Goal: Task Accomplishment & Management: Manage account settings

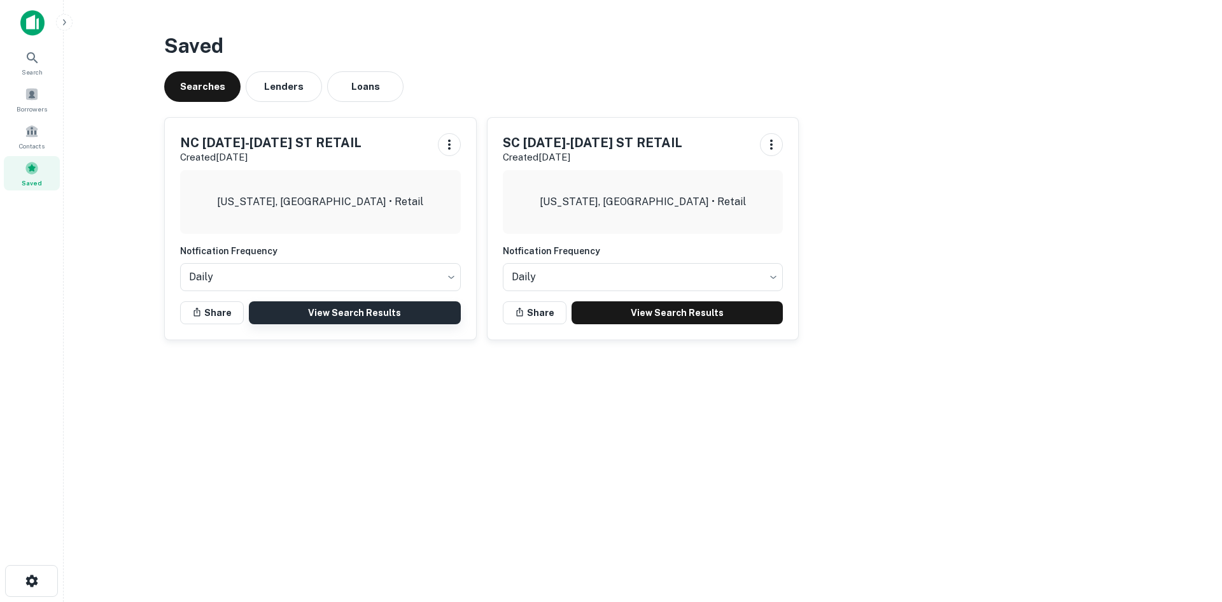
click at [442, 305] on link "View Search Results" at bounding box center [355, 312] width 212 height 23
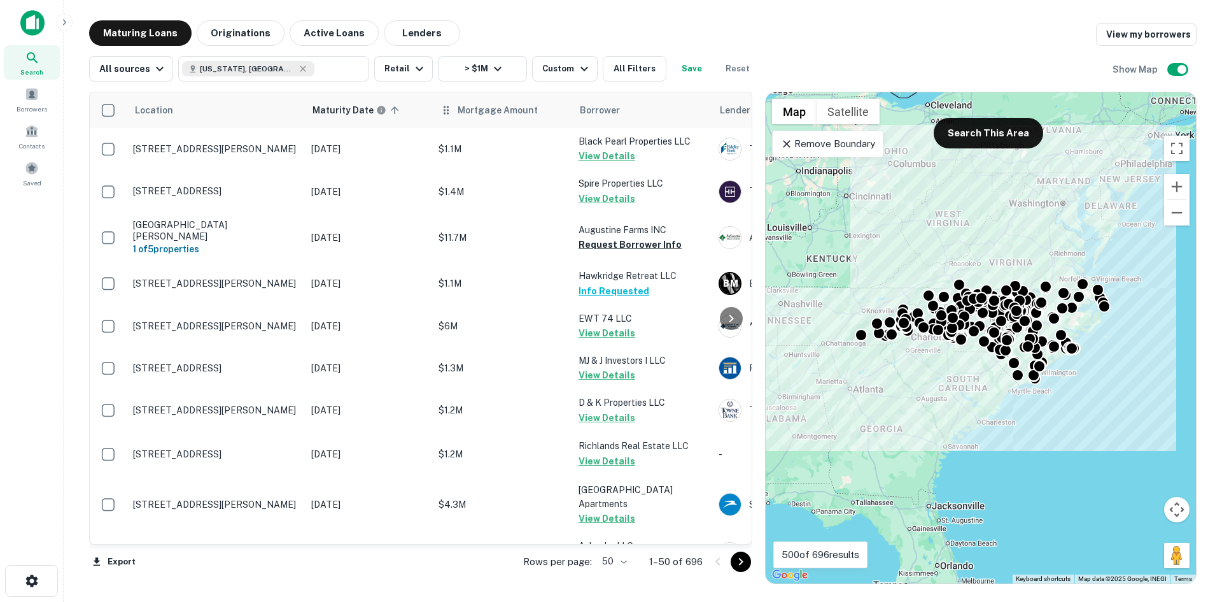
drag, startPoint x: 849, startPoint y: 148, endPoint x: 539, endPoint y: 123, distance: 311.1
click at [849, 148] on p "Remove Boundary" at bounding box center [827, 143] width 95 height 15
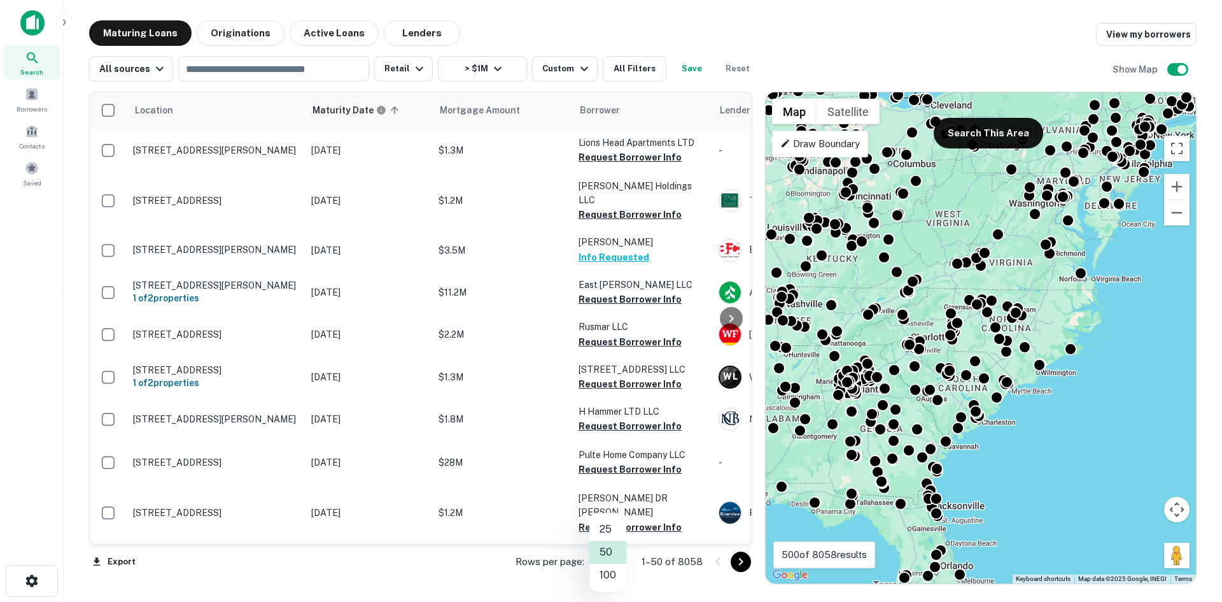
click at [614, 566] on body "Search Borrowers Contacts Saved Maturing Loans Originations Active Loans Lender…" at bounding box center [611, 301] width 1222 height 602
click at [614, 568] on li "100" at bounding box center [608, 574] width 37 height 23
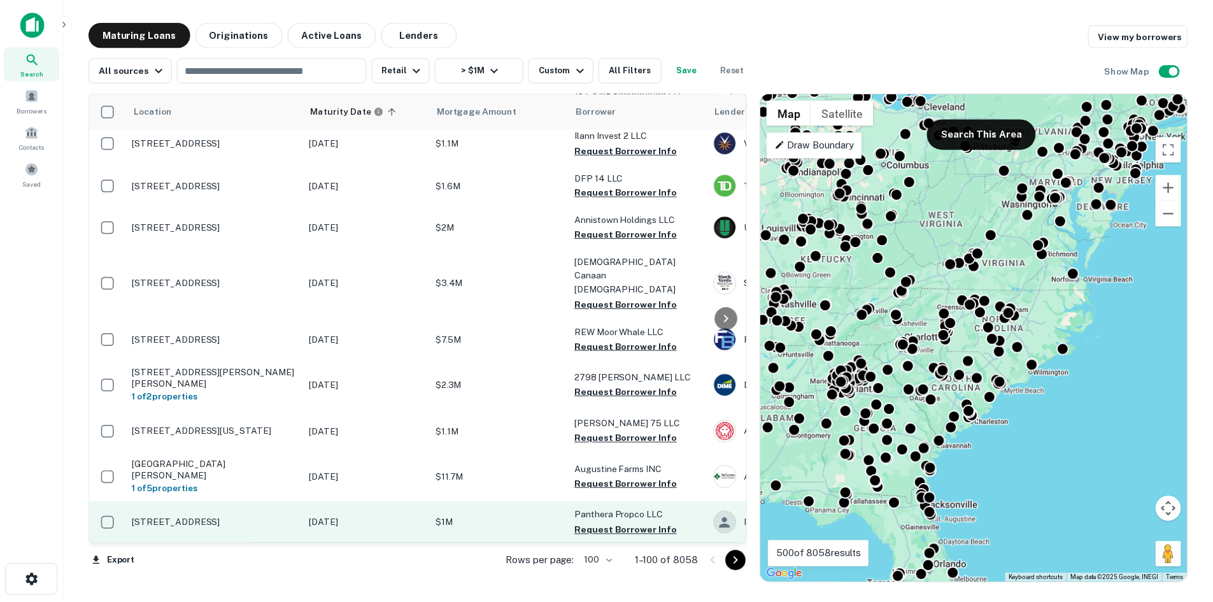
scroll to position [3227, 0]
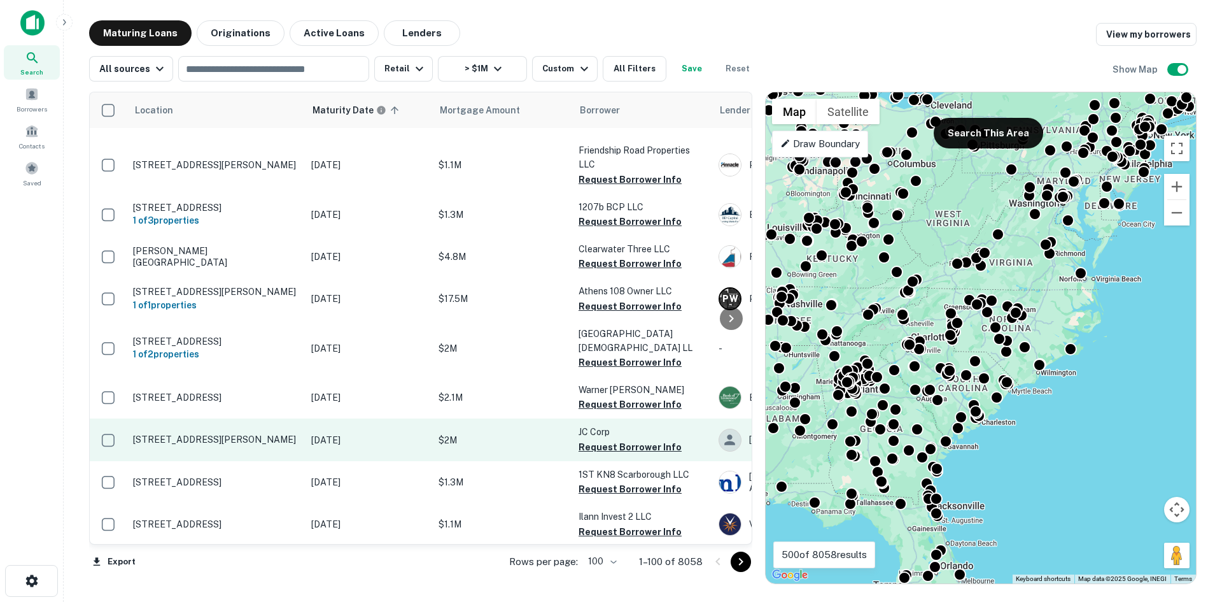
click at [262, 434] on p "1064 E Putnam Ave Riverside, CT06878" at bounding box center [216, 439] width 166 height 11
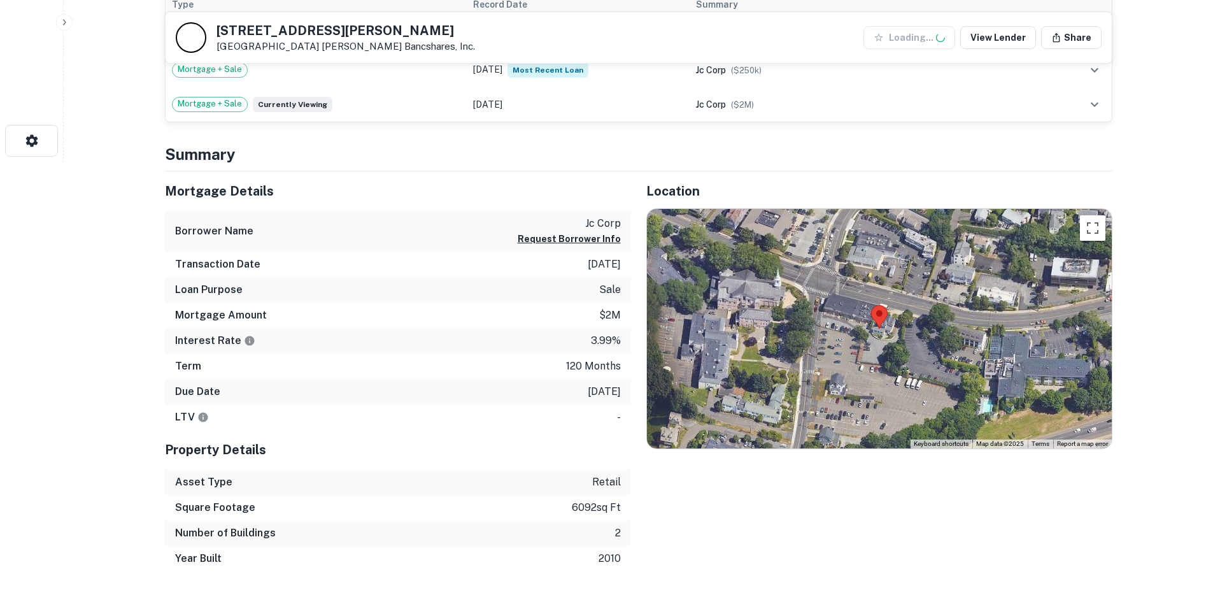
scroll to position [446, 0]
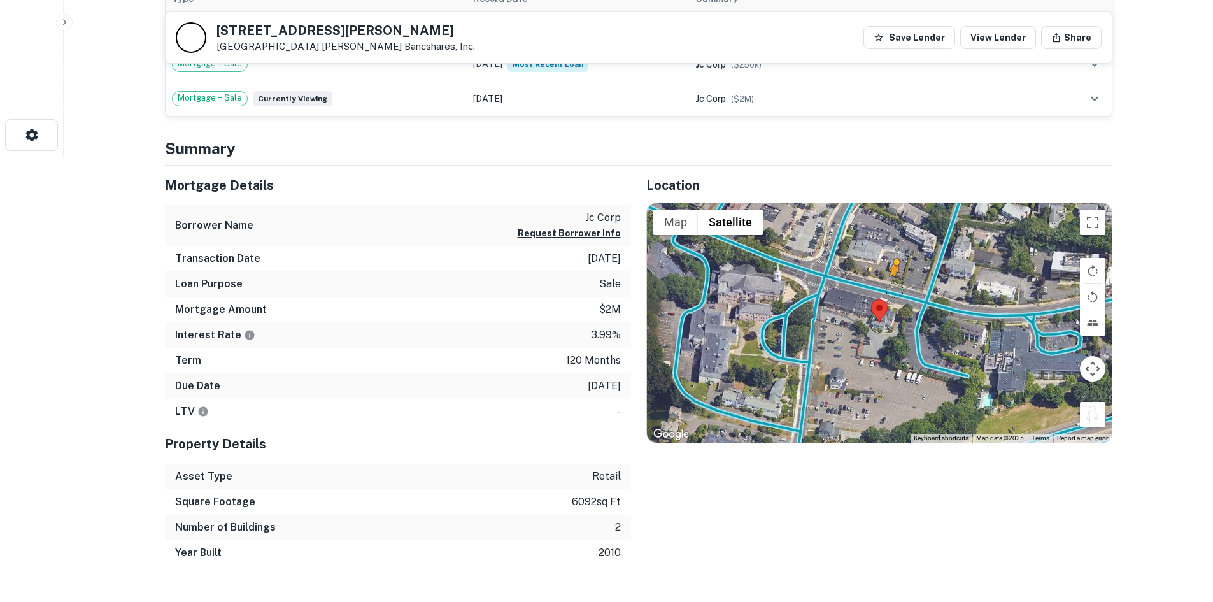
drag, startPoint x: 1103, startPoint y: 415, endPoint x: 893, endPoint y: 288, distance: 244.8
click at [893, 288] on div "To activate drag with keyboard, press Alt + Enter. Once in keyboard drag state,…" at bounding box center [879, 322] width 465 height 239
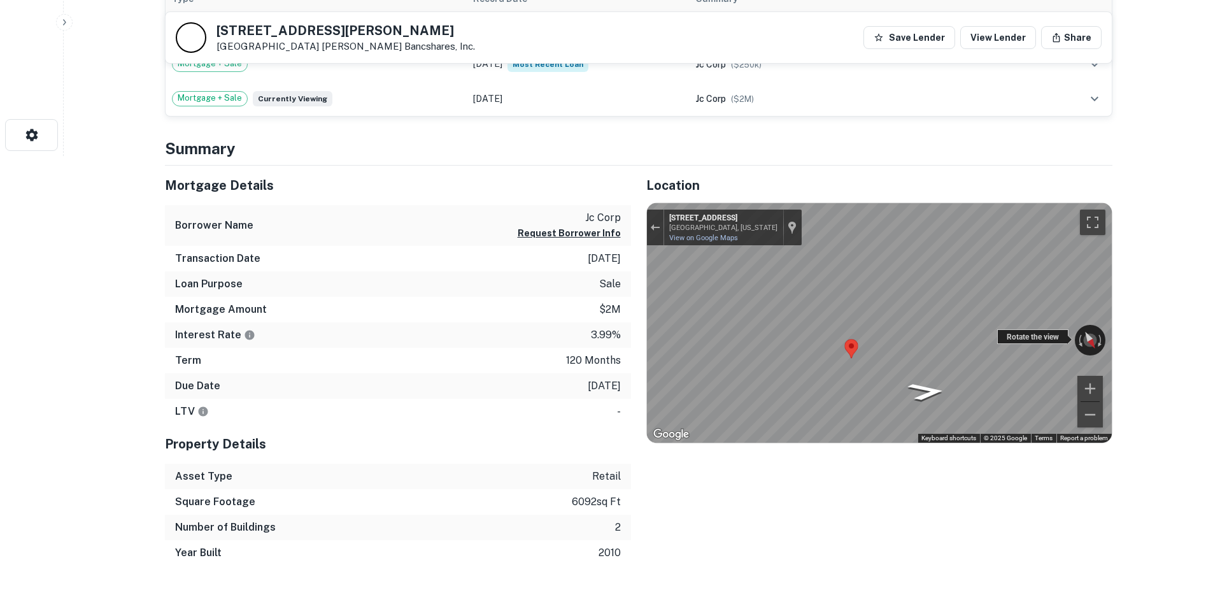
click at [1059, 339] on div "← Move left → Move right ↑ Move up ↓ Move down + Zoom in - Zoom out 1094 U.S. R…" at bounding box center [879, 322] width 465 height 239
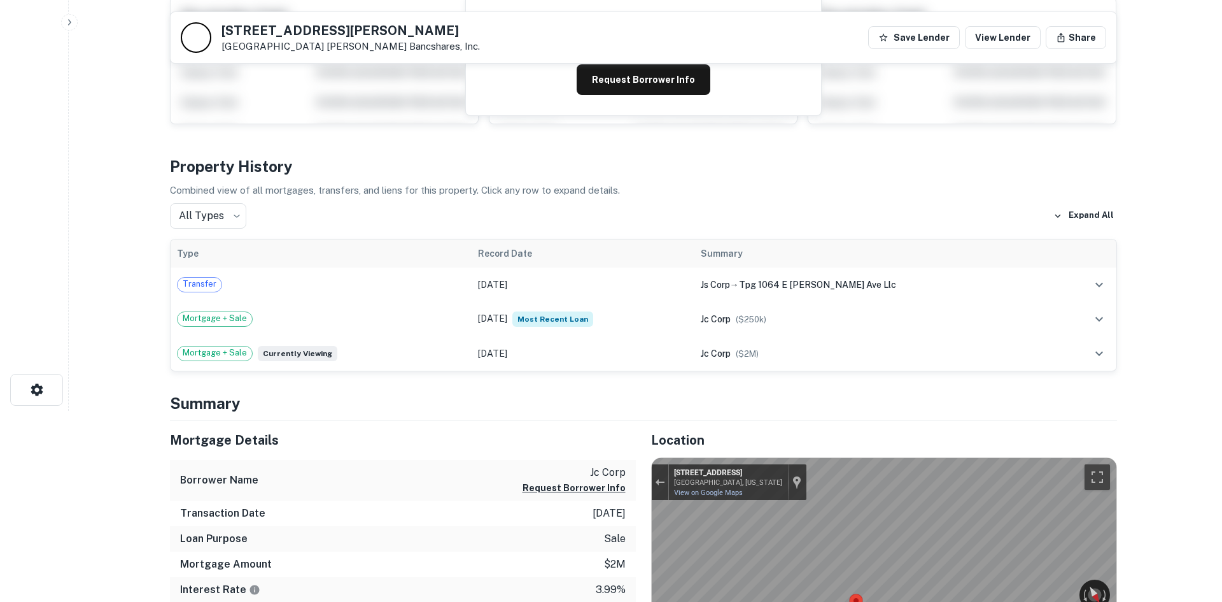
scroll to position [0, 0]
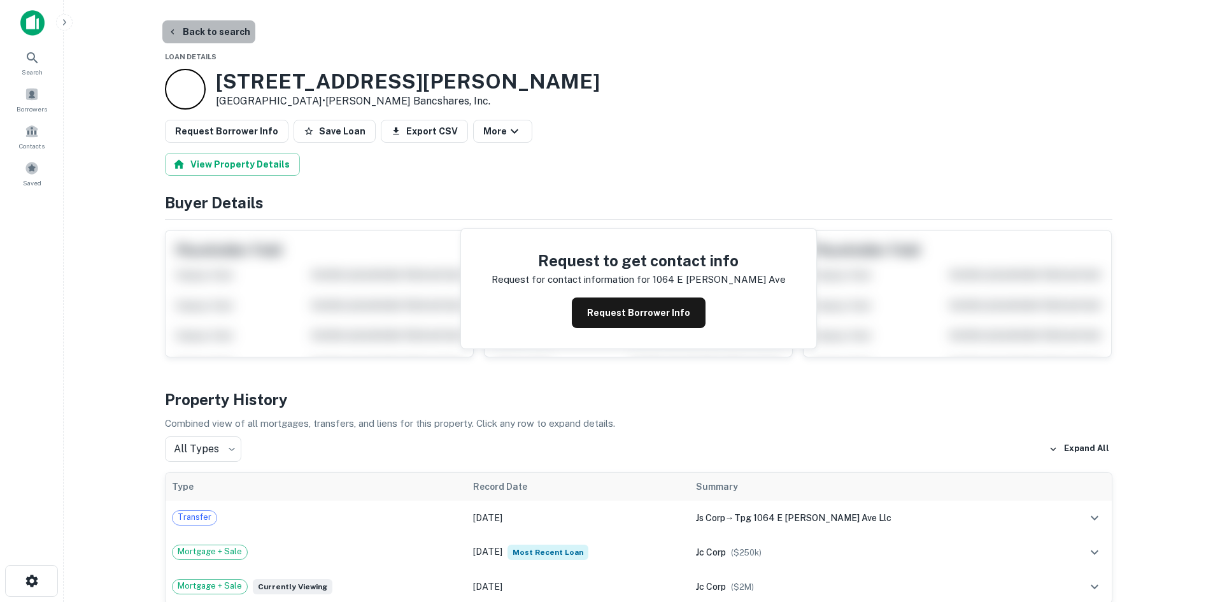
click at [227, 32] on button "Back to search" at bounding box center [208, 31] width 93 height 23
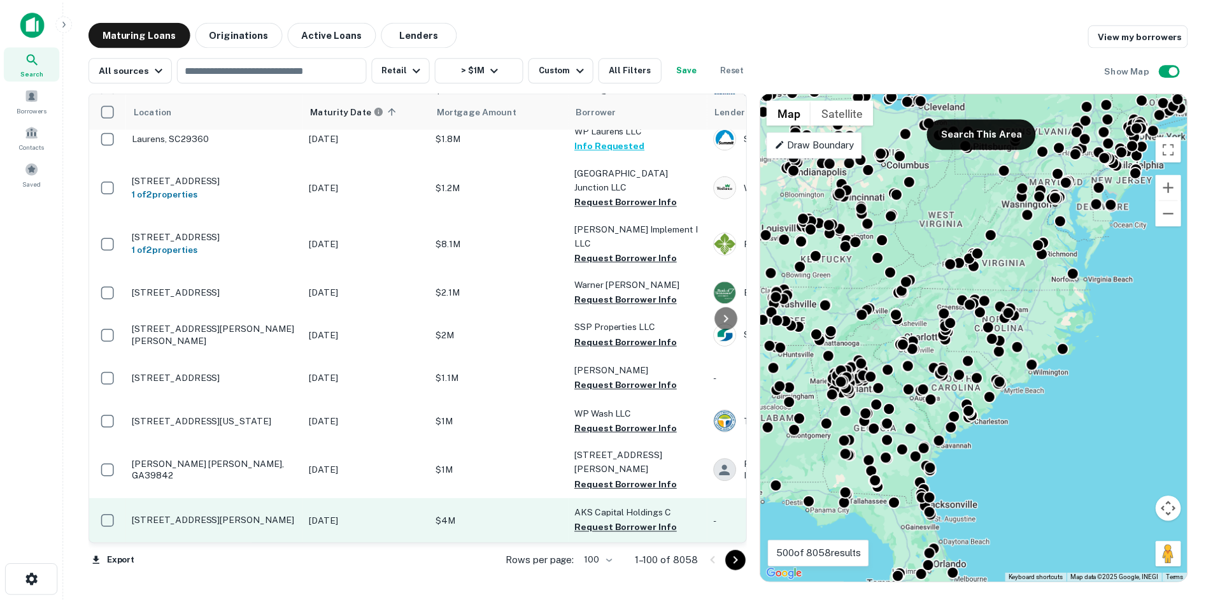
scroll to position [2841, 0]
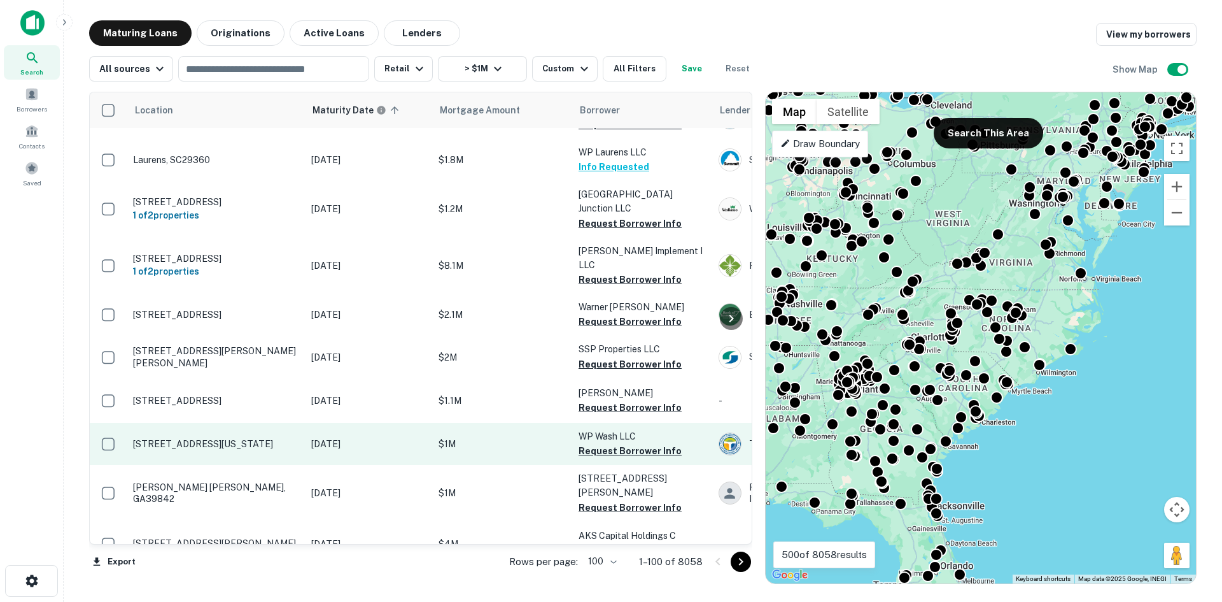
click at [237, 438] on p "7 Leesburg Ave Washington Court House, OH43160" at bounding box center [216, 443] width 166 height 11
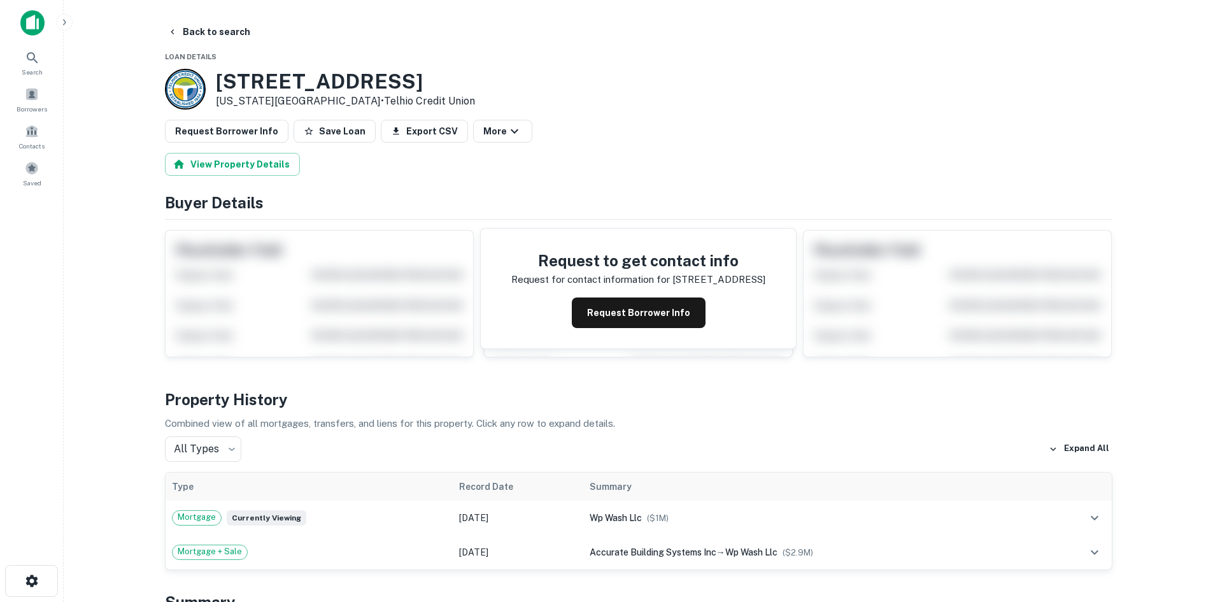
drag, startPoint x: 216, startPoint y: 76, endPoint x: 382, endPoint y: 95, distance: 167.2
click at [382, 95] on div "7 Leesburg Ave Washington Court House, OH43160 • Telhio Credit Union" at bounding box center [345, 88] width 259 height 39
copy div "7 Leesburg Ave Washington Court House, OH43160"
click at [216, 33] on button "Back to search" at bounding box center [208, 31] width 93 height 23
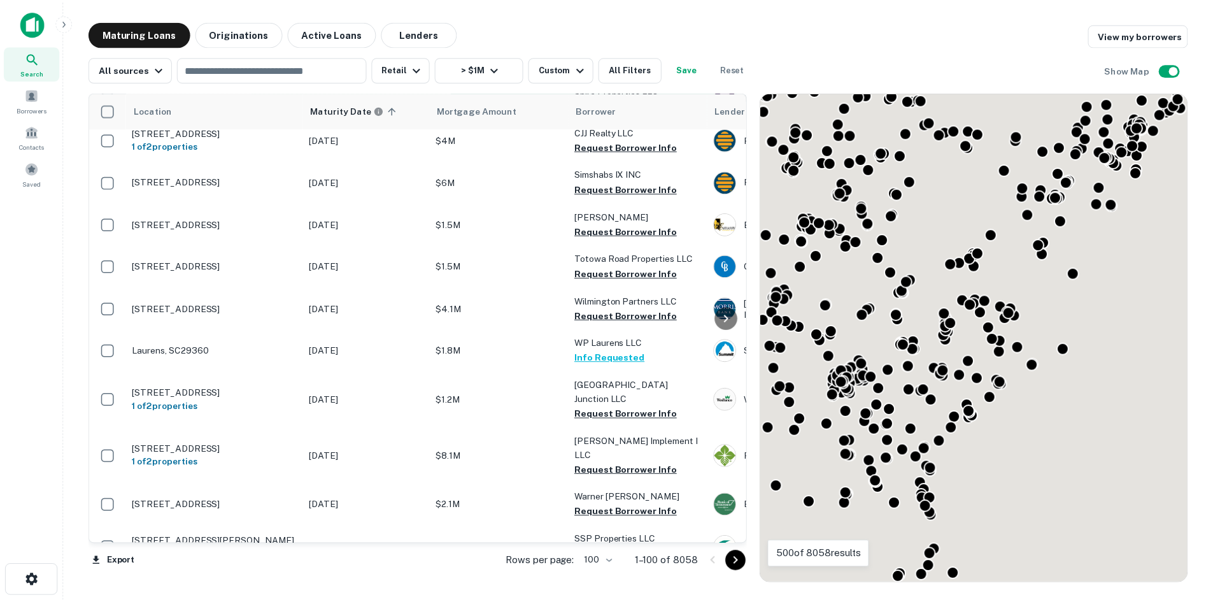
scroll to position [2395, 0]
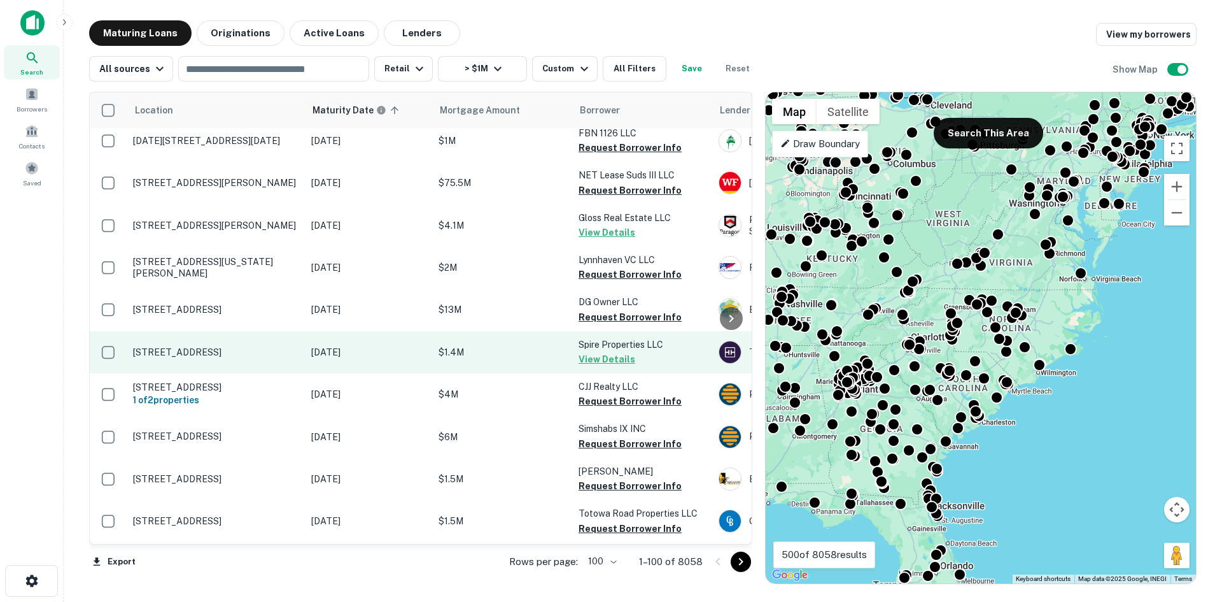
click at [178, 346] on p "[STREET_ADDRESS]" at bounding box center [216, 351] width 166 height 11
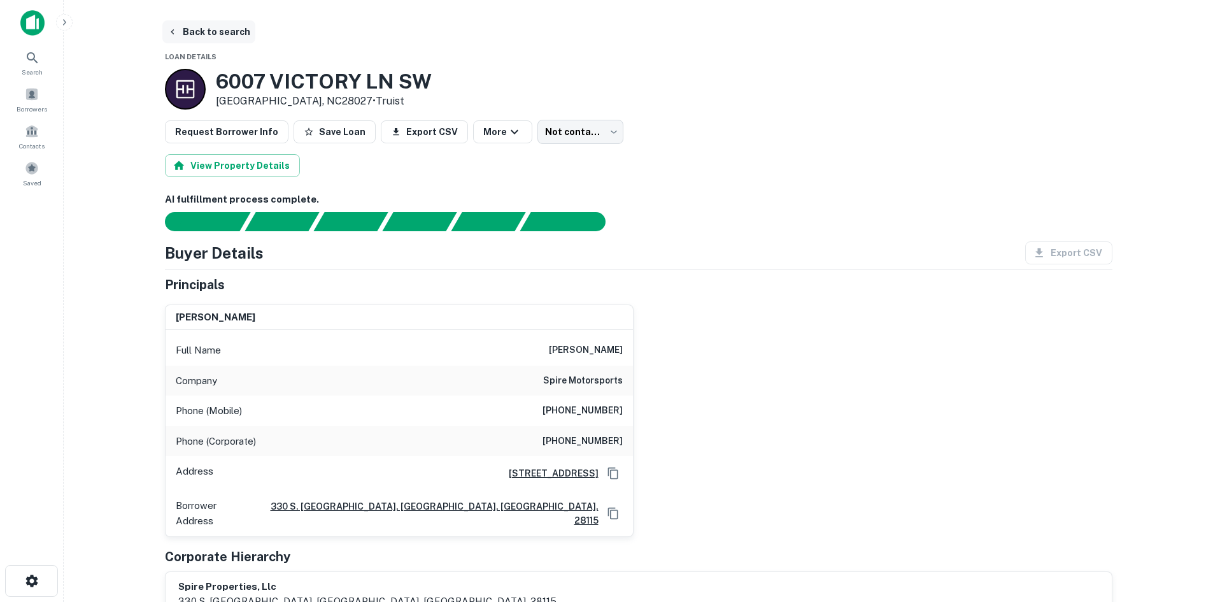
click at [241, 39] on button "Back to search" at bounding box center [208, 31] width 93 height 23
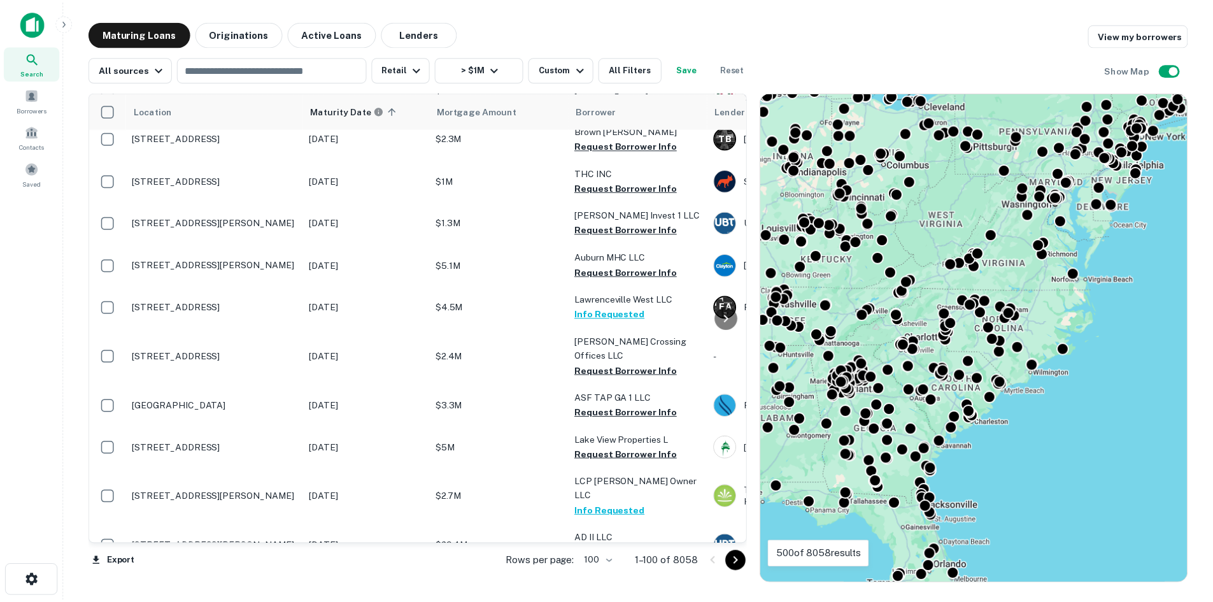
scroll to position [1213, 0]
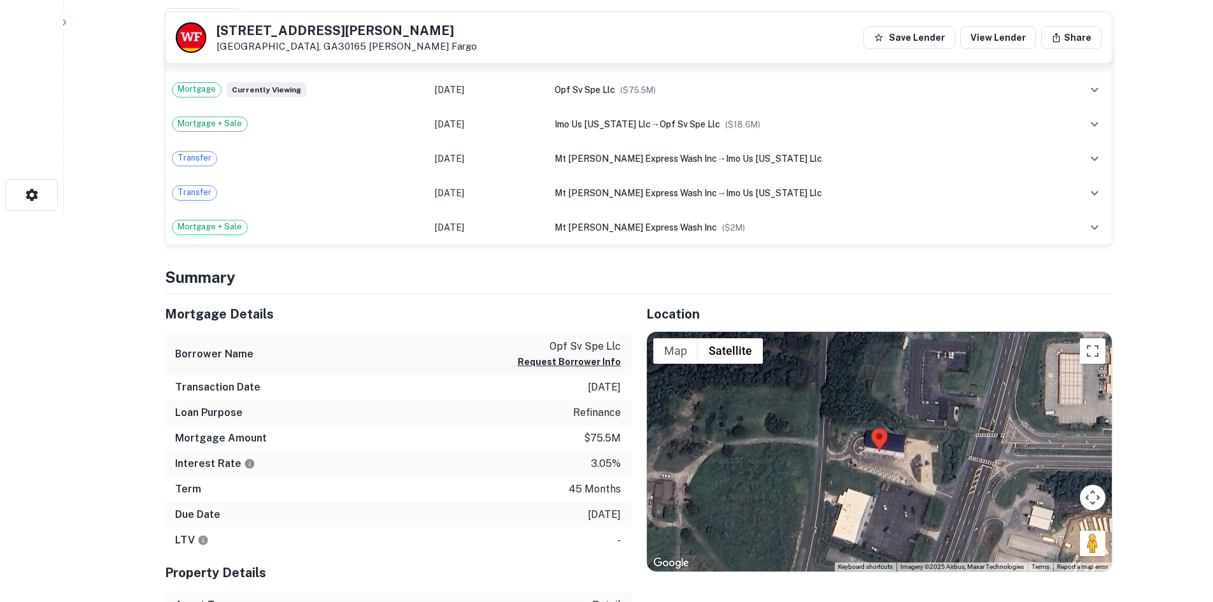
scroll to position [446, 0]
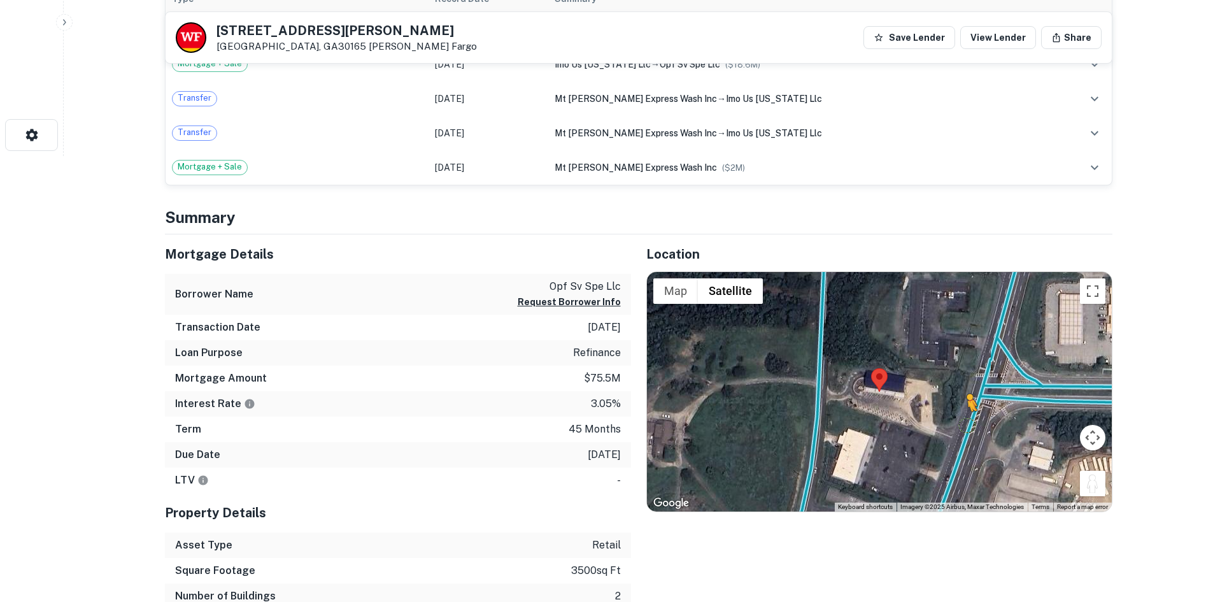
drag, startPoint x: 1098, startPoint y: 477, endPoint x: 964, endPoint y: 424, distance: 143.2
click at [964, 424] on div "To activate drag with keyboard, press Alt + Enter. Once in keyboard drag state,…" at bounding box center [879, 391] width 465 height 239
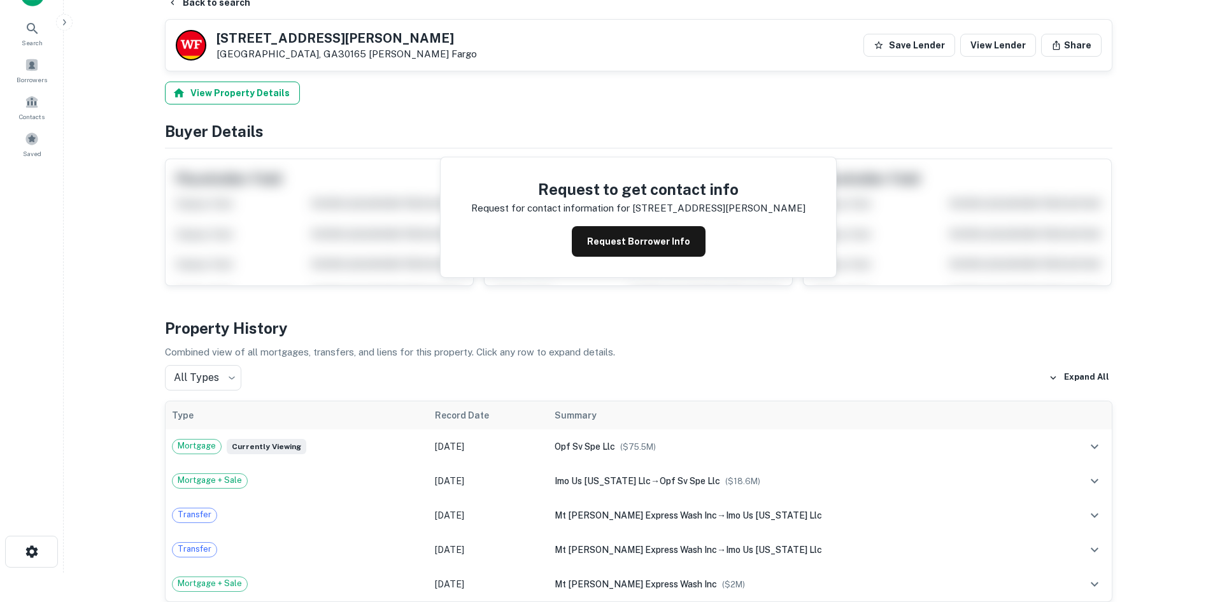
scroll to position [0, 0]
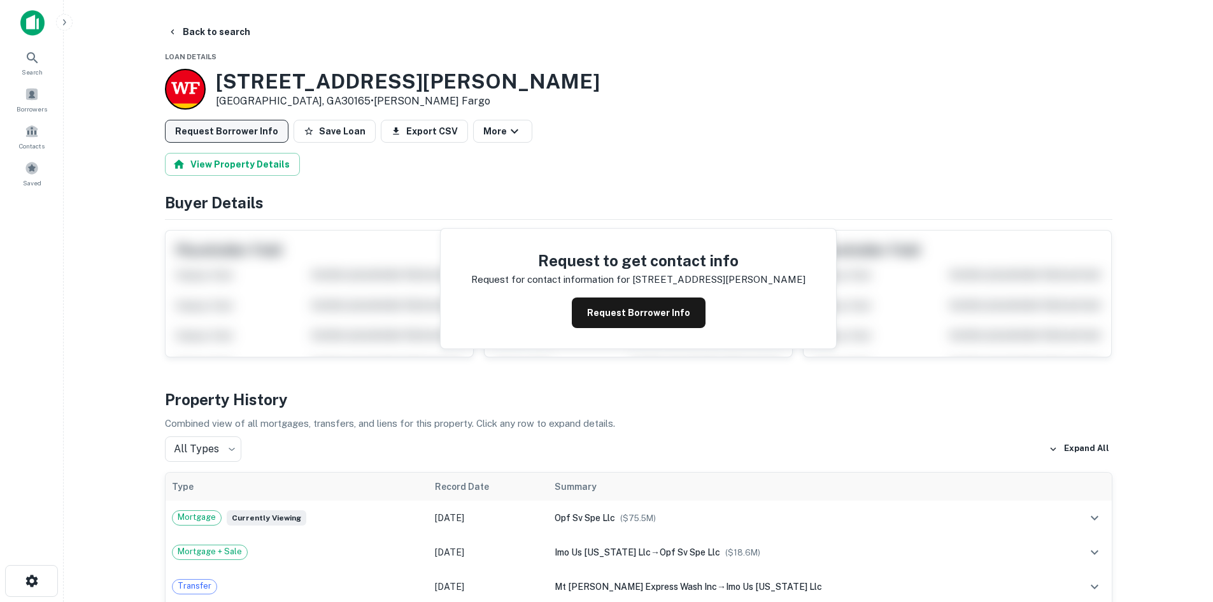
click at [238, 132] on button "Request Borrower Info" at bounding box center [227, 131] width 124 height 23
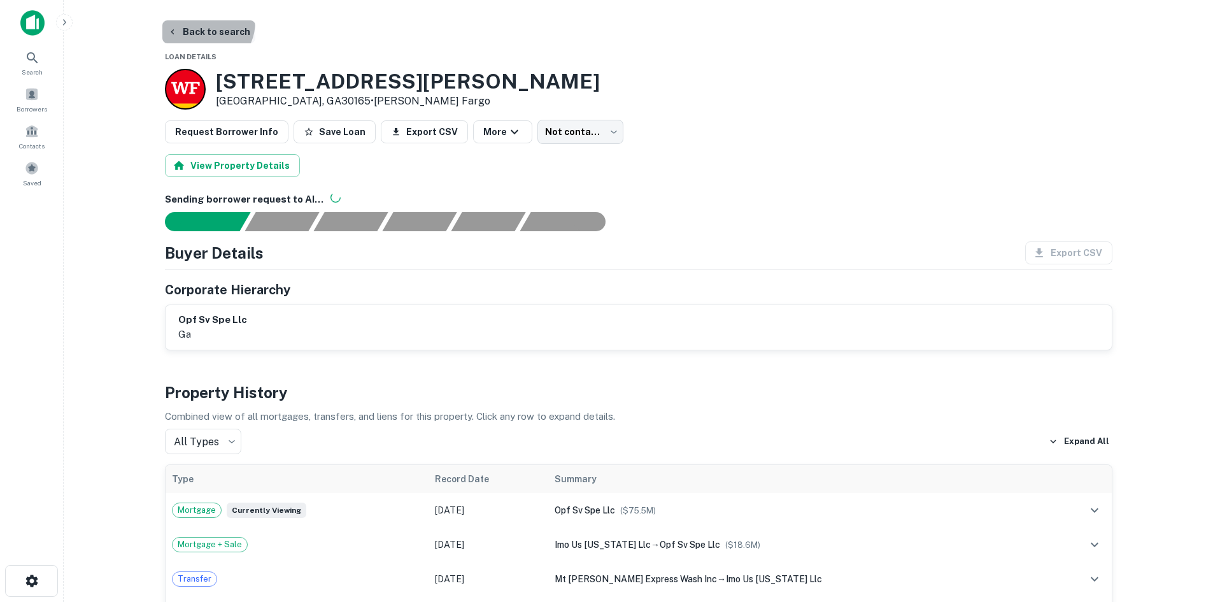
click at [199, 21] on button "Back to search" at bounding box center [208, 31] width 93 height 23
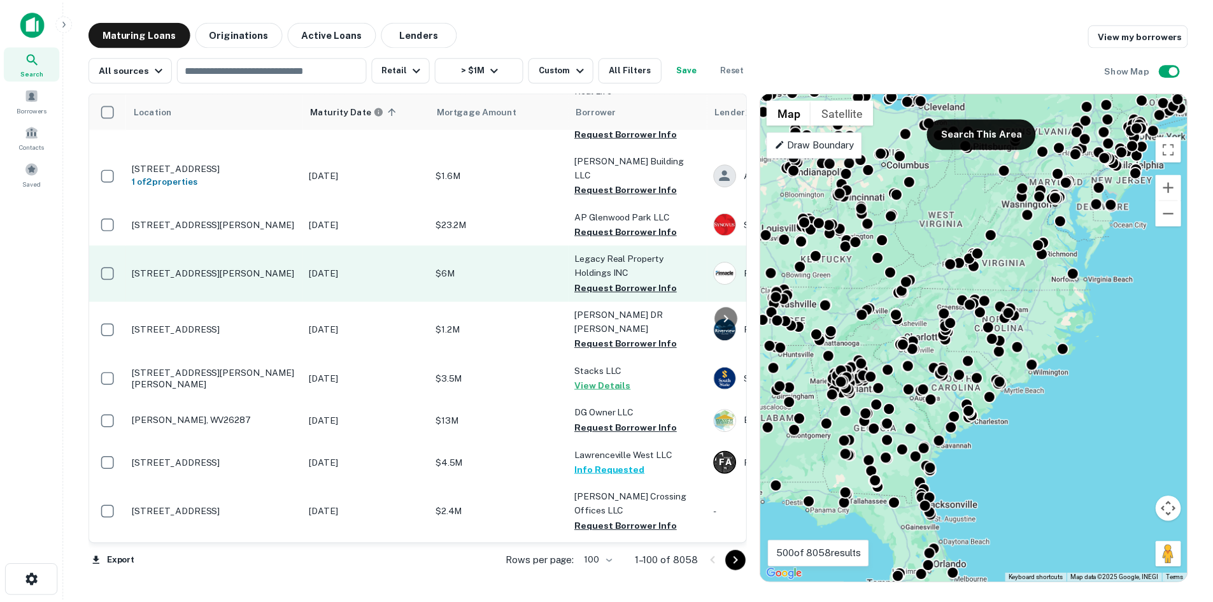
scroll to position [894, 0]
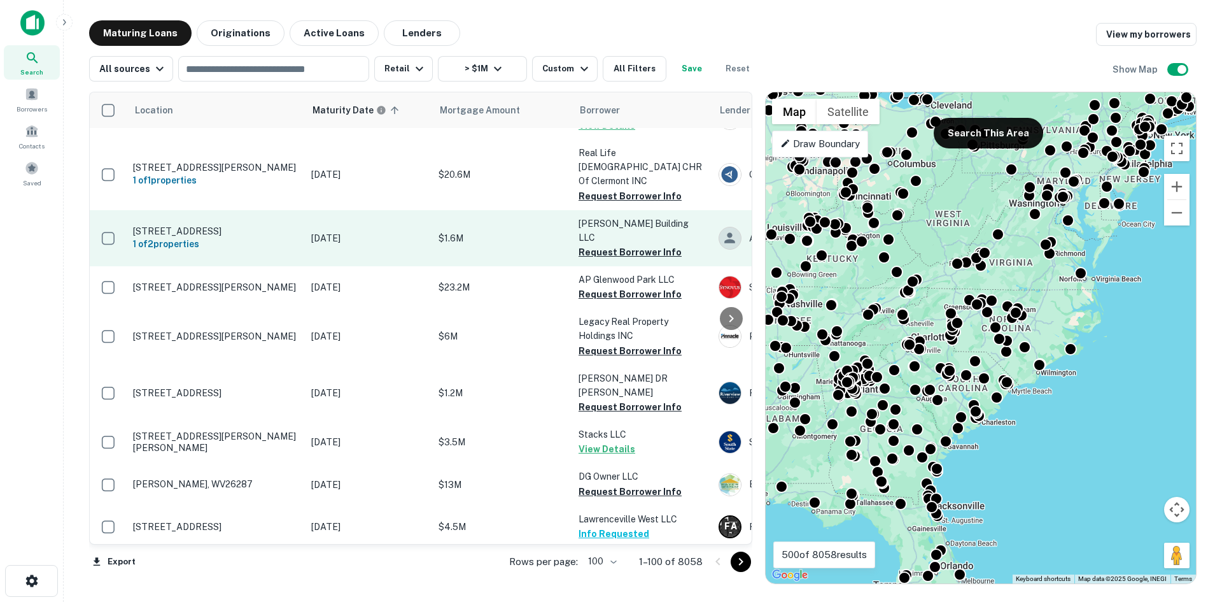
click at [240, 225] on p "43 W Front St Red Bank, NJ07701" at bounding box center [216, 230] width 166 height 11
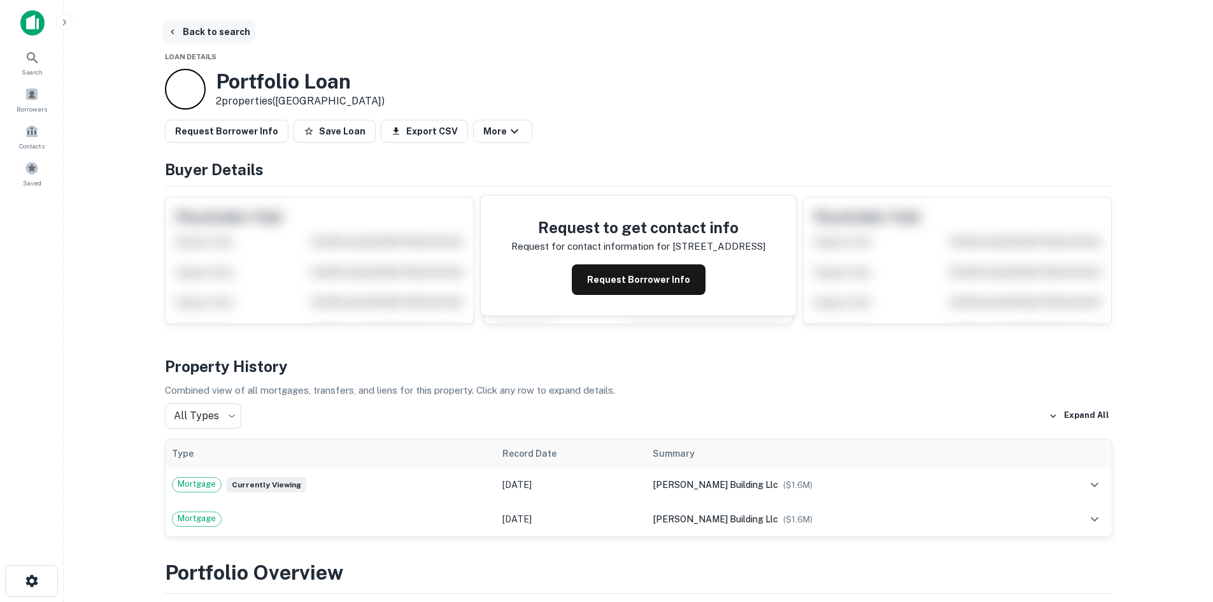
click at [220, 31] on button "Back to search" at bounding box center [208, 31] width 93 height 23
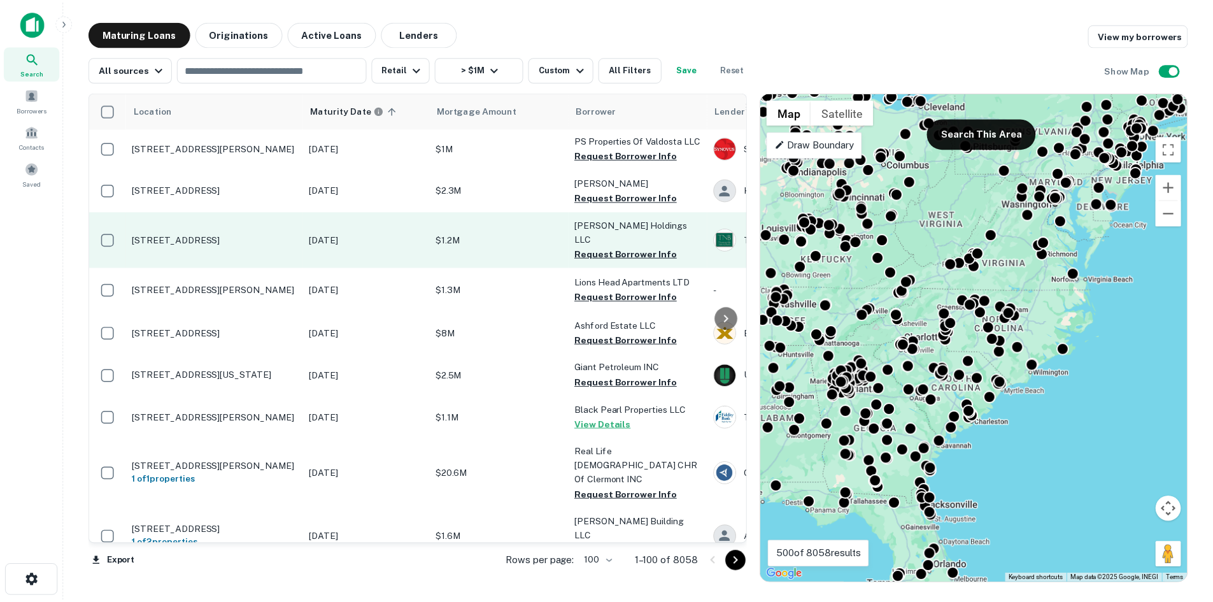
scroll to position [576, 0]
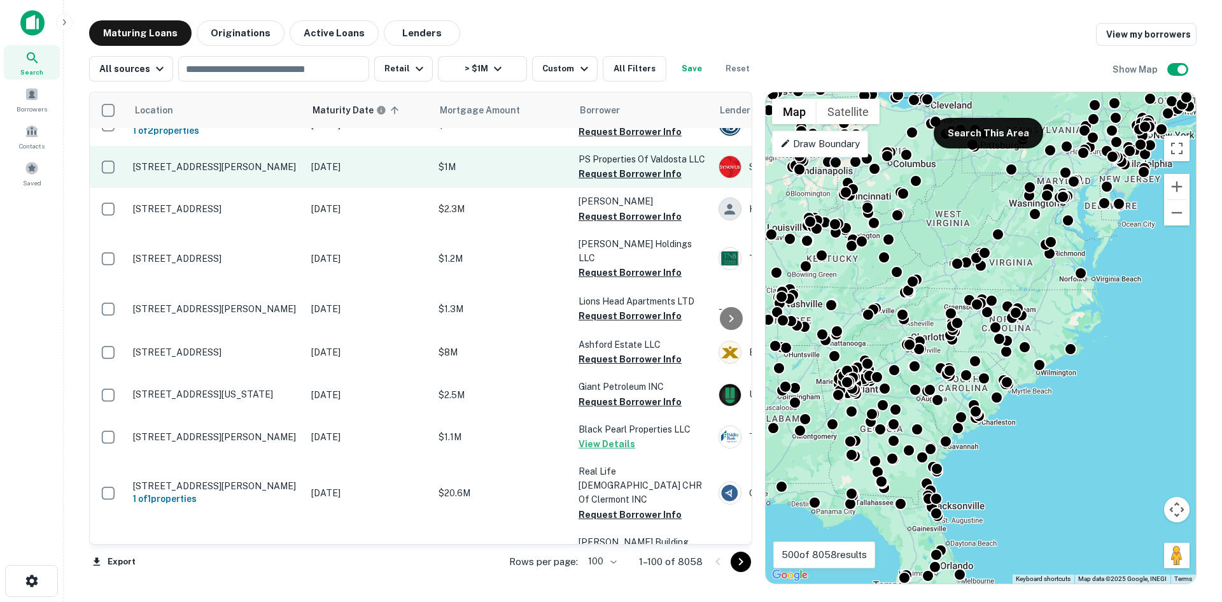
click at [246, 181] on td "[STREET_ADDRESS][PERSON_NAME]" at bounding box center [216, 167] width 178 height 42
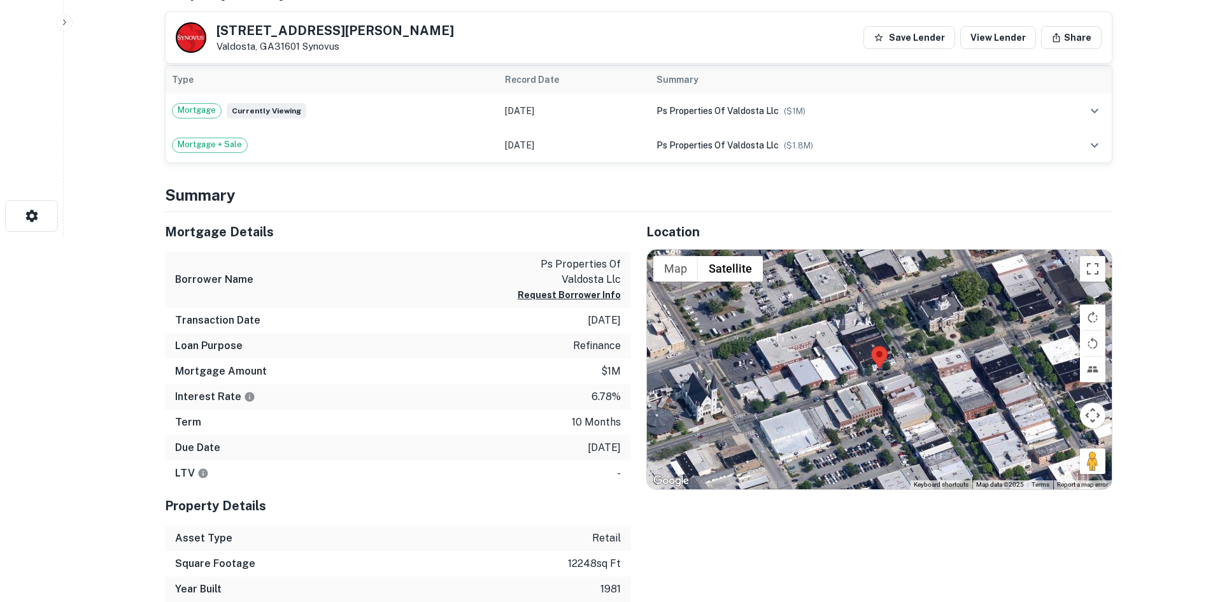
scroll to position [382, 0]
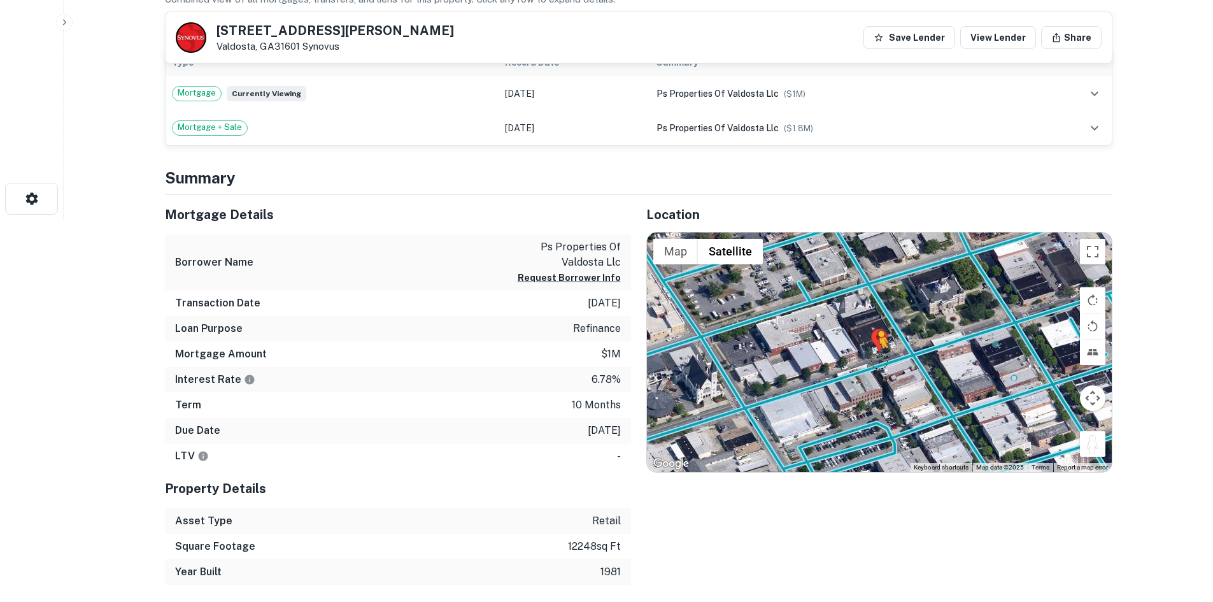
drag, startPoint x: 1084, startPoint y: 449, endPoint x: 879, endPoint y: 359, distance: 223.8
click at [879, 359] on div "To activate drag with keyboard, press Alt + Enter. Once in keyboard drag state,…" at bounding box center [879, 351] width 465 height 239
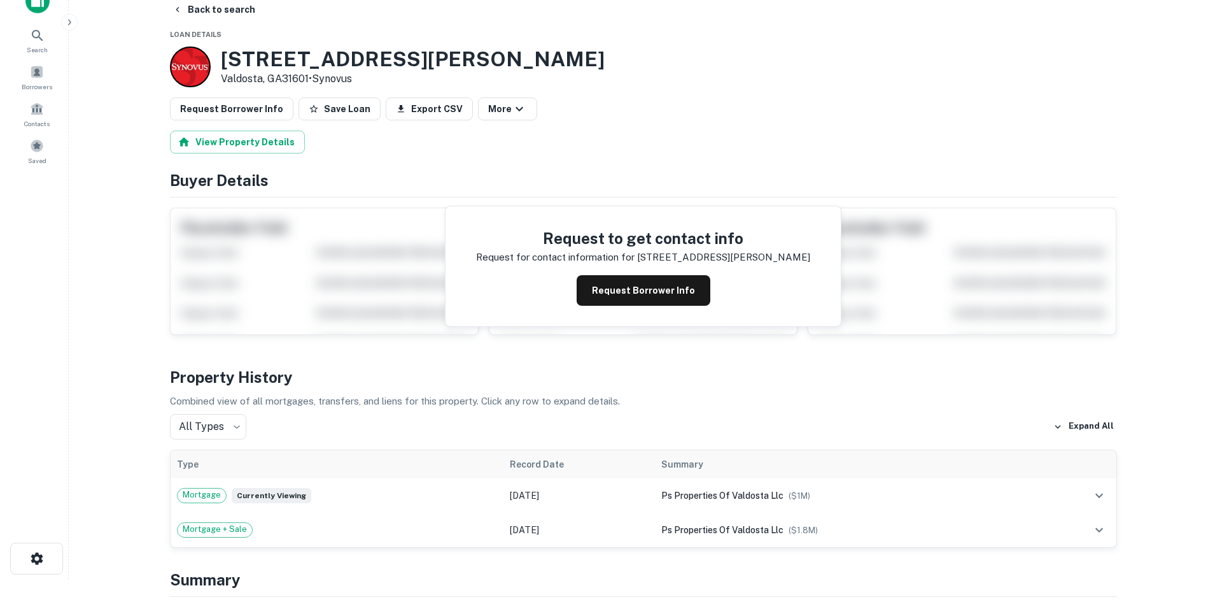
scroll to position [0, 0]
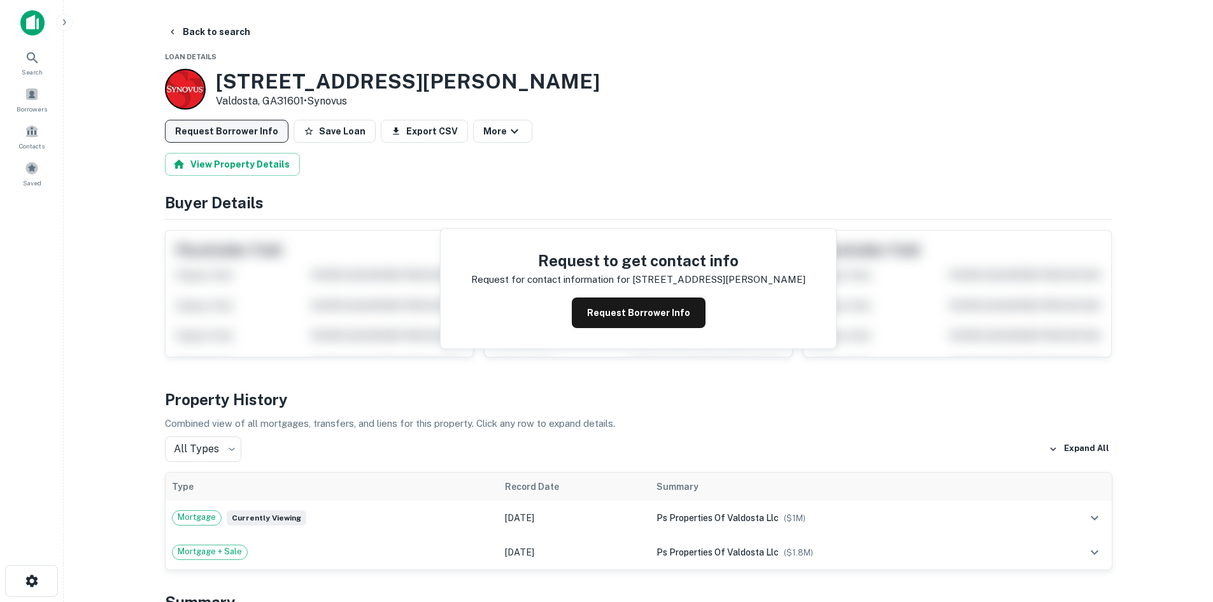
click at [272, 125] on button "Request Borrower Info" at bounding box center [227, 131] width 124 height 23
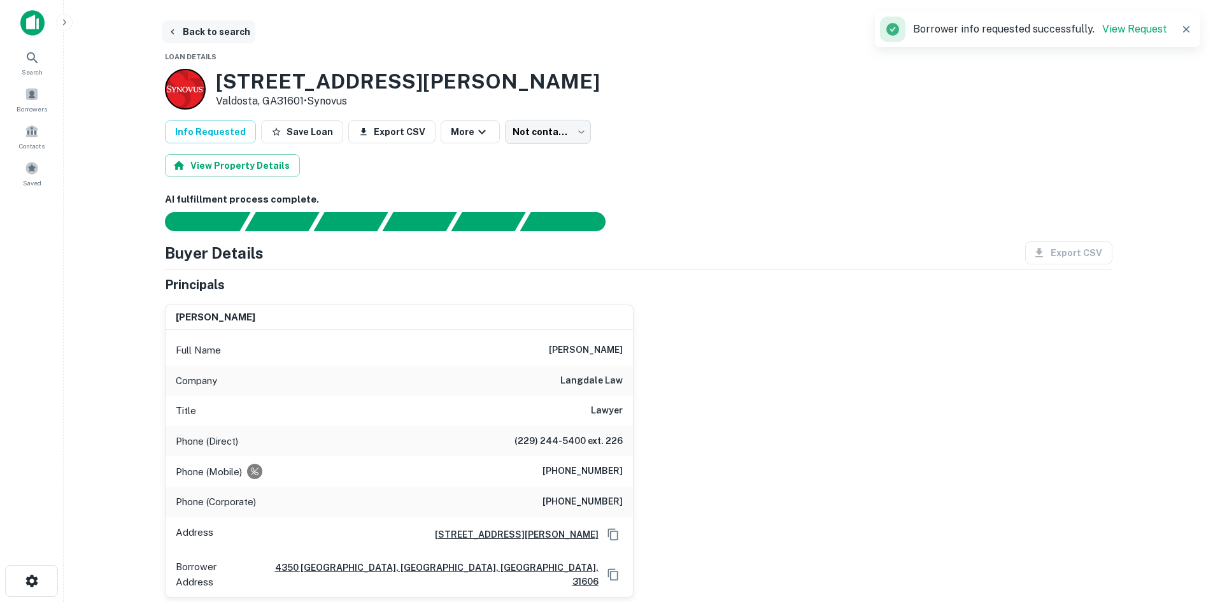
click at [230, 38] on button "Back to search" at bounding box center [208, 31] width 93 height 23
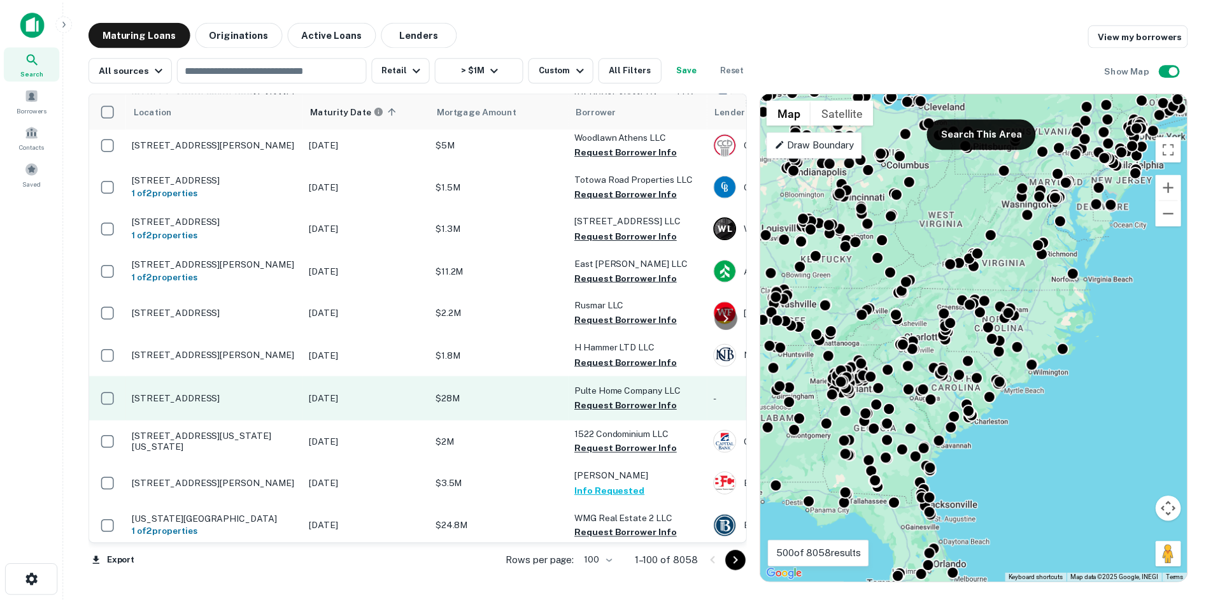
scroll to position [191, 0]
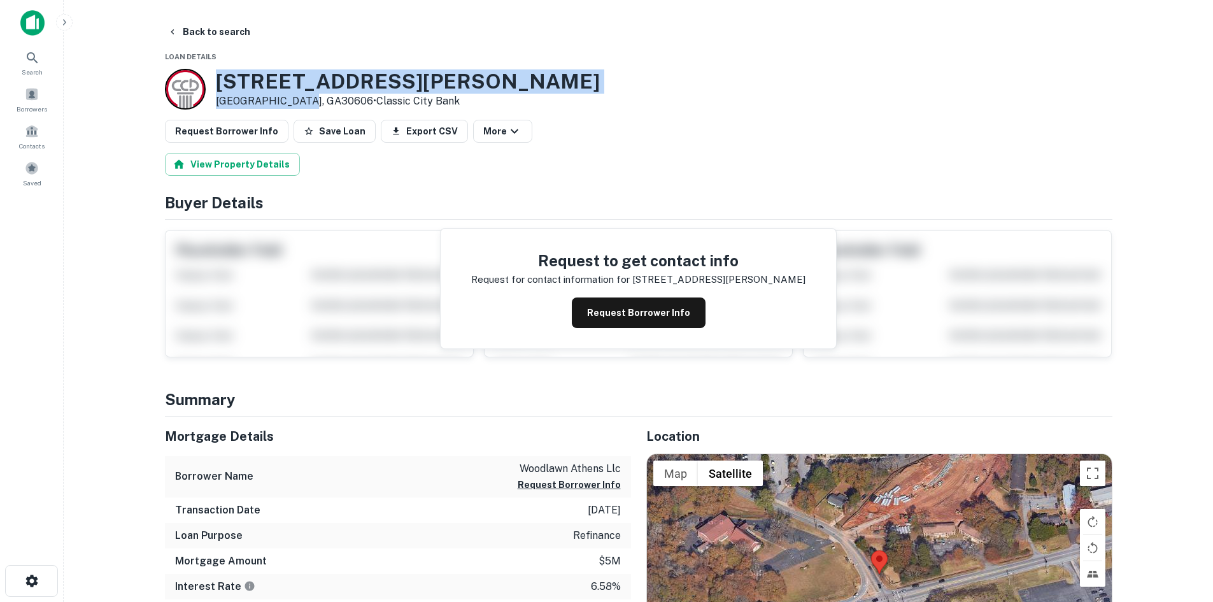
drag, startPoint x: 206, startPoint y: 78, endPoint x: 303, endPoint y: 102, distance: 99.7
click at [303, 102] on div "2415 S LUMPKIN ST Athens, GA30606 • Classic City Bank" at bounding box center [382, 89] width 435 height 41
copy div "2415 S LUMPKIN ST Athens, GA30606"
click at [216, 39] on button "Back to search" at bounding box center [208, 31] width 93 height 23
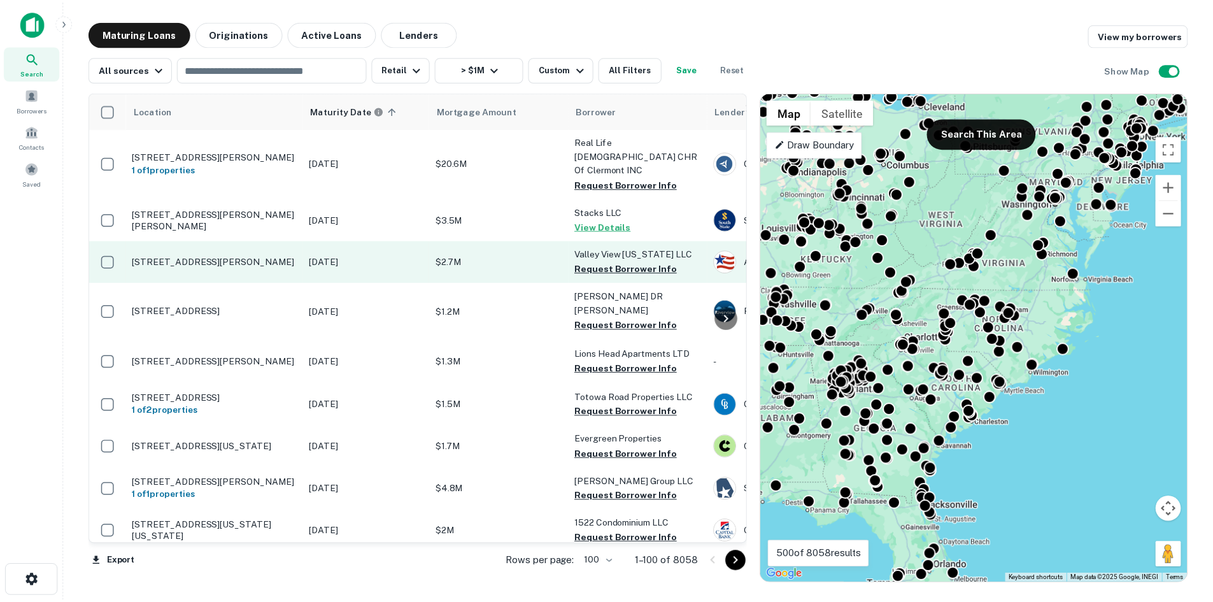
scroll to position [318, 0]
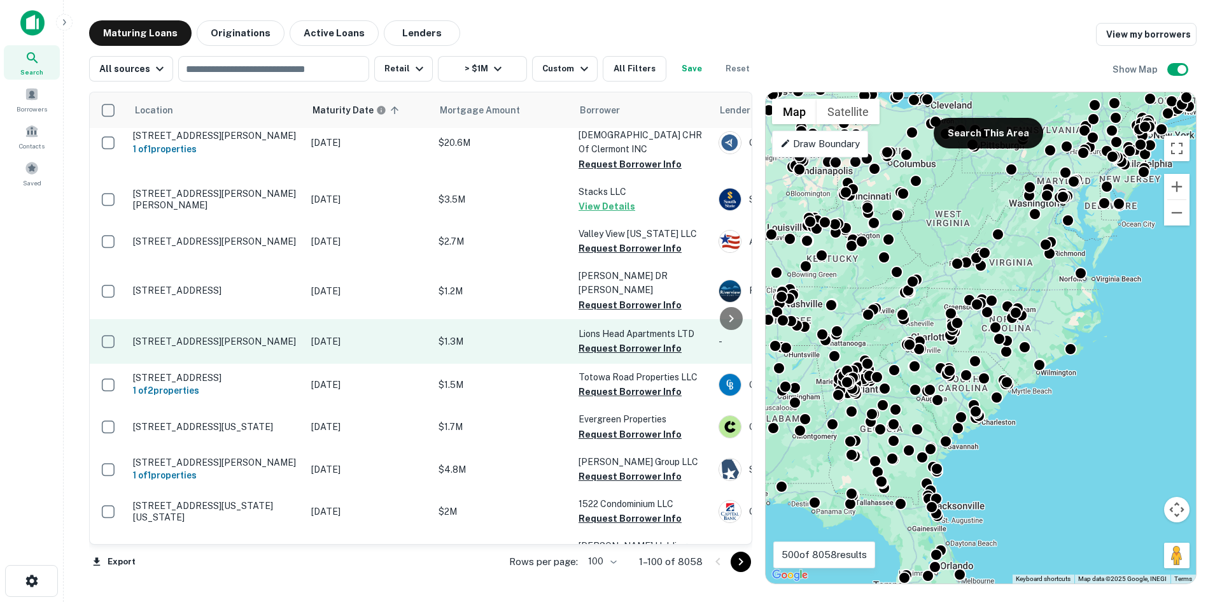
click at [239, 335] on p "[STREET_ADDRESS][PERSON_NAME]" at bounding box center [216, 340] width 166 height 11
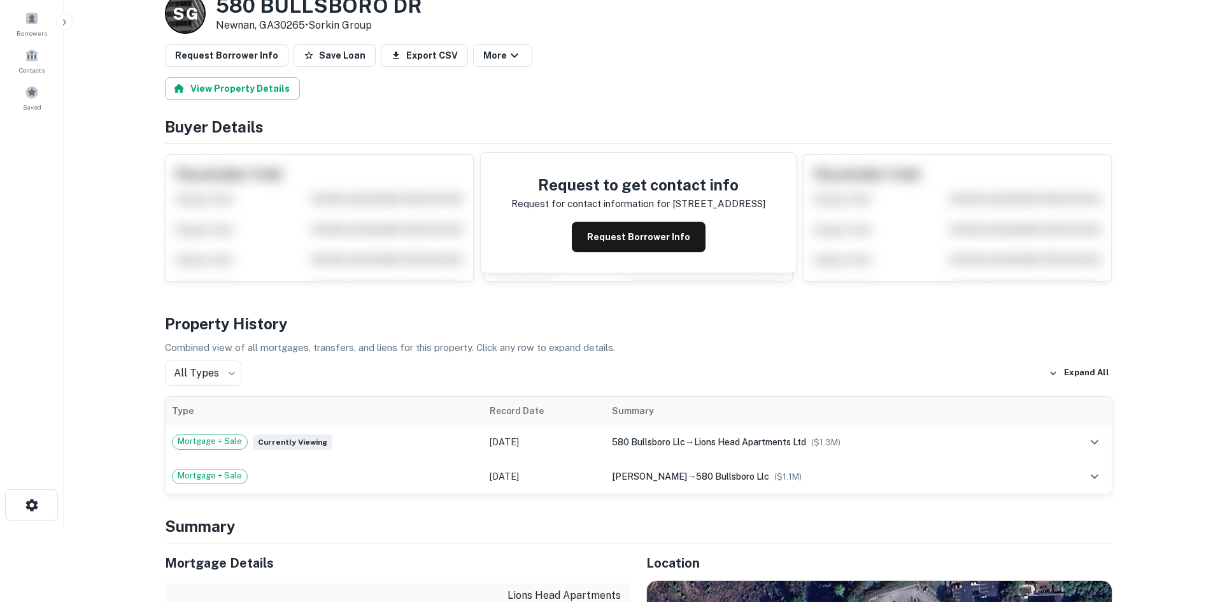
scroll to position [318, 0]
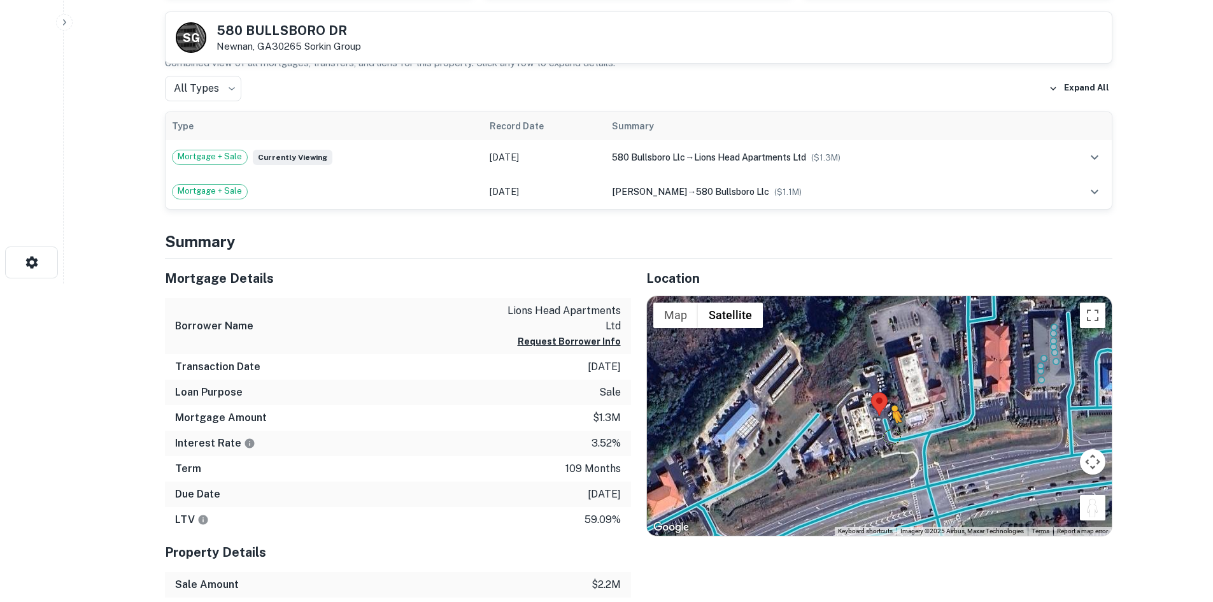
drag, startPoint x: 1087, startPoint y: 510, endPoint x: 891, endPoint y: 431, distance: 212.0
click at [891, 431] on div "To activate drag with keyboard, press Alt + Enter. Once in keyboard drag state,…" at bounding box center [879, 415] width 465 height 239
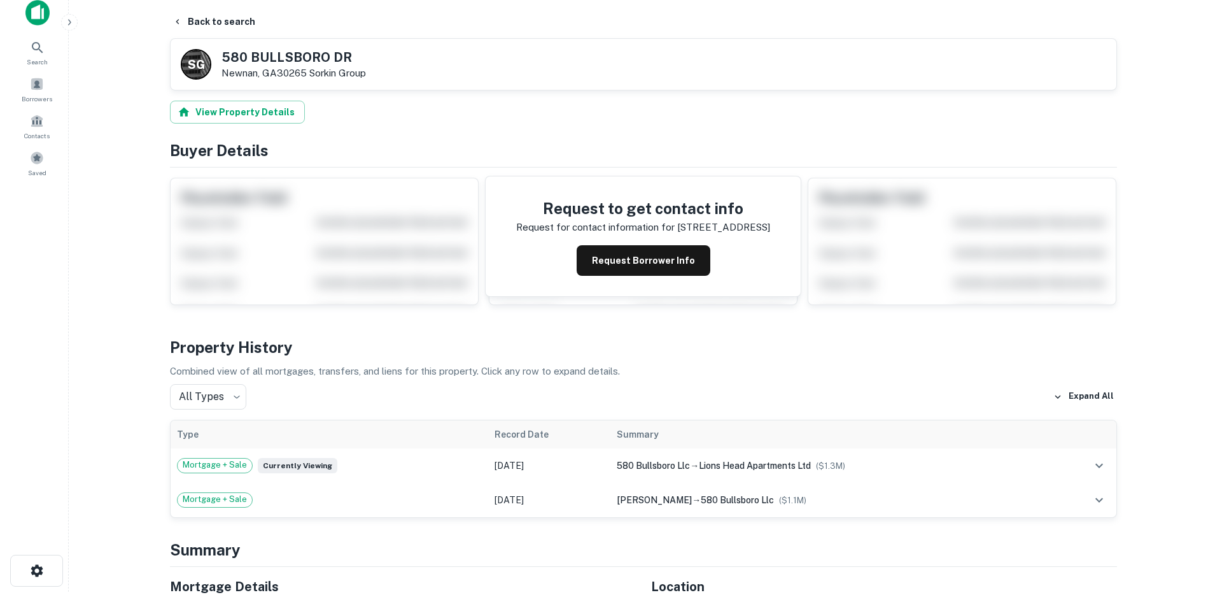
scroll to position [0, 0]
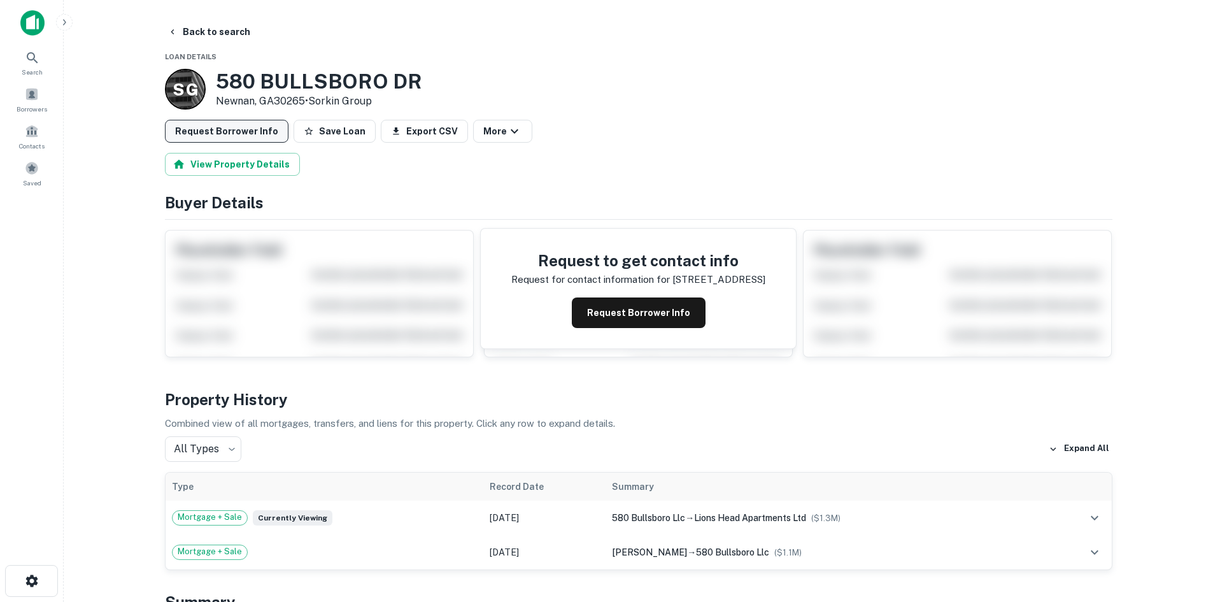
click at [249, 138] on button "Request Borrower Info" at bounding box center [227, 131] width 124 height 23
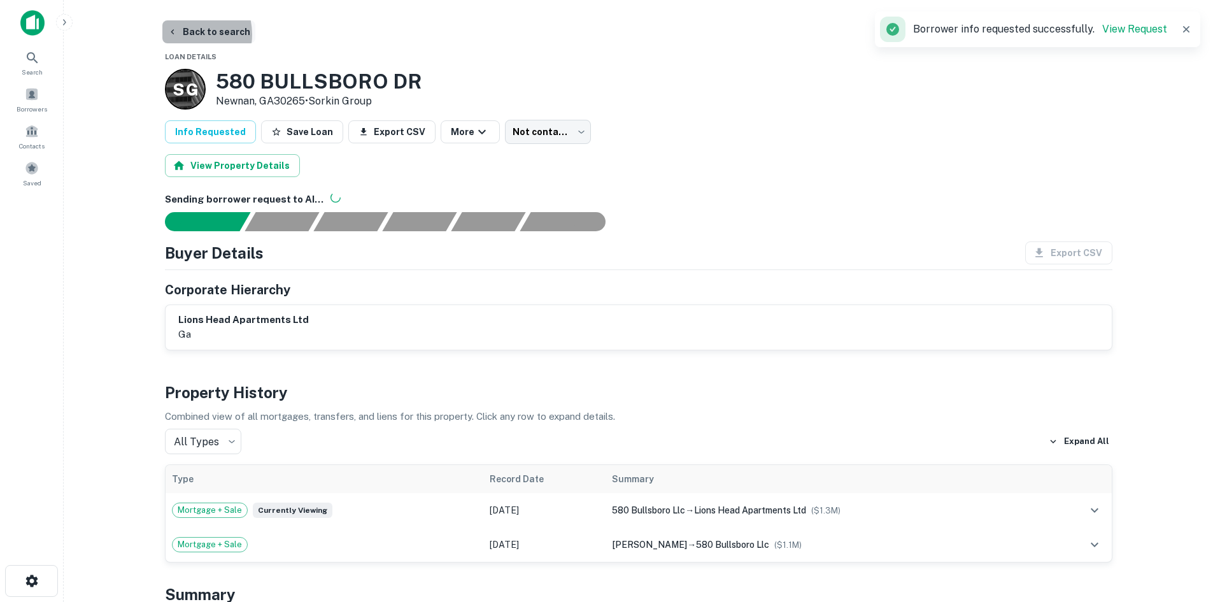
click at [183, 34] on button "Back to search" at bounding box center [208, 31] width 93 height 23
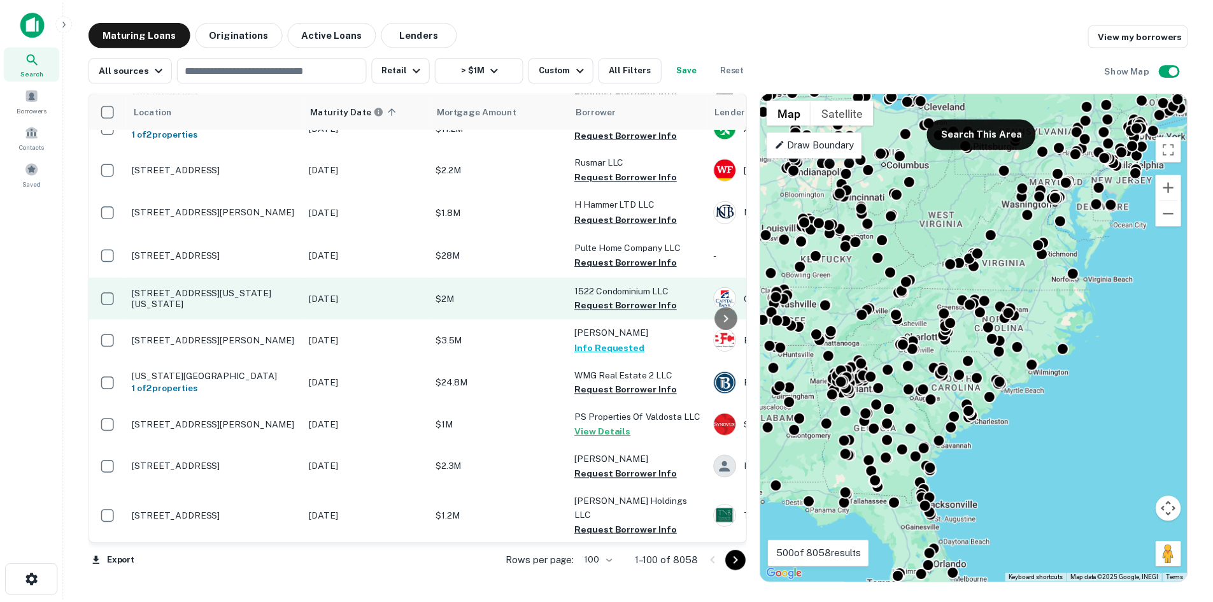
scroll to position [302, 0]
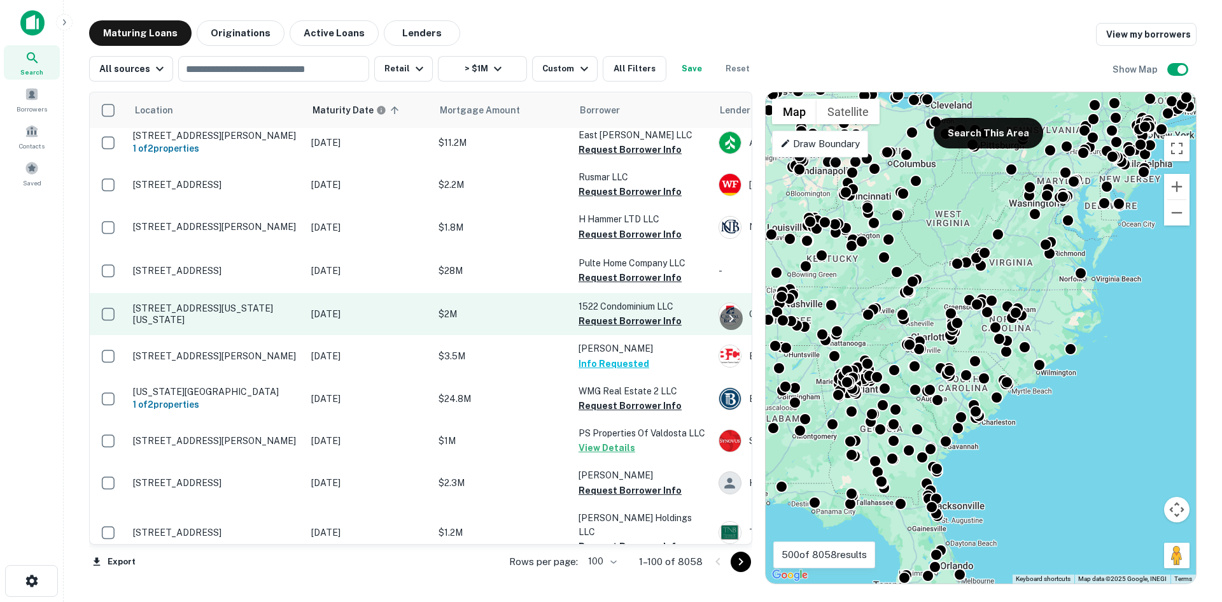
click at [173, 310] on p "1522 Rhode Island Ave Ne Washington, DC20018" at bounding box center [216, 313] width 166 height 23
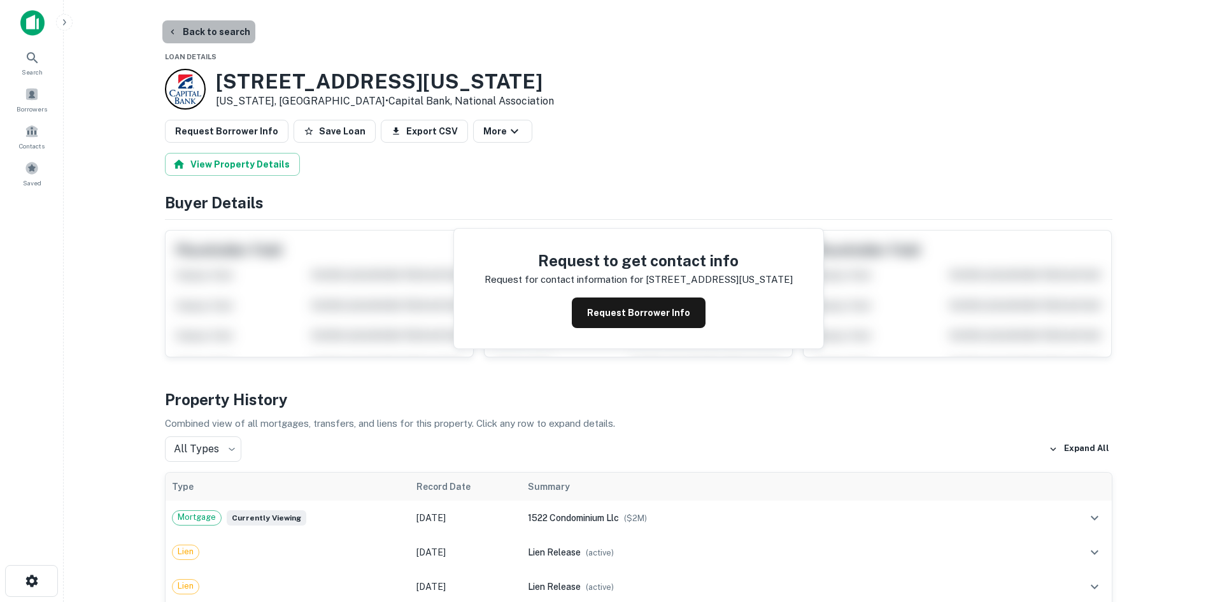
click at [233, 38] on button "Back to search" at bounding box center [208, 31] width 93 height 23
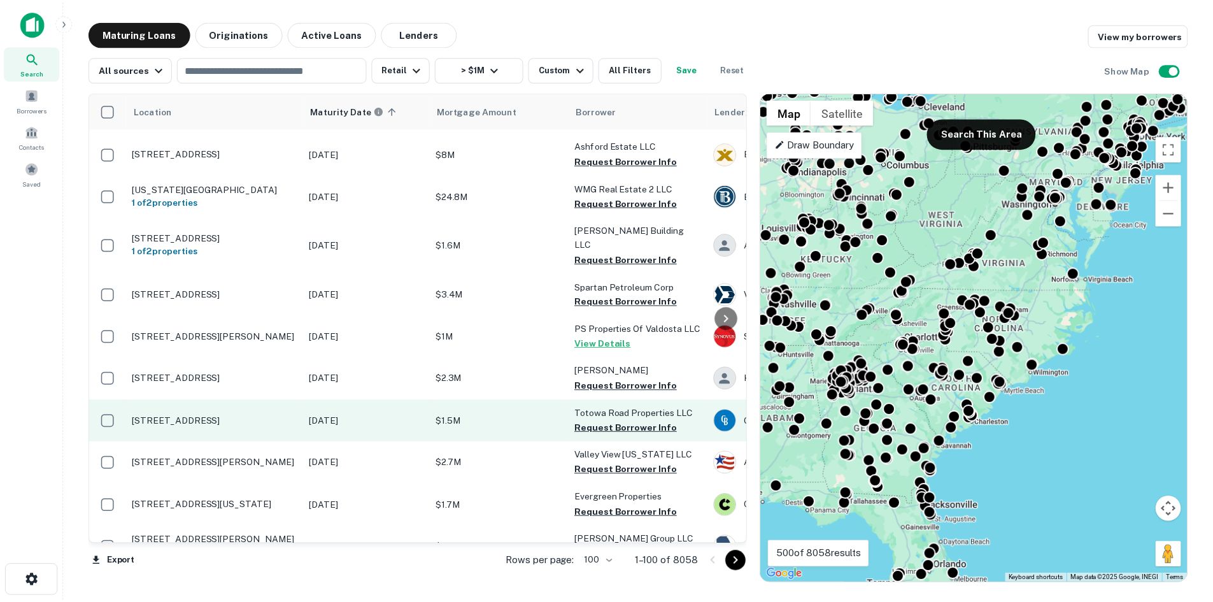
scroll to position [557, 0]
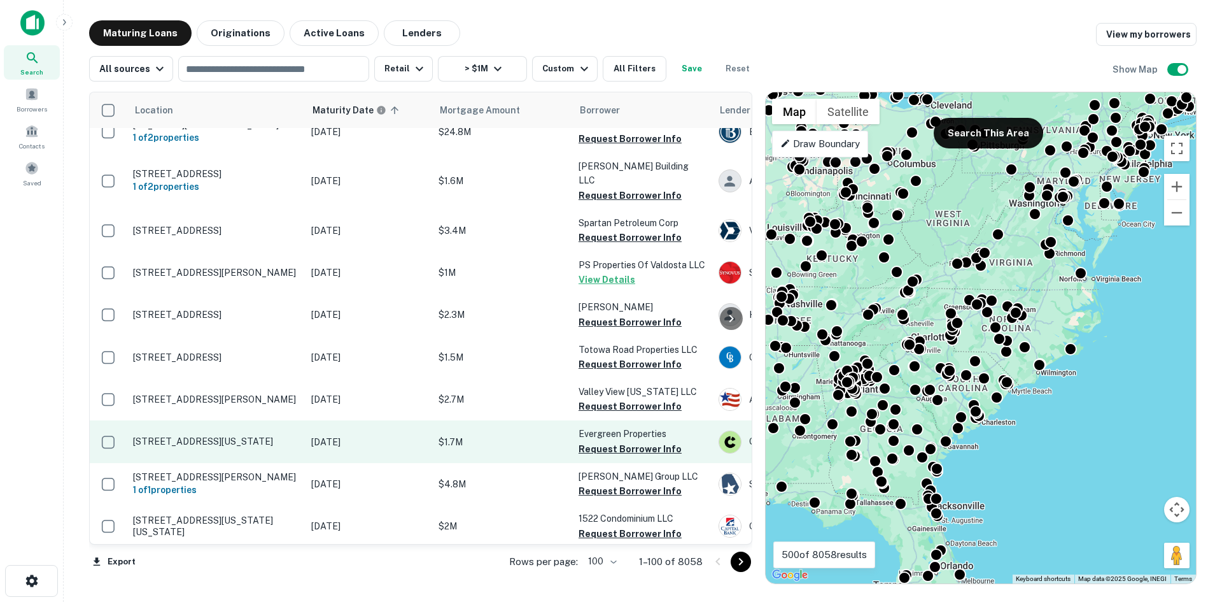
click at [236, 435] on p "[STREET_ADDRESS][US_STATE]" at bounding box center [216, 440] width 166 height 11
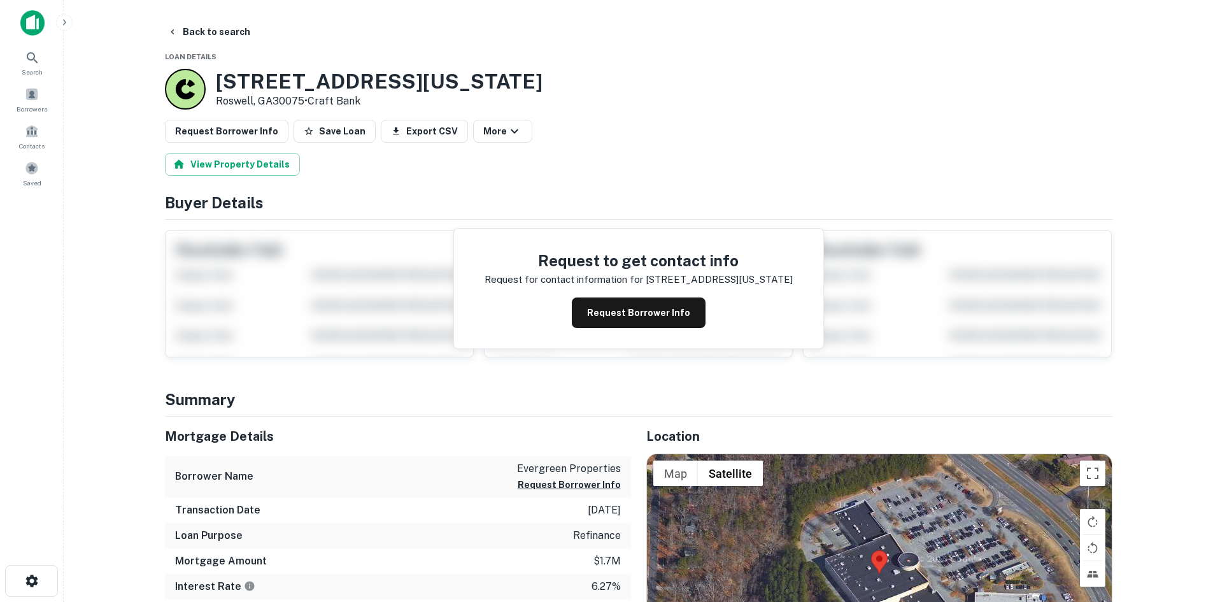
scroll to position [127, 0]
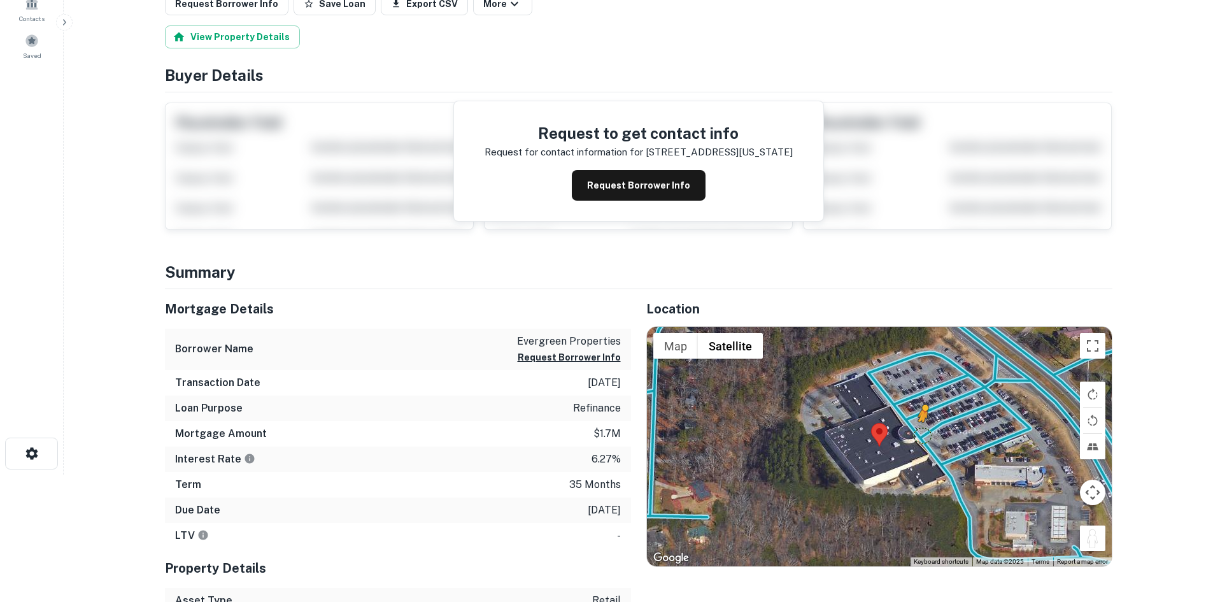
drag, startPoint x: 1096, startPoint y: 529, endPoint x: 921, endPoint y: 434, distance: 199.4
click at [921, 434] on div "To activate drag with keyboard, press Alt + Enter. Once in keyboard drag state,…" at bounding box center [879, 446] width 465 height 239
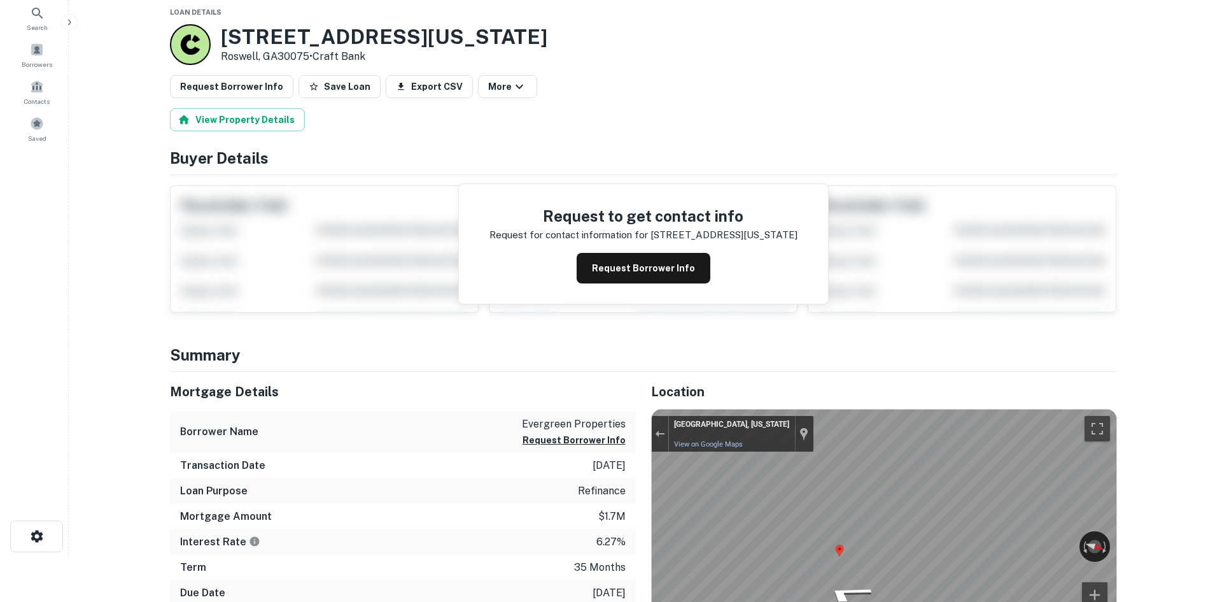
scroll to position [0, 0]
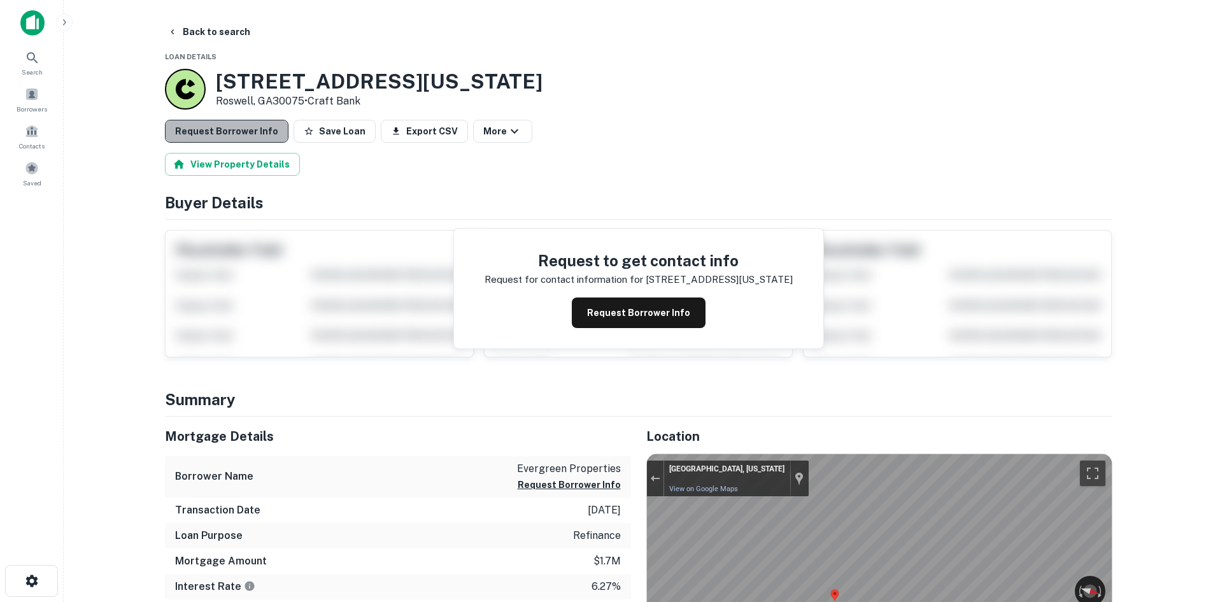
click at [229, 127] on button "Request Borrower Info" at bounding box center [227, 131] width 124 height 23
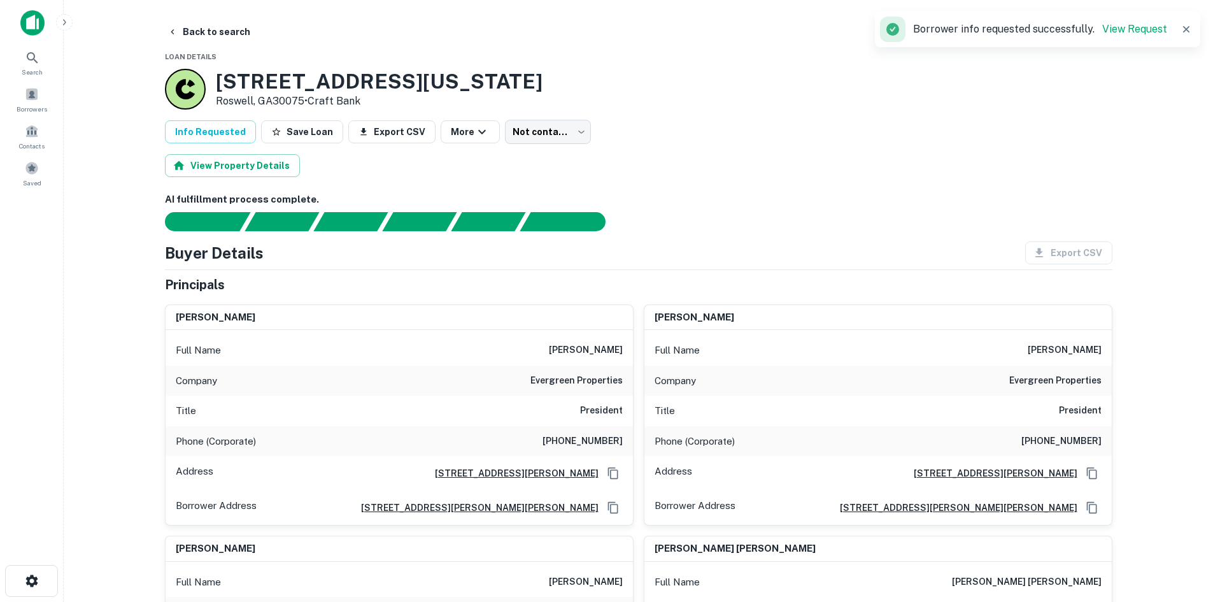
click at [216, 18] on main "Back to search Loan Details 4905 ALABAMA RD NE Roswell, GA30075 • Craft Bank In…" at bounding box center [638, 301] width 1149 height 602
click at [227, 34] on button "Back to search" at bounding box center [208, 31] width 93 height 23
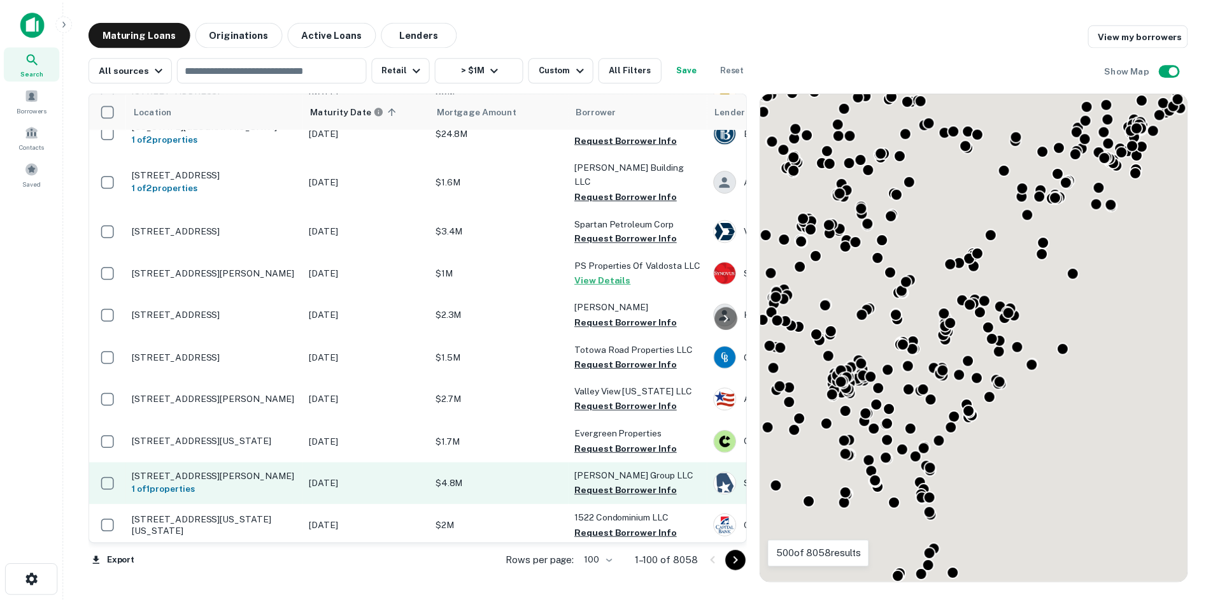
scroll to position [684, 0]
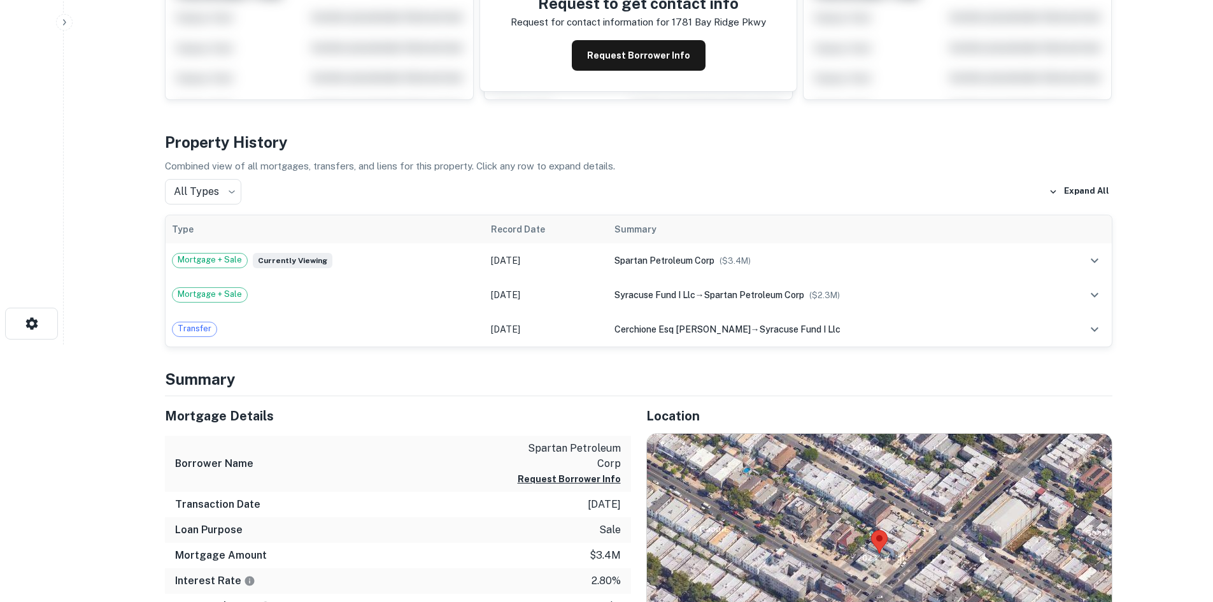
scroll to position [318, 0]
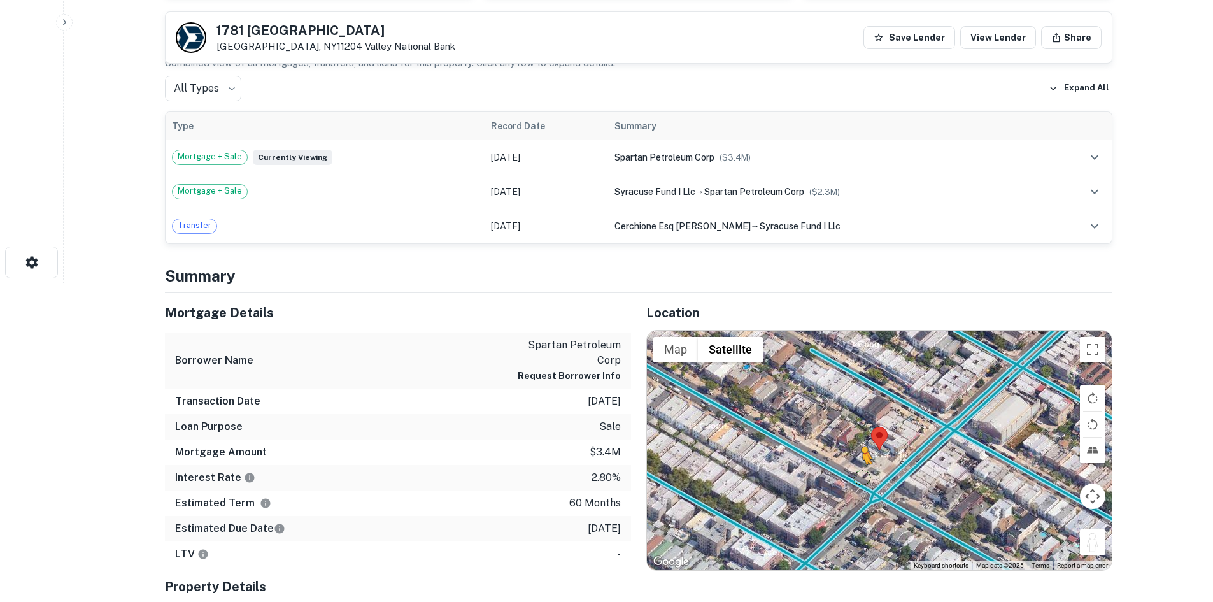
drag, startPoint x: 1084, startPoint y: 540, endPoint x: 859, endPoint y: 477, distance: 233.2
click at [859, 477] on div "To activate drag with keyboard, press Alt + Enter. Once in keyboard drag state,…" at bounding box center [879, 449] width 465 height 239
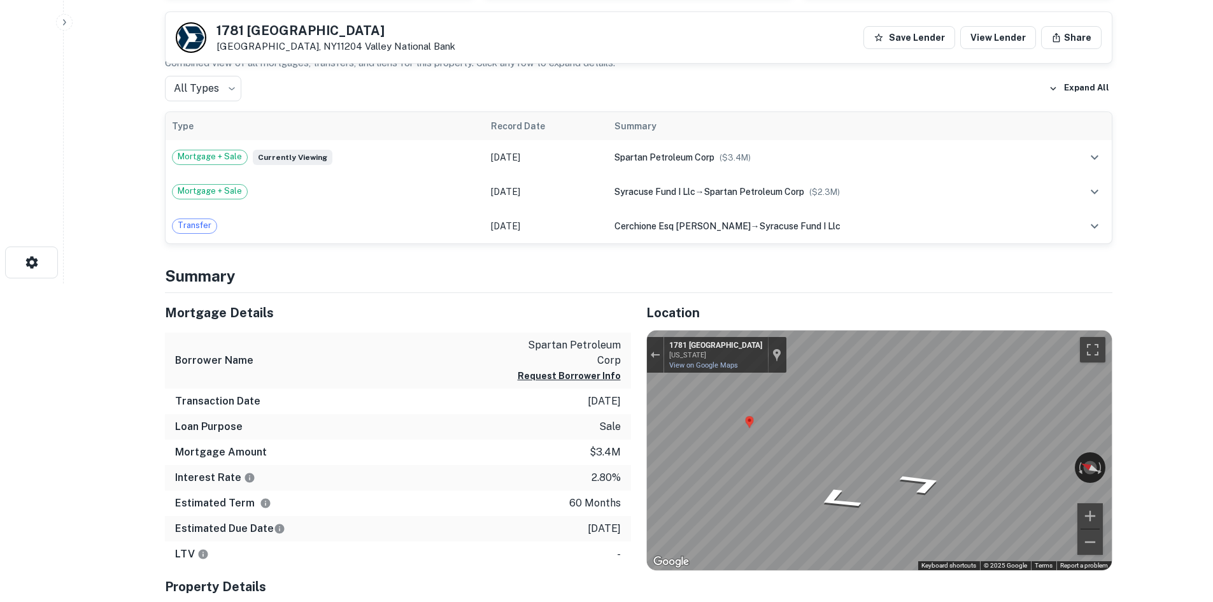
click at [584, 471] on div "Mortgage Details Borrower Name spartan petroleum corp Request Borrower Info Tra…" at bounding box center [631, 526] width 963 height 467
click at [814, 471] on div "Map" at bounding box center [879, 449] width 465 height 239
click at [698, 432] on div "Map" at bounding box center [879, 449] width 465 height 239
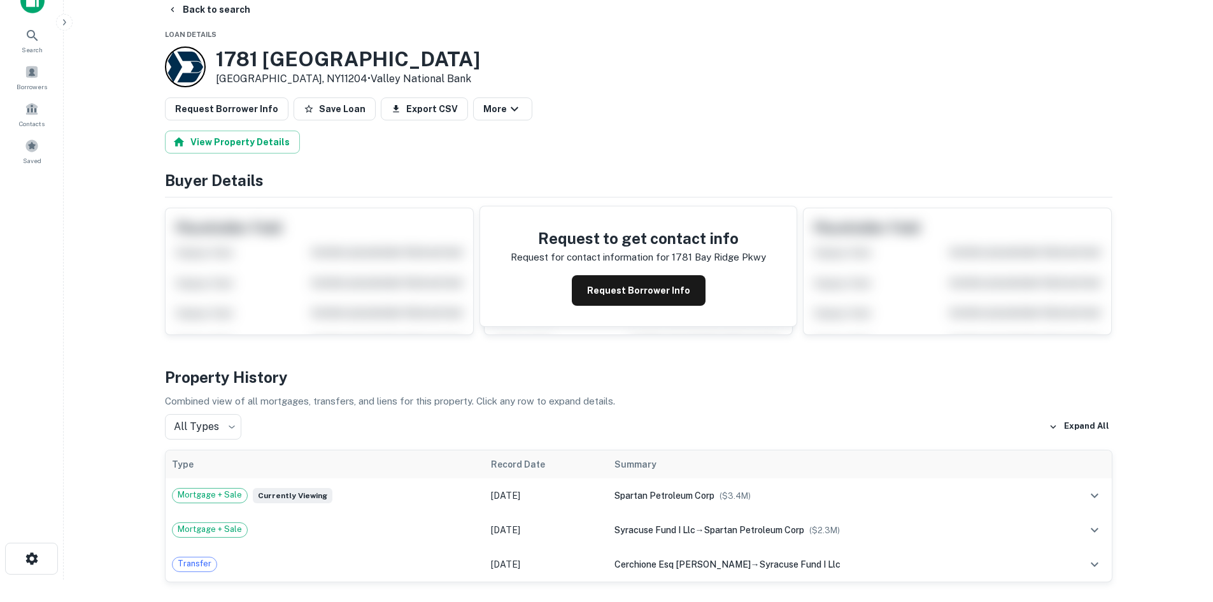
scroll to position [0, 0]
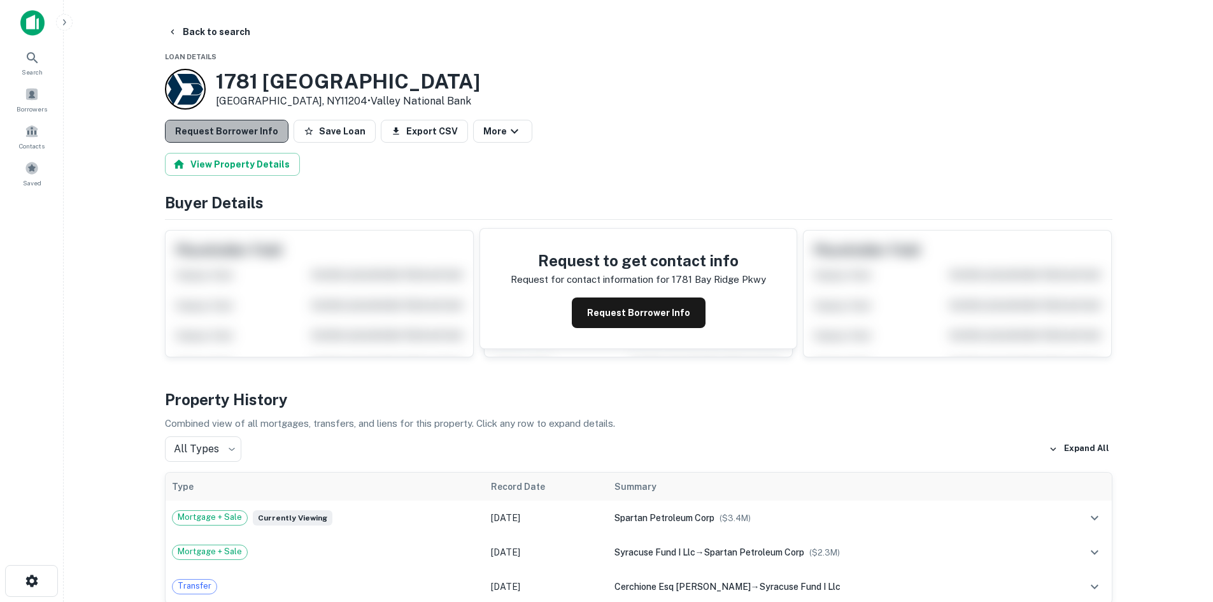
click at [257, 137] on button "Request Borrower Info" at bounding box center [227, 131] width 124 height 23
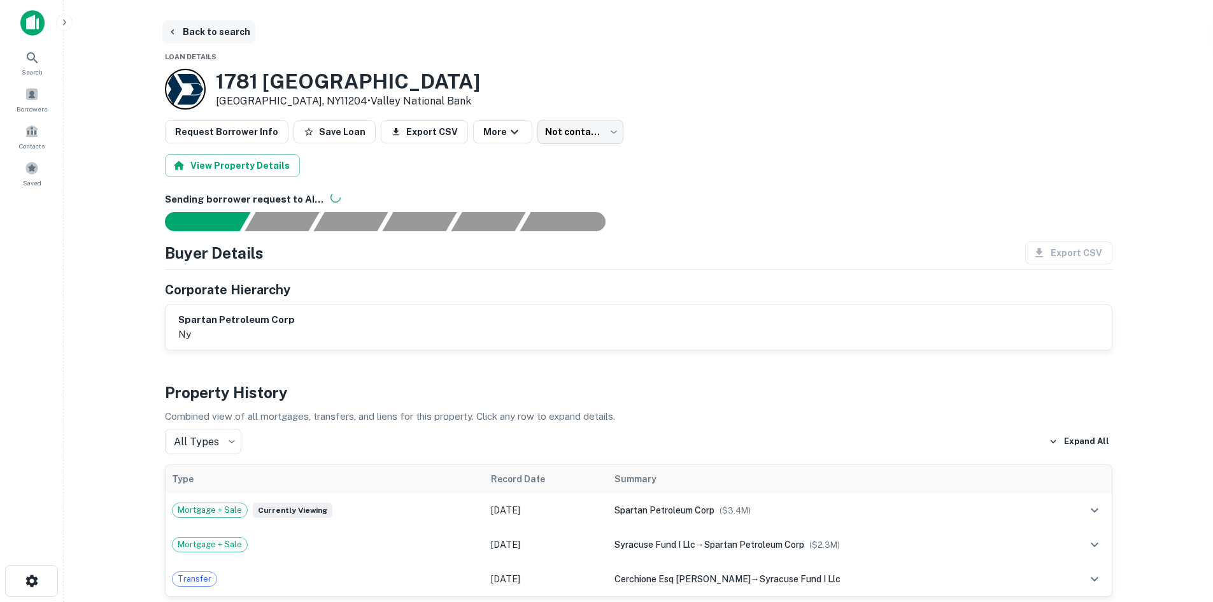
click at [206, 23] on button "Back to search" at bounding box center [208, 31] width 93 height 23
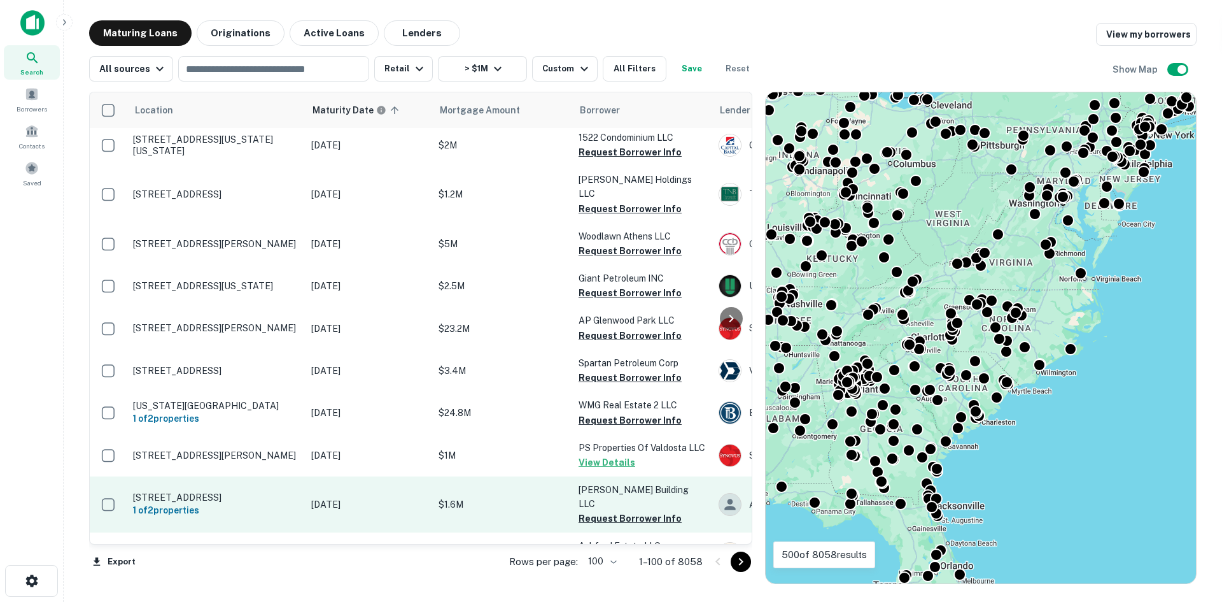
scroll to position [748, 0]
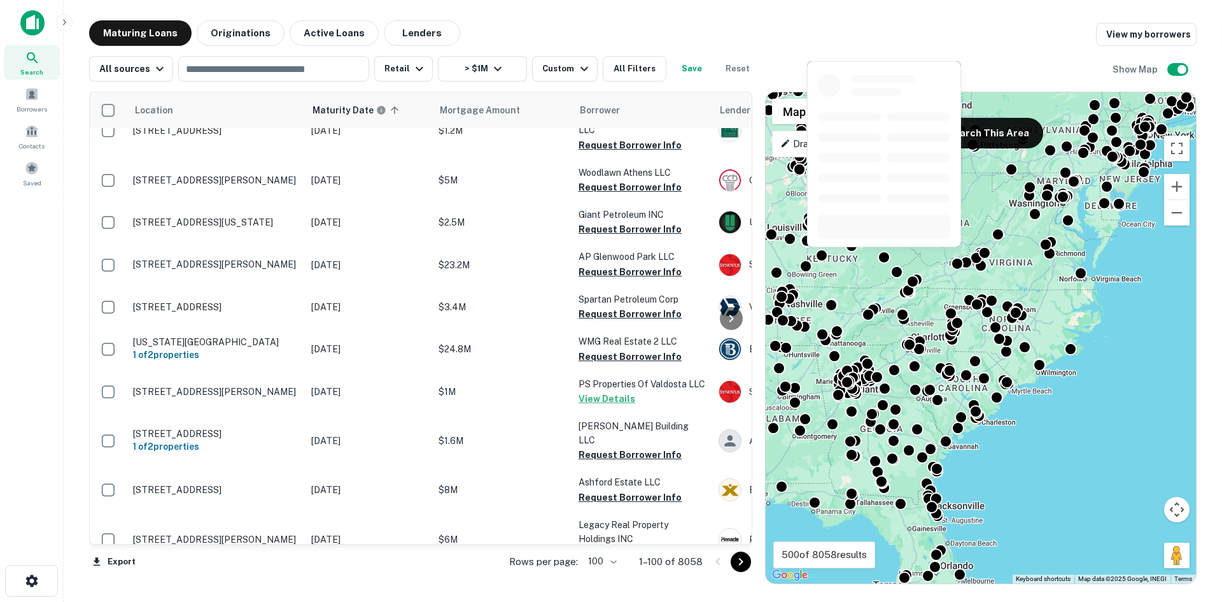
click at [840, 149] on p "Draw Boundary" at bounding box center [820, 143] width 80 height 15
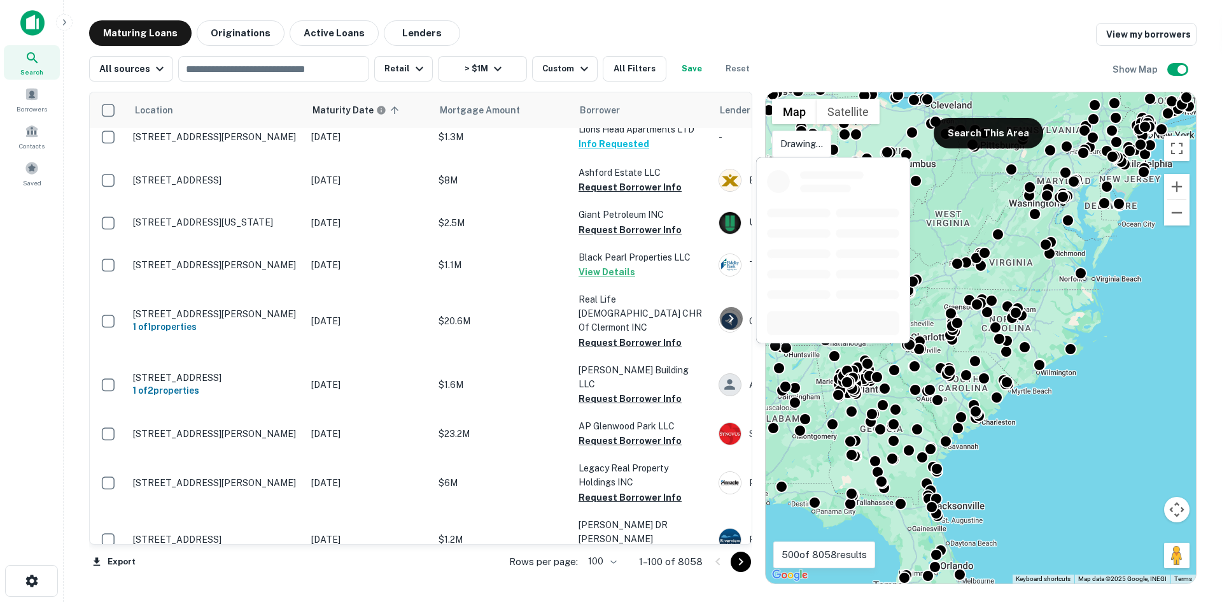
scroll to position [732, 0]
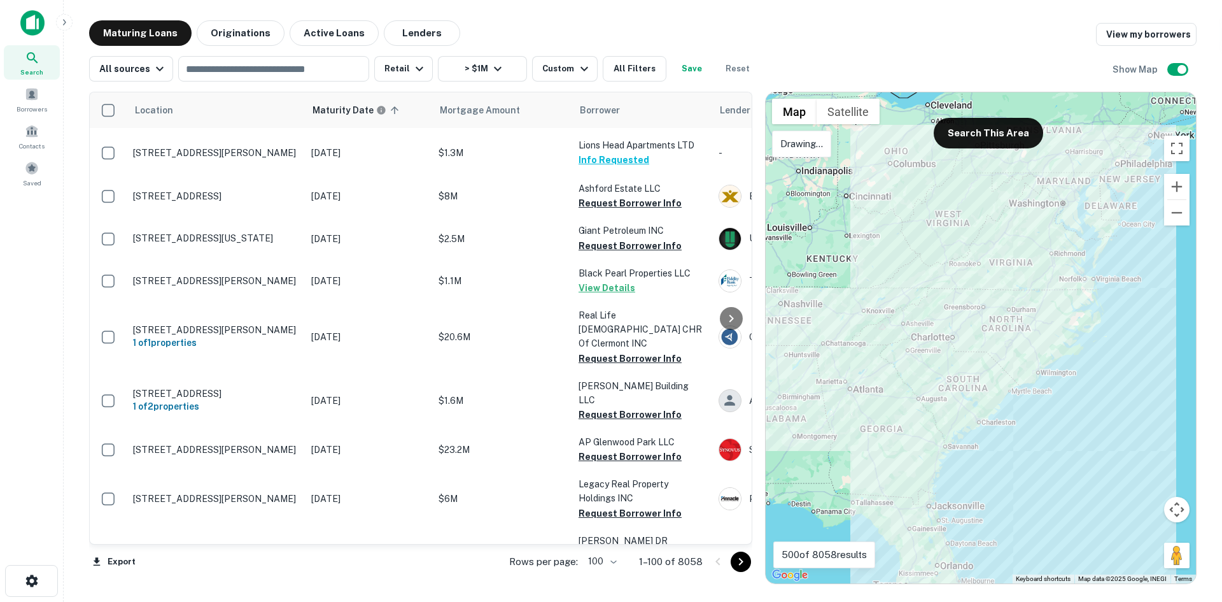
drag, startPoint x: 996, startPoint y: 213, endPoint x: 962, endPoint y: 205, distance: 34.7
click at [962, 205] on div at bounding box center [981, 337] width 430 height 491
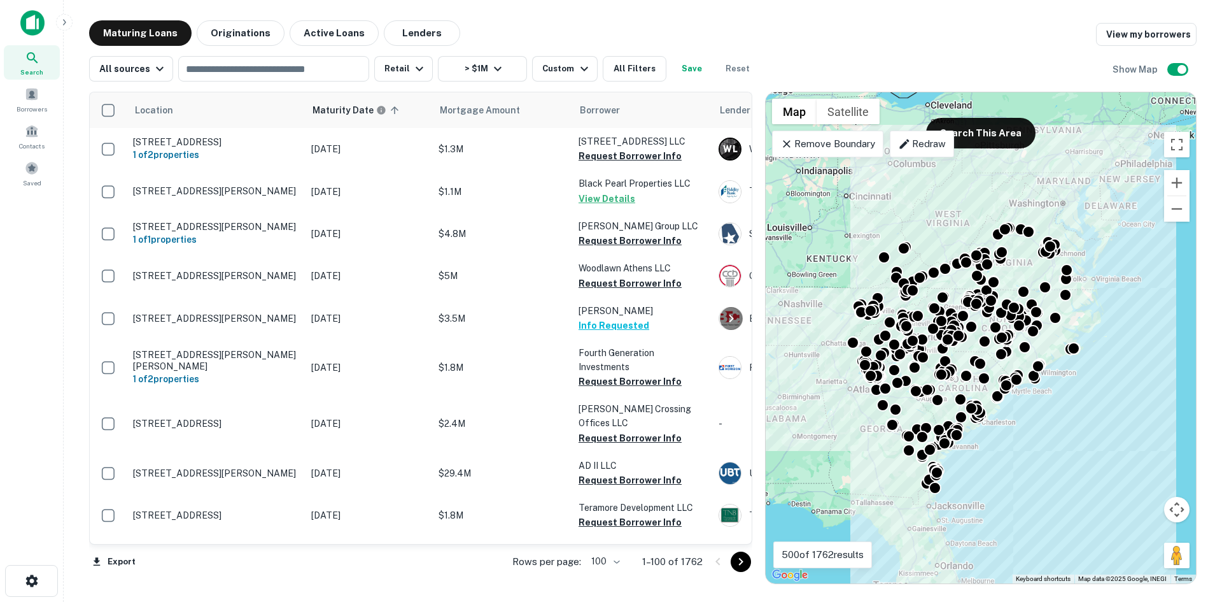
scroll to position [286, 0]
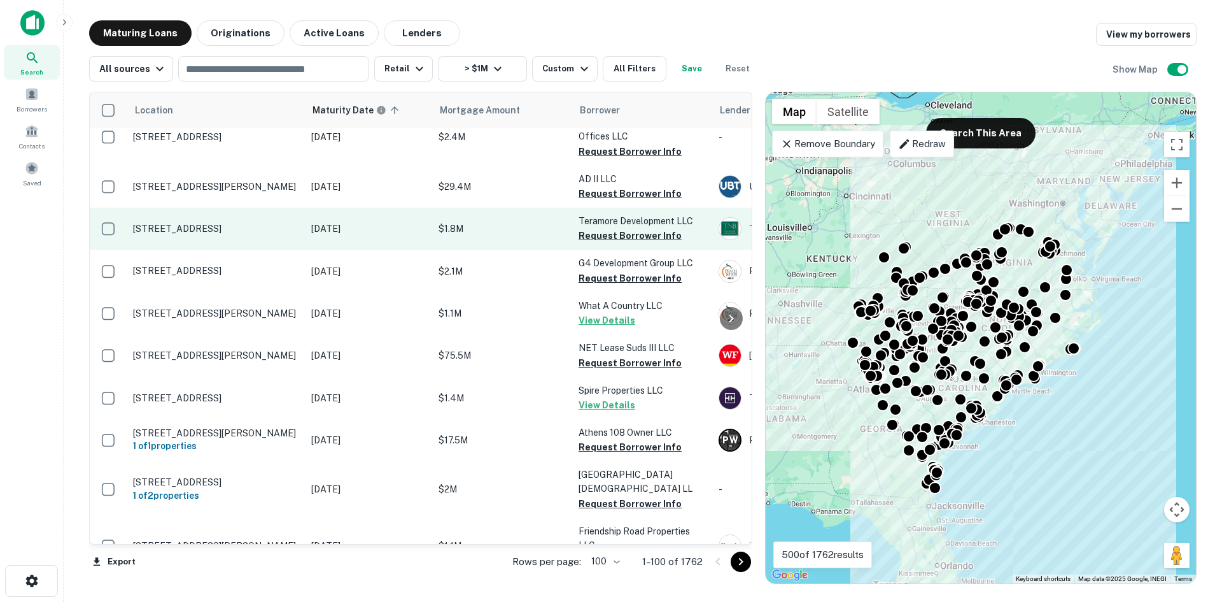
click at [267, 209] on td "[STREET_ADDRESS]" at bounding box center [216, 229] width 178 height 42
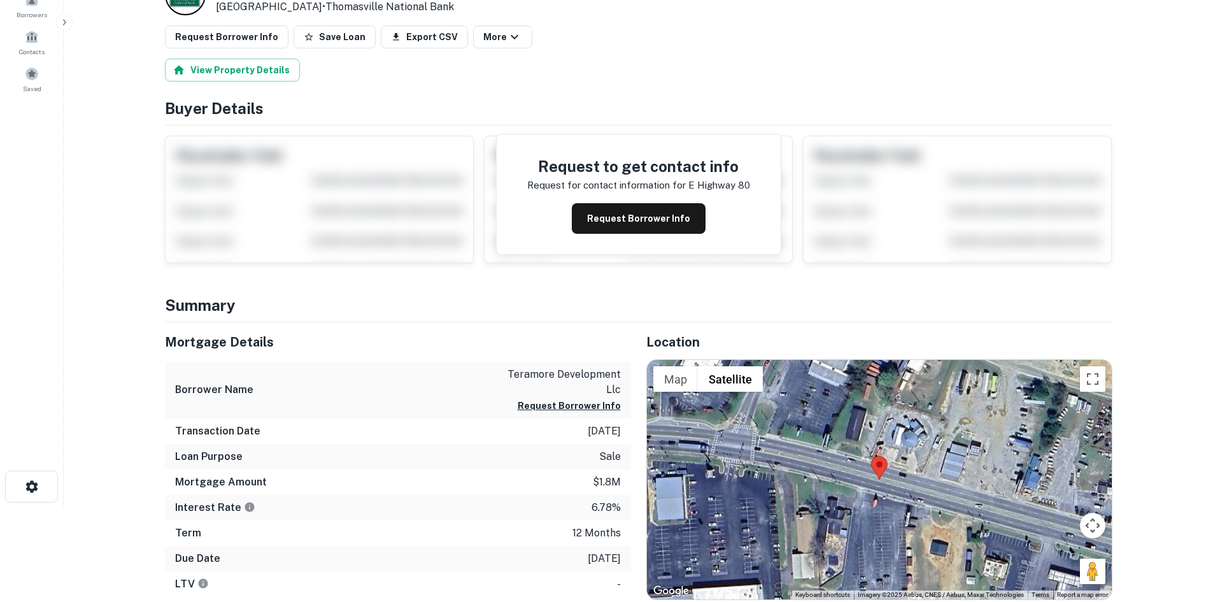
scroll to position [191, 0]
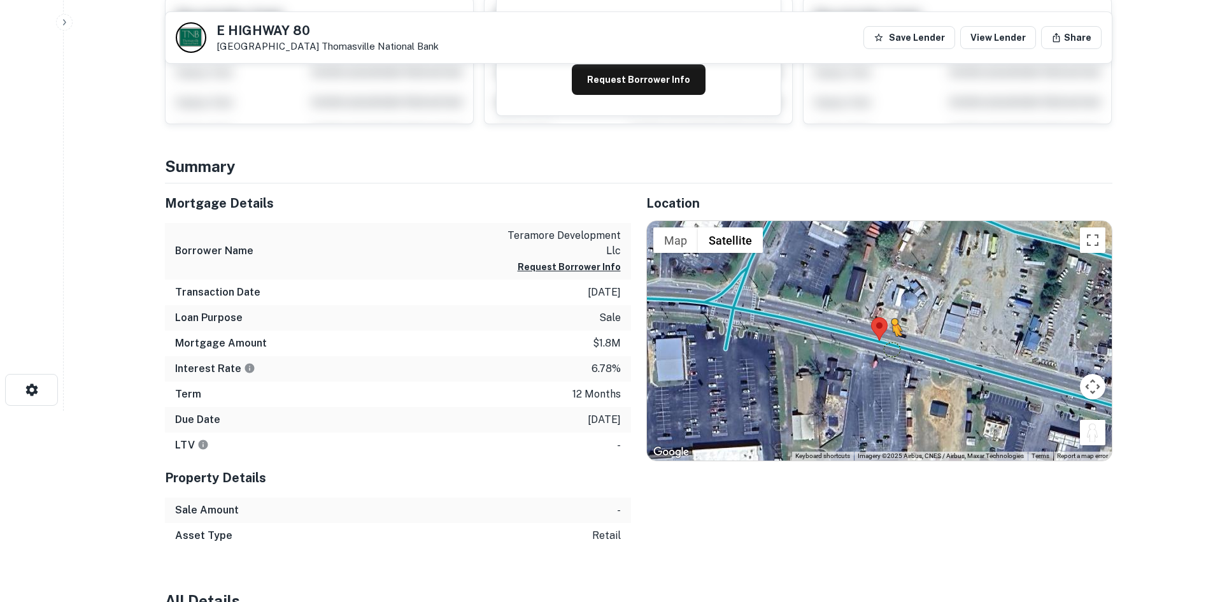
drag, startPoint x: 1097, startPoint y: 428, endPoint x: 887, endPoint y: 347, distance: 225.1
click at [887, 347] on div "To activate drag with keyboard, press Alt + Enter. Once in keyboard drag state,…" at bounding box center [879, 340] width 465 height 239
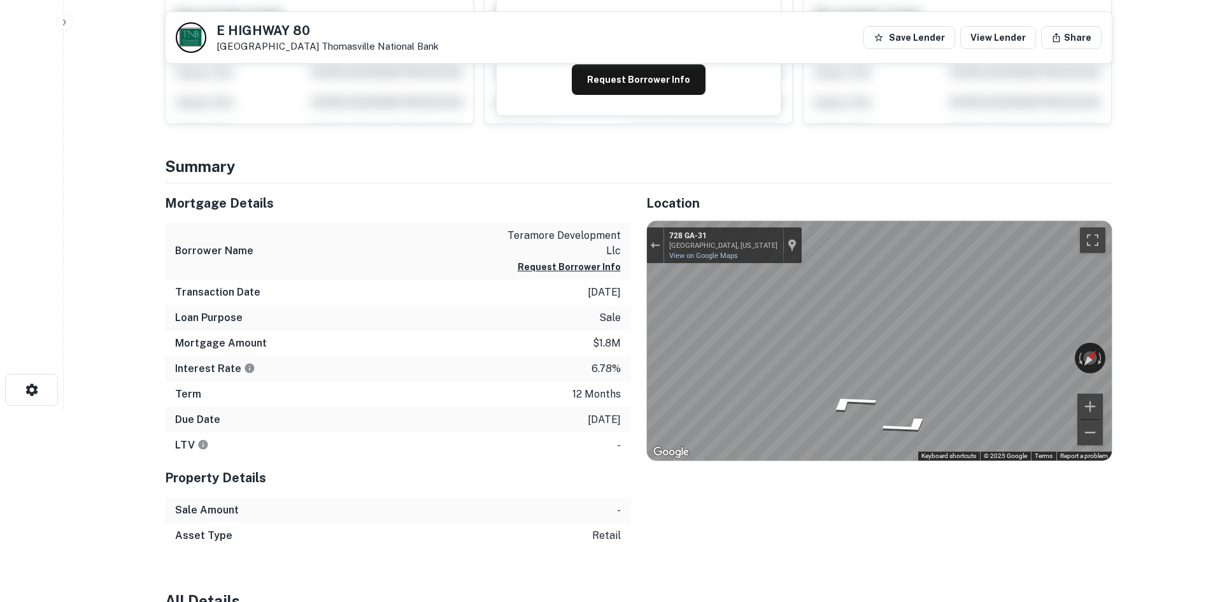
click at [1213, 376] on html "Search Borrowers Contacts Saved Back to search E HIGHWAY 80 East Dublin, GA3102…" at bounding box center [606, 110] width 1213 height 602
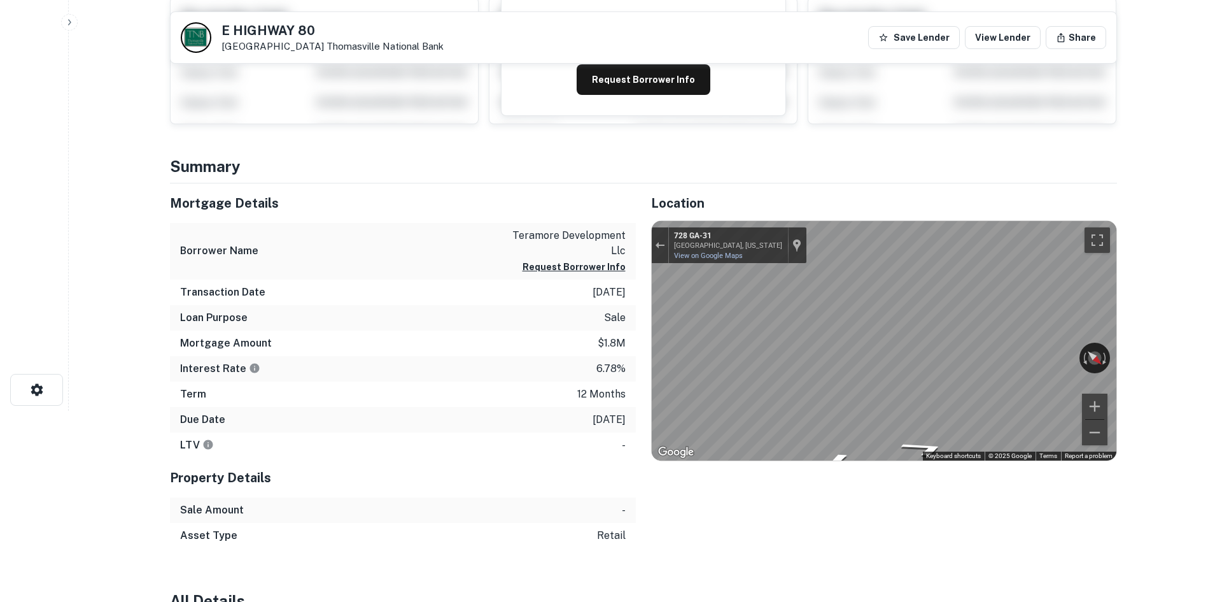
scroll to position [0, 0]
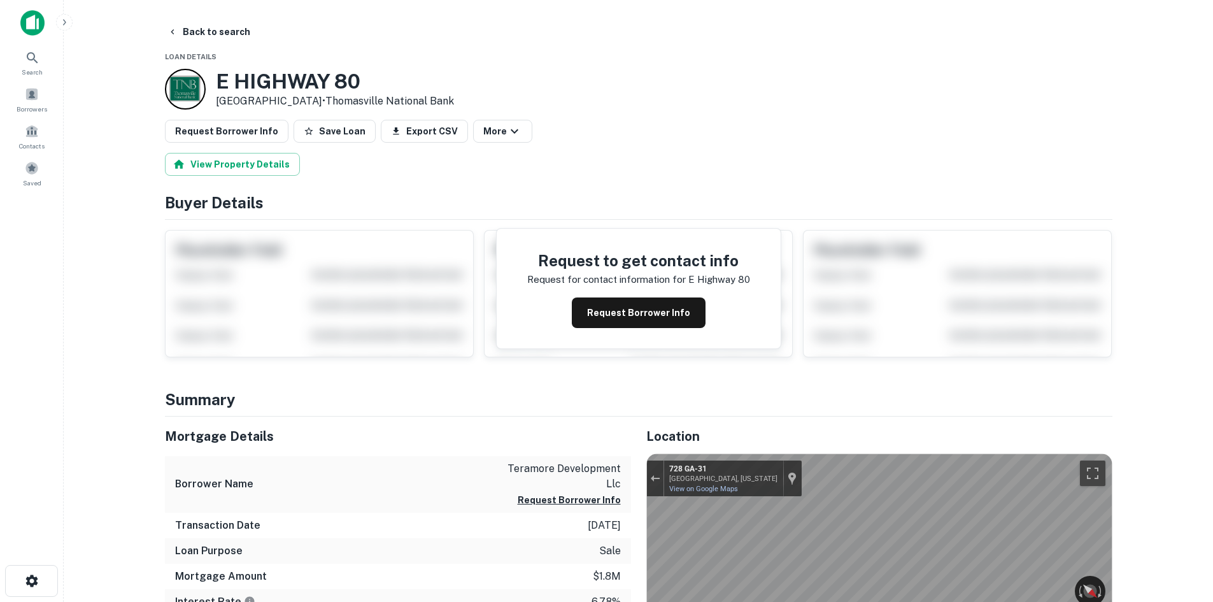
drag, startPoint x: 213, startPoint y: 84, endPoint x: 318, endPoint y: 102, distance: 105.9
click at [318, 102] on div "E HIGHWAY 80 East Dublin, GA31027 • Thomasville National Bank" at bounding box center [309, 89] width 289 height 41
copy div "E HIGHWAY 80 East Dublin, GA31027"
click at [256, 136] on button "Request Borrower Info" at bounding box center [227, 131] width 124 height 23
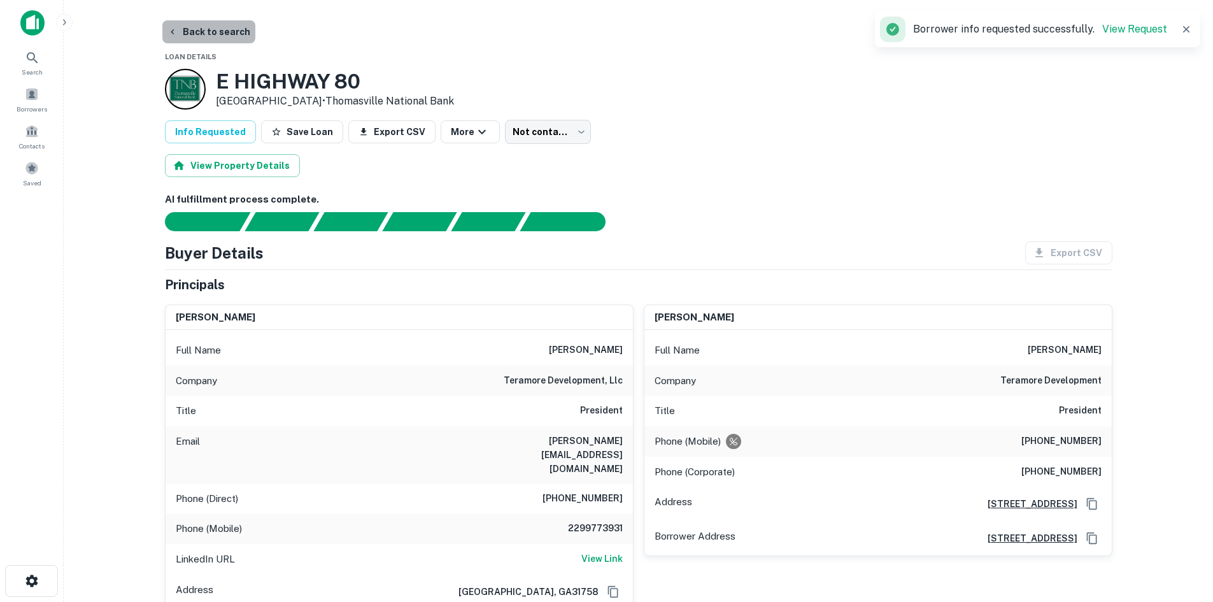
click at [219, 24] on button "Back to search" at bounding box center [208, 31] width 93 height 23
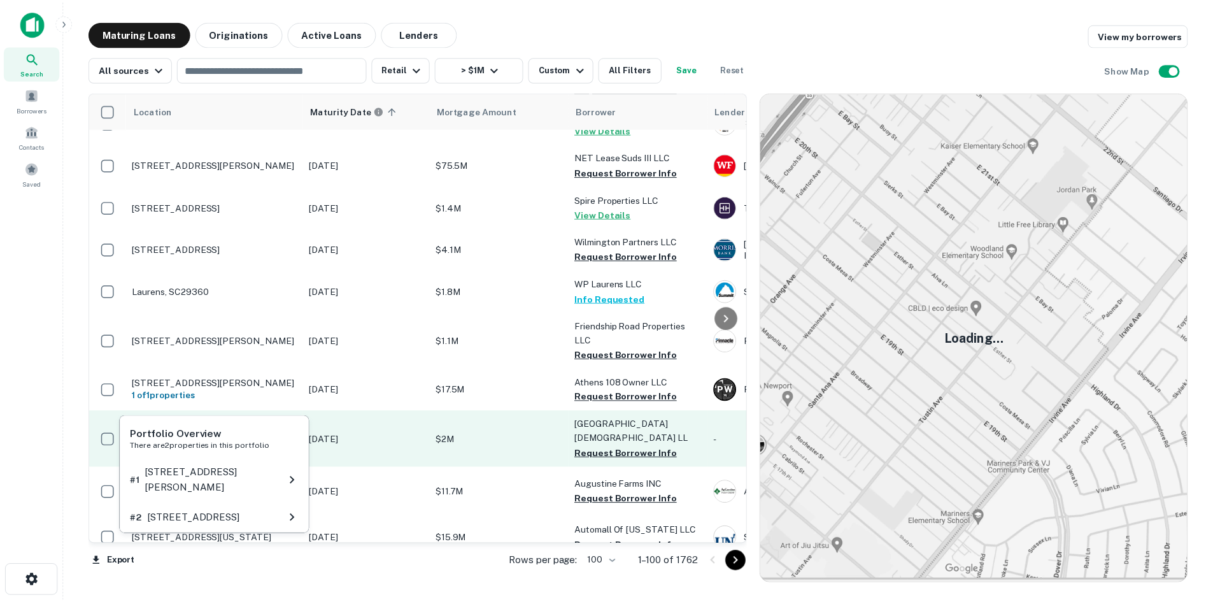
scroll to position [605, 0]
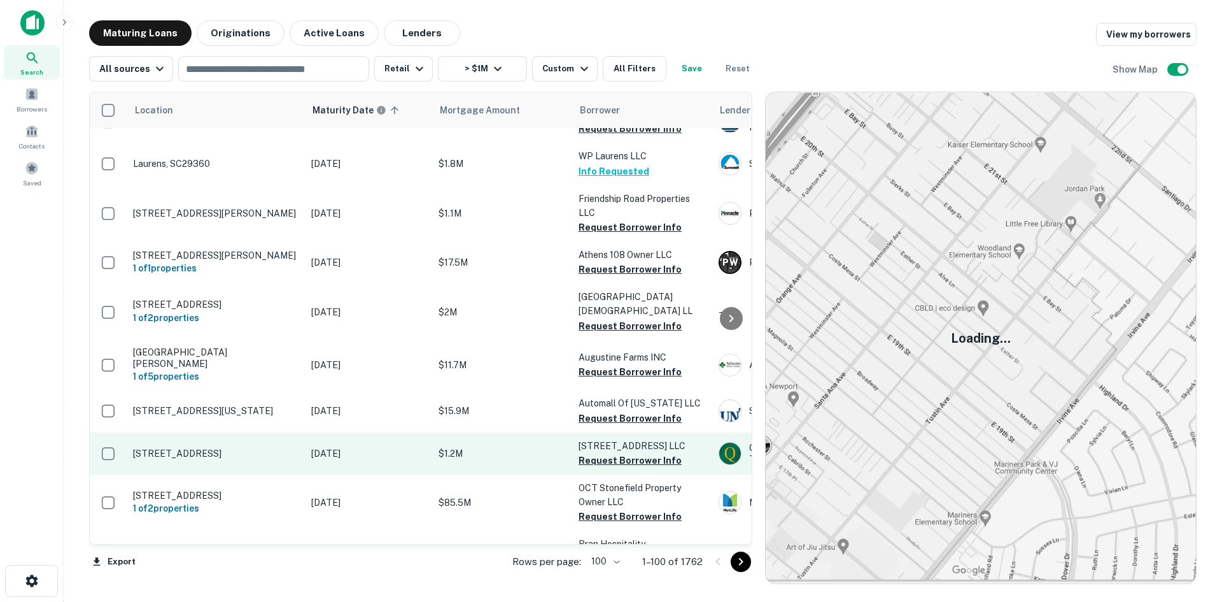
click at [215, 448] on p "[STREET_ADDRESS]" at bounding box center [216, 453] width 166 height 11
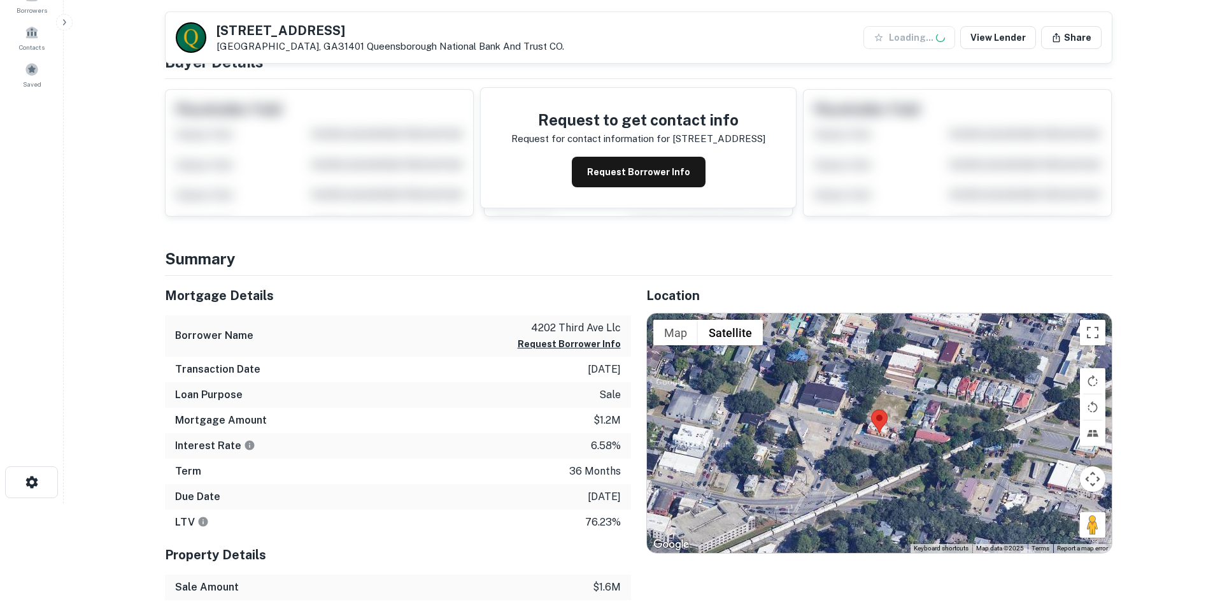
scroll to position [191, 0]
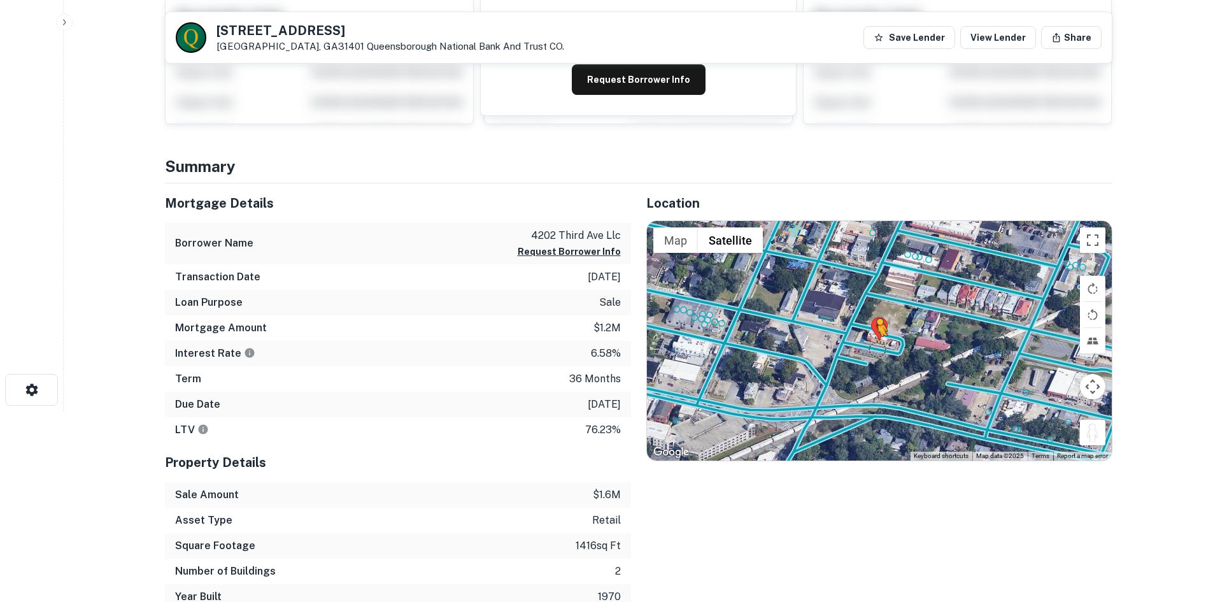
drag, startPoint x: 1105, startPoint y: 434, endPoint x: 868, endPoint y: 345, distance: 252.4
click at [868, 345] on div "To activate drag with keyboard, press Alt + Enter. Once in keyboard drag state,…" at bounding box center [879, 340] width 465 height 239
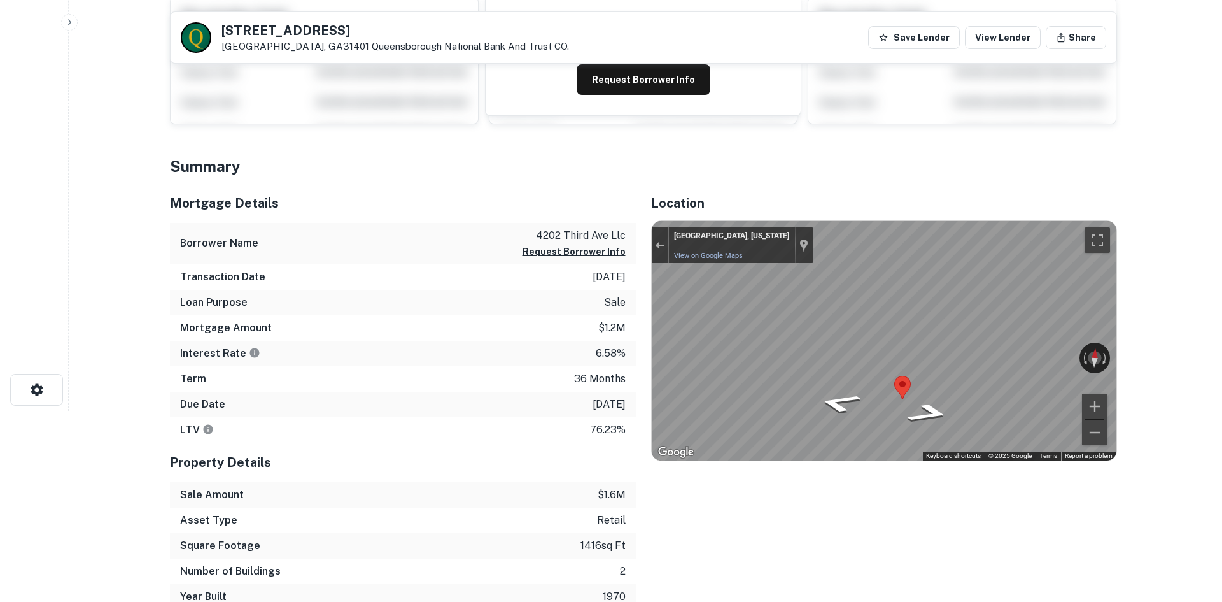
scroll to position [0, 0]
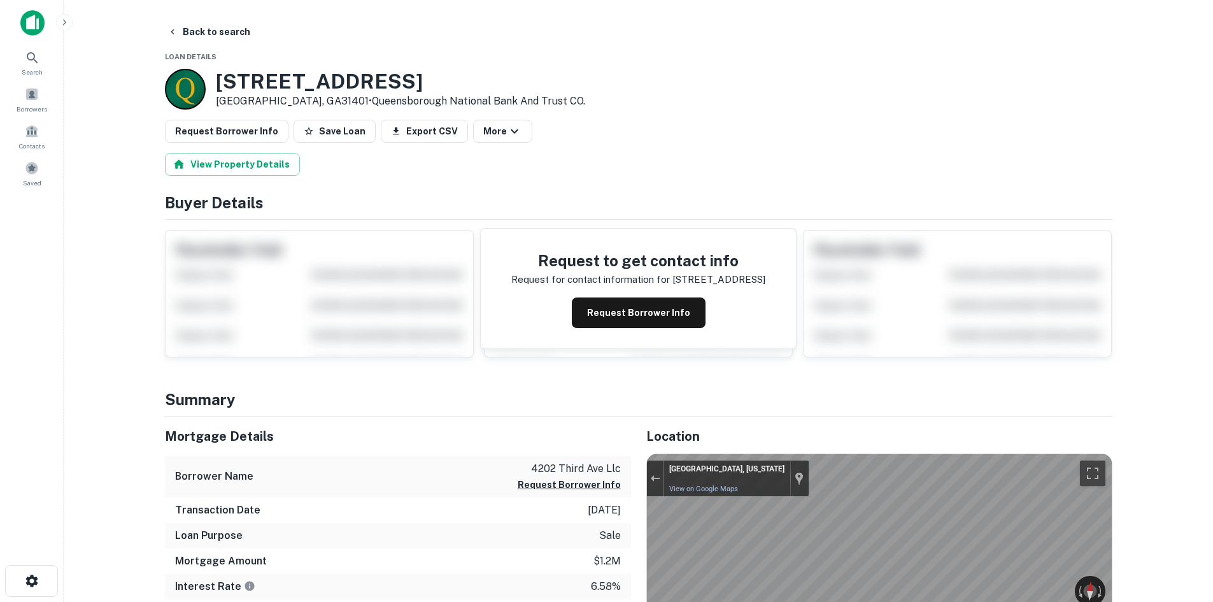
click at [230, 141] on button "Request Borrower Info" at bounding box center [227, 131] width 124 height 23
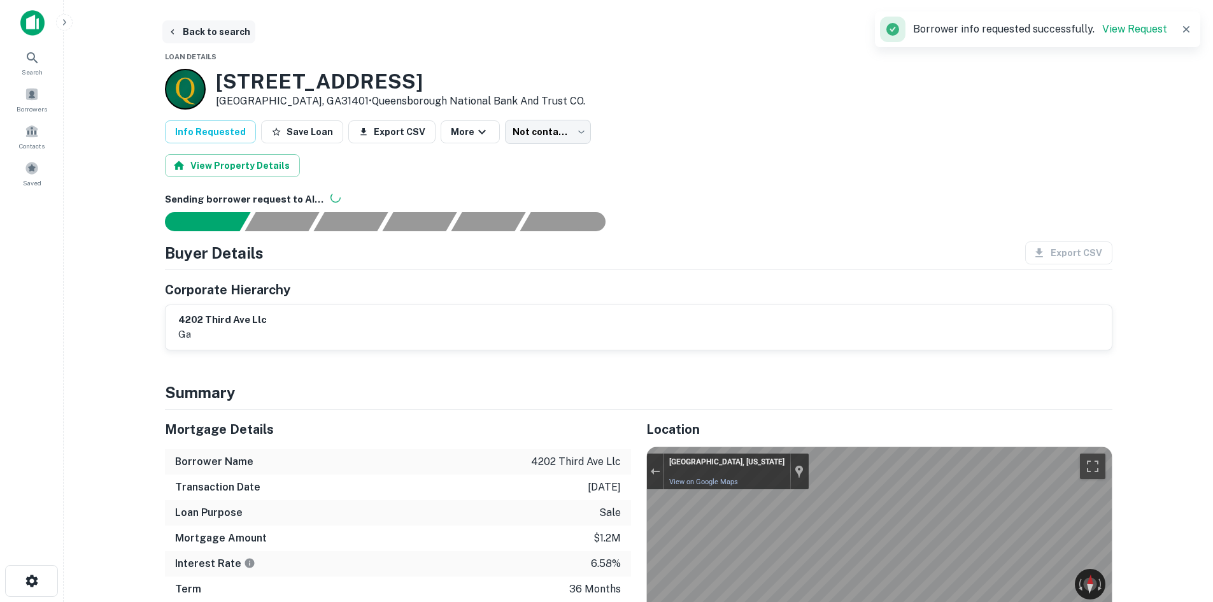
click at [196, 29] on button "Back to search" at bounding box center [208, 31] width 93 height 23
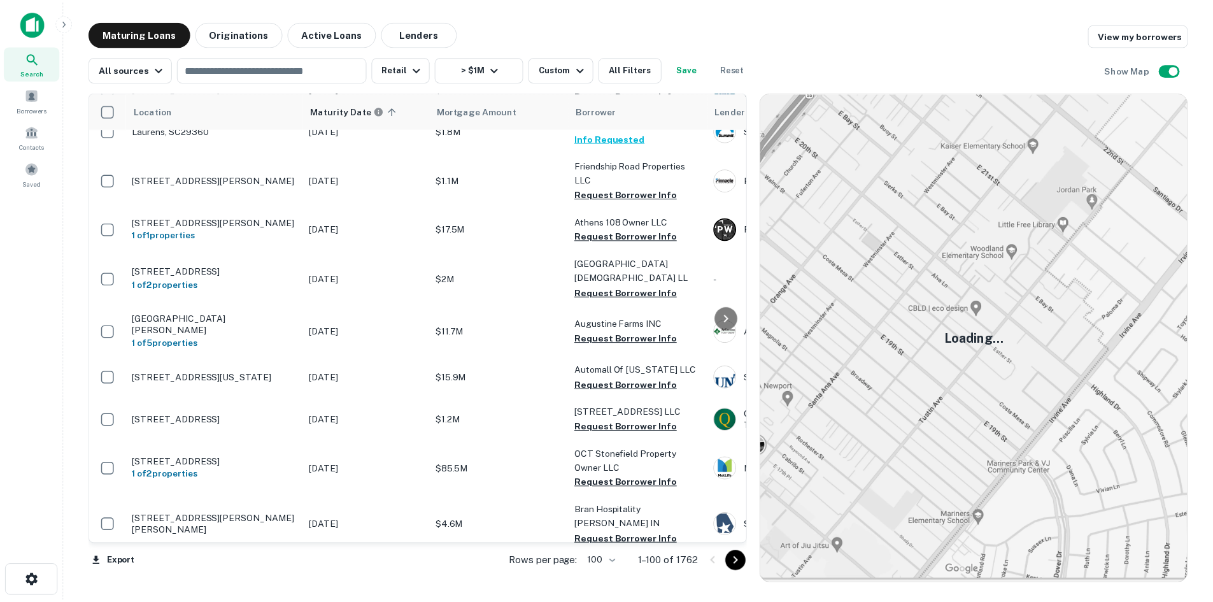
scroll to position [732, 0]
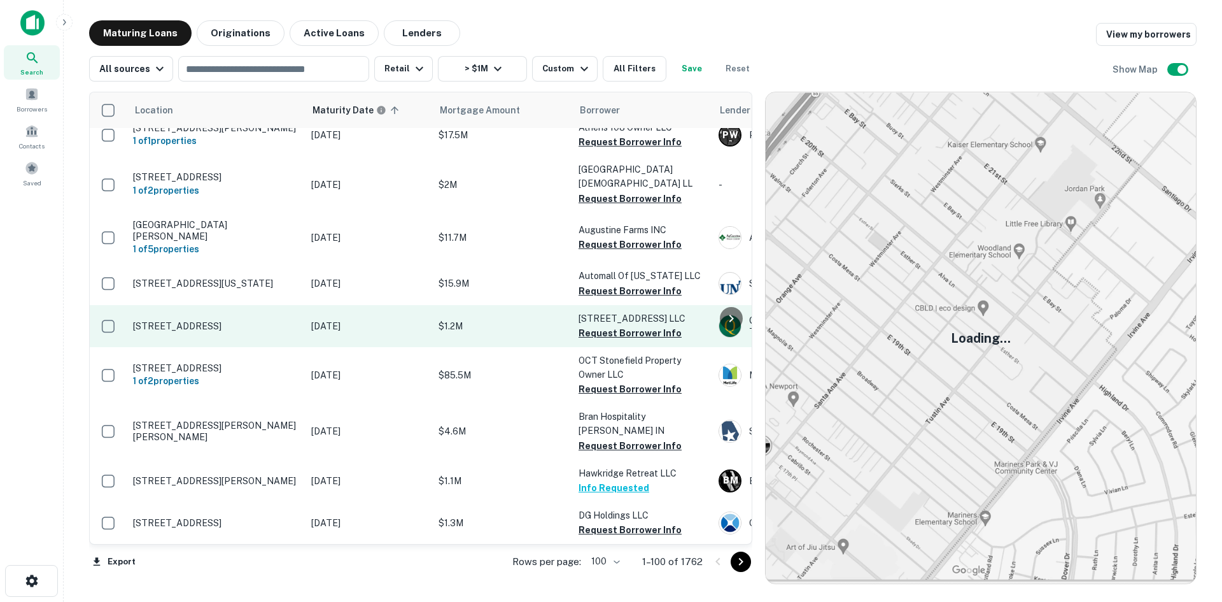
click at [250, 320] on p "[STREET_ADDRESS]" at bounding box center [216, 325] width 166 height 11
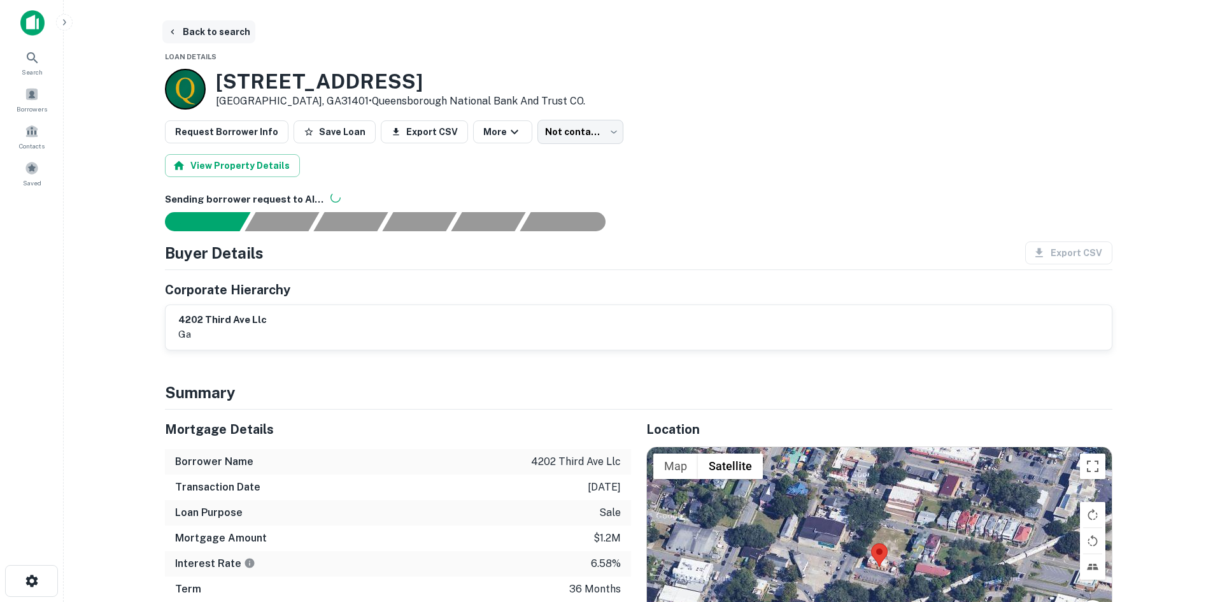
click at [221, 29] on button "Back to search" at bounding box center [208, 31] width 93 height 23
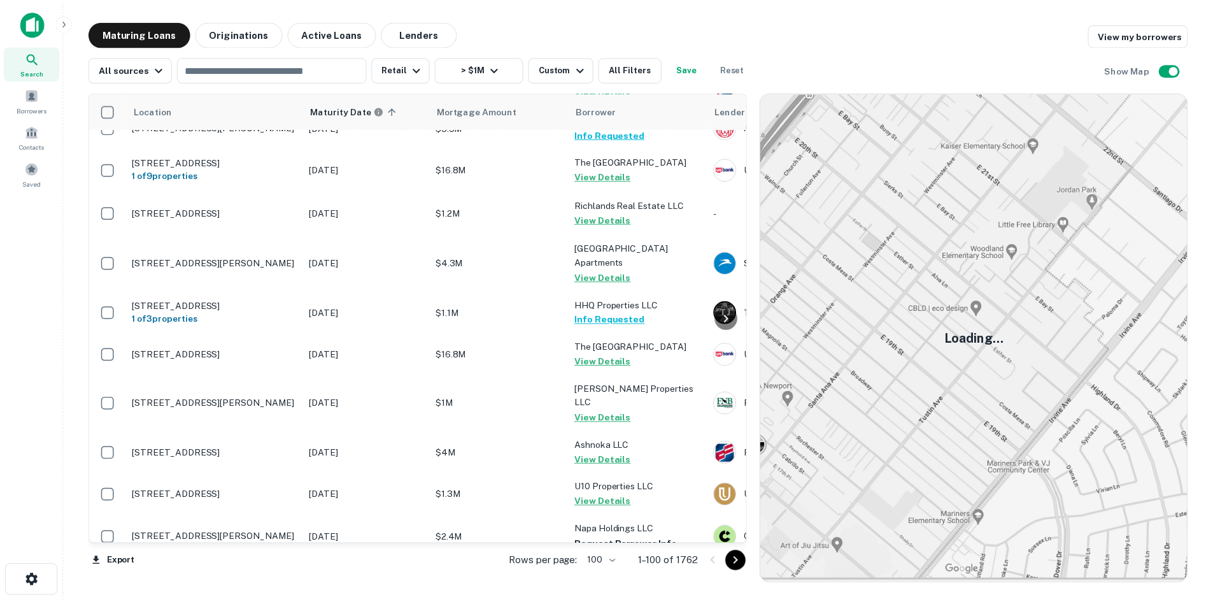
scroll to position [2069, 0]
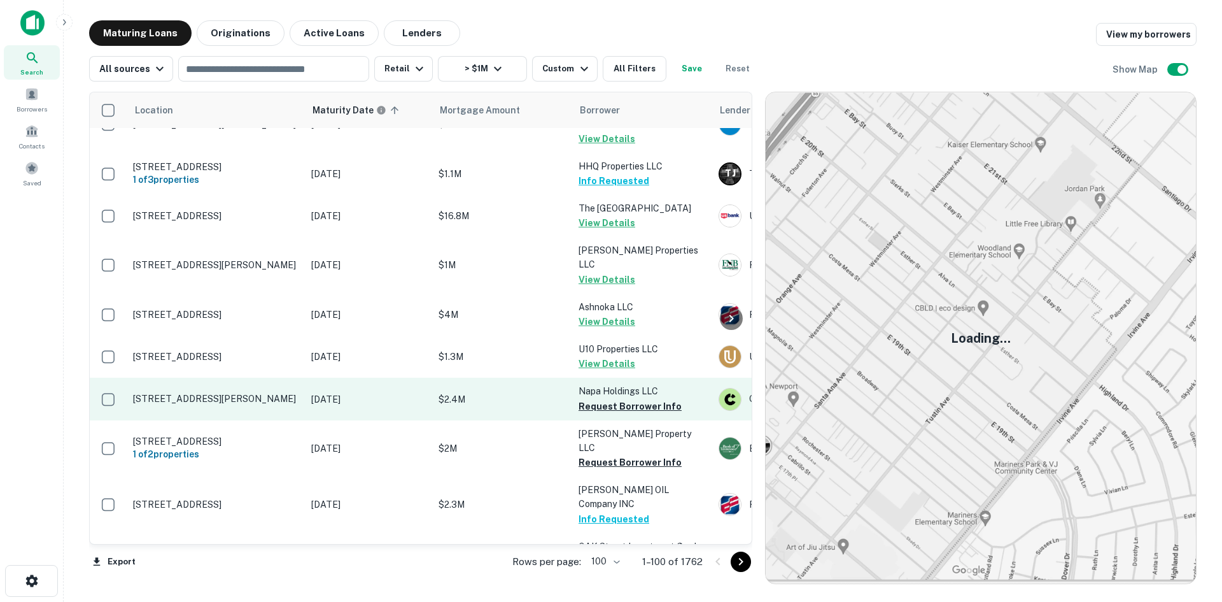
click at [214, 378] on td "[STREET_ADDRESS][PERSON_NAME]" at bounding box center [216, 399] width 178 height 42
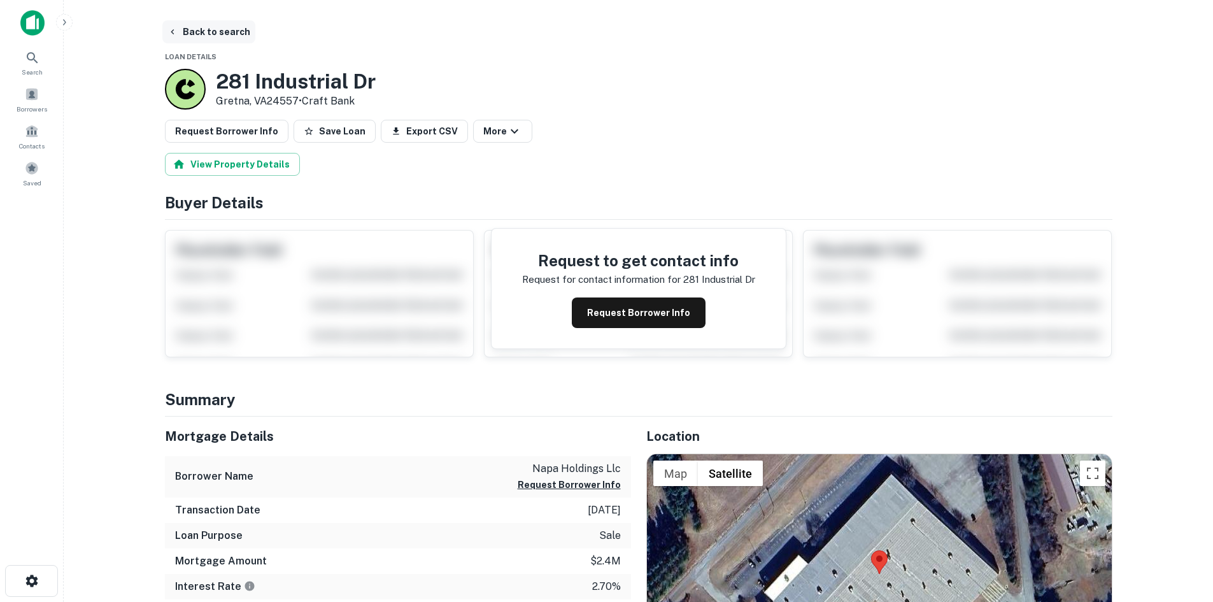
click at [199, 32] on button "Back to search" at bounding box center [208, 31] width 93 height 23
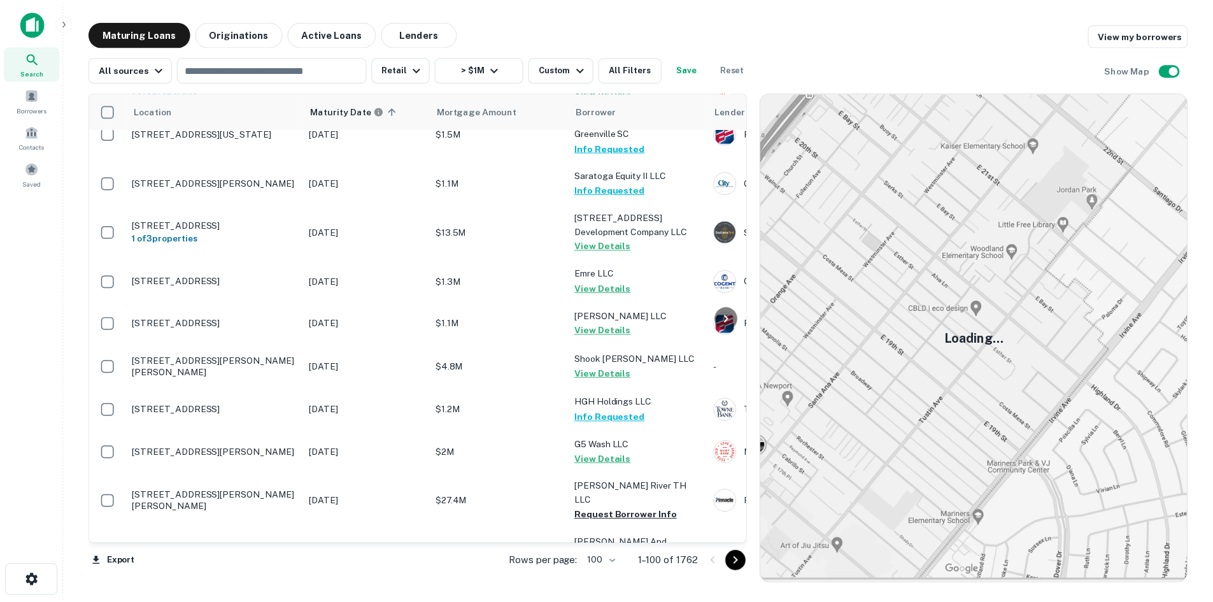
scroll to position [3788, 0]
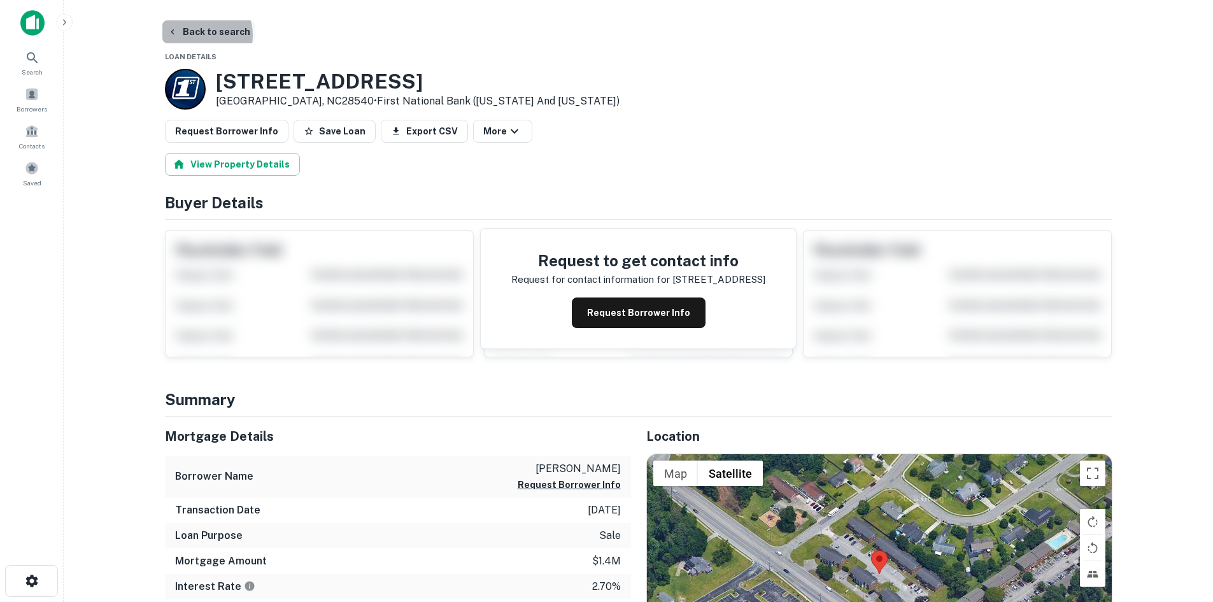
click at [202, 35] on button "Back to search" at bounding box center [208, 31] width 93 height 23
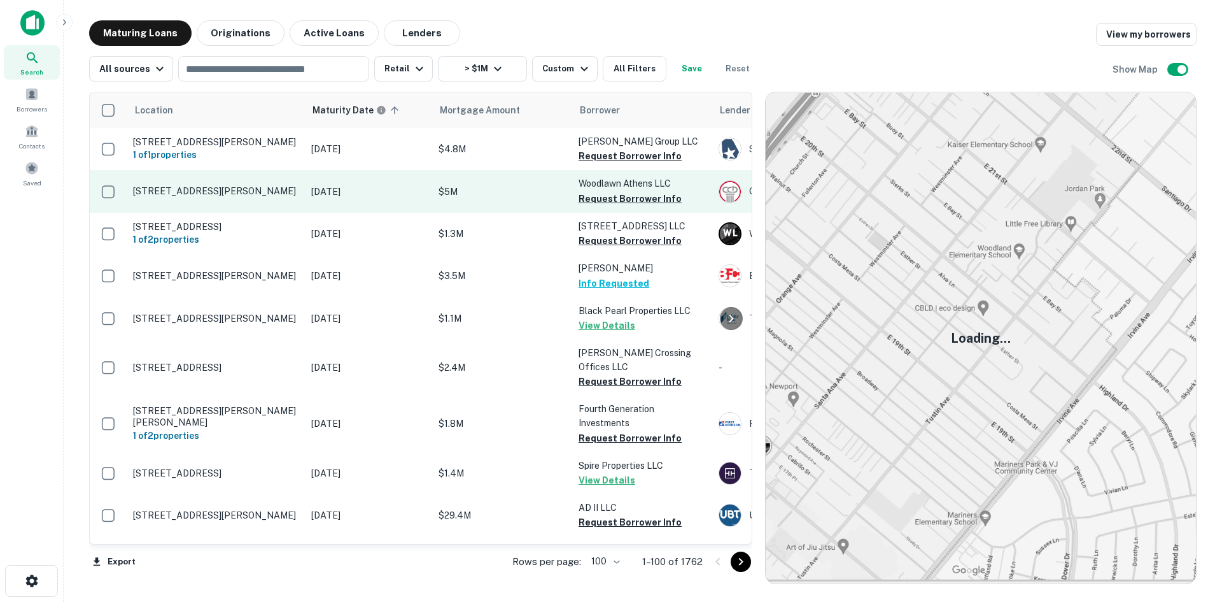
click at [220, 194] on p "[STREET_ADDRESS][PERSON_NAME]" at bounding box center [216, 190] width 166 height 11
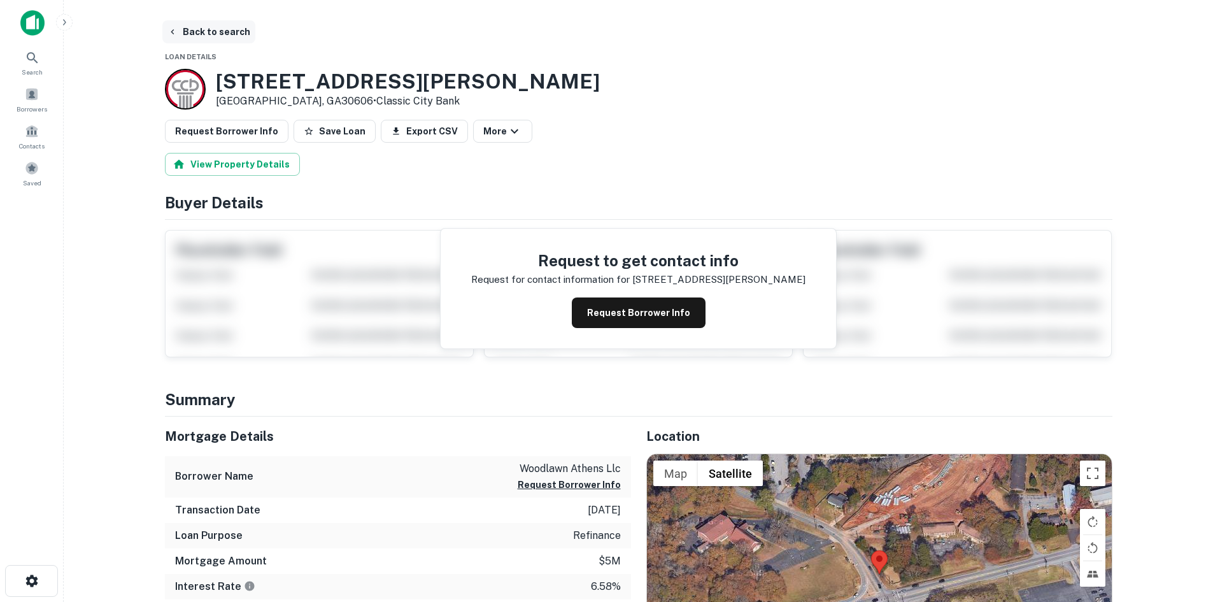
click at [205, 30] on button "Back to search" at bounding box center [208, 31] width 93 height 23
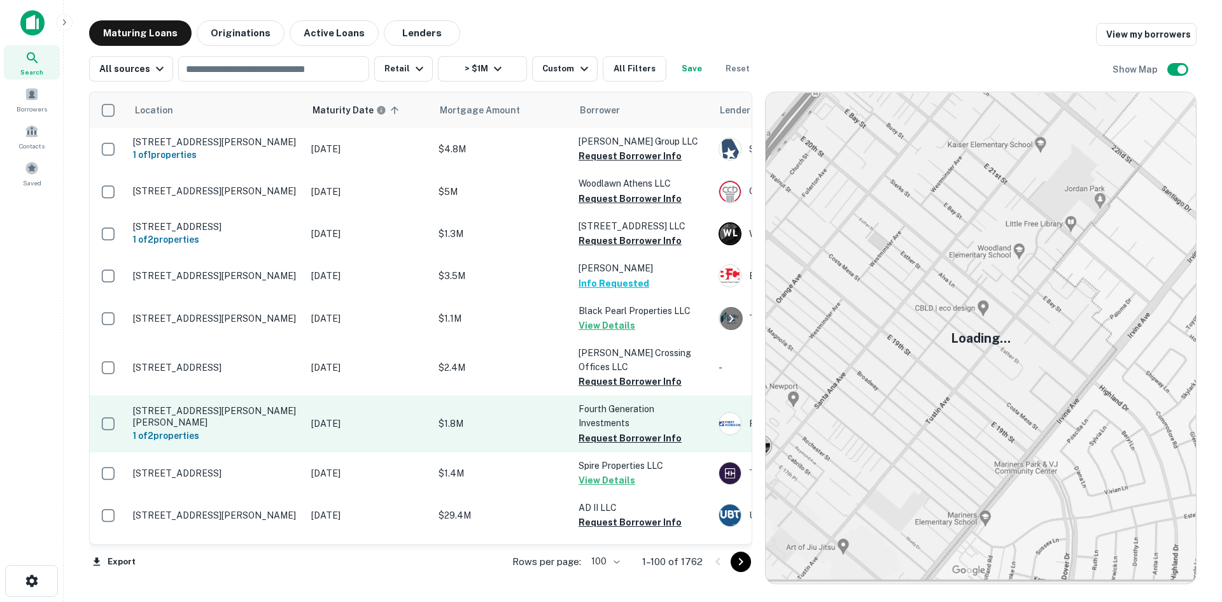
click at [222, 405] on p "[STREET_ADDRESS][PERSON_NAME][PERSON_NAME]" at bounding box center [216, 416] width 166 height 23
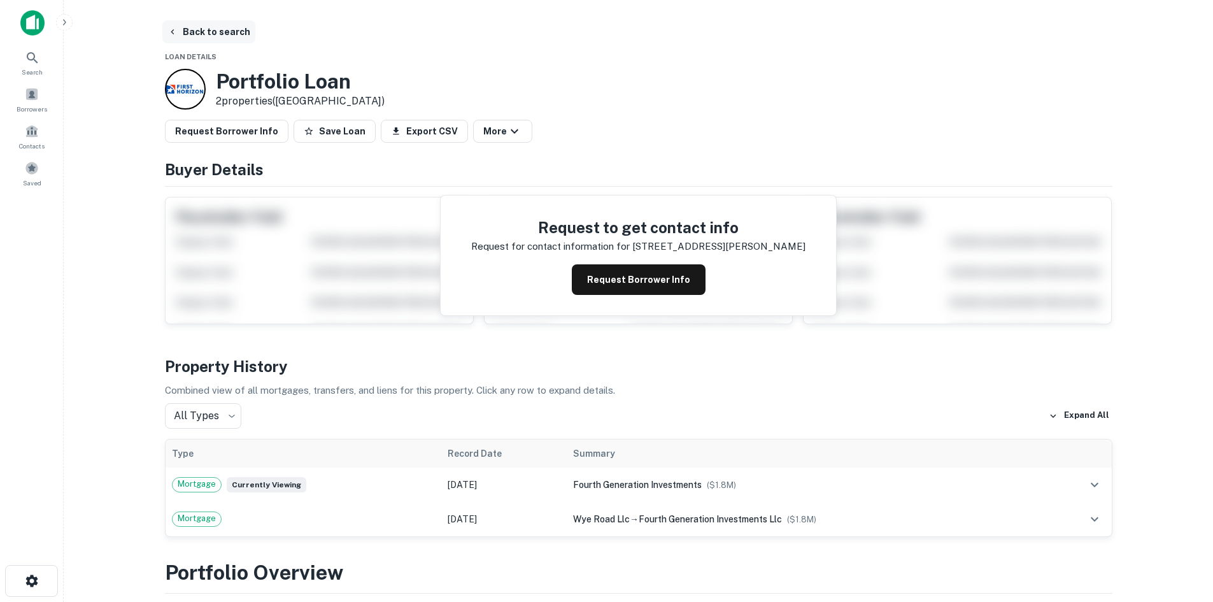
click at [211, 23] on button "Back to search" at bounding box center [208, 31] width 93 height 23
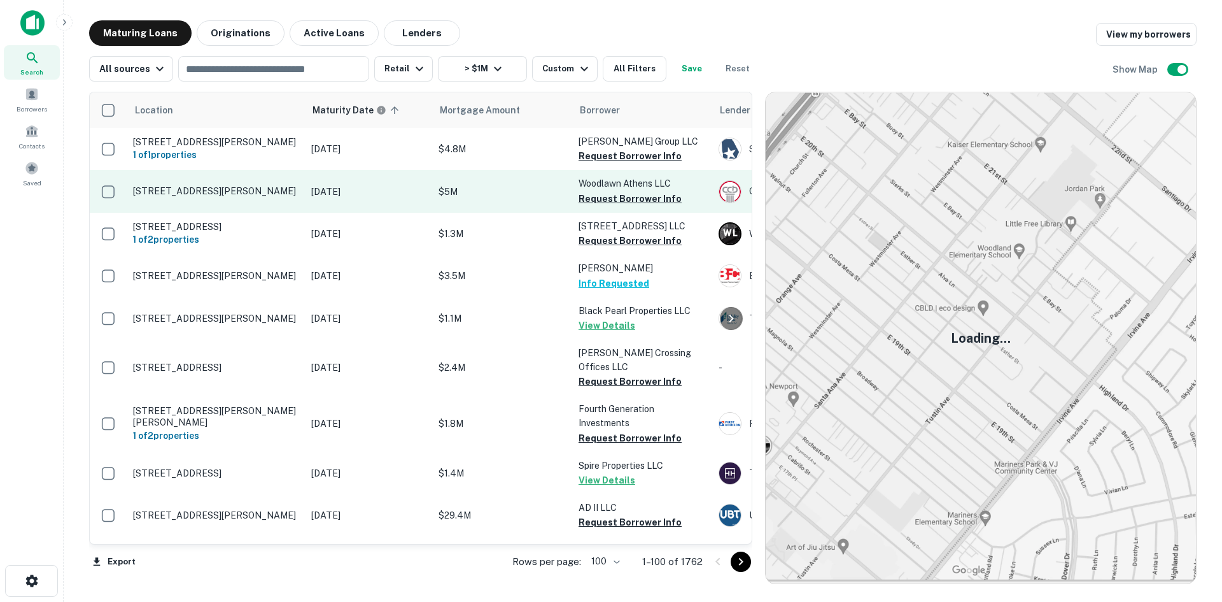
click at [223, 195] on p "[STREET_ADDRESS][PERSON_NAME]" at bounding box center [216, 190] width 166 height 11
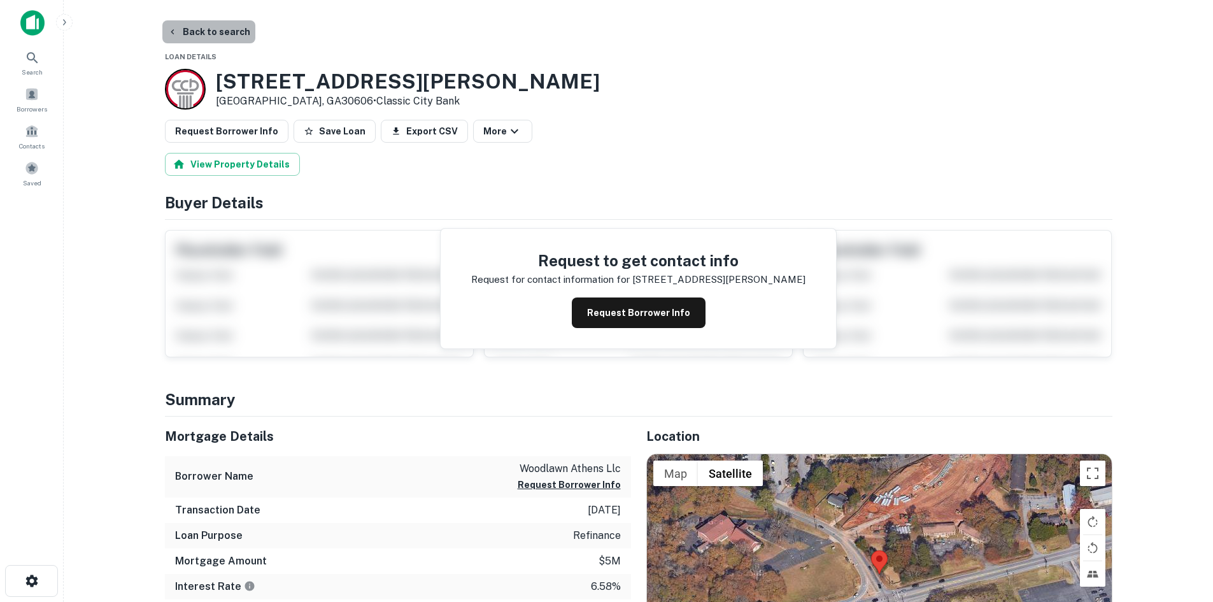
click at [224, 36] on button "Back to search" at bounding box center [208, 31] width 93 height 23
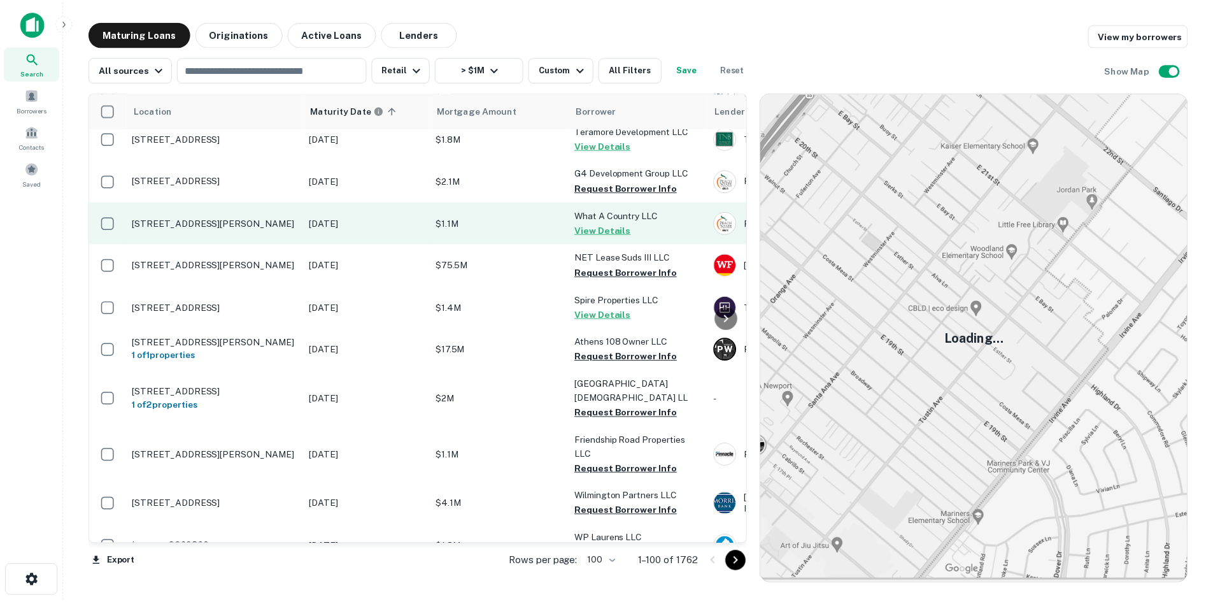
scroll to position [382, 0]
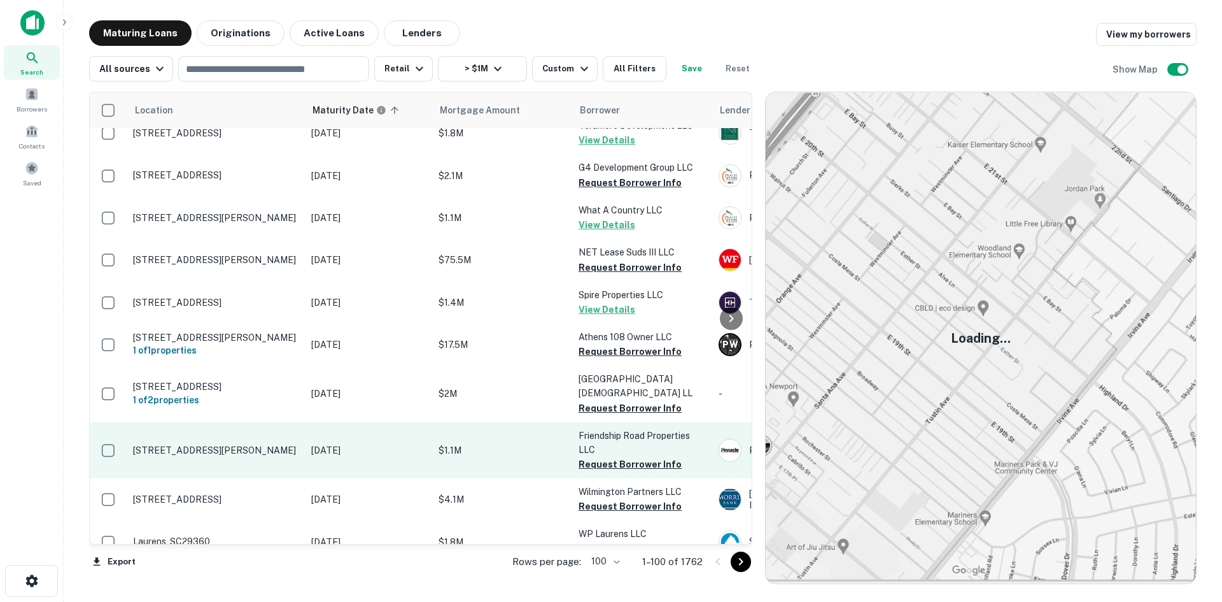
click at [230, 444] on p "[STREET_ADDRESS][PERSON_NAME]" at bounding box center [216, 449] width 166 height 11
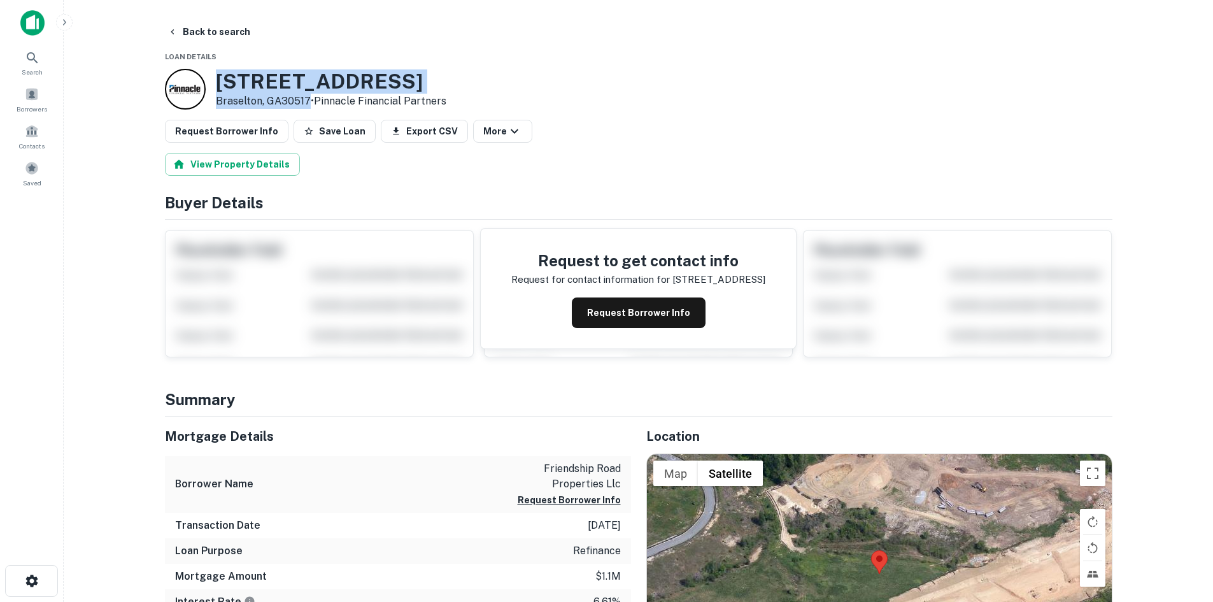
drag, startPoint x: 209, startPoint y: 81, endPoint x: 308, endPoint y: 108, distance: 102.8
click at [308, 108] on div "1241 Friendship Rd Braselton, GA30517 • Pinnacle Financial Partners" at bounding box center [305, 89] width 281 height 41
copy div "[STREET_ADDRESS][PERSON_NAME]"
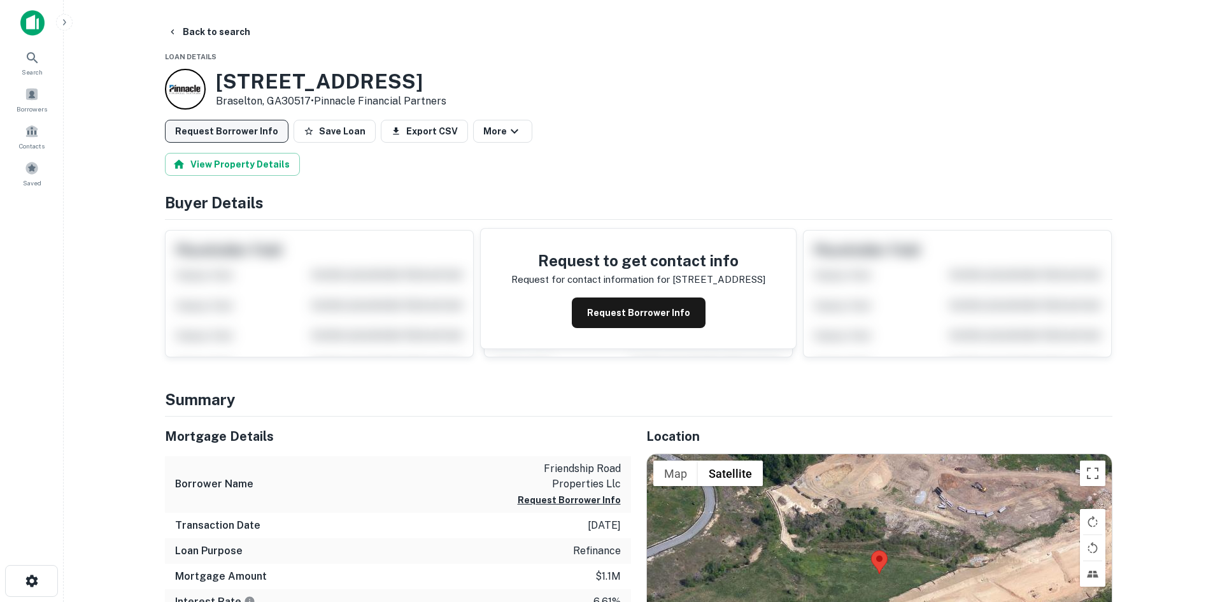
click at [257, 142] on button "Request Borrower Info" at bounding box center [227, 131] width 124 height 23
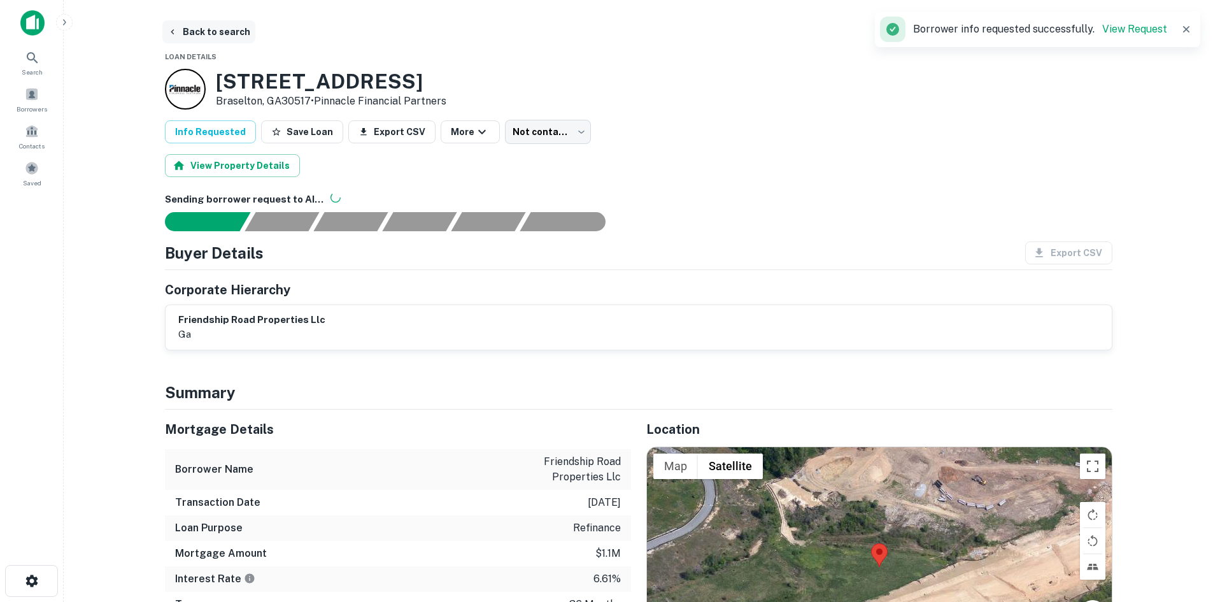
click at [222, 33] on button "Back to search" at bounding box center [208, 31] width 93 height 23
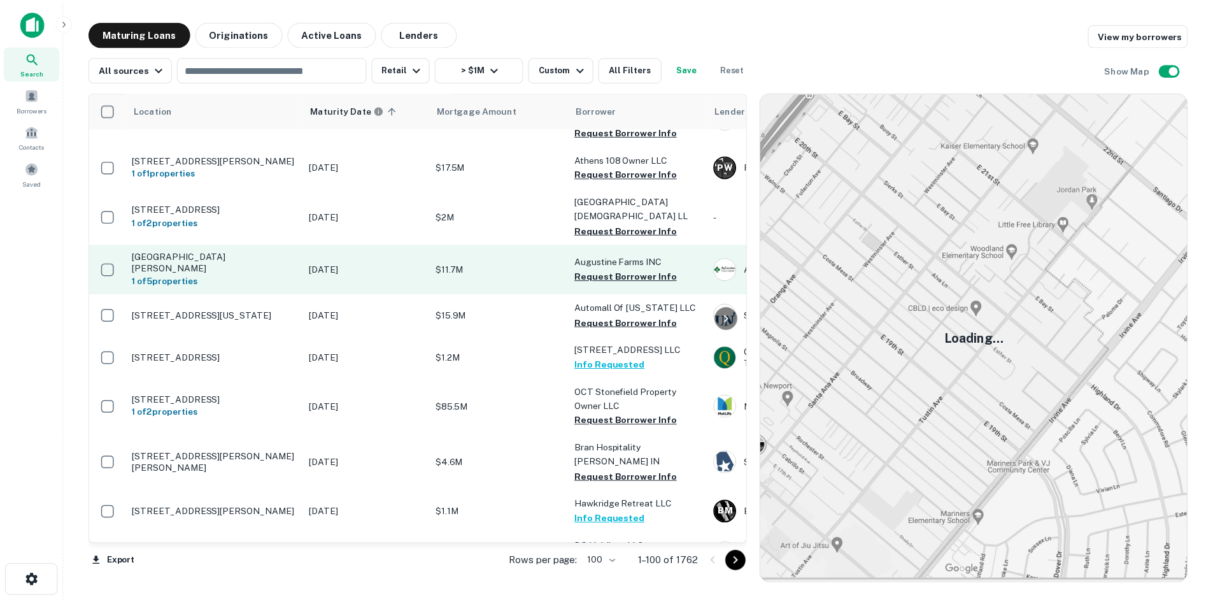
scroll to position [764, 0]
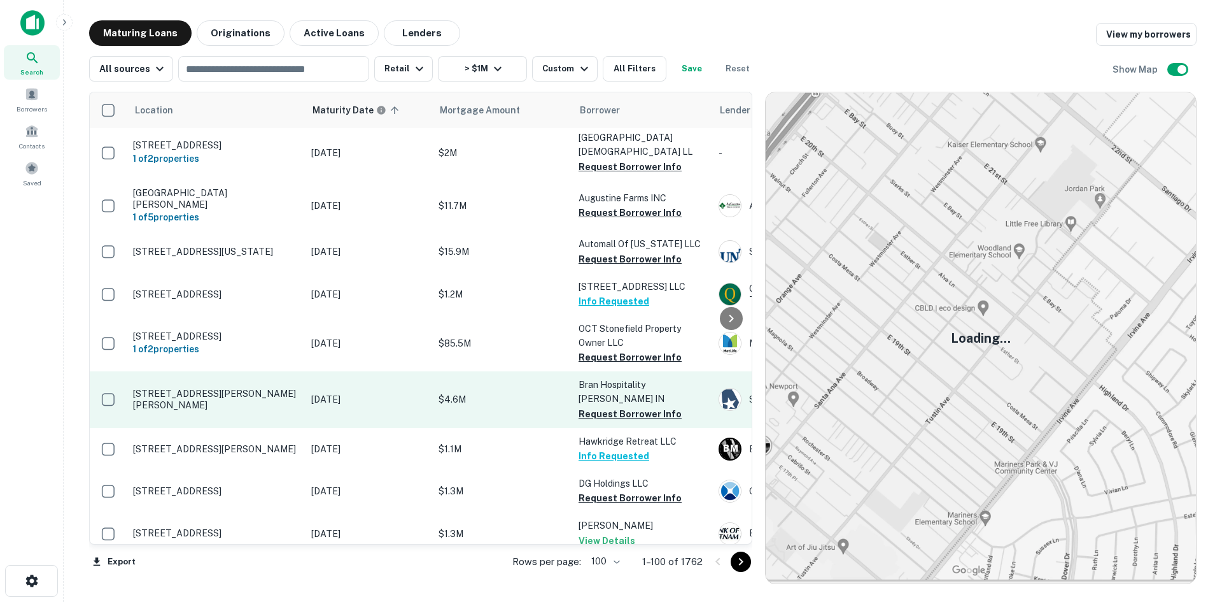
click at [224, 388] on p "[STREET_ADDRESS][PERSON_NAME][PERSON_NAME]" at bounding box center [216, 399] width 166 height 23
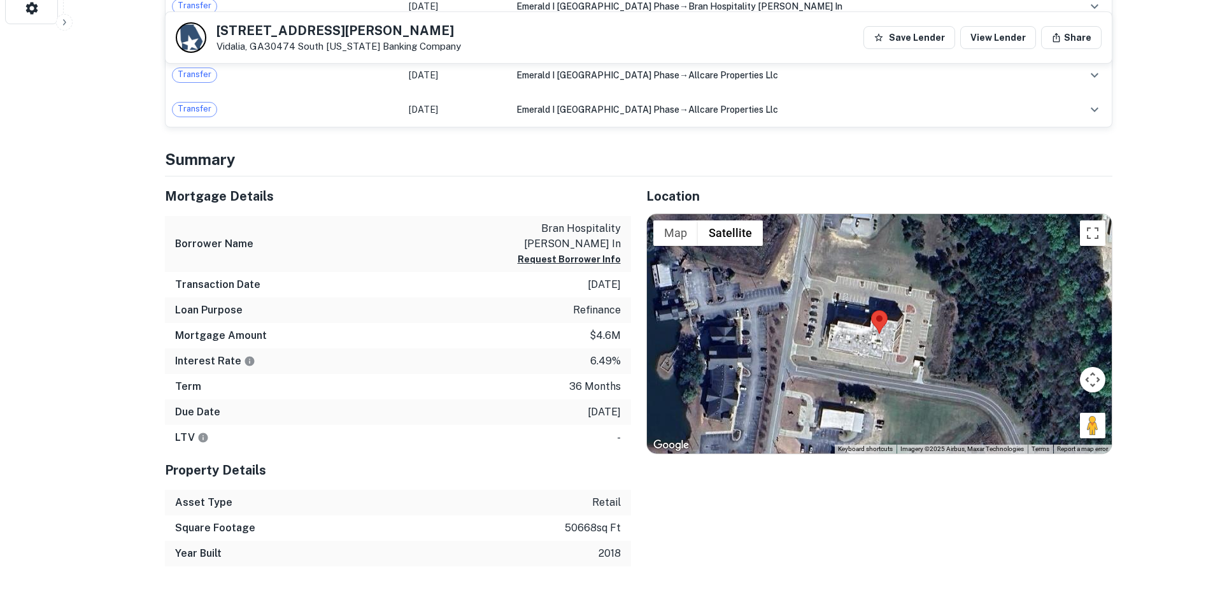
scroll to position [573, 0]
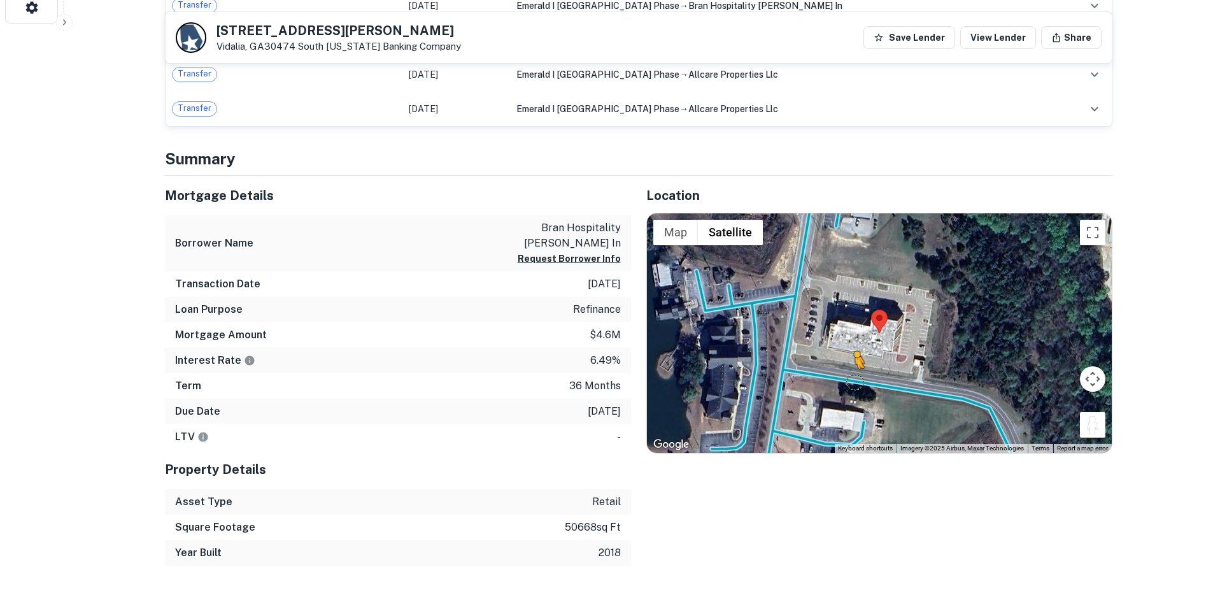
drag, startPoint x: 1086, startPoint y: 421, endPoint x: 849, endPoint y: 382, distance: 240.7
click at [849, 382] on div "To activate drag with keyboard, press Alt + Enter. Once in keyboard drag state,…" at bounding box center [879, 332] width 465 height 239
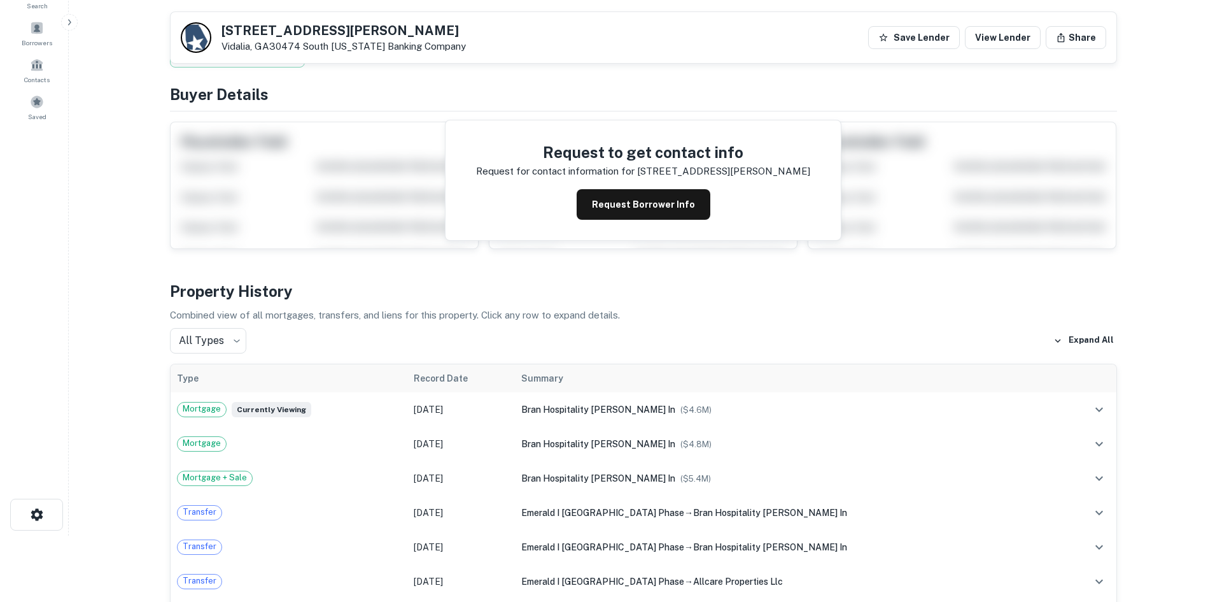
scroll to position [0, 0]
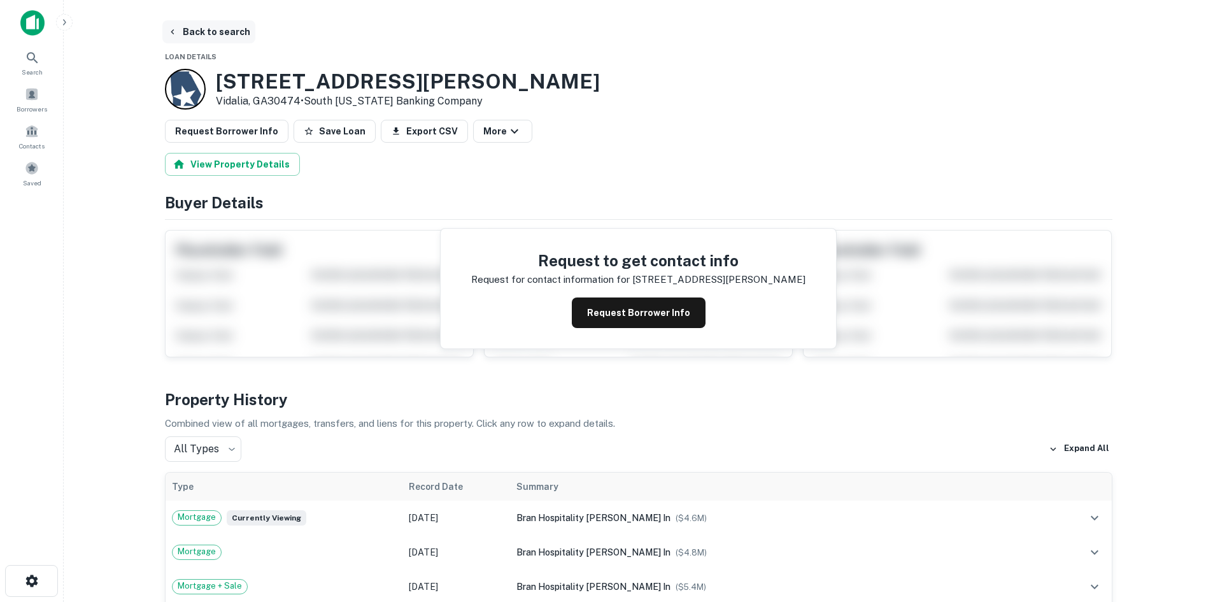
click at [243, 36] on button "Back to search" at bounding box center [208, 31] width 93 height 23
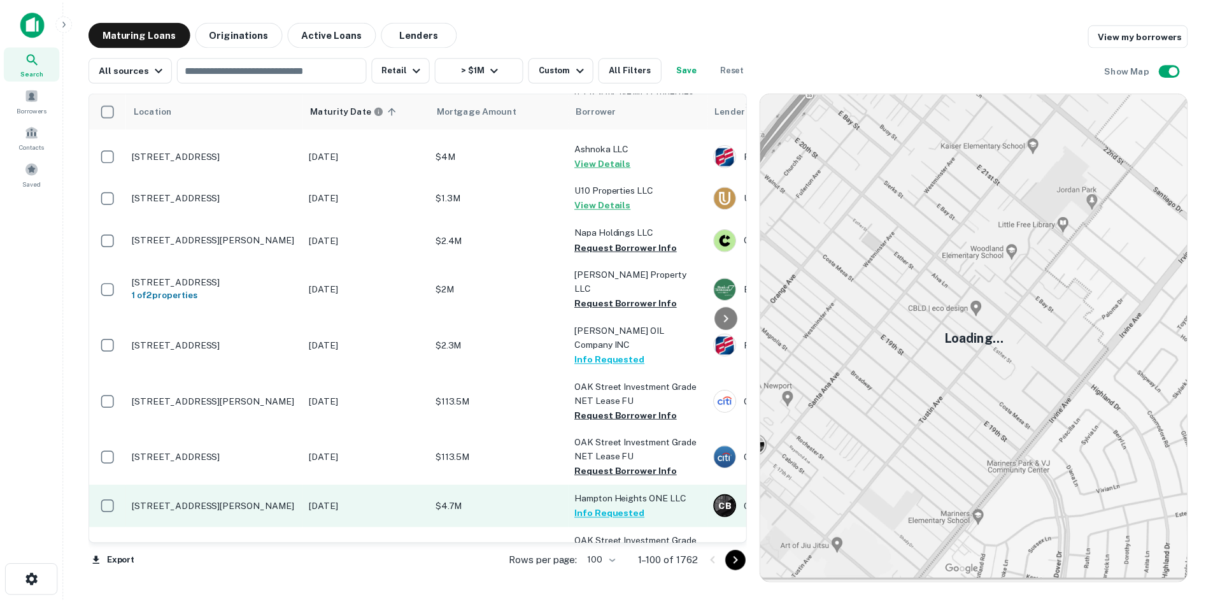
scroll to position [2164, 0]
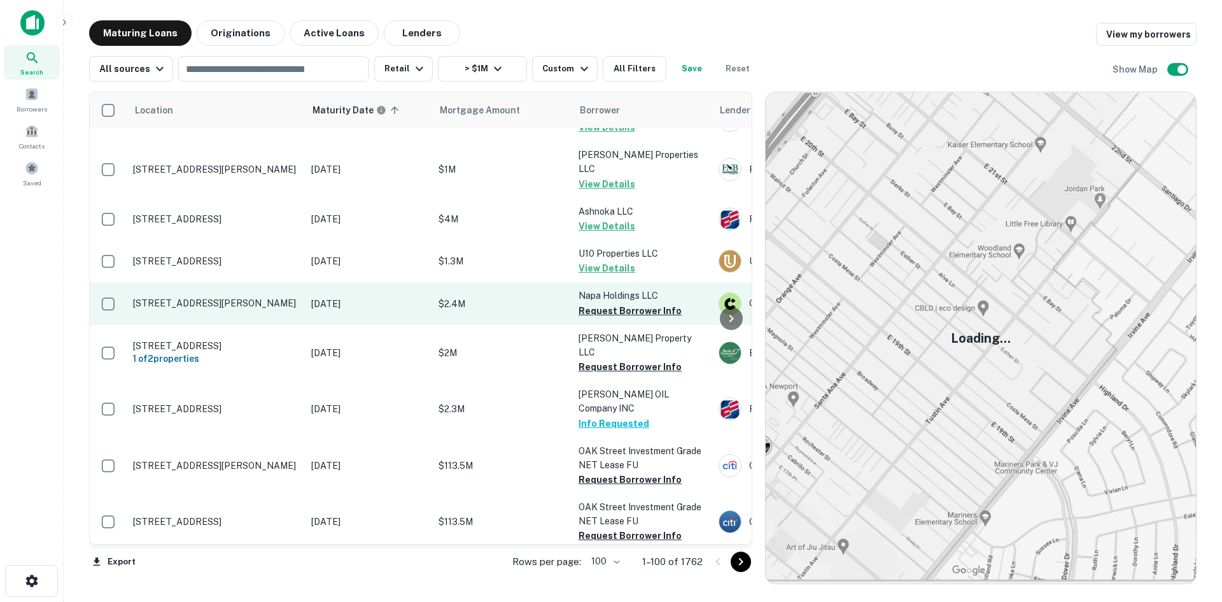
click at [236, 297] on p "281 Industrial Dr Gretna, VA24557" at bounding box center [216, 302] width 166 height 11
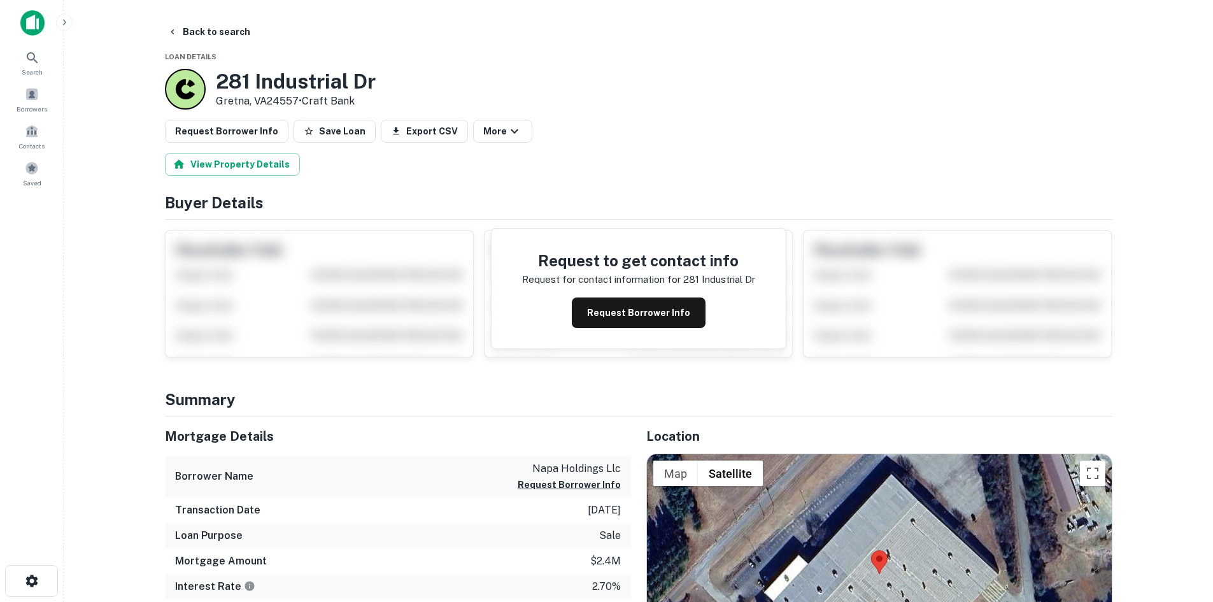
click at [229, 19] on main "Back to search Loan Details 281 Industrial Dr Gretna, VA24557 • Craft Bank Requ…" at bounding box center [638, 301] width 1149 height 602
click at [220, 27] on button "Back to search" at bounding box center [208, 31] width 93 height 23
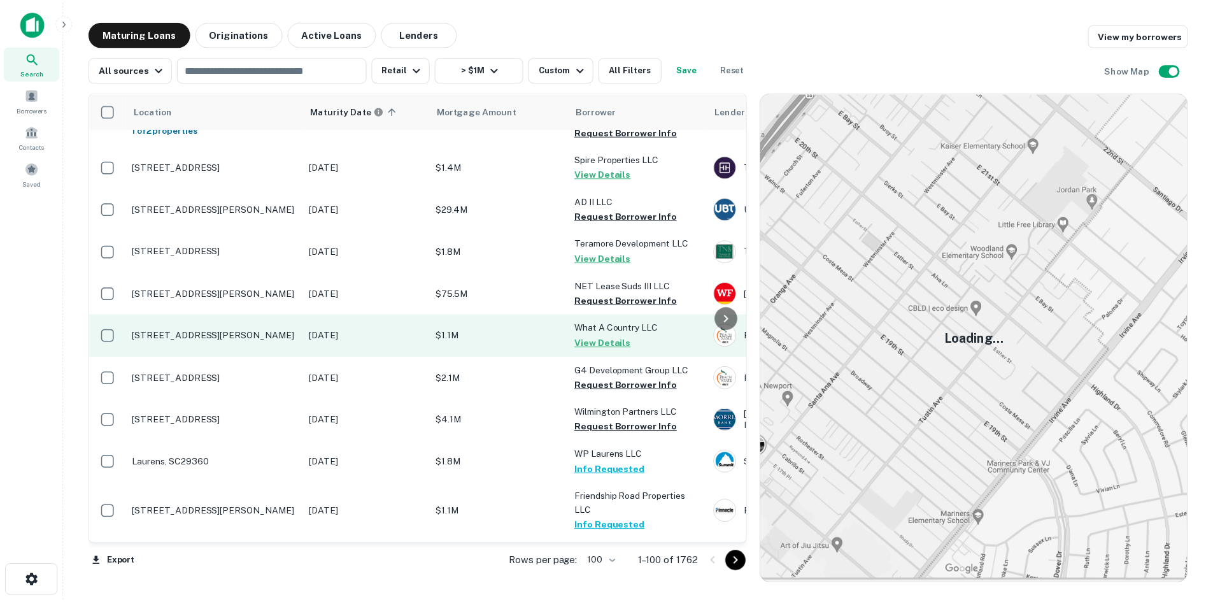
scroll to position [382, 0]
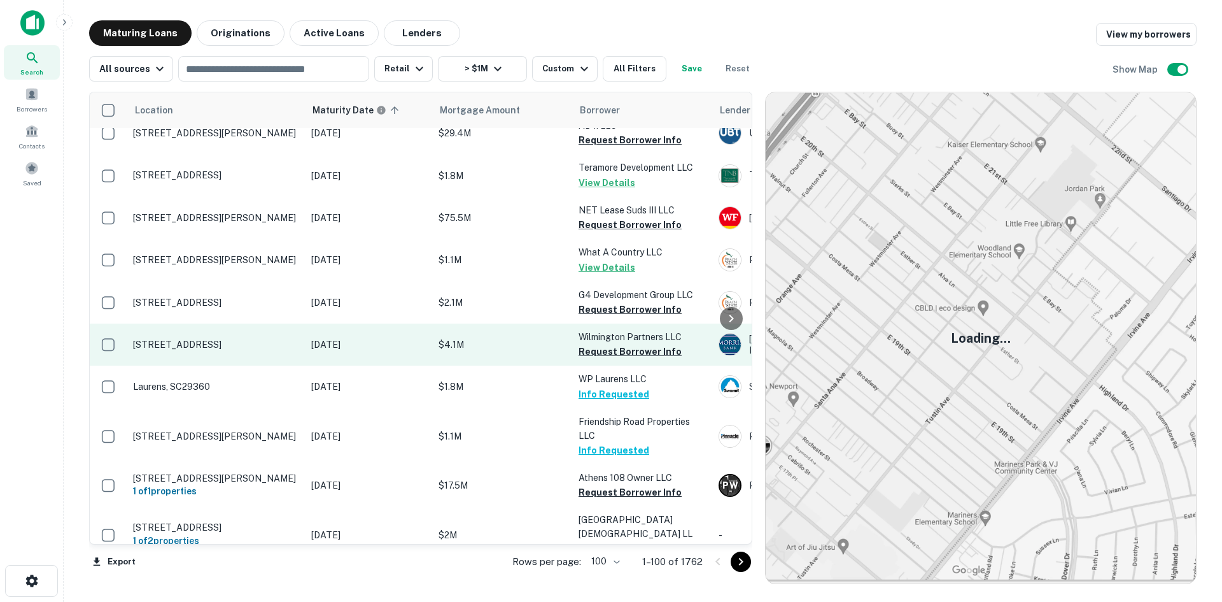
click at [267, 339] on p "[STREET_ADDRESS]" at bounding box center [216, 344] width 166 height 11
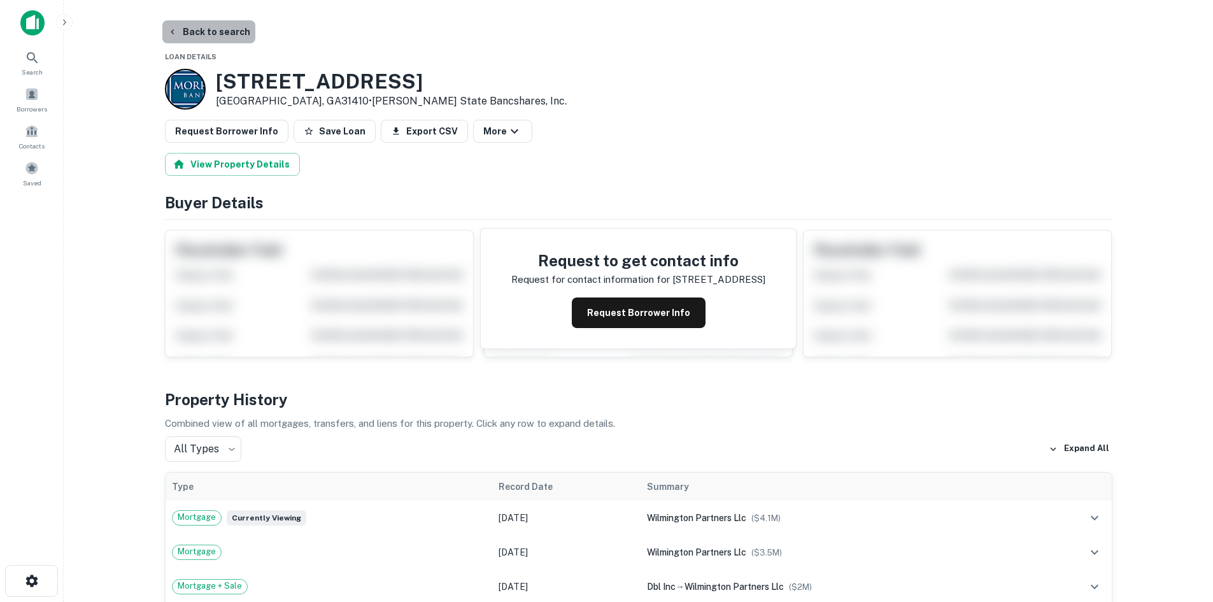
click at [239, 32] on button "Back to search" at bounding box center [208, 31] width 93 height 23
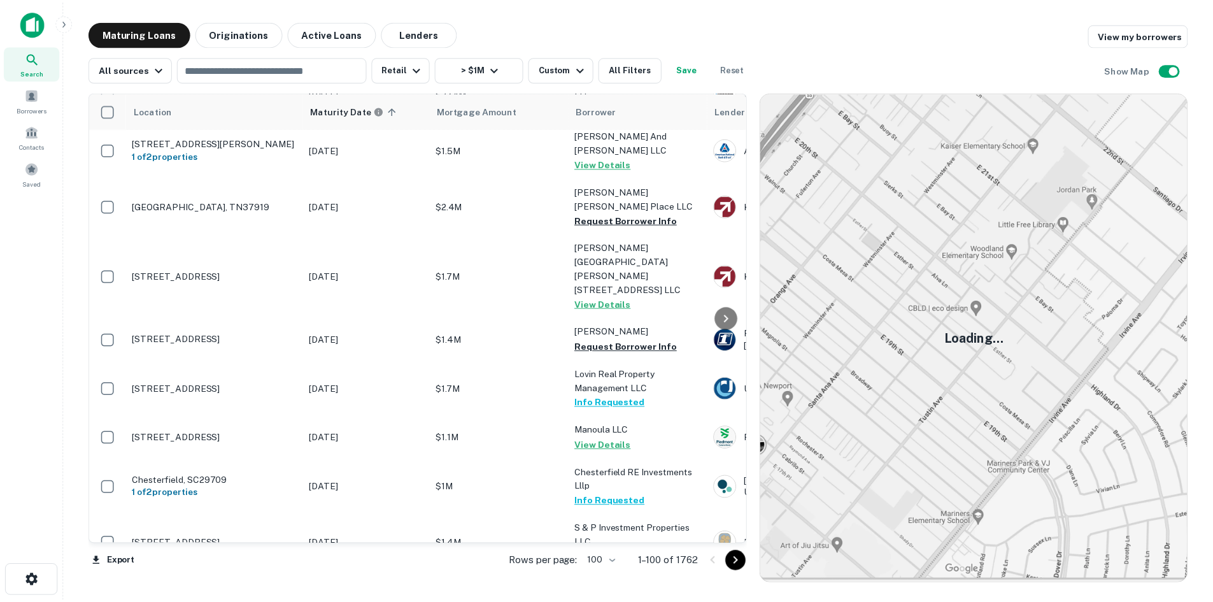
scroll to position [4165, 0]
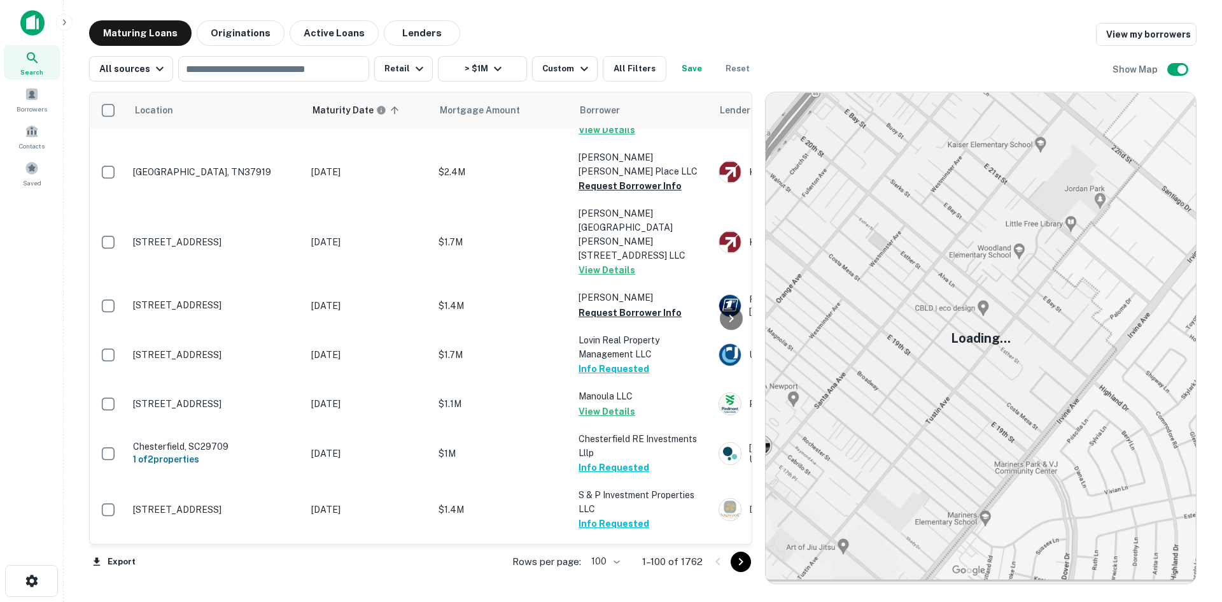
click at [242, 590] on p "Bookertwashington Hwy Wirtz, VA24184" at bounding box center [216, 601] width 166 height 23
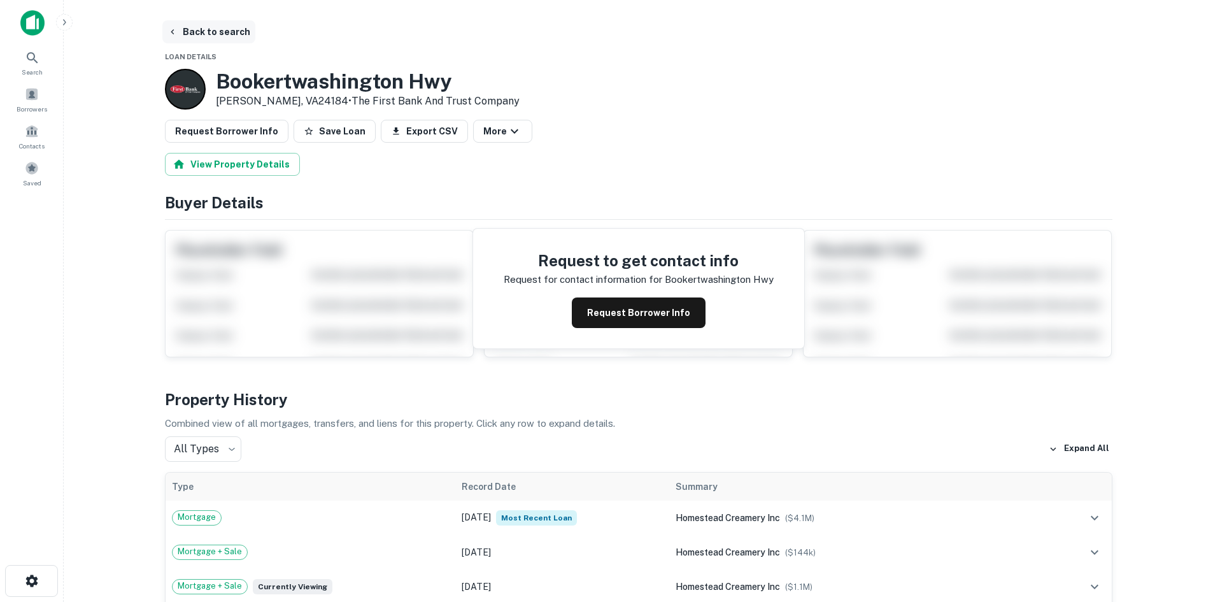
click at [226, 36] on button "Back to search" at bounding box center [208, 31] width 93 height 23
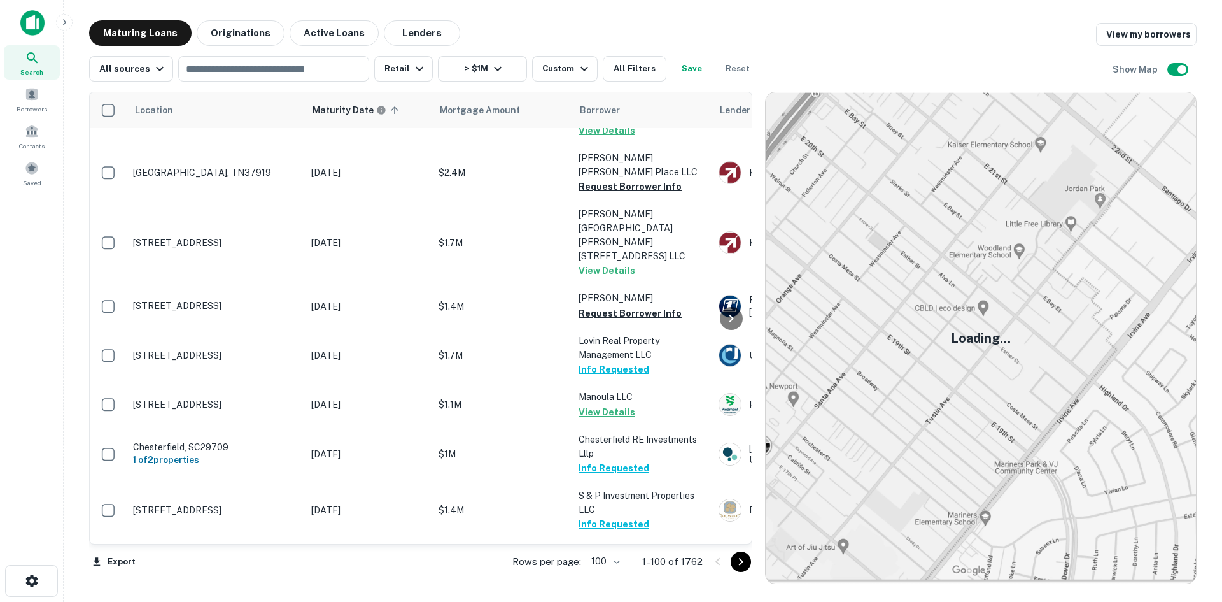
scroll to position [4165, 0]
click at [738, 565] on icon "Go to next page" at bounding box center [740, 561] width 15 height 15
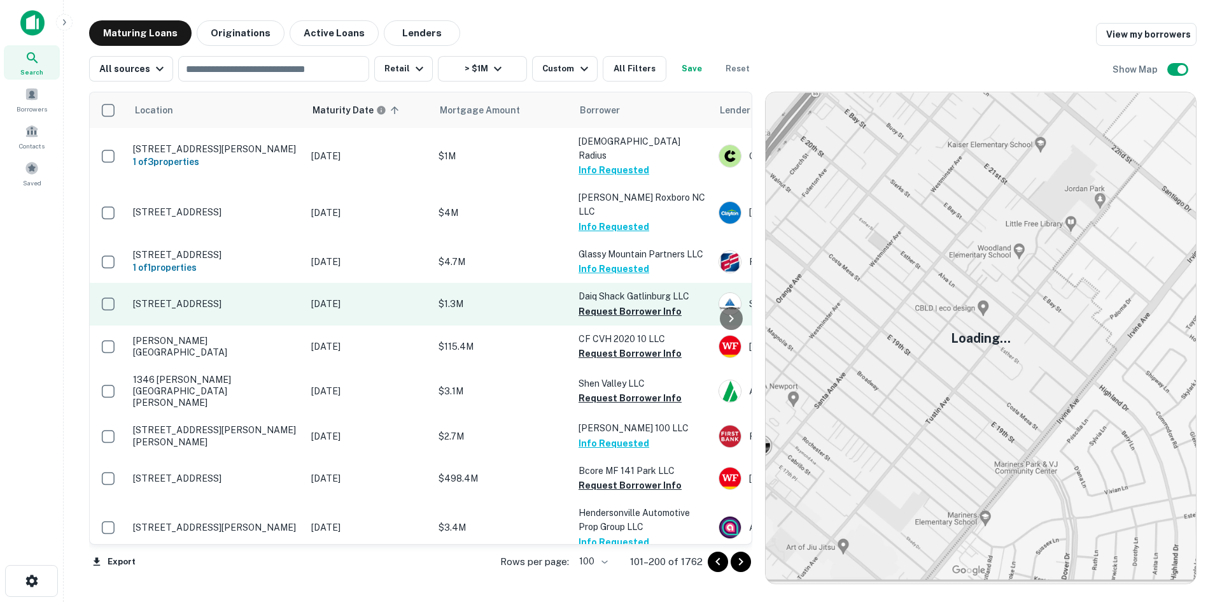
click at [234, 290] on td "[STREET_ADDRESS]" at bounding box center [216, 304] width 178 height 42
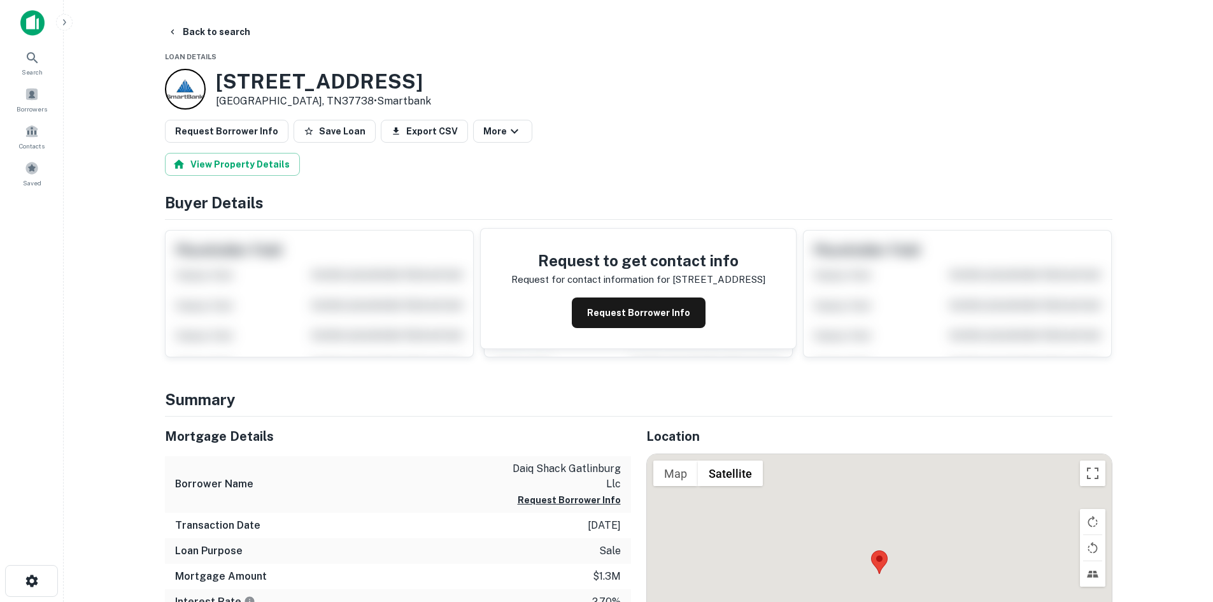
scroll to position [127, 0]
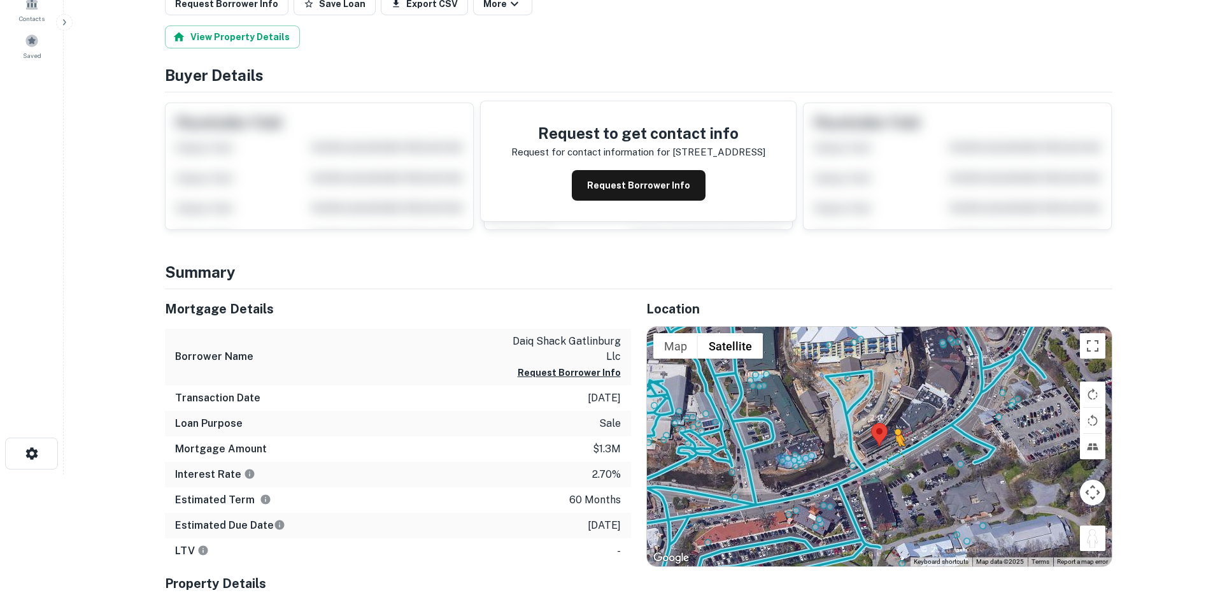
drag, startPoint x: 1091, startPoint y: 545, endPoint x: 894, endPoint y: 456, distance: 216.0
click at [894, 456] on div "To activate drag with keyboard, press Alt + Enter. Once in keyboard drag state,…" at bounding box center [879, 446] width 465 height 239
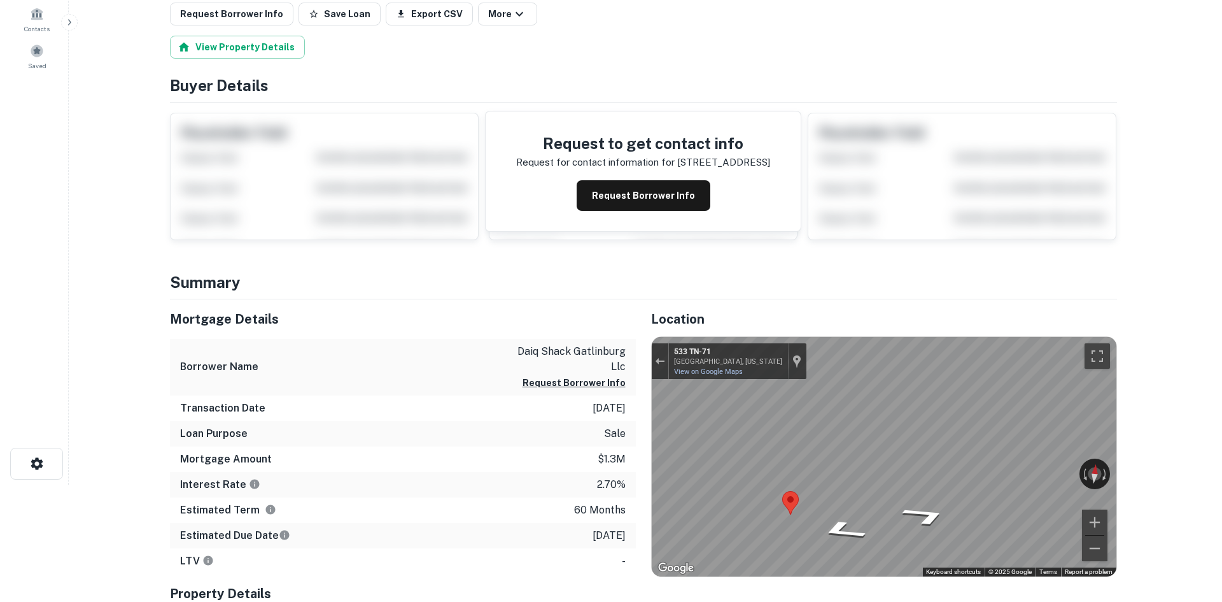
scroll to position [0, 0]
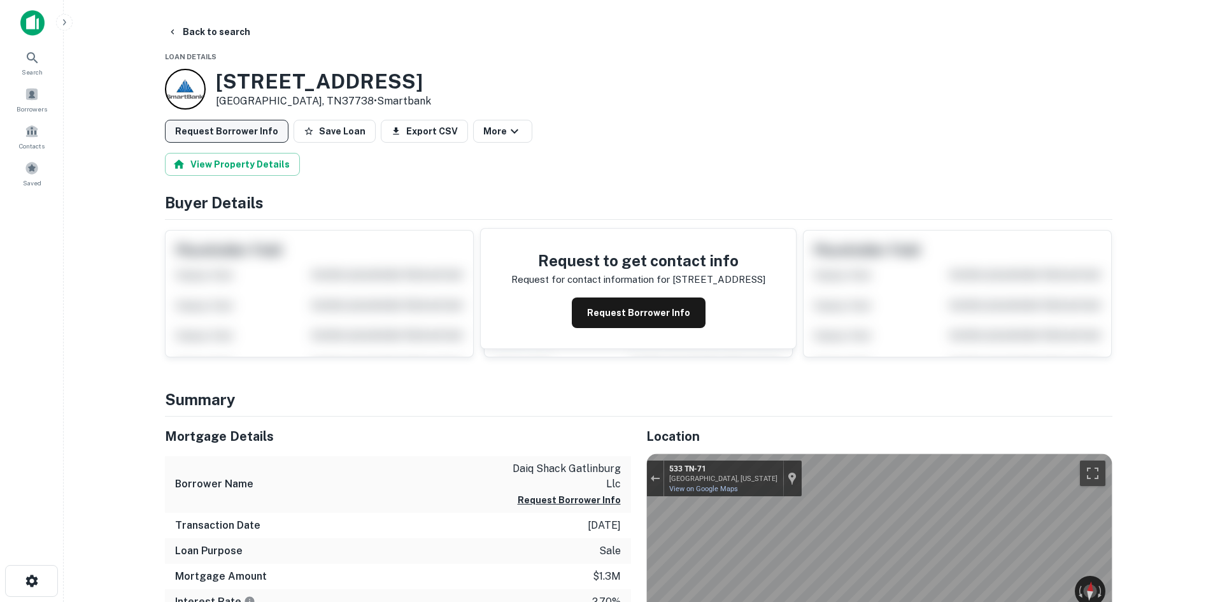
click at [183, 120] on button "Request Borrower Info" at bounding box center [227, 131] width 124 height 23
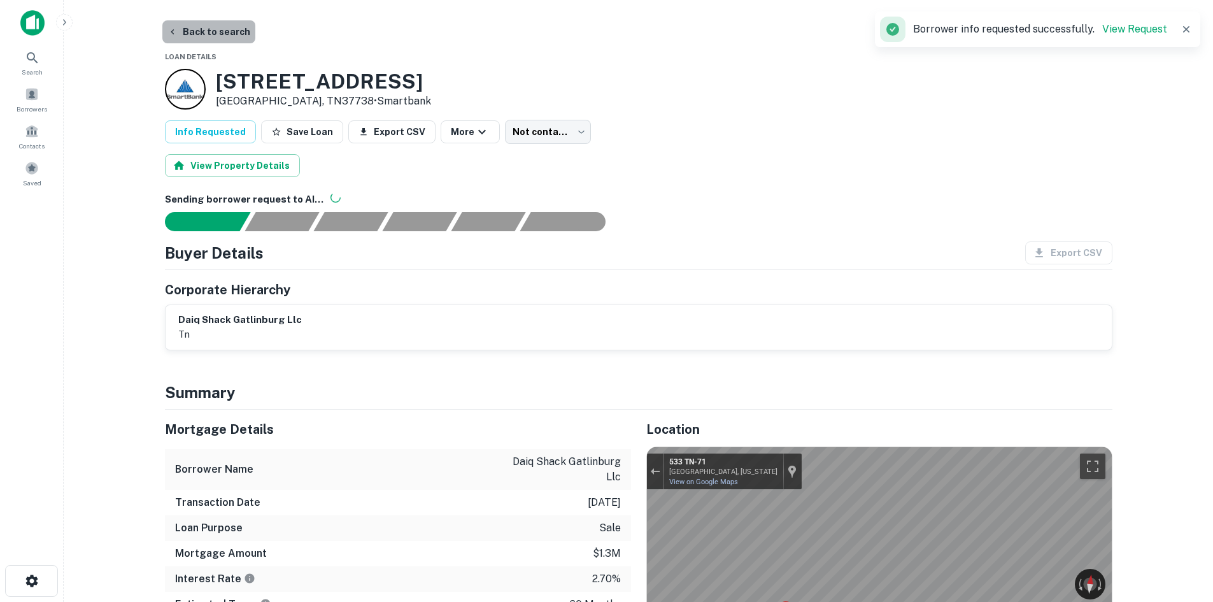
click at [220, 41] on button "Back to search" at bounding box center [208, 31] width 93 height 23
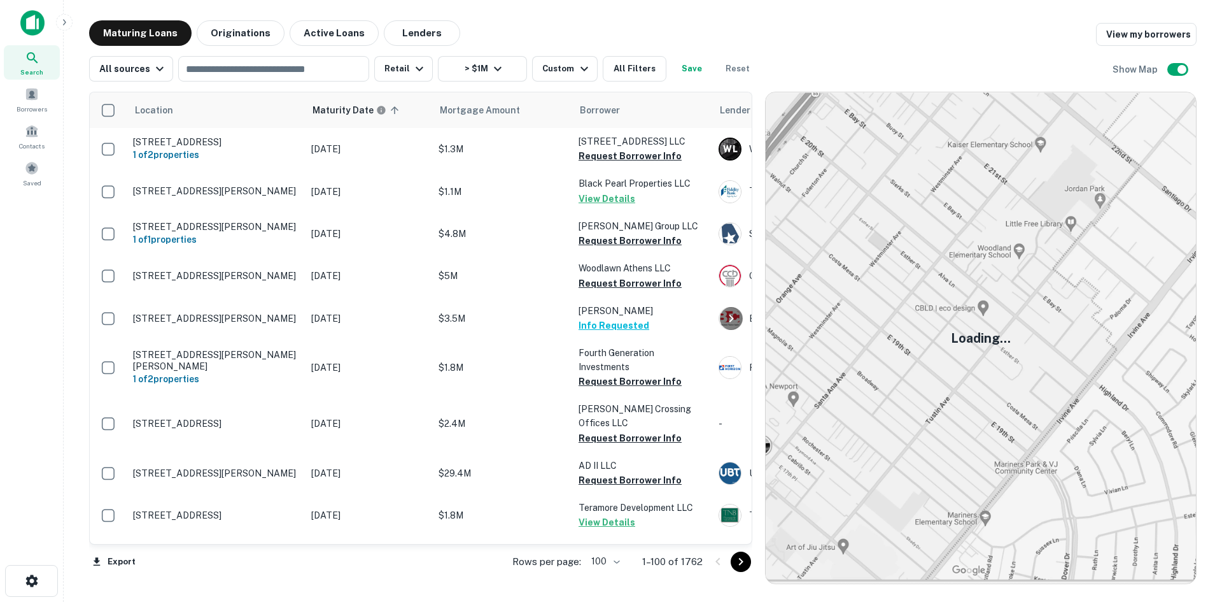
click at [738, 563] on icon "Go to next page" at bounding box center [740, 561] width 15 height 15
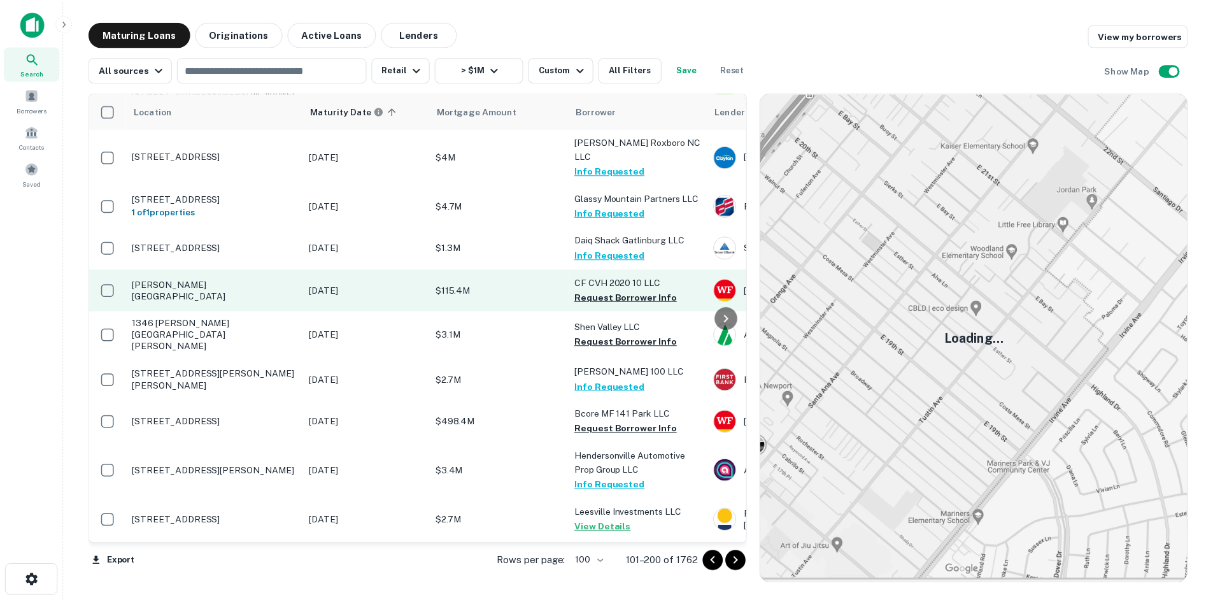
scroll to position [64, 0]
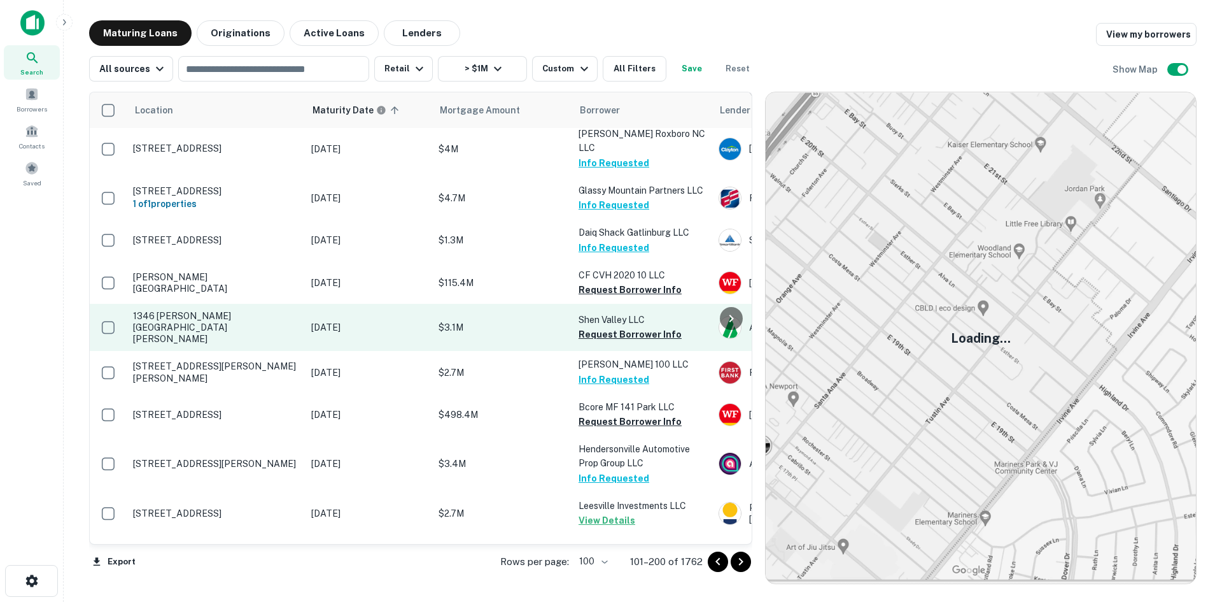
click at [240, 310] on p "1346 Pleasants Dr Rockingham, VA22801" at bounding box center [216, 327] width 166 height 35
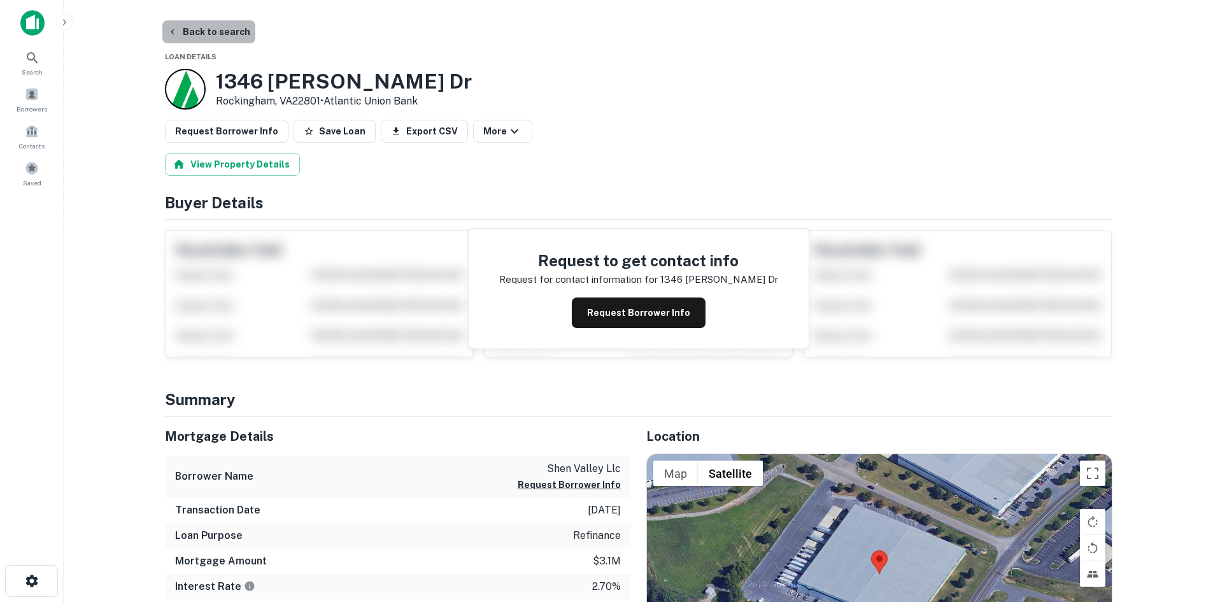
click at [228, 39] on button "Back to search" at bounding box center [208, 31] width 93 height 23
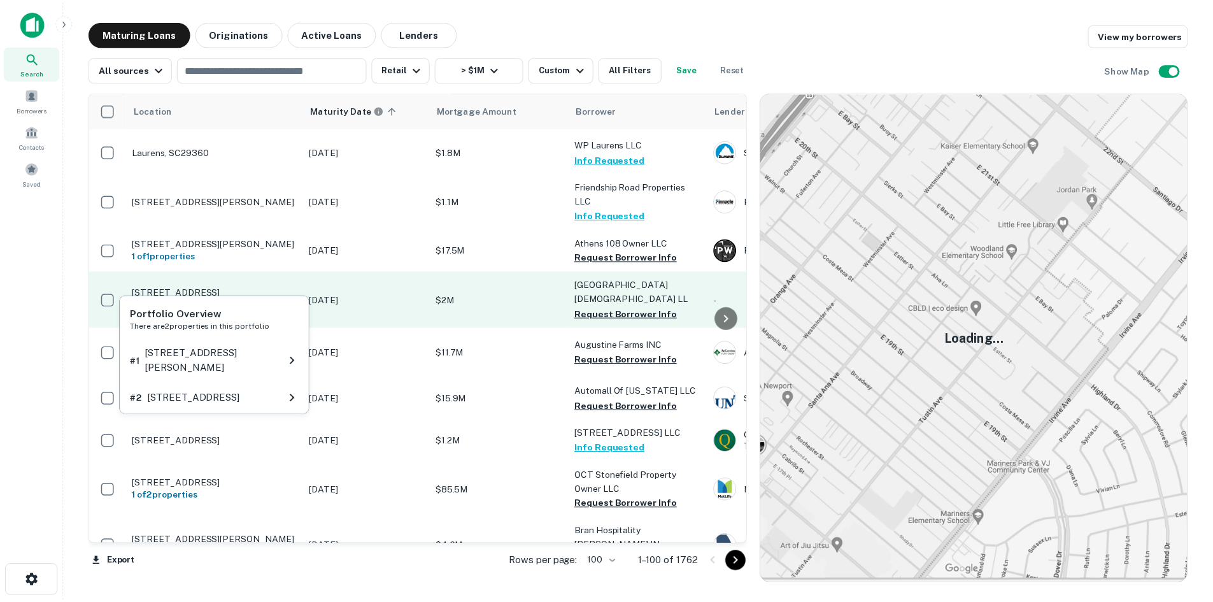
scroll to position [637, 0]
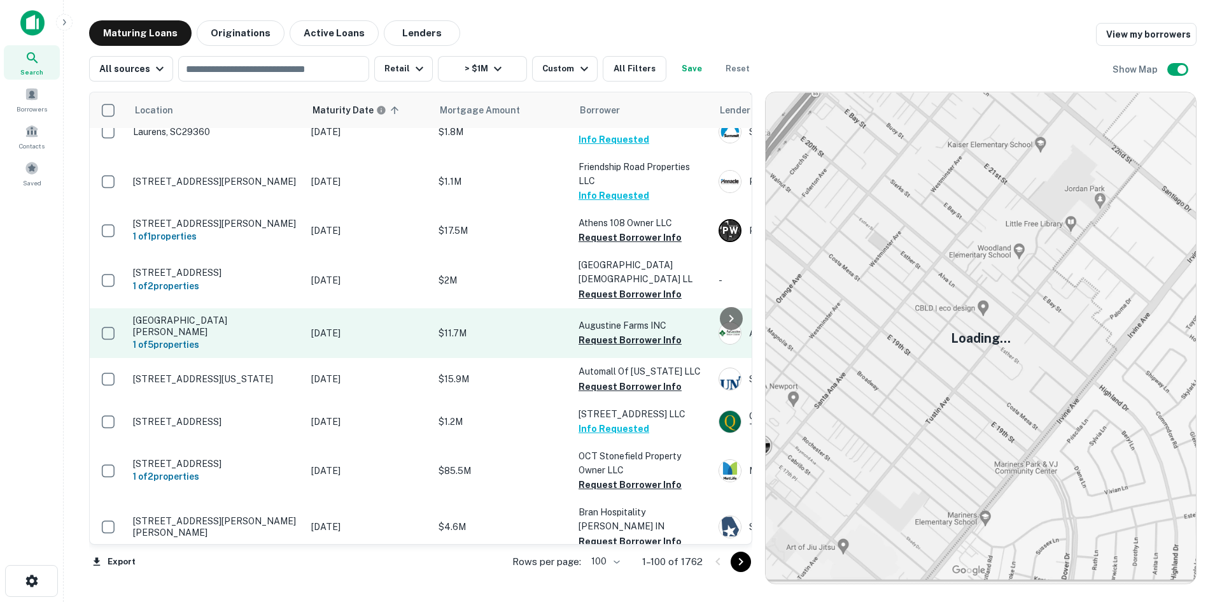
click at [240, 314] on p "Garland Airport Rd Garland, NC28441" at bounding box center [216, 325] width 166 height 23
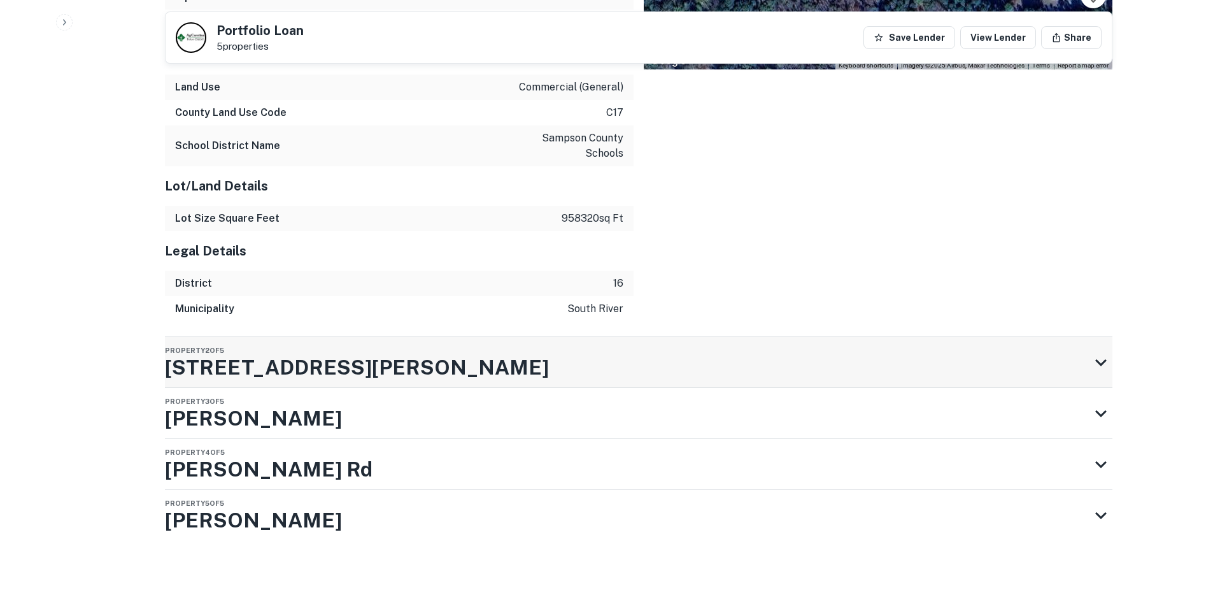
click at [390, 358] on div "Property 2 of 5 213 Wilbur Pridgen Rd" at bounding box center [627, 362] width 924 height 51
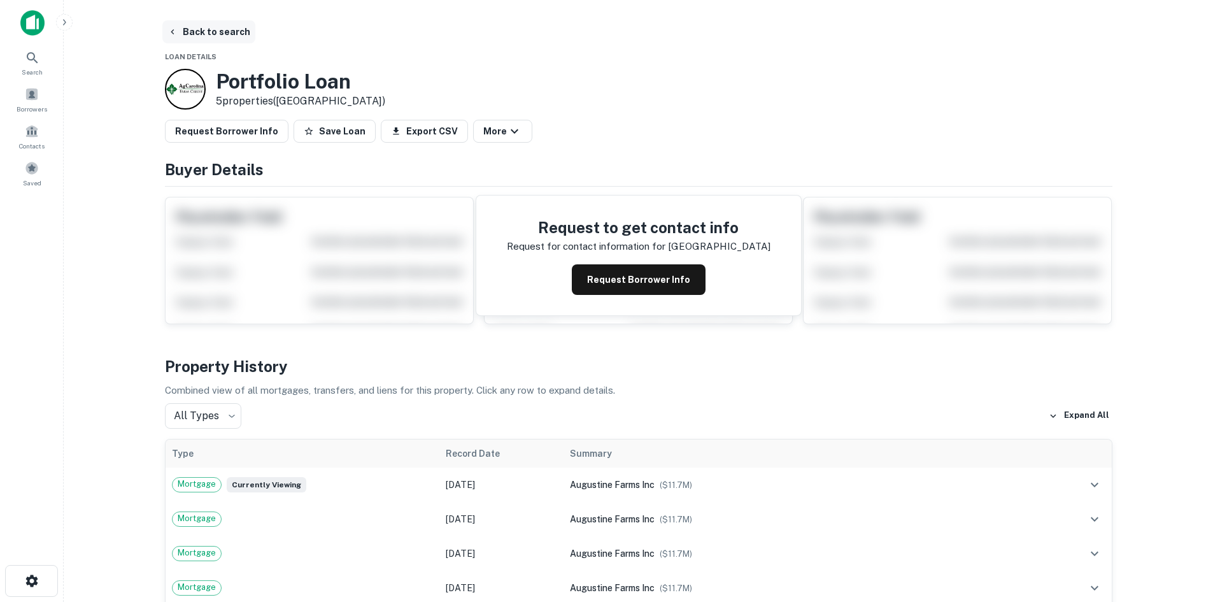
click at [215, 32] on button "Back to search" at bounding box center [208, 31] width 93 height 23
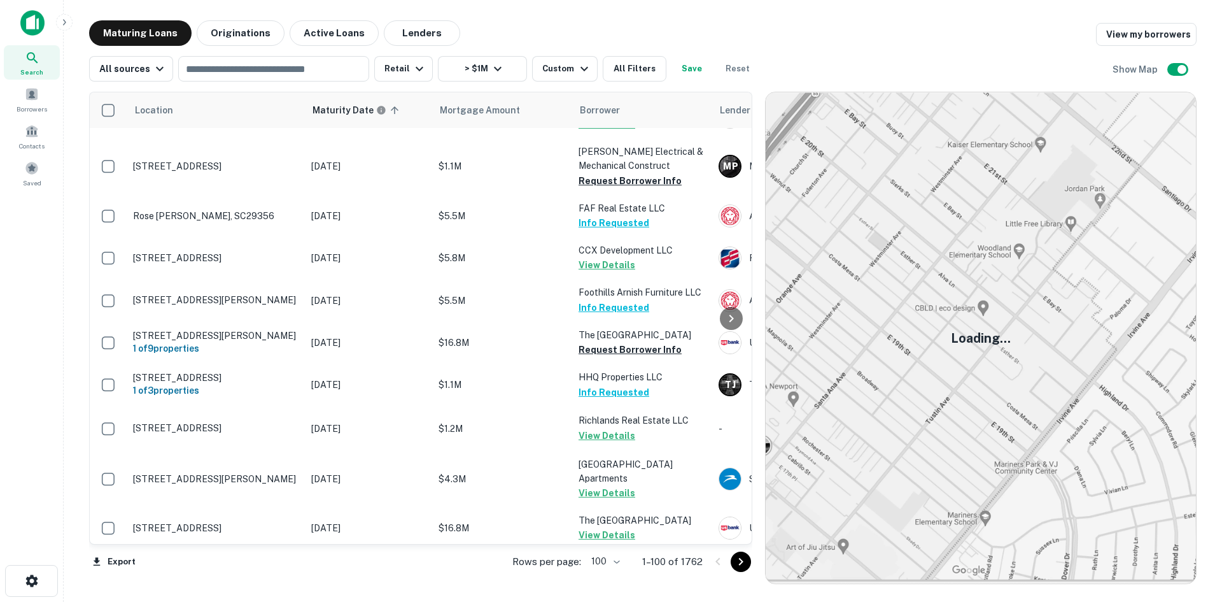
scroll to position [1783, 0]
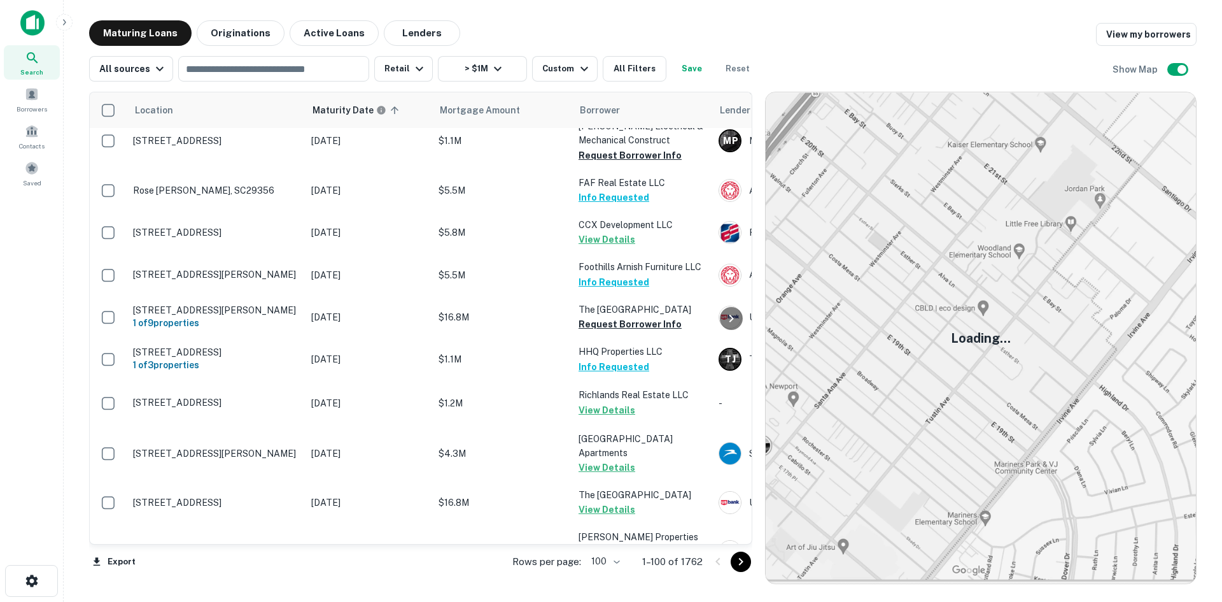
click at [616, 563] on body "Search Borrowers Contacts Saved Maturing Loans Originations Active Loans Lender…" at bounding box center [611, 301] width 1222 height 602
click at [614, 568] on li "100" at bounding box center [606, 574] width 37 height 23
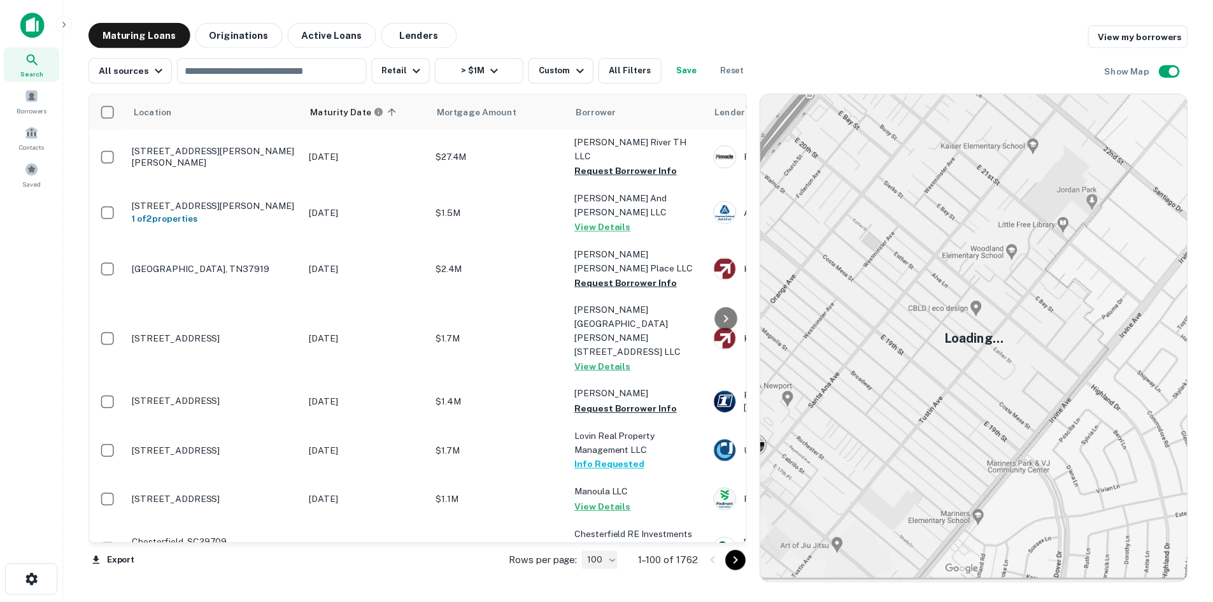
scroll to position [4165, 0]
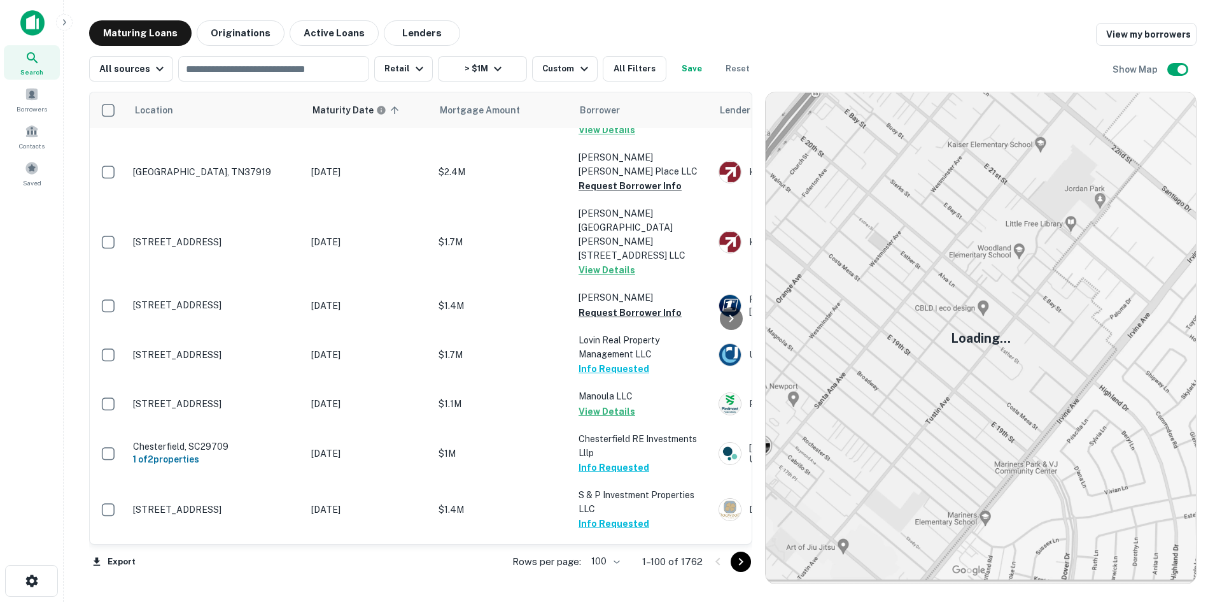
click at [226, 590] on p "Bookertwashington Hwy Wirtz, VA24184" at bounding box center [216, 601] width 166 height 23
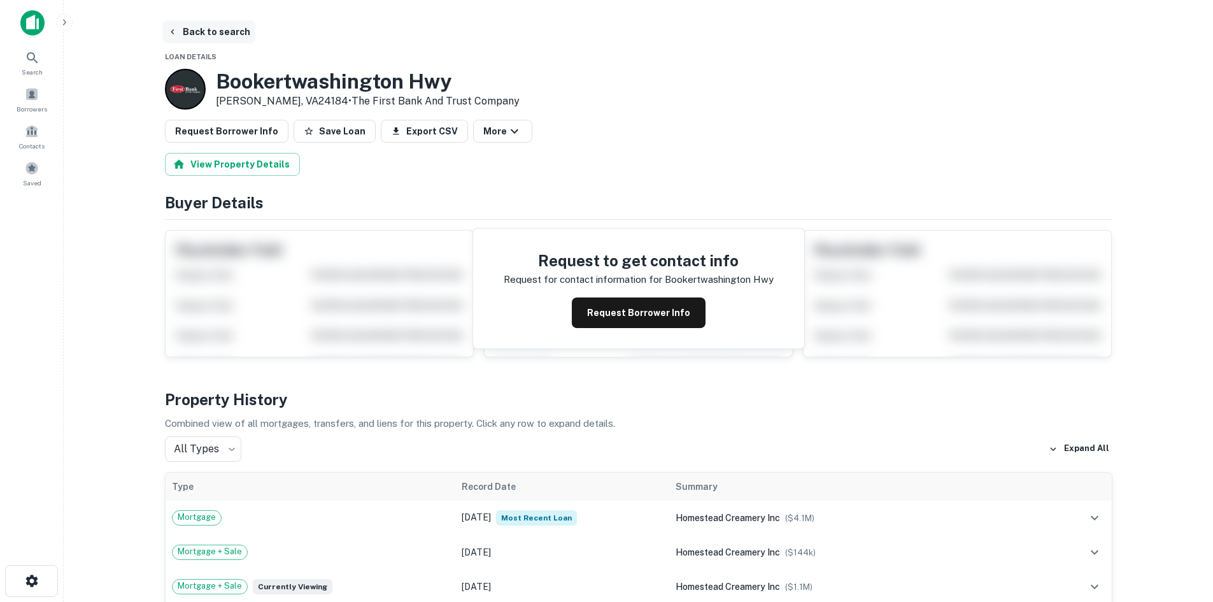
click at [193, 36] on button "Back to search" at bounding box center [208, 31] width 93 height 23
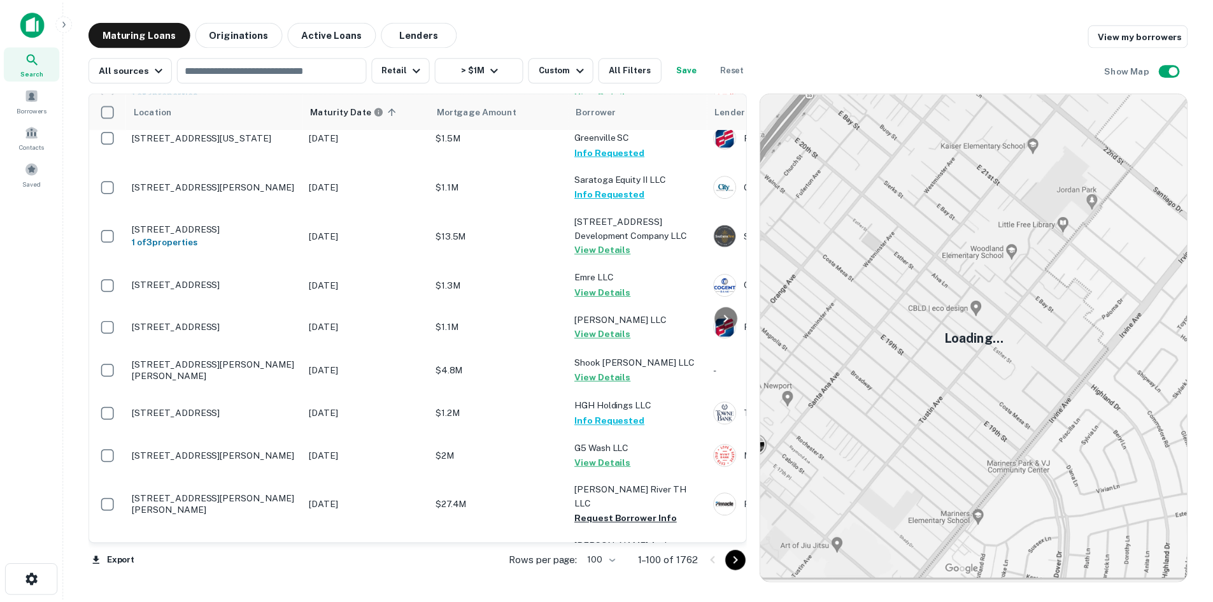
scroll to position [3655, 0]
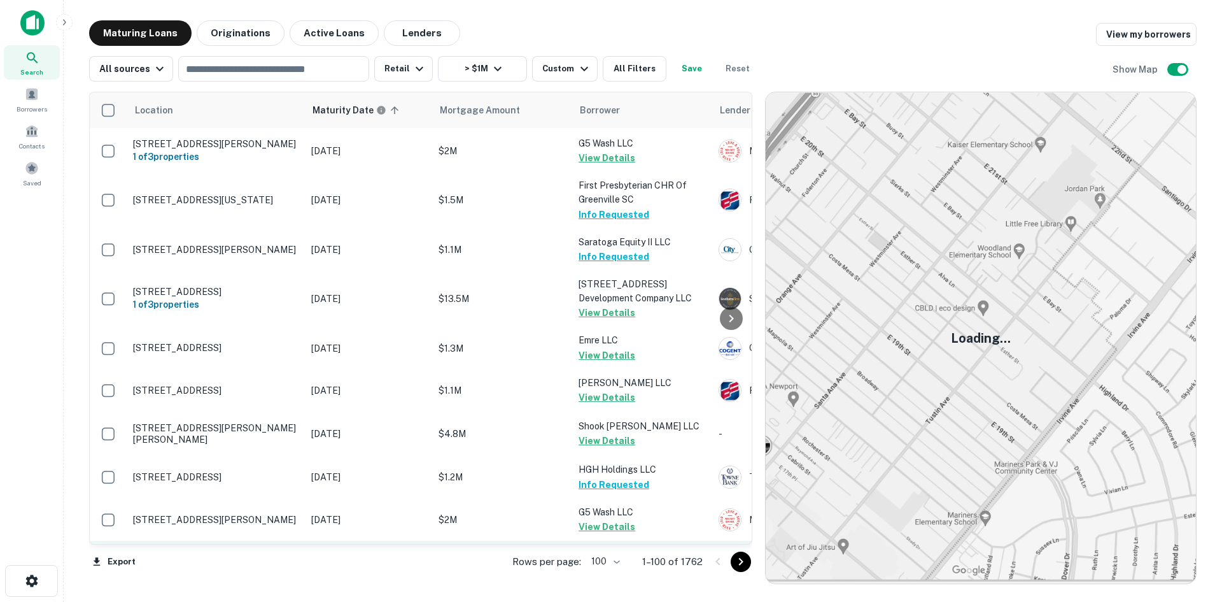
click at [250, 557] on p "2035 Jeffress Rd Mills River, NC28759" at bounding box center [216, 568] width 166 height 23
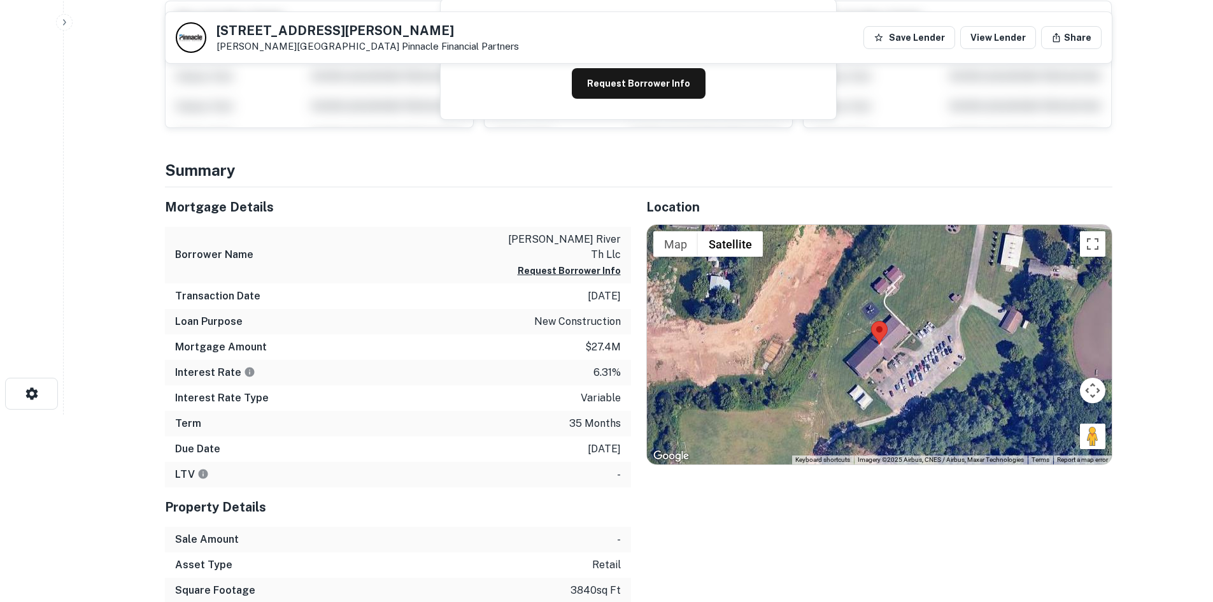
scroll to position [191, 0]
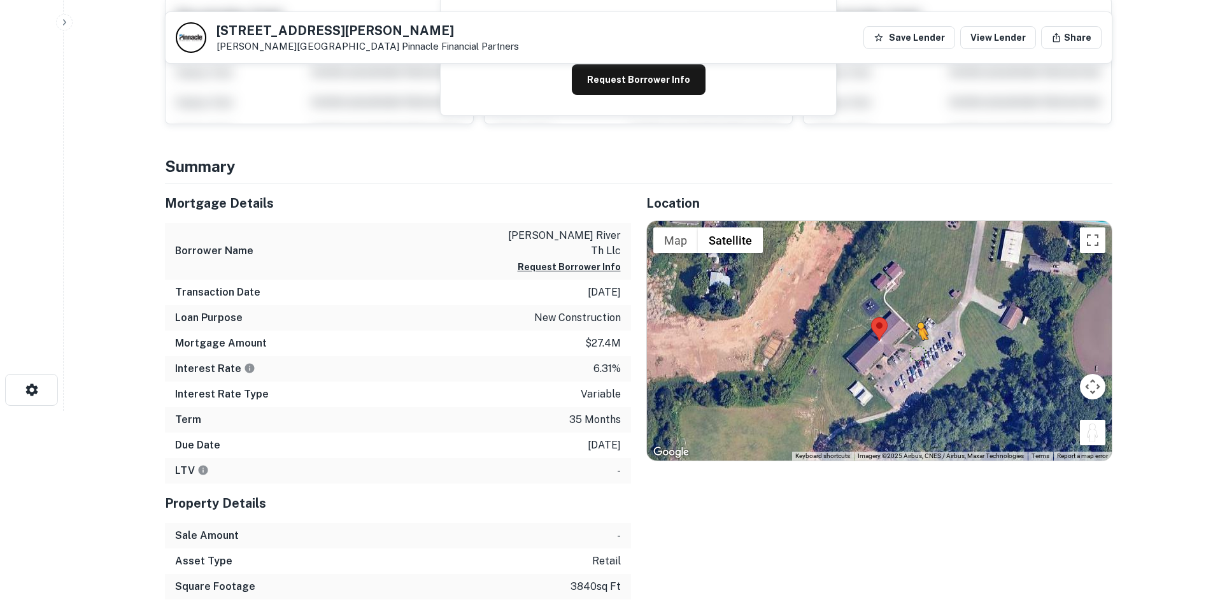
drag, startPoint x: 1098, startPoint y: 442, endPoint x: 912, endPoint y: 349, distance: 208.1
click at [912, 349] on div "To activate drag with keyboard, press Alt + Enter. Once in keyboard drag state,…" at bounding box center [879, 340] width 465 height 239
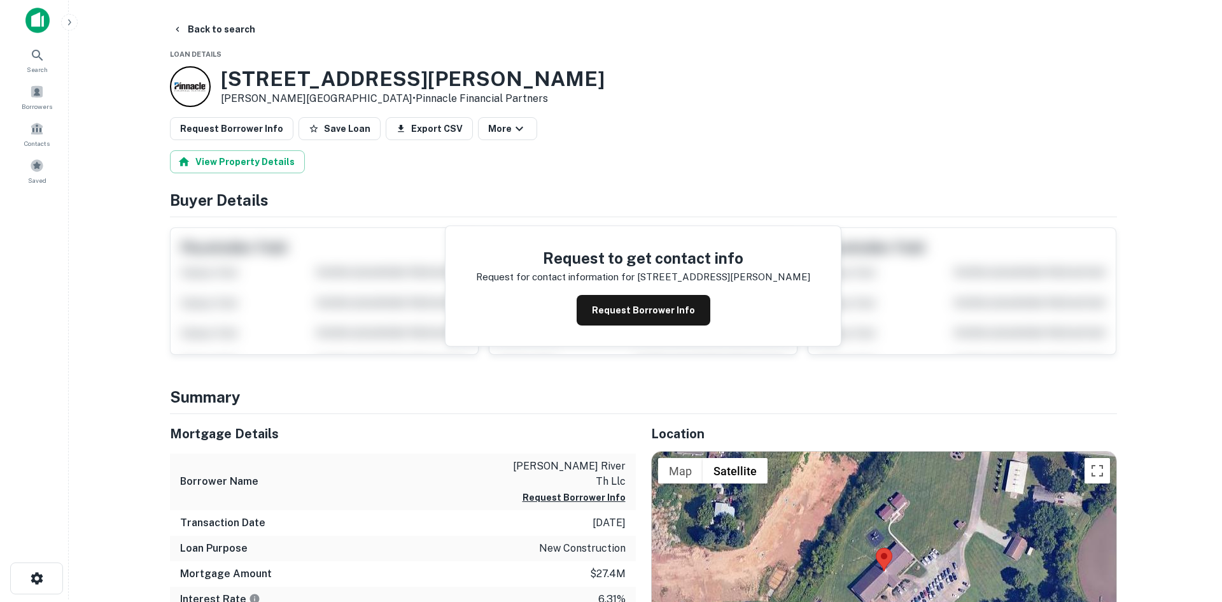
scroll to position [0, 0]
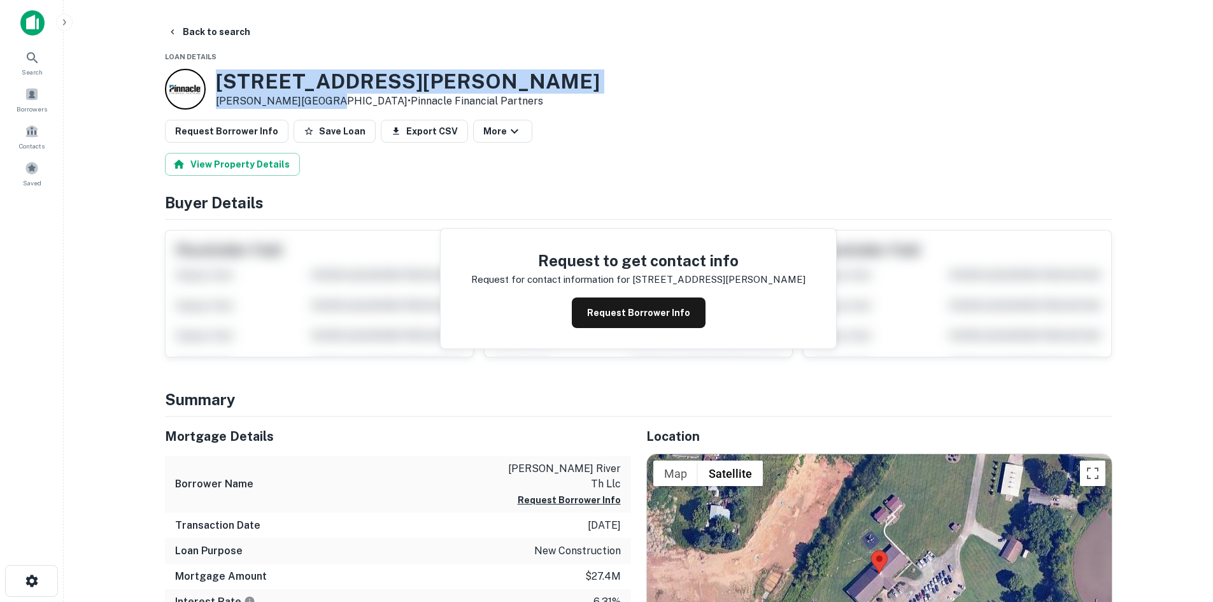
drag, startPoint x: 210, startPoint y: 78, endPoint x: 312, endPoint y: 106, distance: 105.6
click at [312, 106] on div "2035 Jeffress Rd Mills River, NC28759 • Pinnacle Financial Partners" at bounding box center [382, 89] width 435 height 41
copy div "2035 Jeffress Rd Mills River, NC28759"
click at [229, 29] on button "Back to search" at bounding box center [208, 31] width 93 height 23
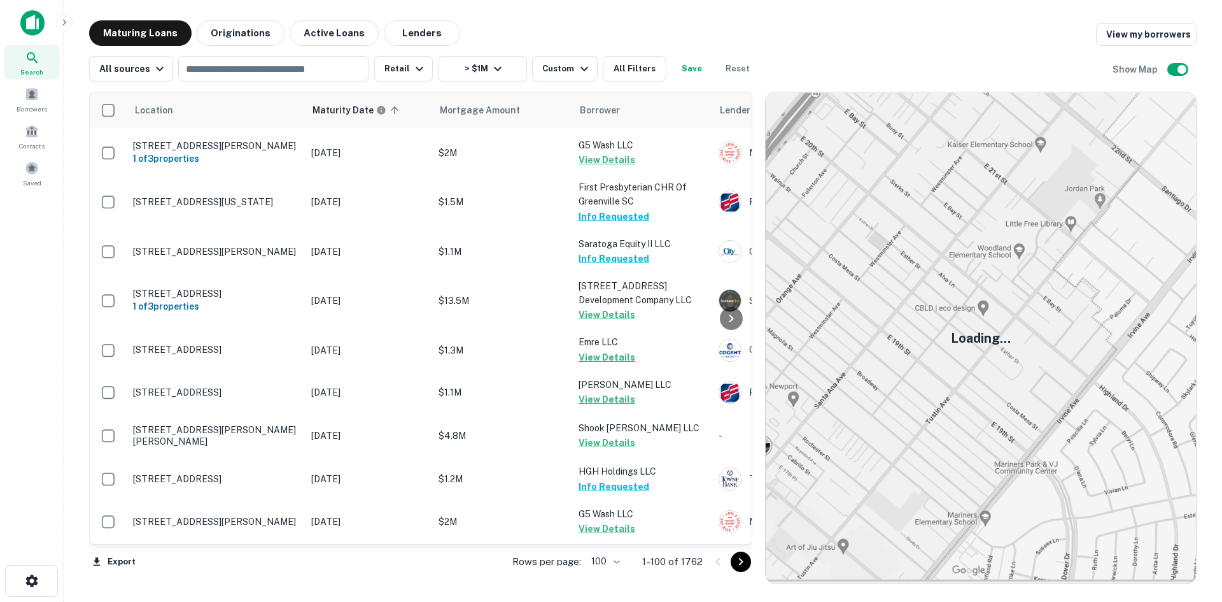
scroll to position [3655, 0]
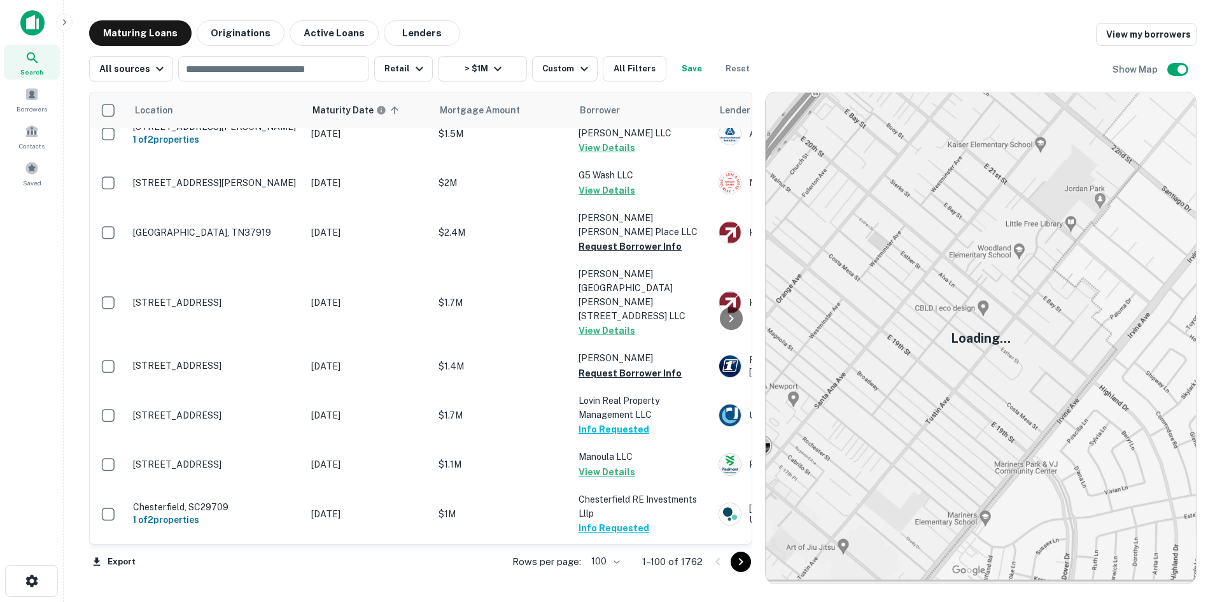
scroll to position [4165, 0]
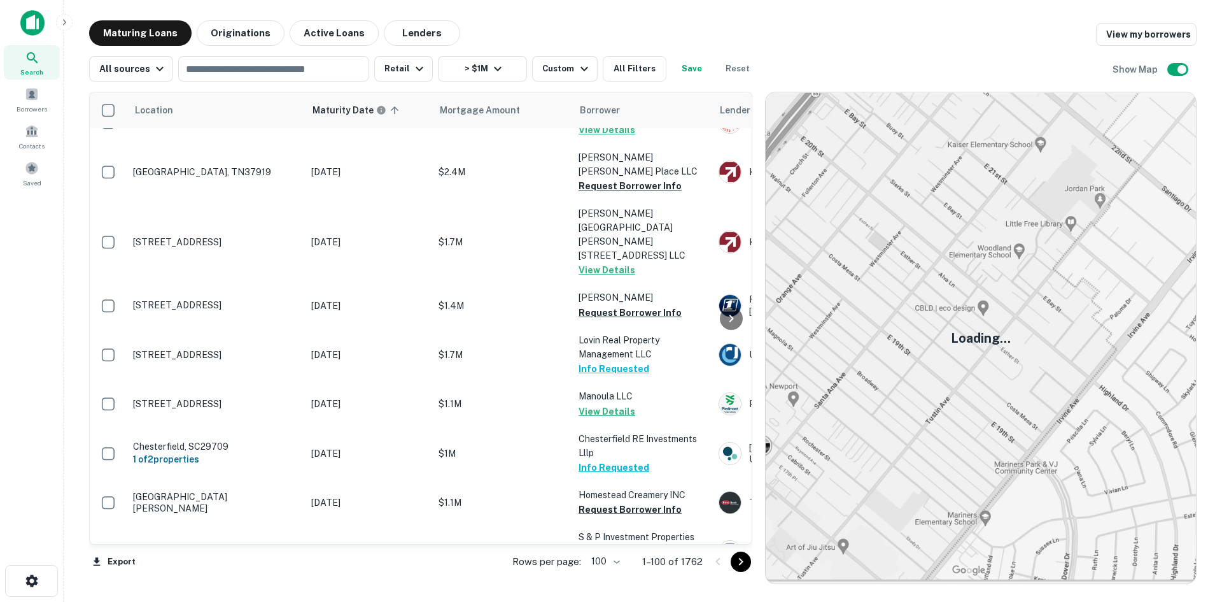
click at [742, 562] on icon "Go to next page" at bounding box center [741, 562] width 4 height 8
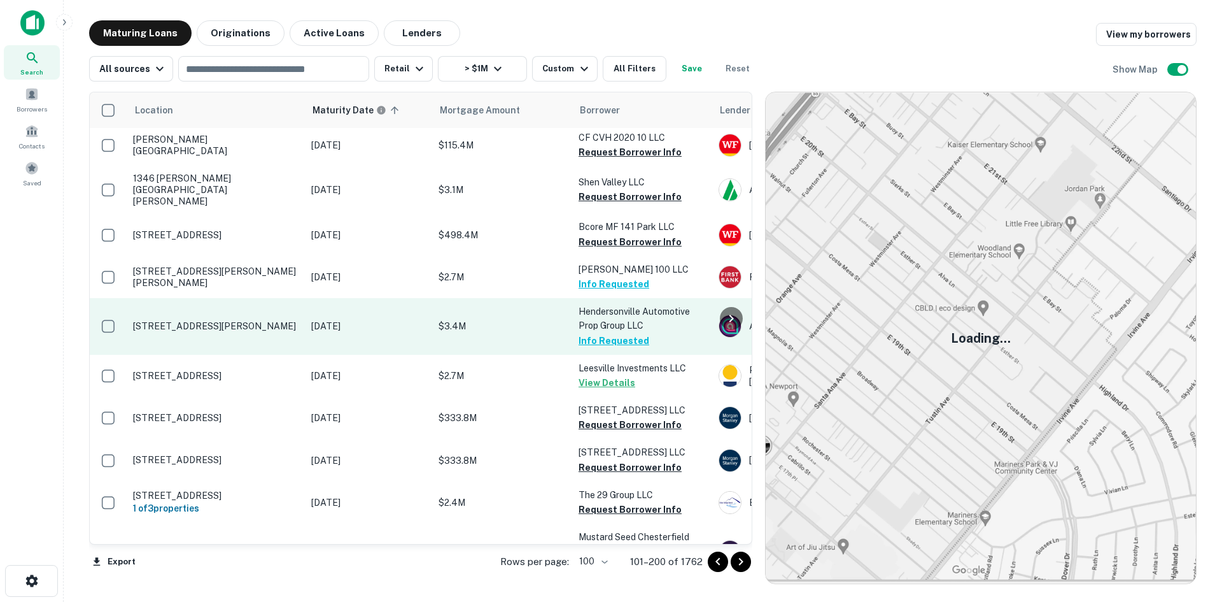
scroll to position [181, 0]
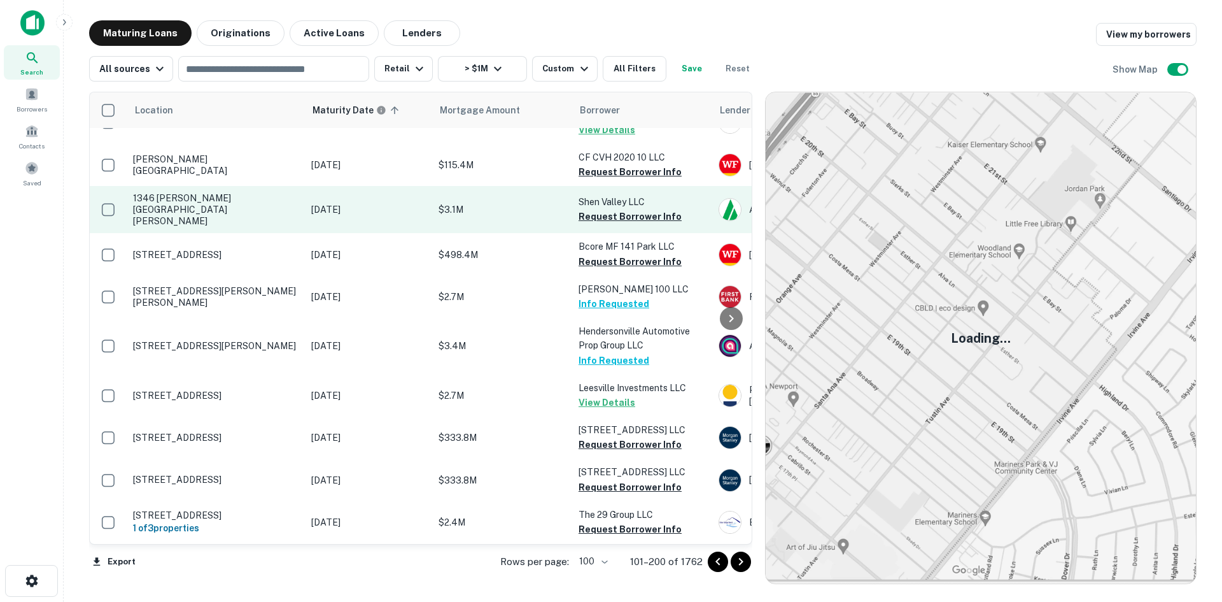
click at [216, 192] on p "1346 [PERSON_NAME][GEOGRAPHIC_DATA][PERSON_NAME]" at bounding box center [216, 209] width 166 height 35
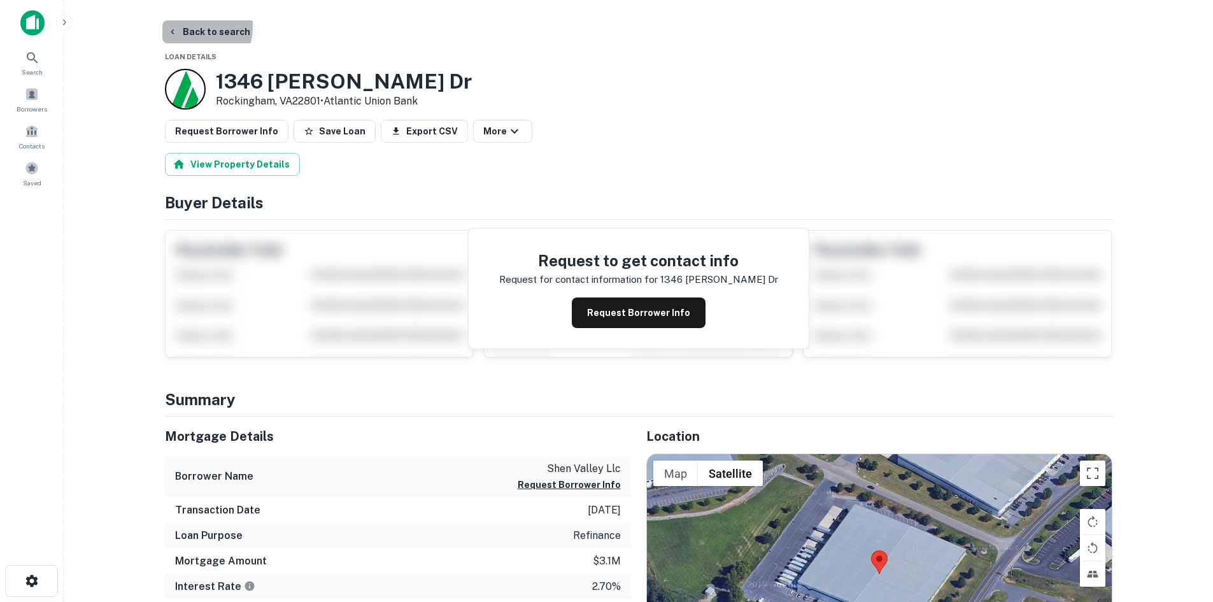
click at [192, 27] on button "Back to search" at bounding box center [208, 31] width 93 height 23
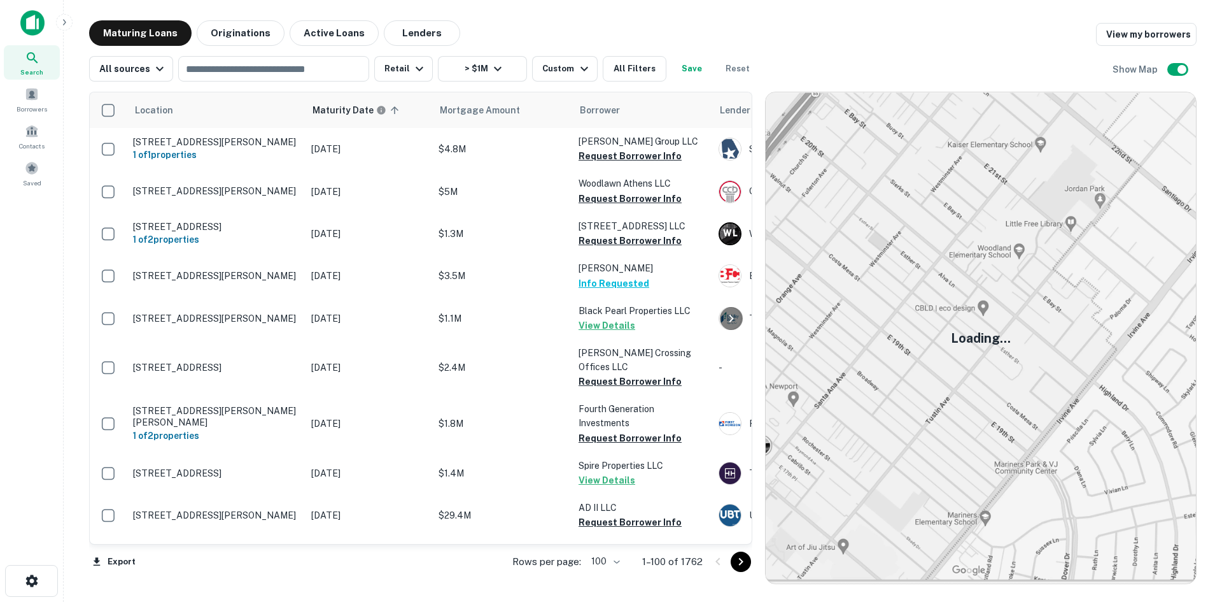
scroll to position [181, 0]
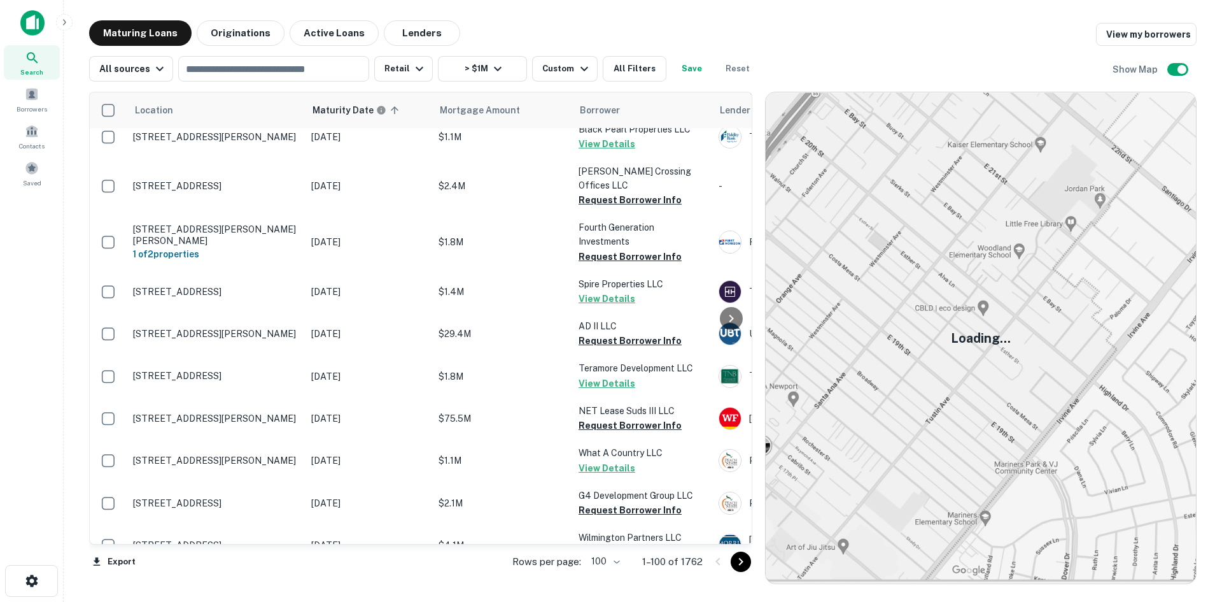
click at [744, 565] on icon "Go to next page" at bounding box center [740, 561] width 15 height 15
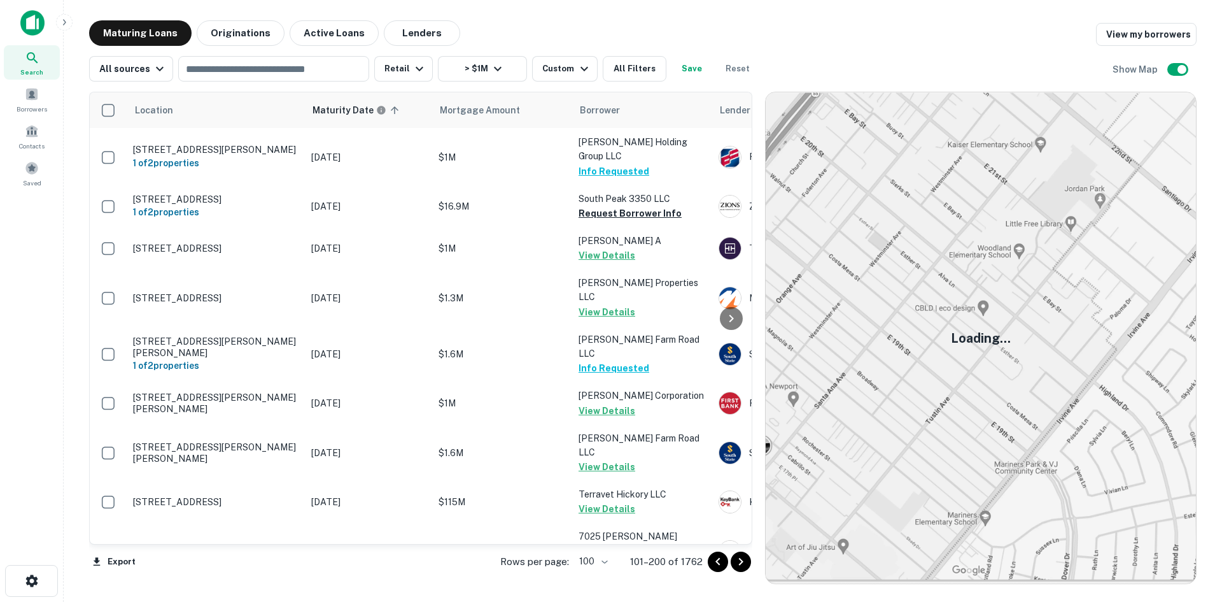
scroll to position [2346, 0]
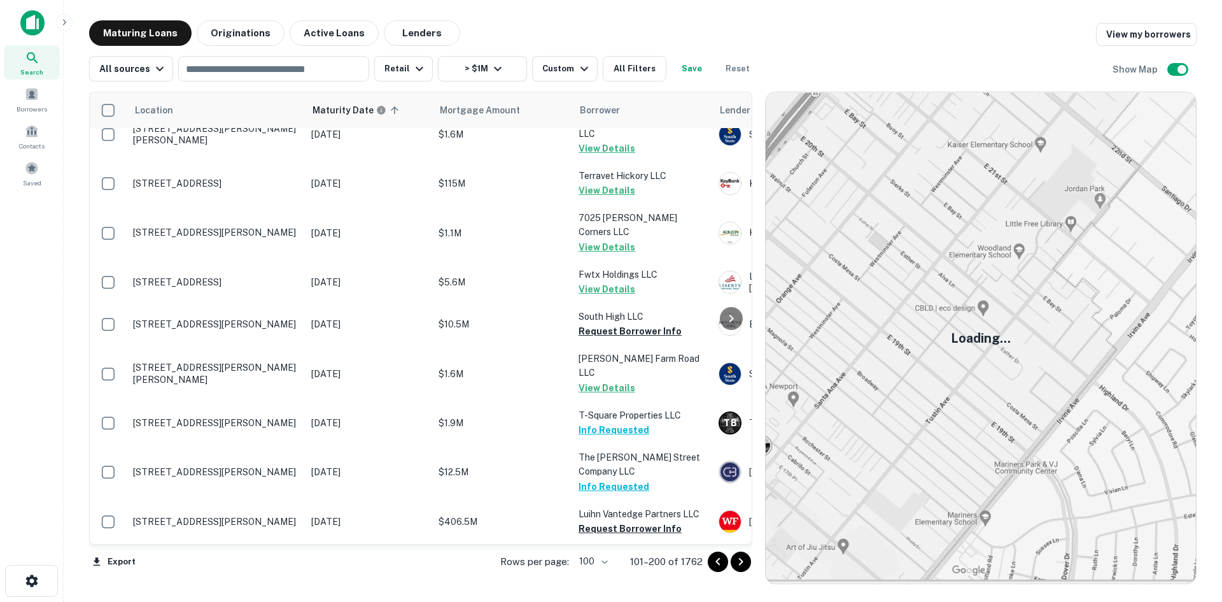
click at [736, 565] on icon "Go to next page" at bounding box center [740, 561] width 15 height 15
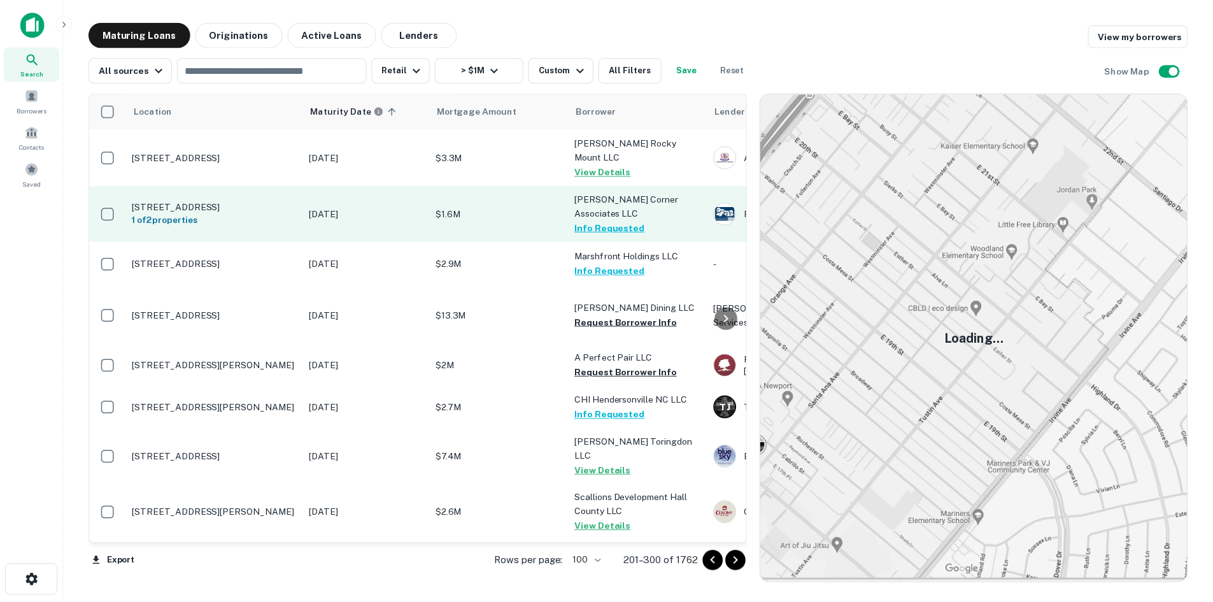
scroll to position [127, 0]
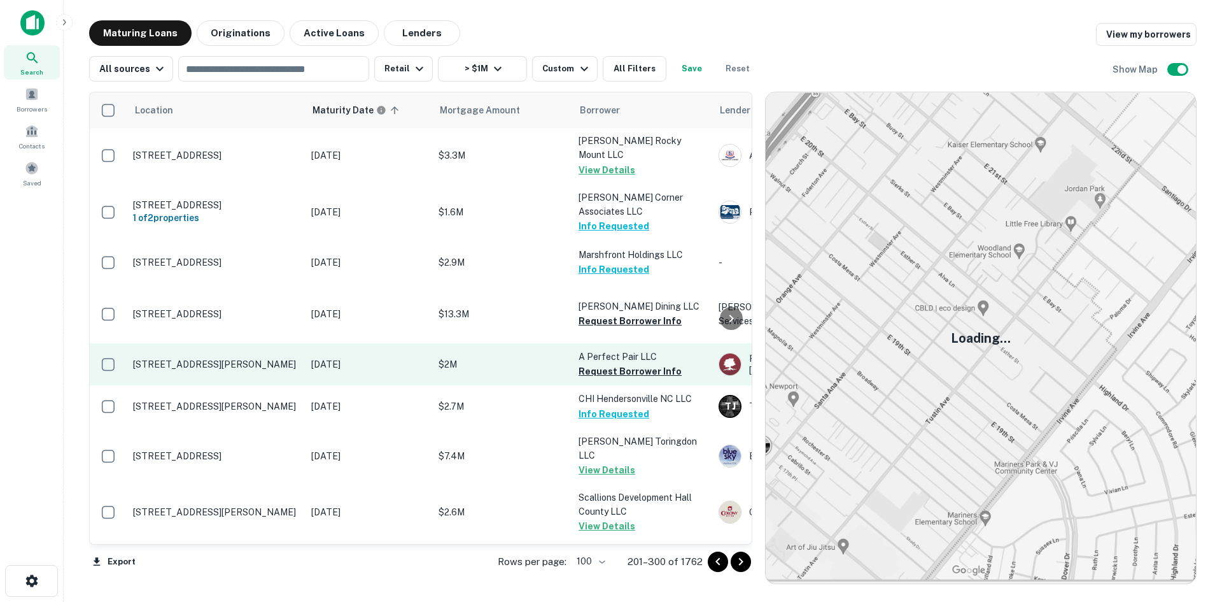
click at [269, 358] on p "514 S Liberty Hill Rd Morristown, TN37813" at bounding box center [216, 363] width 166 height 11
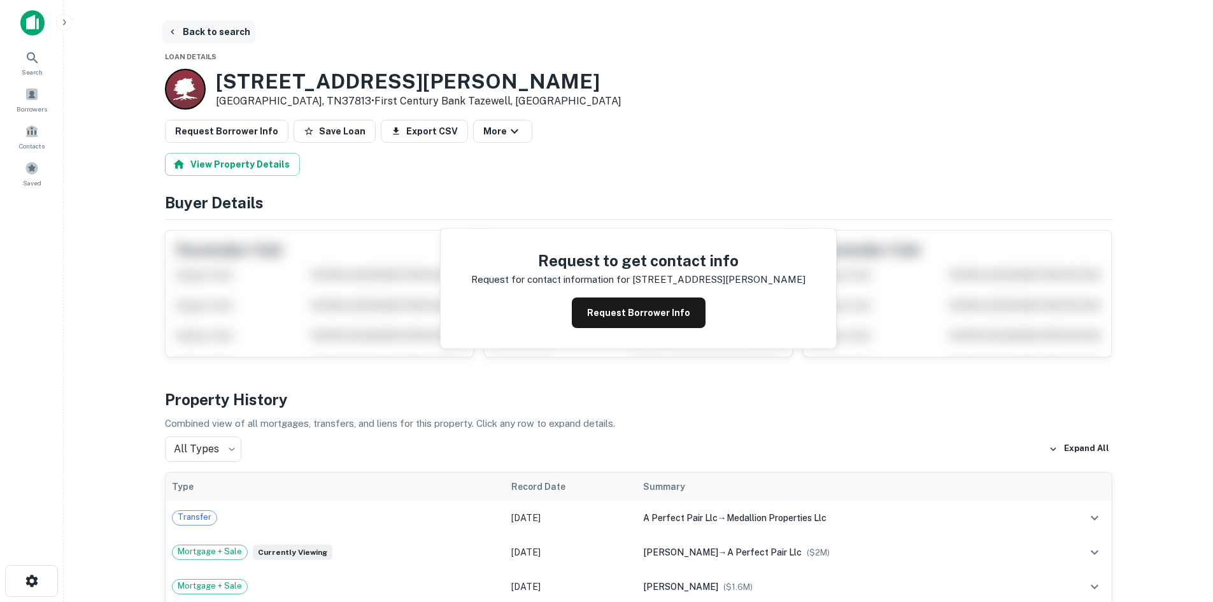
click at [225, 31] on button "Back to search" at bounding box center [208, 31] width 93 height 23
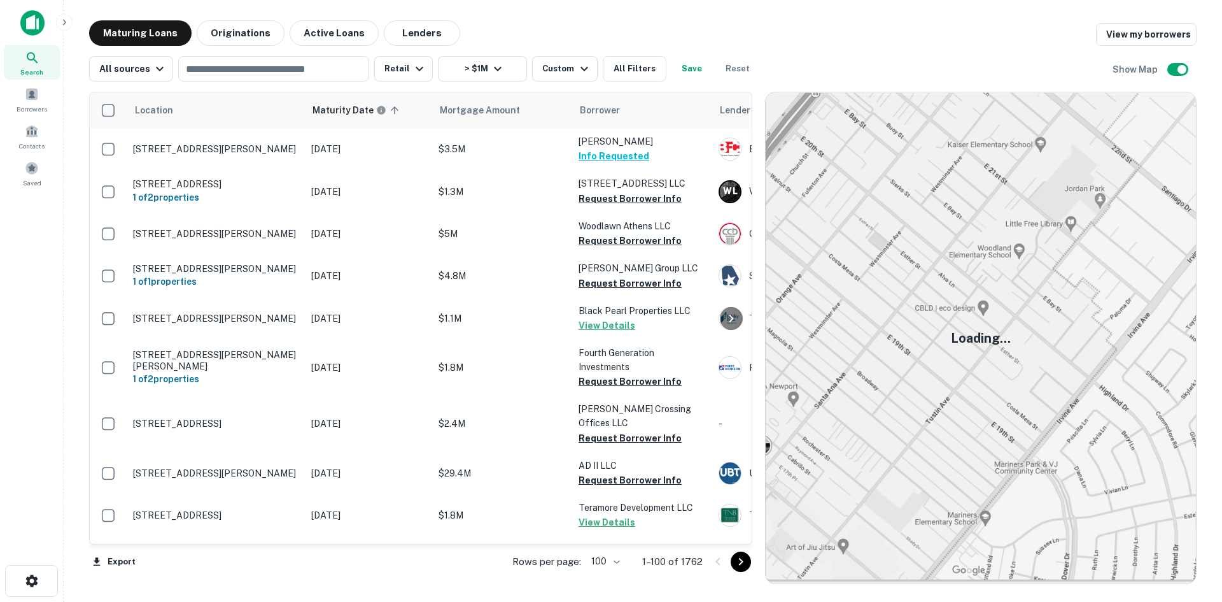
scroll to position [127, 0]
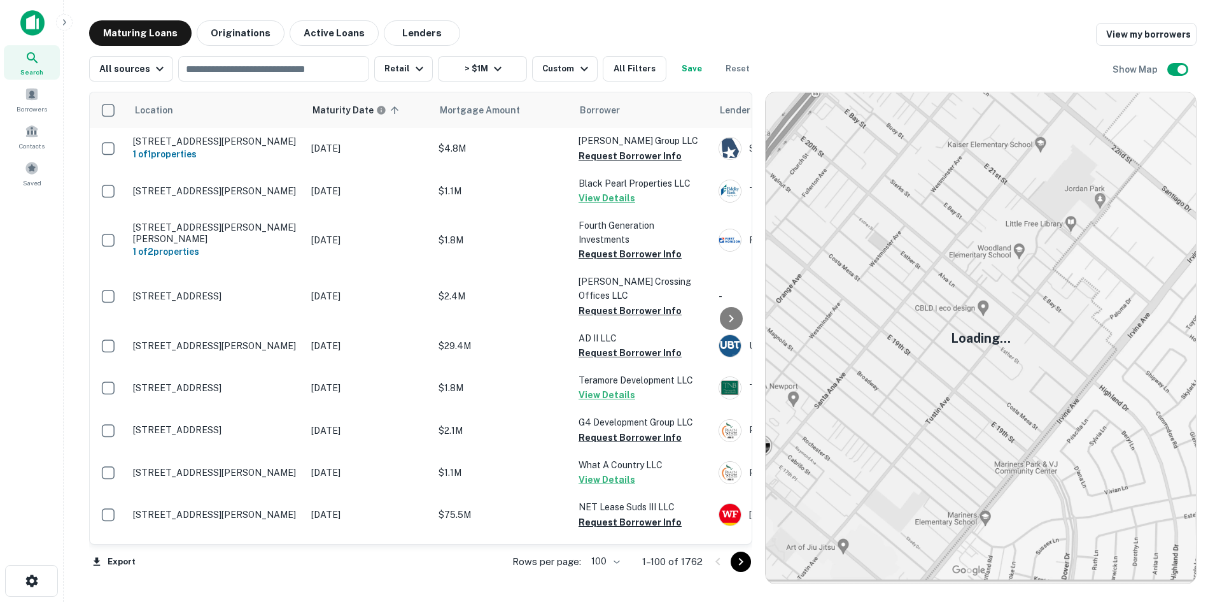
click at [730, 561] on div at bounding box center [729, 561] width 43 height 20
click at [734, 560] on icon "Go to next page" at bounding box center [740, 561] width 15 height 15
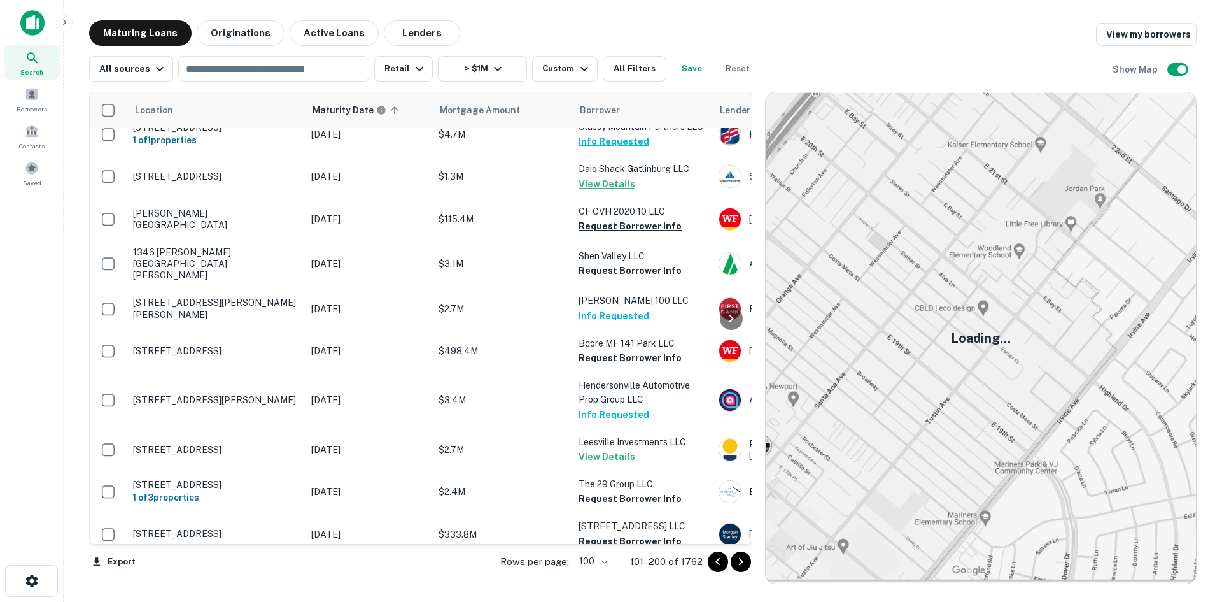
click at [746, 565] on icon "Go to next page" at bounding box center [740, 561] width 15 height 15
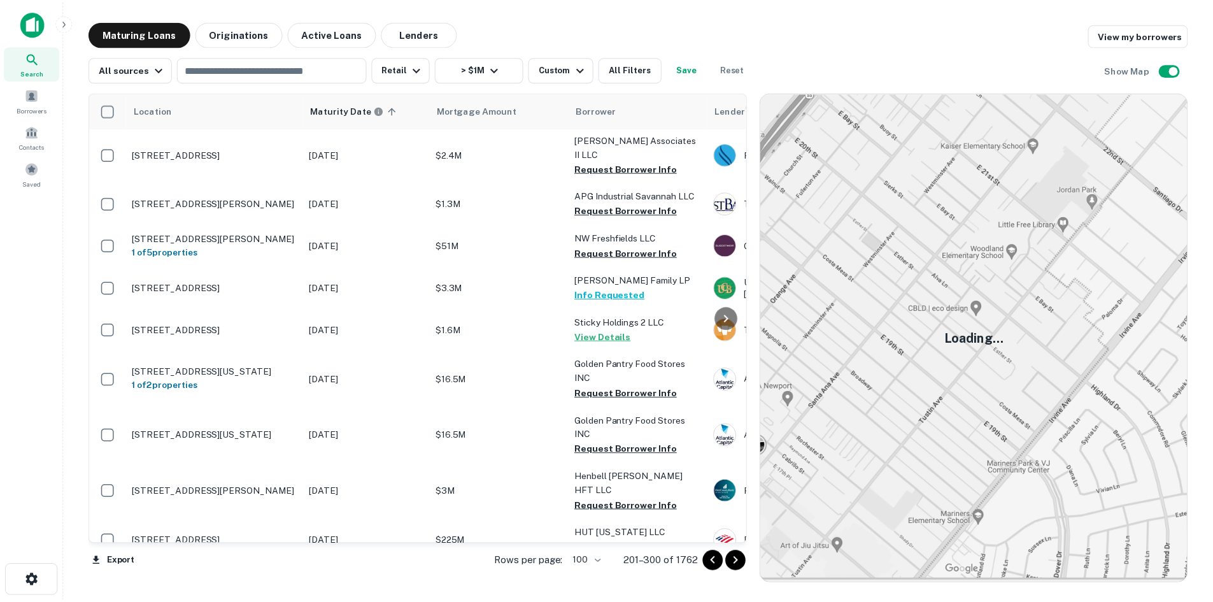
scroll to position [764, 0]
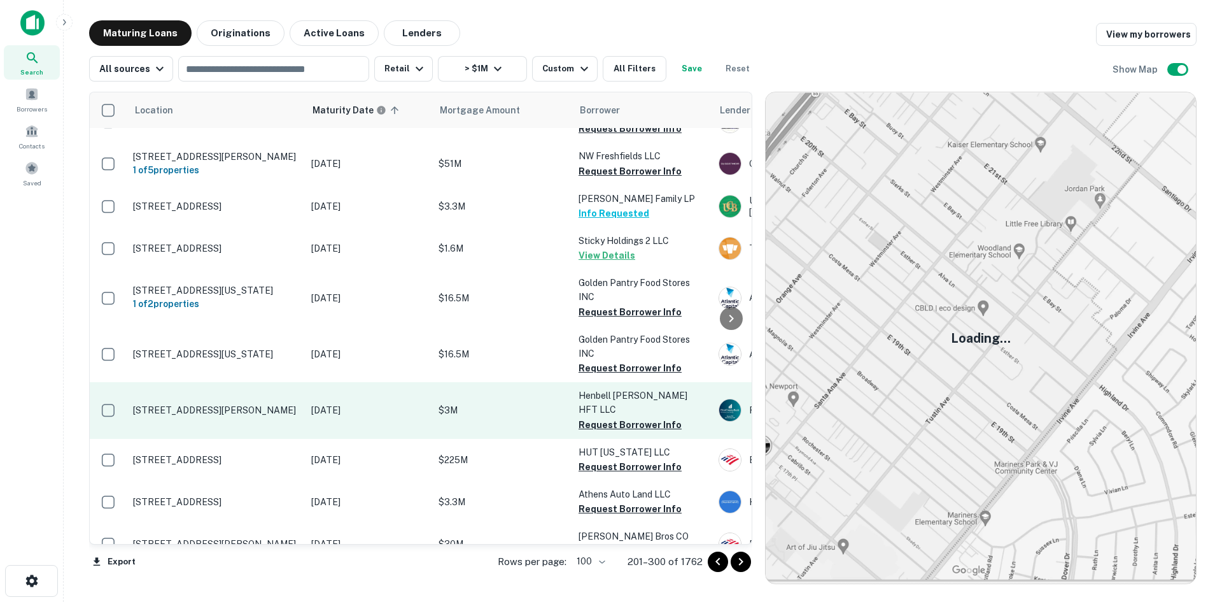
click at [239, 382] on td "[STREET_ADDRESS][PERSON_NAME]" at bounding box center [216, 410] width 178 height 56
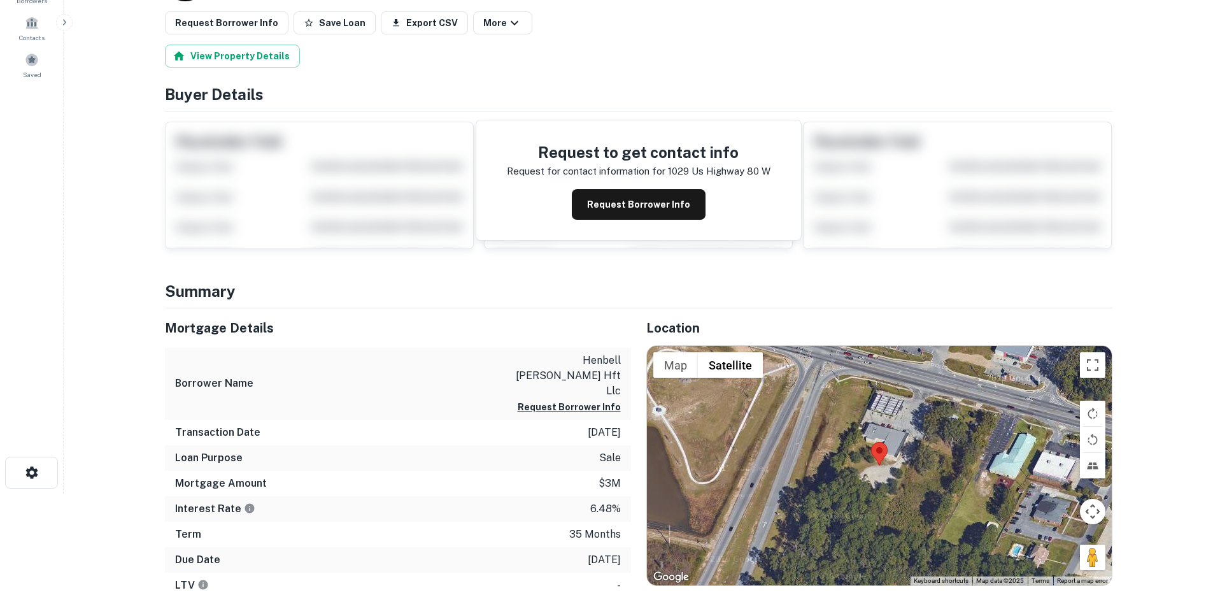
scroll to position [127, 0]
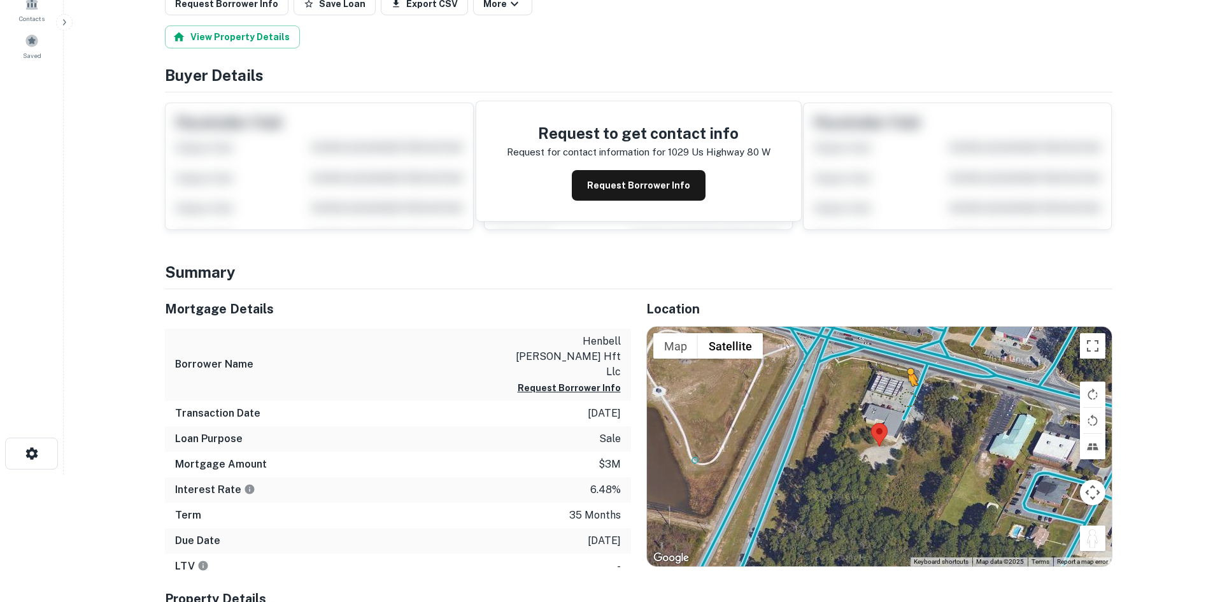
drag, startPoint x: 1093, startPoint y: 542, endPoint x: 896, endPoint y: 388, distance: 249.5
click at [896, 388] on div "To activate drag with keyboard, press Alt + Enter. Once in keyboard drag state,…" at bounding box center [879, 446] width 465 height 239
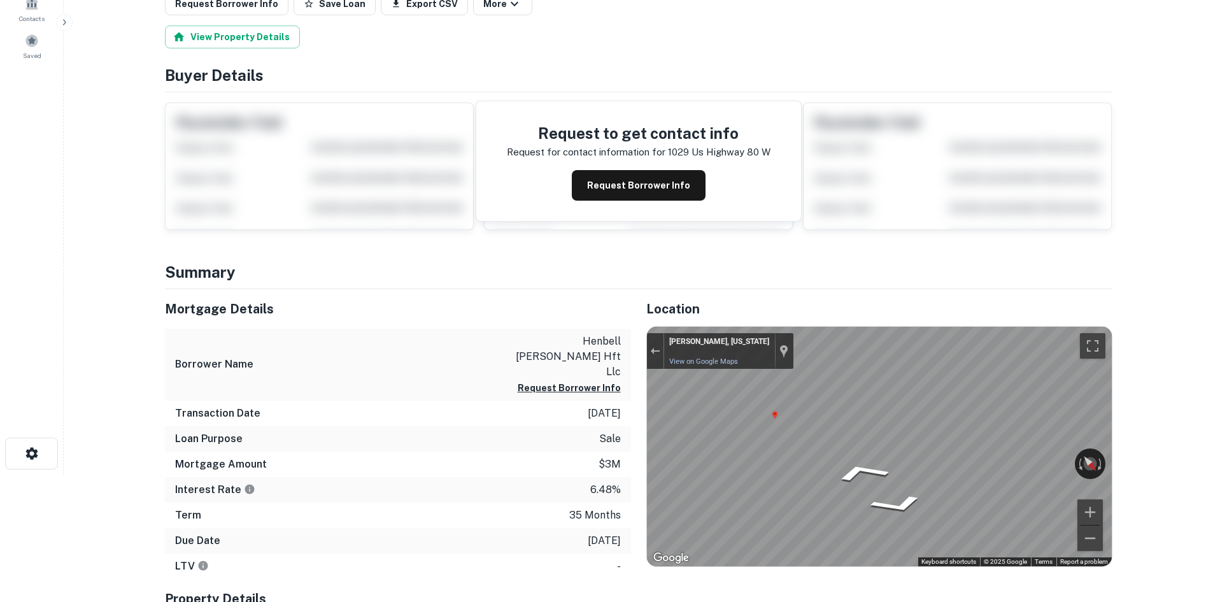
scroll to position [0, 0]
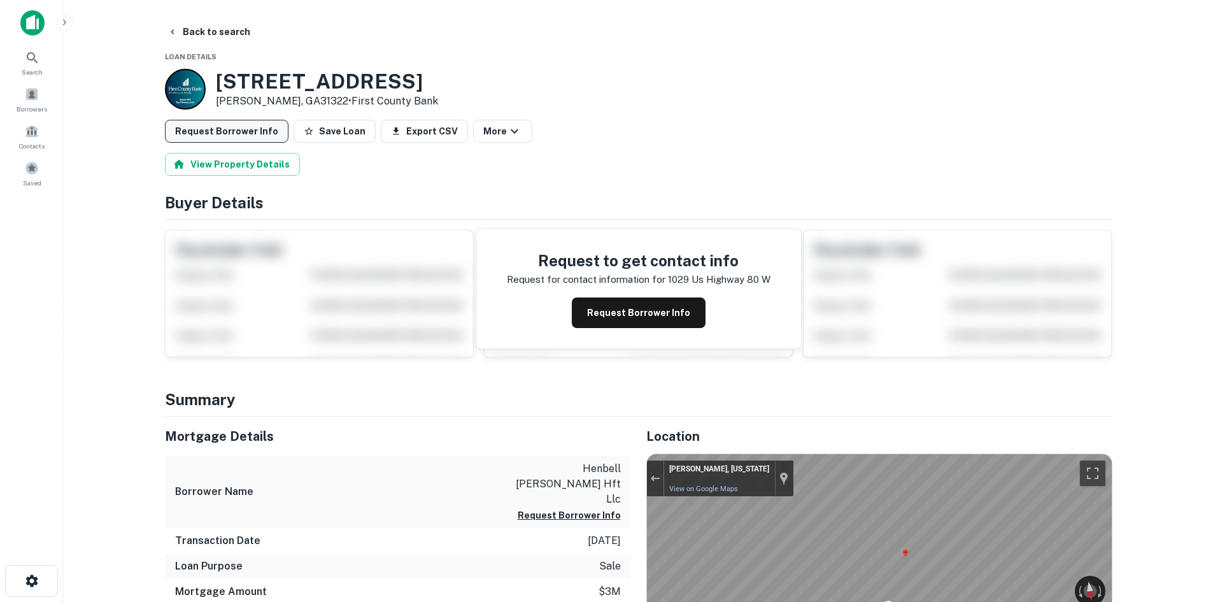
click at [238, 128] on button "Request Borrower Info" at bounding box center [227, 131] width 124 height 23
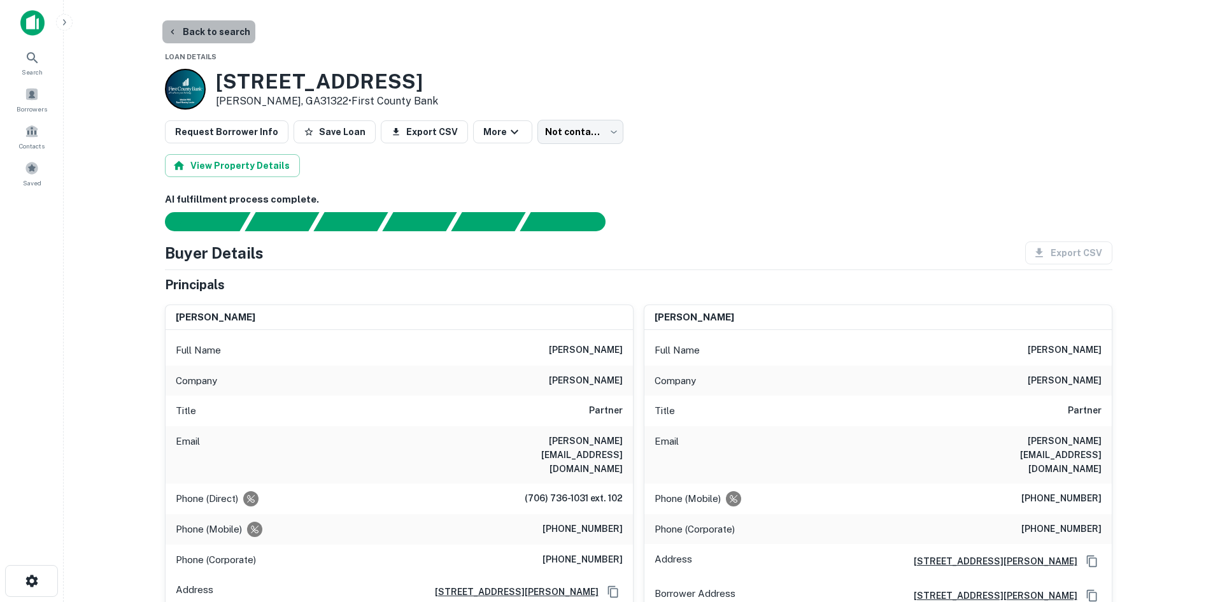
click at [218, 35] on button "Back to search" at bounding box center [208, 31] width 93 height 23
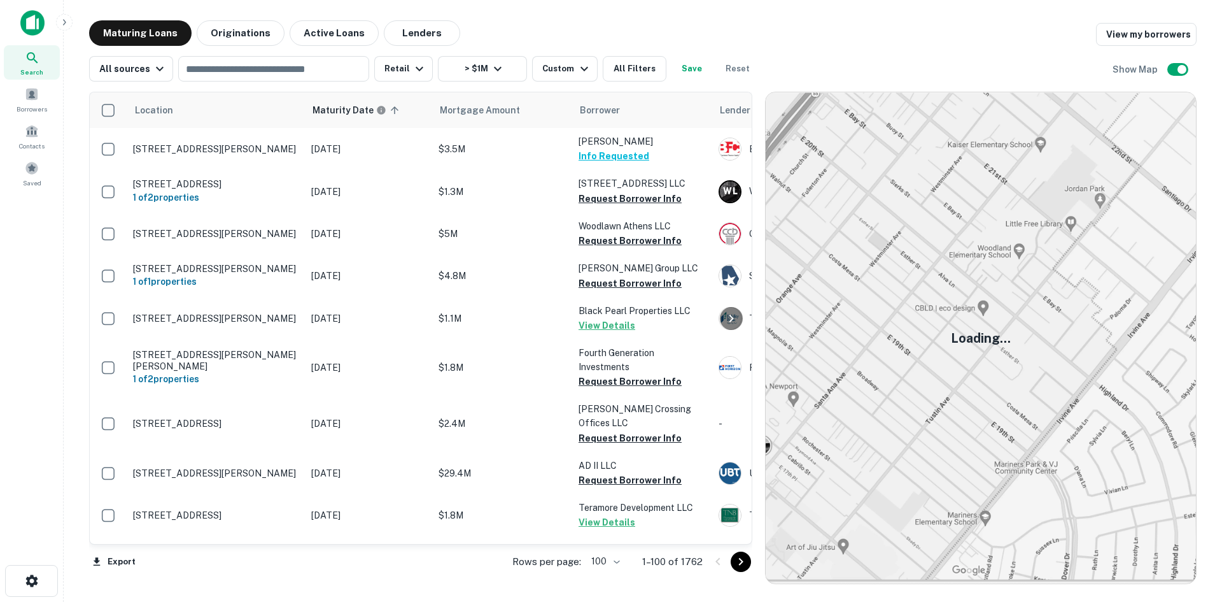
scroll to position [764, 0]
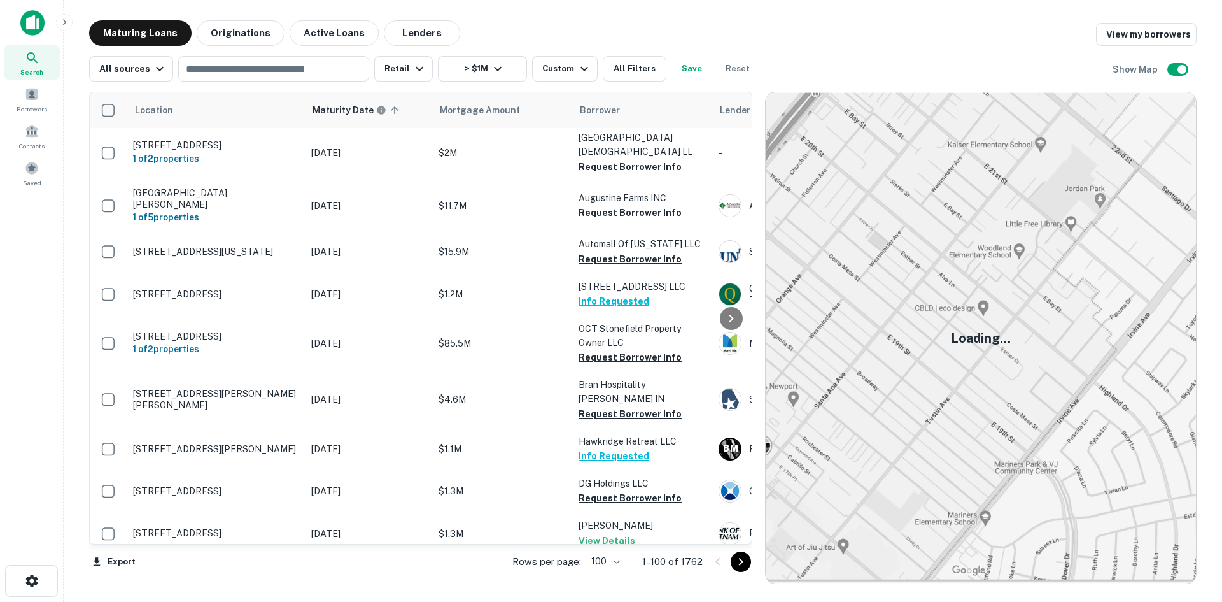
click at [748, 562] on icon "Go to next page" at bounding box center [740, 561] width 15 height 15
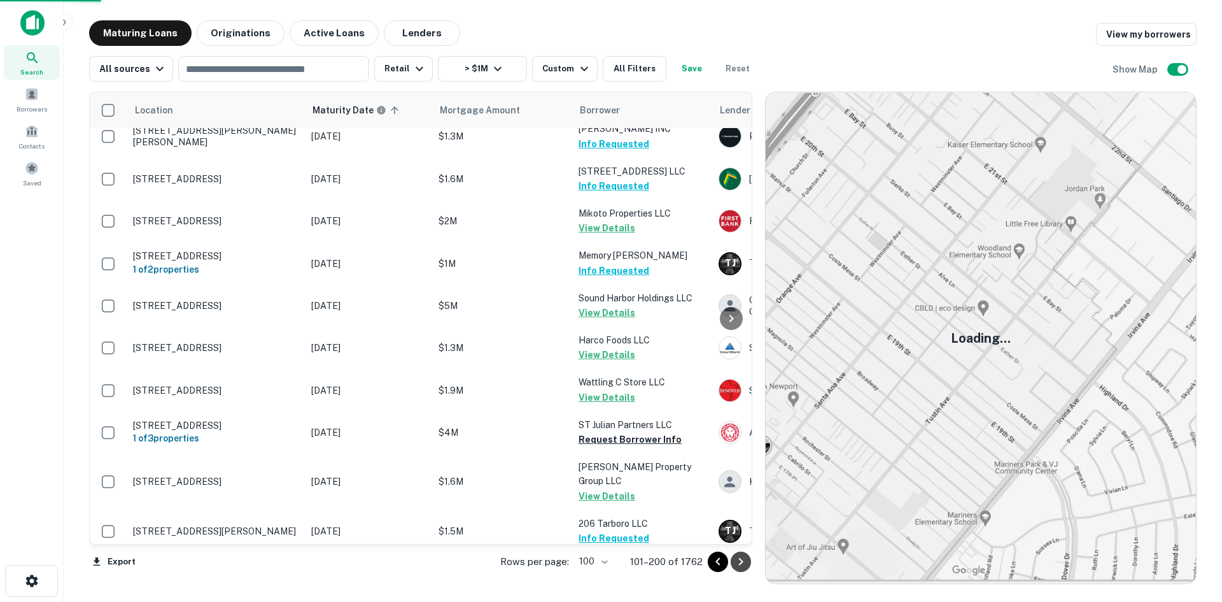
click at [748, 562] on icon "Go to next page" at bounding box center [740, 561] width 15 height 15
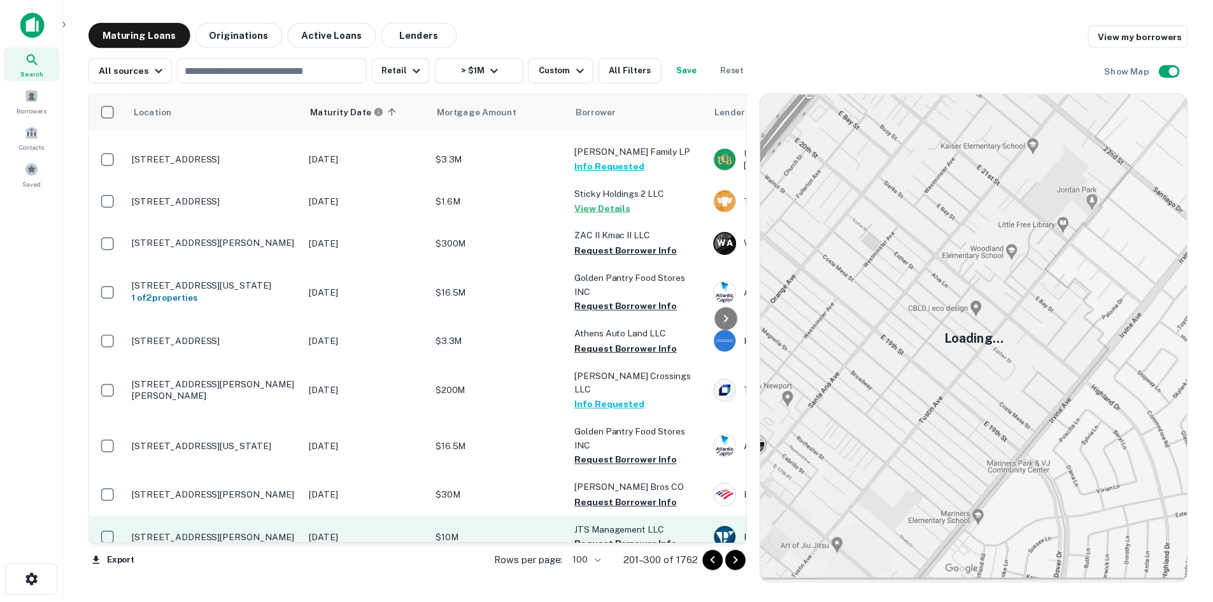
scroll to position [891, 0]
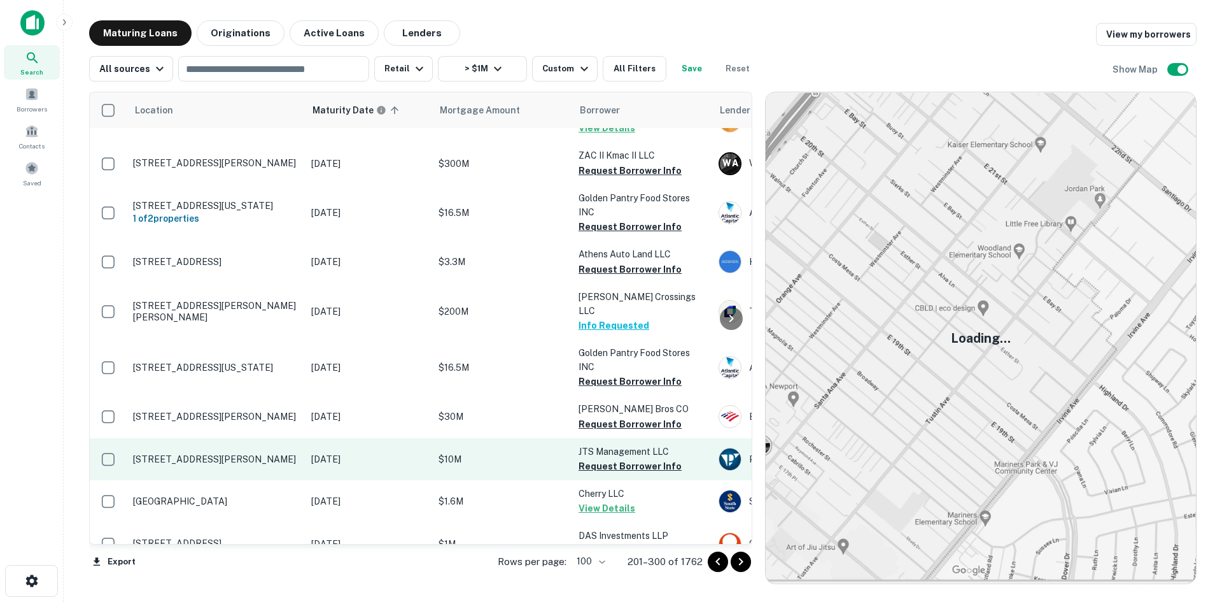
click at [199, 453] on p "[STREET_ADDRESS][PERSON_NAME]" at bounding box center [216, 458] width 166 height 11
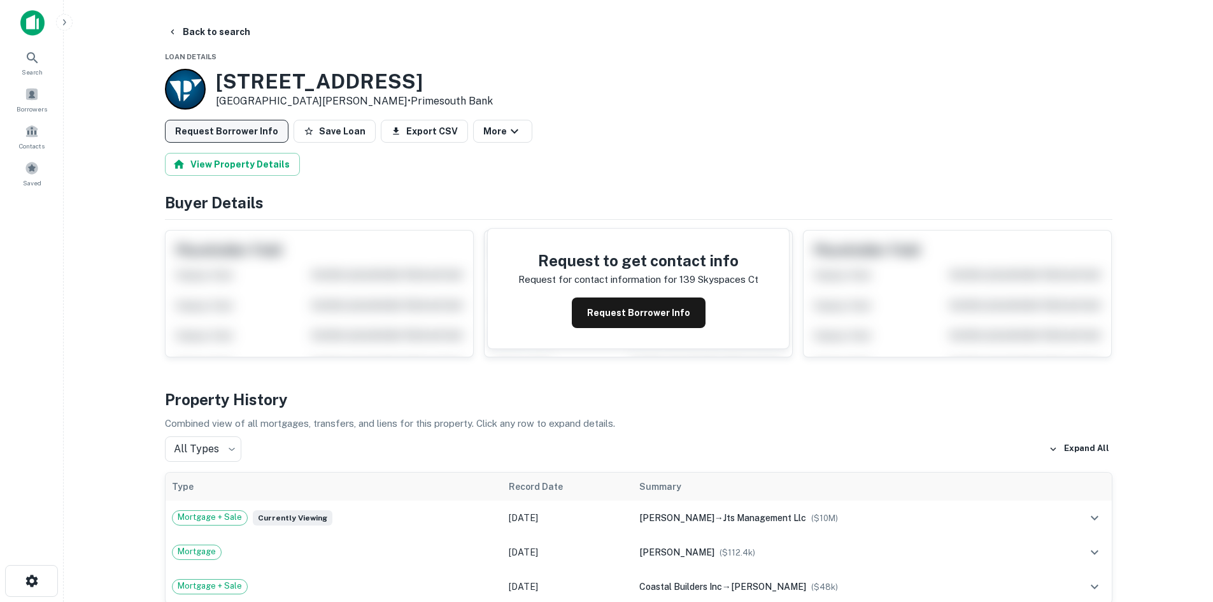
click at [264, 129] on button "Request Borrower Info" at bounding box center [227, 131] width 124 height 23
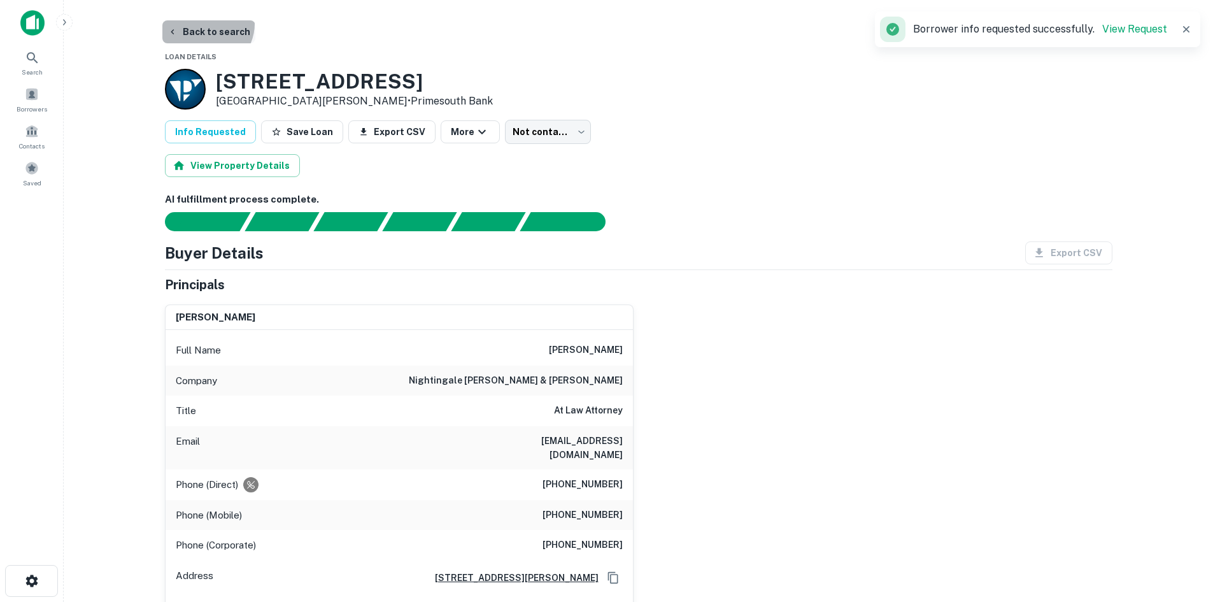
click at [205, 24] on button "Back to search" at bounding box center [208, 31] width 93 height 23
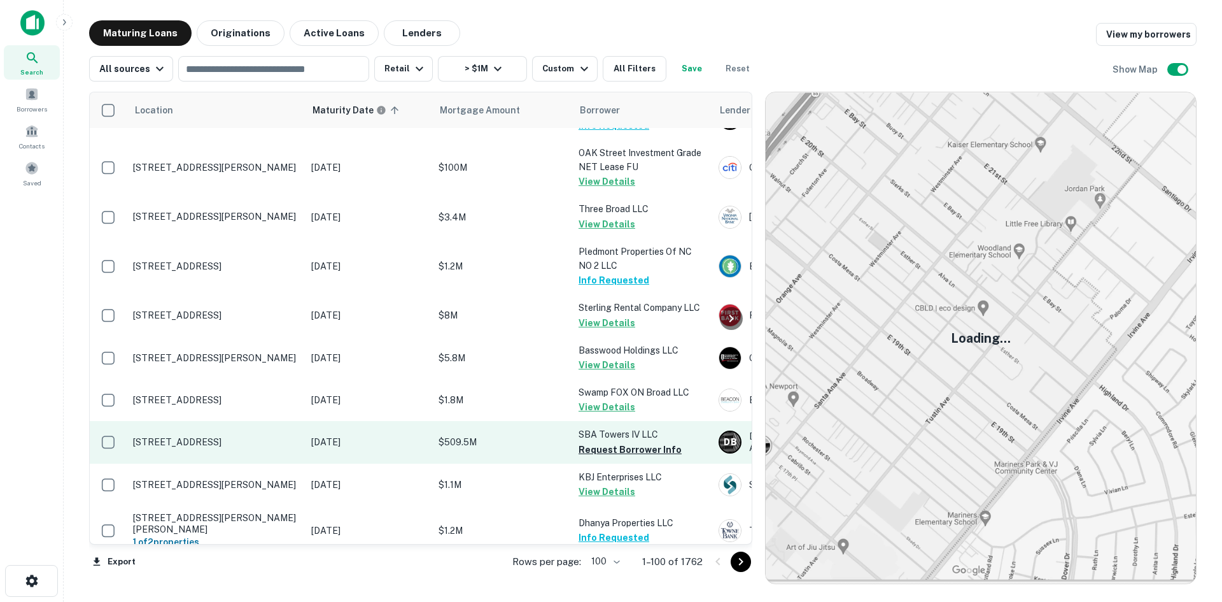
scroll to position [2674, 0]
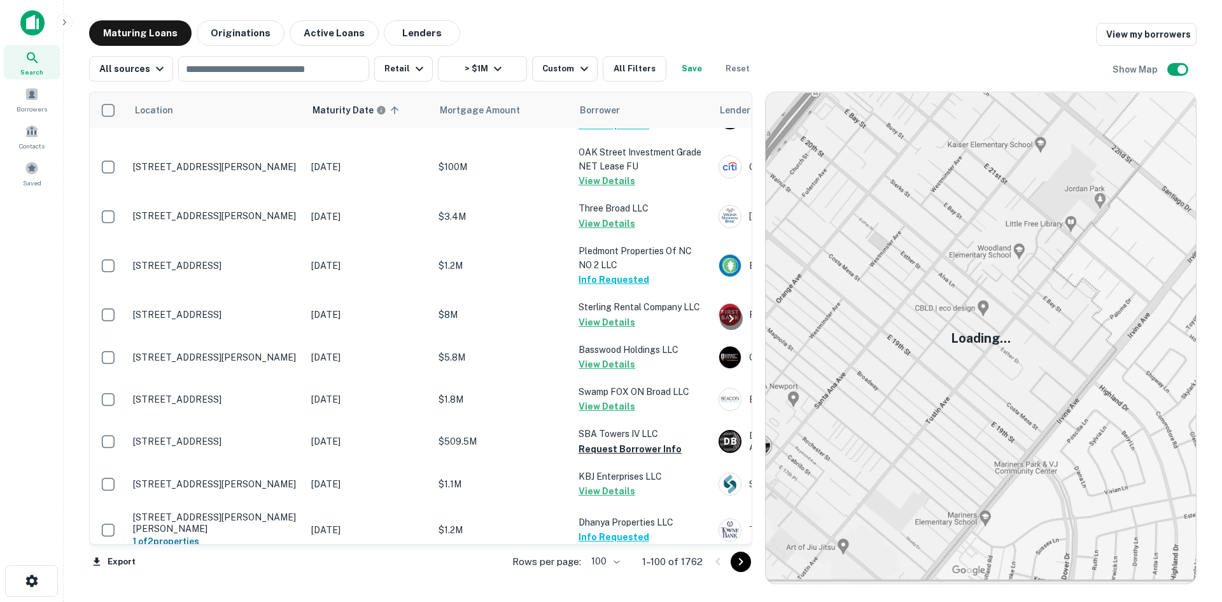
click at [743, 563] on icon "Go to next page" at bounding box center [740, 561] width 15 height 15
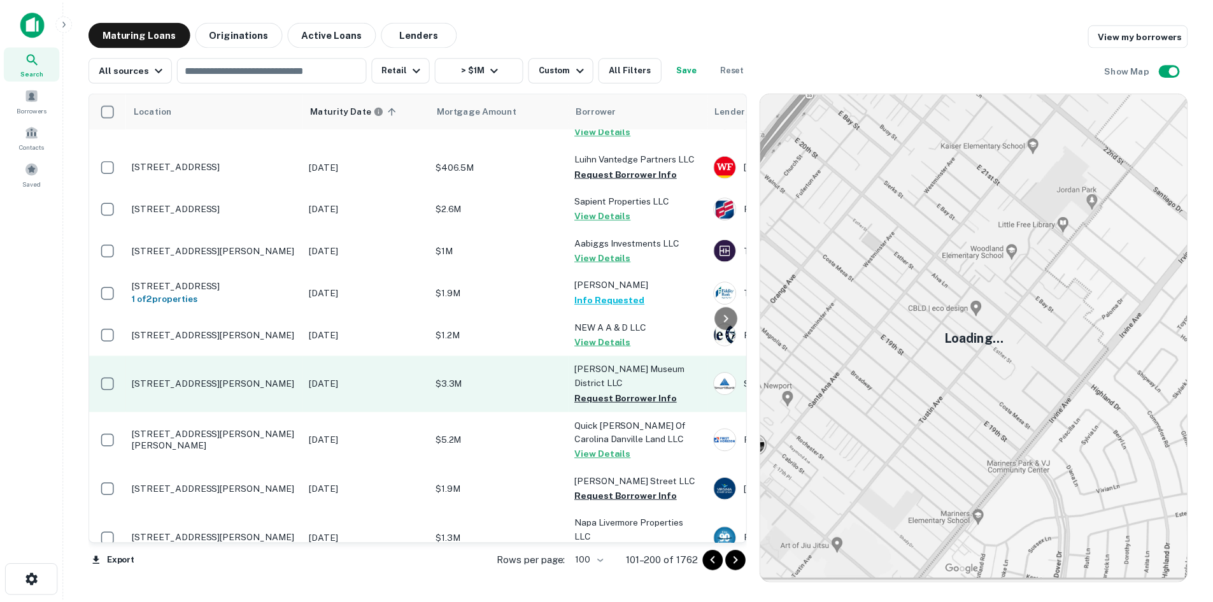
scroll to position [2801, 0]
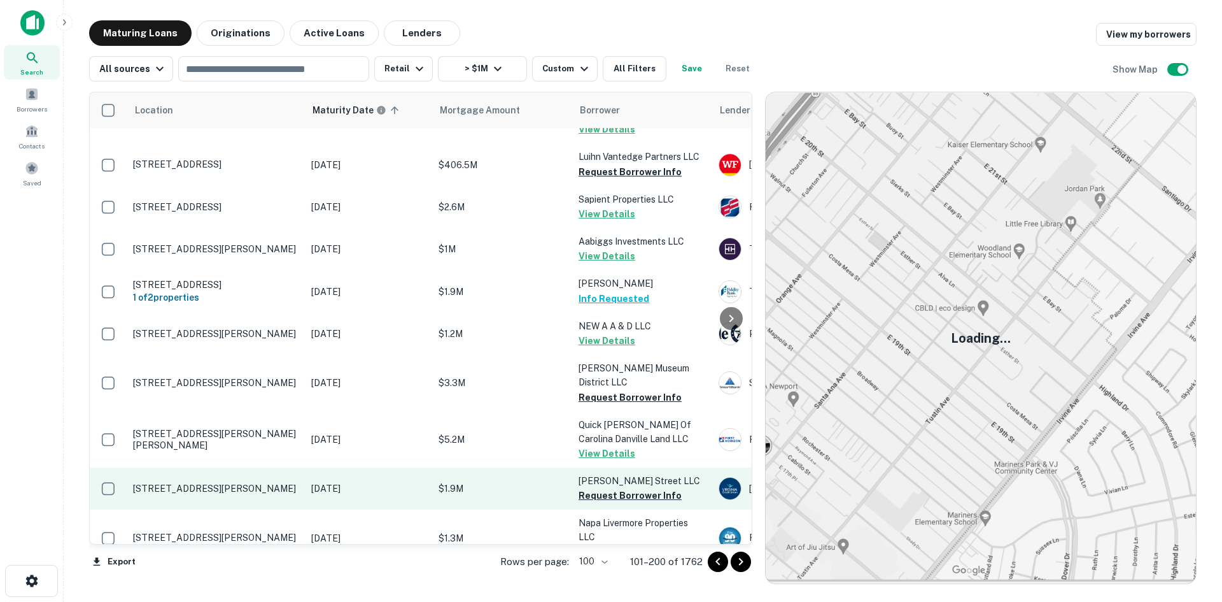
click at [221, 467] on td "[STREET_ADDRESS][PERSON_NAME]" at bounding box center [216, 488] width 178 height 42
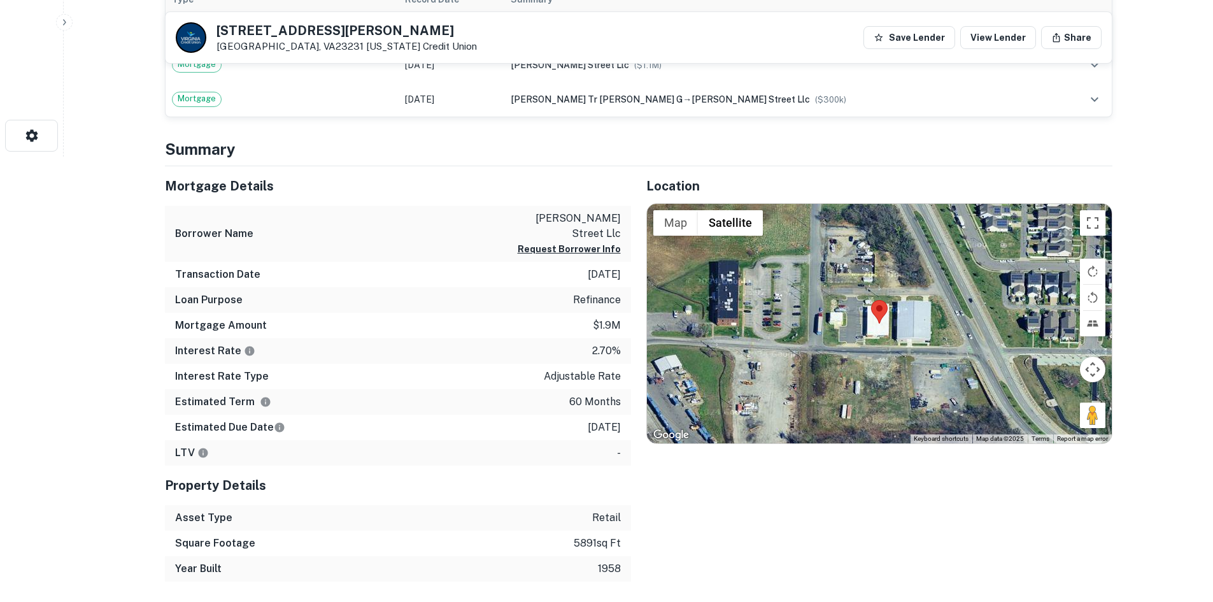
scroll to position [446, 0]
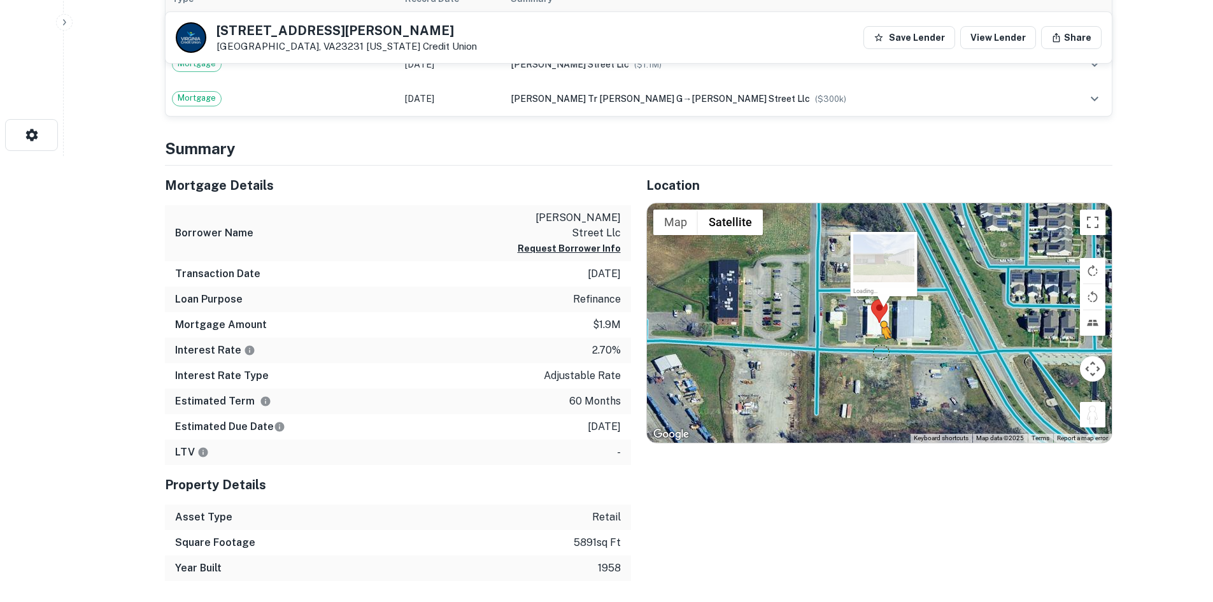
drag, startPoint x: 1098, startPoint y: 416, endPoint x: 862, endPoint y: 345, distance: 246.5
click at [862, 345] on div "To activate drag with keyboard, press Alt + Enter. Once in keyboard drag state,…" at bounding box center [879, 322] width 465 height 239
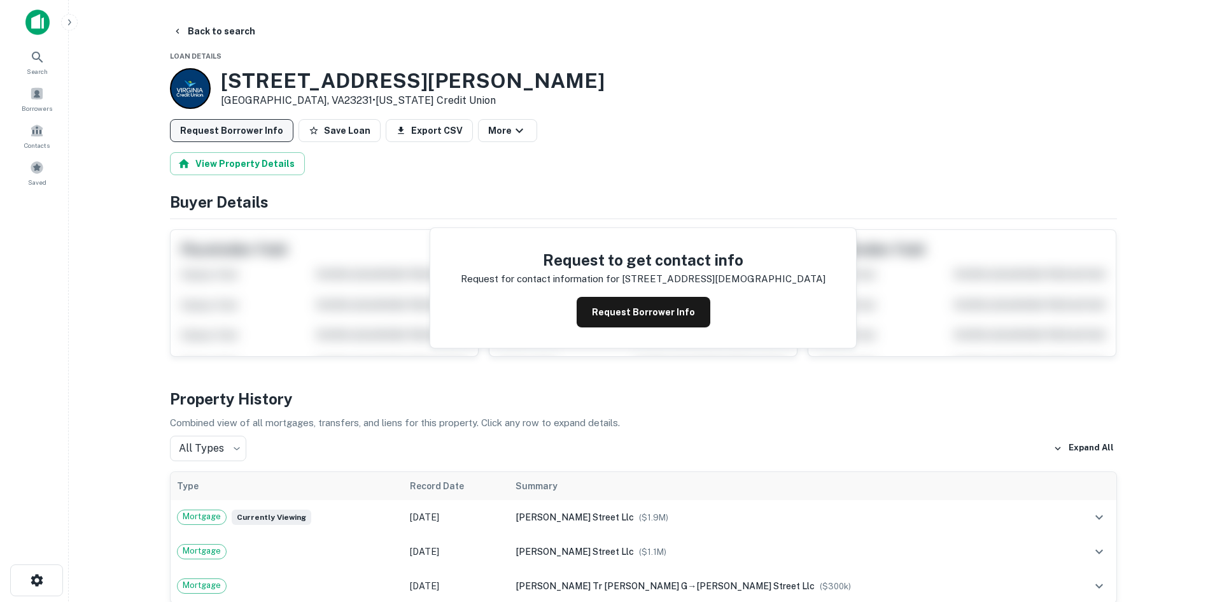
scroll to position [0, 0]
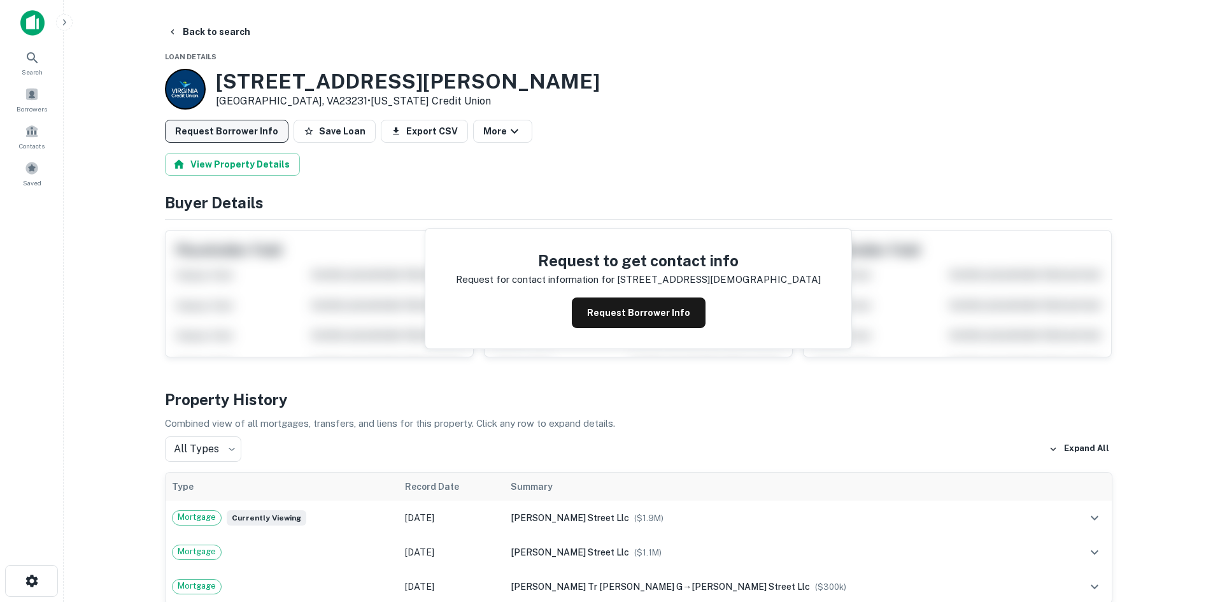
click at [250, 130] on button "Request Borrower Info" at bounding box center [227, 131] width 124 height 23
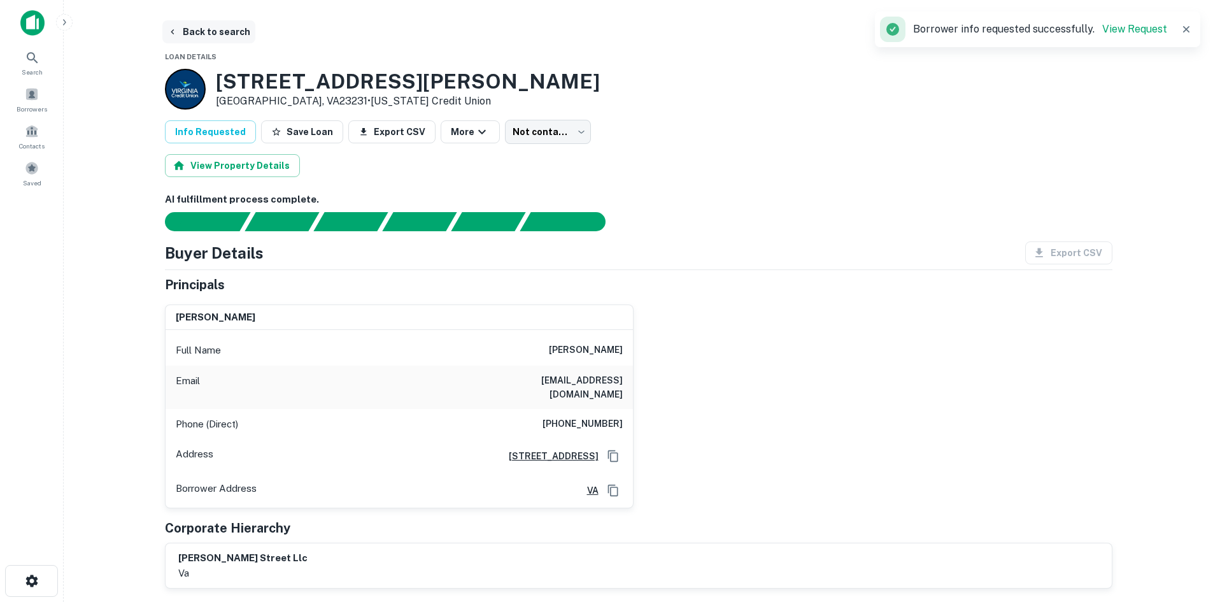
click at [209, 34] on button "Back to search" at bounding box center [208, 31] width 93 height 23
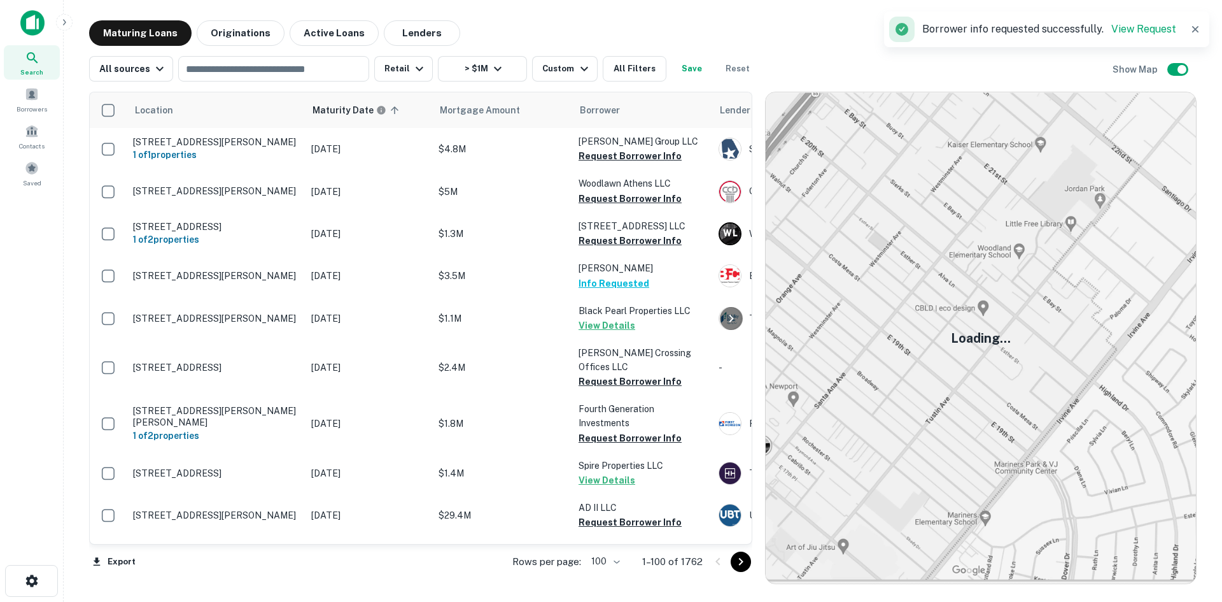
scroll to position [2801, 0]
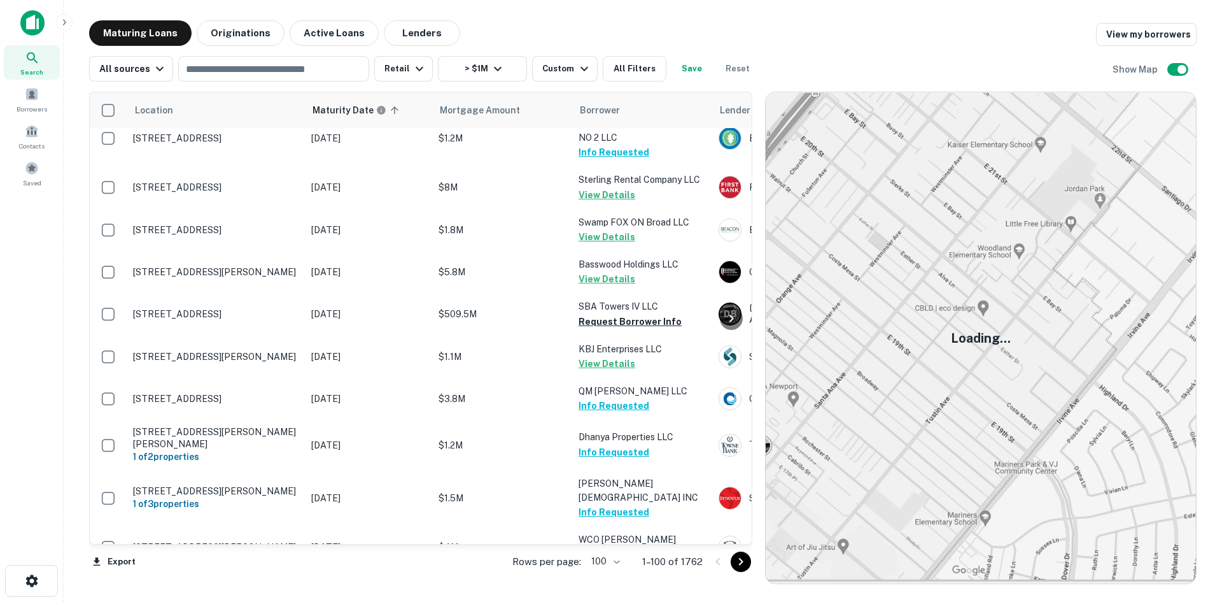
click at [746, 564] on icon "Go to next page" at bounding box center [740, 561] width 15 height 15
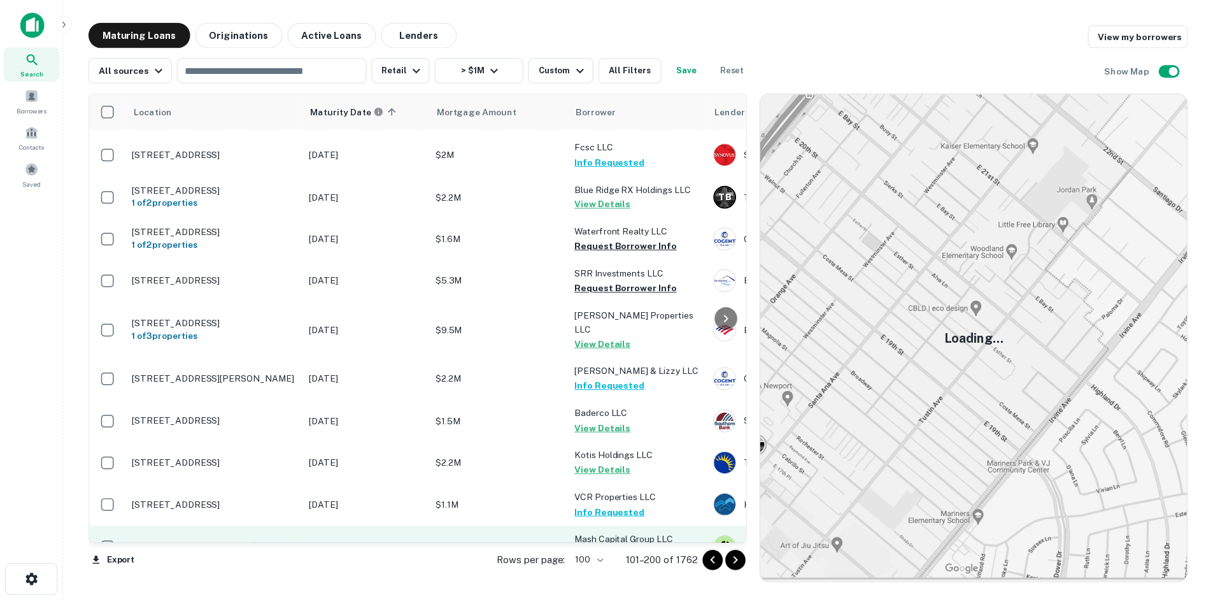
scroll to position [4001, 0]
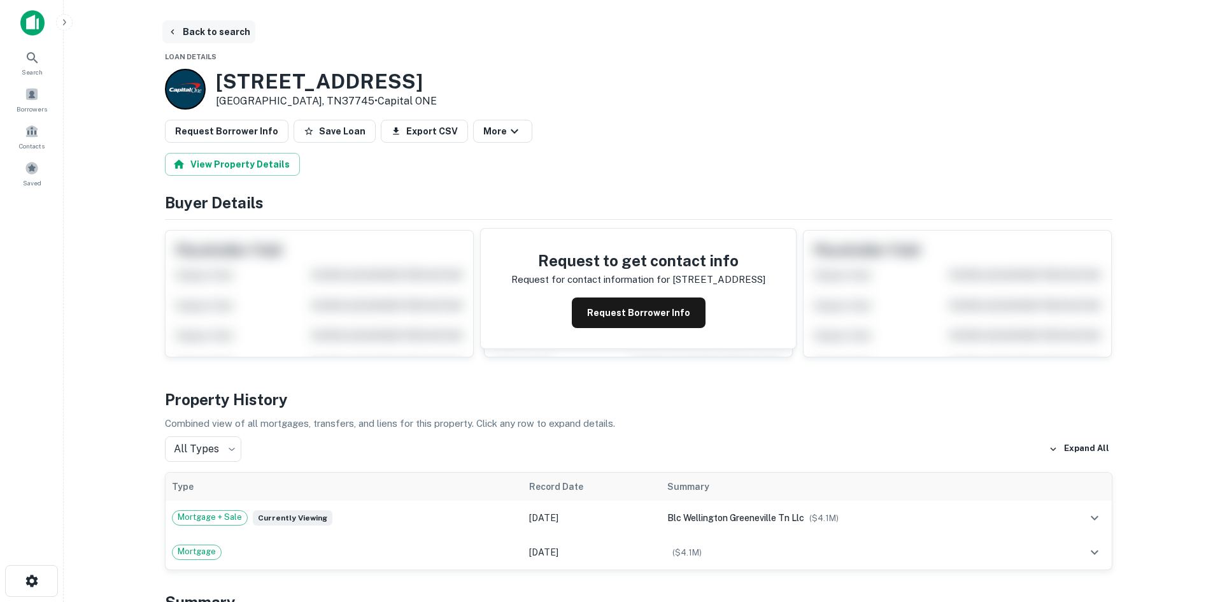
click at [248, 38] on button "Back to search" at bounding box center [208, 31] width 93 height 23
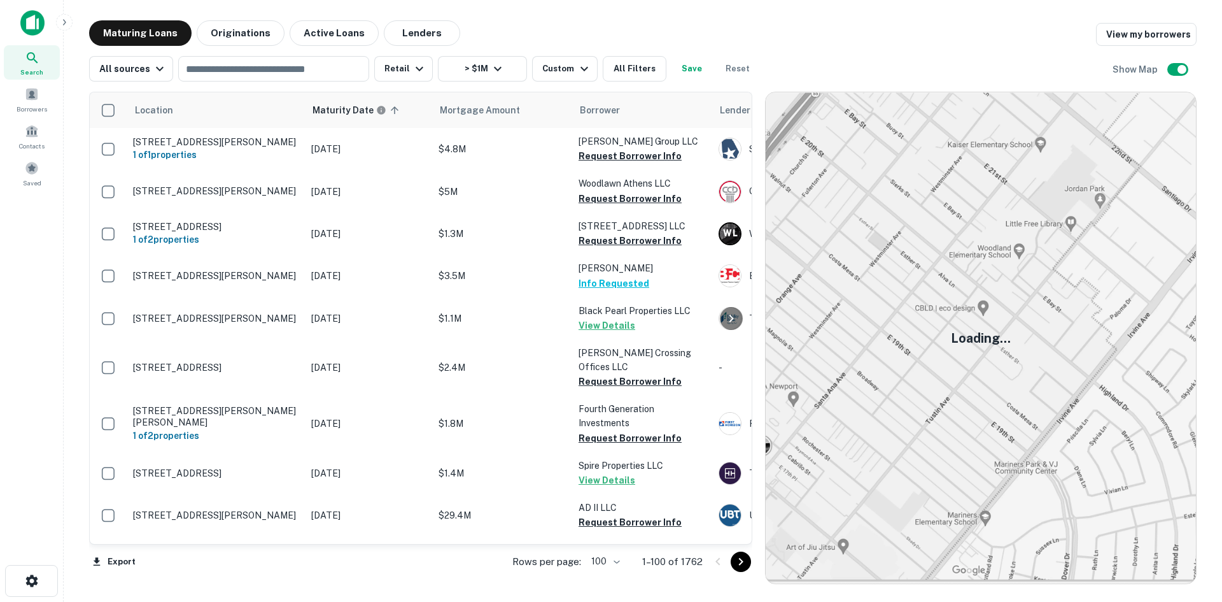
scroll to position [4001, 0]
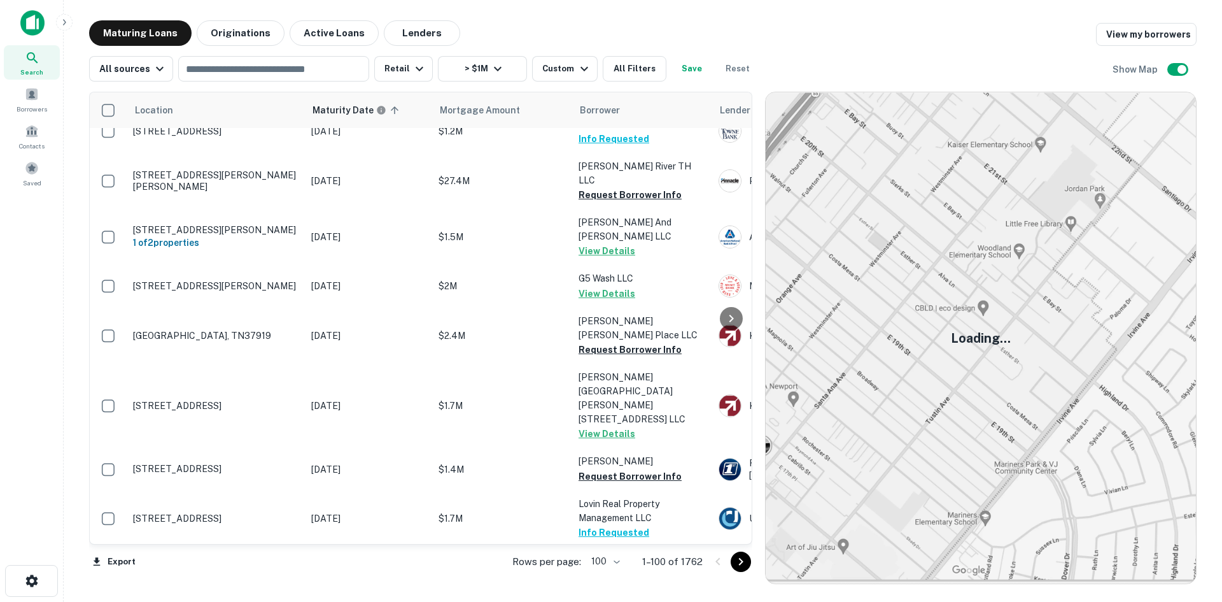
click at [743, 559] on icon "Go to next page" at bounding box center [740, 561] width 15 height 15
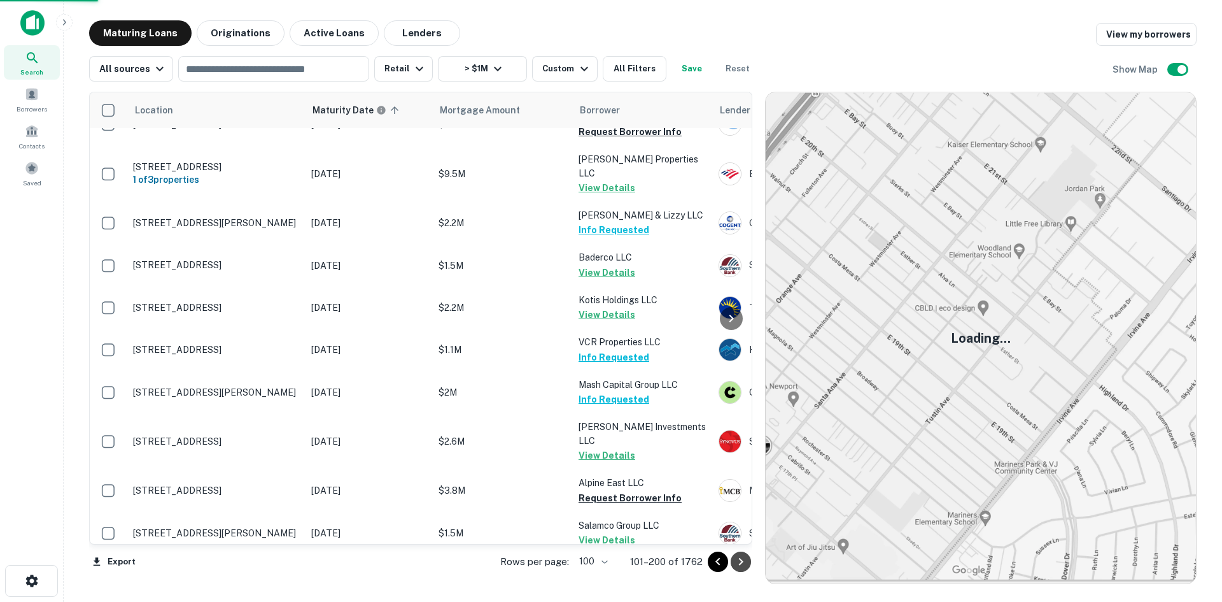
click at [743, 559] on icon "Go to next page" at bounding box center [740, 561] width 15 height 15
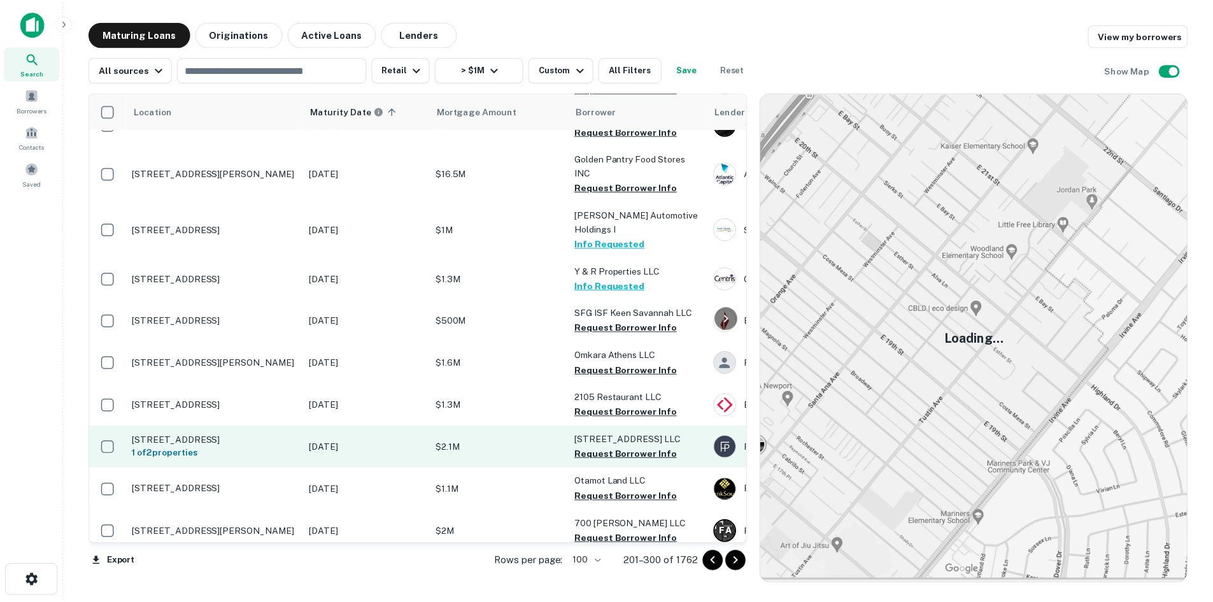
scroll to position [3521, 0]
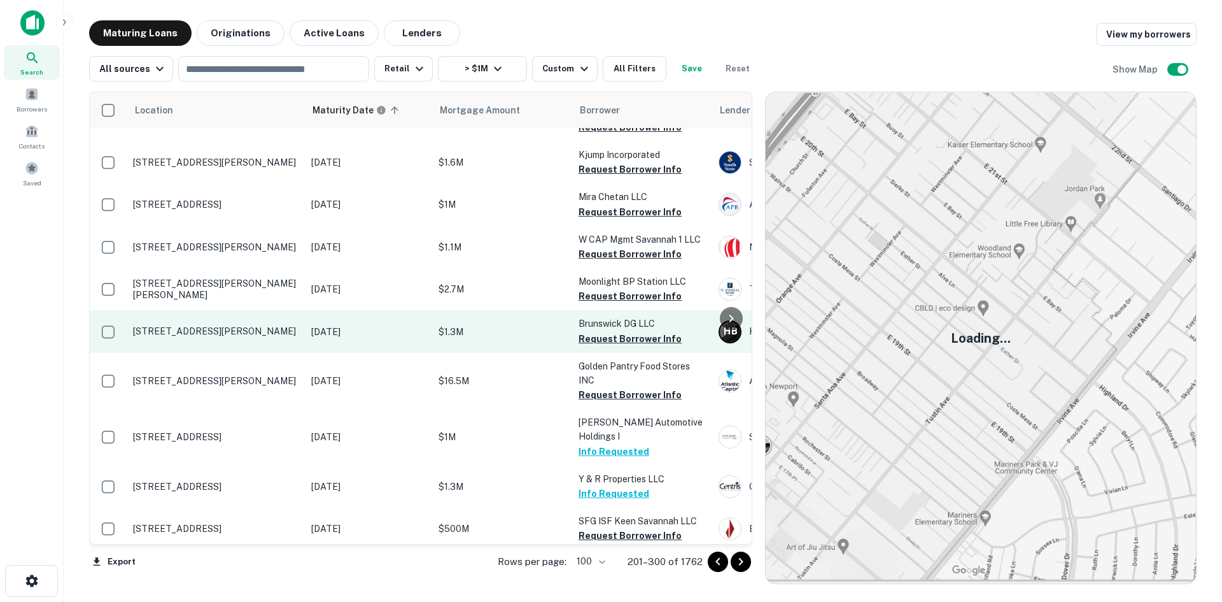
click at [197, 310] on td "[STREET_ADDRESS][PERSON_NAME]" at bounding box center [216, 331] width 178 height 42
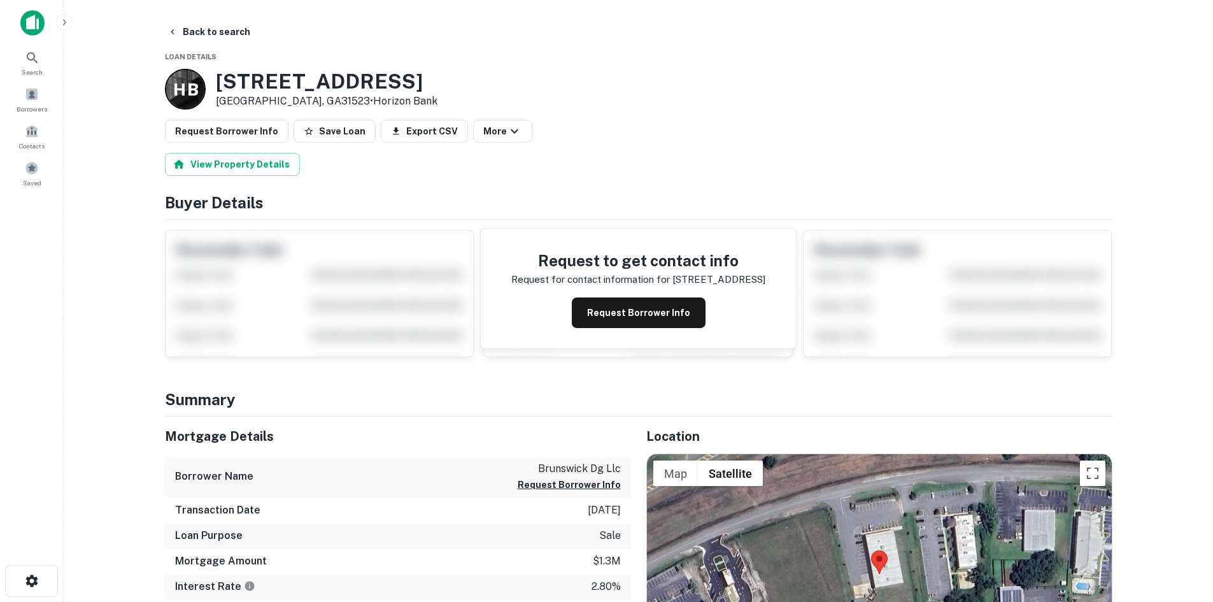
scroll to position [191, 0]
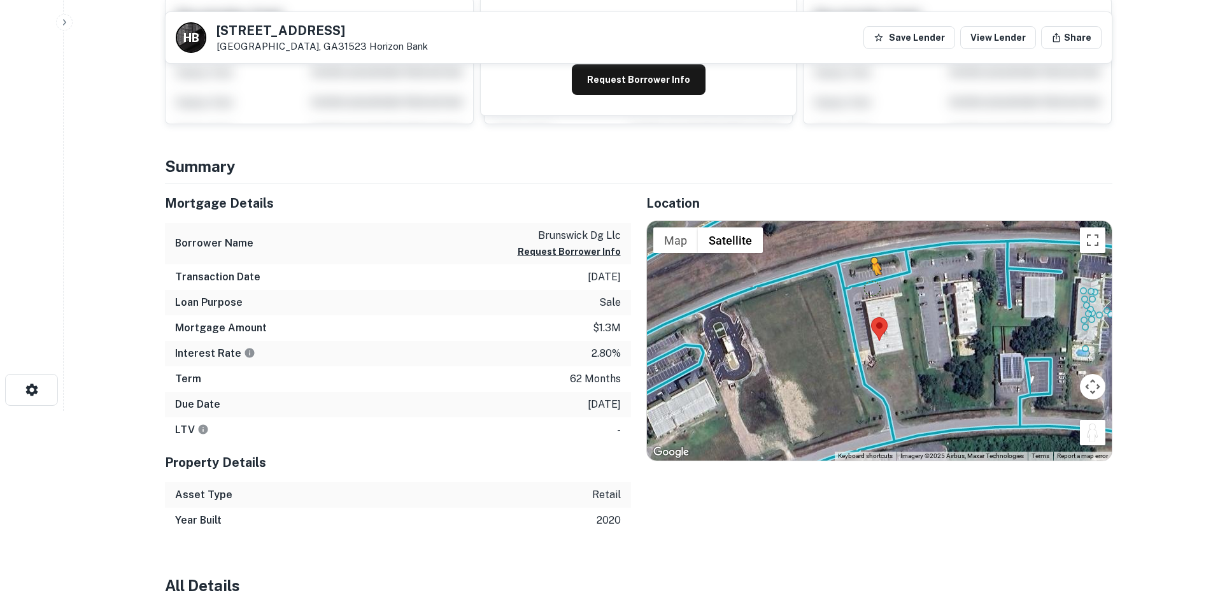
drag, startPoint x: 1088, startPoint y: 435, endPoint x: 866, endPoint y: 279, distance: 271.1
click at [866, 279] on div "To activate drag with keyboard, press Alt + Enter. Once in keyboard drag state,…" at bounding box center [879, 340] width 465 height 239
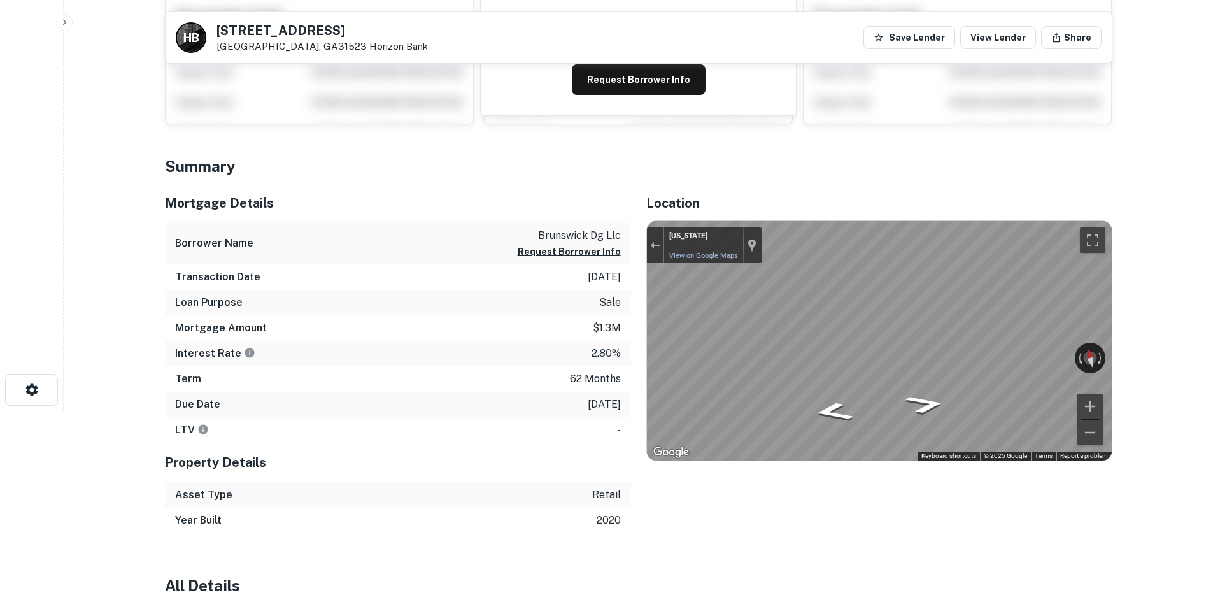
click at [654, 234] on div "← Move left → Move right ↑ Move up ↓ Move down + Zoom in - Zoom out Georgia Geo…" at bounding box center [879, 340] width 465 height 239
click at [627, 335] on div "Mortgage Details Borrower Name brunswick dg llc Request Borrower Info Transacti…" at bounding box center [631, 357] width 963 height 349
click at [625, 372] on div "Mortgage Details Borrower Name brunswick dg llc Request Borrower Info Transacti…" at bounding box center [631, 357] width 963 height 349
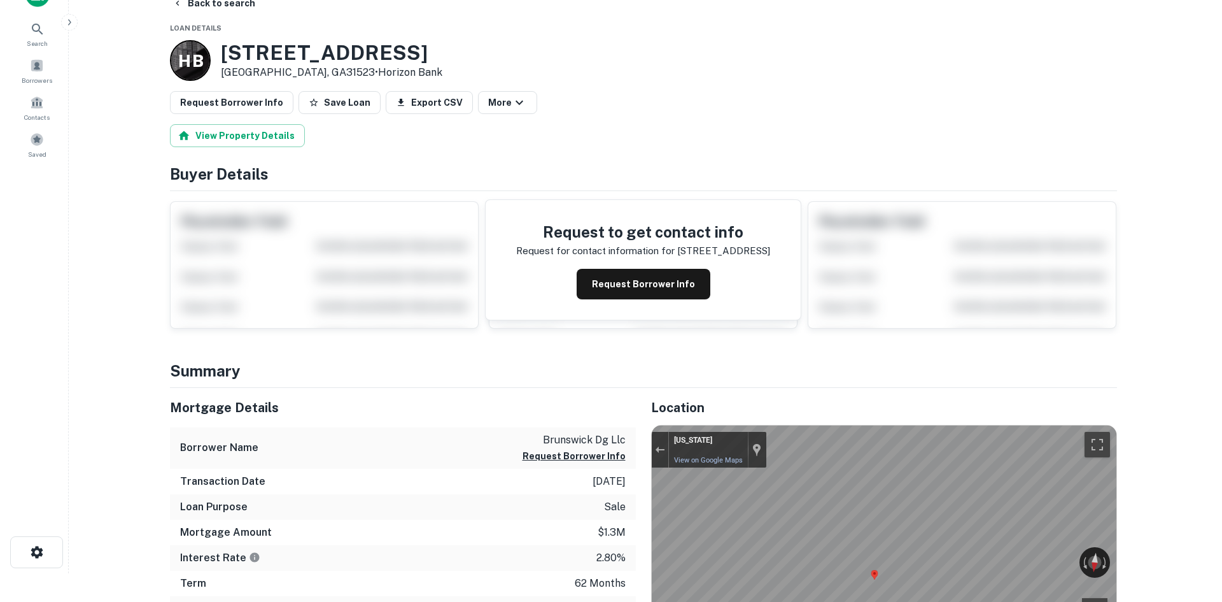
scroll to position [0, 0]
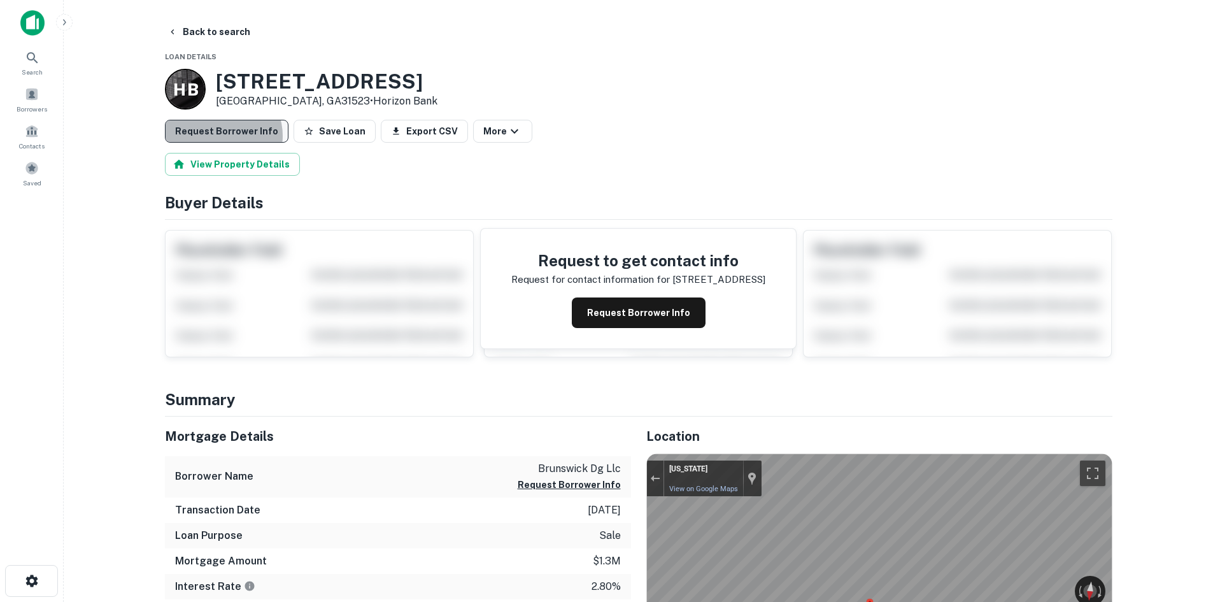
click at [221, 136] on button "Request Borrower Info" at bounding box center [227, 131] width 124 height 23
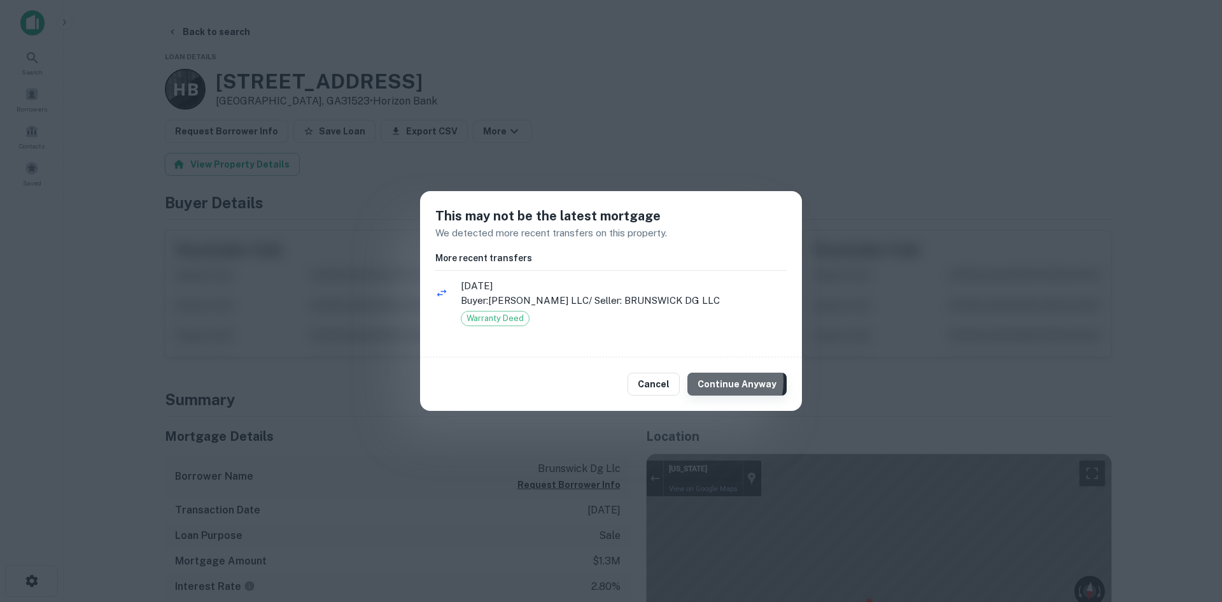
click at [710, 381] on button "Continue Anyway" at bounding box center [737, 383] width 99 height 23
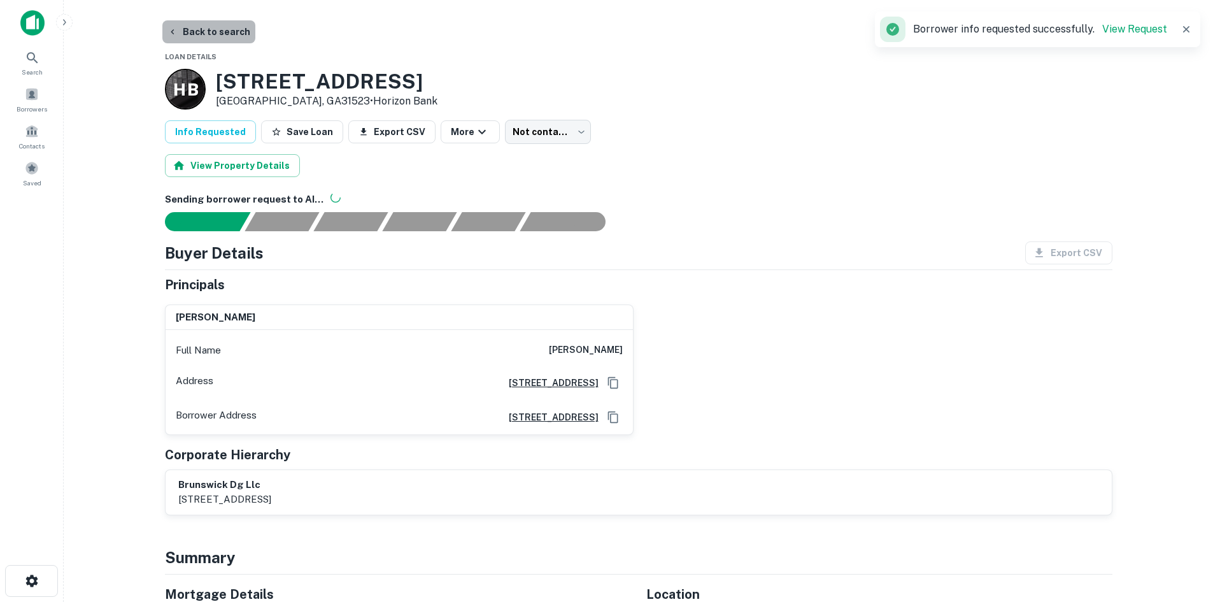
click at [241, 39] on button "Back to search" at bounding box center [208, 31] width 93 height 23
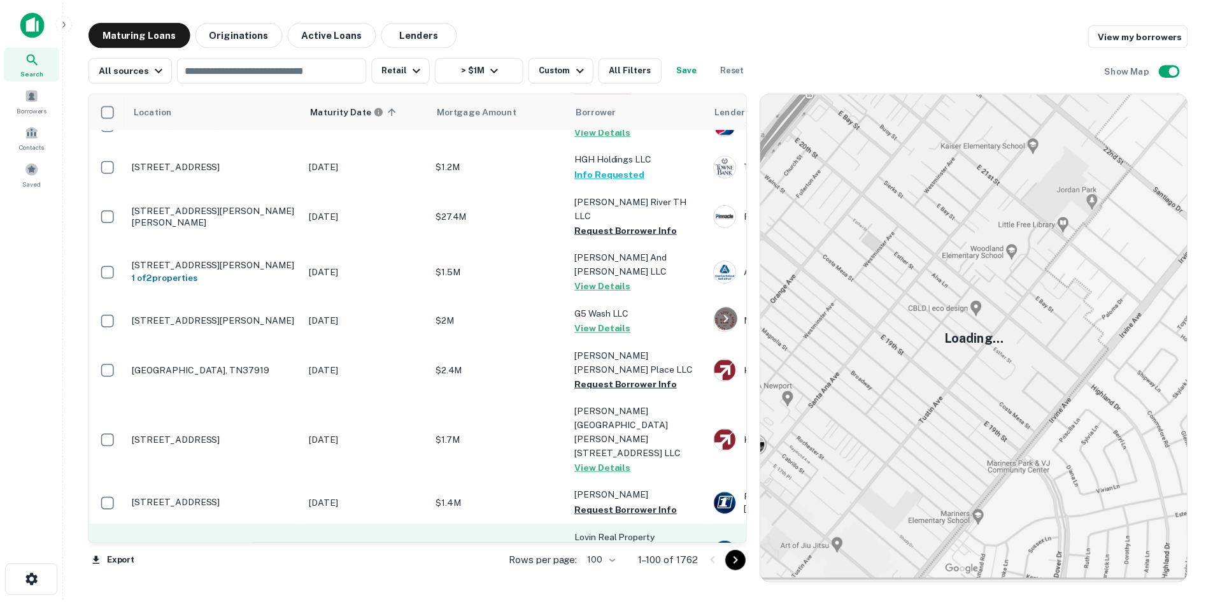
scroll to position [4165, 0]
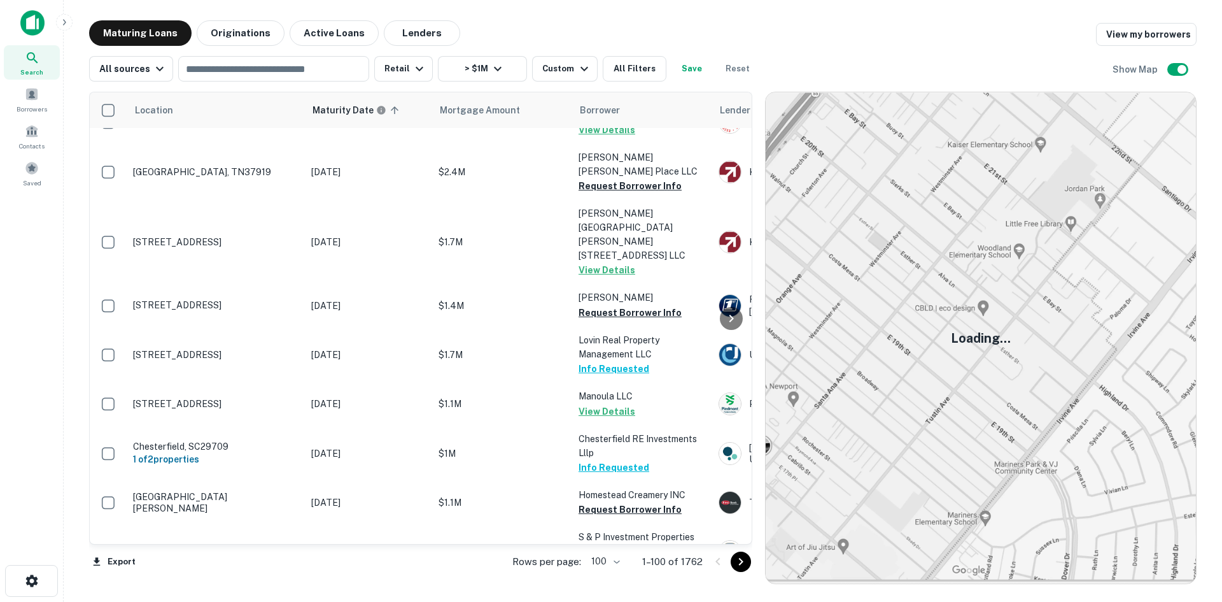
click at [223, 590] on p "Bookertwashington Hwy Wirtz, VA24184" at bounding box center [216, 601] width 166 height 23
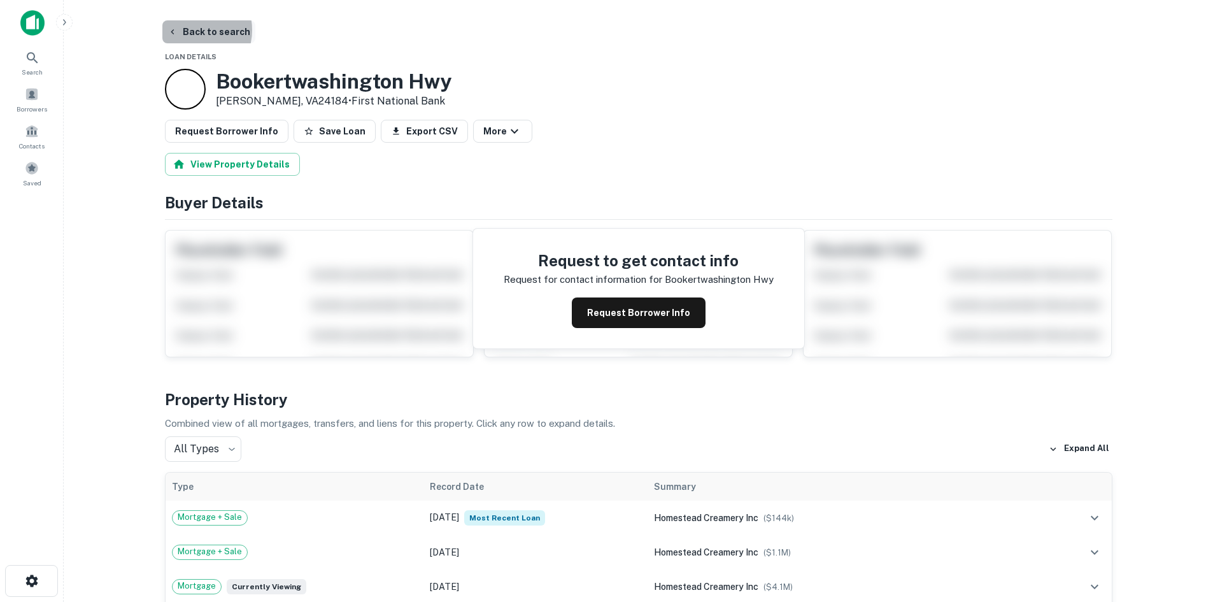
click at [188, 30] on button "Back to search" at bounding box center [208, 31] width 93 height 23
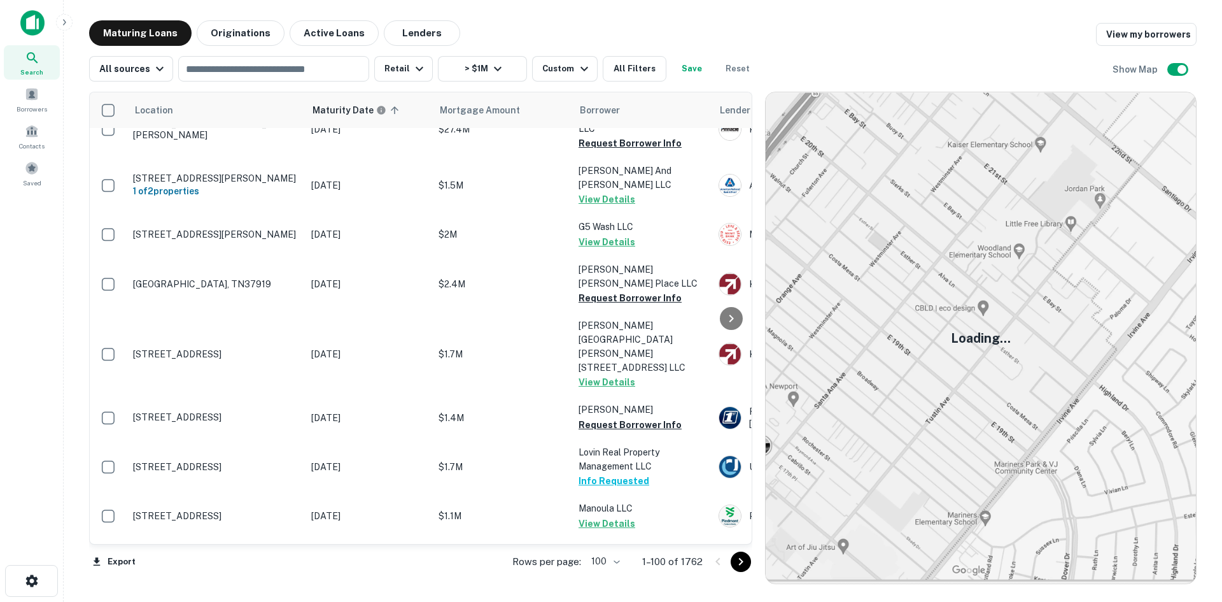
scroll to position [4165, 0]
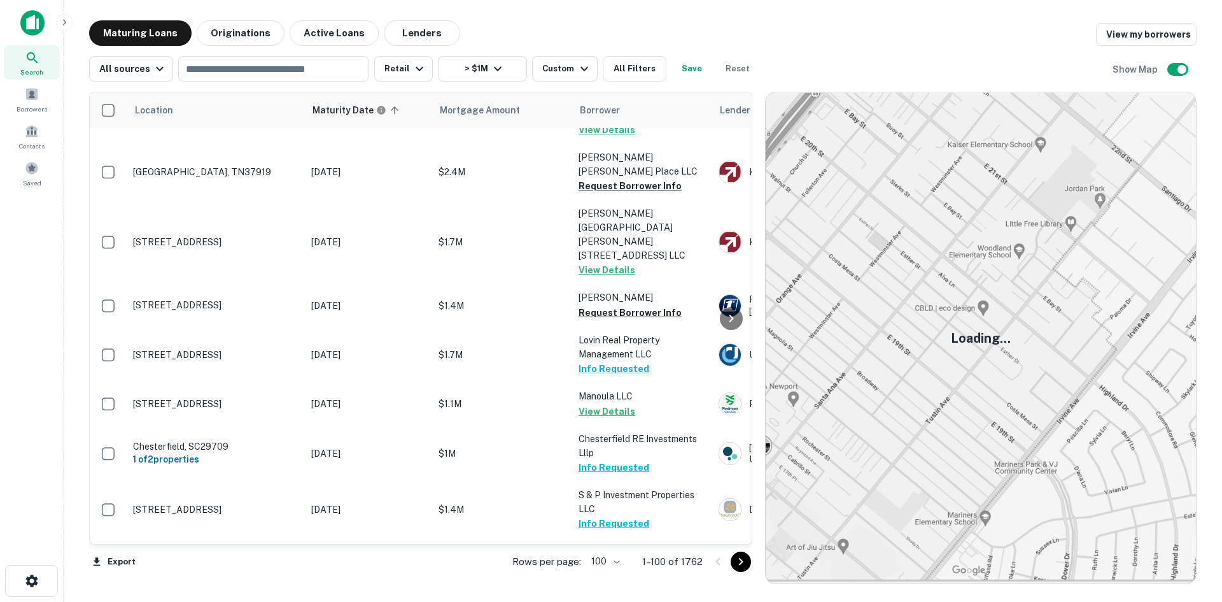
click at [748, 565] on icon "Go to next page" at bounding box center [740, 561] width 15 height 15
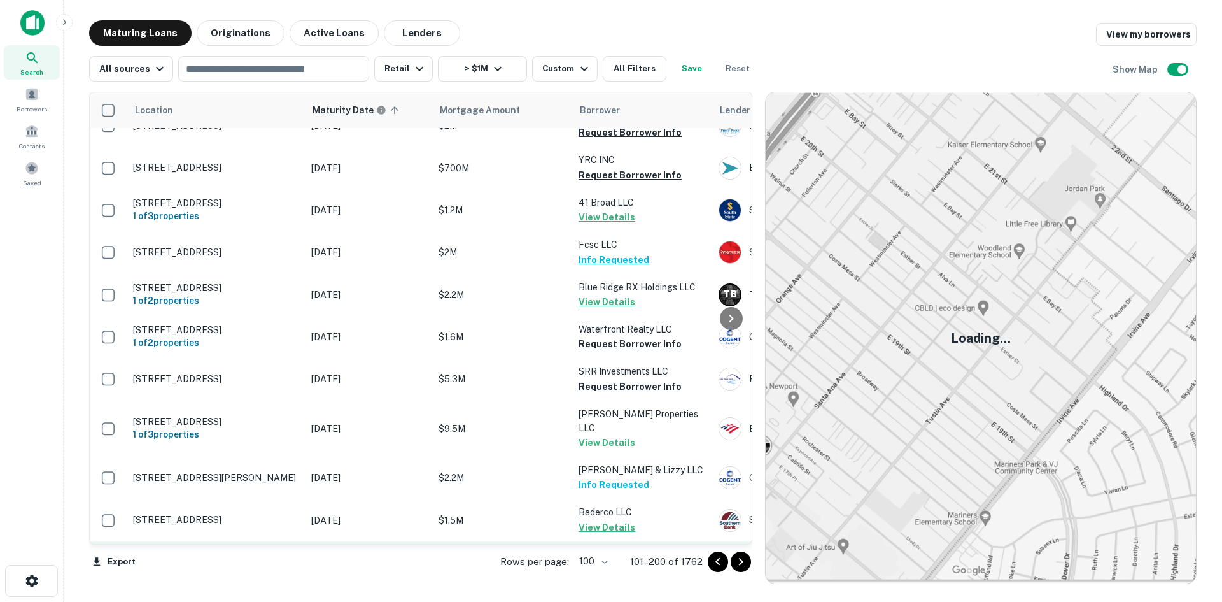
scroll to position [3683, 0]
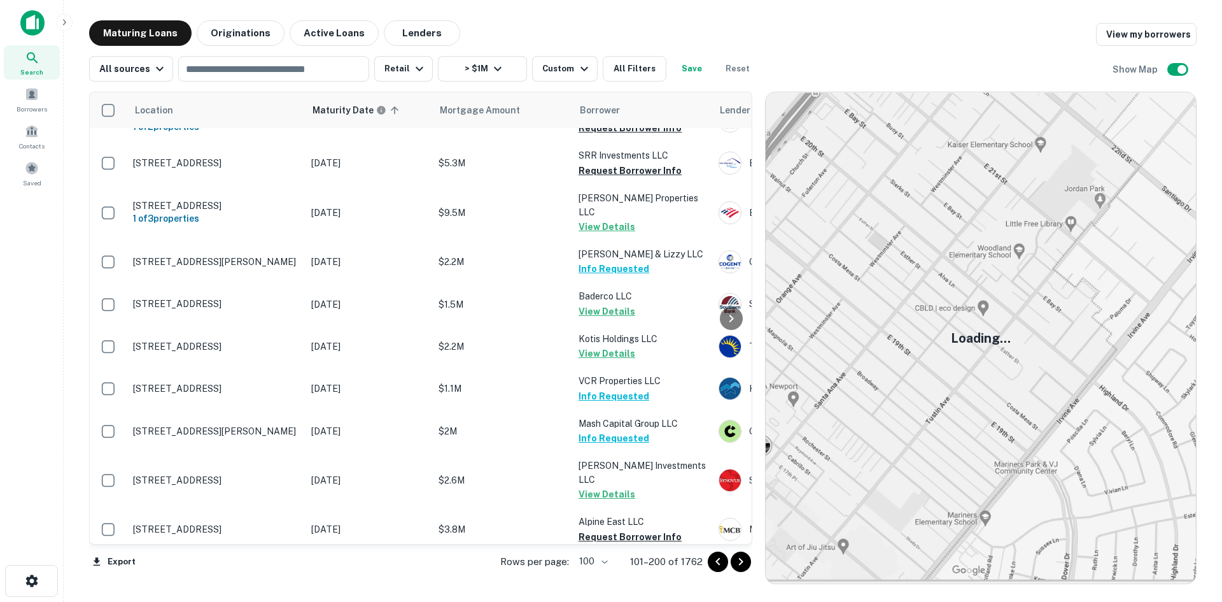
scroll to position [4001, 0]
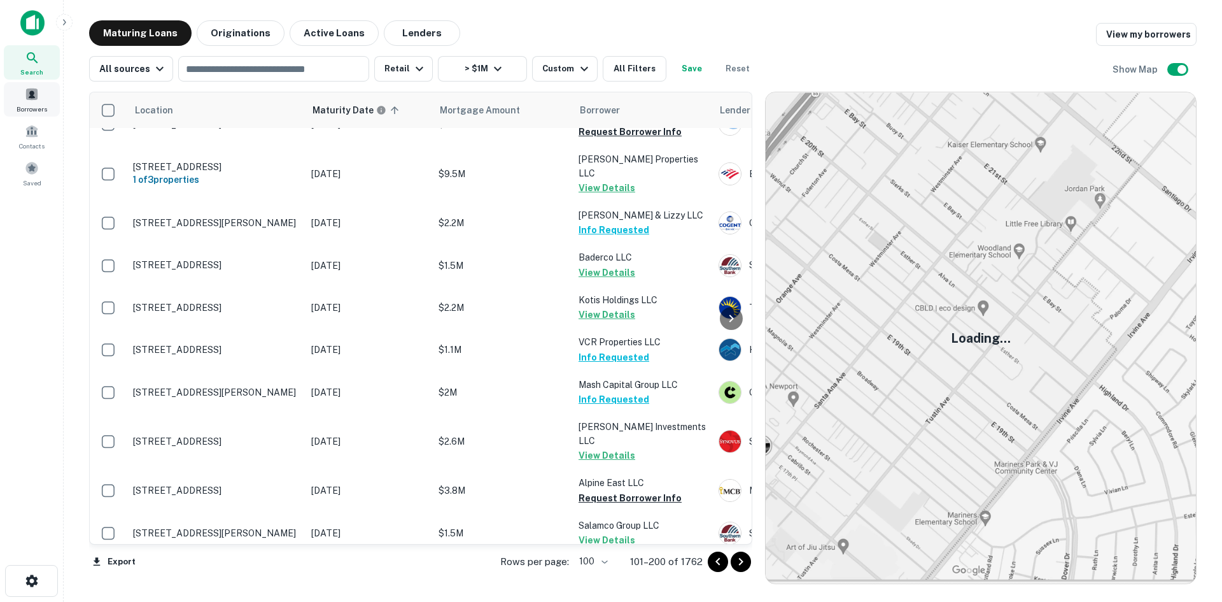
click at [39, 100] on div "Borrowers" at bounding box center [32, 99] width 56 height 34
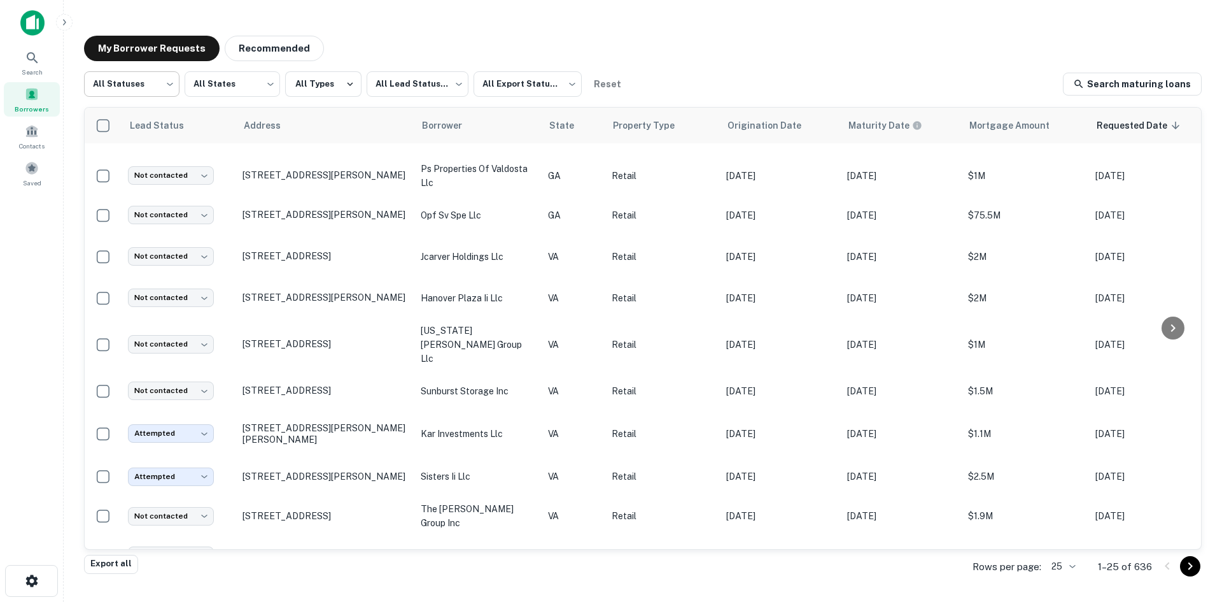
click at [168, 98] on body "Search Borrowers Contacts Saved My Borrower Requests Recommended All Statuses *…" at bounding box center [611, 301] width 1222 height 602
click at [145, 163] on li "Fulfilled" at bounding box center [131, 163] width 95 height 23
type input "*********"
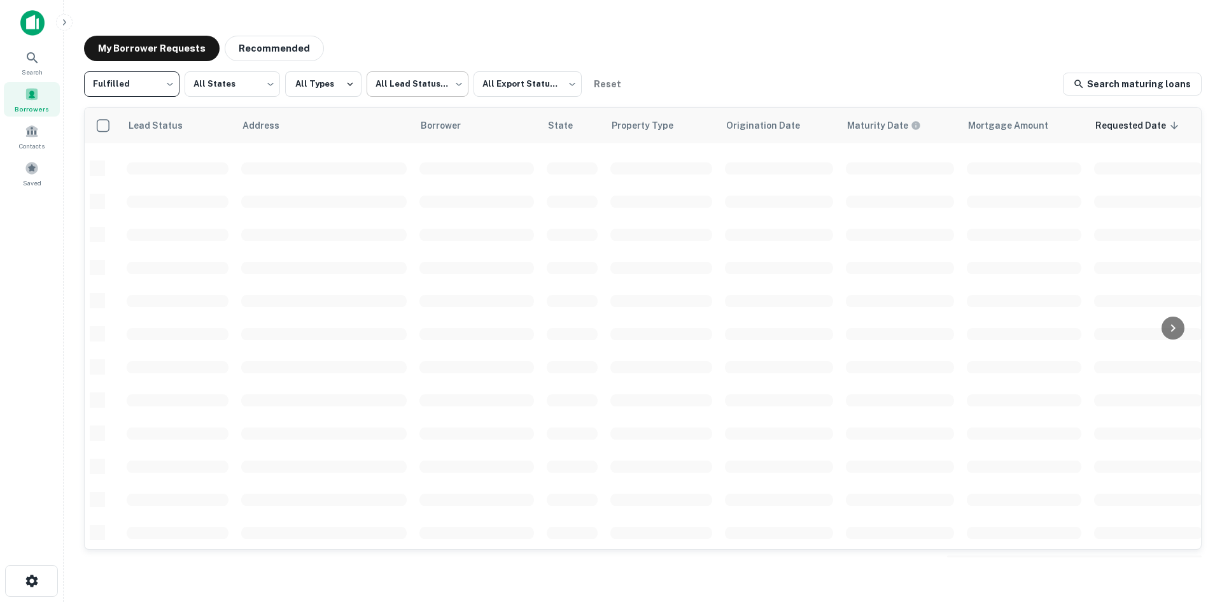
click at [423, 94] on body "Search Borrowers Contacts Saved My Borrower Requests Recommended Fulfilled ****…" at bounding box center [611, 301] width 1222 height 602
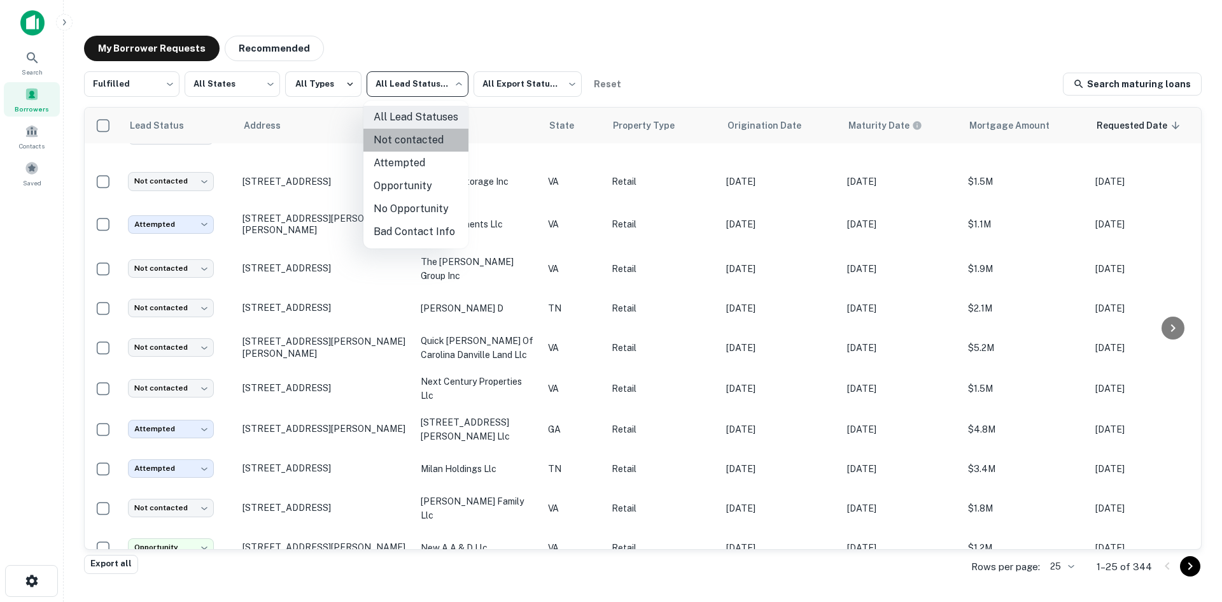
click at [426, 145] on li "Not contacted" at bounding box center [416, 140] width 105 height 23
type input "****"
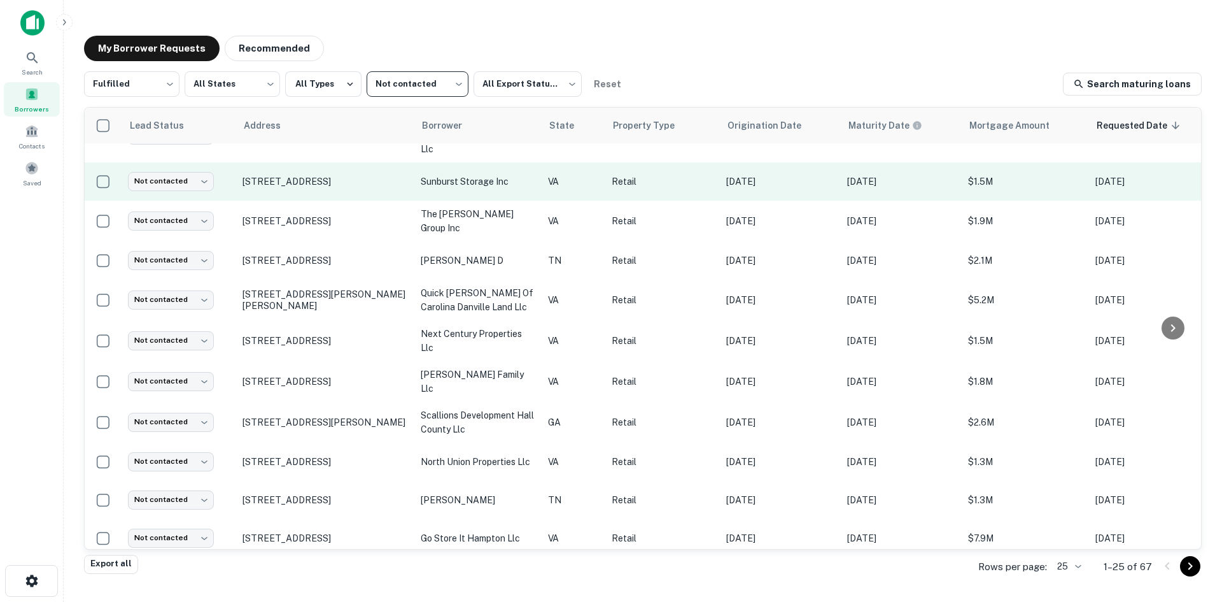
click at [349, 171] on td "[STREET_ADDRESS]" at bounding box center [325, 181] width 178 height 38
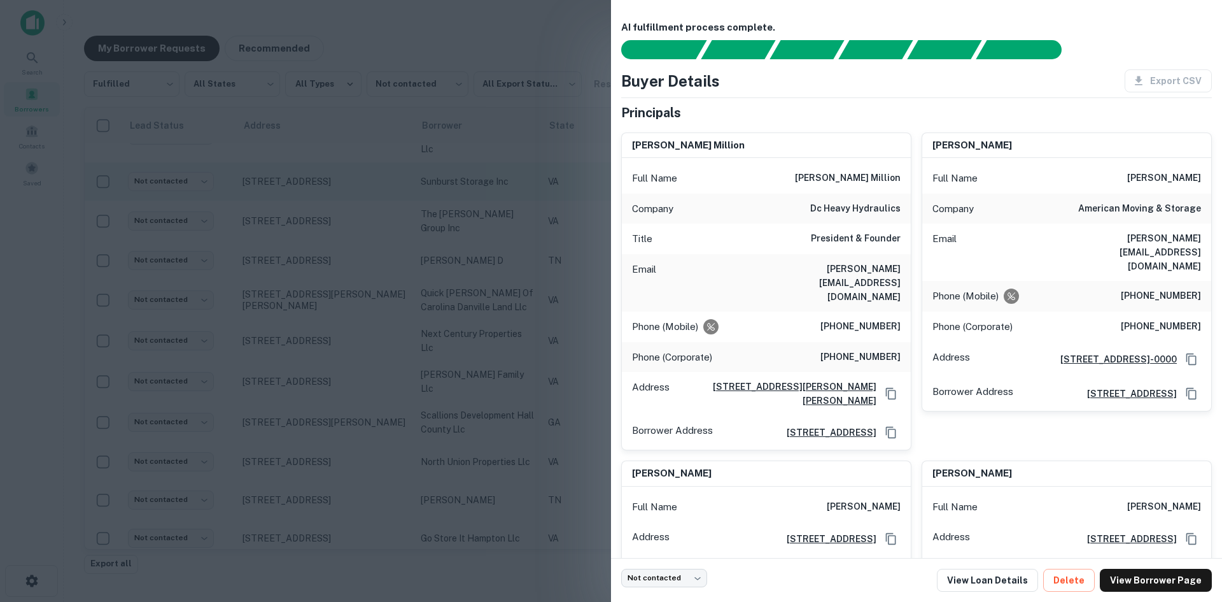
click at [349, 171] on div at bounding box center [611, 301] width 1222 height 602
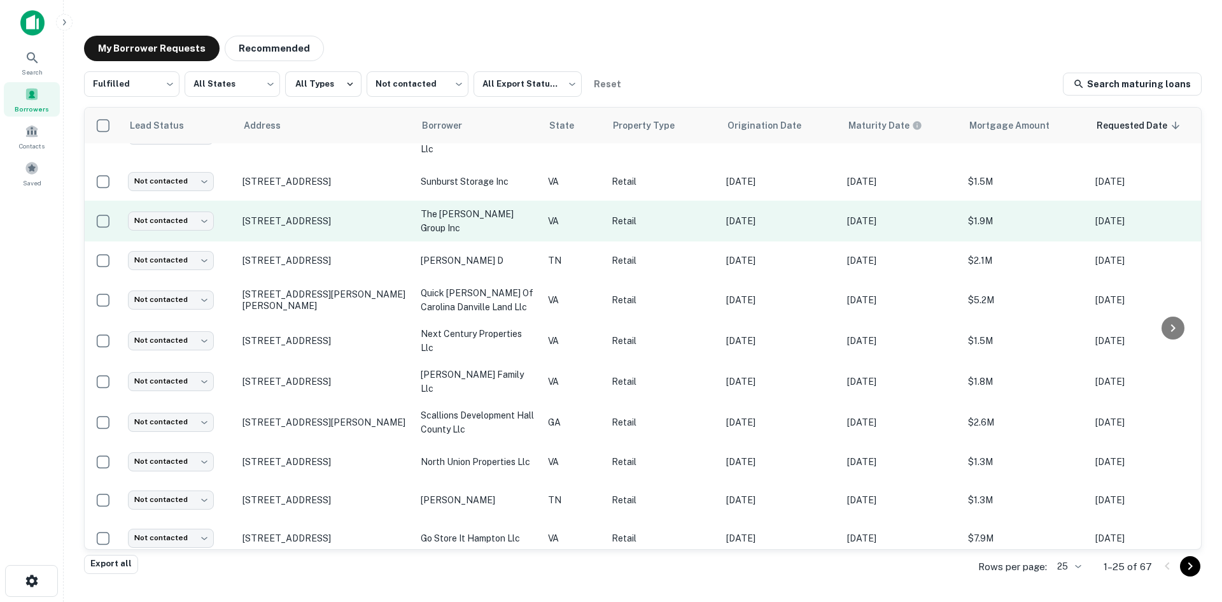
click at [348, 214] on td "[STREET_ADDRESS]" at bounding box center [325, 221] width 178 height 41
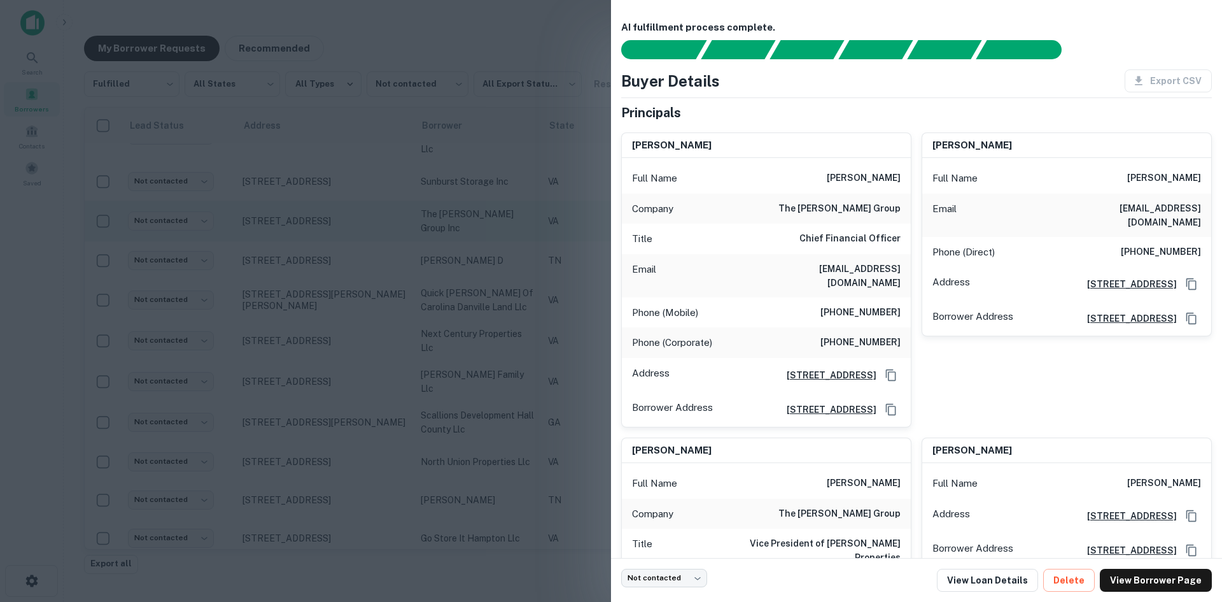
click at [348, 214] on div at bounding box center [611, 301] width 1222 height 602
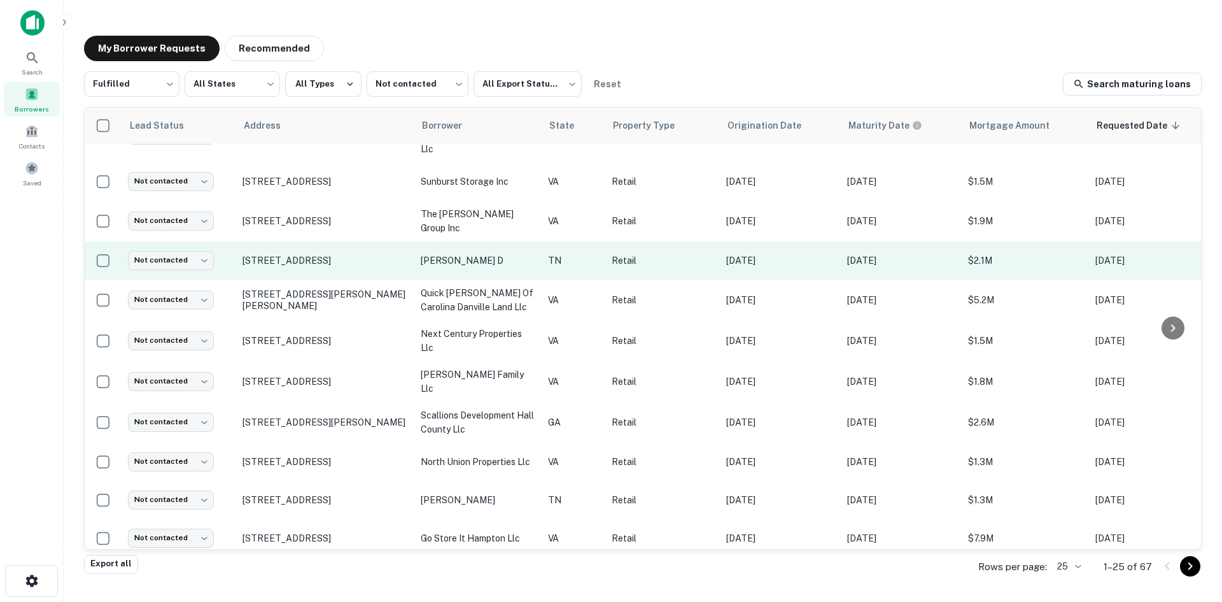
click at [344, 244] on td "[STREET_ADDRESS]" at bounding box center [325, 260] width 178 height 38
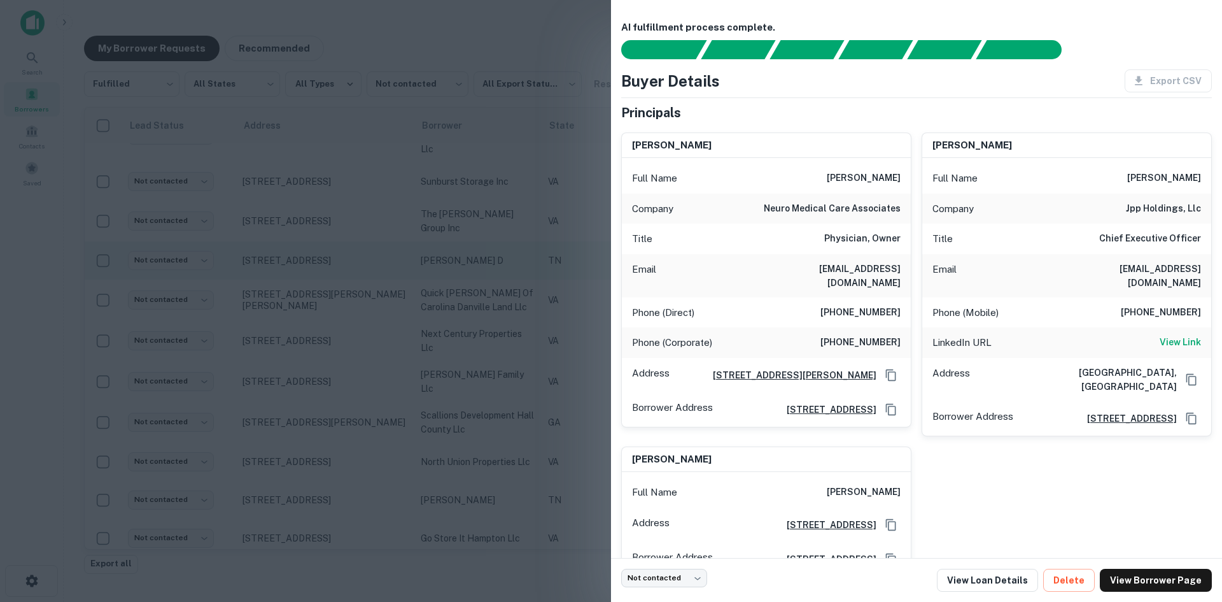
click at [344, 244] on div at bounding box center [611, 301] width 1222 height 602
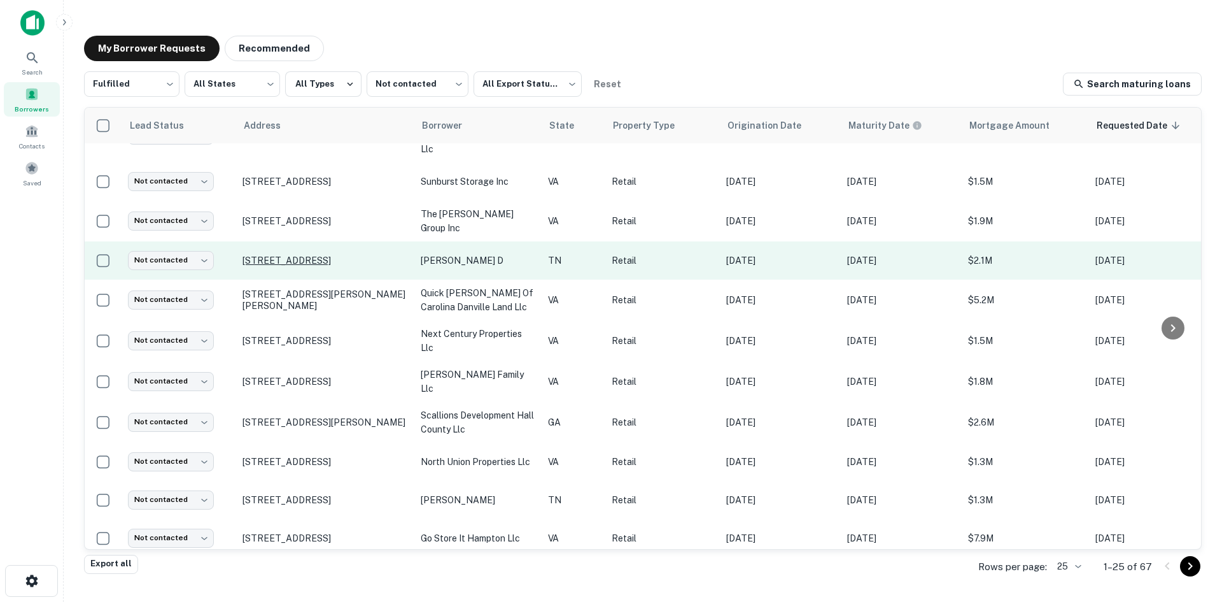
click at [335, 255] on p "[STREET_ADDRESS]" at bounding box center [326, 260] width 166 height 11
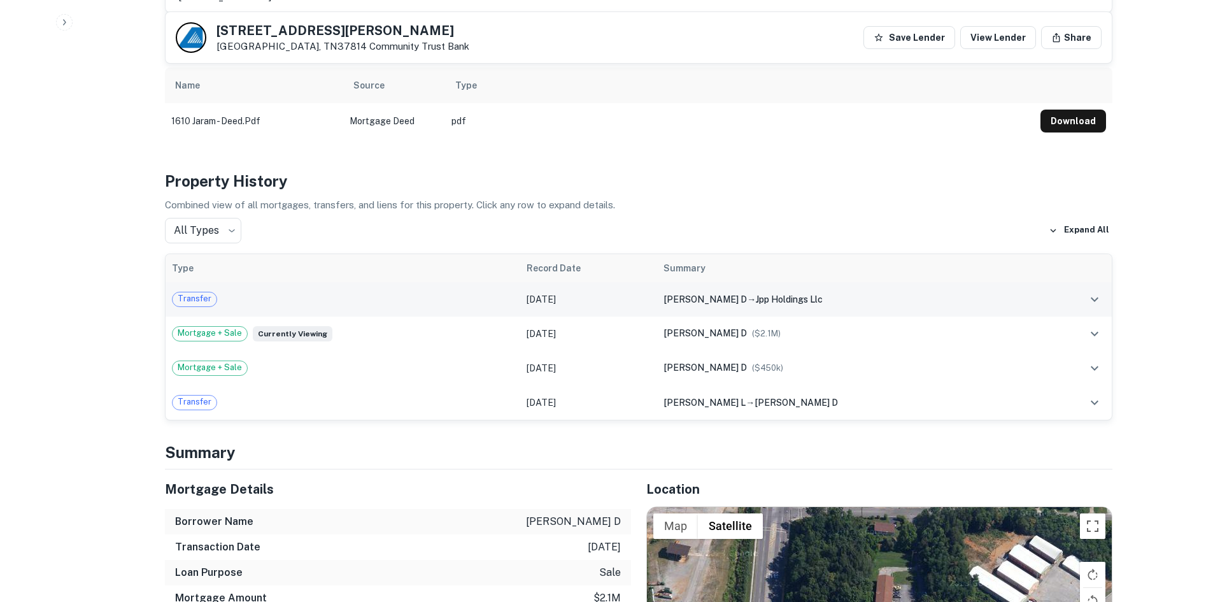
scroll to position [1019, 0]
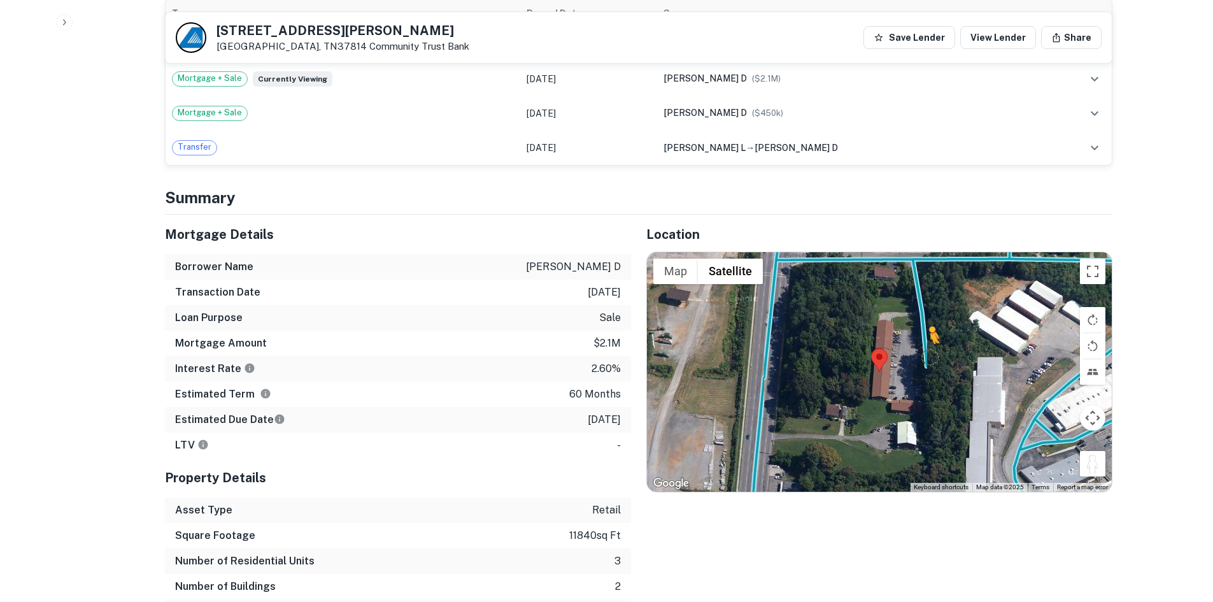
drag, startPoint x: 1087, startPoint y: 450, endPoint x: 922, endPoint y: 339, distance: 199.2
click at [922, 339] on div "To activate drag with keyboard, press Alt + Enter. Once in keyboard drag state,…" at bounding box center [879, 371] width 465 height 239
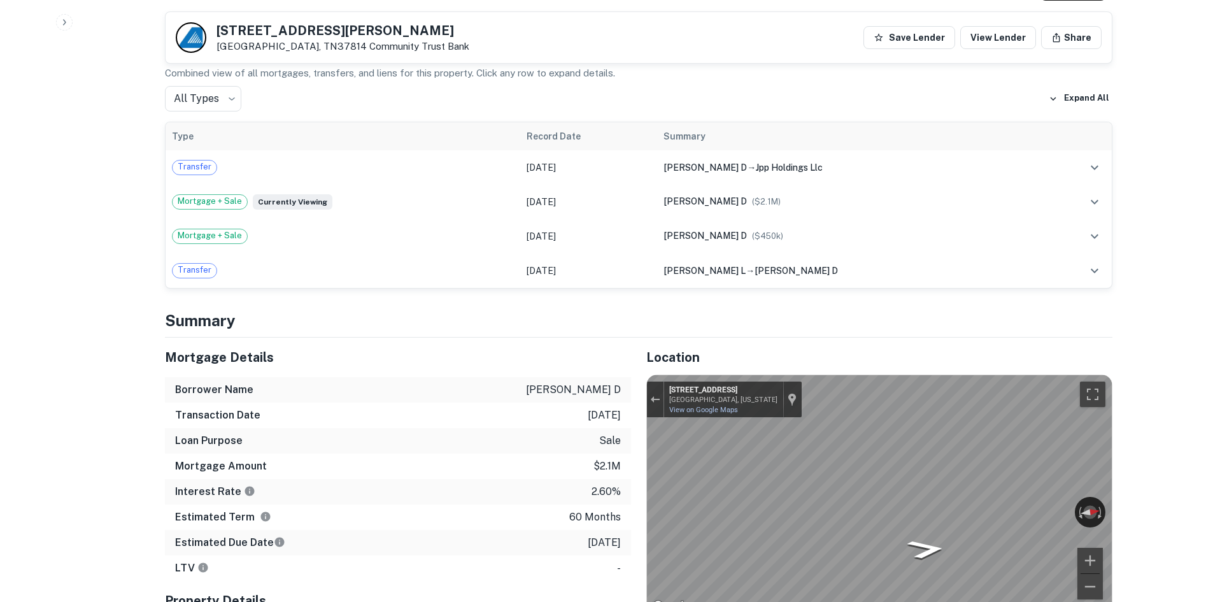
scroll to position [764, 0]
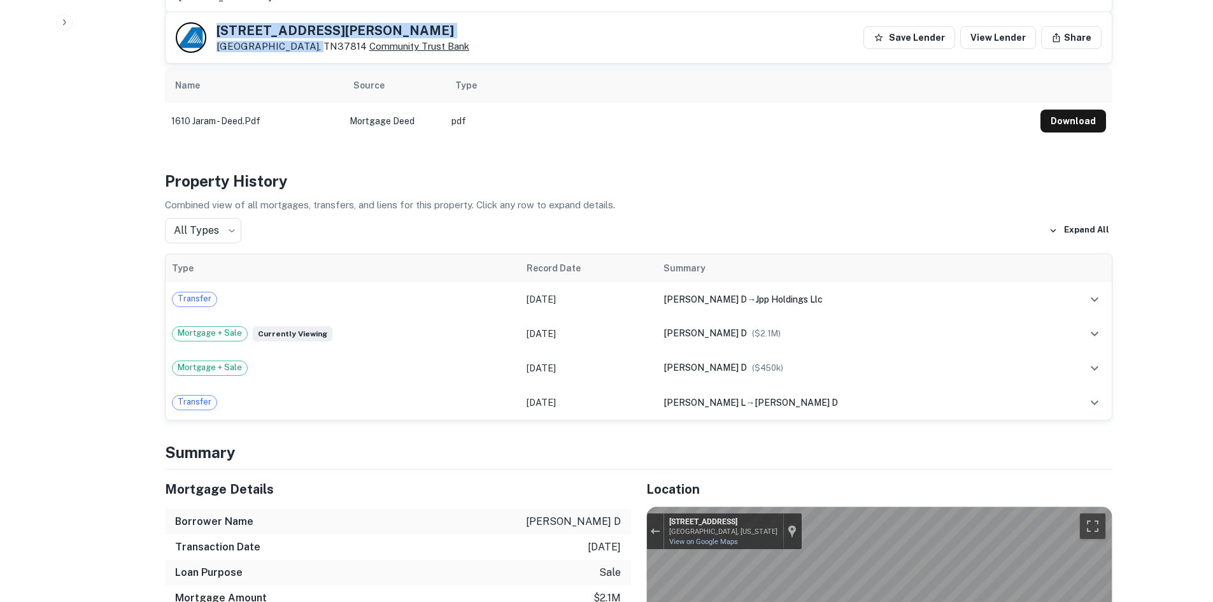
drag, startPoint x: 217, startPoint y: 28, endPoint x: 313, endPoint y: 43, distance: 97.2
click at [311, 43] on div "[STREET_ADDRESS] Community Trust Bank" at bounding box center [342, 38] width 253 height 28
copy div "[STREET_ADDRESS]"
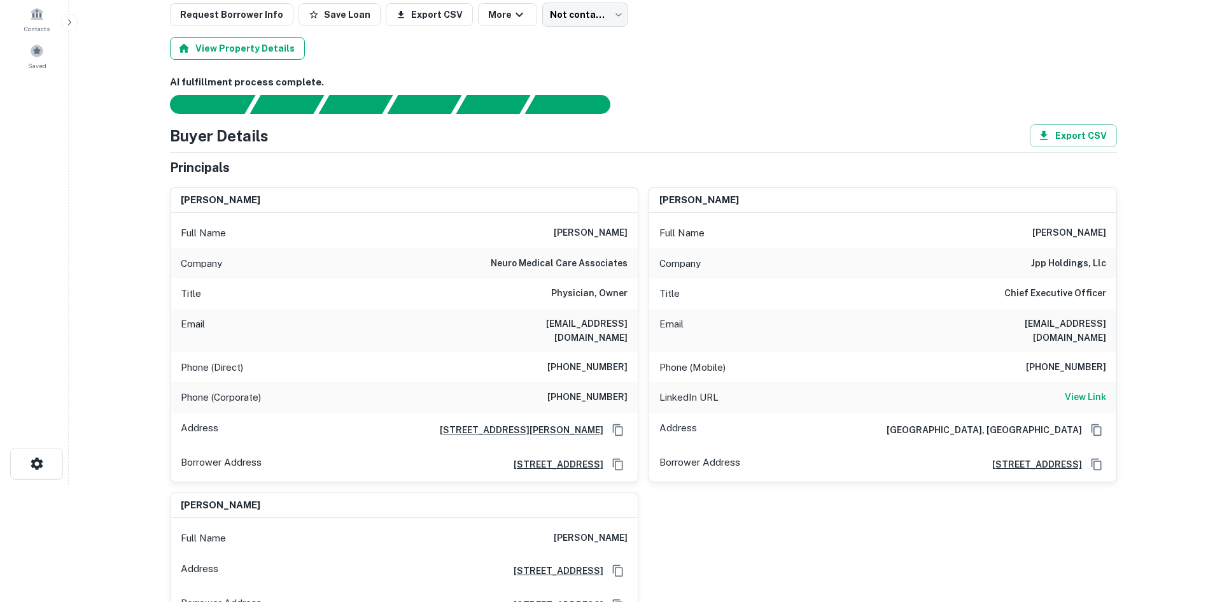
scroll to position [0, 0]
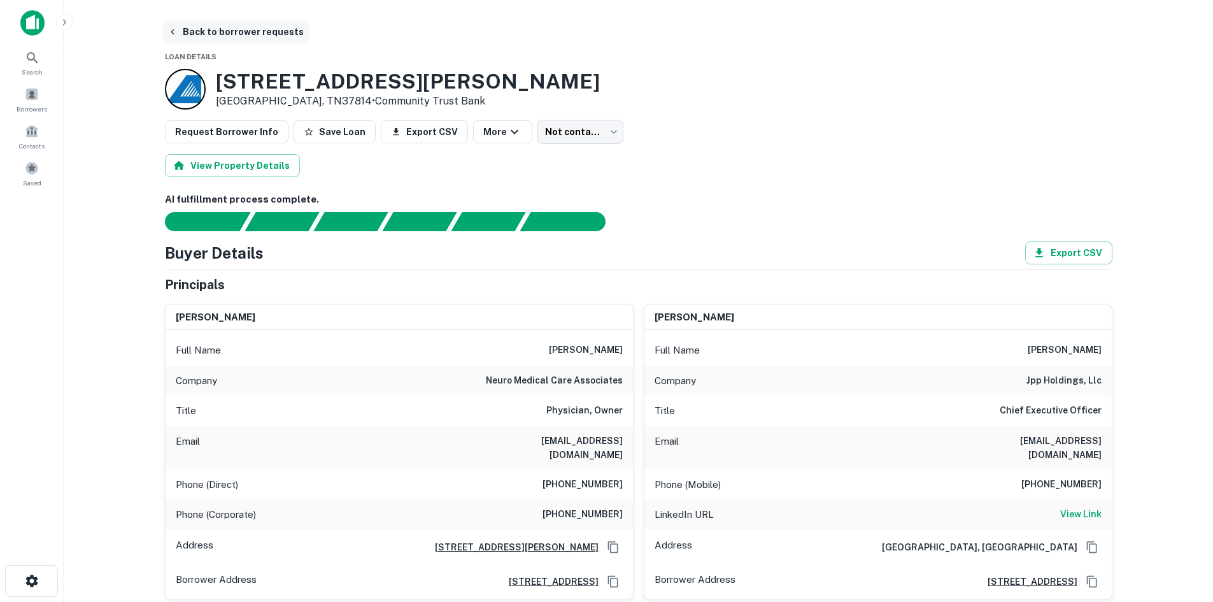
click at [237, 27] on button "Back to borrower requests" at bounding box center [235, 31] width 146 height 23
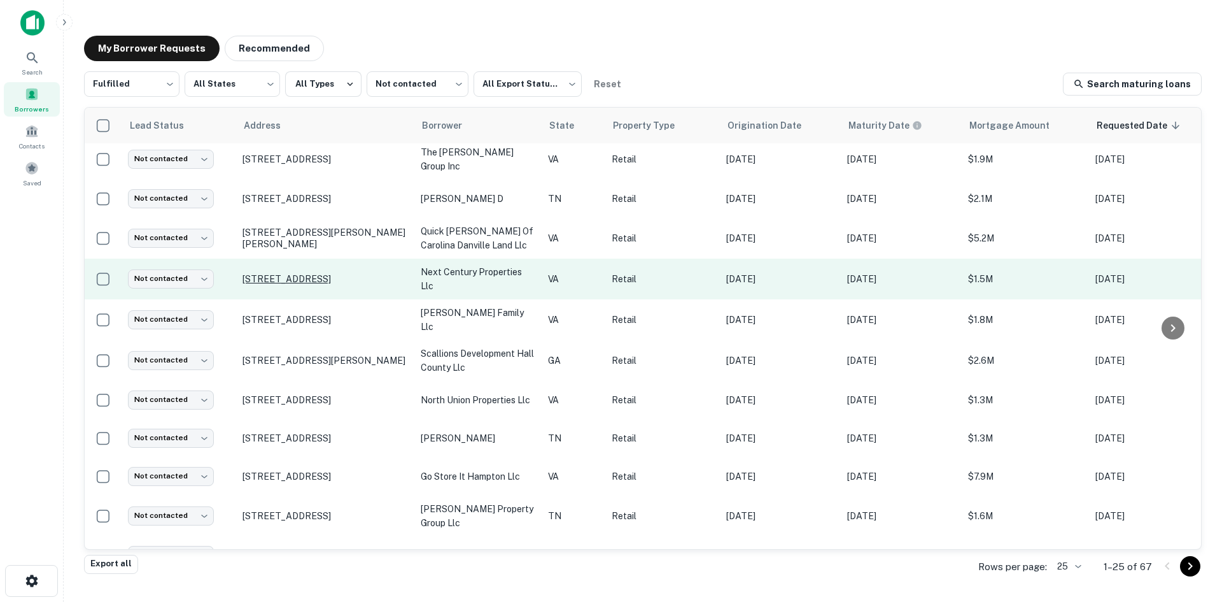
scroll to position [578, 0]
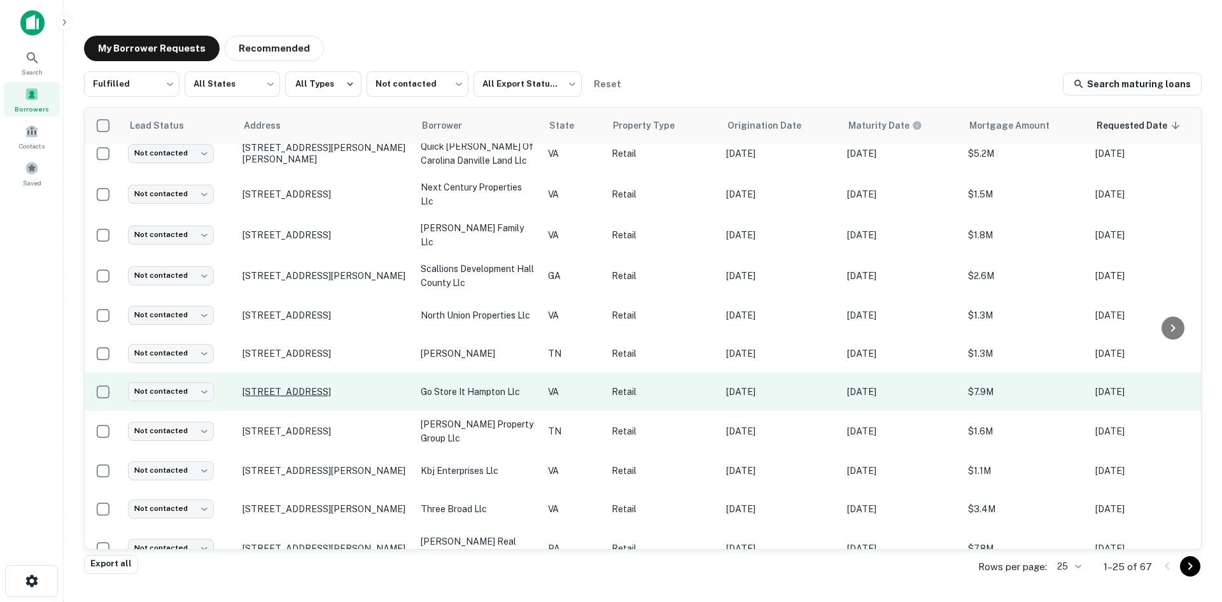
click at [349, 386] on p "[STREET_ADDRESS]" at bounding box center [326, 391] width 166 height 11
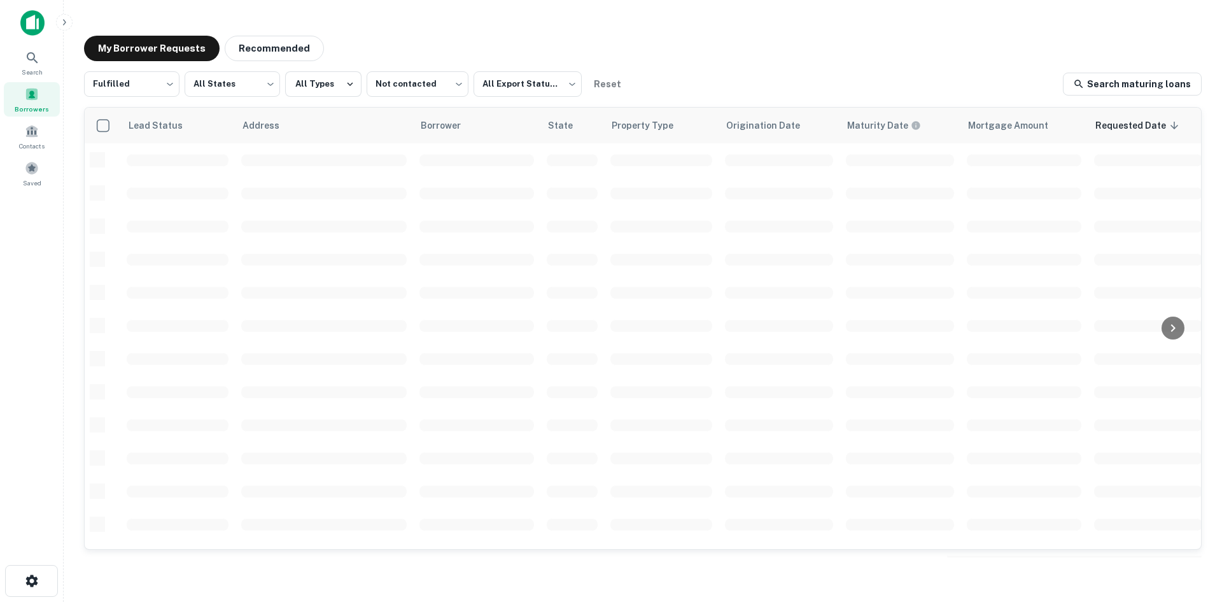
scroll to position [432, 0]
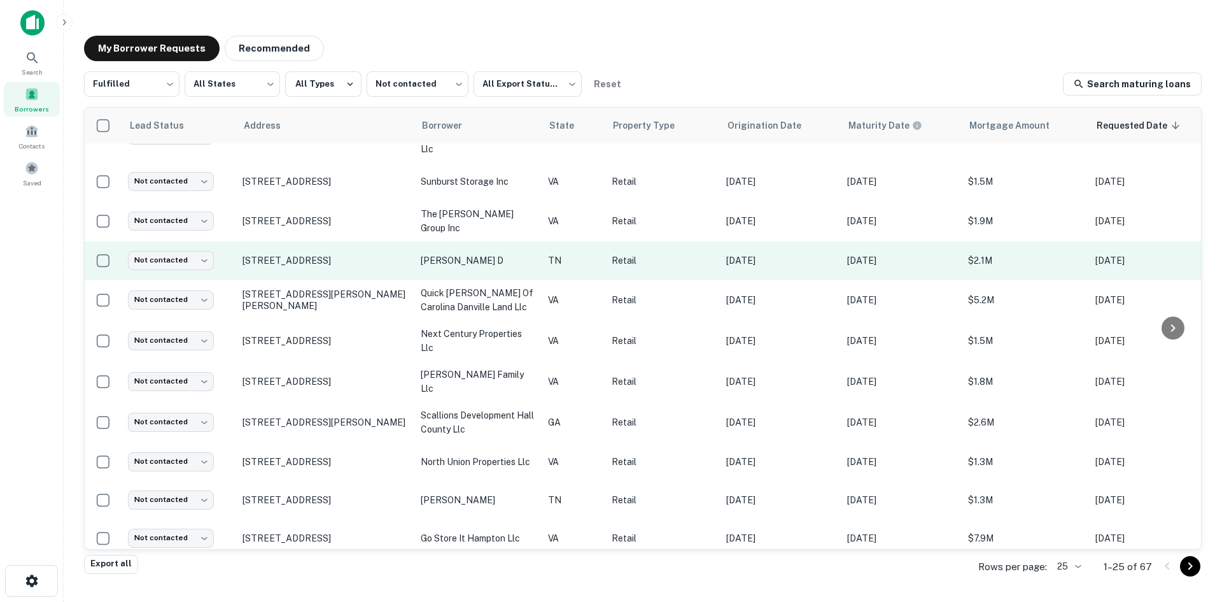
click at [269, 253] on td "[STREET_ADDRESS]" at bounding box center [325, 260] width 178 height 38
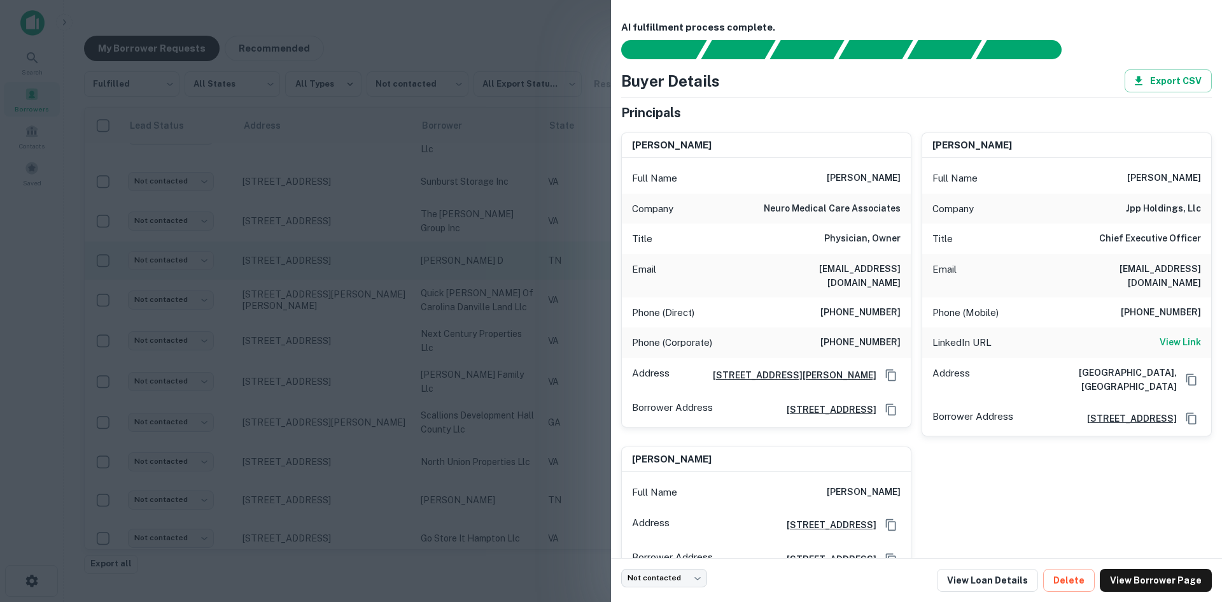
click at [269, 253] on div at bounding box center [611, 301] width 1222 height 602
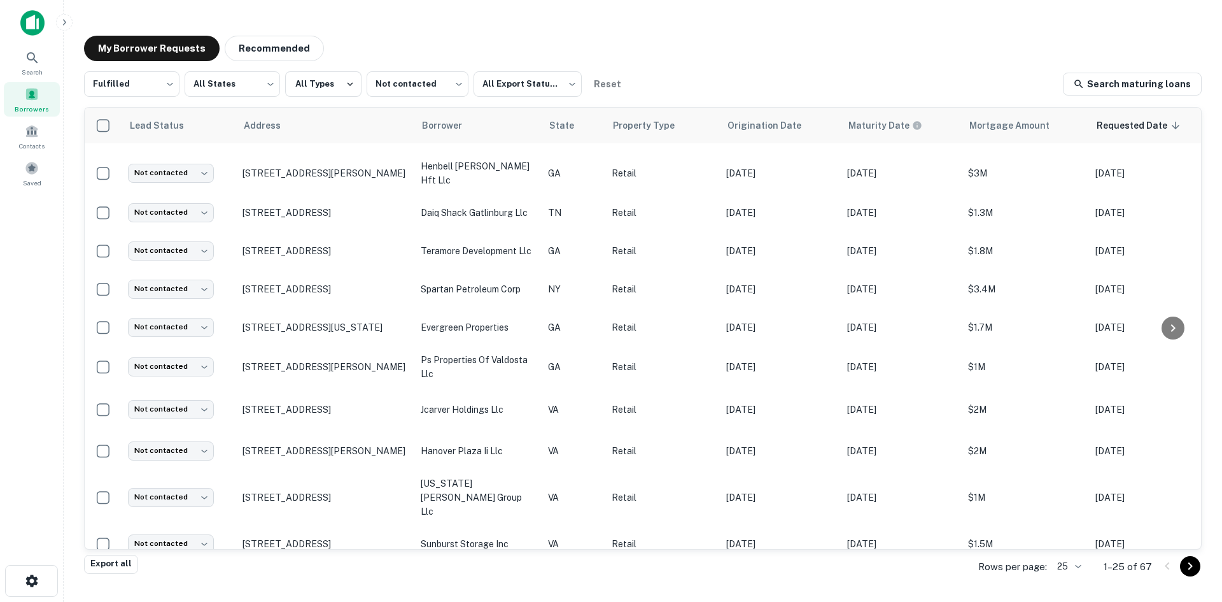
scroll to position [69, 0]
click at [1066, 570] on body "Search Borrowers Contacts Saved My Borrower Requests Recommended Fulfilled ****…" at bounding box center [611, 301] width 1222 height 602
click at [1066, 570] on li "1000" at bounding box center [1069, 574] width 43 height 23
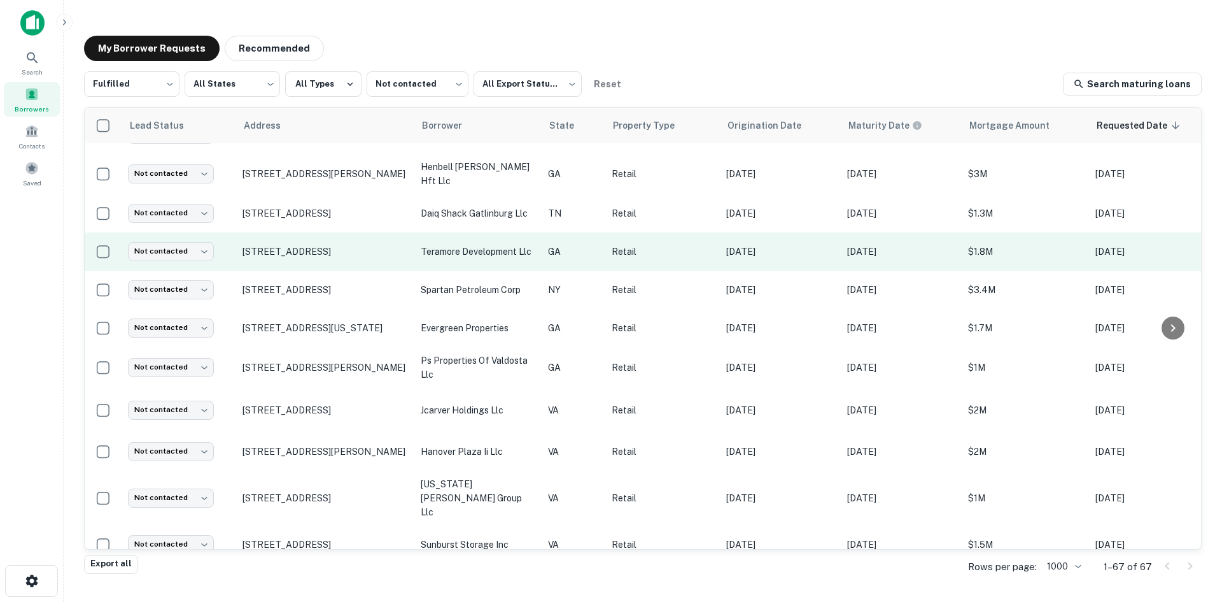
click at [389, 260] on td "[STREET_ADDRESS]" at bounding box center [325, 251] width 178 height 38
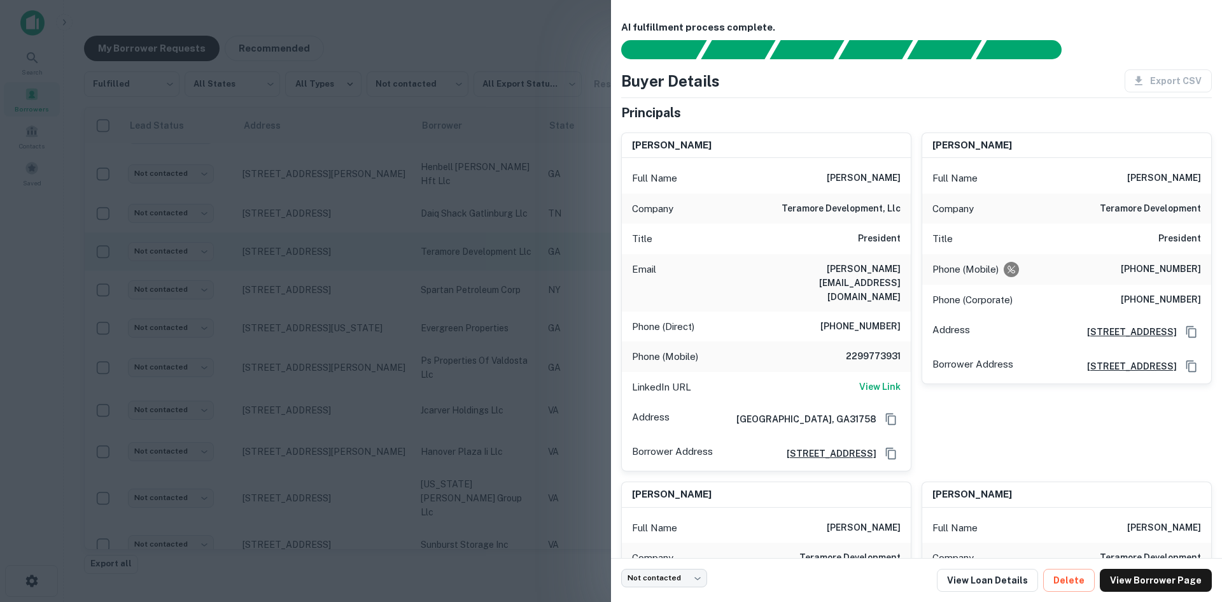
click at [389, 260] on div at bounding box center [611, 301] width 1222 height 602
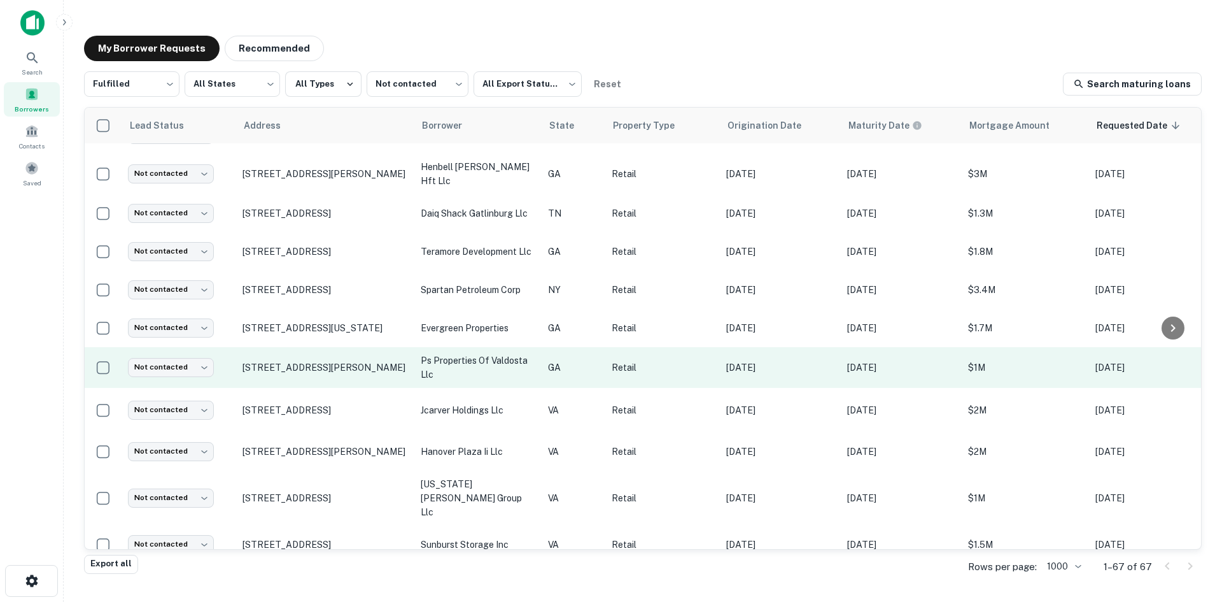
click at [358, 374] on td "[STREET_ADDRESS][PERSON_NAME]" at bounding box center [325, 367] width 178 height 41
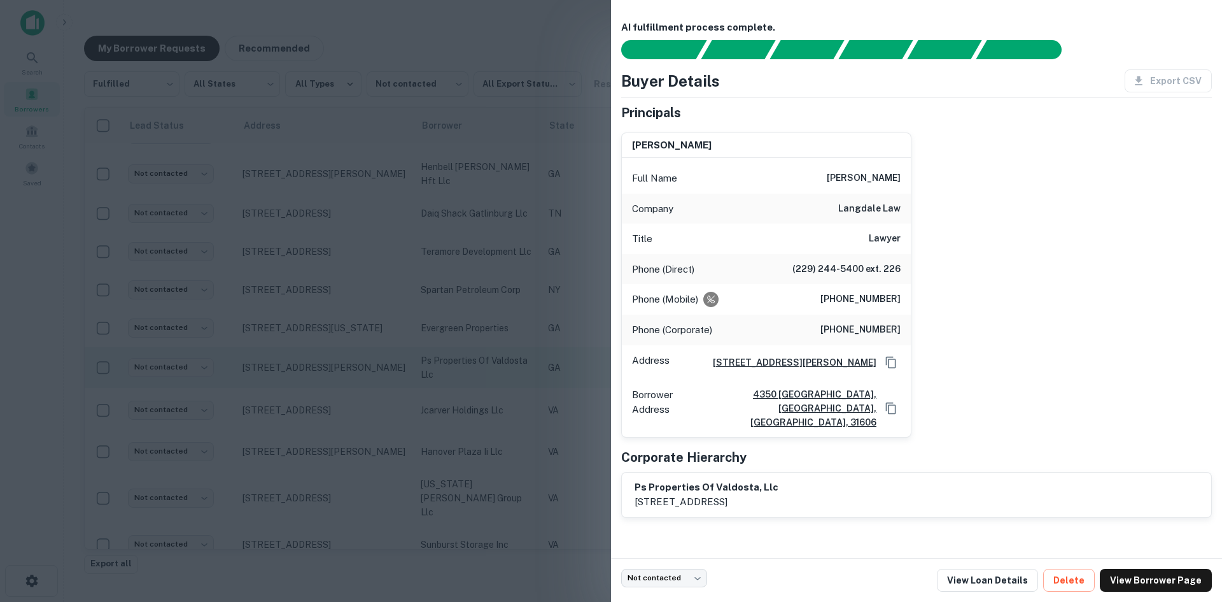
click at [358, 374] on div at bounding box center [611, 301] width 1222 height 602
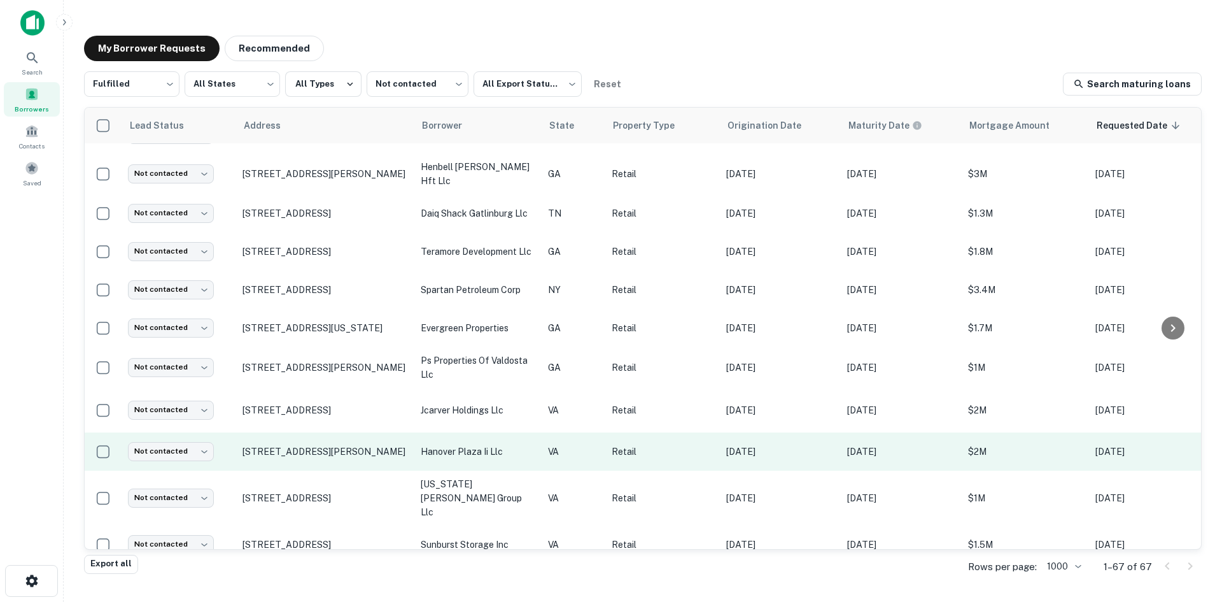
click at [350, 461] on td "[STREET_ADDRESS][PERSON_NAME]" at bounding box center [325, 451] width 178 height 38
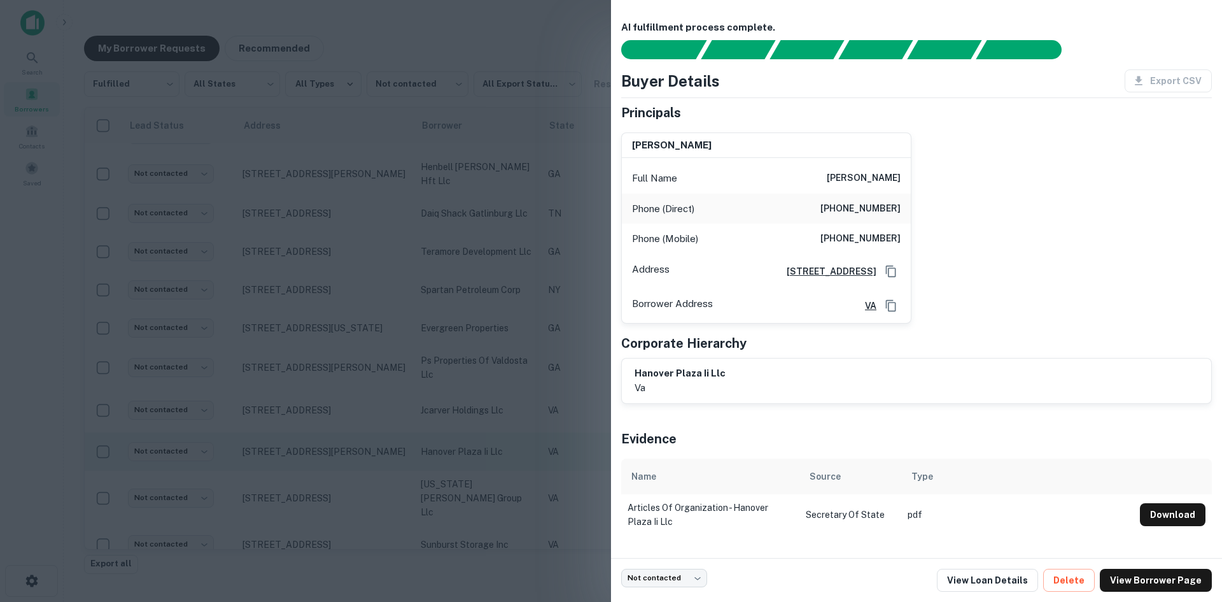
click at [350, 461] on div at bounding box center [611, 301] width 1222 height 602
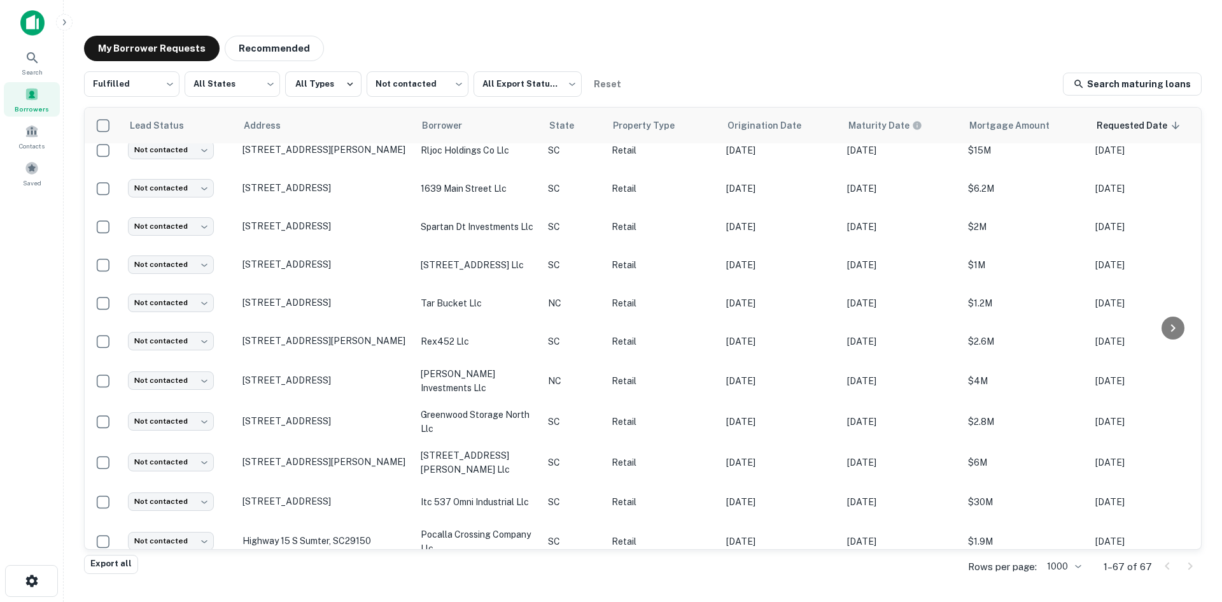
scroll to position [2042, 0]
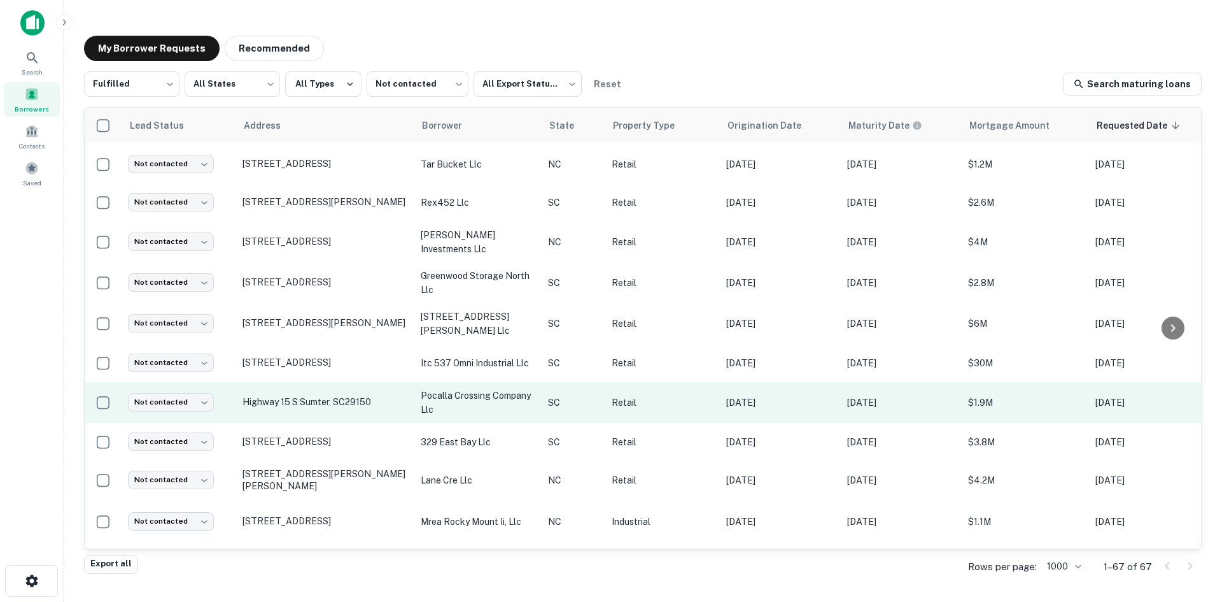
click at [316, 404] on td "Highway 15 S Sumter, SC29150" at bounding box center [325, 402] width 178 height 41
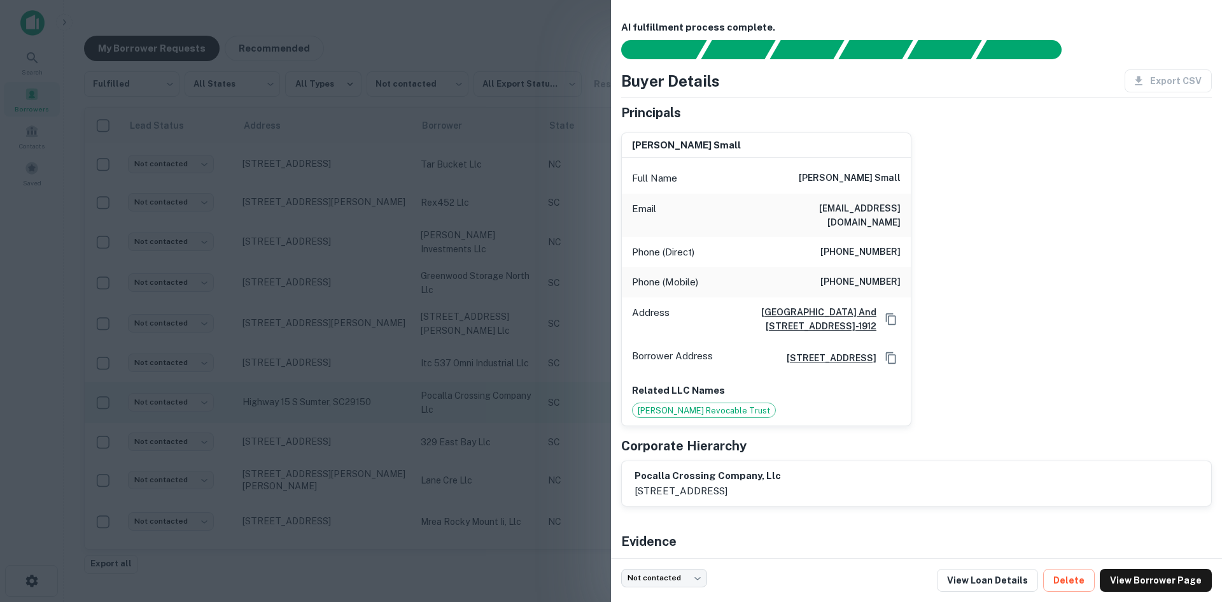
click at [316, 404] on div at bounding box center [611, 301] width 1222 height 602
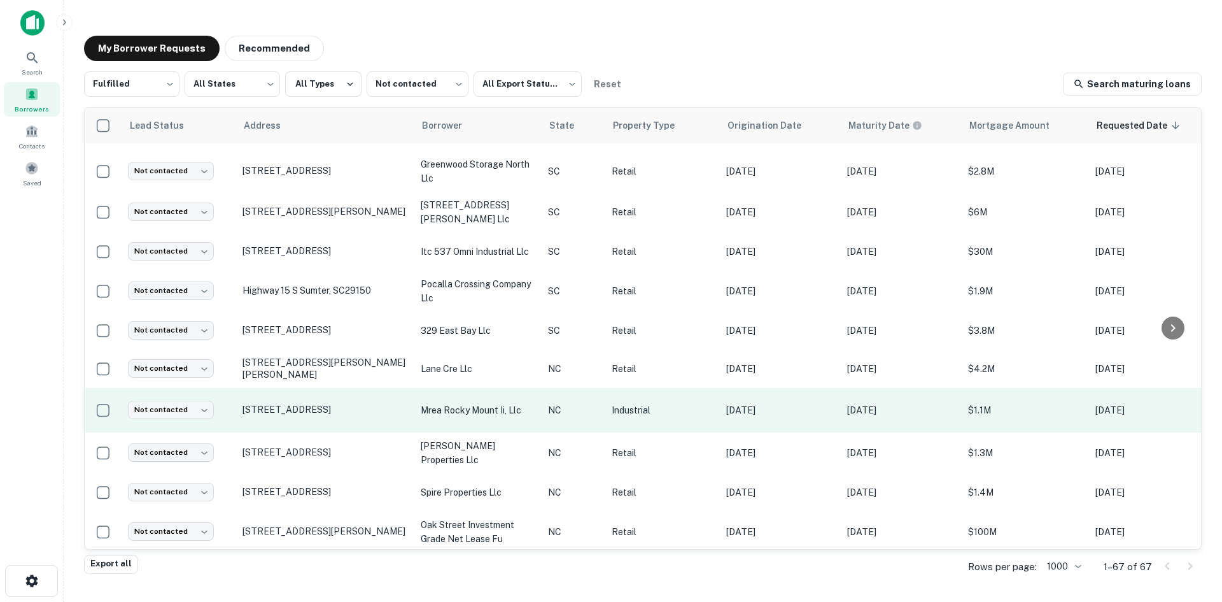
scroll to position [2280, 0]
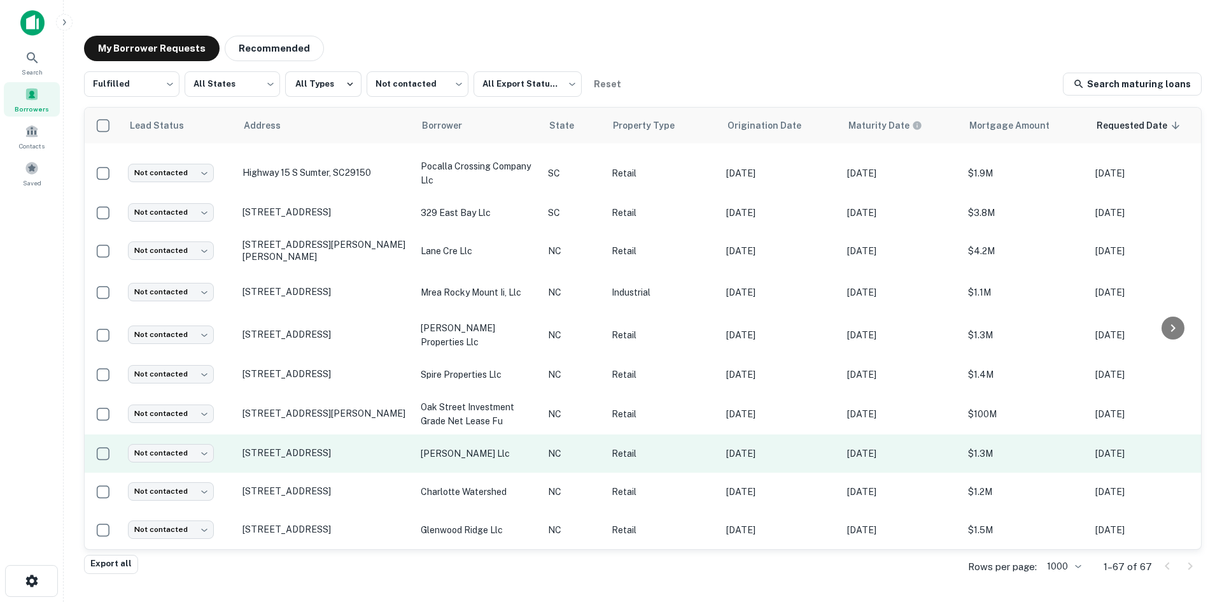
click at [319, 452] on td "[STREET_ADDRESS]" at bounding box center [325, 453] width 178 height 38
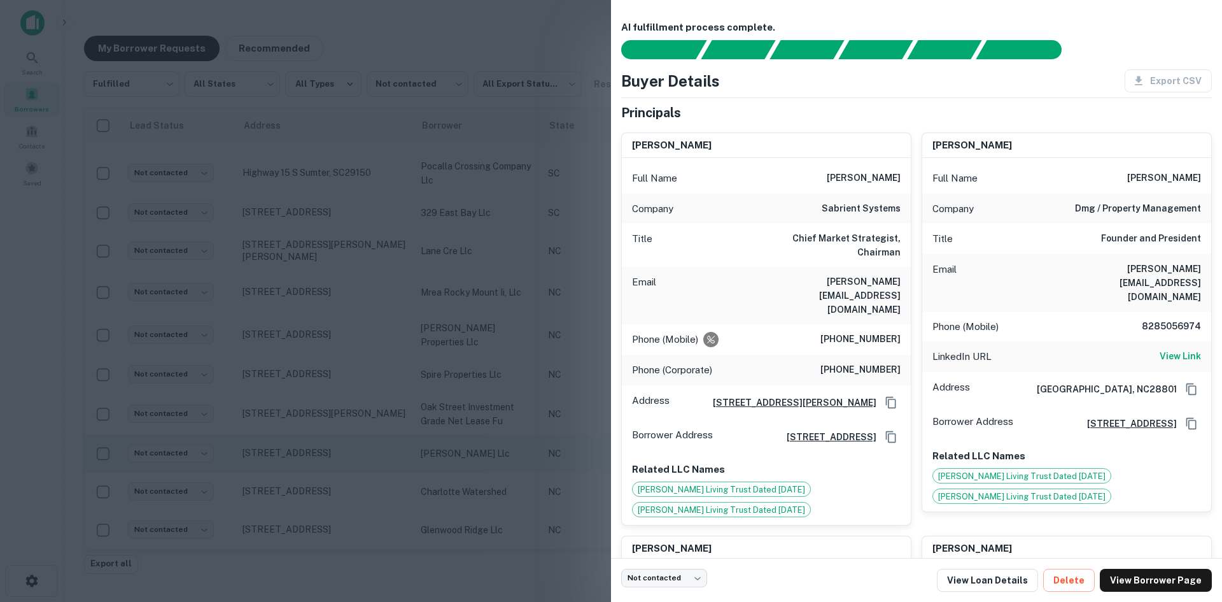
click at [319, 452] on div at bounding box center [611, 301] width 1222 height 602
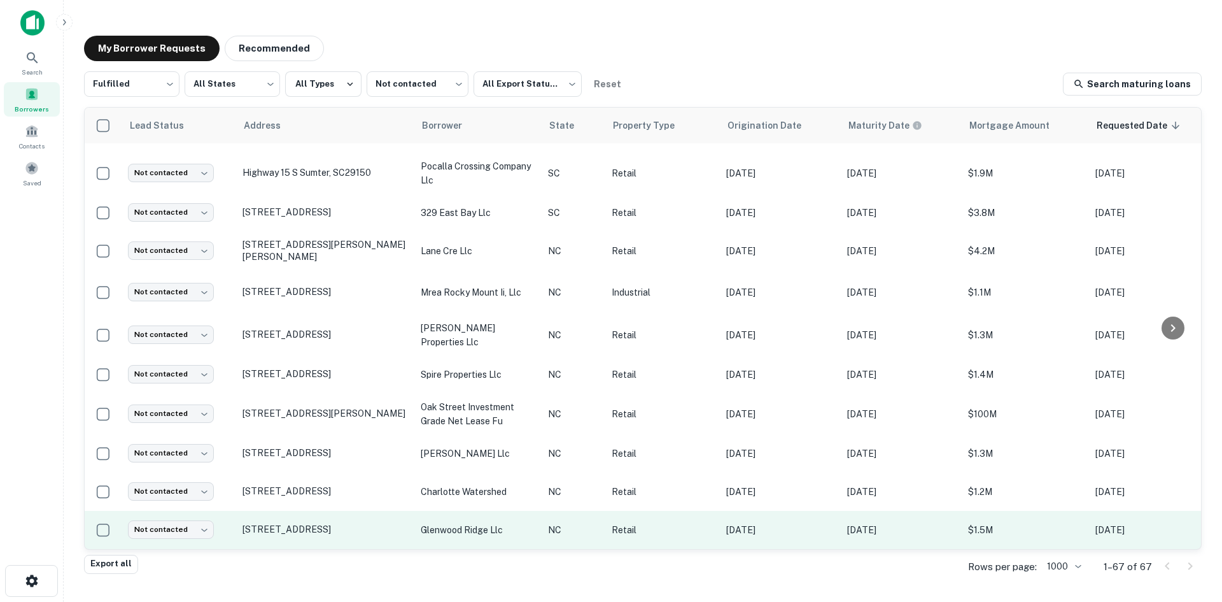
click at [358, 535] on td "[STREET_ADDRESS]" at bounding box center [325, 530] width 178 height 38
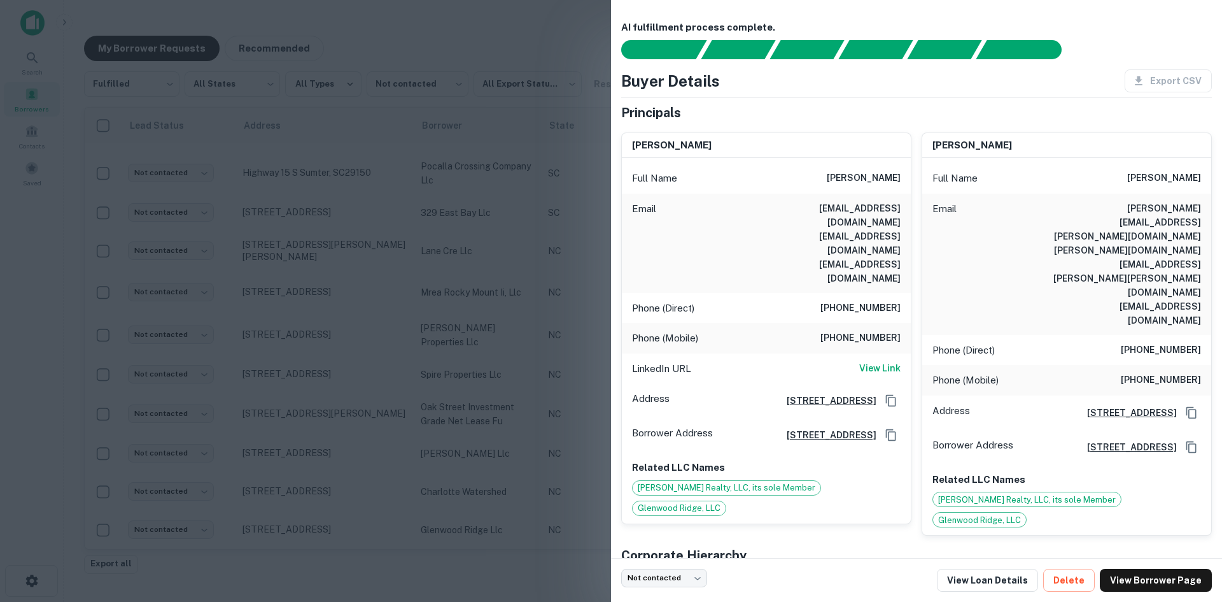
click at [350, 533] on div at bounding box center [611, 301] width 1222 height 602
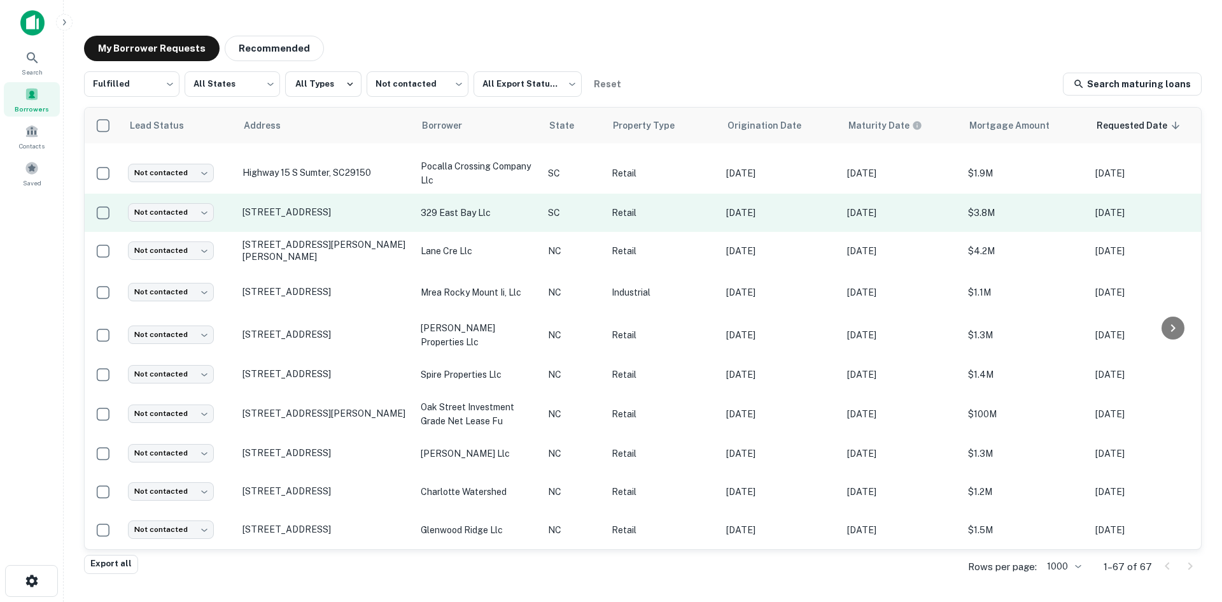
click at [326, 216] on td "[STREET_ADDRESS]" at bounding box center [325, 213] width 178 height 38
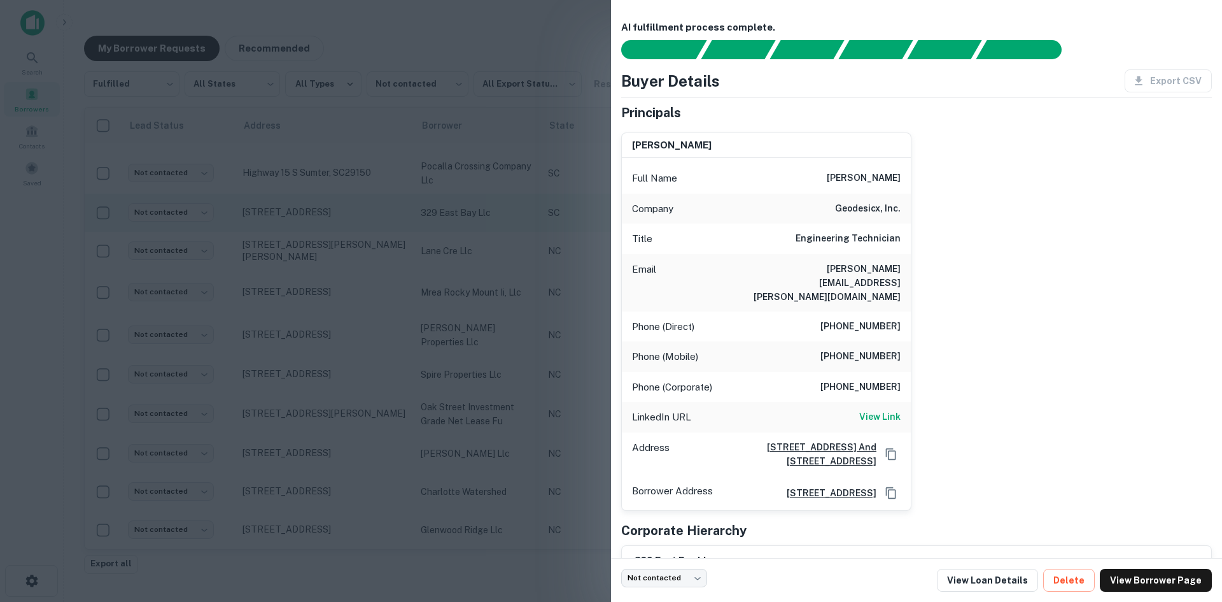
click at [326, 216] on div at bounding box center [611, 301] width 1222 height 602
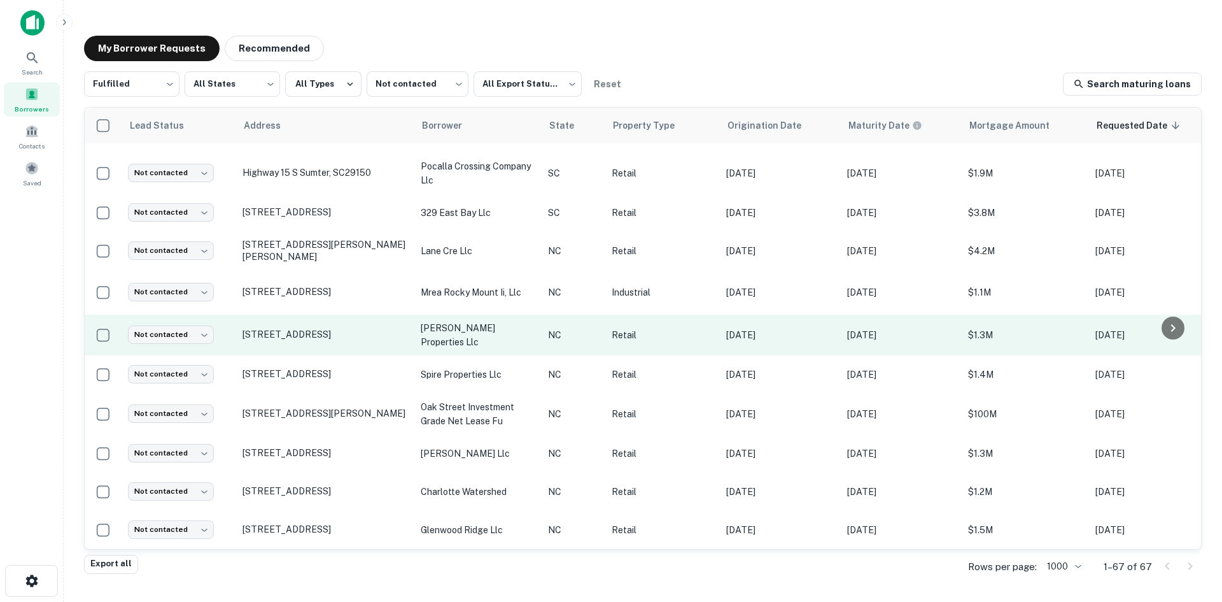
click at [328, 333] on td "[STREET_ADDRESS]" at bounding box center [325, 334] width 178 height 41
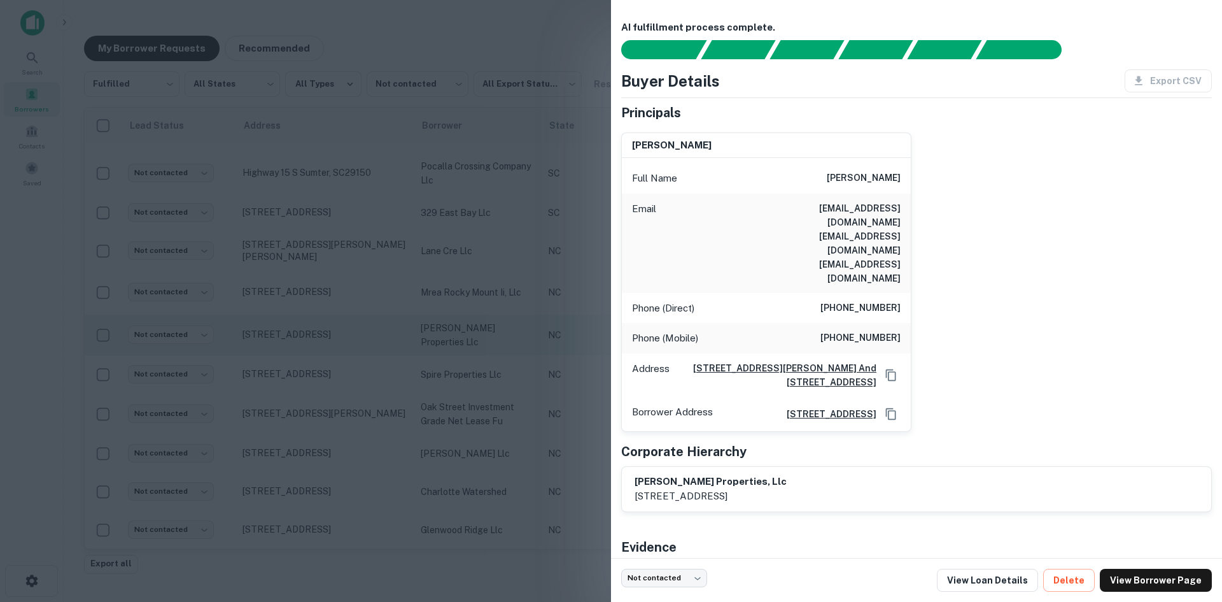
click at [328, 333] on div at bounding box center [611, 301] width 1222 height 602
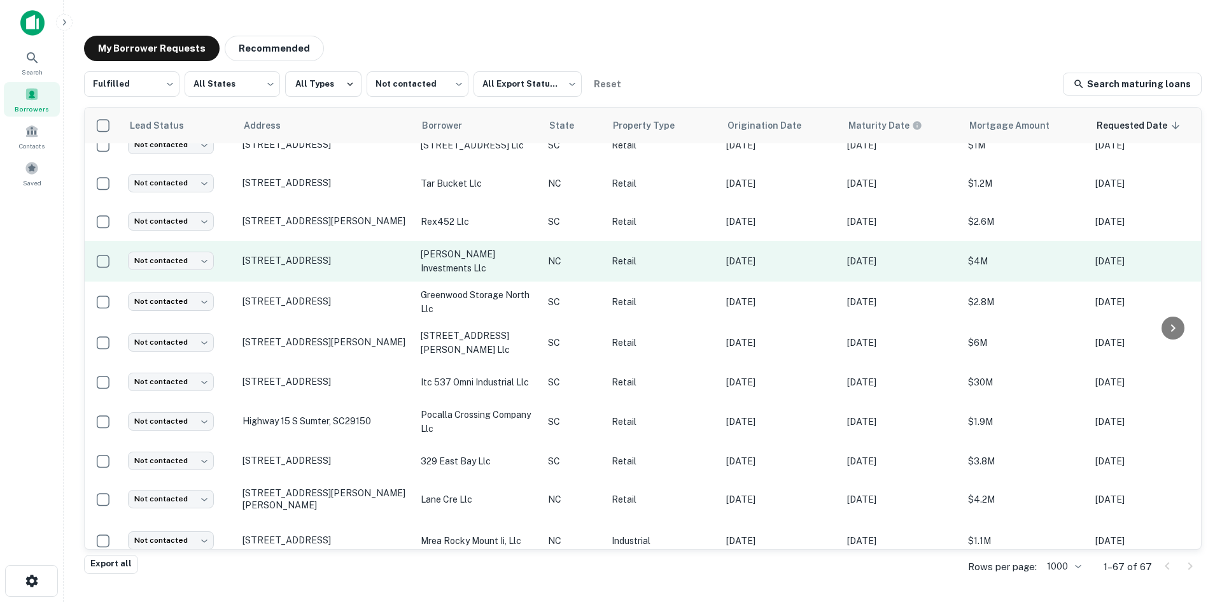
scroll to position [1962, 0]
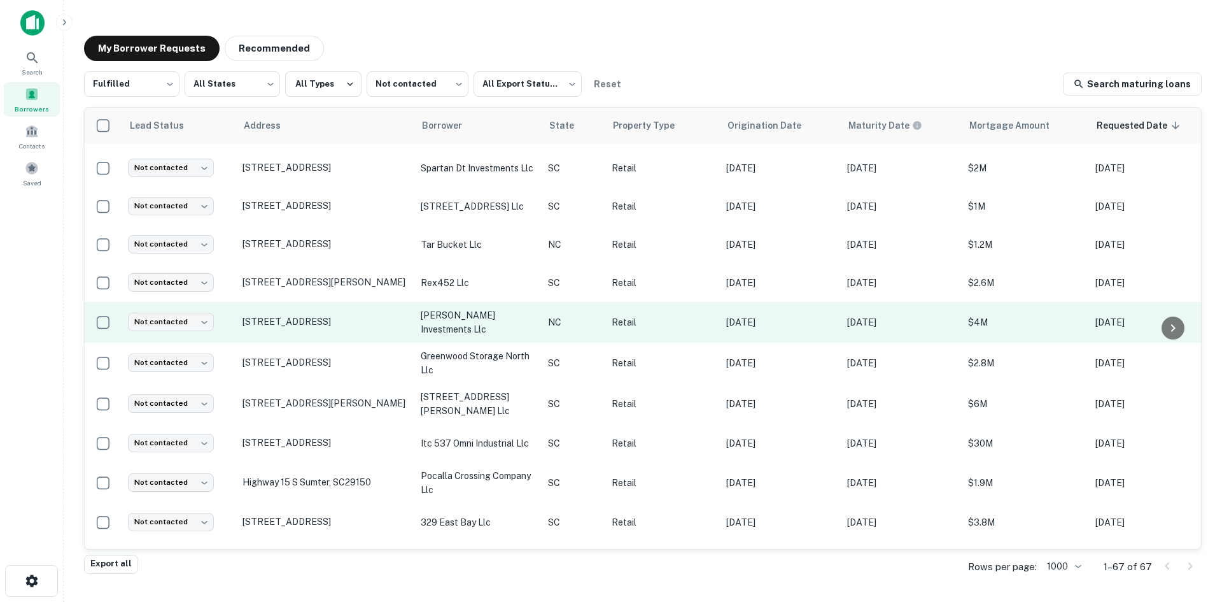
click at [321, 325] on td "[STREET_ADDRESS]" at bounding box center [325, 322] width 178 height 41
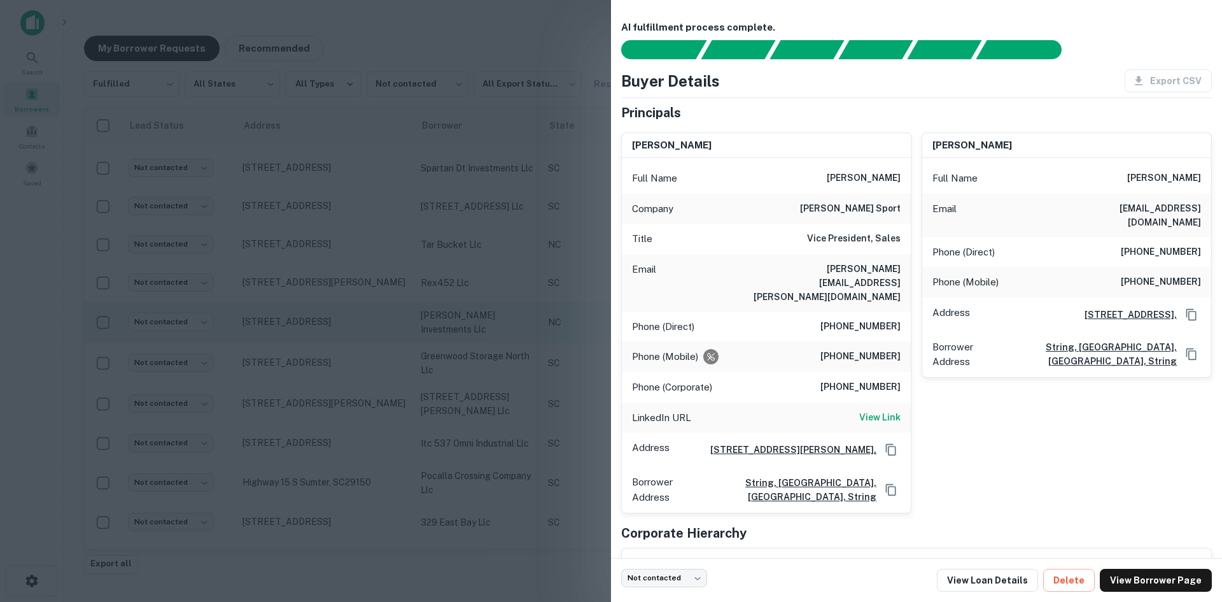
click at [321, 325] on div at bounding box center [611, 301] width 1222 height 602
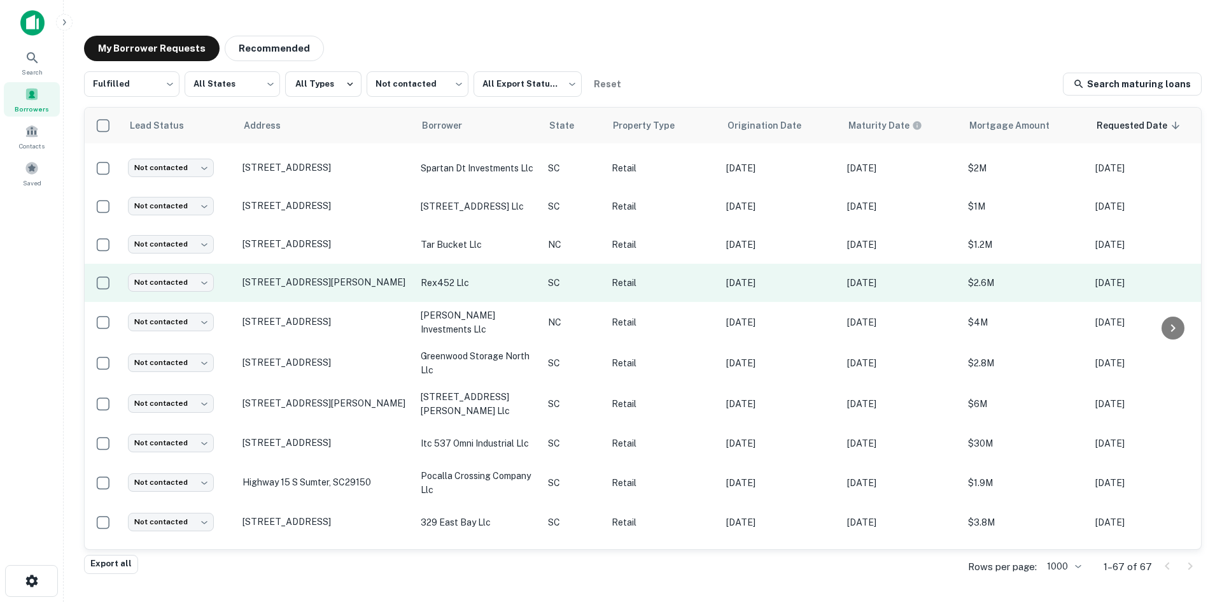
click at [313, 290] on td "[STREET_ADDRESS][PERSON_NAME]" at bounding box center [325, 283] width 178 height 38
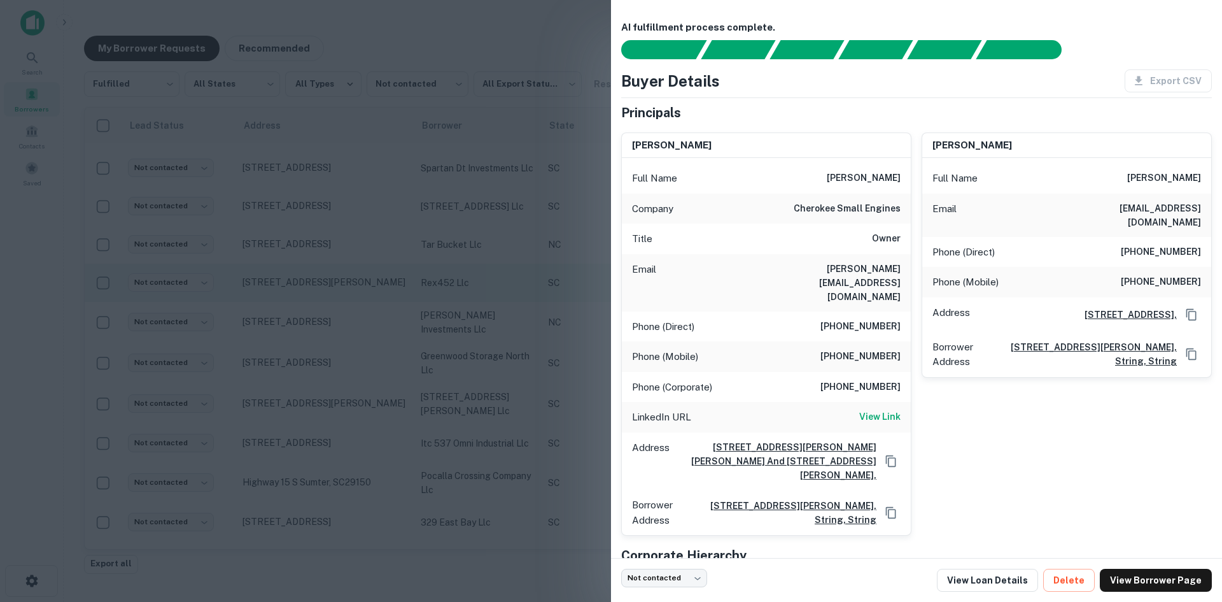
click at [313, 290] on div at bounding box center [611, 301] width 1222 height 602
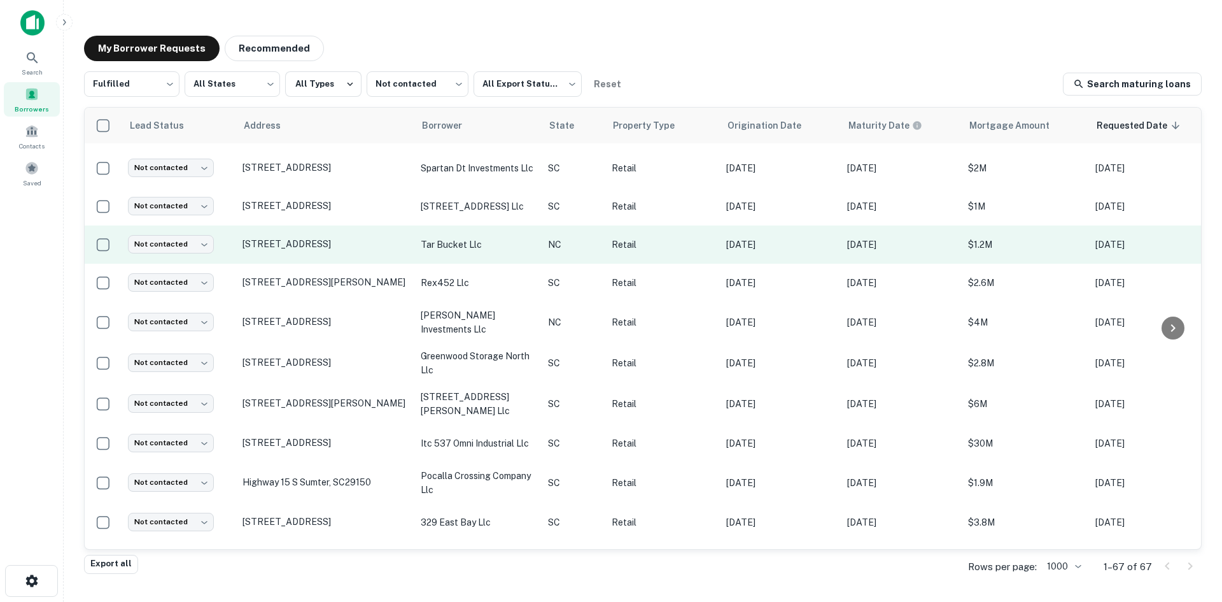
click at [311, 242] on td "[STREET_ADDRESS]" at bounding box center [325, 244] width 178 height 38
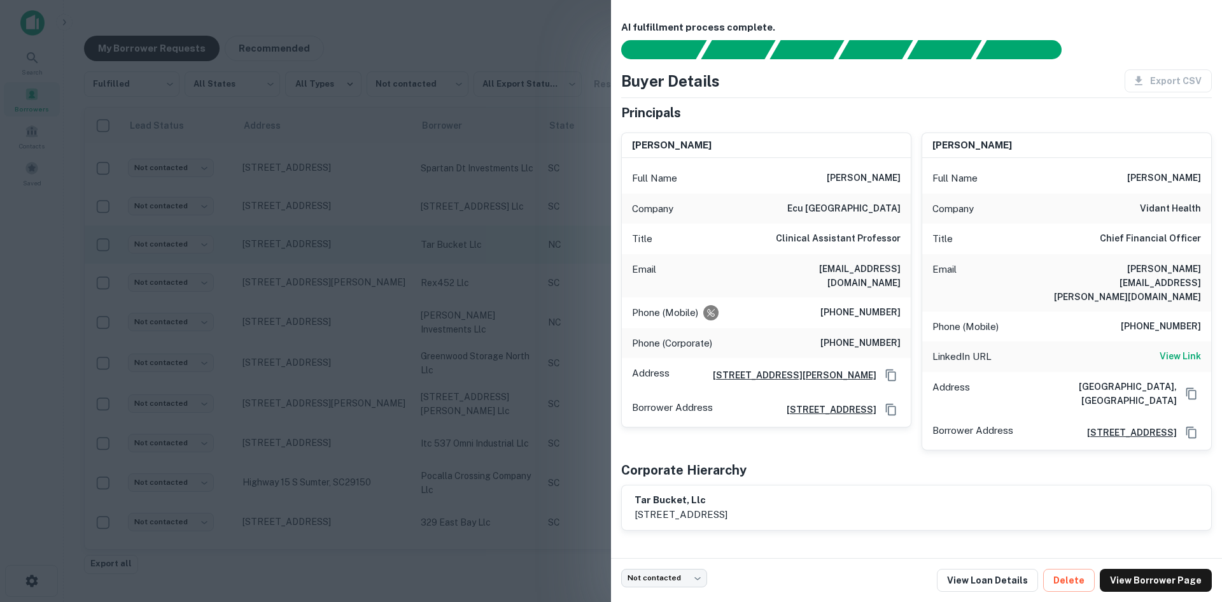
click at [311, 242] on div at bounding box center [611, 301] width 1222 height 602
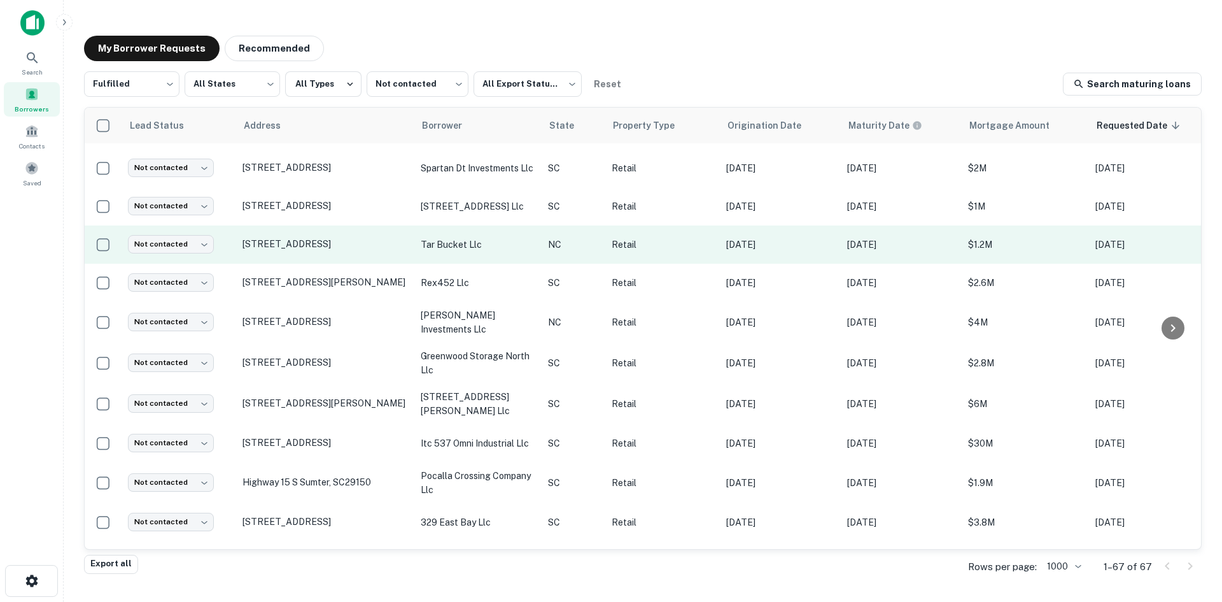
scroll to position [1835, 0]
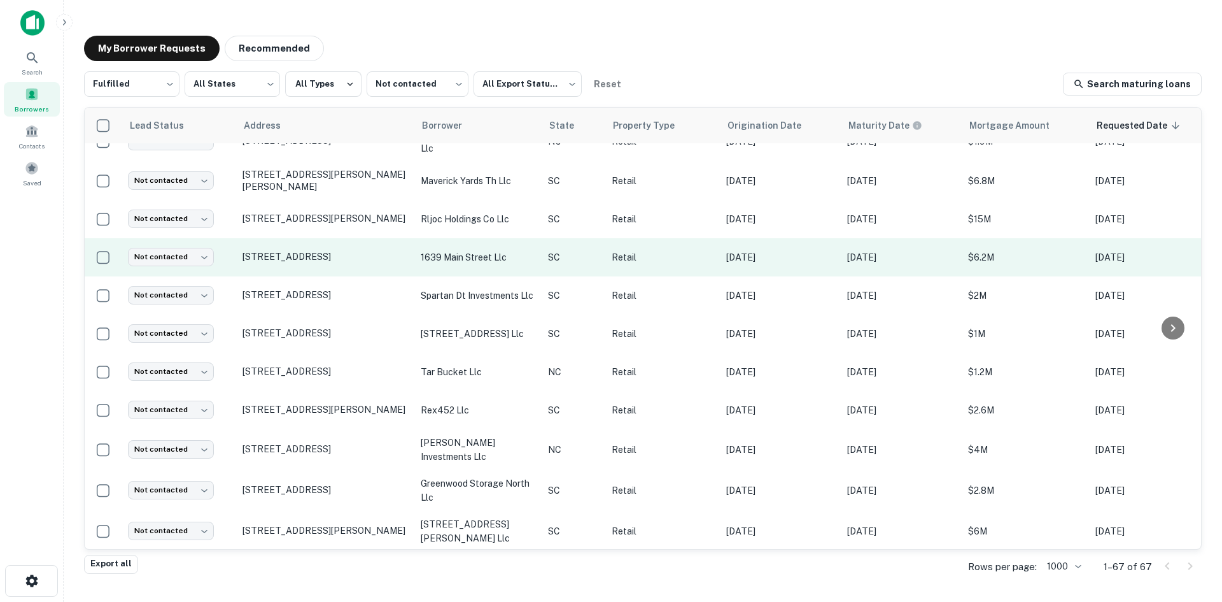
click at [311, 244] on td "[STREET_ADDRESS]" at bounding box center [325, 257] width 178 height 38
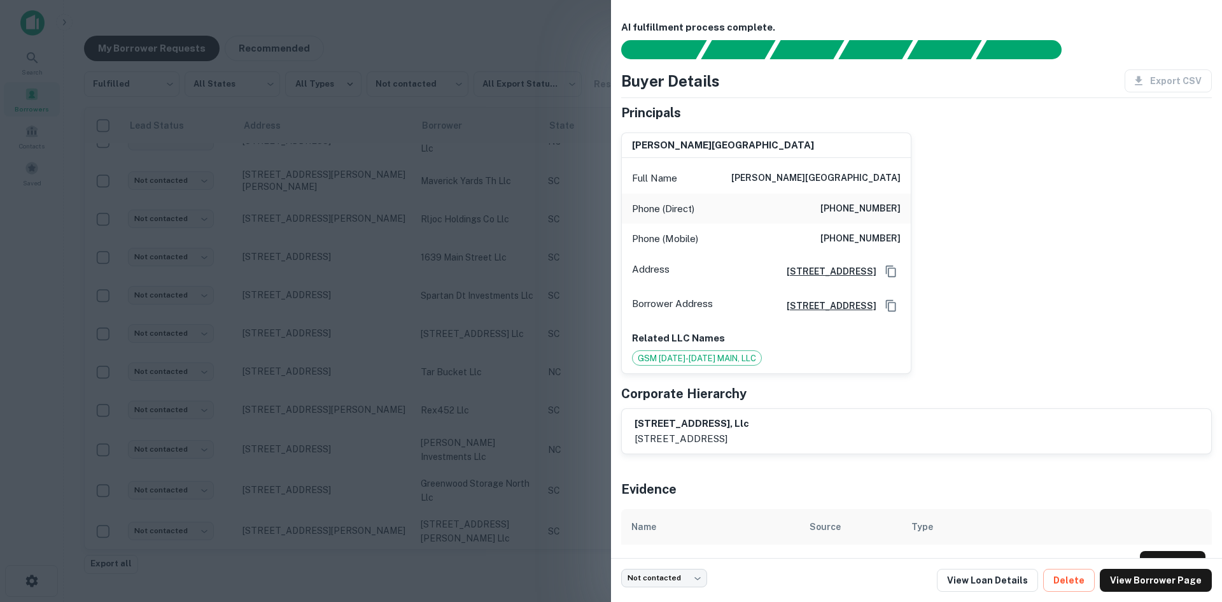
click at [306, 247] on div at bounding box center [611, 301] width 1222 height 602
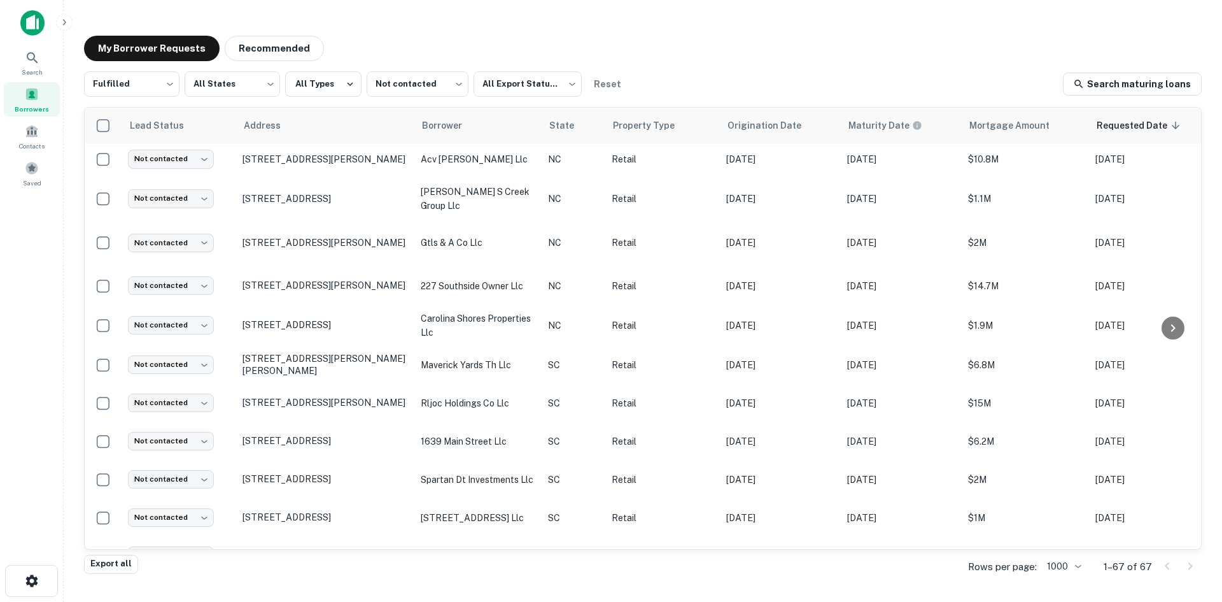
scroll to position [1644, 0]
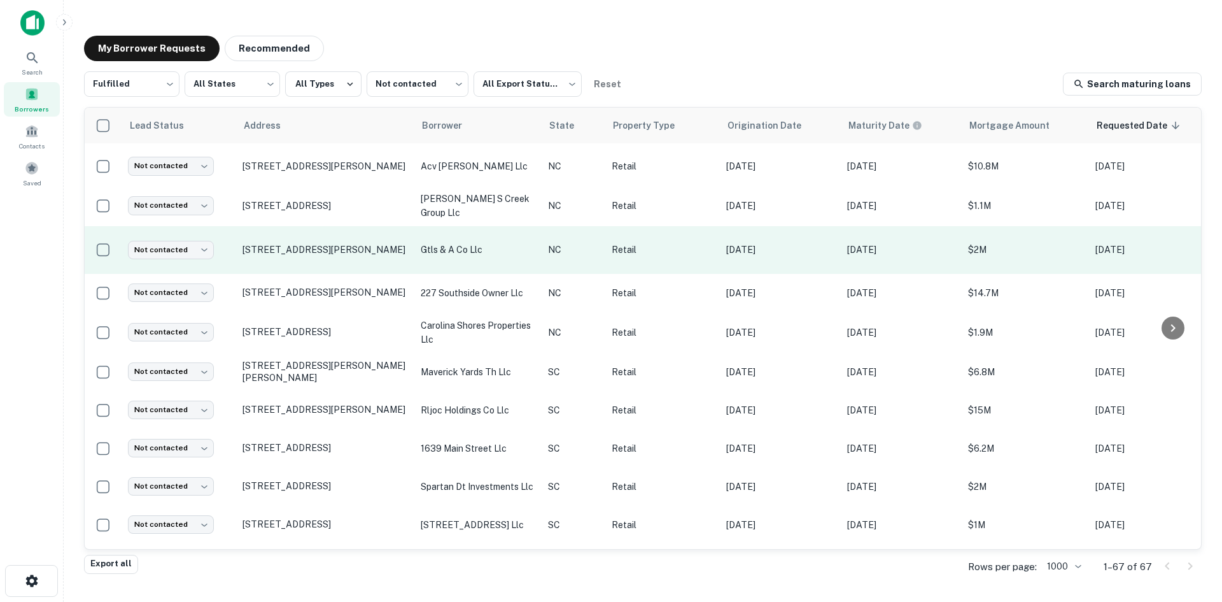
click at [309, 236] on td "[STREET_ADDRESS][PERSON_NAME]" at bounding box center [325, 250] width 178 height 48
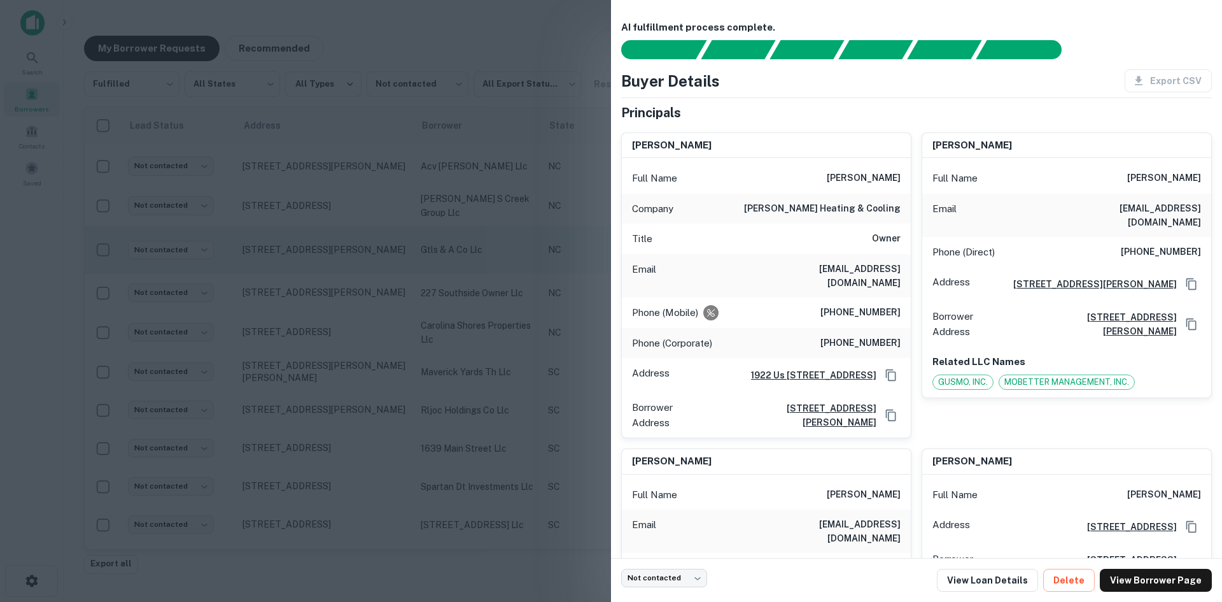
click at [309, 236] on div at bounding box center [611, 301] width 1222 height 602
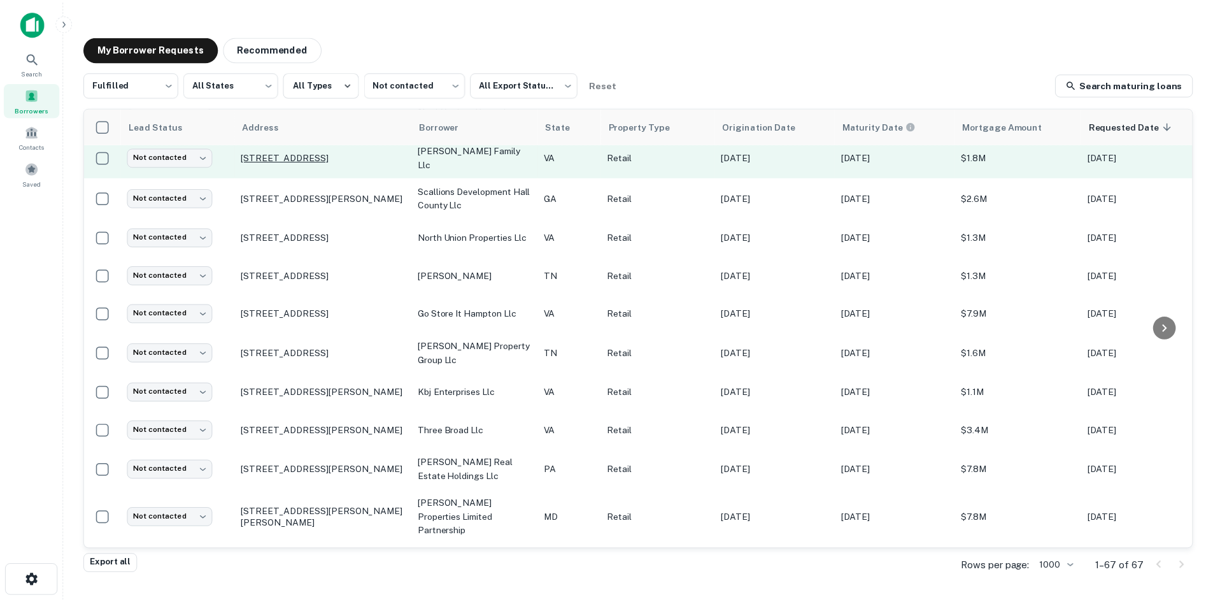
scroll to position [625, 0]
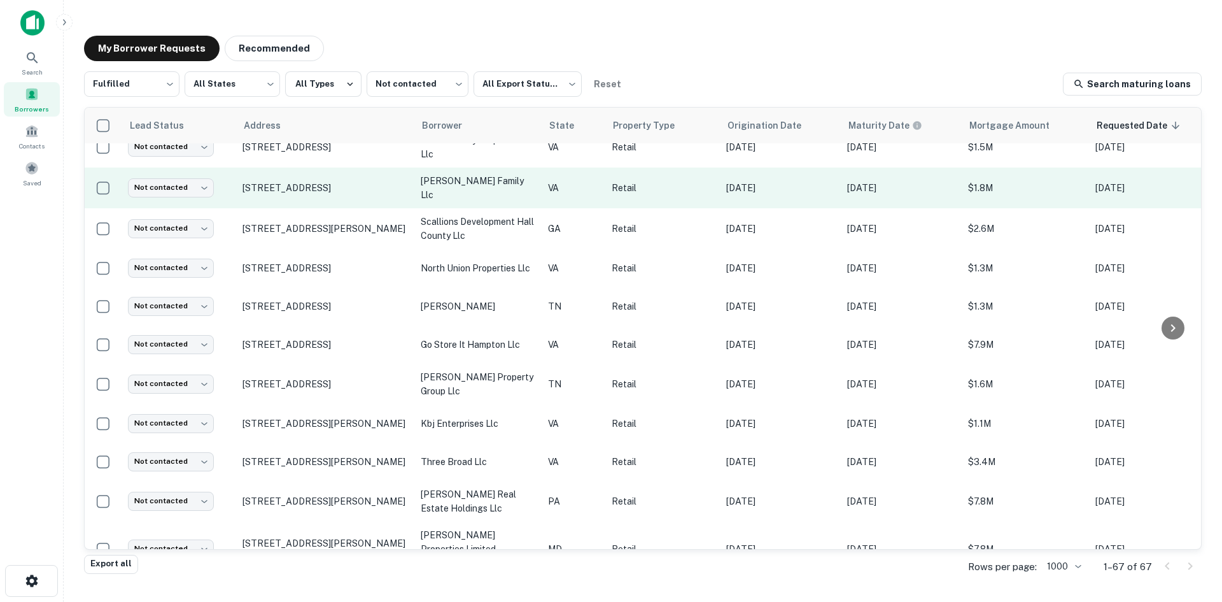
click at [319, 176] on td "[STREET_ADDRESS]" at bounding box center [325, 187] width 178 height 41
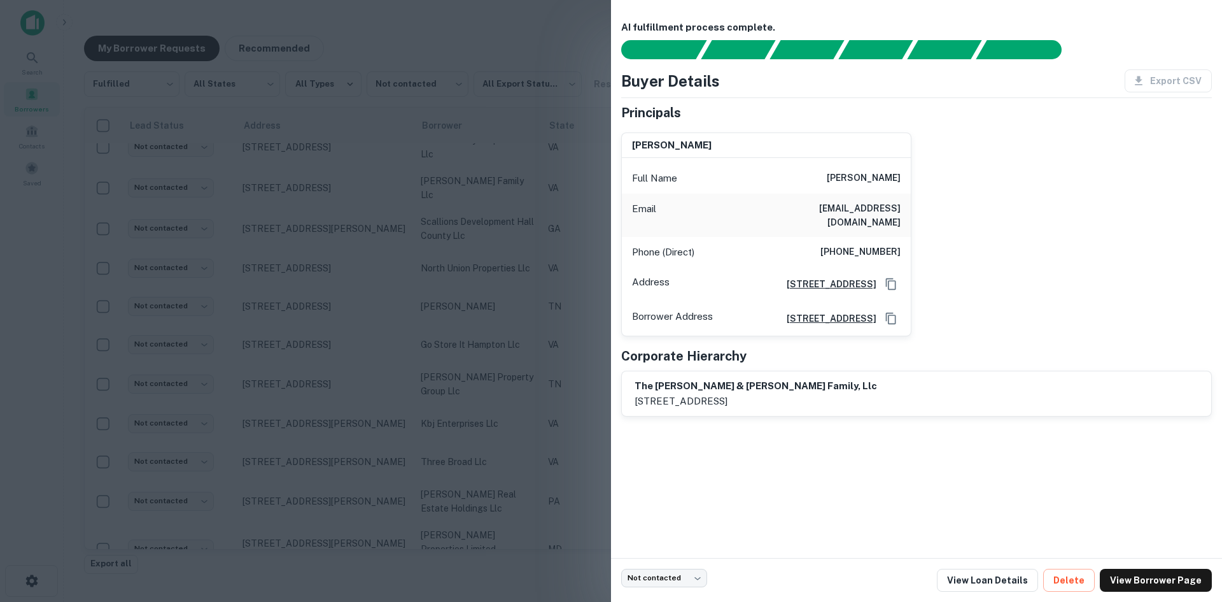
click at [311, 174] on div at bounding box center [611, 301] width 1222 height 602
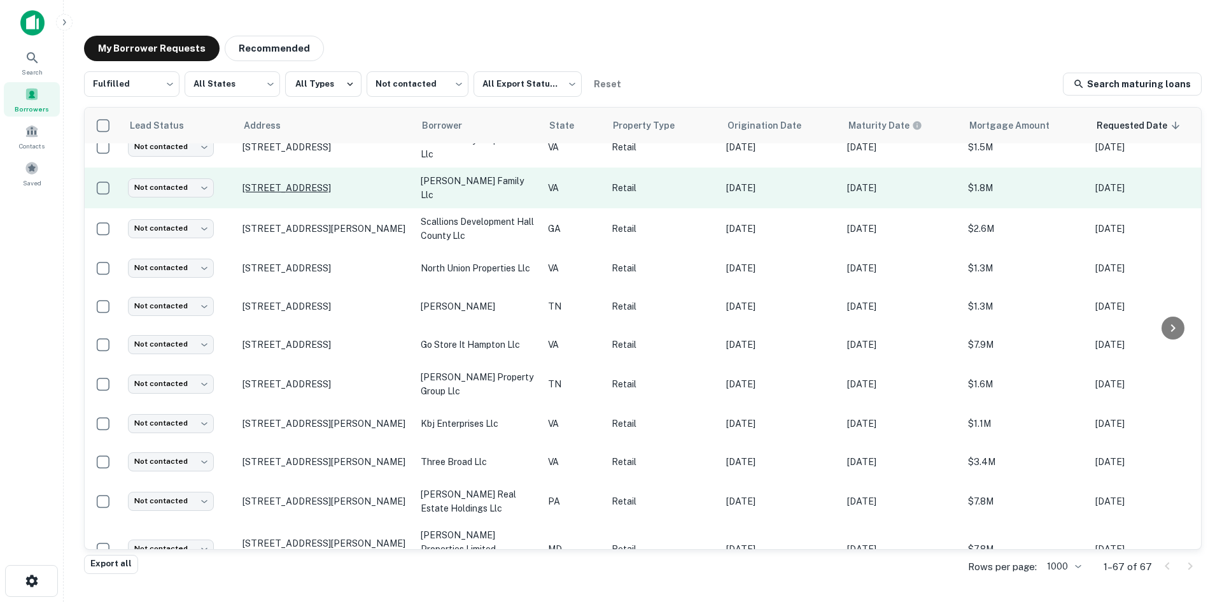
click at [287, 182] on p "[STREET_ADDRESS]" at bounding box center [326, 187] width 166 height 11
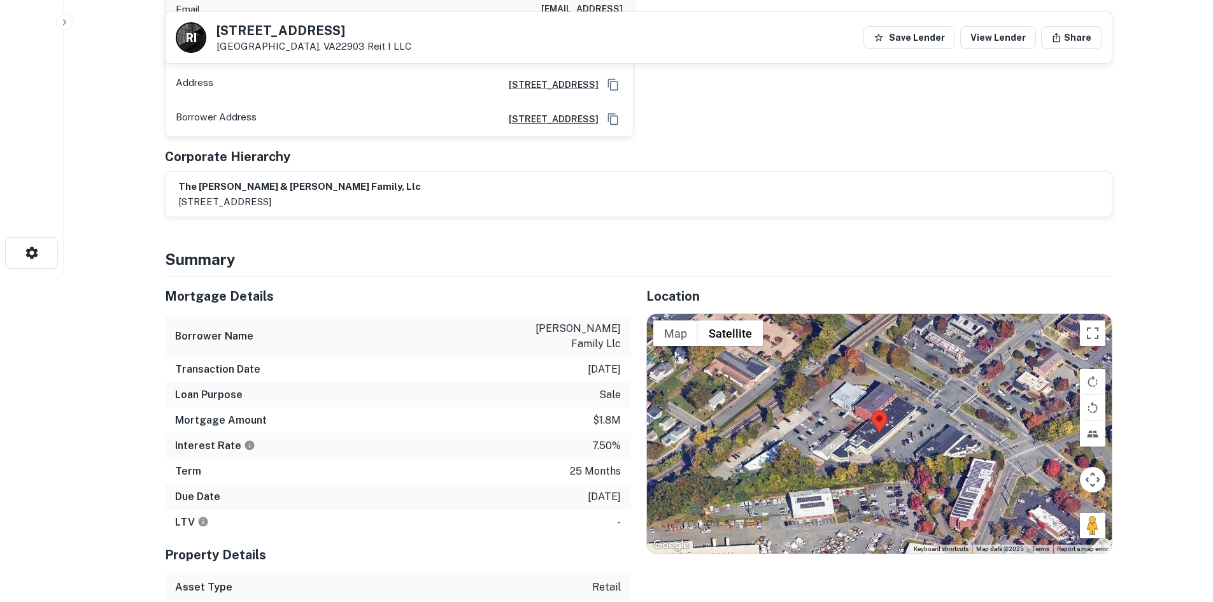
scroll to position [446, 0]
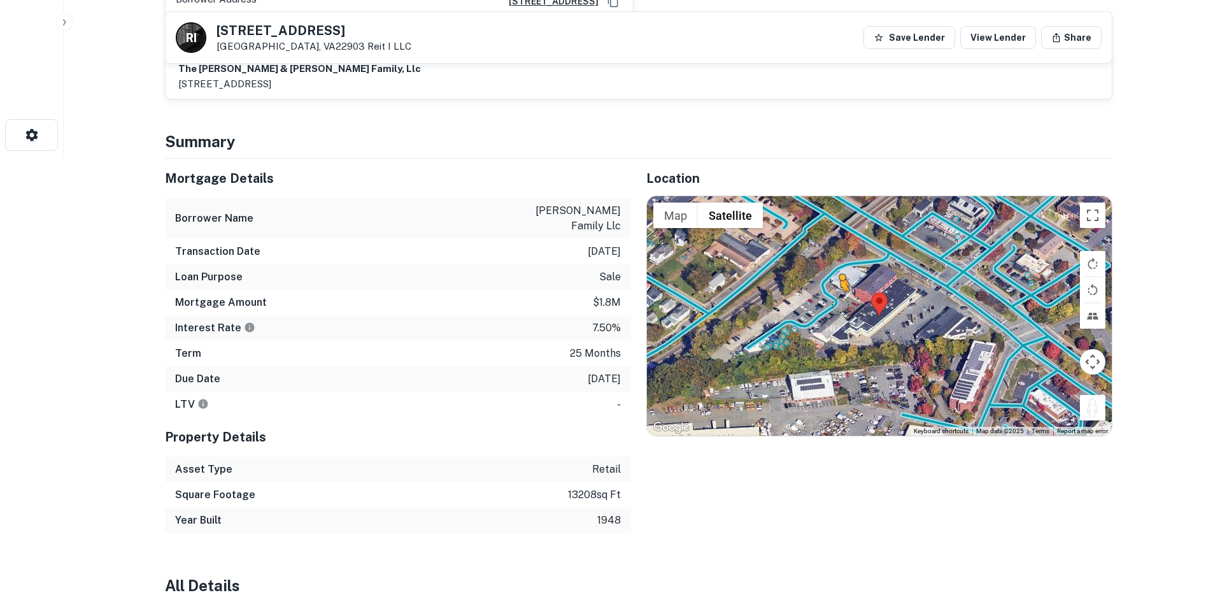
drag, startPoint x: 1088, startPoint y: 399, endPoint x: 836, endPoint y: 287, distance: 275.6
click at [836, 287] on div "To activate drag with keyboard, press Alt + Enter. Once in keyboard drag state,…" at bounding box center [879, 315] width 465 height 239
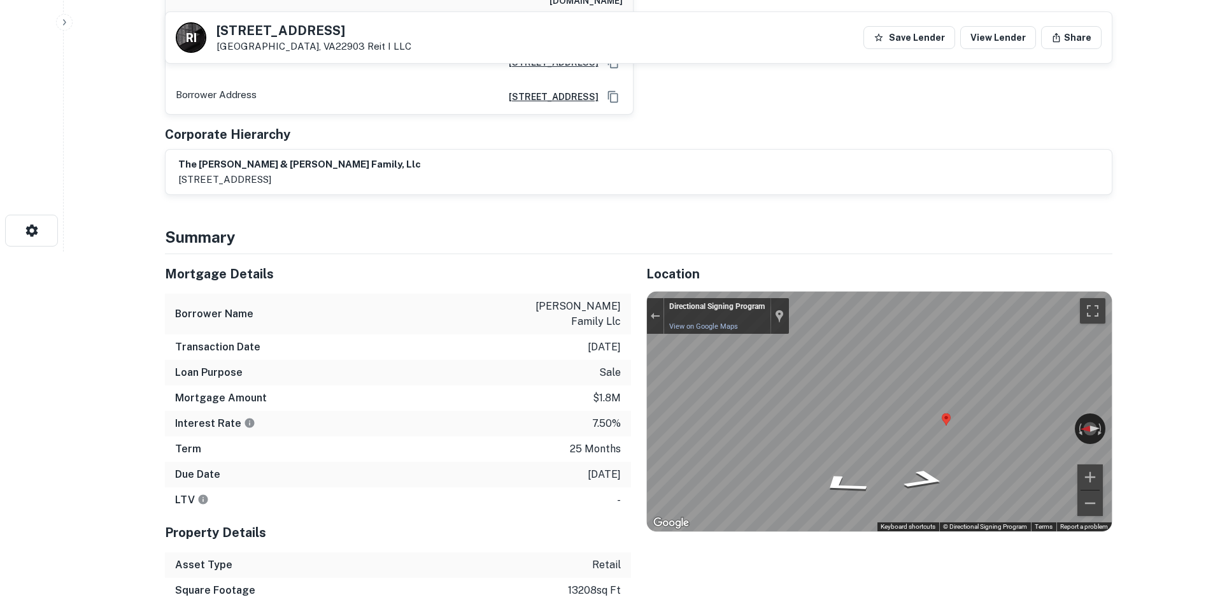
scroll to position [191, 0]
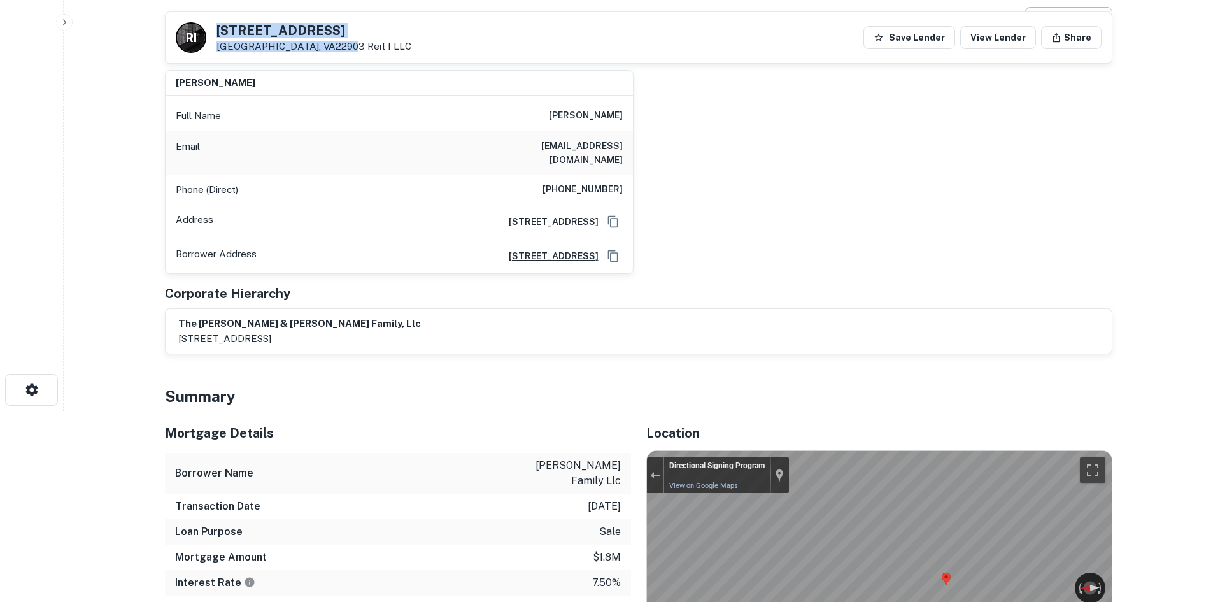
drag, startPoint x: 212, startPoint y: 25, endPoint x: 327, endPoint y: 53, distance: 118.6
click at [327, 53] on div "[GEOGRAPHIC_DATA][STREET_ADDRESS] I LLC Save Lender View Lender Share" at bounding box center [639, 37] width 946 height 51
copy div "[STREET_ADDRESS]"
click at [562, 182] on h6 "[PHONE_NUMBER]" at bounding box center [582, 189] width 80 height 15
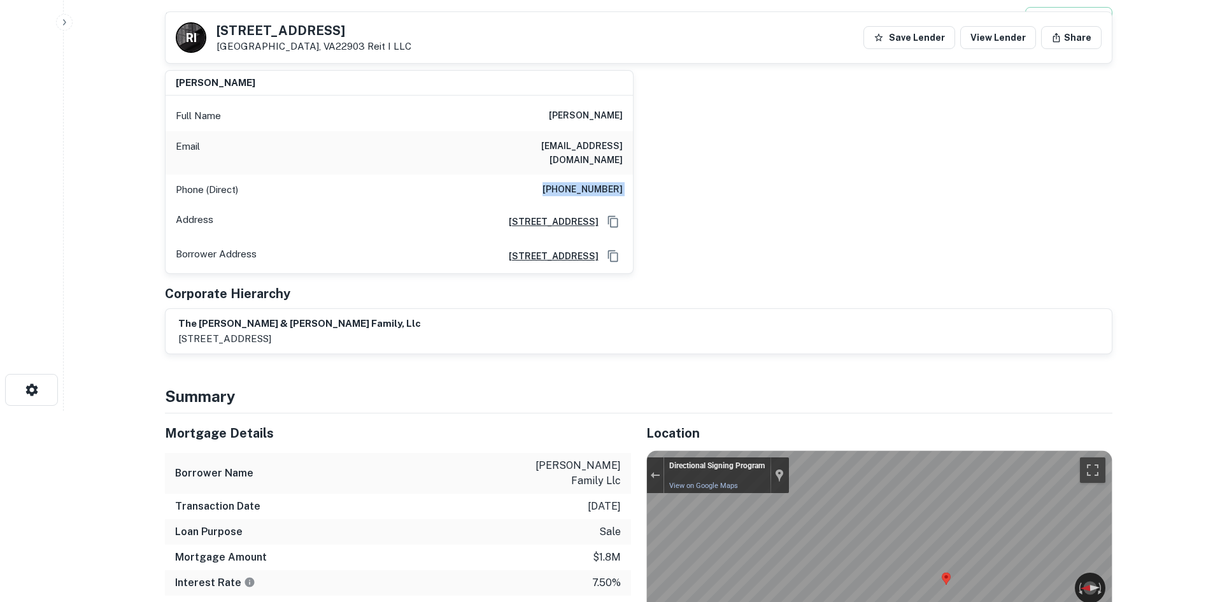
click at [562, 182] on h6 "[PHONE_NUMBER]" at bounding box center [582, 189] width 80 height 15
copy h6 "[PHONE_NUMBER]"
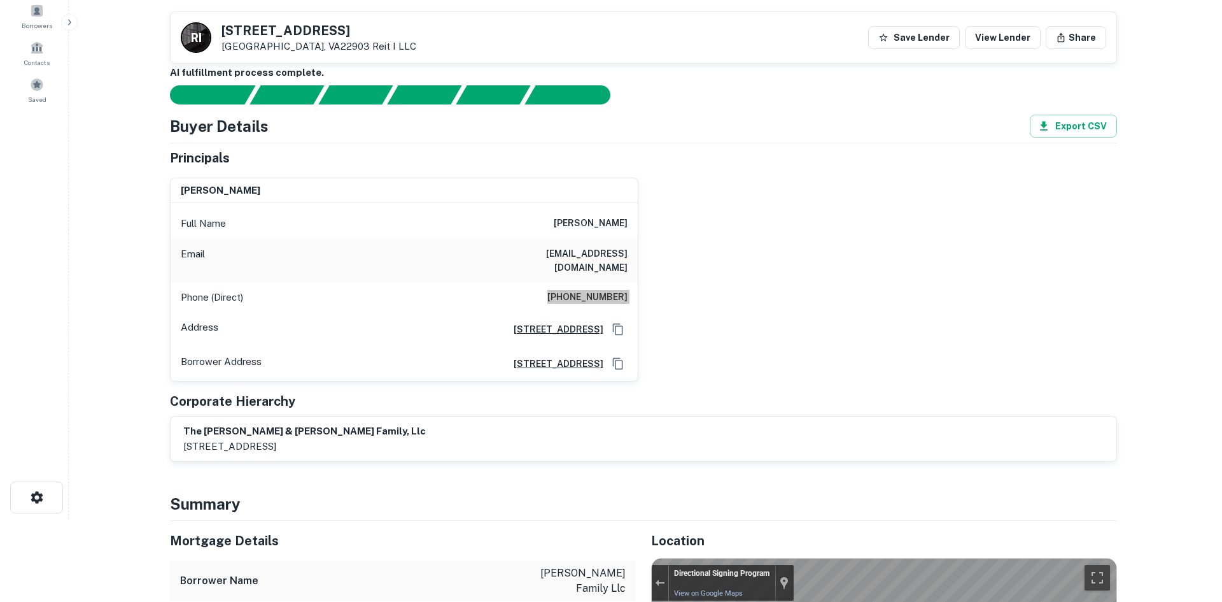
scroll to position [0, 0]
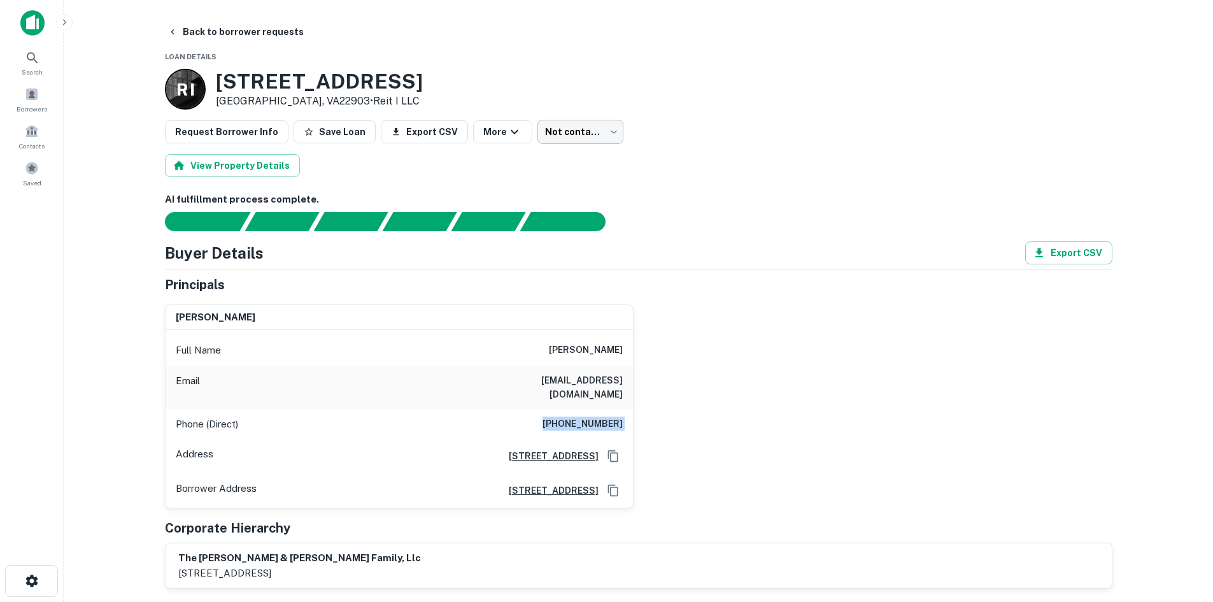
click at [544, 129] on body "Search Borrowers Contacts Saved Back to borrower requests Loan Details [GEOGRAP…" at bounding box center [606, 301] width 1213 height 602
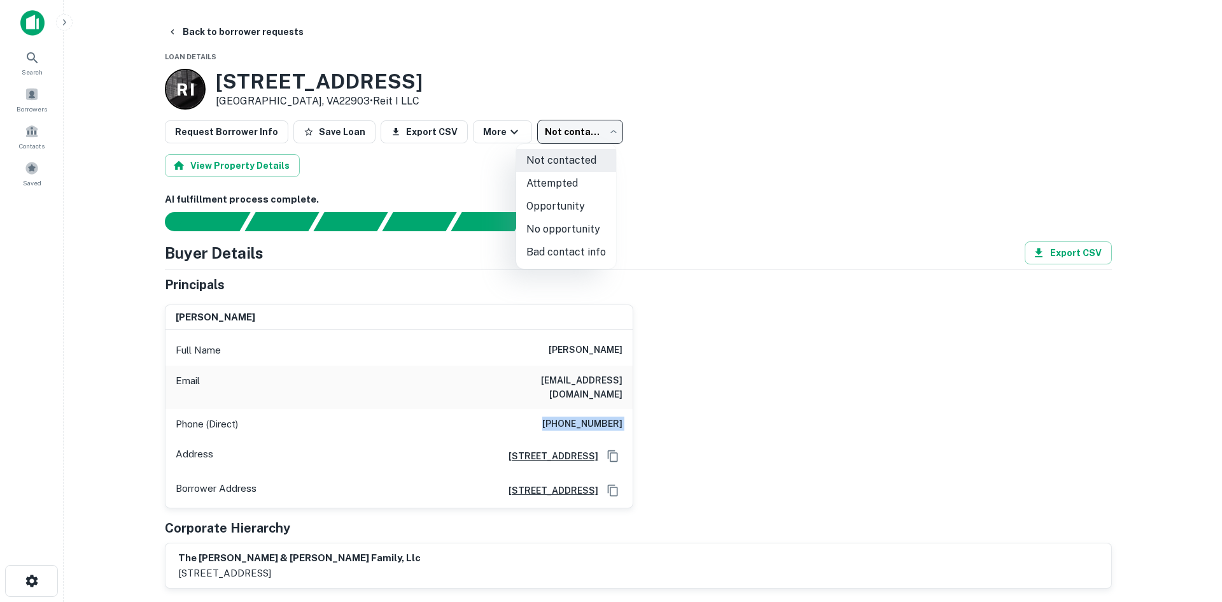
click at [567, 179] on li "Attempted" at bounding box center [566, 183] width 100 height 23
type input "*********"
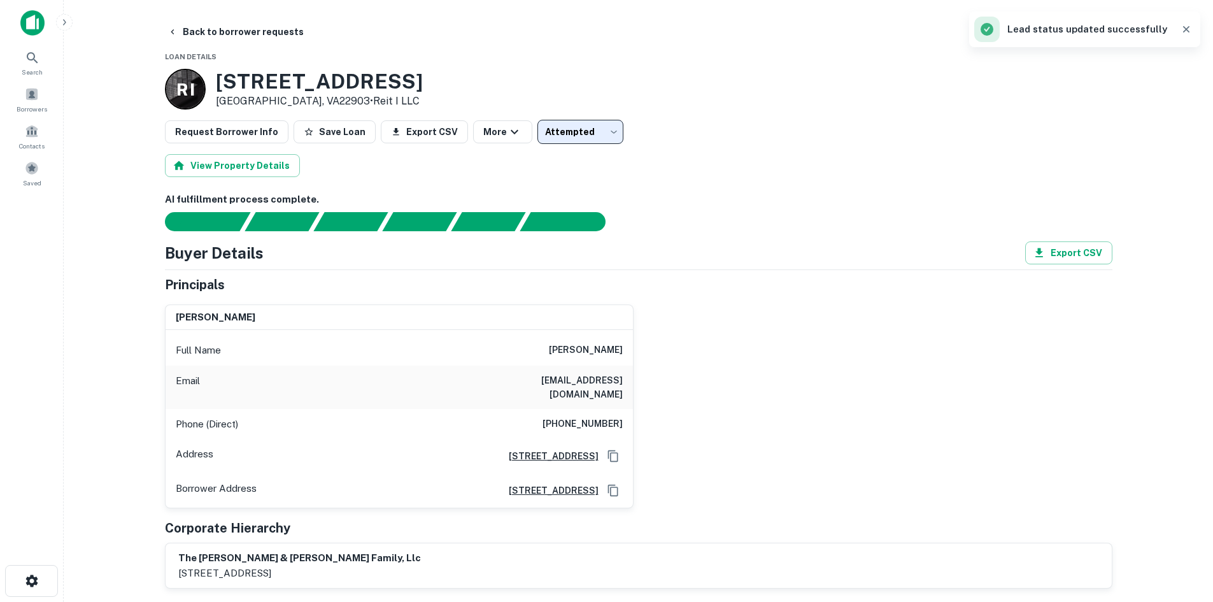
click at [201, 41] on button "Back to borrower requests" at bounding box center [235, 31] width 146 height 23
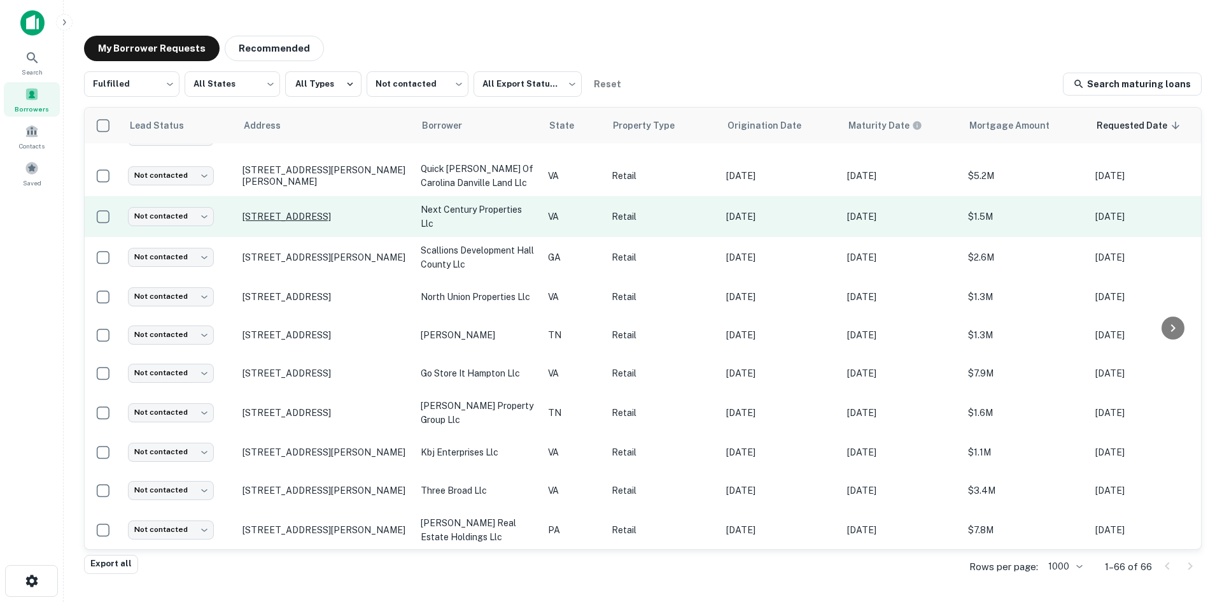
scroll to position [559, 0]
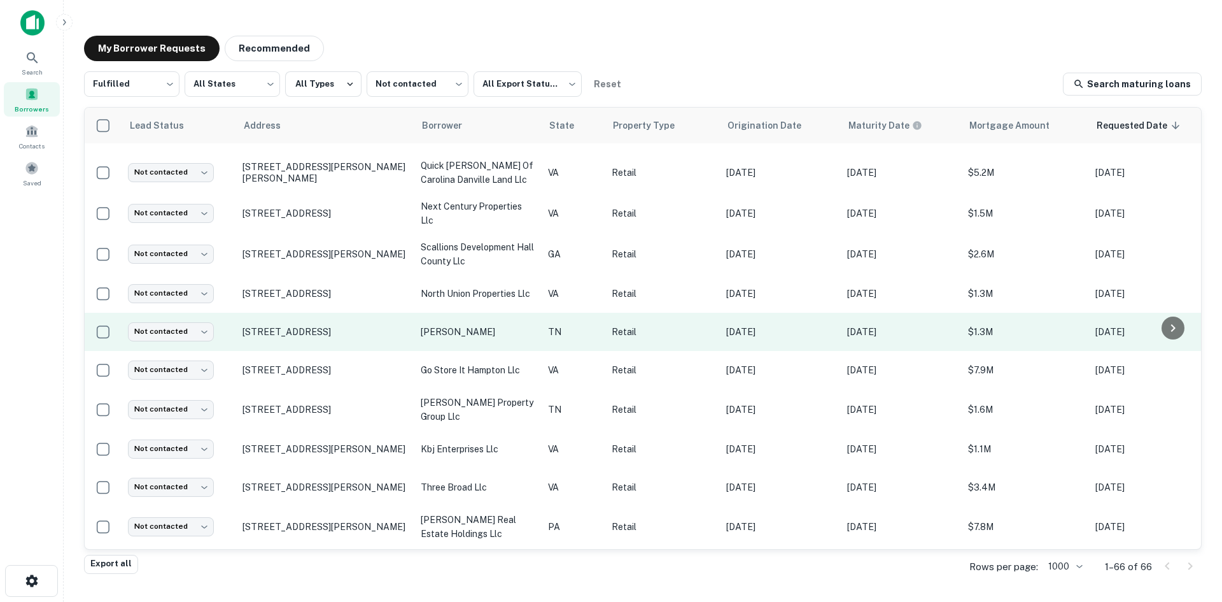
click at [290, 320] on td "[STREET_ADDRESS]" at bounding box center [325, 332] width 178 height 38
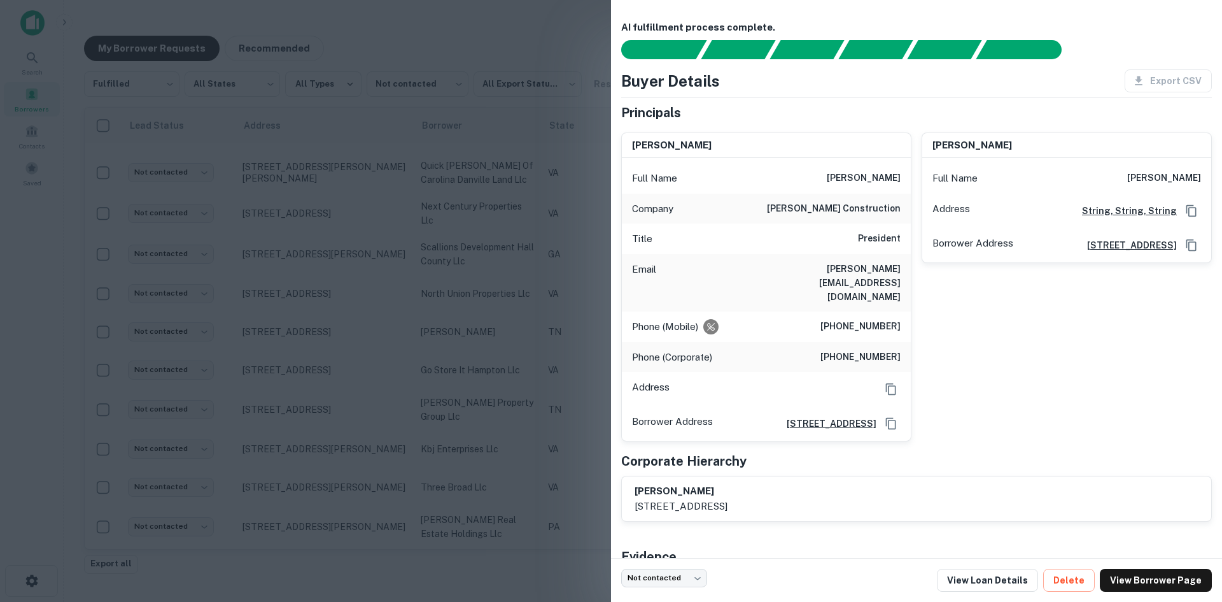
click at [302, 265] on div at bounding box center [611, 301] width 1222 height 602
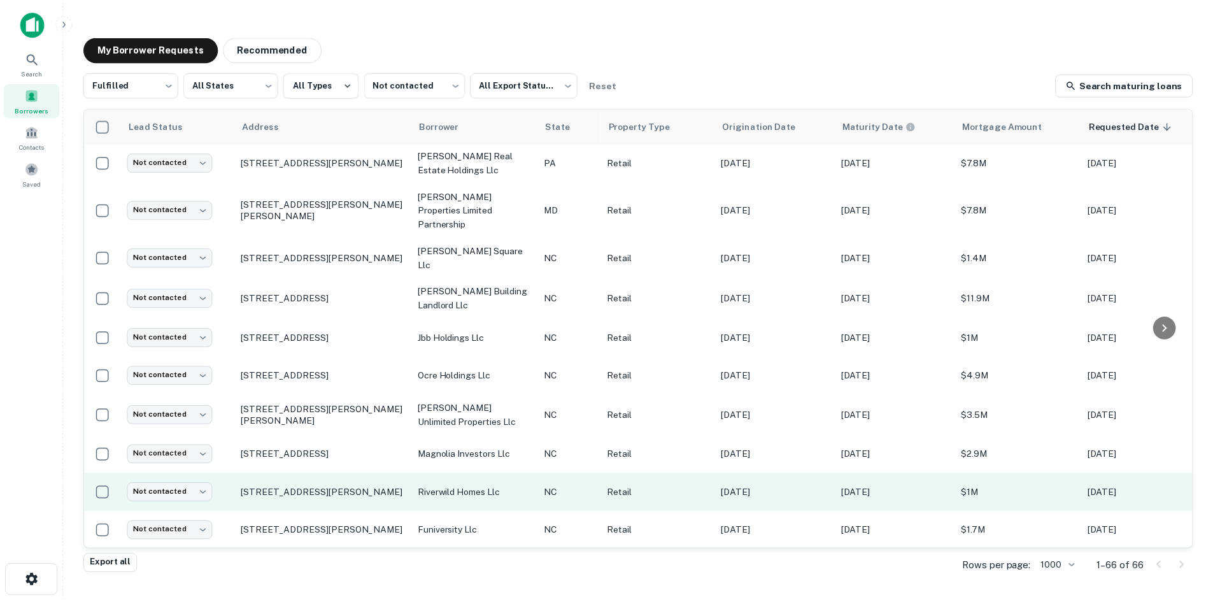
scroll to position [941, 0]
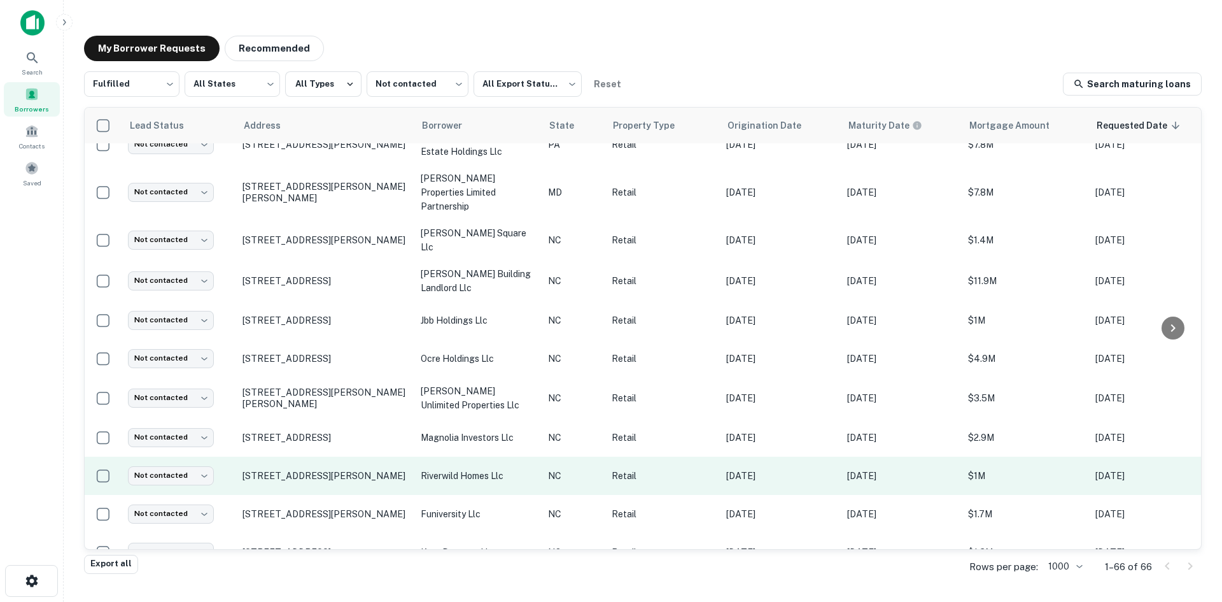
click at [318, 456] on td "[STREET_ADDRESS][PERSON_NAME]" at bounding box center [325, 475] width 178 height 38
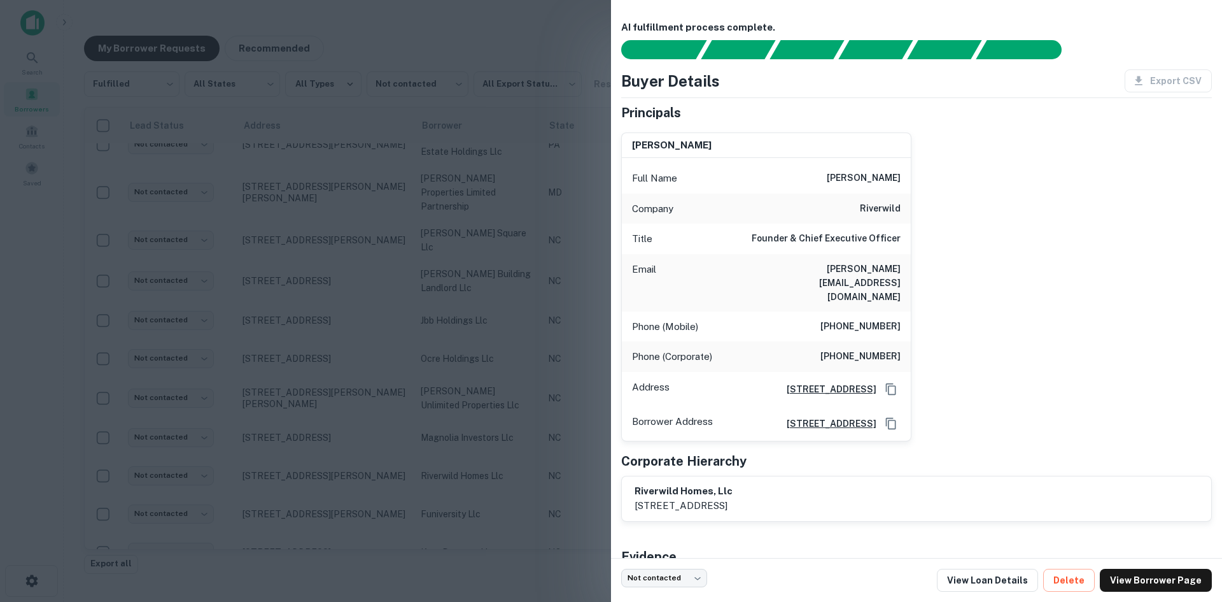
click at [320, 439] on div at bounding box center [611, 301] width 1222 height 602
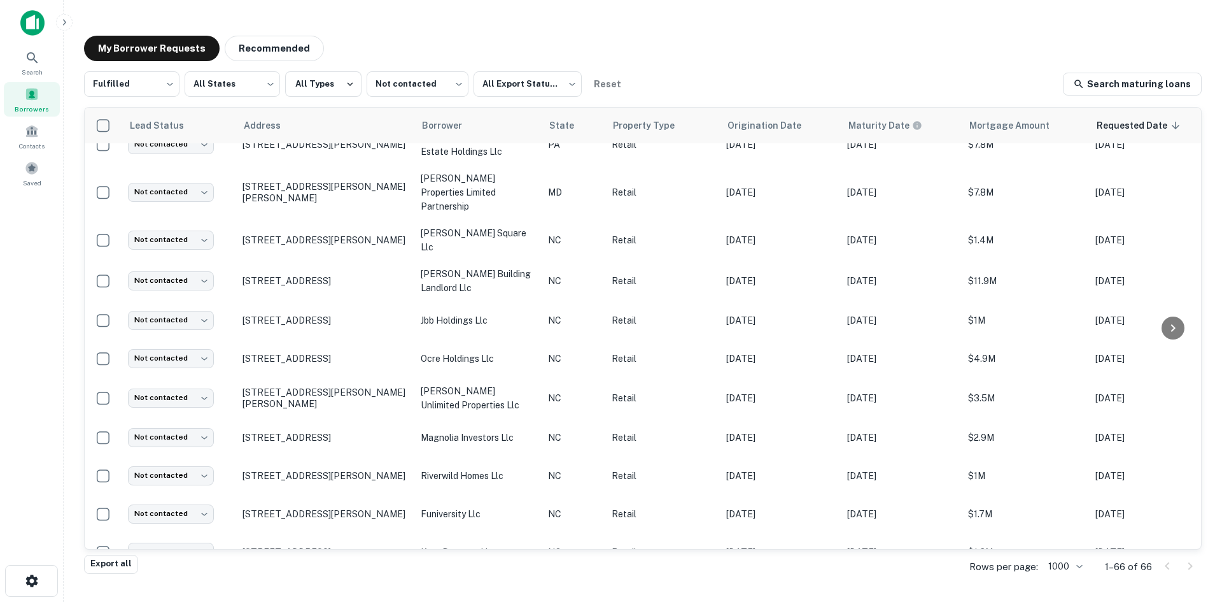
click at [320, 470] on p "[STREET_ADDRESS][PERSON_NAME]" at bounding box center [326, 475] width 166 height 11
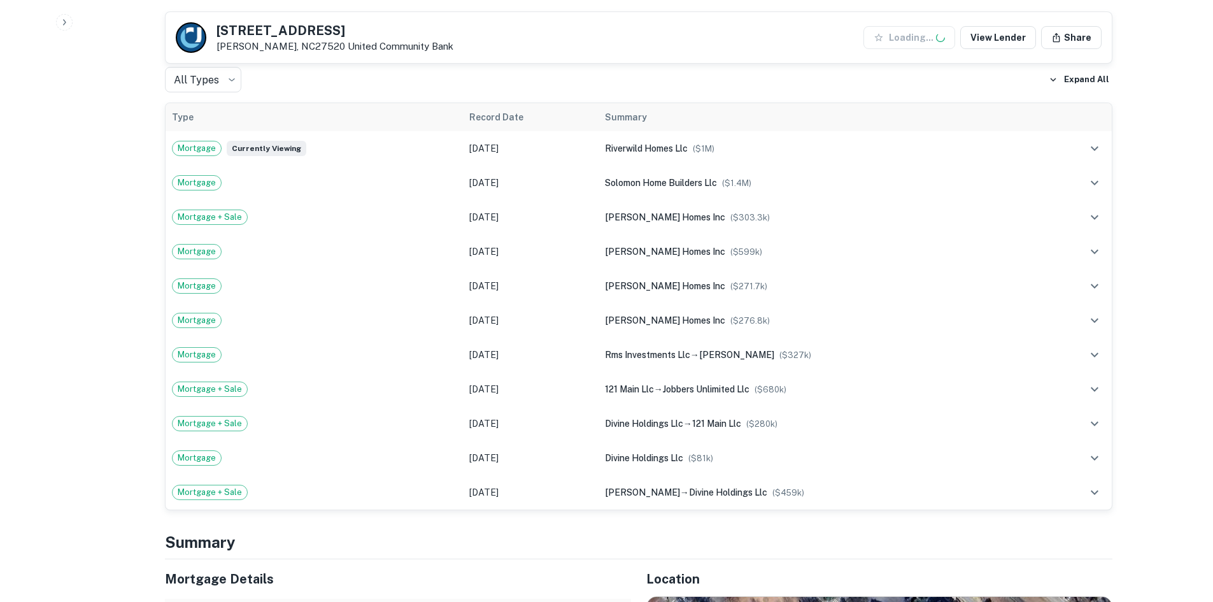
scroll to position [1166, 0]
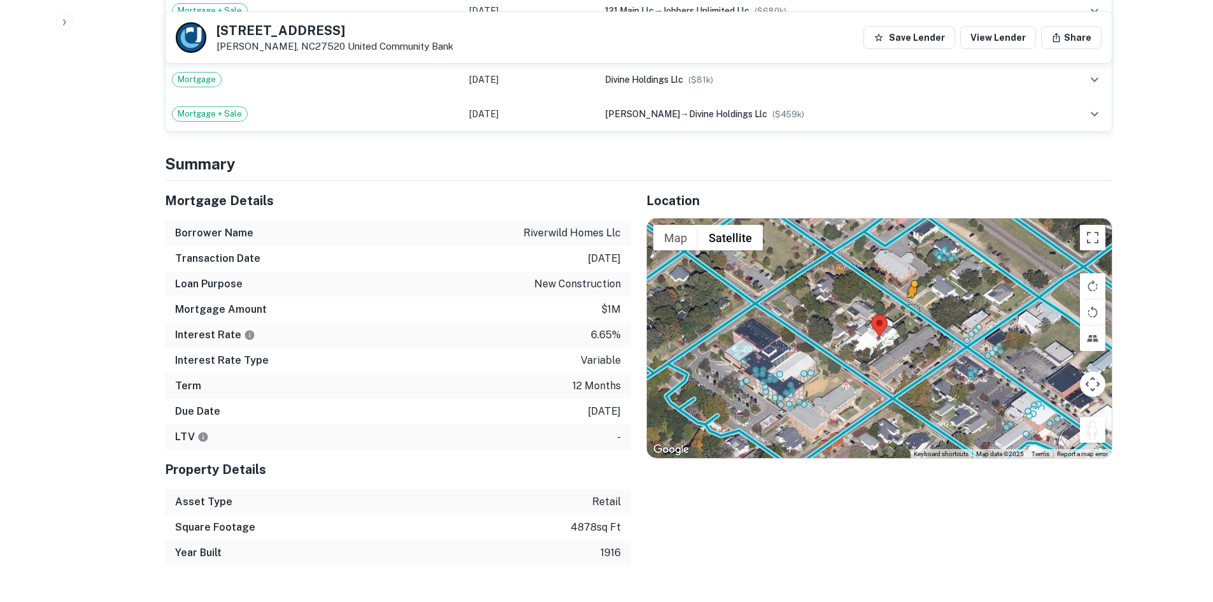
drag, startPoint x: 1094, startPoint y: 407, endPoint x: 911, endPoint y: 283, distance: 221.4
click at [911, 283] on div "To activate drag with keyboard, press Alt + Enter. Once in keyboard drag state,…" at bounding box center [879, 337] width 465 height 239
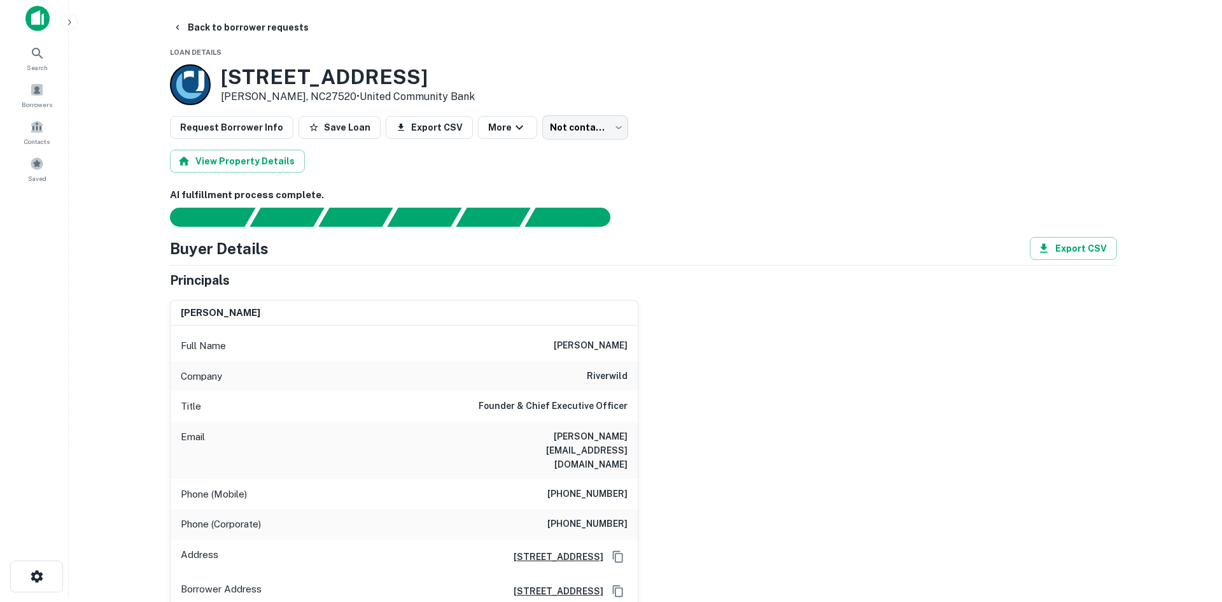
scroll to position [0, 0]
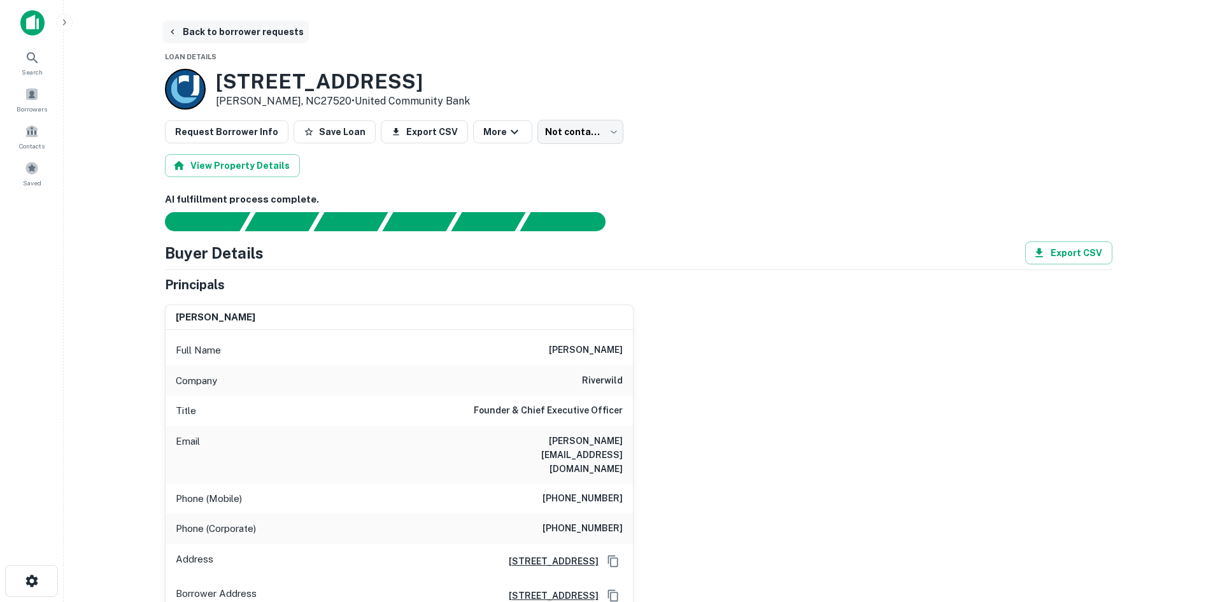
click at [227, 33] on button "Back to borrower requests" at bounding box center [235, 31] width 146 height 23
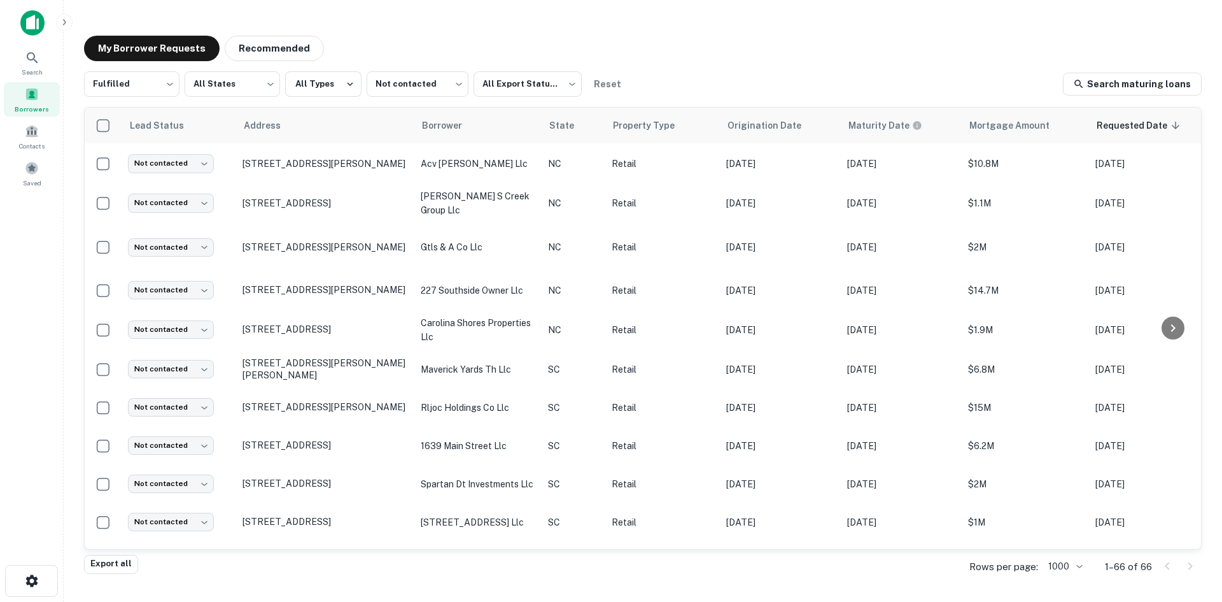
scroll to position [1769, 0]
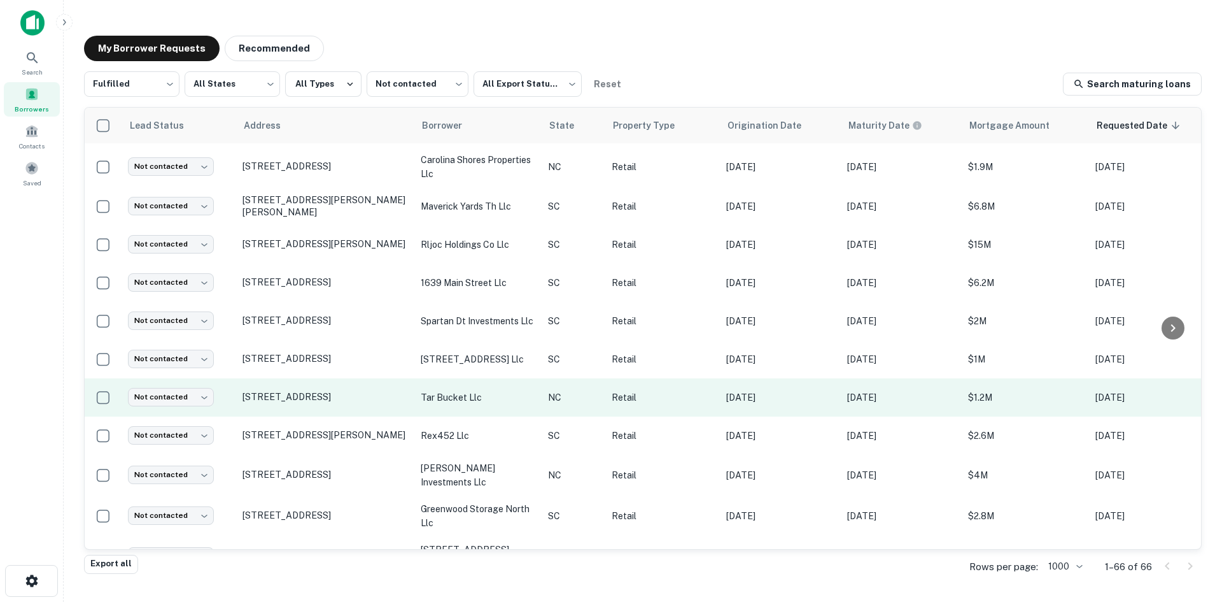
click at [367, 397] on td "[STREET_ADDRESS]" at bounding box center [325, 397] width 178 height 38
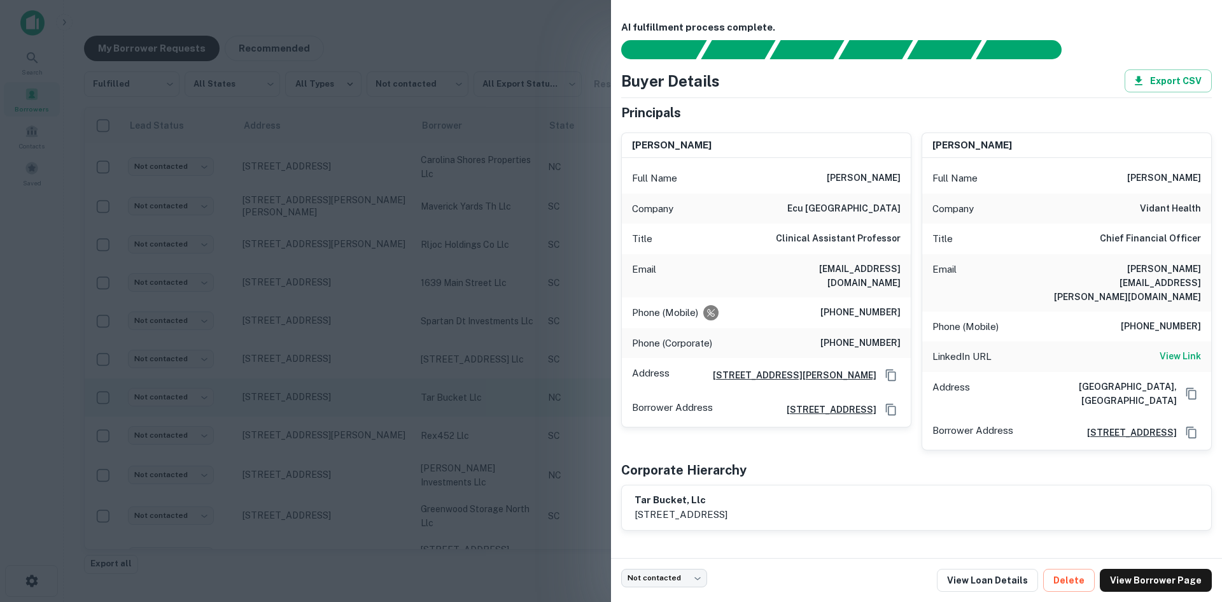
click at [367, 397] on div at bounding box center [611, 301] width 1222 height 602
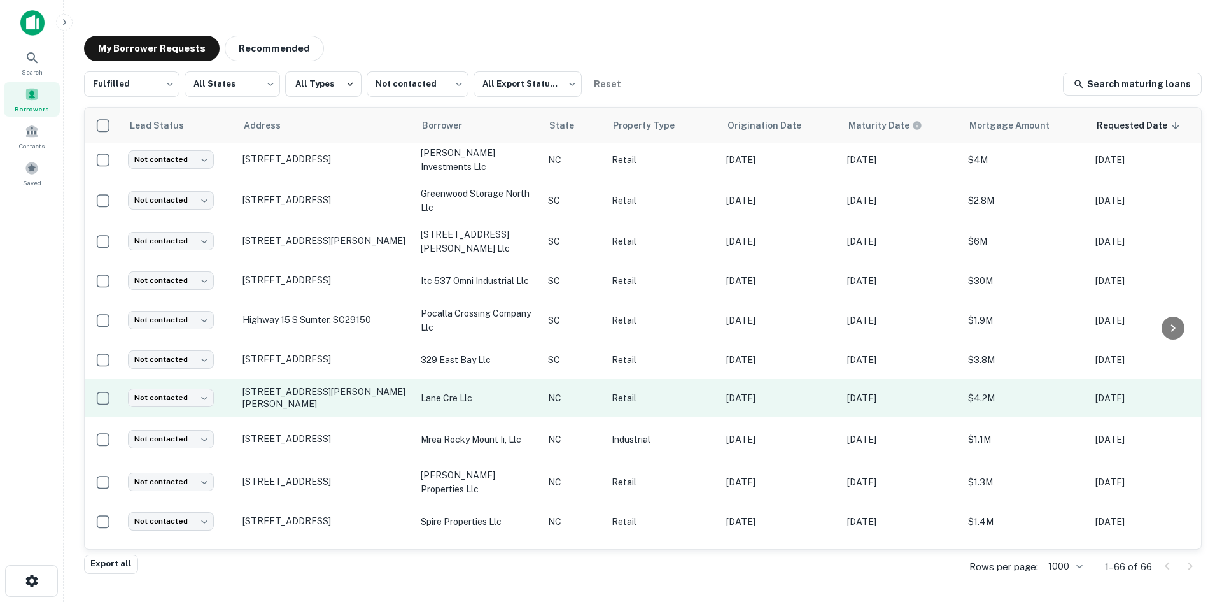
scroll to position [2087, 0]
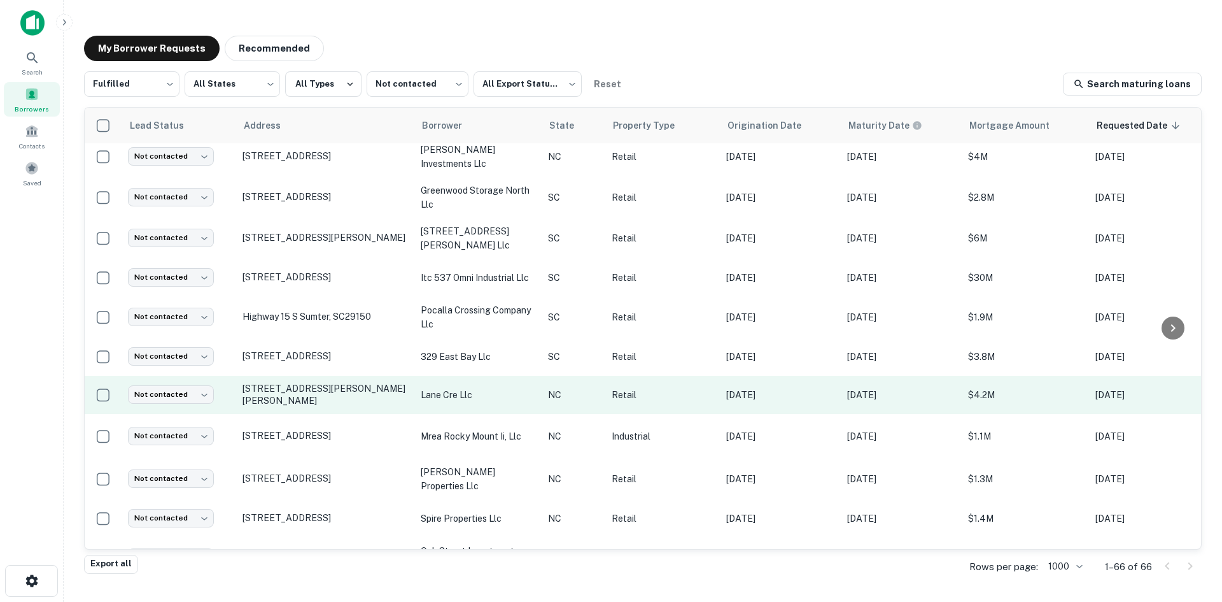
click at [339, 411] on td "[STREET_ADDRESS][PERSON_NAME][PERSON_NAME]" at bounding box center [325, 395] width 178 height 38
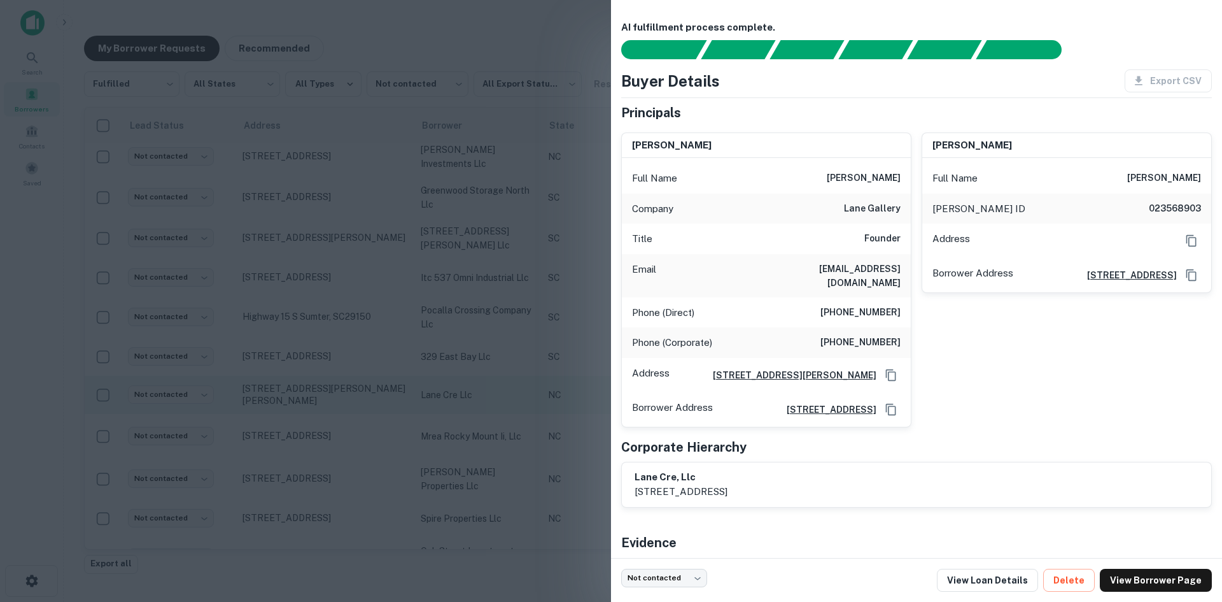
click at [339, 411] on div at bounding box center [611, 301] width 1222 height 602
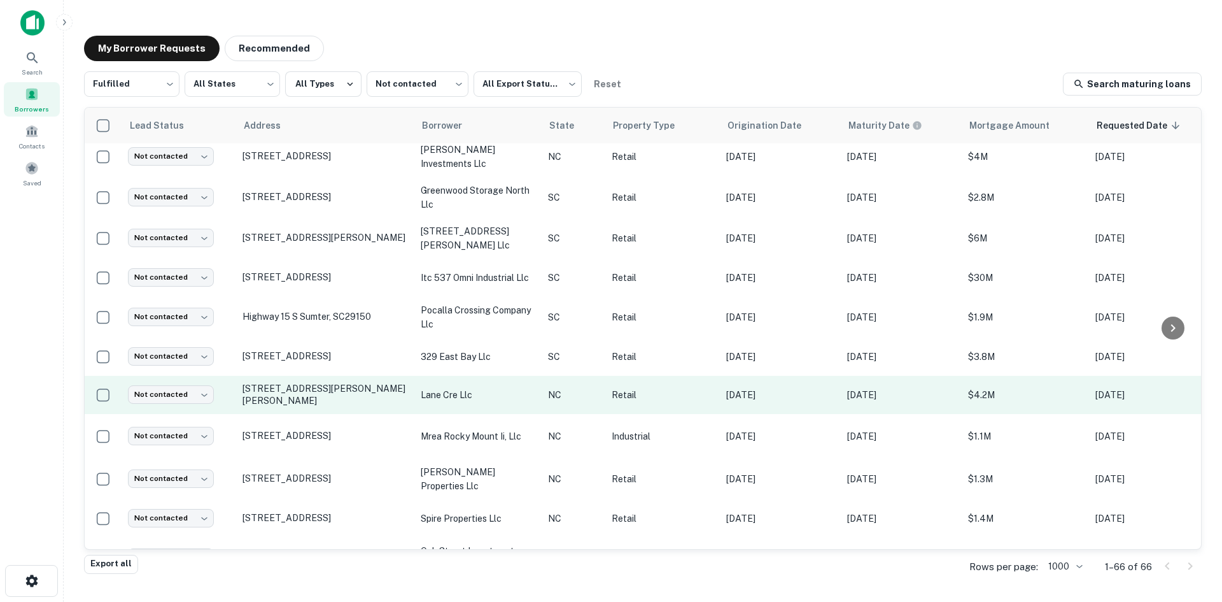
scroll to position [2242, 0]
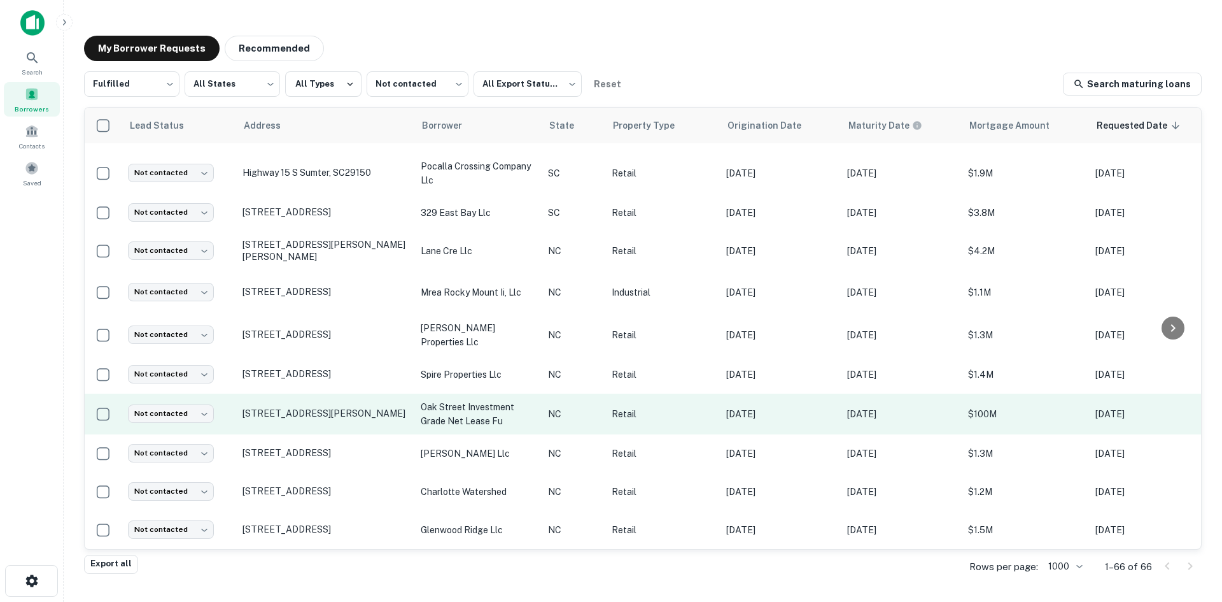
click at [337, 411] on td "[STREET_ADDRESS][PERSON_NAME]" at bounding box center [325, 413] width 178 height 41
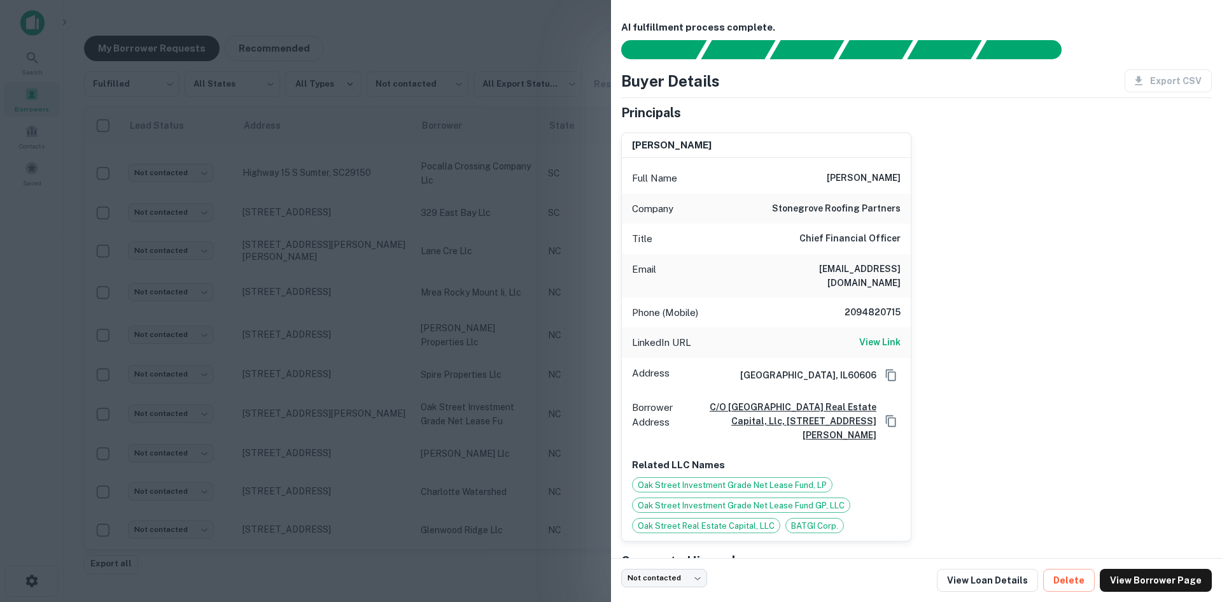
click at [337, 412] on div at bounding box center [611, 301] width 1222 height 602
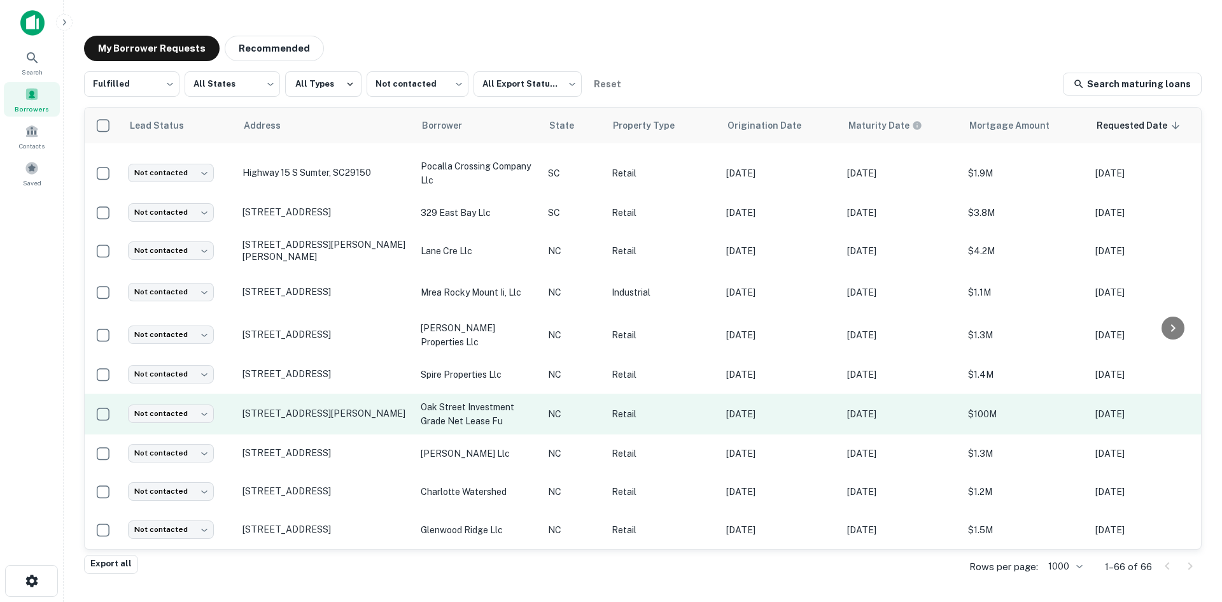
click at [332, 414] on td "5 Crowell Rd Asheville, NC28806" at bounding box center [325, 413] width 178 height 41
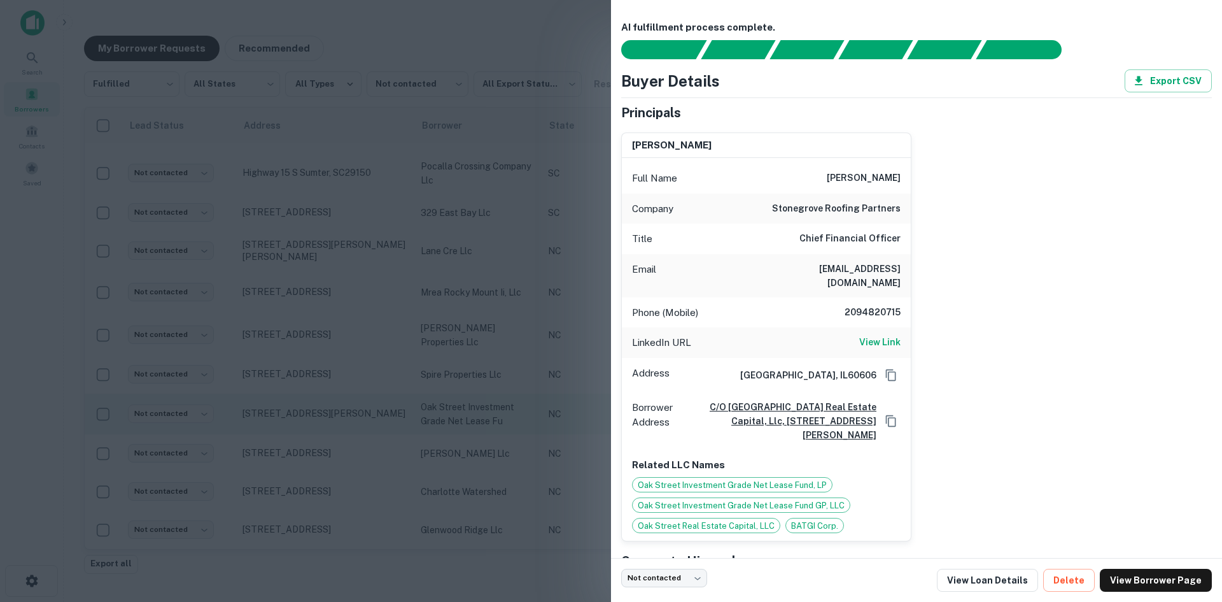
click at [332, 414] on div at bounding box center [611, 301] width 1222 height 602
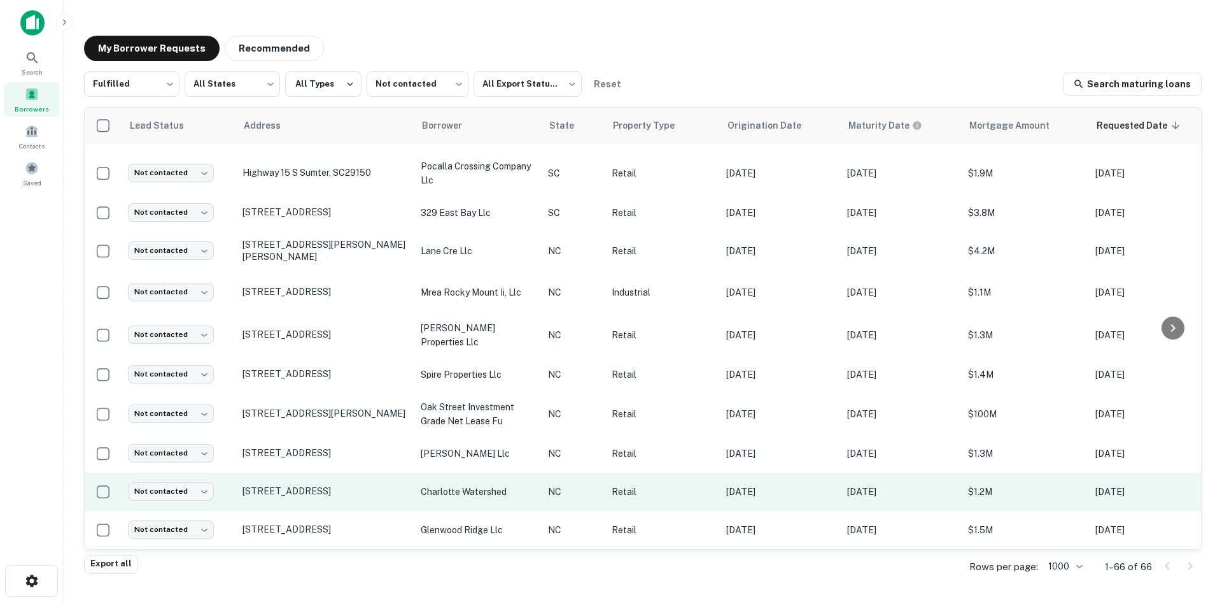
click at [334, 495] on td "2101 Shenandoah Ave Charlotte, NC28205" at bounding box center [325, 491] width 178 height 38
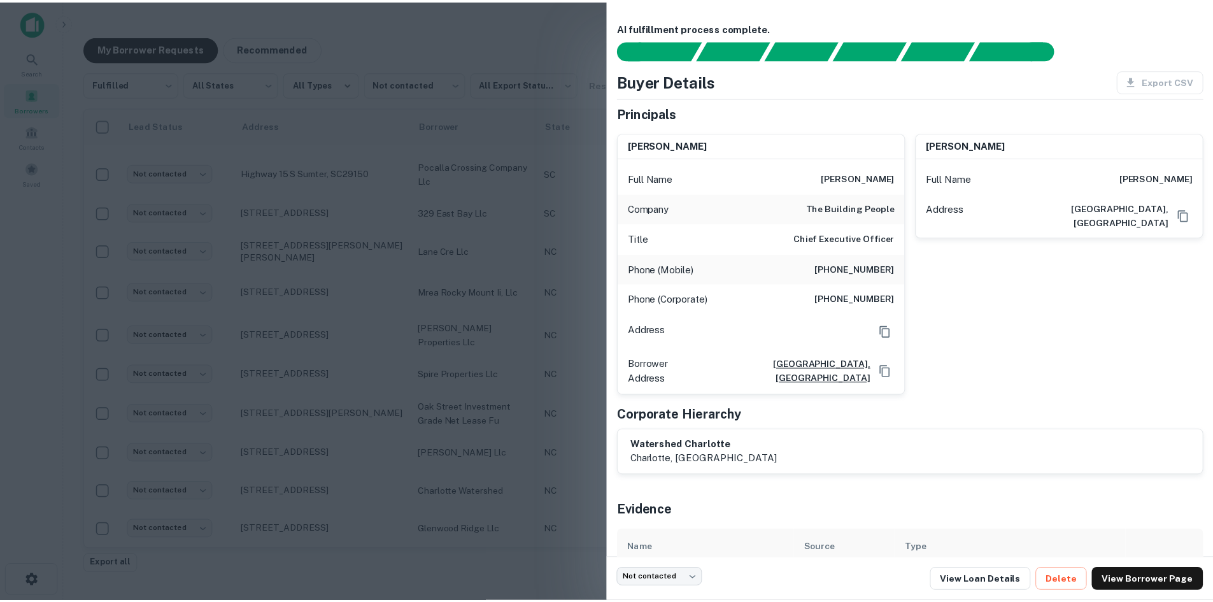
scroll to position [43, 0]
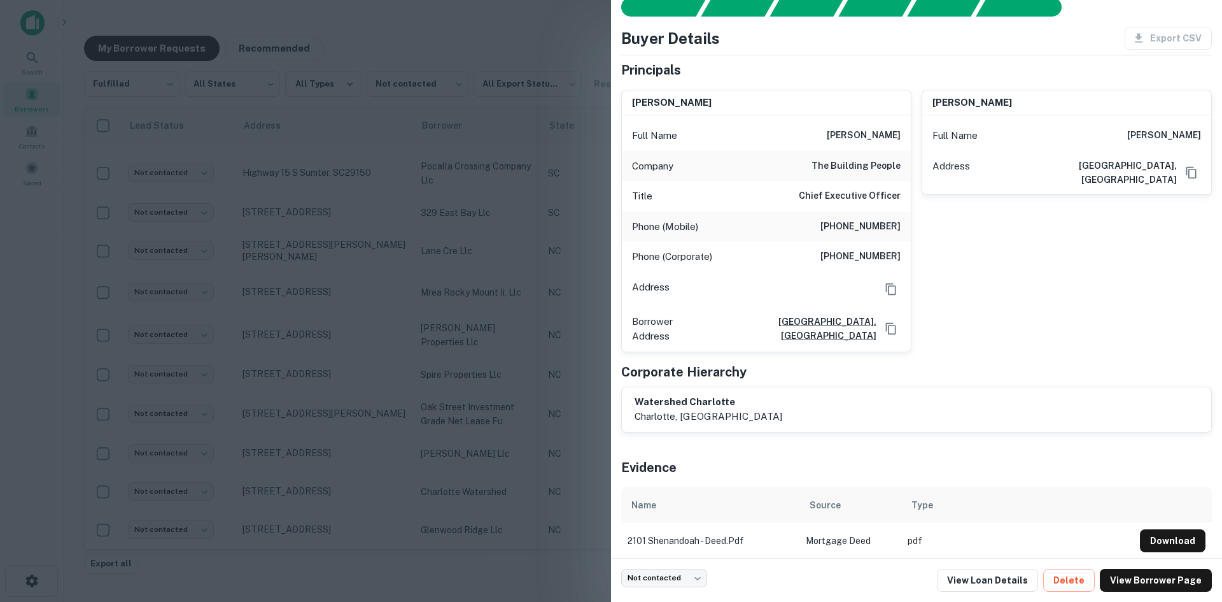
click at [308, 482] on div at bounding box center [611, 301] width 1222 height 602
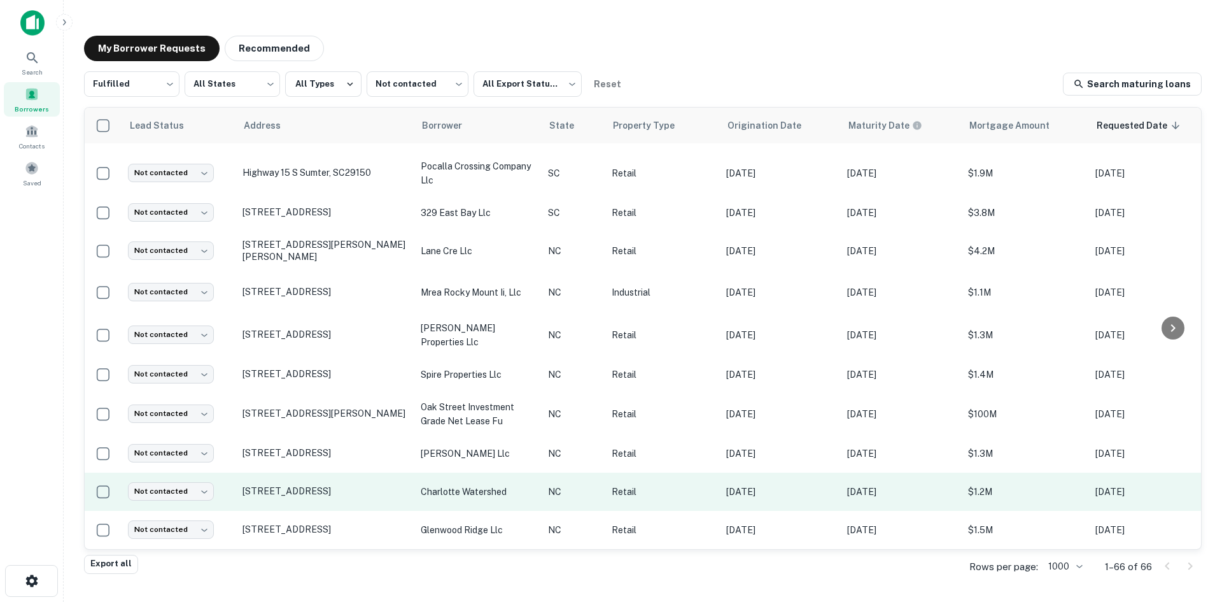
click at [316, 493] on td "2101 Shenandoah Ave Charlotte, NC28205" at bounding box center [325, 491] width 178 height 38
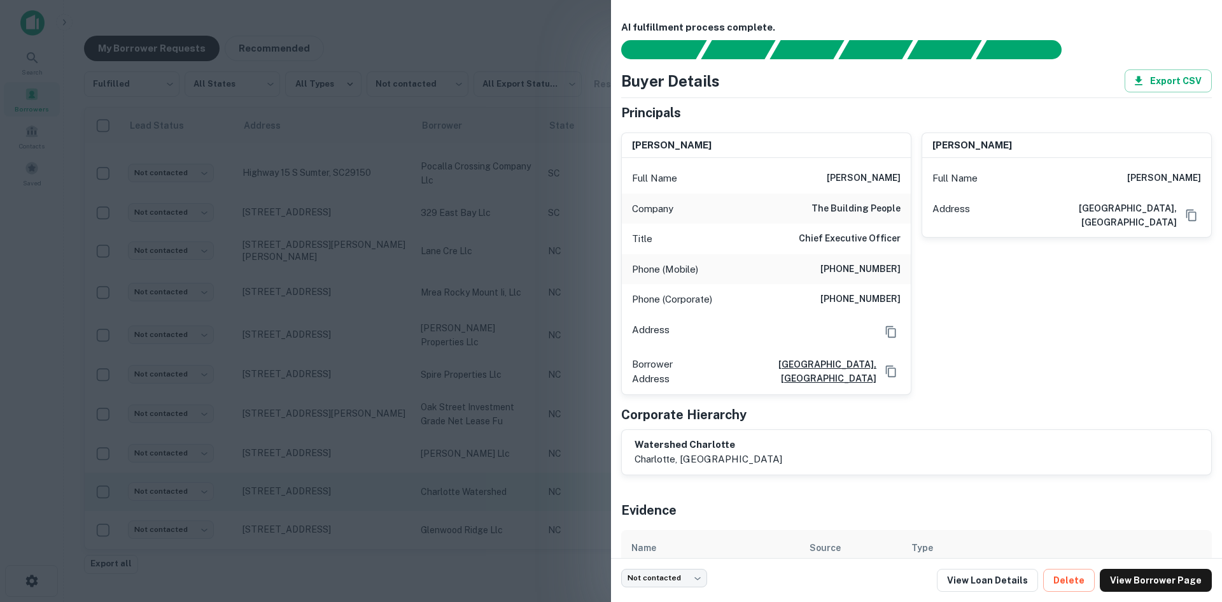
click at [316, 493] on div at bounding box center [611, 301] width 1222 height 602
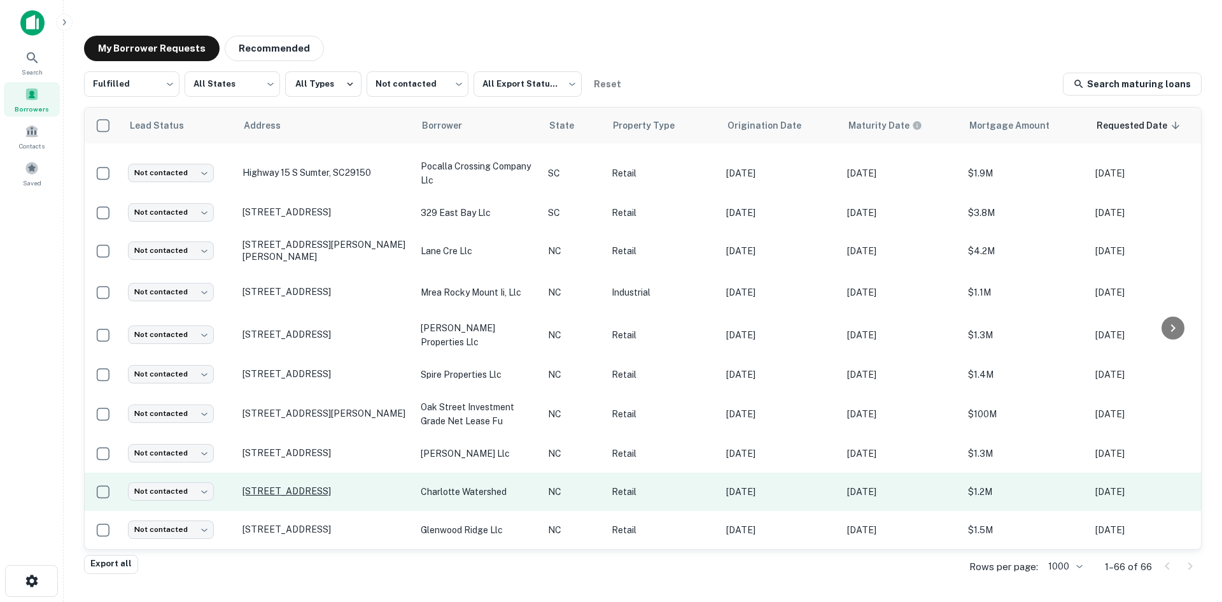
click at [306, 485] on p "2101 Shenandoah Ave Charlotte, NC28205" at bounding box center [326, 490] width 166 height 11
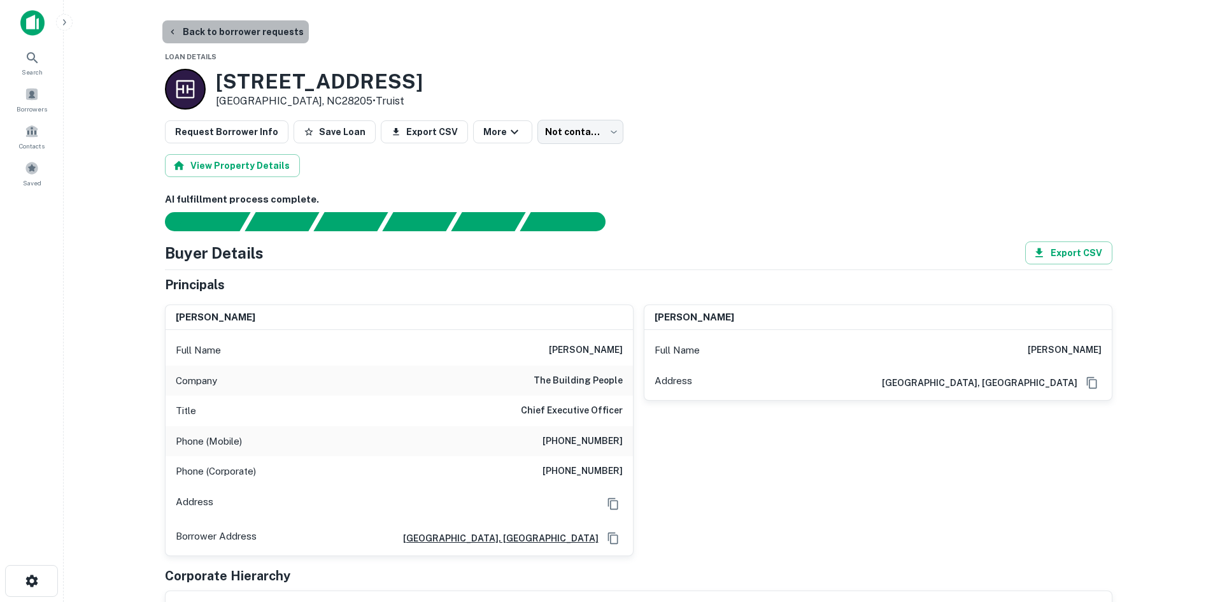
click at [250, 40] on button "Back to borrower requests" at bounding box center [235, 31] width 146 height 23
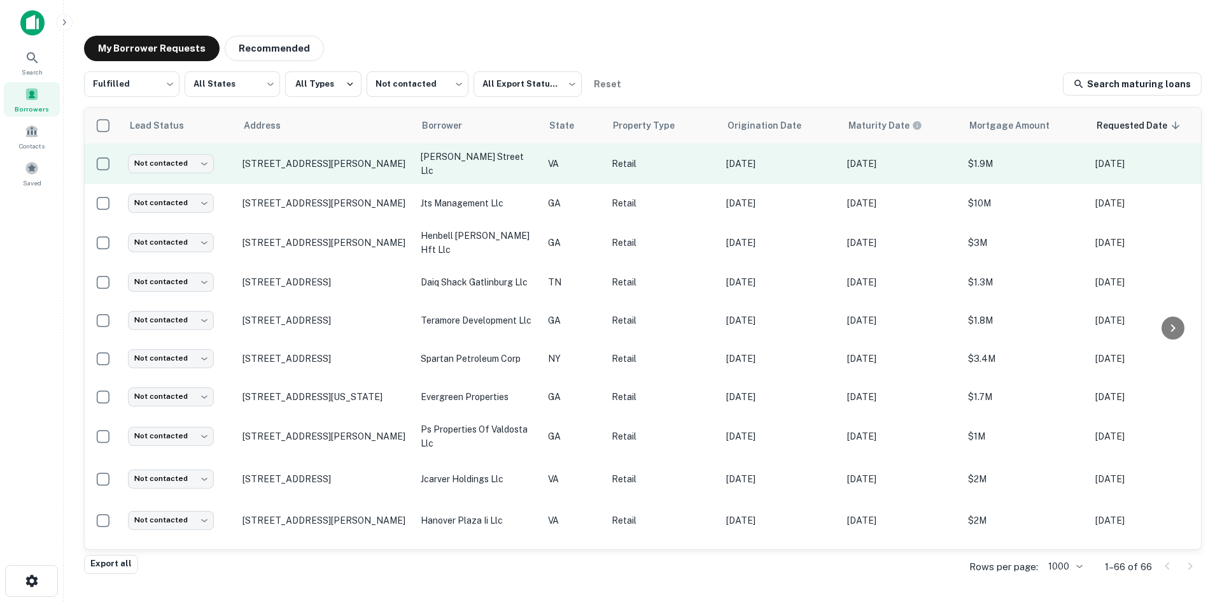
click at [362, 180] on td "500 Goddin St Richmond, VA23231" at bounding box center [325, 163] width 178 height 41
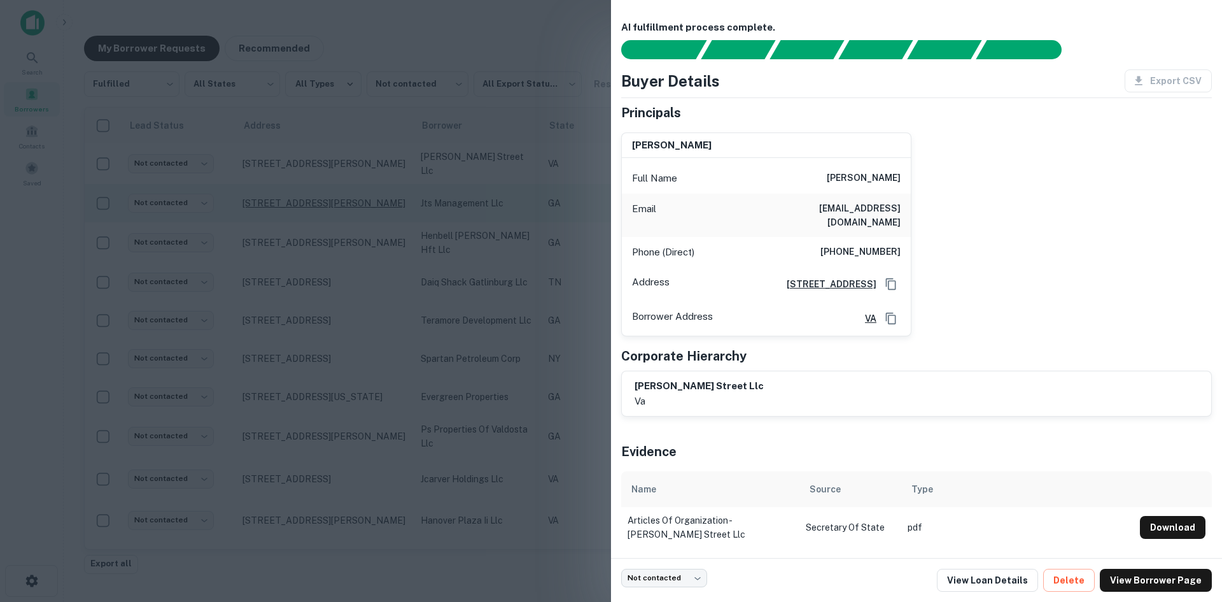
click at [306, 210] on div at bounding box center [611, 301] width 1222 height 602
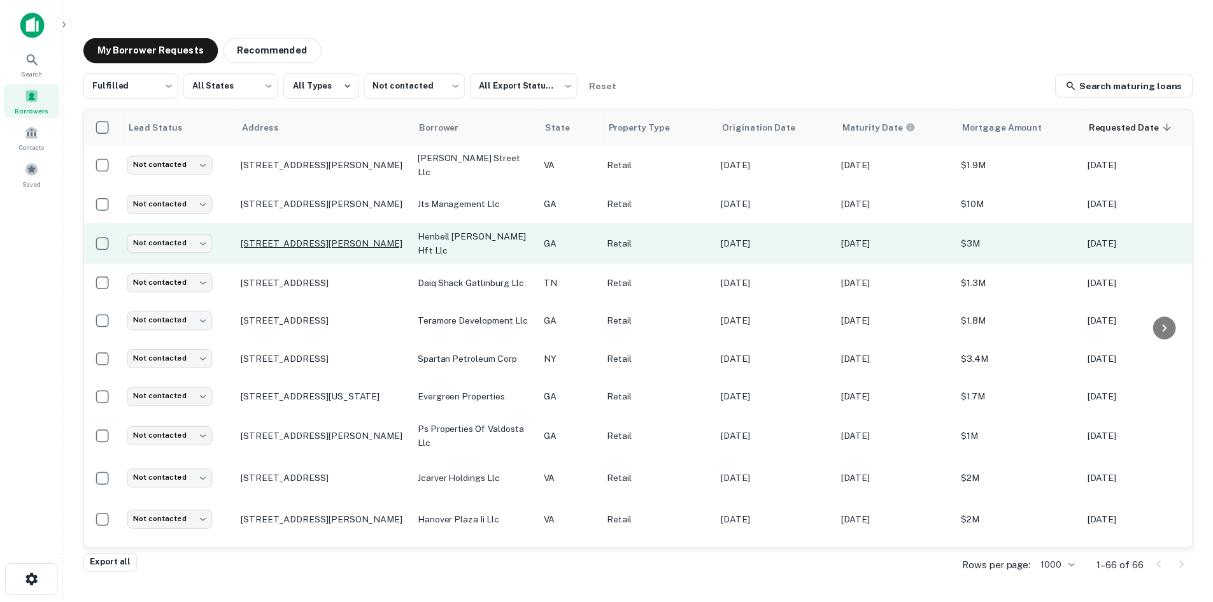
scroll to position [255, 0]
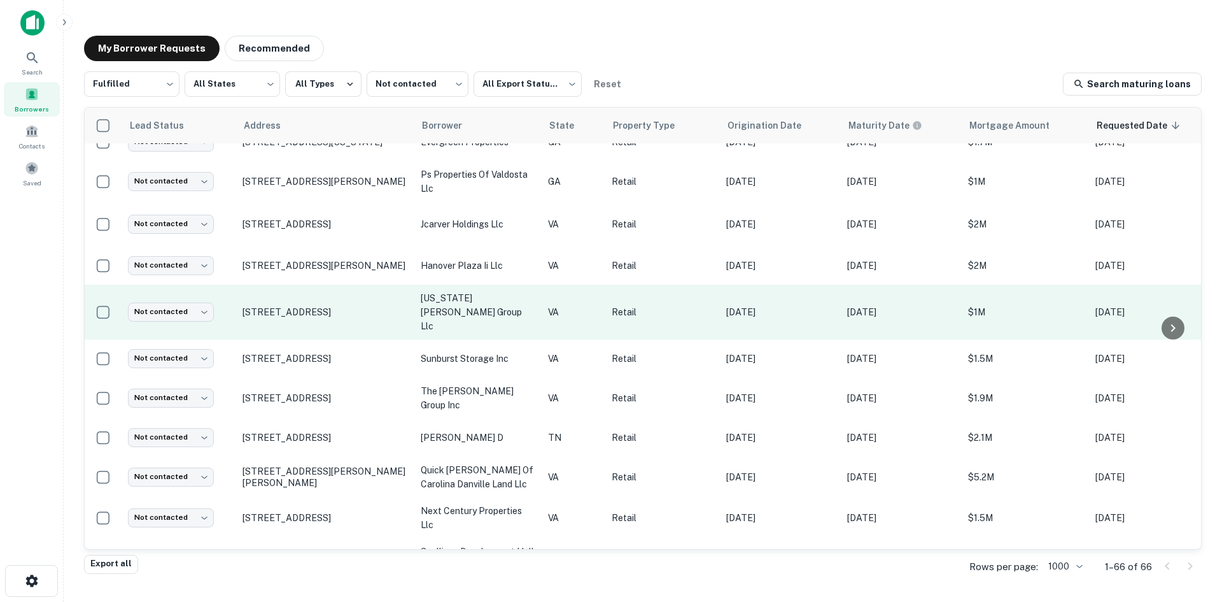
click at [329, 311] on td "7726 Wards Rd Rustburg, VA24588" at bounding box center [325, 312] width 178 height 55
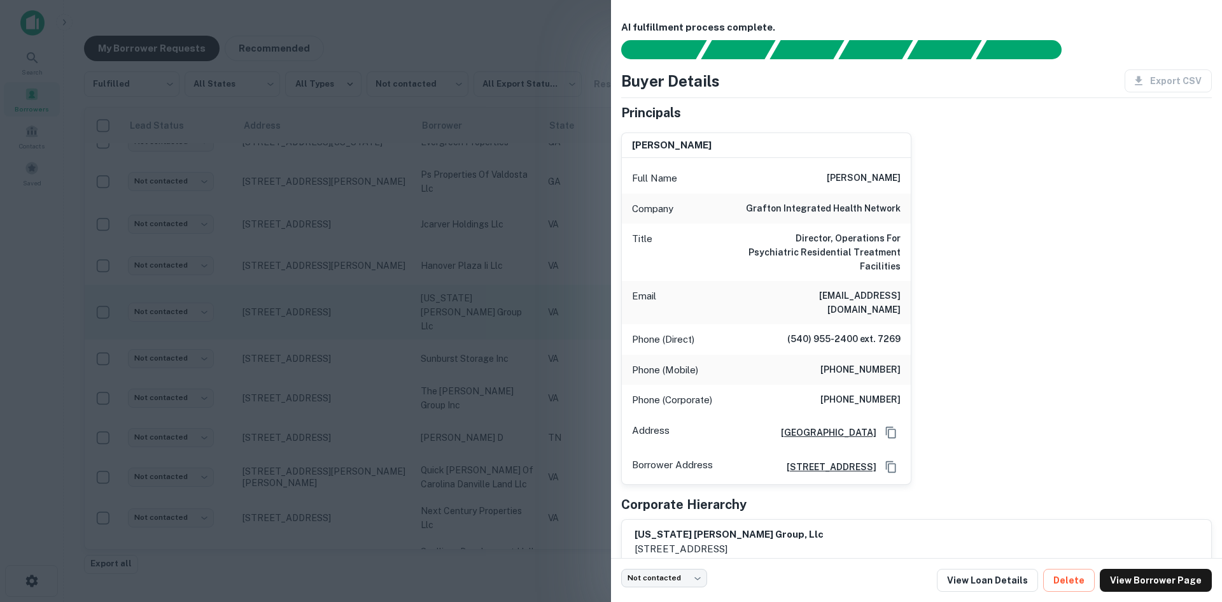
click at [329, 311] on div at bounding box center [611, 301] width 1222 height 602
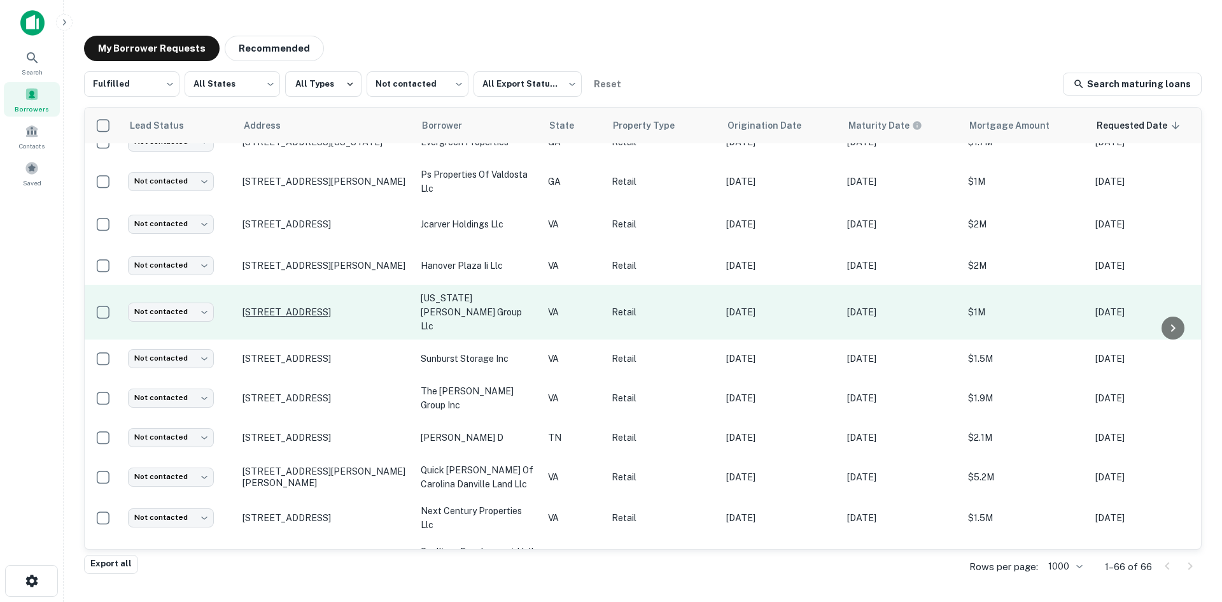
click at [334, 306] on p "7726 Wards Rd Rustburg, VA24588" at bounding box center [326, 311] width 166 height 11
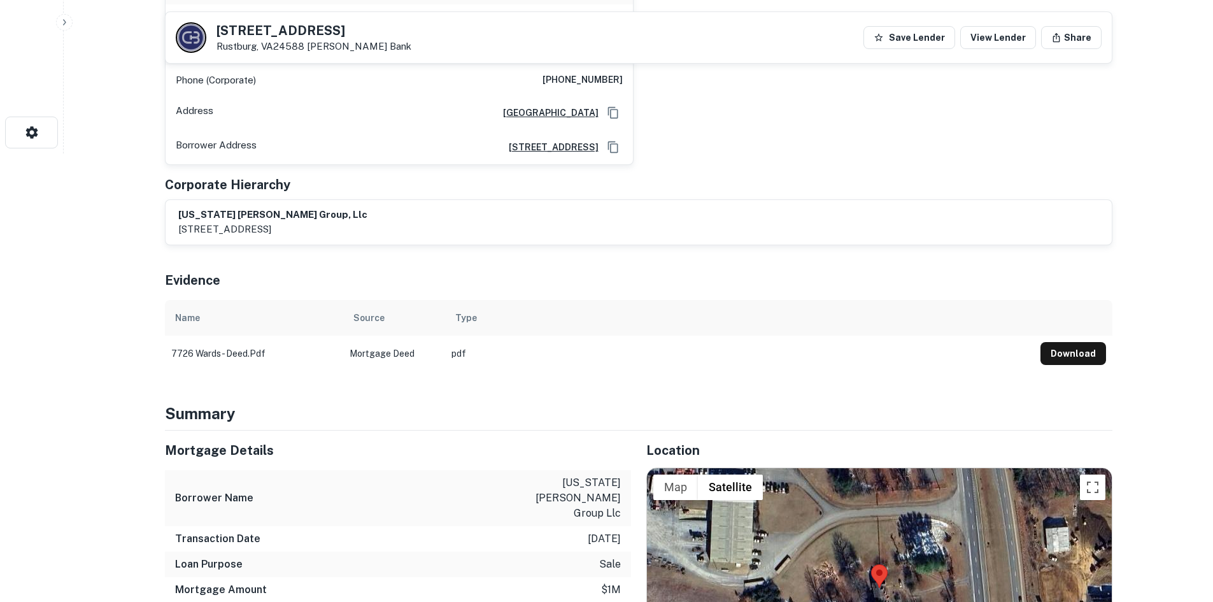
scroll to position [637, 0]
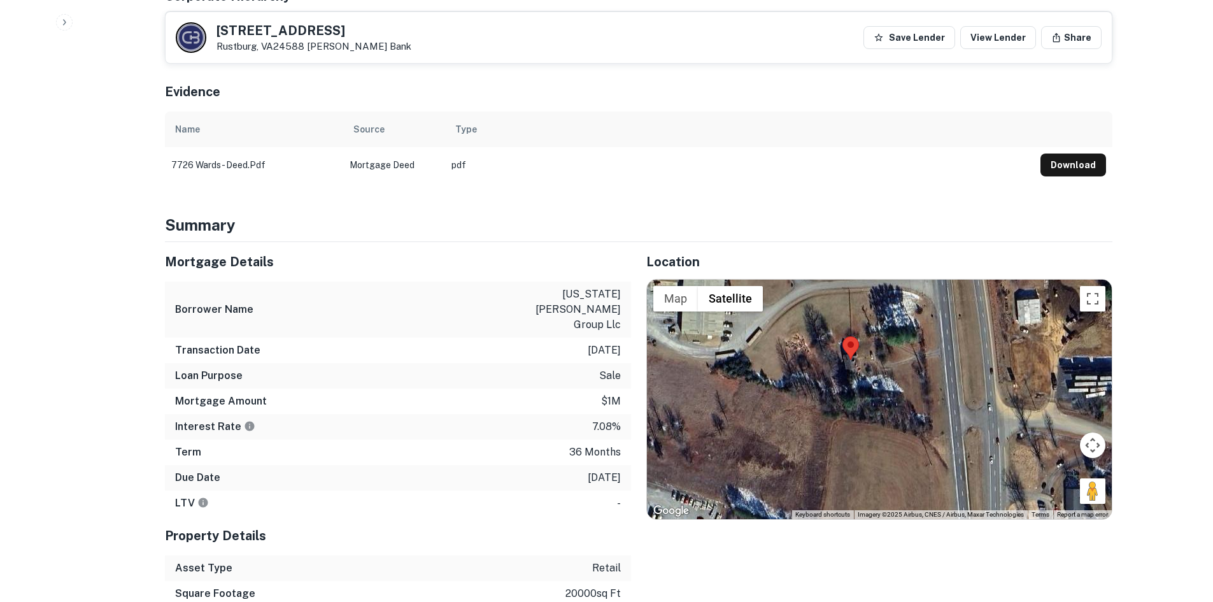
drag, startPoint x: 1078, startPoint y: 463, endPoint x: 1064, endPoint y: 442, distance: 25.6
click at [1064, 442] on div at bounding box center [879, 398] width 465 height 239
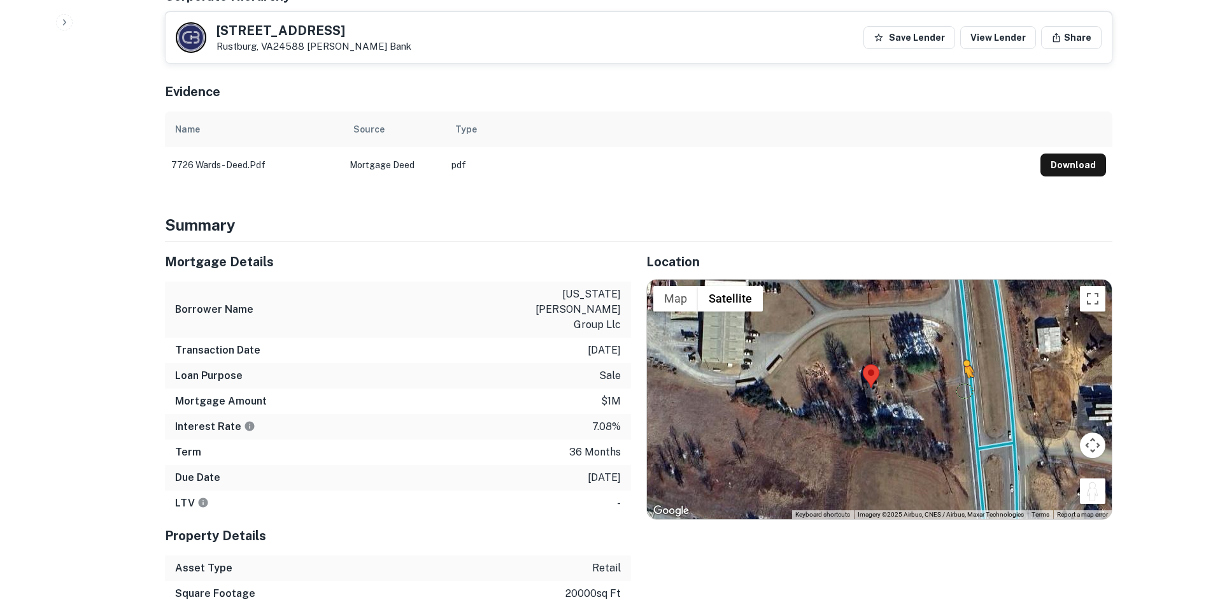
drag, startPoint x: 1089, startPoint y: 467, endPoint x: 964, endPoint y: 362, distance: 162.7
click at [964, 362] on div "To activate drag with keyboard, press Alt + Enter. Once in keyboard drag state,…" at bounding box center [879, 398] width 465 height 239
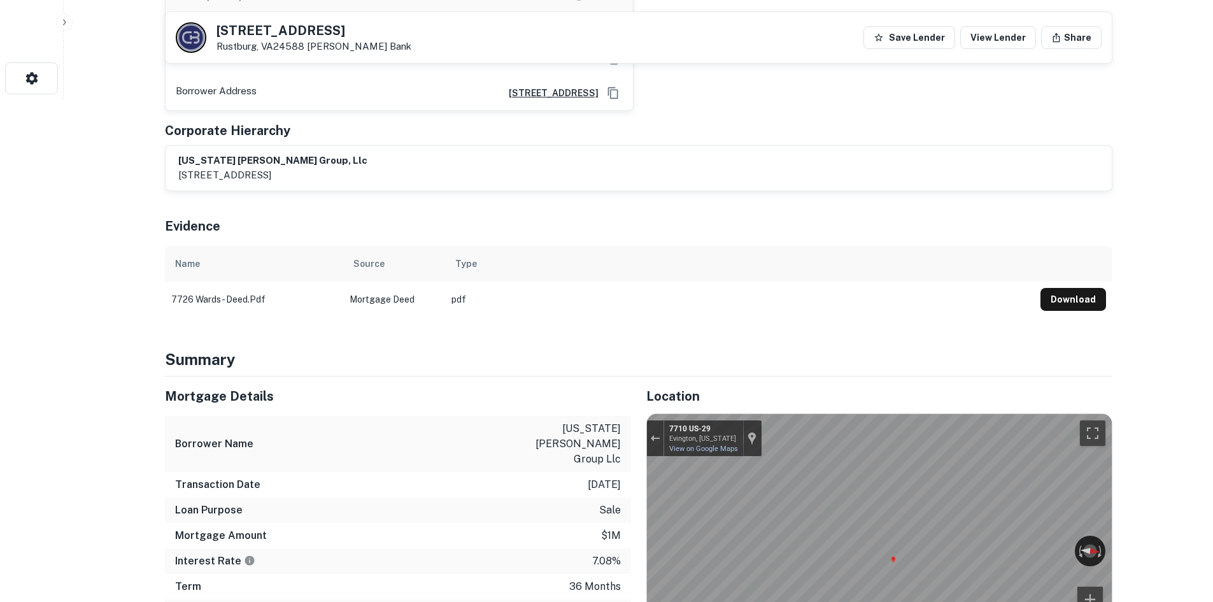
scroll to position [382, 0]
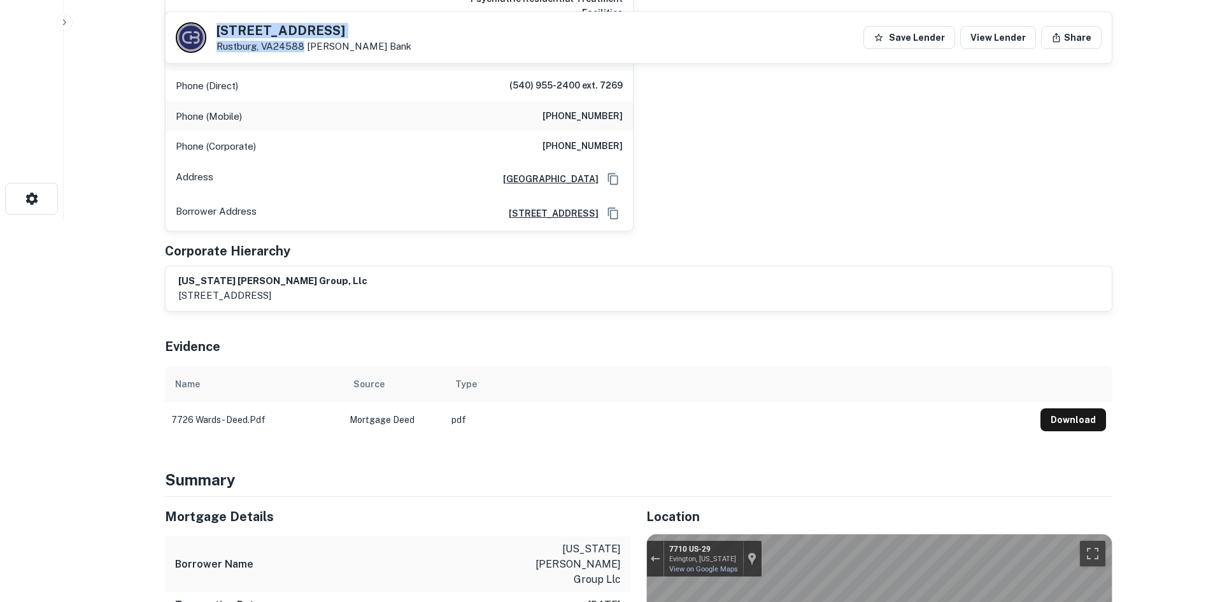
drag, startPoint x: 216, startPoint y: 30, endPoint x: 302, endPoint y: 48, distance: 88.5
click at [302, 48] on div "7726 Wards Rd Rustburg, VA24588 Carter Bank" at bounding box center [313, 38] width 195 height 28
copy div "7726 Wards Rd Rustburg, VA24588"
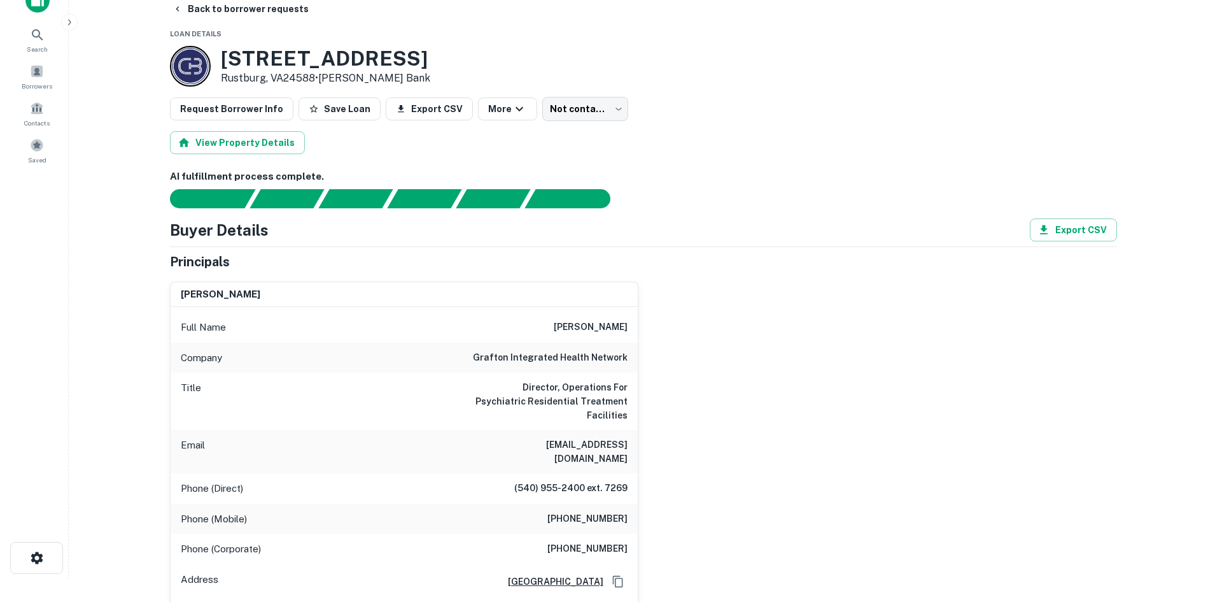
scroll to position [0, 0]
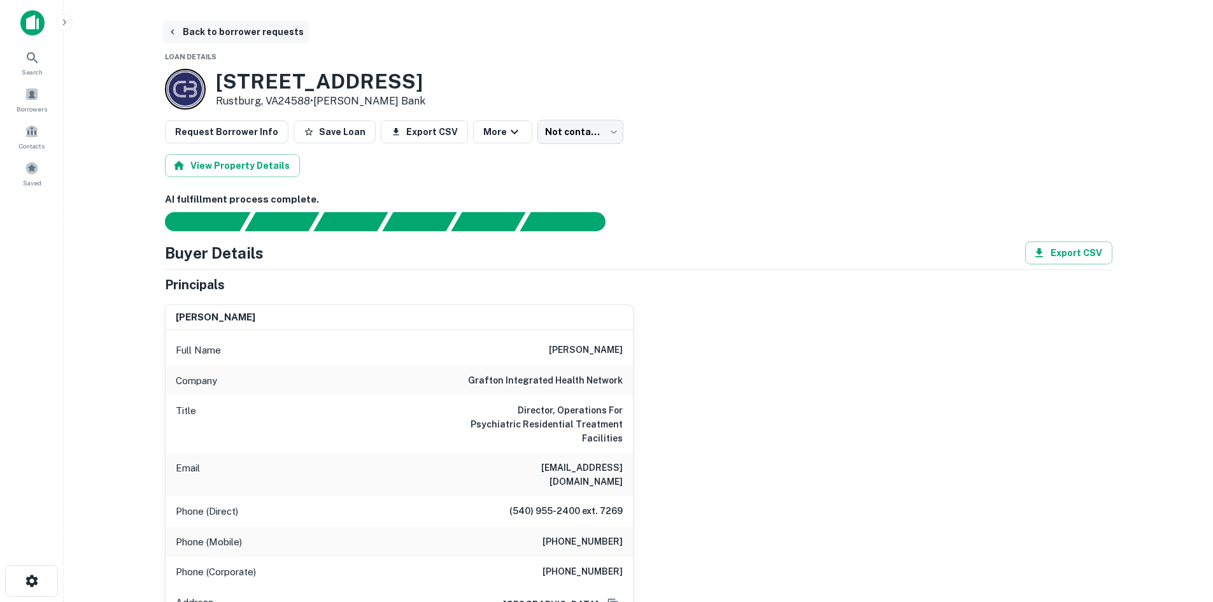
click at [203, 32] on button "Back to borrower requests" at bounding box center [235, 31] width 146 height 23
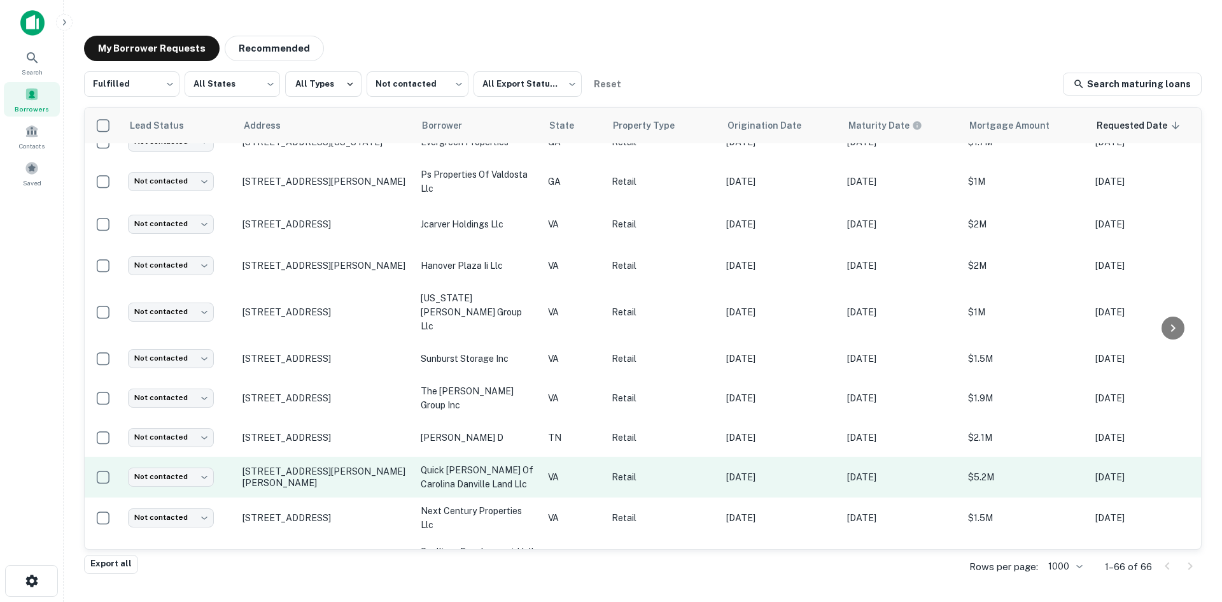
scroll to position [573, 0]
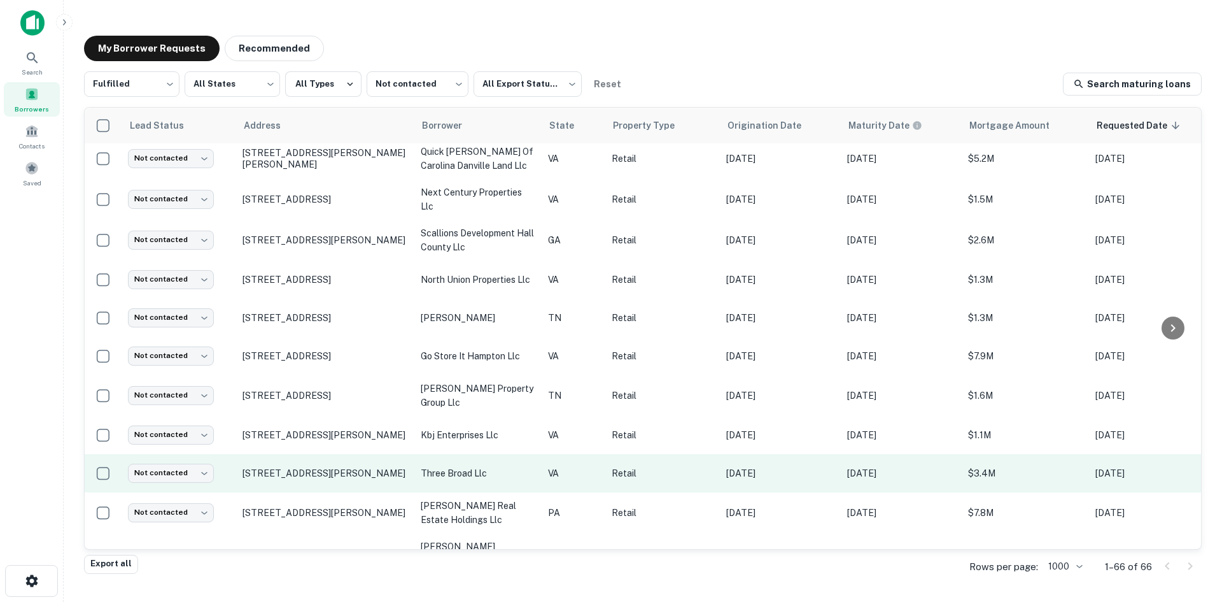
click at [313, 461] on td "1800 Dabney Rd Richmond, VA23230" at bounding box center [325, 473] width 178 height 38
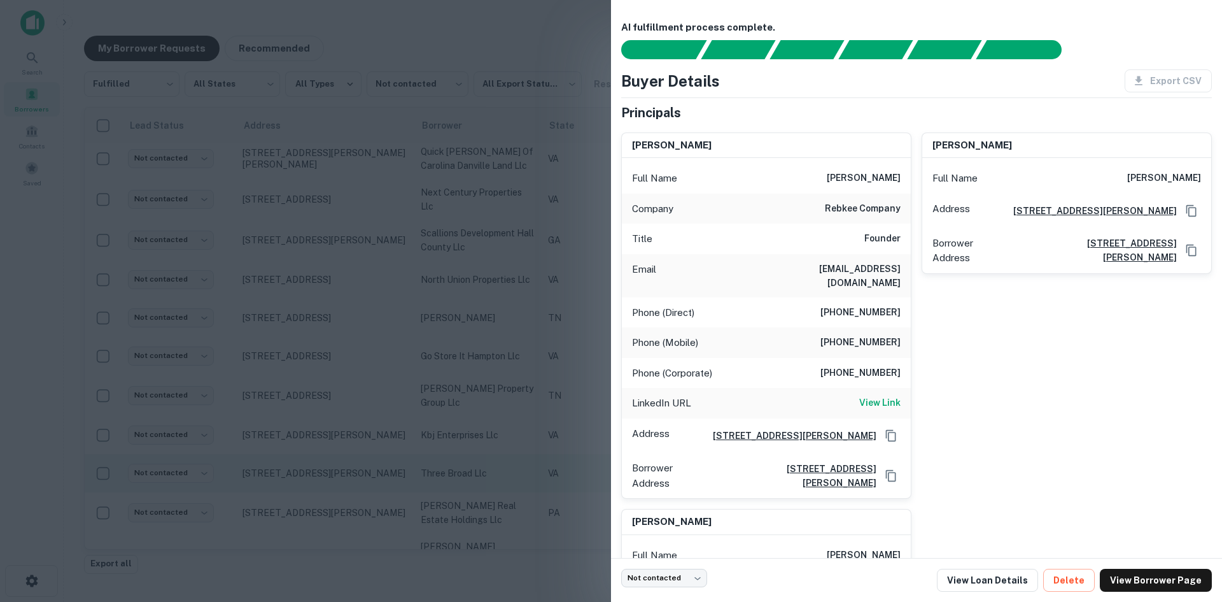
click at [313, 461] on div at bounding box center [611, 301] width 1222 height 602
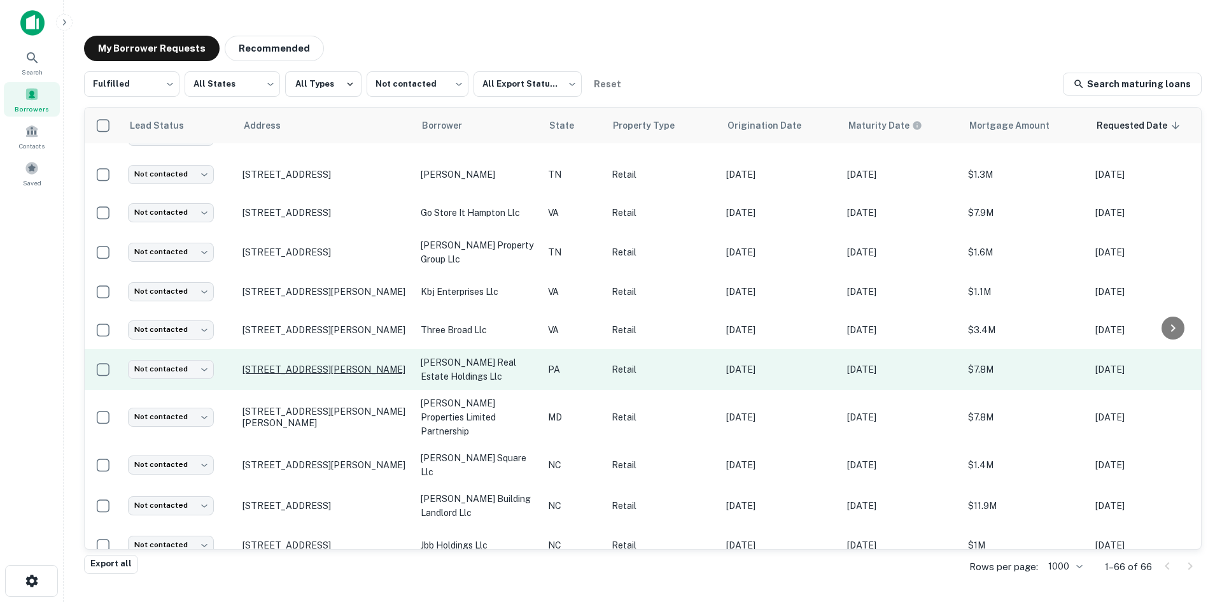
scroll to position [828, 0]
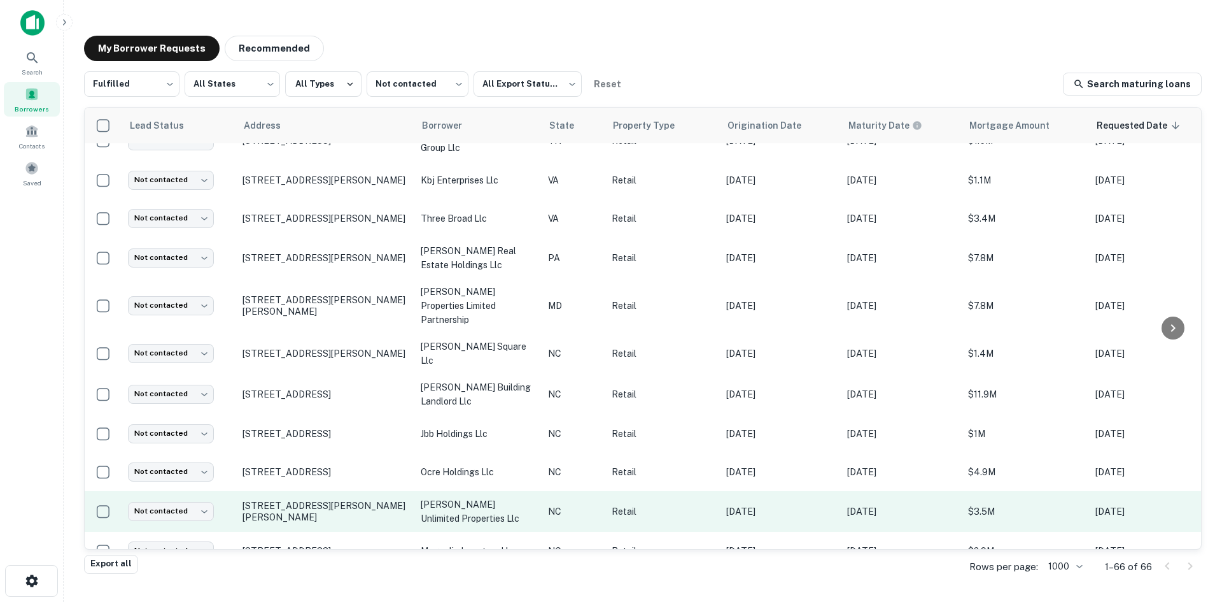
click at [319, 491] on td "121 Brenner Ave Salisbury, NC28144" at bounding box center [325, 511] width 178 height 41
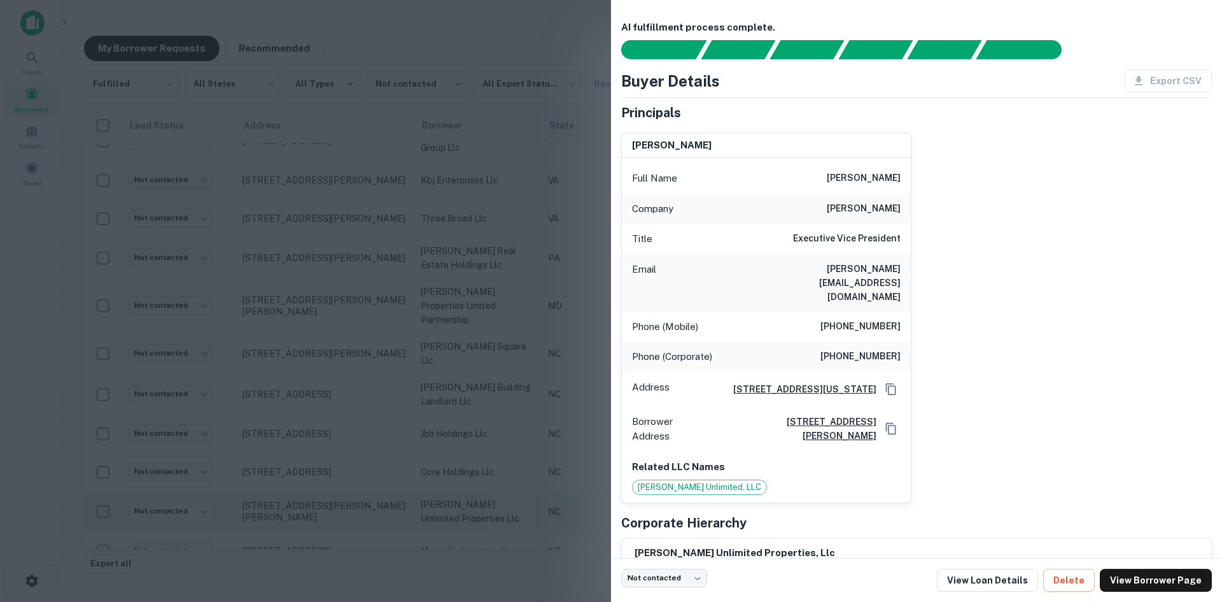
click at [319, 481] on div at bounding box center [611, 301] width 1222 height 602
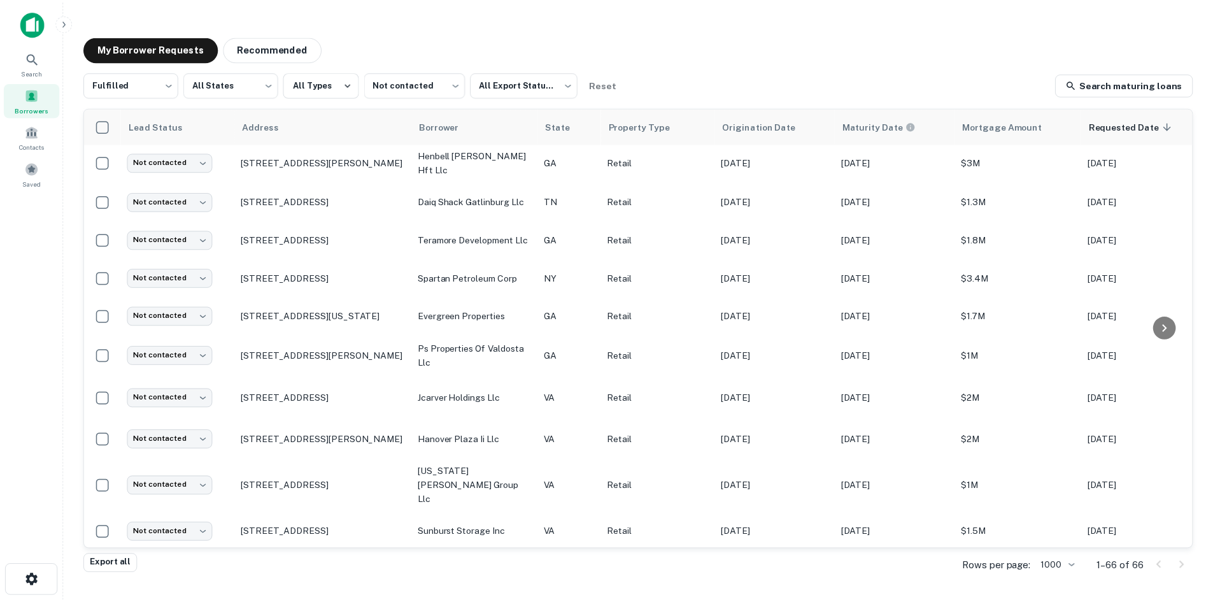
scroll to position [0, 0]
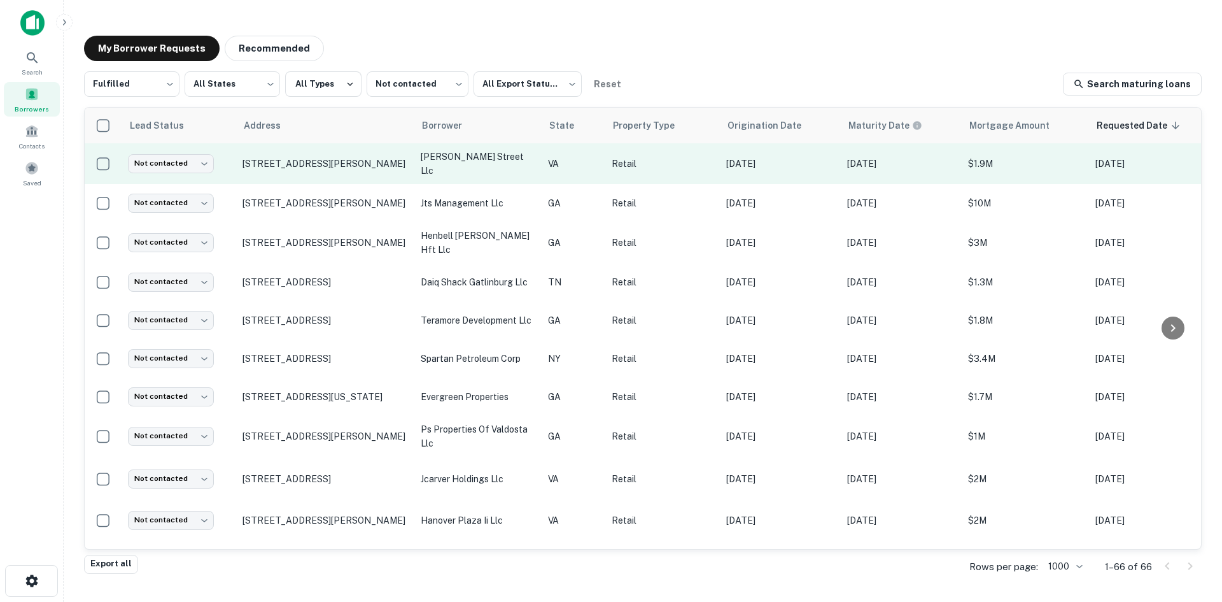
click at [322, 175] on td "500 Goddin St Richmond, VA23231" at bounding box center [325, 163] width 178 height 41
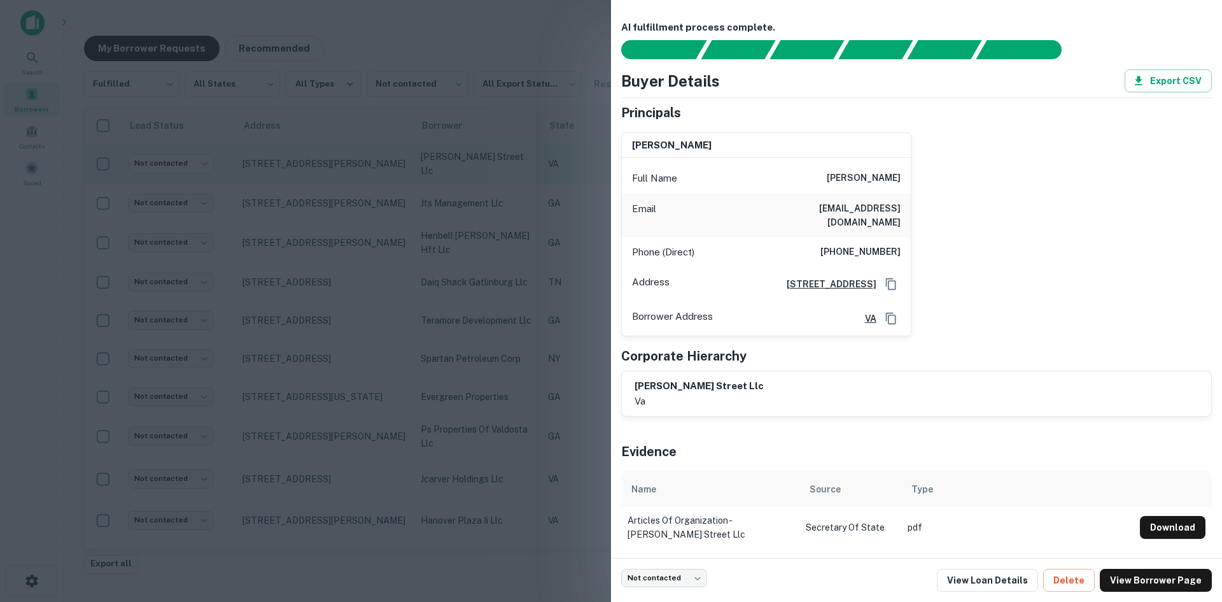
click at [322, 175] on div at bounding box center [611, 301] width 1222 height 602
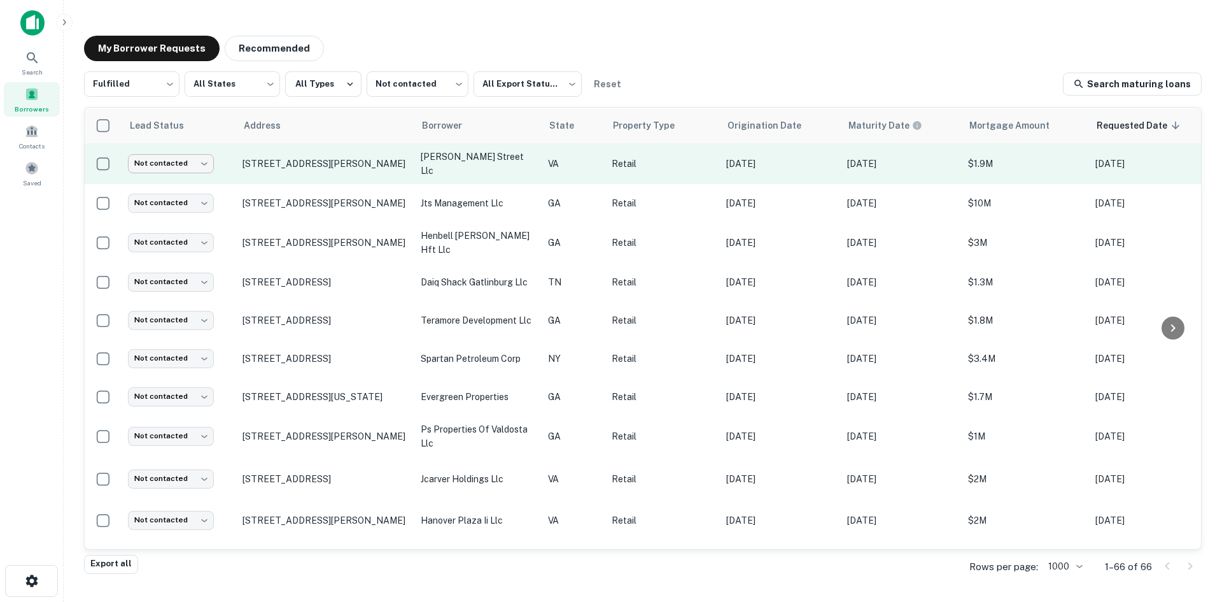
click at [209, 167] on body "Search Borrowers Contacts Saved My Borrower Requests Recommended Fulfilled ****…" at bounding box center [611, 301] width 1222 height 602
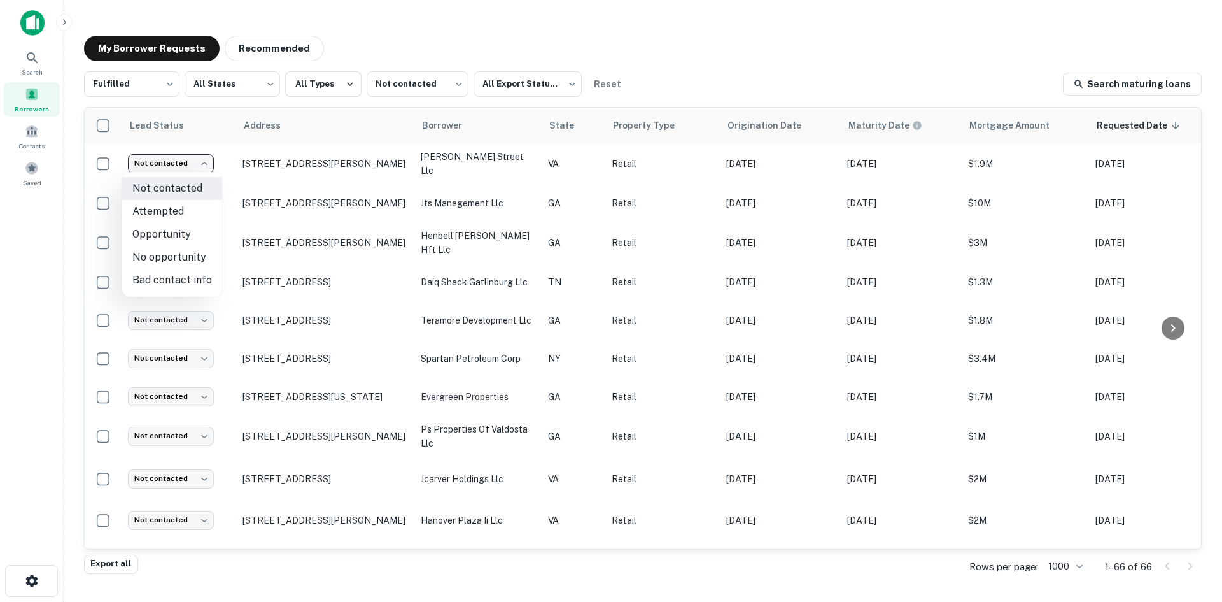
click at [204, 219] on li "Attempted" at bounding box center [172, 211] width 100 height 23
type input "*********"
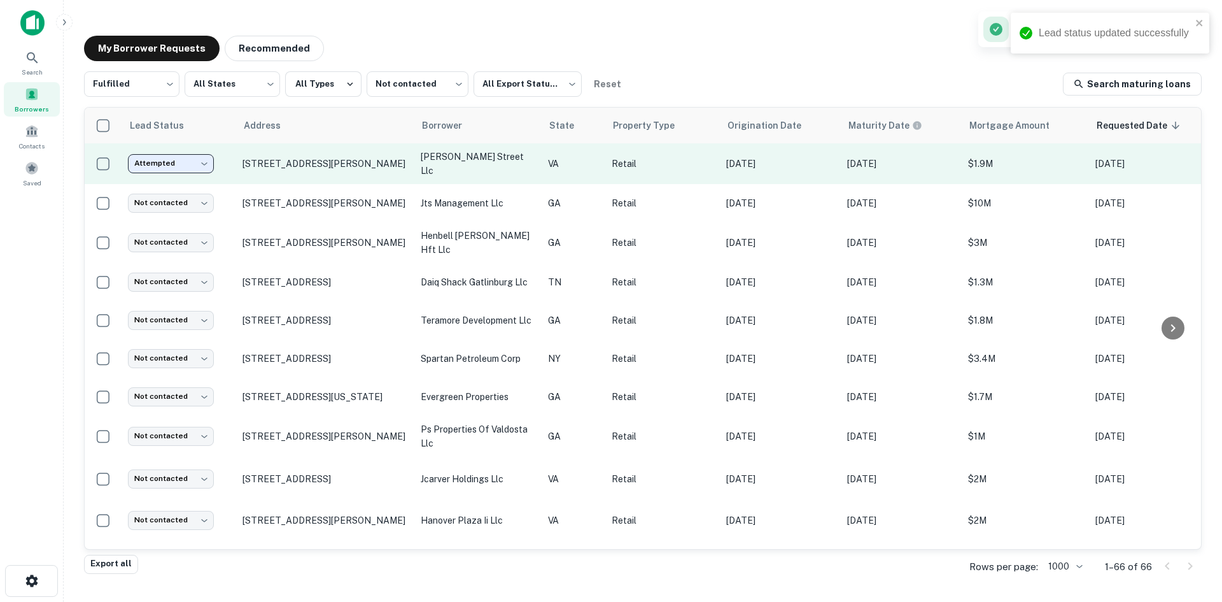
click at [305, 169] on td "500 Goddin St Richmond, VA23231" at bounding box center [325, 163] width 178 height 41
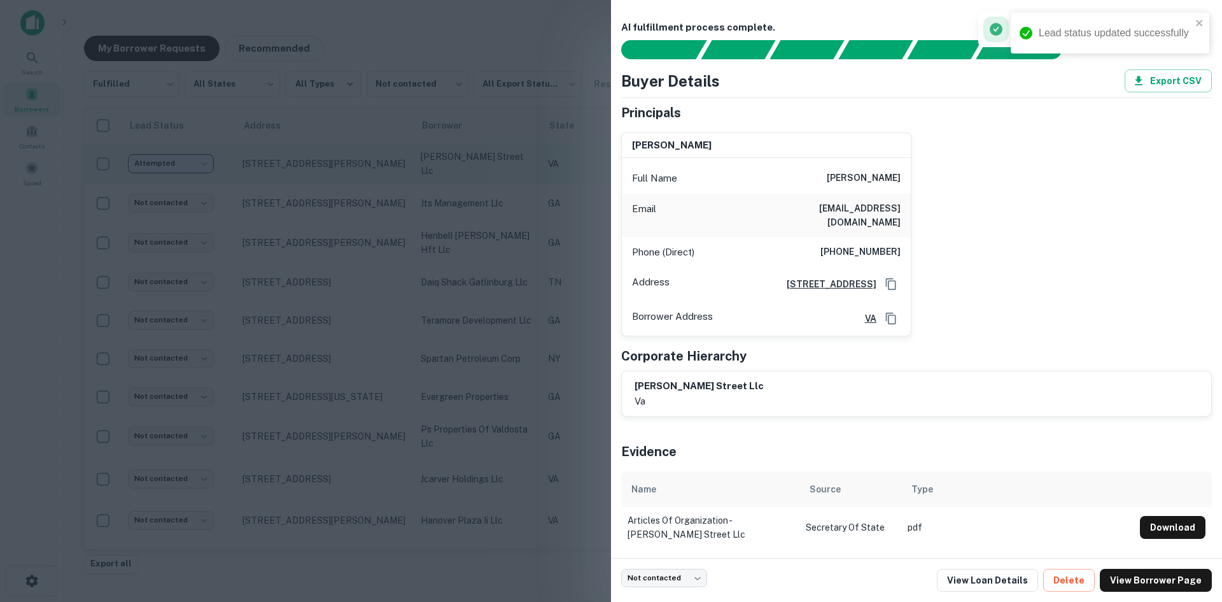
click at [305, 169] on div at bounding box center [611, 301] width 1222 height 602
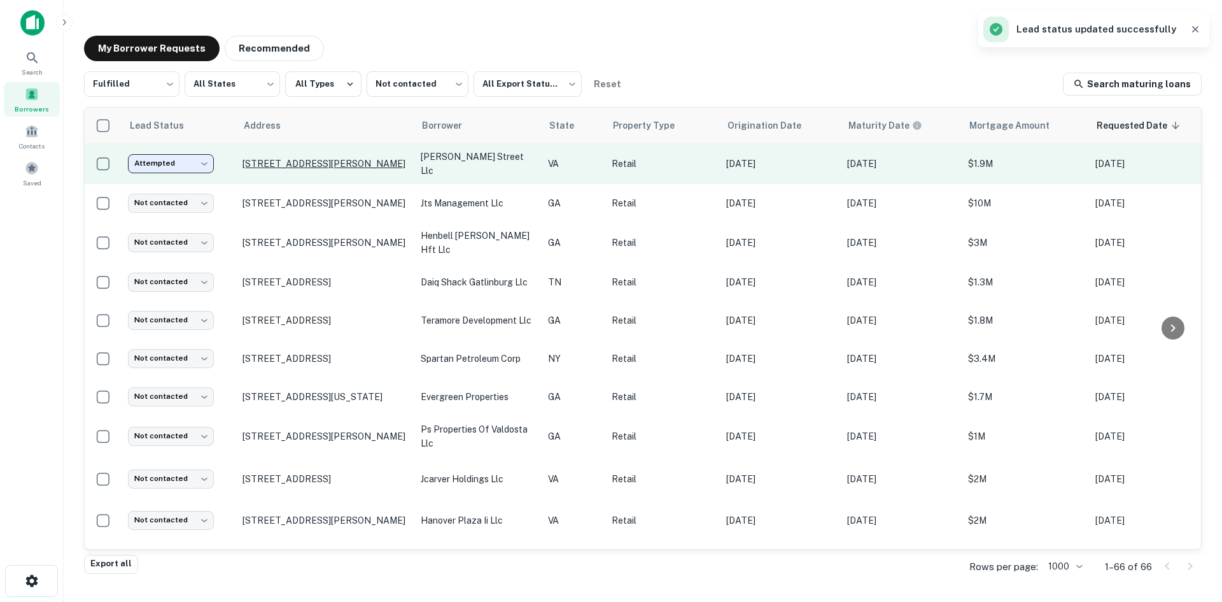
click at [307, 197] on p "139 Skyspaces Ct Saint Simons Island, GA31522" at bounding box center [326, 202] width 166 height 11
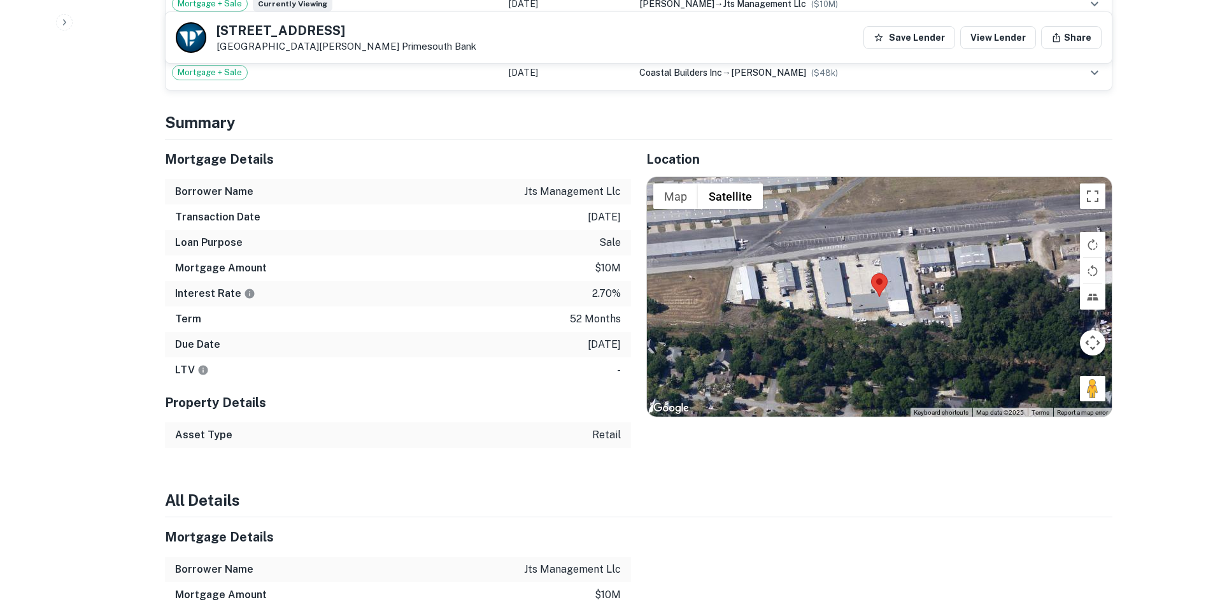
scroll to position [828, 0]
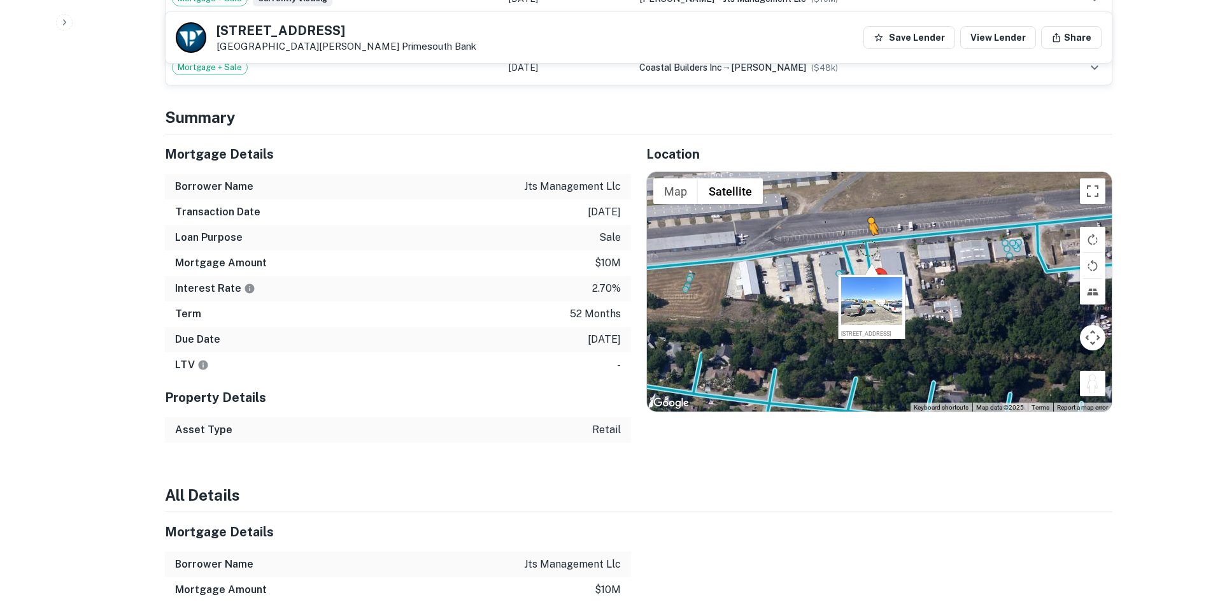
drag, startPoint x: 1090, startPoint y: 371, endPoint x: 866, endPoint y: 232, distance: 263.6
click at [866, 232] on div "To activate drag with keyboard, press Alt + Enter. Once in keyboard drag state,…" at bounding box center [879, 291] width 465 height 239
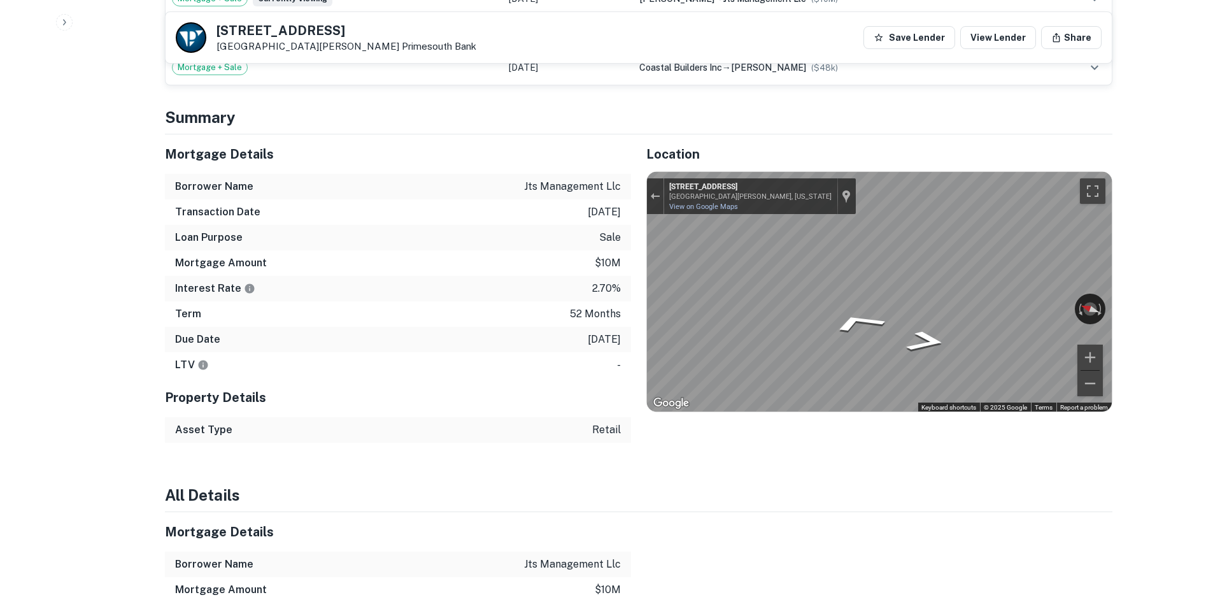
click at [550, 216] on div "Mortgage Details Borrower Name jts management llc Transaction Date 9/2/2021 Loa…" at bounding box center [631, 288] width 963 height 308
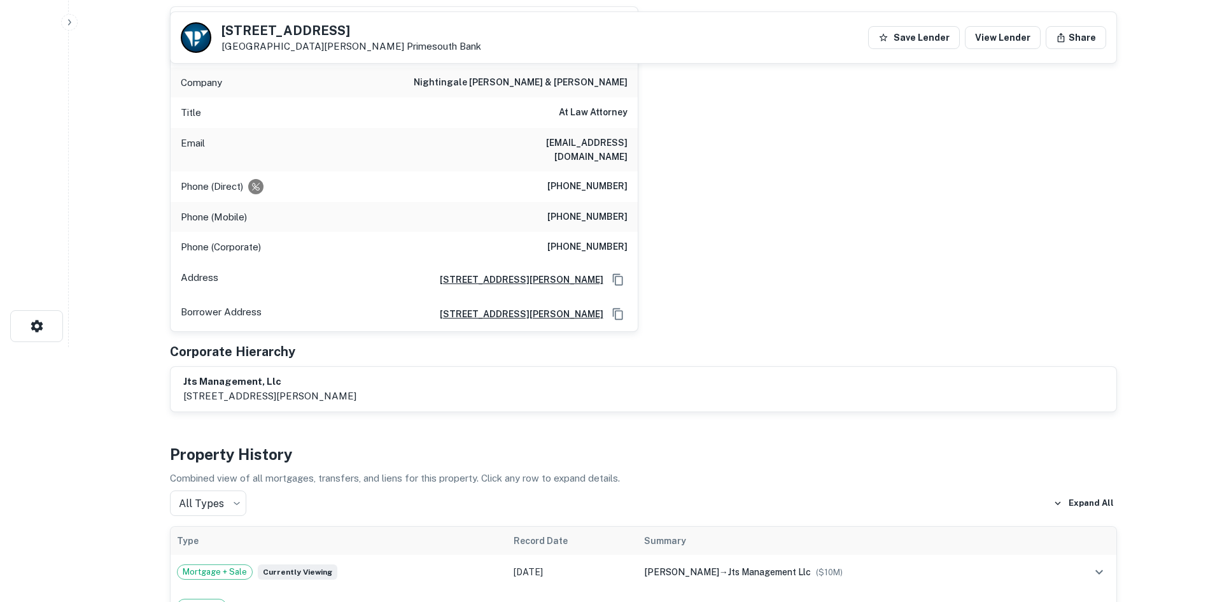
scroll to position [0, 0]
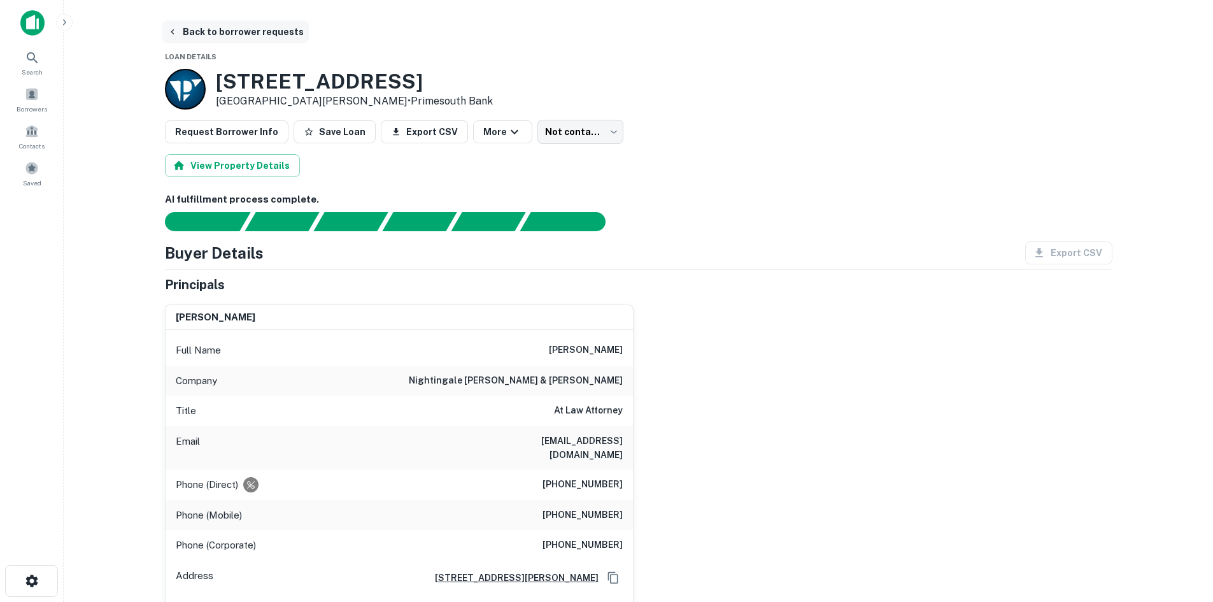
drag, startPoint x: 250, startPoint y: 39, endPoint x: 244, endPoint y: 31, distance: 9.9
click at [249, 36] on button "Back to borrower requests" at bounding box center [235, 31] width 146 height 23
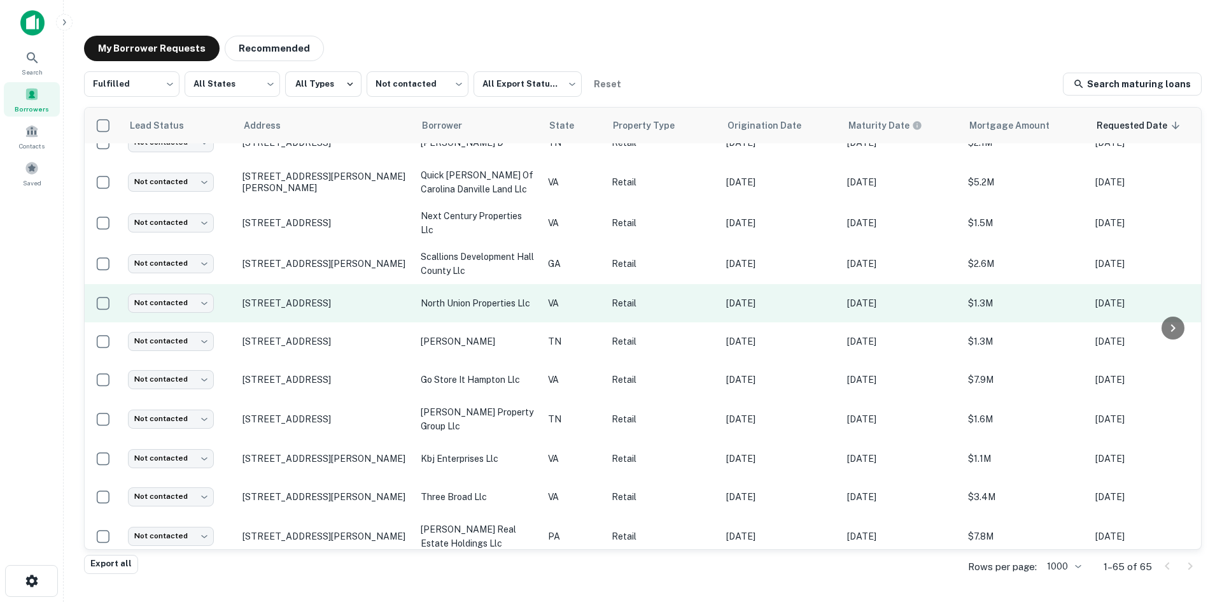
scroll to position [509, 0]
click at [353, 298] on td "[STREET_ADDRESS]" at bounding box center [325, 302] width 178 height 38
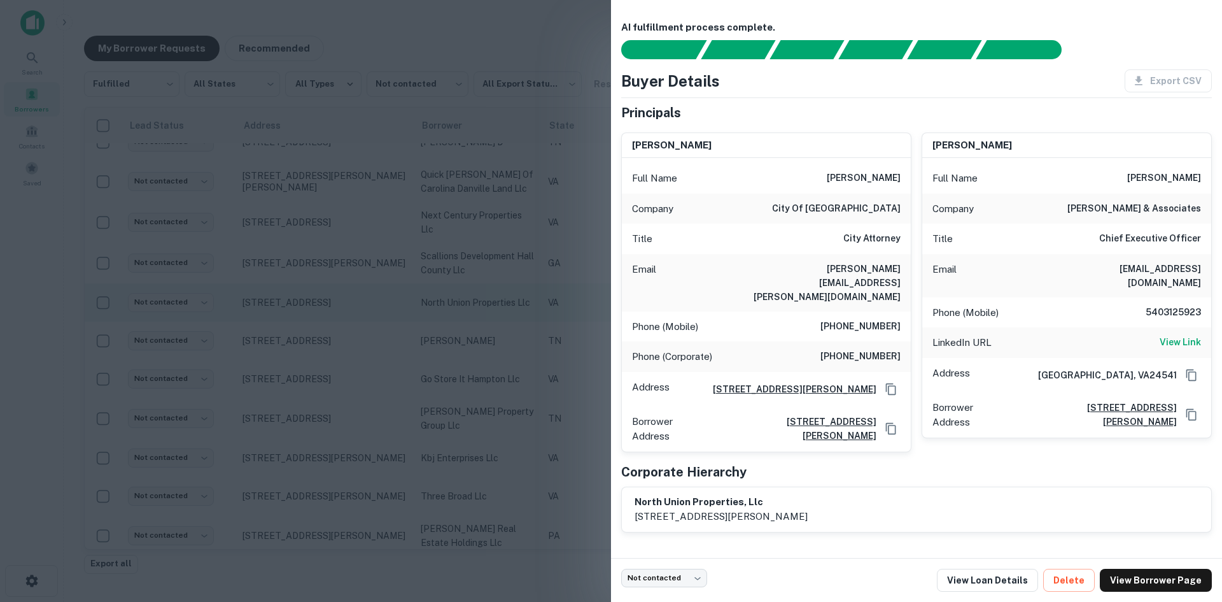
click at [353, 298] on div at bounding box center [611, 301] width 1222 height 602
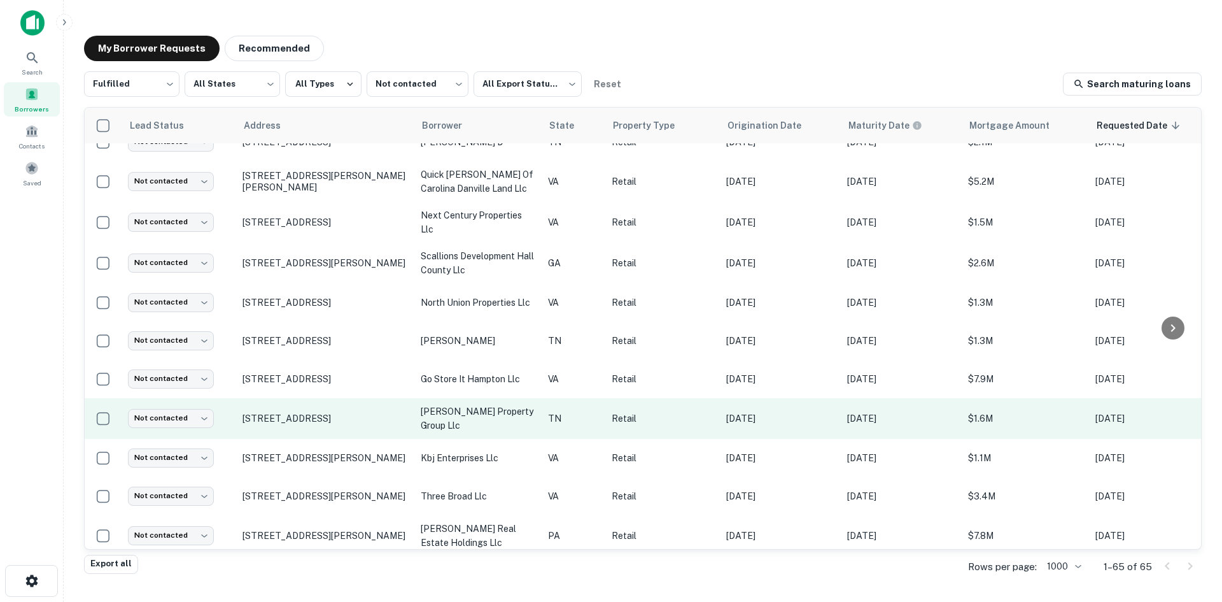
click at [359, 409] on td "[STREET_ADDRESS]" at bounding box center [325, 418] width 178 height 41
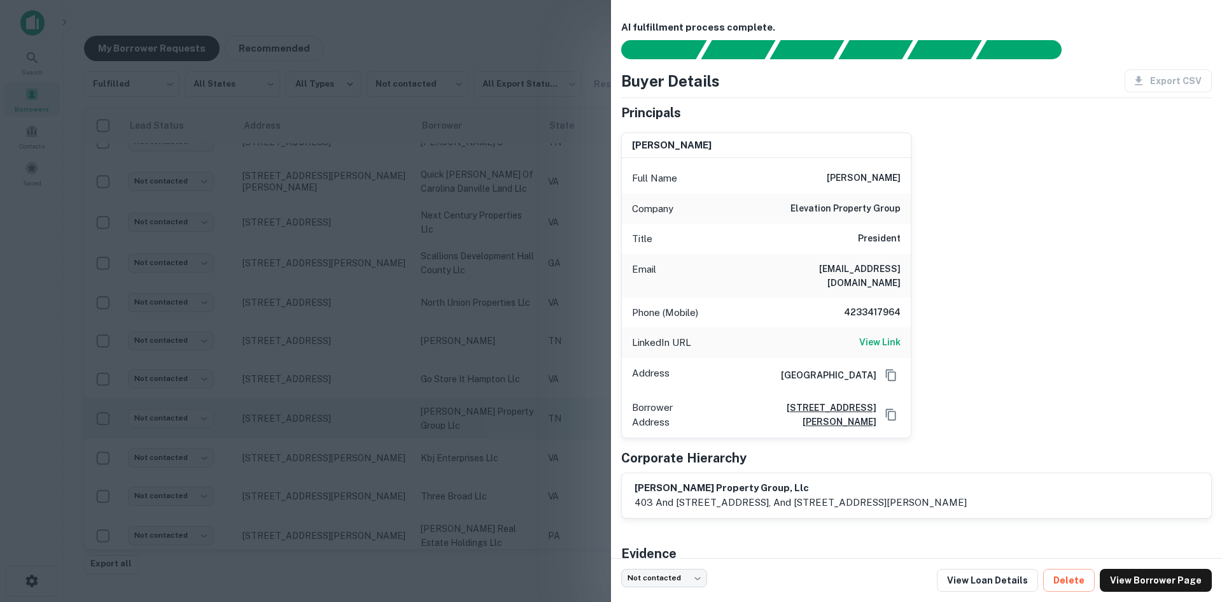
click at [359, 409] on div at bounding box center [611, 301] width 1222 height 602
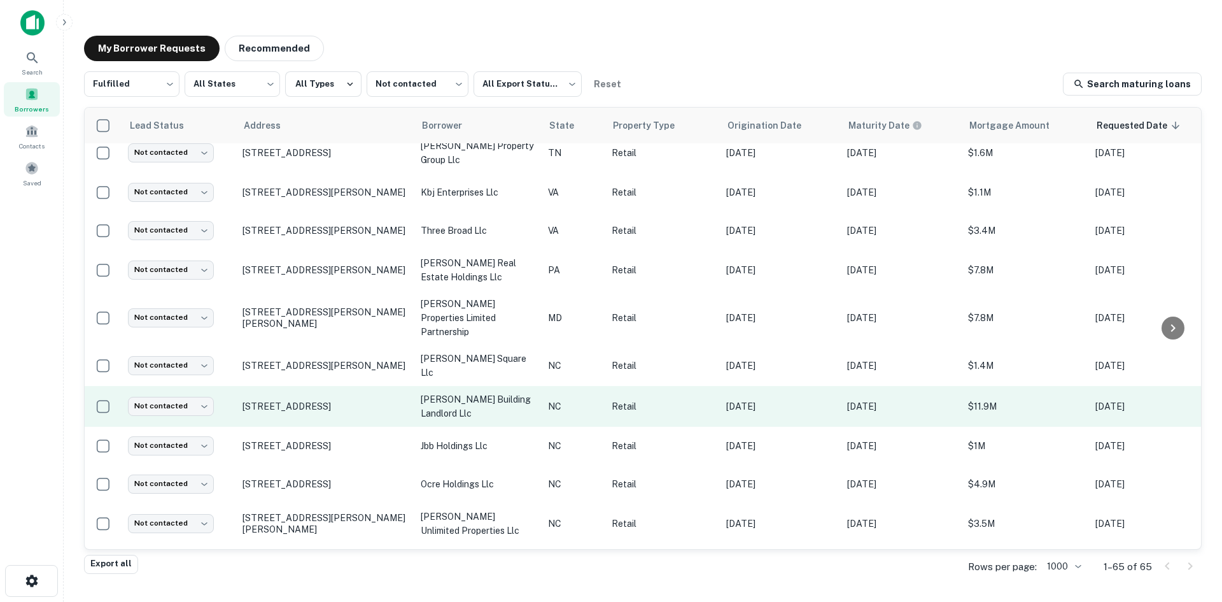
scroll to position [891, 0]
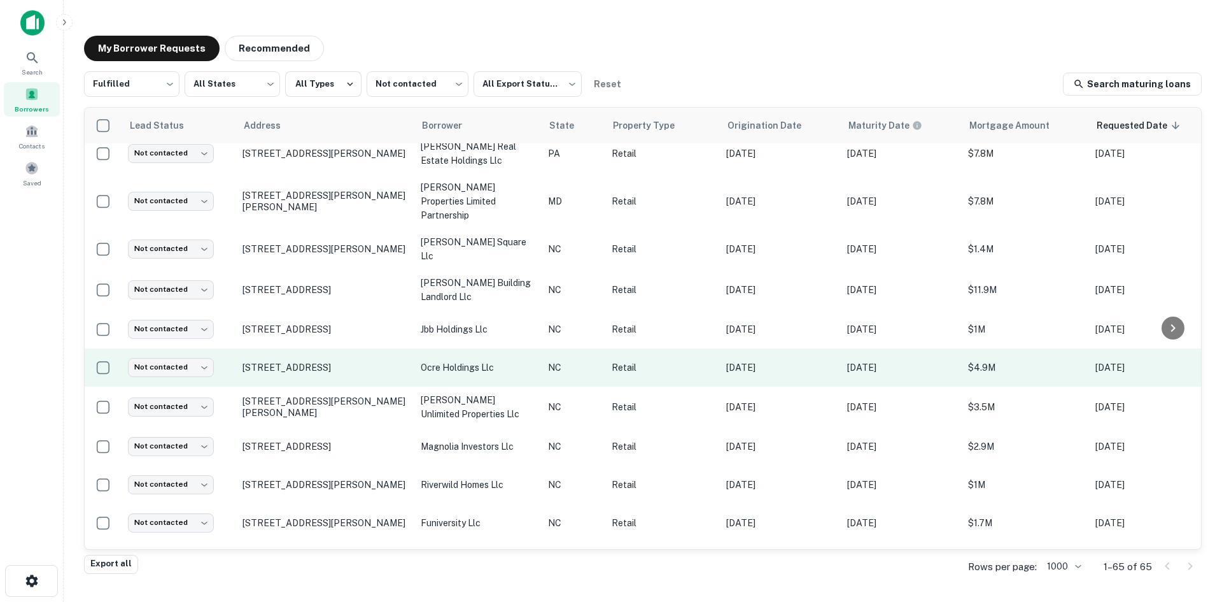
click at [344, 348] on td "10315 Hamptons Park Dr Huntersville, NC28078" at bounding box center [325, 367] width 178 height 38
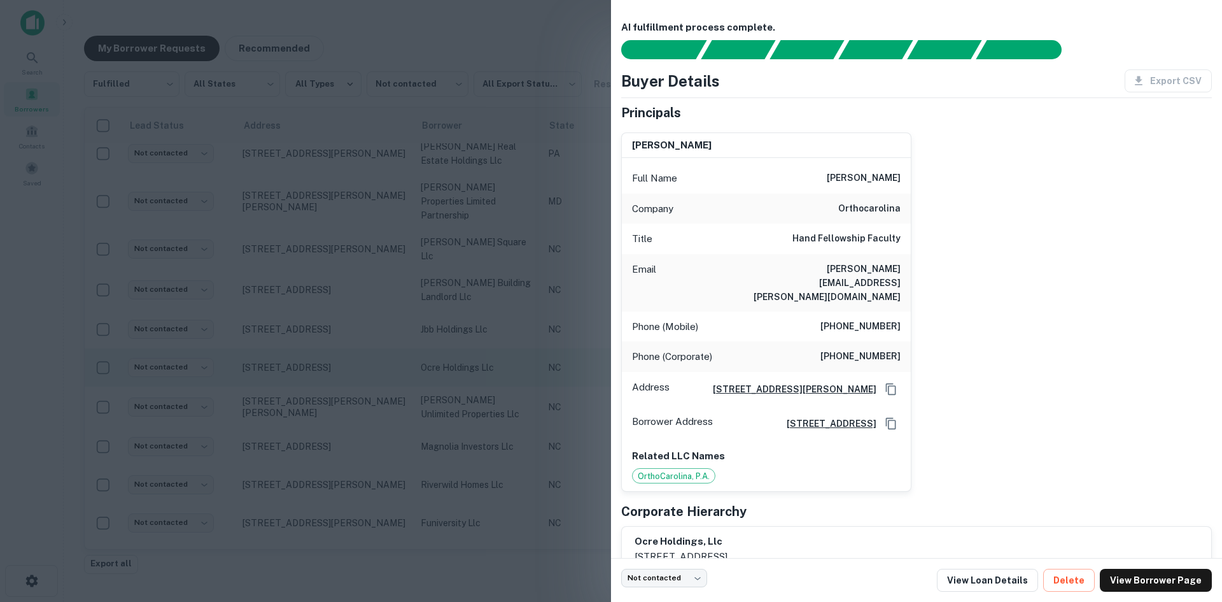
click at [344, 347] on div at bounding box center [611, 301] width 1222 height 602
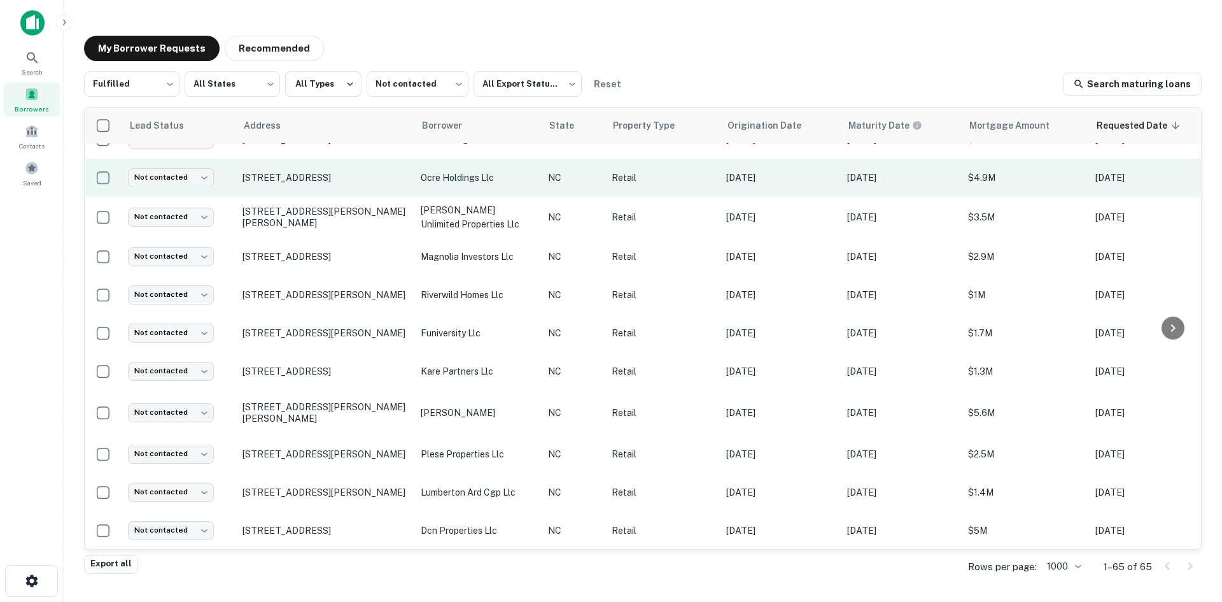
scroll to position [1082, 0]
click at [344, 351] on td "111 W Main Ave Gastonia, NC28052" at bounding box center [325, 370] width 178 height 38
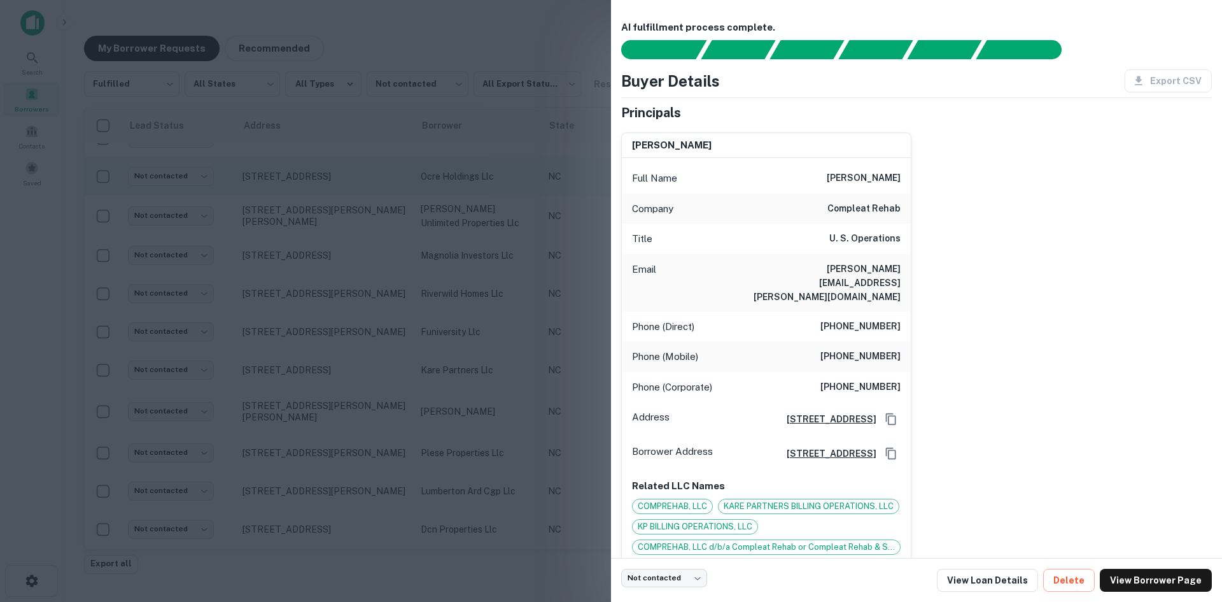
click at [344, 347] on div at bounding box center [611, 301] width 1222 height 602
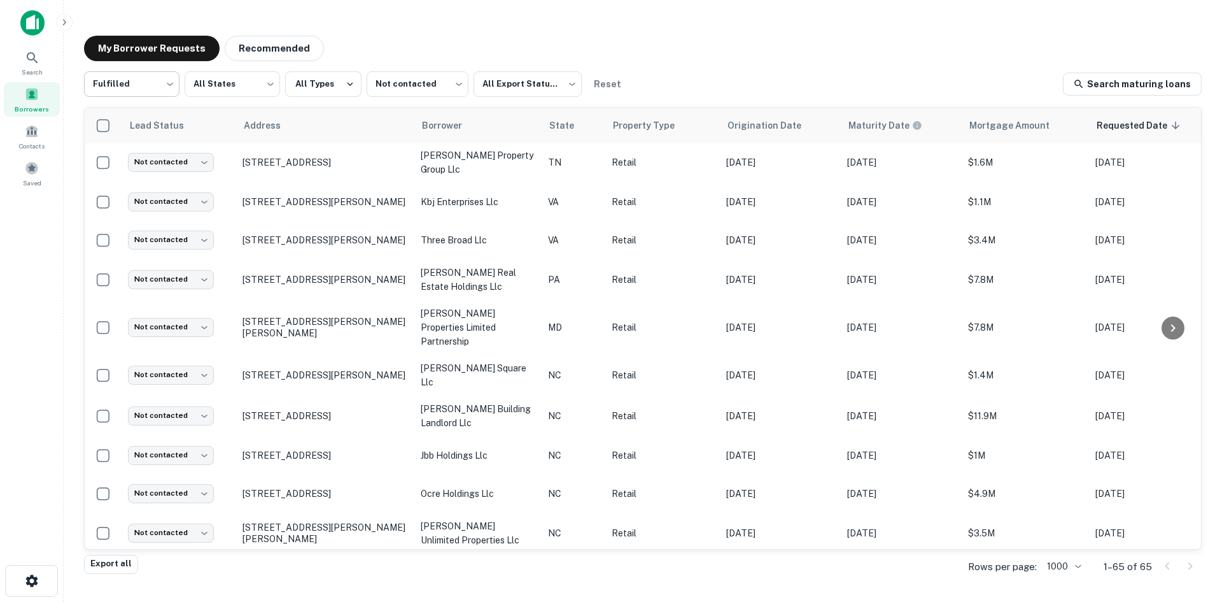
scroll to position [764, 0]
click at [44, 67] on div "Search" at bounding box center [32, 62] width 56 height 34
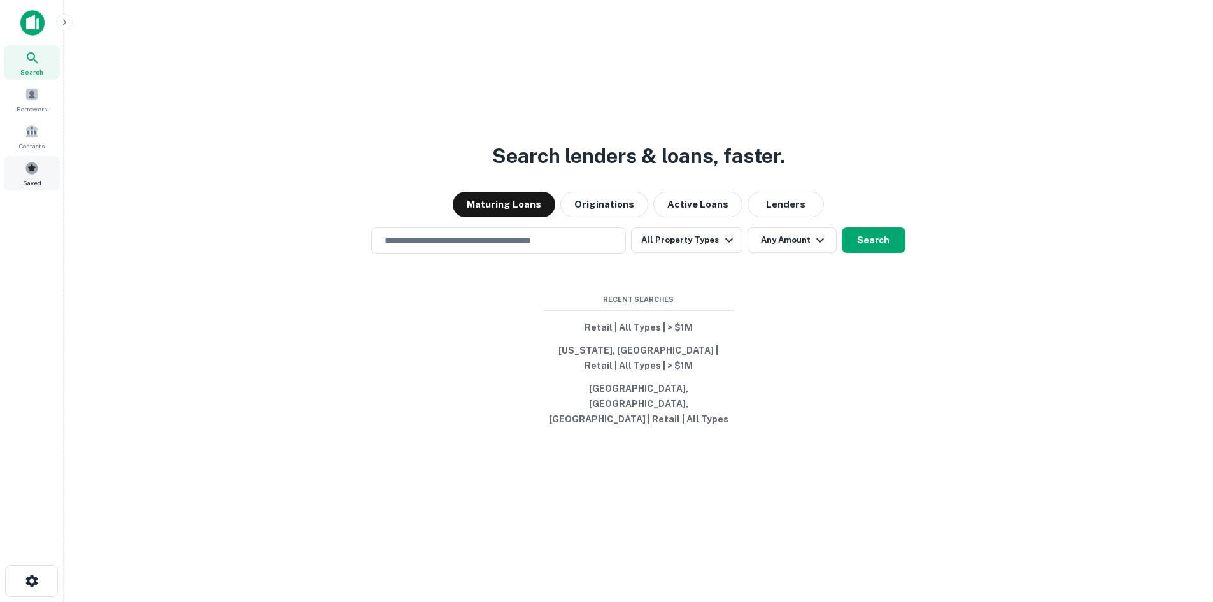
click at [33, 162] on span at bounding box center [32, 168] width 14 height 14
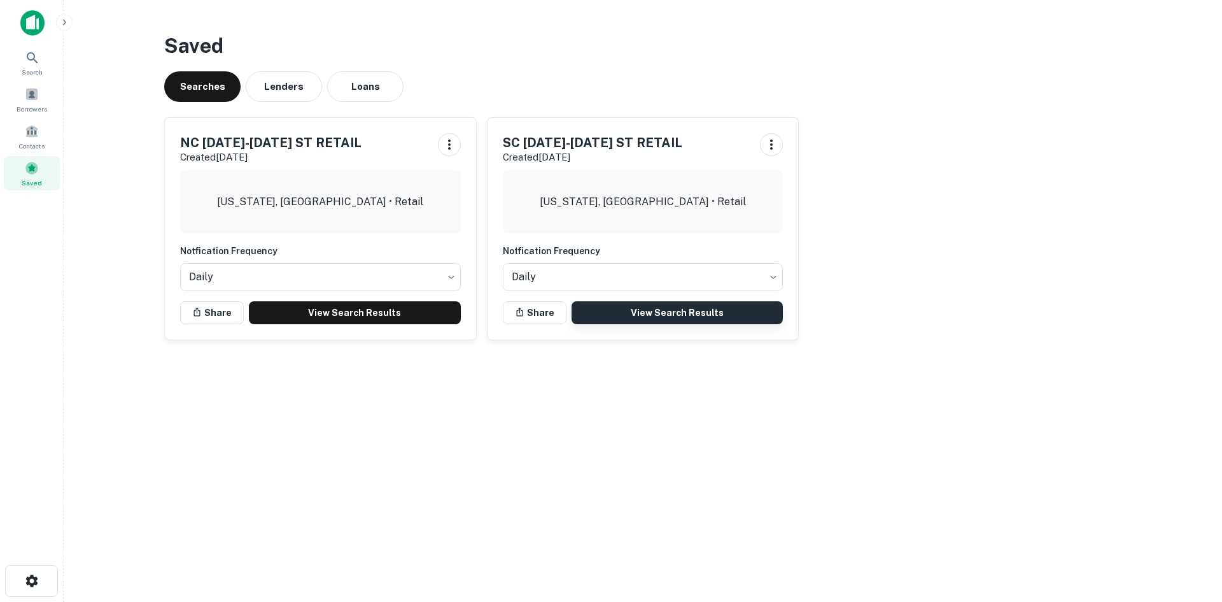
click at [670, 312] on link "View Search Results" at bounding box center [678, 312] width 212 height 23
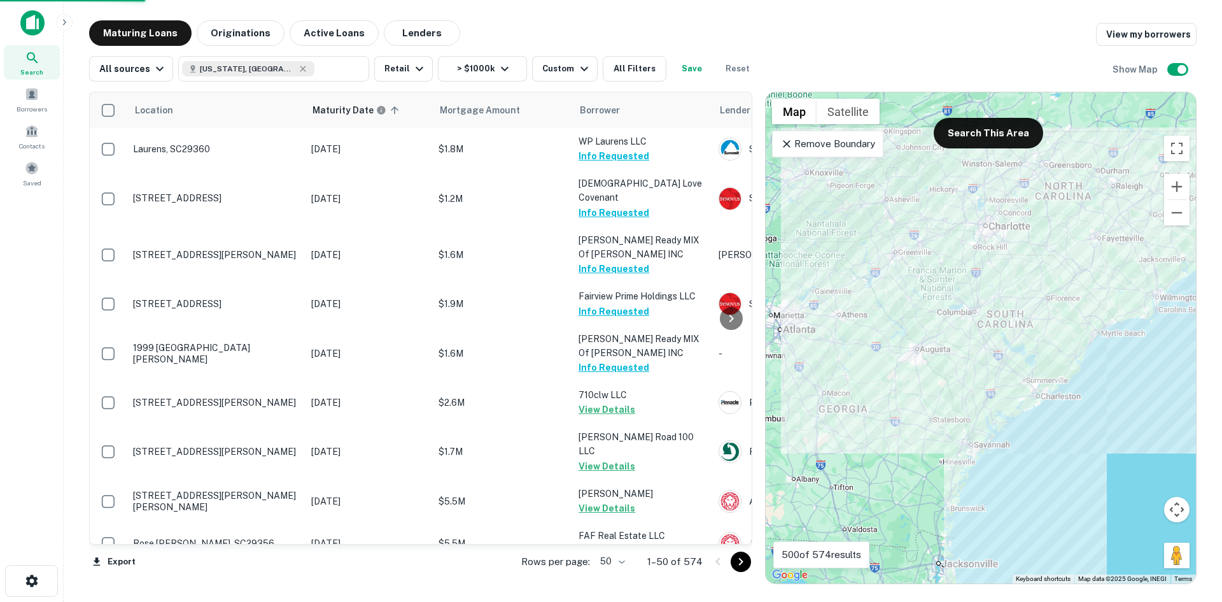
click at [796, 151] on p "Remove Boundary" at bounding box center [827, 143] width 95 height 15
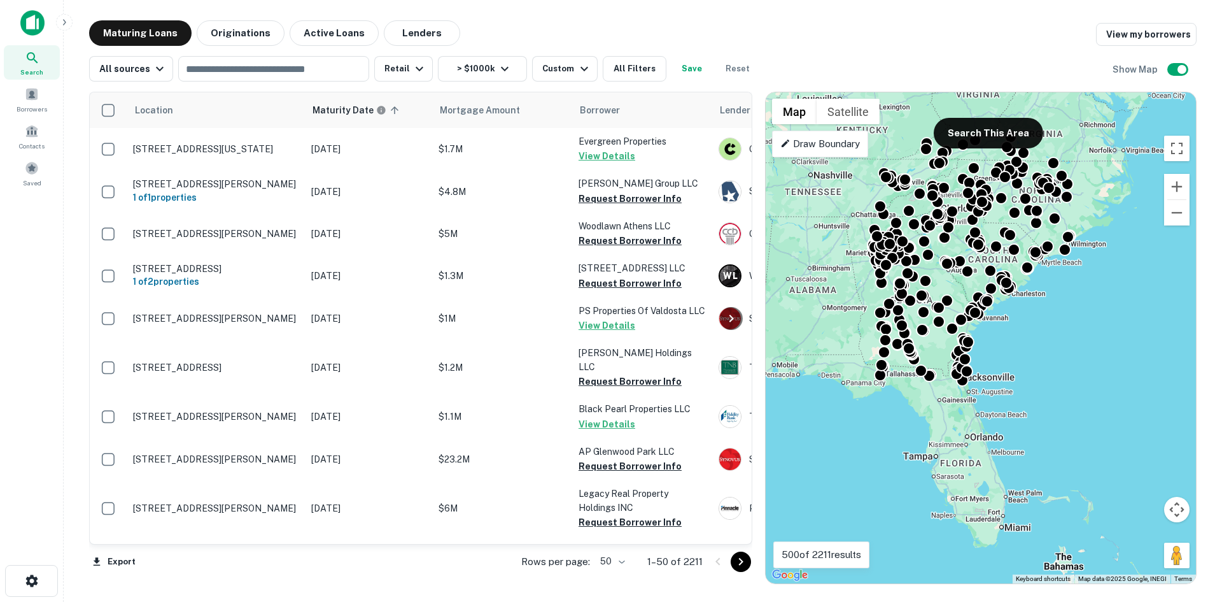
click at [863, 150] on div "Draw Boundary" at bounding box center [820, 144] width 96 height 27
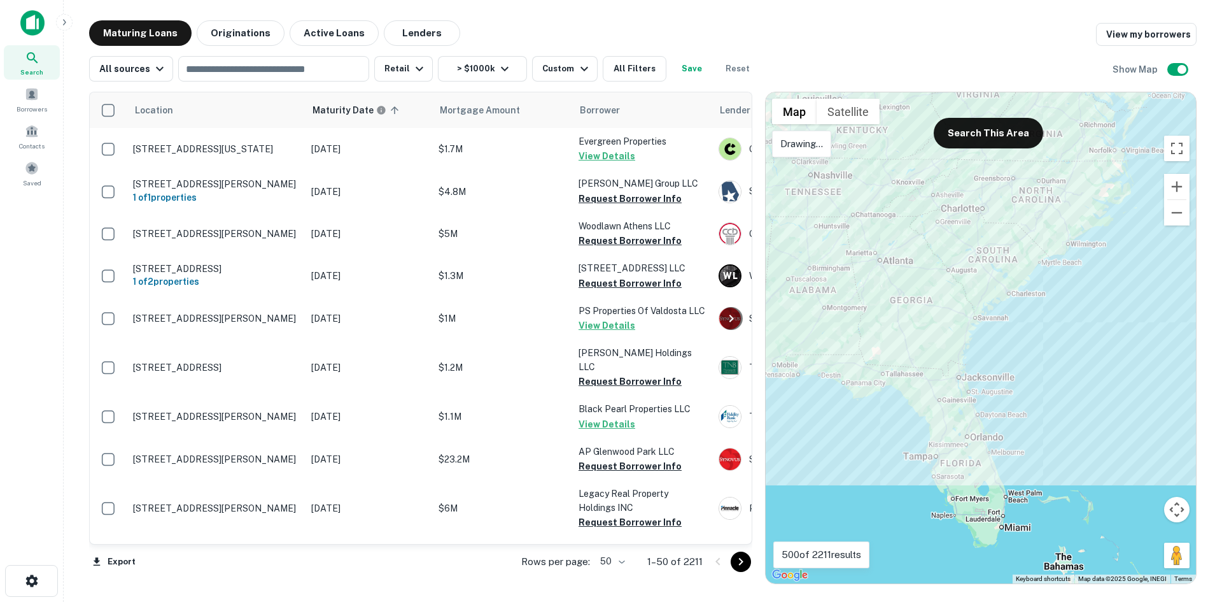
drag, startPoint x: 917, startPoint y: 156, endPoint x: 744, endPoint y: 127, distance: 175.5
click at [910, 151] on div at bounding box center [981, 337] width 430 height 491
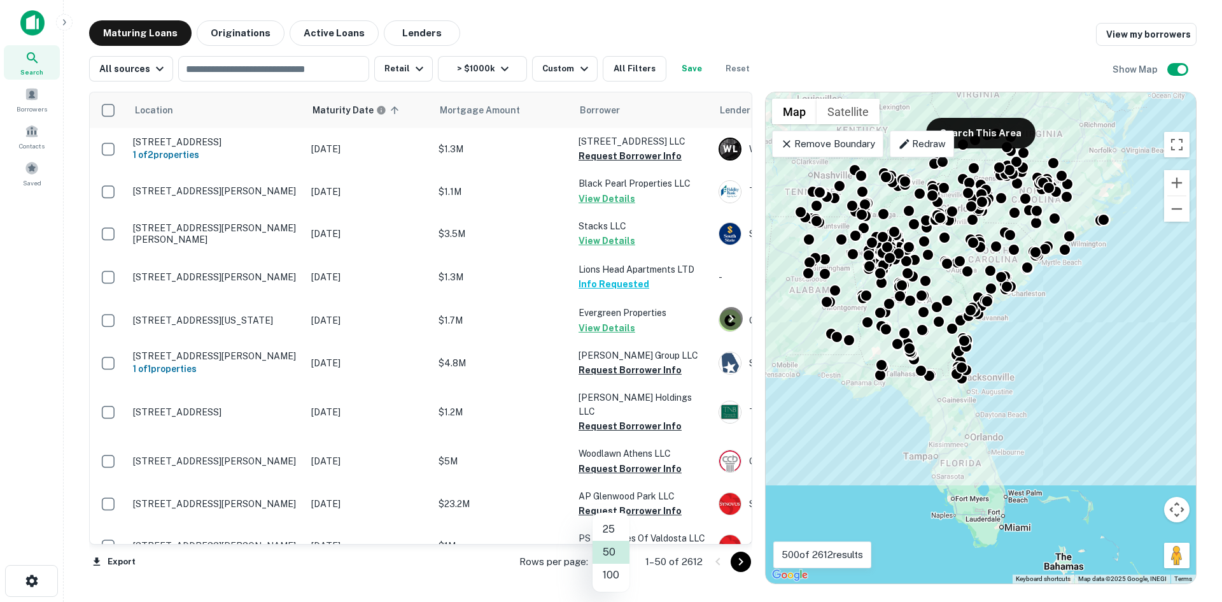
click at [619, 564] on body "Search Borrowers Contacts Saved Maturing Loans Originations Active Loans Lender…" at bounding box center [611, 301] width 1222 height 602
click at [619, 581] on li "100" at bounding box center [611, 574] width 37 height 23
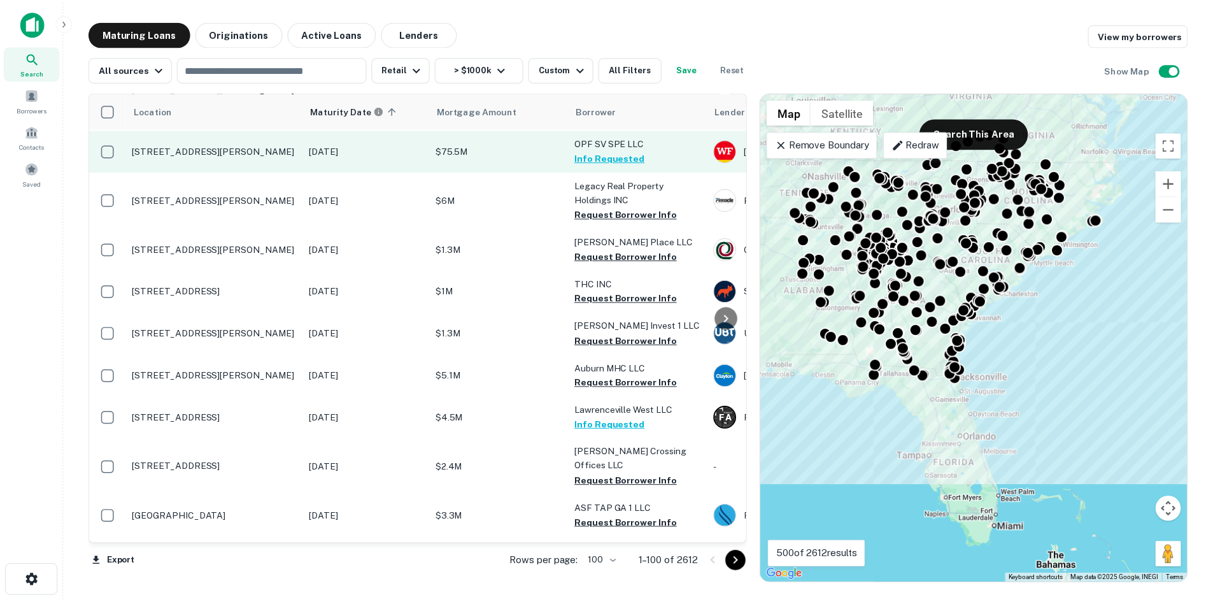
scroll to position [509, 0]
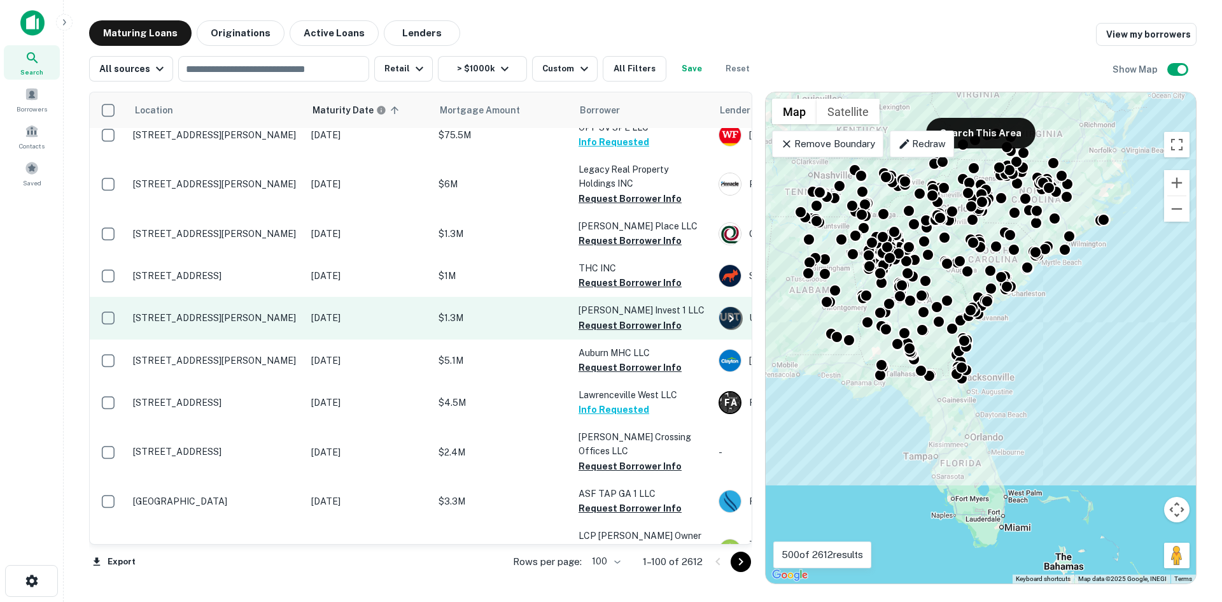
click at [225, 311] on td "[STREET_ADDRESS][PERSON_NAME]" at bounding box center [216, 318] width 178 height 42
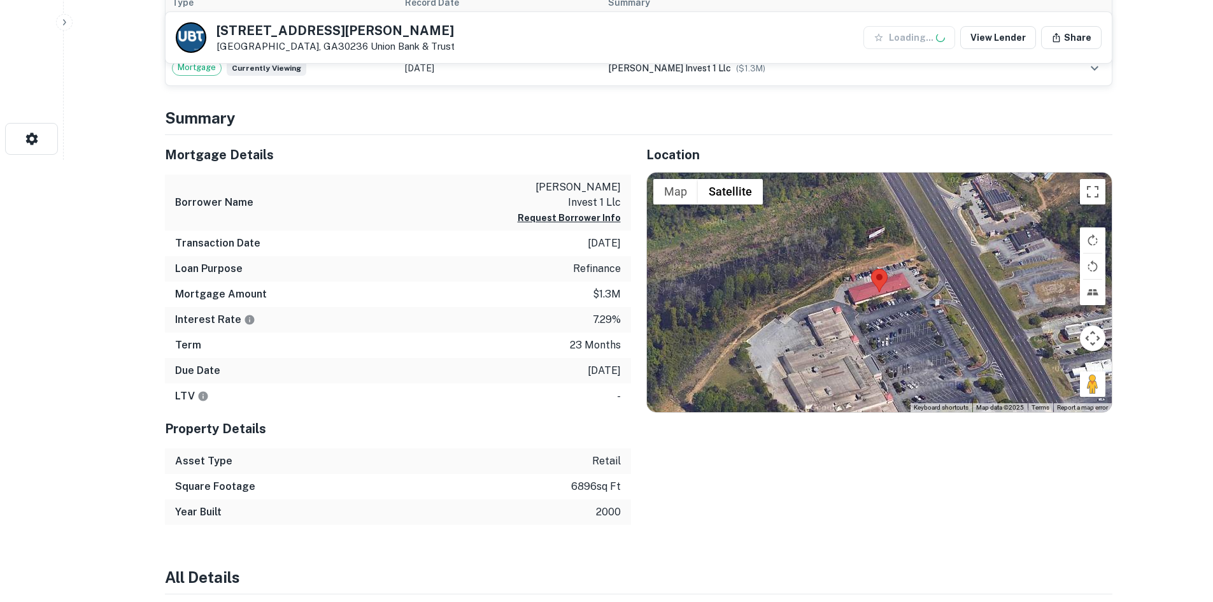
scroll to position [446, 0]
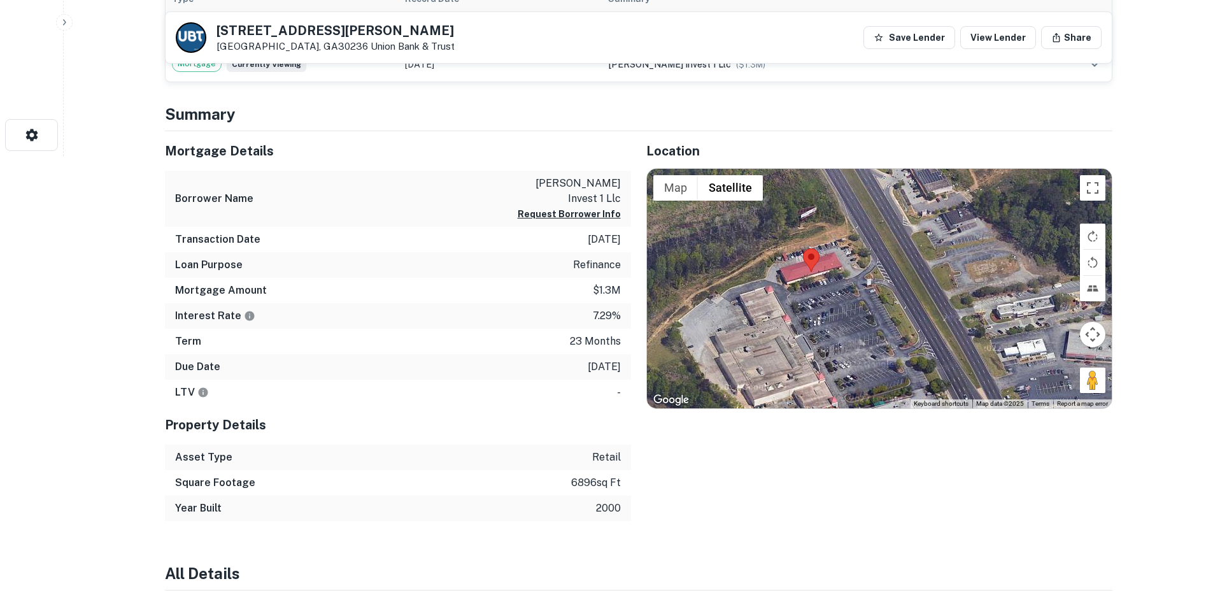
drag, startPoint x: 1101, startPoint y: 395, endPoint x: 1031, endPoint y: 379, distance: 72.0
click at [1031, 379] on div at bounding box center [879, 288] width 465 height 239
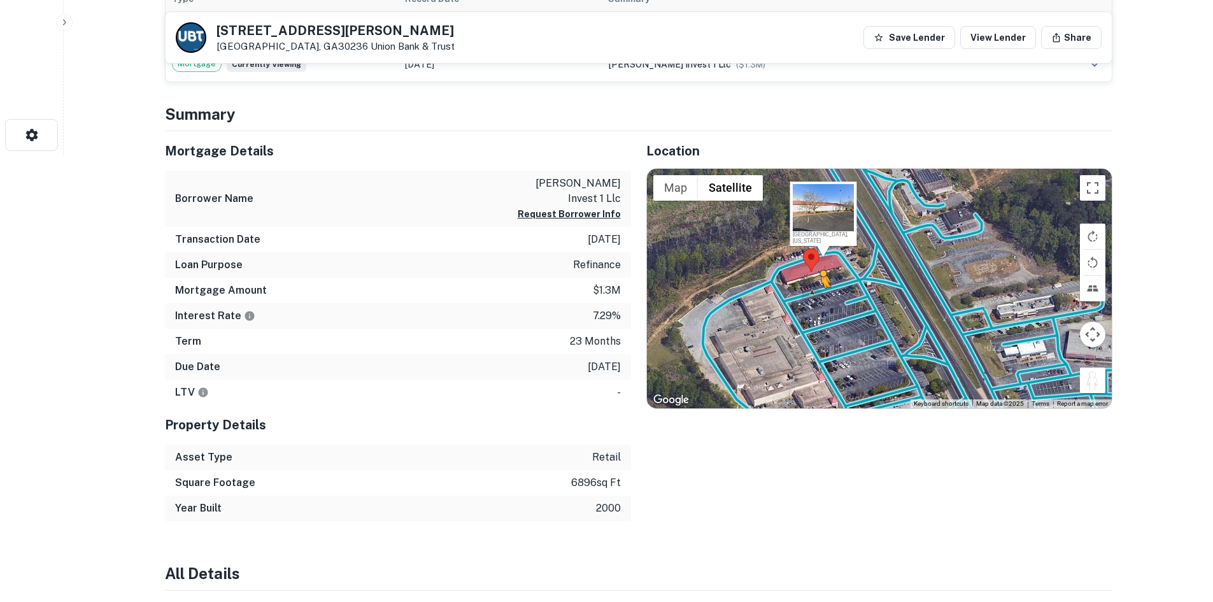
drag, startPoint x: 1089, startPoint y: 385, endPoint x: 821, endPoint y: 300, distance: 280.5
click at [821, 300] on div "To activate drag with keyboard, press Alt + Enter. Once in keyboard drag state,…" at bounding box center [879, 288] width 465 height 239
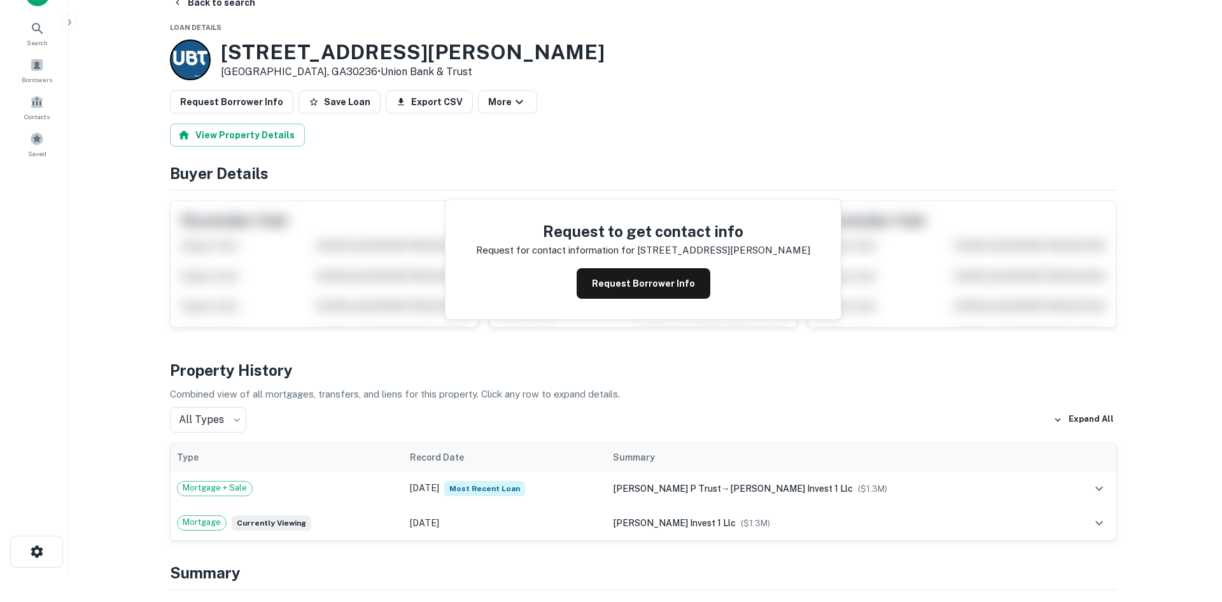
scroll to position [0, 0]
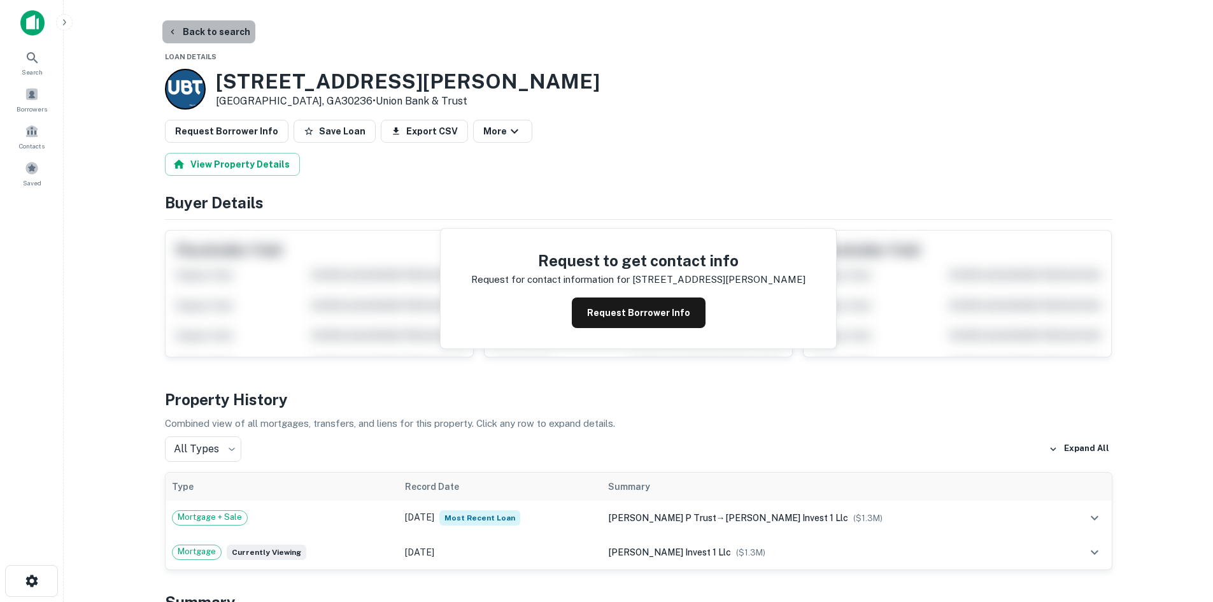
click at [227, 35] on button "Back to search" at bounding box center [208, 31] width 93 height 23
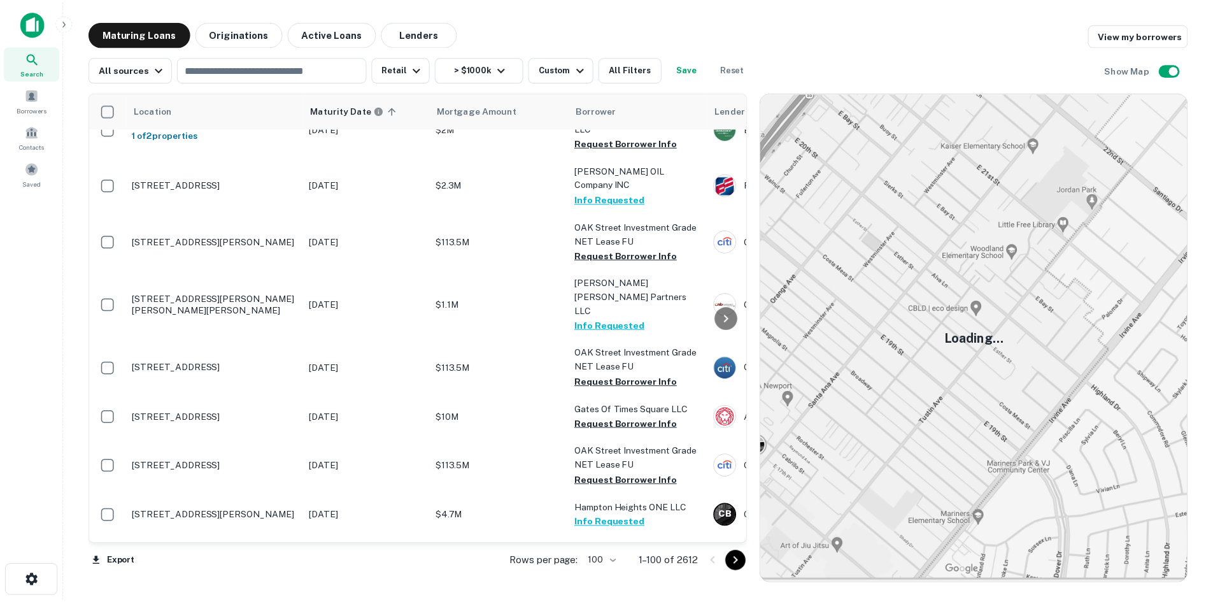
scroll to position [3820, 0]
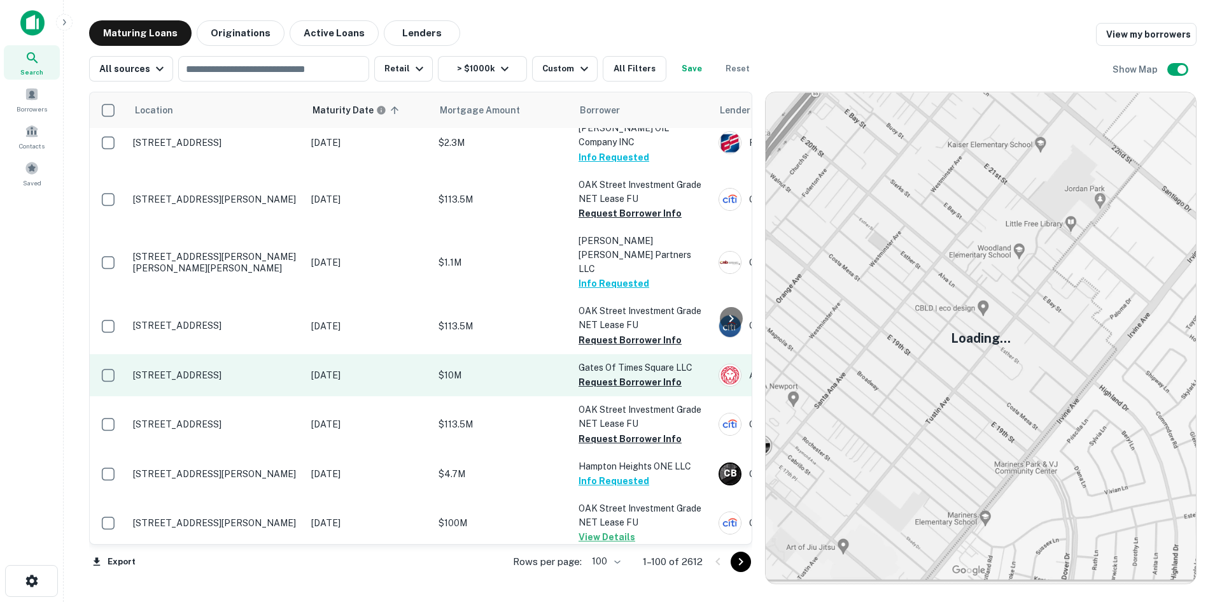
click at [229, 354] on td "[STREET_ADDRESS]" at bounding box center [216, 375] width 178 height 42
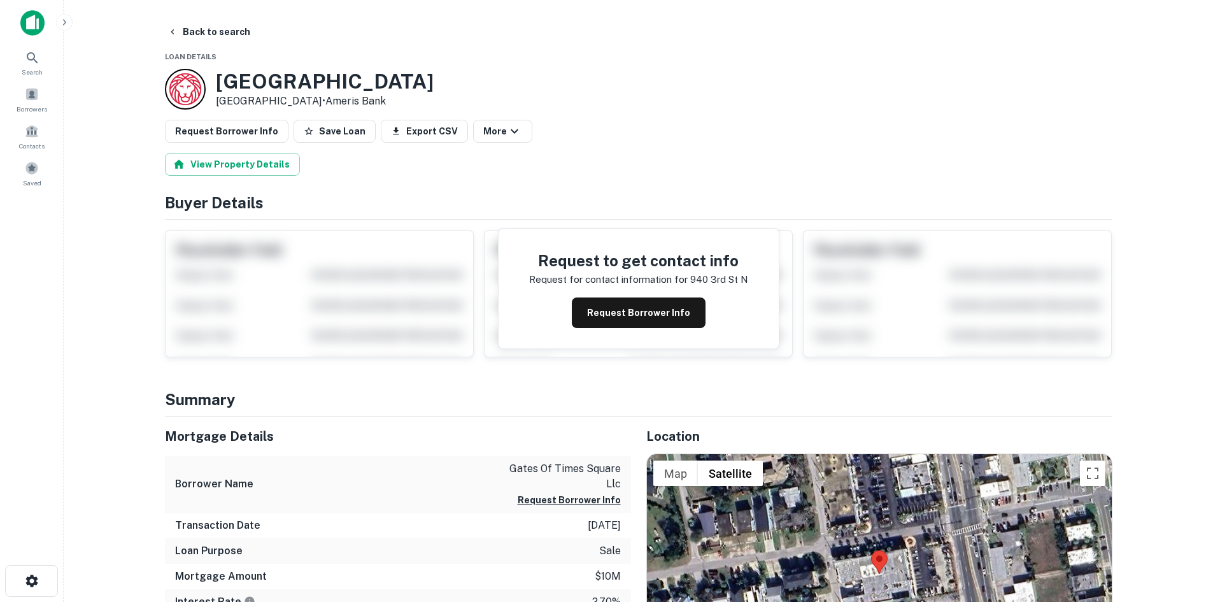
click at [206, 125] on button "Request Borrower Info" at bounding box center [227, 131] width 124 height 23
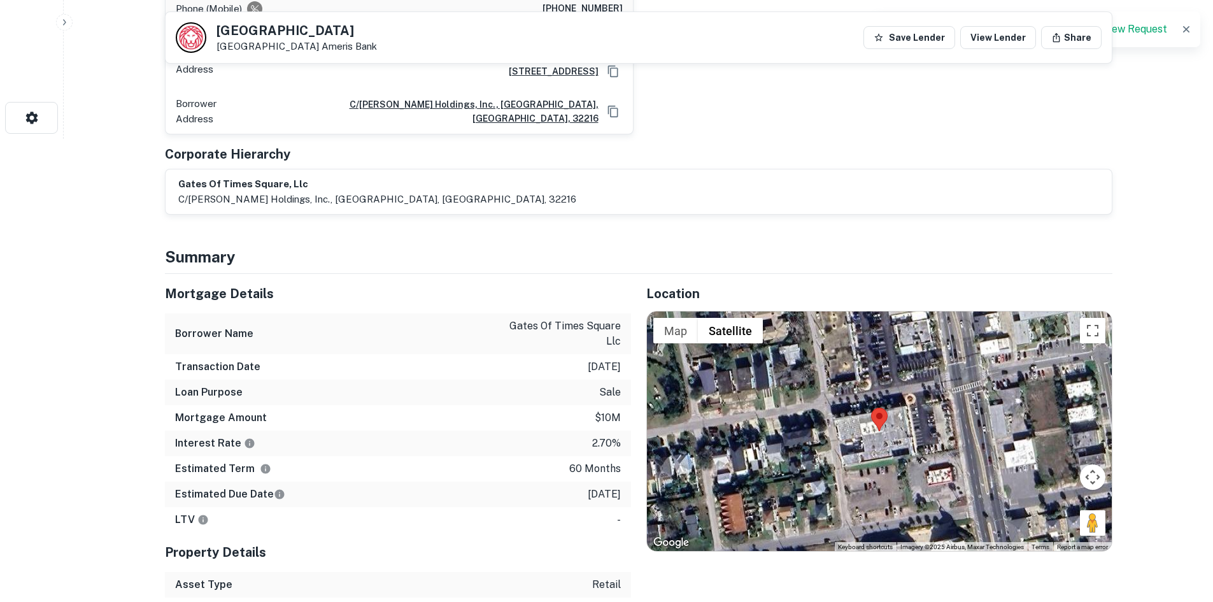
scroll to position [573, 0]
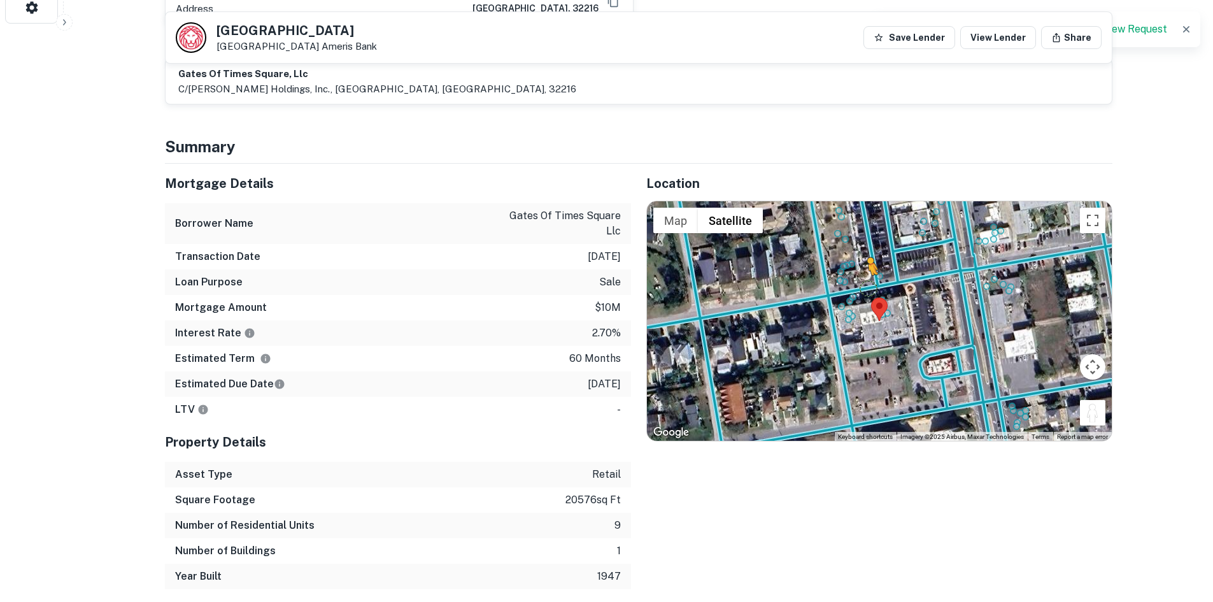
drag, startPoint x: 1098, startPoint y: 386, endPoint x: 861, endPoint y: 258, distance: 268.3
click at [861, 258] on div "To activate drag with keyboard, press Alt + Enter. Once in keyboard drag state,…" at bounding box center [879, 320] width 465 height 239
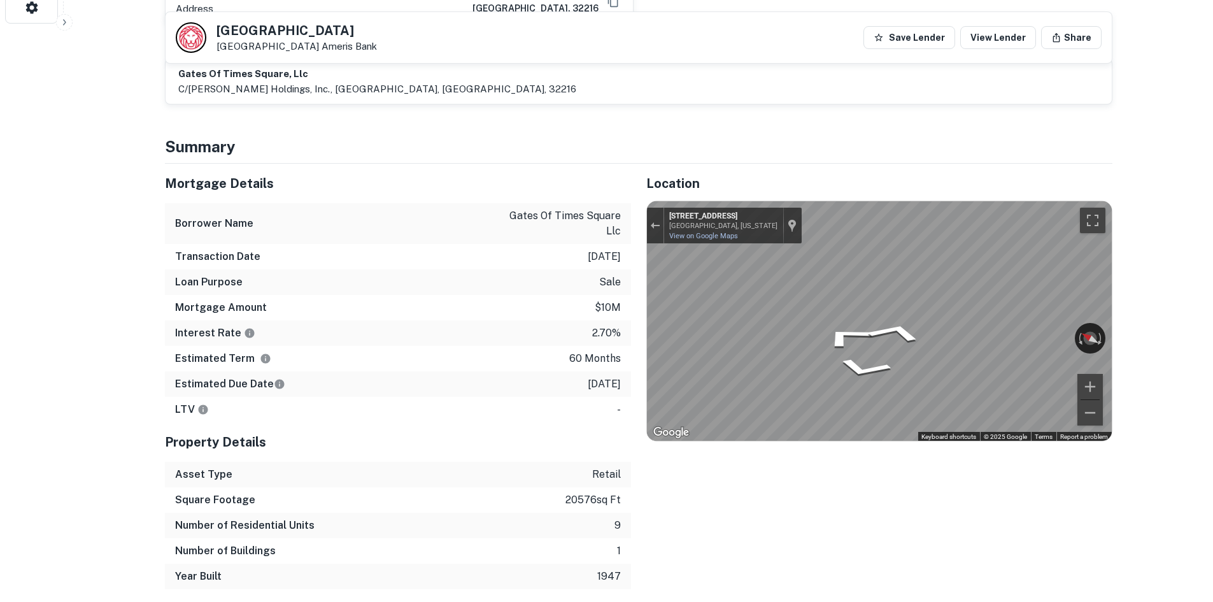
click at [687, 202] on div "← Move left → Move right ↑ Move up ↓ Move down + Zoom in - Zoom out [STREET_ADD…" at bounding box center [879, 320] width 465 height 239
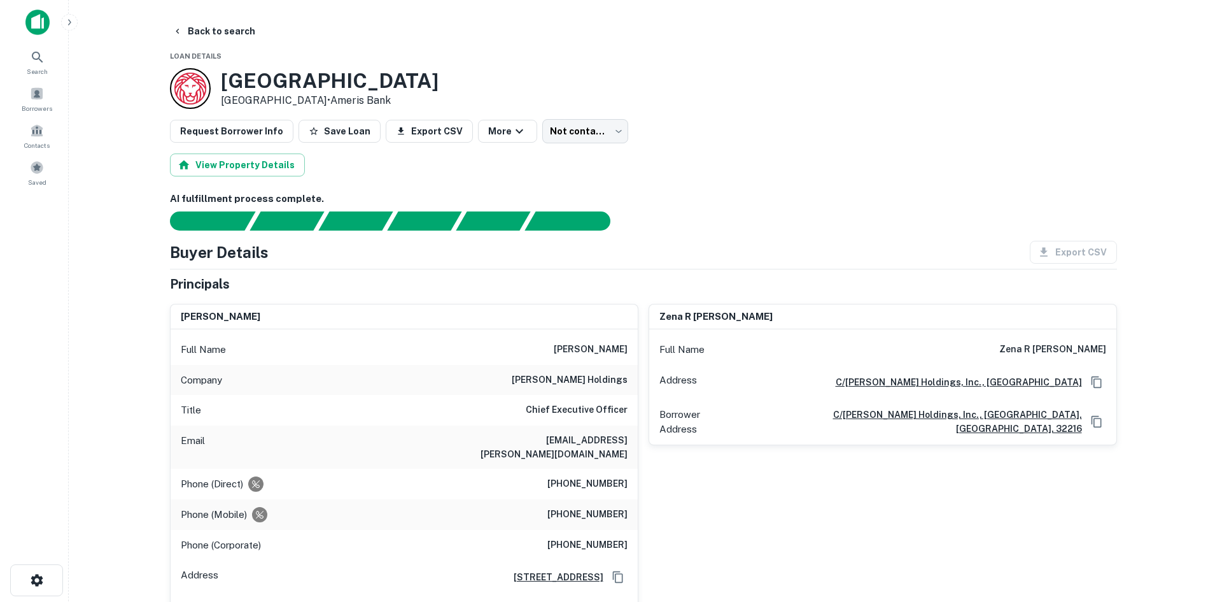
scroll to position [0, 0]
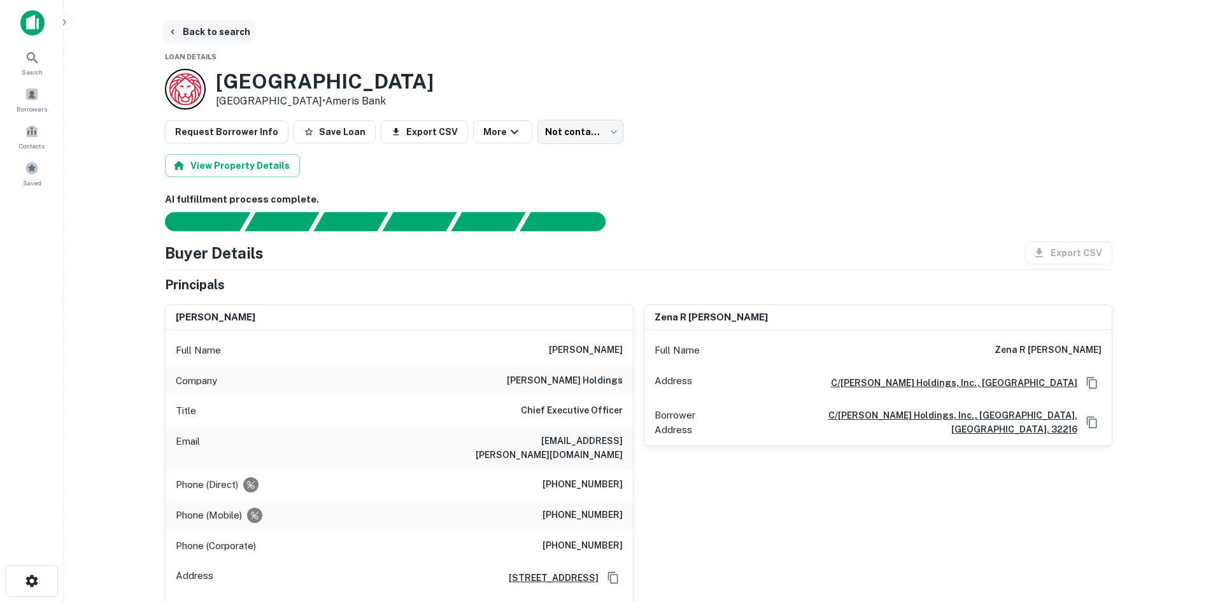
click at [221, 30] on button "Back to search" at bounding box center [208, 31] width 93 height 23
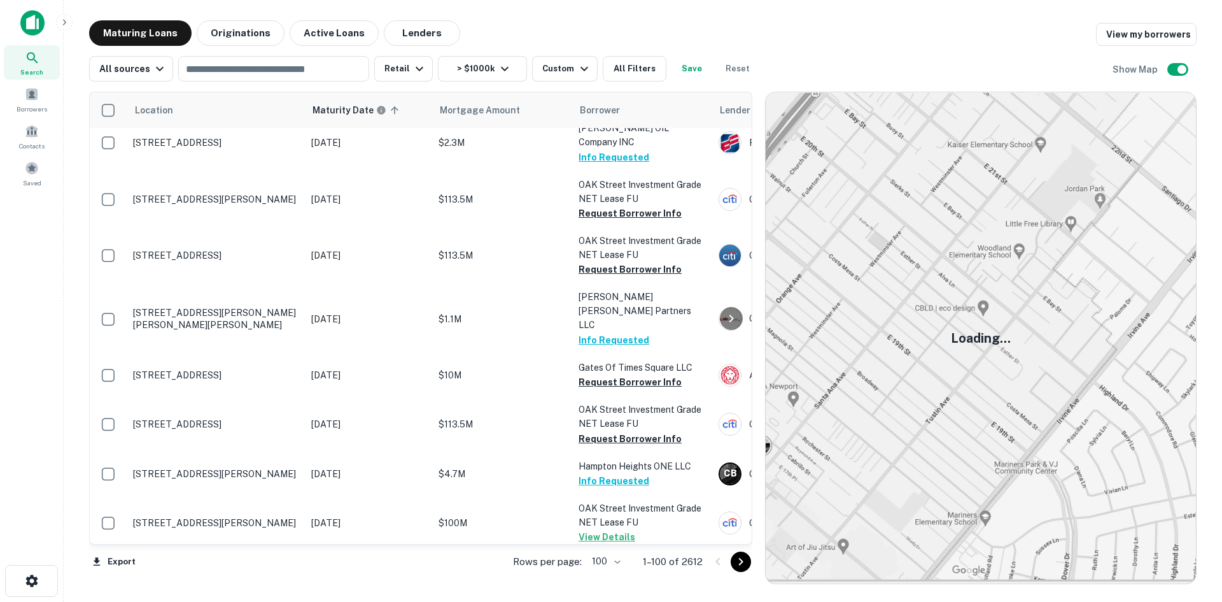
scroll to position [4079, 0]
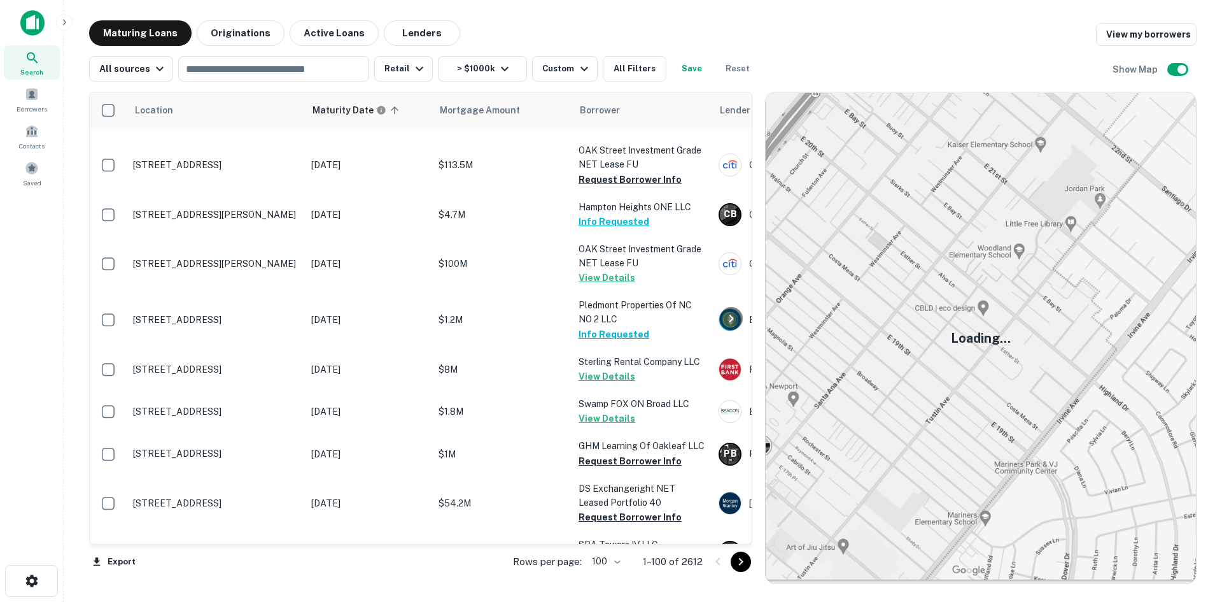
click at [743, 564] on icon "Go to next page" at bounding box center [740, 561] width 15 height 15
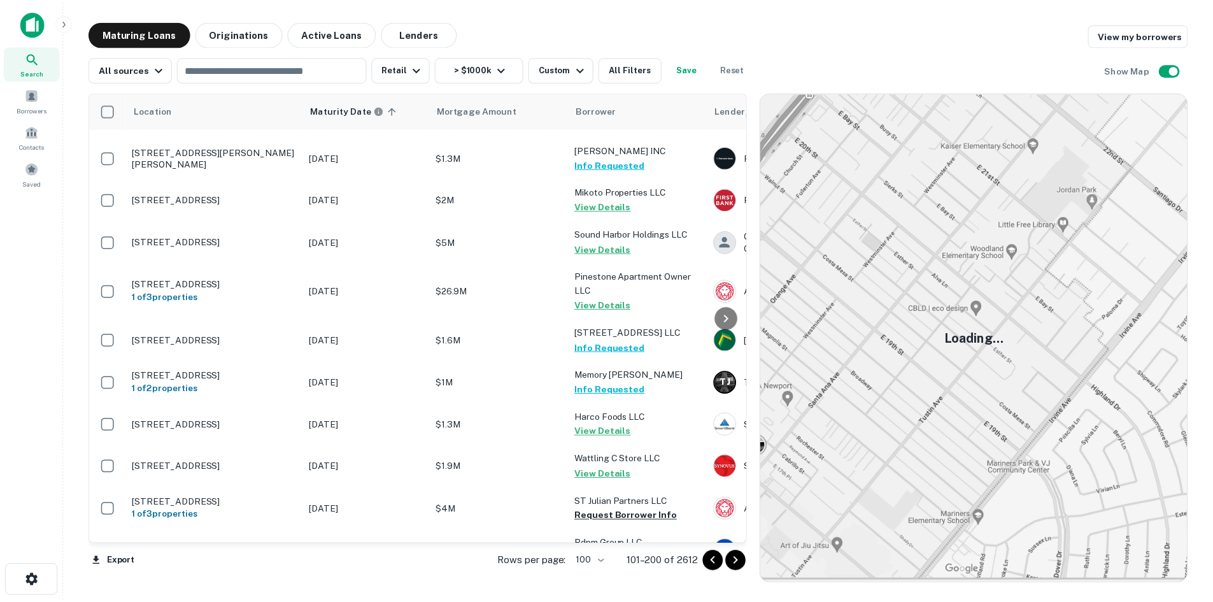
scroll to position [2692, 0]
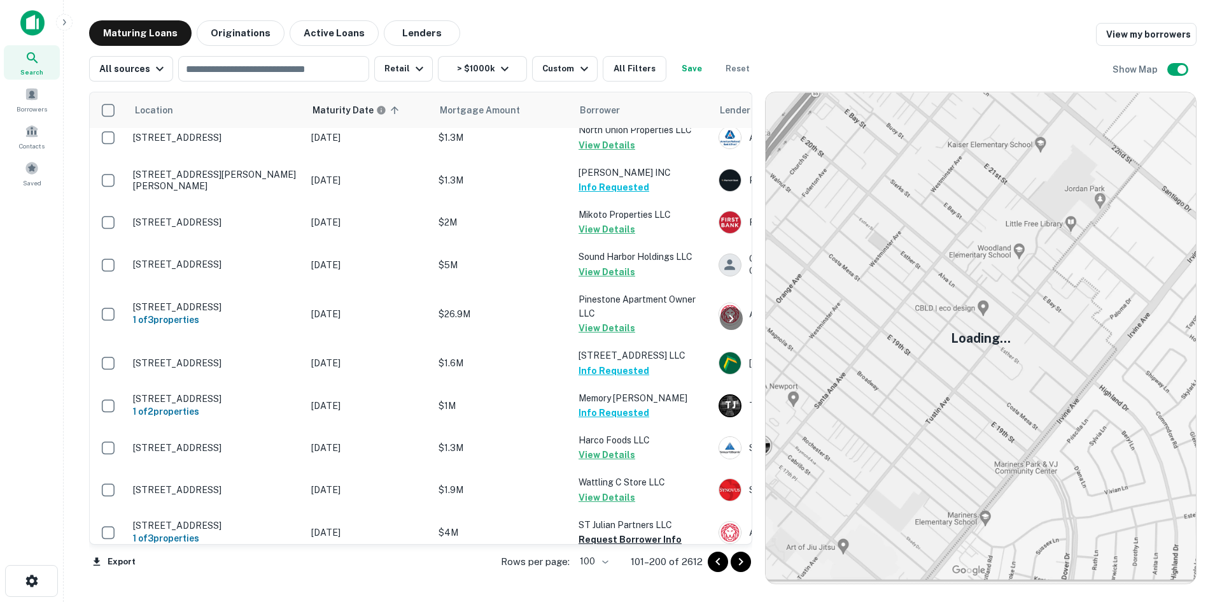
click at [264, 553] on td "[STREET_ADDRESS]" at bounding box center [216, 574] width 178 height 42
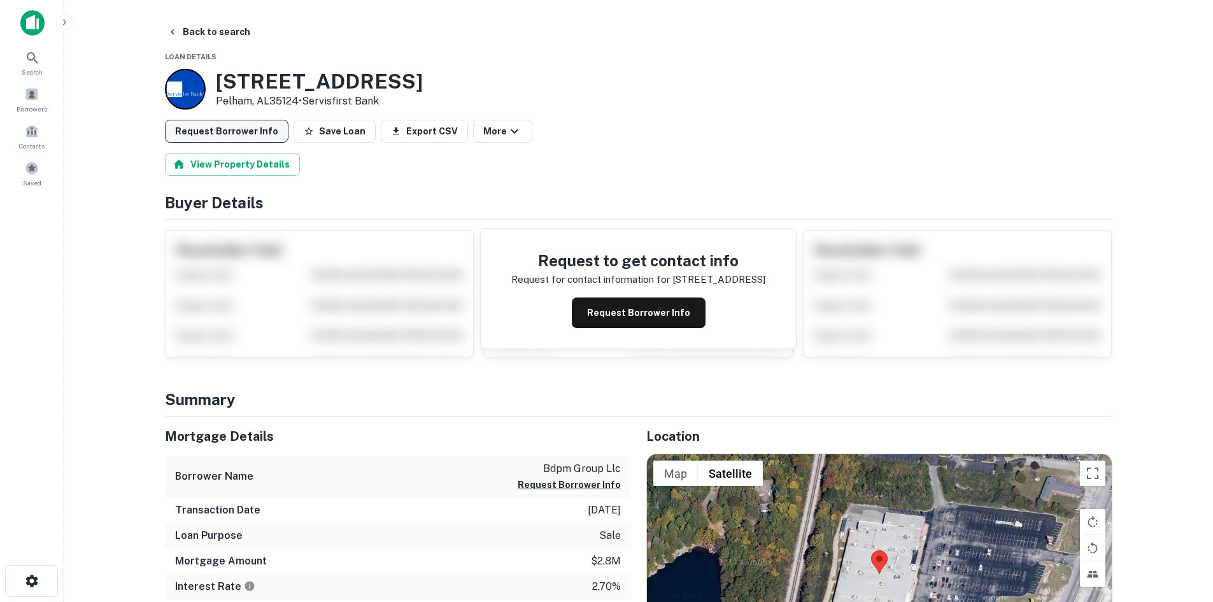
click at [236, 132] on button "Request Borrower Info" at bounding box center [227, 131] width 124 height 23
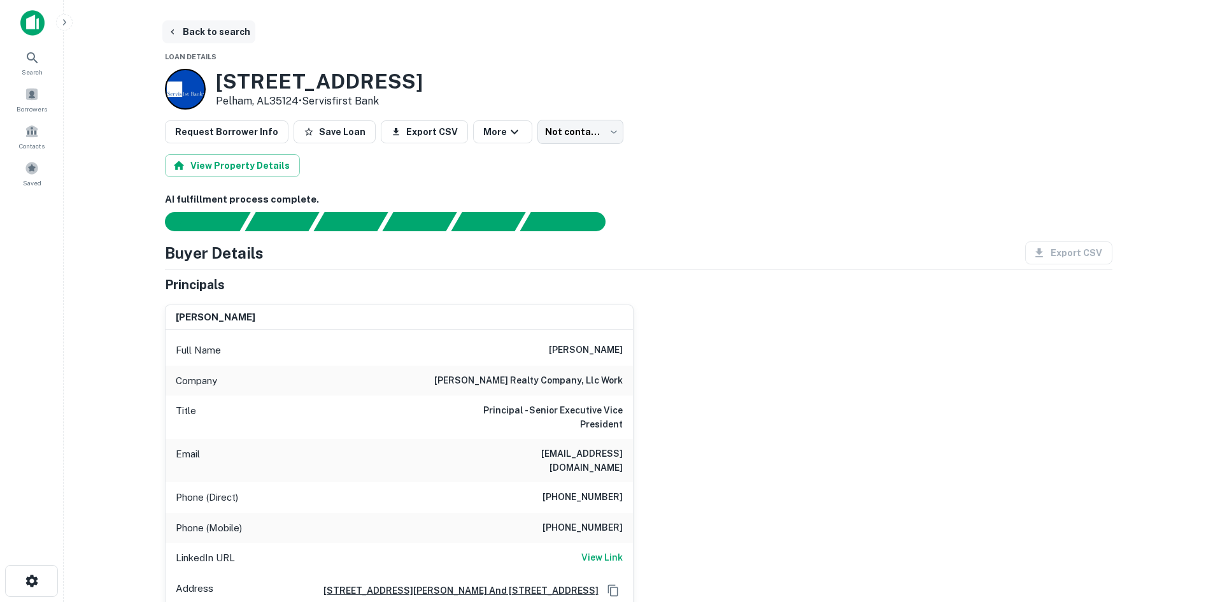
click at [237, 37] on button "Back to search" at bounding box center [208, 31] width 93 height 23
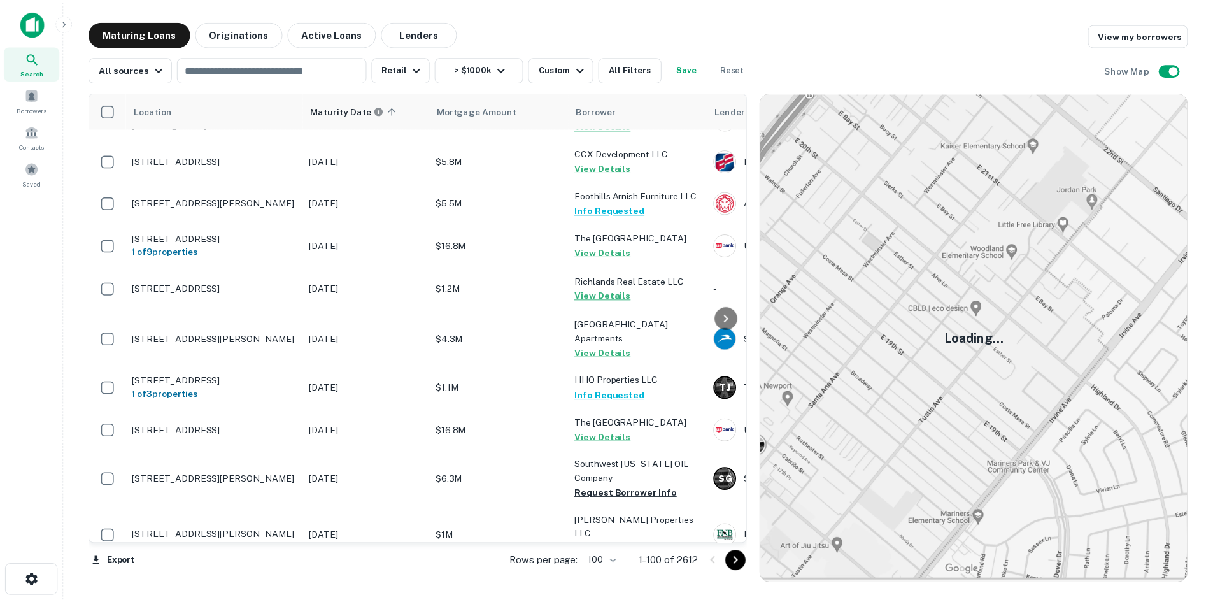
scroll to position [3328, 0]
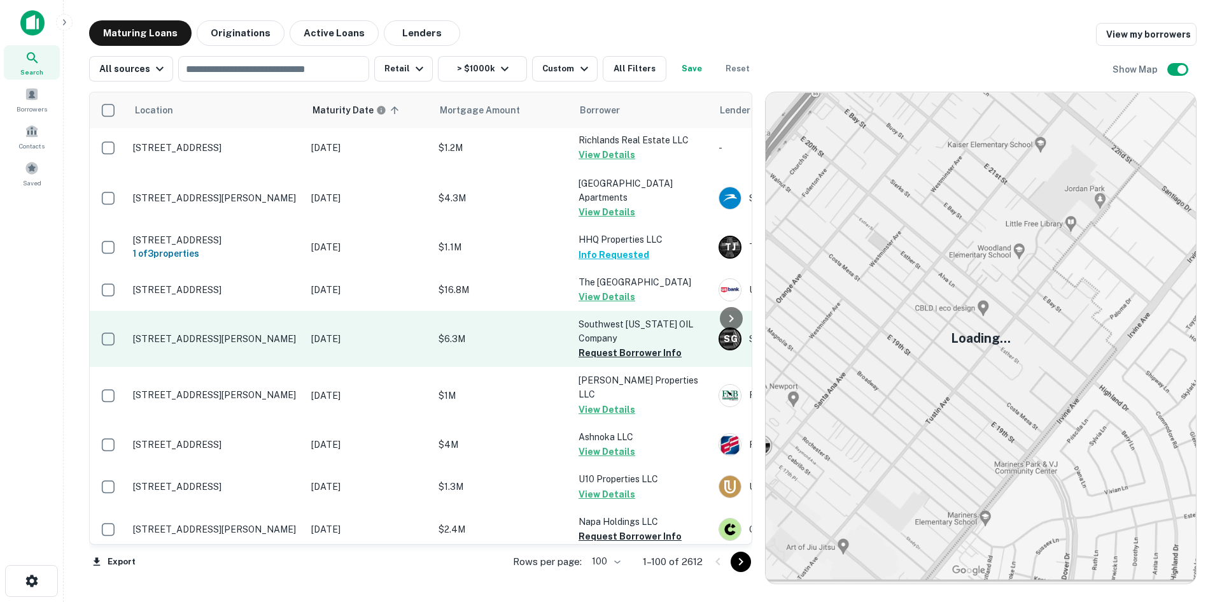
click at [250, 333] on p "[STREET_ADDRESS][PERSON_NAME]" at bounding box center [216, 338] width 166 height 11
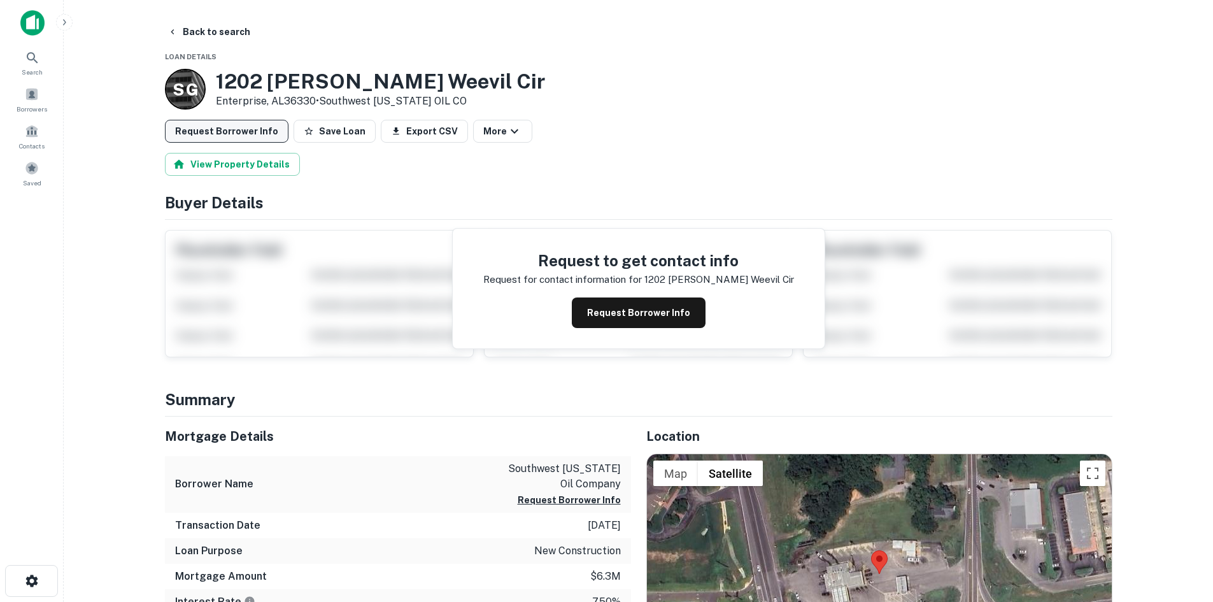
click at [230, 132] on button "Request Borrower Info" at bounding box center [227, 131] width 124 height 23
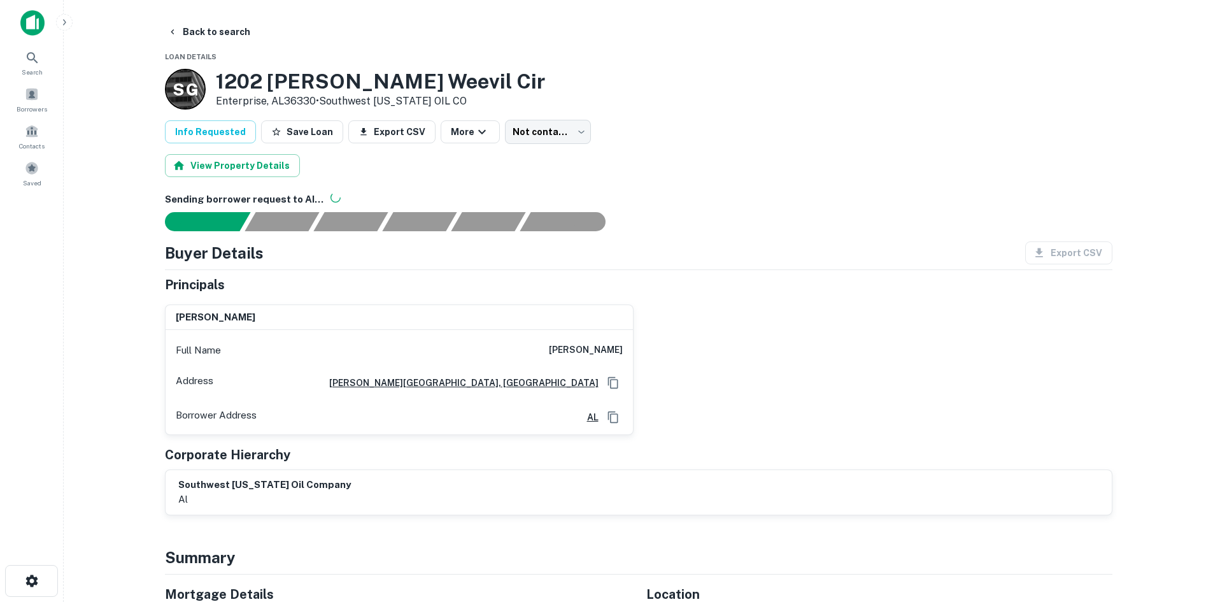
click at [185, 6] on main "Back to search Loan Details S G [STREET_ADDRESS][PERSON_NAME] • Southwest [US_S…" at bounding box center [638, 301] width 1149 height 602
click at [215, 35] on button "Back to search" at bounding box center [208, 31] width 93 height 23
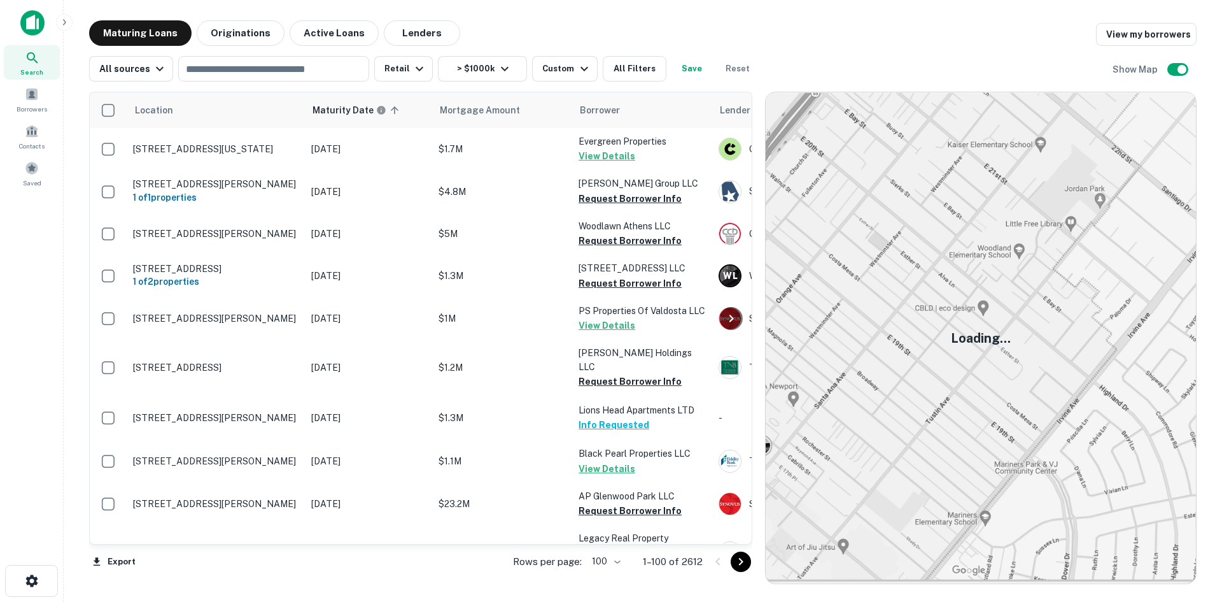
scroll to position [3328, 0]
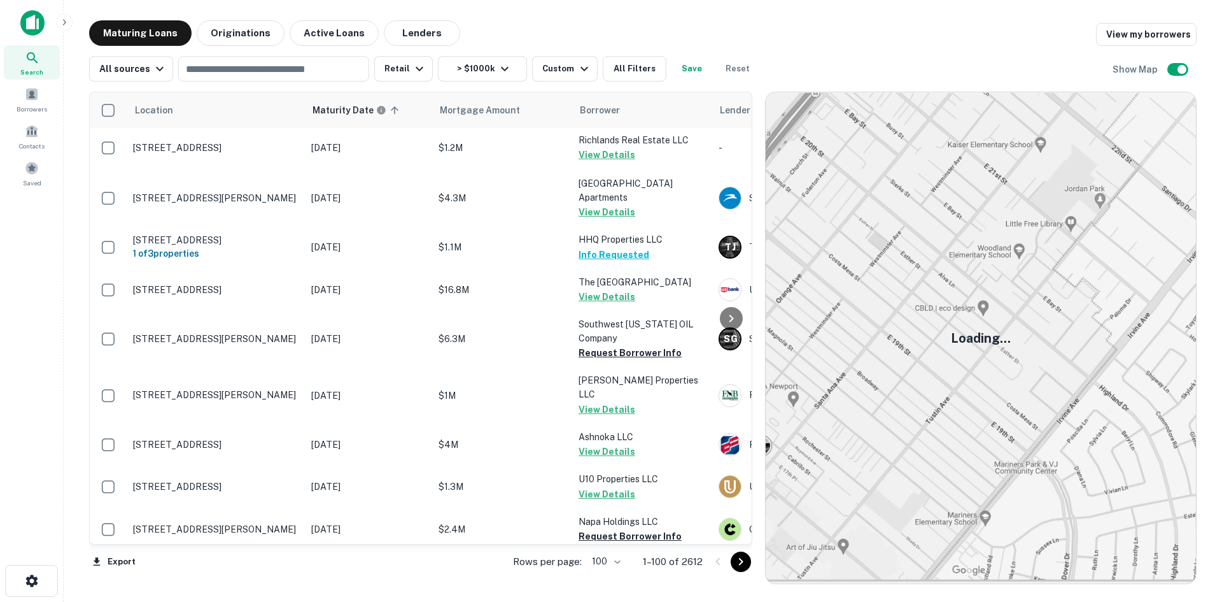
click at [733, 557] on icon "Go to next page" at bounding box center [740, 561] width 15 height 15
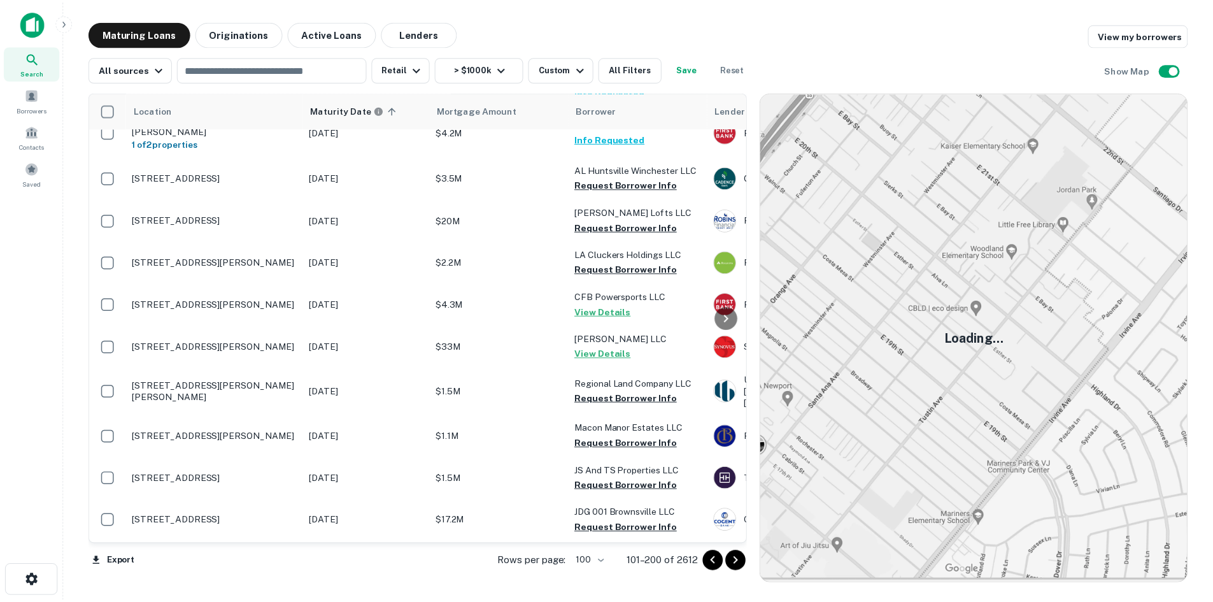
scroll to position [3837, 0]
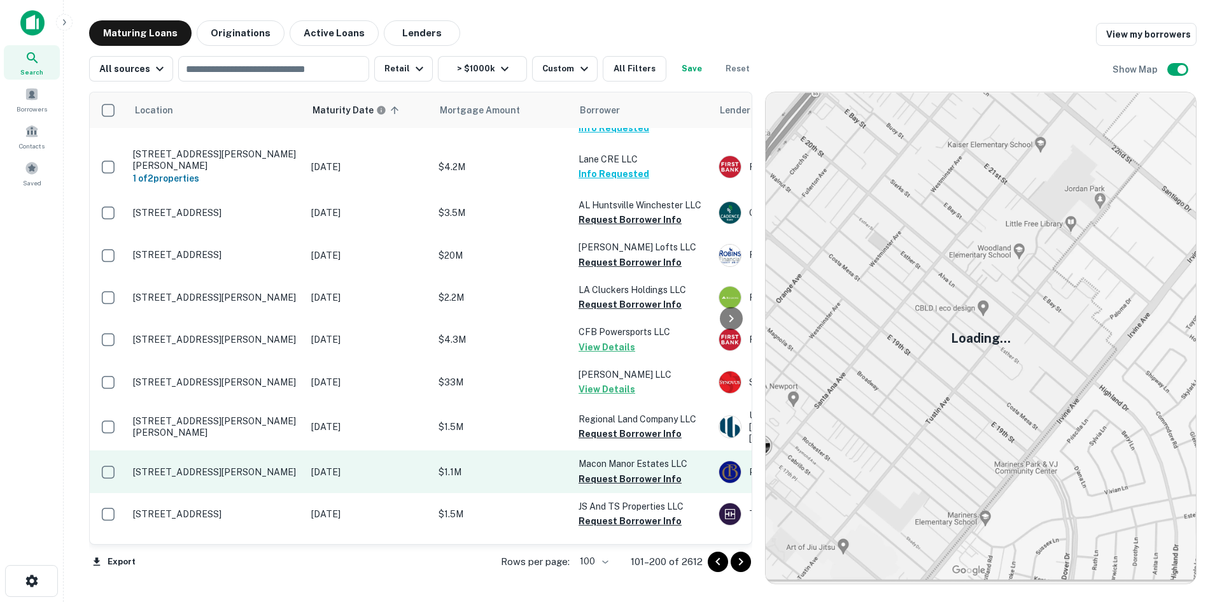
click at [272, 466] on p "[STREET_ADDRESS][PERSON_NAME]" at bounding box center [216, 471] width 166 height 11
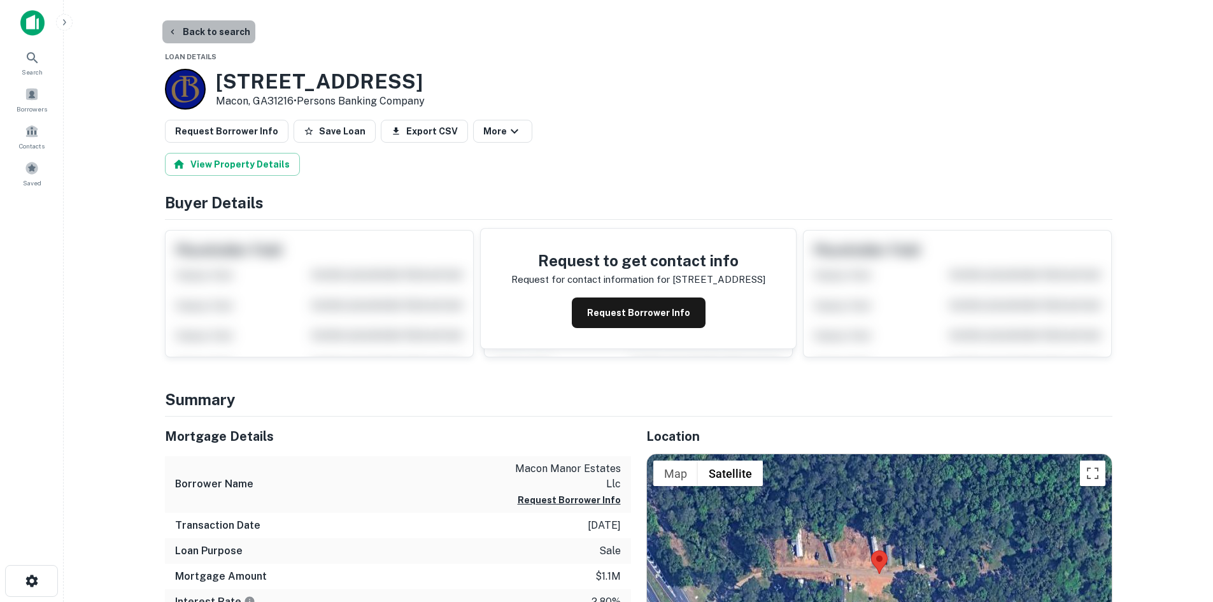
click at [220, 31] on button "Back to search" at bounding box center [208, 31] width 93 height 23
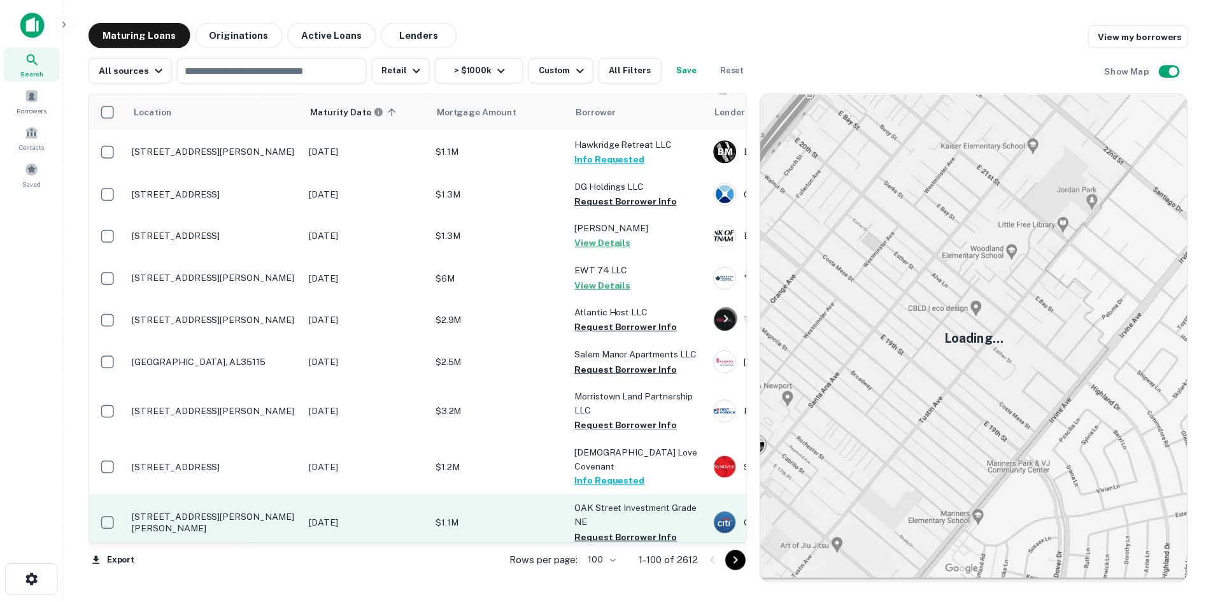
scroll to position [2233, 0]
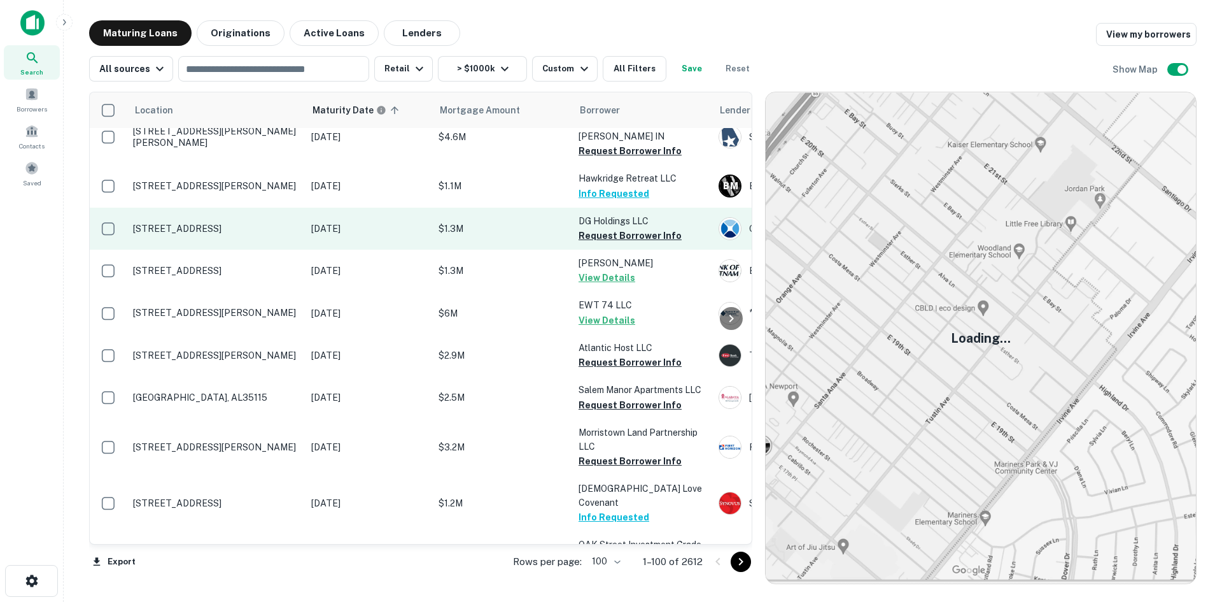
click at [232, 223] on p "[STREET_ADDRESS]" at bounding box center [216, 228] width 166 height 11
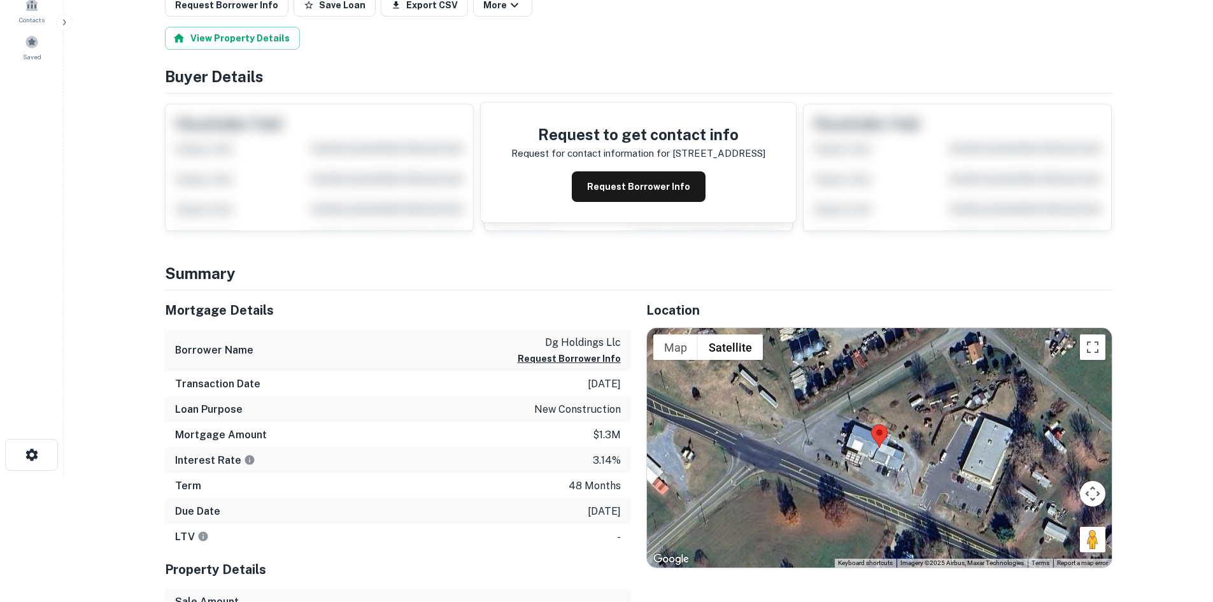
scroll to position [127, 0]
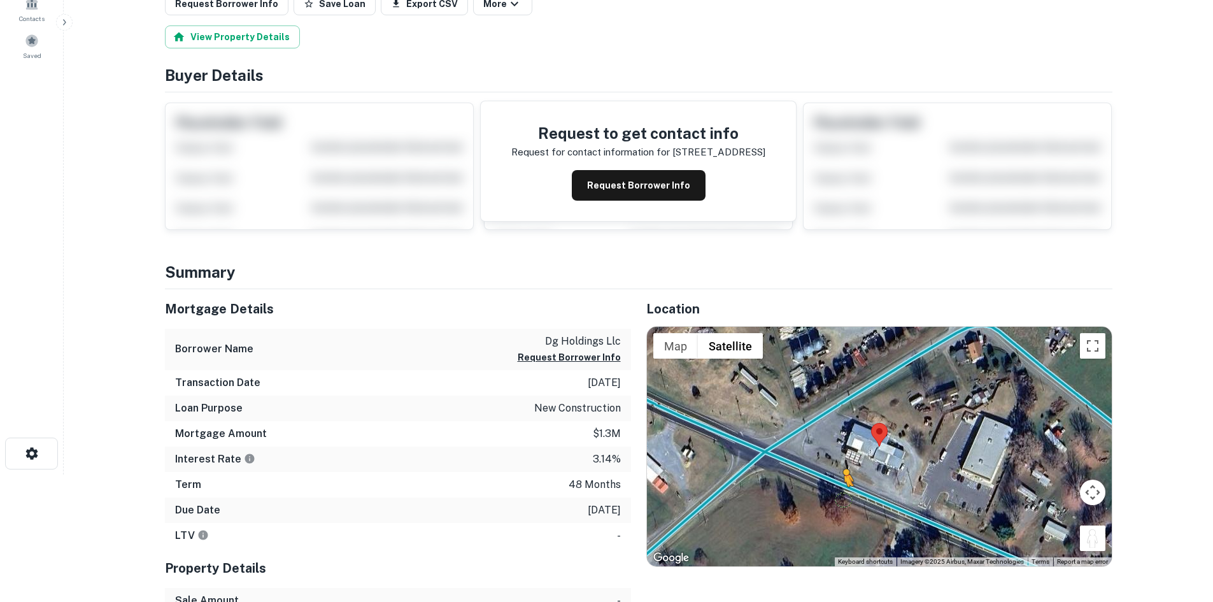
drag, startPoint x: 1096, startPoint y: 535, endPoint x: 844, endPoint y: 491, distance: 255.8
click at [844, 491] on div "To activate drag with keyboard, press Alt + Enter. Once in keyboard drag state,…" at bounding box center [879, 446] width 465 height 239
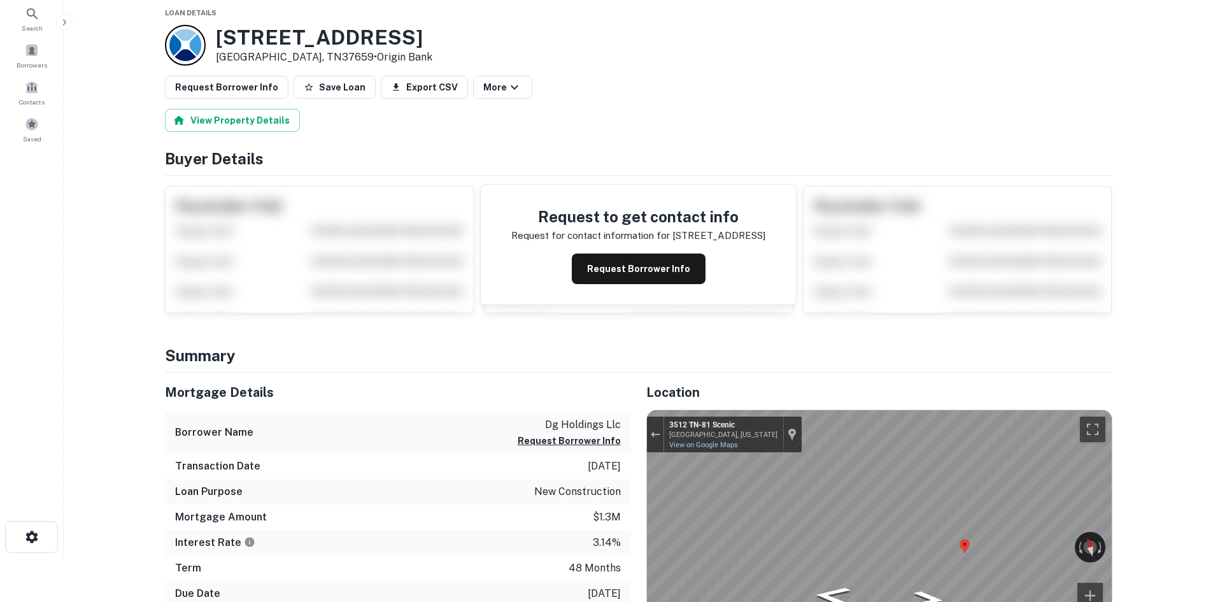
scroll to position [0, 0]
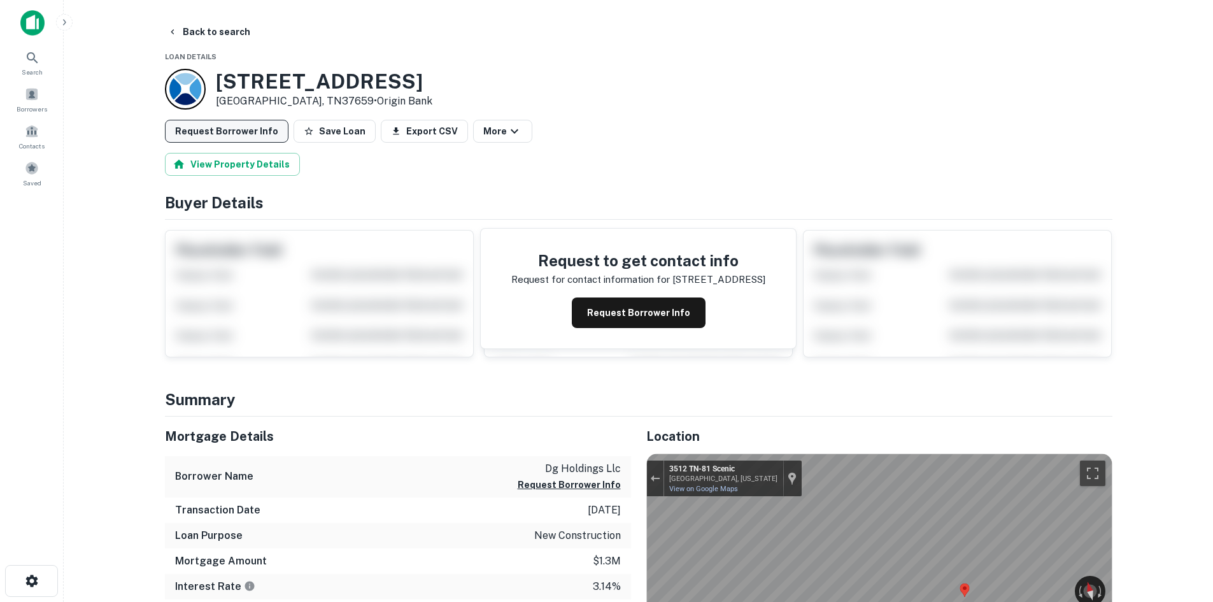
click at [253, 129] on button "Request Borrower Info" at bounding box center [227, 131] width 124 height 23
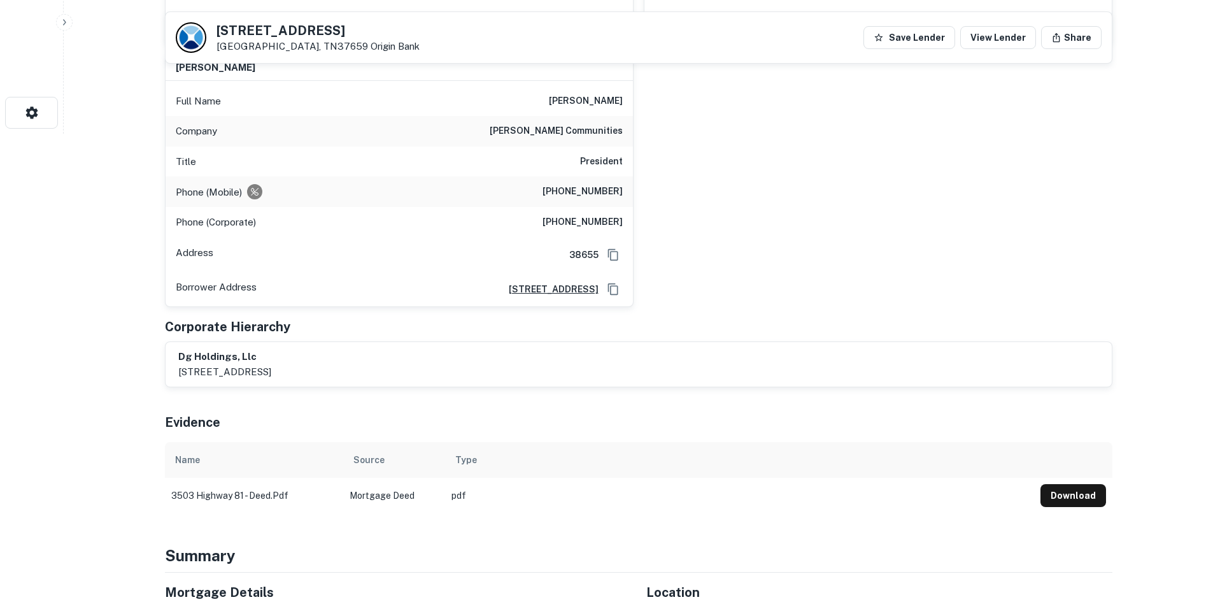
scroll to position [382, 0]
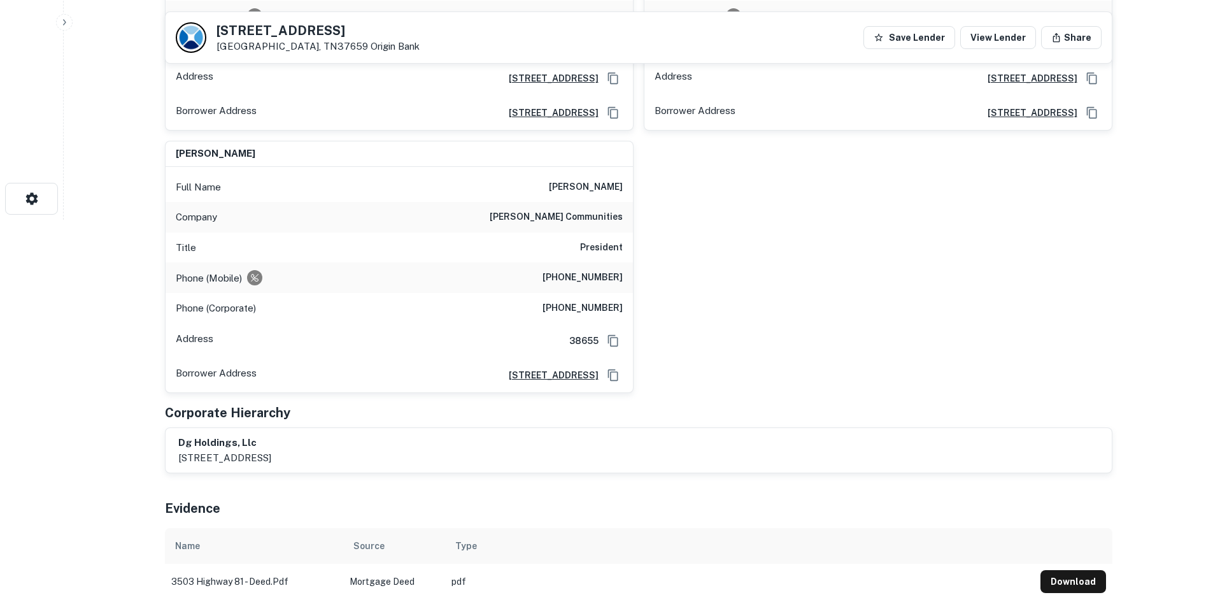
click at [575, 278] on h6 "[PHONE_NUMBER]" at bounding box center [582, 277] width 80 height 15
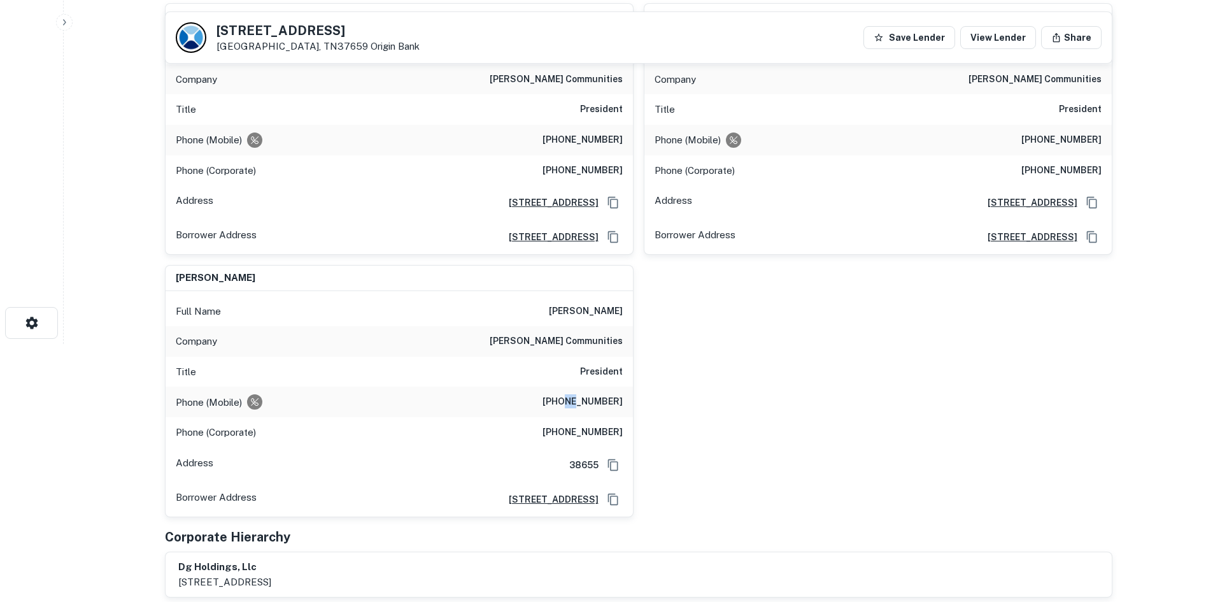
scroll to position [255, 0]
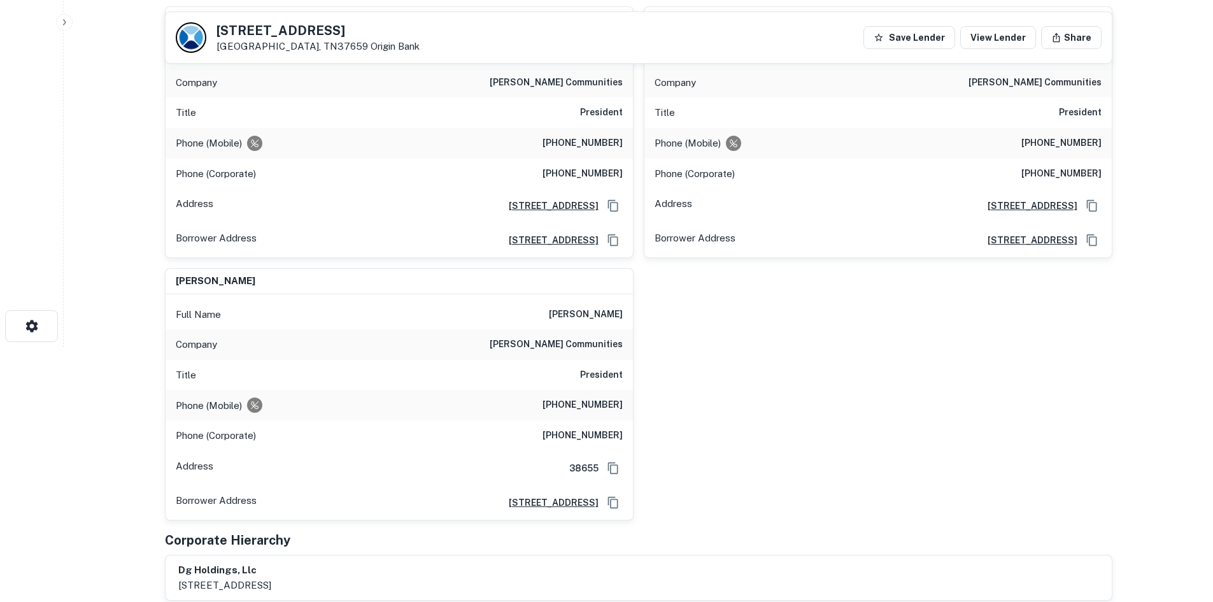
click at [579, 148] on h6 "(864) 494-9352" at bounding box center [582, 143] width 80 height 15
copy h6 "(864) 494-9352"
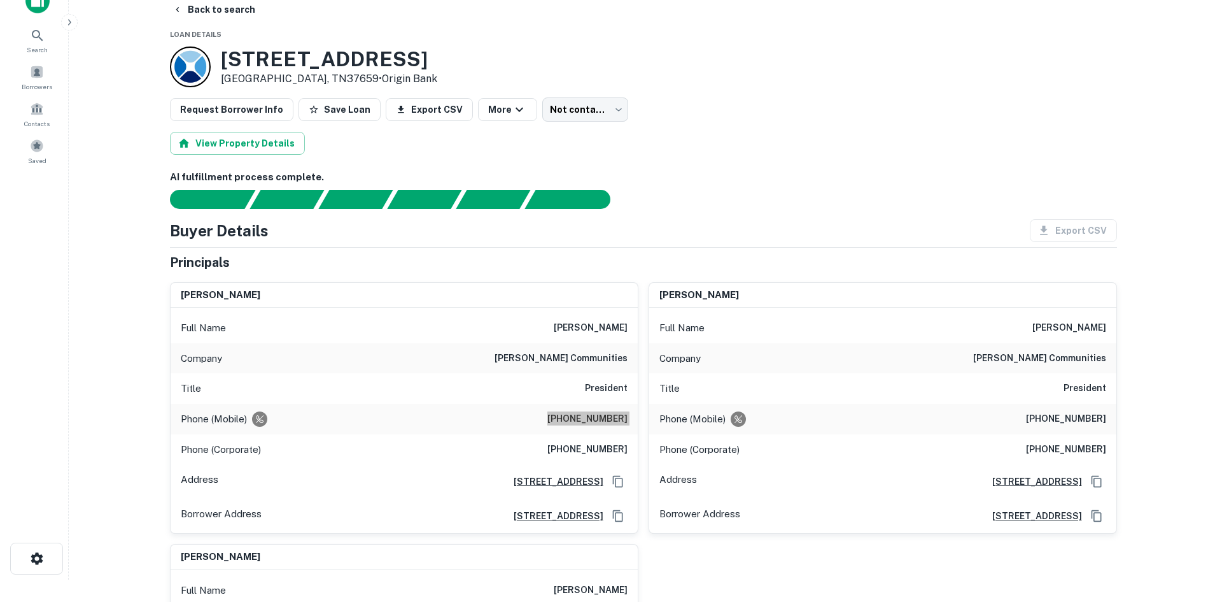
scroll to position [0, 0]
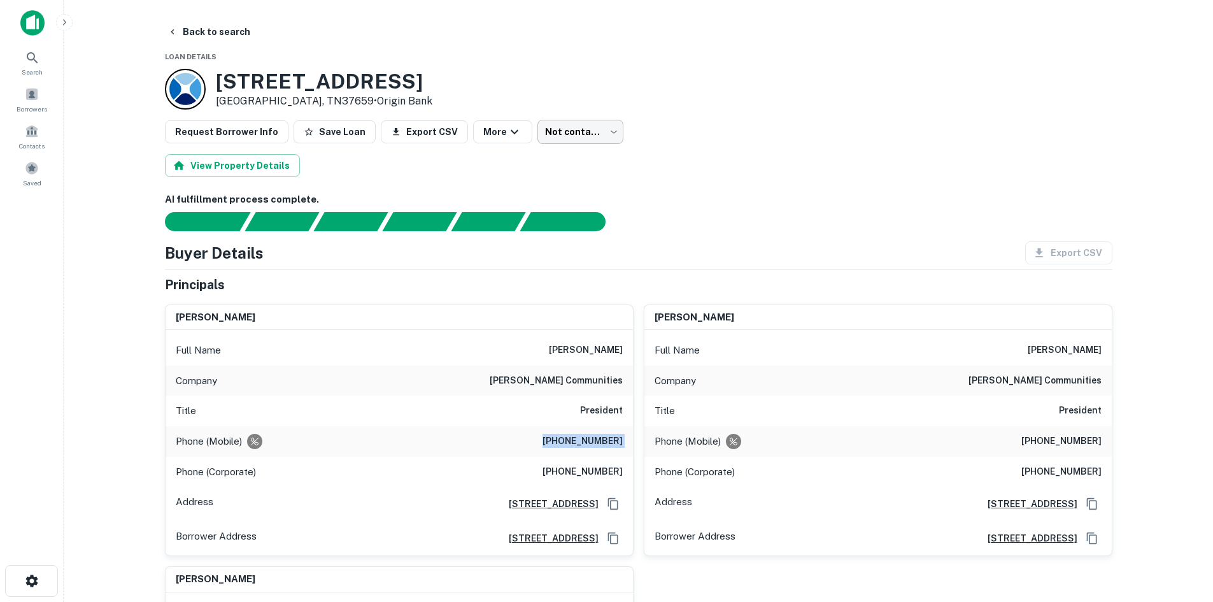
click at [586, 132] on body "Search Borrowers Contacts Saved Back to search Loan Details 3503 HIGHWAY 81 S J…" at bounding box center [606, 301] width 1213 height 602
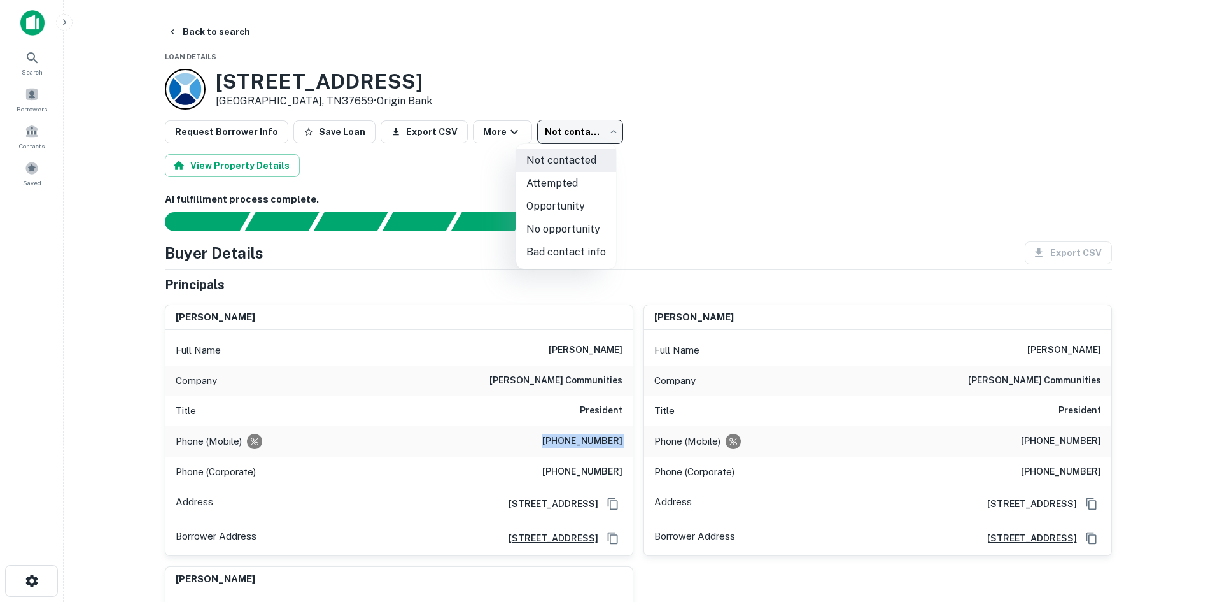
click at [582, 181] on li "Attempted" at bounding box center [566, 183] width 100 height 23
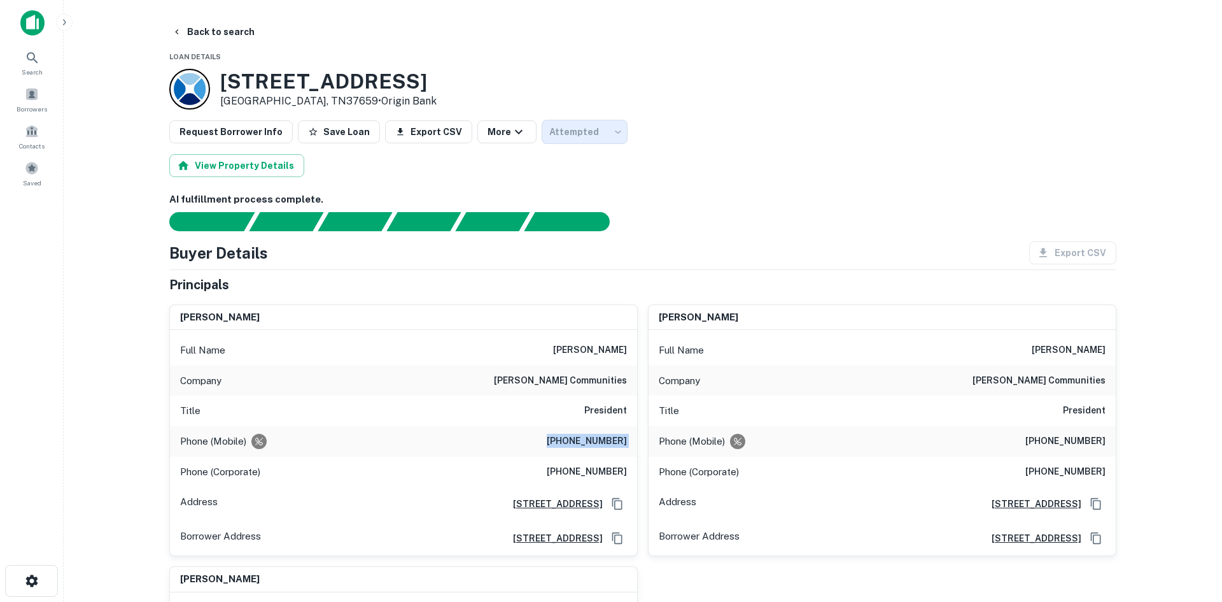
type input "*********"
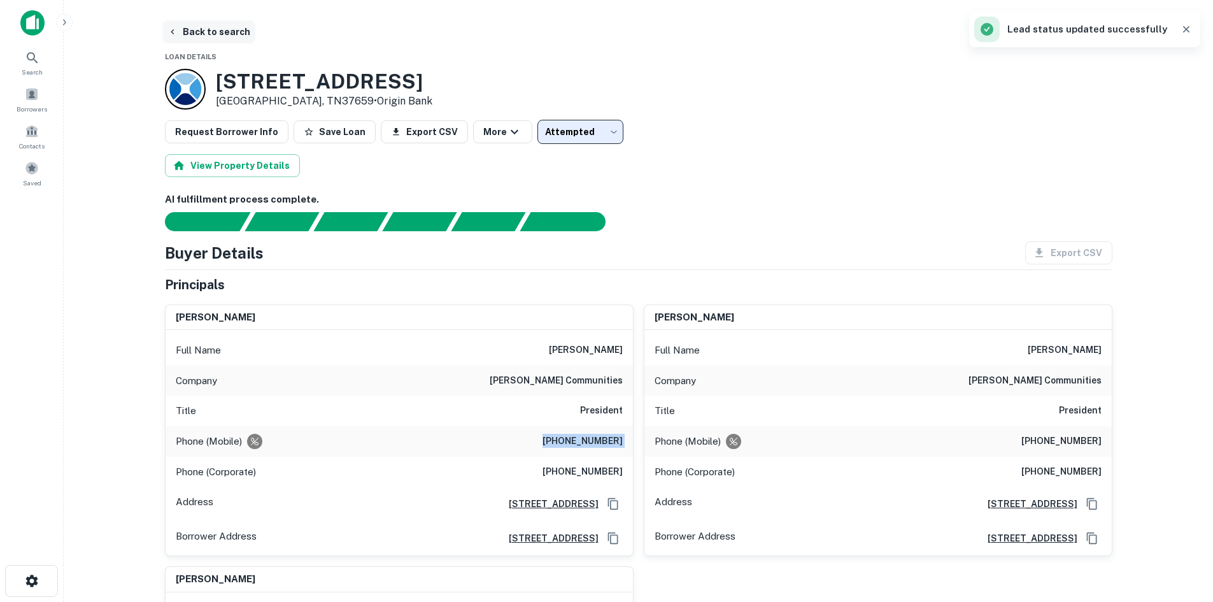
click at [226, 31] on button "Back to search" at bounding box center [208, 31] width 93 height 23
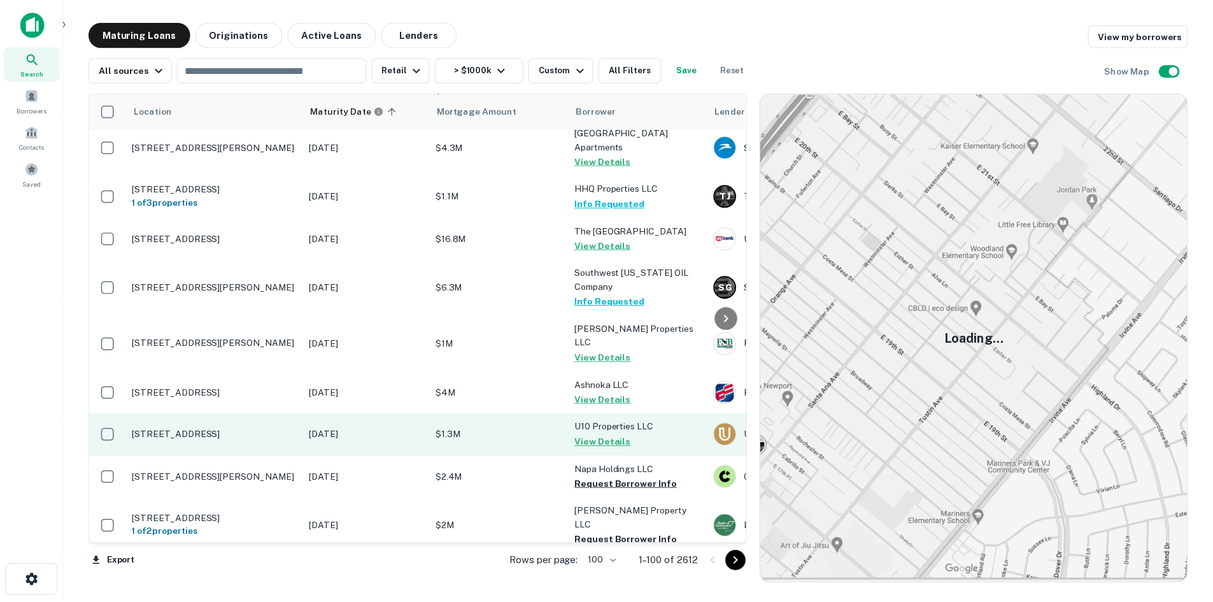
scroll to position [3402, 0]
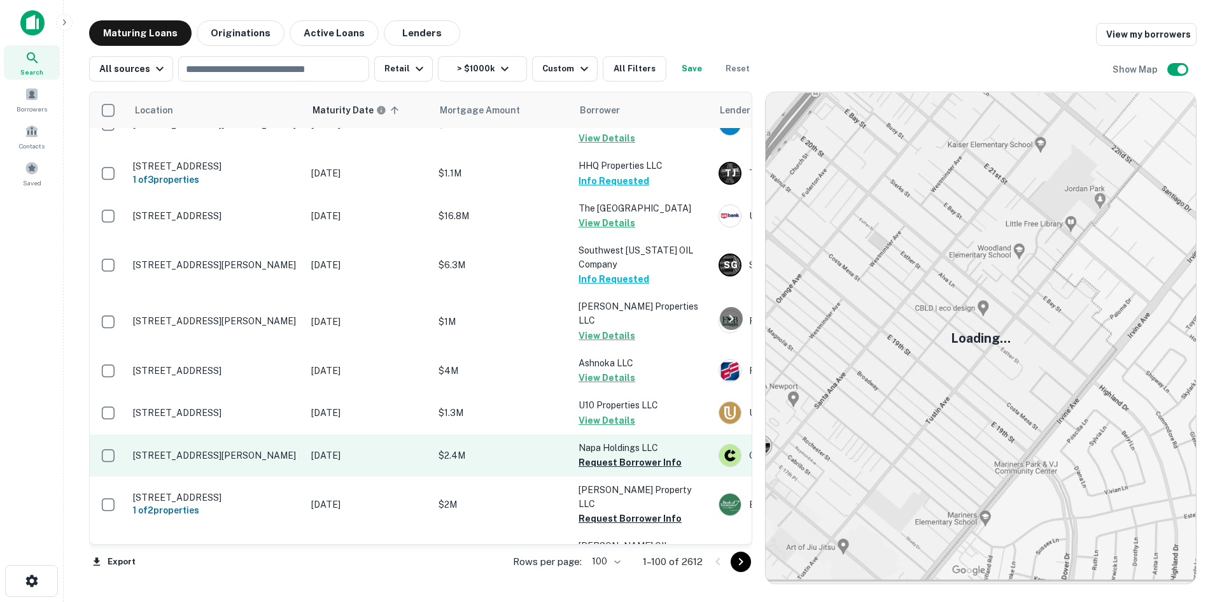
click at [267, 434] on td "[STREET_ADDRESS][PERSON_NAME]" at bounding box center [216, 455] width 178 height 42
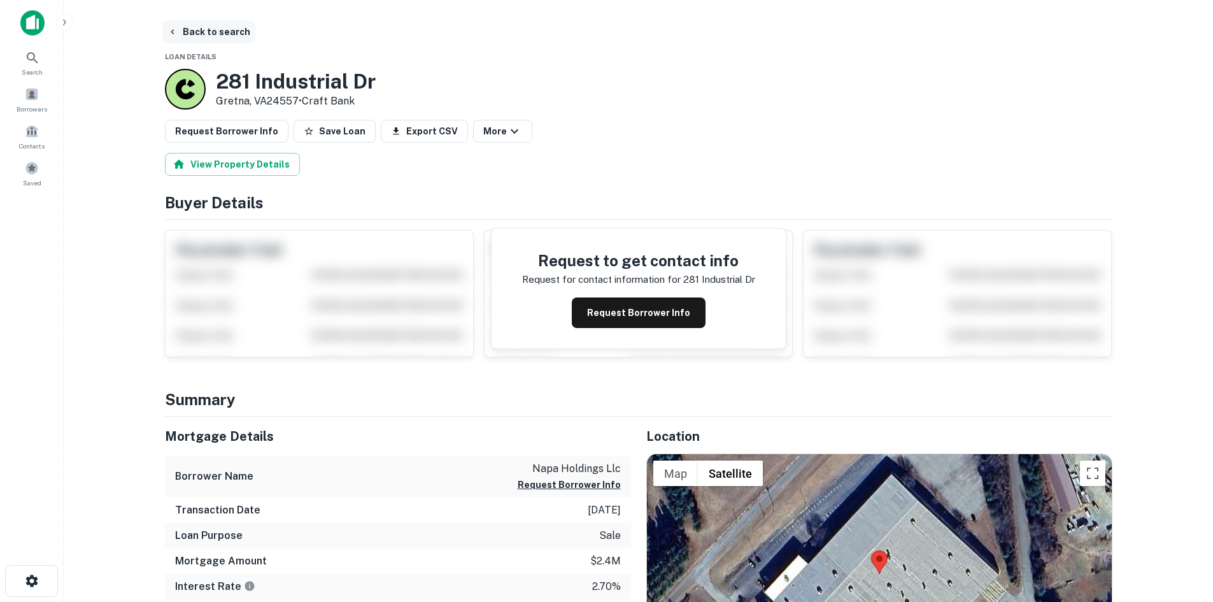
click at [225, 27] on button "Back to search" at bounding box center [208, 31] width 93 height 23
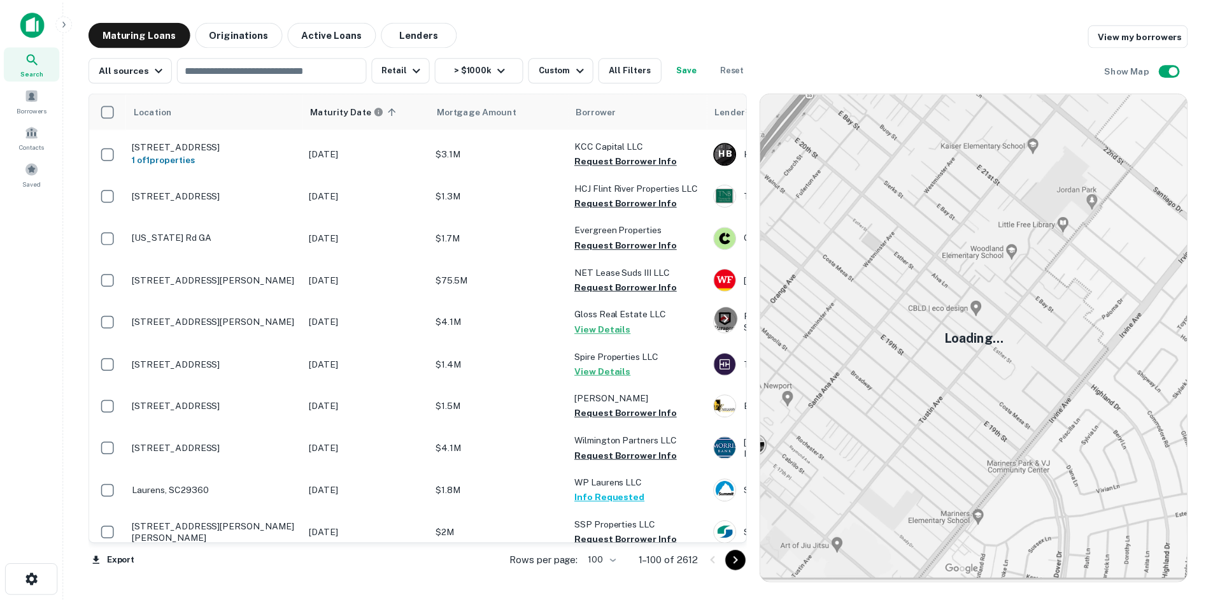
scroll to position [1146, 0]
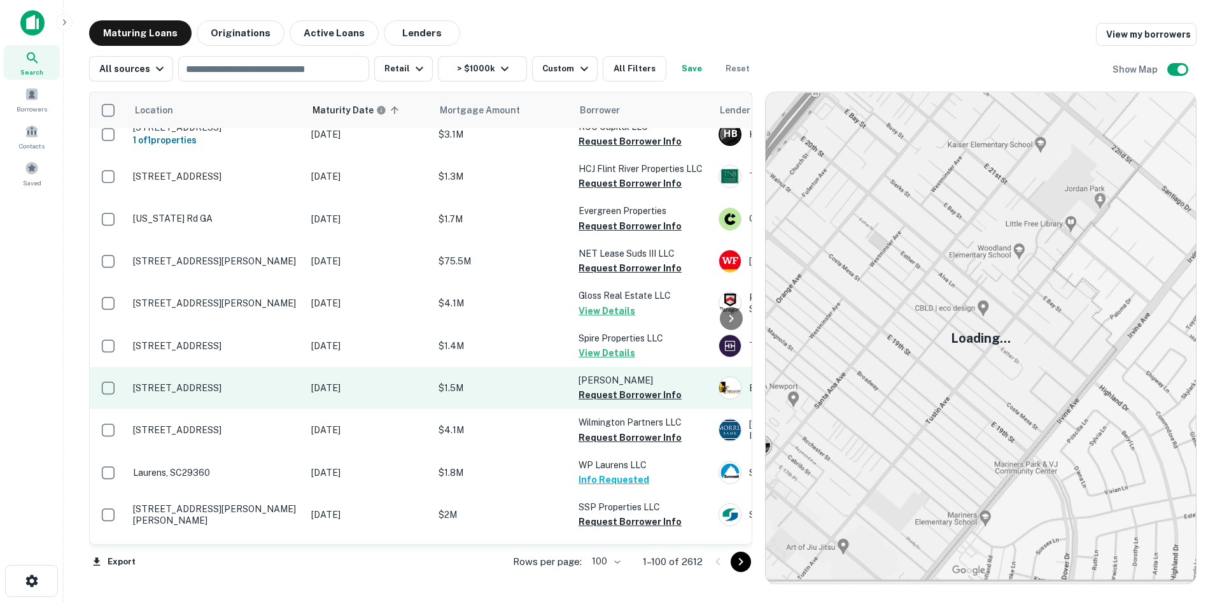
click at [253, 382] on p "[STREET_ADDRESS]" at bounding box center [216, 387] width 166 height 11
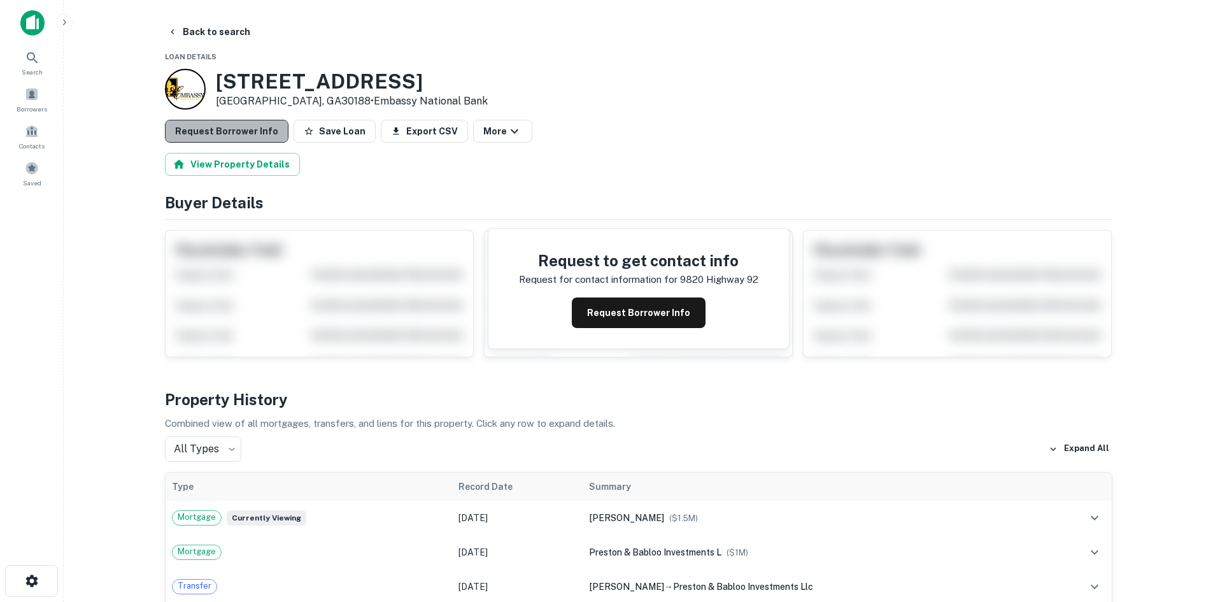
click at [255, 138] on button "Request Borrower Info" at bounding box center [227, 131] width 124 height 23
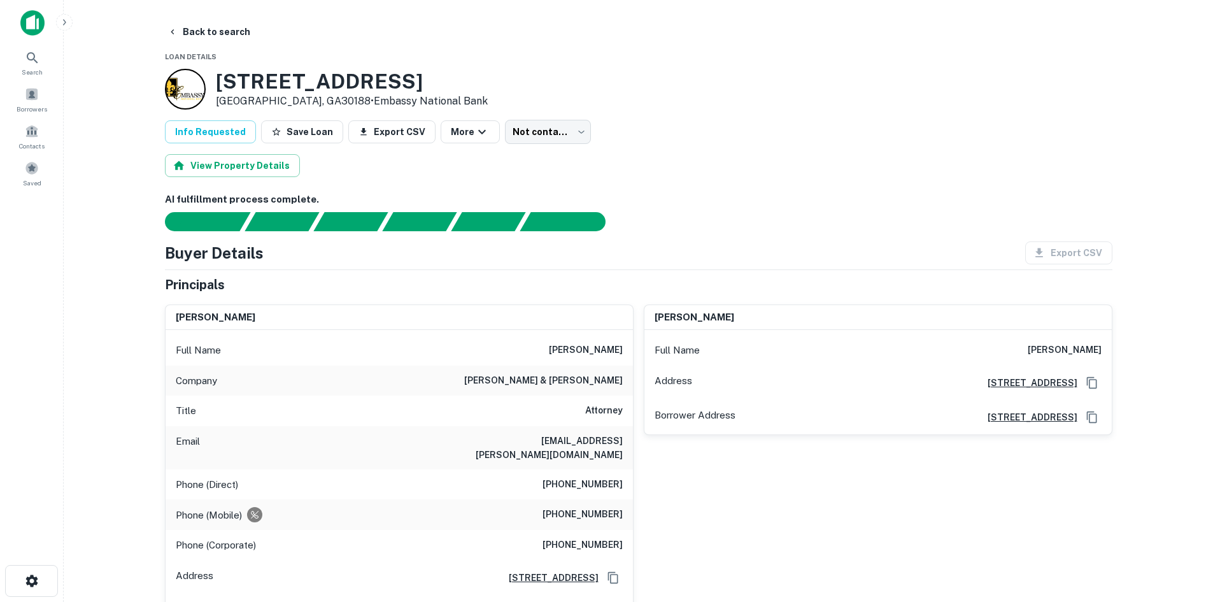
click at [575, 477] on h6 "(404) 693-9303" at bounding box center [582, 484] width 80 height 15
click at [574, 469] on div "Phone (Direct) (404) 693-9303" at bounding box center [399, 484] width 467 height 31
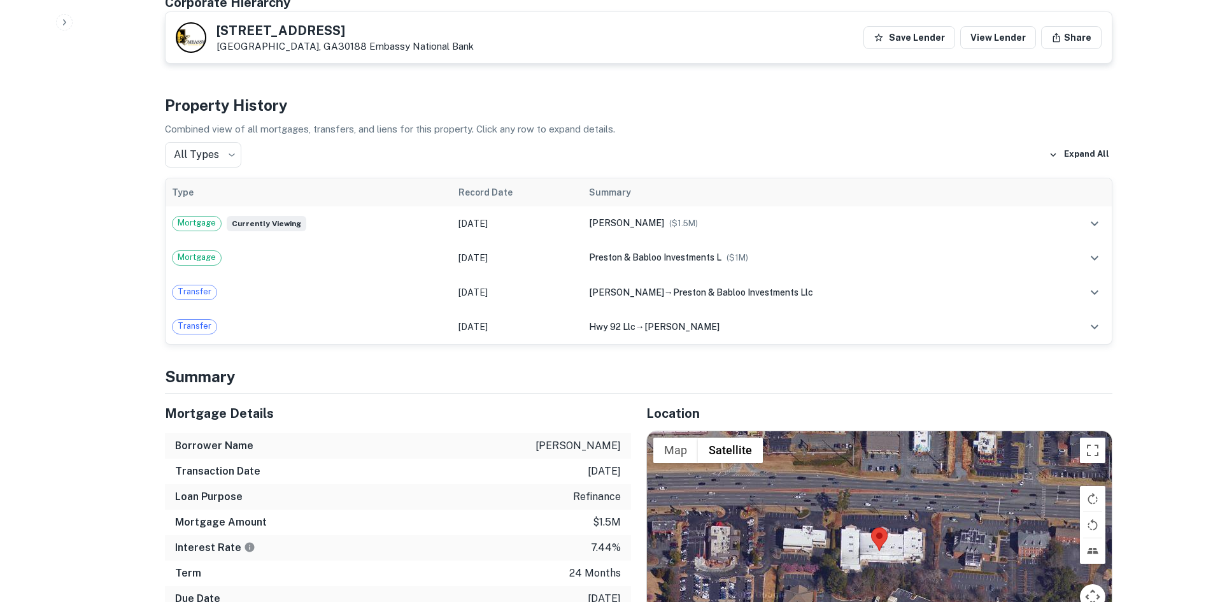
scroll to position [891, 0]
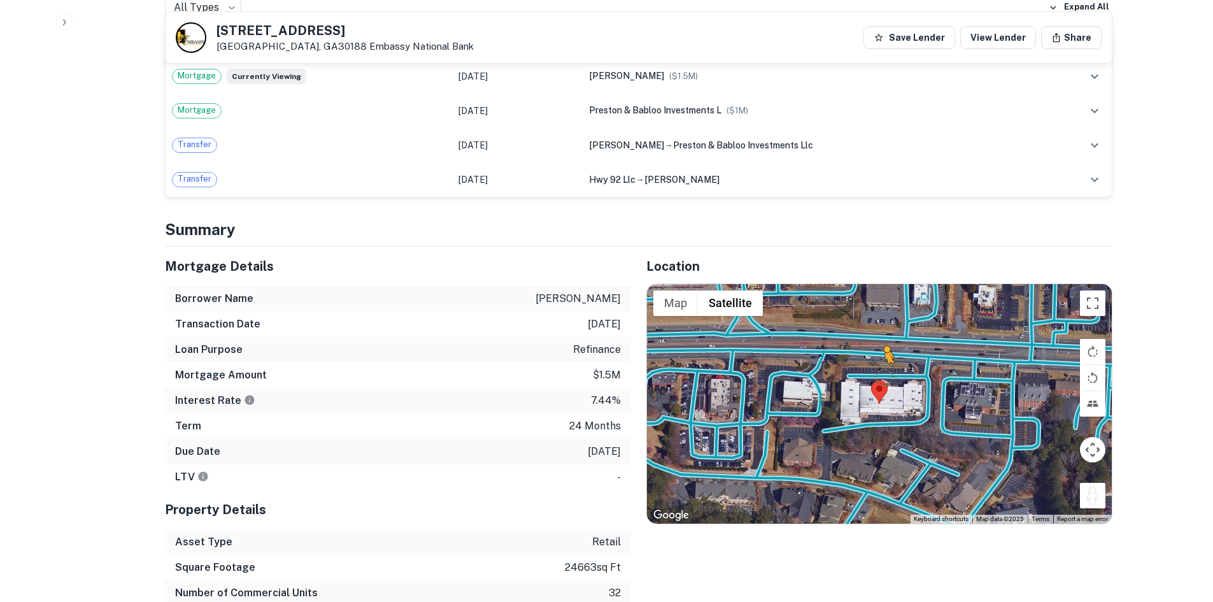
drag, startPoint x: 1092, startPoint y: 481, endPoint x: 888, endPoint y: 362, distance: 236.8
click at [888, 362] on div "To activate drag with keyboard, press Alt + Enter. Once in keyboard drag state,…" at bounding box center [879, 403] width 465 height 239
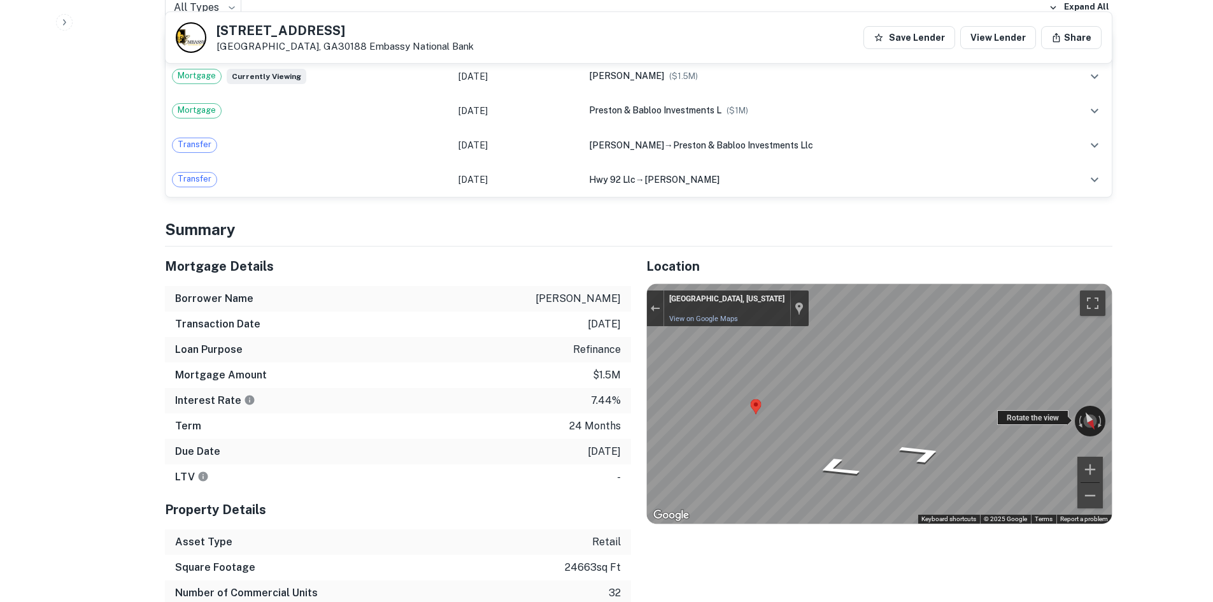
click at [1014, 409] on div "← Move left → Move right ↑ Move up ↓ Move down + Zoom in - Zoom out Woodstock, …" at bounding box center [879, 403] width 465 height 239
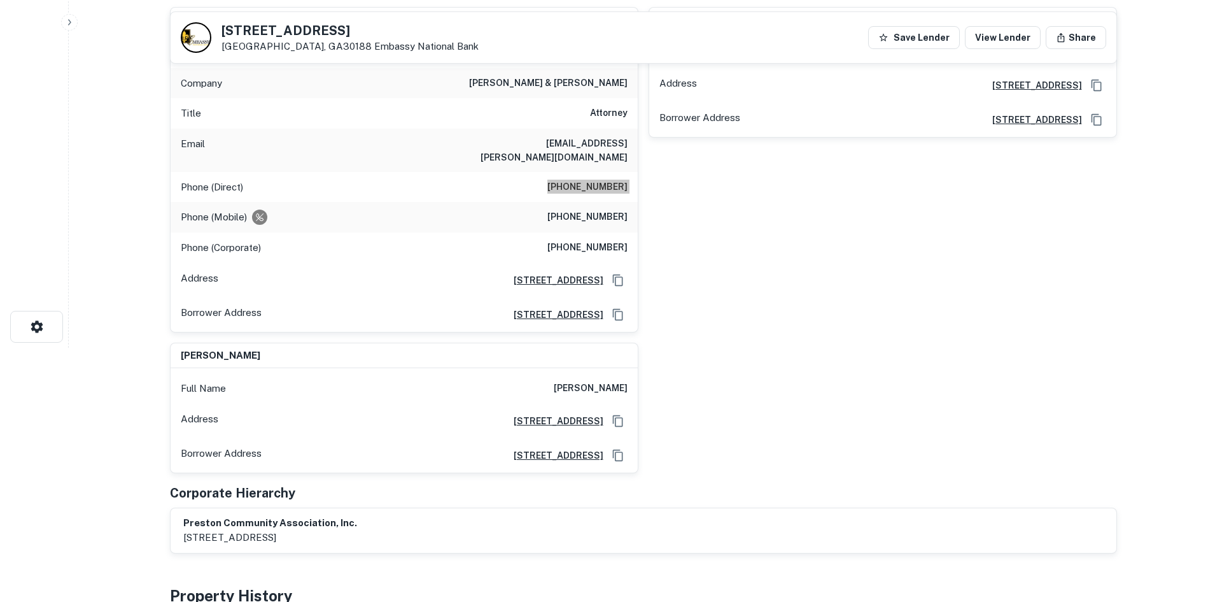
scroll to position [0, 0]
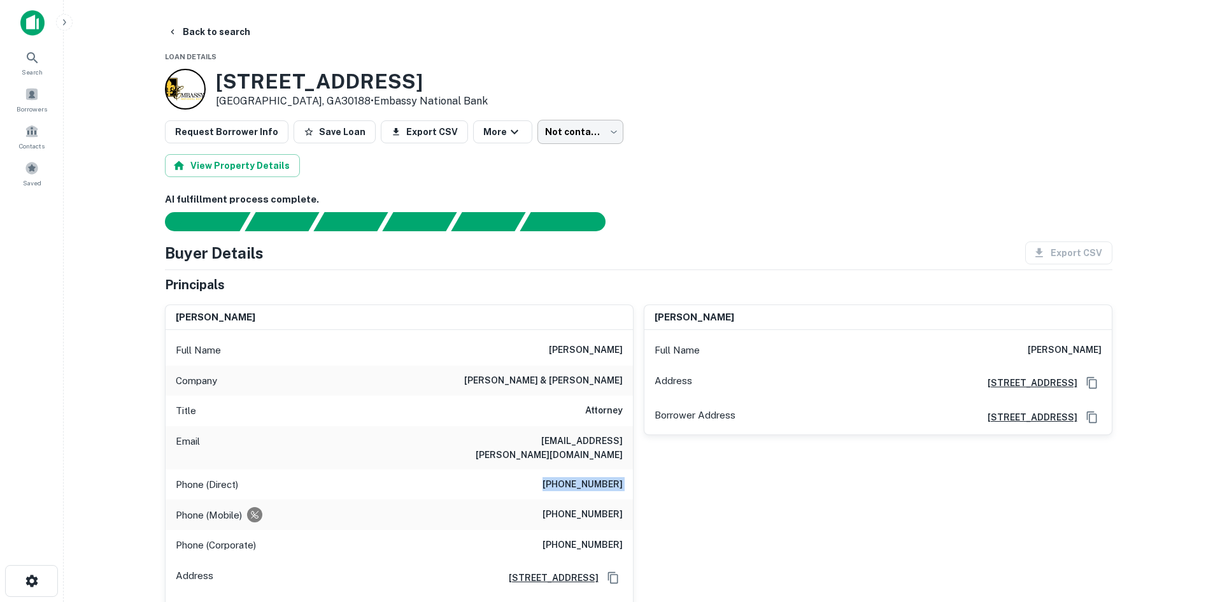
click at [568, 135] on body "Search Borrowers Contacts Saved Back to search Loan Details 9820 Highway 92 Woo…" at bounding box center [606, 301] width 1213 height 602
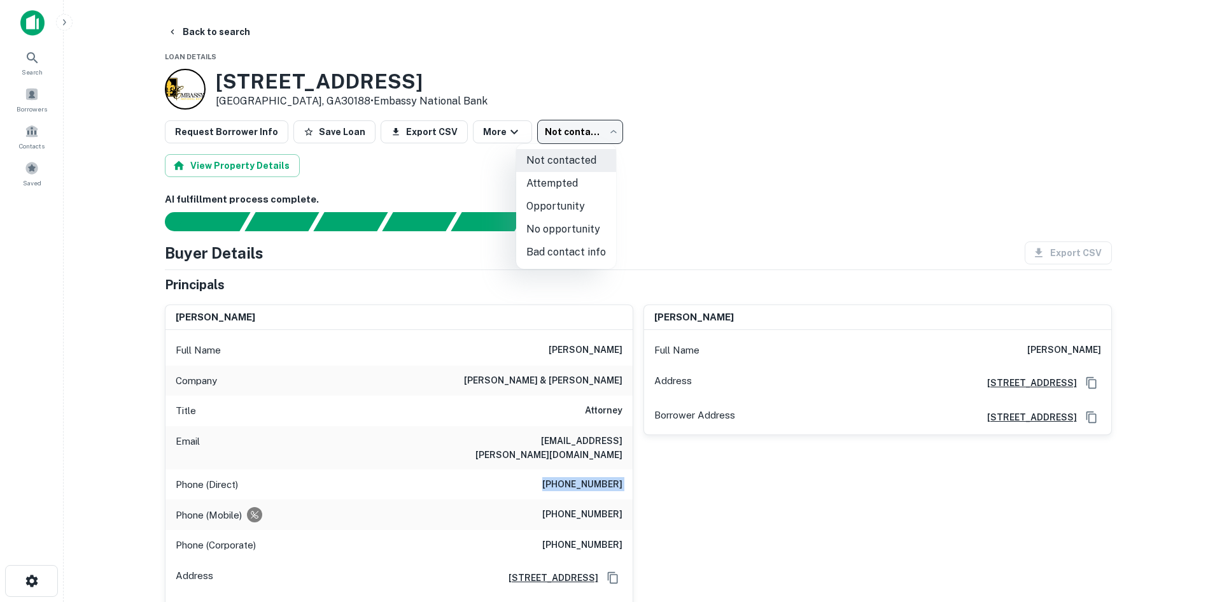
click at [562, 187] on li "Attempted" at bounding box center [566, 183] width 100 height 23
type input "*********"
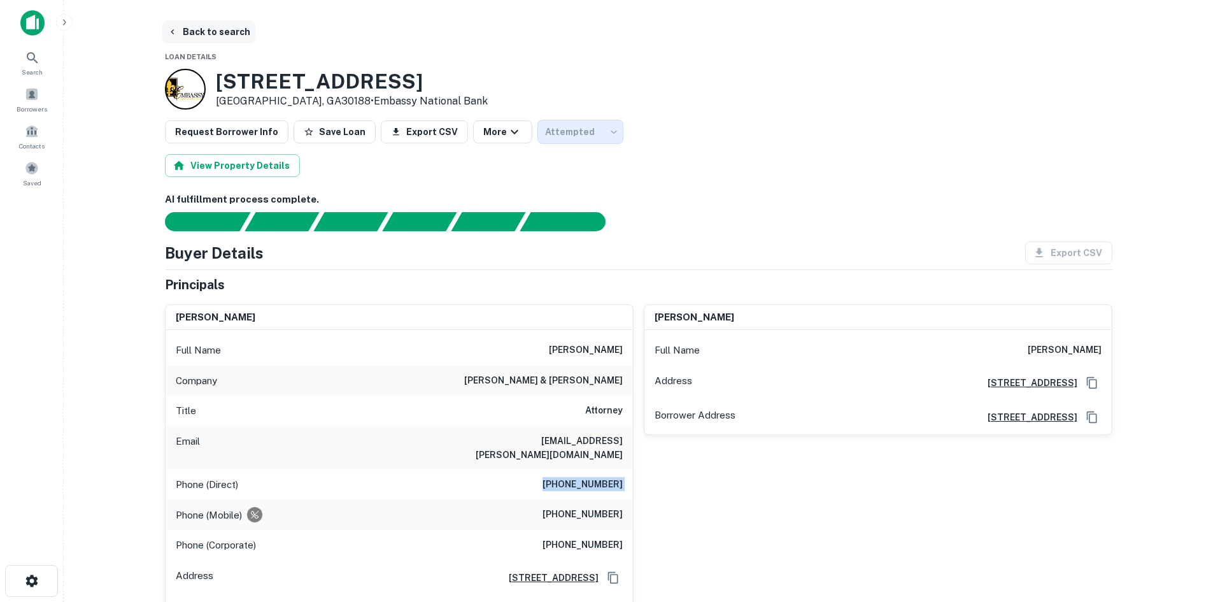
click at [192, 39] on button "Back to search" at bounding box center [208, 31] width 93 height 23
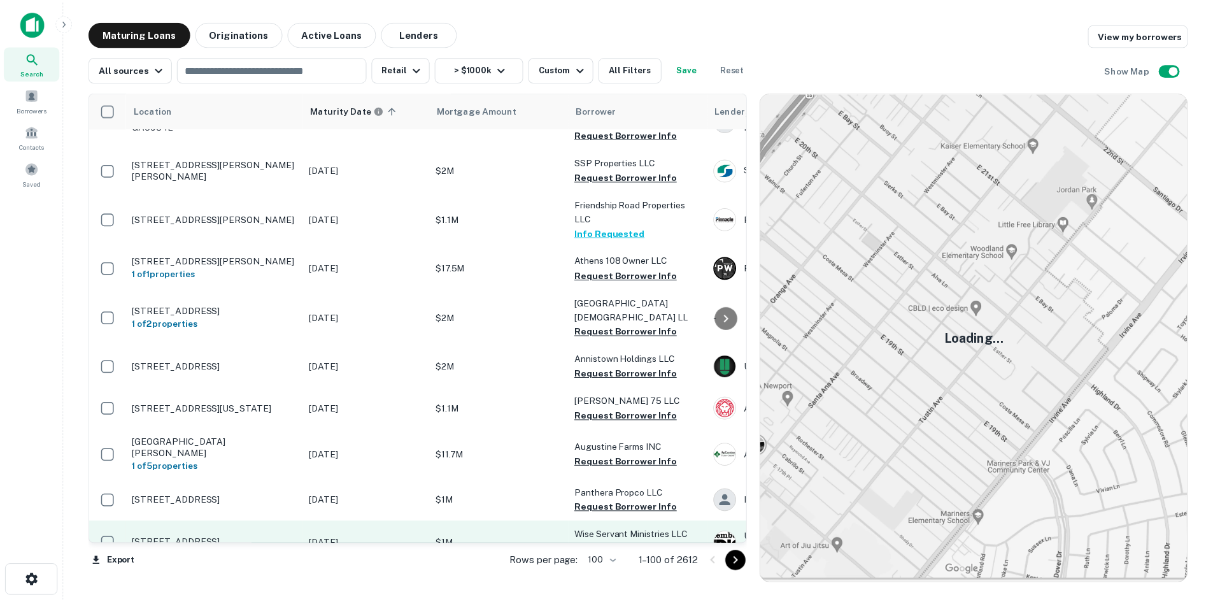
scroll to position [1783, 0]
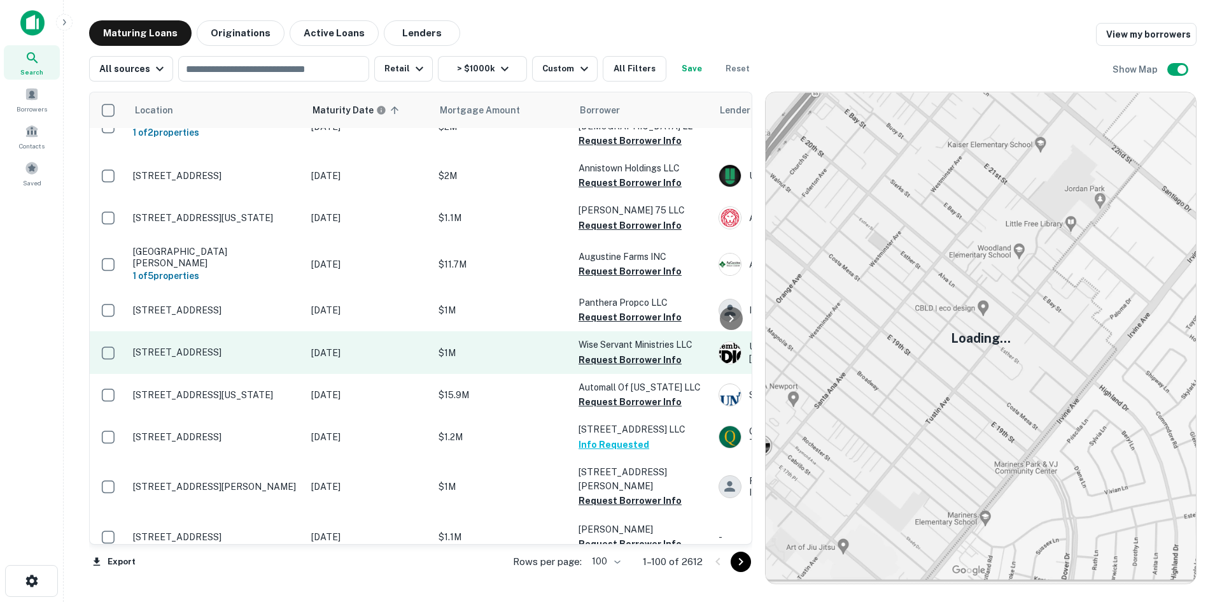
click at [244, 331] on td "[STREET_ADDRESS]" at bounding box center [216, 352] width 178 height 42
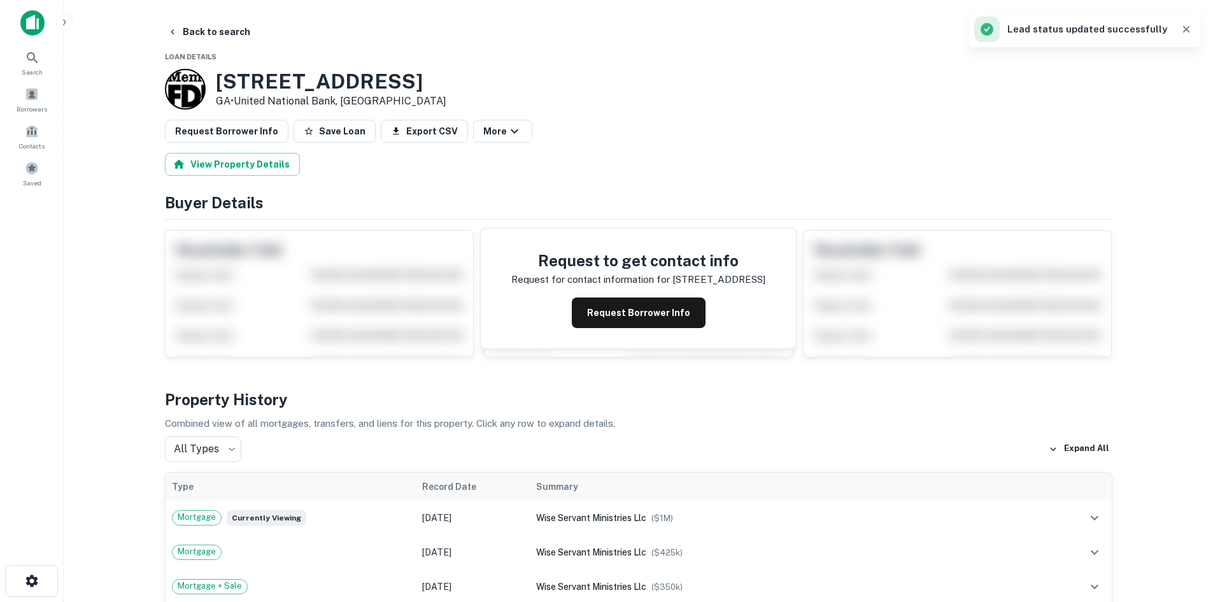
click at [244, 42] on button "Back to search" at bounding box center [208, 31] width 93 height 23
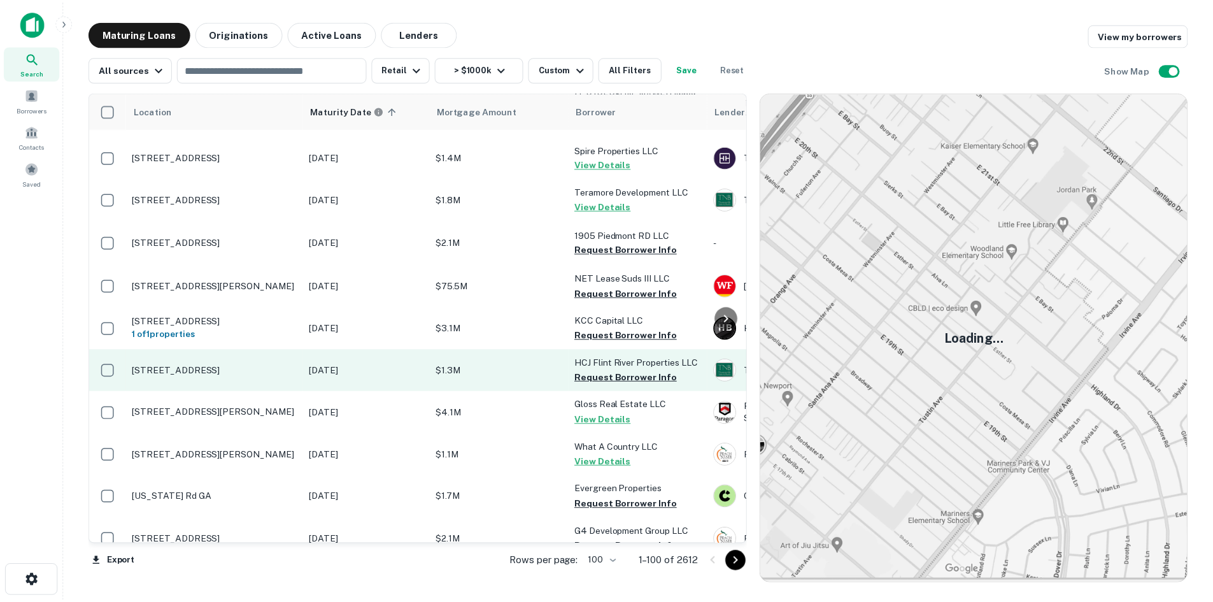
scroll to position [955, 0]
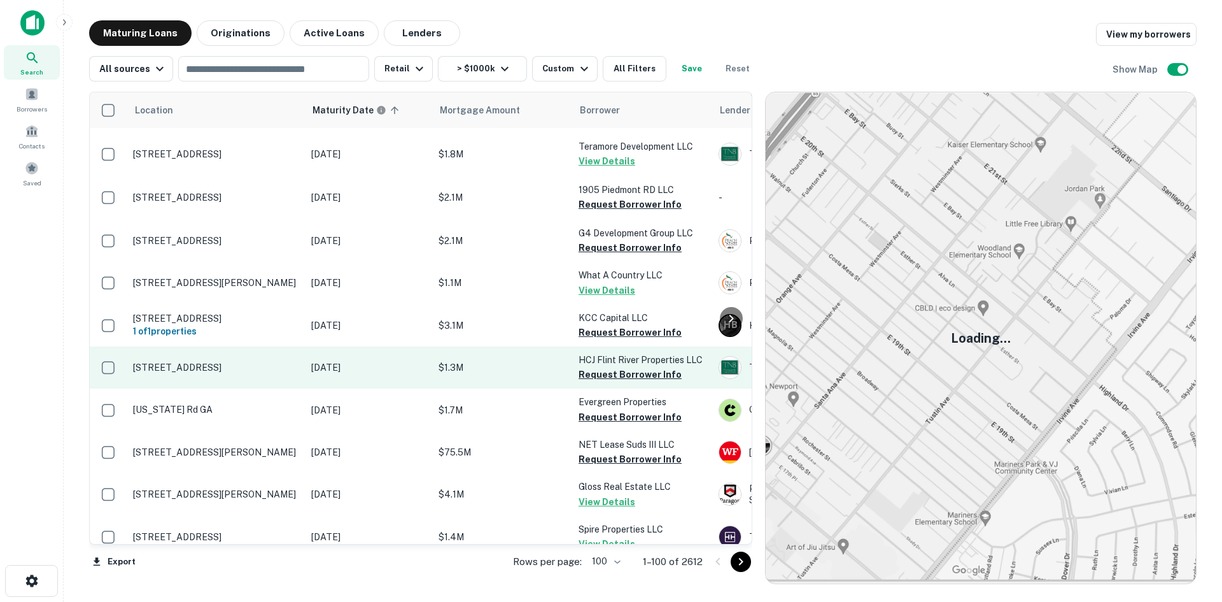
click at [235, 362] on p "[STREET_ADDRESS]" at bounding box center [216, 367] width 166 height 11
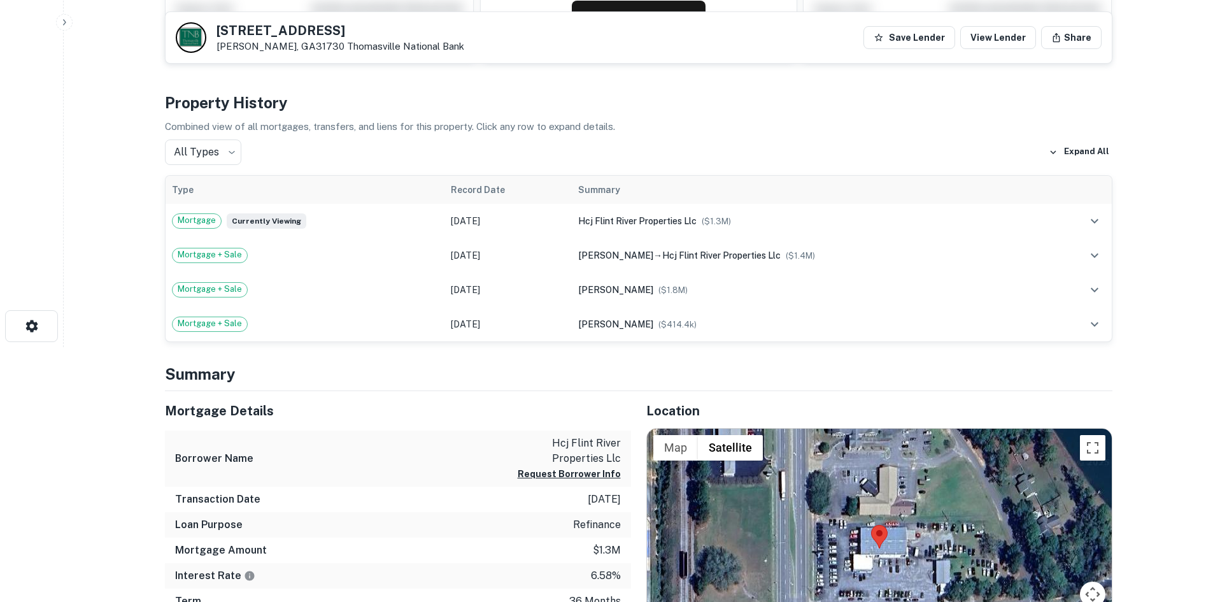
scroll to position [382, 0]
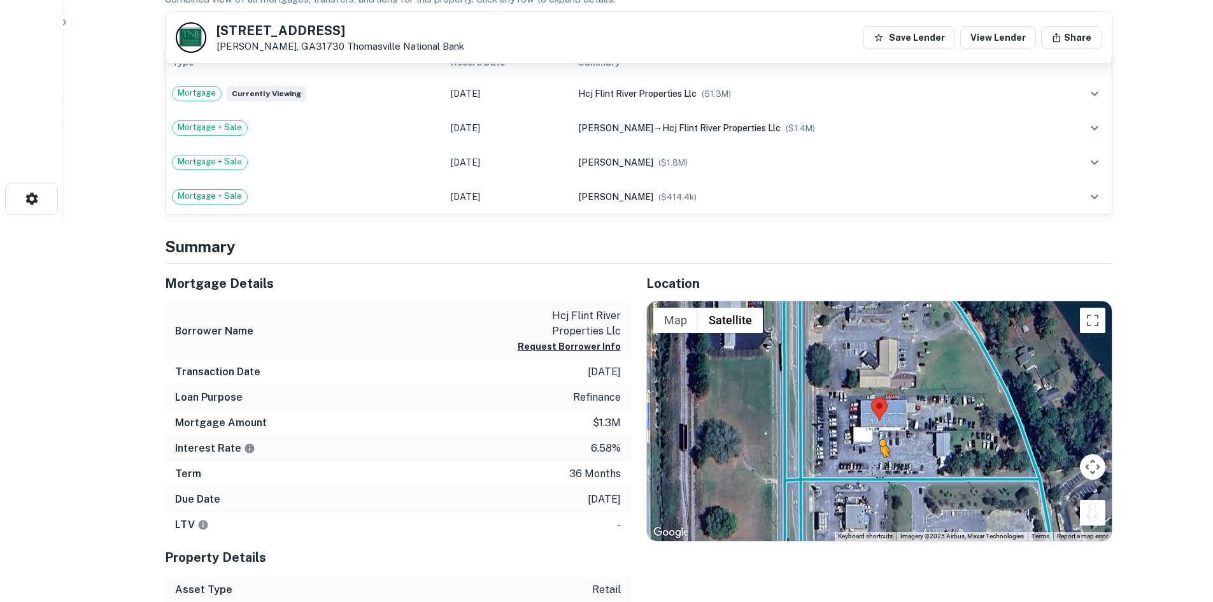
drag, startPoint x: 1082, startPoint y: 510, endPoint x: 877, endPoint y: 472, distance: 207.9
click at [877, 472] on div "To activate drag with keyboard, press Alt + Enter. Once in keyboard drag state,…" at bounding box center [879, 420] width 465 height 239
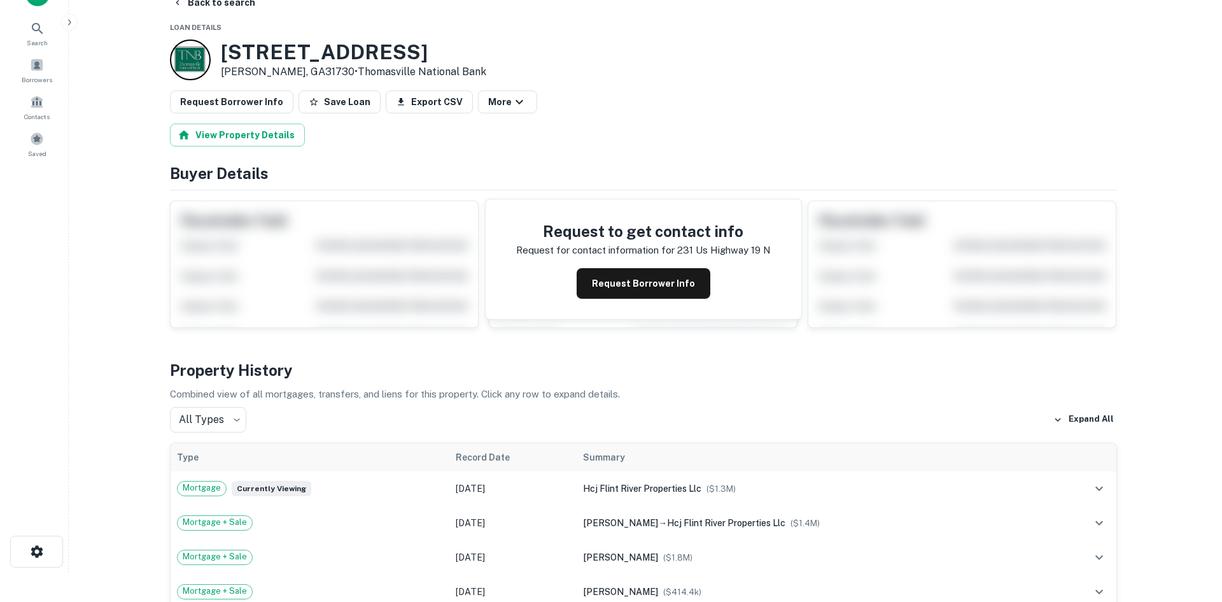
scroll to position [0, 0]
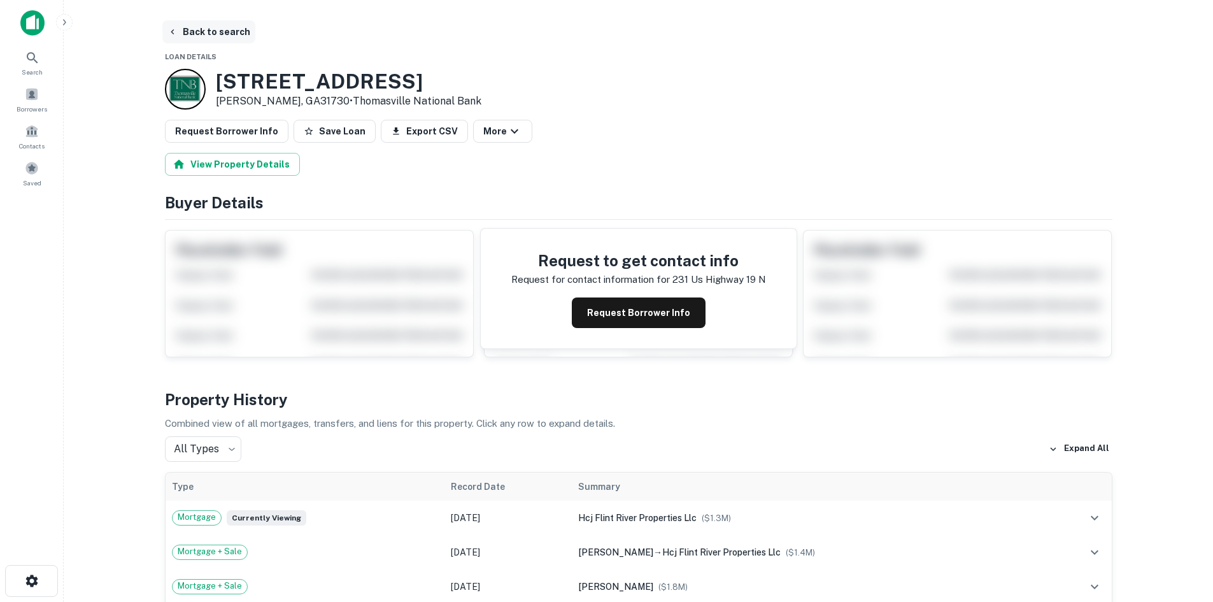
click at [237, 34] on button "Back to search" at bounding box center [208, 31] width 93 height 23
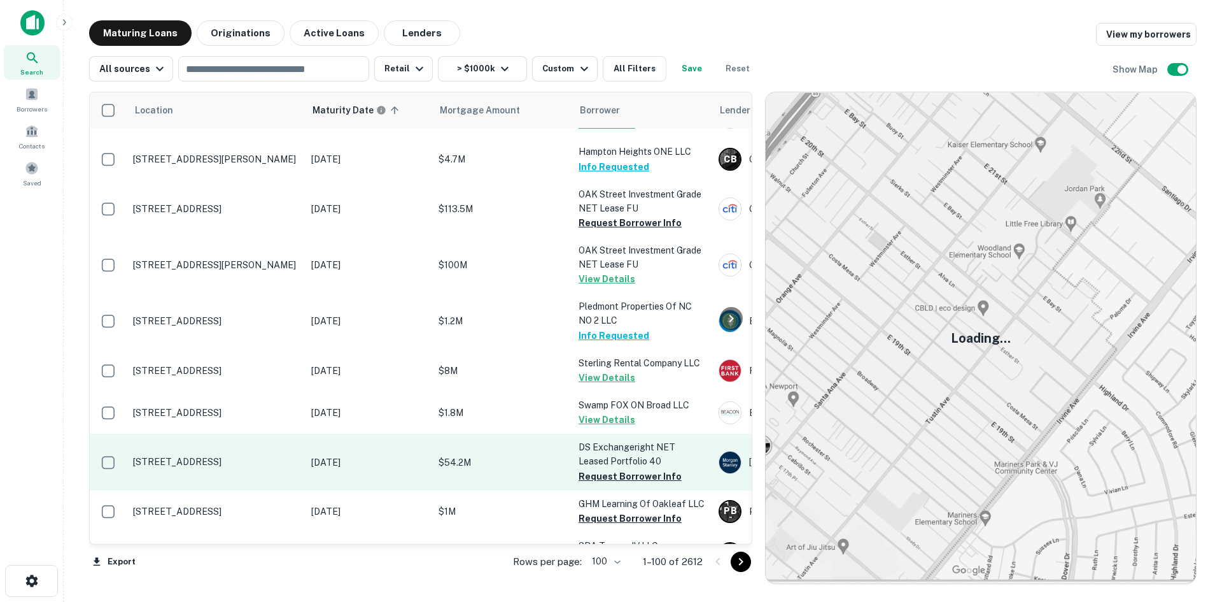
scroll to position [4079, 0]
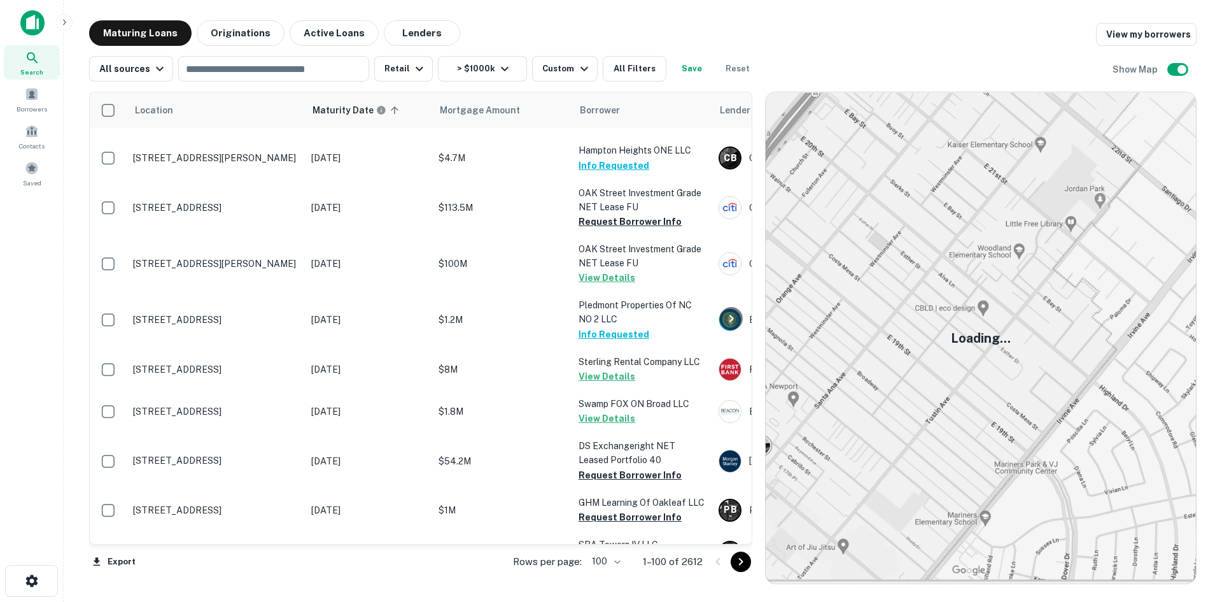
click at [732, 561] on button "Go to next page" at bounding box center [741, 561] width 20 height 20
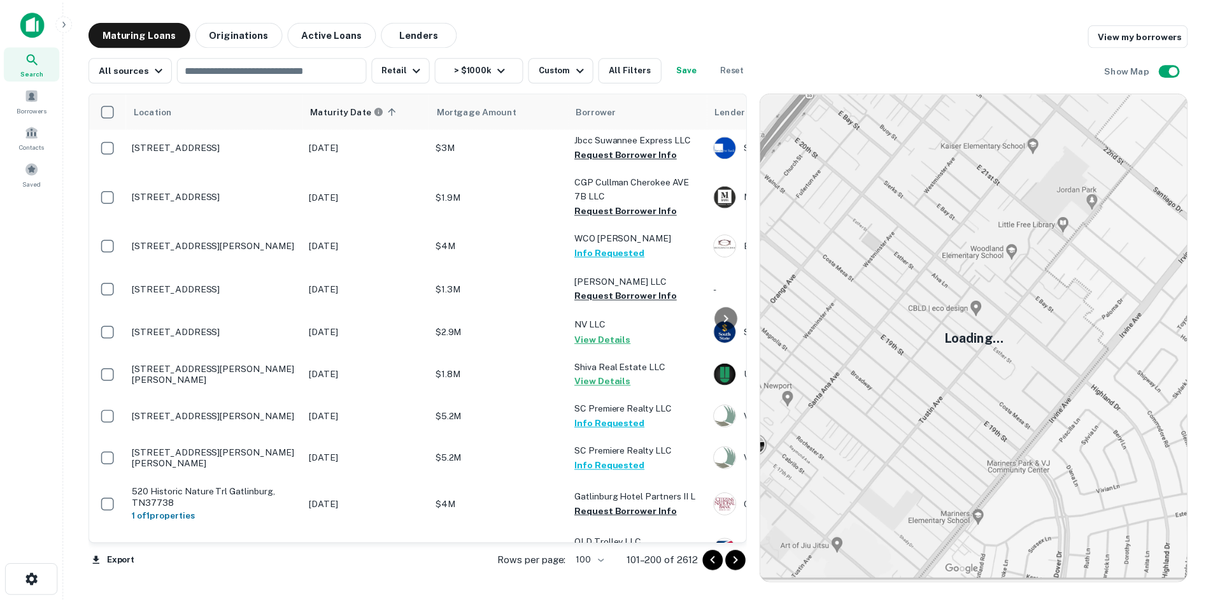
scroll to position [0, 0]
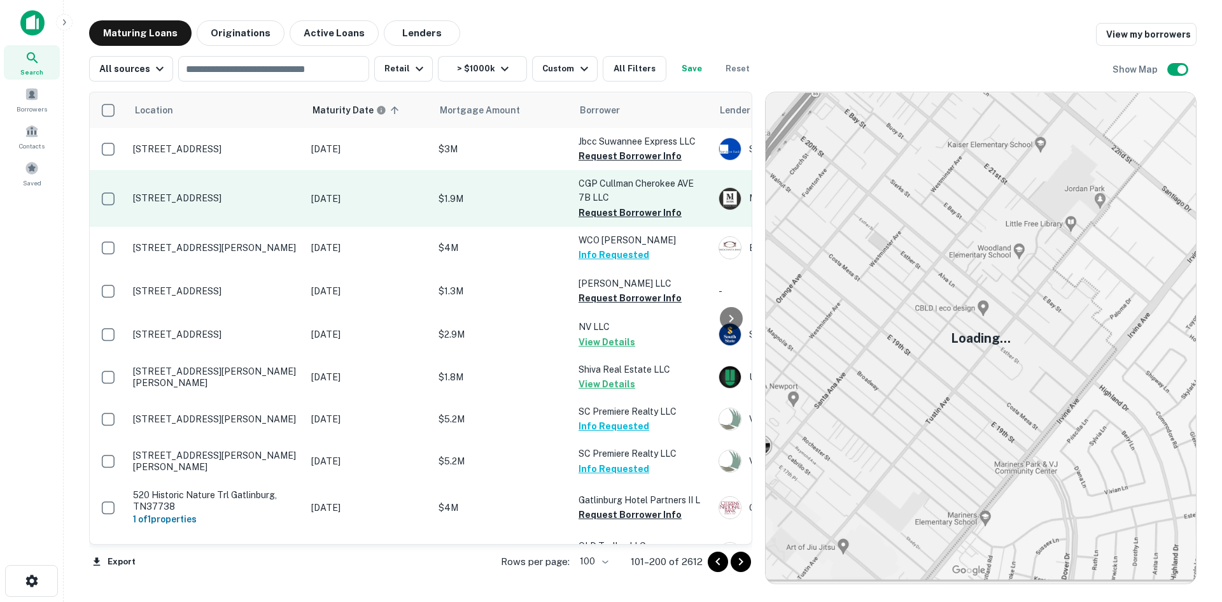
click at [229, 199] on p "[STREET_ADDRESS]" at bounding box center [216, 197] width 166 height 11
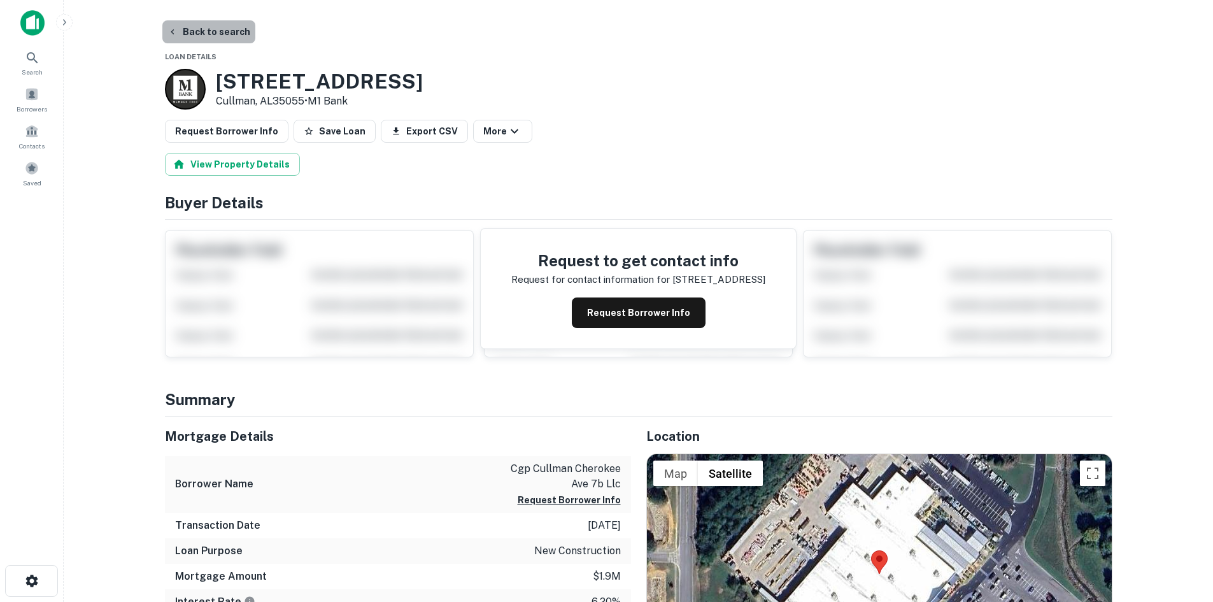
click at [217, 42] on button "Back to search" at bounding box center [208, 31] width 93 height 23
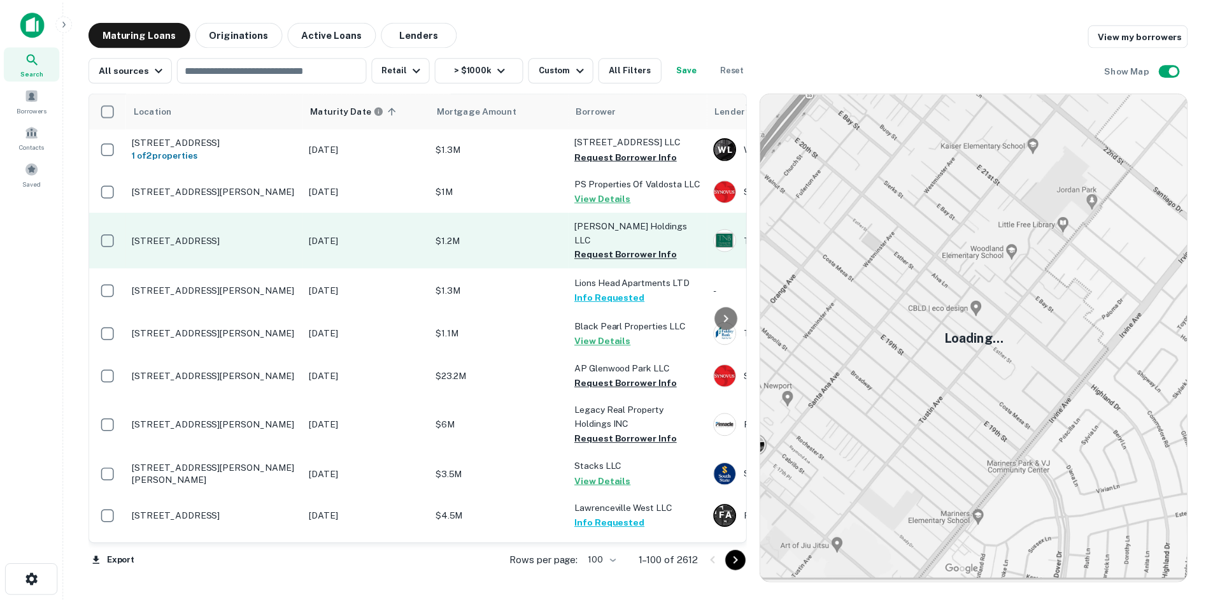
scroll to position [255, 0]
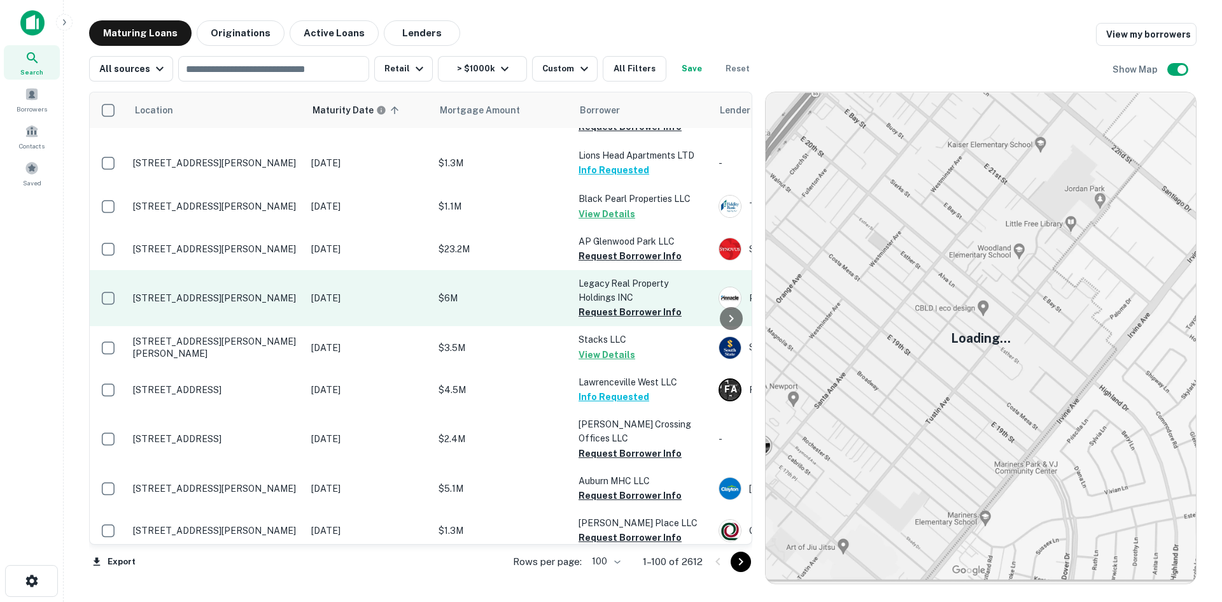
click at [233, 292] on p "[STREET_ADDRESS][PERSON_NAME]" at bounding box center [216, 297] width 166 height 11
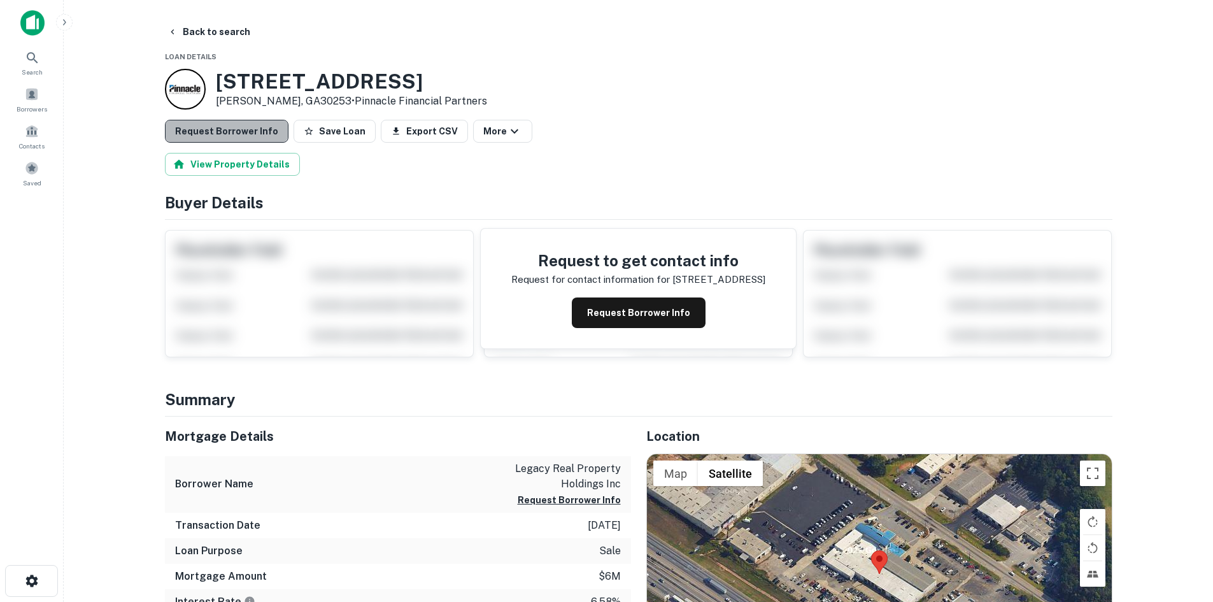
click at [243, 124] on button "Request Borrower Info" at bounding box center [227, 131] width 124 height 23
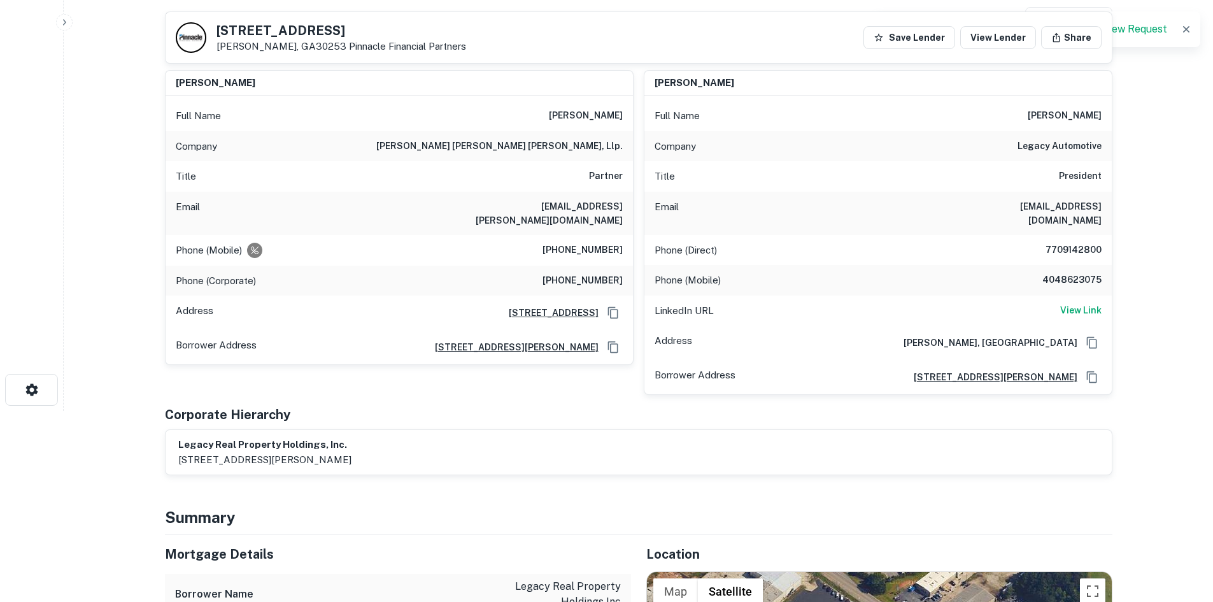
scroll to position [573, 0]
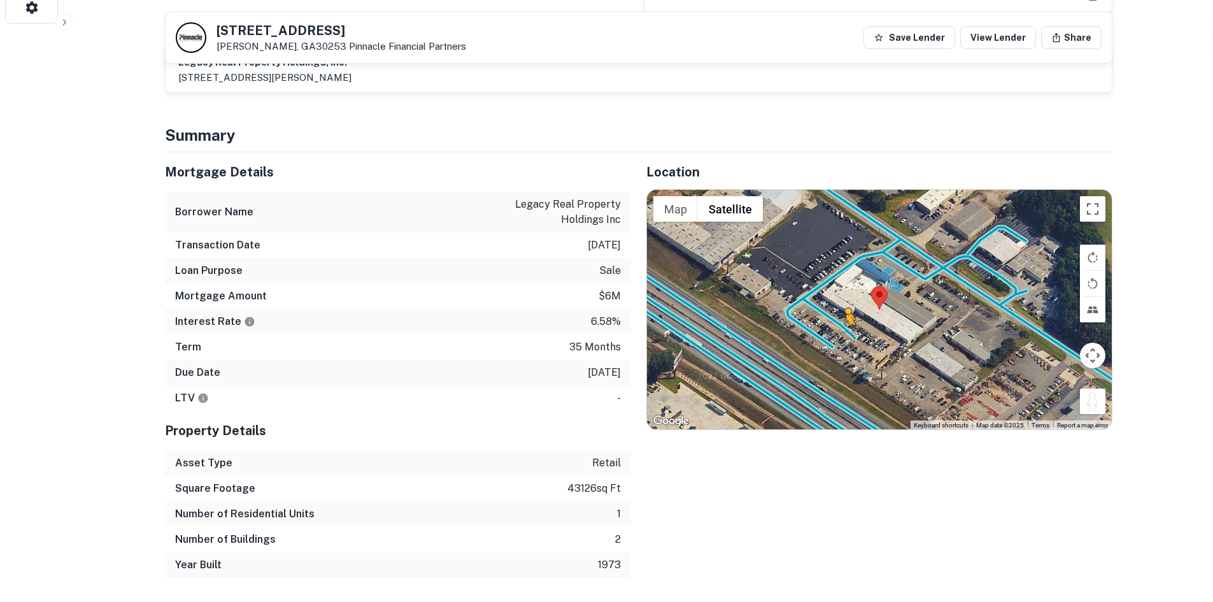
drag, startPoint x: 1080, startPoint y: 389, endPoint x: 846, endPoint y: 325, distance: 242.2
click at [846, 325] on div "To activate drag with keyboard, press Alt + Enter. Once in keyboard drag state,…" at bounding box center [879, 309] width 465 height 239
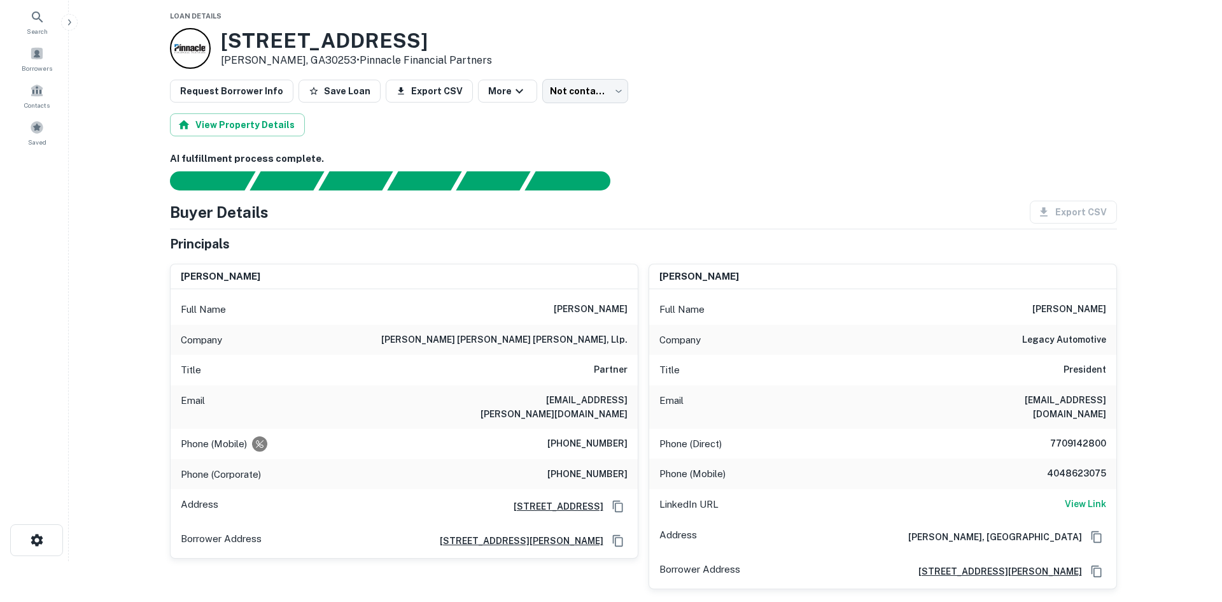
scroll to position [0, 0]
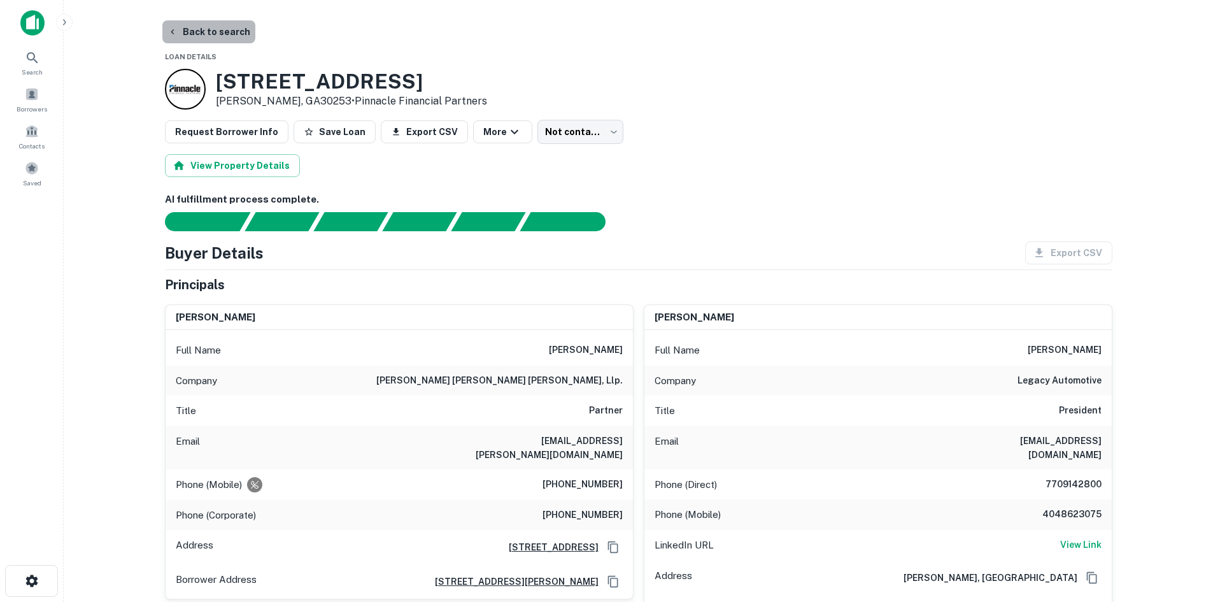
click at [223, 29] on button "Back to search" at bounding box center [208, 31] width 93 height 23
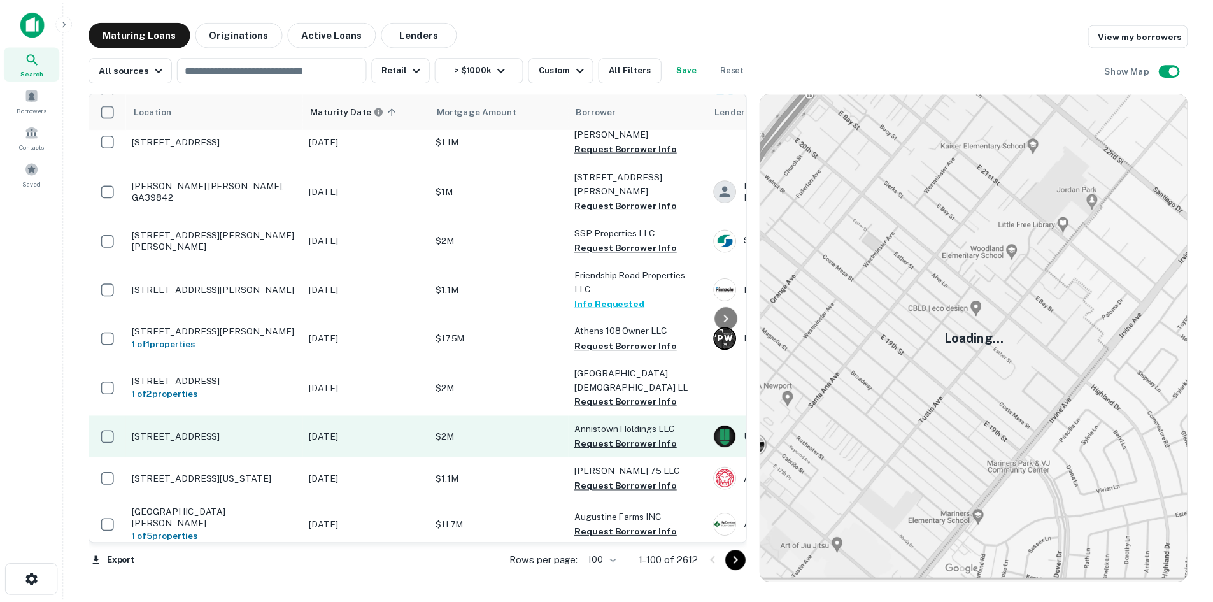
scroll to position [1523, 0]
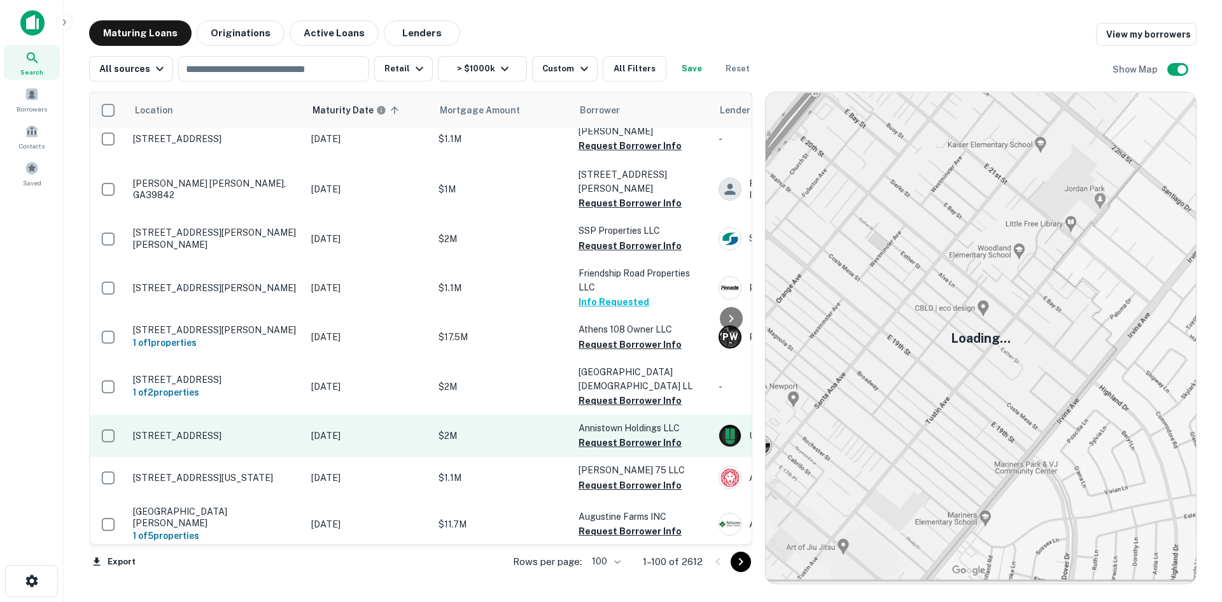
click at [189, 430] on p "[STREET_ADDRESS]" at bounding box center [216, 435] width 166 height 11
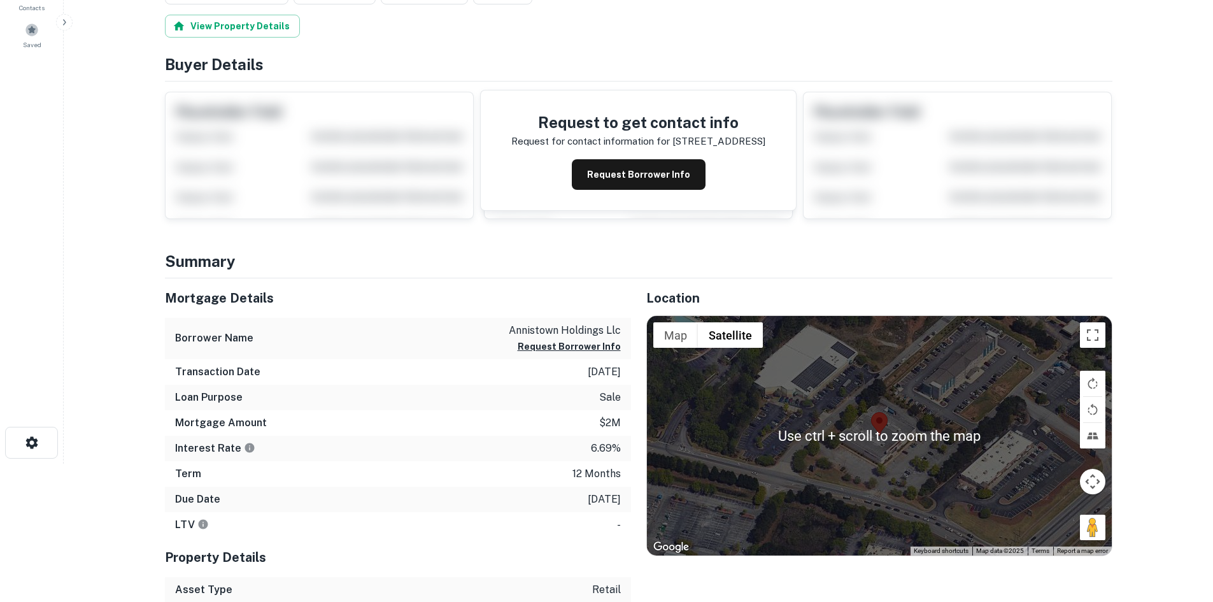
scroll to position [191, 0]
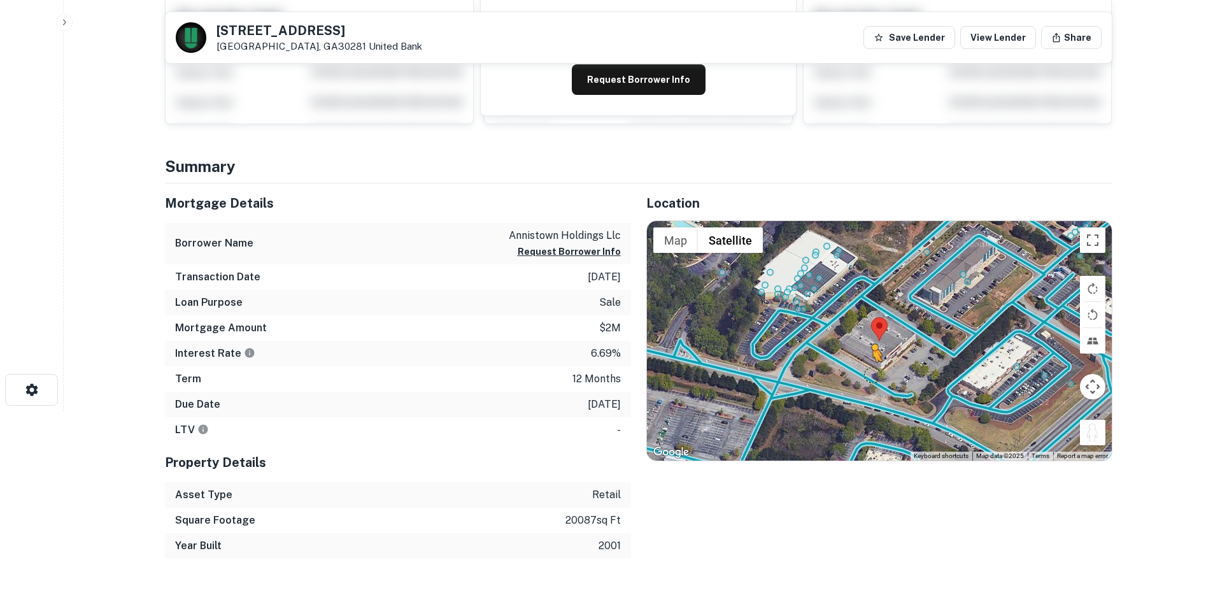
drag, startPoint x: 1086, startPoint y: 442, endPoint x: 870, endPoint y: 372, distance: 227.5
click at [870, 372] on div "To activate drag with keyboard, press Alt + Enter. Once in keyboard drag state,…" at bounding box center [879, 340] width 465 height 239
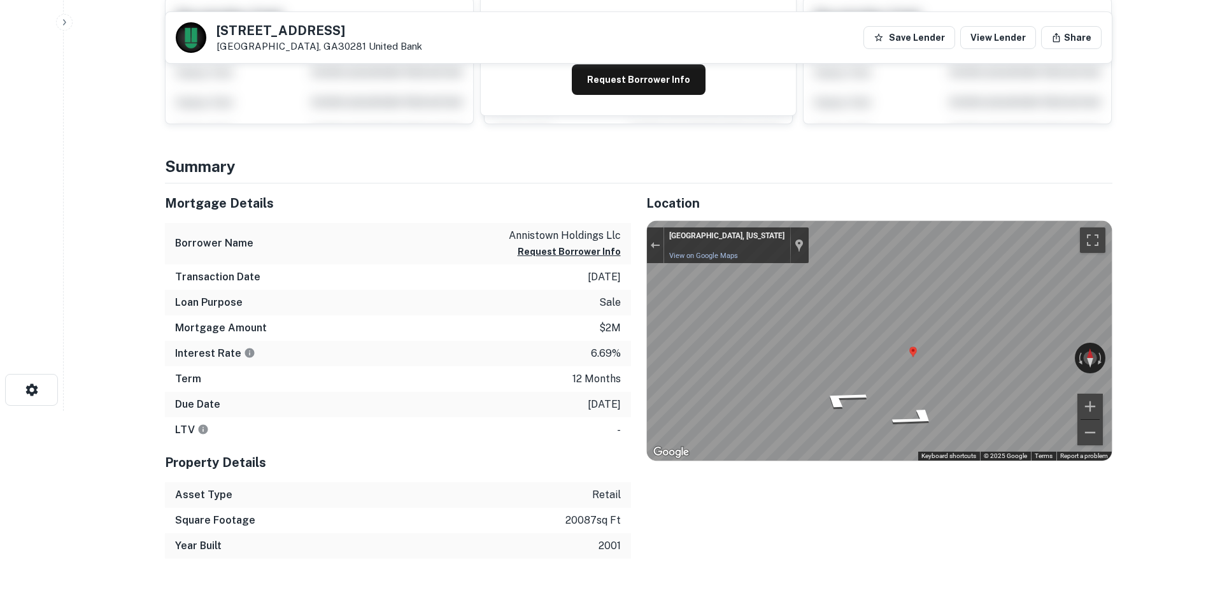
scroll to position [0, 0]
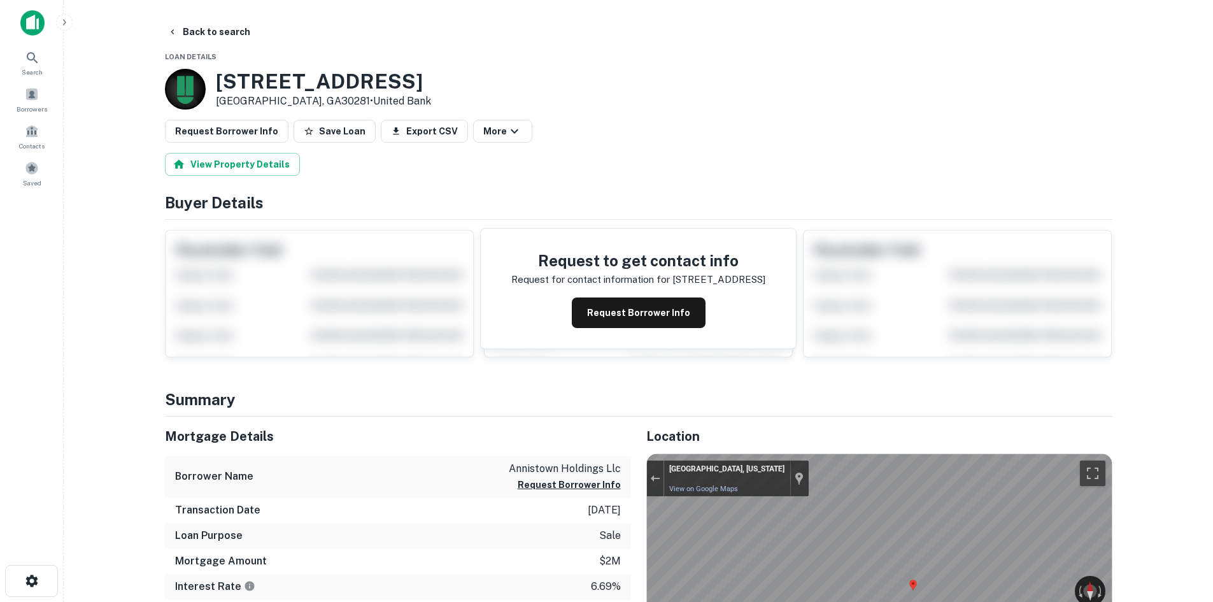
click at [256, 135] on button "Request Borrower Info" at bounding box center [227, 131] width 124 height 23
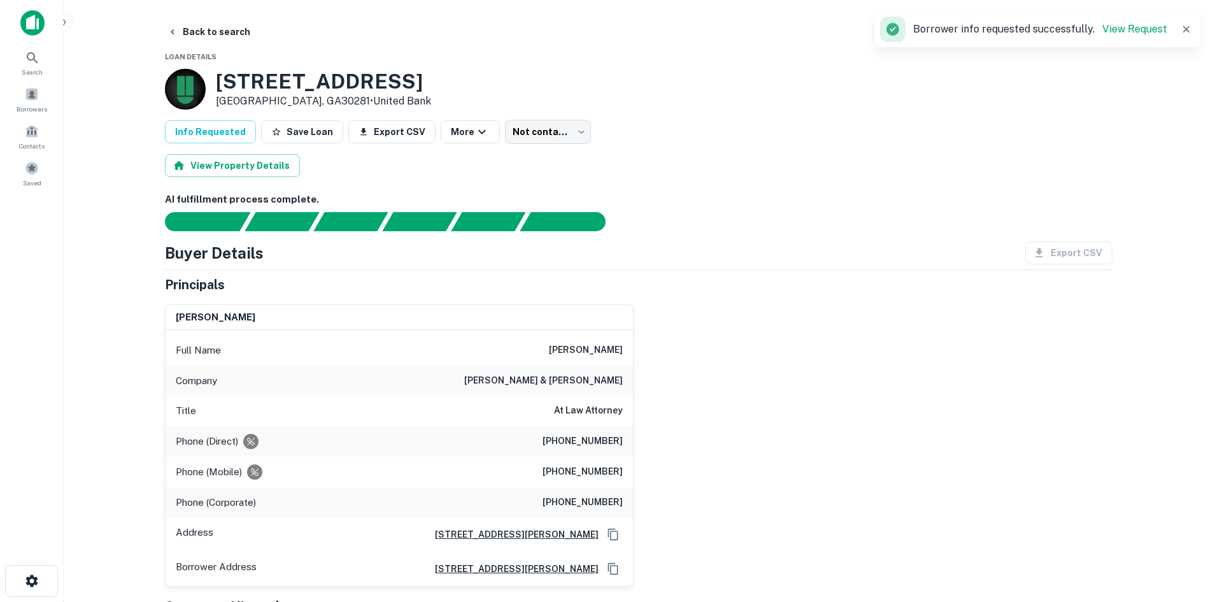
click at [577, 439] on h6 "(770) 513-8111" at bounding box center [582, 441] width 80 height 15
copy h6 "(770) 513-8111"
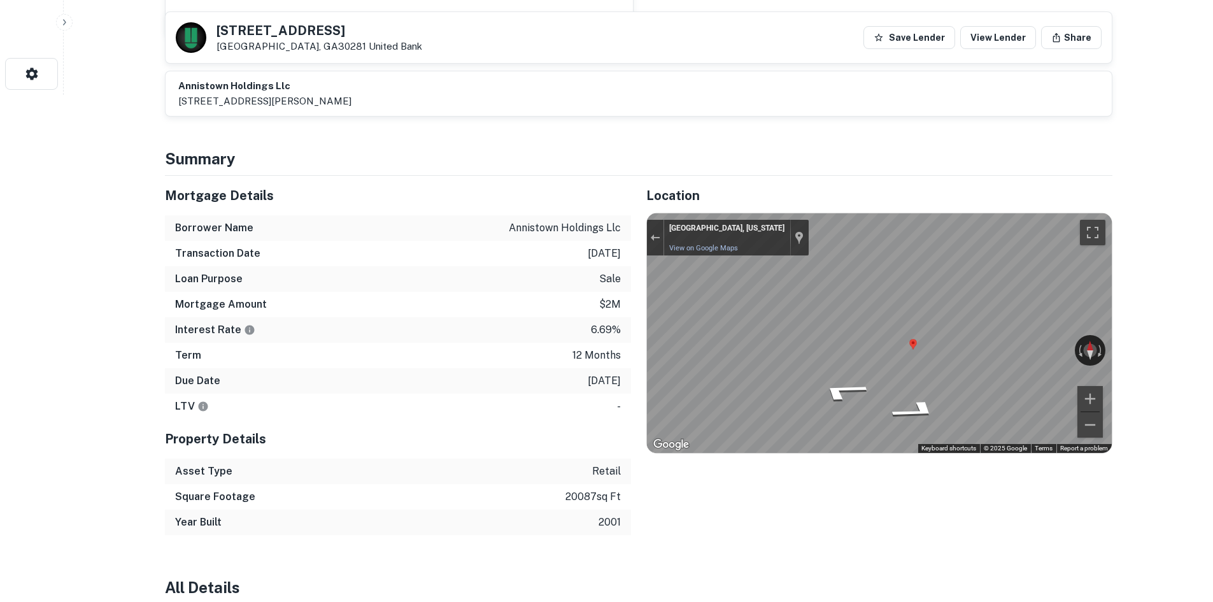
scroll to position [509, 0]
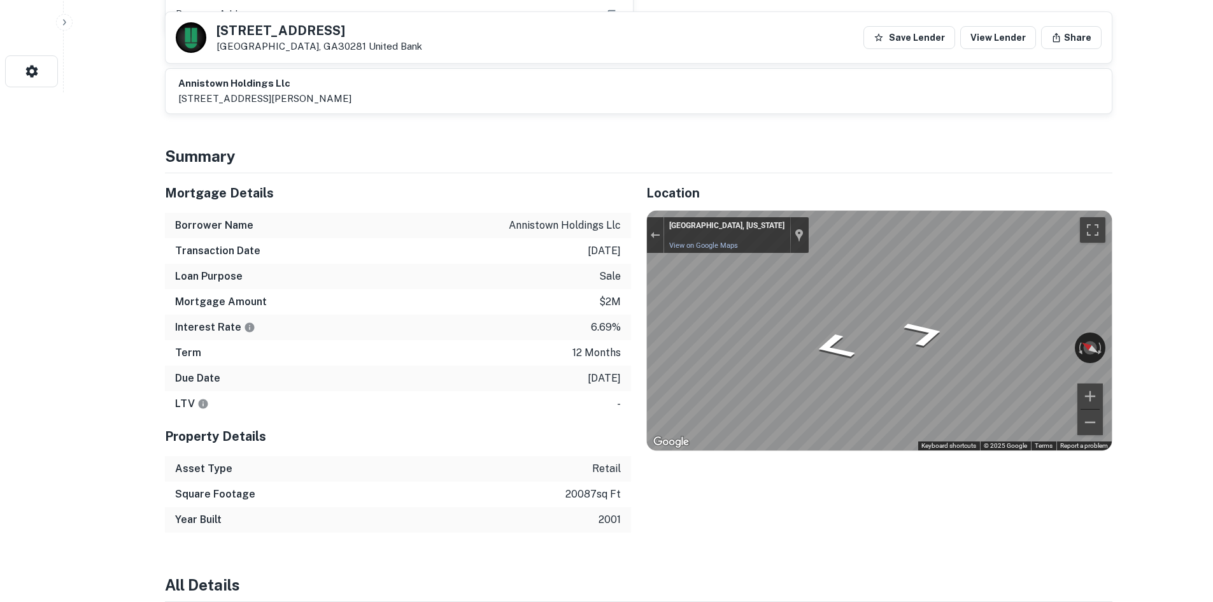
click at [625, 262] on div "Mortgage Details Borrower Name annistown holdings llc Transaction Date 12/30/20…" at bounding box center [631, 352] width 963 height 359
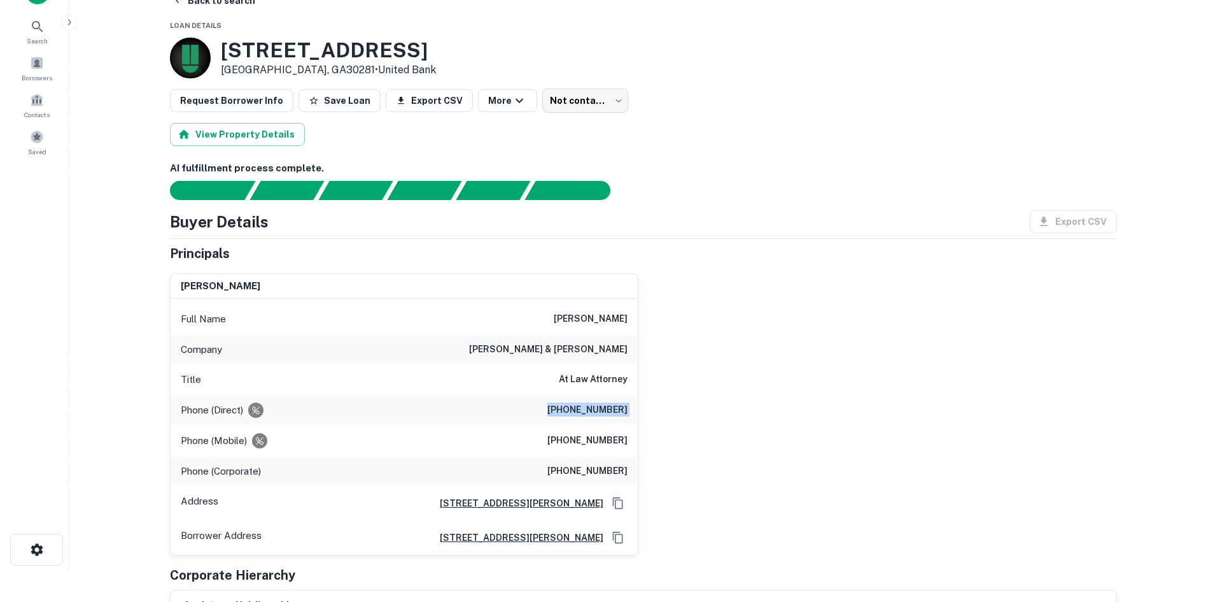
scroll to position [0, 0]
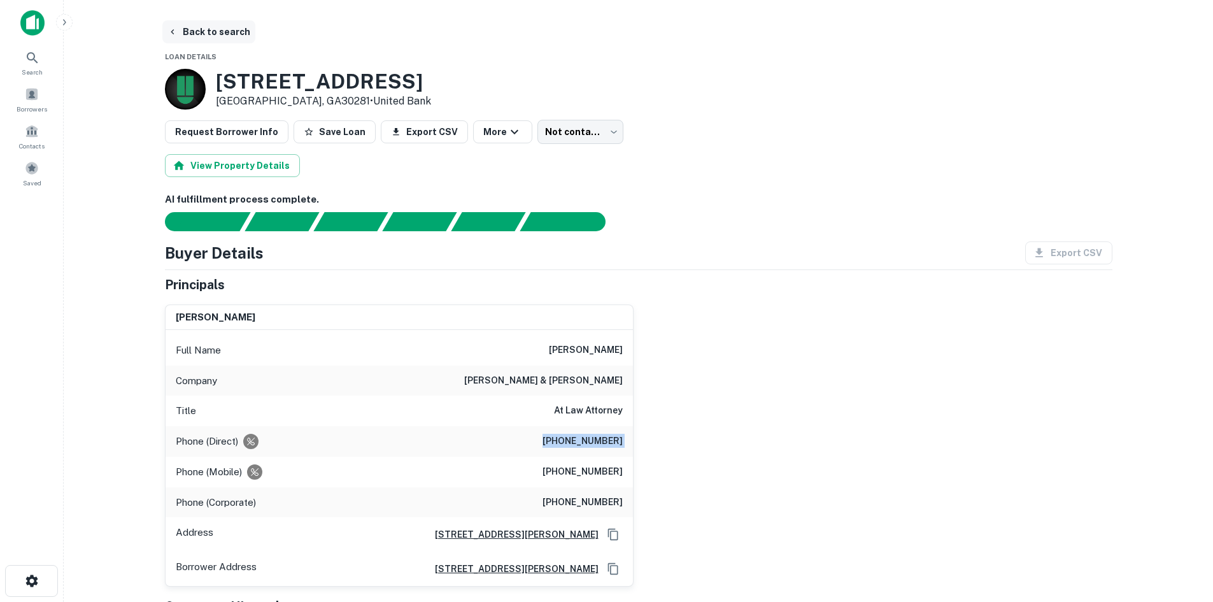
click at [208, 34] on button "Back to search" at bounding box center [208, 31] width 93 height 23
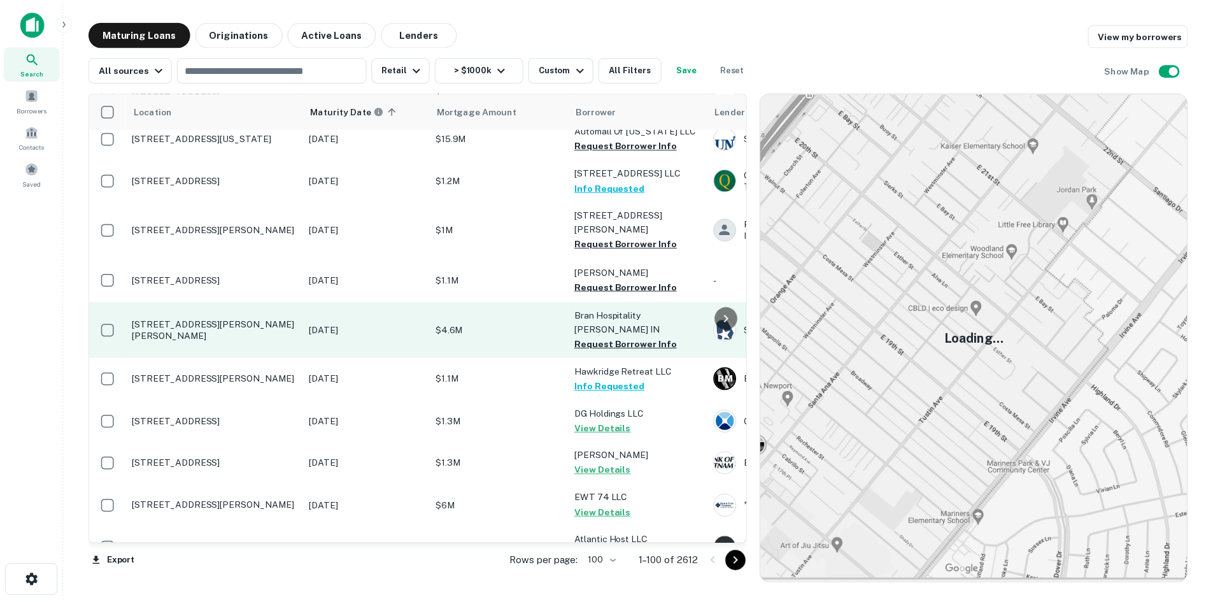
scroll to position [2096, 0]
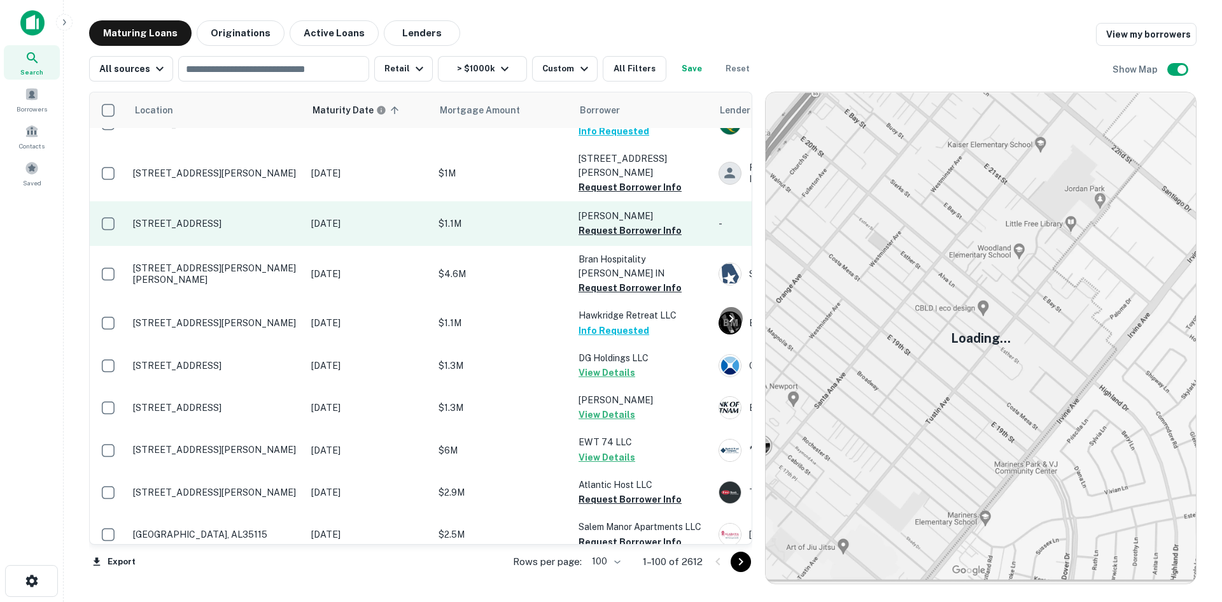
click at [237, 201] on td "[STREET_ADDRESS]" at bounding box center [216, 223] width 178 height 45
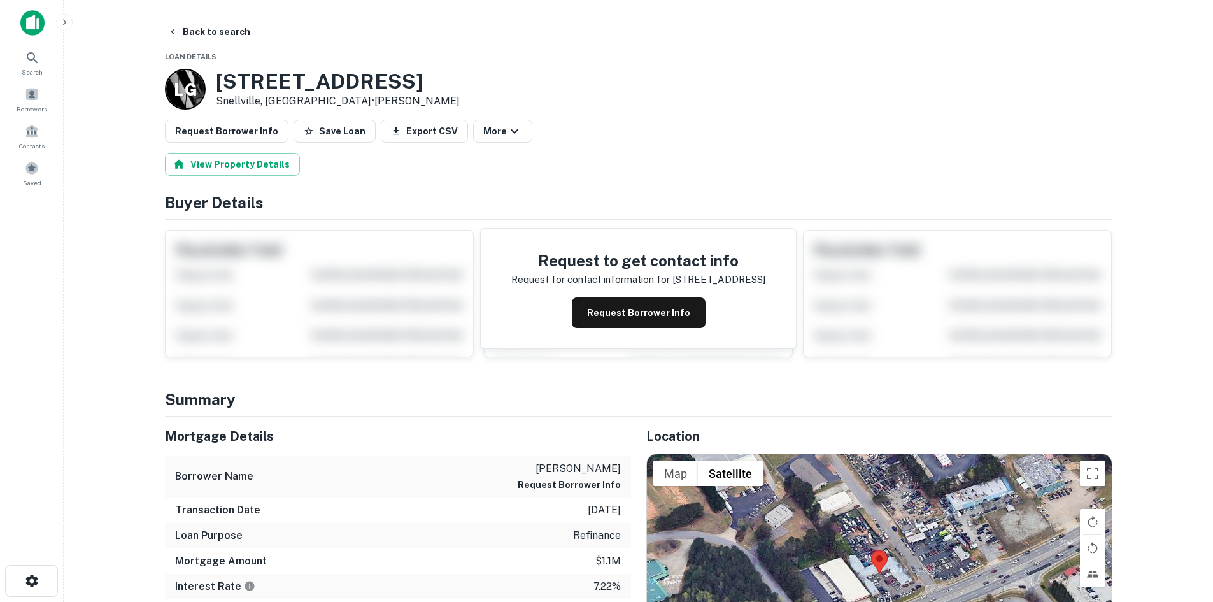
click at [241, 127] on button "Request Borrower Info" at bounding box center [227, 131] width 124 height 23
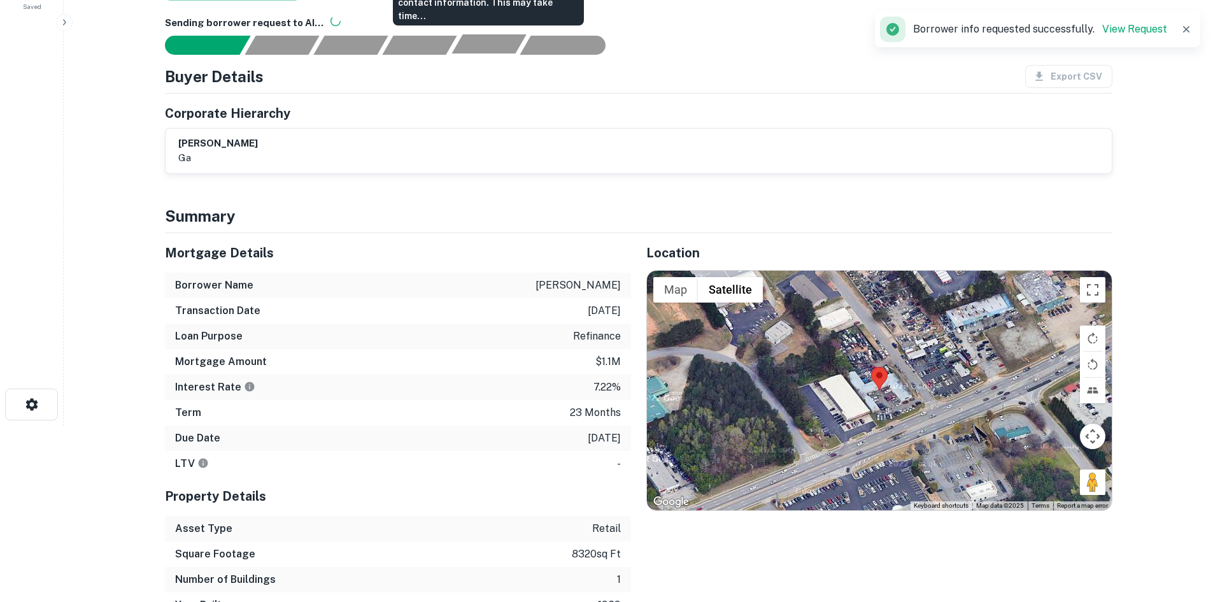
scroll to position [191, 0]
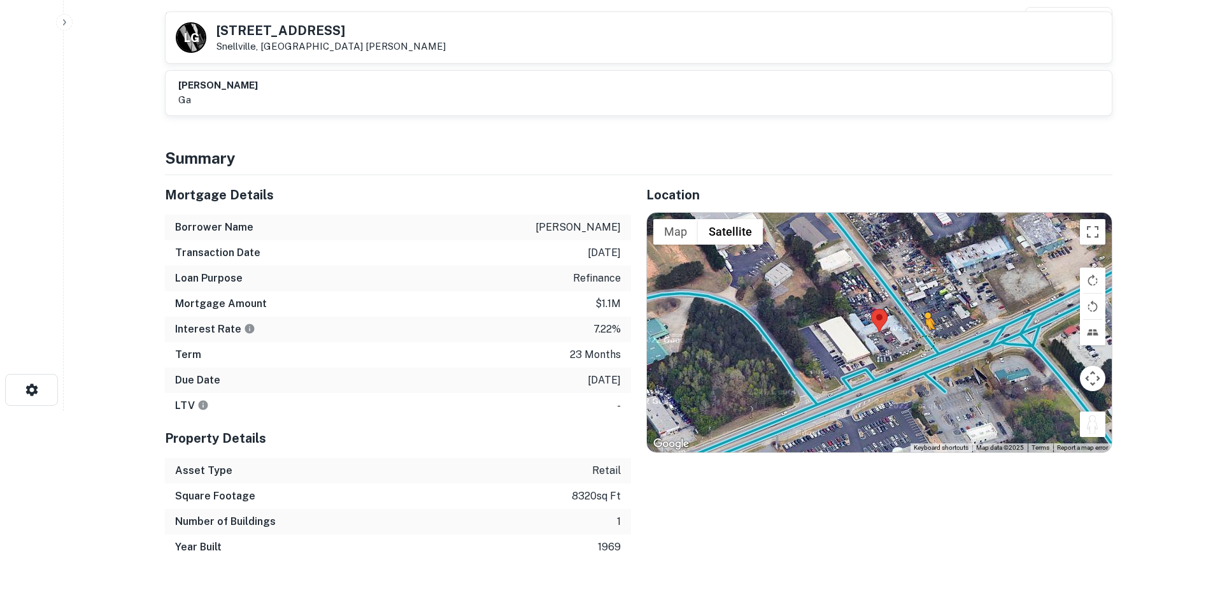
drag, startPoint x: 1099, startPoint y: 432, endPoint x: 915, endPoint y: 326, distance: 212.2
click at [915, 326] on div "To activate drag with keyboard, press Alt + Enter. Once in keyboard drag state,…" at bounding box center [879, 332] width 465 height 239
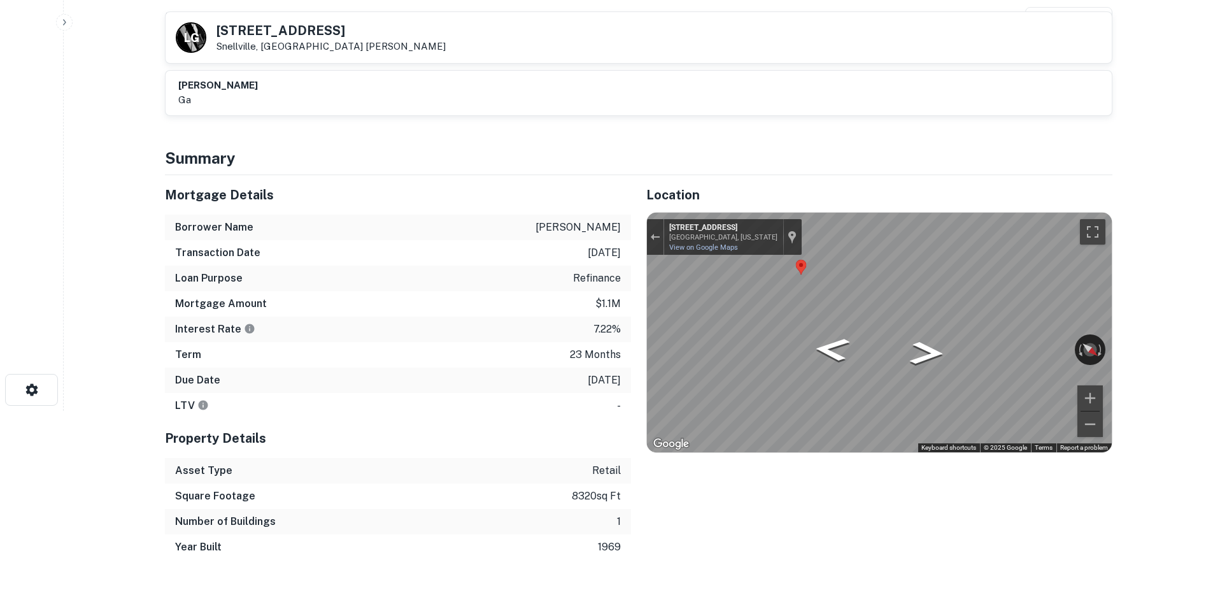
click at [1168, 262] on main "Back to search L G 3403 Stone Mountain Hwy Snellville, GA30078 Laycock George V…" at bounding box center [638, 110] width 1149 height 602
click at [521, 191] on div "Mortgage Details Borrower Name jaiswal arti Transaction Date 1/2/2024 Loan Purp…" at bounding box center [631, 367] width 963 height 385
click at [611, 358] on div "Mortgage Details Borrower Name jaiswal arti Transaction Date 1/2/2024 Loan Purp…" at bounding box center [631, 367] width 963 height 385
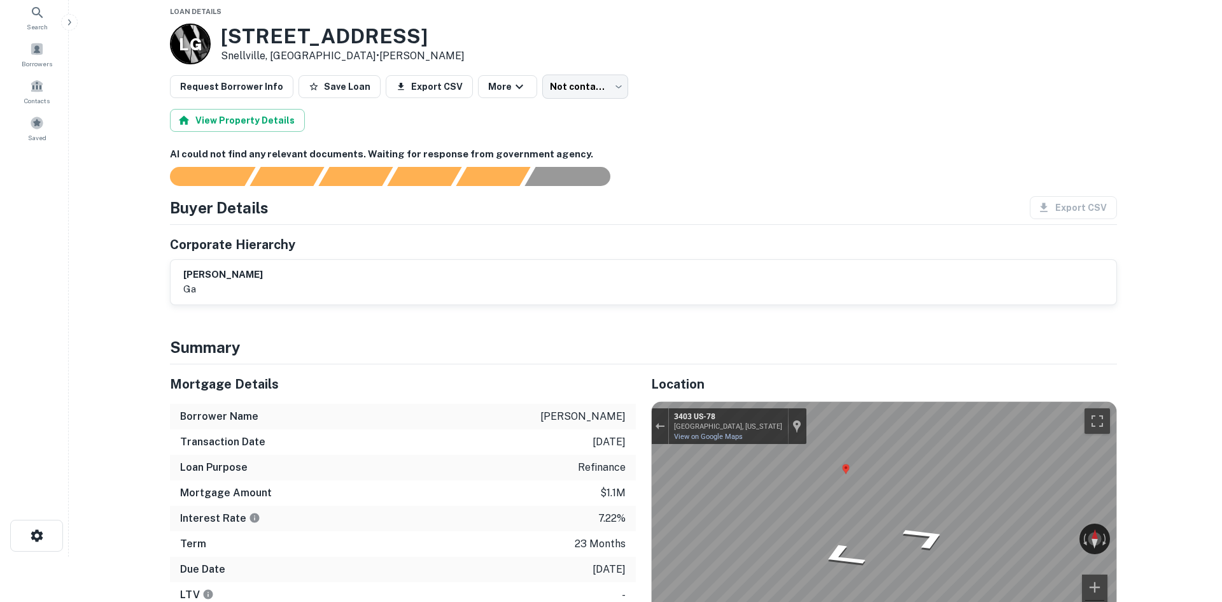
scroll to position [0, 0]
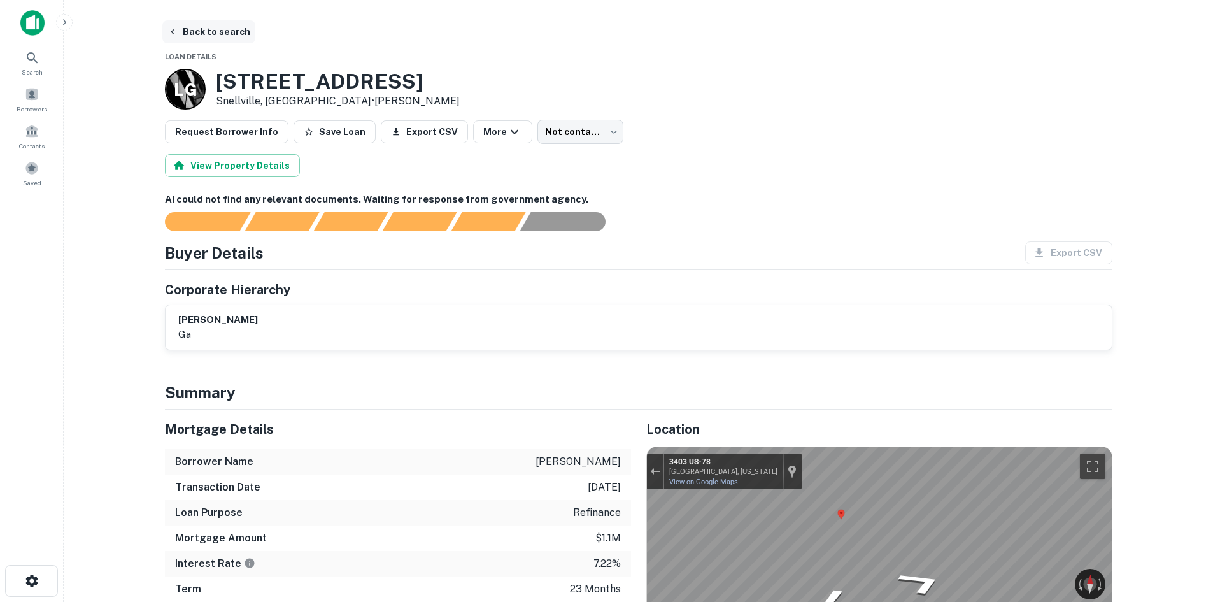
click at [220, 36] on button "Back to search" at bounding box center [208, 31] width 93 height 23
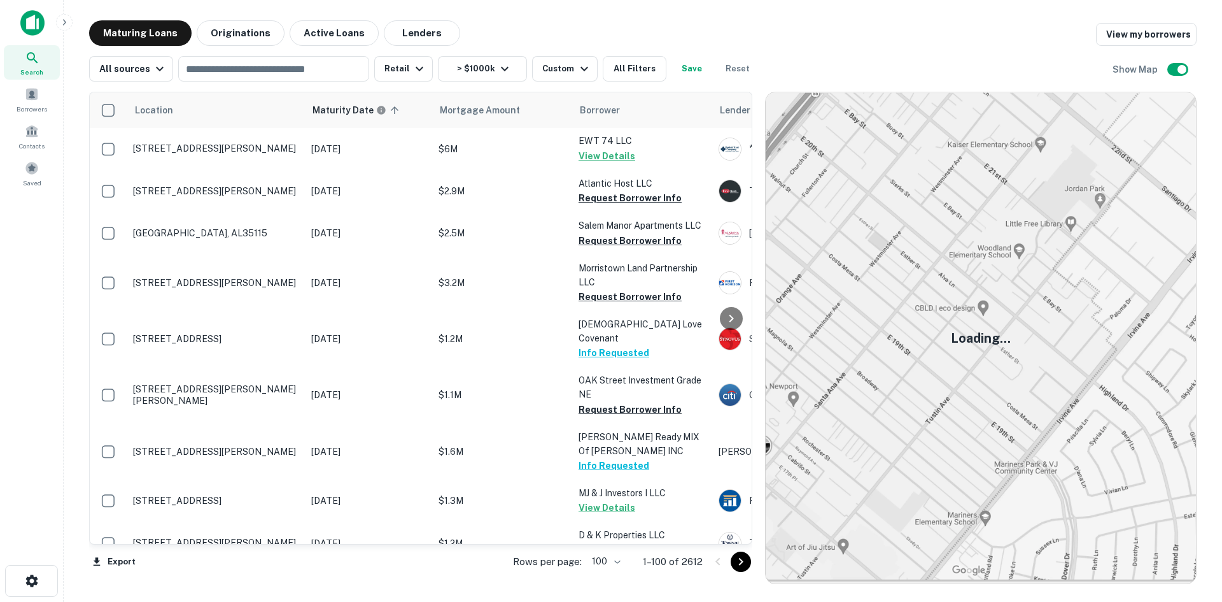
scroll to position [2715, 0]
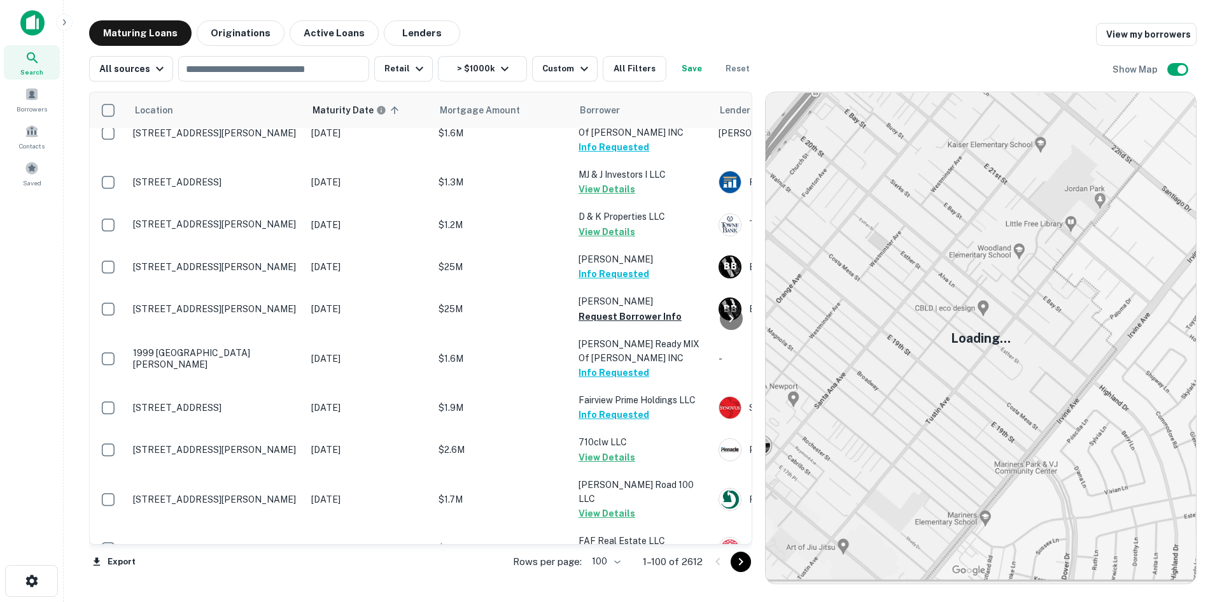
click at [737, 559] on icon "Go to next page" at bounding box center [740, 561] width 15 height 15
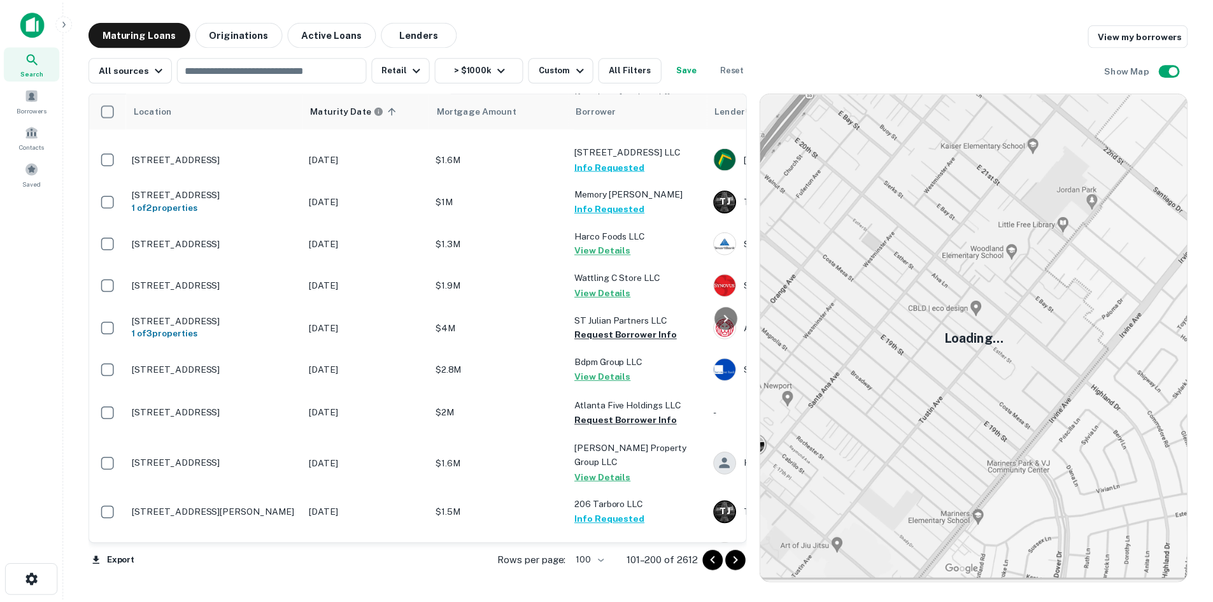
scroll to position [3033, 0]
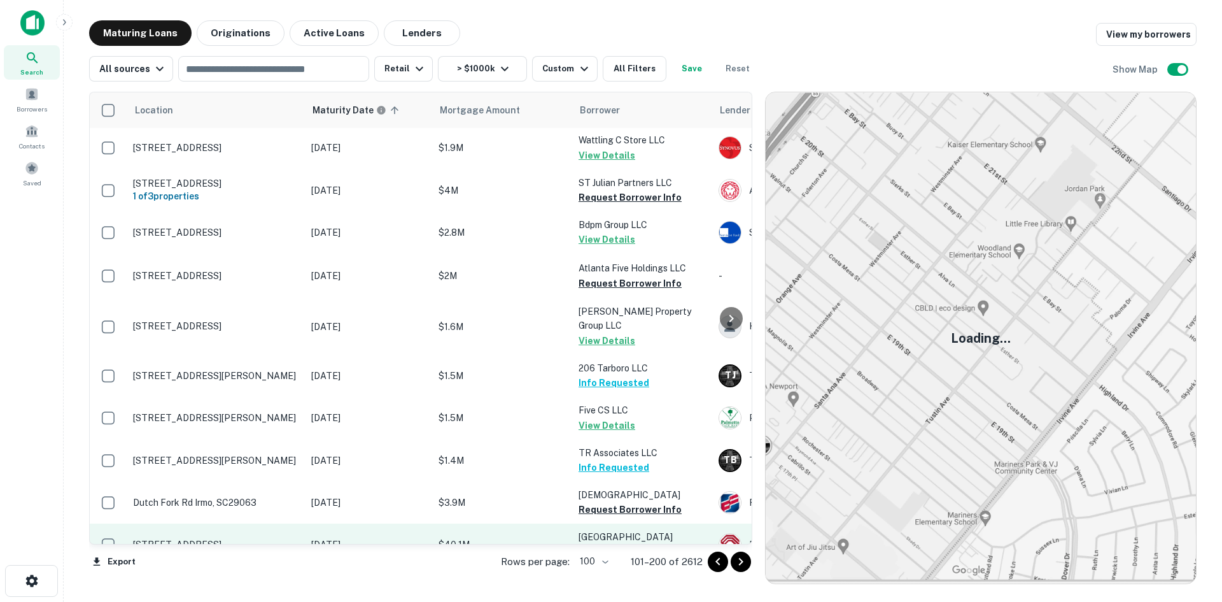
click at [244, 539] on p "[STREET_ADDRESS]" at bounding box center [216, 544] width 166 height 11
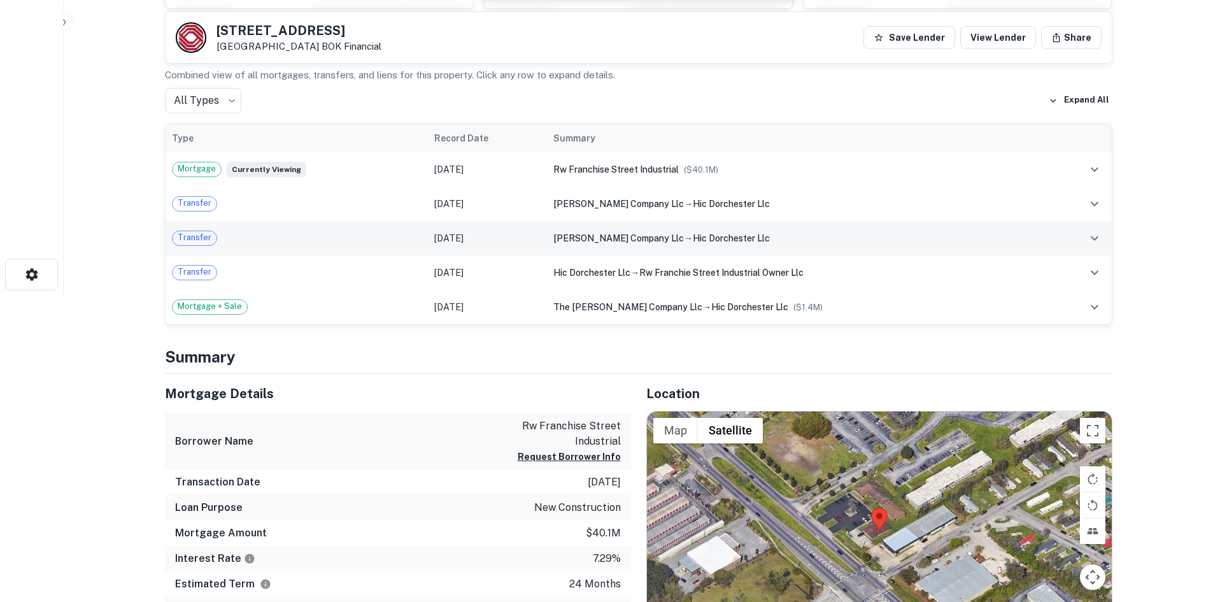
scroll to position [509, 0]
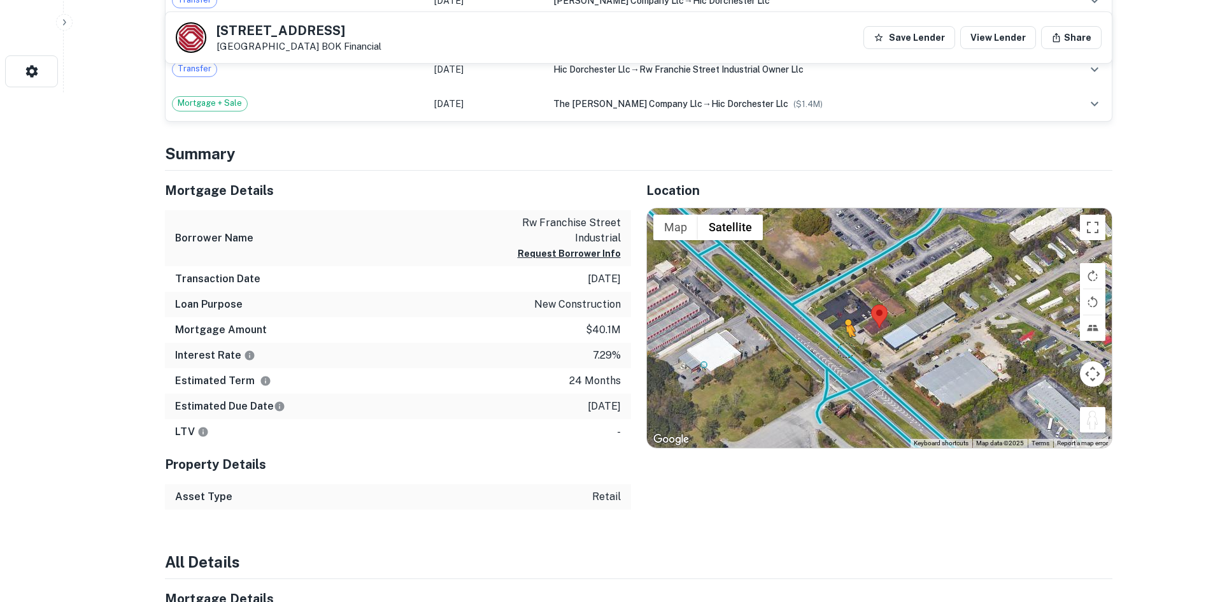
drag, startPoint x: 1082, startPoint y: 417, endPoint x: 842, endPoint y: 346, distance: 249.8
click at [842, 346] on div "To activate drag with keyboard, press Alt + Enter. Once in keyboard drag state,…" at bounding box center [879, 327] width 465 height 239
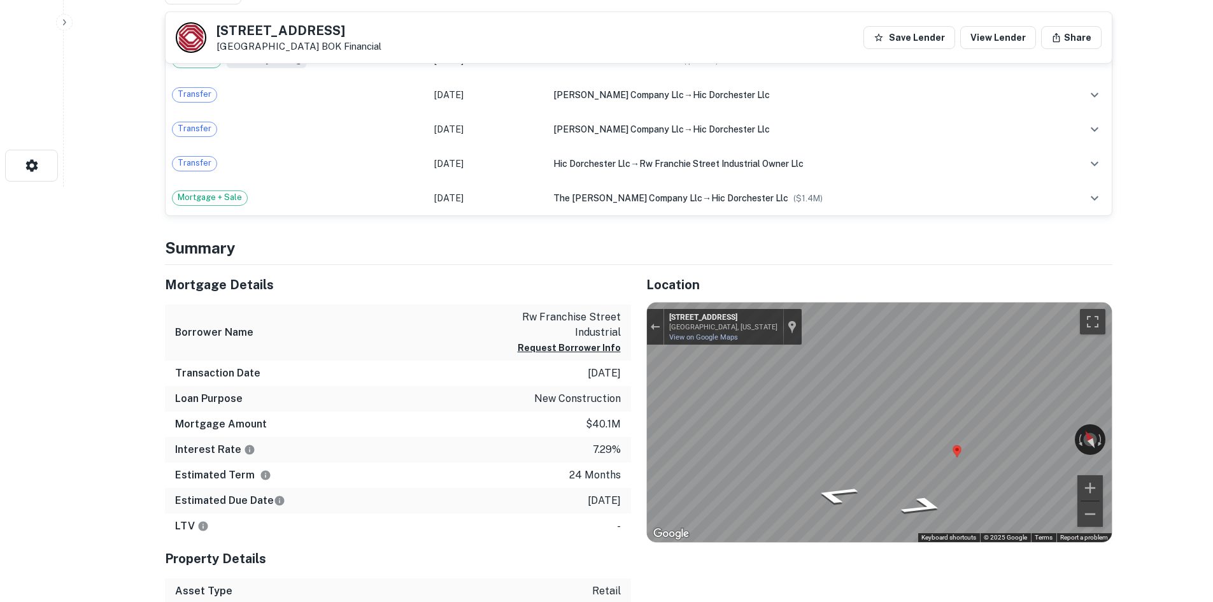
scroll to position [255, 0]
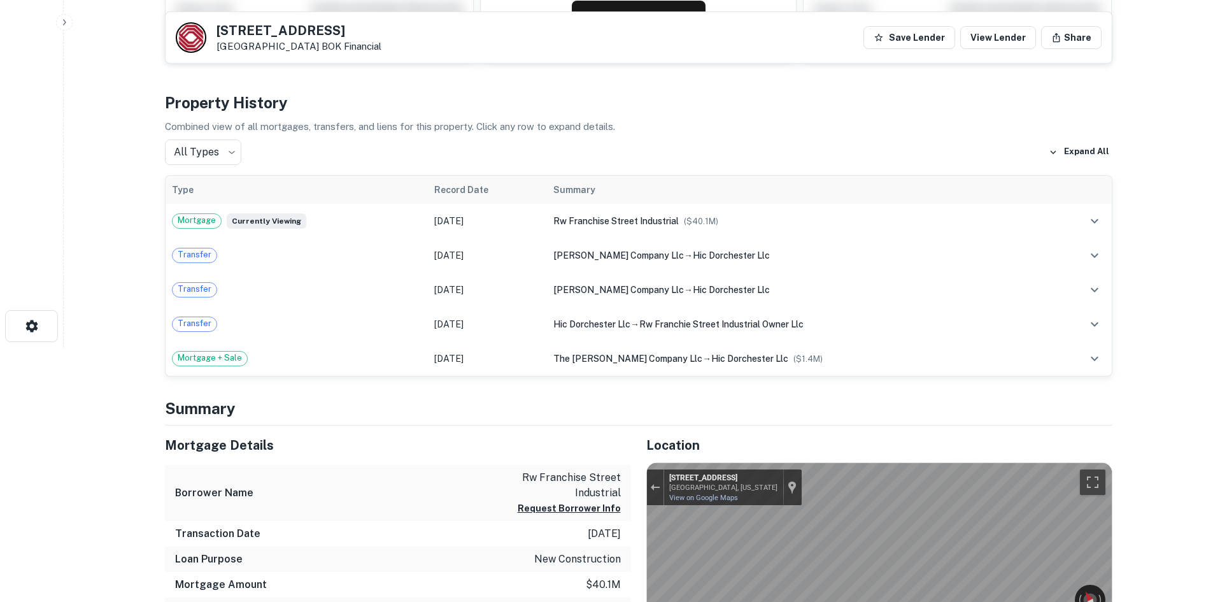
drag, startPoint x: 215, startPoint y: 25, endPoint x: 337, endPoint y: 45, distance: 123.8
click at [337, 45] on div "6518 Dorchester Rd North Charleston, SC29418 BOK Financial" at bounding box center [279, 37] width 206 height 31
copy div "[STREET_ADDRESS]"
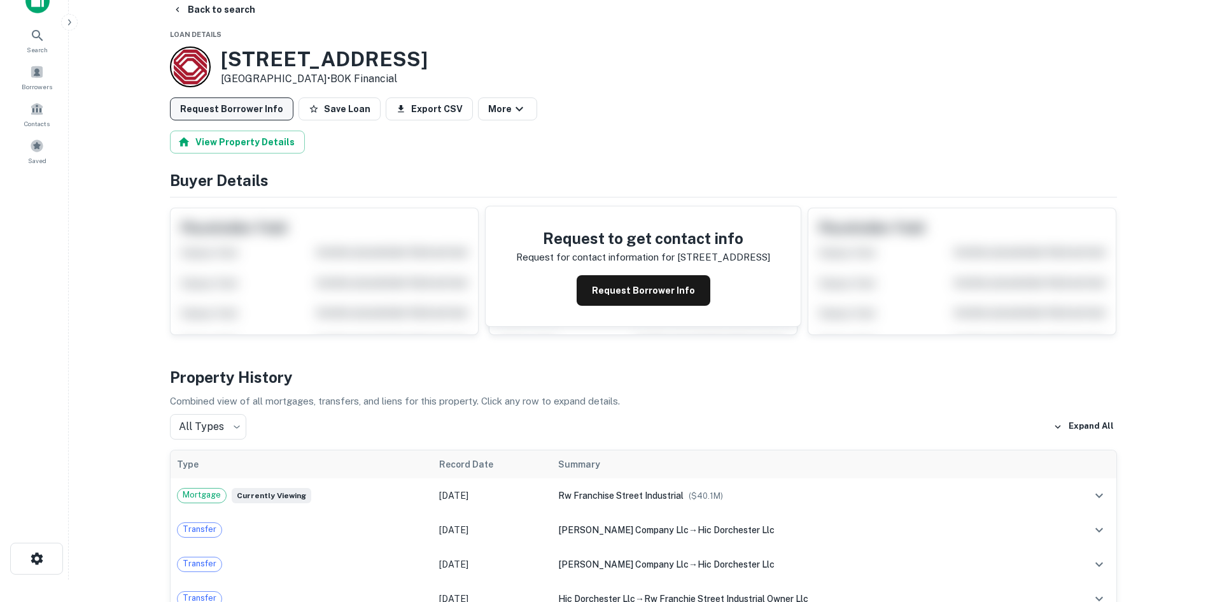
scroll to position [0, 0]
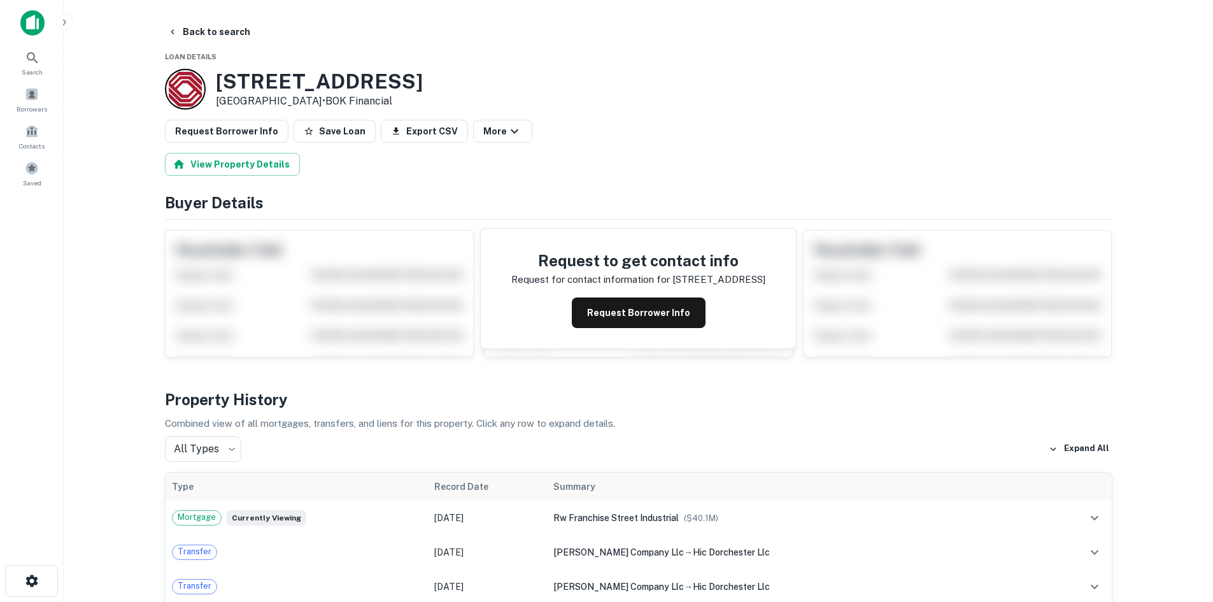
click at [250, 125] on button "Request Borrower Info" at bounding box center [227, 131] width 124 height 23
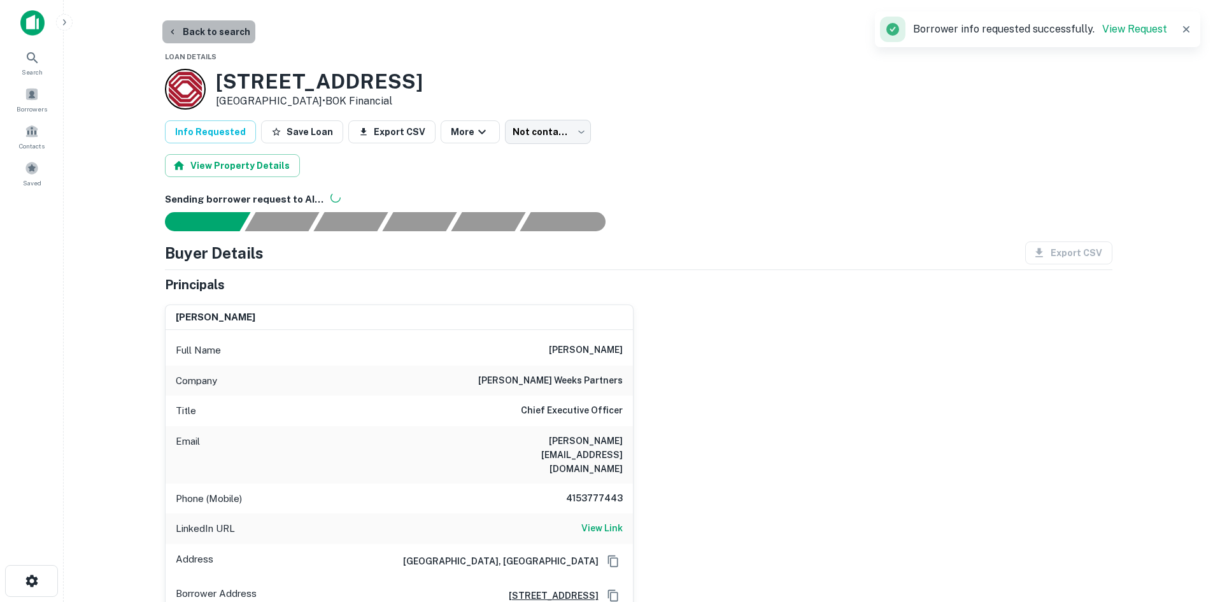
click at [222, 36] on button "Back to search" at bounding box center [208, 31] width 93 height 23
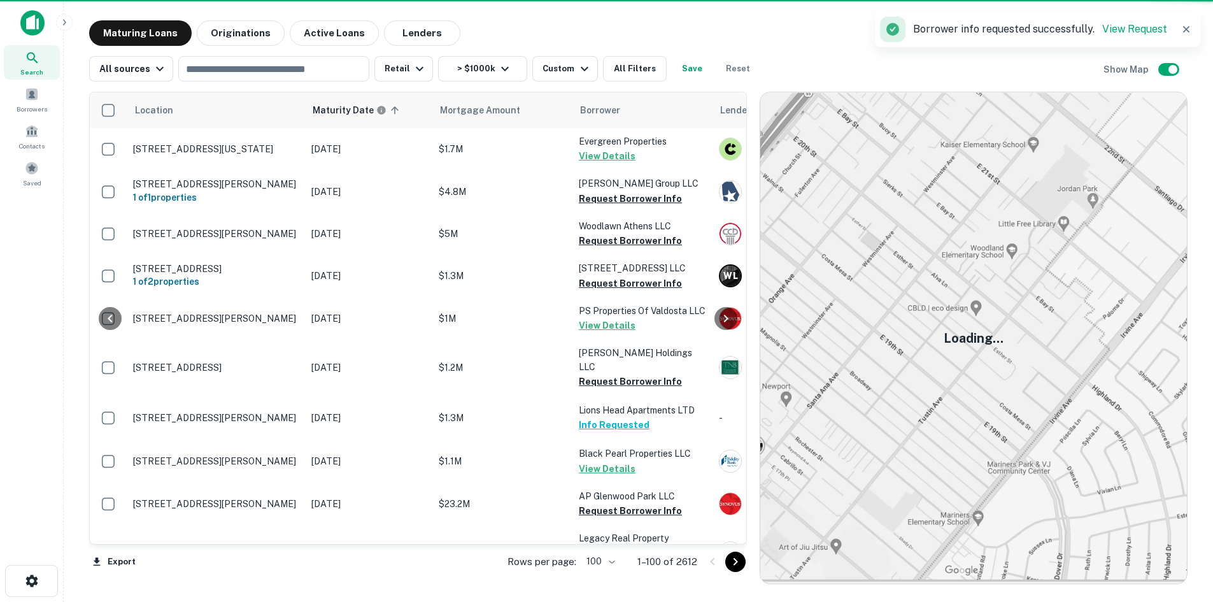
click at [737, 561] on icon "Go to next page" at bounding box center [735, 561] width 15 height 15
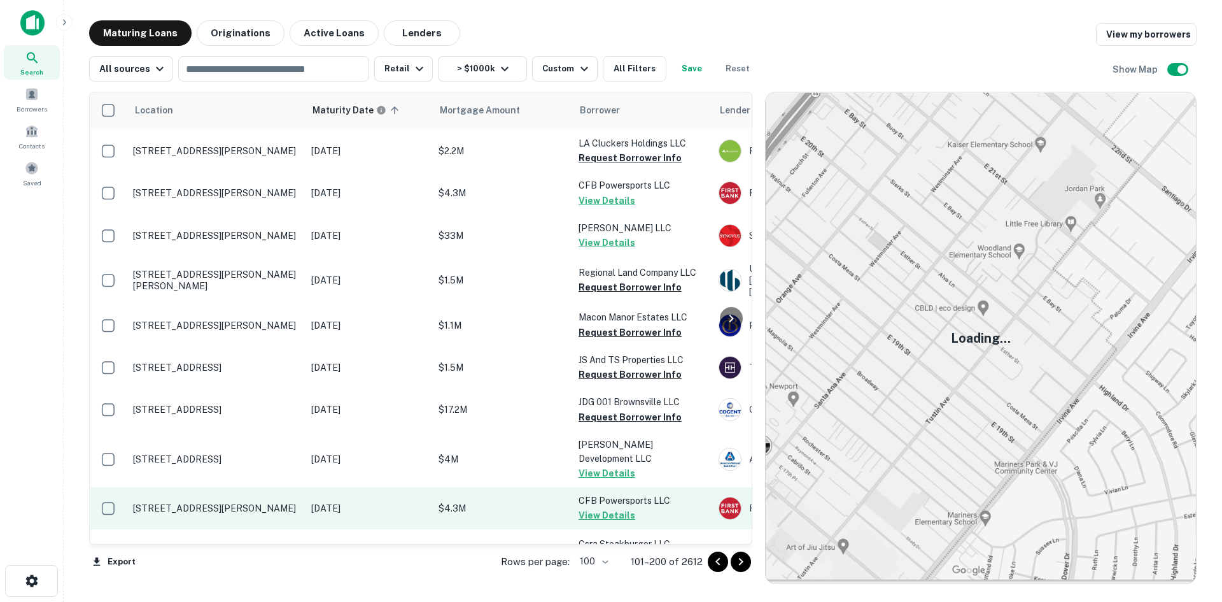
scroll to position [4092, 0]
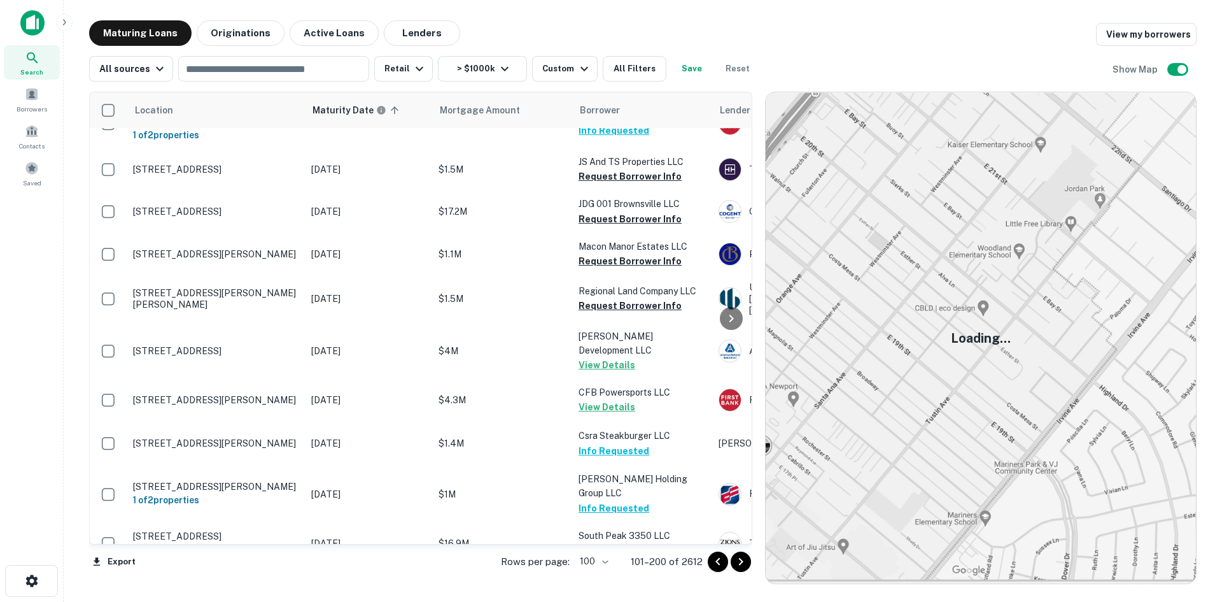
click at [743, 561] on icon "Go to next page" at bounding box center [741, 562] width 4 height 8
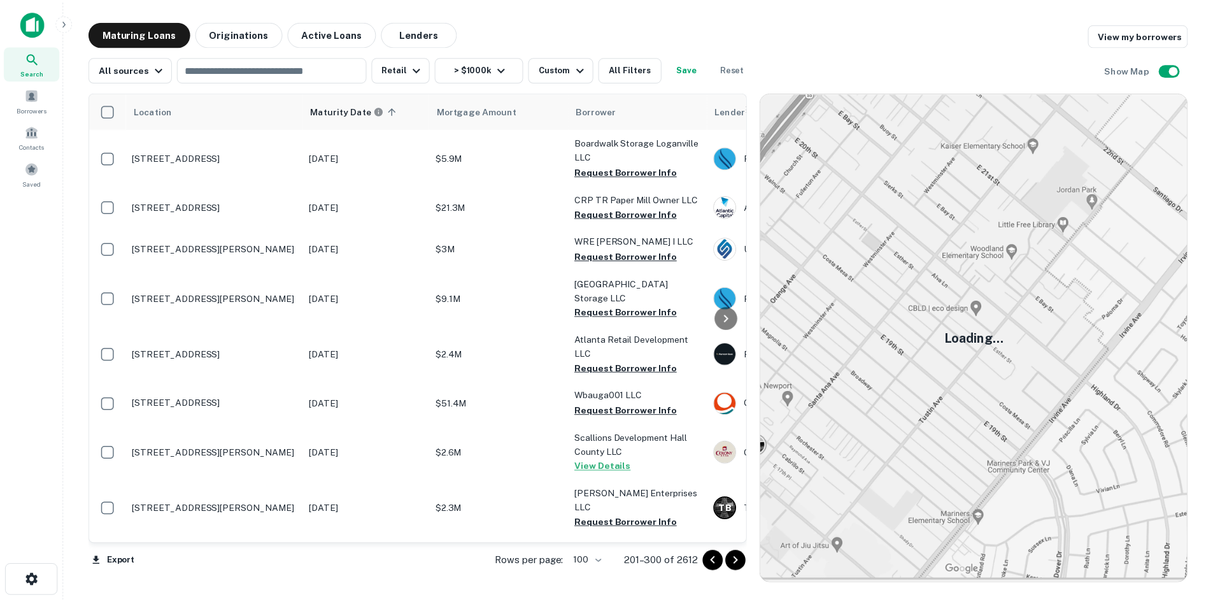
scroll to position [3837, 0]
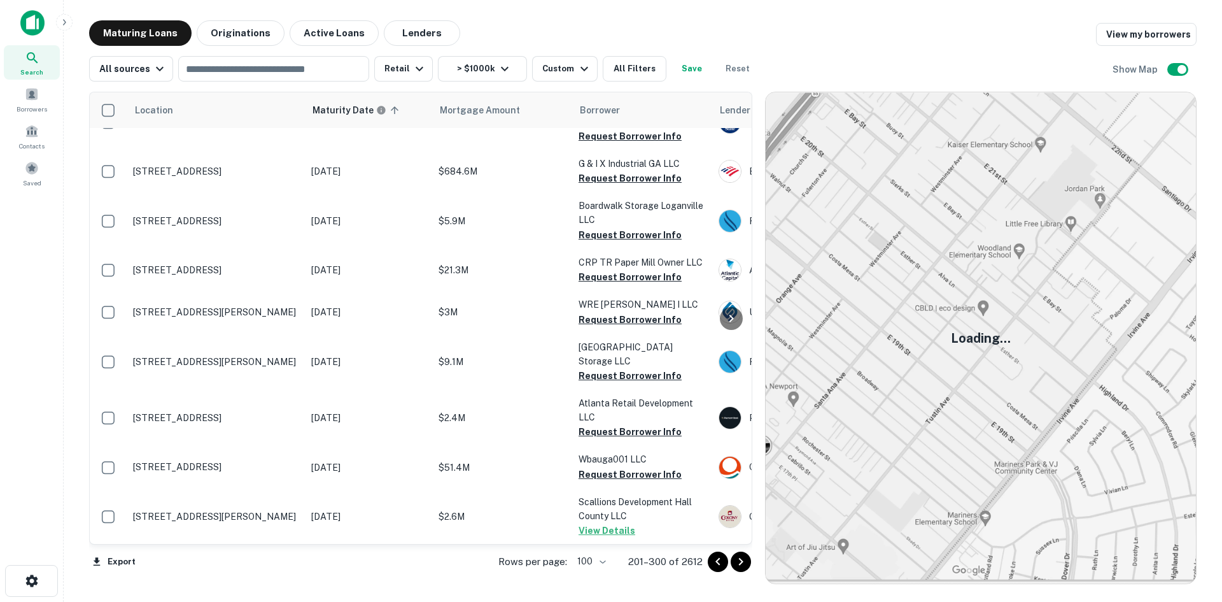
click at [257, 567] on p "[STREET_ADDRESS][PERSON_NAME]" at bounding box center [216, 572] width 166 height 11
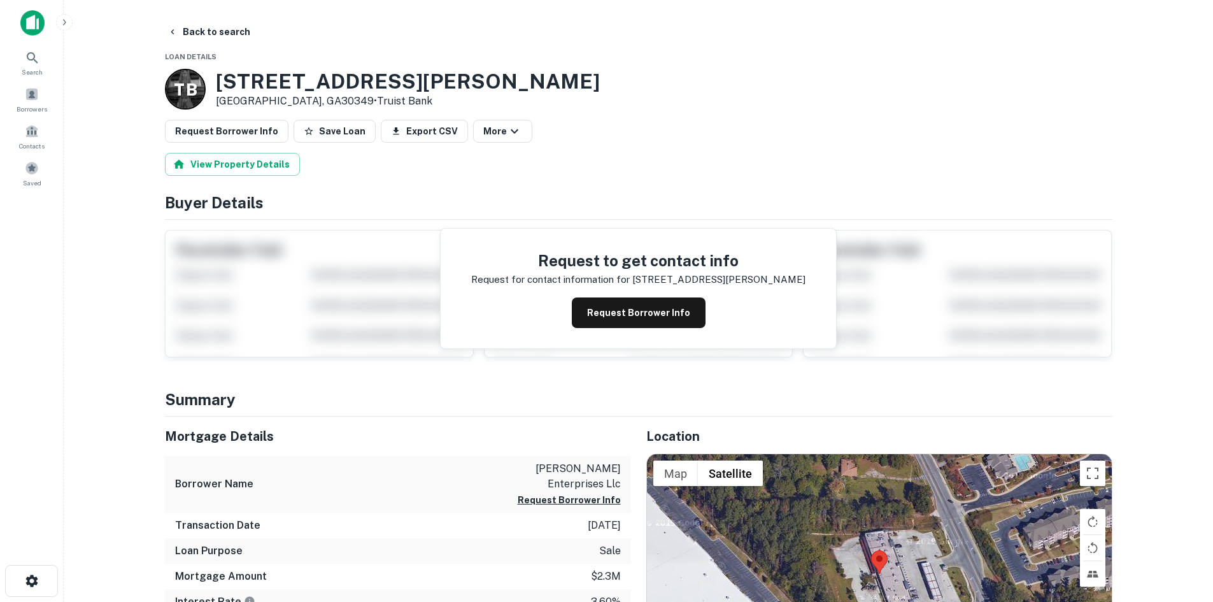
scroll to position [127, 0]
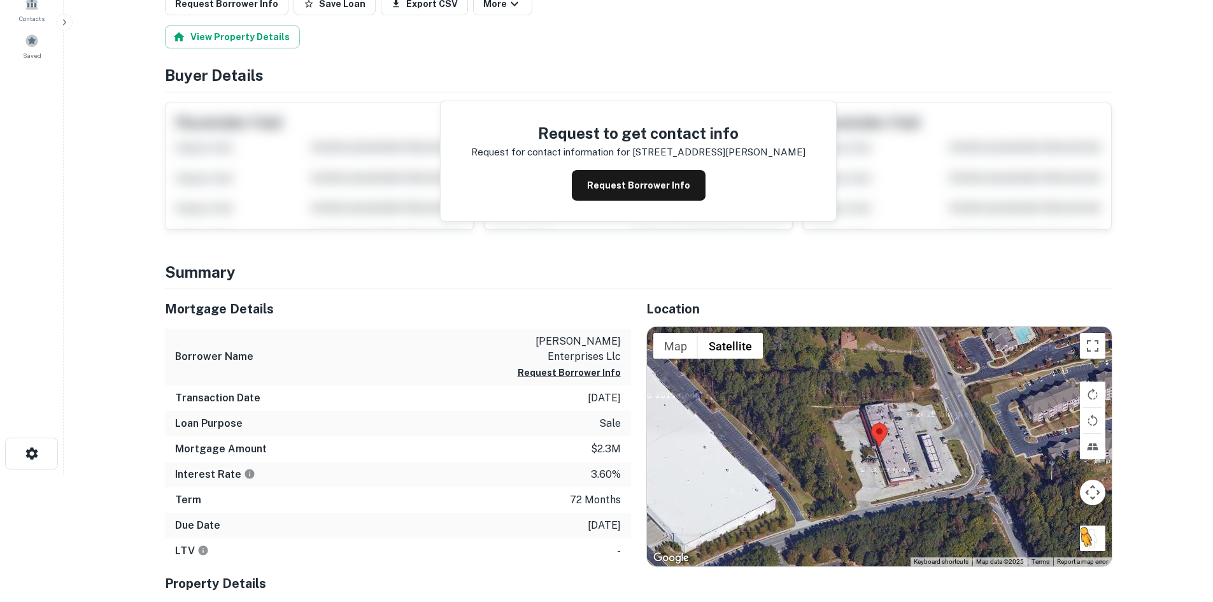
scroll to position [127, 0]
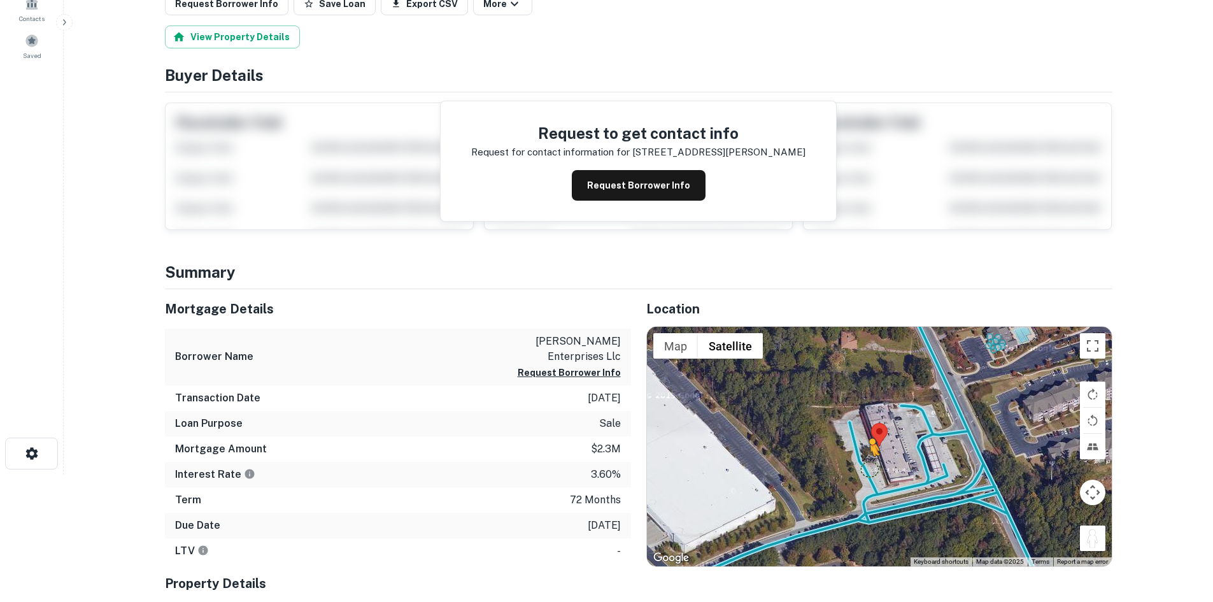
drag, startPoint x: 1098, startPoint y: 544, endPoint x: 866, endPoint y: 468, distance: 243.2
click at [866, 468] on div "To activate drag with keyboard, press Alt + Enter. Once in keyboard drag state,…" at bounding box center [879, 446] width 465 height 239
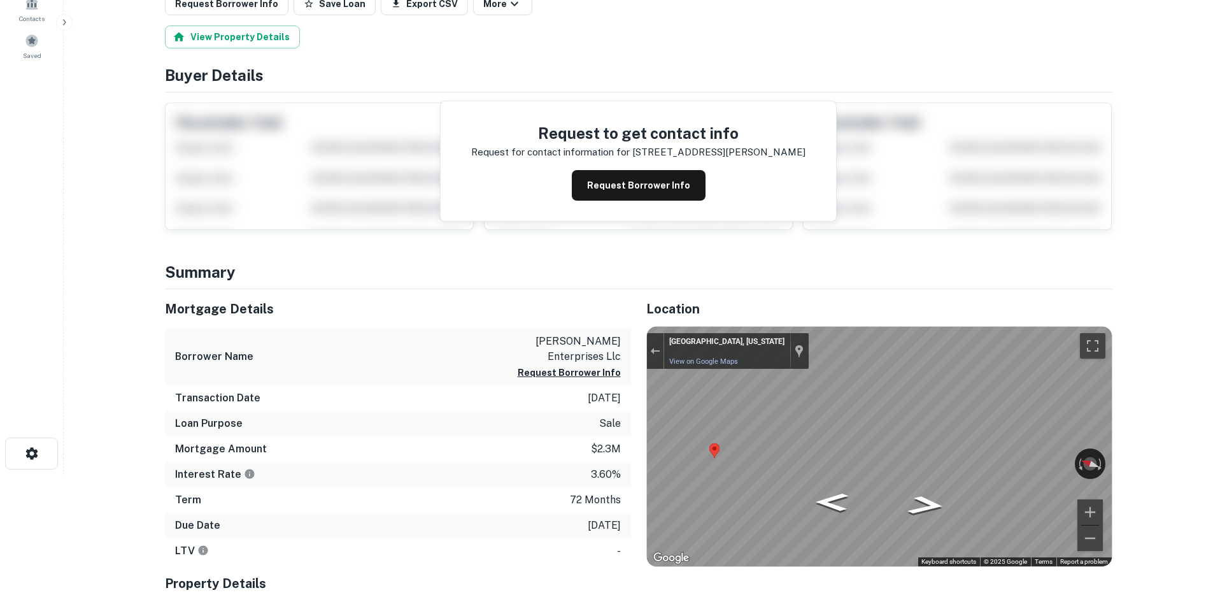
click at [565, 429] on div "Mortgage Details Borrower Name [PERSON_NAME] enterprises llc Request Borrower I…" at bounding box center [631, 522] width 963 height 467
click at [622, 442] on div "Mortgage Details Borrower Name [PERSON_NAME] enterprises llc Request Borrower I…" at bounding box center [631, 522] width 963 height 467
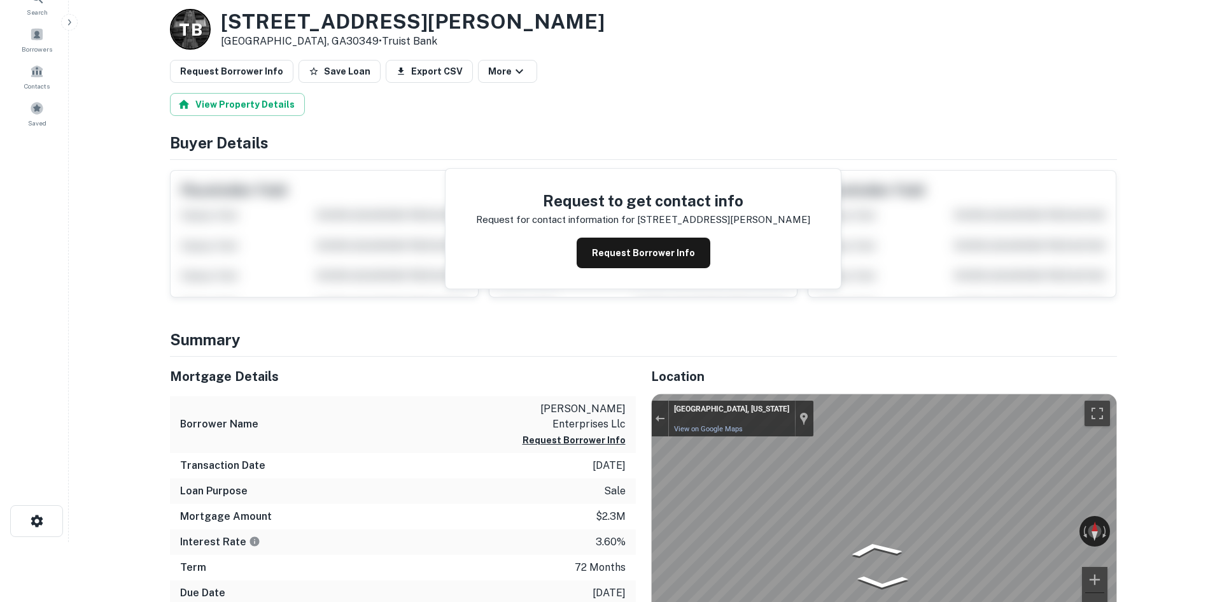
scroll to position [0, 0]
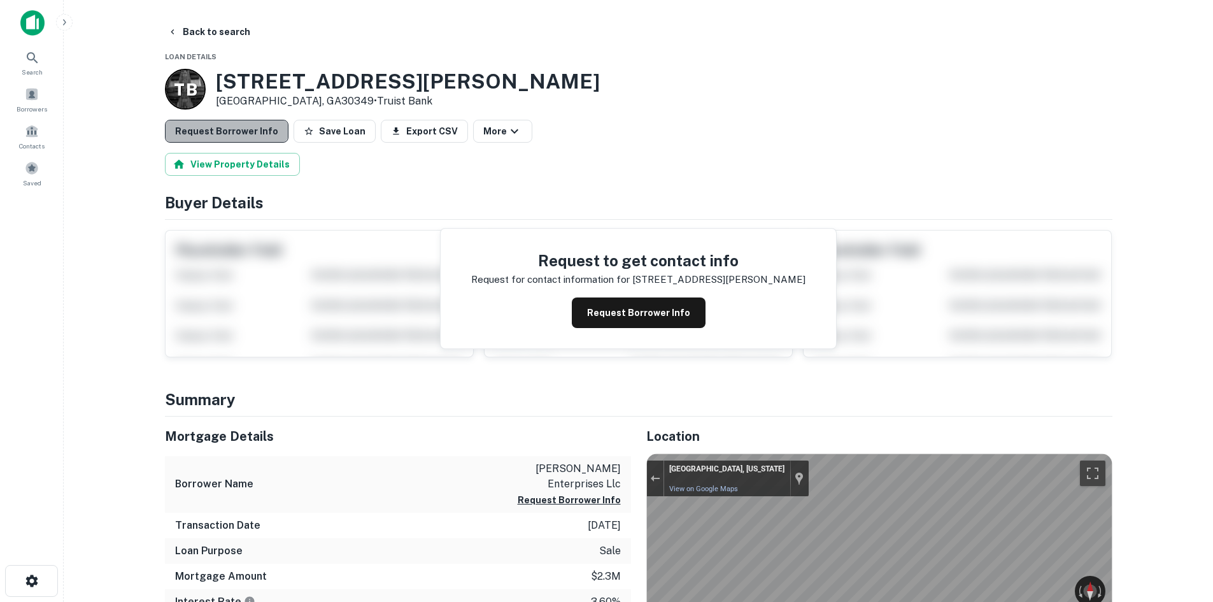
click at [243, 134] on button "Request Borrower Info" at bounding box center [227, 131] width 124 height 23
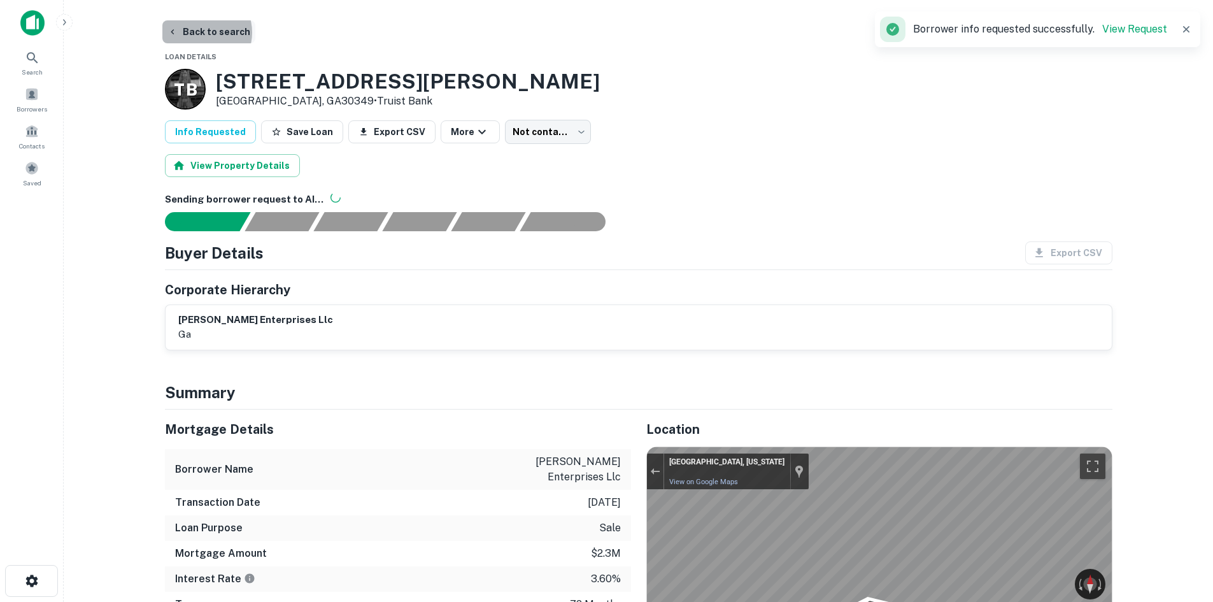
click at [199, 32] on button "Back to search" at bounding box center [208, 31] width 93 height 23
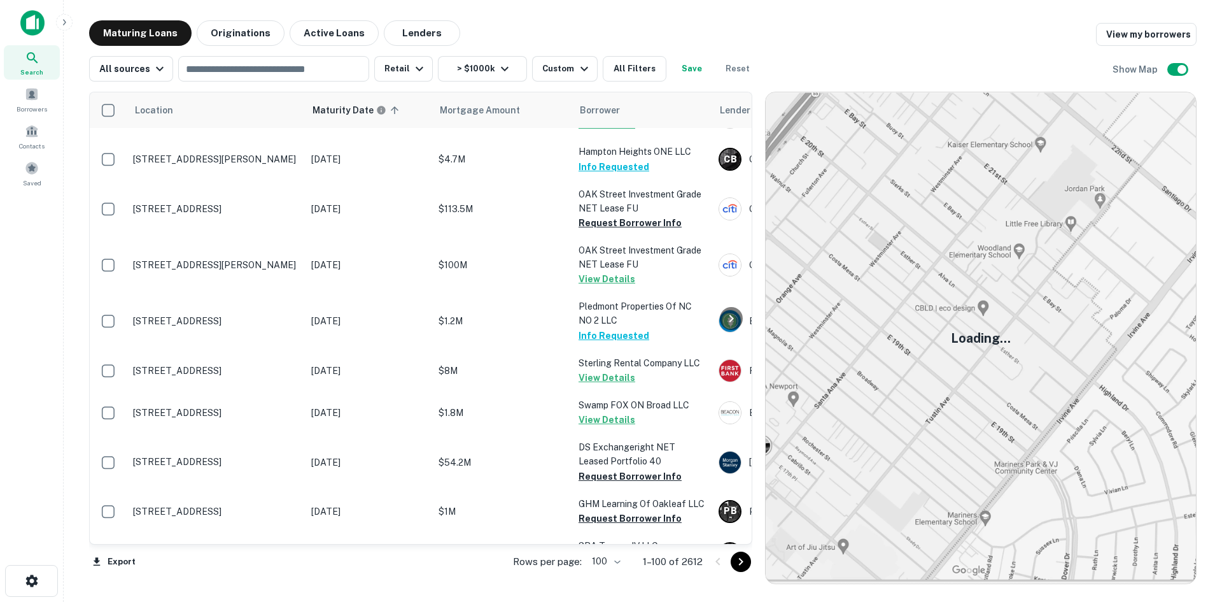
scroll to position [4079, 0]
click at [741, 568] on icon "Go to next page" at bounding box center [740, 561] width 15 height 15
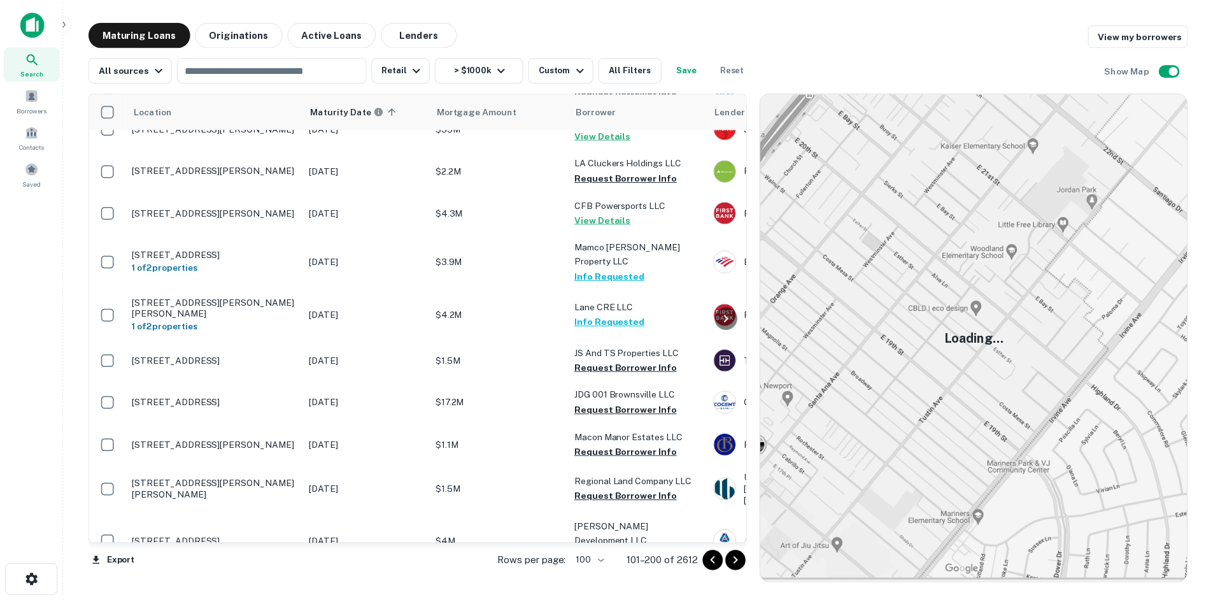
scroll to position [3710, 0]
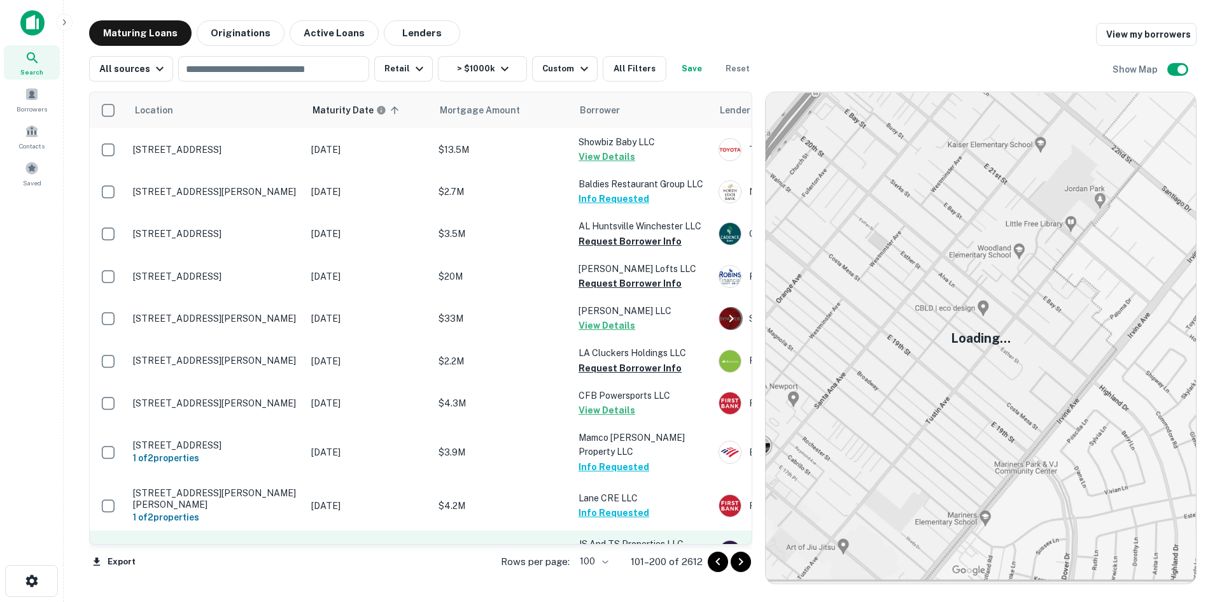
click at [244, 546] on p "[STREET_ADDRESS]" at bounding box center [216, 551] width 166 height 11
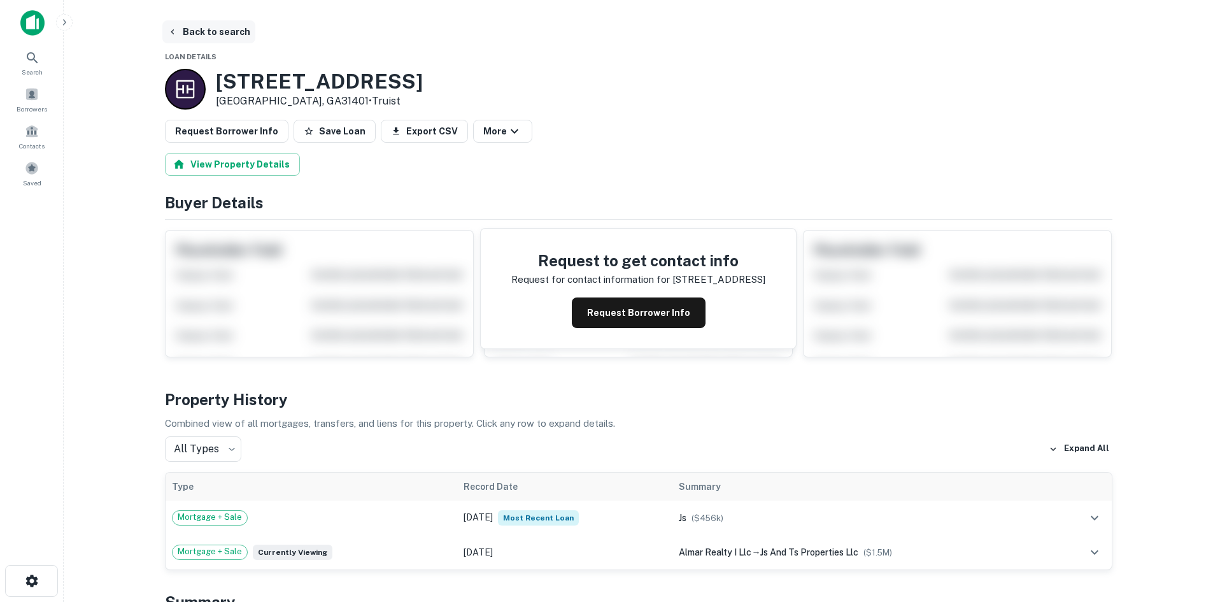
click at [200, 29] on button "Back to search" at bounding box center [208, 31] width 93 height 23
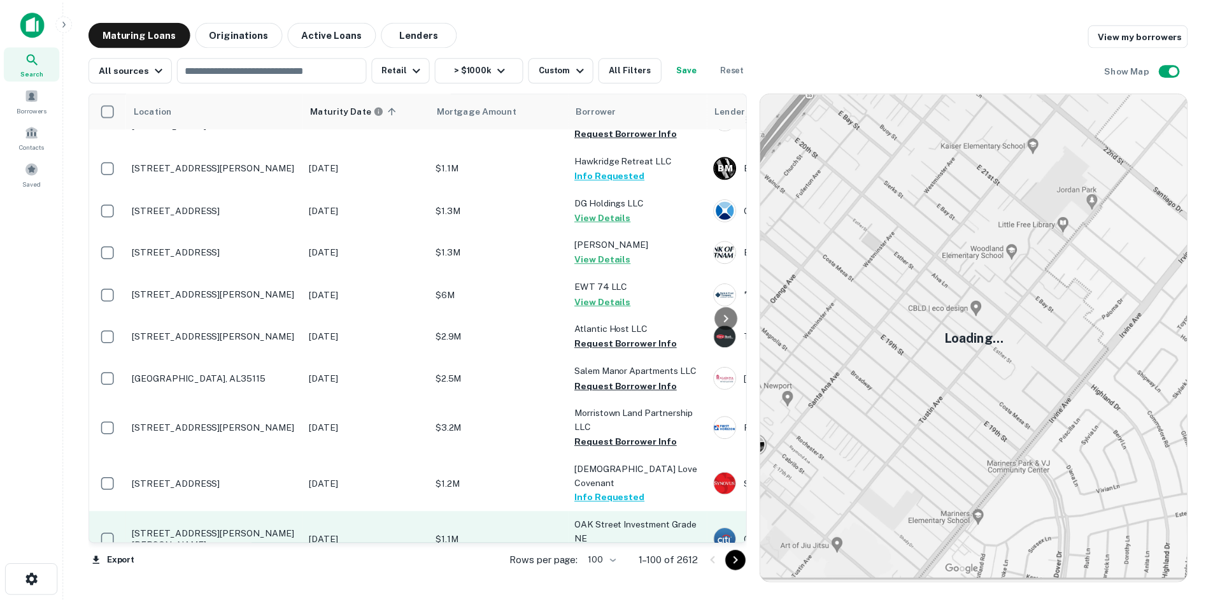
scroll to position [2246, 0]
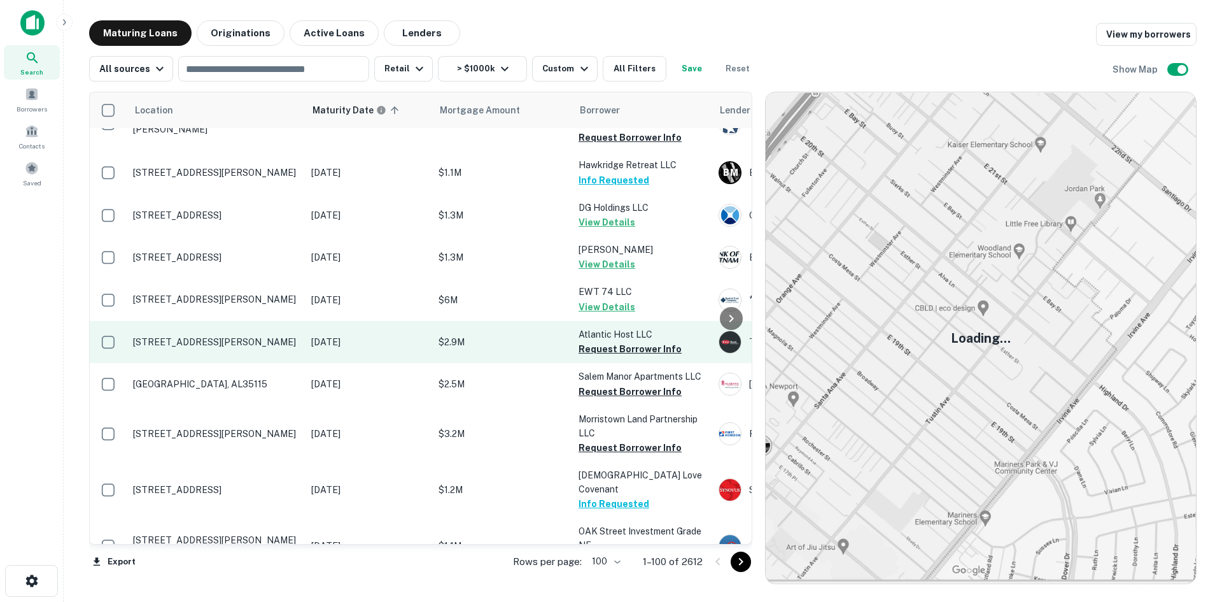
click at [265, 321] on td "[STREET_ADDRESS][PERSON_NAME]" at bounding box center [216, 342] width 178 height 42
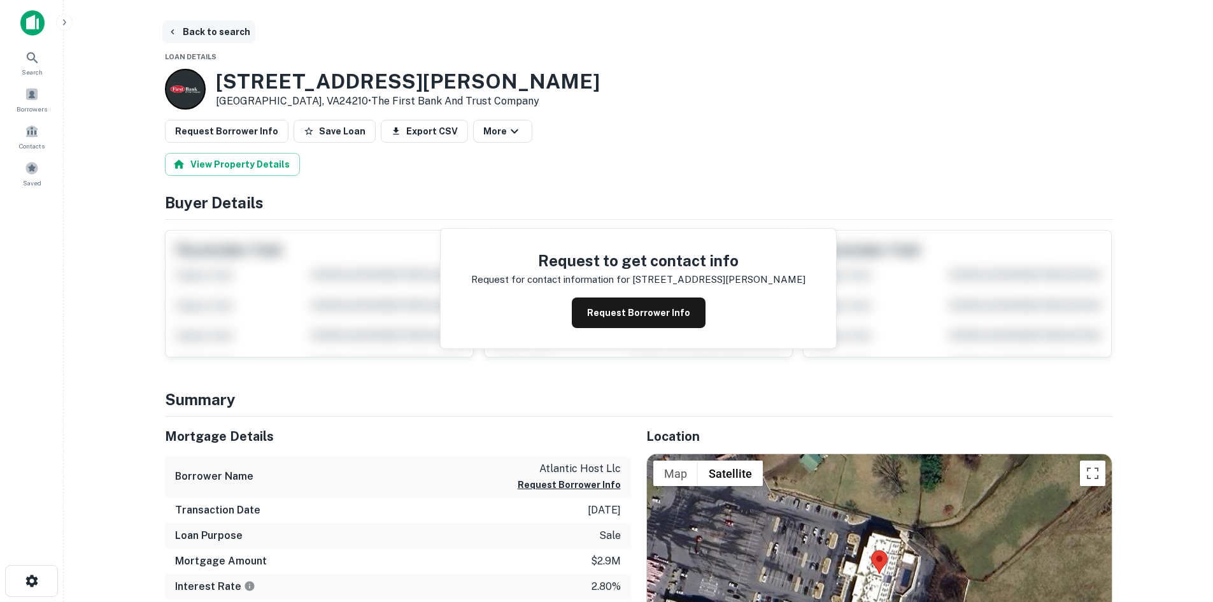
click at [236, 26] on button "Back to search" at bounding box center [208, 31] width 93 height 23
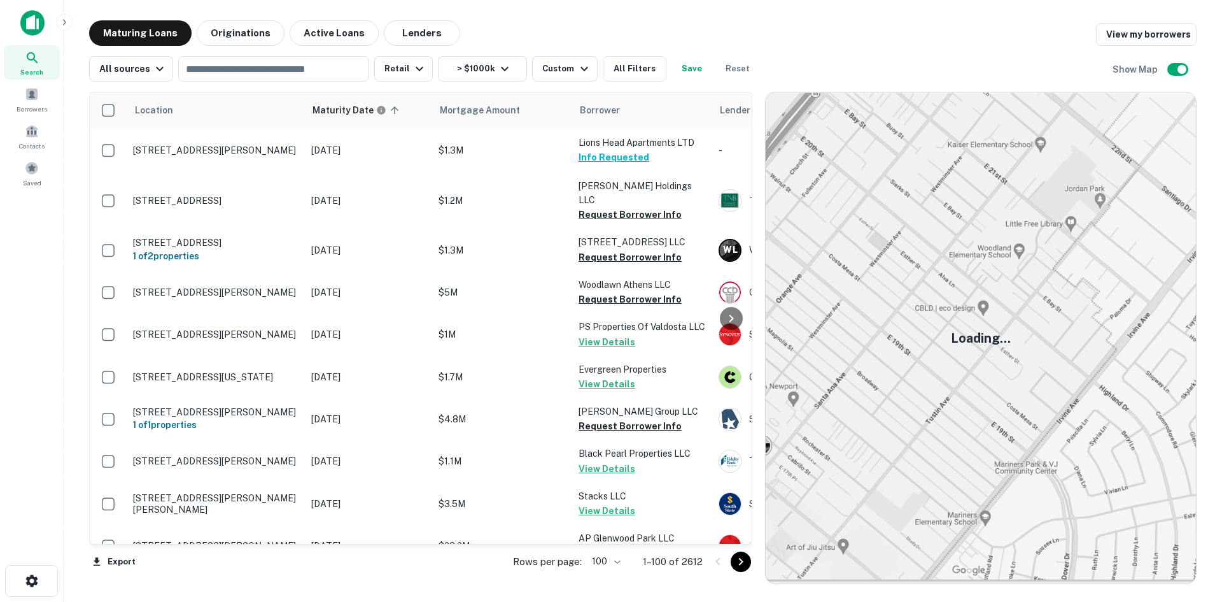
scroll to position [2246, 0]
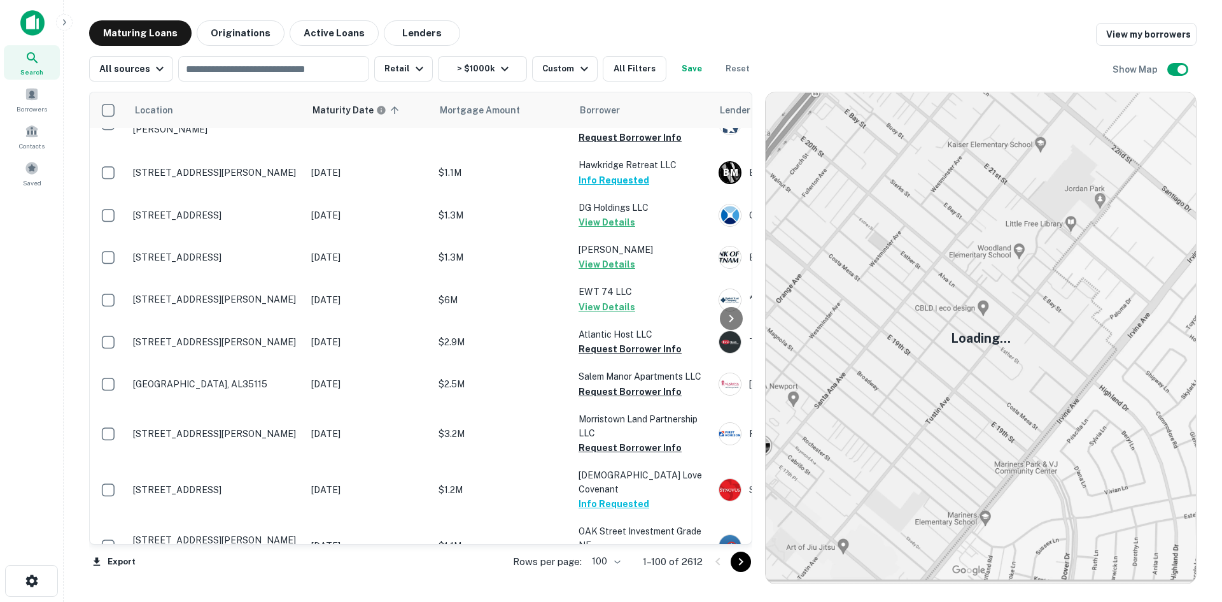
click at [740, 565] on icon "Go to next page" at bounding box center [740, 561] width 15 height 15
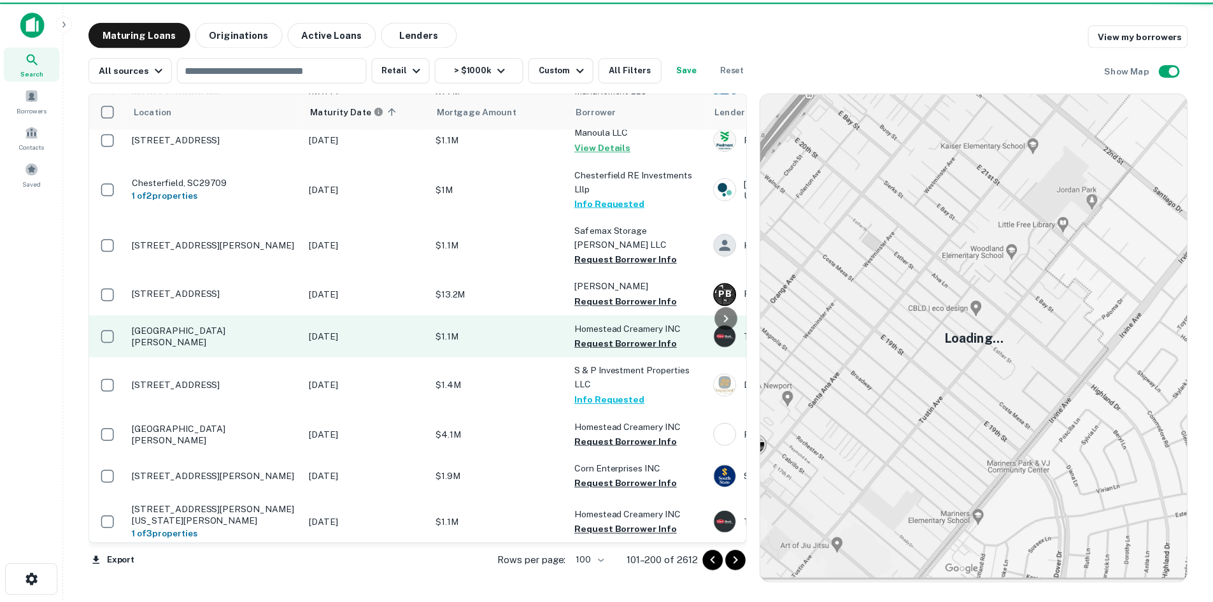
scroll to position [1546, 0]
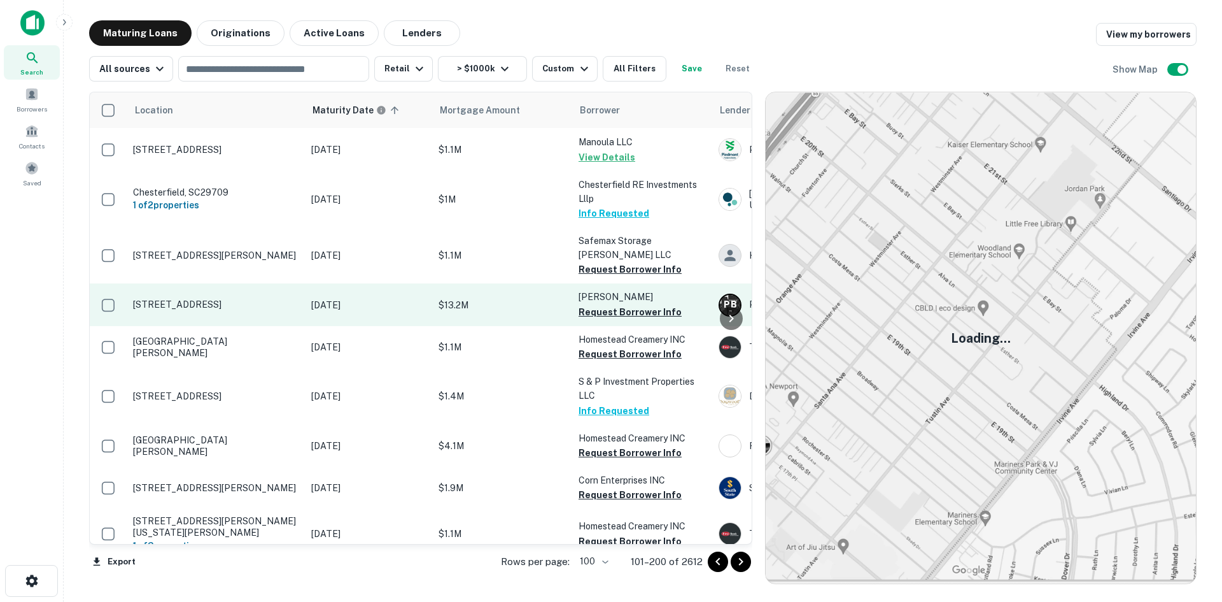
click at [258, 299] on p "[STREET_ADDRESS]" at bounding box center [216, 304] width 166 height 11
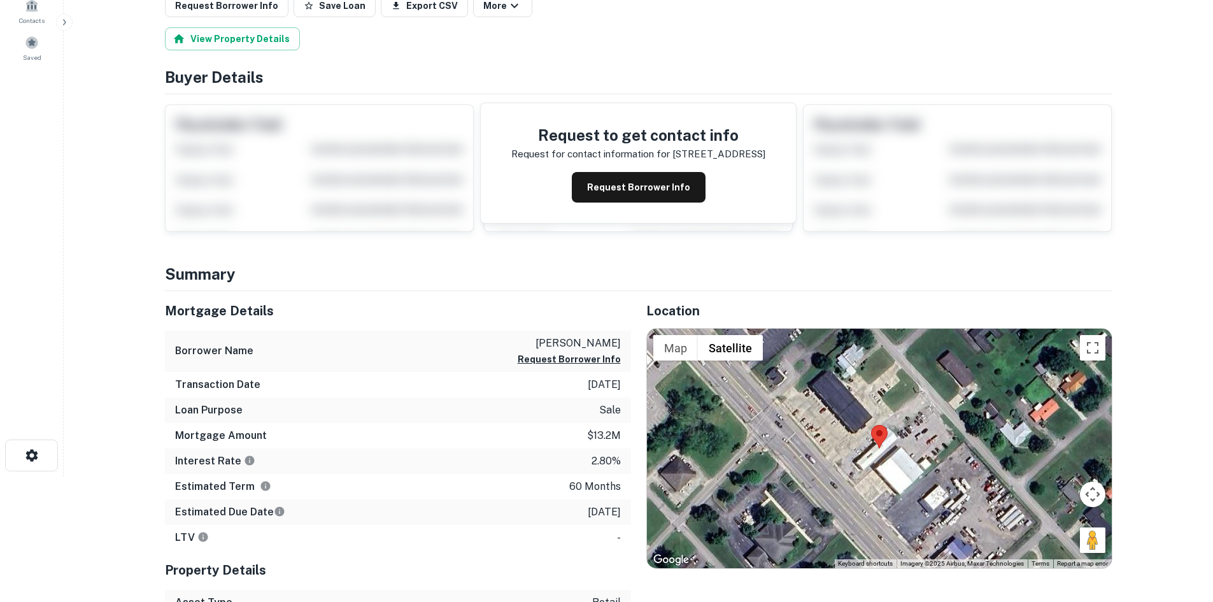
scroll to position [127, 0]
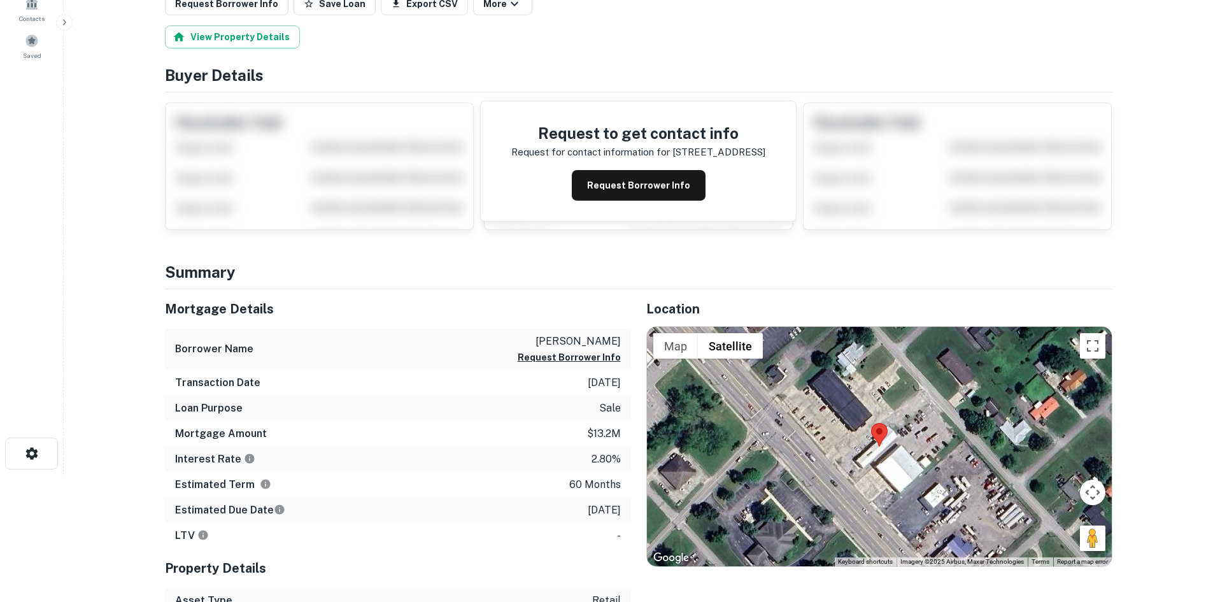
drag, startPoint x: 1080, startPoint y: 543, endPoint x: 1005, endPoint y: 539, distance: 74.6
click at [862, 518] on div "Map Terrain Satellite Labels Keyboard shortcuts Map Data Imagery ©2025 Airbus, …" at bounding box center [879, 446] width 465 height 239
drag, startPoint x: 1087, startPoint y: 542, endPoint x: 887, endPoint y: 504, distance: 203.5
click at [862, 503] on div "Map Terrain Satellite Labels Keyboard shortcuts Map Data Imagery ©2025 Airbus, …" at bounding box center [879, 446] width 465 height 239
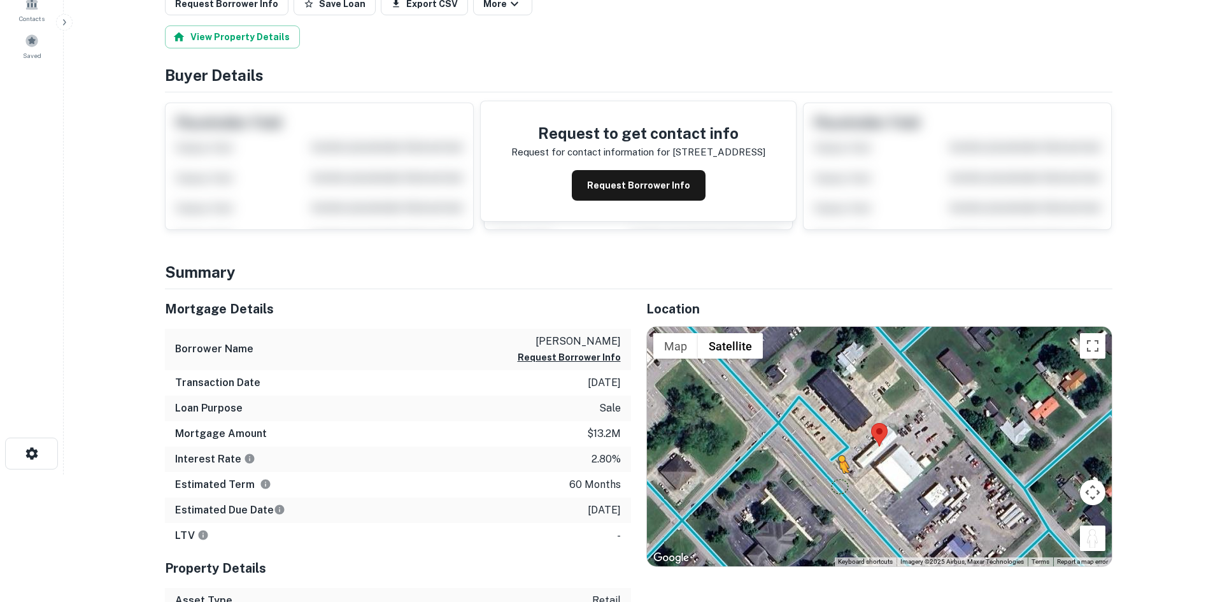
drag, startPoint x: 1101, startPoint y: 540, endPoint x: 829, endPoint y: 486, distance: 277.9
click at [829, 486] on div "To activate drag with keyboard, press Alt + Enter. Once in keyboard drag state,…" at bounding box center [879, 446] width 465 height 239
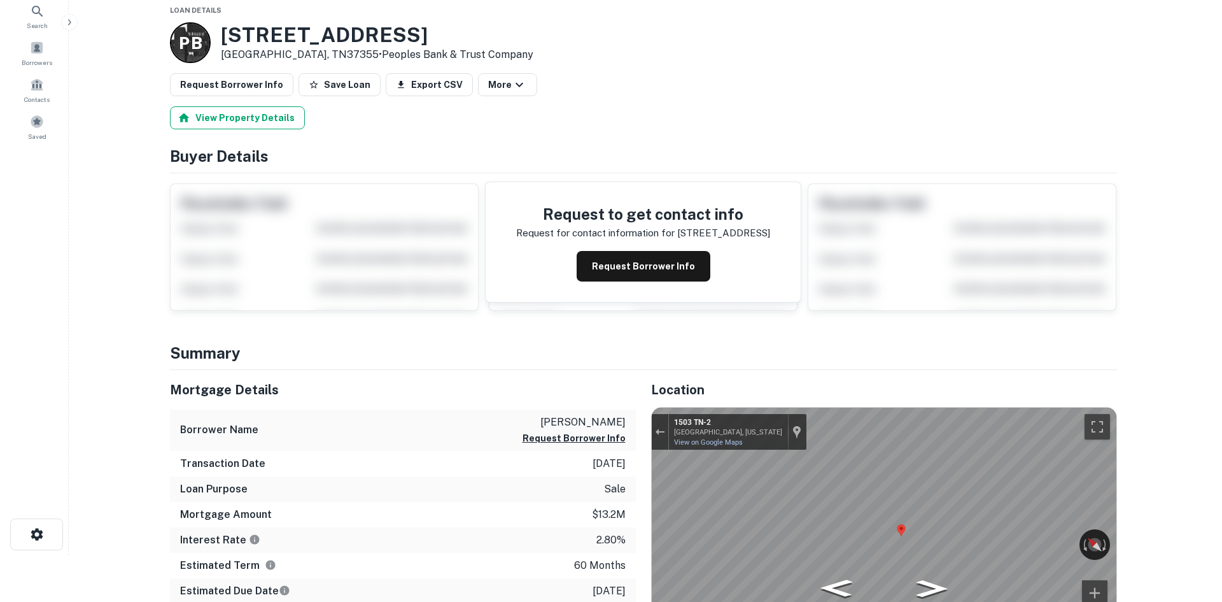
scroll to position [0, 0]
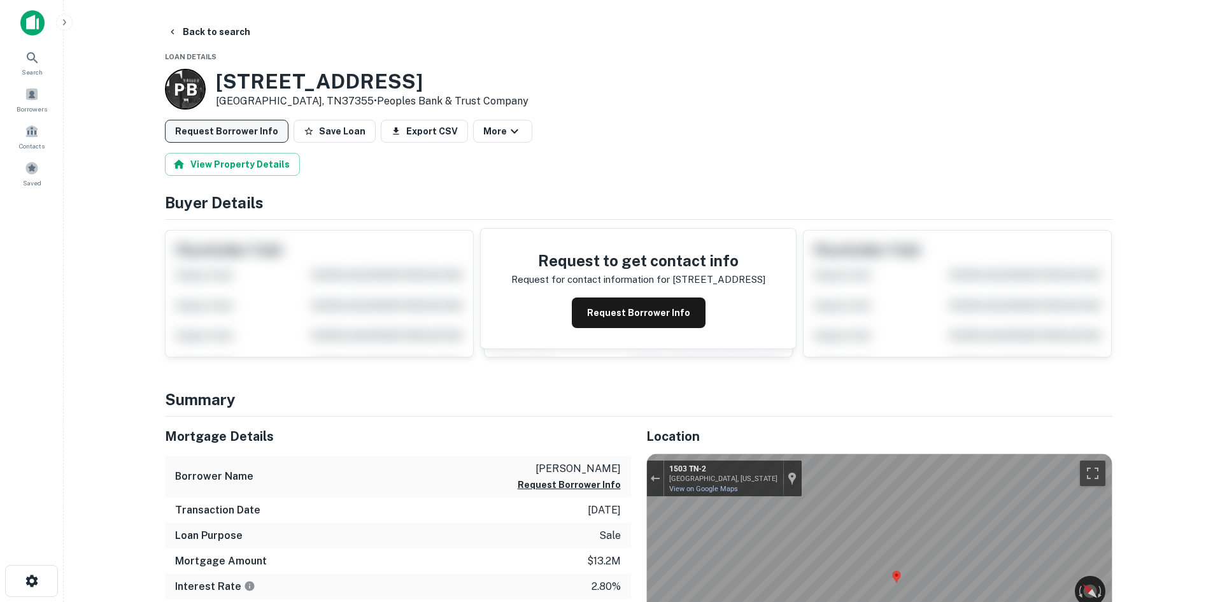
click at [258, 139] on button "Request Borrower Info" at bounding box center [227, 131] width 124 height 23
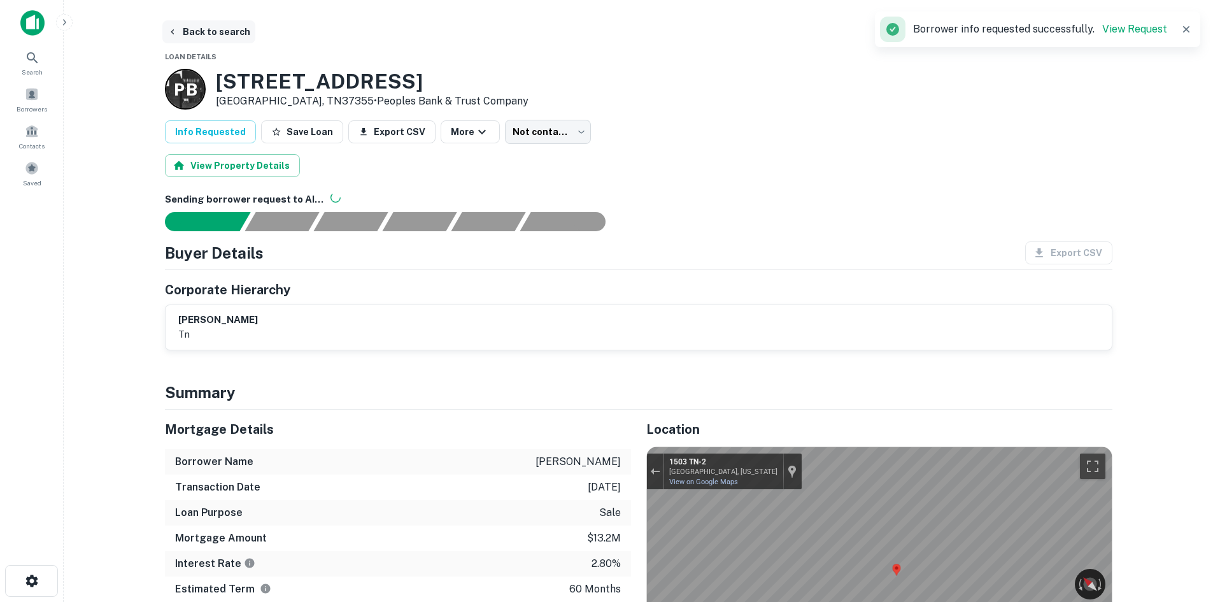
click at [197, 32] on button "Back to search" at bounding box center [208, 31] width 93 height 23
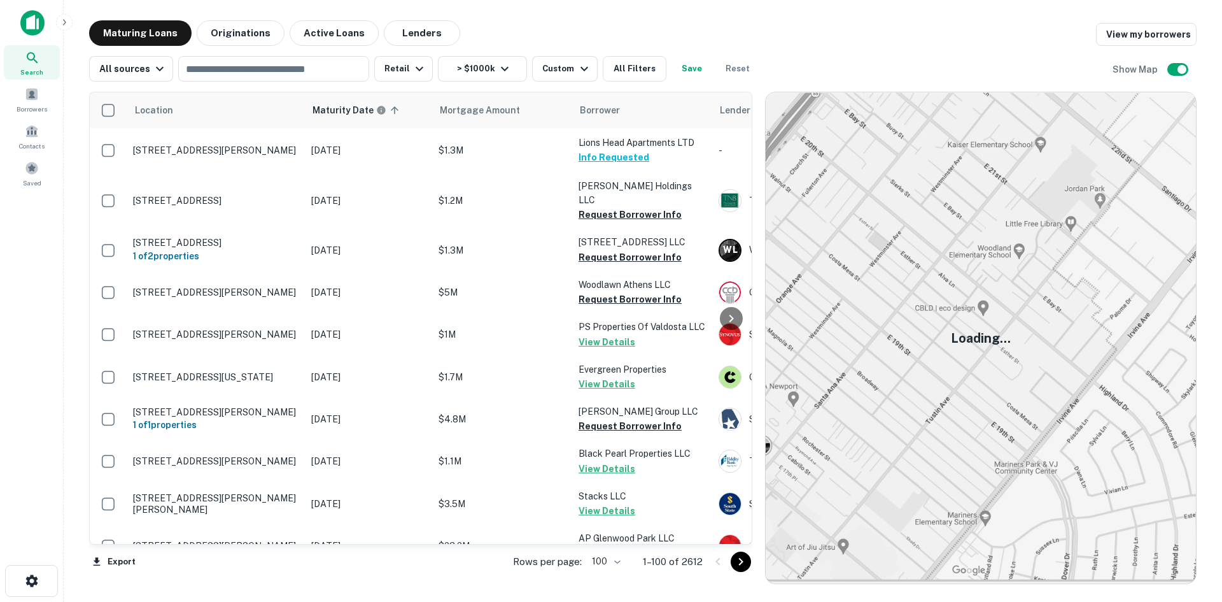
click at [737, 562] on icon "Go to next page" at bounding box center [740, 561] width 15 height 15
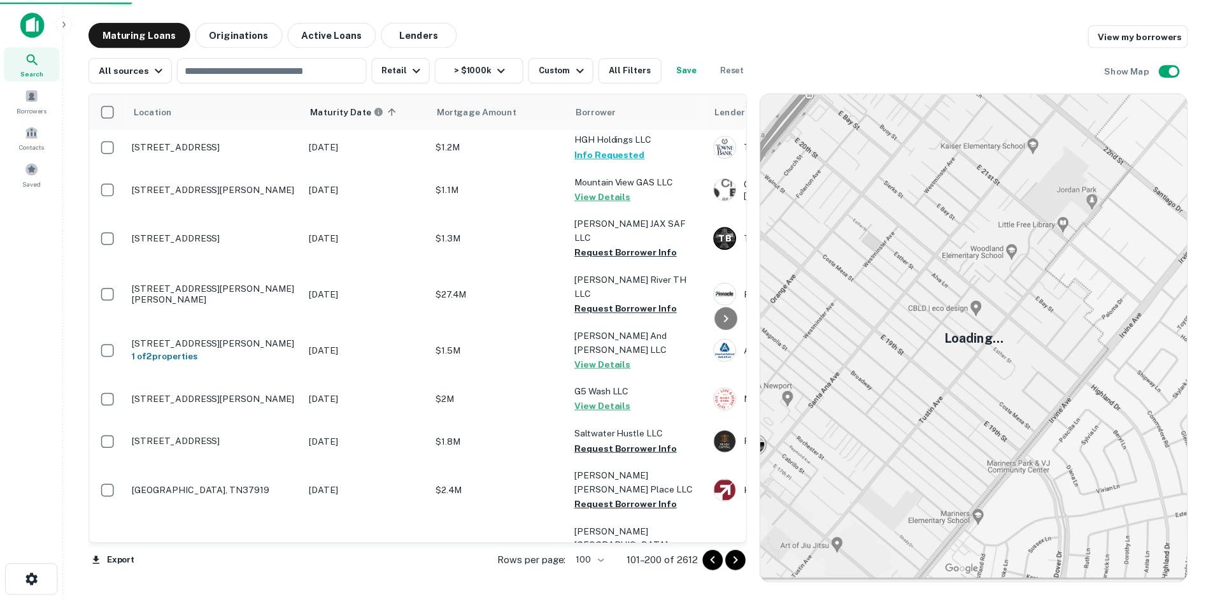
scroll to position [909, 0]
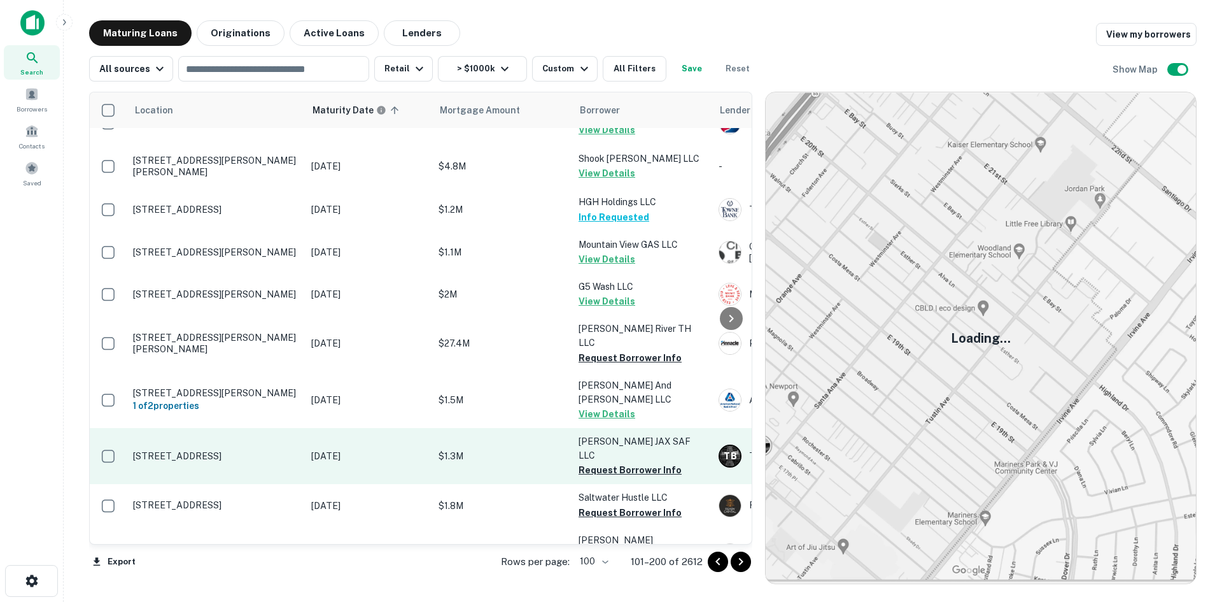
click at [251, 450] on p "[STREET_ADDRESS]" at bounding box center [216, 455] width 166 height 11
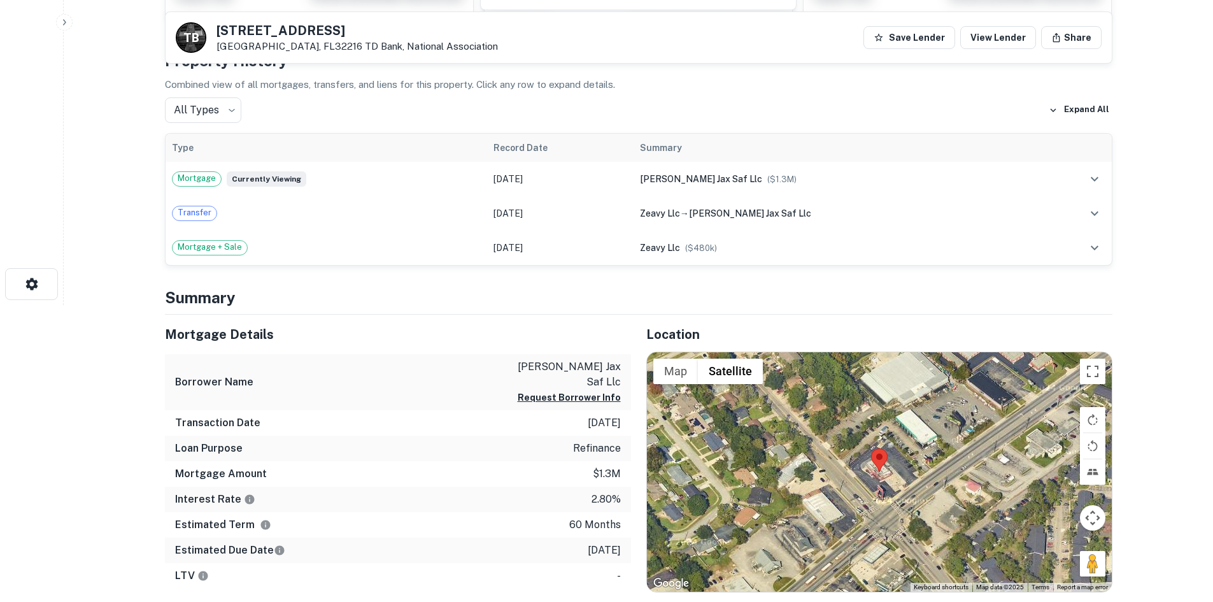
scroll to position [318, 0]
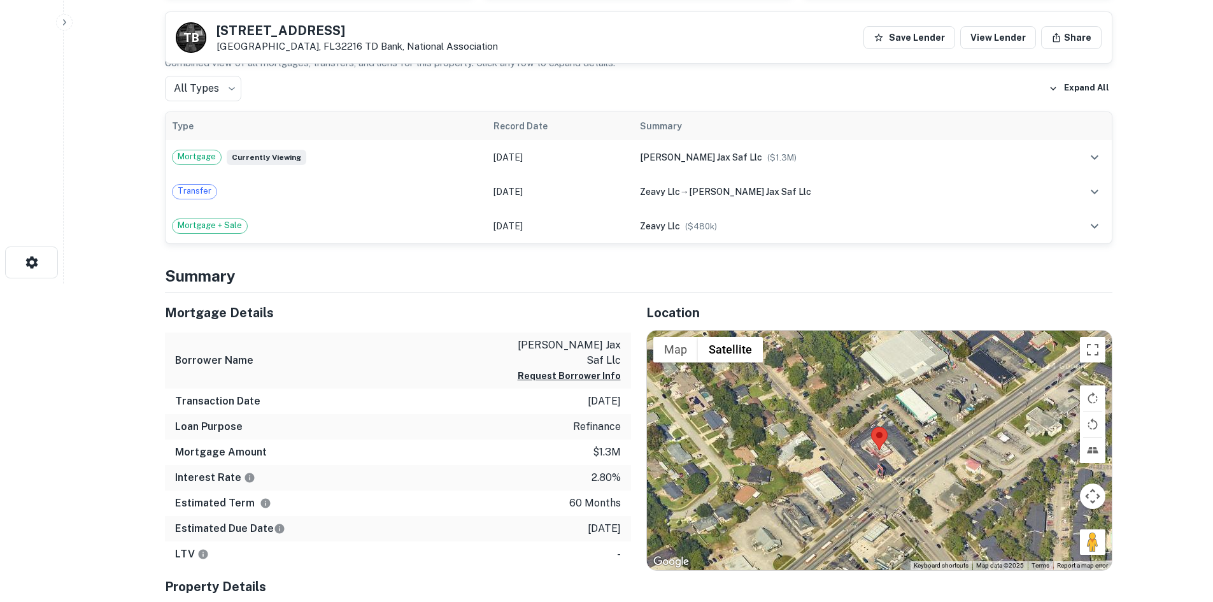
drag, startPoint x: 1084, startPoint y: 542, endPoint x: 897, endPoint y: 475, distance: 199.0
click at [897, 475] on div "Map Terrain Satellite Labels Keyboard shortcuts Map Data Map data ©2025 Map dat…" at bounding box center [879, 449] width 465 height 239
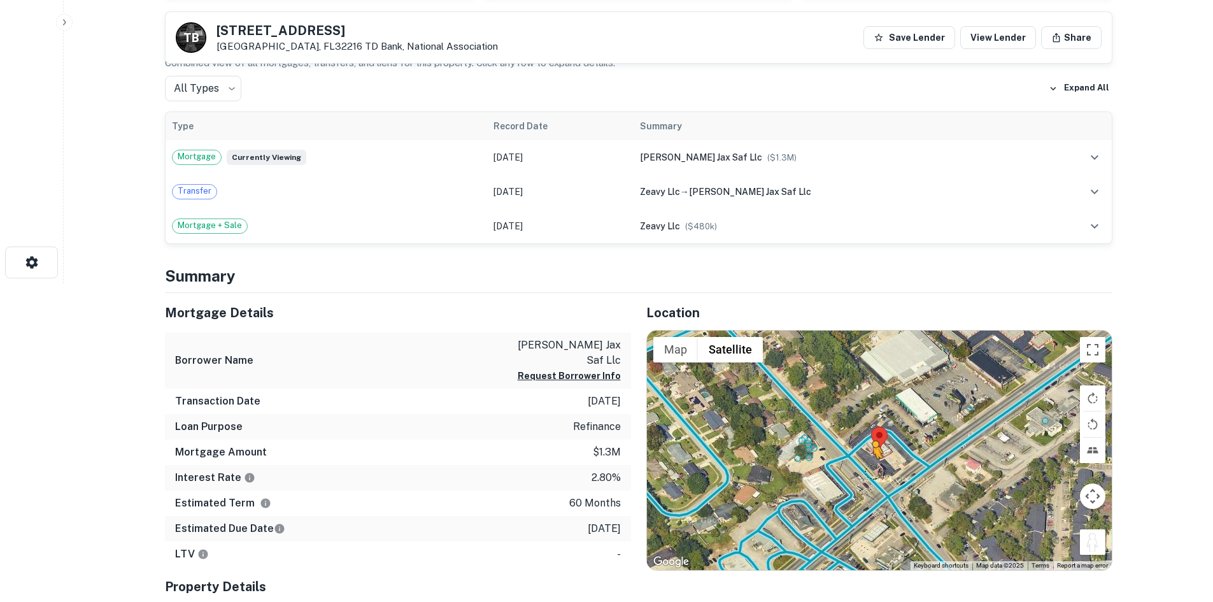
drag, startPoint x: 1087, startPoint y: 547, endPoint x: 862, endPoint y: 465, distance: 240.1
click at [862, 465] on div "To activate drag with keyboard, press Alt + Enter. Once in keyboard drag state,…" at bounding box center [879, 449] width 465 height 239
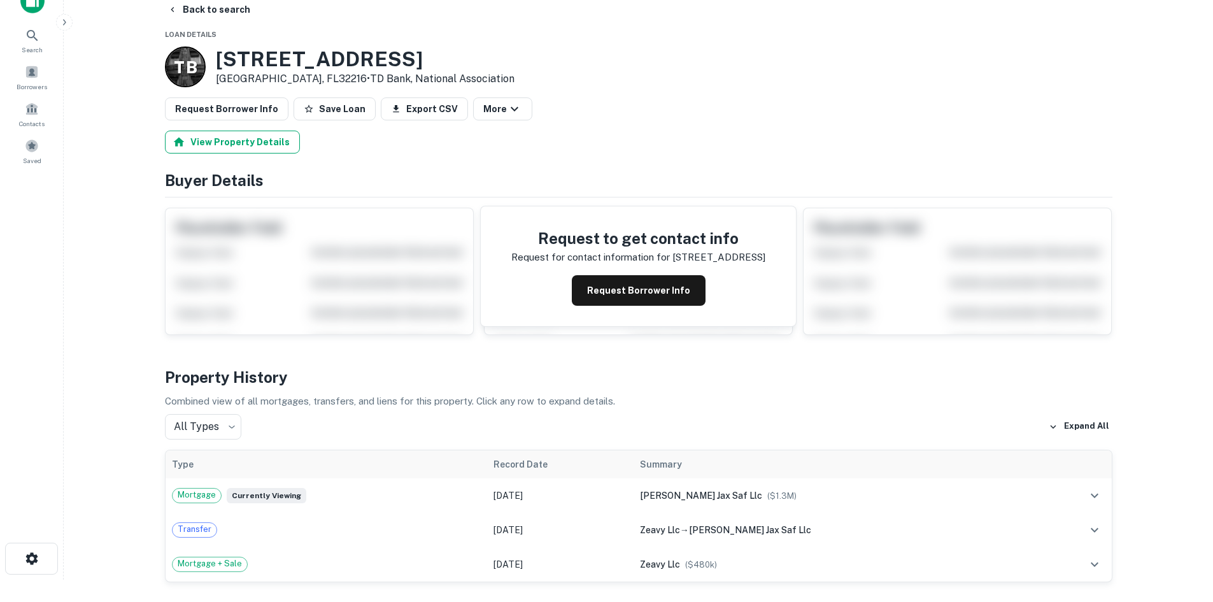
scroll to position [0, 0]
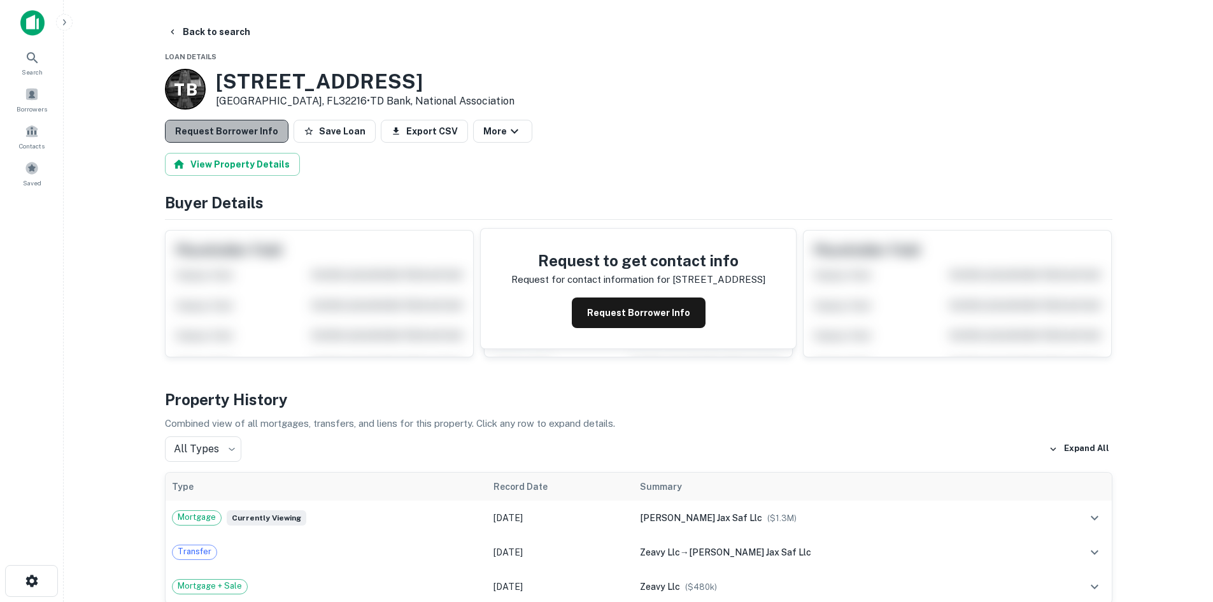
click at [248, 131] on button "Request Borrower Info" at bounding box center [227, 131] width 124 height 23
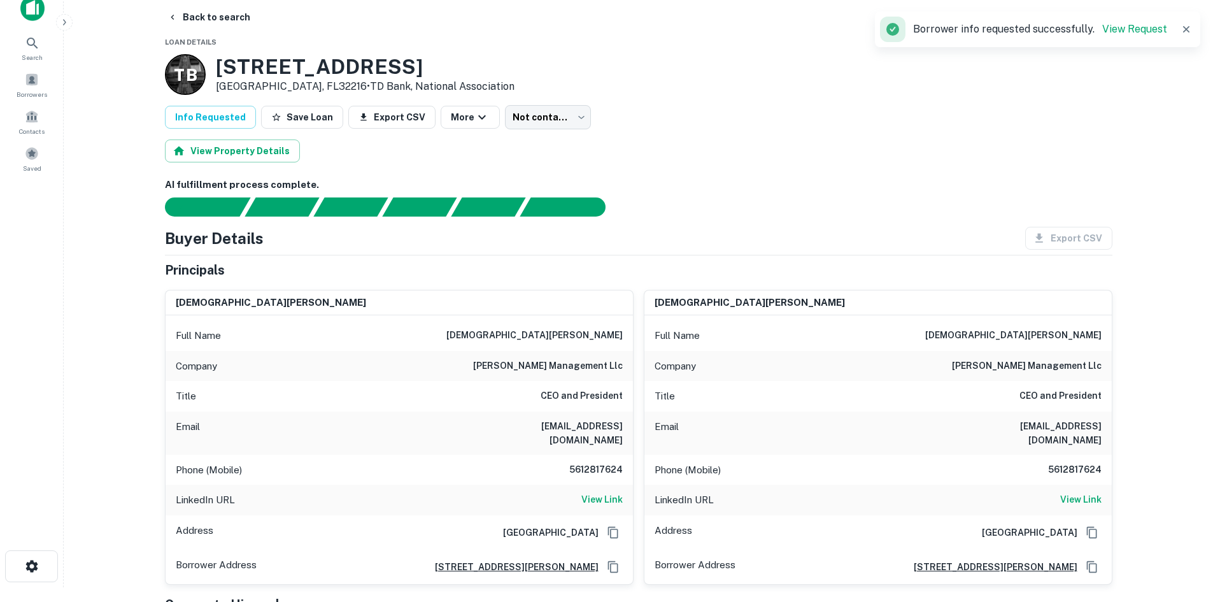
scroll to position [64, 0]
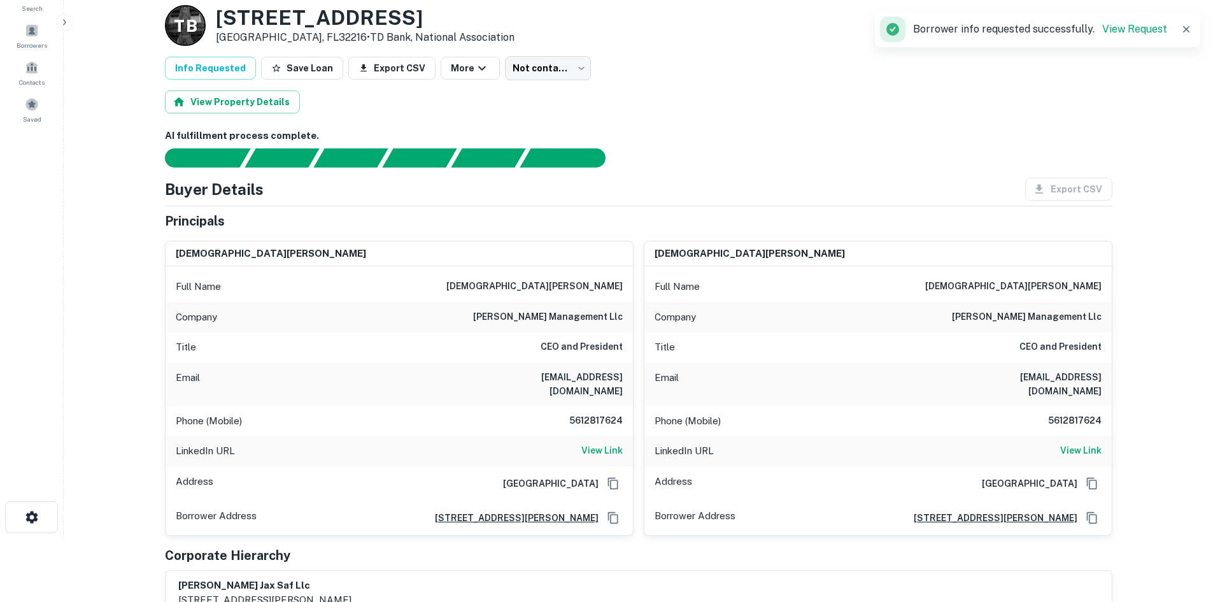
click at [582, 413] on h6 "5612817624" at bounding box center [584, 420] width 76 height 15
copy h6 "5612817624"
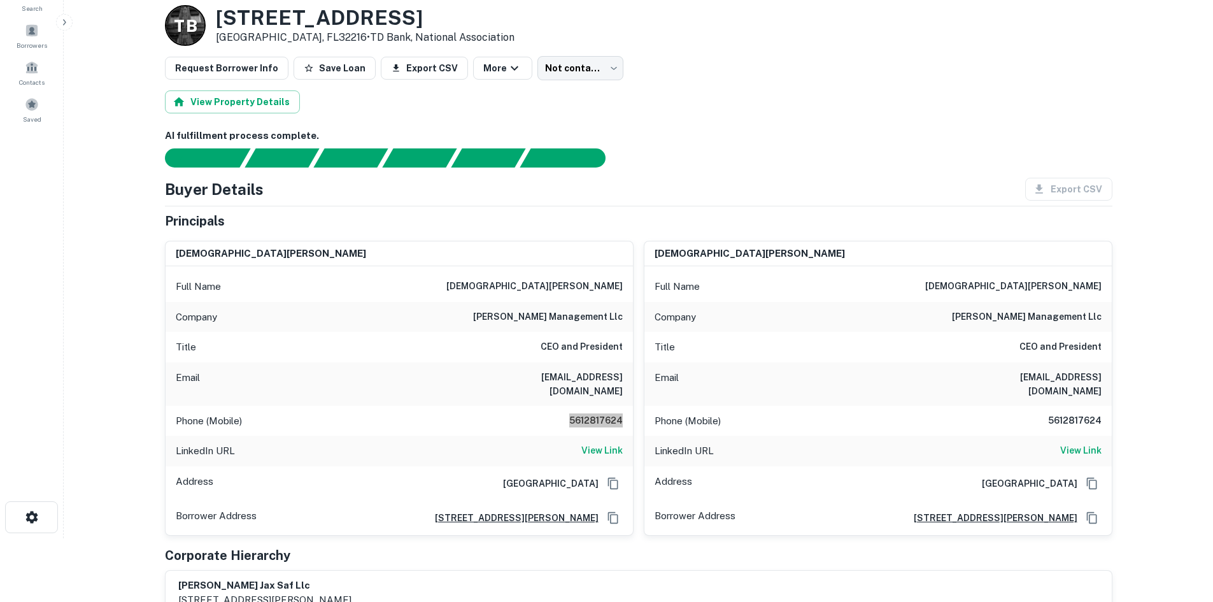
scroll to position [127, 0]
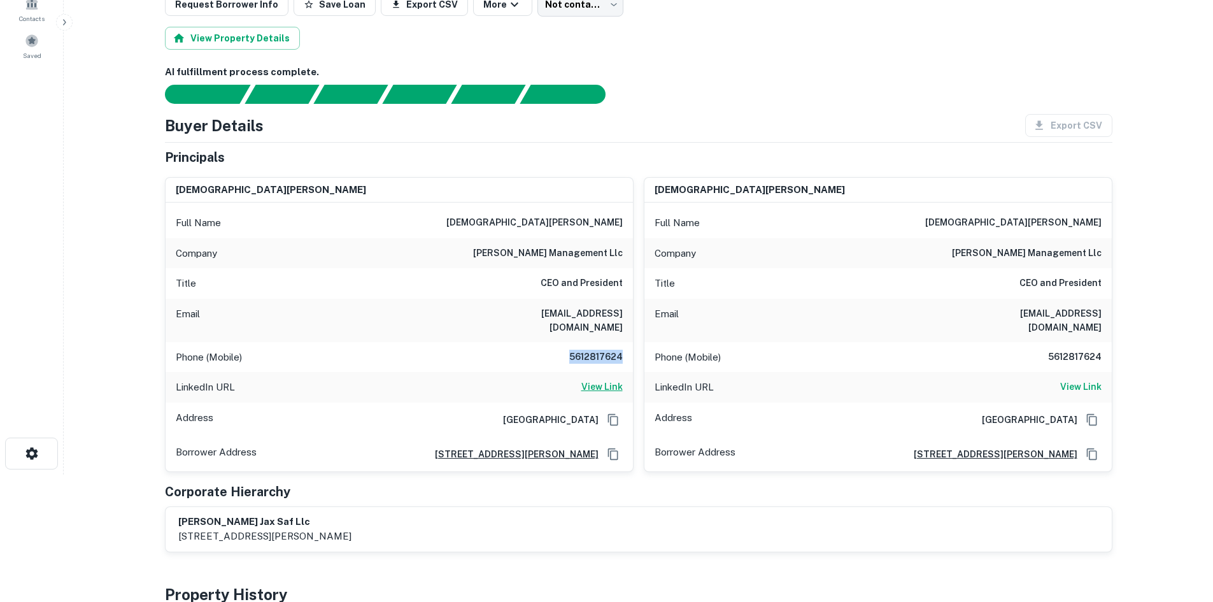
click at [611, 379] on h6 "View Link" at bounding box center [601, 386] width 41 height 14
click at [510, 314] on h6 "[EMAIL_ADDRESS][DOMAIN_NAME]" at bounding box center [546, 320] width 153 height 28
copy h6 "[EMAIL_ADDRESS][DOMAIN_NAME]"
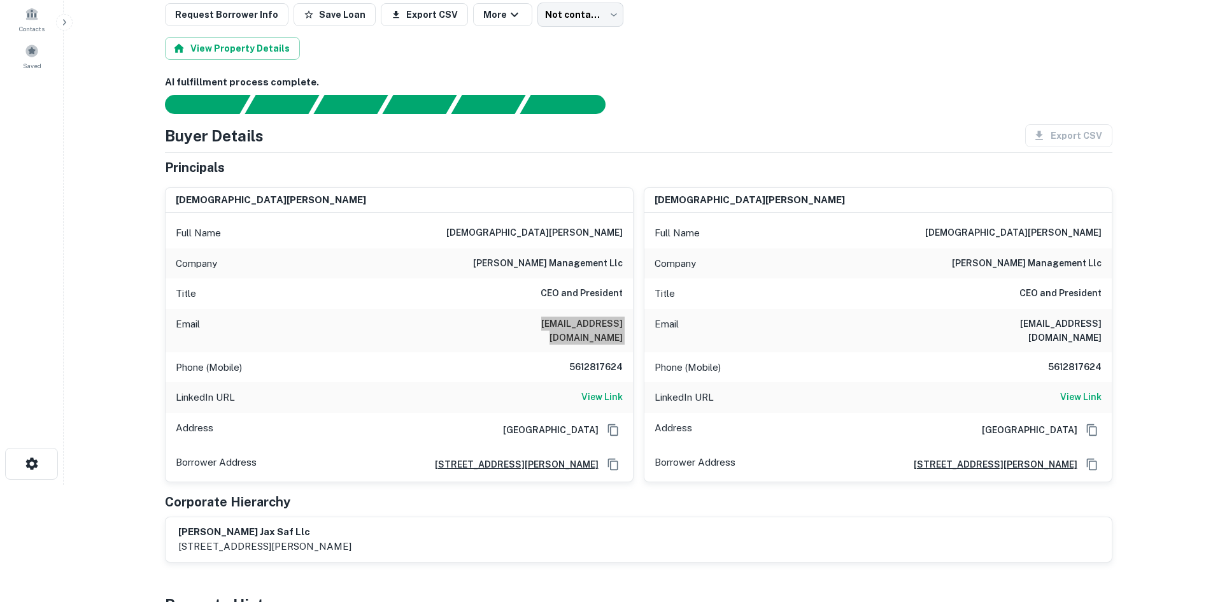
scroll to position [0, 0]
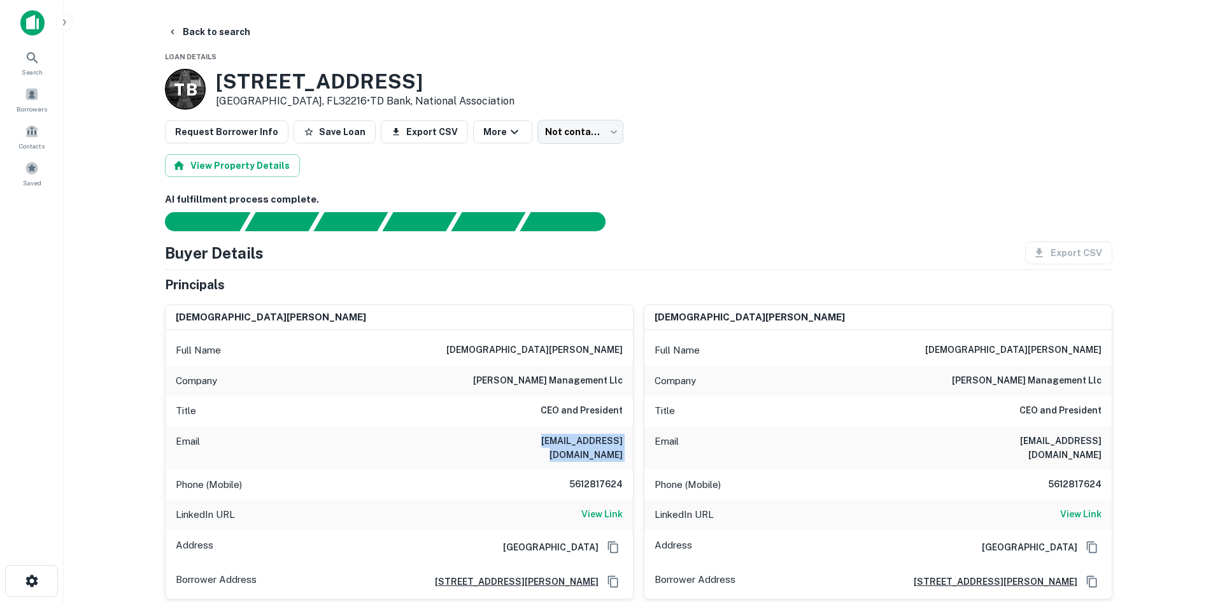
drag, startPoint x: 214, startPoint y: 74, endPoint x: 446, endPoint y: 86, distance: 232.6
click at [446, 86] on div "T B [STREET_ADDRESS] • TD Bank, National Association" at bounding box center [339, 89] width 349 height 41
copy h3 "[STREET_ADDRESS]"
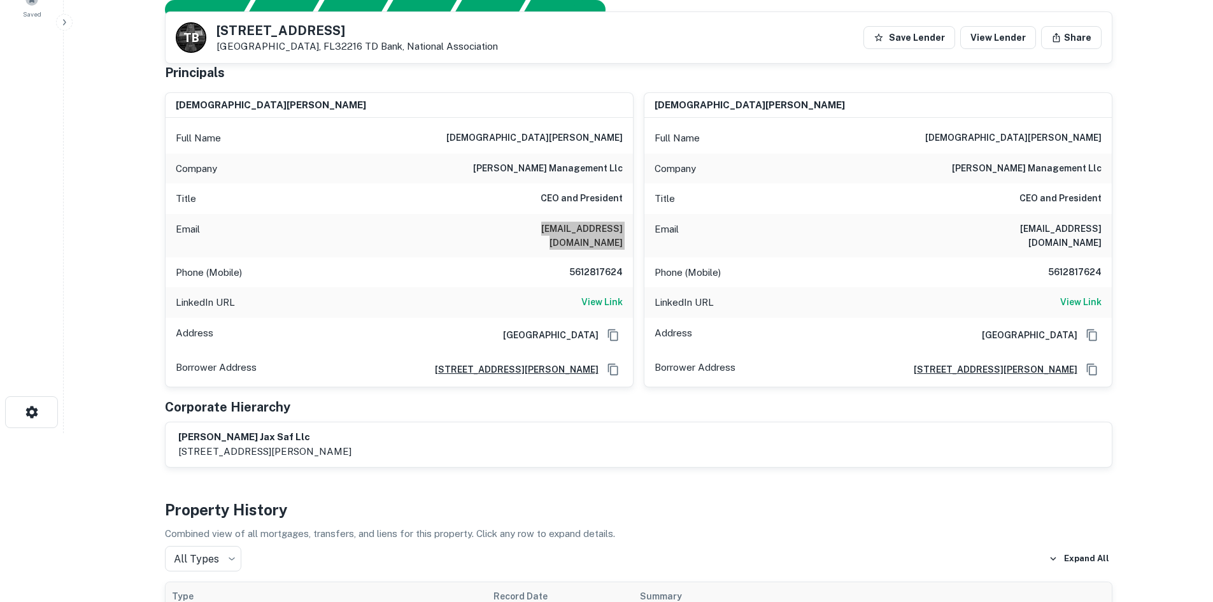
scroll to position [191, 0]
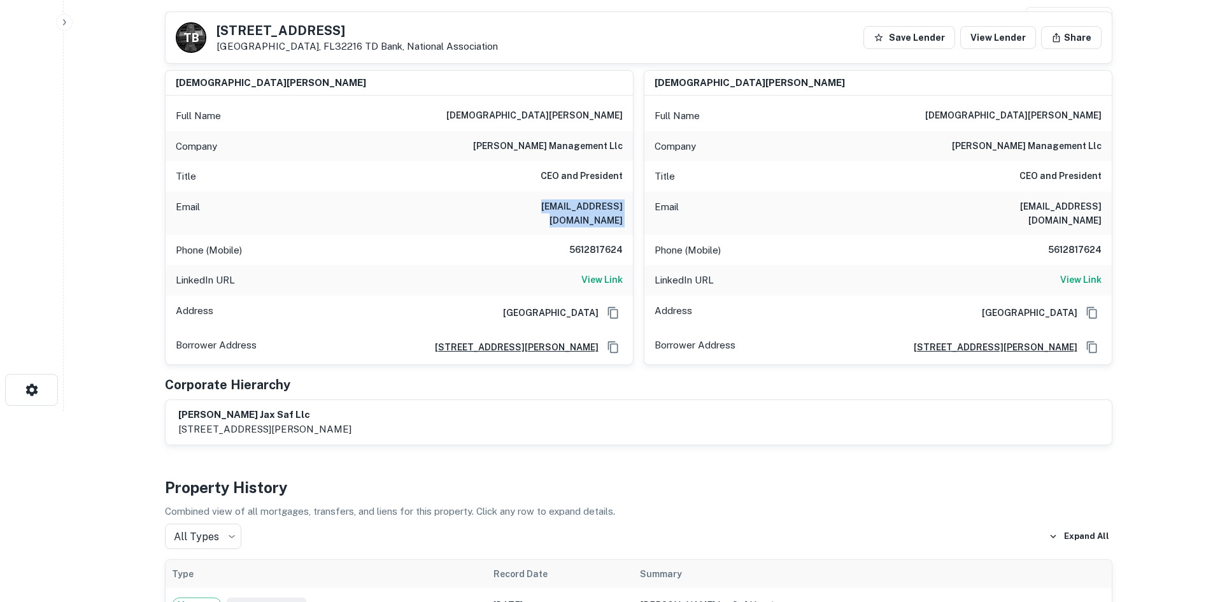
drag, startPoint x: 463, startPoint y: 209, endPoint x: 633, endPoint y: 206, distance: 170.0
click at [633, 206] on div "[PERSON_NAME] Full Name [PERSON_NAME] Company [PERSON_NAME] management llc Titl…" at bounding box center [399, 217] width 469 height 295
copy h6 "[EMAIL_ADDRESS][DOMAIN_NAME]"
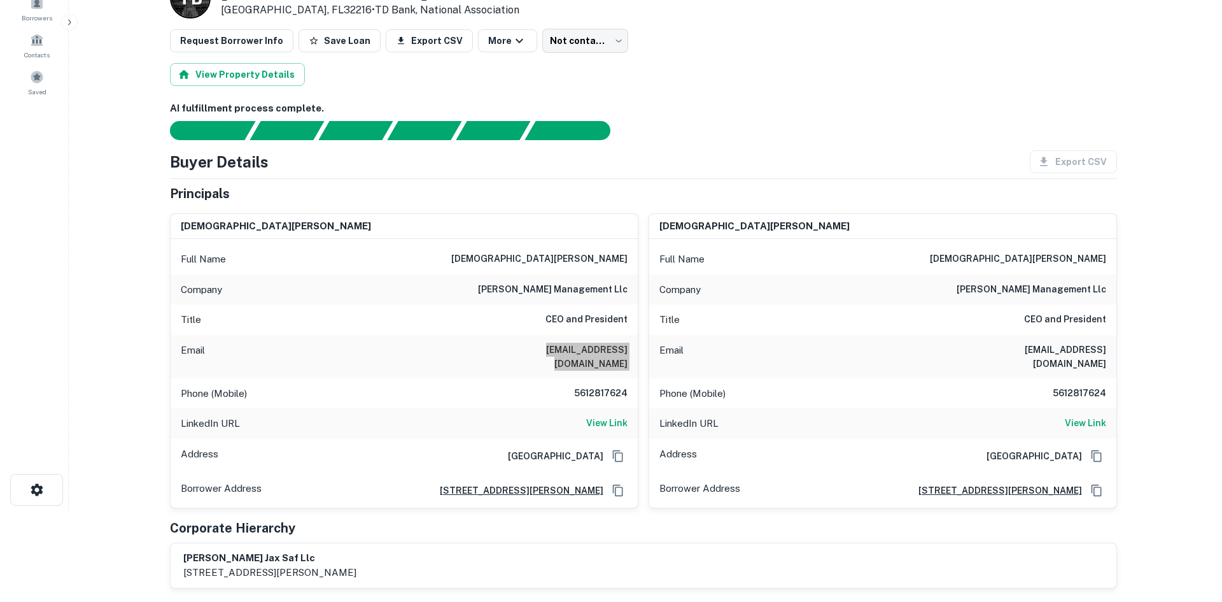
scroll to position [0, 0]
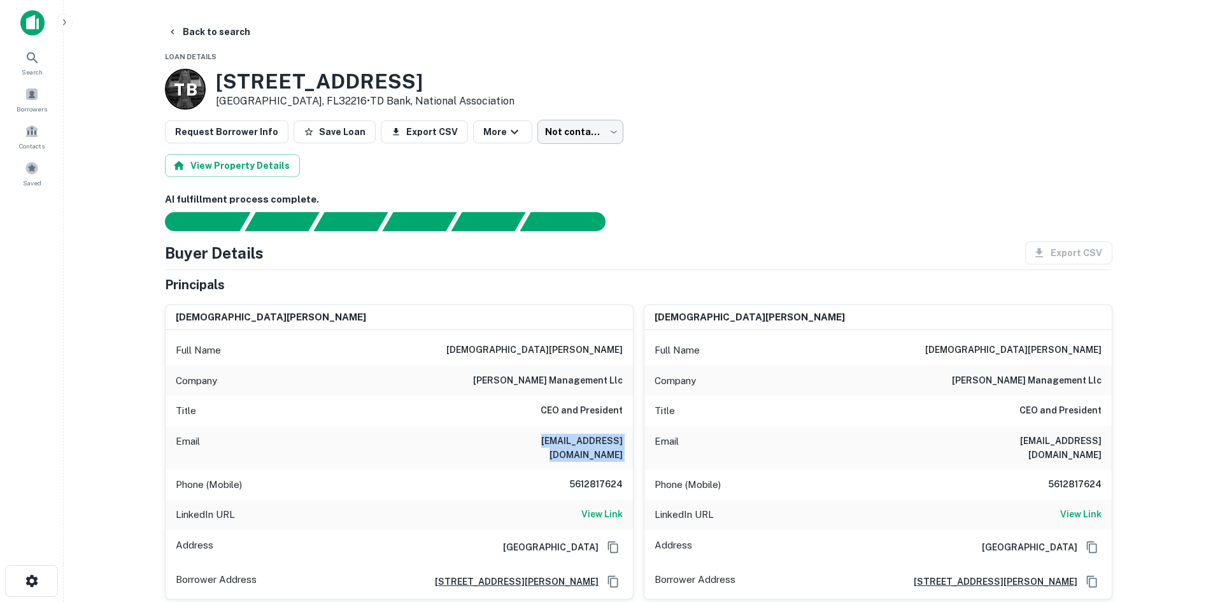
click at [574, 136] on body "Search Borrowers Contacts Saved Back to search Loan Details T B [STREET_ADDRESS…" at bounding box center [606, 301] width 1213 height 602
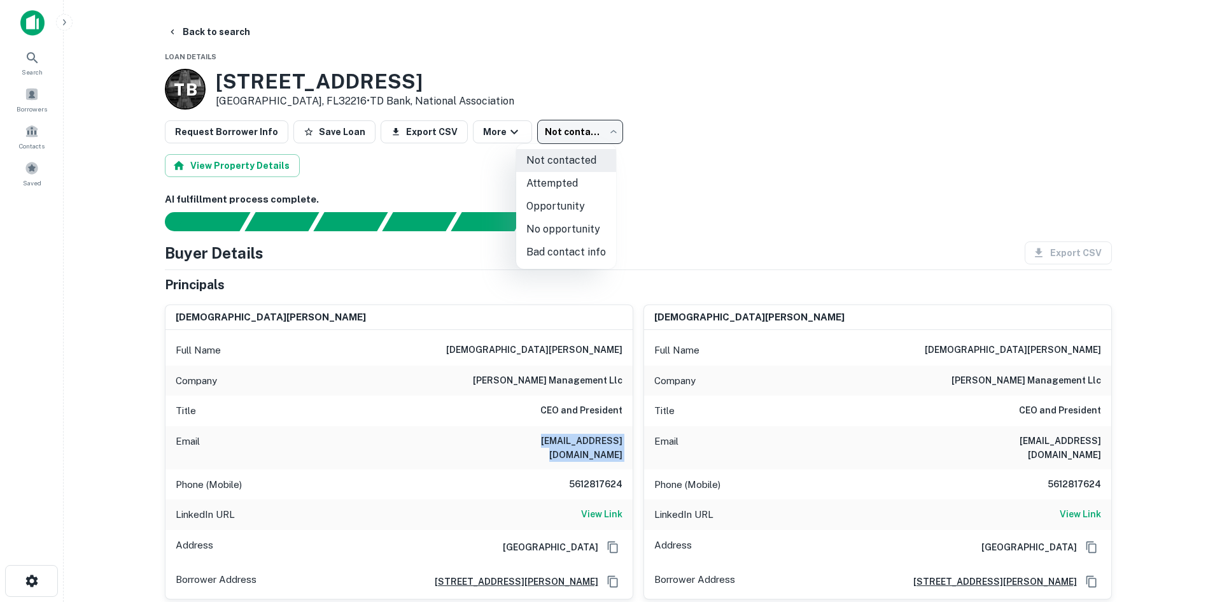
click at [577, 210] on li "Opportunity" at bounding box center [566, 206] width 100 height 23
type input "**********"
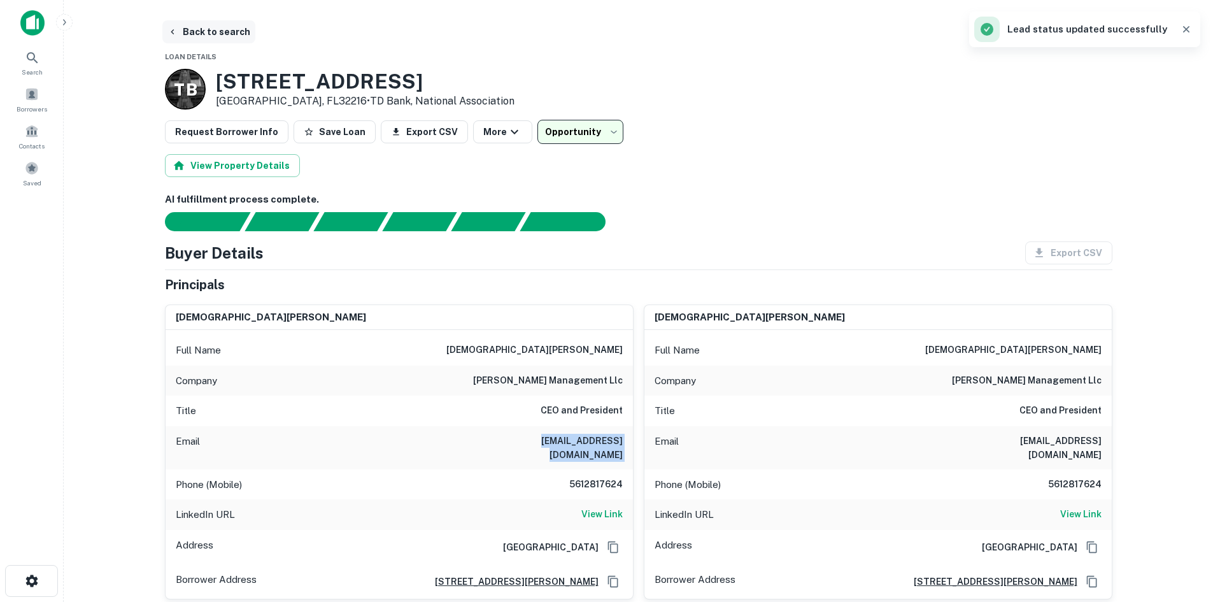
click at [223, 36] on button "Back to search" at bounding box center [208, 31] width 93 height 23
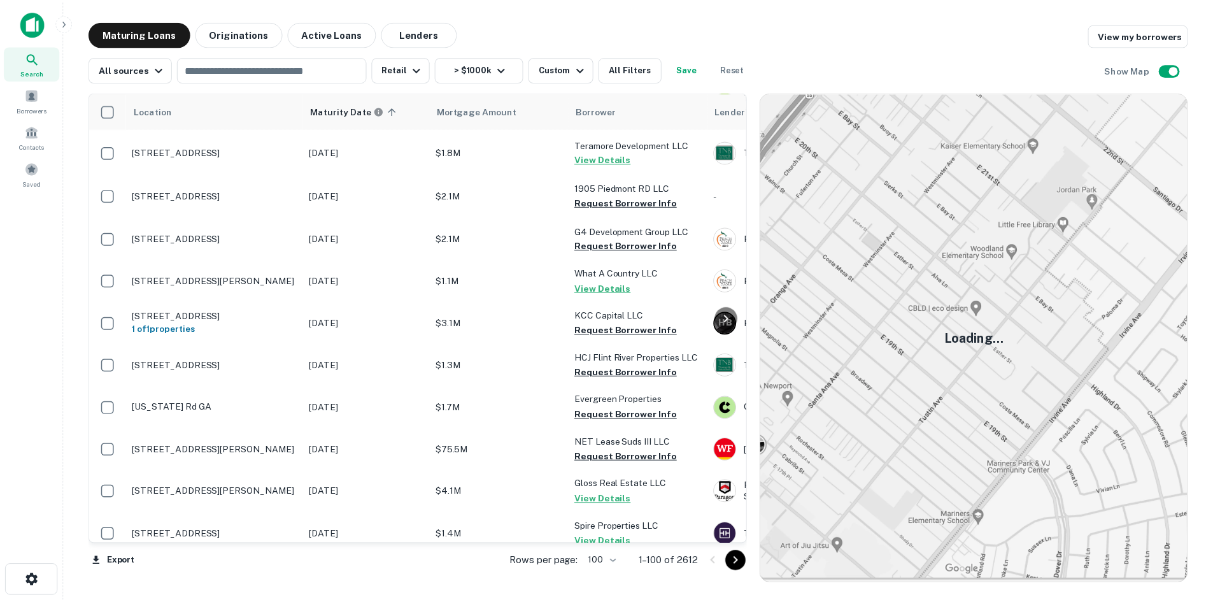
scroll to position [1227, 0]
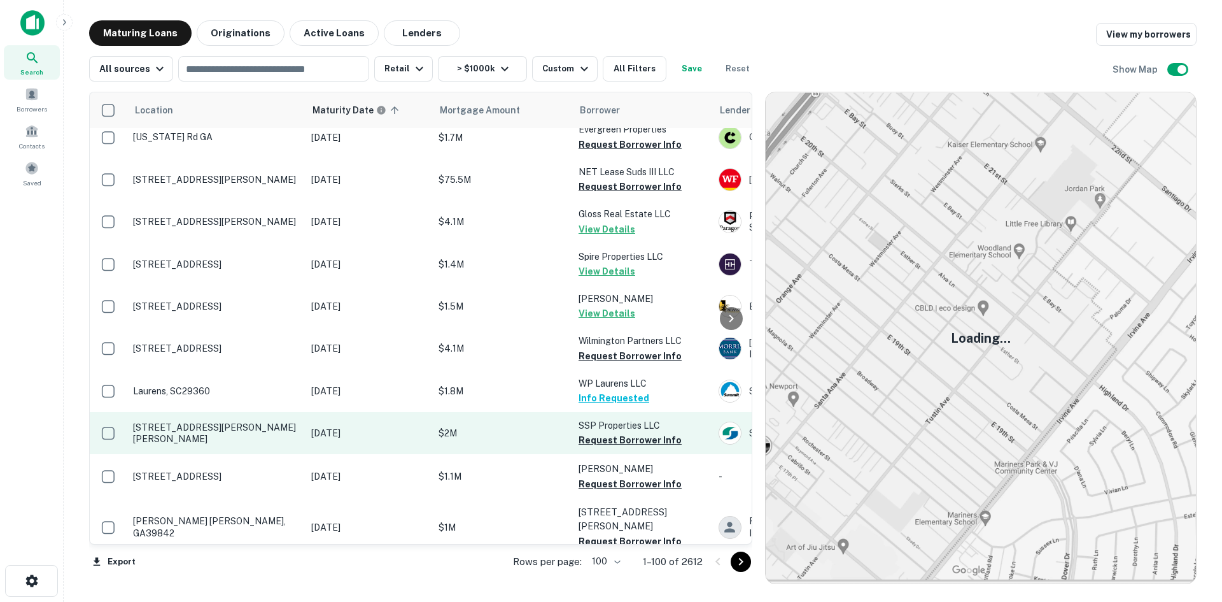
click at [221, 421] on p "[STREET_ADDRESS][PERSON_NAME][PERSON_NAME]" at bounding box center [216, 432] width 166 height 23
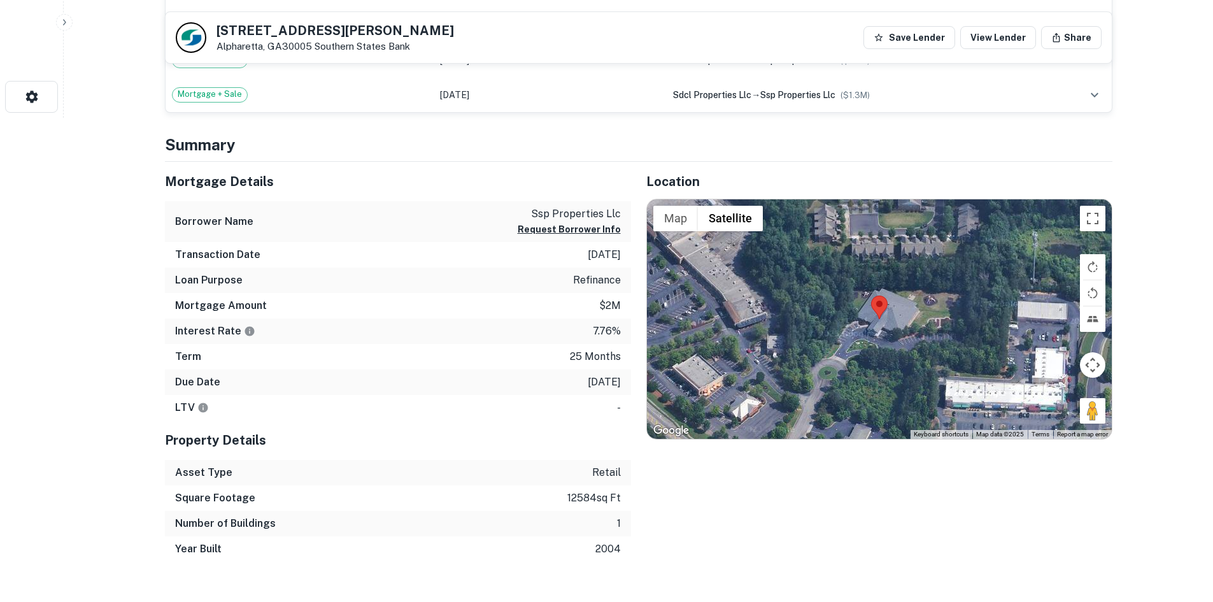
scroll to position [509, 0]
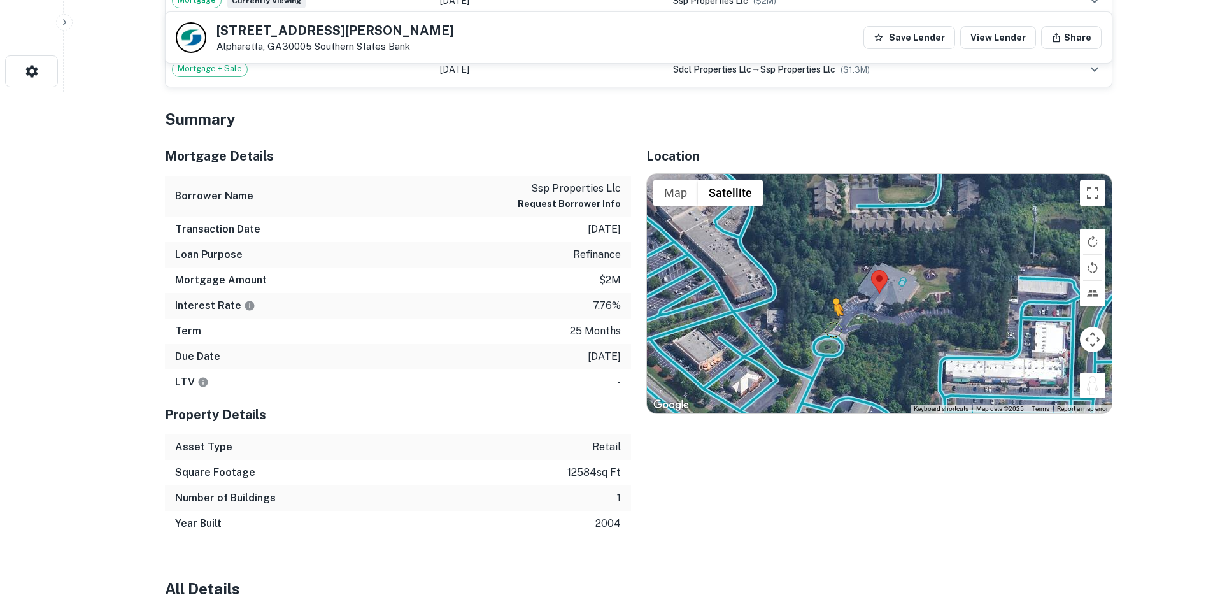
drag, startPoint x: 1092, startPoint y: 378, endPoint x: 828, endPoint y: 332, distance: 267.5
click at [828, 332] on div "To activate drag with keyboard, press Alt + Enter. Once in keyboard drag state,…" at bounding box center [879, 293] width 465 height 239
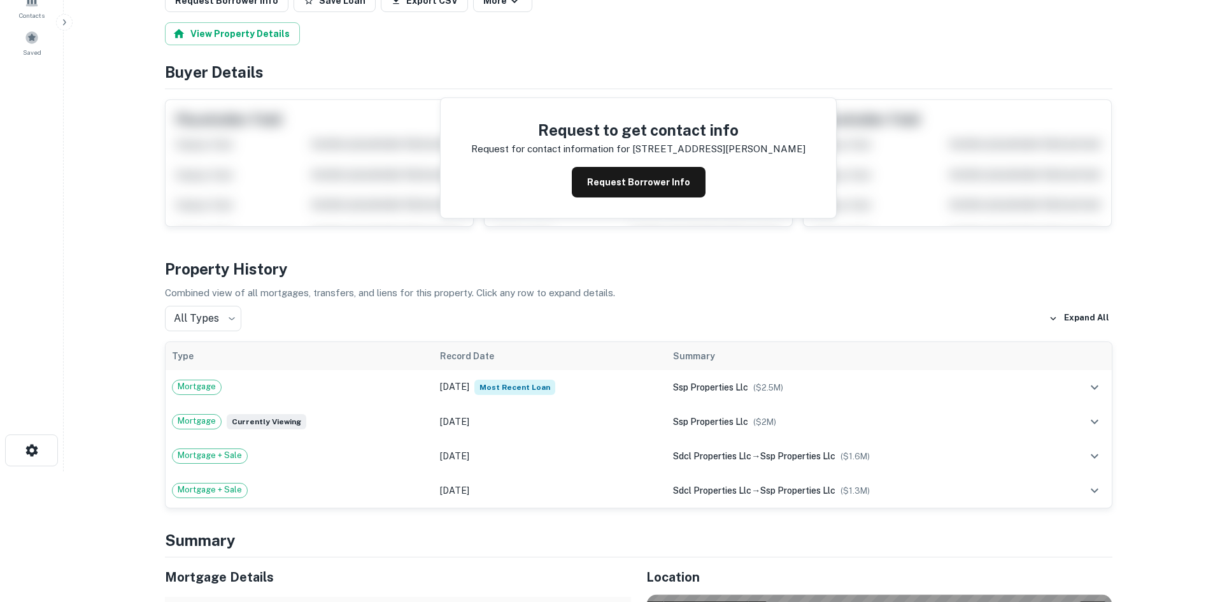
scroll to position [0, 0]
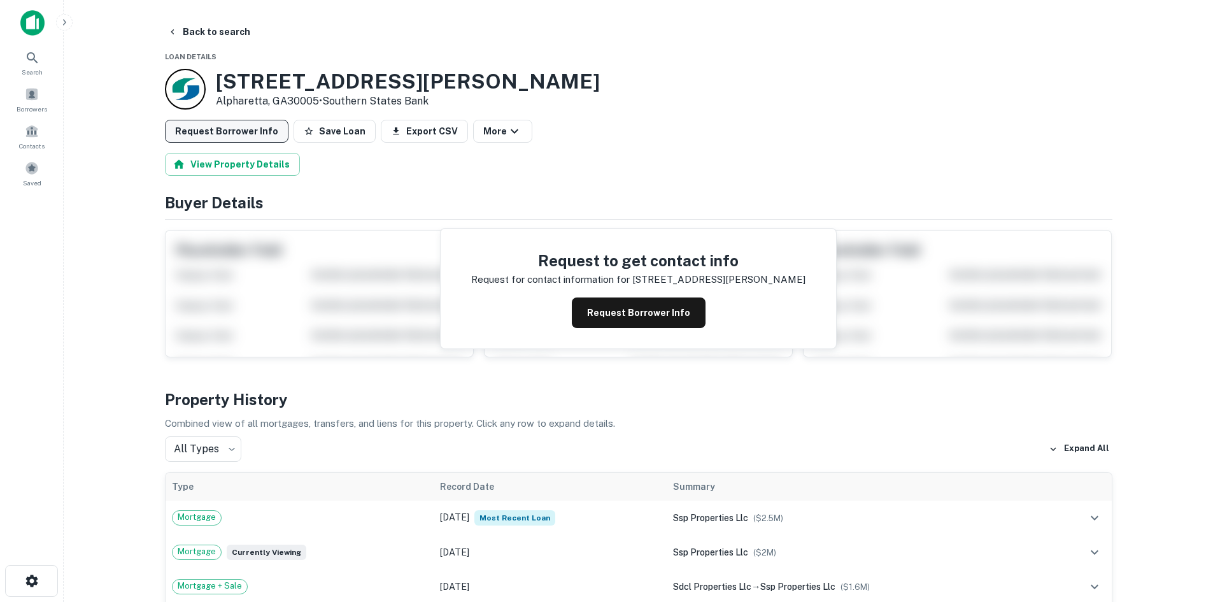
click at [260, 130] on button "Request Borrower Info" at bounding box center [227, 131] width 124 height 23
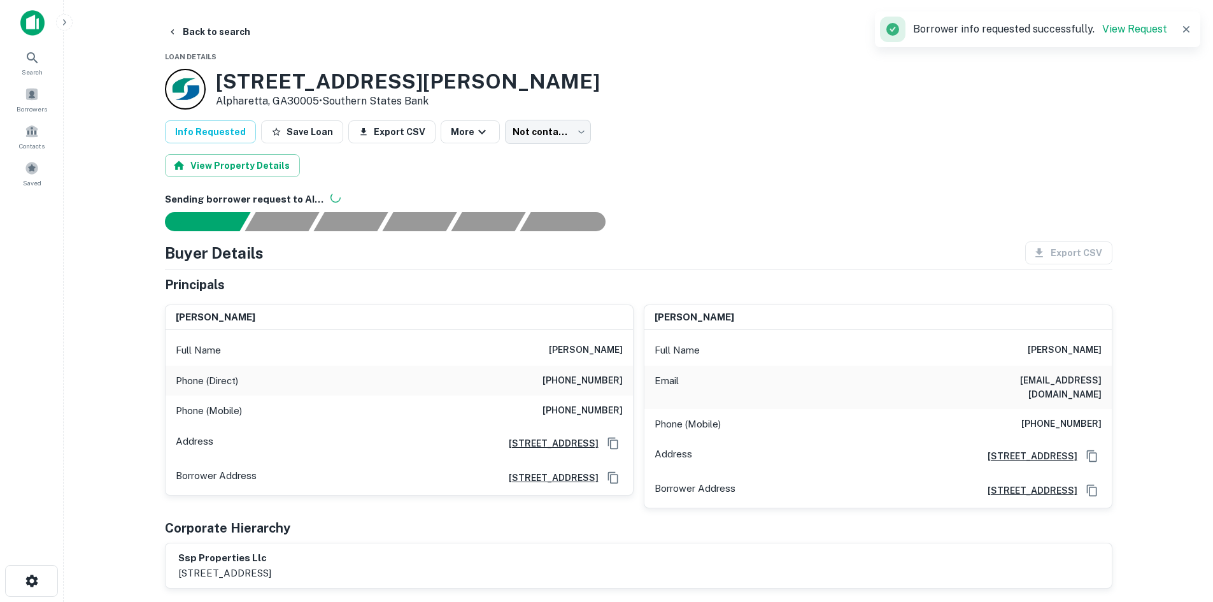
click at [581, 383] on h6 "[PHONE_NUMBER]" at bounding box center [582, 380] width 80 height 15
copy h6 "[PHONE_NUMBER]"
click at [581, 412] on h6 "[PHONE_NUMBER]" at bounding box center [582, 410] width 80 height 15
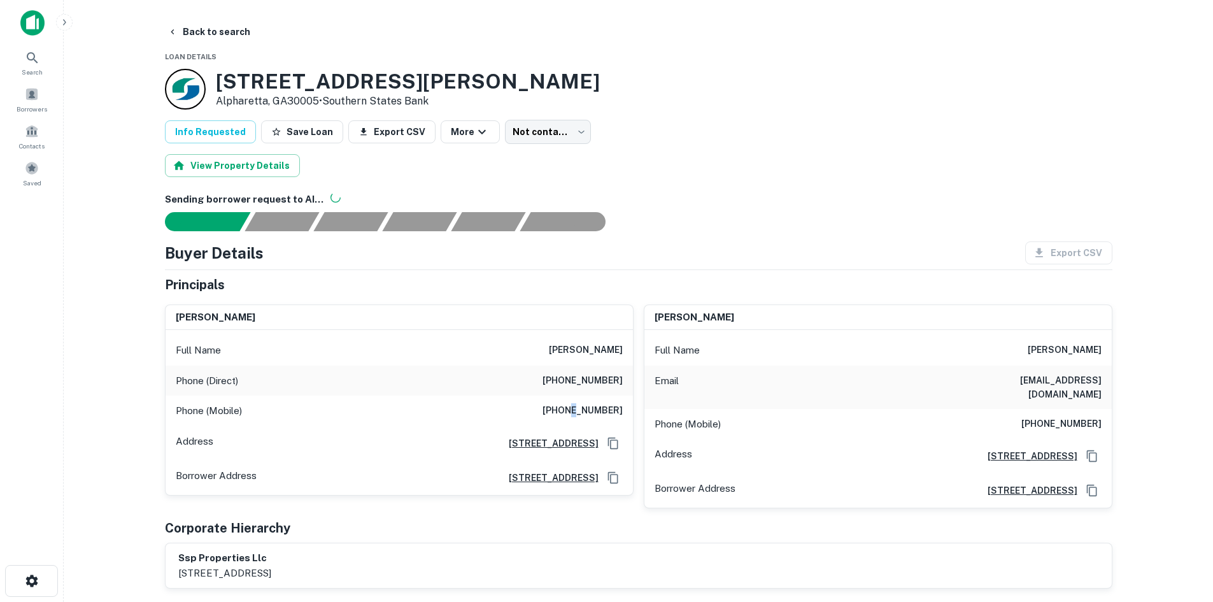
click at [581, 412] on h6 "[PHONE_NUMBER]" at bounding box center [582, 410] width 80 height 15
copy h6 "[PHONE_NUMBER]"
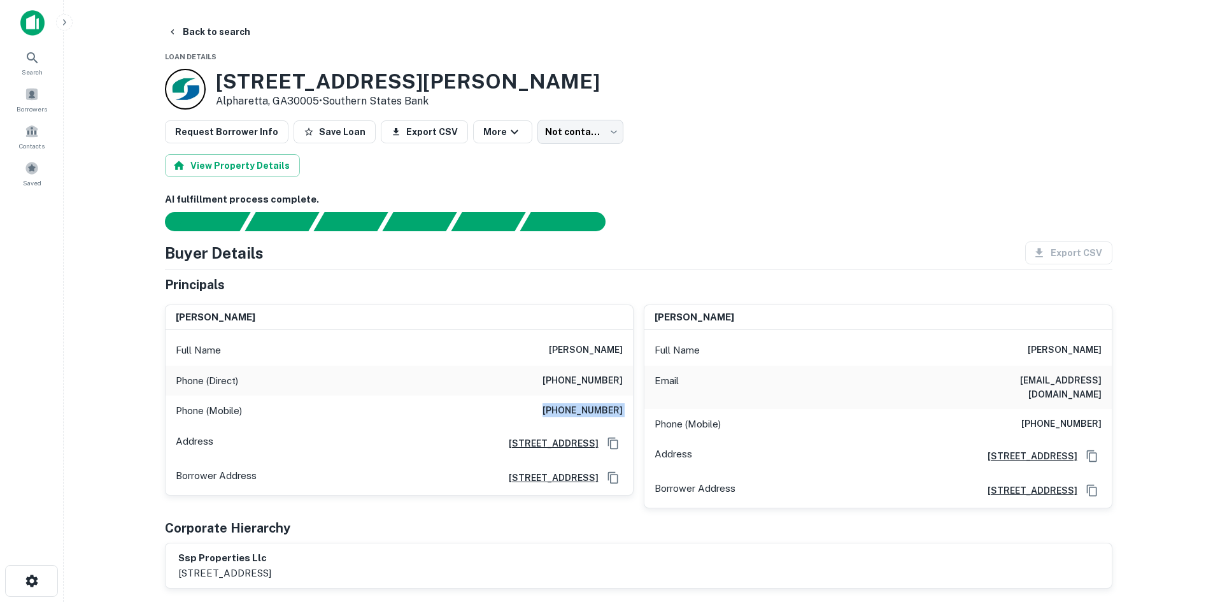
click at [1045, 416] on h6 "[PHONE_NUMBER]" at bounding box center [1061, 423] width 80 height 15
click at [1042, 416] on h6 "[PHONE_NUMBER]" at bounding box center [1061, 423] width 80 height 15
copy h6 "[PHONE_NUMBER]"
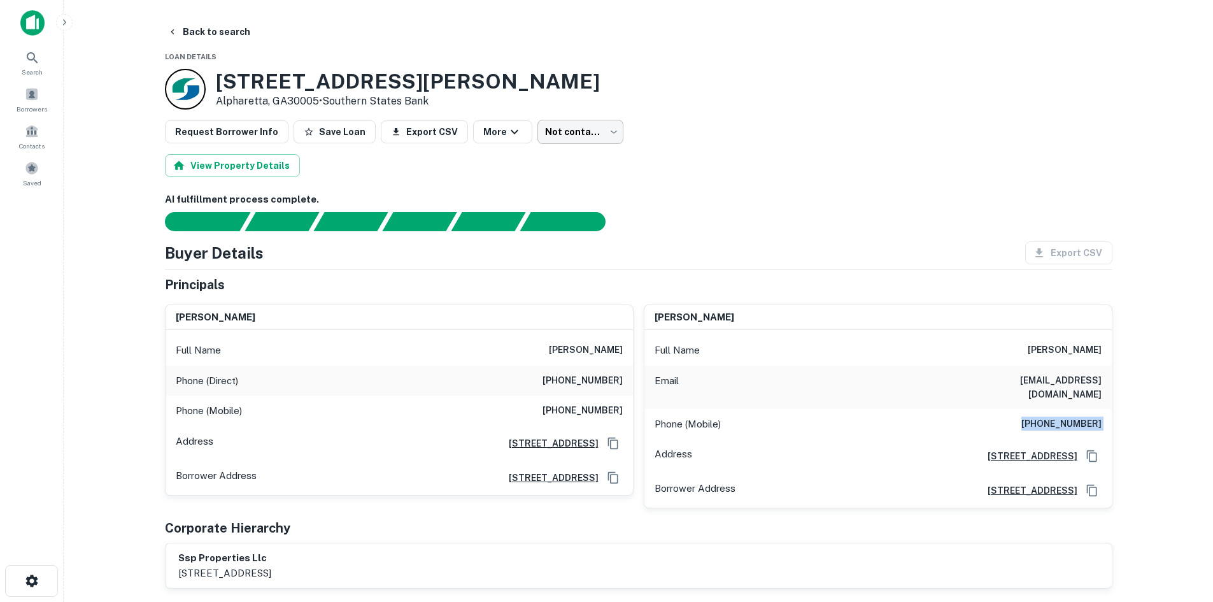
click at [545, 122] on body "Search Borrowers Contacts Saved Back to search Loan Details [STREET_ADDRESS][PE…" at bounding box center [606, 301] width 1213 height 602
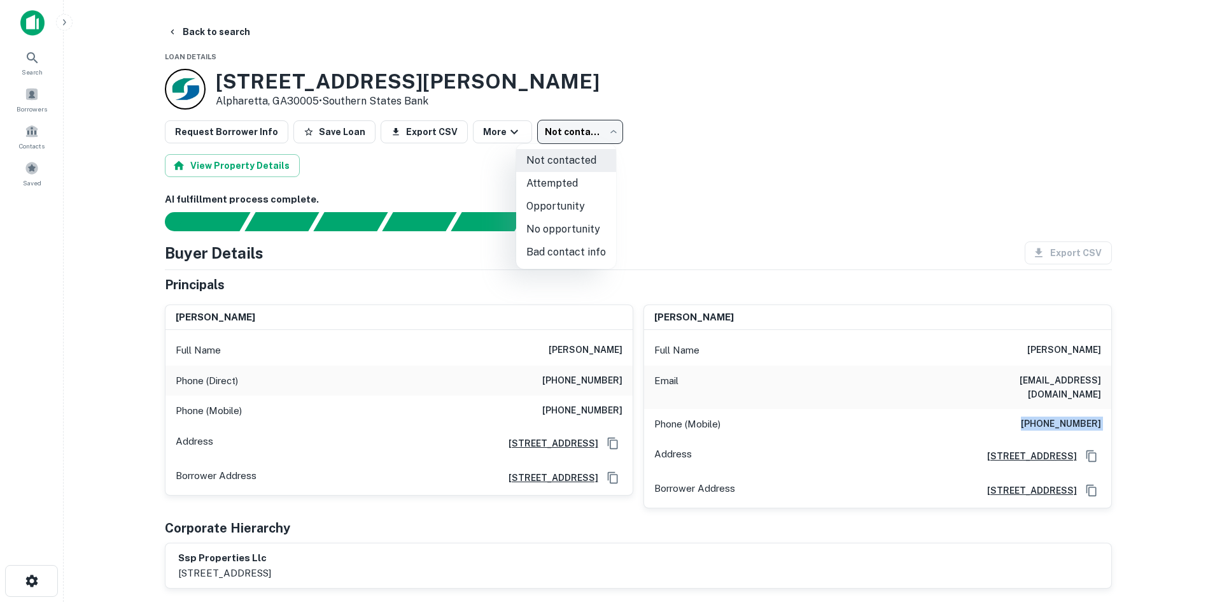
click at [545, 195] on li "Opportunity" at bounding box center [566, 206] width 100 height 23
type input "**********"
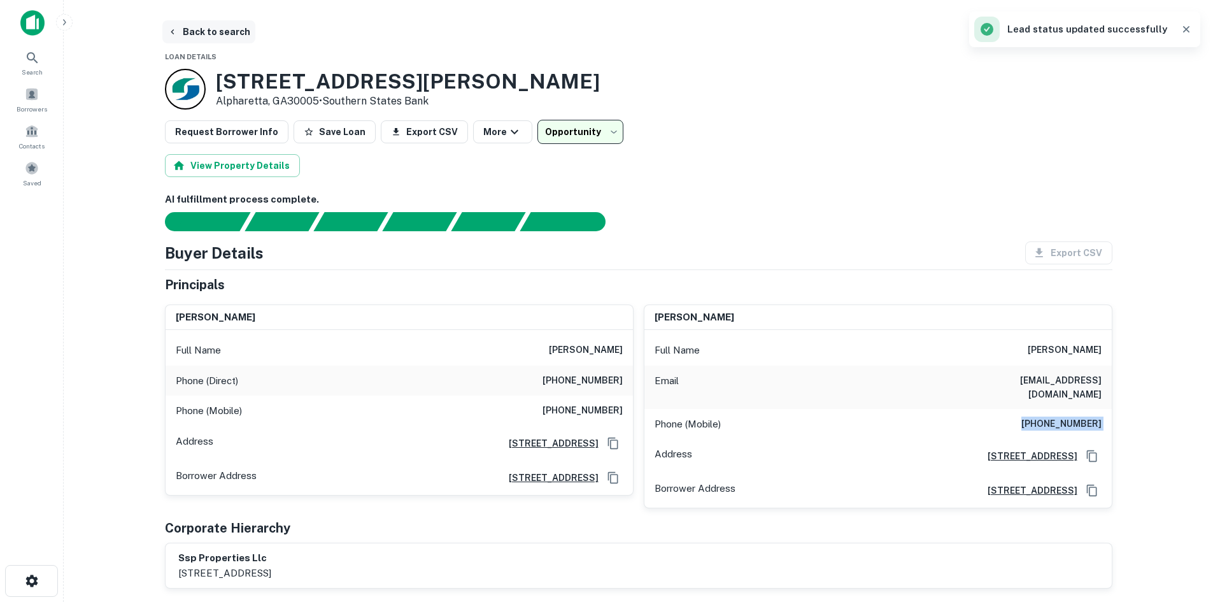
click at [224, 29] on button "Back to search" at bounding box center [208, 31] width 93 height 23
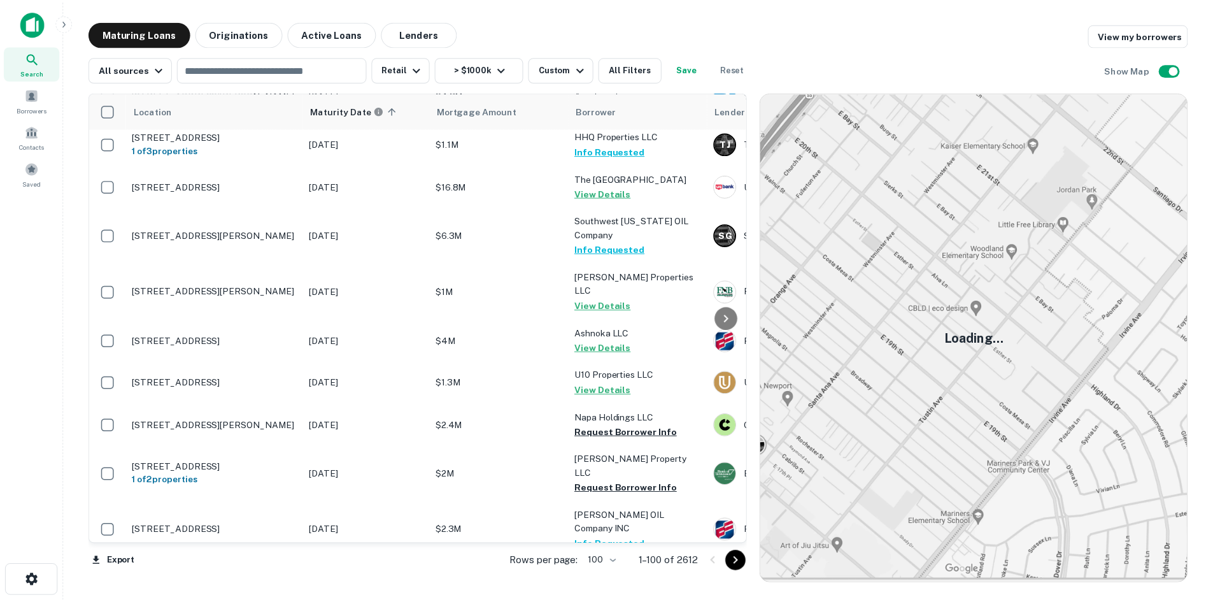
scroll to position [3519, 0]
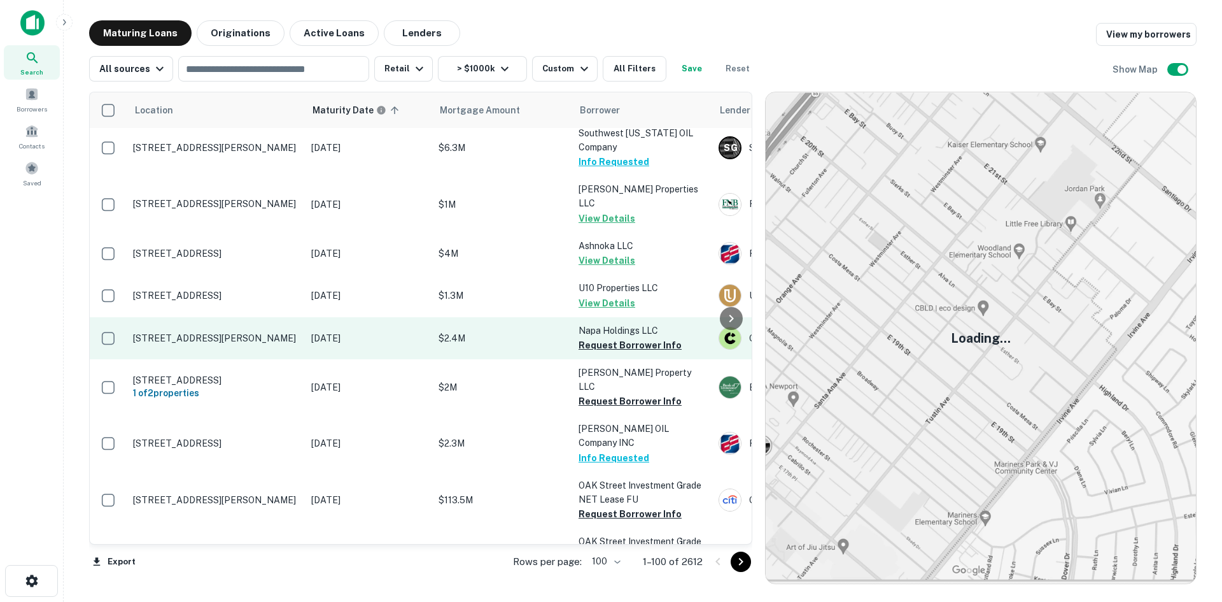
click at [244, 317] on td "[STREET_ADDRESS][PERSON_NAME]" at bounding box center [216, 338] width 178 height 42
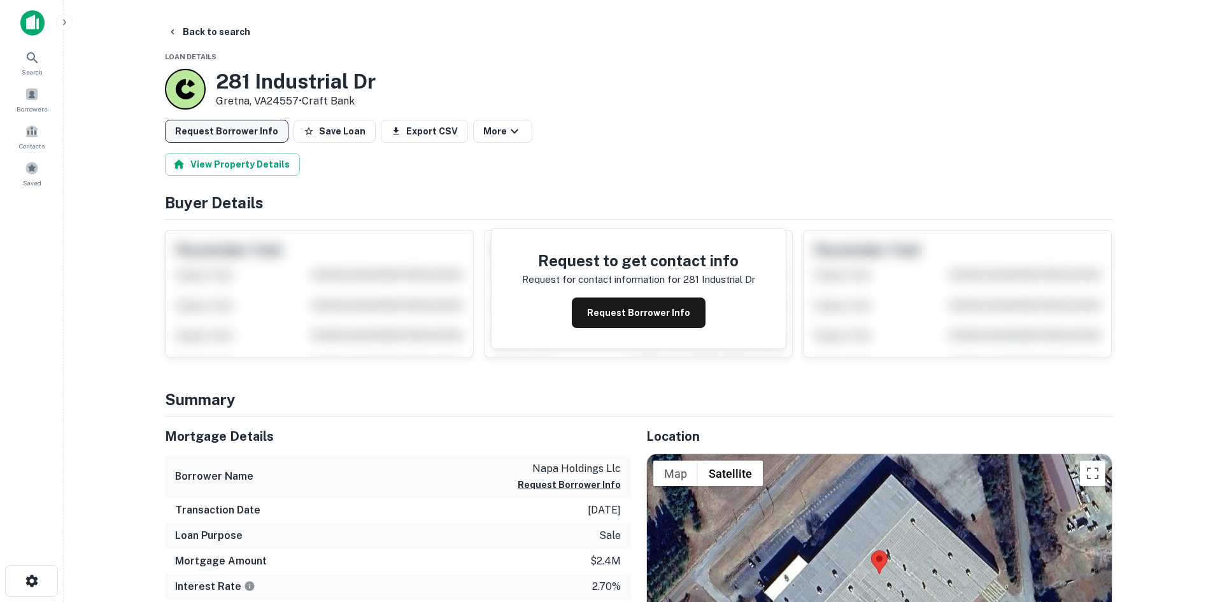
click at [253, 131] on button "Request Borrower Info" at bounding box center [227, 131] width 124 height 23
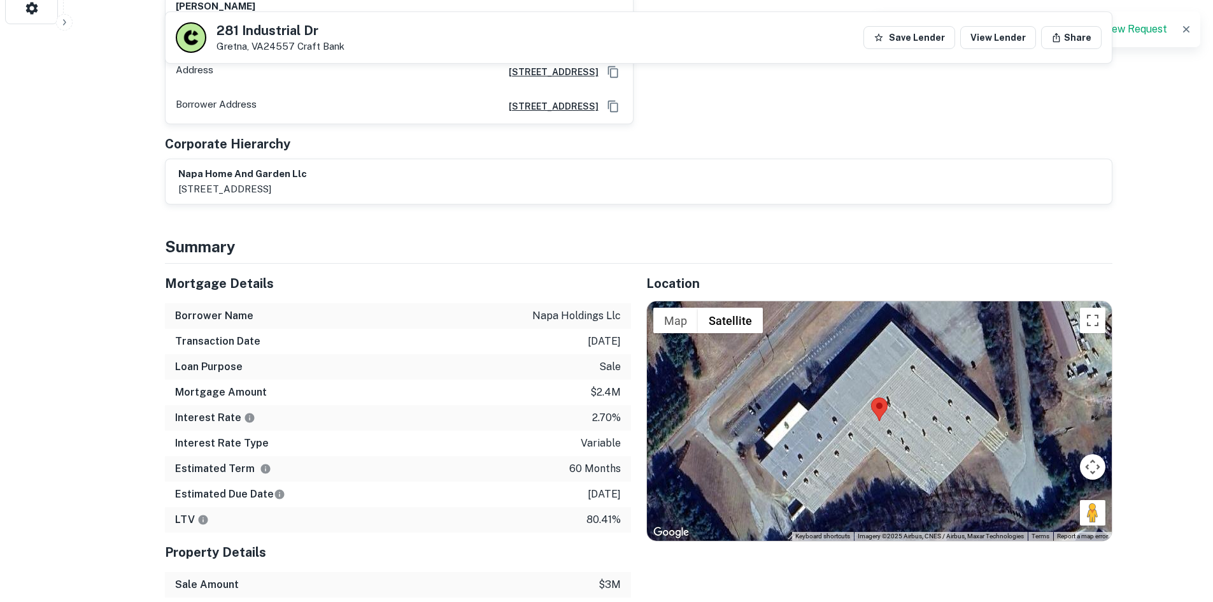
scroll to position [573, 0]
drag, startPoint x: 1089, startPoint y: 500, endPoint x: 764, endPoint y: 341, distance: 361.3
click at [764, 341] on div "To activate drag with keyboard, press Alt + Enter. Once in keyboard drag state,…" at bounding box center [879, 419] width 465 height 239
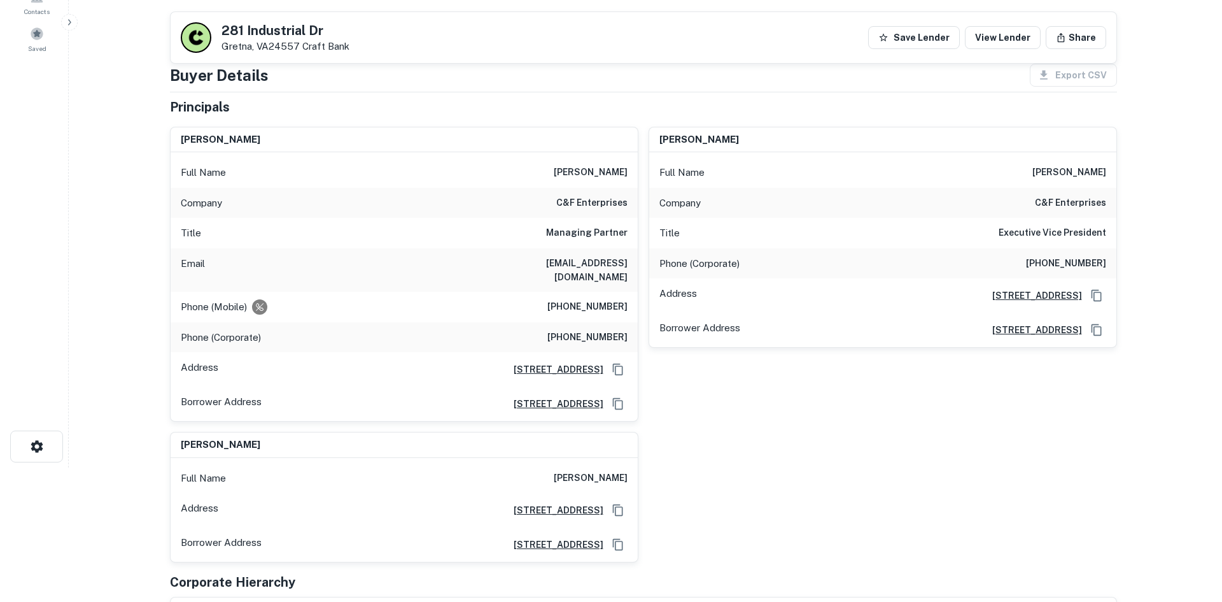
scroll to position [0, 0]
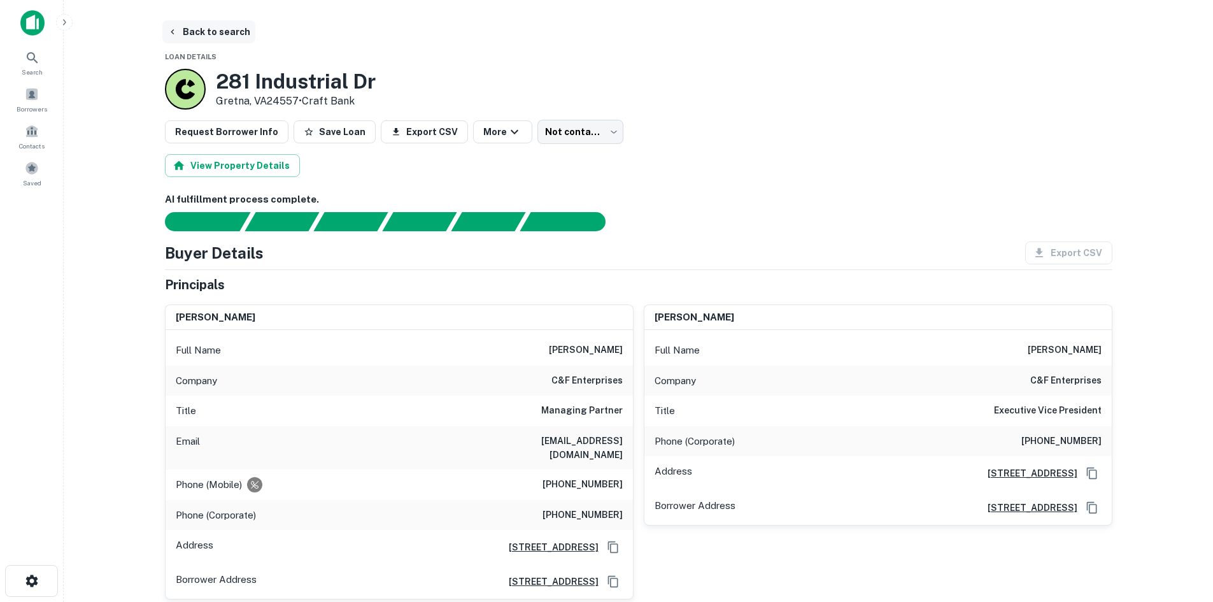
click at [214, 25] on button "Back to search" at bounding box center [208, 31] width 93 height 23
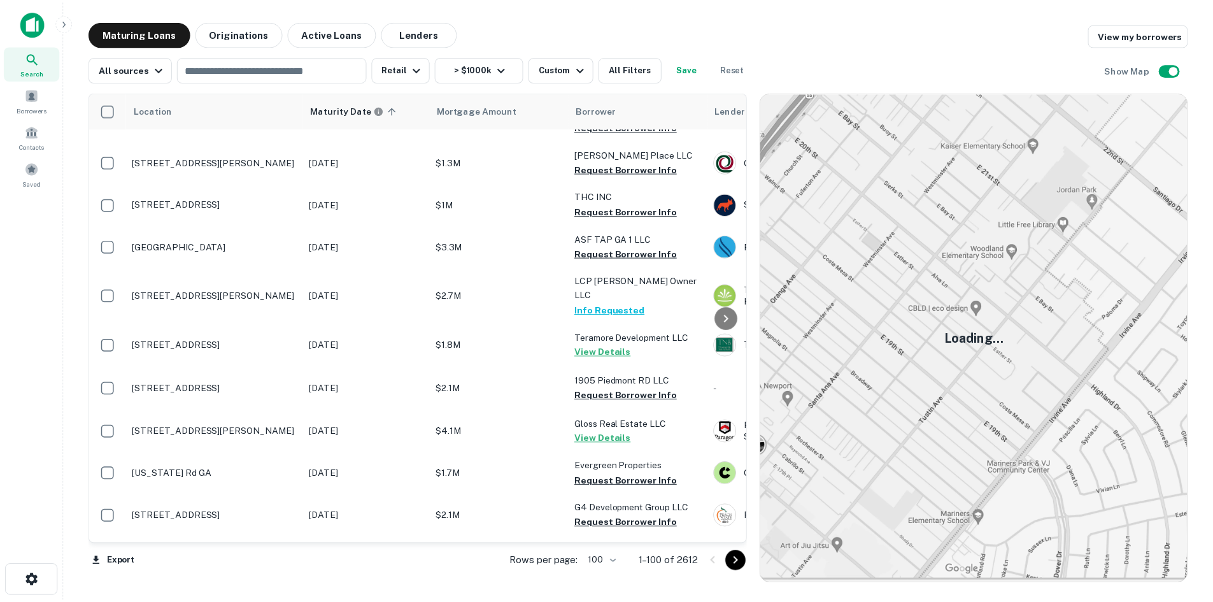
scroll to position [573, 0]
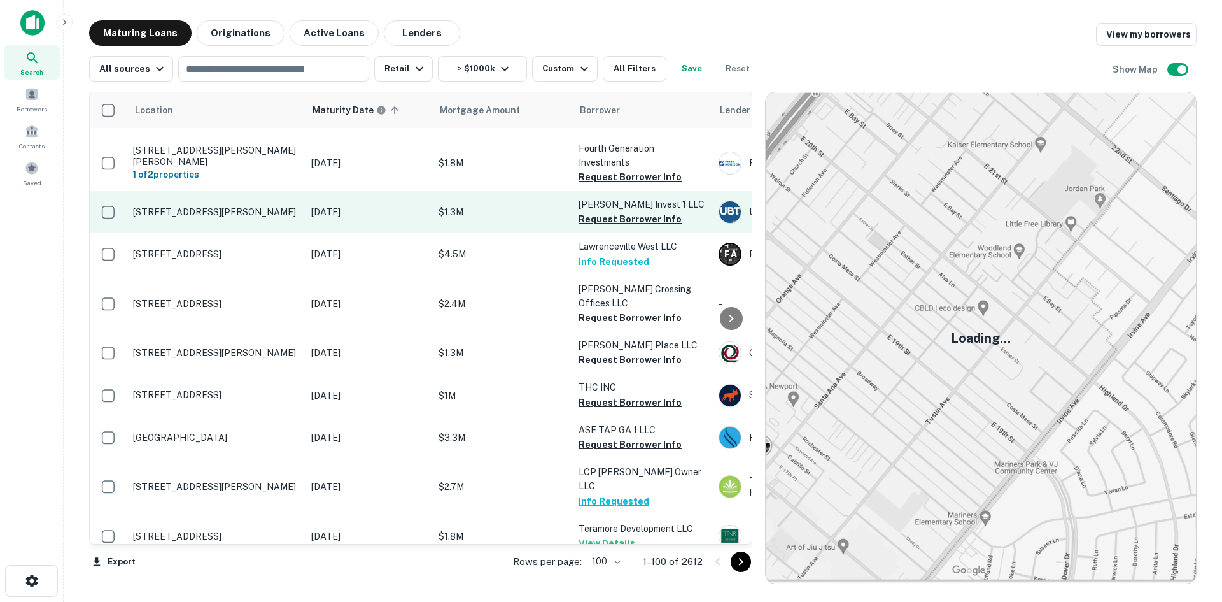
click at [278, 214] on td "[STREET_ADDRESS][PERSON_NAME]" at bounding box center [216, 212] width 178 height 42
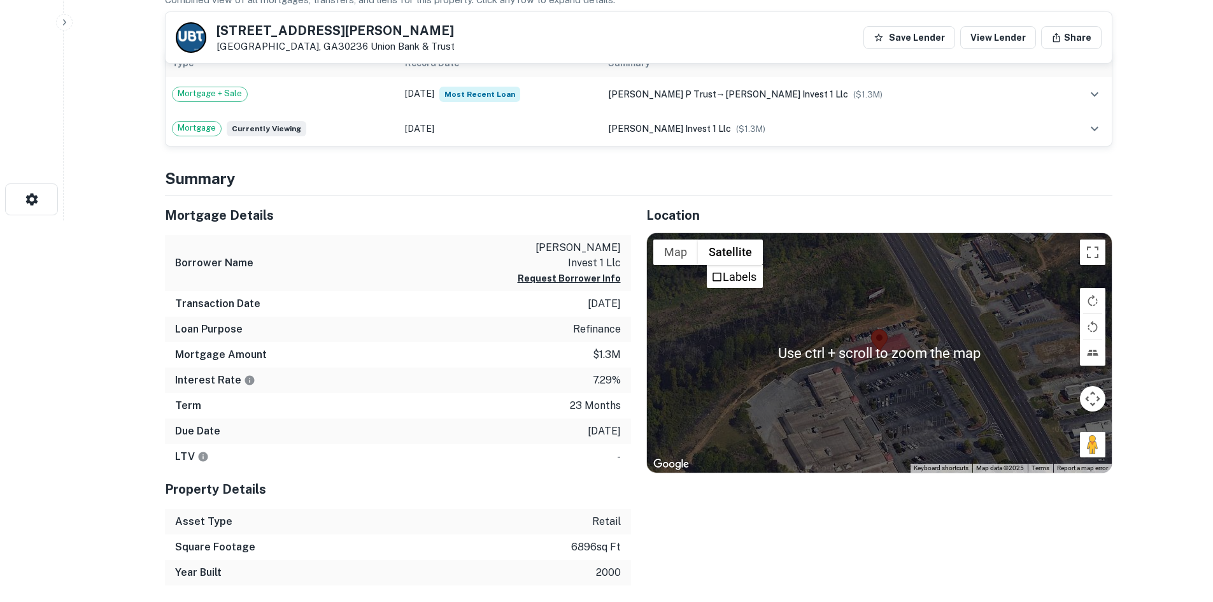
scroll to position [382, 0]
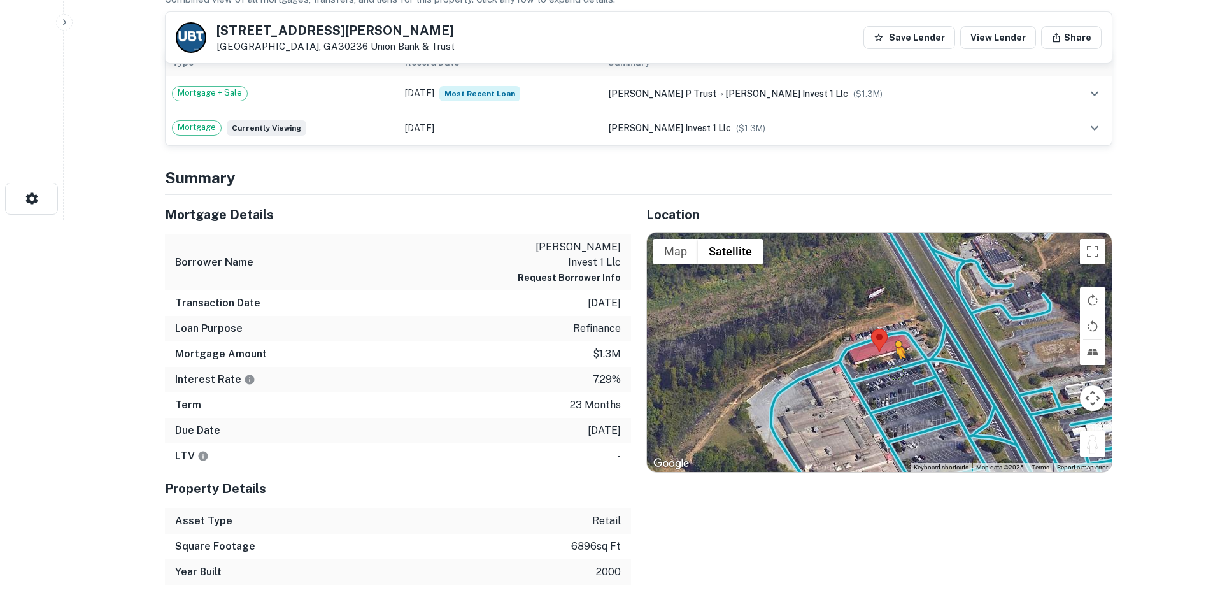
drag, startPoint x: 1099, startPoint y: 446, endPoint x: 893, endPoint y: 370, distance: 219.4
click at [893, 370] on div "To activate drag with keyboard, press Alt + Enter. Once in keyboard drag state,…" at bounding box center [879, 351] width 465 height 239
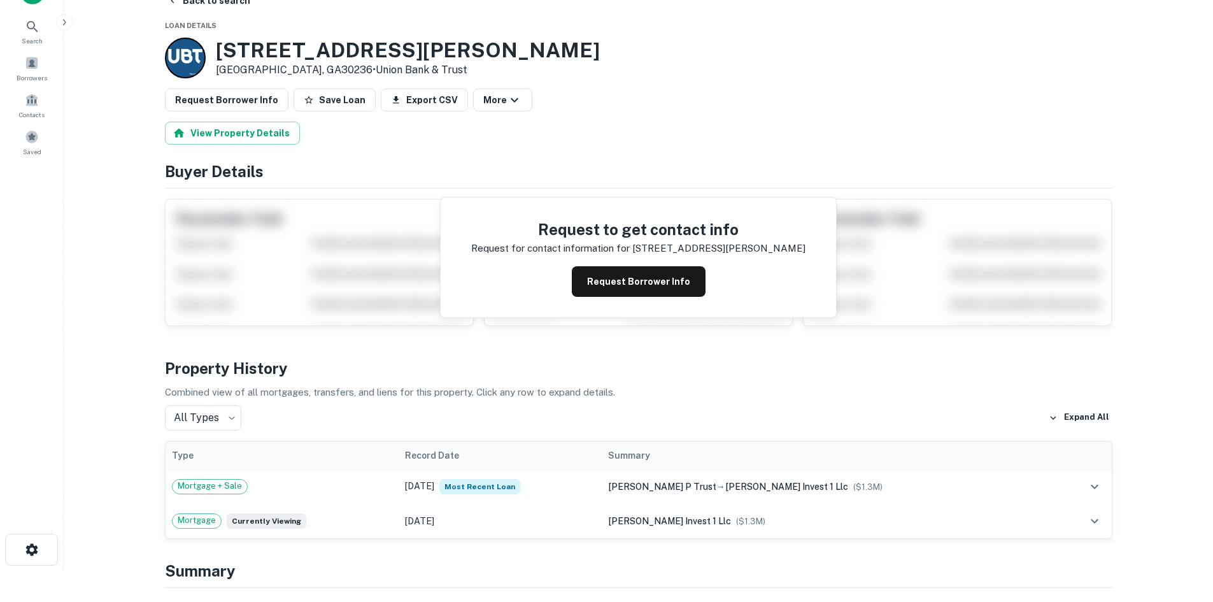
scroll to position [0, 0]
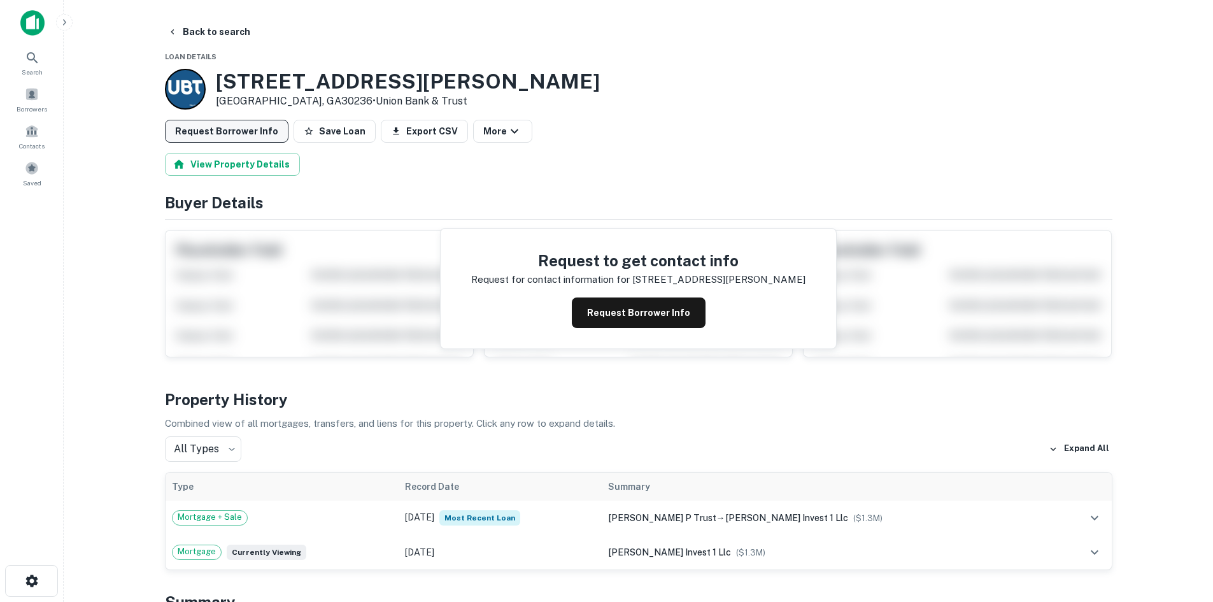
click at [265, 136] on button "Request Borrower Info" at bounding box center [227, 131] width 124 height 23
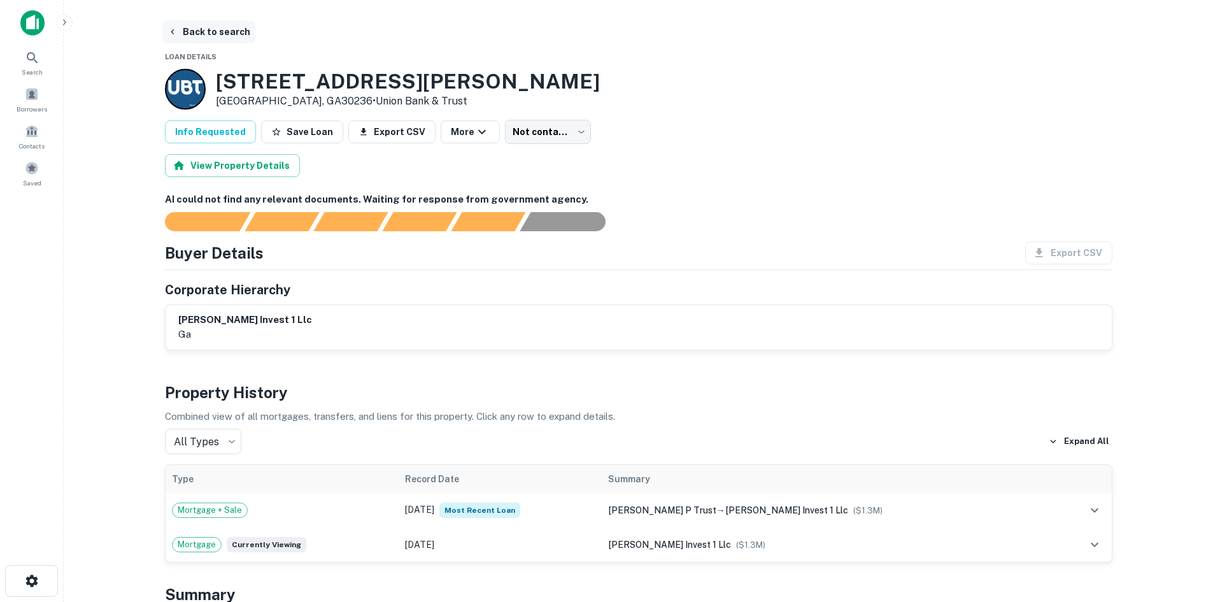
click at [231, 34] on button "Back to search" at bounding box center [208, 31] width 93 height 23
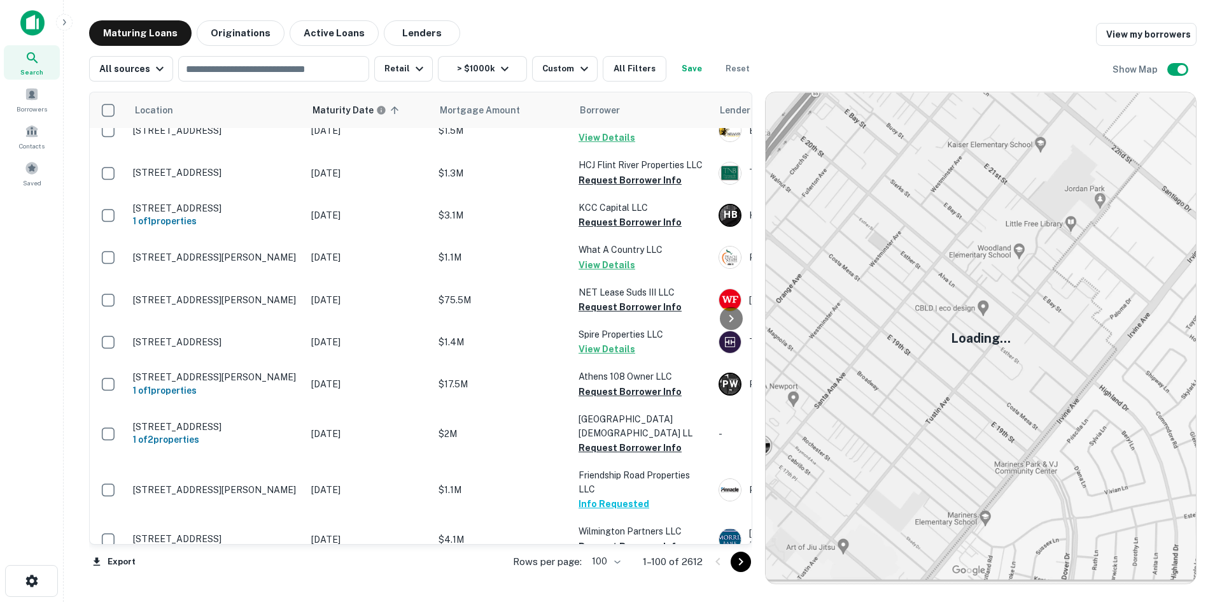
scroll to position [1210, 0]
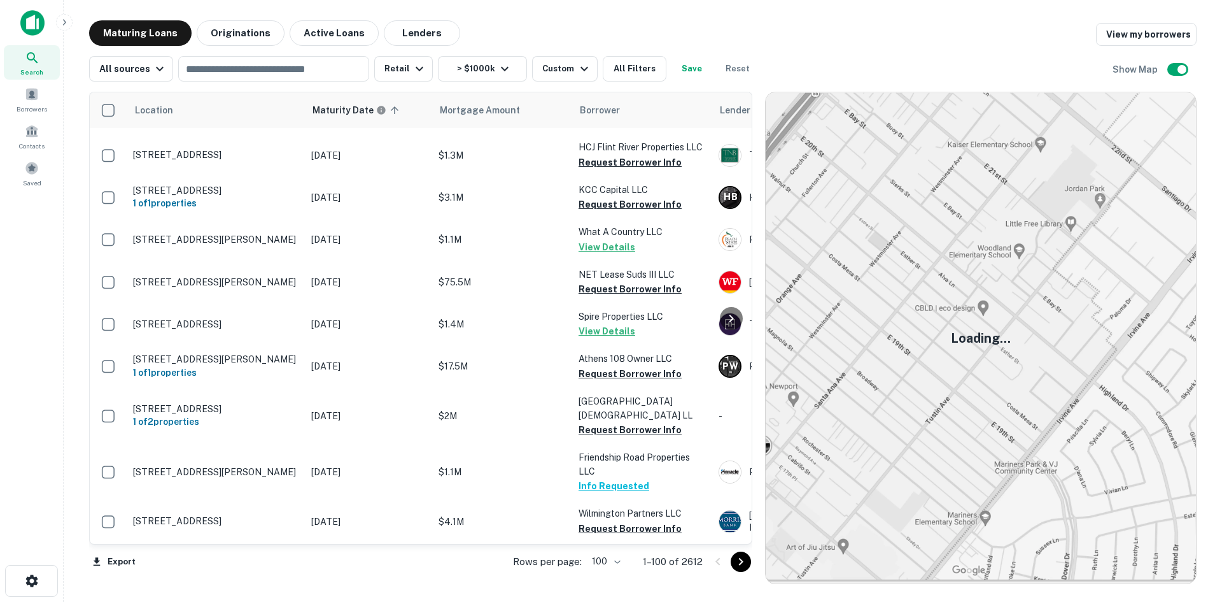
click at [734, 555] on icon "Go to next page" at bounding box center [740, 561] width 15 height 15
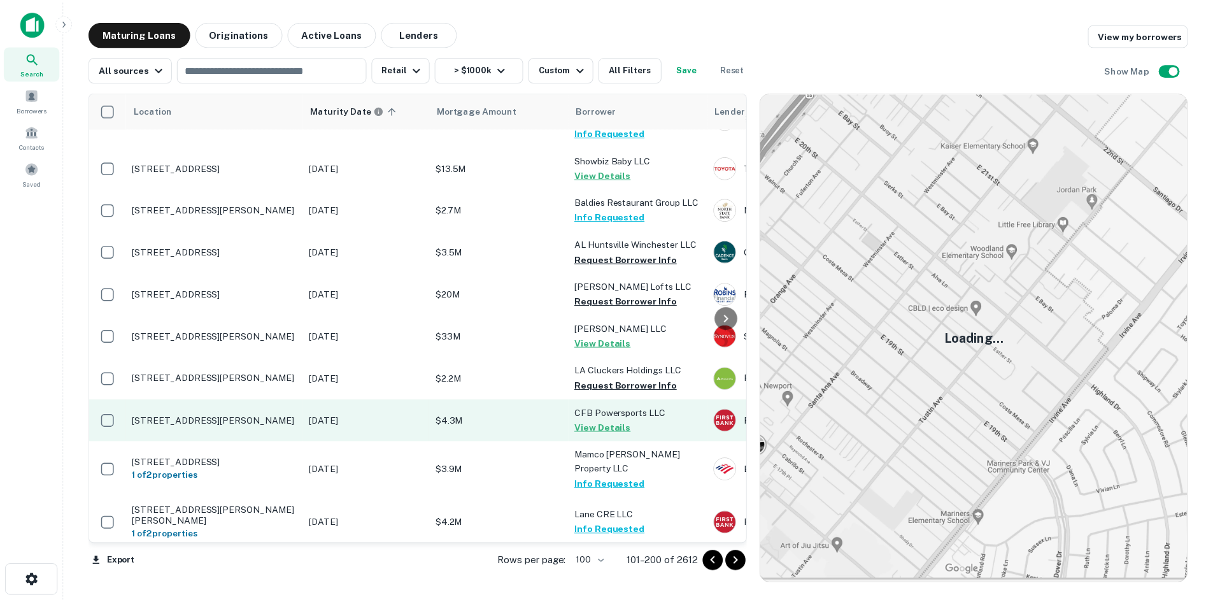
scroll to position [3756, 0]
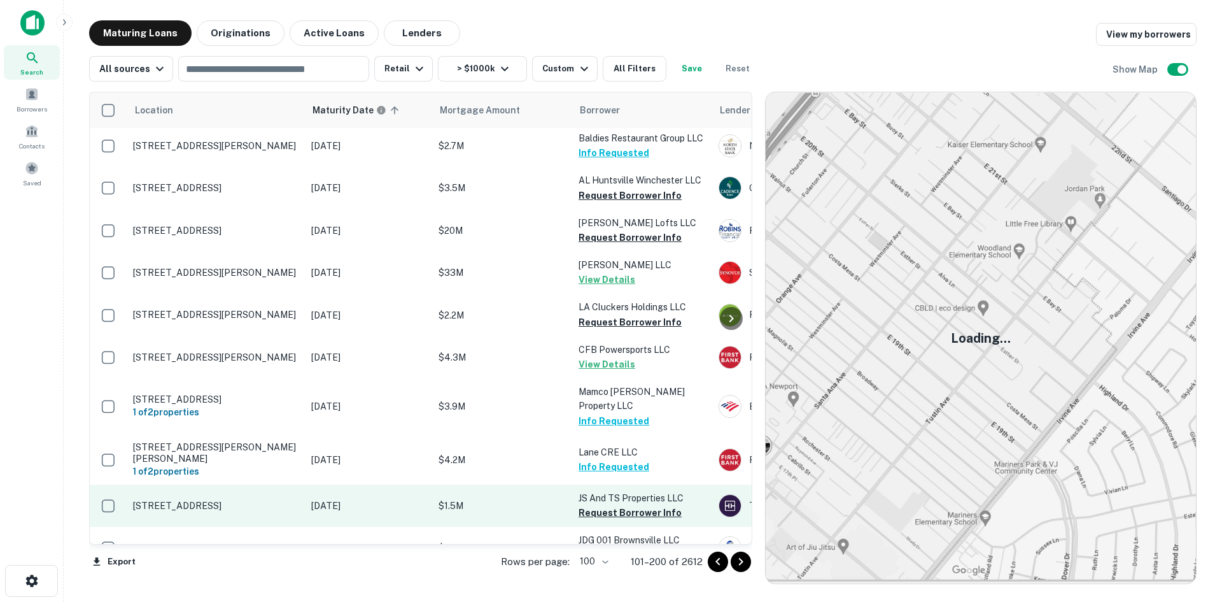
click at [270, 500] on p "[STREET_ADDRESS]" at bounding box center [216, 505] width 166 height 11
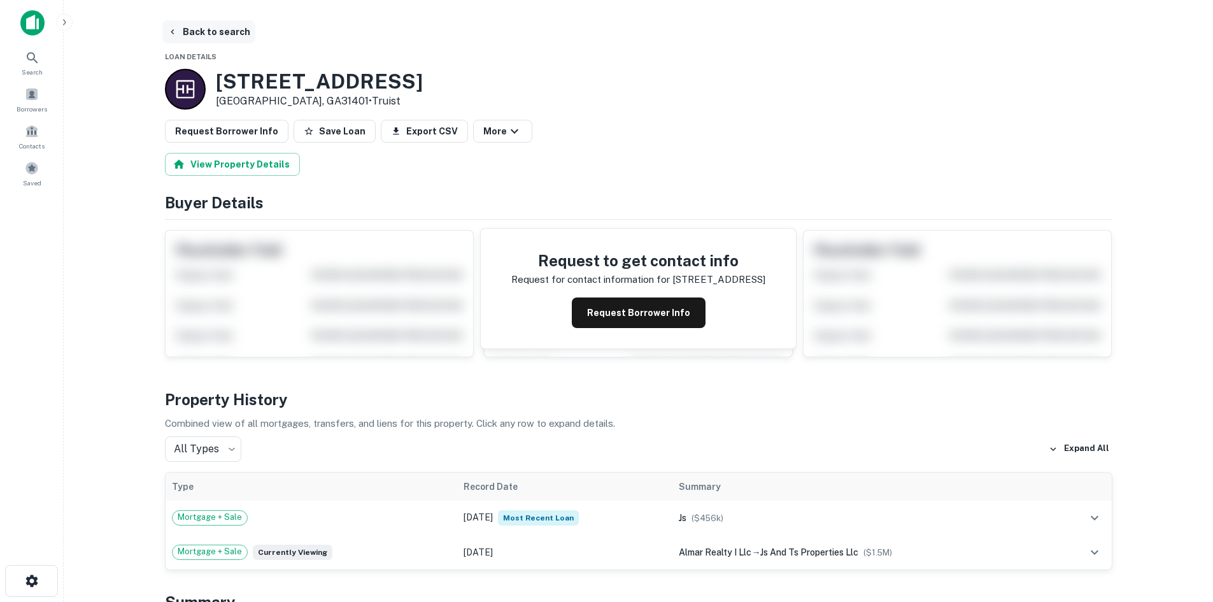
click at [227, 34] on button "Back to search" at bounding box center [208, 31] width 93 height 23
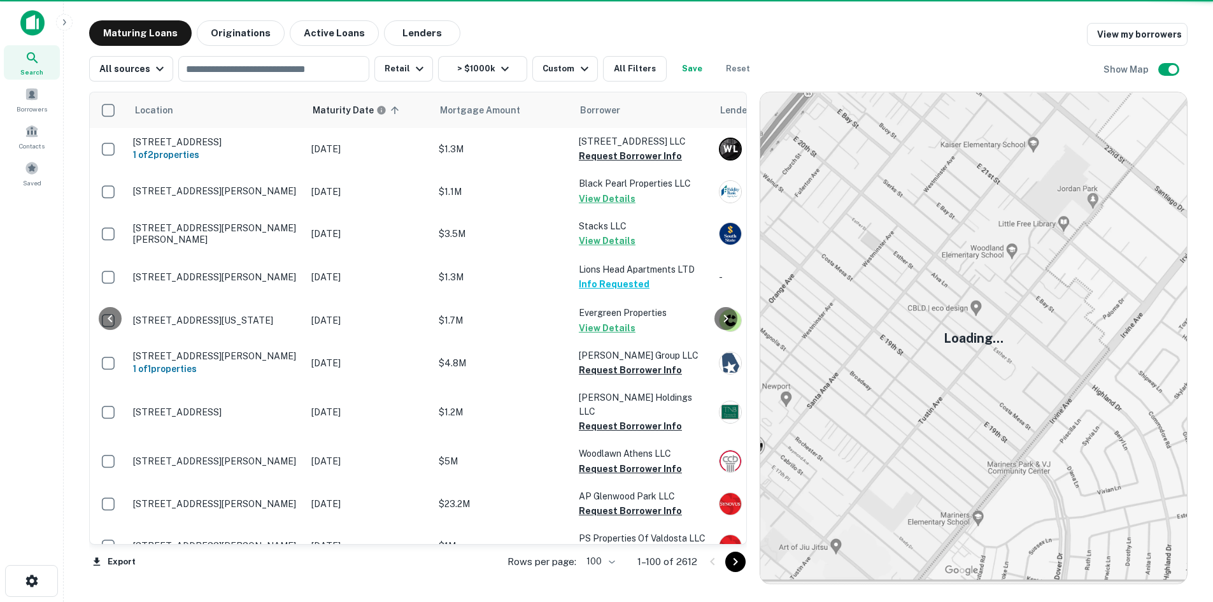
click at [740, 560] on icon "Go to next page" at bounding box center [735, 561] width 15 height 15
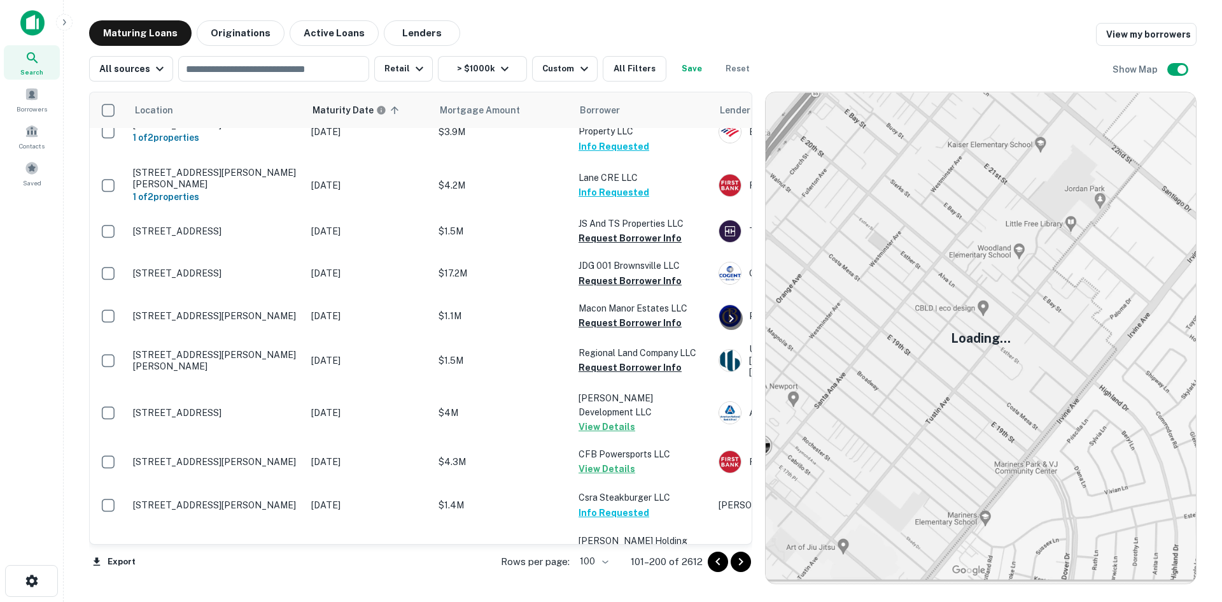
scroll to position [4092, 0]
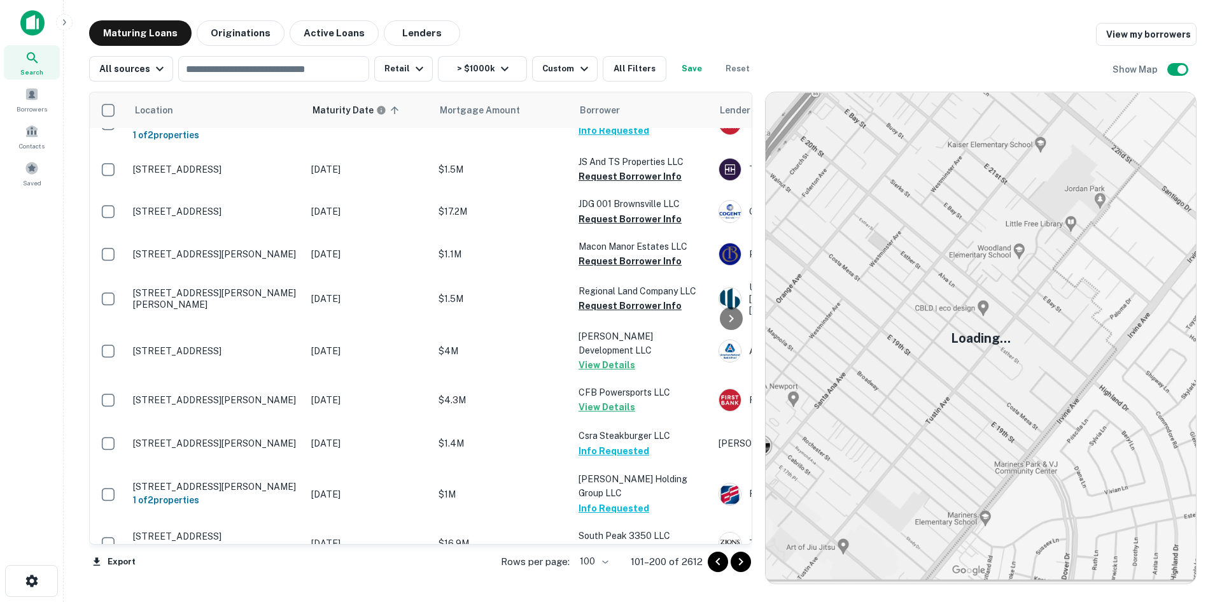
click at [734, 558] on icon "Go to next page" at bounding box center [740, 561] width 15 height 15
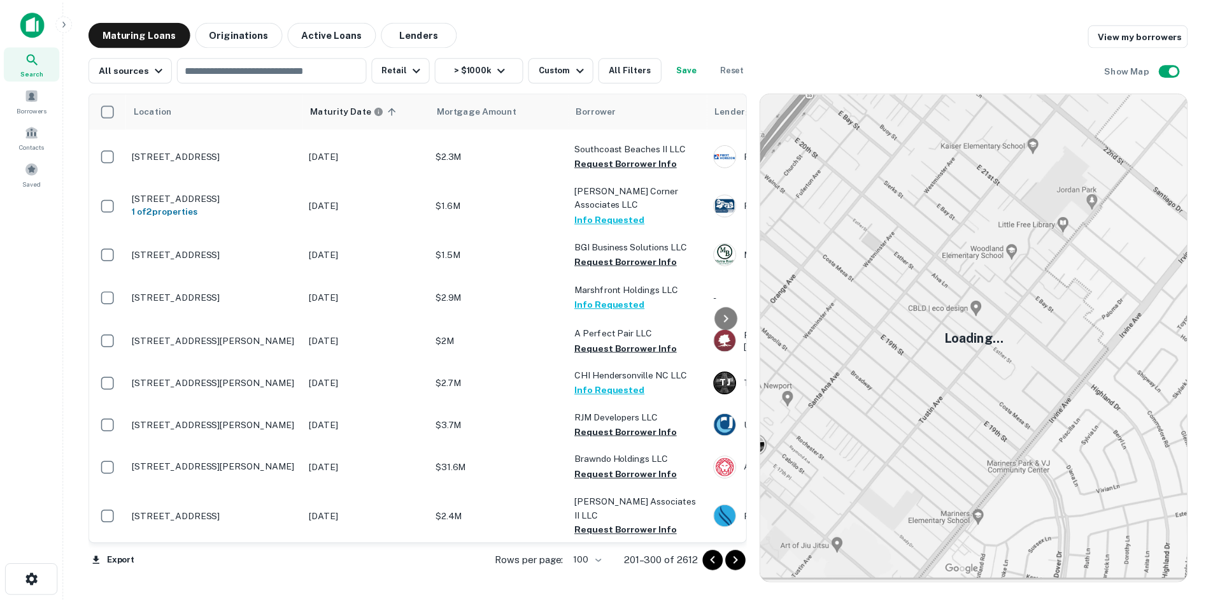
scroll to position [3392, 0]
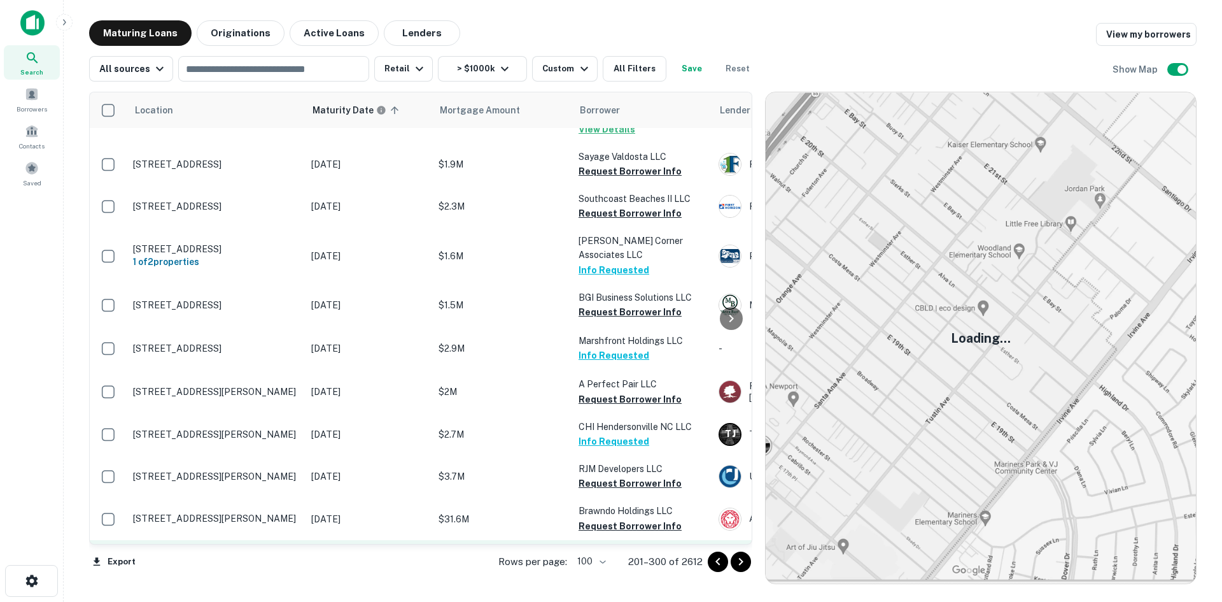
click at [245, 540] on td "[STREET_ADDRESS]" at bounding box center [216, 568] width 178 height 56
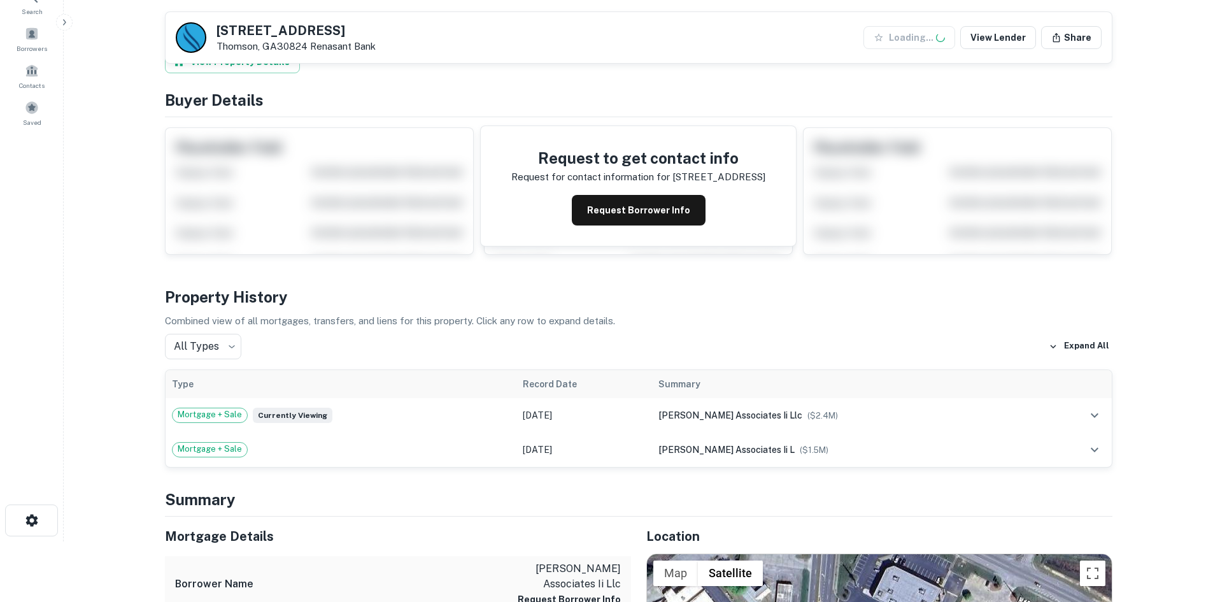
scroll to position [318, 0]
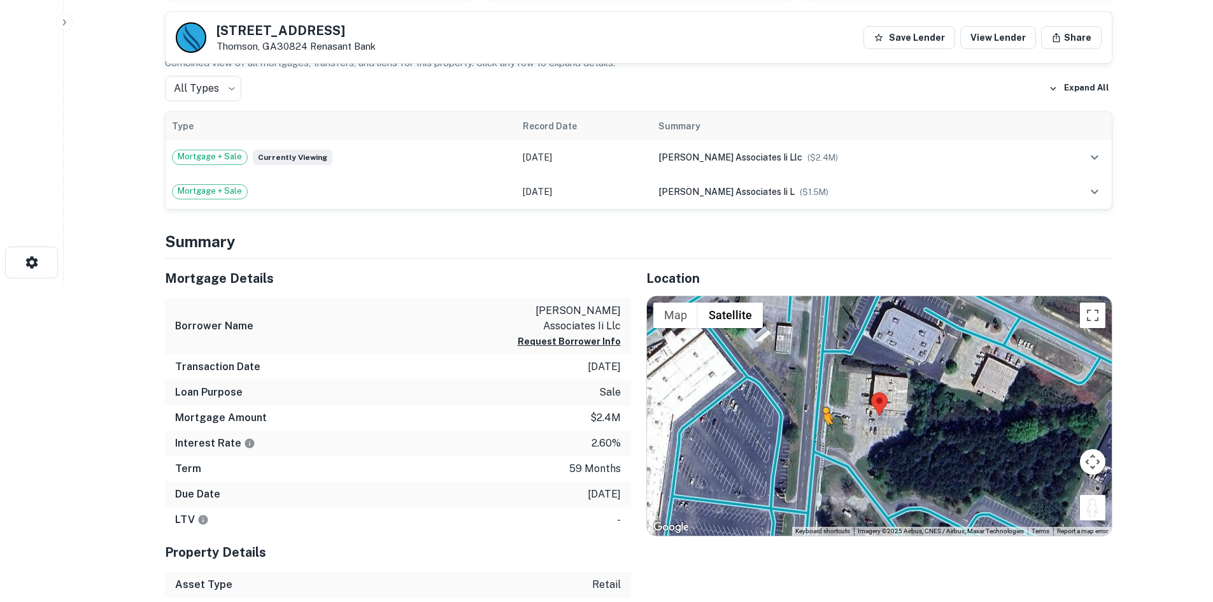
drag, startPoint x: 1103, startPoint y: 508, endPoint x: 820, endPoint y: 439, distance: 291.7
click at [820, 439] on div "To activate drag with keyboard, press Alt + Enter. Once in keyboard drag state,…" at bounding box center [879, 415] width 465 height 239
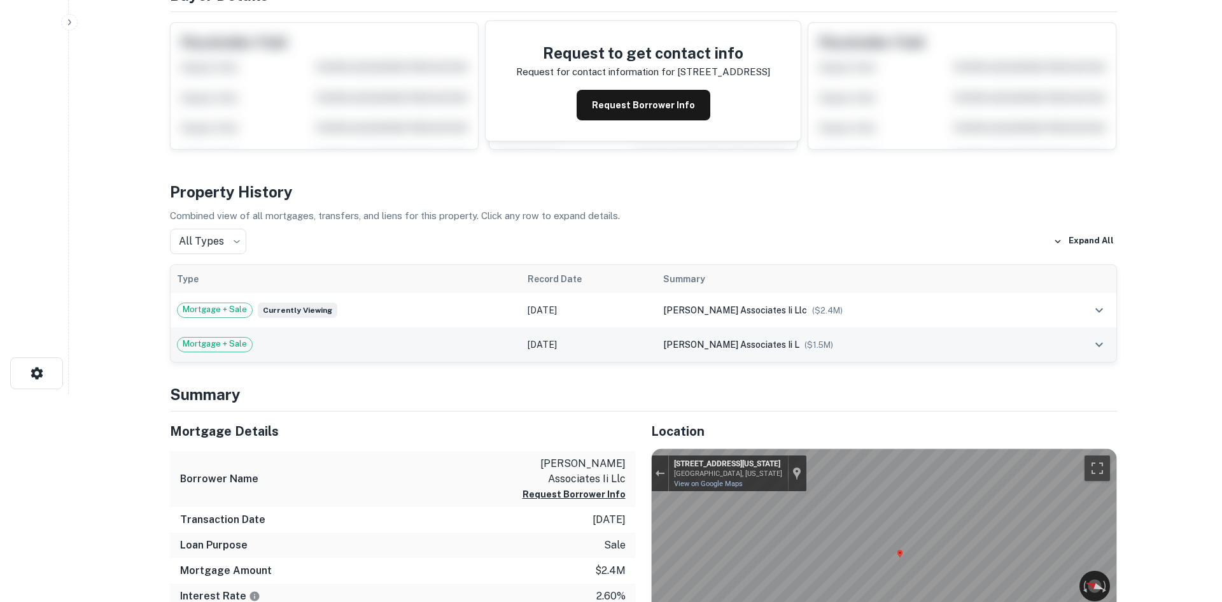
scroll to position [0, 0]
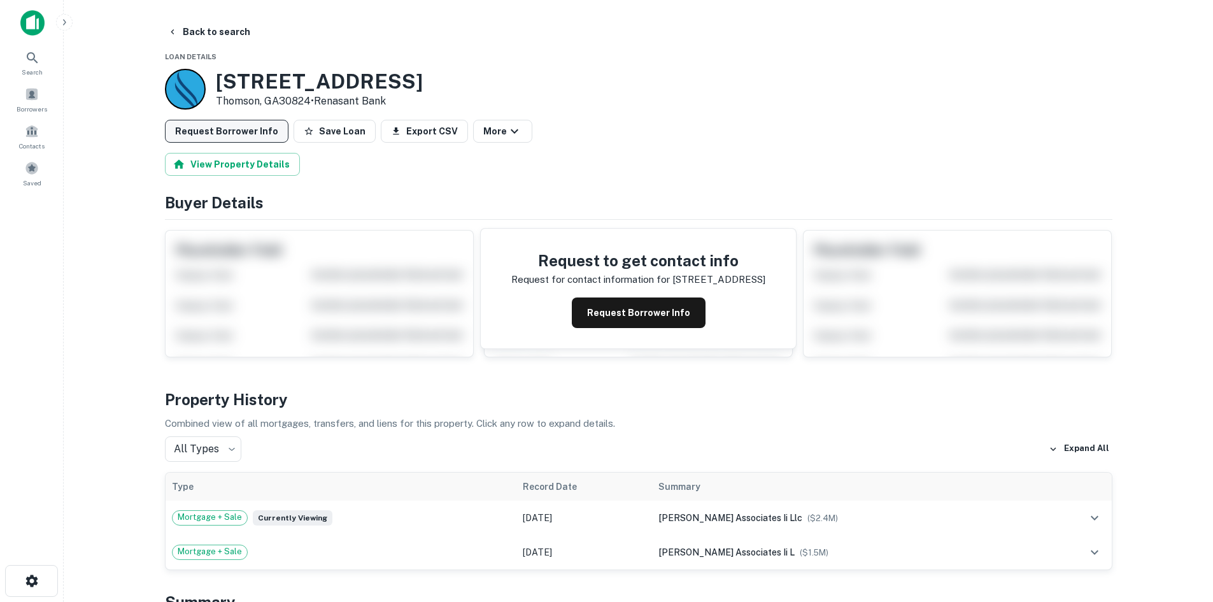
click at [228, 134] on button "Request Borrower Info" at bounding box center [227, 131] width 124 height 23
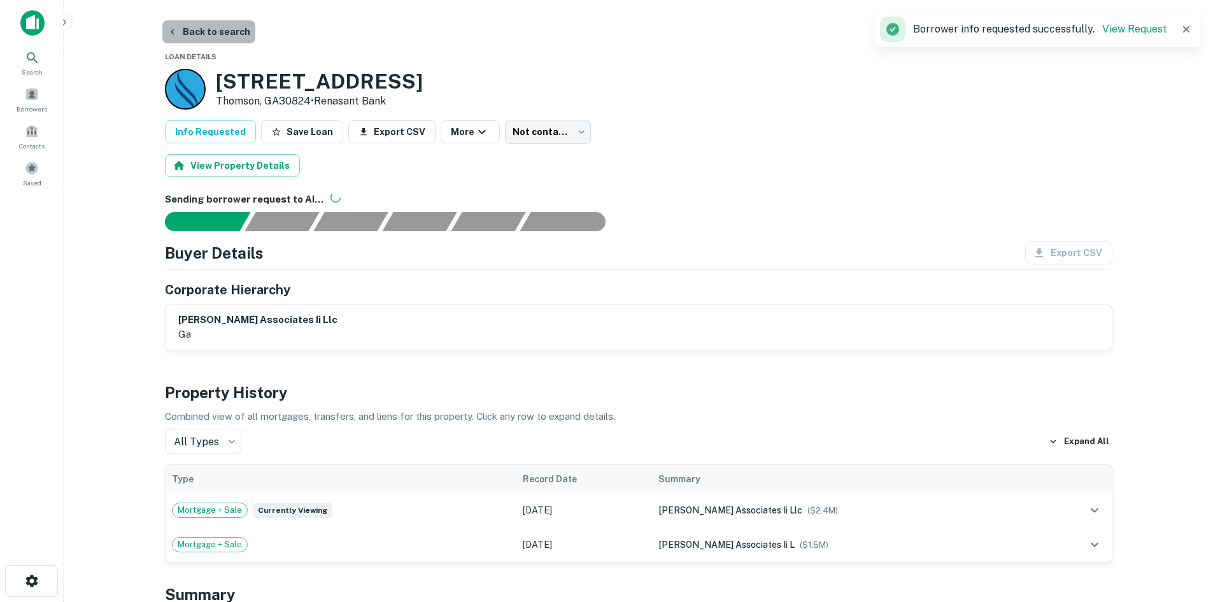
click at [230, 33] on button "Back to search" at bounding box center [208, 31] width 93 height 23
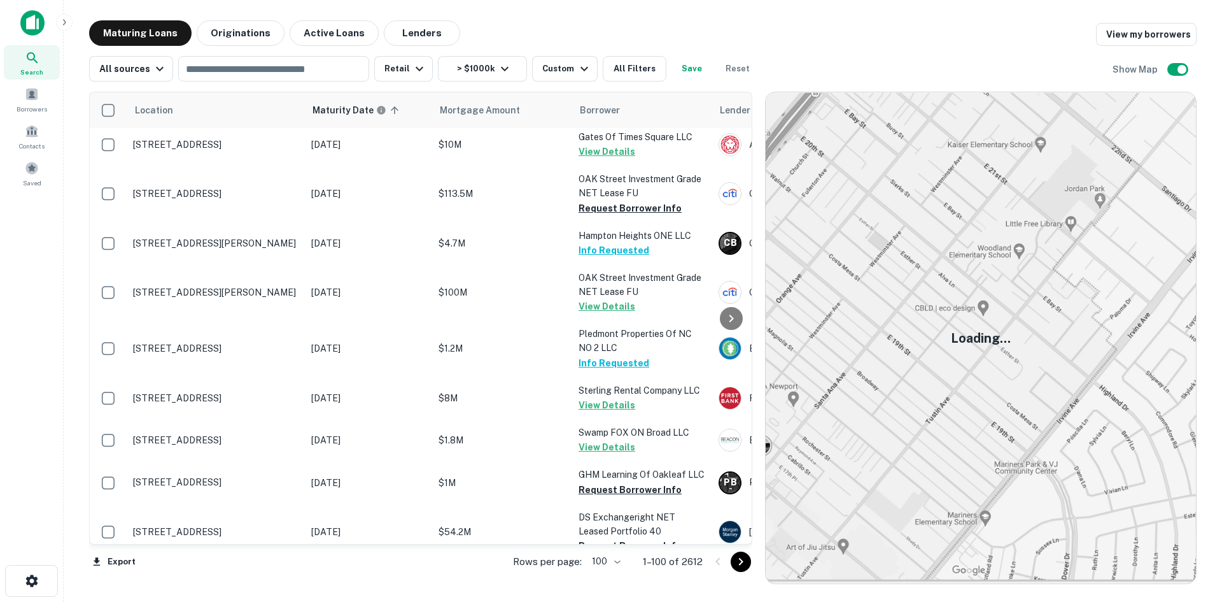
scroll to position [4079, 0]
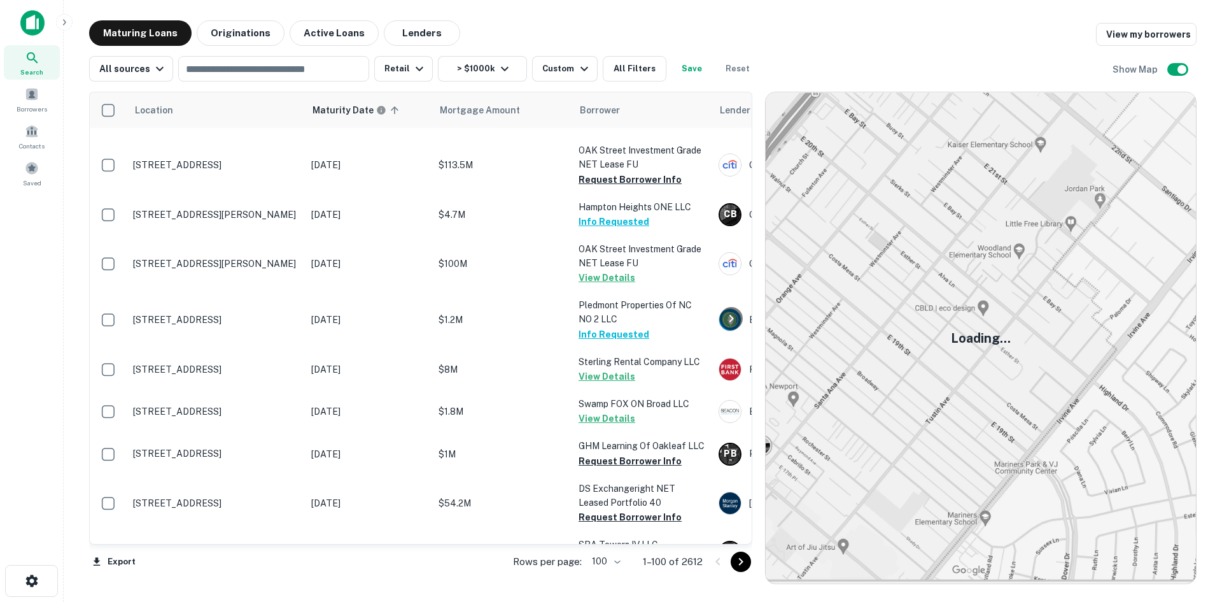
drag, startPoint x: 747, startPoint y: 556, endPoint x: 736, endPoint y: 546, distance: 14.4
click at [747, 556] on icon "Go to next page" at bounding box center [740, 561] width 15 height 15
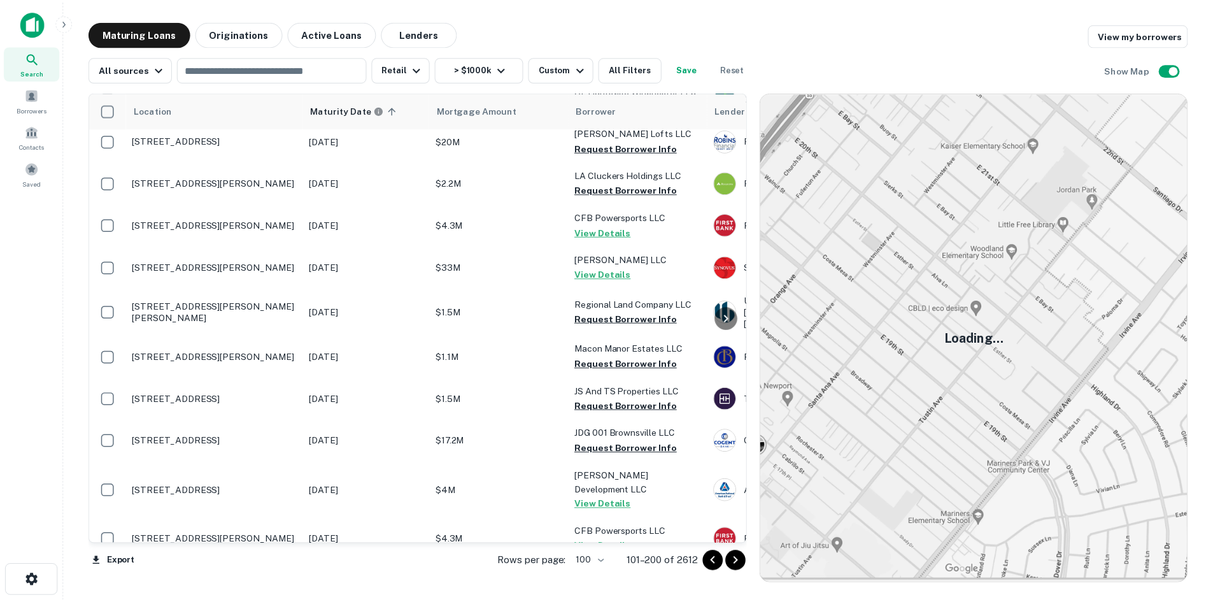
scroll to position [3951, 0]
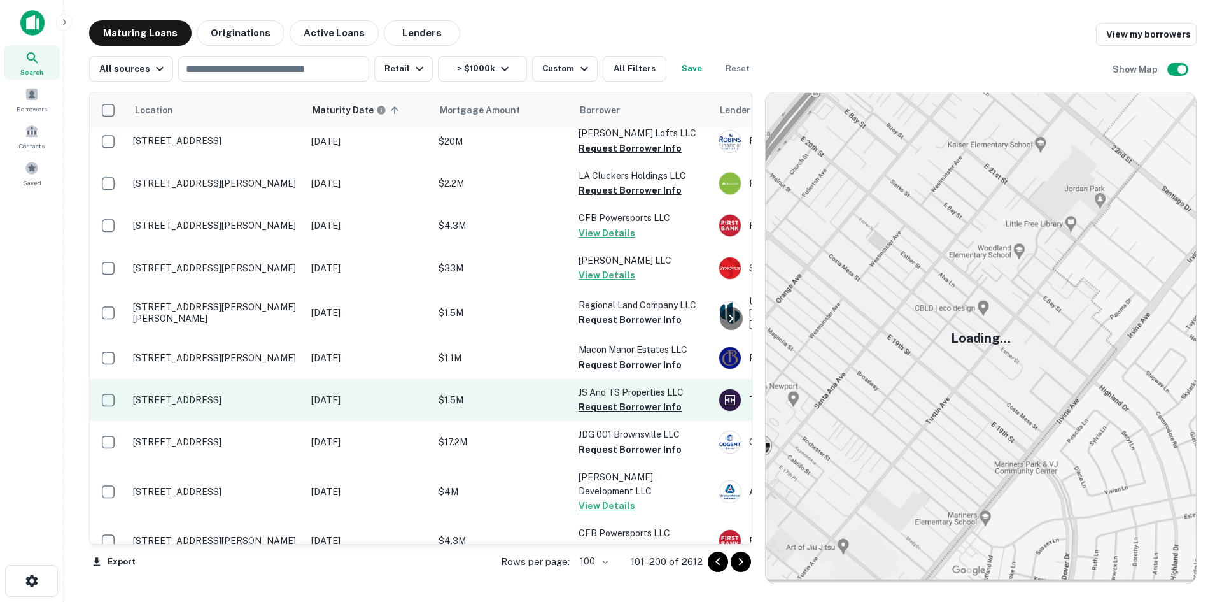
click at [254, 379] on td "[STREET_ADDRESS]" at bounding box center [216, 400] width 178 height 42
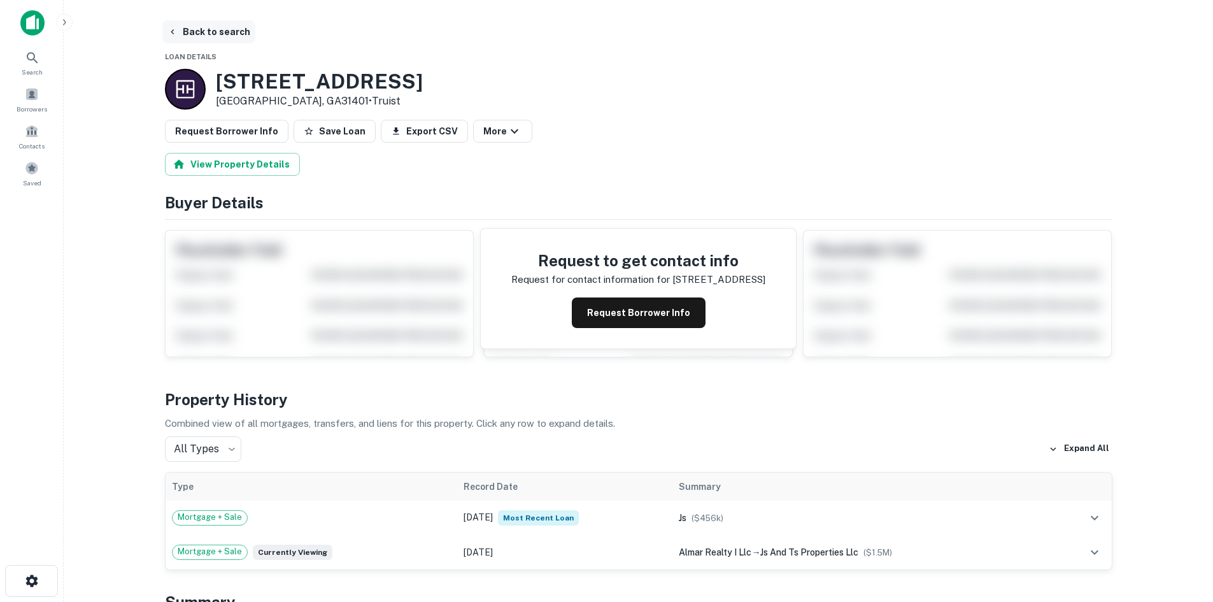
click at [218, 23] on button "Back to search" at bounding box center [208, 31] width 93 height 23
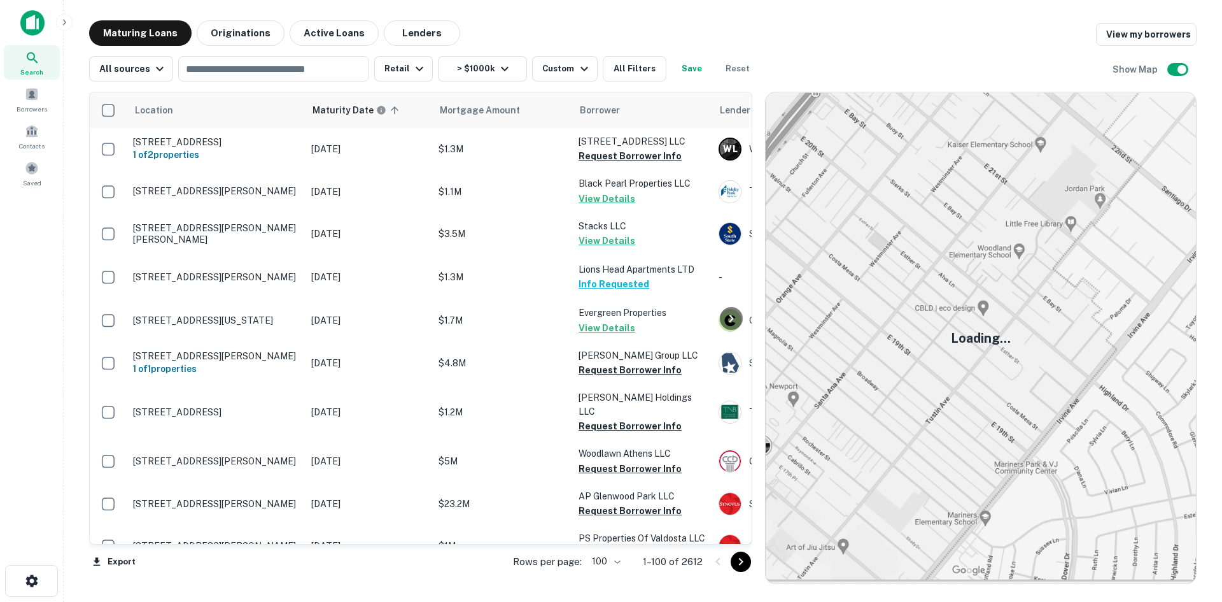
scroll to position [3951, 0]
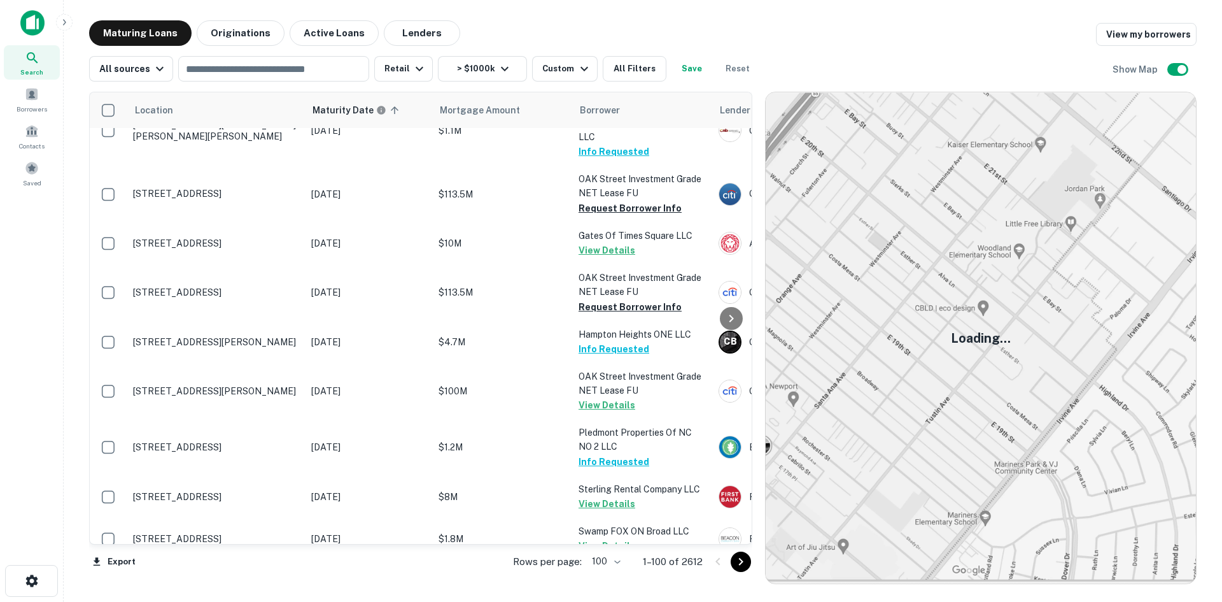
click at [738, 554] on icon "Go to next page" at bounding box center [740, 561] width 15 height 15
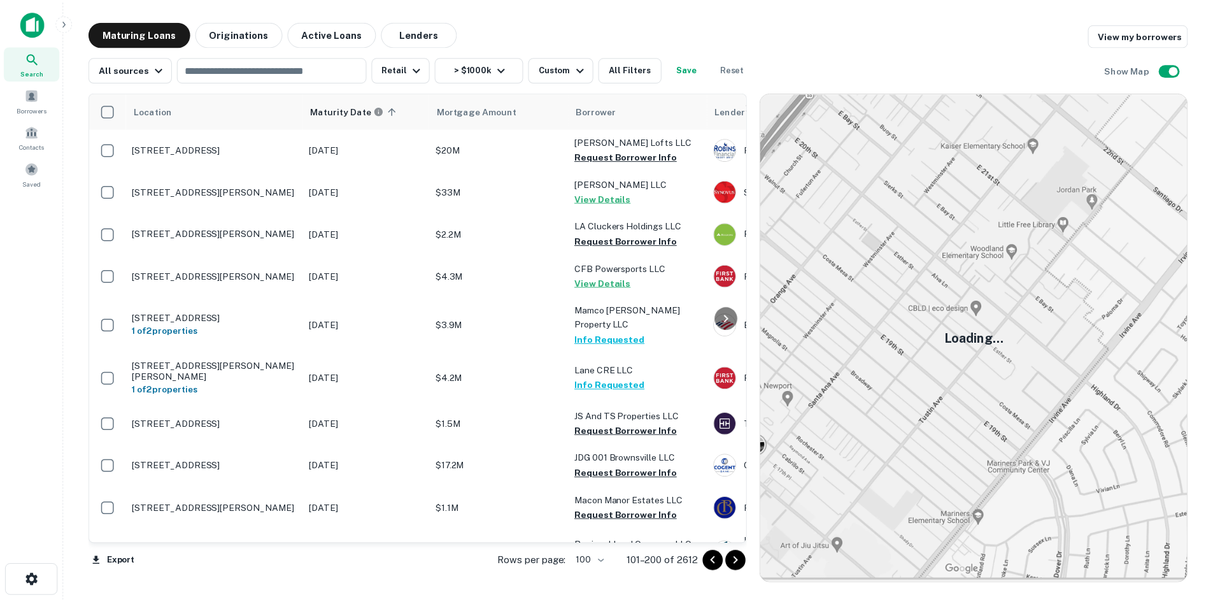
scroll to position [3774, 0]
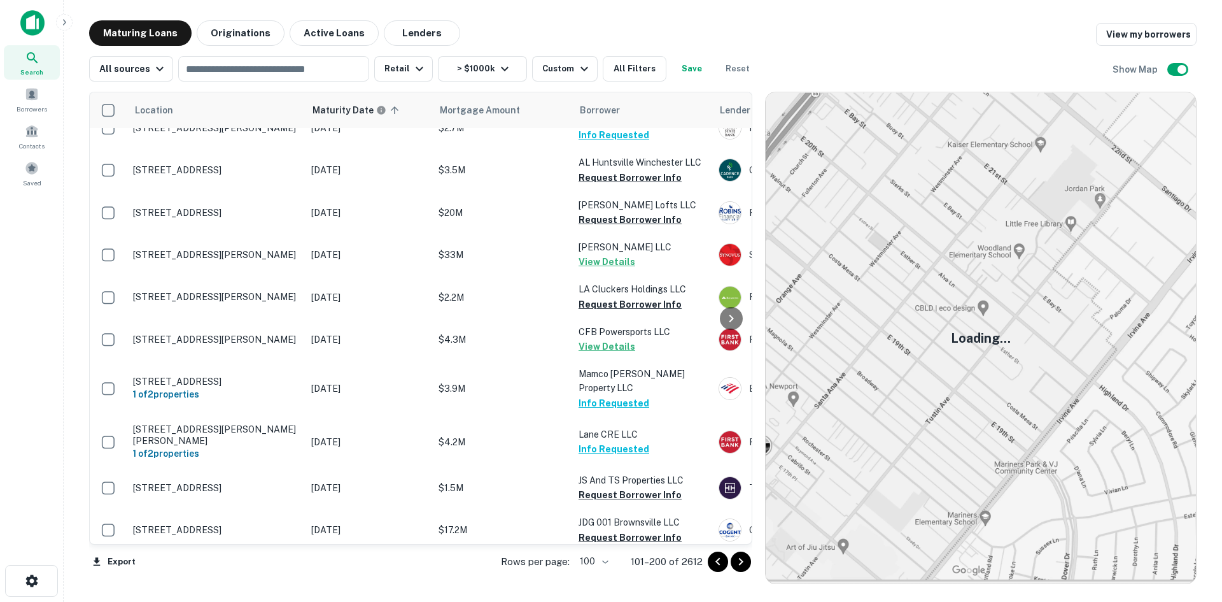
click at [277, 551] on td "[STREET_ADDRESS][PERSON_NAME]" at bounding box center [216, 572] width 178 height 42
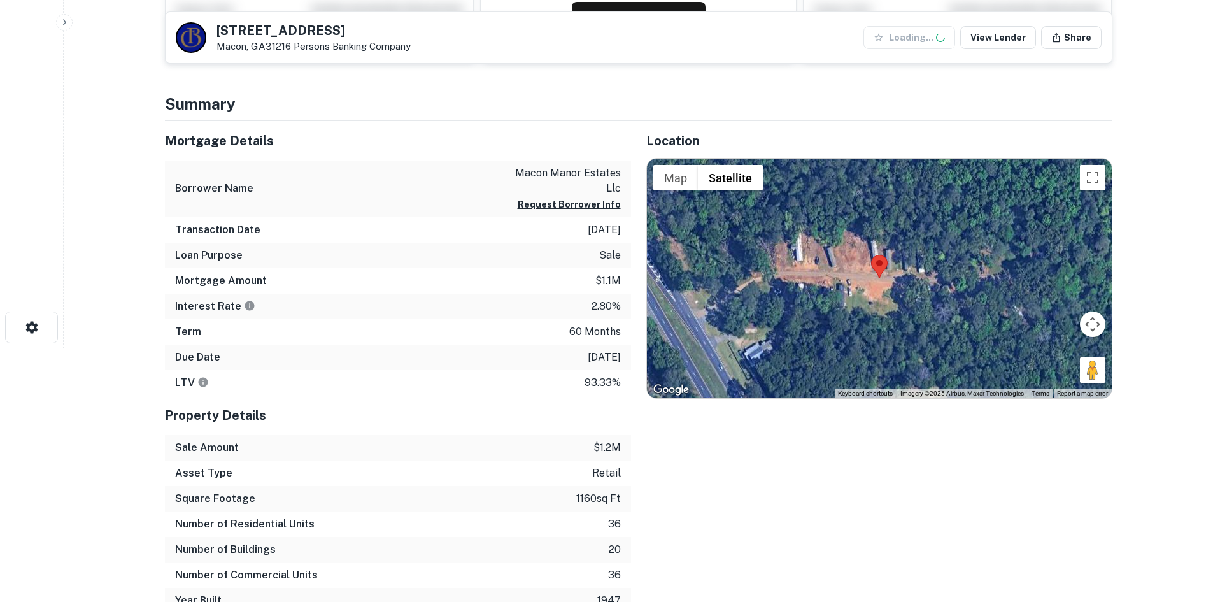
scroll to position [255, 0]
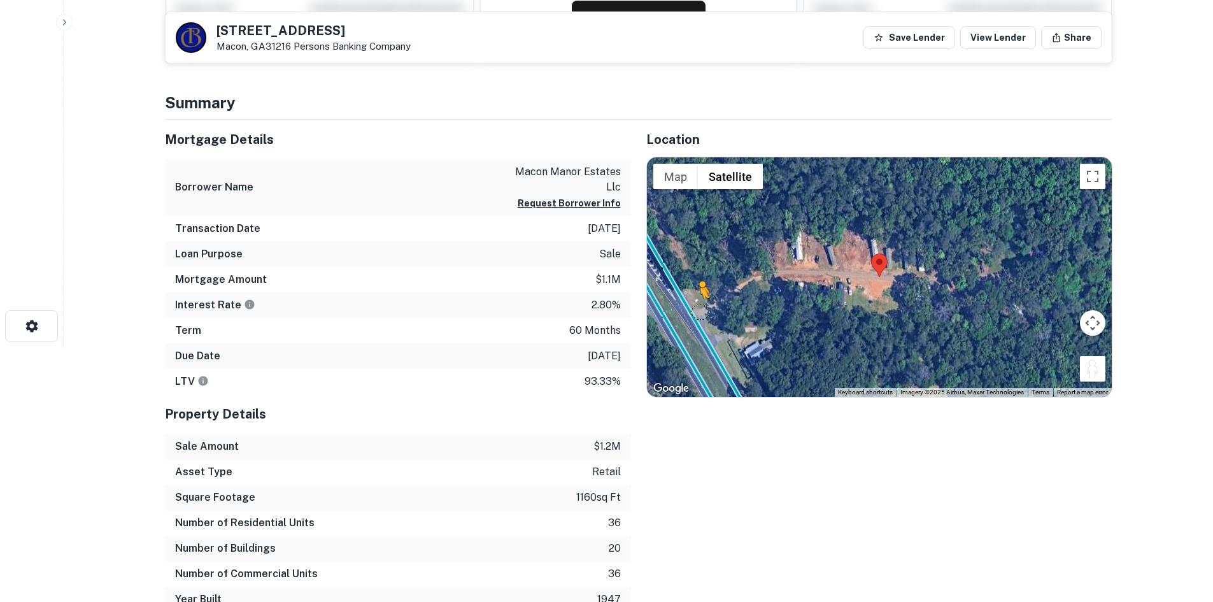
drag, startPoint x: 1090, startPoint y: 362, endPoint x: 689, endPoint y: 307, distance: 404.1
click at [689, 307] on div "To activate drag with keyboard, press Alt + Enter. Once in keyboard drag state,…" at bounding box center [879, 276] width 465 height 239
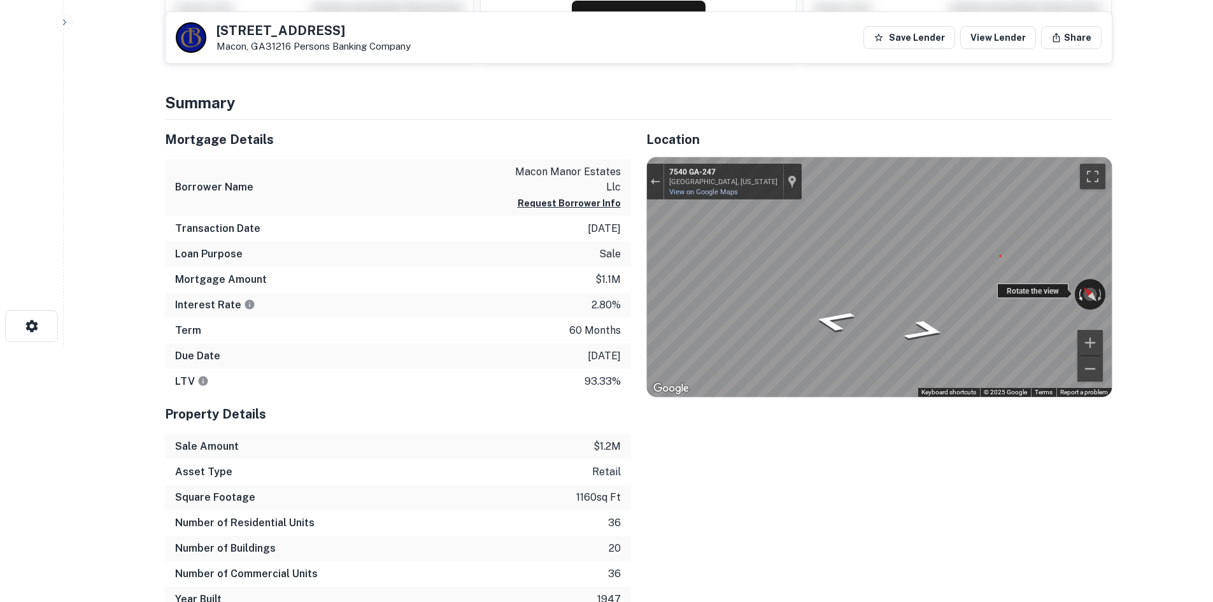
click at [1076, 292] on div "← Move left → Move right ↑ Move up ↓ Move down + Zoom in - Zoom out 7540 GA-[GE…" at bounding box center [879, 276] width 465 height 239
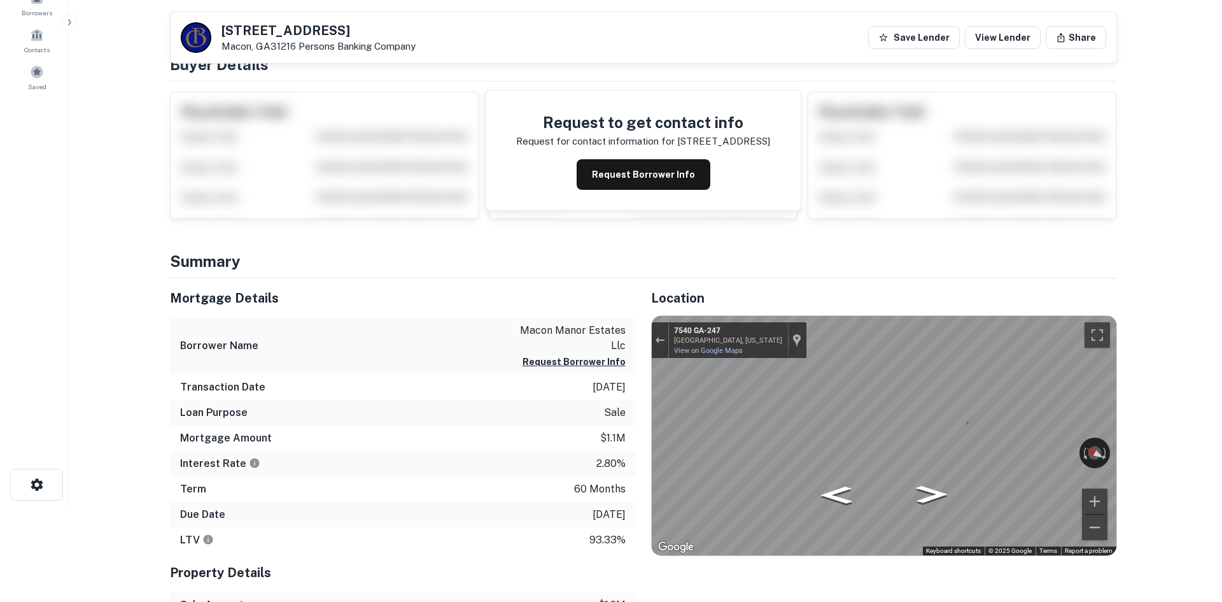
scroll to position [0, 0]
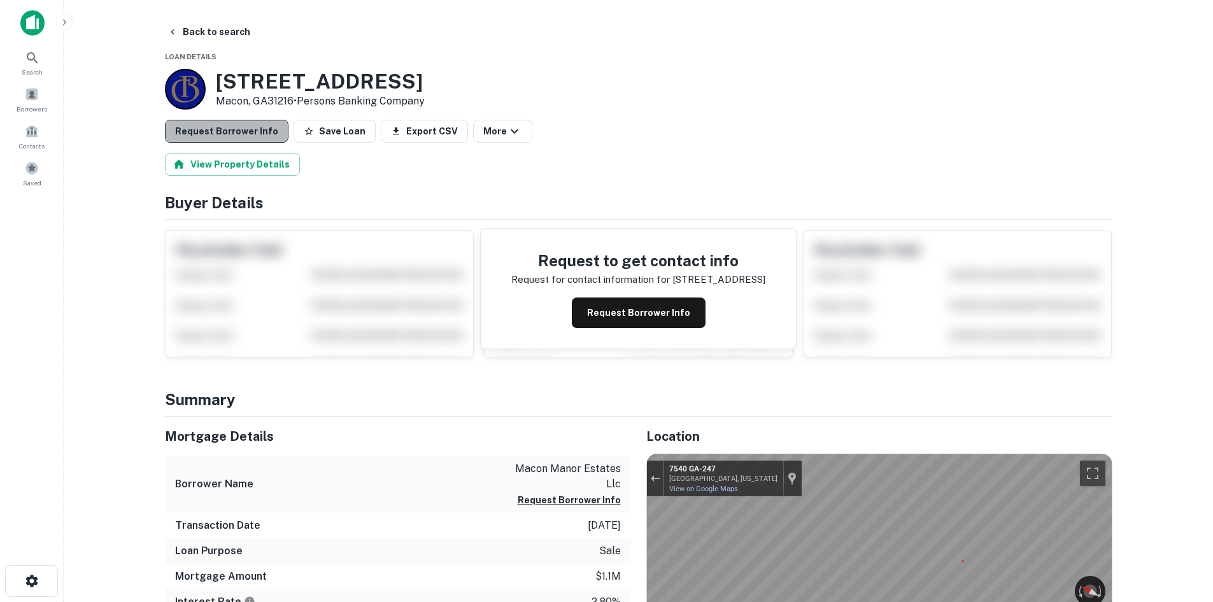
click at [258, 138] on button "Request Borrower Info" at bounding box center [227, 131] width 124 height 23
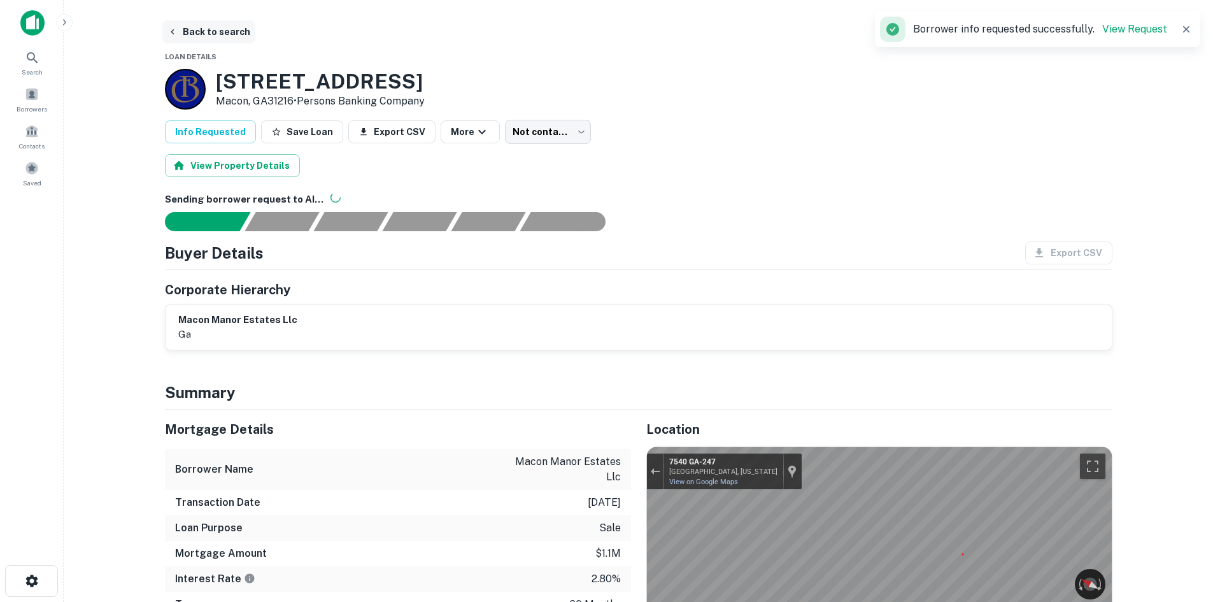
click at [202, 28] on button "Back to search" at bounding box center [208, 31] width 93 height 23
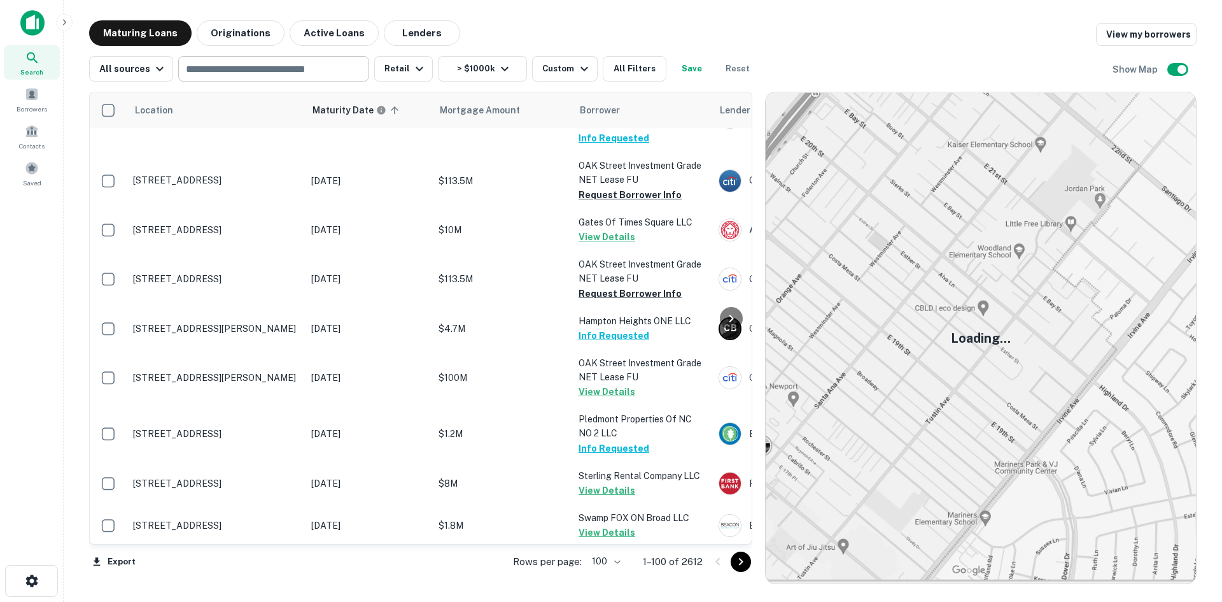
scroll to position [3837, 0]
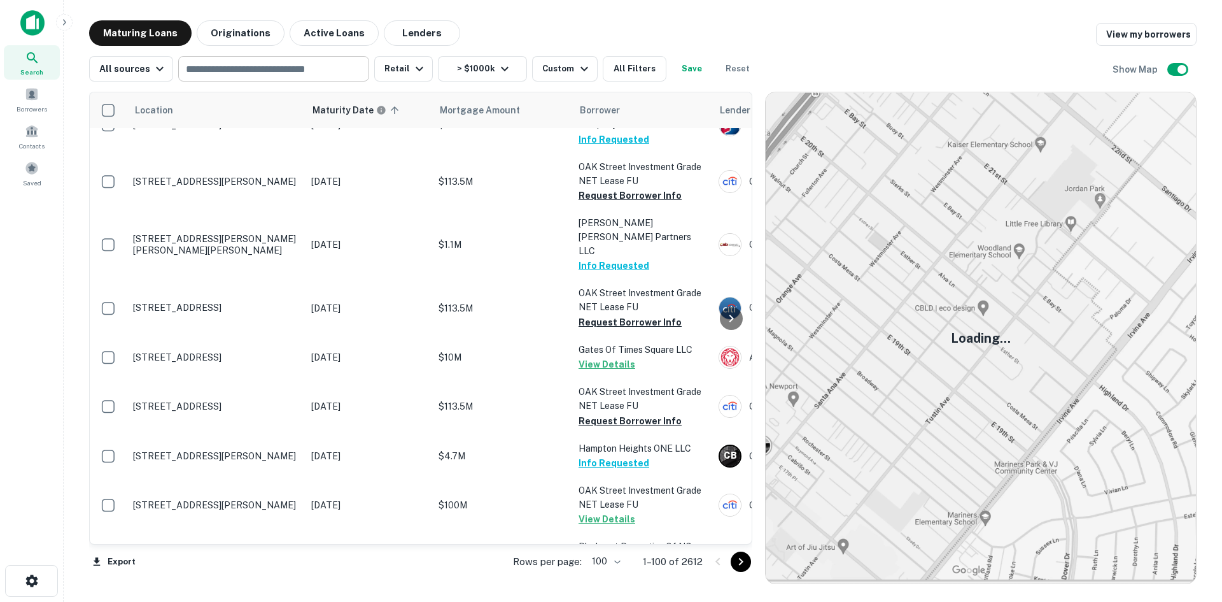
click at [226, 76] on input "text" at bounding box center [272, 69] width 181 height 18
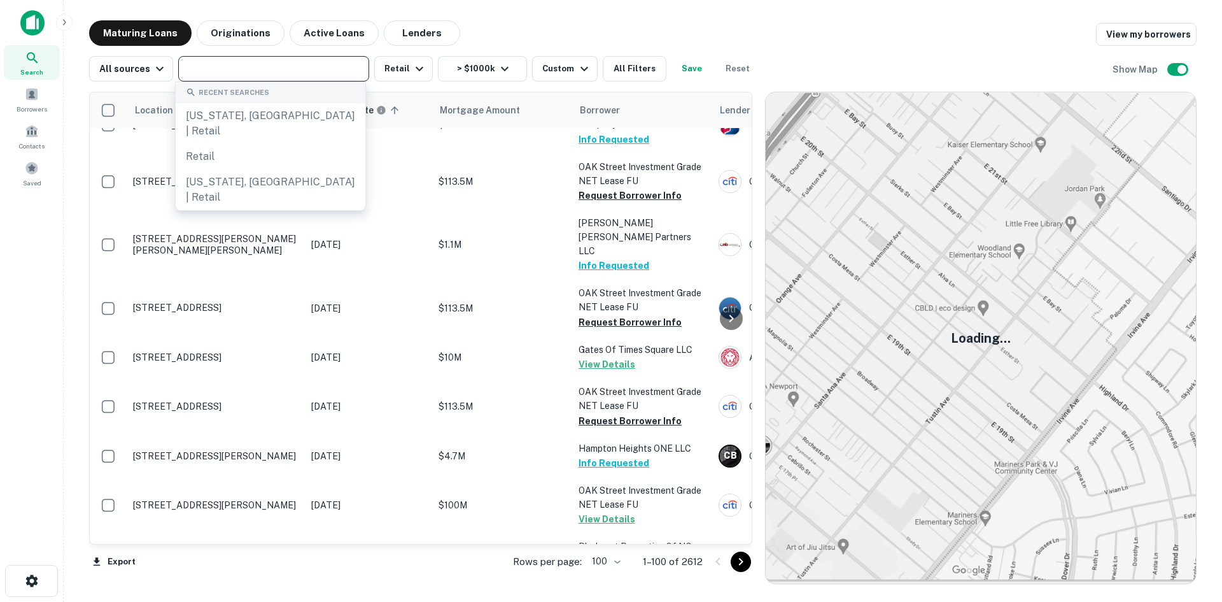
click at [45, 66] on div "Search" at bounding box center [32, 62] width 56 height 34
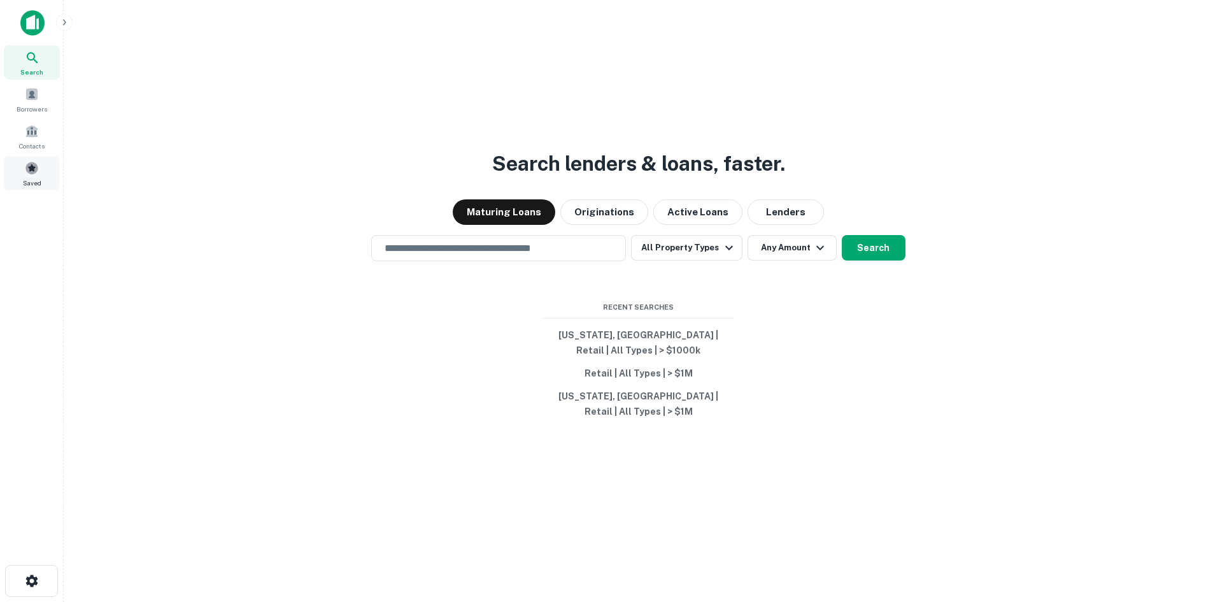
click at [45, 175] on div "Saved" at bounding box center [32, 173] width 56 height 34
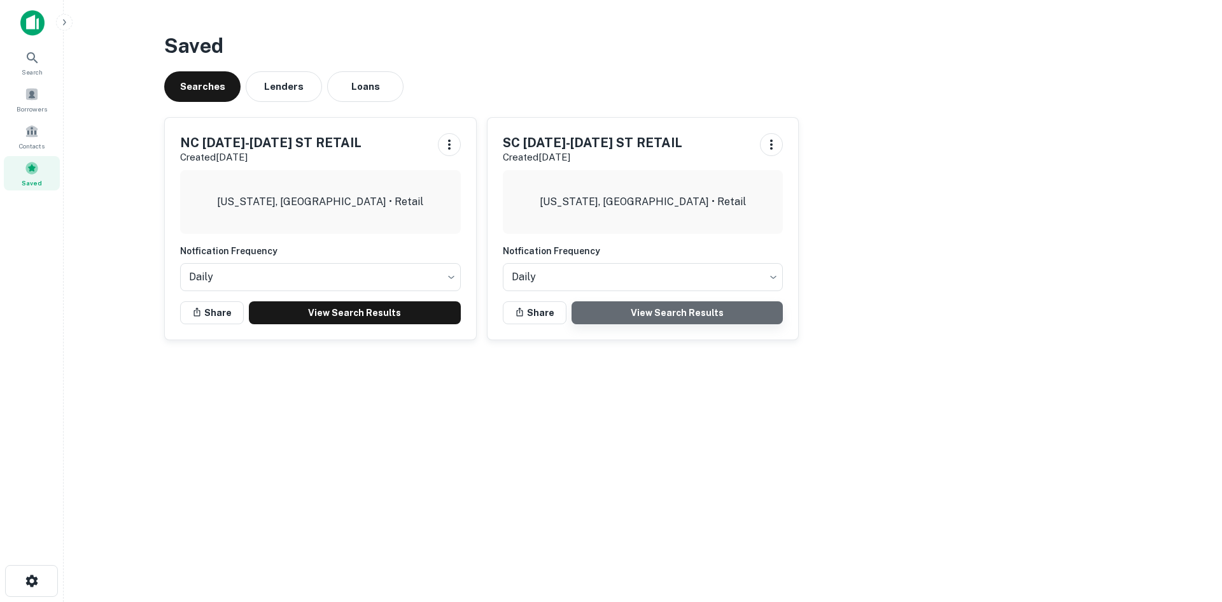
click at [628, 314] on link "View Search Results" at bounding box center [678, 312] width 212 height 23
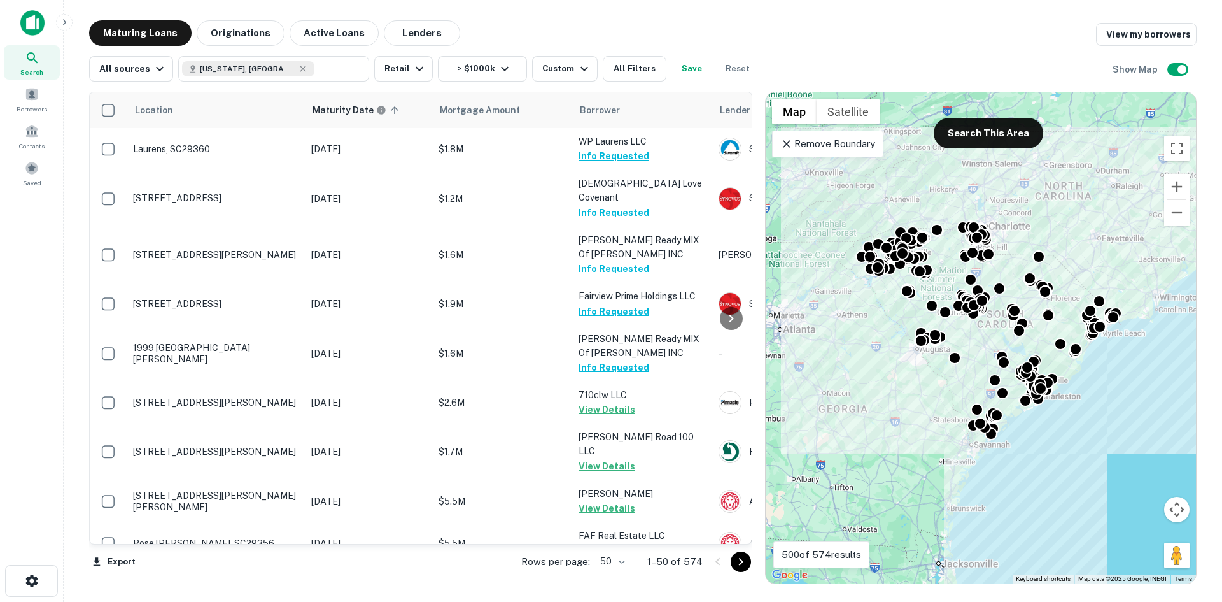
click at [813, 152] on div "Remove Boundary" at bounding box center [827, 144] width 111 height 27
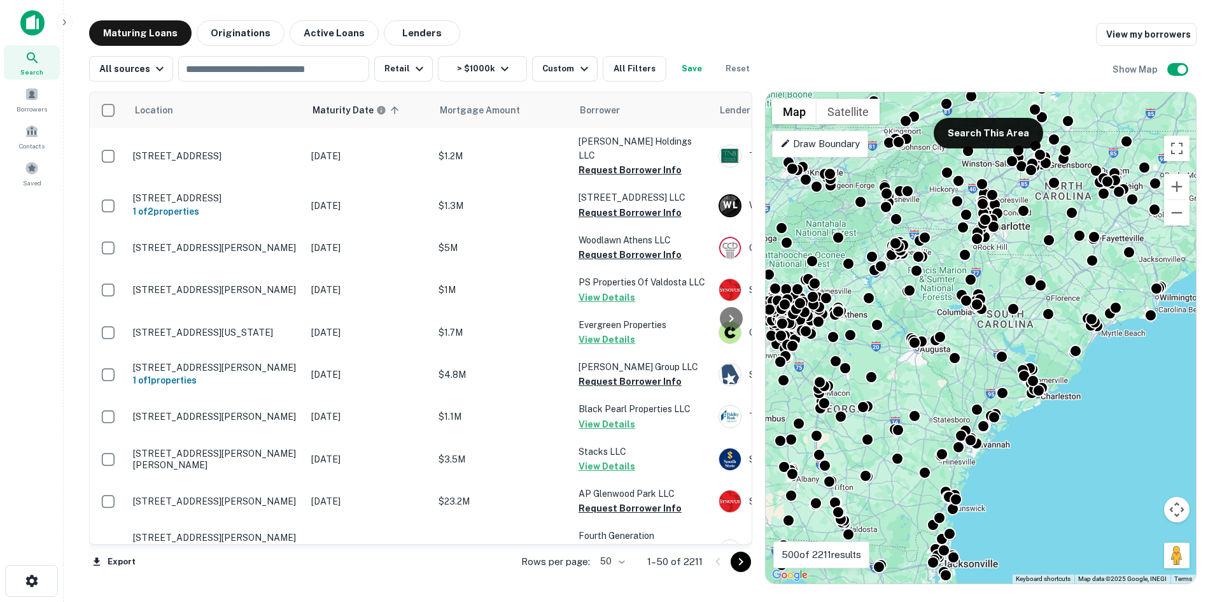
click at [856, 155] on div "Draw Boundary" at bounding box center [820, 144] width 96 height 27
click at [1171, 209] on button "Zoom out" at bounding box center [1176, 212] width 25 height 25
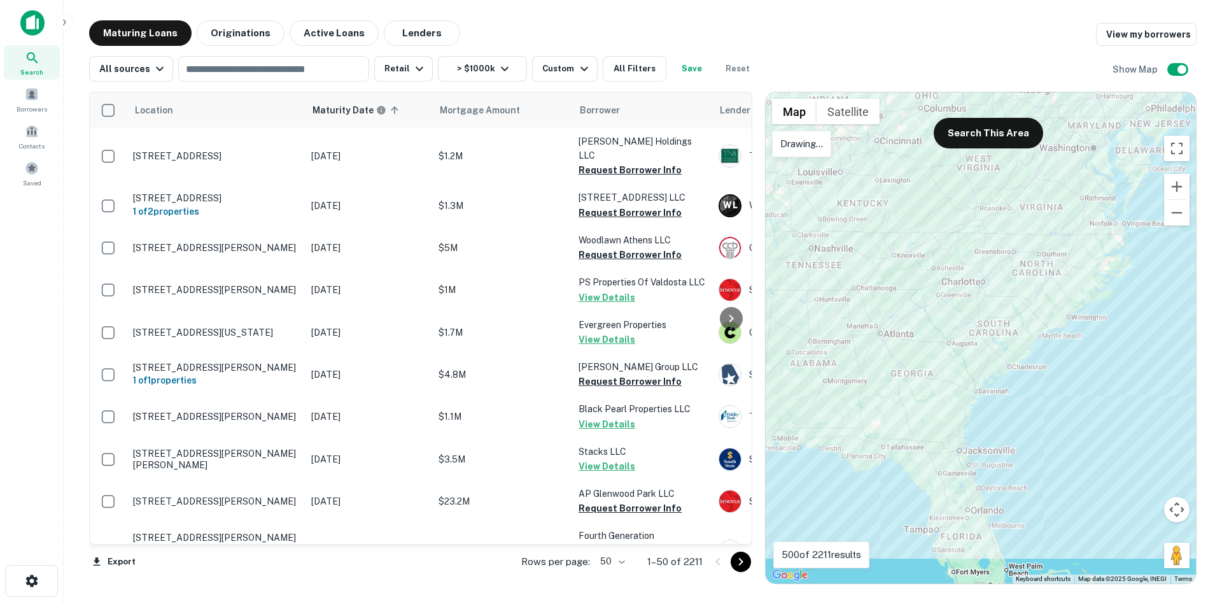
drag, startPoint x: 944, startPoint y: 209, endPoint x: 902, endPoint y: 209, distance: 42.0
click at [902, 209] on div at bounding box center [981, 337] width 430 height 491
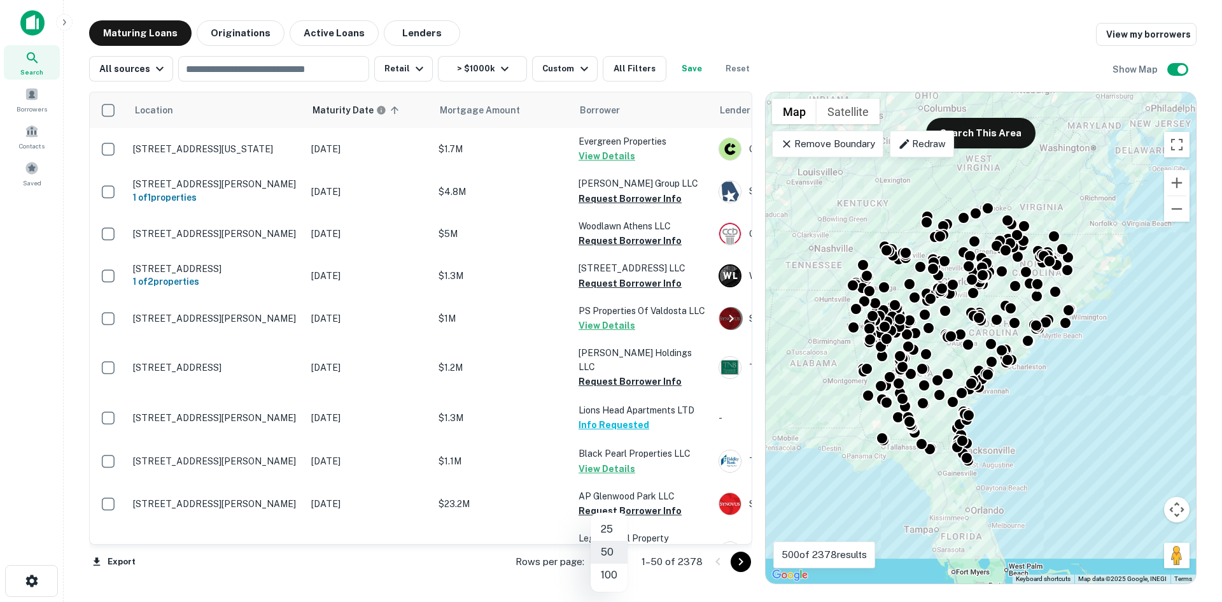
click at [599, 567] on body "Search Borrowers Contacts Saved Maturing Loans Originations Active Loans Lender…" at bounding box center [611, 301] width 1222 height 602
click at [609, 572] on li "100" at bounding box center [609, 574] width 37 height 23
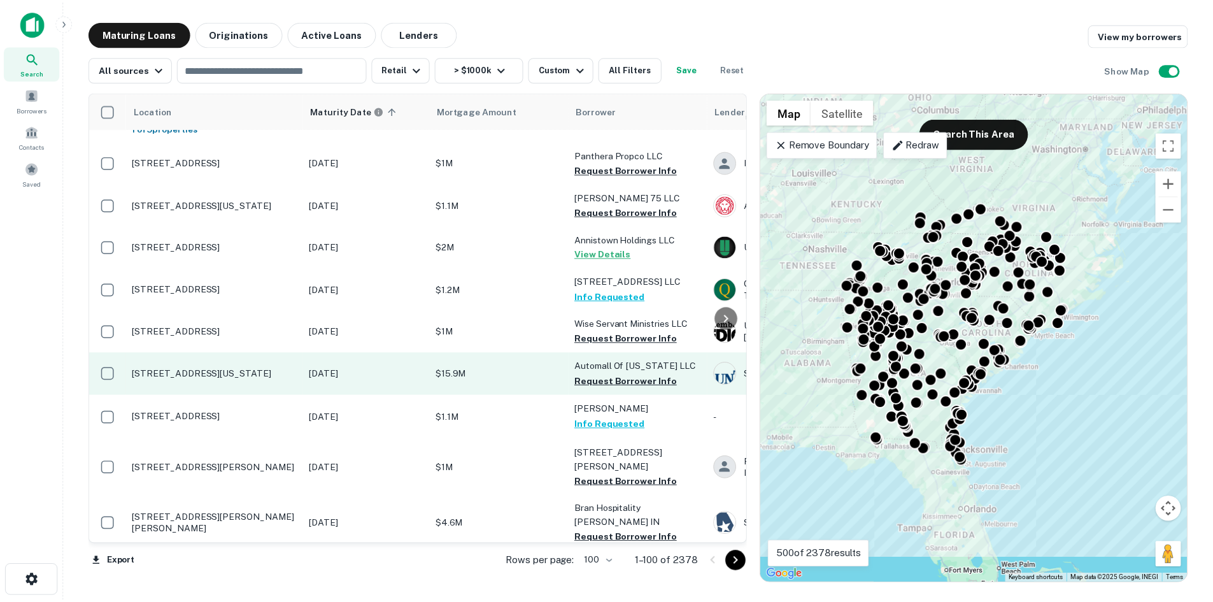
scroll to position [2228, 0]
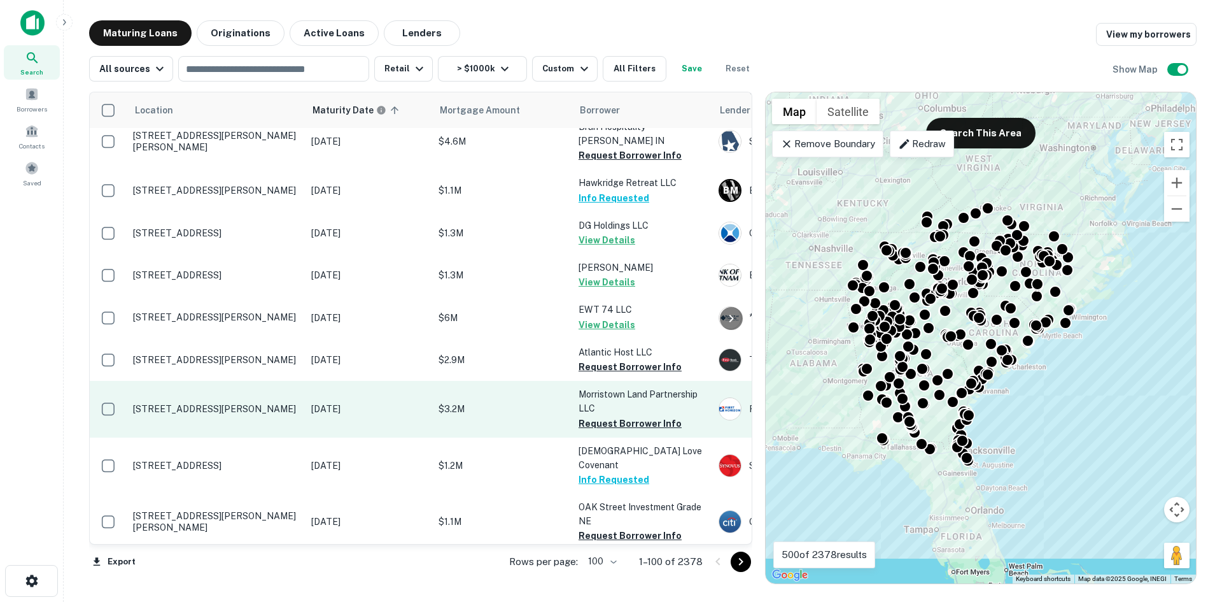
click at [253, 403] on p "3001 W Andrew Johnson Hwy Morristown, TN37814" at bounding box center [216, 408] width 166 height 11
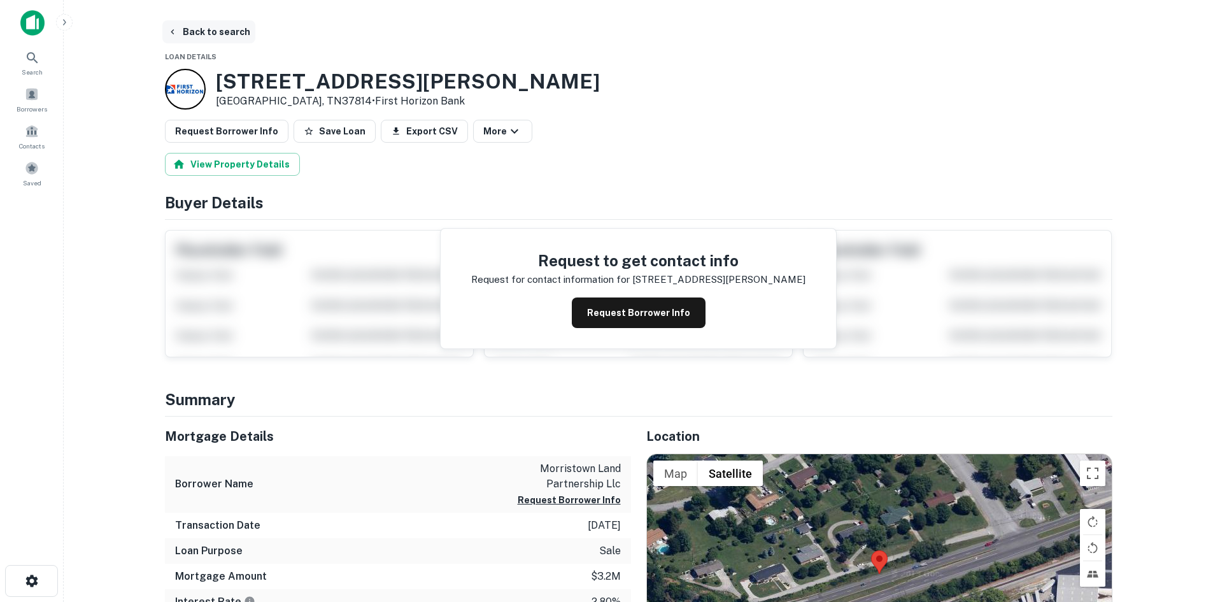
click at [221, 27] on button "Back to search" at bounding box center [208, 31] width 93 height 23
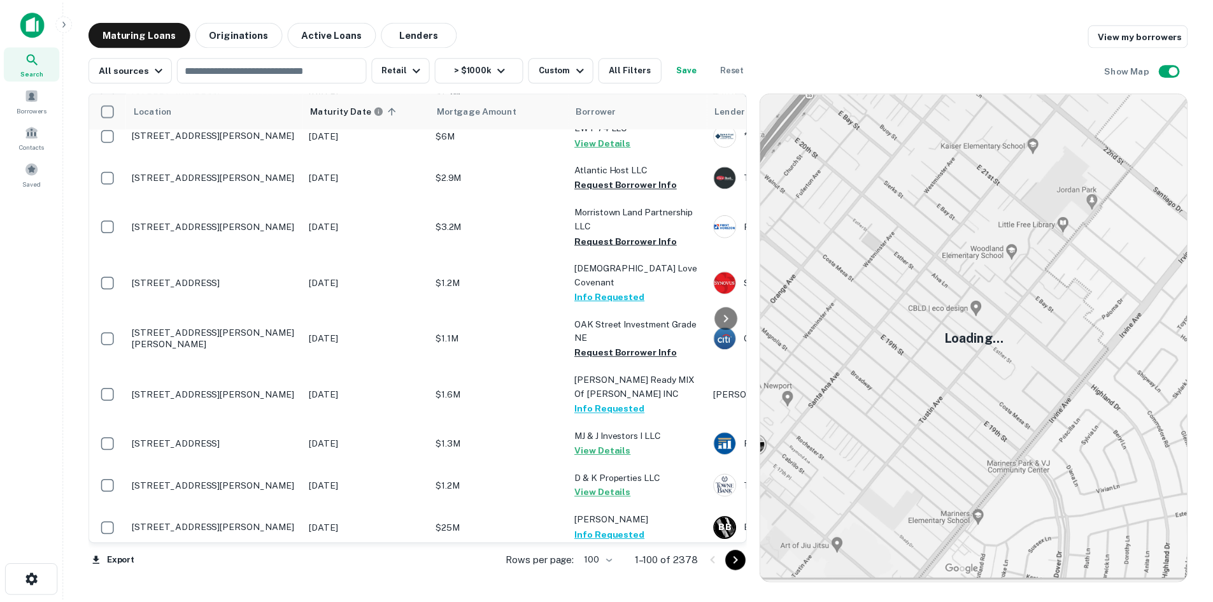
scroll to position [2610, 0]
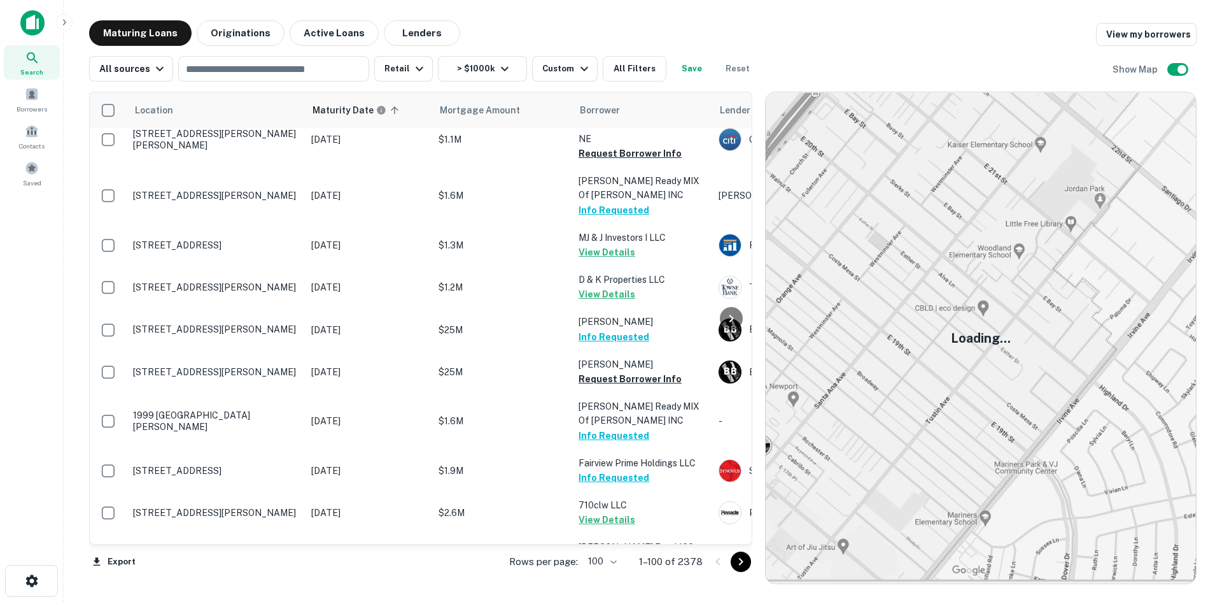
click at [749, 564] on icon "Go to next page" at bounding box center [740, 561] width 15 height 15
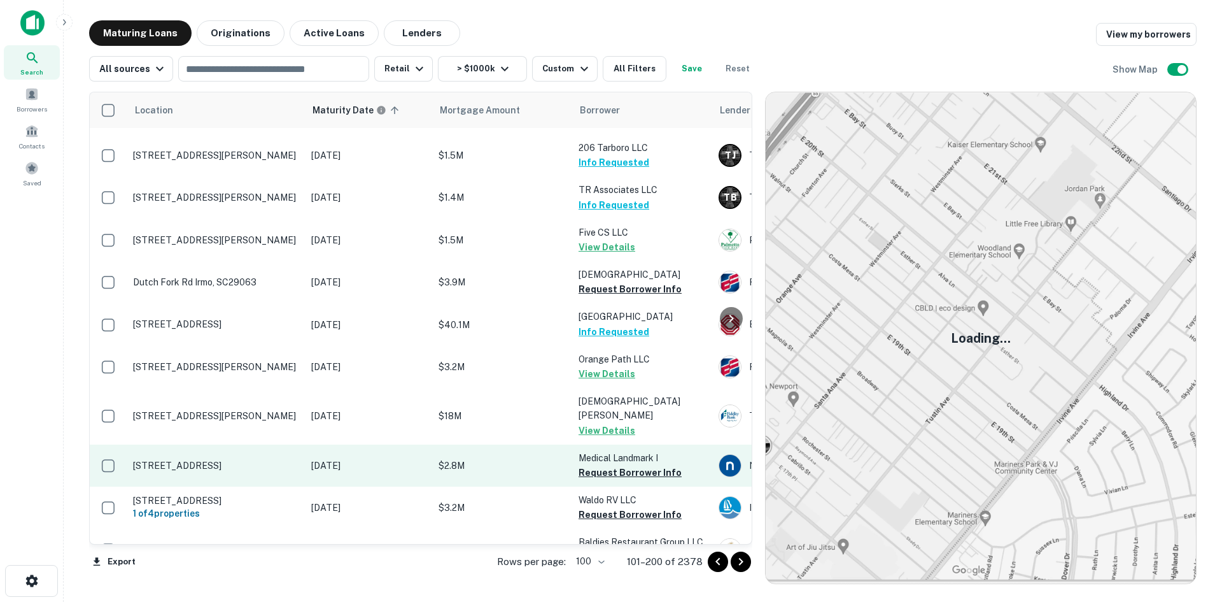
click at [226, 460] on p "[STREET_ADDRESS]" at bounding box center [216, 465] width 166 height 11
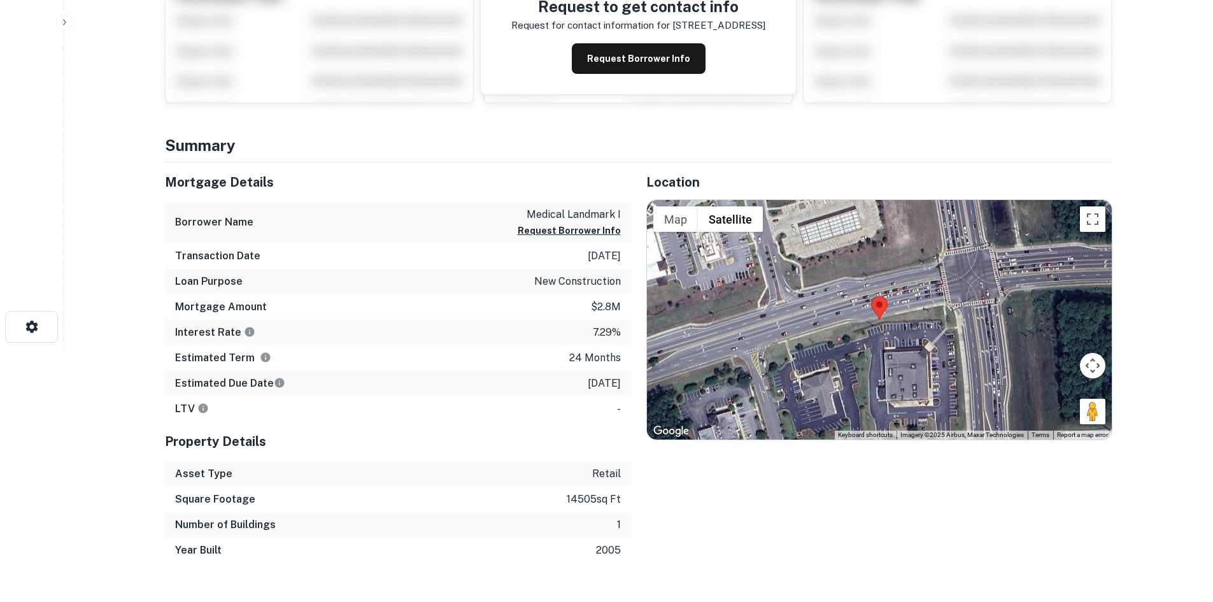
scroll to position [255, 0]
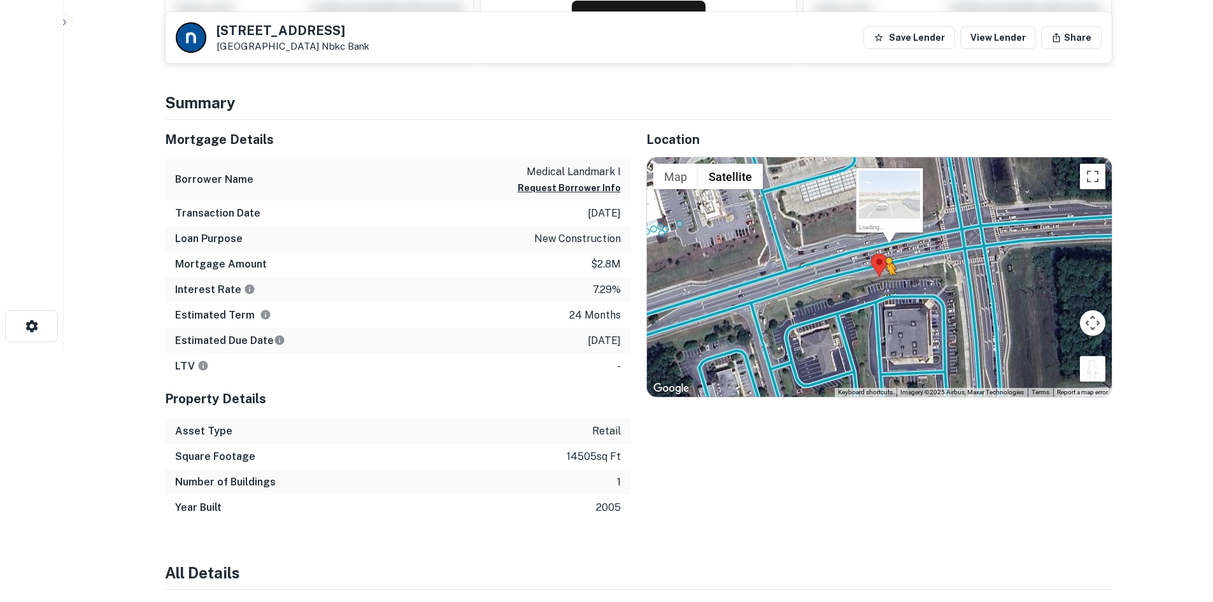
drag, startPoint x: 1091, startPoint y: 377, endPoint x: 886, endPoint y: 289, distance: 223.0
click at [886, 289] on div "To activate drag with keyboard, press Alt + Enter. Once in keyboard drag state,…" at bounding box center [879, 276] width 465 height 239
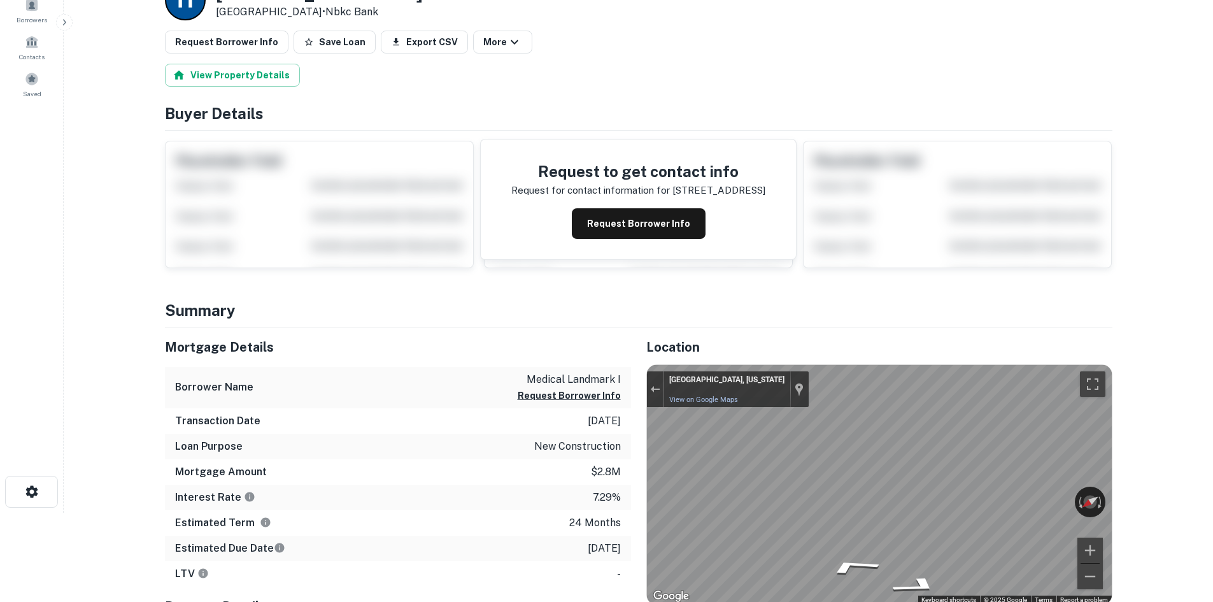
scroll to position [0, 0]
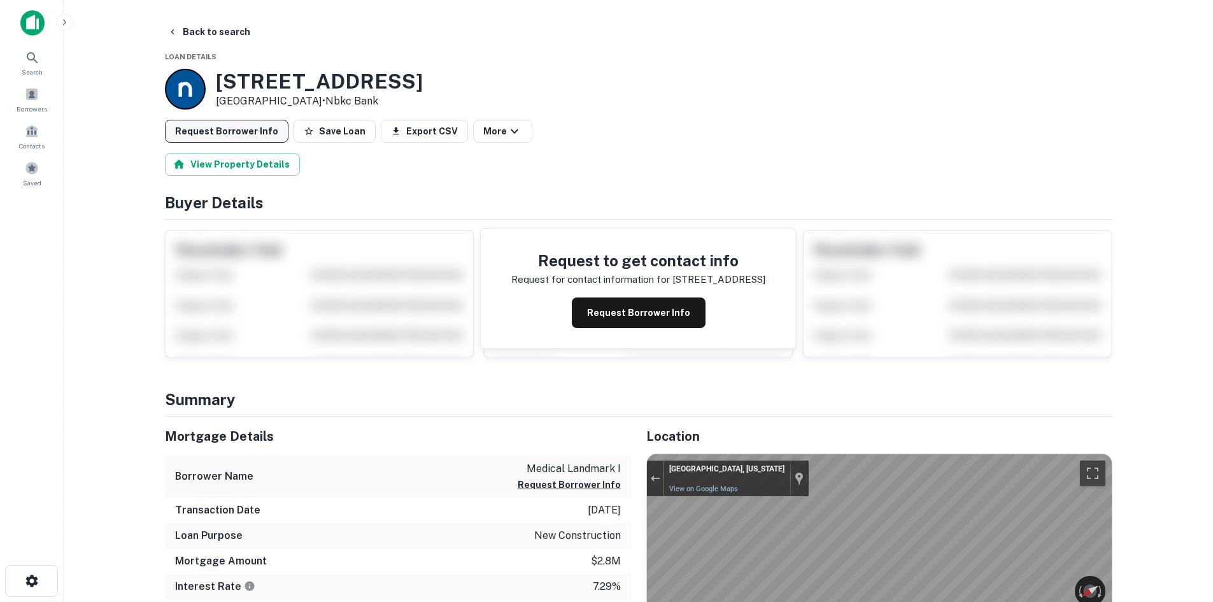
click at [274, 130] on button "Request Borrower Info" at bounding box center [227, 131] width 124 height 23
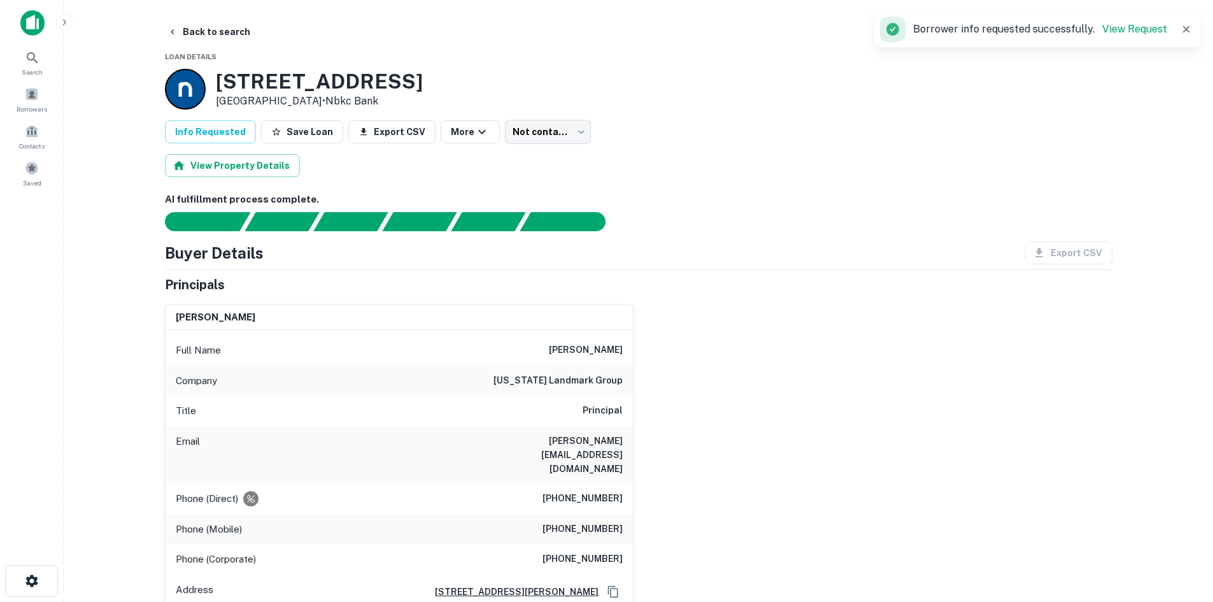
click at [577, 349] on h6 "[PERSON_NAME]" at bounding box center [586, 349] width 74 height 15
click at [580, 491] on h6 "[PHONE_NUMBER]" at bounding box center [582, 498] width 80 height 15
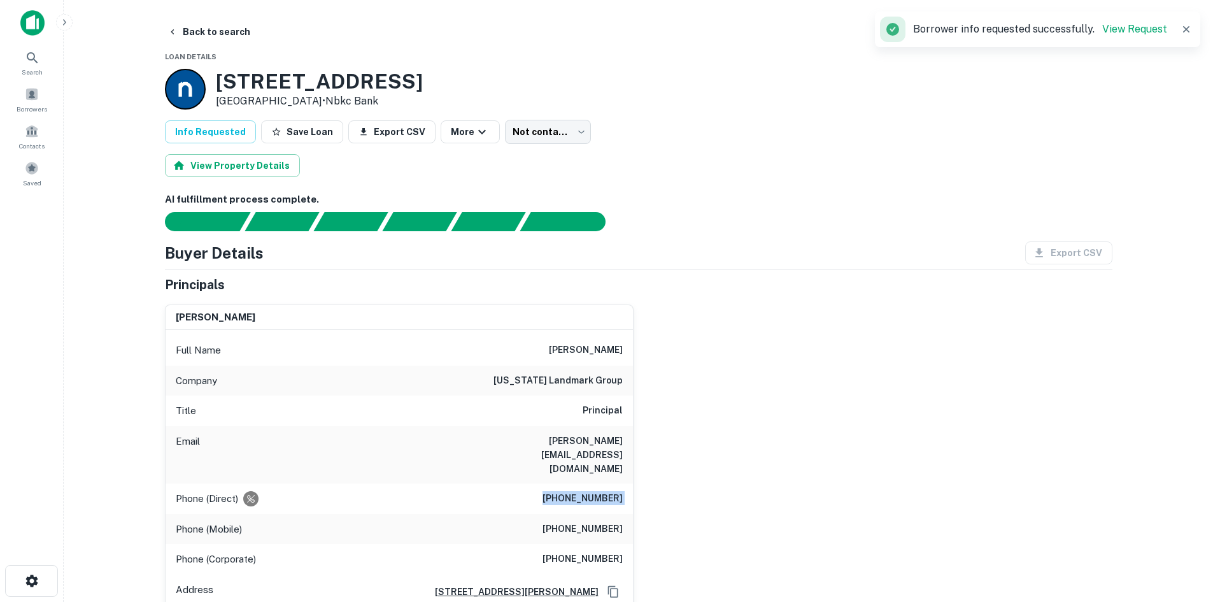
click at [580, 491] on h6 "[PHONE_NUMBER]" at bounding box center [582, 498] width 80 height 15
copy h6 "[PHONE_NUMBER]"
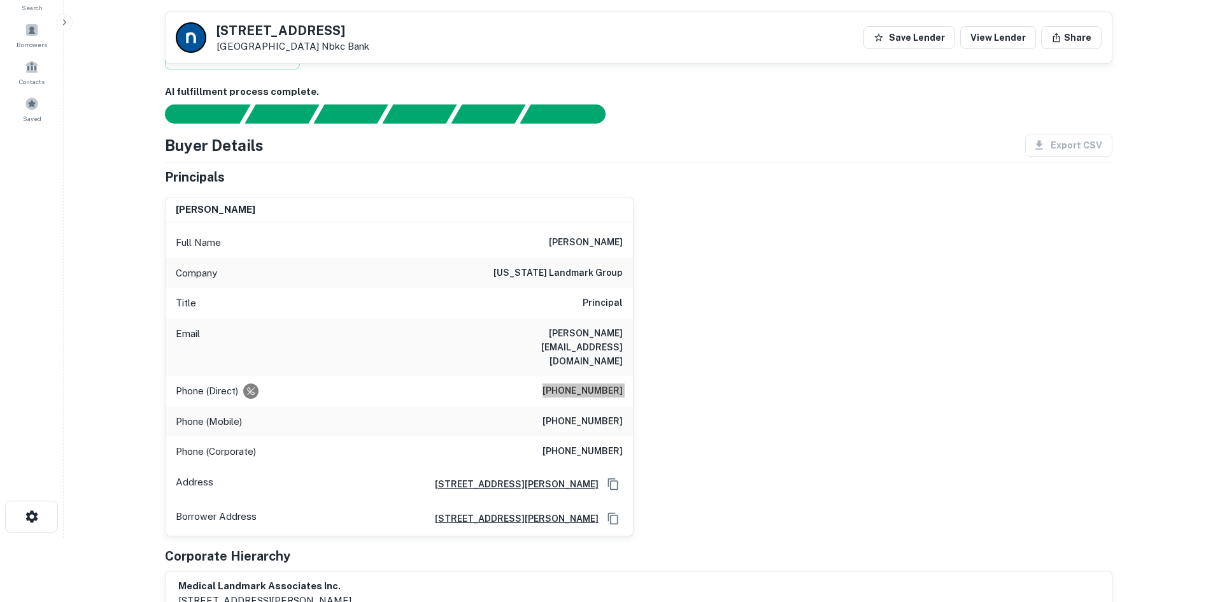
scroll to position [64, 0]
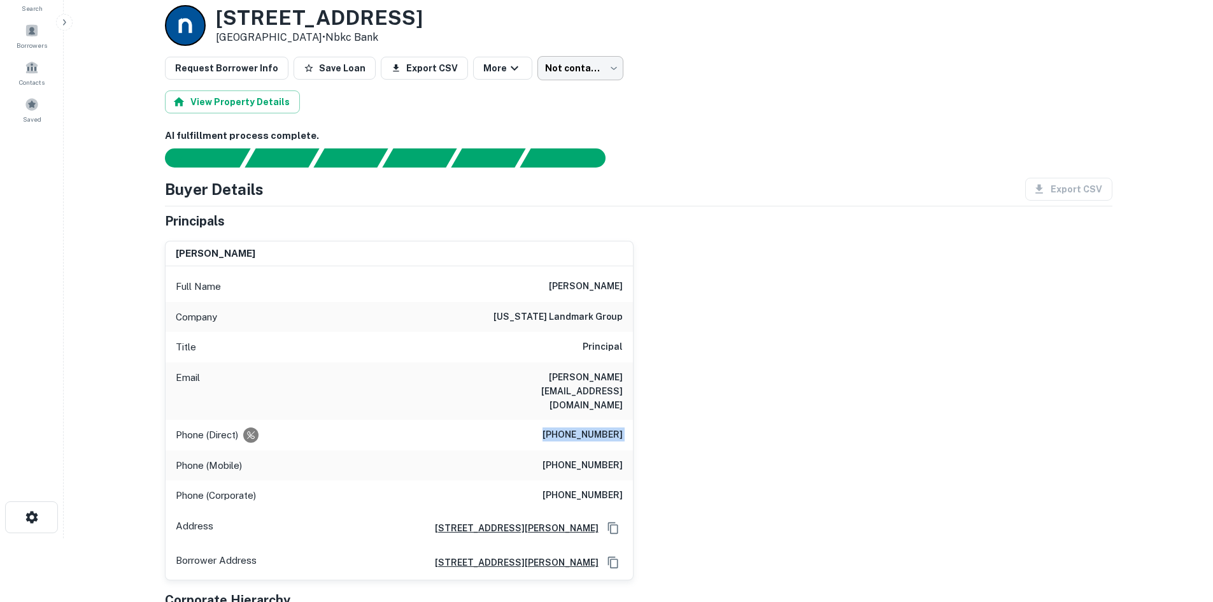
click at [533, 79] on body "Search Borrowers Contacts Saved Back to search Loan Details 2839 County Road 21…" at bounding box center [606, 237] width 1213 height 602
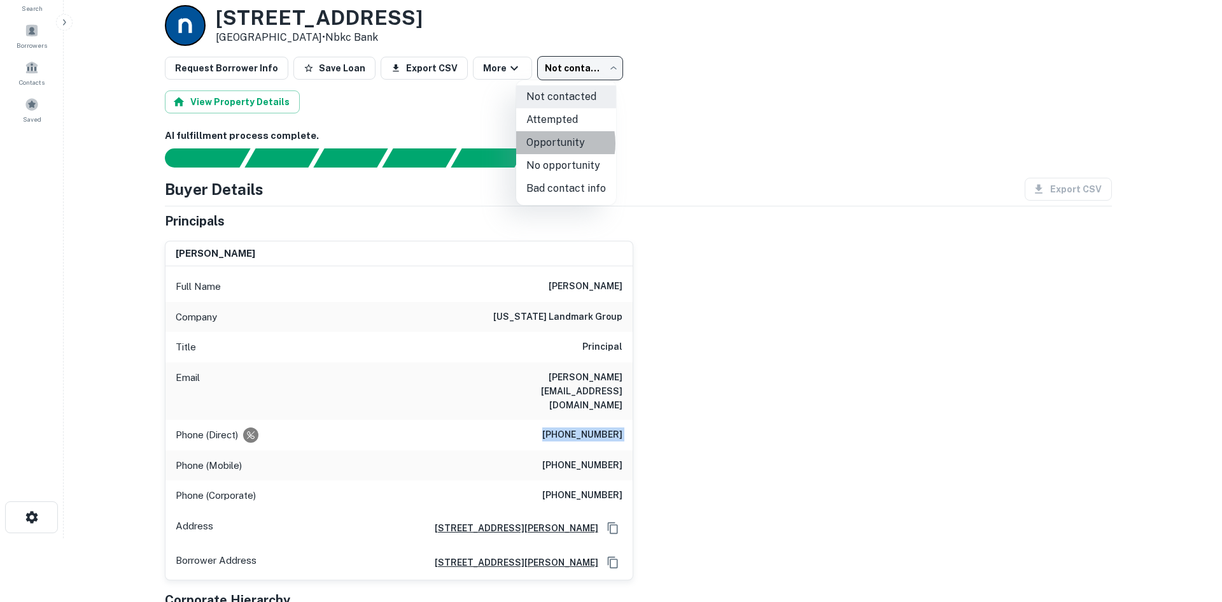
click at [544, 143] on li "Opportunity" at bounding box center [566, 142] width 100 height 23
type input "**********"
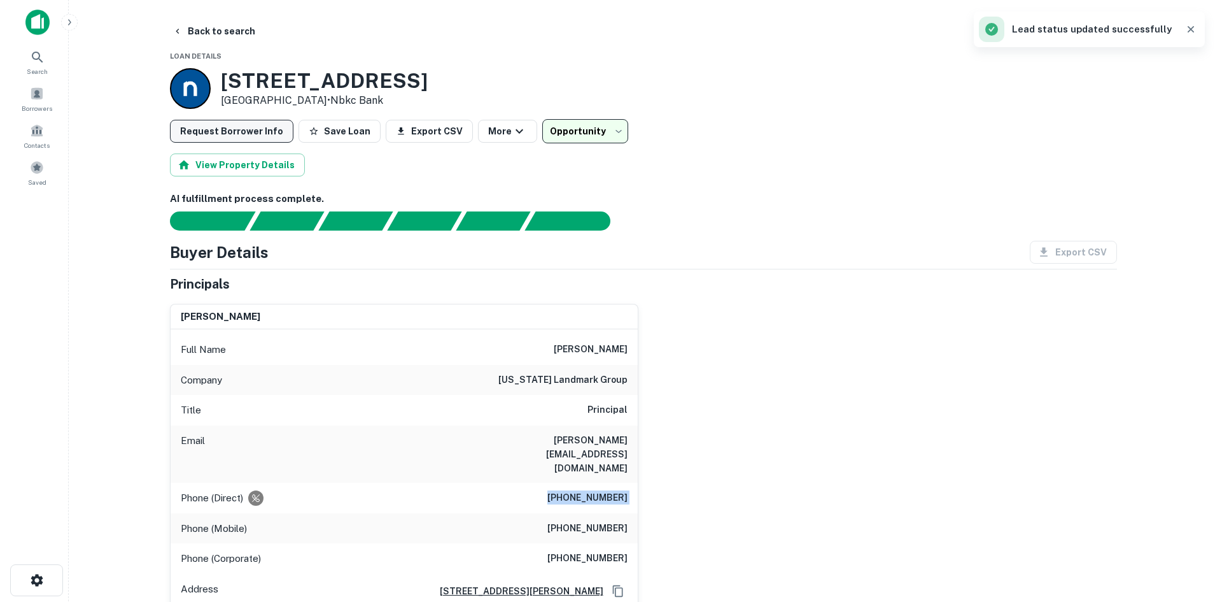
scroll to position [0, 0]
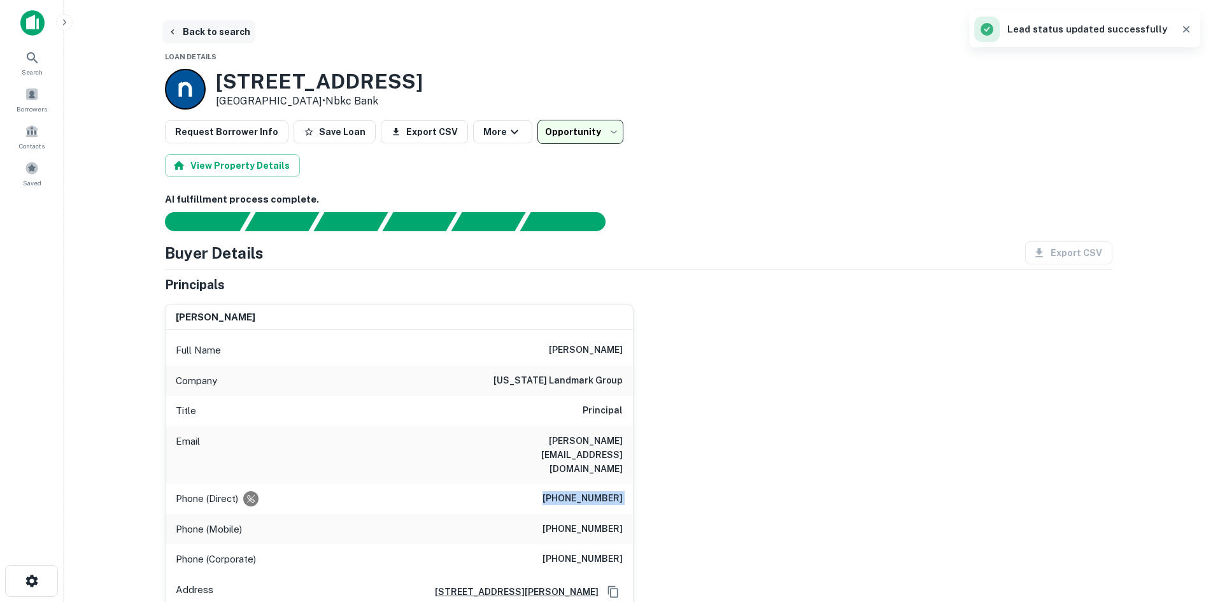
click at [236, 34] on button "Back to search" at bounding box center [208, 31] width 93 height 23
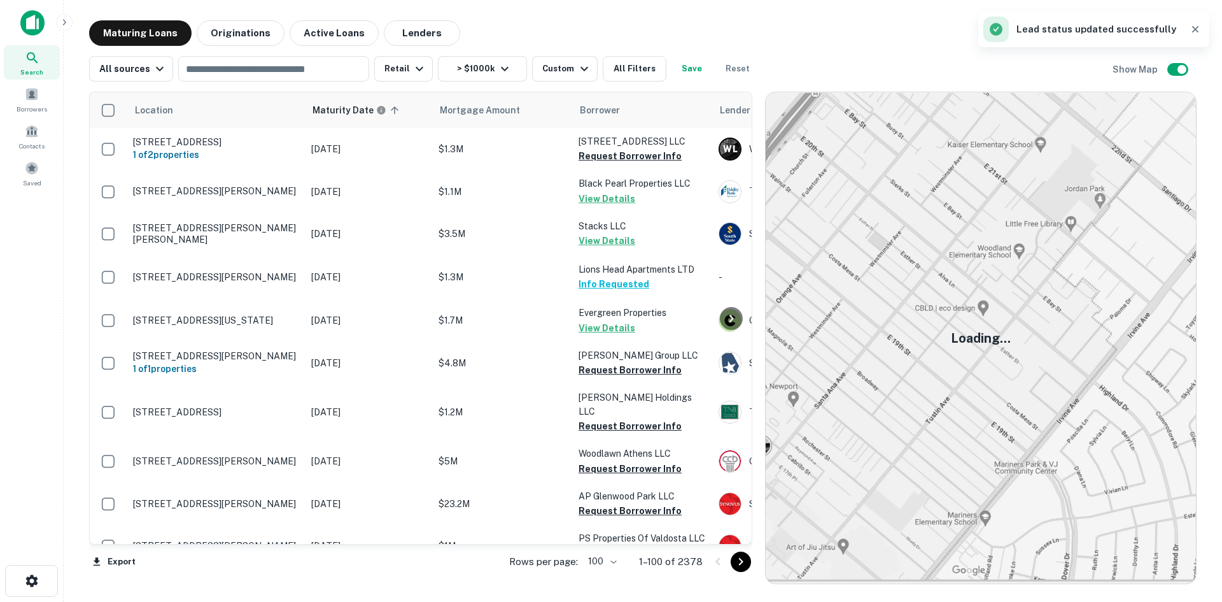
scroll to position [2610, 0]
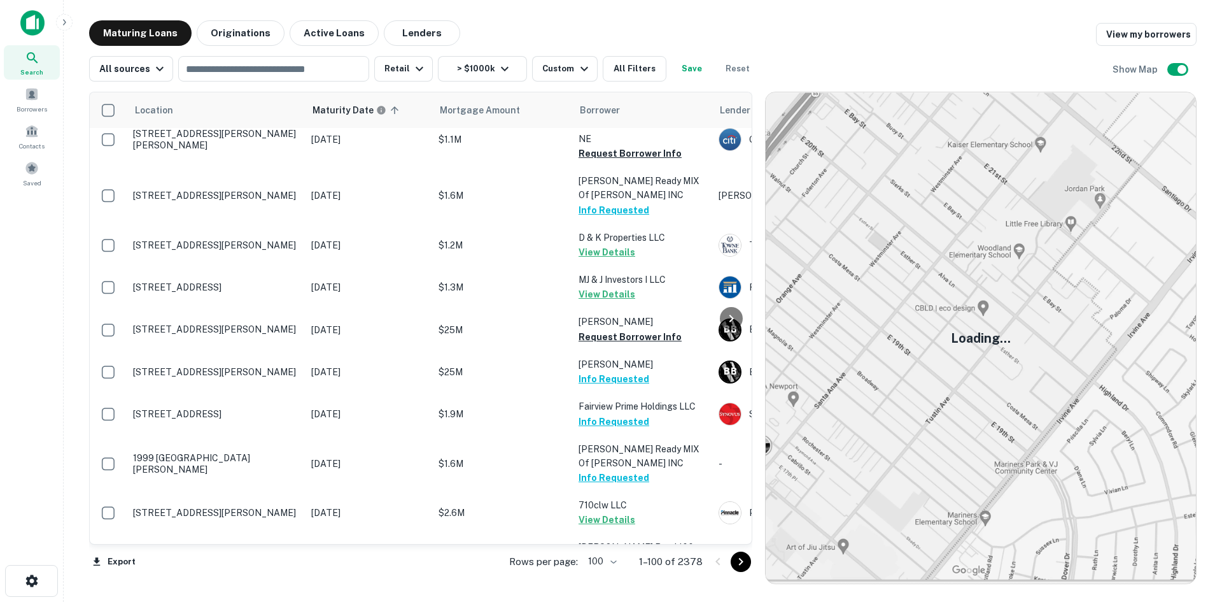
click at [743, 564] on icon "Go to next page" at bounding box center [740, 561] width 15 height 15
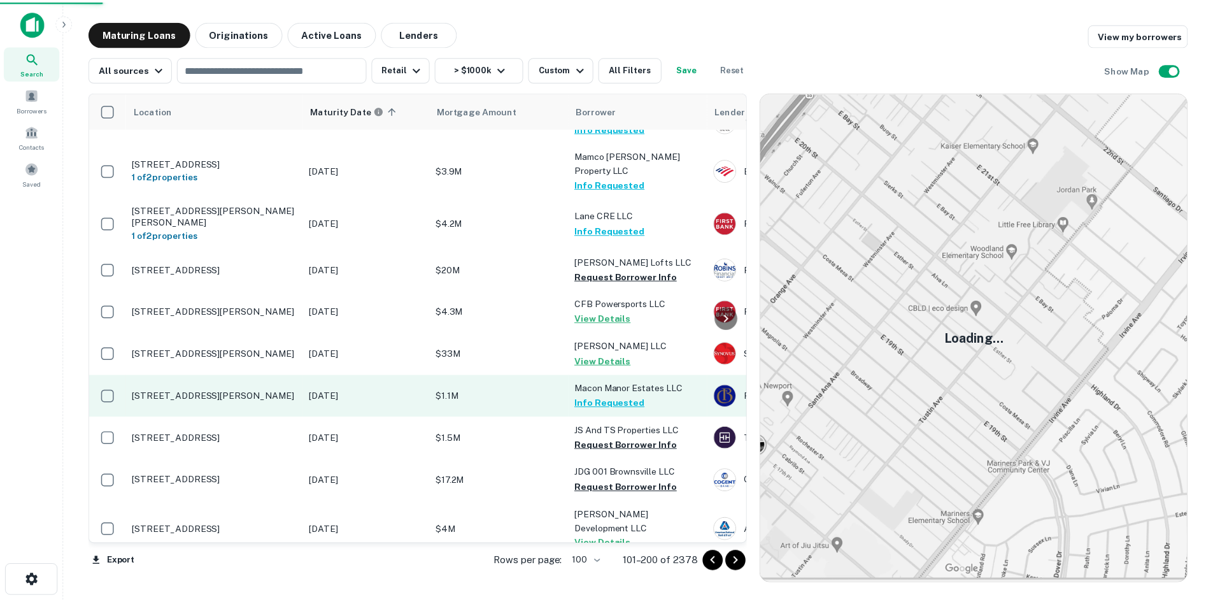
scroll to position [3183, 0]
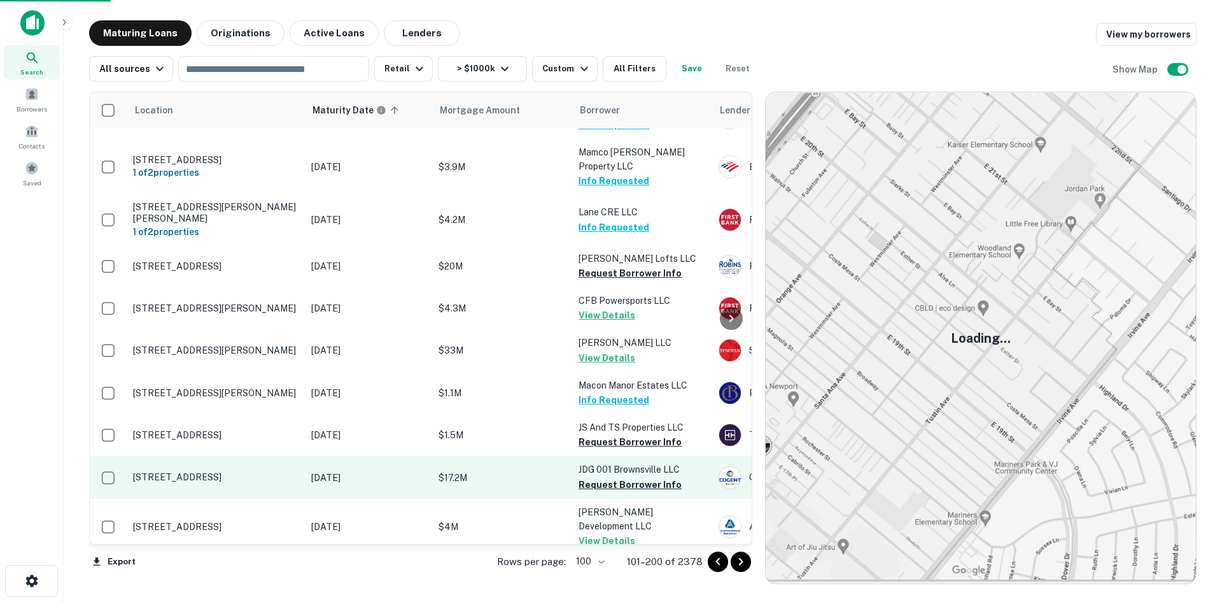
click at [234, 471] on p "4427 Rhea County Hwy Dayton, TN37321" at bounding box center [216, 476] width 166 height 11
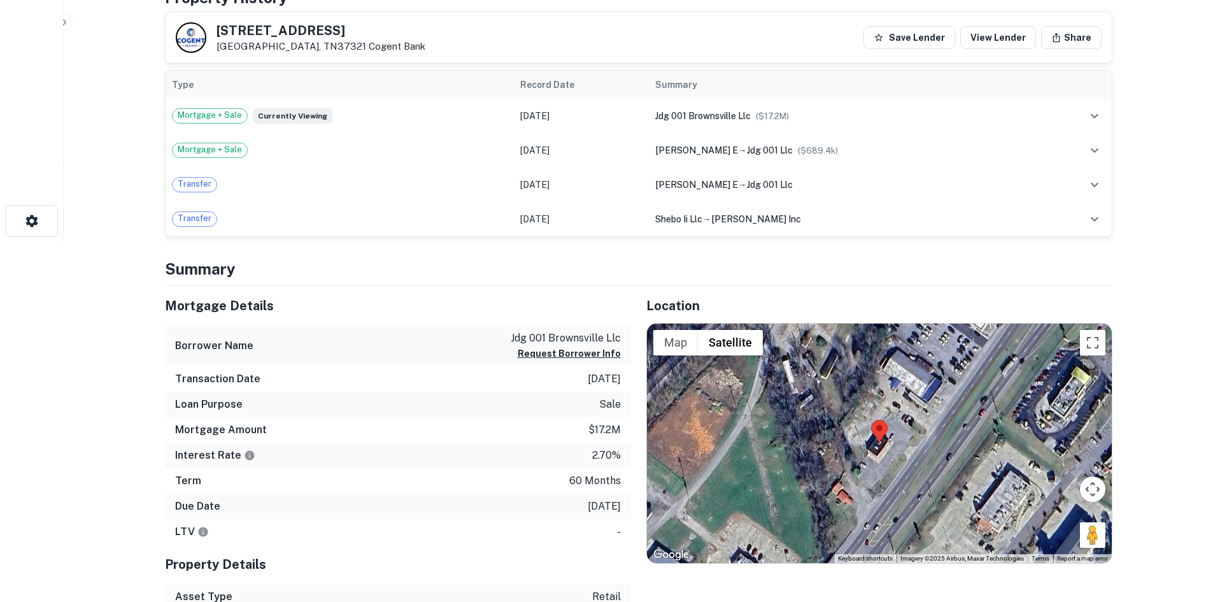
scroll to position [382, 0]
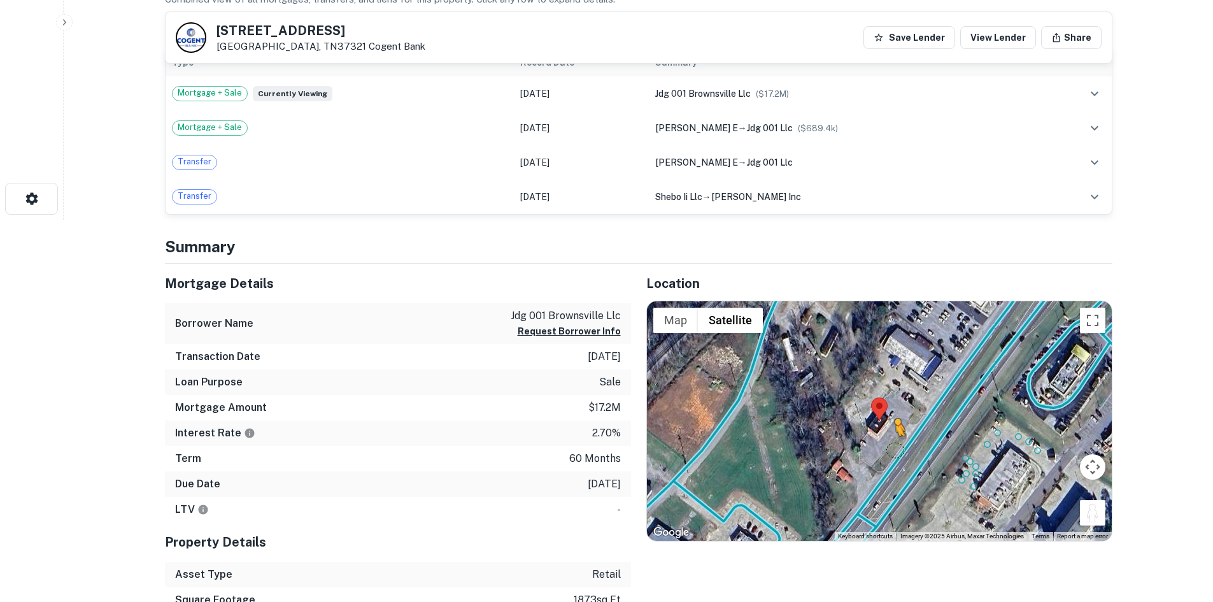
drag, startPoint x: 1096, startPoint y: 512, endPoint x: 895, endPoint y: 448, distance: 210.4
click at [895, 448] on div "To activate drag with keyboard, press Alt + Enter. Once in keyboard drag state,…" at bounding box center [879, 420] width 465 height 239
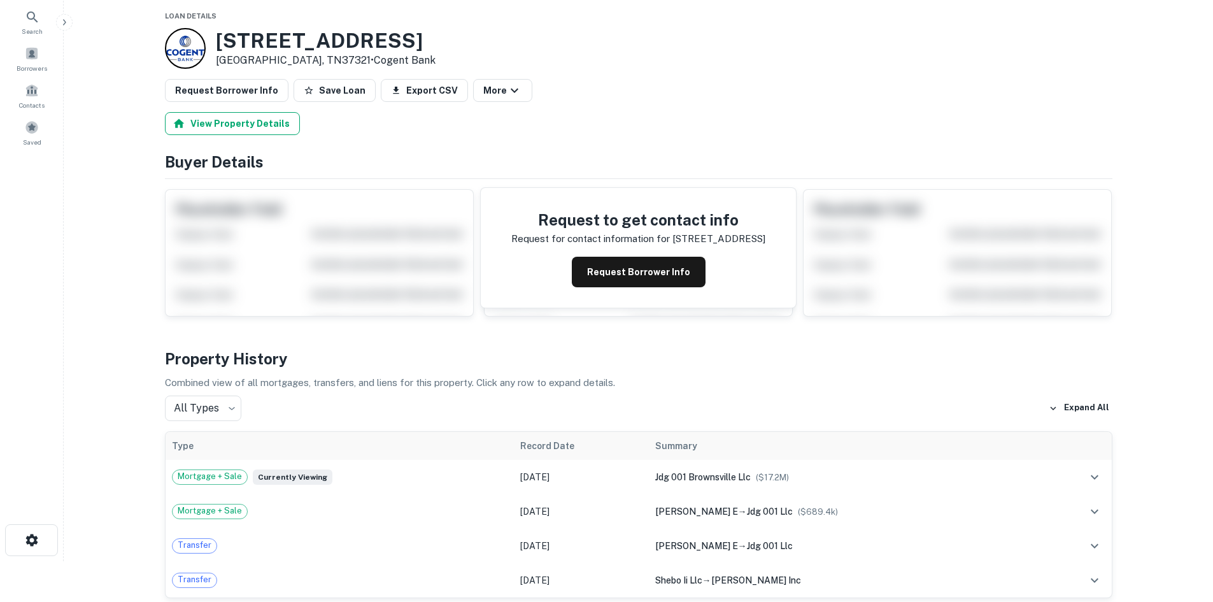
scroll to position [0, 0]
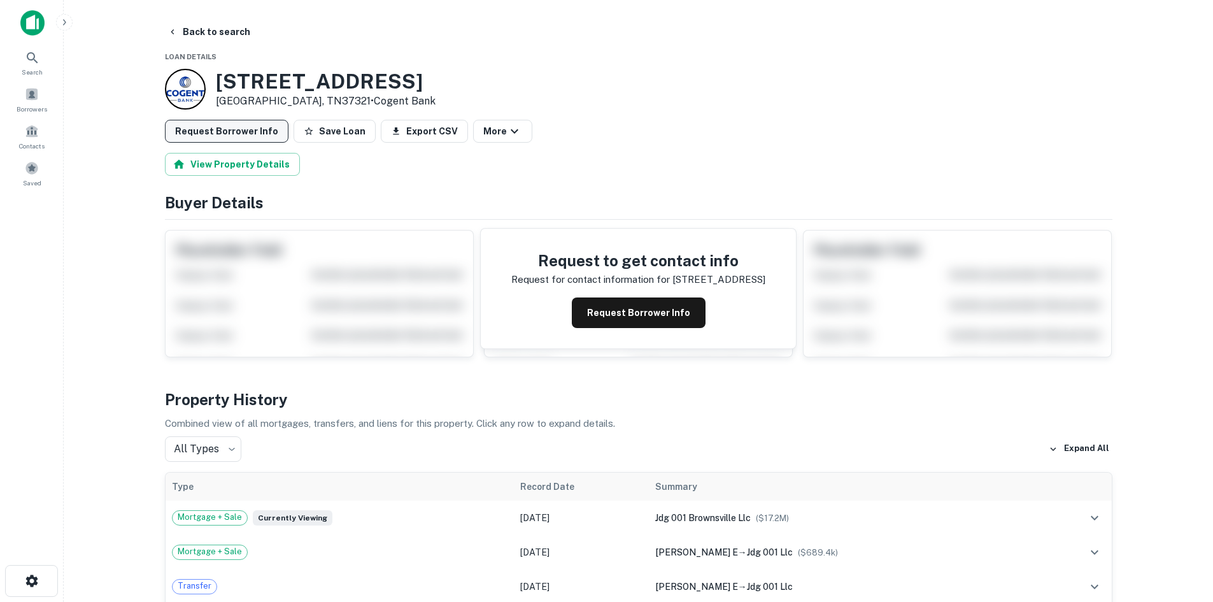
click at [242, 125] on button "Request Borrower Info" at bounding box center [227, 131] width 124 height 23
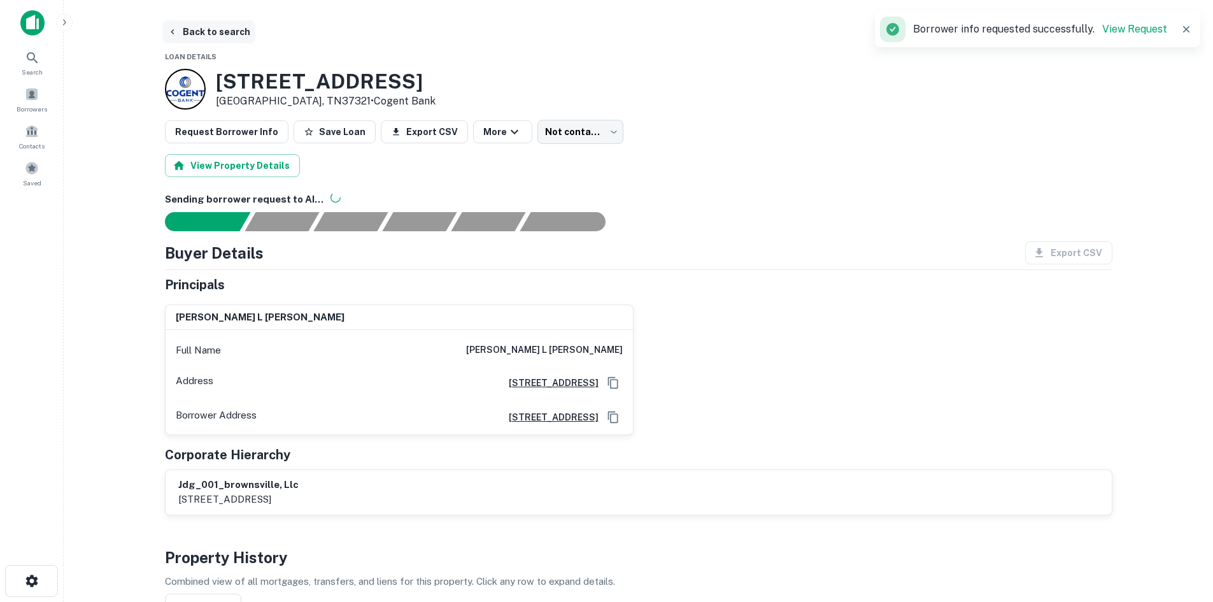
click at [195, 25] on button "Back to search" at bounding box center [208, 31] width 93 height 23
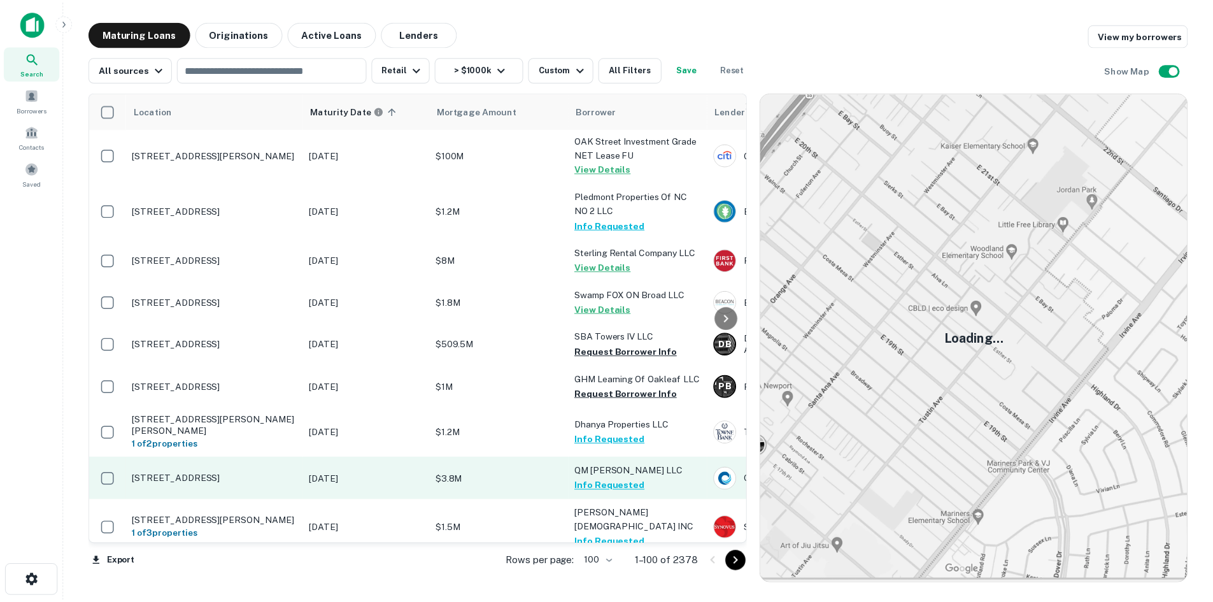
scroll to position [4053, 0]
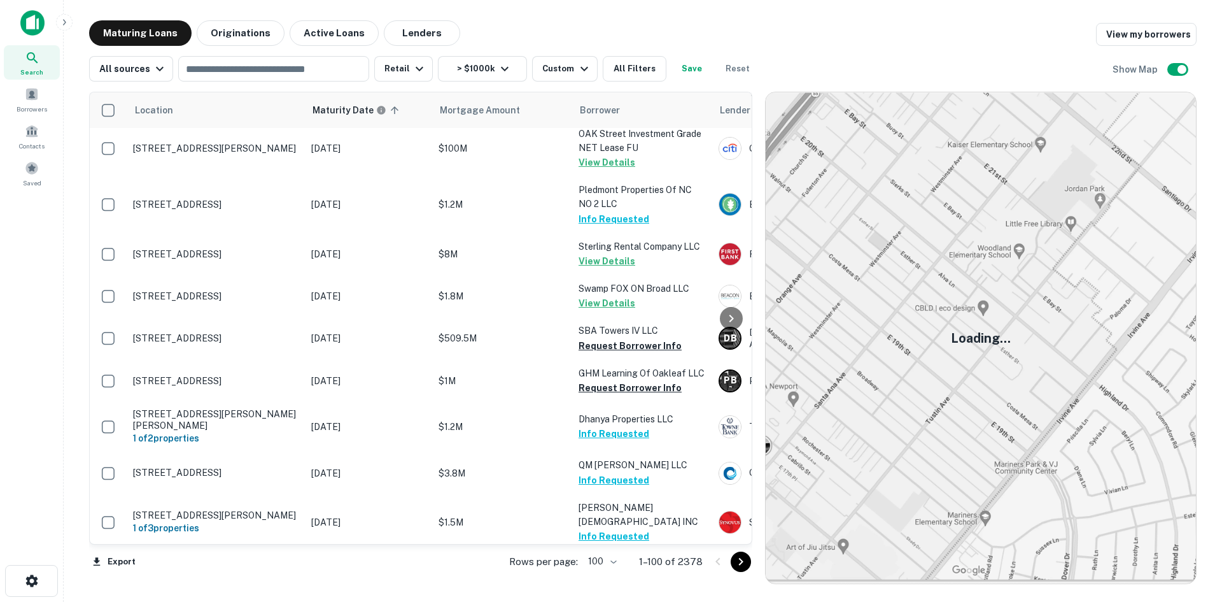
click at [232, 565] on p "3110 Old Atlanta Rd Suwanee, GA30024" at bounding box center [216, 570] width 166 height 11
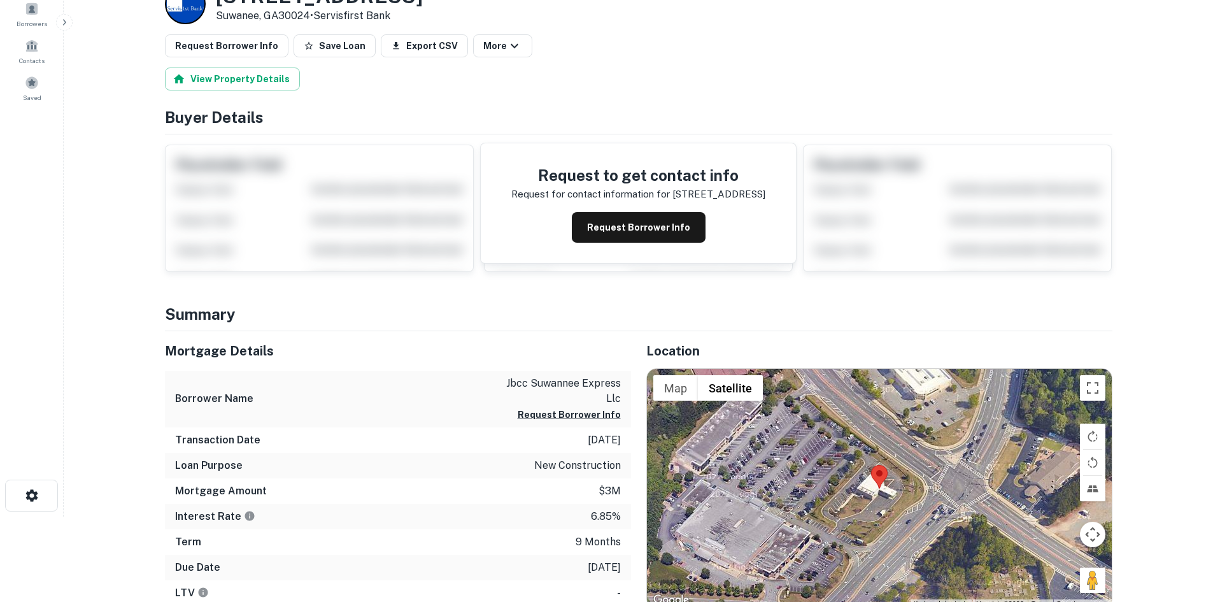
scroll to position [64, 0]
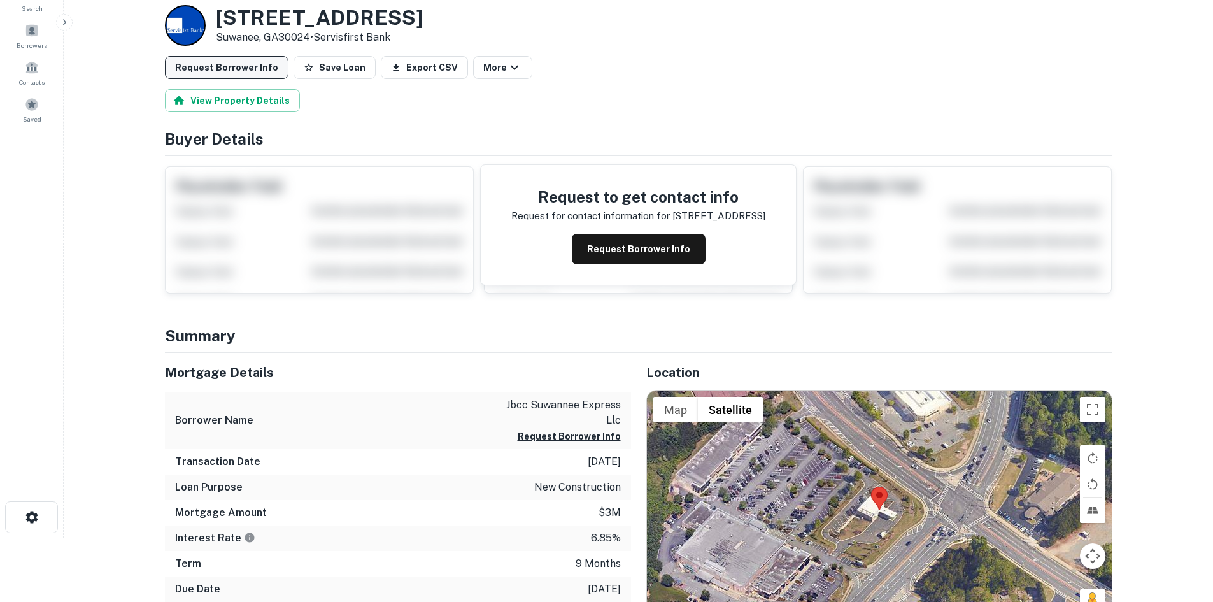
click at [243, 78] on button "Request Borrower Info" at bounding box center [227, 67] width 124 height 23
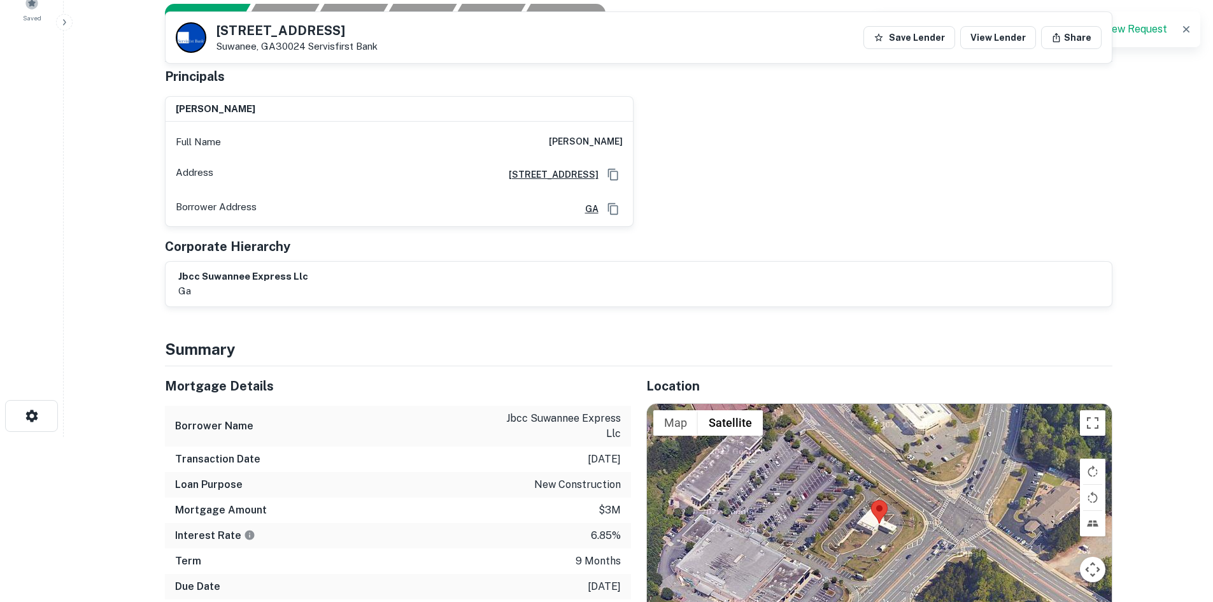
scroll to position [255, 0]
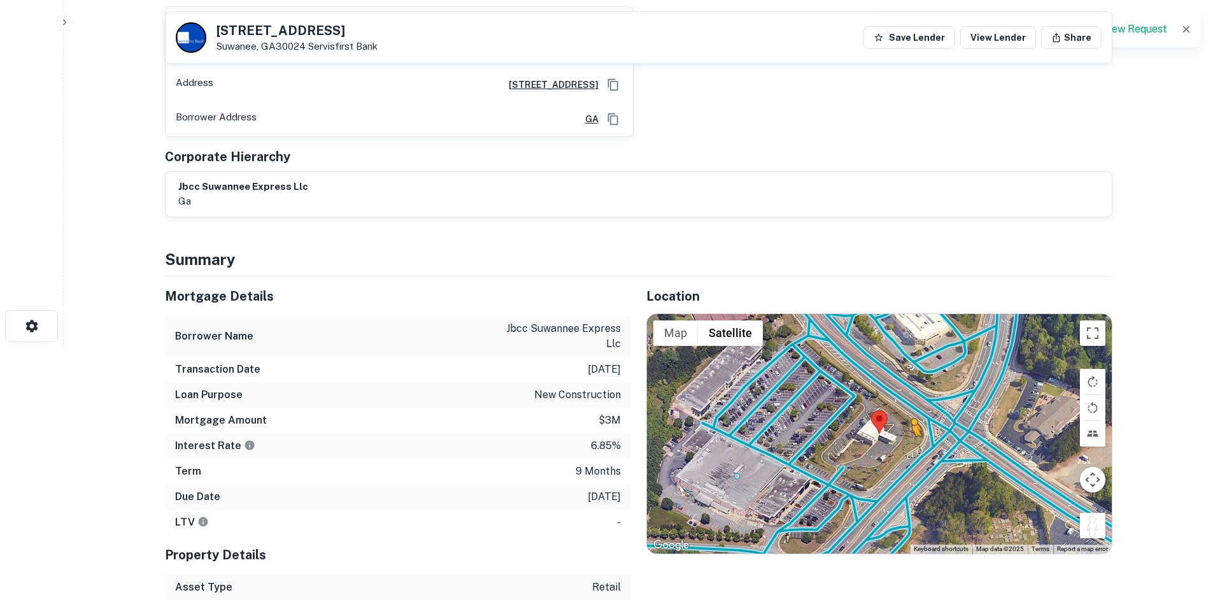
drag, startPoint x: 1088, startPoint y: 517, endPoint x: 911, endPoint y: 449, distance: 189.6
click at [911, 449] on div "To activate drag with keyboard, press Alt + Enter. Once in keyboard drag state,…" at bounding box center [879, 433] width 465 height 239
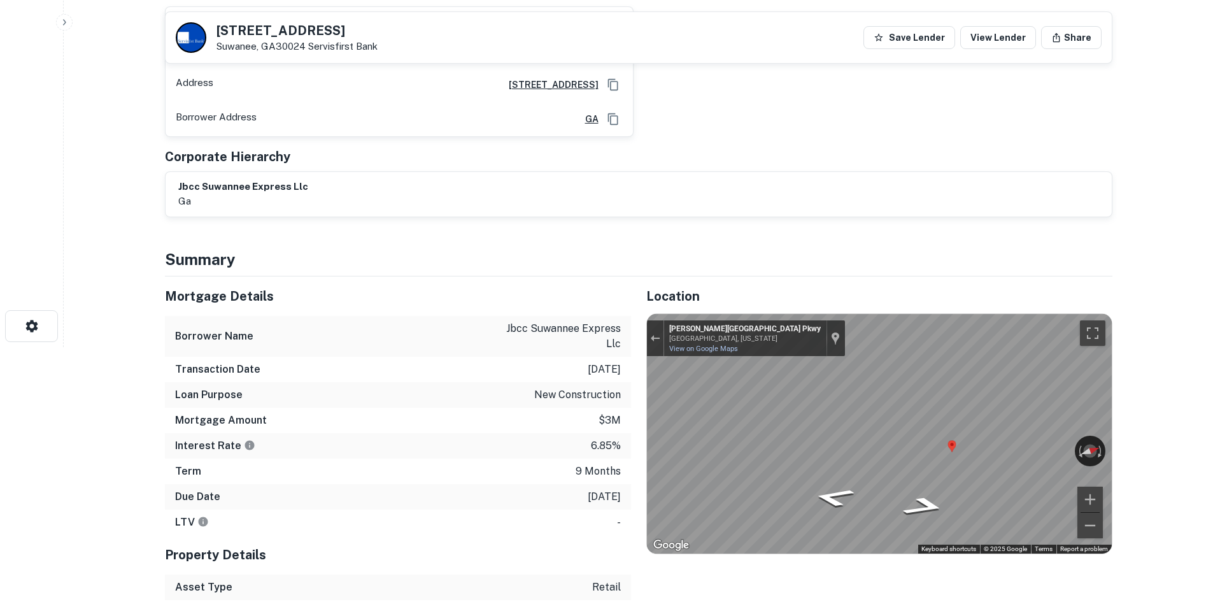
click at [612, 400] on div "Mortgage Details Borrower Name jbcc suwannee express llc Transaction Date 3/26/…" at bounding box center [631, 437] width 963 height 323
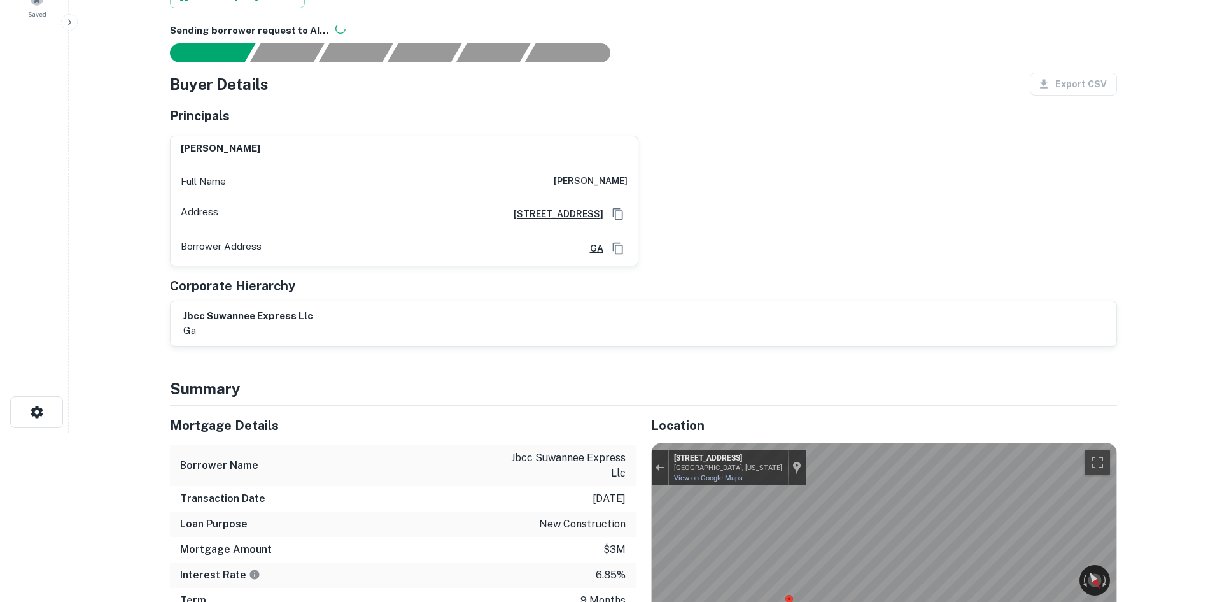
scroll to position [0, 0]
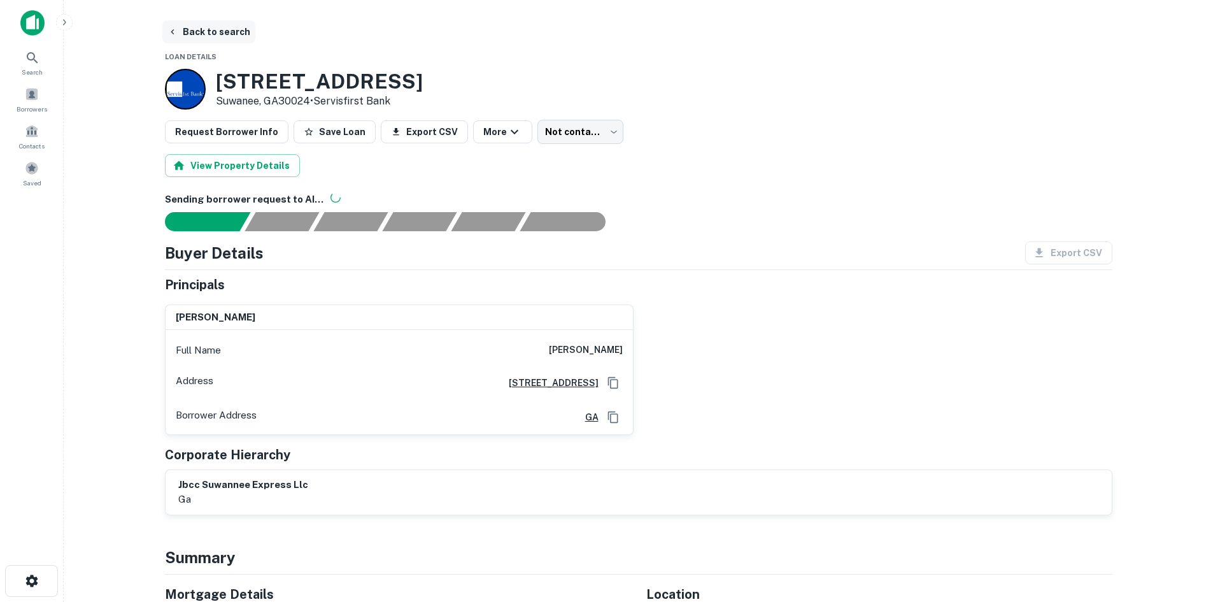
click at [199, 27] on button "Back to search" at bounding box center [208, 31] width 93 height 23
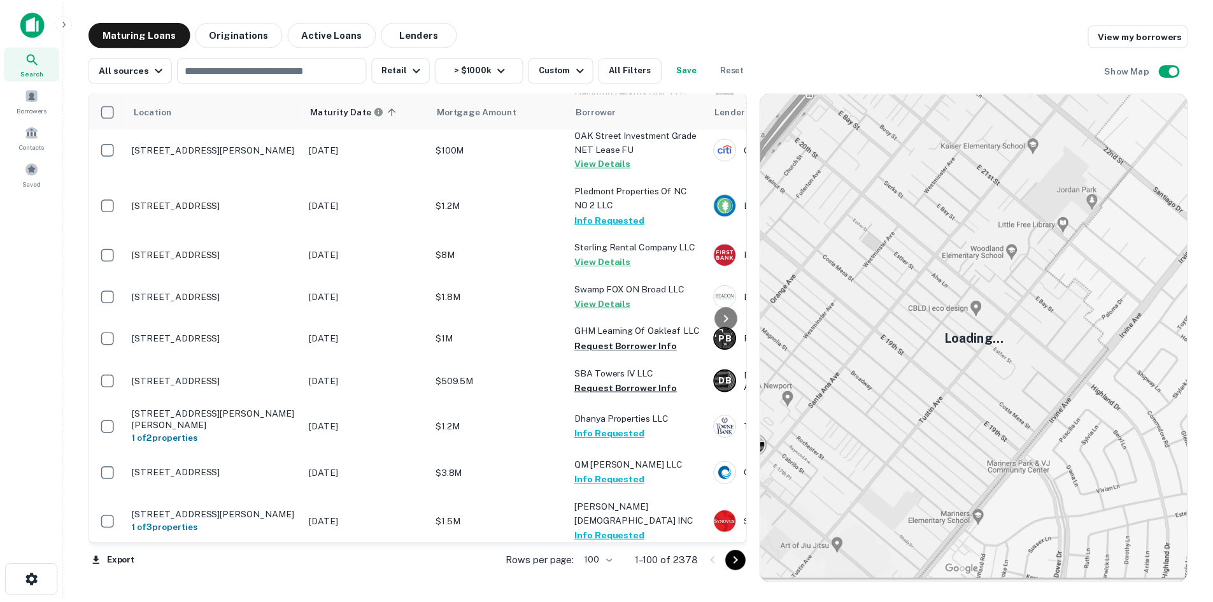
scroll to position [1907, 0]
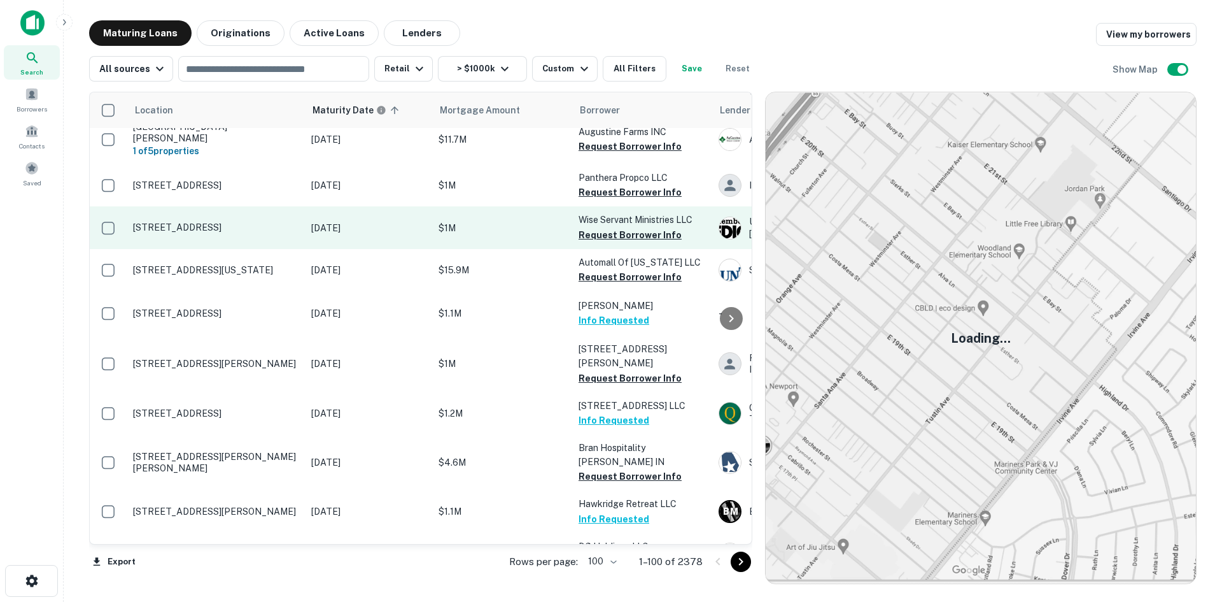
click at [211, 206] on td "84 W Highway GA" at bounding box center [216, 227] width 178 height 42
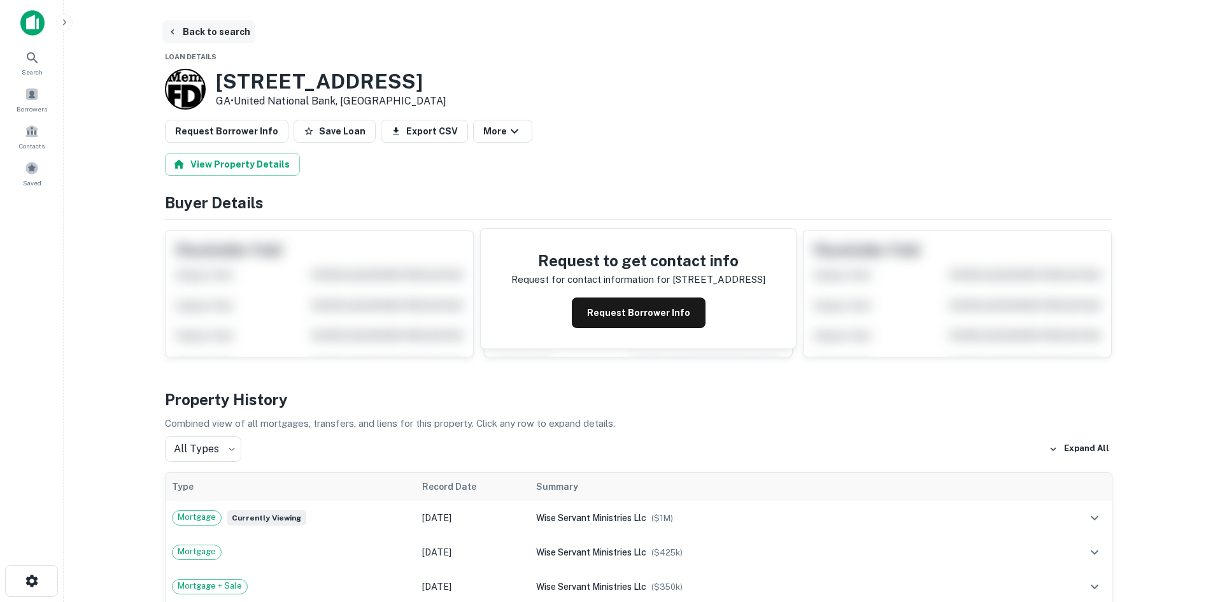
click at [204, 25] on button "Back to search" at bounding box center [208, 31] width 93 height 23
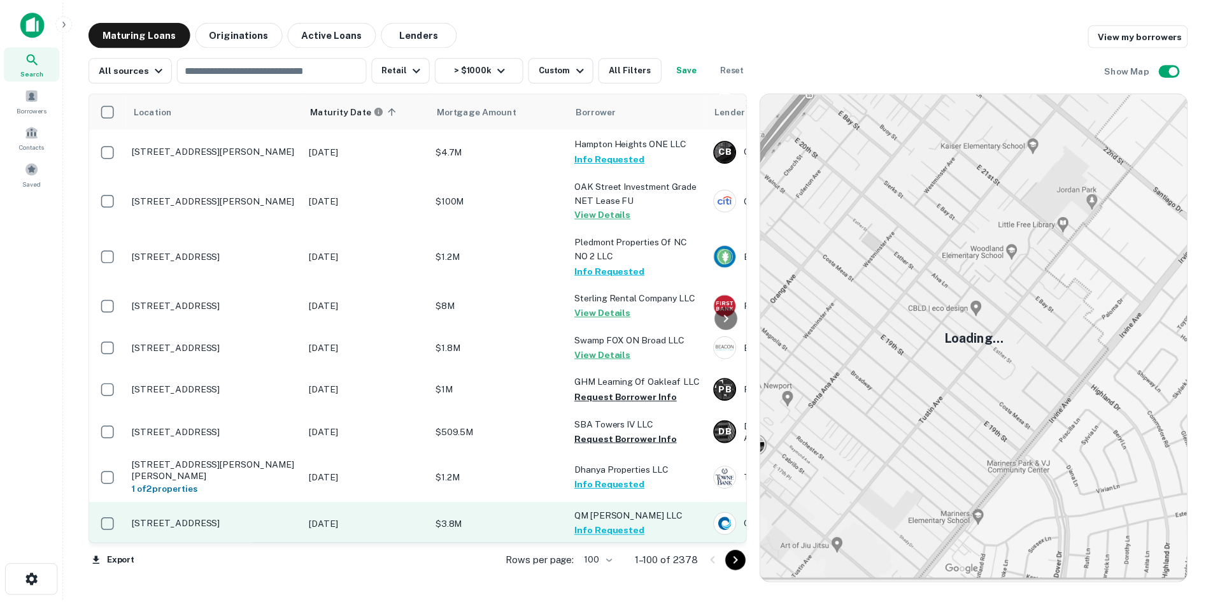
scroll to position [4053, 0]
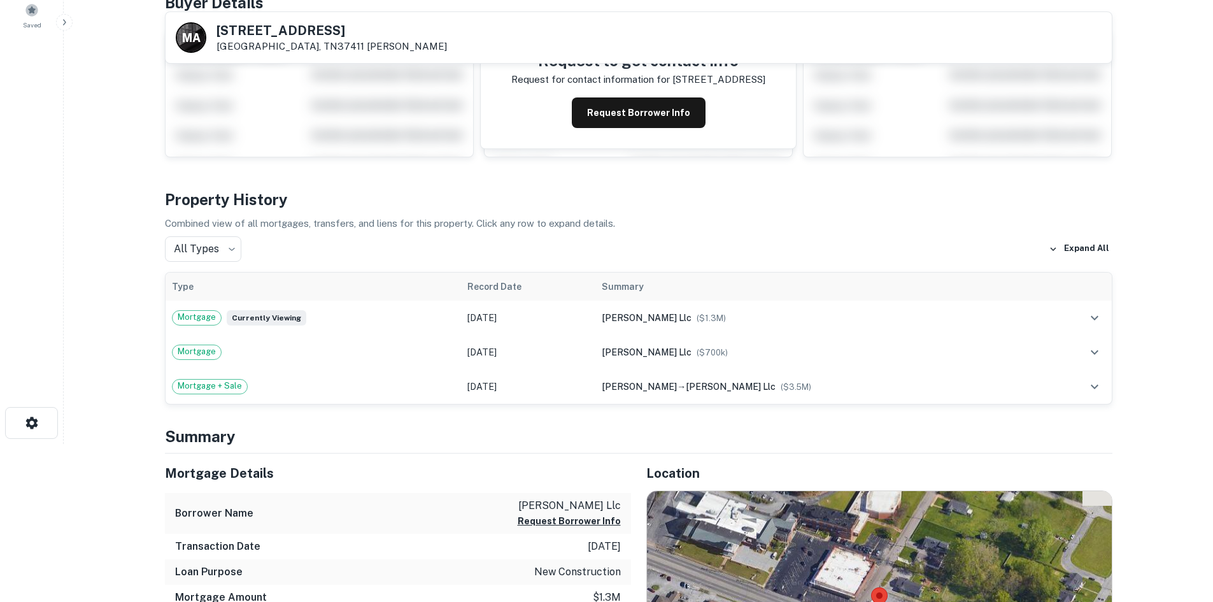
scroll to position [318, 0]
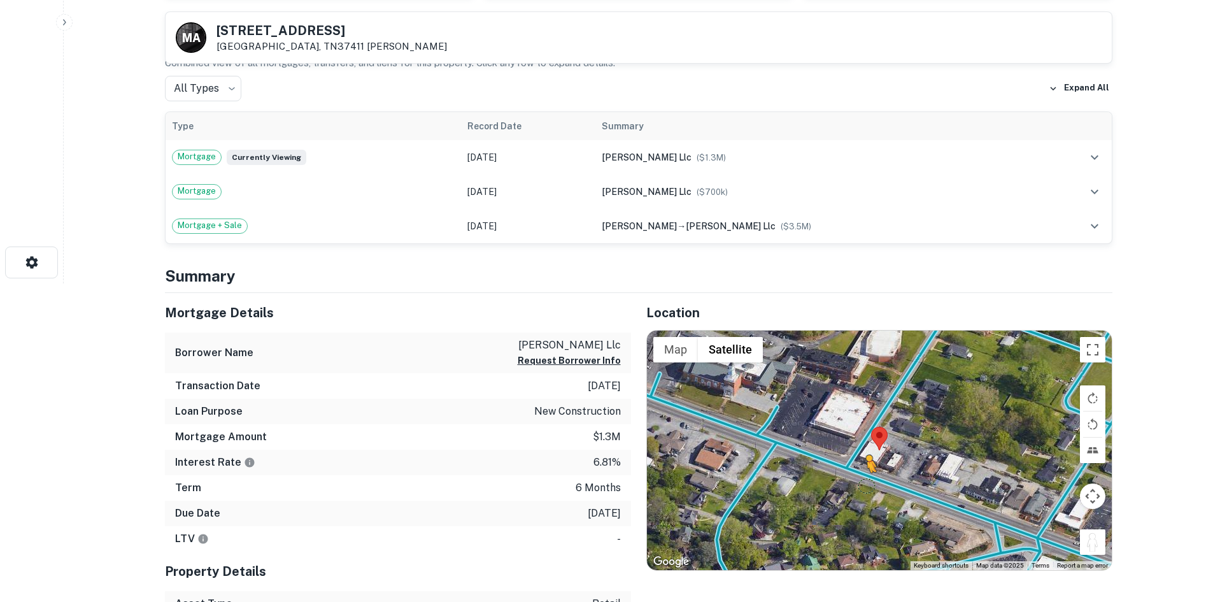
drag, startPoint x: 1092, startPoint y: 547, endPoint x: 861, endPoint y: 481, distance: 239.6
click at [861, 481] on div "To activate drag with keyboard, press Alt + Enter. Once in keyboard drag state,…" at bounding box center [879, 449] width 465 height 239
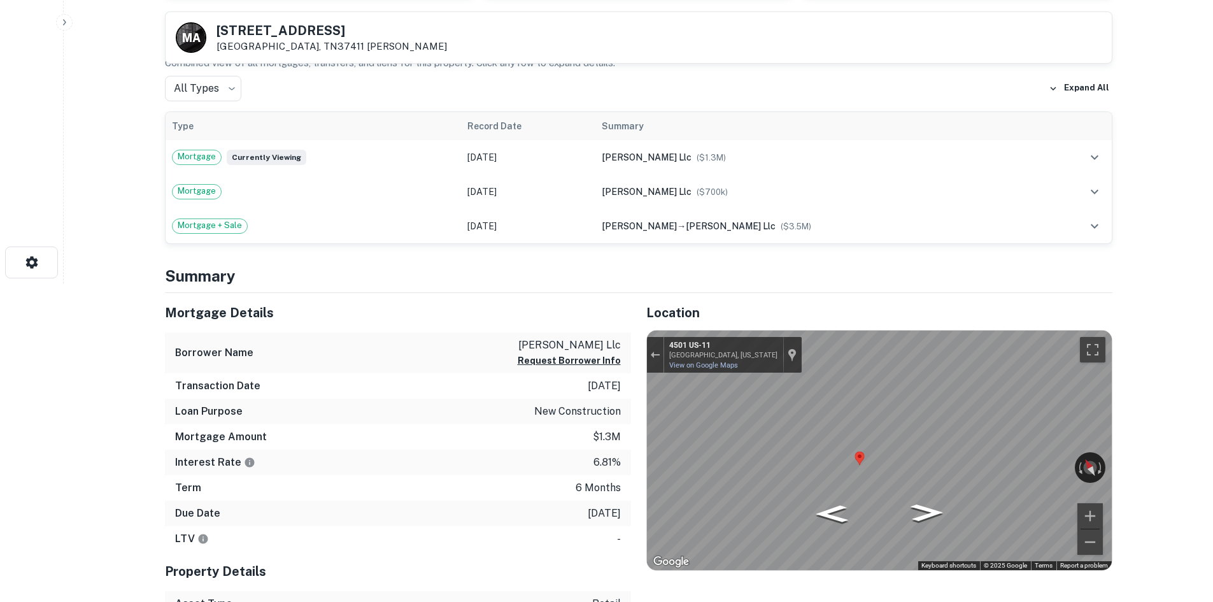
click at [772, 460] on div "Map" at bounding box center [879, 449] width 465 height 239
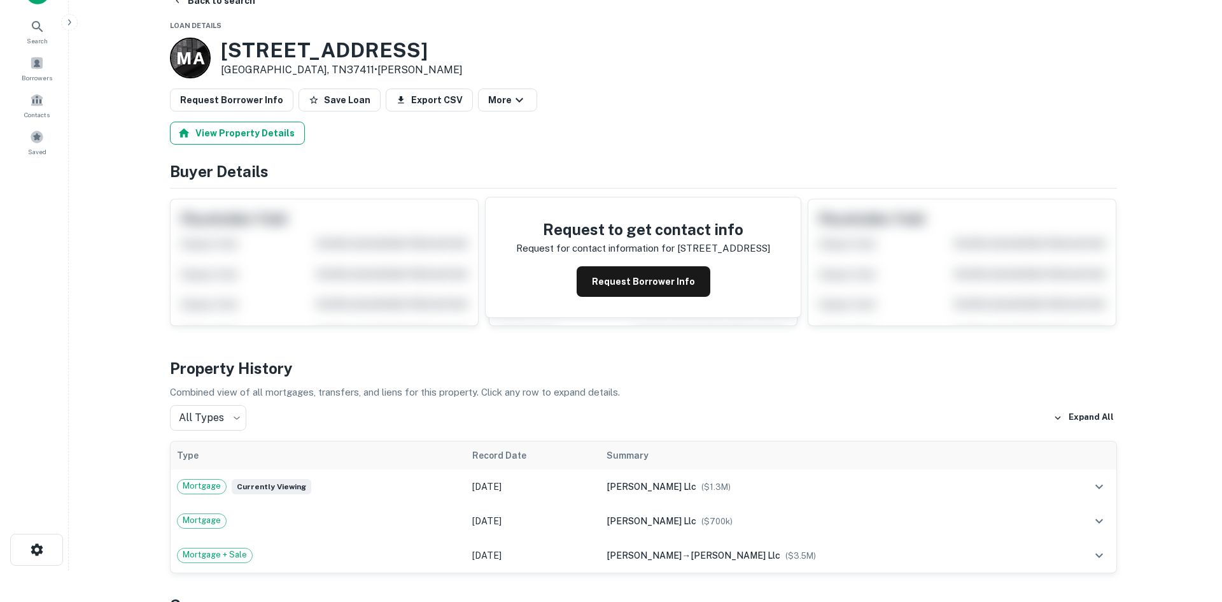
scroll to position [0, 0]
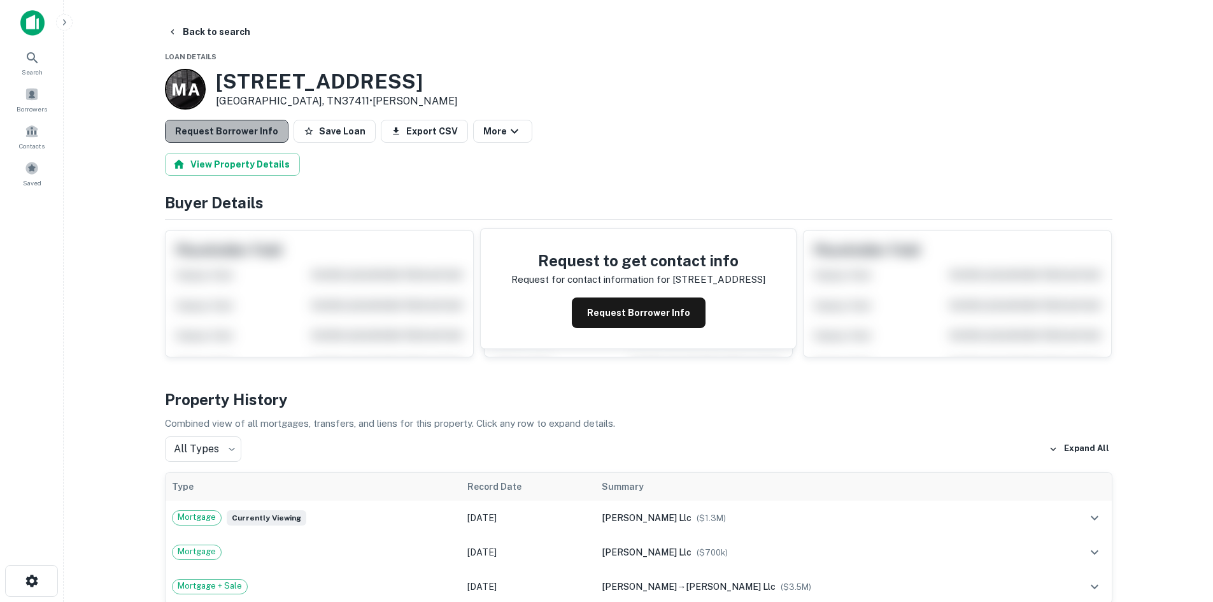
click at [251, 126] on button "Request Borrower Info" at bounding box center [227, 131] width 124 height 23
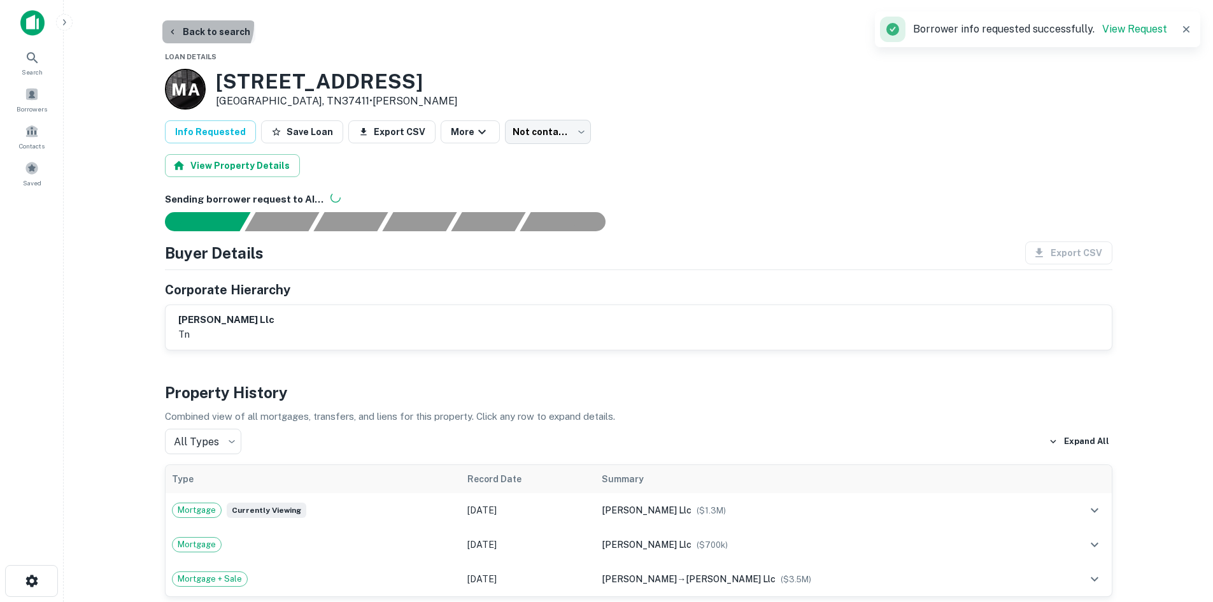
click at [204, 25] on button "Back to search" at bounding box center [208, 31] width 93 height 23
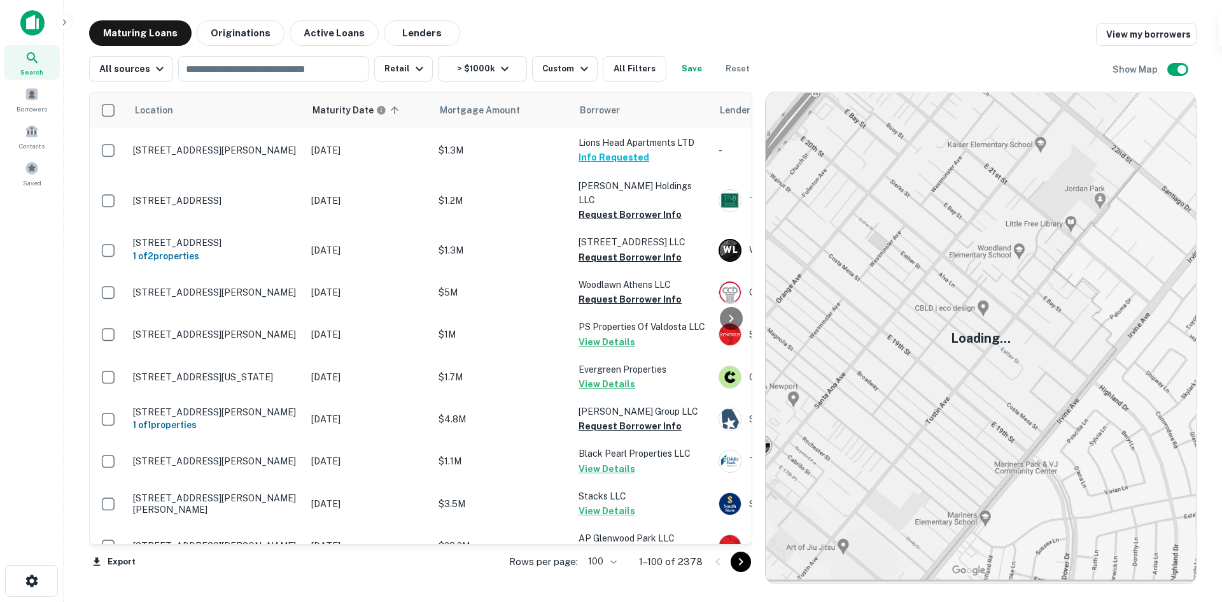
scroll to position [4053, 0]
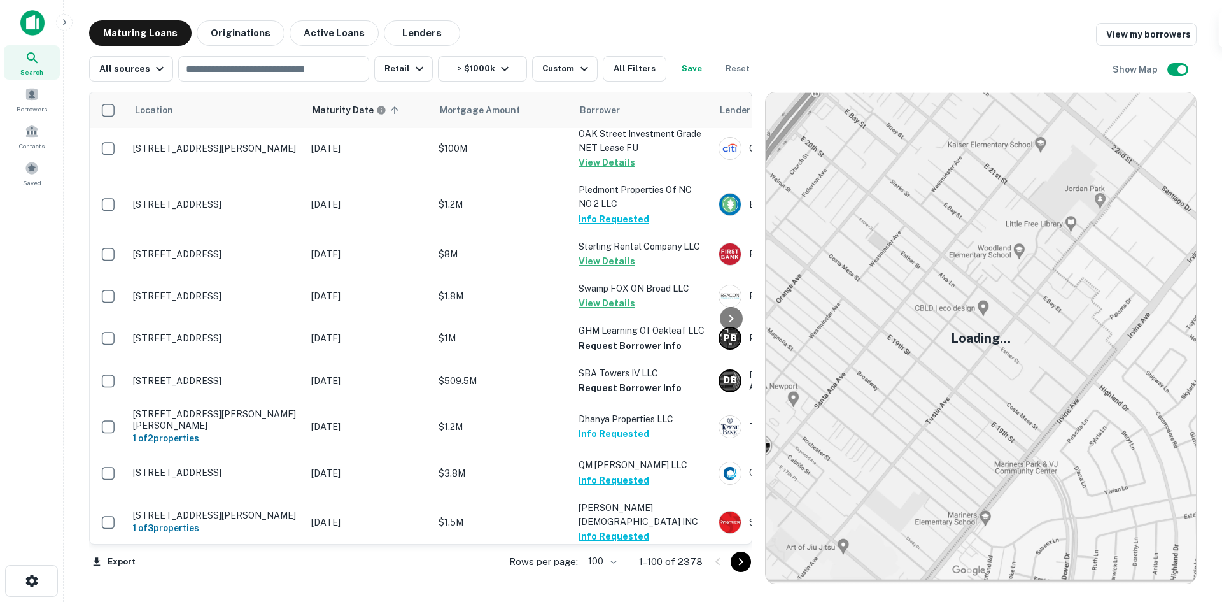
click at [743, 568] on icon "Go to next page" at bounding box center [740, 561] width 15 height 15
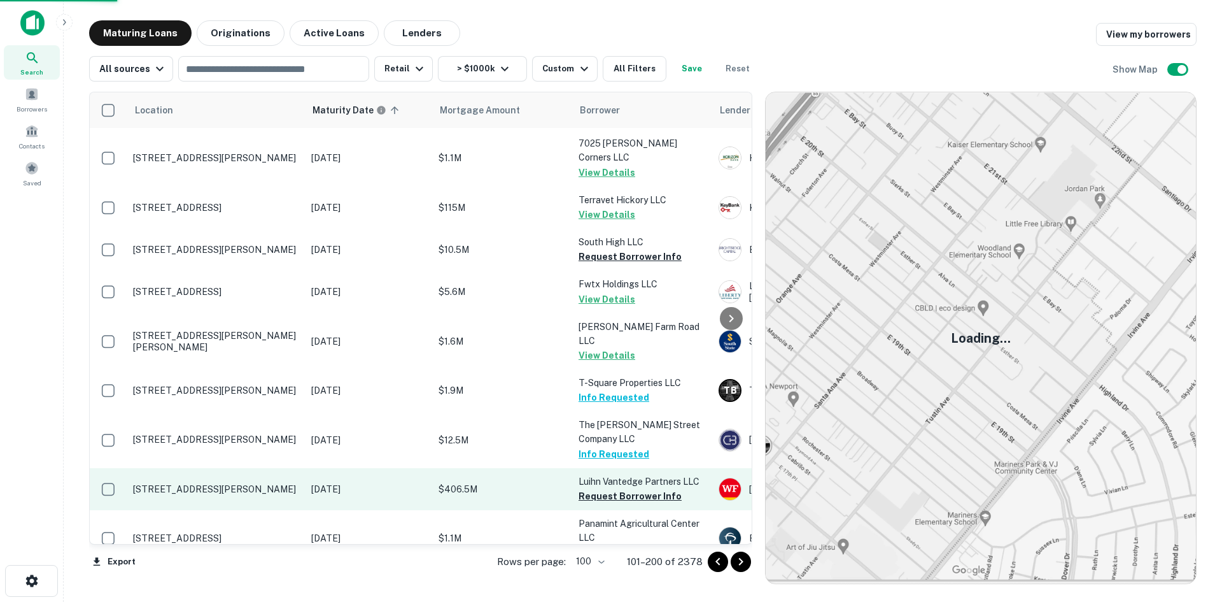
scroll to position [4100, 0]
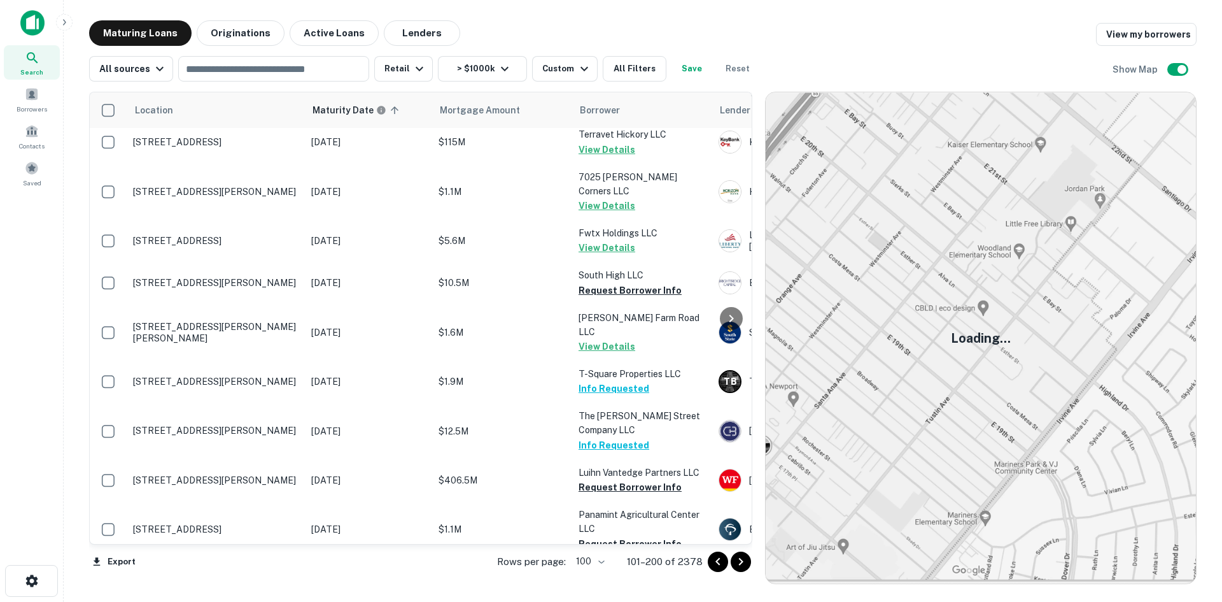
click at [735, 558] on icon "Go to next page" at bounding box center [740, 561] width 15 height 15
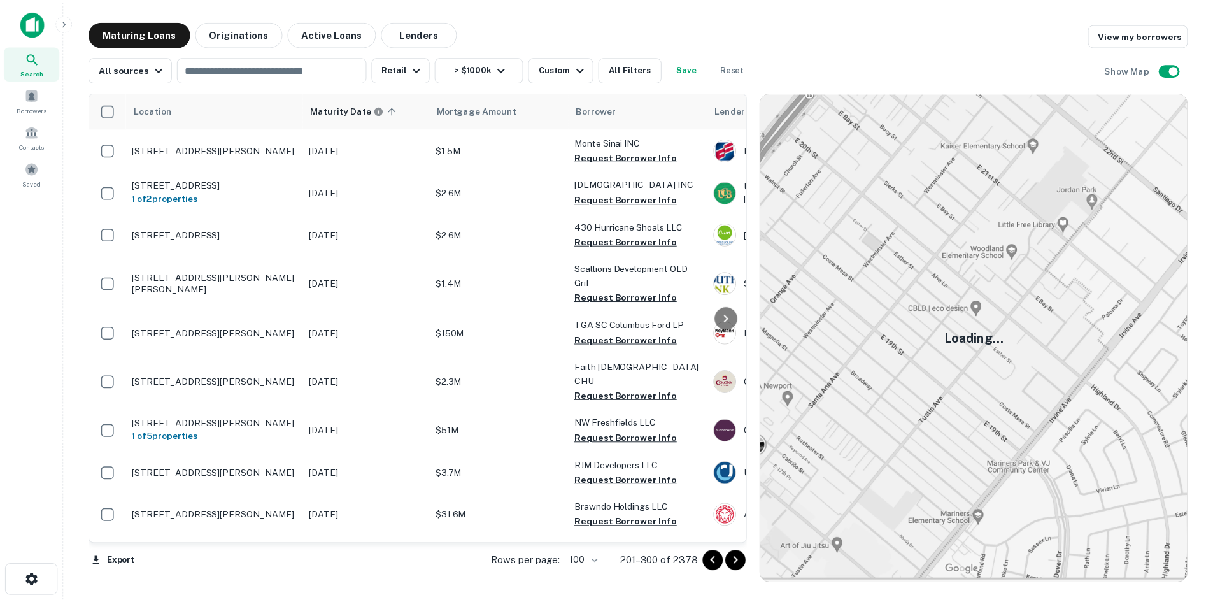
scroll to position [4027, 0]
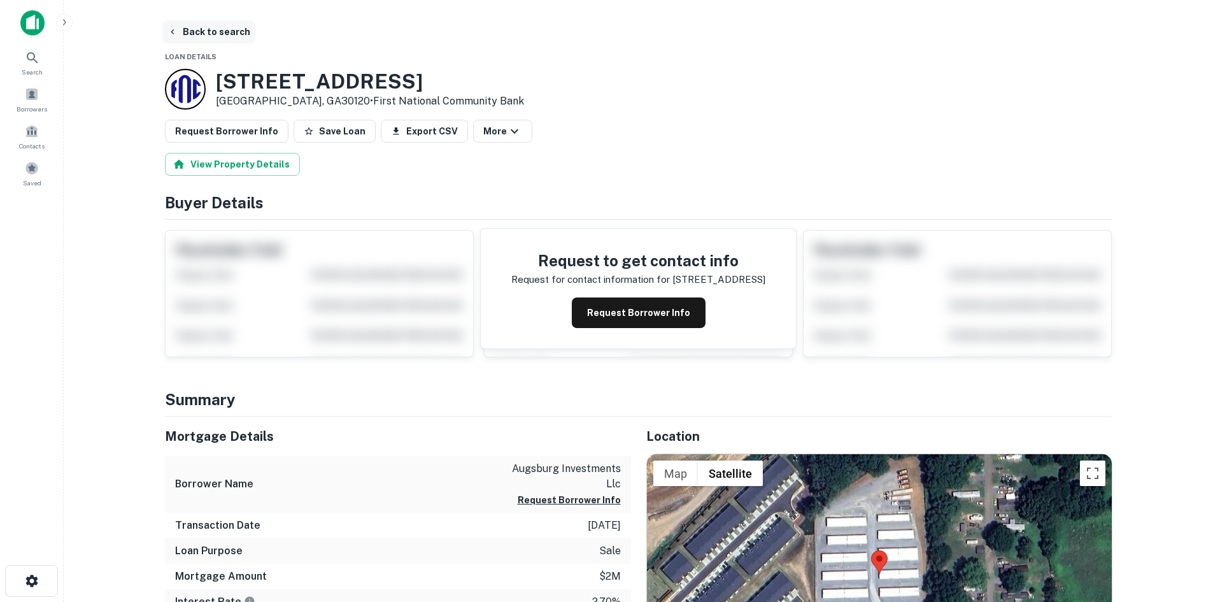
click at [192, 28] on button "Back to search" at bounding box center [208, 31] width 93 height 23
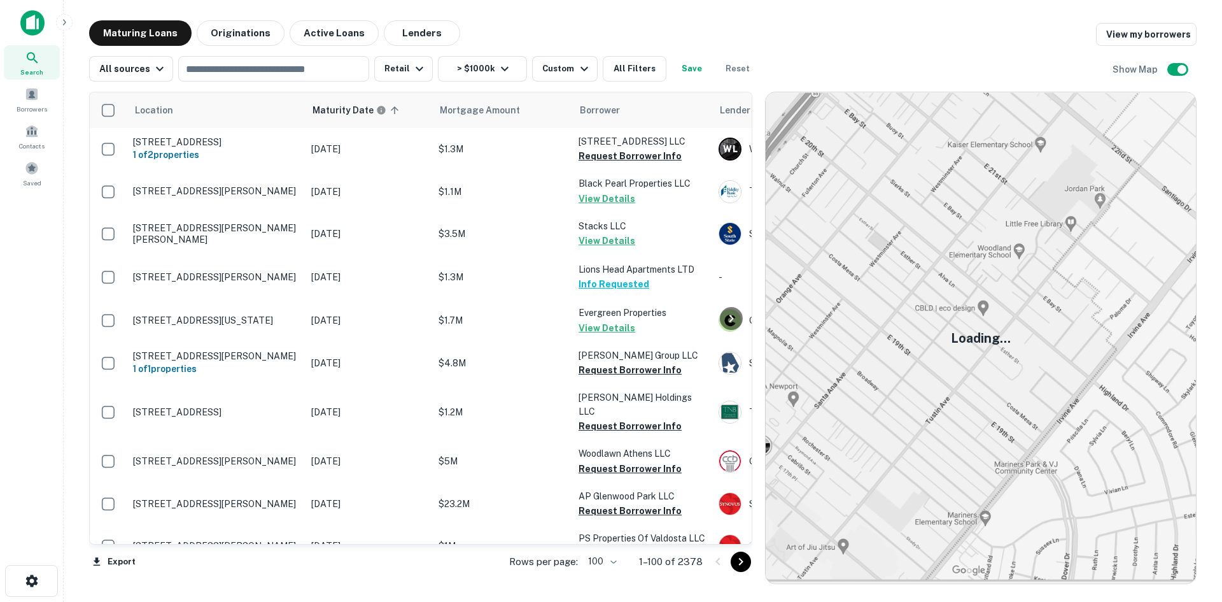
scroll to position [2904, 0]
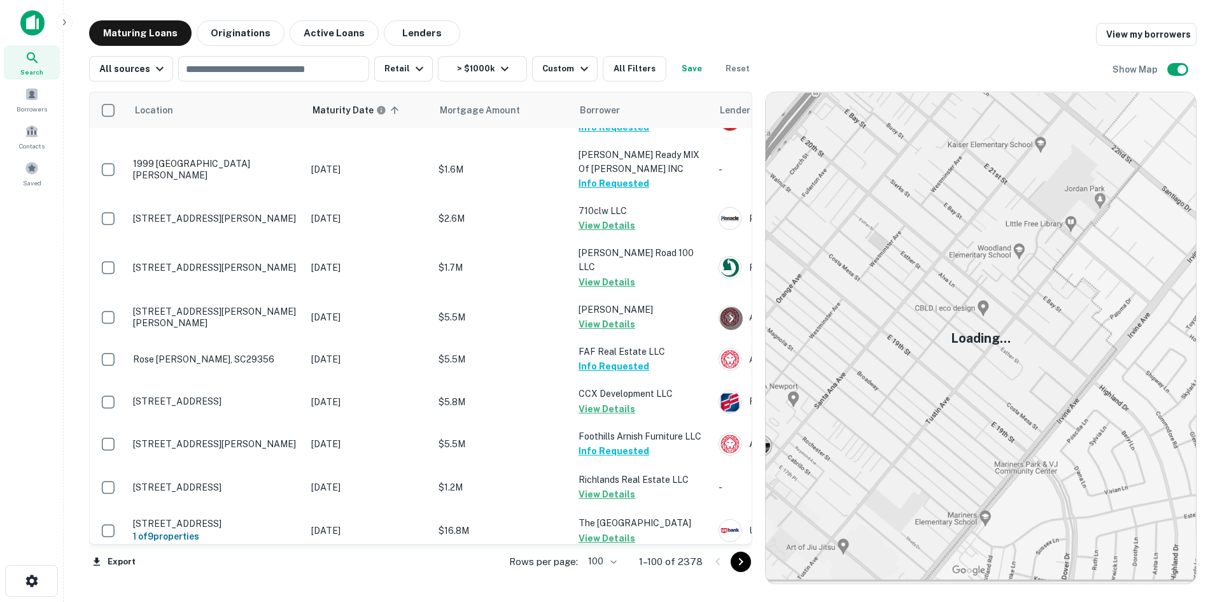
click at [744, 561] on icon "Go to next page" at bounding box center [740, 561] width 15 height 15
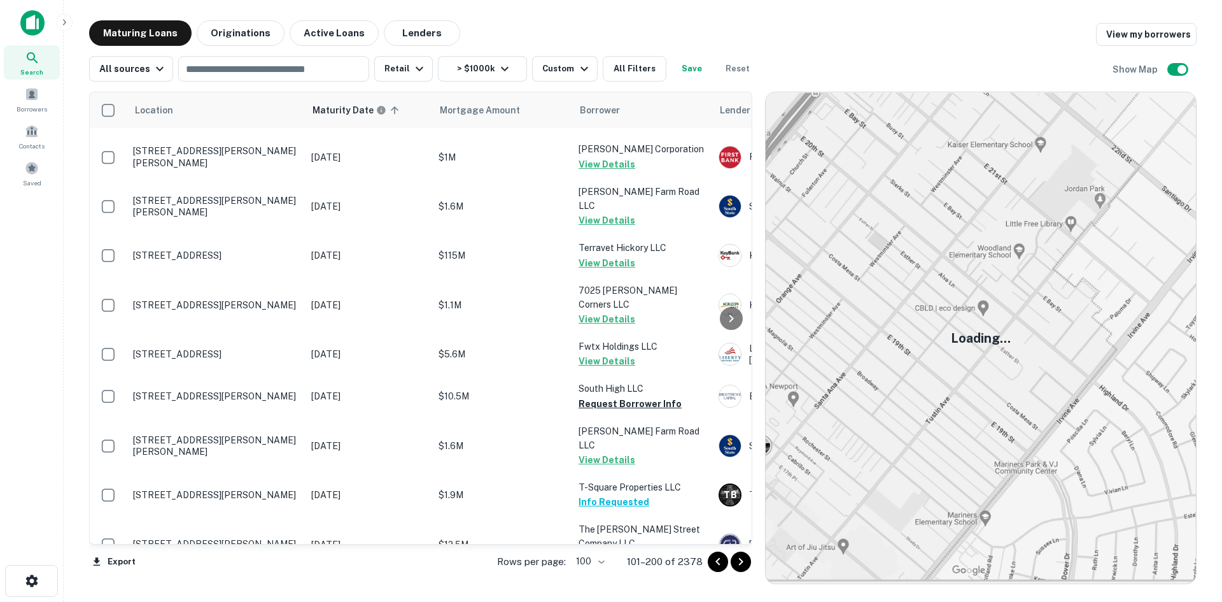
scroll to position [4100, 0]
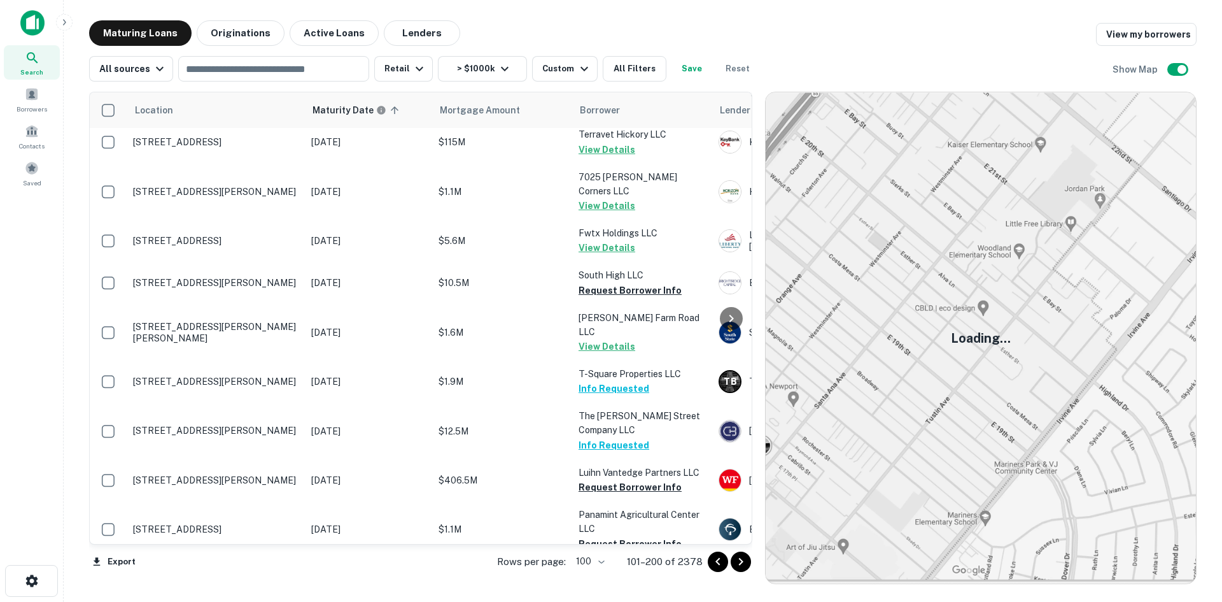
click at [734, 566] on icon "Go to next page" at bounding box center [740, 561] width 15 height 15
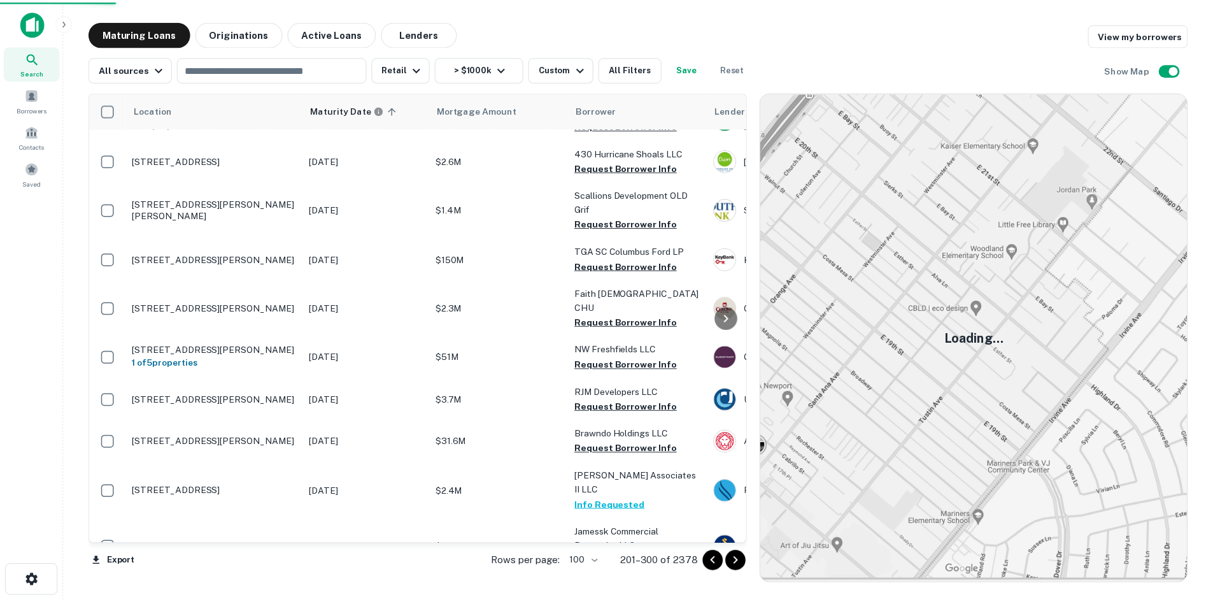
scroll to position [4090, 0]
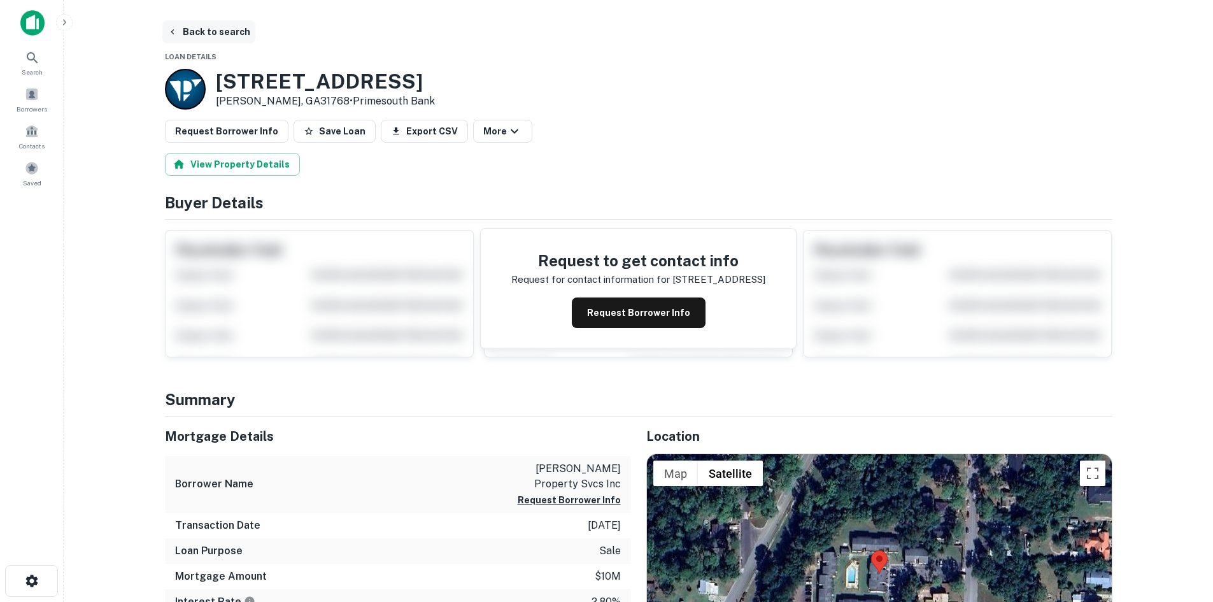
click at [220, 34] on button "Back to search" at bounding box center [208, 31] width 93 height 23
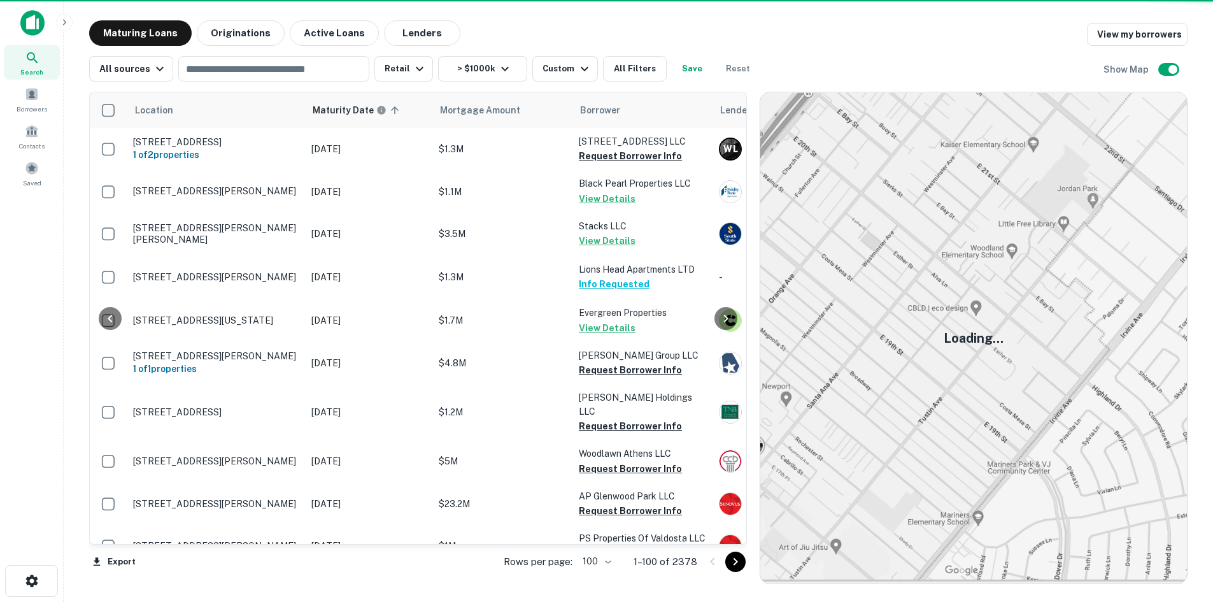
click at [743, 556] on icon "Go to next page" at bounding box center [735, 561] width 15 height 15
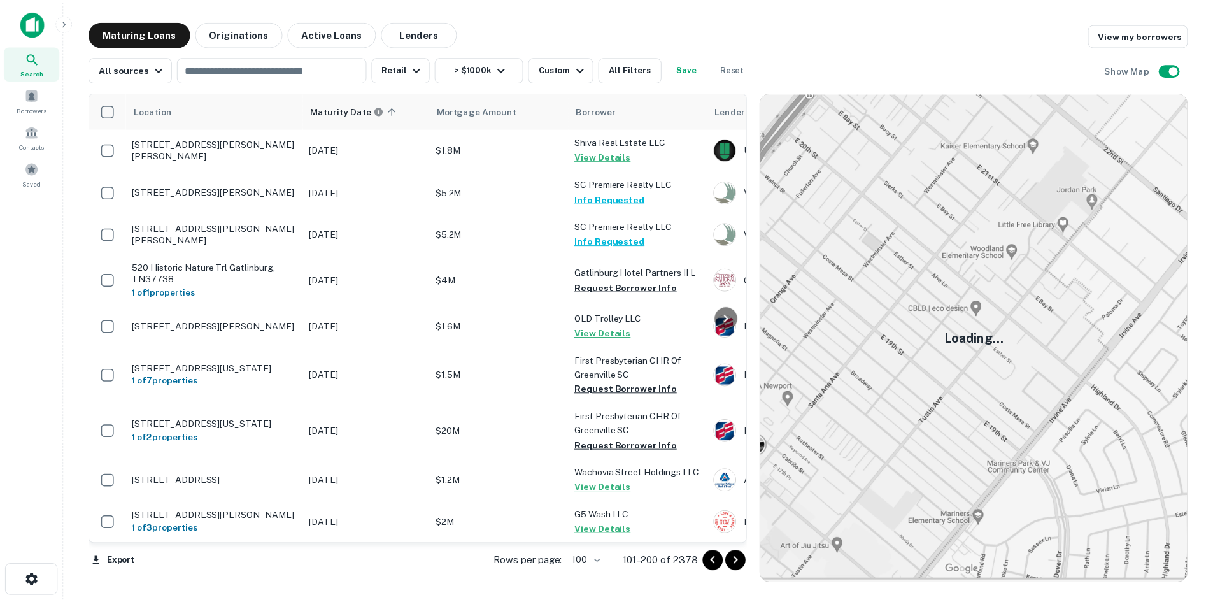
scroll to position [2904, 0]
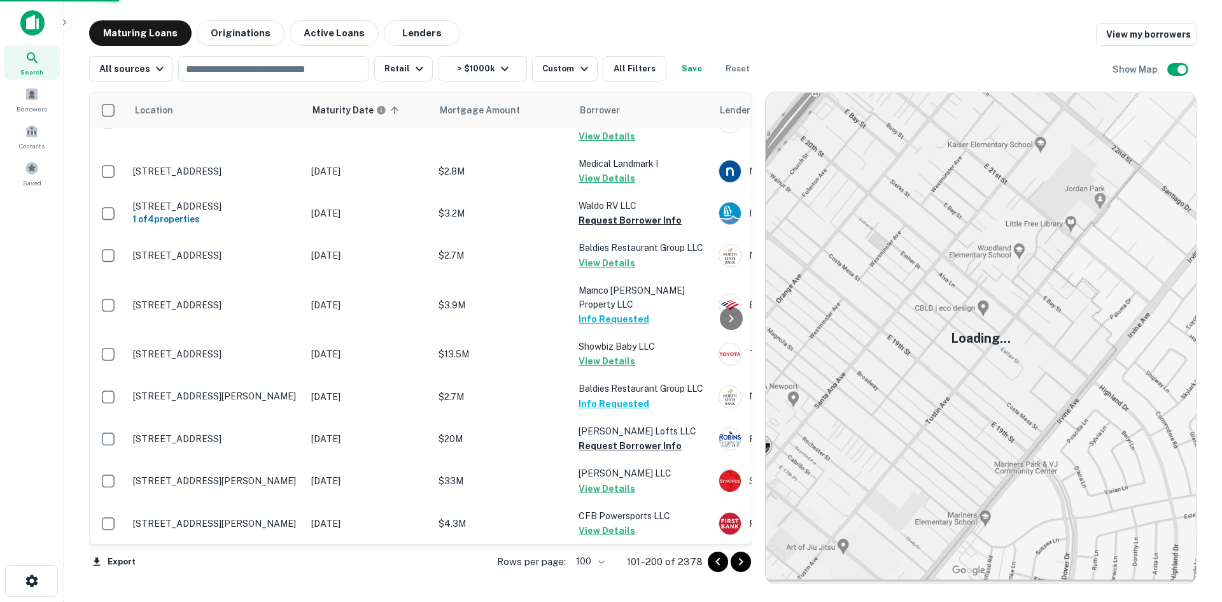
click at [737, 562] on icon "Go to next page" at bounding box center [740, 561] width 15 height 15
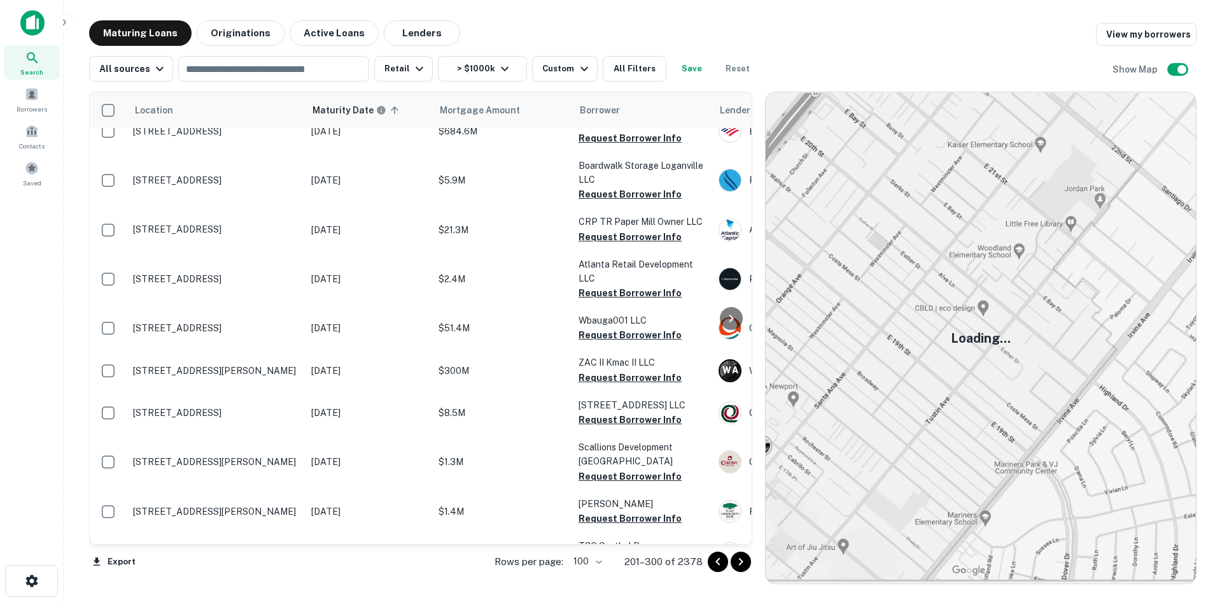
click at [232, 590] on p "2877 Carrollton Villa Rica Hwy Carrollton, GA30116" at bounding box center [216, 595] width 166 height 11
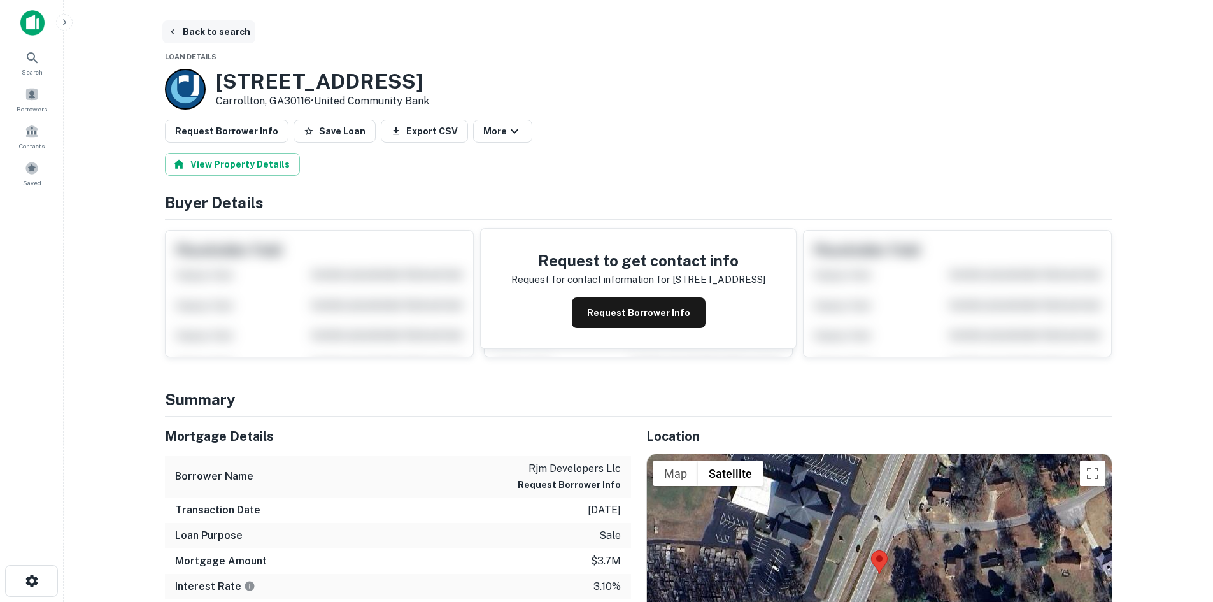
click at [217, 31] on button "Back to search" at bounding box center [208, 31] width 93 height 23
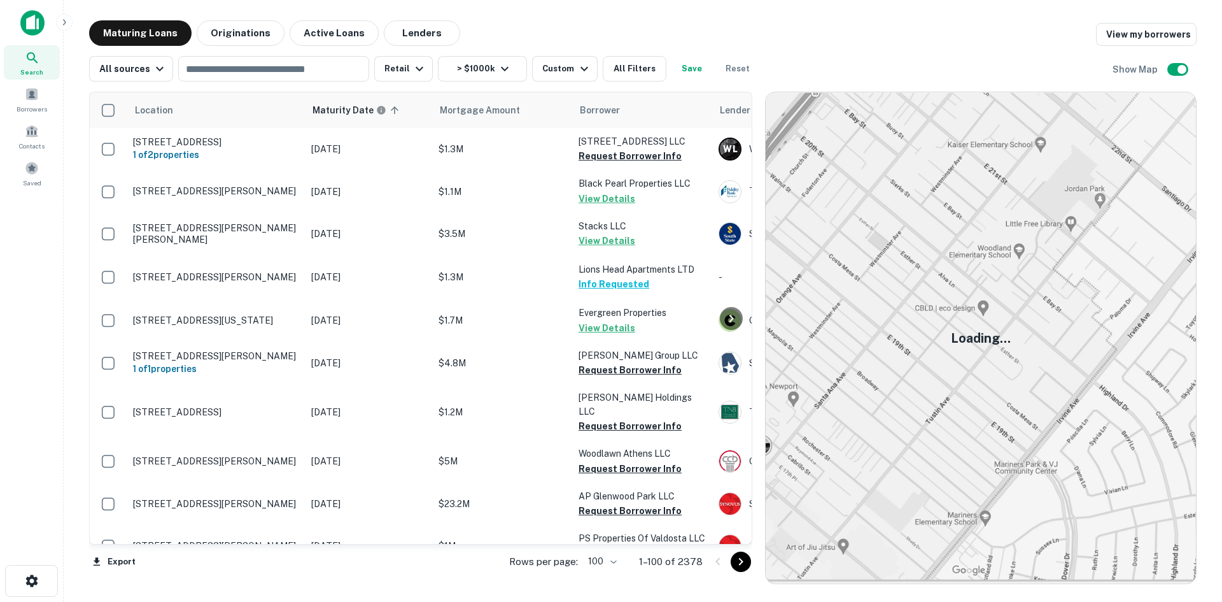
scroll to position [2904, 0]
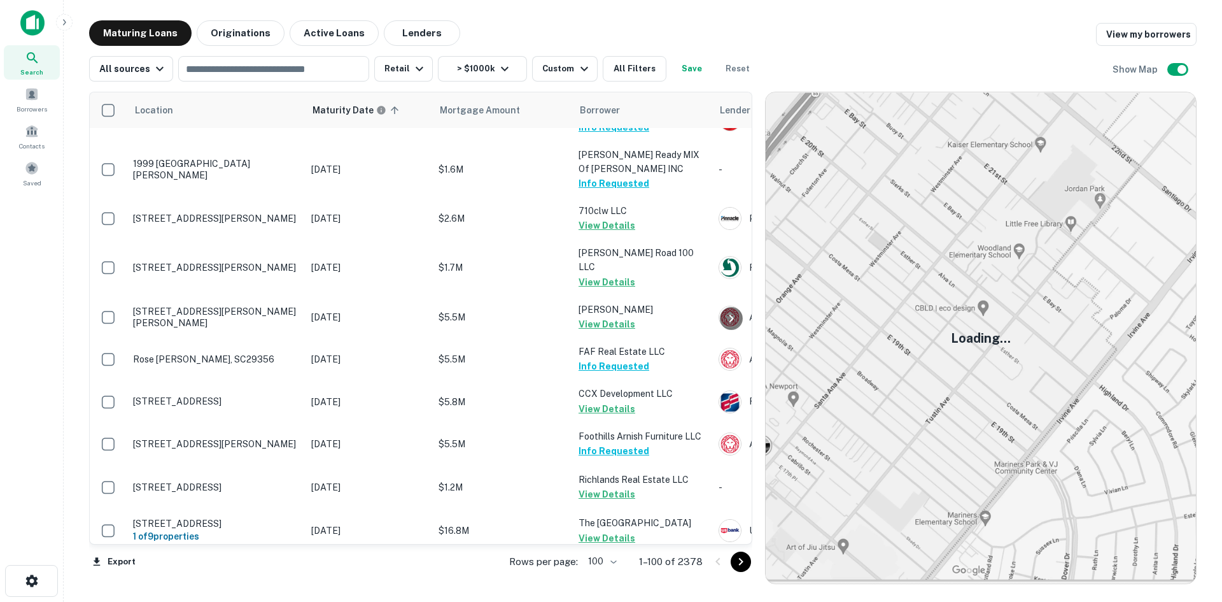
click at [737, 567] on icon "Go to next page" at bounding box center [740, 561] width 15 height 15
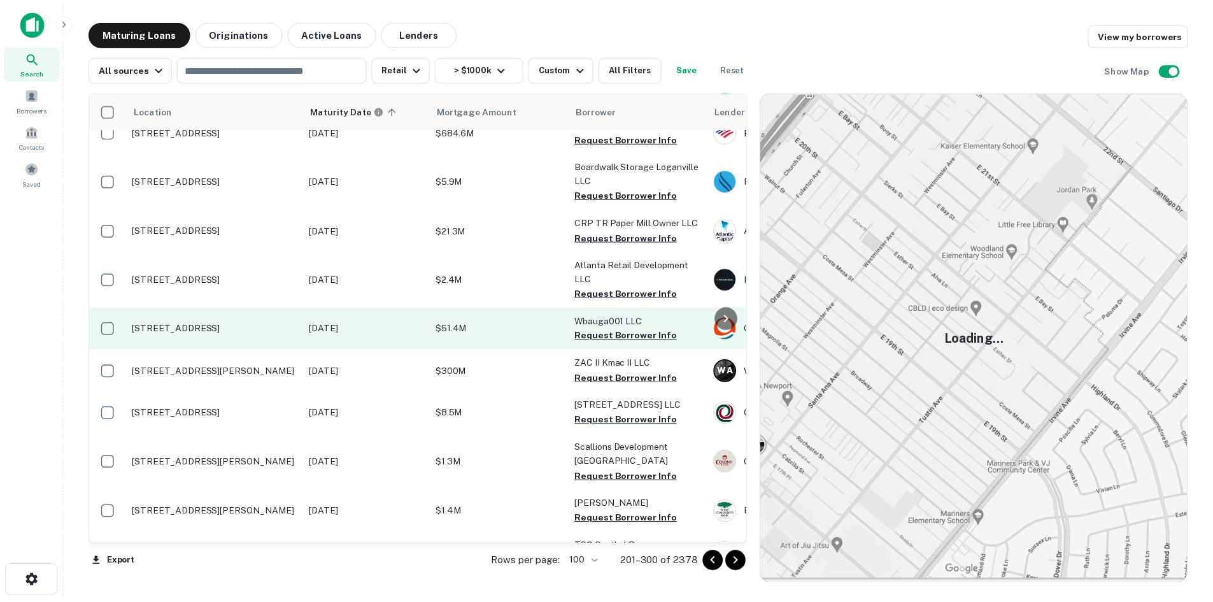
scroll to position [2650, 0]
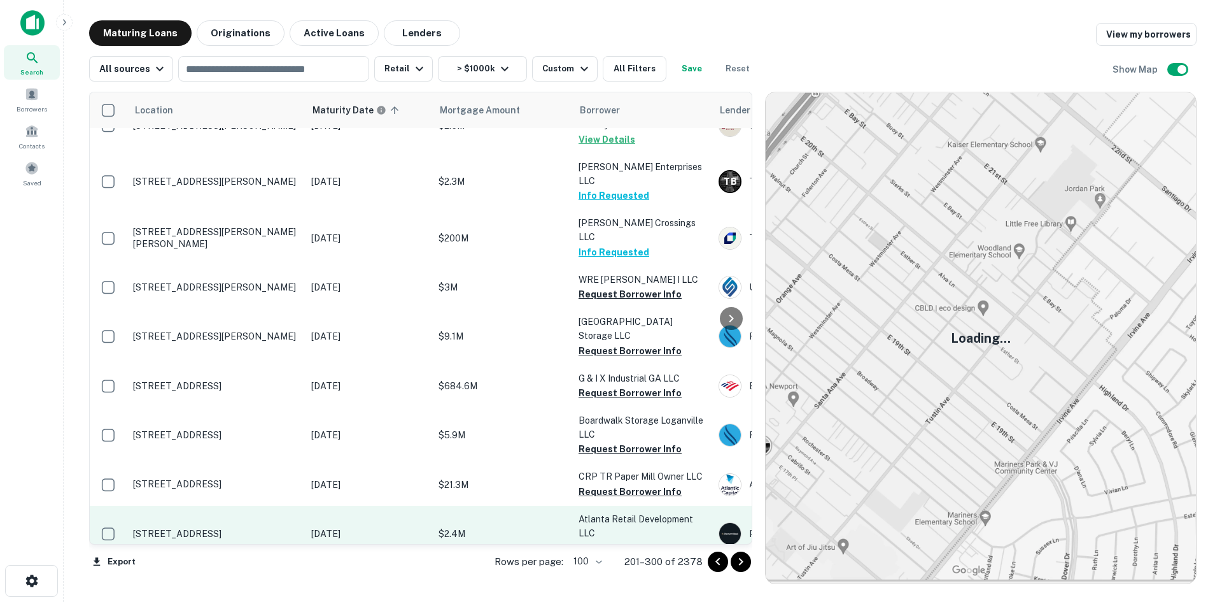
click at [215, 528] on p "114 Memorial Dr Sw Atlanta, GA30303" at bounding box center [216, 533] width 166 height 11
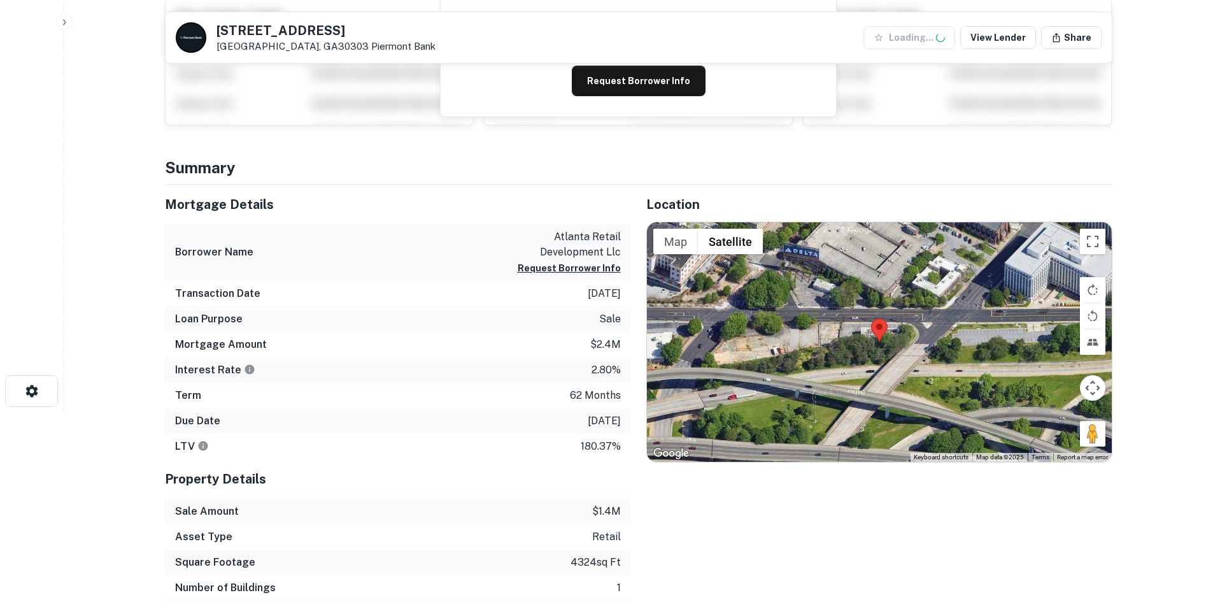
scroll to position [191, 0]
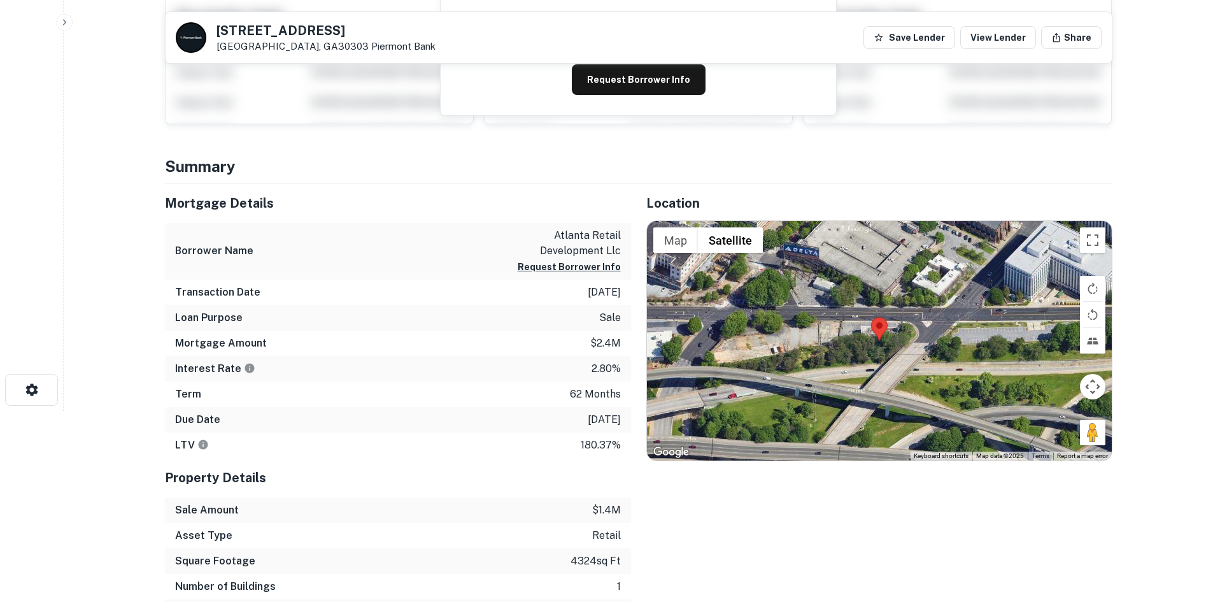
drag, startPoint x: 1092, startPoint y: 439, endPoint x: 880, endPoint y: 315, distance: 245.1
click at [880, 315] on div "Map Terrain Satellite Labels Keyboard shortcuts Map Data Map data ©2025 Map dat…" at bounding box center [879, 340] width 465 height 239
drag, startPoint x: 1085, startPoint y: 432, endPoint x: 971, endPoint y: 355, distance: 137.2
click at [915, 344] on div "Map Terrain Satellite Labels Keyboard shortcuts Map Data Map data ©2025 Map dat…" at bounding box center [879, 340] width 465 height 239
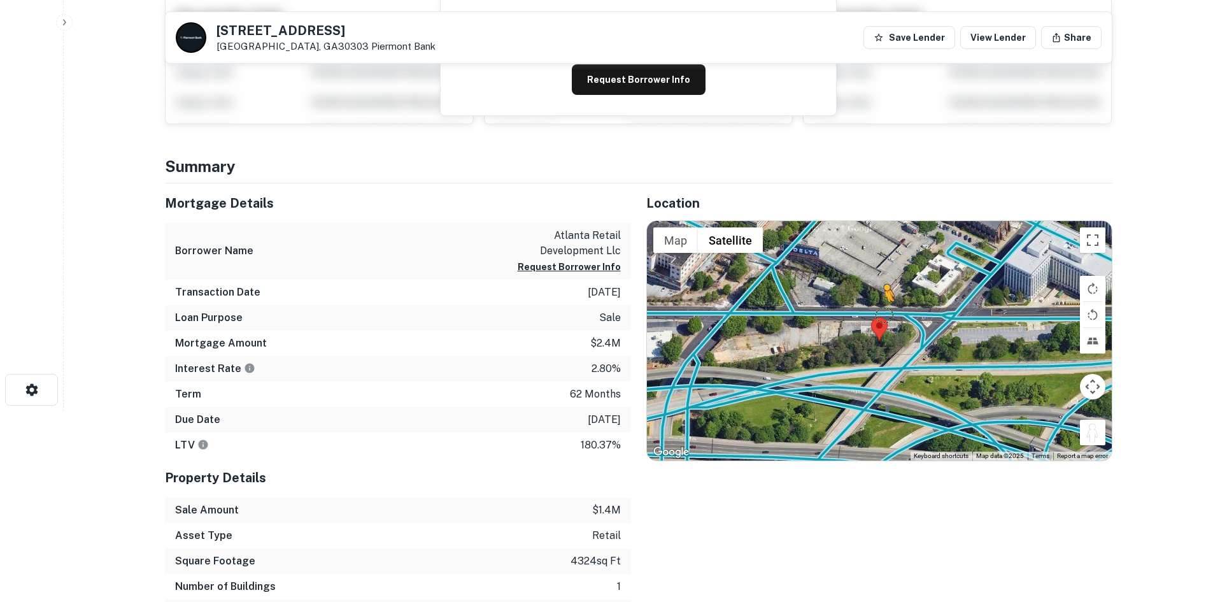
drag, startPoint x: 1087, startPoint y: 436, endPoint x: 884, endPoint y: 312, distance: 238.0
click at [884, 312] on div "To activate drag with keyboard, press Alt + Enter. Once in keyboard drag state,…" at bounding box center [879, 340] width 465 height 239
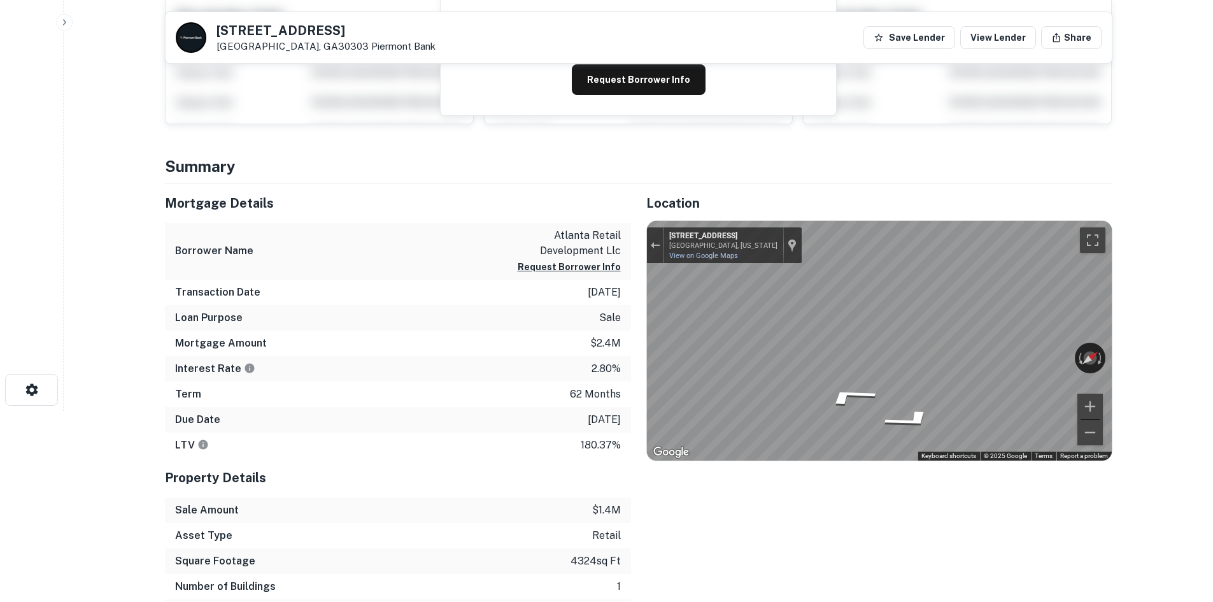
click at [1189, 312] on main "Back to search 114 MEMORIAL DR SW Atlanta, GA30303 Piermont Bank Save Lender Vi…" at bounding box center [638, 110] width 1149 height 602
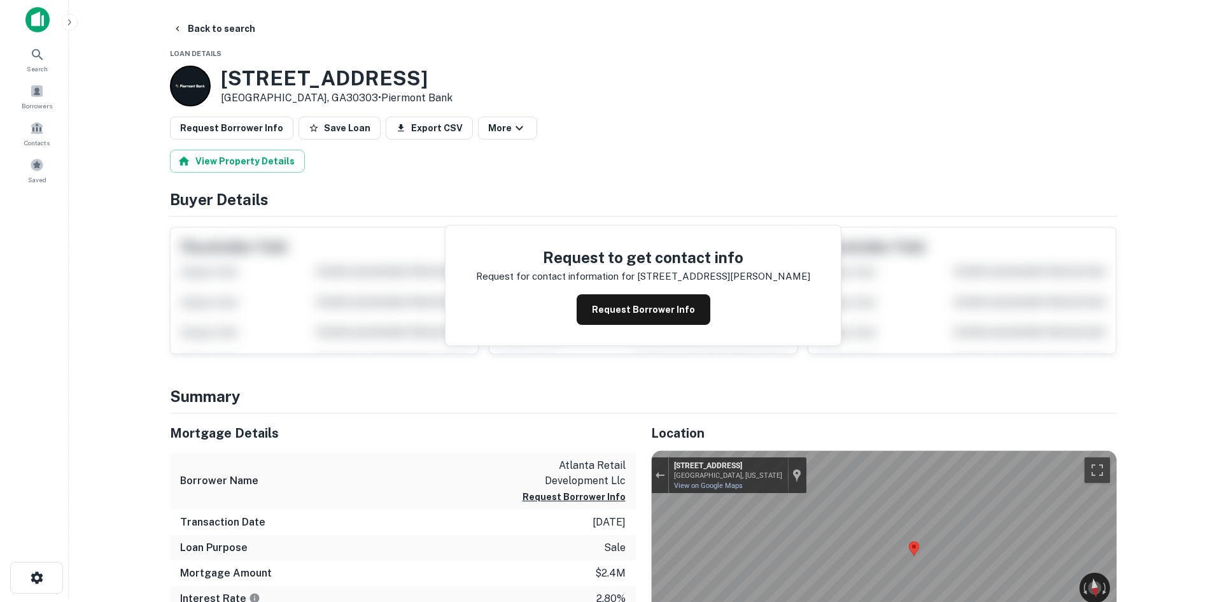
scroll to position [0, 0]
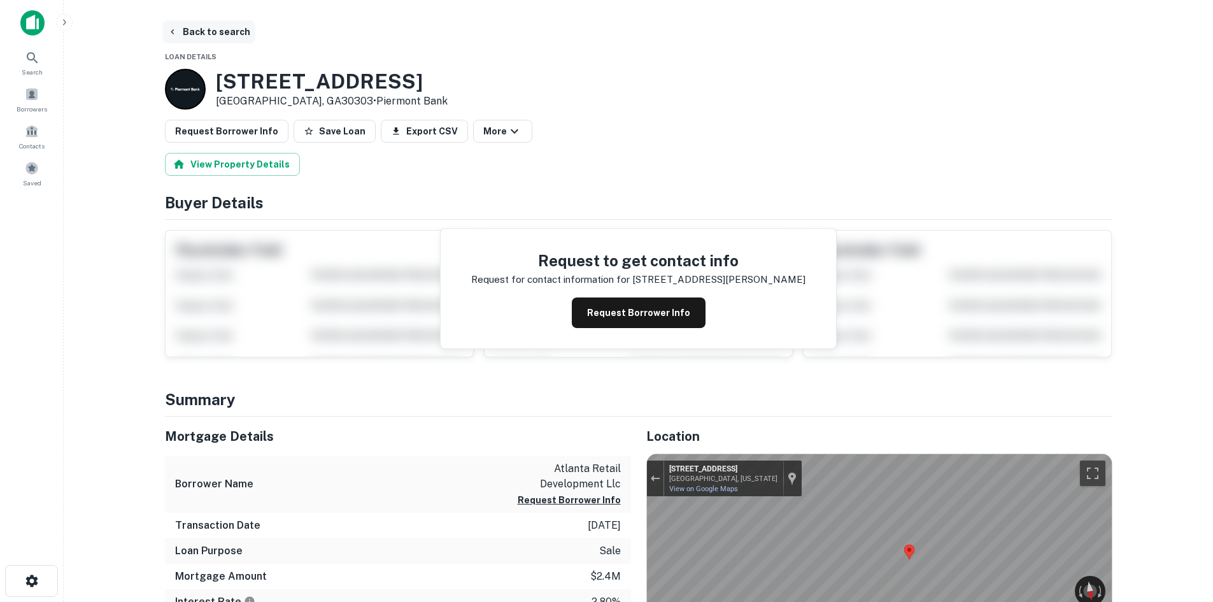
click at [227, 43] on button "Back to search" at bounding box center [208, 31] width 93 height 23
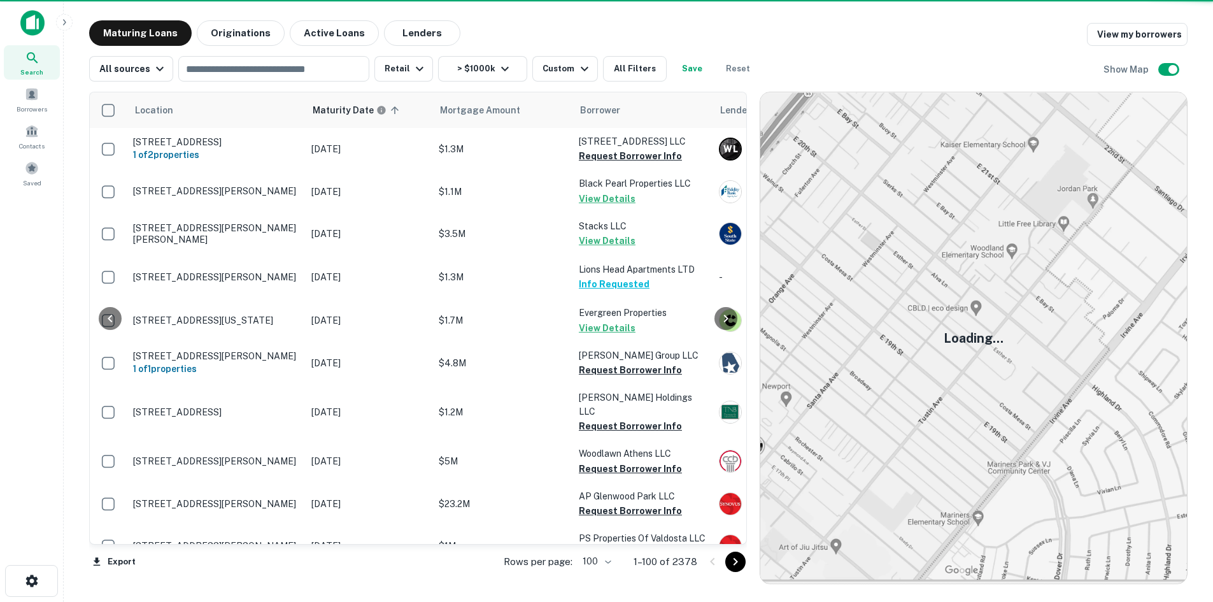
click at [737, 560] on icon "Go to next page" at bounding box center [735, 561] width 15 height 15
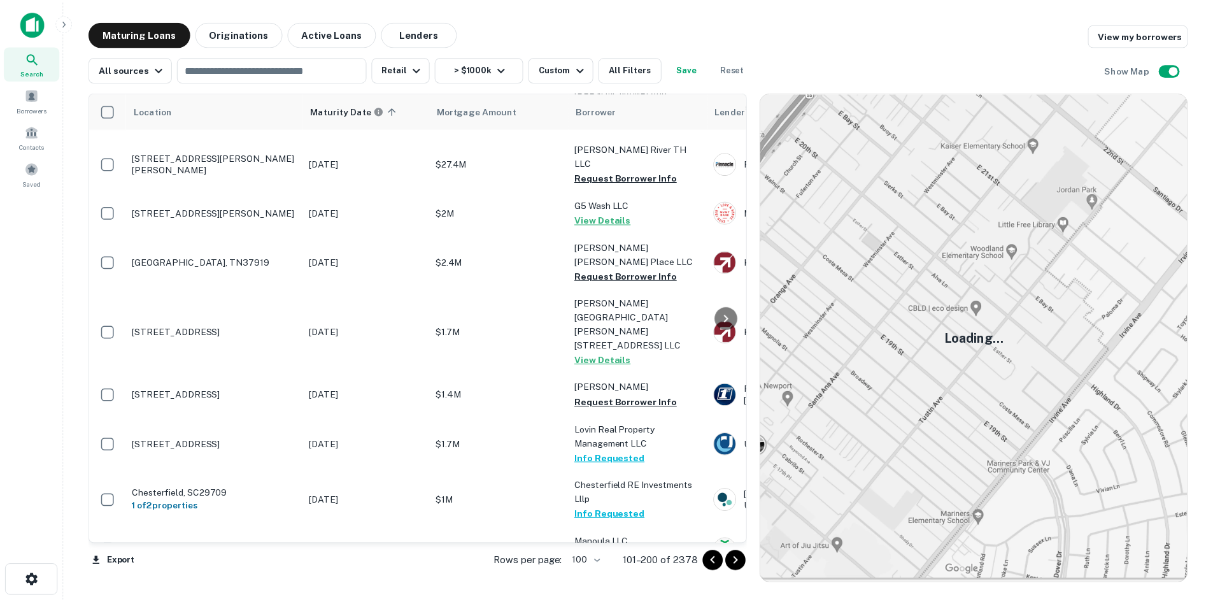
scroll to position [867, 0]
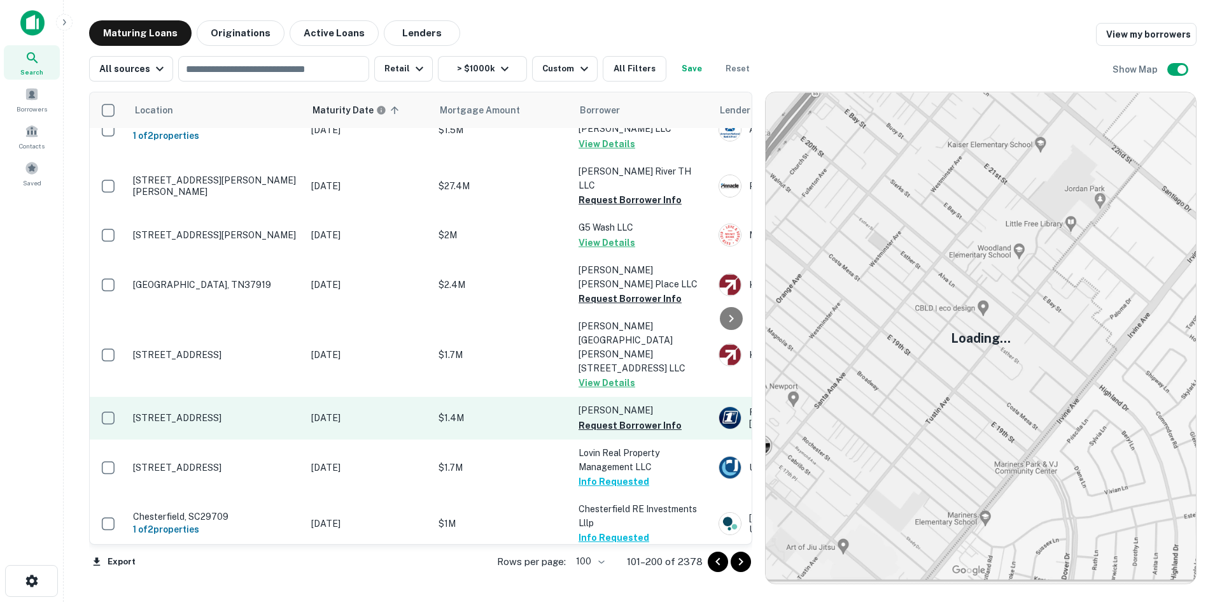
click at [232, 412] on p "916 Gum Branch Rd Jacksonville, NC28540" at bounding box center [216, 417] width 166 height 11
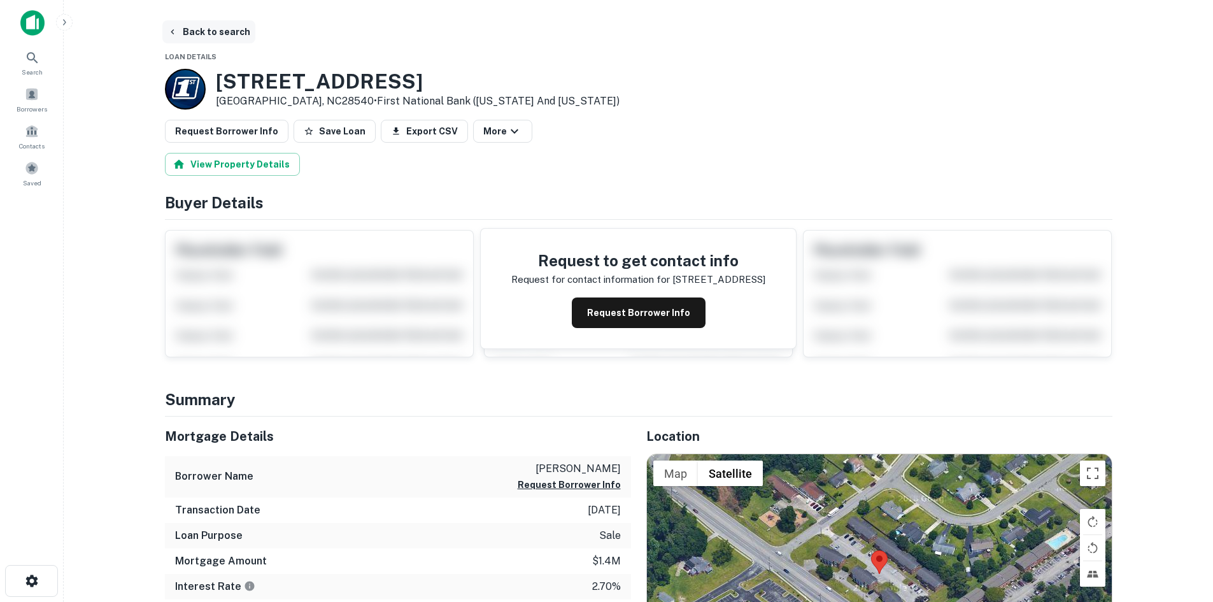
click at [225, 31] on button "Back to search" at bounding box center [208, 31] width 93 height 23
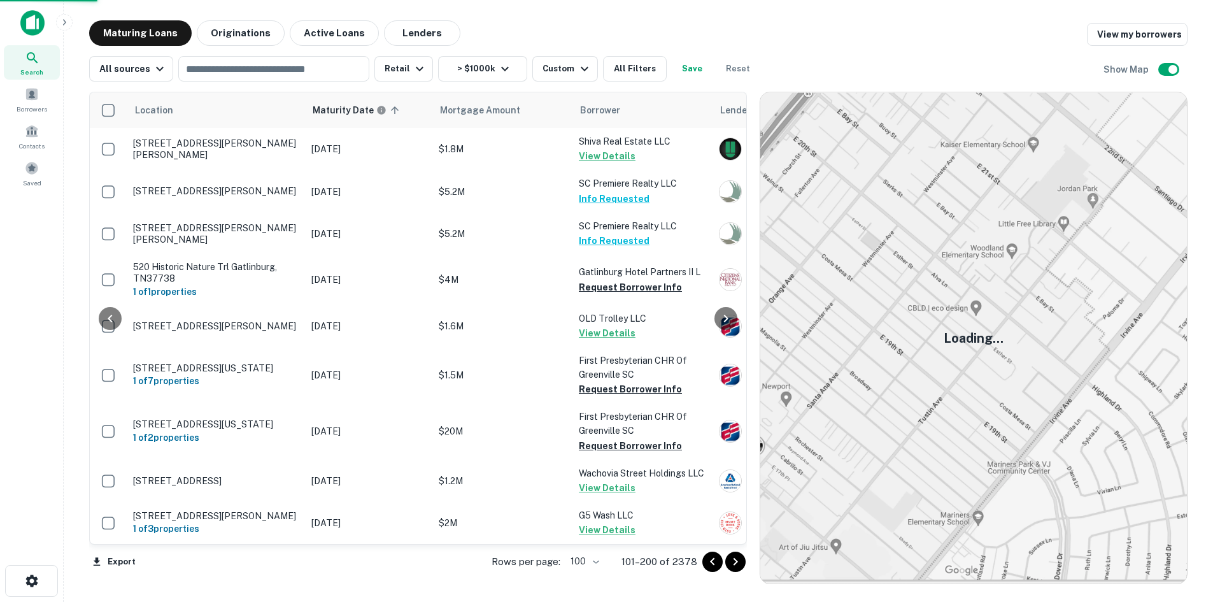
drag, startPoint x: 232, startPoint y: 70, endPoint x: 741, endPoint y: 557, distance: 704.7
click at [741, 557] on icon "Go to next page" at bounding box center [735, 561] width 15 height 15
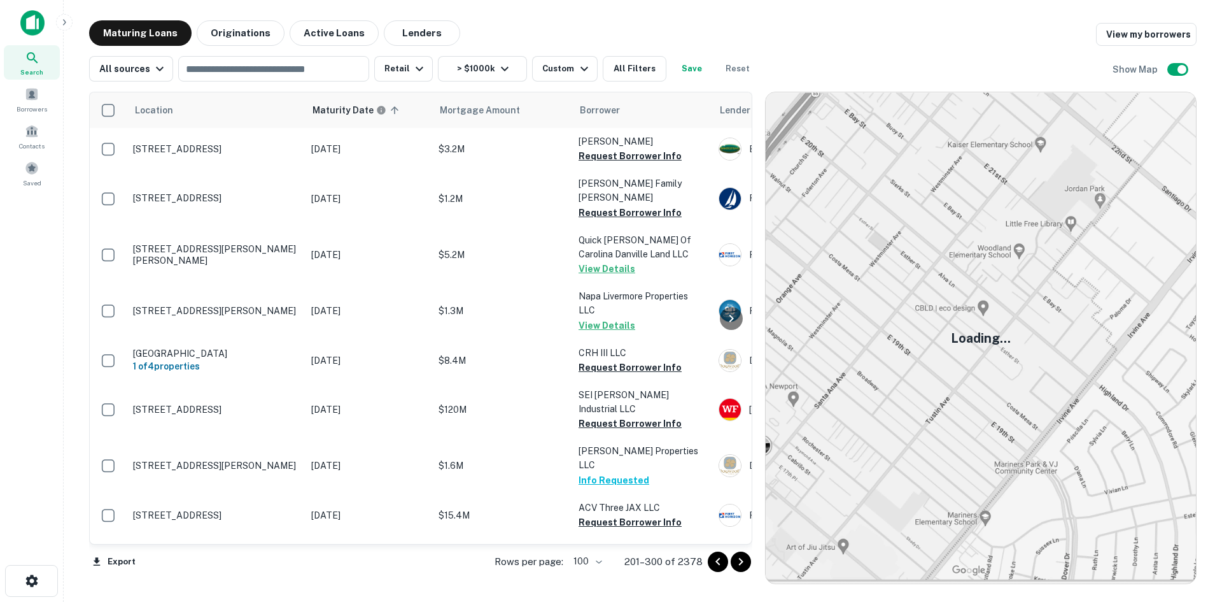
scroll to position [2013, 0]
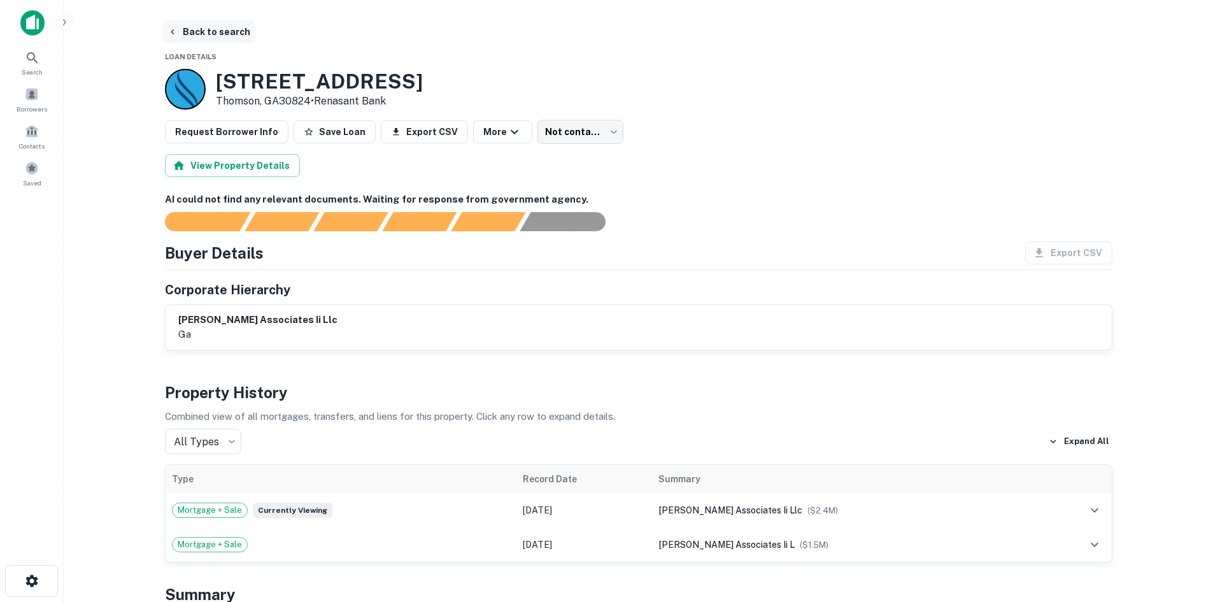
click at [219, 32] on button "Back to search" at bounding box center [208, 31] width 93 height 23
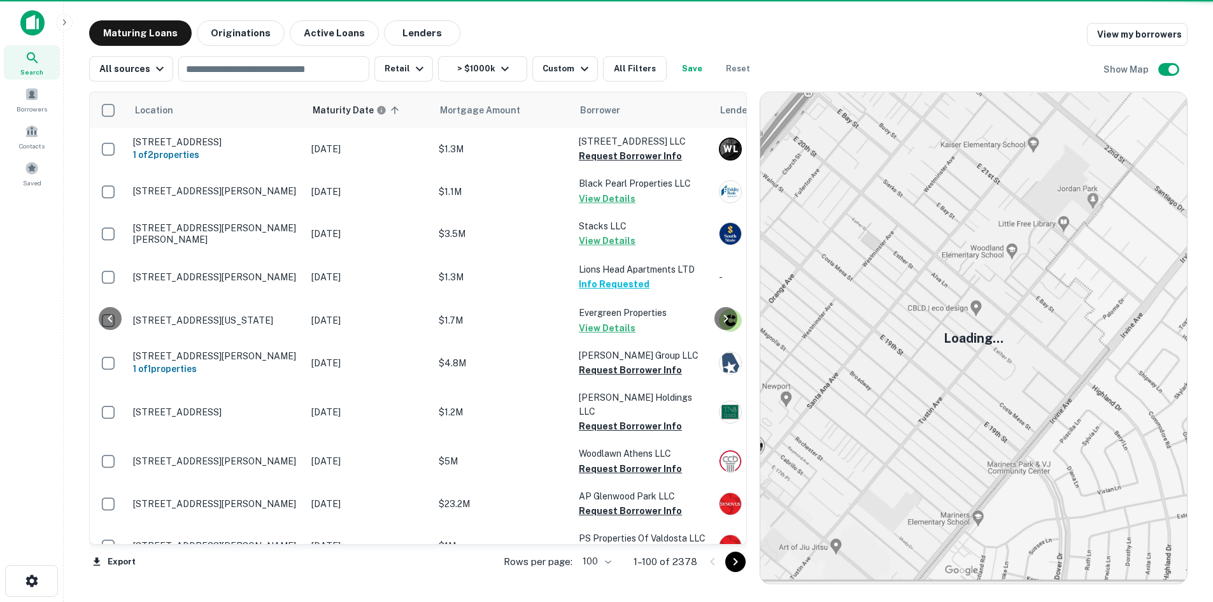
click at [743, 565] on icon "Go to next page" at bounding box center [735, 561] width 15 height 15
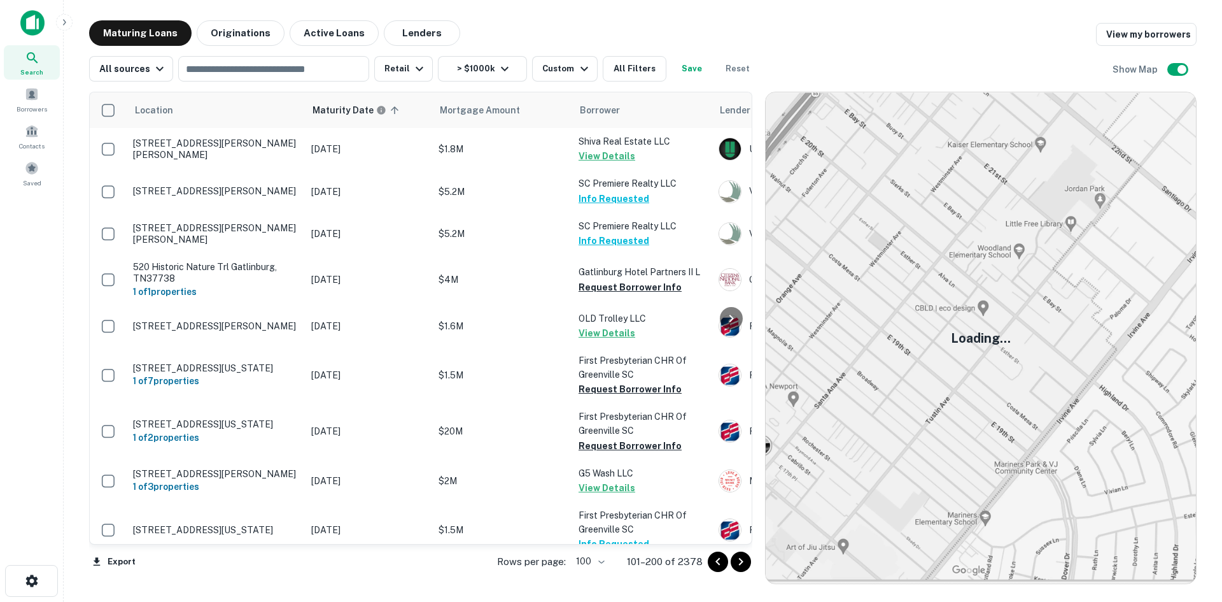
click at [741, 563] on icon "Go to next page" at bounding box center [741, 562] width 4 height 8
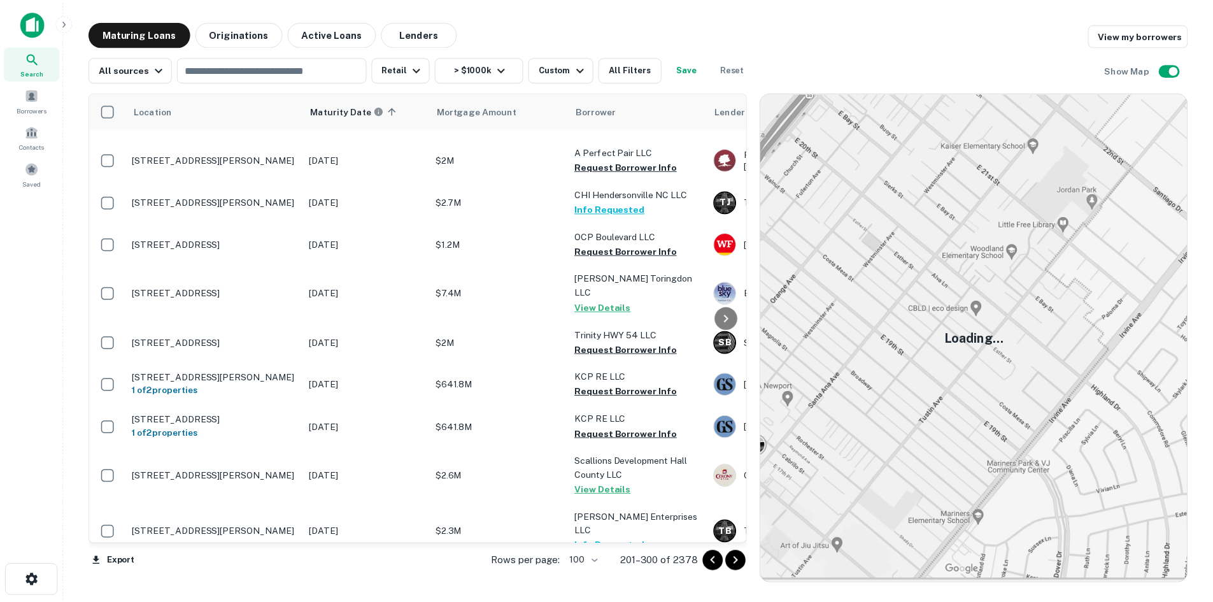
scroll to position [2459, 0]
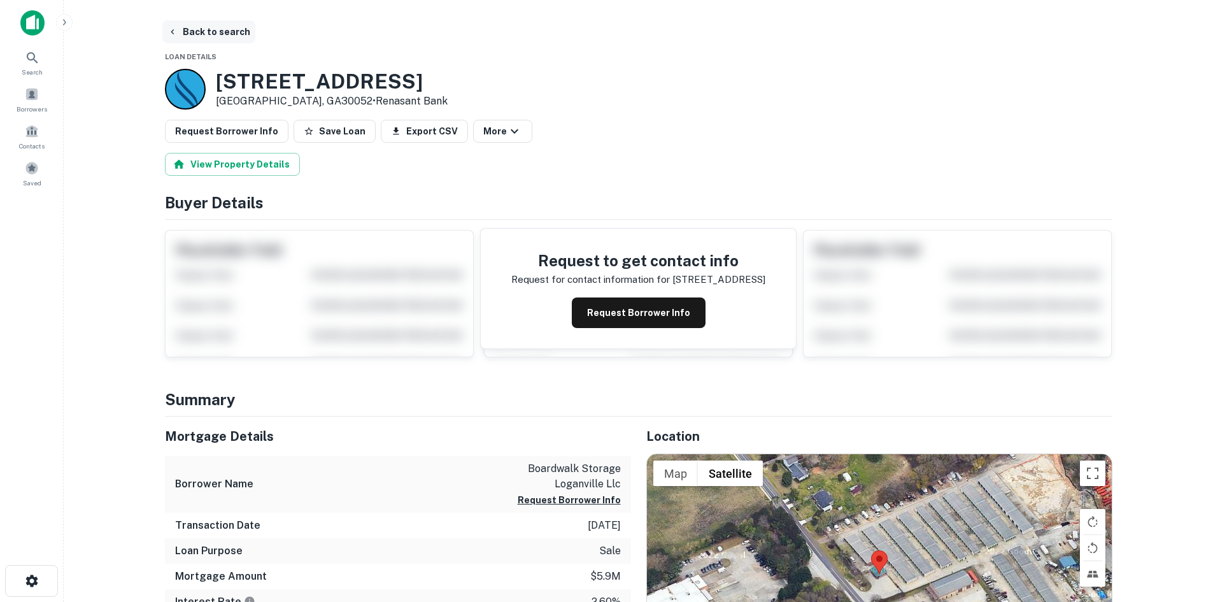
click at [232, 30] on button "Back to search" at bounding box center [208, 31] width 93 height 23
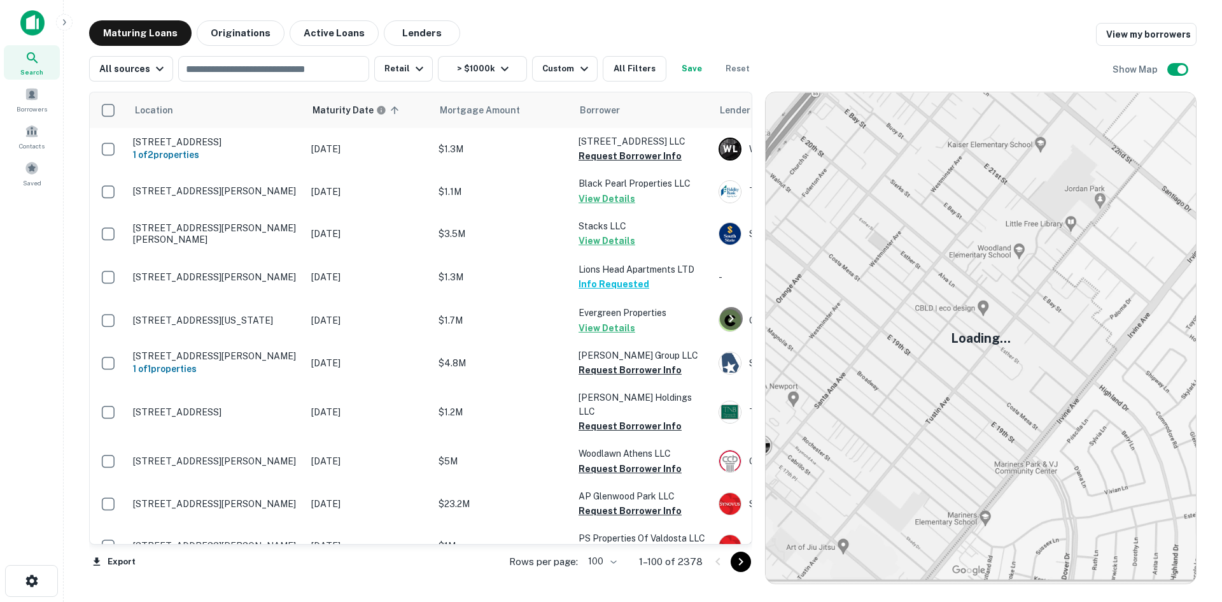
scroll to position [2459, 0]
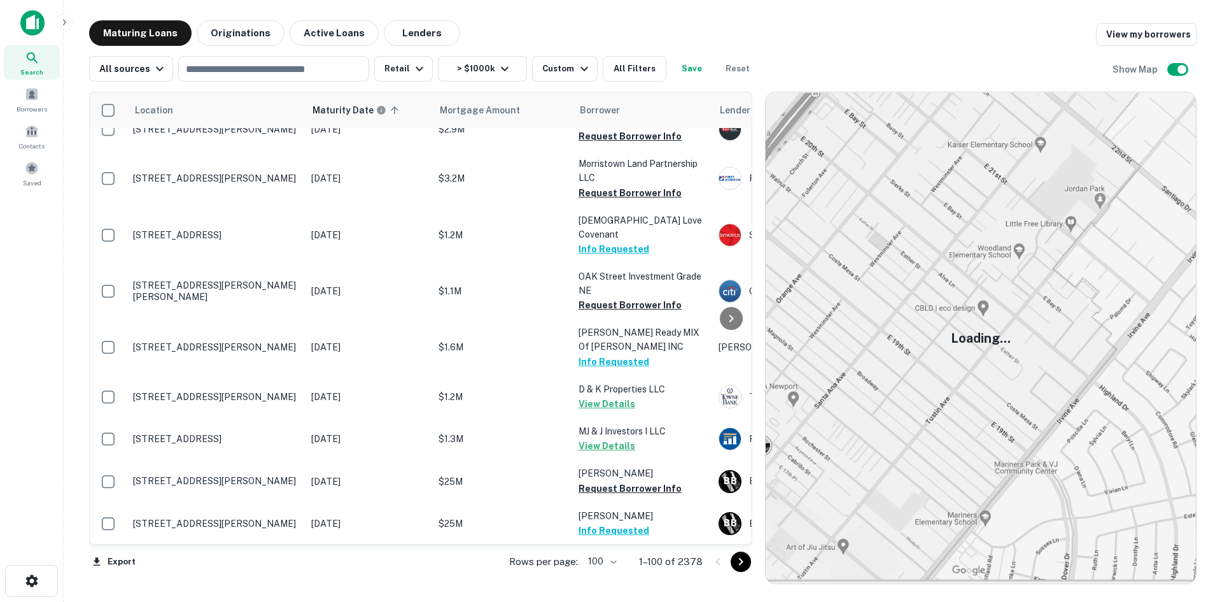
click at [739, 565] on icon "Go to next page" at bounding box center [740, 561] width 15 height 15
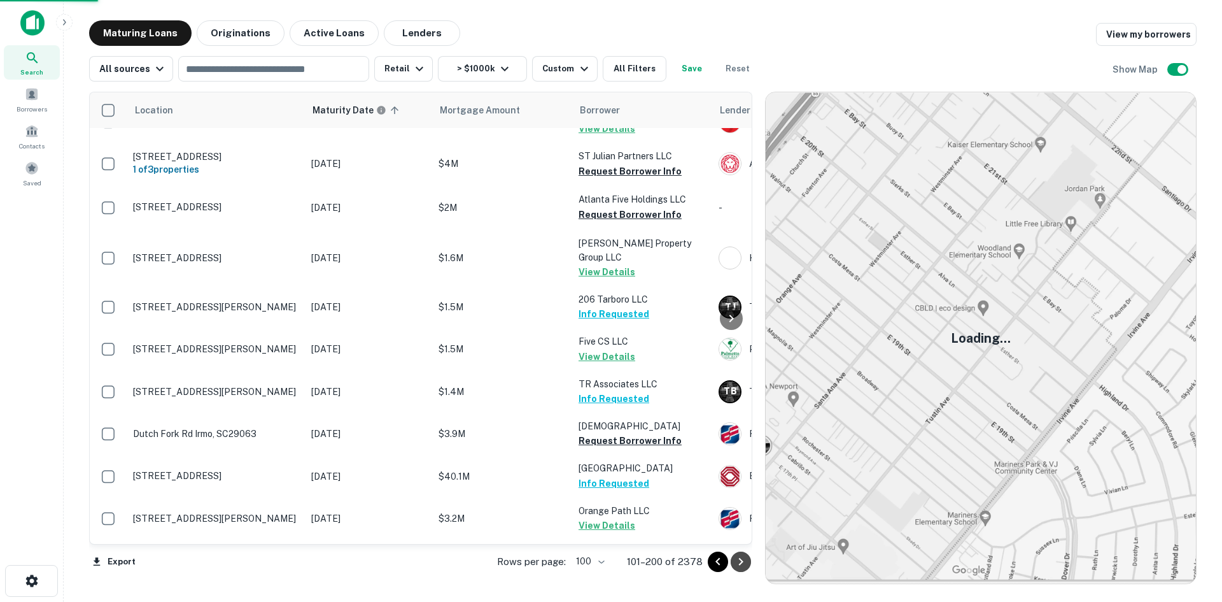
click at [739, 560] on icon "Go to next page" at bounding box center [740, 561] width 15 height 15
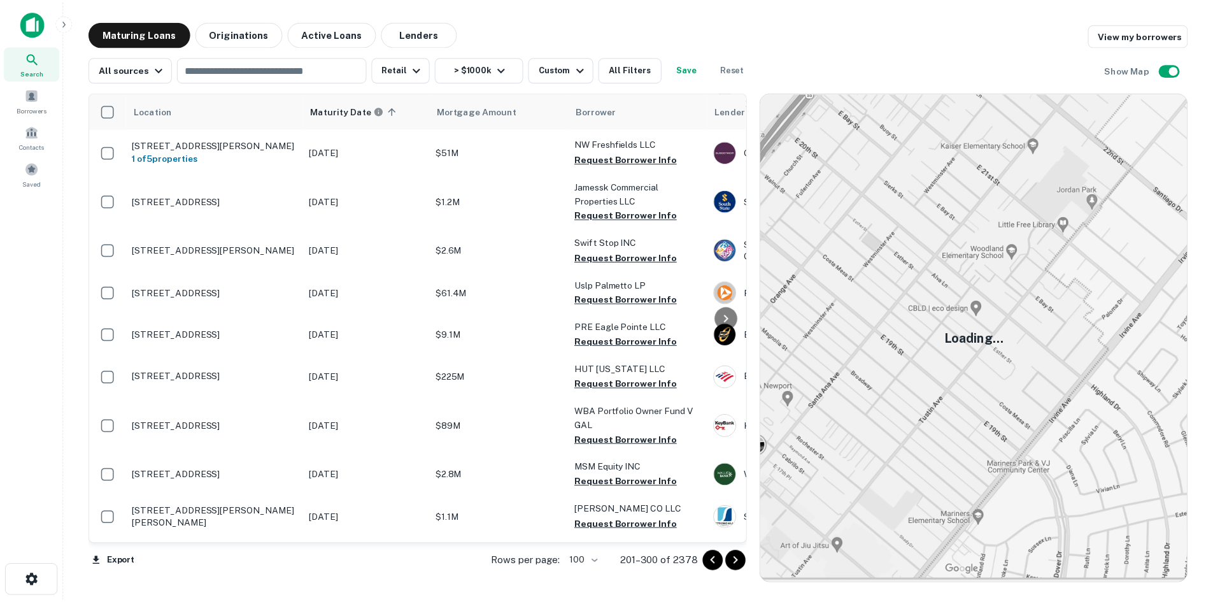
scroll to position [3350, 0]
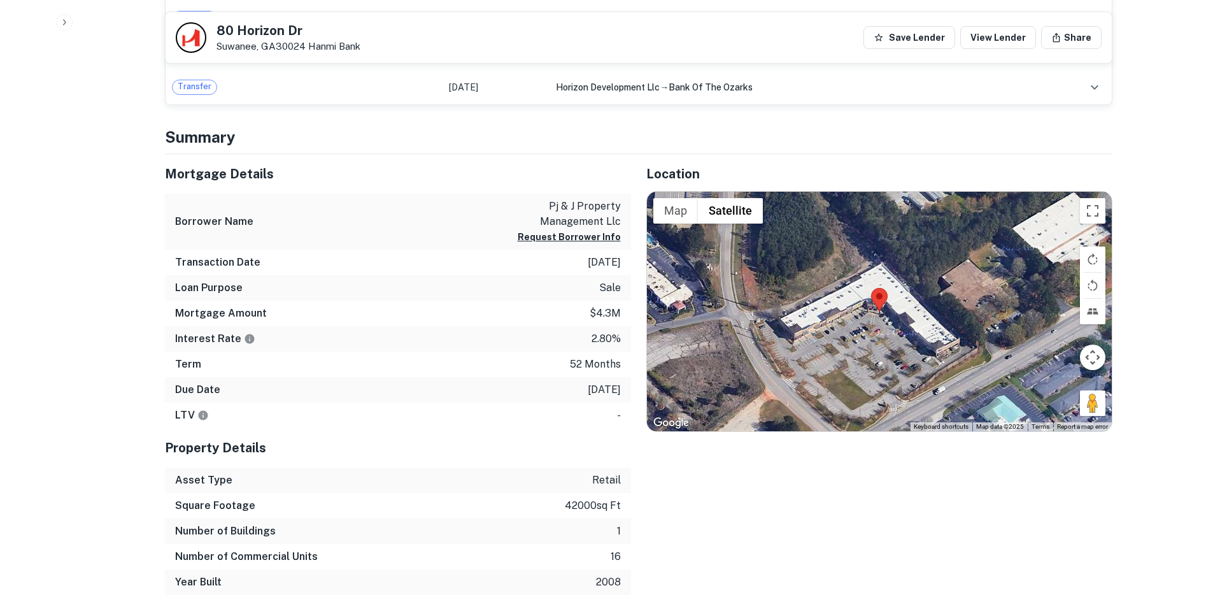
scroll to position [637, 0]
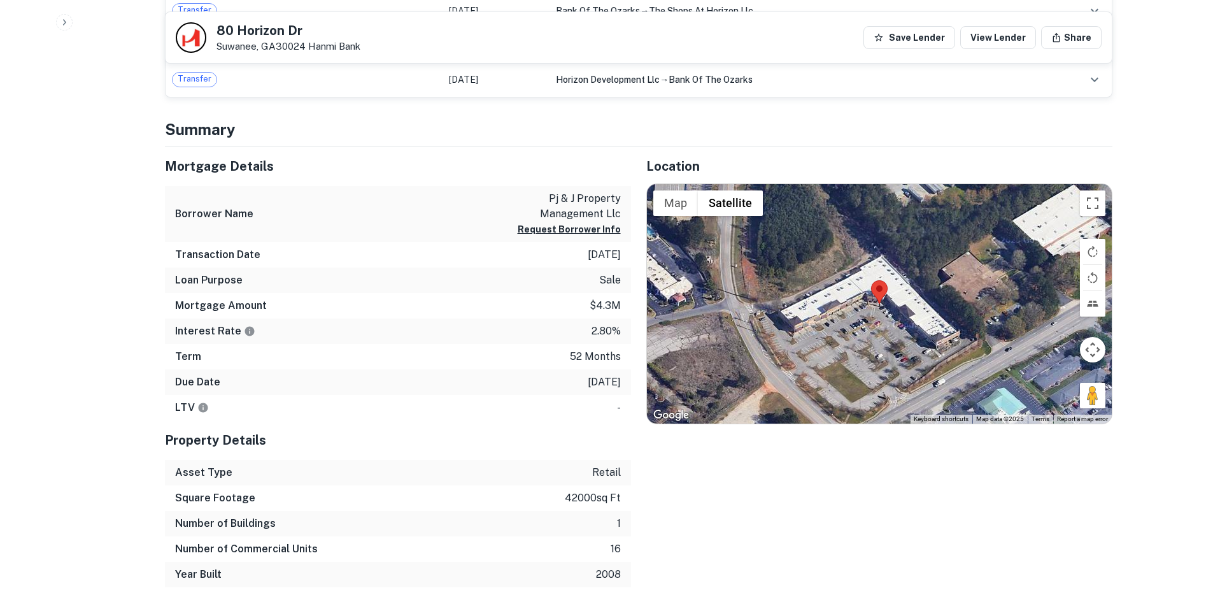
drag, startPoint x: 1088, startPoint y: 397, endPoint x: 876, endPoint y: 324, distance: 224.3
click at [876, 324] on div "Map Terrain Satellite Labels Keyboard shortcuts Map Data Map data ©2025 Map dat…" at bounding box center [879, 303] width 465 height 239
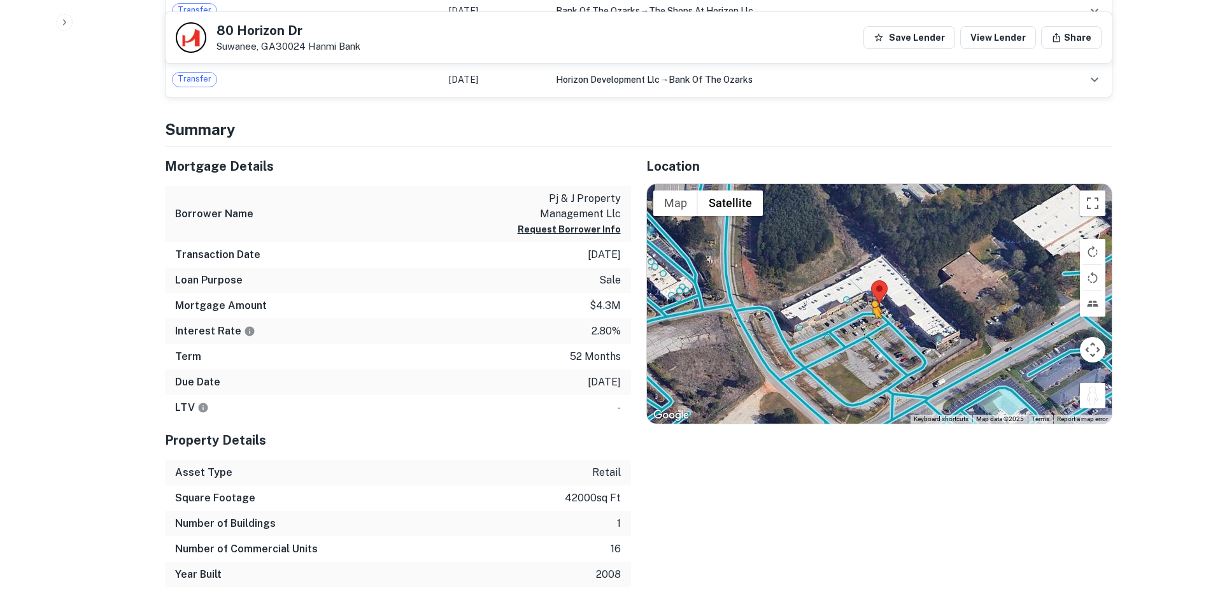
drag, startPoint x: 1087, startPoint y: 393, endPoint x: 870, endPoint y: 331, distance: 225.3
click at [870, 331] on div "To activate drag with keyboard, press Alt + Enter. Once in keyboard drag state,…" at bounding box center [879, 303] width 465 height 239
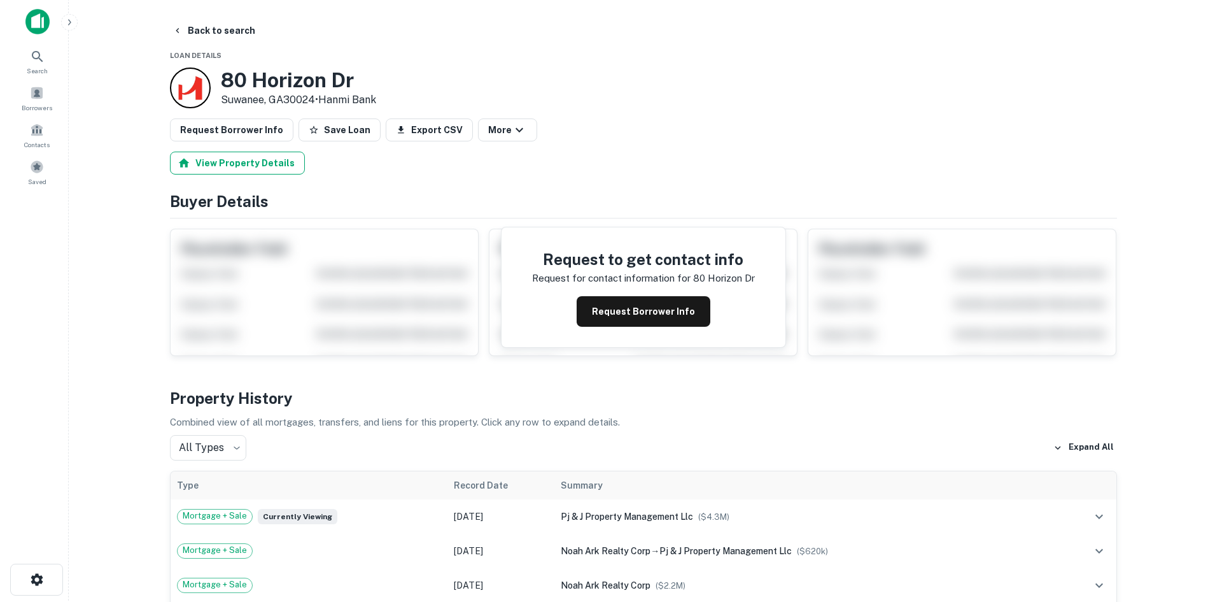
scroll to position [0, 0]
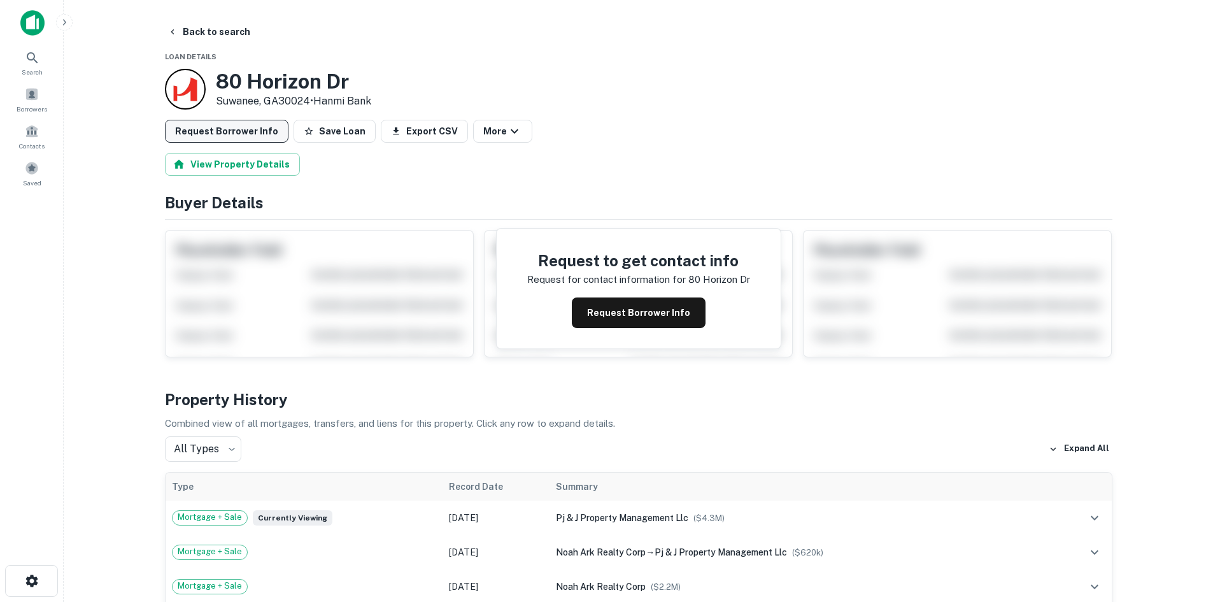
click at [260, 138] on button "Request Borrower Info" at bounding box center [227, 131] width 124 height 23
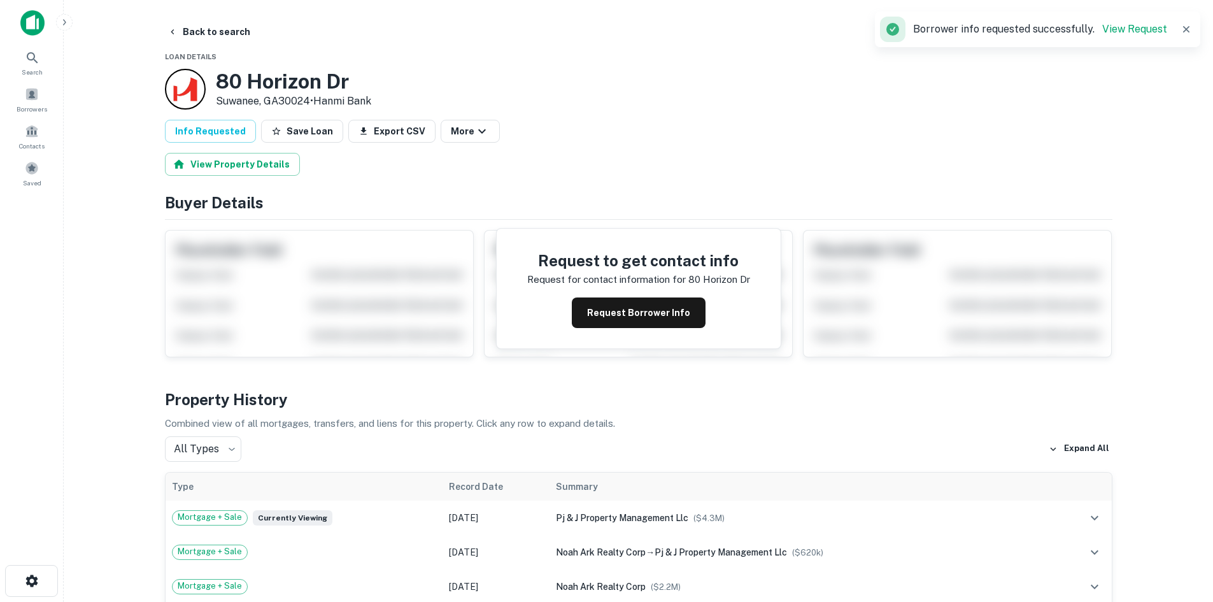
click at [232, 38] on button "Back to search" at bounding box center [208, 31] width 93 height 23
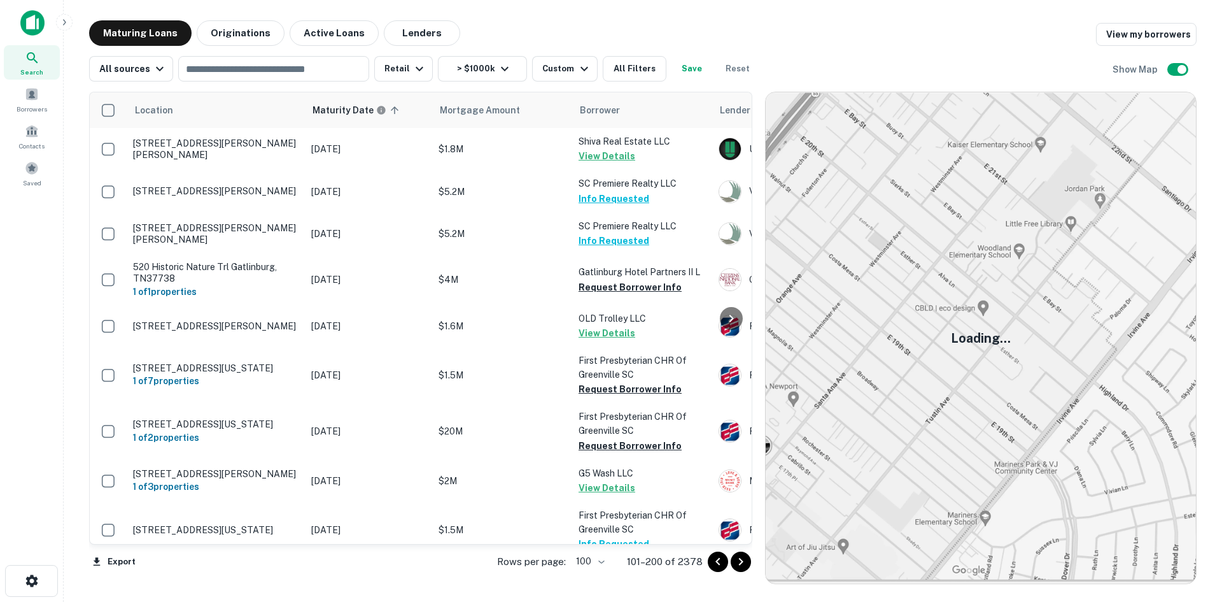
scroll to position [3350, 0]
click at [743, 562] on icon "Go to next page" at bounding box center [740, 561] width 15 height 15
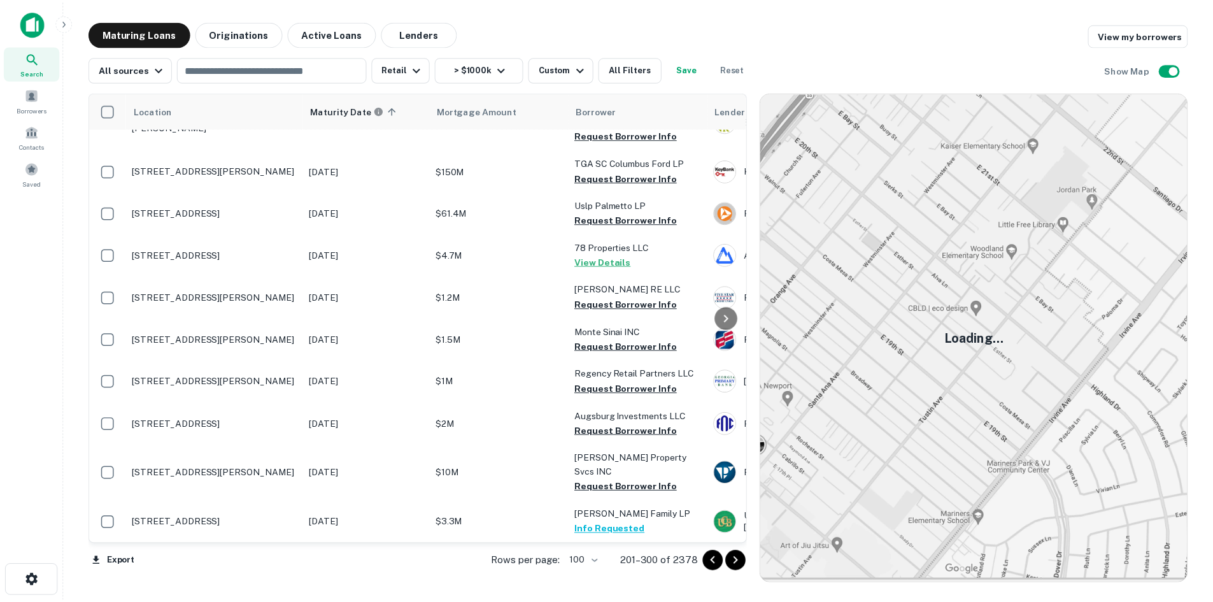
scroll to position [4126, 0]
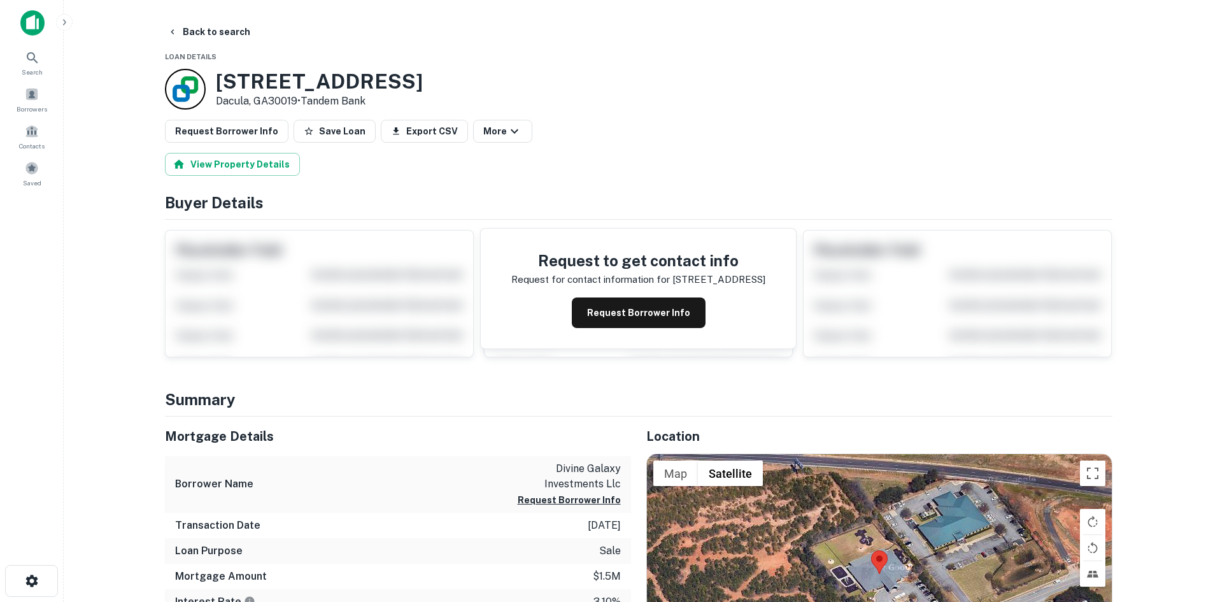
scroll to position [127, 0]
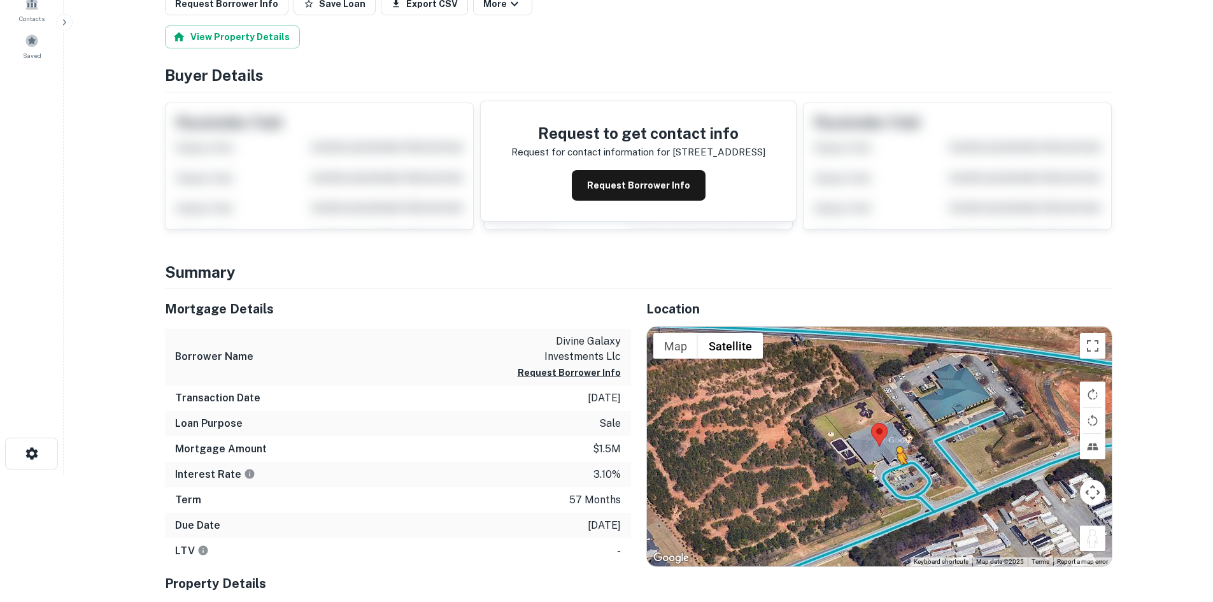
drag, startPoint x: 1094, startPoint y: 541, endPoint x: 893, endPoint y: 475, distance: 212.4
click at [893, 475] on div "To activate drag with keyboard, press Alt + Enter. Once in keyboard drag state,…" at bounding box center [879, 446] width 465 height 239
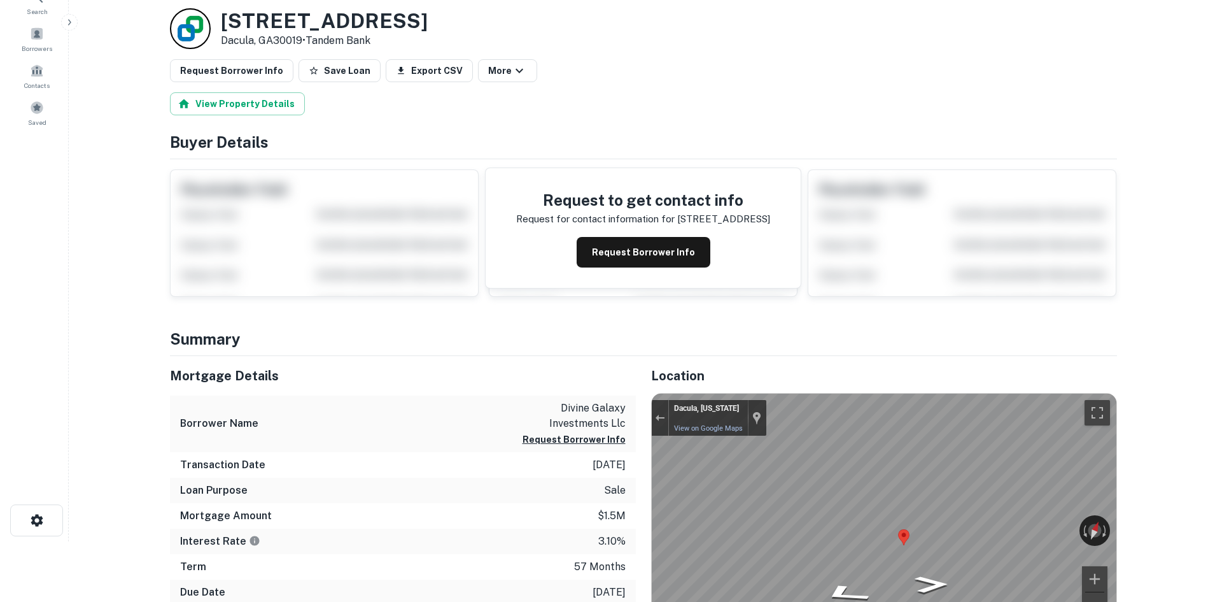
scroll to position [0, 0]
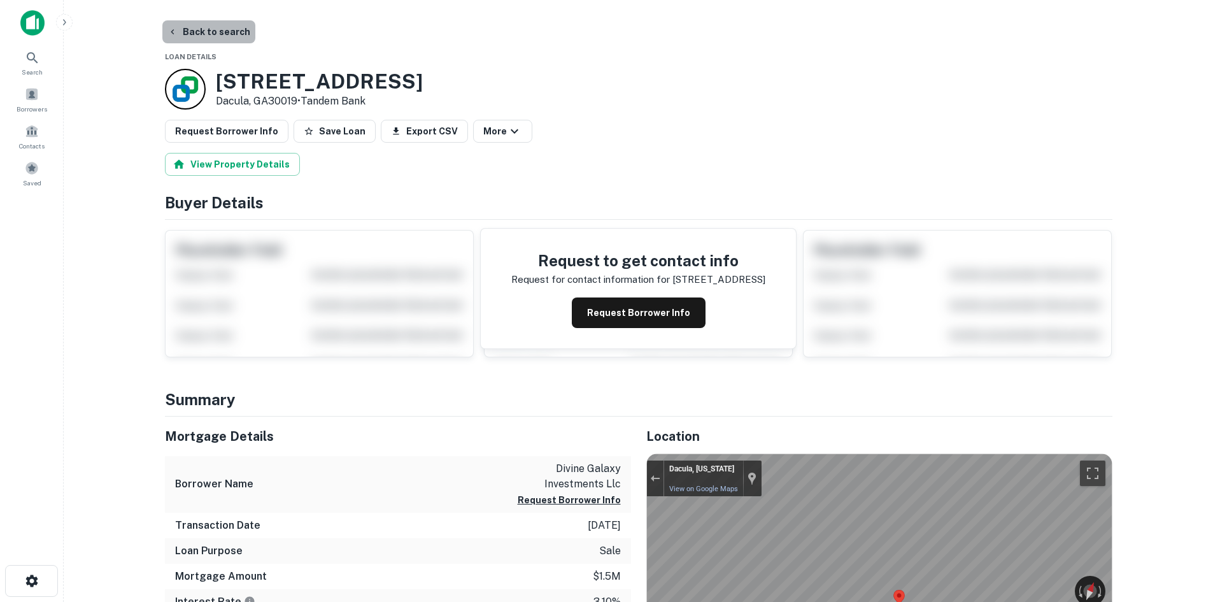
click at [222, 33] on button "Back to search" at bounding box center [208, 31] width 93 height 23
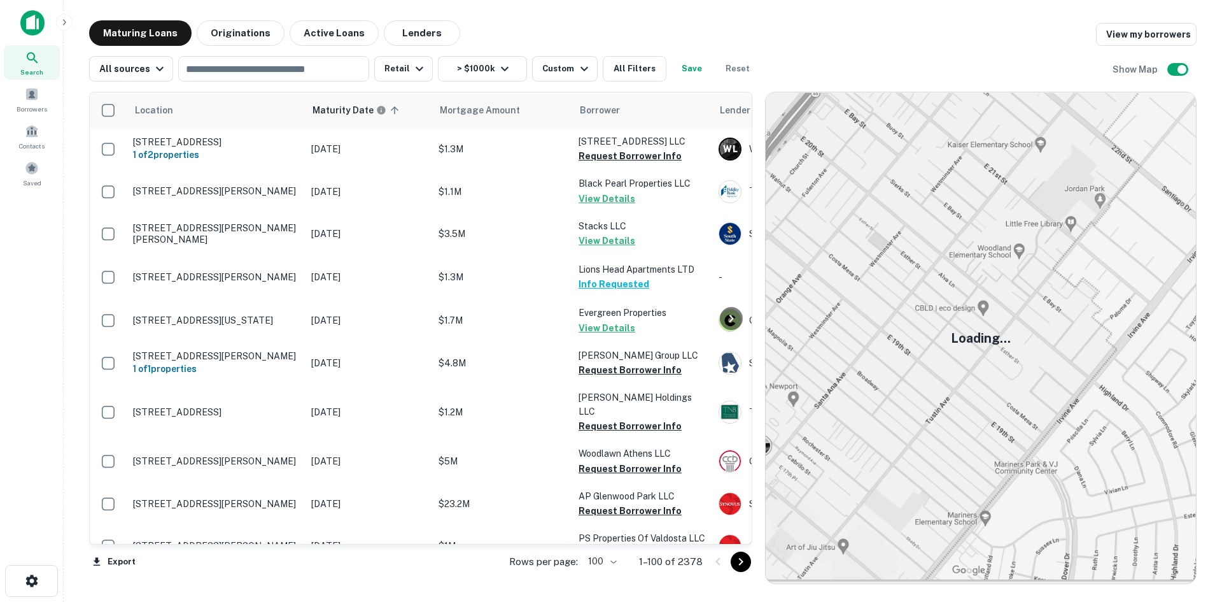
scroll to position [4053, 0]
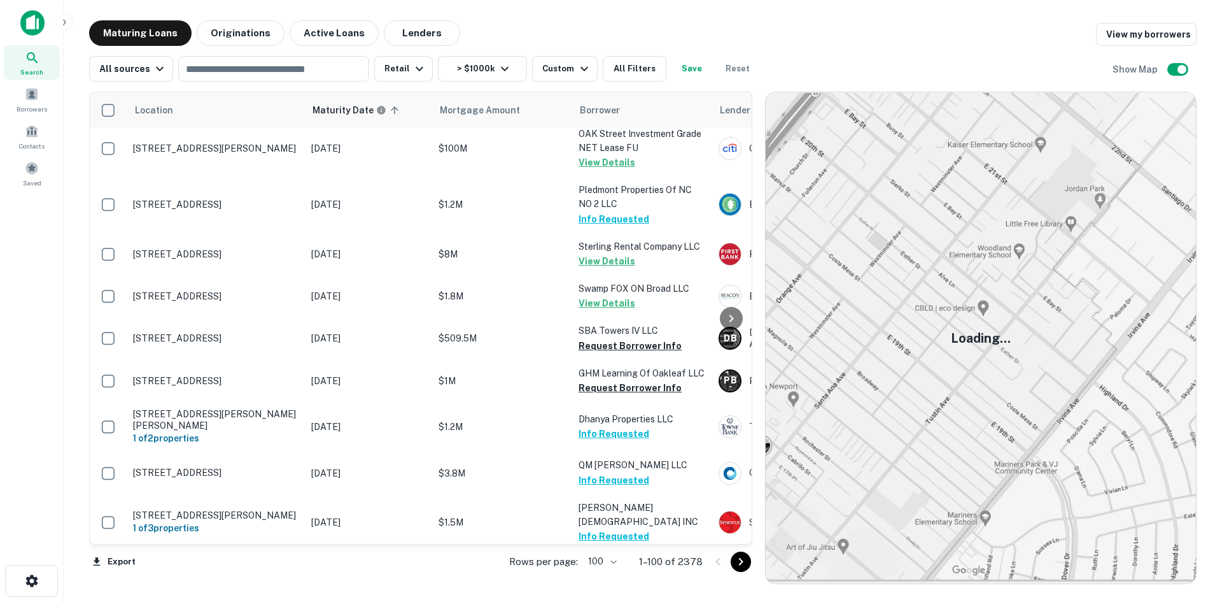
click at [737, 568] on icon "Go to next page" at bounding box center [740, 561] width 15 height 15
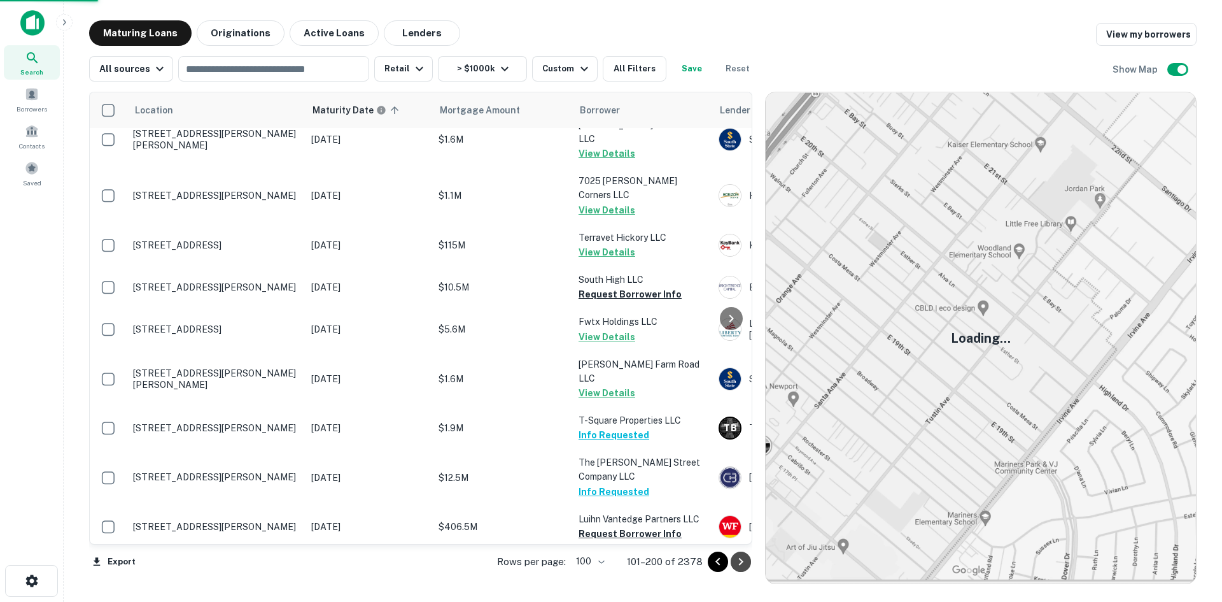
click at [737, 563] on icon "Go to next page" at bounding box center [740, 561] width 15 height 15
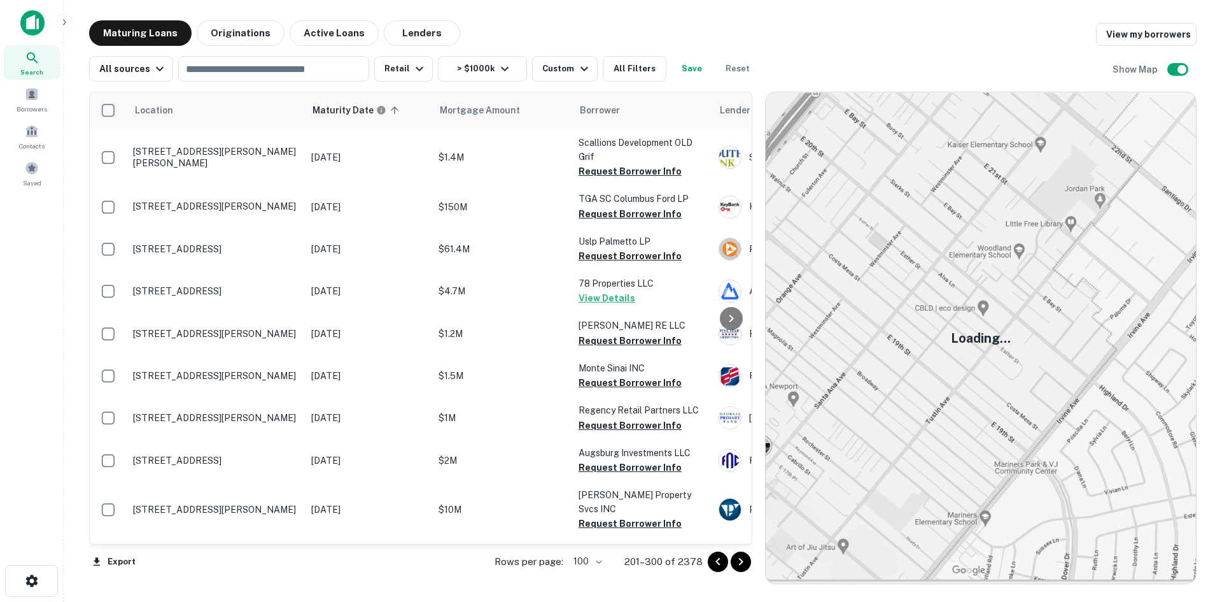
scroll to position [4126, 0]
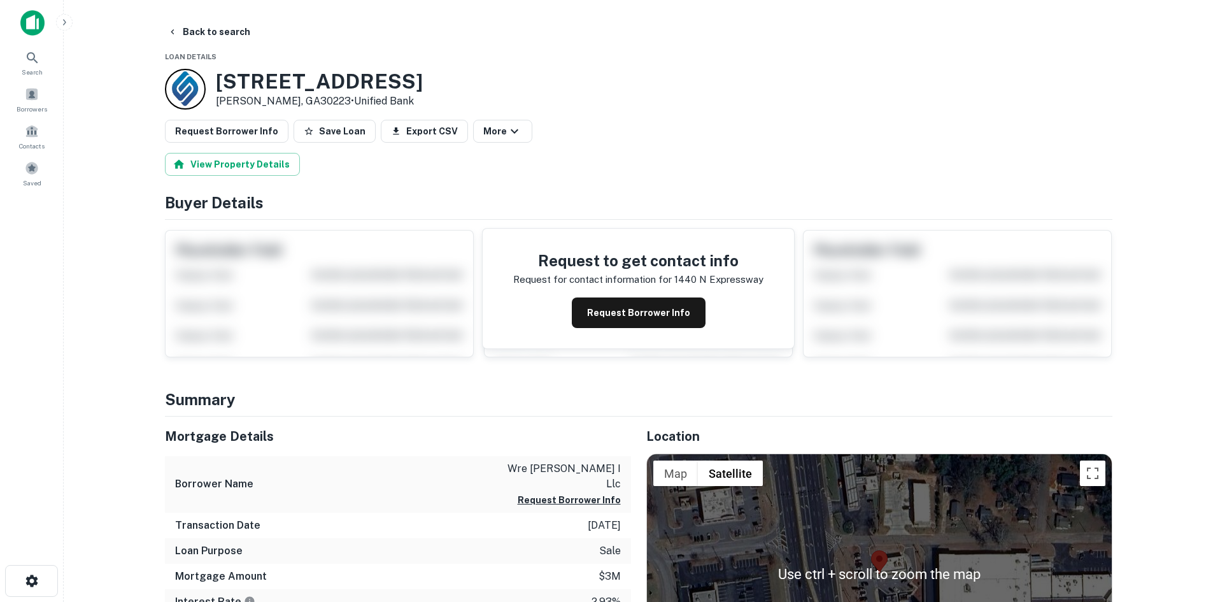
scroll to position [255, 0]
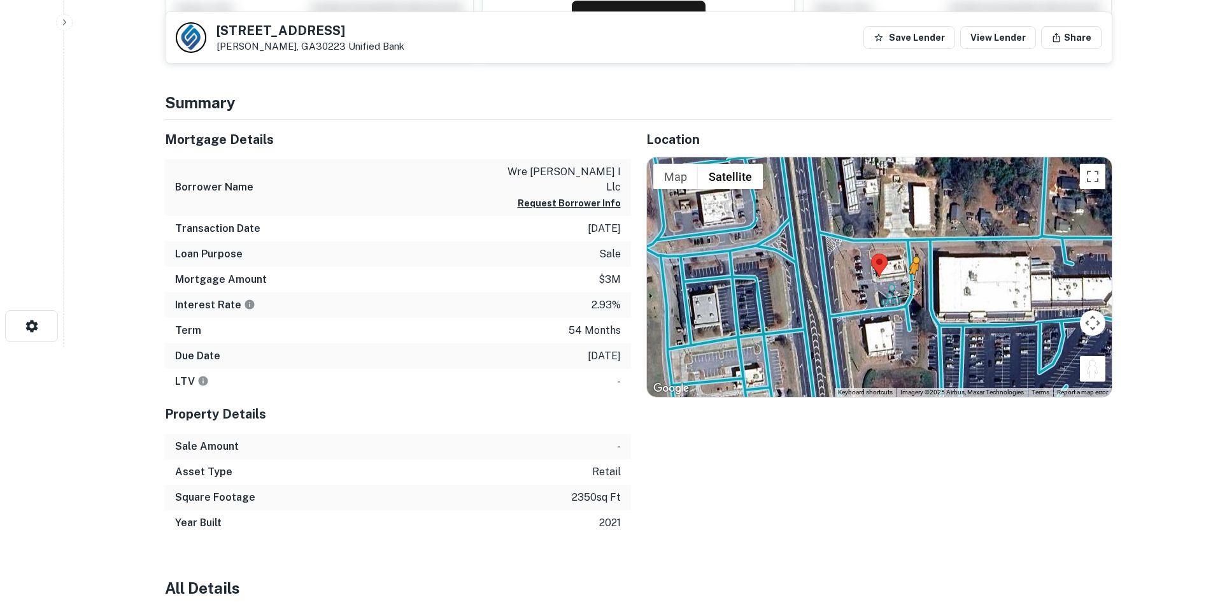
drag, startPoint x: 1090, startPoint y: 360, endPoint x: 905, endPoint y: 283, distance: 200.3
click at [905, 283] on div "To activate drag with keyboard, press Alt + Enter. Once in keyboard drag state,…" at bounding box center [879, 276] width 465 height 239
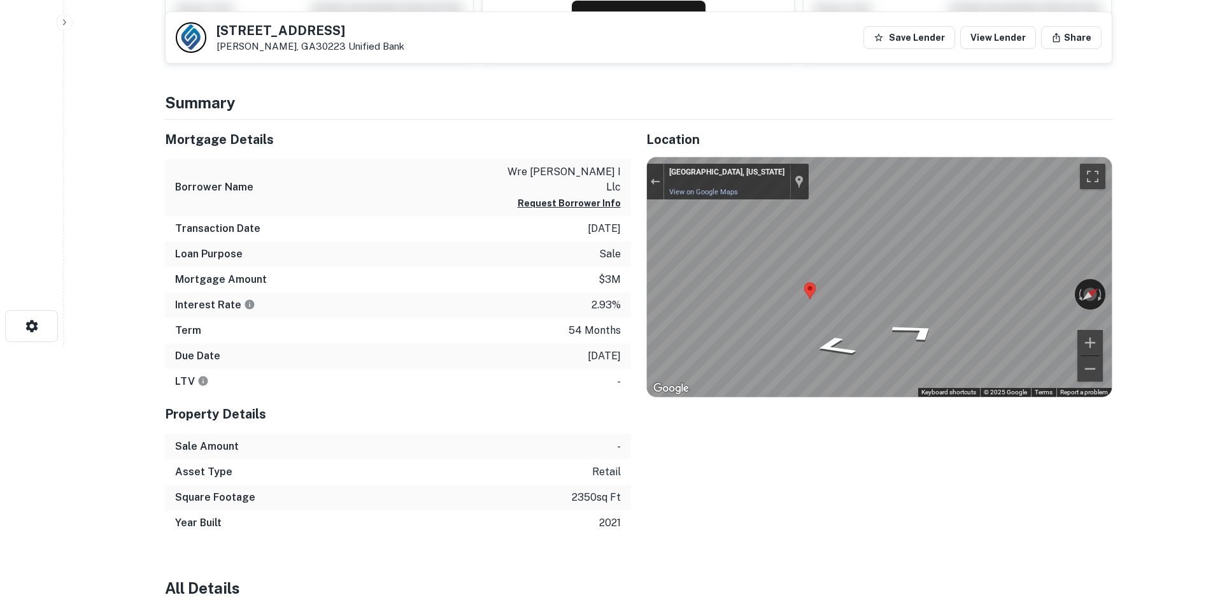
click at [1132, 290] on main "Back to search [STREET_ADDRESS][PERSON_NAME] Unified Bank Save Lender View Lend…" at bounding box center [638, 46] width 1149 height 602
click at [1213, 347] on html "Search Borrowers Contacts Saved Back to search [STREET_ADDRESS][GEOGRAPHIC_DATA…" at bounding box center [606, 46] width 1213 height 602
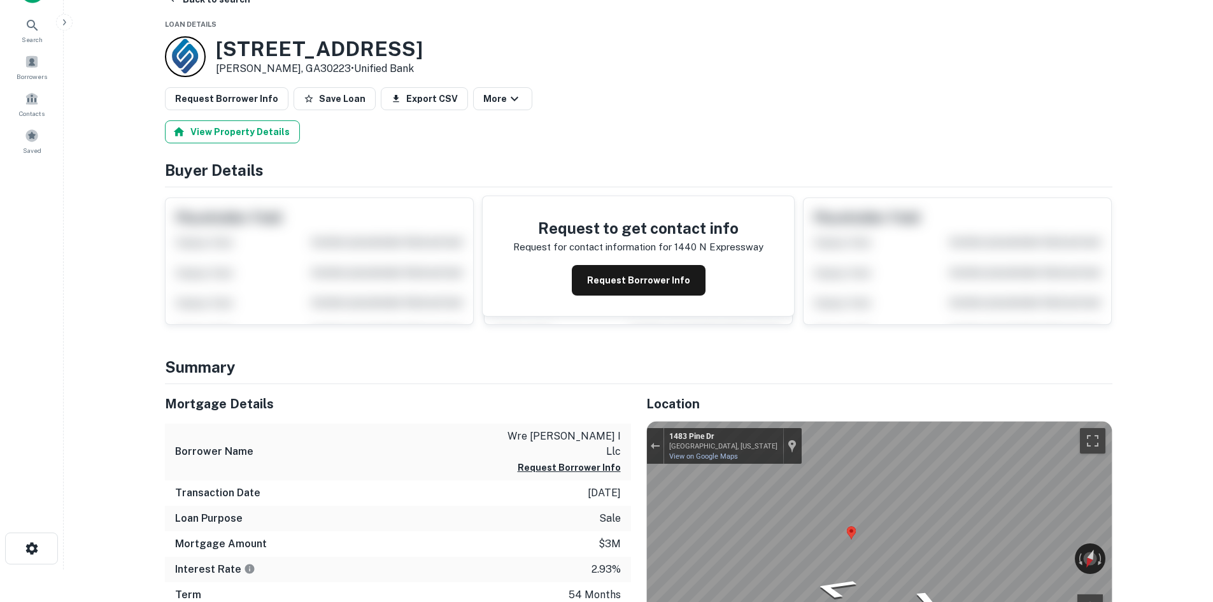
scroll to position [0, 0]
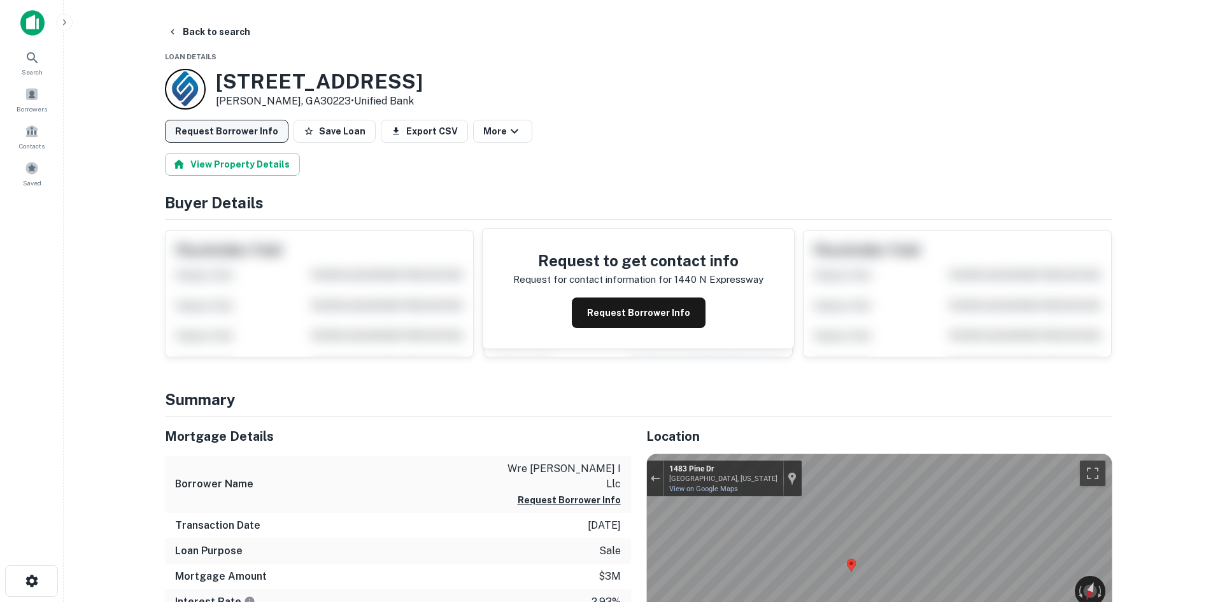
click at [212, 136] on button "Request Borrower Info" at bounding box center [227, 131] width 124 height 23
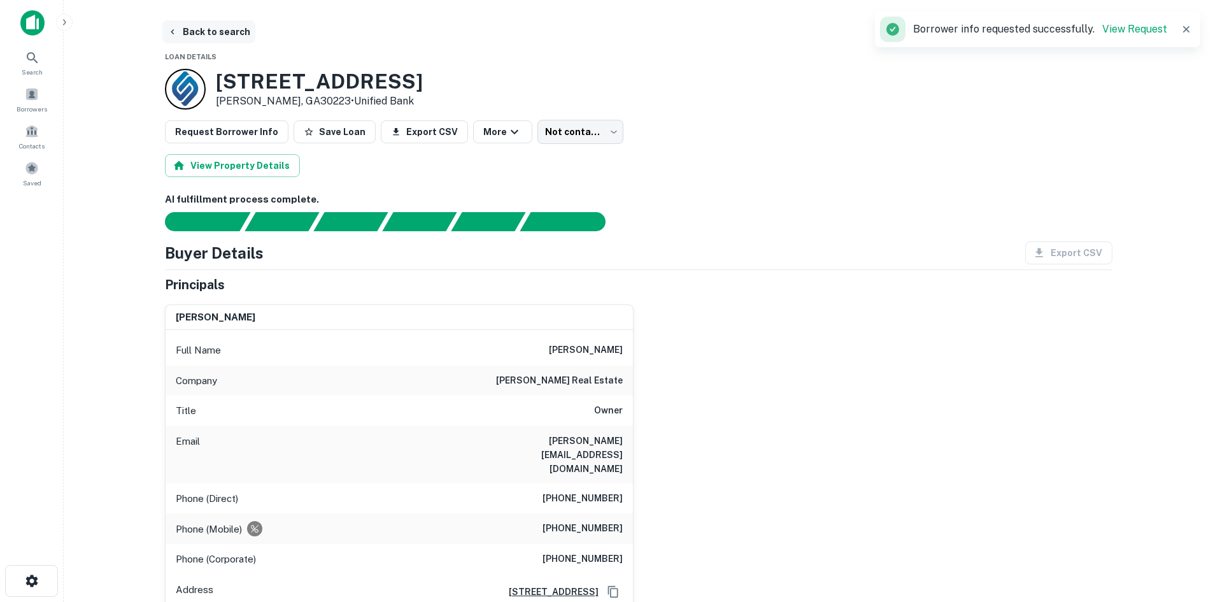
click at [227, 32] on button "Back to search" at bounding box center [208, 31] width 93 height 23
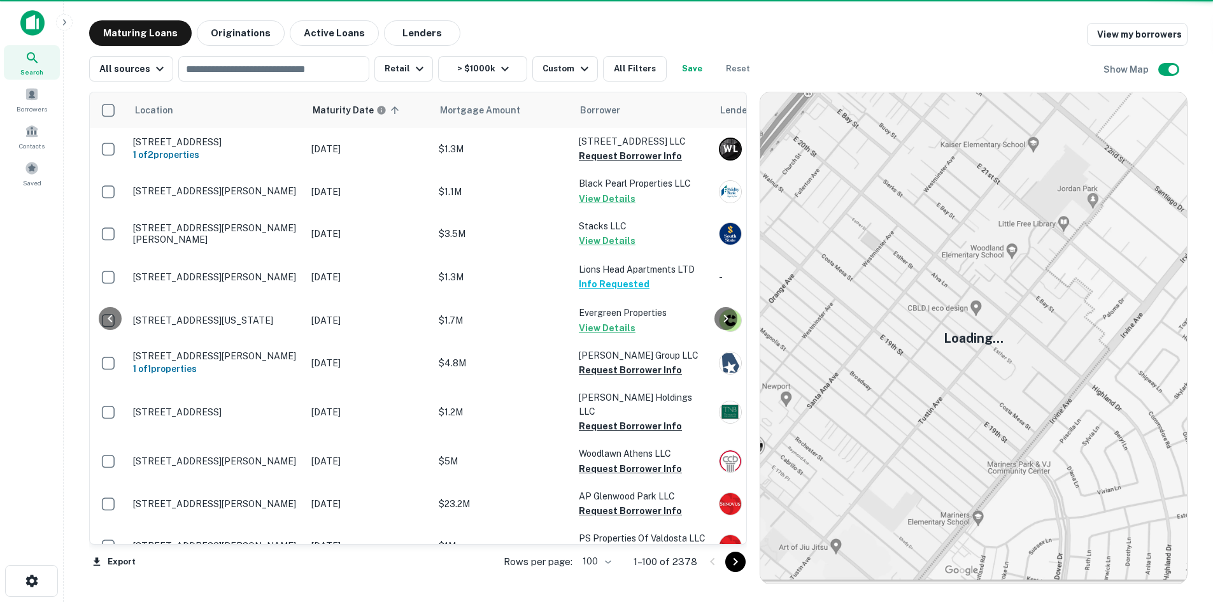
click at [738, 562] on icon "Go to next page" at bounding box center [735, 561] width 15 height 15
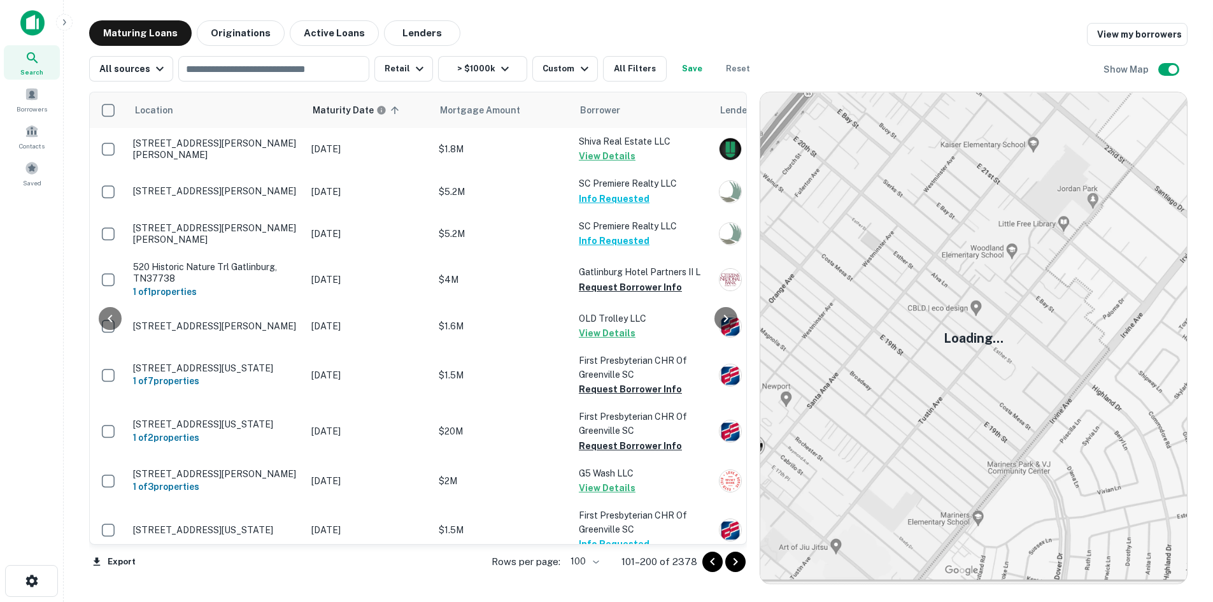
click at [743, 558] on icon "Go to next page" at bounding box center [735, 561] width 15 height 15
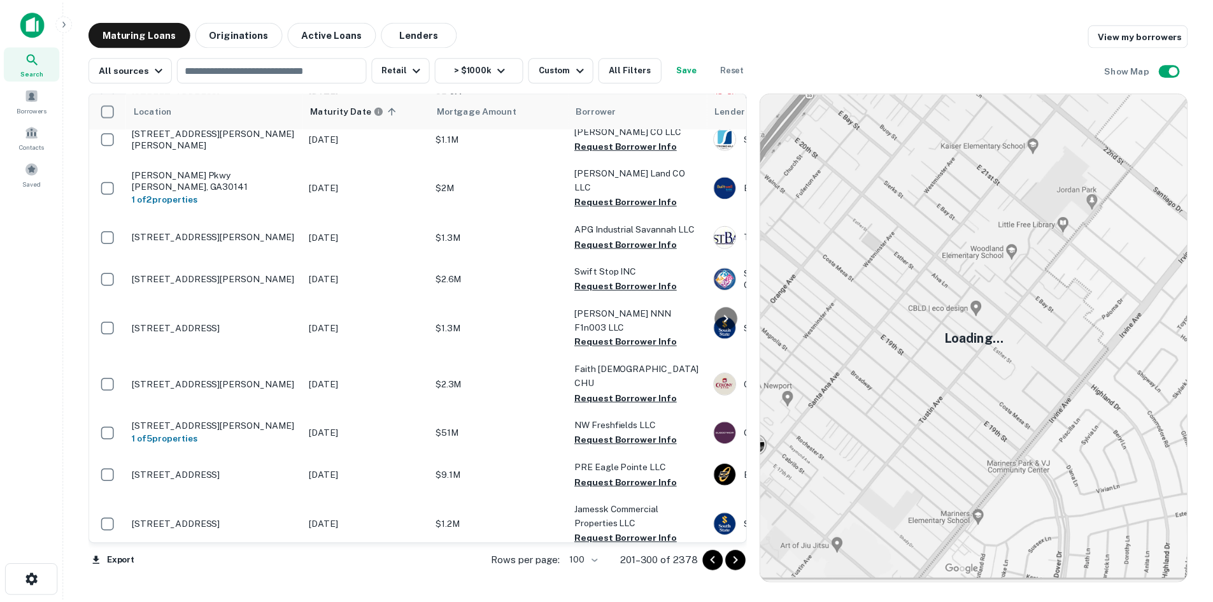
scroll to position [3608, 0]
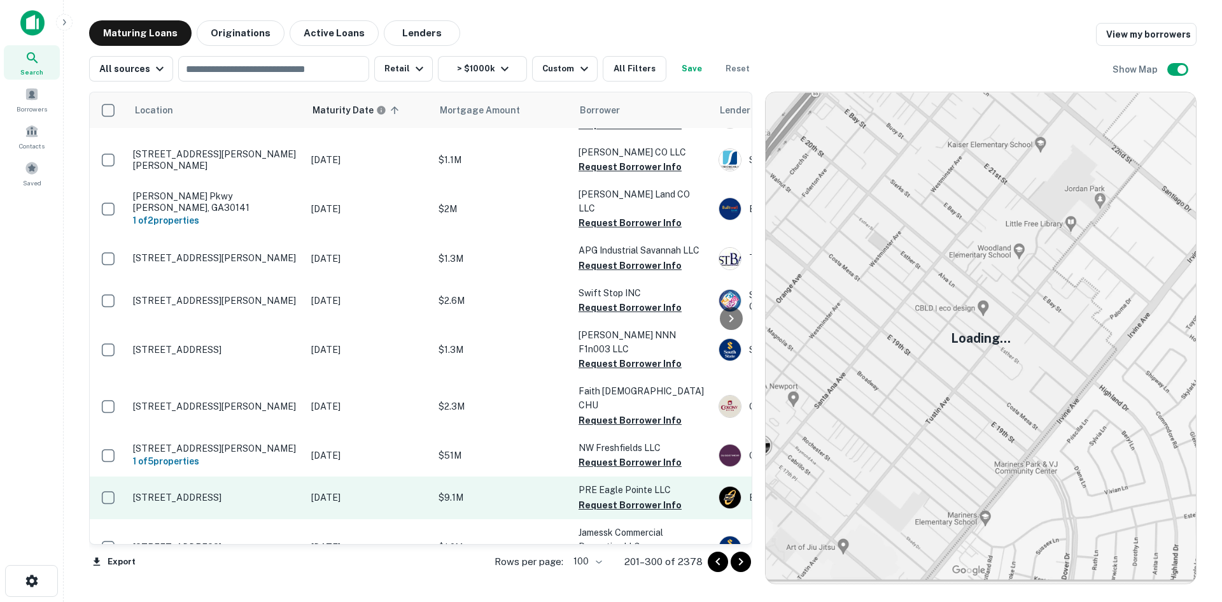
click at [254, 476] on td "[STREET_ADDRESS]" at bounding box center [216, 497] width 178 height 42
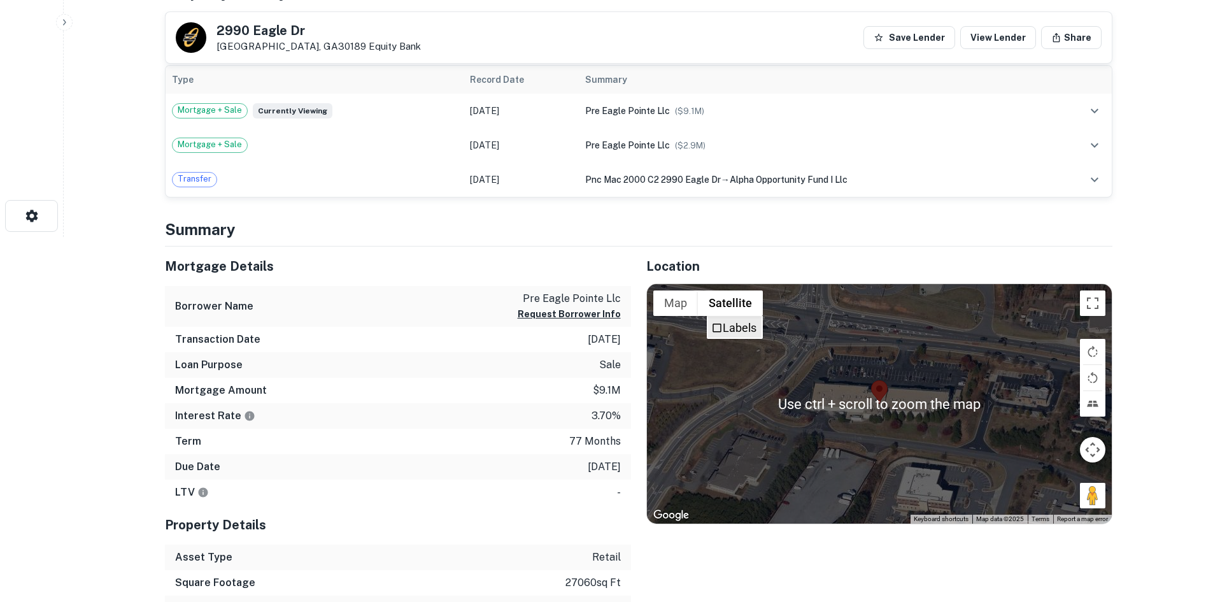
scroll to position [446, 0]
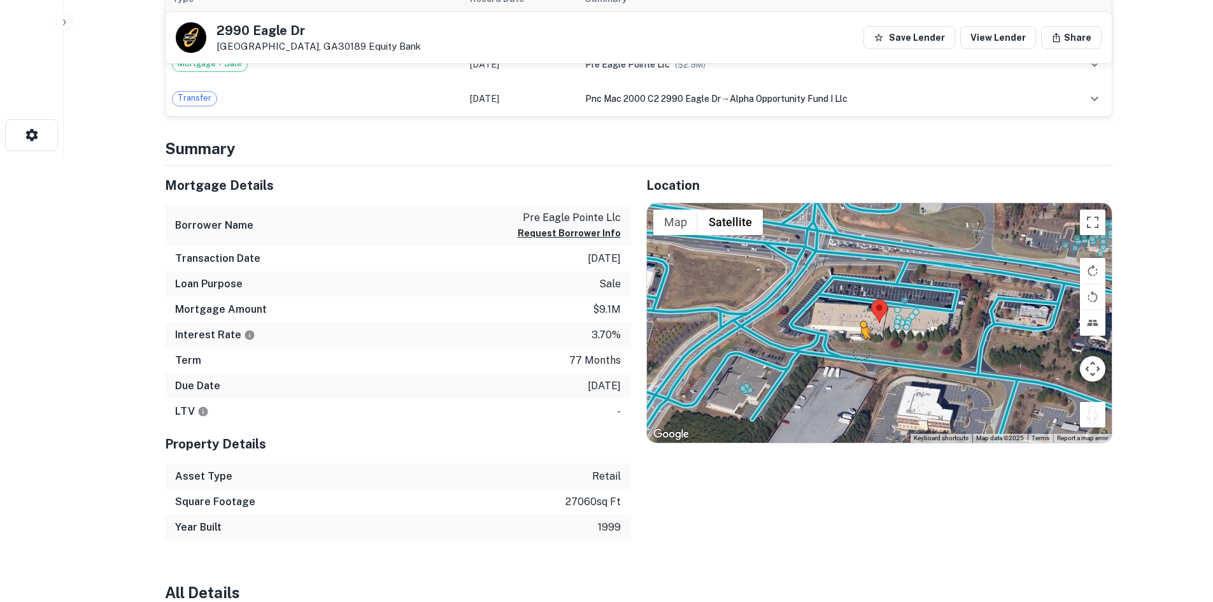
drag, startPoint x: 1091, startPoint y: 419, endPoint x: 861, endPoint y: 353, distance: 239.2
click at [861, 353] on div "To activate drag with keyboard, press Alt + Enter. Once in keyboard drag state,…" at bounding box center [879, 322] width 465 height 239
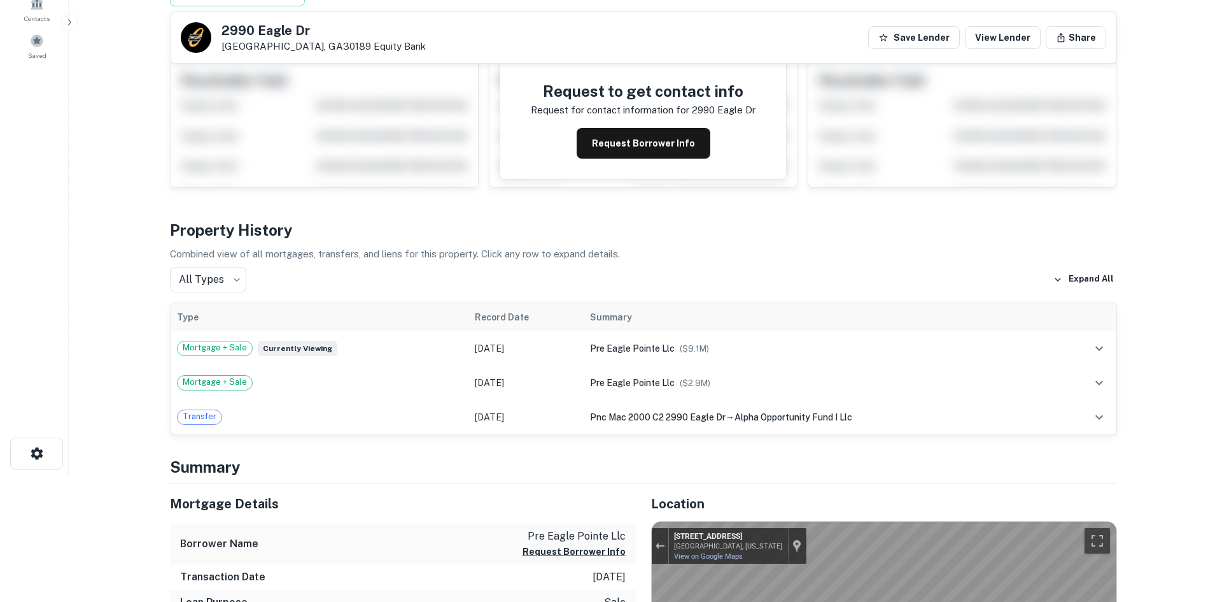
scroll to position [0, 0]
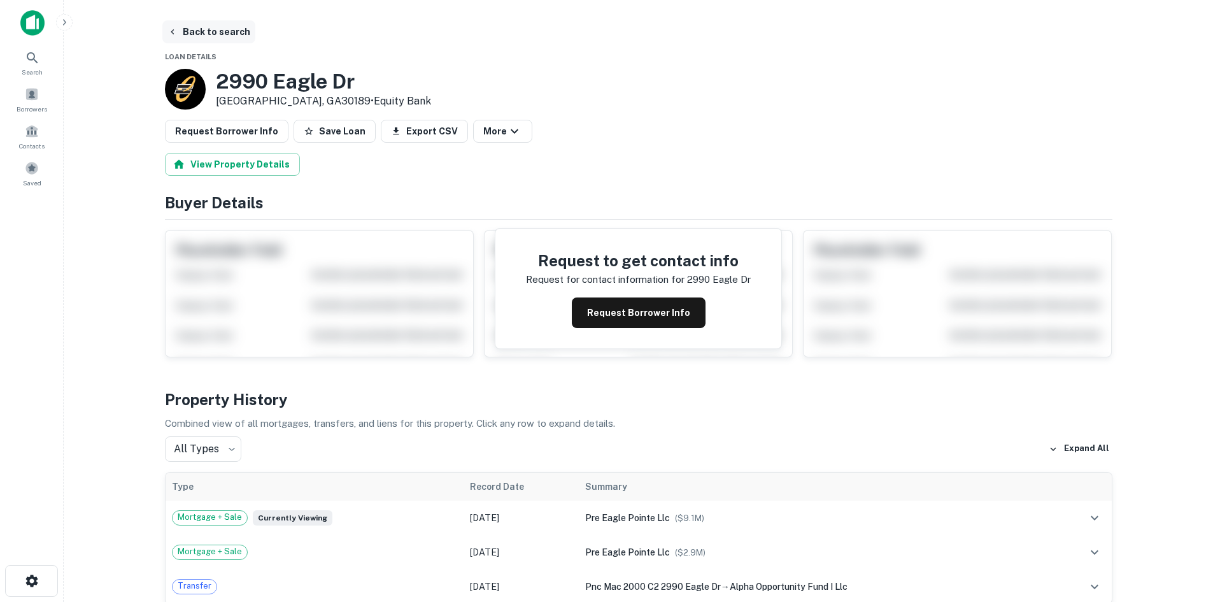
click at [222, 41] on button "Back to search" at bounding box center [208, 31] width 93 height 23
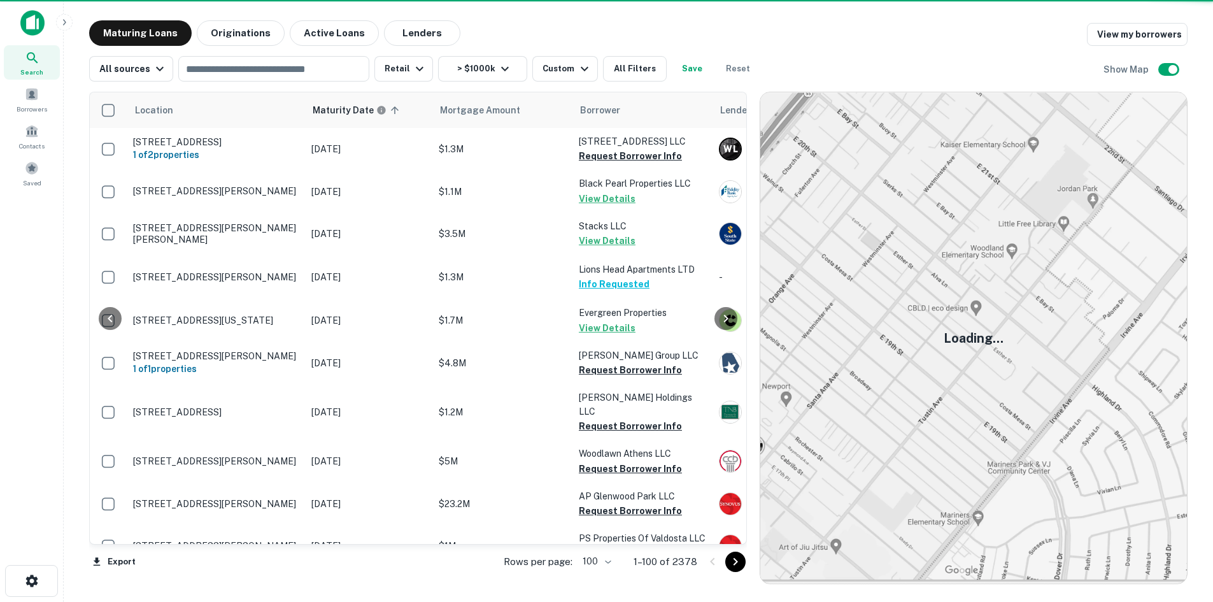
click at [740, 561] on icon "Go to next page" at bounding box center [735, 561] width 15 height 15
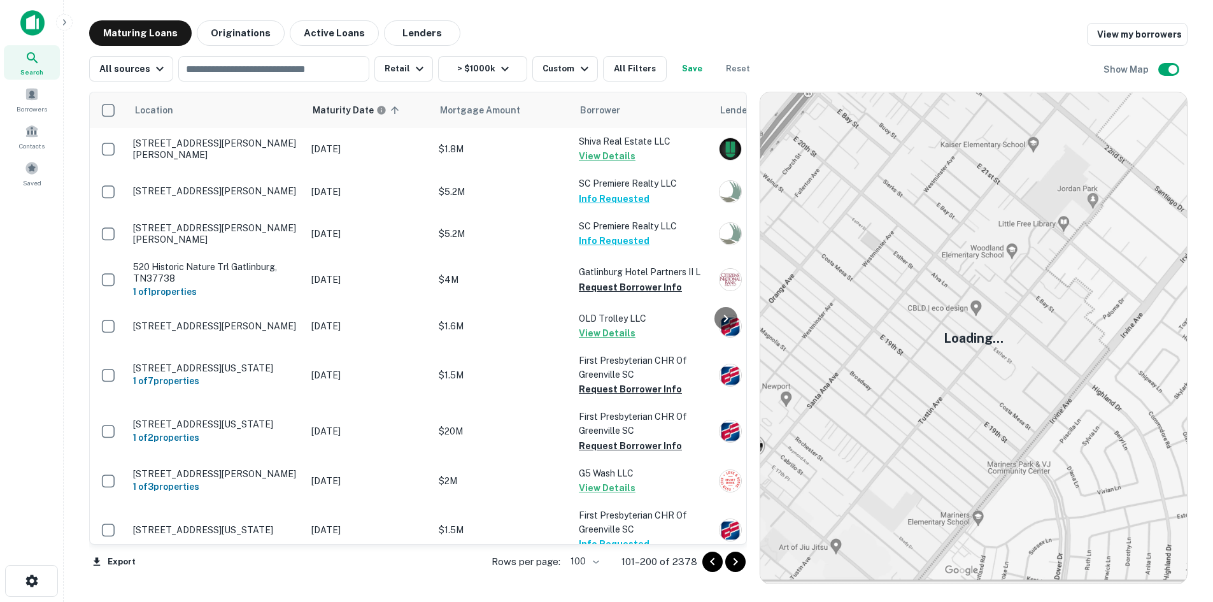
click at [740, 562] on icon "Go to next page" at bounding box center [735, 561] width 15 height 15
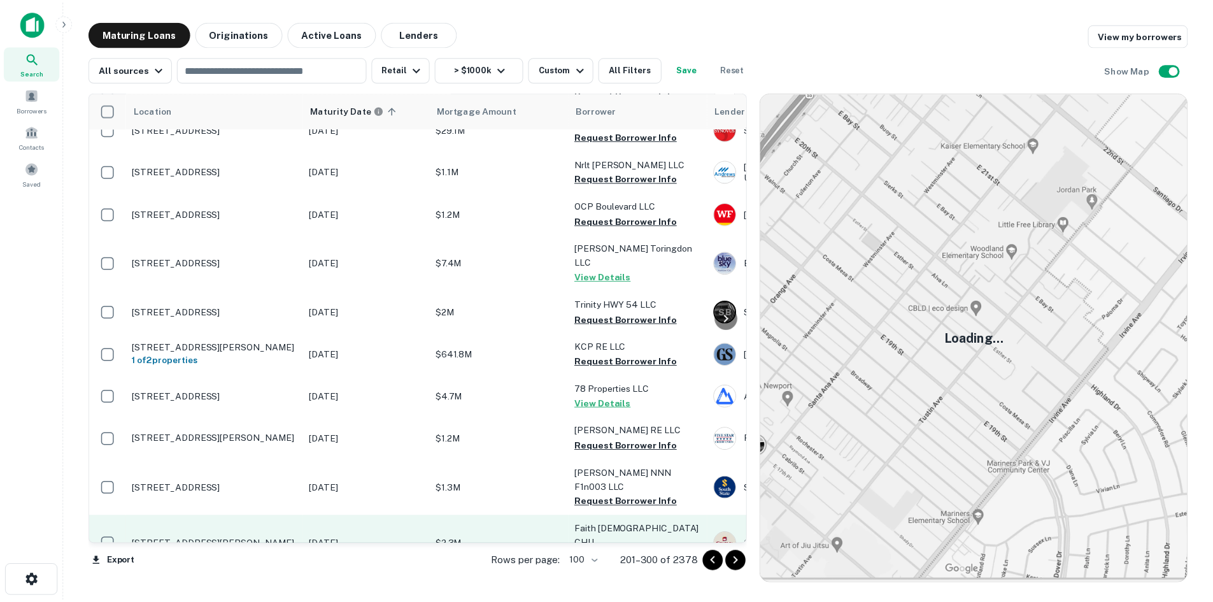
scroll to position [2589, 0]
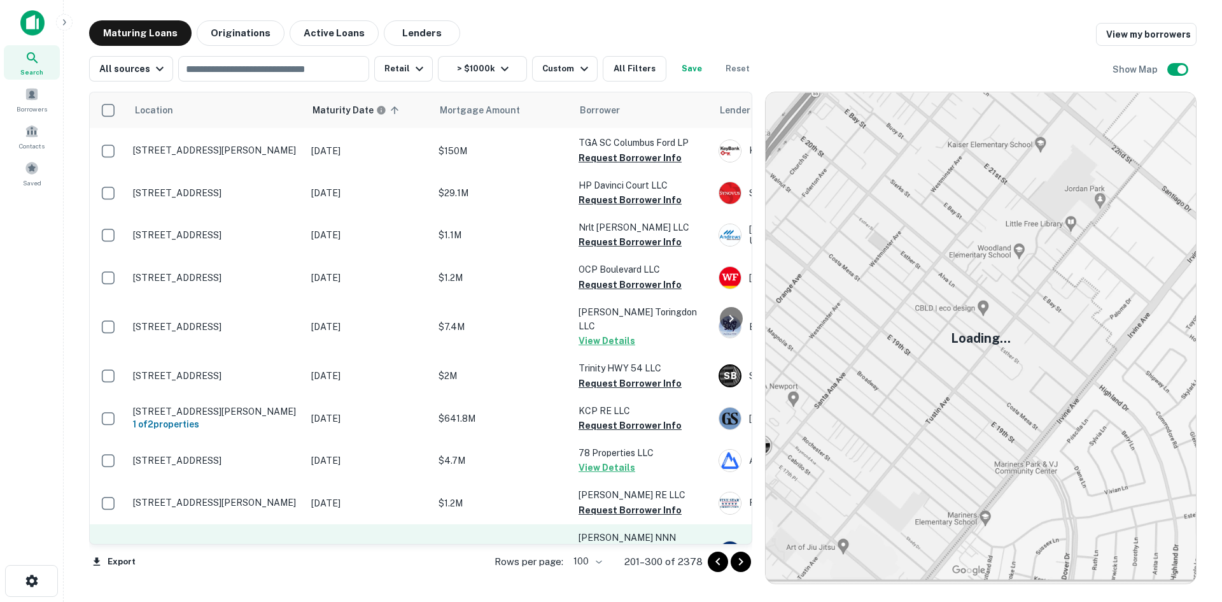
click at [248, 546] on p "330 Edgewood Ave Ne Atlanta, GA30312" at bounding box center [216, 551] width 166 height 11
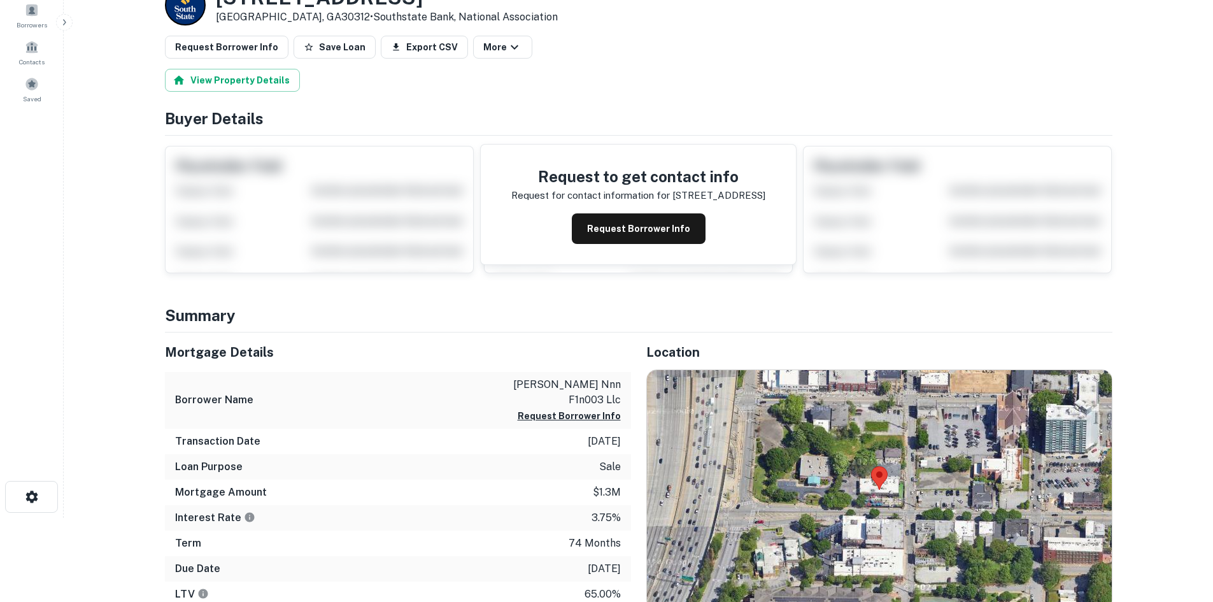
scroll to position [191, 0]
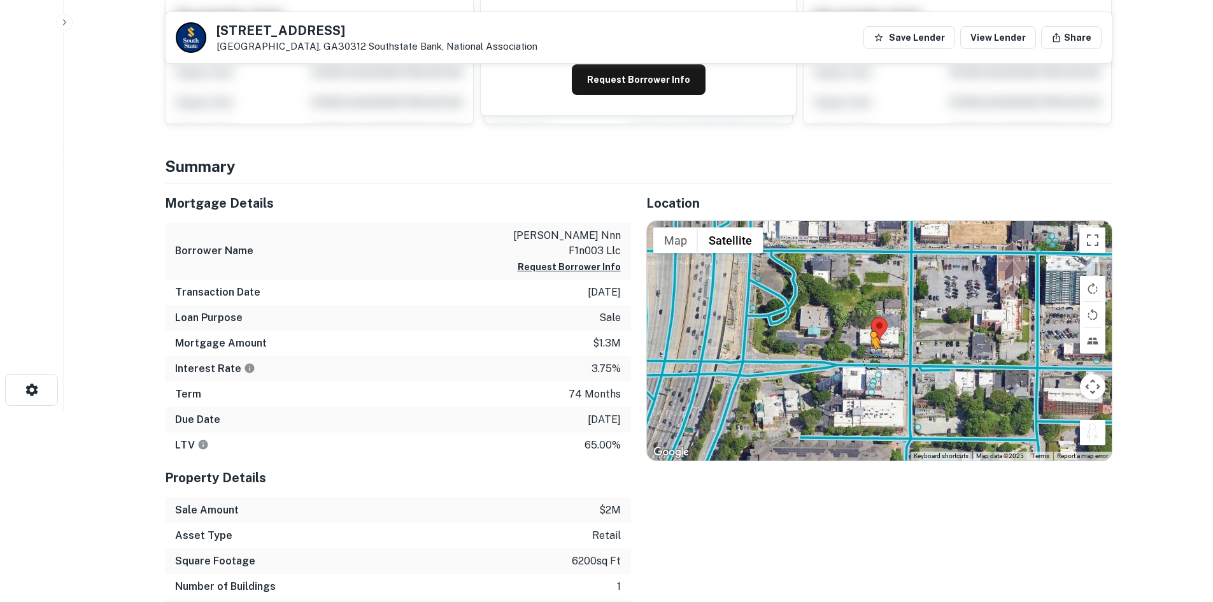
drag, startPoint x: 1091, startPoint y: 435, endPoint x: 869, endPoint y: 360, distance: 234.7
click at [869, 360] on div "To activate drag with keyboard, press Alt + Enter. Once in keyboard drag state,…" at bounding box center [879, 340] width 465 height 239
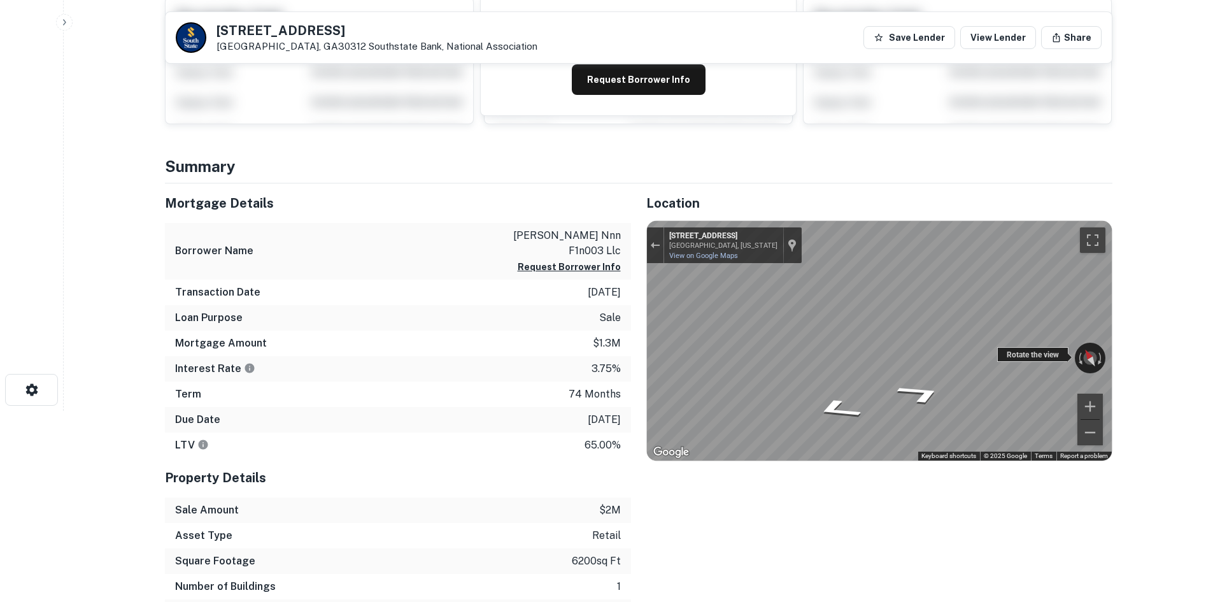
click at [1059, 354] on div "← Move left → Move right ↑ Move up ↓ Move down + Zoom in - Zoom out 338 Edgewoo…" at bounding box center [879, 340] width 465 height 239
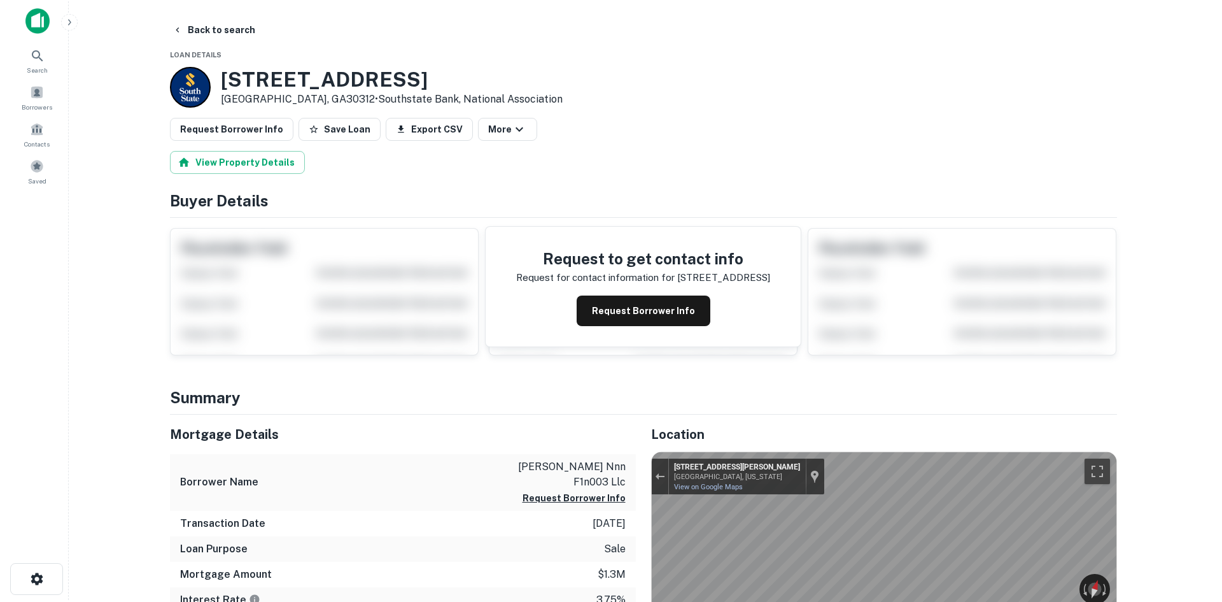
scroll to position [0, 0]
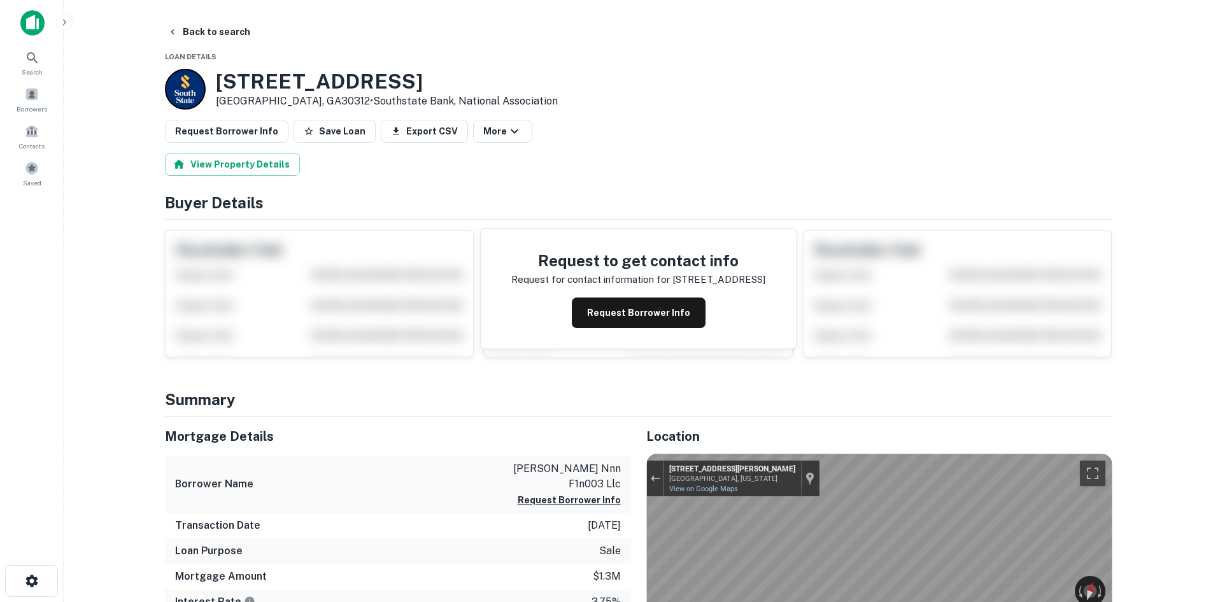
click at [232, 39] on button "Back to search" at bounding box center [208, 31] width 93 height 23
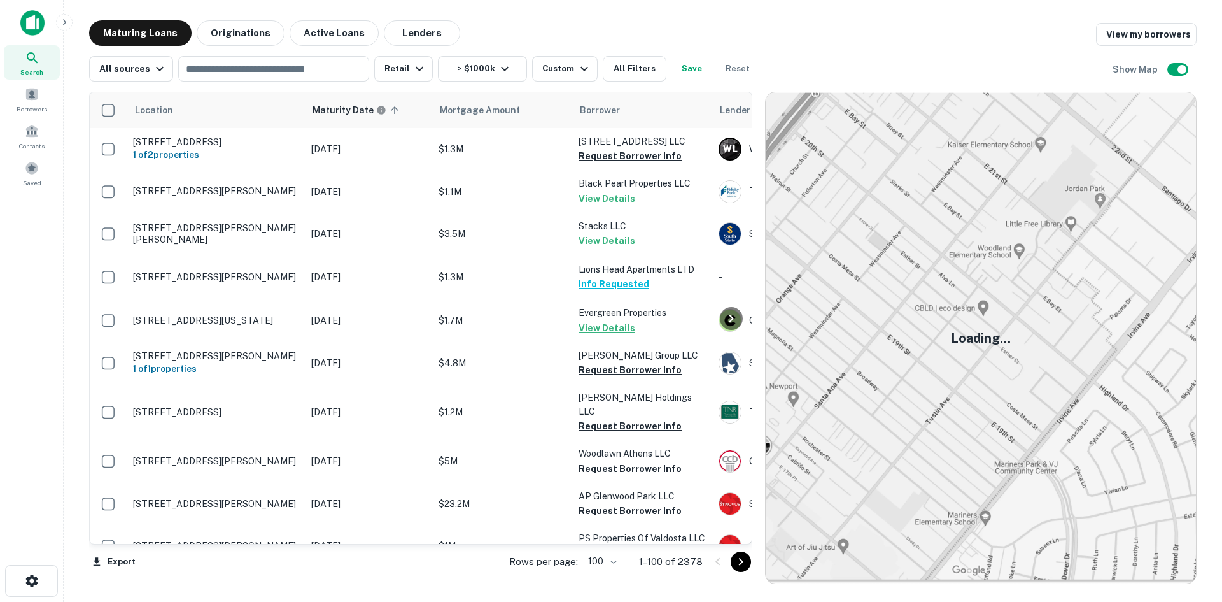
scroll to position [2589, 0]
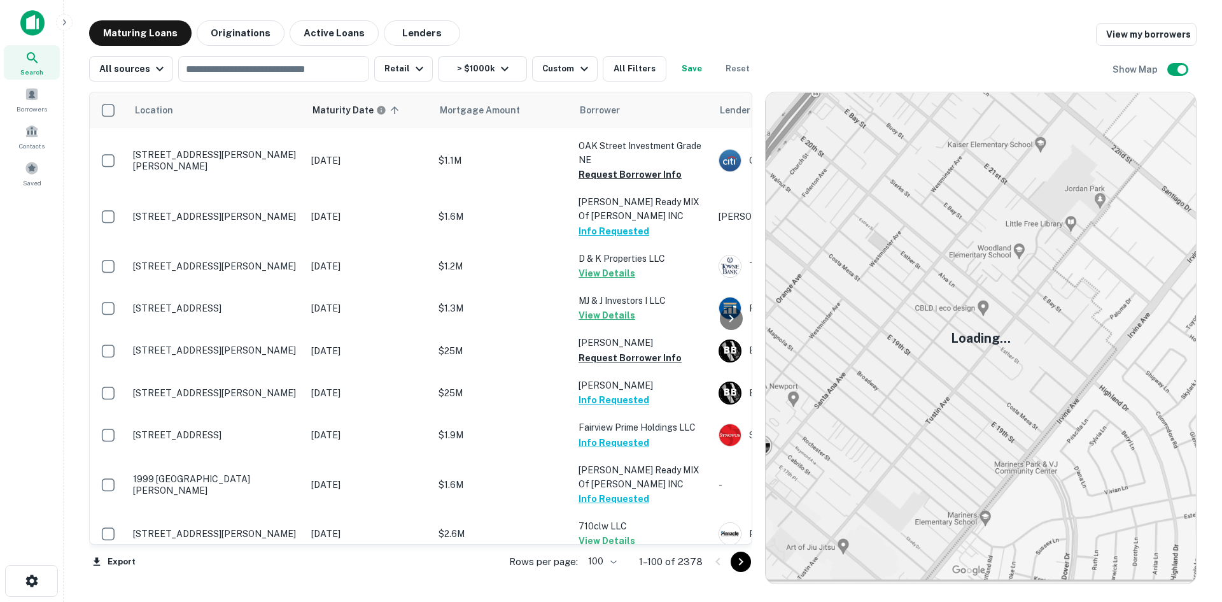
click at [738, 563] on icon "Go to next page" at bounding box center [740, 561] width 15 height 15
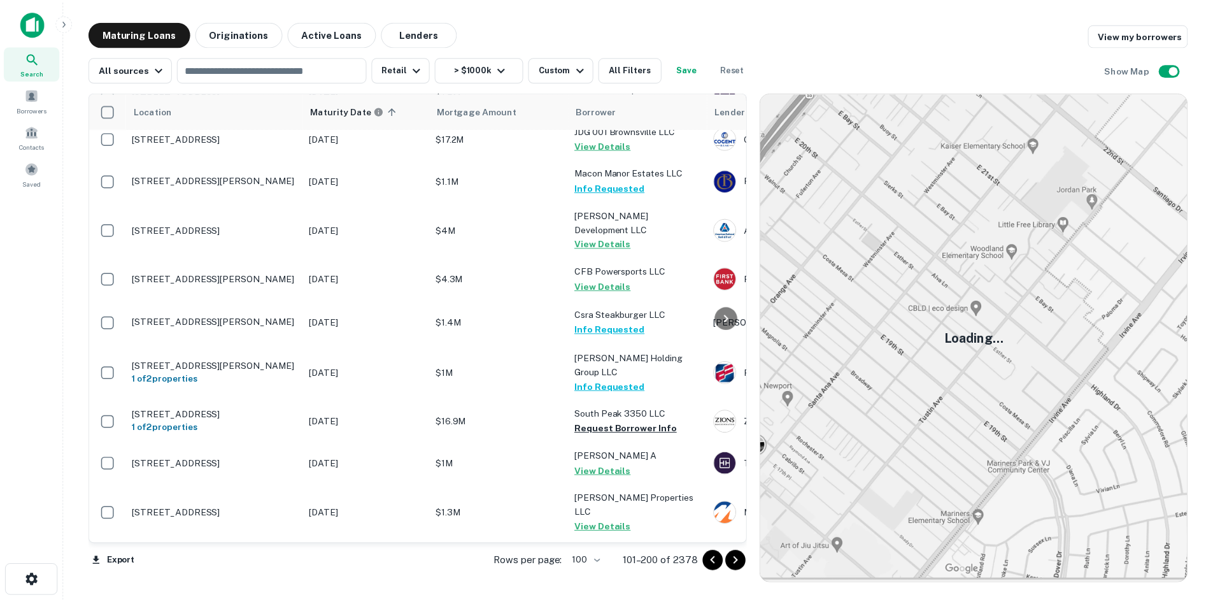
scroll to position [3799, 0]
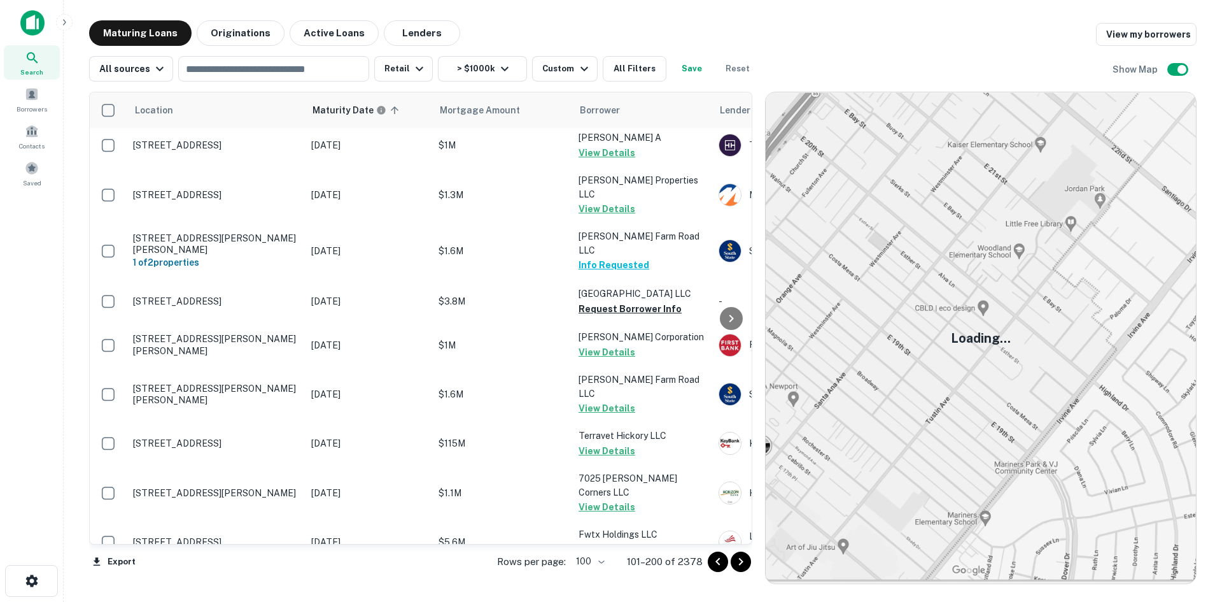
click at [261, 578] on p "4921 Homberg Dr Knoxville, TN37919" at bounding box center [216, 583] width 166 height 11
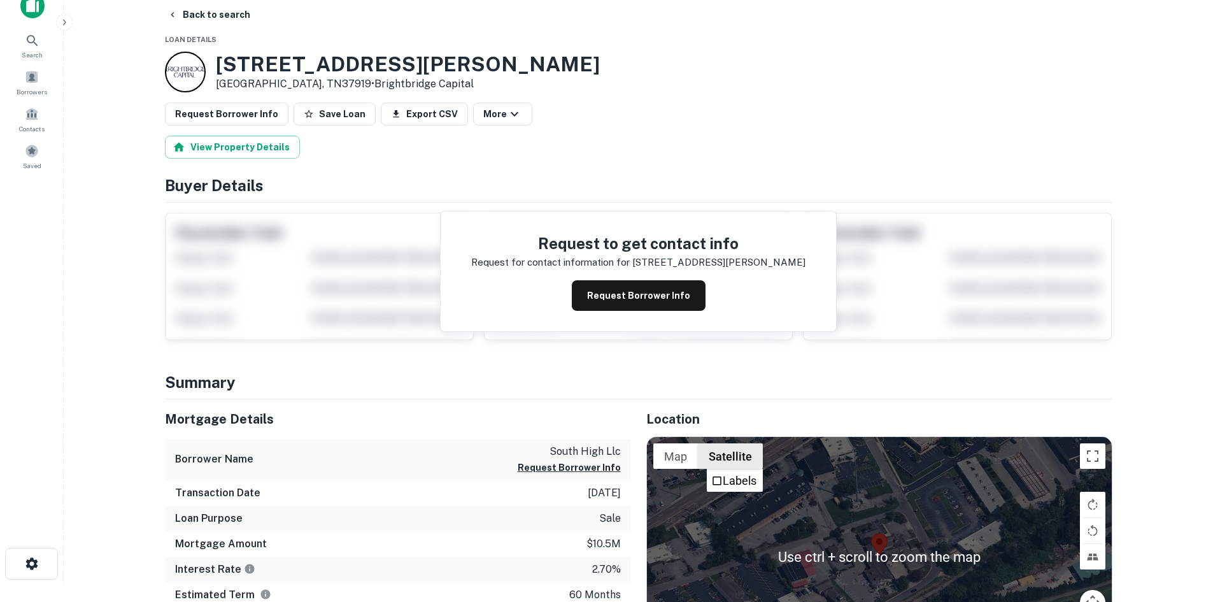
scroll to position [127, 0]
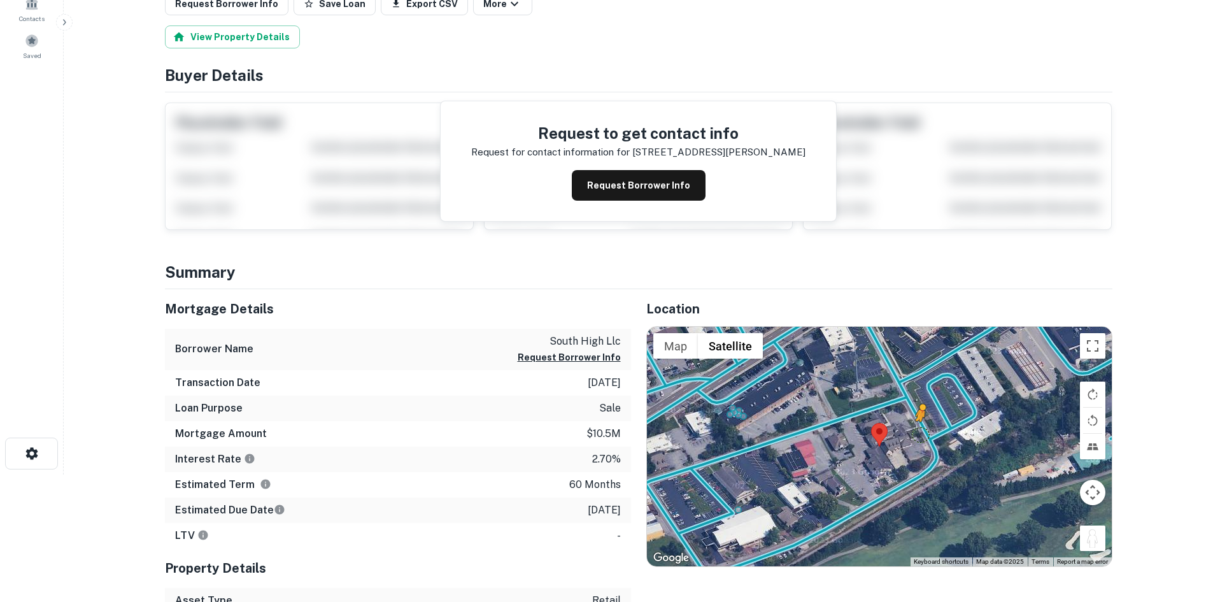
drag, startPoint x: 1084, startPoint y: 535, endPoint x: 918, endPoint y: 433, distance: 194.9
click at [918, 433] on div "To activate drag with keyboard, press Alt + Enter. Once in keyboard drag state,…" at bounding box center [879, 446] width 465 height 239
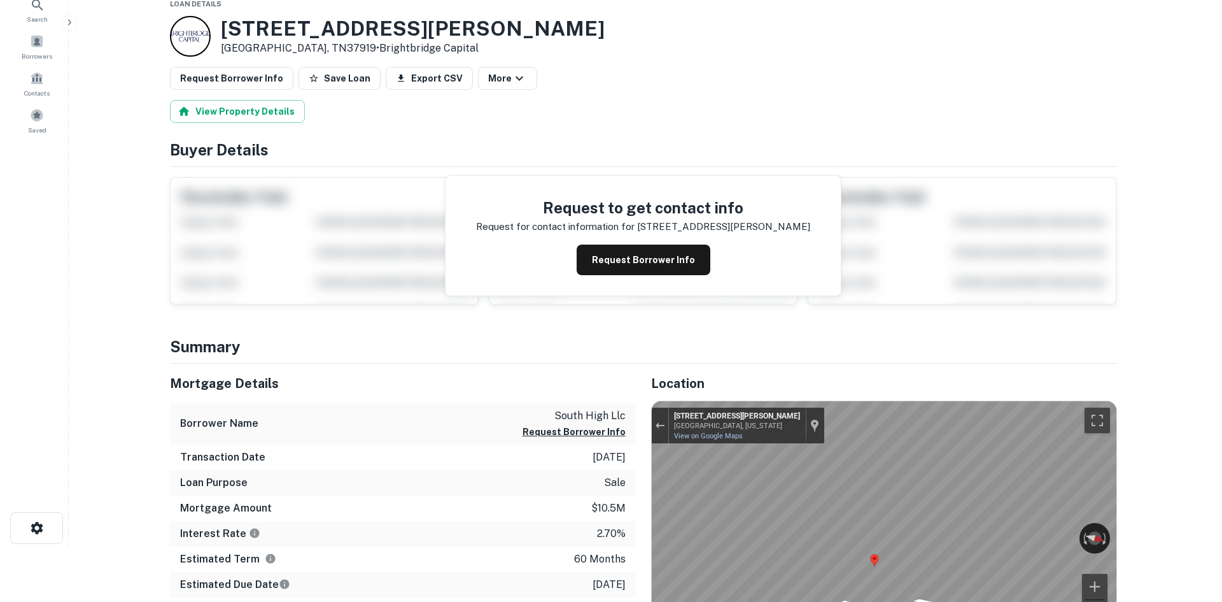
scroll to position [0, 0]
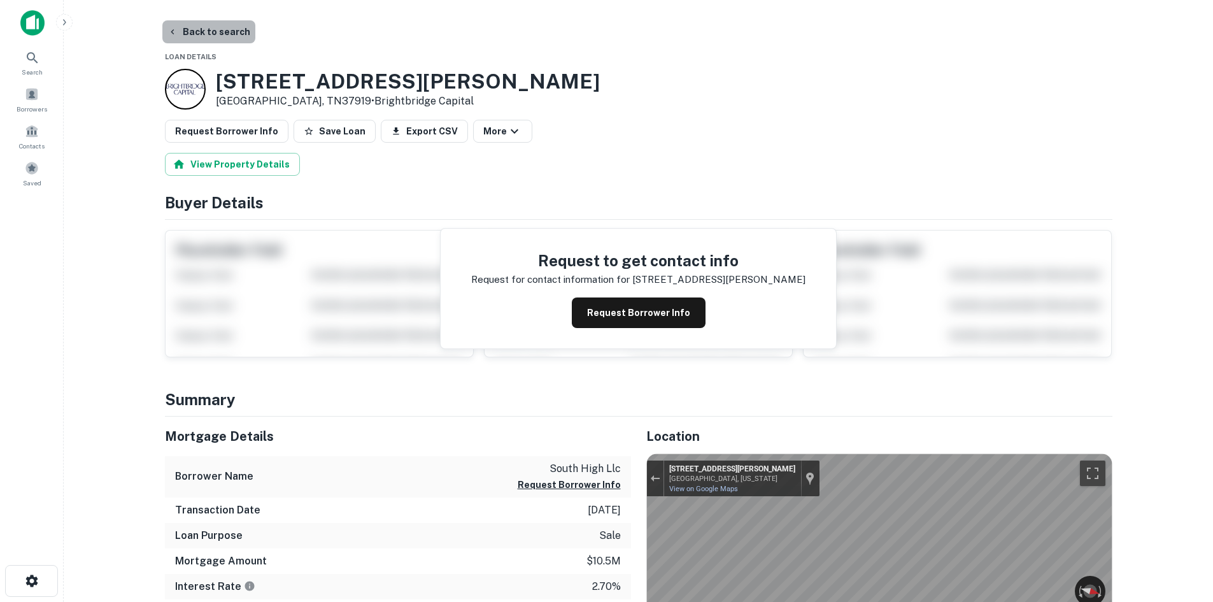
click at [225, 38] on button "Back to search" at bounding box center [208, 31] width 93 height 23
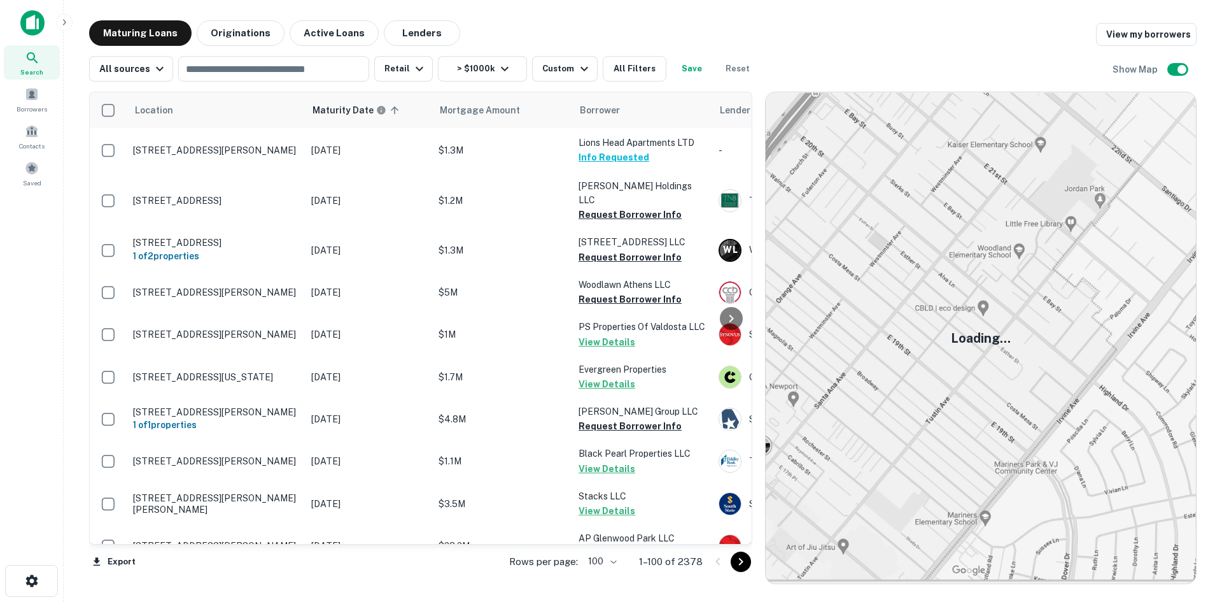
scroll to position [3799, 0]
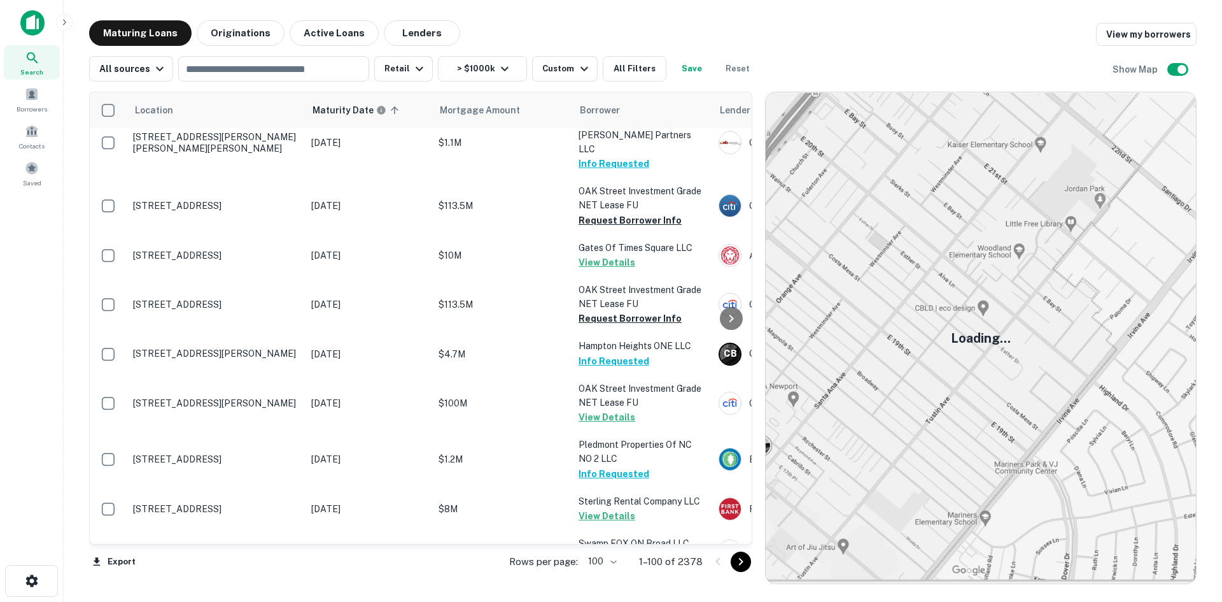
drag, startPoint x: 740, startPoint y: 553, endPoint x: 741, endPoint y: 482, distance: 71.3
click at [740, 554] on icon "Go to next page" at bounding box center [740, 561] width 15 height 15
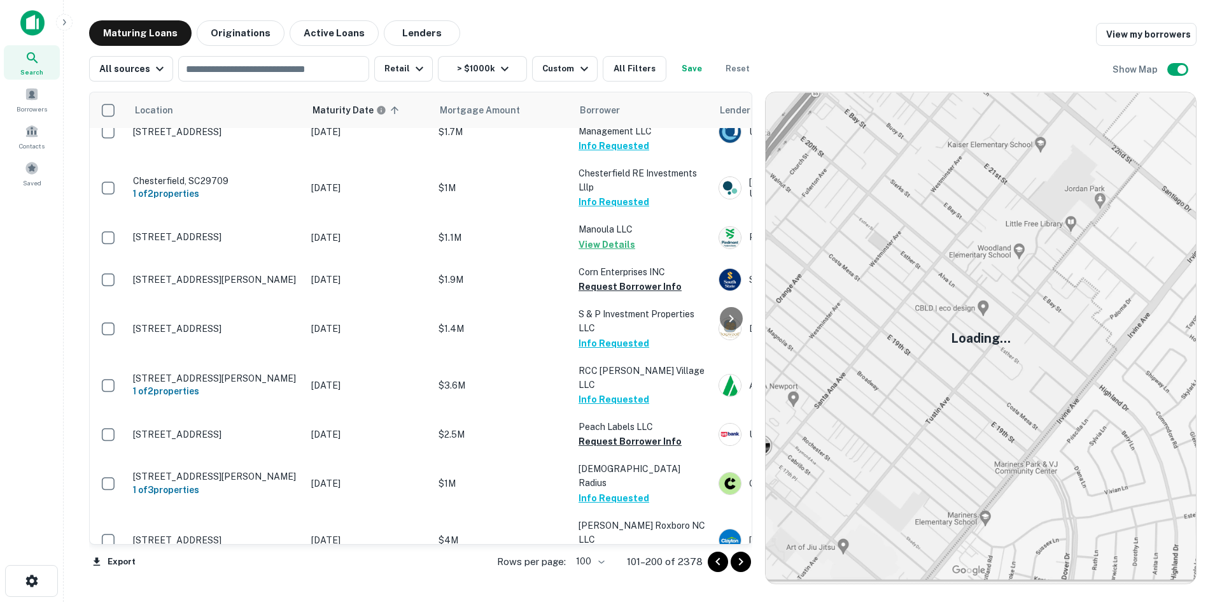
scroll to position [1044, 0]
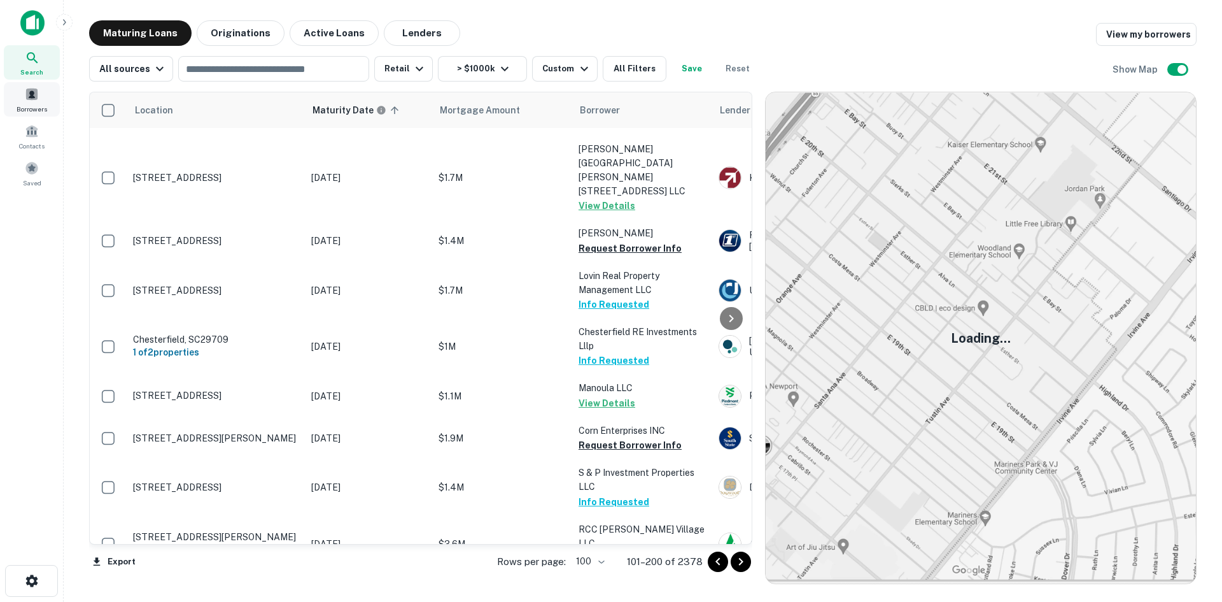
click at [40, 106] on span "Borrowers" at bounding box center [32, 109] width 31 height 10
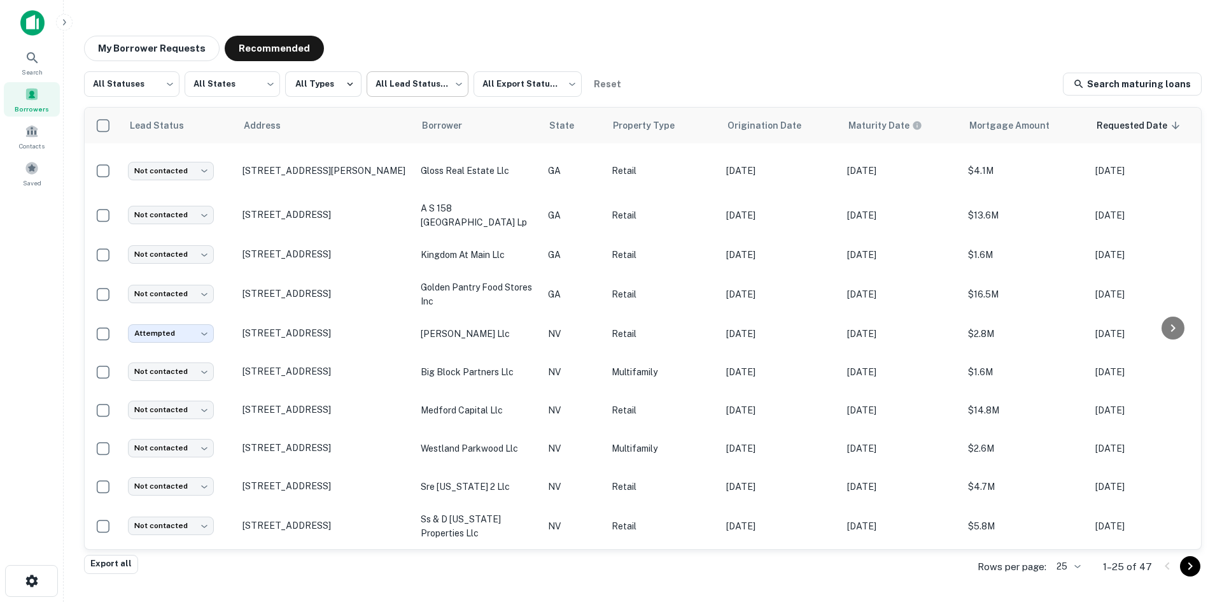
click at [407, 96] on body "Search Borrowers Contacts Saved My Borrower Requests Recommended All Statuses *…" at bounding box center [611, 301] width 1222 height 602
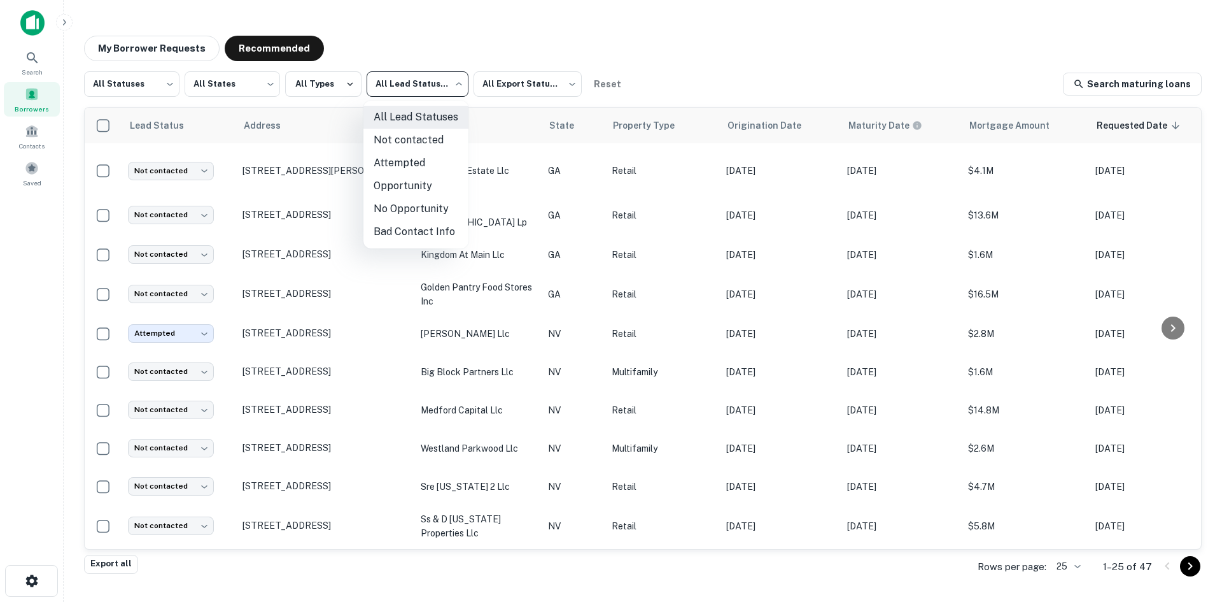
click at [409, 146] on li "Not contacted" at bounding box center [416, 140] width 105 height 23
type input "****"
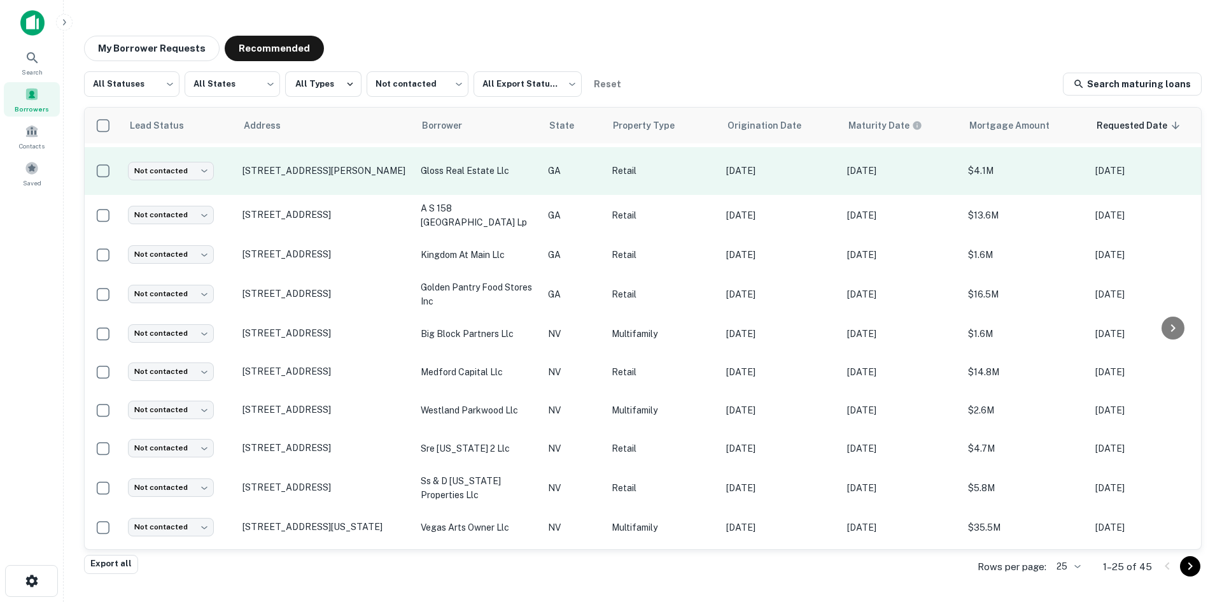
click at [325, 189] on td "[STREET_ADDRESS][PERSON_NAME]" at bounding box center [325, 171] width 178 height 48
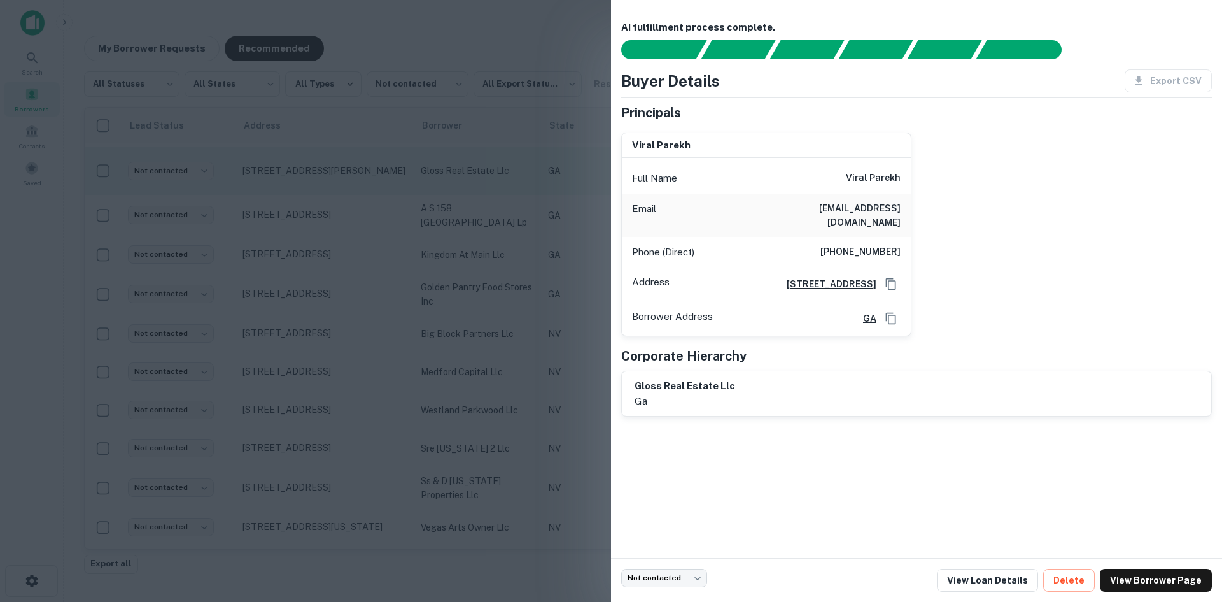
click at [325, 189] on div at bounding box center [611, 301] width 1222 height 602
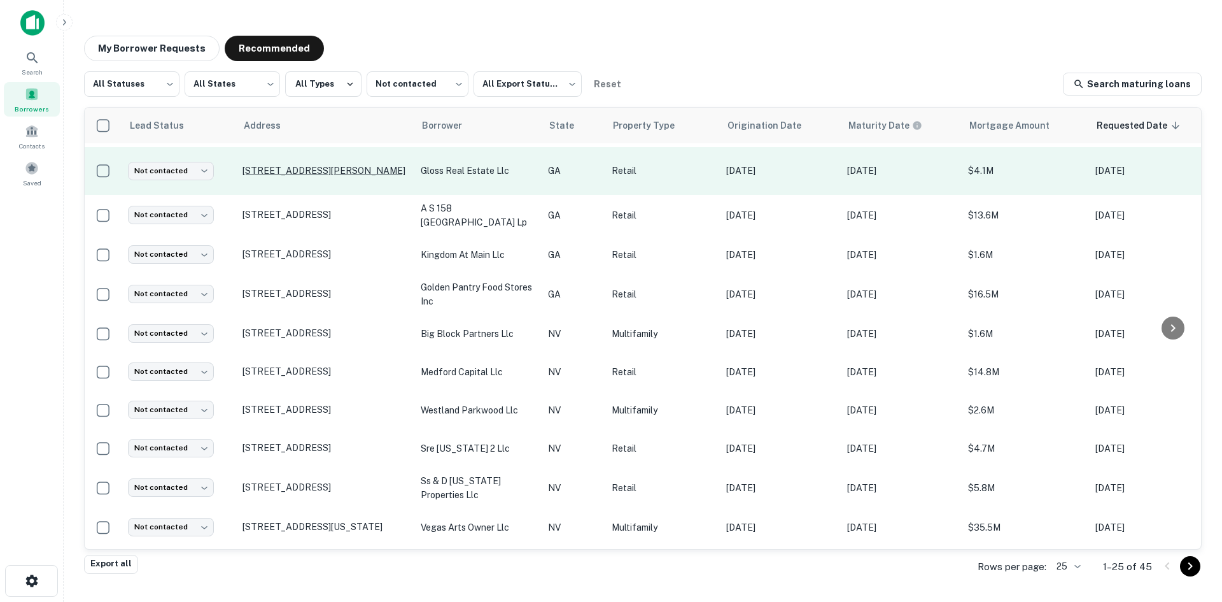
click at [323, 175] on p "[STREET_ADDRESS][PERSON_NAME]" at bounding box center [326, 170] width 166 height 11
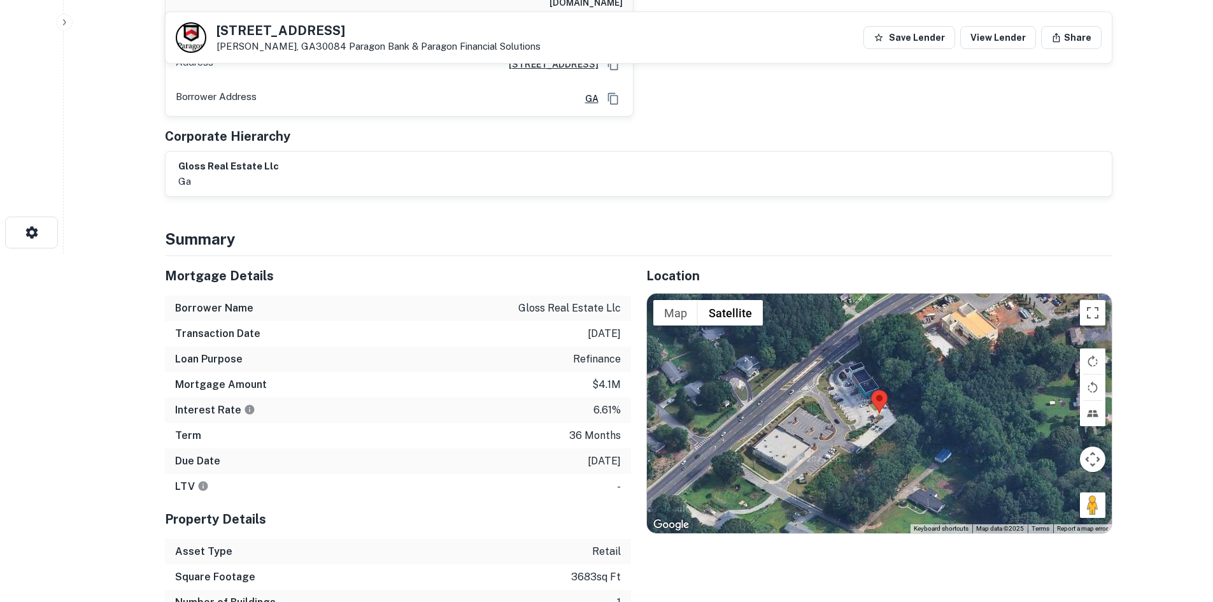
scroll to position [446, 0]
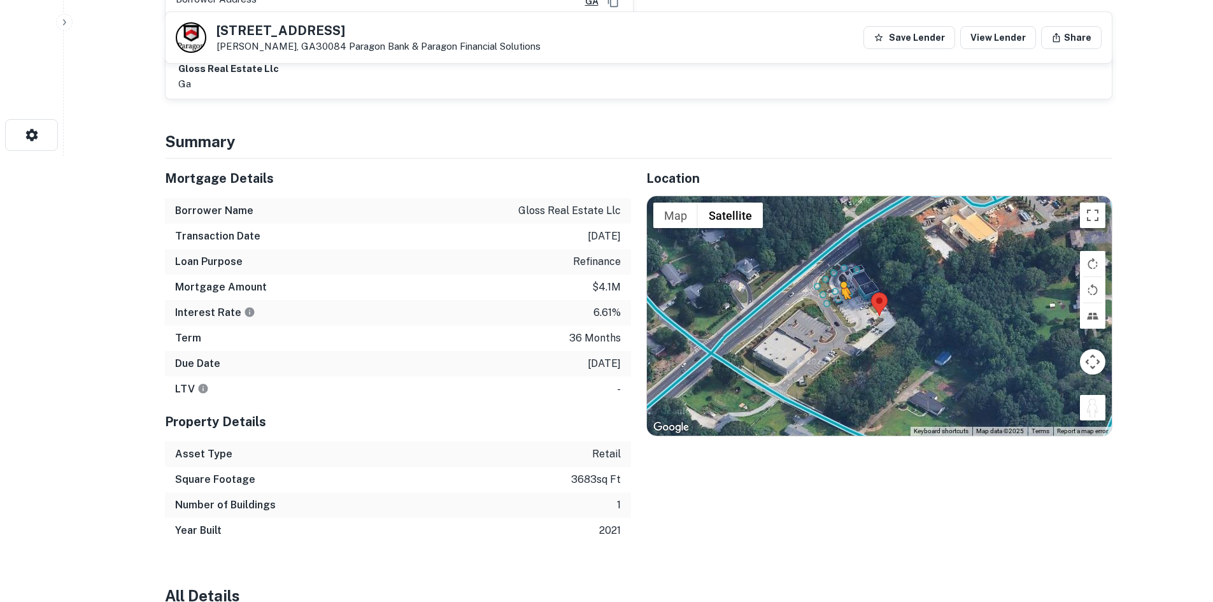
drag, startPoint x: 1090, startPoint y: 394, endPoint x: 838, endPoint y: 290, distance: 272.0
click at [838, 290] on div "To activate drag with keyboard, press Alt + Enter. Once in keyboard drag state,…" at bounding box center [879, 315] width 465 height 239
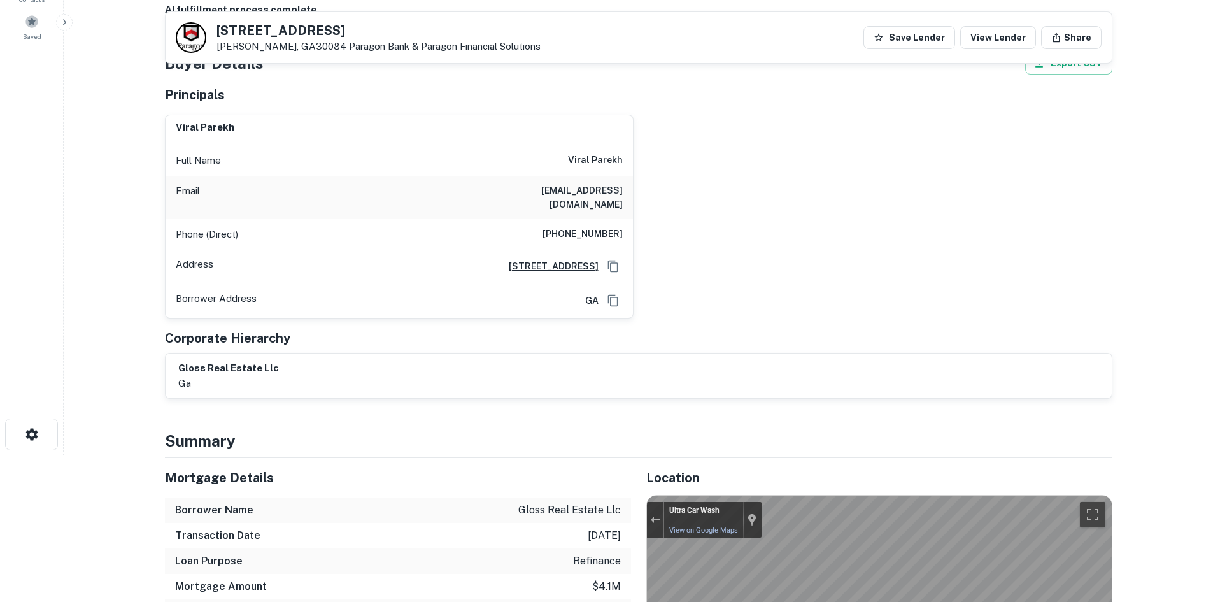
scroll to position [127, 0]
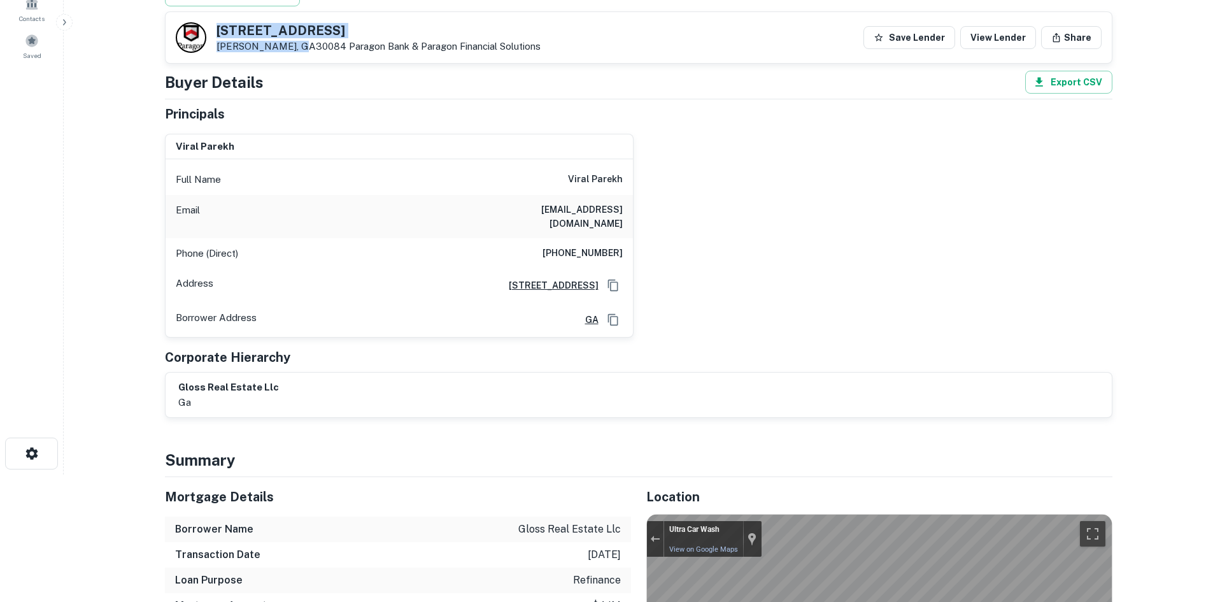
drag, startPoint x: 217, startPoint y: 27, endPoint x: 295, endPoint y: 55, distance: 82.8
click at [295, 55] on div "[STREET_ADDRESS][PERSON_NAME] Paragon Bank & Paragon Financial Solutions Save L…" at bounding box center [639, 37] width 946 height 51
copy div "[STREET_ADDRESS][PERSON_NAME]"
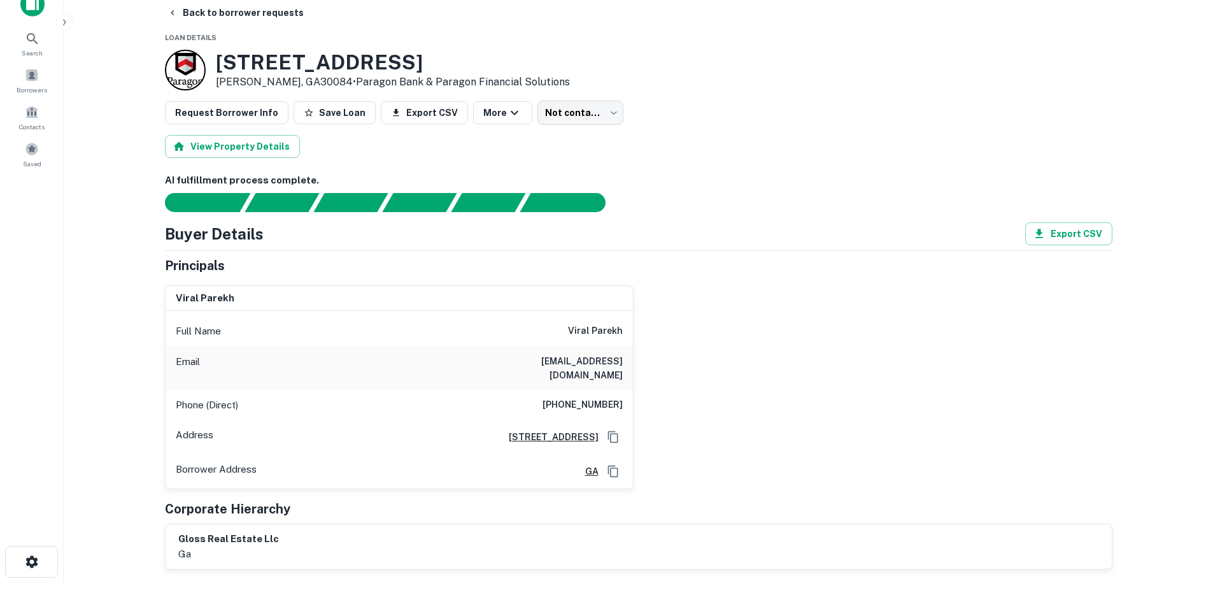
scroll to position [0, 0]
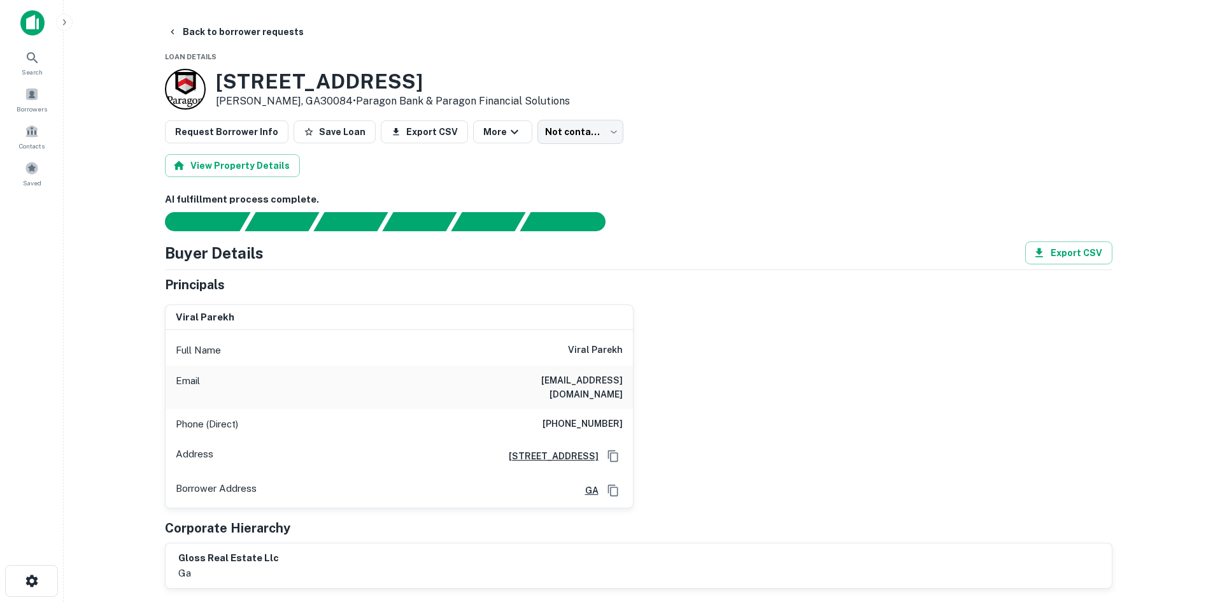
click at [587, 423] on div "Phone (Direct) [PHONE_NUMBER]" at bounding box center [399, 424] width 467 height 31
click at [586, 418] on div "Phone (Direct) [PHONE_NUMBER]" at bounding box center [399, 424] width 467 height 31
click at [586, 418] on h6 "[PHONE_NUMBER]" at bounding box center [582, 423] width 80 height 15
drag, startPoint x: 586, startPoint y: 418, endPoint x: 586, endPoint y: 409, distance: 8.3
click at [586, 416] on h6 "[PHONE_NUMBER]" at bounding box center [582, 423] width 80 height 15
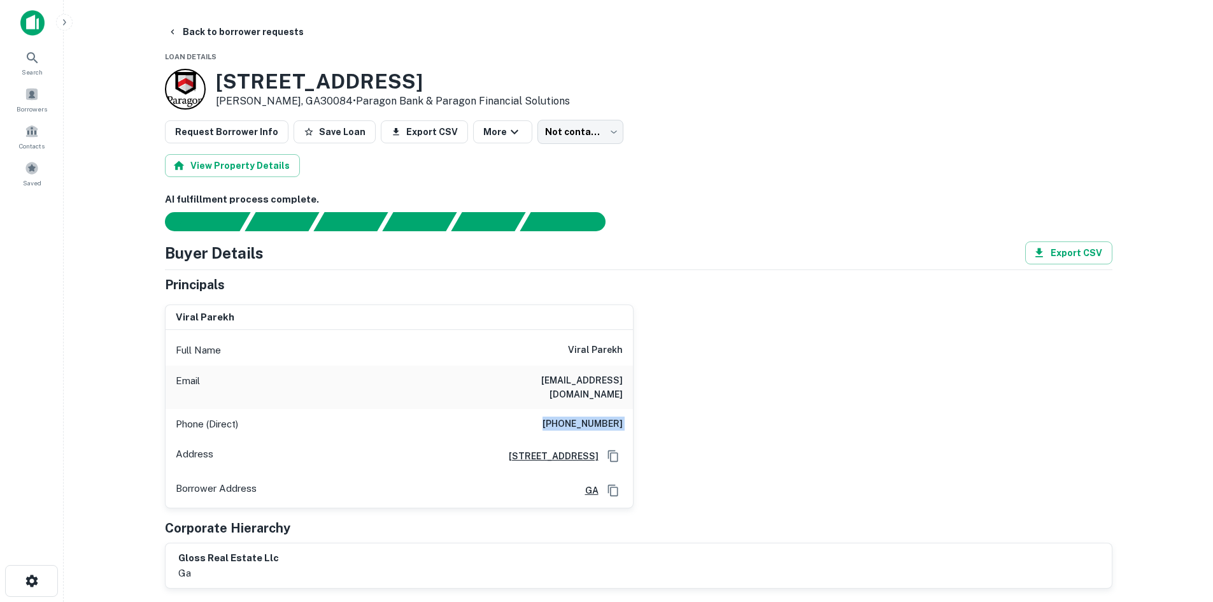
copy h6 "[PHONE_NUMBER]"
drag, startPoint x: 539, startPoint y: 353, endPoint x: 658, endPoint y: 349, distance: 119.1
click at [658, 350] on div "viral [PERSON_NAME] Full Name viral [PERSON_NAME] Email [EMAIL_ADDRESS][DOMAIN_…" at bounding box center [633, 401] width 957 height 215
copy h6 "viral parekh"
click at [592, 416] on h6 "[PHONE_NUMBER]" at bounding box center [582, 423] width 80 height 15
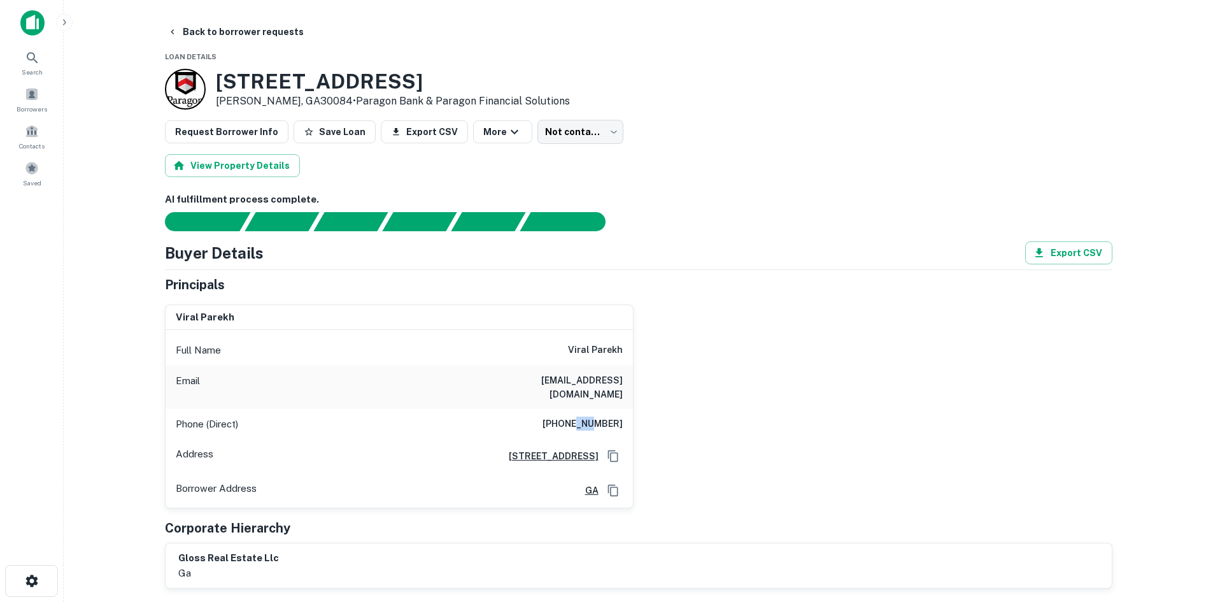
click at [592, 416] on h6 "[PHONE_NUMBER]" at bounding box center [582, 423] width 80 height 15
copy h6 "[PHONE_NUMBER]"
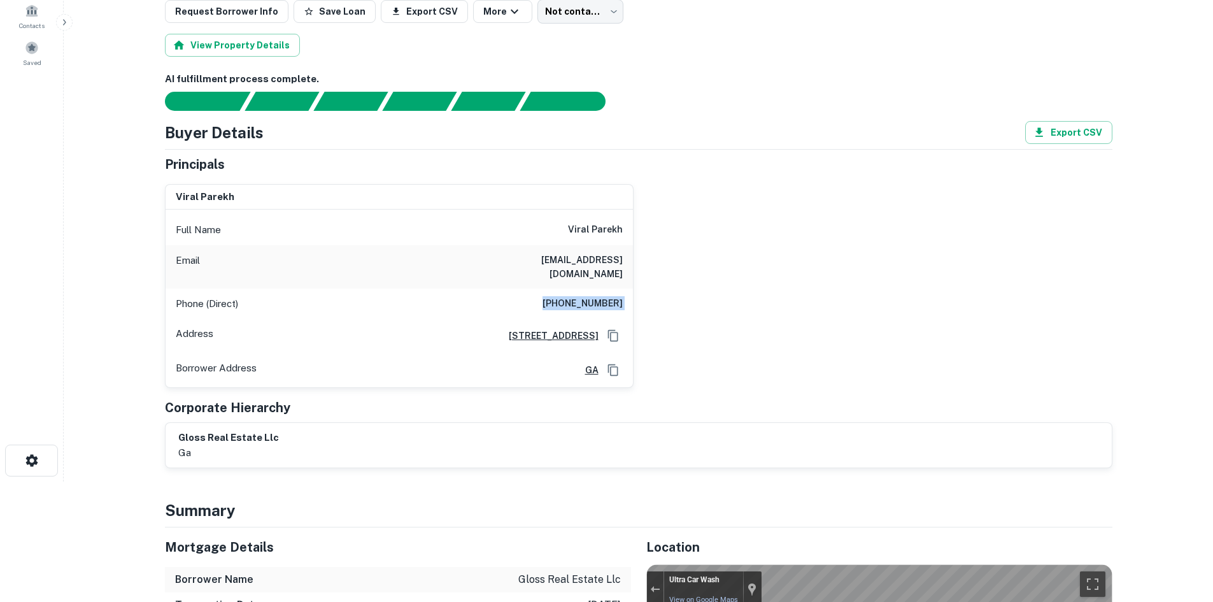
scroll to position [127, 0]
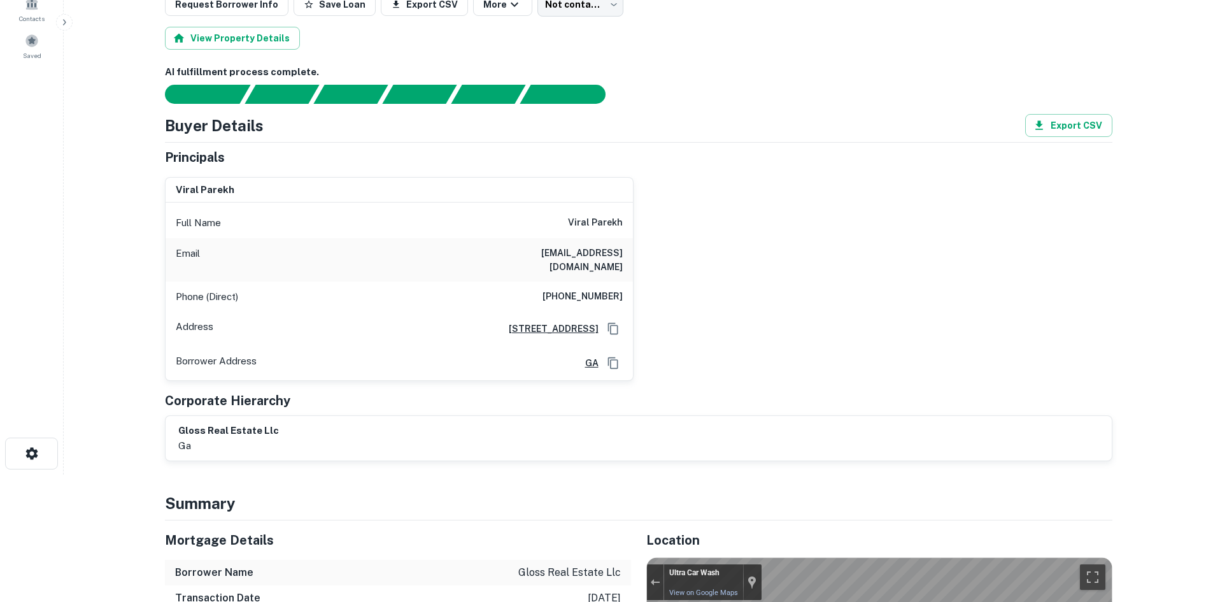
click at [561, 218] on div "Full Name viral [PERSON_NAME]" at bounding box center [399, 223] width 467 height 31
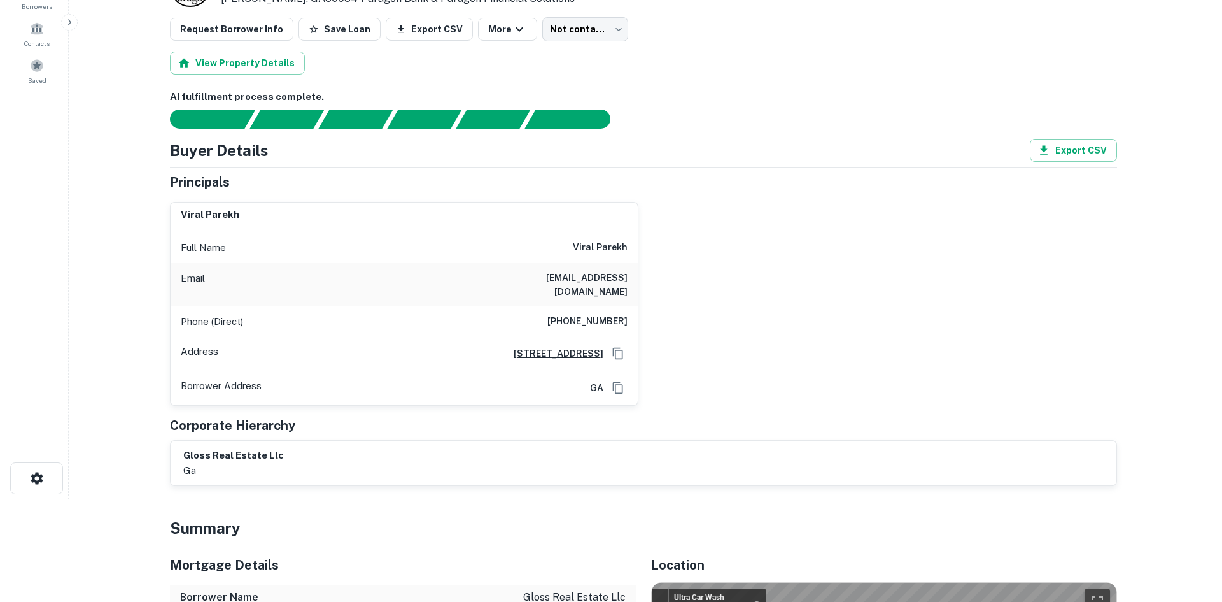
scroll to position [0, 0]
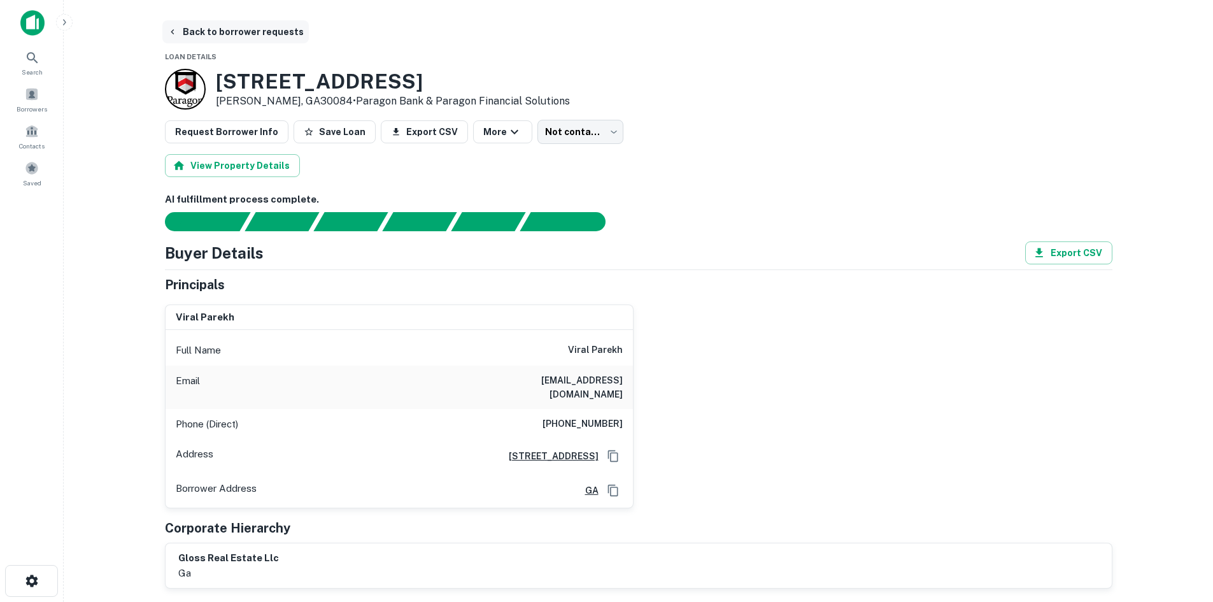
click at [187, 28] on button "Back to borrower requests" at bounding box center [235, 31] width 146 height 23
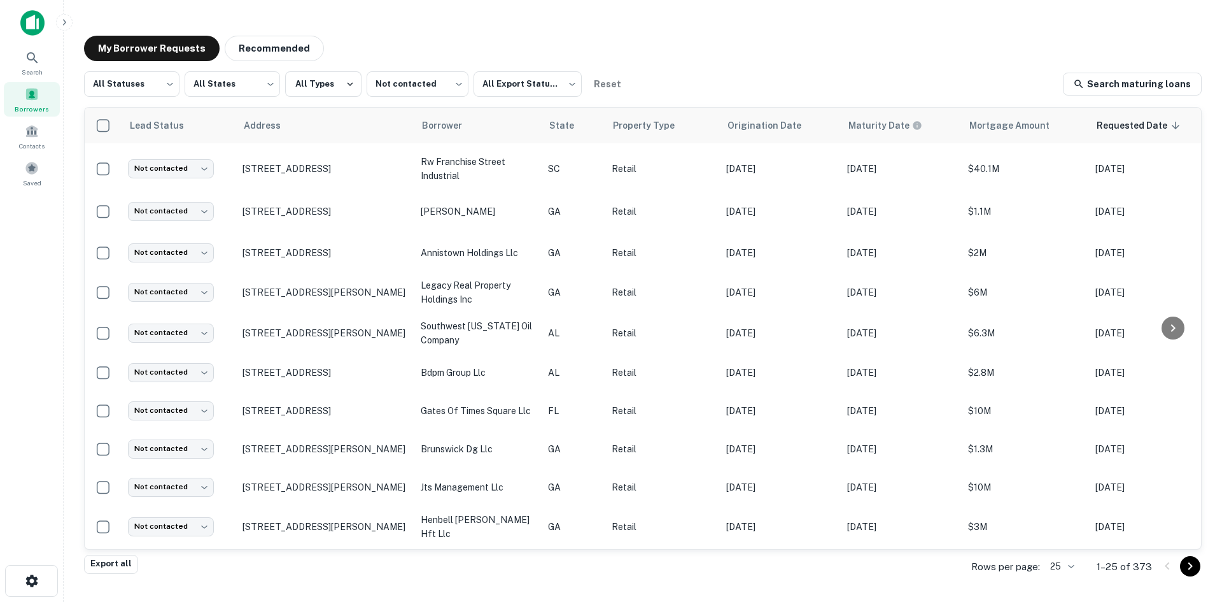
scroll to position [597, 0]
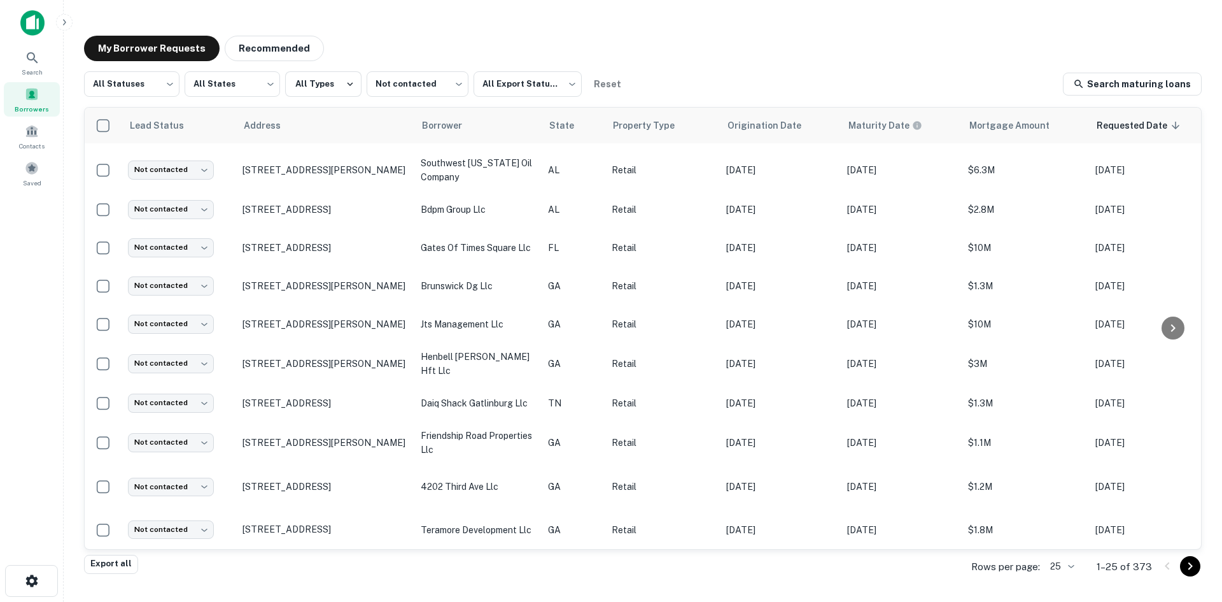
click at [402, 102] on div "All Statuses *** ​ All States *** ​ All Types Not contacted **** ​ All Export S…" at bounding box center [643, 312] width 1118 height 483
click at [411, 96] on body "Search Borrowers Contacts Saved My Borrower Requests Recommended All Statuses *…" at bounding box center [611, 301] width 1222 height 602
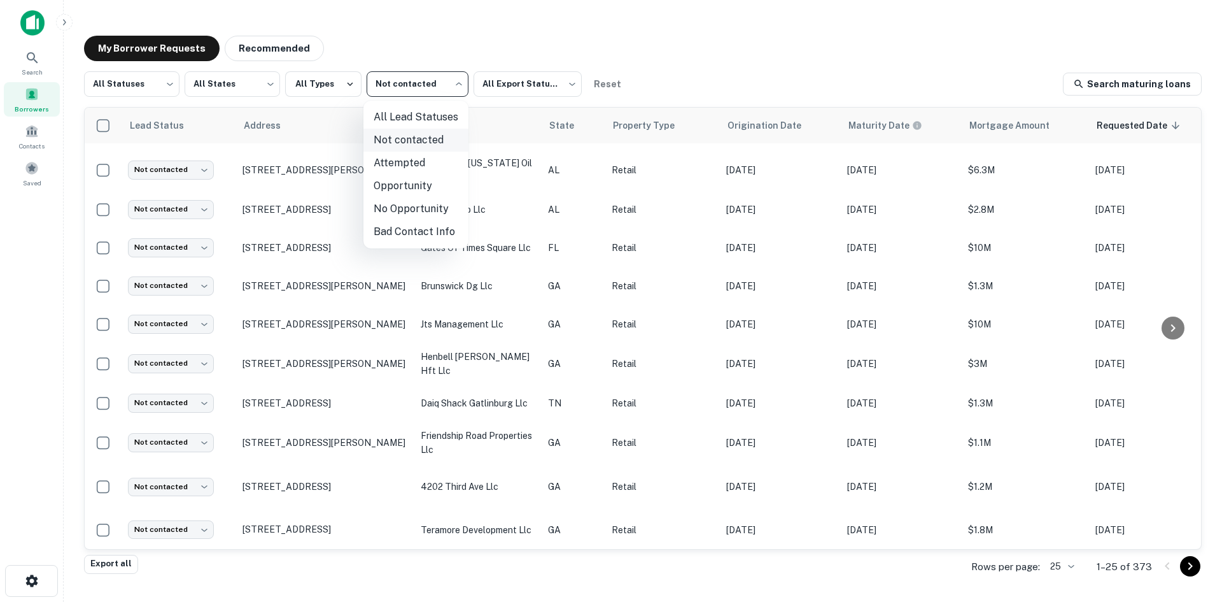
click at [416, 133] on li "Not contacted" at bounding box center [416, 140] width 105 height 23
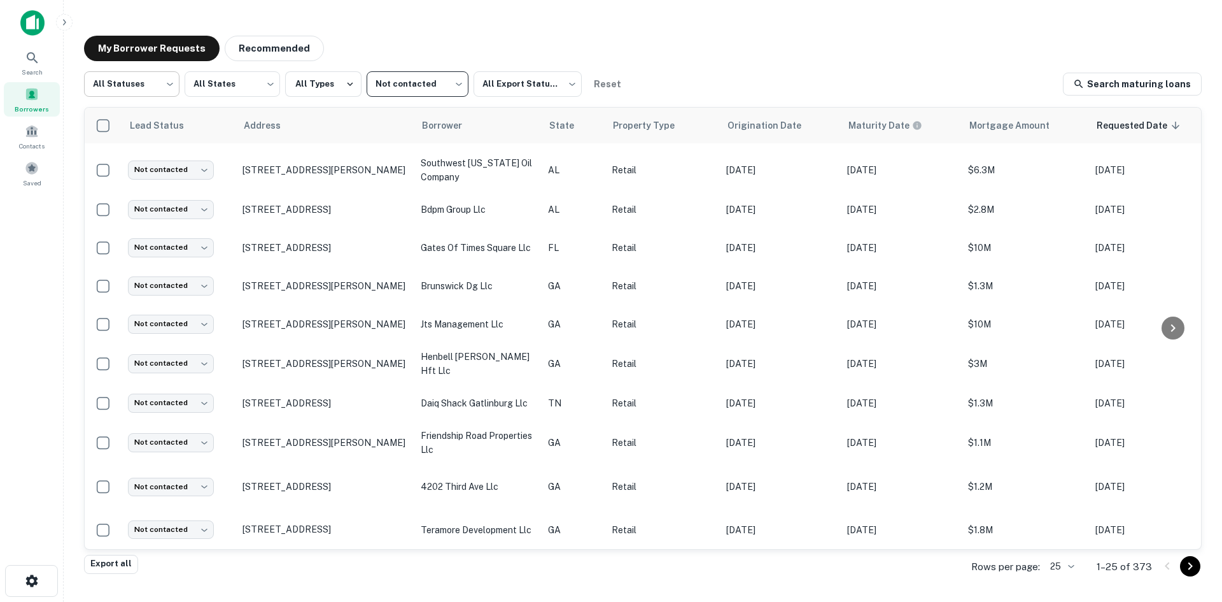
click at [162, 74] on body "Search Borrowers Contacts Saved My Borrower Requests Recommended All Statuses *…" at bounding box center [611, 301] width 1222 height 602
click at [168, 157] on li "Fulfilled" at bounding box center [131, 163] width 95 height 23
type input "*********"
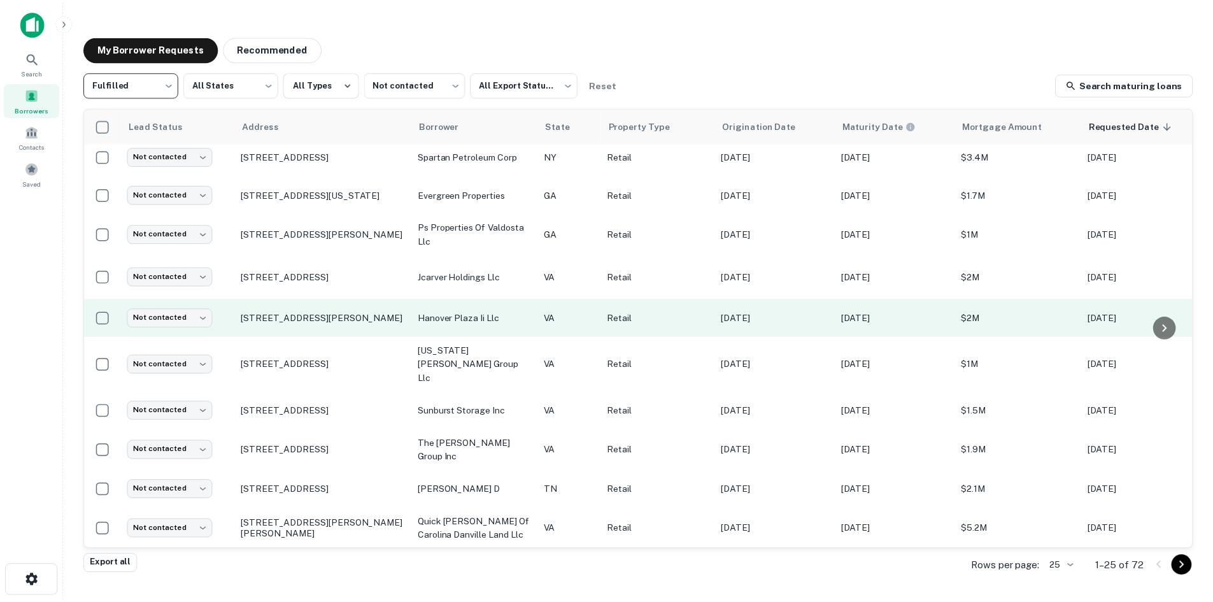
scroll to position [578, 0]
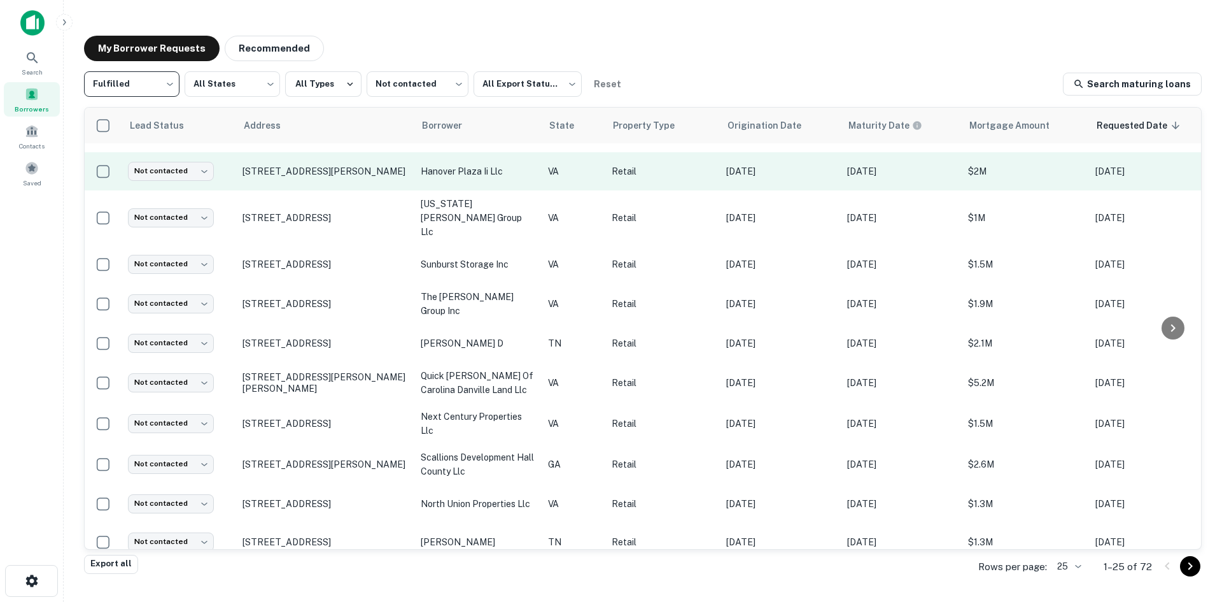
click at [317, 182] on td "7494 Lee Davis Rd Mechanicsville, VA23111" at bounding box center [325, 171] width 178 height 38
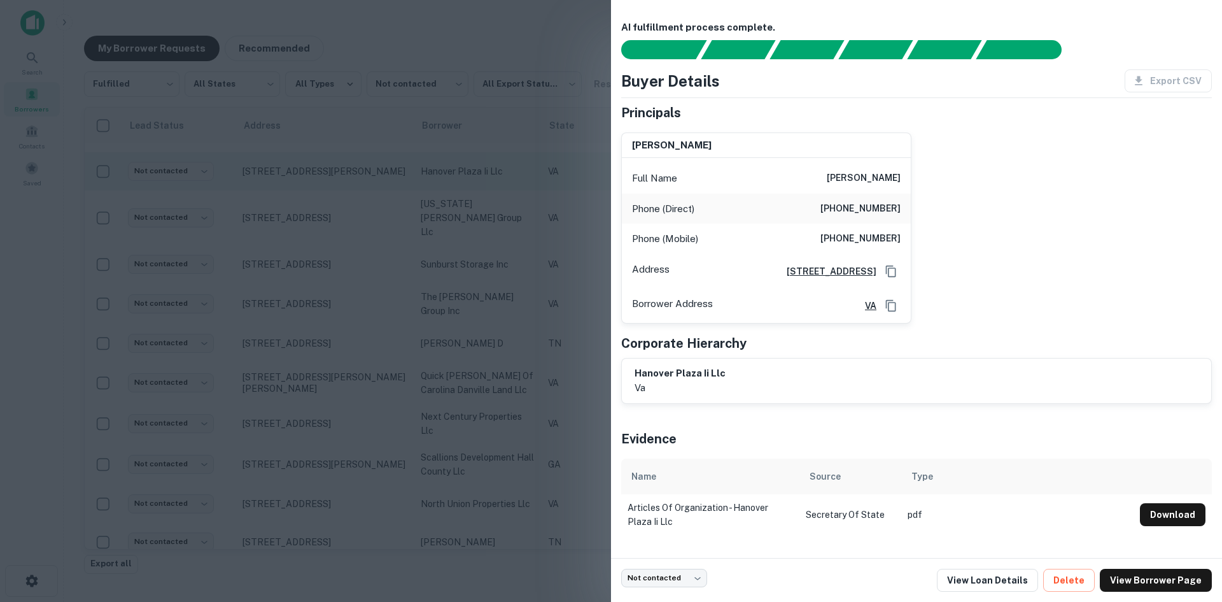
click at [317, 182] on div at bounding box center [611, 301] width 1222 height 602
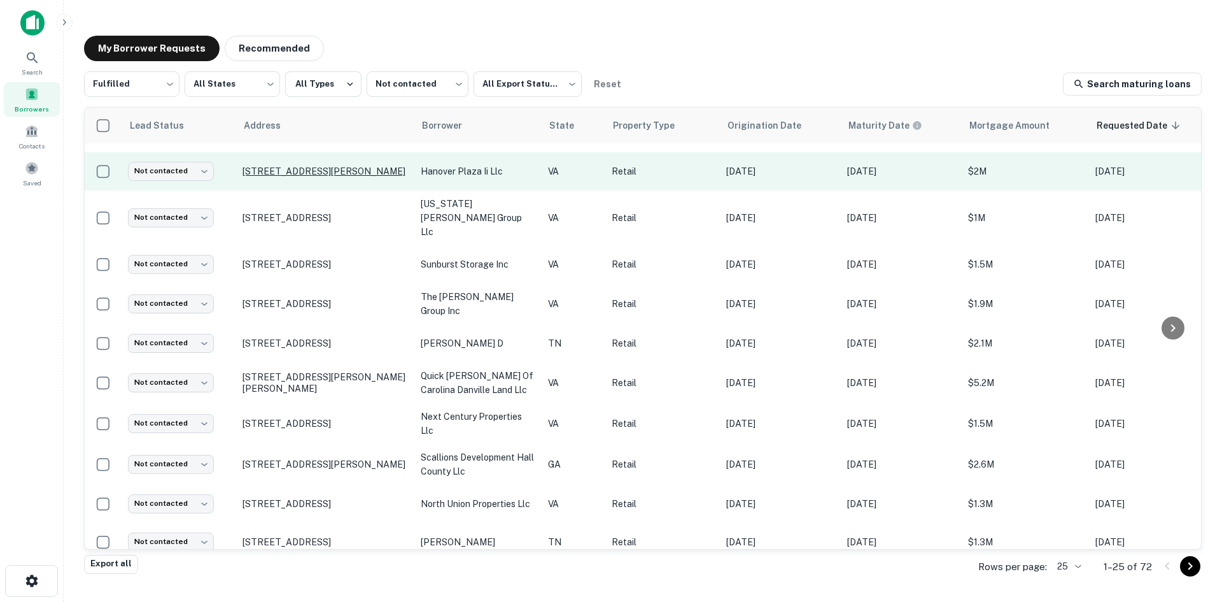
click at [323, 168] on p "7494 Lee Davis Rd Mechanicsville, VA23111" at bounding box center [326, 171] width 166 height 11
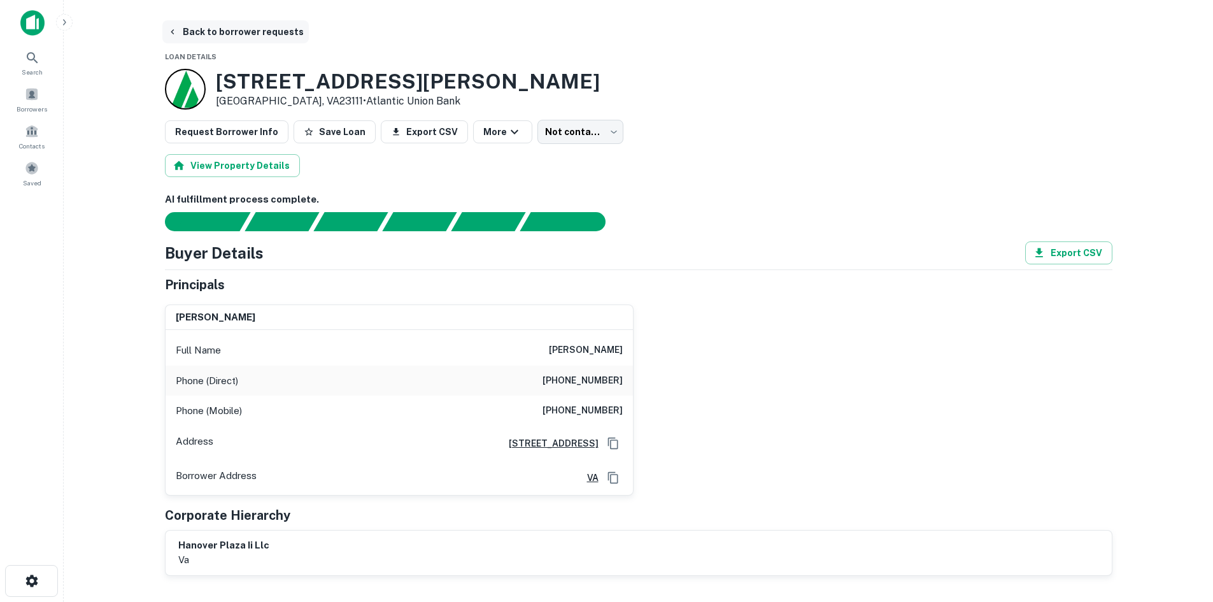
click at [218, 30] on button "Back to borrower requests" at bounding box center [235, 31] width 146 height 23
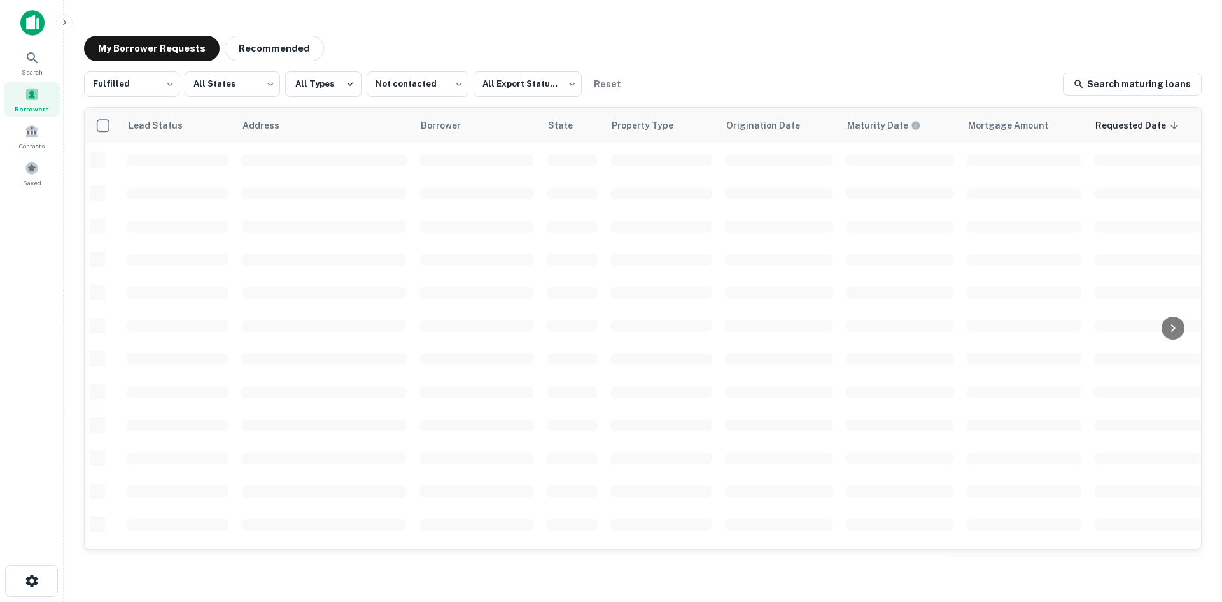
scroll to position [432, 0]
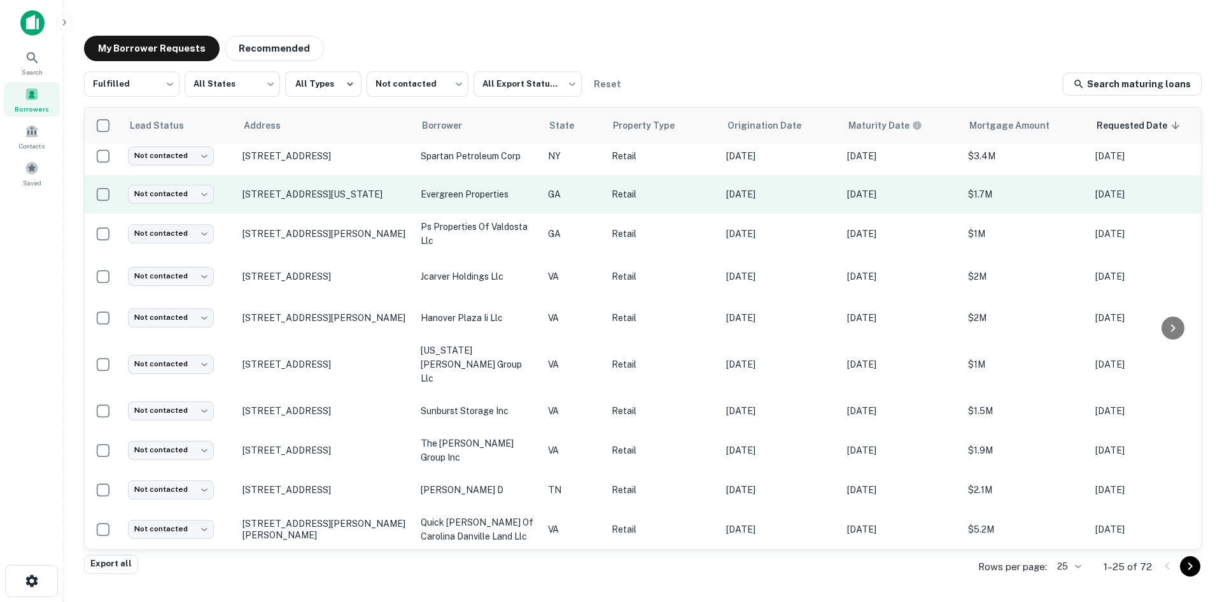
click at [323, 204] on td "4905 Alabama Rd Ne Roswell, GA30075" at bounding box center [325, 194] width 178 height 38
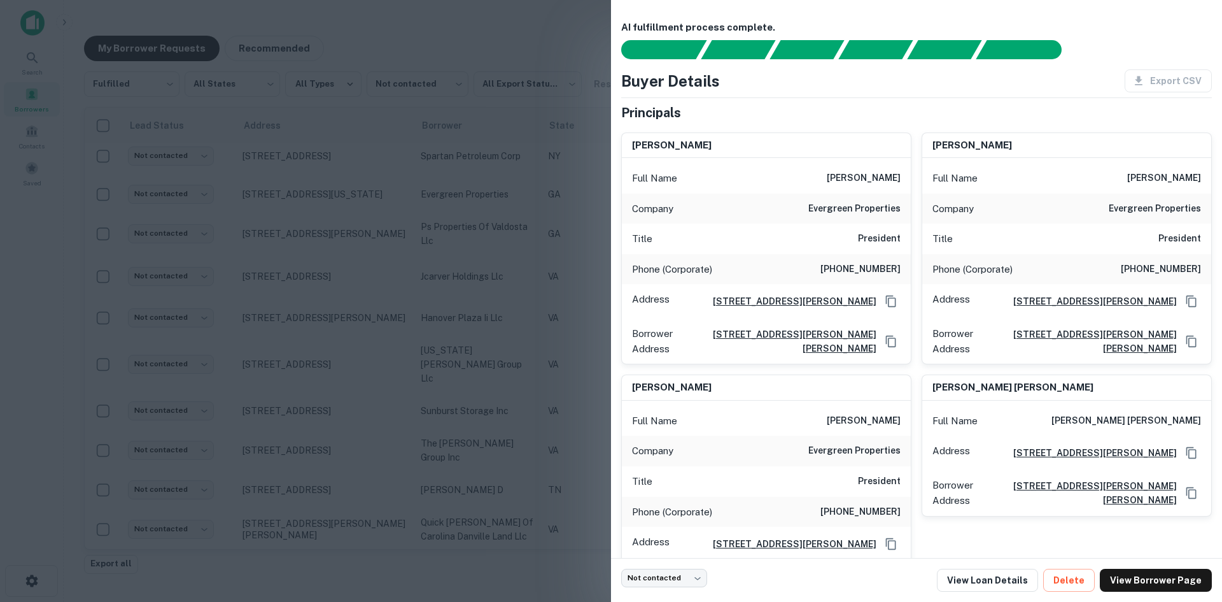
click at [324, 199] on div at bounding box center [611, 301] width 1222 height 602
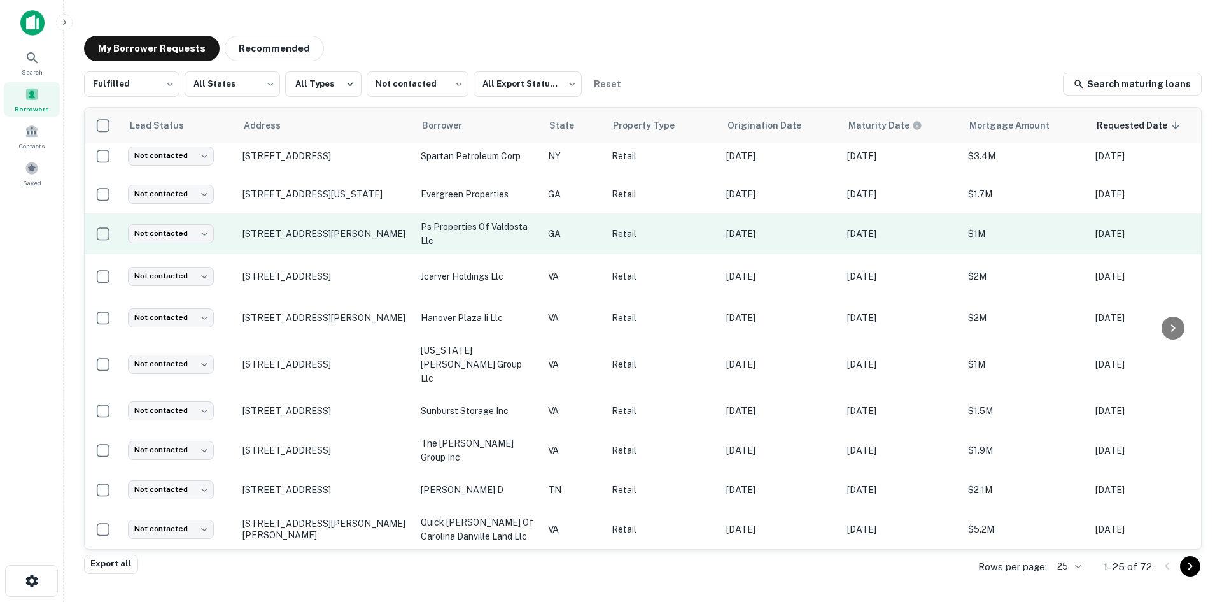
click at [334, 245] on td "[STREET_ADDRESS][PERSON_NAME]" at bounding box center [325, 233] width 178 height 41
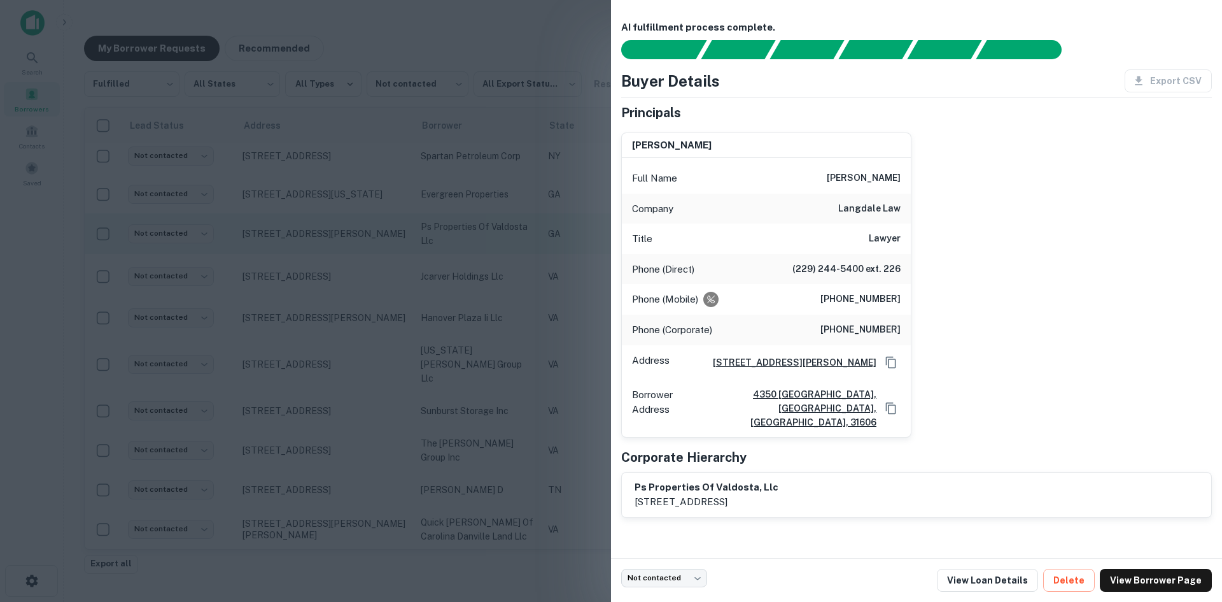
click at [334, 245] on div at bounding box center [611, 301] width 1222 height 602
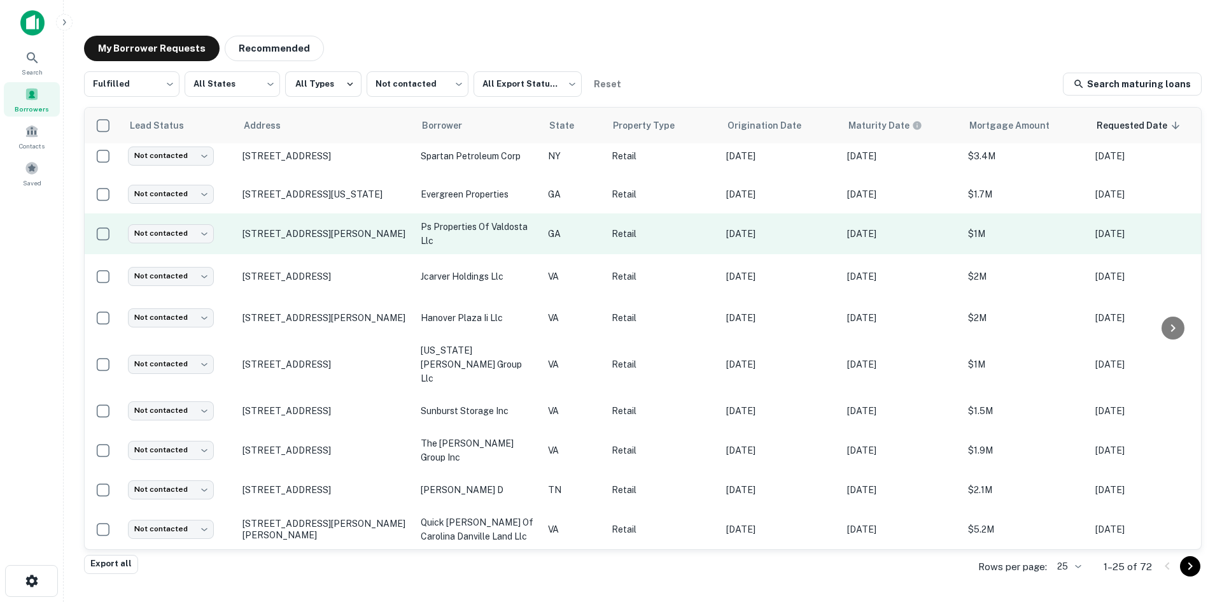
click at [332, 244] on td "[STREET_ADDRESS][PERSON_NAME]" at bounding box center [325, 233] width 178 height 41
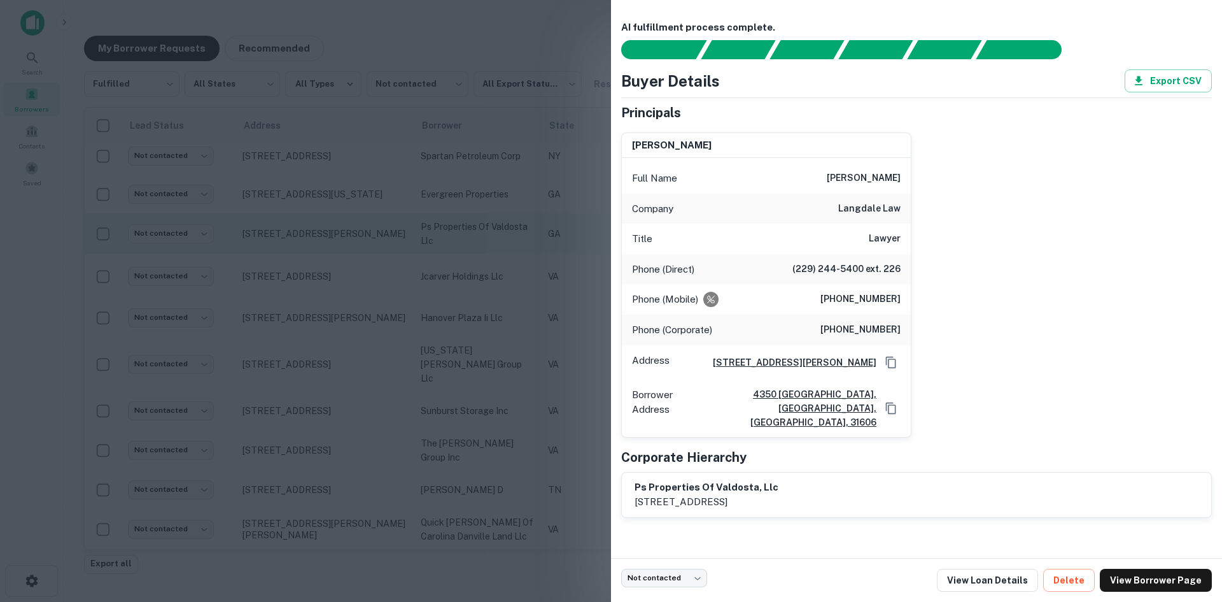
click at [332, 244] on div at bounding box center [611, 301] width 1222 height 602
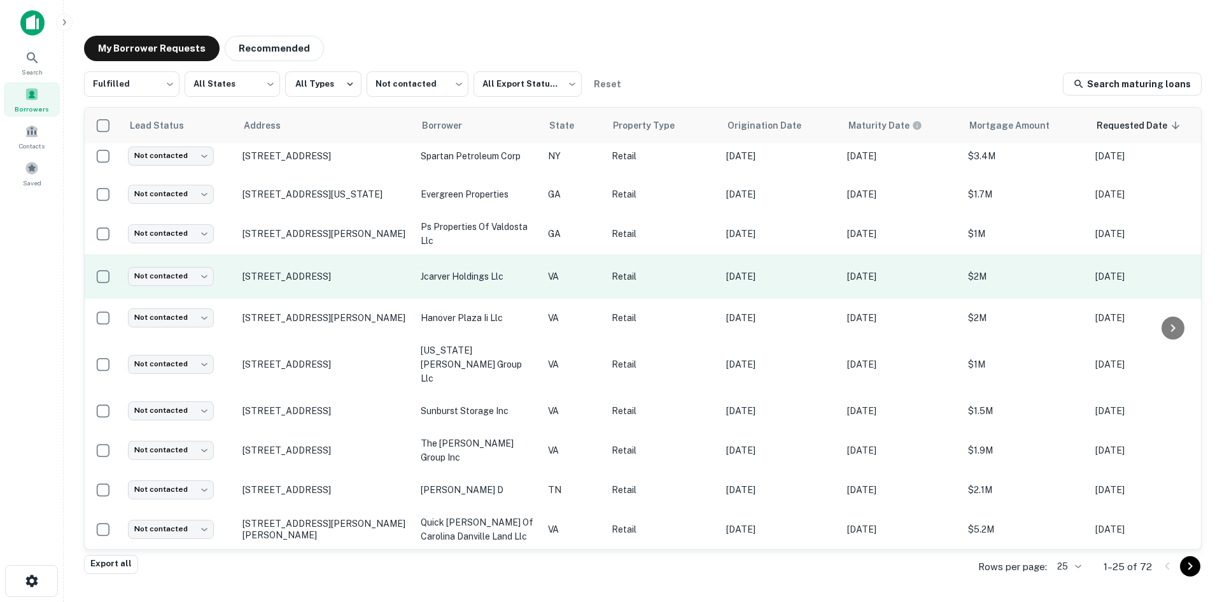
click at [331, 288] on td "[STREET_ADDRESS]" at bounding box center [325, 276] width 178 height 45
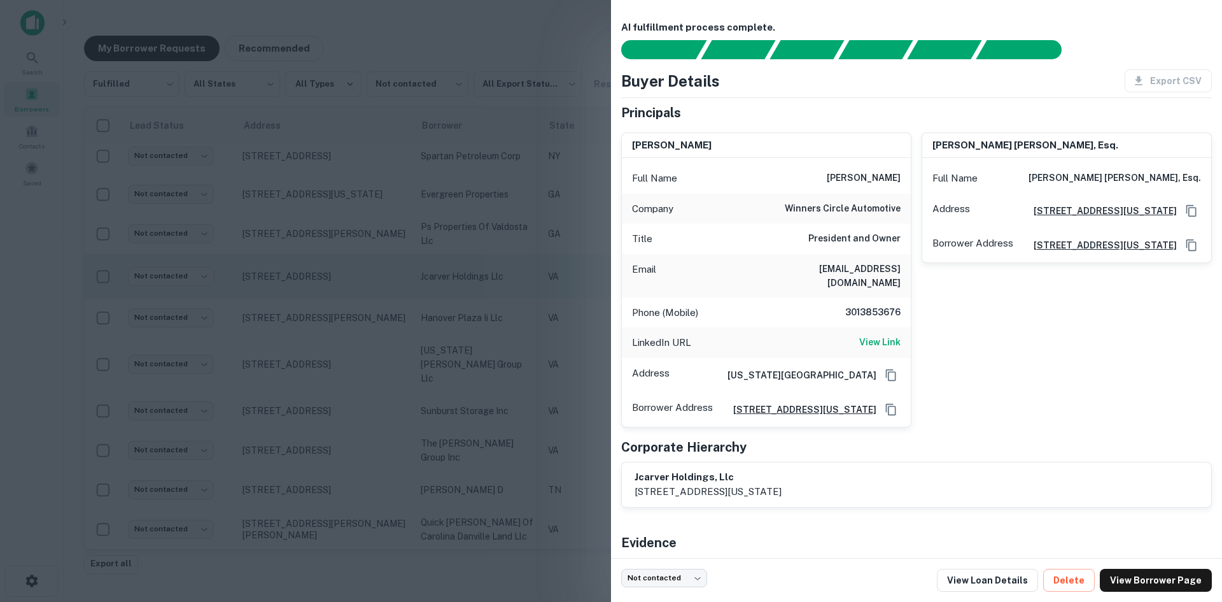
click at [331, 288] on div at bounding box center [611, 301] width 1222 height 602
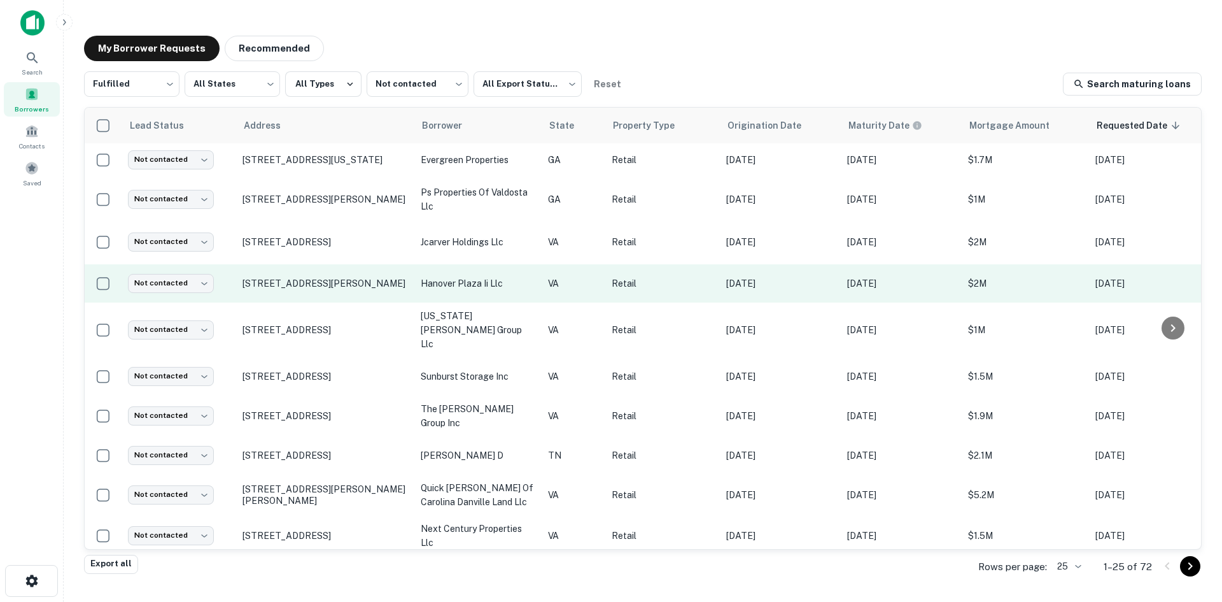
scroll to position [495, 0]
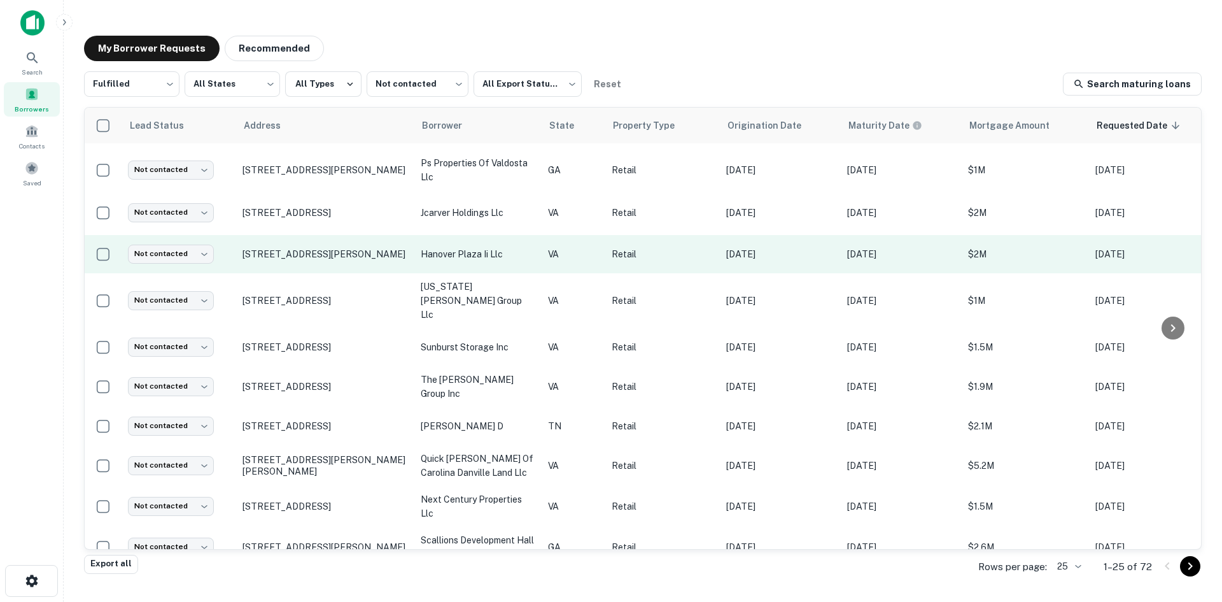
click at [342, 267] on td "[STREET_ADDRESS][PERSON_NAME]" at bounding box center [325, 254] width 178 height 38
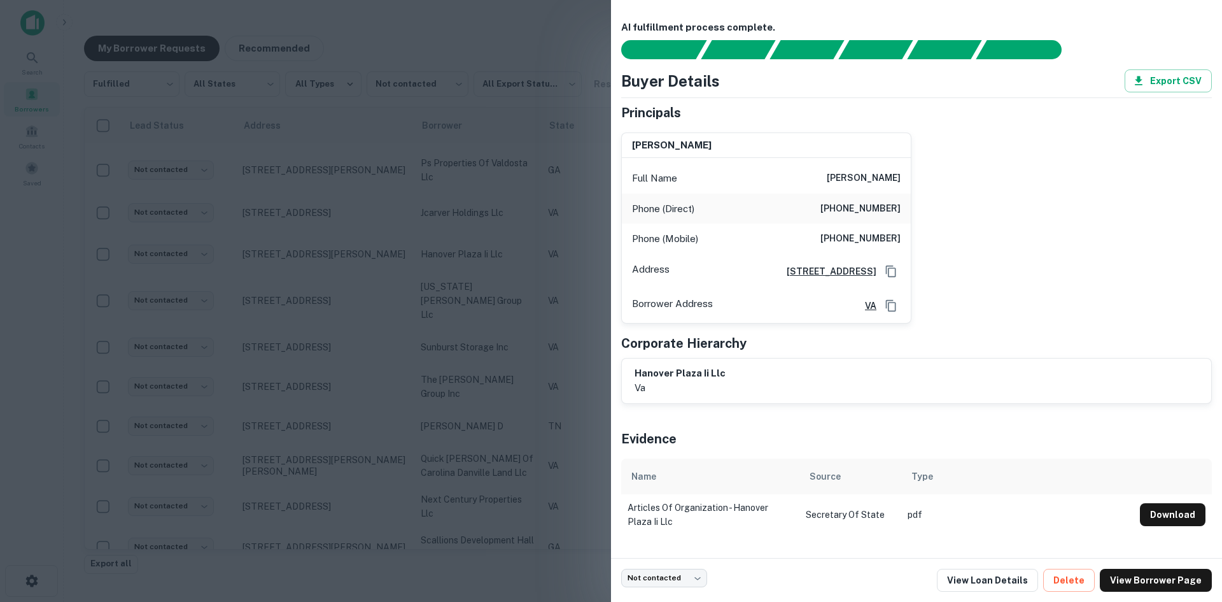
click at [342, 265] on div at bounding box center [611, 301] width 1222 height 602
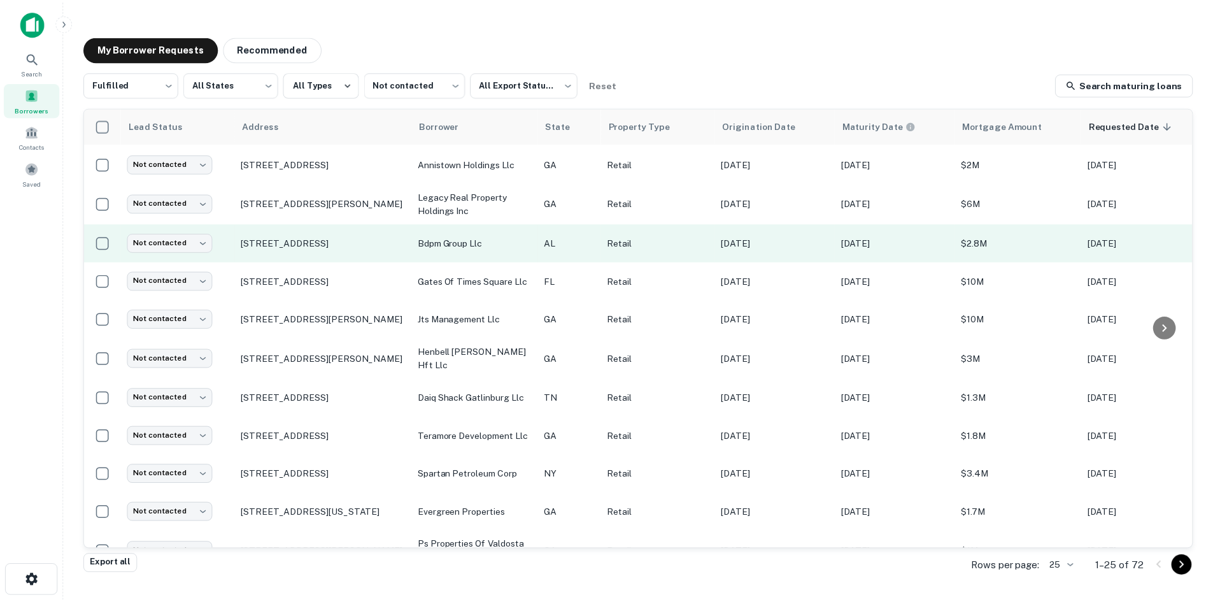
scroll to position [0, 0]
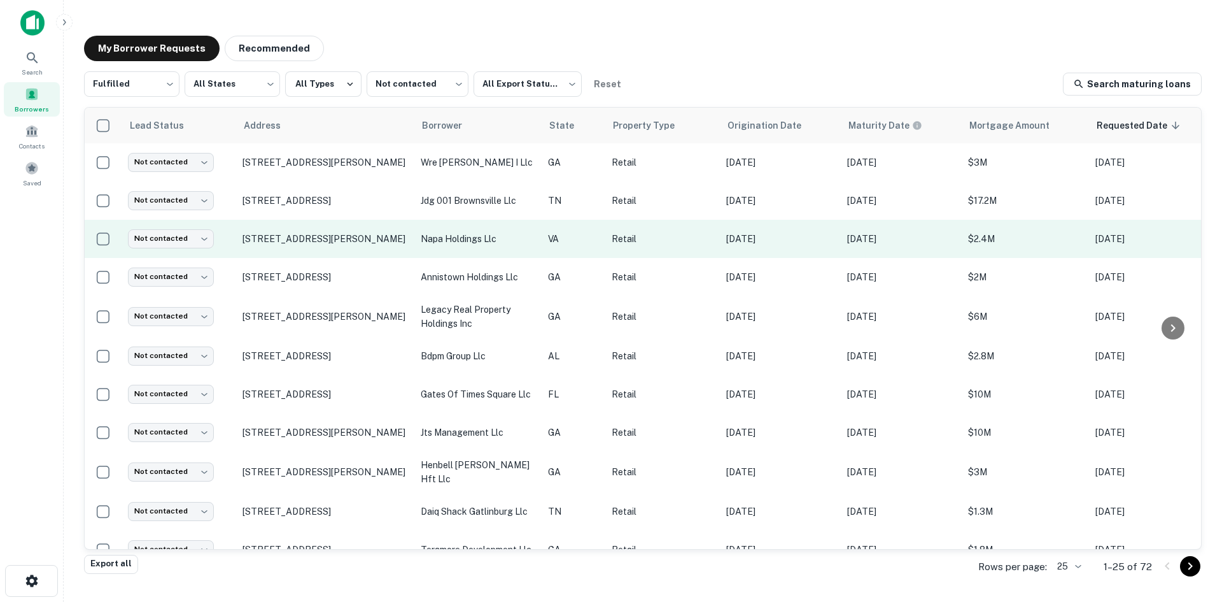
click at [332, 250] on td "[STREET_ADDRESS][PERSON_NAME]" at bounding box center [325, 239] width 178 height 38
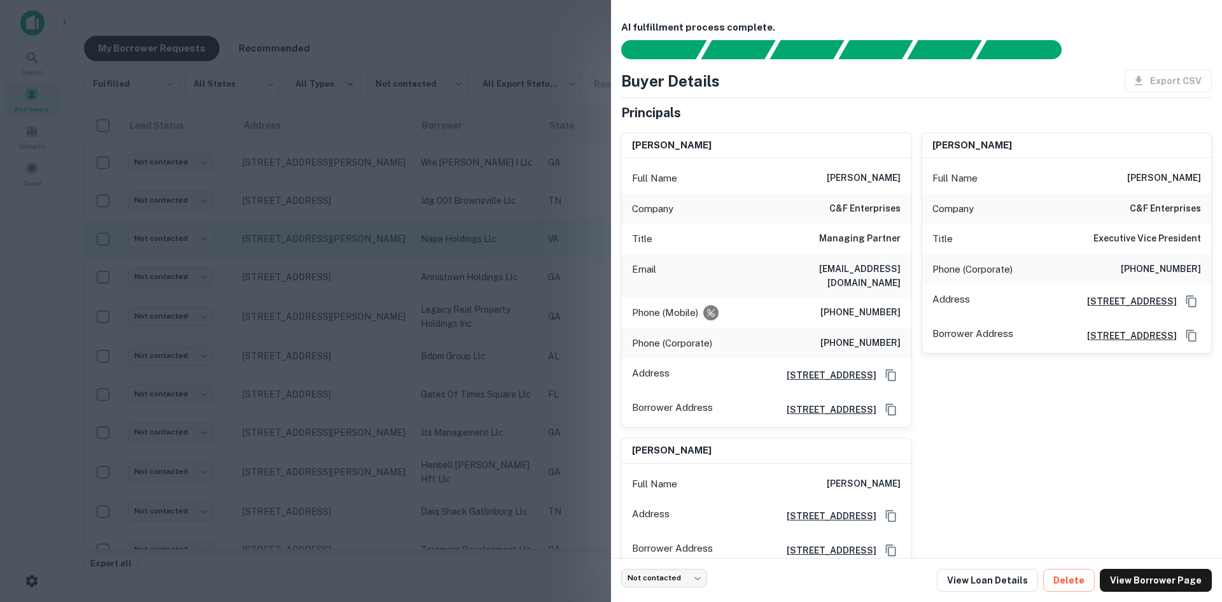
click at [332, 250] on div at bounding box center [611, 301] width 1222 height 602
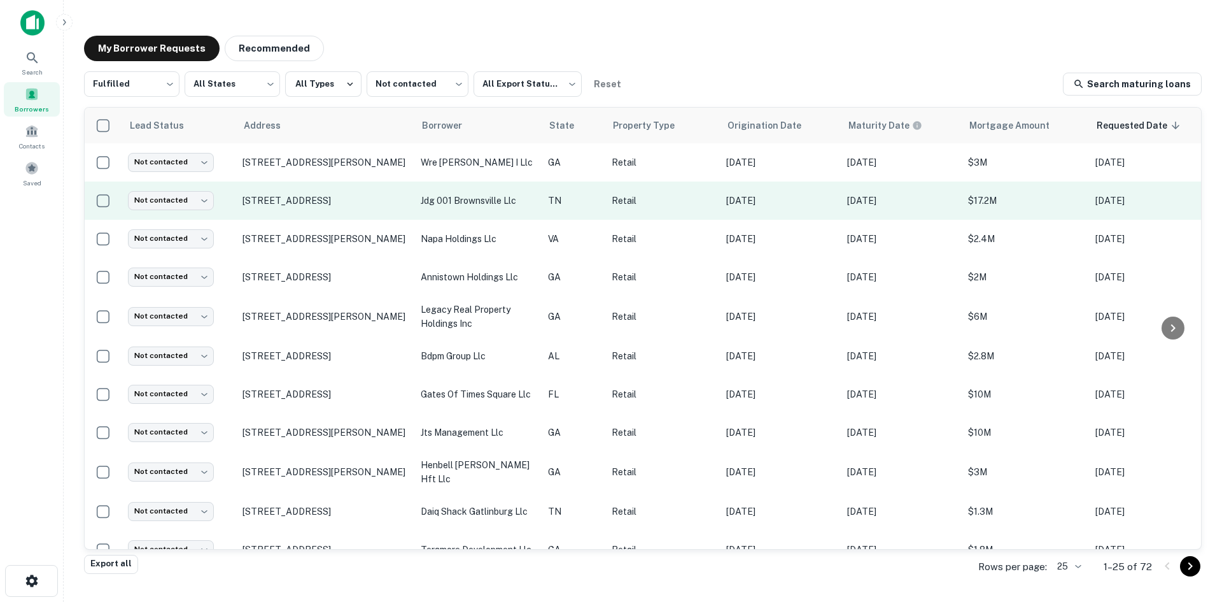
click at [332, 213] on td "4427 Rhea County Hwy Dayton, TN37321" at bounding box center [325, 200] width 178 height 38
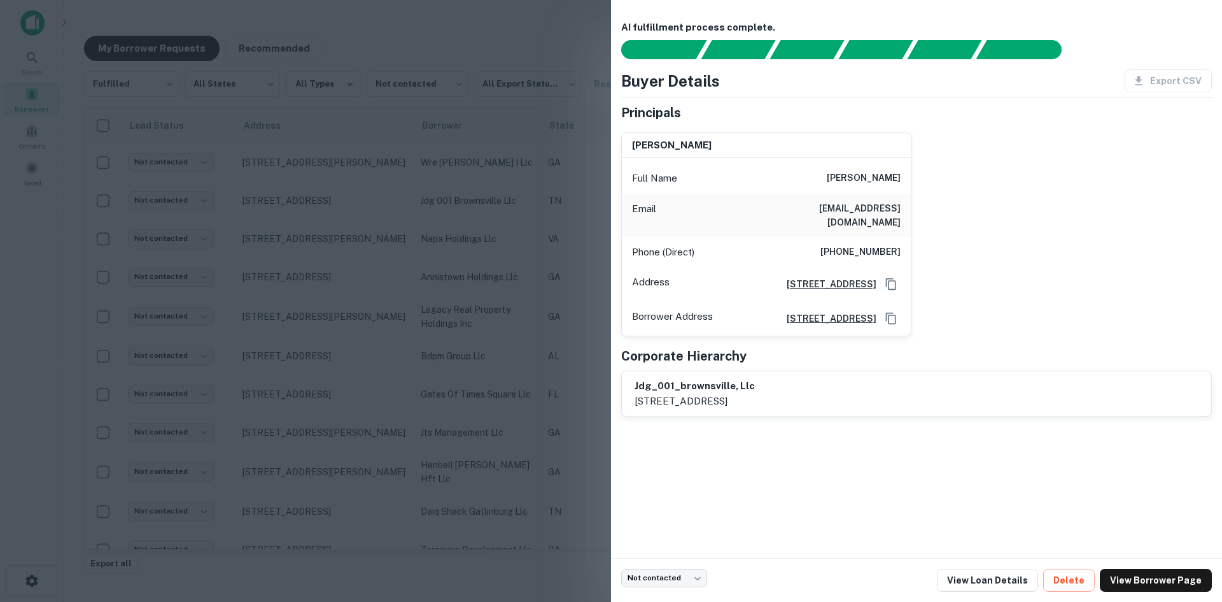
click at [323, 194] on div at bounding box center [611, 301] width 1222 height 602
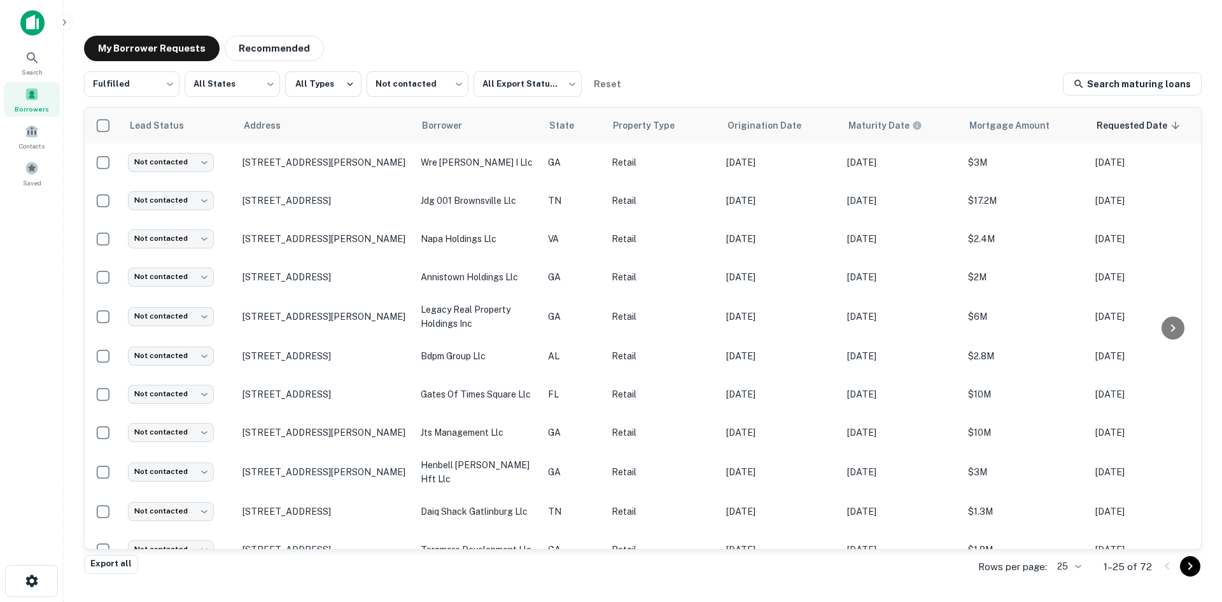
click at [323, 195] on p "4427 Rhea County Hwy Dayton, TN37321" at bounding box center [326, 200] width 166 height 11
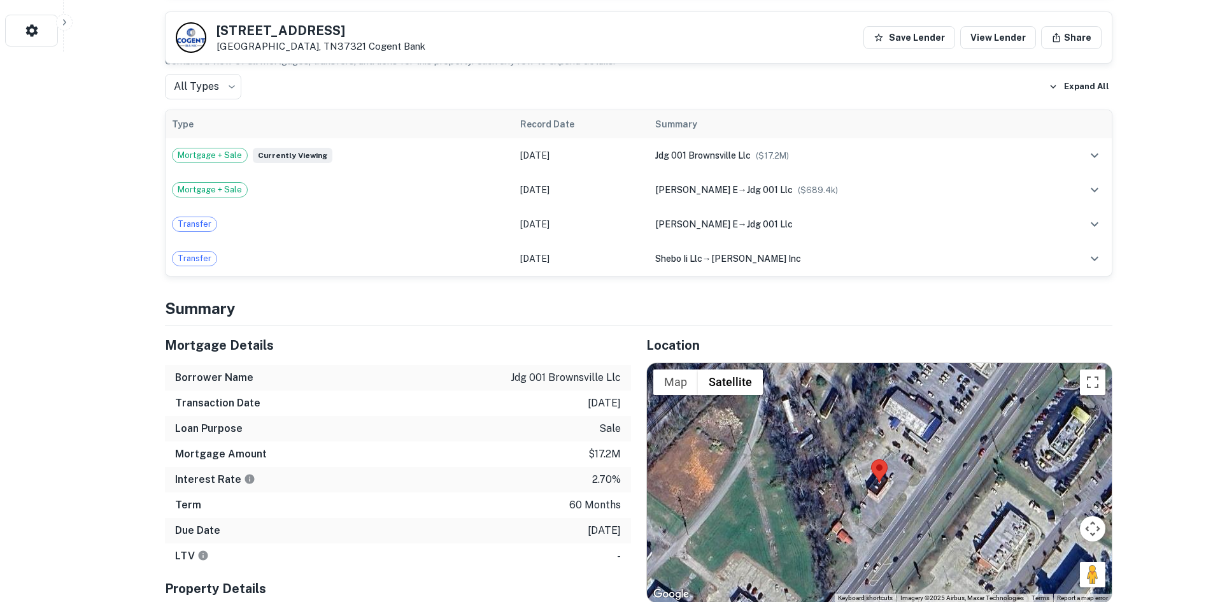
scroll to position [573, 0]
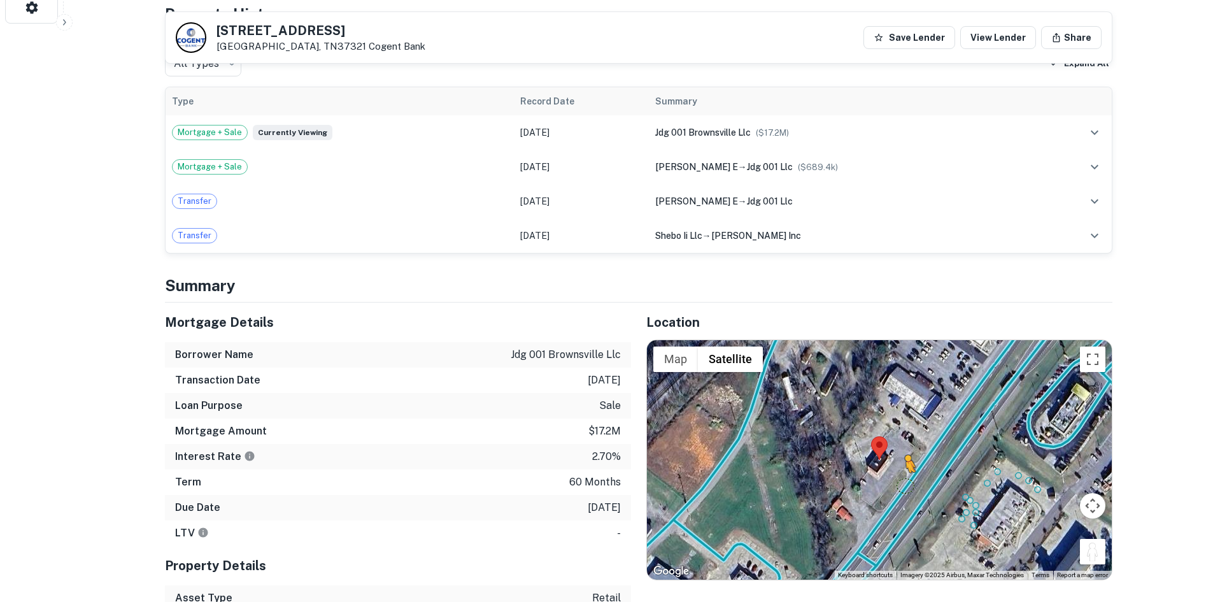
drag, startPoint x: 1105, startPoint y: 539, endPoint x: 907, endPoint y: 469, distance: 210.0
click at [904, 470] on div "To activate drag with keyboard, press Alt + Enter. Once in keyboard drag state,…" at bounding box center [879, 459] width 465 height 239
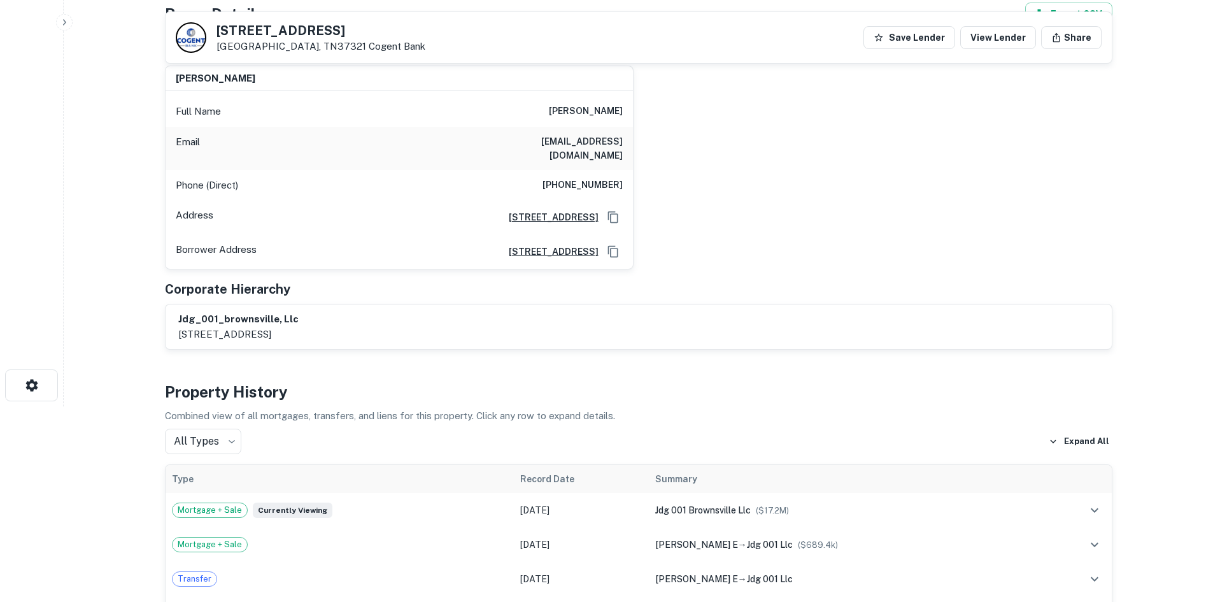
scroll to position [64, 0]
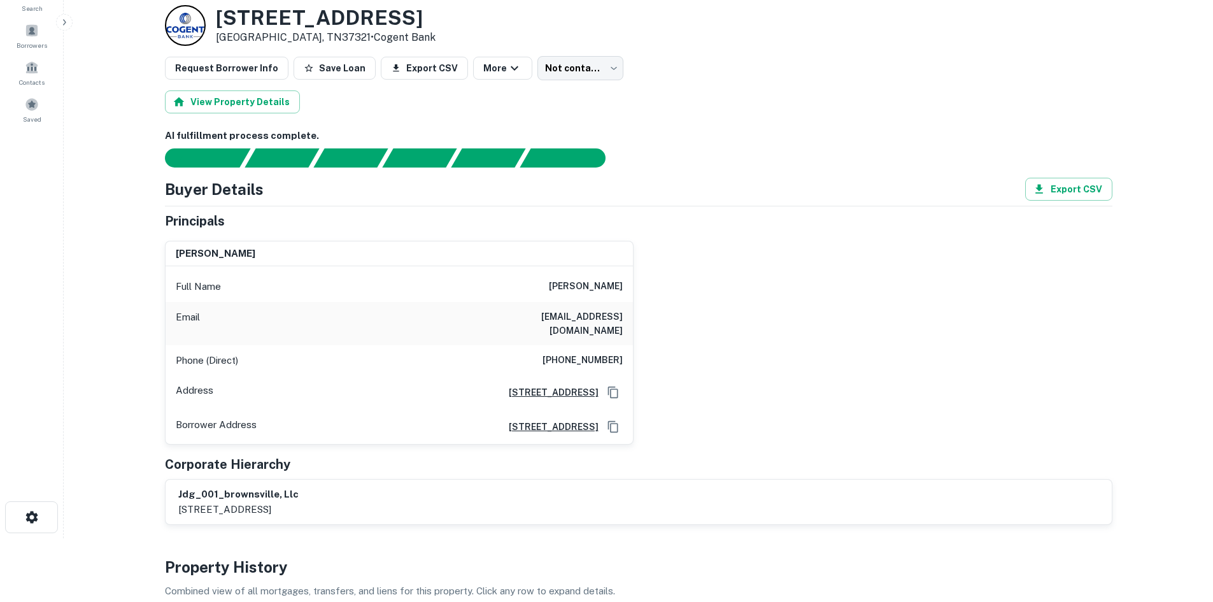
click at [610, 353] on h6 "(917) 628-4808" at bounding box center [582, 360] width 80 height 15
copy h6 "(917) 628-4808"
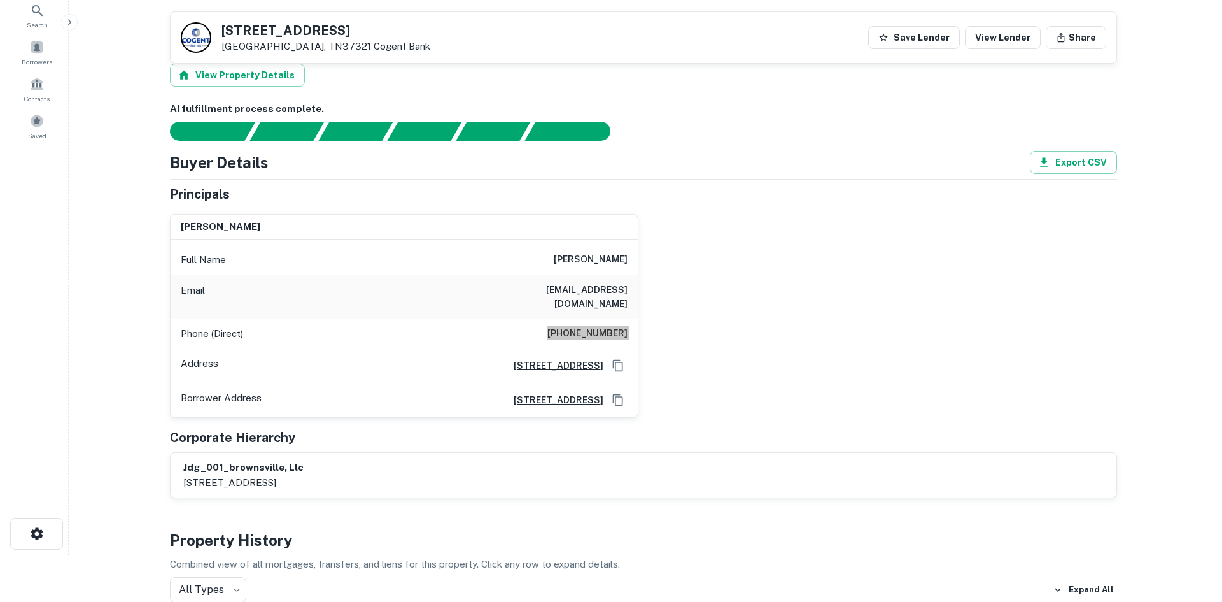
scroll to position [0, 0]
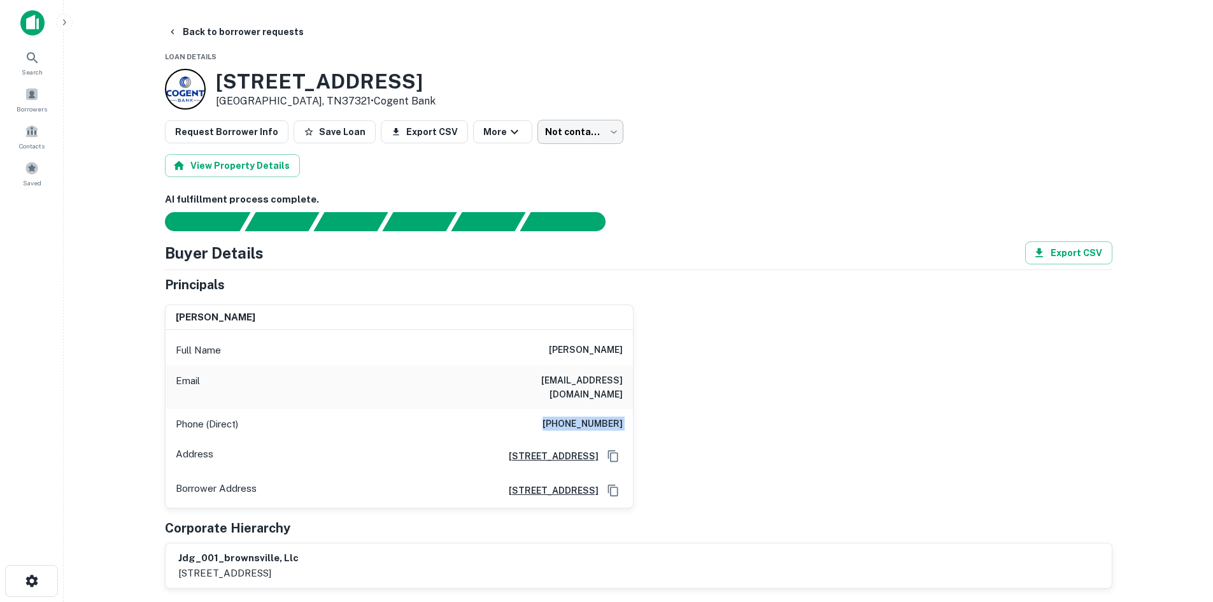
click at [569, 129] on body "Search Borrowers Contacts Saved Back to borrower requests Loan Details 4427 Rhe…" at bounding box center [606, 301] width 1213 height 602
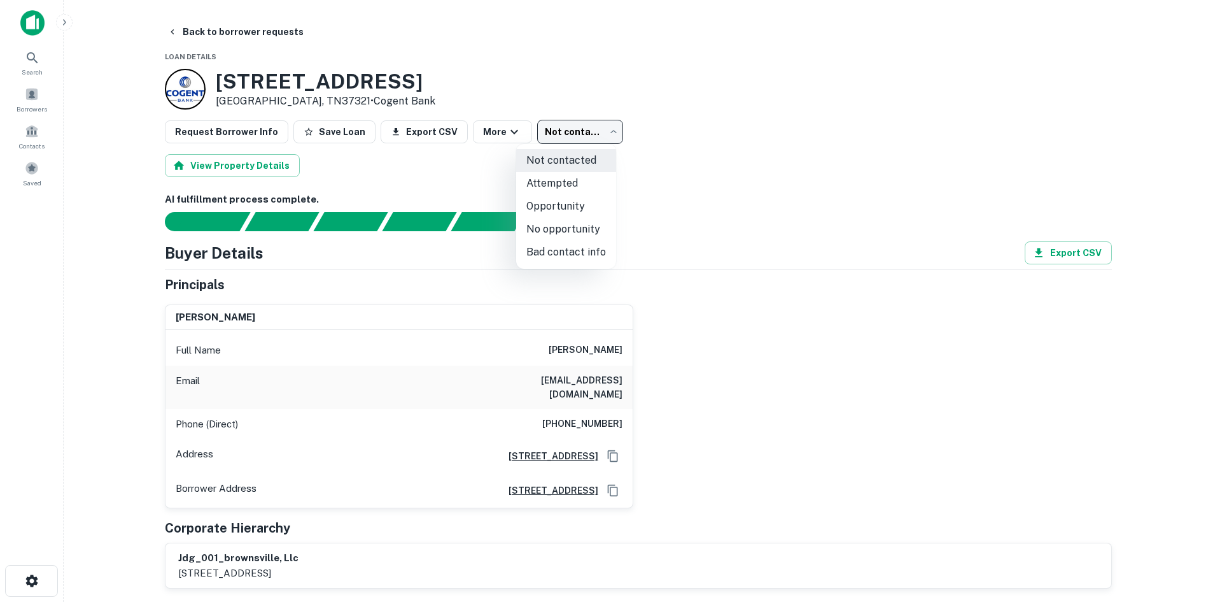
click at [560, 178] on li "Attempted" at bounding box center [566, 183] width 100 height 23
type input "*********"
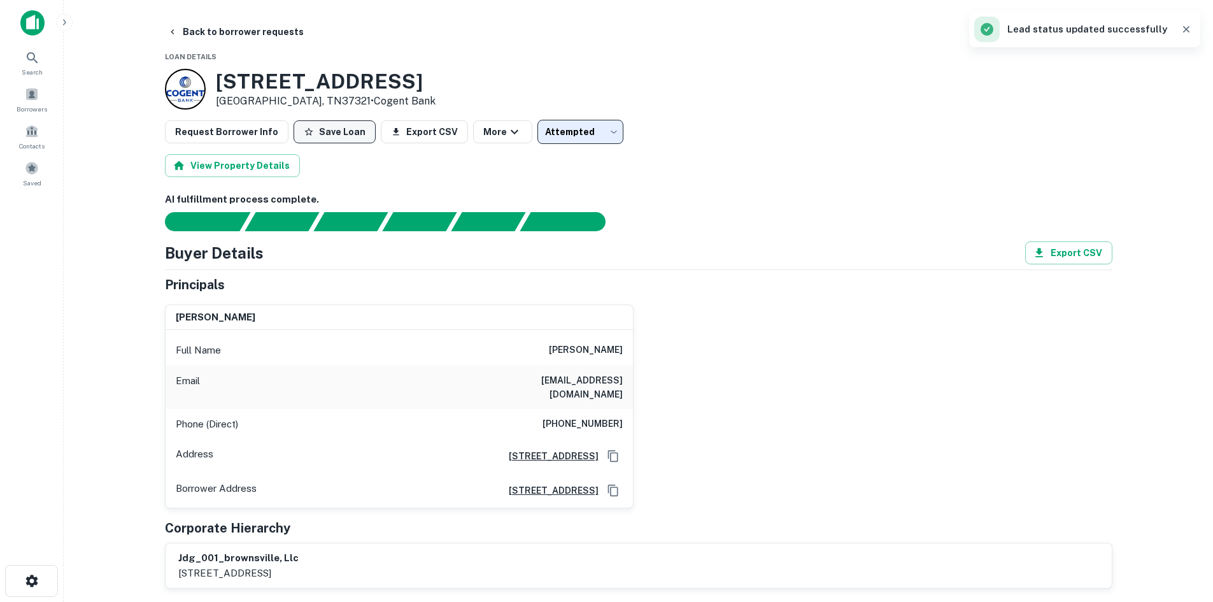
drag, startPoint x: 209, startPoint y: 33, endPoint x: 300, endPoint y: 129, distance: 131.9
click at [209, 33] on button "Back to borrower requests" at bounding box center [235, 31] width 146 height 23
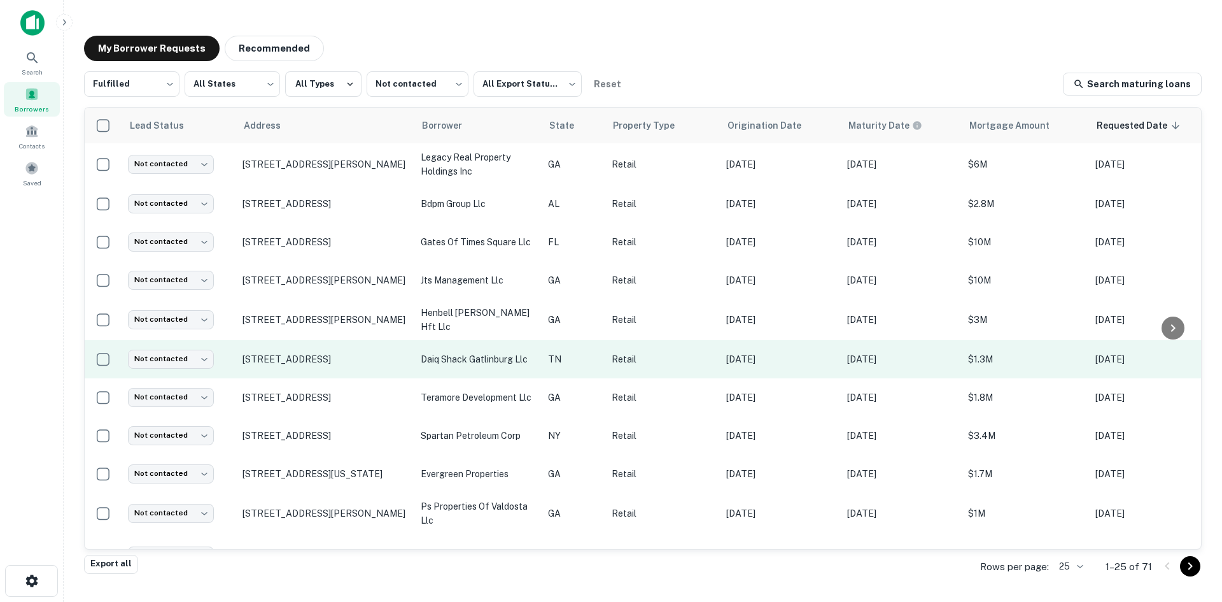
scroll to position [255, 0]
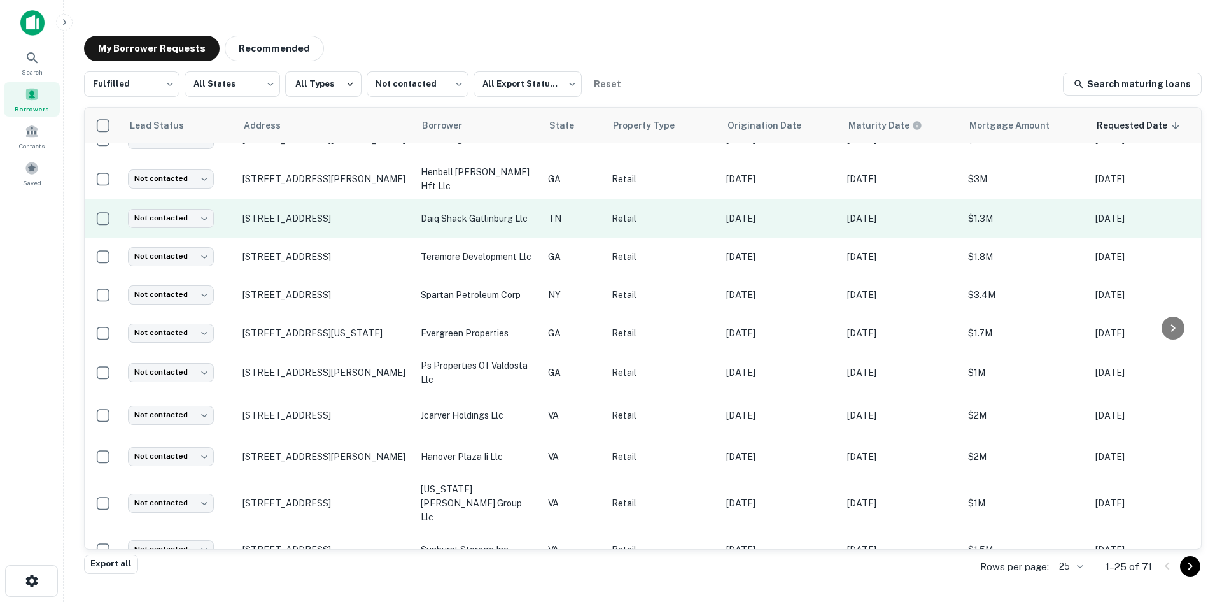
click at [364, 228] on td "[STREET_ADDRESS]" at bounding box center [325, 218] width 178 height 38
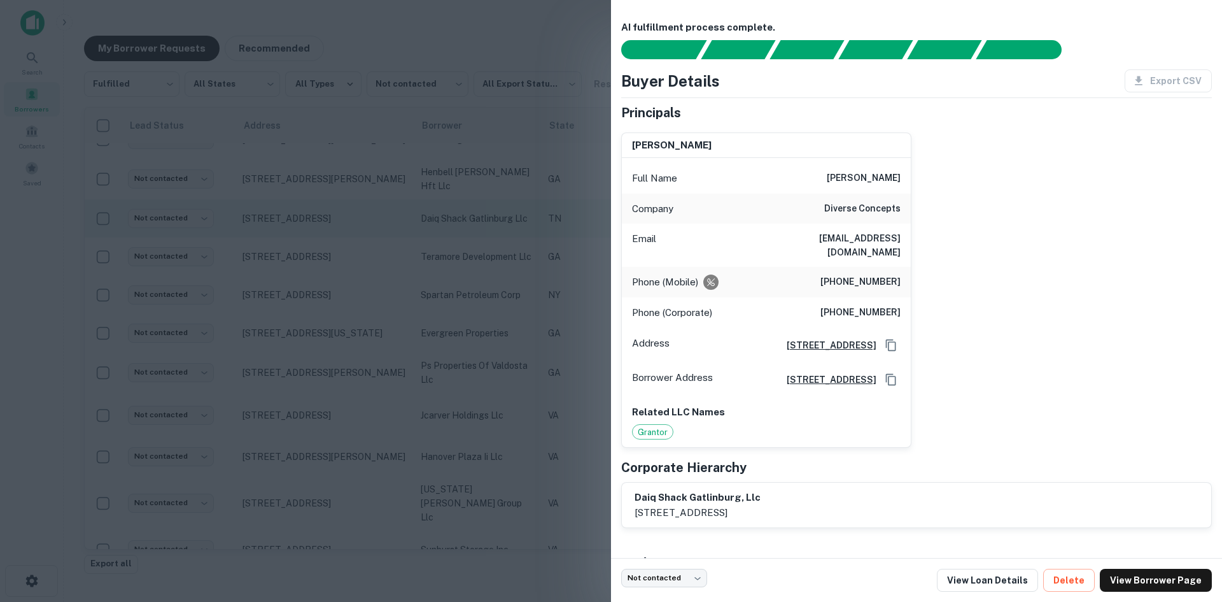
click at [364, 228] on div at bounding box center [611, 301] width 1222 height 602
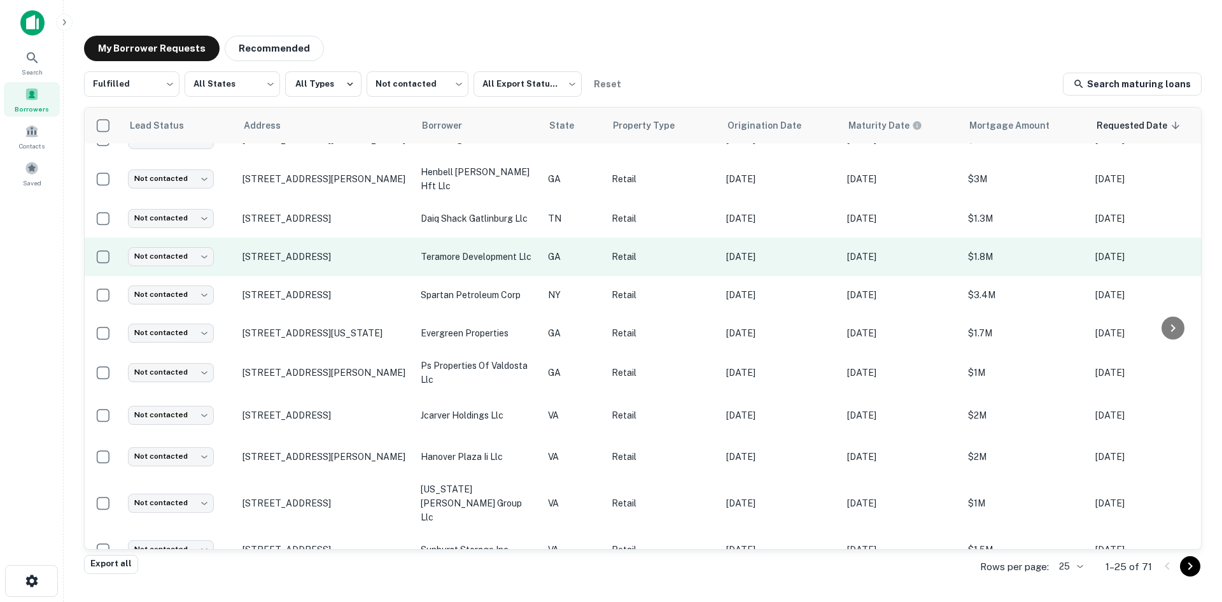
click at [351, 260] on td "[STREET_ADDRESS]" at bounding box center [325, 256] width 178 height 38
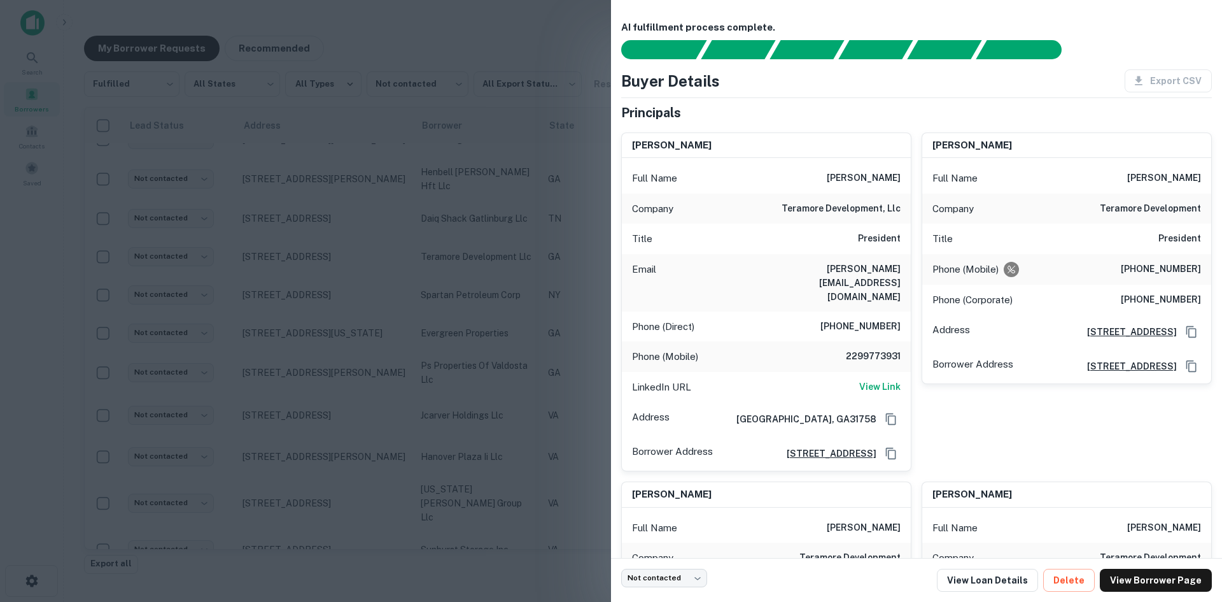
click at [346, 261] on div at bounding box center [611, 301] width 1222 height 602
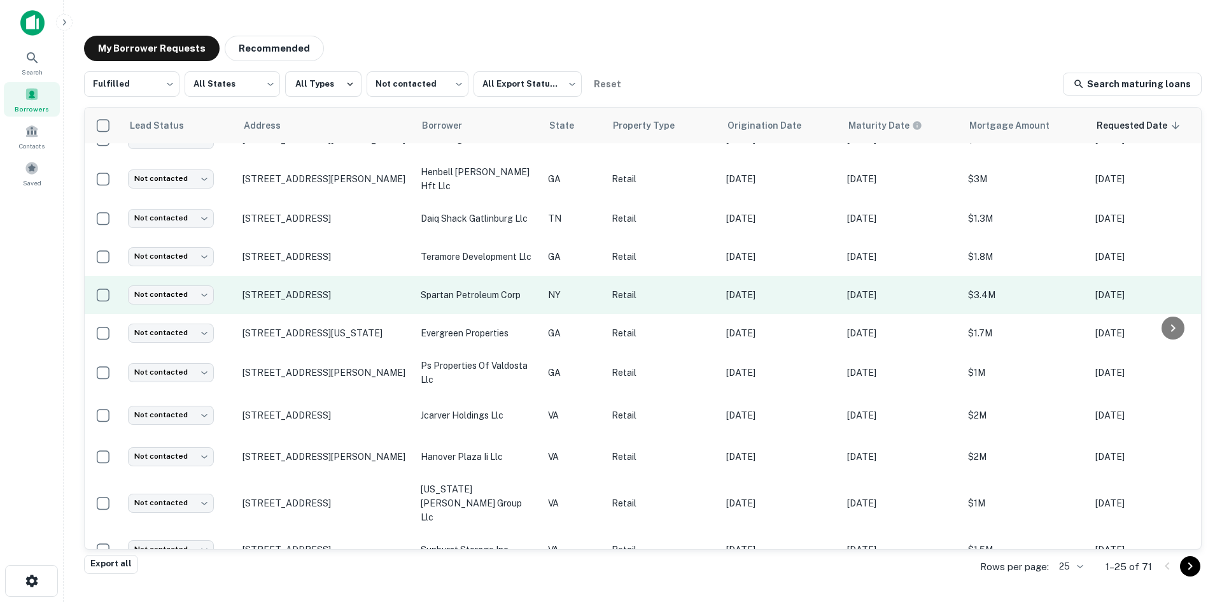
click at [316, 309] on td "[STREET_ADDRESS]" at bounding box center [325, 295] width 178 height 38
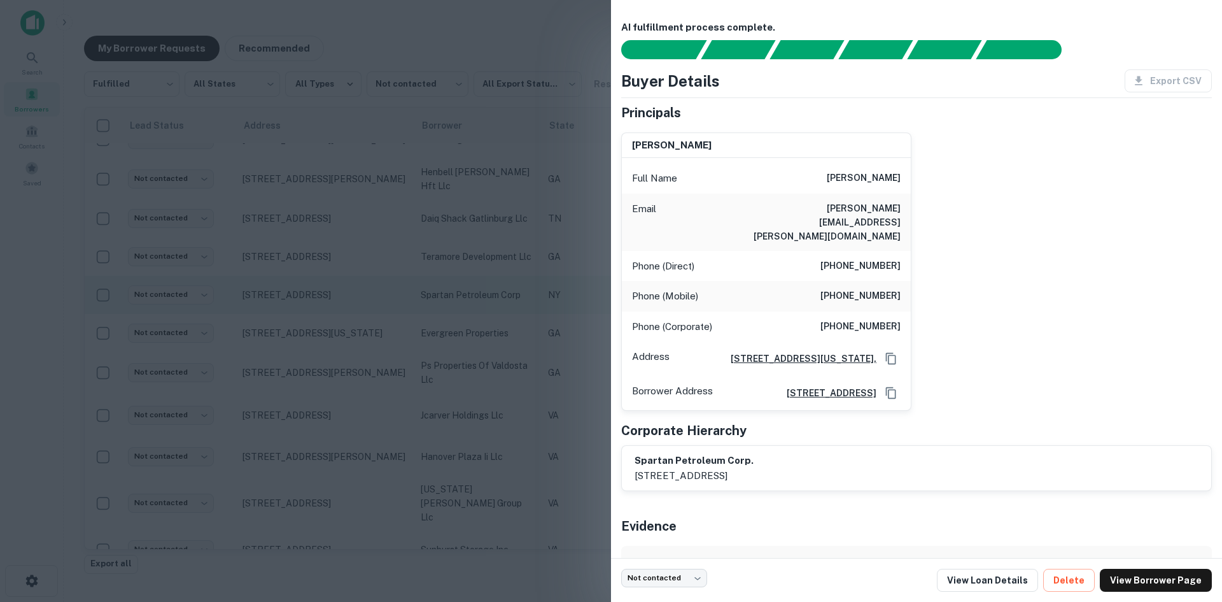
click at [316, 309] on div at bounding box center [611, 301] width 1222 height 602
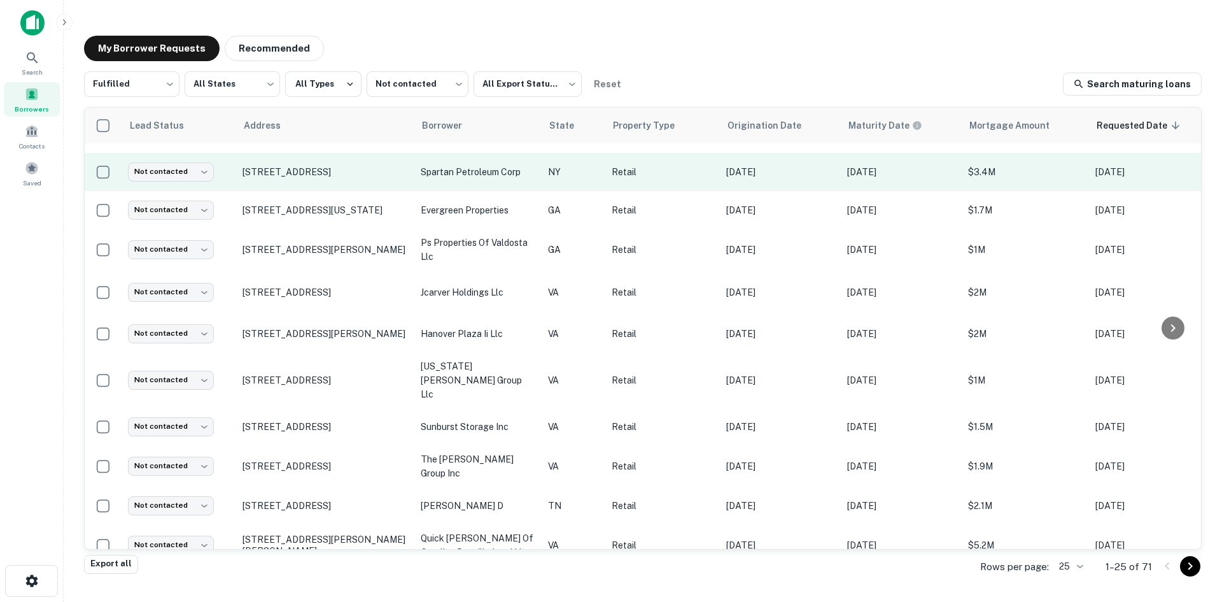
scroll to position [382, 0]
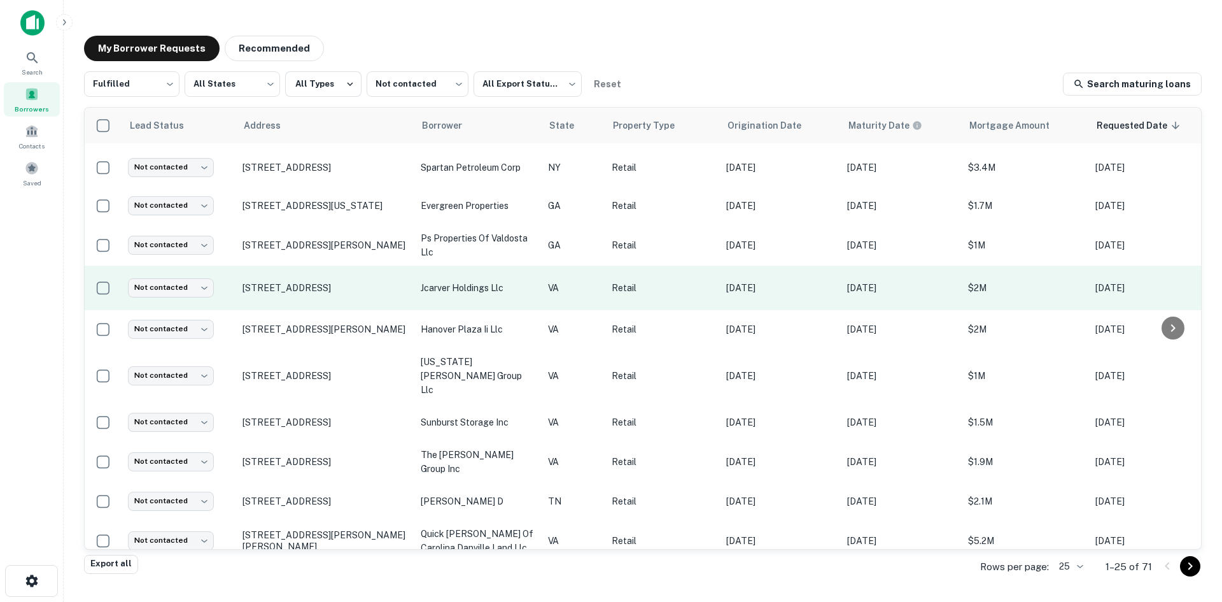
click at [325, 306] on td "[STREET_ADDRESS]" at bounding box center [325, 287] width 178 height 45
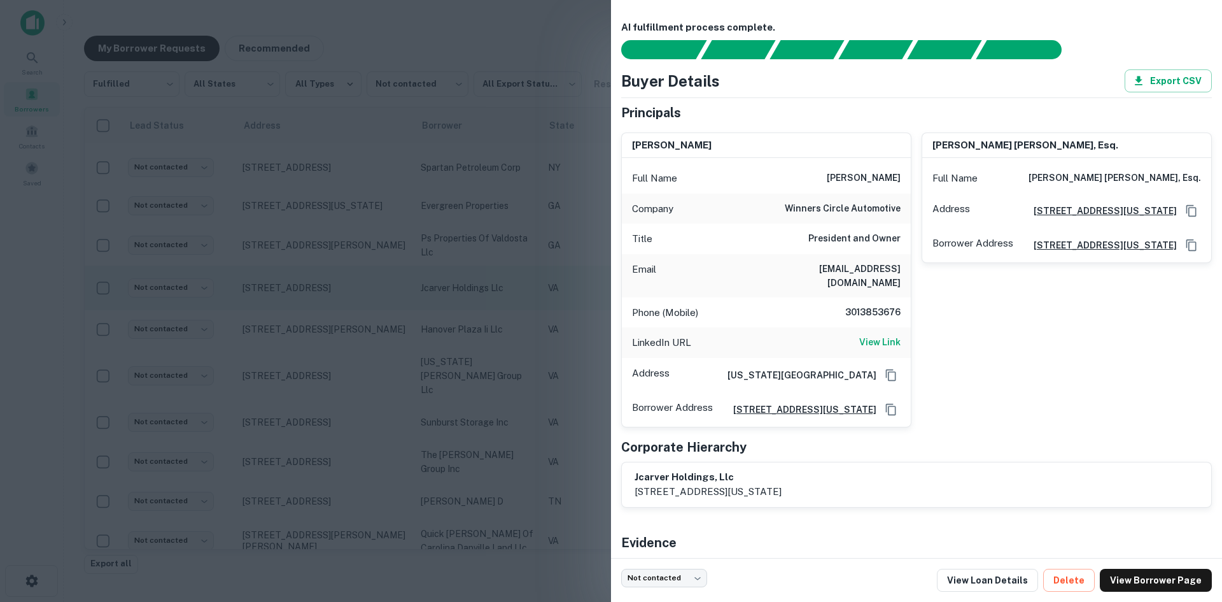
click at [325, 306] on div at bounding box center [611, 301] width 1222 height 602
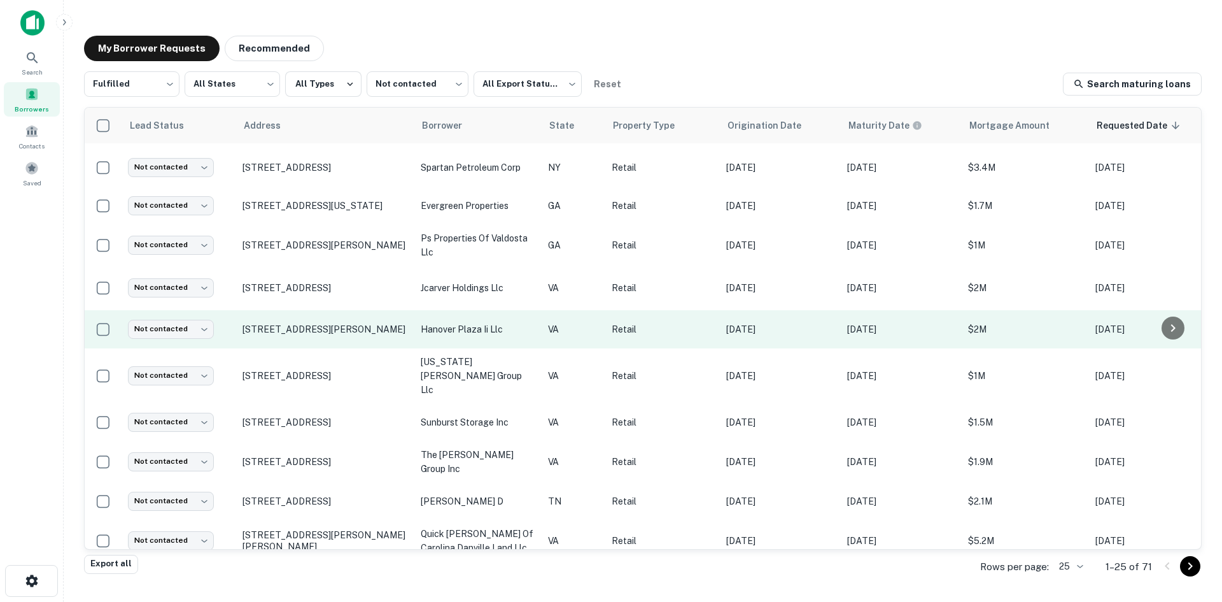
click at [323, 342] on td "[STREET_ADDRESS][PERSON_NAME]" at bounding box center [325, 329] width 178 height 38
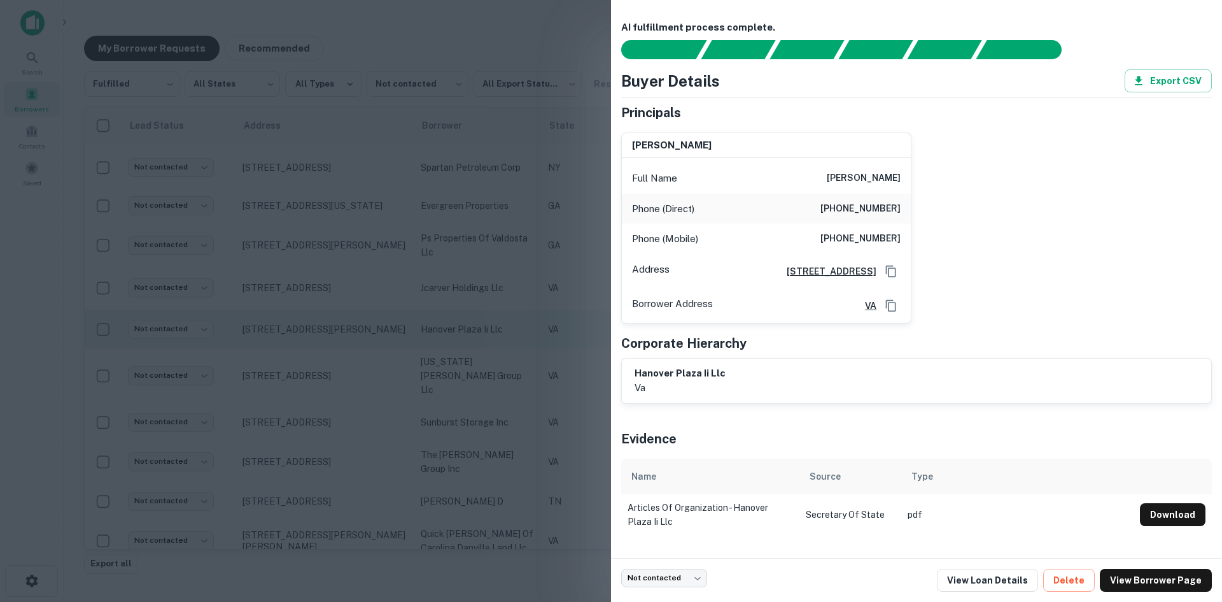
click at [323, 342] on div at bounding box center [611, 301] width 1222 height 602
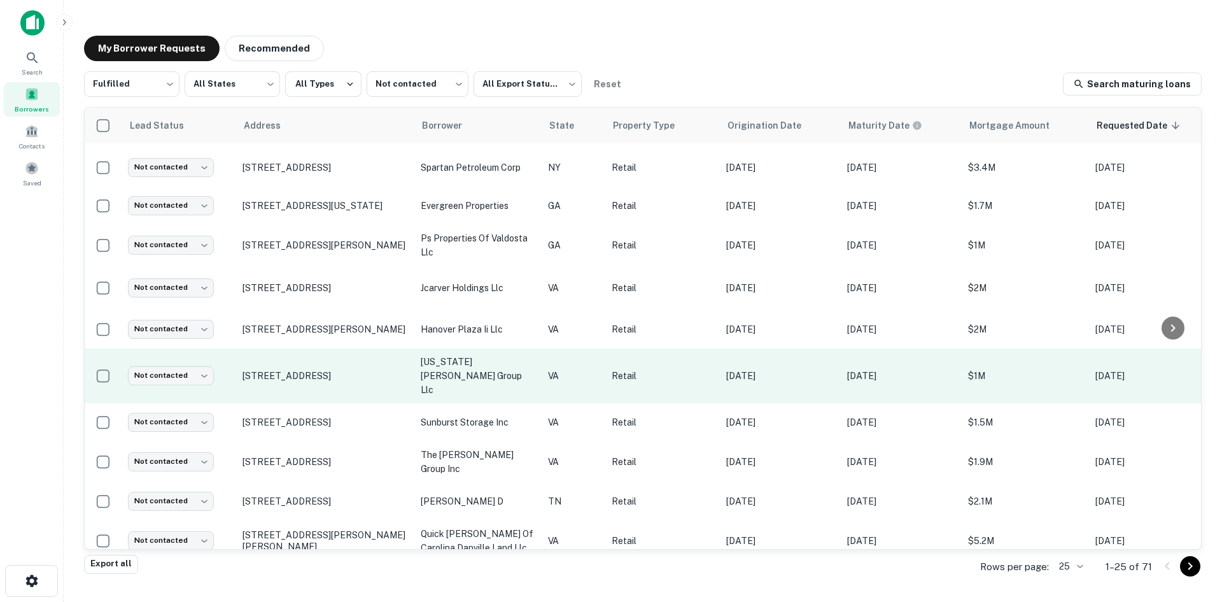
click at [320, 376] on td "[STREET_ADDRESS]" at bounding box center [325, 375] width 178 height 55
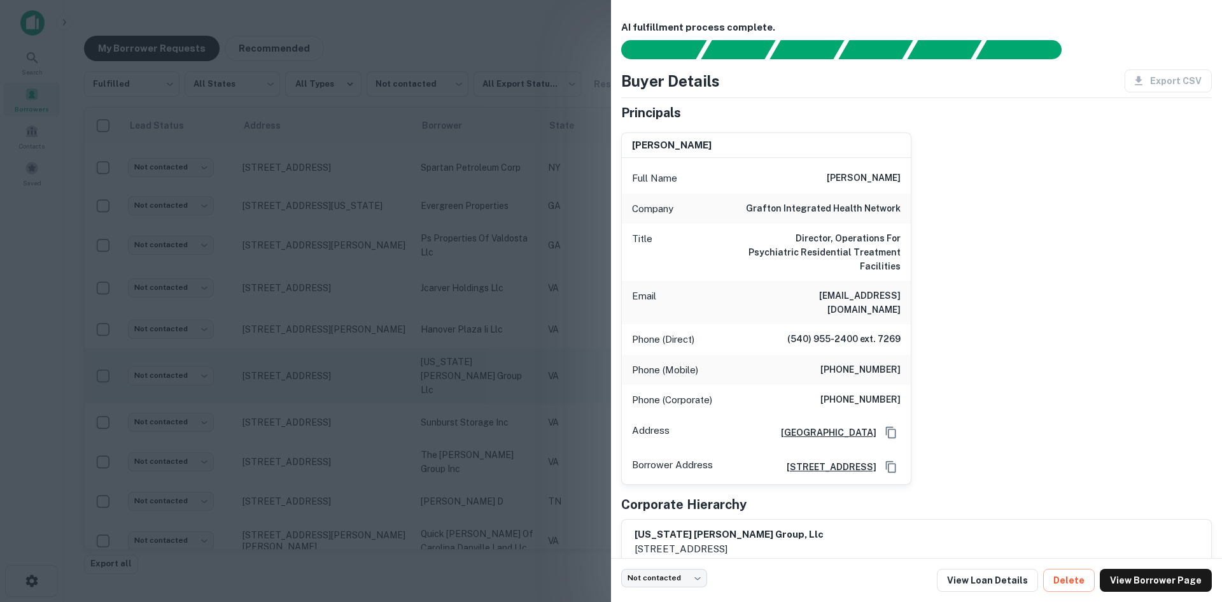
click at [320, 376] on div at bounding box center [611, 301] width 1222 height 602
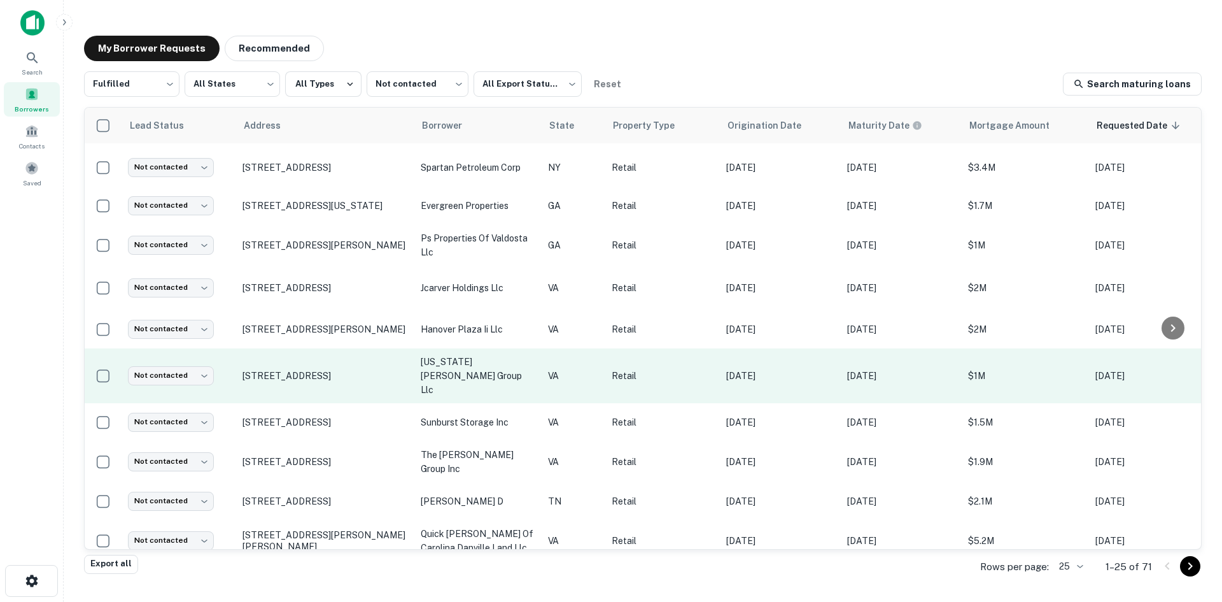
scroll to position [446, 0]
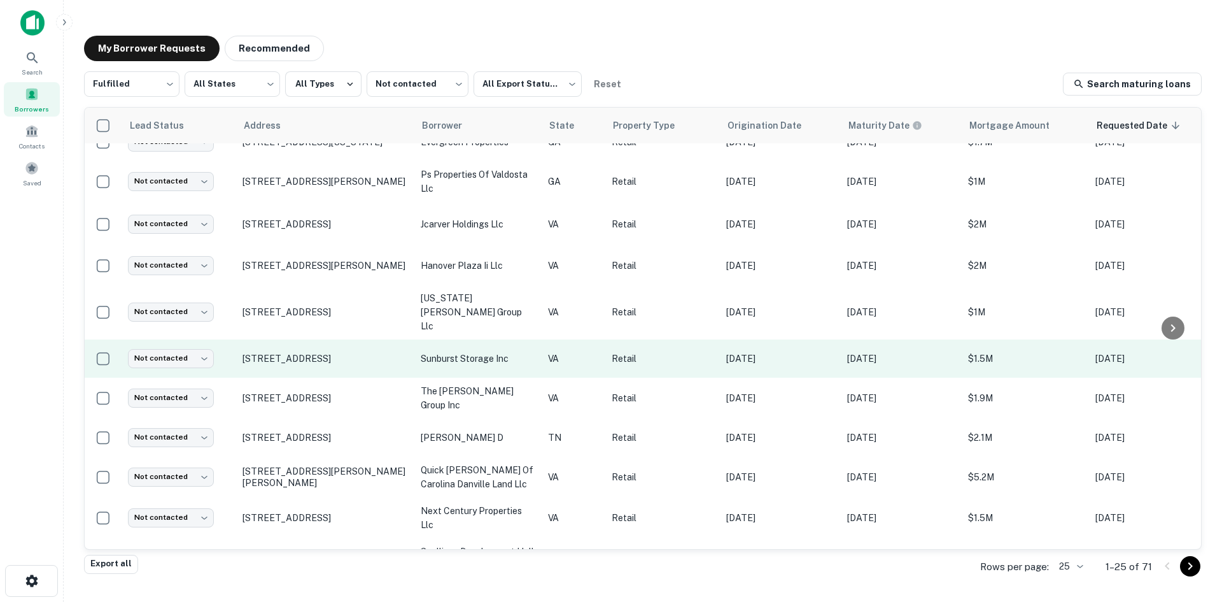
click at [323, 354] on td "[STREET_ADDRESS]" at bounding box center [325, 358] width 178 height 38
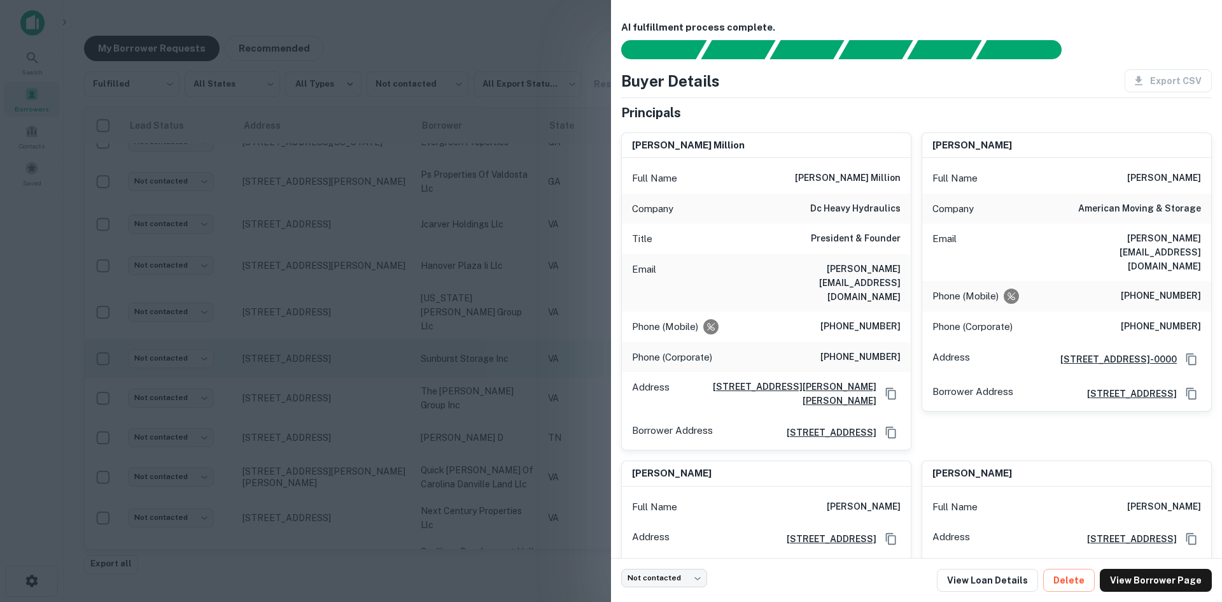
click at [323, 354] on div at bounding box center [611, 301] width 1222 height 602
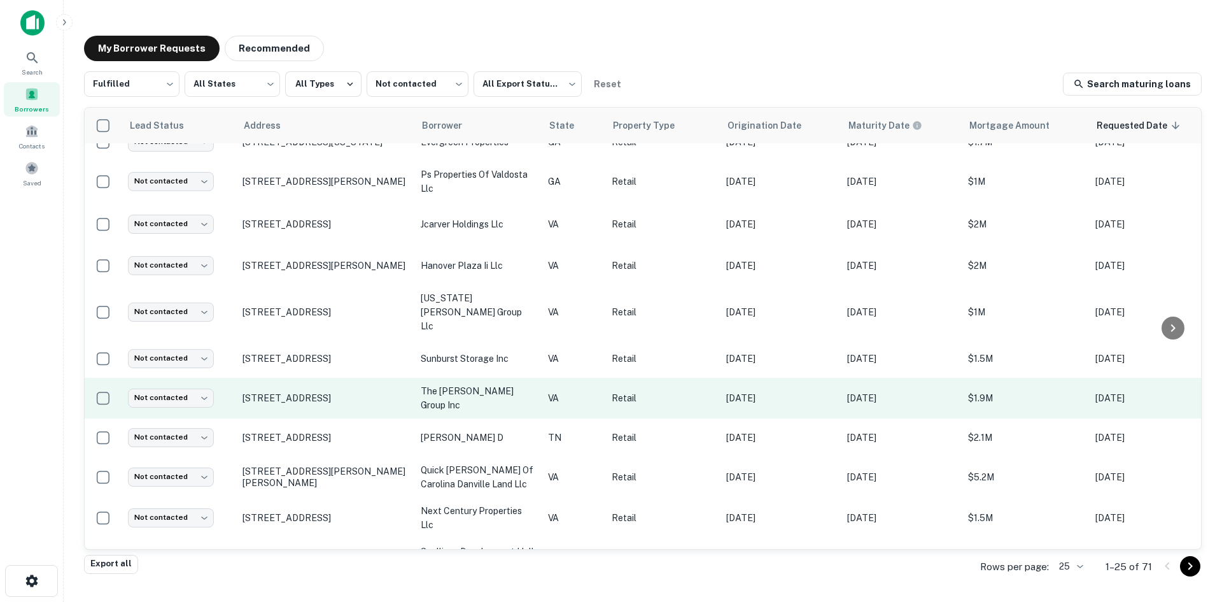
click at [321, 392] on td "[STREET_ADDRESS]" at bounding box center [325, 398] width 178 height 41
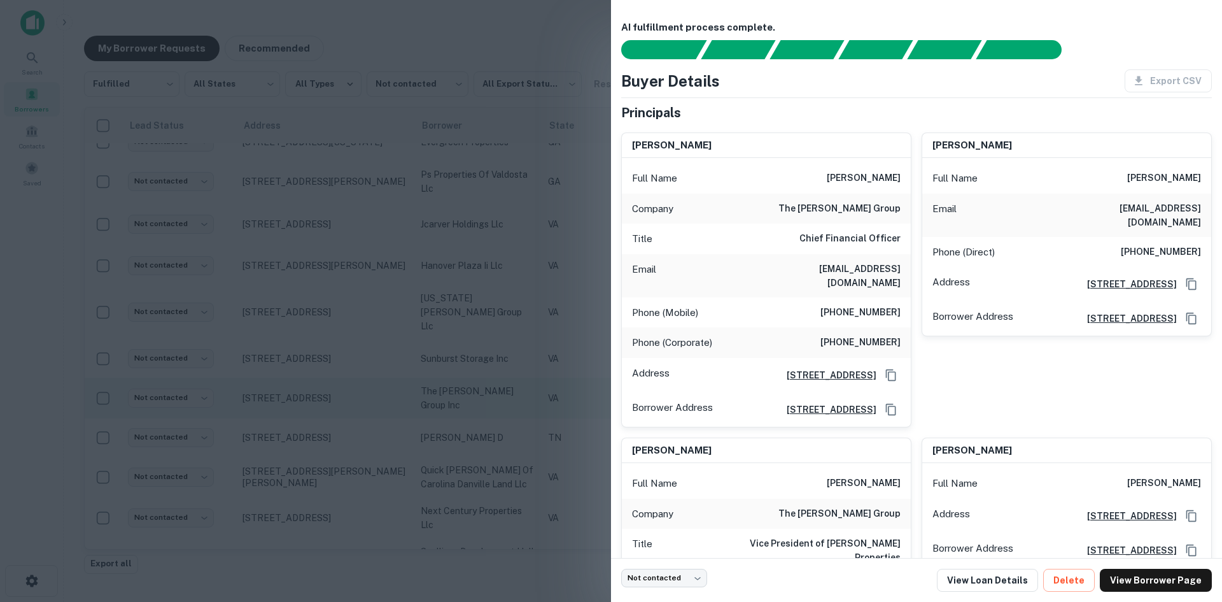
click at [321, 392] on div at bounding box center [611, 301] width 1222 height 602
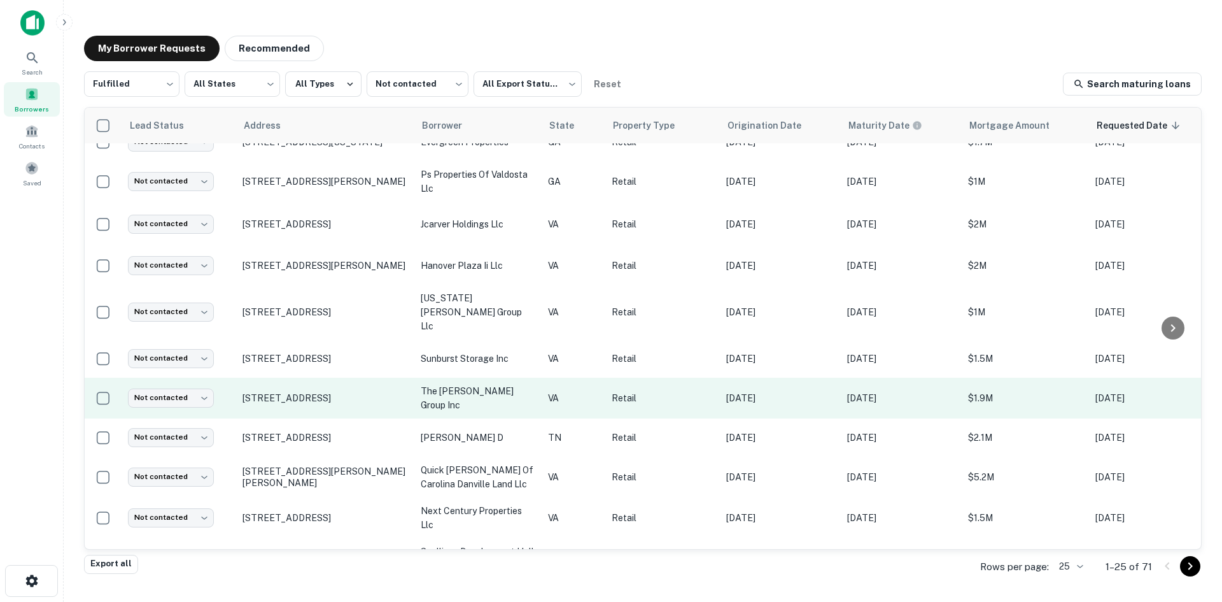
scroll to position [573, 0]
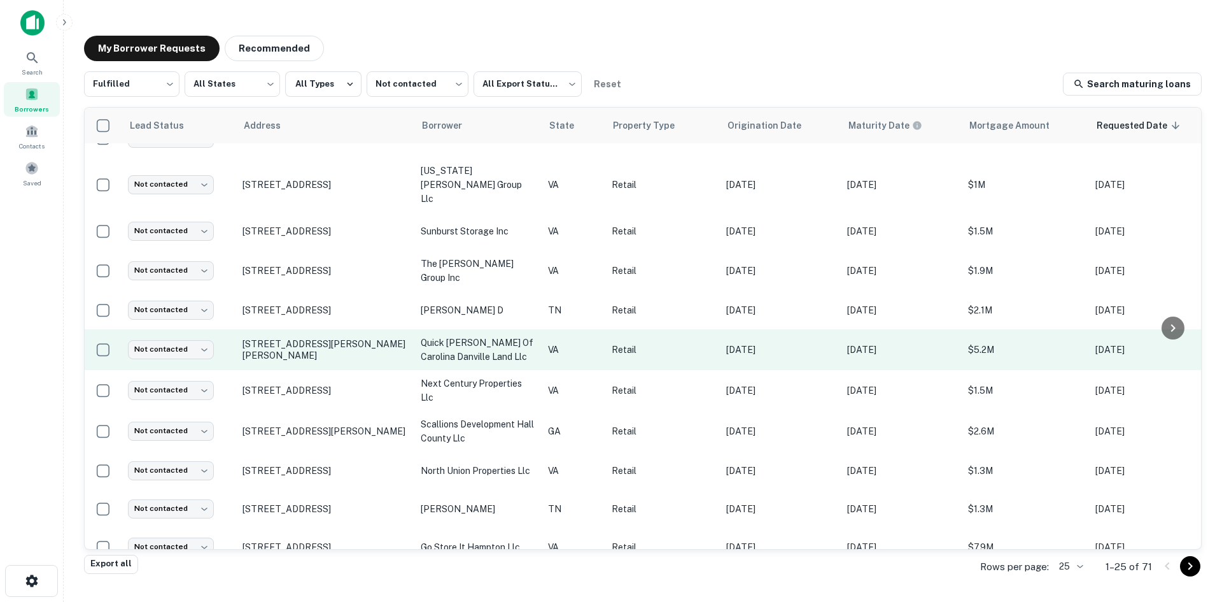
click at [325, 344] on td "[STREET_ADDRESS][PERSON_NAME][PERSON_NAME]" at bounding box center [325, 349] width 178 height 41
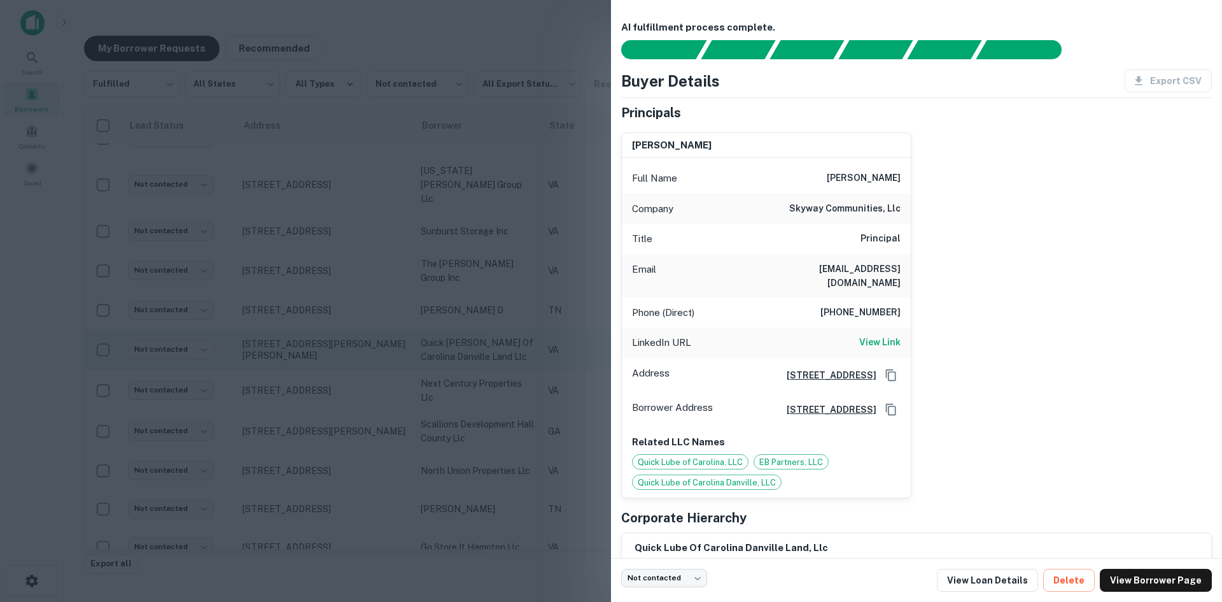
click at [325, 344] on div at bounding box center [611, 301] width 1222 height 602
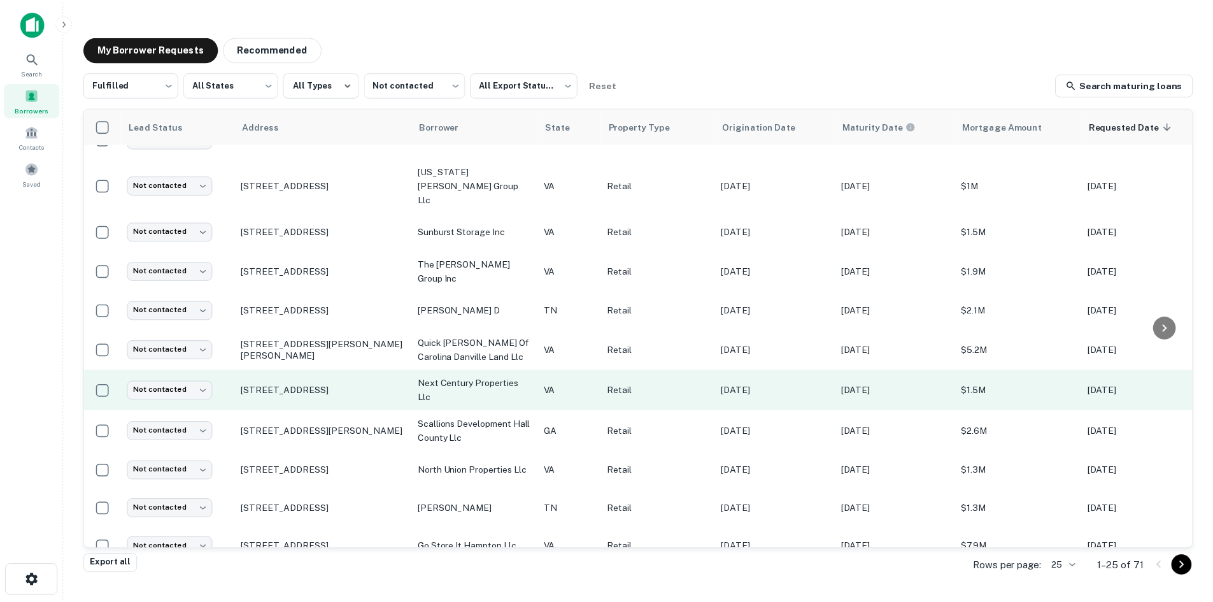
scroll to position [578, 0]
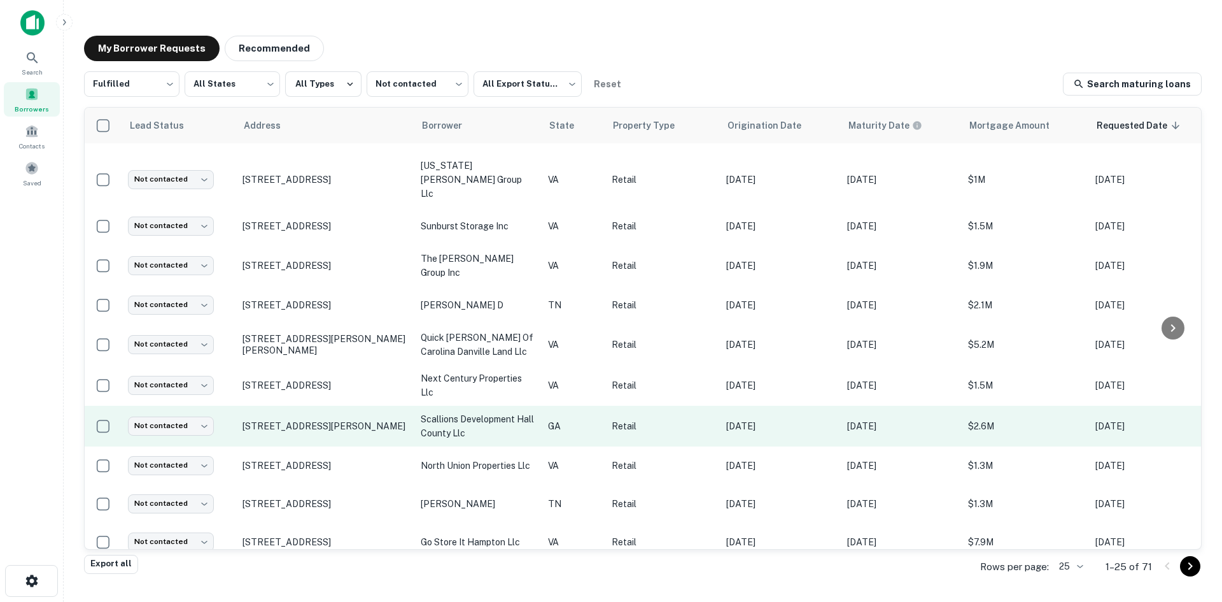
click at [318, 423] on td "[STREET_ADDRESS][PERSON_NAME]" at bounding box center [325, 426] width 178 height 41
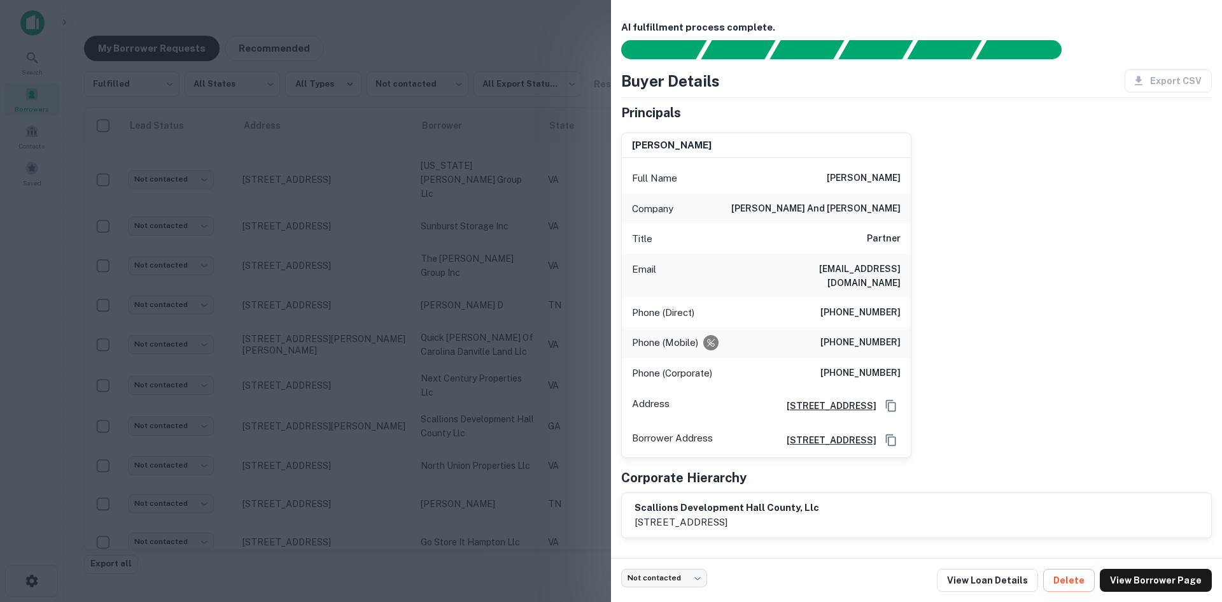
click at [318, 423] on div at bounding box center [611, 301] width 1222 height 602
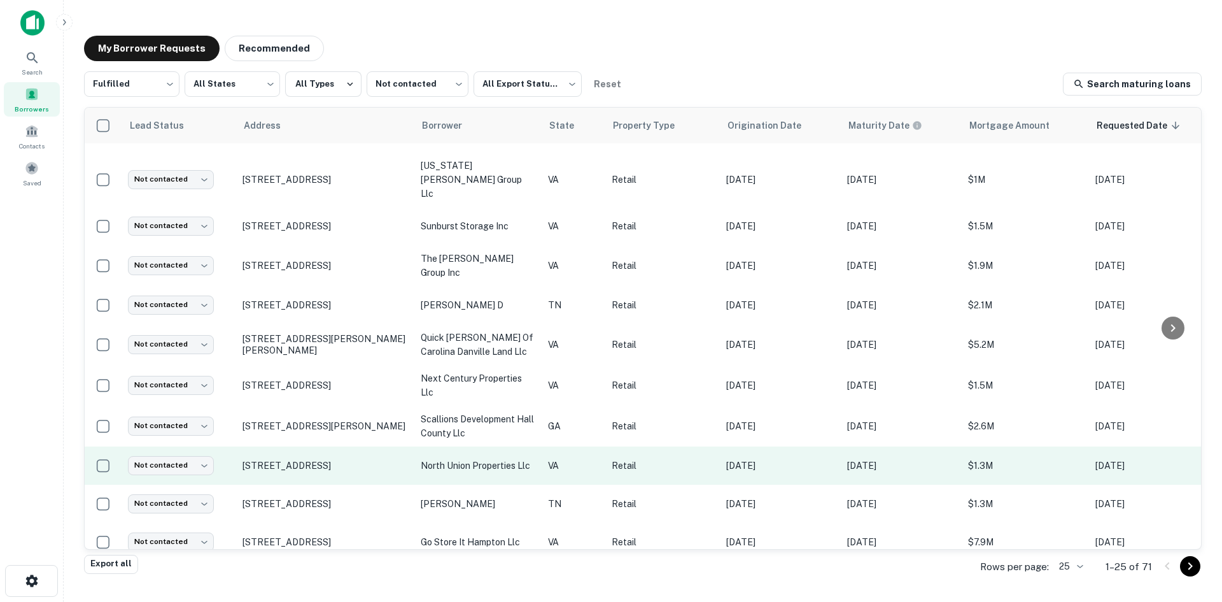
click at [318, 456] on td "[STREET_ADDRESS]" at bounding box center [325, 465] width 178 height 38
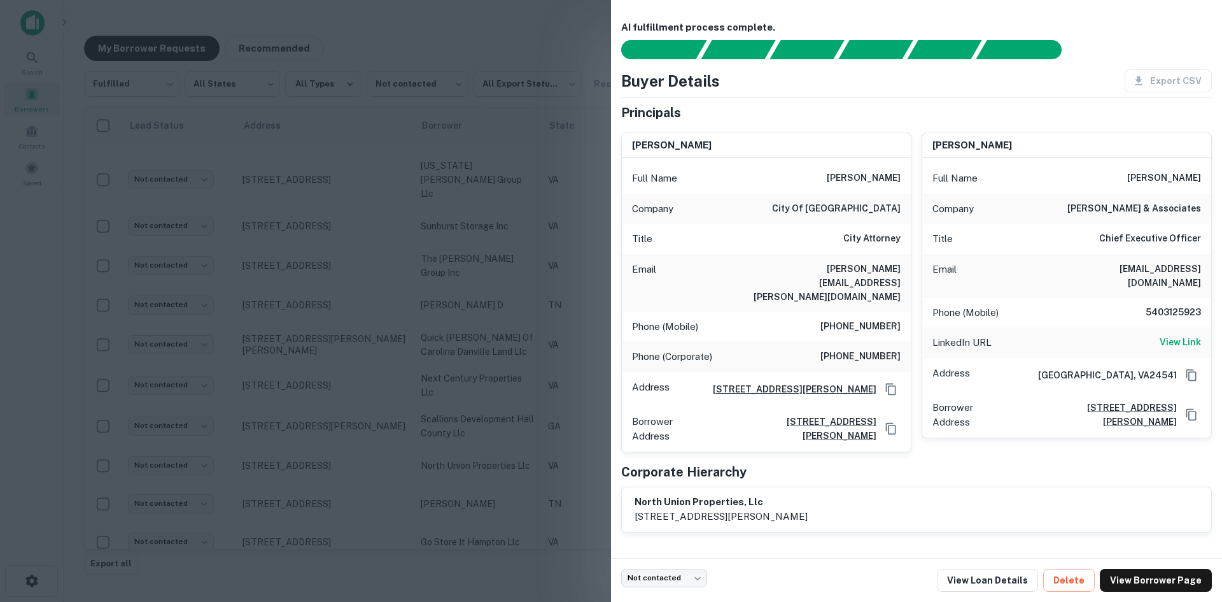
click at [411, 269] on div at bounding box center [611, 301] width 1222 height 602
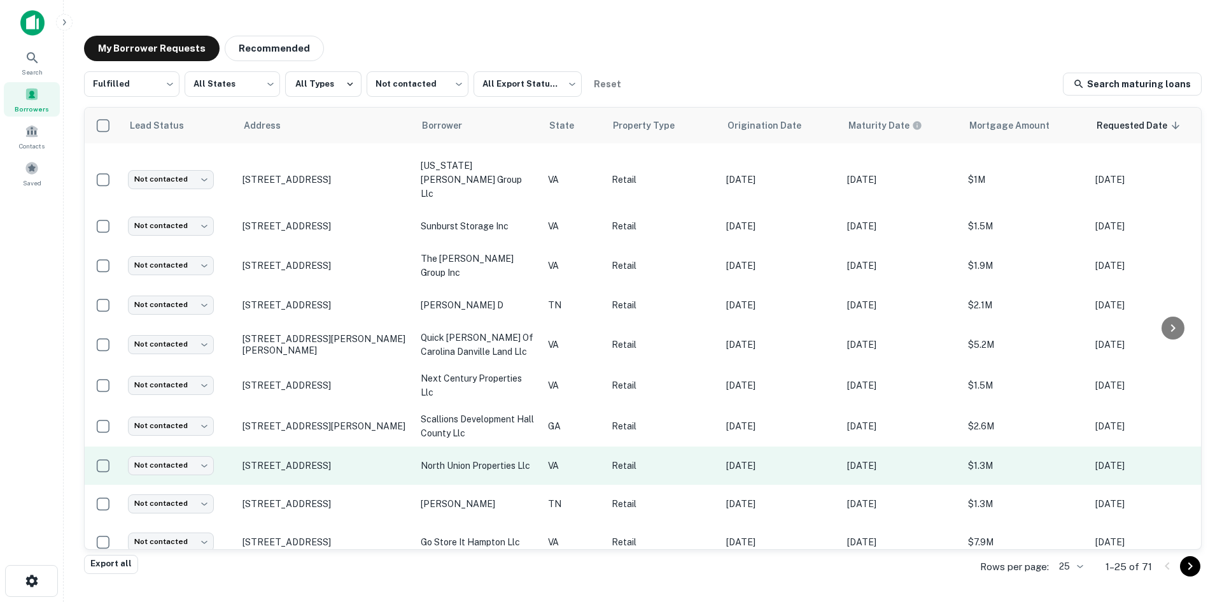
click at [283, 460] on td "[STREET_ADDRESS]" at bounding box center [325, 465] width 178 height 38
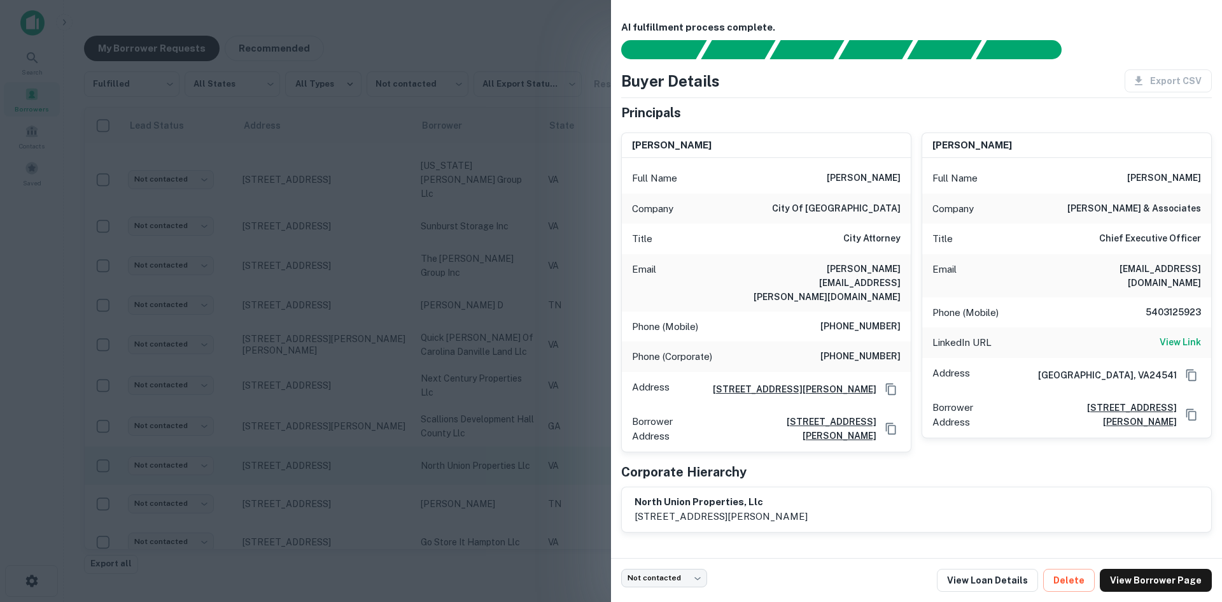
click at [283, 460] on div at bounding box center [611, 301] width 1222 height 602
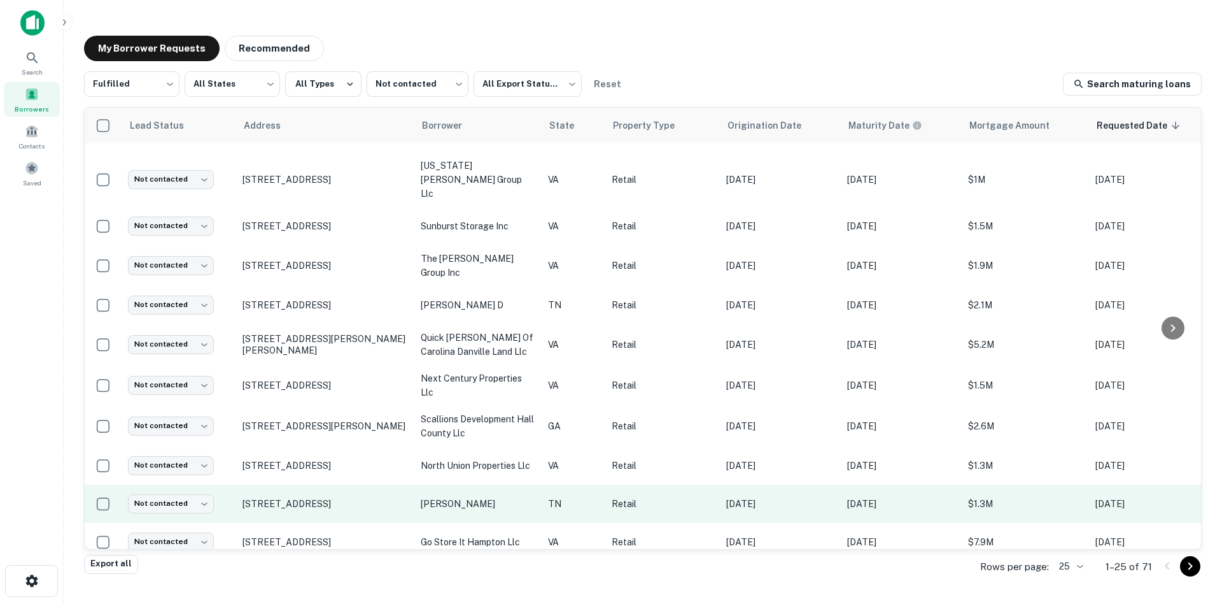
click at [291, 495] on td "[STREET_ADDRESS]" at bounding box center [325, 503] width 178 height 38
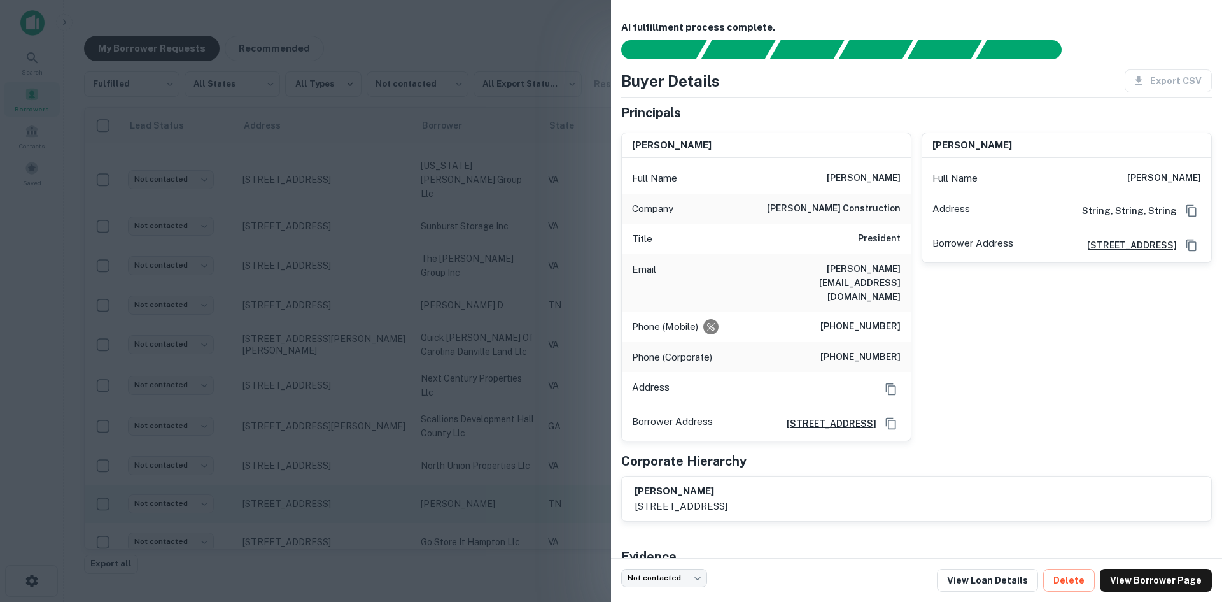
click at [291, 495] on div at bounding box center [611, 301] width 1222 height 602
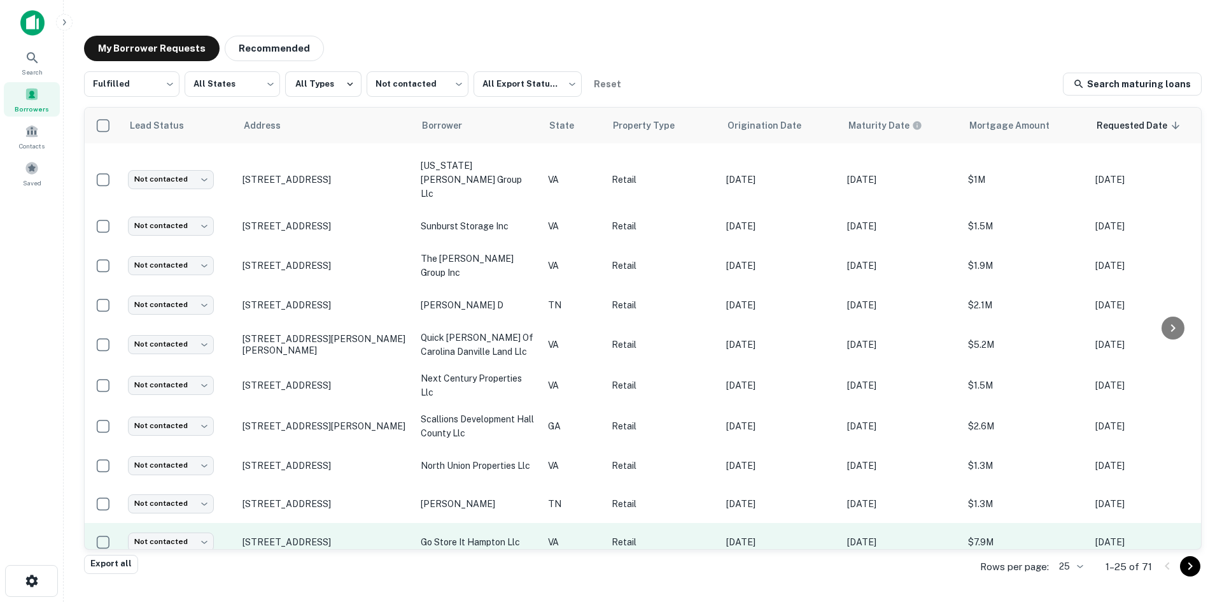
click at [302, 535] on td "[STREET_ADDRESS]" at bounding box center [325, 542] width 178 height 38
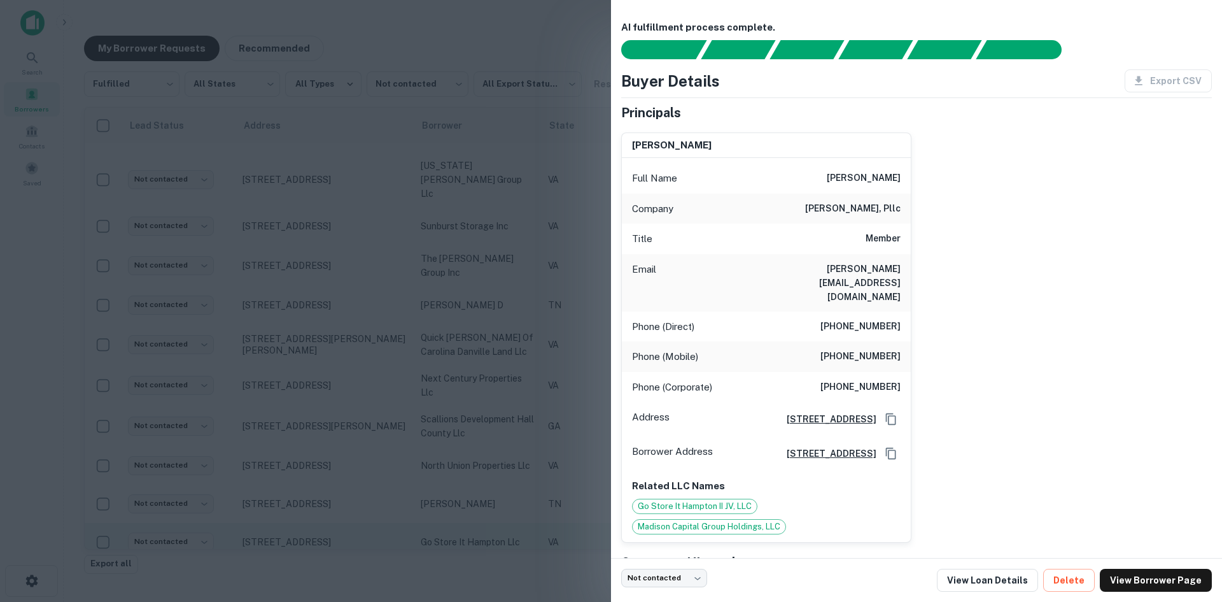
click at [302, 535] on div at bounding box center [611, 301] width 1222 height 602
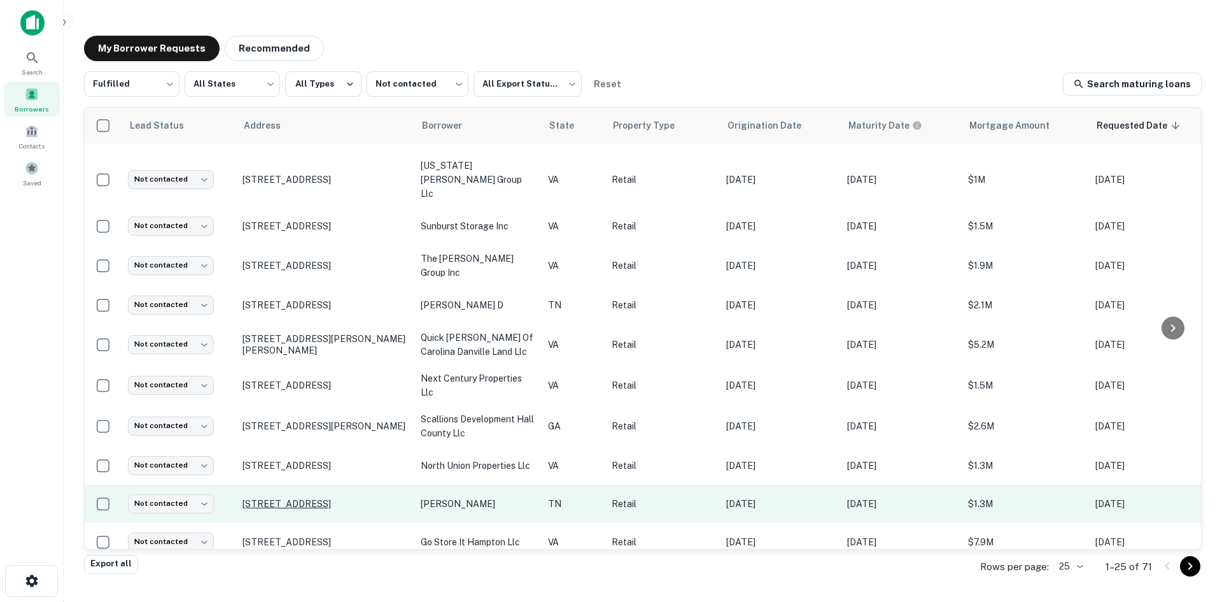
click at [300, 498] on p "[STREET_ADDRESS]" at bounding box center [326, 503] width 166 height 11
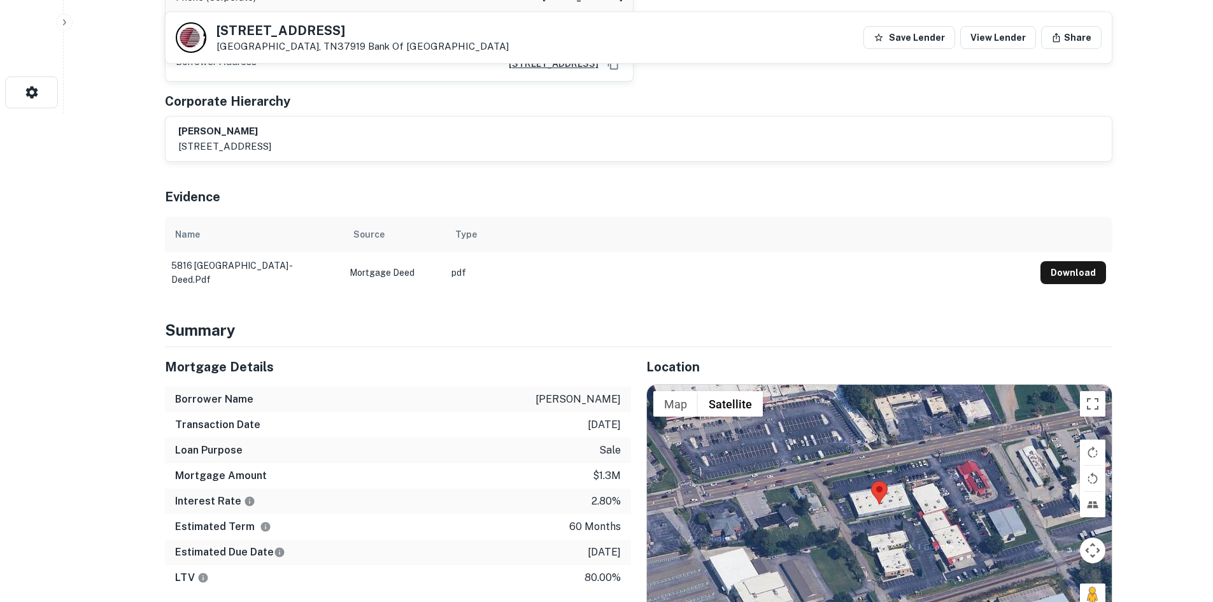
scroll to position [637, 0]
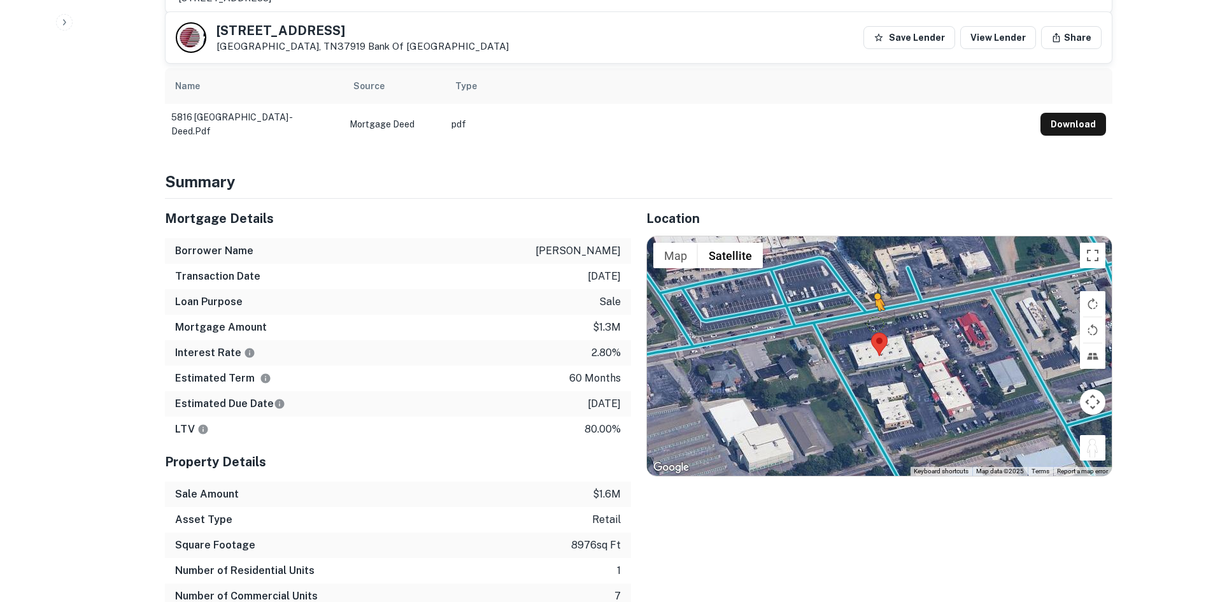
drag, startPoint x: 1099, startPoint y: 438, endPoint x: 861, endPoint y: 293, distance: 278.5
click at [861, 293] on div "To activate drag with keyboard, press Alt + Enter. Once in keyboard drag state,…" at bounding box center [879, 355] width 465 height 239
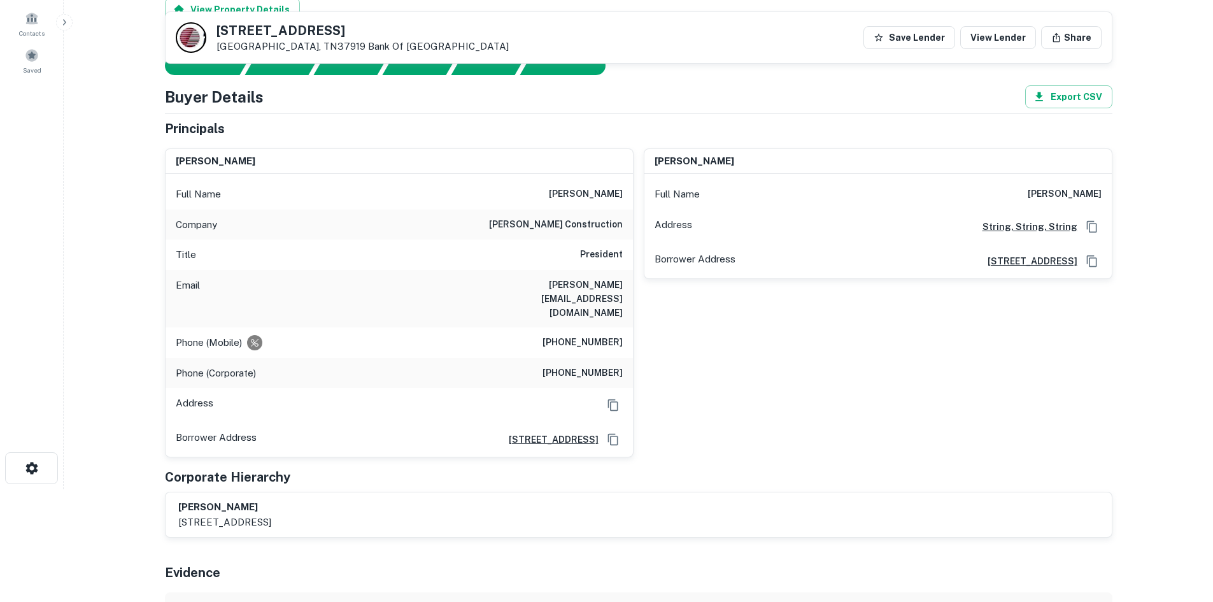
scroll to position [64, 0]
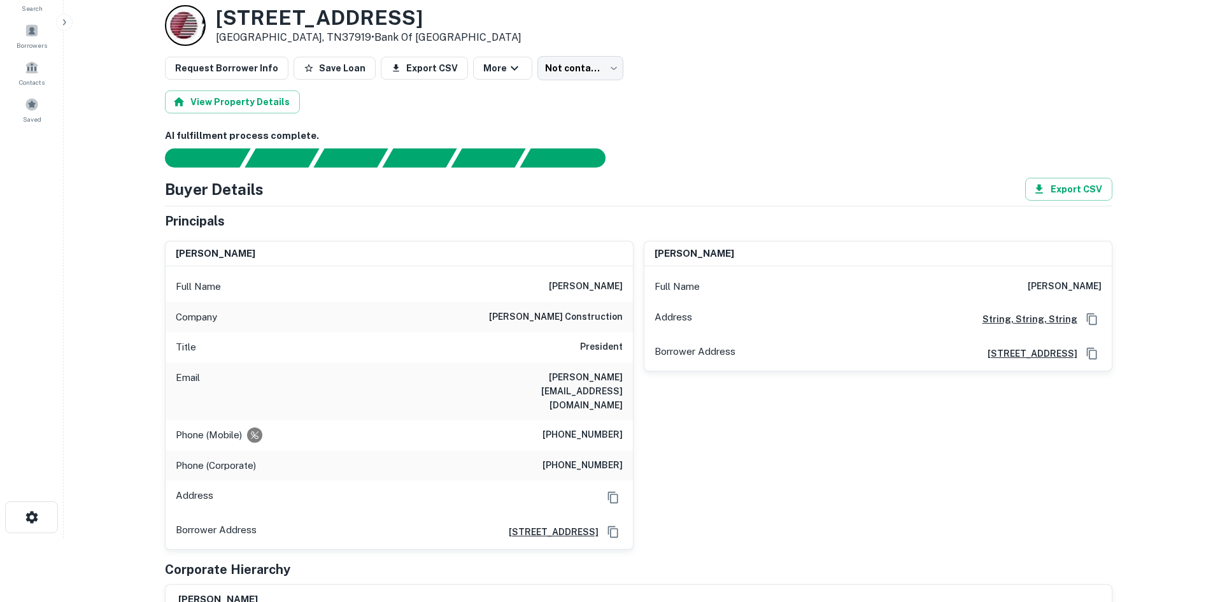
click at [589, 427] on h6 "(865) 660-8669" at bounding box center [582, 434] width 80 height 15
copy h6 "(865) 660-8669"
click at [598, 450] on div "Phone (Corporate) (908) 996-7437" at bounding box center [399, 465] width 467 height 31
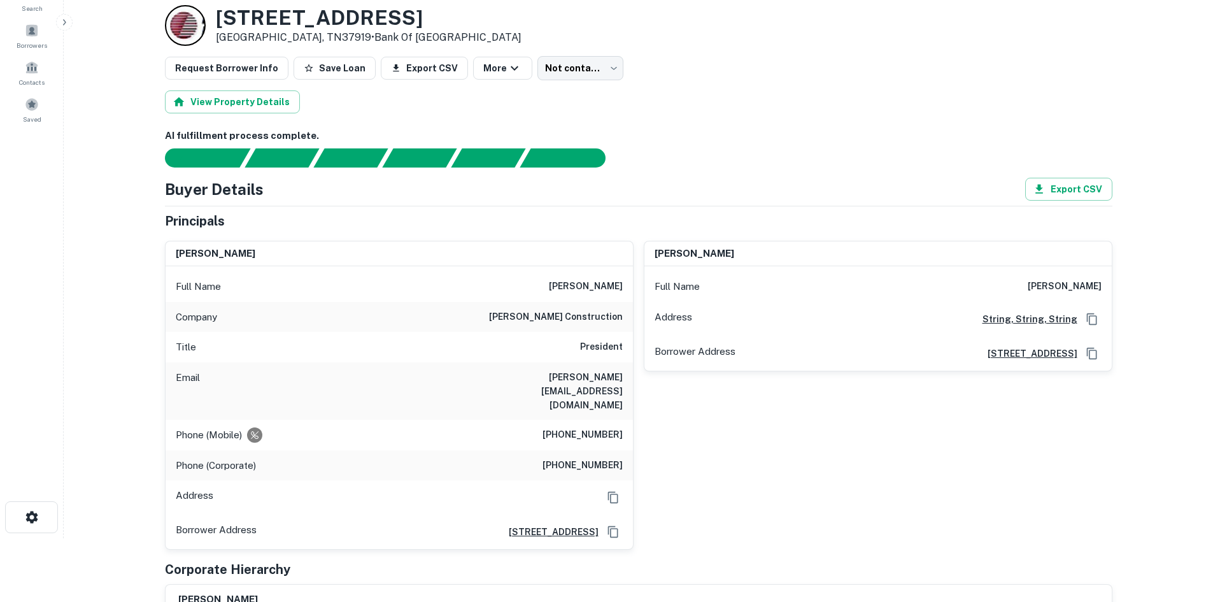
click at [591, 458] on h6 "(908) 996-7437" at bounding box center [582, 465] width 80 height 15
click at [590, 458] on h6 "(908) 996-7437" at bounding box center [582, 465] width 80 height 15
click at [589, 458] on h6 "(908) 996-7437" at bounding box center [582, 465] width 80 height 15
copy h6 "(908) 996-7437"
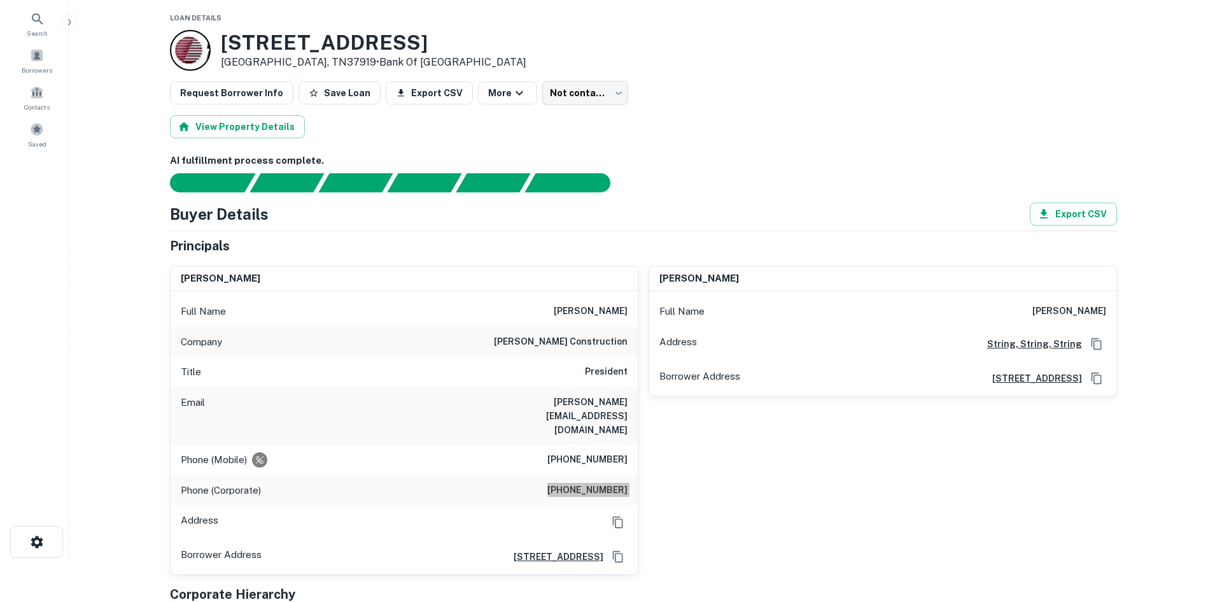
scroll to position [0, 0]
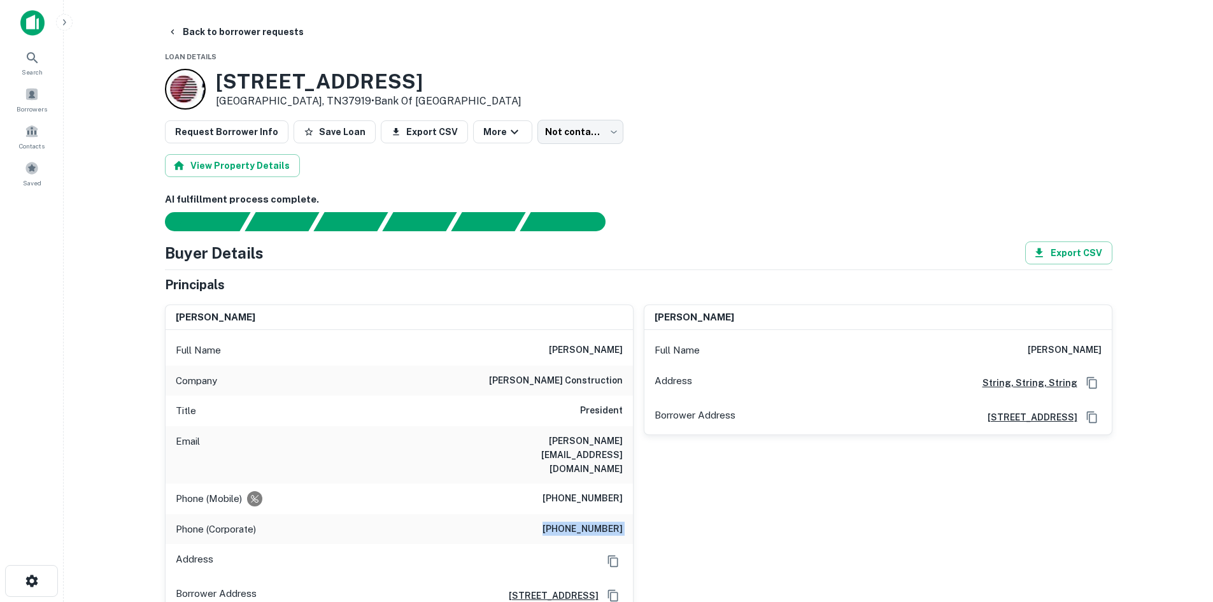
drag, startPoint x: 229, startPoint y: 31, endPoint x: 222, endPoint y: 50, distance: 20.3
click at [229, 31] on button "Back to borrower requests" at bounding box center [235, 31] width 146 height 23
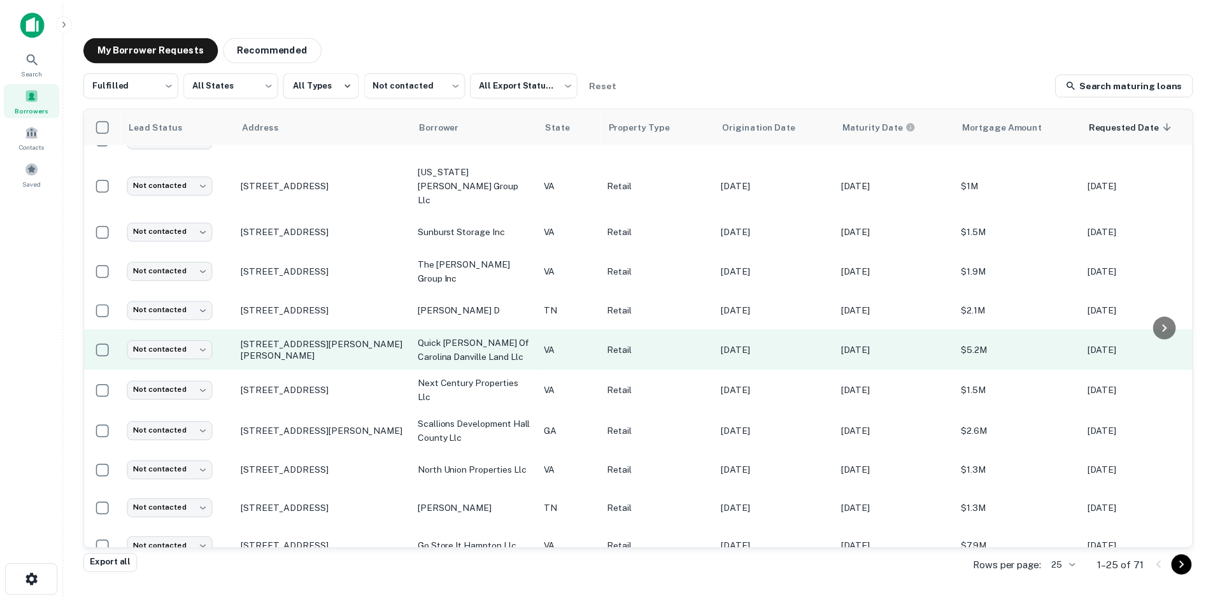
scroll to position [578, 0]
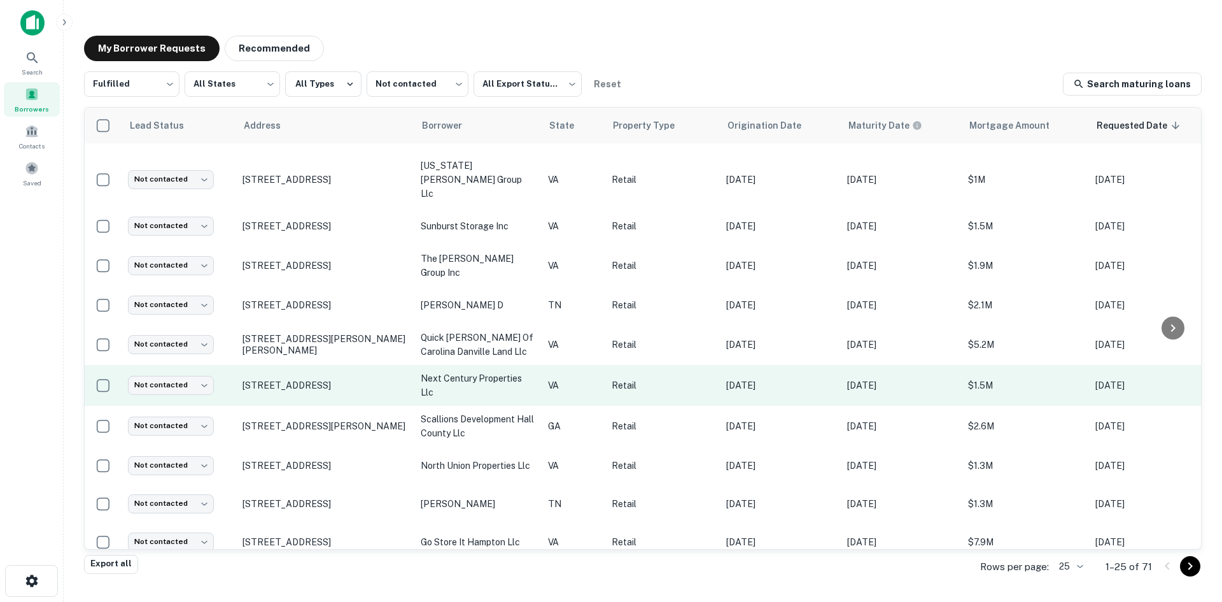
click at [348, 378] on td "[STREET_ADDRESS]" at bounding box center [325, 385] width 178 height 41
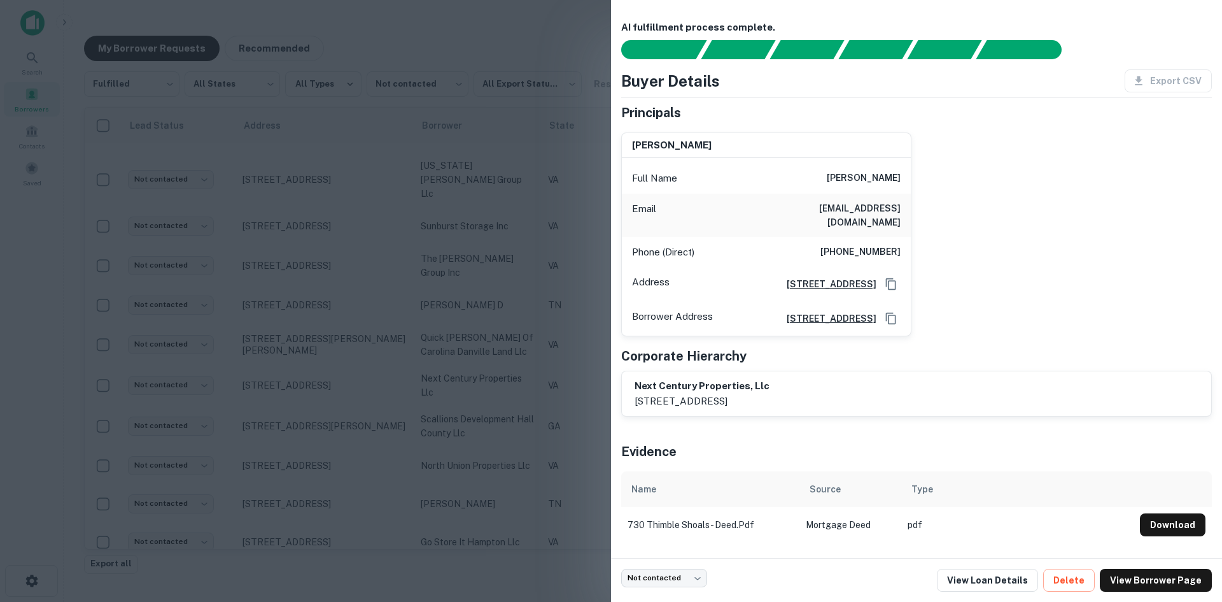
click at [347, 377] on div at bounding box center [611, 301] width 1222 height 602
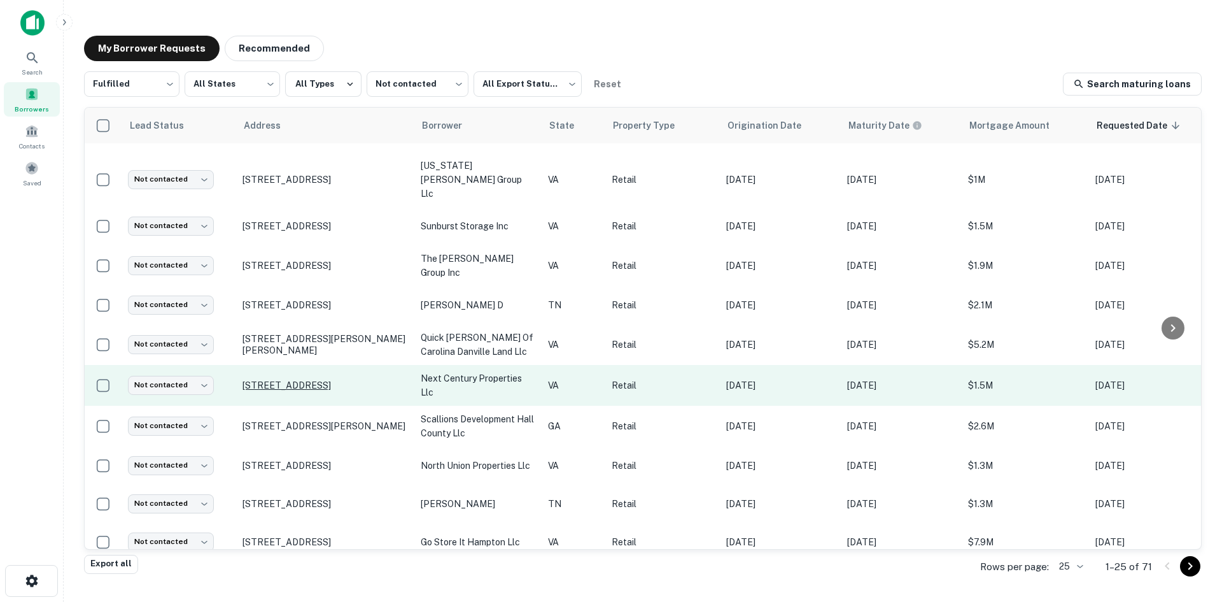
click at [335, 379] on p "[STREET_ADDRESS]" at bounding box center [326, 384] width 166 height 11
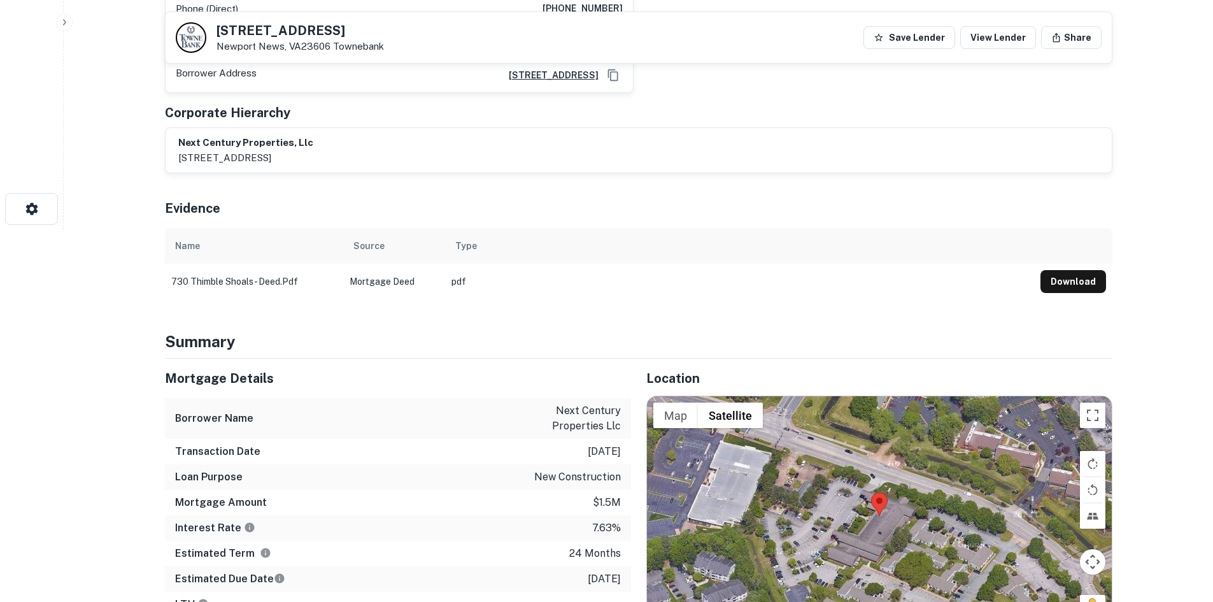
scroll to position [509, 0]
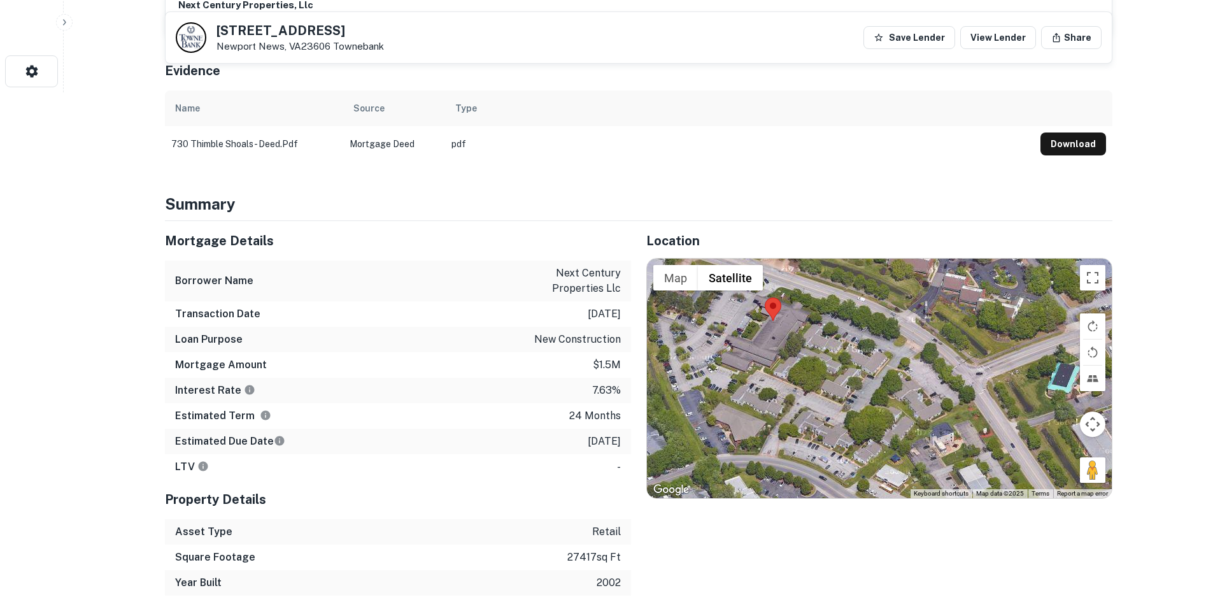
drag, startPoint x: 1100, startPoint y: 462, endPoint x: 1009, endPoint y: 414, distance: 103.1
click at [1004, 411] on div at bounding box center [879, 377] width 465 height 239
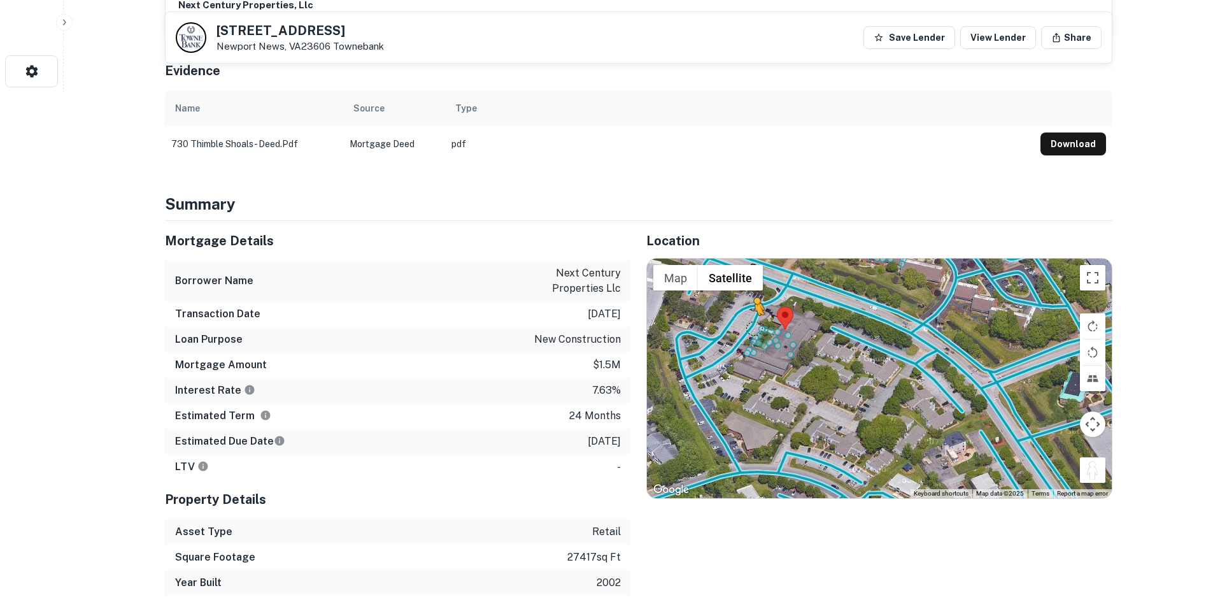
drag, startPoint x: 1089, startPoint y: 456, endPoint x: 746, endPoint y: 311, distance: 372.2
click at [746, 311] on div "To activate drag with keyboard, press Alt + Enter. Once in keyboard drag state,…" at bounding box center [879, 377] width 465 height 239
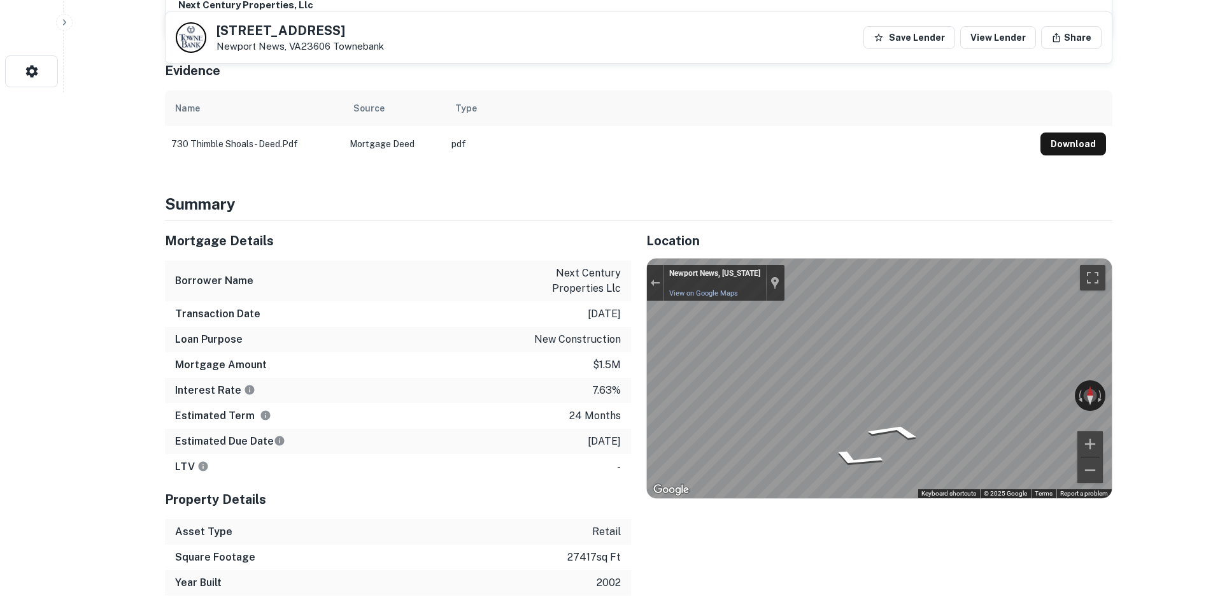
click at [597, 316] on div "Mortgage Details Borrower Name next century properties llc Transaction Date 12/…" at bounding box center [631, 408] width 963 height 374
click at [492, 357] on div "Mortgage Details Borrower Name next century properties llc Transaction Date 12/…" at bounding box center [631, 408] width 963 height 374
click at [456, 341] on div "Mortgage Details Borrower Name next century properties llc Transaction Date 12/…" at bounding box center [631, 408] width 963 height 374
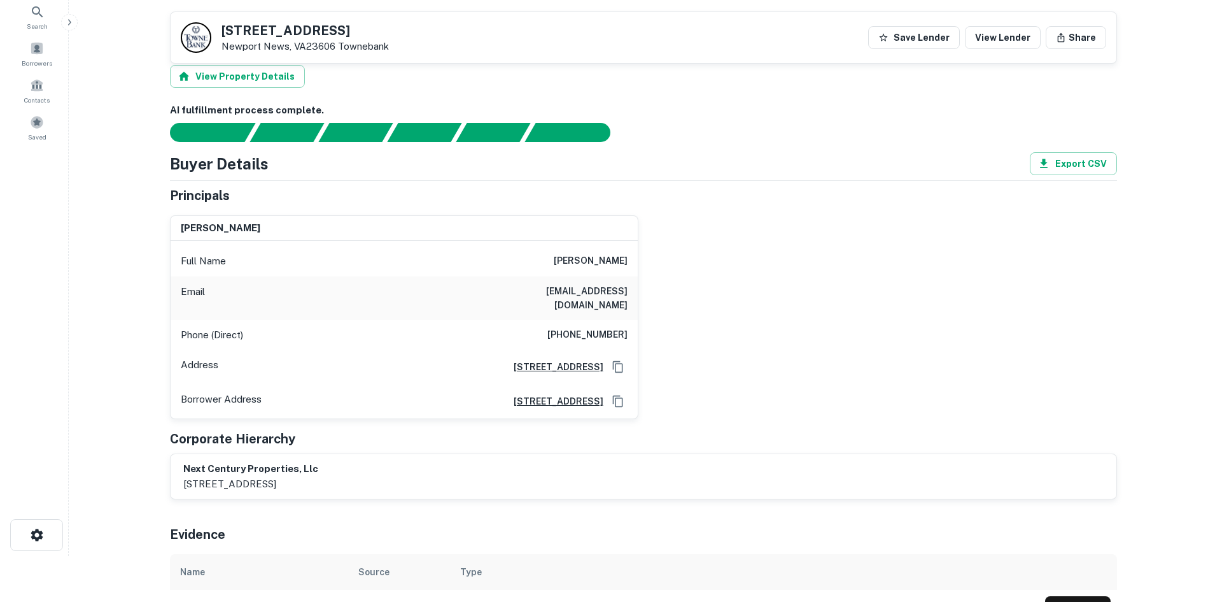
scroll to position [0, 0]
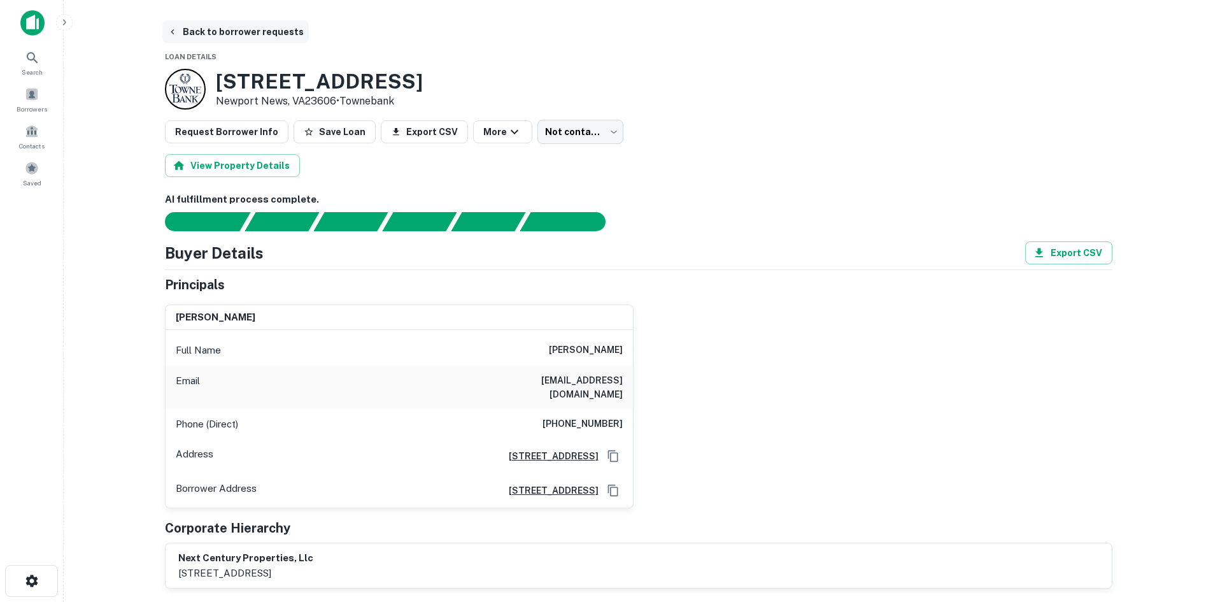
click at [248, 25] on button "Back to borrower requests" at bounding box center [235, 31] width 146 height 23
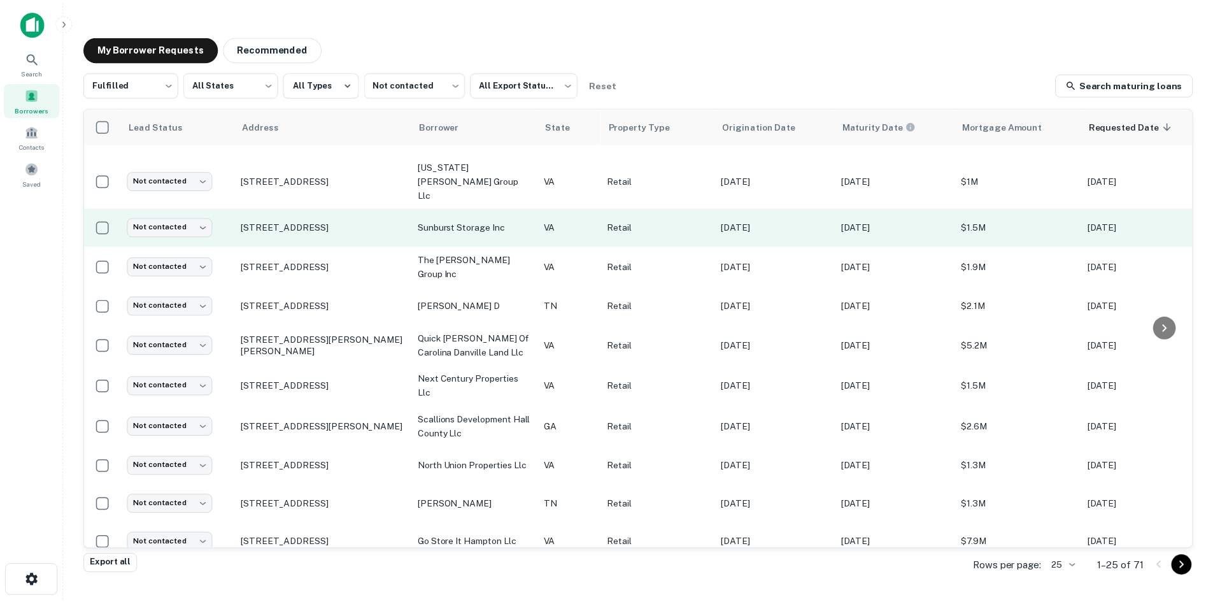
scroll to position [578, 0]
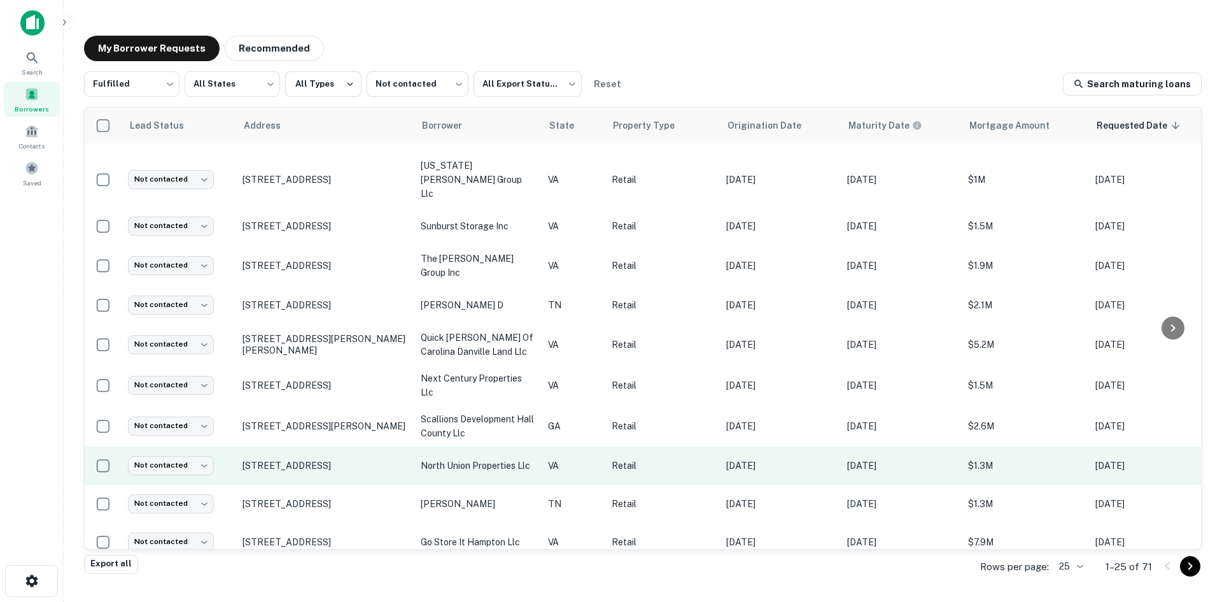
click at [327, 456] on td "[STREET_ADDRESS]" at bounding box center [325, 465] width 178 height 38
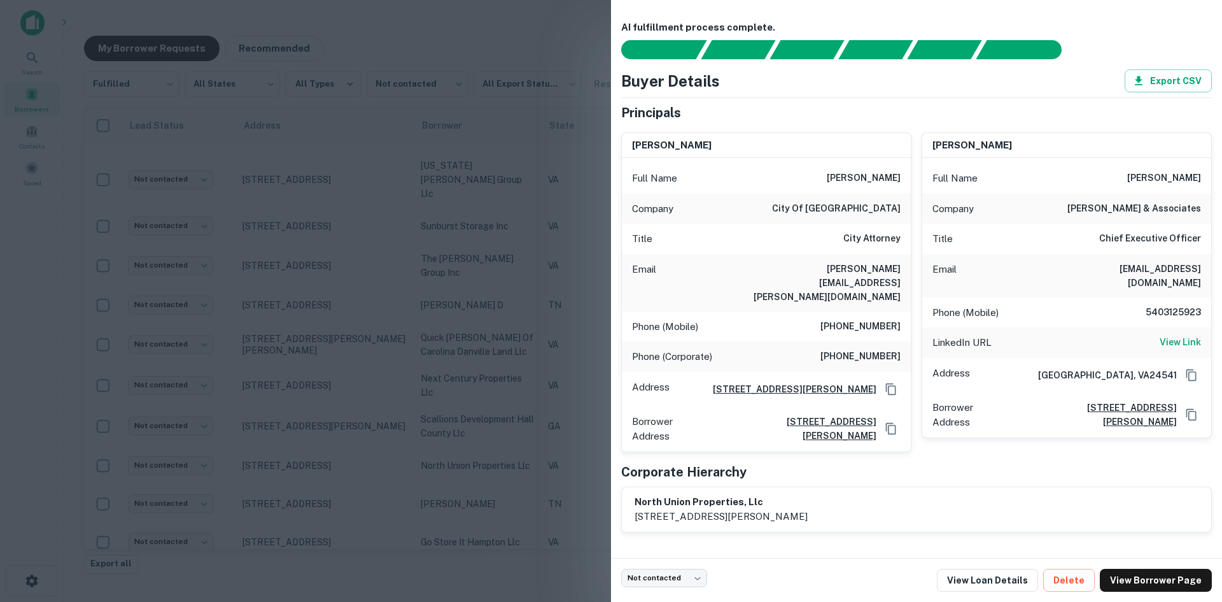
click at [325, 454] on div at bounding box center [611, 301] width 1222 height 602
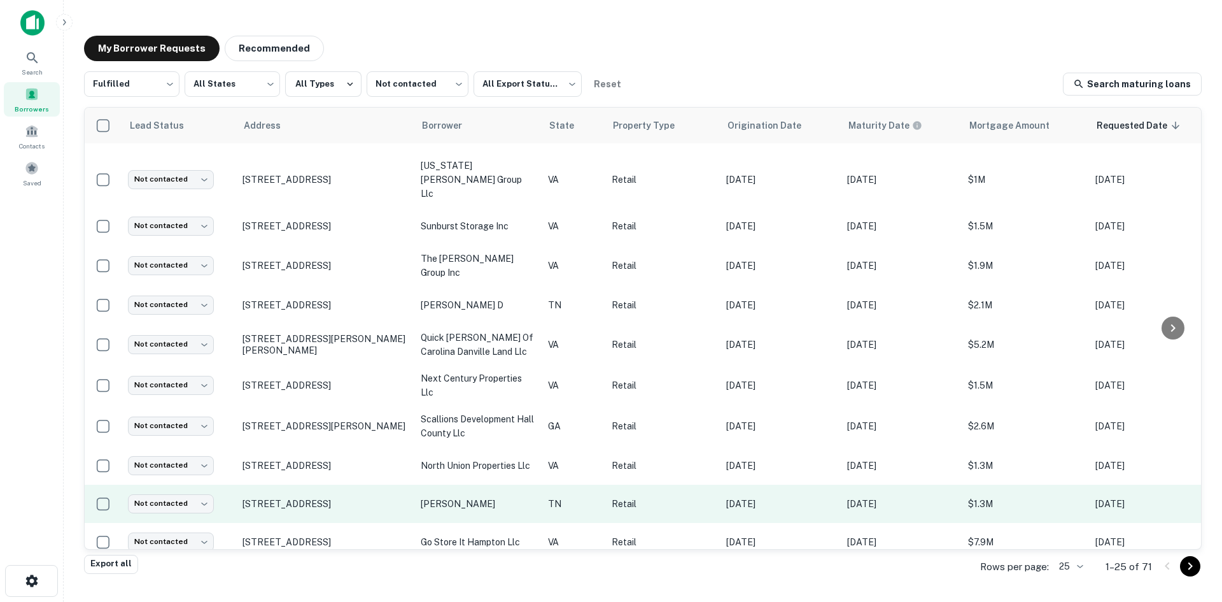
click at [320, 495] on td "[STREET_ADDRESS]" at bounding box center [325, 503] width 178 height 38
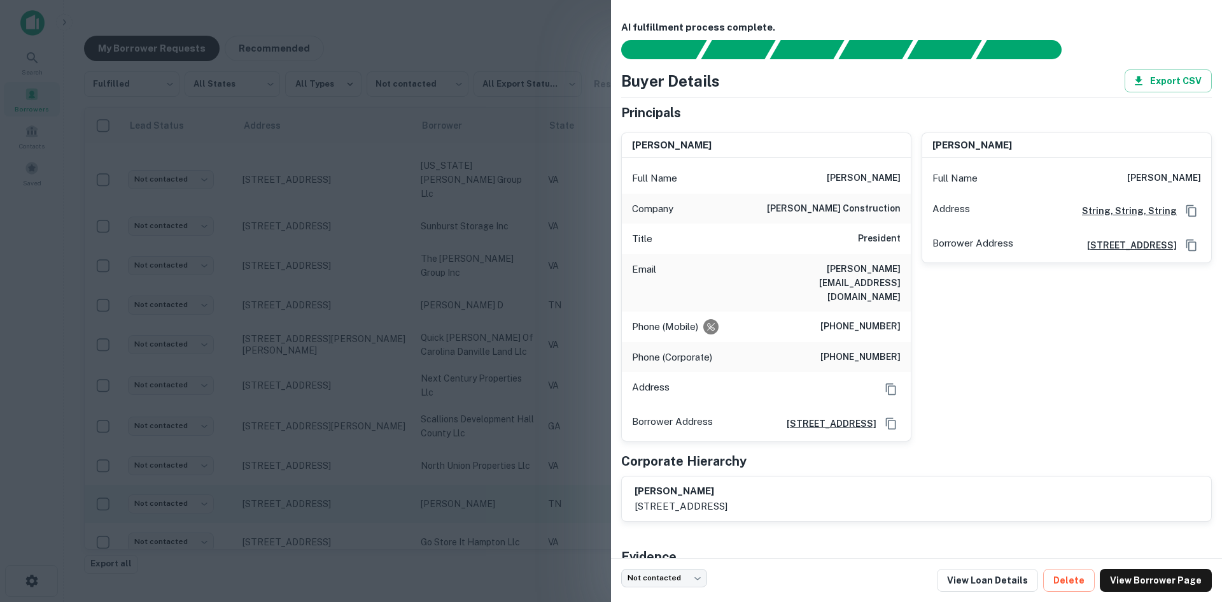
click at [320, 495] on div at bounding box center [611, 301] width 1222 height 602
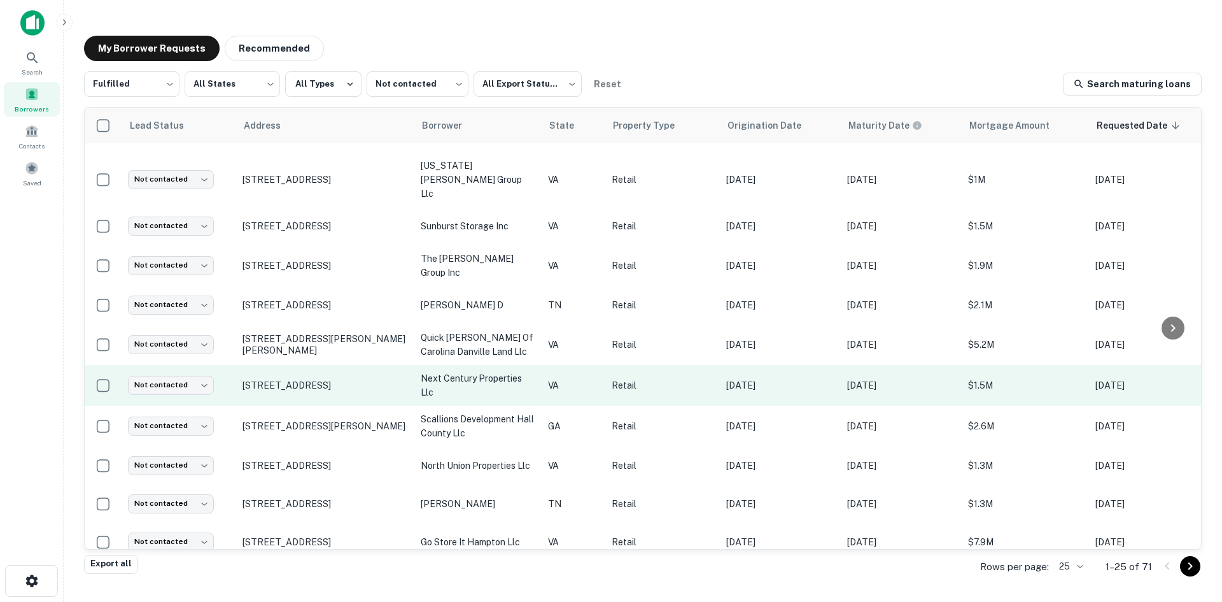
click at [312, 377] on td "[STREET_ADDRESS]" at bounding box center [325, 385] width 178 height 41
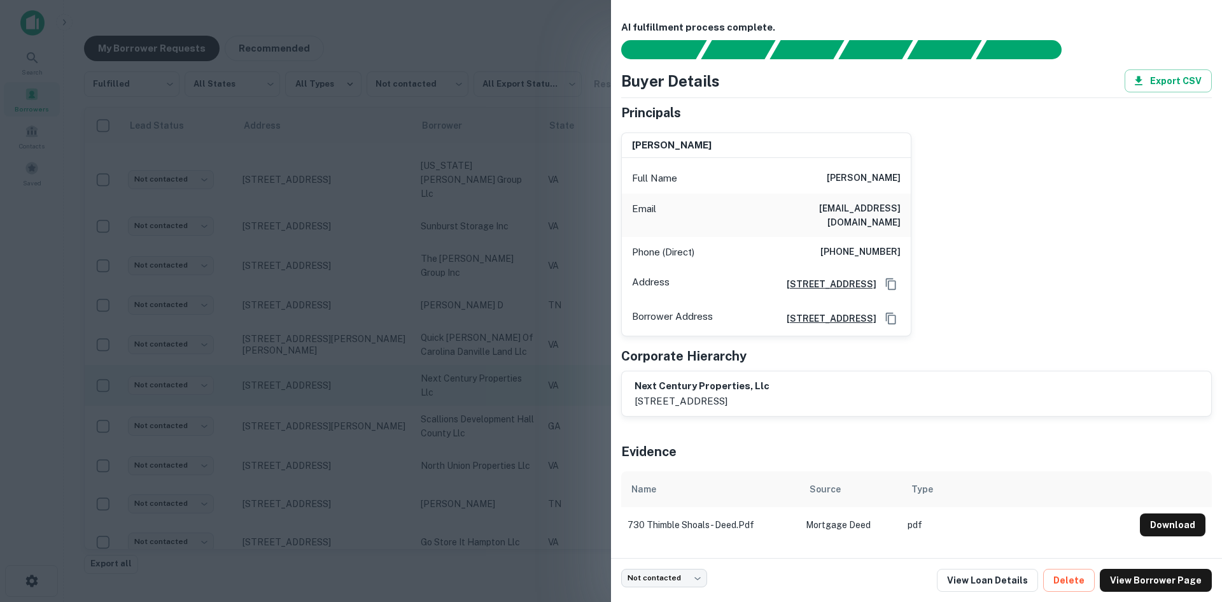
click at [312, 377] on div at bounding box center [611, 301] width 1222 height 602
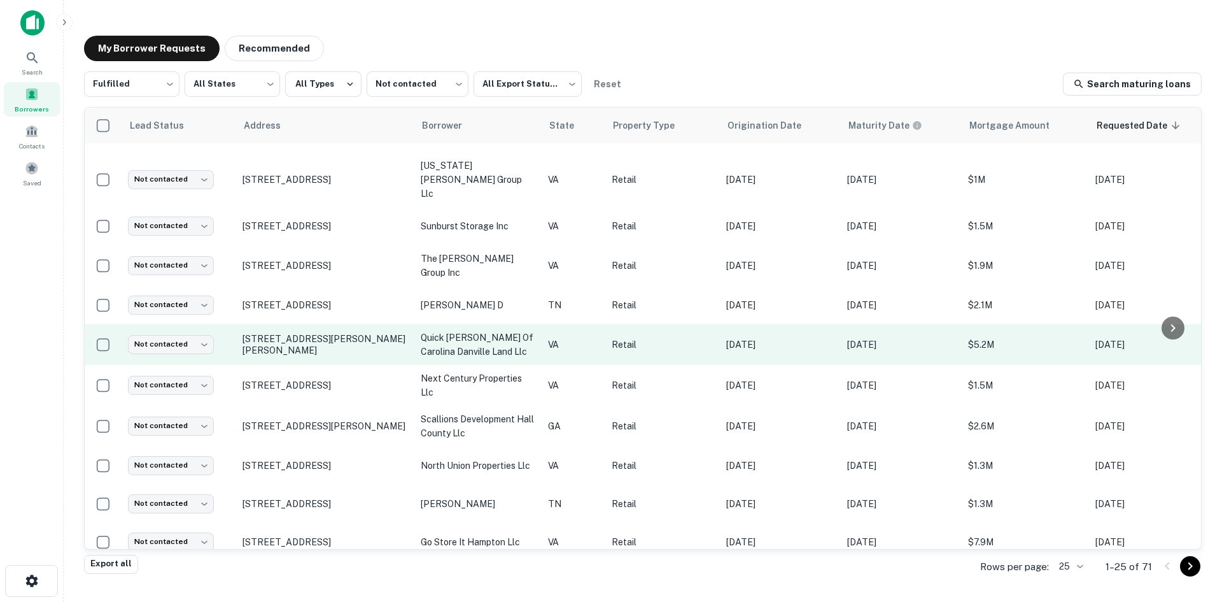
click at [311, 336] on td "[STREET_ADDRESS][PERSON_NAME][PERSON_NAME]" at bounding box center [325, 344] width 178 height 41
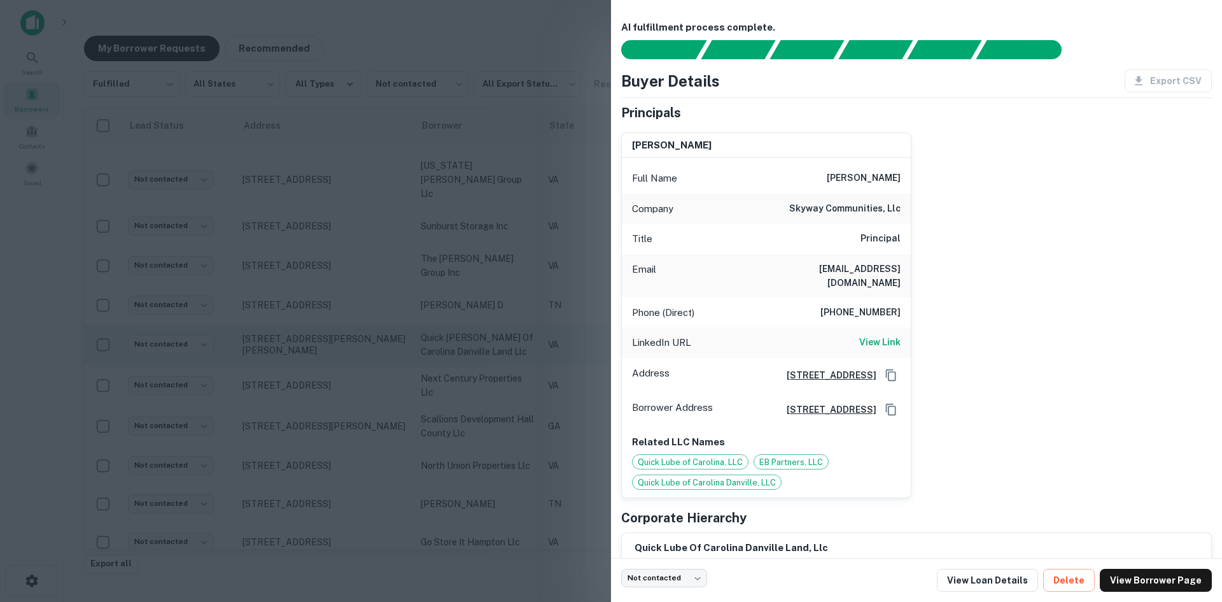
click at [311, 336] on div at bounding box center [611, 301] width 1222 height 602
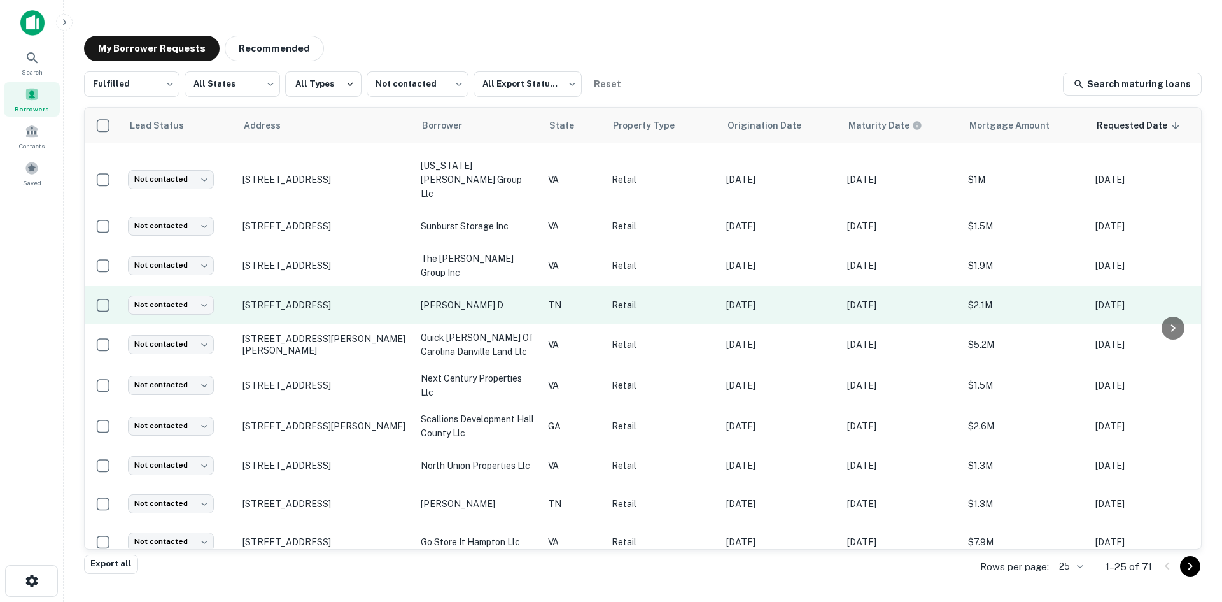
click at [314, 299] on td "1610 Jaram Rd Morristown, TN37814" at bounding box center [325, 305] width 178 height 38
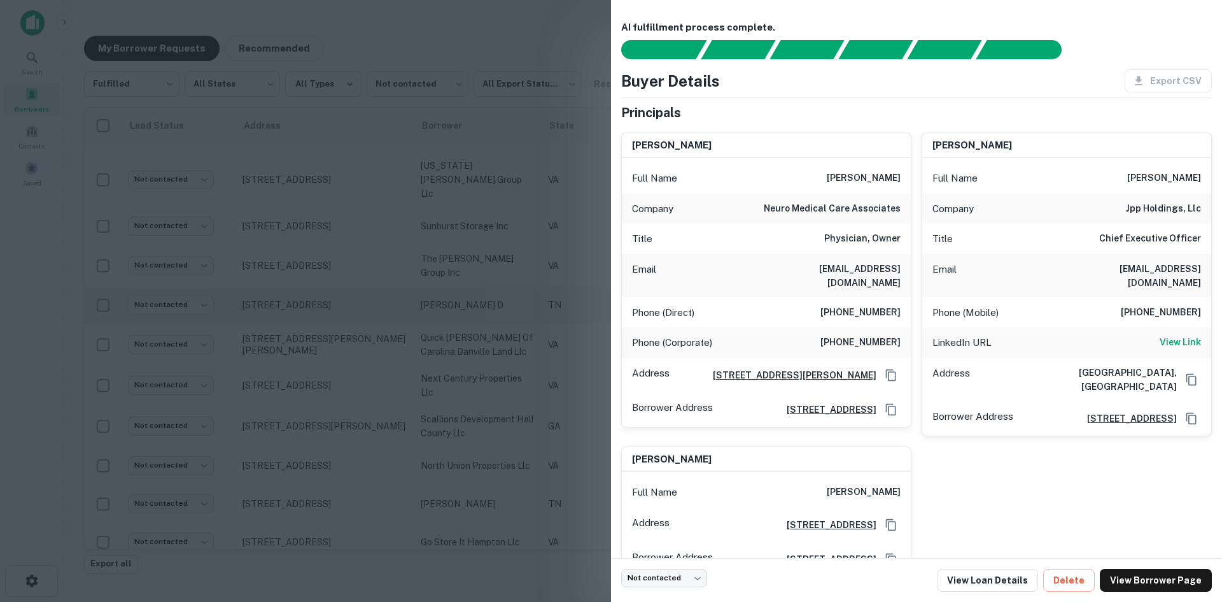
click at [314, 299] on div at bounding box center [611, 301] width 1222 height 602
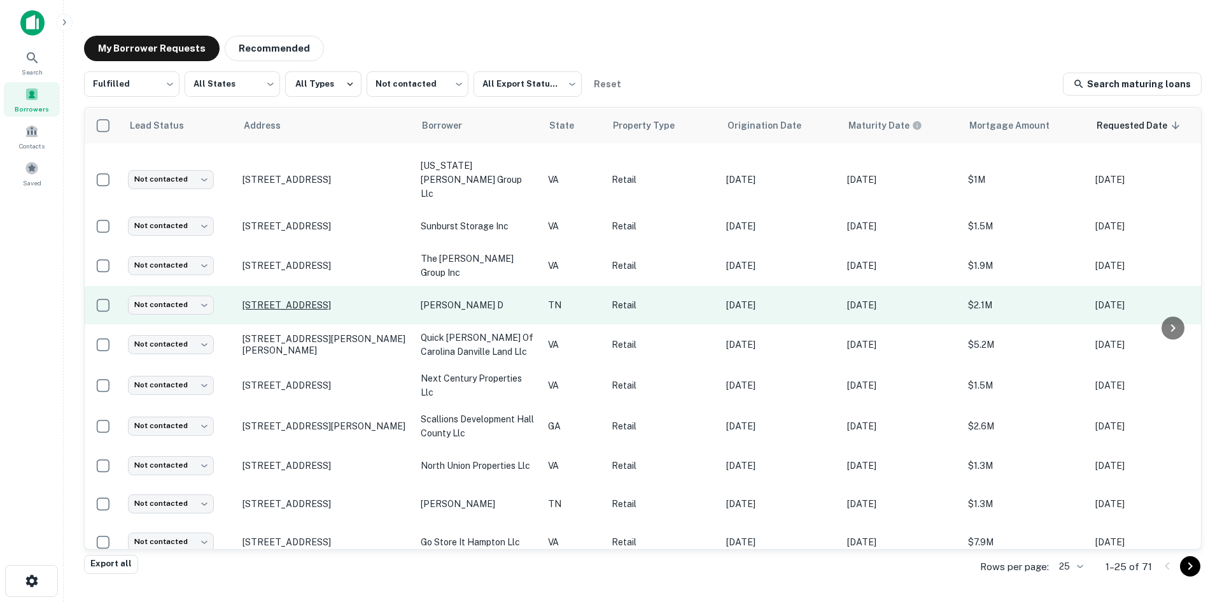
click at [311, 299] on p "1610 Jaram Rd Morristown, TN37814" at bounding box center [326, 304] width 166 height 11
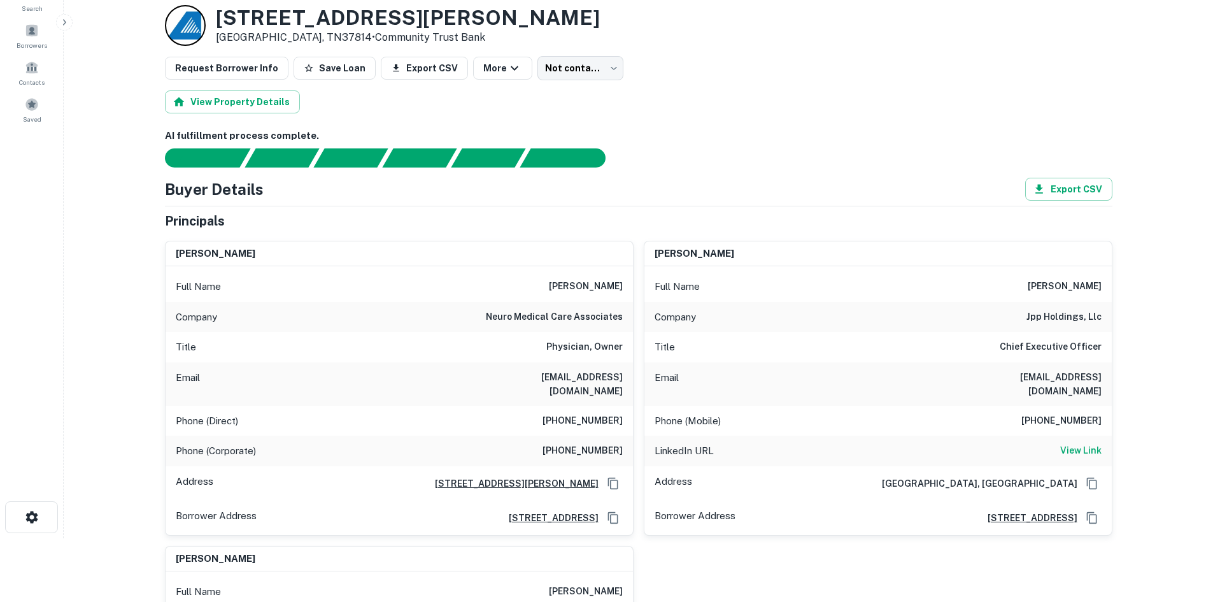
scroll to position [127, 0]
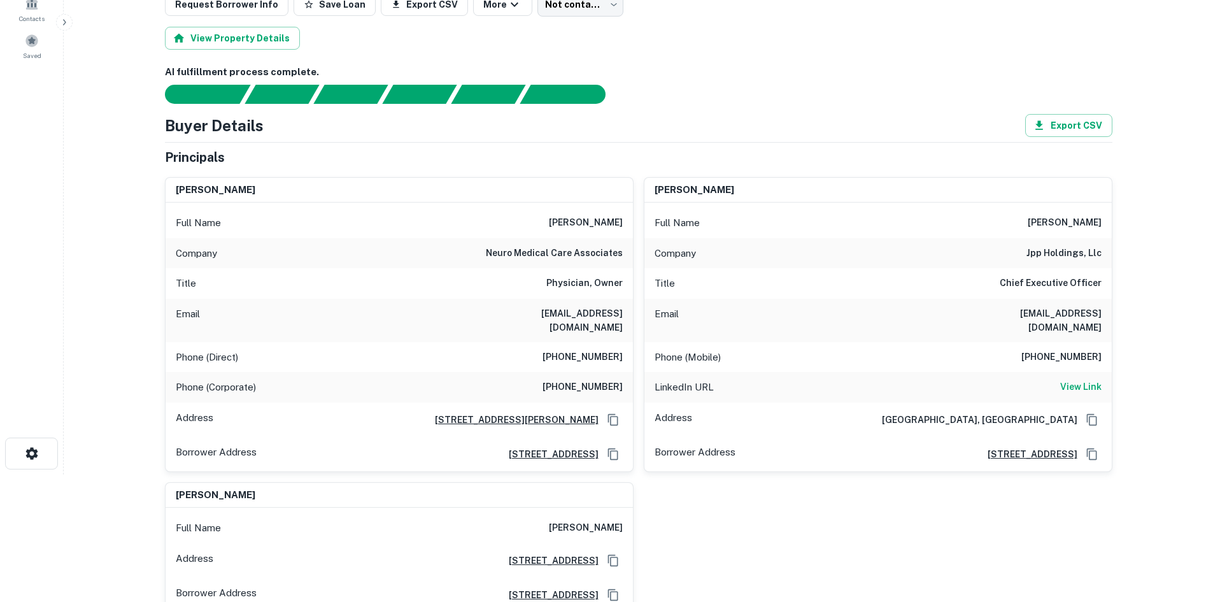
click at [594, 349] on h6 "(607) 729-1521" at bounding box center [582, 356] width 80 height 15
click at [591, 342] on div "Phone (Direct) (607) 729-1521" at bounding box center [399, 357] width 467 height 31
click at [591, 349] on h6 "(607) 729-1521" at bounding box center [582, 356] width 80 height 15
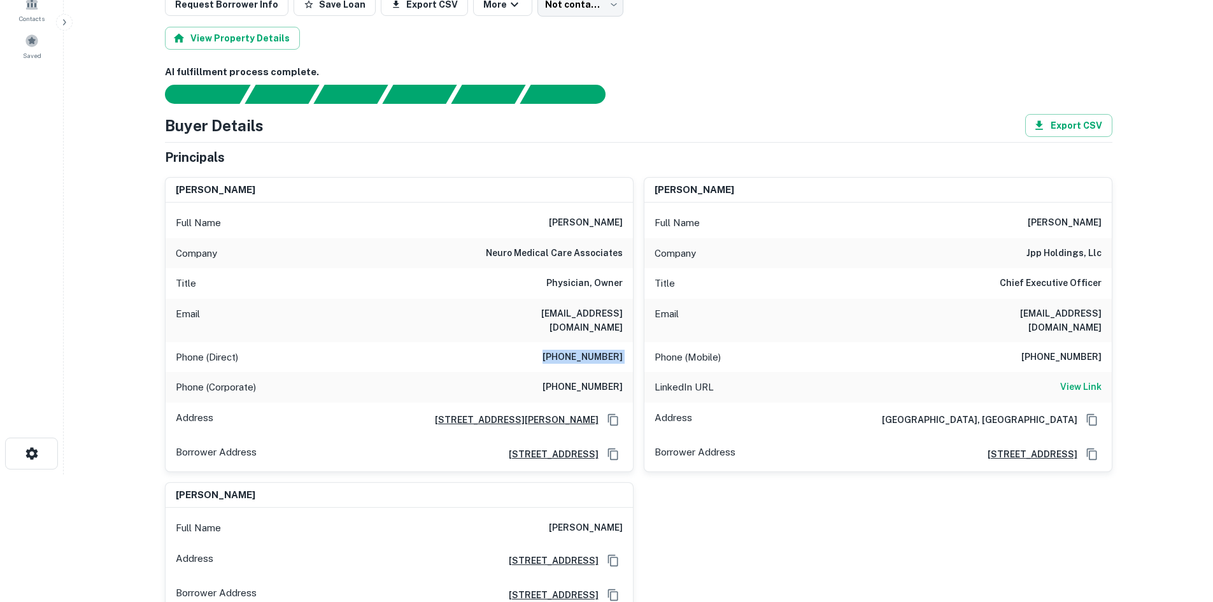
click at [591, 349] on h6 "(607) 729-1521" at bounding box center [582, 356] width 80 height 15
copy h6 "(607) 729-1521"
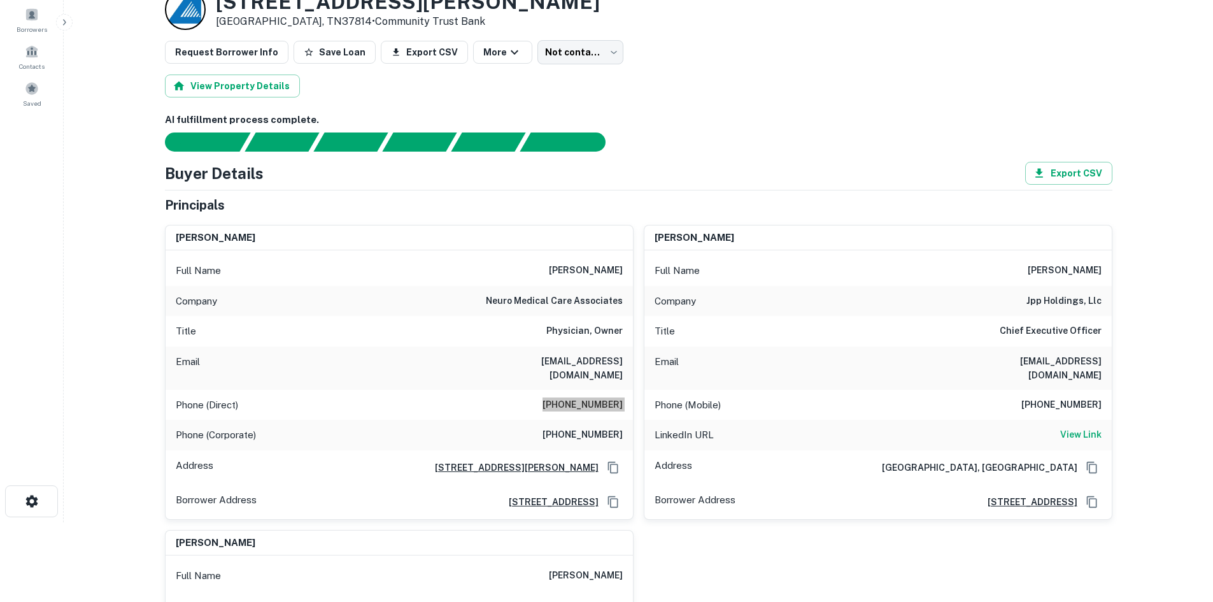
scroll to position [0, 0]
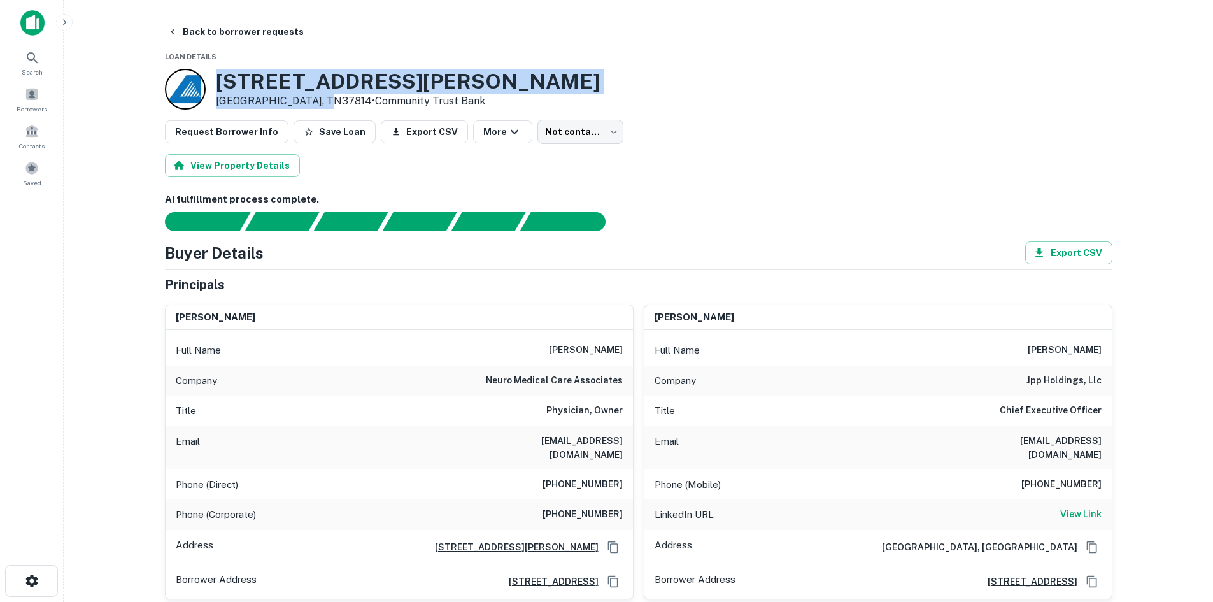
drag, startPoint x: 209, startPoint y: 80, endPoint x: 320, endPoint y: 99, distance: 111.8
click at [320, 99] on div "1610 Jaram Rd Morristown, TN37814 • Community Trust Bank" at bounding box center [382, 89] width 435 height 41
copy div "1610 Jaram Rd Morristown, TN37814"
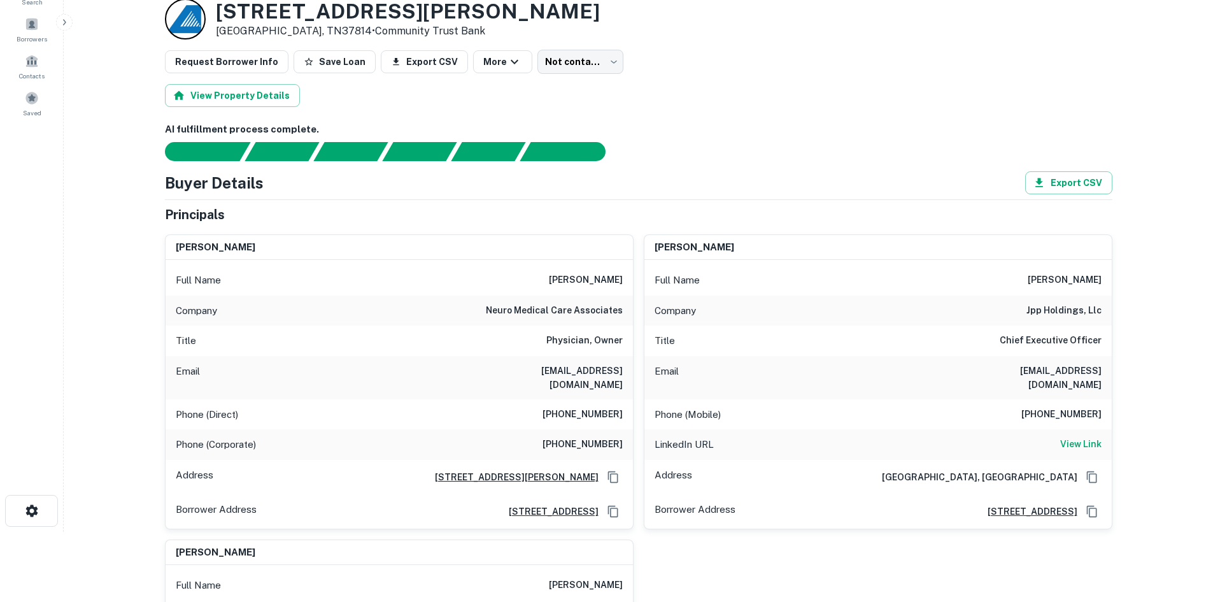
scroll to position [64, 0]
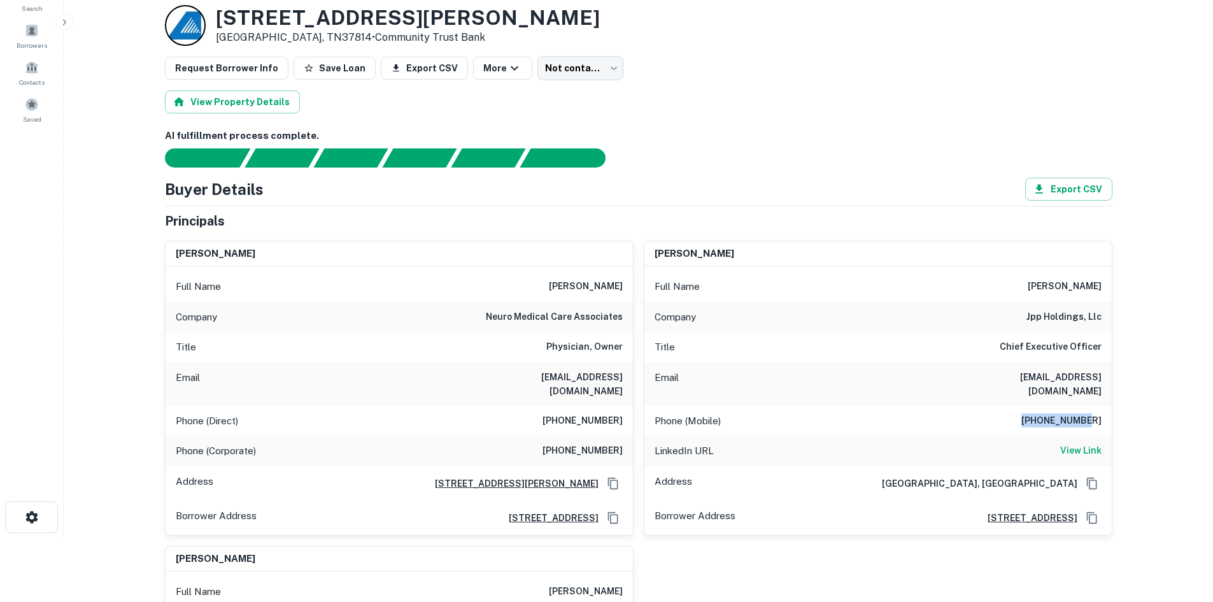
drag, startPoint x: 1029, startPoint y: 414, endPoint x: 1127, endPoint y: 406, distance: 98.4
copy h6 "423-839-4192"
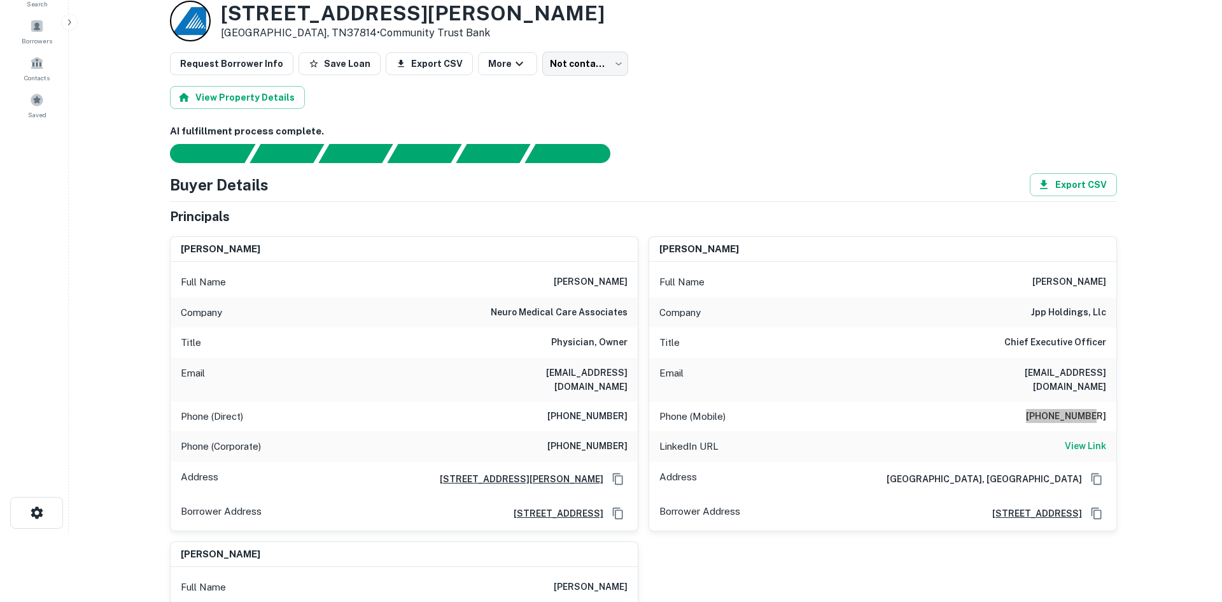
scroll to position [0, 0]
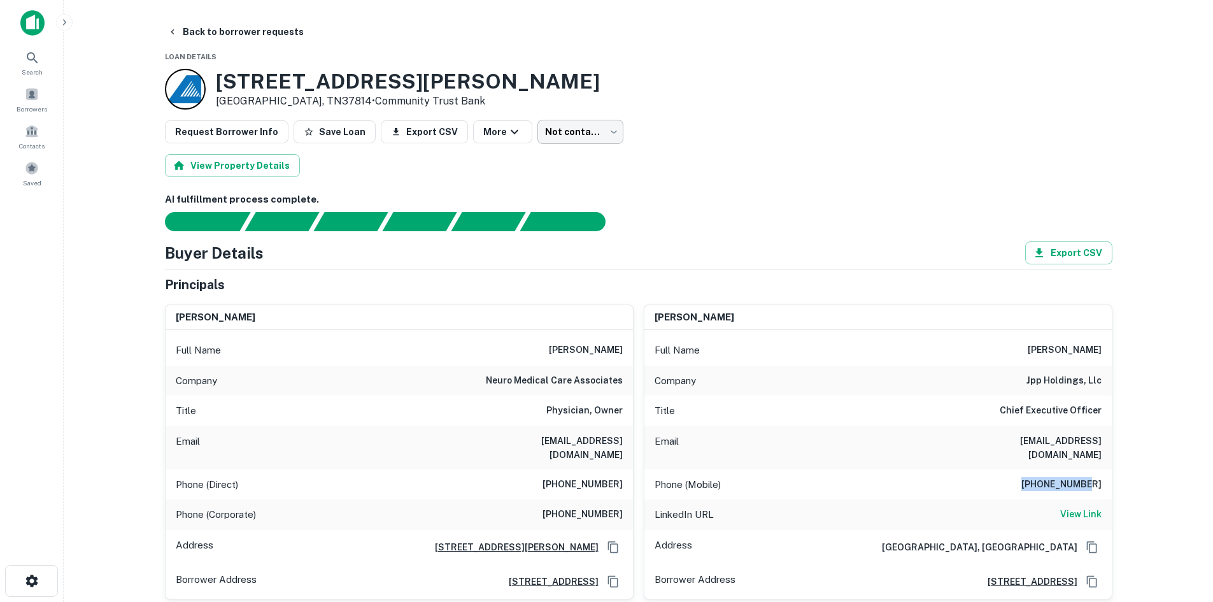
click at [556, 137] on body "Search Borrowers Contacts Saved Back to borrower requests Loan Details 1610 Jar…" at bounding box center [606, 301] width 1213 height 602
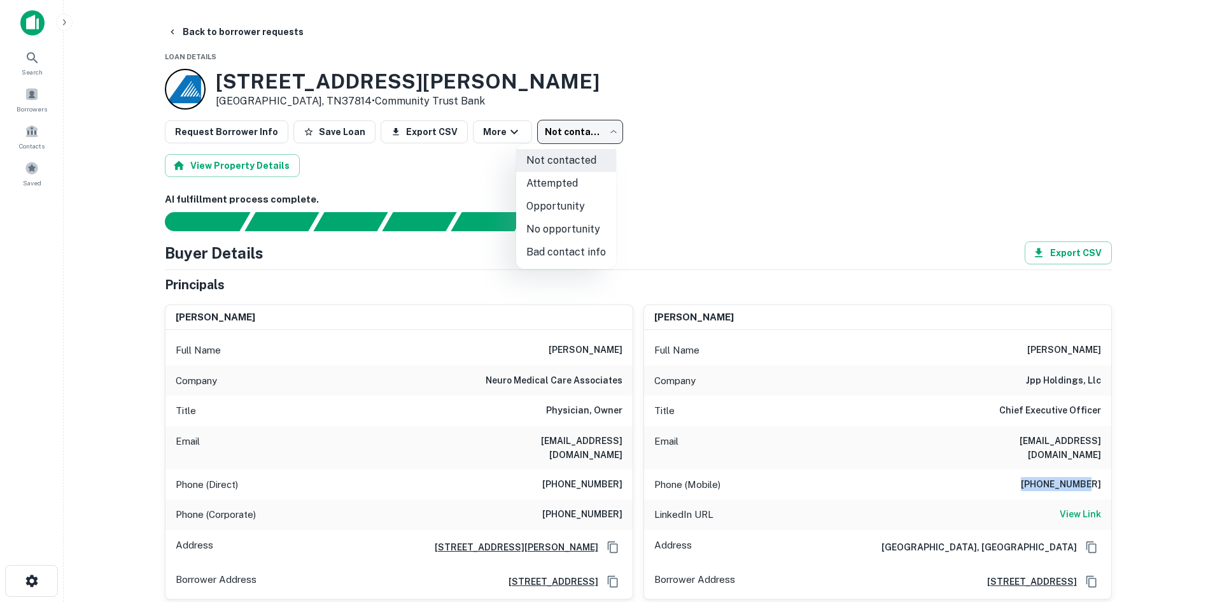
click at [561, 181] on li "Attempted" at bounding box center [566, 183] width 100 height 23
type input "*********"
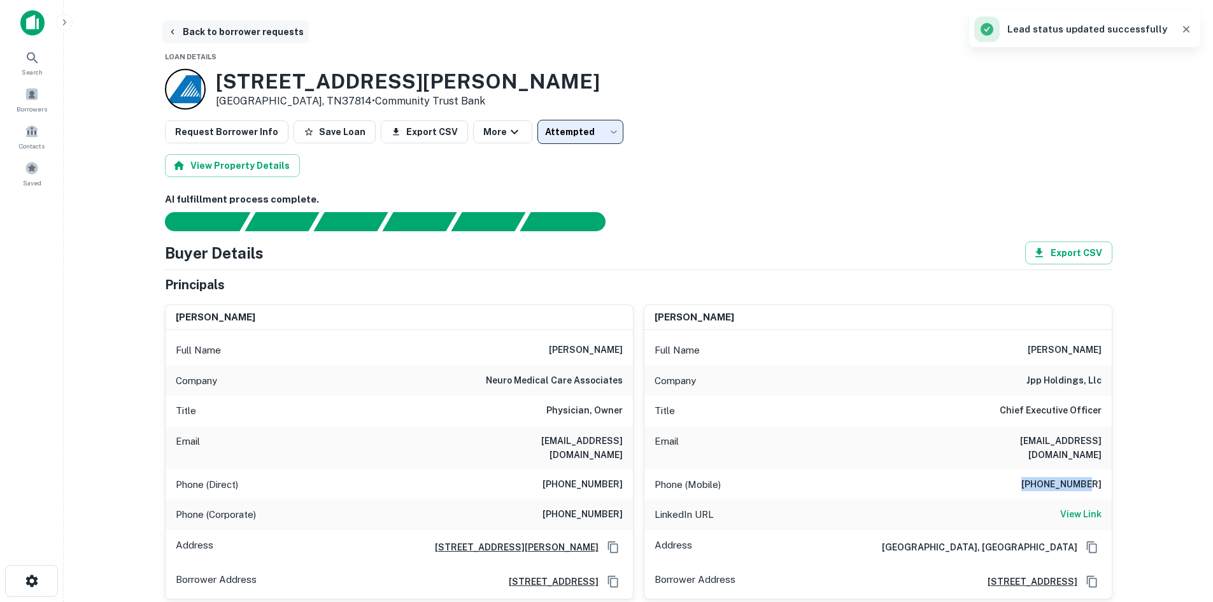
click at [246, 41] on button "Back to borrower requests" at bounding box center [235, 31] width 146 height 23
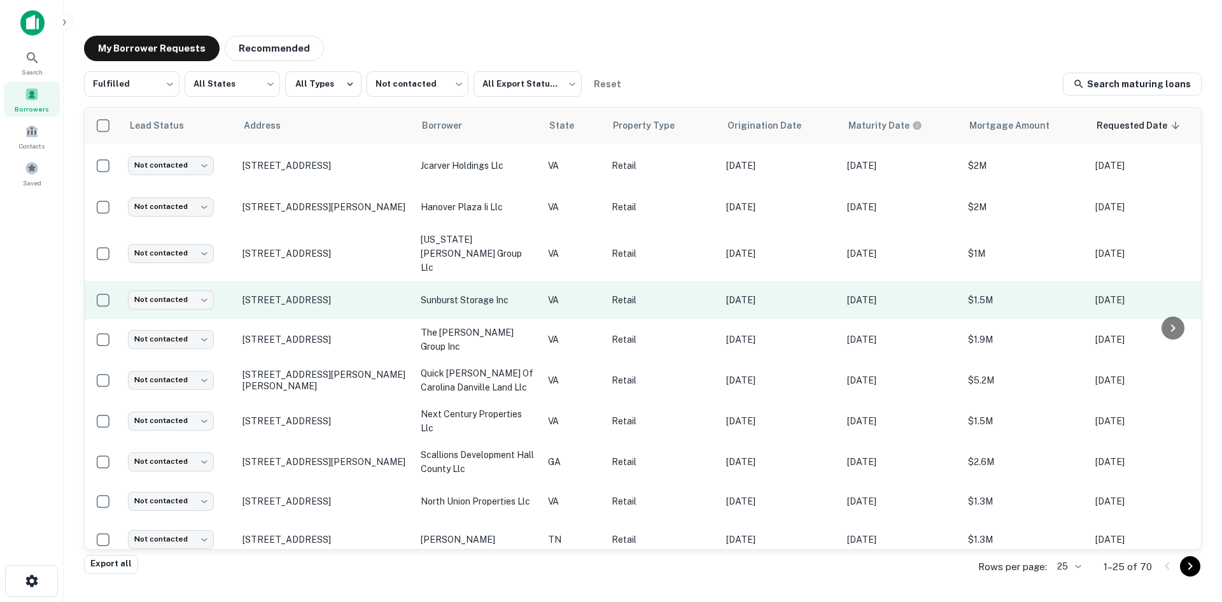
scroll to position [578, 0]
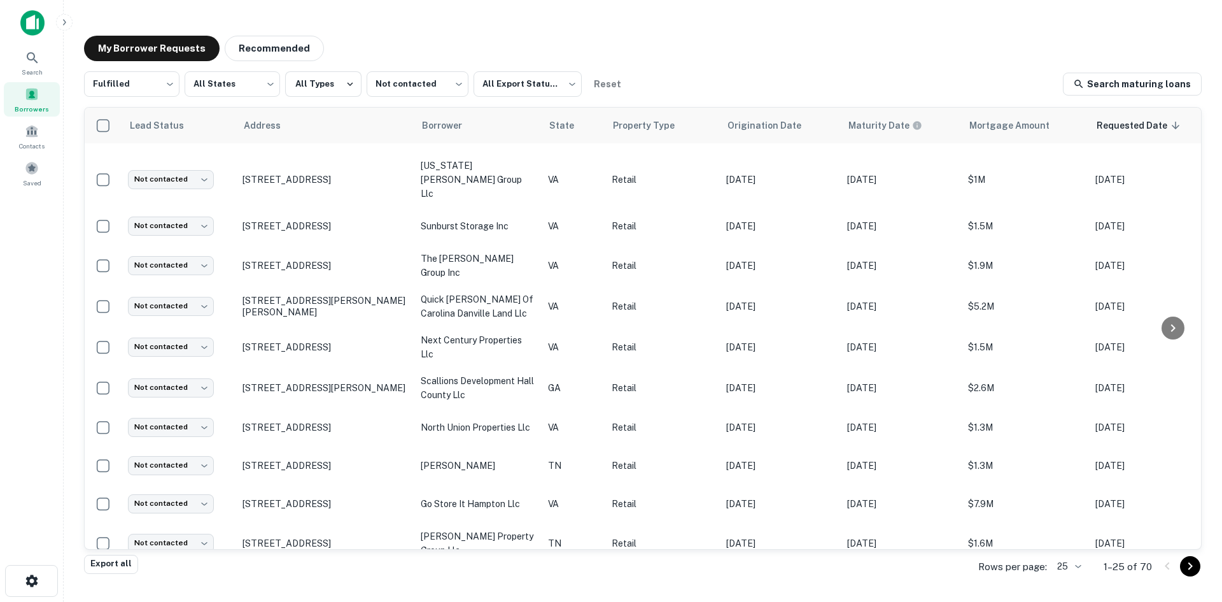
click at [1085, 568] on body "Search Borrowers Contacts Saved My Borrower Requests Recommended Fulfilled ****…" at bounding box center [611, 301] width 1222 height 602
click at [1068, 572] on li "1000" at bounding box center [1069, 574] width 43 height 23
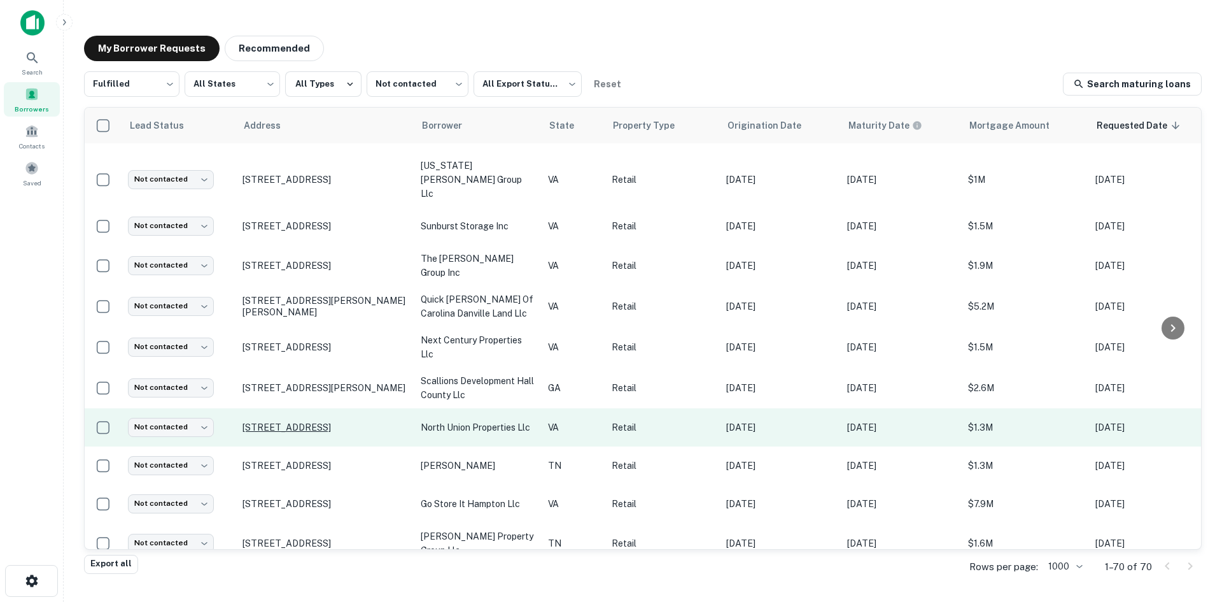
scroll to position [642, 0]
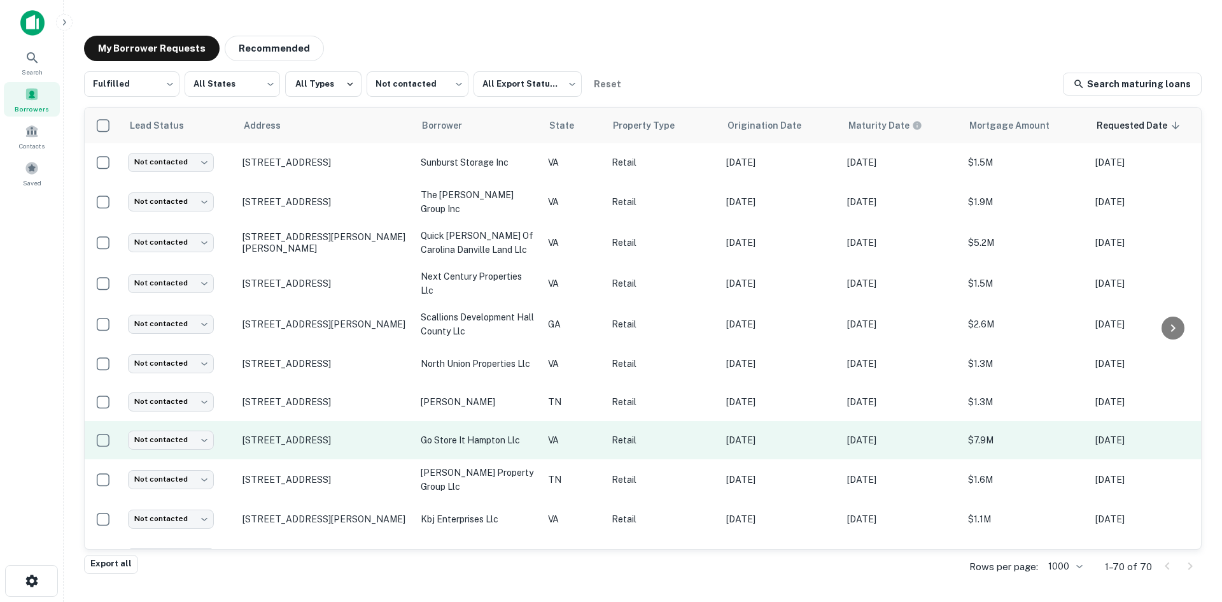
click at [320, 432] on td "[STREET_ADDRESS]" at bounding box center [325, 440] width 178 height 38
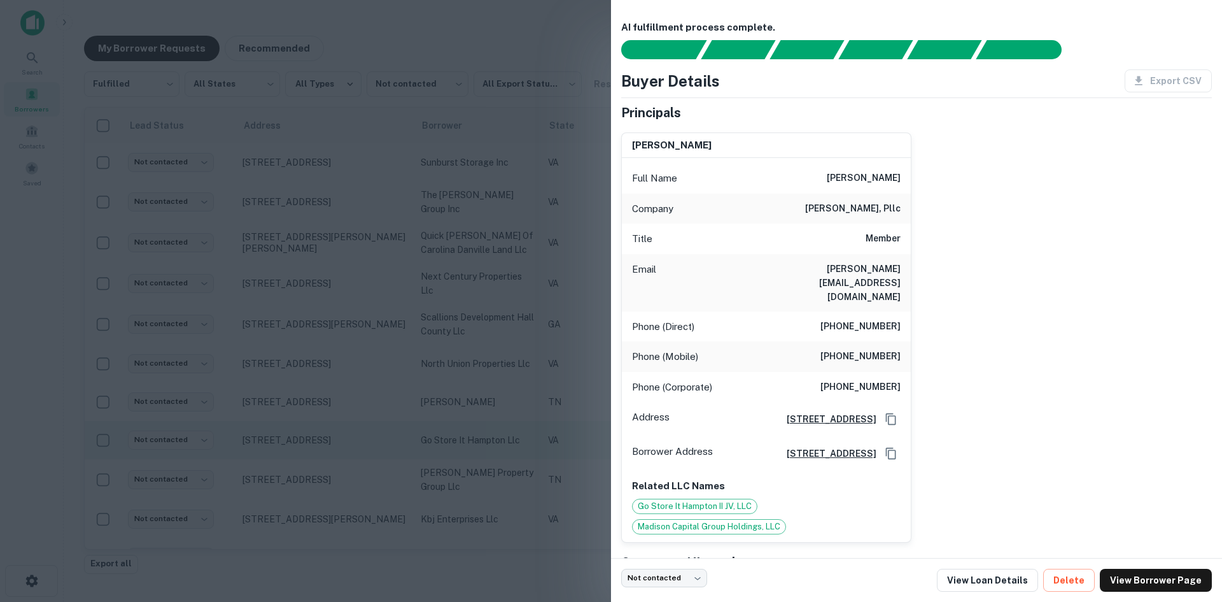
click at [320, 432] on div at bounding box center [611, 301] width 1222 height 602
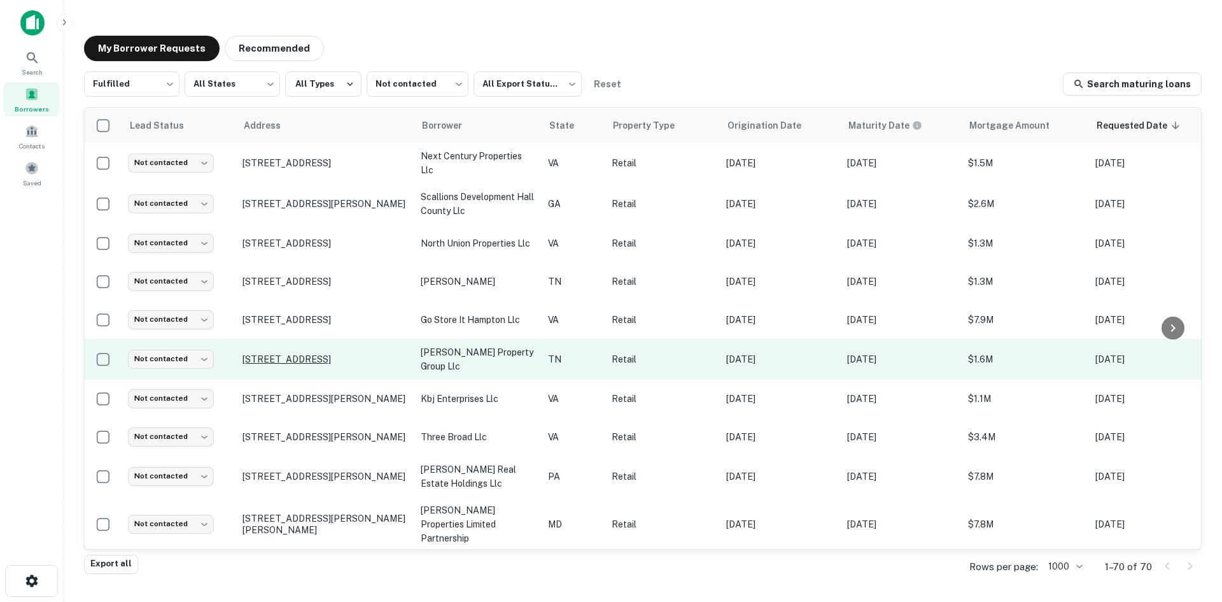
scroll to position [769, 0]
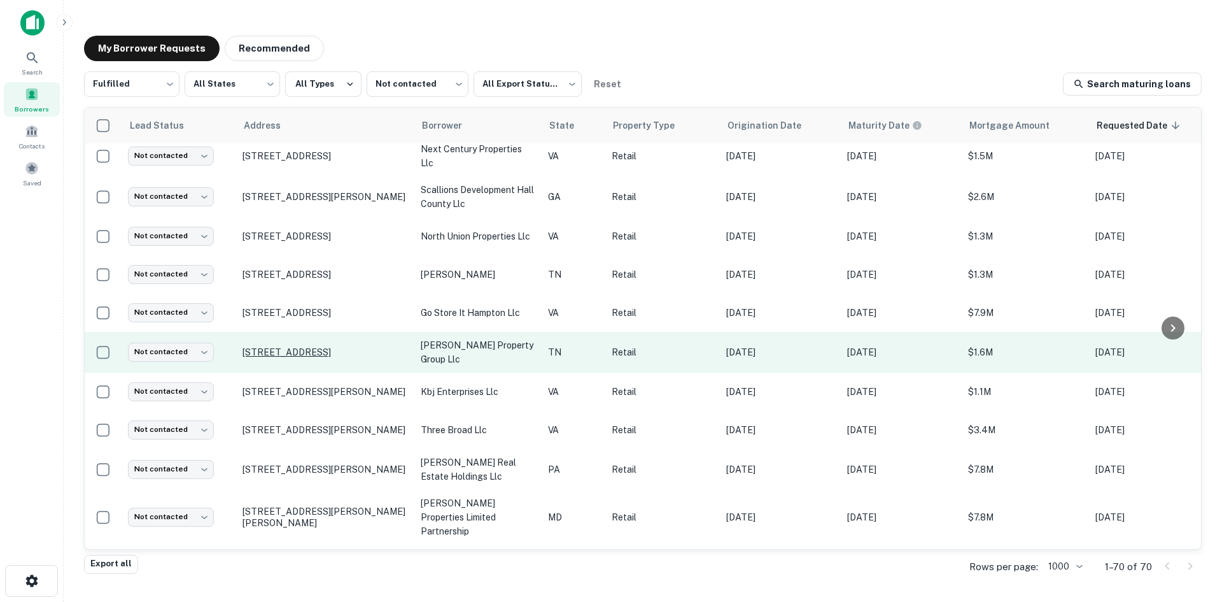
click at [320, 458] on td "[STREET_ADDRESS][PERSON_NAME]" at bounding box center [325, 469] width 178 height 41
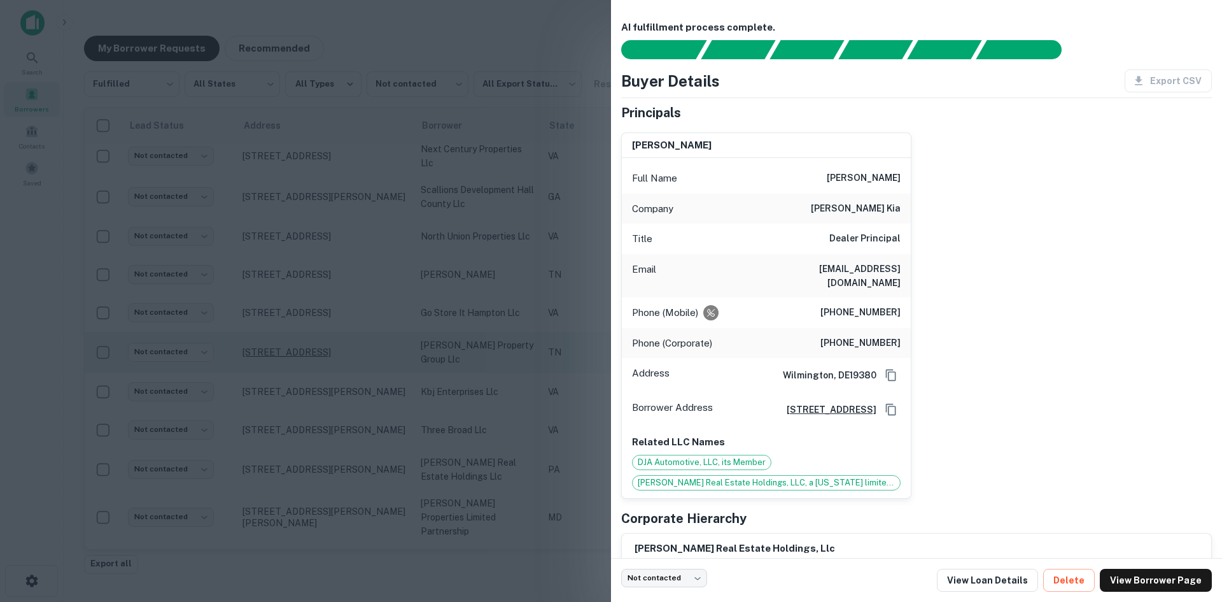
click at [320, 458] on div at bounding box center [611, 301] width 1222 height 602
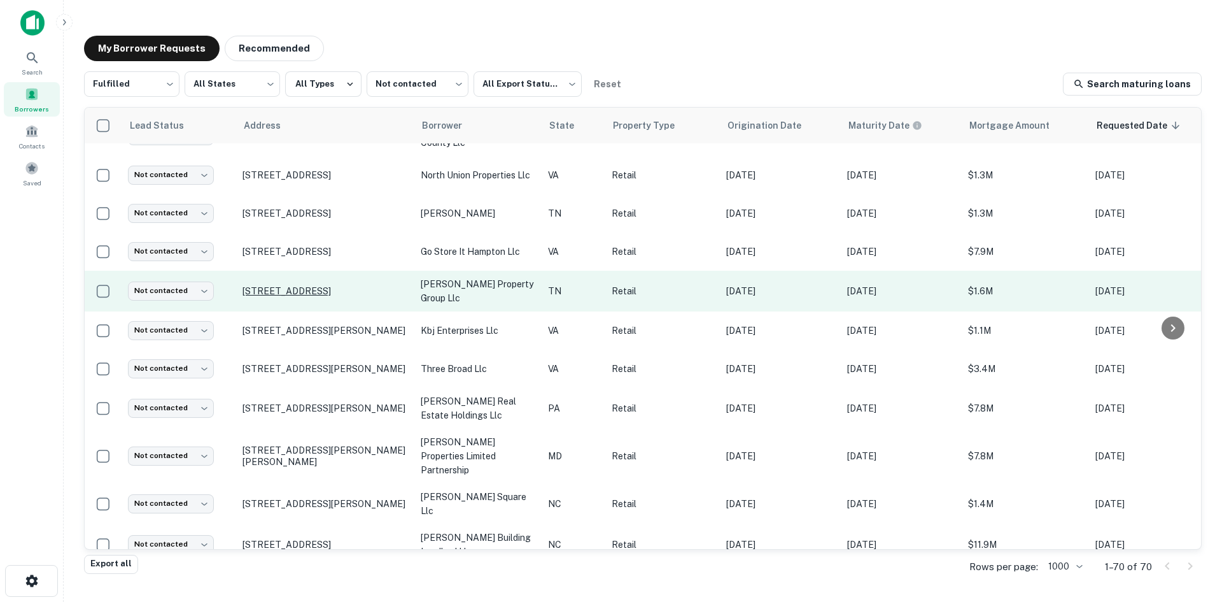
scroll to position [896, 0]
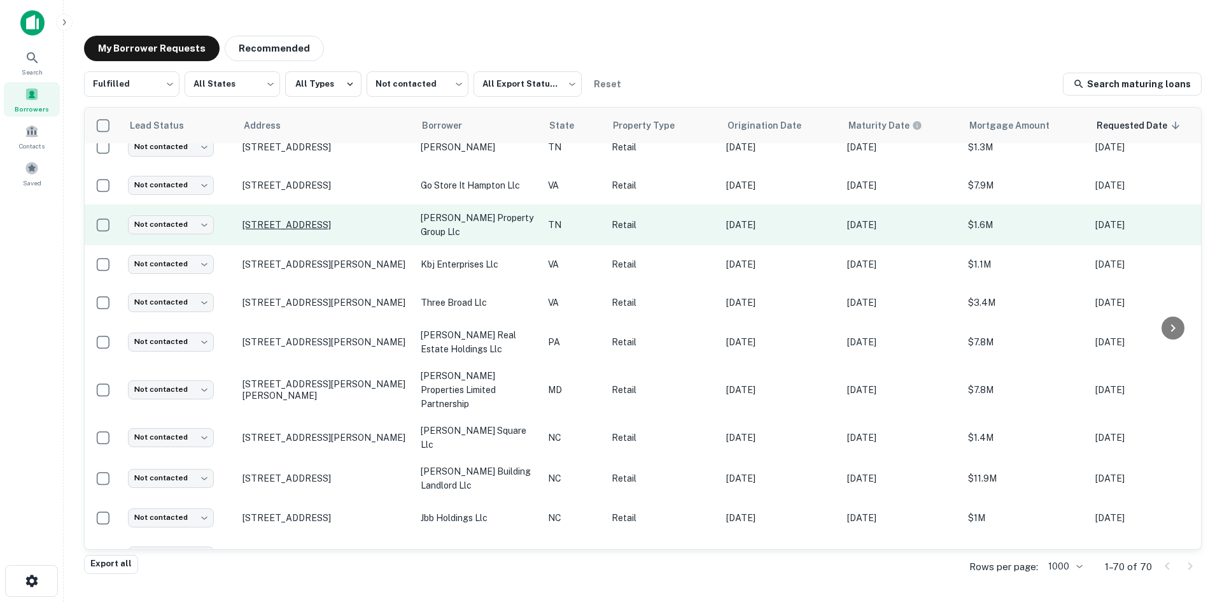
click at [320, 458] on td "[STREET_ADDRESS]" at bounding box center [325, 478] width 178 height 41
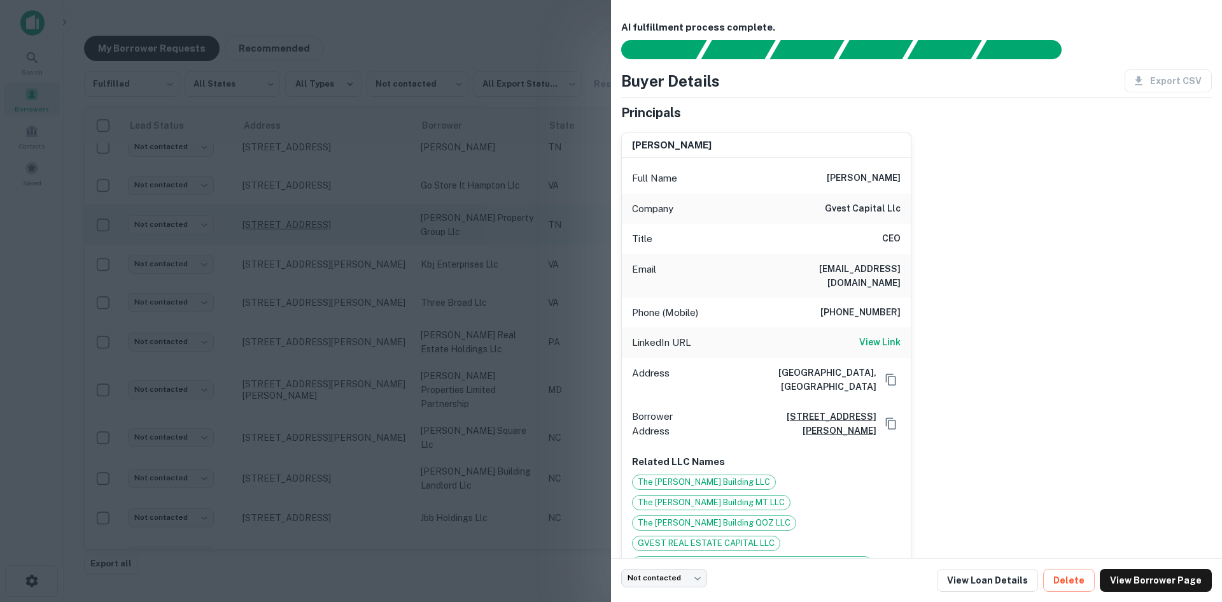
click at [320, 458] on div at bounding box center [611, 301] width 1222 height 602
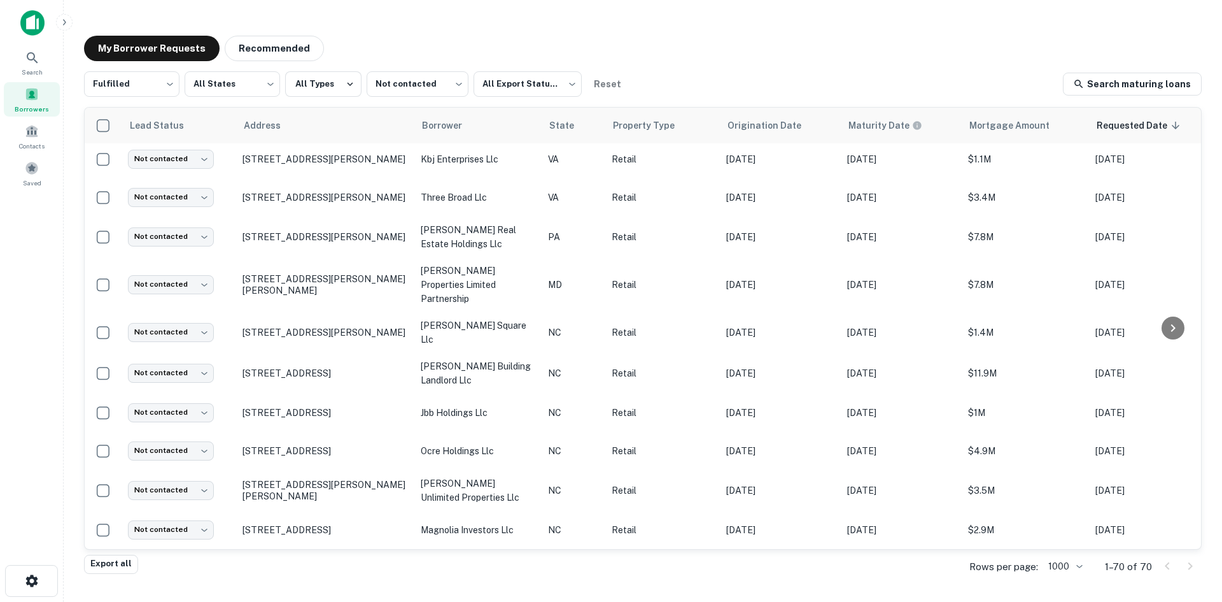
scroll to position [1024, 0]
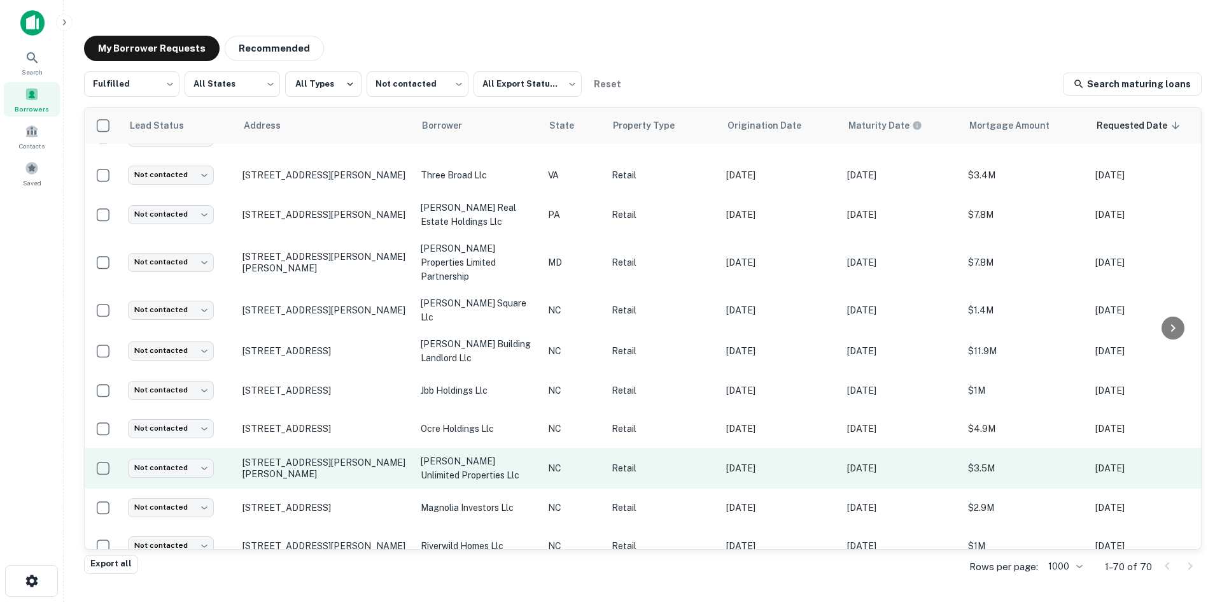
click at [320, 448] on td "[STREET_ADDRESS][PERSON_NAME][PERSON_NAME]" at bounding box center [325, 468] width 178 height 41
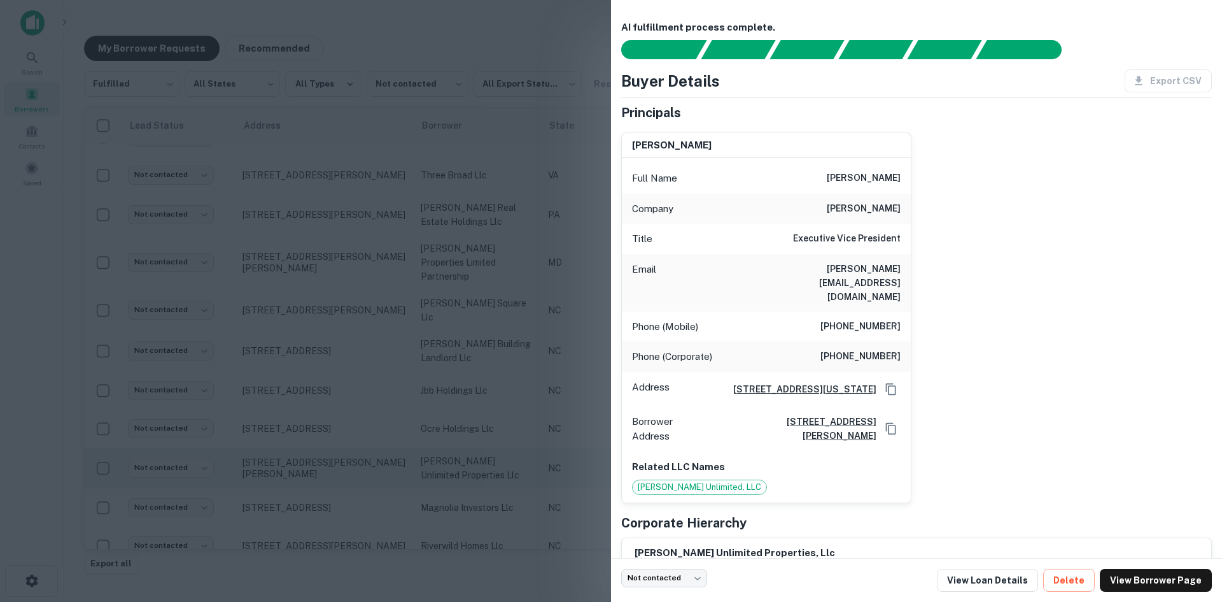
click at [320, 447] on div at bounding box center [611, 301] width 1222 height 602
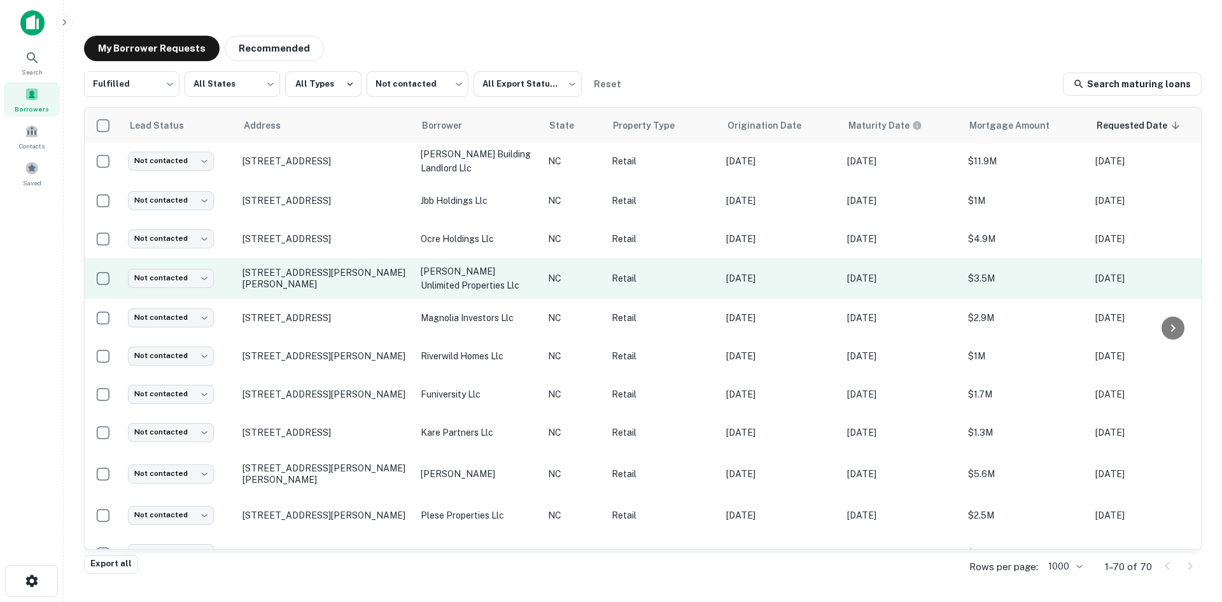
scroll to position [1215, 0]
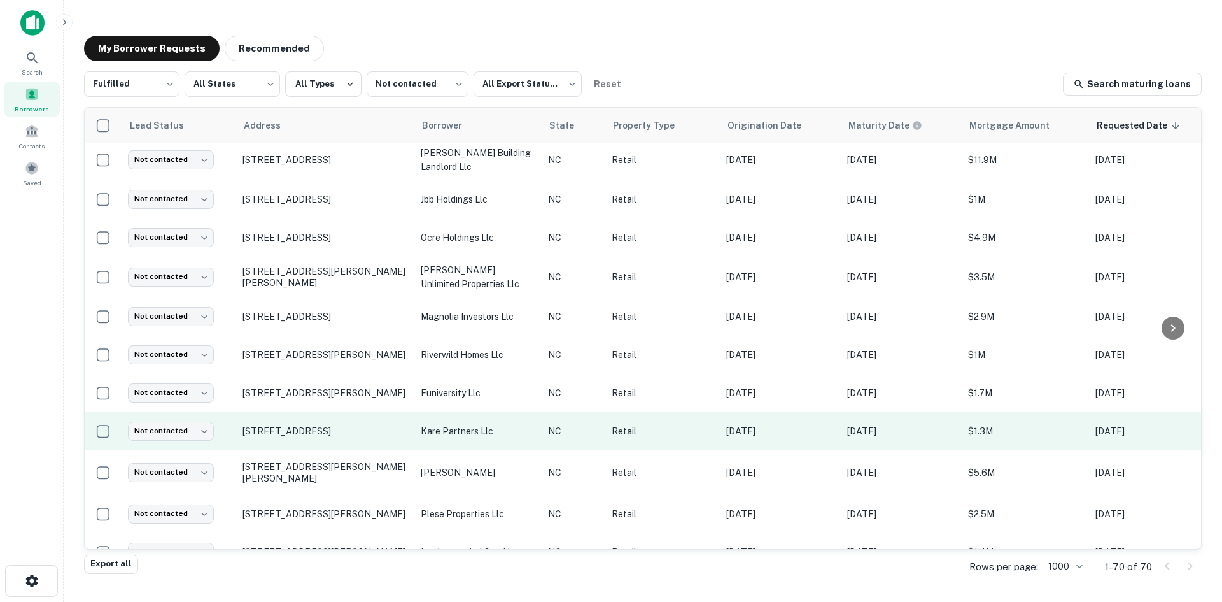
click at [320, 413] on td "[STREET_ADDRESS]" at bounding box center [325, 431] width 178 height 38
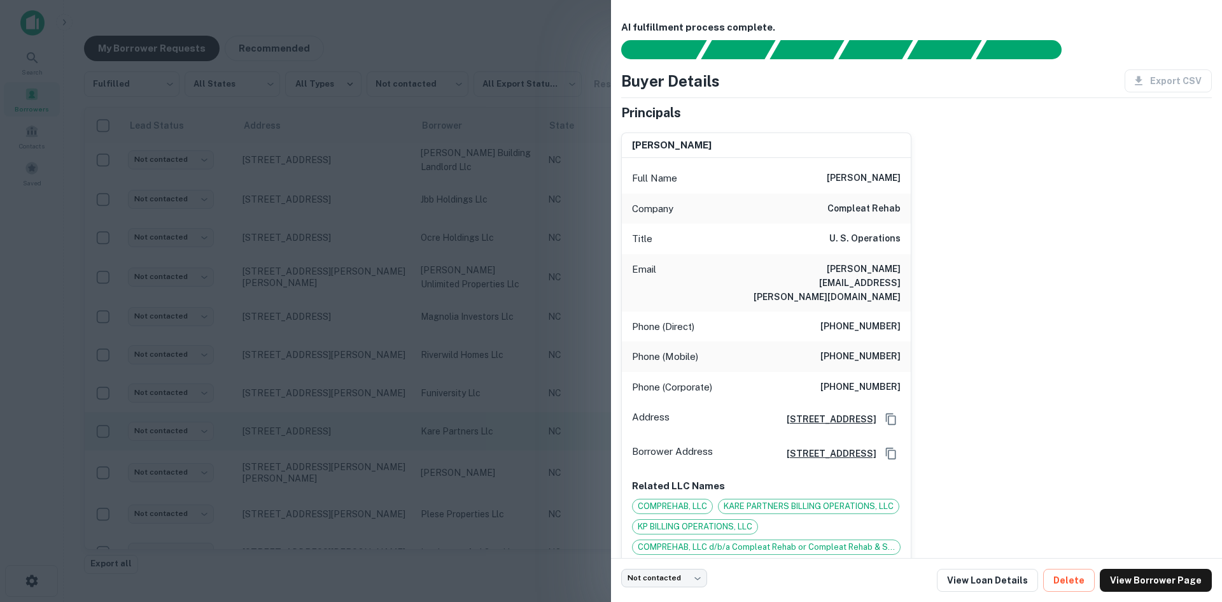
click at [320, 413] on div at bounding box center [611, 301] width 1222 height 602
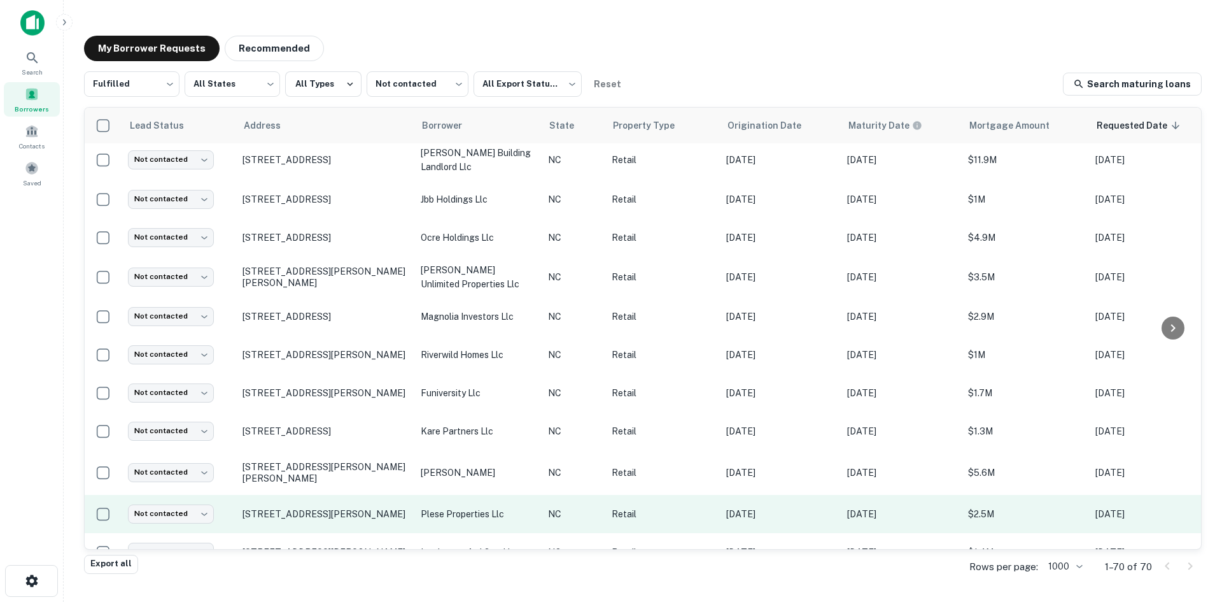
click at [327, 495] on td "[STREET_ADDRESS][PERSON_NAME]" at bounding box center [325, 514] width 178 height 38
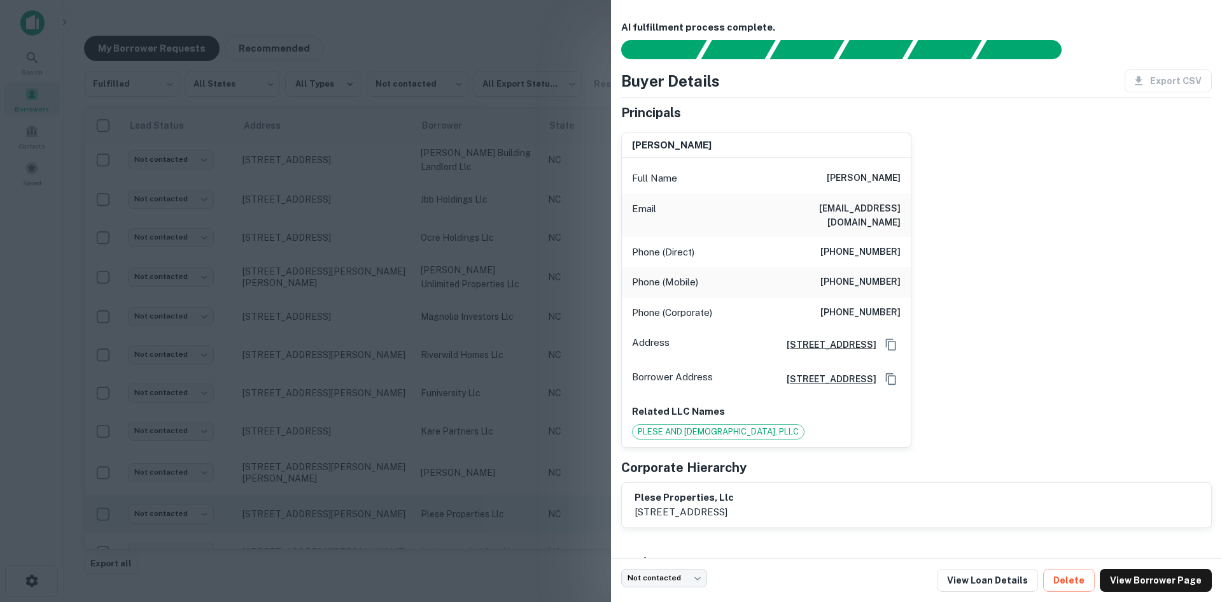
click at [327, 490] on div at bounding box center [611, 301] width 1222 height 602
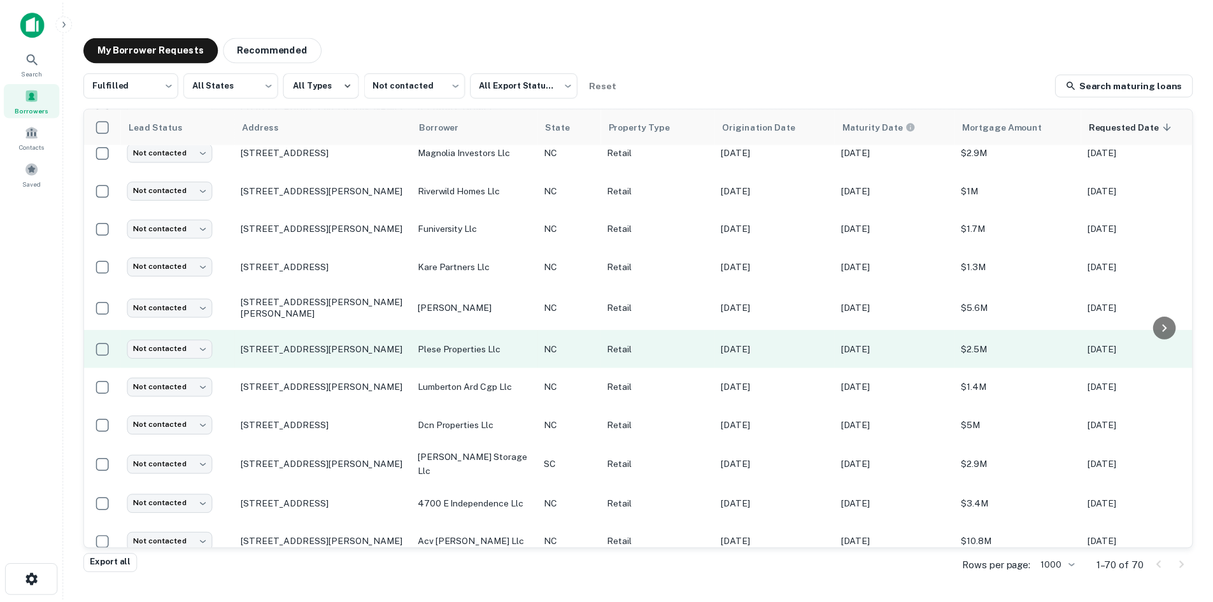
scroll to position [1406, 0]
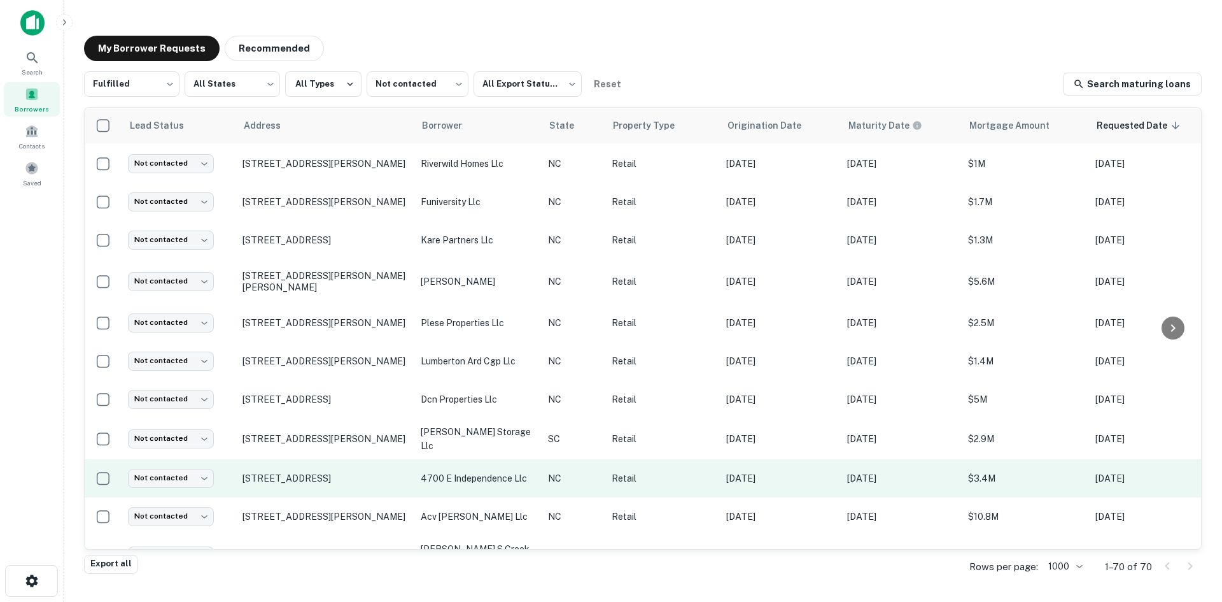
click at [322, 459] on td "4700 E Independence Blvd Charlotte, NC28212" at bounding box center [325, 478] width 178 height 38
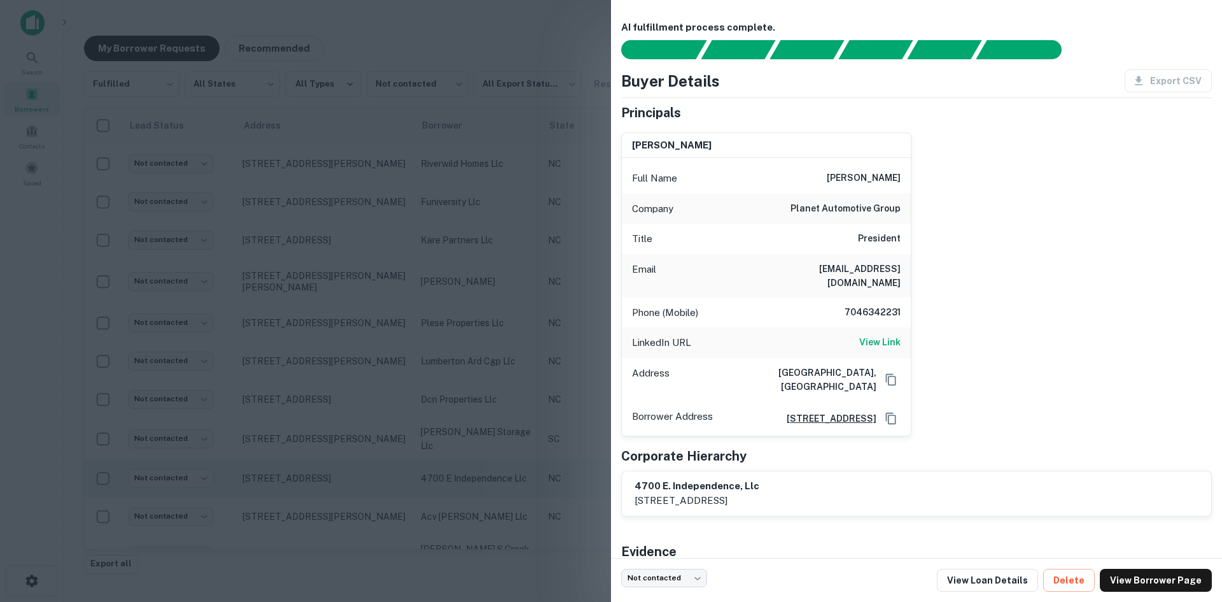
click at [322, 453] on div at bounding box center [611, 301] width 1222 height 602
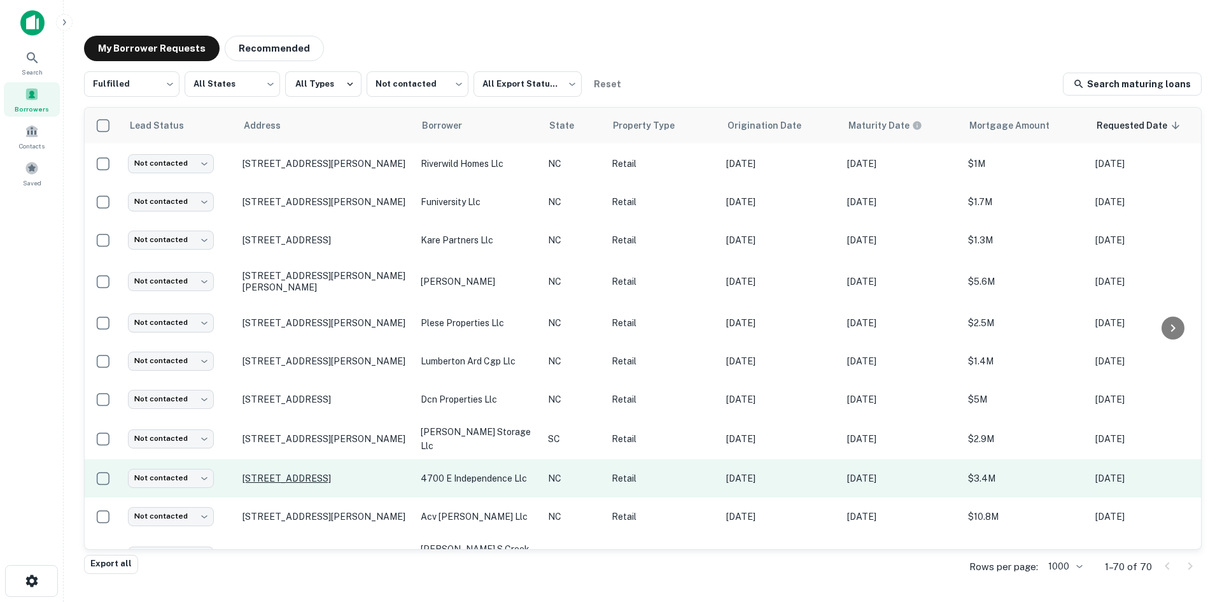
click at [321, 472] on p "4700 E Independence Blvd Charlotte, NC28212" at bounding box center [326, 477] width 166 height 11
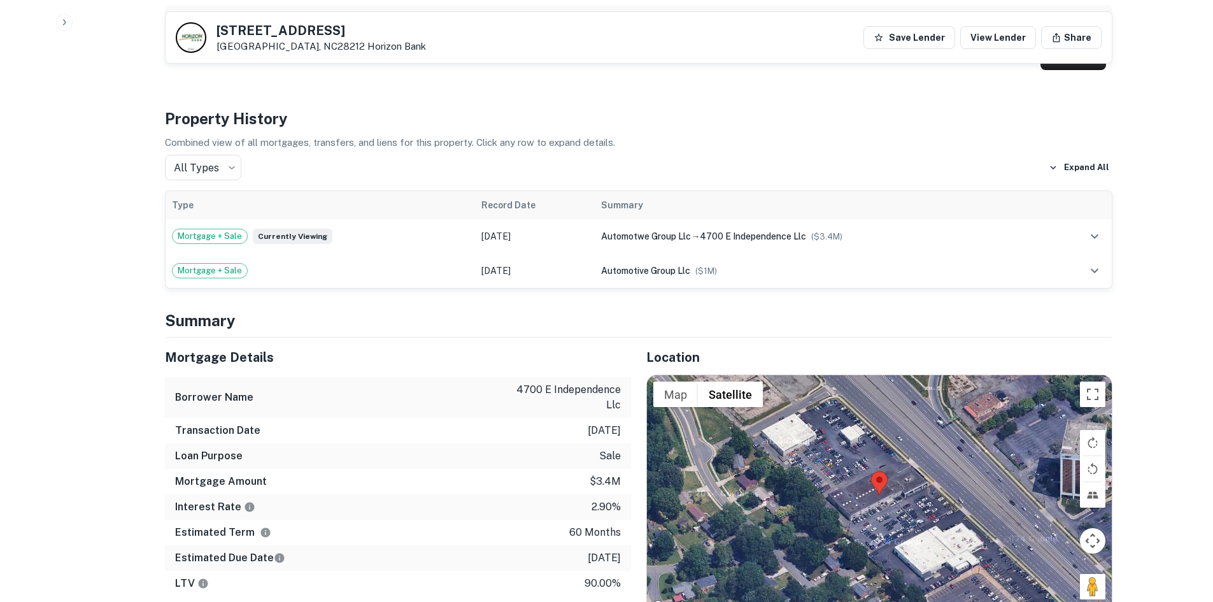
scroll to position [828, 0]
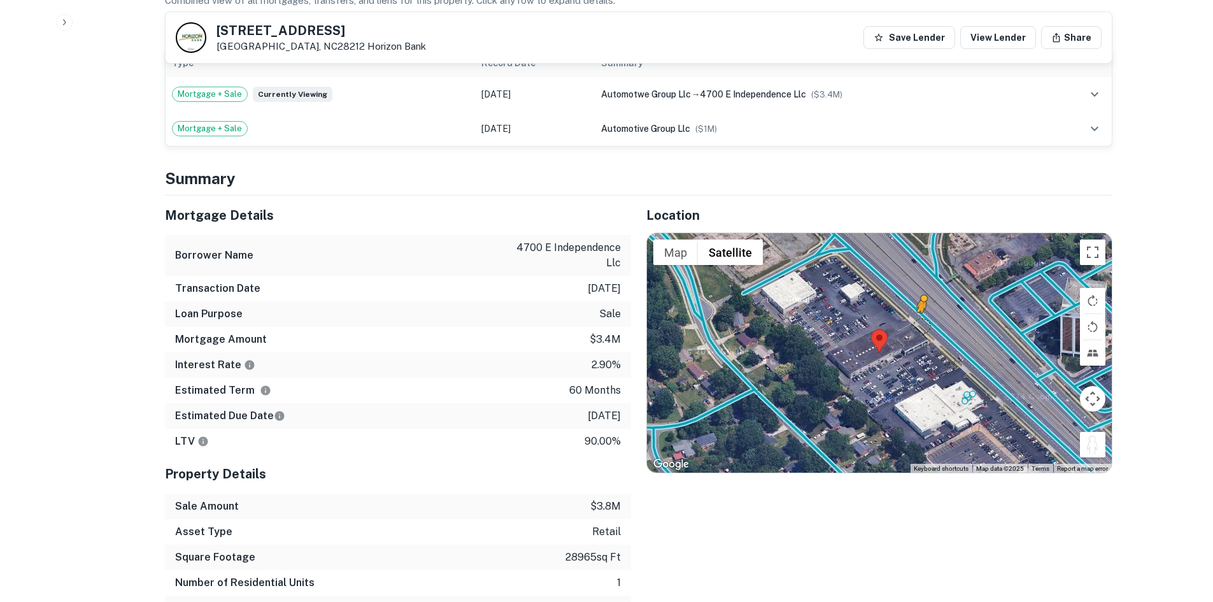
drag, startPoint x: 1083, startPoint y: 442, endPoint x: 919, endPoint y: 325, distance: 201.2
click at [919, 325] on div "To activate drag with keyboard, press Alt + Enter. Once in keyboard drag state,…" at bounding box center [879, 352] width 465 height 239
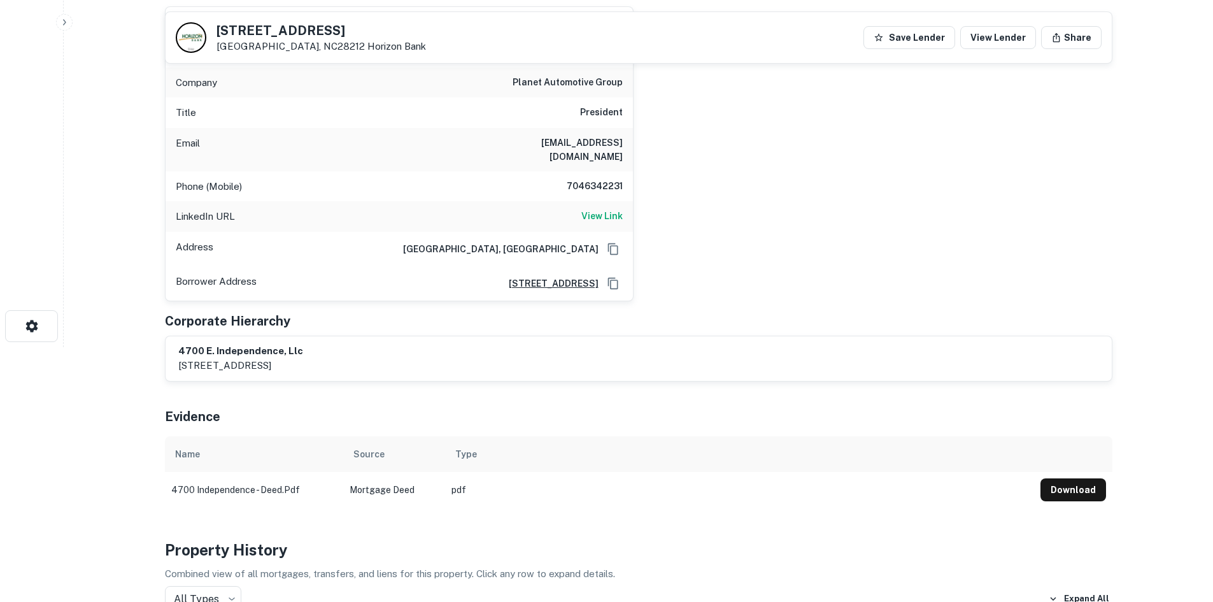
scroll to position [64, 0]
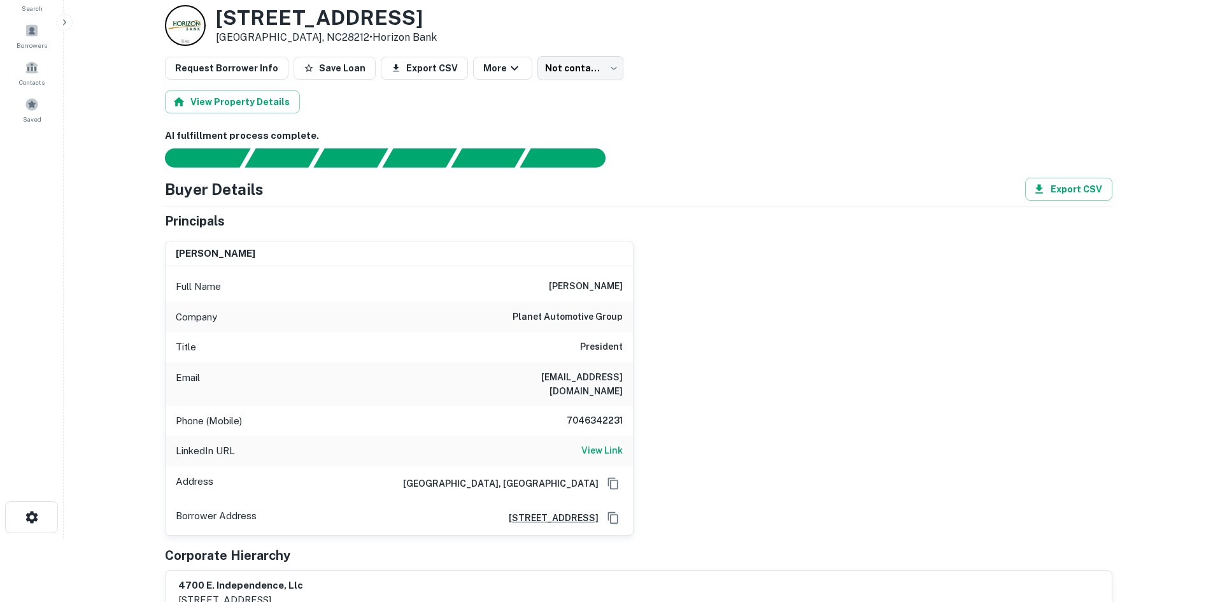
click at [609, 413] on h6 "7046342231" at bounding box center [584, 420] width 76 height 15
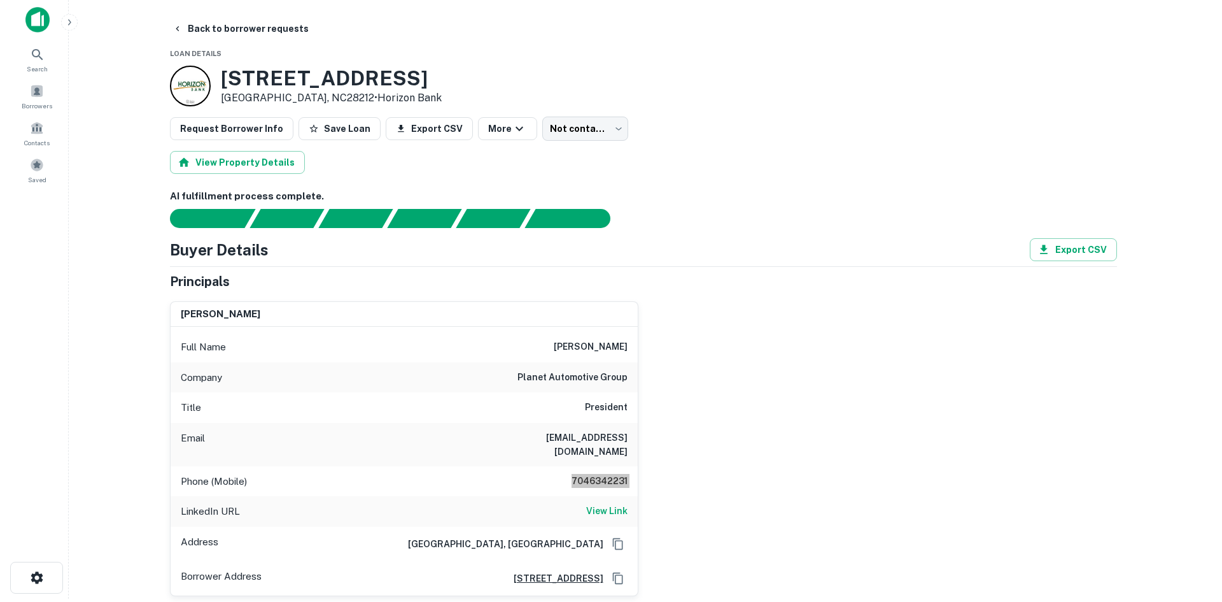
scroll to position [0, 0]
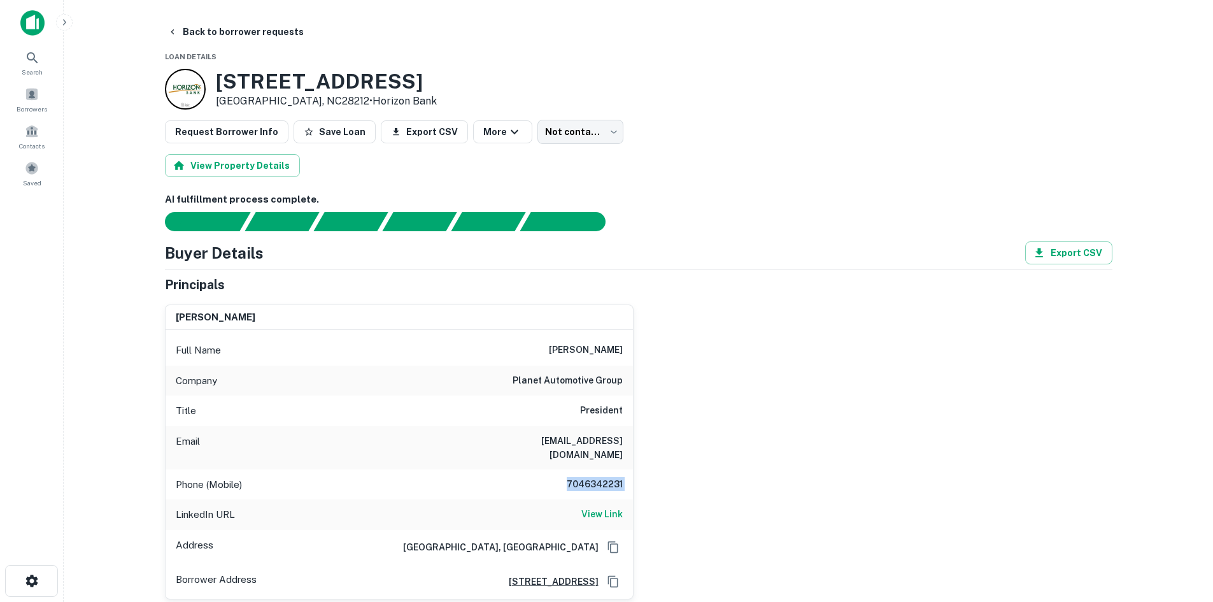
click at [579, 131] on body "Search Borrowers Contacts Saved Back to borrower requests Loan Details 4700 E I…" at bounding box center [606, 301] width 1213 height 602
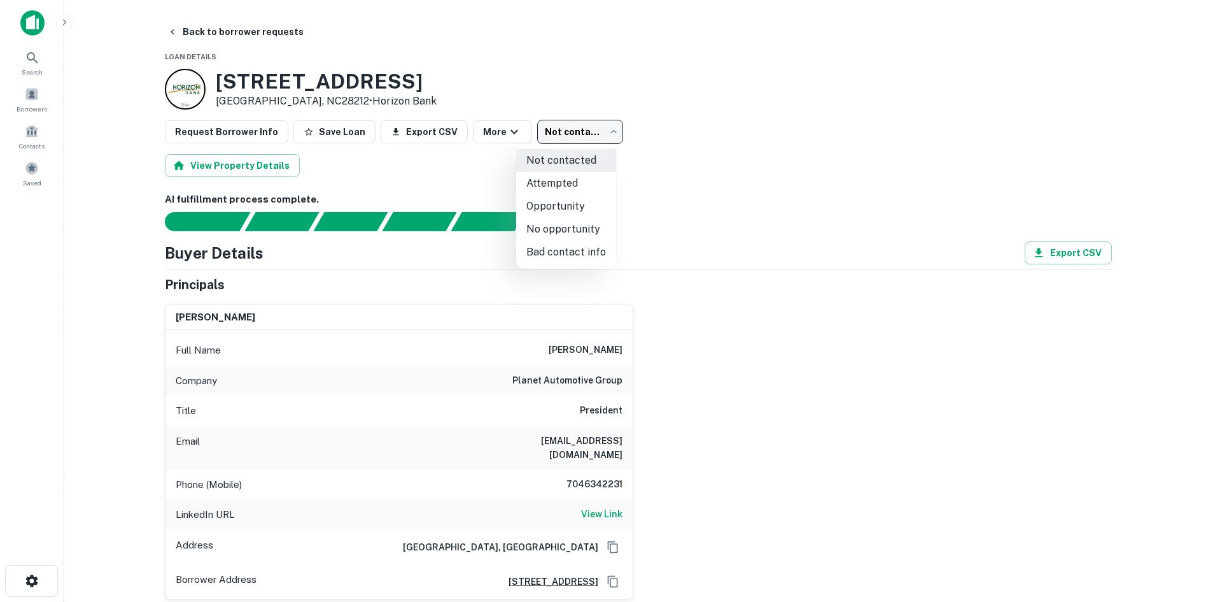
click at [579, 175] on li "Attempted" at bounding box center [566, 183] width 100 height 23
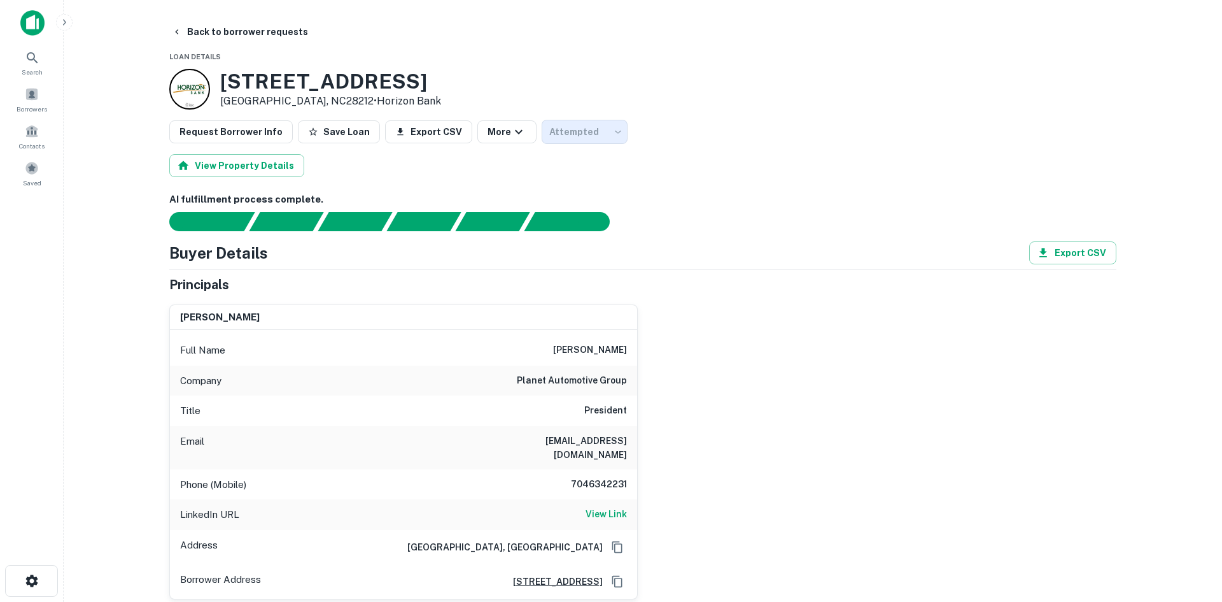
type input "*********"
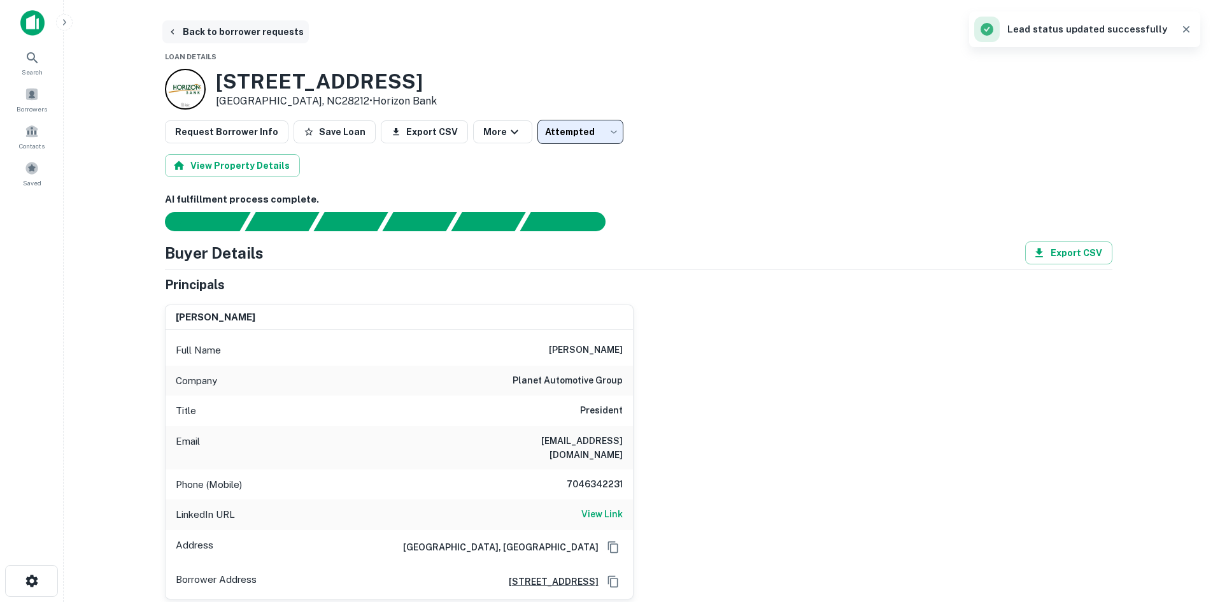
click at [243, 39] on button "Back to borrower requests" at bounding box center [235, 31] width 146 height 23
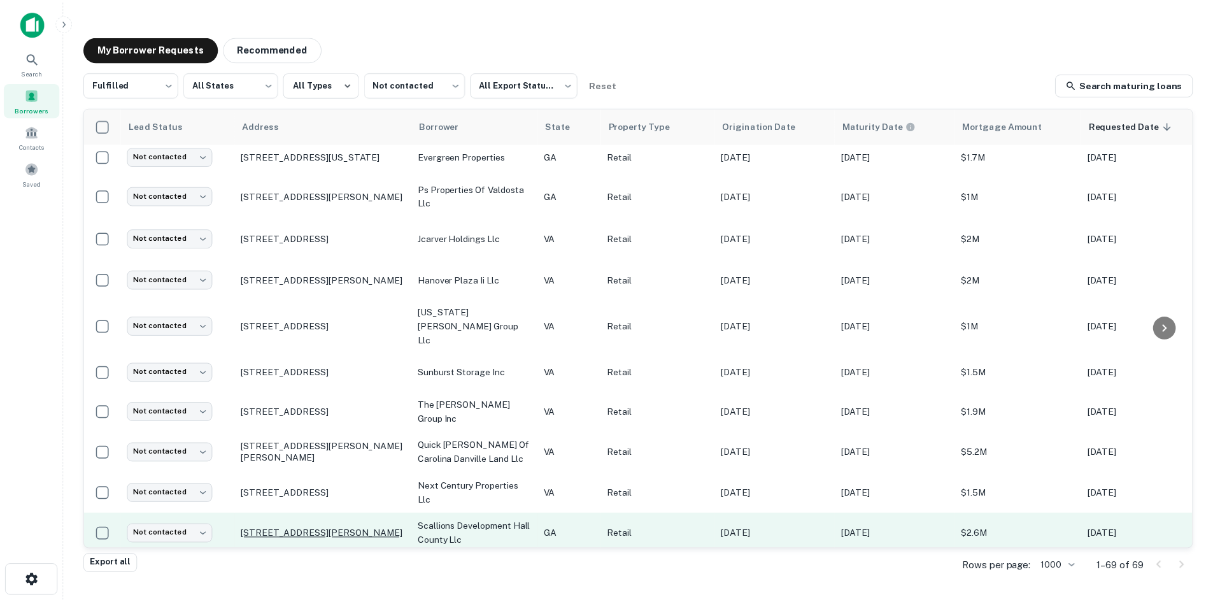
scroll to position [686, 0]
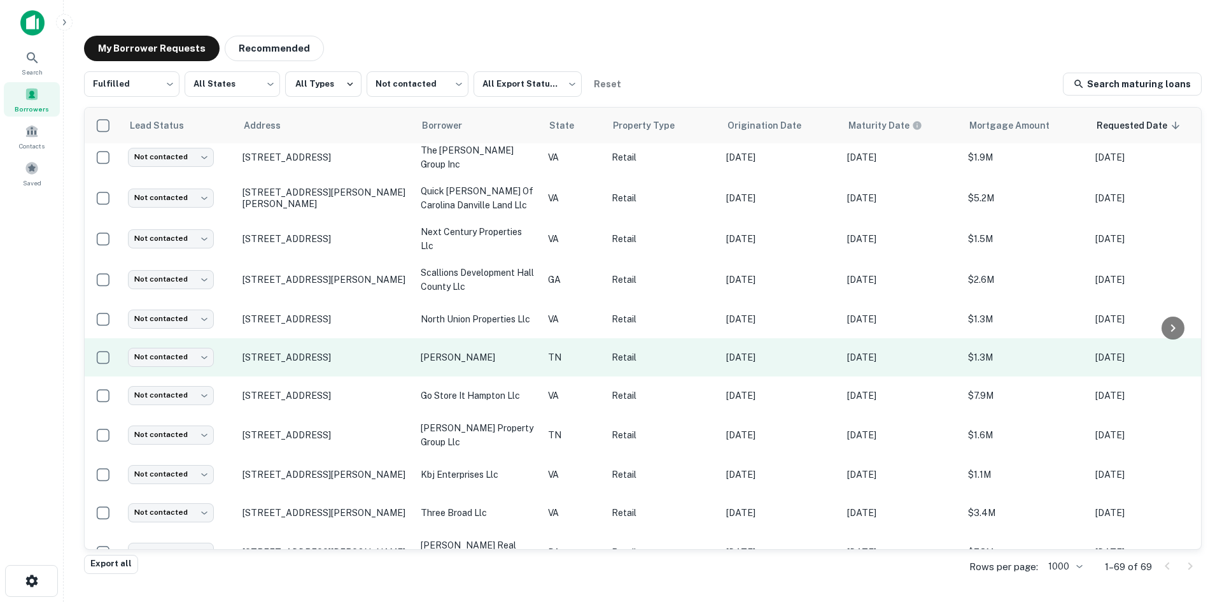
click at [311, 346] on td "[STREET_ADDRESS]" at bounding box center [325, 357] width 178 height 38
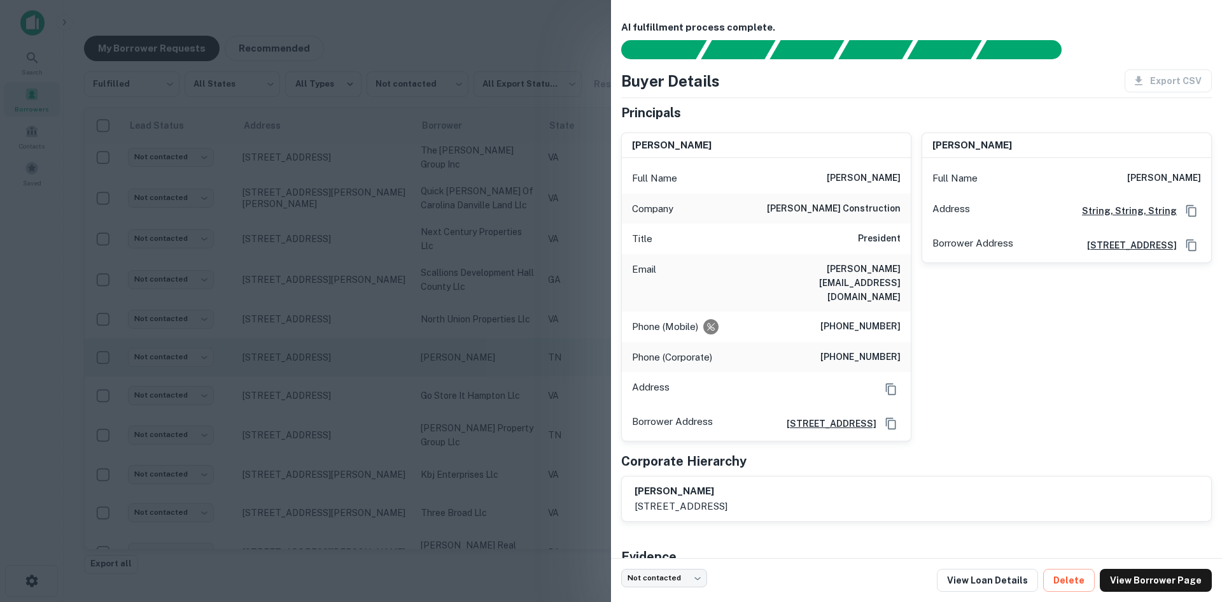
click at [311, 346] on div at bounding box center [611, 301] width 1222 height 602
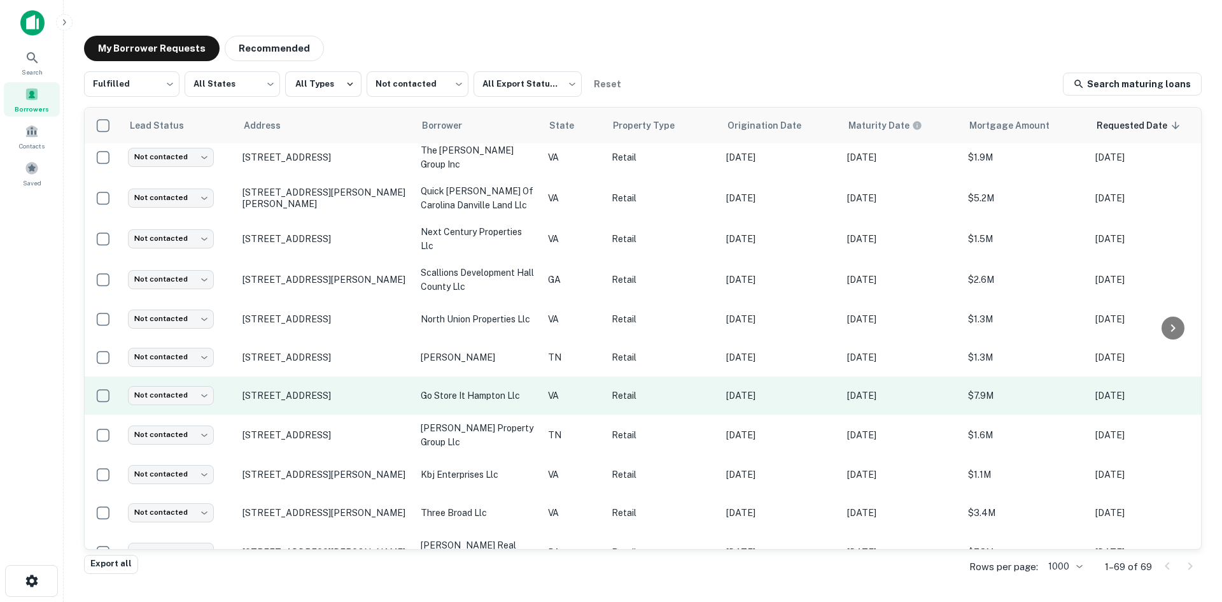
click at [334, 389] on td "[STREET_ADDRESS]" at bounding box center [325, 395] width 178 height 38
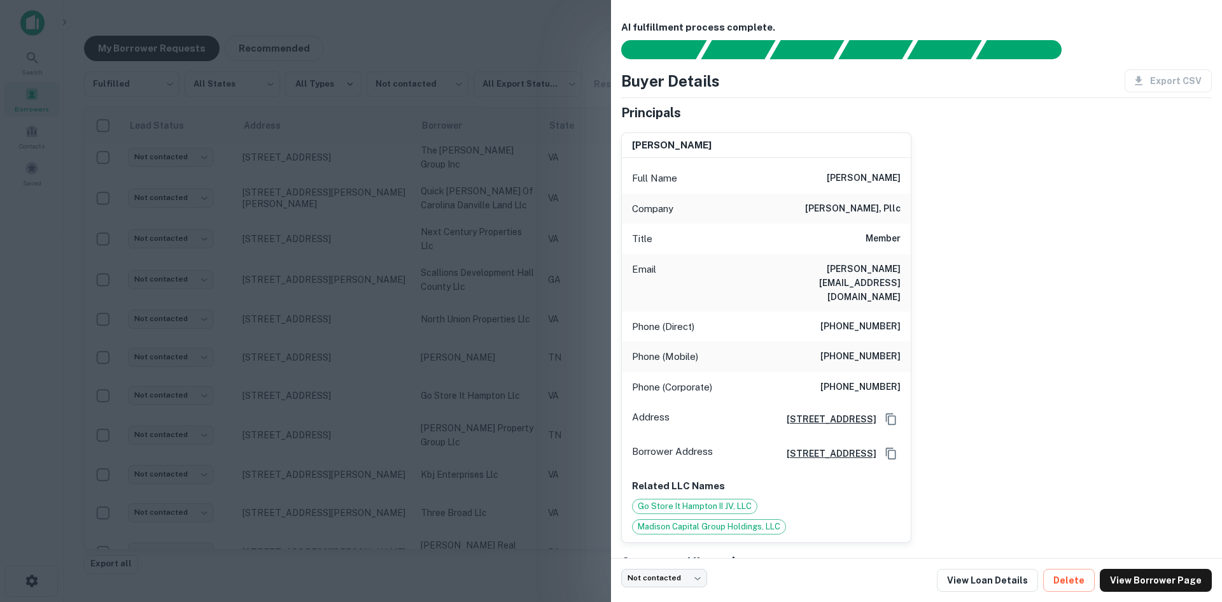
click at [322, 386] on div at bounding box center [611, 301] width 1222 height 602
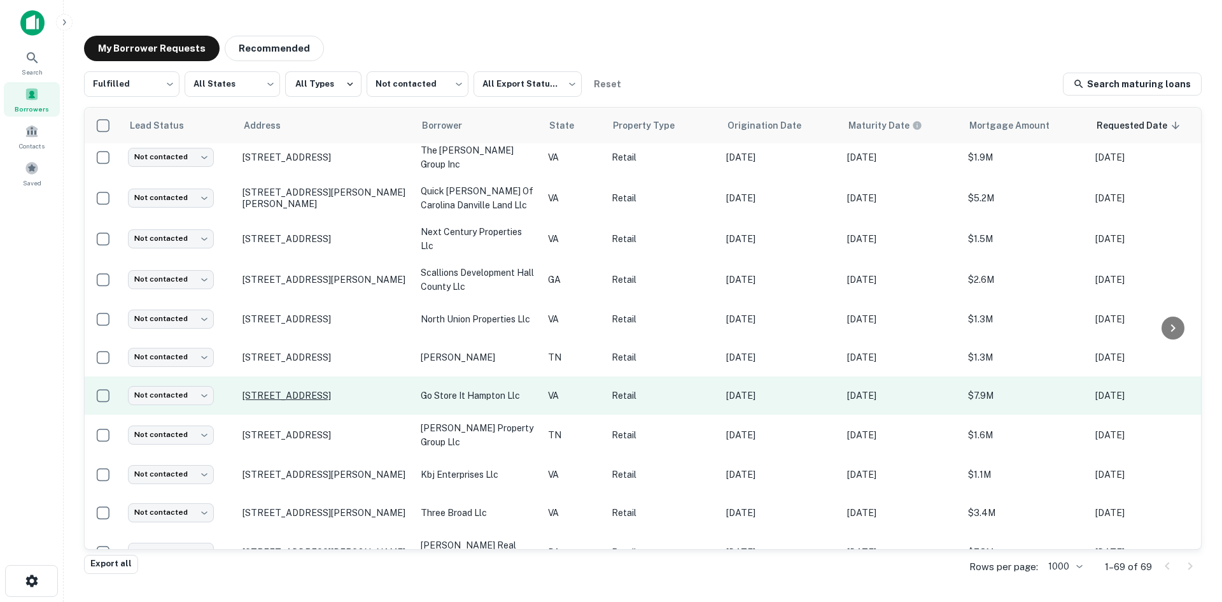
click at [313, 390] on p "[STREET_ADDRESS]" at bounding box center [326, 395] width 166 height 11
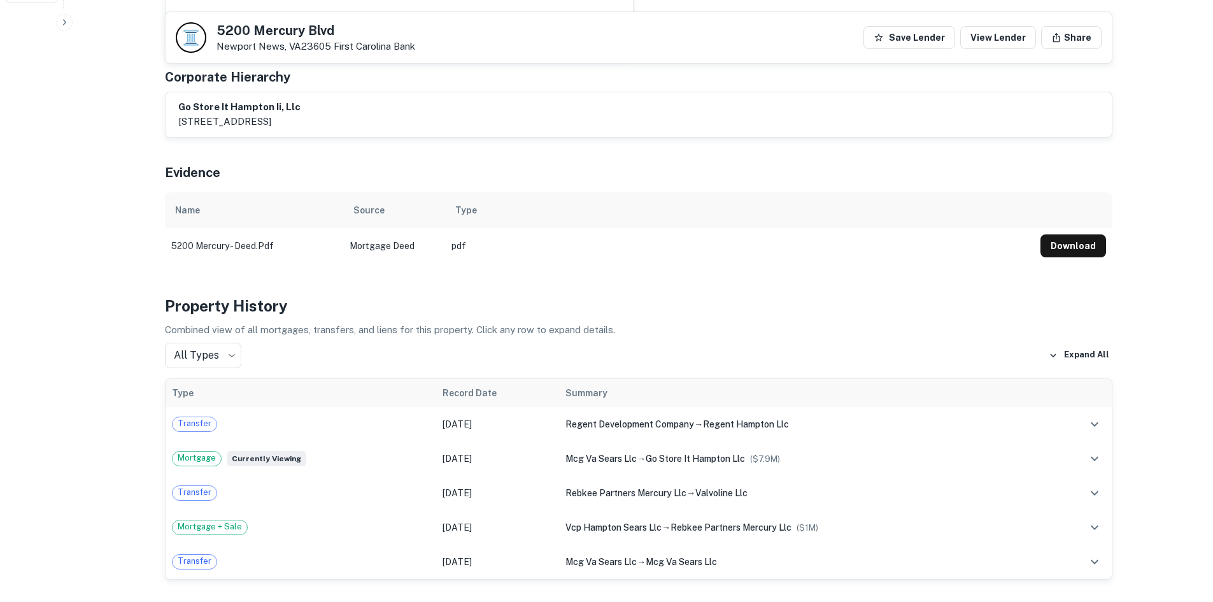
scroll to position [955, 0]
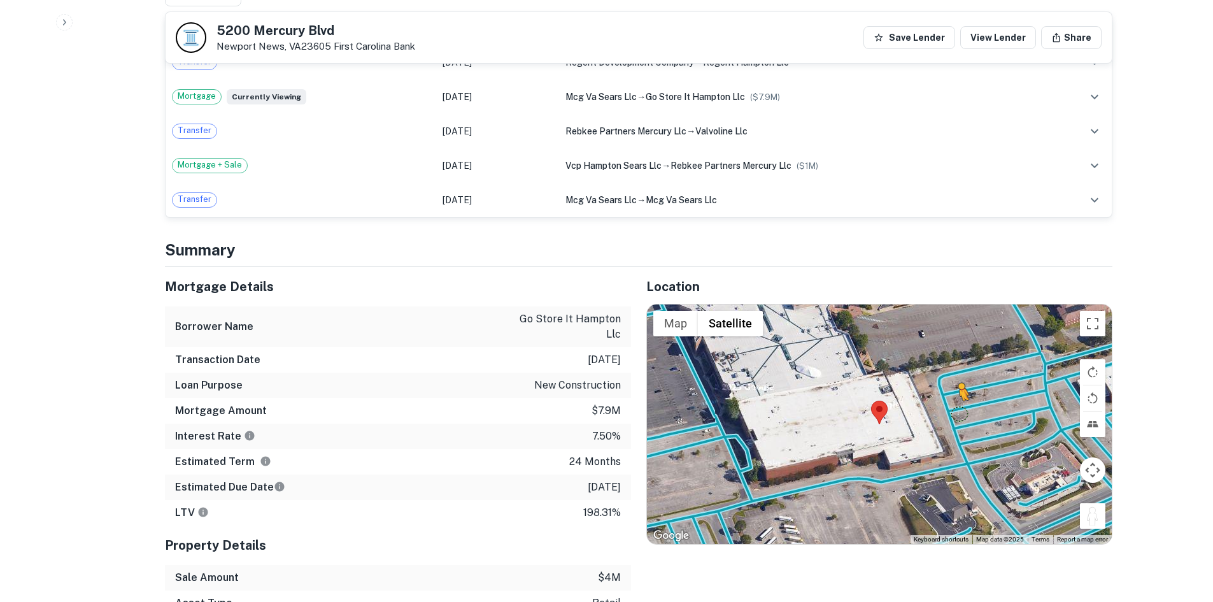
drag, startPoint x: 1102, startPoint y: 497, endPoint x: 959, endPoint y: 384, distance: 182.2
click at [959, 384] on div "To activate drag with keyboard, press Alt + Enter. Once in keyboard drag state,…" at bounding box center [879, 423] width 465 height 239
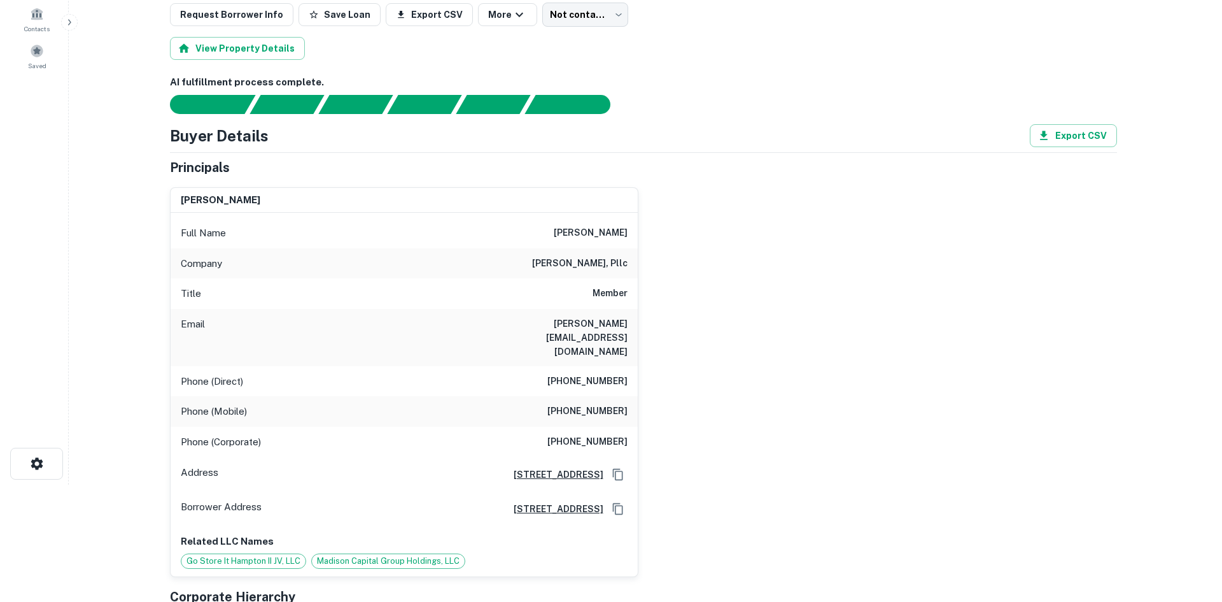
scroll to position [0, 0]
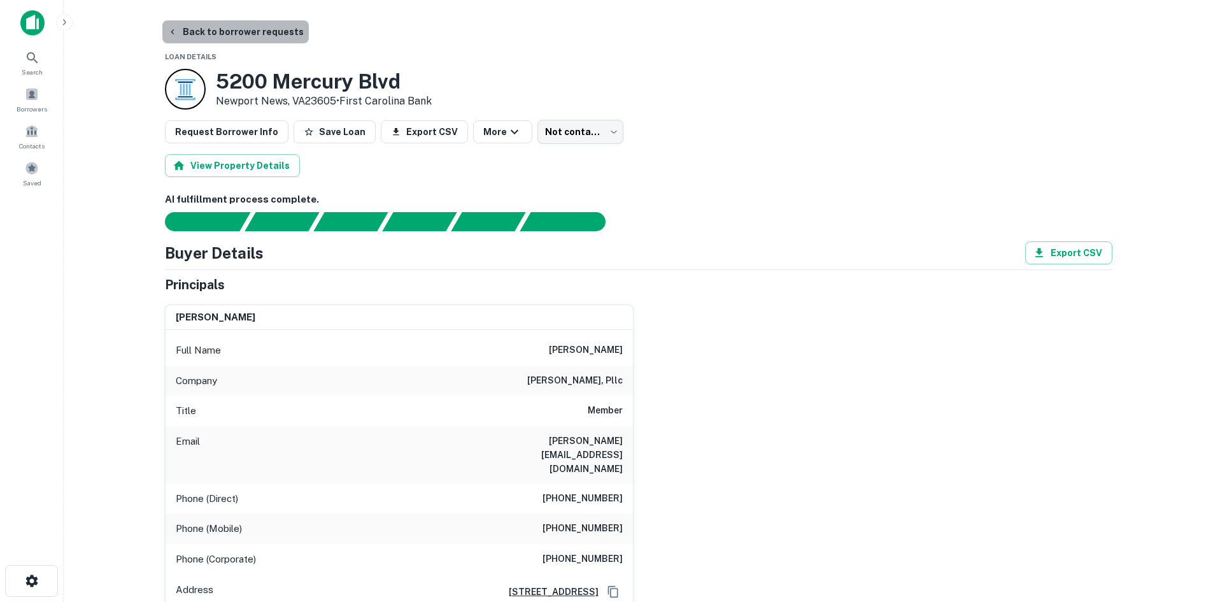
click at [242, 22] on button "Back to borrower requests" at bounding box center [235, 31] width 146 height 23
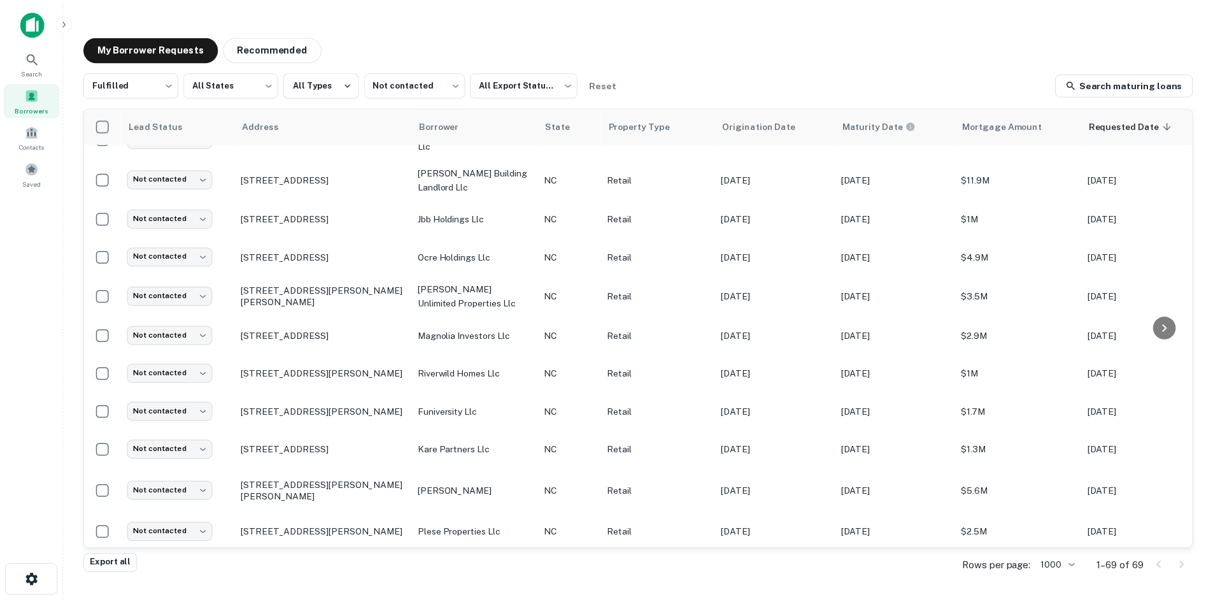
scroll to position [1578, 0]
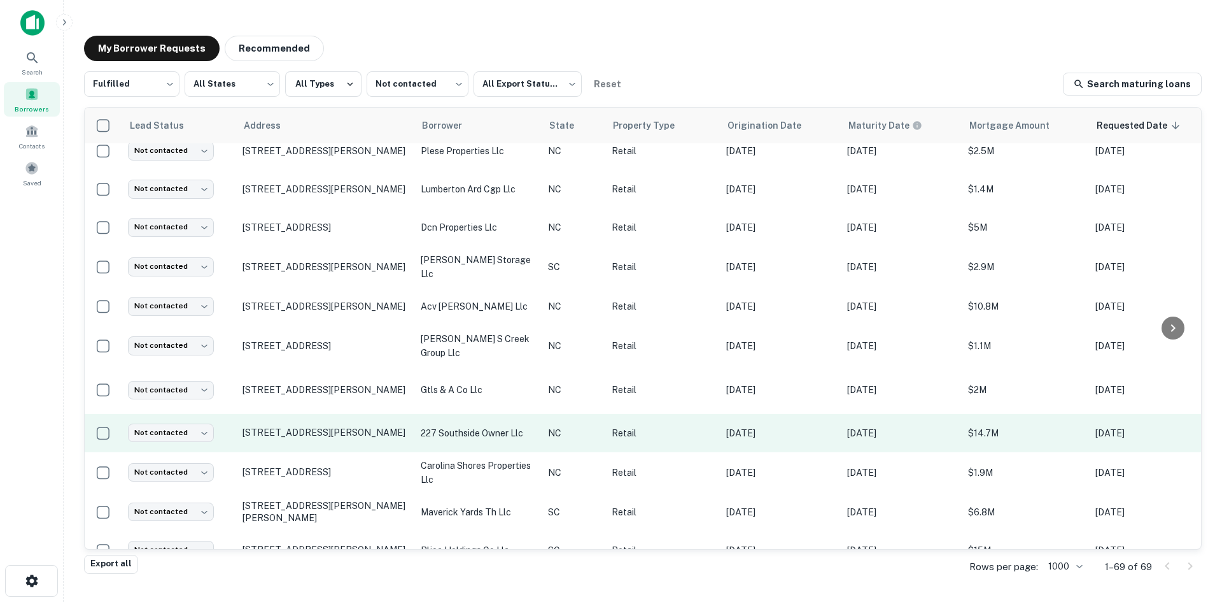
click at [363, 428] on td "[STREET_ADDRESS][PERSON_NAME]" at bounding box center [325, 433] width 178 height 38
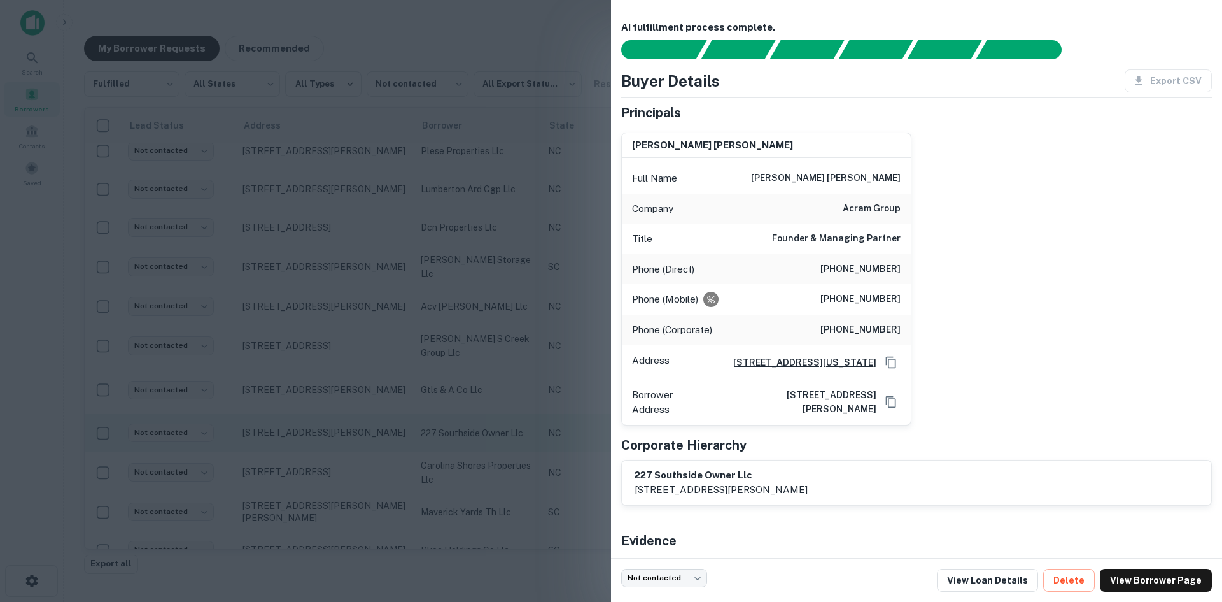
click at [363, 428] on div at bounding box center [611, 301] width 1222 height 602
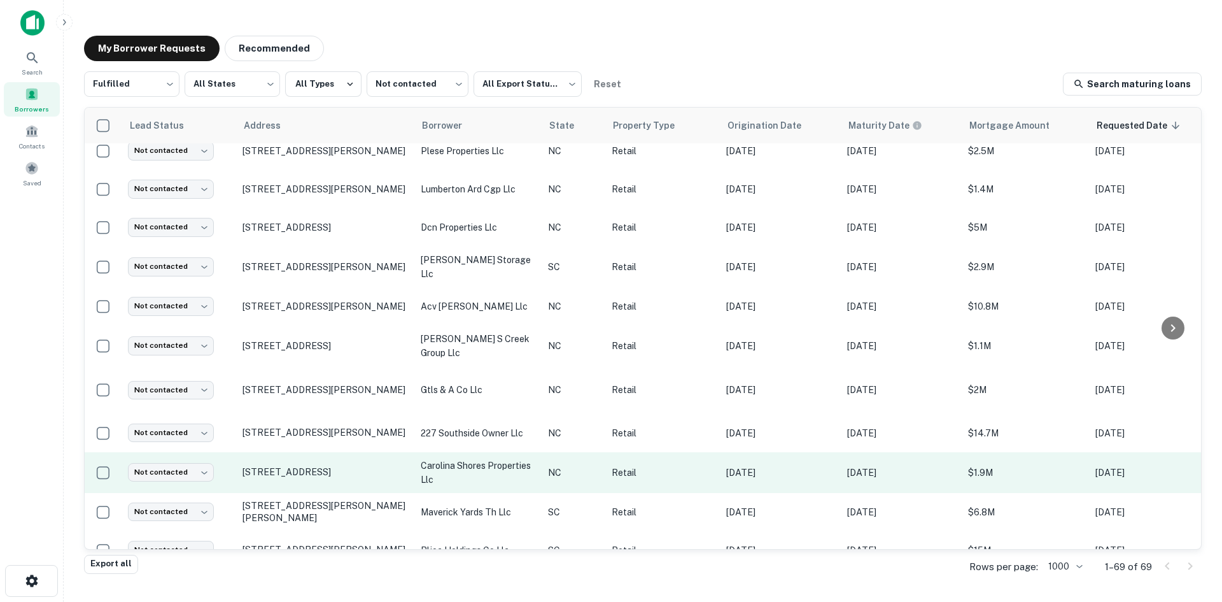
click at [349, 468] on td "[STREET_ADDRESS]" at bounding box center [325, 472] width 178 height 41
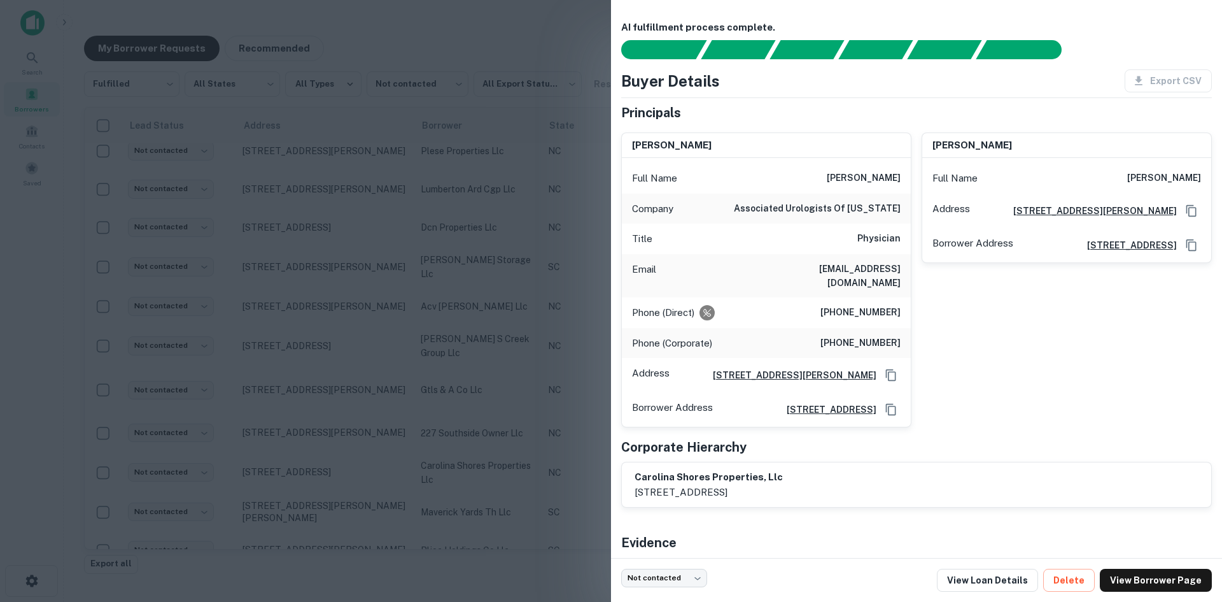
click at [347, 467] on div at bounding box center [611, 301] width 1222 height 602
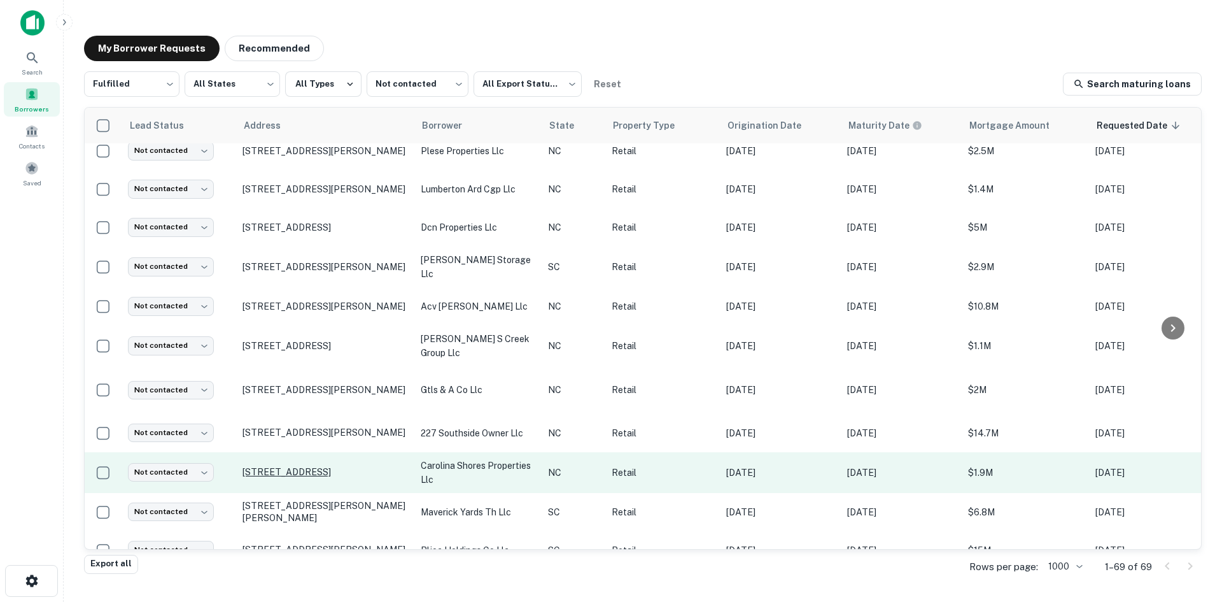
click at [333, 466] on p "[STREET_ADDRESS]" at bounding box center [326, 471] width 166 height 11
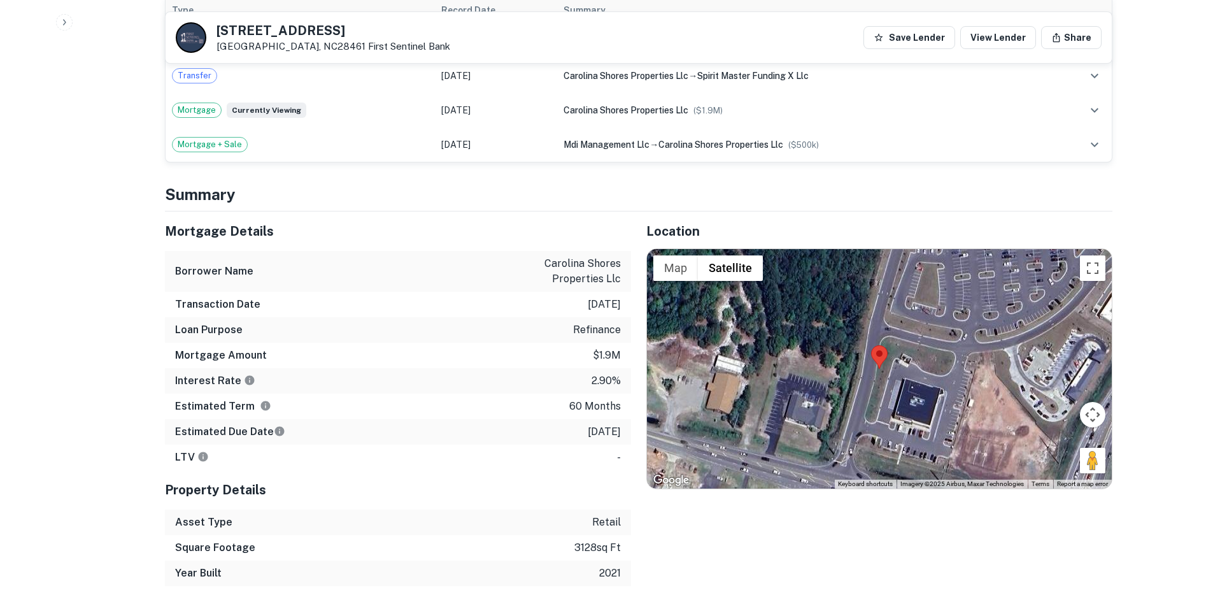
scroll to position [891, 0]
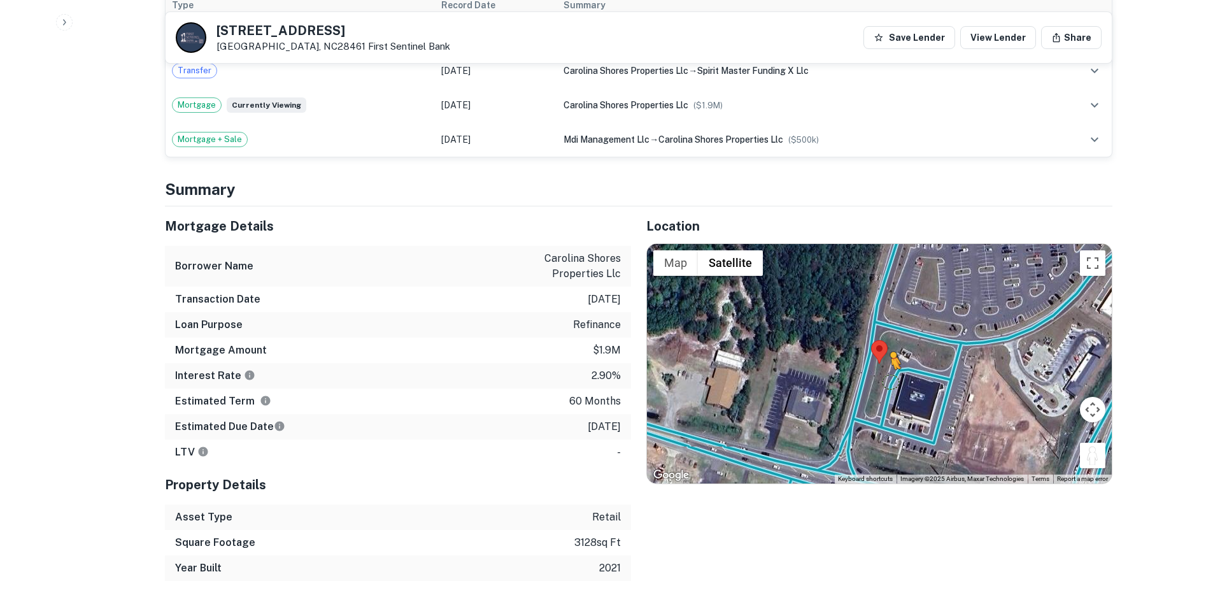
drag, startPoint x: 1092, startPoint y: 448, endPoint x: 889, endPoint y: 372, distance: 215.9
click at [889, 372] on div "To activate drag with keyboard, press Alt + Enter. Once in keyboard drag state,…" at bounding box center [879, 363] width 465 height 239
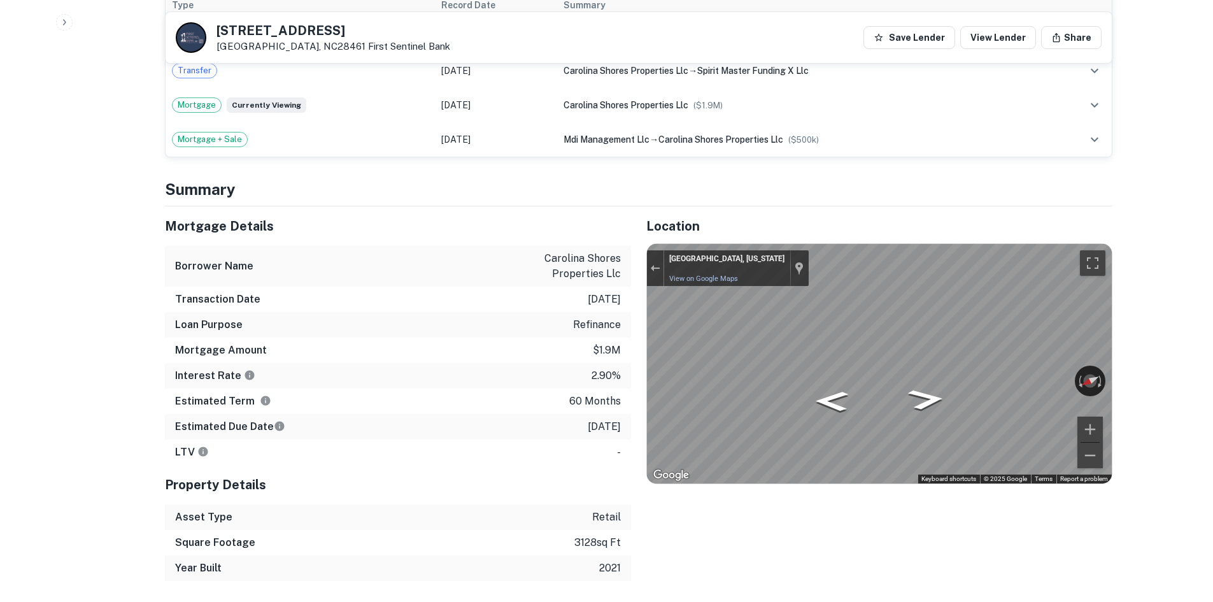
click at [559, 307] on div "Mortgage Details Borrower Name carolina shores properties llc Transaction Date …" at bounding box center [631, 393] width 963 height 374
click at [608, 307] on div "Mortgage Details Borrower Name carolina shores properties llc Transaction Date …" at bounding box center [631, 393] width 963 height 374
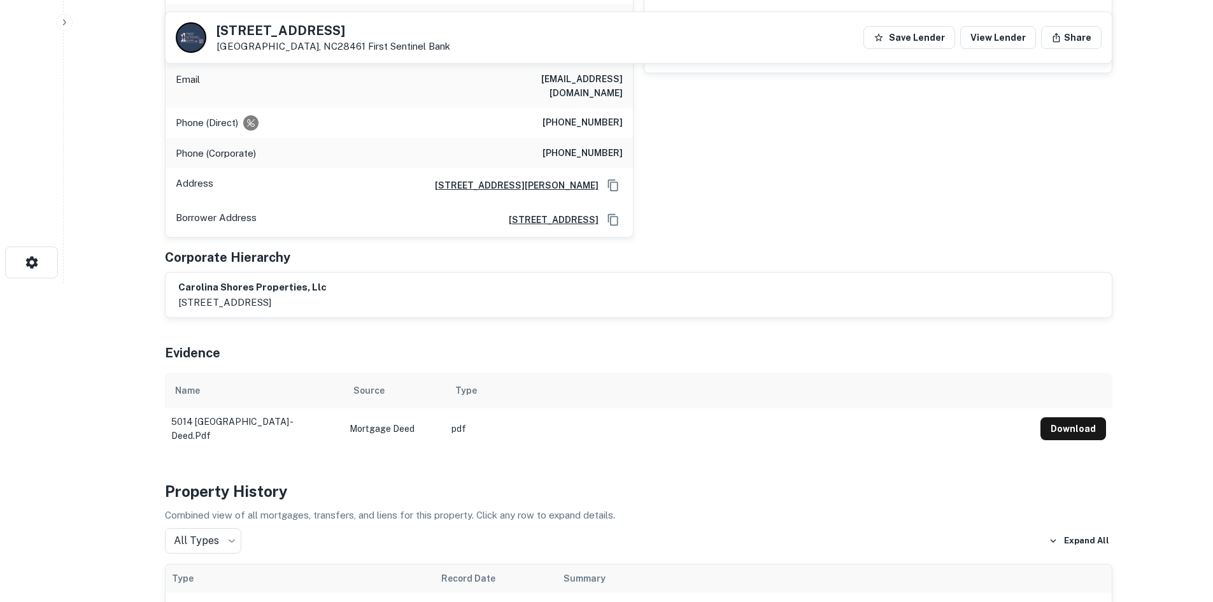
scroll to position [64, 0]
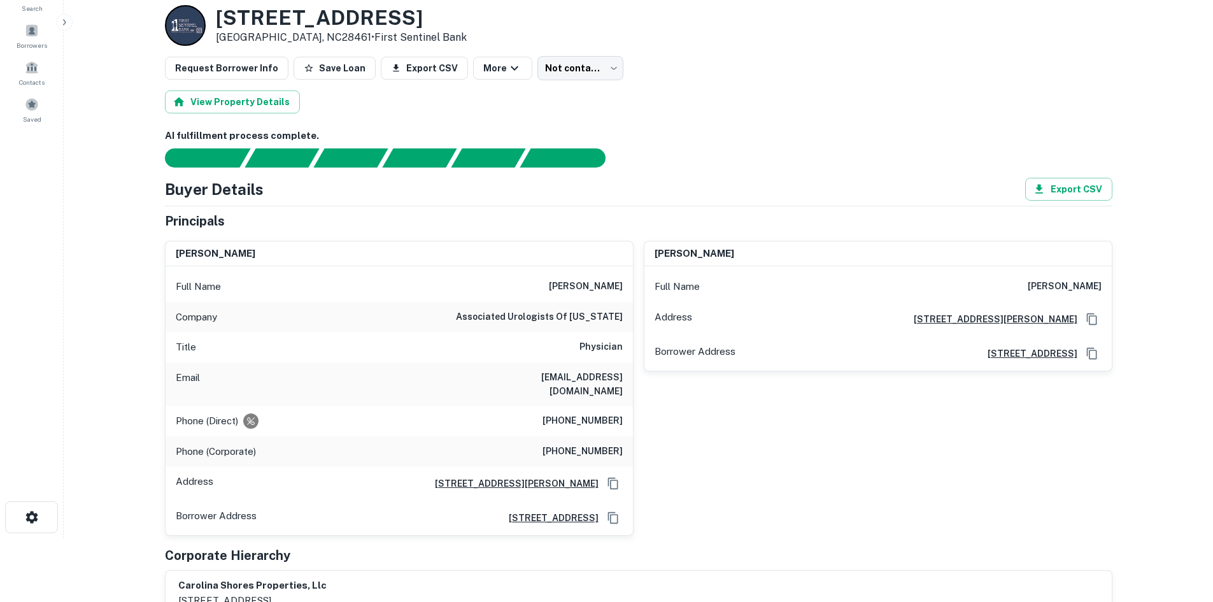
click at [588, 413] on h6 "(919) 758-8677" at bounding box center [582, 420] width 80 height 15
click at [574, 444] on h6 "(919) 467-3203" at bounding box center [582, 451] width 80 height 15
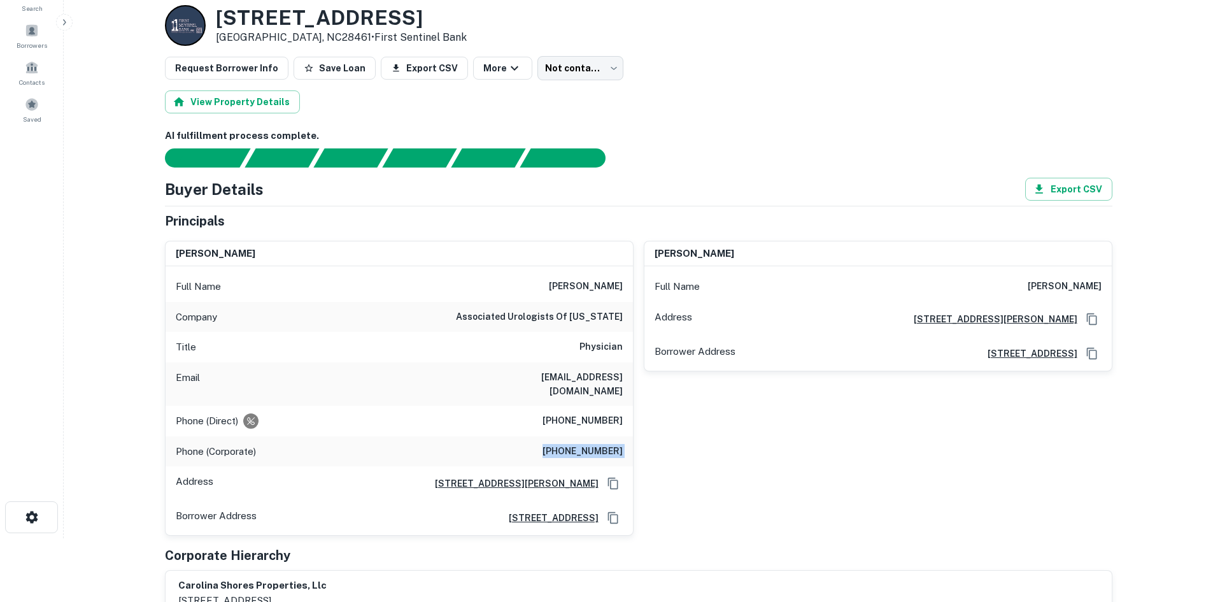
click at [574, 444] on h6 "(919) 467-3203" at bounding box center [582, 451] width 80 height 15
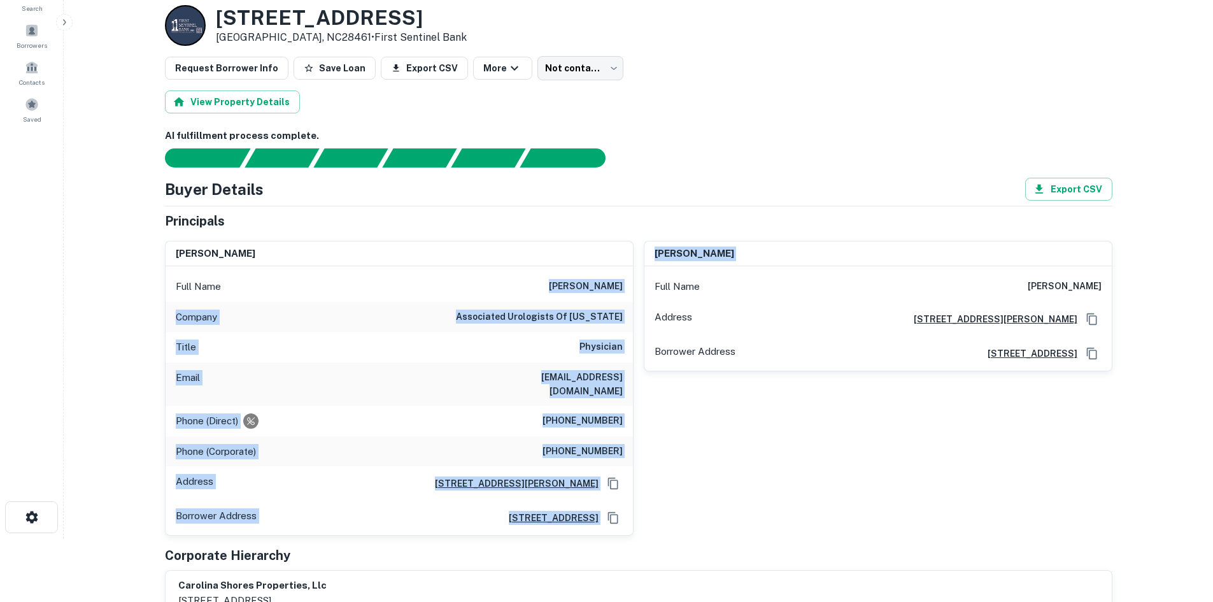
drag, startPoint x: 561, startPoint y: 285, endPoint x: 636, endPoint y: 294, distance: 75.0
click at [636, 294] on div "scott d. baker Full Name scott d. baker Company associated urologists of north …" at bounding box center [633, 383] width 957 height 306
click at [612, 282] on h6 "scott d. baker" at bounding box center [586, 286] width 74 height 15
click at [565, 280] on h6 "scott d. baker" at bounding box center [586, 286] width 74 height 15
click at [563, 280] on h6 "scott d. baker" at bounding box center [586, 286] width 74 height 15
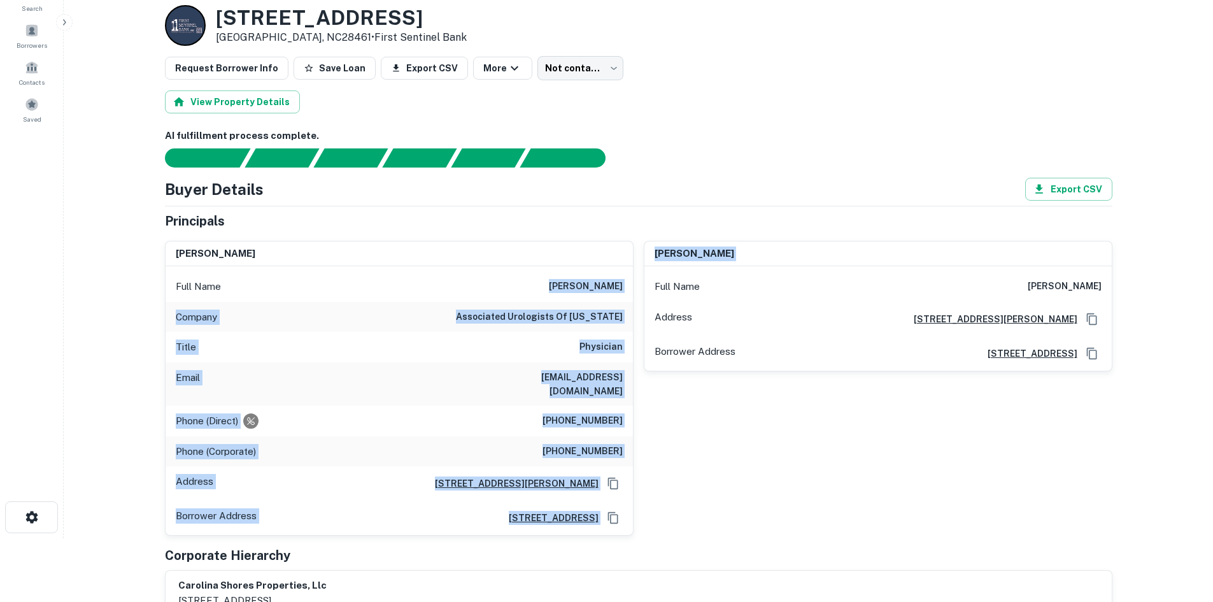
drag, startPoint x: 562, startPoint y: 283, endPoint x: 624, endPoint y: 281, distance: 61.8
click at [624, 281] on div "Full Name scott d. baker" at bounding box center [399, 286] width 467 height 31
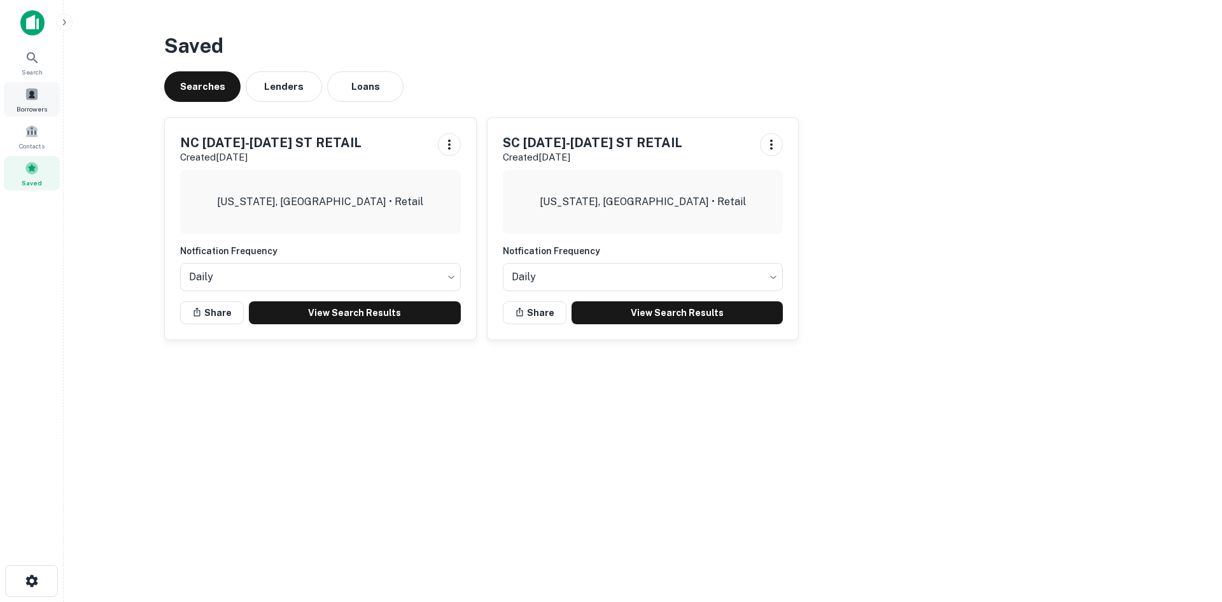
click at [51, 101] on div "Borrowers" at bounding box center [32, 99] width 56 height 34
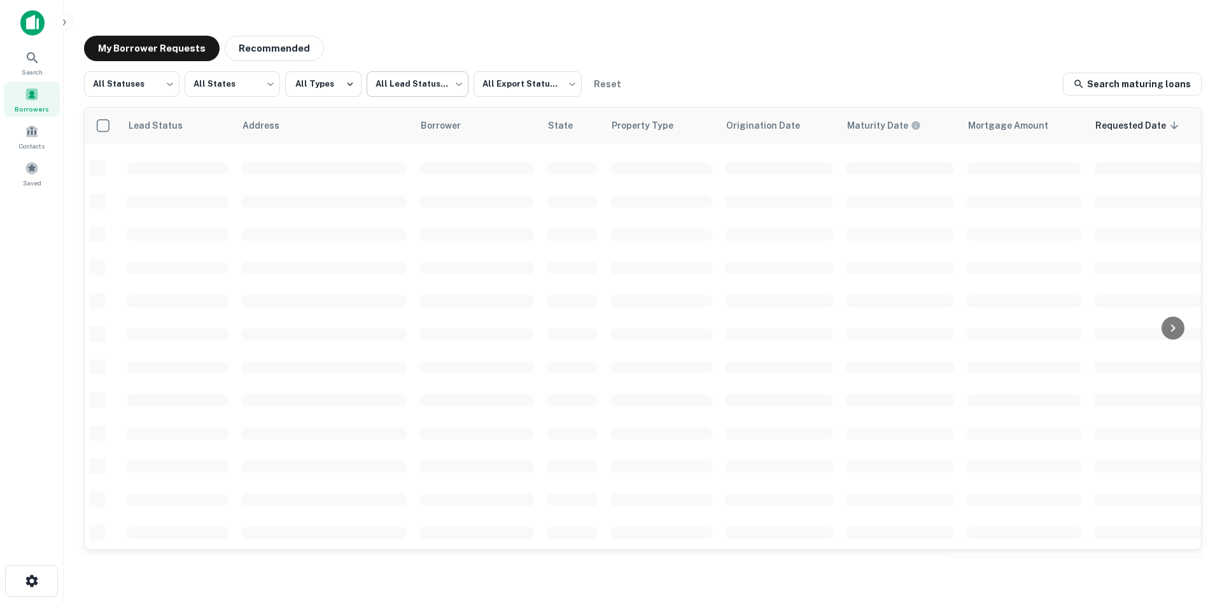
click at [439, 88] on body "Search Borrowers Contacts Saved My Borrower Requests Recommended All Statuses *…" at bounding box center [611, 301] width 1222 height 602
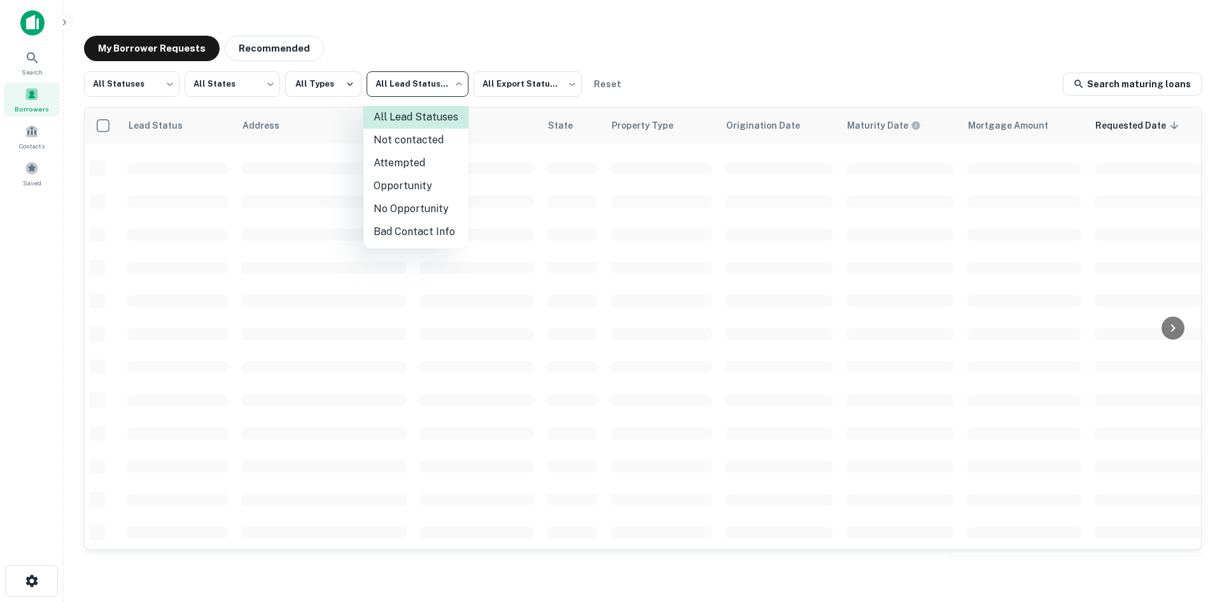
click at [433, 192] on li "Opportunity" at bounding box center [416, 185] width 105 height 23
type input "**********"
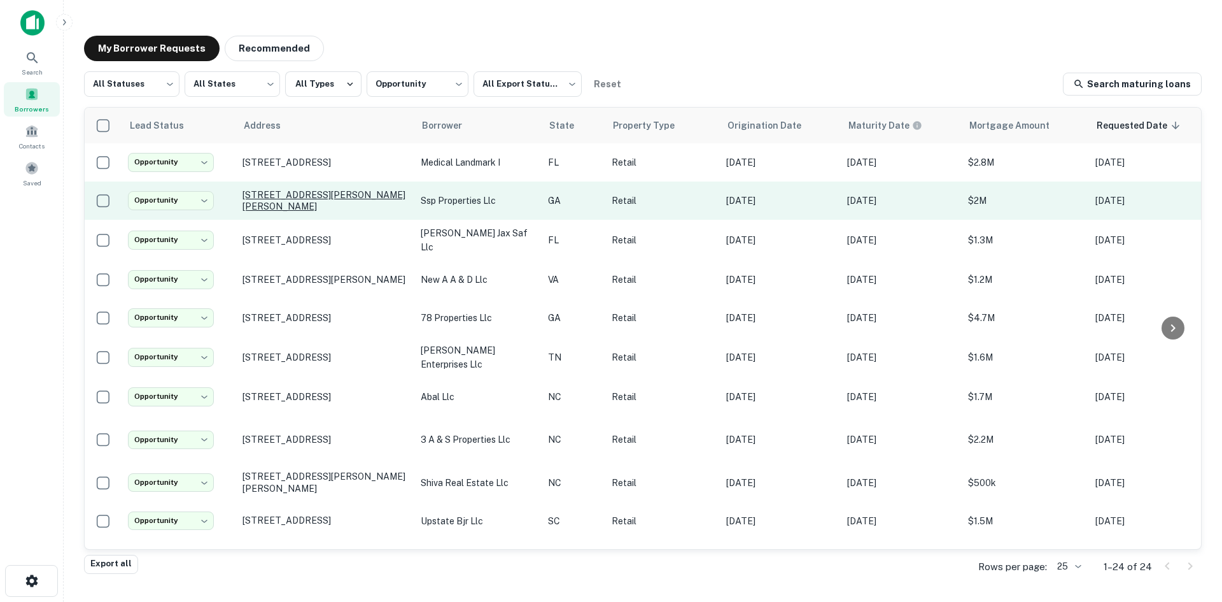
drag, startPoint x: 357, startPoint y: 171, endPoint x: 357, endPoint y: 211, distance: 40.7
click at [357, 211] on tbody "**********" at bounding box center [774, 610] width 1378 height 934
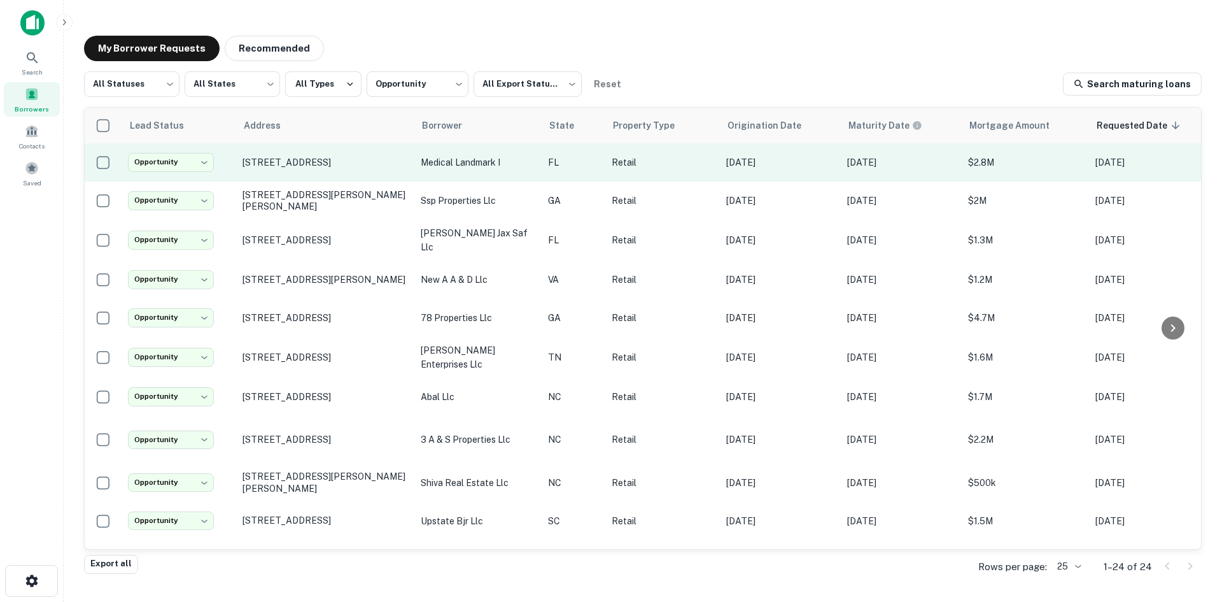
click at [362, 174] on td "[STREET_ADDRESS]" at bounding box center [325, 162] width 178 height 38
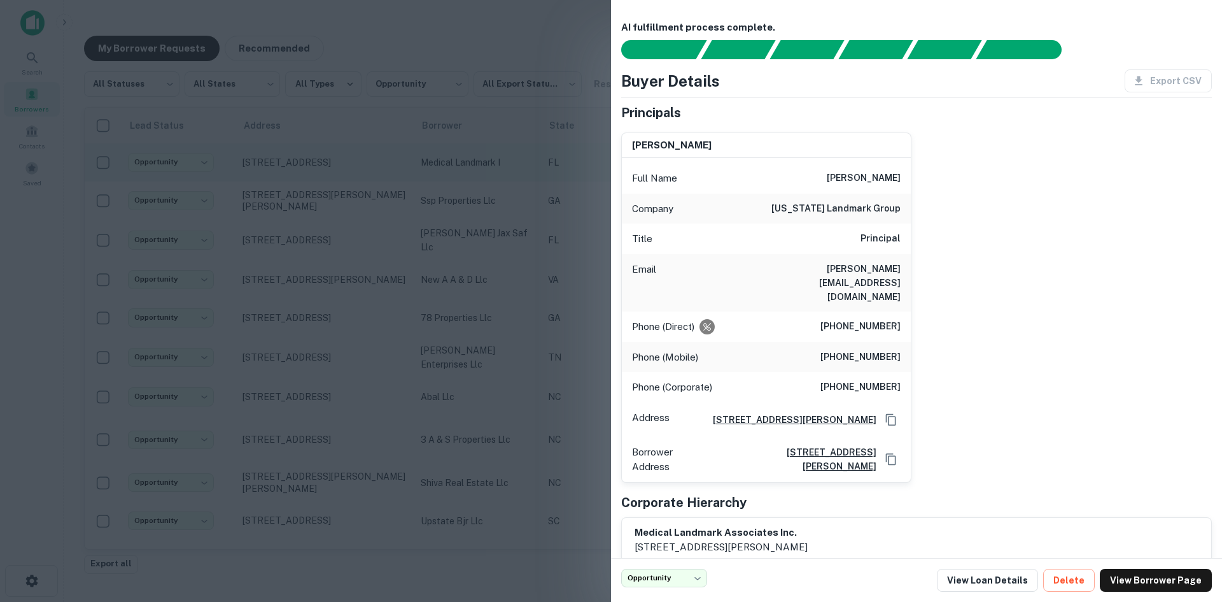
click at [362, 174] on div at bounding box center [611, 301] width 1222 height 602
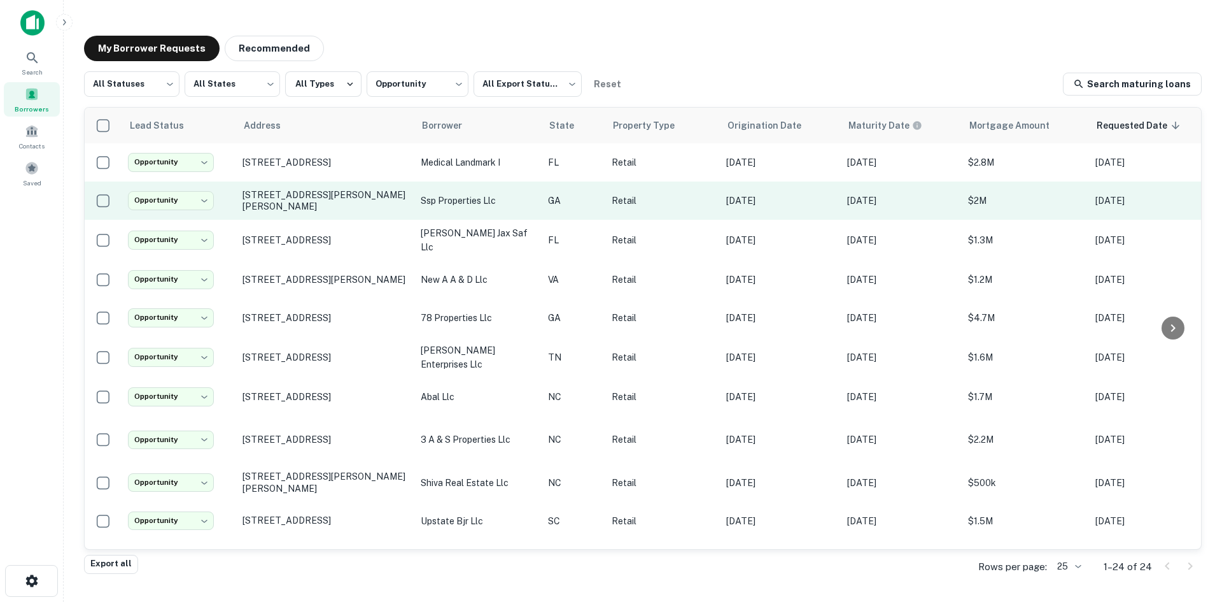
click at [362, 215] on td "[STREET_ADDRESS][PERSON_NAME][PERSON_NAME]" at bounding box center [325, 200] width 178 height 38
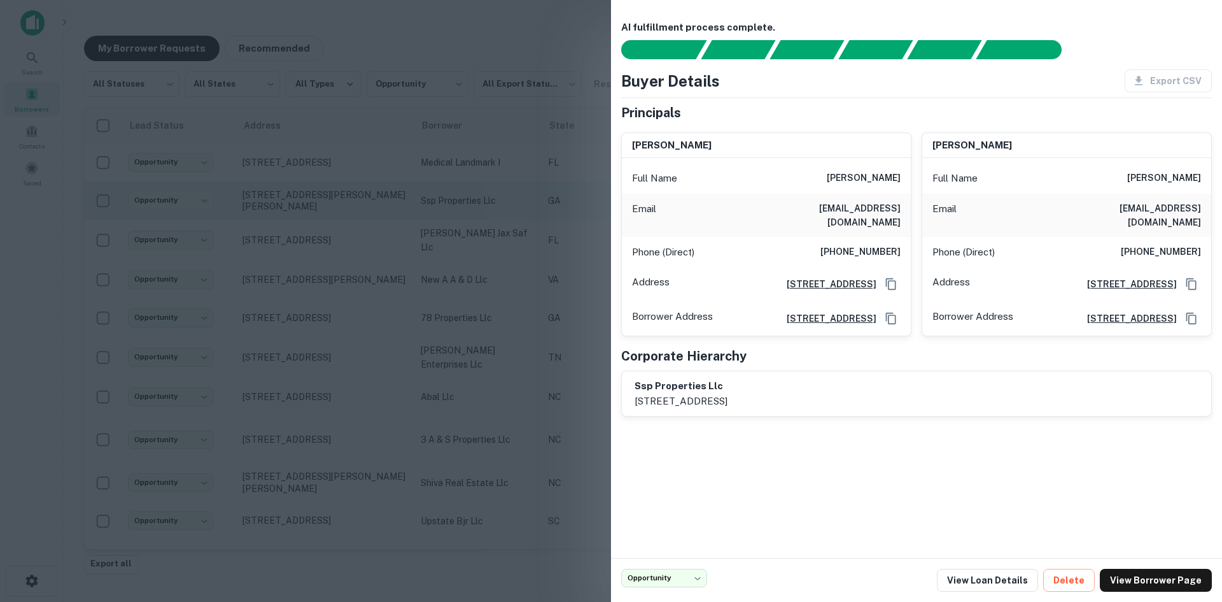
click at [362, 215] on div at bounding box center [611, 301] width 1222 height 602
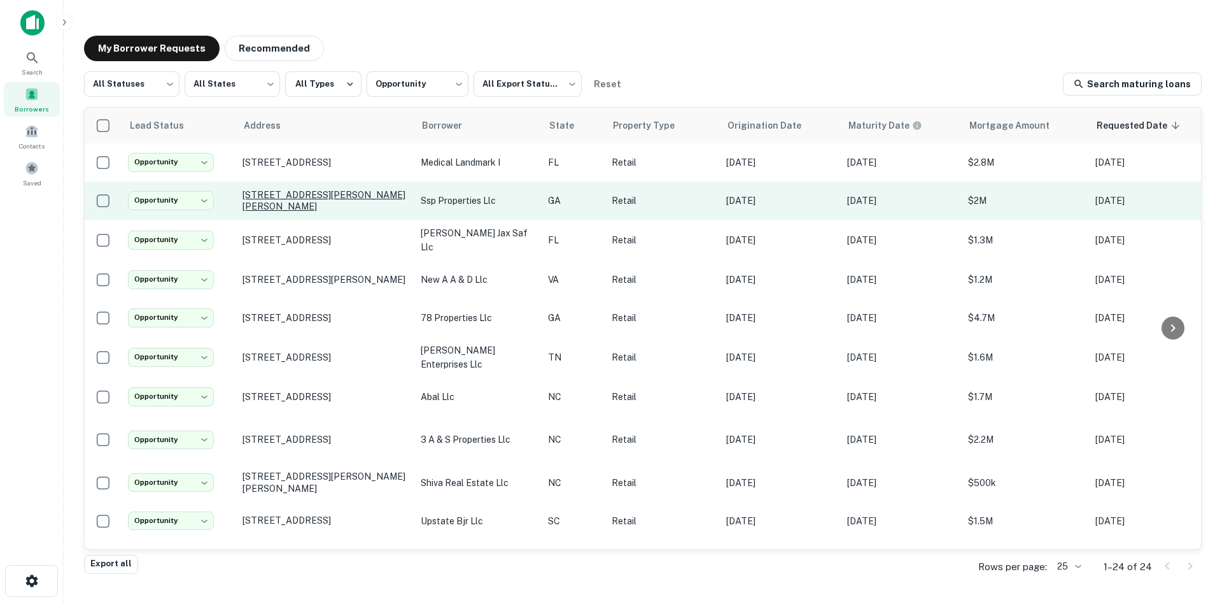
click at [352, 202] on p "[STREET_ADDRESS][PERSON_NAME][PERSON_NAME]" at bounding box center [326, 200] width 166 height 23
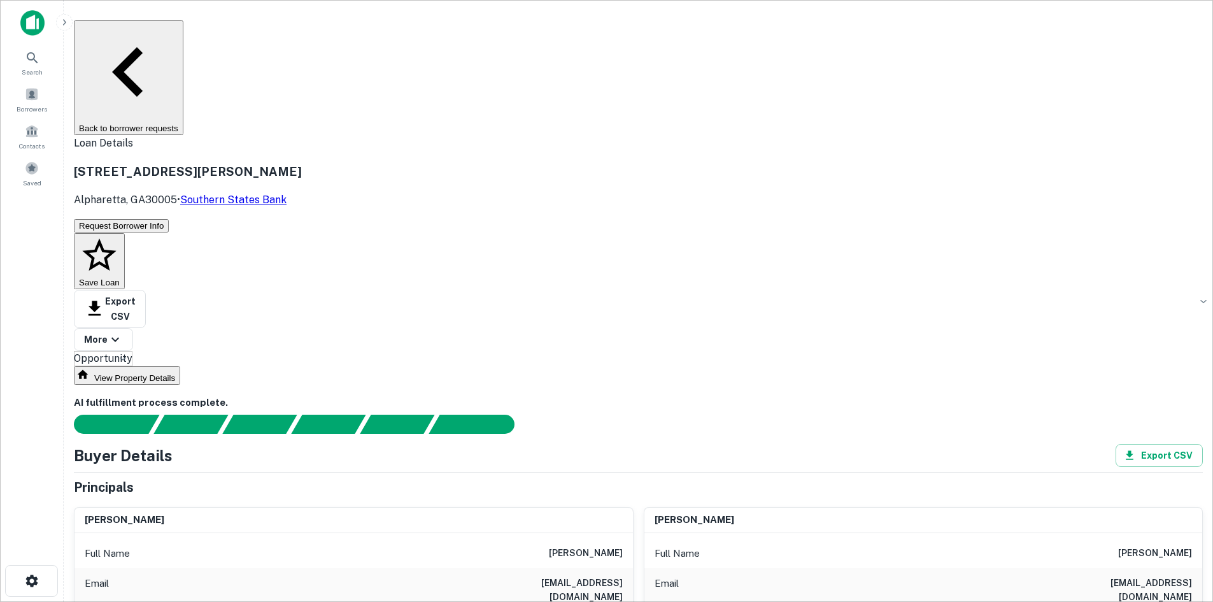
click at [183, 37] on button "Back to borrower requests" at bounding box center [128, 77] width 109 height 115
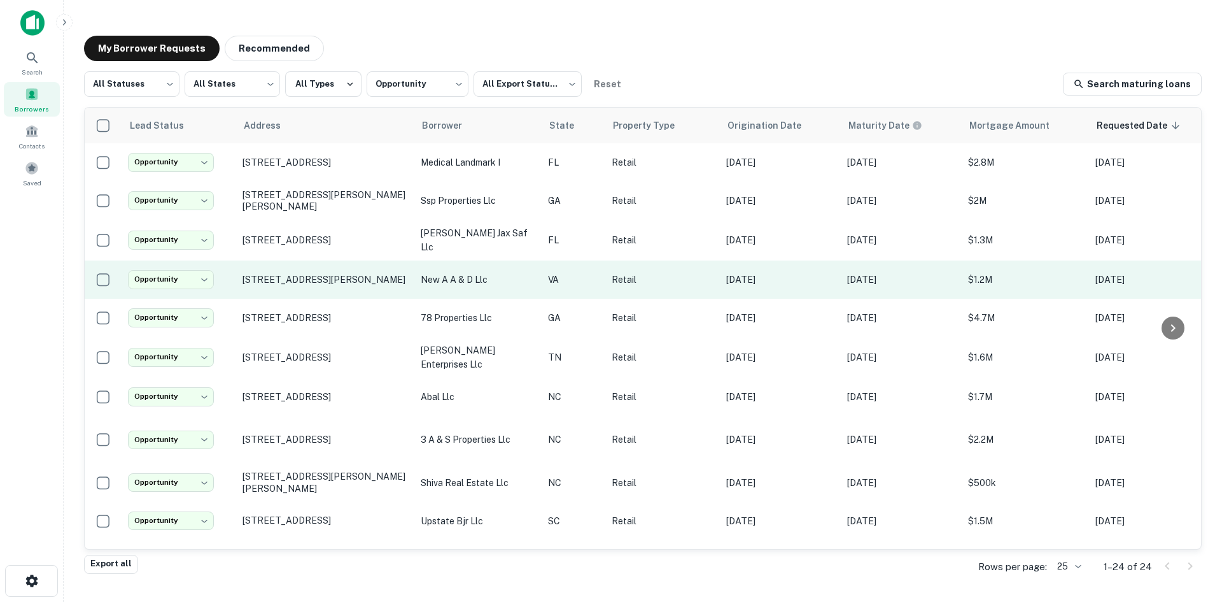
click at [314, 286] on td "[STREET_ADDRESS][PERSON_NAME]" at bounding box center [325, 279] width 178 height 38
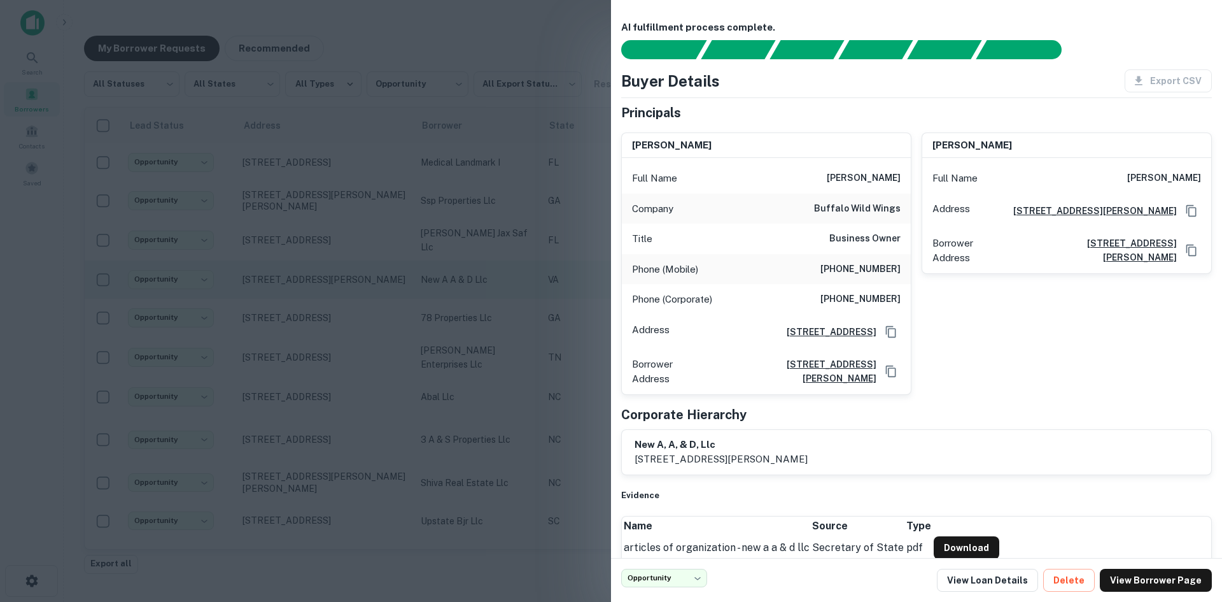
click at [314, 286] on div at bounding box center [611, 301] width 1222 height 602
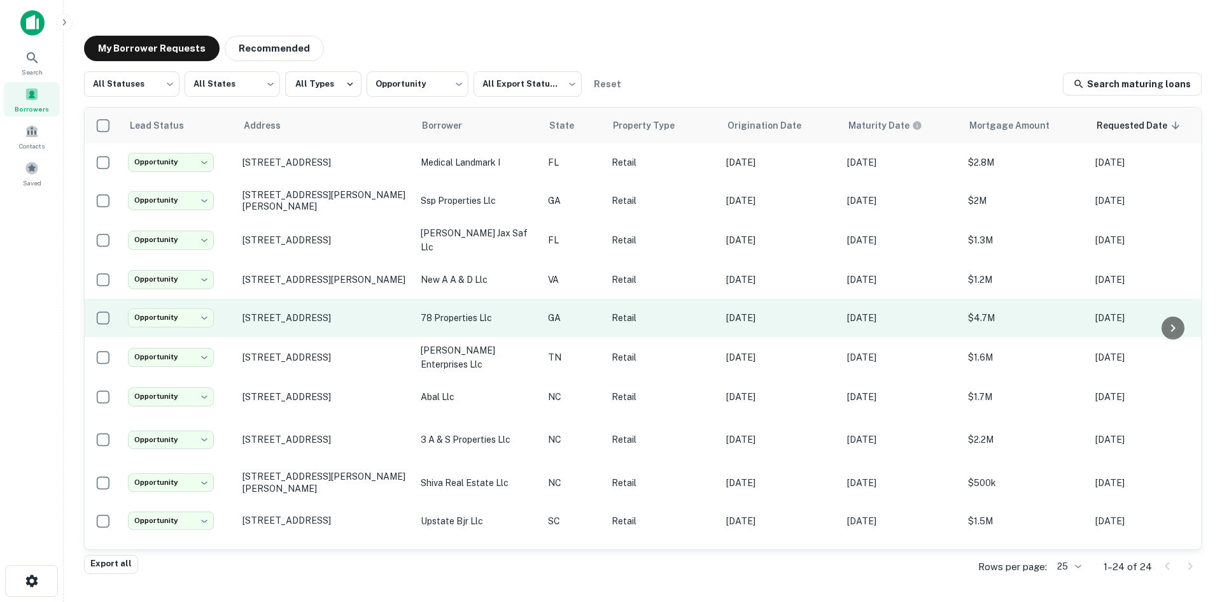
click at [341, 327] on td "[STREET_ADDRESS]" at bounding box center [325, 318] width 178 height 38
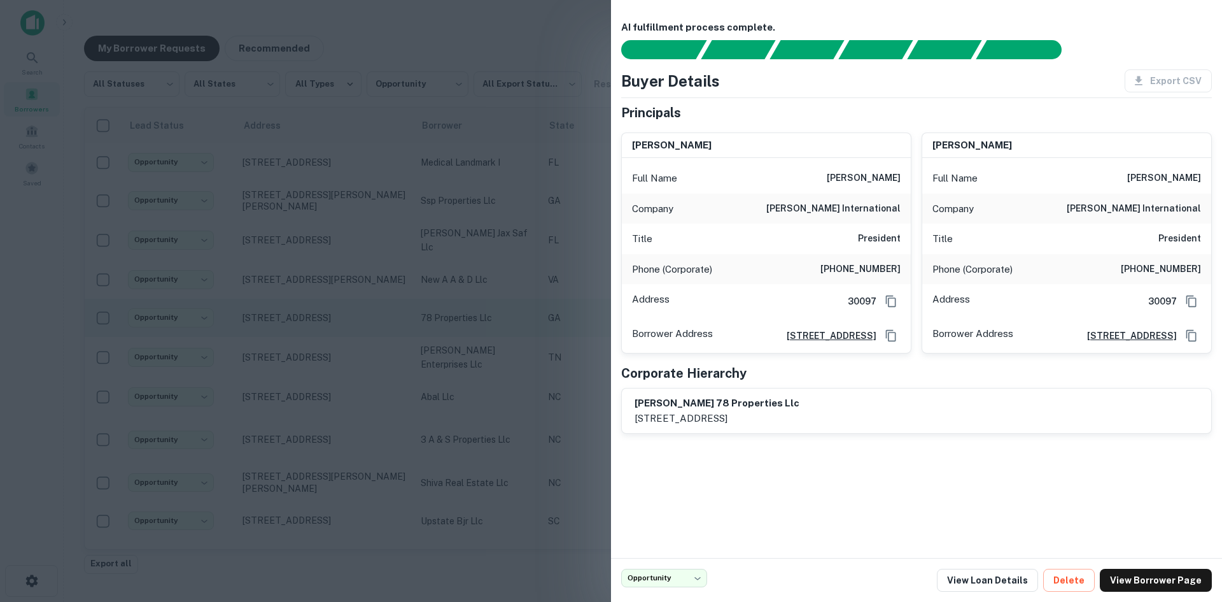
click at [341, 327] on div at bounding box center [611, 301] width 1222 height 602
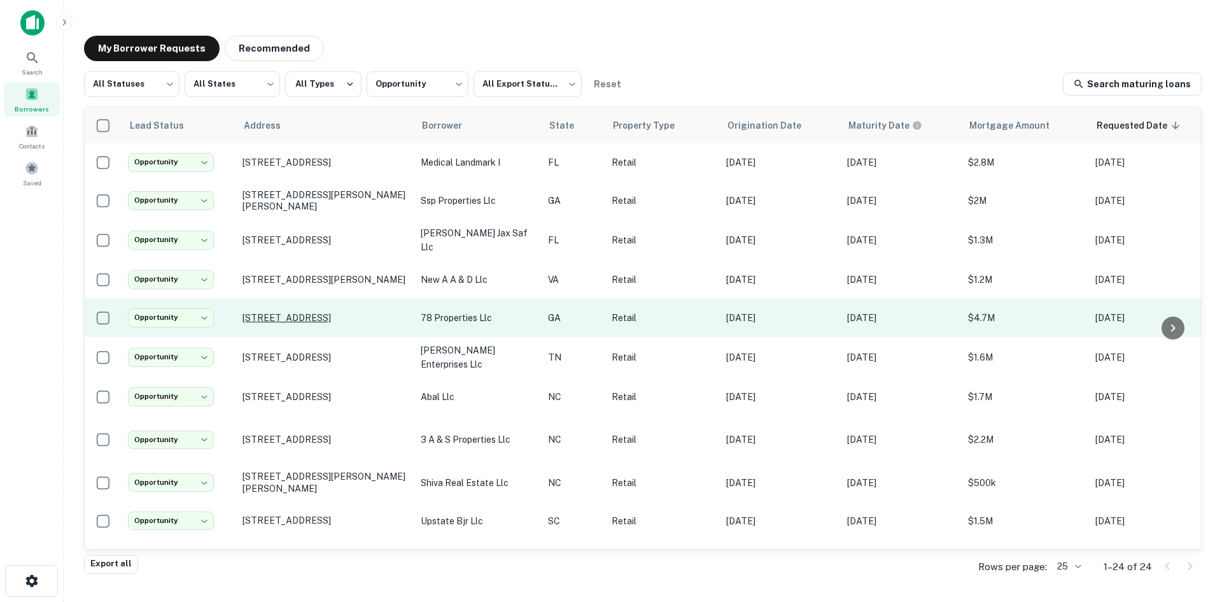
click at [341, 312] on p "[STREET_ADDRESS]" at bounding box center [326, 317] width 166 height 11
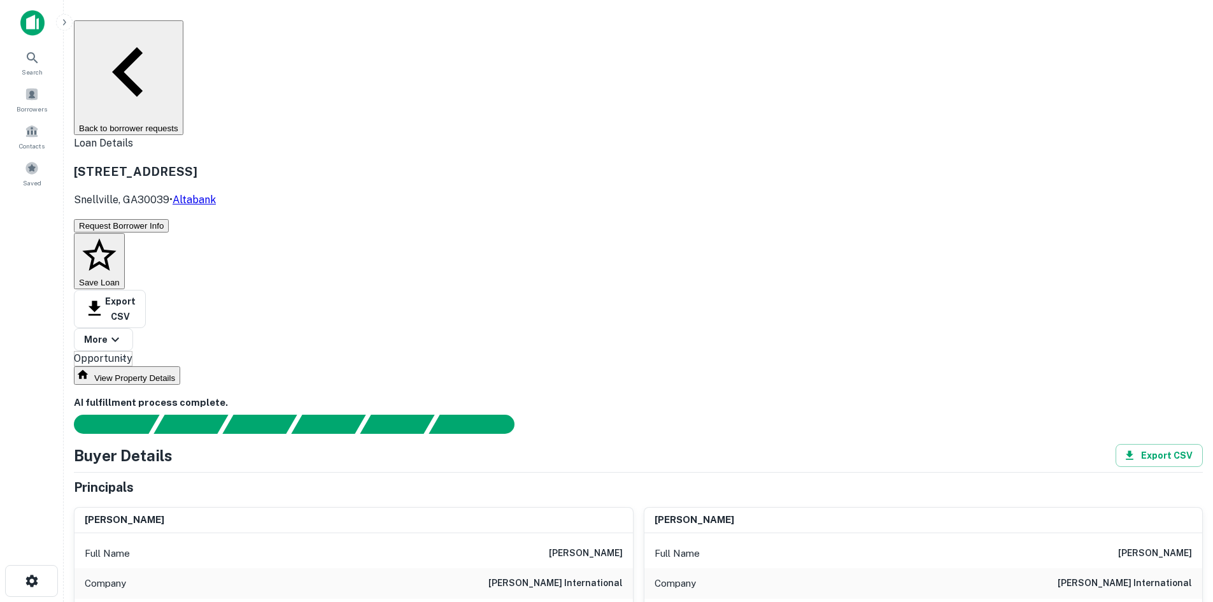
drag, startPoint x: 550, startPoint y: 444, endPoint x: 621, endPoint y: 438, distance: 71.6
copy h6 "[PHONE_NUMBER]"
click at [183, 37] on button "Back to borrower requests" at bounding box center [128, 77] width 109 height 115
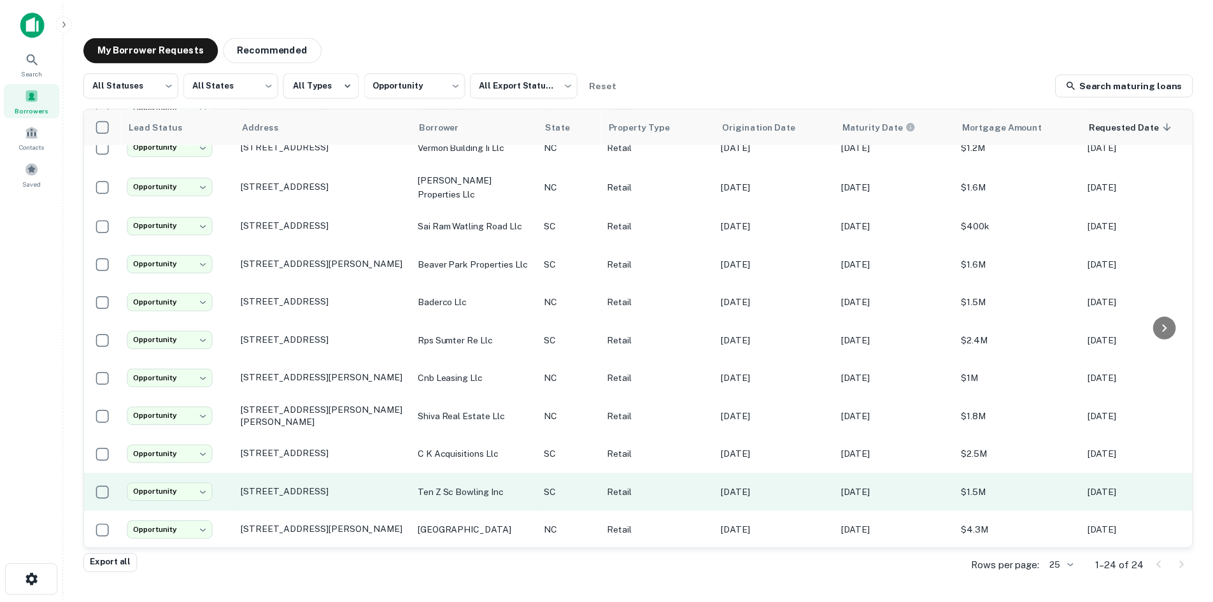
scroll to position [521, 0]
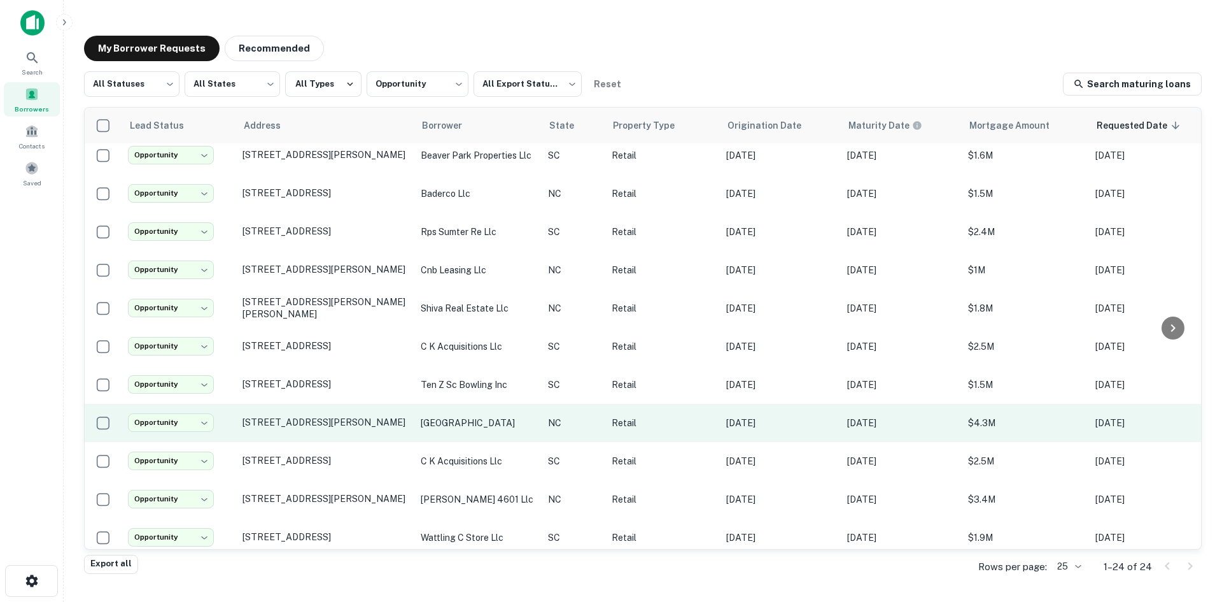
click at [385, 417] on td "[STREET_ADDRESS][PERSON_NAME]" at bounding box center [325, 423] width 178 height 38
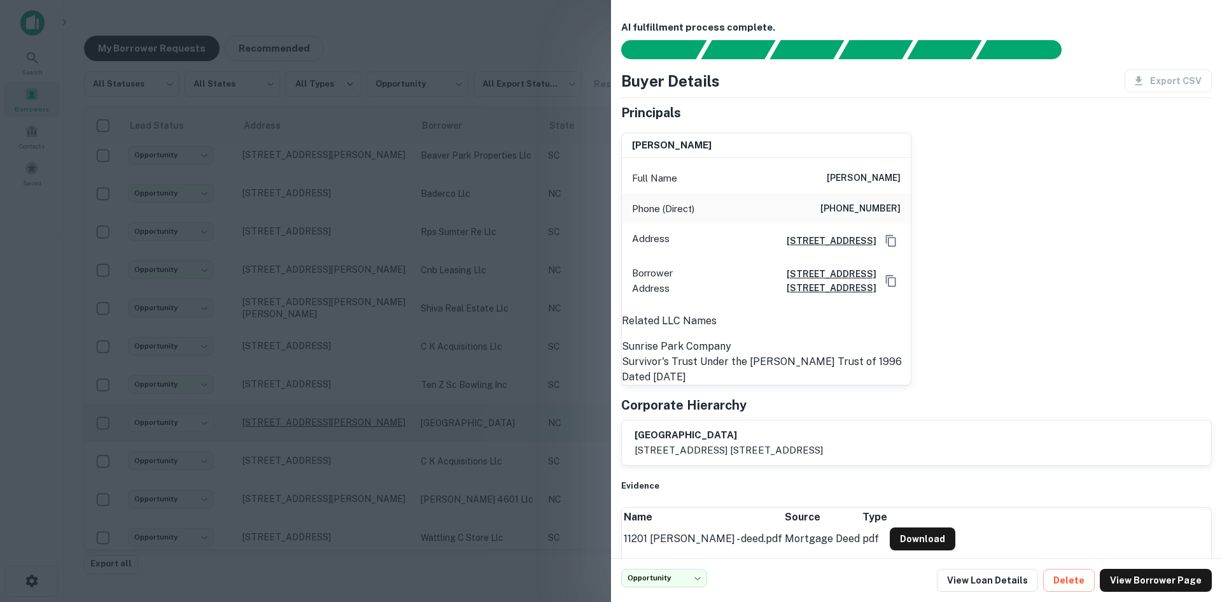
drag, startPoint x: 367, startPoint y: 404, endPoint x: 360, endPoint y: 406, distance: 8.1
click at [367, 404] on div at bounding box center [611, 301] width 1222 height 602
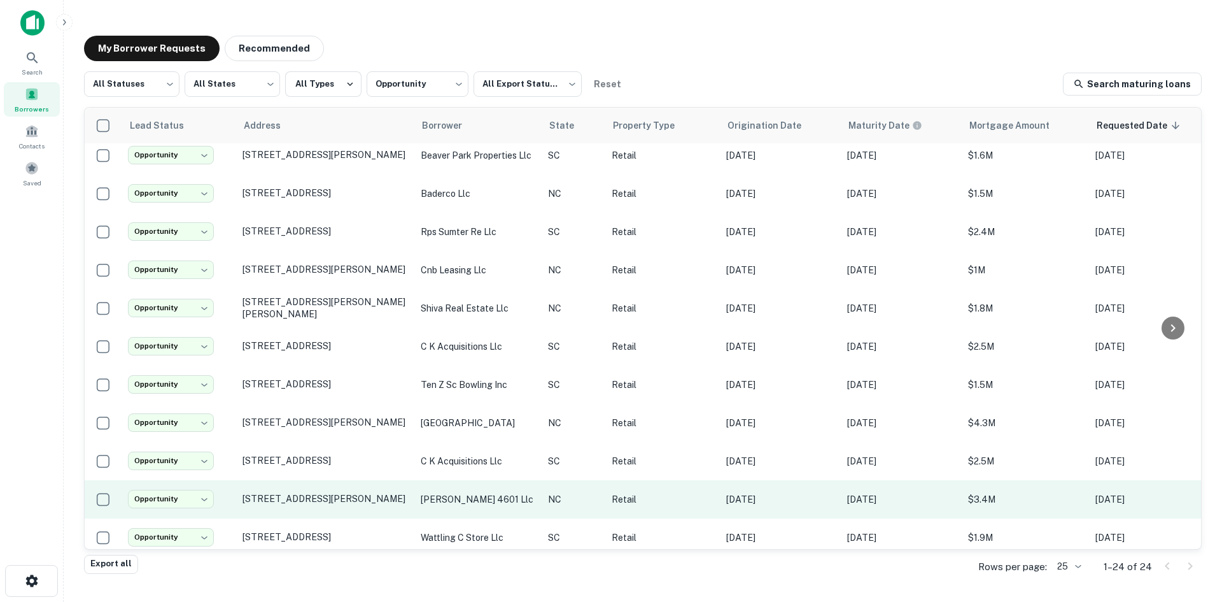
click at [349, 496] on td "[STREET_ADDRESS][PERSON_NAME]" at bounding box center [325, 499] width 178 height 38
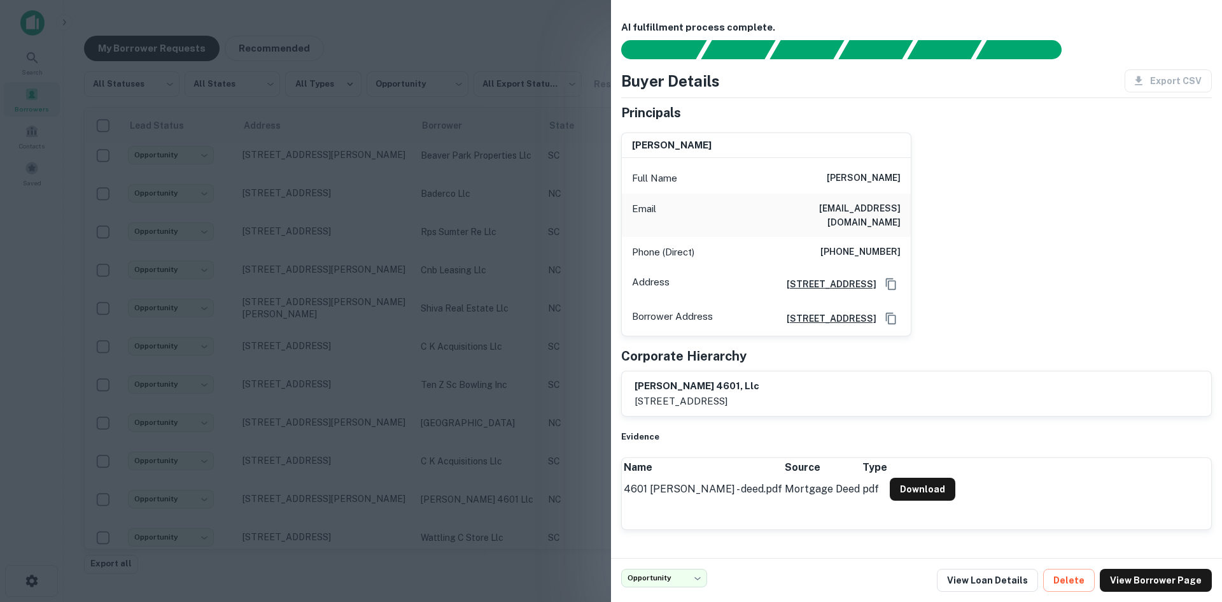
click at [338, 479] on div at bounding box center [611, 301] width 1222 height 602
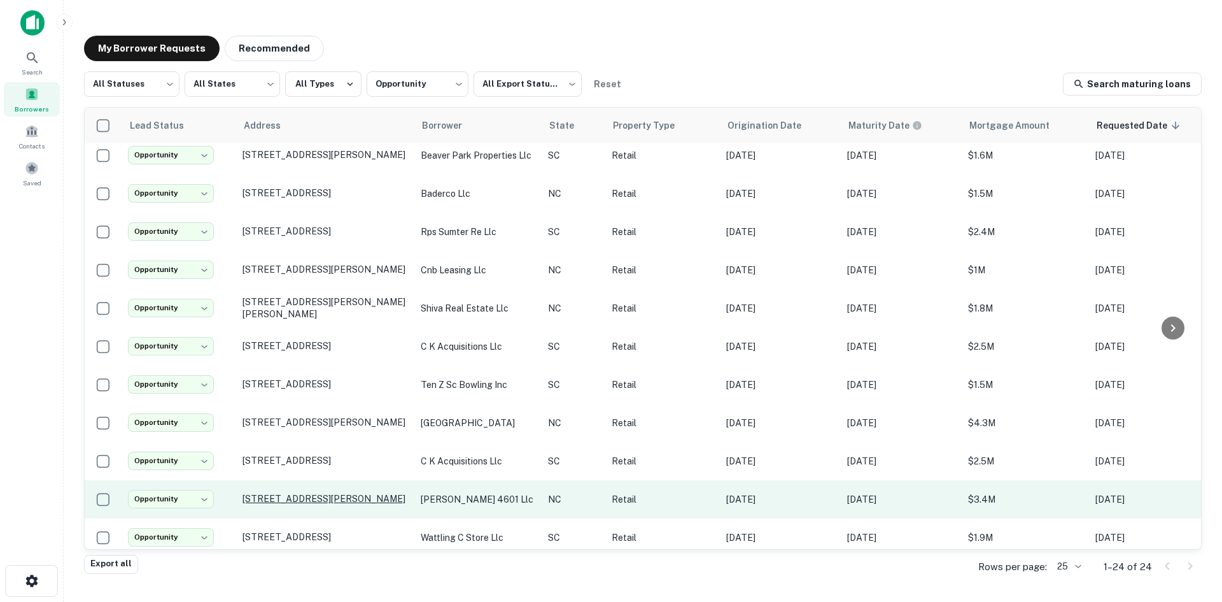
click at [337, 493] on p "[STREET_ADDRESS][PERSON_NAME]" at bounding box center [326, 498] width 166 height 11
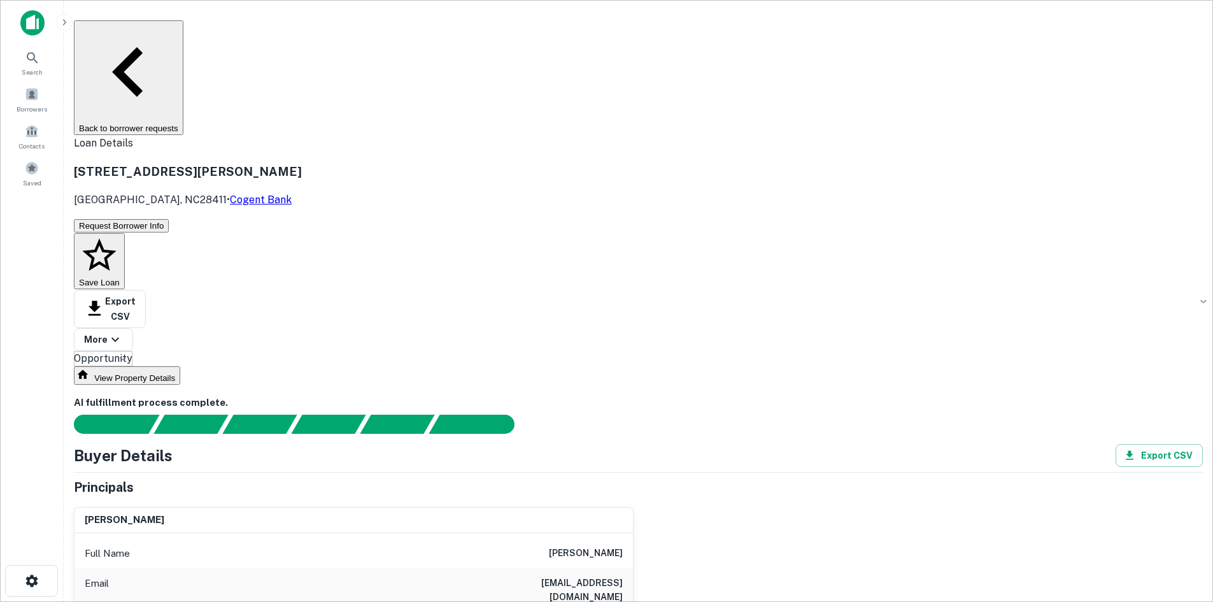
click at [183, 37] on button "Back to borrower requests" at bounding box center [128, 77] width 109 height 115
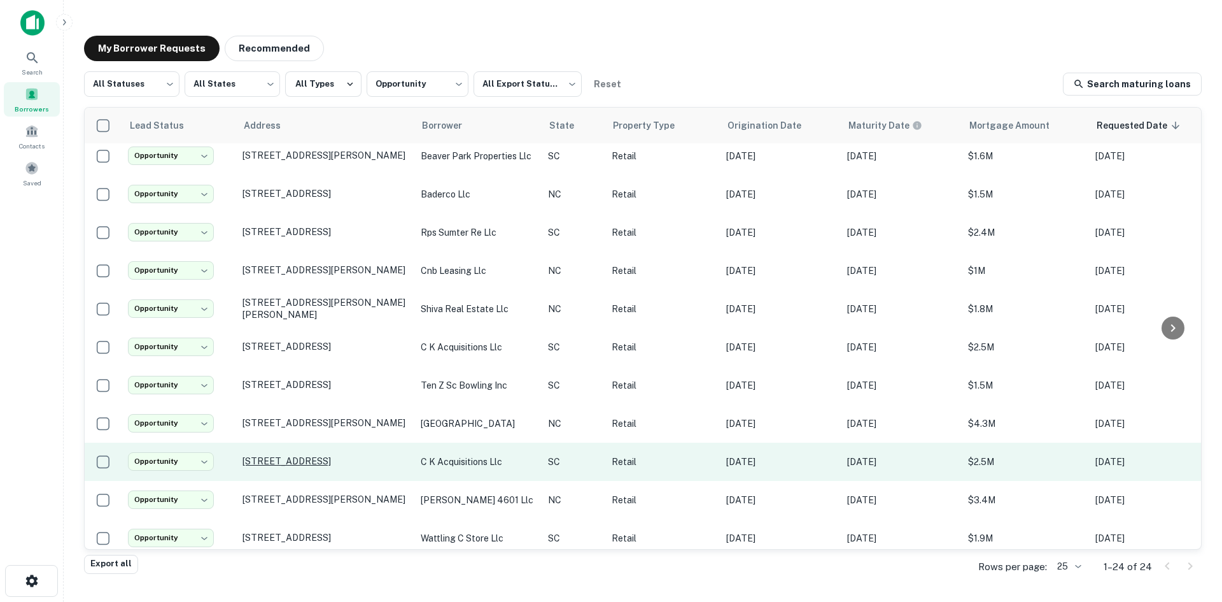
scroll to position [521, 0]
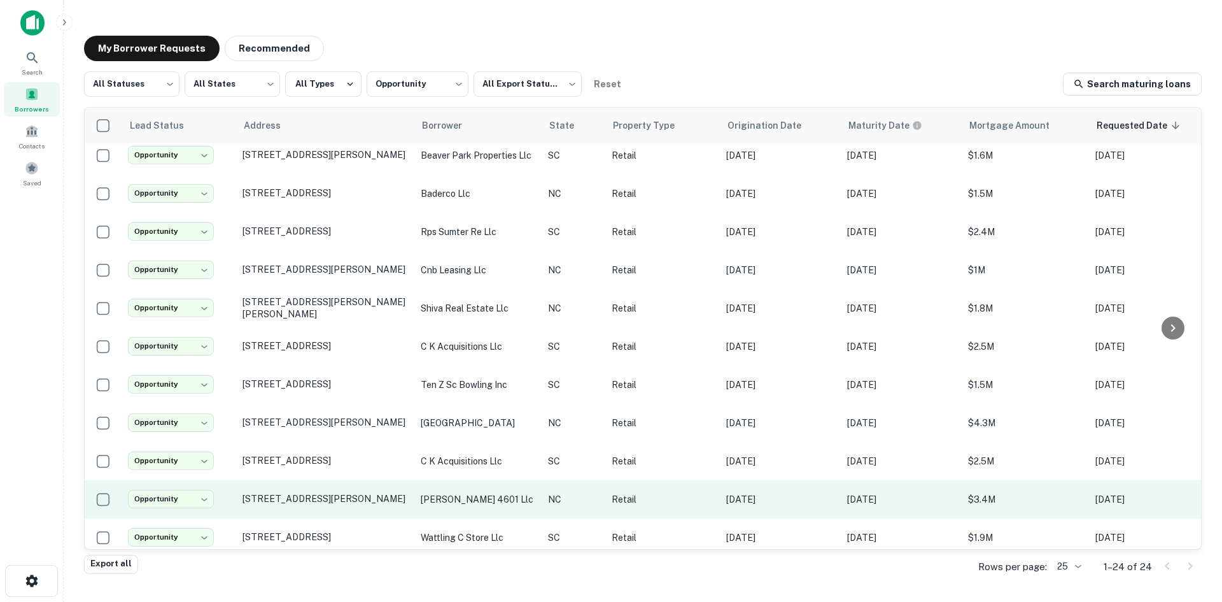
click at [349, 494] on td "[STREET_ADDRESS][PERSON_NAME]" at bounding box center [325, 499] width 178 height 38
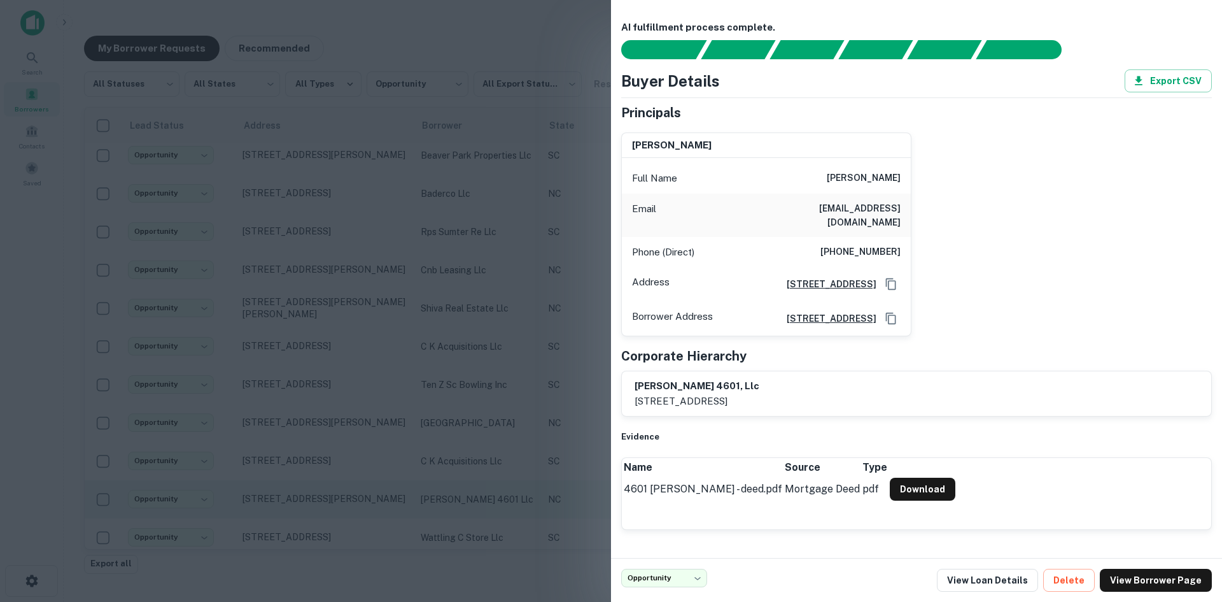
click at [349, 494] on div at bounding box center [611, 301] width 1222 height 602
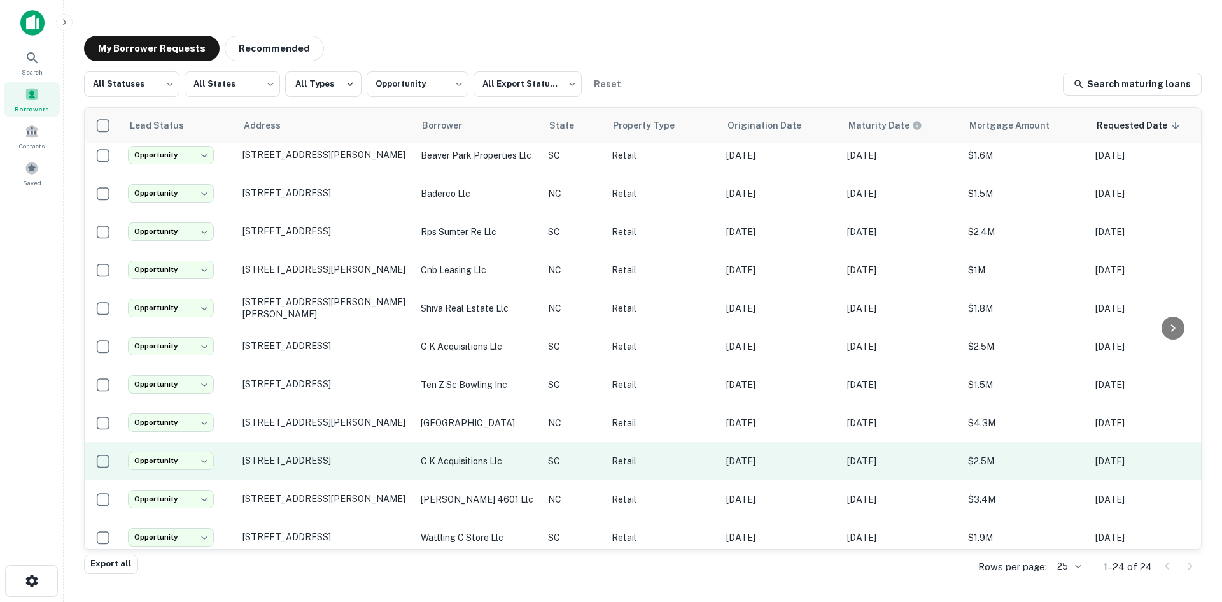
click at [351, 456] on td "[STREET_ADDRESS]" at bounding box center [325, 461] width 178 height 38
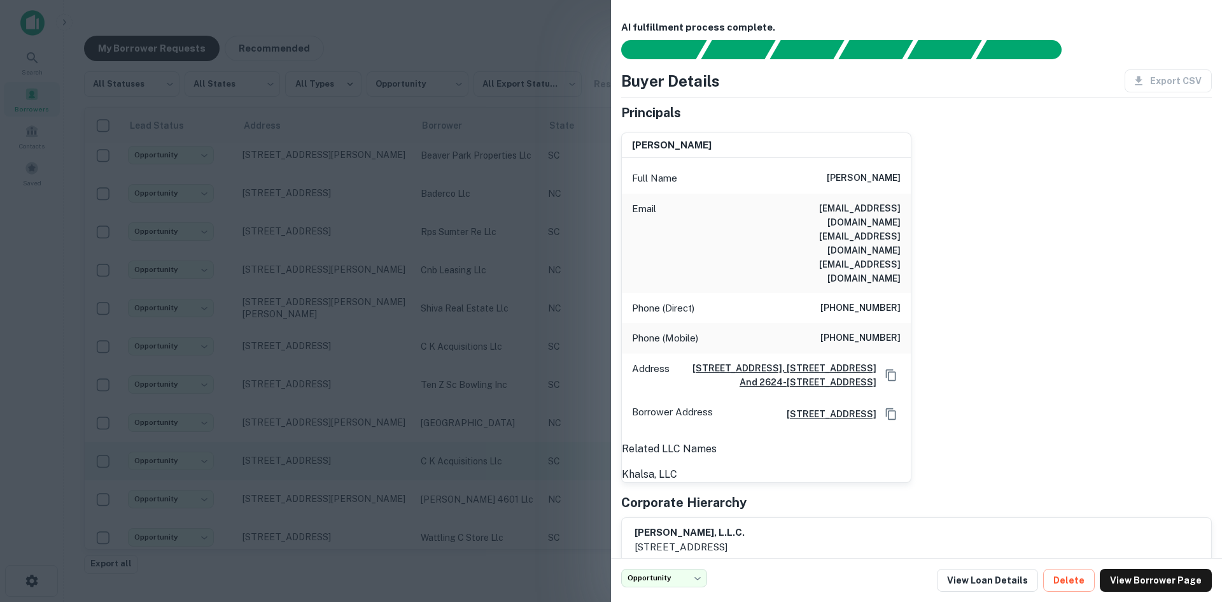
click at [351, 456] on div at bounding box center [611, 301] width 1222 height 602
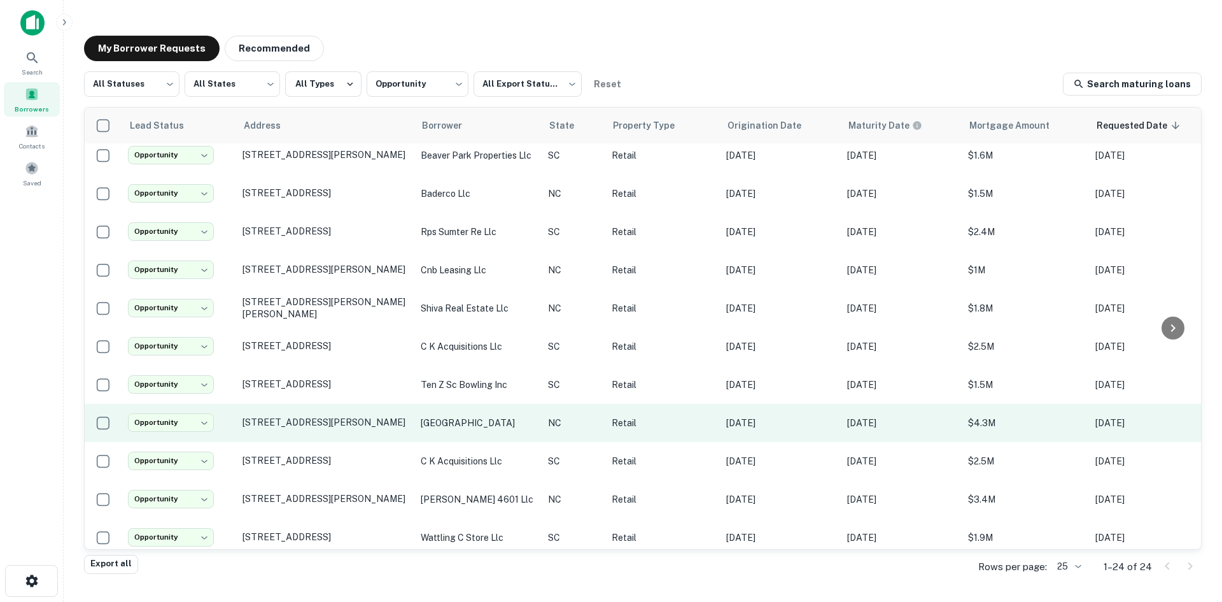
click at [356, 421] on td "[STREET_ADDRESS][PERSON_NAME]" at bounding box center [325, 423] width 178 height 38
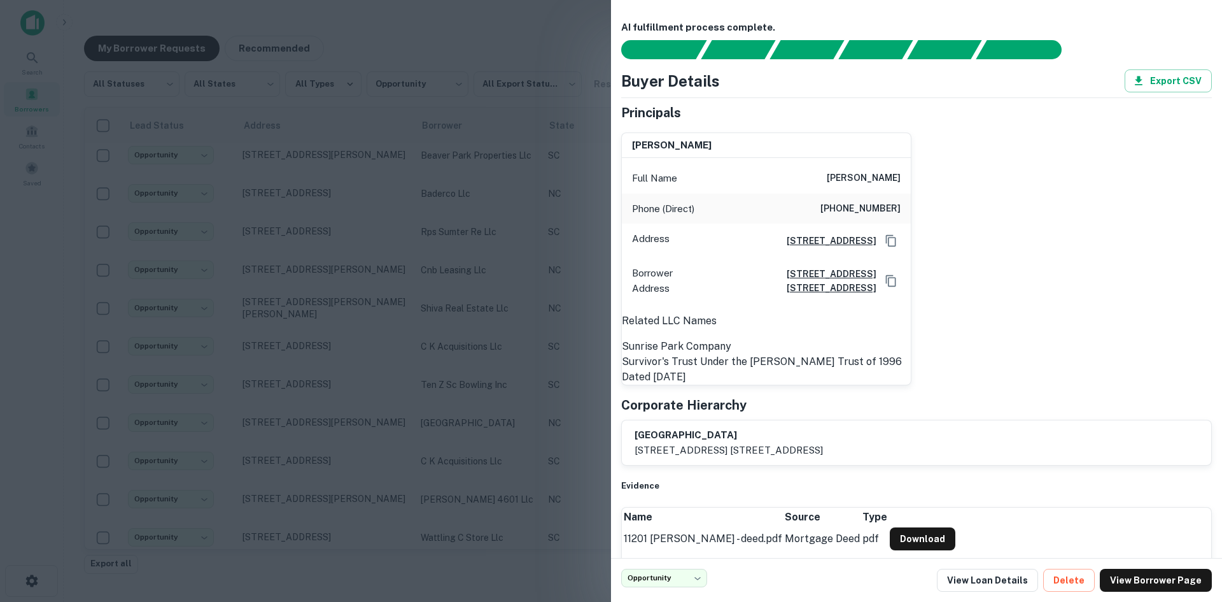
click at [355, 421] on div at bounding box center [611, 301] width 1222 height 602
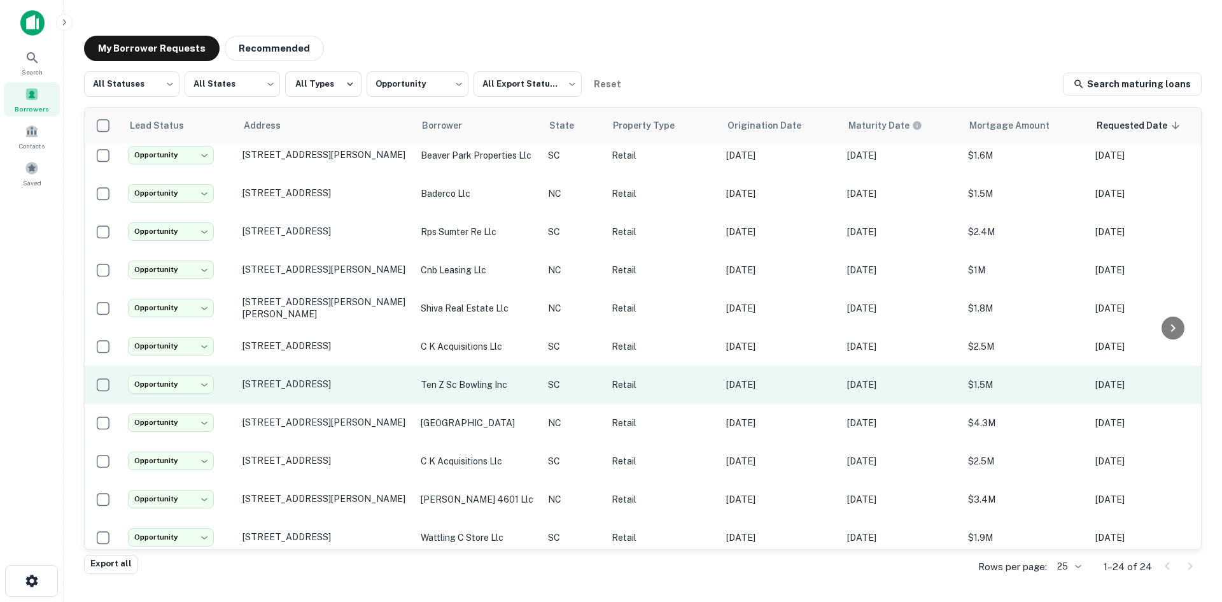
click at [357, 380] on td "[STREET_ADDRESS]" at bounding box center [325, 384] width 178 height 38
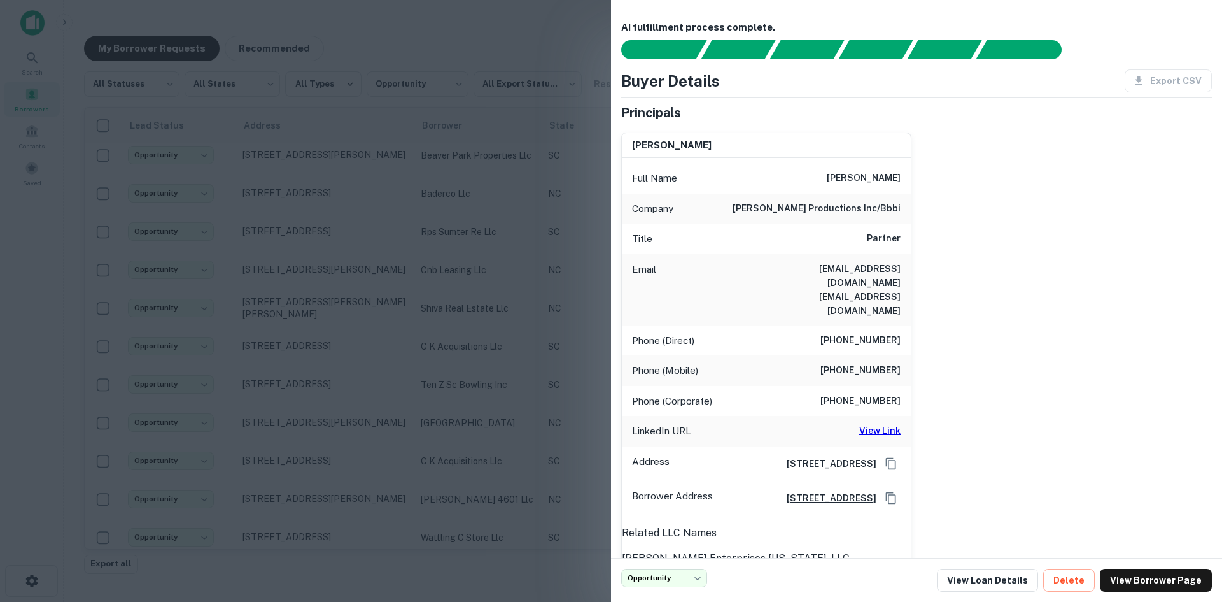
click at [356, 380] on div at bounding box center [611, 301] width 1222 height 602
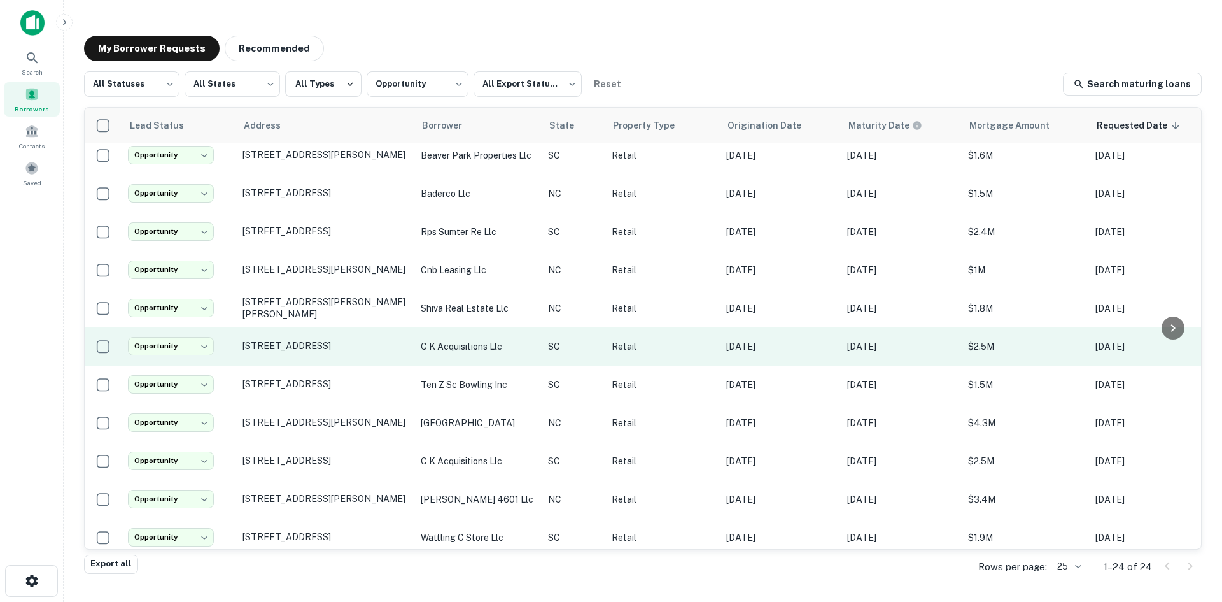
click at [362, 345] on td "[STREET_ADDRESS]" at bounding box center [325, 346] width 178 height 38
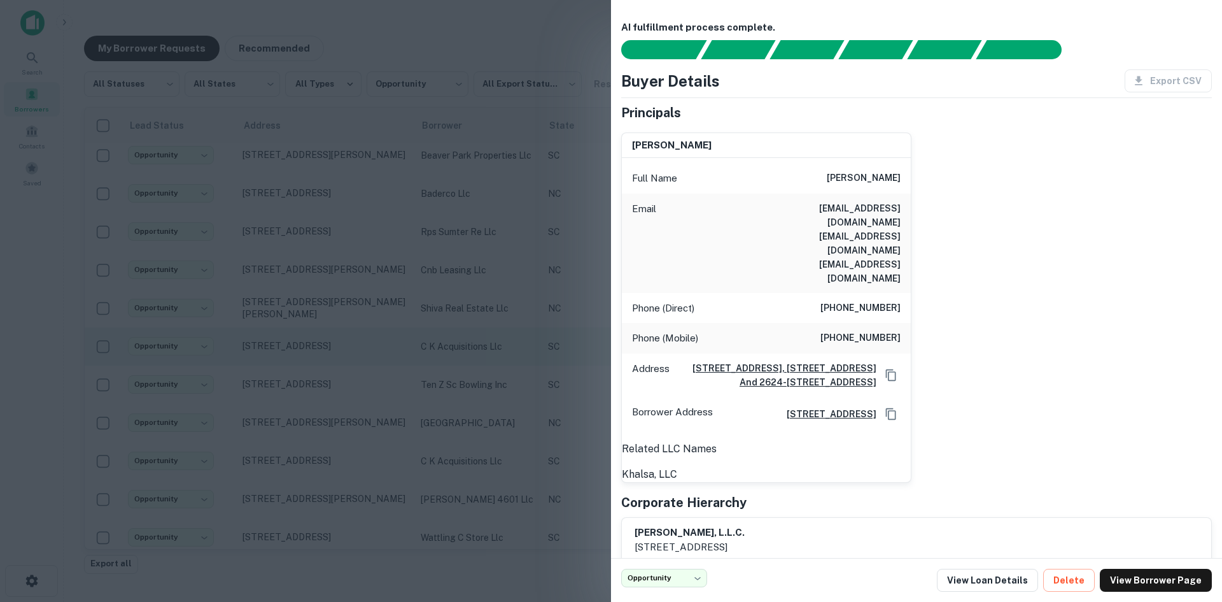
click at [362, 345] on div at bounding box center [611, 301] width 1222 height 602
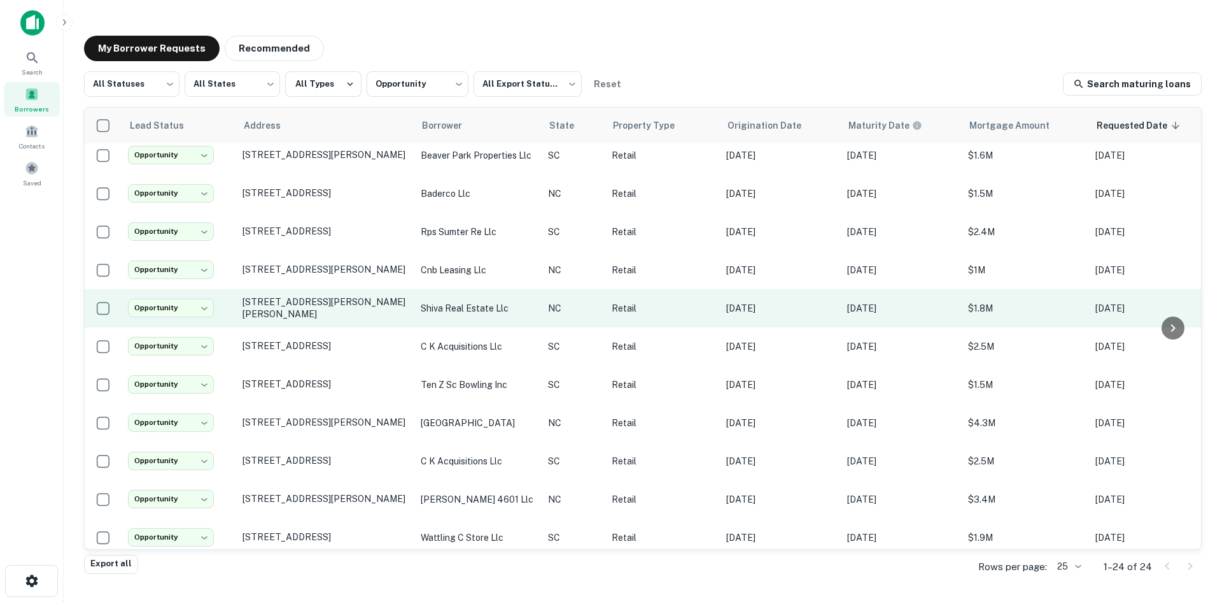
click at [360, 308] on td "[STREET_ADDRESS][PERSON_NAME][PERSON_NAME]" at bounding box center [325, 308] width 178 height 38
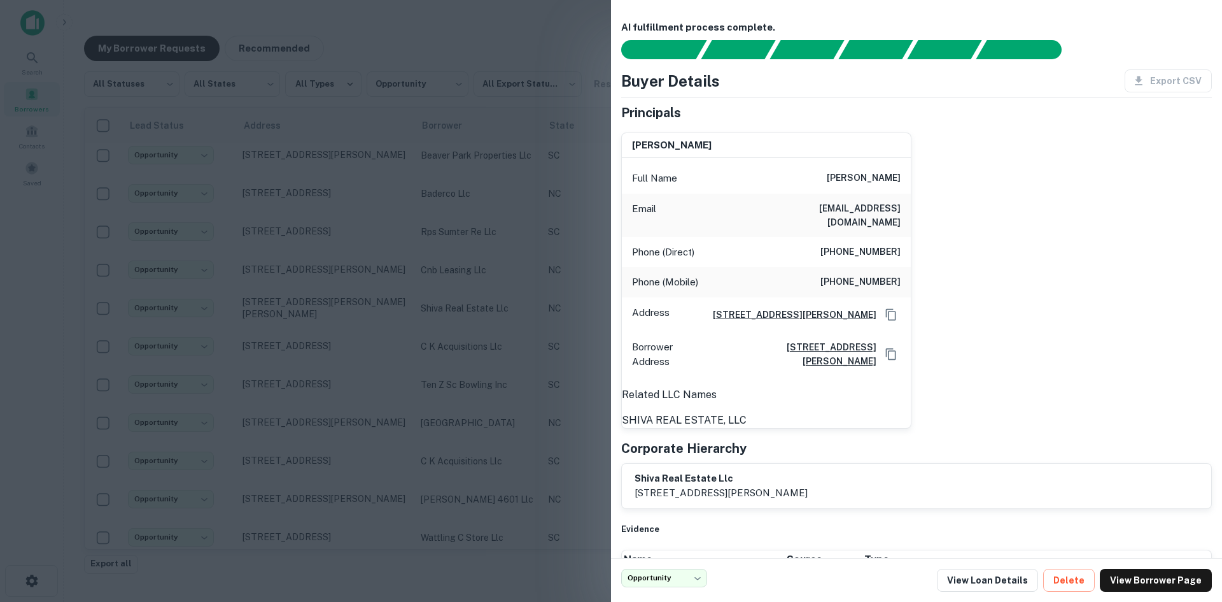
click at [356, 308] on div at bounding box center [611, 301] width 1222 height 602
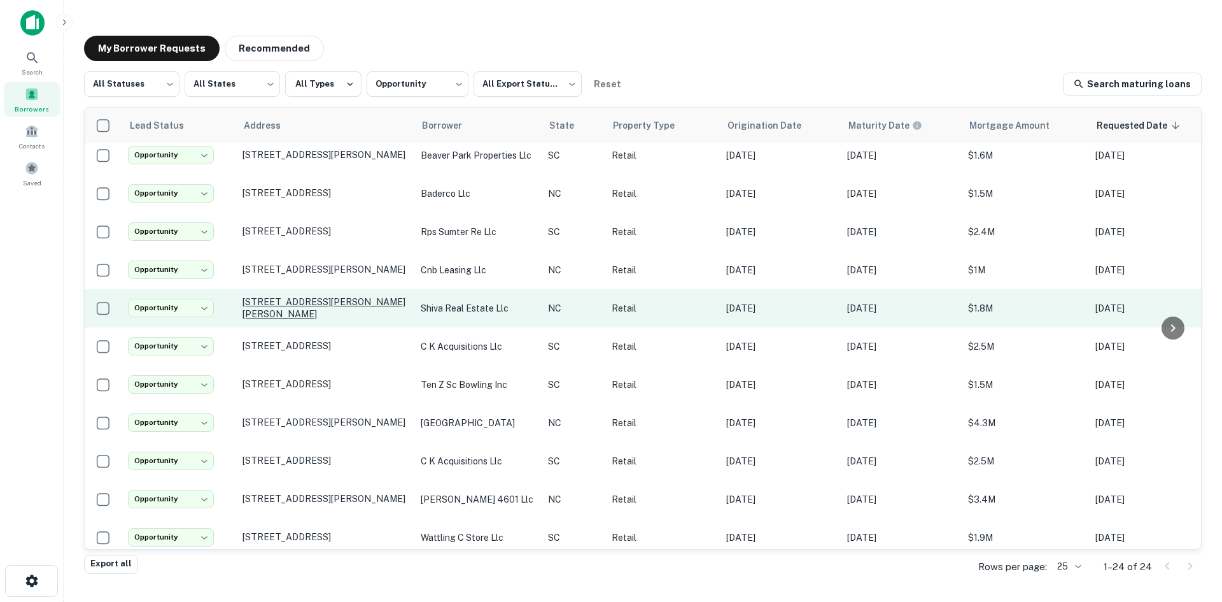
click at [355, 296] on p "[STREET_ADDRESS][PERSON_NAME][PERSON_NAME]" at bounding box center [326, 307] width 166 height 23
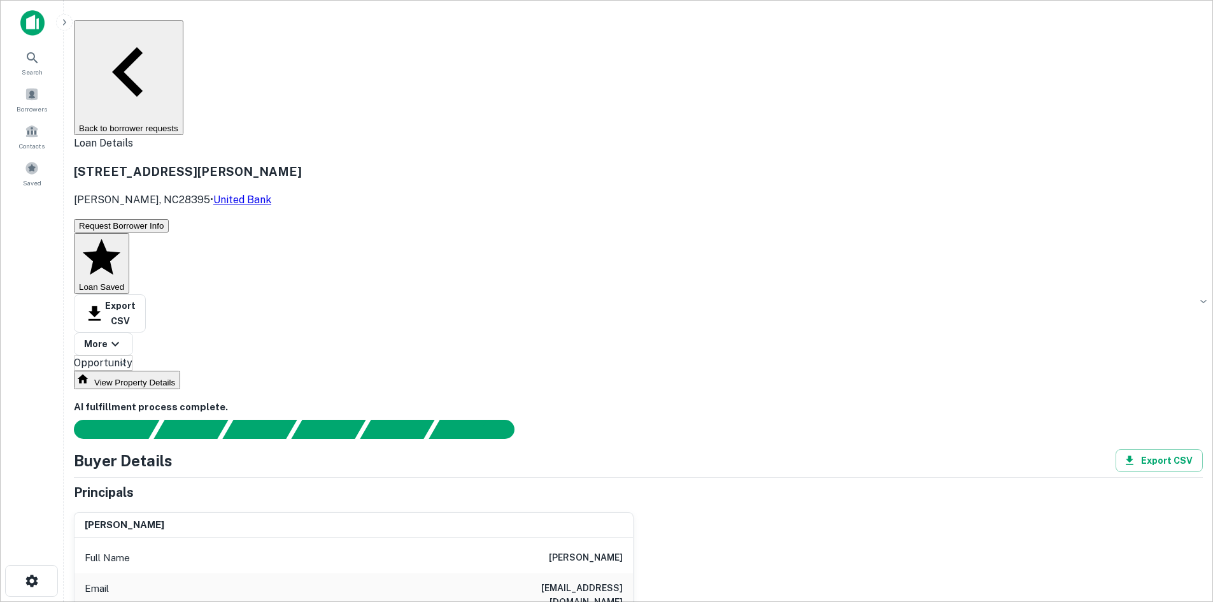
copy h6 "[PHONE_NUMBER]"
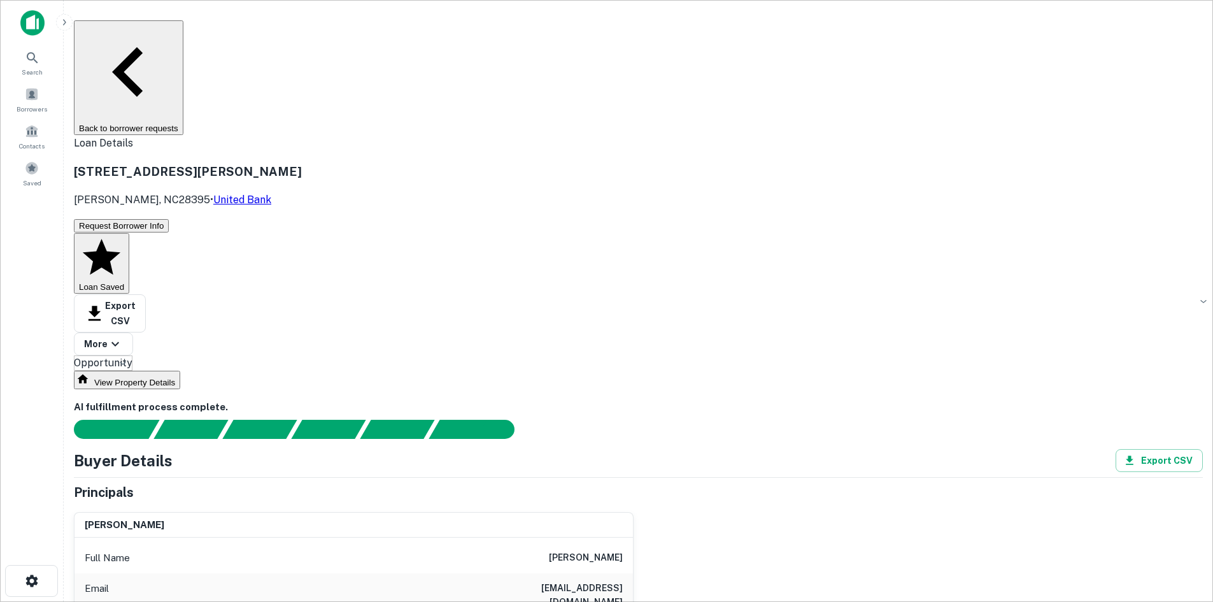
copy h6 "[PHONE_NUMBER]"
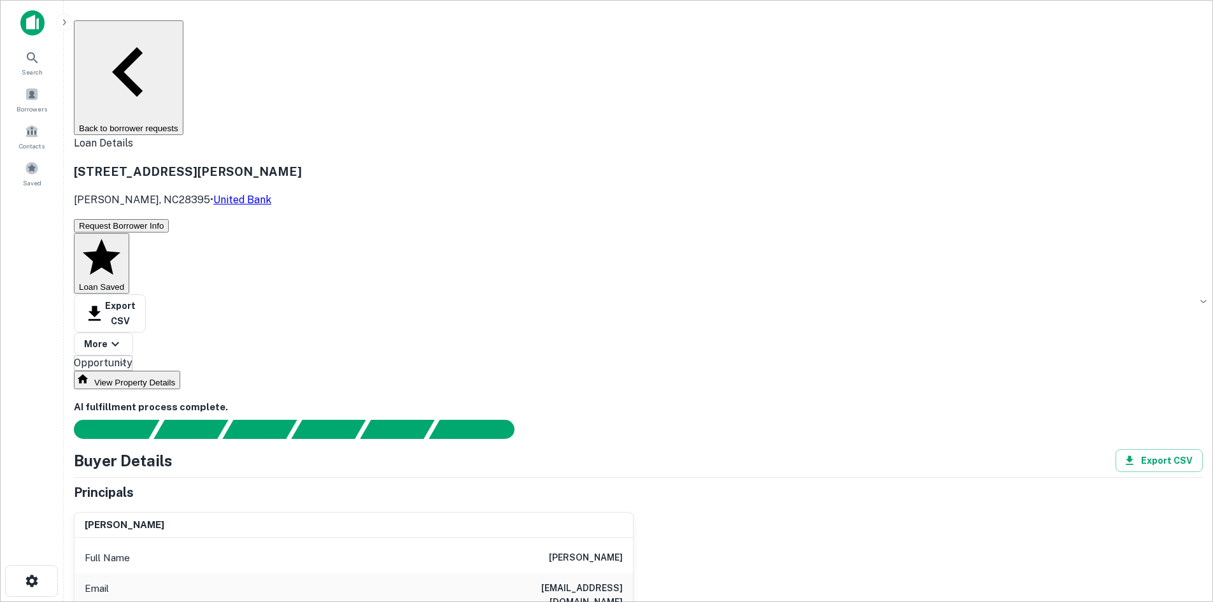
click at [183, 36] on button "Back to borrower requests" at bounding box center [128, 77] width 109 height 115
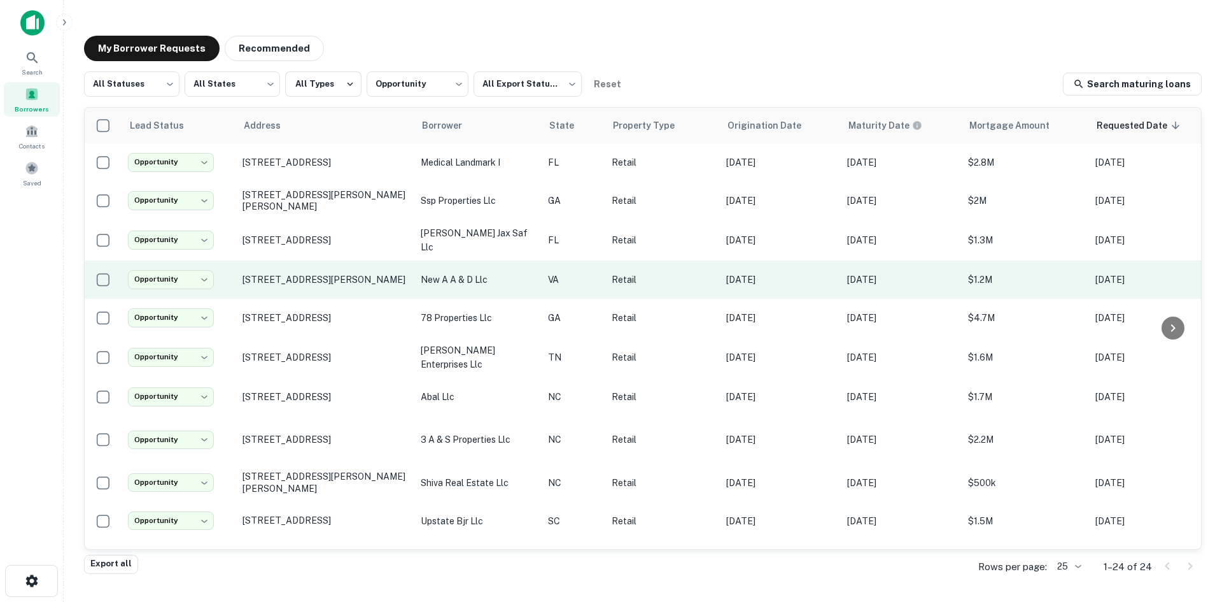
click at [297, 293] on td "[STREET_ADDRESS][PERSON_NAME]" at bounding box center [325, 279] width 178 height 38
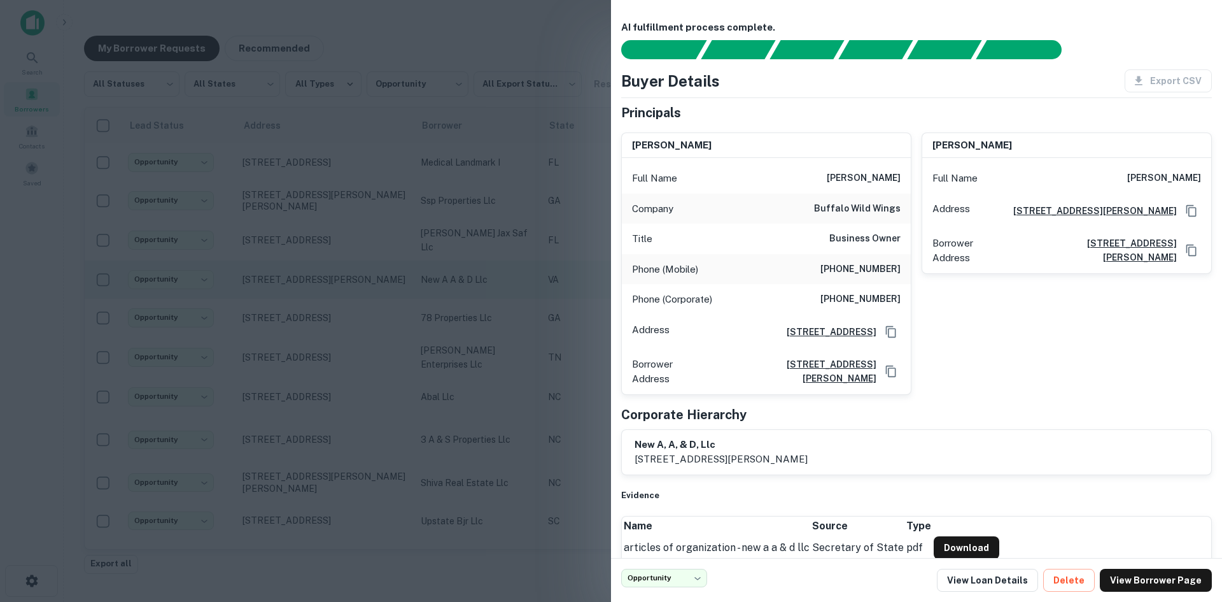
click at [297, 293] on div at bounding box center [611, 301] width 1222 height 602
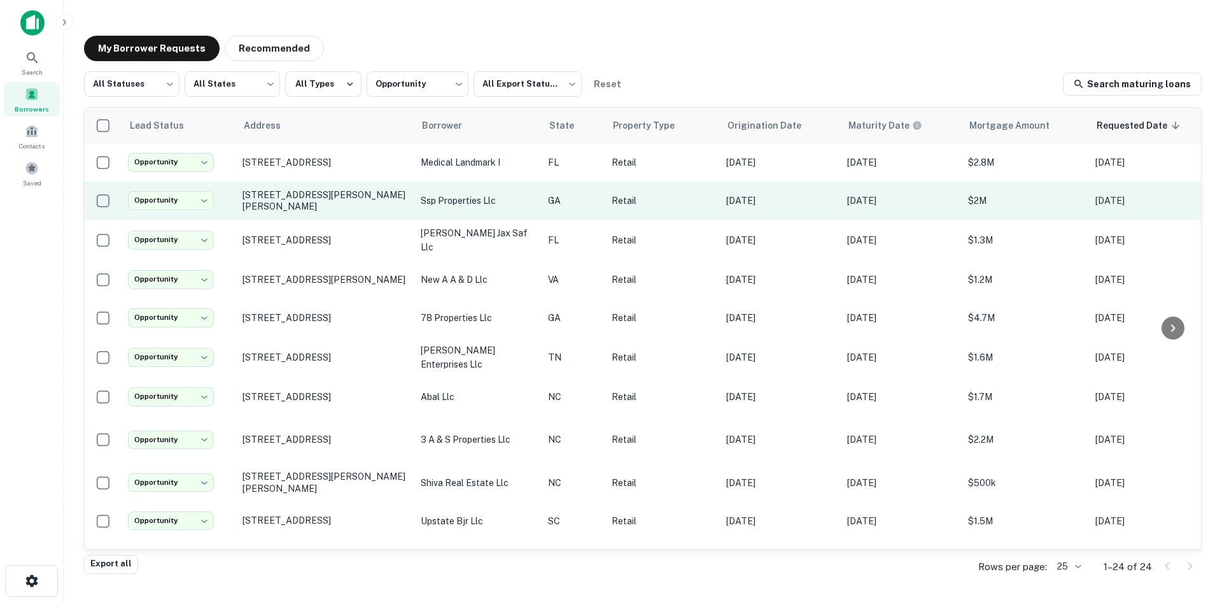
click at [316, 215] on td "[STREET_ADDRESS][PERSON_NAME][PERSON_NAME]" at bounding box center [325, 200] width 178 height 38
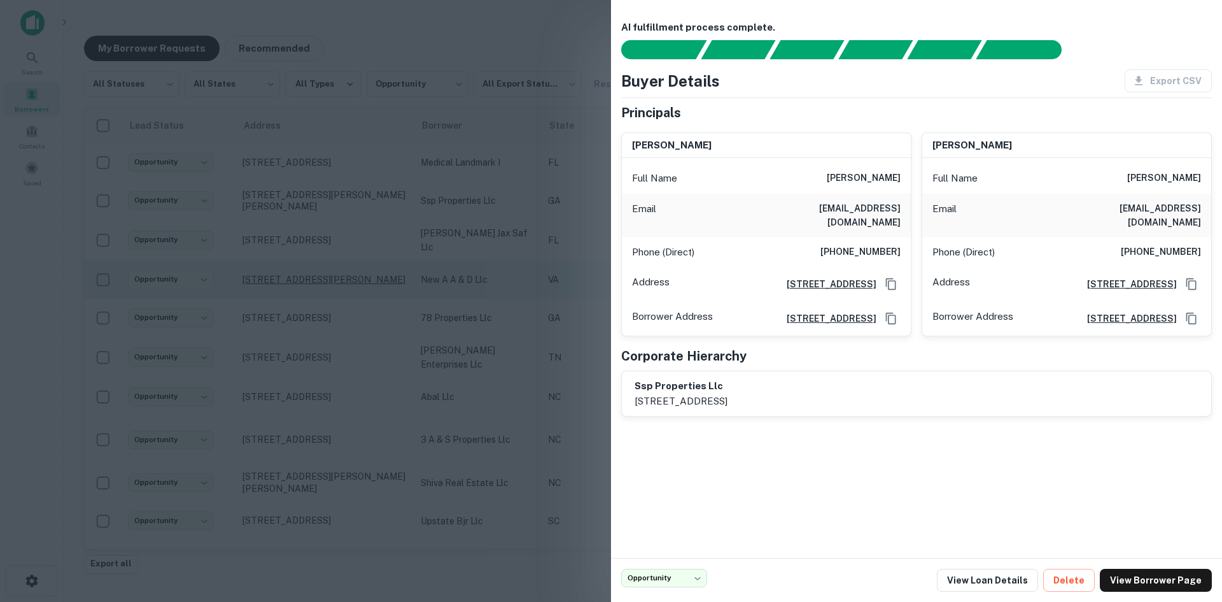
click at [375, 271] on div at bounding box center [611, 301] width 1222 height 602
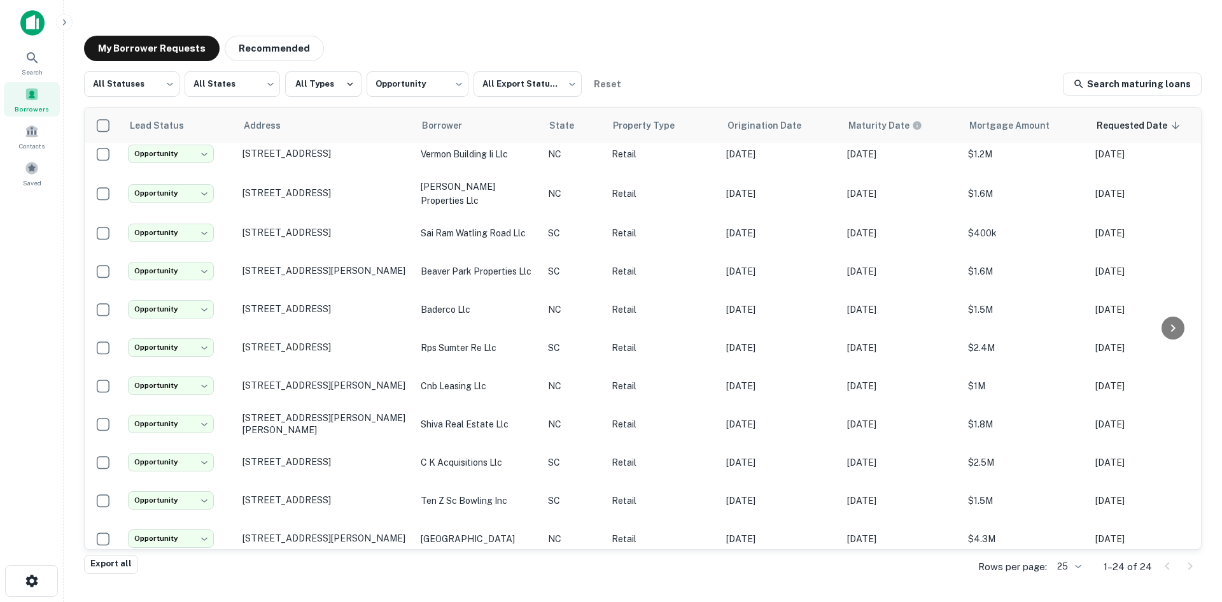
scroll to position [521, 0]
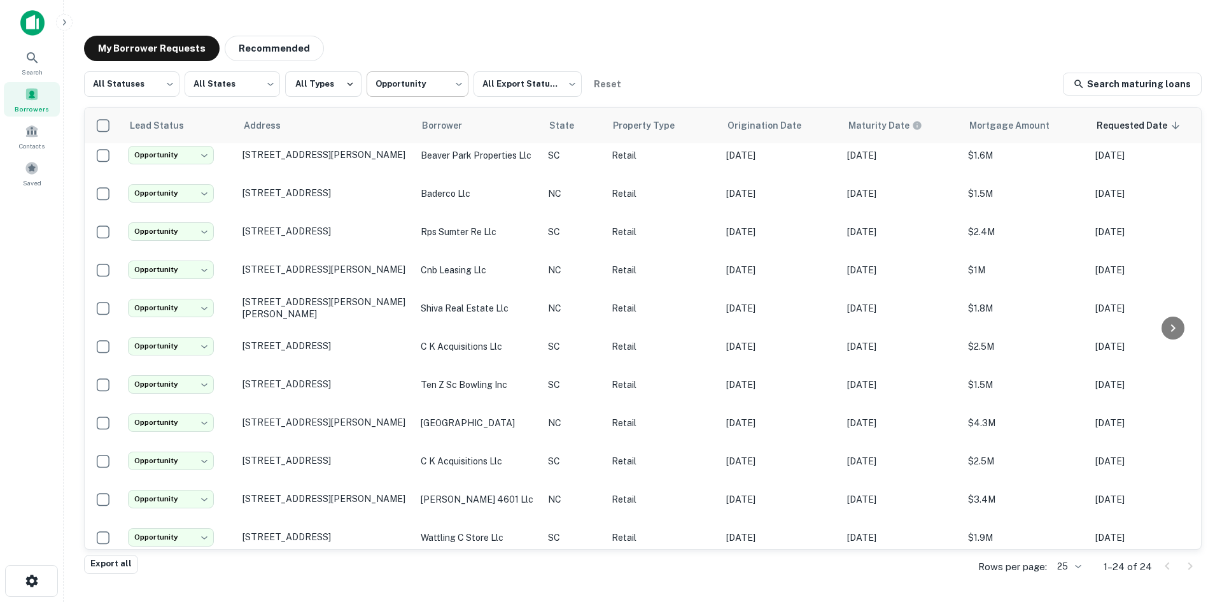
click at [414, 93] on body "**********" at bounding box center [611, 301] width 1222 height 602
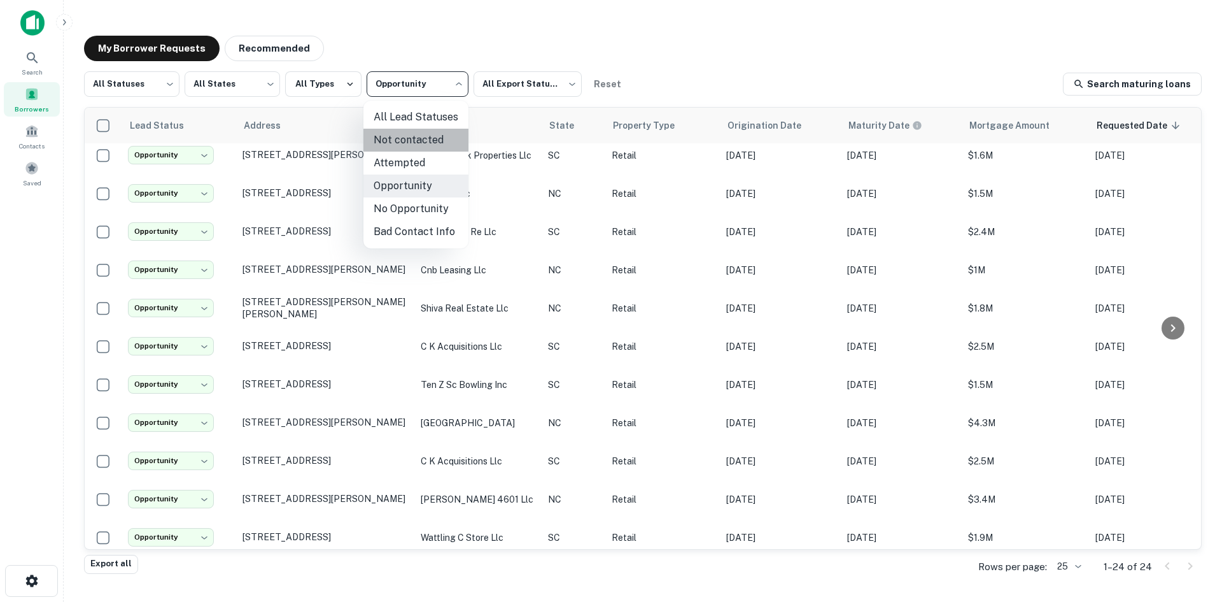
click at [420, 151] on li "Not contacted" at bounding box center [416, 140] width 105 height 23
type input "****"
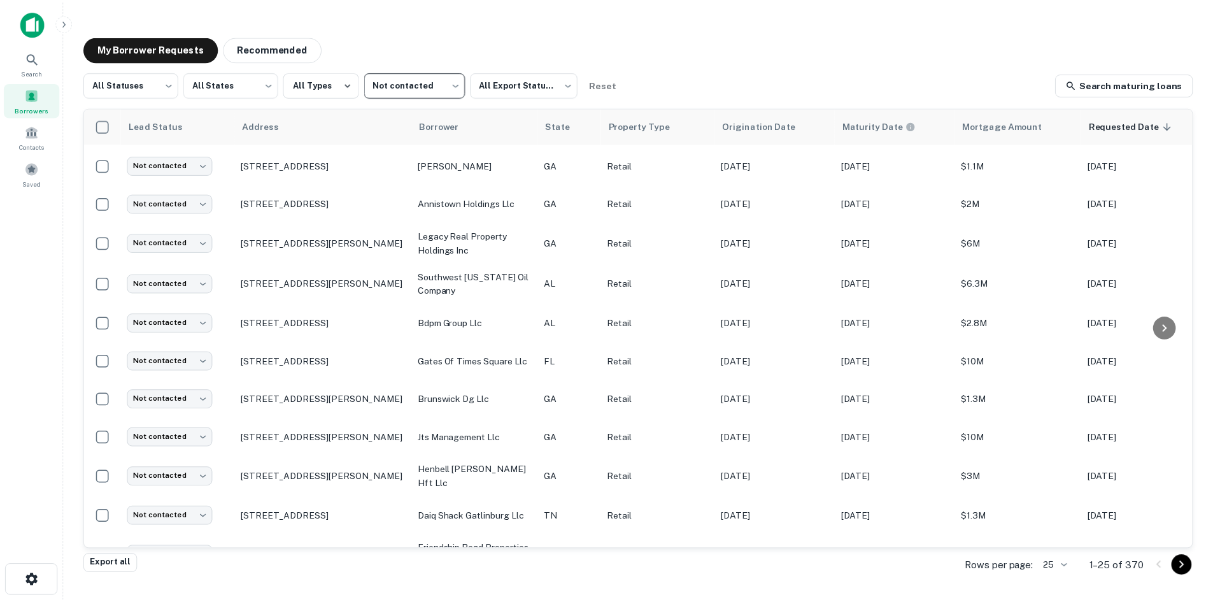
scroll to position [521, 0]
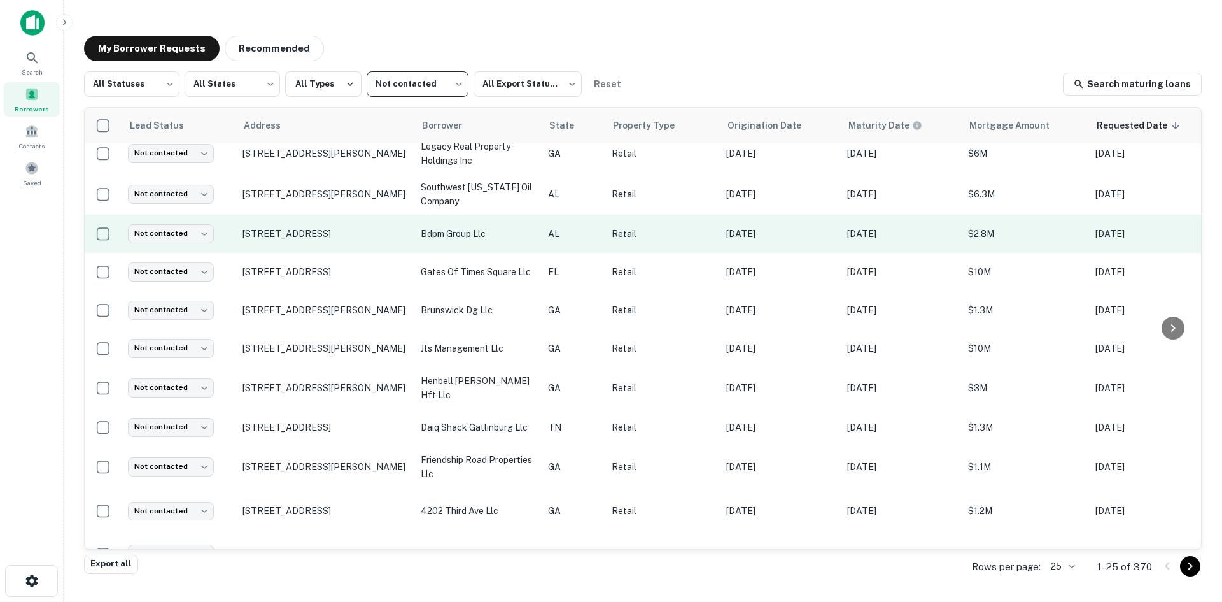
click at [299, 253] on td "[STREET_ADDRESS]" at bounding box center [325, 234] width 178 height 38
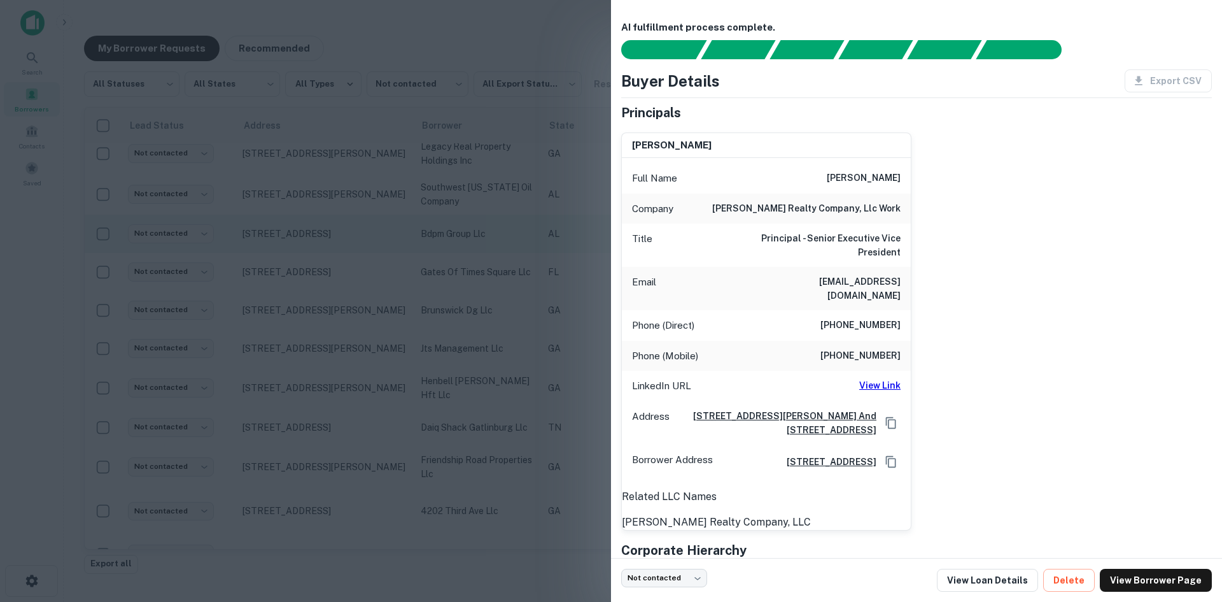
click at [299, 257] on div at bounding box center [611, 301] width 1222 height 602
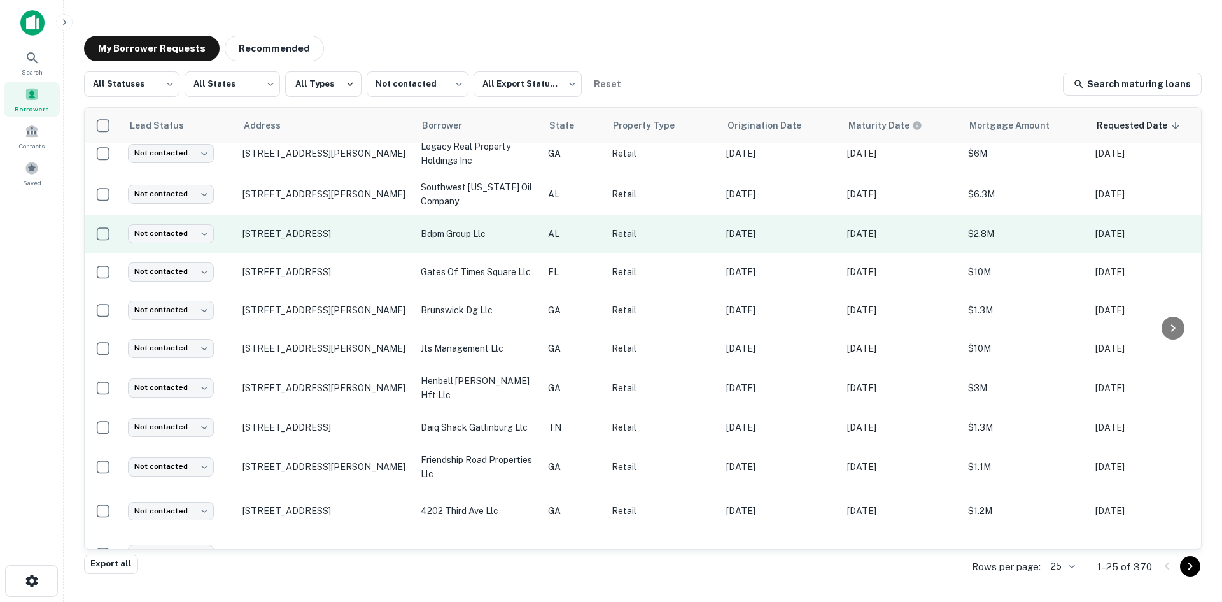
click at [292, 239] on p "[STREET_ADDRESS]" at bounding box center [326, 233] width 166 height 11
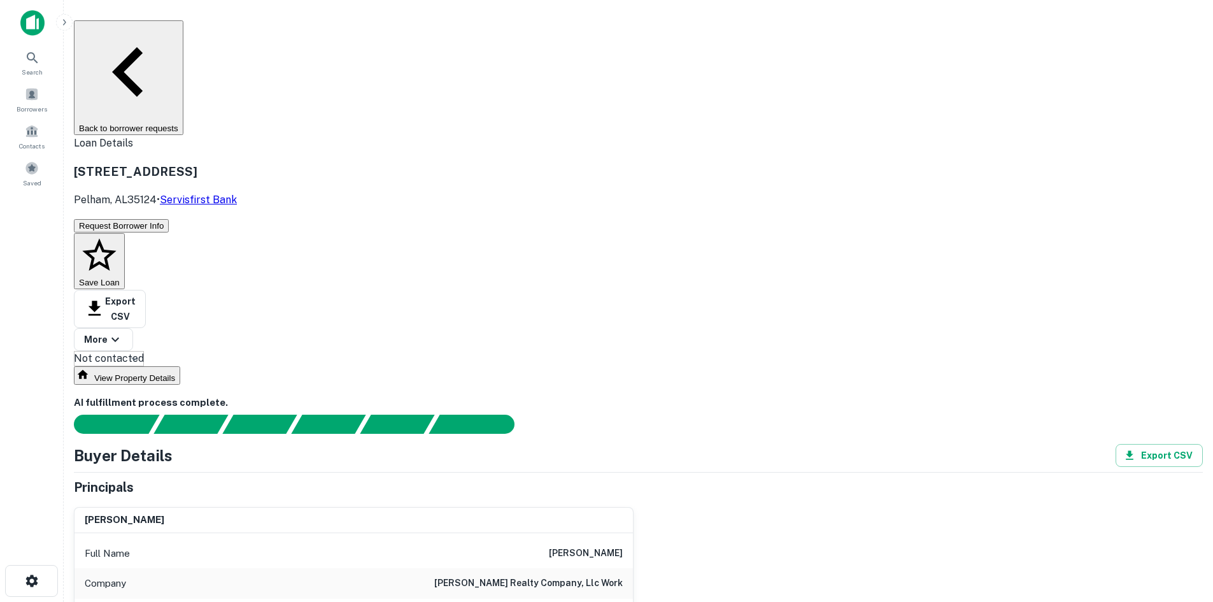
click at [183, 41] on button "Back to borrower requests" at bounding box center [128, 77] width 109 height 115
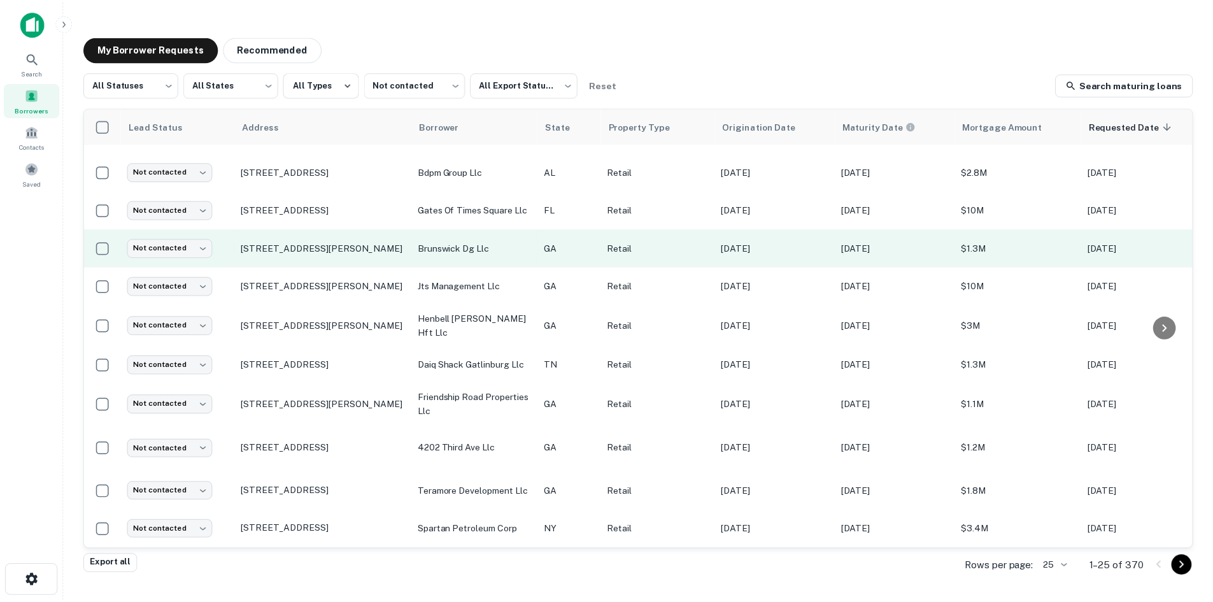
scroll to position [597, 0]
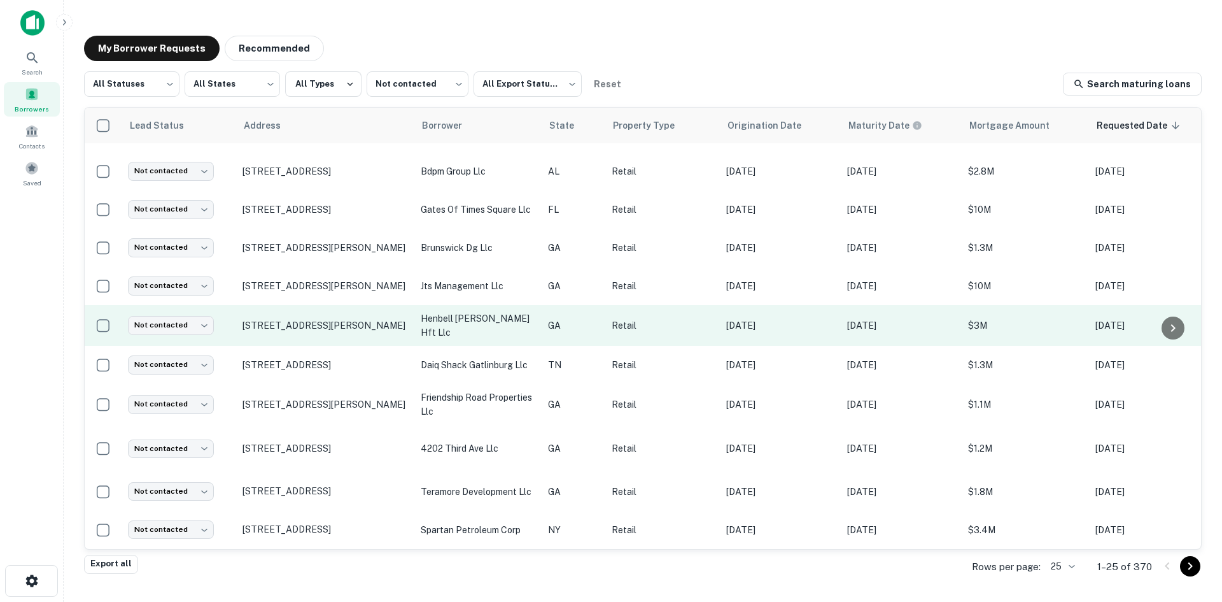
click at [316, 332] on td "[STREET_ADDRESS][PERSON_NAME]" at bounding box center [325, 325] width 178 height 41
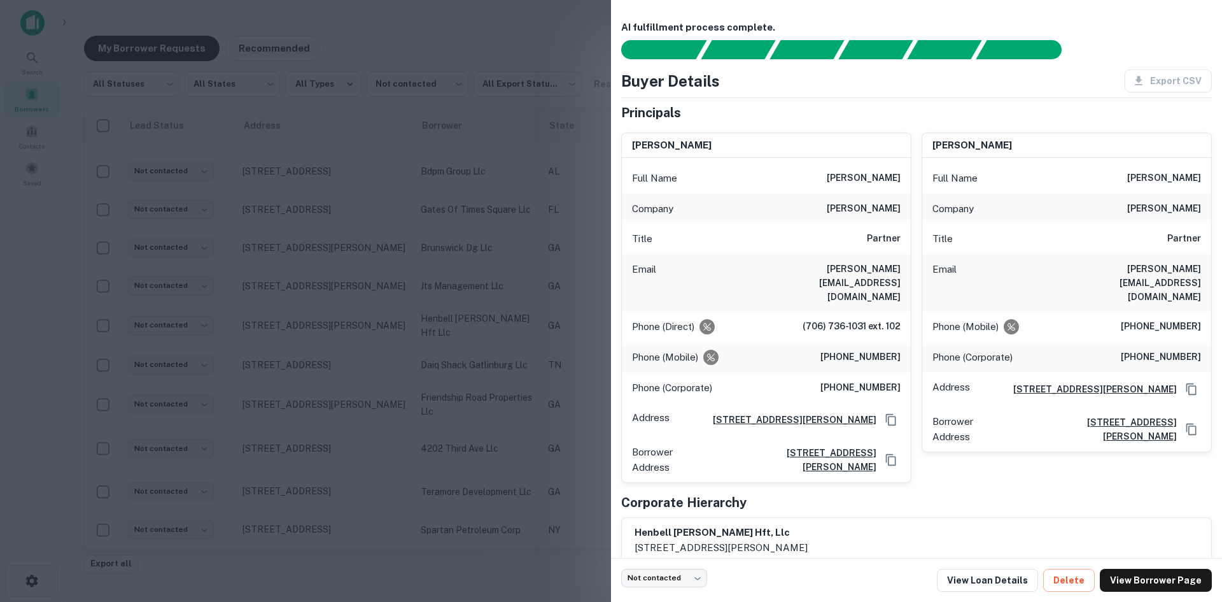
click at [336, 276] on div at bounding box center [611, 301] width 1222 height 602
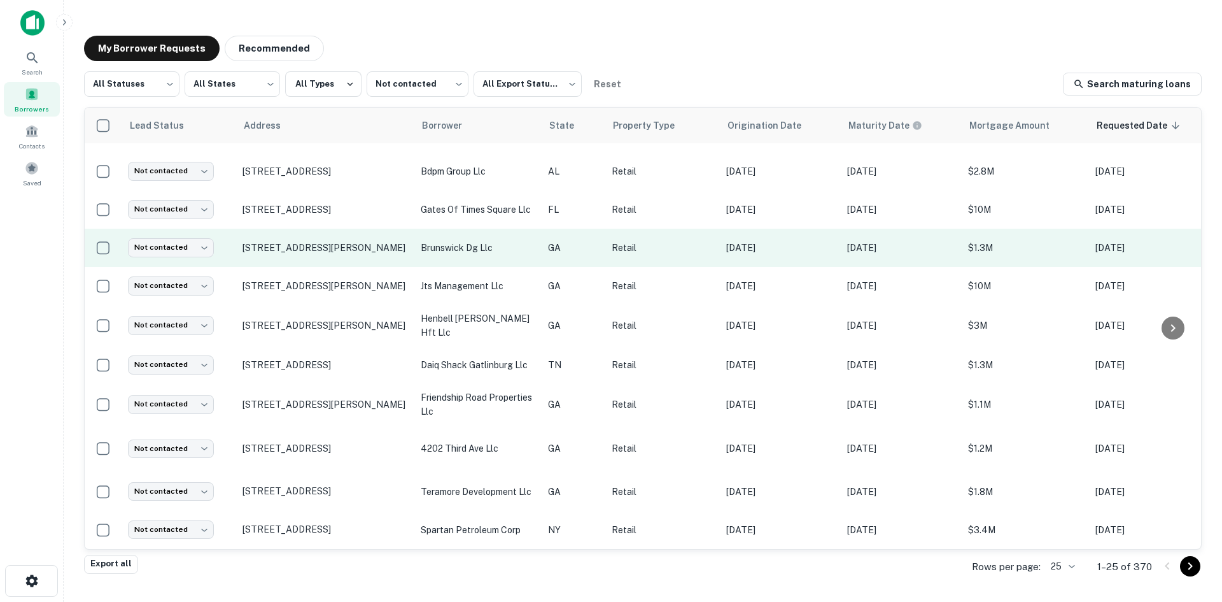
click at [341, 259] on td "[STREET_ADDRESS][PERSON_NAME]" at bounding box center [325, 248] width 178 height 38
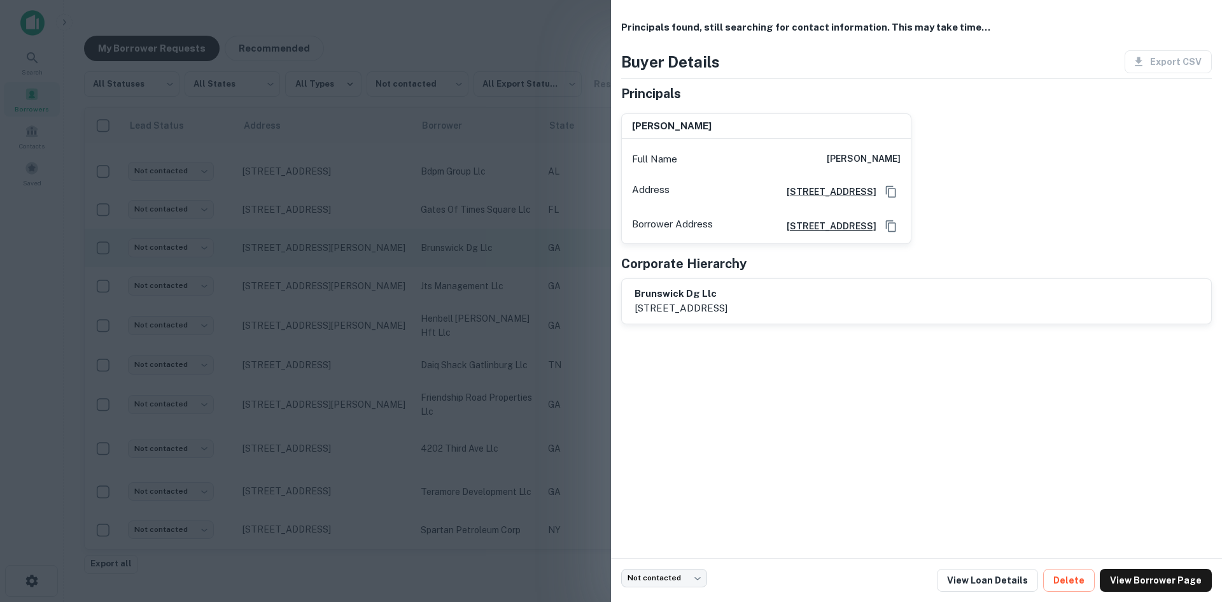
click at [341, 259] on div at bounding box center [611, 301] width 1222 height 602
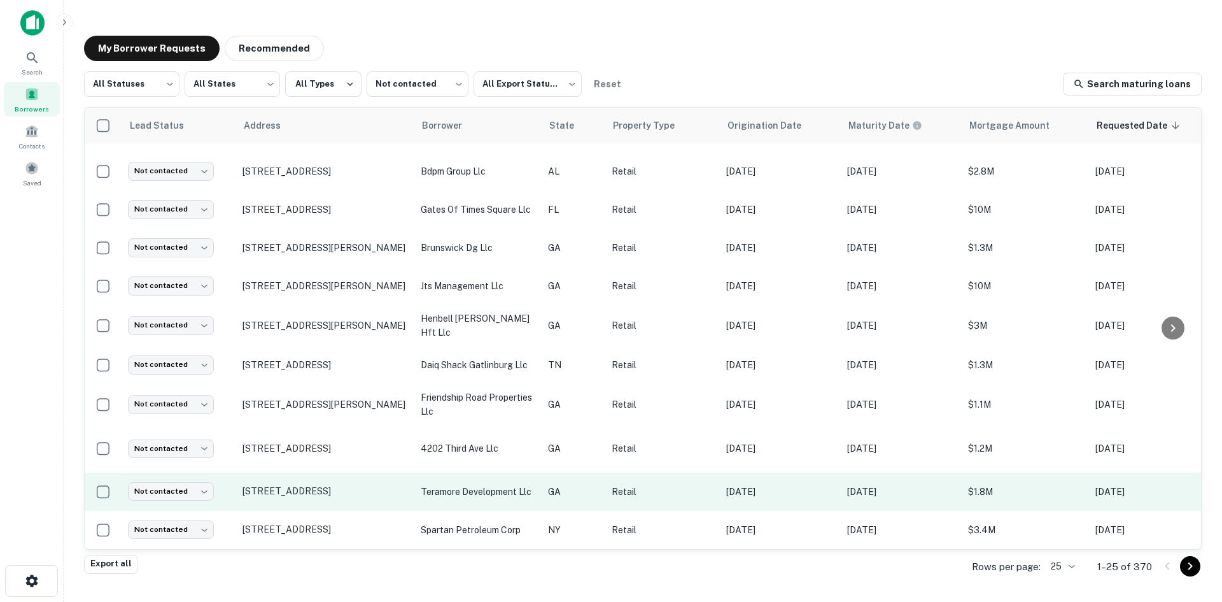
click at [335, 497] on td "[STREET_ADDRESS]" at bounding box center [325, 491] width 178 height 38
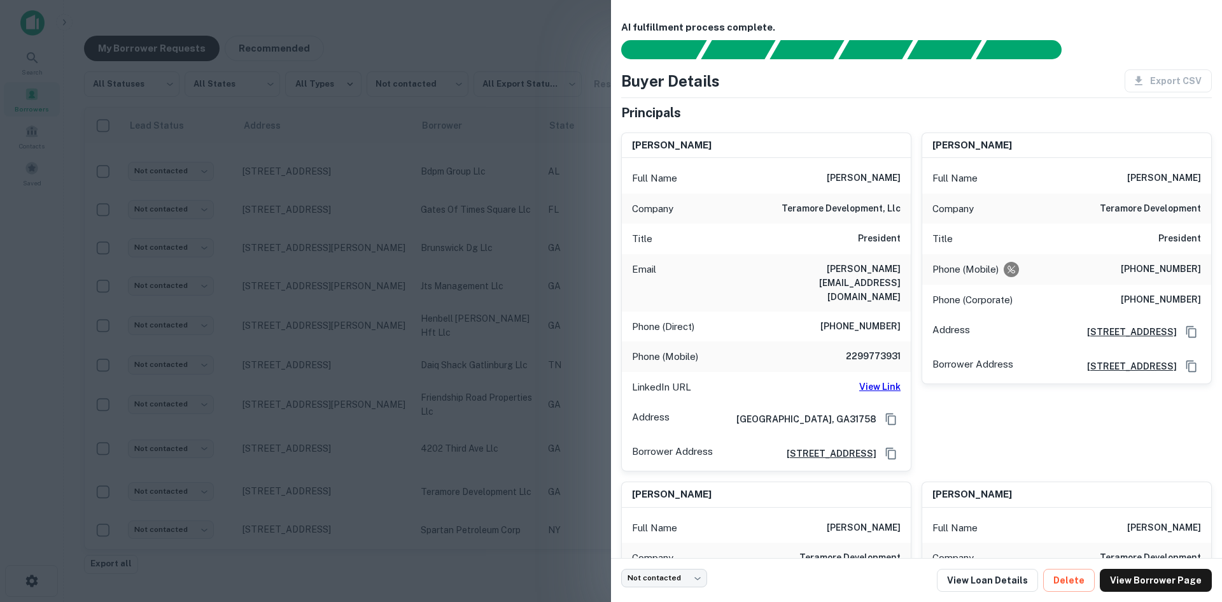
click at [325, 457] on div at bounding box center [611, 301] width 1222 height 602
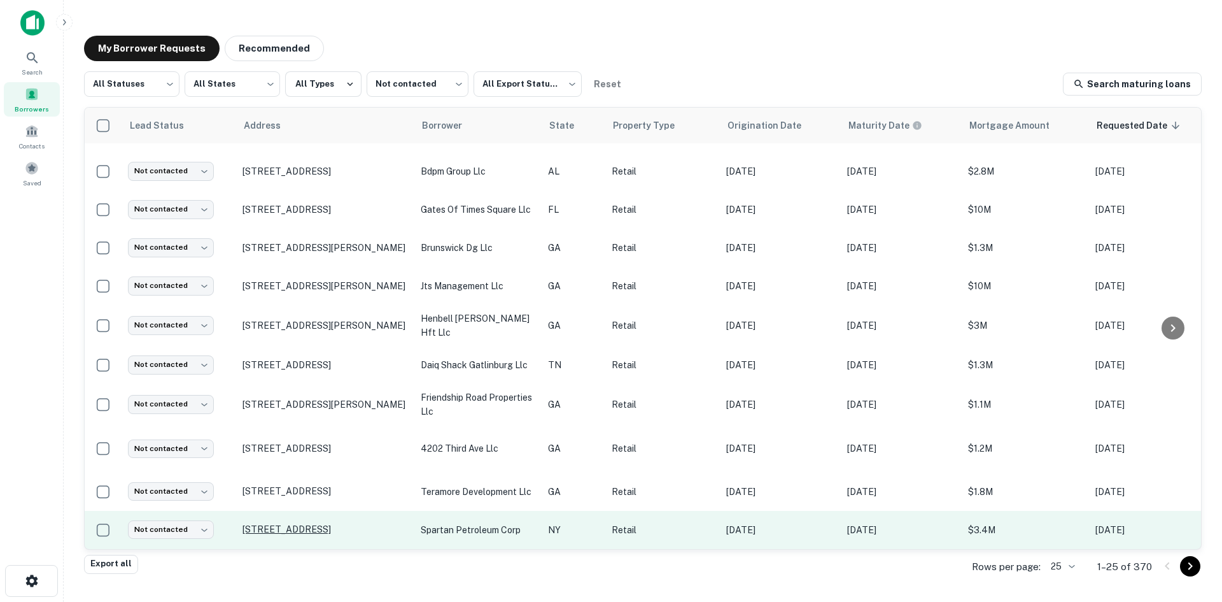
click at [309, 526] on p "[STREET_ADDRESS]" at bounding box center [326, 528] width 166 height 11
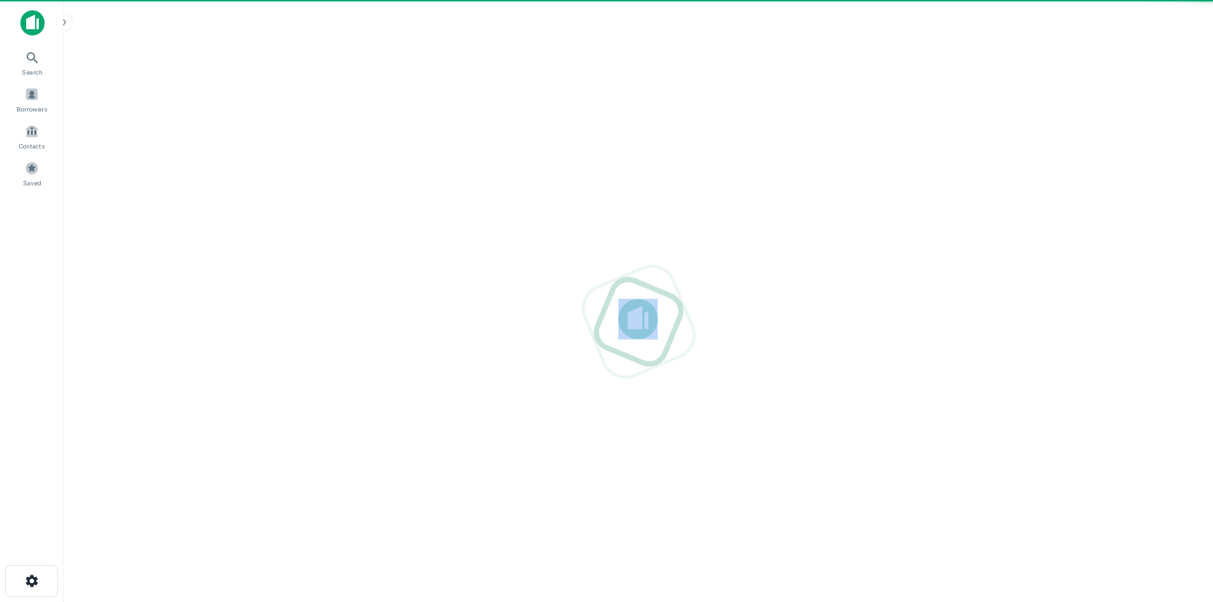
click at [309, 526] on div at bounding box center [638, 321] width 1129 height 602
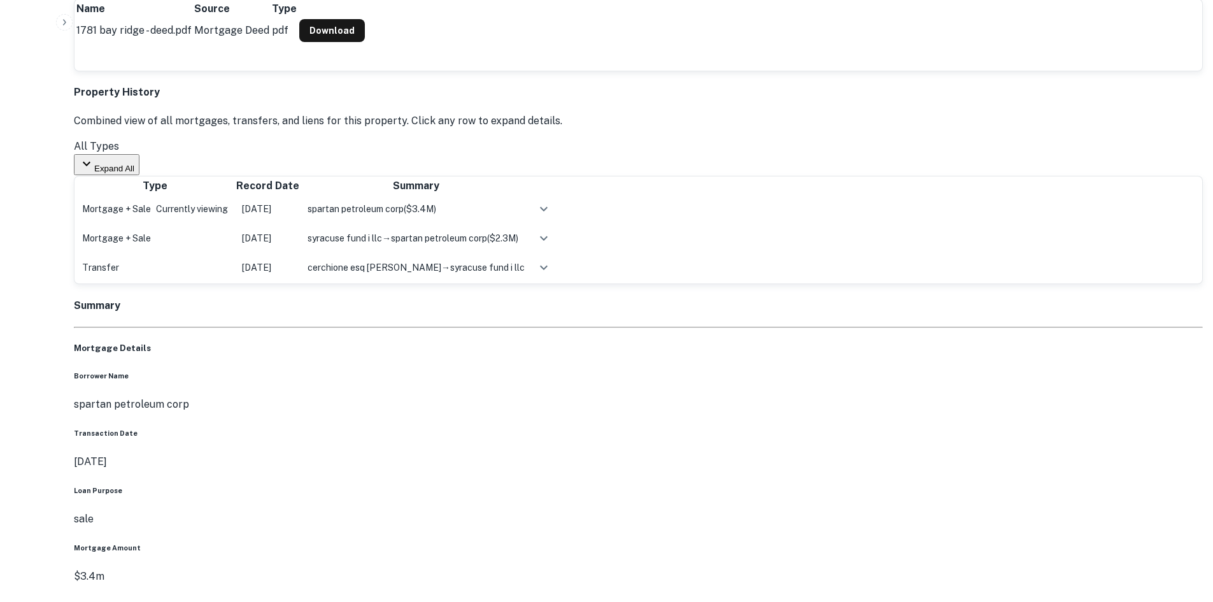
scroll to position [828, 0]
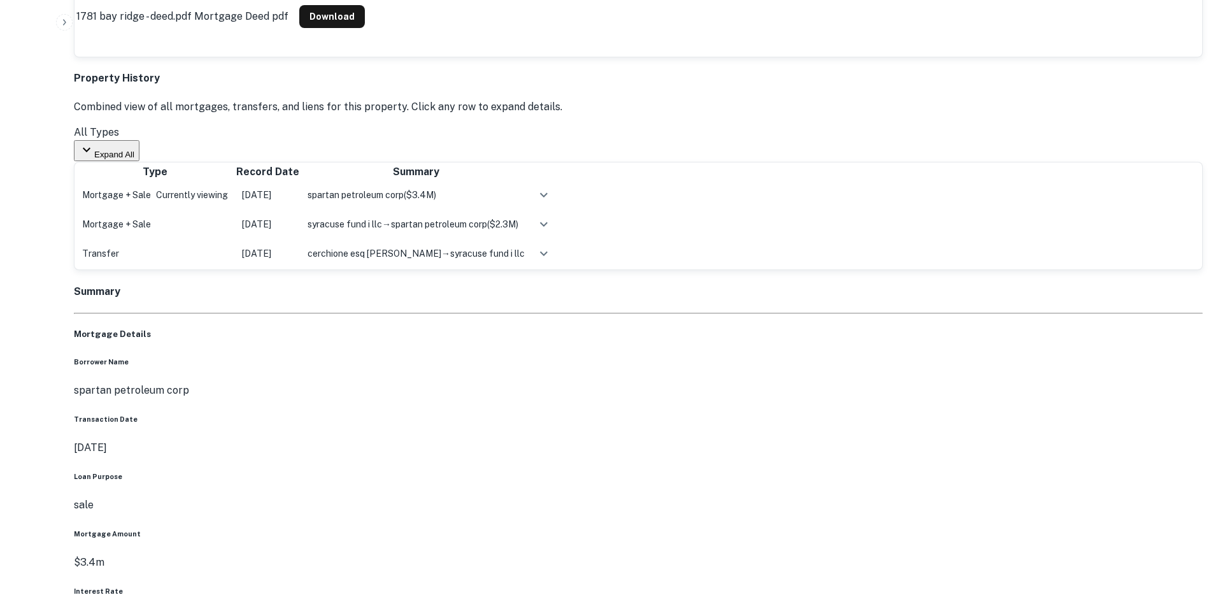
drag, startPoint x: 1084, startPoint y: 432, endPoint x: 912, endPoint y: 379, distance: 179.8
drag, startPoint x: 1082, startPoint y: 435, endPoint x: 923, endPoint y: 383, distance: 167.5
drag, startPoint x: 1087, startPoint y: 444, endPoint x: 886, endPoint y: 366, distance: 215.3
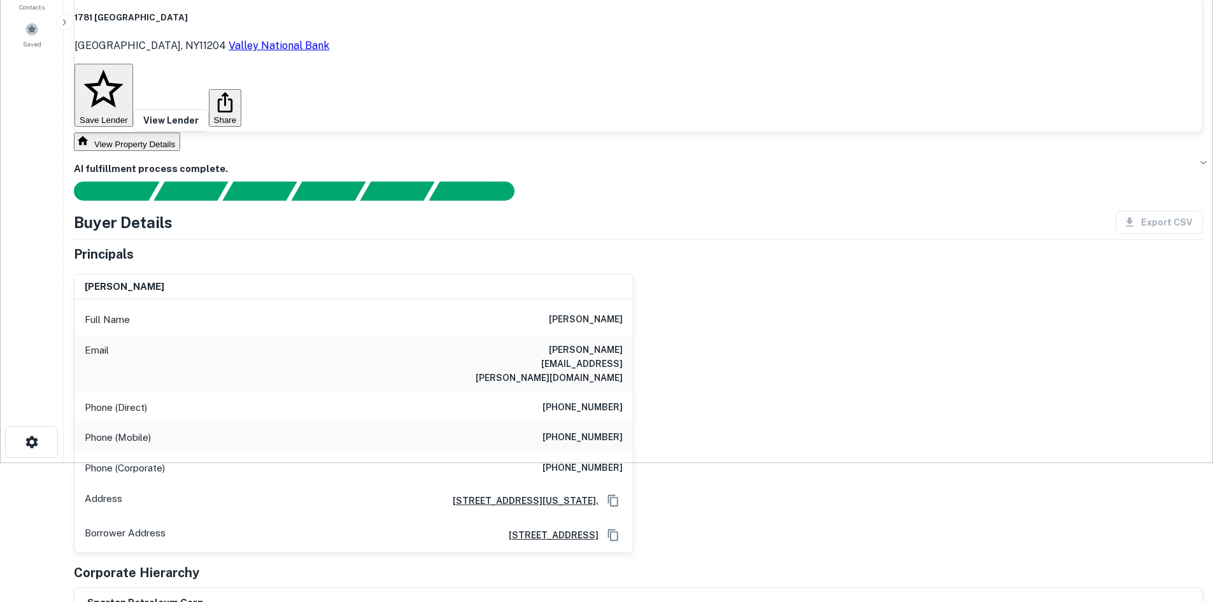
scroll to position [127, 0]
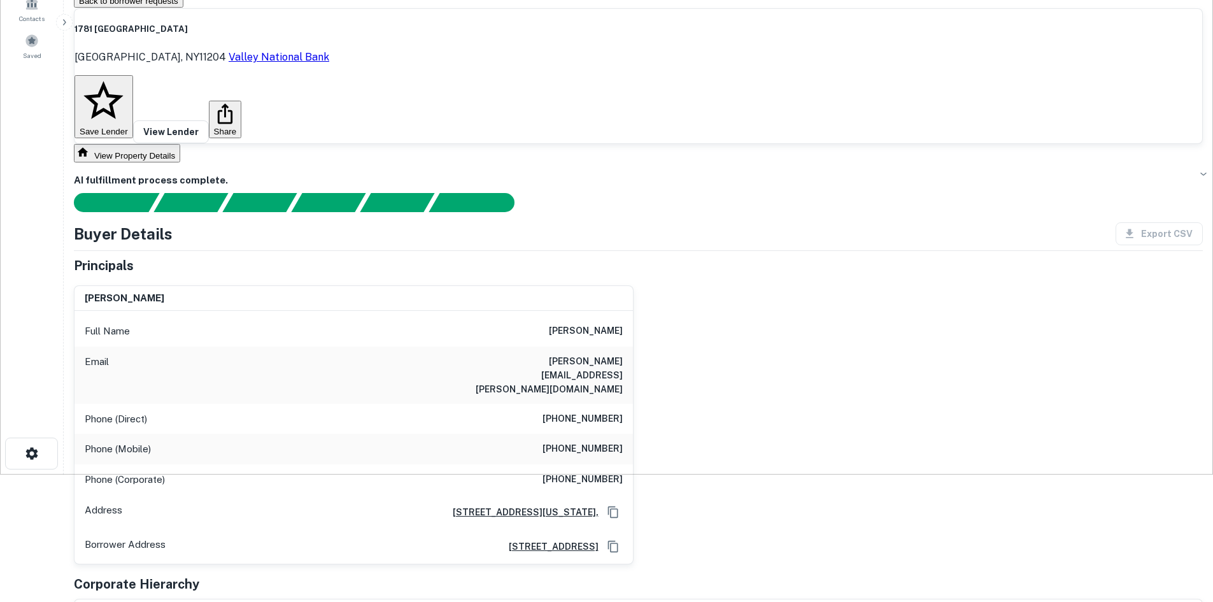
click at [567, 411] on h6 "[PHONE_NUMBER]" at bounding box center [582, 418] width 80 height 15
copy h6 "[PHONE_NUMBER]"
click at [603, 441] on h6 "[PHONE_NUMBER]" at bounding box center [582, 448] width 80 height 15
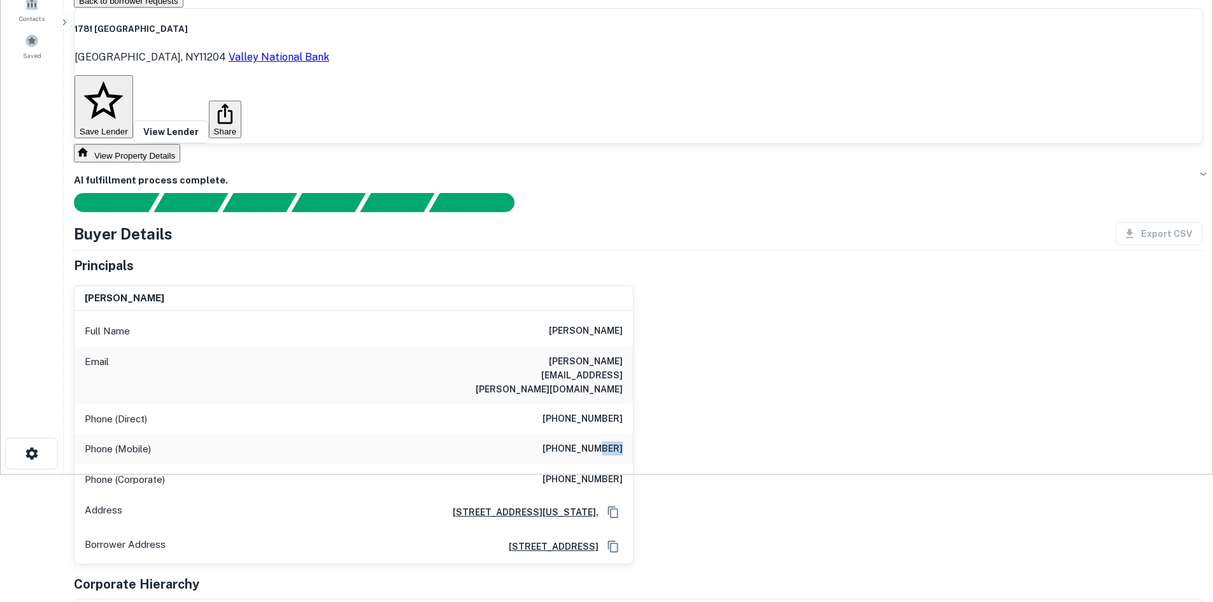
click at [603, 441] on h6 "[PHONE_NUMBER]" at bounding box center [582, 448] width 80 height 15
copy h6 "[PHONE_NUMBER]"
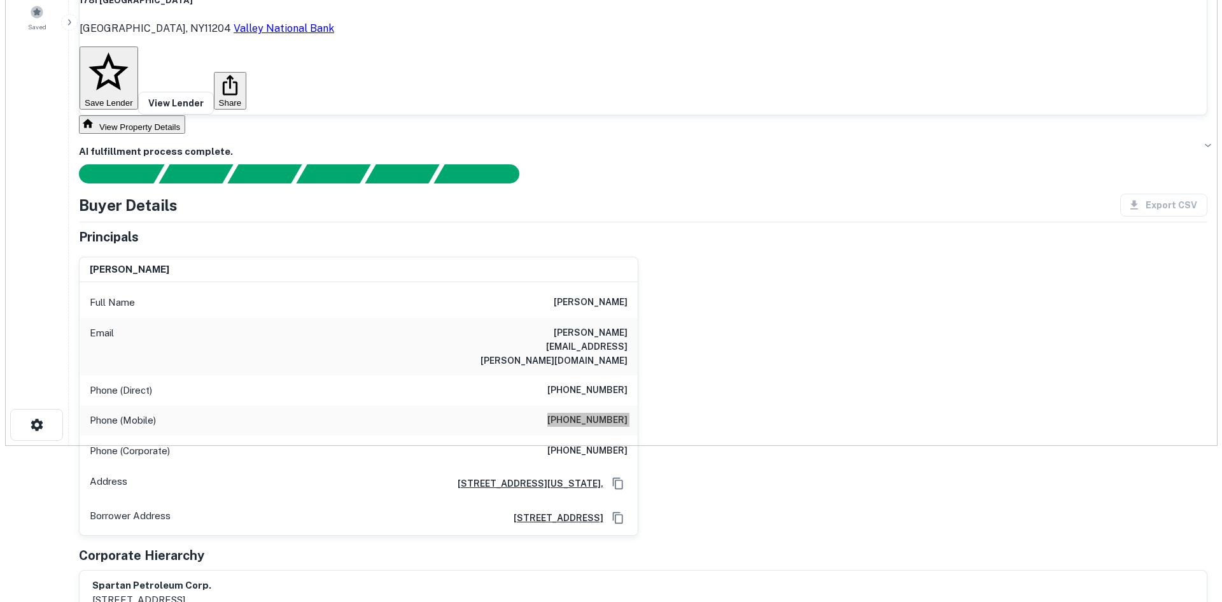
scroll to position [0, 0]
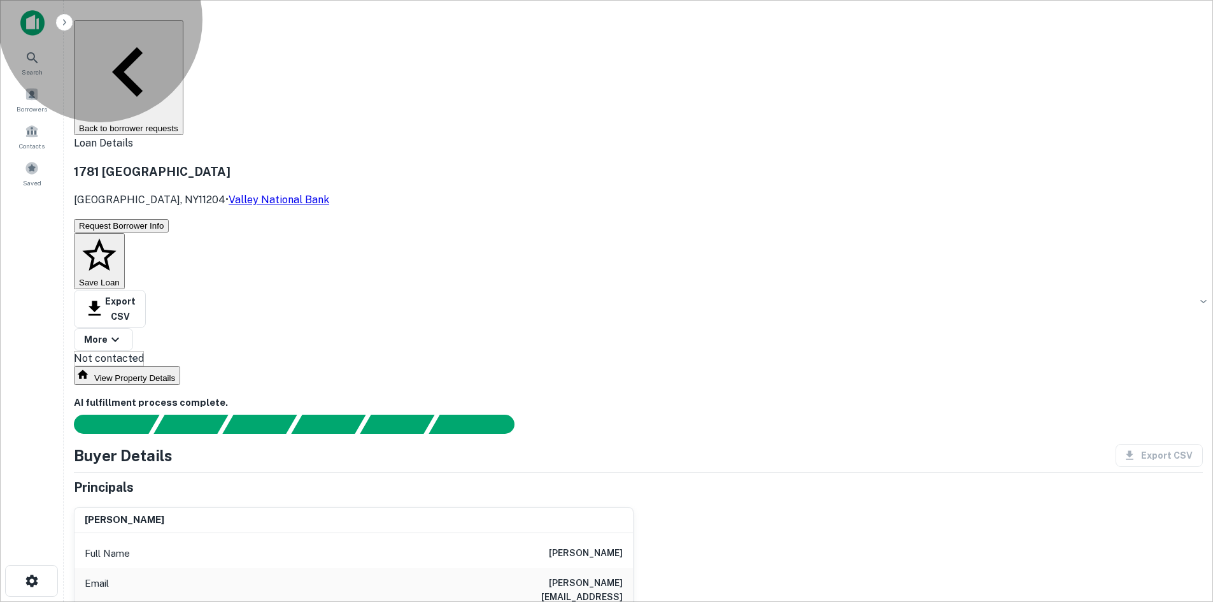
click at [183, 40] on button "Back to borrower requests" at bounding box center [128, 77] width 109 height 115
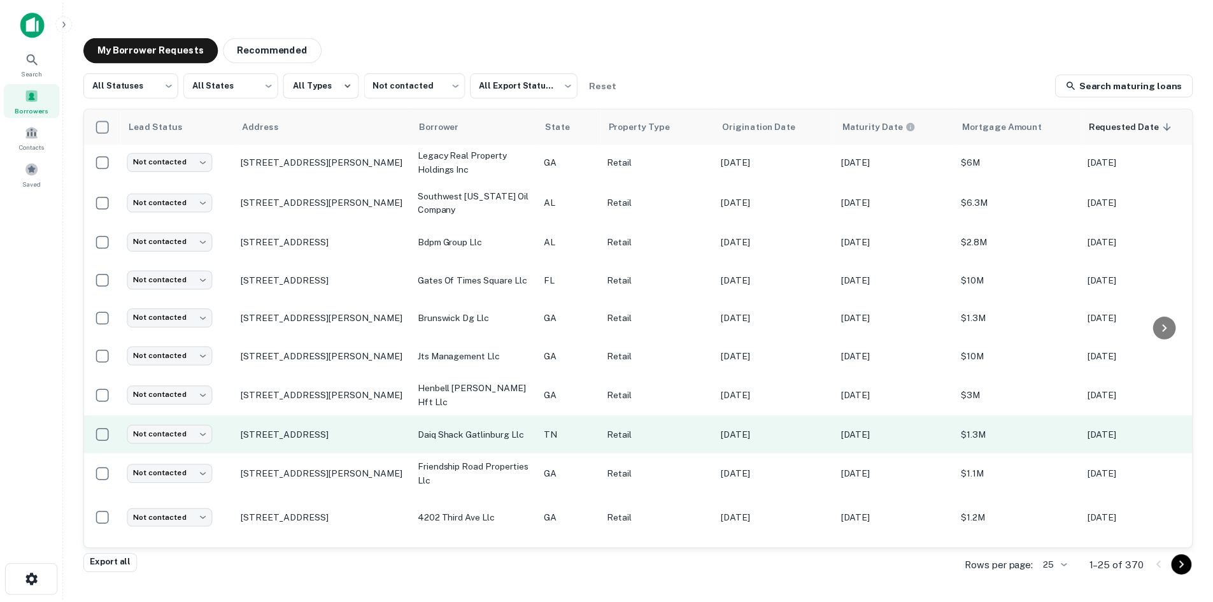
scroll to position [597, 0]
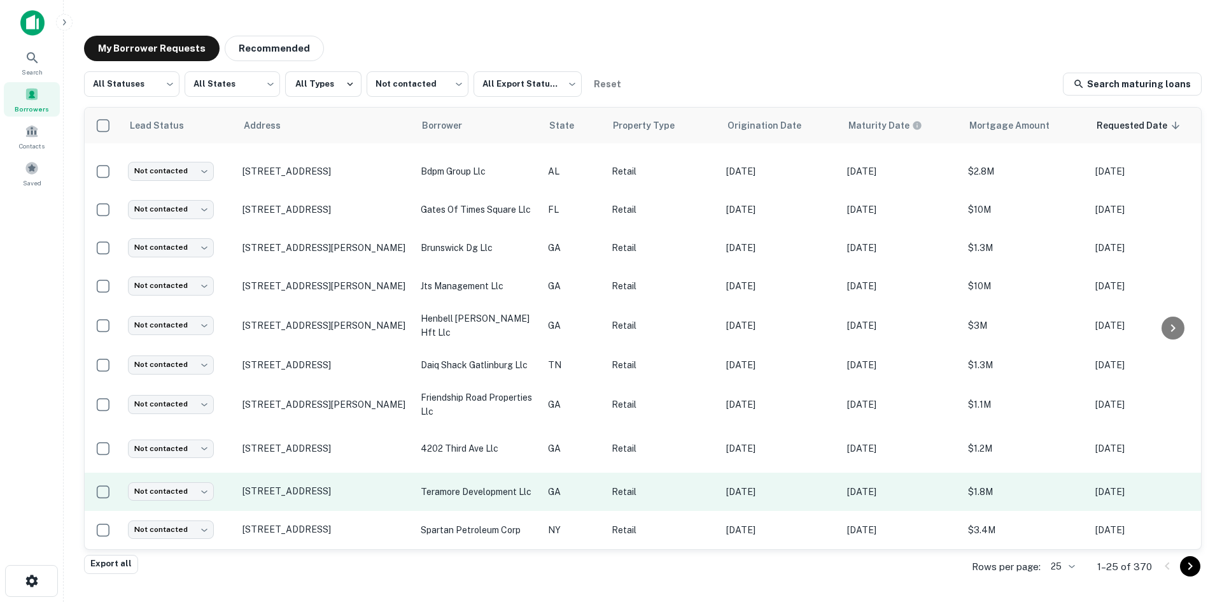
click at [324, 495] on td "[STREET_ADDRESS]" at bounding box center [325, 491] width 178 height 38
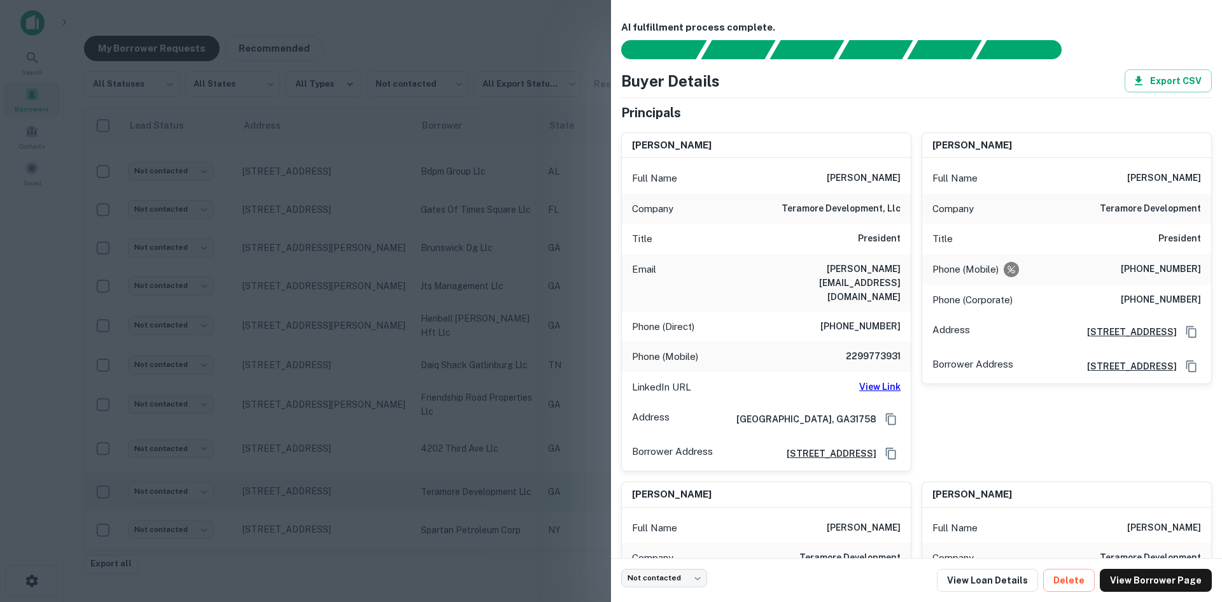
click at [324, 495] on div at bounding box center [611, 301] width 1222 height 602
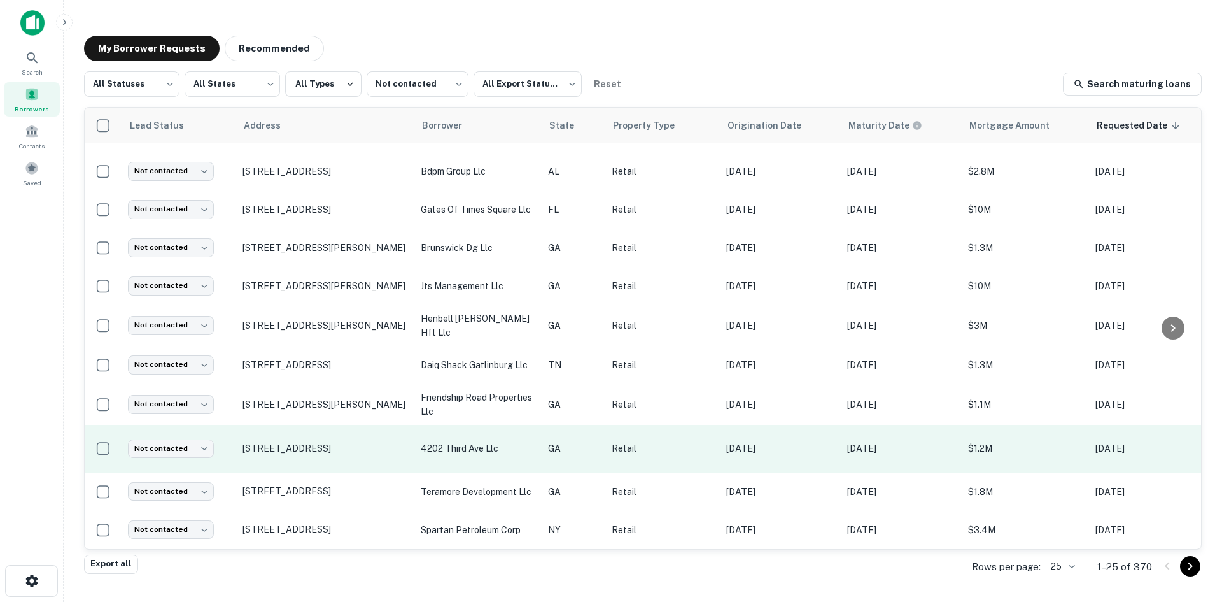
click at [323, 455] on td "[STREET_ADDRESS]" at bounding box center [325, 449] width 178 height 48
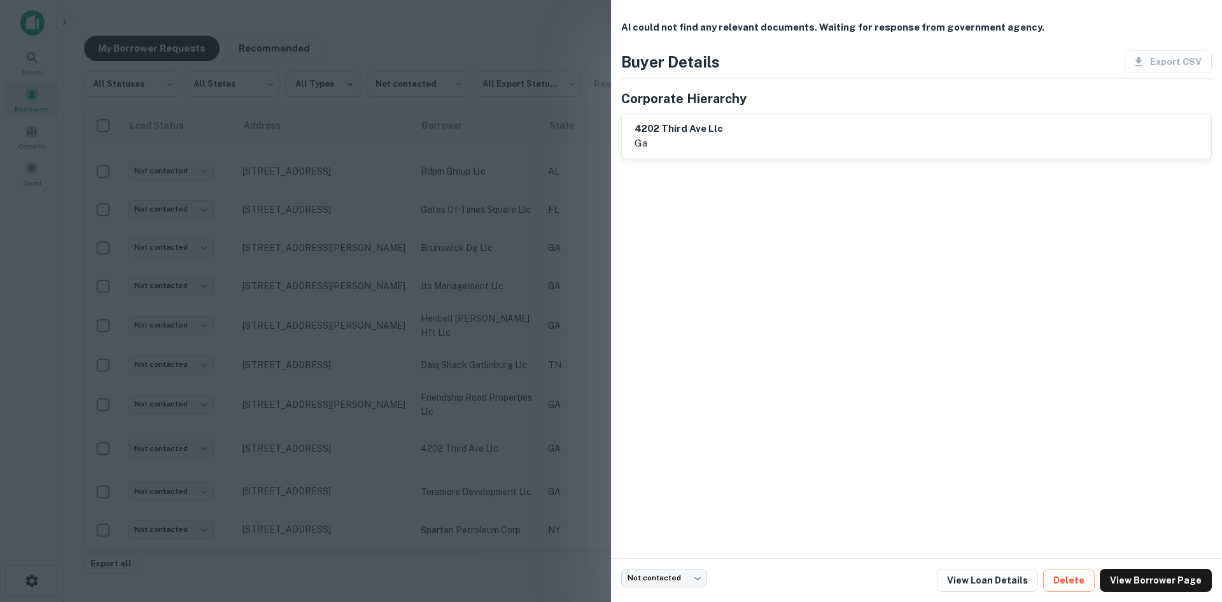
click at [321, 420] on div at bounding box center [611, 301] width 1222 height 602
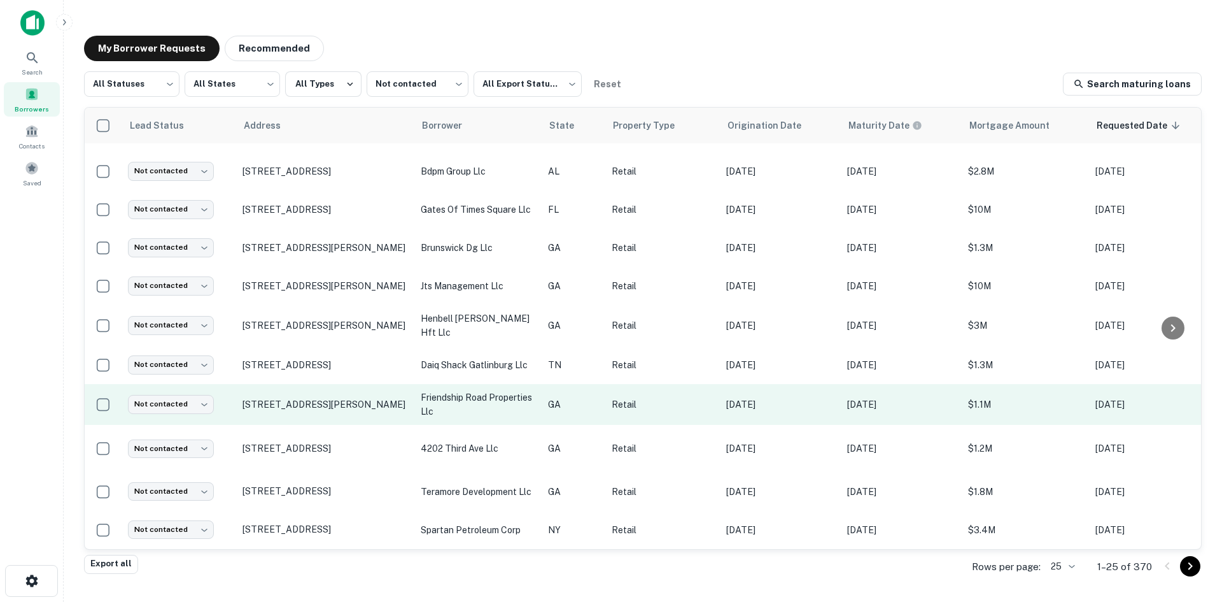
click at [323, 413] on td "[STREET_ADDRESS][PERSON_NAME]" at bounding box center [325, 404] width 178 height 41
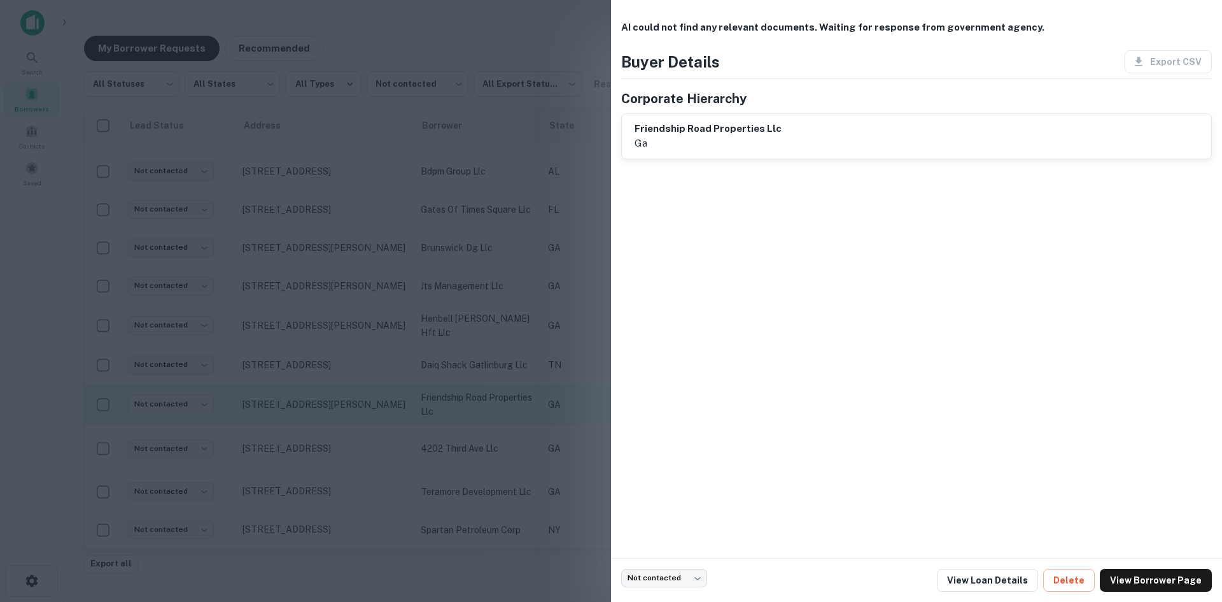
click at [323, 413] on div at bounding box center [611, 301] width 1222 height 602
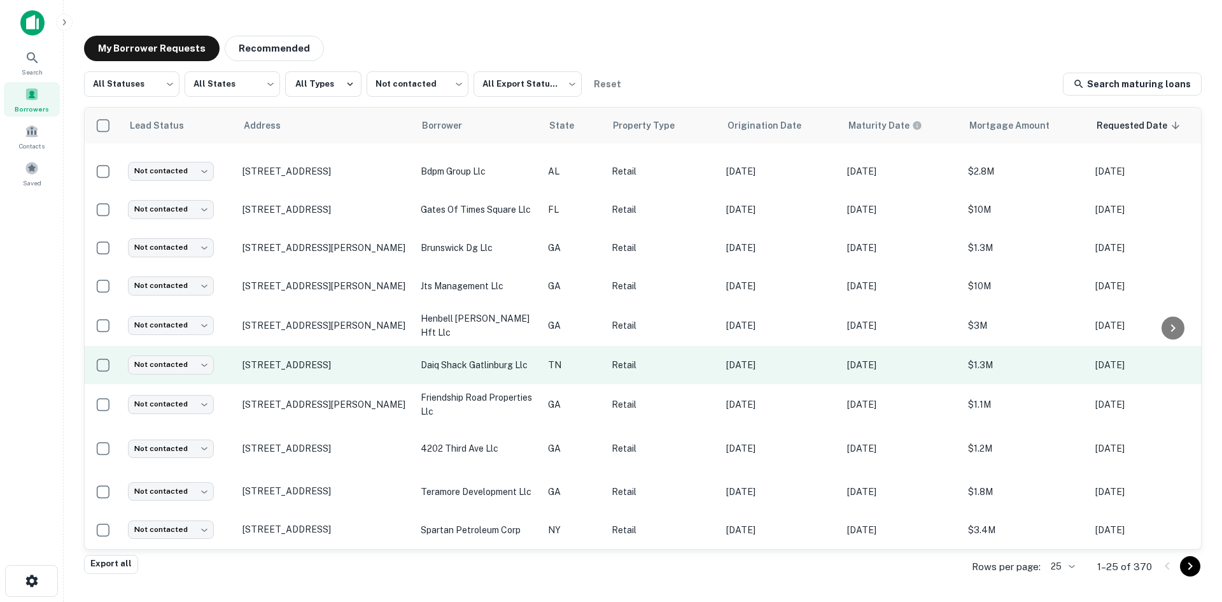
click at [323, 364] on td "[STREET_ADDRESS]" at bounding box center [325, 365] width 178 height 38
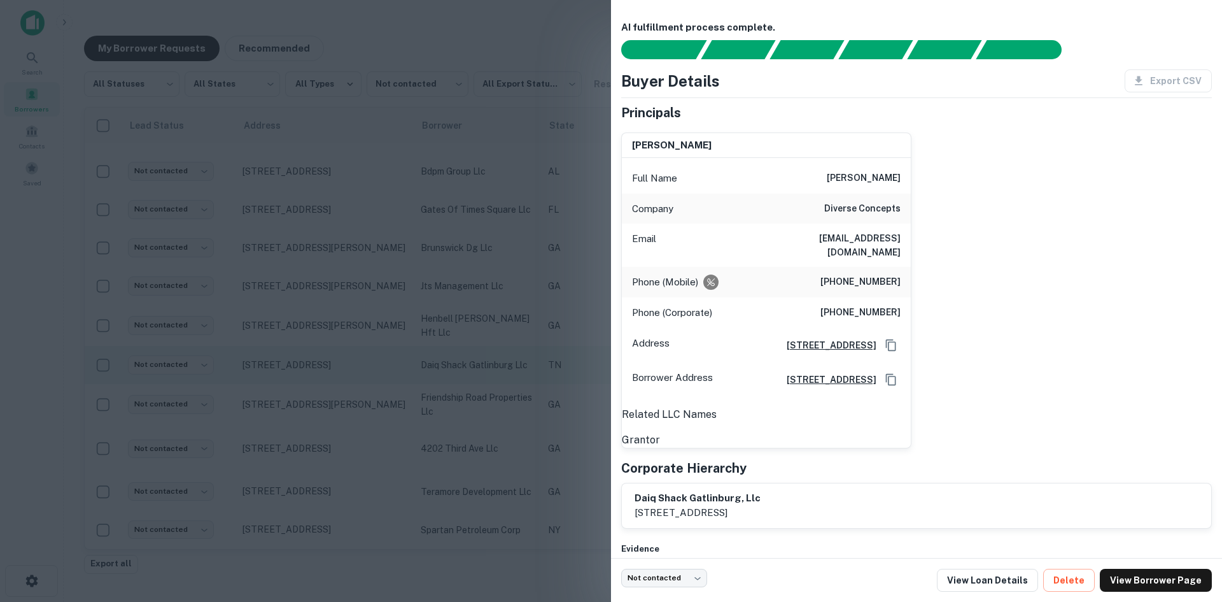
click at [323, 364] on div at bounding box center [611, 301] width 1222 height 602
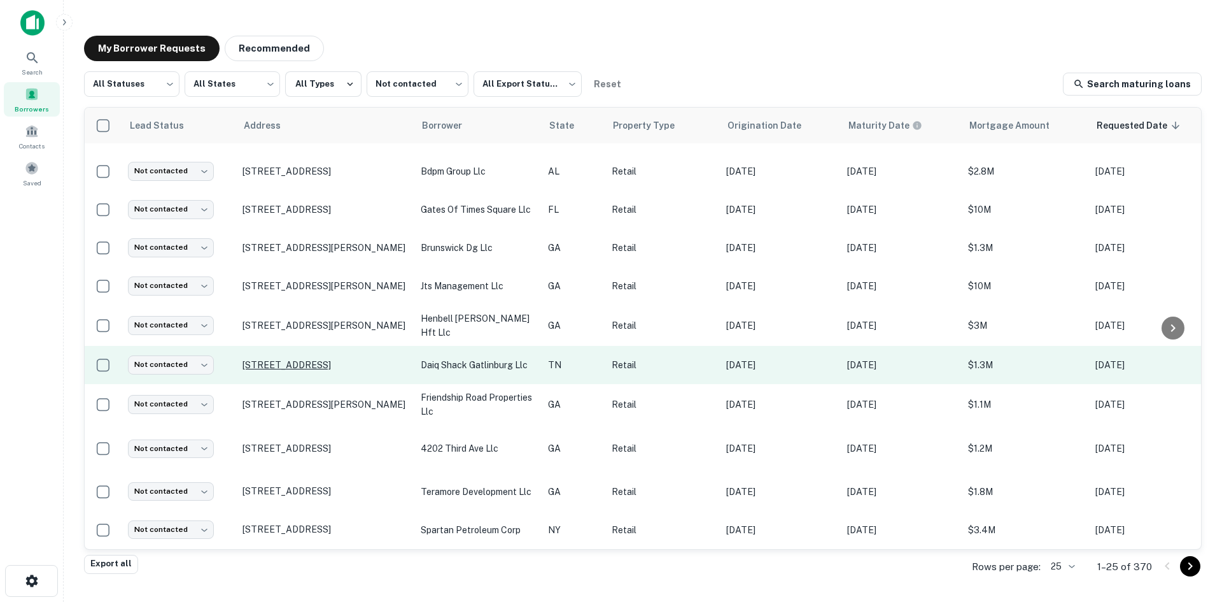
click at [321, 359] on p "529 Parkway Gatlinburg, TN37738" at bounding box center [326, 364] width 166 height 11
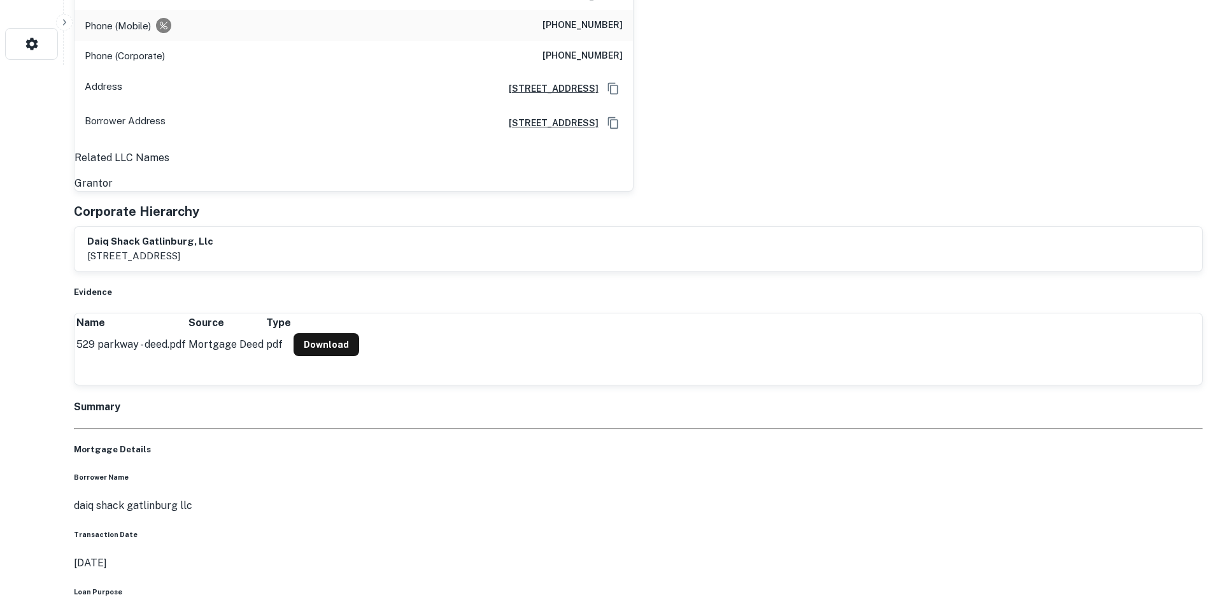
scroll to position [573, 0]
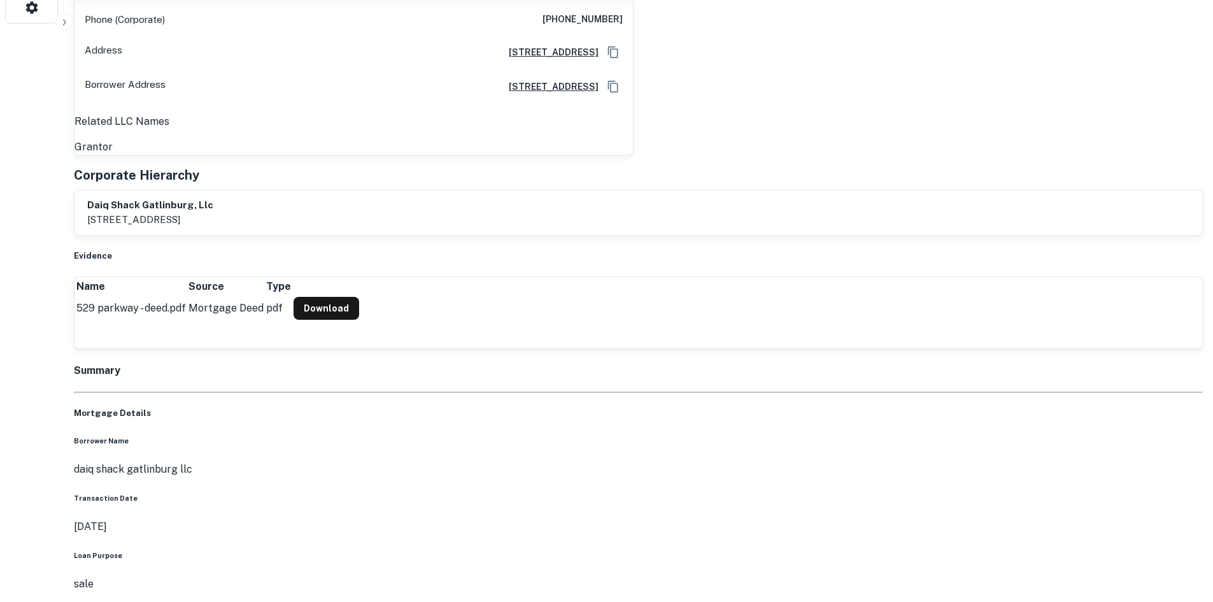
drag, startPoint x: 1094, startPoint y: 509, endPoint x: 884, endPoint y: 431, distance: 223.4
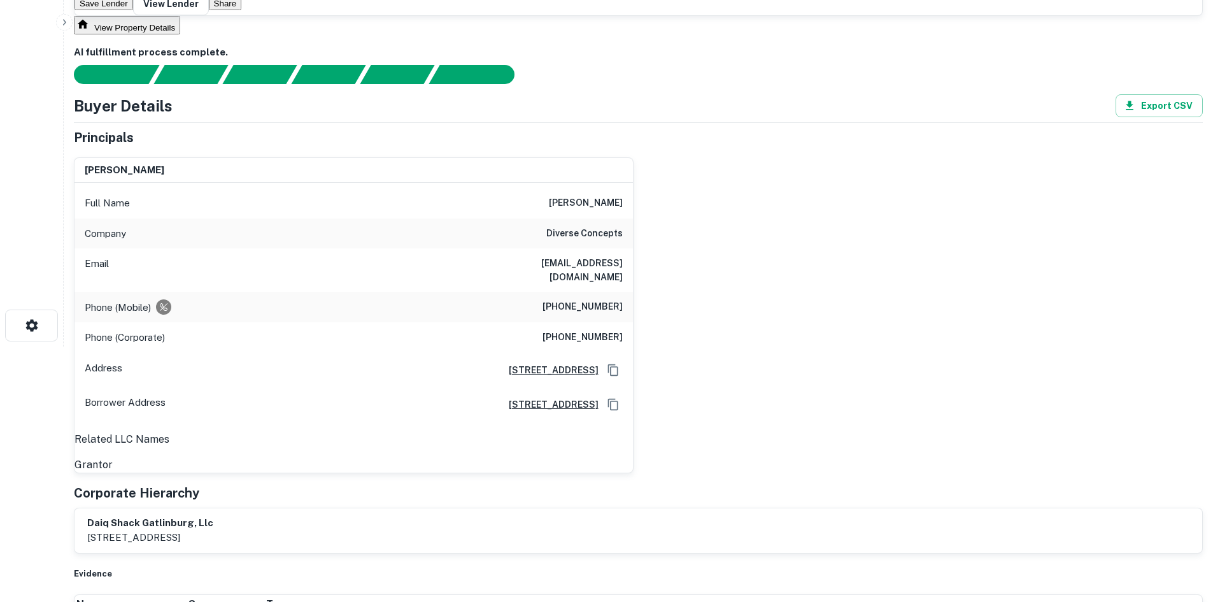
scroll to position [0, 0]
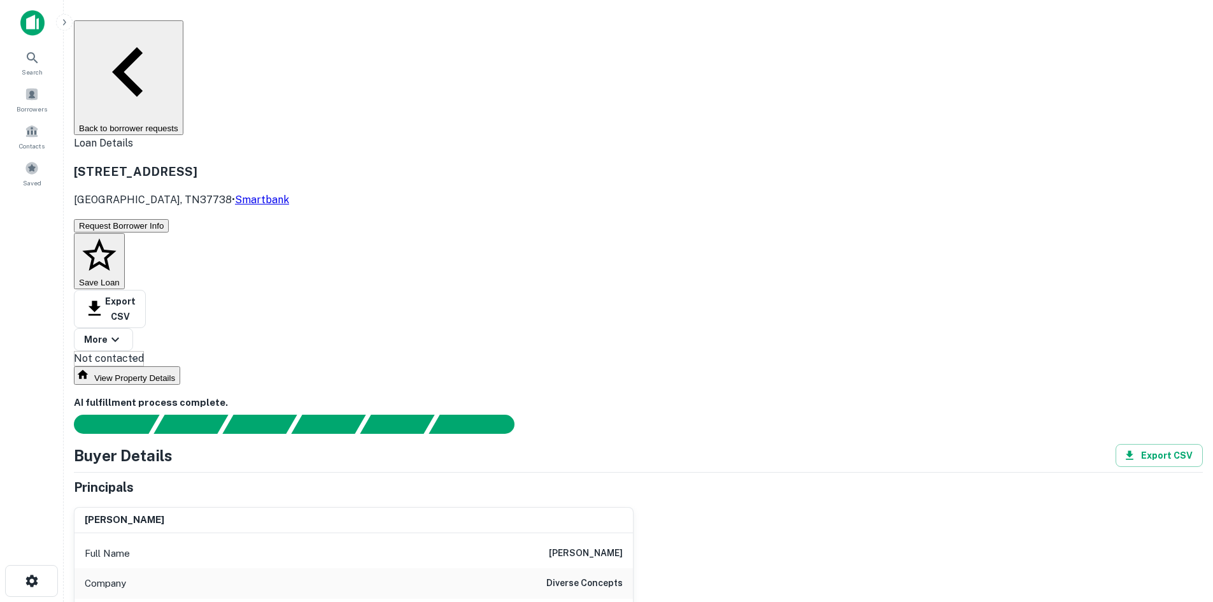
copy h6 "(865) 310-8683"
click at [571, 134] on body "Search Borrowers Contacts Saved Back to borrower requests Loan Details 529 Park…" at bounding box center [606, 301] width 1213 height 602
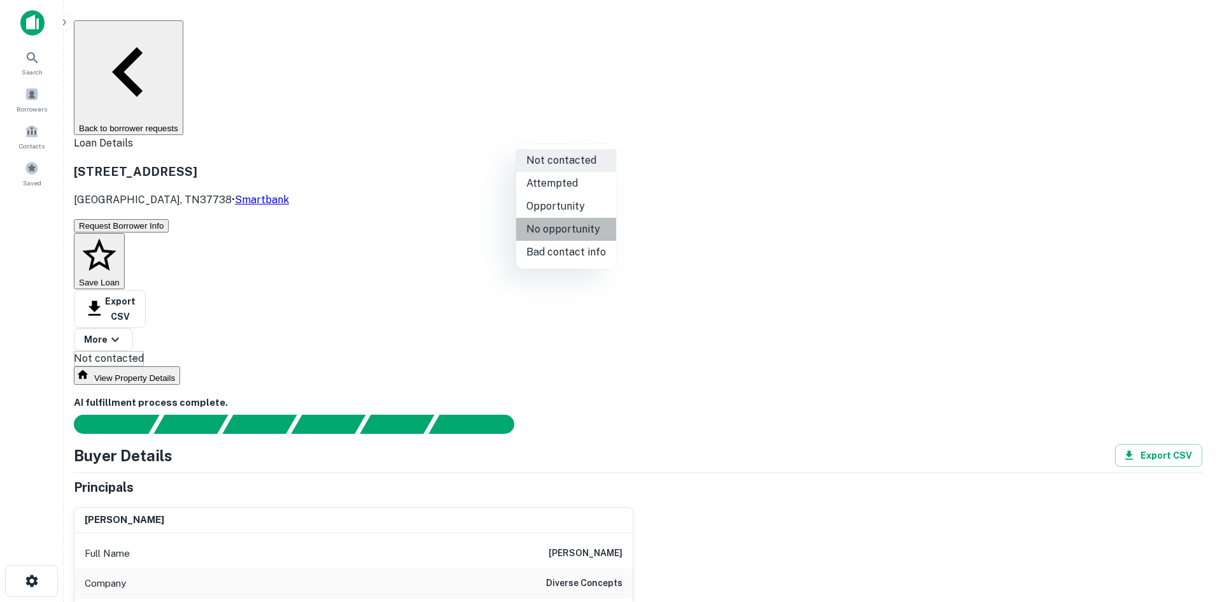
click at [581, 230] on li "No opportunity" at bounding box center [566, 229] width 100 height 23
type input "**********"
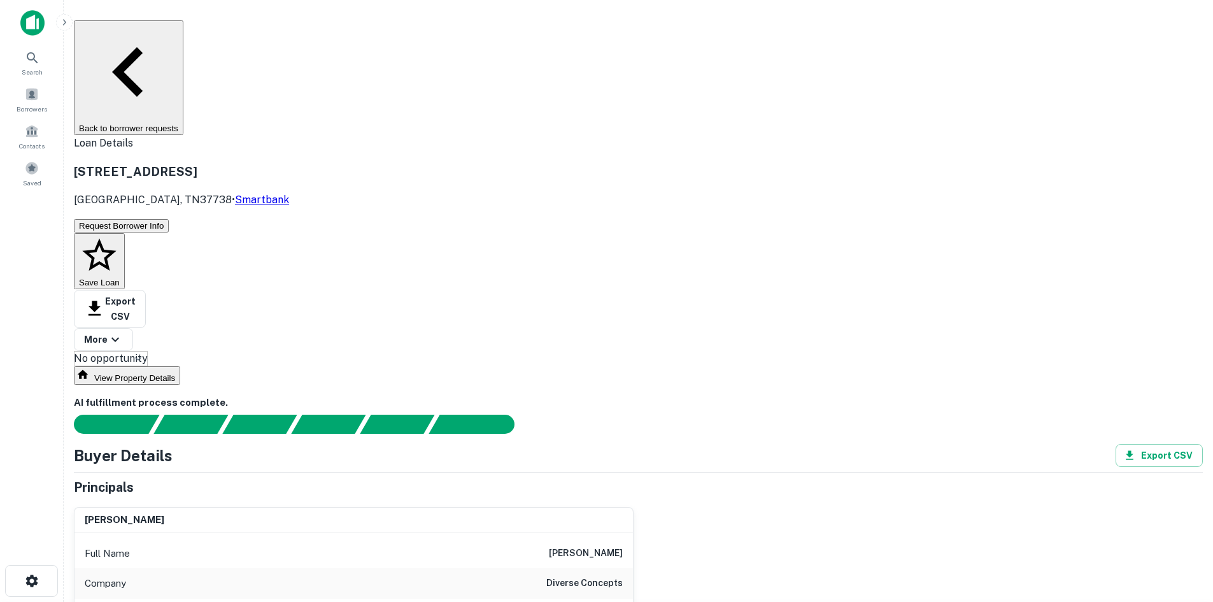
click at [183, 41] on button "Back to borrower requests" at bounding box center [128, 77] width 109 height 115
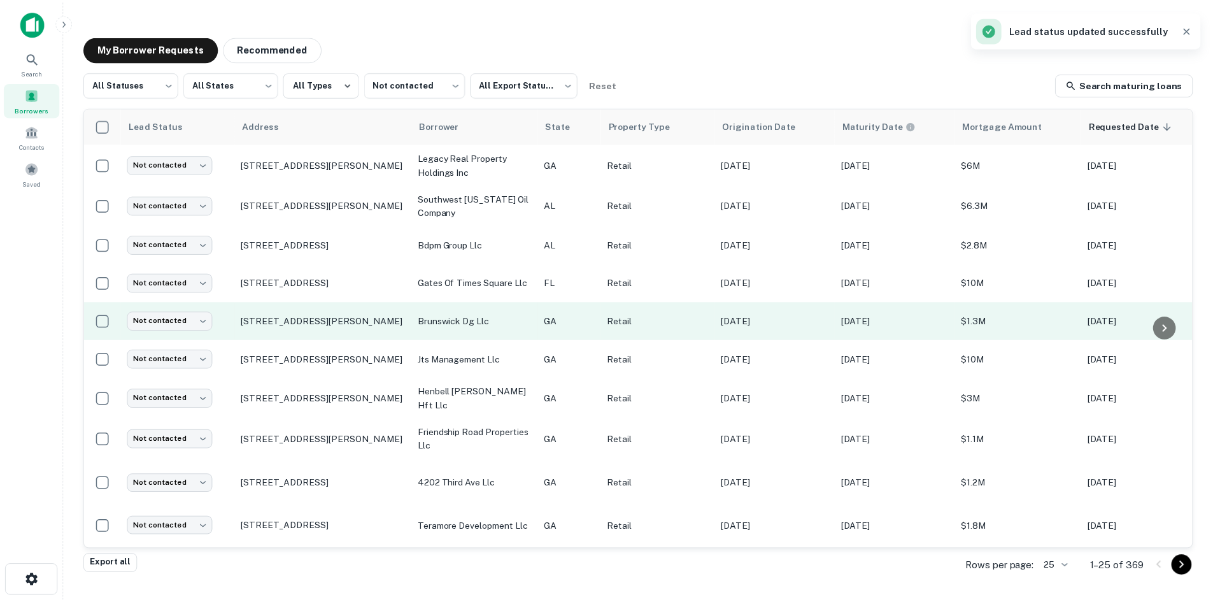
scroll to position [597, 0]
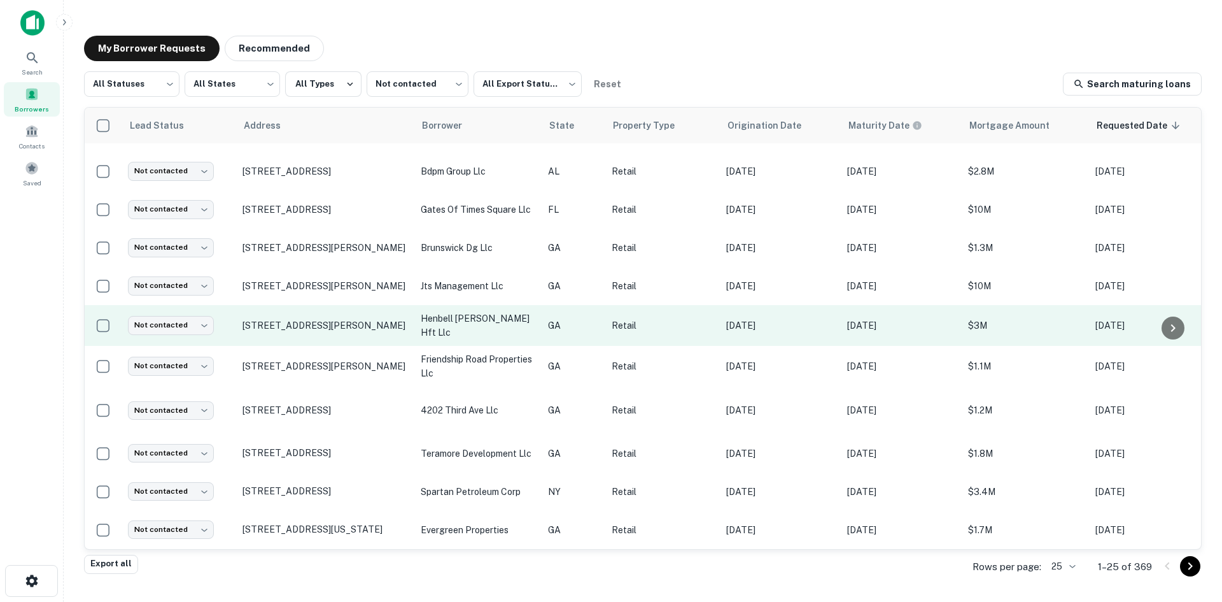
click at [361, 332] on td "1029 Us Highway 80 W Pooler, GA31322" at bounding box center [325, 325] width 178 height 41
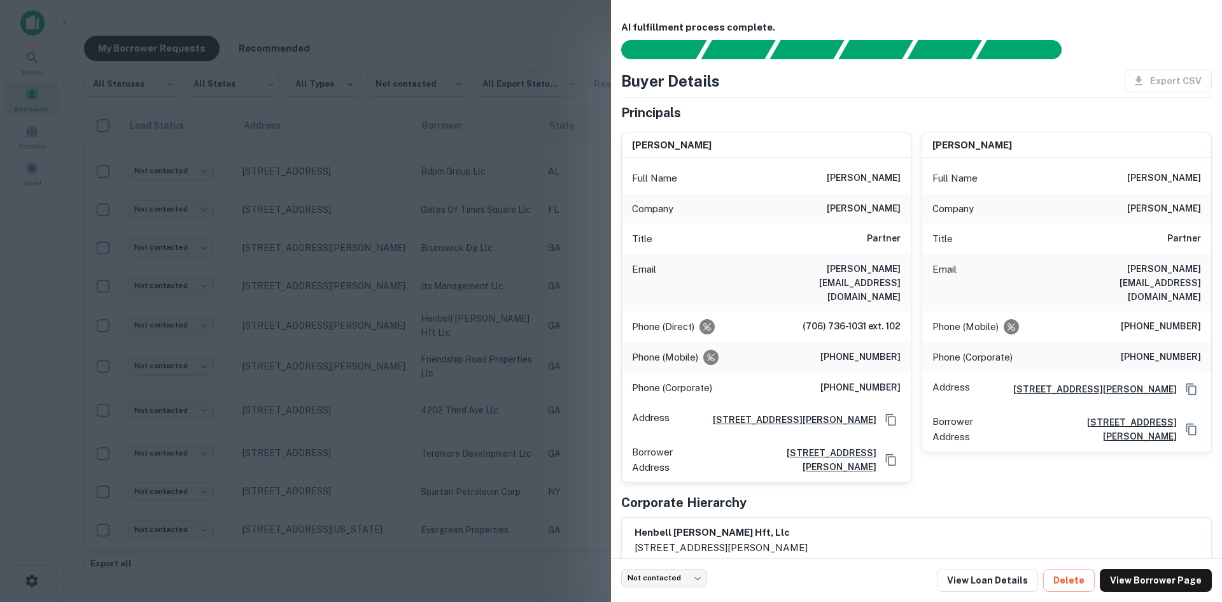
click at [360, 332] on div at bounding box center [611, 301] width 1222 height 602
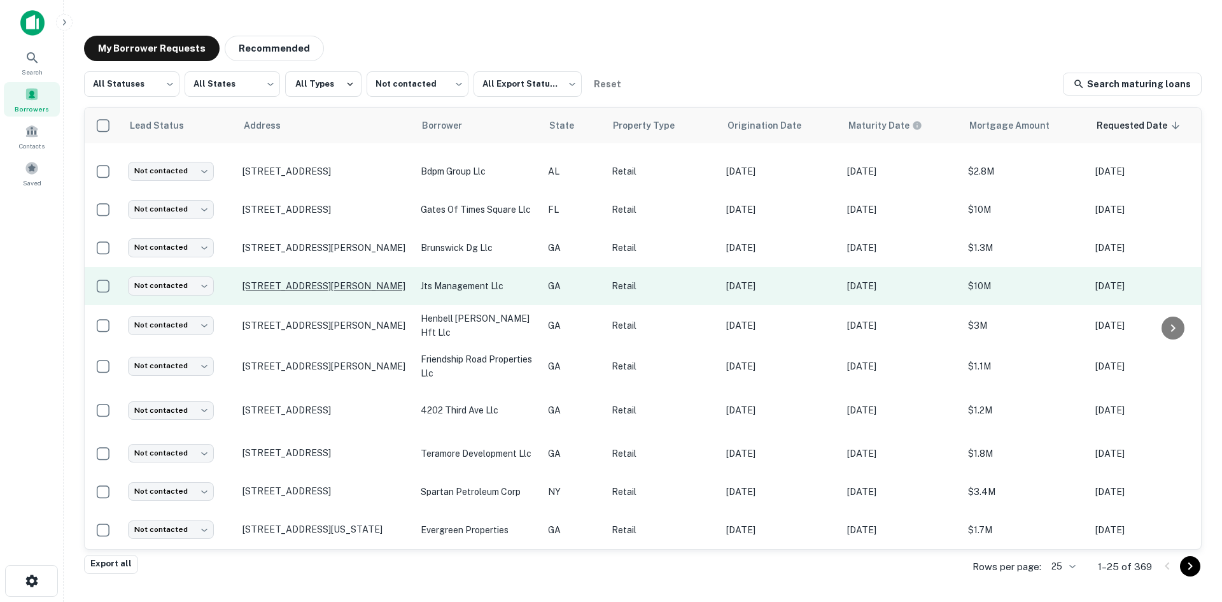
click at [328, 290] on p "139 Skyspaces Ct Saint Simons Island, GA31522" at bounding box center [326, 285] width 166 height 11
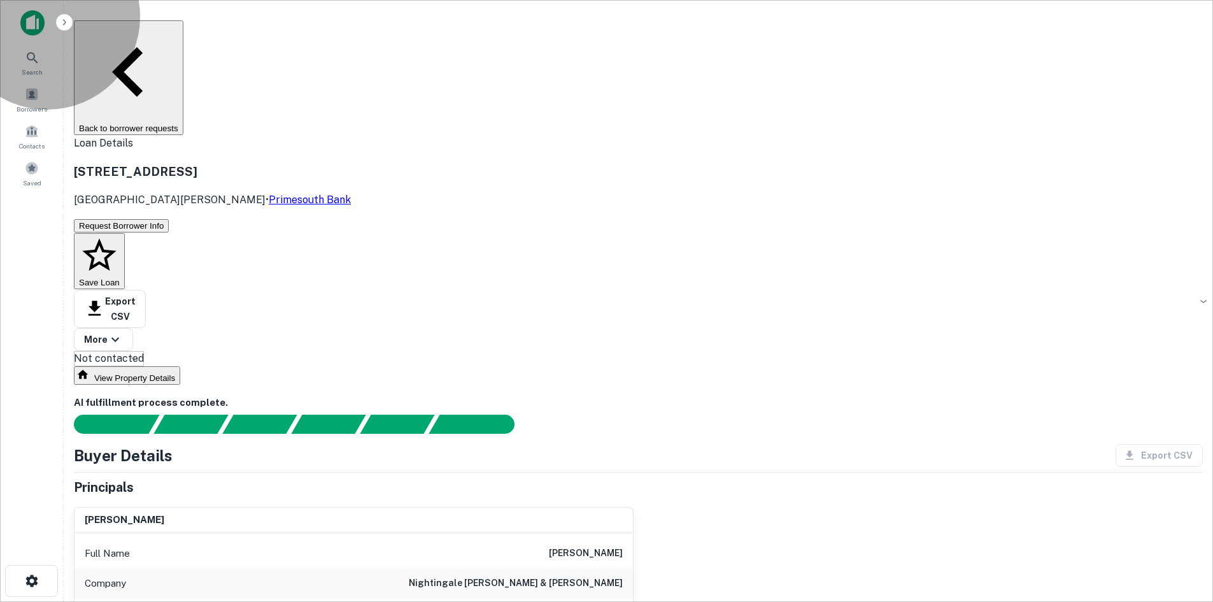
click at [183, 37] on button "Back to borrower requests" at bounding box center [128, 77] width 109 height 115
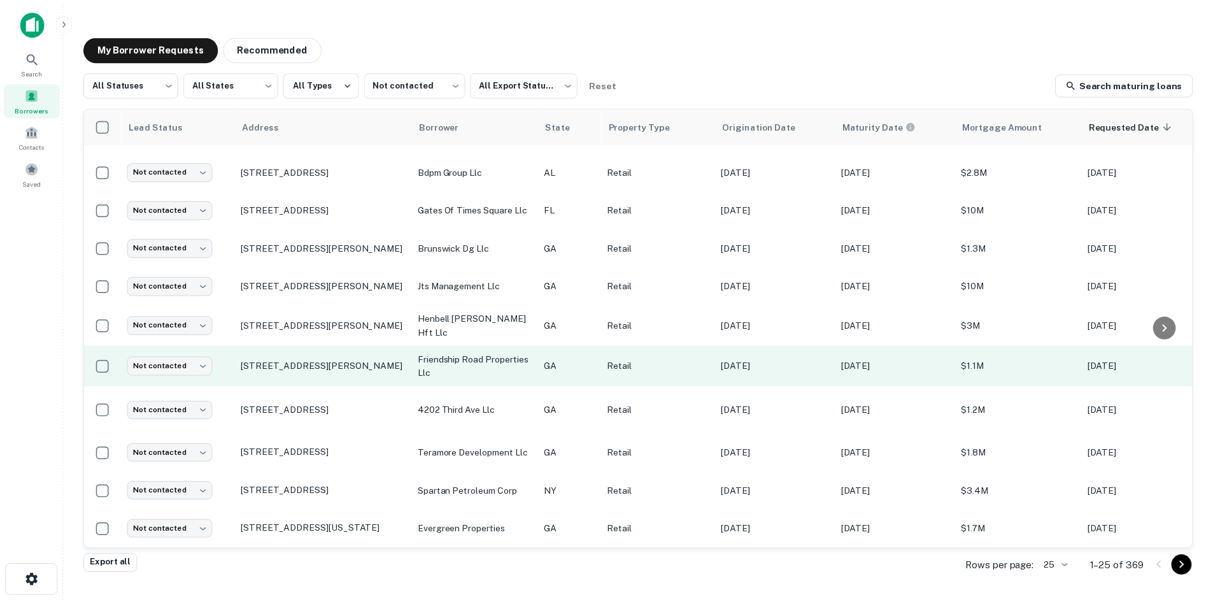
scroll to position [597, 0]
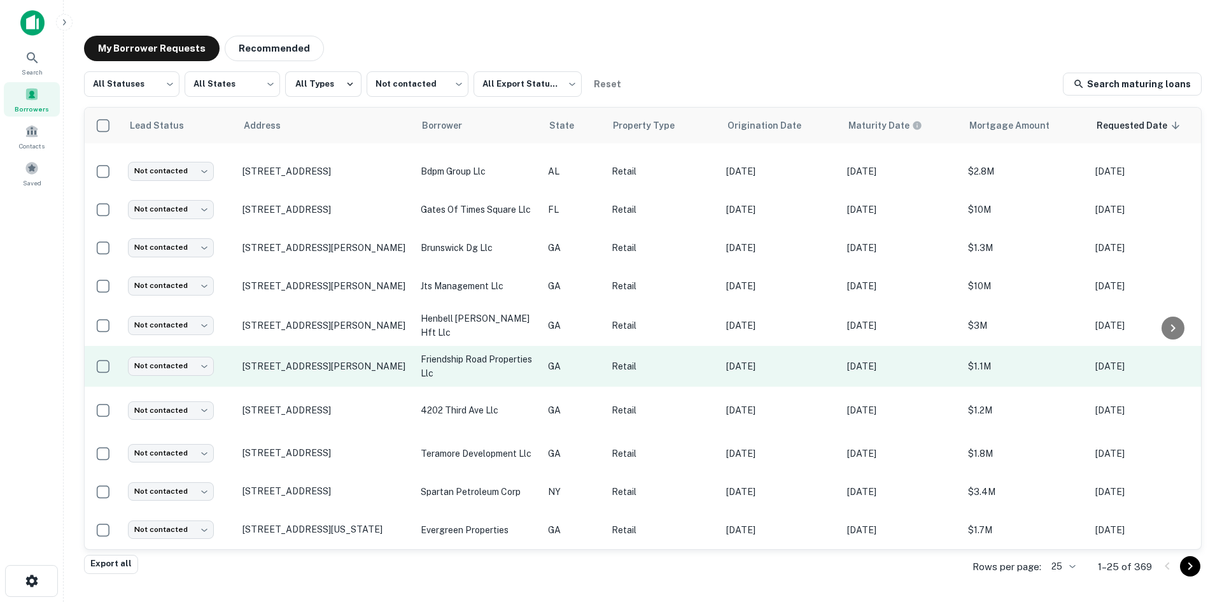
click at [323, 372] on td "1241 Friendship Rd Braselton, GA30517" at bounding box center [325, 366] width 178 height 41
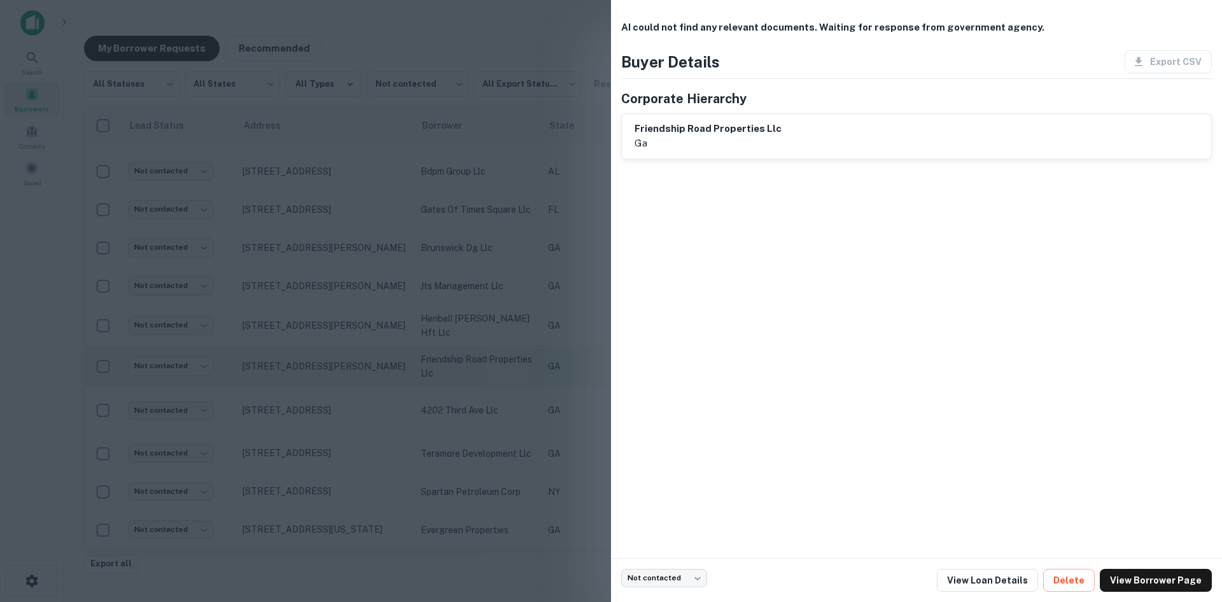
click at [323, 372] on div at bounding box center [611, 301] width 1222 height 602
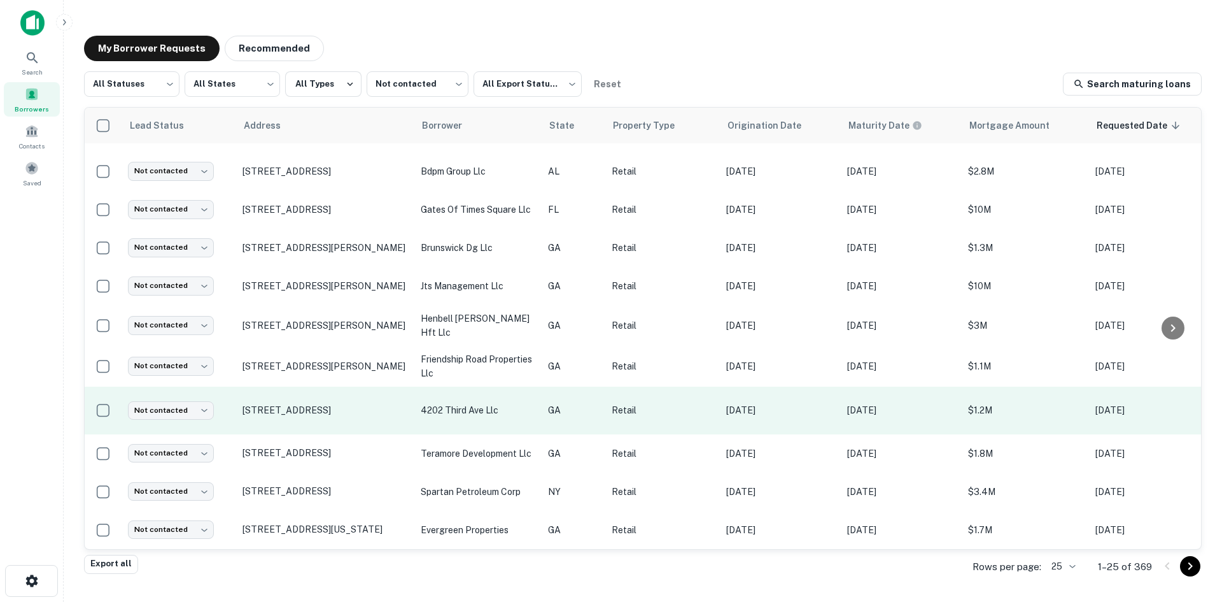
click at [323, 421] on td "2514 Bull St Savannah, GA31401" at bounding box center [325, 410] width 178 height 48
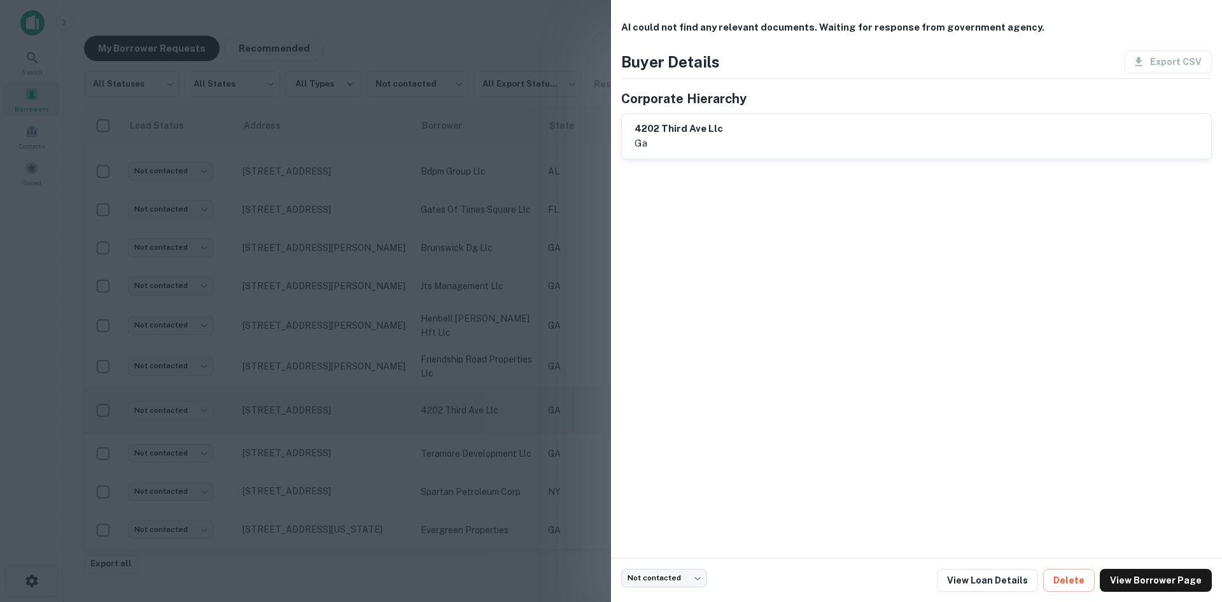
click at [323, 421] on div at bounding box center [611, 301] width 1222 height 602
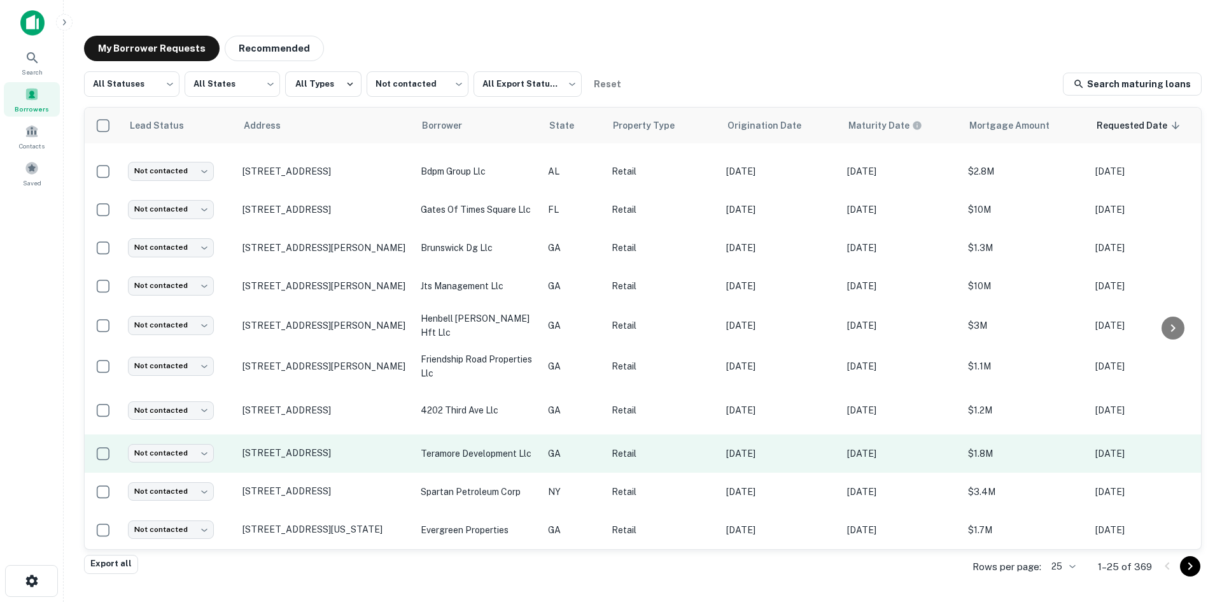
click at [322, 457] on td "[STREET_ADDRESS]" at bounding box center [325, 453] width 178 height 38
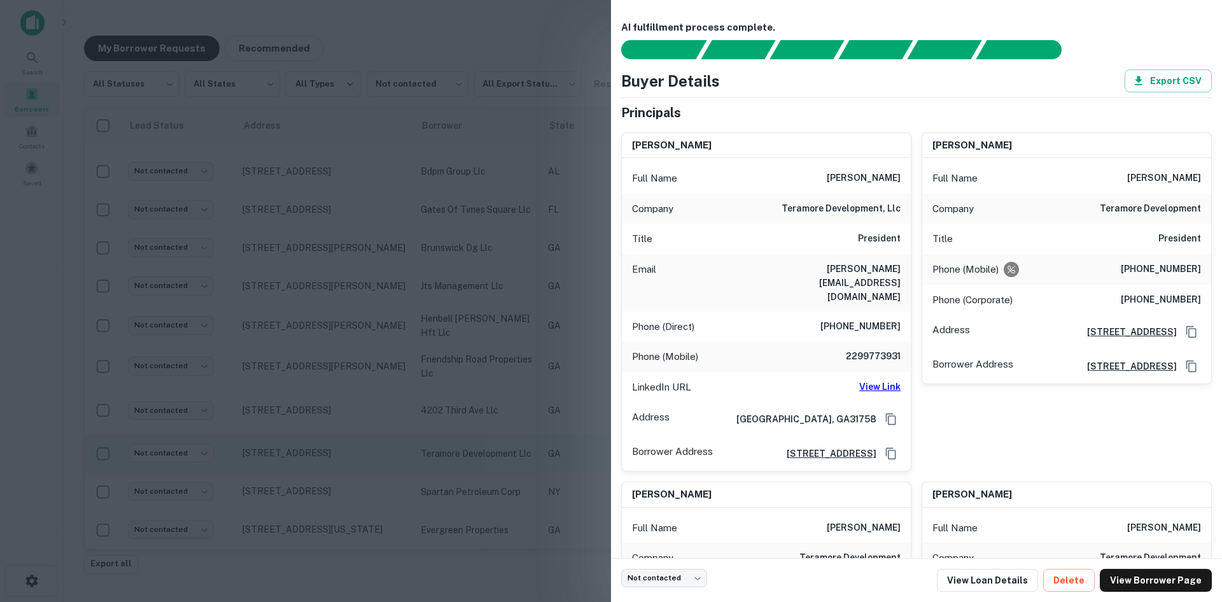
click at [322, 457] on div at bounding box center [611, 301] width 1222 height 602
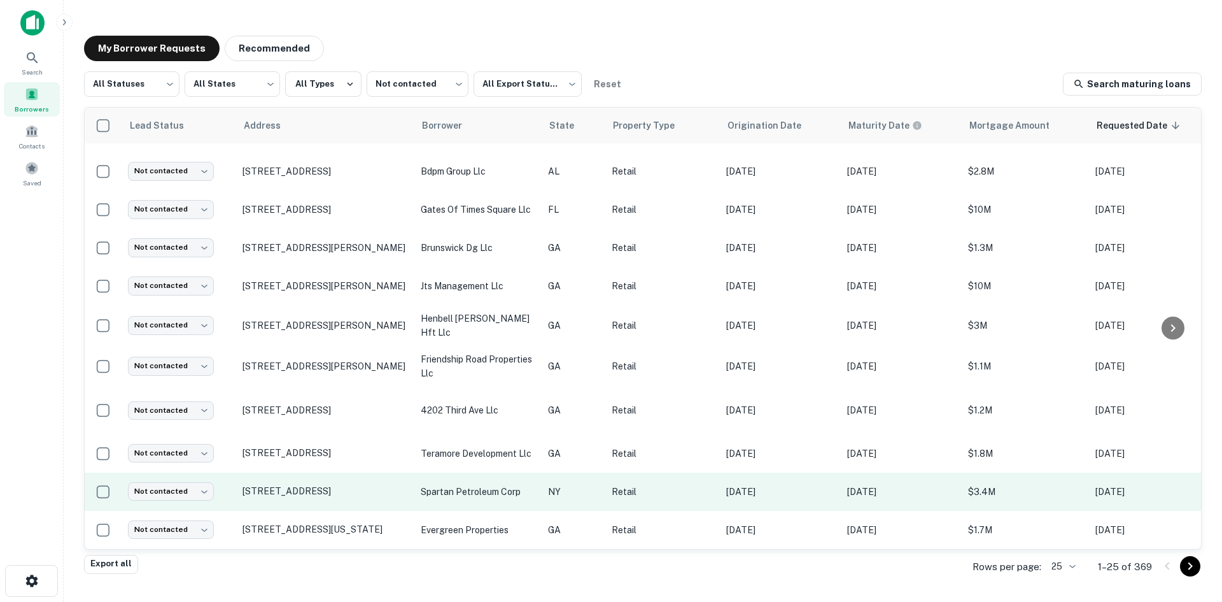
click at [334, 495] on td "[STREET_ADDRESS]" at bounding box center [325, 491] width 178 height 38
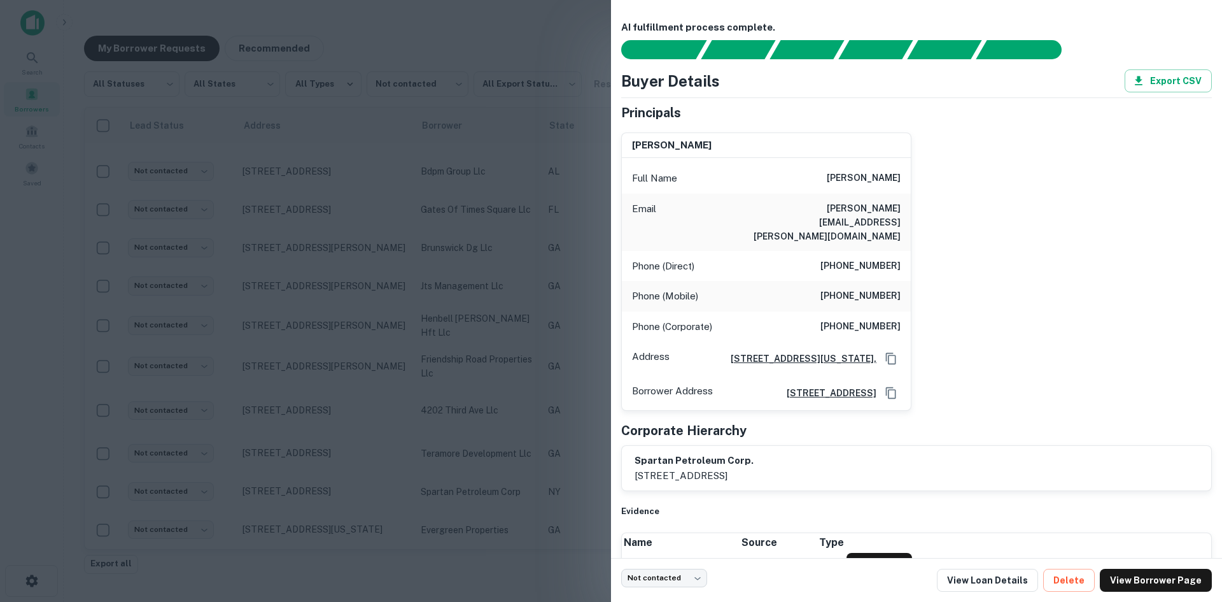
click at [324, 473] on div at bounding box center [611, 301] width 1222 height 602
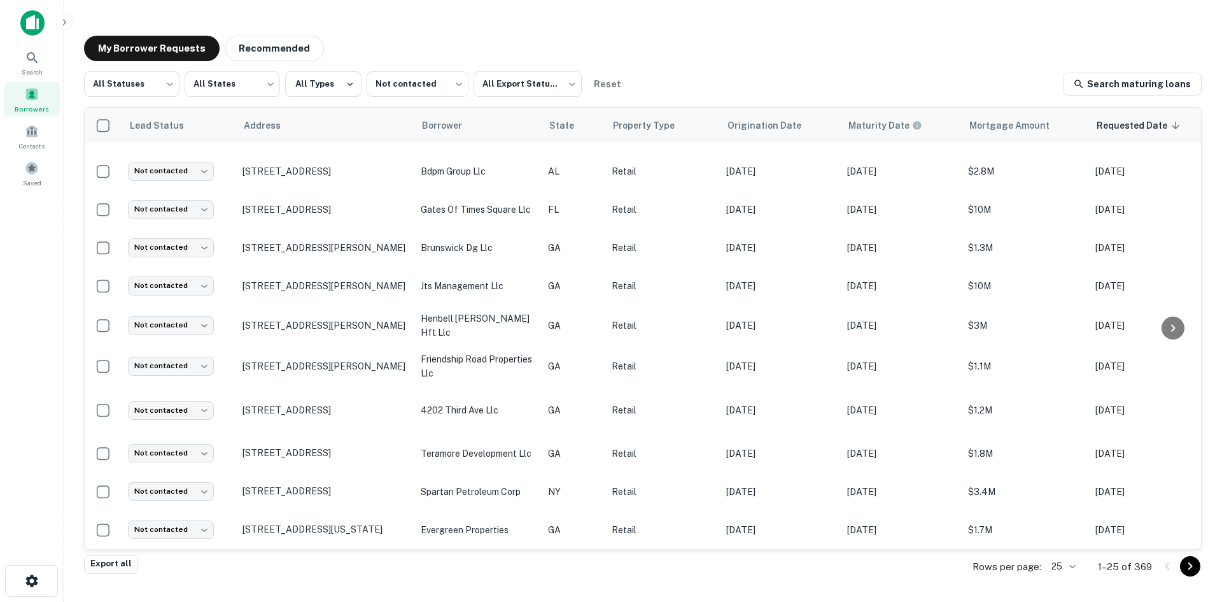
click at [324, 485] on p "[STREET_ADDRESS]" at bounding box center [326, 490] width 166 height 11
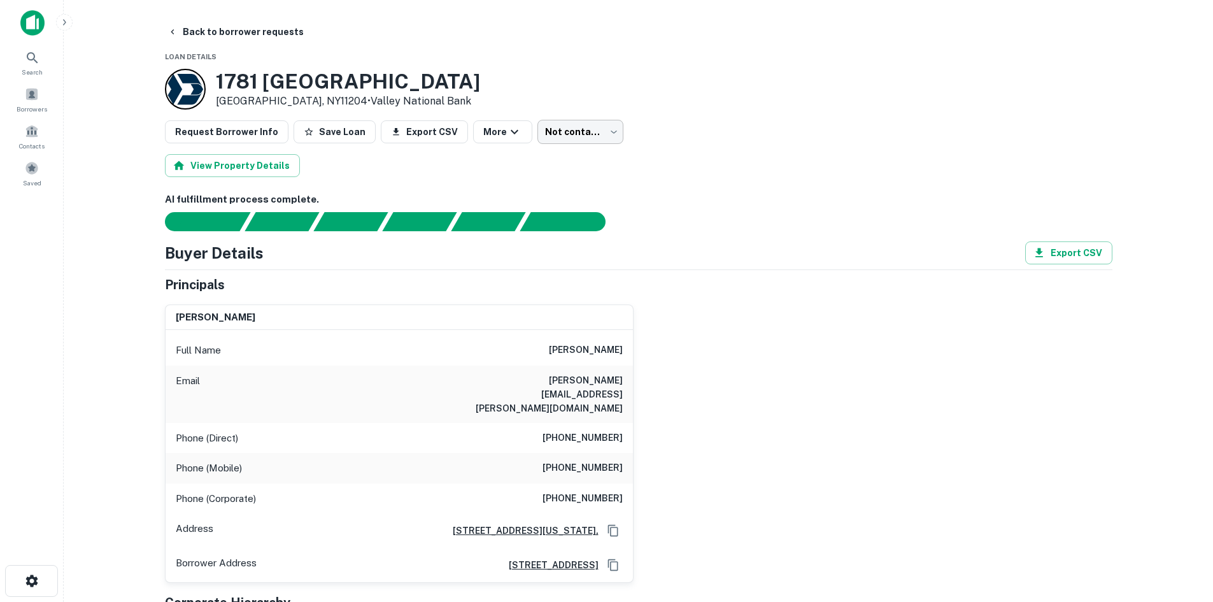
click at [537, 136] on body "Search Borrowers Contacts Saved Back to borrower requests Loan Details 1781 Bay…" at bounding box center [606, 301] width 1213 height 602
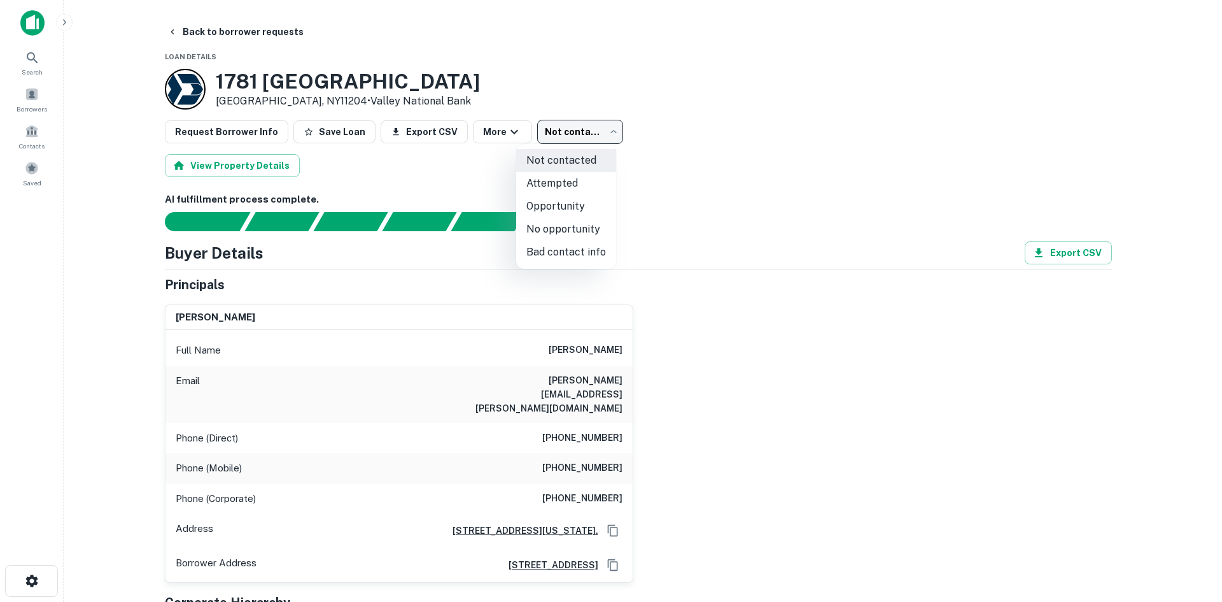
click at [571, 208] on li "Opportunity" at bounding box center [566, 206] width 100 height 23
type input "**********"
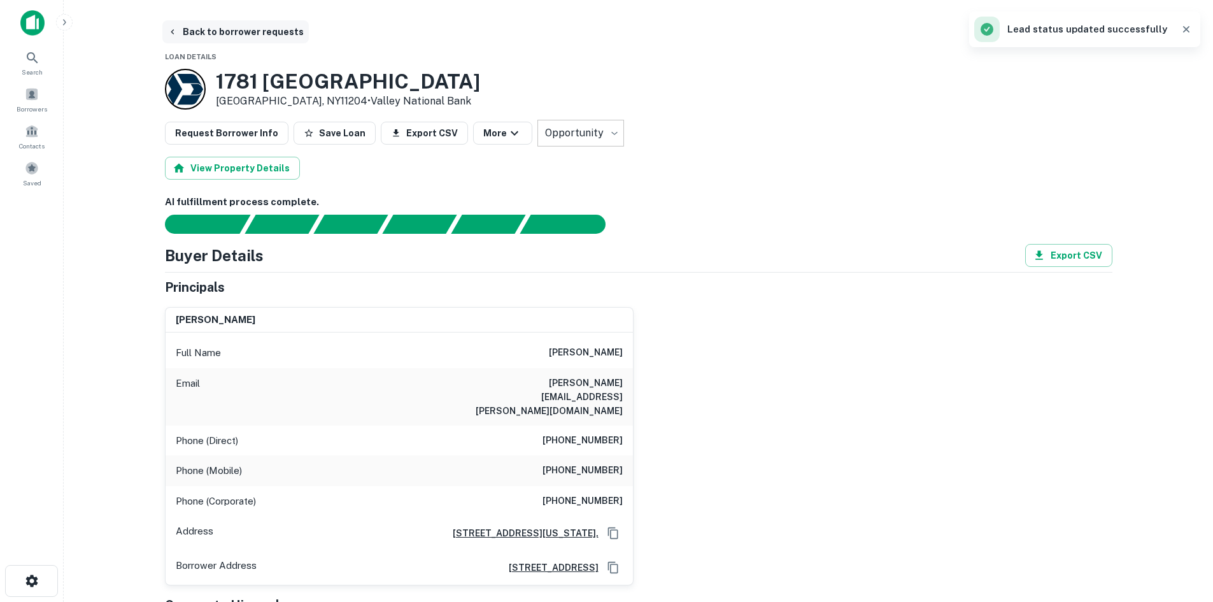
click at [220, 36] on button "Back to borrower requests" at bounding box center [235, 31] width 146 height 23
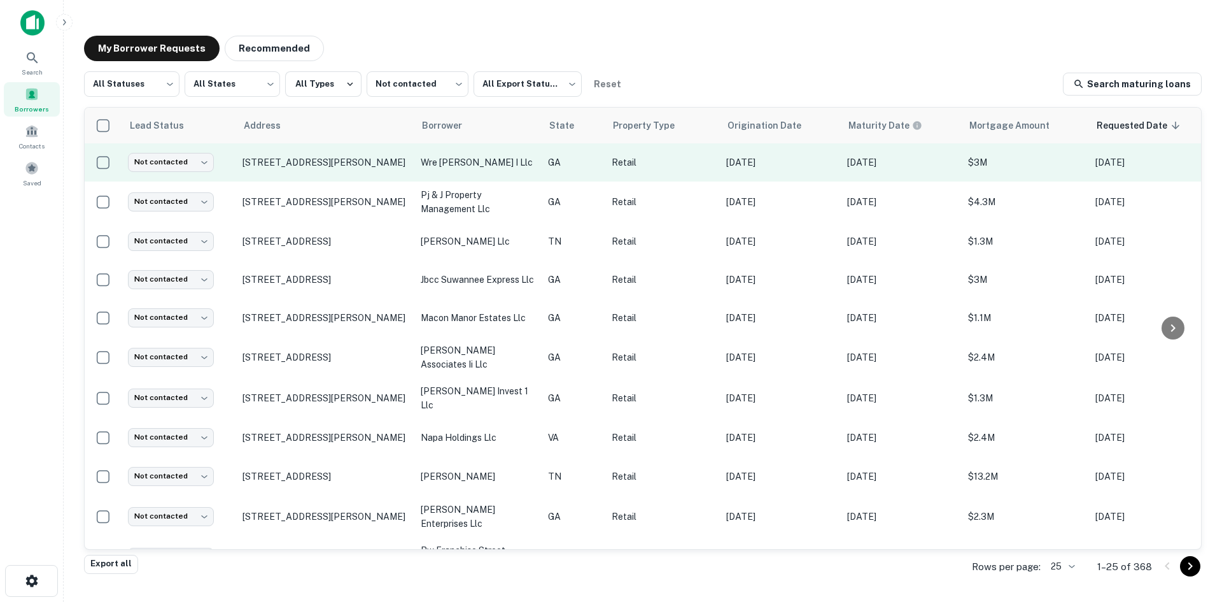
click at [295, 180] on td "[STREET_ADDRESS][PERSON_NAME]" at bounding box center [325, 162] width 178 height 38
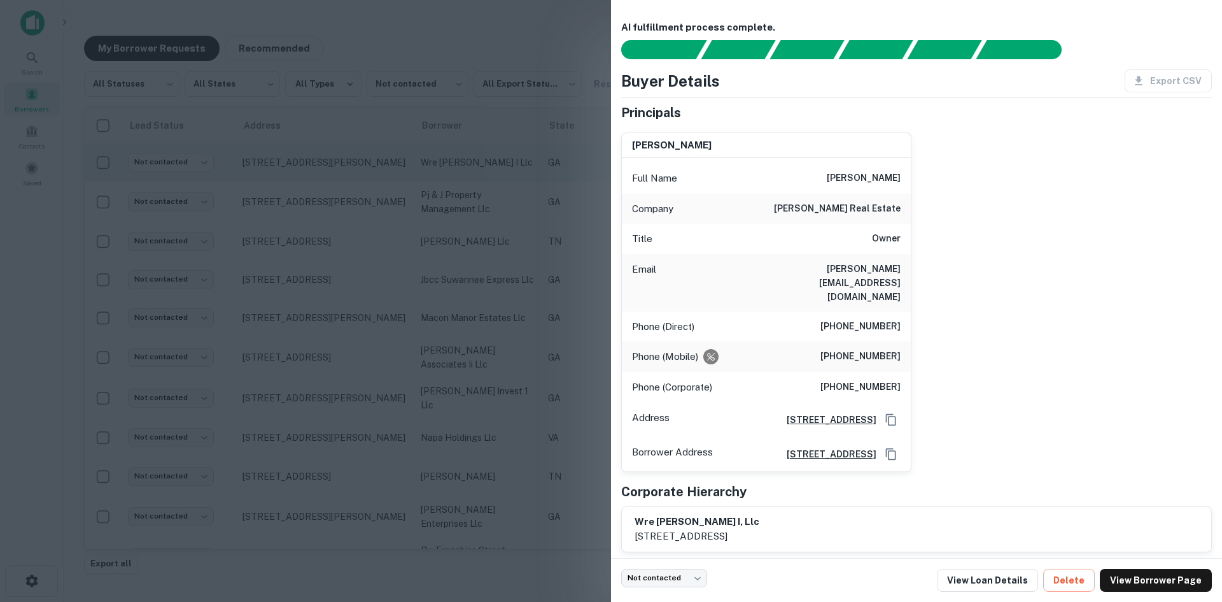
click at [295, 180] on div at bounding box center [611, 301] width 1222 height 602
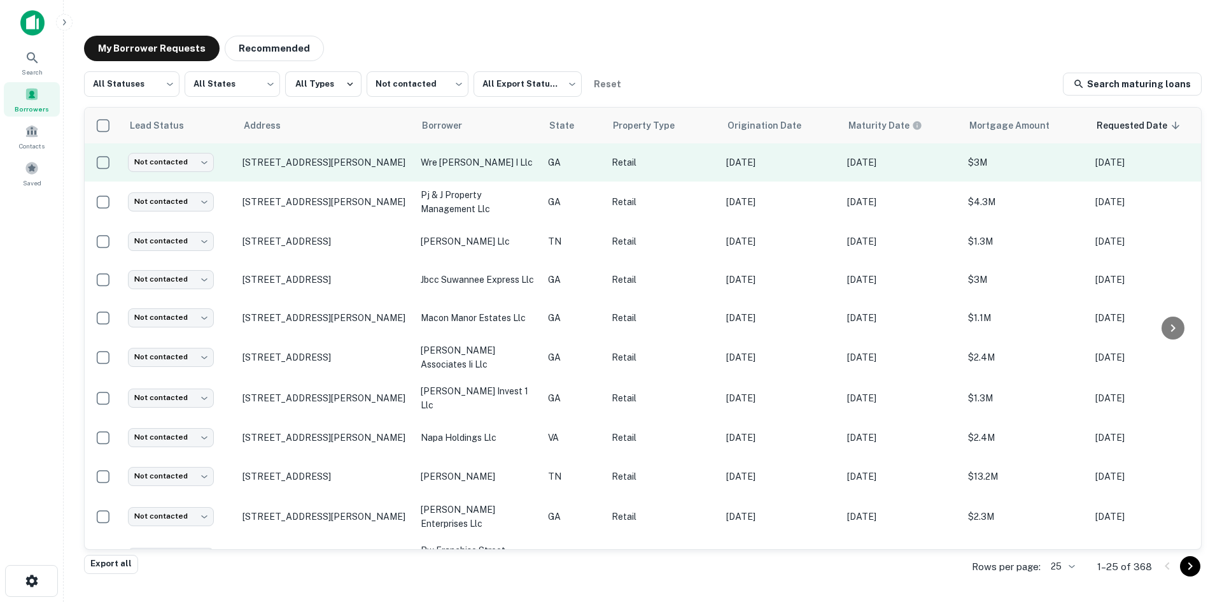
click at [293, 175] on td "[STREET_ADDRESS][PERSON_NAME]" at bounding box center [325, 162] width 178 height 38
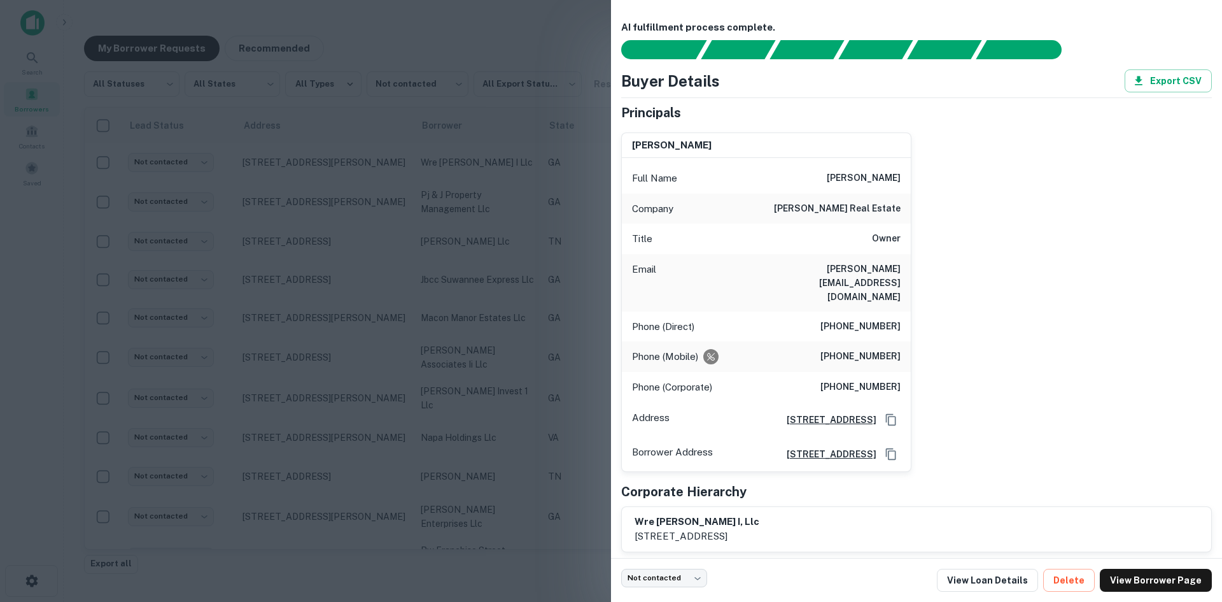
click at [293, 170] on div at bounding box center [611, 301] width 1222 height 602
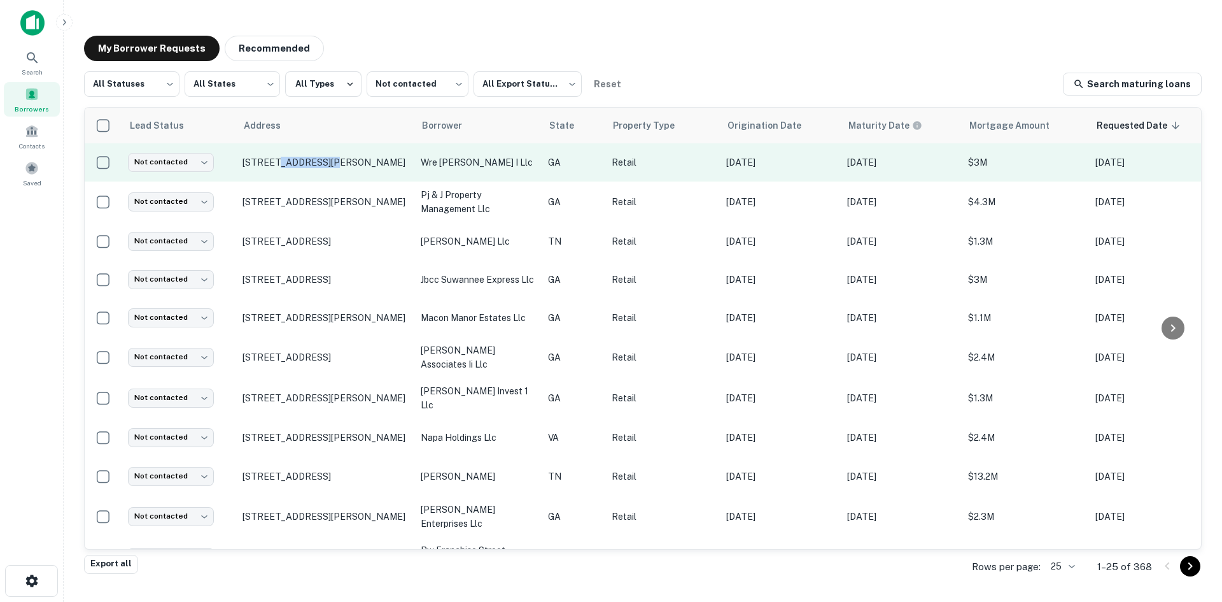
click at [293, 169] on td "[STREET_ADDRESS][PERSON_NAME]" at bounding box center [325, 162] width 178 height 38
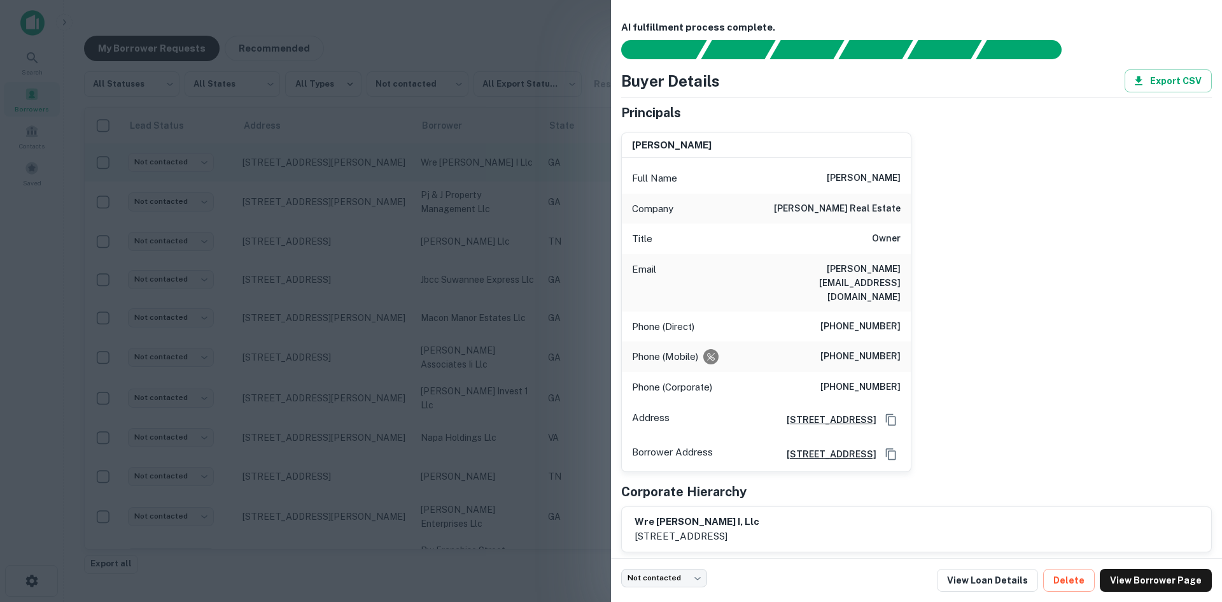
click at [293, 169] on div at bounding box center [611, 301] width 1222 height 602
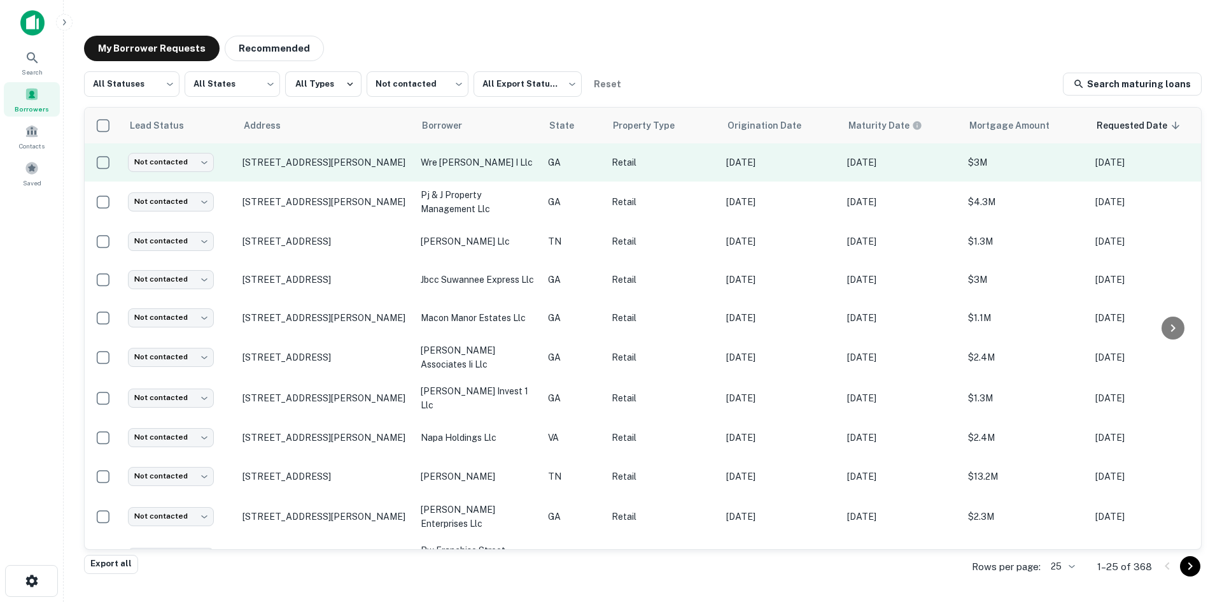
click at [283, 169] on td "[STREET_ADDRESS][PERSON_NAME]" at bounding box center [325, 162] width 178 height 38
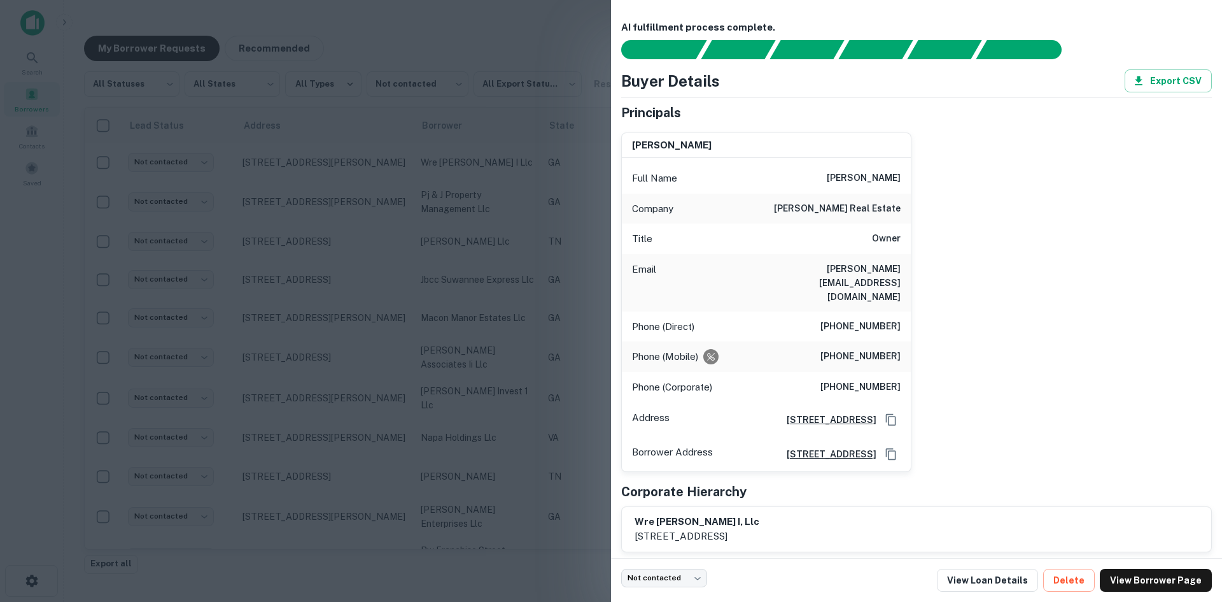
click at [283, 167] on div at bounding box center [611, 301] width 1222 height 602
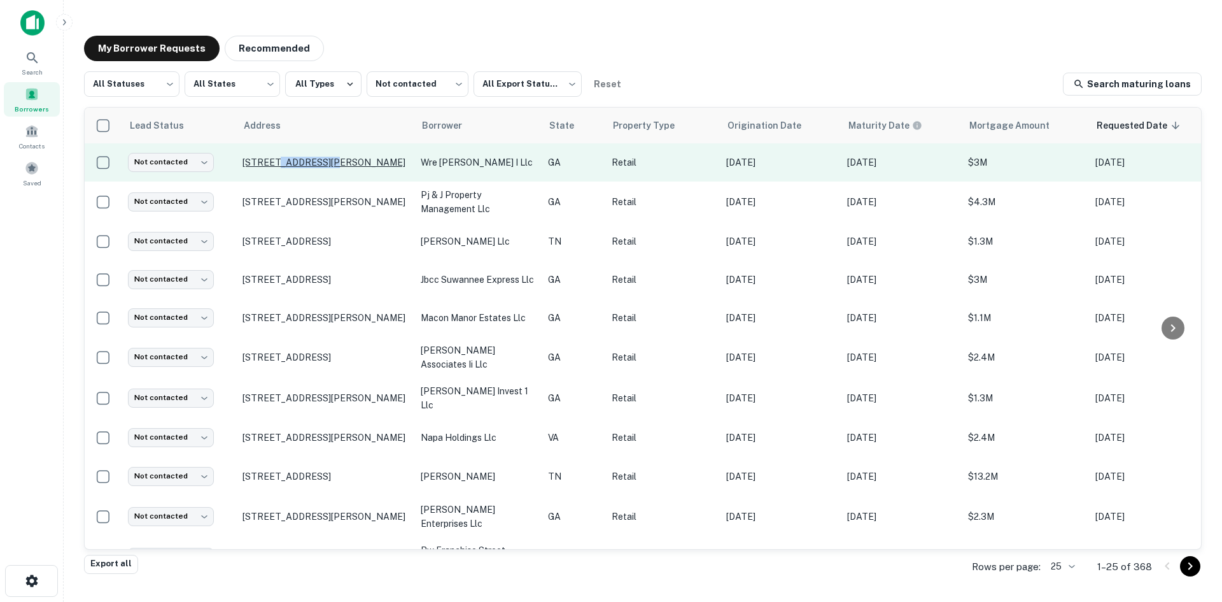
click at [283, 167] on p "[STREET_ADDRESS][PERSON_NAME]" at bounding box center [326, 162] width 166 height 11
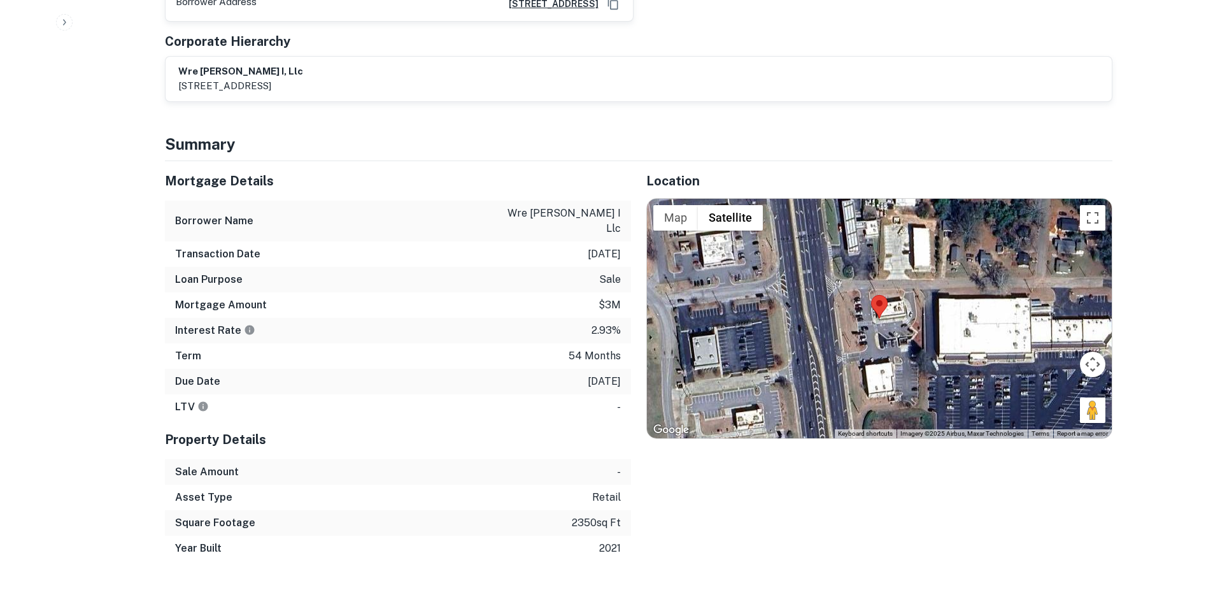
scroll to position [637, 0]
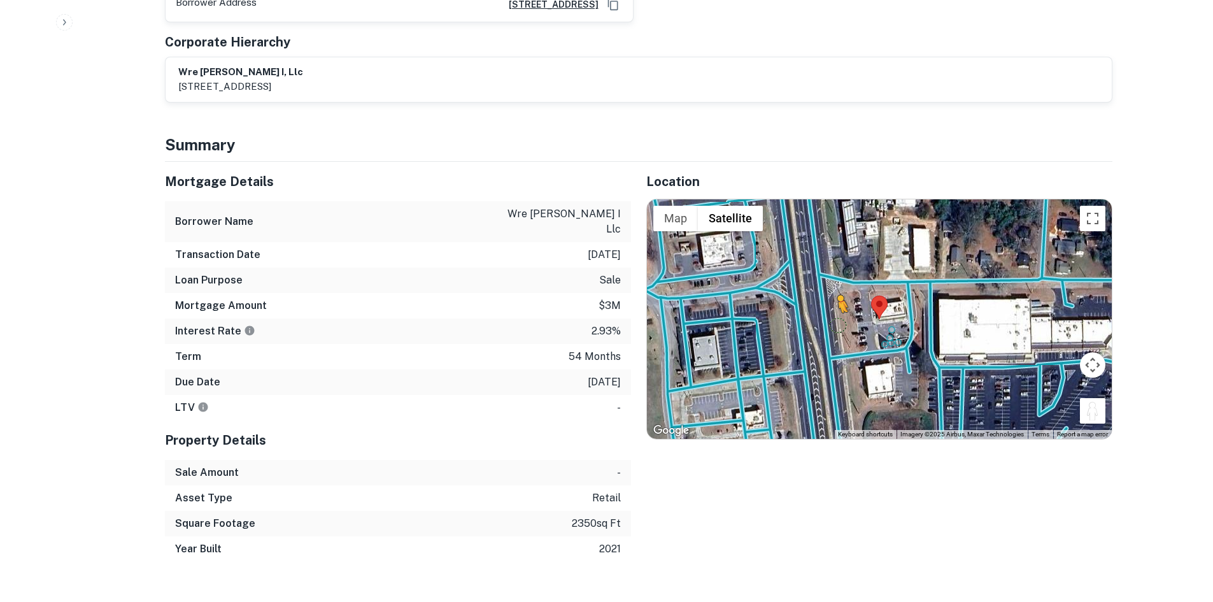
drag, startPoint x: 1087, startPoint y: 337, endPoint x: 835, endPoint y: 237, distance: 270.6
click at [835, 237] on div "To activate drag with keyboard, press Alt + Enter. Once in keyboard drag state,…" at bounding box center [879, 318] width 465 height 239
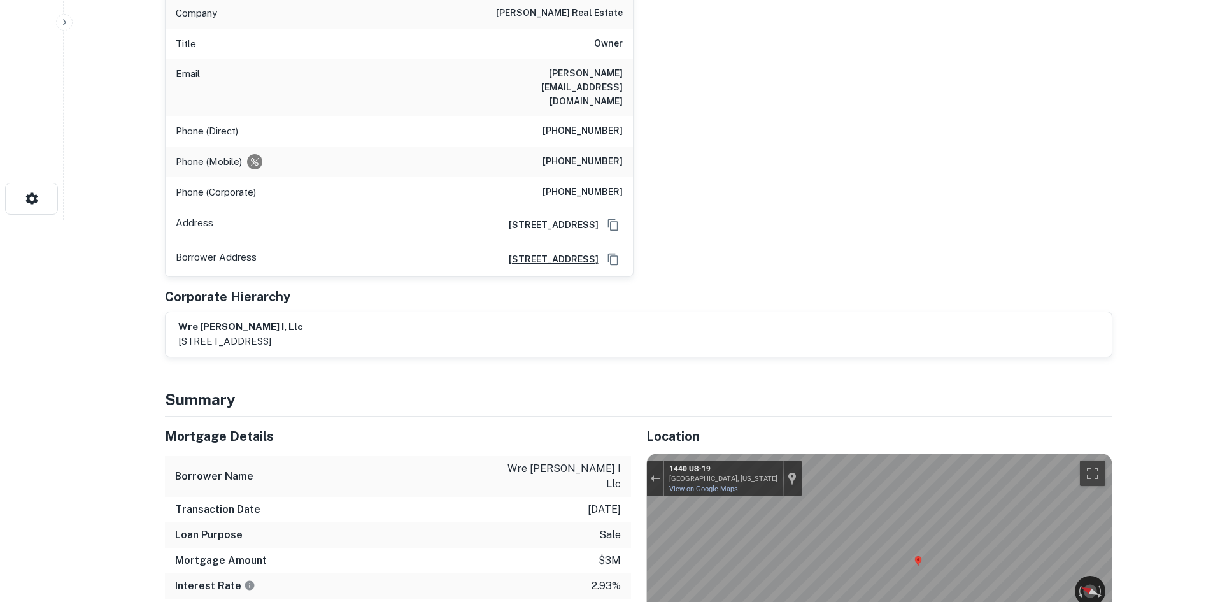
scroll to position [64, 0]
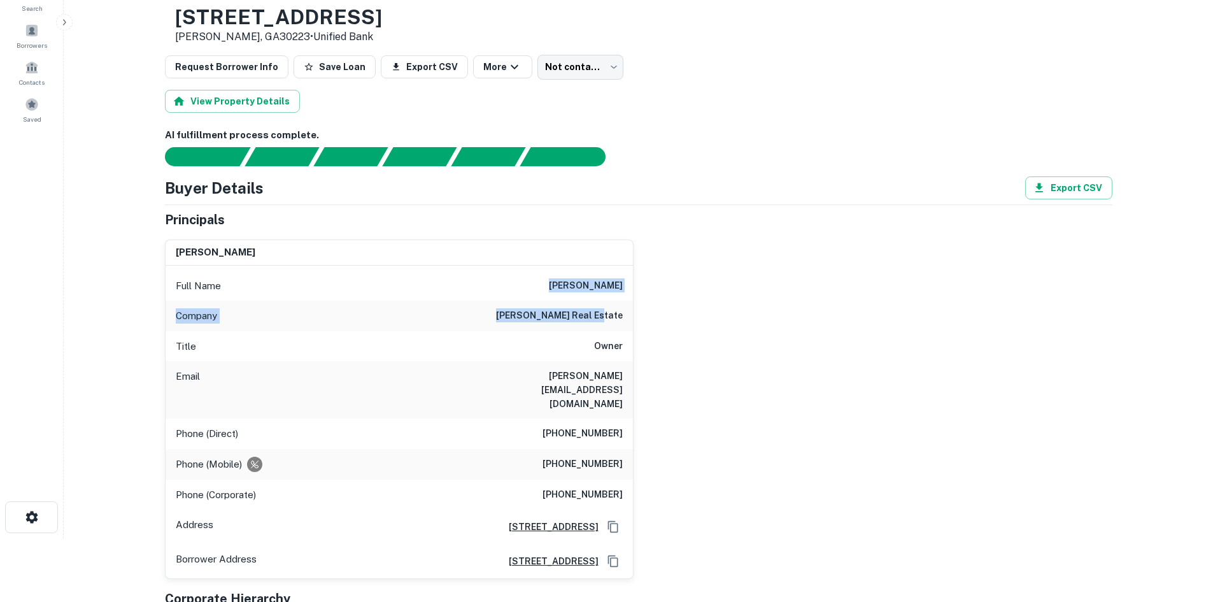
drag, startPoint x: 539, startPoint y: 284, endPoint x: 634, endPoint y: 309, distance: 98.7
click at [634, 309] on div "brad westbrook Full Name brad westbrook Company westbrook real estate Title Own…" at bounding box center [633, 403] width 957 height 349
copy div "brad westbrook Company westbrook real estate"
click at [846, 358] on div "brad westbrook Full Name brad westbrook Company westbrook real estate Title Own…" at bounding box center [633, 403] width 957 height 349
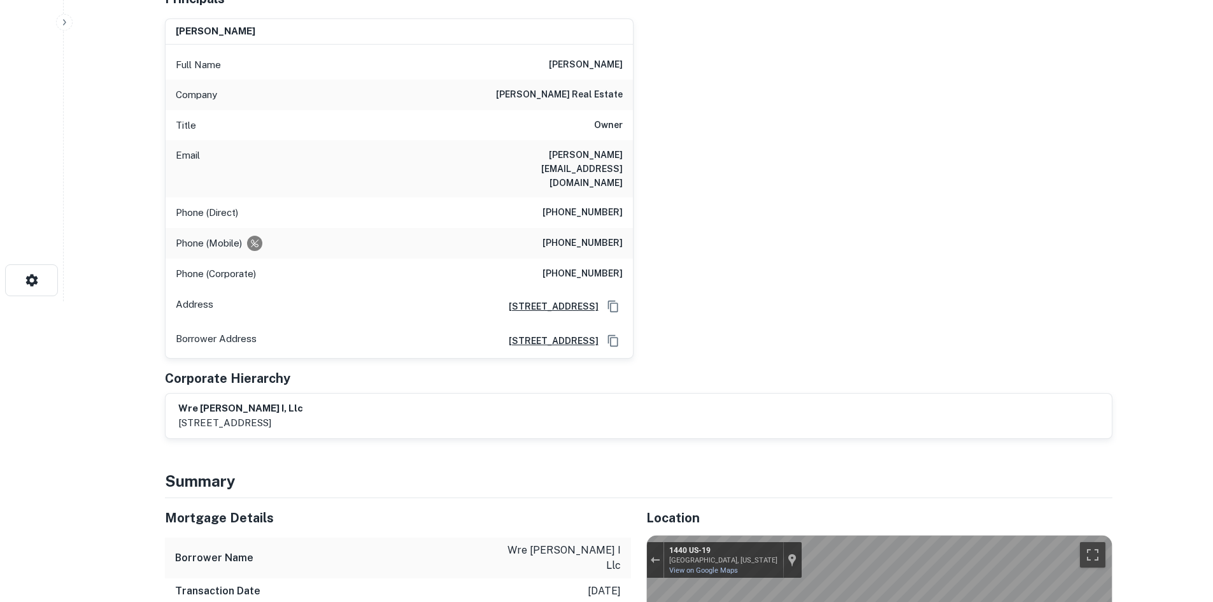
scroll to position [191, 0]
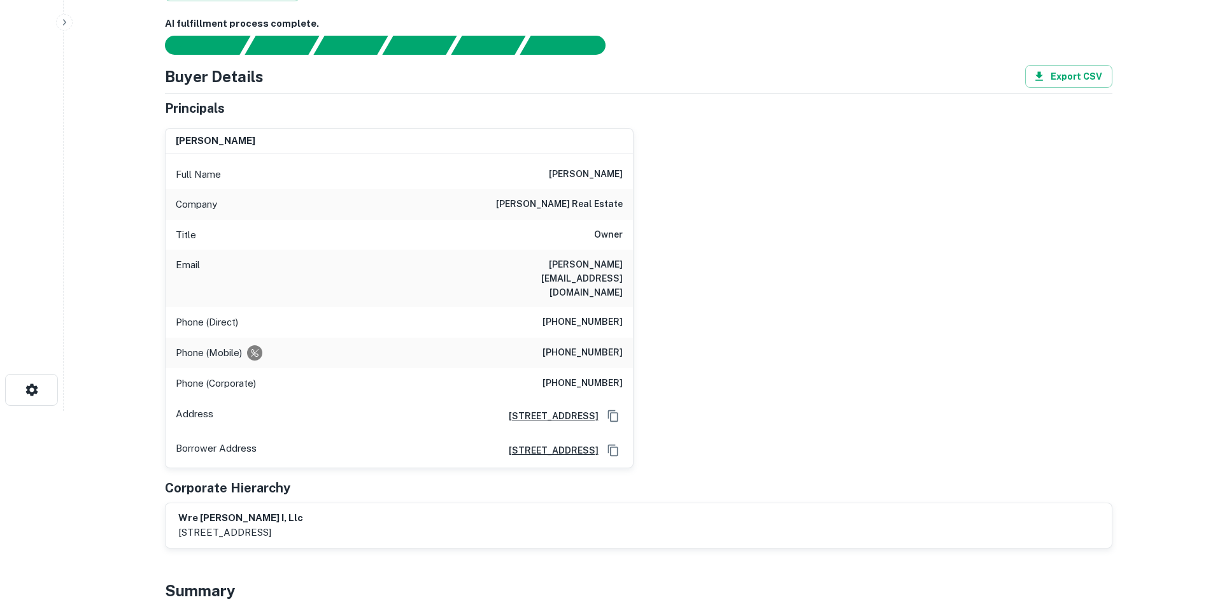
click at [576, 376] on h6 "(770) 303-8200" at bounding box center [582, 383] width 80 height 15
copy h6 "(770) 303-8200"
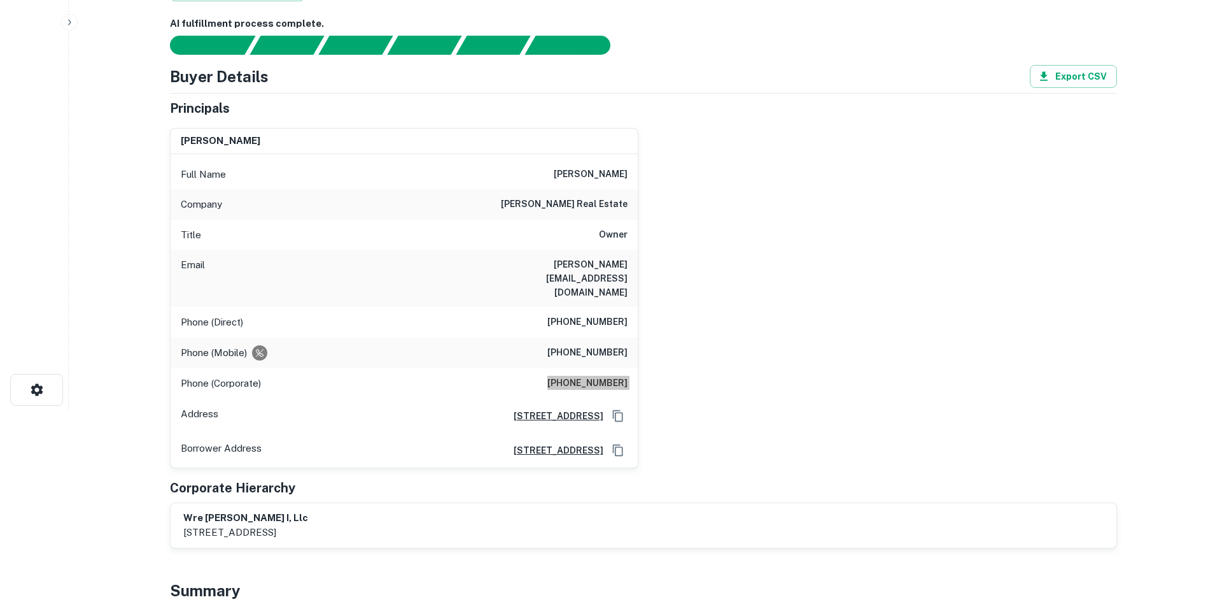
scroll to position [0, 0]
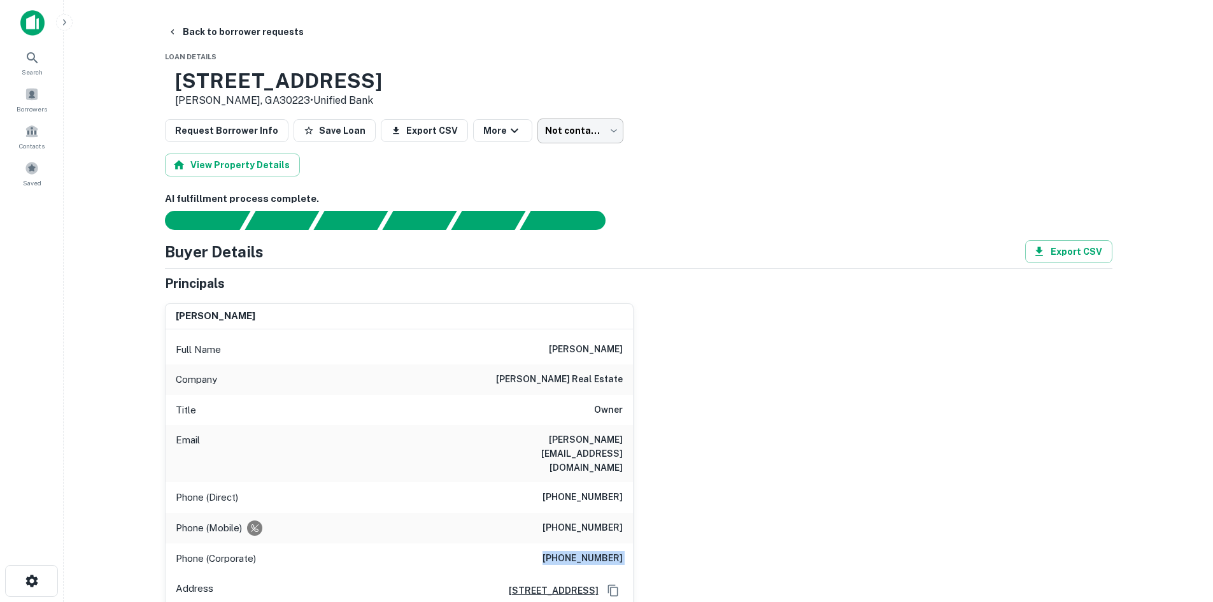
click at [553, 124] on body "Search Borrowers Contacts Saved Back to borrower requests Loan Details 1440 N E…" at bounding box center [606, 301] width 1213 height 602
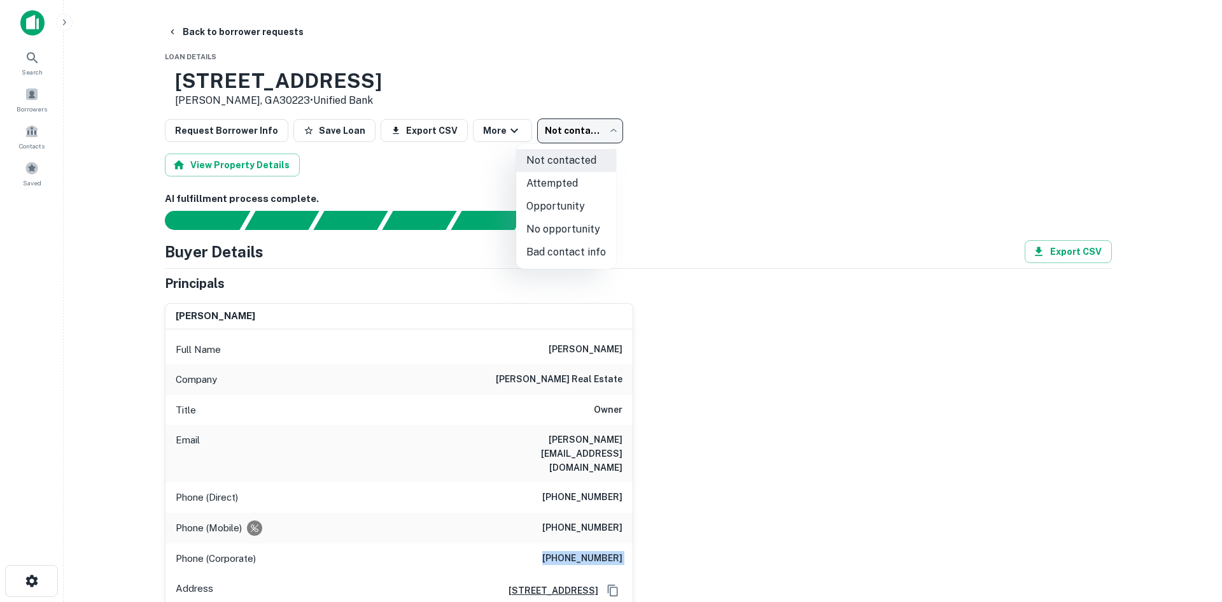
click at [553, 179] on li "Attempted" at bounding box center [566, 183] width 100 height 23
type input "*********"
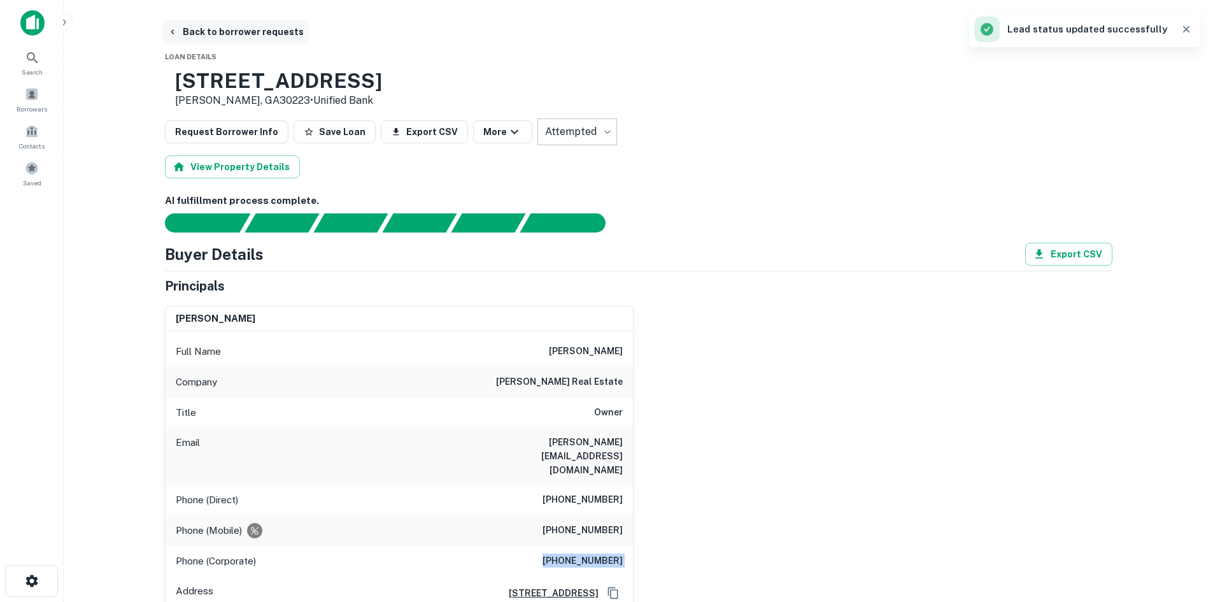
click at [264, 36] on button "Back to borrower requests" at bounding box center [235, 31] width 146 height 23
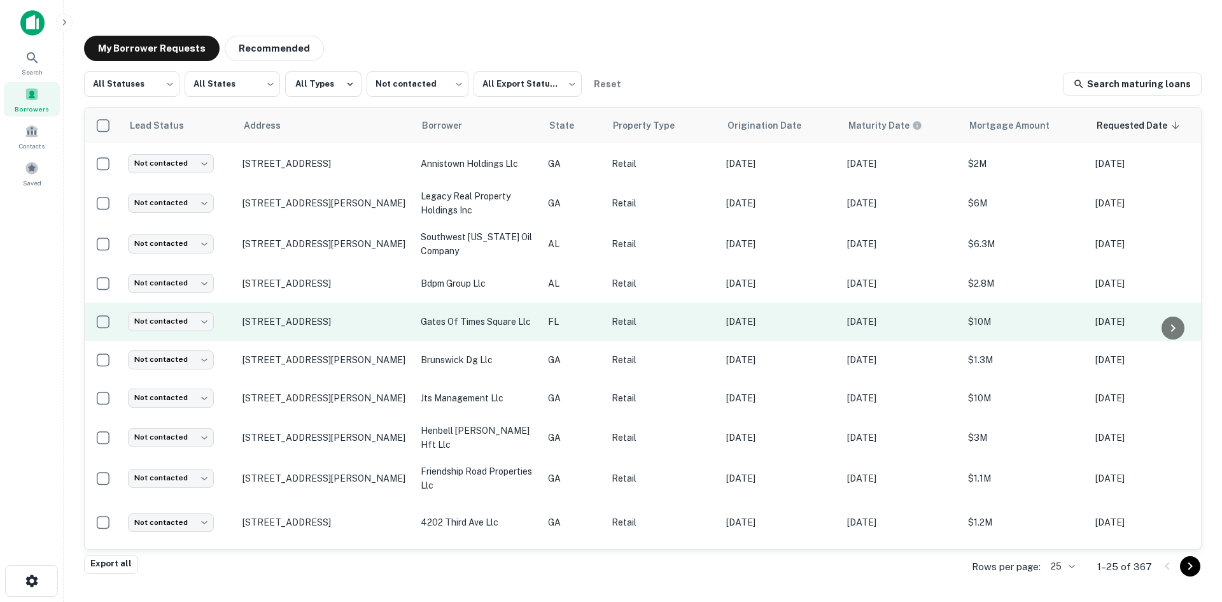
scroll to position [573, 0]
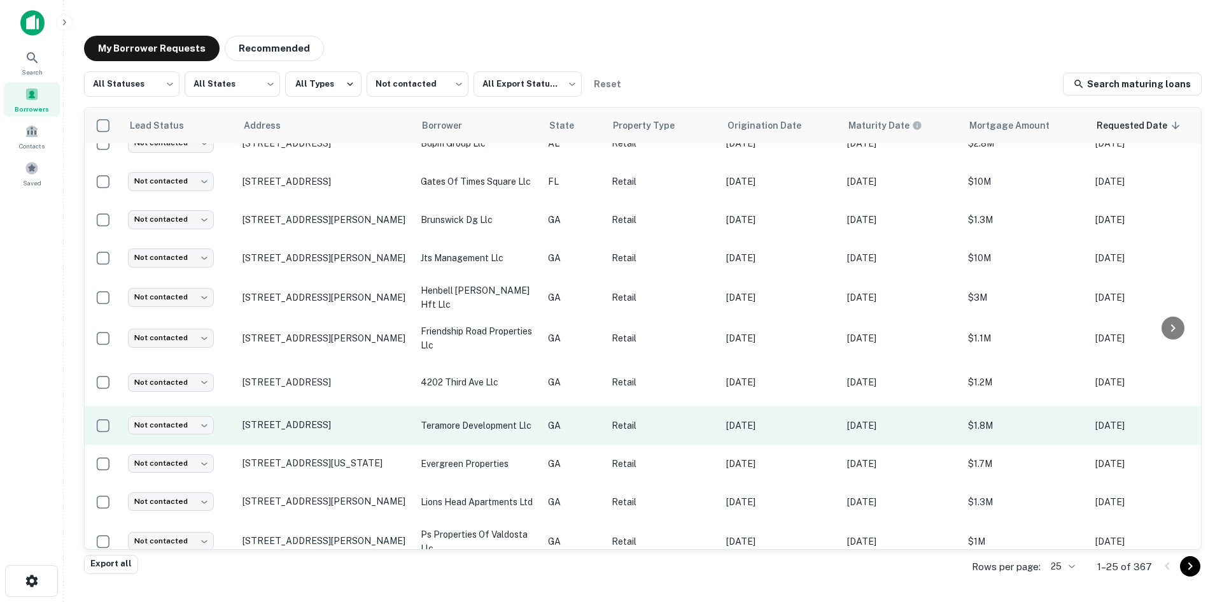
click at [290, 440] on td "[STREET_ADDRESS]" at bounding box center [325, 425] width 178 height 38
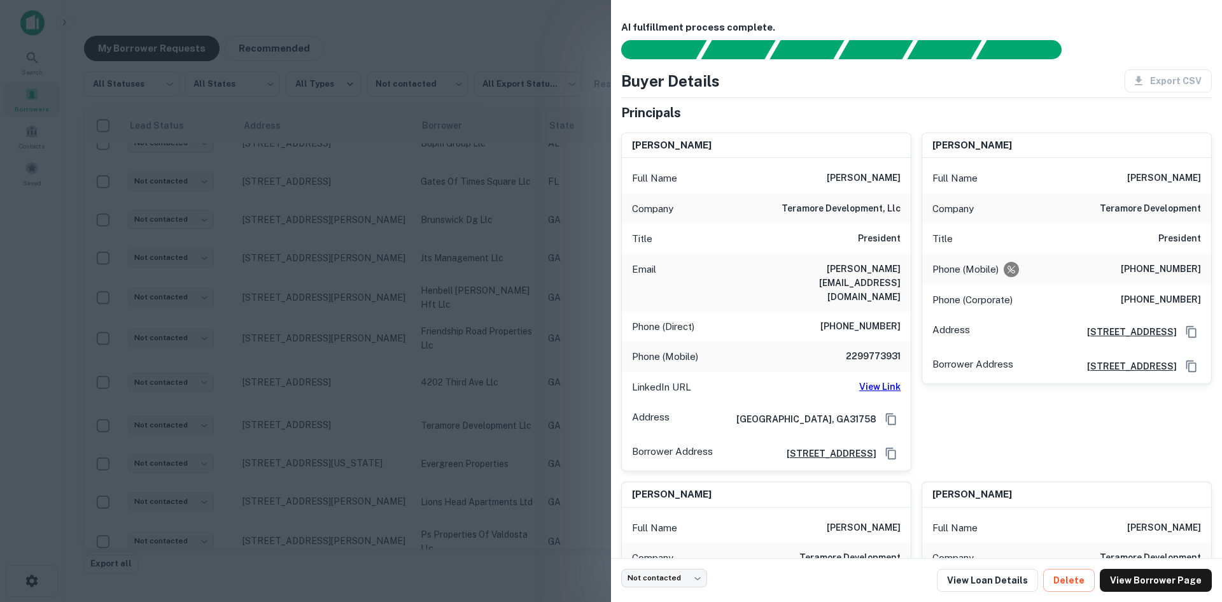
click at [285, 441] on div at bounding box center [611, 301] width 1222 height 602
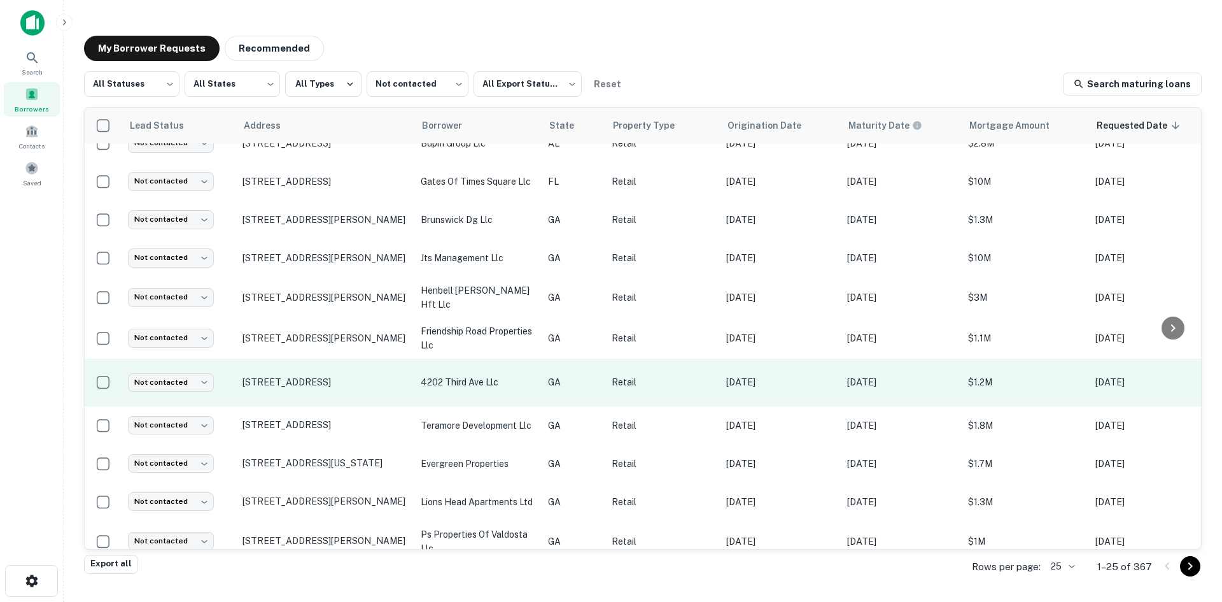
click at [279, 404] on td "2514 Bull St Savannah, GA31401" at bounding box center [325, 382] width 178 height 48
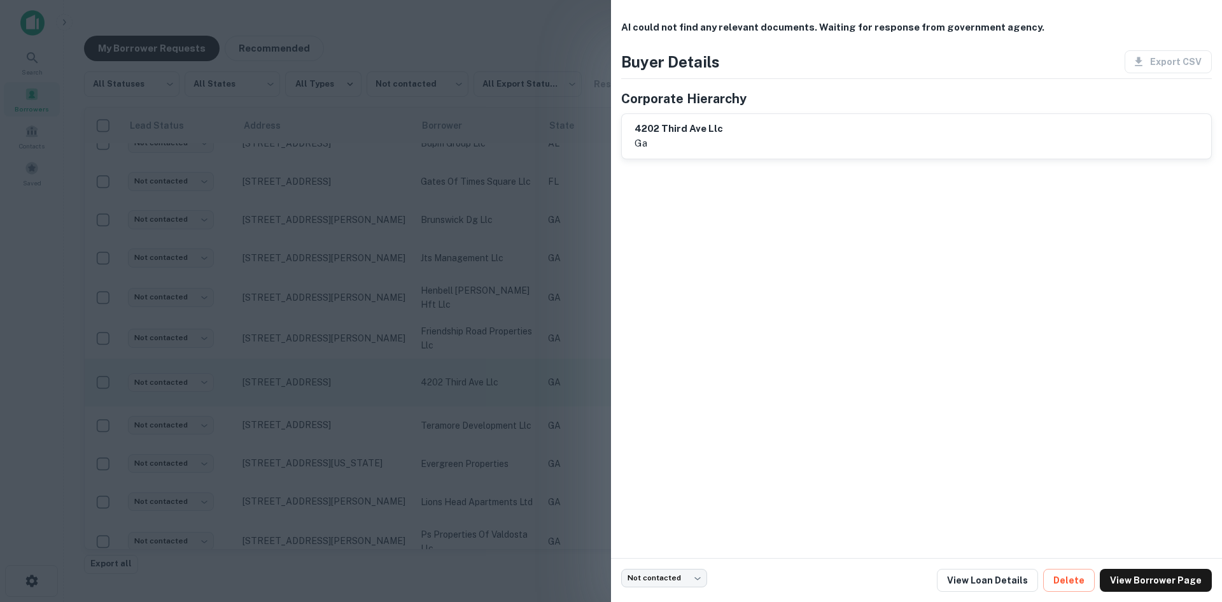
click at [279, 404] on div at bounding box center [611, 301] width 1222 height 602
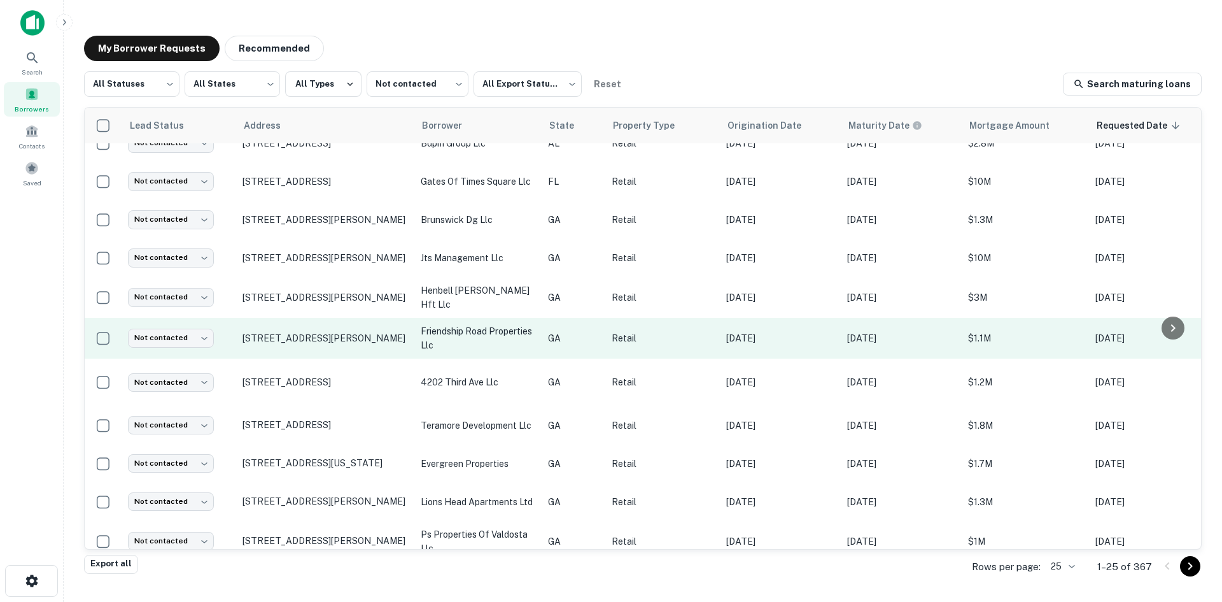
click at [290, 357] on td "1241 Friendship Rd Braselton, GA30517" at bounding box center [325, 338] width 178 height 41
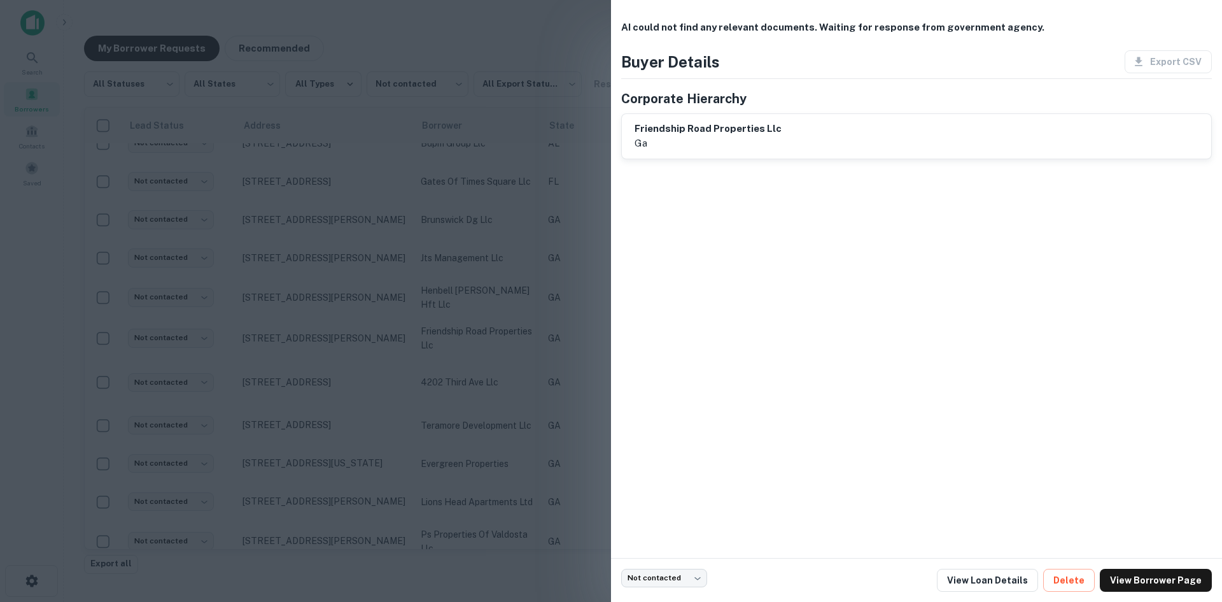
click at [285, 371] on div at bounding box center [611, 301] width 1222 height 602
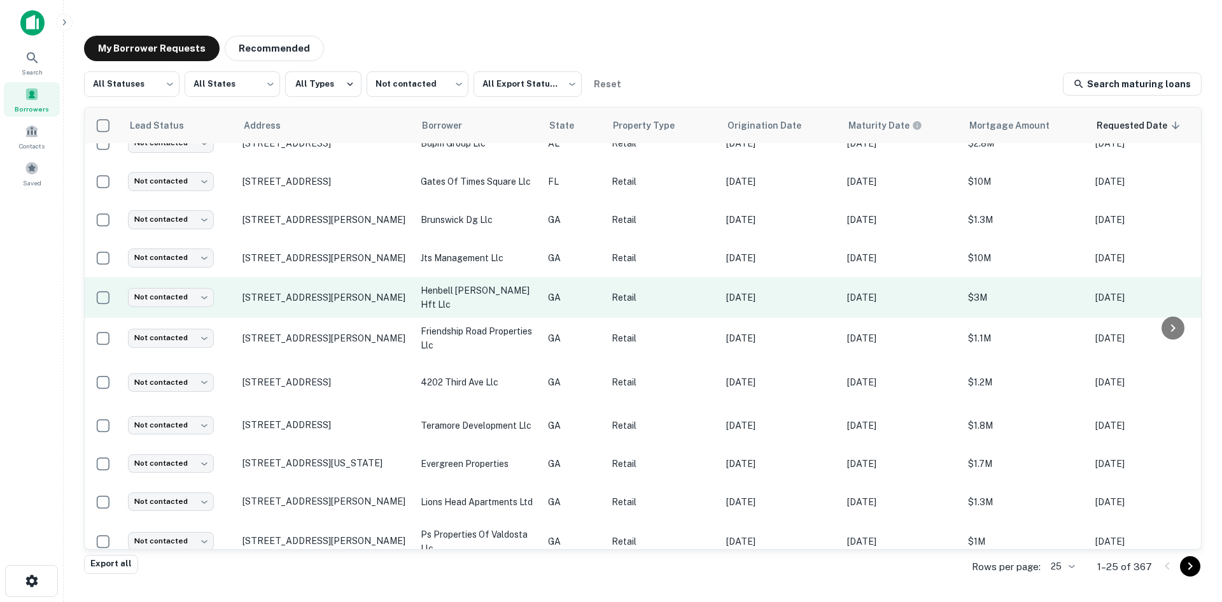
click at [297, 318] on td "1029 Us Highway 80 W Pooler, GA31322" at bounding box center [325, 297] width 178 height 41
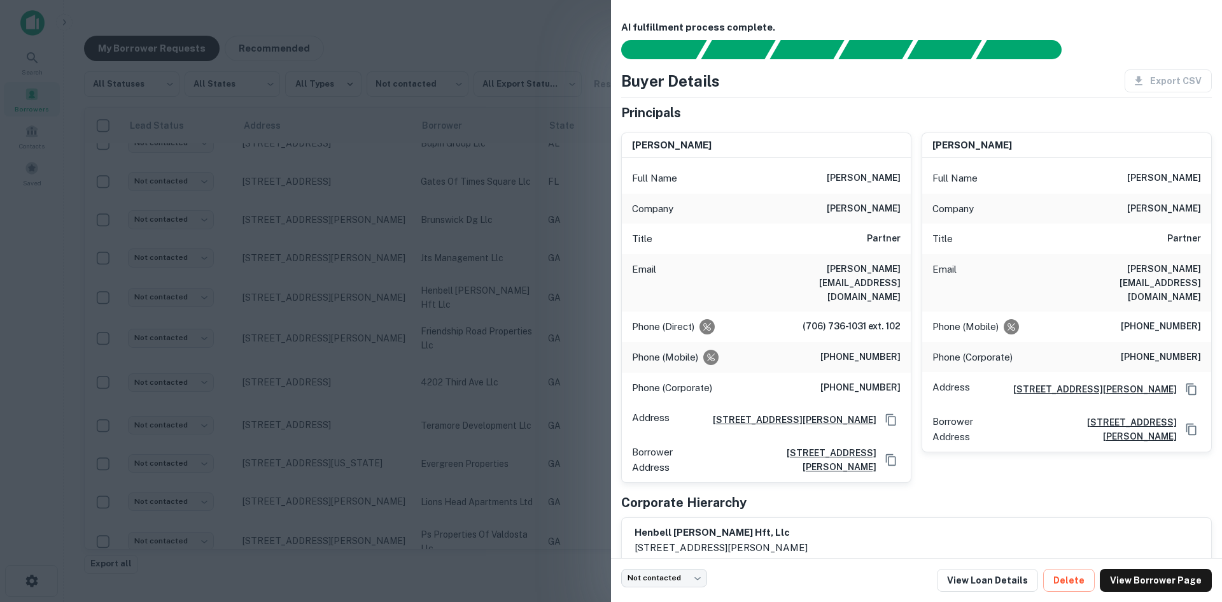
click at [274, 321] on div at bounding box center [611, 301] width 1222 height 602
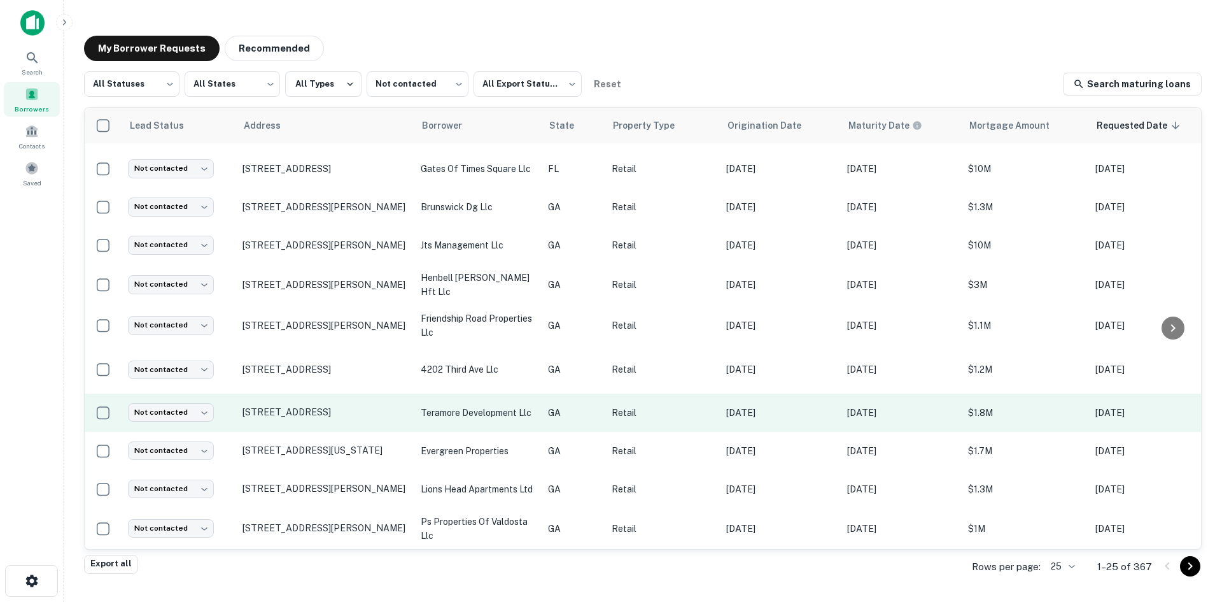
scroll to position [605, 0]
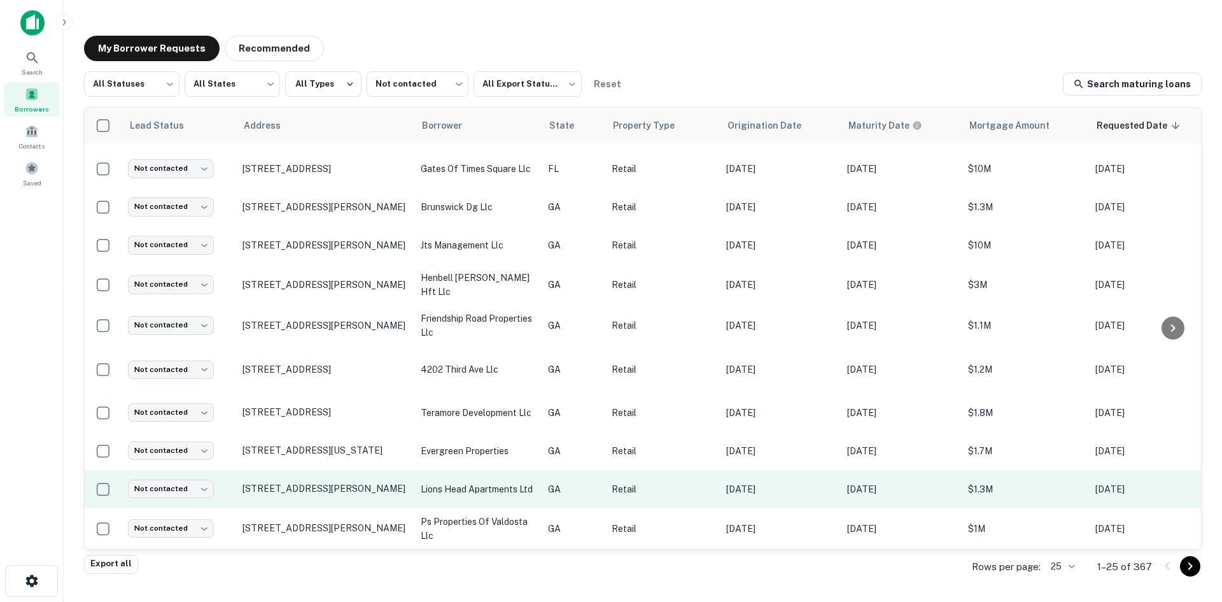
click at [326, 494] on td "580 Bullsboro Dr Newnan, GA30265" at bounding box center [325, 489] width 178 height 38
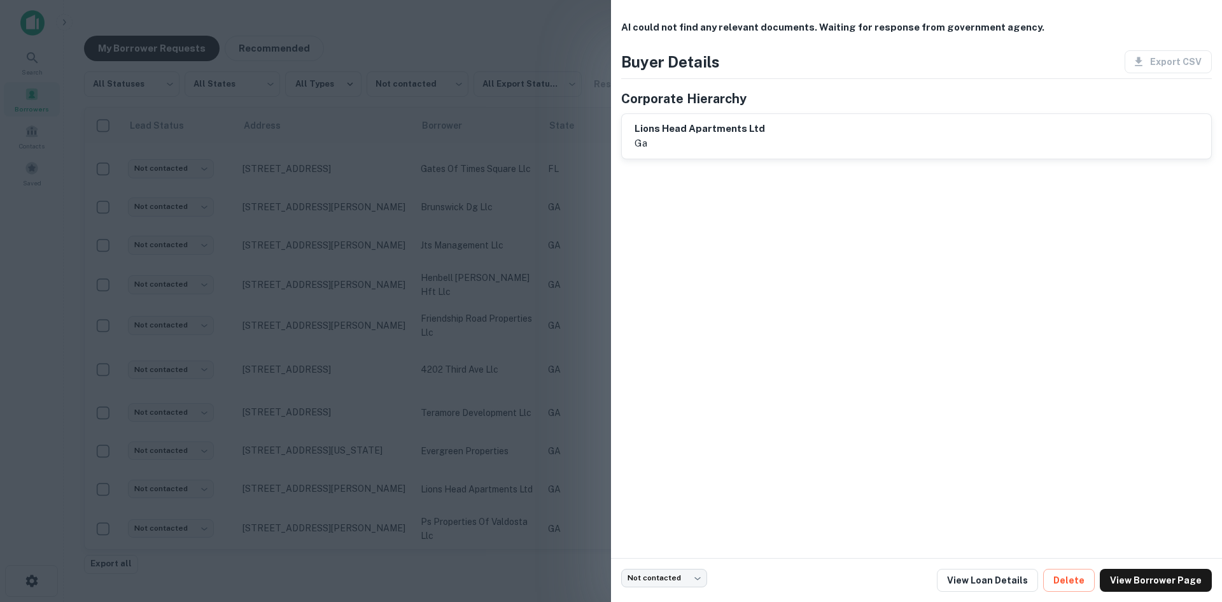
click at [325, 494] on div at bounding box center [611, 301] width 1222 height 602
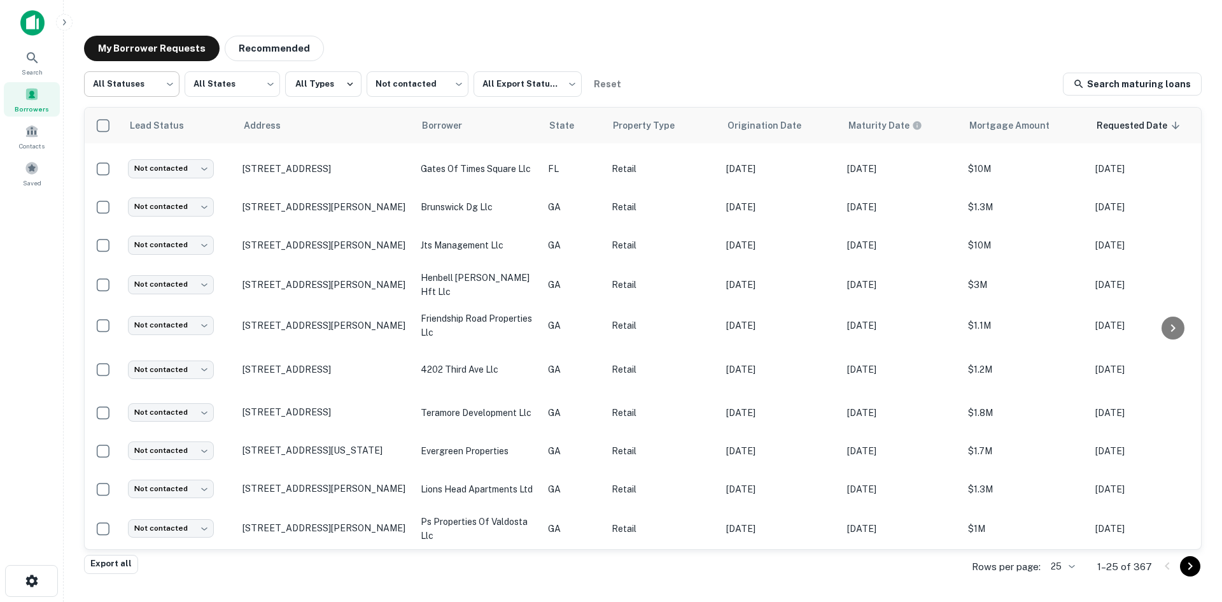
click at [157, 92] on body "Search Borrowers Contacts Saved My Borrower Requests Recommended All Statuses *…" at bounding box center [611, 301] width 1222 height 602
click at [152, 160] on li "Fulfilled" at bounding box center [131, 163] width 95 height 23
type input "*********"
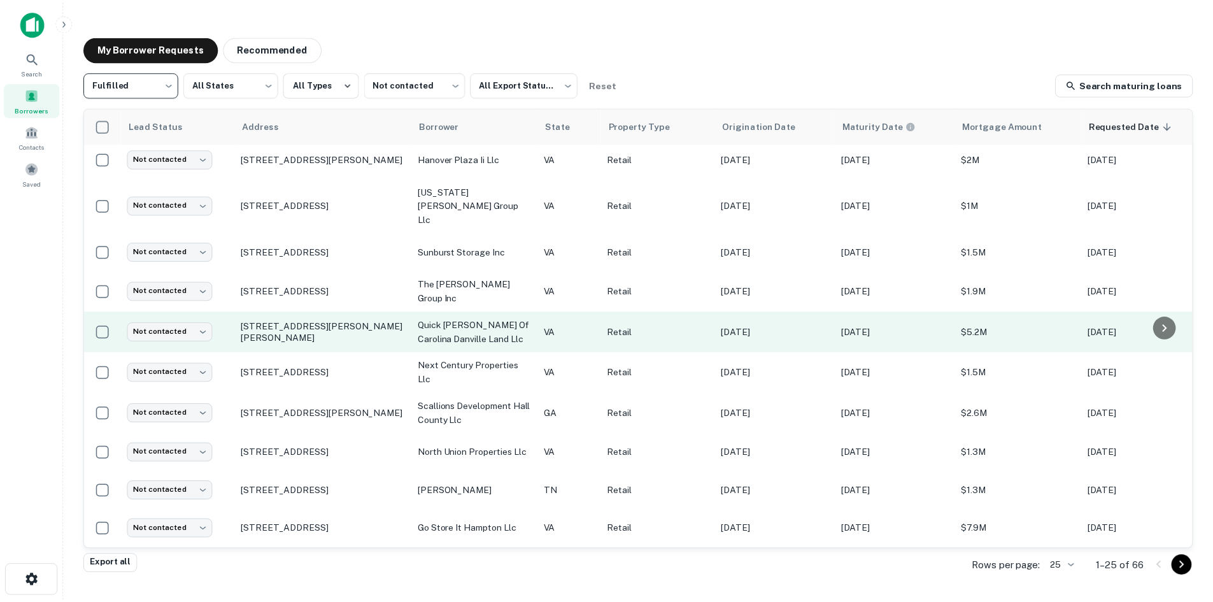
scroll to position [581, 0]
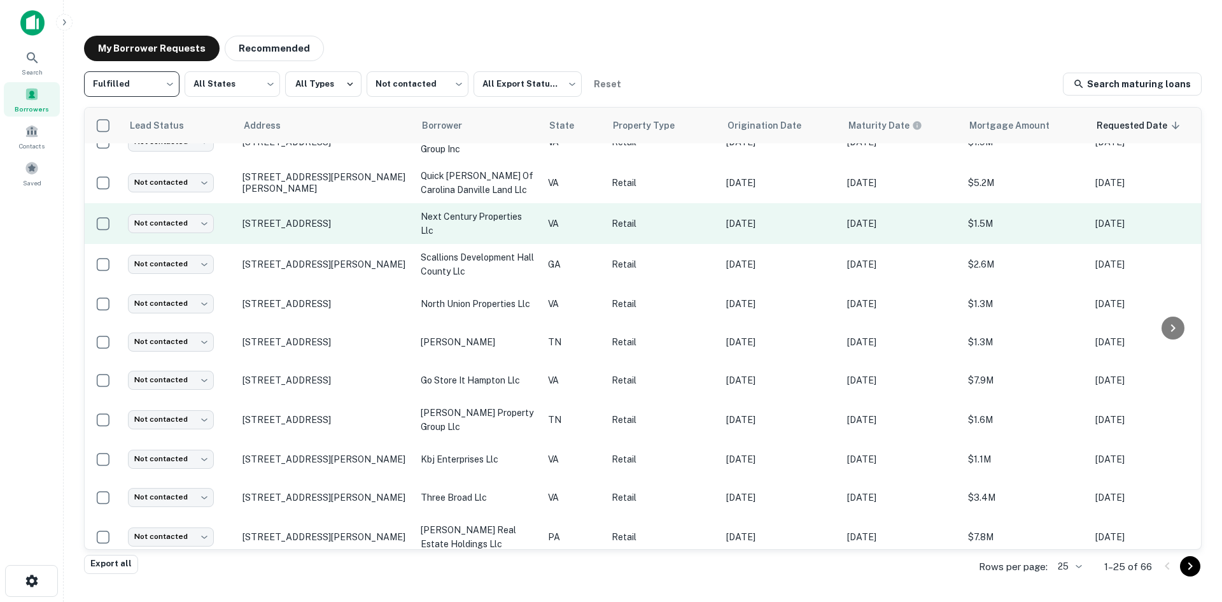
click at [315, 227] on td "730 Thimble Shoals Blvd Newport News, VA23606" at bounding box center [325, 223] width 178 height 41
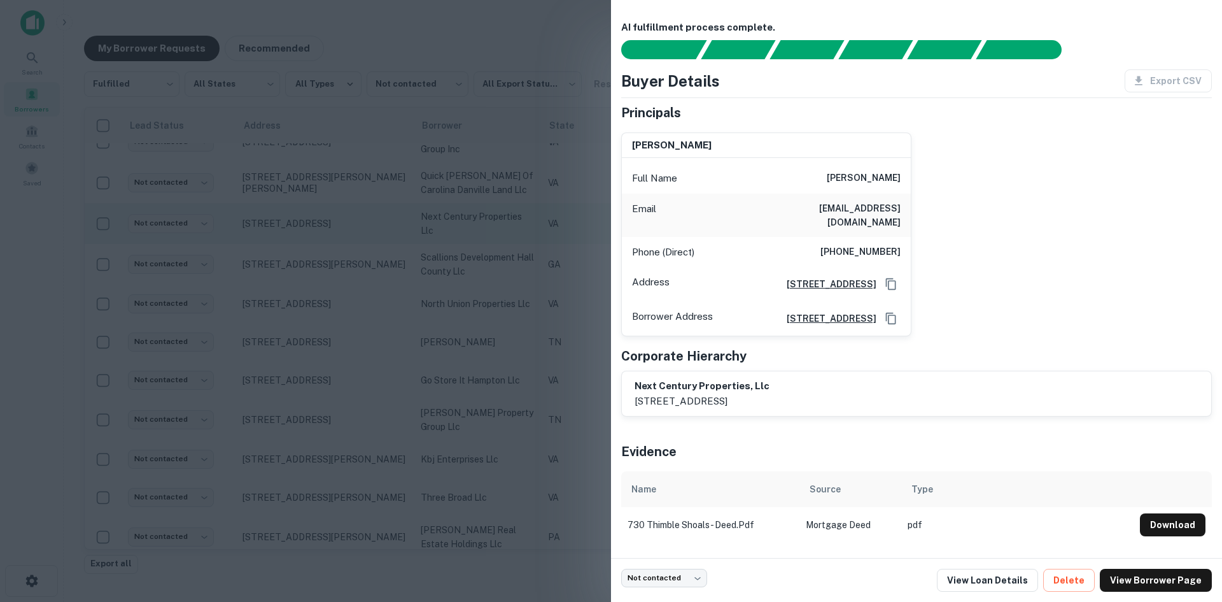
click at [315, 227] on div at bounding box center [611, 301] width 1222 height 602
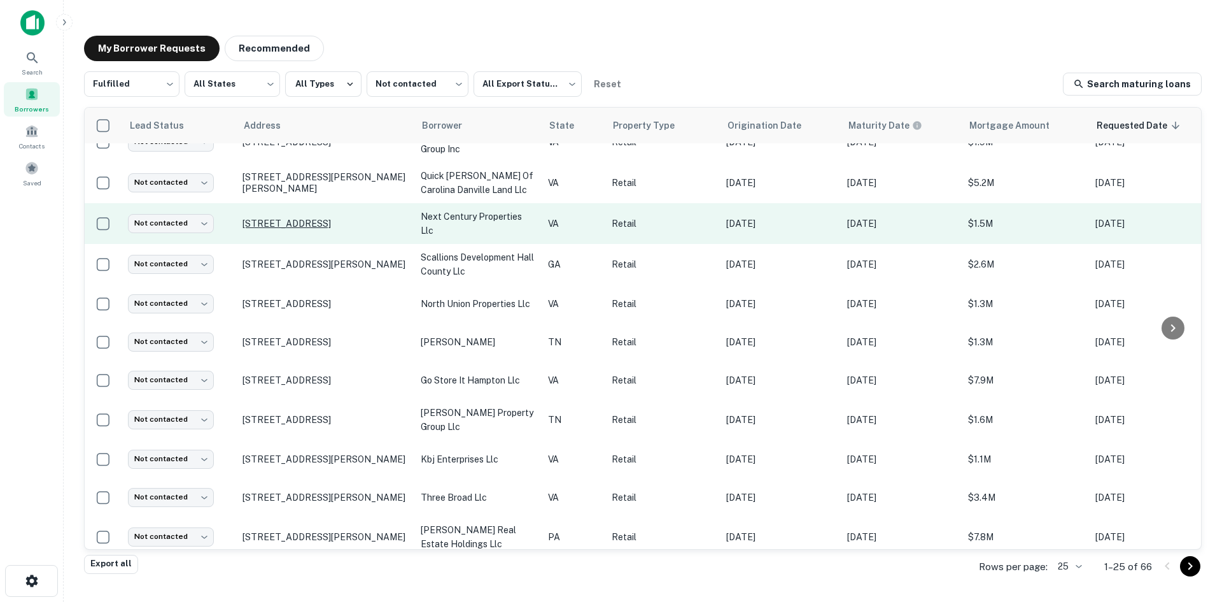
click at [305, 218] on p "730 Thimble Shoals Blvd Newport News, VA23606" at bounding box center [326, 223] width 166 height 11
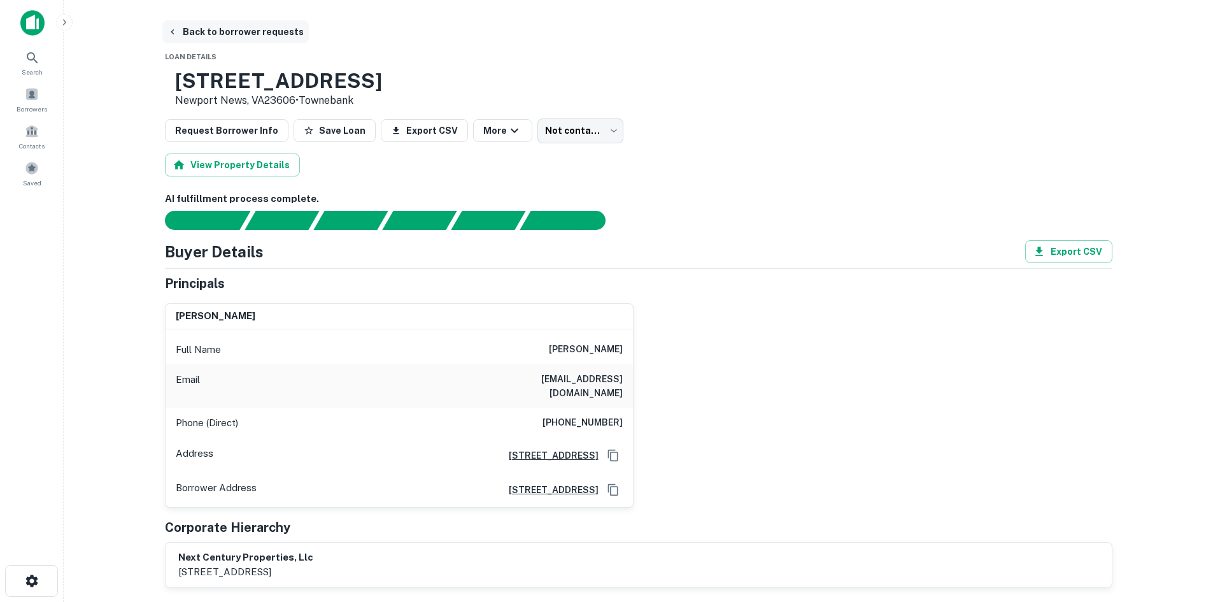
click at [260, 39] on button "Back to borrower requests" at bounding box center [235, 31] width 146 height 23
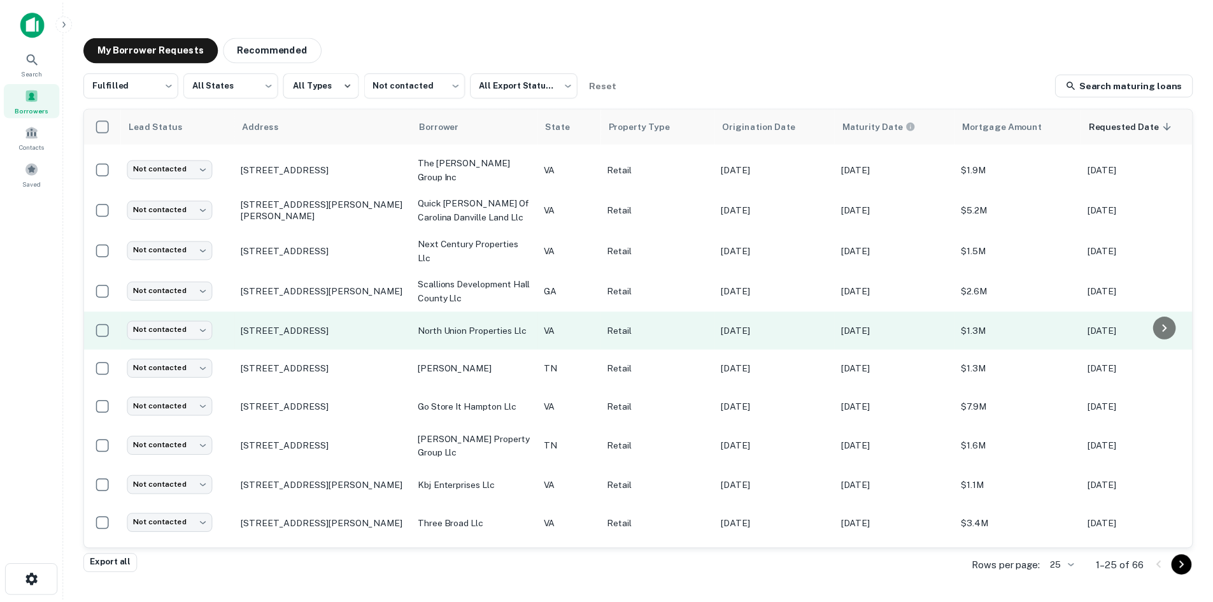
scroll to position [559, 0]
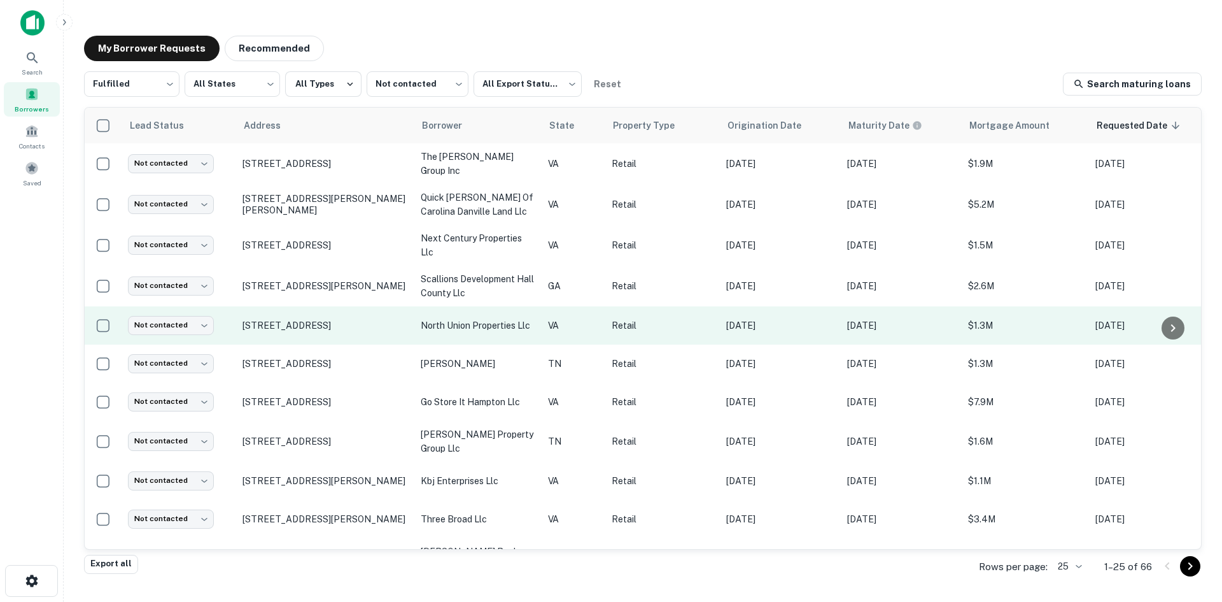
click at [330, 321] on td "206 N Union St Danville, VA24541" at bounding box center [325, 325] width 178 height 38
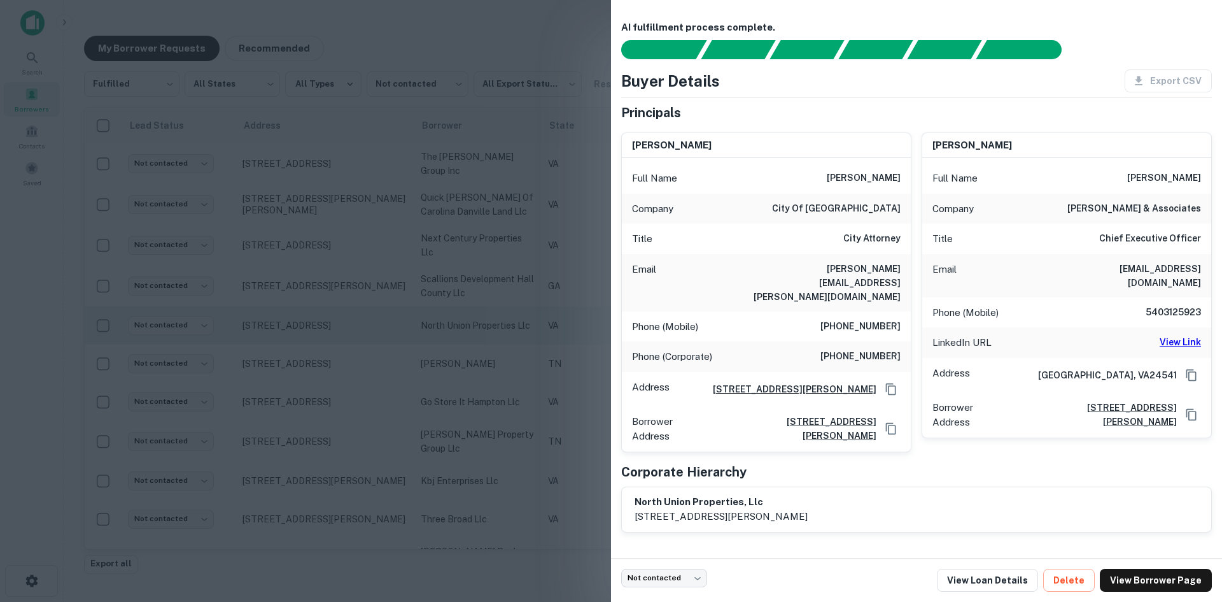
click at [330, 321] on div at bounding box center [611, 301] width 1222 height 602
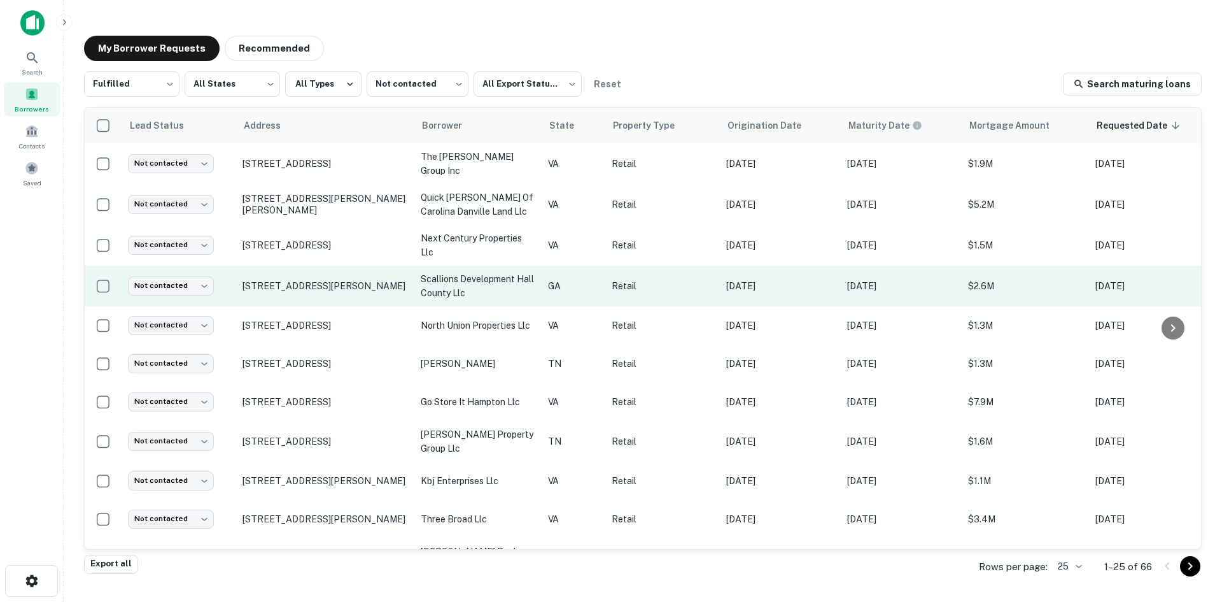
click at [311, 286] on td "4187 Continental Dr Oakwood, GA30566" at bounding box center [325, 285] width 178 height 41
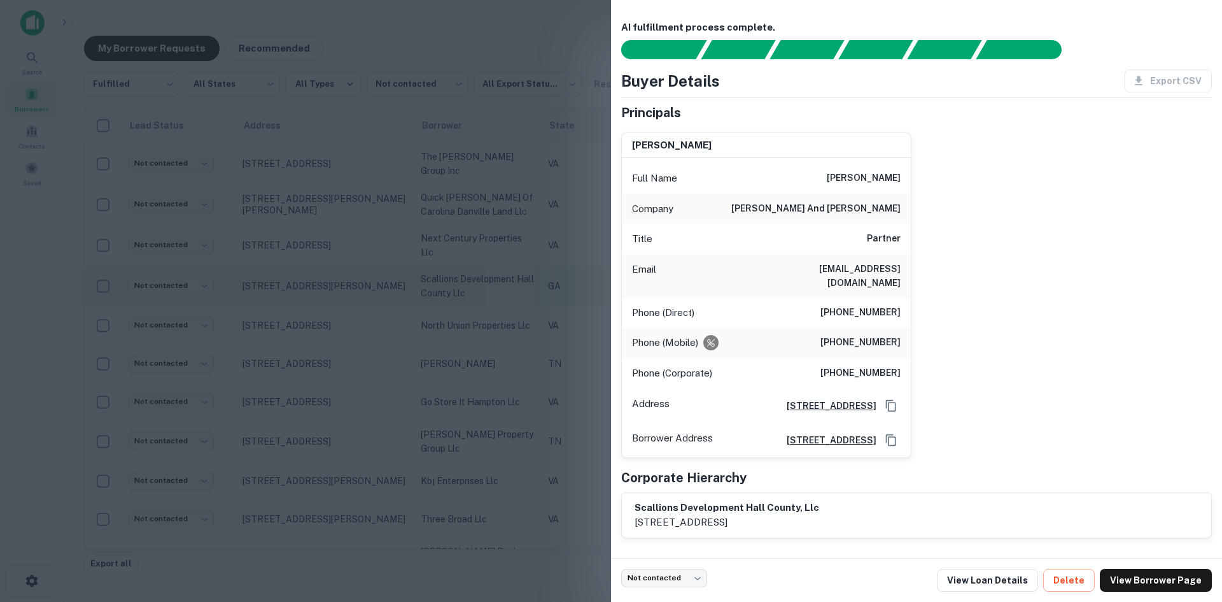
click at [311, 286] on div at bounding box center [611, 301] width 1222 height 602
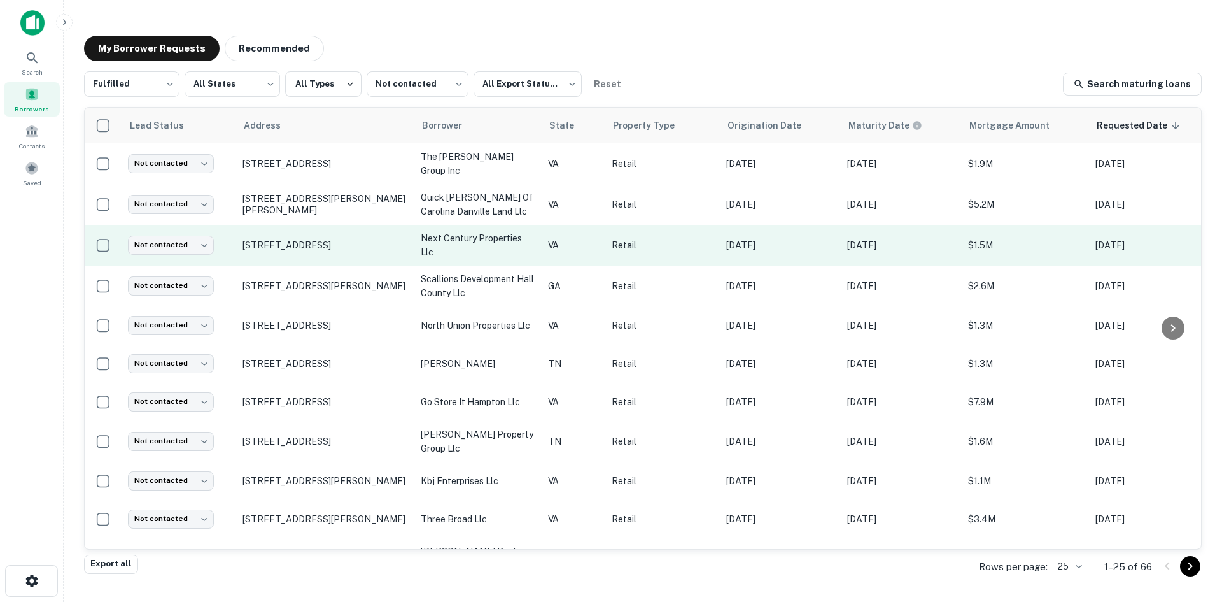
click at [318, 248] on td "730 Thimble Shoals Blvd Newport News, VA23606" at bounding box center [325, 245] width 178 height 41
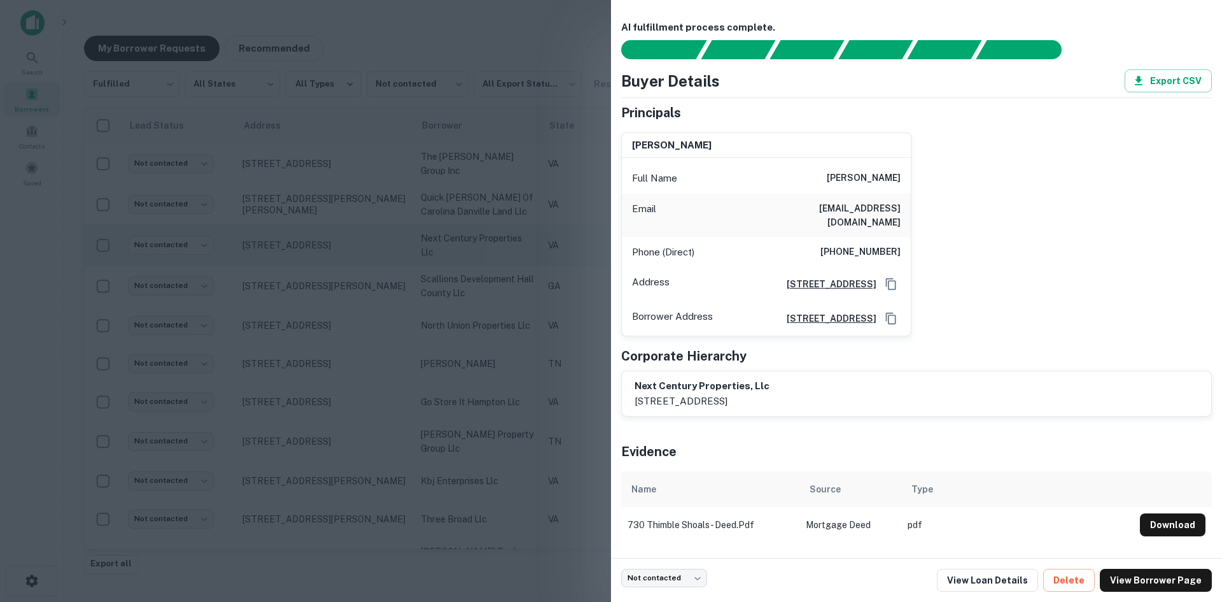
click at [318, 248] on div at bounding box center [611, 301] width 1222 height 602
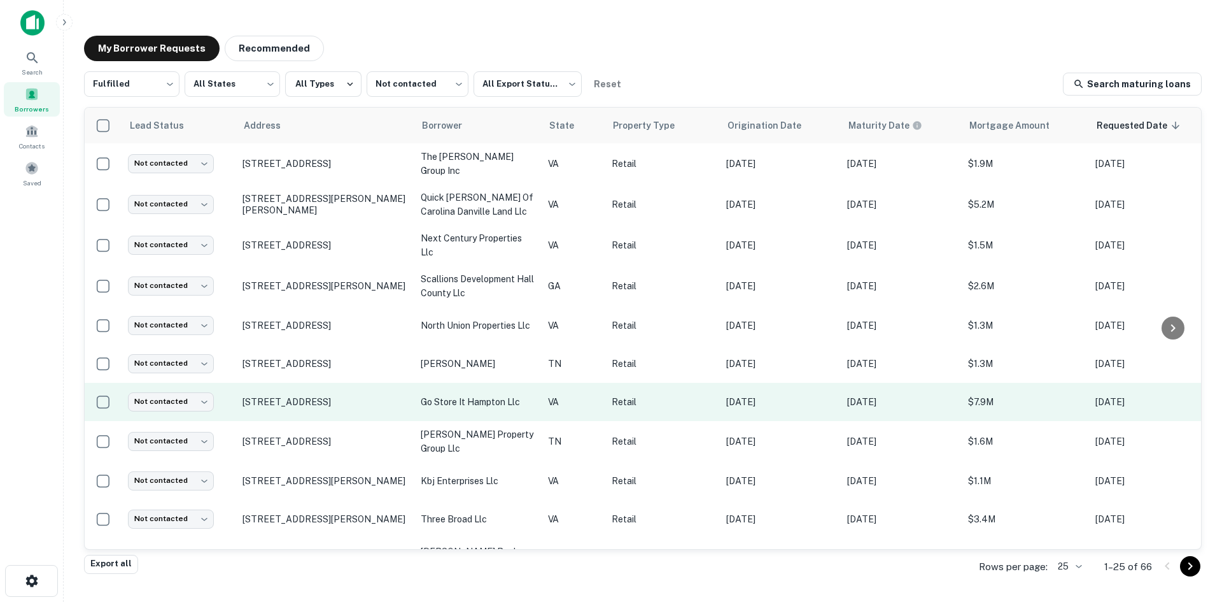
click at [354, 402] on td "[STREET_ADDRESS]" at bounding box center [325, 402] width 178 height 38
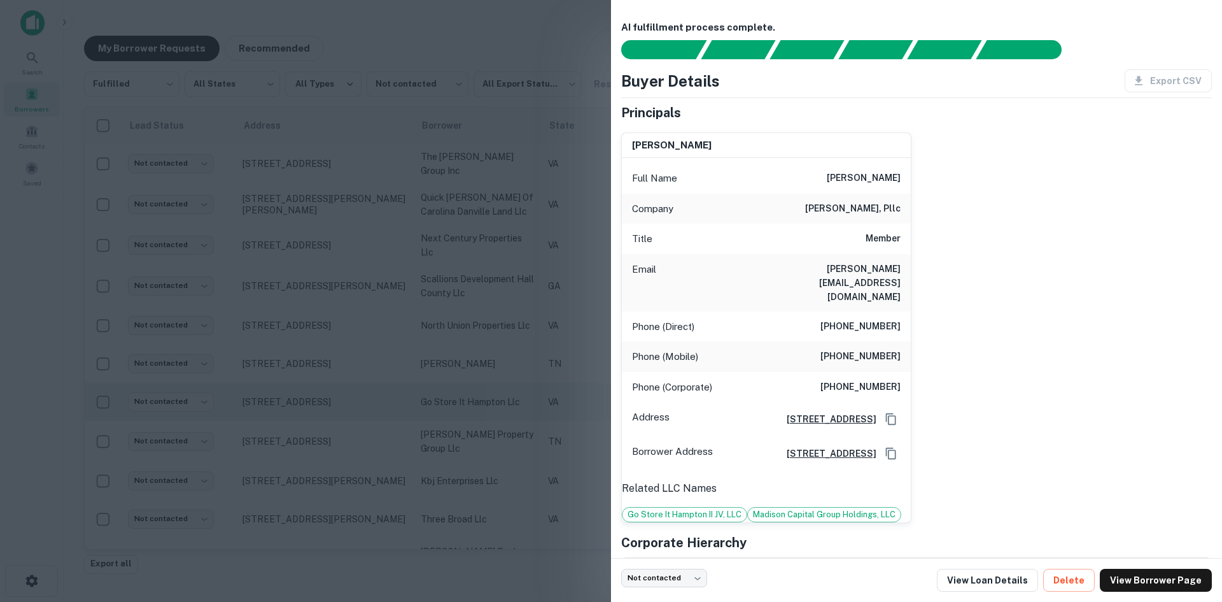
click at [354, 402] on div at bounding box center [611, 301] width 1222 height 602
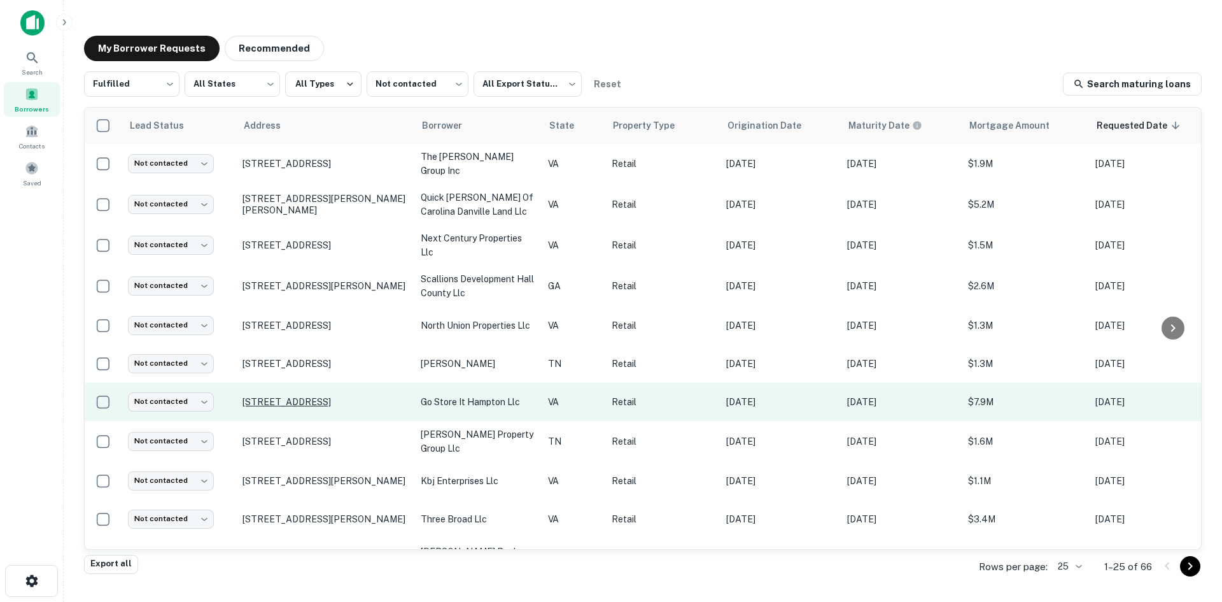
click at [348, 396] on p "[STREET_ADDRESS]" at bounding box center [326, 401] width 166 height 11
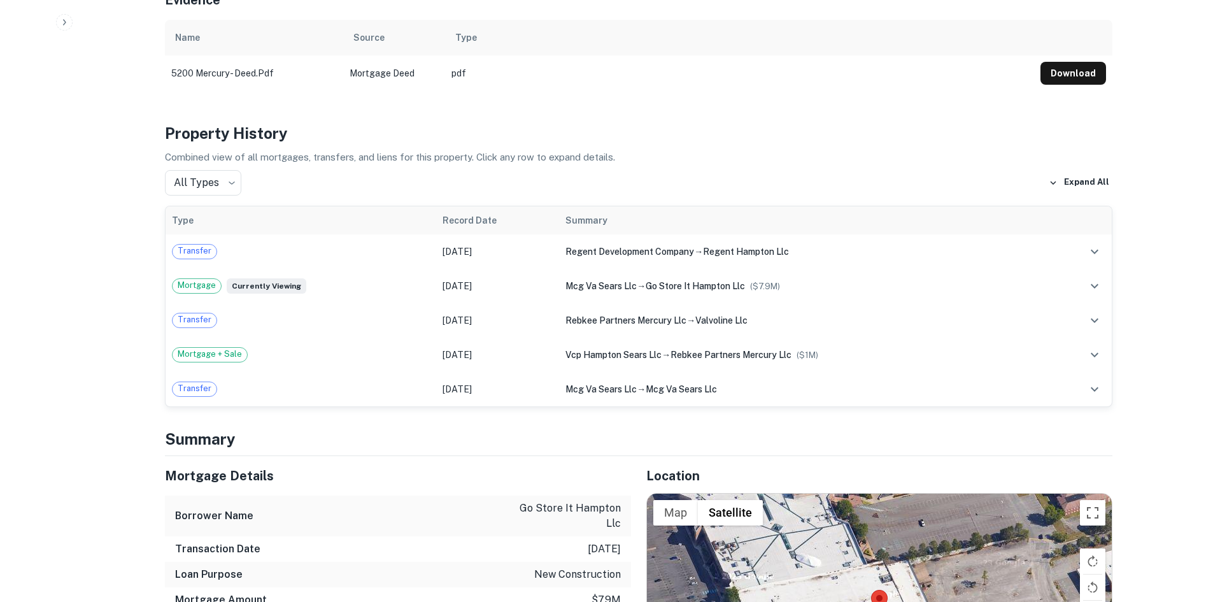
scroll to position [891, 0]
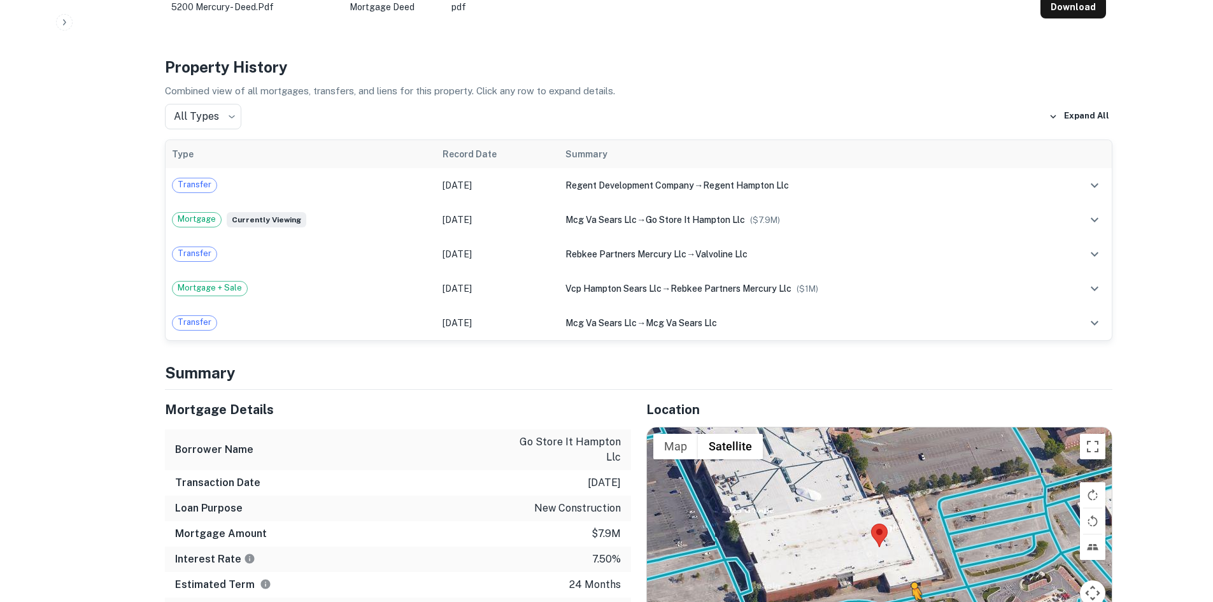
drag, startPoint x: 1094, startPoint y: 549, endPoint x: 900, endPoint y: 523, distance: 195.4
click at [900, 523] on div "To activate drag with keyboard, press Alt + Enter. Once in keyboard drag state,…" at bounding box center [879, 546] width 465 height 239
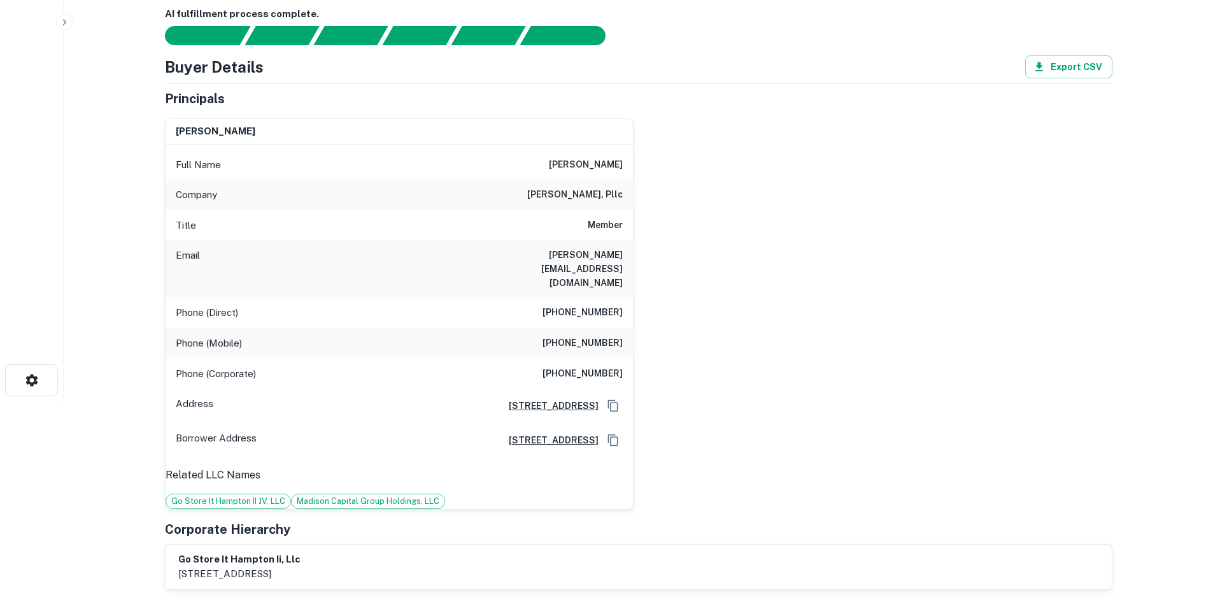
scroll to position [64, 0]
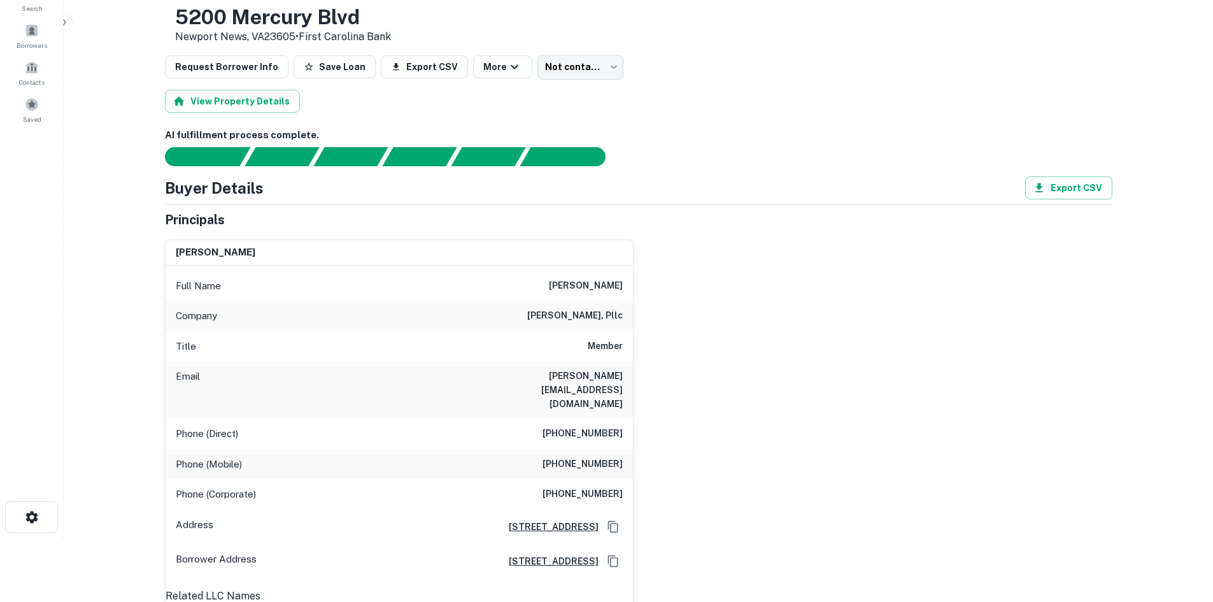
click at [611, 426] on h6 "[PHONE_NUMBER]" at bounding box center [582, 433] width 80 height 15
copy h6 "[PHONE_NUMBER]"
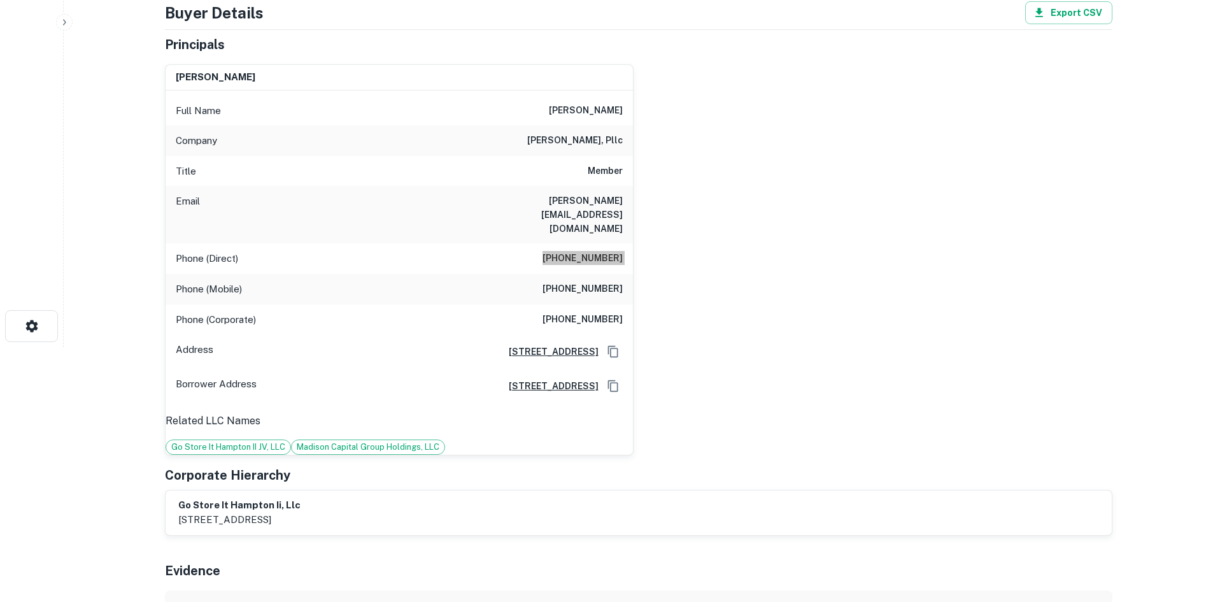
scroll to position [191, 0]
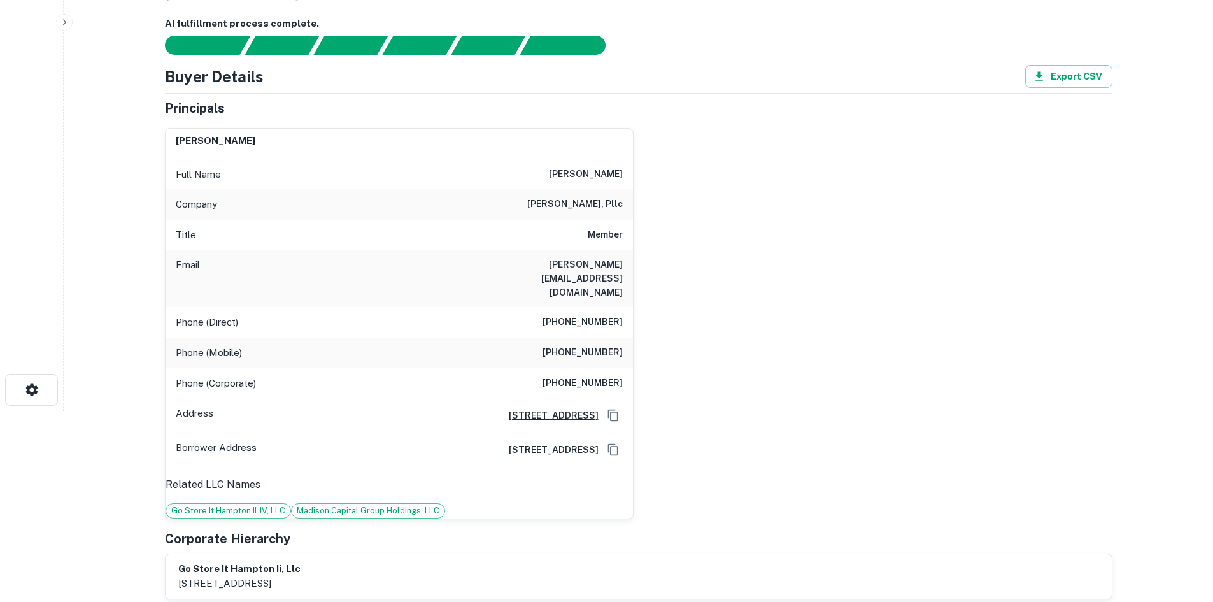
click at [602, 337] on div "Phone (Mobile) (704) 332-1181" at bounding box center [399, 352] width 467 height 31
copy h6 "[PHONE_NUMBER]"
click at [579, 376] on h6 "[PHONE_NUMBER]" at bounding box center [582, 383] width 80 height 15
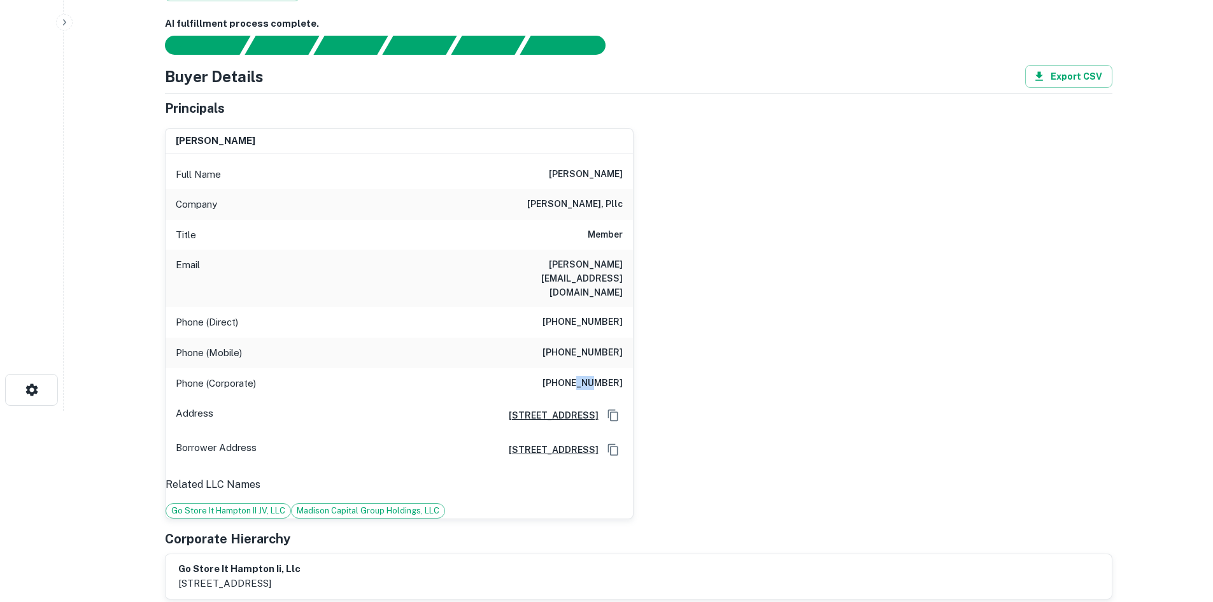
click at [579, 376] on h6 "[PHONE_NUMBER]" at bounding box center [582, 383] width 80 height 15
drag, startPoint x: 596, startPoint y: 121, endPoint x: 630, endPoint y: 121, distance: 33.7
click at [630, 159] on div "Full Name joe f. teague, jr." at bounding box center [399, 174] width 467 height 31
click at [558, 376] on h6 "[PHONE_NUMBER]" at bounding box center [582, 383] width 80 height 15
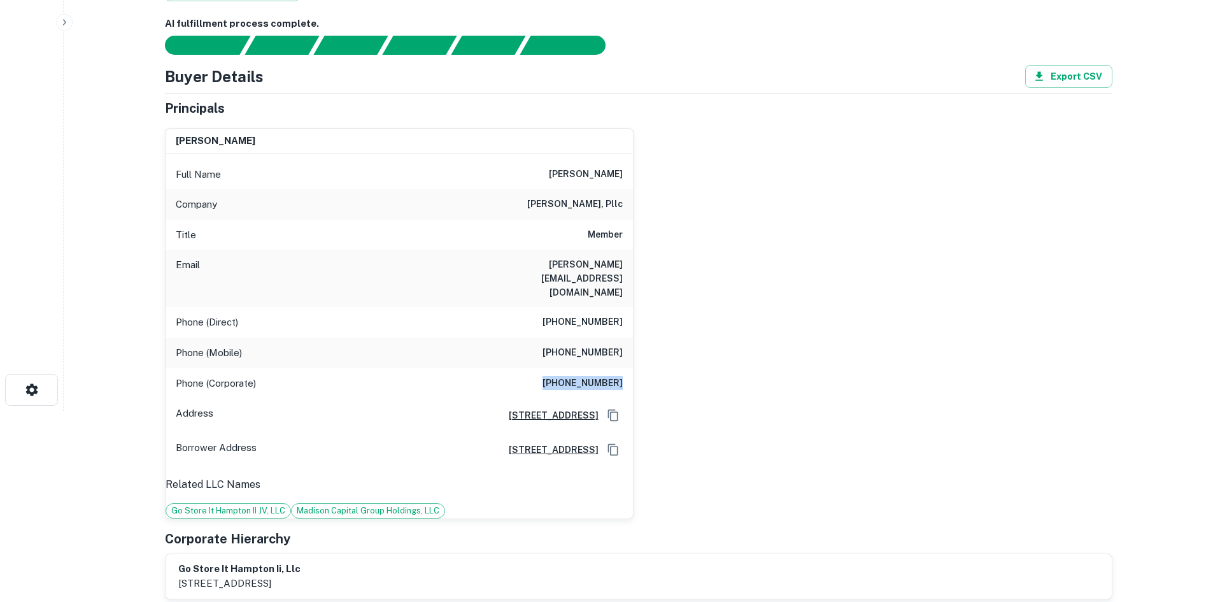
drag, startPoint x: 554, startPoint y: 297, endPoint x: 634, endPoint y: 292, distance: 79.7
click at [634, 292] on div "joe f. teague, jr. Full Name joe f. teague, jr. Company alexander ricks, pllc T…" at bounding box center [633, 318] width 957 height 401
drag, startPoint x: 504, startPoint y: 209, endPoint x: 654, endPoint y: 206, distance: 150.9
click at [654, 206] on div "joe f. teague, jr. Full Name joe f. teague, jr. Company alexander ricks, pllc T…" at bounding box center [633, 318] width 957 height 401
drag, startPoint x: 211, startPoint y: 26, endPoint x: 335, endPoint y: 36, distance: 123.9
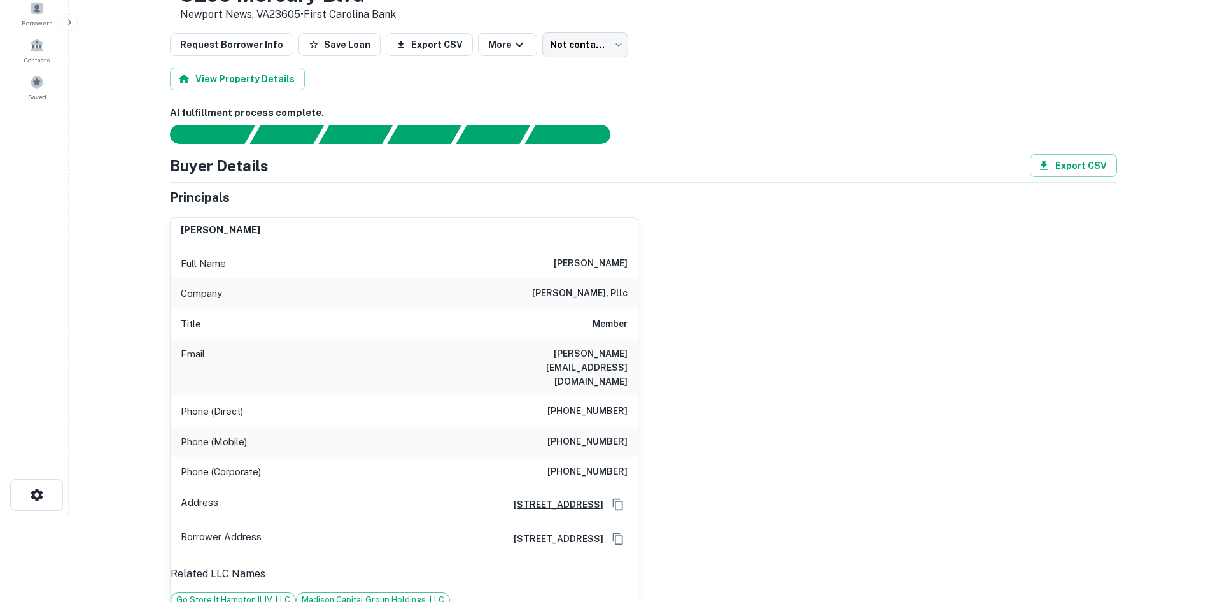
scroll to position [0, 0]
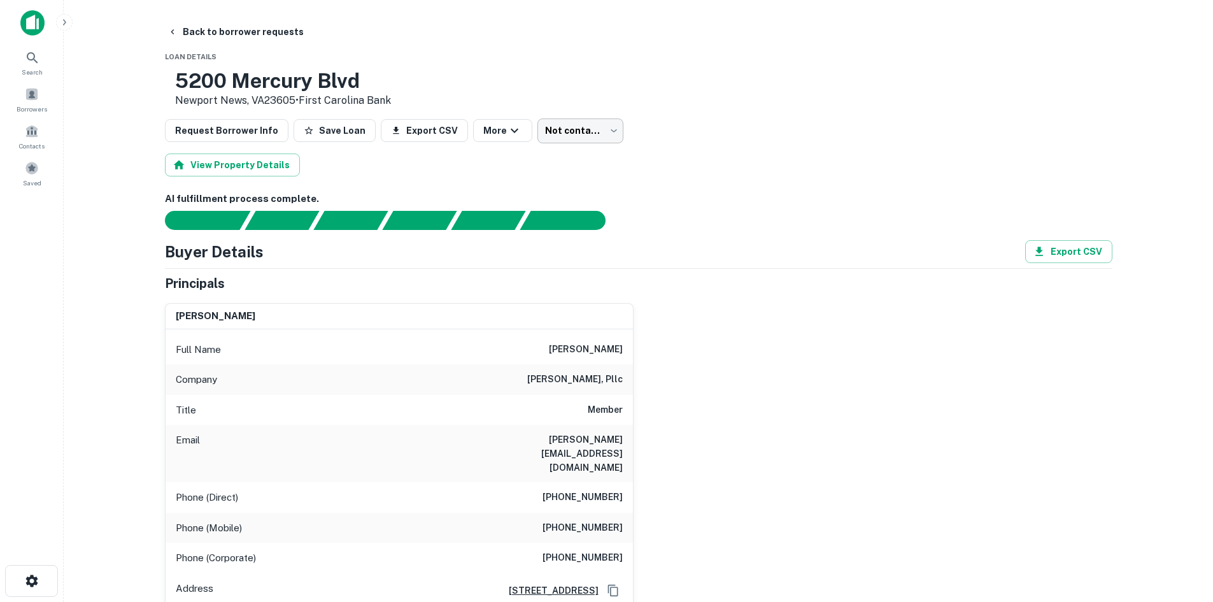
click at [570, 125] on body "Search Borrowers Contacts Saved Back to borrower requests Loan Details 5200 Mer…" at bounding box center [606, 301] width 1213 height 602
click at [553, 131] on body "Search Borrowers Contacts Saved Back to borrower requests Loan Details 5200 Mer…" at bounding box center [606, 301] width 1213 height 602
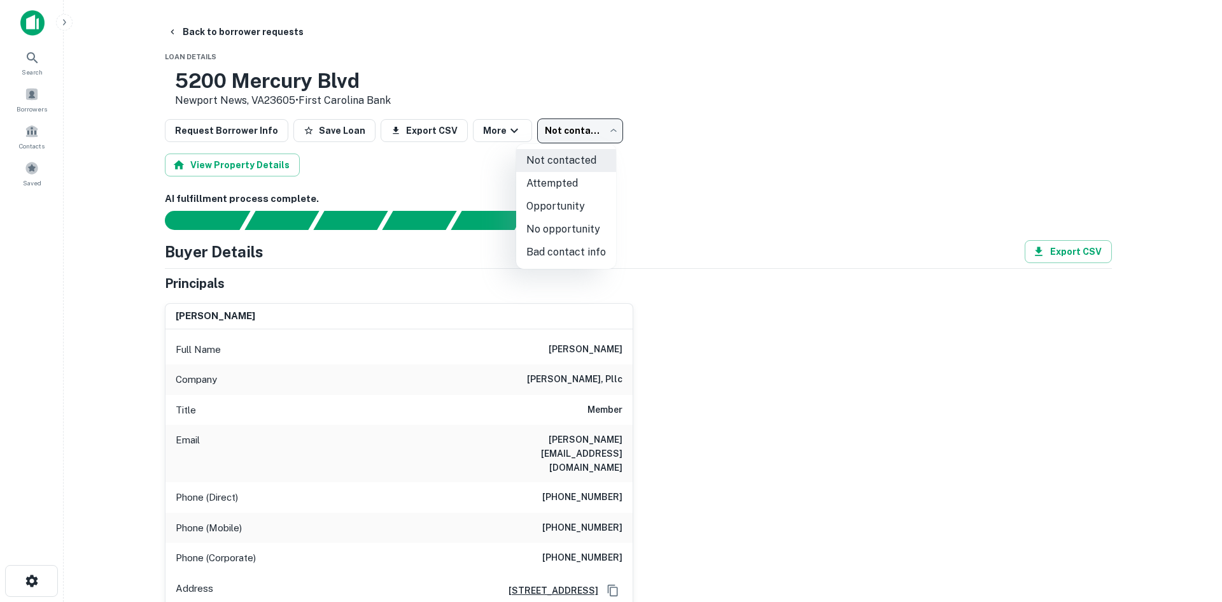
click at [549, 178] on li "Attempted" at bounding box center [566, 183] width 100 height 23
type input "*********"
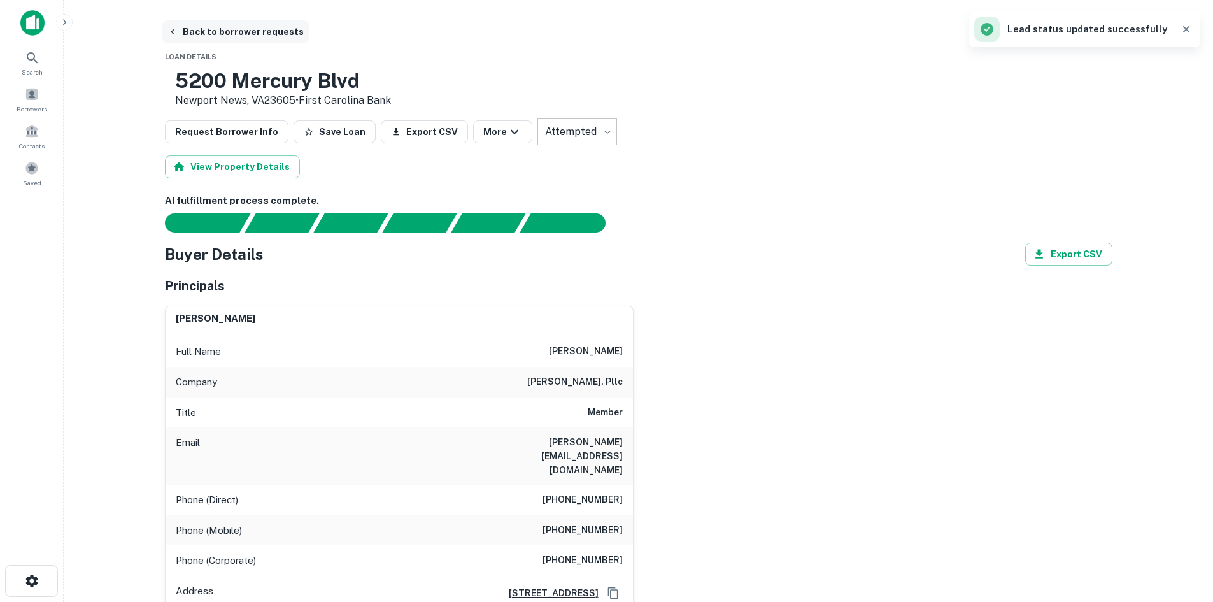
click at [208, 35] on button "Back to borrower requests" at bounding box center [235, 31] width 146 height 23
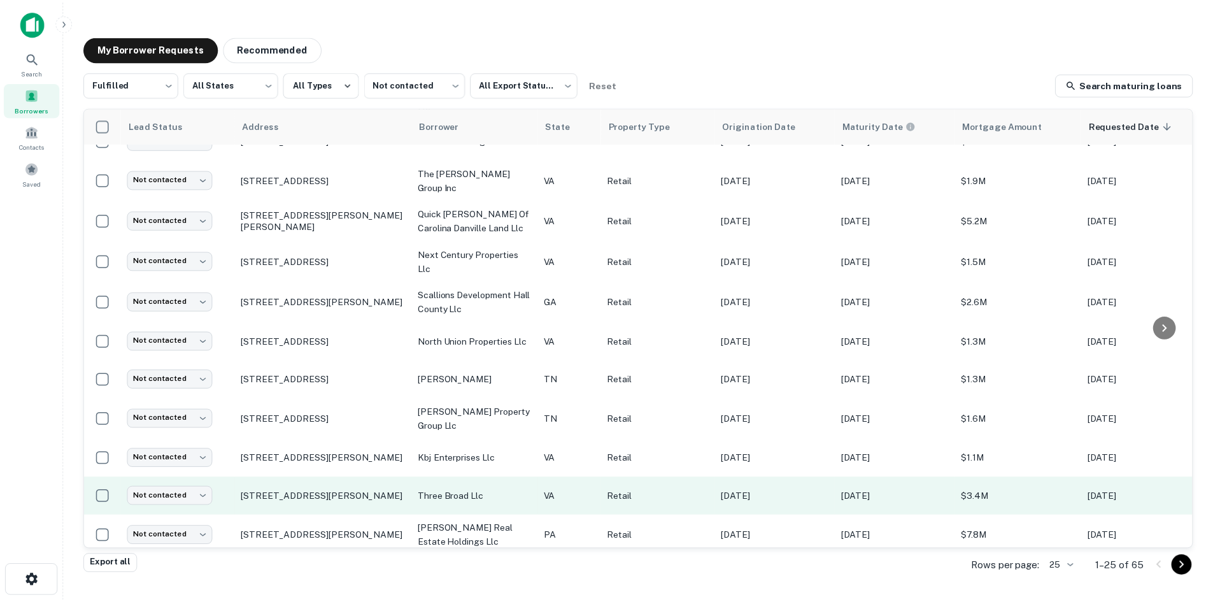
scroll to position [590, 0]
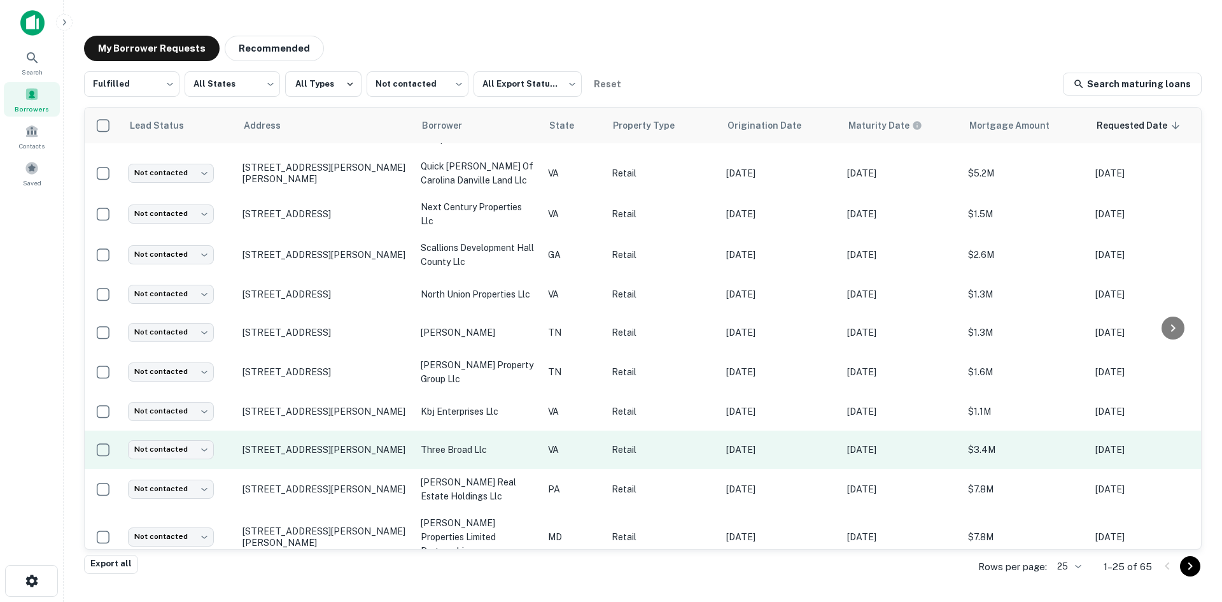
click at [269, 445] on td "[STREET_ADDRESS][PERSON_NAME]" at bounding box center [325, 449] width 178 height 38
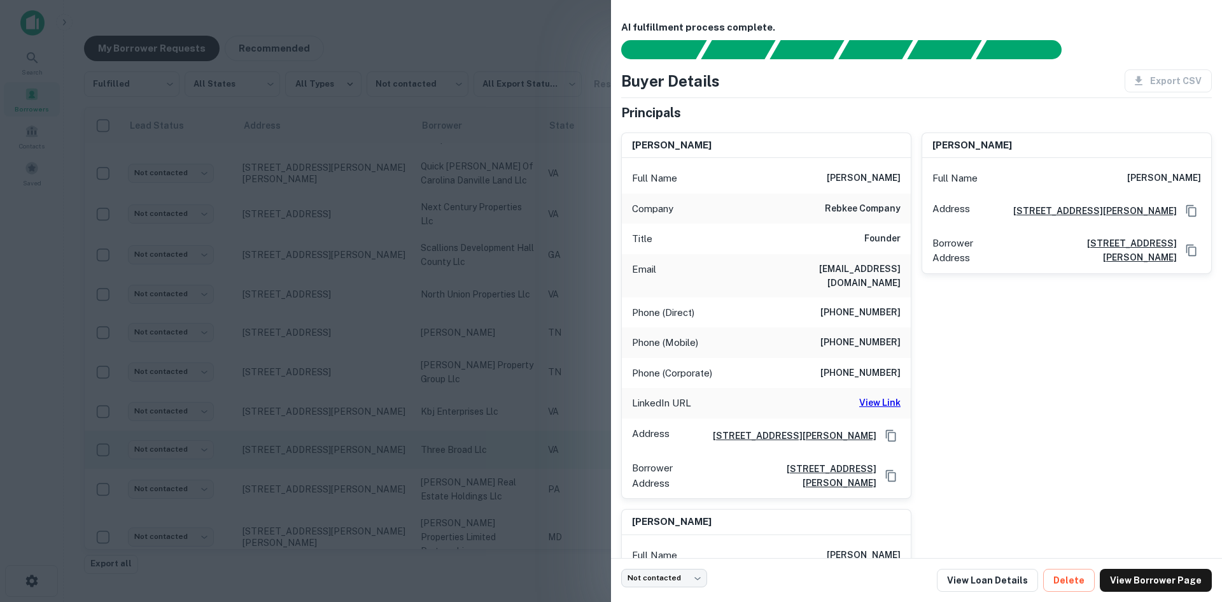
click at [269, 445] on div at bounding box center [611, 301] width 1222 height 602
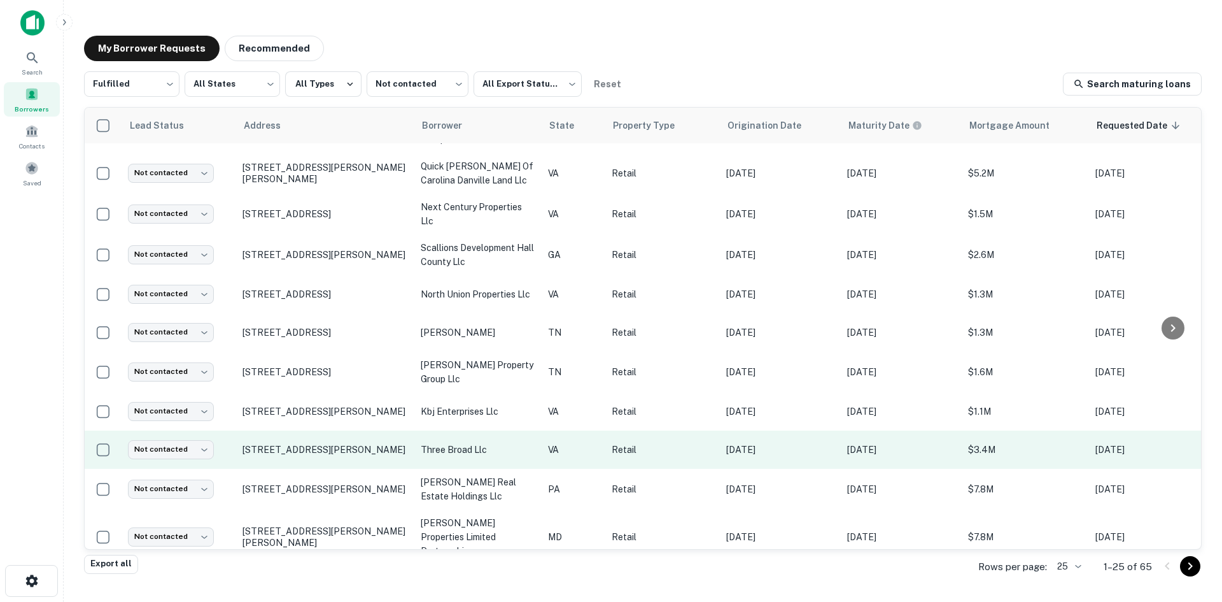
click at [272, 441] on td "[STREET_ADDRESS][PERSON_NAME]" at bounding box center [325, 449] width 178 height 38
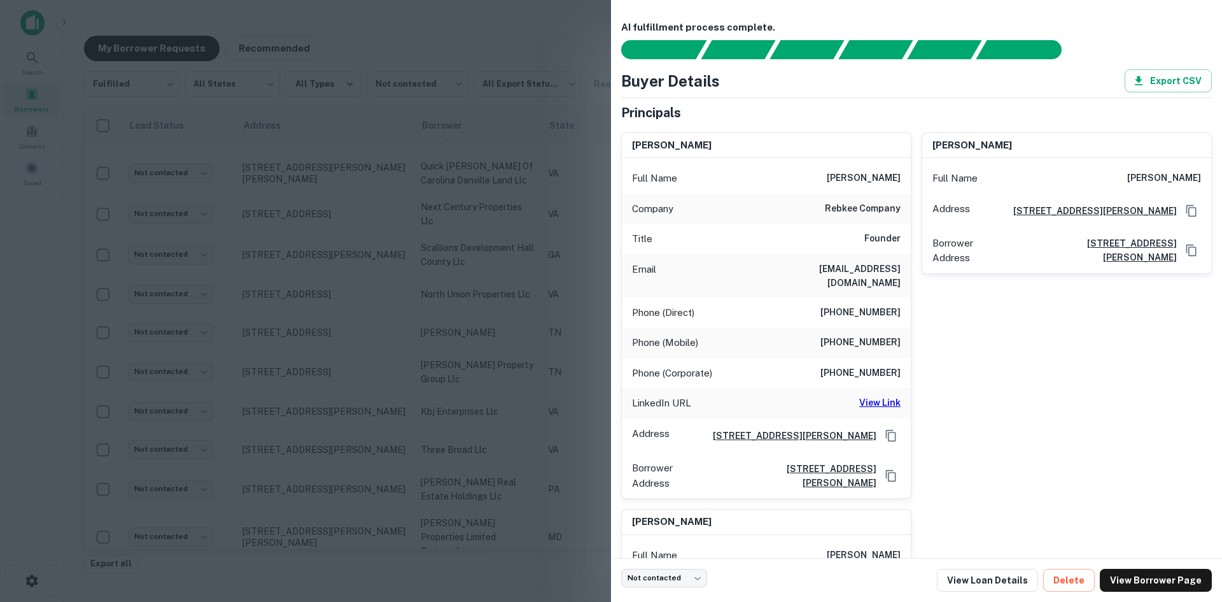
click at [302, 448] on div at bounding box center [611, 301] width 1222 height 602
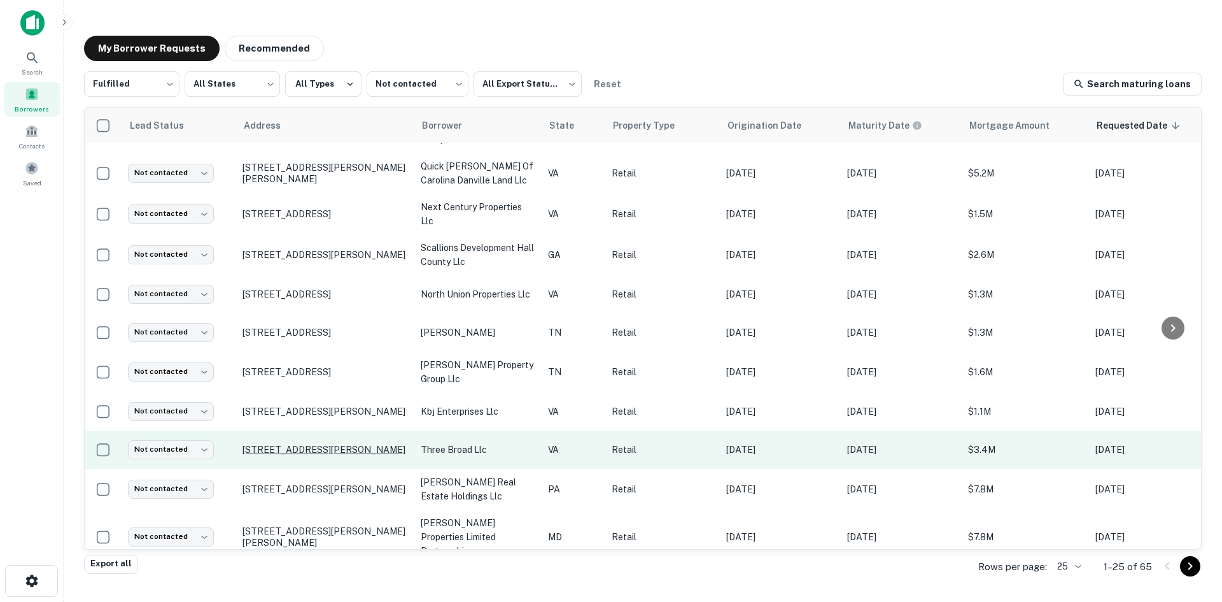
click at [302, 444] on p "[STREET_ADDRESS][PERSON_NAME]" at bounding box center [326, 449] width 166 height 11
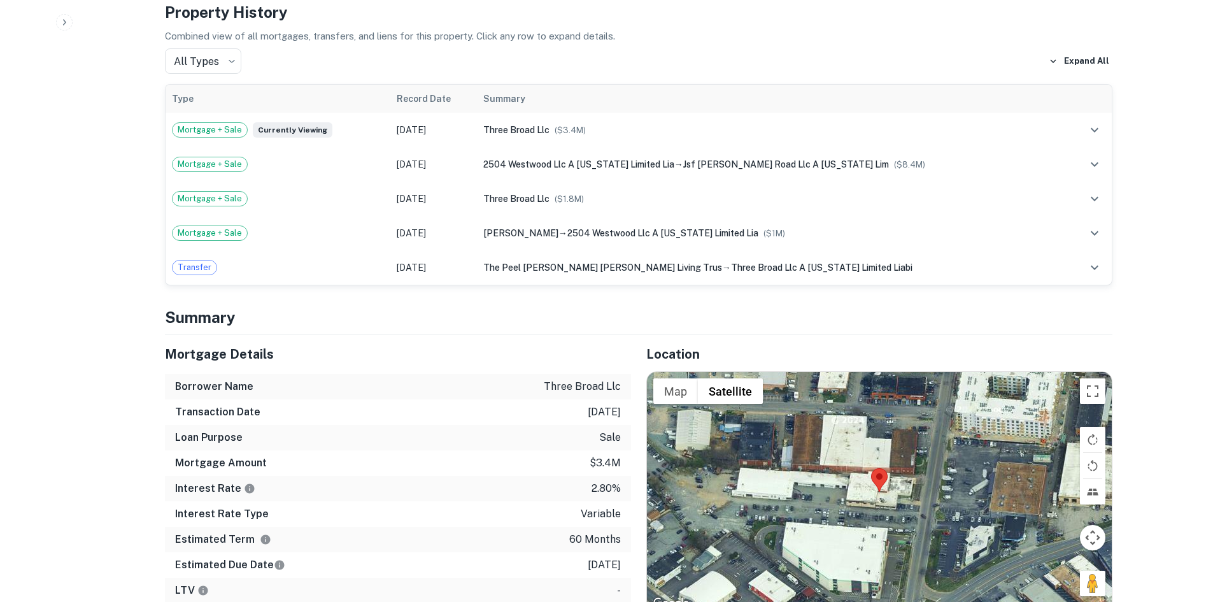
scroll to position [1082, 0]
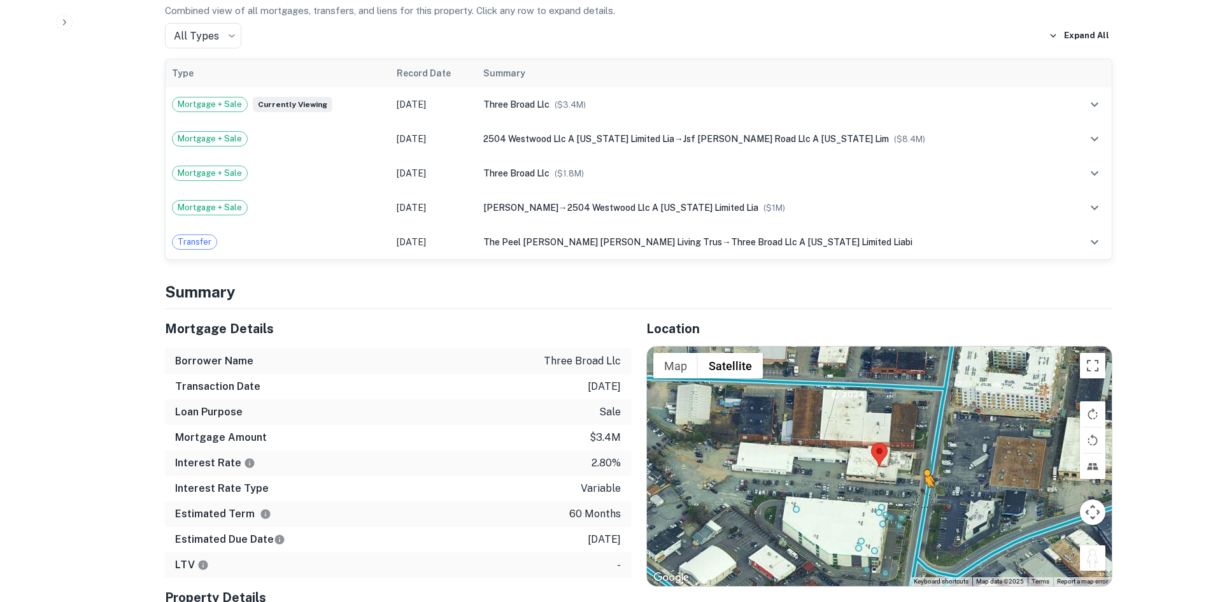
drag, startPoint x: 1097, startPoint y: 483, endPoint x: 917, endPoint y: 417, distance: 191.1
click at [917, 417] on div "To activate drag with keyboard, press Alt + Enter. Once in keyboard drag state,…" at bounding box center [879, 465] width 465 height 239
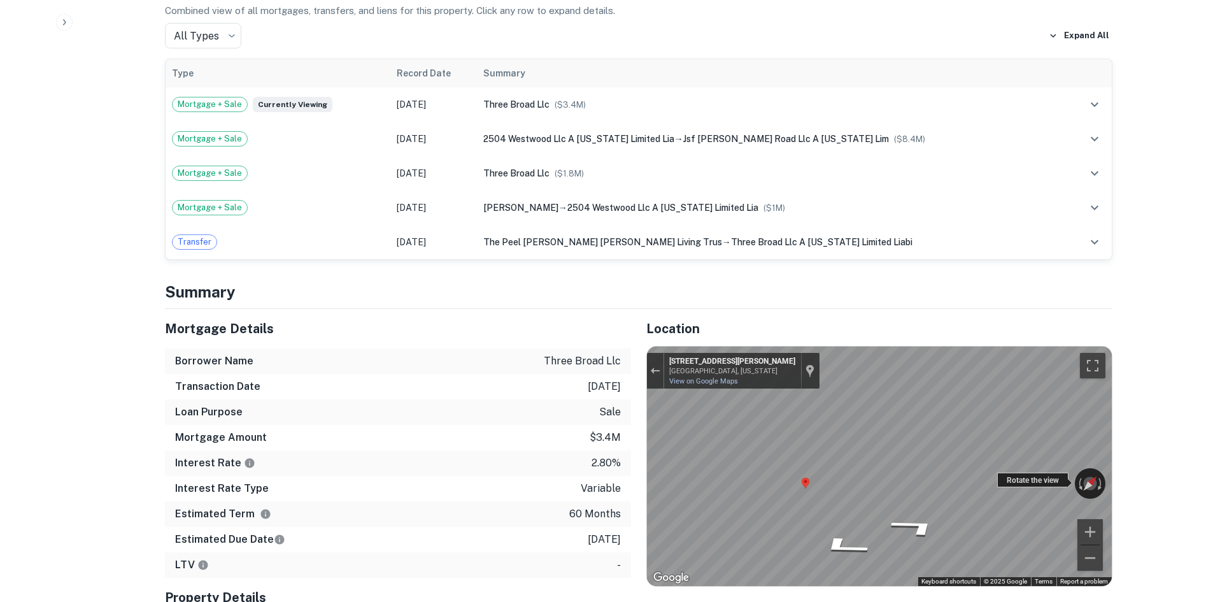
click at [1022, 414] on div "← Move left → Move right ↑ Move up ↓ Move down + Zoom in - Zoom out 1800 Dabney…" at bounding box center [879, 465] width 465 height 239
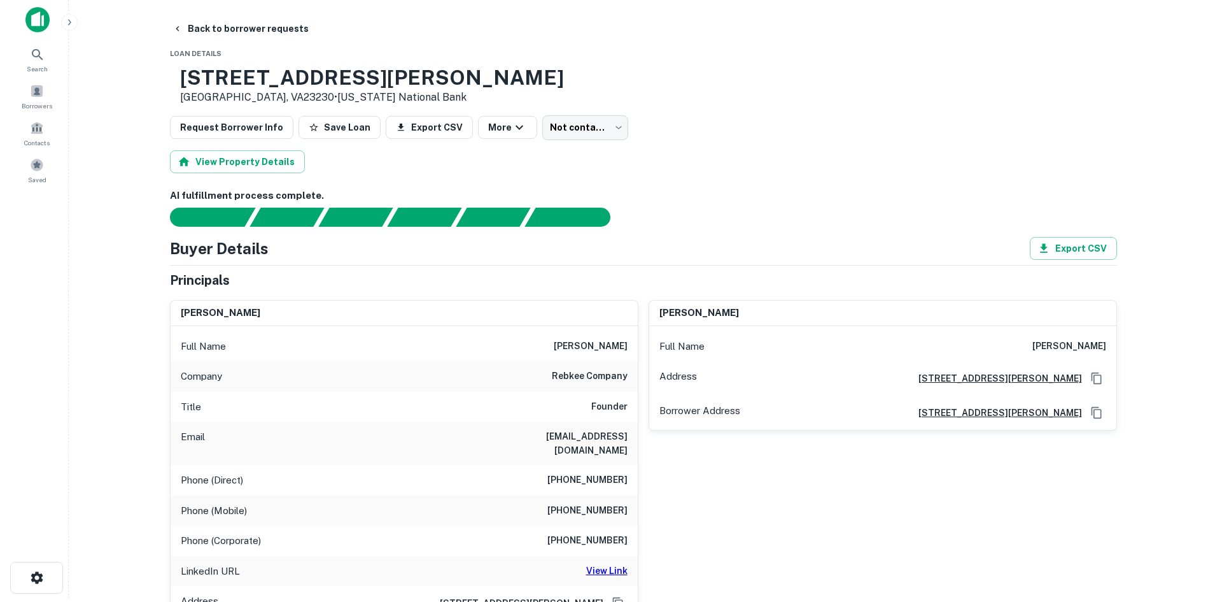
scroll to position [0, 0]
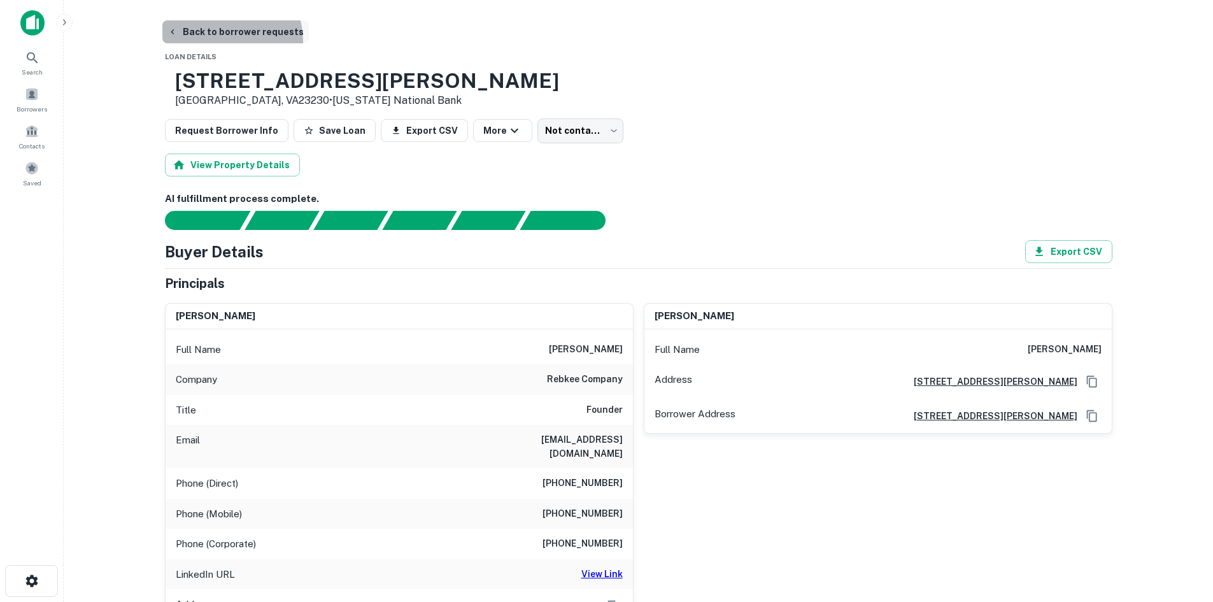
click at [220, 41] on button "Back to borrower requests" at bounding box center [235, 31] width 146 height 23
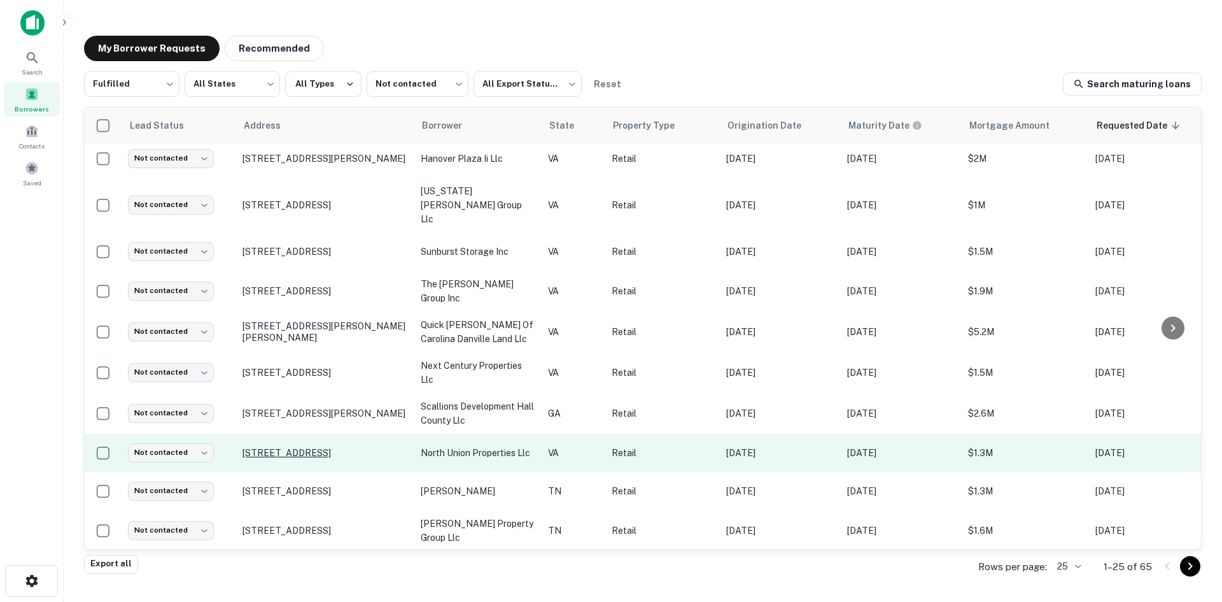
scroll to position [590, 0]
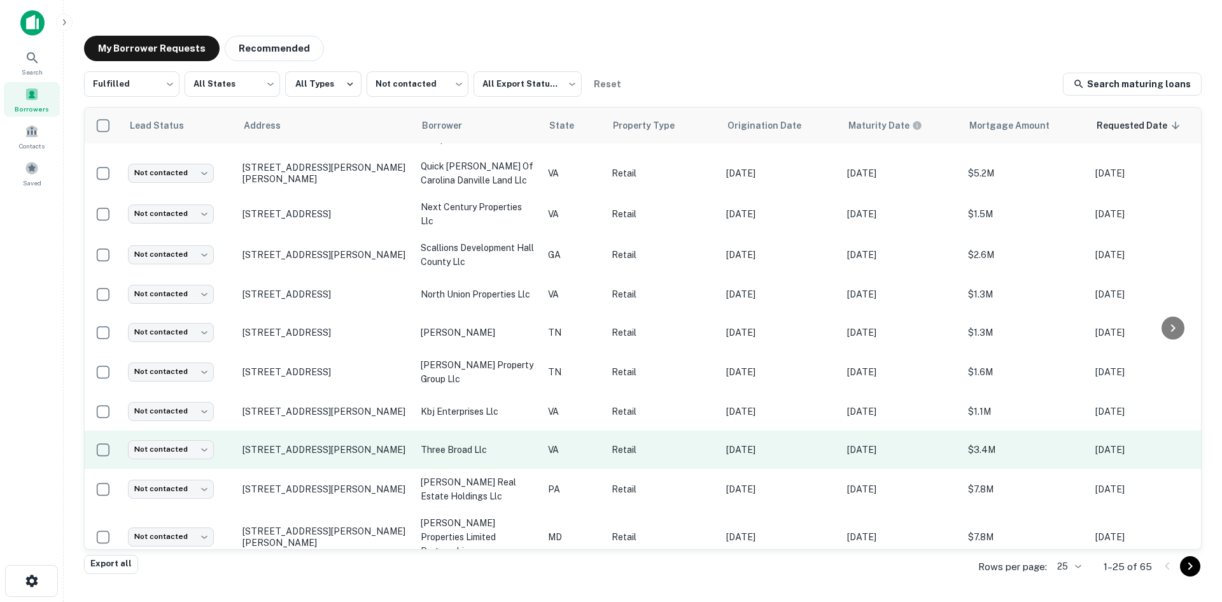
click at [320, 444] on td "[STREET_ADDRESS][PERSON_NAME]" at bounding box center [325, 449] width 178 height 38
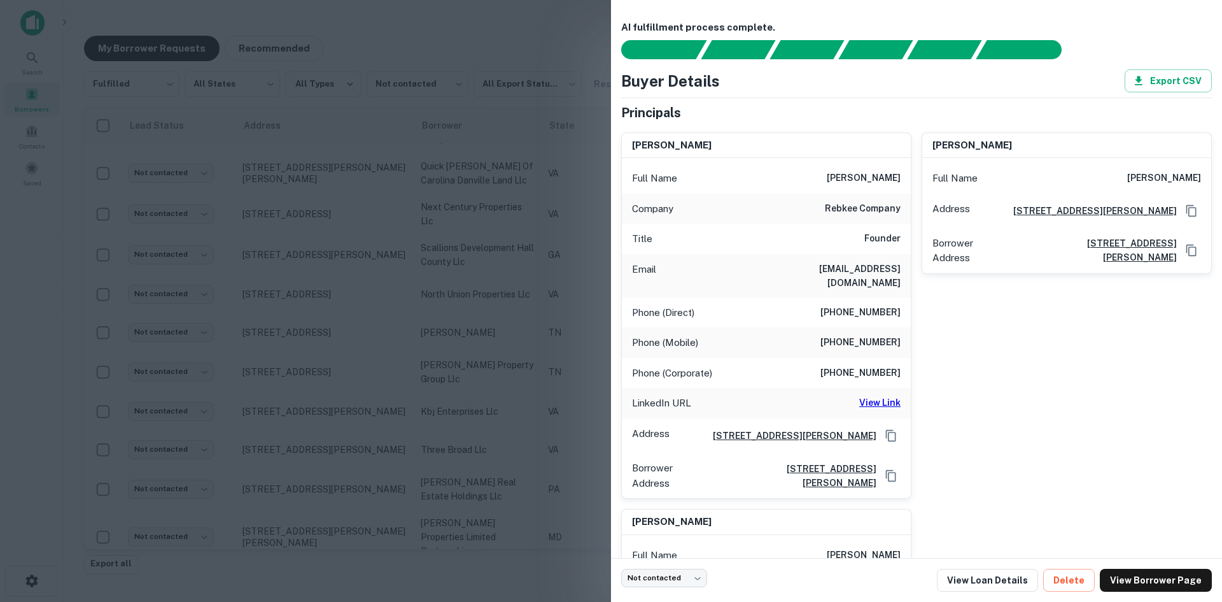
click at [318, 446] on div at bounding box center [611, 301] width 1222 height 602
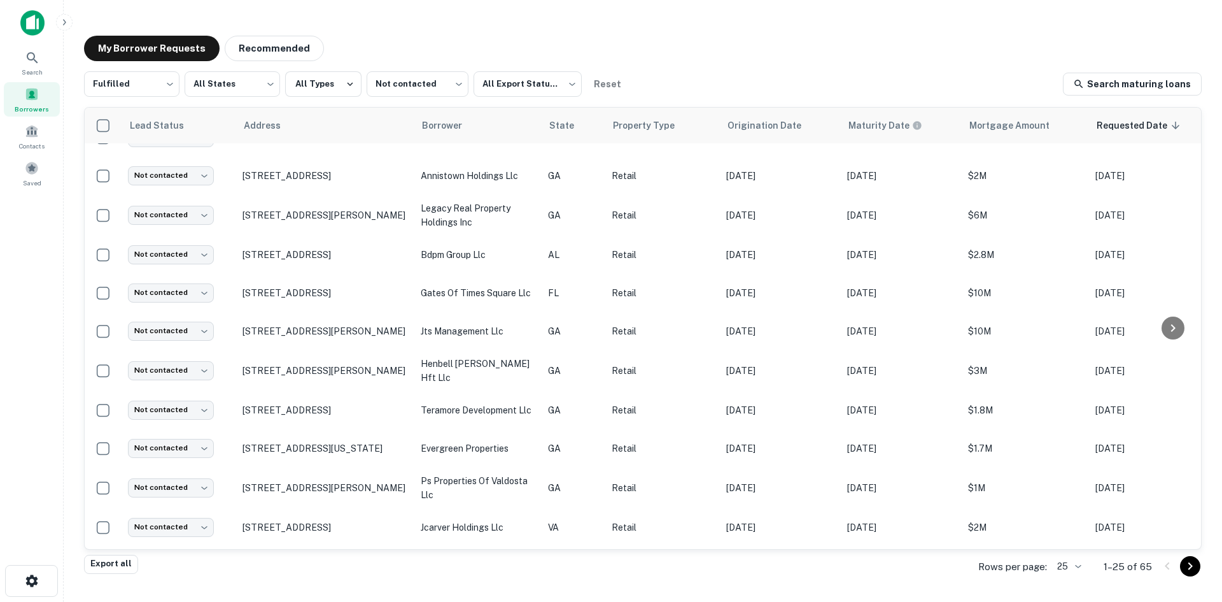
scroll to position [17, 0]
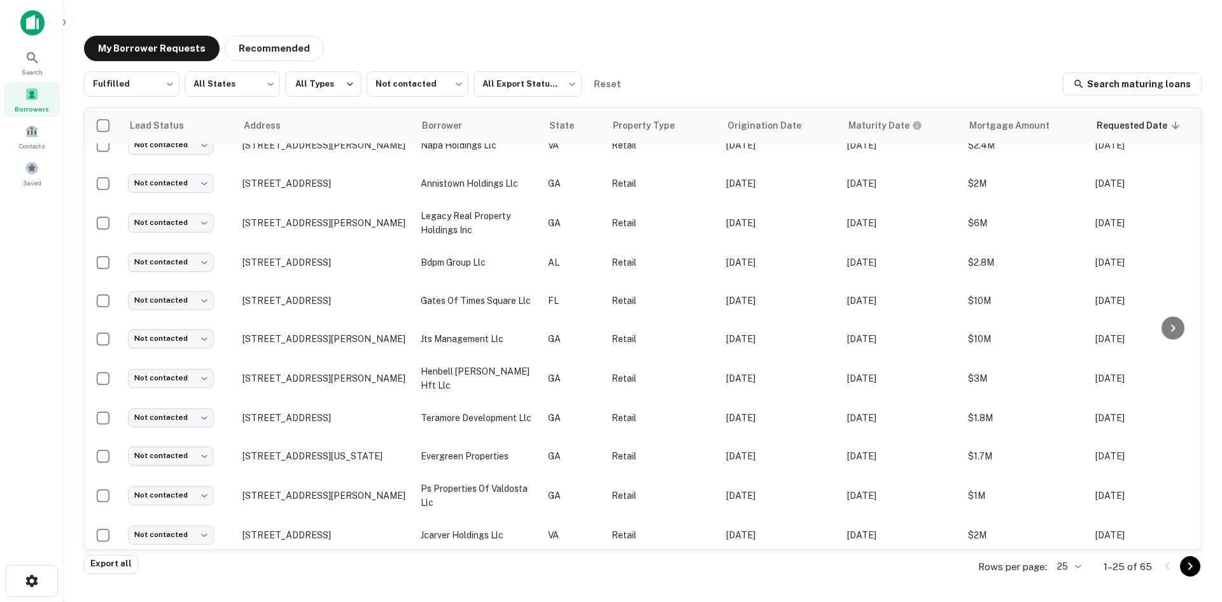
click at [1068, 568] on body "Search Borrowers Contacts Saved My Borrower Requests Recommended Fulfilled ****…" at bounding box center [611, 301] width 1222 height 602
click at [1067, 540] on li "1000" at bounding box center [1063, 532] width 31 height 15
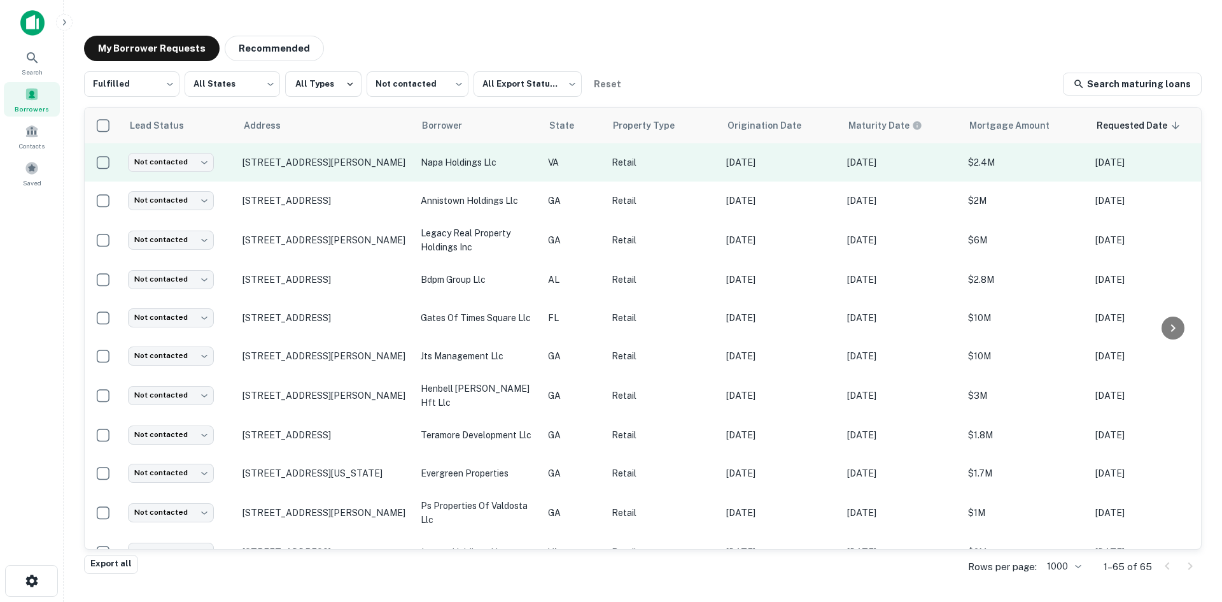
click at [293, 180] on td "[STREET_ADDRESS][PERSON_NAME]" at bounding box center [325, 162] width 178 height 38
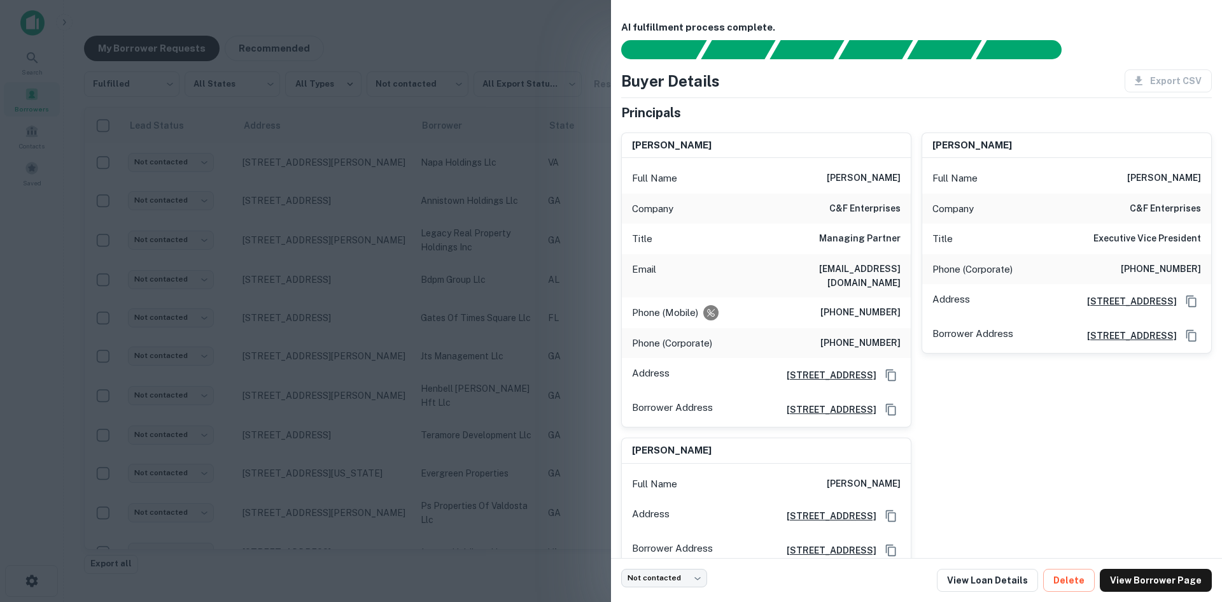
click at [294, 180] on div at bounding box center [611, 301] width 1222 height 602
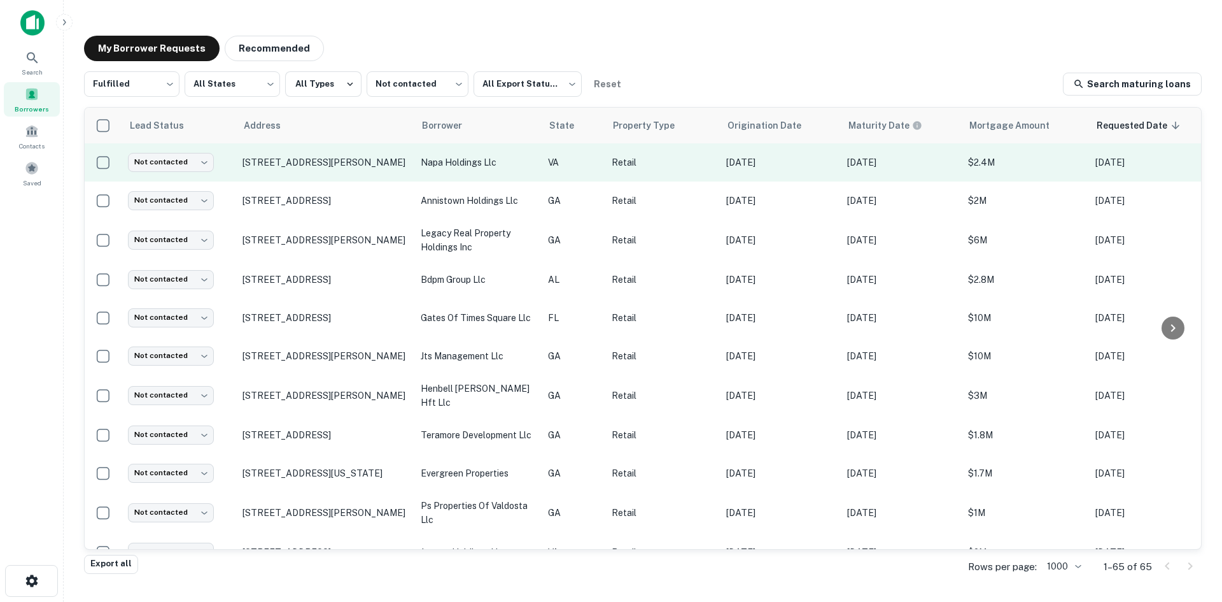
click at [298, 171] on td "[STREET_ADDRESS][PERSON_NAME]" at bounding box center [325, 162] width 178 height 38
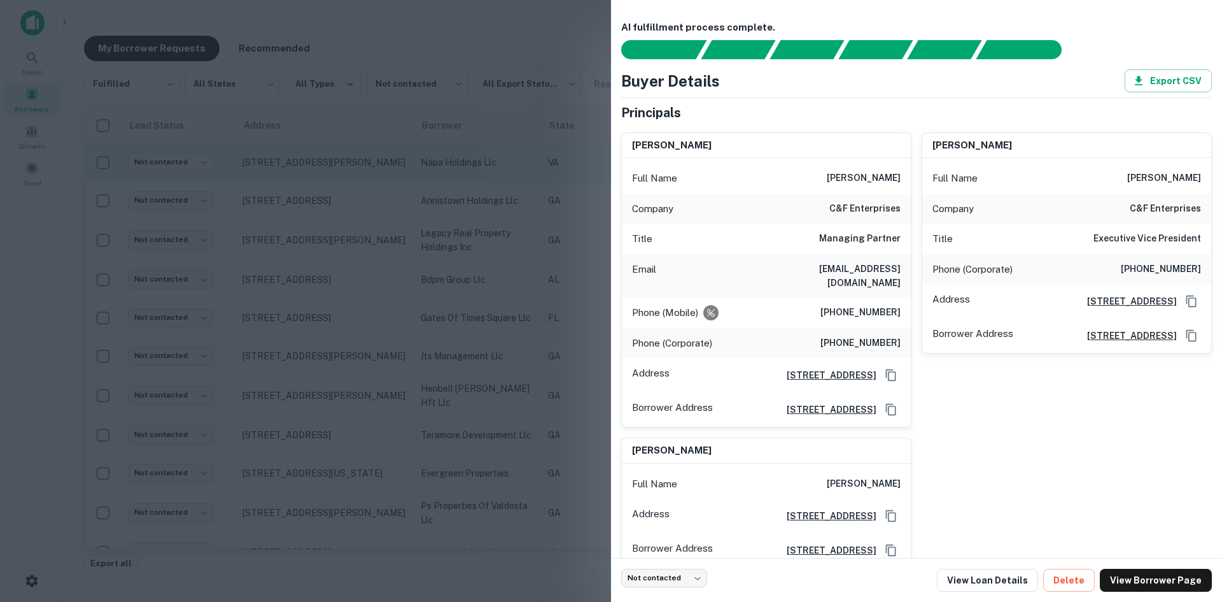
click at [298, 171] on div at bounding box center [611, 301] width 1222 height 602
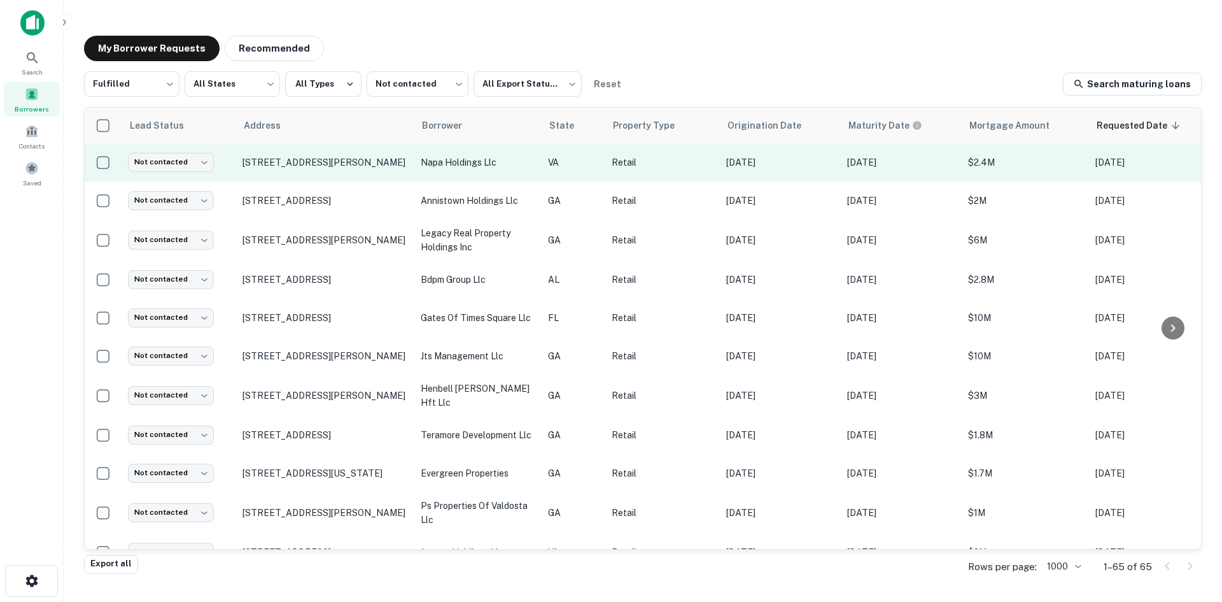
click at [302, 170] on td "[STREET_ADDRESS][PERSON_NAME]" at bounding box center [325, 162] width 178 height 38
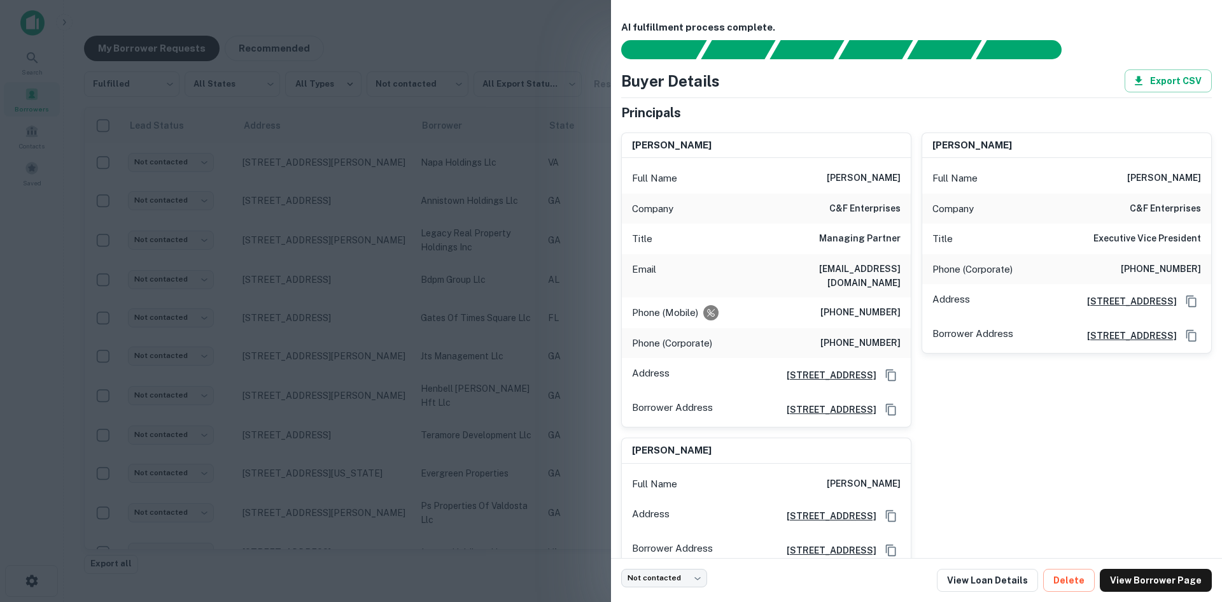
click at [304, 168] on div at bounding box center [611, 301] width 1222 height 602
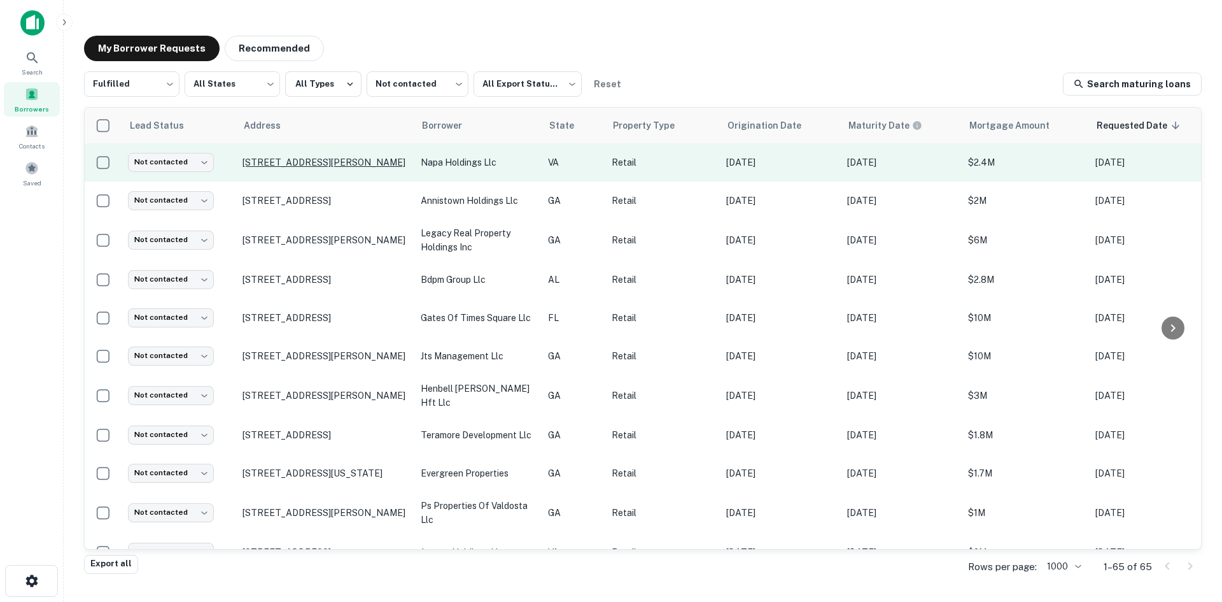
click at [318, 160] on p "[STREET_ADDRESS][PERSON_NAME]" at bounding box center [326, 162] width 166 height 11
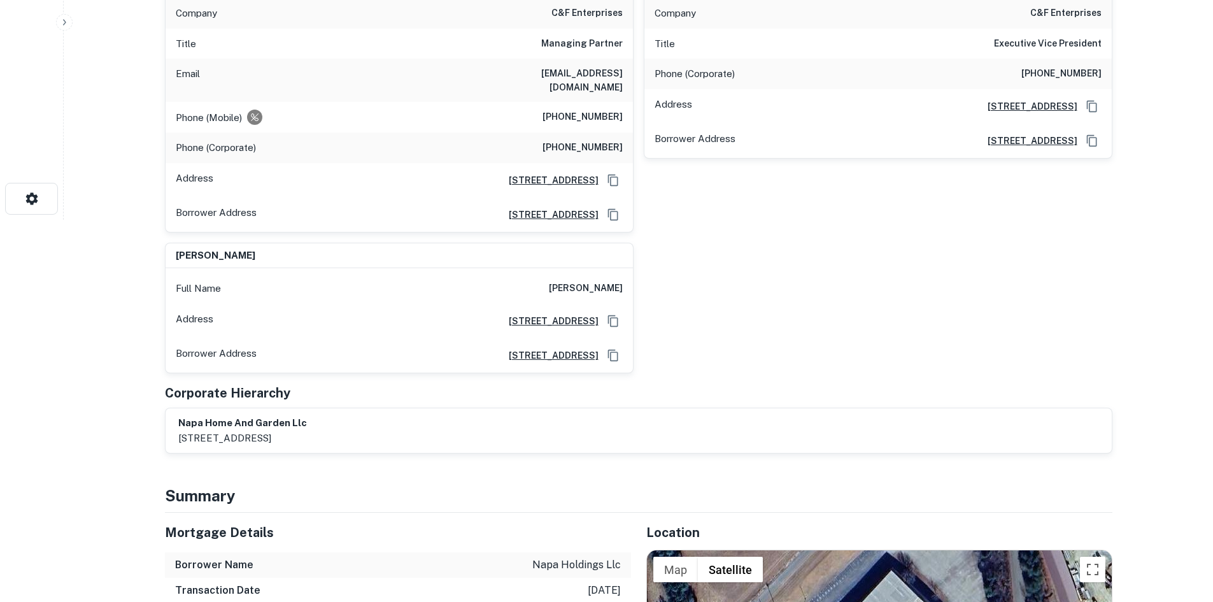
scroll to position [700, 0]
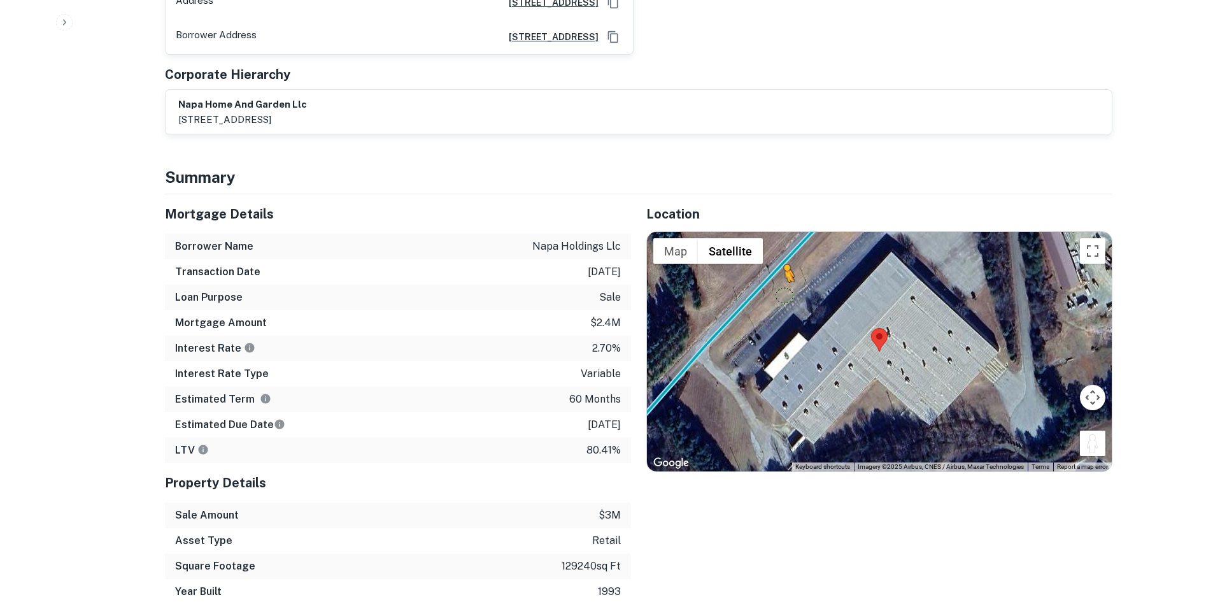
drag, startPoint x: 1101, startPoint y: 372, endPoint x: 768, endPoint y: 211, distance: 369.3
click at [768, 232] on div "To activate drag with keyboard, press Alt + Enter. Once in keyboard drag state,…" at bounding box center [879, 351] width 465 height 239
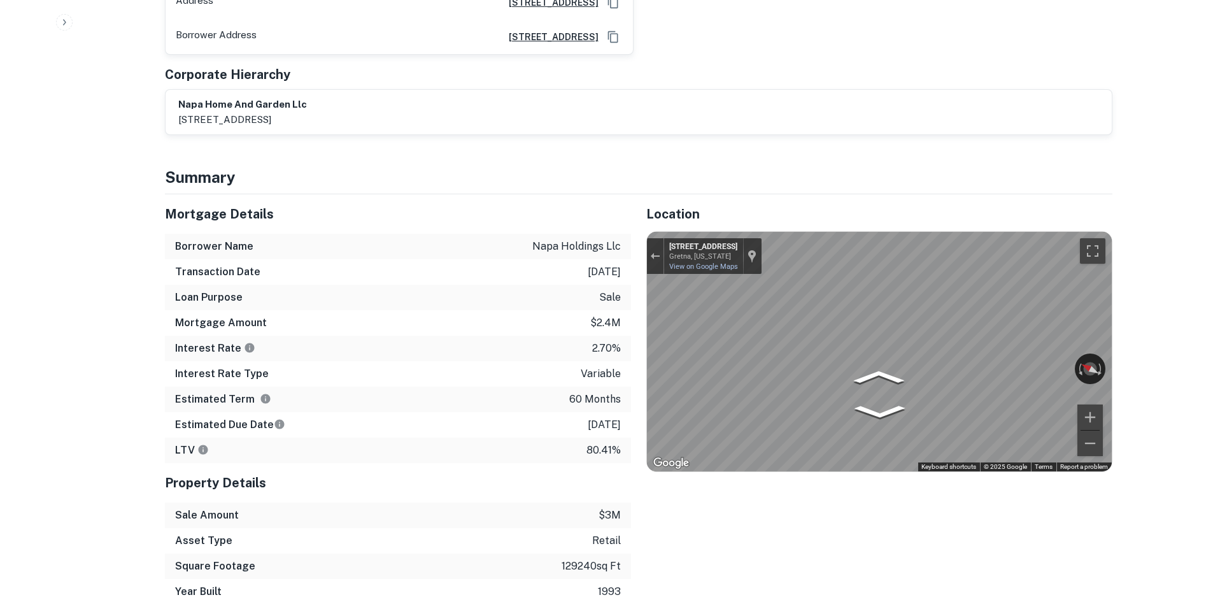
click at [532, 194] on div "Mortgage Details Borrower Name napa holdings llc Transaction Date 12/7/2020 Loa…" at bounding box center [631, 399] width 963 height 410
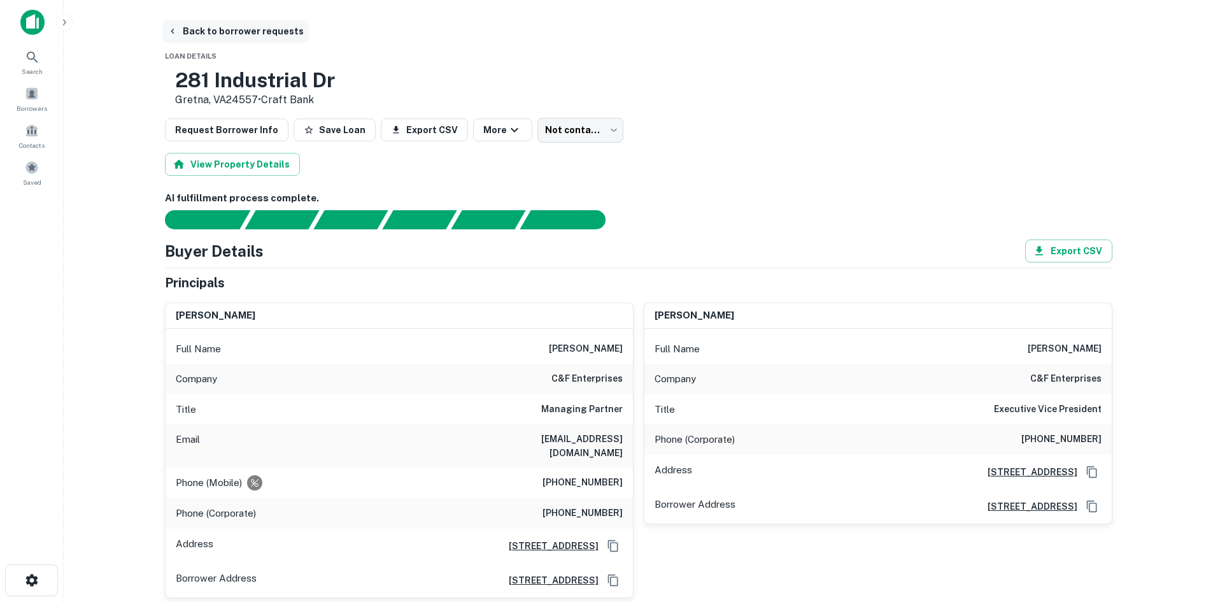
scroll to position [0, 0]
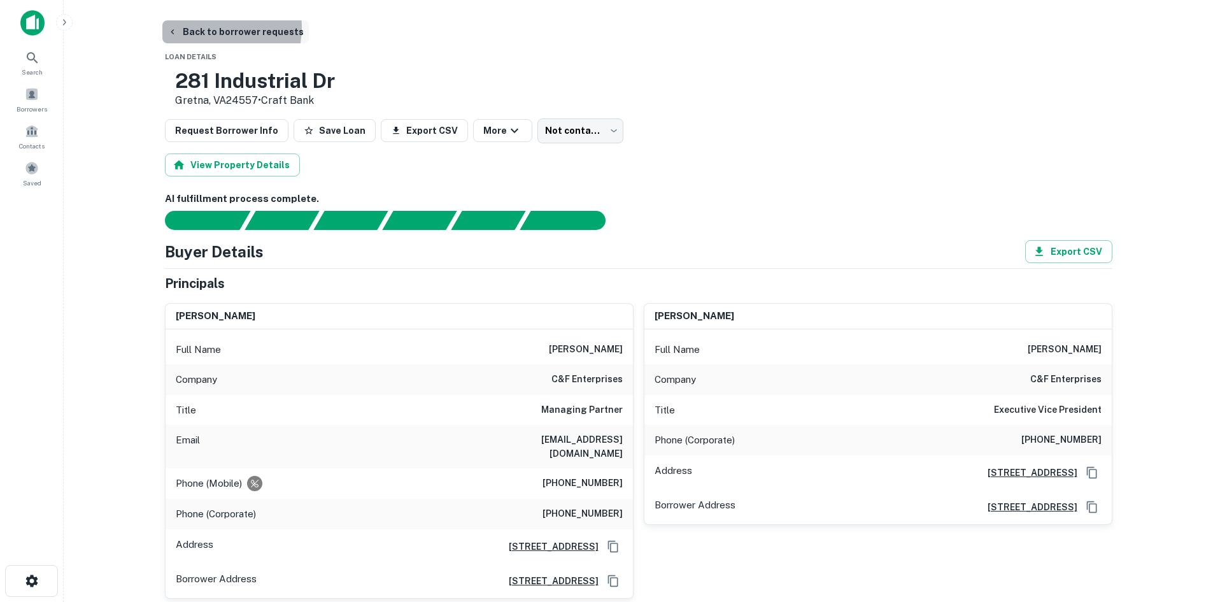
click at [210, 27] on button "Back to borrower requests" at bounding box center [235, 31] width 146 height 23
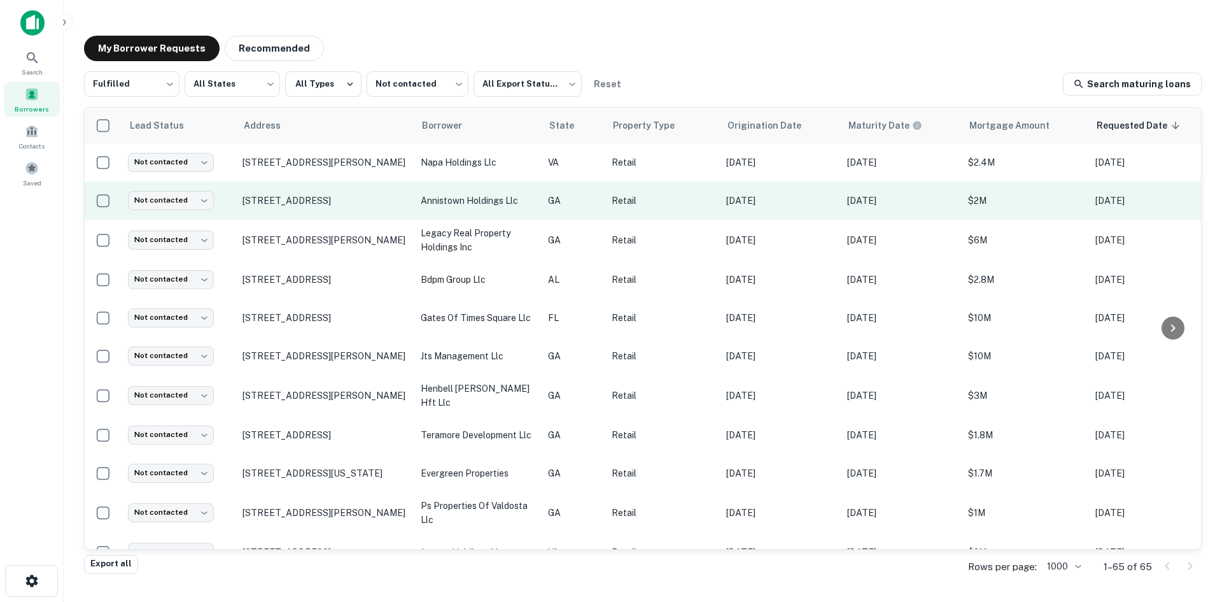
click at [311, 219] on td "[STREET_ADDRESS]" at bounding box center [325, 200] width 178 height 38
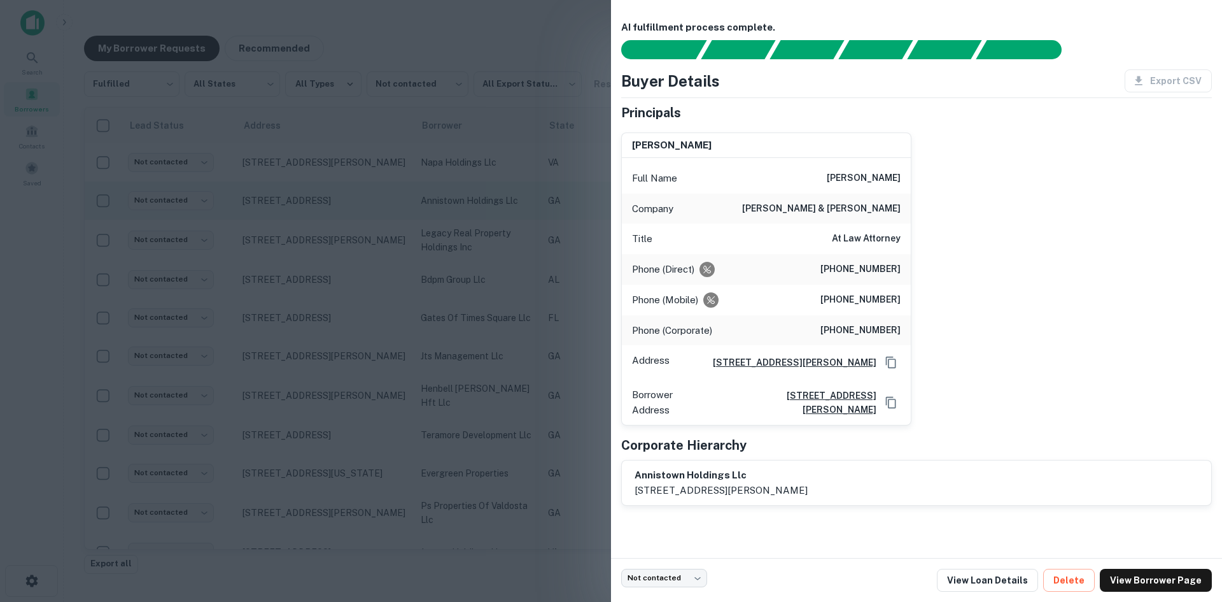
click at [311, 219] on div at bounding box center [611, 301] width 1222 height 602
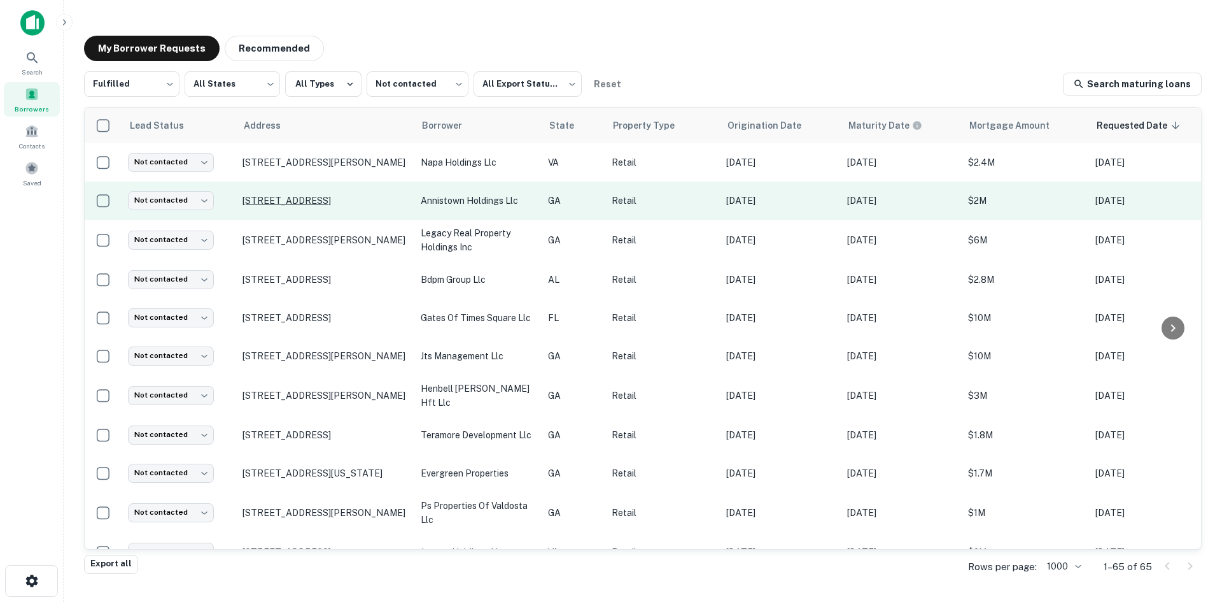
click at [295, 196] on p "[STREET_ADDRESS]" at bounding box center [326, 200] width 166 height 11
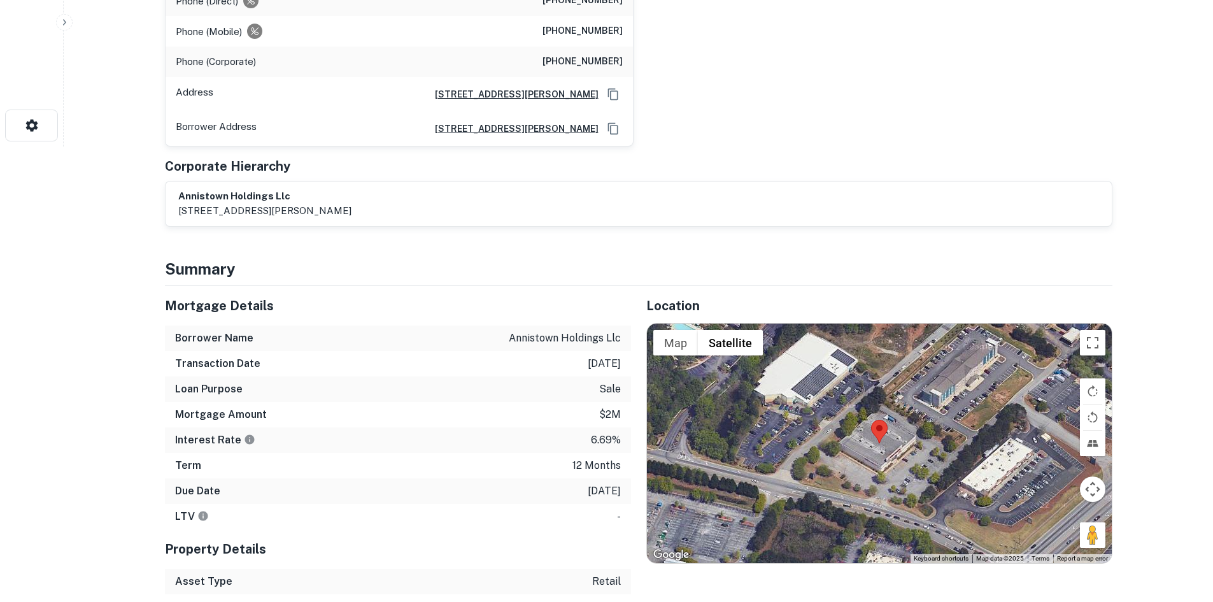
scroll to position [509, 0]
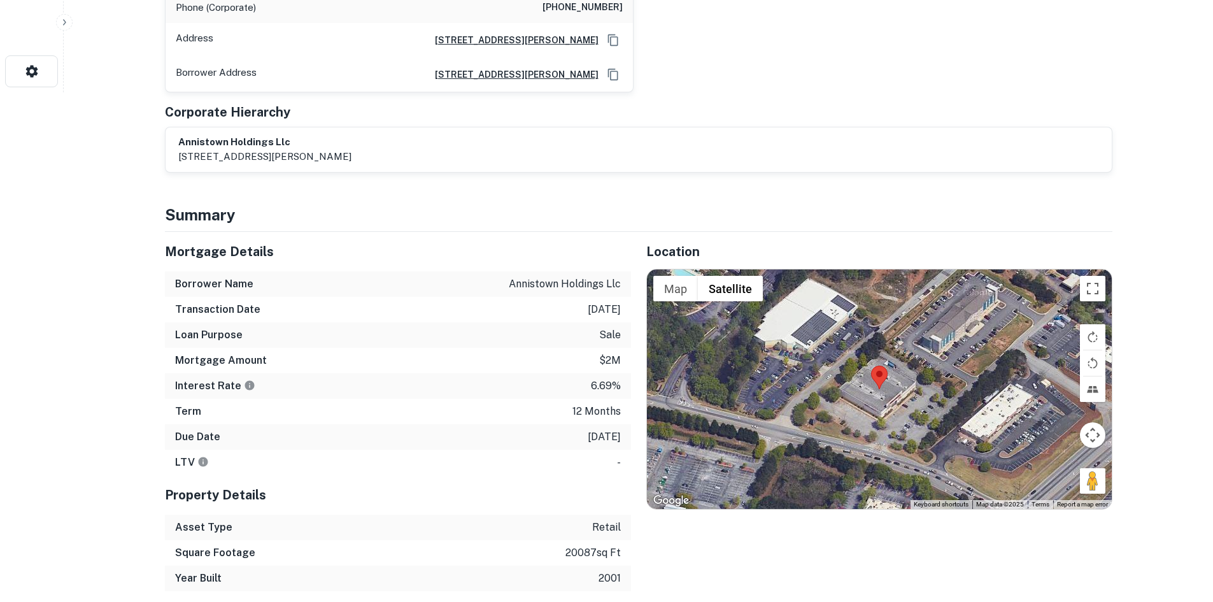
drag, startPoint x: 1090, startPoint y: 415, endPoint x: 938, endPoint y: 380, distance: 156.1
click at [921, 374] on div "Map Terrain Satellite Labels Keyboard shortcuts Map Data Map data ©2025 Map dat…" at bounding box center [879, 388] width 465 height 239
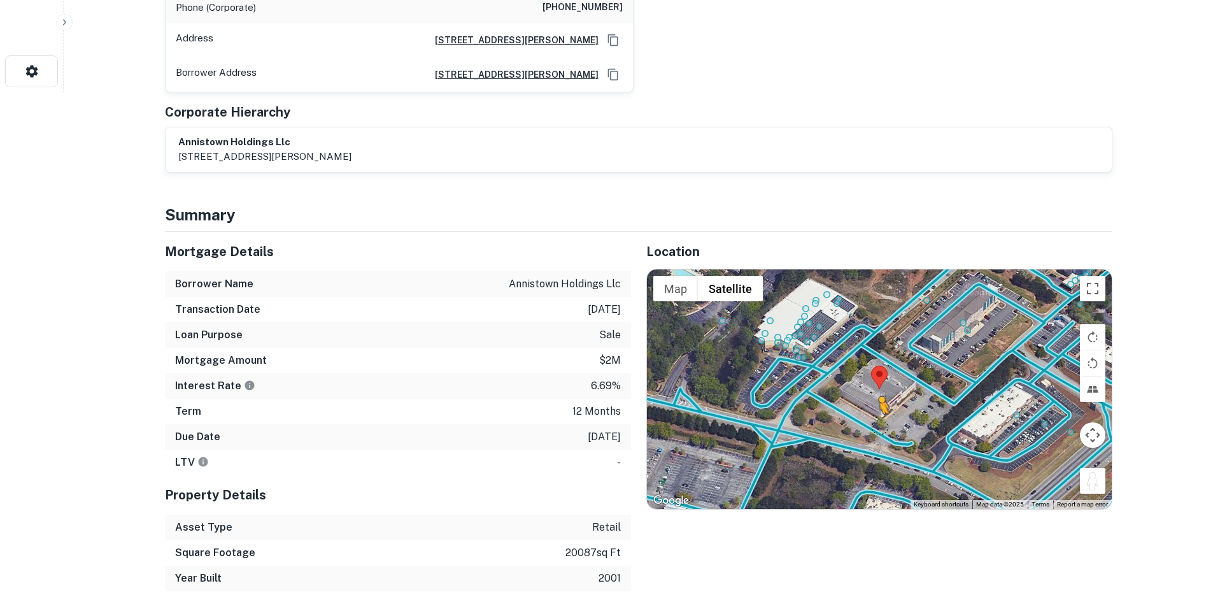
drag, startPoint x: 1102, startPoint y: 425, endPoint x: 873, endPoint y: 368, distance: 236.1
click at [873, 368] on div "To activate drag with keyboard, press Alt + Enter. Once in keyboard drag state,…" at bounding box center [879, 388] width 465 height 239
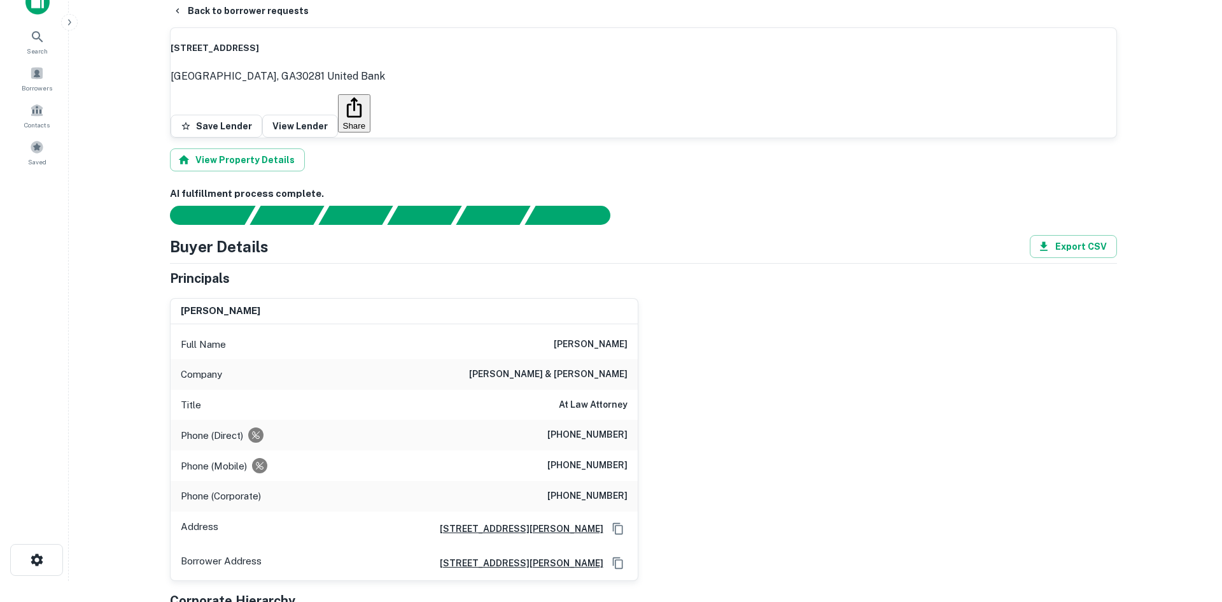
scroll to position [0, 0]
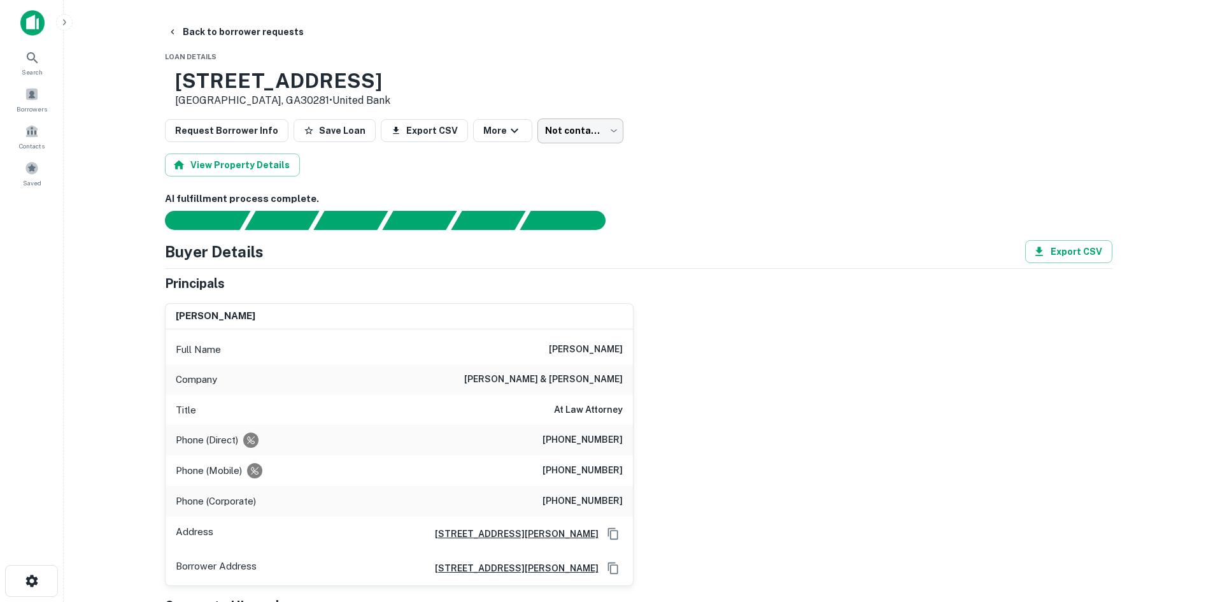
click at [568, 135] on body "Search Borrowers Contacts Saved Back to borrower requests Loan Details 3480 Mou…" at bounding box center [606, 301] width 1213 height 602
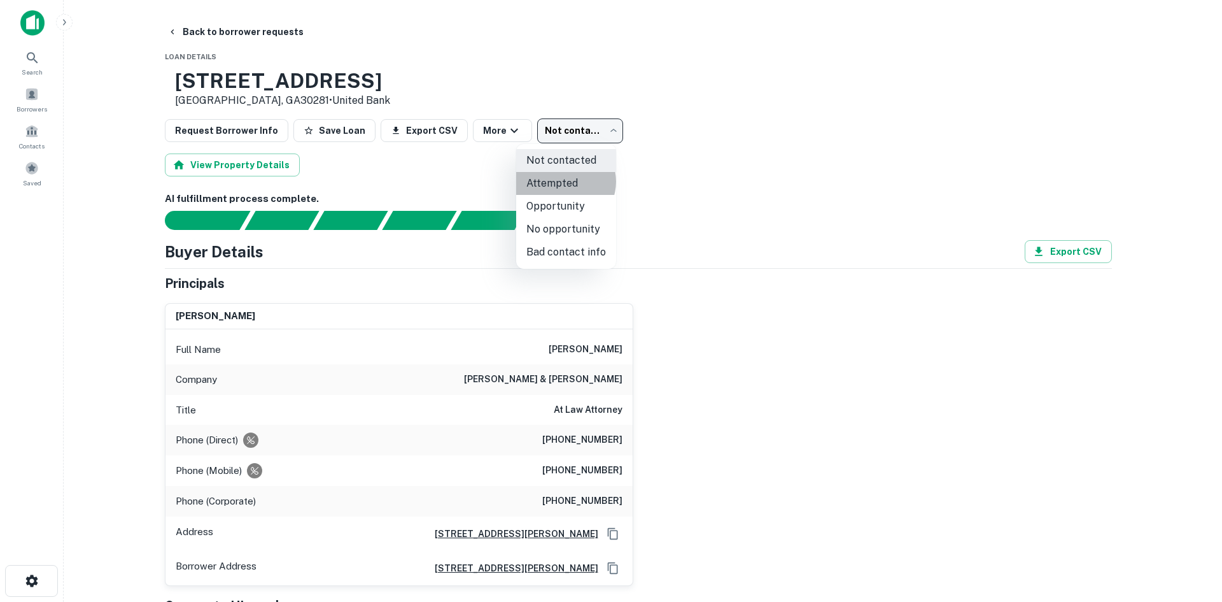
click at [565, 181] on li "Attempted" at bounding box center [566, 183] width 100 height 23
type input "*********"
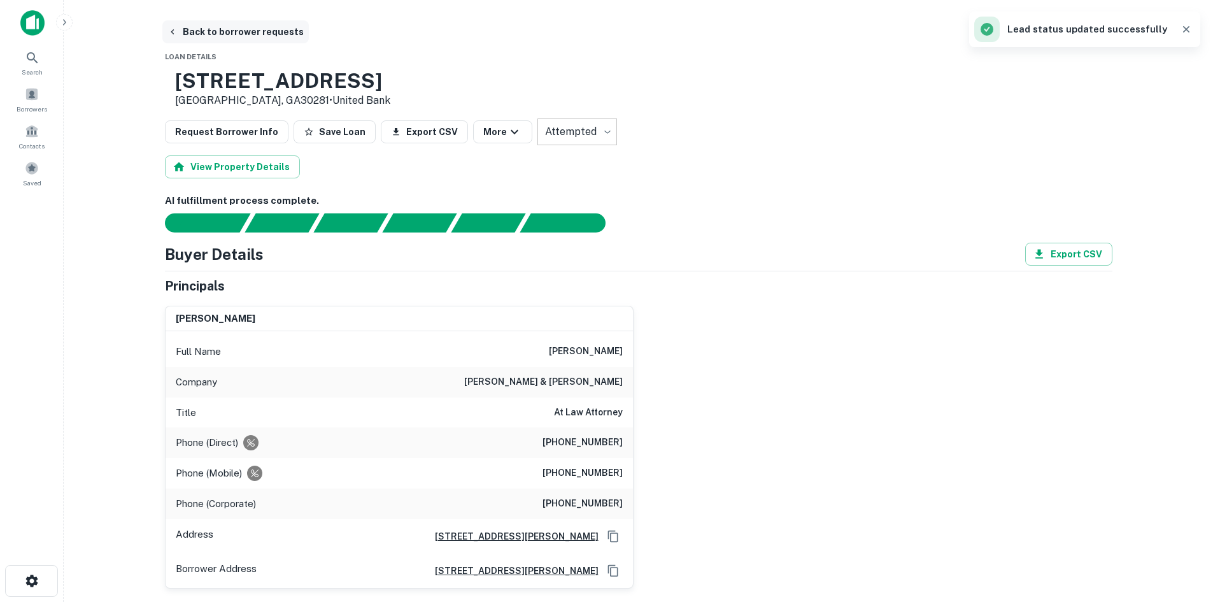
click at [215, 36] on button "Back to borrower requests" at bounding box center [235, 31] width 146 height 23
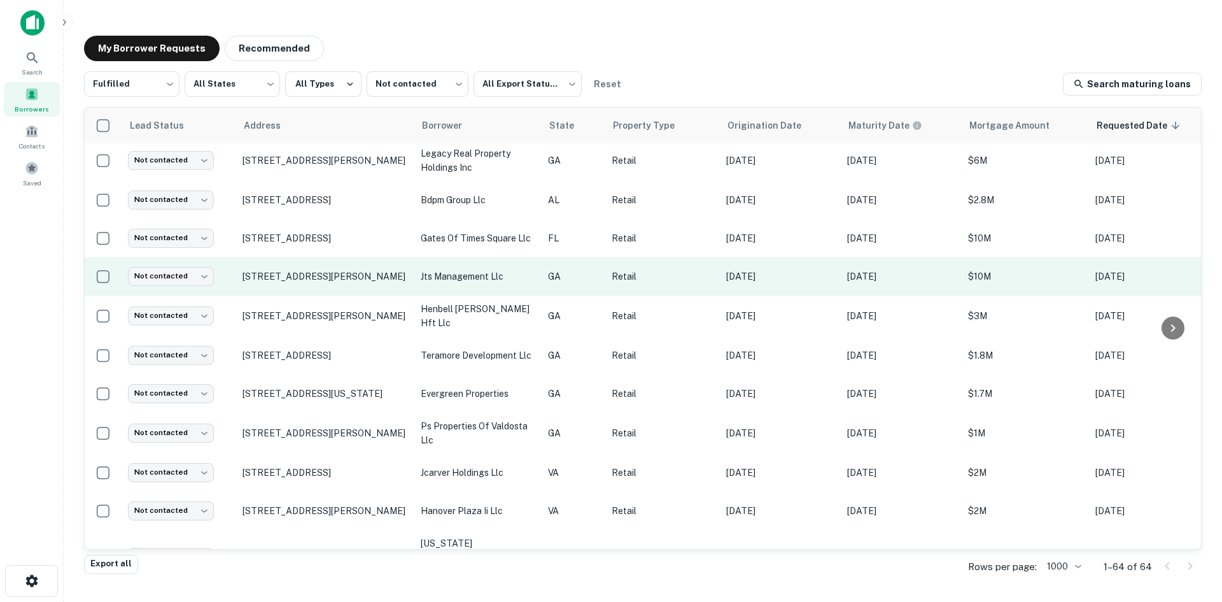
scroll to position [64, 0]
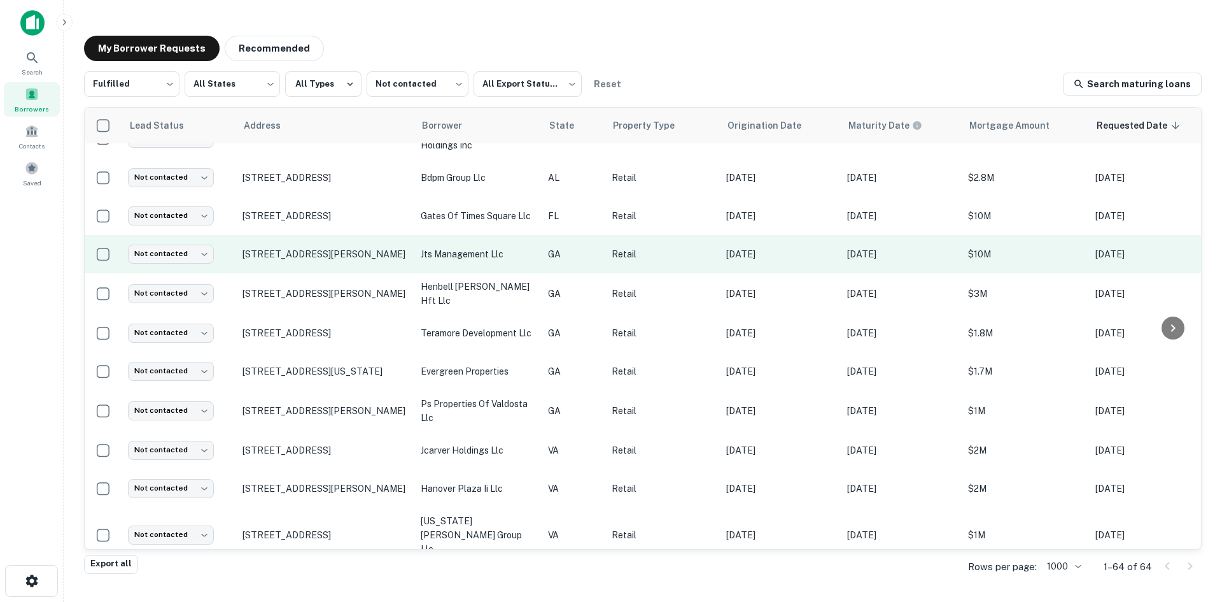
click at [306, 268] on td "139 Skyspaces Ct Saint Simons Island, GA31522" at bounding box center [325, 254] width 178 height 38
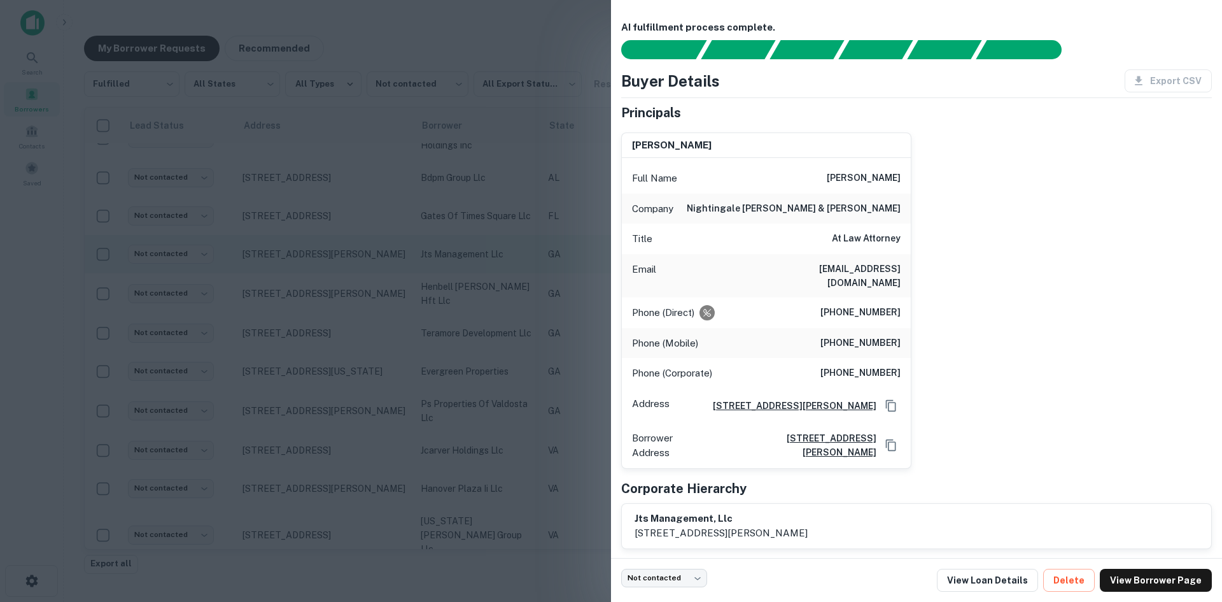
click at [306, 268] on div at bounding box center [611, 301] width 1222 height 602
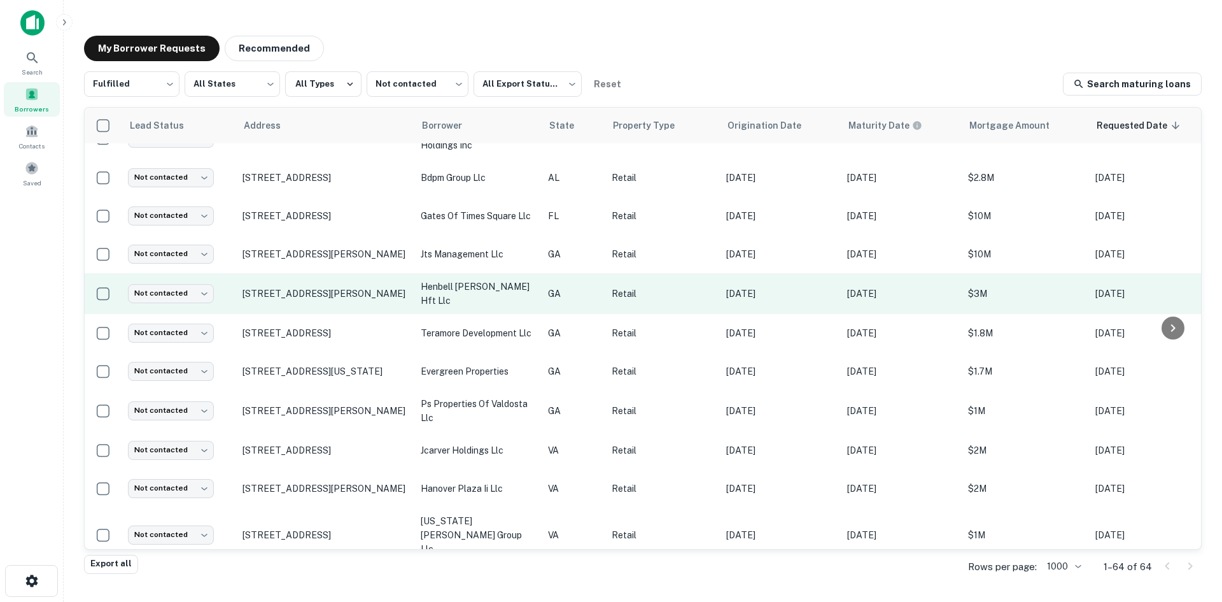
click at [318, 300] on td "1029 Us Highway 80 W Pooler, GA31322" at bounding box center [325, 293] width 178 height 41
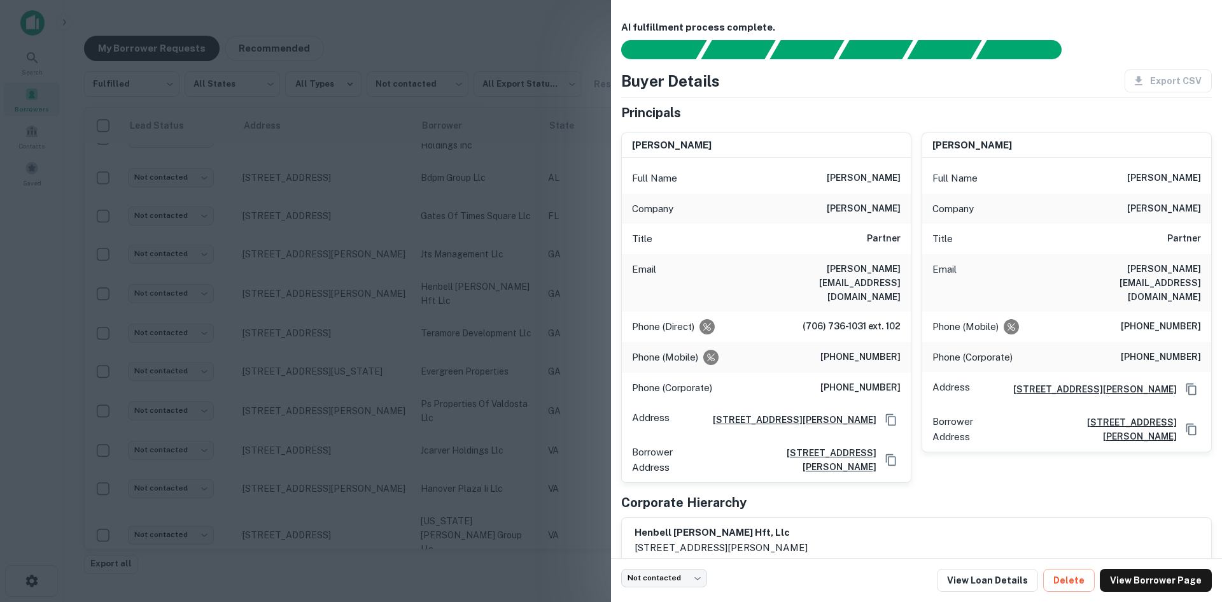
click at [458, 105] on div at bounding box center [611, 301] width 1222 height 602
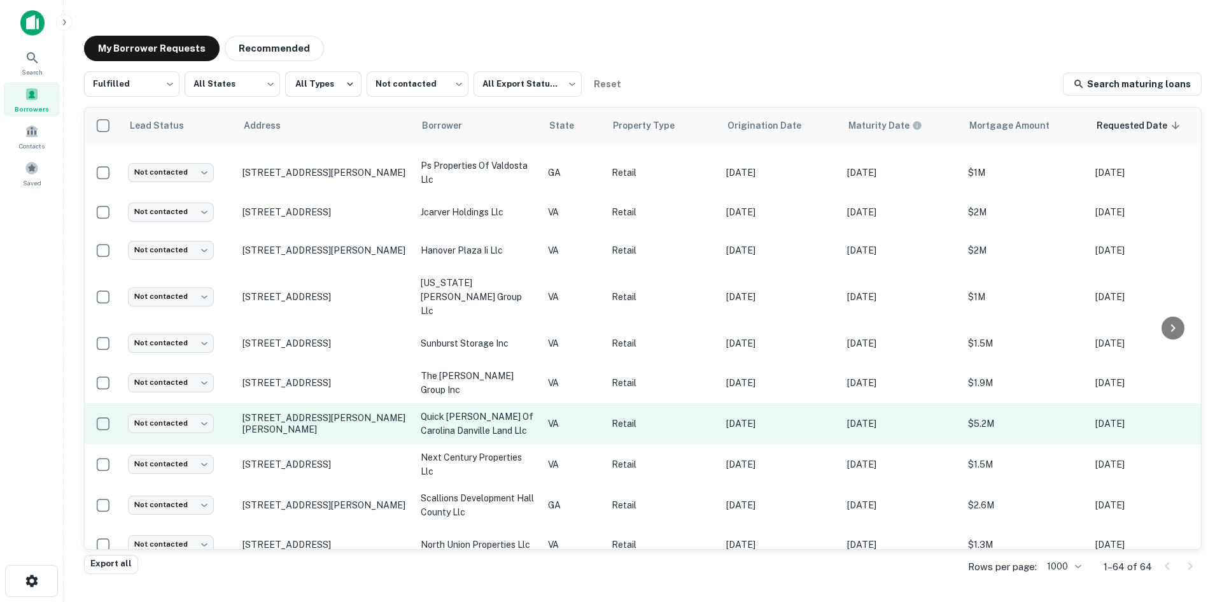
scroll to position [318, 0]
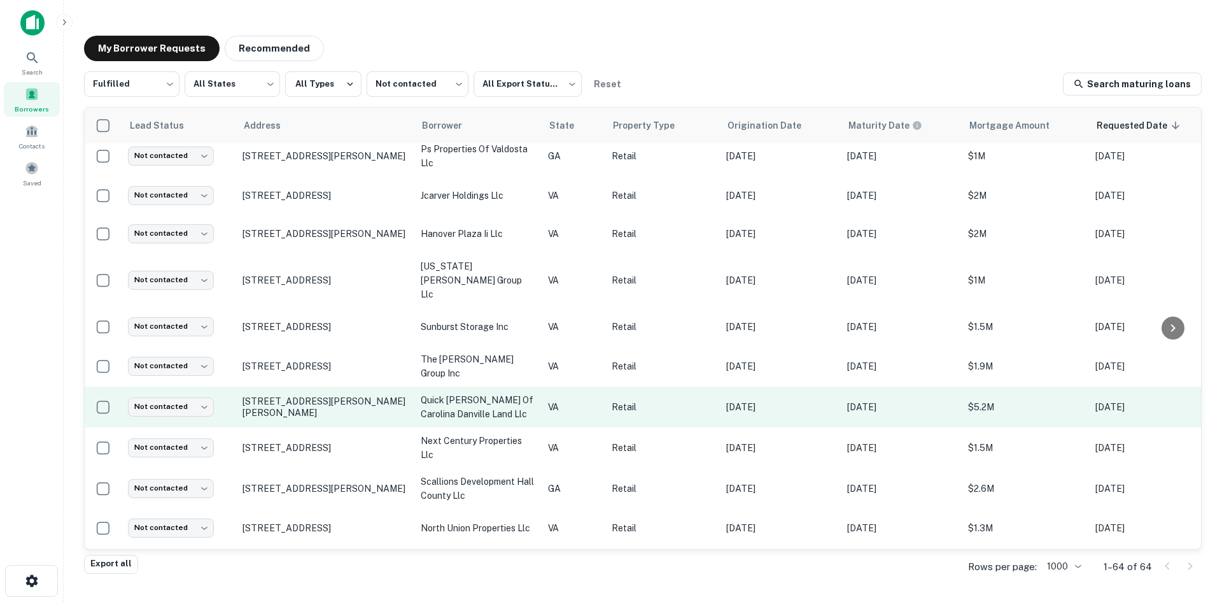
click at [347, 406] on td "216 Collins Dr Danville, VA24540" at bounding box center [325, 406] width 178 height 41
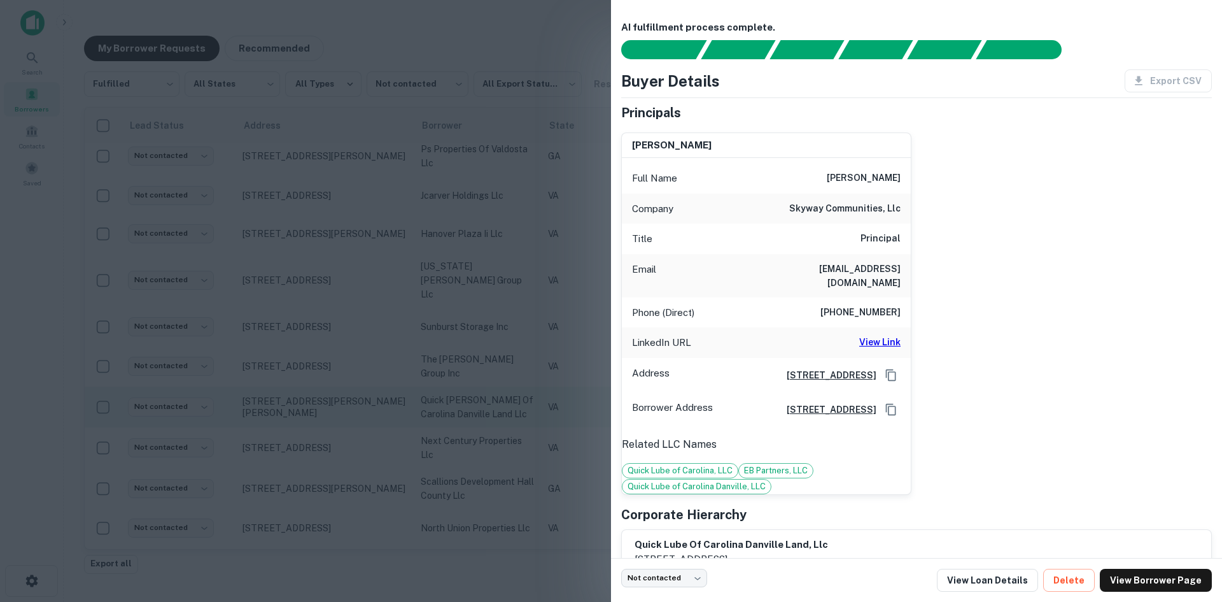
click at [347, 406] on div at bounding box center [611, 301] width 1222 height 602
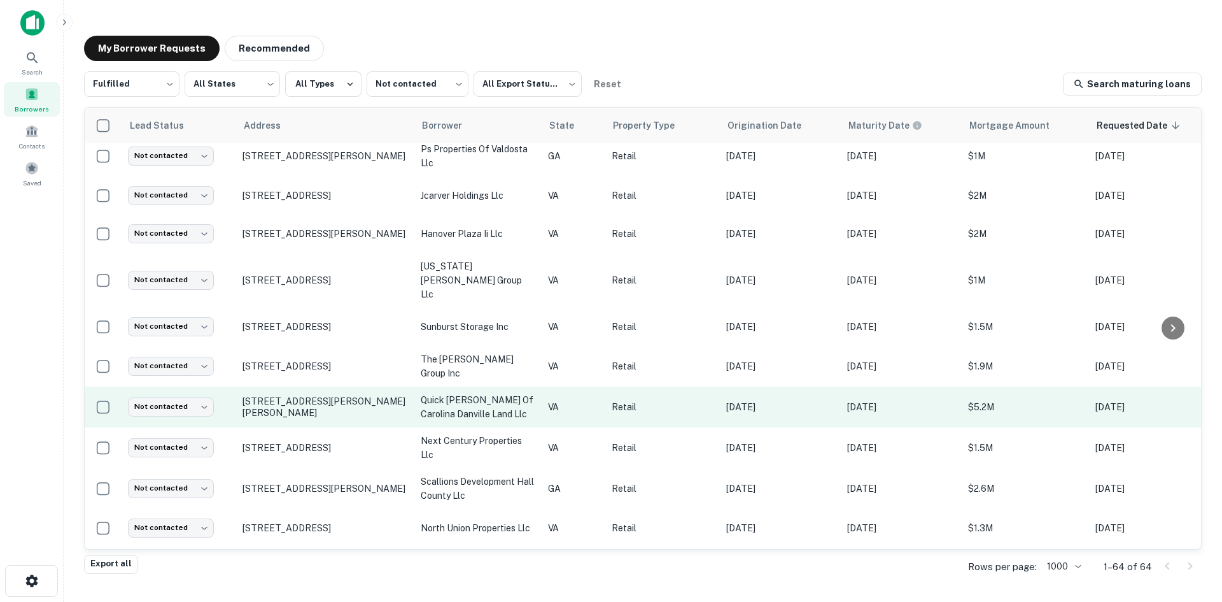
scroll to position [382, 0]
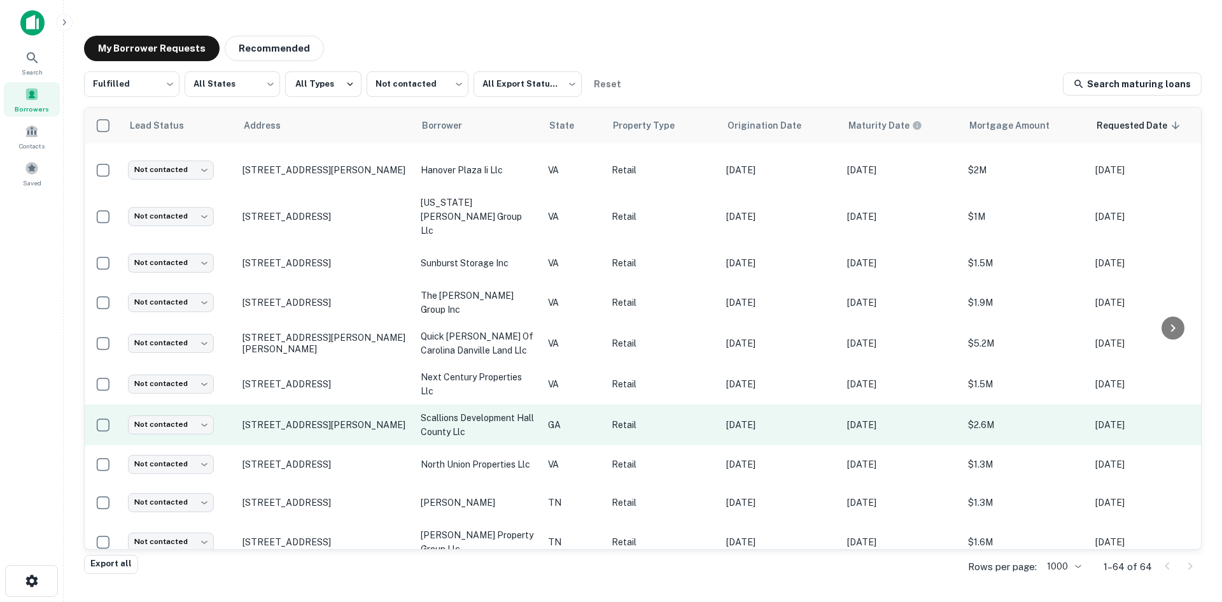
click at [344, 423] on td "4187 Continental Dr Oakwood, GA30566" at bounding box center [325, 424] width 178 height 41
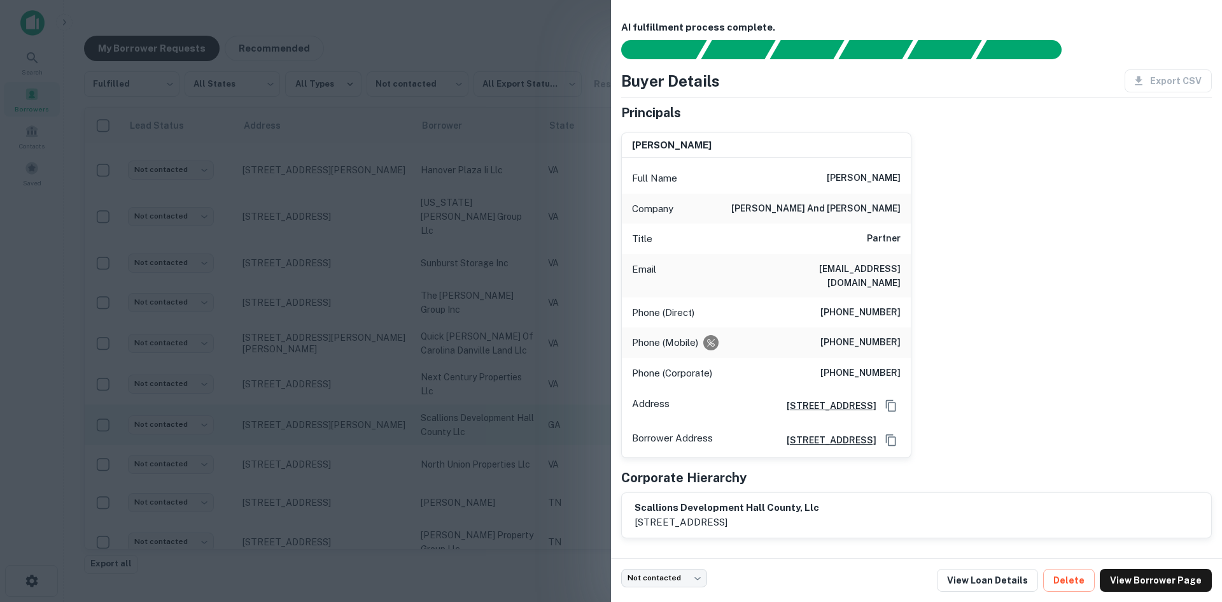
click at [344, 423] on div at bounding box center [611, 301] width 1222 height 602
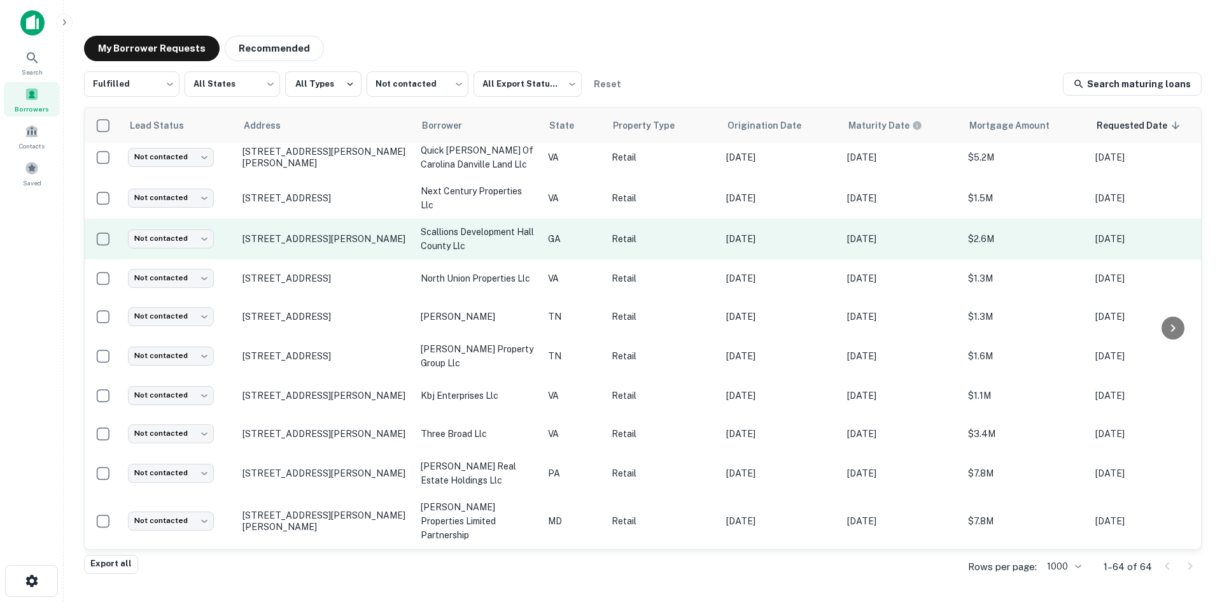
scroll to position [573, 0]
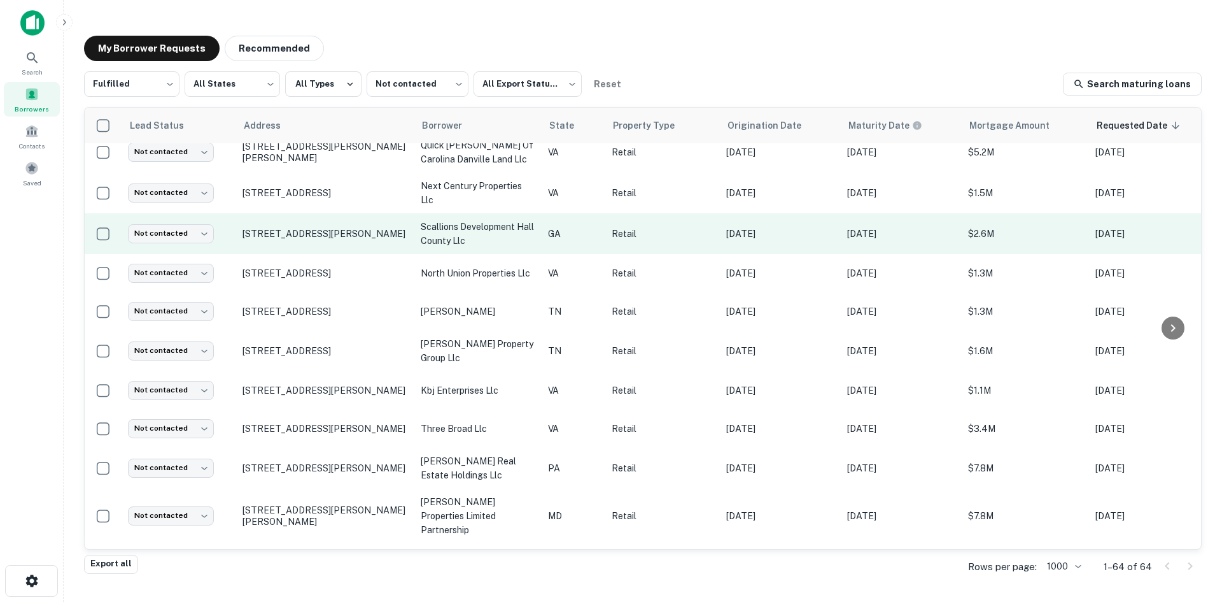
click at [344, 423] on td "[STREET_ADDRESS][PERSON_NAME]" at bounding box center [325, 428] width 178 height 38
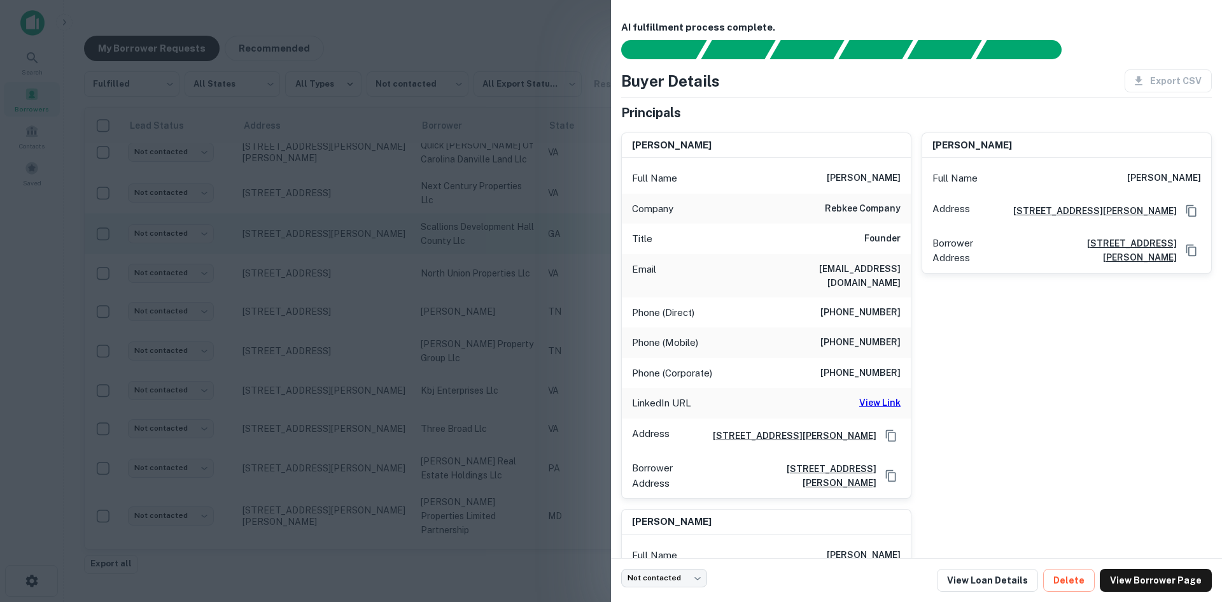
click at [344, 423] on div at bounding box center [611, 301] width 1222 height 602
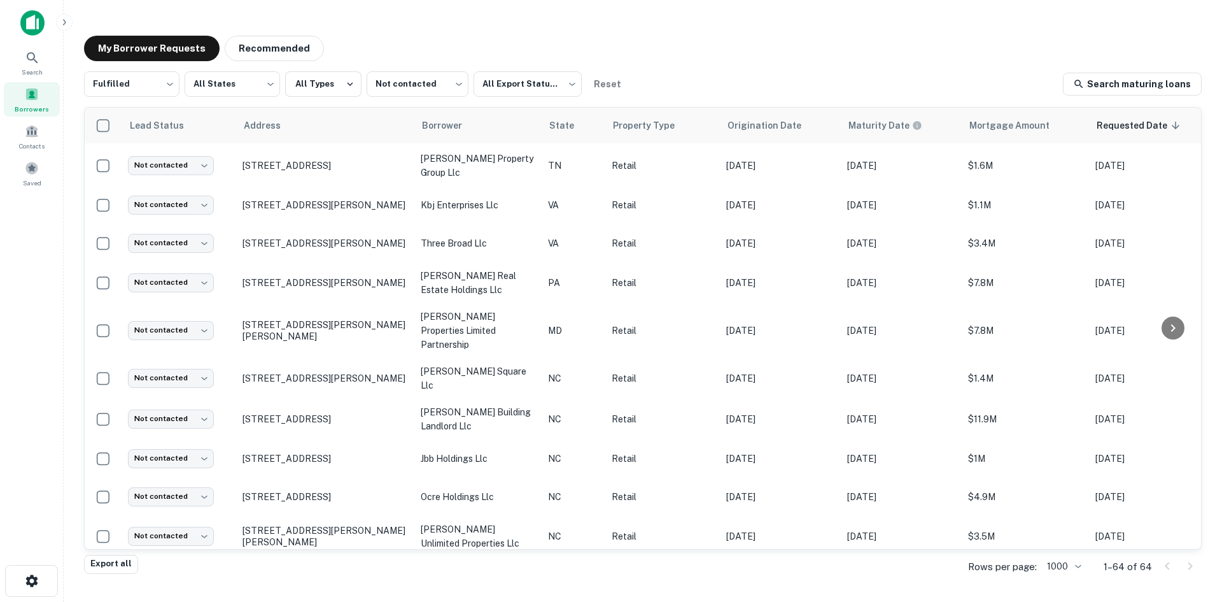
scroll to position [764, 0]
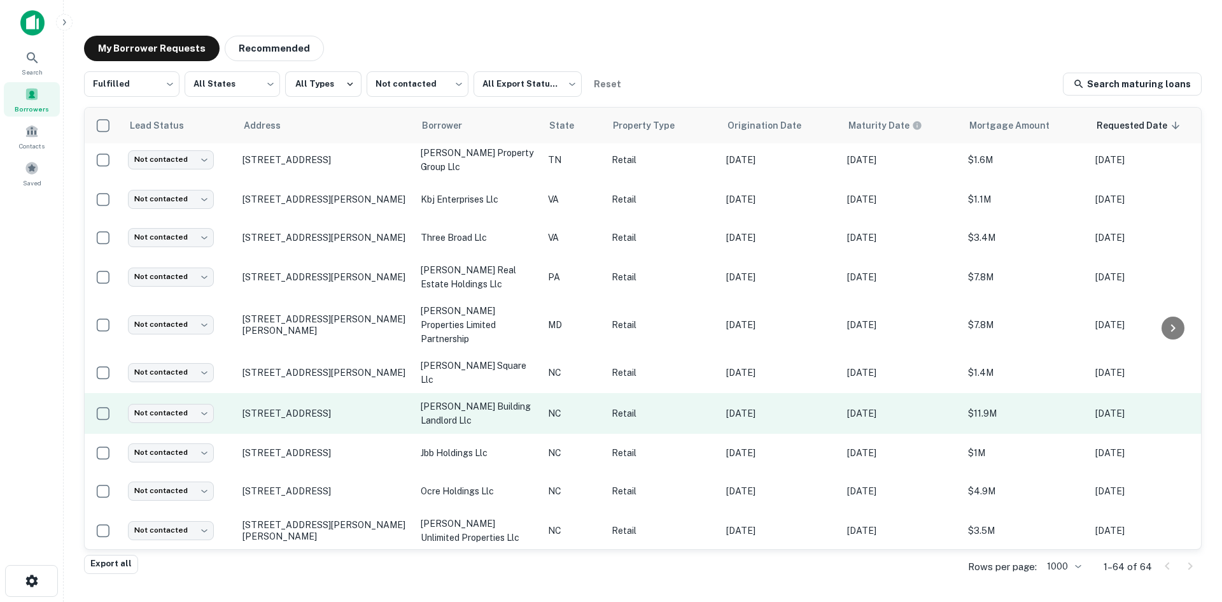
click at [346, 400] on td "4037 E Independence Blvd Charlotte, NC28205" at bounding box center [325, 413] width 178 height 41
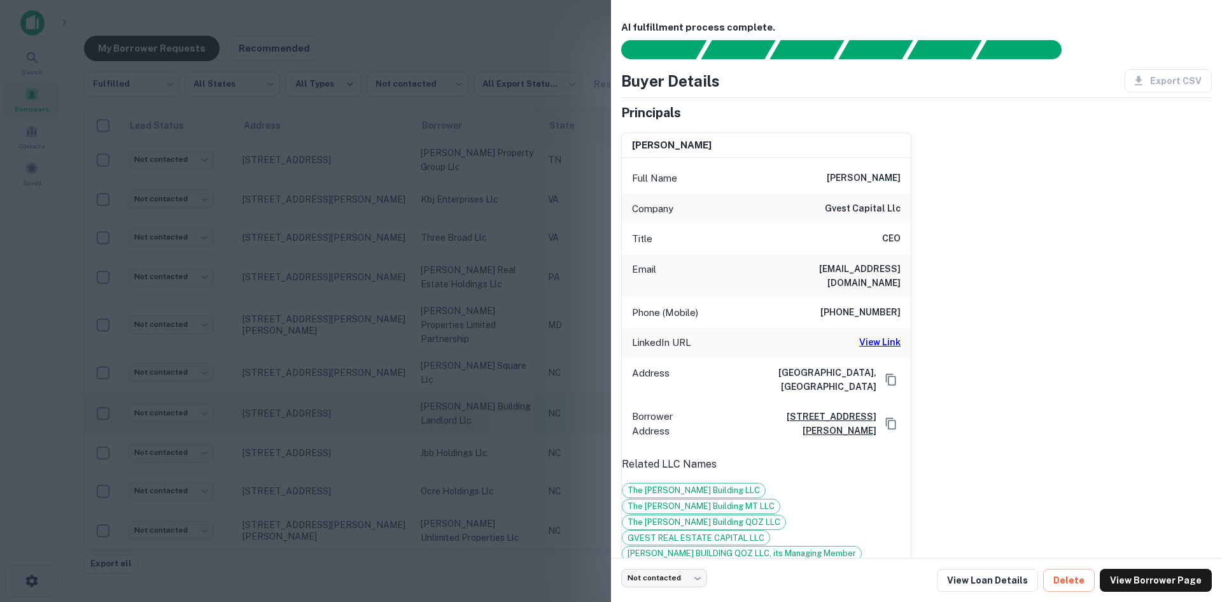
click at [346, 400] on div at bounding box center [611, 301] width 1222 height 602
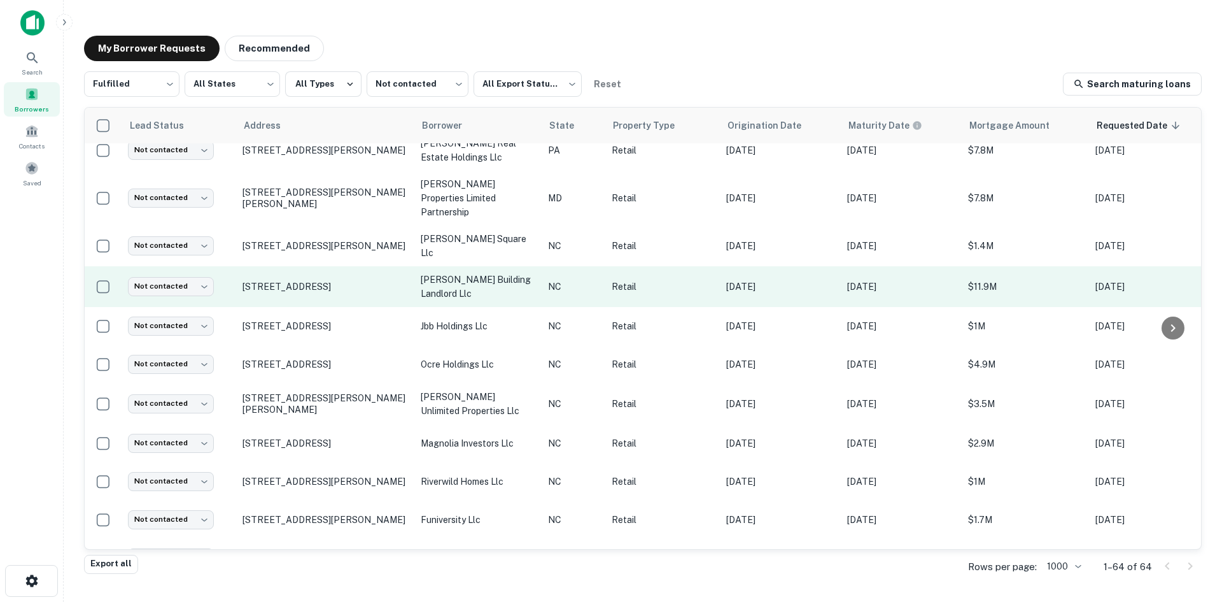
scroll to position [891, 0]
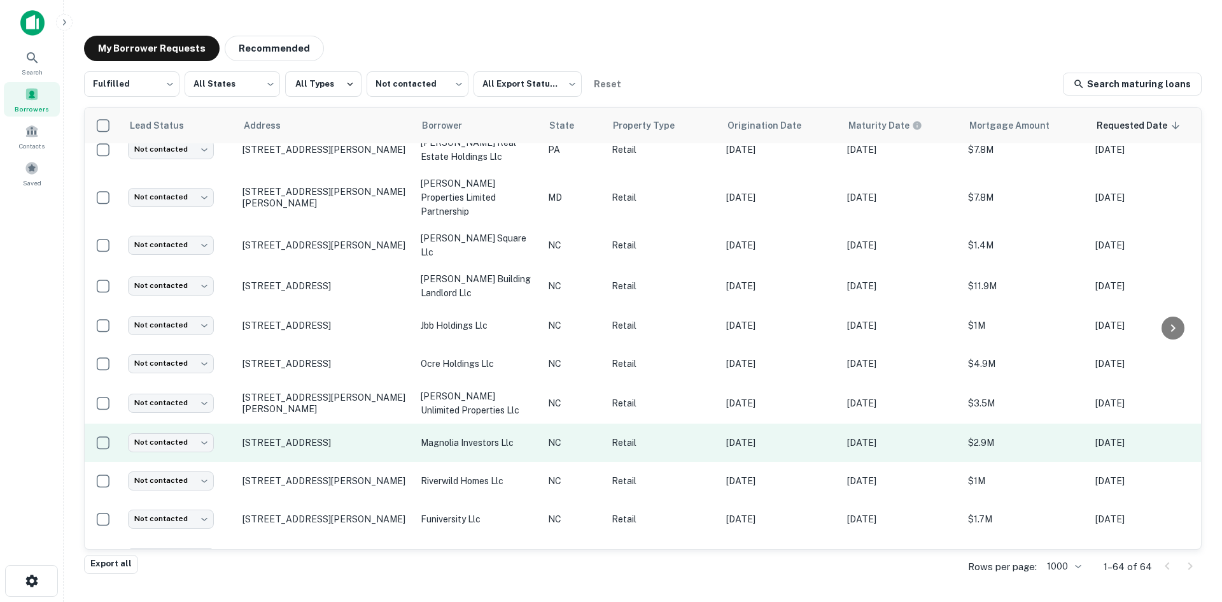
click at [345, 425] on td "2113 S Glenburnie Rd New Bern, NC28562" at bounding box center [325, 442] width 178 height 38
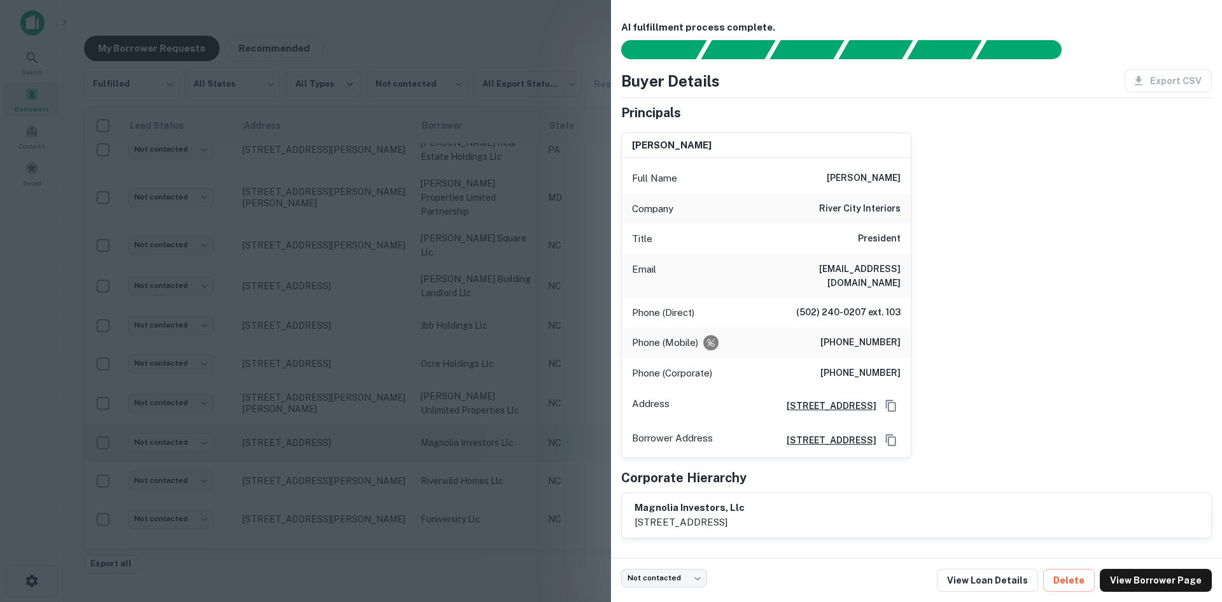
click at [345, 425] on div at bounding box center [611, 301] width 1222 height 602
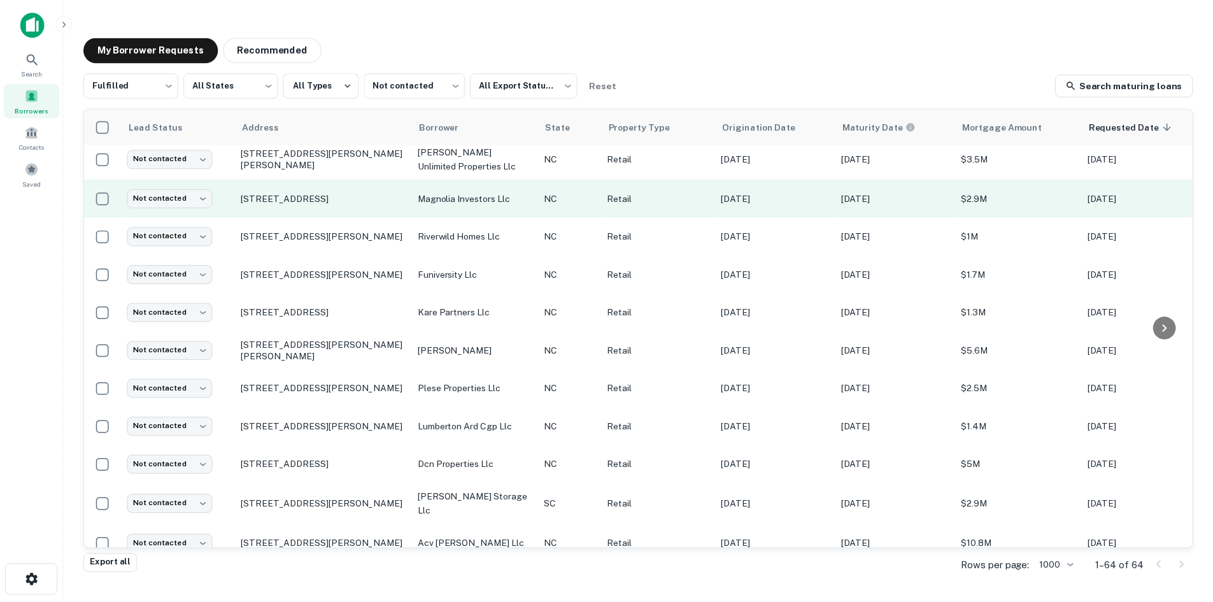
scroll to position [1146, 0]
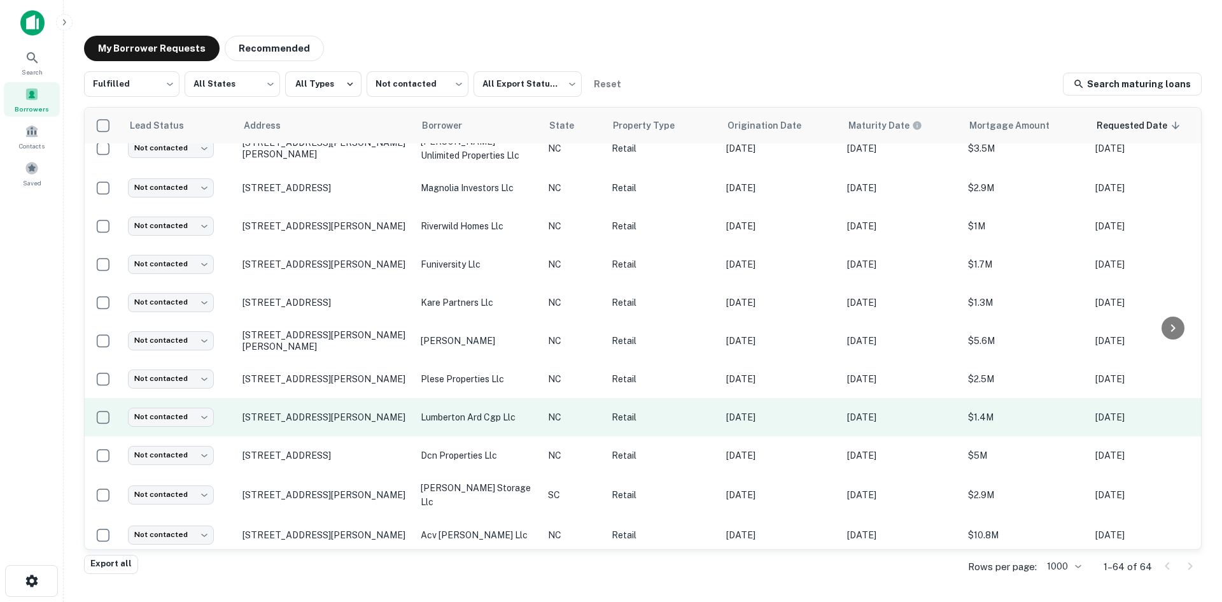
click at [345, 409] on td "230 Jackson Ct Lumberton, NC28358" at bounding box center [325, 417] width 178 height 38
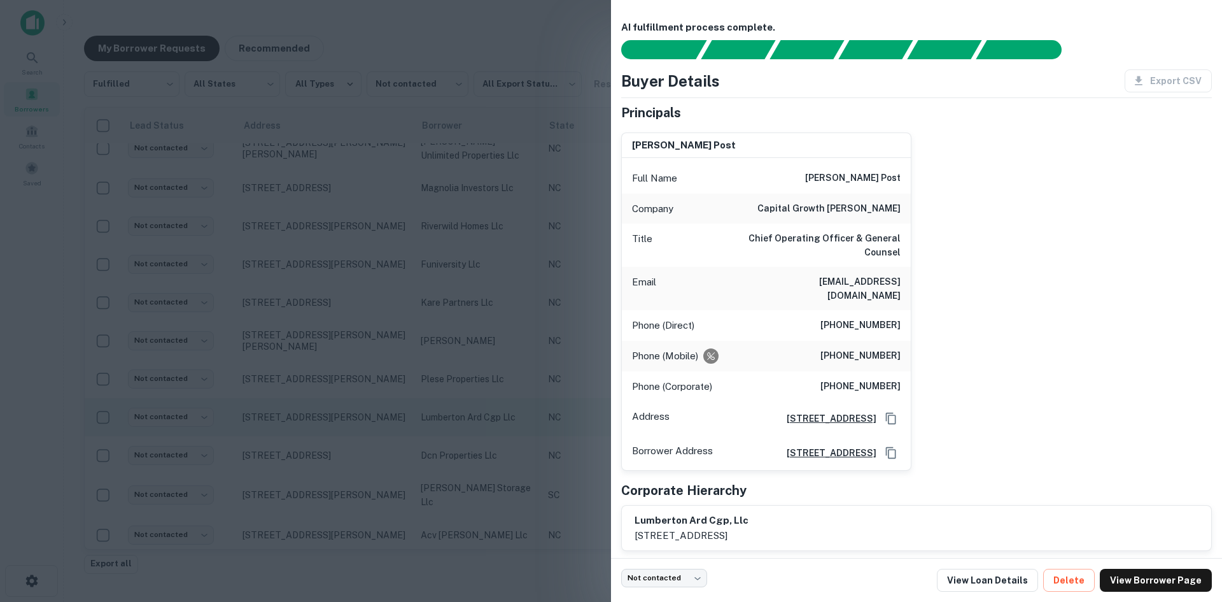
click at [345, 409] on div at bounding box center [611, 301] width 1222 height 602
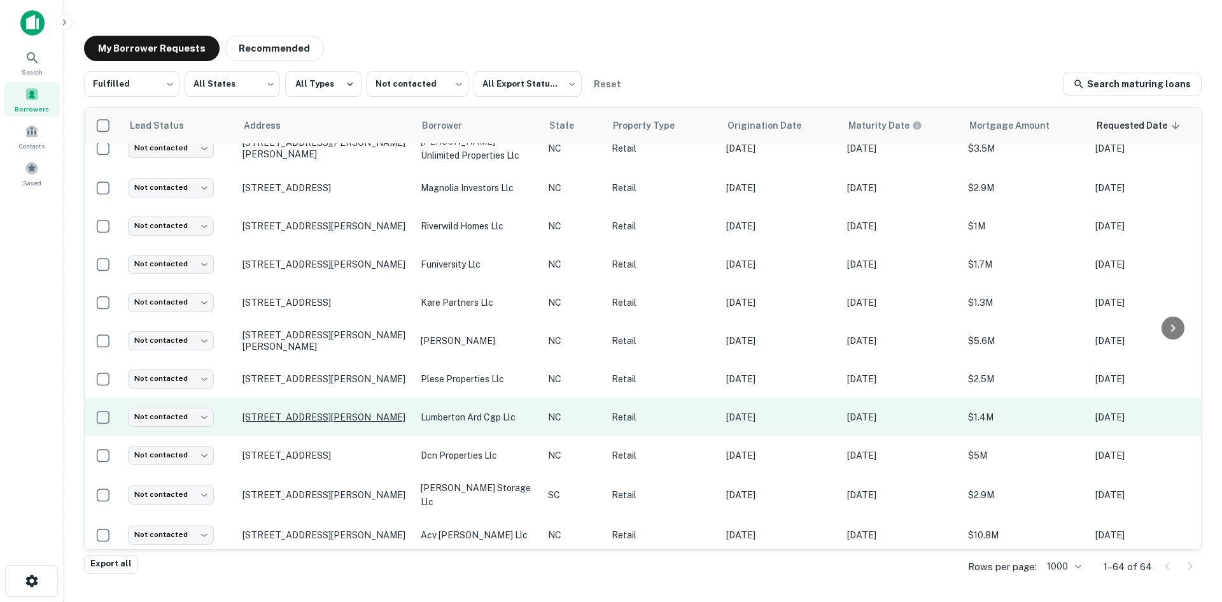
click at [343, 411] on p "230 Jackson Ct Lumberton, NC28358" at bounding box center [326, 416] width 166 height 11
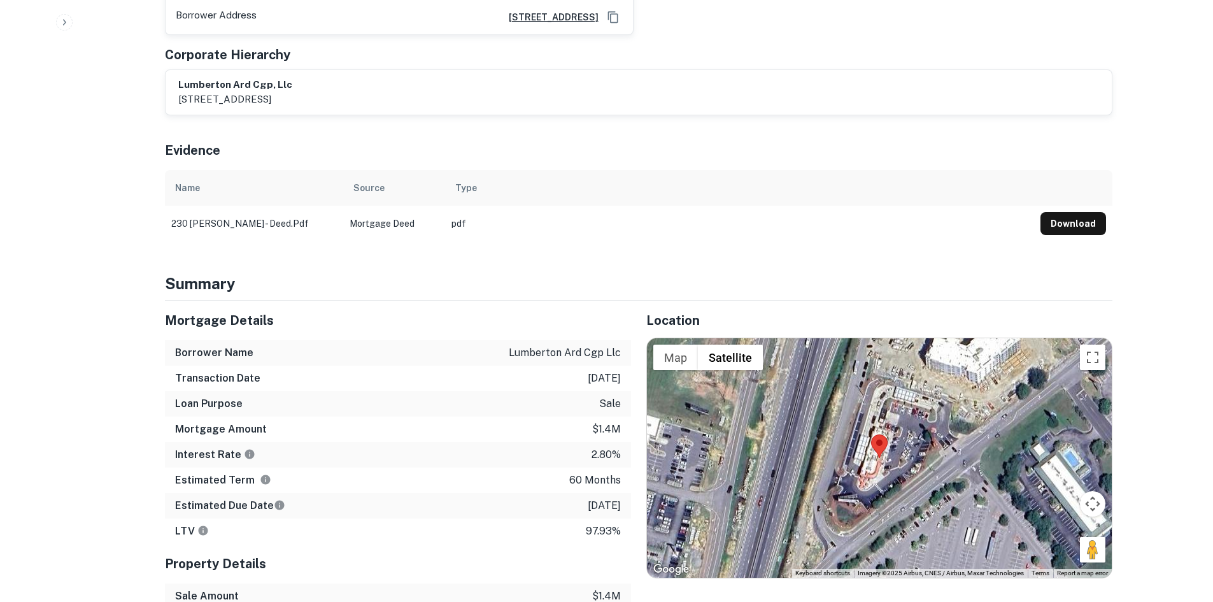
scroll to position [637, 0]
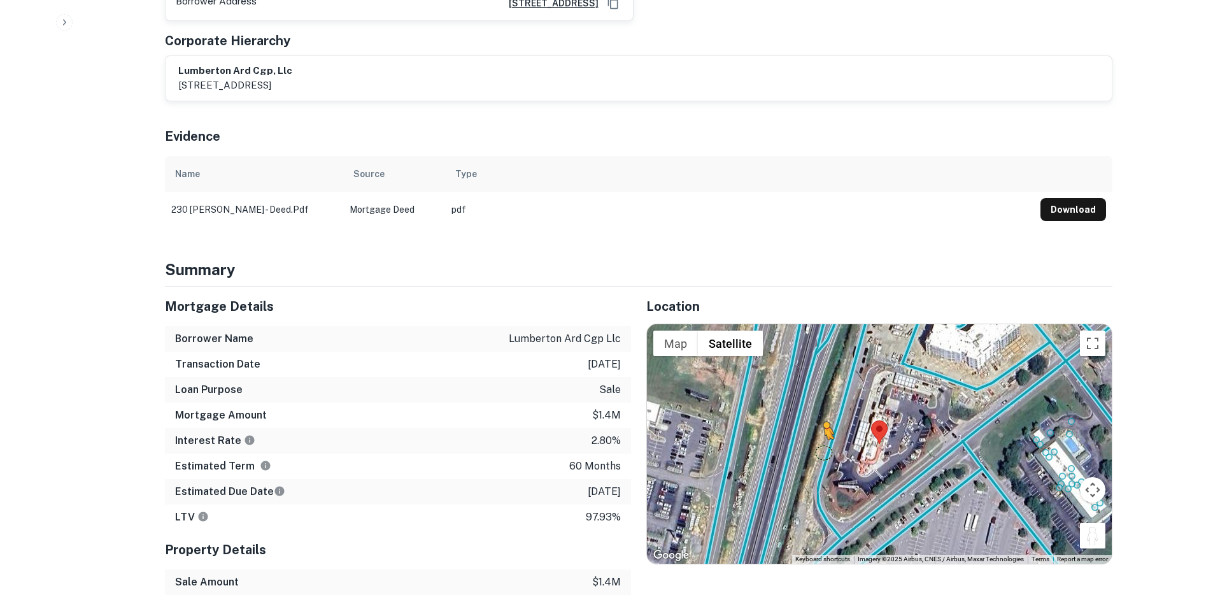
drag, startPoint x: 1094, startPoint y: 464, endPoint x: 819, endPoint y: 376, distance: 288.1
click at [819, 376] on div "To activate drag with keyboard, press Alt + Enter. Once in keyboard drag state,…" at bounding box center [879, 443] width 465 height 239
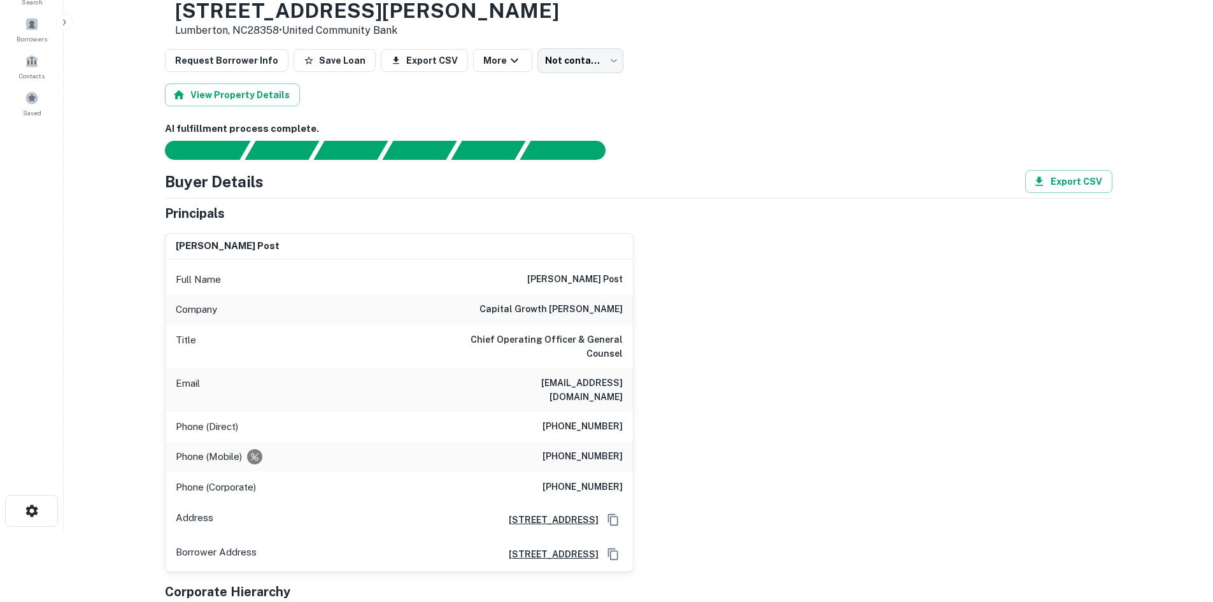
scroll to position [64, 0]
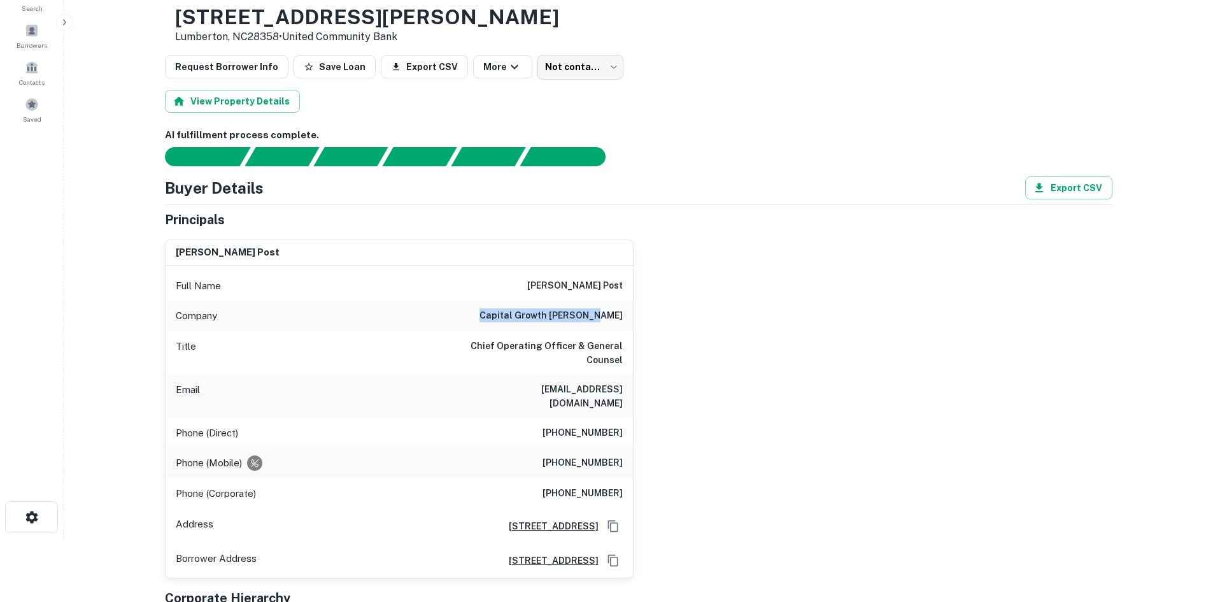
drag, startPoint x: 519, startPoint y: 317, endPoint x: 631, endPoint y: 321, distance: 112.1
click at [631, 321] on div "Company capital growth buchalter" at bounding box center [399, 315] width 467 height 31
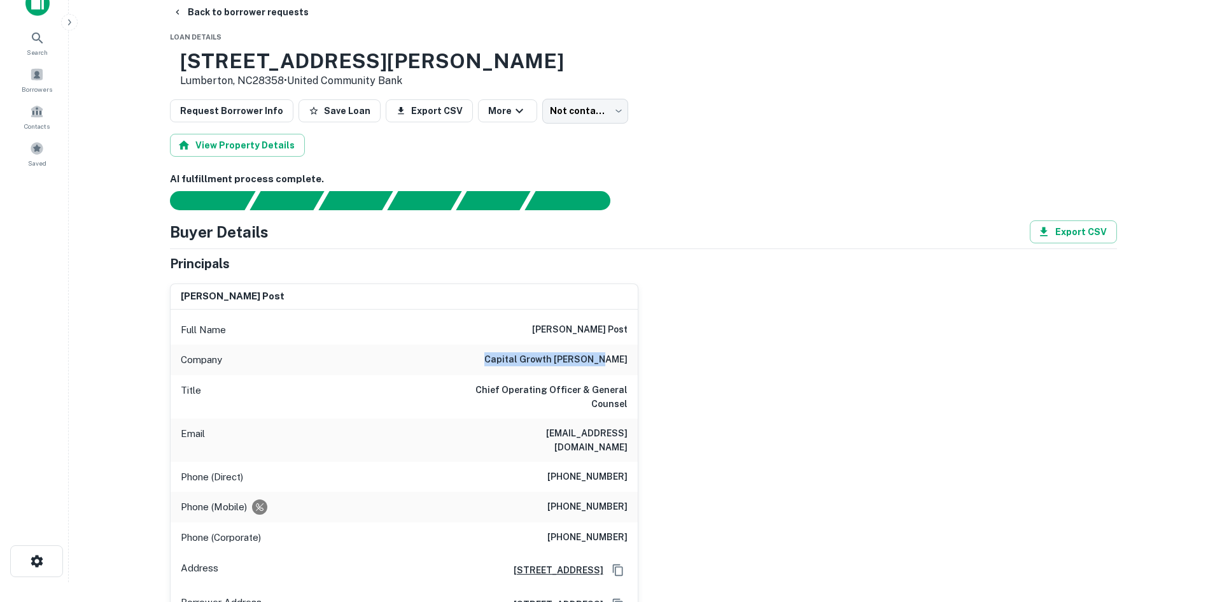
scroll to position [0, 0]
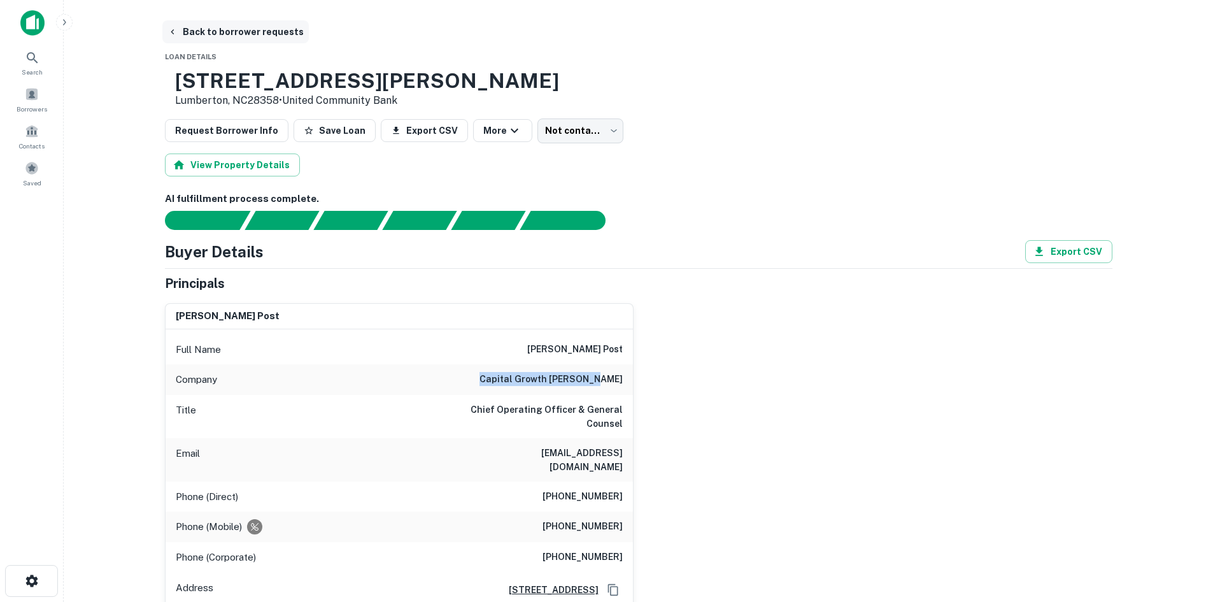
click at [246, 37] on button "Back to borrower requests" at bounding box center [235, 31] width 146 height 23
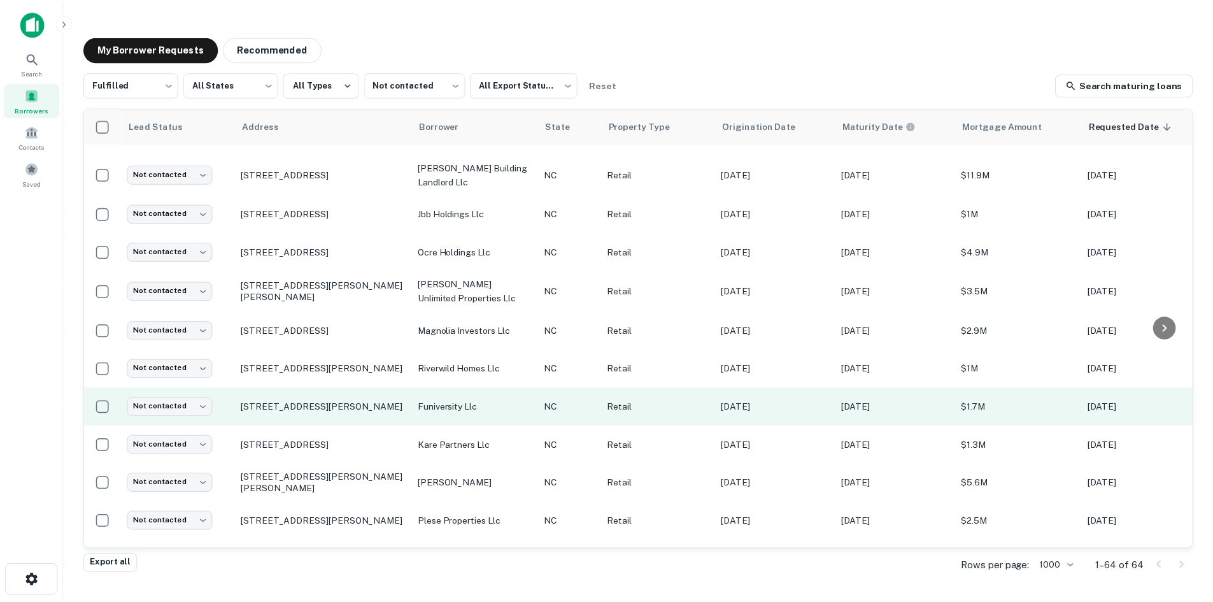
scroll to position [1005, 0]
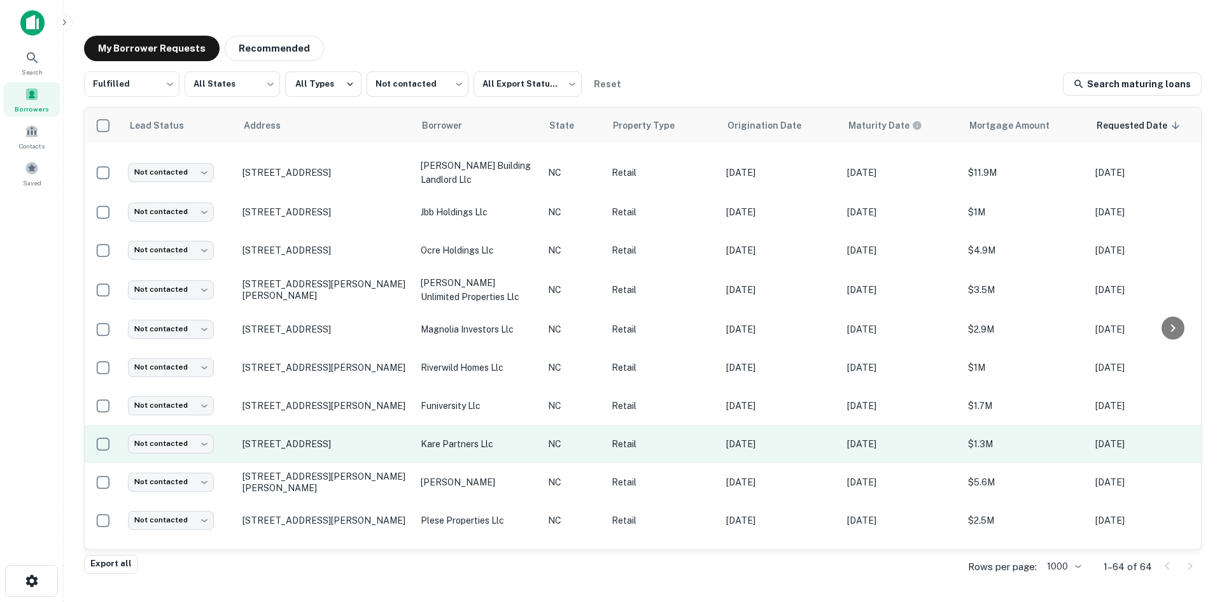
click at [318, 428] on td "[STREET_ADDRESS]" at bounding box center [325, 444] width 178 height 38
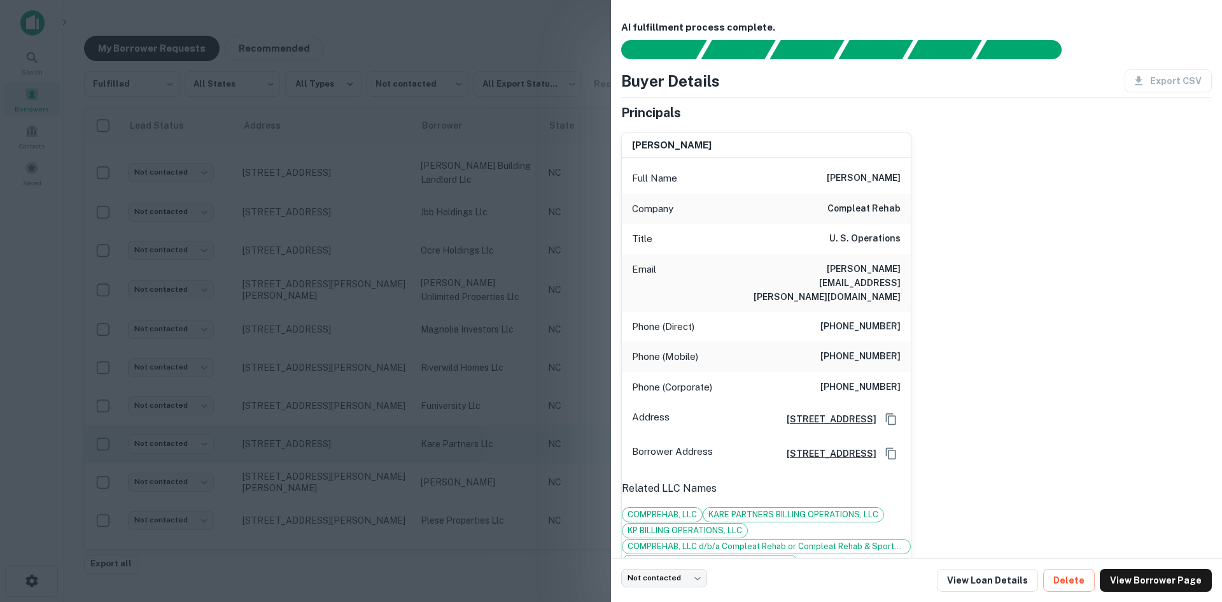
click at [318, 428] on div at bounding box center [611, 301] width 1222 height 602
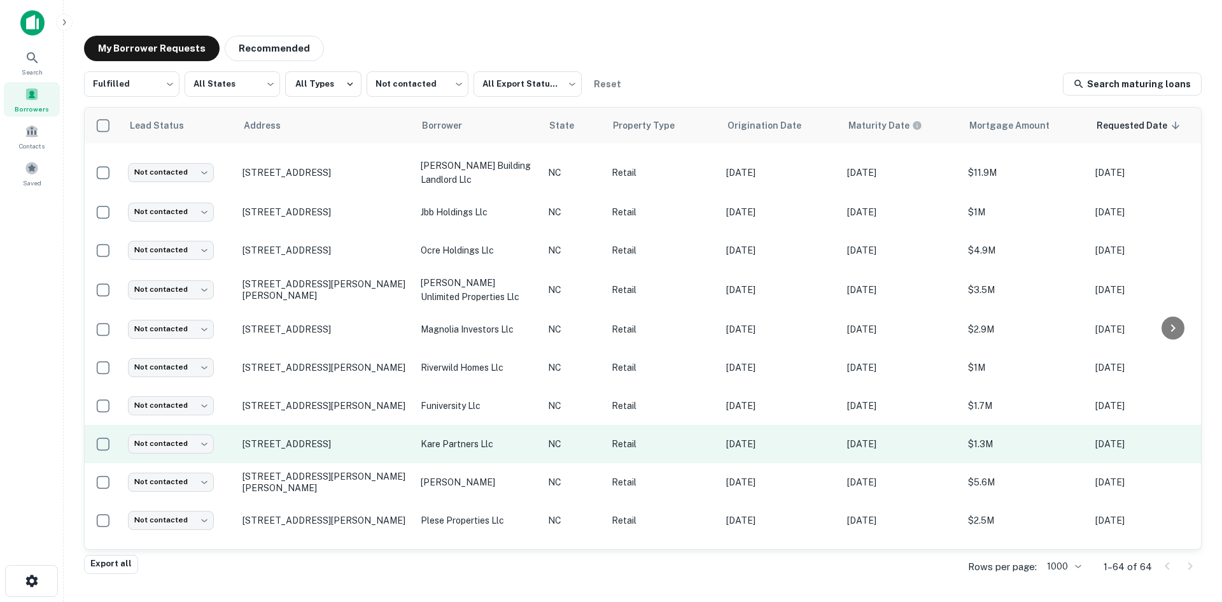
click at [316, 425] on td "[STREET_ADDRESS]" at bounding box center [325, 444] width 178 height 38
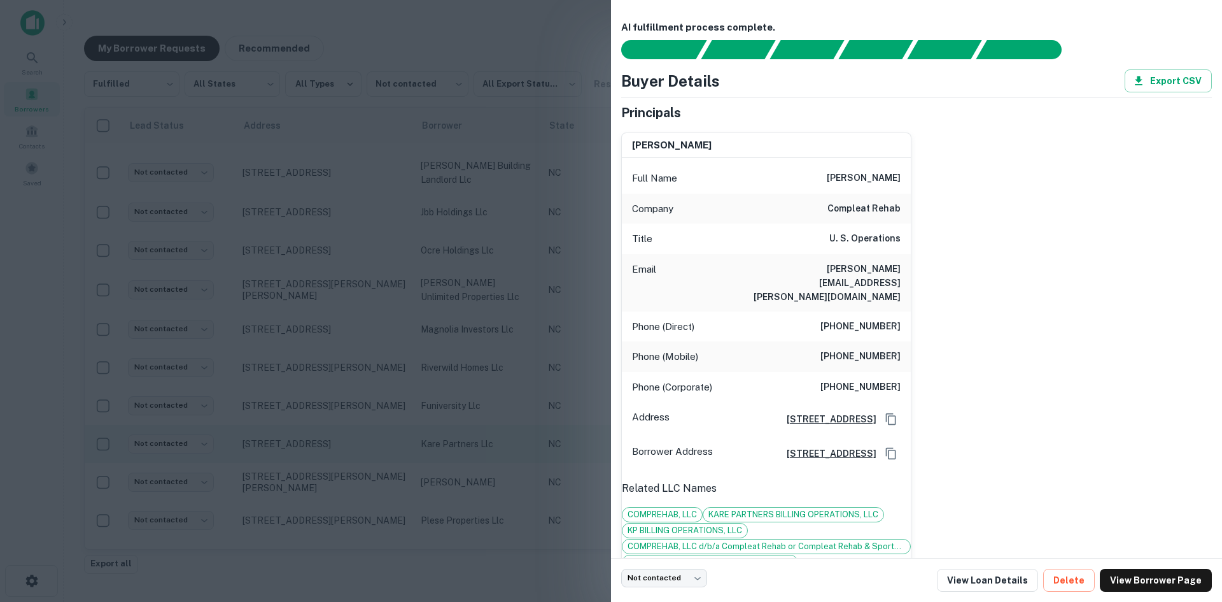
click at [316, 420] on div at bounding box center [611, 301] width 1222 height 602
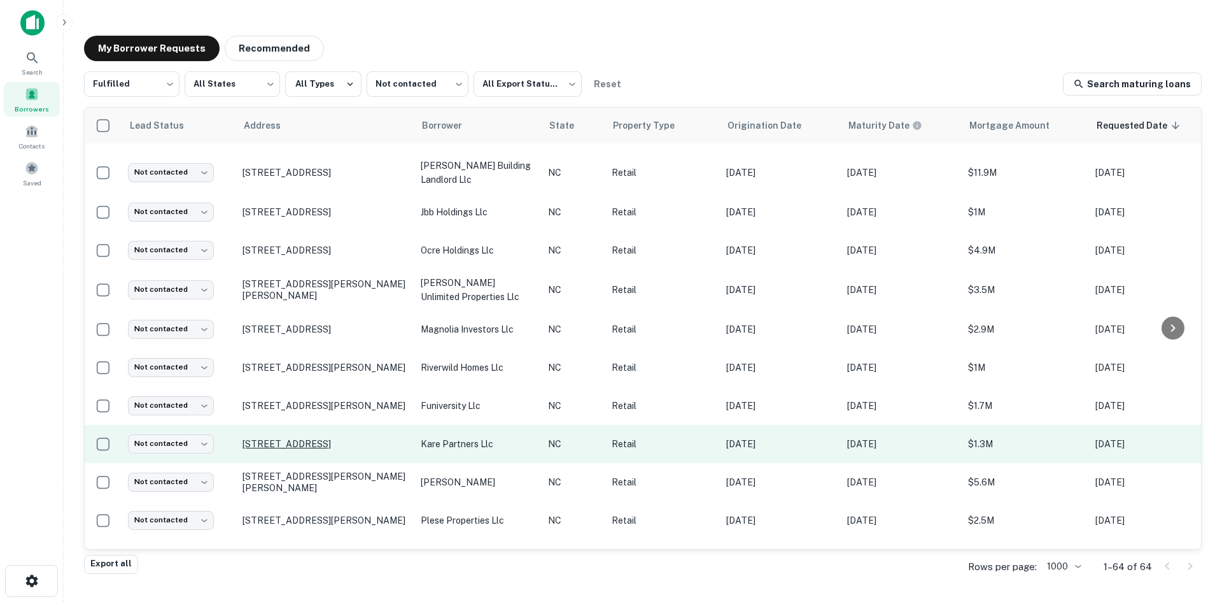
click at [317, 438] on p "[STREET_ADDRESS]" at bounding box center [326, 443] width 166 height 11
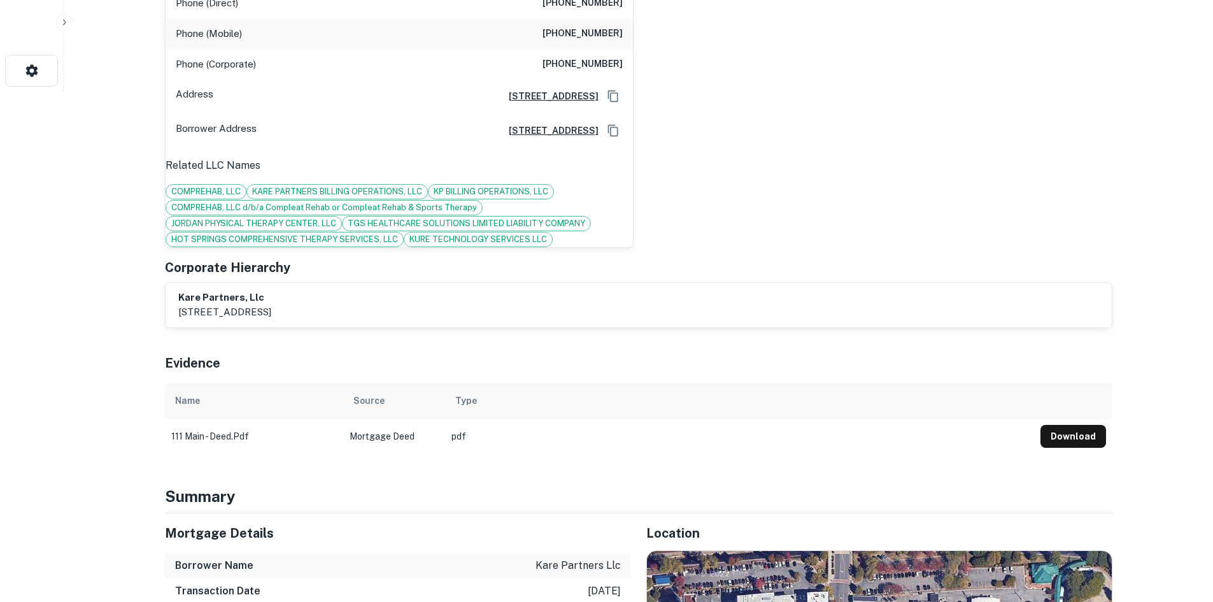
scroll to position [764, 0]
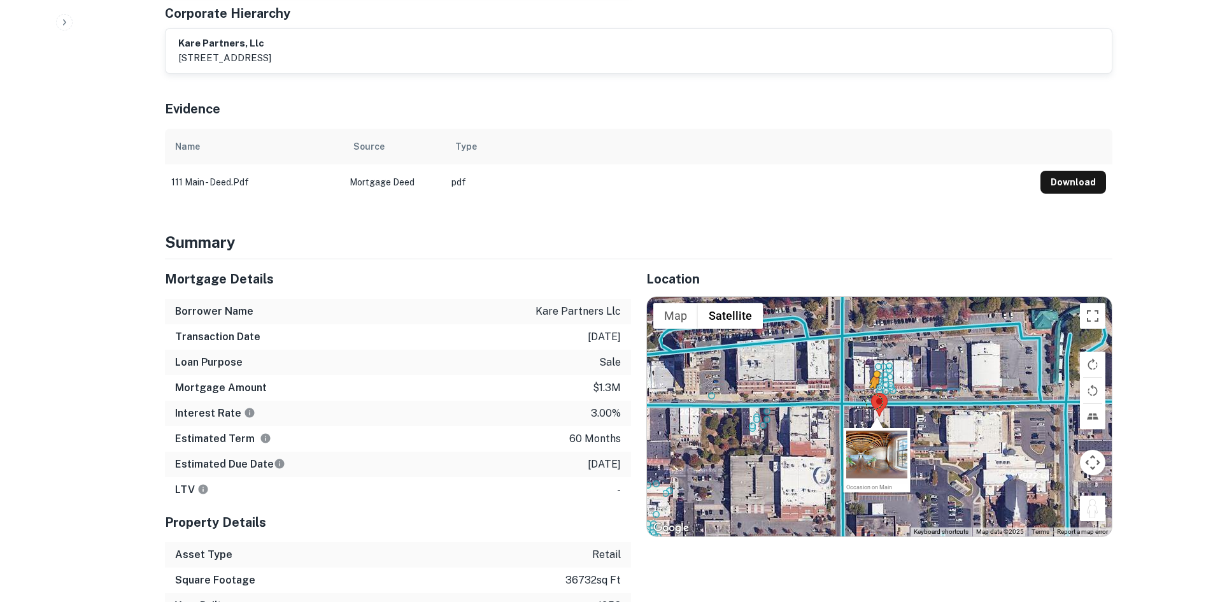
drag, startPoint x: 1089, startPoint y: 431, endPoint x: 874, endPoint y: 325, distance: 239.7
click at [874, 325] on div "To activate drag with keyboard, press Alt + Enter. Once in keyboard drag state,…" at bounding box center [879, 416] width 465 height 239
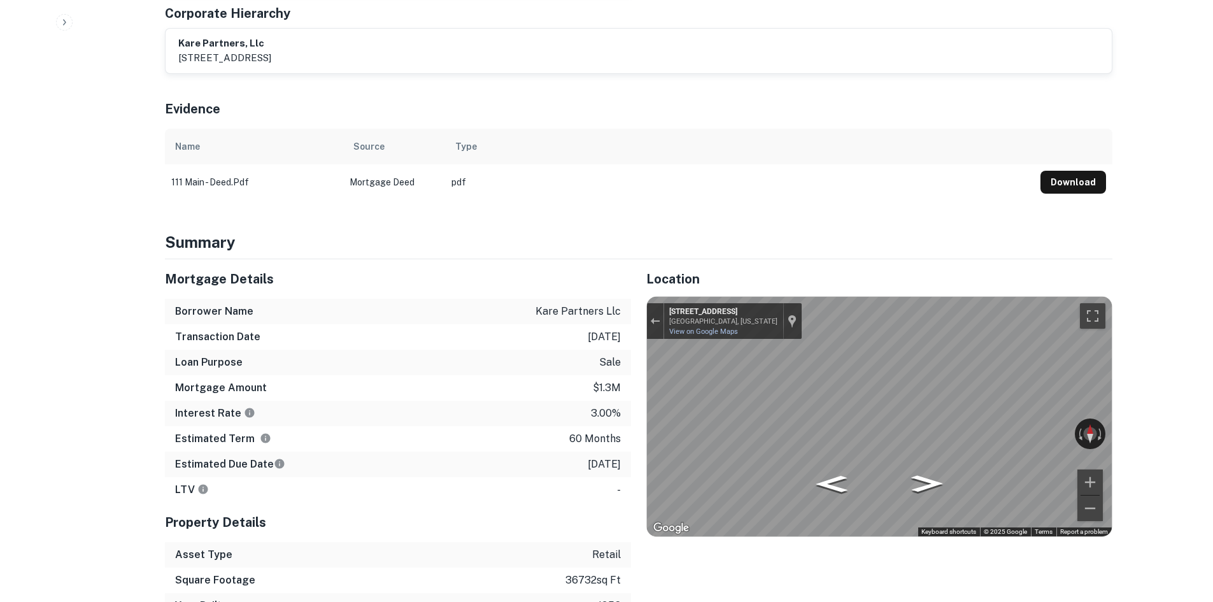
click at [598, 290] on div "Mortgage Details Borrower Name kare partners llc Transaction Date 4/19/2021 Loa…" at bounding box center [631, 438] width 963 height 359
click at [511, 374] on div "Mortgage Details Borrower Name kare partners llc Transaction Date 4/19/2021 Loa…" at bounding box center [631, 438] width 963 height 359
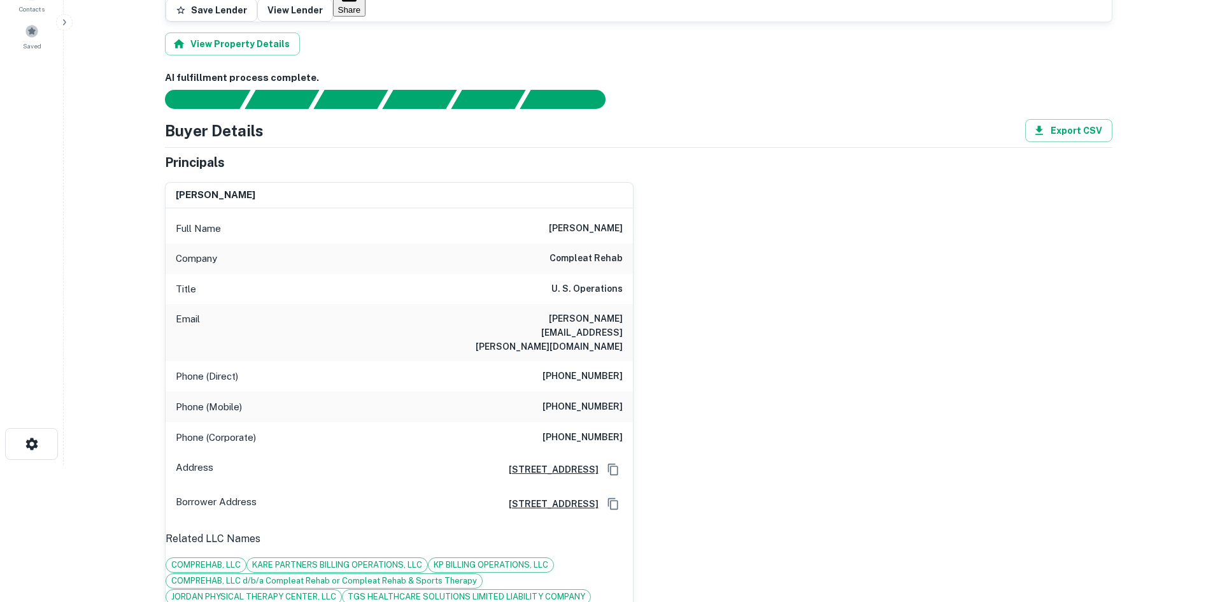
scroll to position [127, 0]
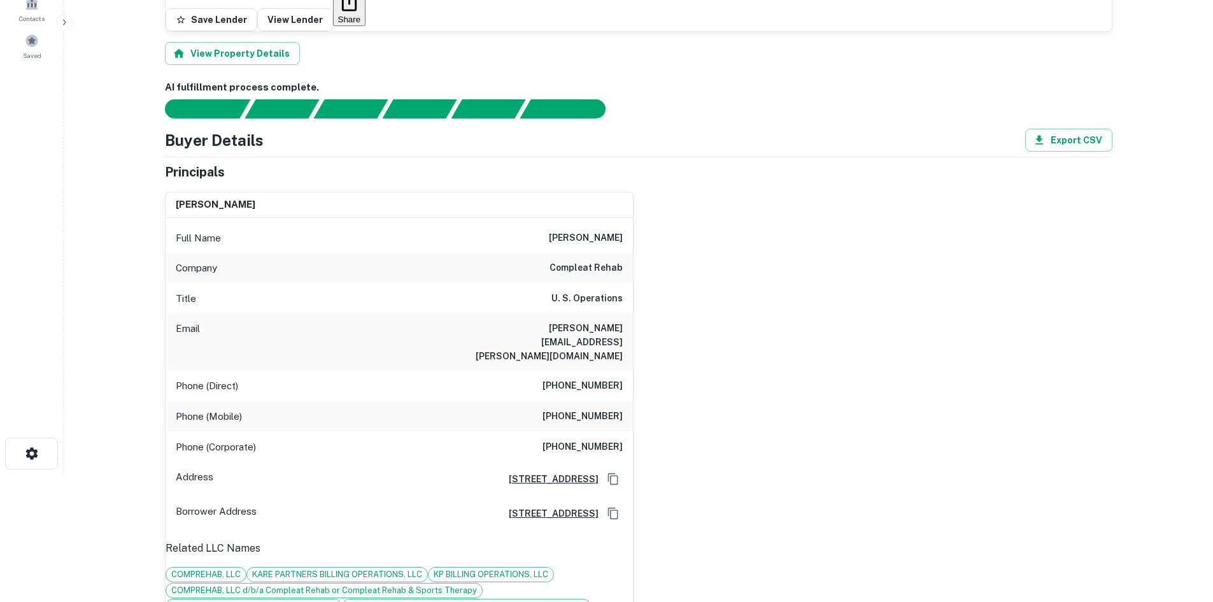
click at [553, 378] on h6 "[PHONE_NUMBER]" at bounding box center [582, 385] width 80 height 15
click at [560, 409] on h6 "[PHONE_NUMBER]" at bounding box center [582, 416] width 80 height 15
click at [561, 409] on h6 "[PHONE_NUMBER]" at bounding box center [582, 416] width 80 height 15
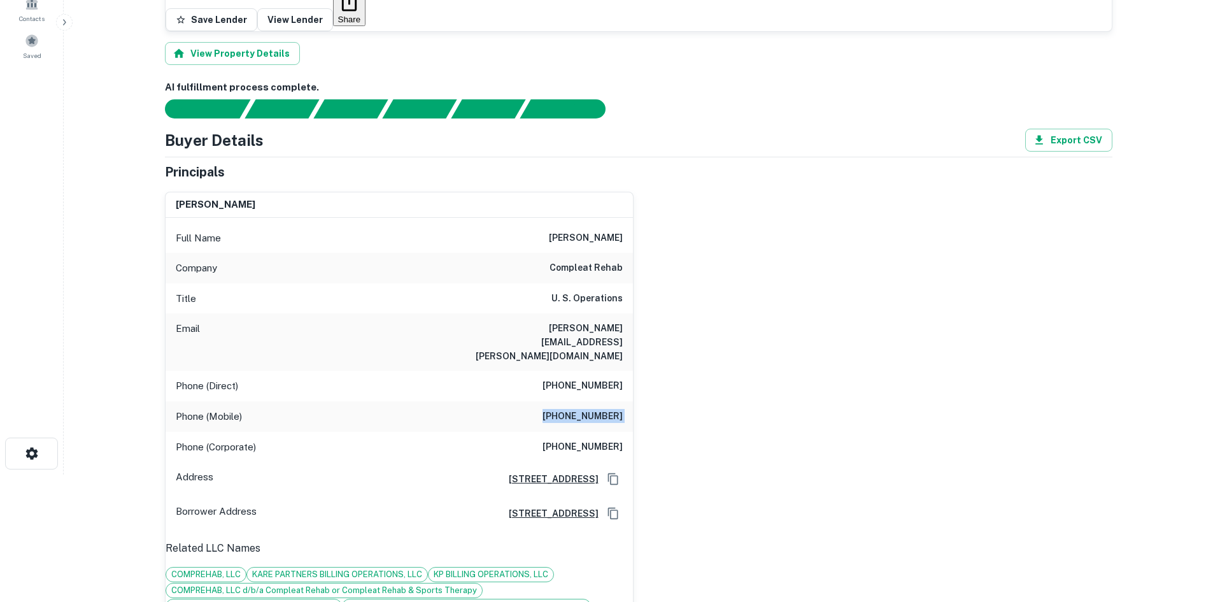
click at [561, 409] on h6 "[PHONE_NUMBER]" at bounding box center [582, 416] width 80 height 15
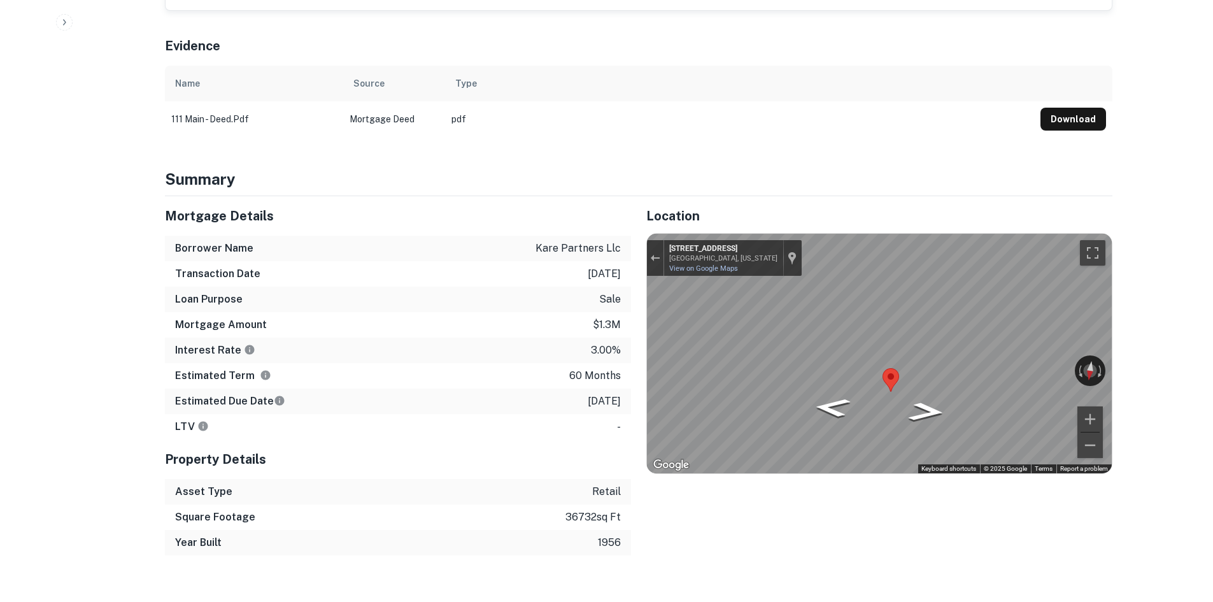
scroll to position [828, 0]
click at [579, 215] on div "Mortgage Details Borrower Name kare partners llc Transaction Date 4/19/2021 Loa…" at bounding box center [631, 374] width 963 height 359
click at [622, 274] on div "Mortgage Details Borrower Name kare partners llc Transaction Date 4/19/2021 Loa…" at bounding box center [631, 374] width 963 height 359
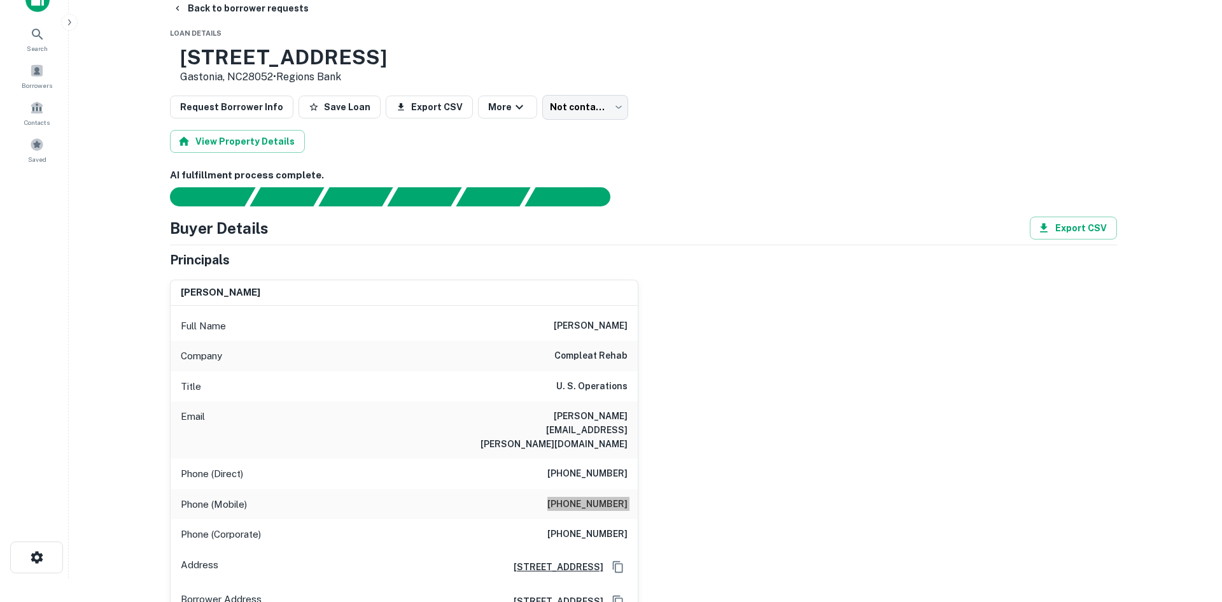
scroll to position [0, 0]
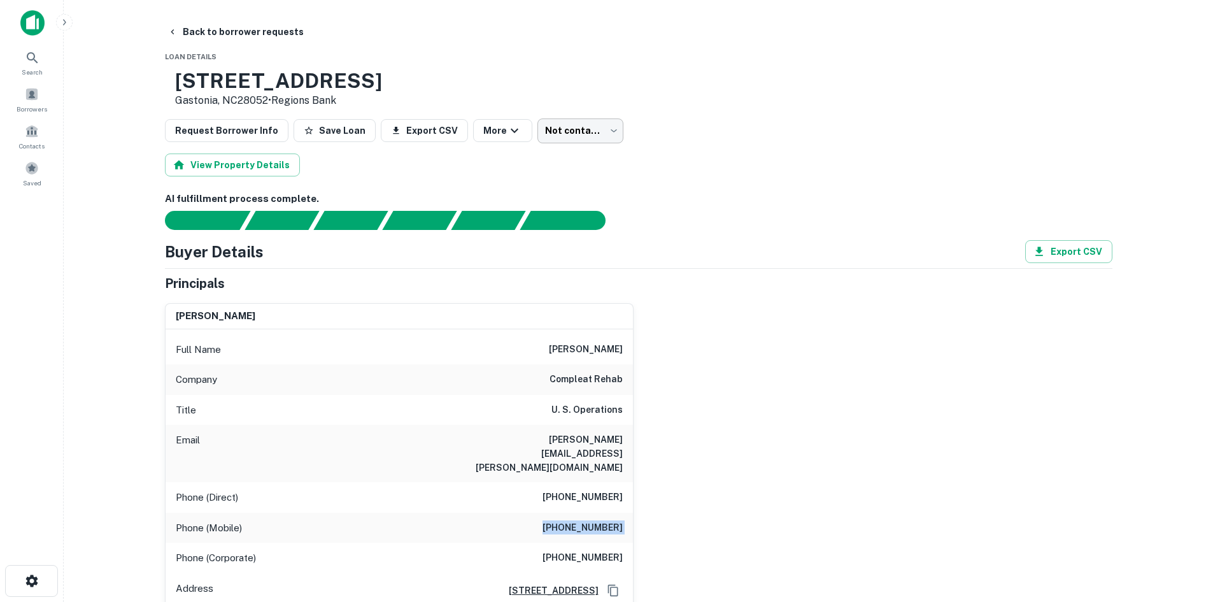
click at [533, 136] on body "Search Borrowers Contacts Saved Back to borrower requests Loan Details 111 W Ma…" at bounding box center [606, 301] width 1213 height 602
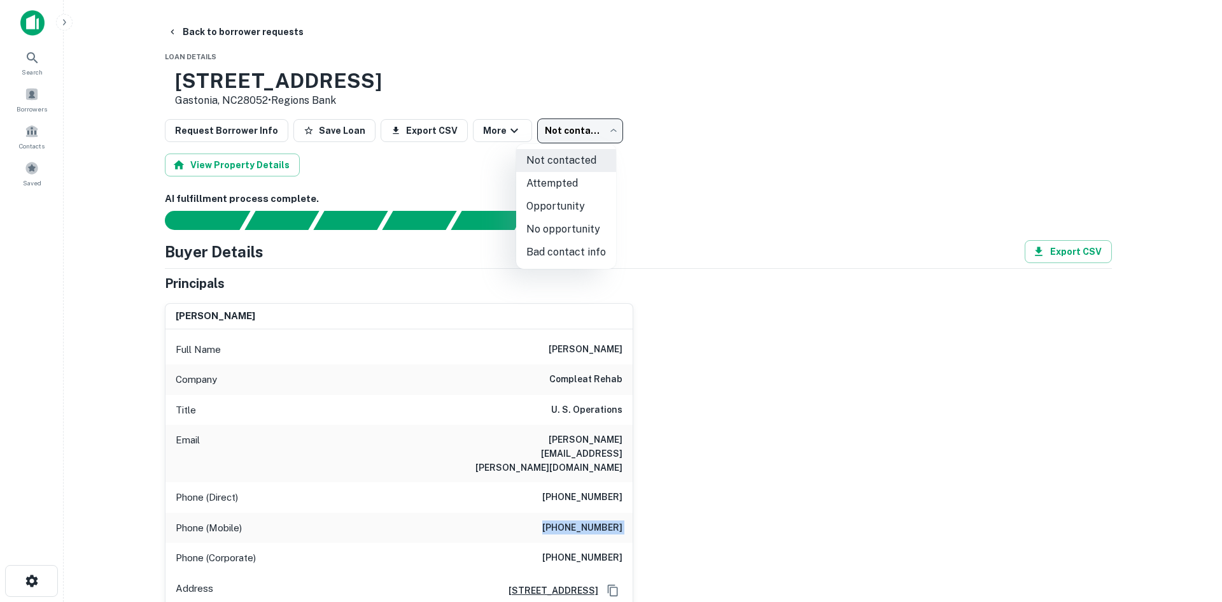
click at [543, 180] on li "Attempted" at bounding box center [566, 183] width 100 height 23
type input "*********"
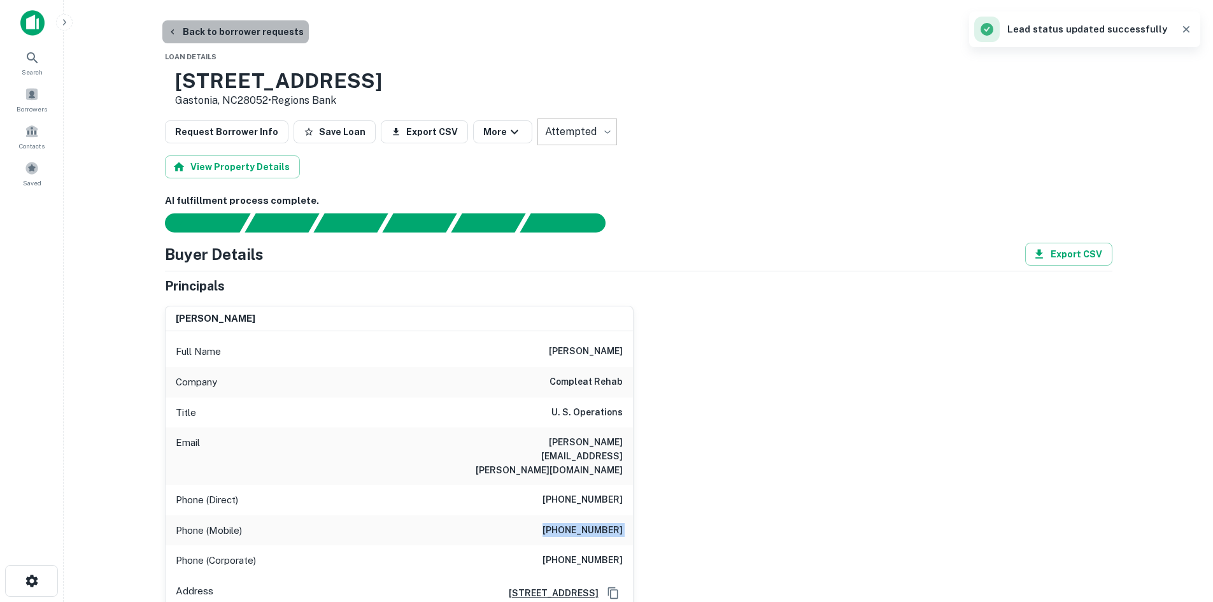
click at [277, 31] on button "Back to borrower requests" at bounding box center [235, 31] width 146 height 23
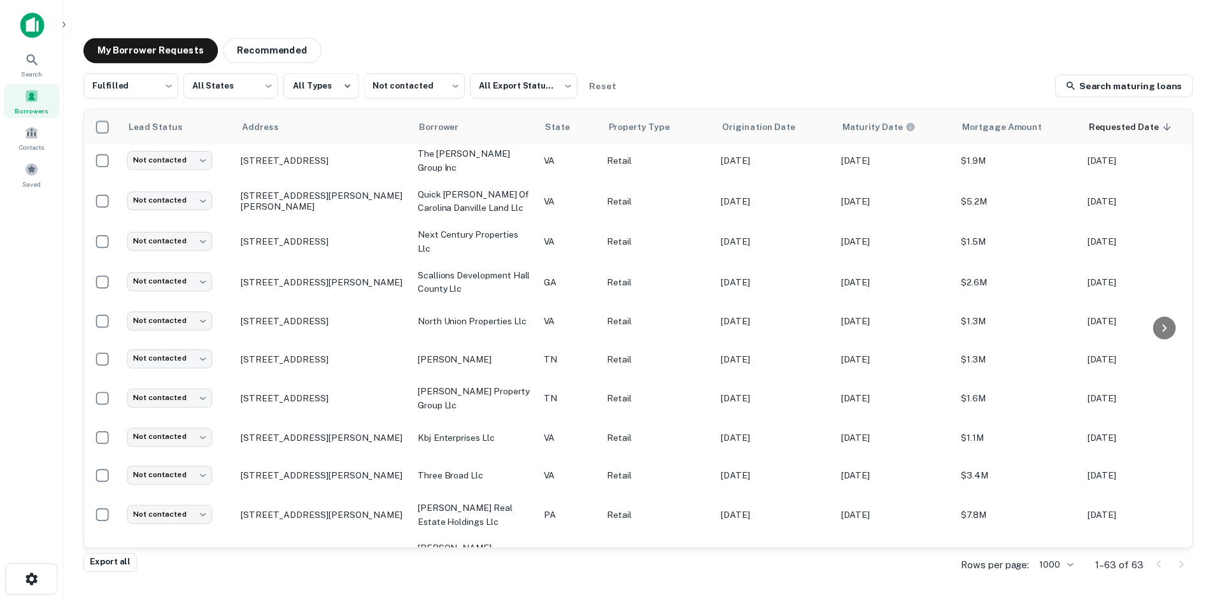
scroll to position [623, 0]
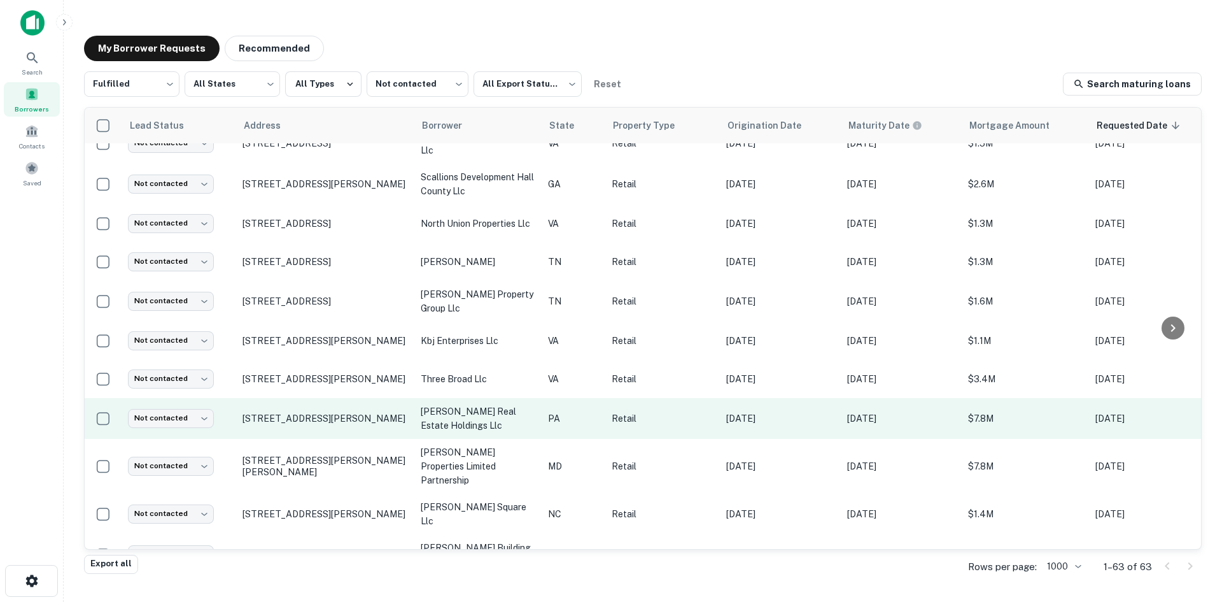
click at [338, 415] on td "328 Westtown Rd West Chester, PA19382" at bounding box center [325, 418] width 178 height 41
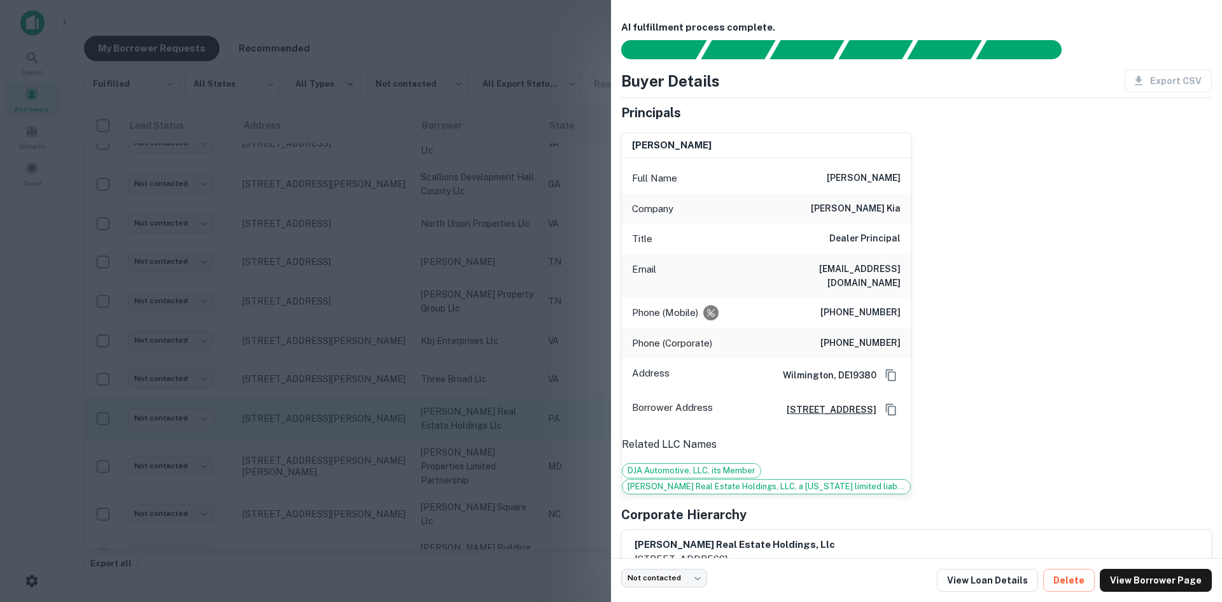
click at [338, 415] on div at bounding box center [611, 301] width 1222 height 602
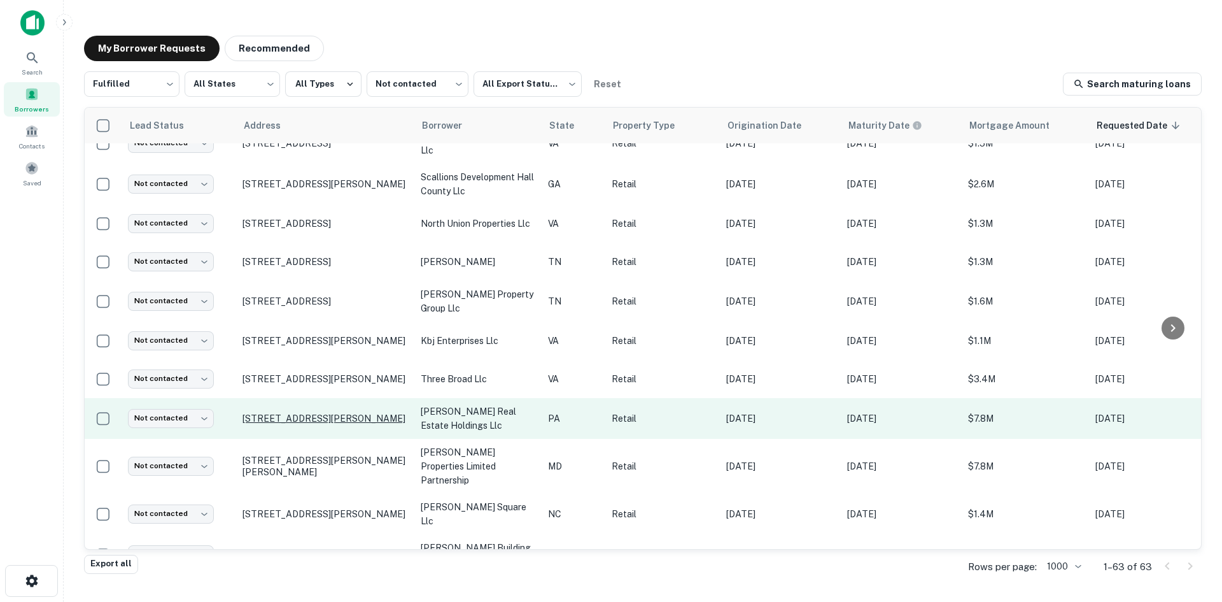
click at [334, 413] on p "328 Westtown Rd West Chester, PA19382" at bounding box center [326, 418] width 166 height 11
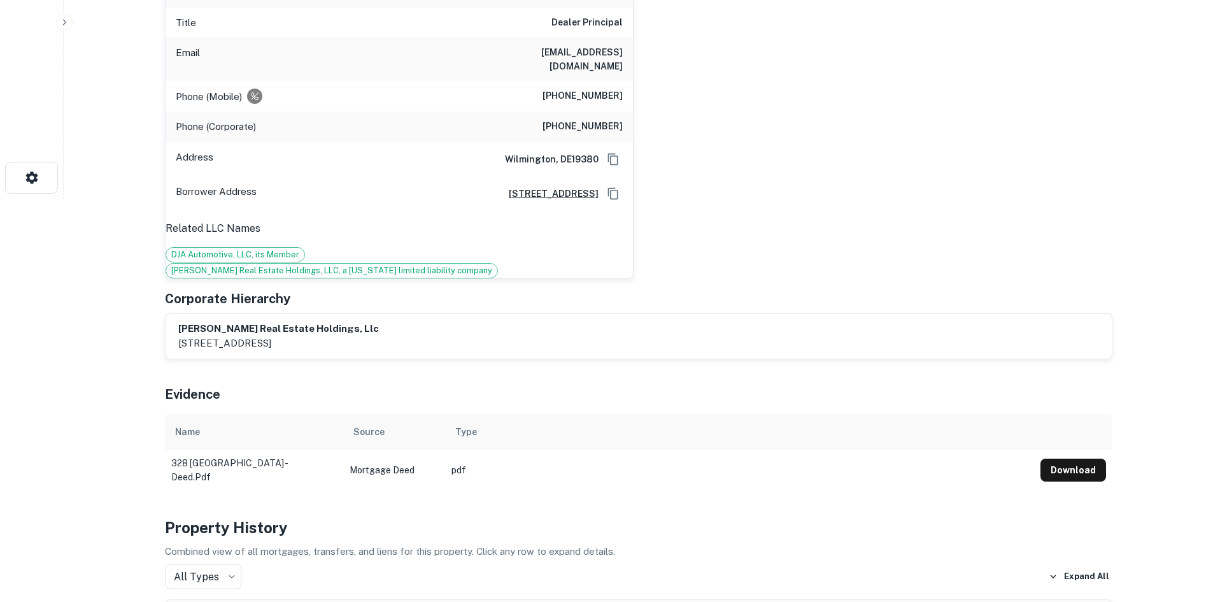
scroll to position [255, 0]
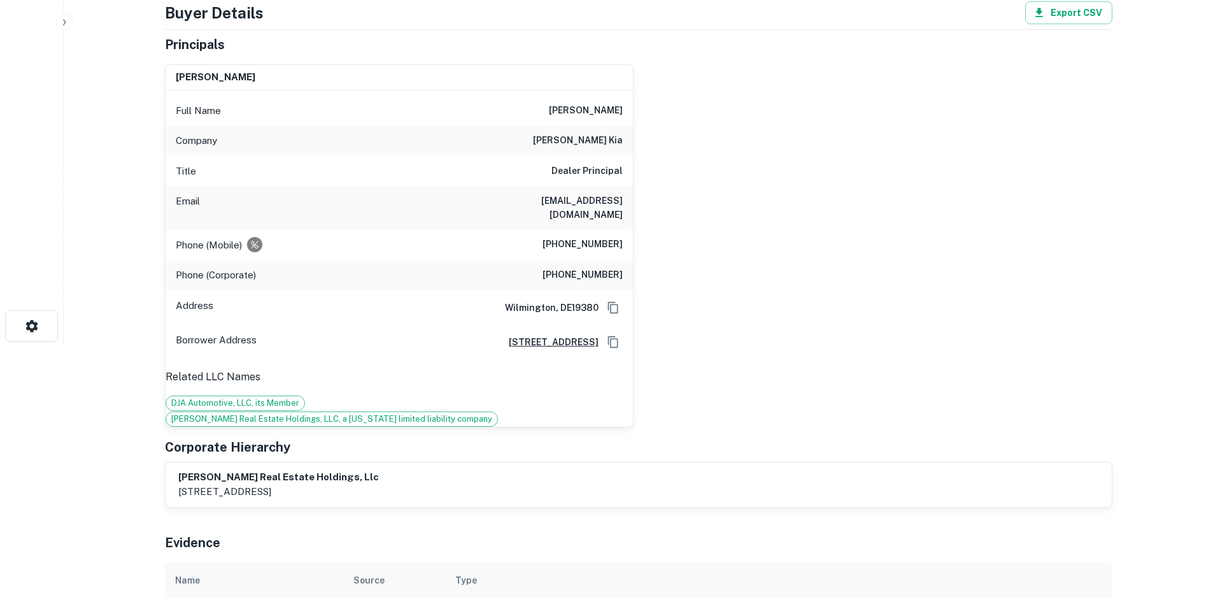
drag, startPoint x: 214, startPoint y: 27, endPoint x: 320, endPoint y: 42, distance: 106.8
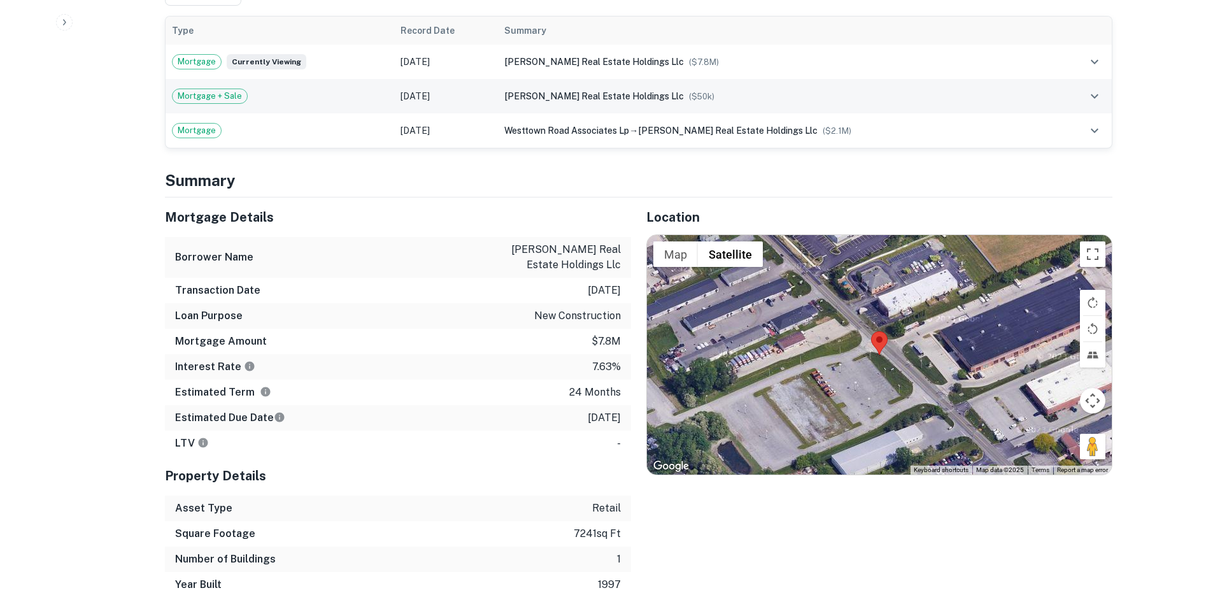
scroll to position [891, 0]
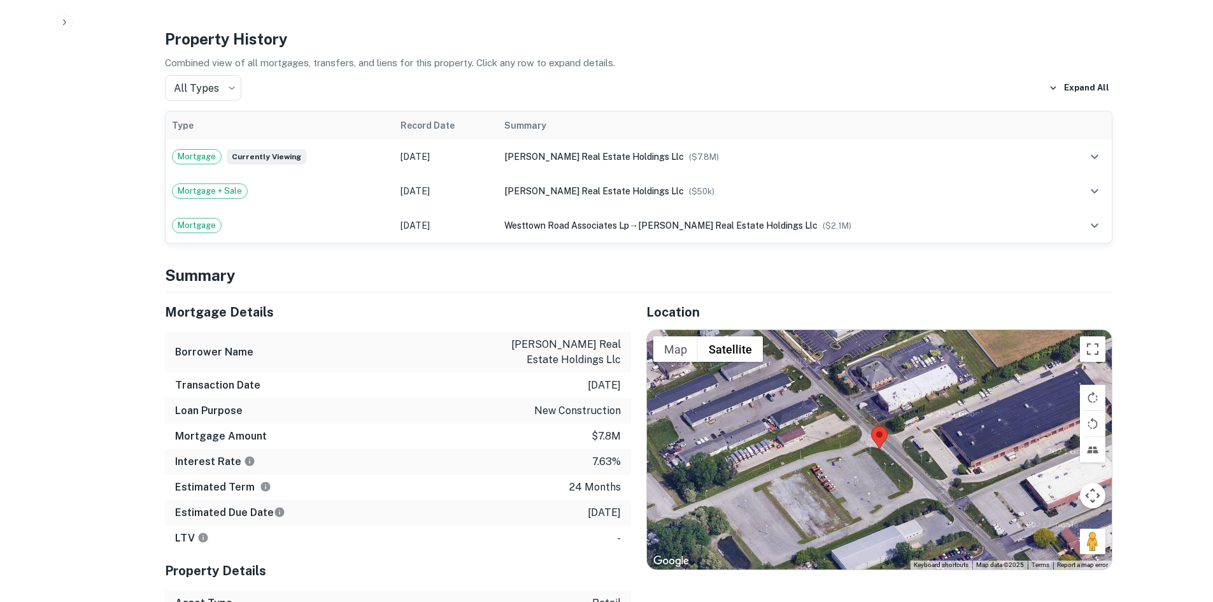
drag, startPoint x: 216, startPoint y: 27, endPoint x: 318, endPoint y: 43, distance: 102.5
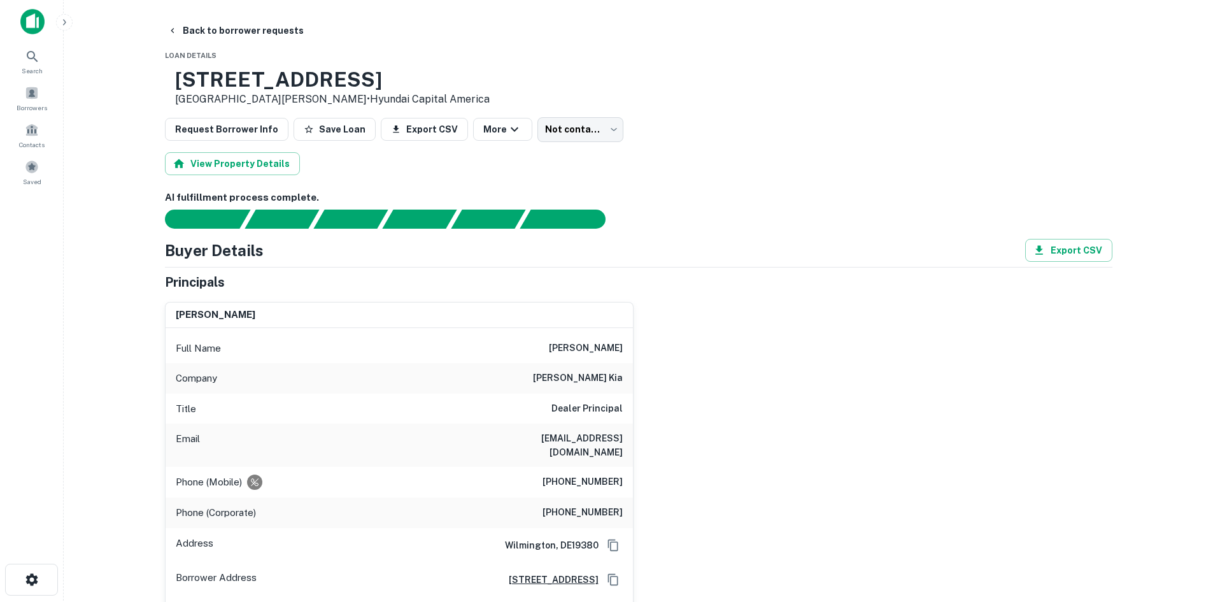
scroll to position [0, 0]
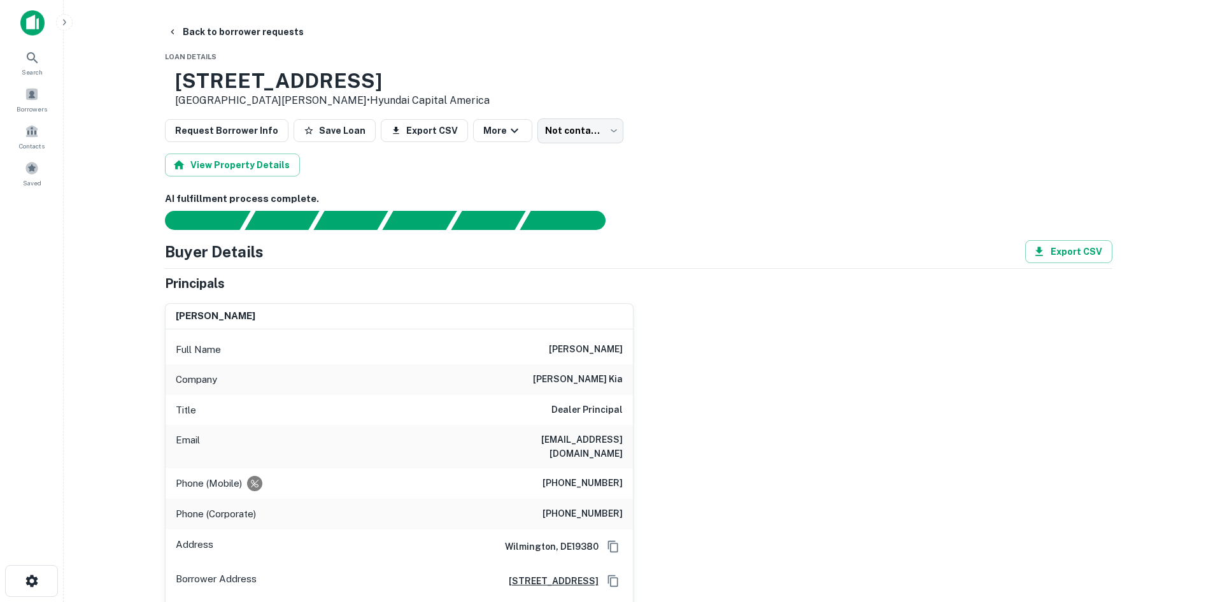
click at [575, 476] on h6 "(610) 429-3500" at bounding box center [582, 483] width 80 height 15
click at [206, 31] on button "Back to borrower requests" at bounding box center [235, 31] width 146 height 23
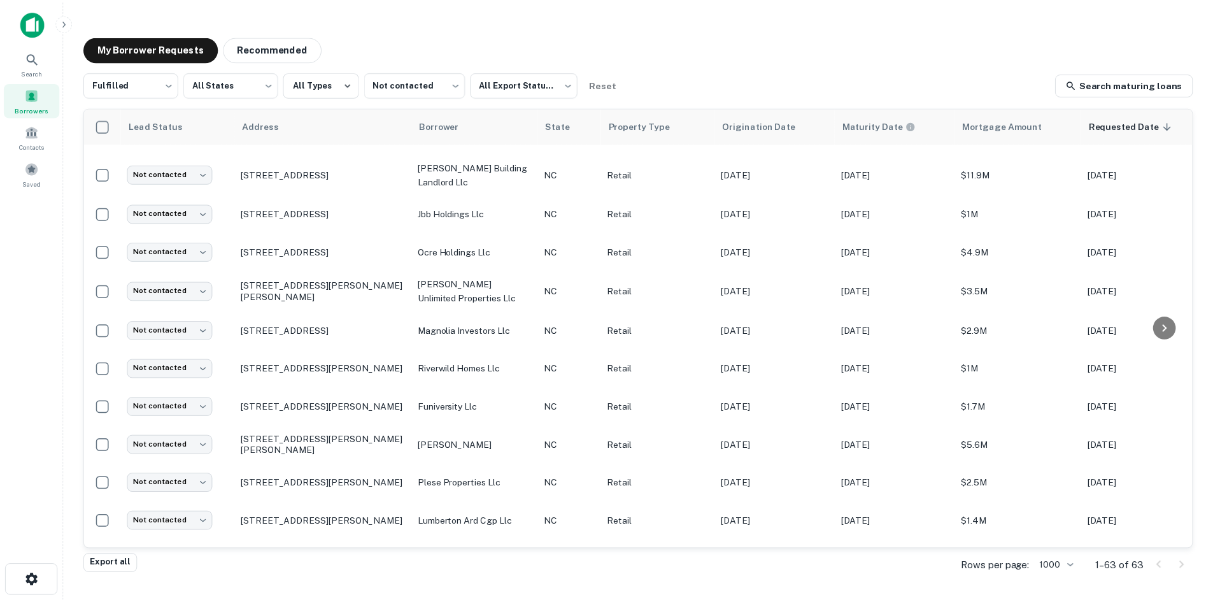
scroll to position [1196, 0]
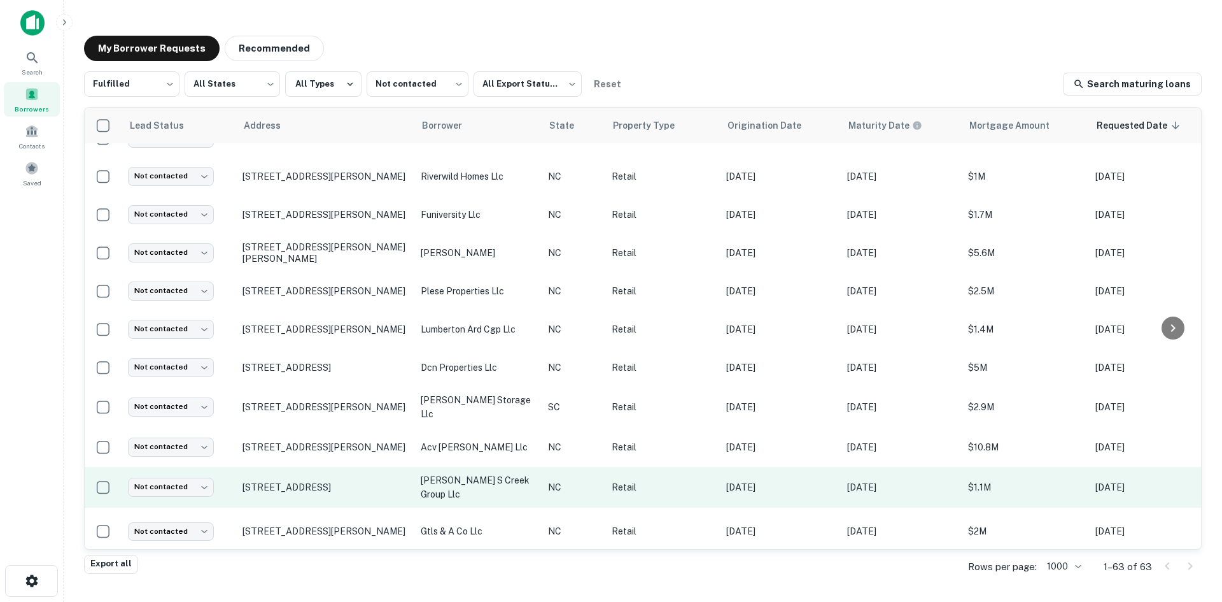
click at [339, 482] on td "324 Front St Beaufort, NC28516" at bounding box center [325, 487] width 178 height 41
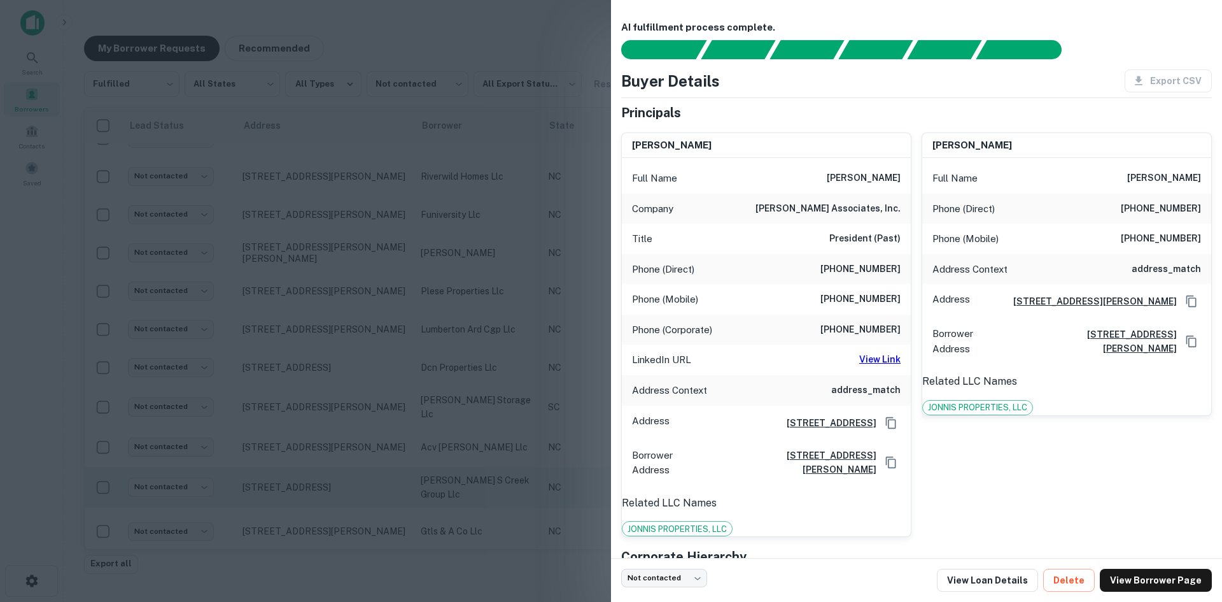
click at [339, 482] on div at bounding box center [611, 301] width 1222 height 602
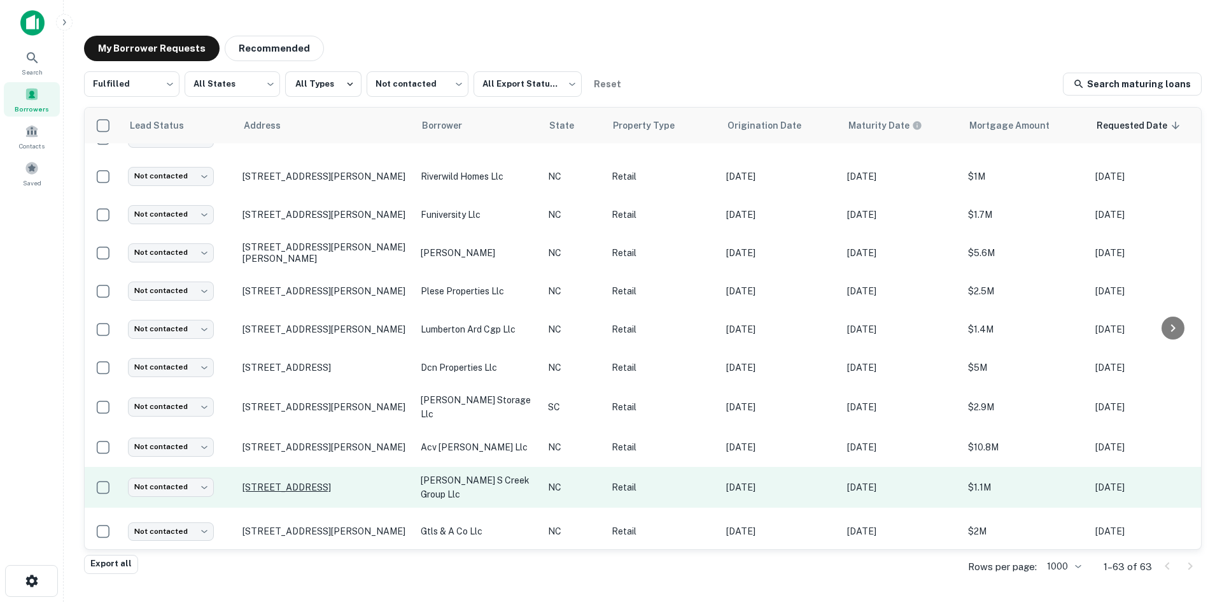
click at [337, 481] on p "324 Front St Beaufort, NC28516" at bounding box center [326, 486] width 166 height 11
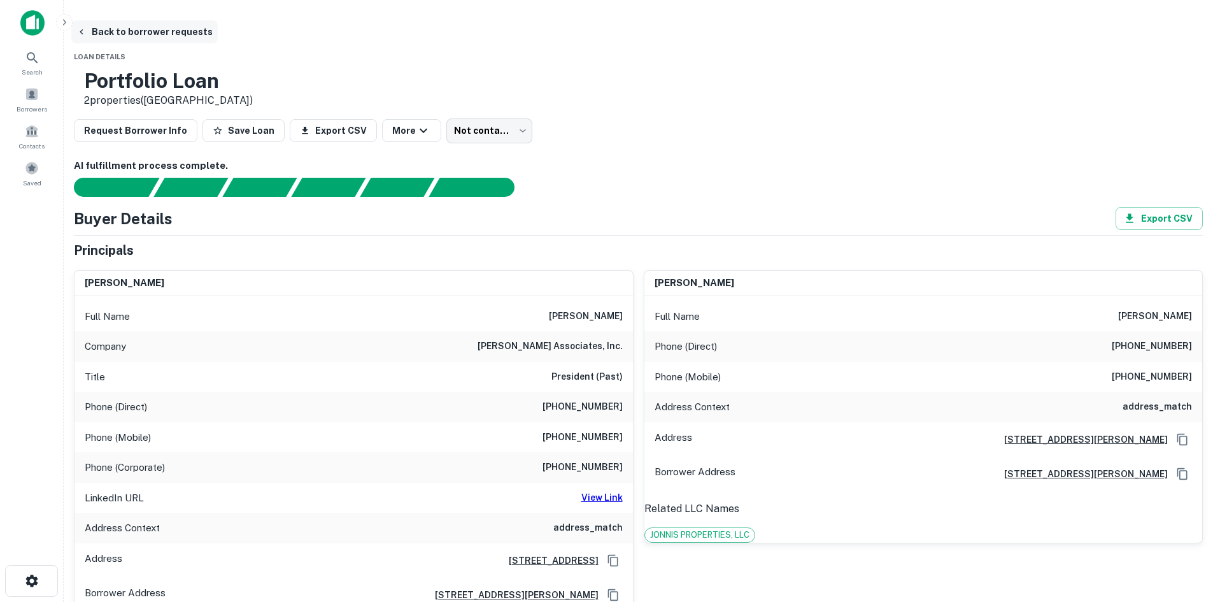
click at [216, 29] on button "Back to borrower requests" at bounding box center [144, 31] width 146 height 23
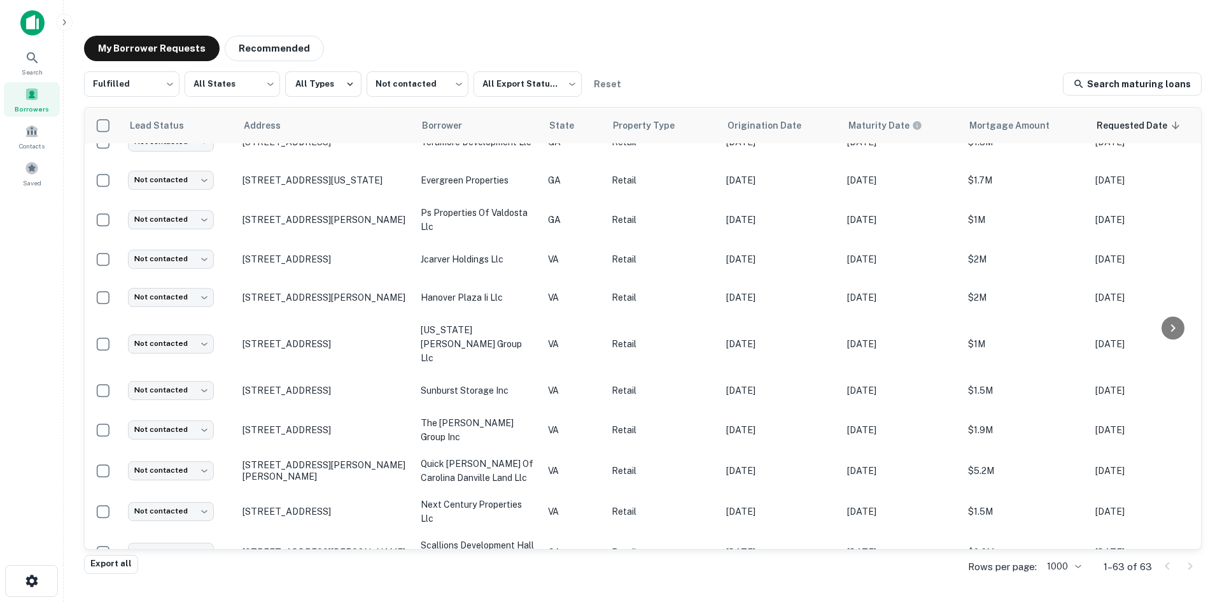
scroll to position [509, 0]
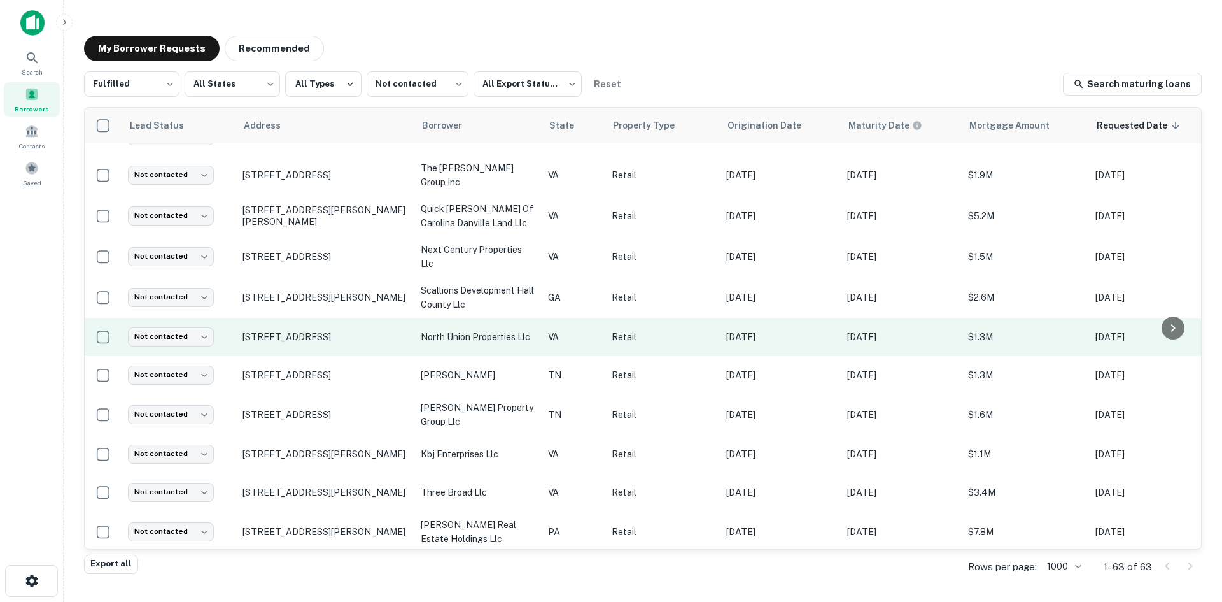
click at [326, 334] on td "206 N Union St Danville, VA24541" at bounding box center [325, 337] width 178 height 38
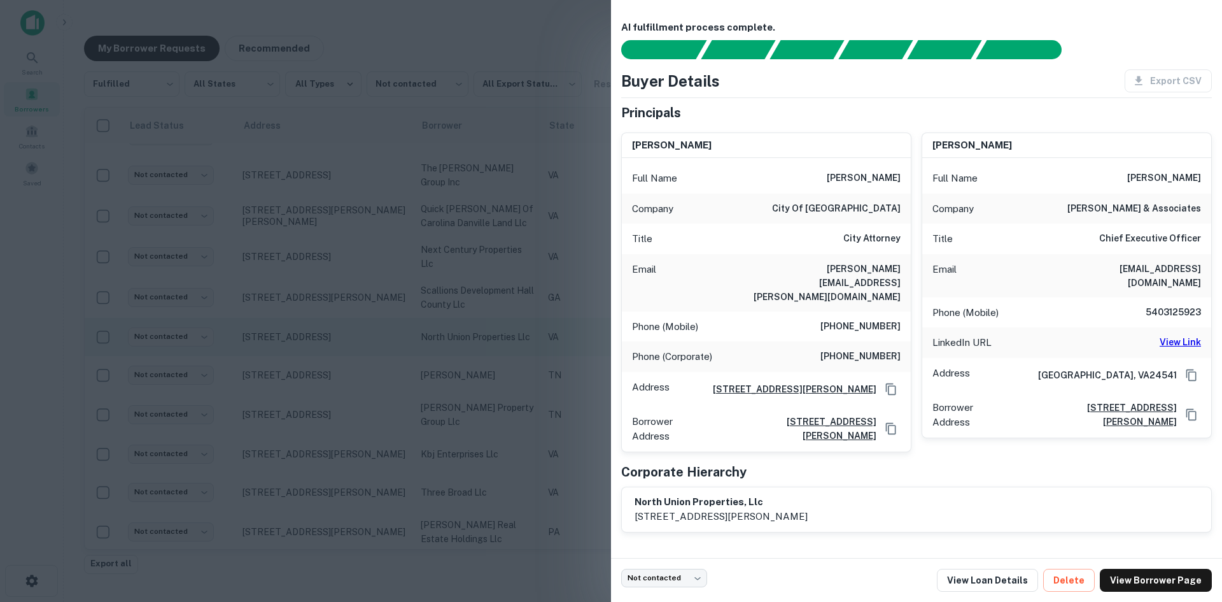
click at [326, 334] on div at bounding box center [611, 301] width 1222 height 602
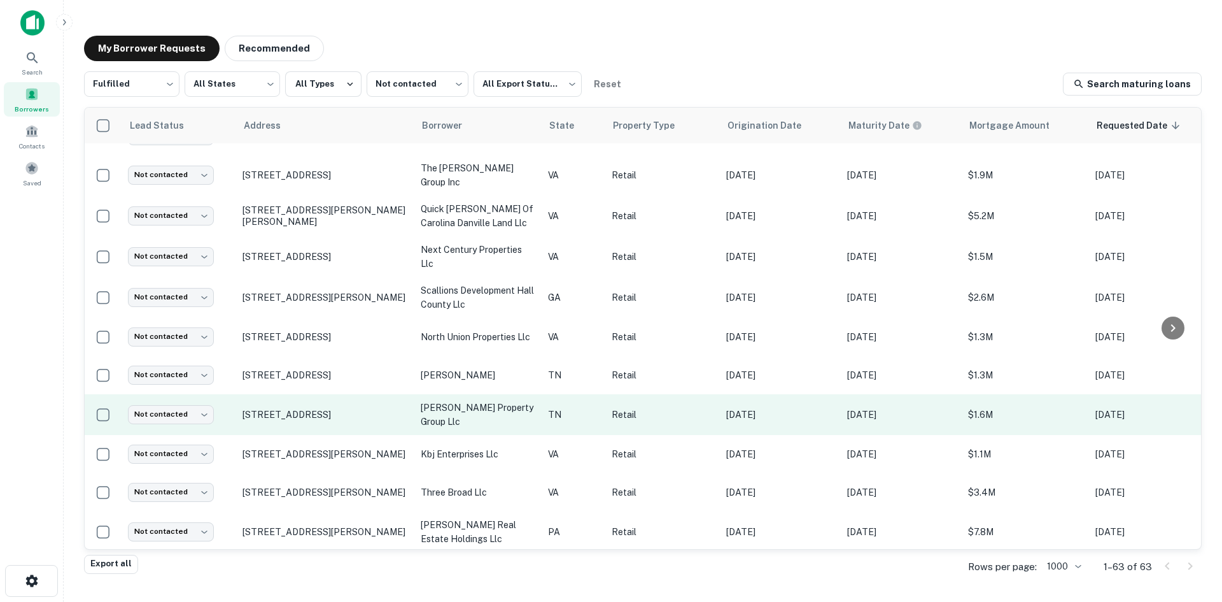
click at [323, 413] on td "[STREET_ADDRESS]" at bounding box center [325, 414] width 178 height 41
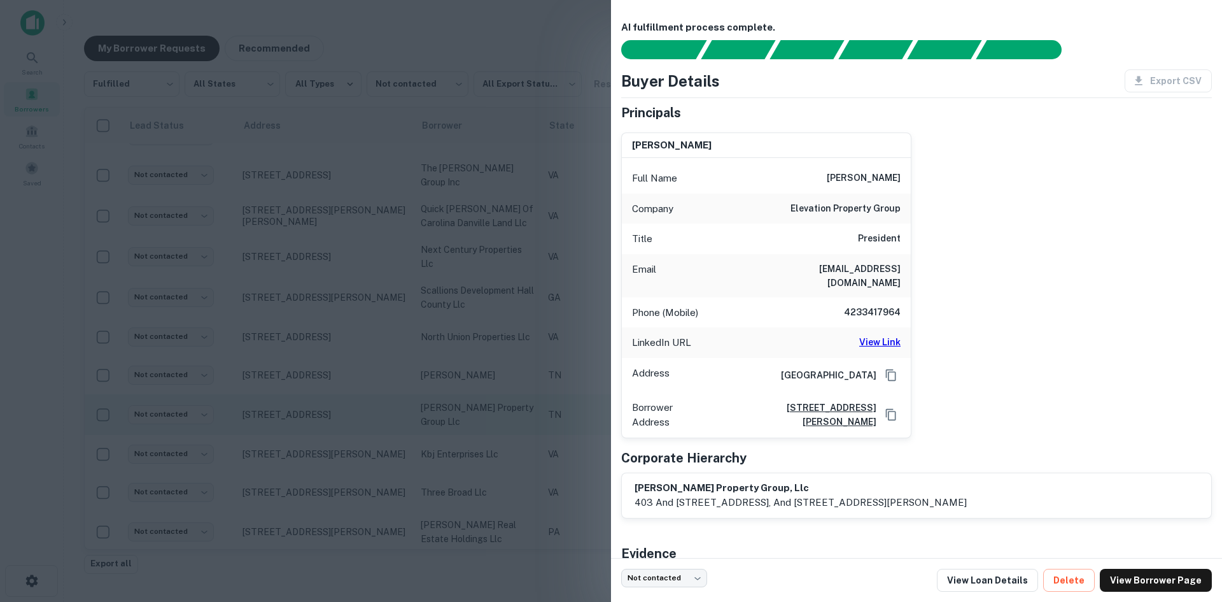
click at [323, 413] on div at bounding box center [611, 301] width 1222 height 602
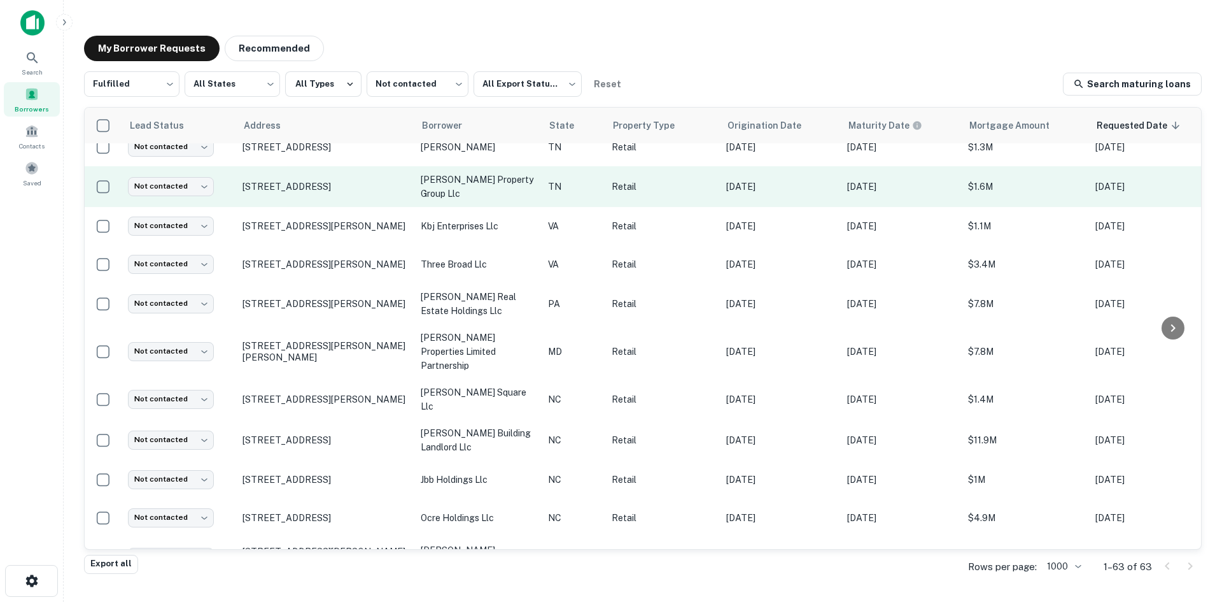
scroll to position [764, 0]
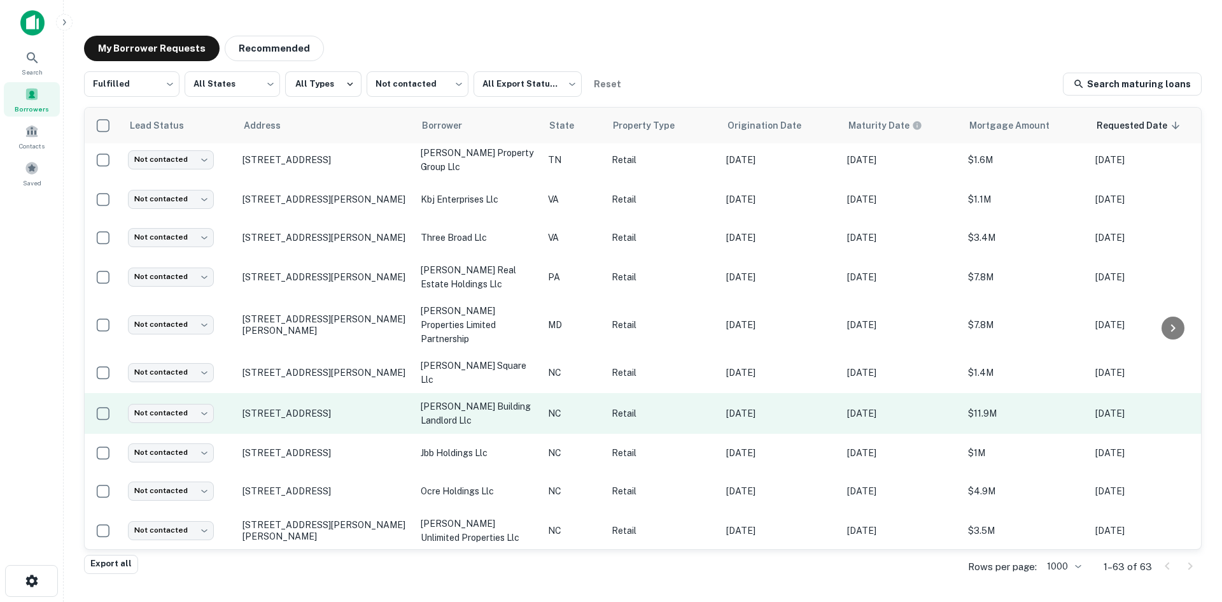
click at [326, 397] on td "4037 E Independence Blvd Charlotte, NC28205" at bounding box center [325, 413] width 178 height 41
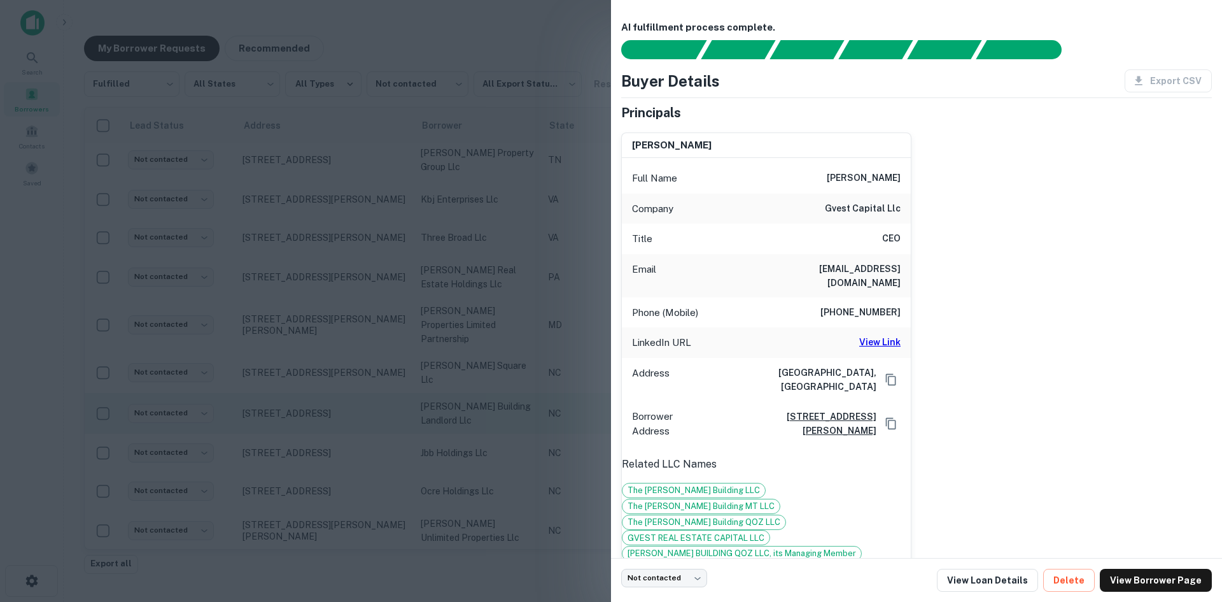
click at [326, 397] on div at bounding box center [611, 301] width 1222 height 602
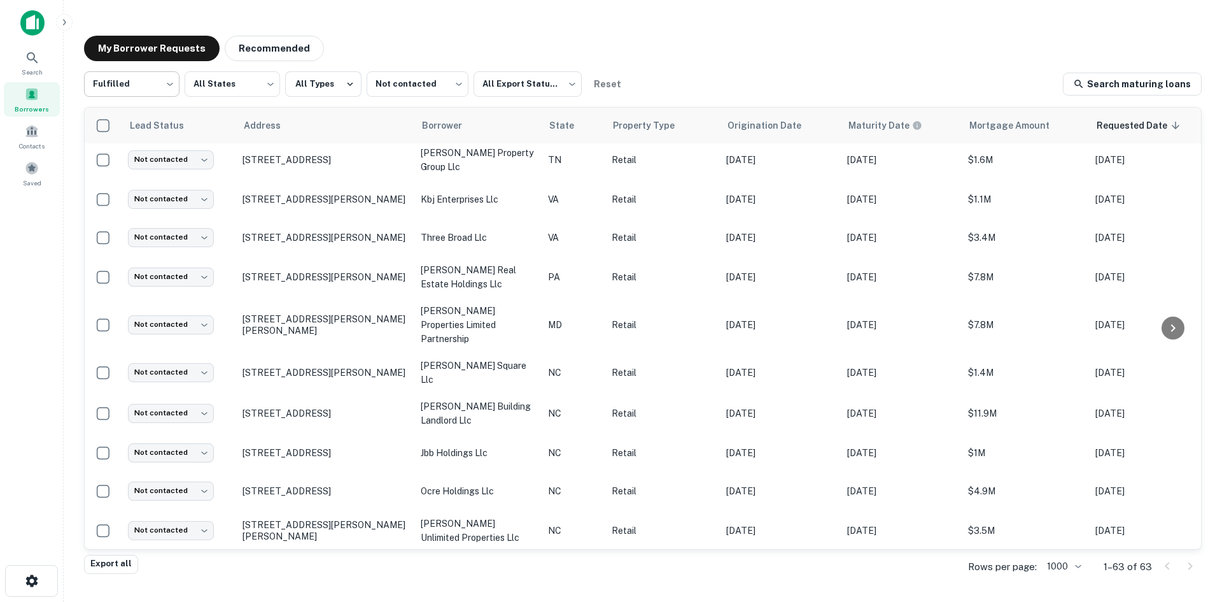
click at [145, 93] on body "Search Borrowers Contacts Saved My Borrower Requests Recommended Fulfilled ****…" at bounding box center [611, 301] width 1222 height 602
click at [146, 110] on li "All Statuses" at bounding box center [131, 117] width 95 height 23
type input "***"
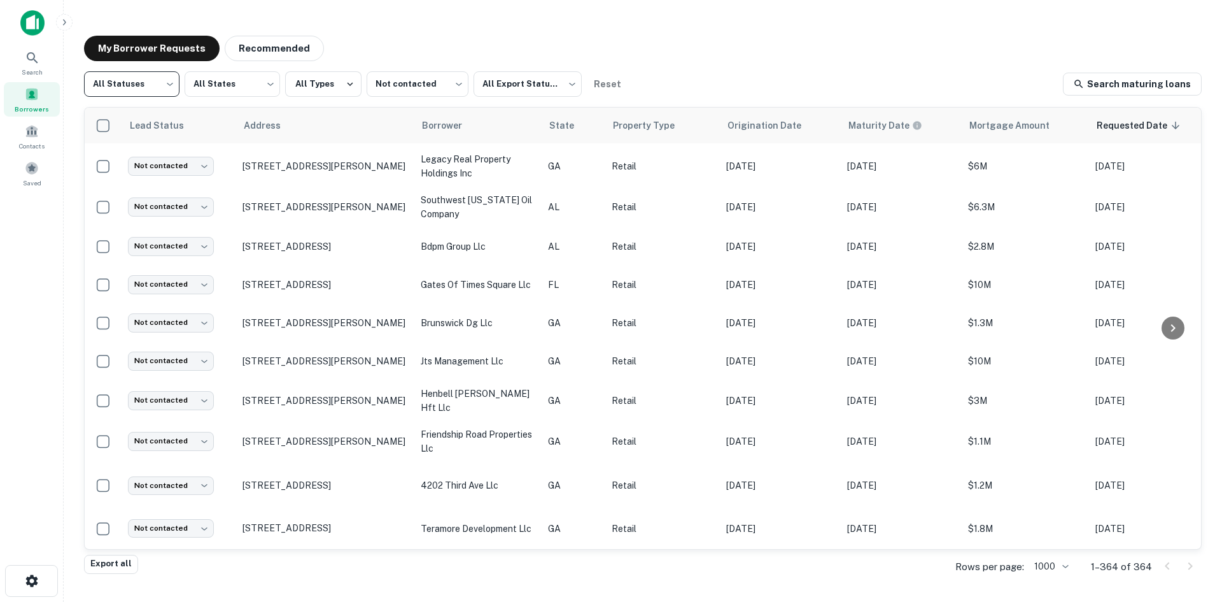
scroll to position [764, 0]
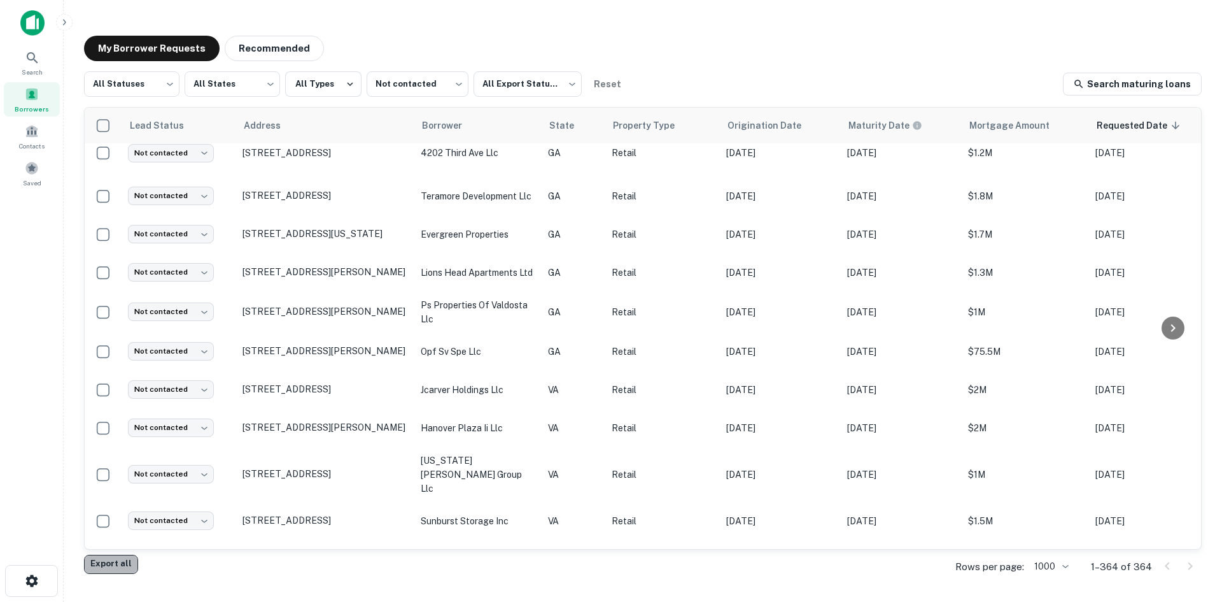
click at [122, 565] on button "Export all" at bounding box center [111, 563] width 54 height 19
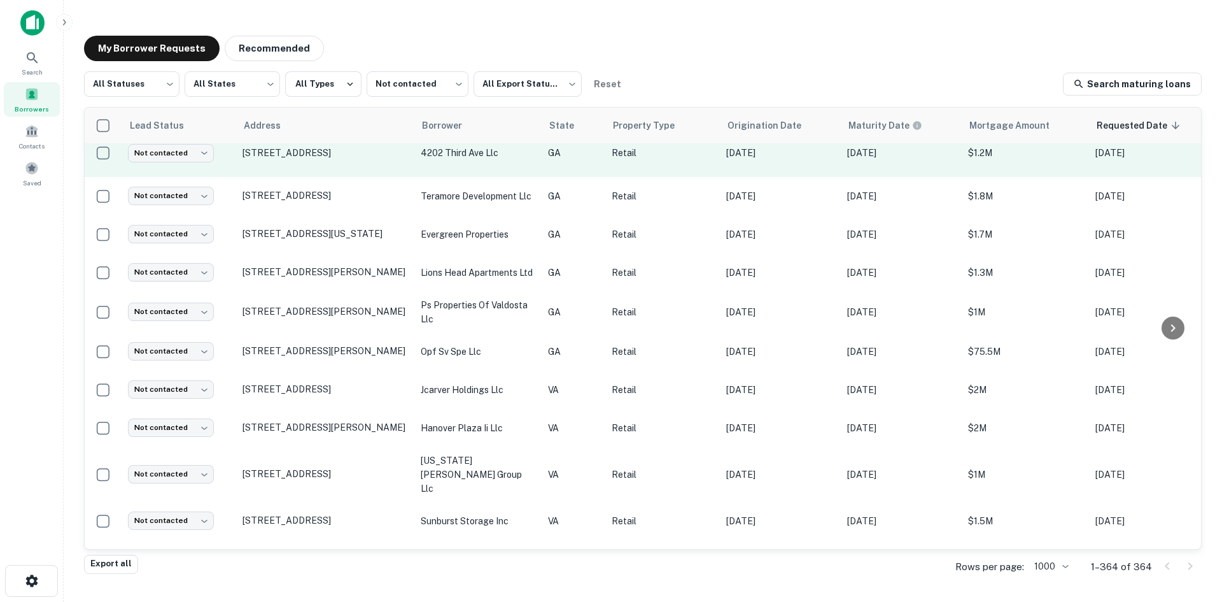
click at [46, 59] on div "Search" at bounding box center [32, 62] width 56 height 34
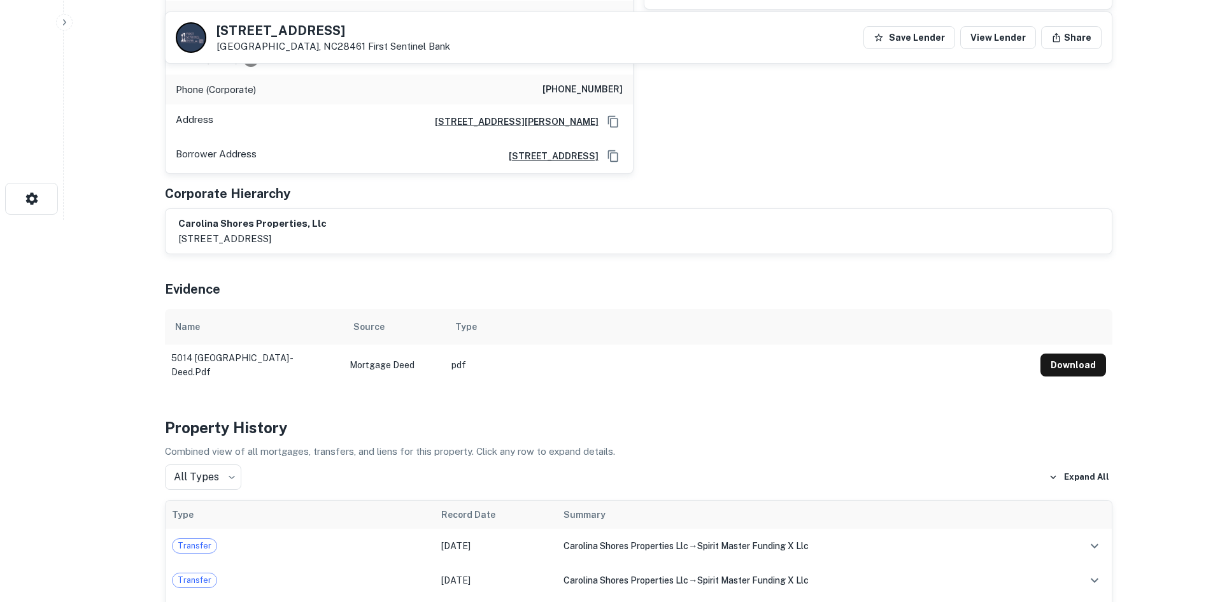
scroll to position [191, 0]
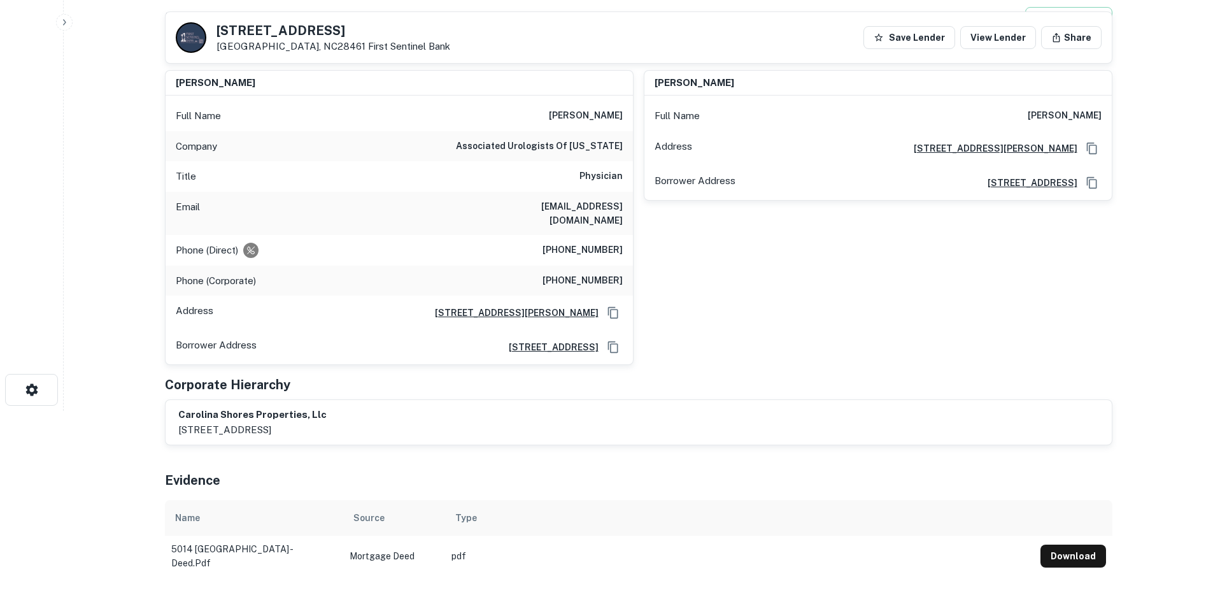
click at [586, 243] on h6 "[PHONE_NUMBER]" at bounding box center [582, 250] width 80 height 15
copy h6 "[PHONE_NUMBER]"
click at [591, 273] on h6 "[PHONE_NUMBER]" at bounding box center [582, 280] width 80 height 15
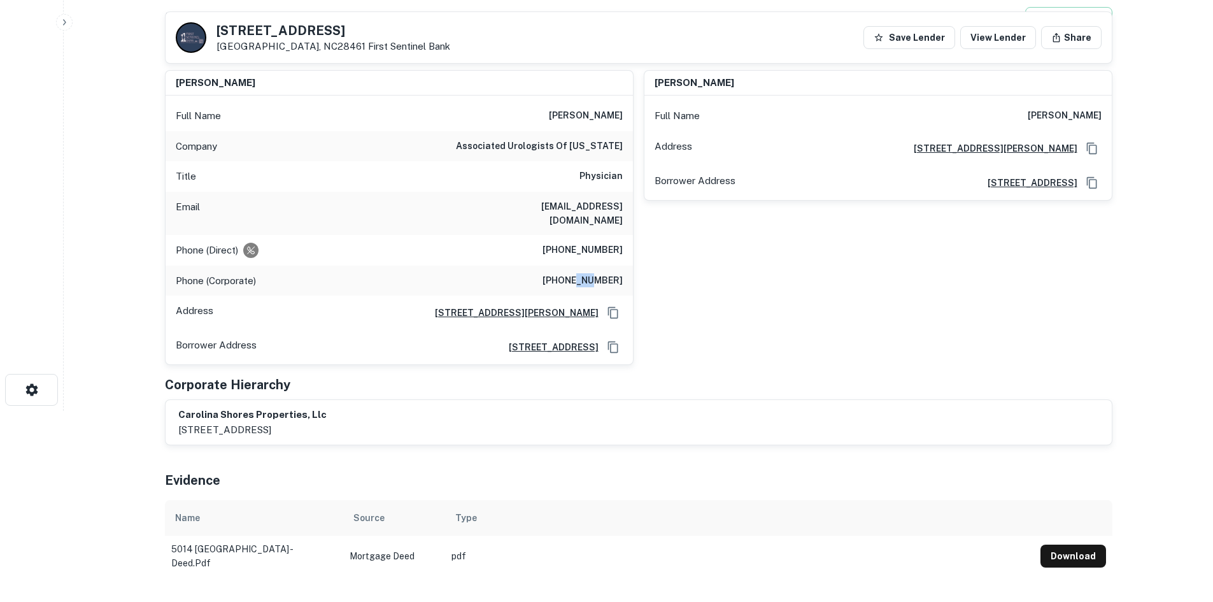
click at [591, 273] on h6 "[PHONE_NUMBER]" at bounding box center [582, 280] width 80 height 15
copy h6 "[PHONE_NUMBER]"
drag, startPoint x: 550, startPoint y: 110, endPoint x: 623, endPoint y: 116, distance: 72.8
click at [623, 116] on div "Full Name [PERSON_NAME]" at bounding box center [399, 116] width 467 height 31
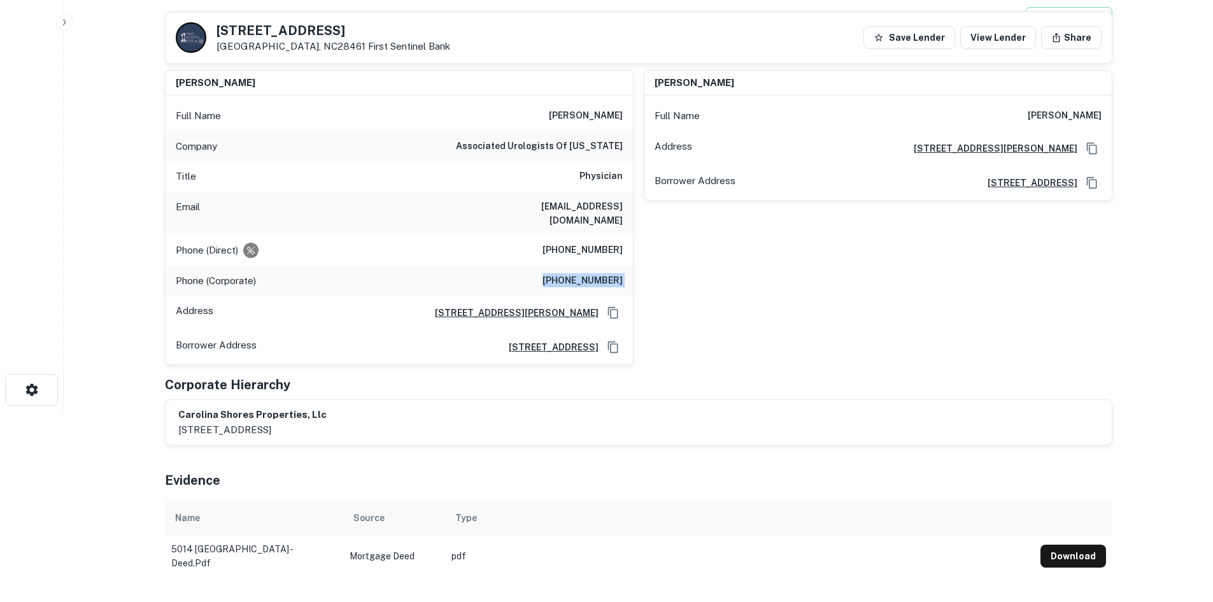
copy h6 "[PERSON_NAME]"
click at [572, 243] on h6 "[PHONE_NUMBER]" at bounding box center [582, 250] width 80 height 15
copy h6 "[PHONE_NUMBER]"
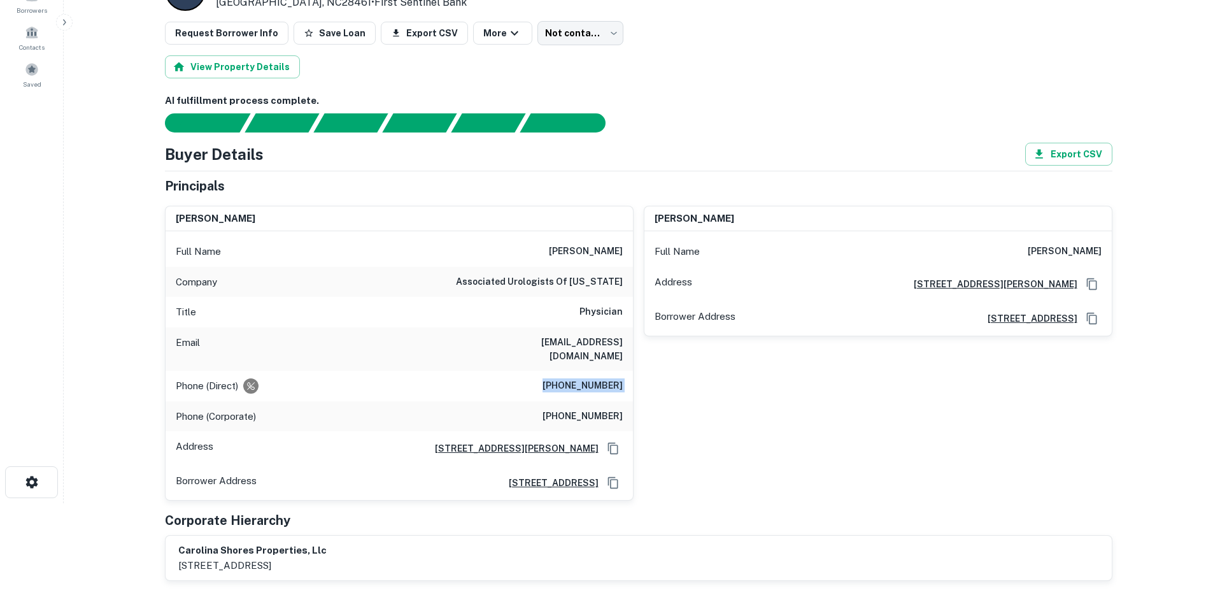
scroll to position [127, 0]
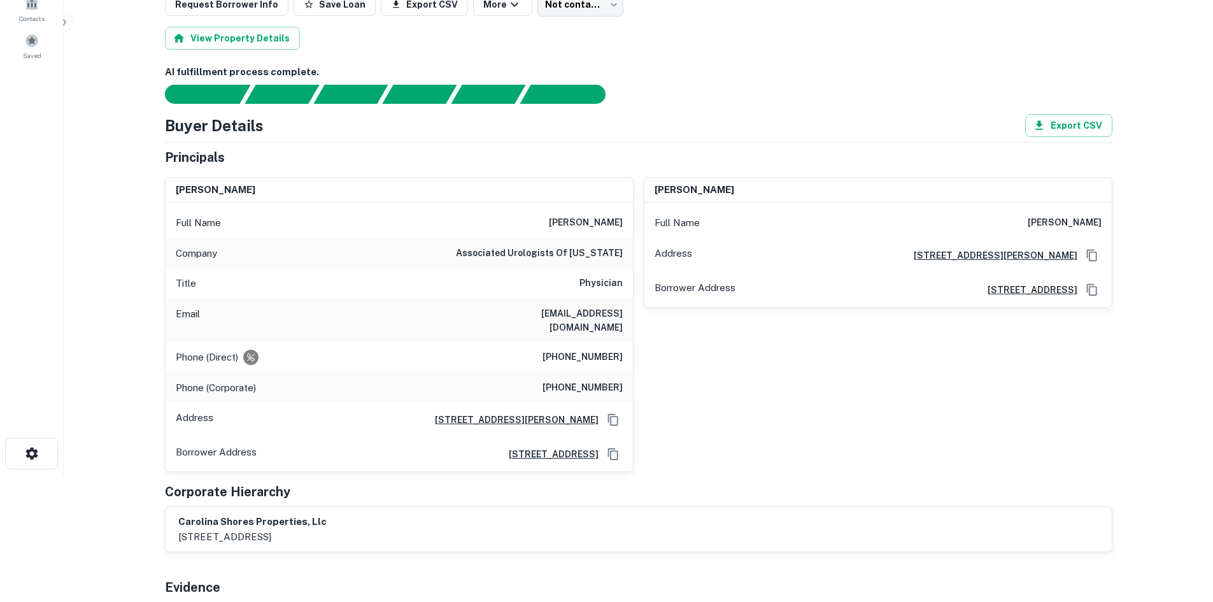
click at [495, 309] on div "Email [EMAIL_ADDRESS][DOMAIN_NAME]" at bounding box center [399, 320] width 467 height 43
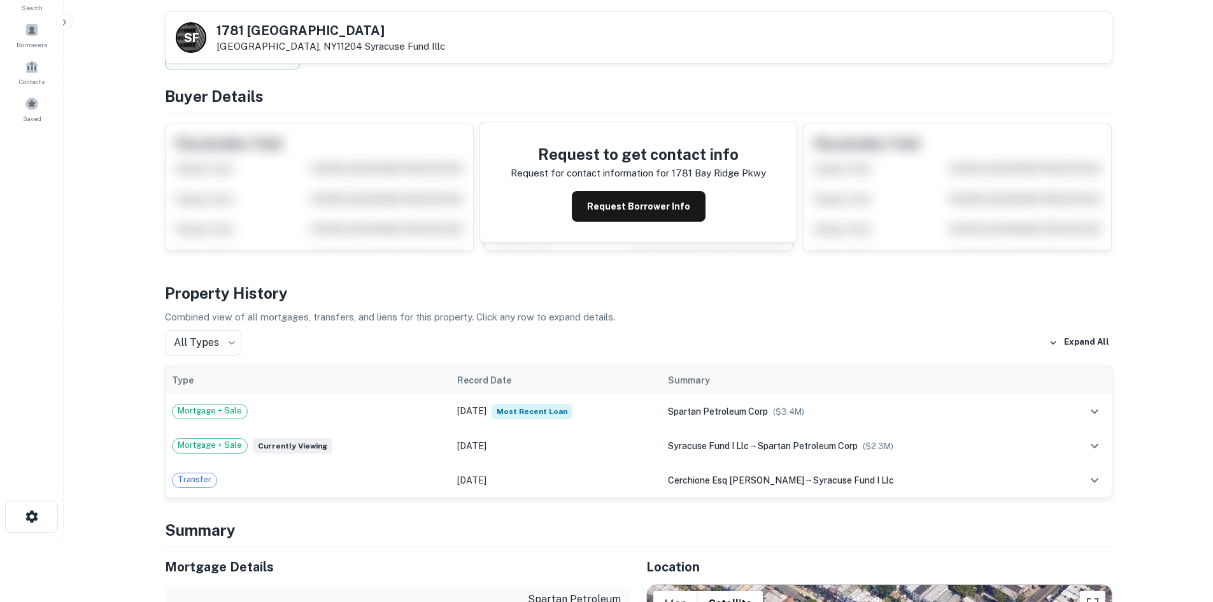
scroll to position [64, 0]
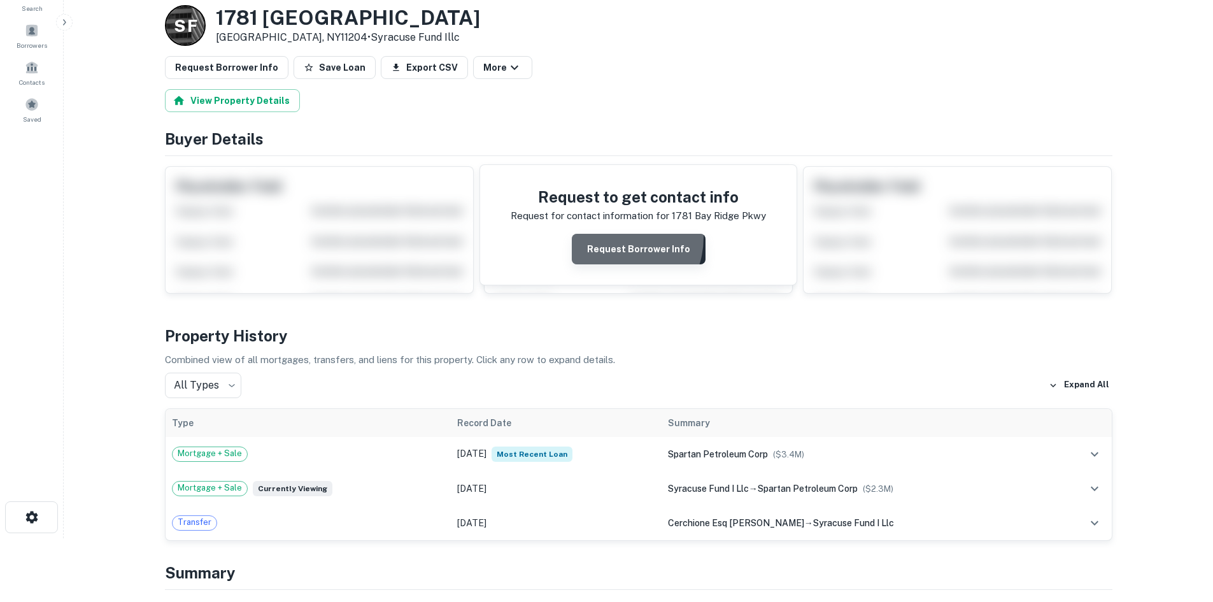
click at [614, 237] on button "Request Borrower Info" at bounding box center [639, 249] width 134 height 31
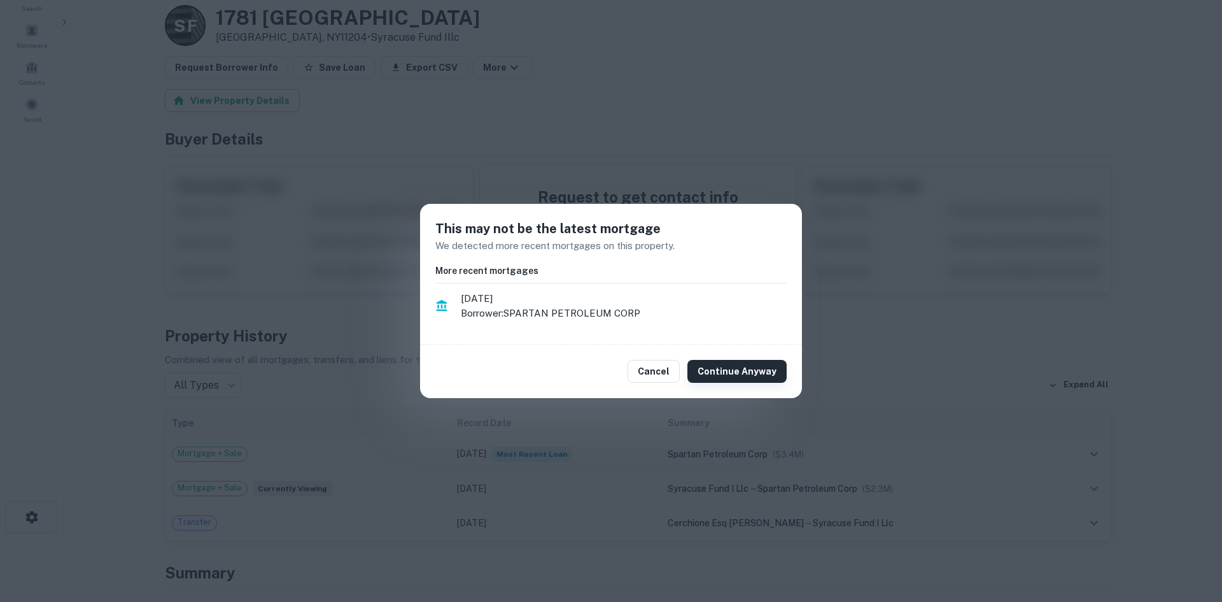
click at [730, 362] on button "Continue Anyway" at bounding box center [737, 371] width 99 height 23
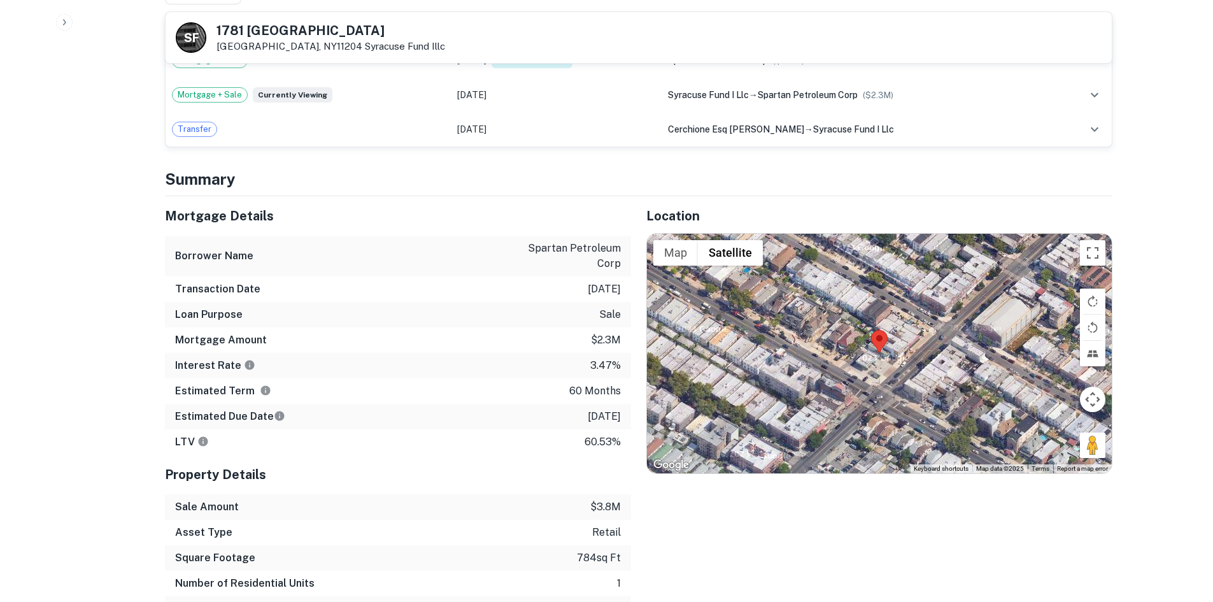
scroll to position [763, 0]
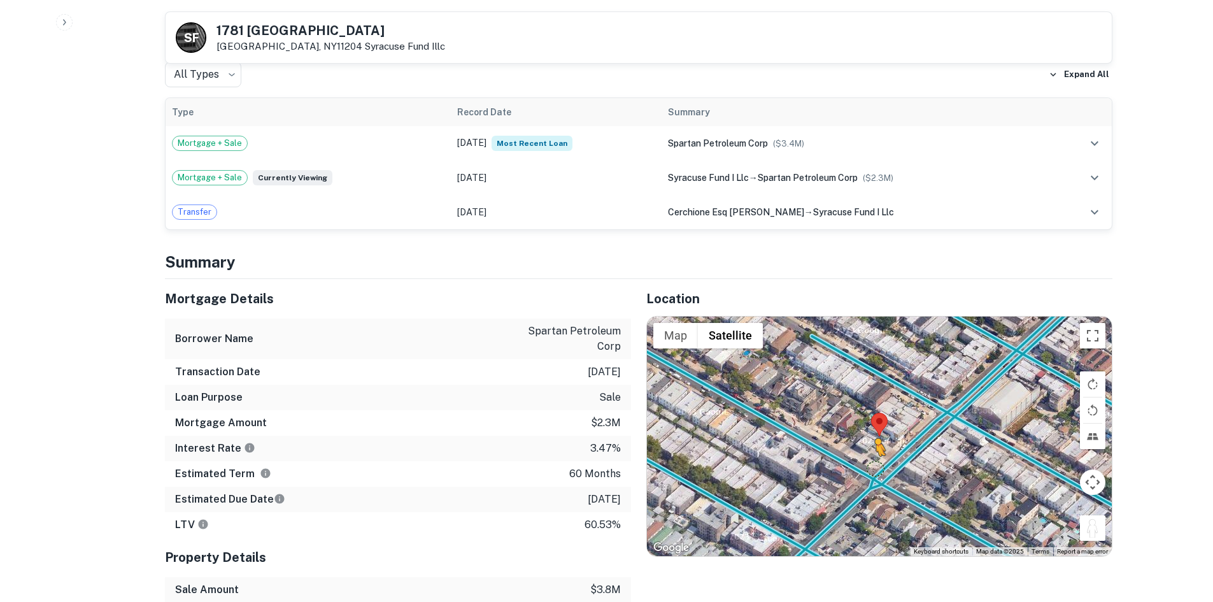
drag, startPoint x: 1088, startPoint y: 491, endPoint x: 871, endPoint y: 434, distance: 224.5
click at [871, 434] on div "To activate drag with keyboard, press Alt + Enter. Once in keyboard drag state,…" at bounding box center [879, 435] width 465 height 239
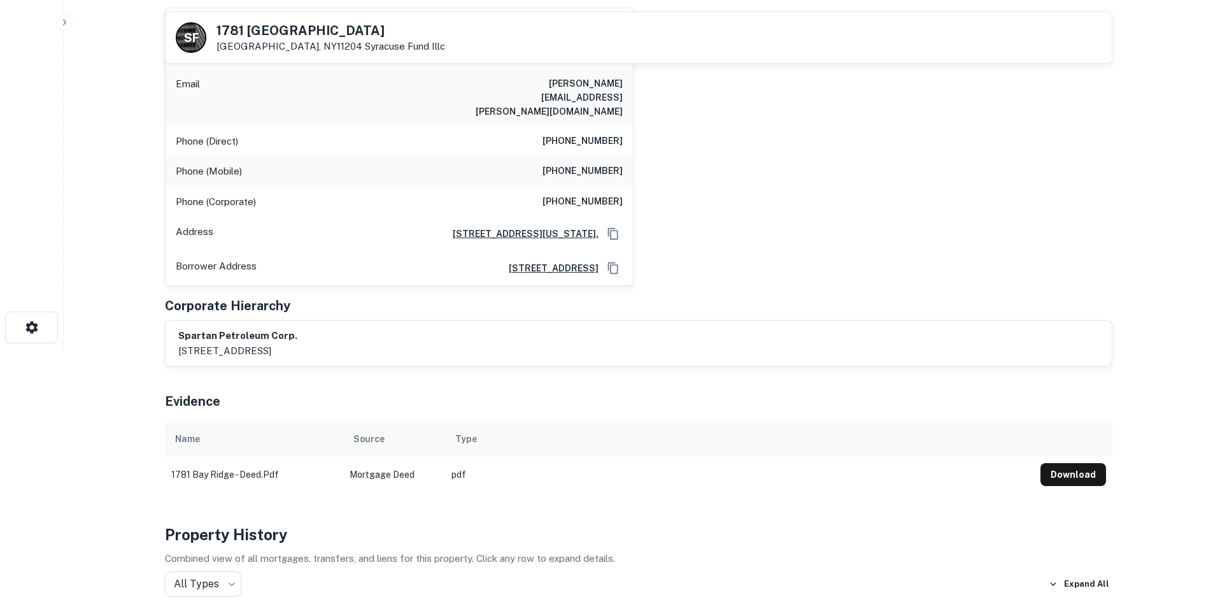
scroll to position [0, 0]
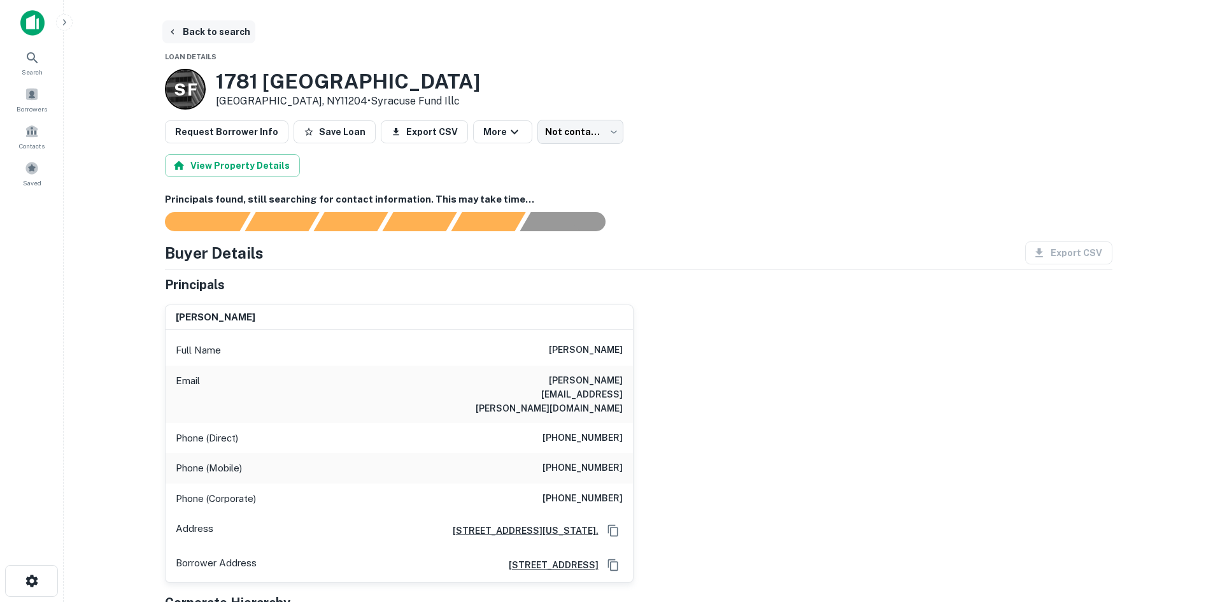
drag, startPoint x: 230, startPoint y: 39, endPoint x: 232, endPoint y: 25, distance: 14.1
click at [230, 39] on button "Back to search" at bounding box center [208, 31] width 93 height 23
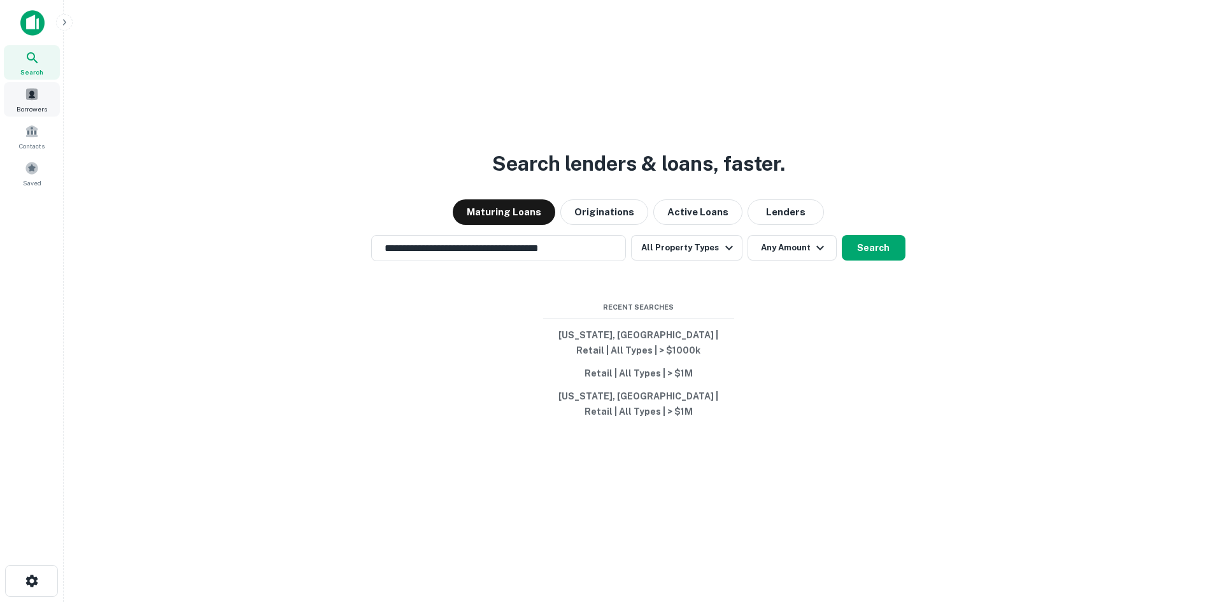
click at [29, 106] on span "Borrowers" at bounding box center [32, 109] width 31 height 10
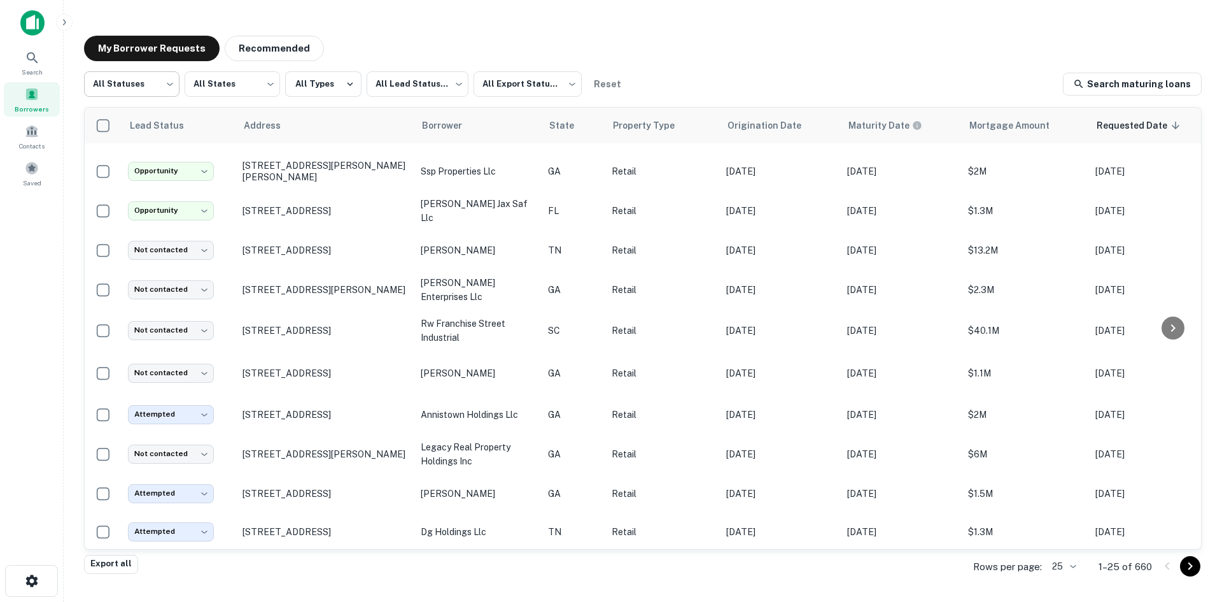
click at [130, 80] on body "Search Borrowers Contacts Saved My Borrower Requests Recommended All Statuses *…" at bounding box center [611, 301] width 1222 height 602
click at [521, 18] on div at bounding box center [611, 301] width 1222 height 602
click at [159, 81] on body "Search Borrowers Contacts Saved My Borrower Requests Recommended All Statuses *…" at bounding box center [611, 301] width 1222 height 602
click at [386, 37] on div at bounding box center [611, 301] width 1222 height 602
click at [150, 101] on div "All Statuses *** ​ All States *** ​ All Types All Lead Statuses *** ​ All Expor…" at bounding box center [643, 312] width 1118 height 483
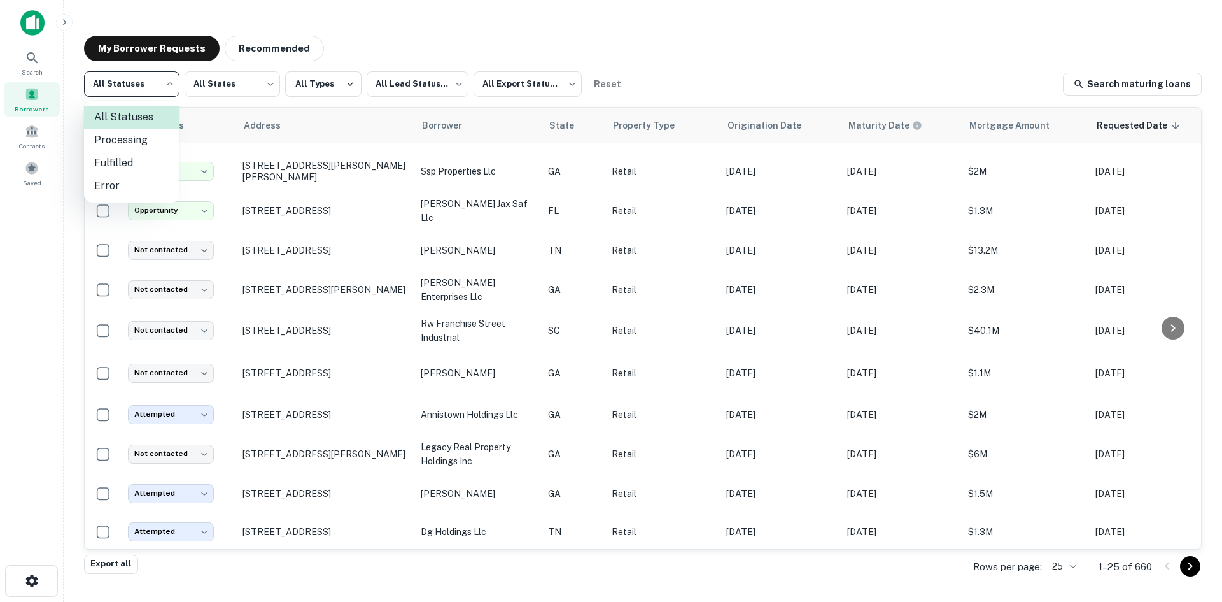
click at [151, 98] on body "Search Borrowers Contacts Saved My Borrower Requests Recommended All Statuses *…" at bounding box center [611, 301] width 1222 height 602
click at [152, 159] on li "Fulfilled" at bounding box center [131, 163] width 95 height 23
type input "*********"
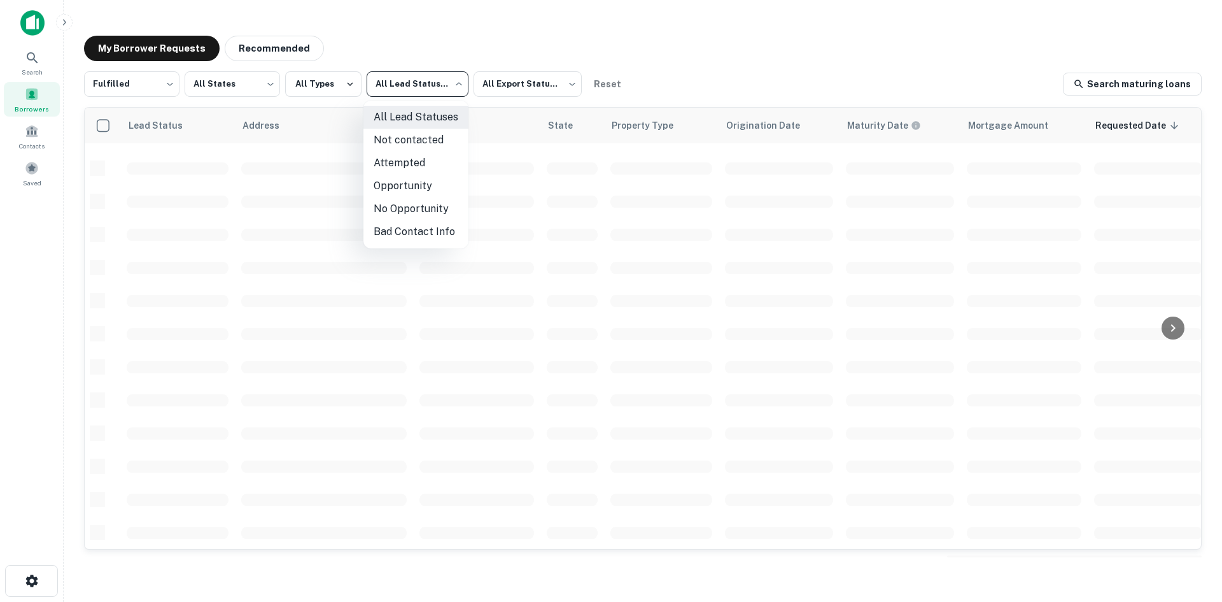
click at [421, 92] on body "Search Borrowers Contacts Saved My Borrower Requests Recommended Fulfilled ****…" at bounding box center [611, 301] width 1222 height 602
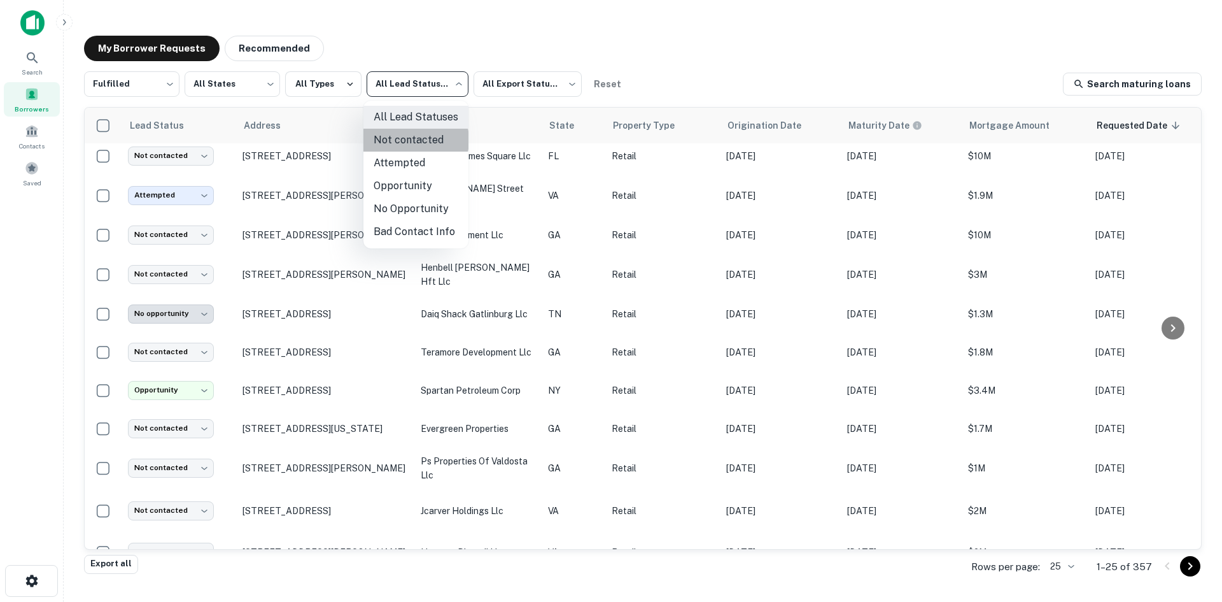
click at [409, 140] on li "Not contacted" at bounding box center [416, 140] width 105 height 23
type input "****"
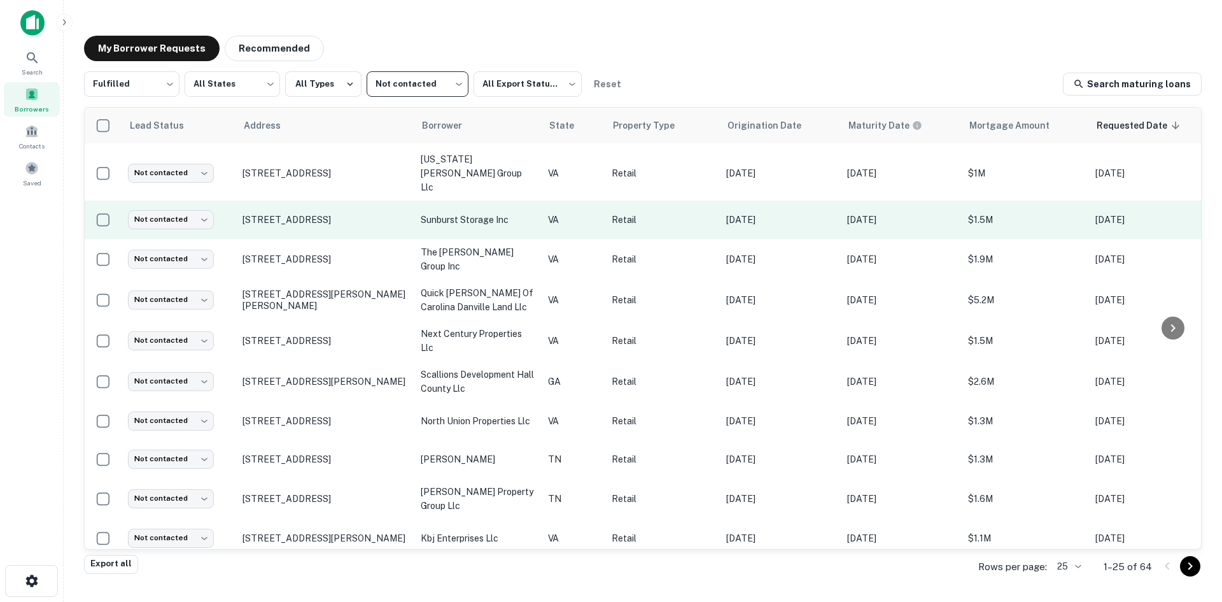
click at [339, 211] on td "[STREET_ADDRESS]" at bounding box center [325, 220] width 178 height 38
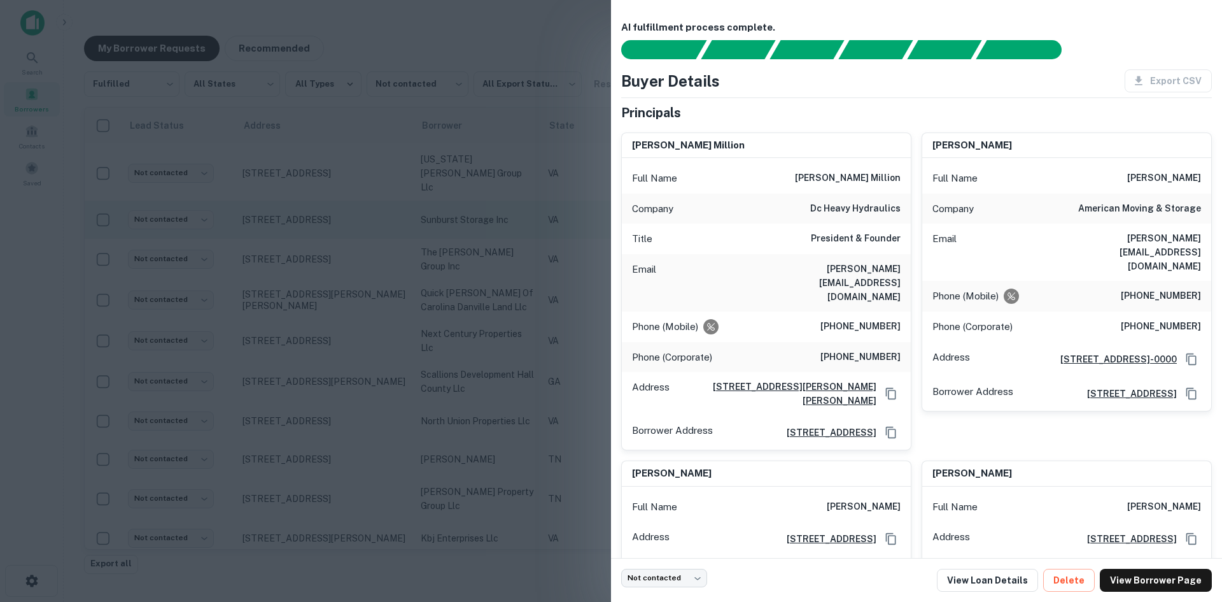
click at [339, 211] on div at bounding box center [611, 301] width 1222 height 602
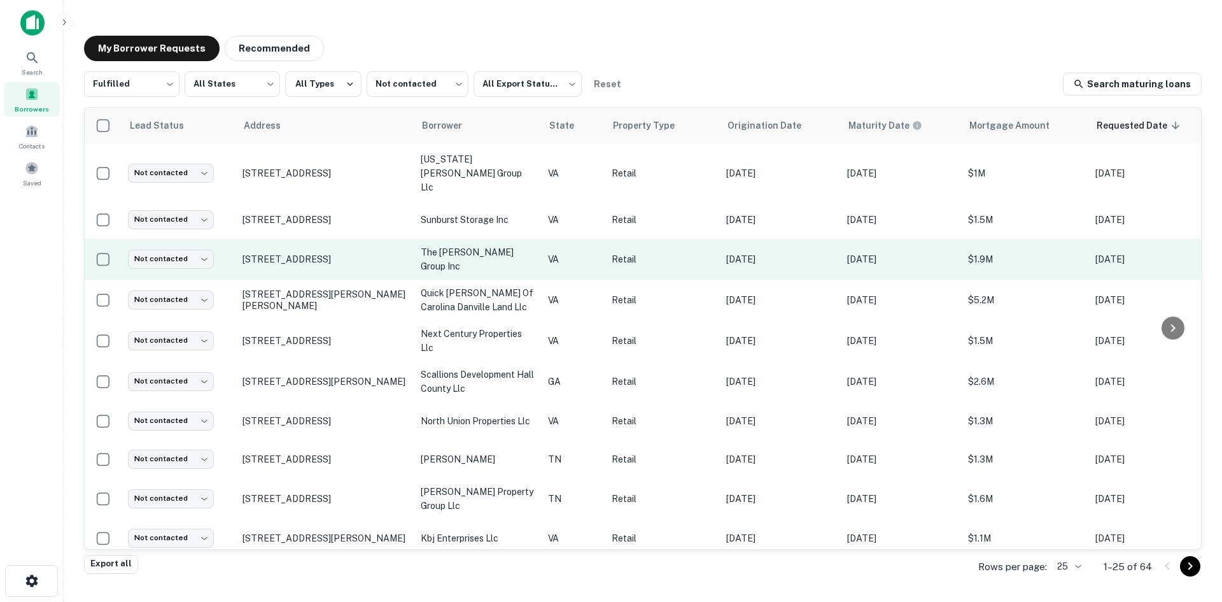
click at [342, 253] on td "[STREET_ADDRESS]" at bounding box center [325, 259] width 178 height 41
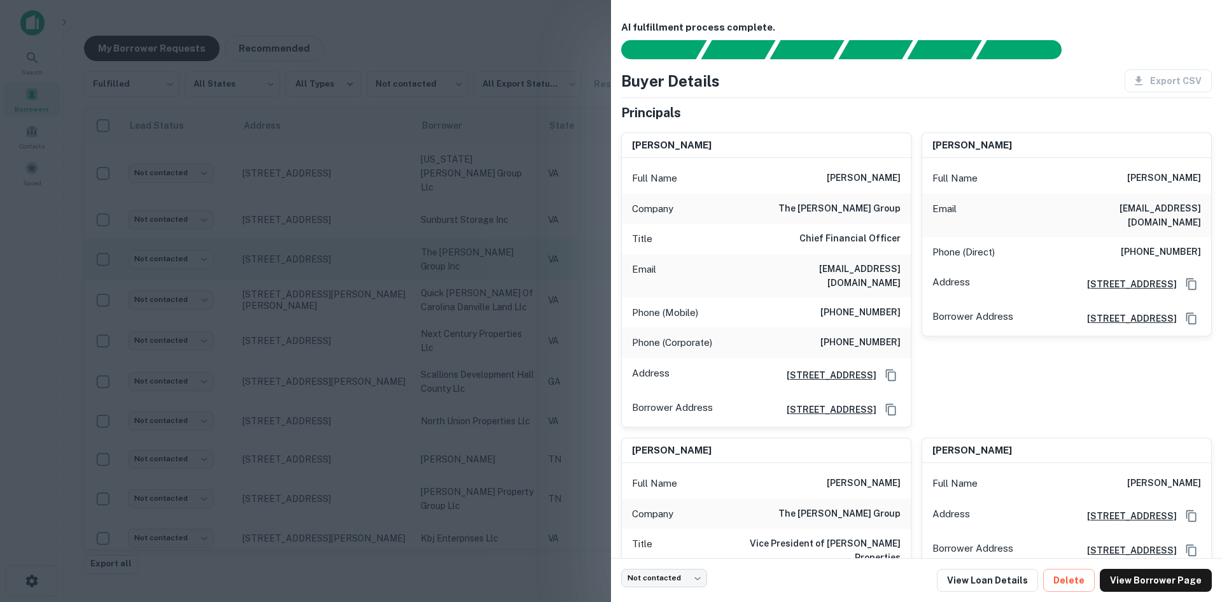
click at [342, 253] on div at bounding box center [611, 301] width 1222 height 602
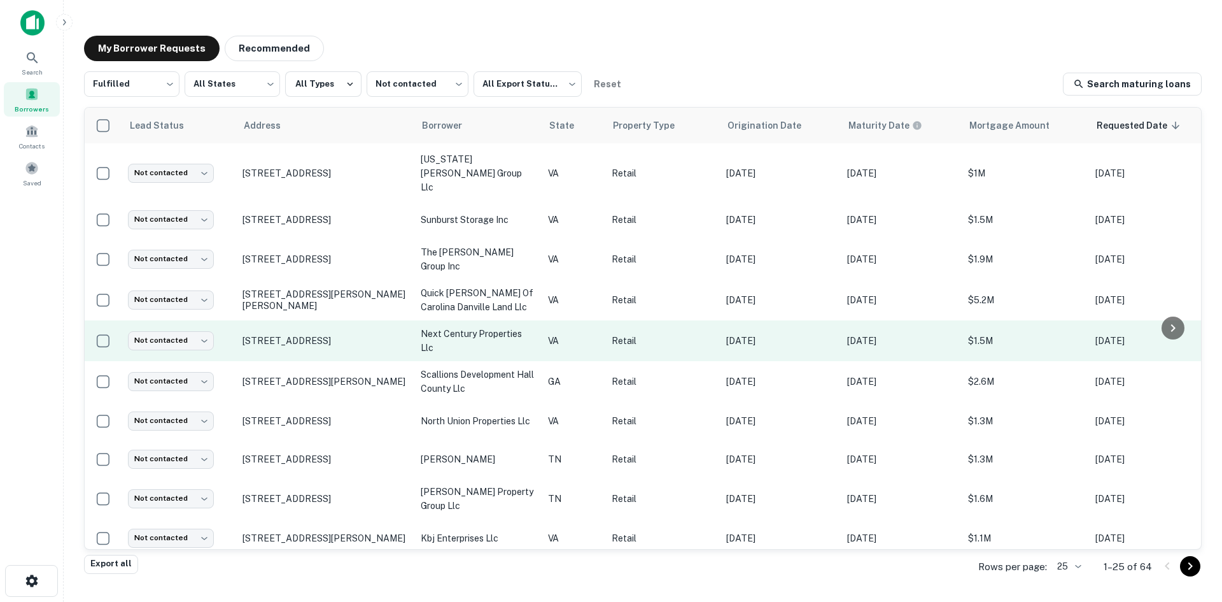
click at [339, 332] on td "[STREET_ADDRESS]" at bounding box center [325, 340] width 178 height 41
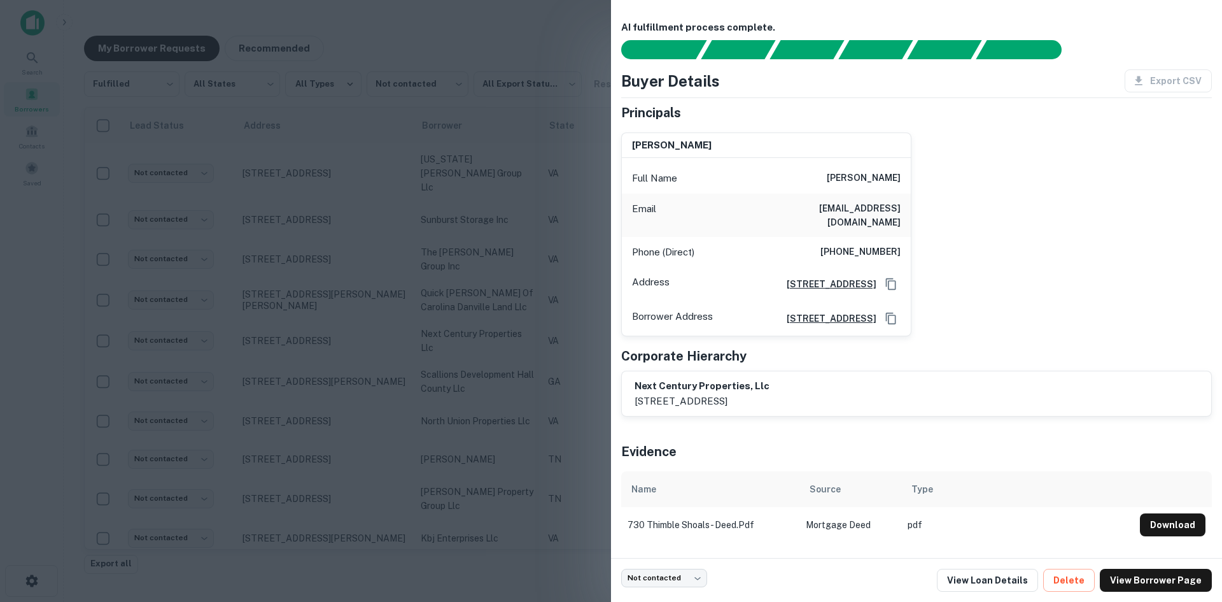
click at [340, 322] on div at bounding box center [611, 301] width 1222 height 602
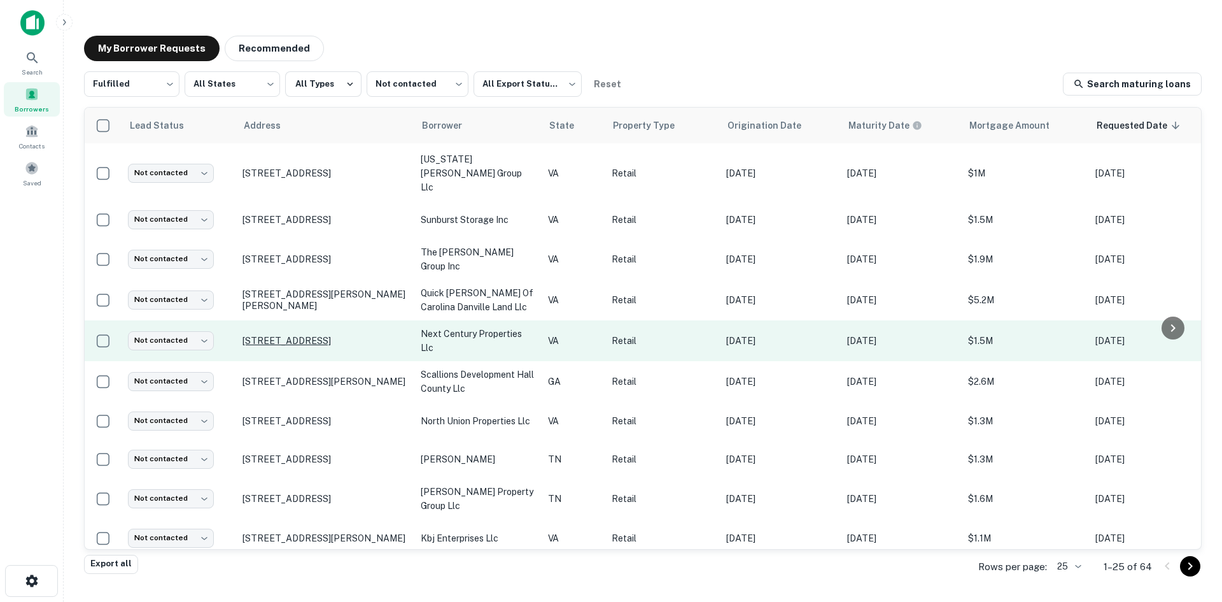
click at [336, 335] on p "[STREET_ADDRESS]" at bounding box center [326, 340] width 166 height 11
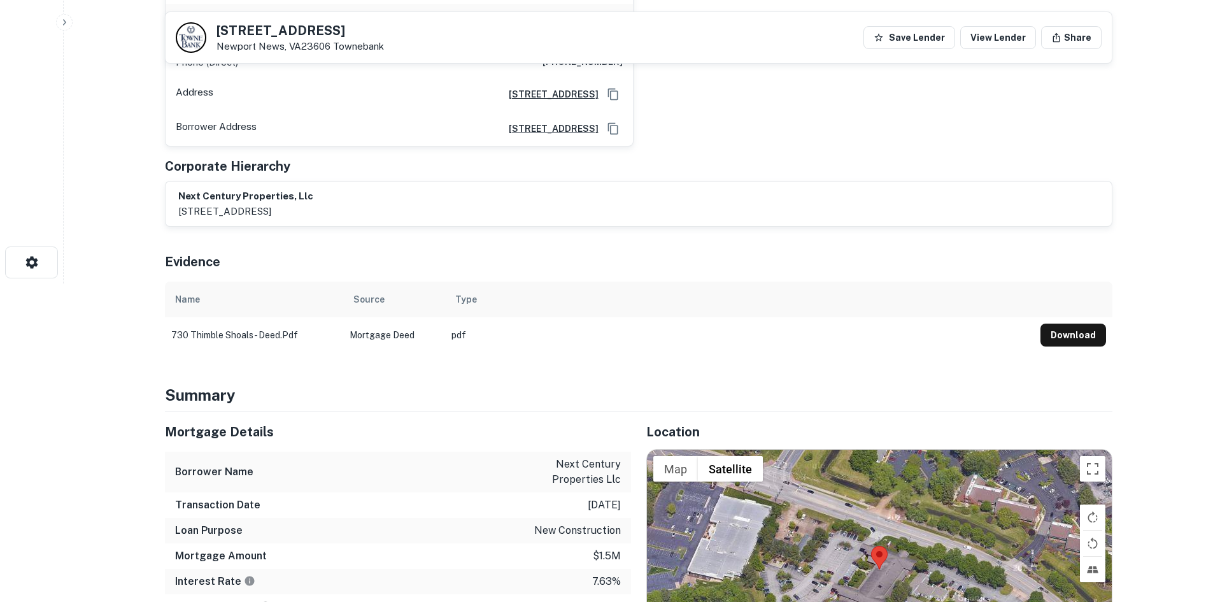
scroll to position [637, 0]
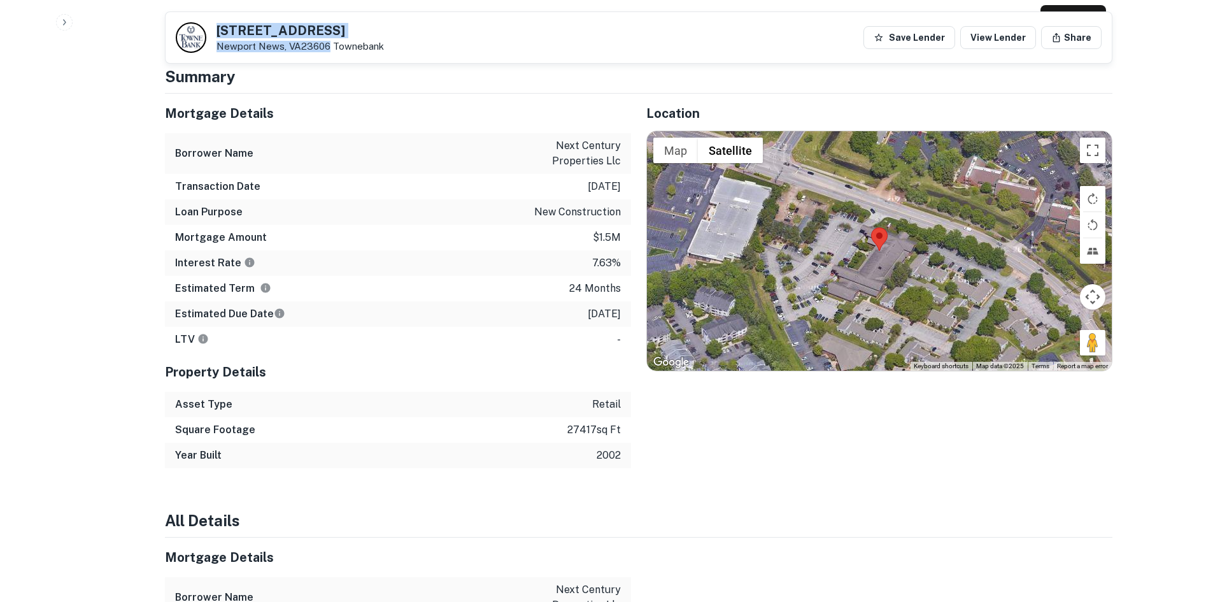
drag, startPoint x: 216, startPoint y: 32, endPoint x: 328, endPoint y: 54, distance: 113.5
click at [328, 54] on div "[STREET_ADDRESS][GEOGRAPHIC_DATA] Save Lender View Lender Share" at bounding box center [639, 37] width 946 height 51
copy div "730 Thimble Shoals Blvd Newport News, VA23606"
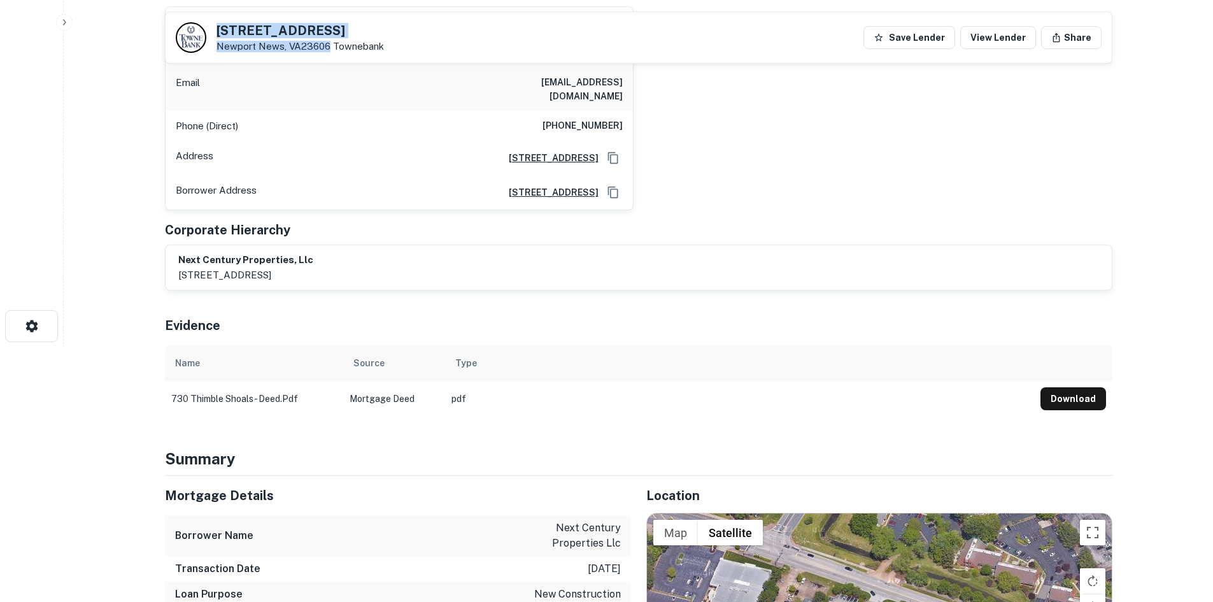
scroll to position [127, 0]
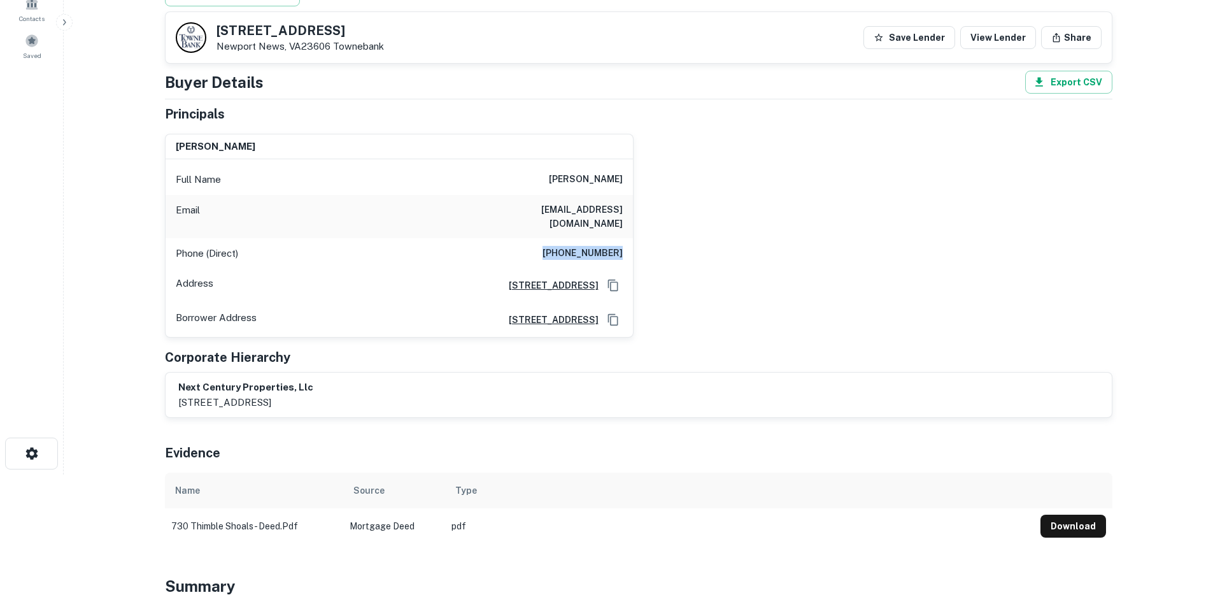
drag, startPoint x: 549, startPoint y: 234, endPoint x: 682, endPoint y: 240, distance: 133.8
click at [682, 240] on div "adrian t baddar Full Name adrian t baddar Email laurencbaddar@gmail.com Phone (…" at bounding box center [633, 231] width 957 height 215
copy h6 "(757) 817-1940"
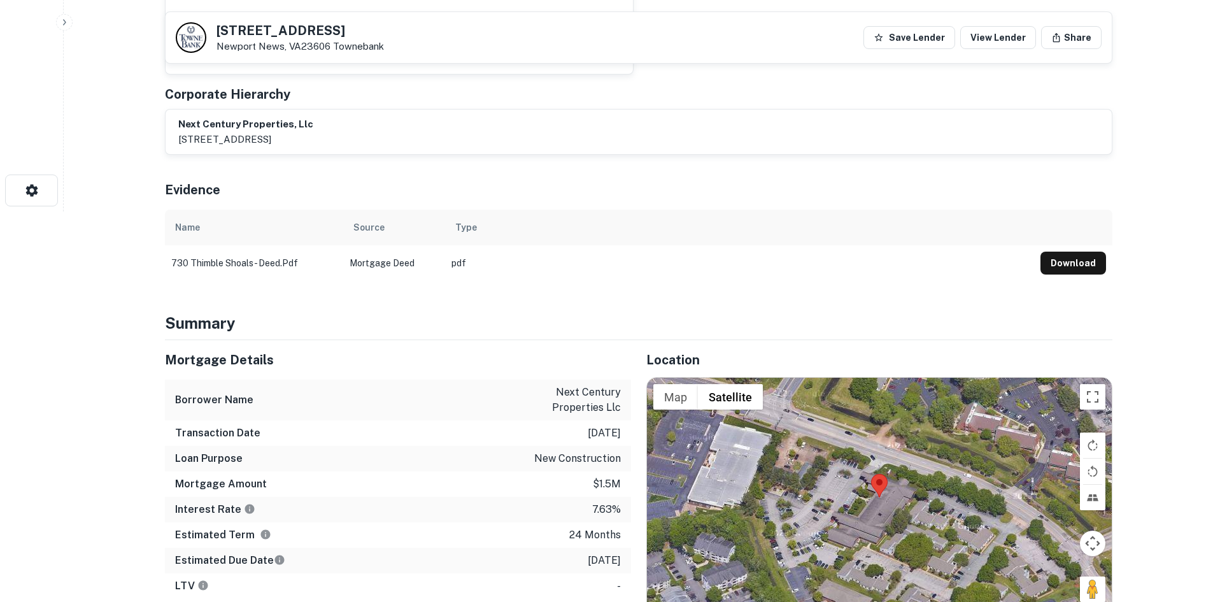
scroll to position [509, 0]
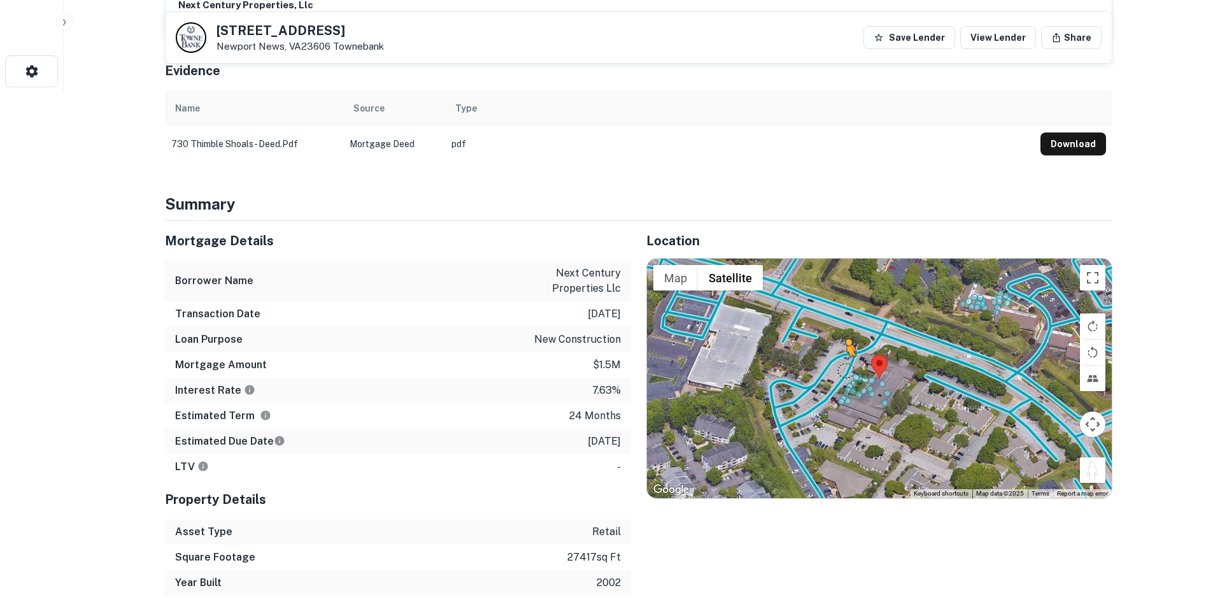
drag, startPoint x: 1087, startPoint y: 463, endPoint x: 847, endPoint y: 357, distance: 263.3
click at [847, 357] on div "To activate drag with keyboard, press Alt + Enter. Once in keyboard drag state,…" at bounding box center [879, 377] width 465 height 239
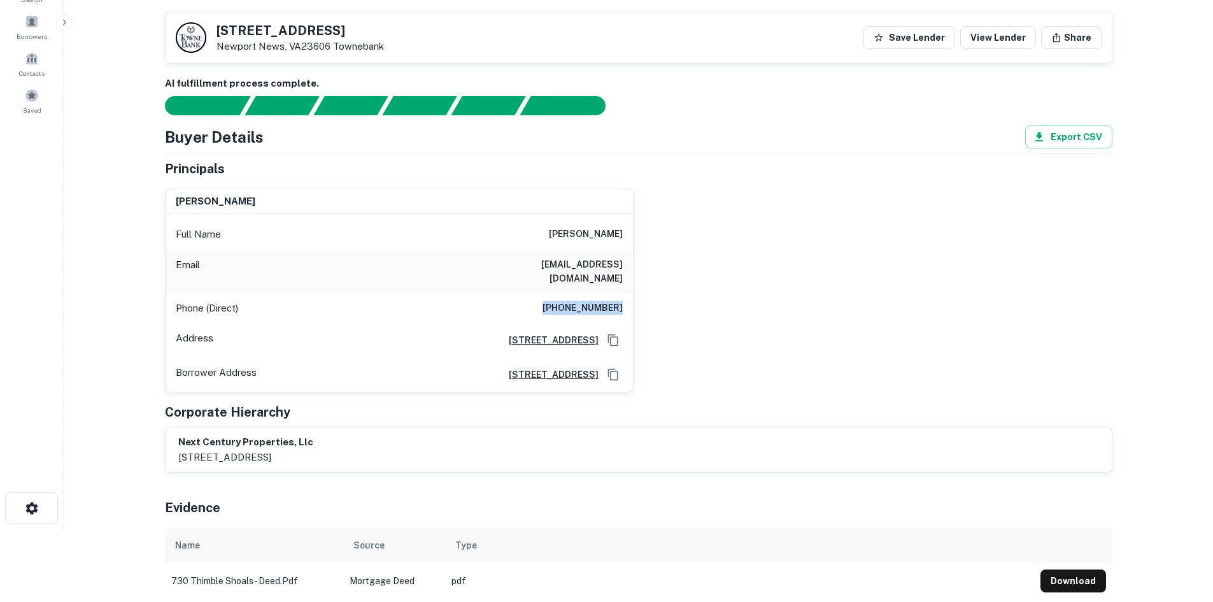
scroll to position [64, 0]
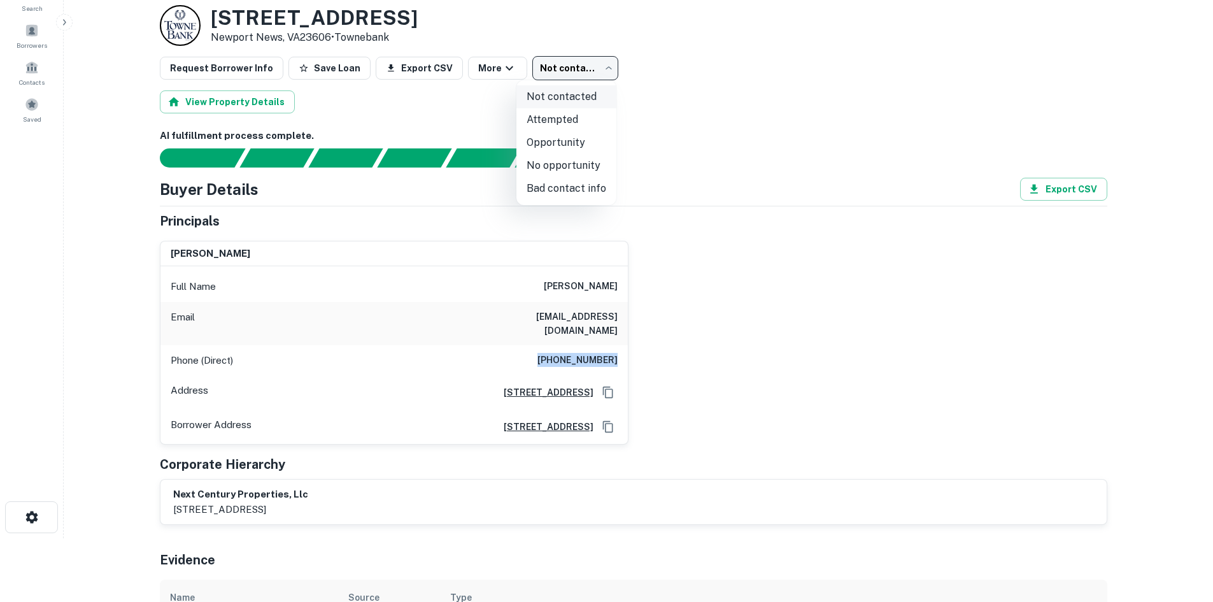
drag, startPoint x: 560, startPoint y: 75, endPoint x: 556, endPoint y: 94, distance: 18.7
click at [561, 75] on body "Search Borrowers Contacts Saved Back to borrower requests Loan Details 730 Thim…" at bounding box center [606, 237] width 1213 height 602
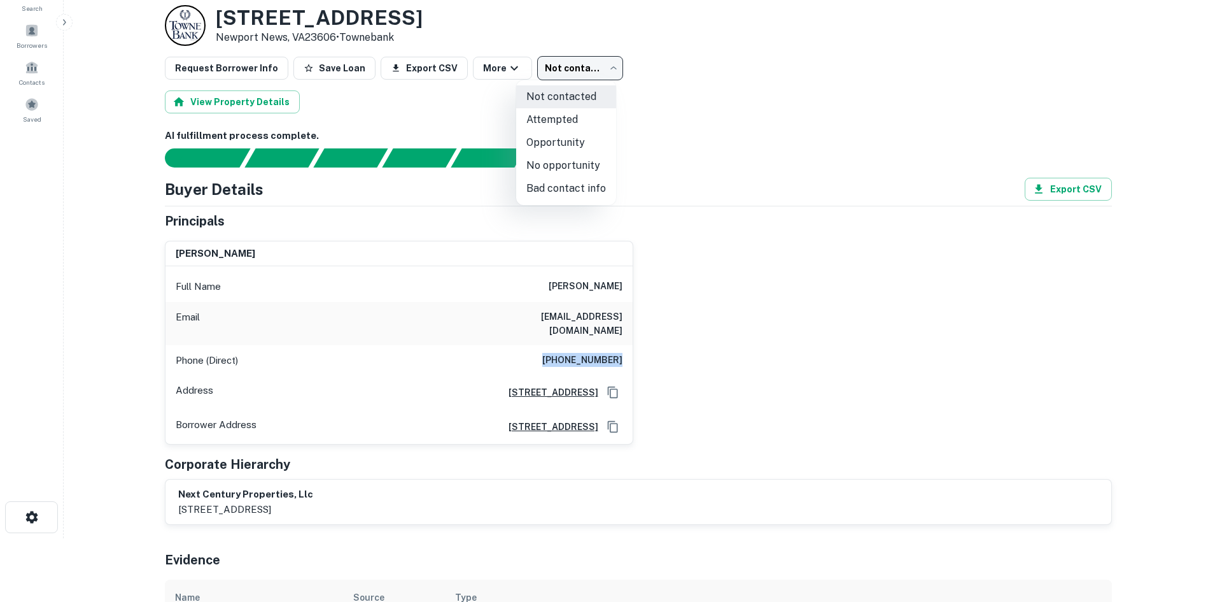
click at [561, 139] on li "Opportunity" at bounding box center [566, 142] width 100 height 23
type input "**********"
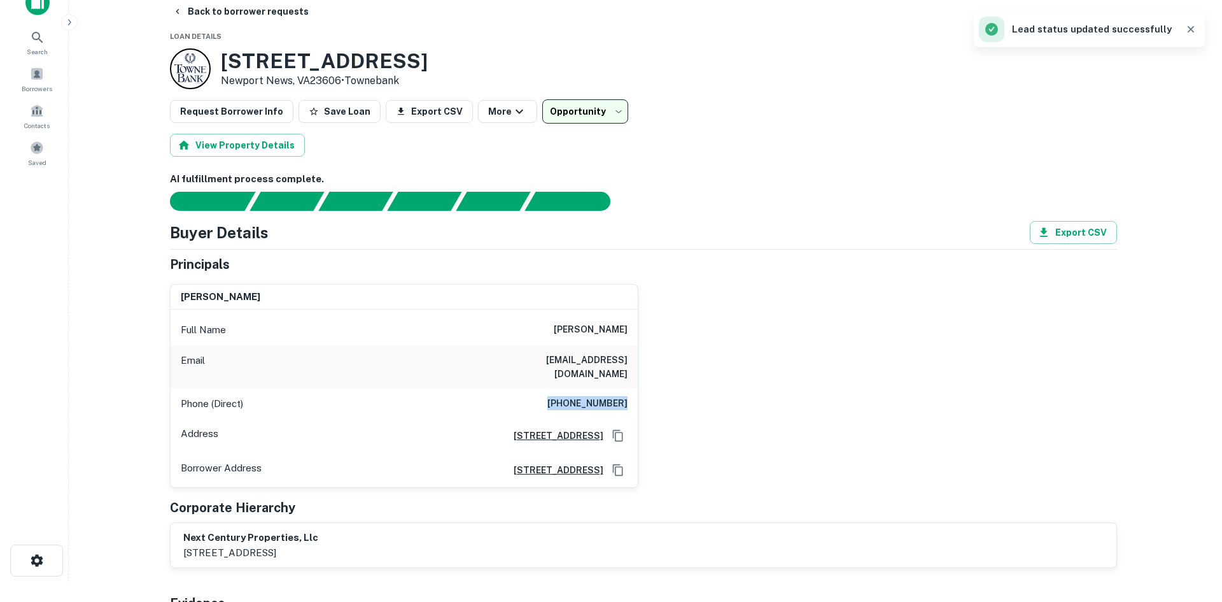
scroll to position [0, 0]
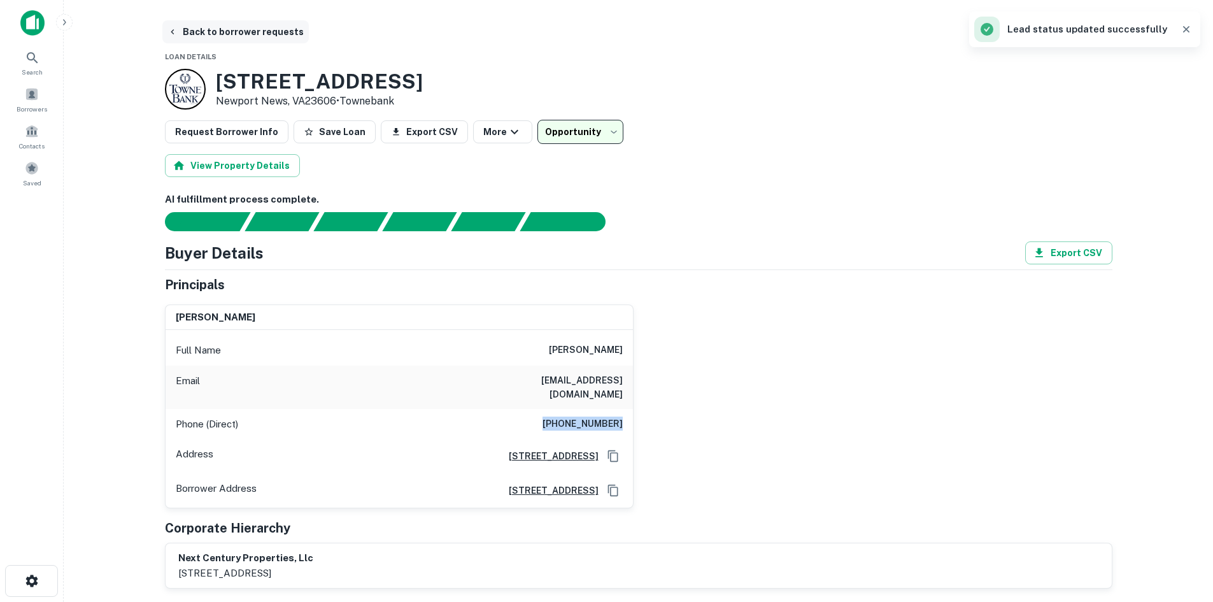
click at [223, 38] on button "Back to borrower requests" at bounding box center [235, 31] width 146 height 23
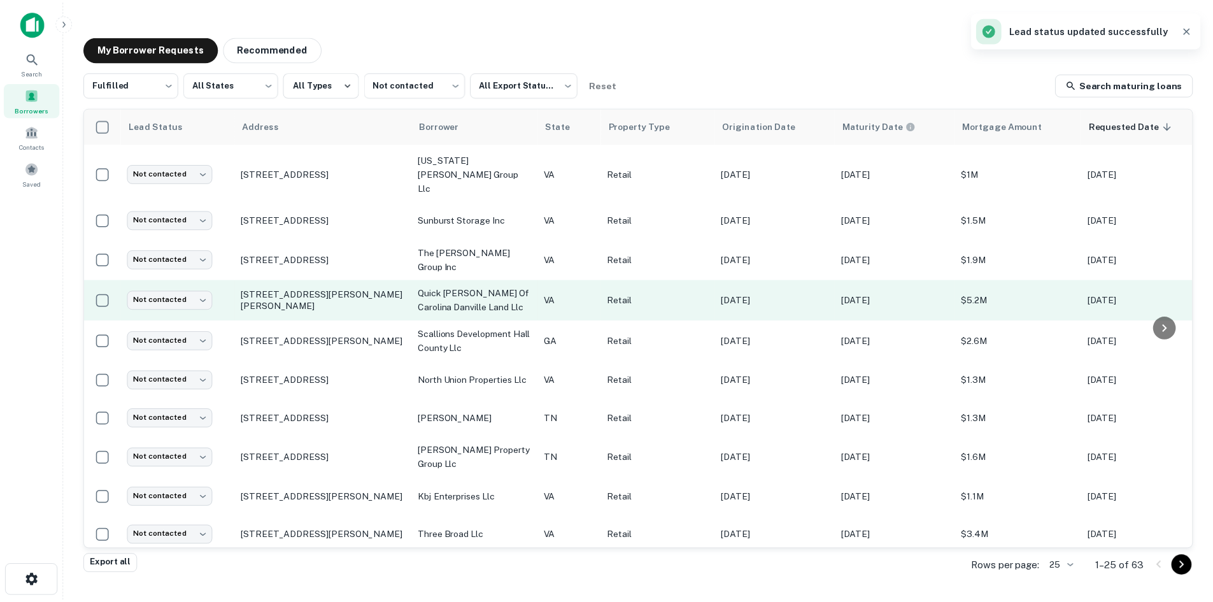
scroll to position [588, 0]
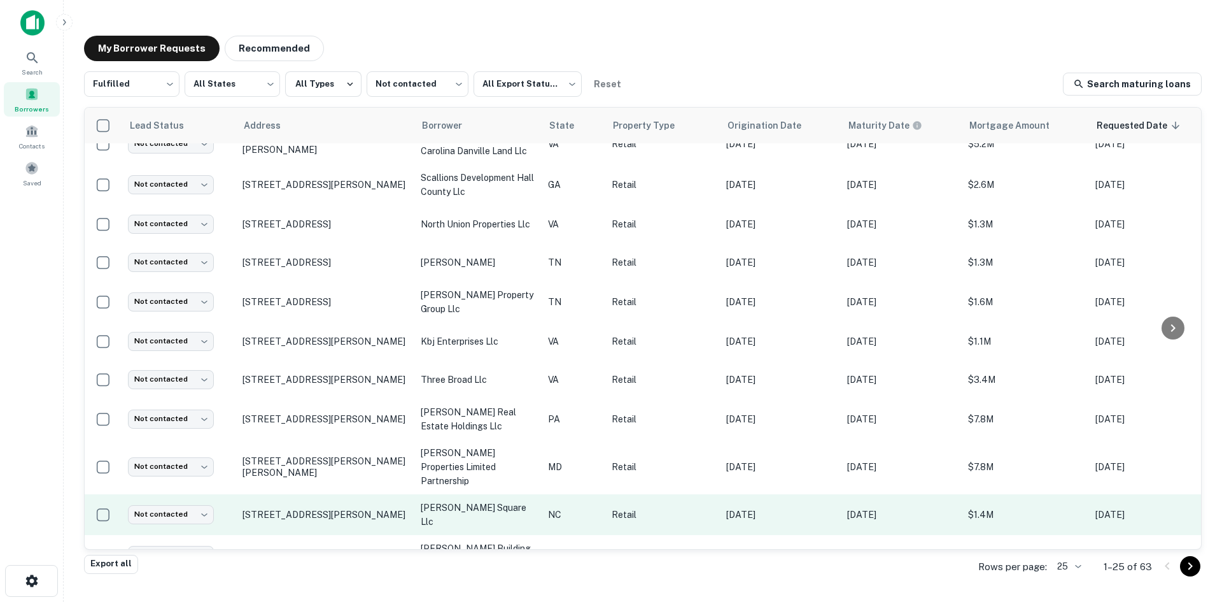
click at [355, 494] on td "201 S Mcpherson Church Rd Fayetteville, NC28303" at bounding box center [325, 514] width 178 height 41
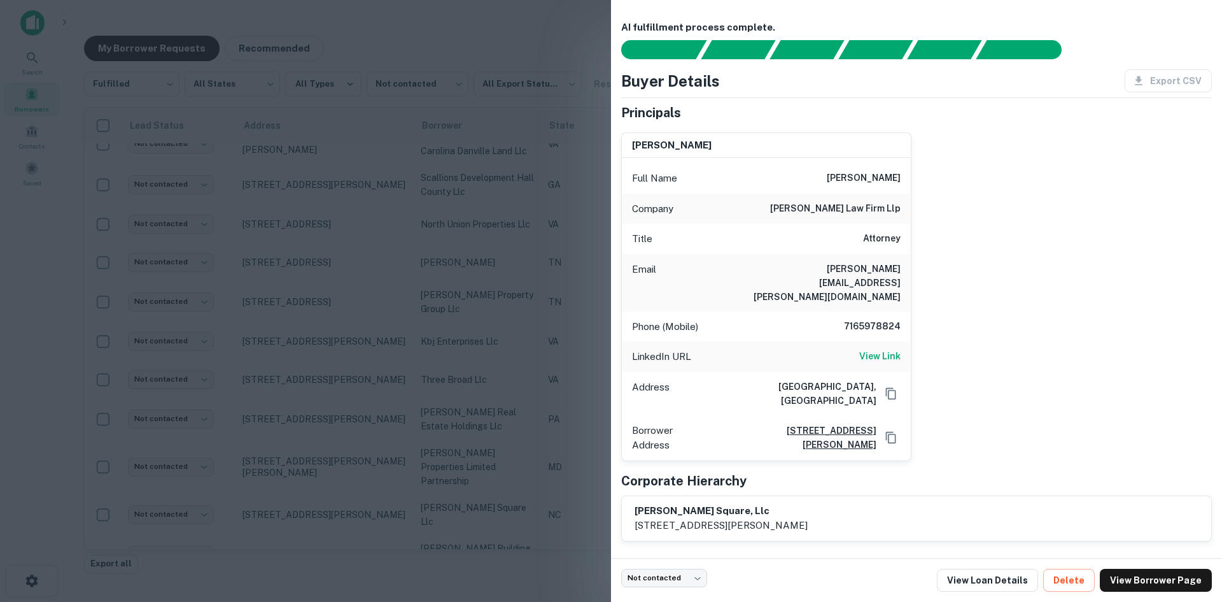
click at [351, 474] on div at bounding box center [611, 301] width 1222 height 602
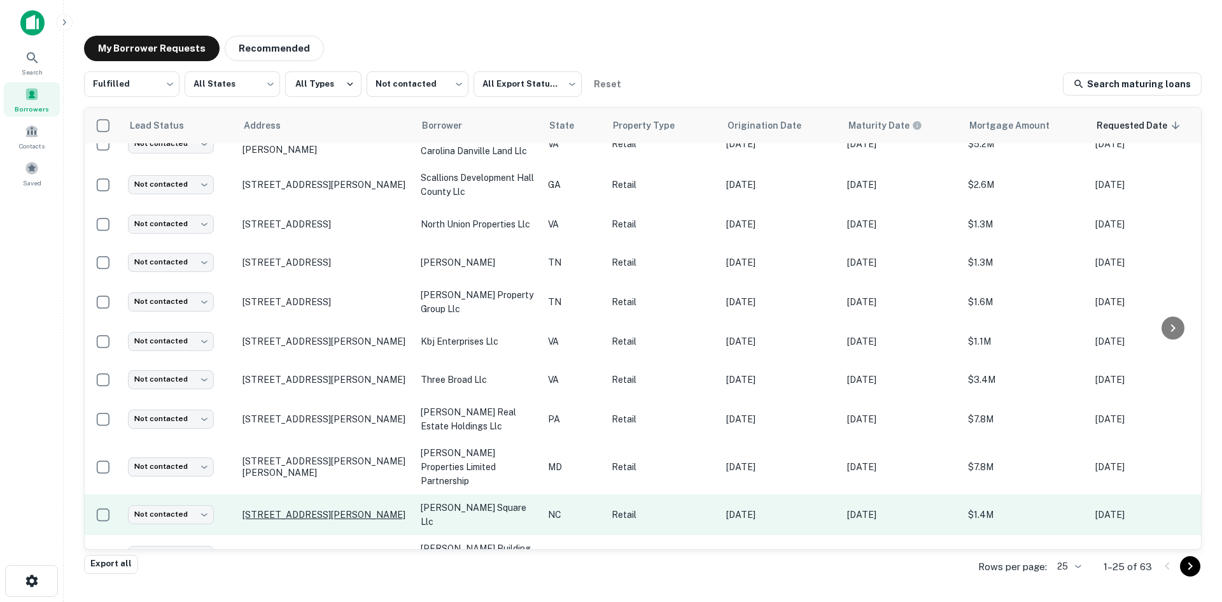
click at [327, 509] on p "201 S Mcpherson Church Rd Fayetteville, NC28303" at bounding box center [326, 514] width 166 height 11
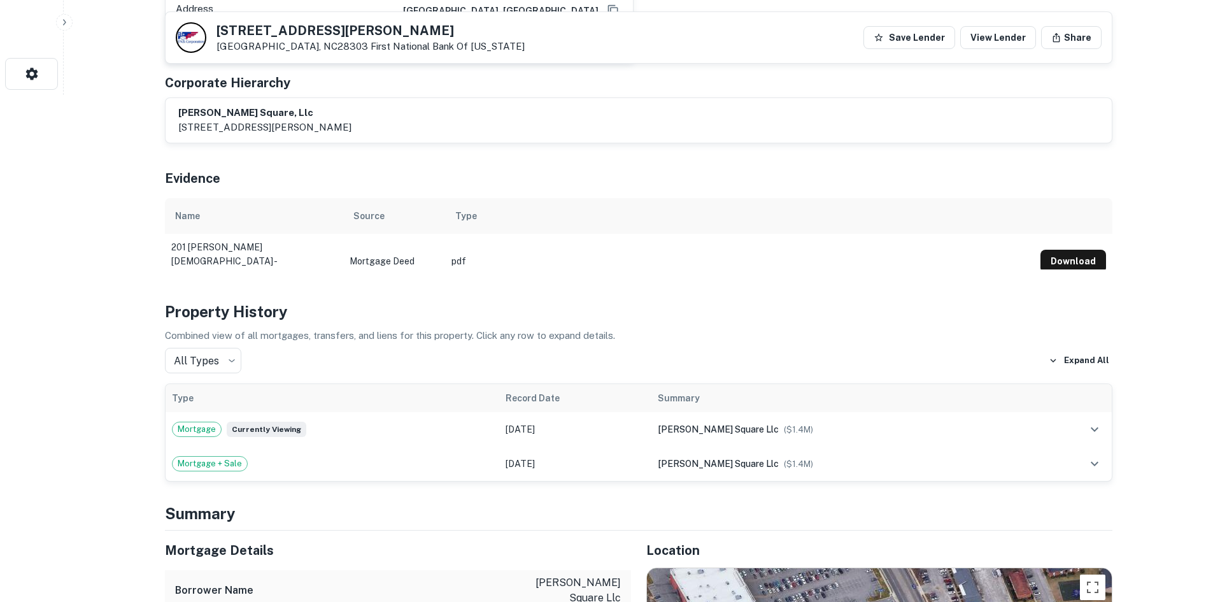
scroll to position [700, 0]
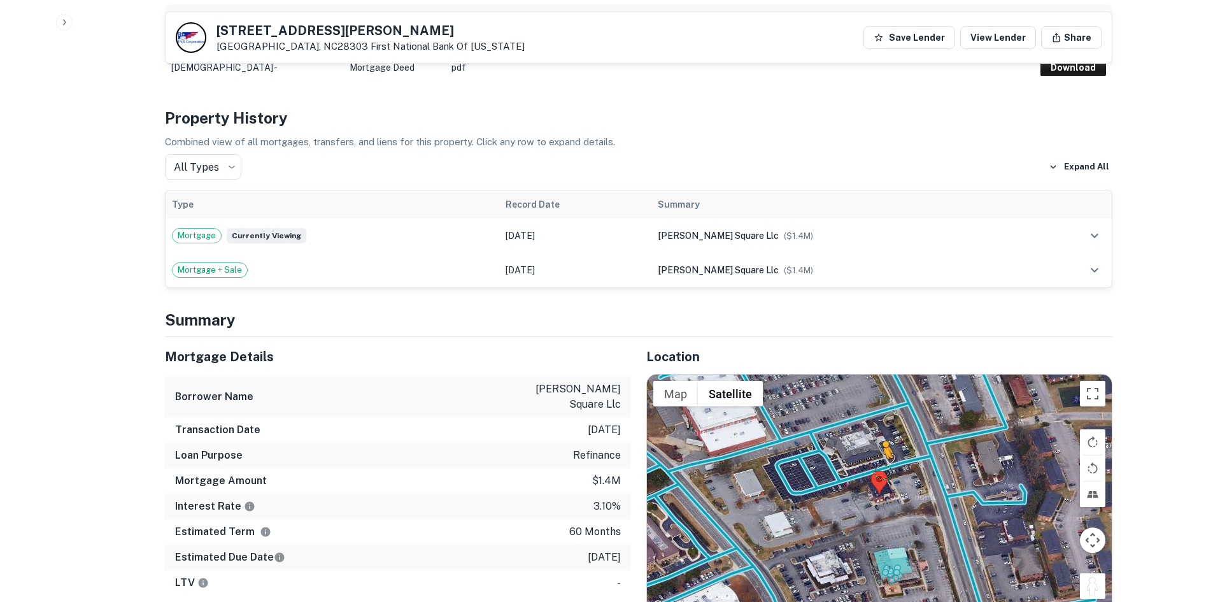
drag, startPoint x: 1089, startPoint y: 571, endPoint x: 879, endPoint y: 455, distance: 239.4
click at [882, 456] on div "To activate drag with keyboard, press Alt + Enter. Once in keyboard drag state,…" at bounding box center [879, 493] width 465 height 239
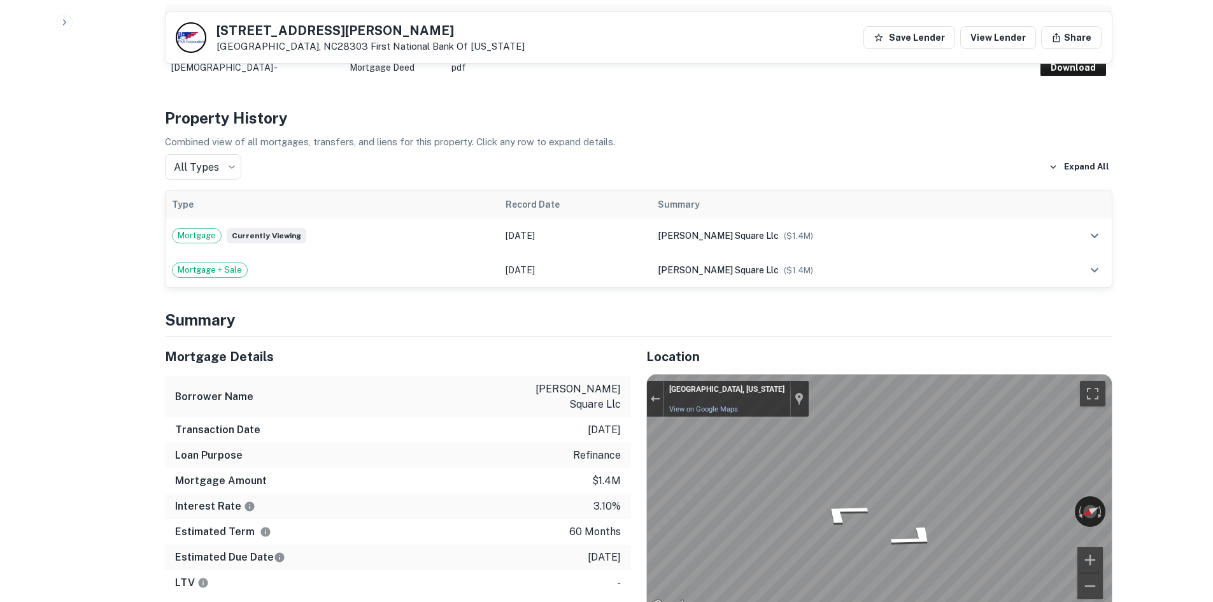
click at [632, 418] on div "Location ← Move left → Move right ↑ Move up ↓ Move down + Zoom in - Zoom out Ho…" at bounding box center [871, 549] width 481 height 425
click at [635, 493] on div "Location ← Move left → Move right ↑ Move up ↓ Move down + Zoom in - Zoom out Ho…" at bounding box center [871, 549] width 481 height 425
click at [554, 460] on div "Mortgage Details Borrower Name mcpherson square llc Transaction Date 5/3/2021 L…" at bounding box center [631, 549] width 963 height 425
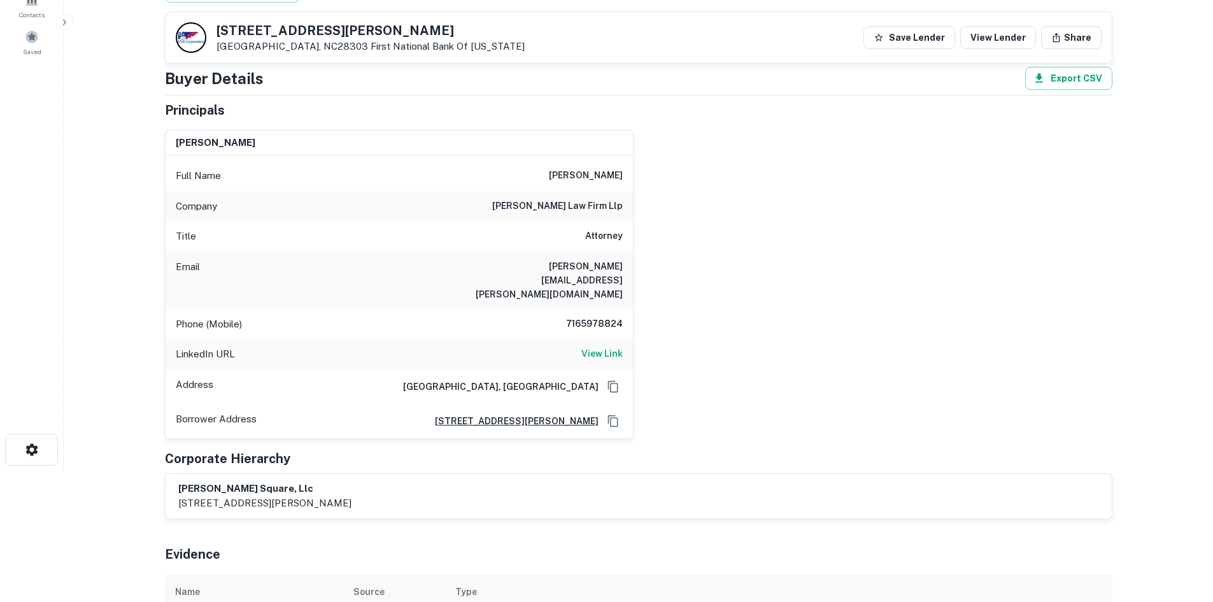
scroll to position [127, 0]
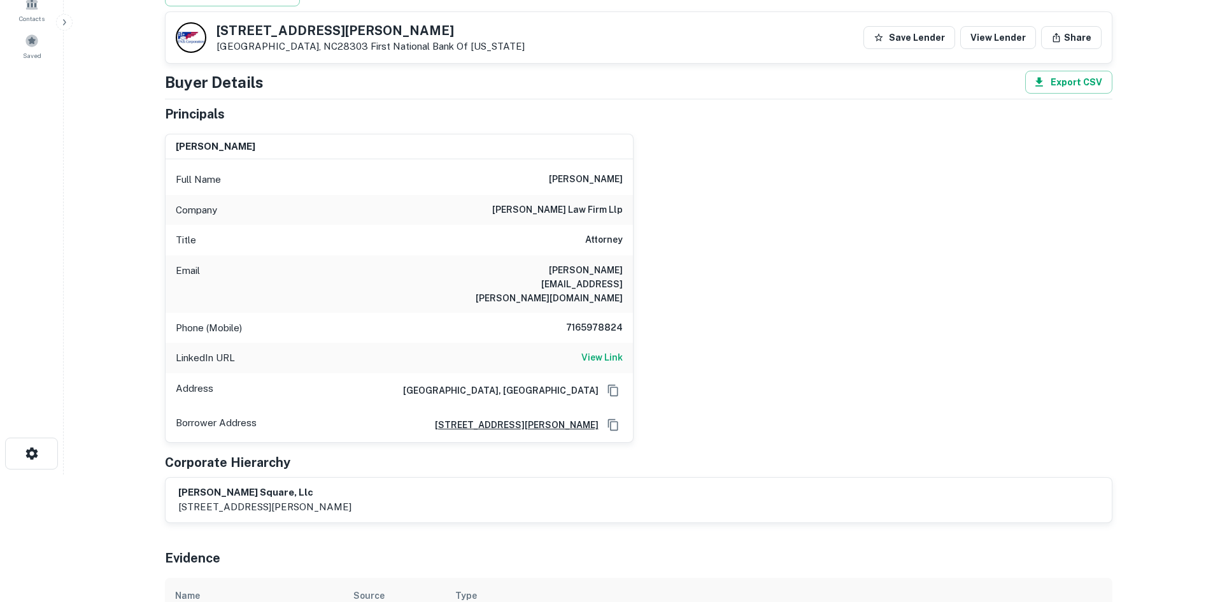
click at [588, 320] on h6 "7165978824" at bounding box center [584, 327] width 76 height 15
copy h6 "7165978824"
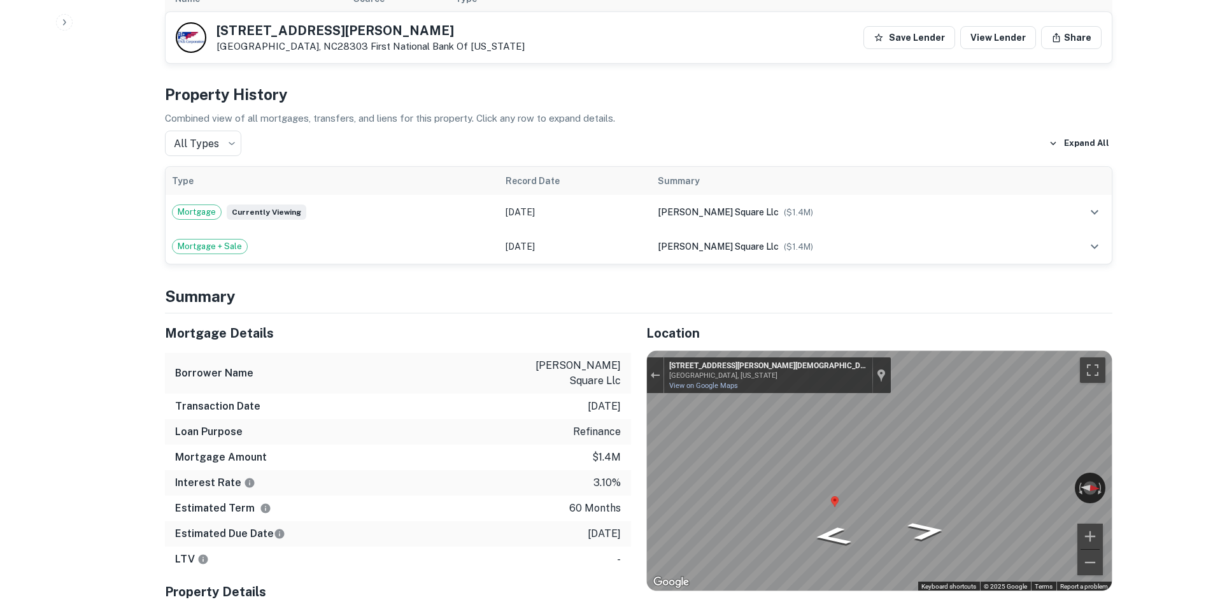
scroll to position [828, 0]
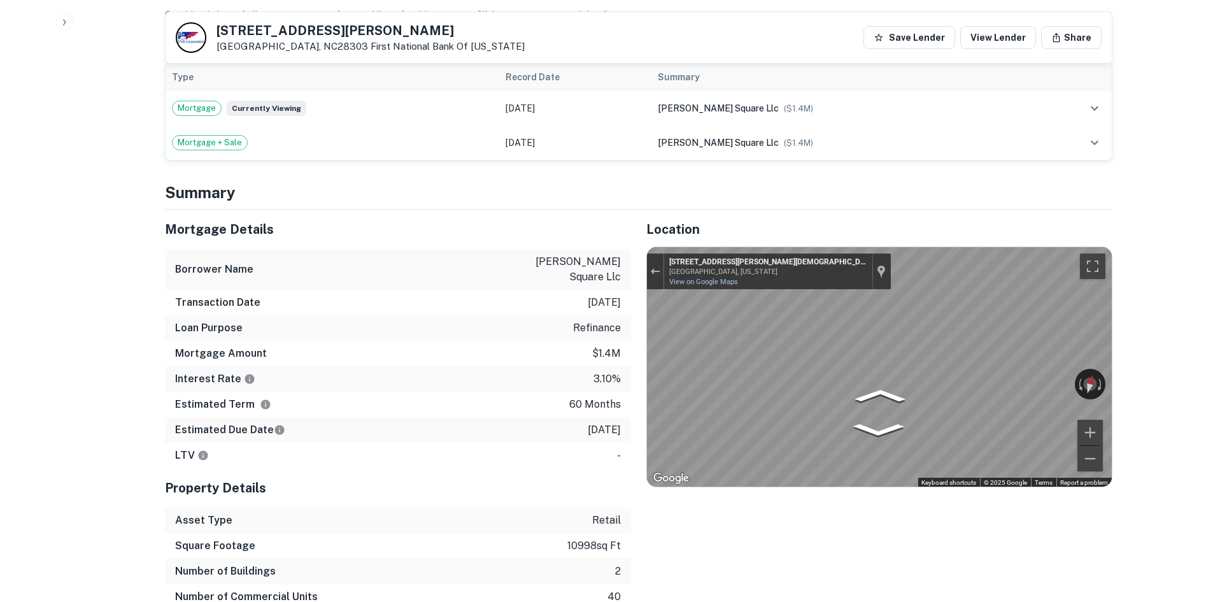
click at [777, 368] on div "← Move left → Move right ↑ Move up ↓ Move down + Zoom in - Zoom out 193 N McPhe…" at bounding box center [879, 366] width 465 height 239
drag, startPoint x: 1037, startPoint y: 367, endPoint x: 576, endPoint y: 283, distance: 468.5
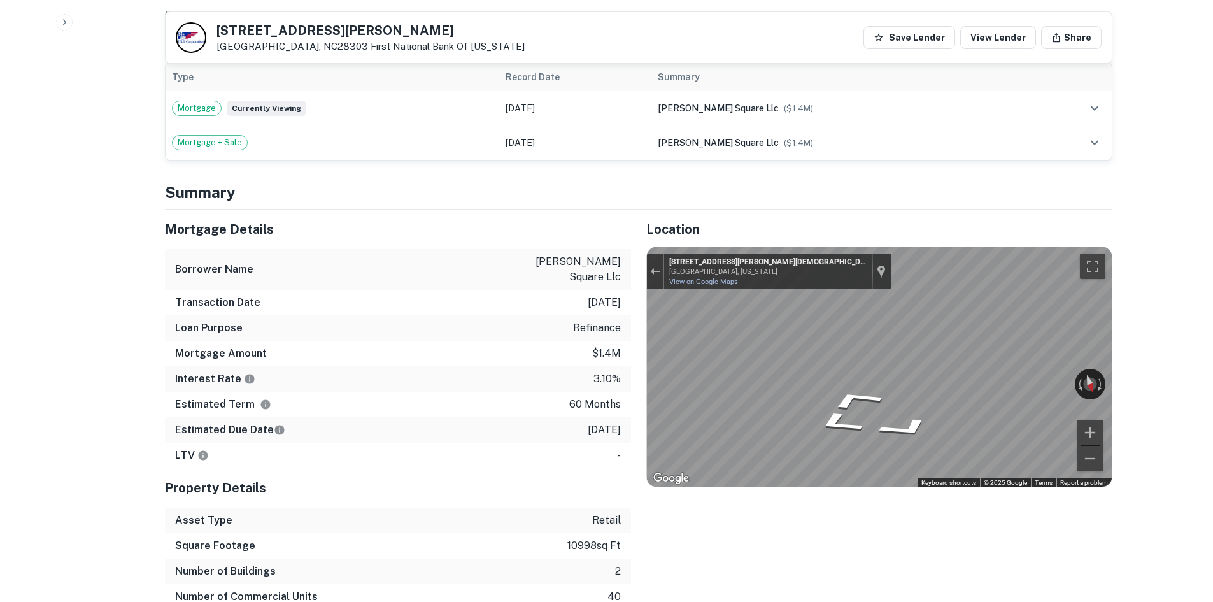
click at [576, 283] on div "Mortgage Details Borrower Name mcpherson square llc Transaction Date 5/3/2021 L…" at bounding box center [631, 421] width 963 height 425
click at [589, 316] on div "Mortgage Details Borrower Name mcpherson square llc Transaction Date 5/3/2021 L…" at bounding box center [631, 421] width 963 height 425
click at [638, 300] on div "Location ← Move left → Move right ↑ Move up ↓ Move down + Zoom in - Zoom out Ho…" at bounding box center [871, 421] width 481 height 425
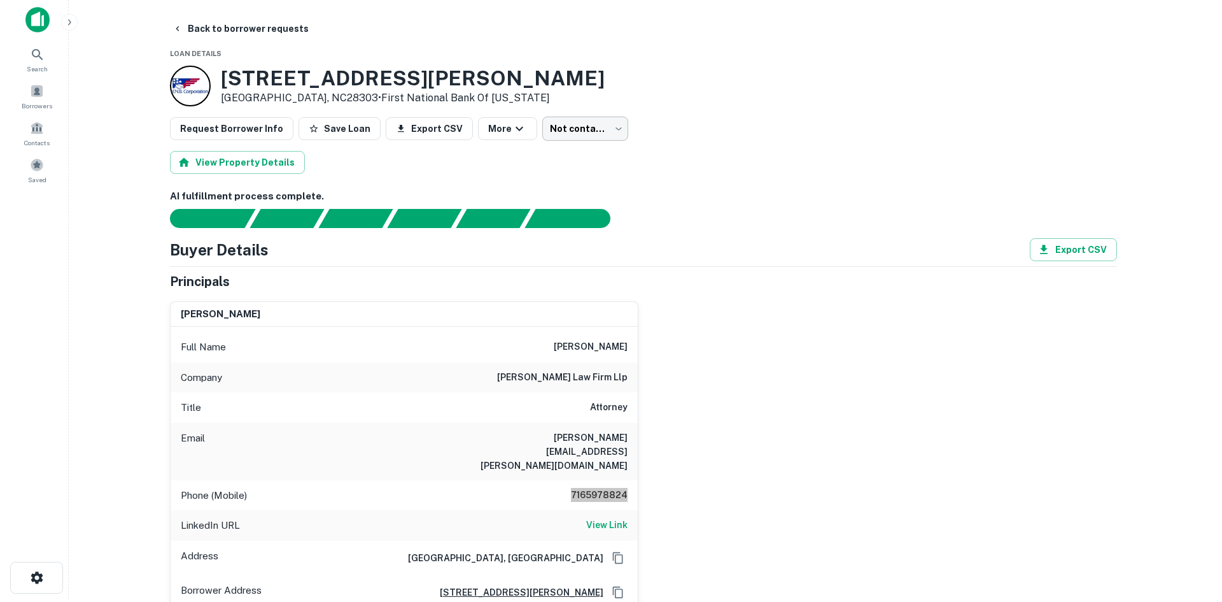
scroll to position [0, 0]
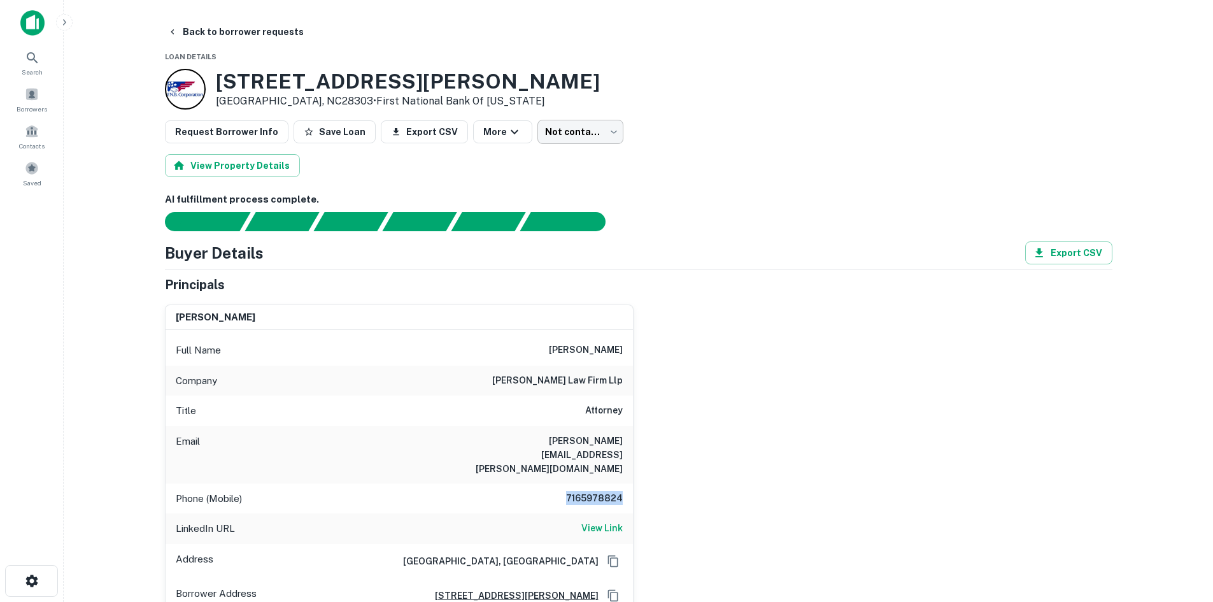
click at [551, 127] on body "Search Borrowers Contacts Saved Back to borrower requests Loan Details 201 S Mc…" at bounding box center [606, 301] width 1213 height 602
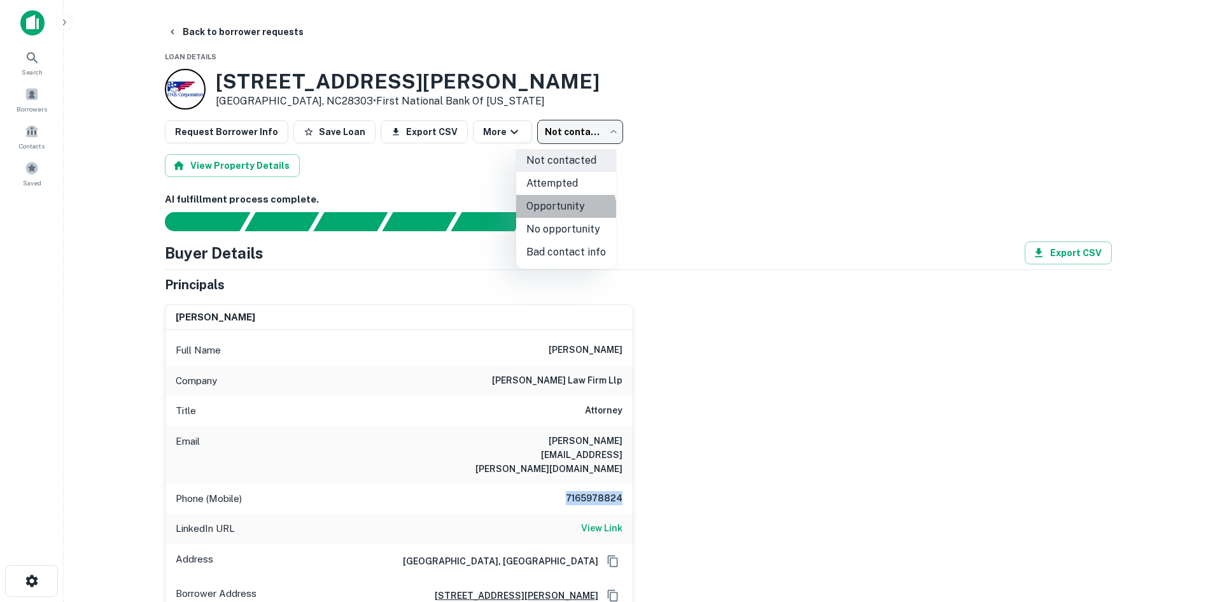
click at [542, 215] on li "Opportunity" at bounding box center [566, 206] width 100 height 23
type input "**********"
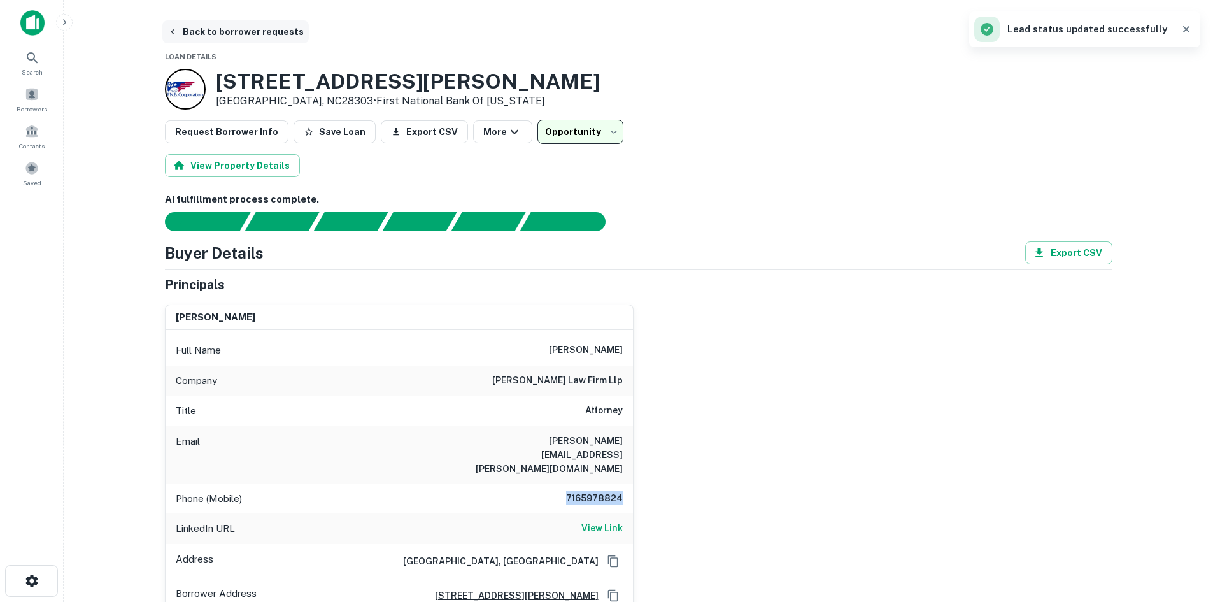
click at [215, 38] on button "Back to borrower requests" at bounding box center [235, 31] width 146 height 23
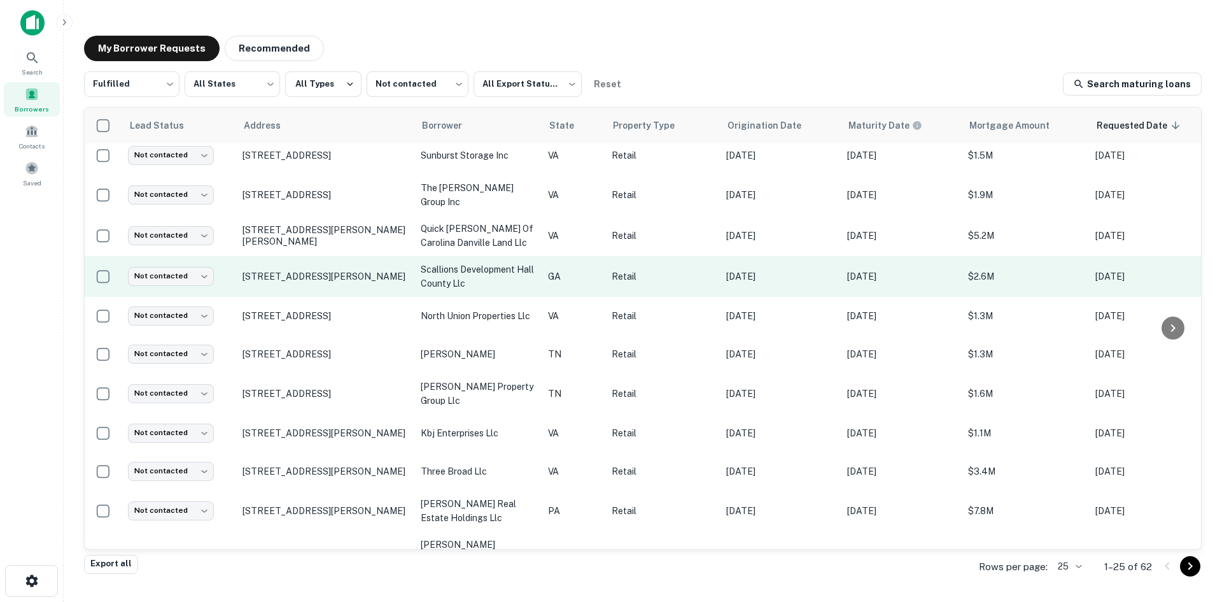
scroll to position [588, 0]
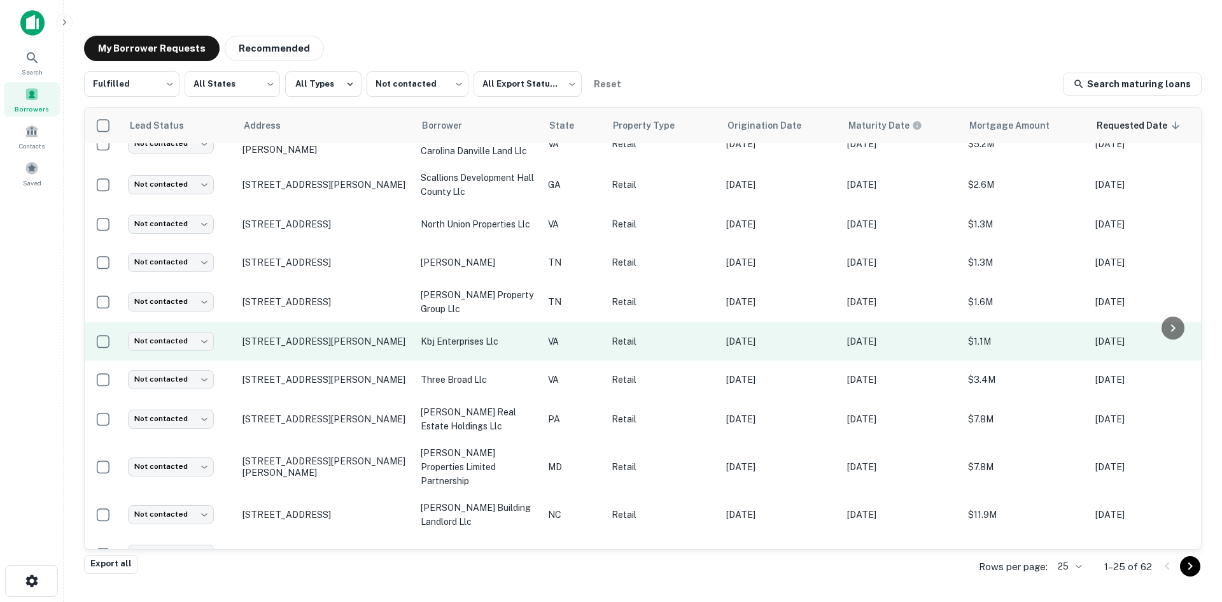
click at [325, 322] on td "300 Industrial Dr Christiansburg, VA24073" at bounding box center [325, 341] width 178 height 38
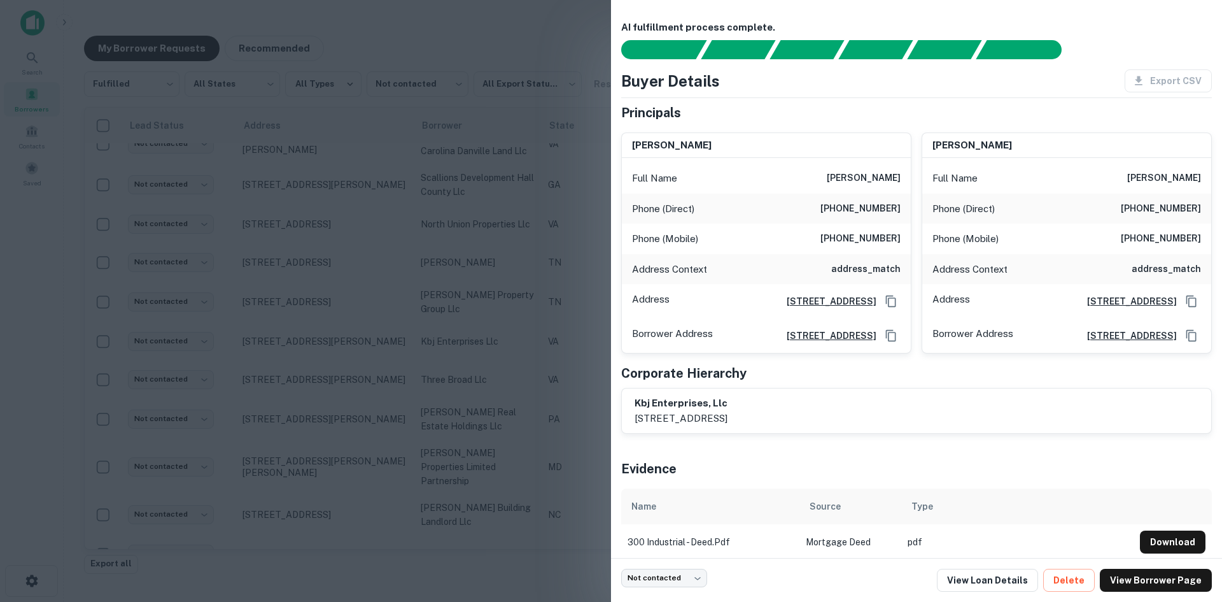
click at [316, 264] on div at bounding box center [611, 301] width 1222 height 602
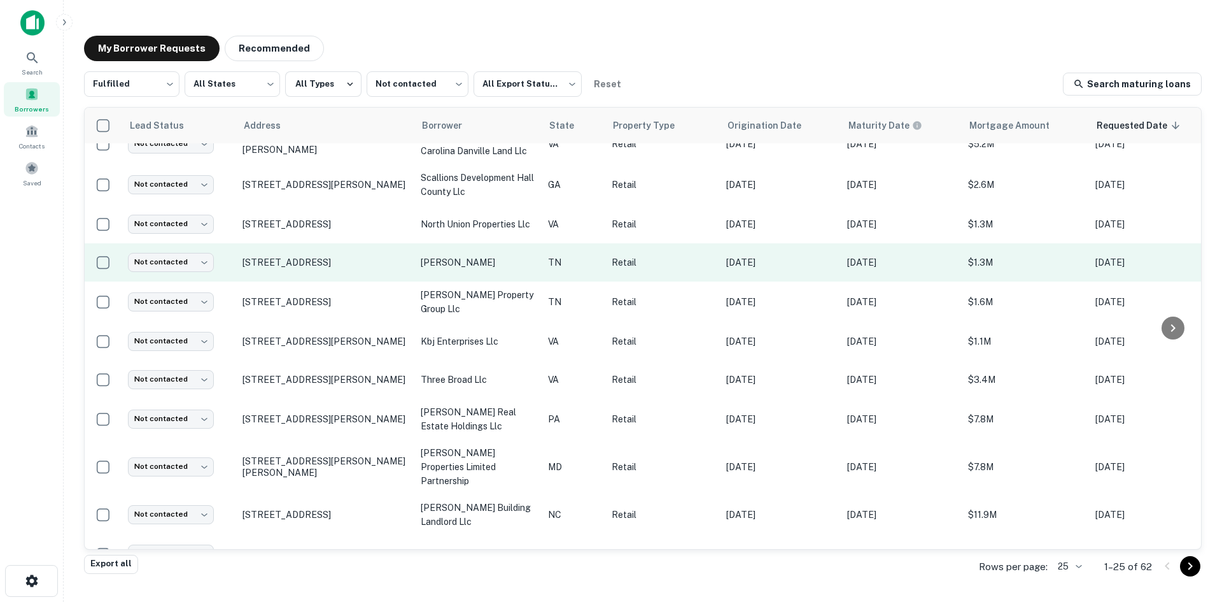
click at [316, 257] on td "5816 Kingston Pike Knoxville, TN37919" at bounding box center [325, 262] width 178 height 38
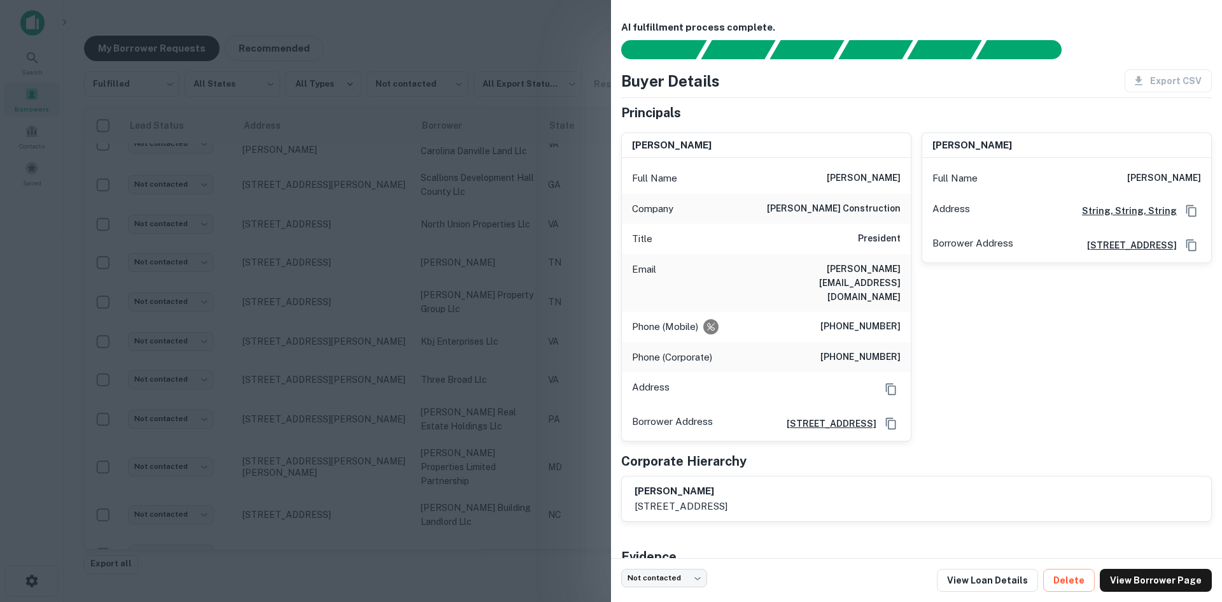
click at [316, 254] on div at bounding box center [611, 301] width 1222 height 602
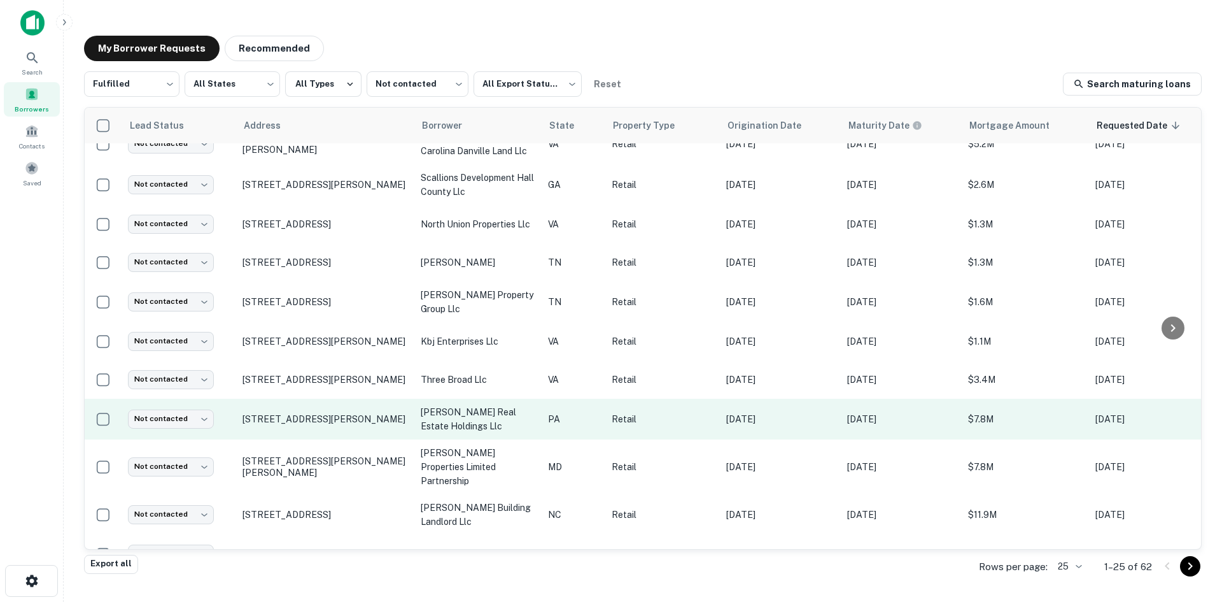
click at [274, 414] on td "328 Westtown Rd West Chester, PA19382" at bounding box center [325, 419] width 178 height 41
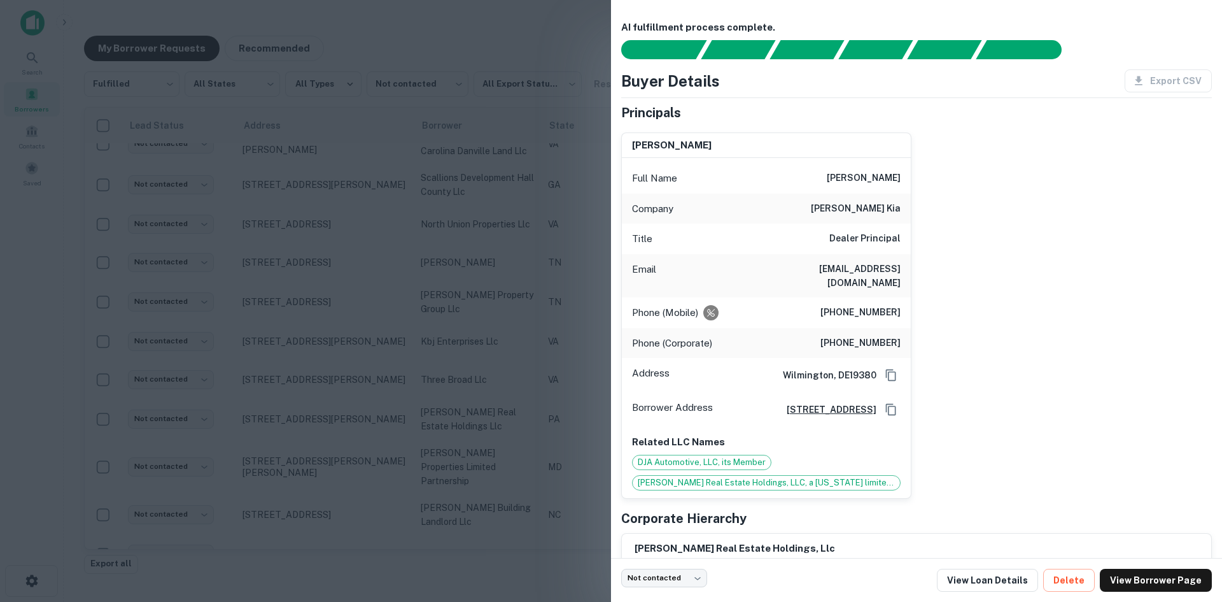
click at [274, 206] on div at bounding box center [611, 301] width 1222 height 602
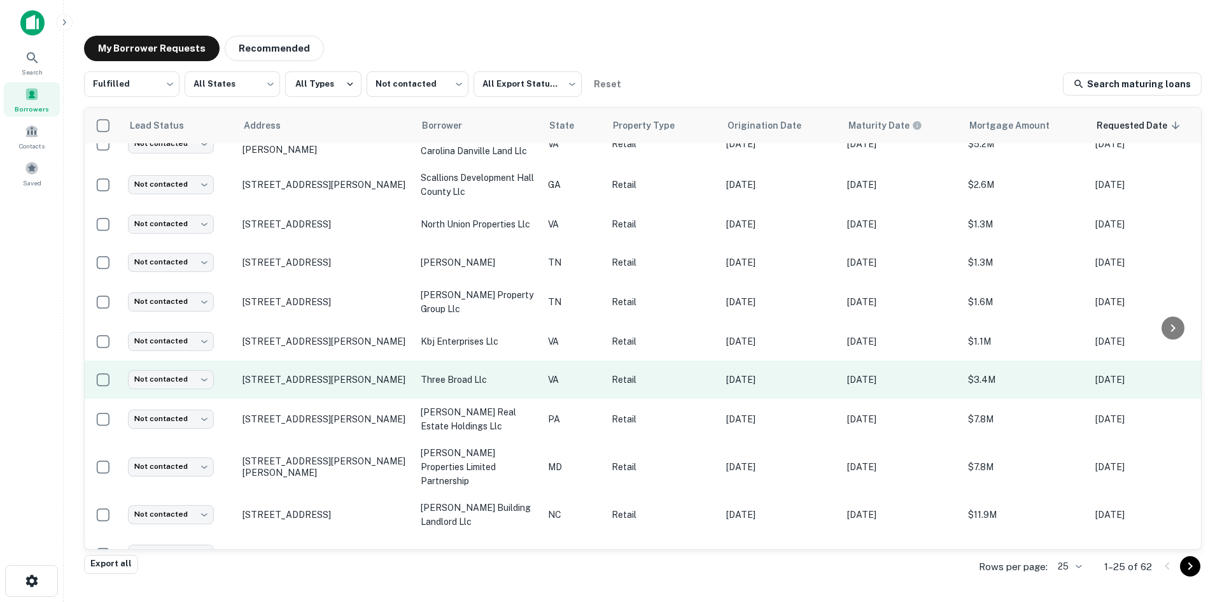
click at [289, 369] on td "[STREET_ADDRESS][PERSON_NAME]" at bounding box center [325, 379] width 178 height 38
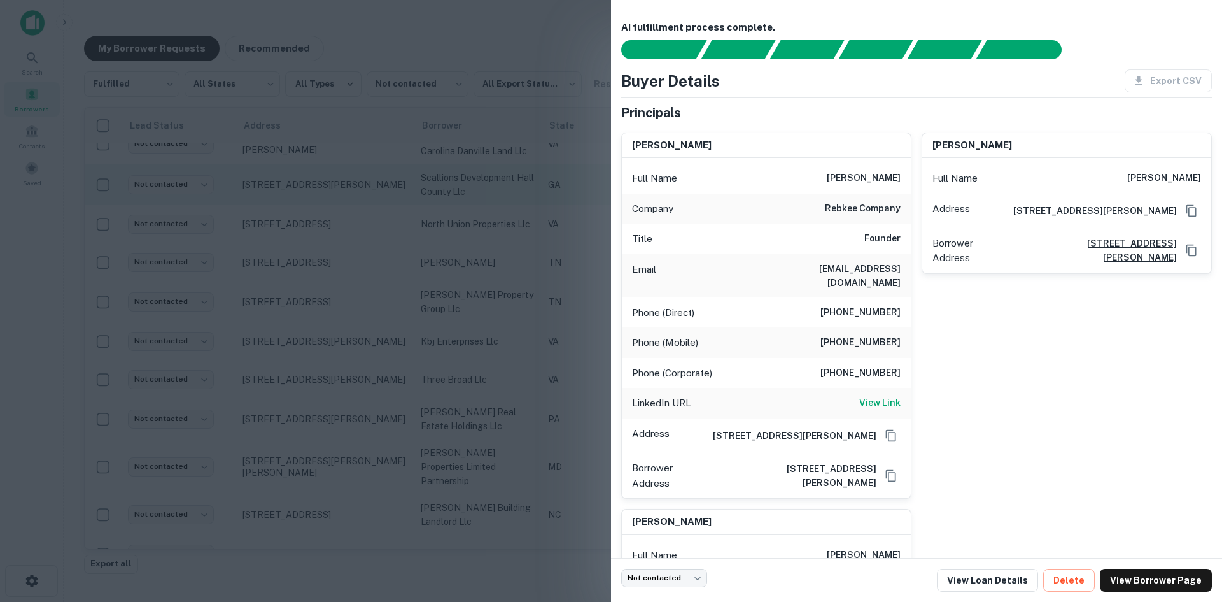
click at [353, 146] on div at bounding box center [611, 301] width 1222 height 602
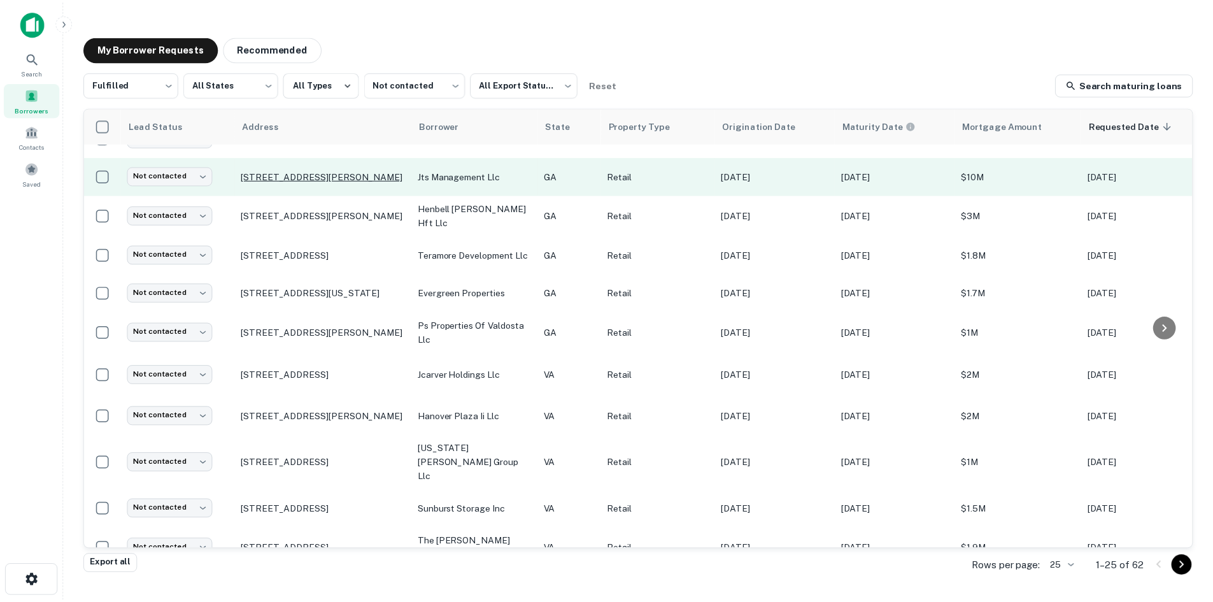
scroll to position [0, 0]
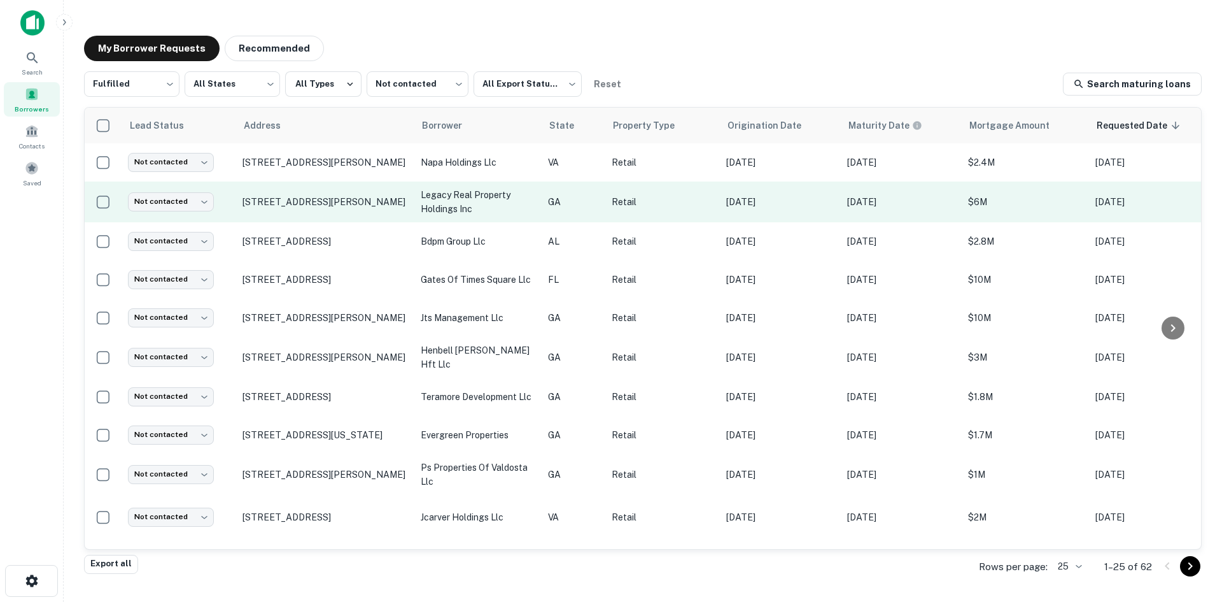
click at [321, 217] on td "[STREET_ADDRESS][PERSON_NAME]" at bounding box center [325, 201] width 178 height 41
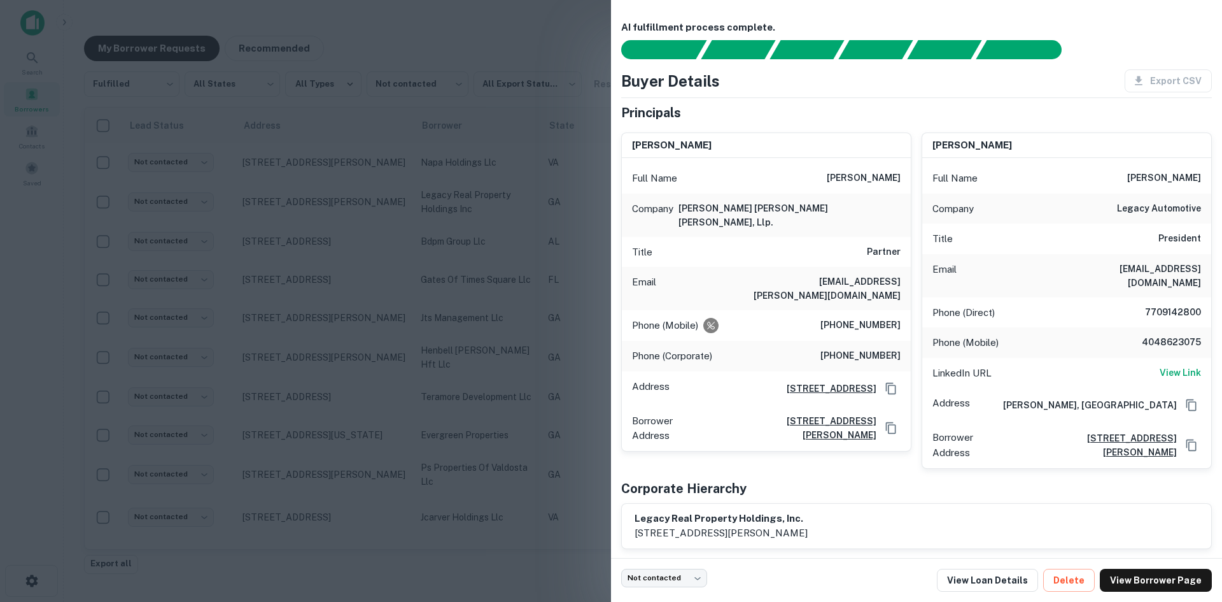
click at [321, 197] on div at bounding box center [611, 301] width 1222 height 602
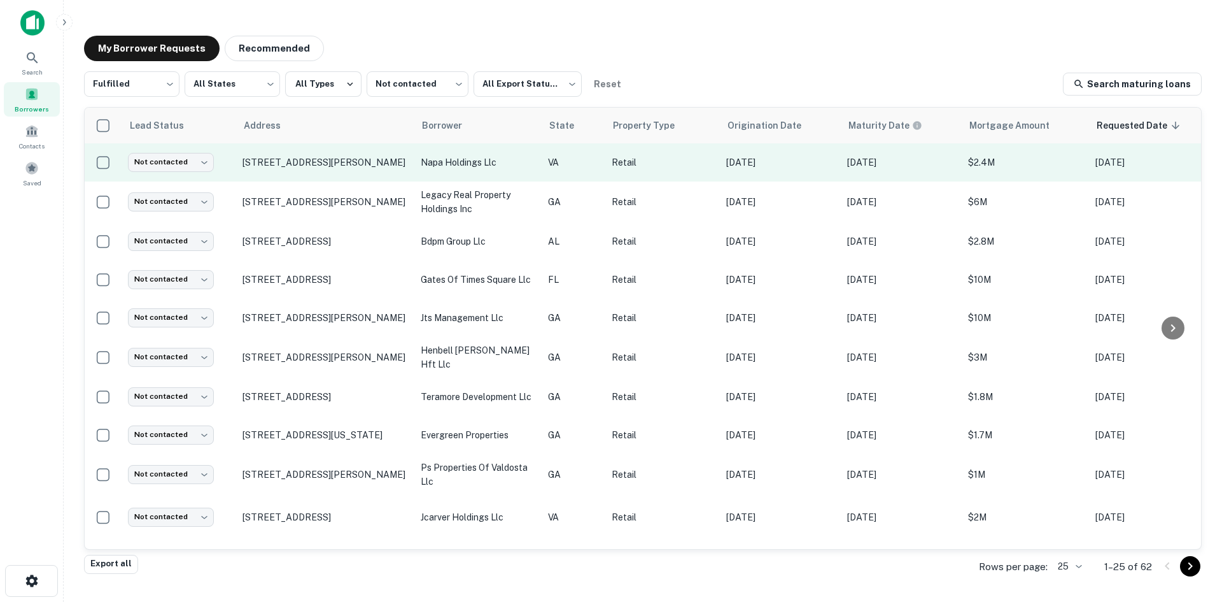
click at [317, 174] on td "[STREET_ADDRESS][PERSON_NAME]" at bounding box center [325, 162] width 178 height 38
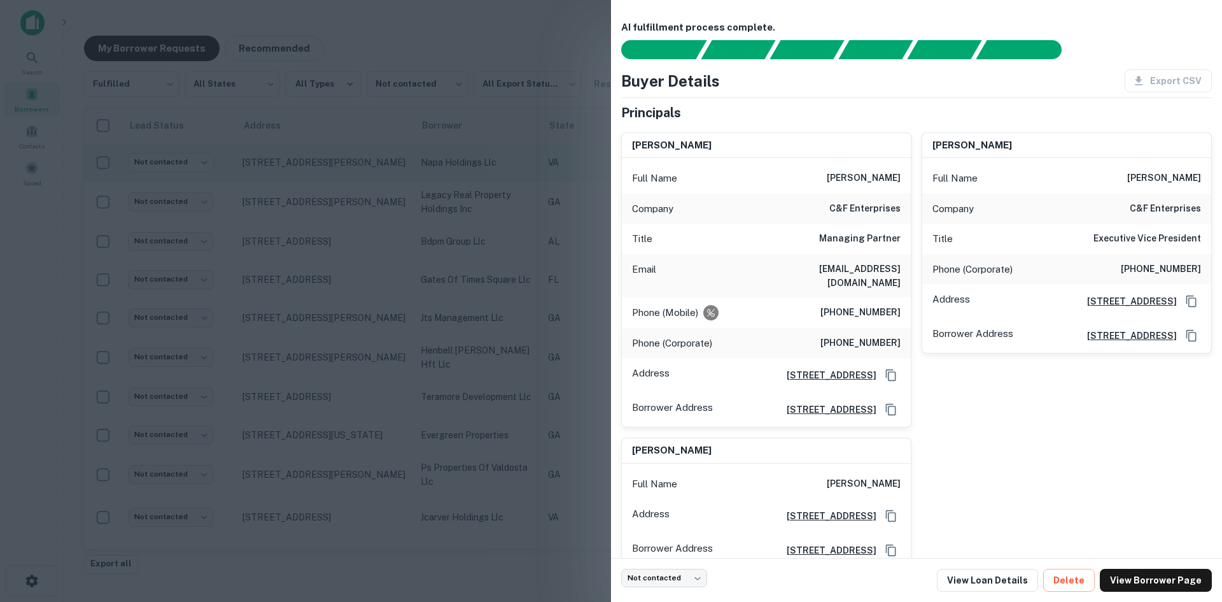
click at [317, 174] on div at bounding box center [611, 301] width 1222 height 602
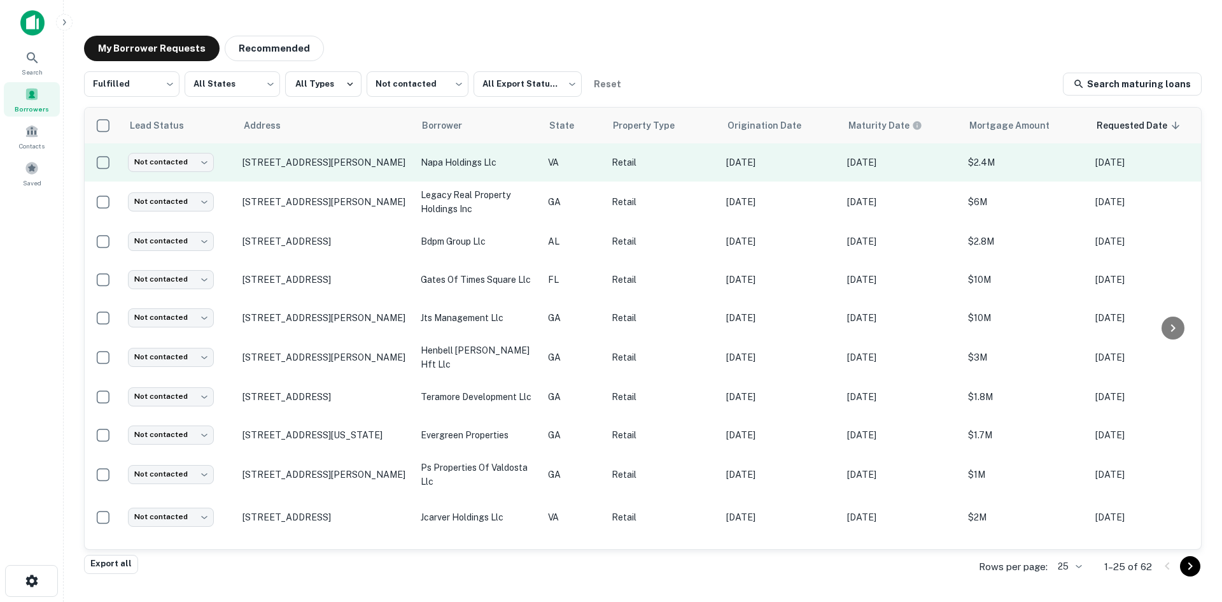
click at [317, 171] on td "[STREET_ADDRESS][PERSON_NAME]" at bounding box center [325, 162] width 178 height 38
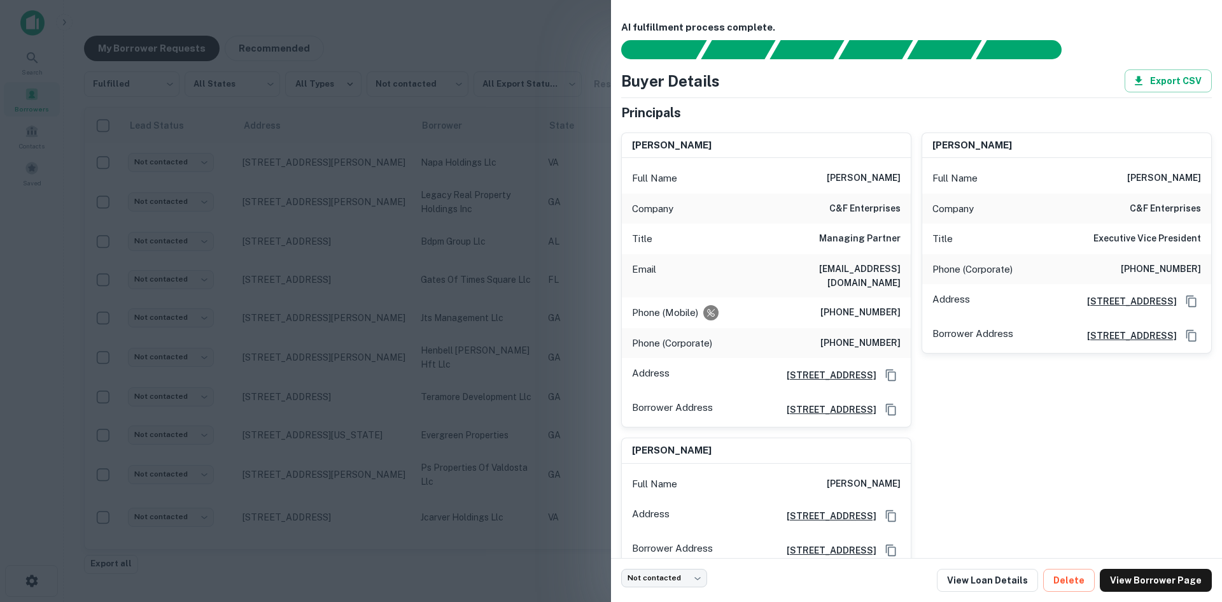
click at [317, 168] on div at bounding box center [611, 301] width 1222 height 602
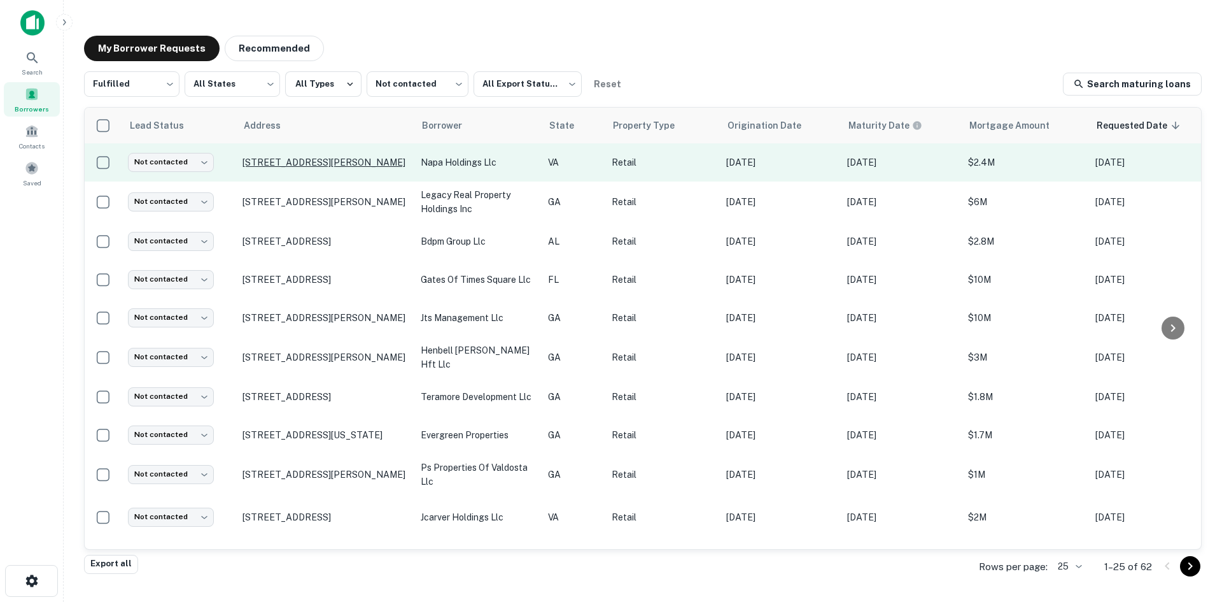
click at [317, 165] on p "[STREET_ADDRESS][PERSON_NAME]" at bounding box center [326, 162] width 166 height 11
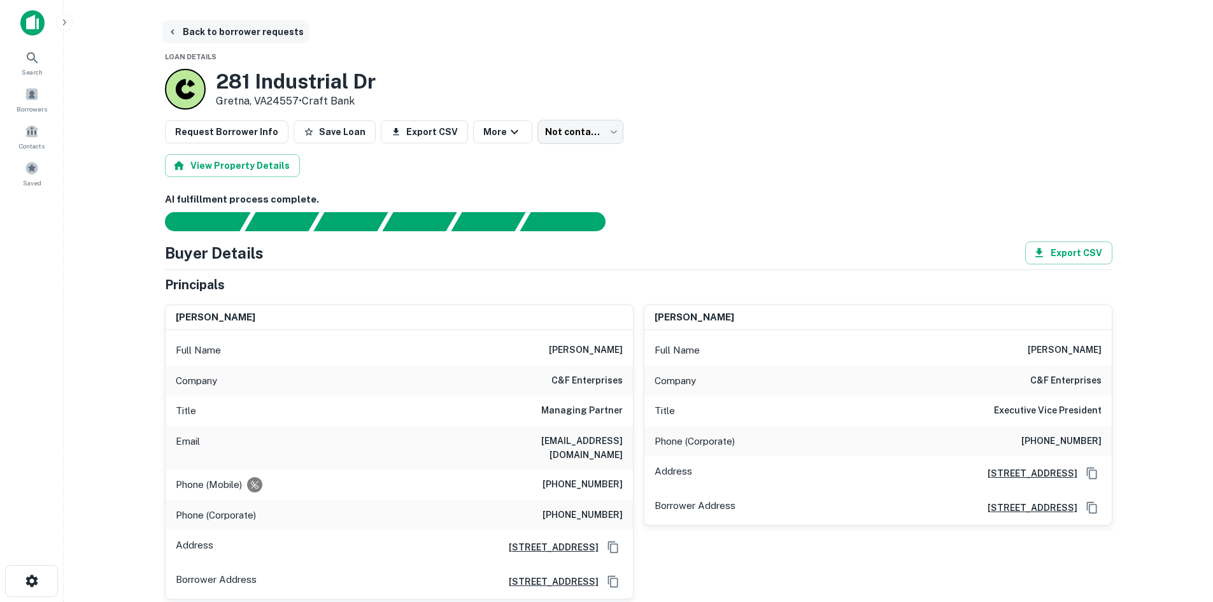
click at [211, 36] on button "Back to borrower requests" at bounding box center [235, 31] width 146 height 23
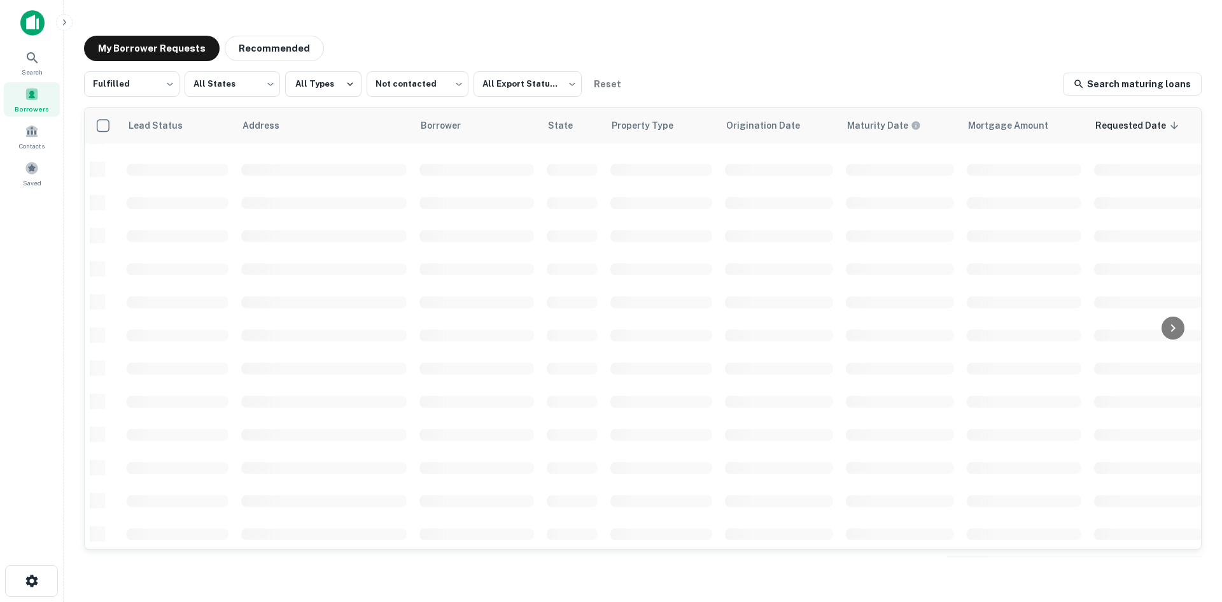
scroll to position [432, 0]
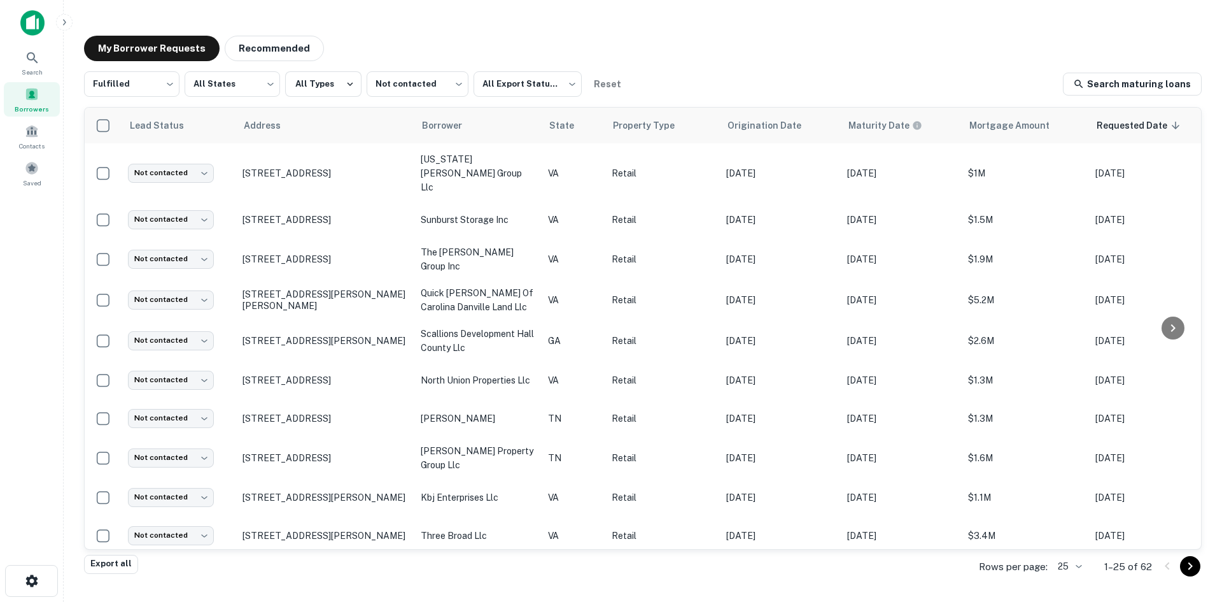
click at [1078, 567] on body "Search Borrowers Contacts Saved My Borrower Requests Recommended Fulfilled ****…" at bounding box center [611, 301] width 1222 height 602
click at [1070, 553] on li "500" at bounding box center [1069, 551] width 43 height 23
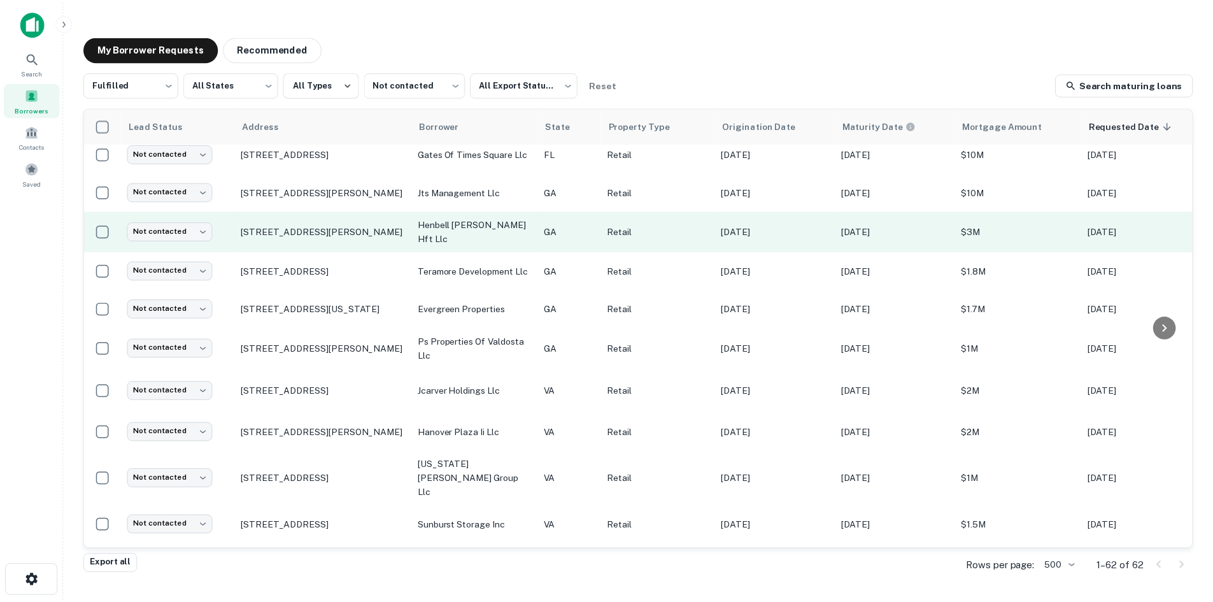
scroll to position [127, 0]
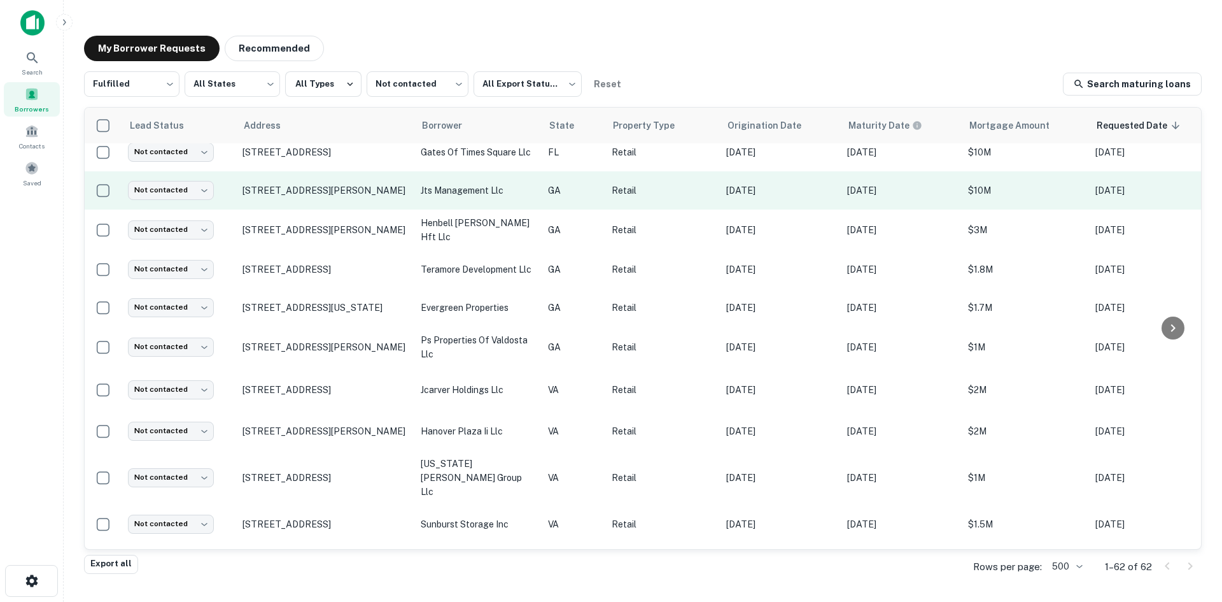
click at [364, 206] on td "139 Skyspaces Ct Saint Simons Island, GA31522" at bounding box center [325, 190] width 178 height 38
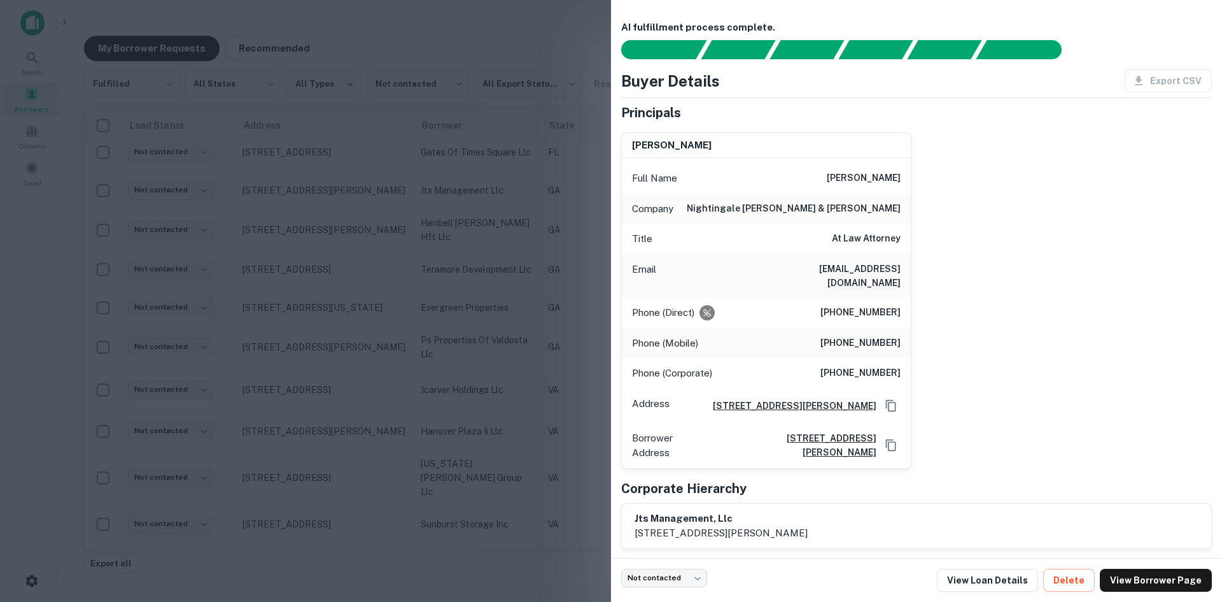
click at [364, 198] on div at bounding box center [611, 301] width 1222 height 602
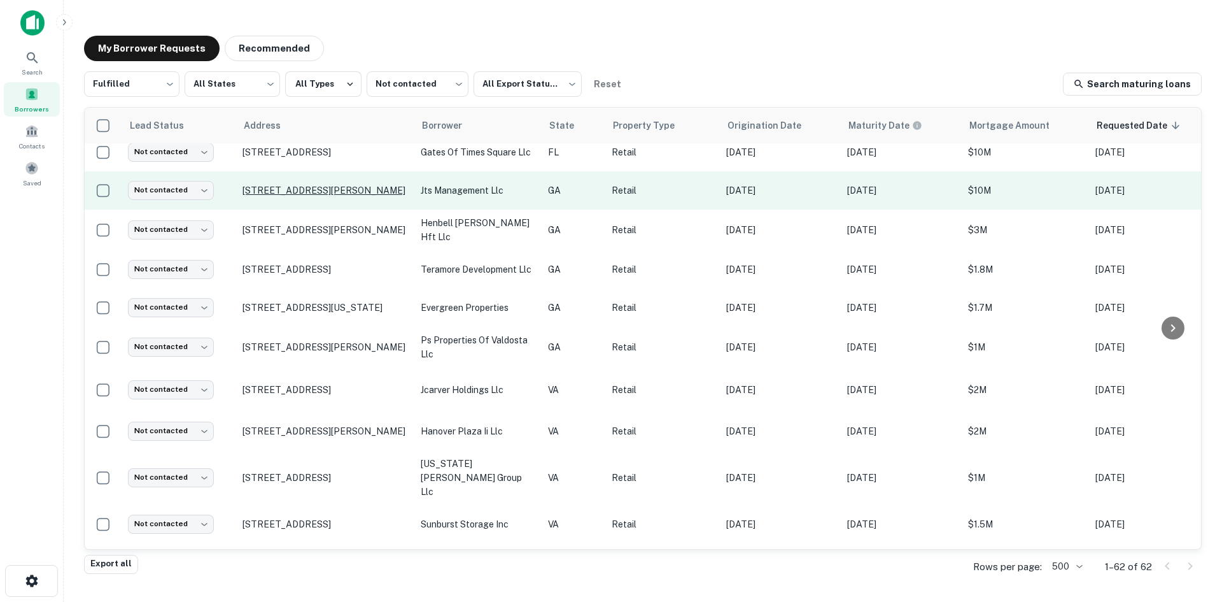
click at [363, 187] on p "139 Skyspaces Ct Saint Simons Island, GA31522" at bounding box center [326, 190] width 166 height 11
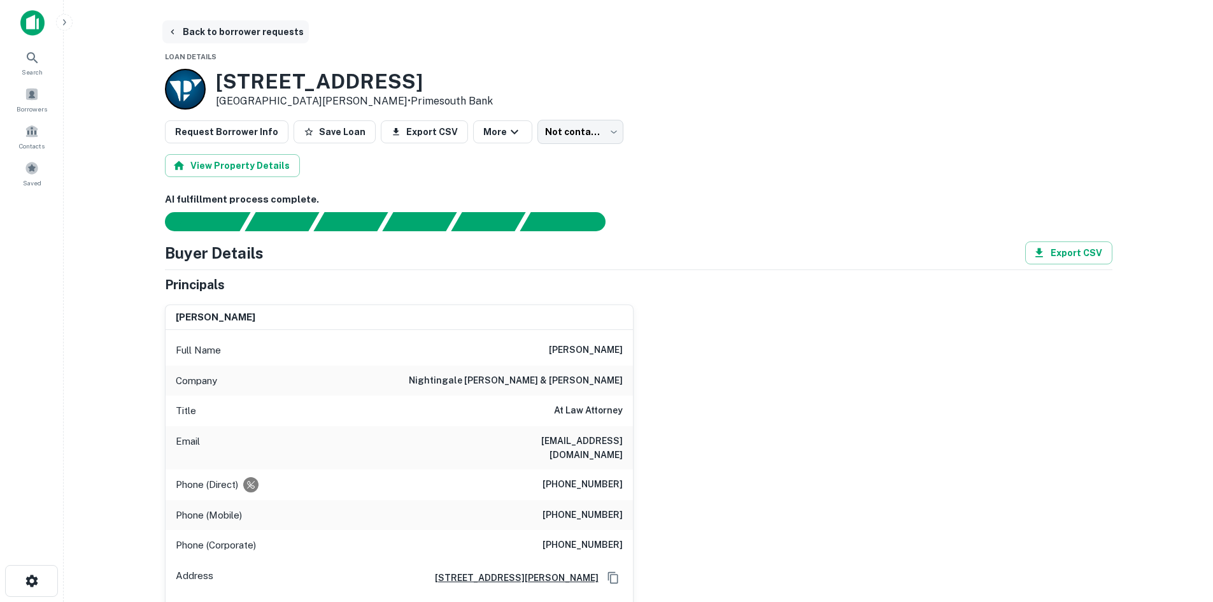
click at [236, 32] on button "Back to borrower requests" at bounding box center [235, 31] width 146 height 23
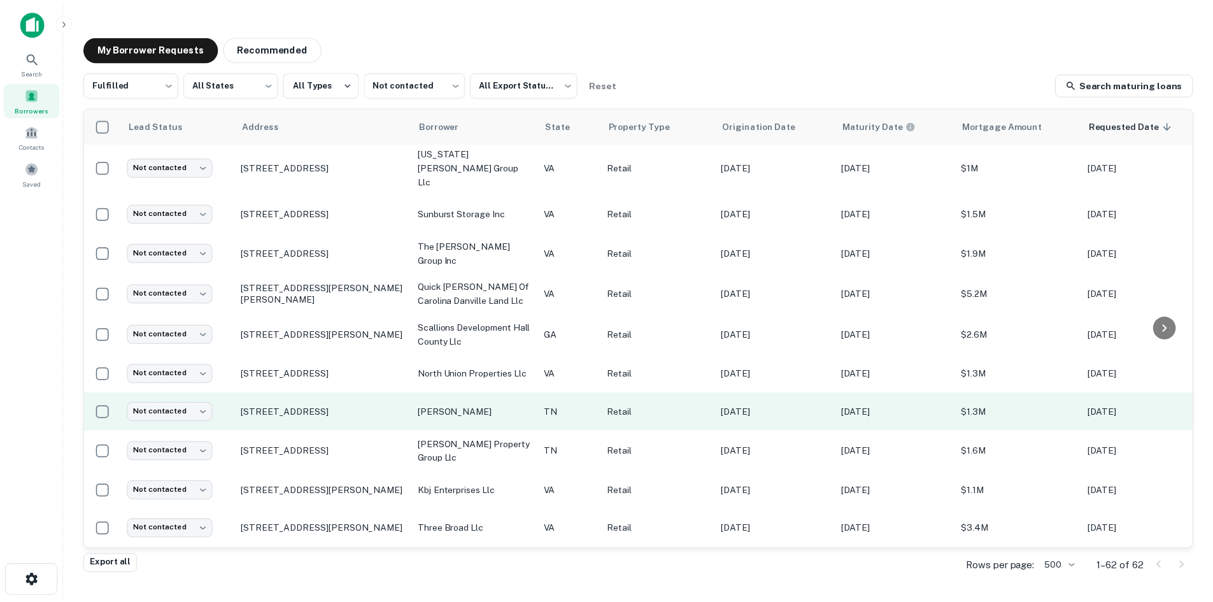
scroll to position [446, 0]
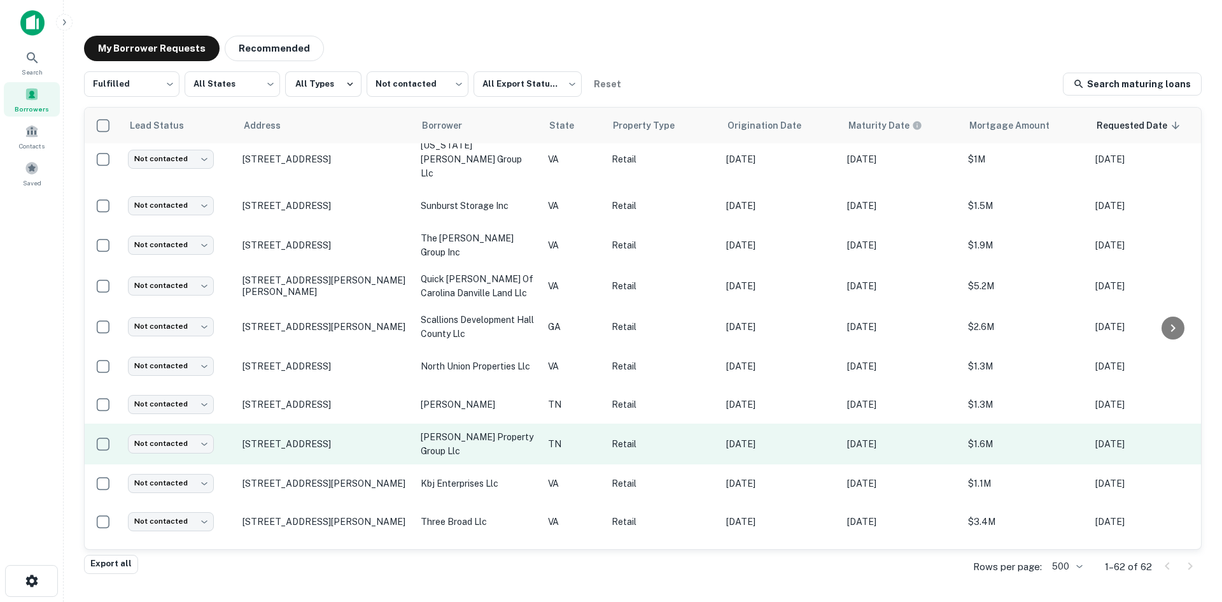
click at [306, 430] on td "[STREET_ADDRESS]" at bounding box center [325, 443] width 178 height 41
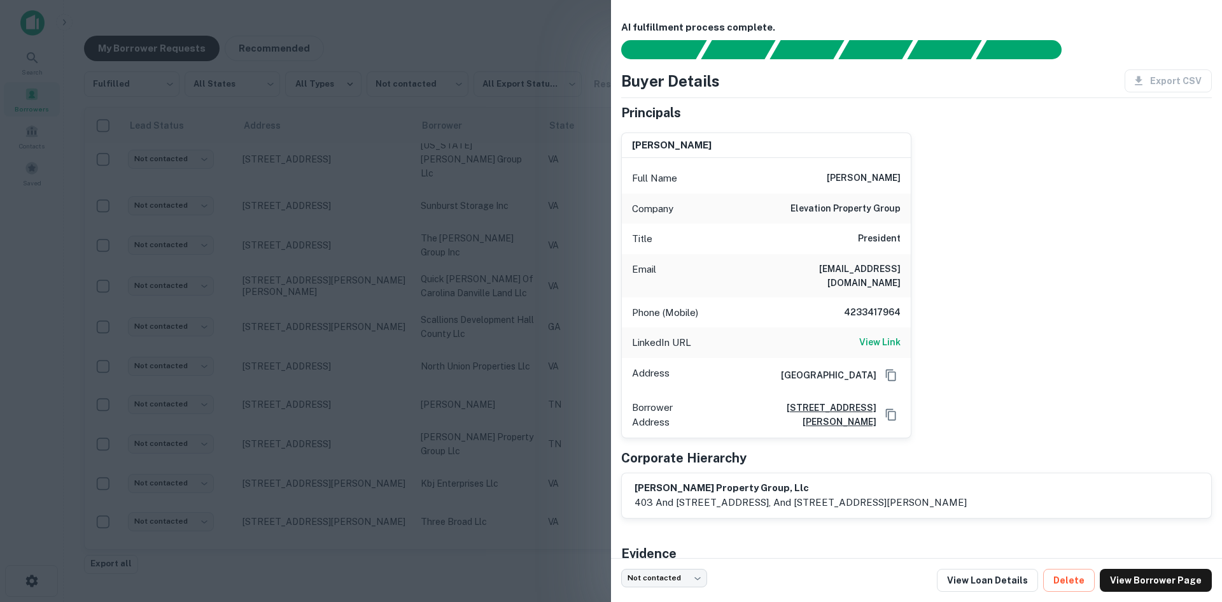
click at [305, 425] on div at bounding box center [611, 301] width 1222 height 602
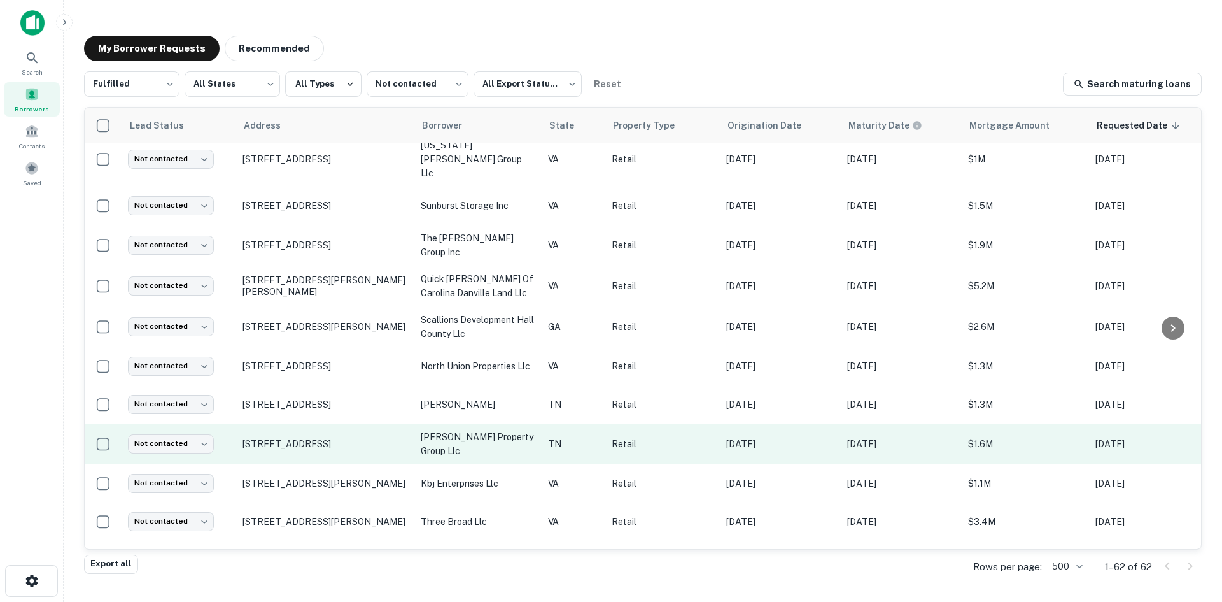
click at [305, 438] on p "[STREET_ADDRESS]" at bounding box center [326, 443] width 166 height 11
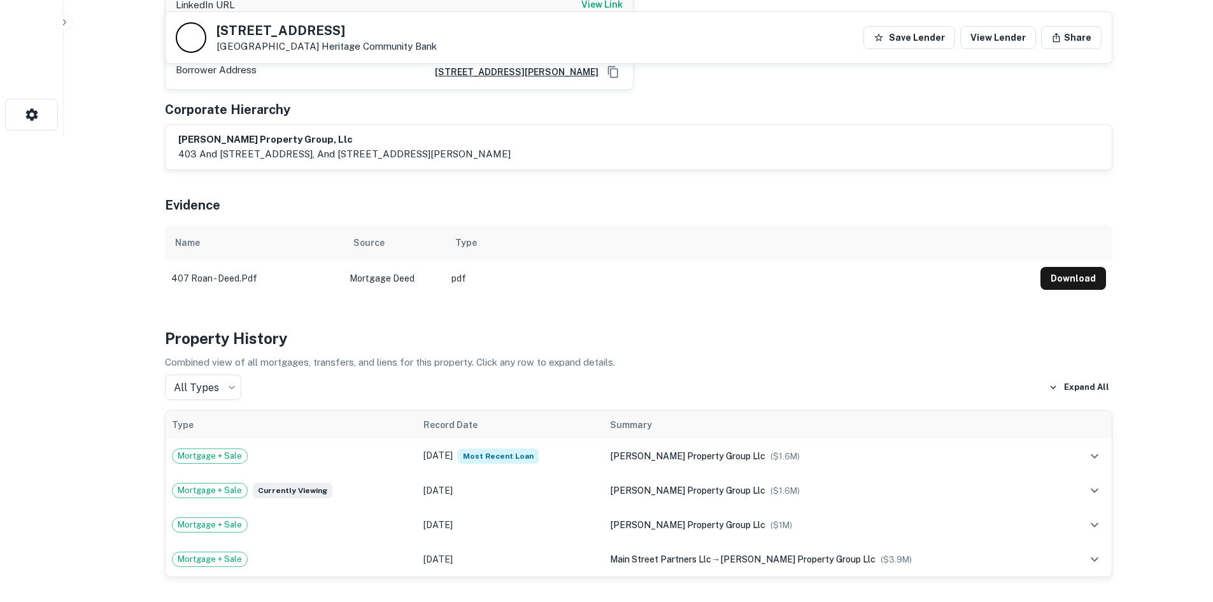
scroll to position [848, 0]
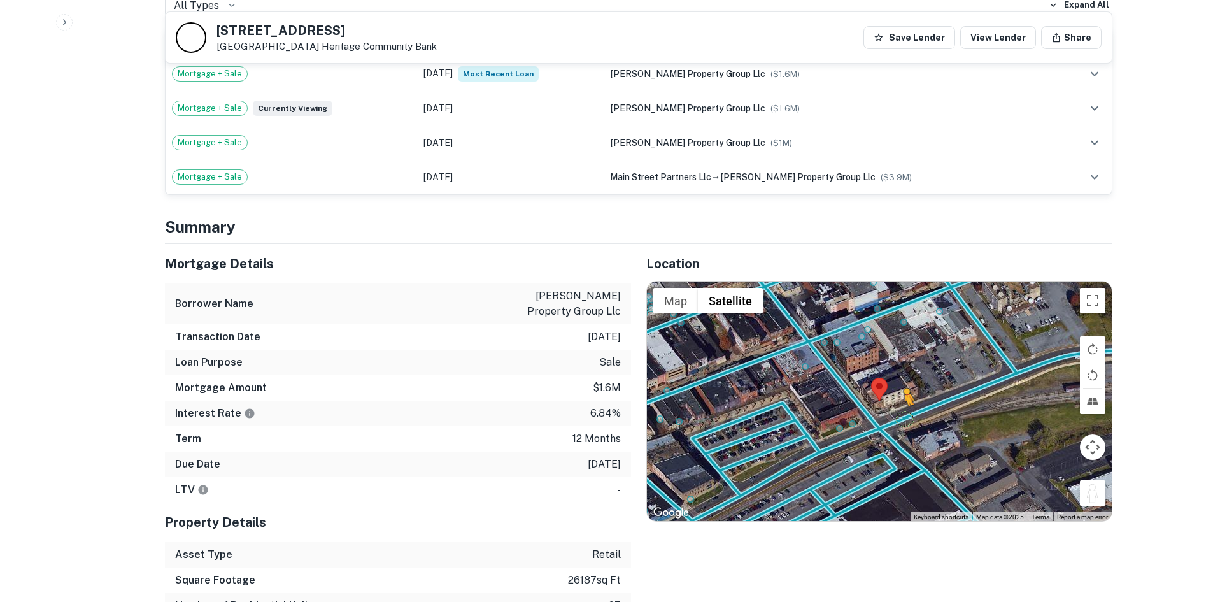
drag, startPoint x: 1100, startPoint y: 492, endPoint x: 890, endPoint y: 414, distance: 224.0
click at [890, 414] on div "To activate drag with keyboard, press Alt + Enter. Once in keyboard drag state,…" at bounding box center [879, 400] width 465 height 239
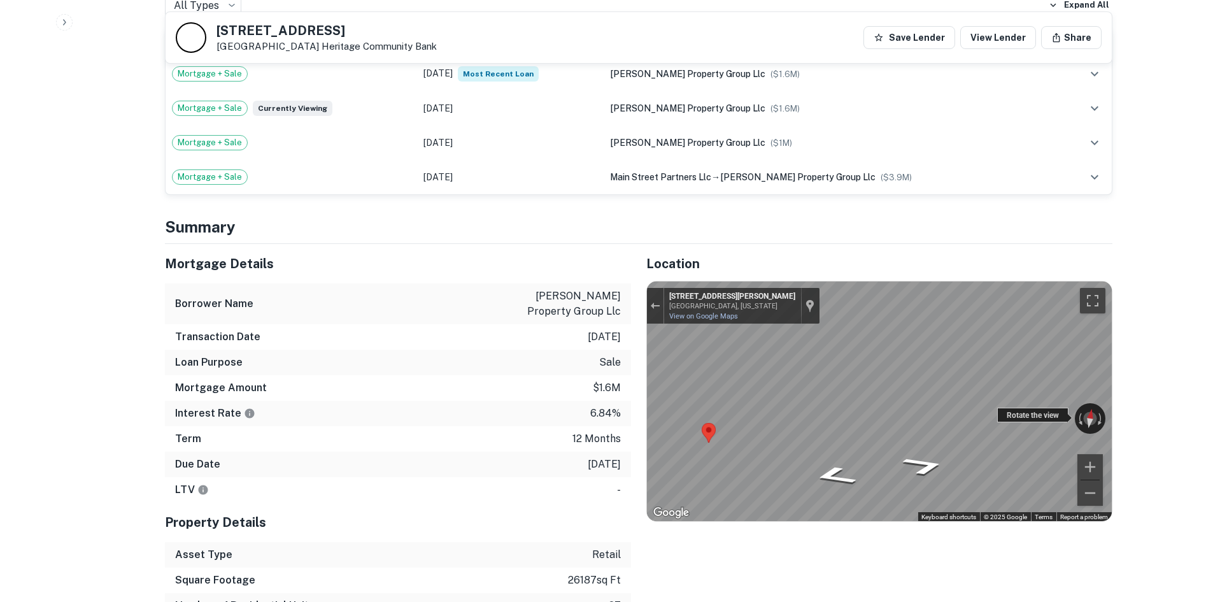
click at [1010, 412] on div "← Move left → Move right ↑ Move up ↓ Move down + Zoom in - Zoom out 323 E State…" at bounding box center [879, 400] width 465 height 239
click at [881, 460] on icon "Go Northwest, S Roan St" at bounding box center [884, 463] width 82 height 20
click at [638, 299] on div "Location ← Move left → Move right ↑ Move up ↓ Move down + Zoom in - Zoom out Ho…" at bounding box center [871, 469] width 481 height 451
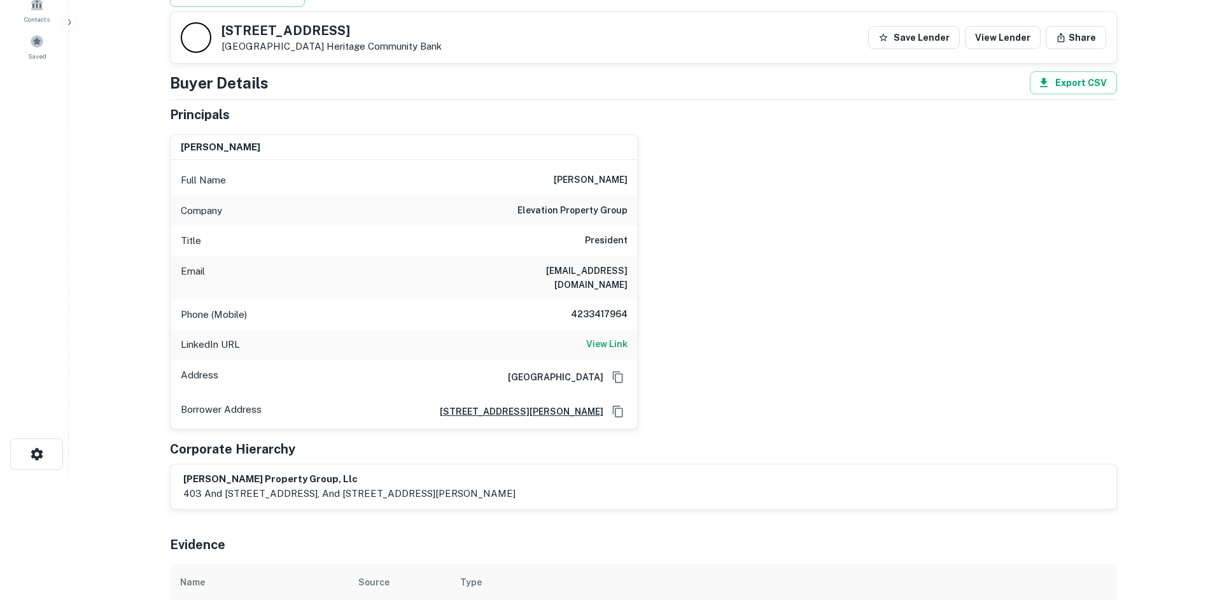
scroll to position [0, 0]
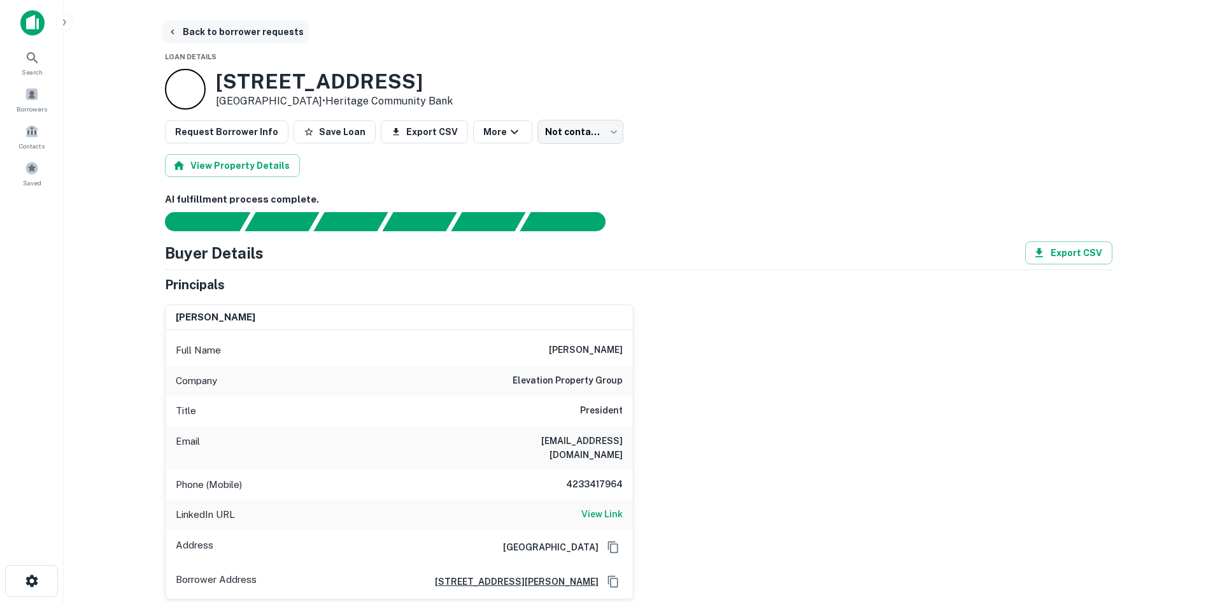
click at [233, 39] on button "Back to borrower requests" at bounding box center [235, 31] width 146 height 23
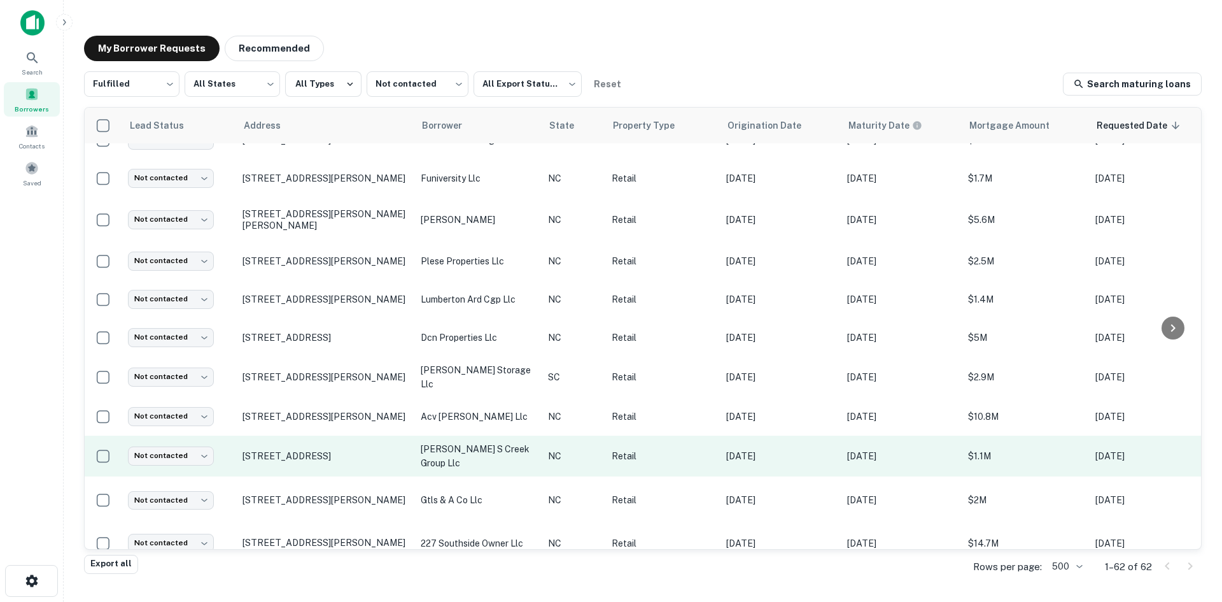
scroll to position [1196, 0]
click at [311, 439] on td "324 Front St Beaufort, NC28516" at bounding box center [325, 455] width 178 height 41
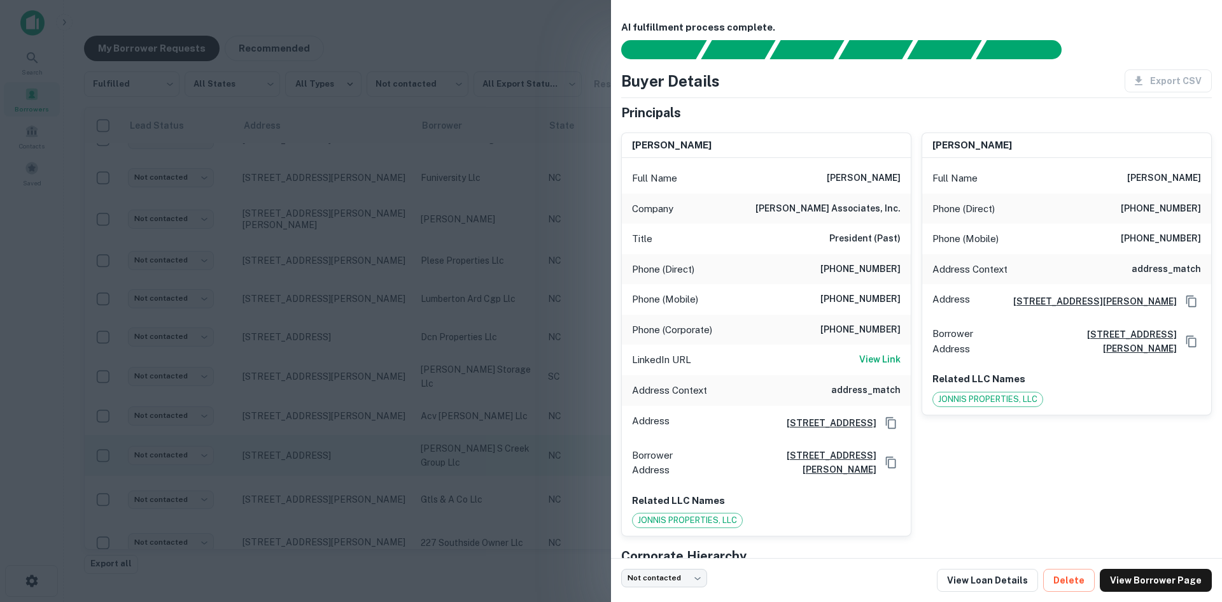
click at [311, 439] on div at bounding box center [611, 301] width 1222 height 602
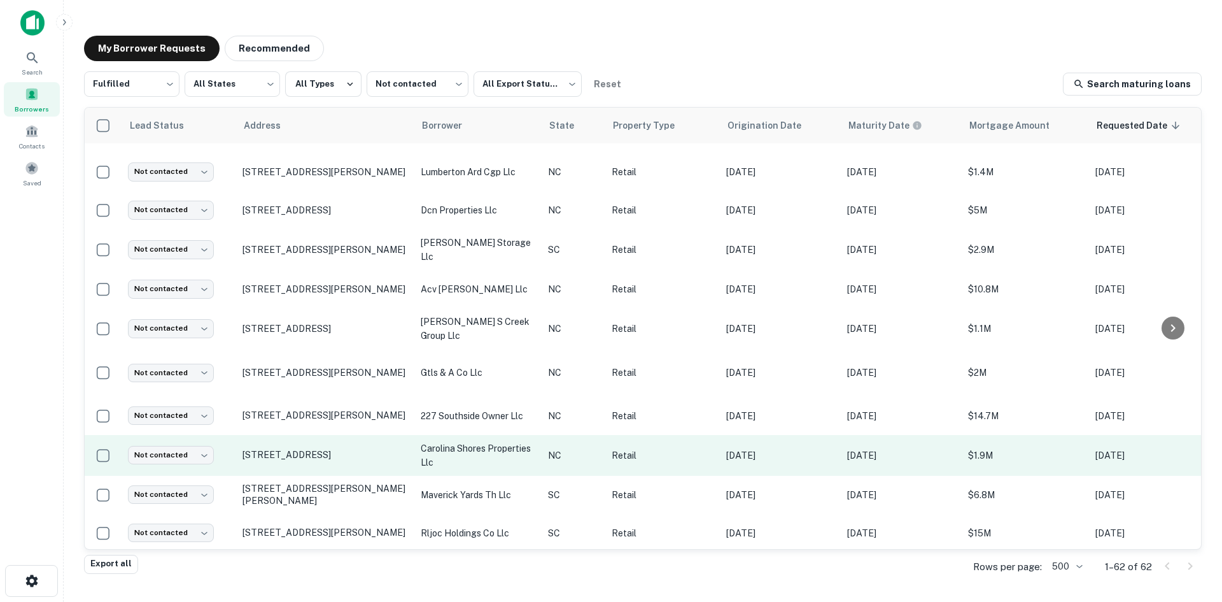
scroll to position [1323, 0]
click at [310, 455] on td "5014 Southport Crossing Way Southport, NC28461" at bounding box center [325, 454] width 178 height 41
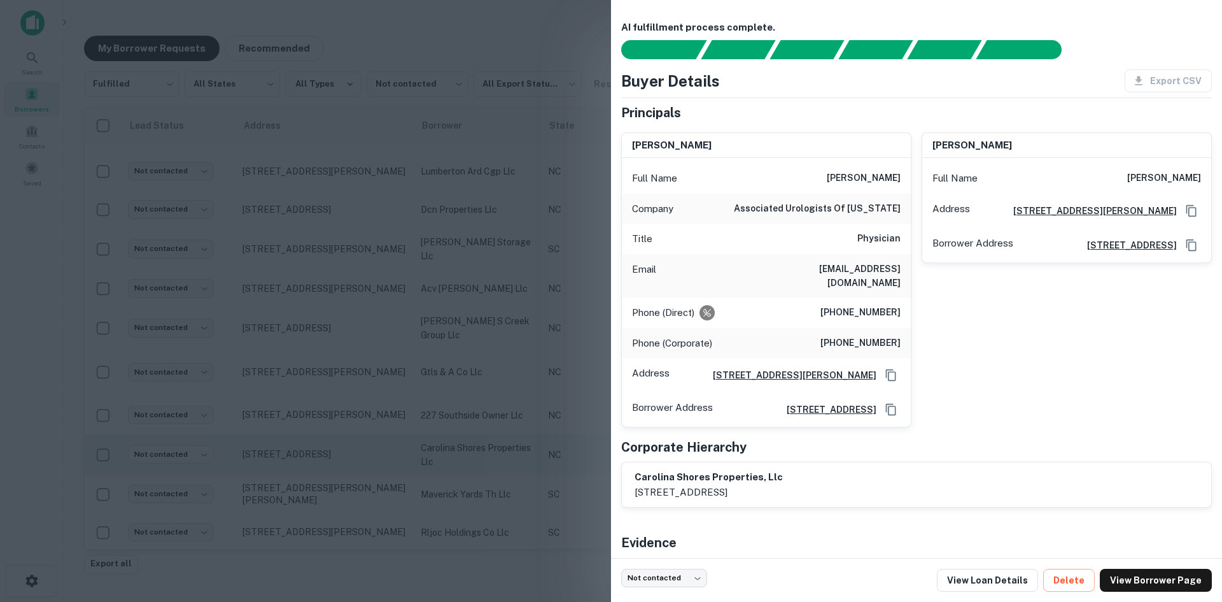
click at [310, 455] on div at bounding box center [611, 301] width 1222 height 602
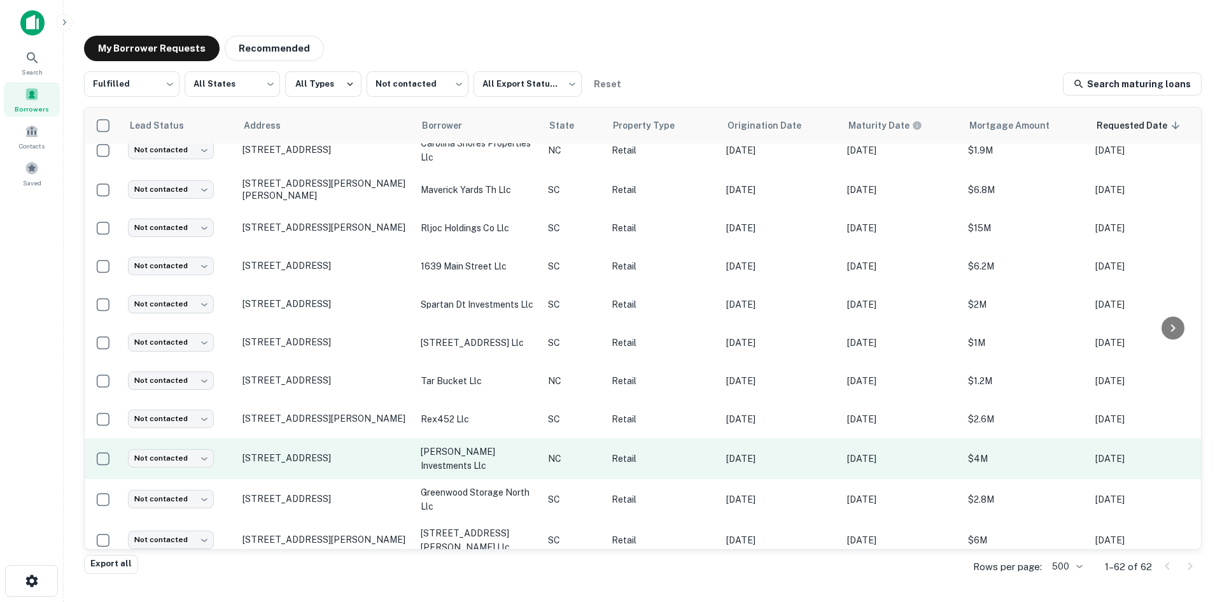
scroll to position [1641, 0]
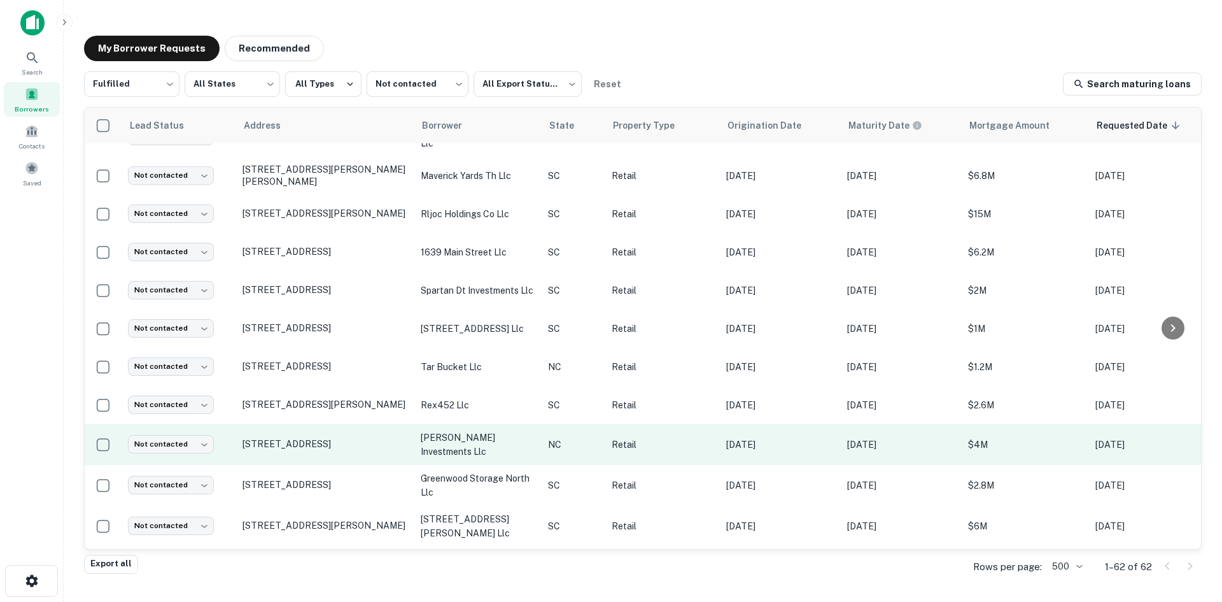
click at [315, 463] on td "415 E Main St Sylva, NC28779" at bounding box center [325, 444] width 178 height 41
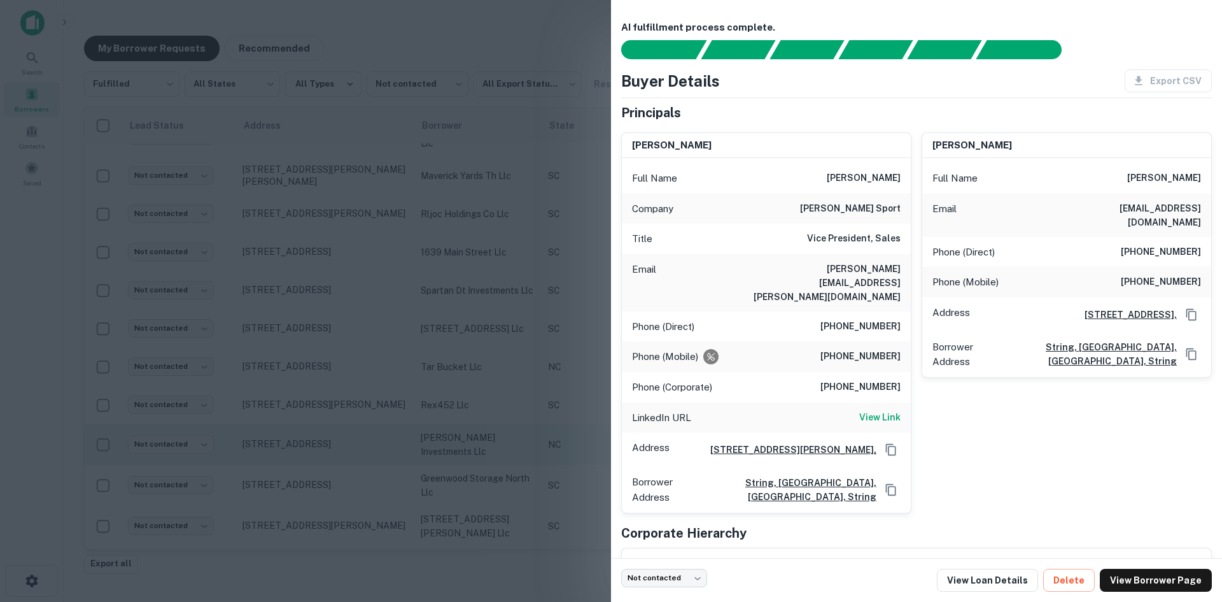
click at [315, 463] on div at bounding box center [611, 301] width 1222 height 602
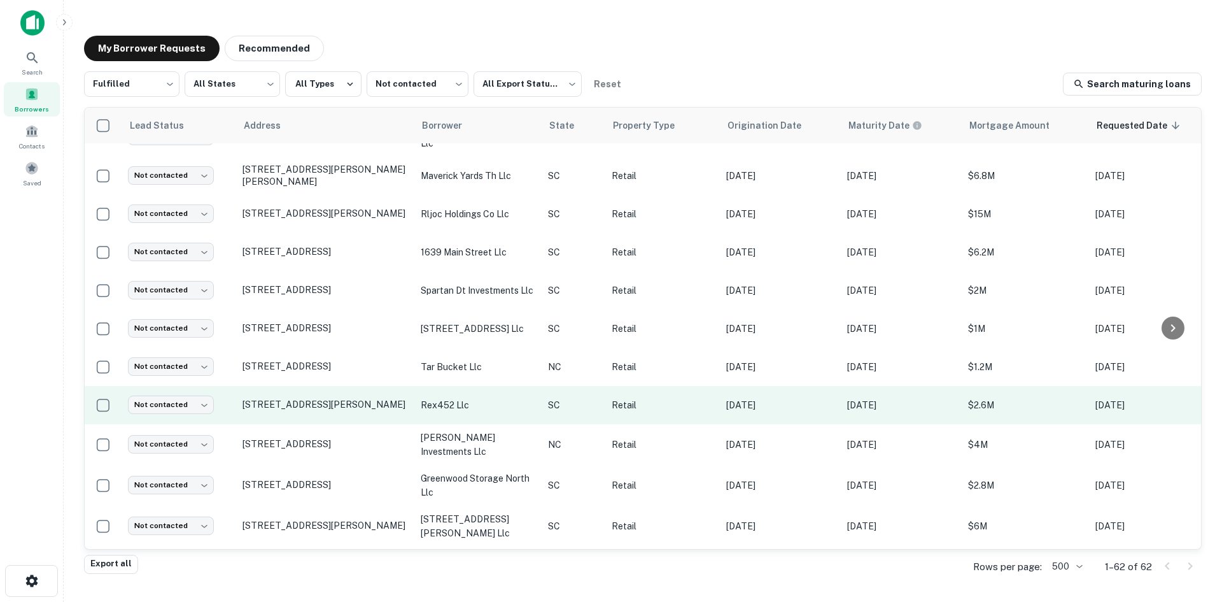
click at [323, 406] on td "354 Hyatt St Gaffney, SC29341" at bounding box center [325, 405] width 178 height 38
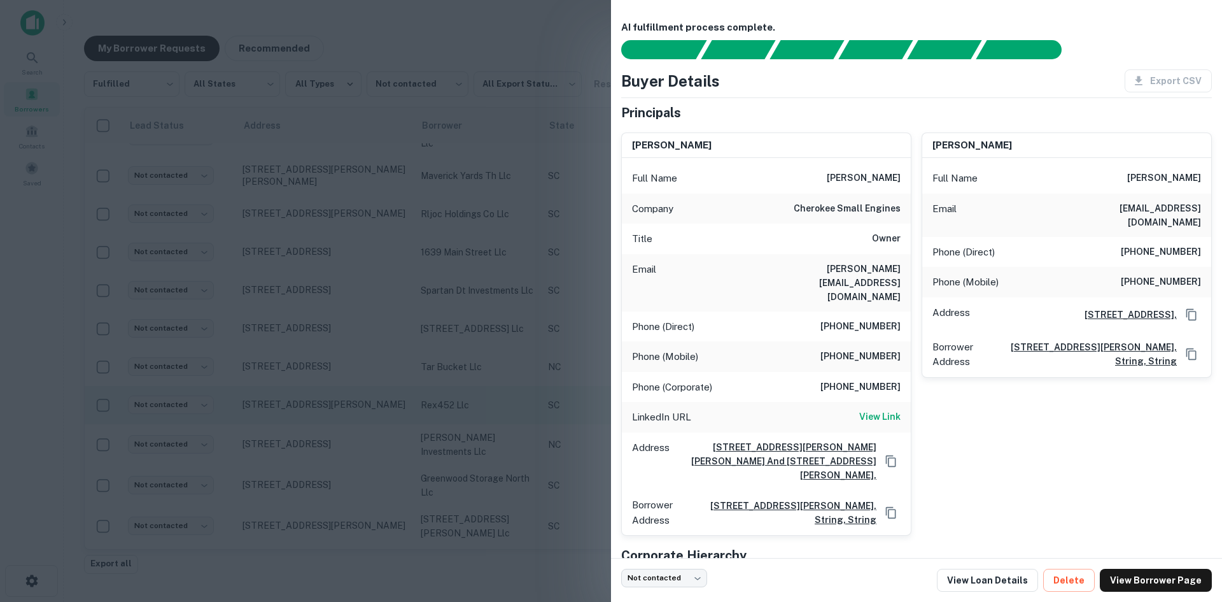
click at [323, 406] on div at bounding box center [611, 301] width 1222 height 602
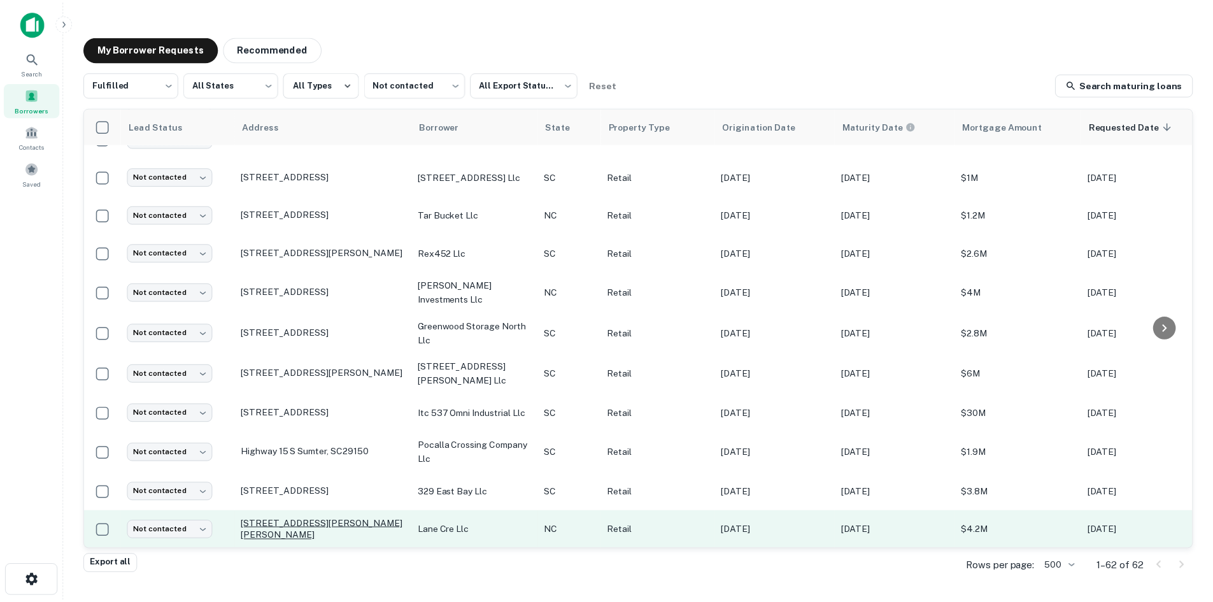
scroll to position [1959, 0]
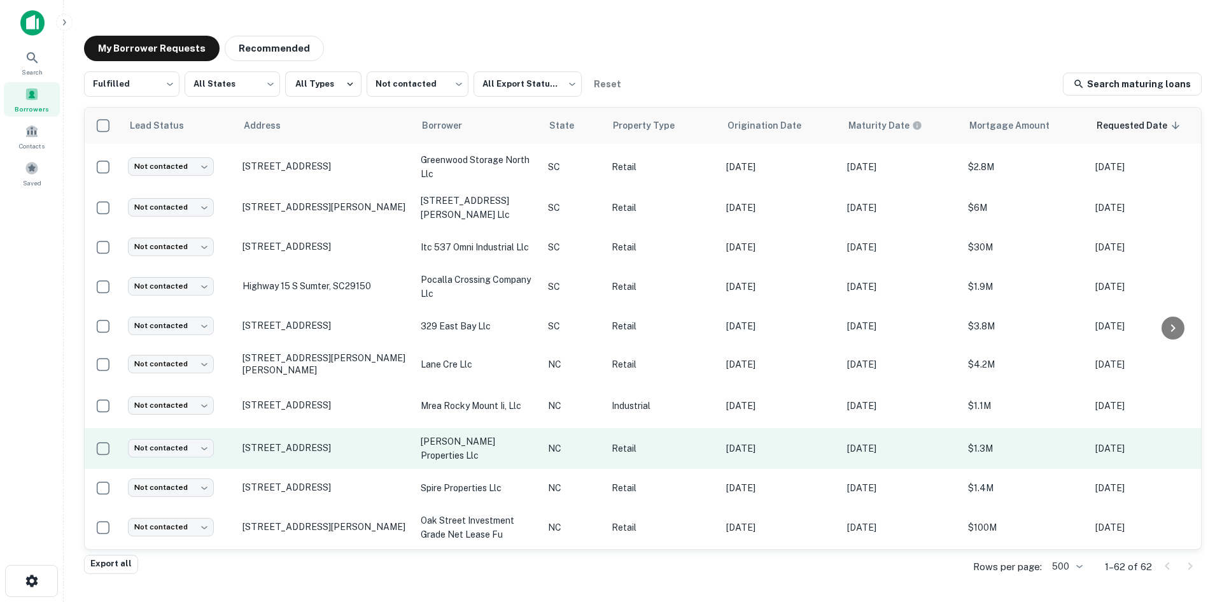
click at [304, 463] on td "341 Us 64 W Cashiers, NC28717" at bounding box center [325, 448] width 178 height 41
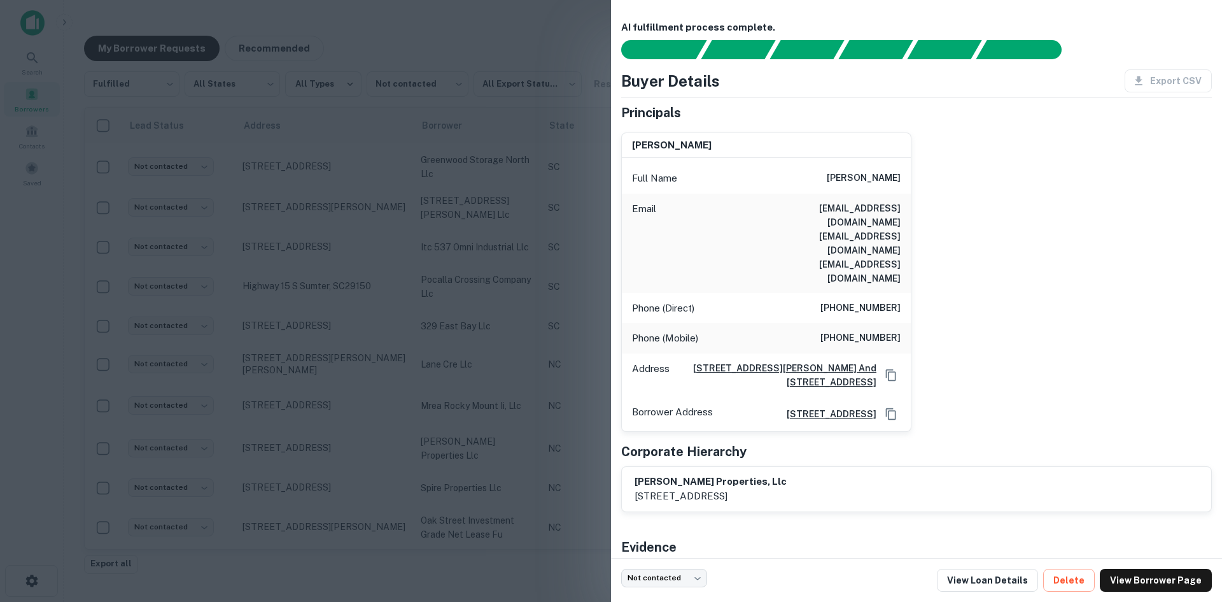
click at [304, 463] on div at bounding box center [611, 301] width 1222 height 602
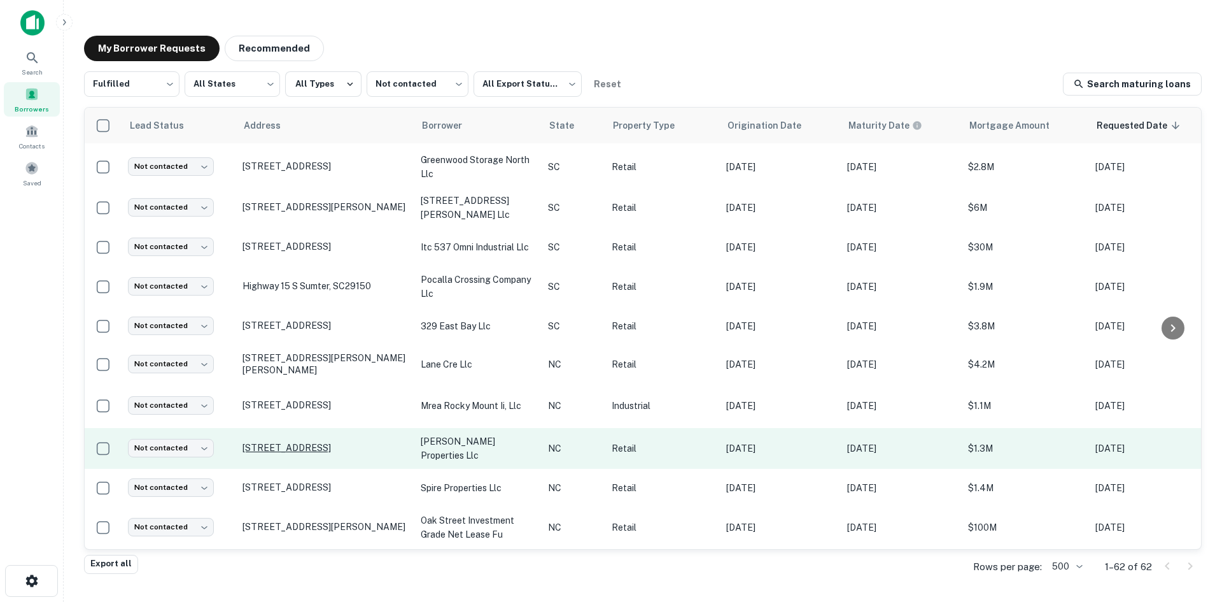
click at [304, 453] on p "341 Us 64 W Cashiers, NC28717" at bounding box center [326, 447] width 166 height 11
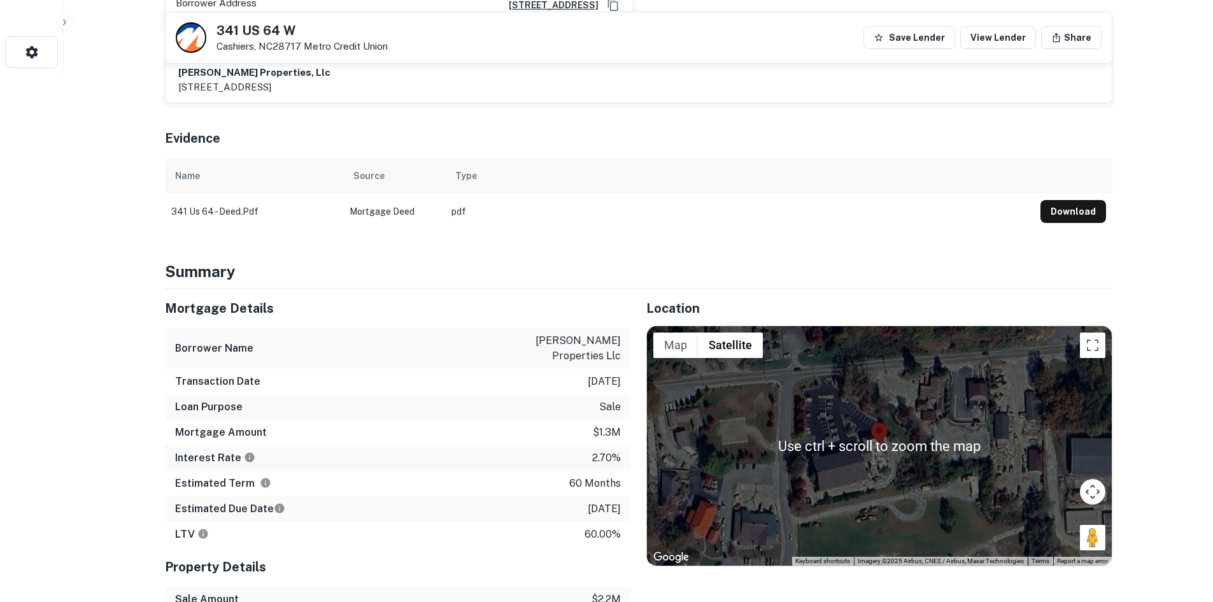
scroll to position [637, 0]
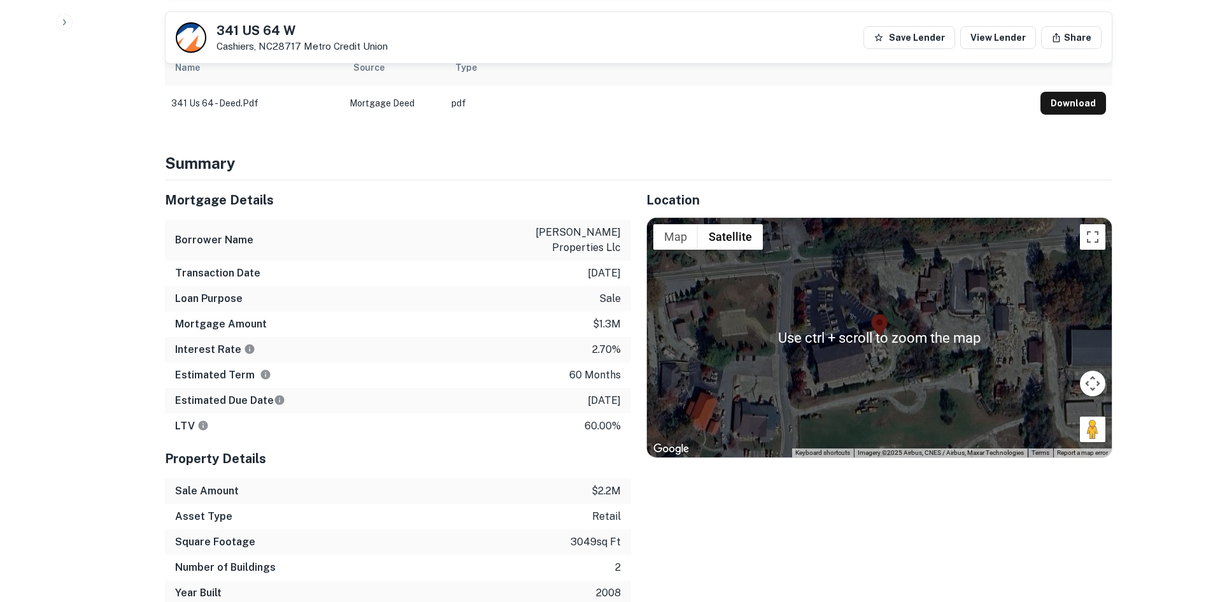
click at [984, 492] on div "Location ← Move left → Move right ↑ Move up ↓ Move down + Zoom in - Zoom out Ho…" at bounding box center [871, 392] width 481 height 425
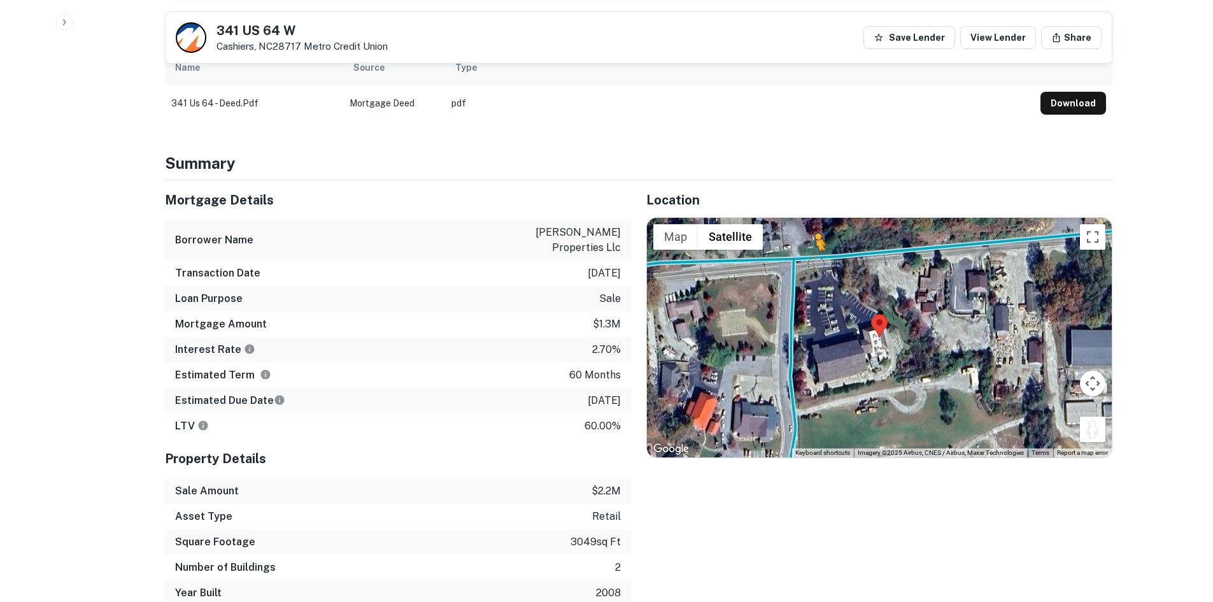
drag, startPoint x: 1091, startPoint y: 383, endPoint x: 815, endPoint y: 218, distance: 321.2
click at [815, 218] on div "To activate drag with keyboard, press Alt + Enter. Once in keyboard drag state,…" at bounding box center [879, 337] width 465 height 239
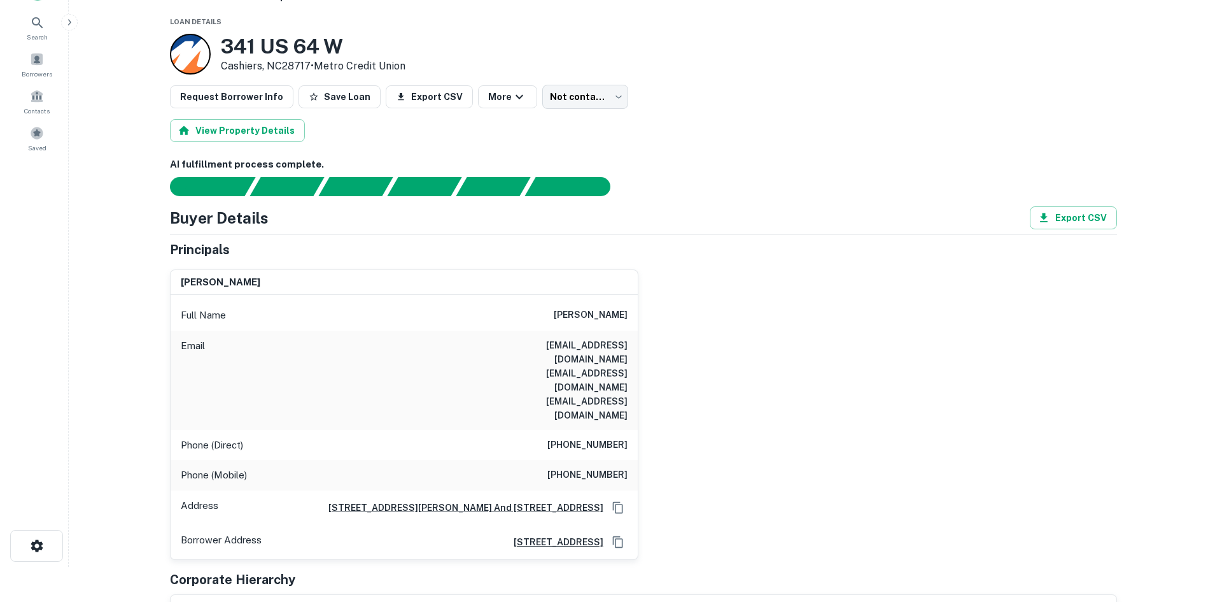
scroll to position [0, 0]
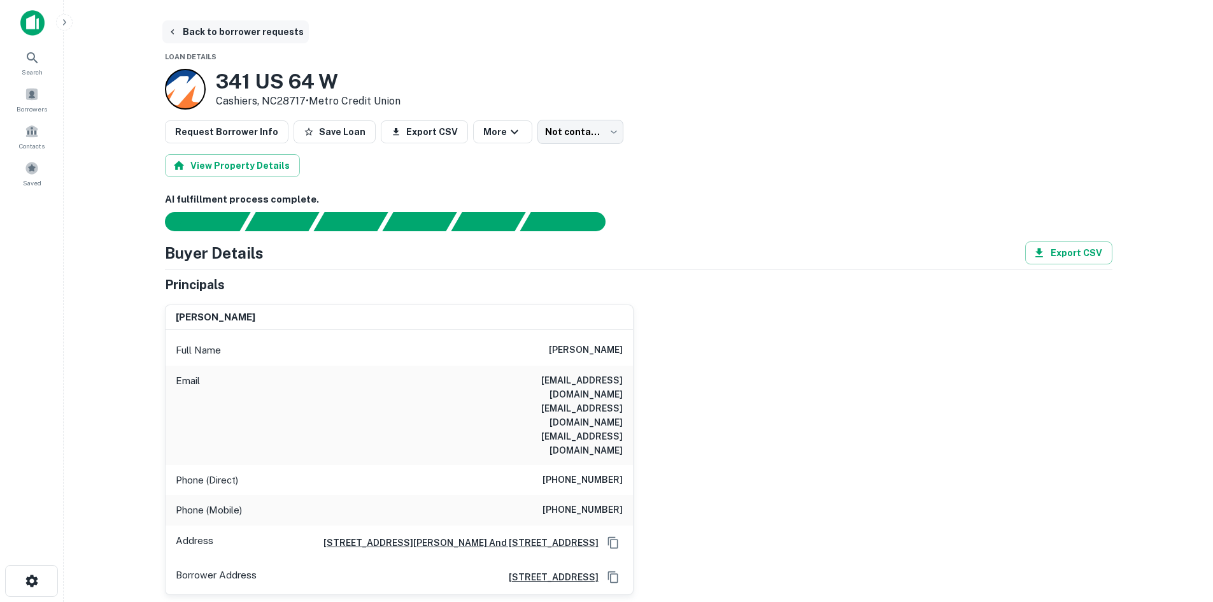
click at [224, 24] on button "Back to borrower requests" at bounding box center [235, 31] width 146 height 23
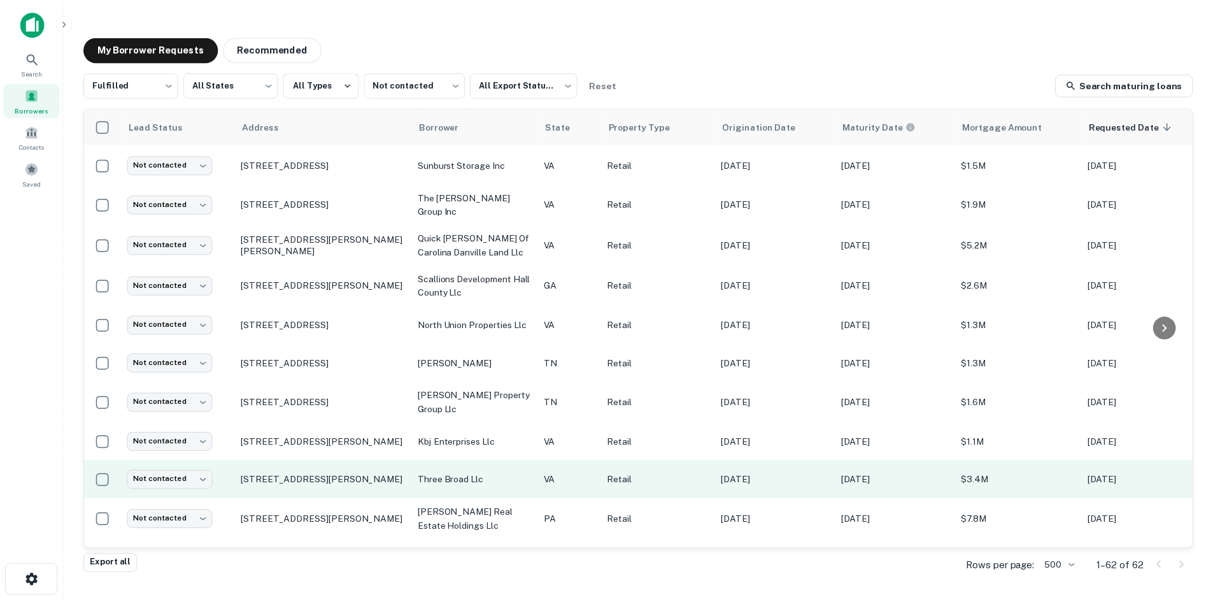
scroll to position [559, 0]
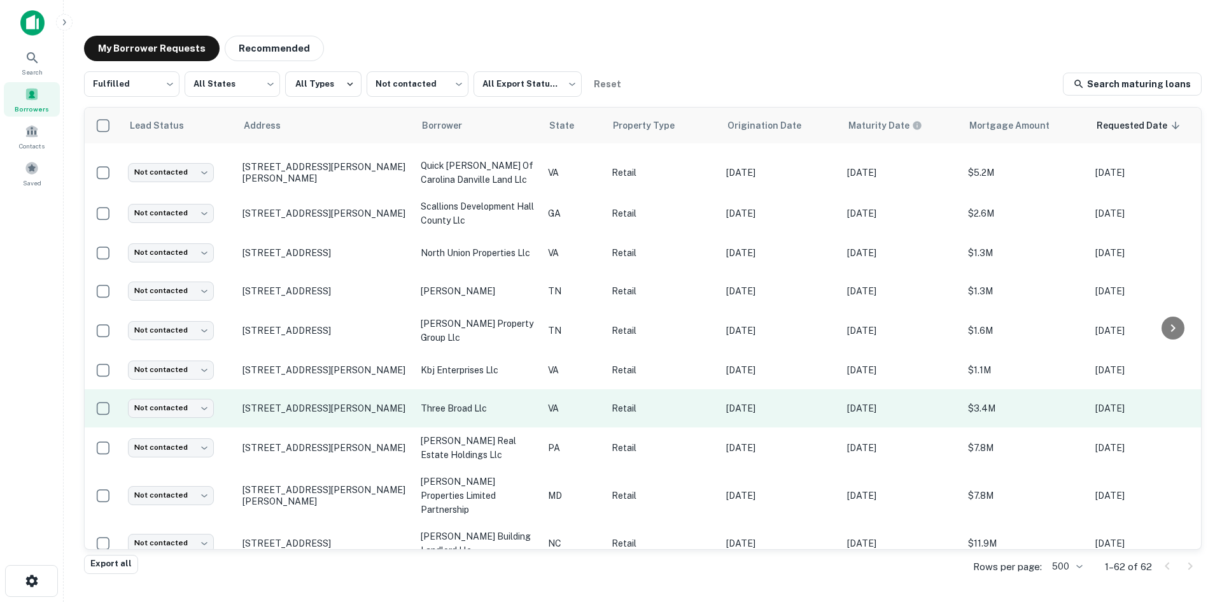
click at [353, 391] on td "[STREET_ADDRESS][PERSON_NAME]" at bounding box center [325, 408] width 178 height 38
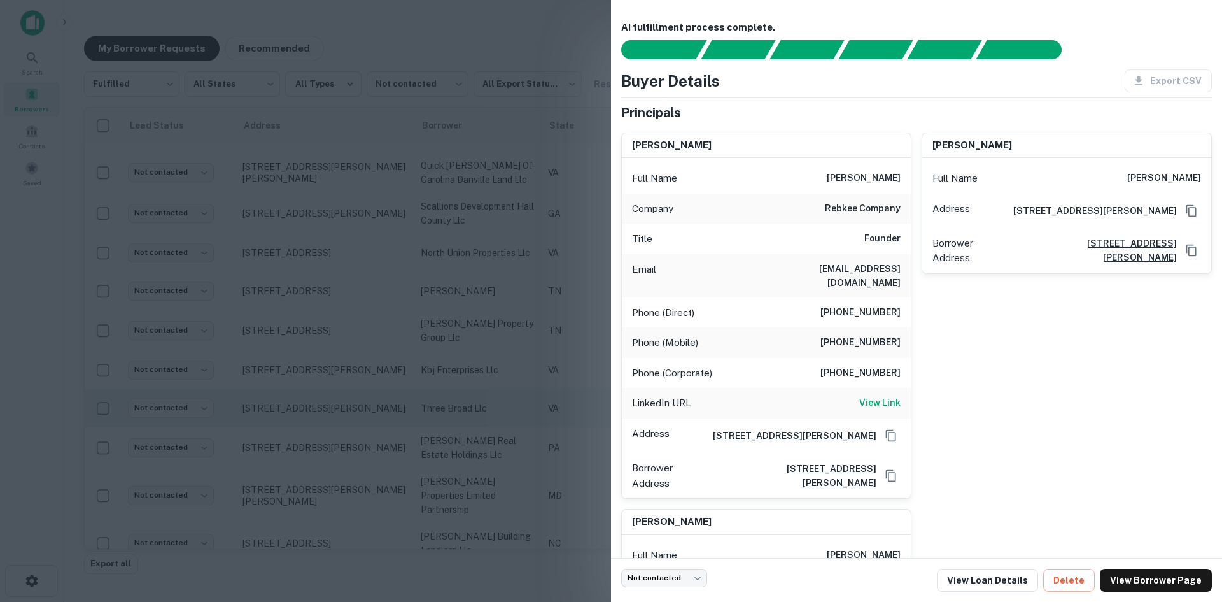
click at [353, 391] on div at bounding box center [611, 301] width 1222 height 602
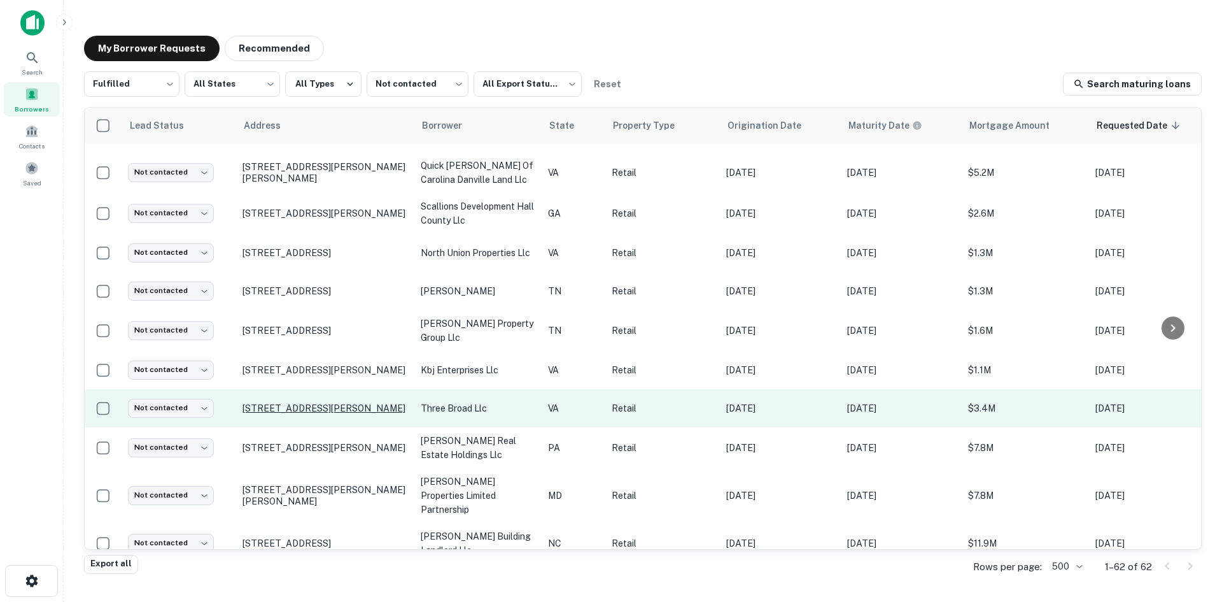
click at [353, 402] on p "[STREET_ADDRESS][PERSON_NAME]" at bounding box center [326, 407] width 166 height 11
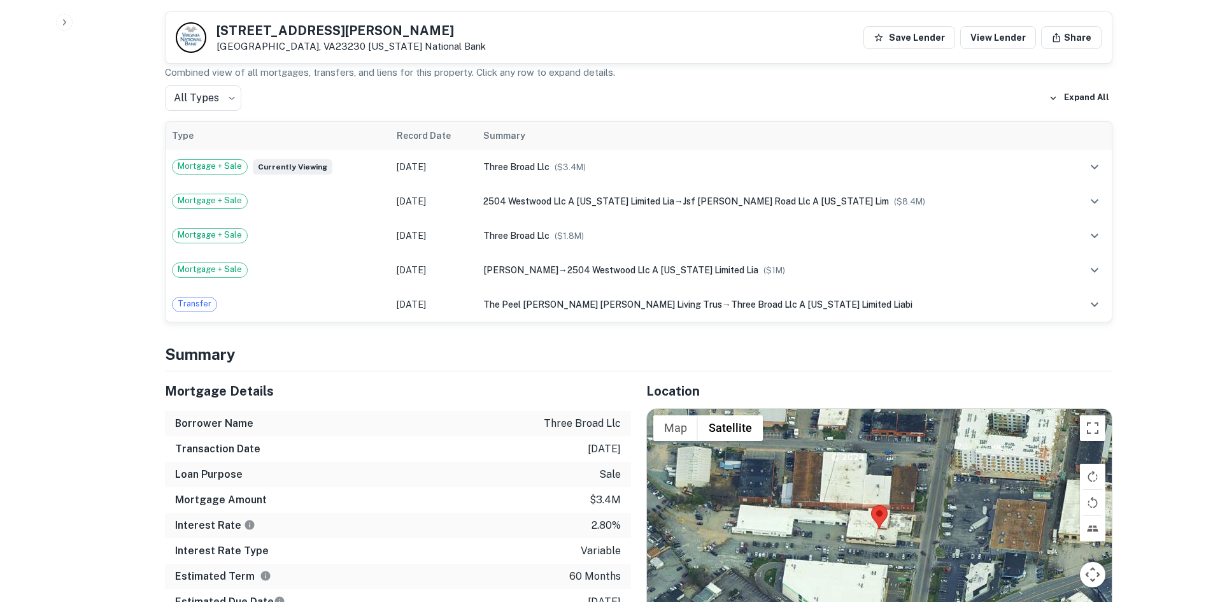
scroll to position [1082, 0]
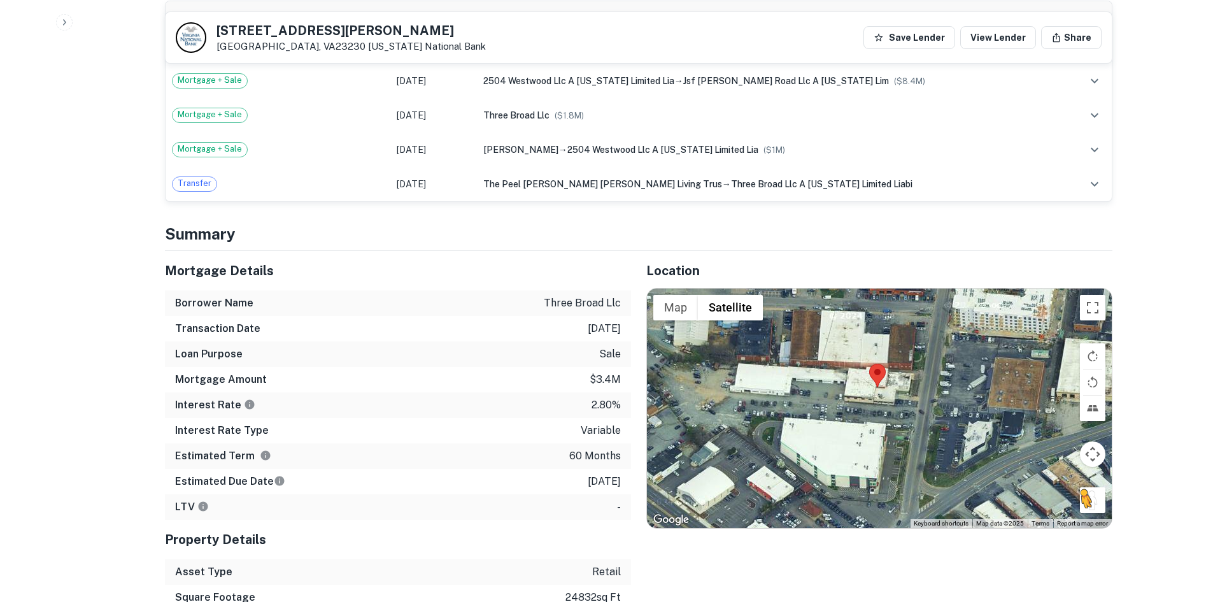
drag, startPoint x: 1094, startPoint y: 504, endPoint x: 1112, endPoint y: 485, distance: 25.7
click at [1112, 485] on div "Back to borrower requests 1800 Dabney Rd Richmond, VA23230 Virginia National Ba…" at bounding box center [639, 460] width 978 height 3045
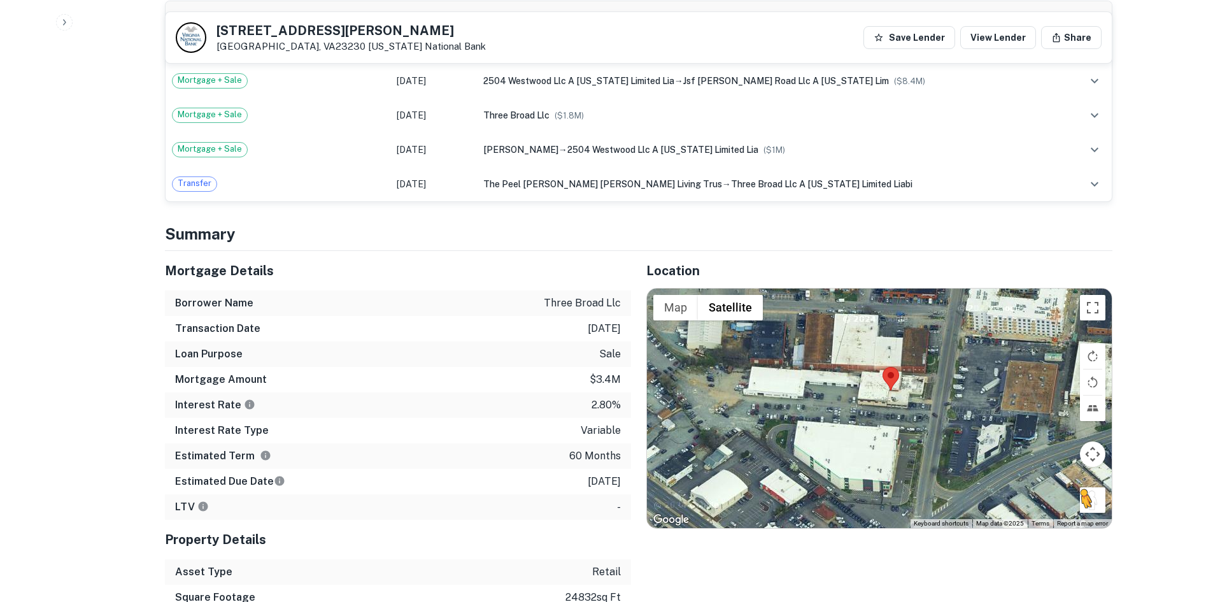
click at [1101, 485] on div "To activate drag with keyboard, press Alt + Enter. Once in keyboard drag state,…" at bounding box center [879, 407] width 465 height 239
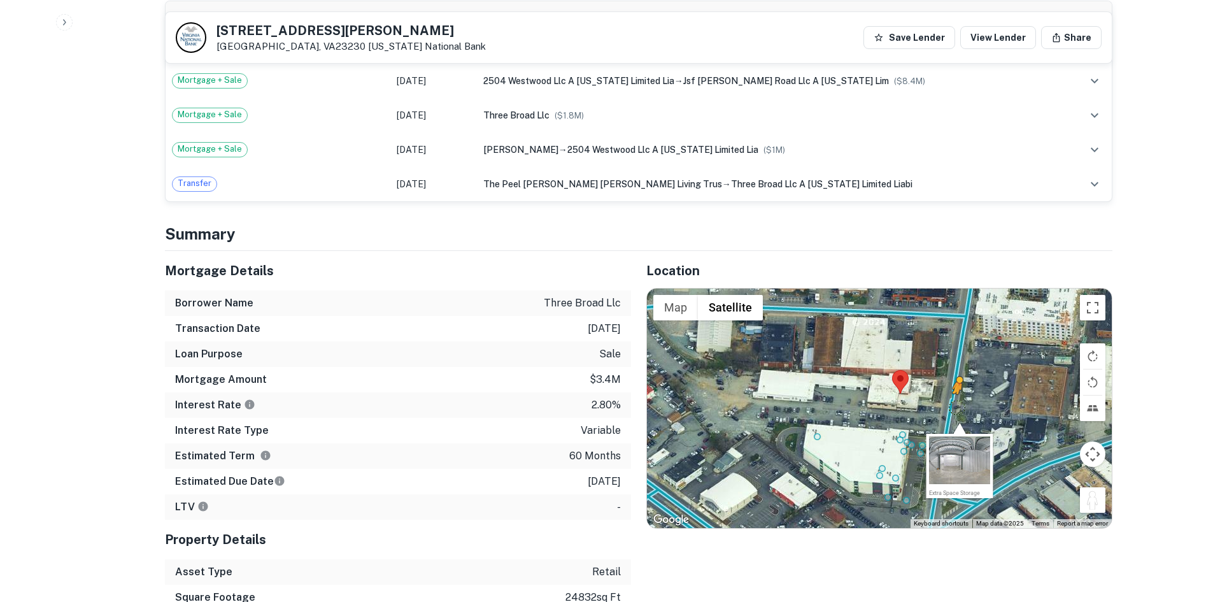
drag, startPoint x: 1100, startPoint y: 491, endPoint x: 941, endPoint y: 388, distance: 190.0
click at [941, 388] on div "To activate drag with keyboard, press Alt + Enter. Once in keyboard drag state,…" at bounding box center [879, 407] width 465 height 239
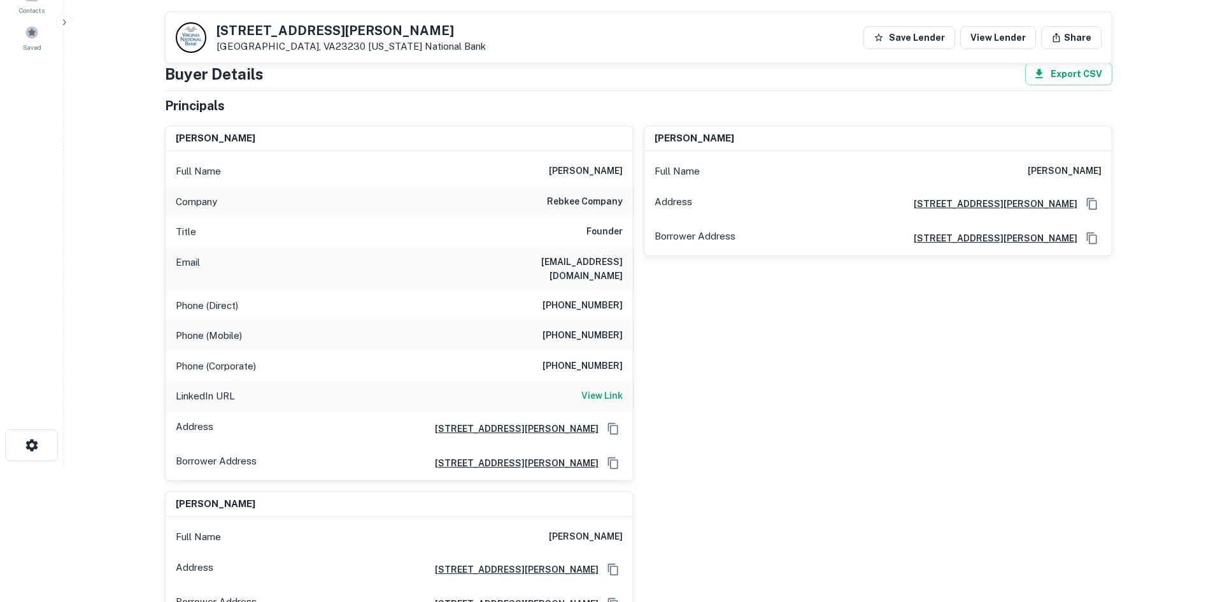
scroll to position [127, 0]
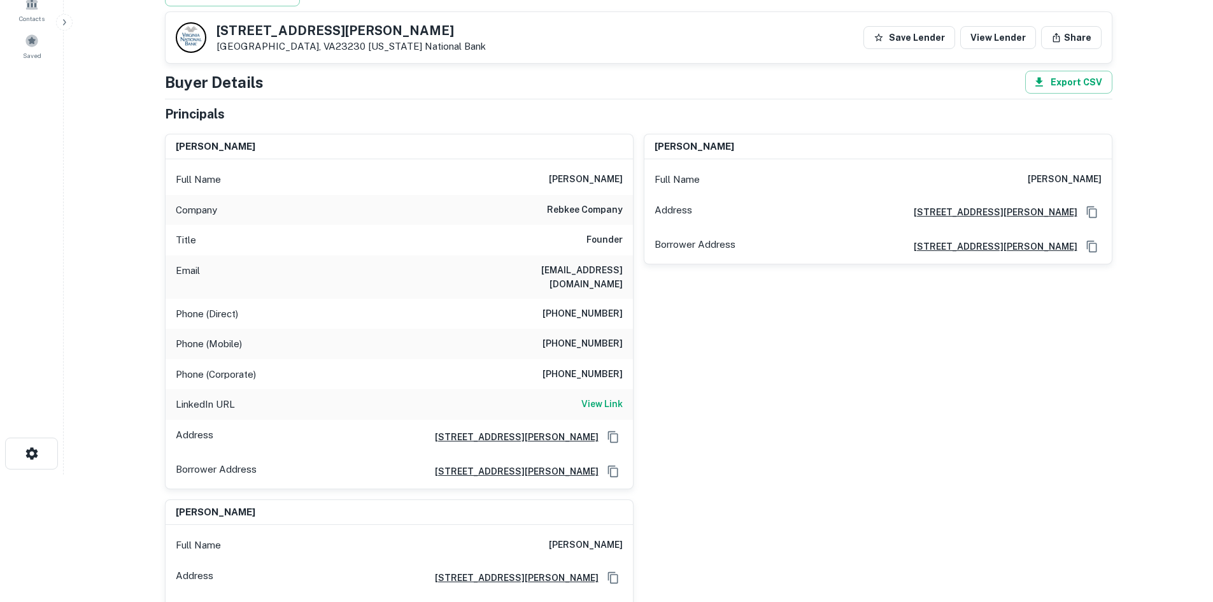
click at [592, 306] on h6 "(804) 363-3920" at bounding box center [582, 313] width 80 height 15
copy h6 "(804) 363-3920"
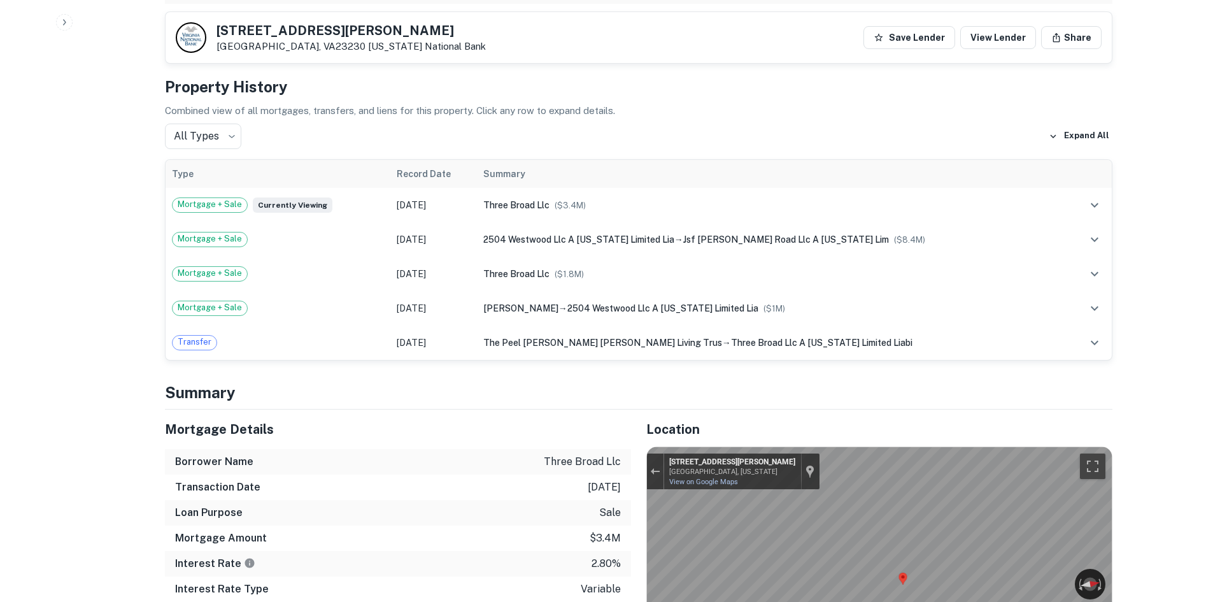
scroll to position [1082, 0]
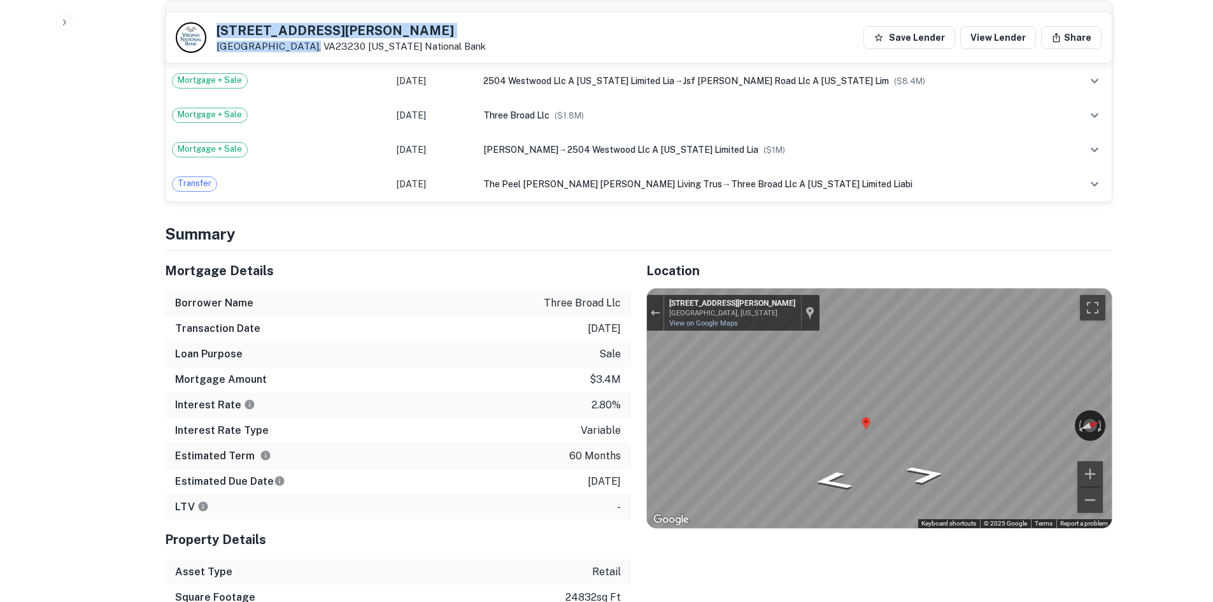
drag, startPoint x: 214, startPoint y: 31, endPoint x: 307, endPoint y: 45, distance: 94.5
click at [307, 45] on div "1800 Dabney Rd Richmond, VA23230 Virginia National Bank" at bounding box center [331, 37] width 310 height 31
copy div "[STREET_ADDRESS][PERSON_NAME]"
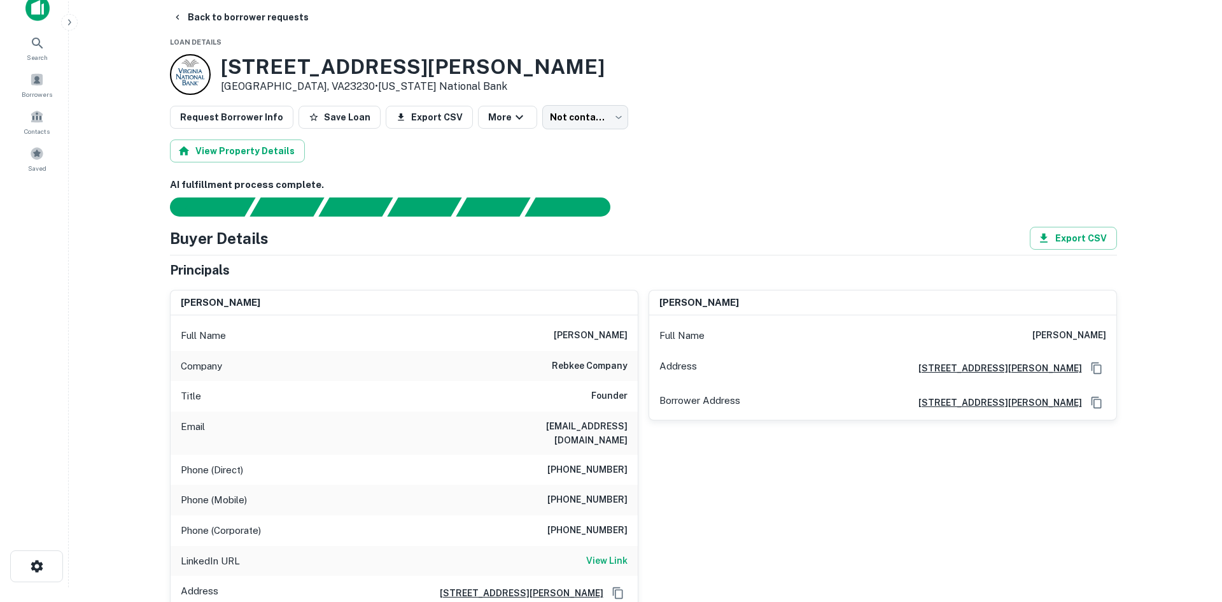
scroll to position [0, 0]
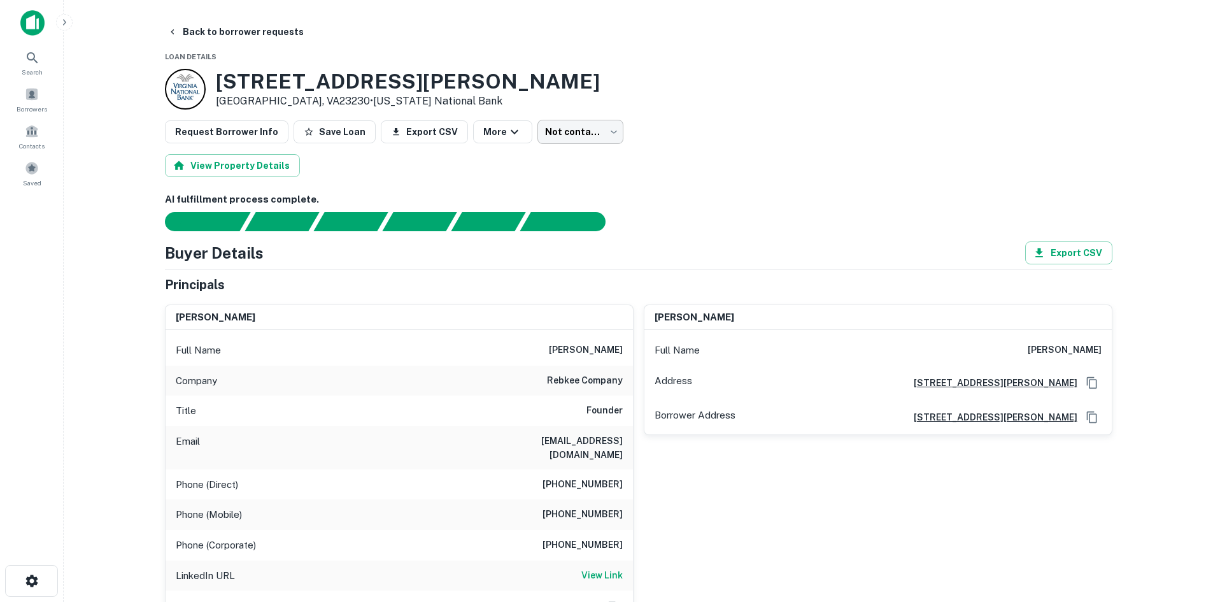
click at [521, 122] on div "Request Borrower Info Save Loan Export CSV More Not contacted **** ​" at bounding box center [638, 132] width 947 height 24
click at [530, 135] on body "Search Borrowers Contacts Saved Back to borrower requests Loan Details 1800 Dab…" at bounding box center [606, 301] width 1213 height 602
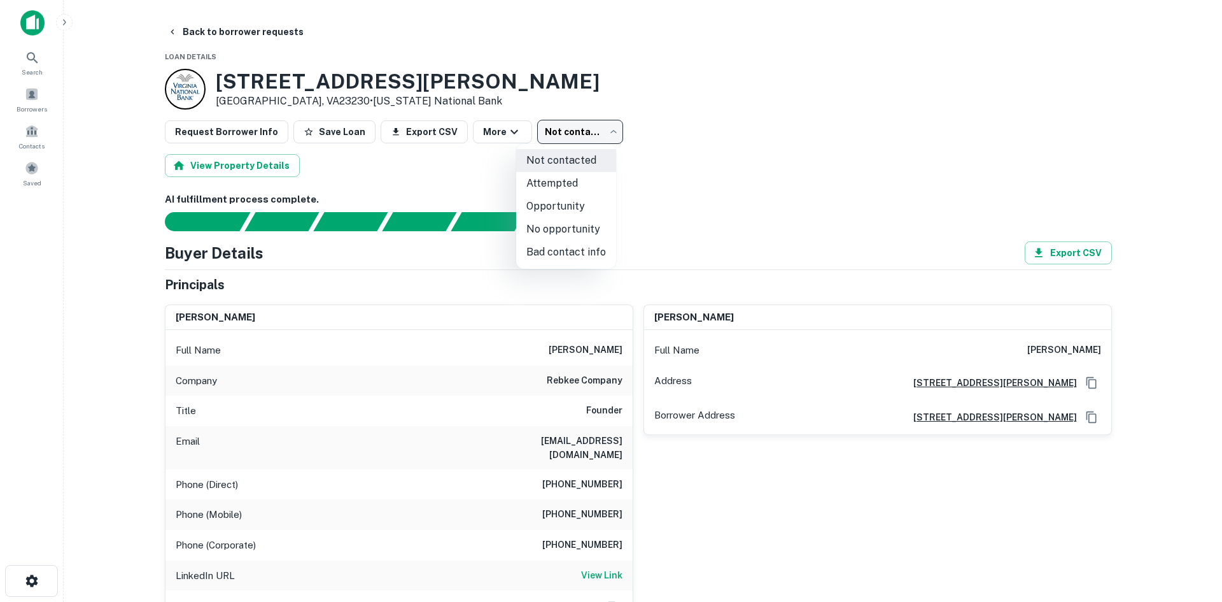
click at [551, 188] on li "Attempted" at bounding box center [566, 183] width 100 height 23
type input "*********"
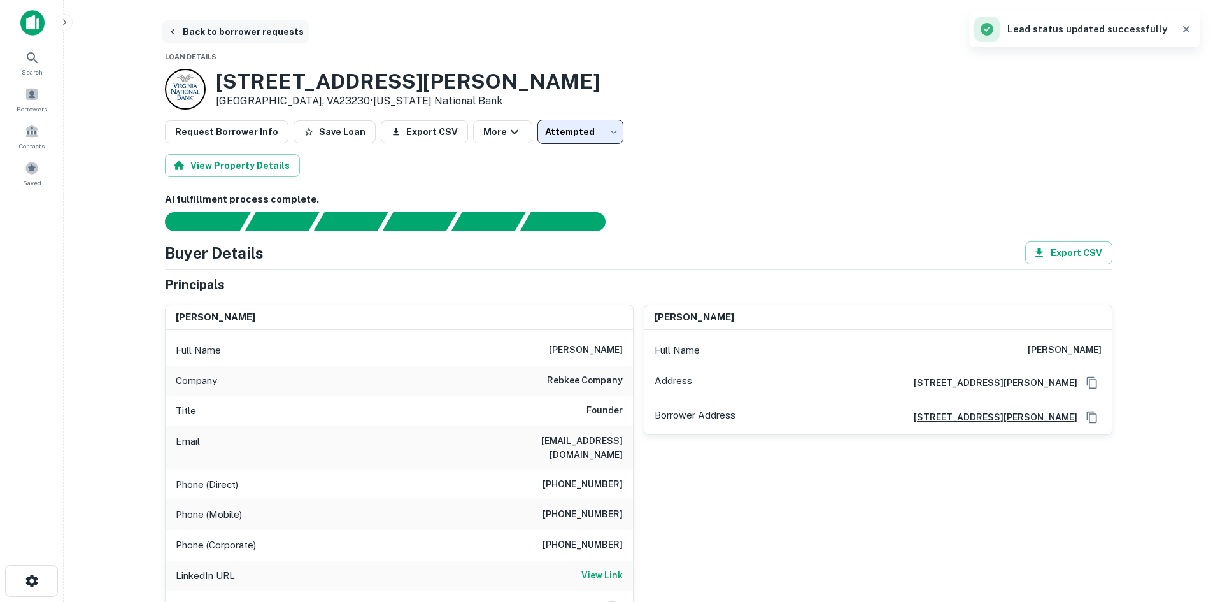
click at [253, 39] on button "Back to borrower requests" at bounding box center [235, 31] width 146 height 23
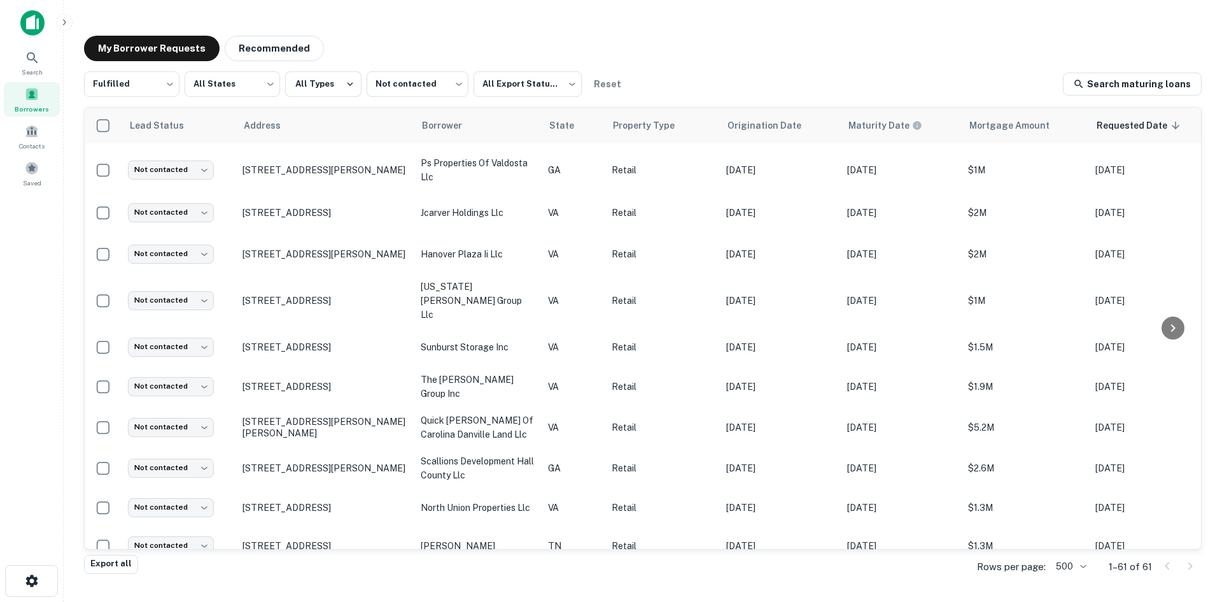
scroll to position [113, 0]
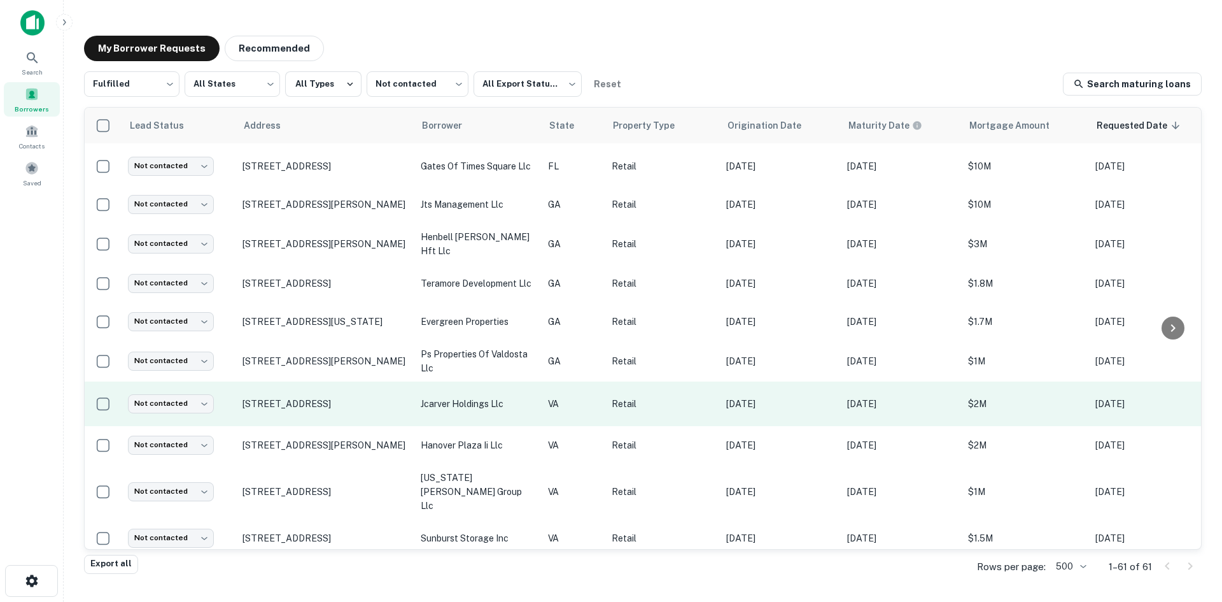
click at [335, 420] on td "1134 W Mercury Blvd Hampton, VA23666" at bounding box center [325, 403] width 178 height 45
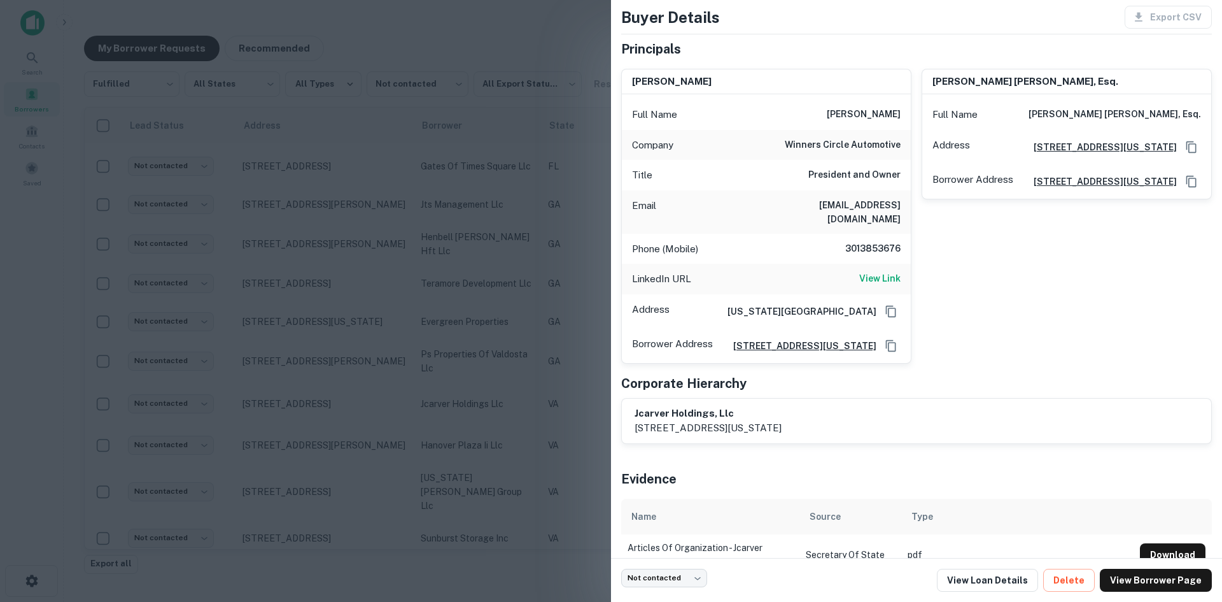
scroll to position [89, 0]
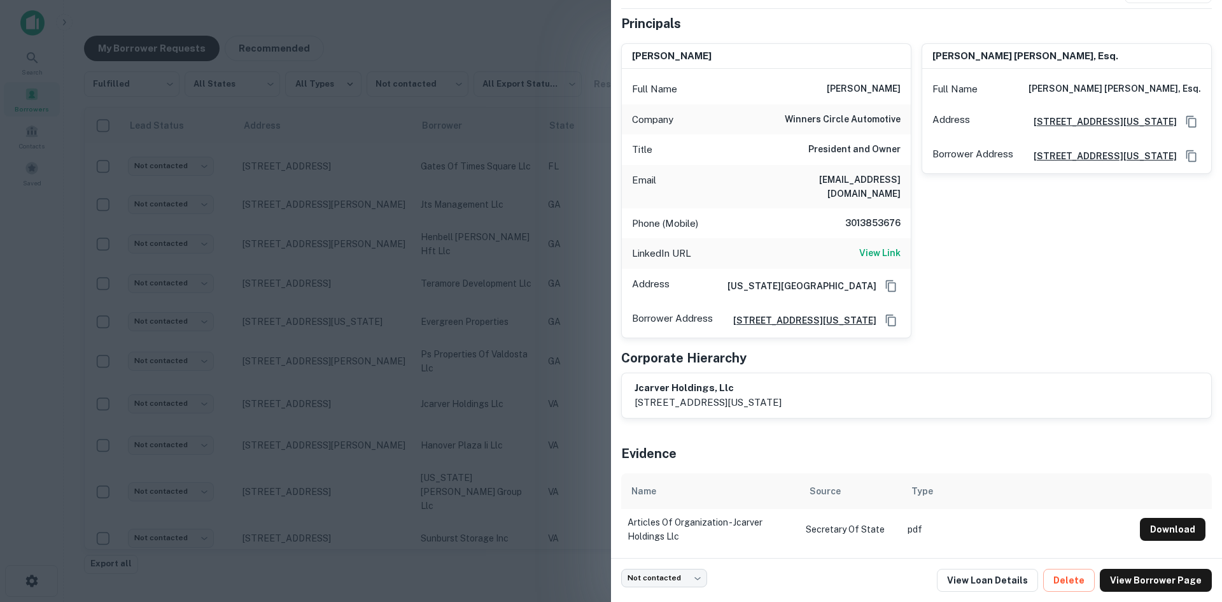
click at [351, 436] on div at bounding box center [611, 301] width 1222 height 602
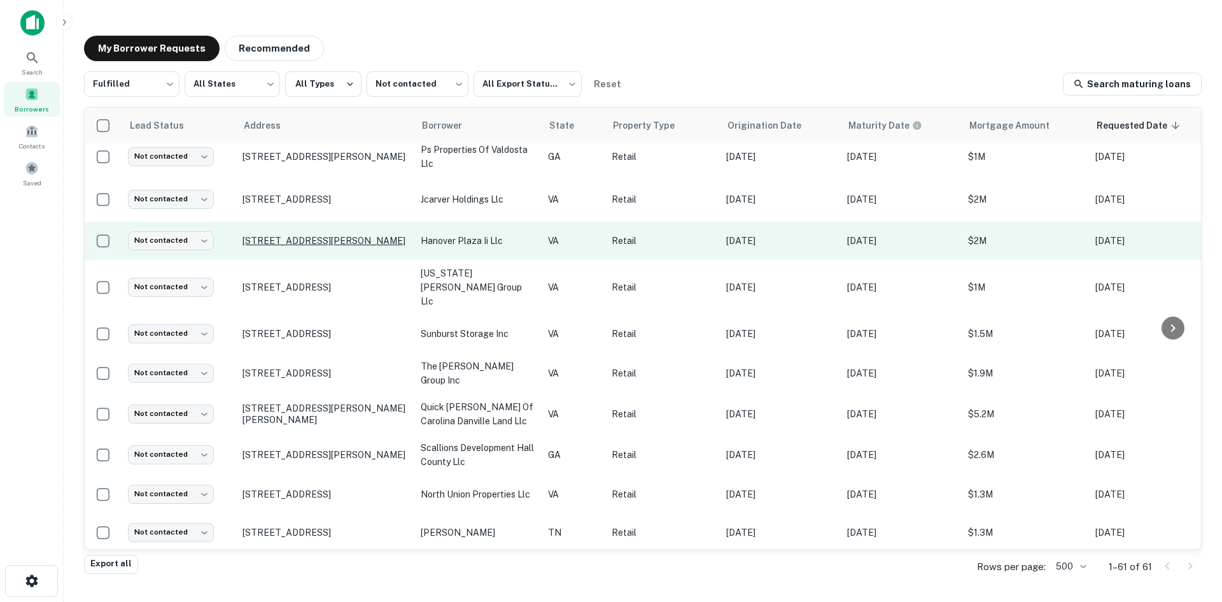
scroll to position [495, 0]
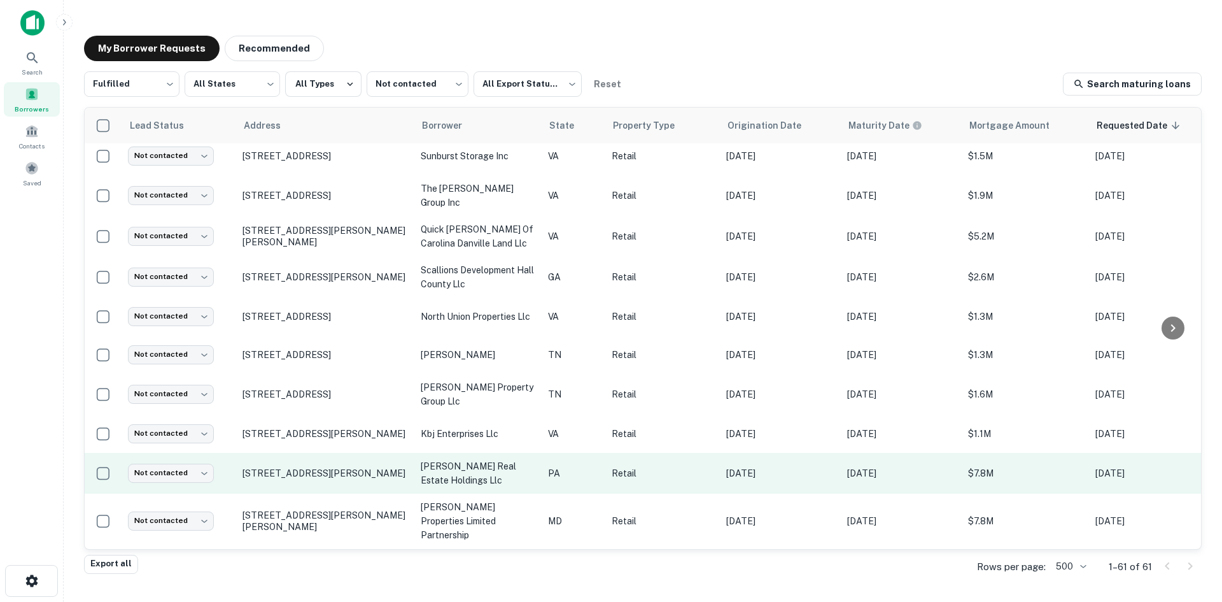
click at [341, 464] on td "328 Westtown Rd West Chester, PA19382" at bounding box center [325, 473] width 178 height 41
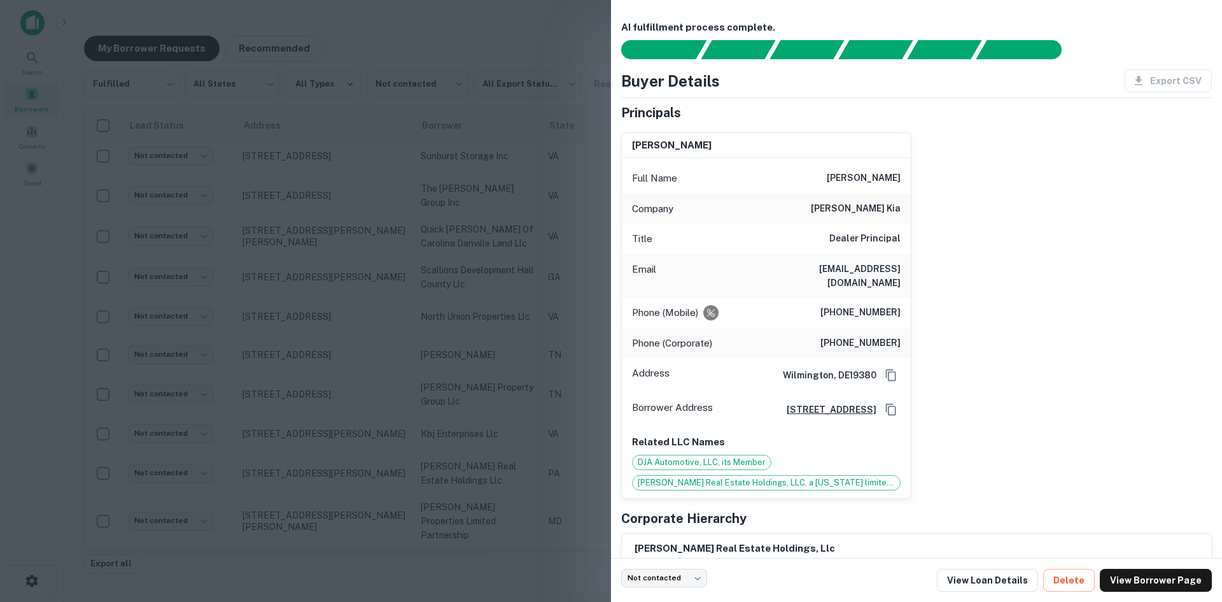
click at [334, 408] on div at bounding box center [611, 301] width 1222 height 602
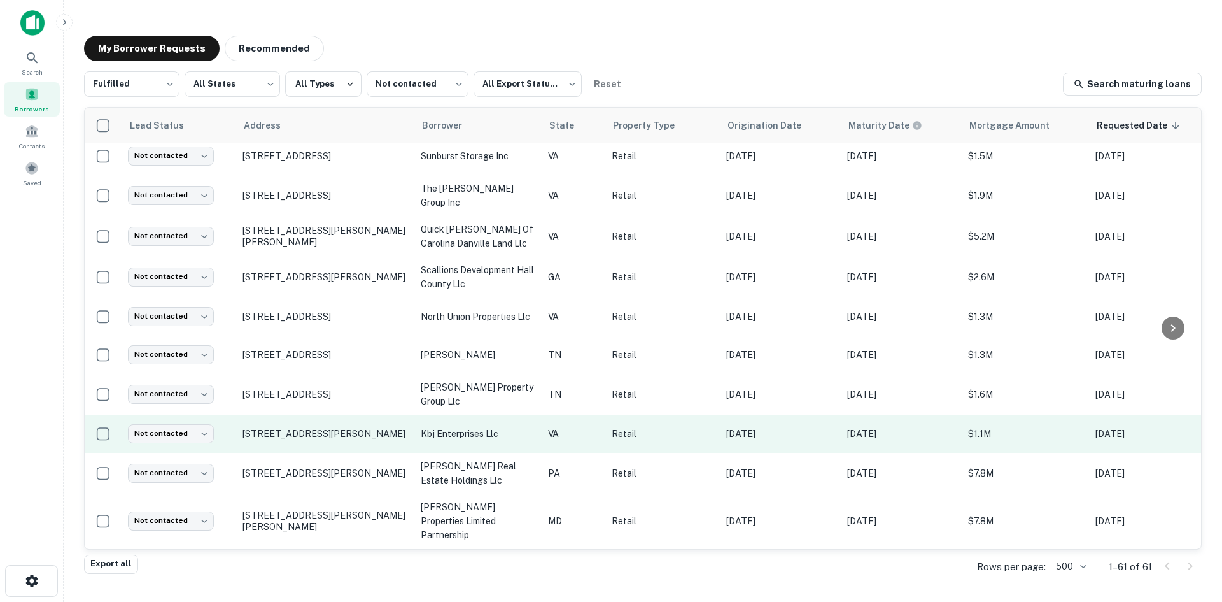
click at [346, 428] on p "300 Industrial Dr Christiansburg, VA24073" at bounding box center [326, 433] width 166 height 11
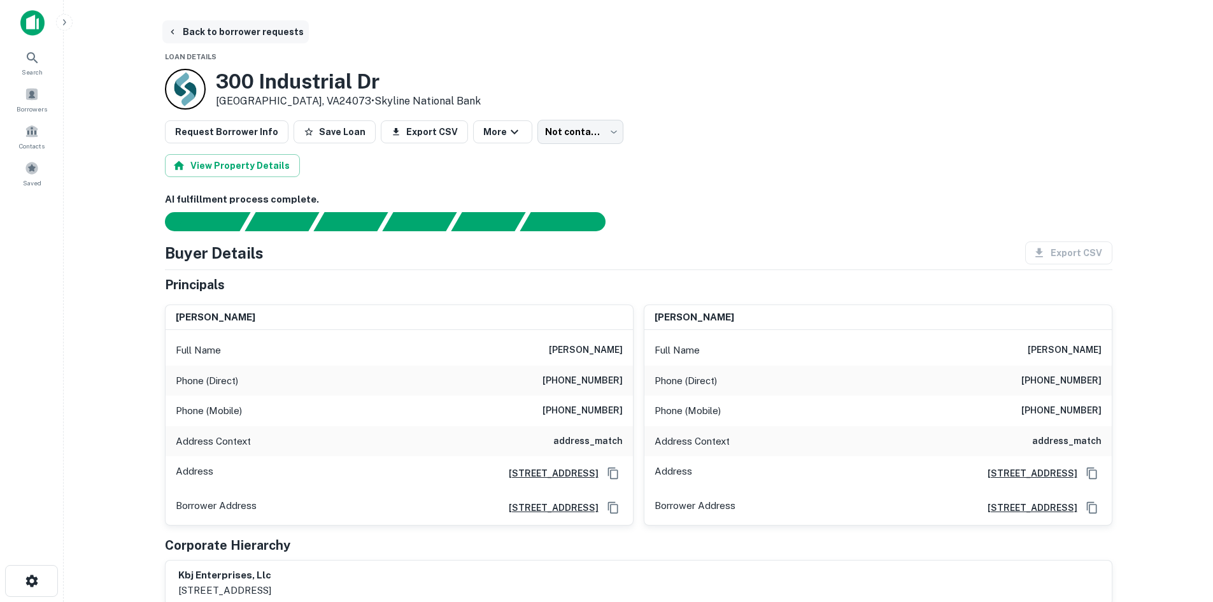
click at [251, 32] on button "Back to borrower requests" at bounding box center [235, 31] width 146 height 23
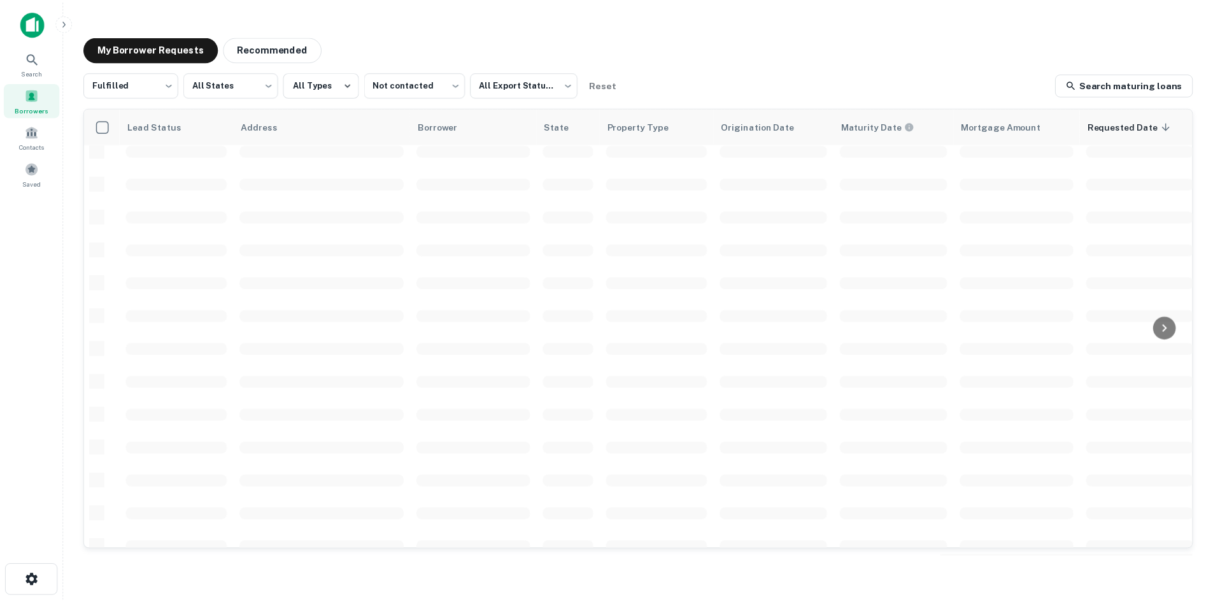
scroll to position [177, 0]
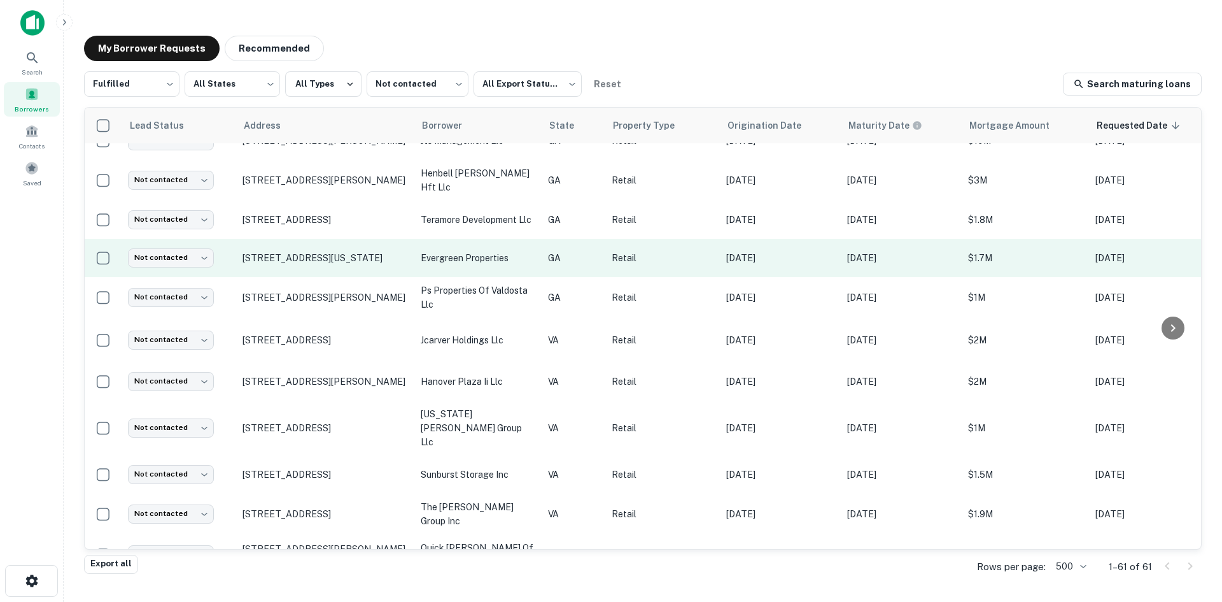
click at [349, 270] on td "[STREET_ADDRESS][US_STATE]" at bounding box center [325, 258] width 178 height 38
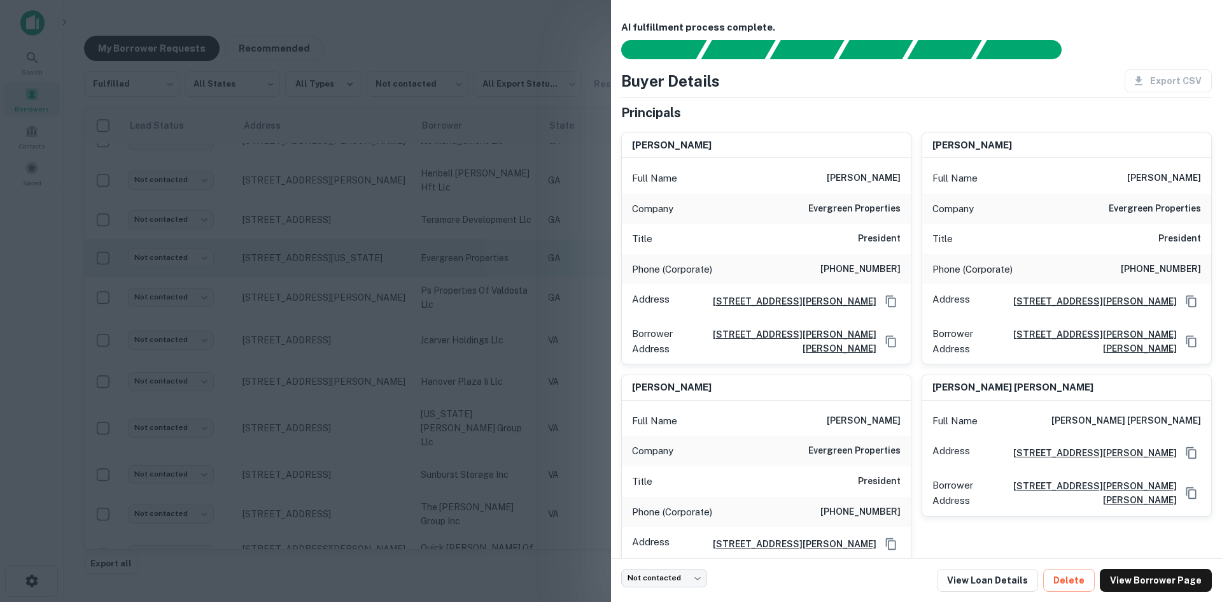
click at [349, 270] on div at bounding box center [611, 301] width 1222 height 602
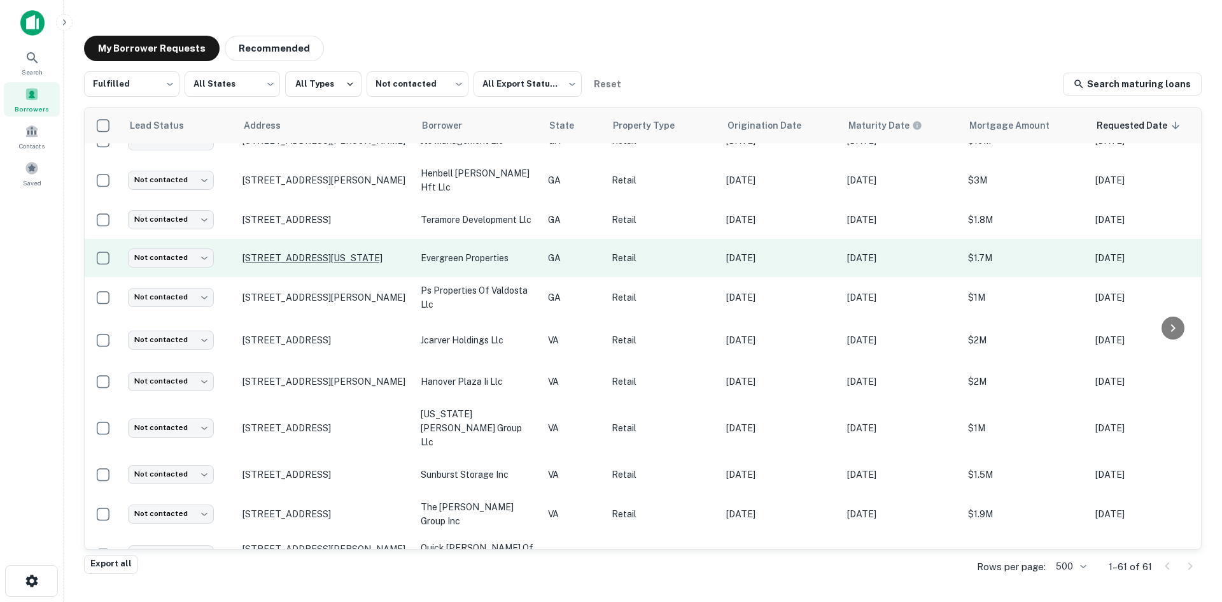
click at [348, 255] on p "[STREET_ADDRESS][US_STATE]" at bounding box center [326, 257] width 166 height 11
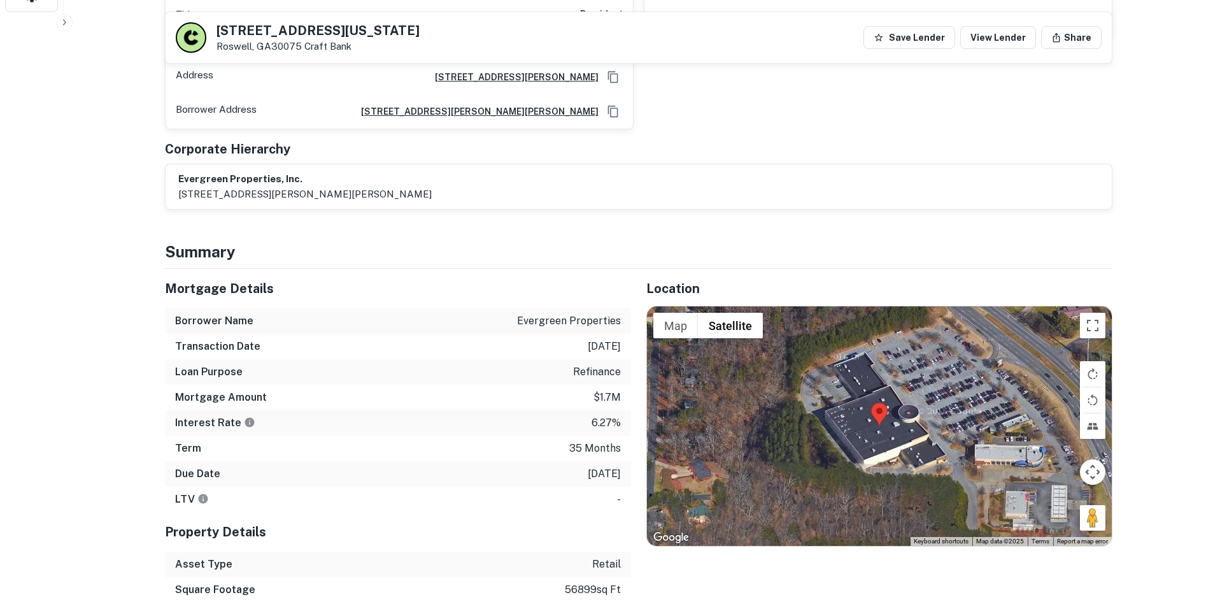
scroll to position [764, 0]
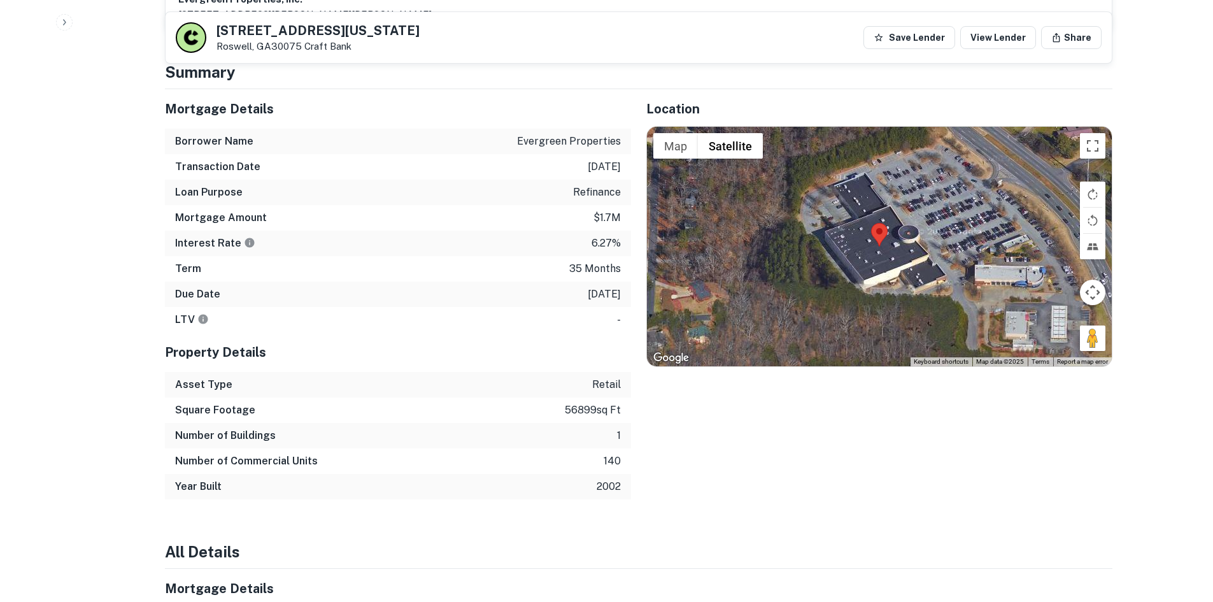
drag, startPoint x: 1101, startPoint y: 329, endPoint x: 977, endPoint y: 259, distance: 142.5
click at [964, 247] on div "Map Terrain Satellite Labels Keyboard shortcuts Map Data Map data ©2025 Map dat…" at bounding box center [879, 246] width 465 height 239
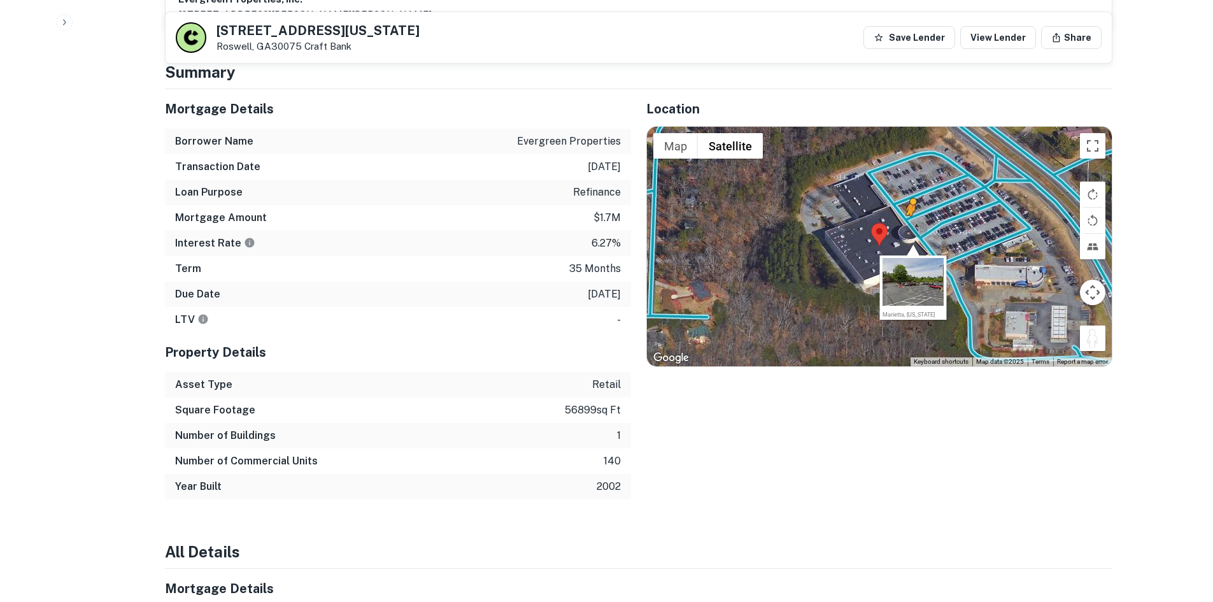
drag, startPoint x: 1100, startPoint y: 342, endPoint x: 910, endPoint y: 225, distance: 222.6
click at [910, 225] on div "To activate drag with keyboard, press Alt + Enter. Once in keyboard drag state,…" at bounding box center [879, 246] width 465 height 239
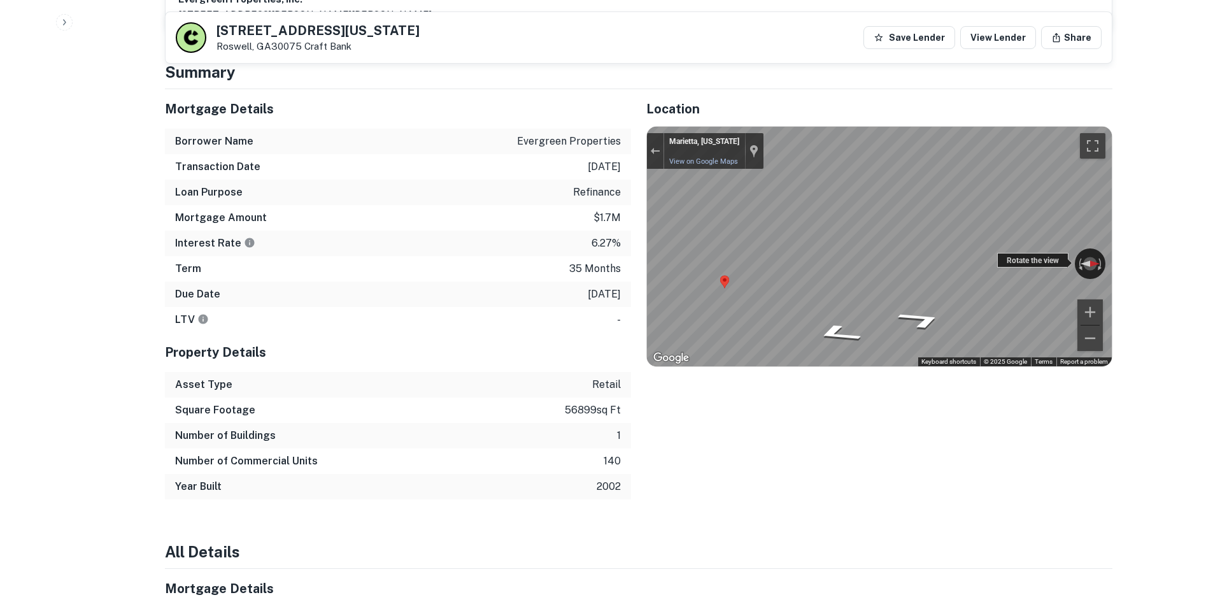
click at [1010, 262] on div "← Move left → Move right ↑ Move up ↓ Move down + Zoom in - Zoom out Marietta, G…" at bounding box center [879, 246] width 465 height 239
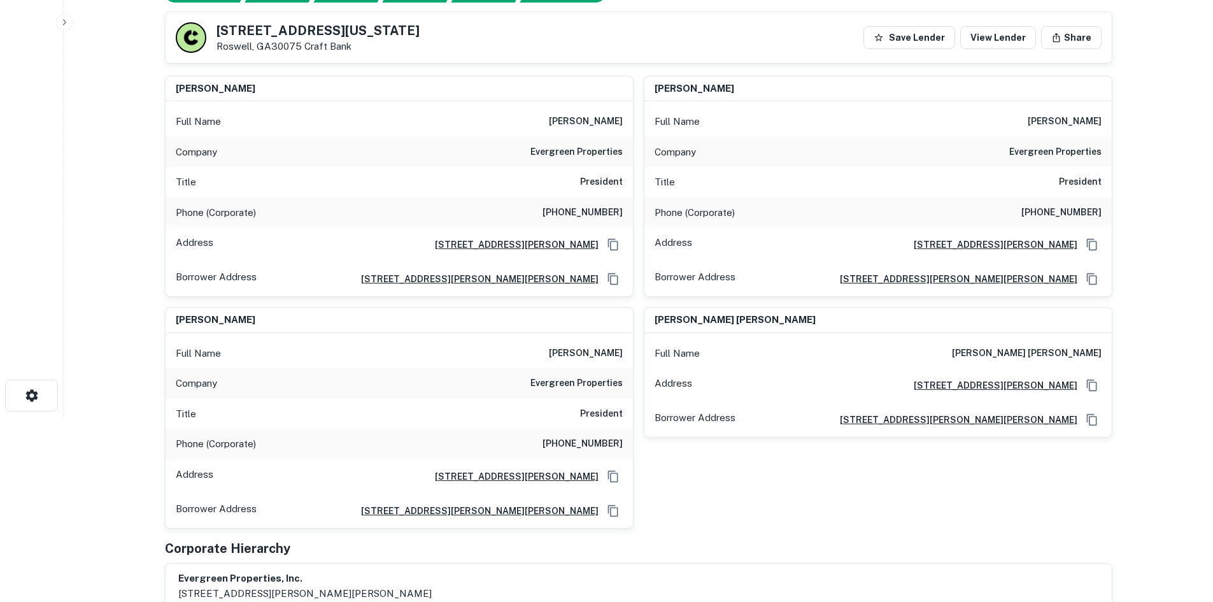
scroll to position [127, 0]
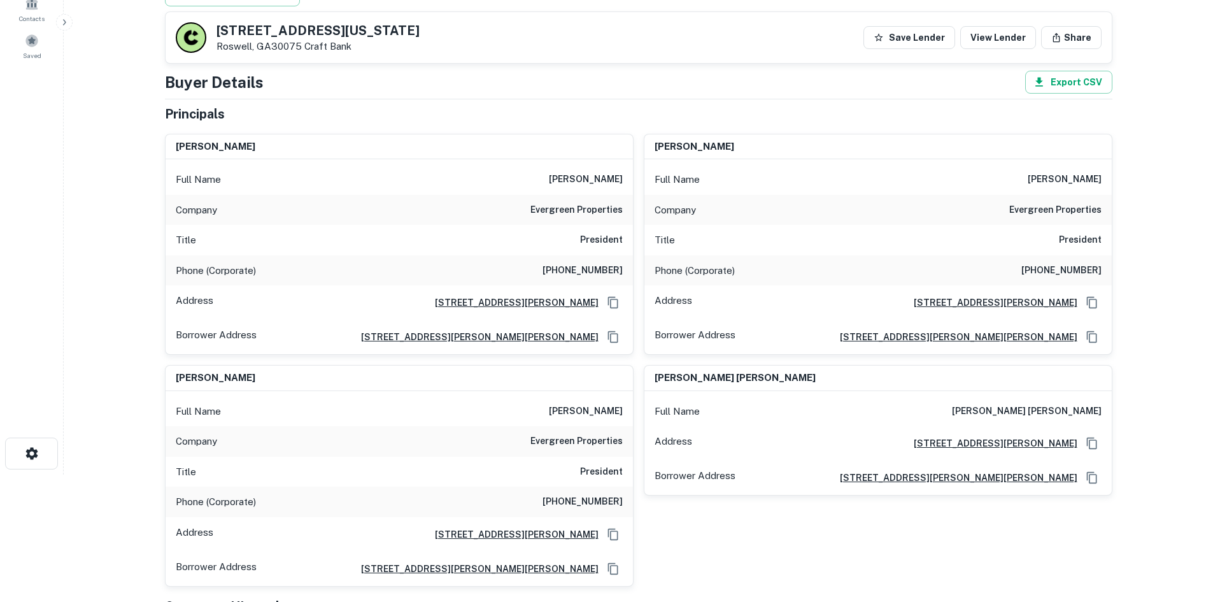
click at [589, 269] on h6 "(864) 933-0151" at bounding box center [582, 270] width 80 height 15
copy h6 "(864) 933-0151"
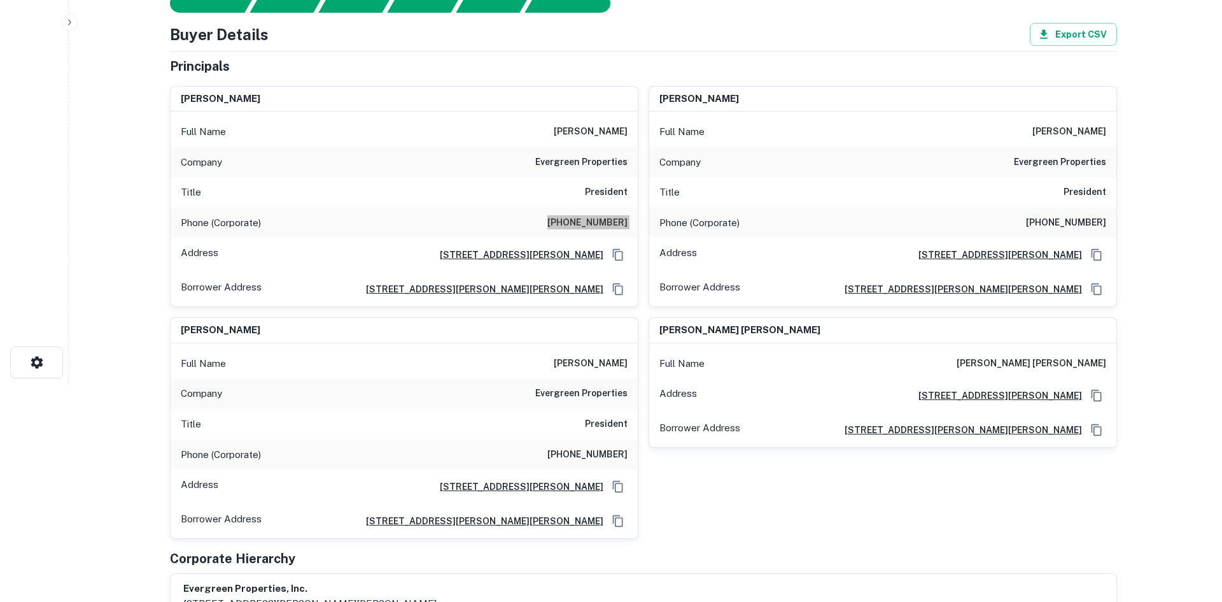
scroll to position [0, 0]
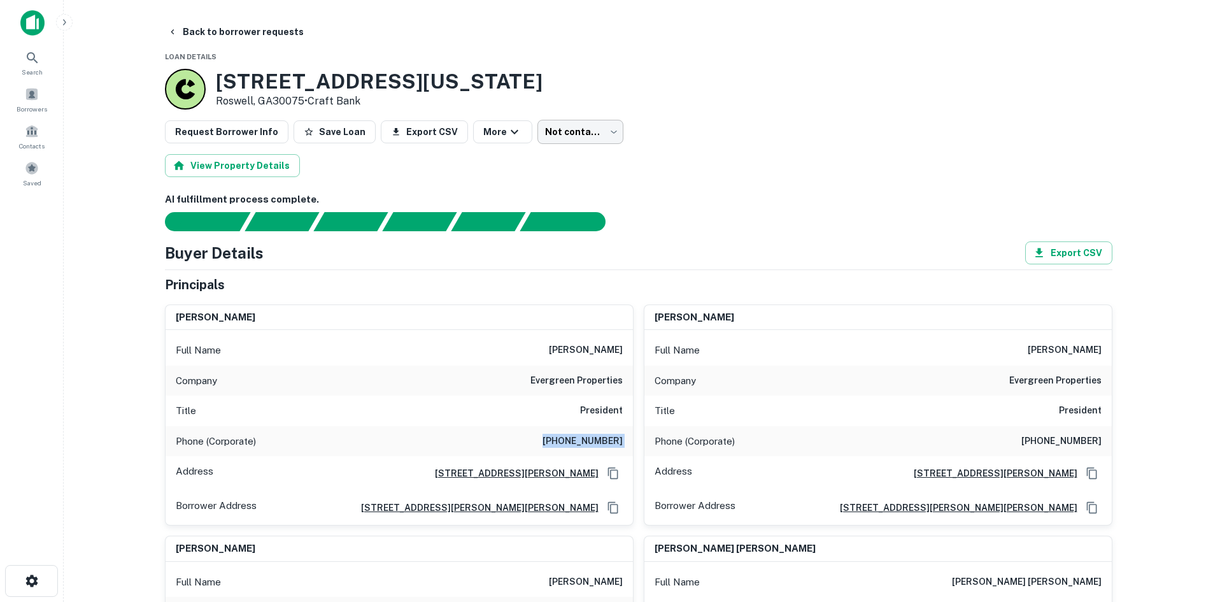
click at [575, 122] on body "Search Borrowers Contacts Saved Back to borrower requests Loan Details 4905 ALA…" at bounding box center [606, 301] width 1213 height 602
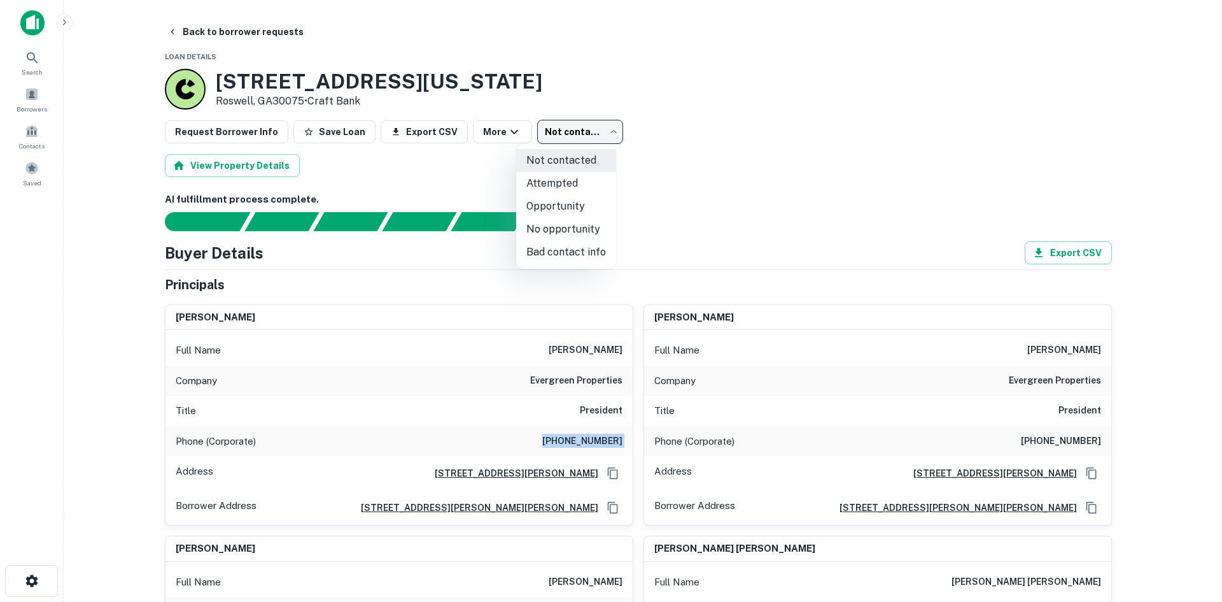
click at [582, 180] on li "Attempted" at bounding box center [566, 183] width 100 height 23
type input "*********"
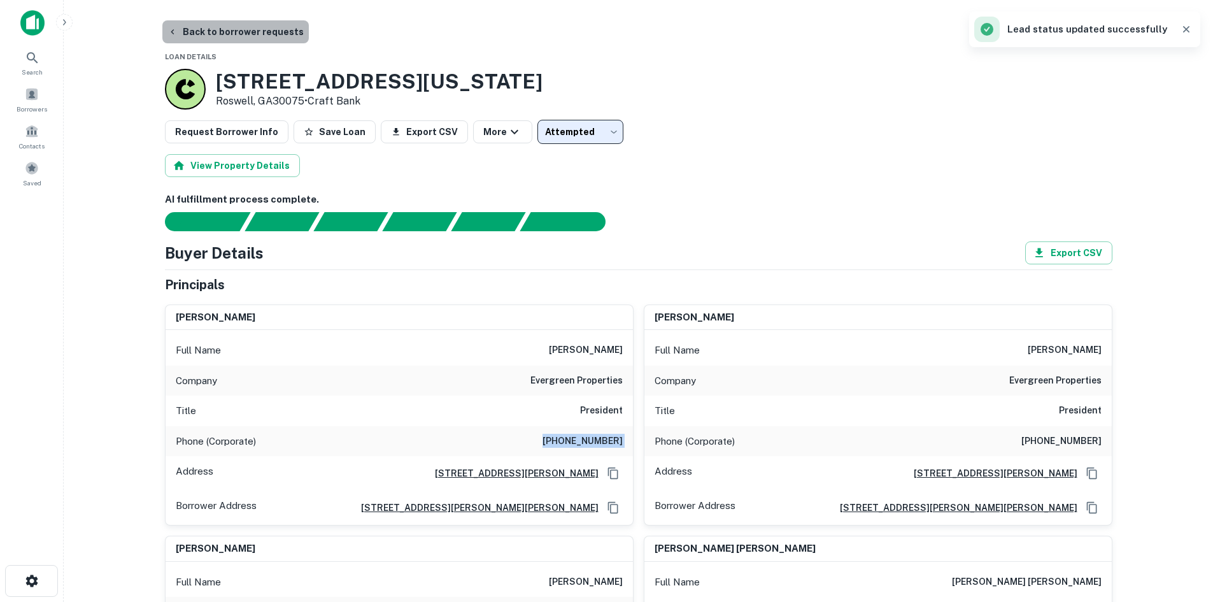
click at [253, 31] on button "Back to borrower requests" at bounding box center [235, 31] width 146 height 23
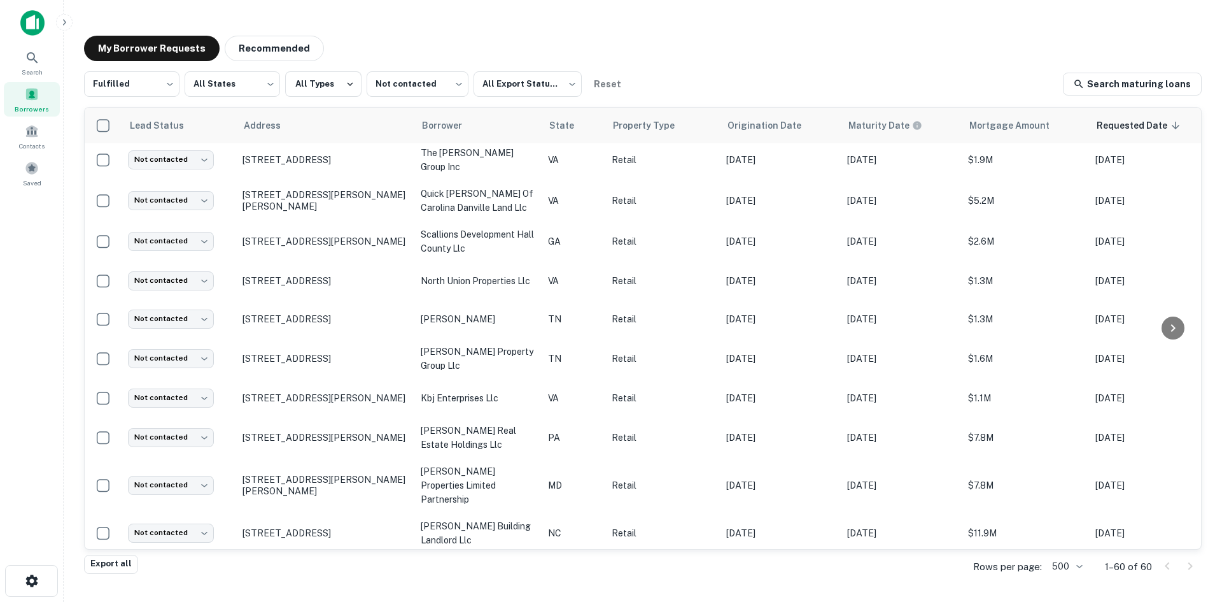
scroll to position [623, 0]
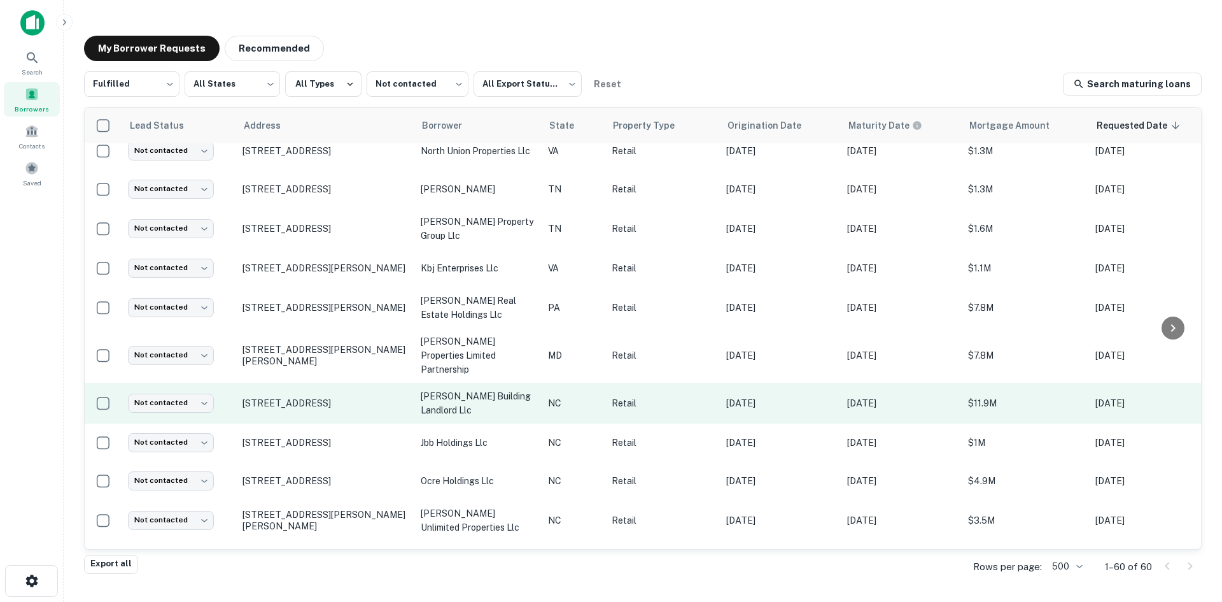
click at [315, 383] on td "4037 E Independence Blvd Charlotte, NC28205" at bounding box center [325, 403] width 178 height 41
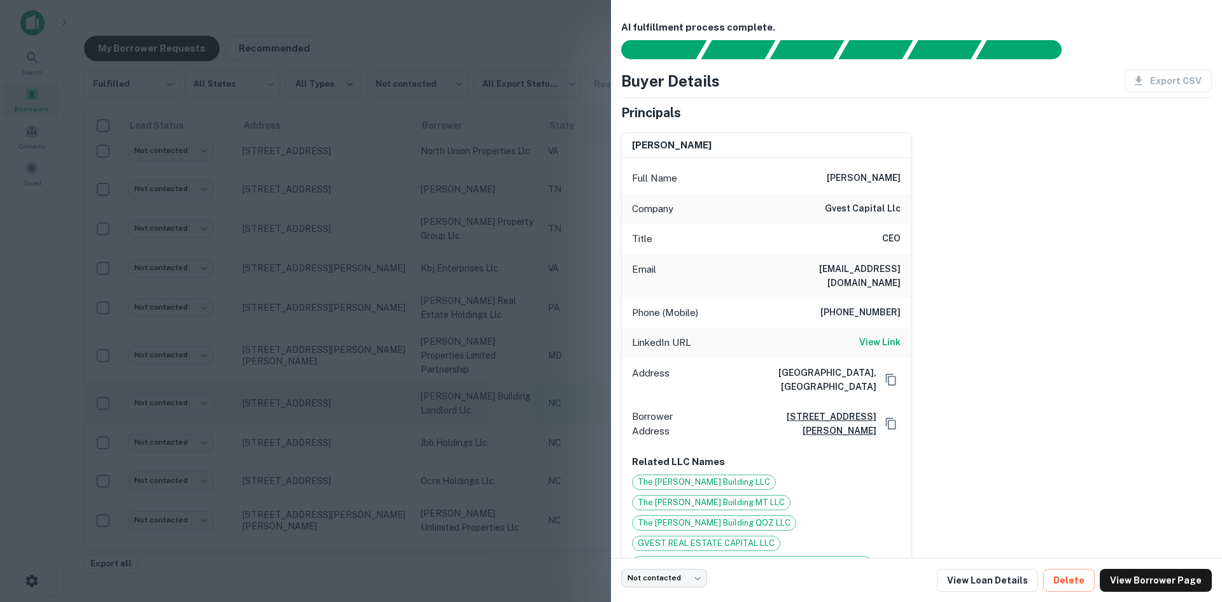
click at [315, 383] on div at bounding box center [611, 301] width 1222 height 602
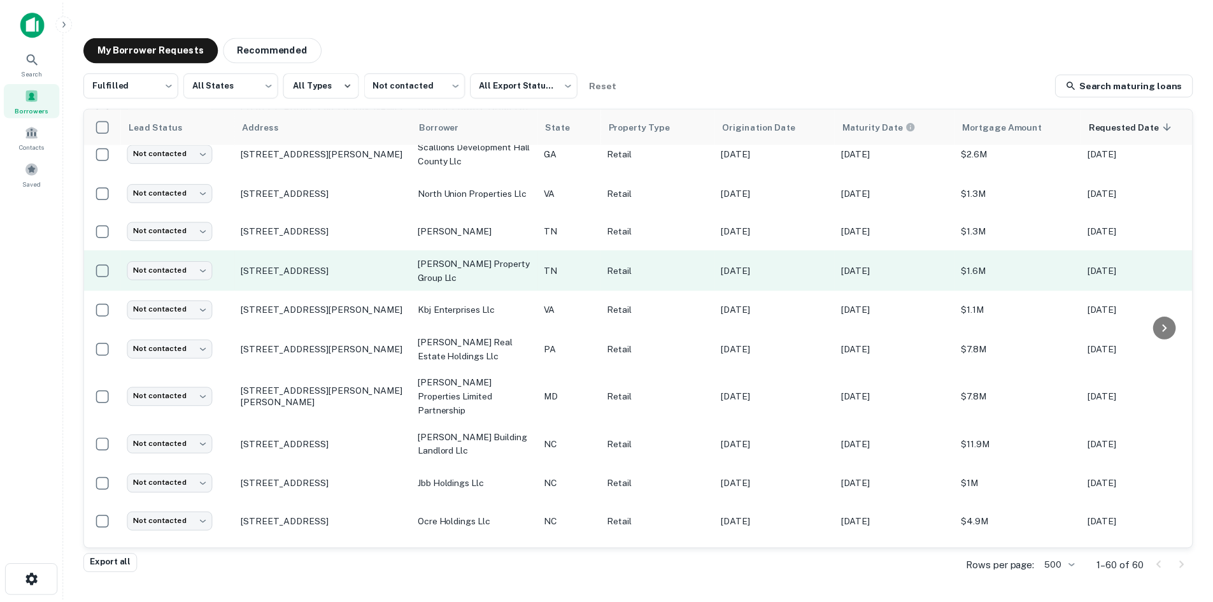
scroll to position [559, 0]
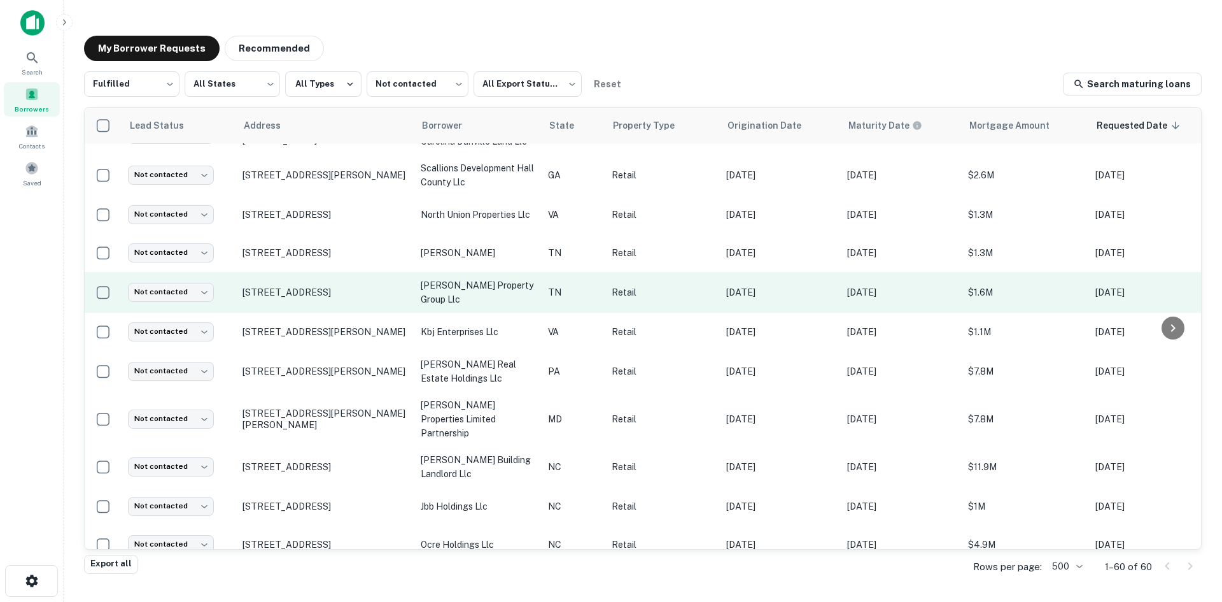
click at [339, 285] on td "[STREET_ADDRESS]" at bounding box center [325, 292] width 178 height 41
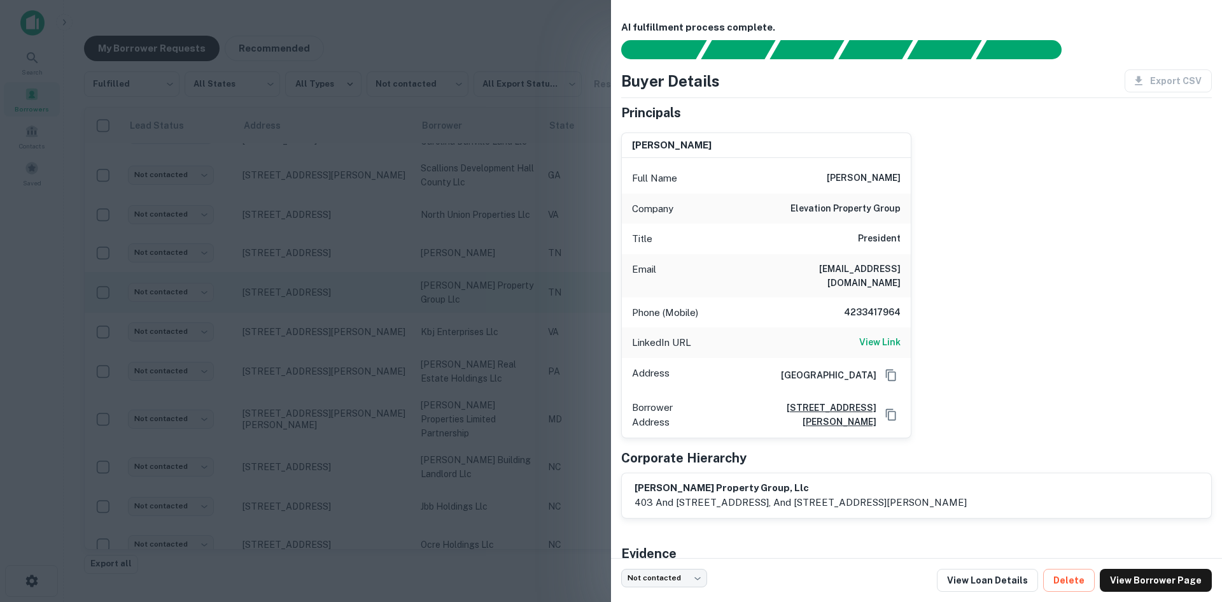
click at [339, 285] on div at bounding box center [611, 301] width 1222 height 602
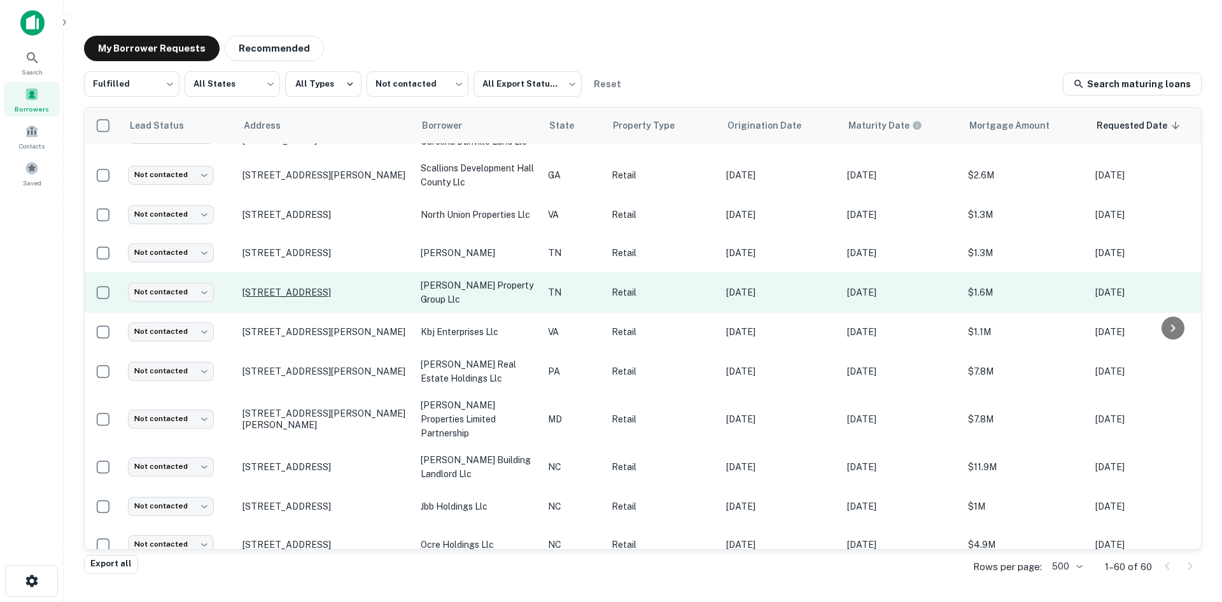
click at [339, 286] on p "[STREET_ADDRESS]" at bounding box center [326, 291] width 166 height 11
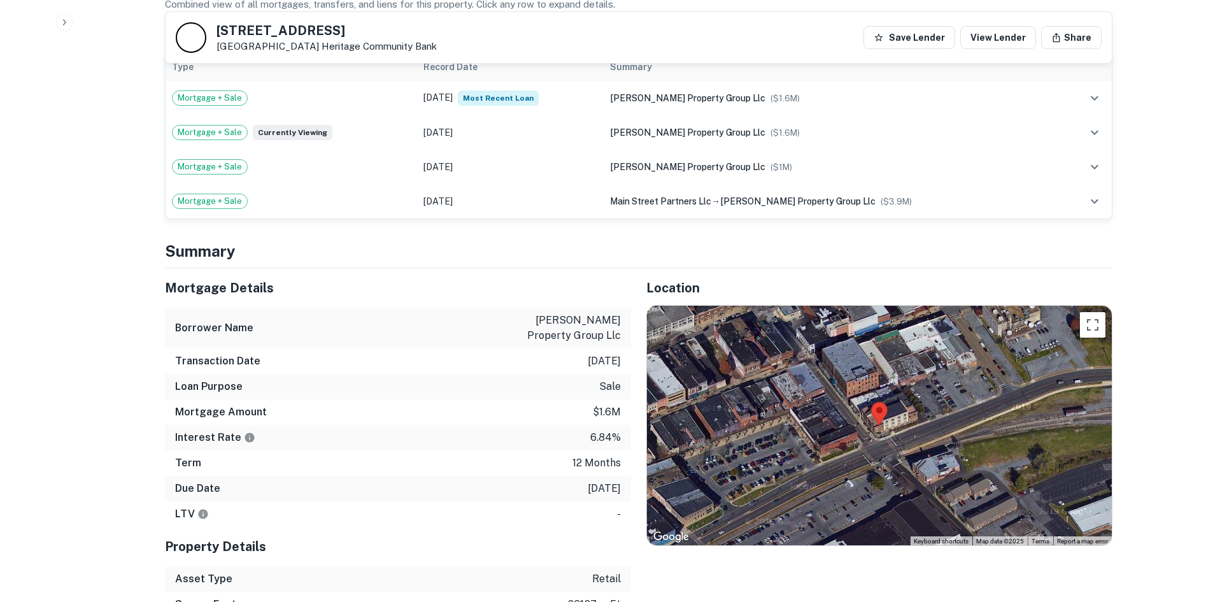
scroll to position [891, 0]
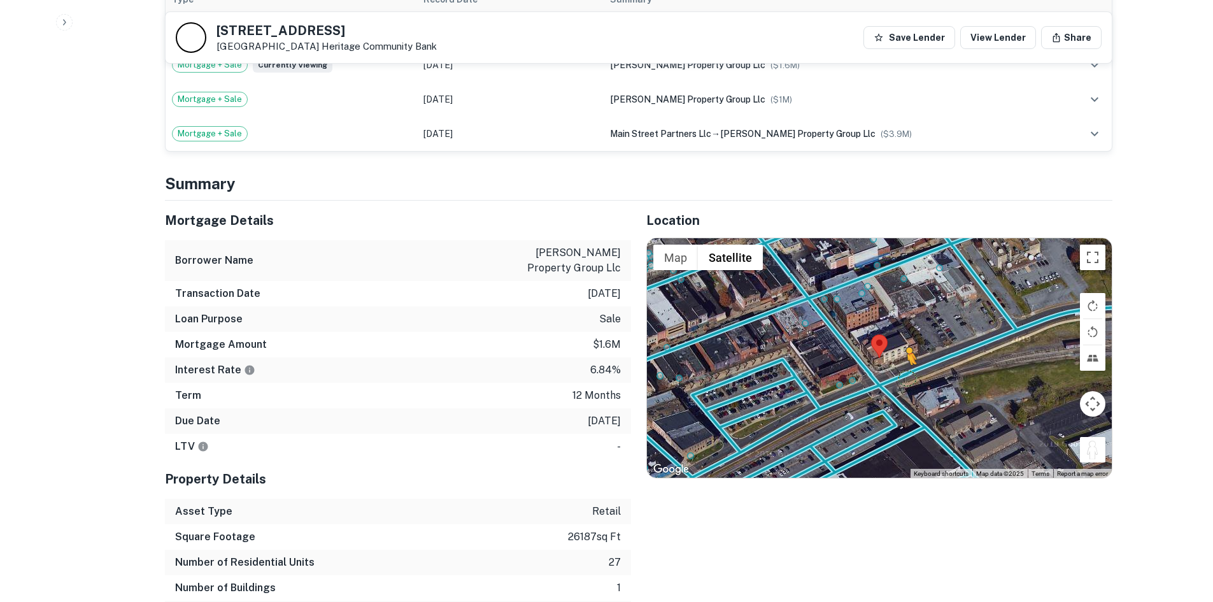
drag, startPoint x: 1096, startPoint y: 453, endPoint x: 894, endPoint y: 363, distance: 221.7
click at [894, 363] on div "To activate drag with keyboard, press Alt + Enter. Once in keyboard drag state,…" at bounding box center [879, 357] width 465 height 239
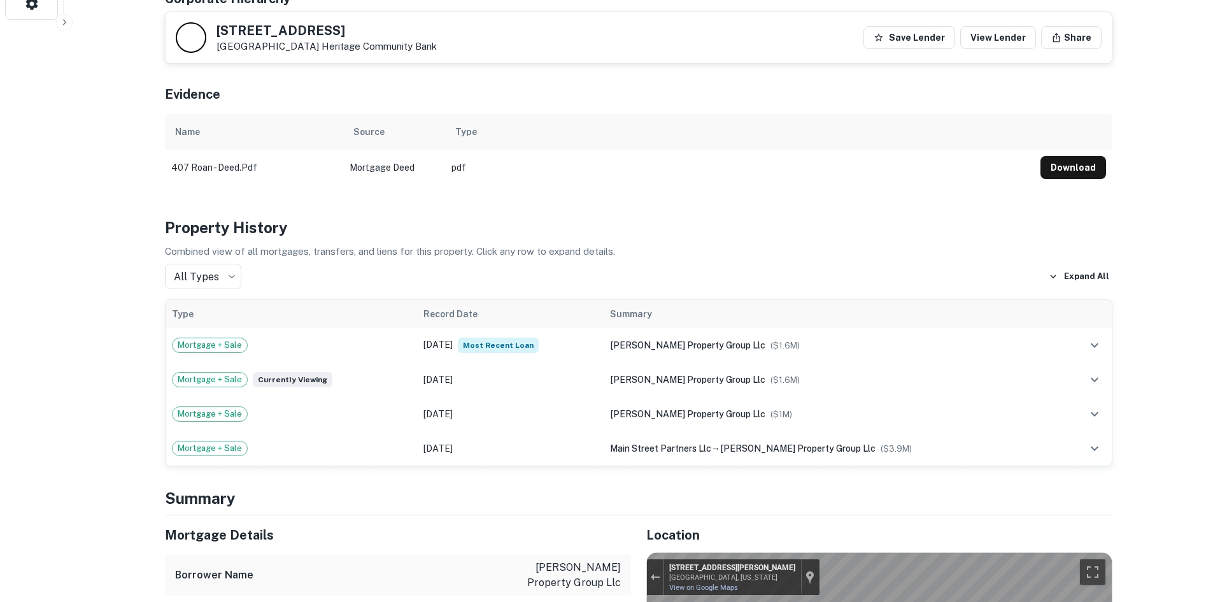
scroll to position [573, 0]
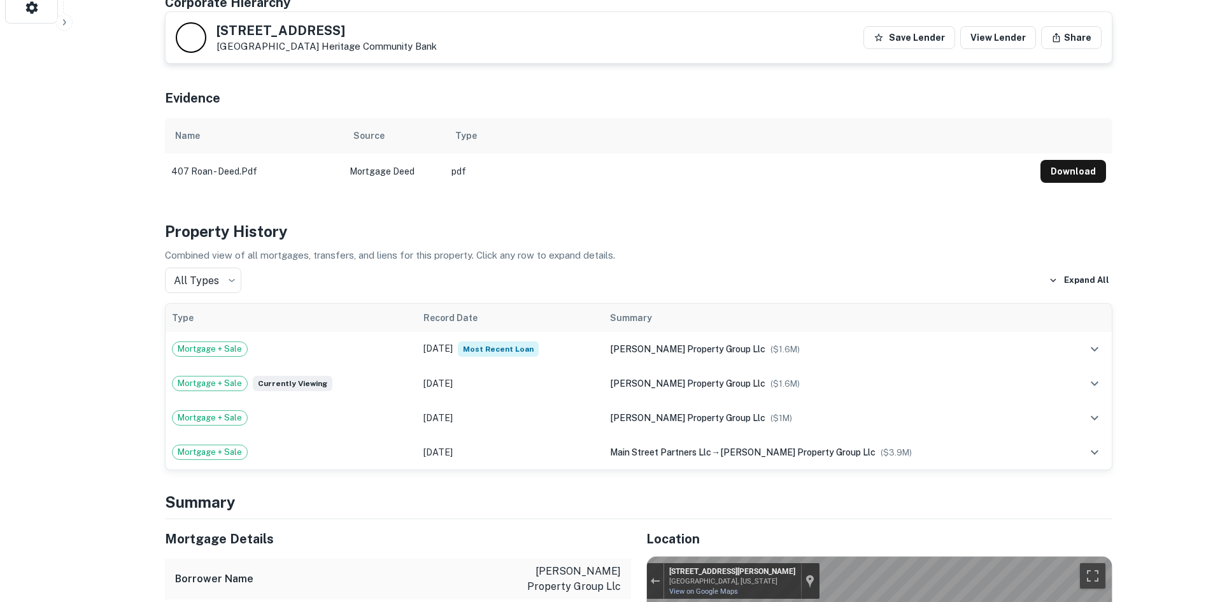
drag, startPoint x: 215, startPoint y: 27, endPoint x: 314, endPoint y: 42, distance: 100.4
click at [314, 42] on div "407 S Roan St Johnson City, TN37601 Heritage Community Bank" at bounding box center [306, 37] width 261 height 31
copy div "[STREET_ADDRESS]"
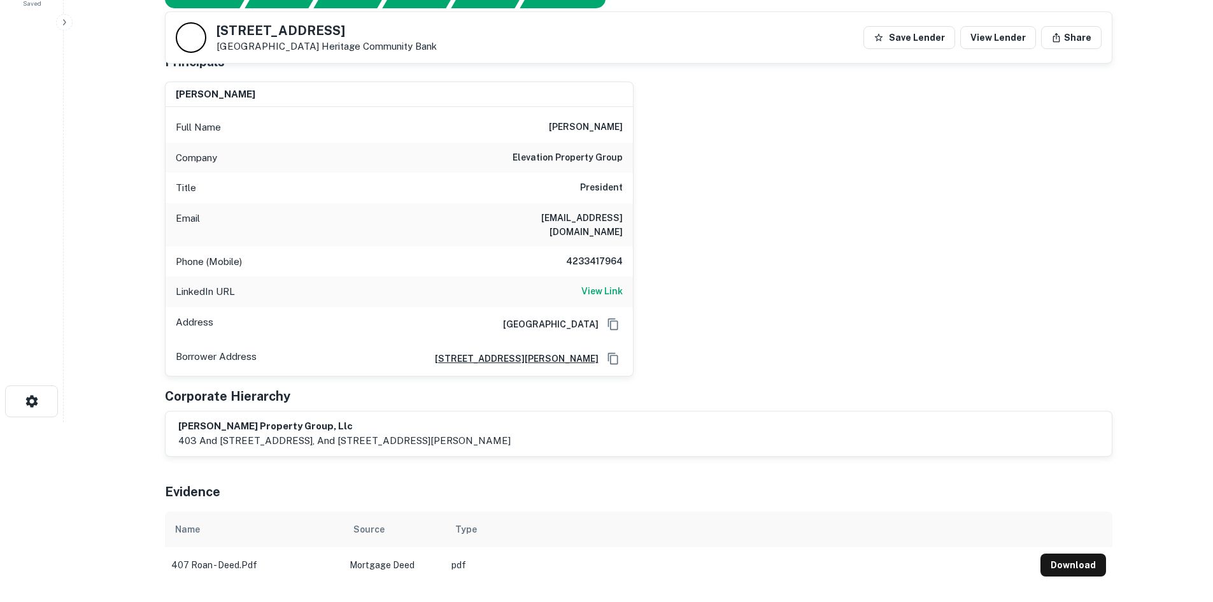
scroll to position [0, 0]
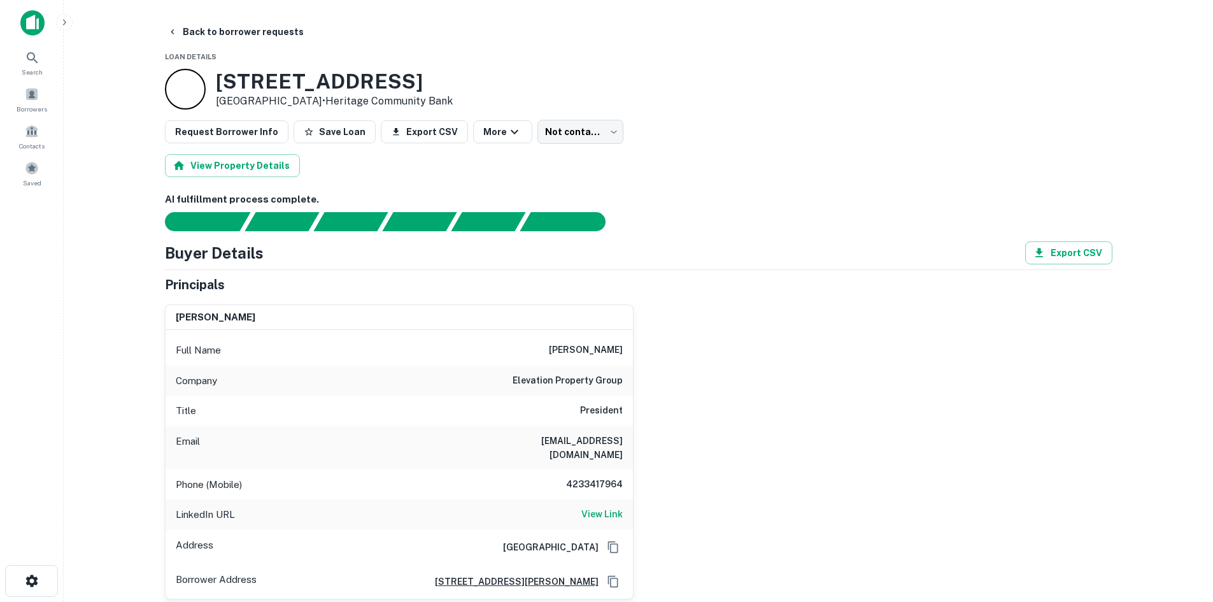
click at [595, 477] on h6 "4233417964" at bounding box center [584, 484] width 76 height 15
copy h6 "4233417964"
click at [546, 136] on body "Search Borrowers Contacts Saved Back to borrower requests Loan Details 407 S Ro…" at bounding box center [606, 301] width 1213 height 602
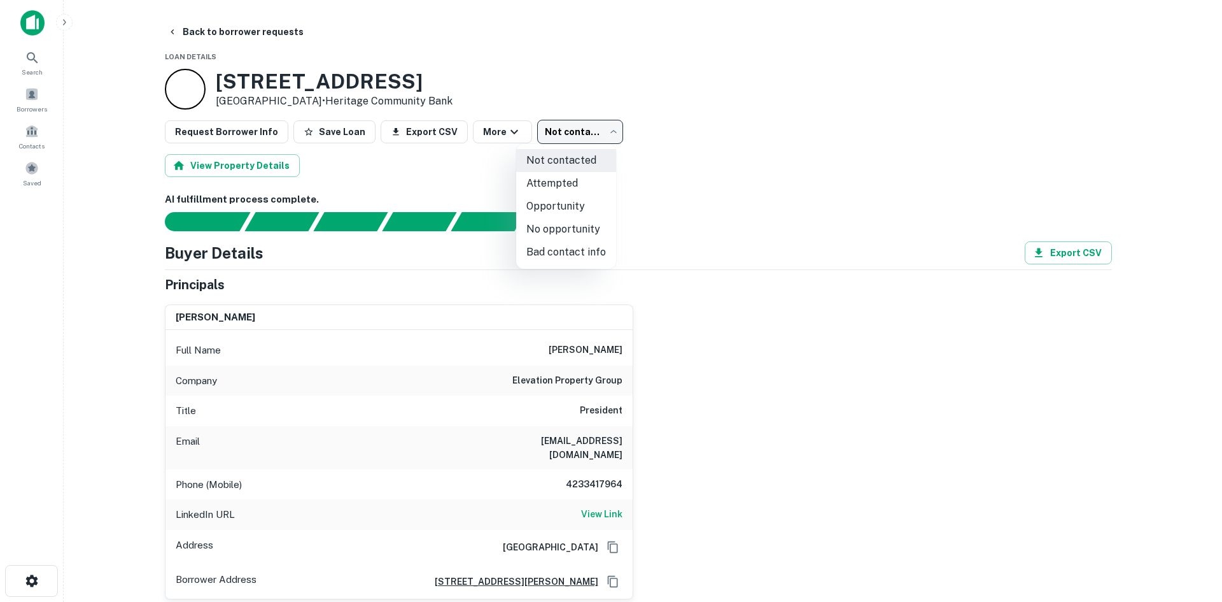
click at [568, 179] on li "Attempted" at bounding box center [566, 183] width 100 height 23
type input "*********"
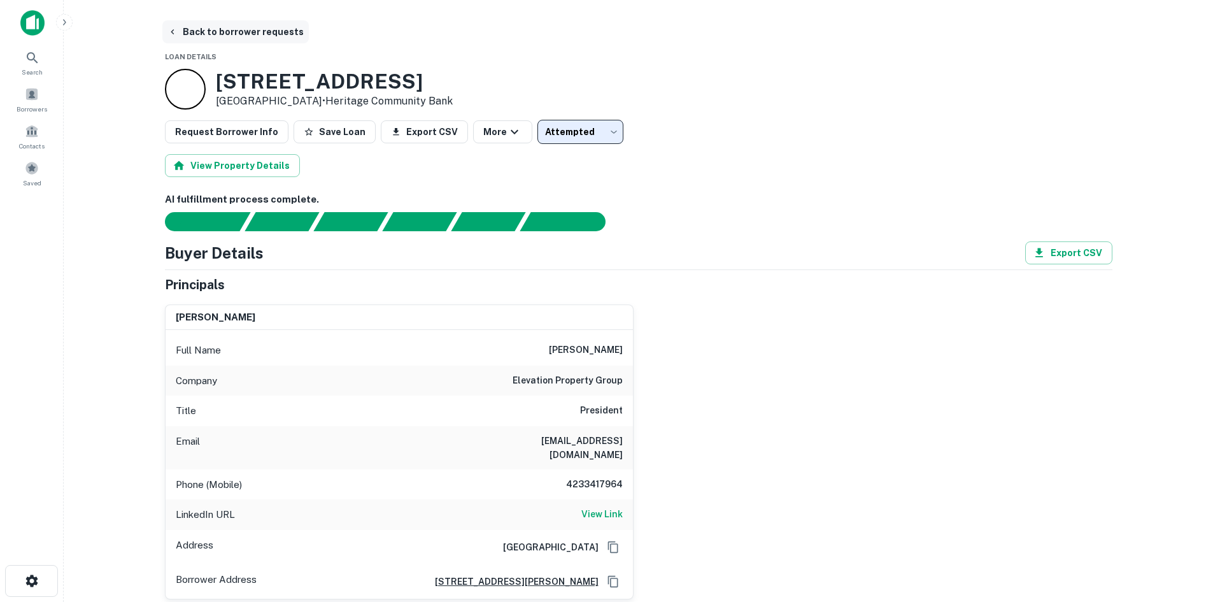
click at [261, 33] on button "Back to borrower requests" at bounding box center [235, 31] width 146 height 23
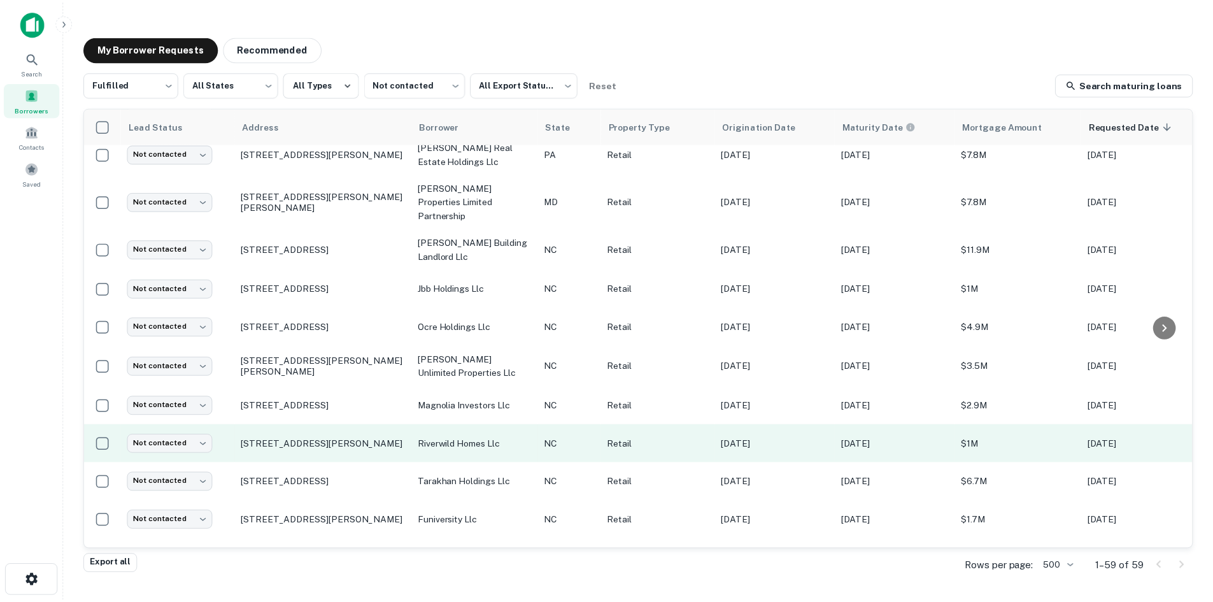
scroll to position [750, 0]
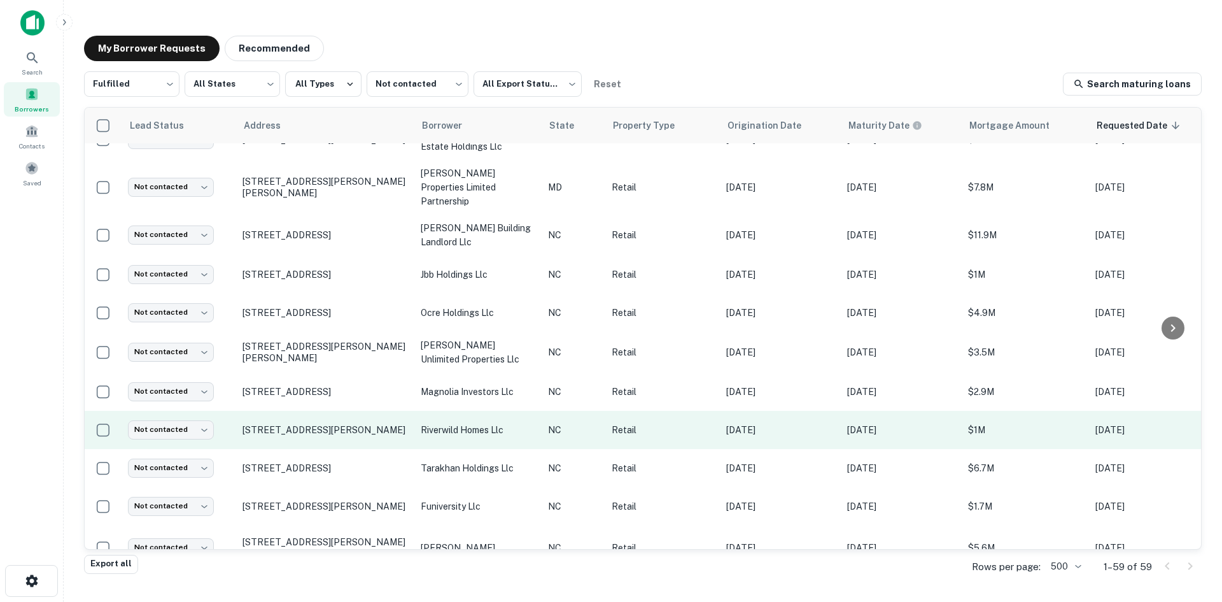
click at [320, 416] on td "121 E Main St Clayton, NC27520" at bounding box center [325, 430] width 178 height 38
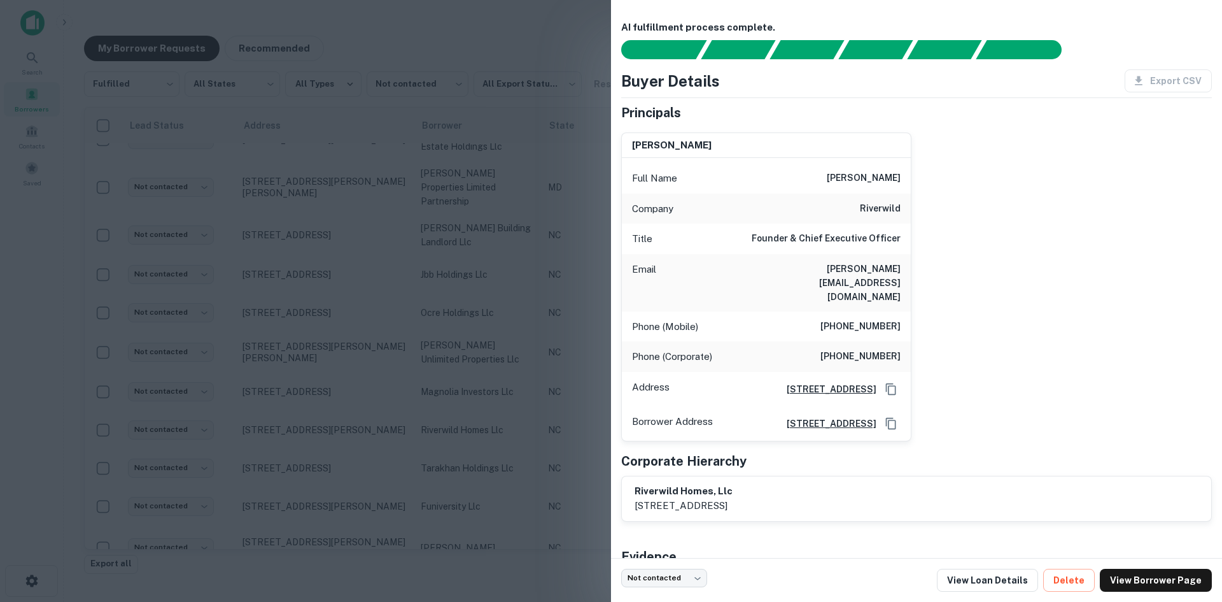
click at [325, 413] on div at bounding box center [611, 301] width 1222 height 602
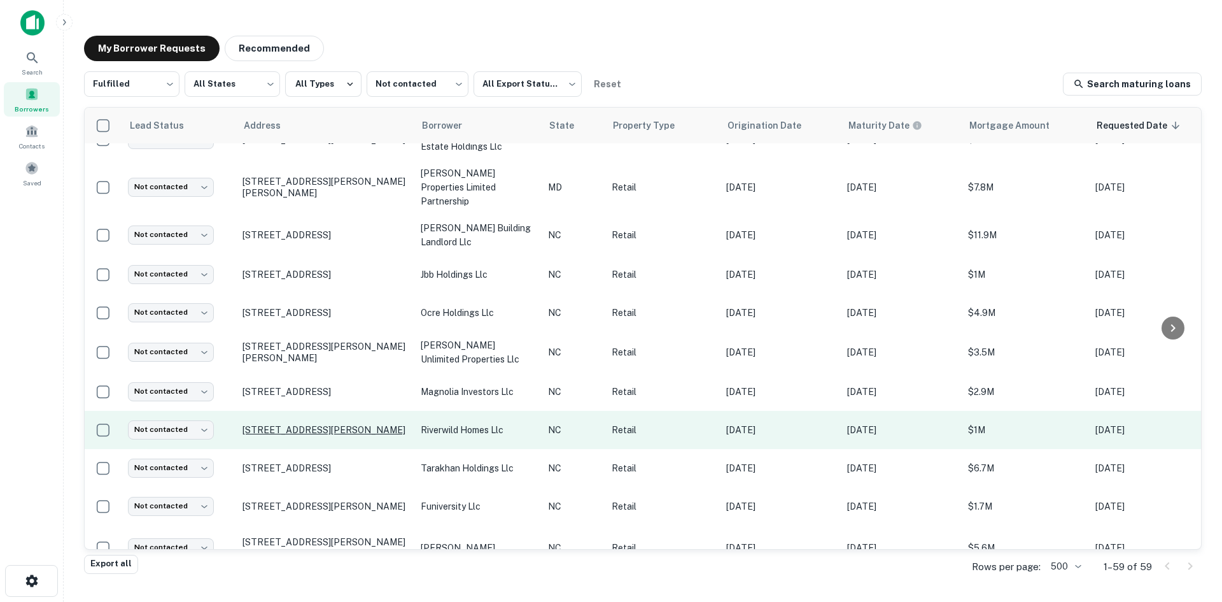
click at [319, 424] on p "121 E Main St Clayton, NC27520" at bounding box center [326, 429] width 166 height 11
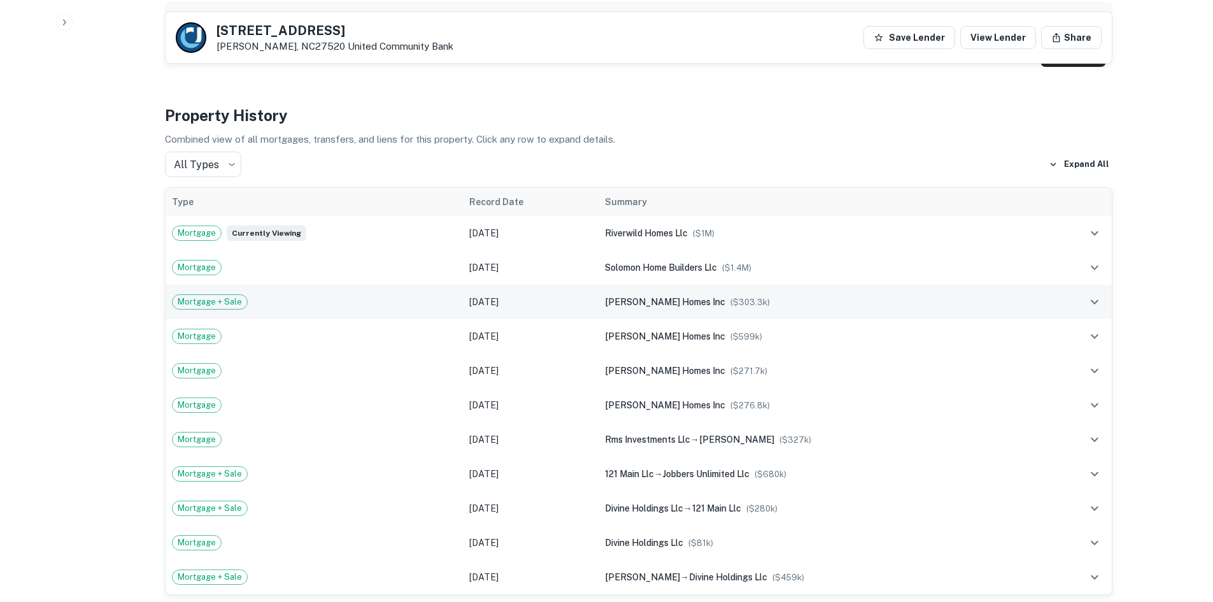
scroll to position [1019, 0]
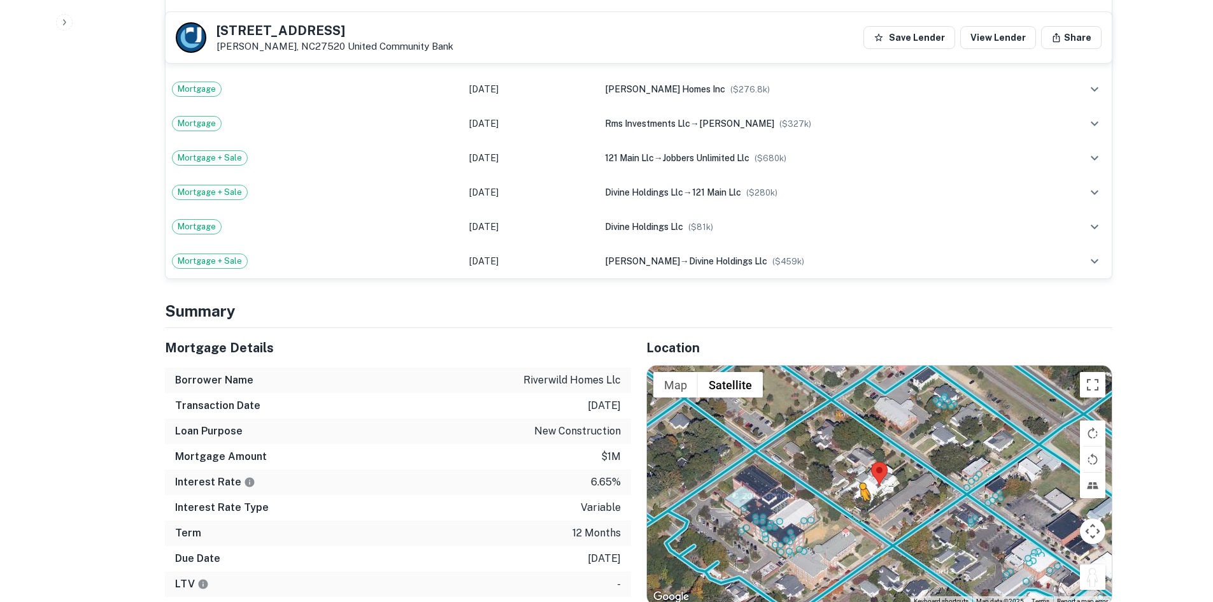
drag, startPoint x: 1085, startPoint y: 553, endPoint x: 859, endPoint y: 486, distance: 236.3
click at [859, 486] on div "To activate drag with keyboard, press Alt + Enter. Once in keyboard drag state,…" at bounding box center [879, 484] width 465 height 239
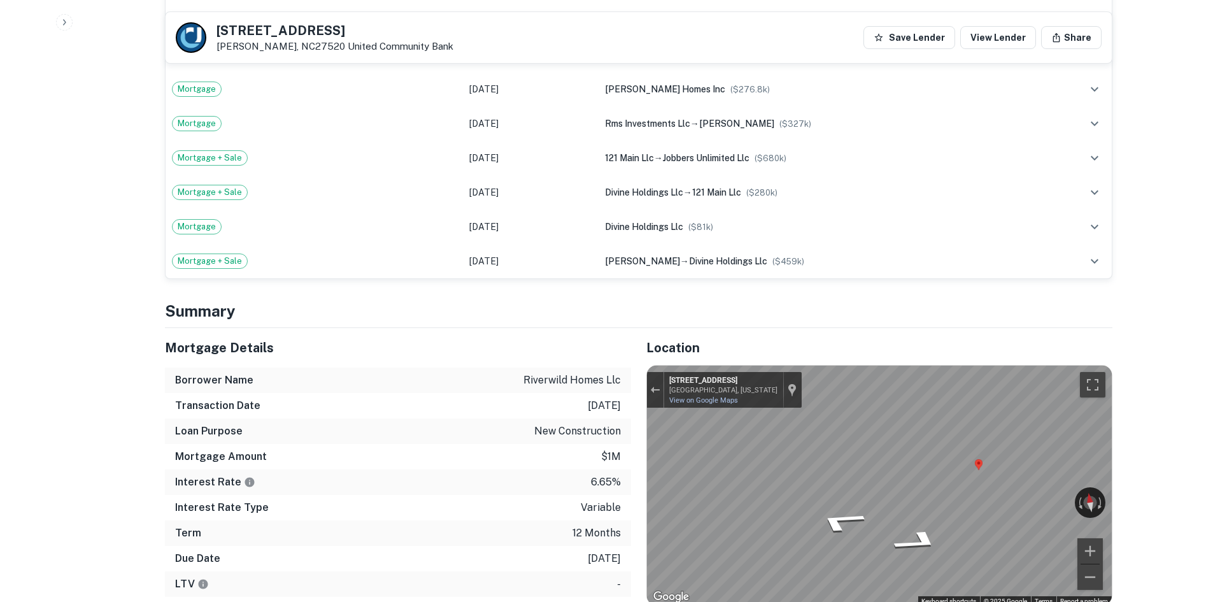
click at [762, 378] on div "← Move left → Move right ↑ Move up ↓ Move down + Zoom in - Zoom out 119 E Secon…" at bounding box center [879, 484] width 465 height 239
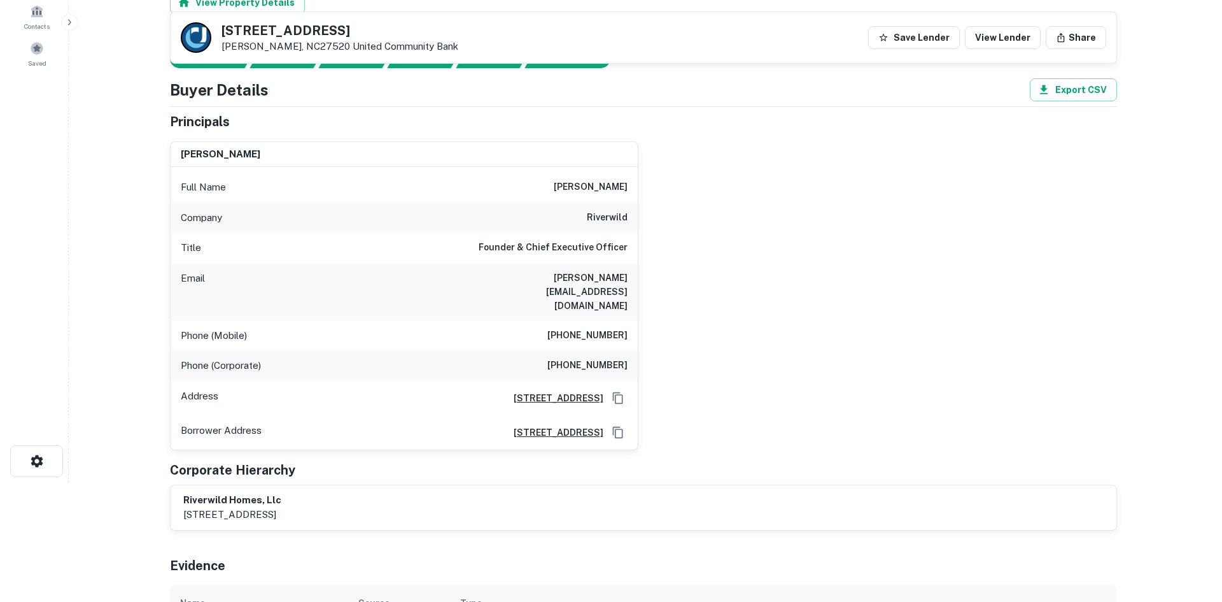
scroll to position [0, 0]
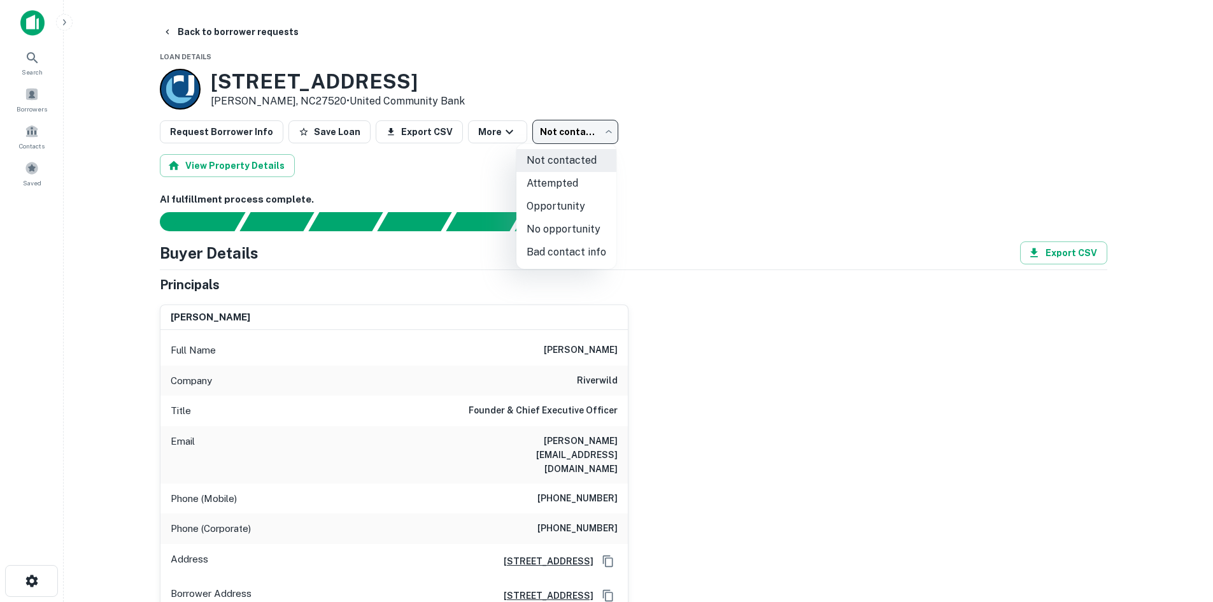
click at [579, 132] on body "Search Borrowers Contacts Saved Back to borrower requests Loan Details 121 E Ma…" at bounding box center [606, 301] width 1213 height 602
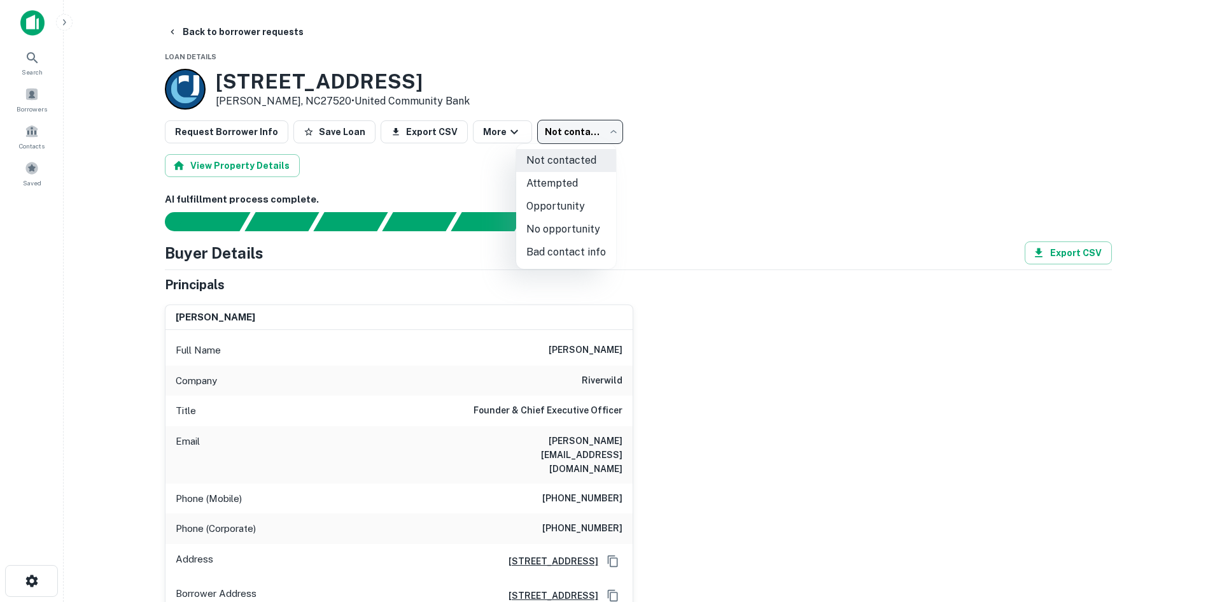
click at [550, 226] on li "No opportunity" at bounding box center [566, 229] width 100 height 23
type input "**********"
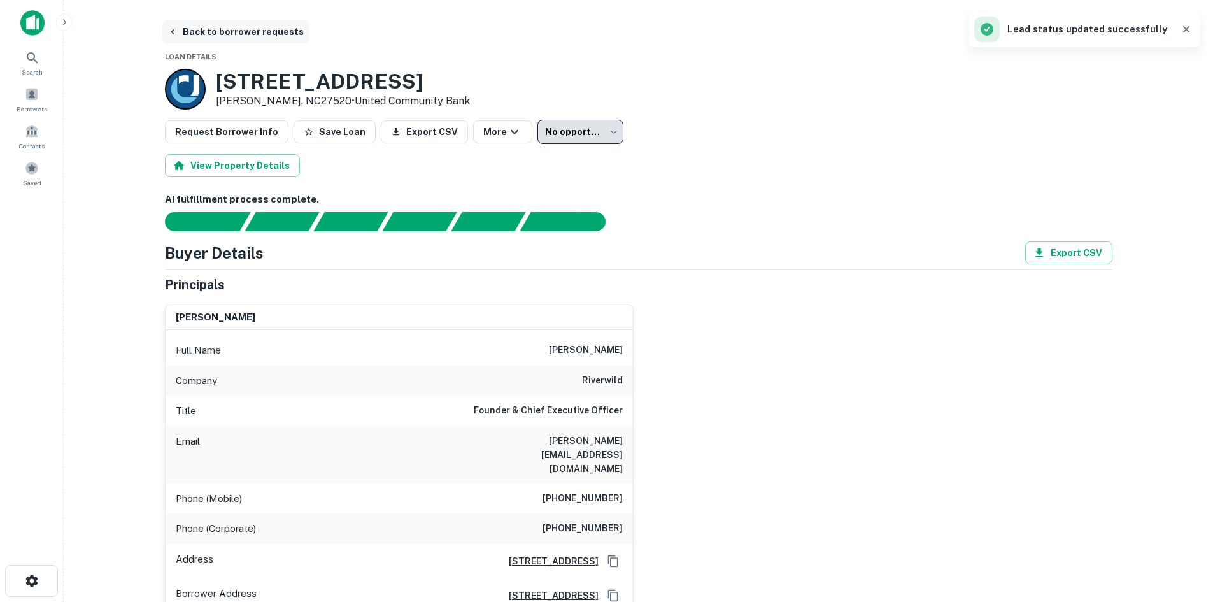
click at [215, 33] on button "Back to borrower requests" at bounding box center [235, 31] width 146 height 23
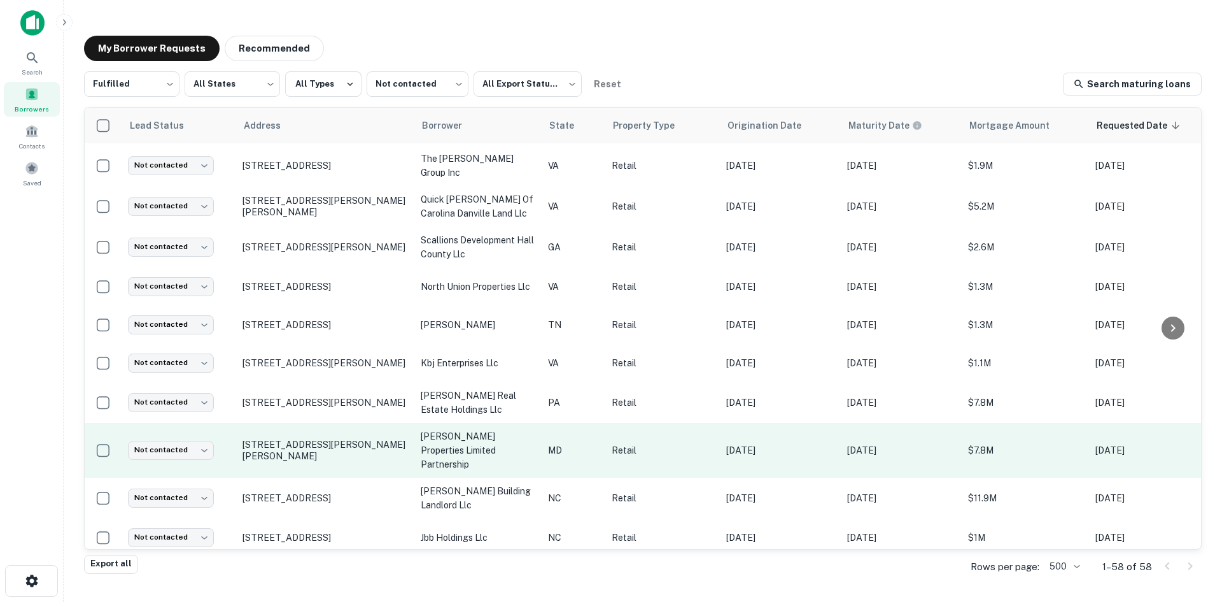
scroll to position [559, 0]
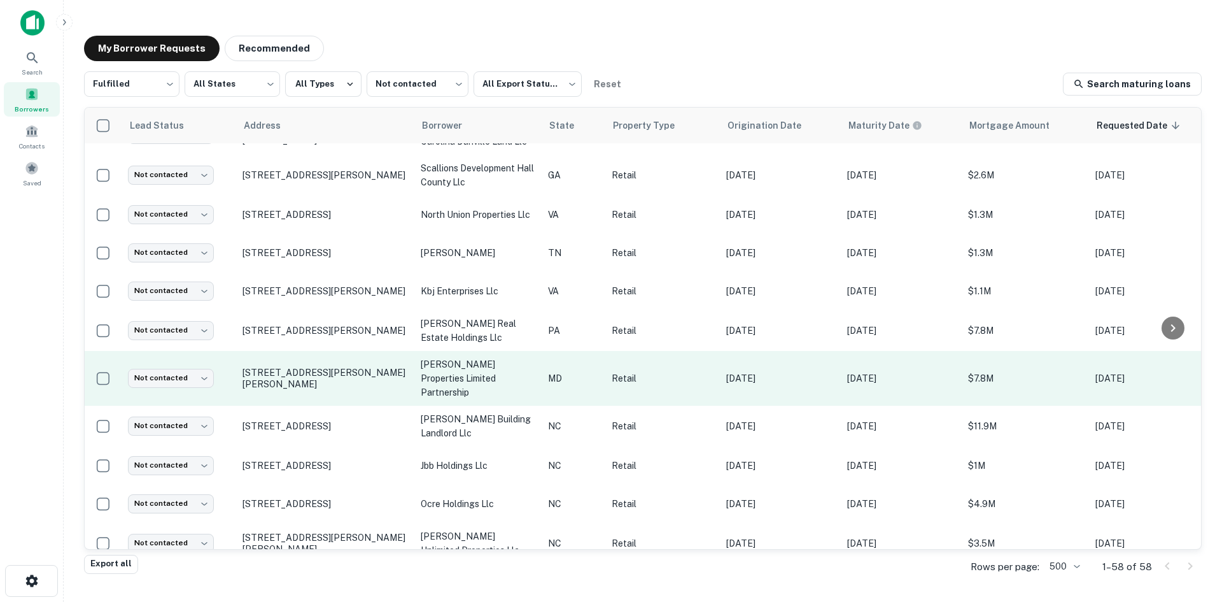
click at [348, 366] on td "7327 Ritchie Hwy Glen Burnie, MD21061" at bounding box center [325, 378] width 178 height 55
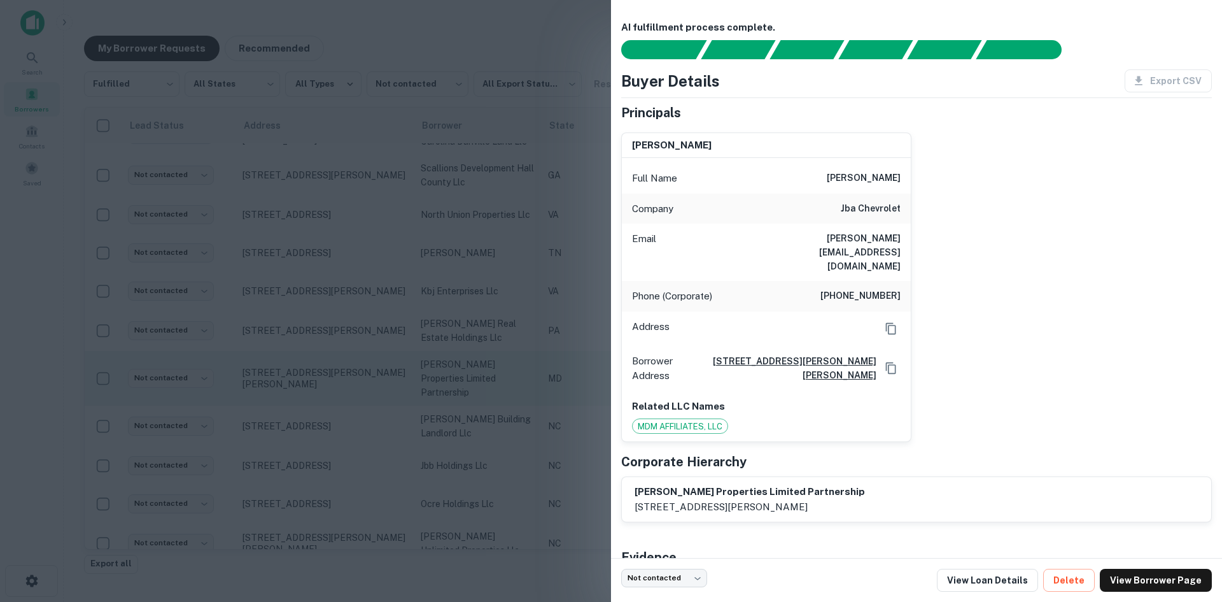
click at [348, 366] on div at bounding box center [611, 301] width 1222 height 602
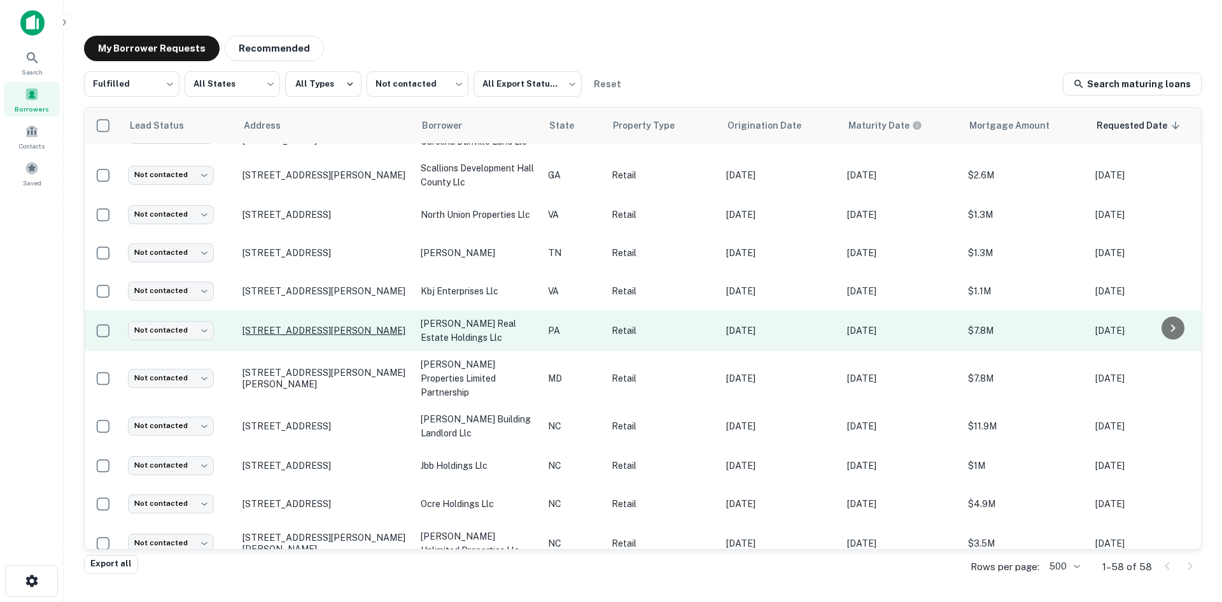
click at [297, 325] on p "328 Westtown Rd West Chester, PA19382" at bounding box center [326, 330] width 166 height 11
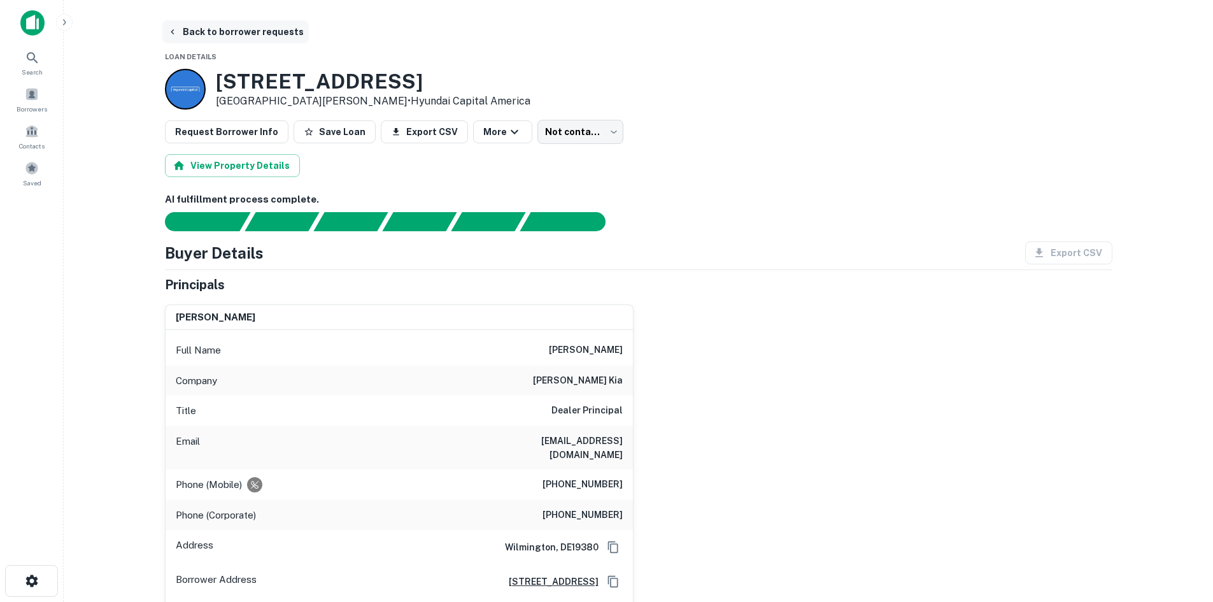
click at [216, 34] on button "Back to borrower requests" at bounding box center [235, 31] width 146 height 23
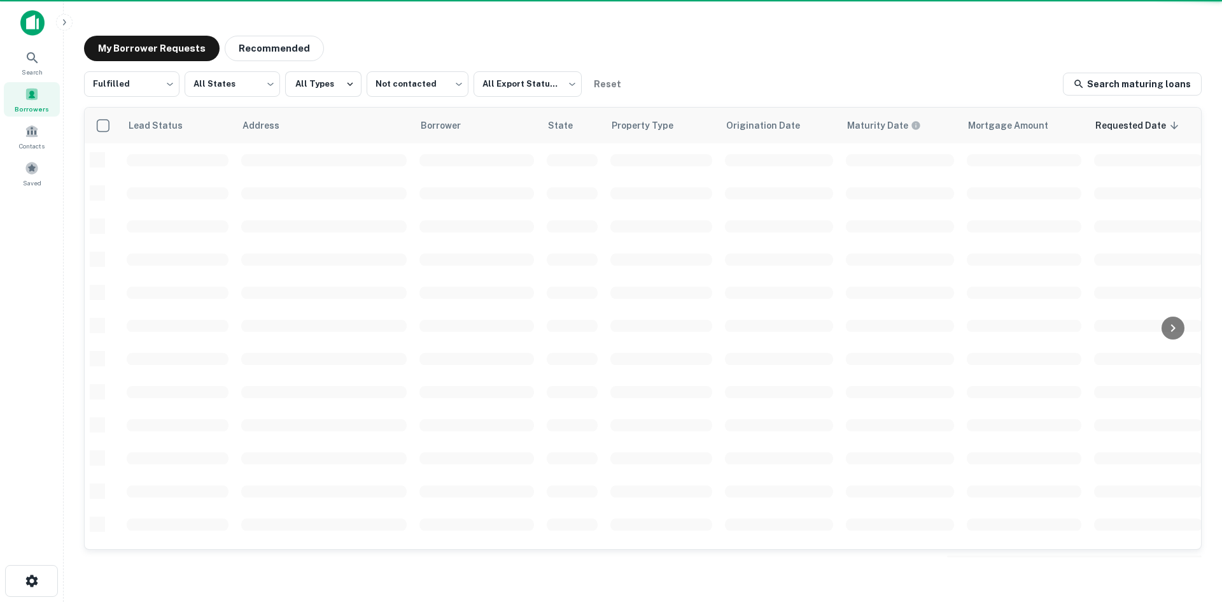
scroll to position [432, 0]
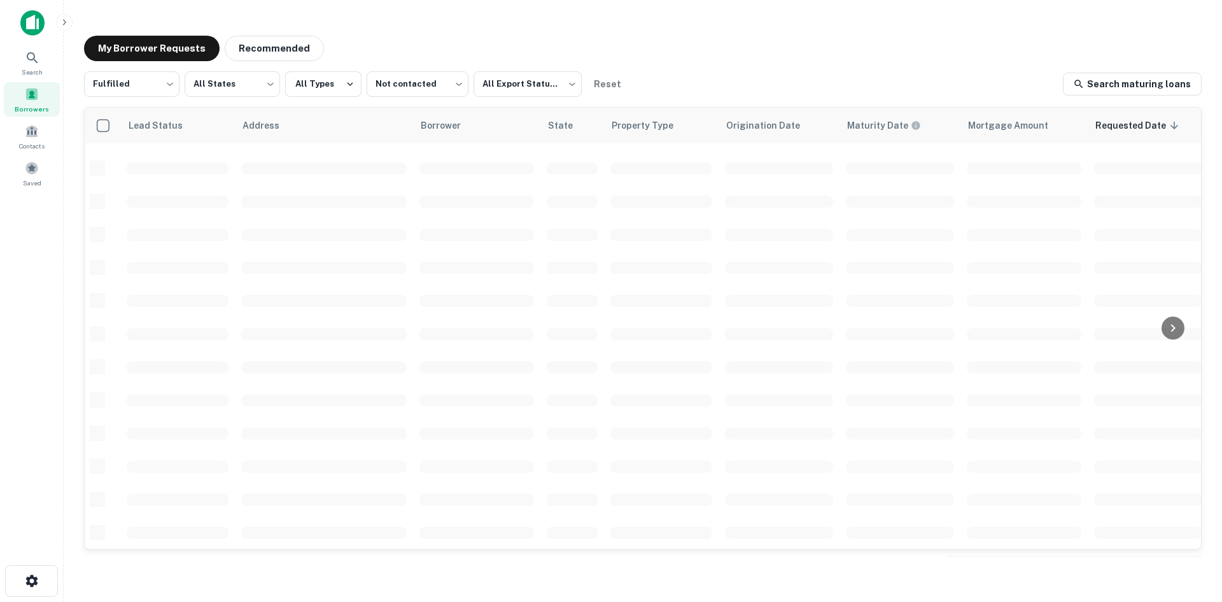
click at [42, 98] on div "Borrowers" at bounding box center [32, 99] width 56 height 34
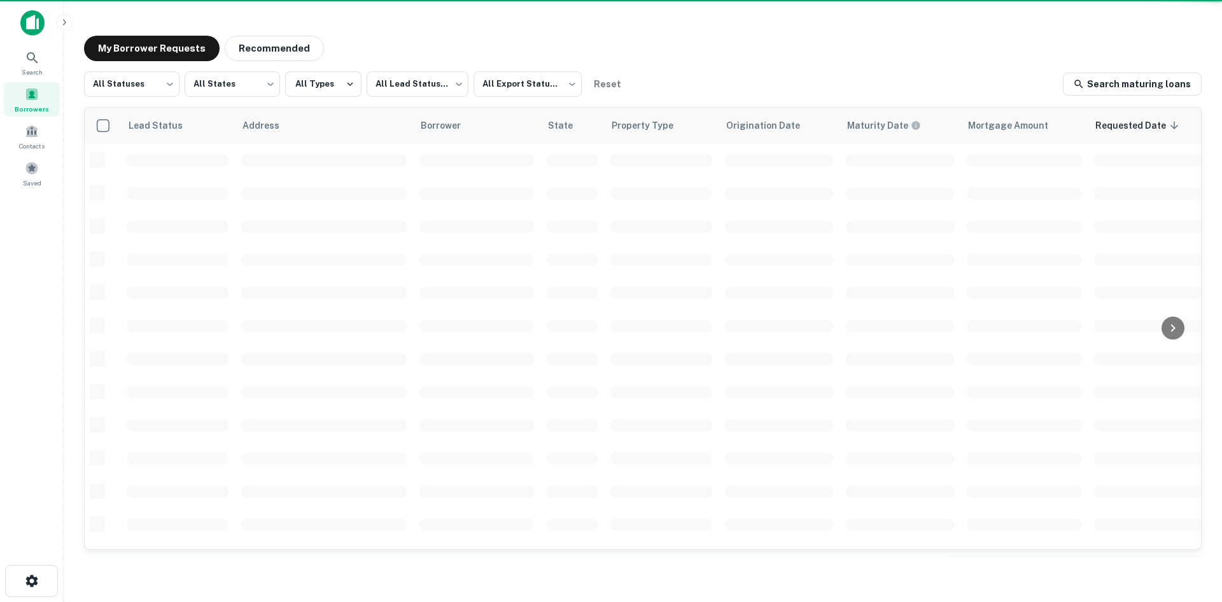
scroll to position [432, 0]
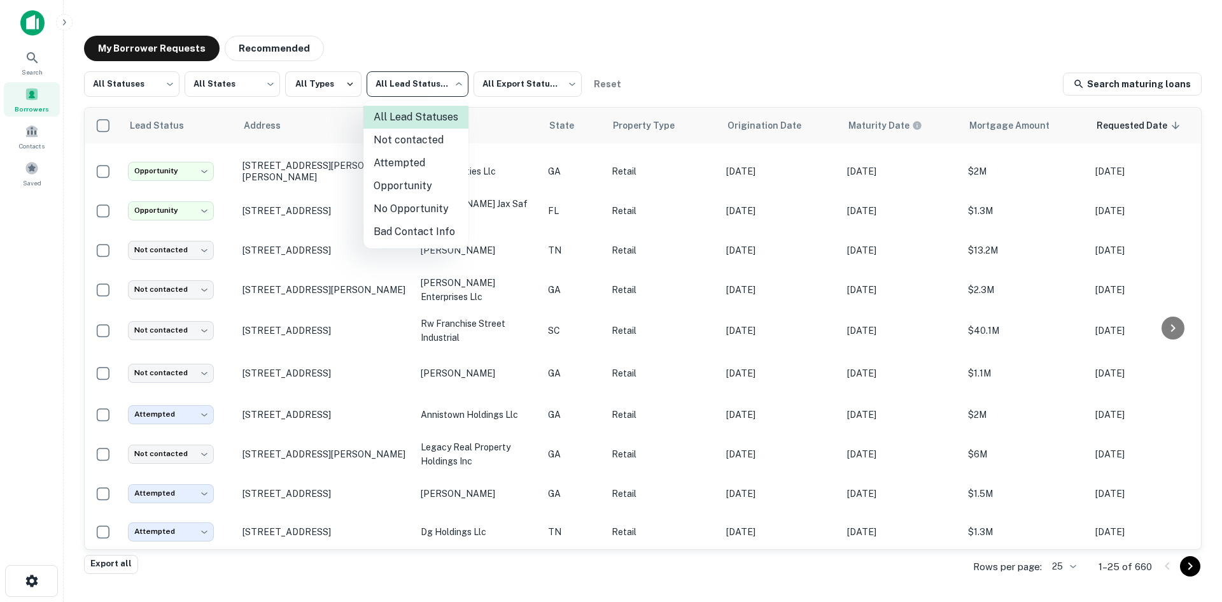
click at [399, 92] on body "Search Borrowers Contacts Saved My Borrower Requests Recommended All Statuses *…" at bounding box center [611, 301] width 1222 height 602
click at [404, 157] on li "Attempted" at bounding box center [416, 163] width 105 height 23
type input "*********"
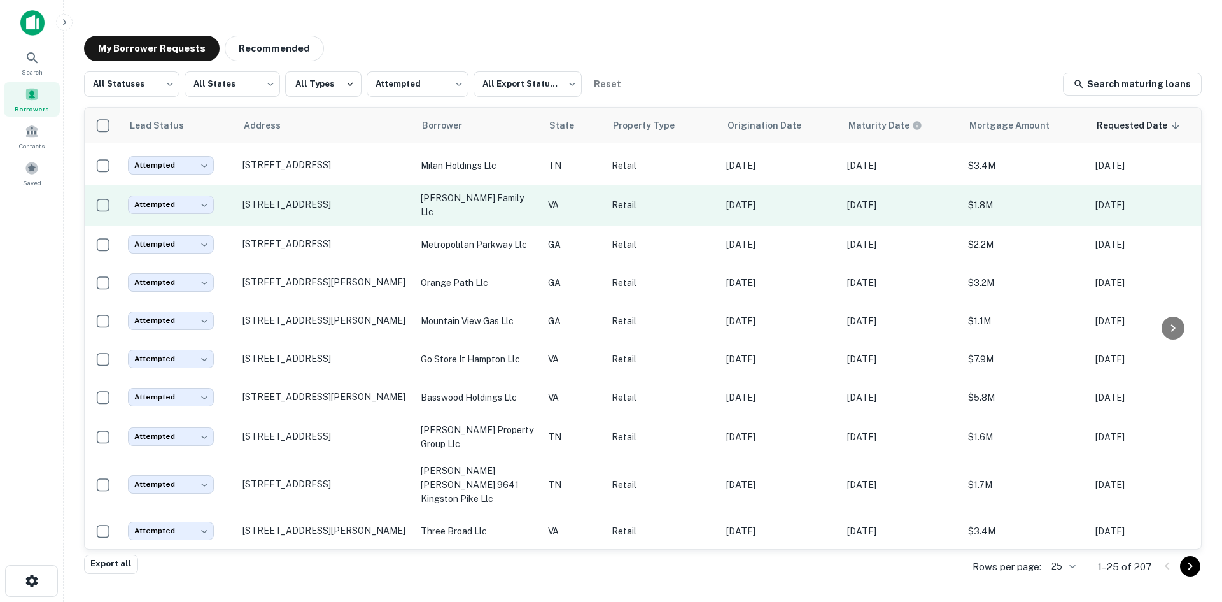
click at [335, 203] on td "[STREET_ADDRESS]" at bounding box center [325, 205] width 178 height 41
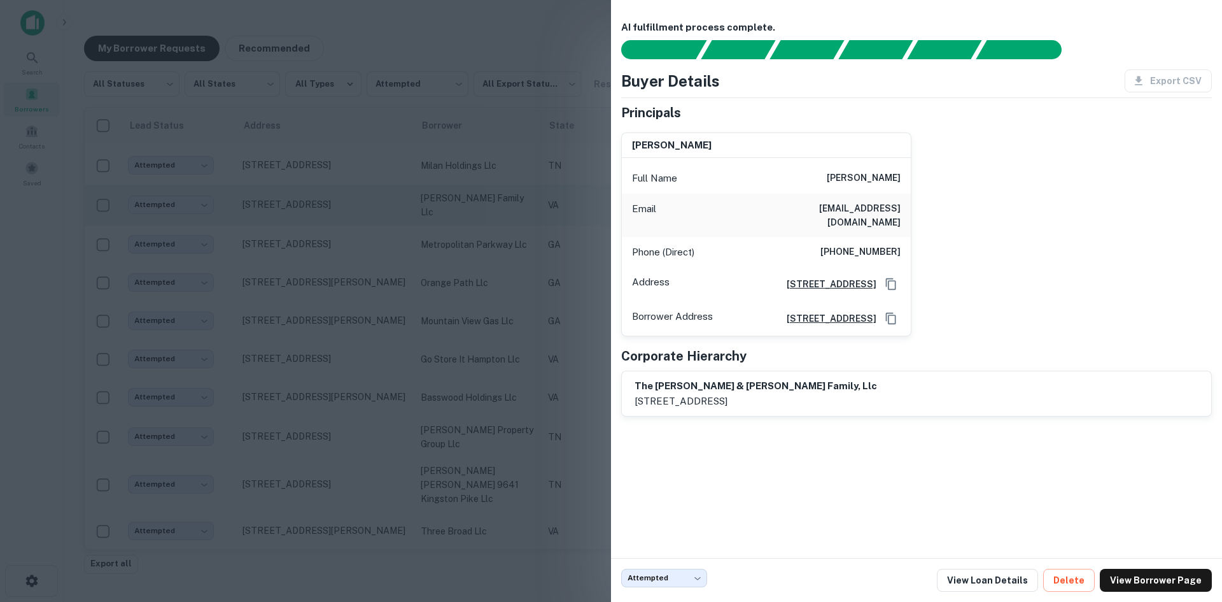
click at [335, 203] on div at bounding box center [611, 301] width 1222 height 602
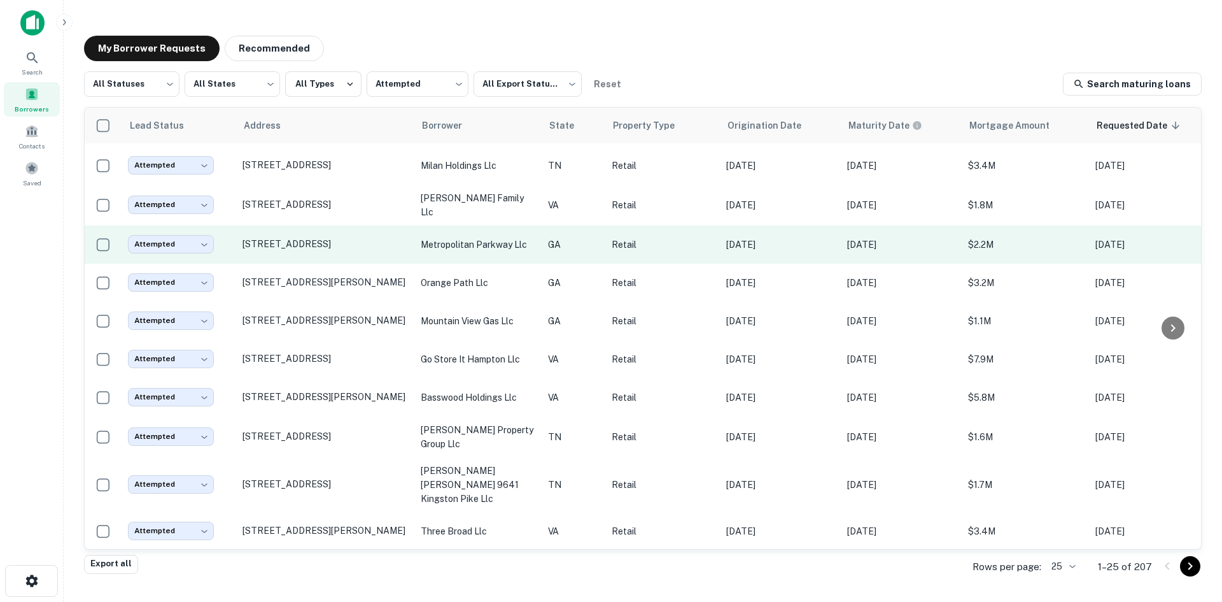
click at [328, 244] on td "[STREET_ADDRESS]" at bounding box center [325, 244] width 178 height 38
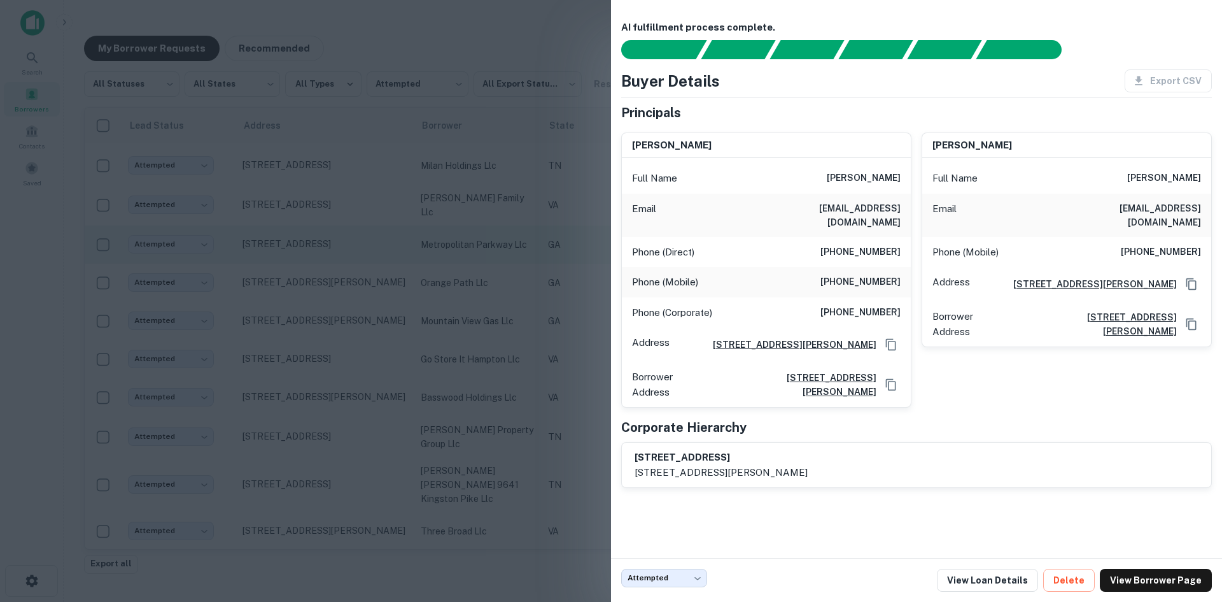
click at [328, 244] on div at bounding box center [611, 301] width 1222 height 602
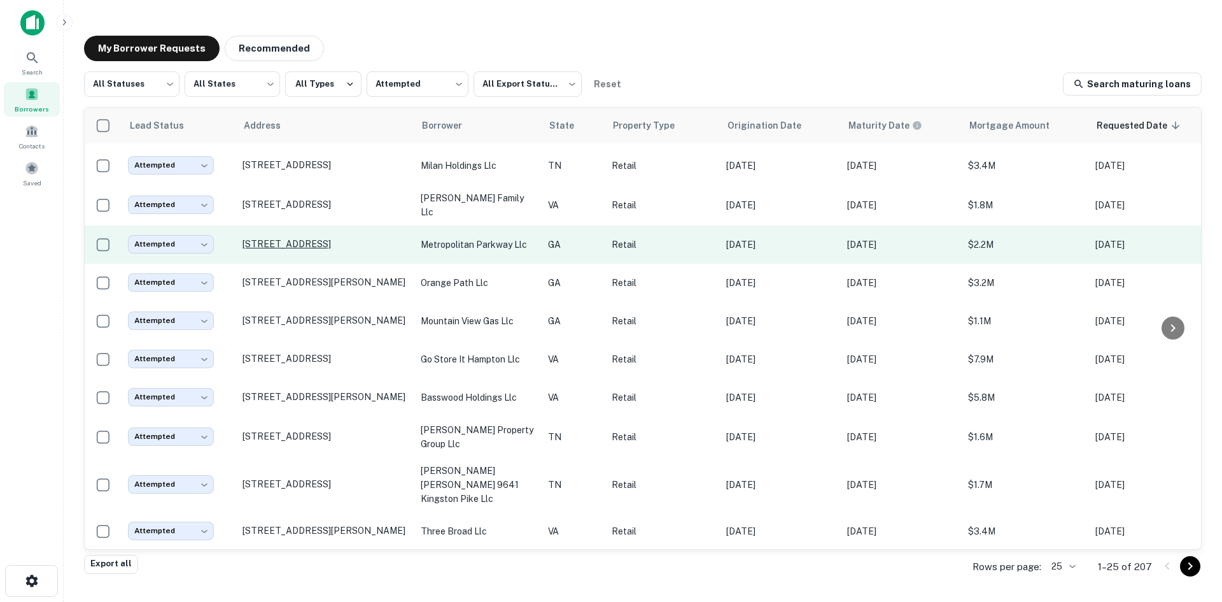
click at [326, 238] on p "[STREET_ADDRESS]" at bounding box center [326, 243] width 166 height 11
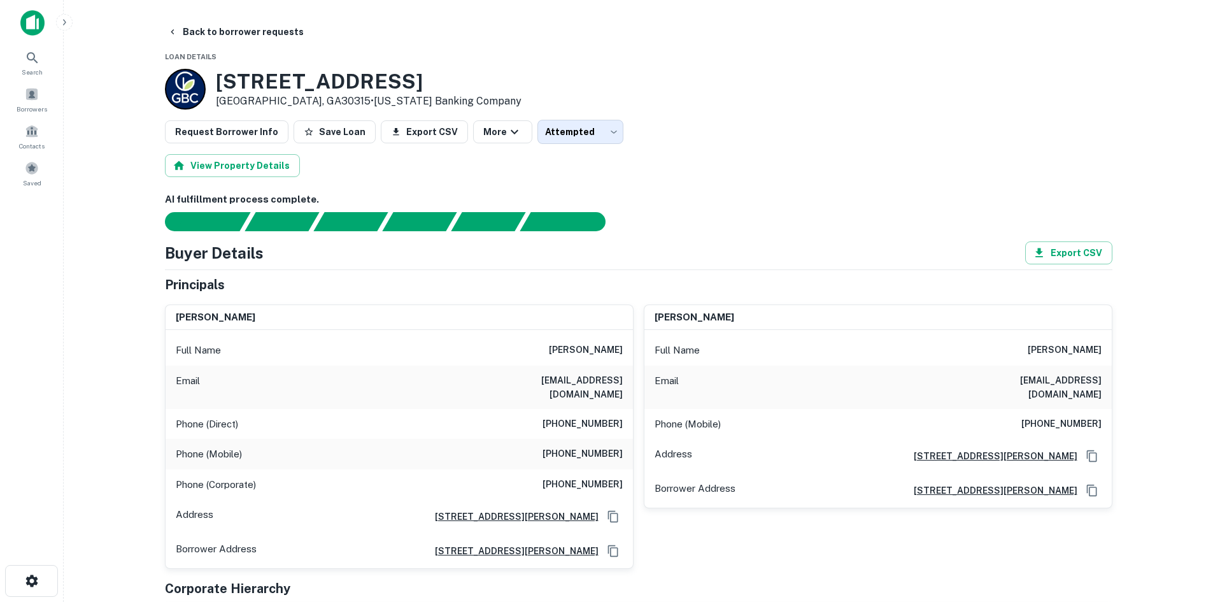
scroll to position [382, 0]
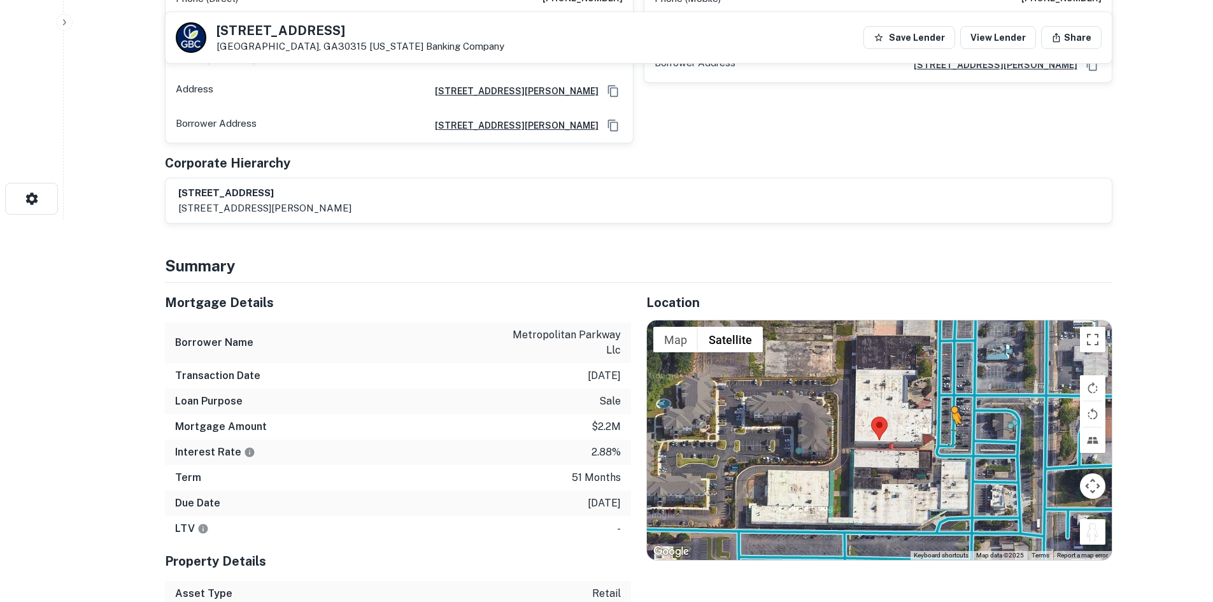
drag, startPoint x: 1091, startPoint y: 523, endPoint x: 945, endPoint y: 420, distance: 178.2
click at [945, 420] on div "To activate drag with keyboard, press Alt + Enter. Once in keyboard drag state,…" at bounding box center [879, 439] width 465 height 239
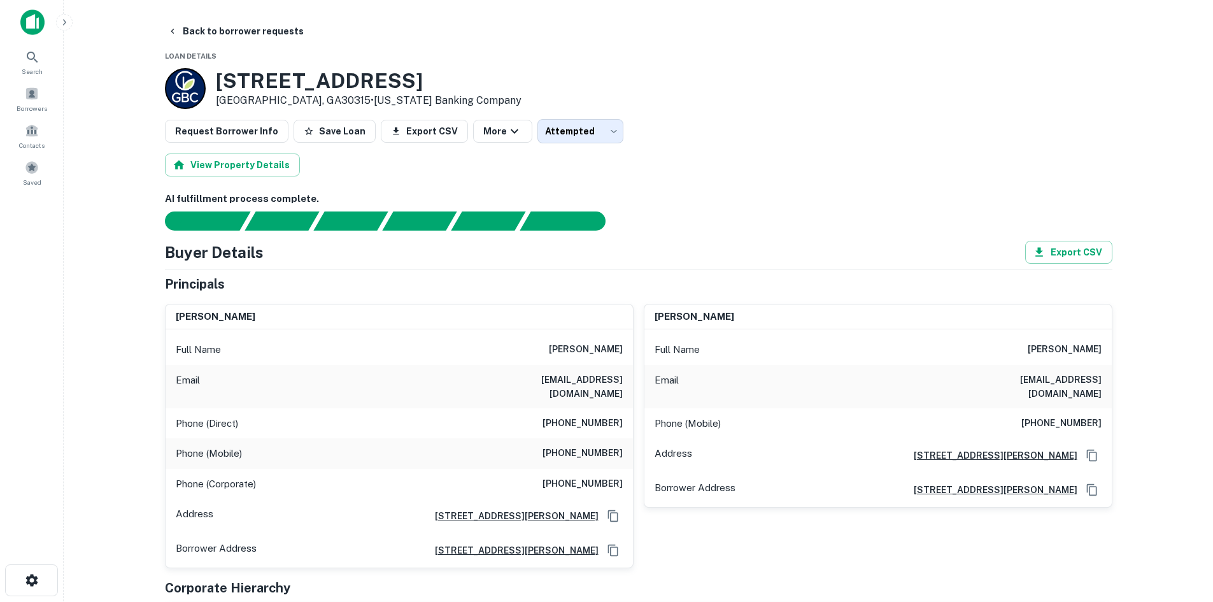
scroll to position [0, 0]
click at [567, 416] on h6 "[PHONE_NUMBER]" at bounding box center [582, 423] width 80 height 15
click at [570, 416] on h6 "[PHONE_NUMBER]" at bounding box center [582, 423] width 80 height 15
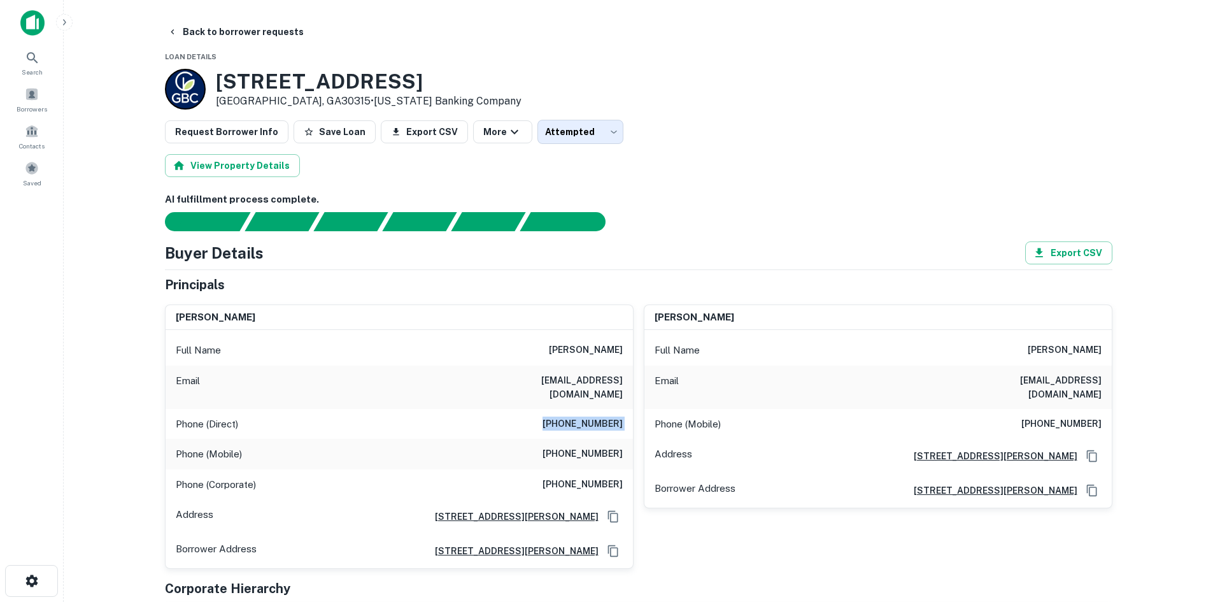
copy h6 "[PHONE_NUMBER]"
click at [586, 477] on h6 "[PHONE_NUMBER]" at bounding box center [582, 484] width 80 height 15
click at [585, 446] on h6 "[PHONE_NUMBER]" at bounding box center [582, 453] width 80 height 15
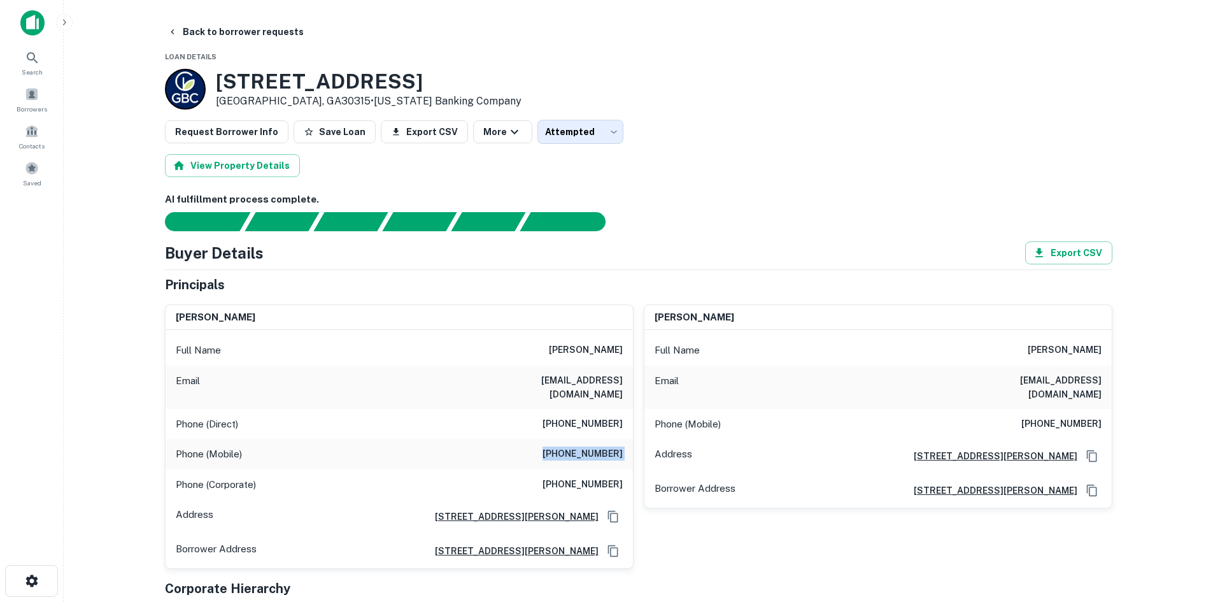
click at [585, 446] on h6 "[PHONE_NUMBER]" at bounding box center [582, 453] width 80 height 15
copy h6 "[PHONE_NUMBER]"
click at [575, 477] on h6 "[PHONE_NUMBER]" at bounding box center [582, 484] width 80 height 15
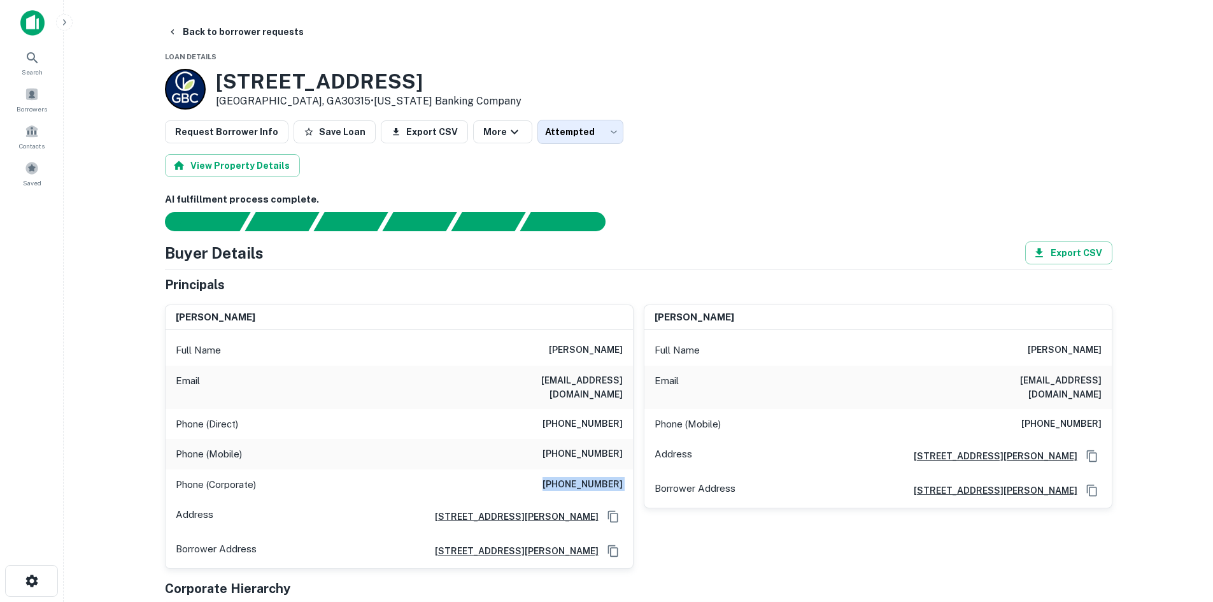
copy h6 "[PHONE_NUMBER]"
click at [1073, 416] on h6 "[PHONE_NUMBER]" at bounding box center [1061, 423] width 80 height 15
copy h6 "[PHONE_NUMBER]"
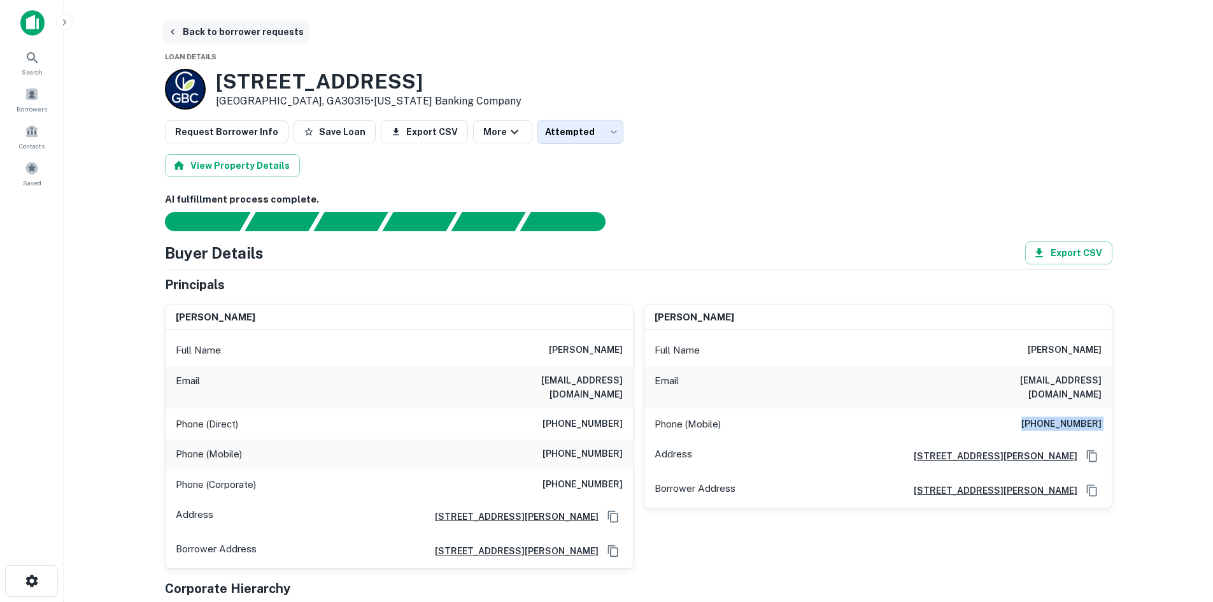
click at [262, 31] on button "Back to borrower requests" at bounding box center [235, 31] width 146 height 23
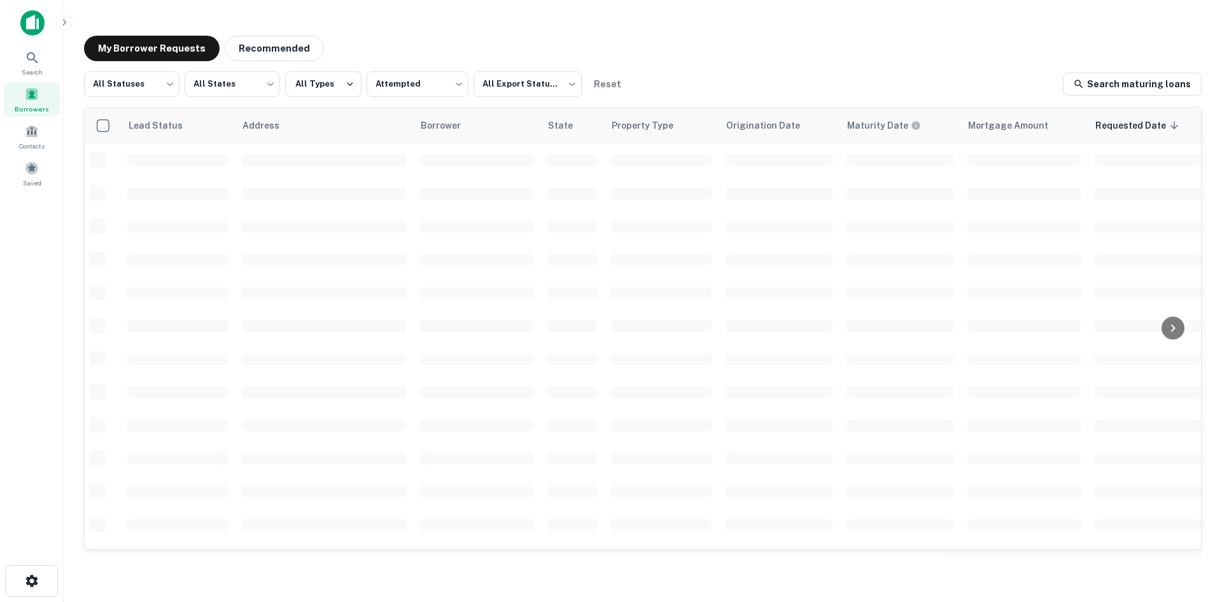
scroll to position [432, 0]
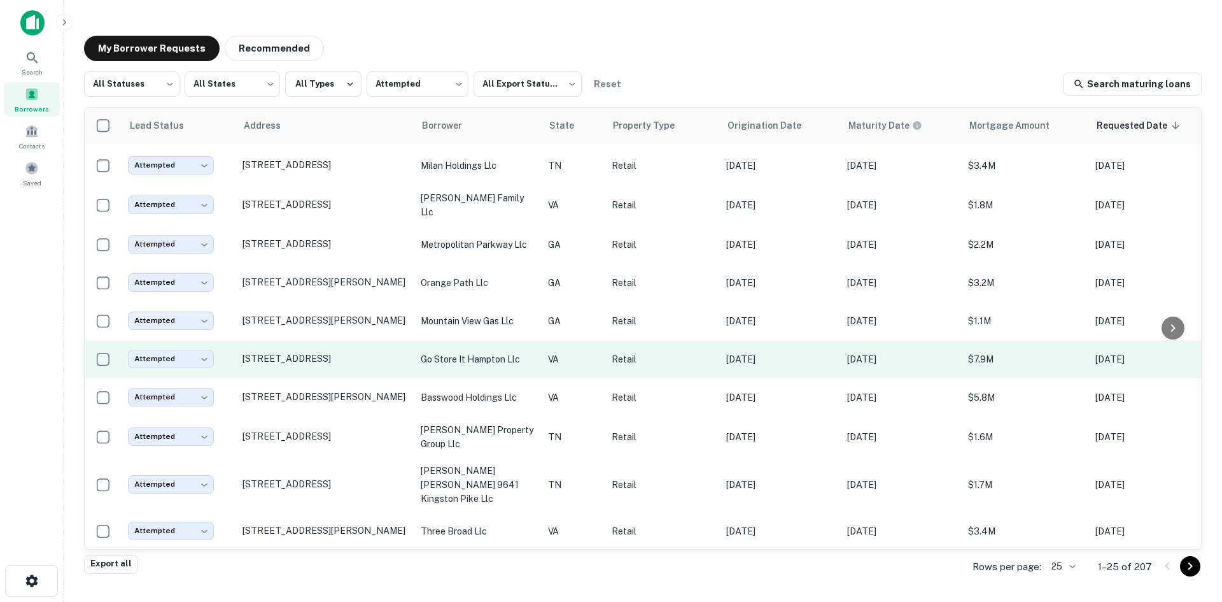
click at [344, 354] on td "[STREET_ADDRESS]" at bounding box center [325, 359] width 178 height 38
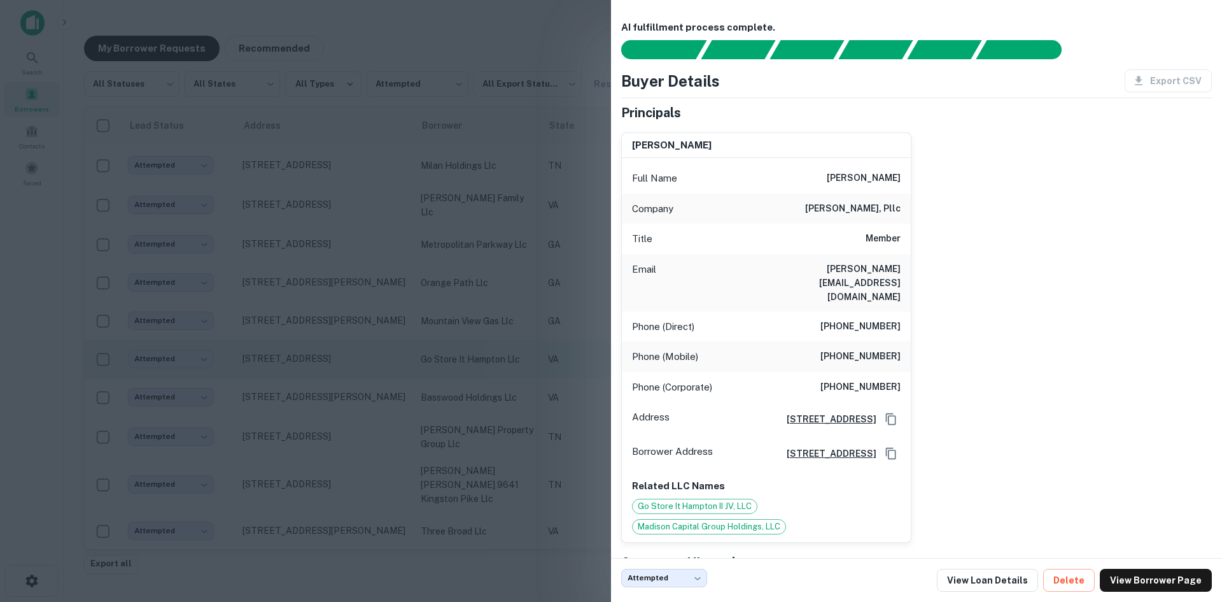
click at [344, 354] on div at bounding box center [611, 301] width 1222 height 602
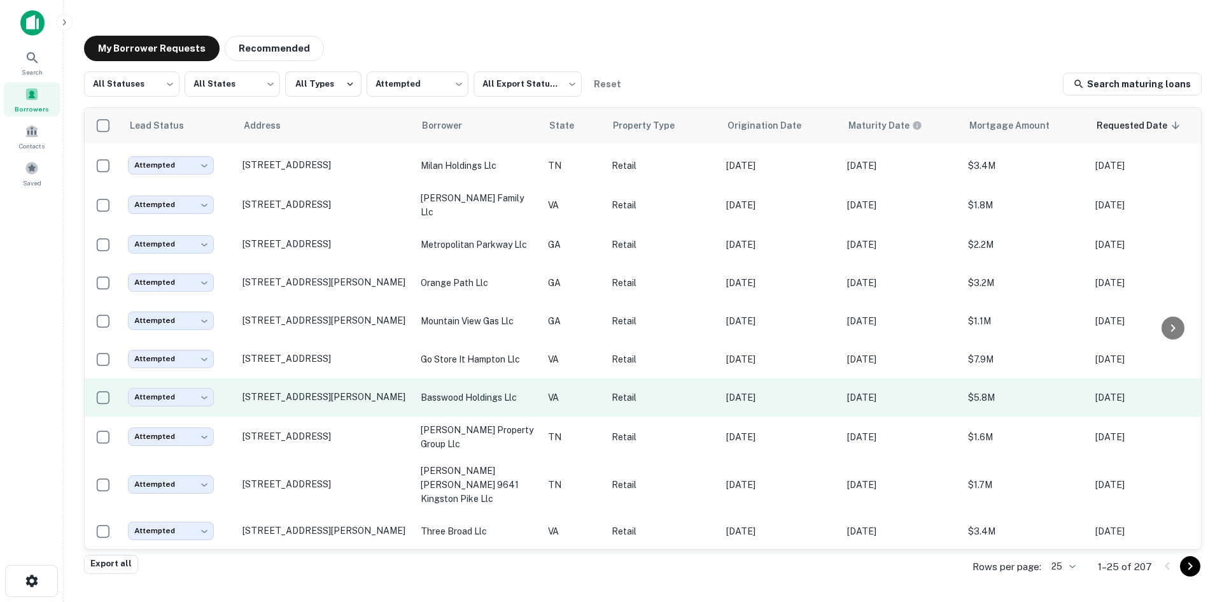
click at [344, 404] on td "[STREET_ADDRESS][PERSON_NAME]" at bounding box center [325, 397] width 178 height 38
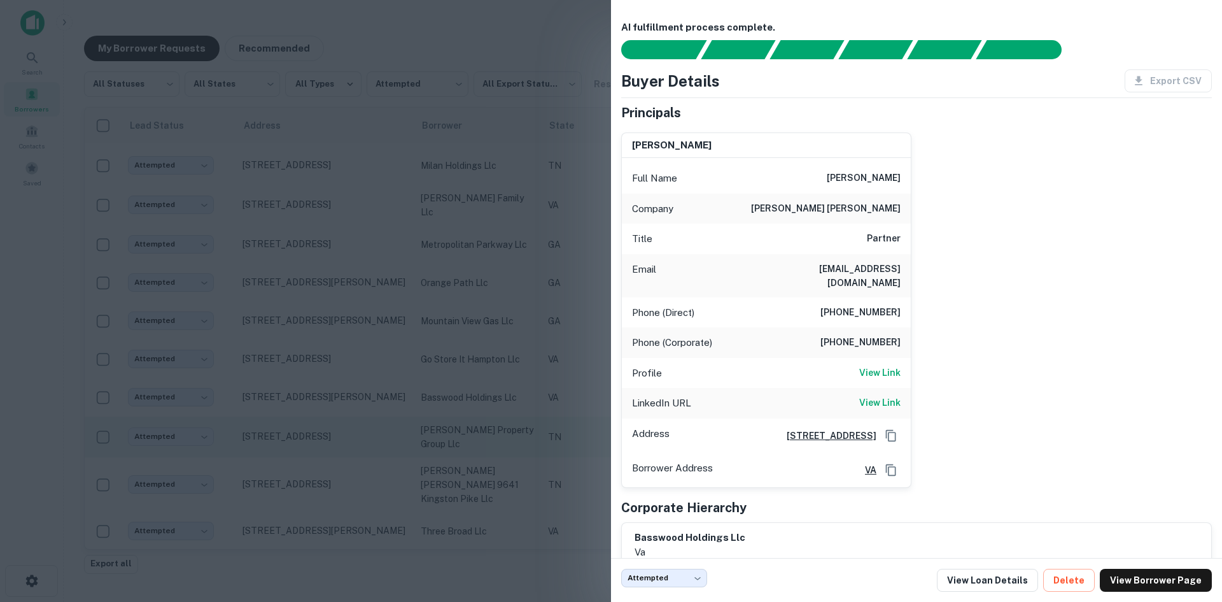
click at [353, 415] on div at bounding box center [611, 301] width 1222 height 602
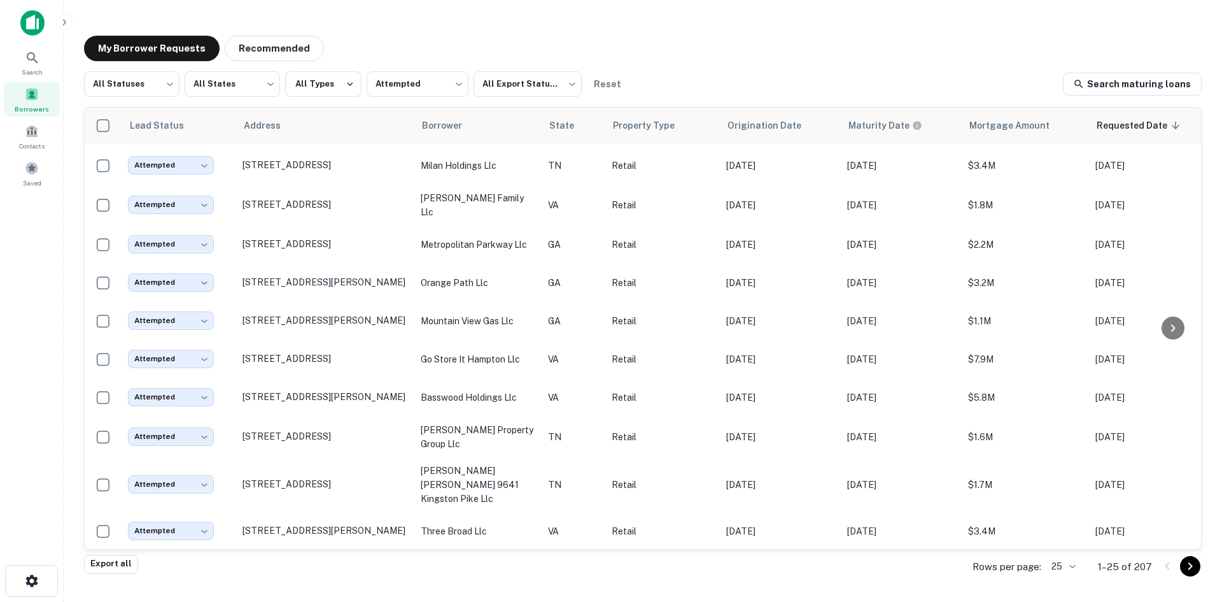
click at [1075, 573] on body "Search Borrowers Contacts Saved My Borrower Requests Recommended All Statuses *…" at bounding box center [611, 301] width 1222 height 602
click at [1063, 574] on li "1000" at bounding box center [1064, 574] width 43 height 23
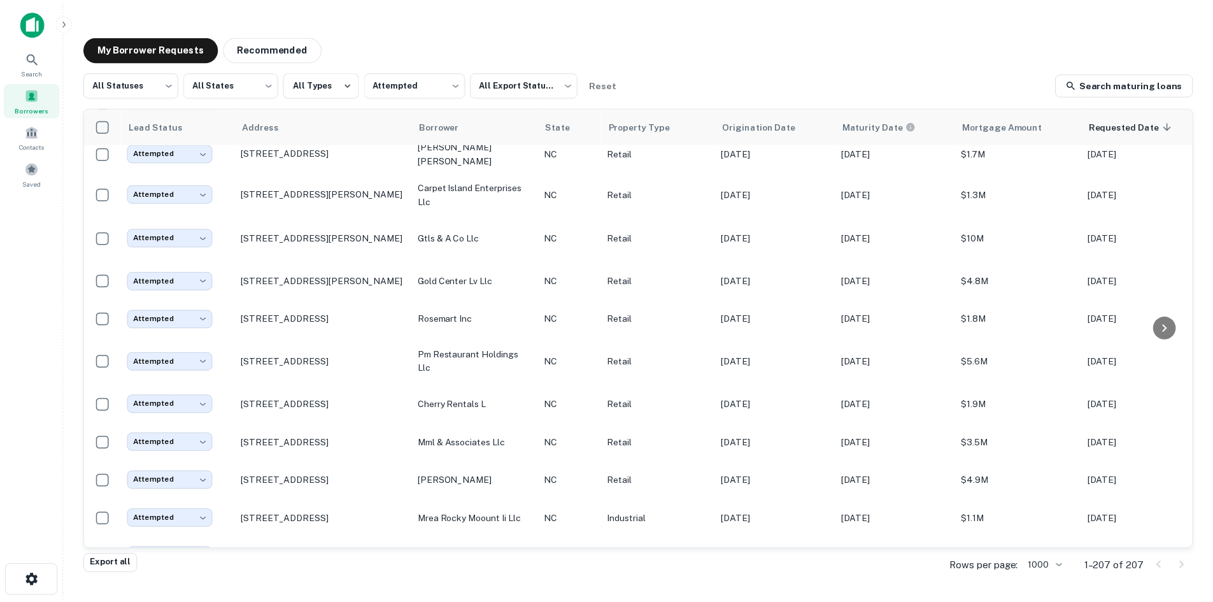
scroll to position [1641, 0]
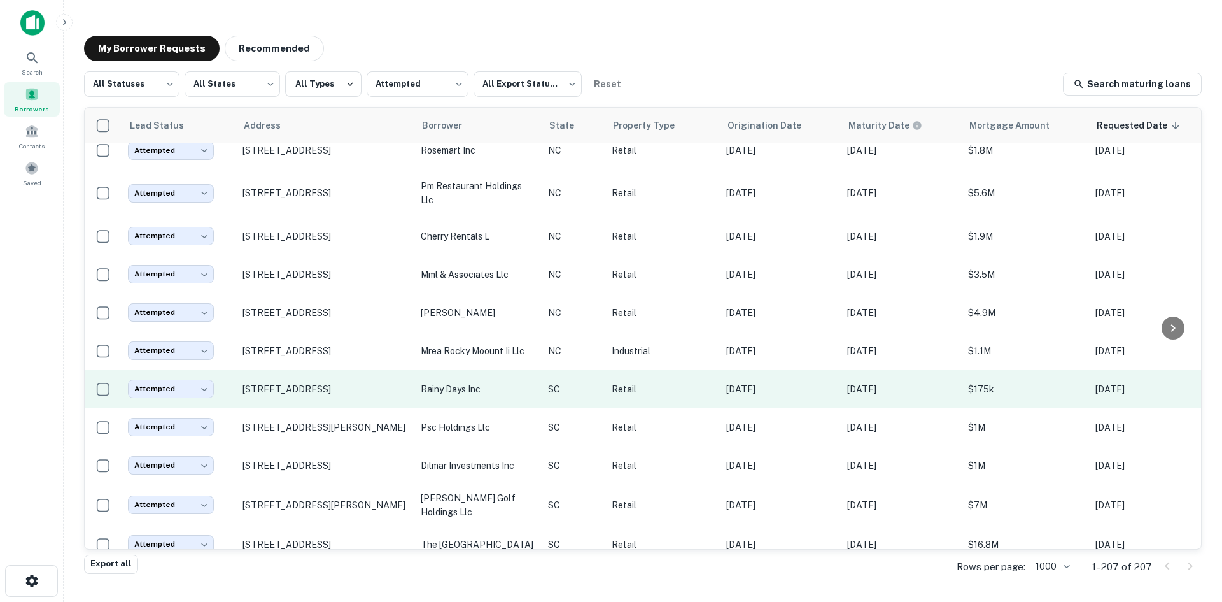
click at [313, 402] on td "[STREET_ADDRESS]" at bounding box center [325, 389] width 178 height 38
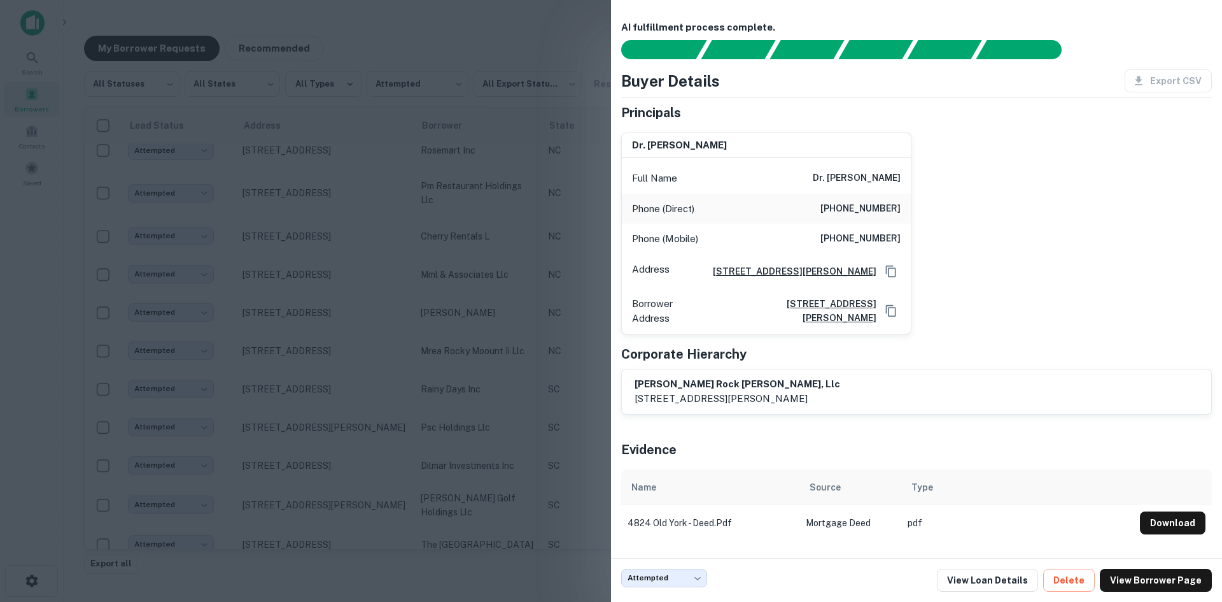
click at [325, 400] on div at bounding box center [611, 301] width 1222 height 602
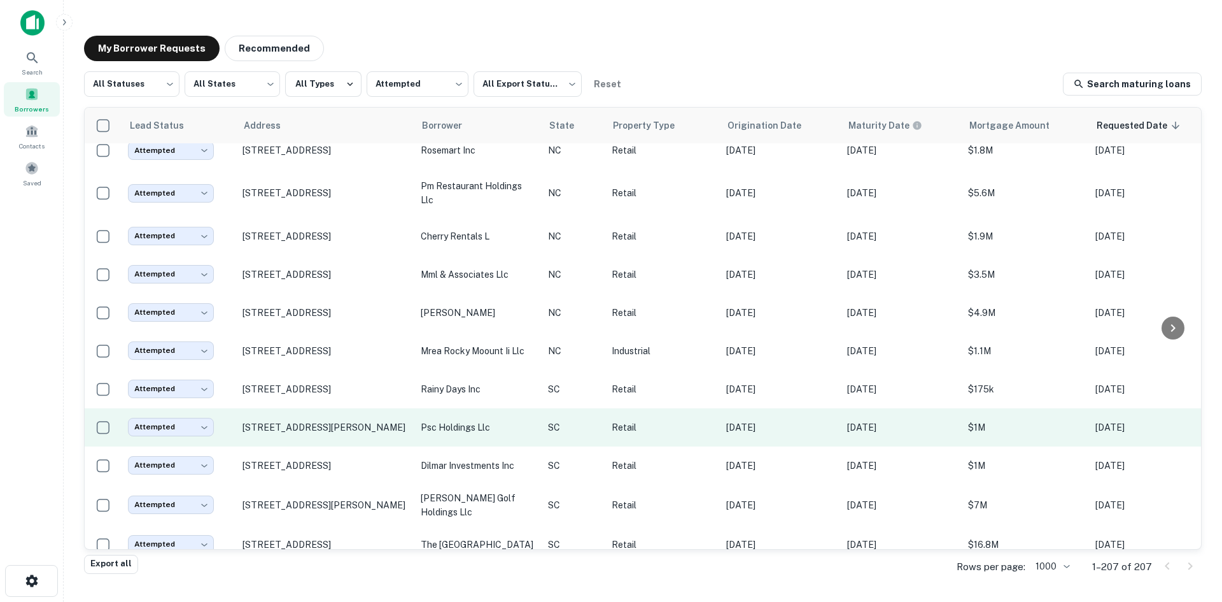
click at [323, 441] on td "[STREET_ADDRESS][PERSON_NAME]" at bounding box center [325, 427] width 178 height 38
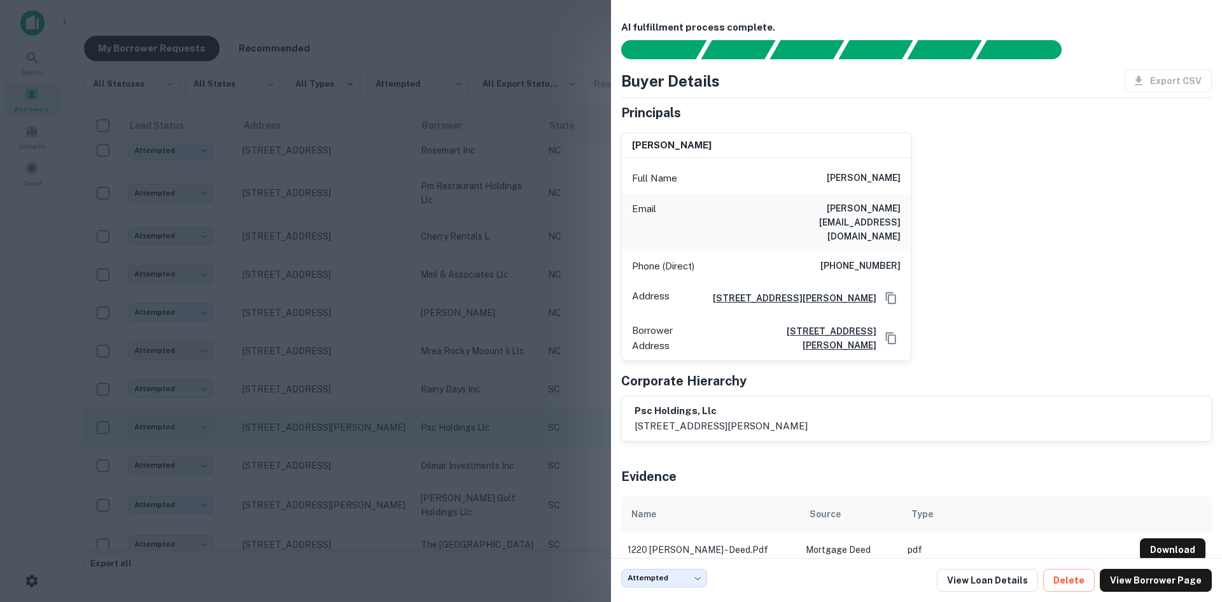
click at [323, 441] on div at bounding box center [611, 301] width 1222 height 602
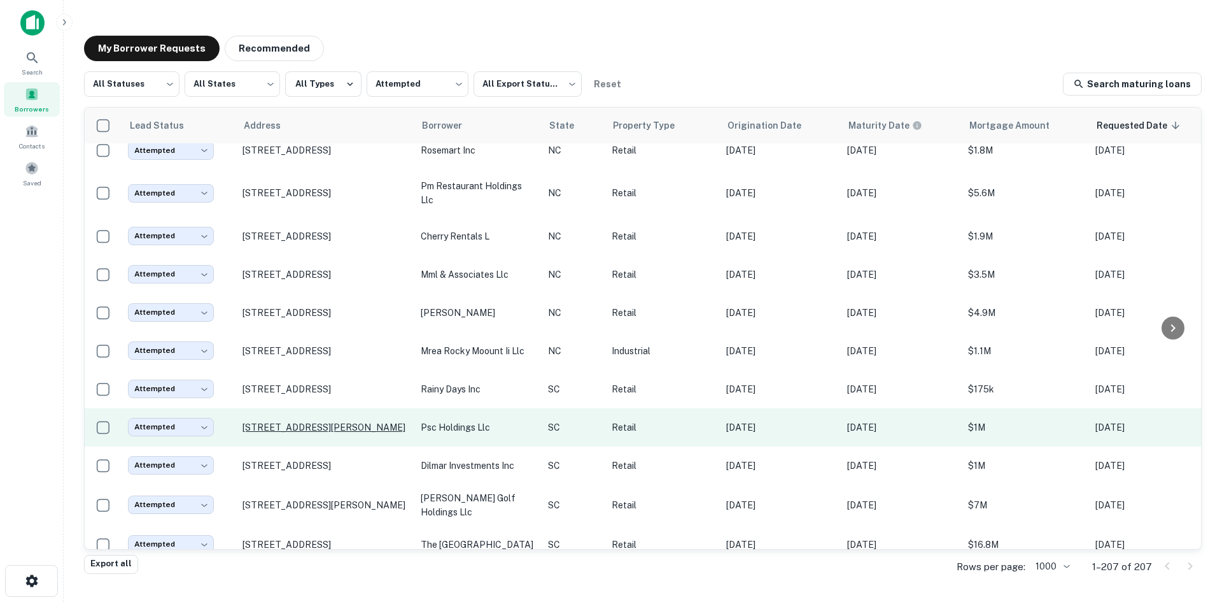
click at [324, 425] on p "[STREET_ADDRESS][PERSON_NAME]" at bounding box center [326, 426] width 166 height 11
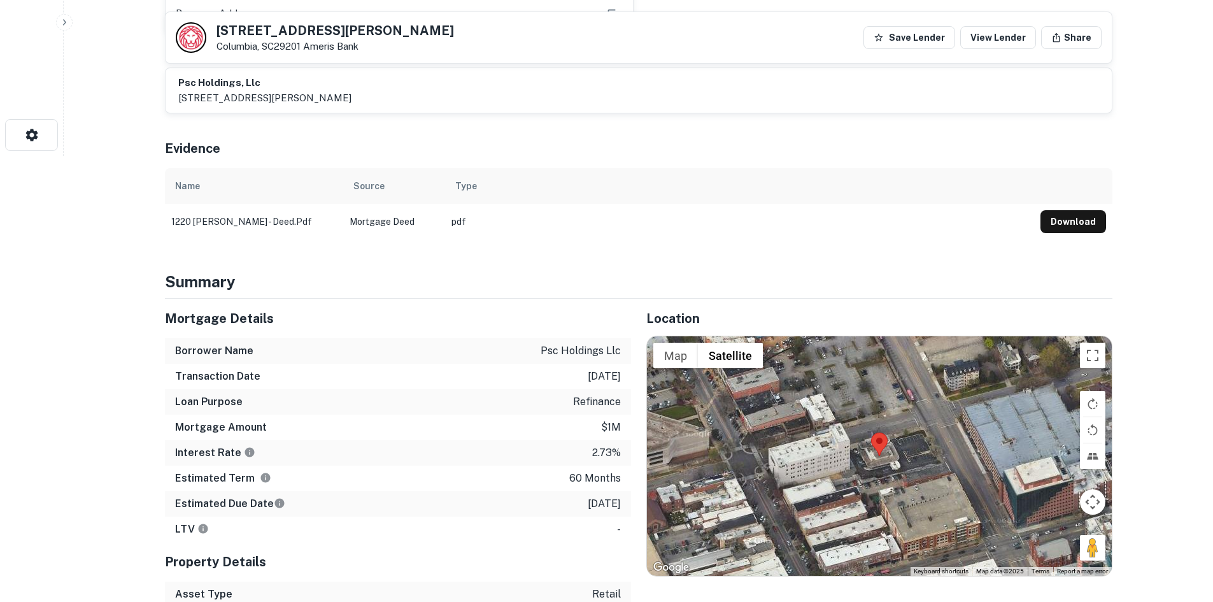
scroll to position [509, 0]
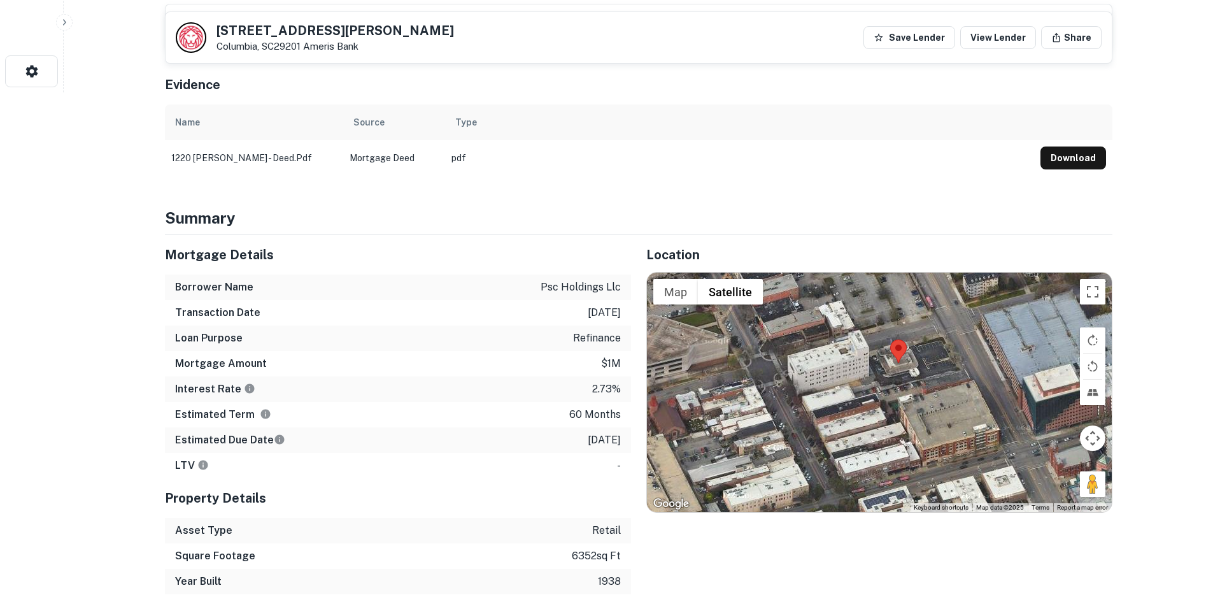
drag, startPoint x: 1077, startPoint y: 467, endPoint x: 1095, endPoint y: 436, distance: 35.9
click at [1095, 436] on div "Map Terrain Satellite Labels Keyboard shortcuts Map Data Map data ©2025 Map dat…" at bounding box center [879, 391] width 465 height 239
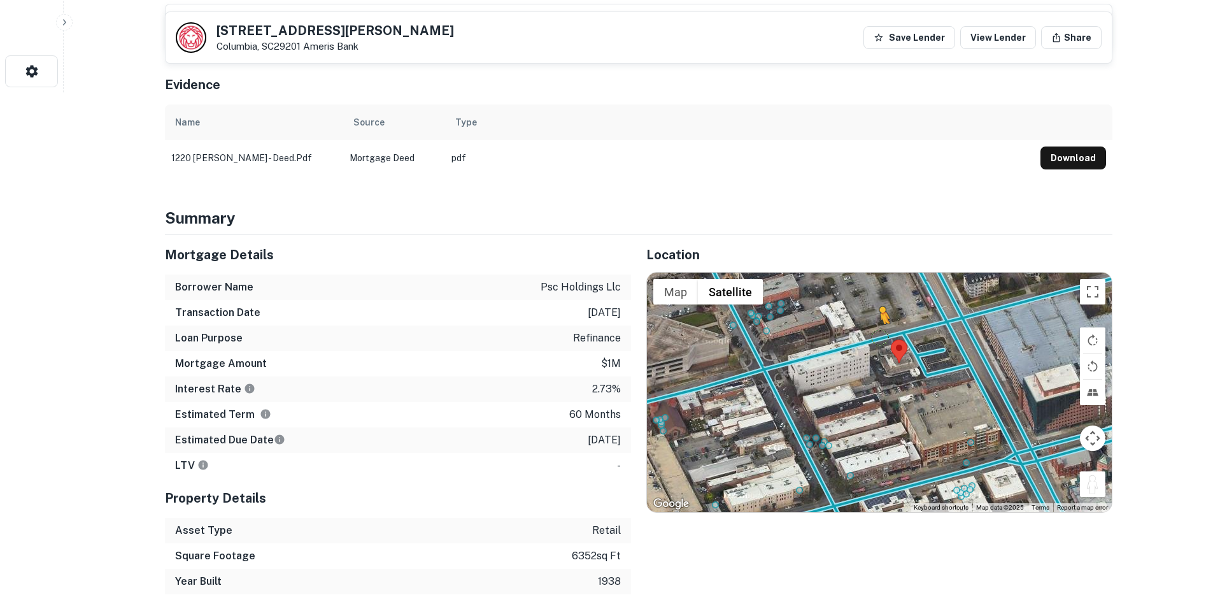
drag, startPoint x: 1091, startPoint y: 472, endPoint x: 879, endPoint y: 323, distance: 259.1
click at [879, 323] on div "To activate drag with keyboard, press Alt + Enter. Once in keyboard drag state,…" at bounding box center [879, 391] width 465 height 239
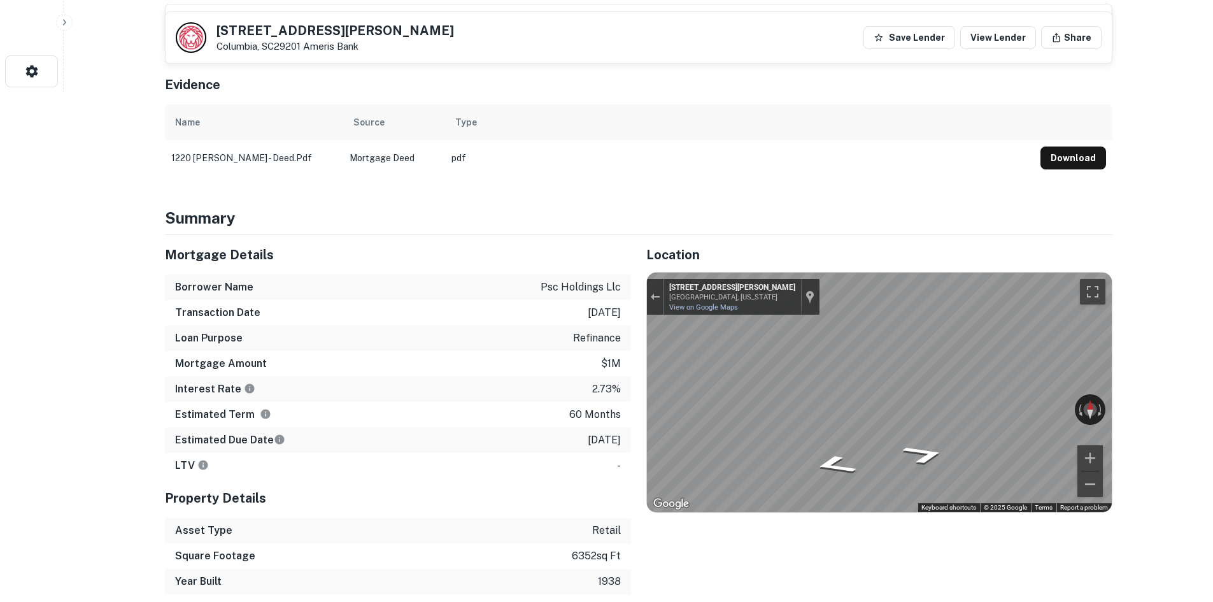
click at [637, 307] on div "Location ← Move left → Move right ↑ Move up ↓ Move down + Zoom in - Zoom out Ho…" at bounding box center [871, 414] width 481 height 359
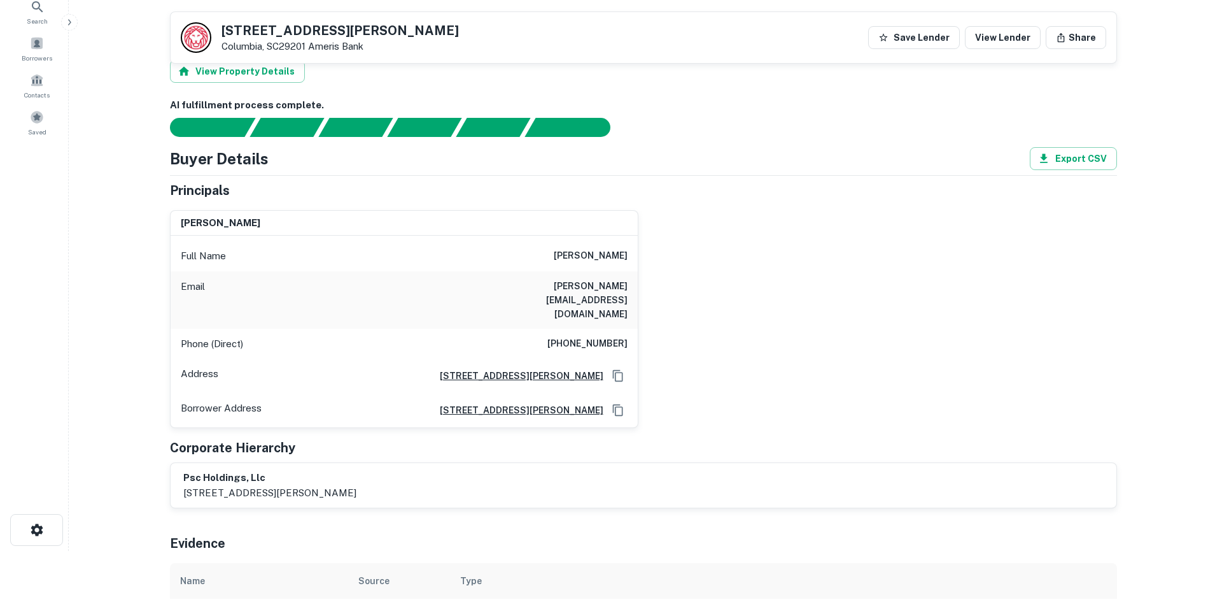
scroll to position [0, 0]
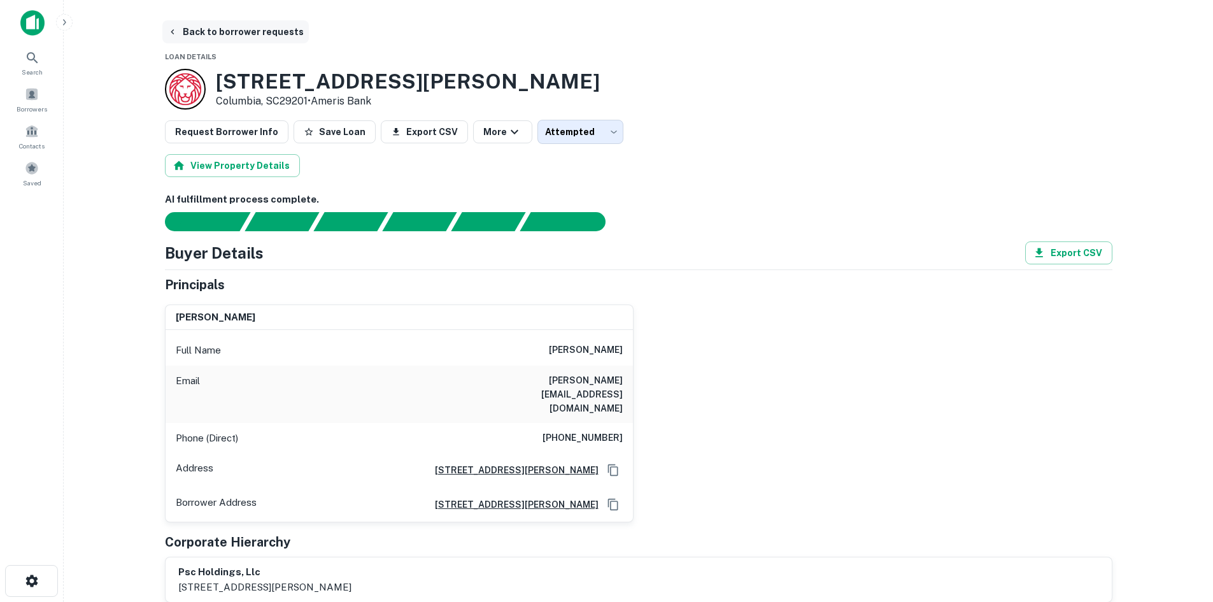
click at [258, 38] on button "Back to borrower requests" at bounding box center [235, 31] width 146 height 23
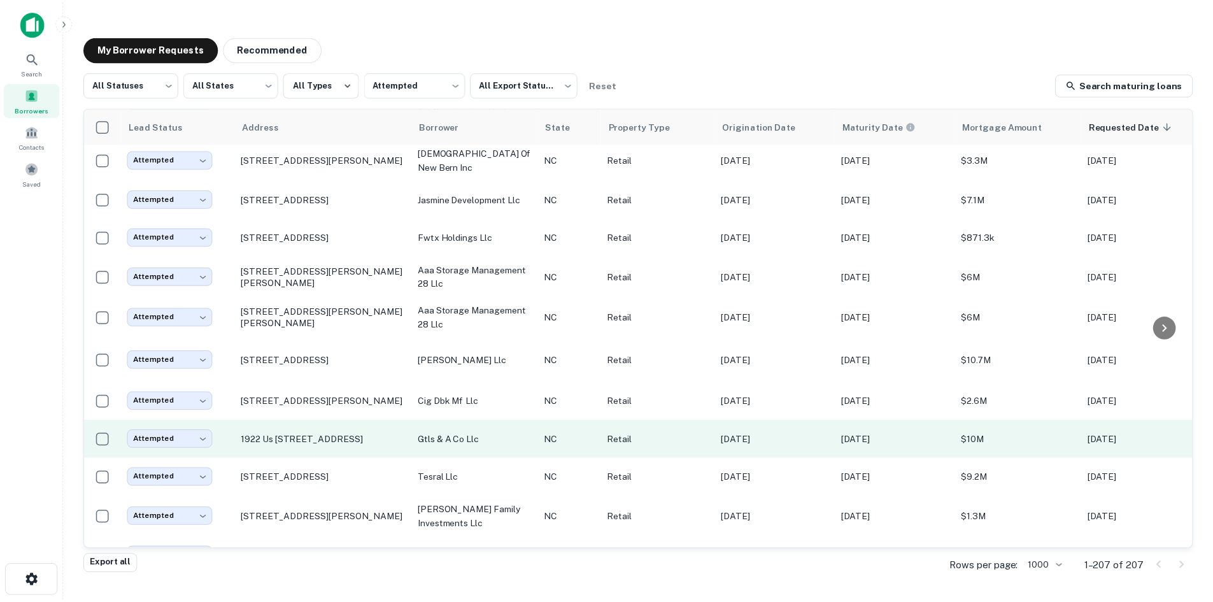
scroll to position [3105, 0]
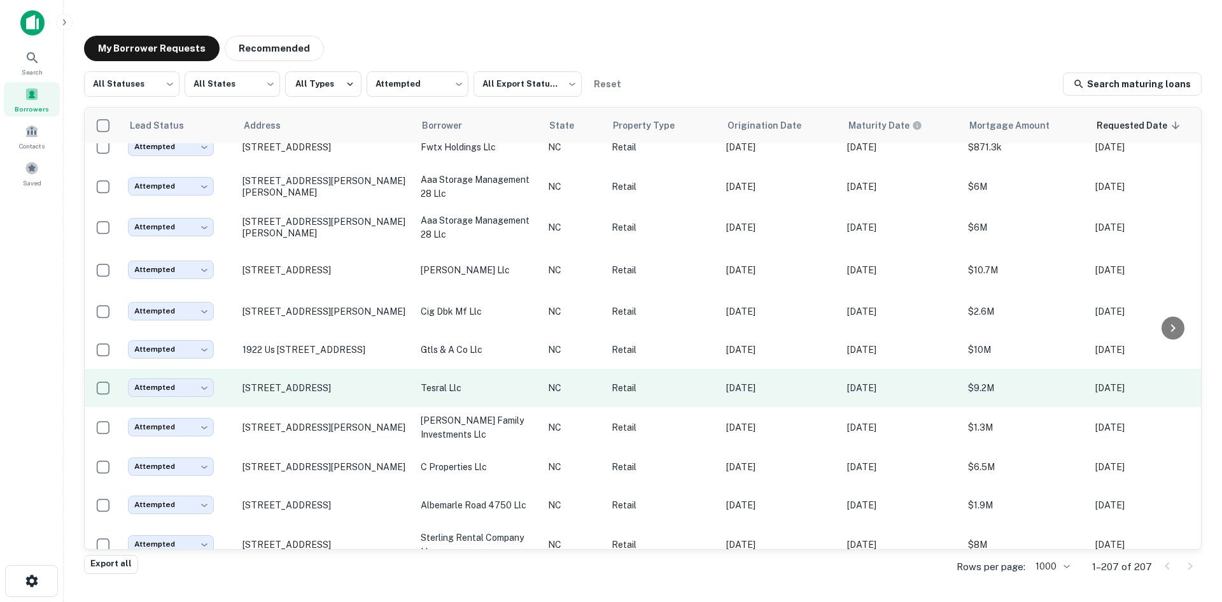
click at [351, 407] on td "[STREET_ADDRESS]" at bounding box center [325, 388] width 178 height 38
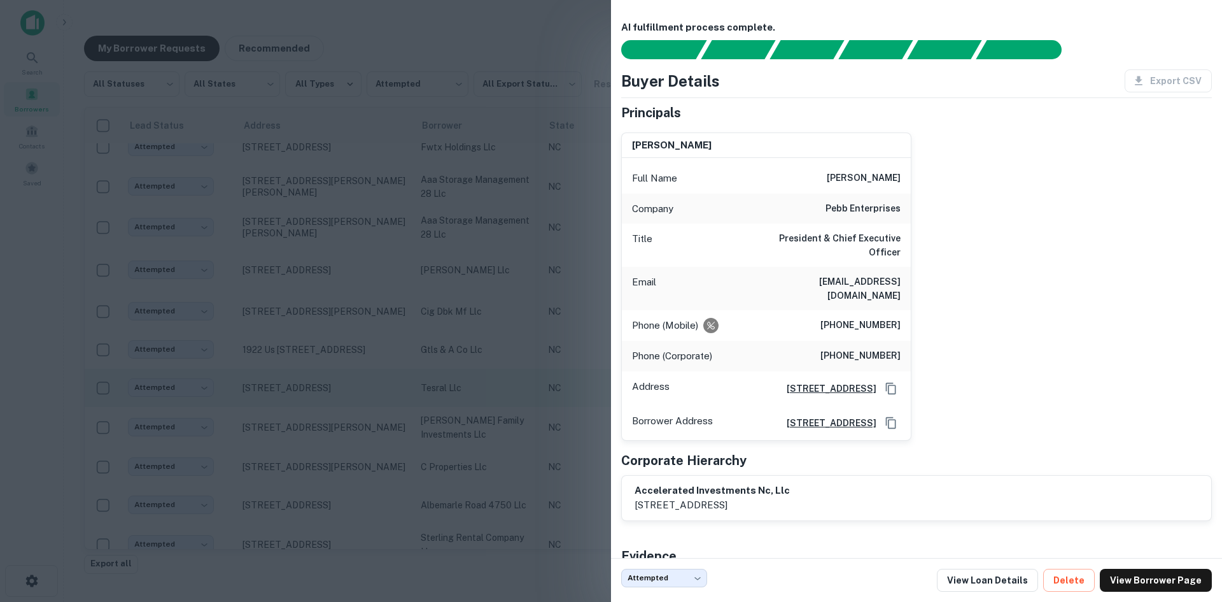
click at [351, 435] on div at bounding box center [611, 301] width 1222 height 602
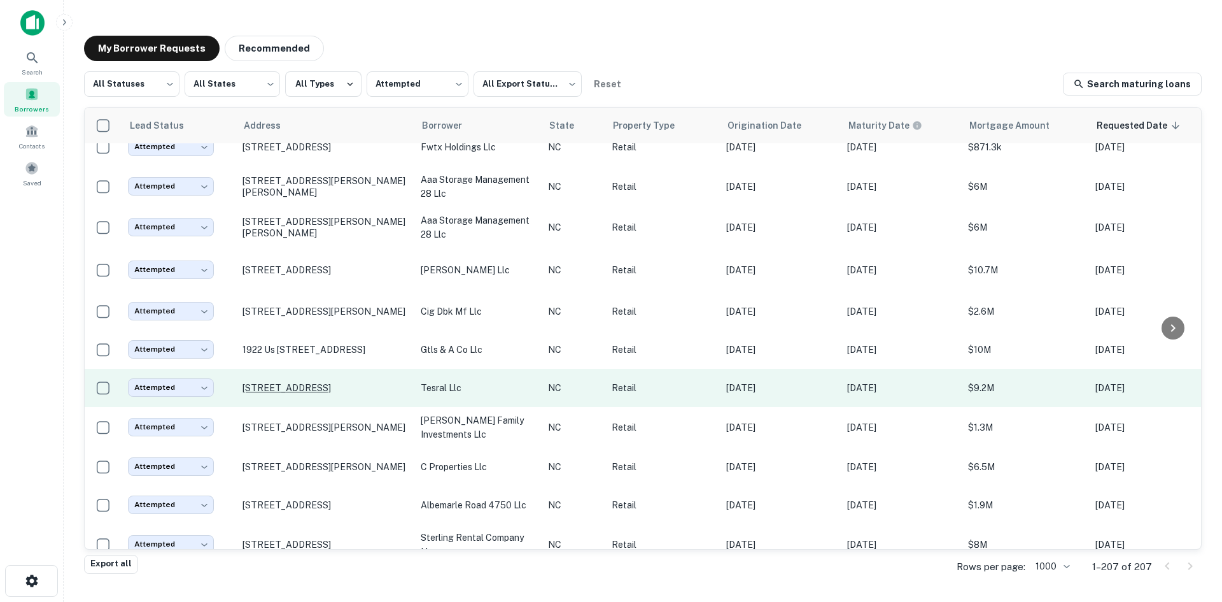
click at [349, 393] on p "[STREET_ADDRESS]" at bounding box center [326, 387] width 166 height 11
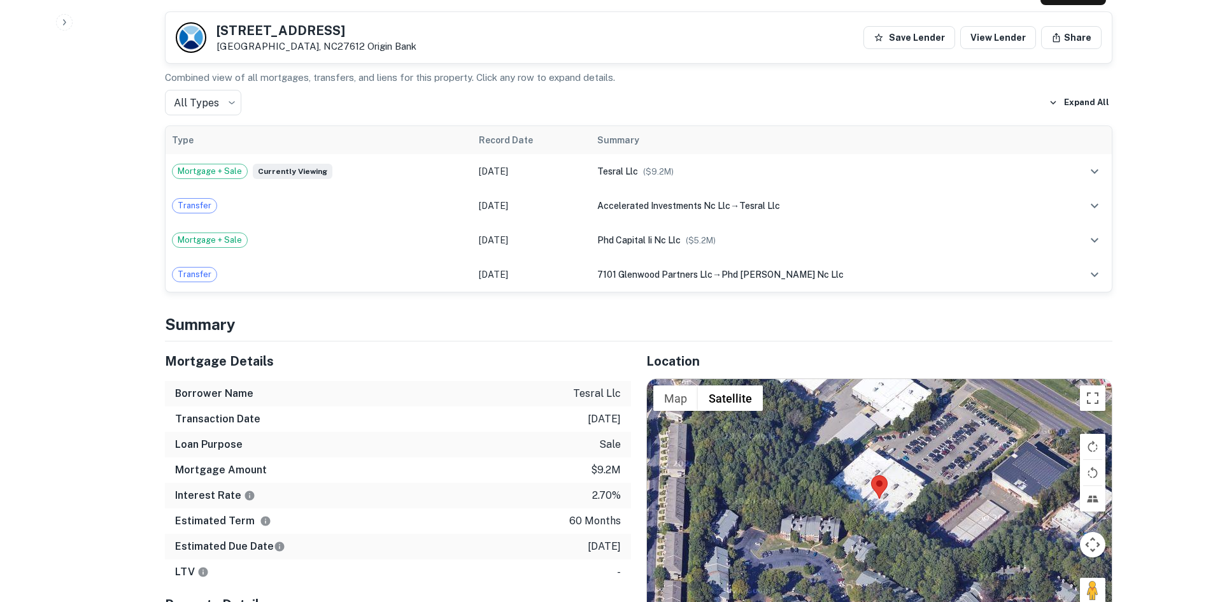
scroll to position [828, 0]
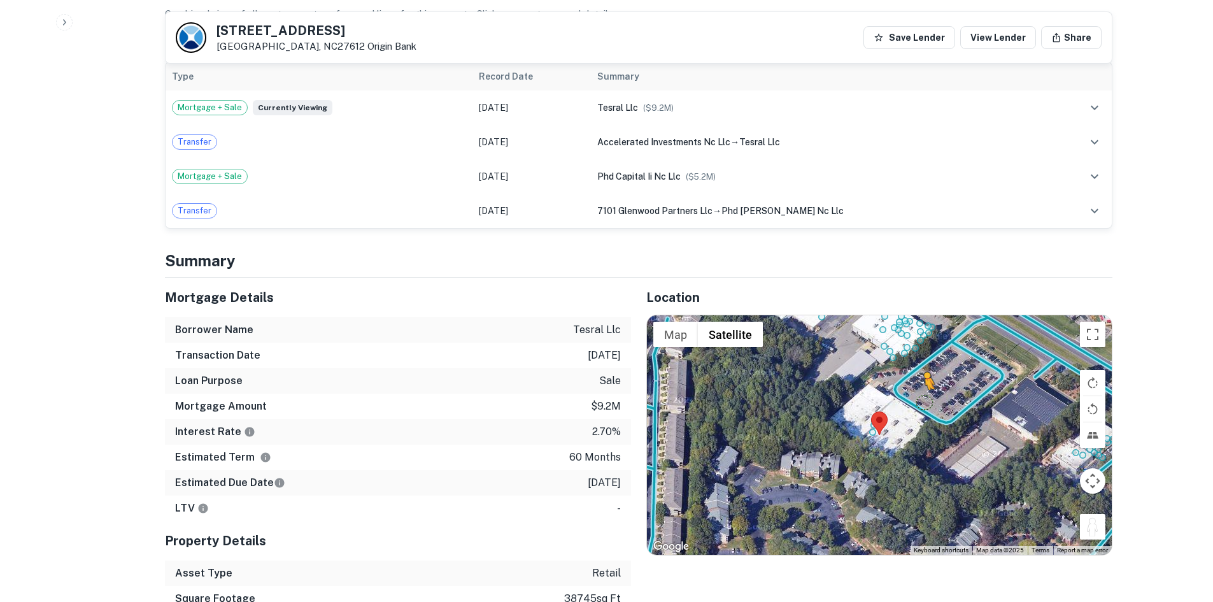
drag, startPoint x: 1091, startPoint y: 499, endPoint x: 914, endPoint y: 368, distance: 220.3
click at [914, 368] on div "To activate drag with keyboard, press Alt + Enter. Once in keyboard drag state,…" at bounding box center [879, 434] width 465 height 239
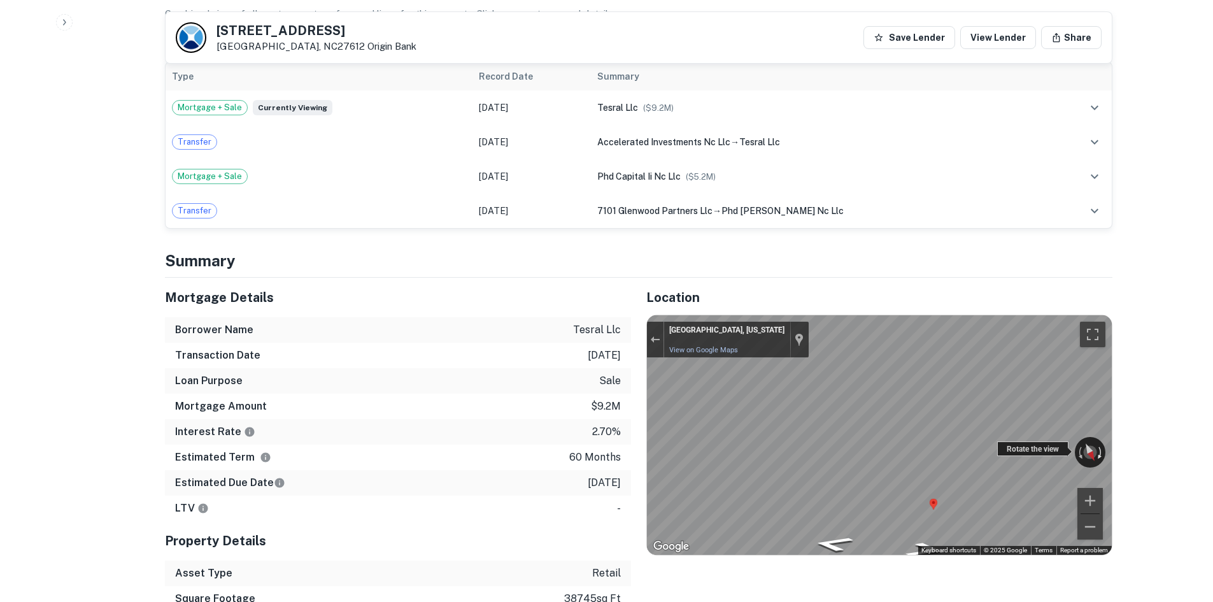
click at [1104, 441] on div "← Move left → Move right ↑ Move up ↓ Move down + Zoom in - Zoom out [GEOGRAPHIC…" at bounding box center [879, 434] width 465 height 239
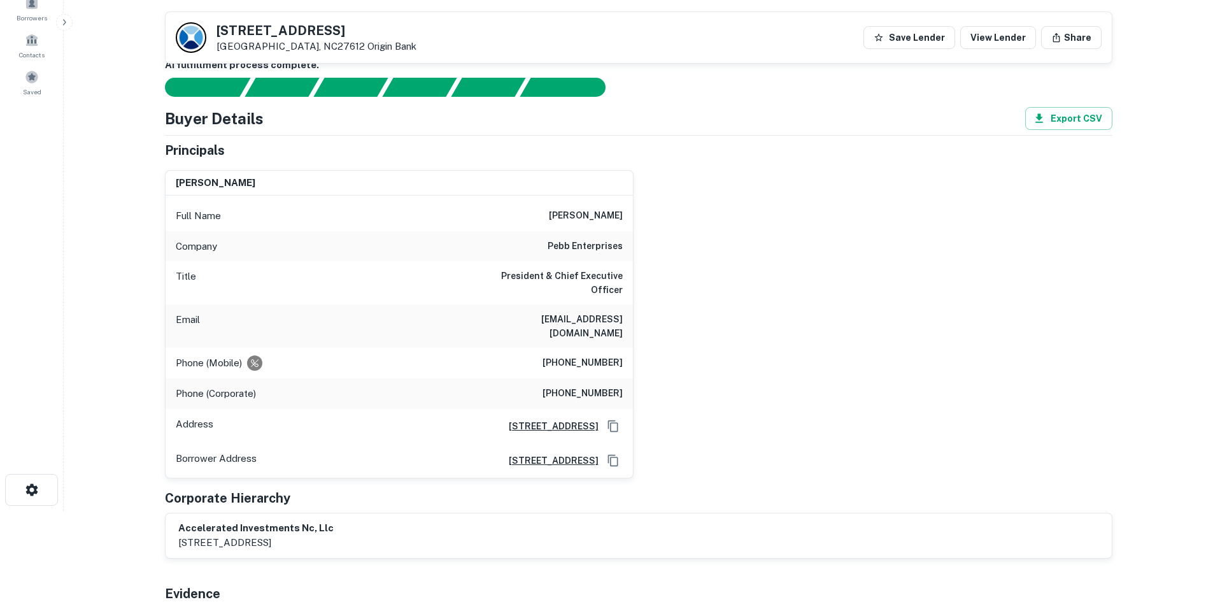
scroll to position [0, 0]
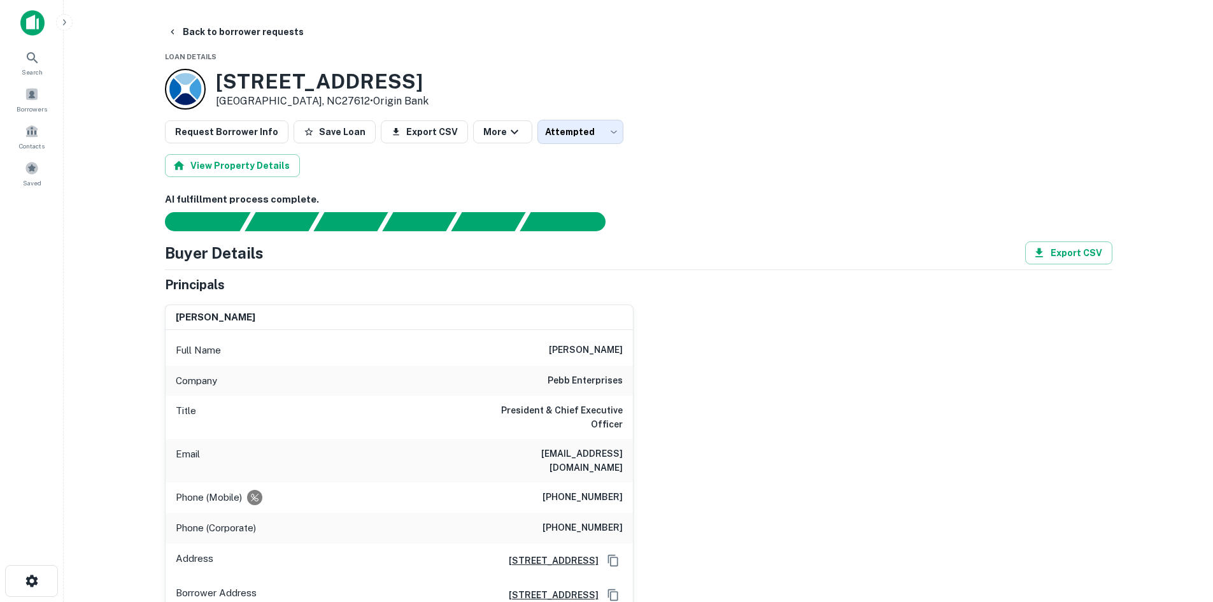
click at [582, 490] on h6 "[PHONE_NUMBER]" at bounding box center [582, 497] width 80 height 15
click at [581, 490] on h6 "[PHONE_NUMBER]" at bounding box center [582, 497] width 80 height 15
copy h6 "[PHONE_NUMBER]"
click at [253, 24] on button "Back to borrower requests" at bounding box center [235, 31] width 146 height 23
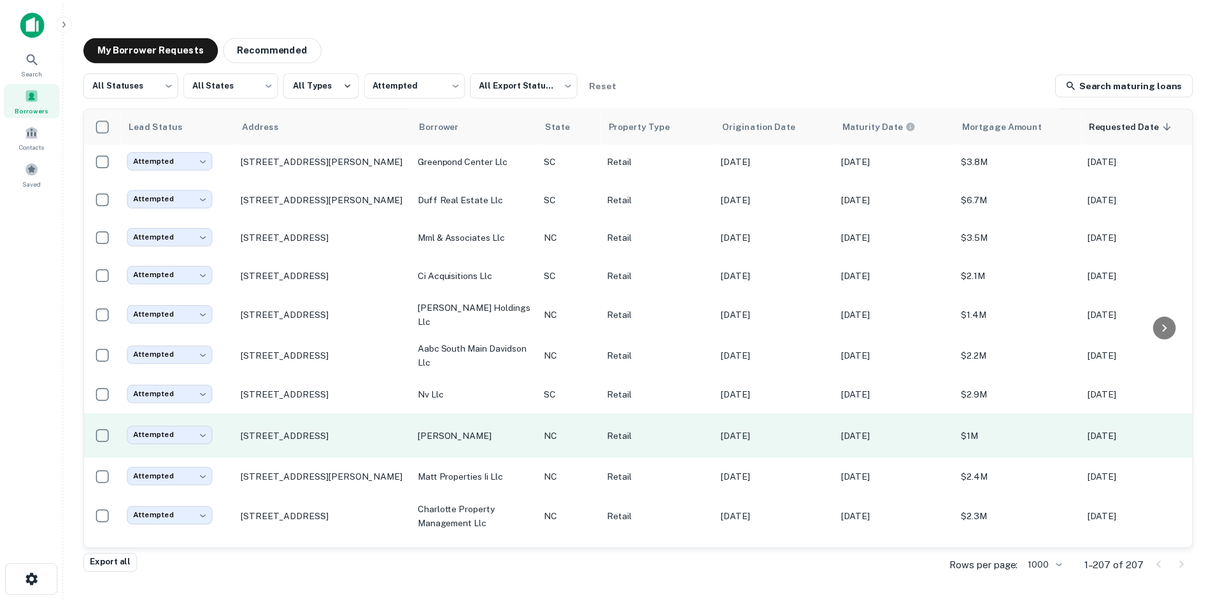
scroll to position [2596, 0]
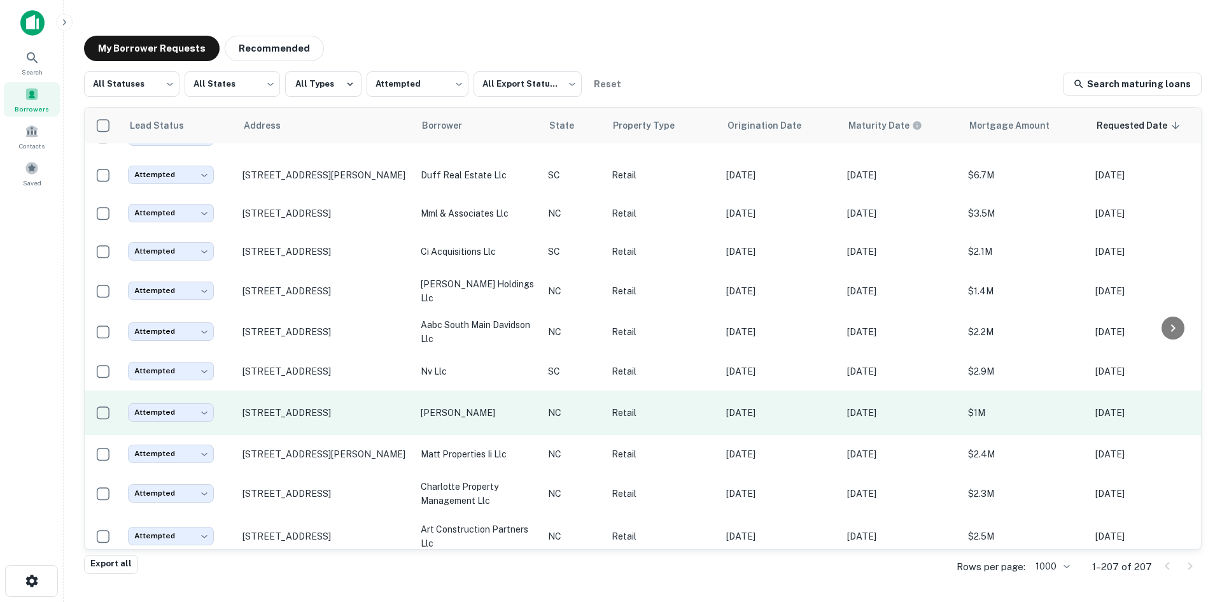
click at [321, 435] on td "[STREET_ADDRESS]" at bounding box center [325, 412] width 178 height 45
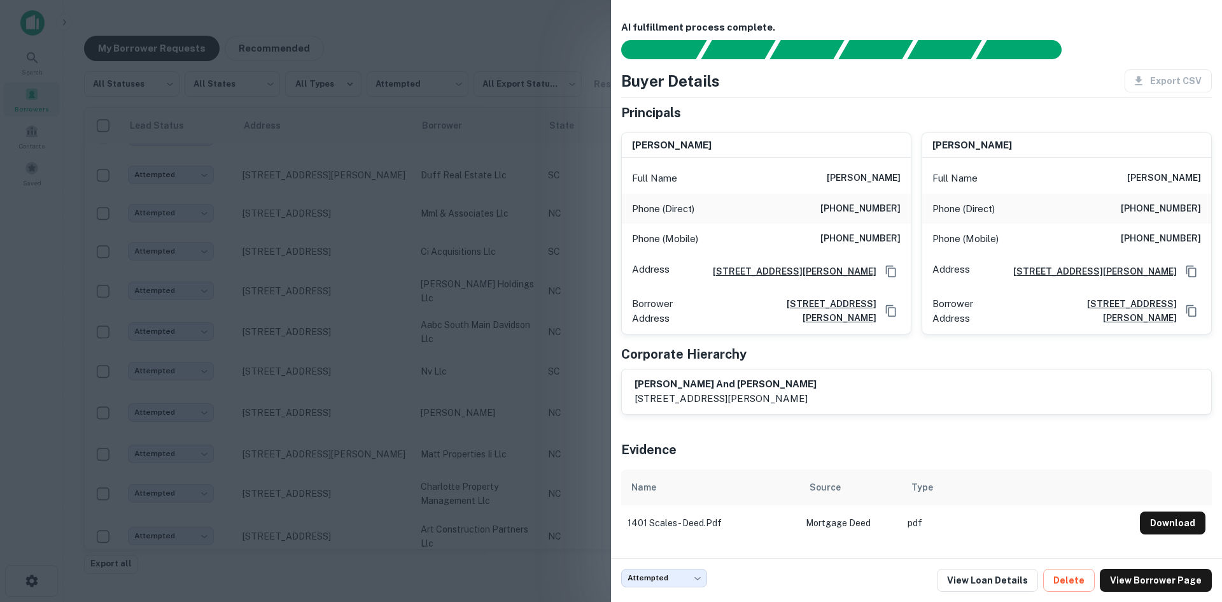
click at [321, 443] on div at bounding box center [611, 301] width 1222 height 602
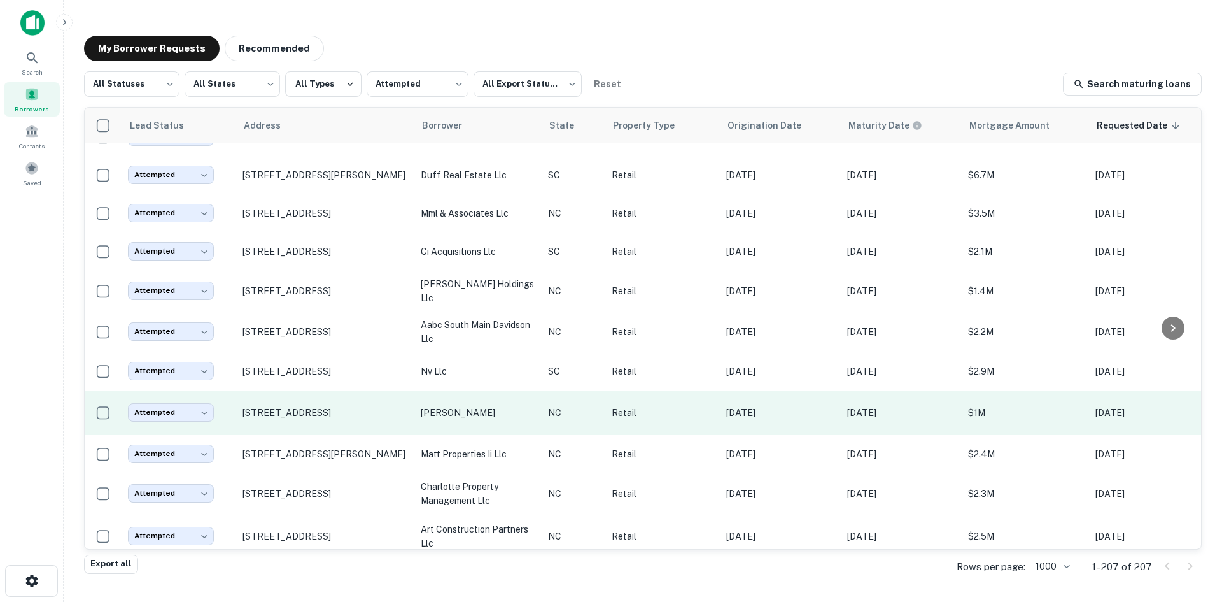
click at [320, 435] on td "[STREET_ADDRESS]" at bounding box center [325, 412] width 178 height 45
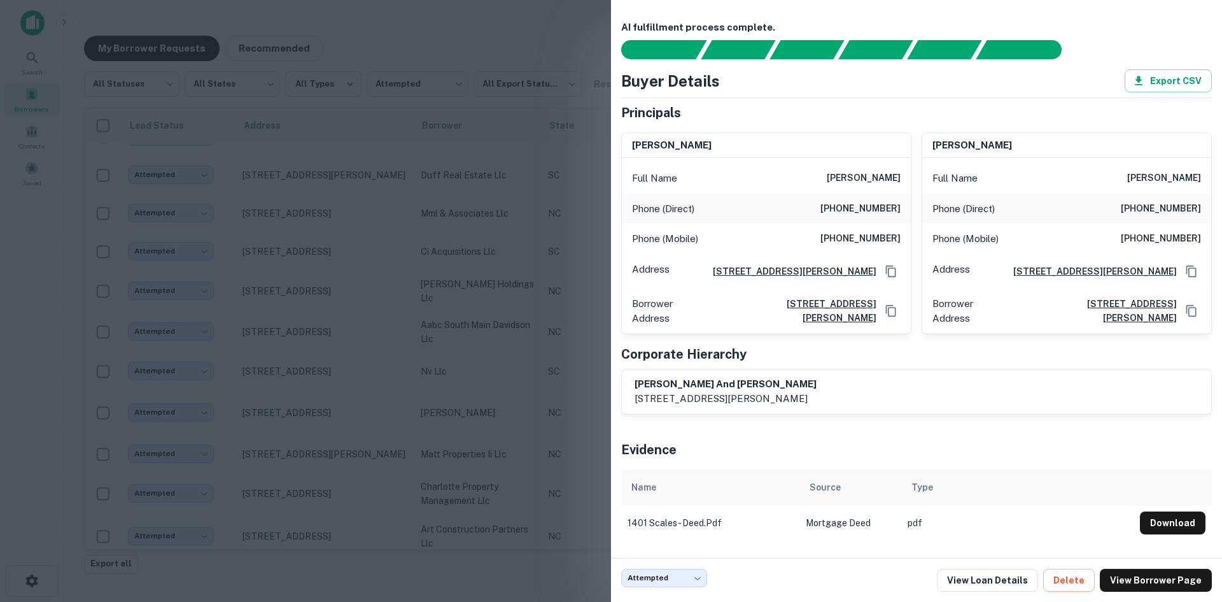
click at [321, 432] on div at bounding box center [611, 301] width 1222 height 602
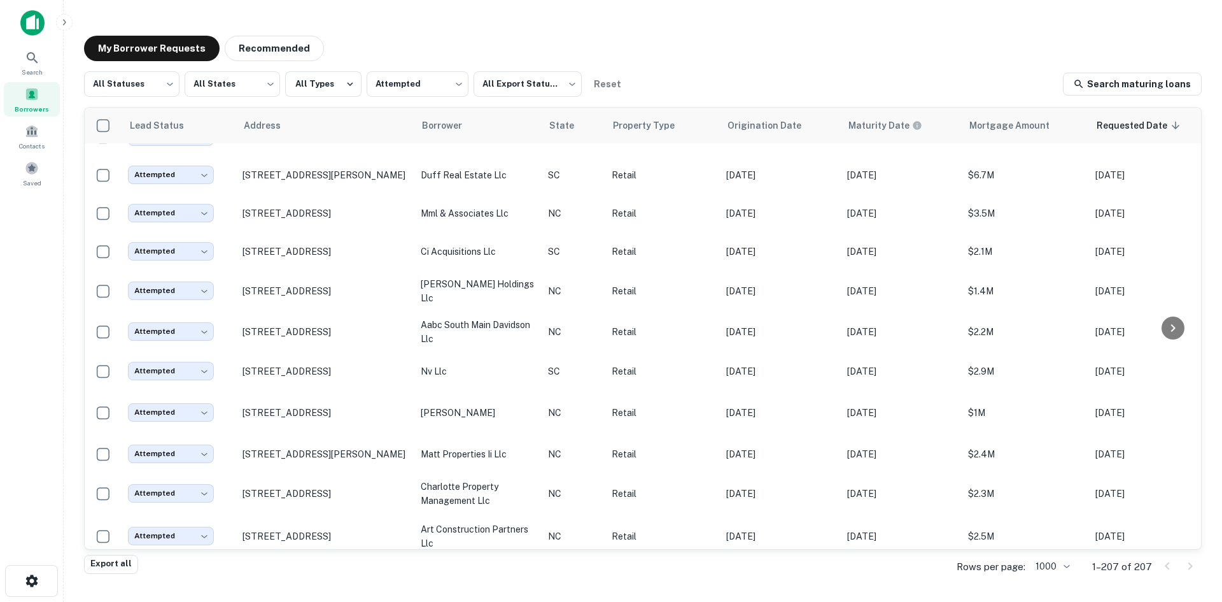
click at [321, 418] on p "[STREET_ADDRESS]" at bounding box center [326, 412] width 166 height 11
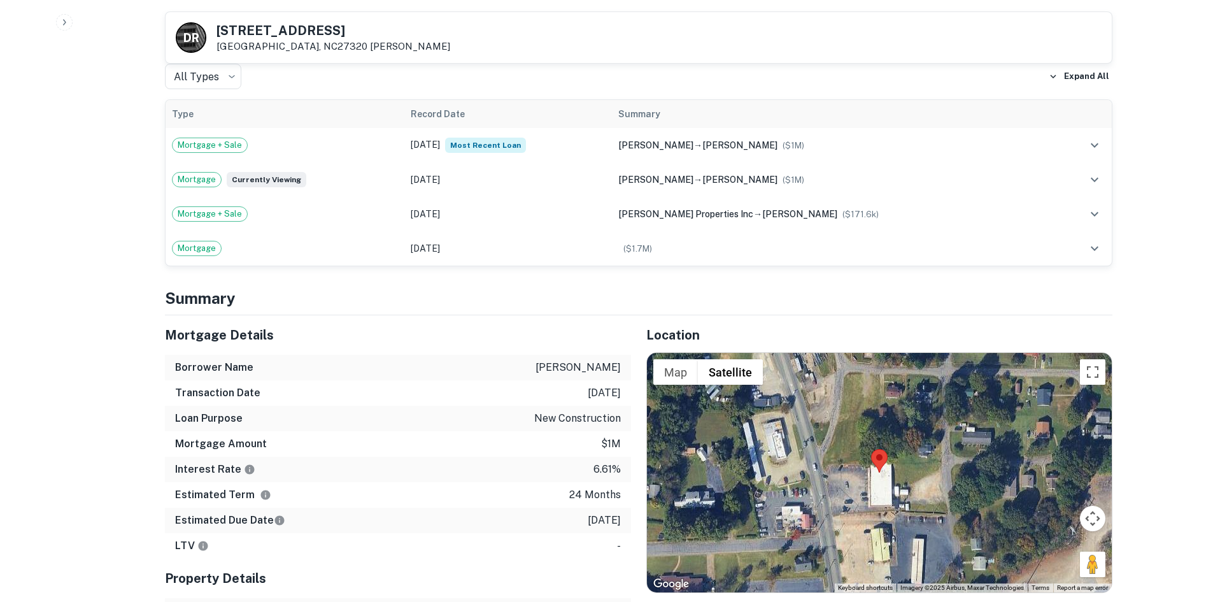
scroll to position [764, 0]
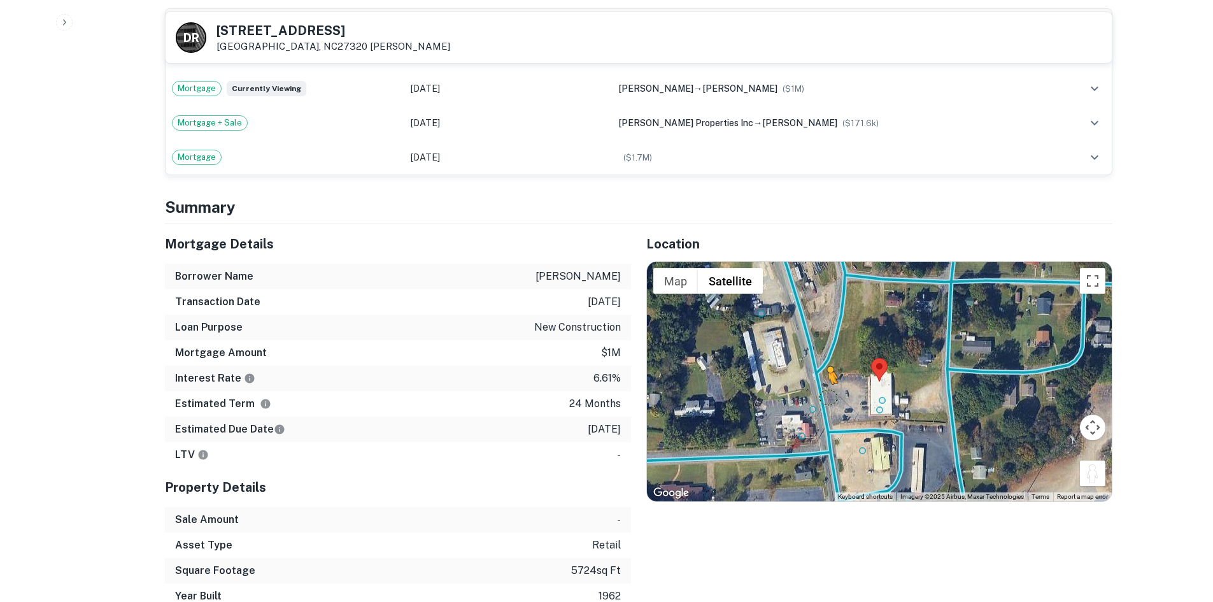
drag, startPoint x: 1100, startPoint y: 481, endPoint x: 825, endPoint y: 397, distance: 287.8
click at [826, 397] on div "To activate drag with keyboard, press Alt + Enter. Once in keyboard drag state,…" at bounding box center [879, 381] width 465 height 239
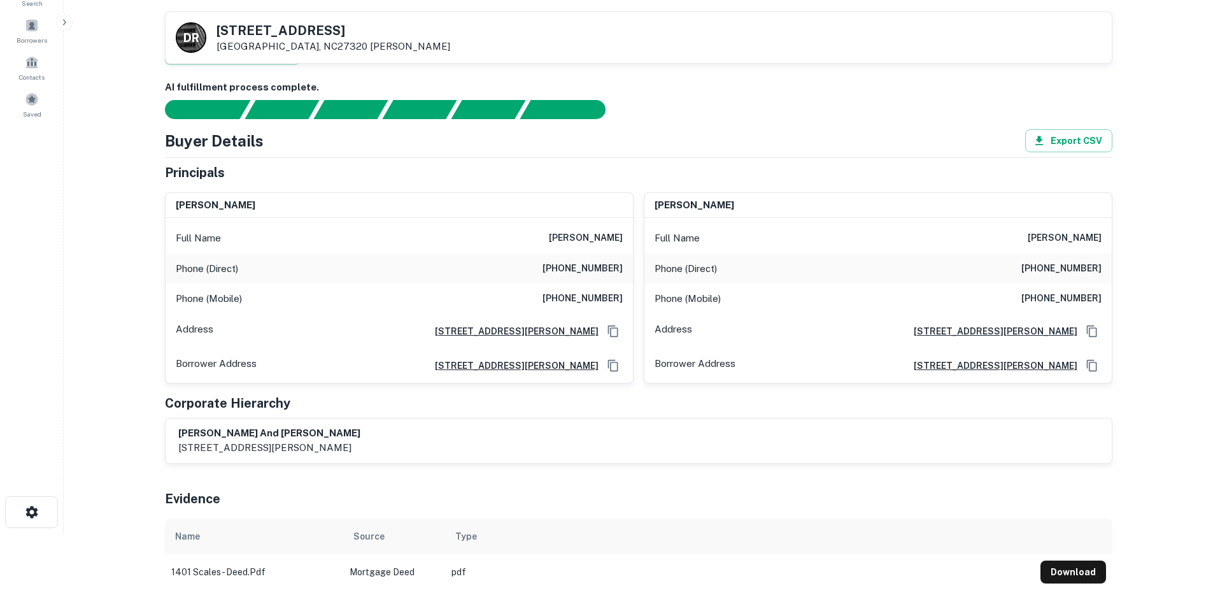
scroll to position [64, 0]
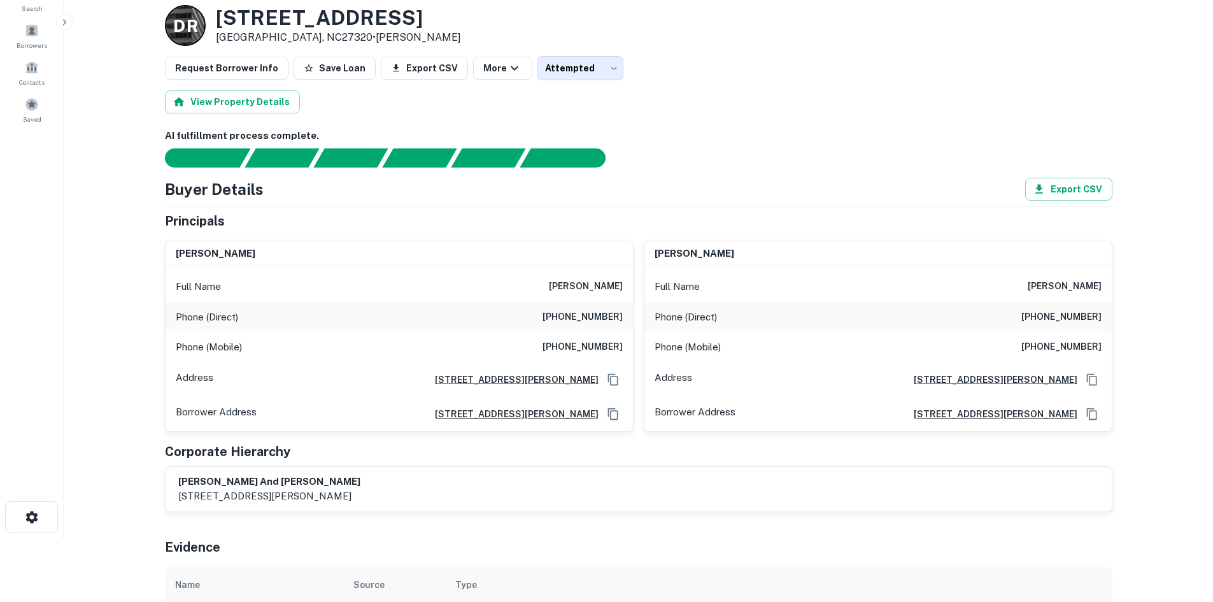
click at [1058, 326] on div "Phone (Direct) [PHONE_NUMBER]" at bounding box center [877, 317] width 467 height 31
click at [1065, 322] on h6 "[PHONE_NUMBER]" at bounding box center [1061, 316] width 80 height 15
click at [1065, 318] on h6 "[PHONE_NUMBER]" at bounding box center [1061, 316] width 80 height 15
click at [1064, 317] on h6 "[PHONE_NUMBER]" at bounding box center [1061, 316] width 80 height 15
click at [1063, 316] on h6 "[PHONE_NUMBER]" at bounding box center [1061, 316] width 80 height 15
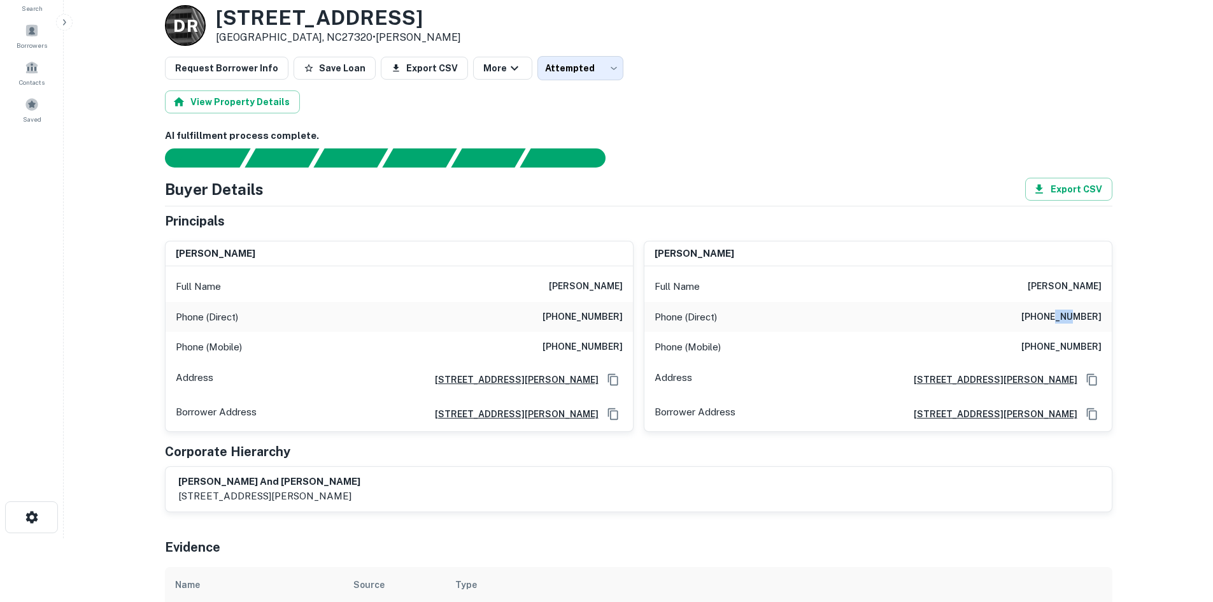
click at [1063, 316] on h6 "[PHONE_NUMBER]" at bounding box center [1061, 316] width 80 height 15
copy h6 "[PHONE_NUMBER]"
click at [1075, 344] on h6 "[PHONE_NUMBER]" at bounding box center [1061, 346] width 80 height 15
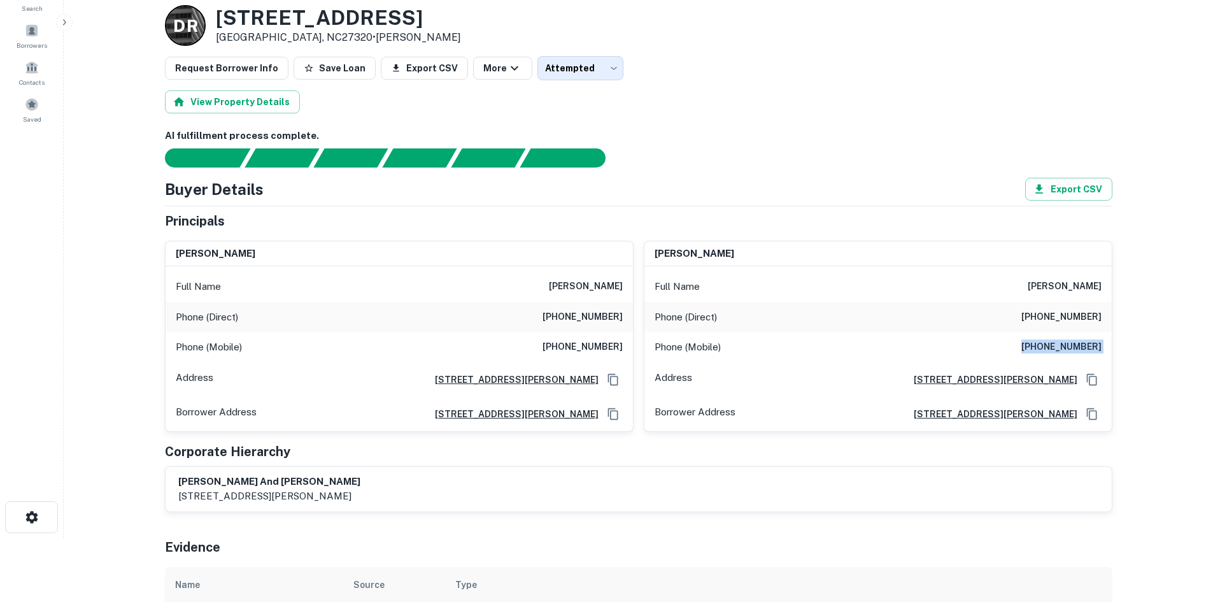
click at [1075, 344] on h6 "[PHONE_NUMBER]" at bounding box center [1061, 346] width 80 height 15
copy h6 "[PHONE_NUMBER]"
click at [601, 324] on h6 "[PHONE_NUMBER]" at bounding box center [582, 316] width 80 height 15
click at [598, 317] on h6 "[PHONE_NUMBER]" at bounding box center [582, 316] width 80 height 15
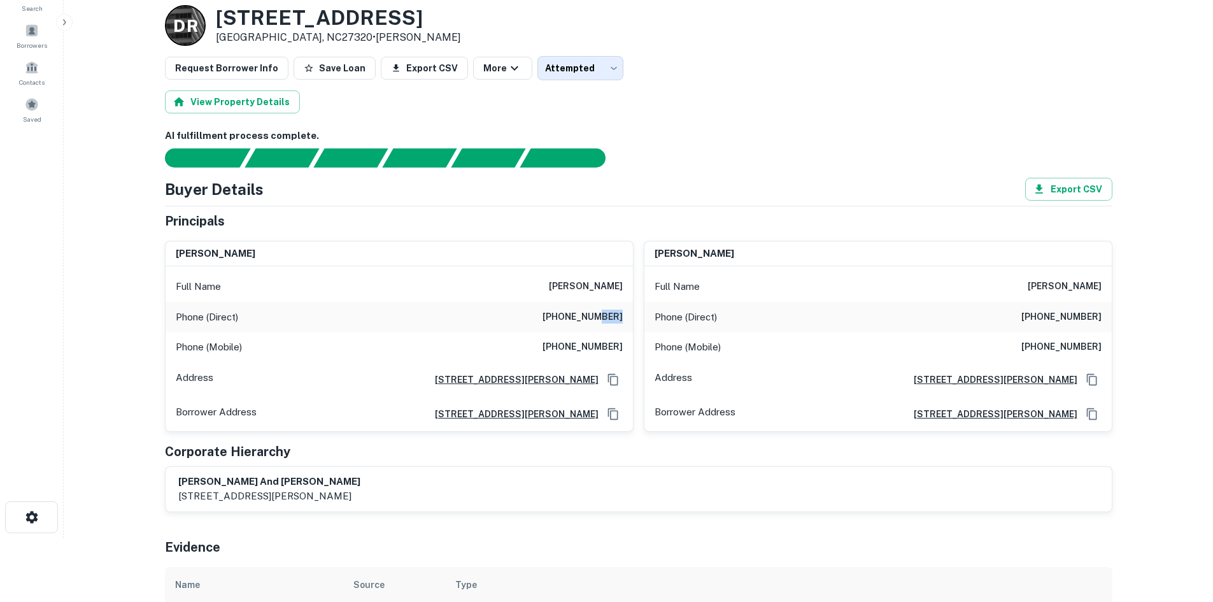
click at [598, 317] on h6 "[PHONE_NUMBER]" at bounding box center [582, 316] width 80 height 15
copy h6 "[PHONE_NUMBER]"
click at [592, 348] on h6 "[PHONE_NUMBER]" at bounding box center [582, 346] width 80 height 15
click at [591, 348] on h6 "[PHONE_NUMBER]" at bounding box center [582, 346] width 80 height 15
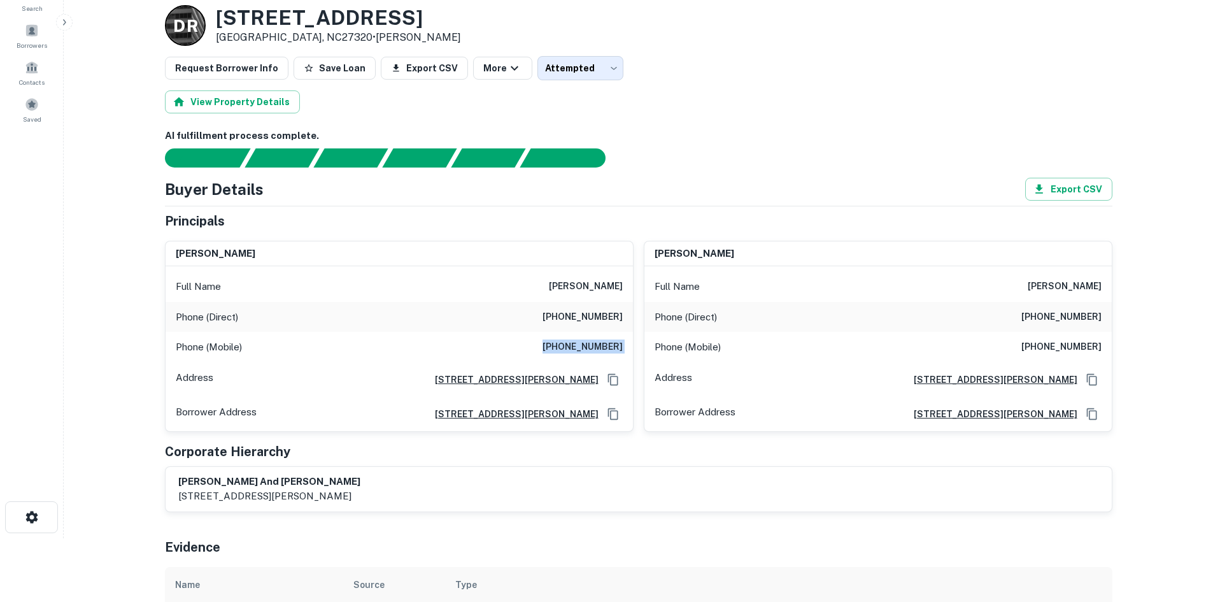
click at [591, 348] on h6 "[PHONE_NUMBER]" at bounding box center [582, 346] width 80 height 15
copy h6 "[PHONE_NUMBER]"
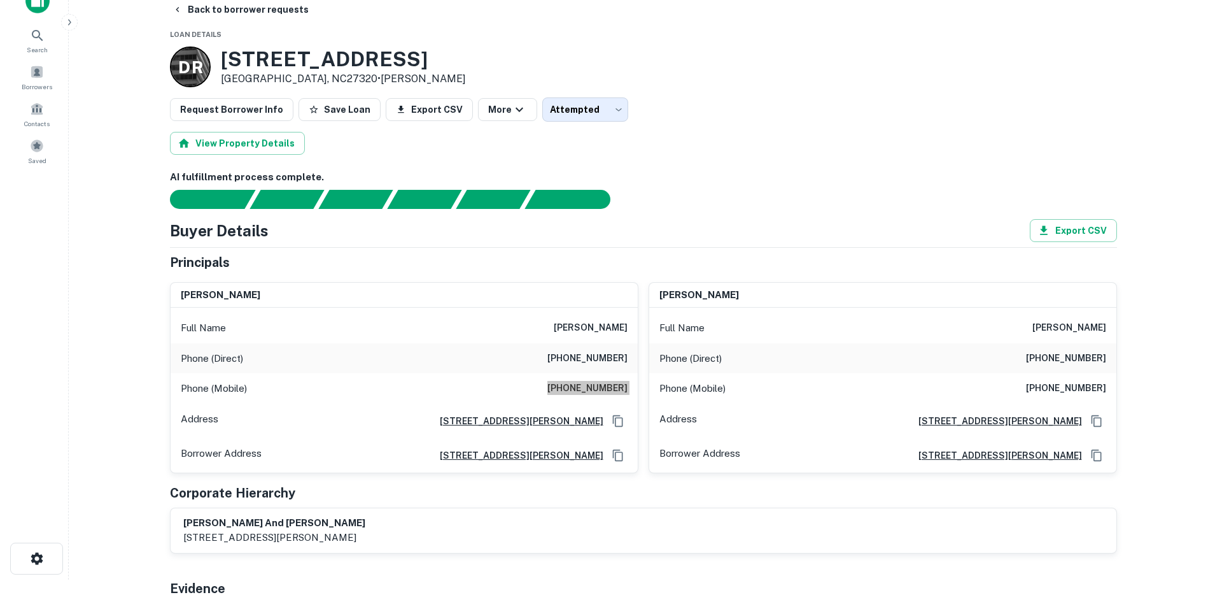
scroll to position [0, 0]
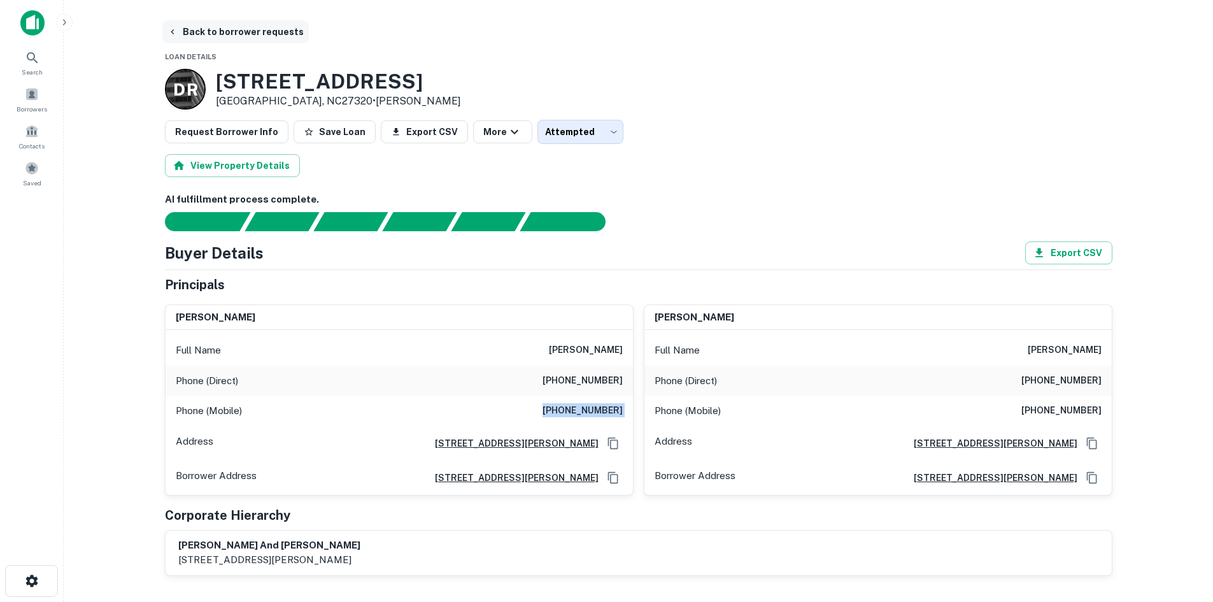
click at [239, 27] on button "Back to borrower requests" at bounding box center [235, 31] width 146 height 23
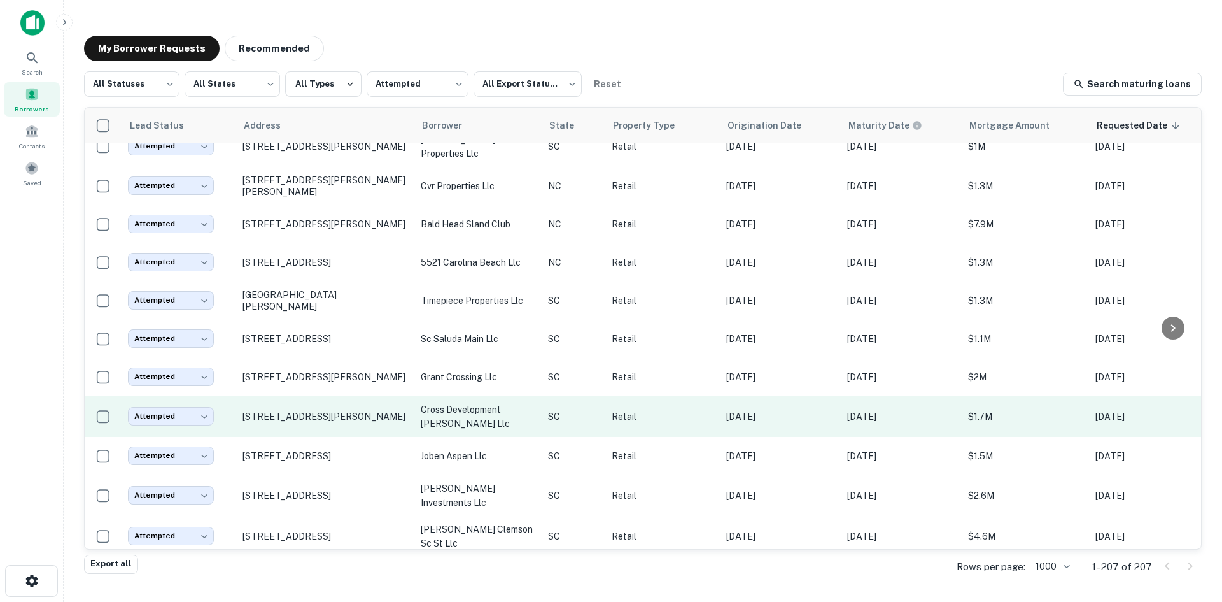
scroll to position [2150, 0]
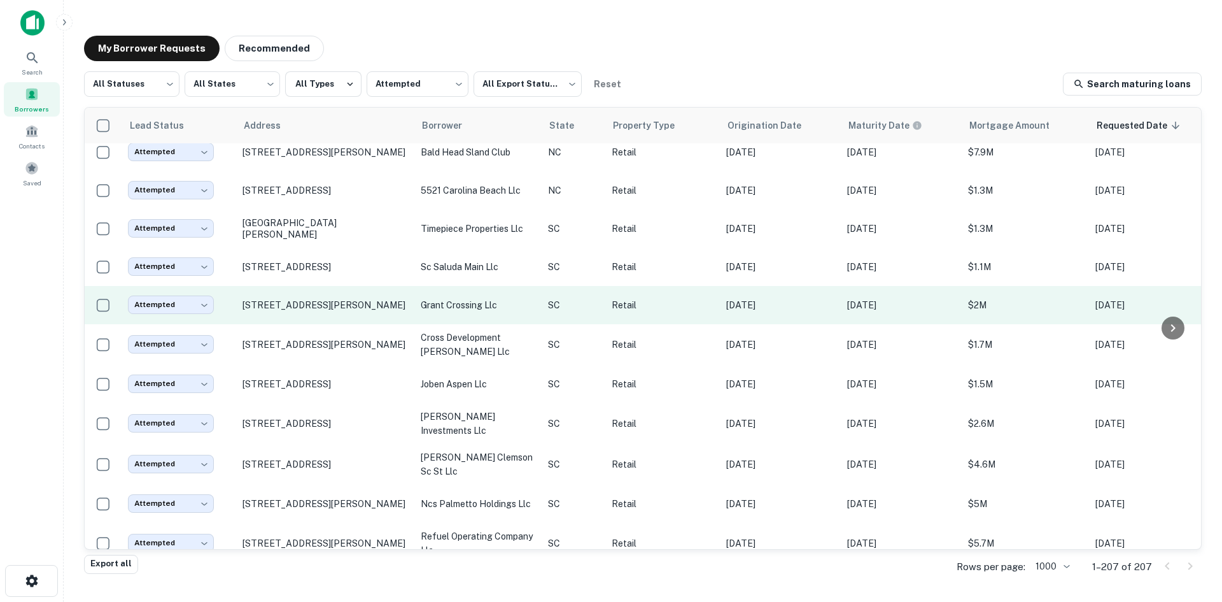
click at [327, 324] on td "[STREET_ADDRESS][PERSON_NAME]" at bounding box center [325, 305] width 178 height 38
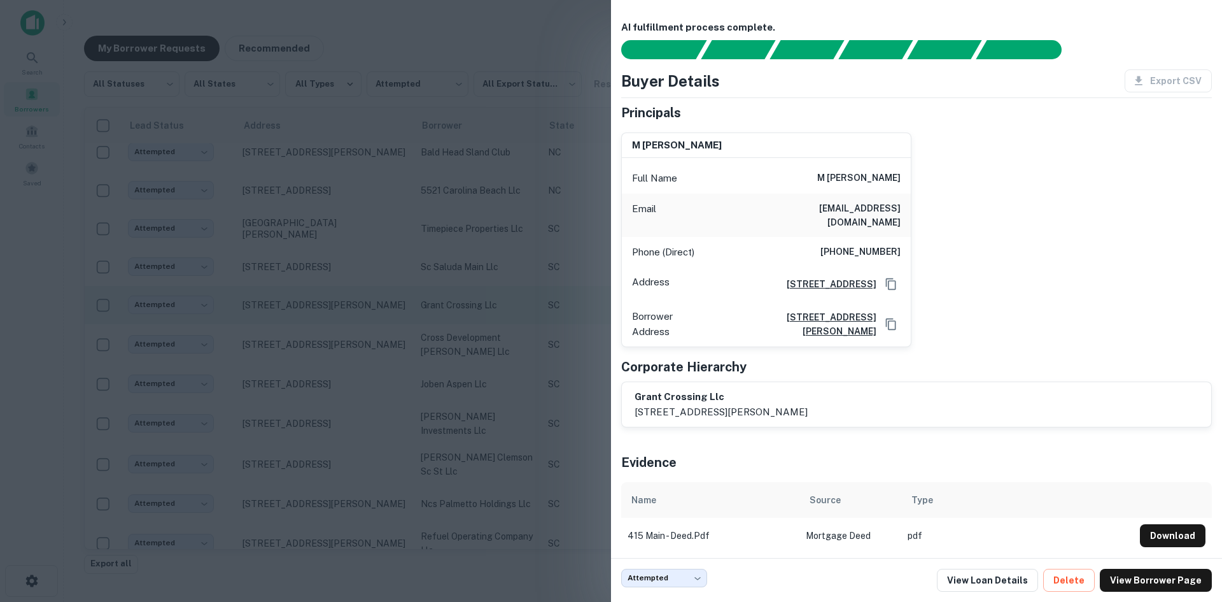
click at [327, 334] on div at bounding box center [611, 301] width 1222 height 602
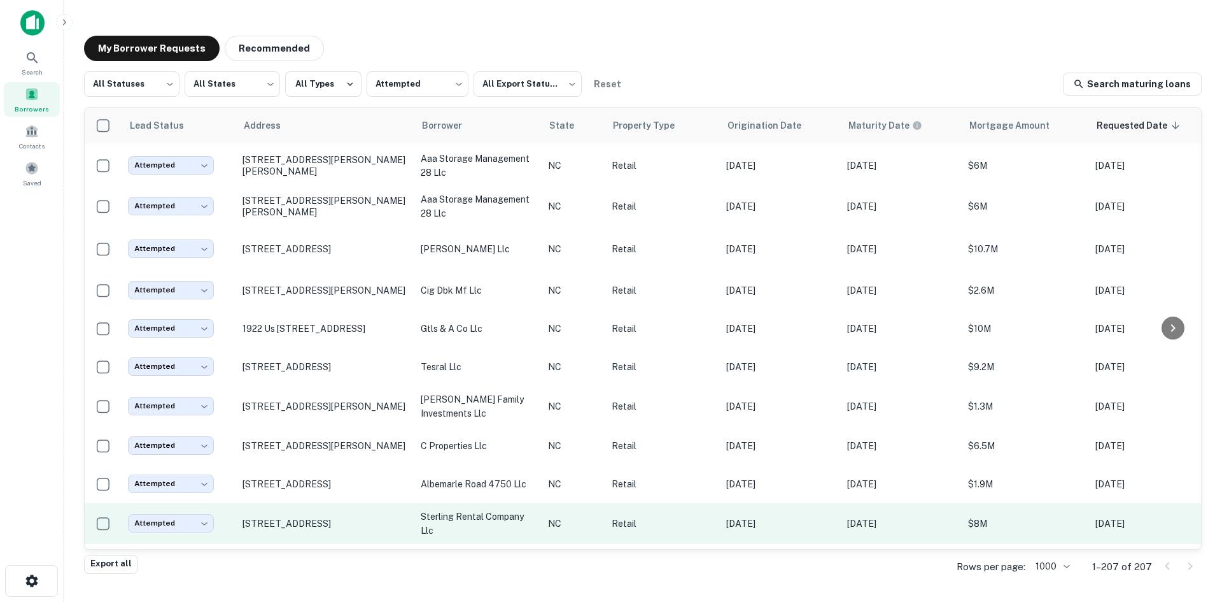
scroll to position [3233, 0]
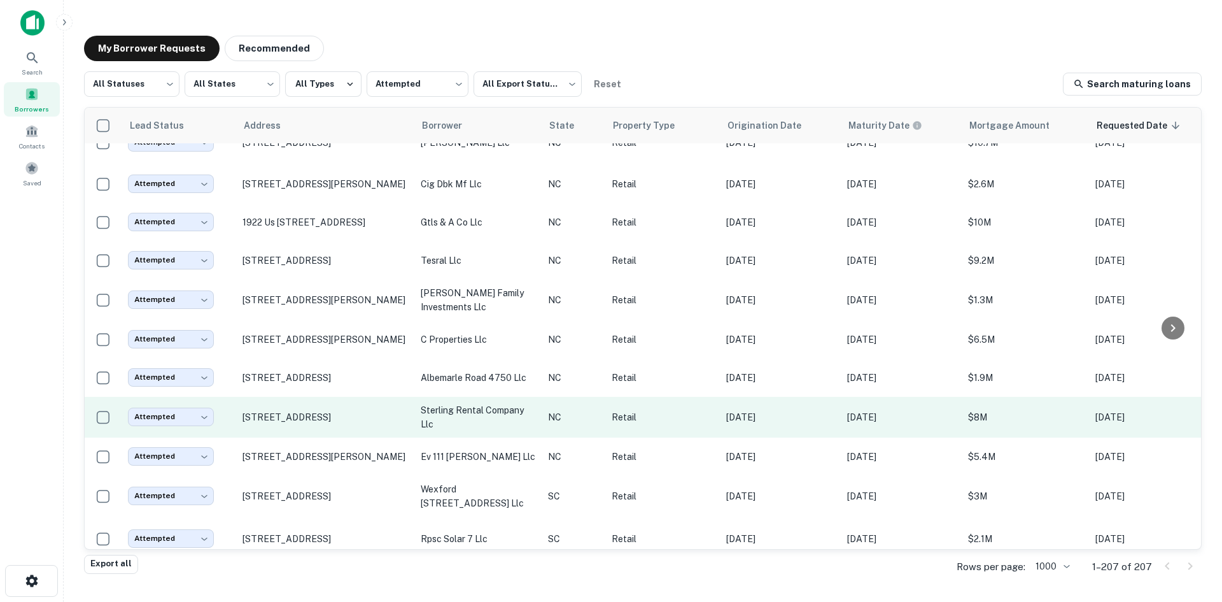
click at [328, 437] on td "[STREET_ADDRESS]" at bounding box center [325, 417] width 178 height 41
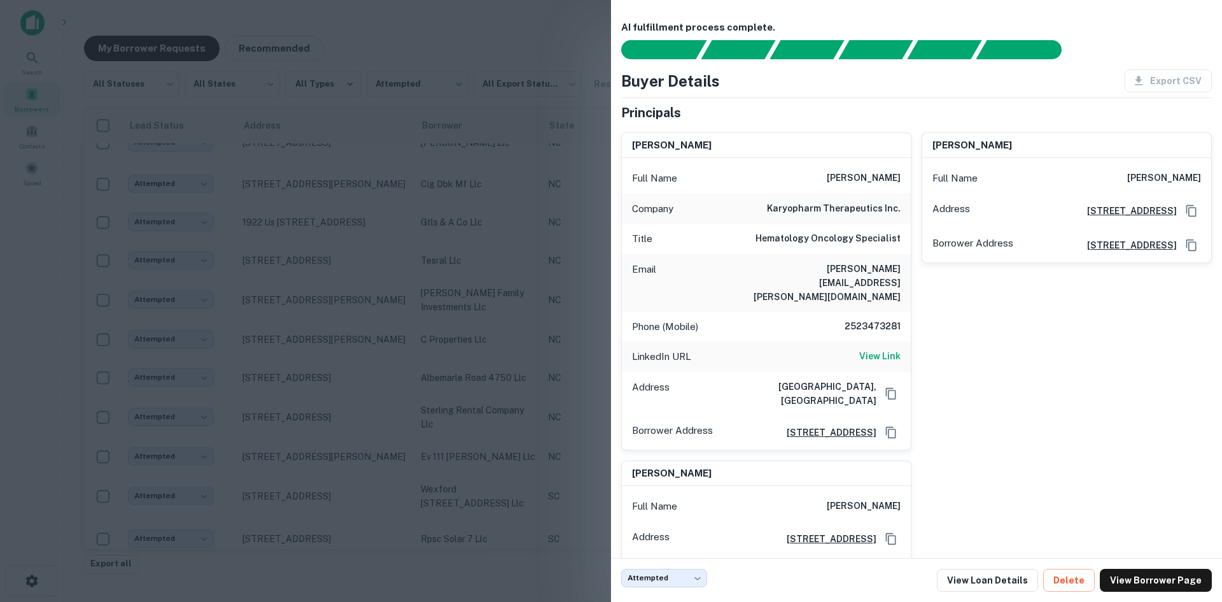
click at [329, 467] on div at bounding box center [611, 301] width 1222 height 602
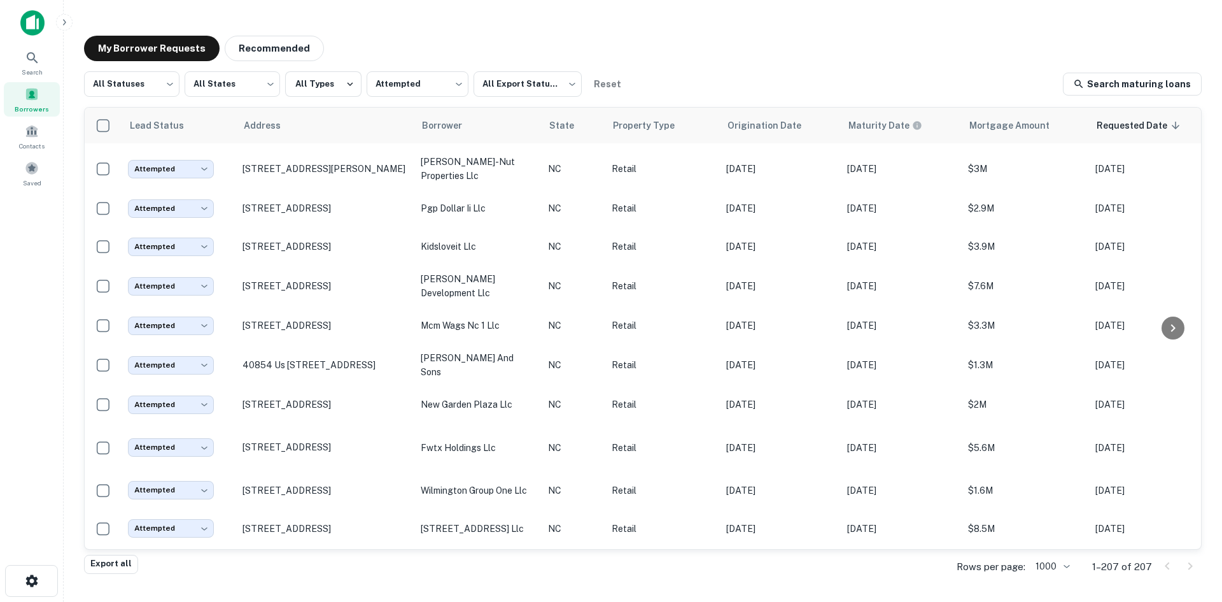
scroll to position [4570, 0]
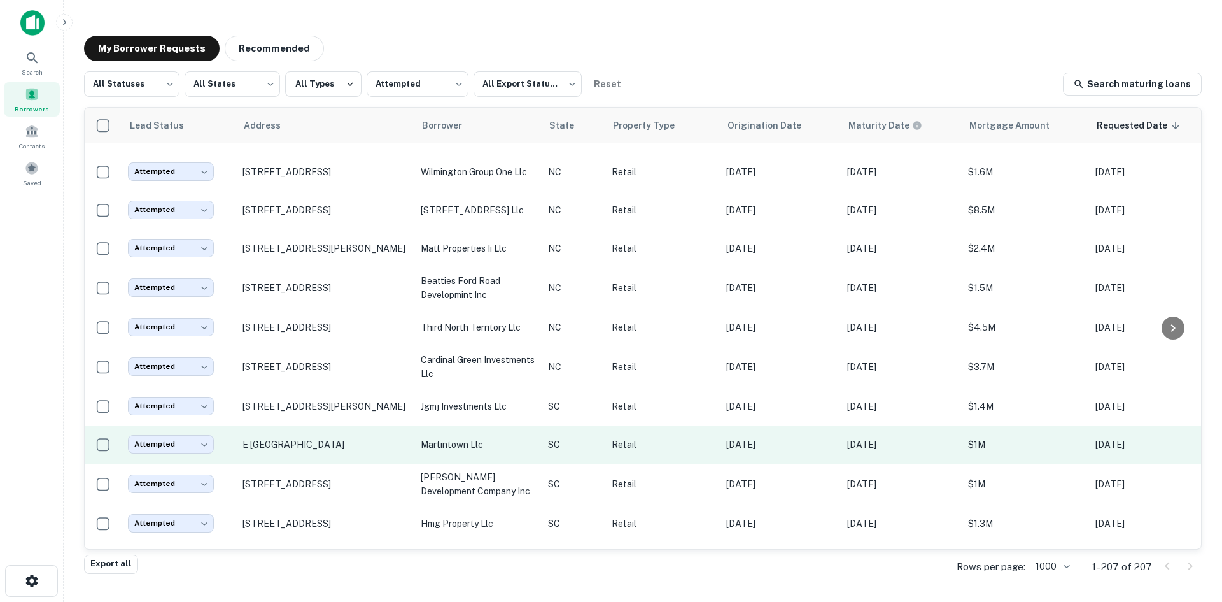
click at [325, 463] on td "E [GEOGRAPHIC_DATA]" at bounding box center [325, 444] width 178 height 38
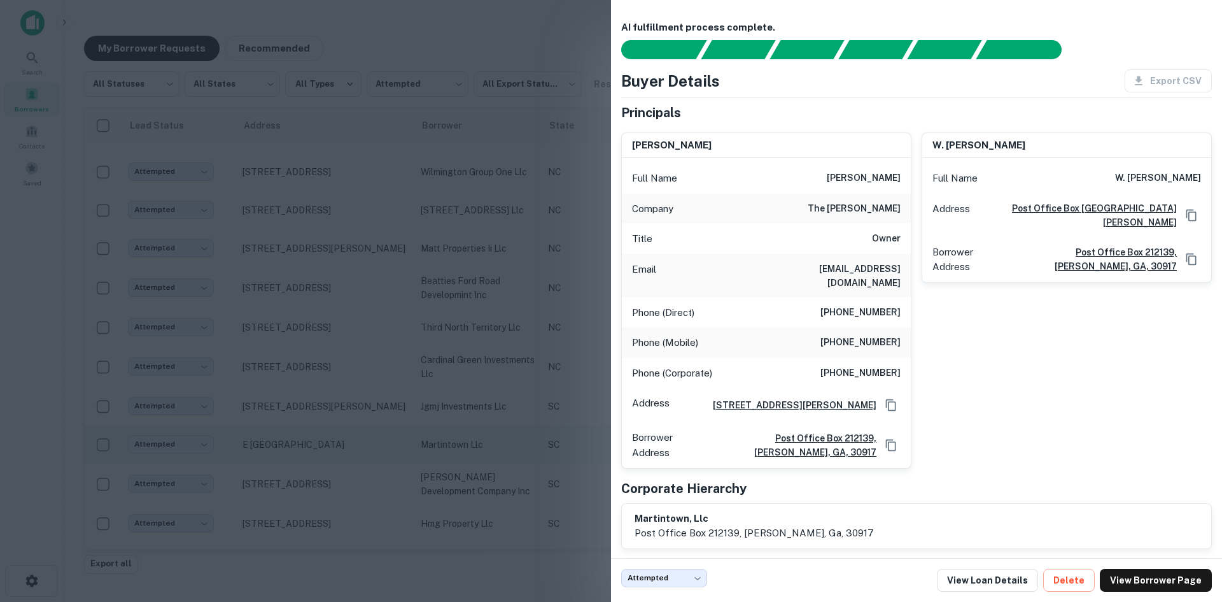
click at [325, 466] on div at bounding box center [611, 301] width 1222 height 602
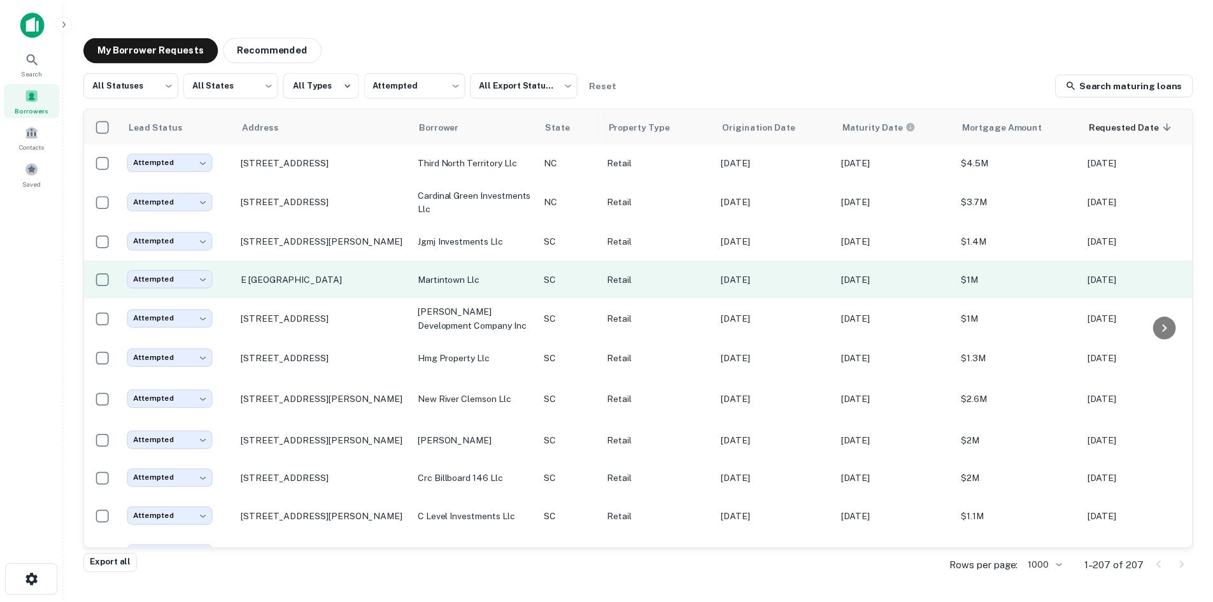
scroll to position [4761, 0]
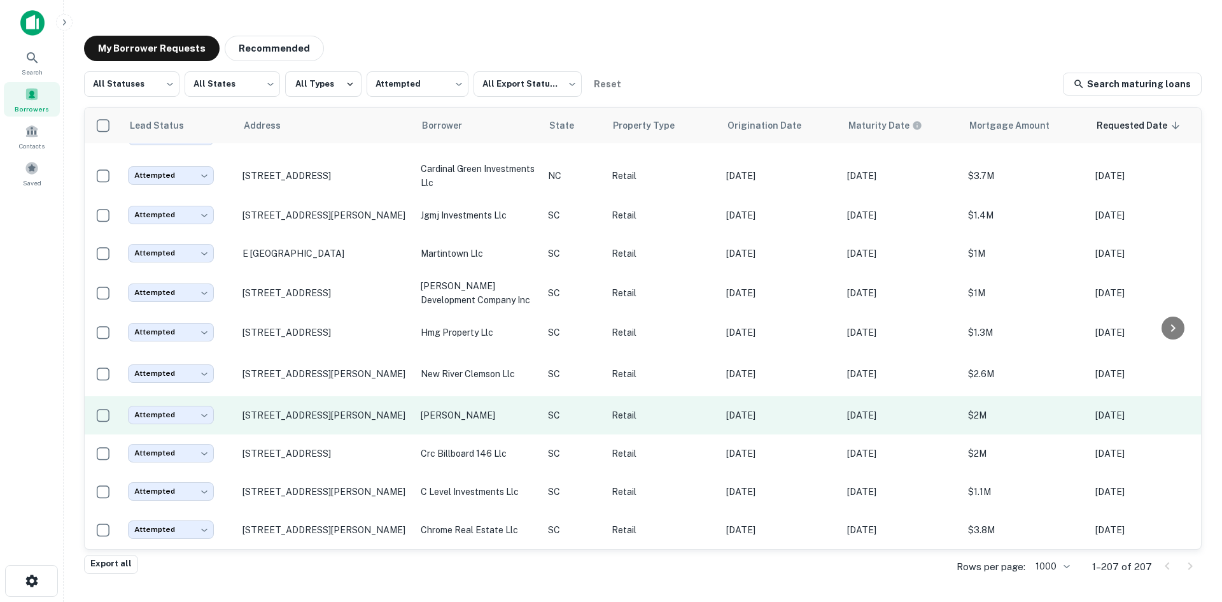
click at [328, 434] on td "[STREET_ADDRESS][PERSON_NAME]" at bounding box center [325, 415] width 178 height 38
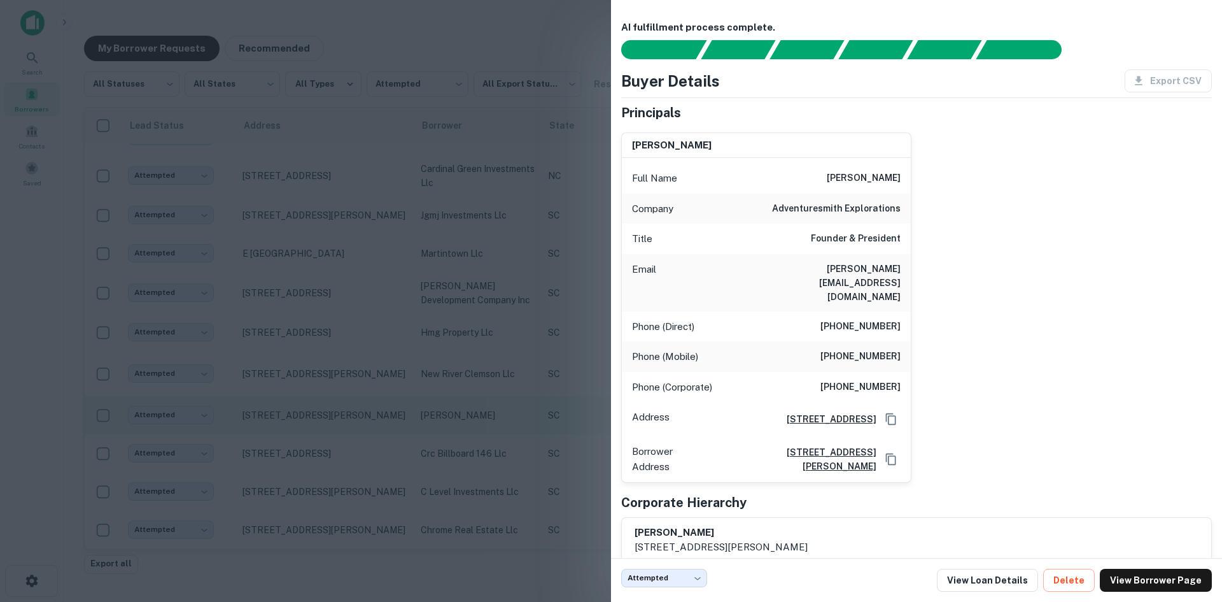
click at [328, 449] on div at bounding box center [611, 301] width 1222 height 602
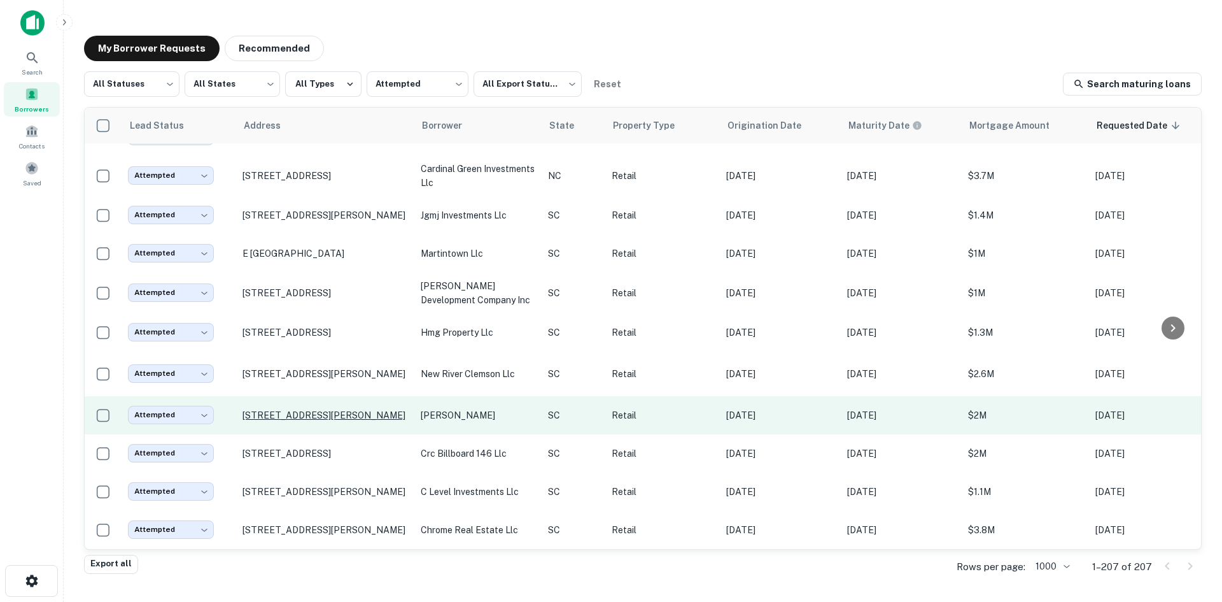
click at [327, 421] on p "[STREET_ADDRESS][PERSON_NAME]" at bounding box center [326, 414] width 166 height 11
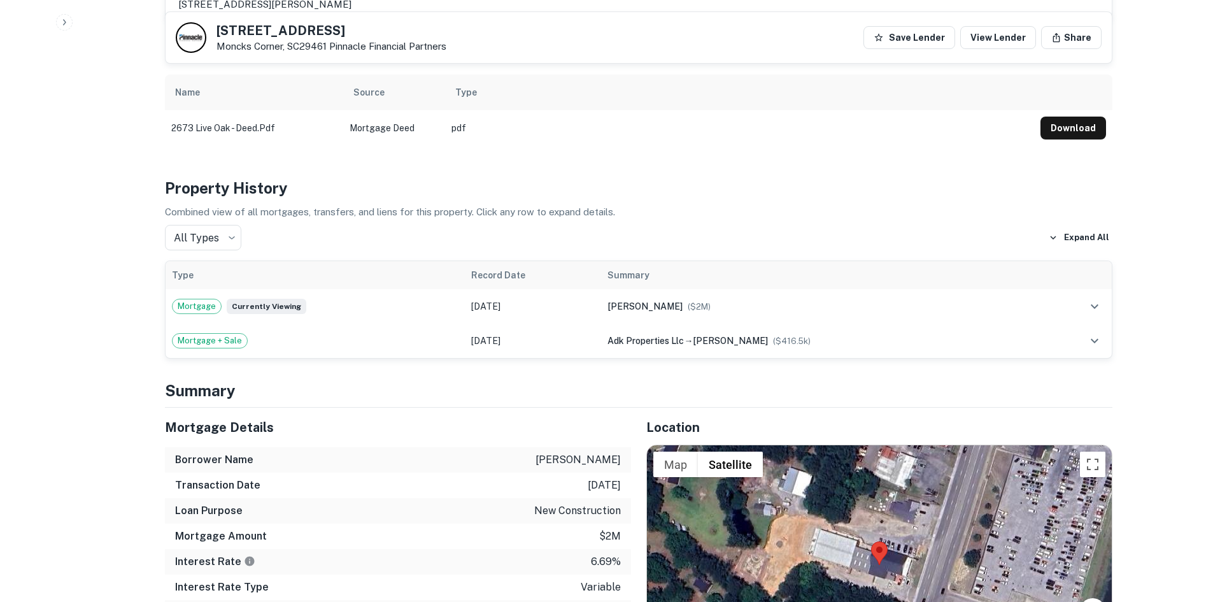
scroll to position [828, 0]
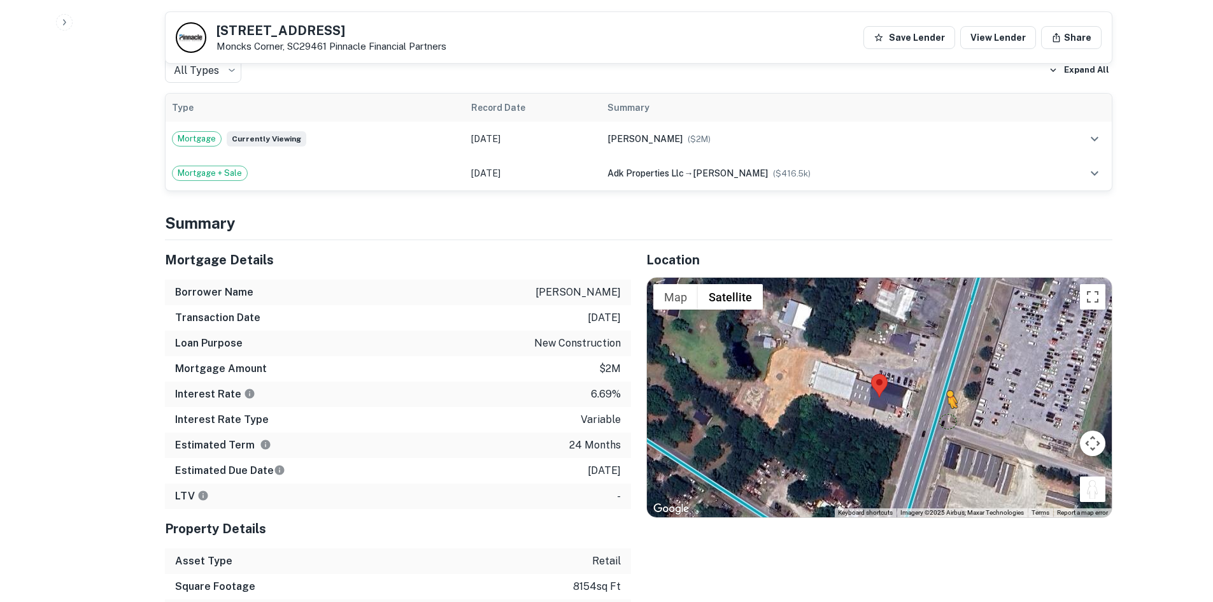
drag, startPoint x: 1085, startPoint y: 478, endPoint x: 947, endPoint y: 400, distance: 158.5
click at [947, 400] on div "To activate drag with keyboard, press Alt + Enter. Once in keyboard drag state,…" at bounding box center [879, 397] width 465 height 239
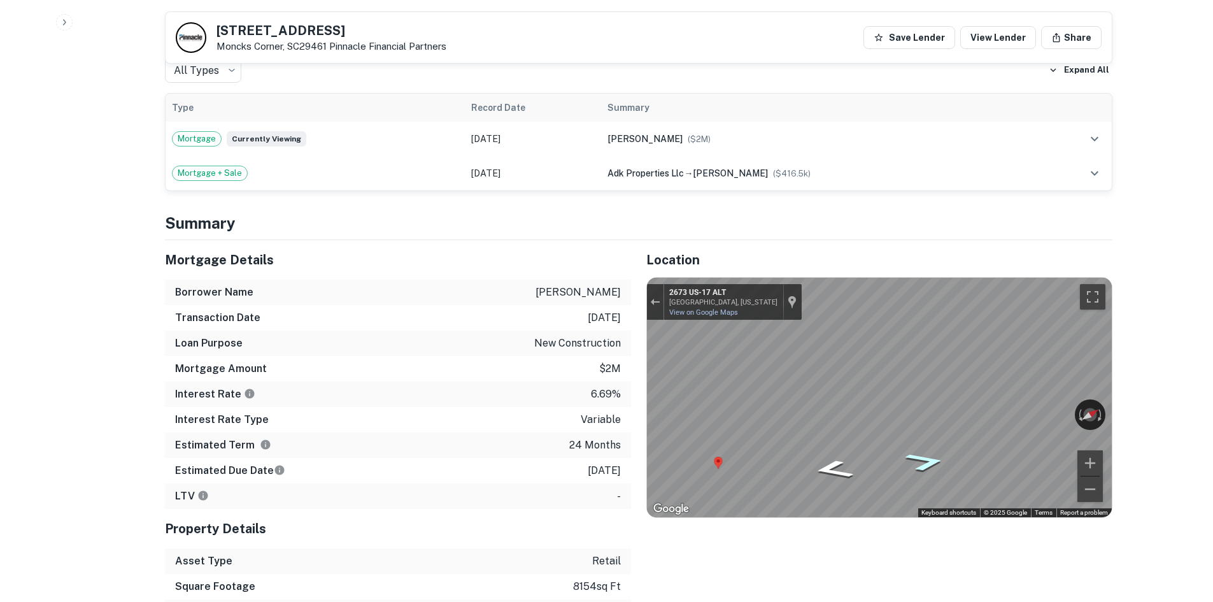
click at [906, 448] on div "Map" at bounding box center [879, 397] width 465 height 239
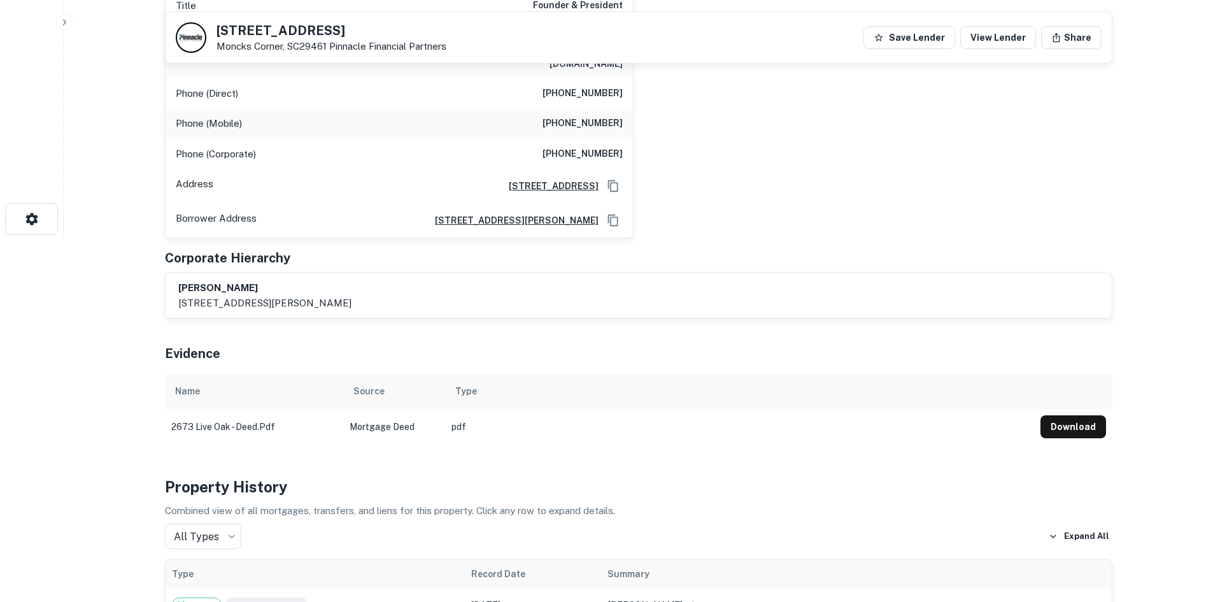
scroll to position [127, 0]
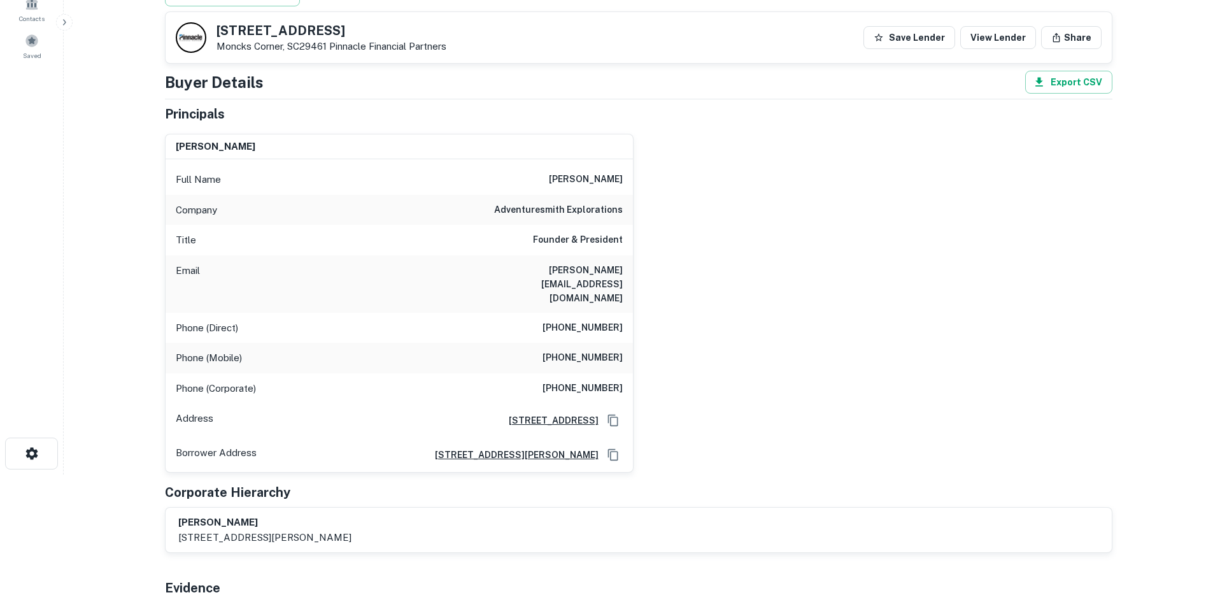
click at [602, 320] on h6 "[PHONE_NUMBER]" at bounding box center [582, 327] width 80 height 15
click at [604, 320] on h6 "[PHONE_NUMBER]" at bounding box center [582, 327] width 80 height 15
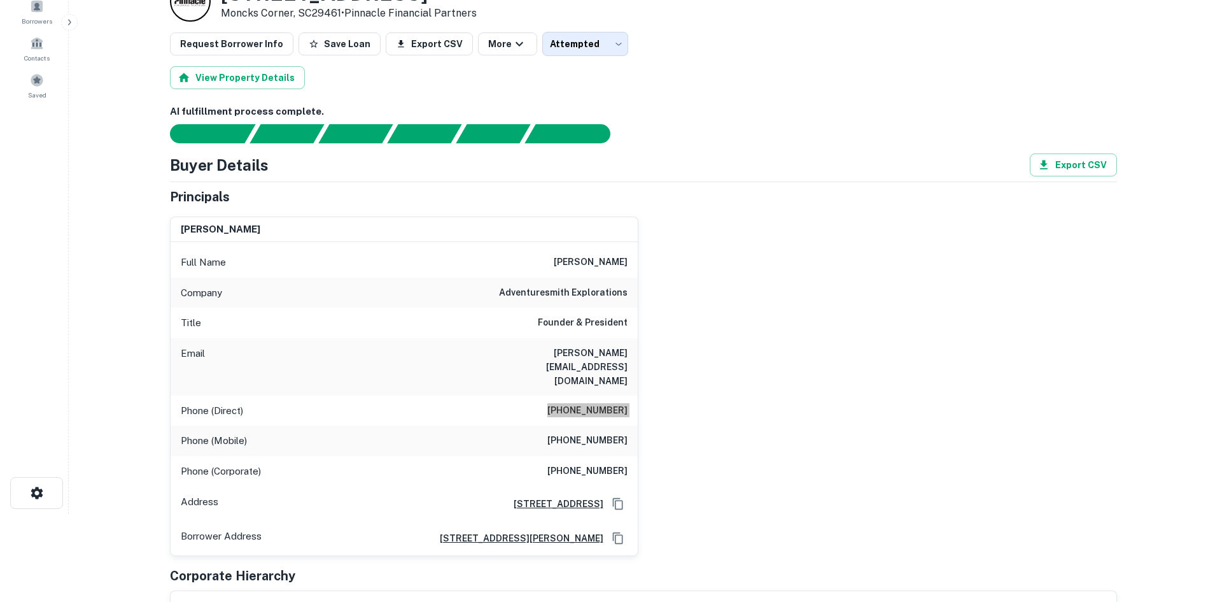
scroll to position [0, 0]
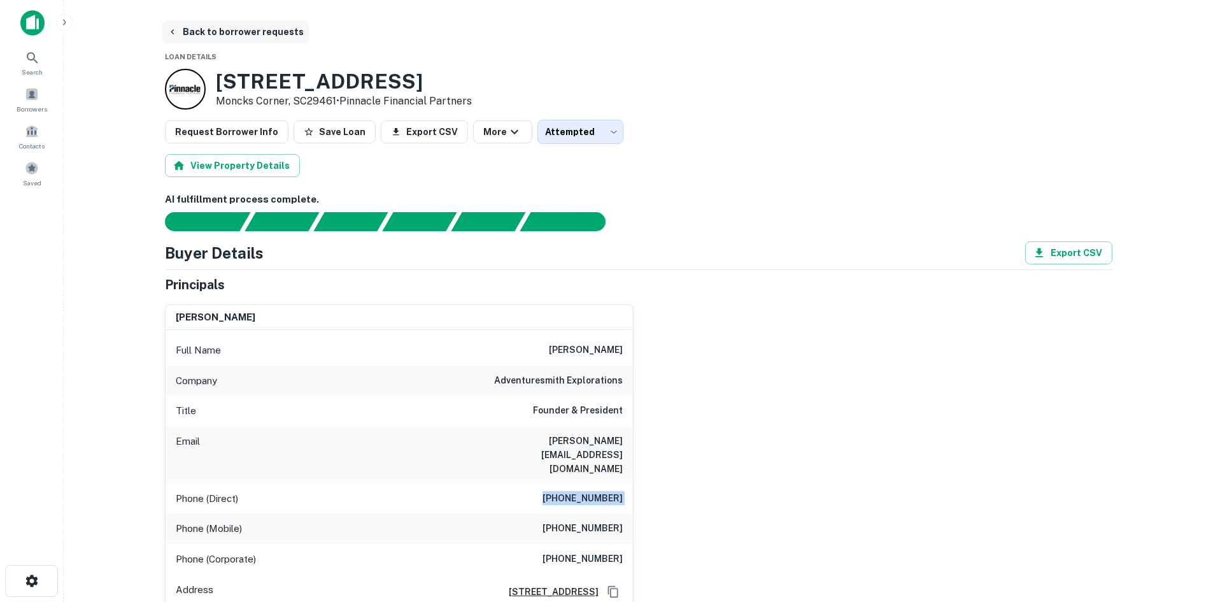
click at [209, 31] on button "Back to borrower requests" at bounding box center [235, 31] width 146 height 23
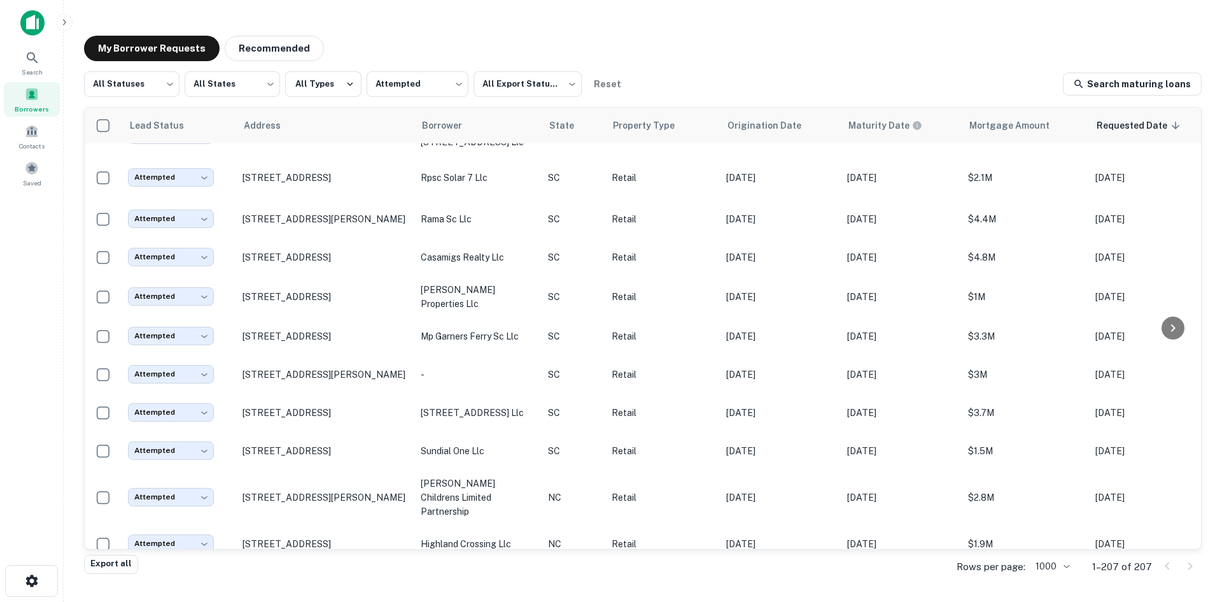
scroll to position [3742, 0]
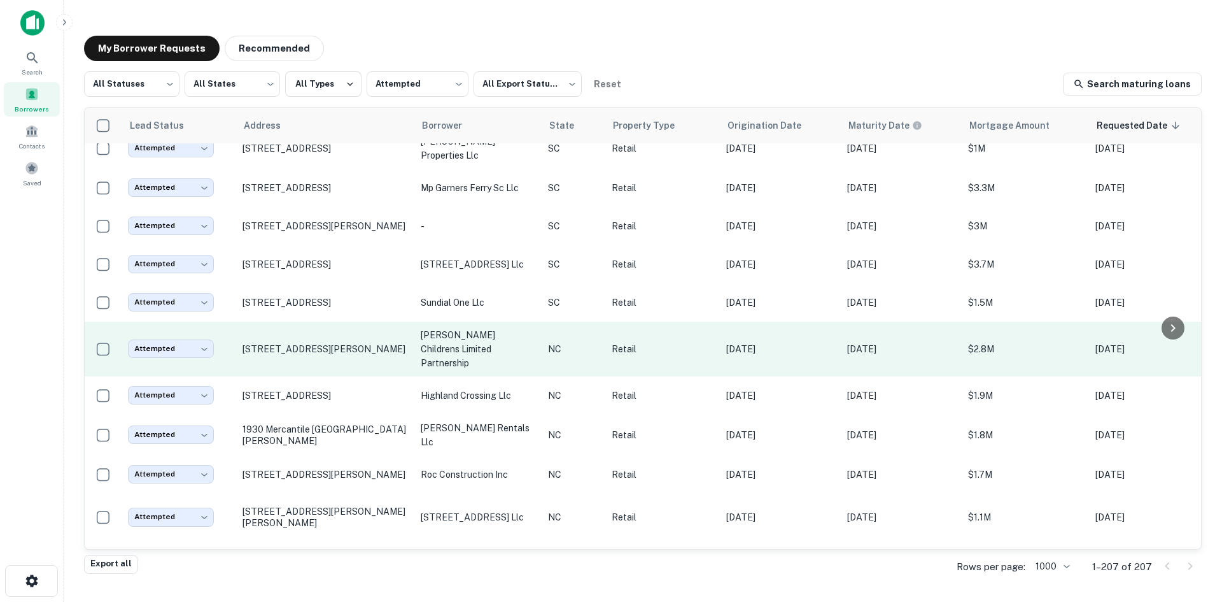
click at [339, 376] on td "[STREET_ADDRESS][PERSON_NAME]" at bounding box center [325, 348] width 178 height 55
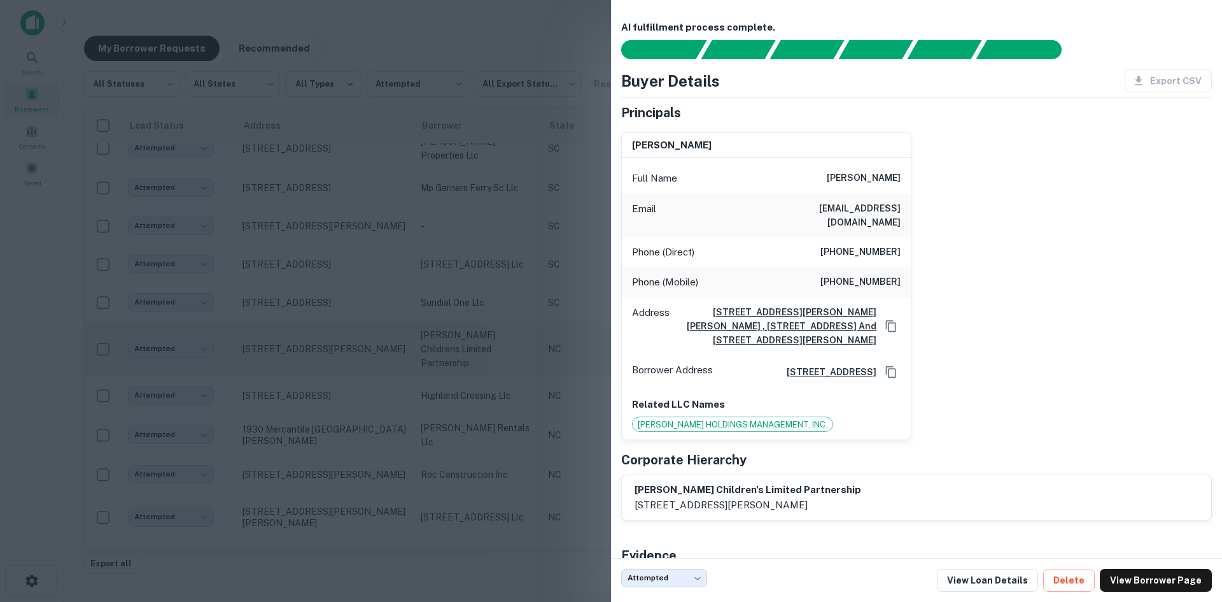
click at [339, 404] on div at bounding box center [611, 301] width 1222 height 602
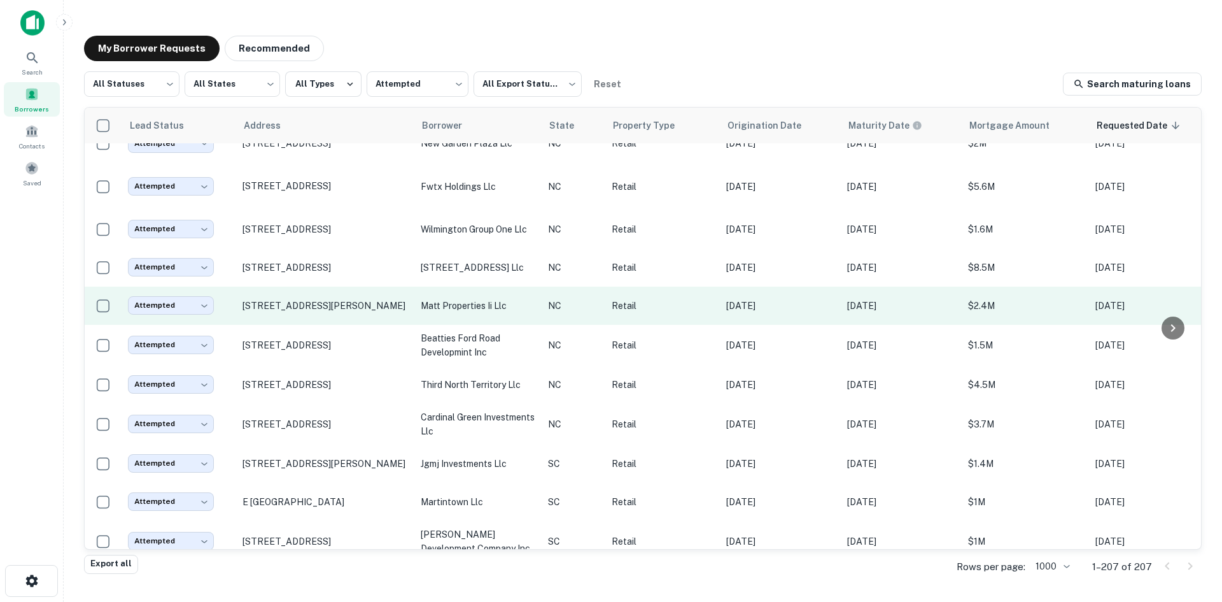
scroll to position [4697, 0]
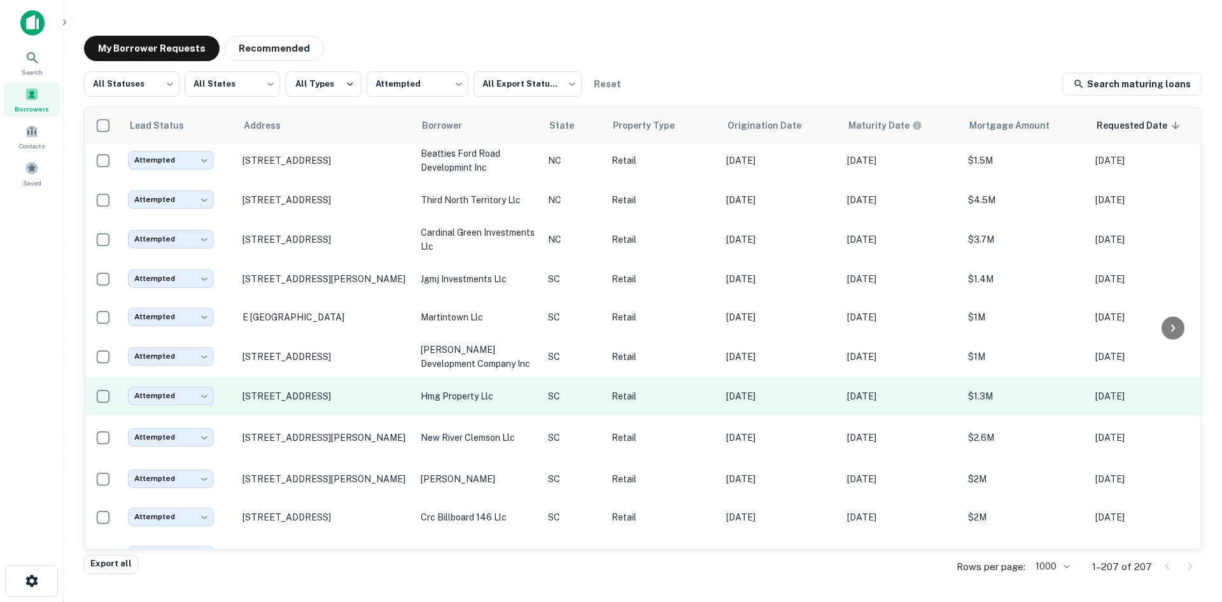
click at [339, 415] on td "[STREET_ADDRESS]" at bounding box center [325, 396] width 178 height 38
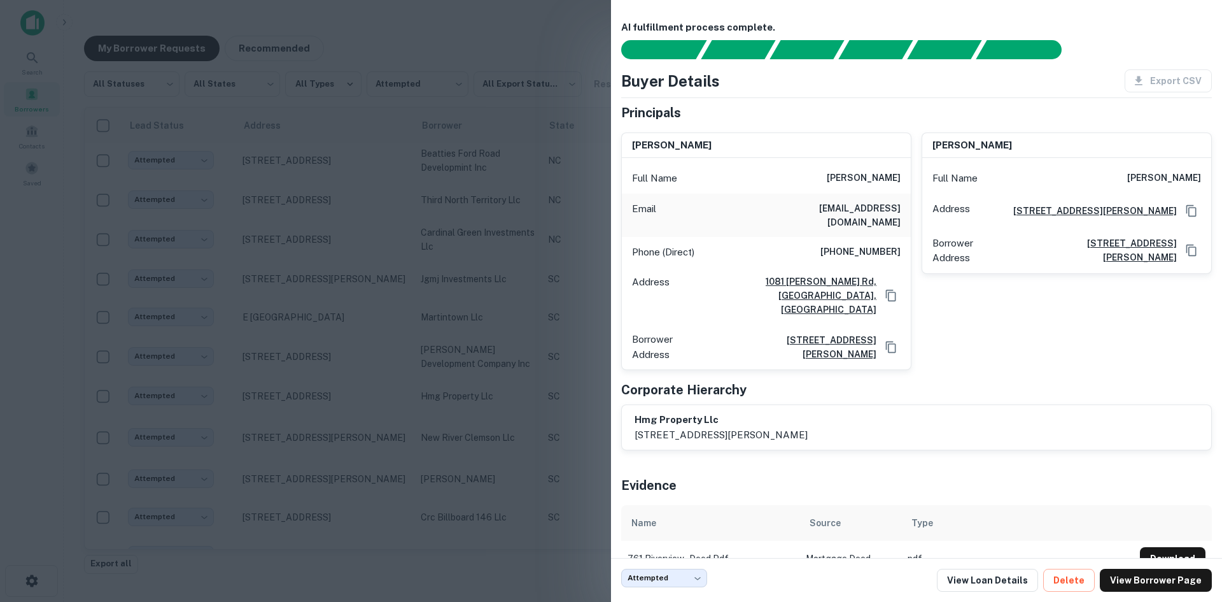
click at [338, 414] on div at bounding box center [611, 301] width 1222 height 602
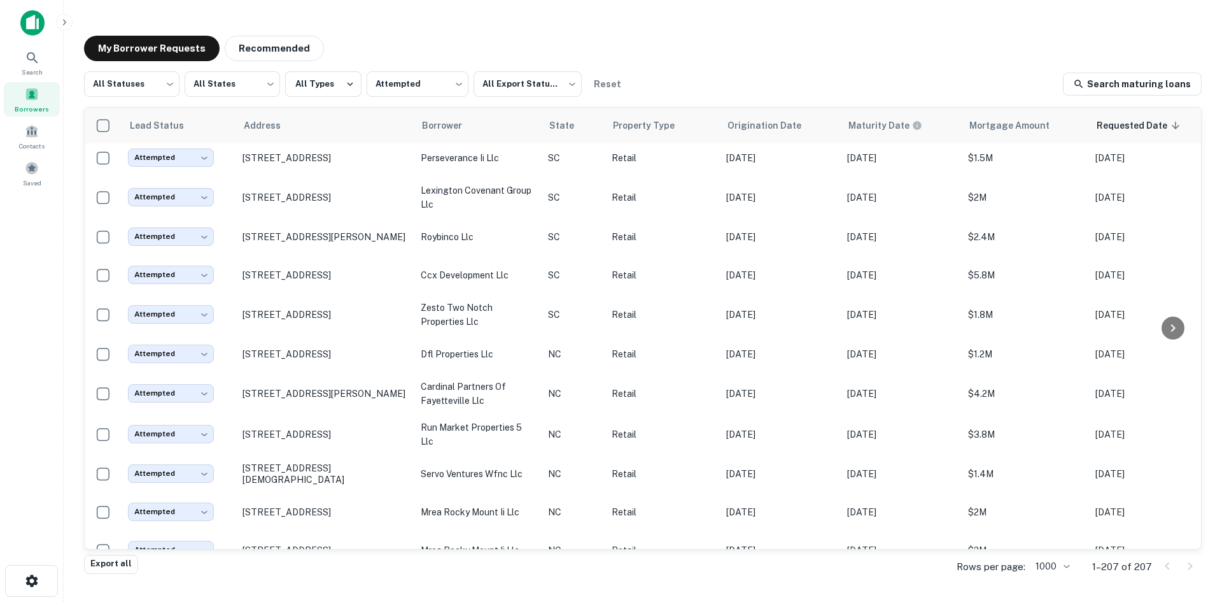
scroll to position [5588, 0]
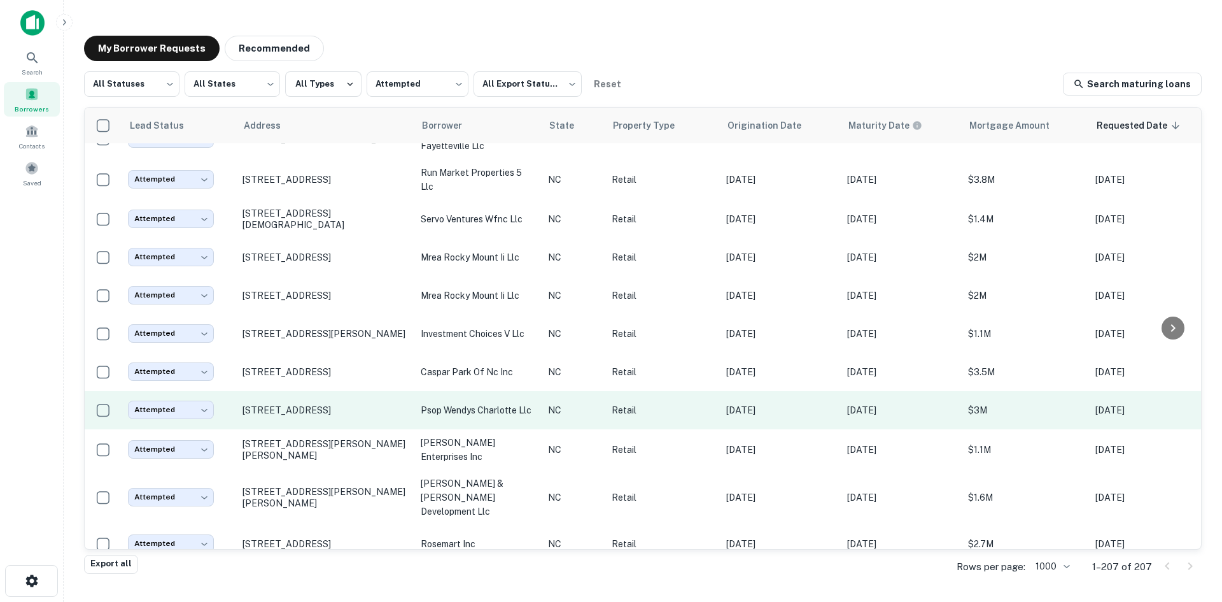
click at [361, 429] on td "[STREET_ADDRESS]" at bounding box center [325, 410] width 178 height 38
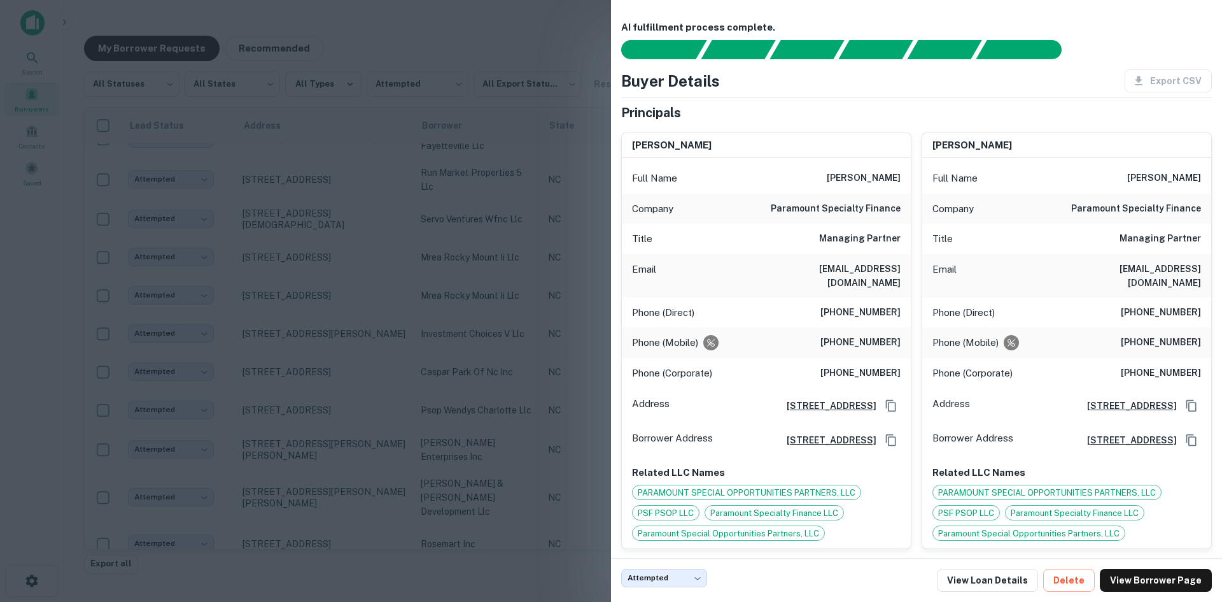
click at [358, 449] on div at bounding box center [611, 301] width 1222 height 602
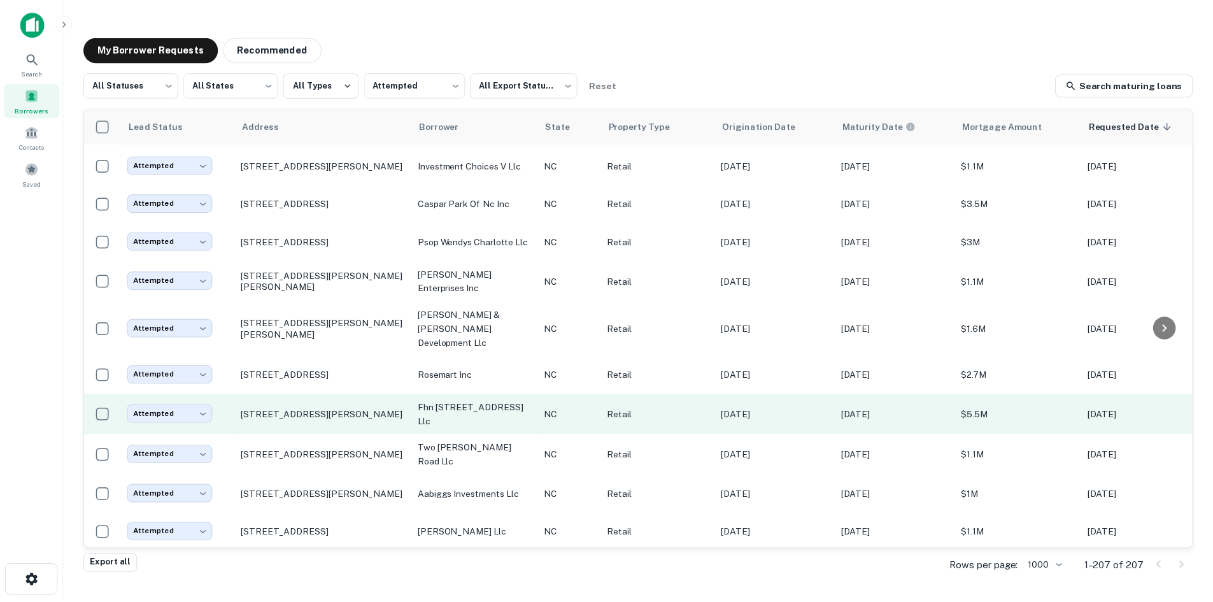
scroll to position [6034, 0]
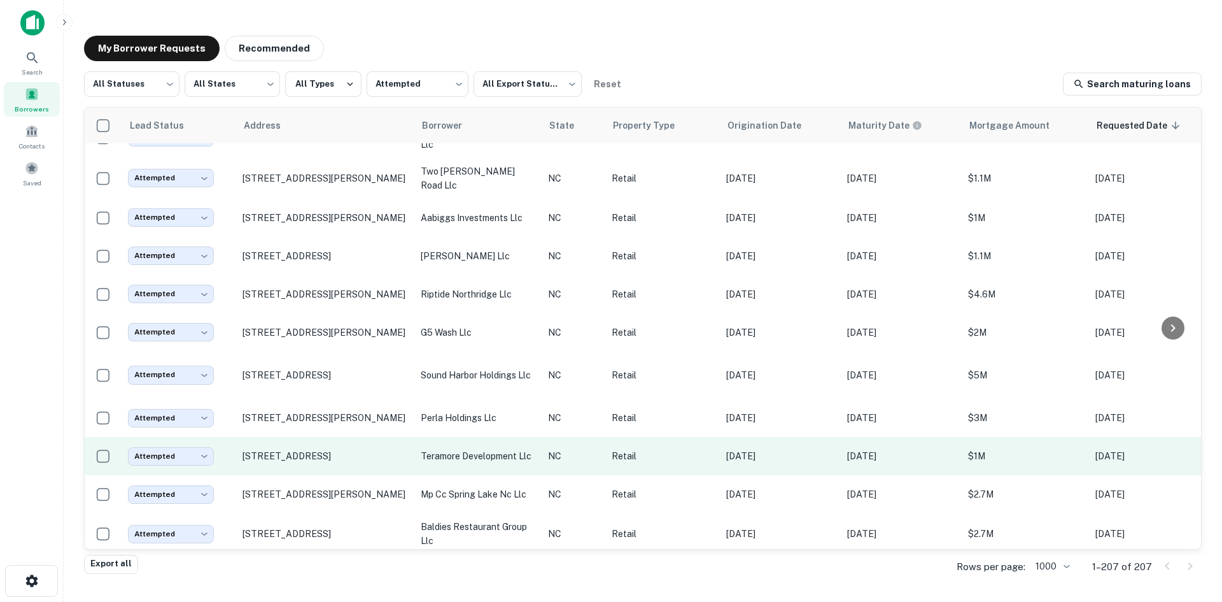
click at [332, 469] on td "[STREET_ADDRESS]" at bounding box center [325, 456] width 178 height 38
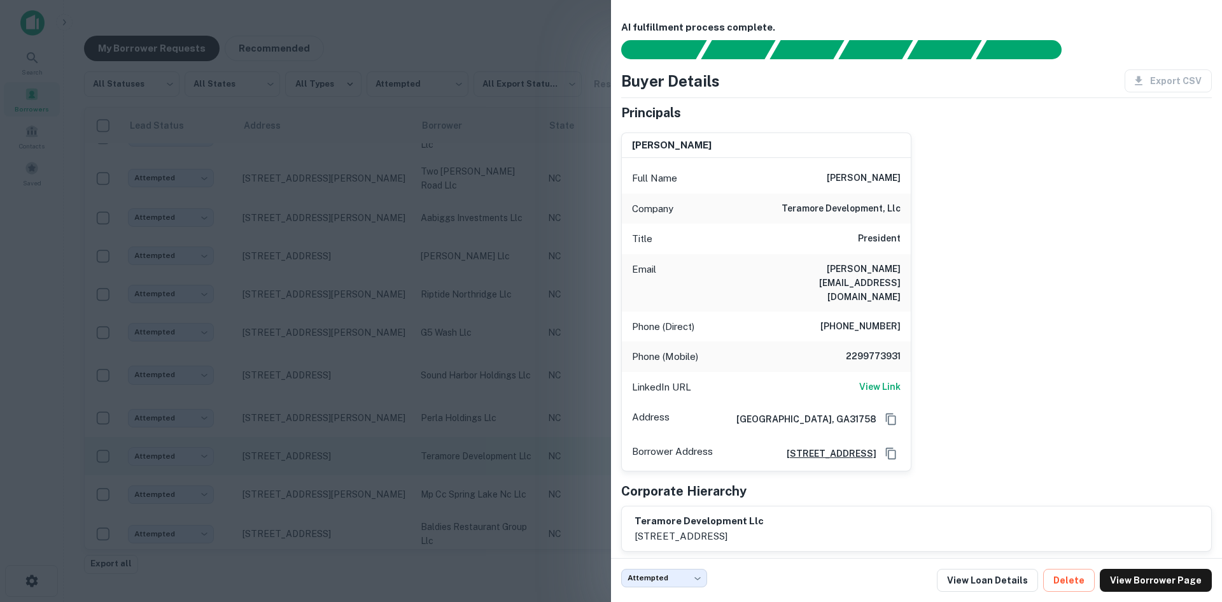
click at [332, 469] on div at bounding box center [611, 301] width 1222 height 602
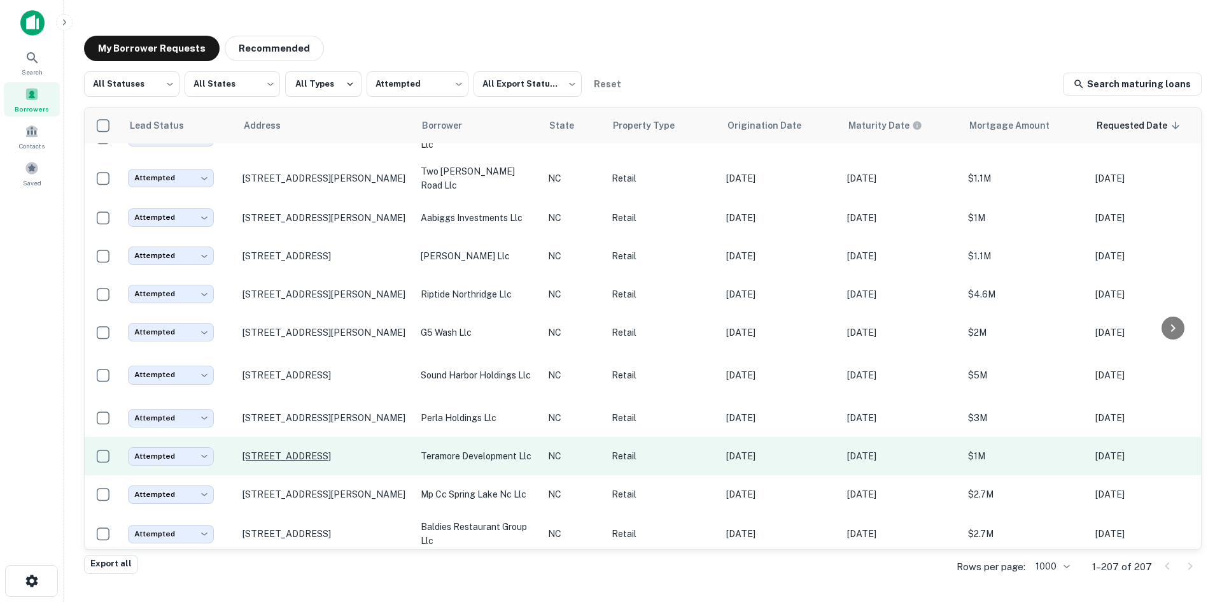
click at [324, 453] on p "[STREET_ADDRESS]" at bounding box center [326, 455] width 166 height 11
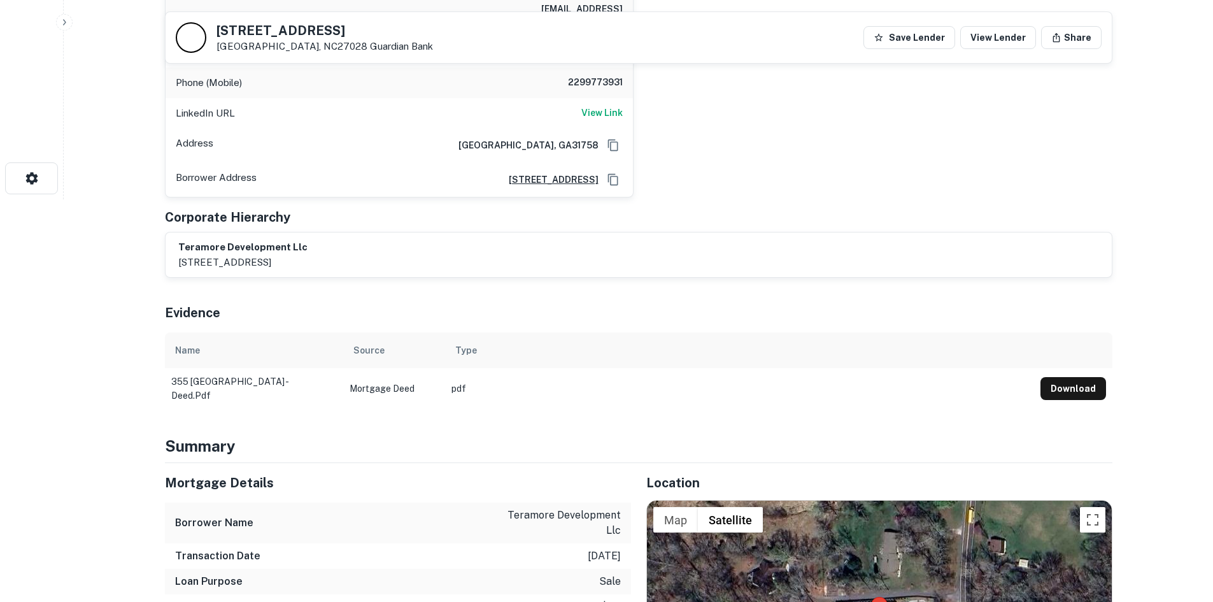
scroll to position [657, 0]
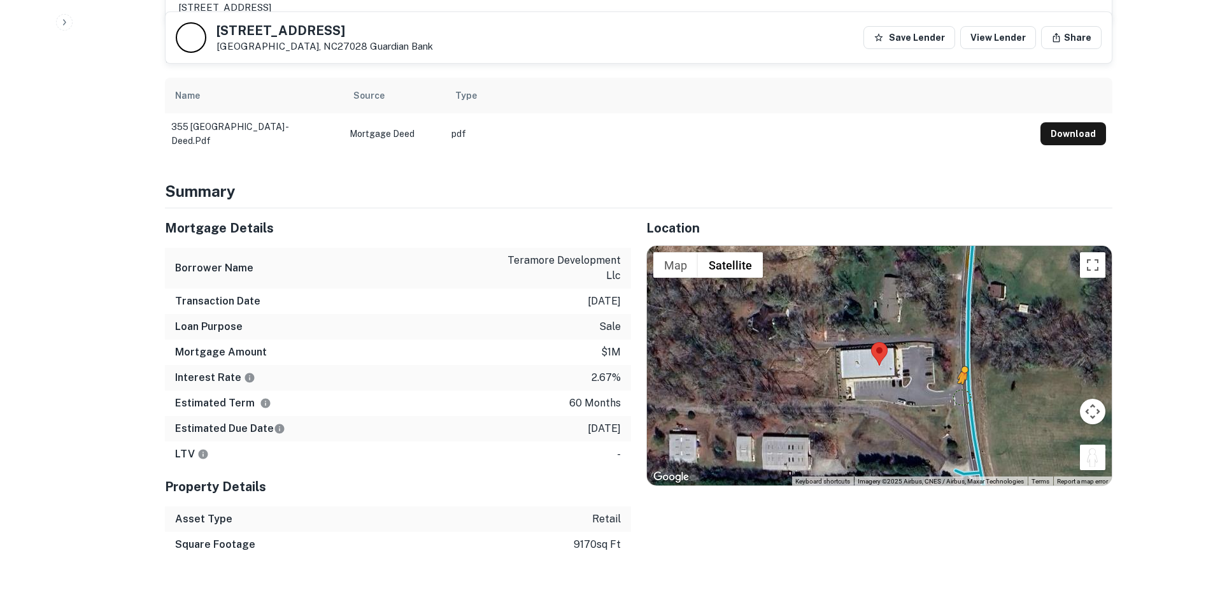
drag, startPoint x: 1094, startPoint y: 424, endPoint x: 962, endPoint y: 370, distance: 142.5
click at [962, 370] on div "To activate drag with keyboard, press Alt + Enter. Once in keyboard drag state,…" at bounding box center [879, 365] width 465 height 239
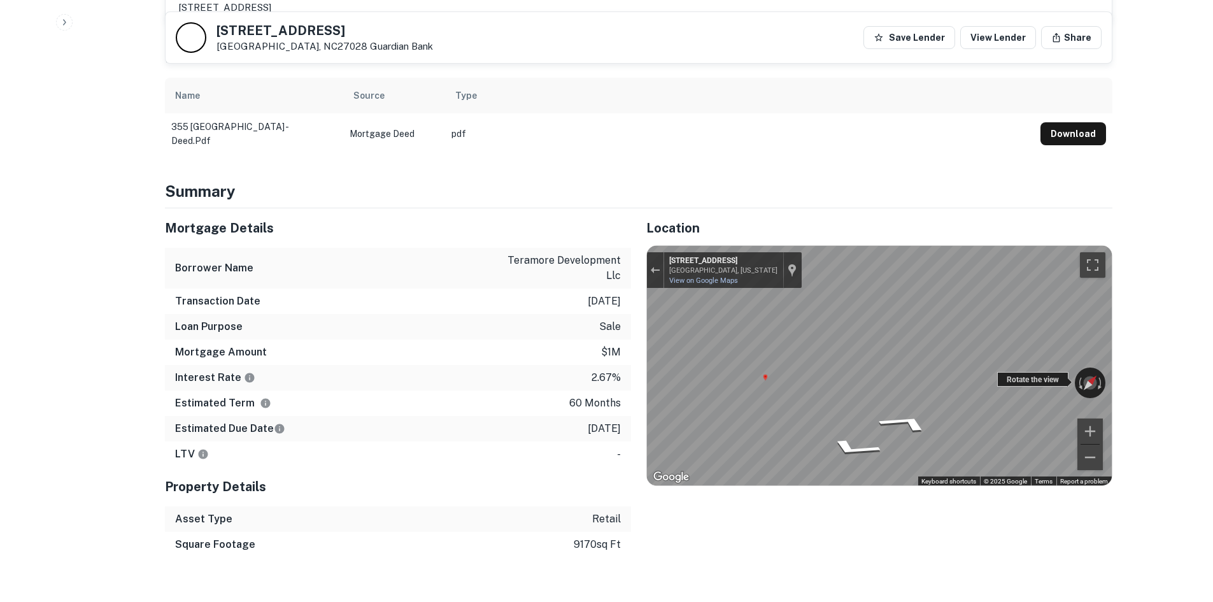
click at [1025, 353] on div "← Move left → Move right ↑ Move up ↓ Move down + Zoom in - Zoom out [STREET_ADD…" at bounding box center [879, 365] width 465 height 239
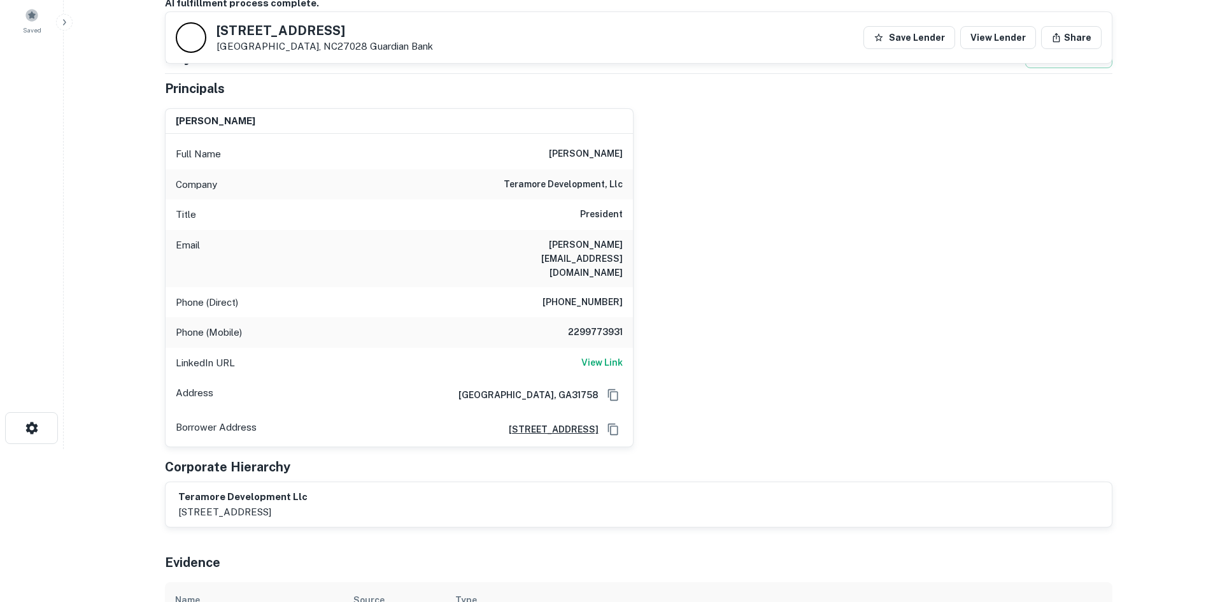
scroll to position [148, 0]
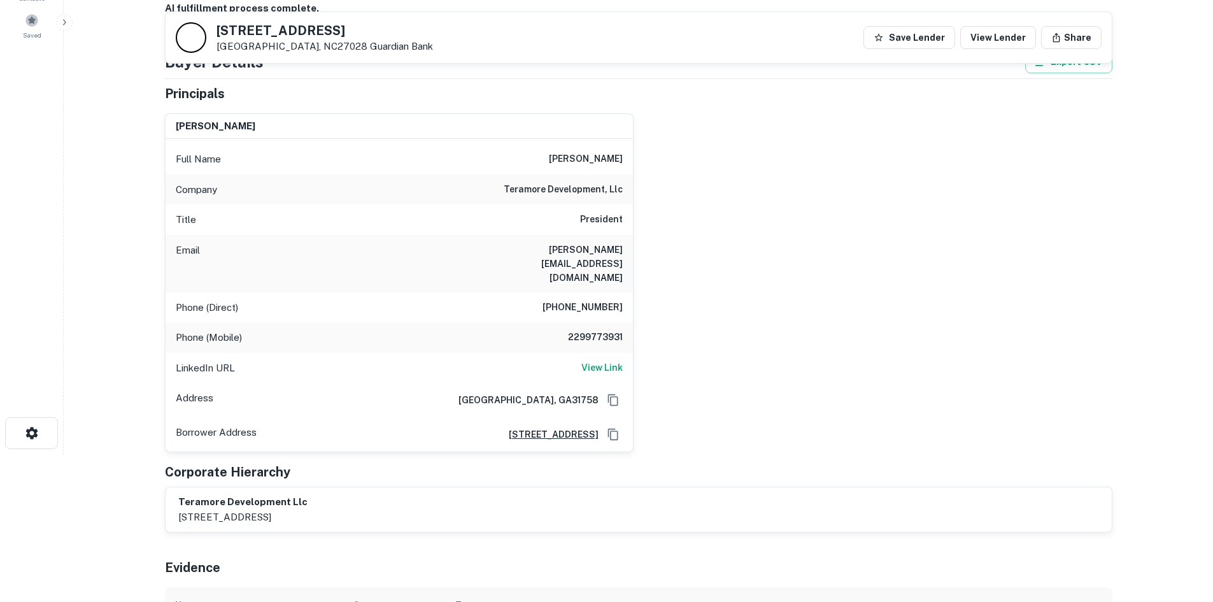
click at [593, 300] on h6 "[PHONE_NUMBER]" at bounding box center [582, 307] width 80 height 15
copy h6 "[PHONE_NUMBER]"
click at [592, 322] on div "Phone (Mobile) [PHONE_NUMBER]" at bounding box center [399, 337] width 467 height 31
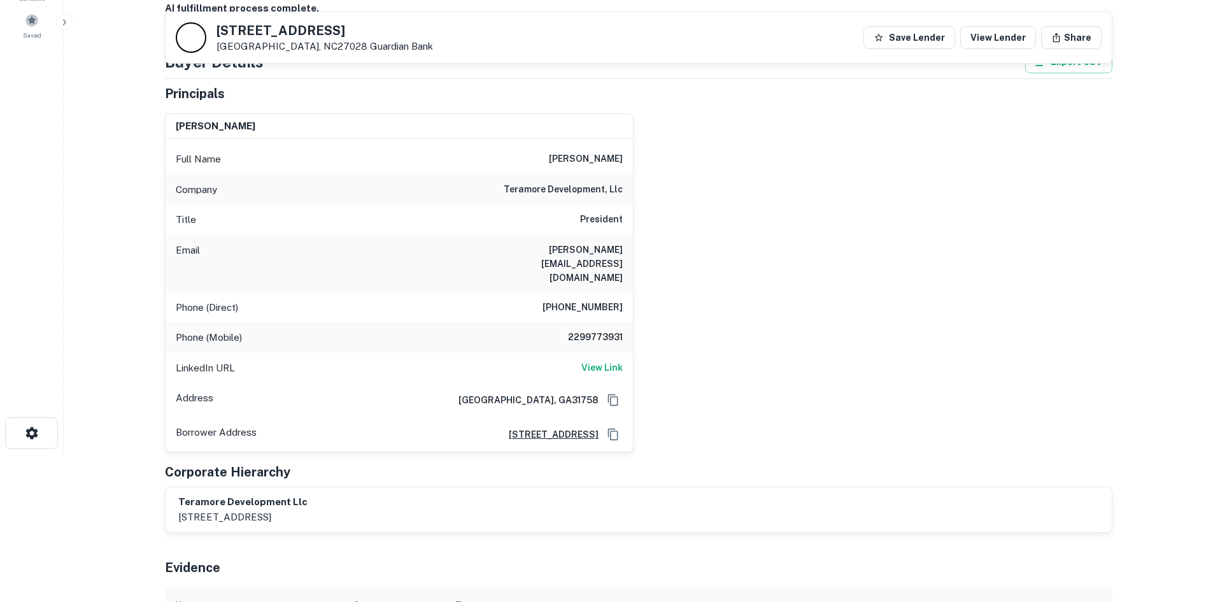
click at [592, 330] on h6 "2299773931" at bounding box center [584, 337] width 76 height 15
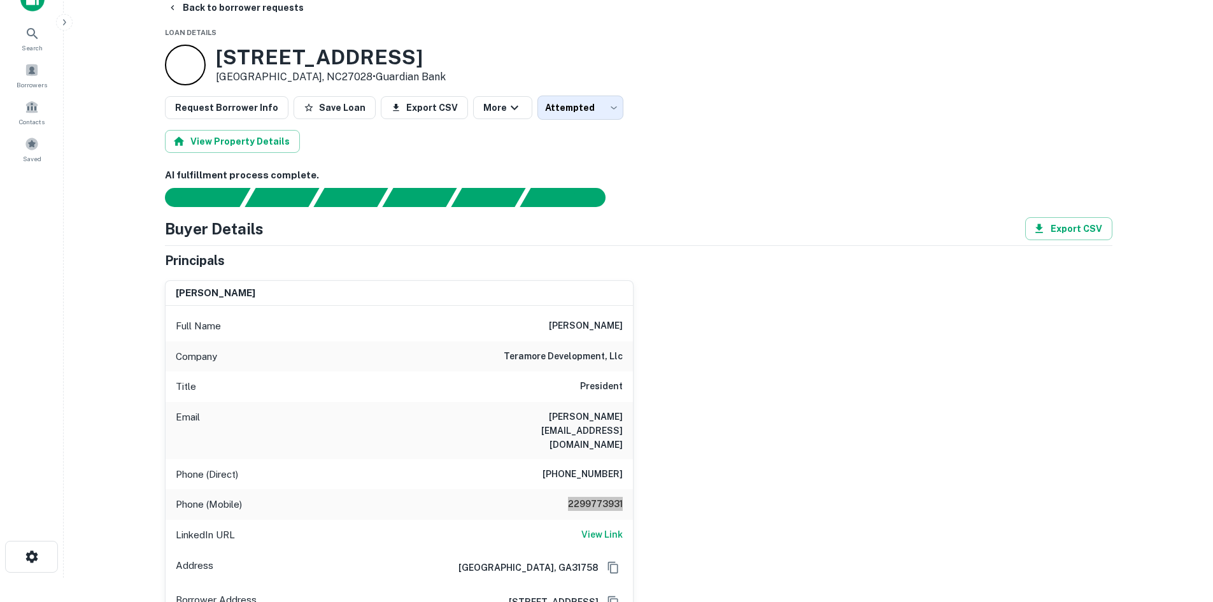
scroll to position [20, 0]
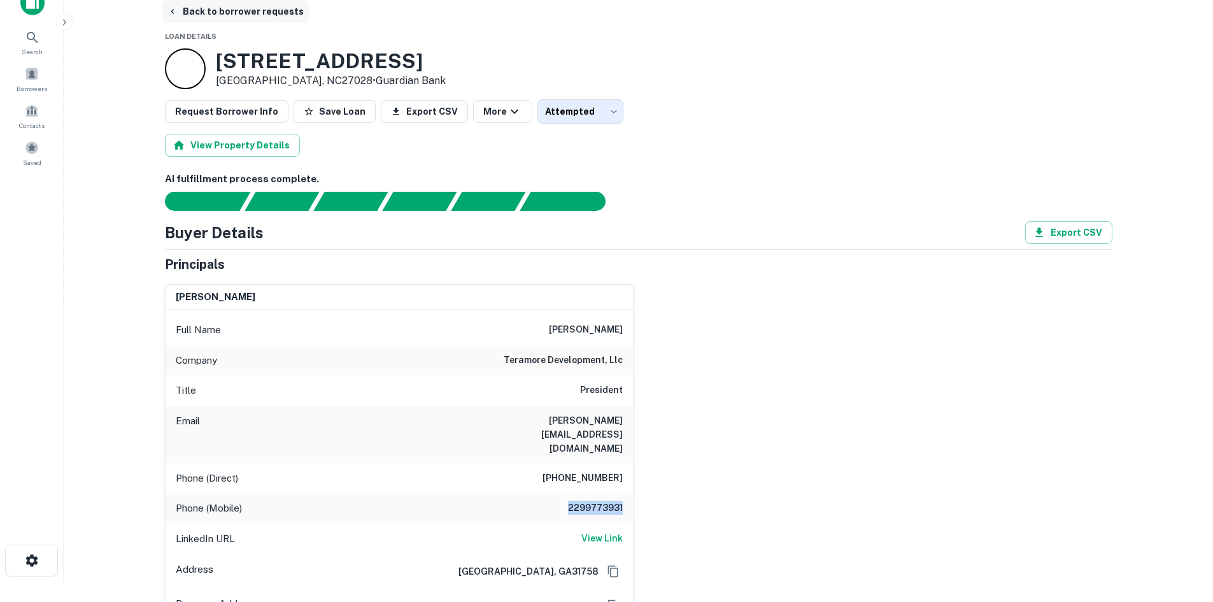
click at [229, 11] on button "Back to borrower requests" at bounding box center [235, 11] width 146 height 23
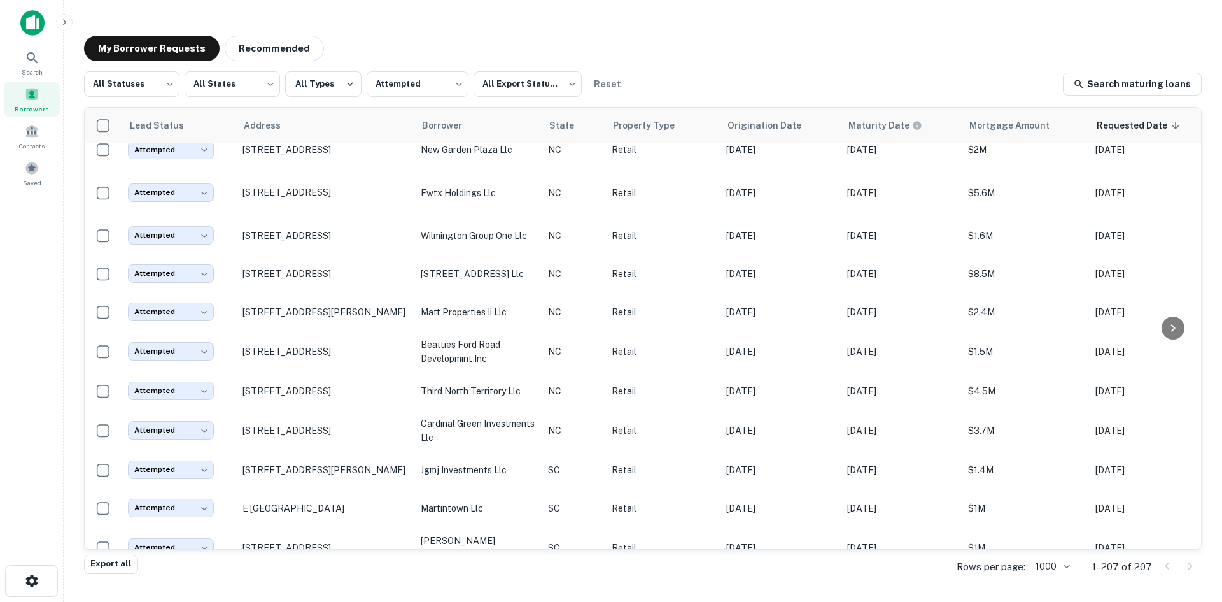
scroll to position [4952, 0]
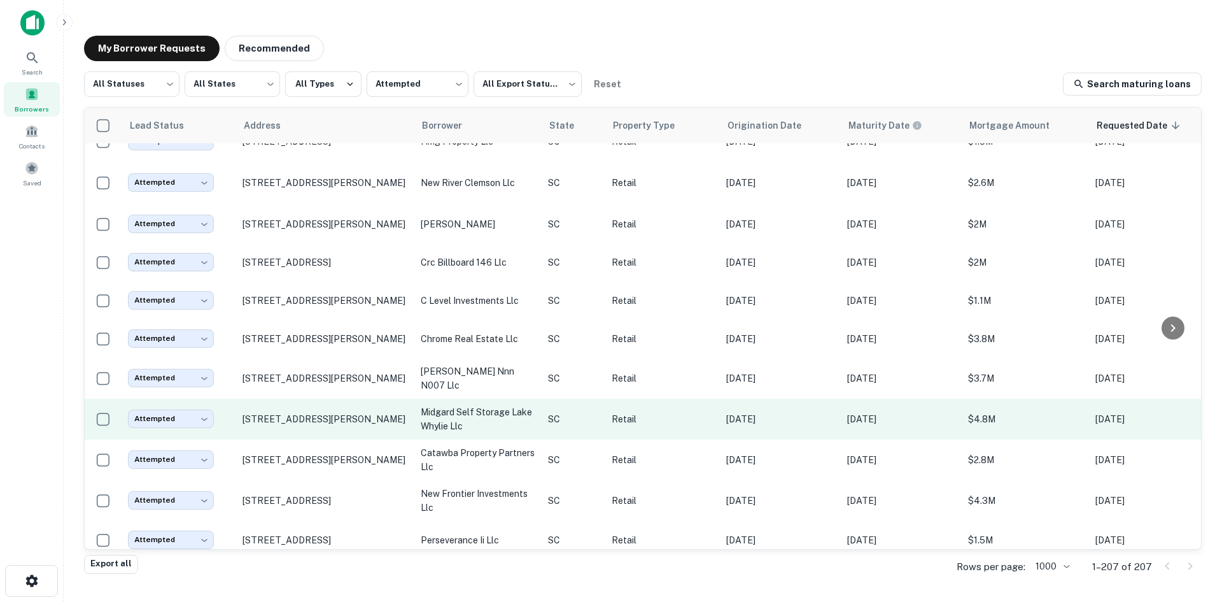
click at [319, 439] on td "[STREET_ADDRESS][PERSON_NAME]" at bounding box center [325, 419] width 178 height 41
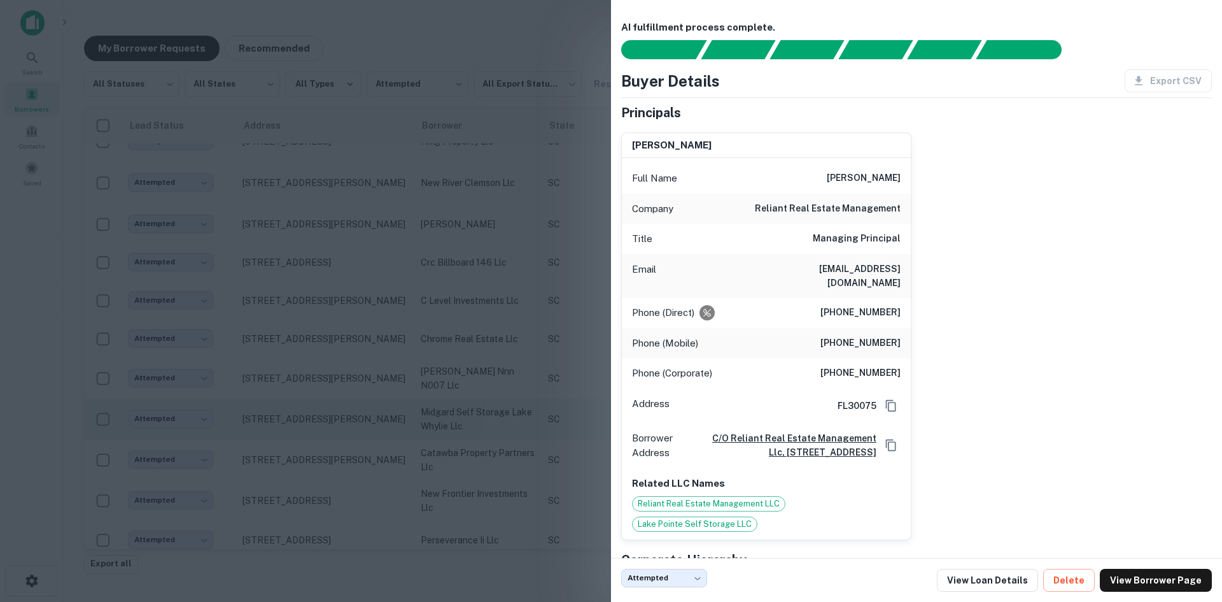
click at [319, 451] on div at bounding box center [611, 301] width 1222 height 602
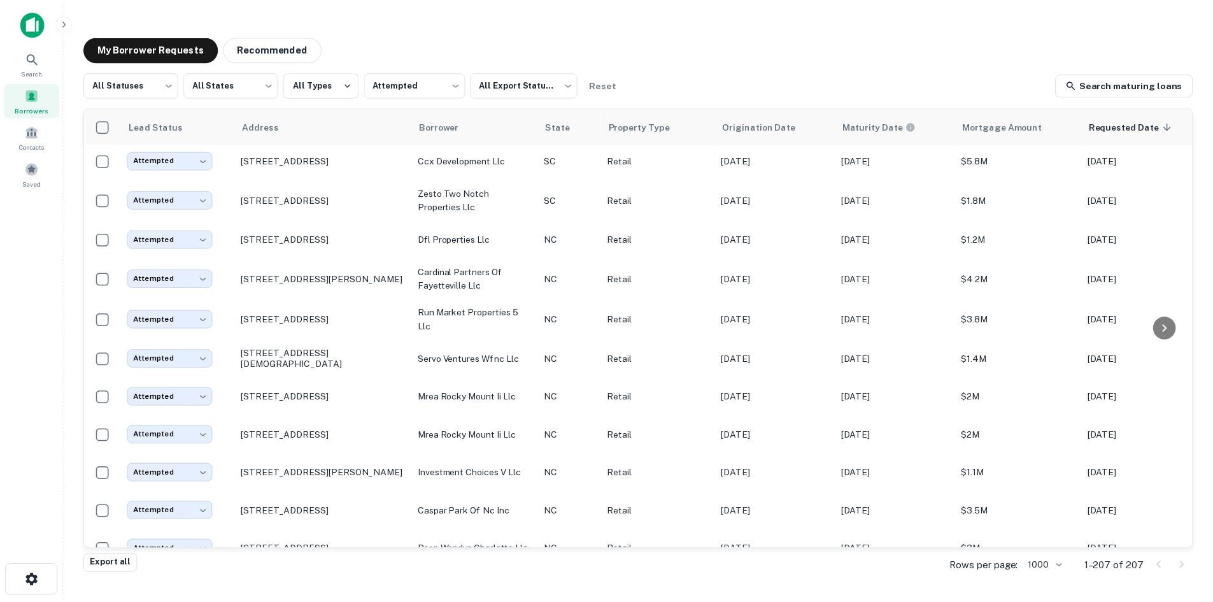
scroll to position [5779, 0]
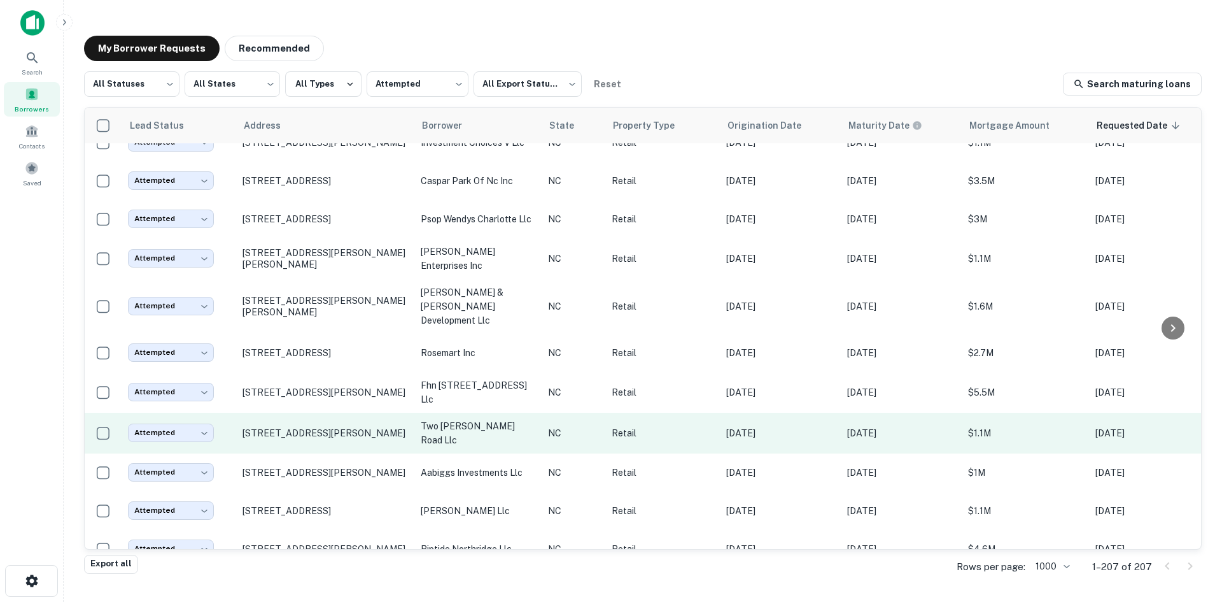
click at [309, 448] on td "[STREET_ADDRESS][PERSON_NAME]" at bounding box center [325, 433] width 178 height 41
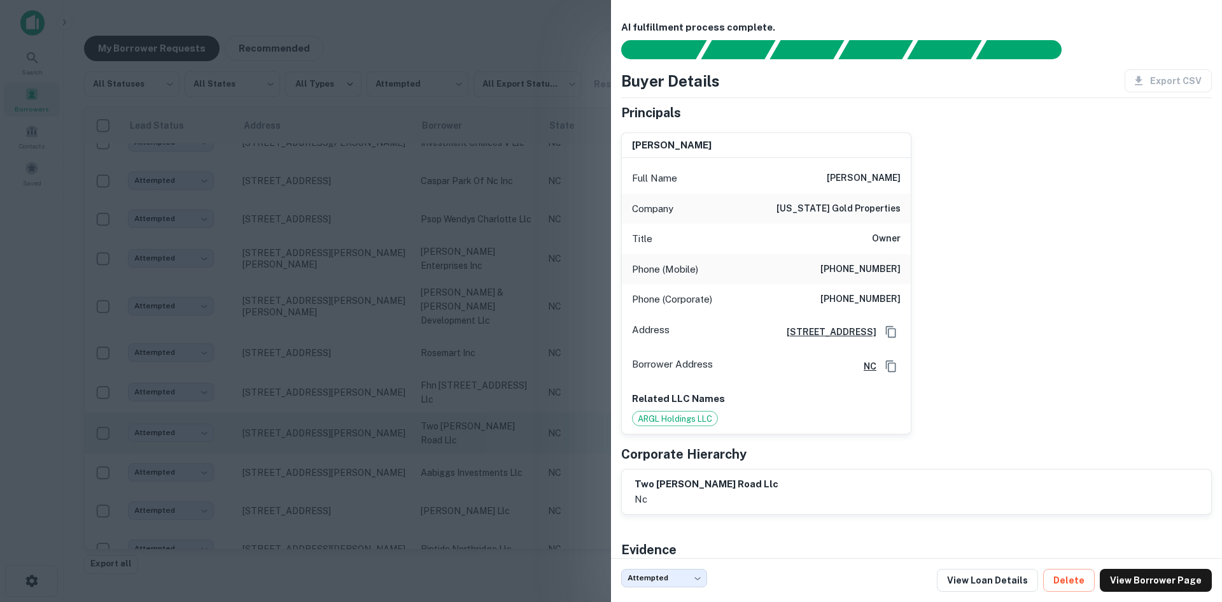
click at [309, 448] on div at bounding box center [611, 301] width 1222 height 602
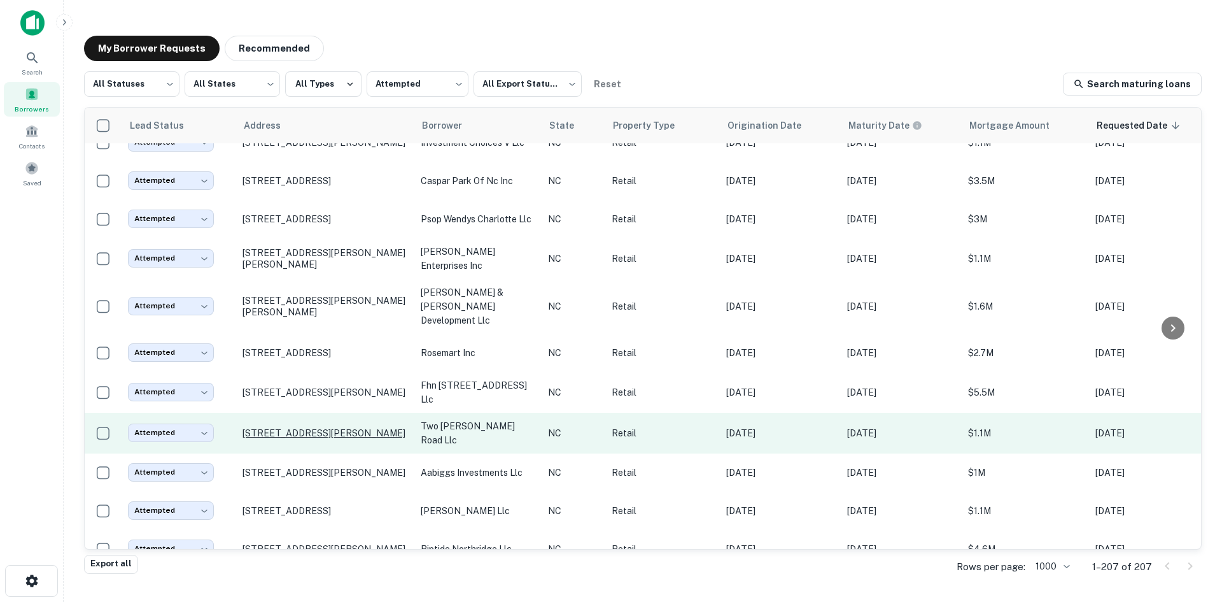
click at [310, 436] on p "[STREET_ADDRESS][PERSON_NAME]" at bounding box center [326, 432] width 166 height 11
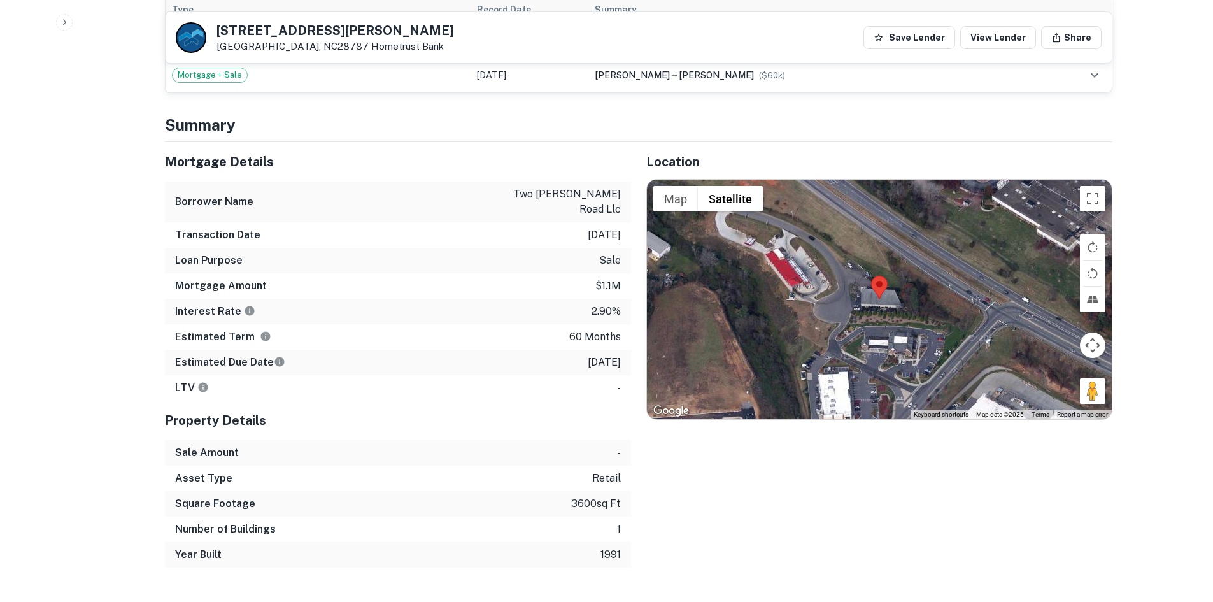
scroll to position [891, 0]
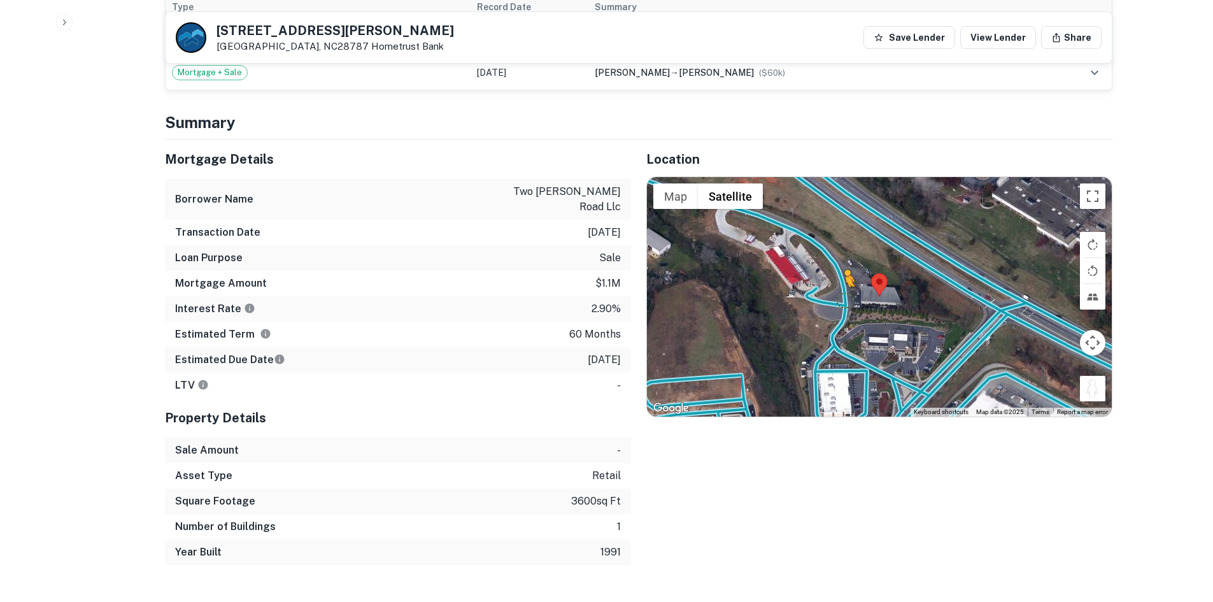
drag, startPoint x: 1097, startPoint y: 384, endPoint x: 840, endPoint y: 299, distance: 271.0
click at [840, 299] on div "To activate drag with keyboard, press Alt + Enter. Once in keyboard drag state,…" at bounding box center [879, 296] width 465 height 239
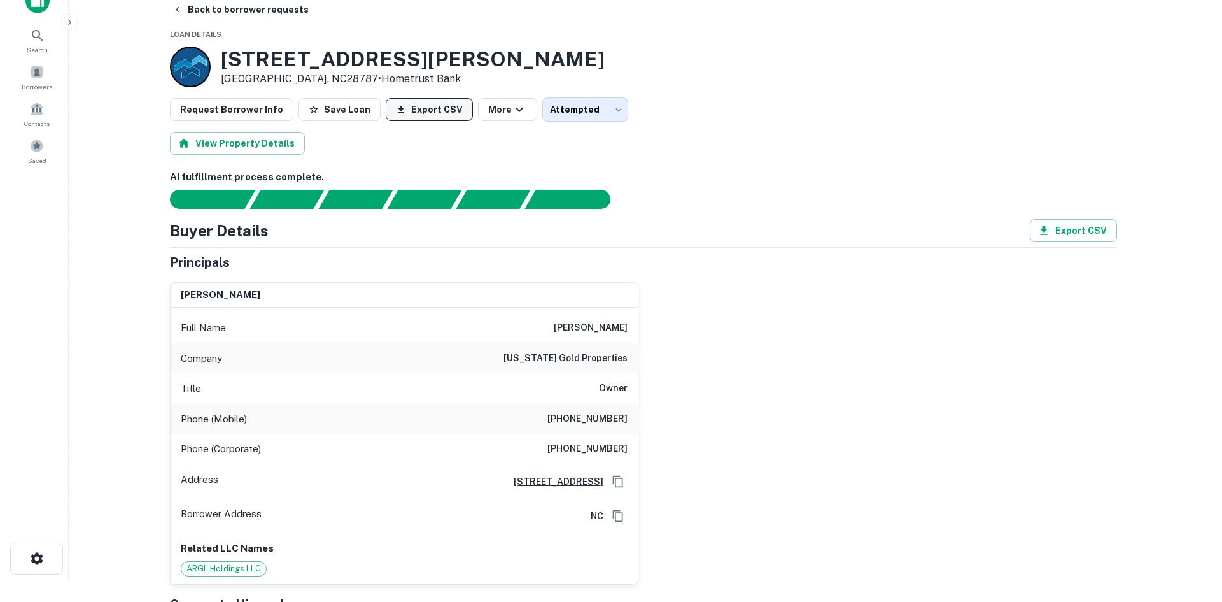
scroll to position [0, 0]
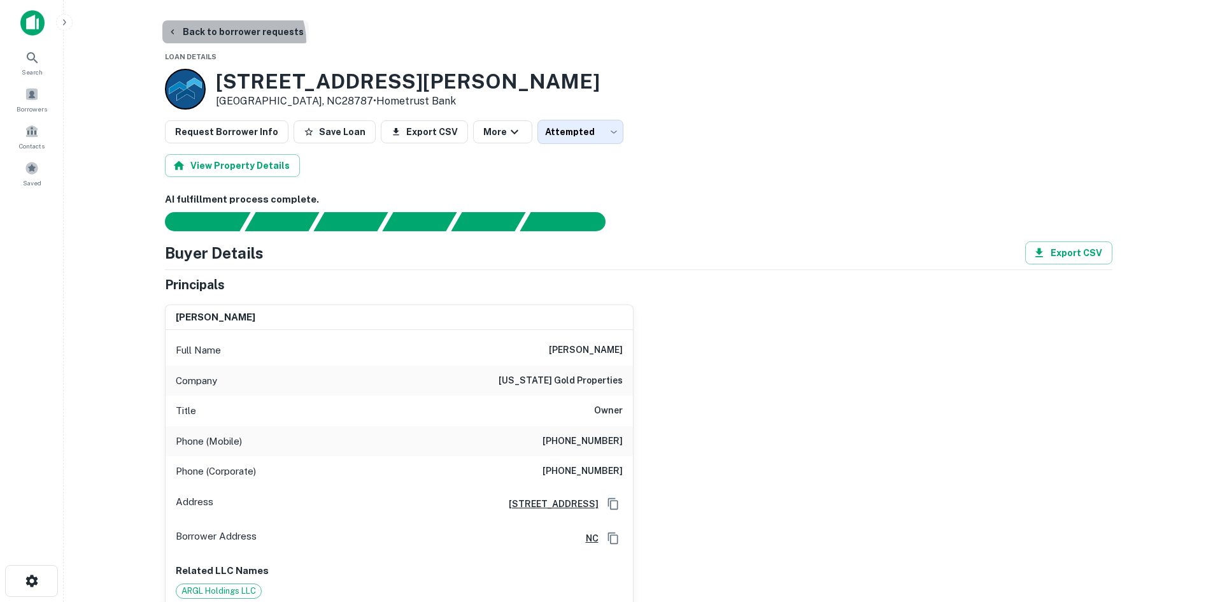
click at [232, 41] on button "Back to borrower requests" at bounding box center [235, 31] width 146 height 23
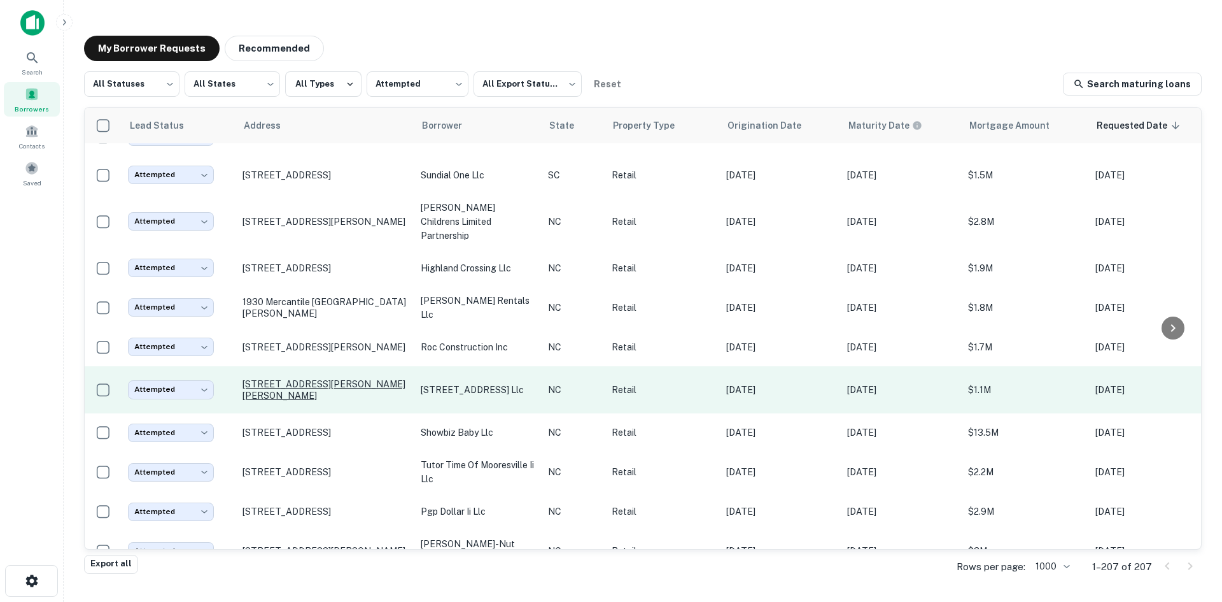
scroll to position [4251, 0]
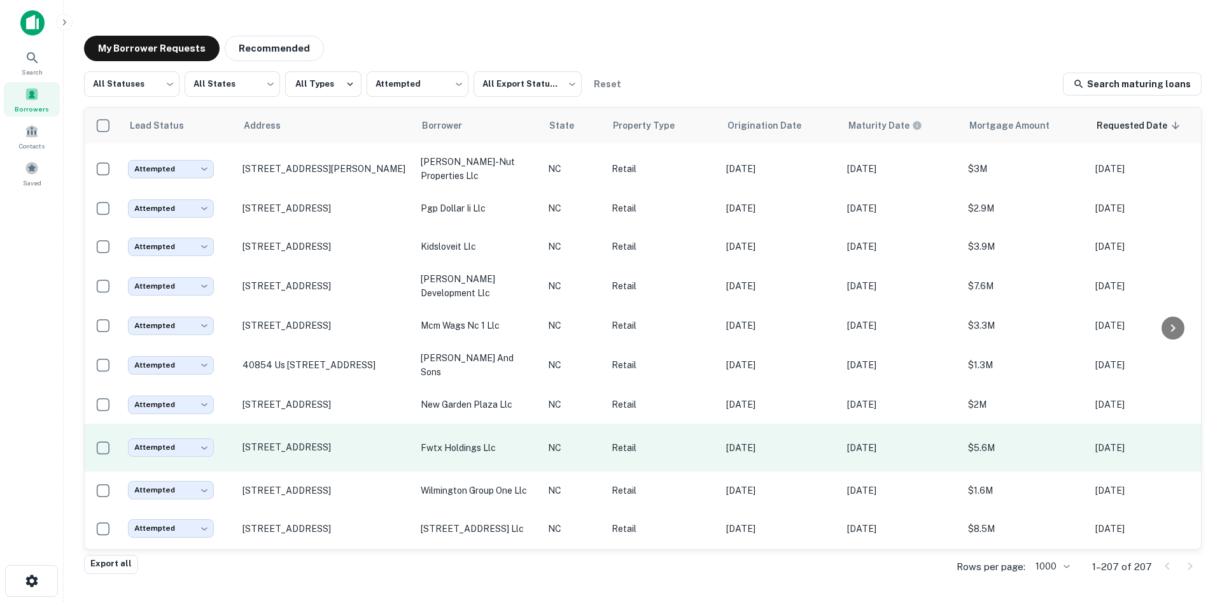
click at [311, 471] on td "[STREET_ADDRESS]" at bounding box center [325, 447] width 178 height 48
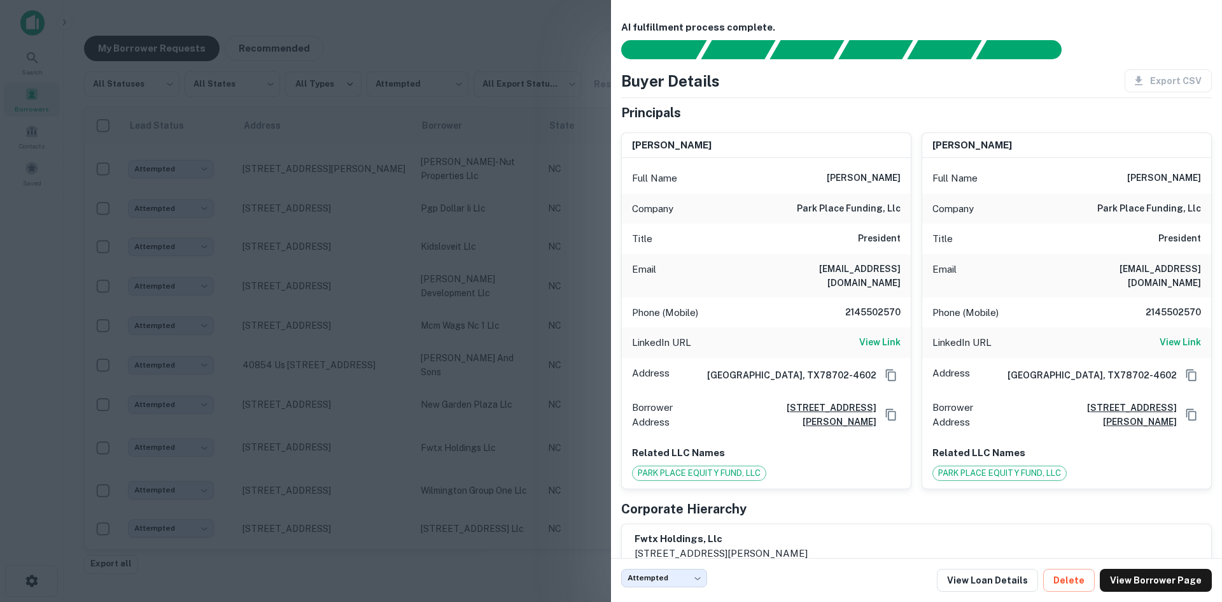
click at [428, 330] on div at bounding box center [611, 301] width 1222 height 602
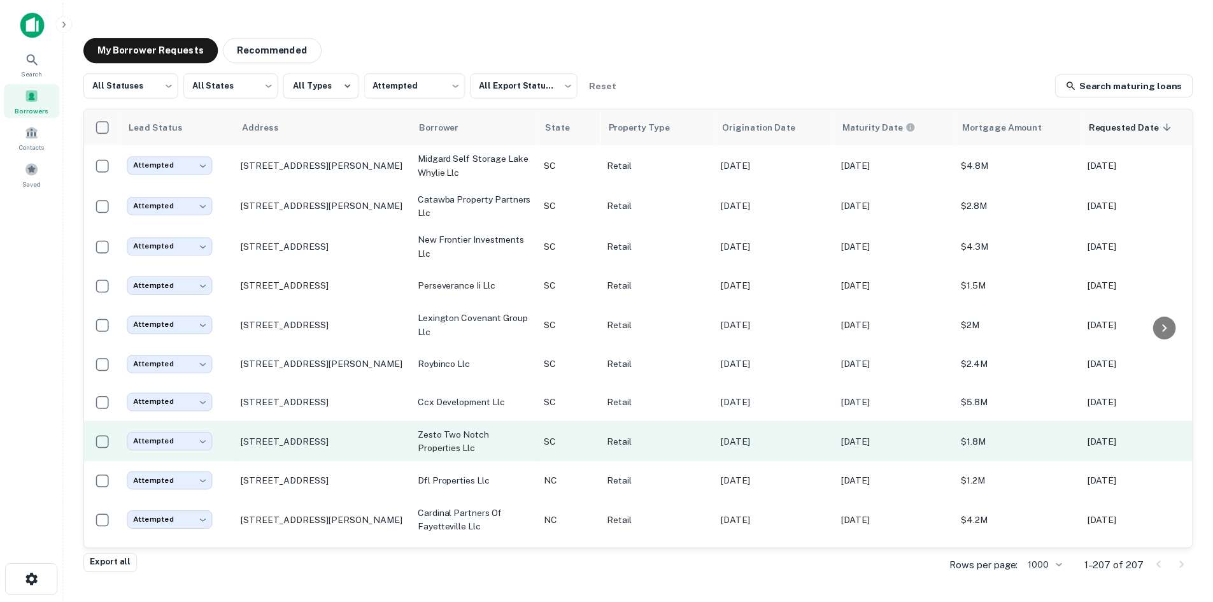
scroll to position [5652, 0]
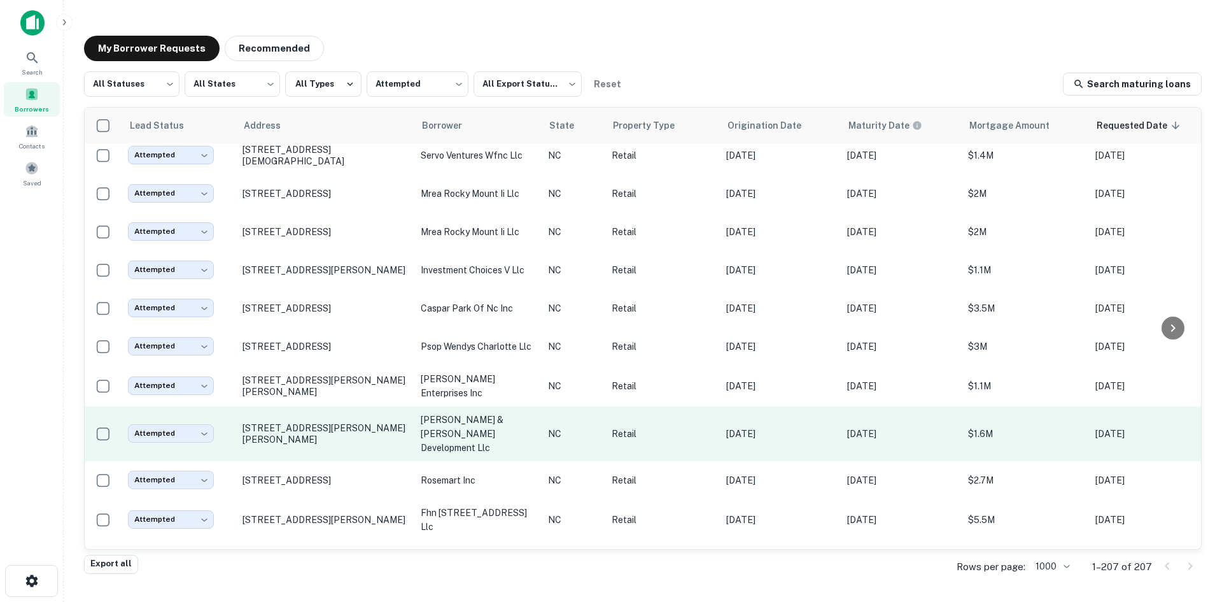
click at [336, 461] on td "[STREET_ADDRESS][PERSON_NAME][PERSON_NAME]" at bounding box center [325, 433] width 178 height 55
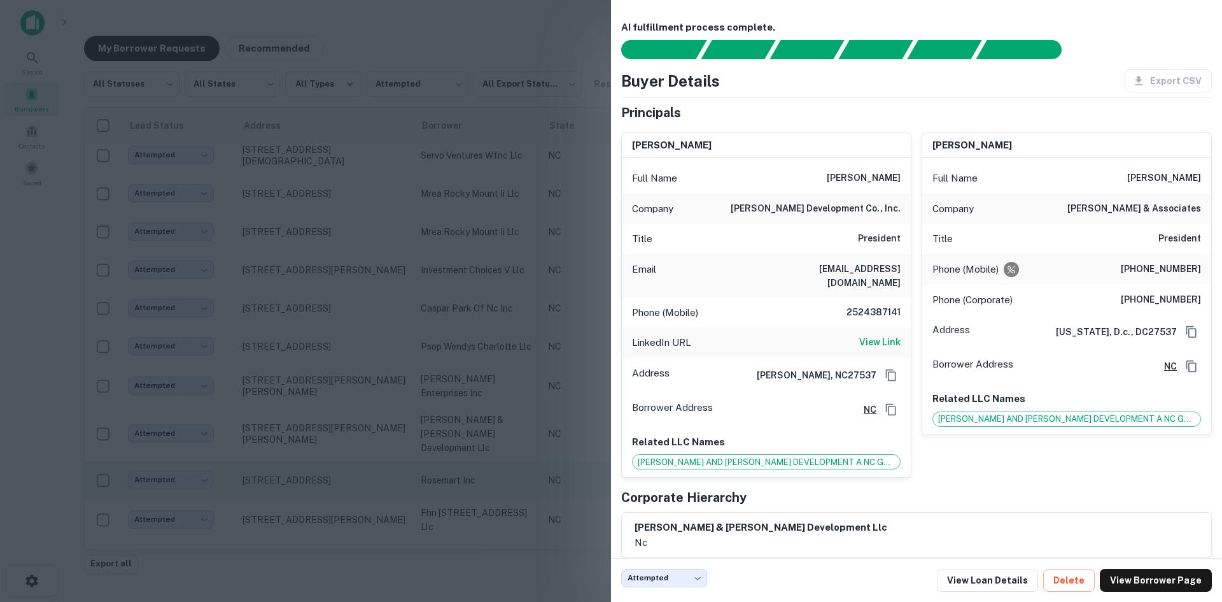
drag, startPoint x: 339, startPoint y: 431, endPoint x: 342, endPoint y: 495, distance: 63.7
click at [339, 430] on div at bounding box center [611, 301] width 1222 height 602
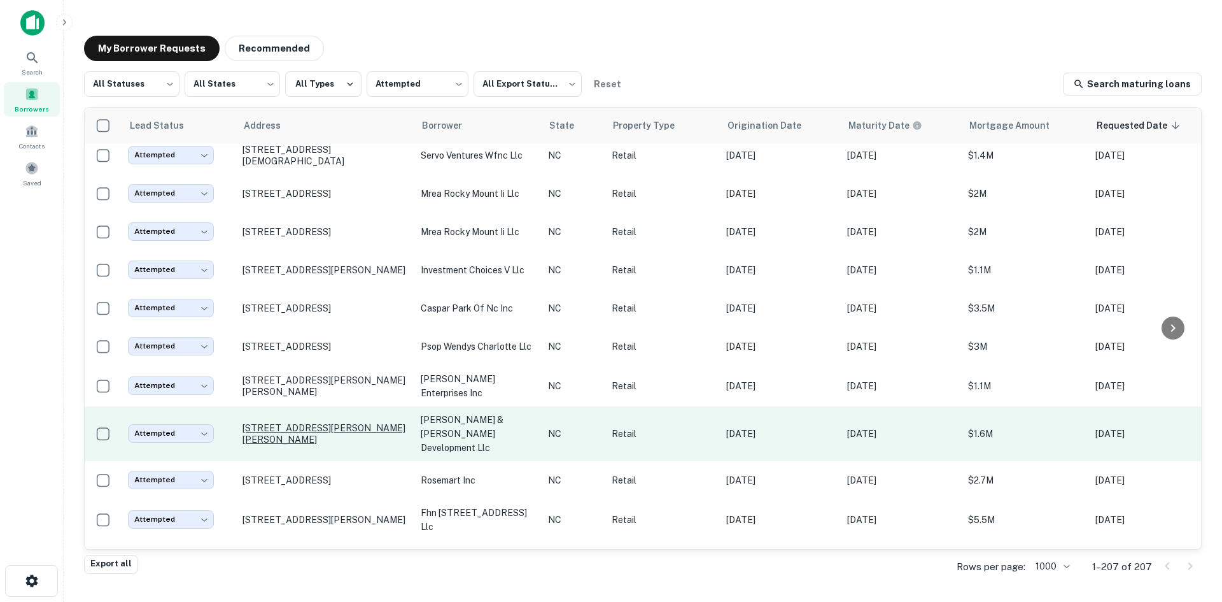
click at [365, 445] on p "[STREET_ADDRESS][PERSON_NAME][PERSON_NAME]" at bounding box center [326, 433] width 166 height 23
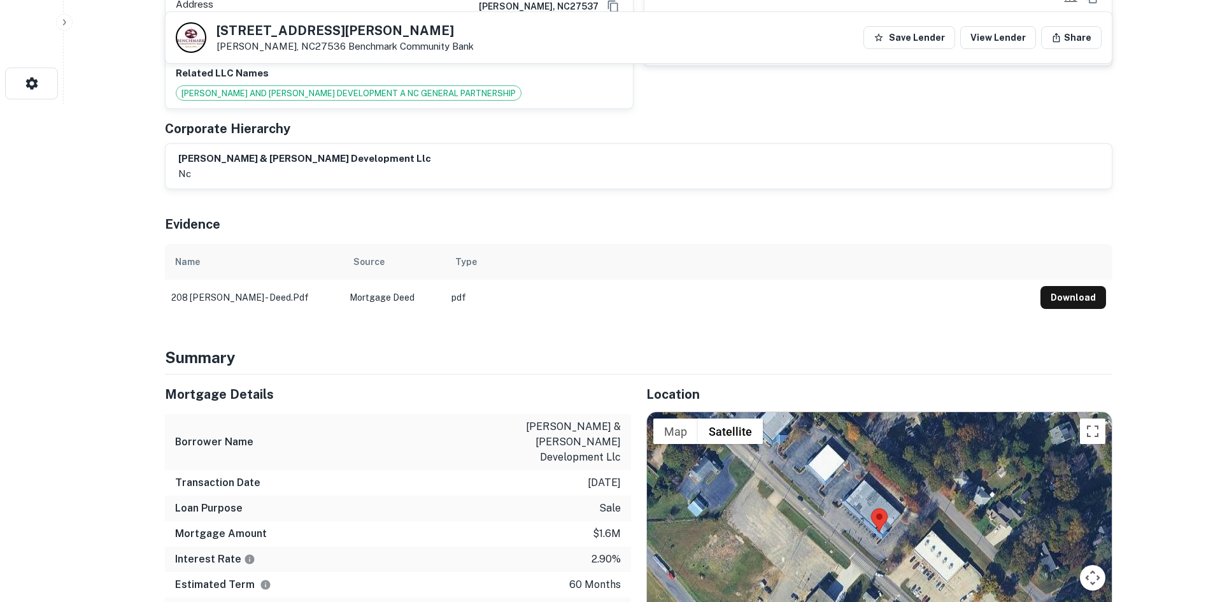
scroll to position [573, 0]
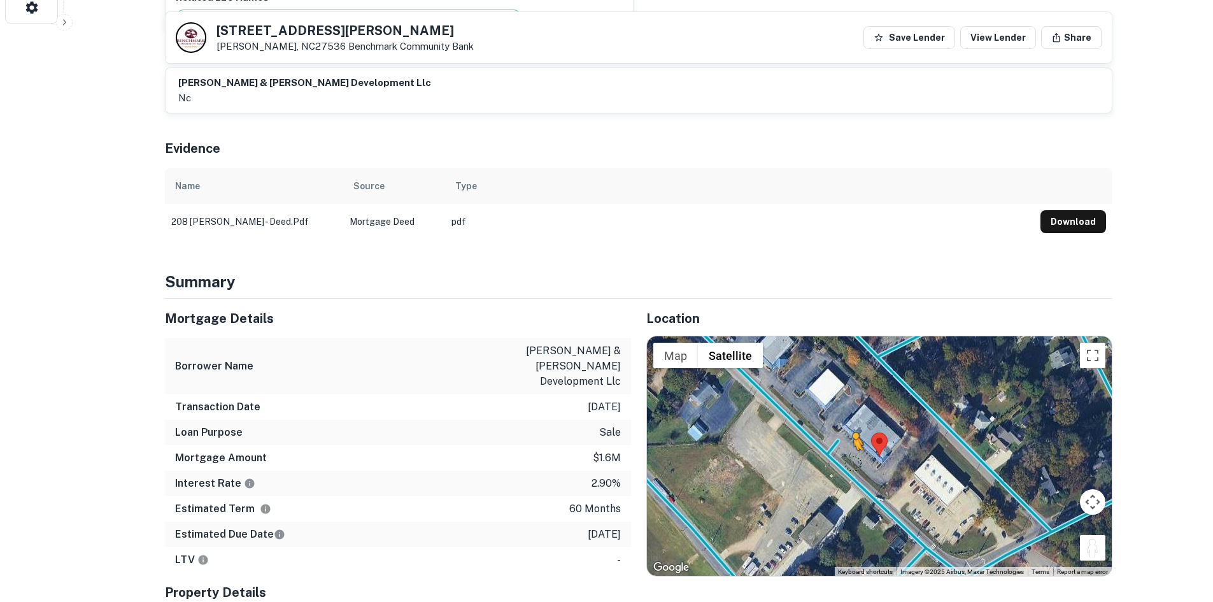
drag, startPoint x: 1086, startPoint y: 544, endPoint x: 851, endPoint y: 448, distance: 254.1
click at [851, 448] on div "To activate drag with keyboard, press Alt + Enter. Once in keyboard drag state,…" at bounding box center [879, 455] width 465 height 239
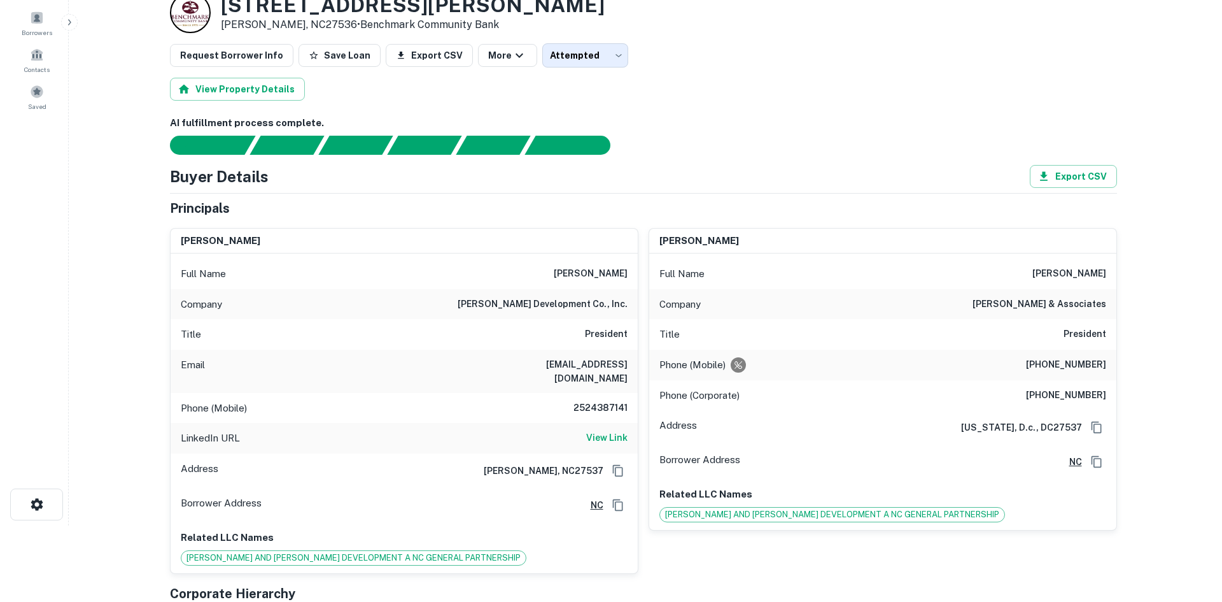
scroll to position [0, 0]
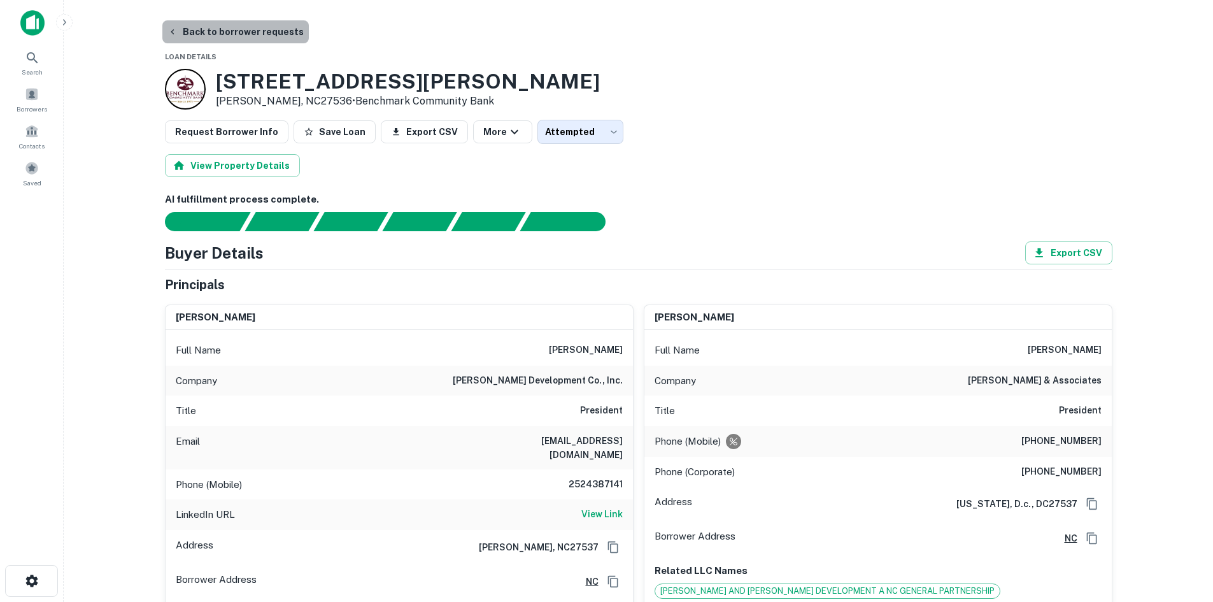
click at [254, 41] on button "Back to borrower requests" at bounding box center [235, 31] width 146 height 23
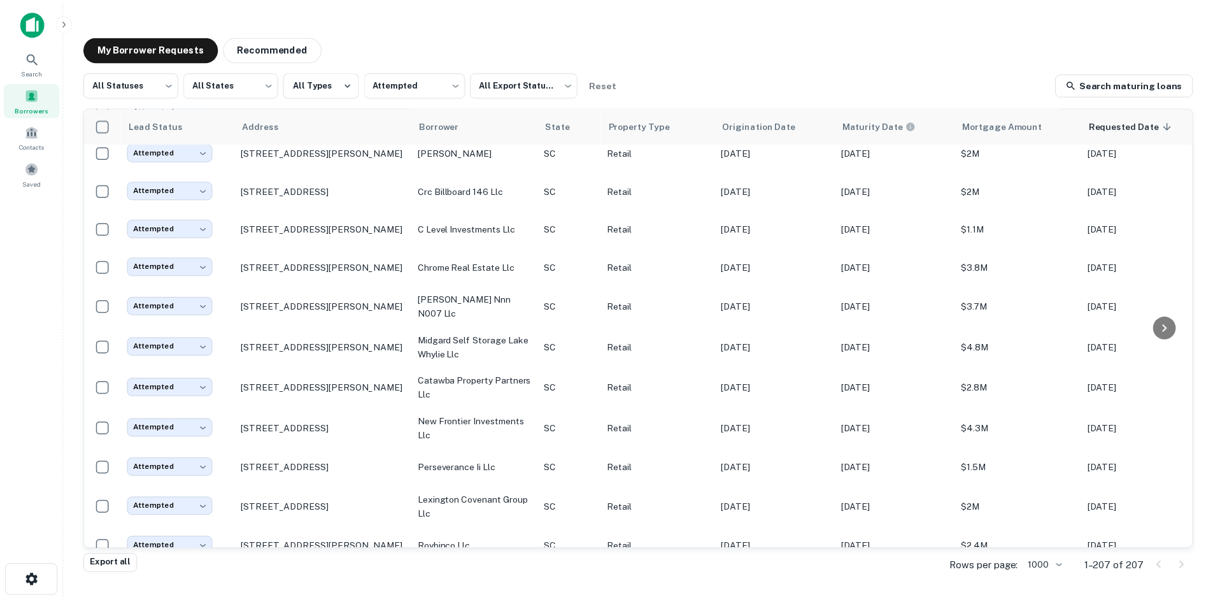
scroll to position [5143, 0]
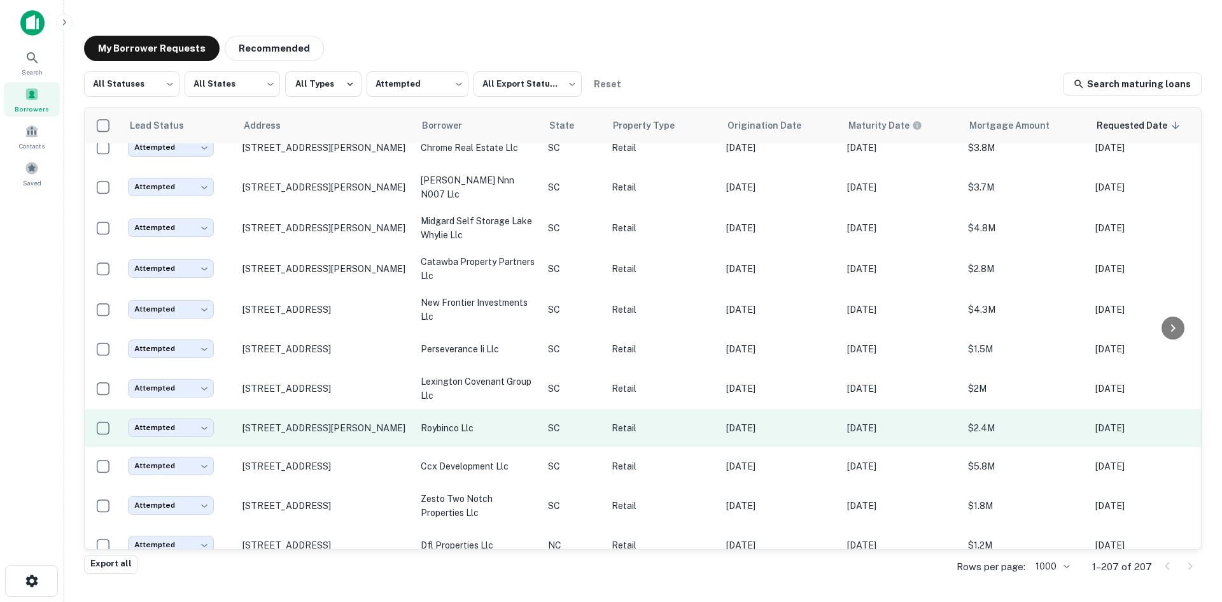
click at [380, 447] on td "[STREET_ADDRESS][PERSON_NAME]" at bounding box center [325, 428] width 178 height 38
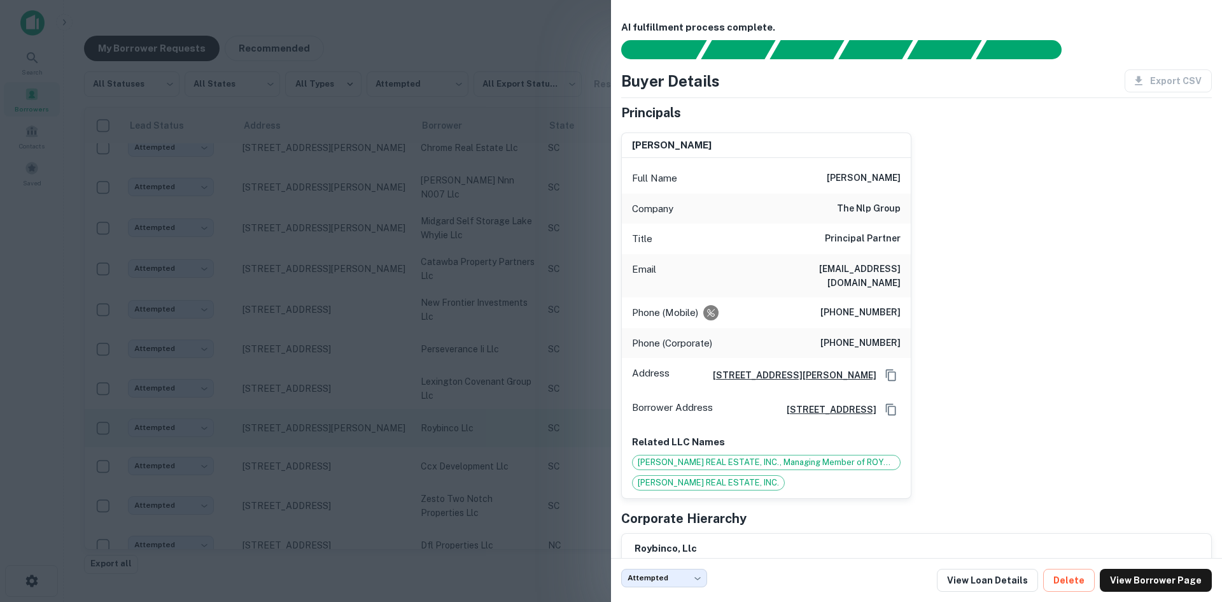
click at [380, 465] on div at bounding box center [611, 301] width 1222 height 602
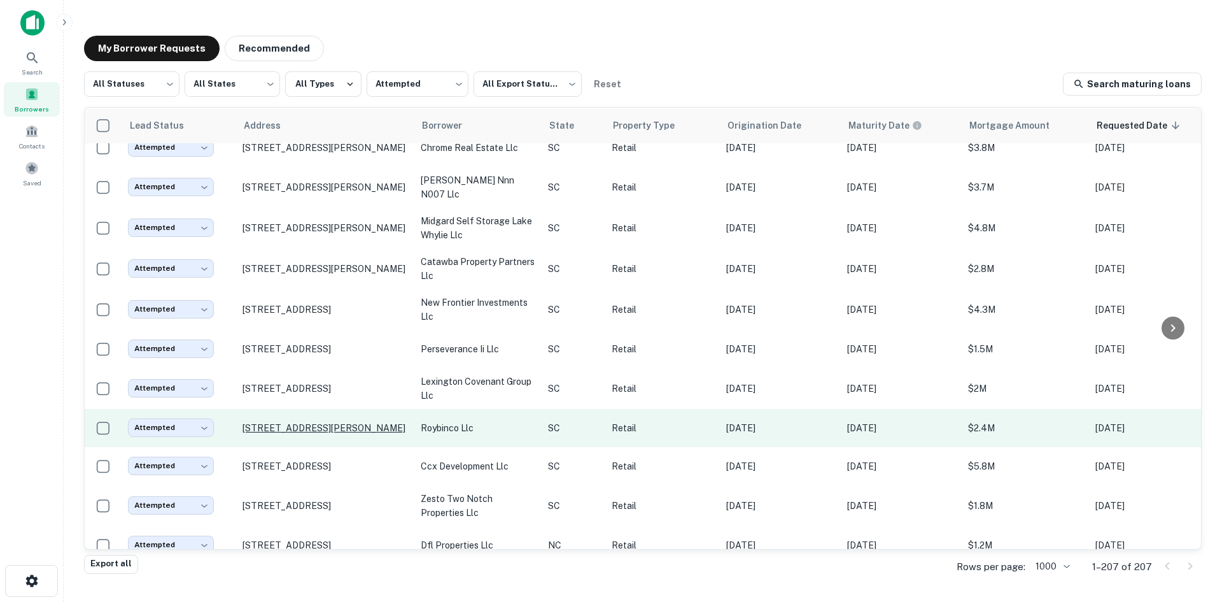
click at [371, 434] on p "[STREET_ADDRESS][PERSON_NAME]" at bounding box center [326, 427] width 166 height 11
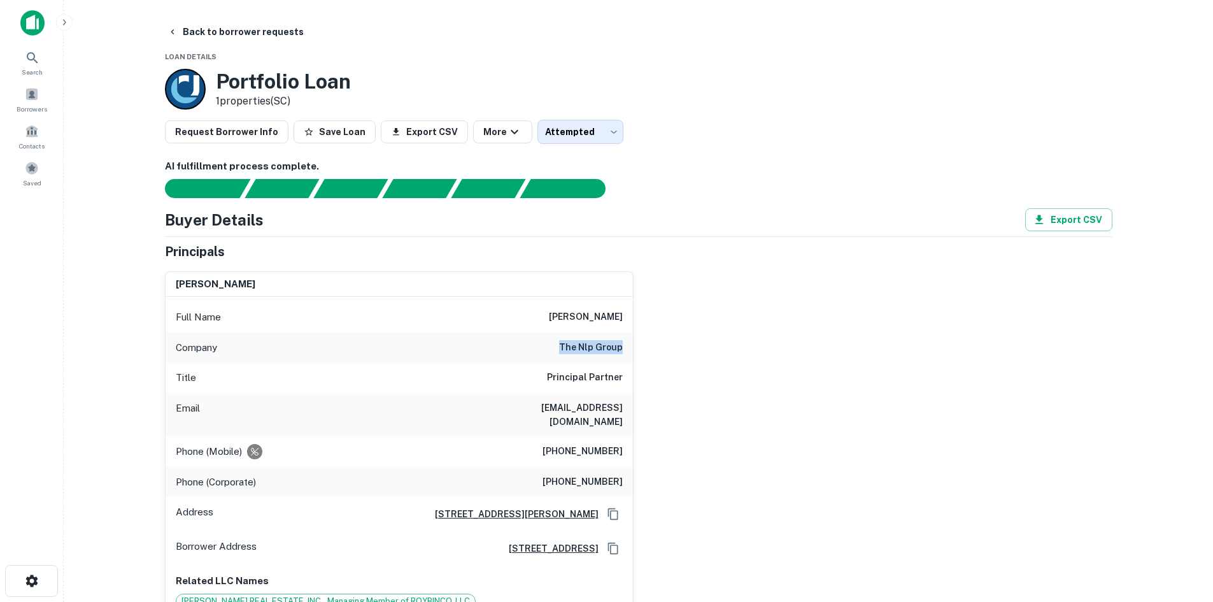
drag, startPoint x: 561, startPoint y: 346, endPoint x: 627, endPoint y: 355, distance: 66.3
click at [627, 355] on div "Company the nlp group" at bounding box center [399, 347] width 467 height 31
click at [586, 444] on h6 "[PHONE_NUMBER]" at bounding box center [582, 451] width 80 height 15
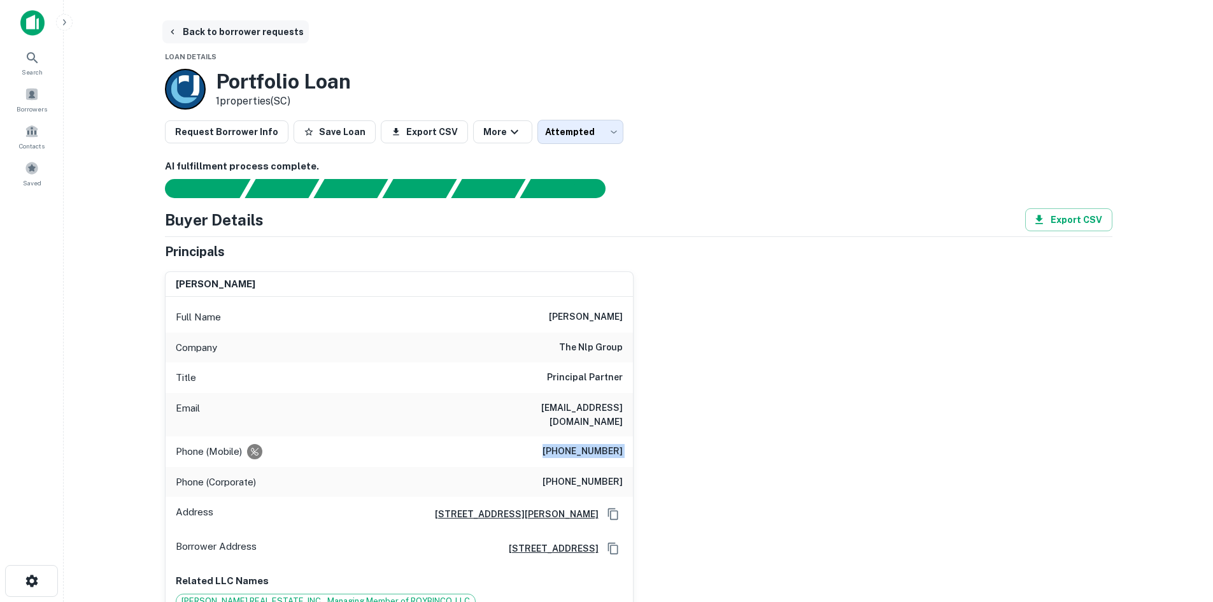
click at [248, 28] on button "Back to borrower requests" at bounding box center [235, 31] width 146 height 23
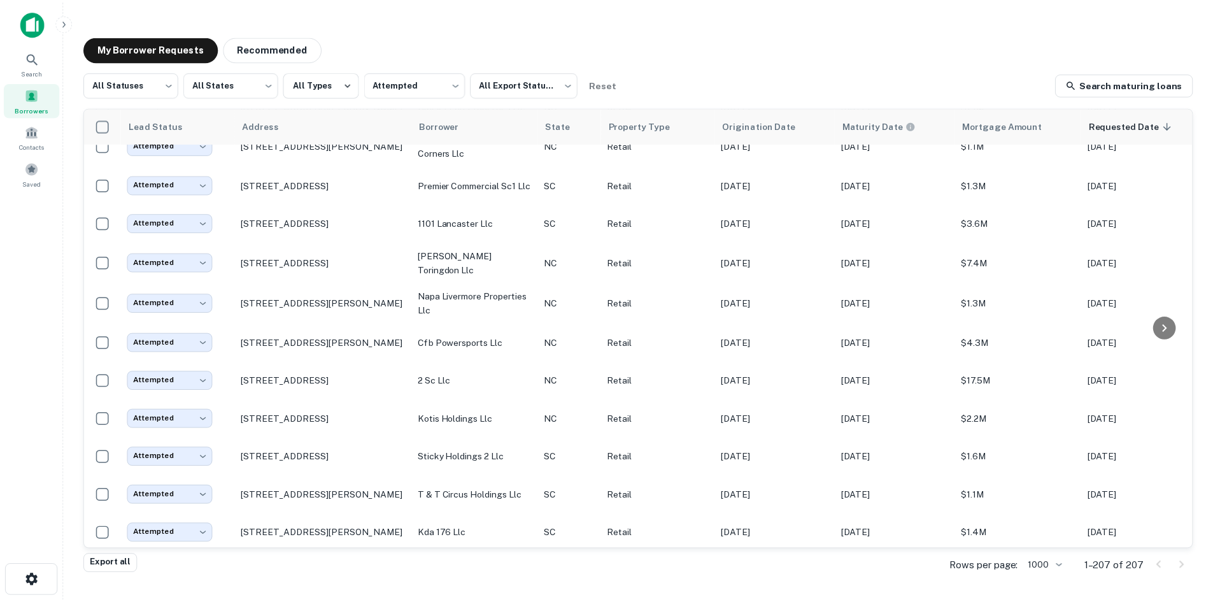
scroll to position [7859, 0]
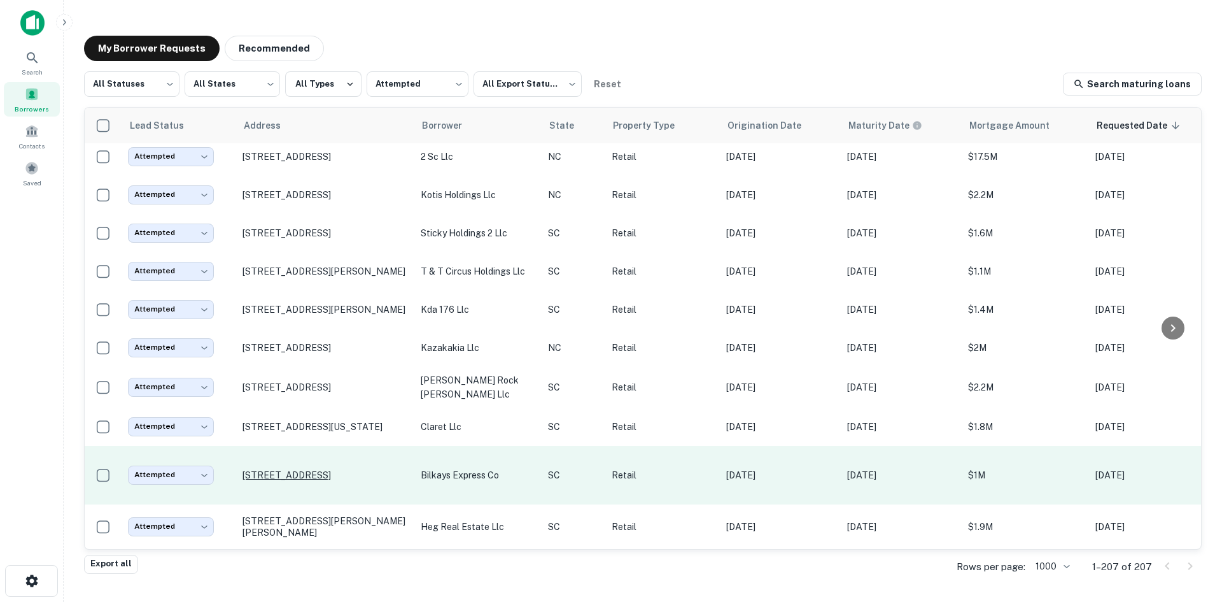
click at [354, 476] on p "[STREET_ADDRESS]" at bounding box center [326, 474] width 166 height 11
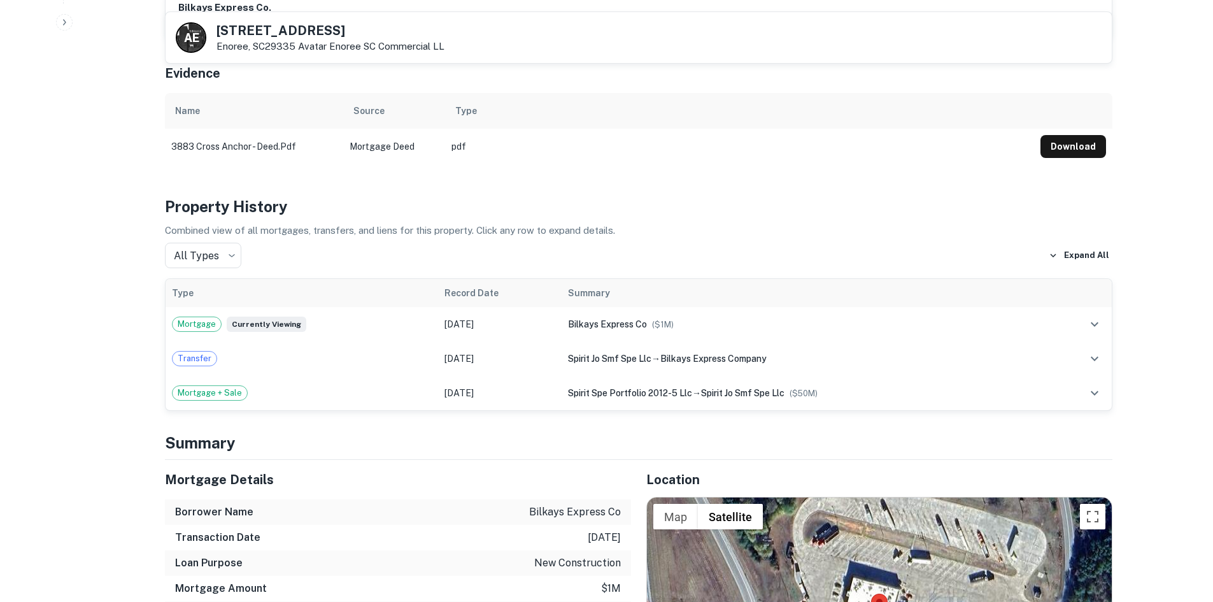
scroll to position [891, 0]
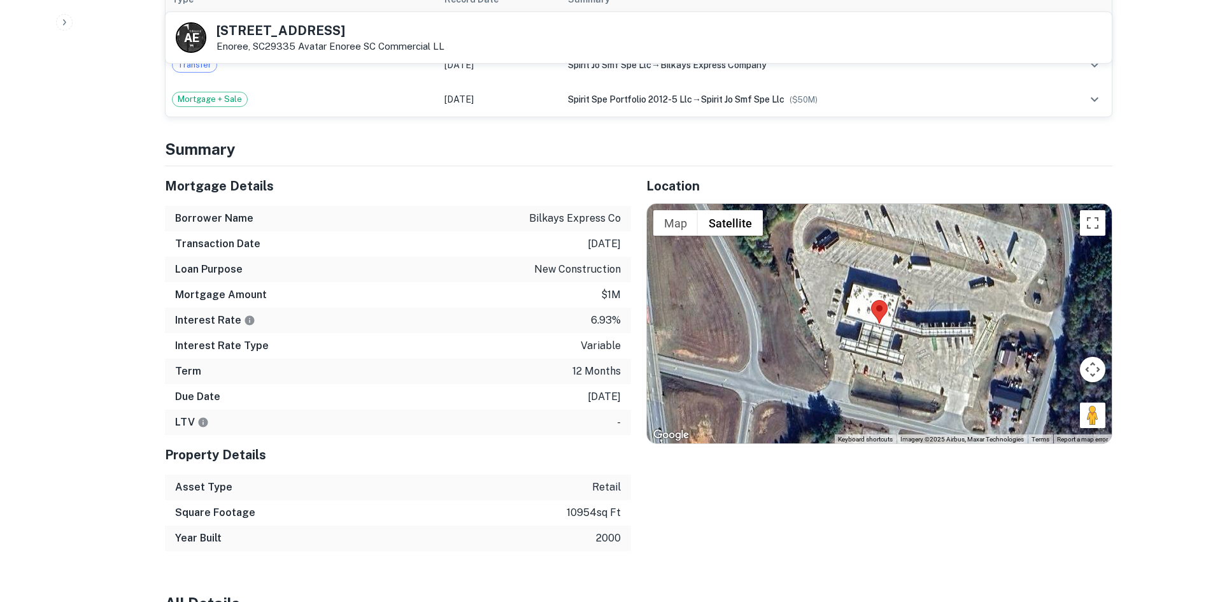
drag, startPoint x: 1089, startPoint y: 407, endPoint x: 1022, endPoint y: 389, distance: 69.2
click at [941, 388] on div "Map Terrain Satellite Labels Keyboard shortcuts Map Data Imagery ©2025 Airbus, …" at bounding box center [879, 323] width 465 height 239
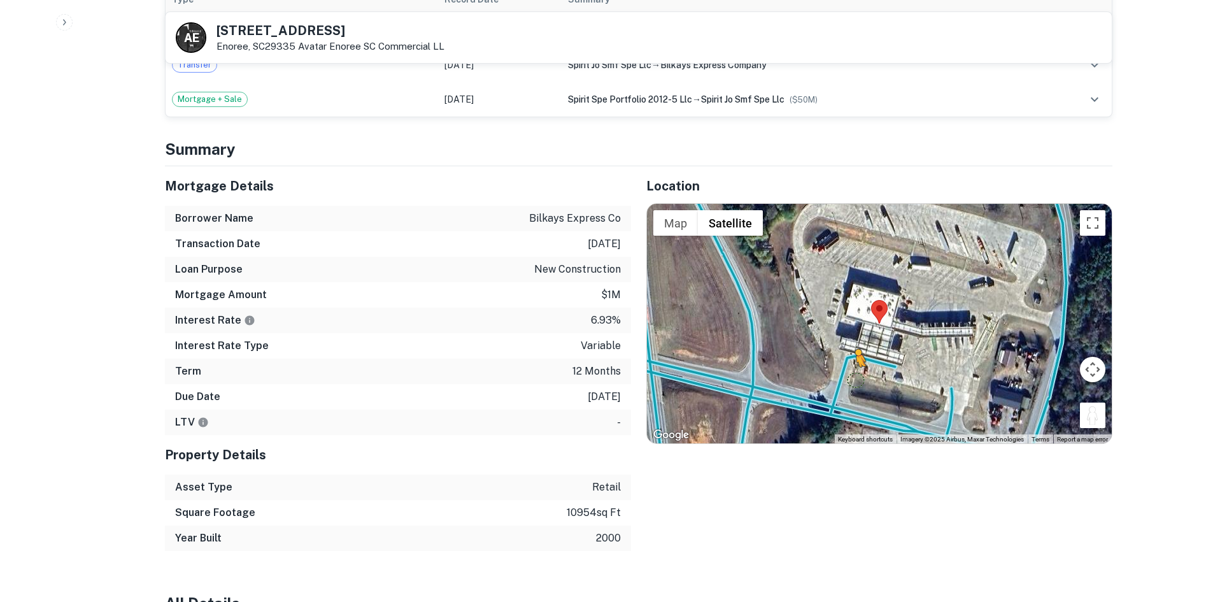
drag, startPoint x: 1091, startPoint y: 402, endPoint x: 852, endPoint y: 351, distance: 244.7
click at [852, 352] on div "To activate drag with keyboard, press Alt + Enter. Once in keyboard drag state,…" at bounding box center [879, 323] width 465 height 239
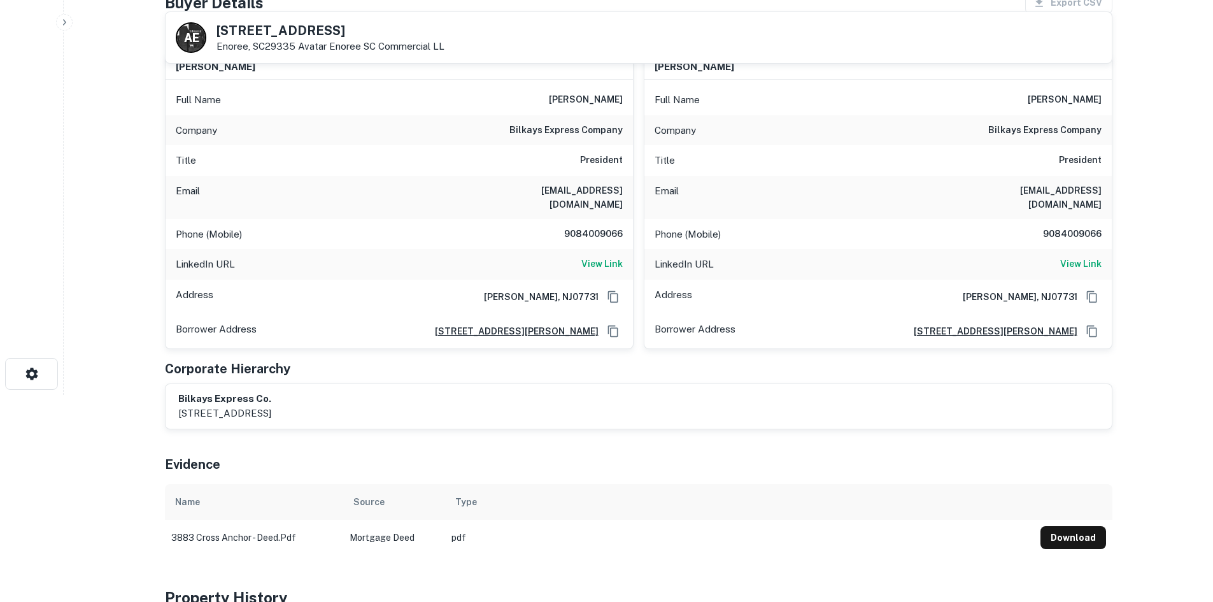
scroll to position [64, 0]
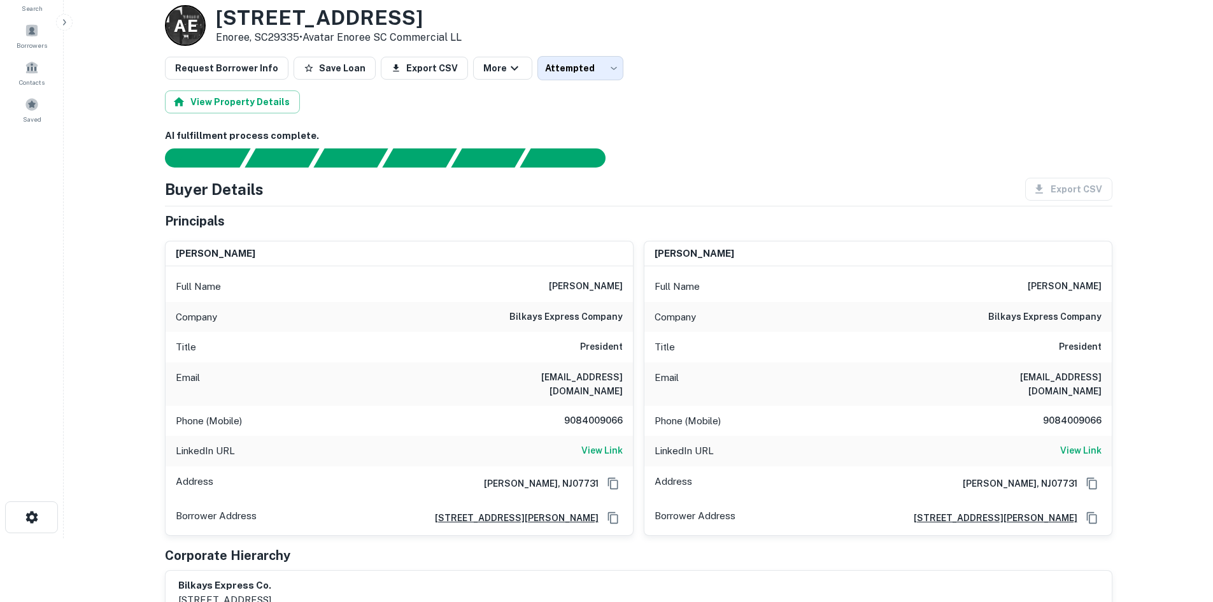
click at [612, 406] on div "Phone (Mobile) [PHONE_NUMBER]" at bounding box center [399, 421] width 467 height 31
click at [611, 406] on div "Phone (Mobile) [PHONE_NUMBER]" at bounding box center [399, 421] width 467 height 31
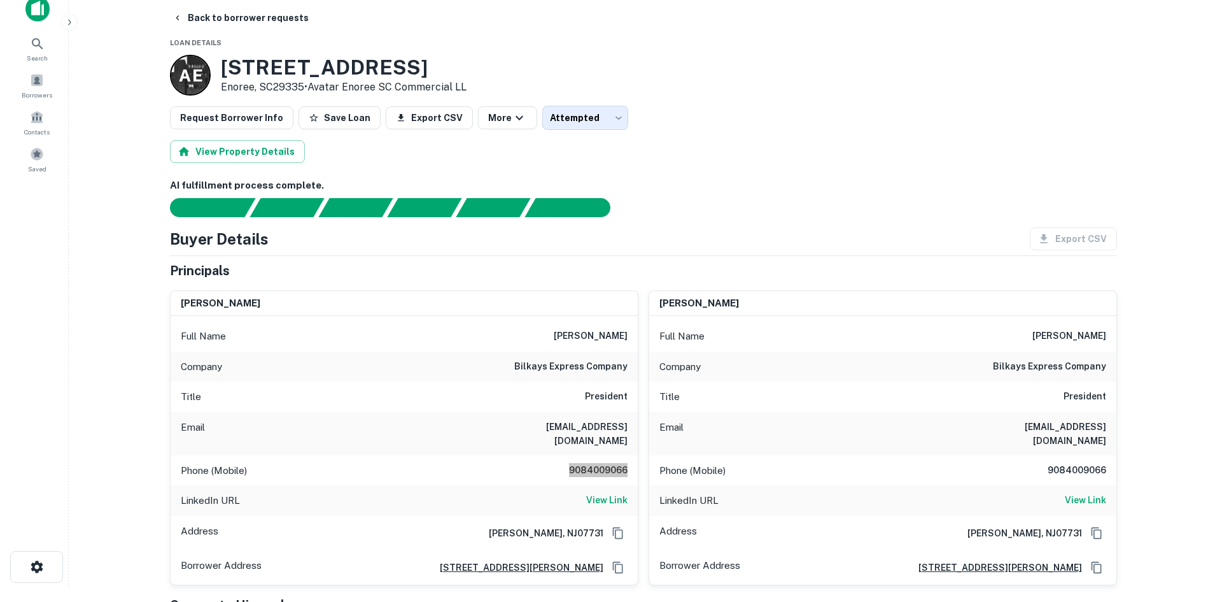
scroll to position [0, 0]
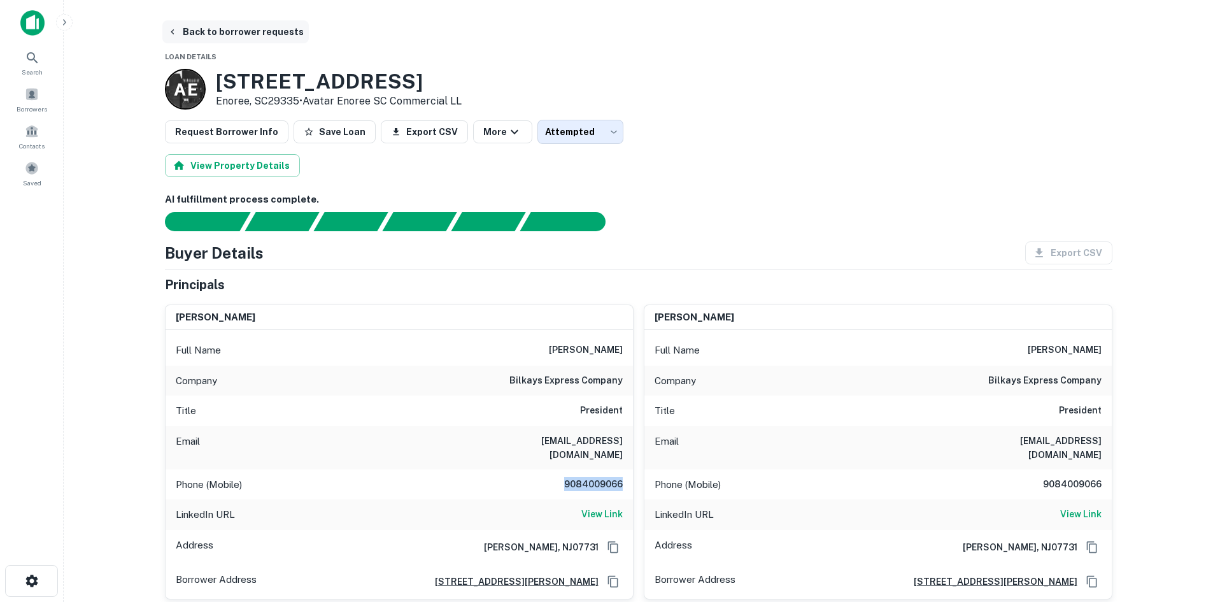
click at [194, 27] on button "Back to borrower requests" at bounding box center [235, 31] width 146 height 23
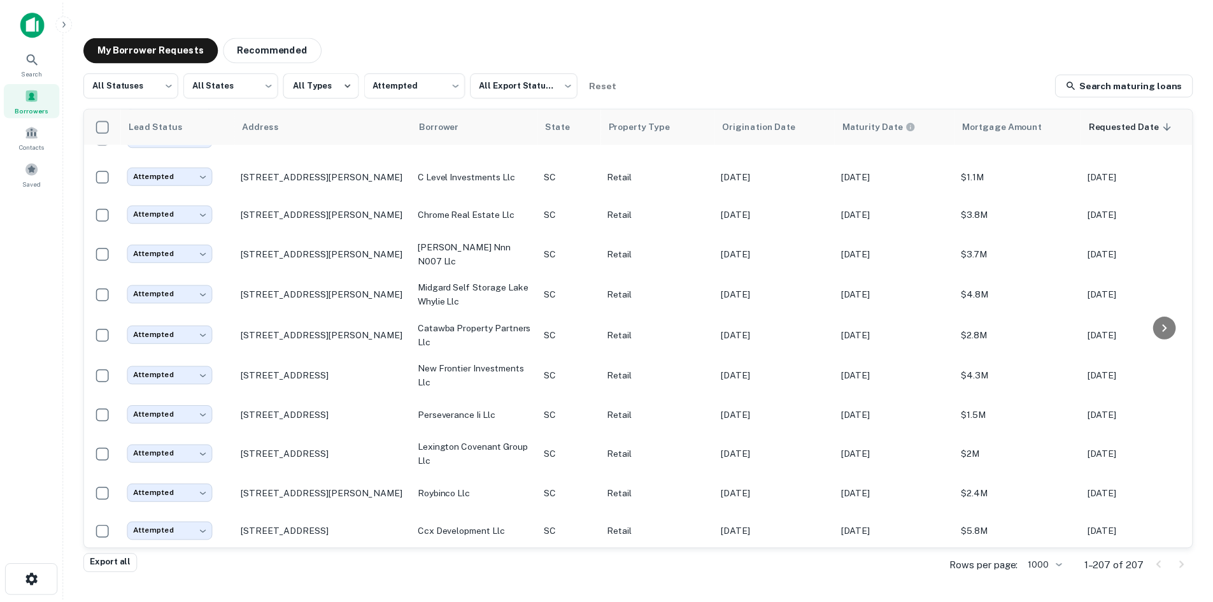
scroll to position [5157, 0]
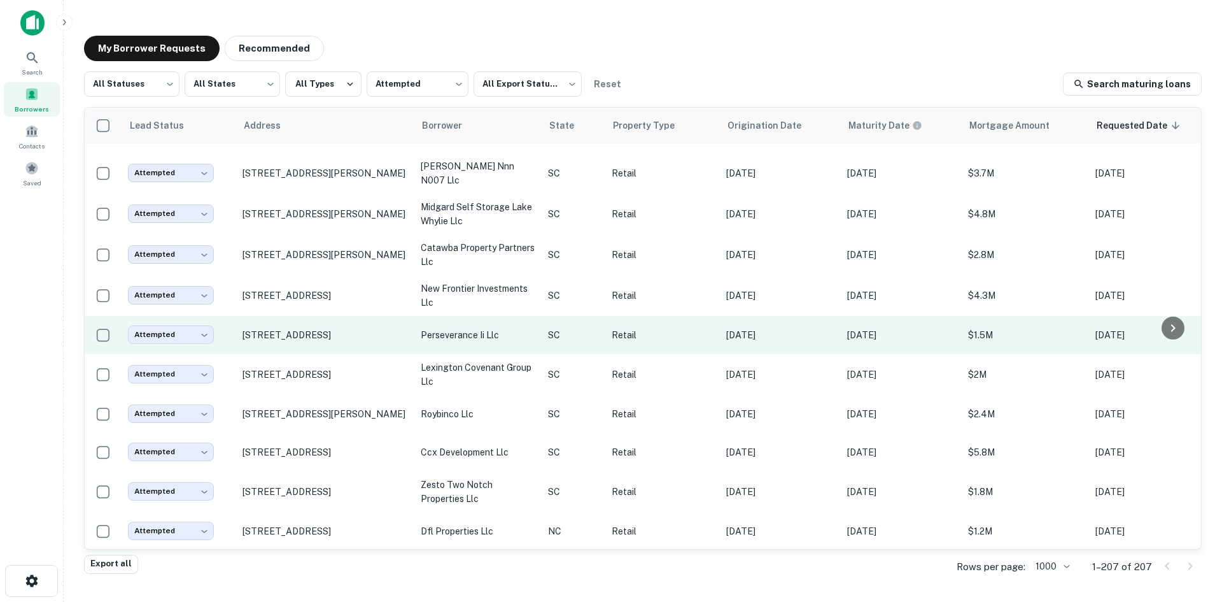
click at [313, 354] on td "[STREET_ADDRESS]" at bounding box center [325, 335] width 178 height 38
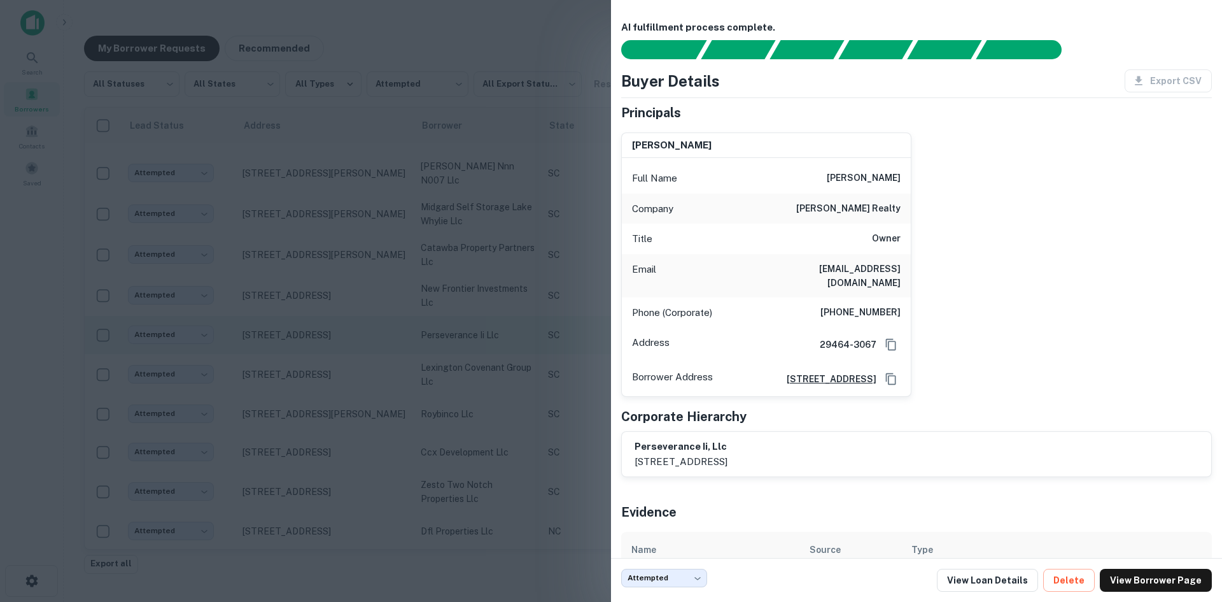
click at [312, 364] on div at bounding box center [611, 301] width 1222 height 602
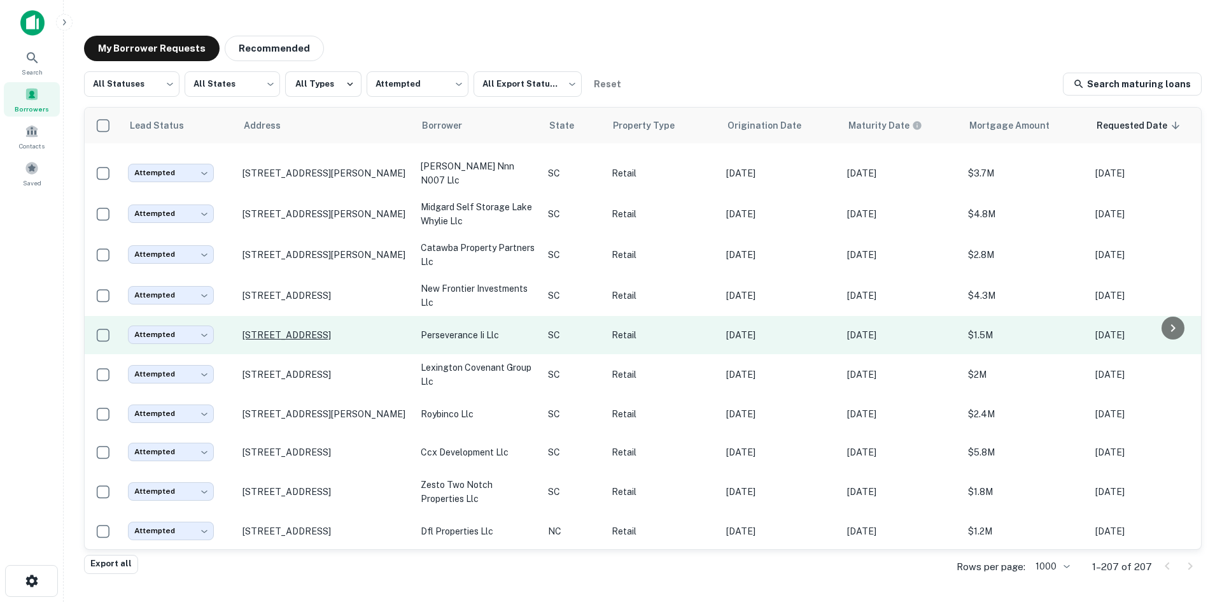
click at [314, 341] on p "[STREET_ADDRESS]" at bounding box center [326, 334] width 166 height 11
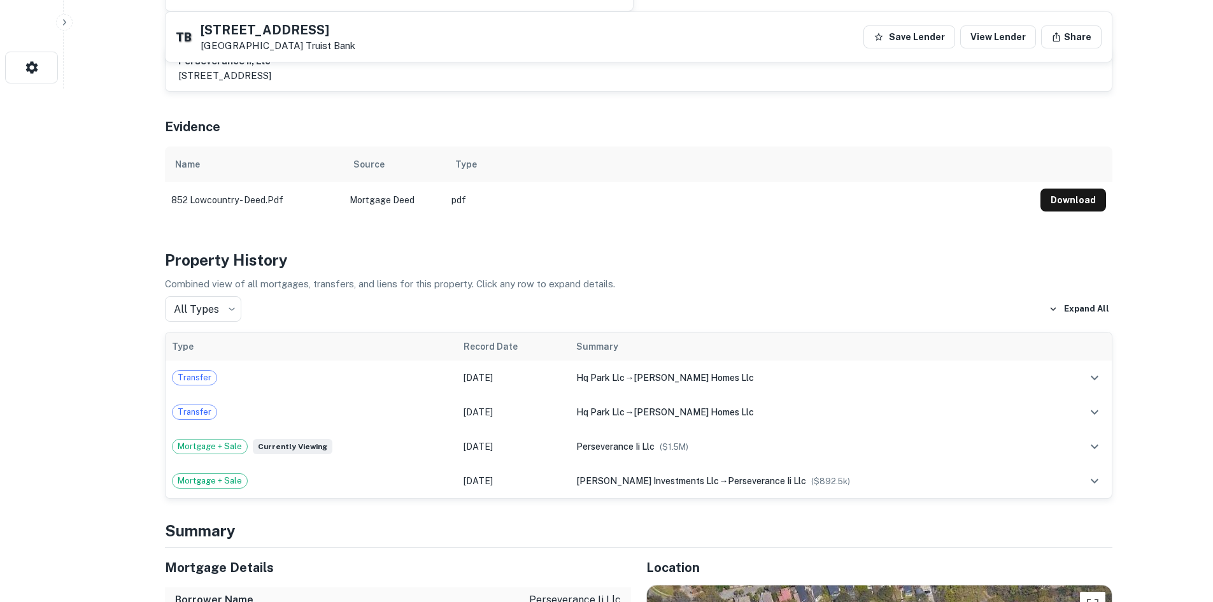
scroll to position [891, 0]
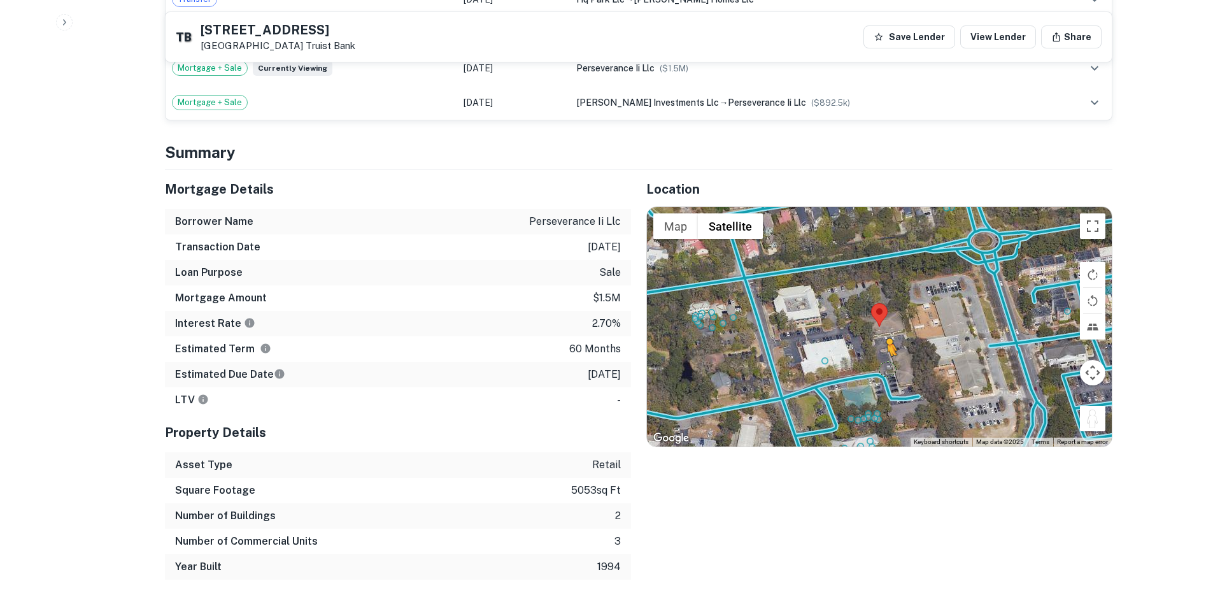
drag, startPoint x: 1083, startPoint y: 406, endPoint x: 886, endPoint y: 357, distance: 202.6
click at [886, 357] on div "To activate drag with keyboard, press Alt + Enter. Once in keyboard drag state,…" at bounding box center [879, 326] width 465 height 239
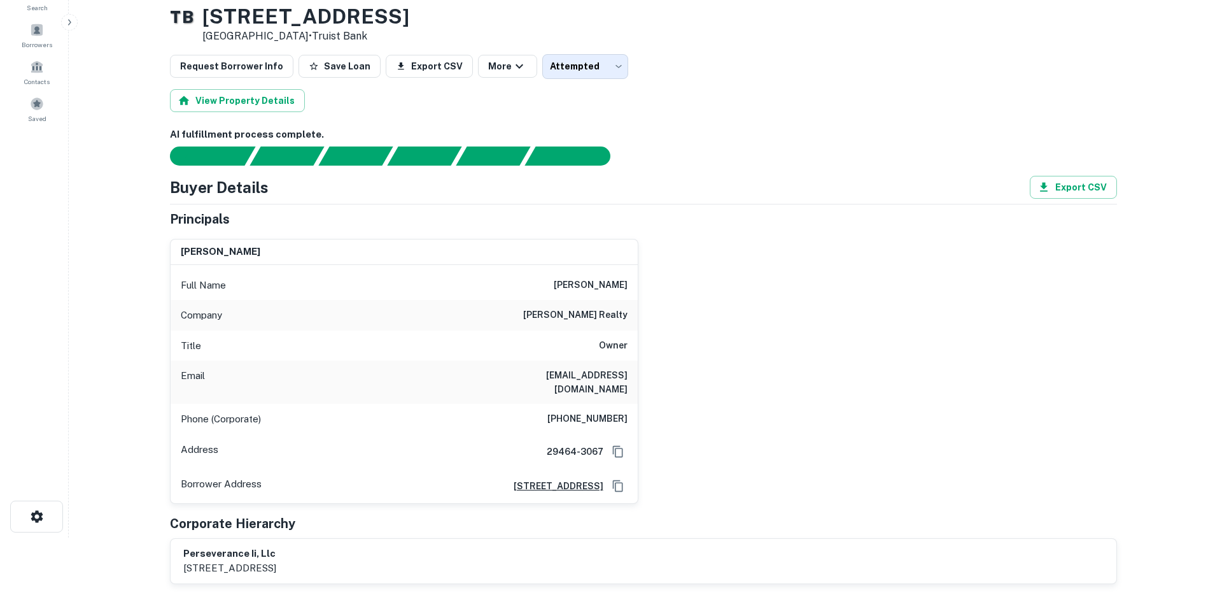
scroll to position [0, 0]
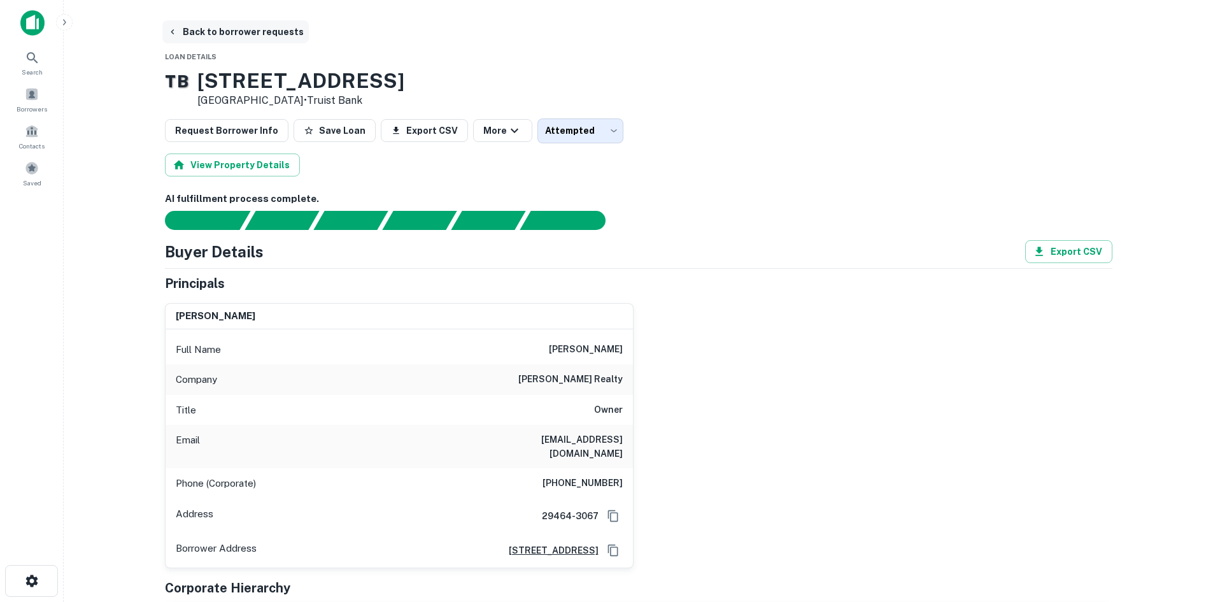
click at [265, 31] on button "Back to borrower requests" at bounding box center [235, 31] width 146 height 23
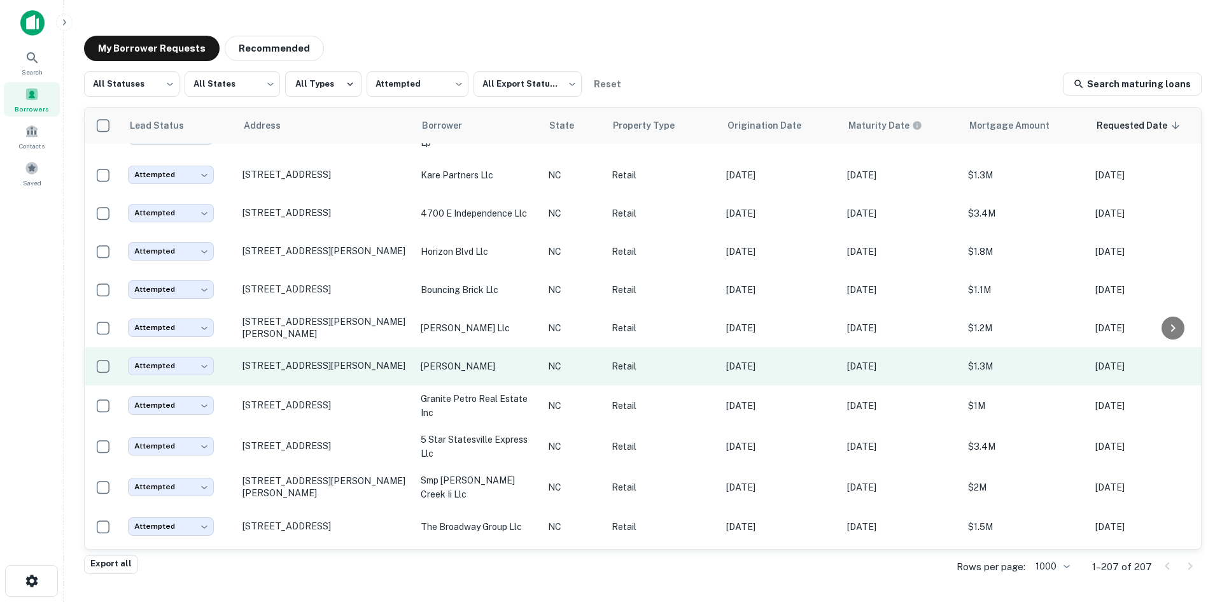
scroll to position [1068, 0]
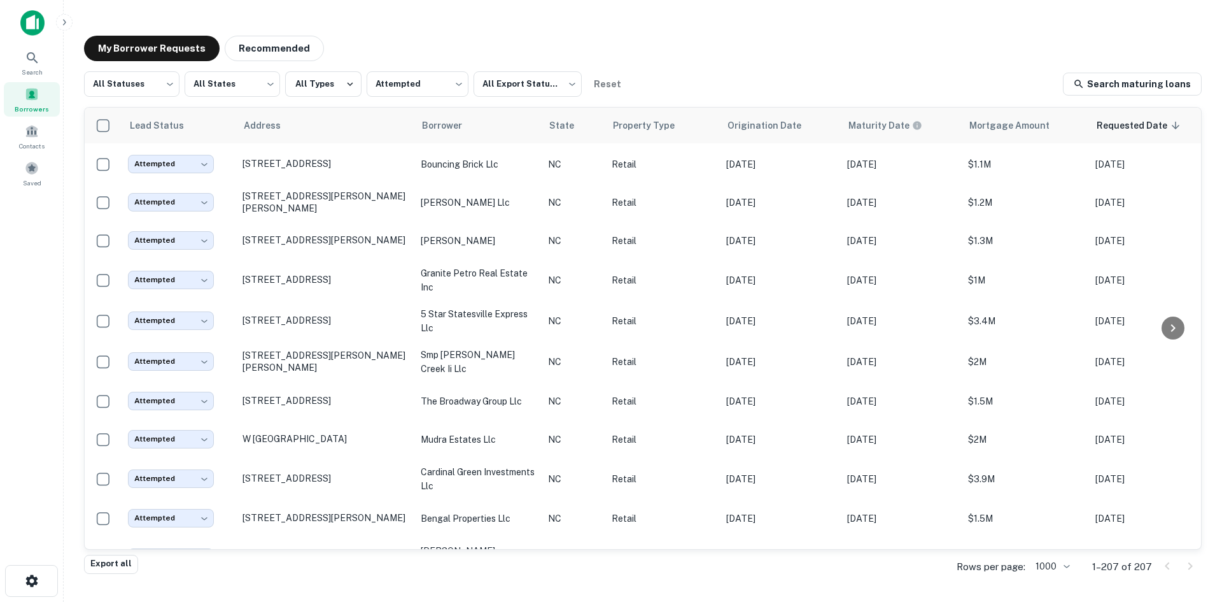
drag, startPoint x: 1203, startPoint y: 182, endPoint x: 1197, endPoint y: 211, distance: 29.8
click at [1199, 304] on div "My Borrower Requests Recommended All Statuses *** ​ All States *** ​ All Types …" at bounding box center [643, 296] width 1138 height 542
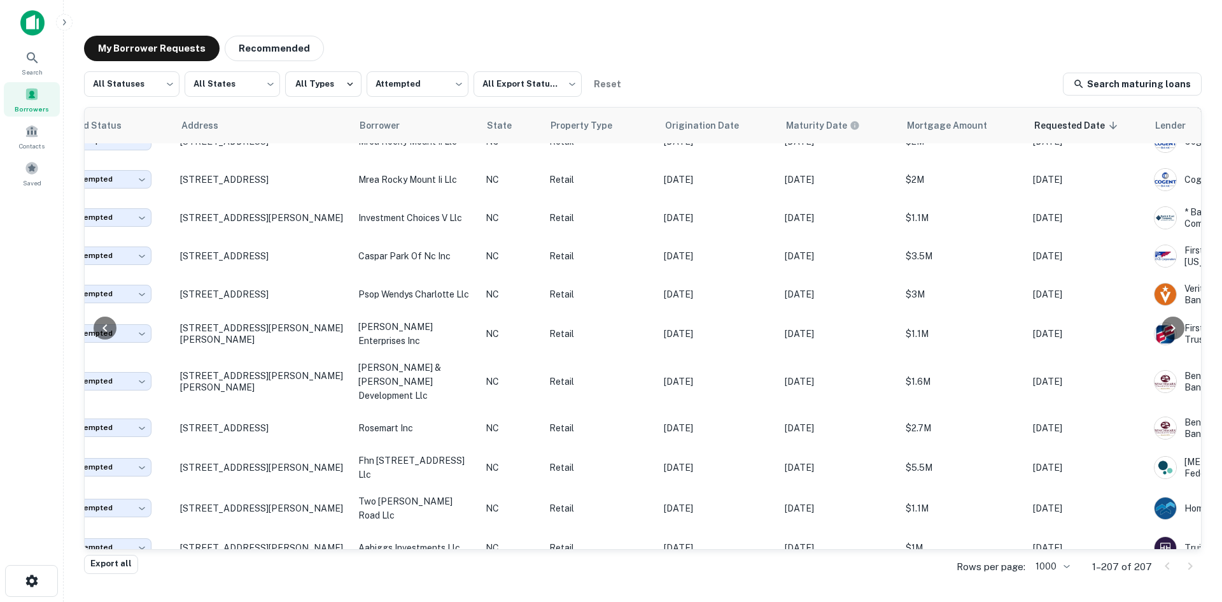
scroll to position [6104, 62]
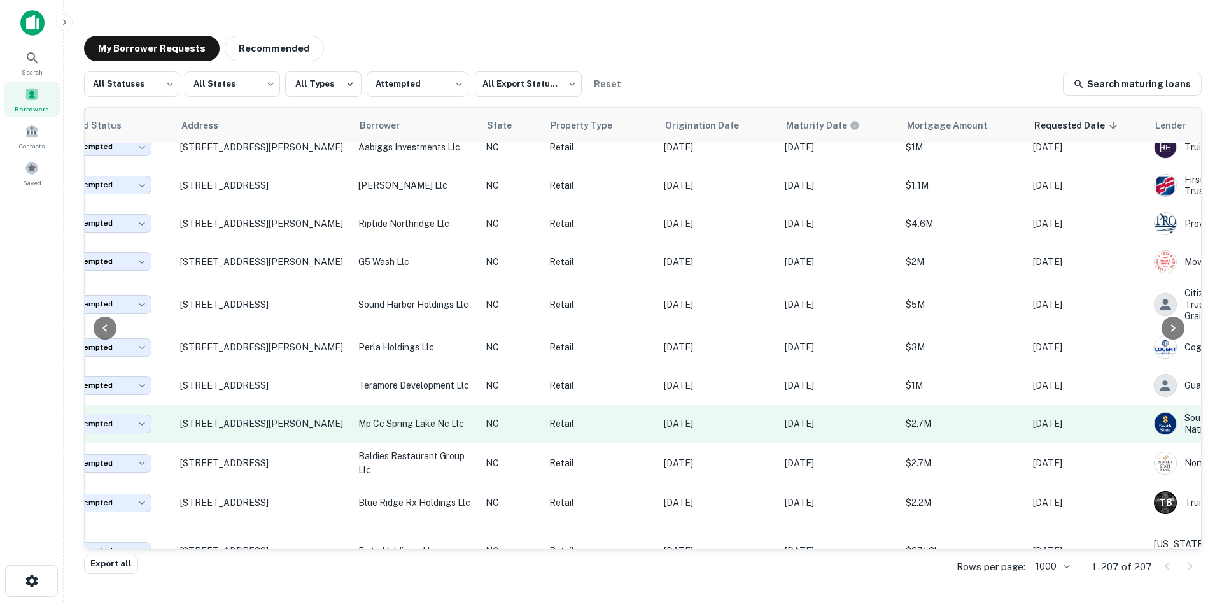
drag, startPoint x: 1040, startPoint y: 427, endPoint x: 635, endPoint y: 417, distance: 405.6
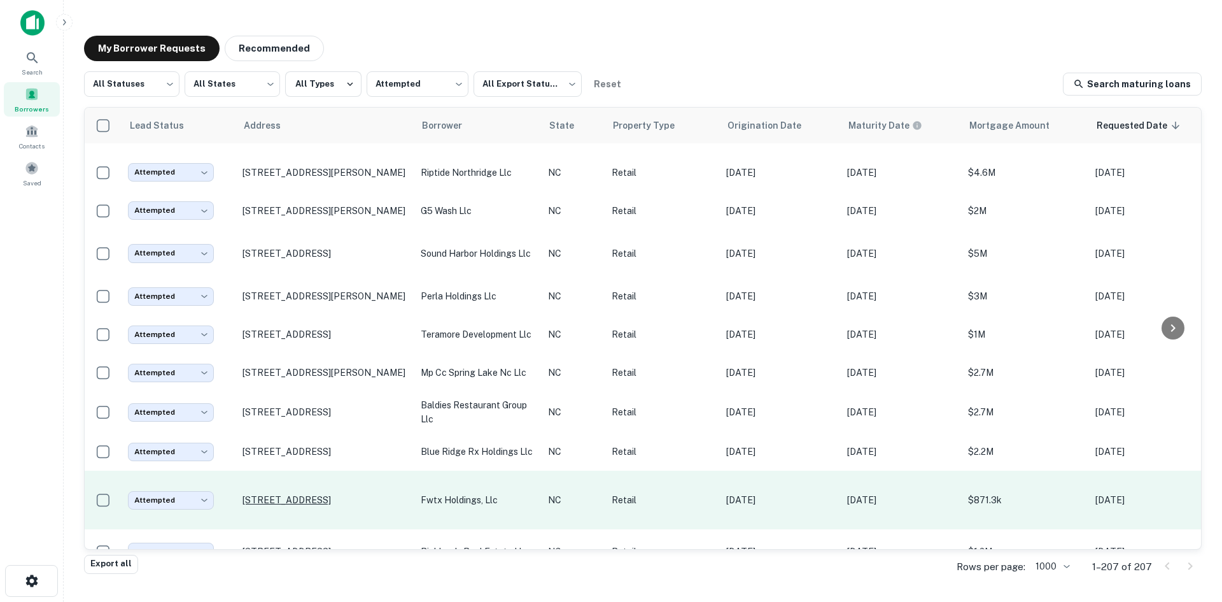
scroll to position [6162, 0]
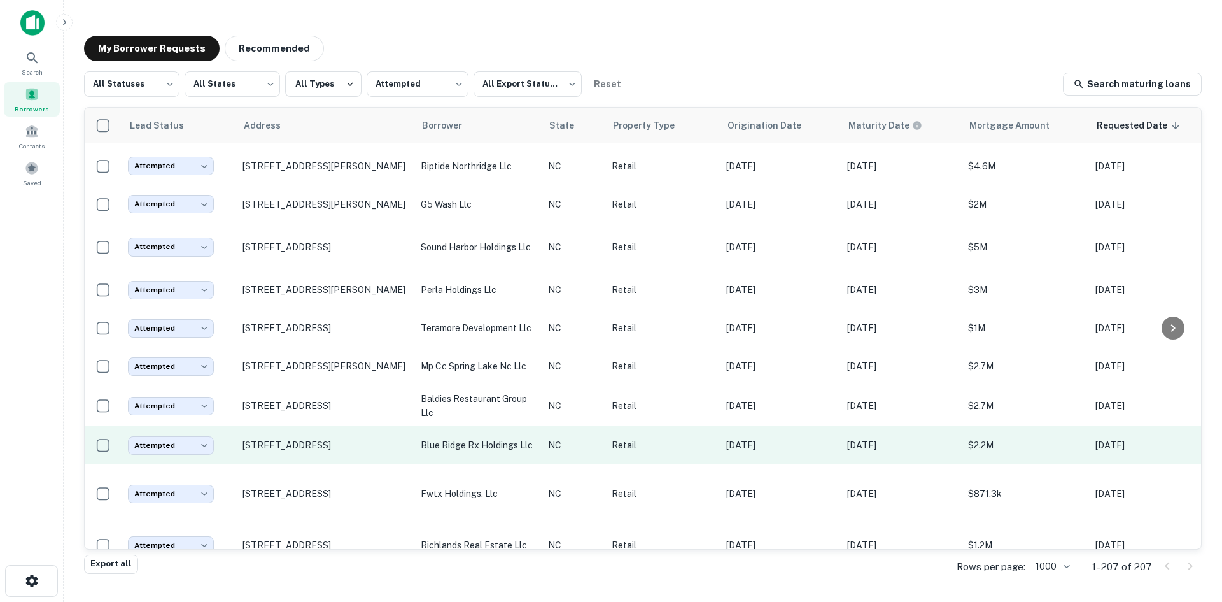
click at [346, 464] on td "[STREET_ADDRESS]" at bounding box center [325, 445] width 178 height 38
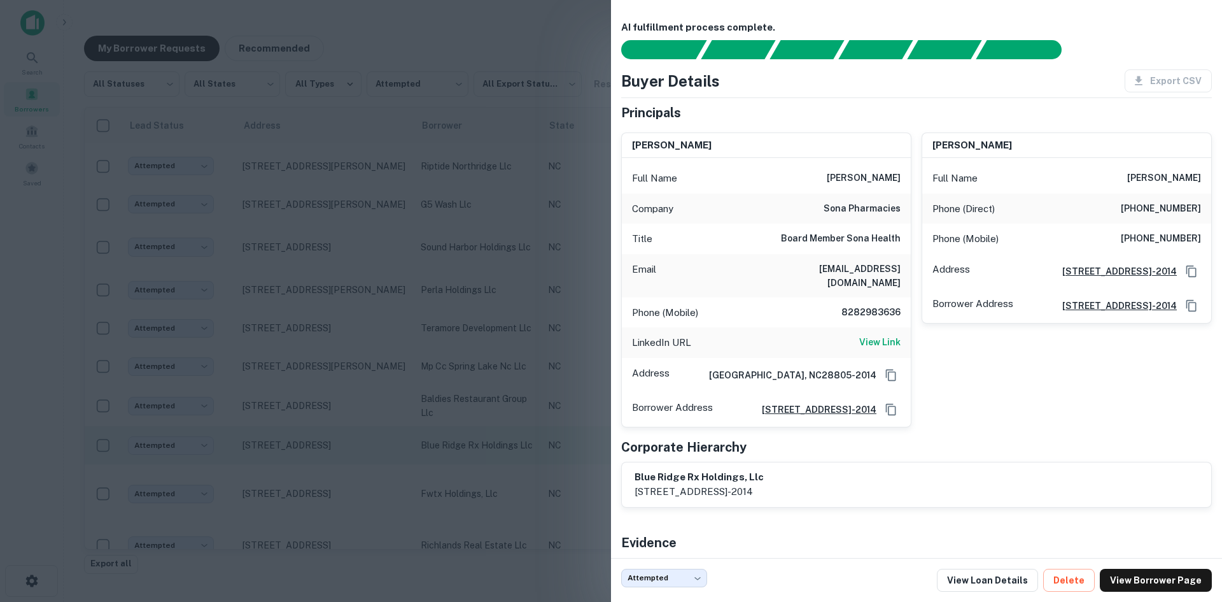
click at [346, 469] on div at bounding box center [611, 301] width 1222 height 602
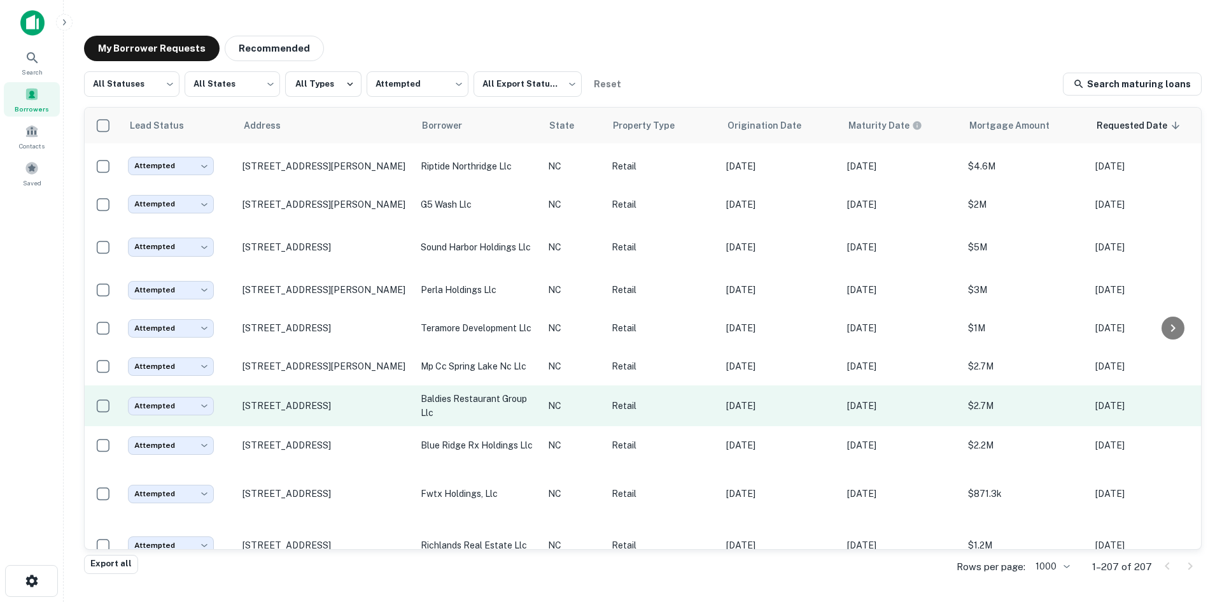
click at [337, 426] on td "[STREET_ADDRESS]" at bounding box center [325, 405] width 178 height 41
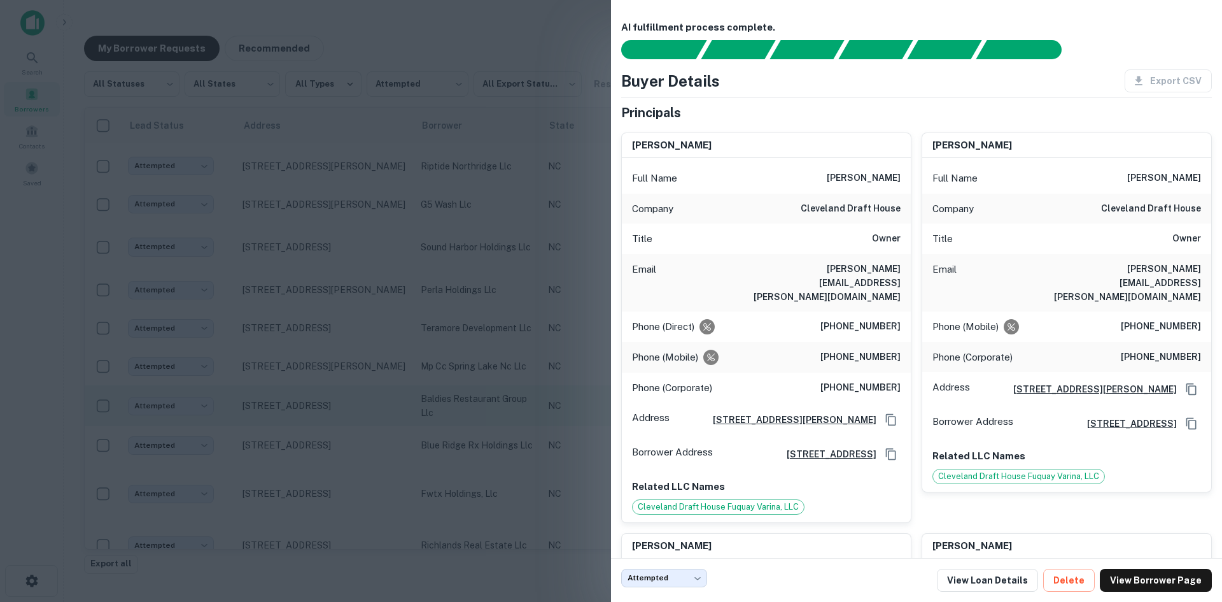
click at [337, 428] on div at bounding box center [611, 301] width 1222 height 602
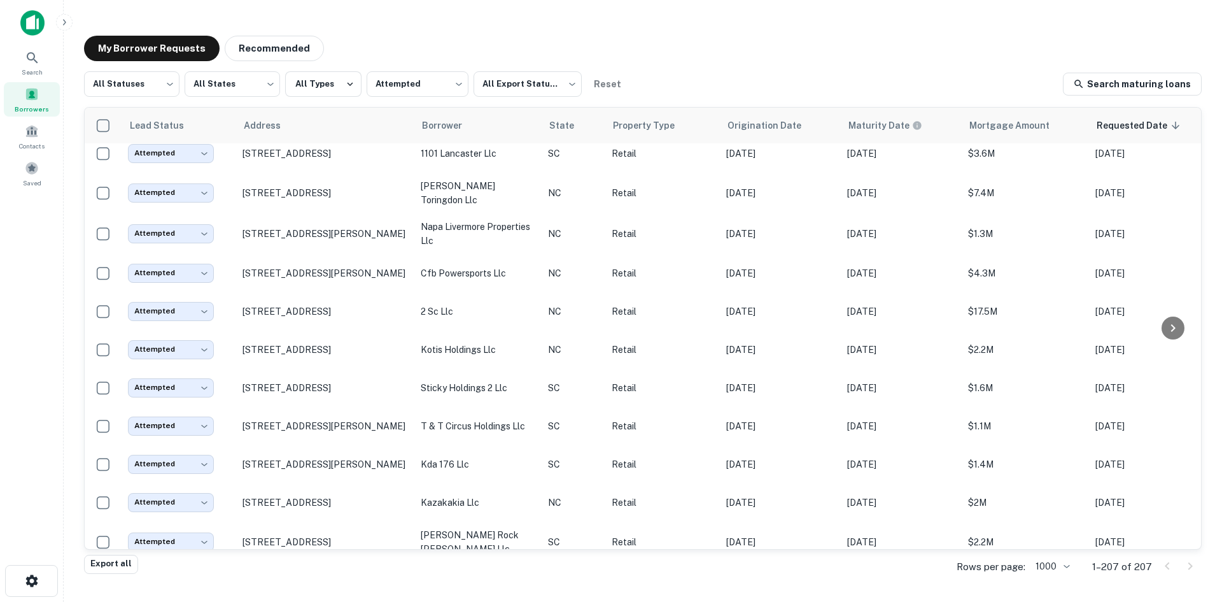
scroll to position [7859, 0]
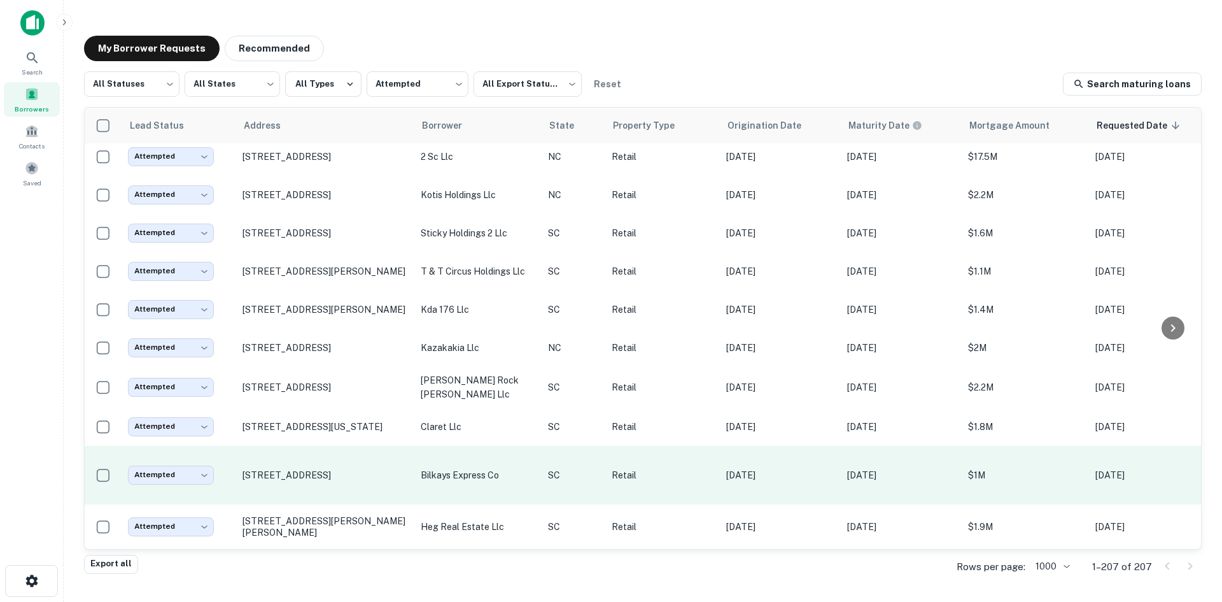
click at [342, 484] on td "[STREET_ADDRESS]" at bounding box center [325, 475] width 178 height 59
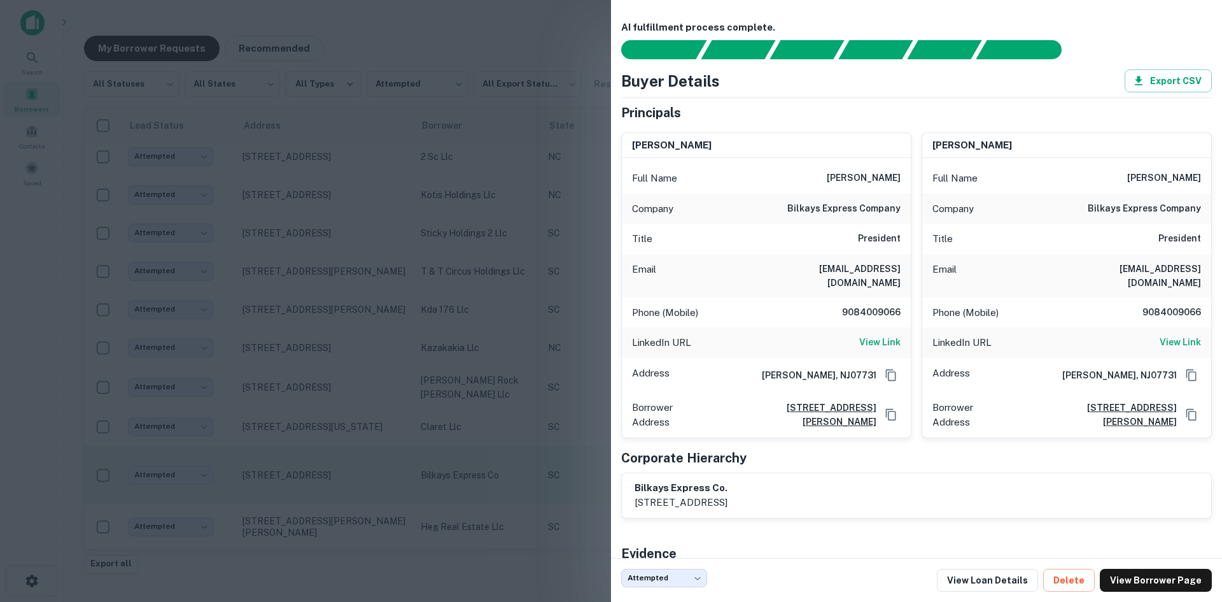
click at [340, 479] on div at bounding box center [611, 301] width 1222 height 602
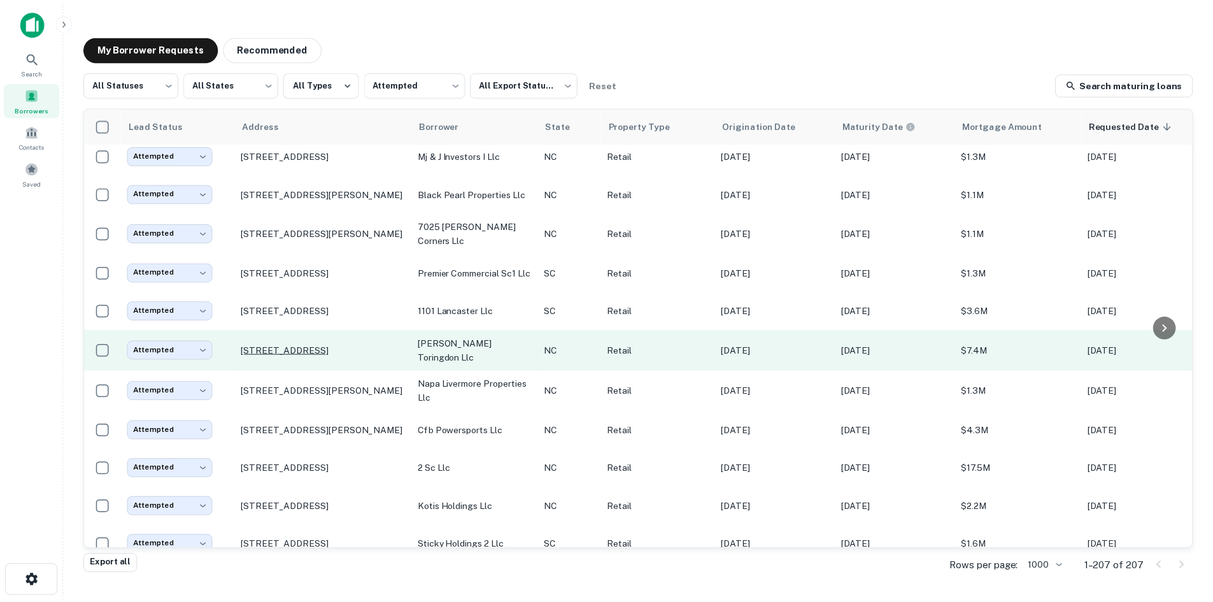
scroll to position [7413, 0]
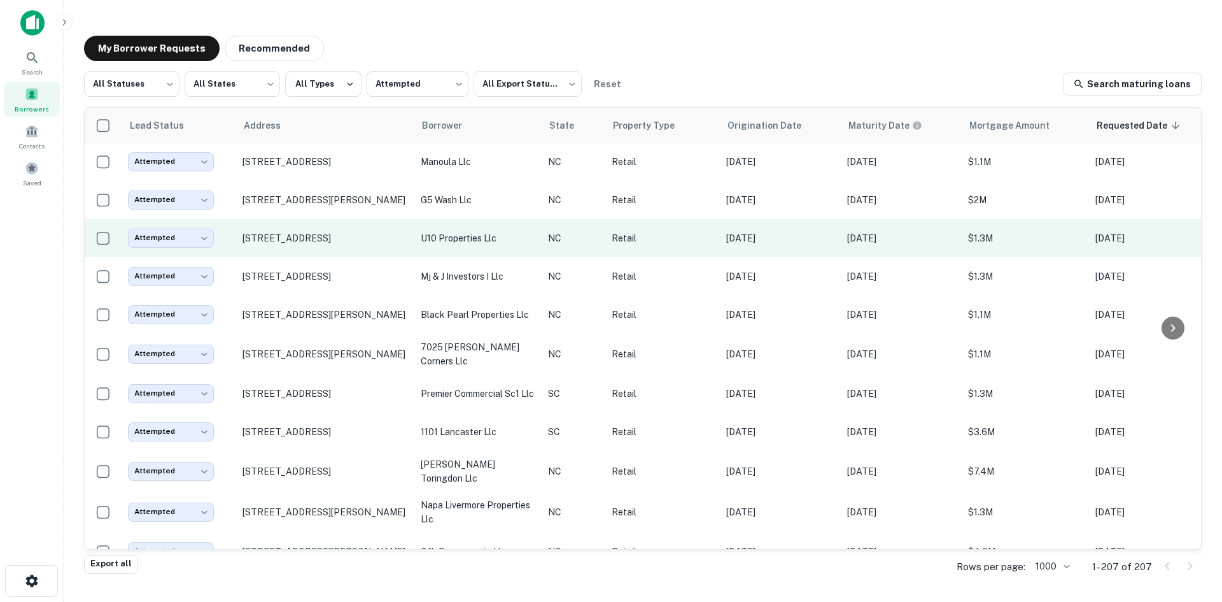
click at [321, 257] on td "[STREET_ADDRESS]" at bounding box center [325, 238] width 178 height 38
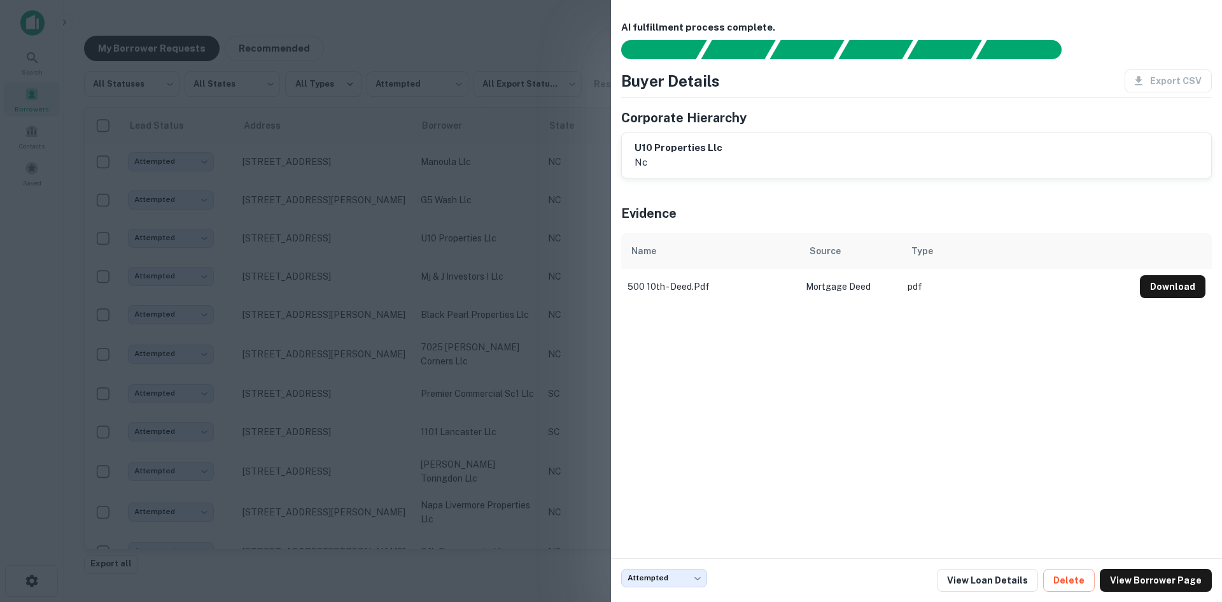
click at [323, 296] on div at bounding box center [611, 301] width 1222 height 602
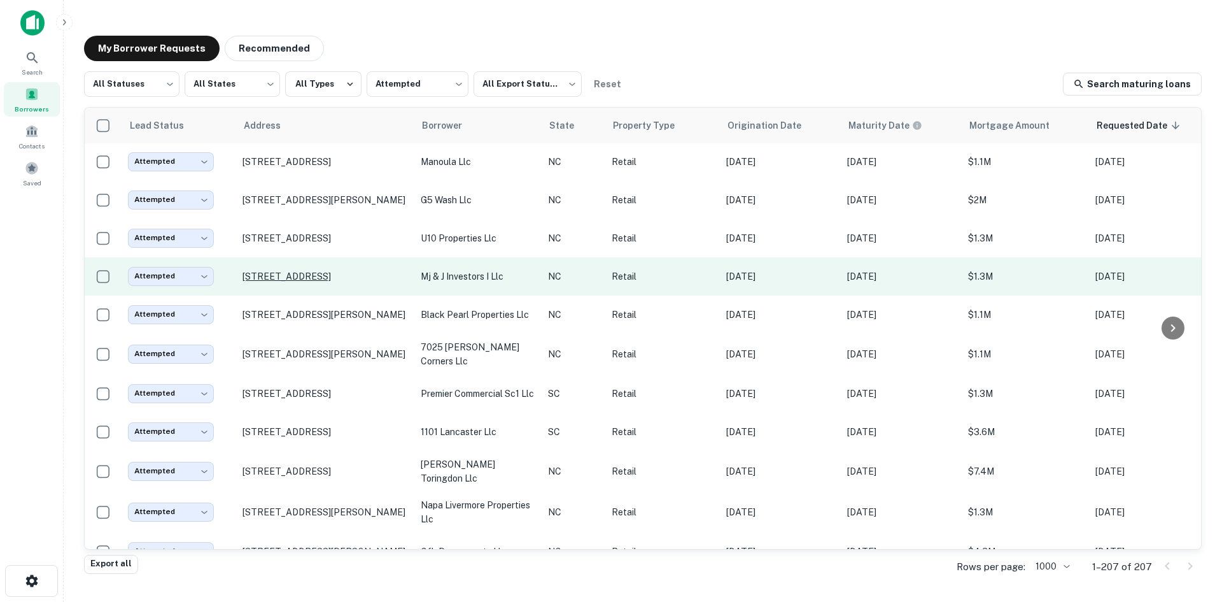
click at [339, 282] on p "[STREET_ADDRESS]" at bounding box center [326, 276] width 166 height 11
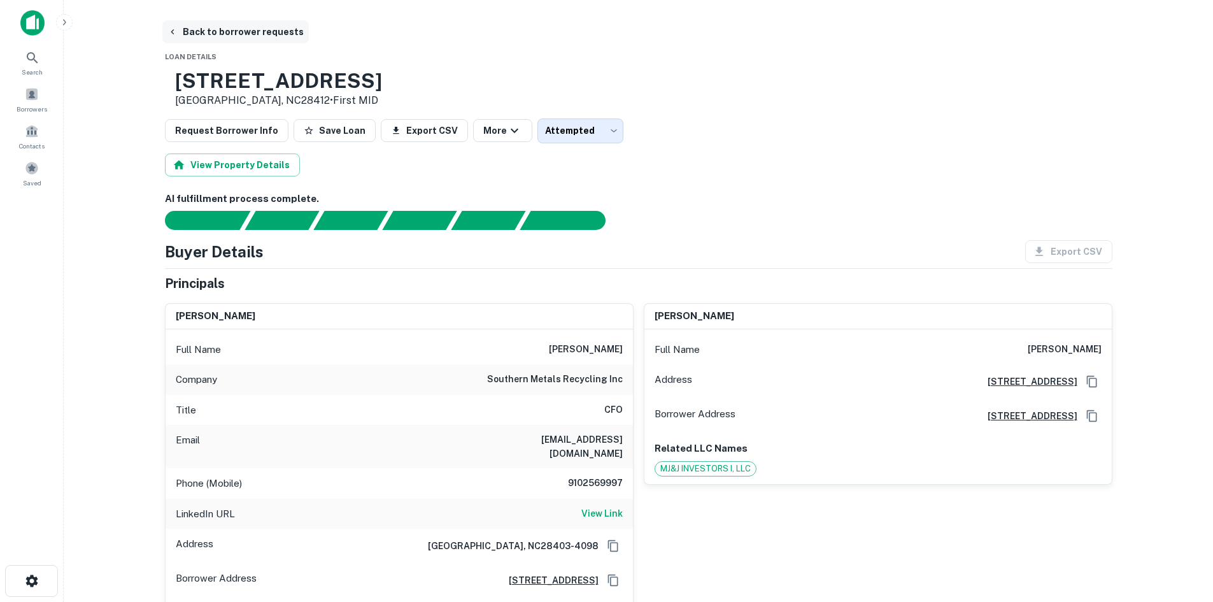
click at [261, 35] on button "Back to borrower requests" at bounding box center [235, 31] width 146 height 23
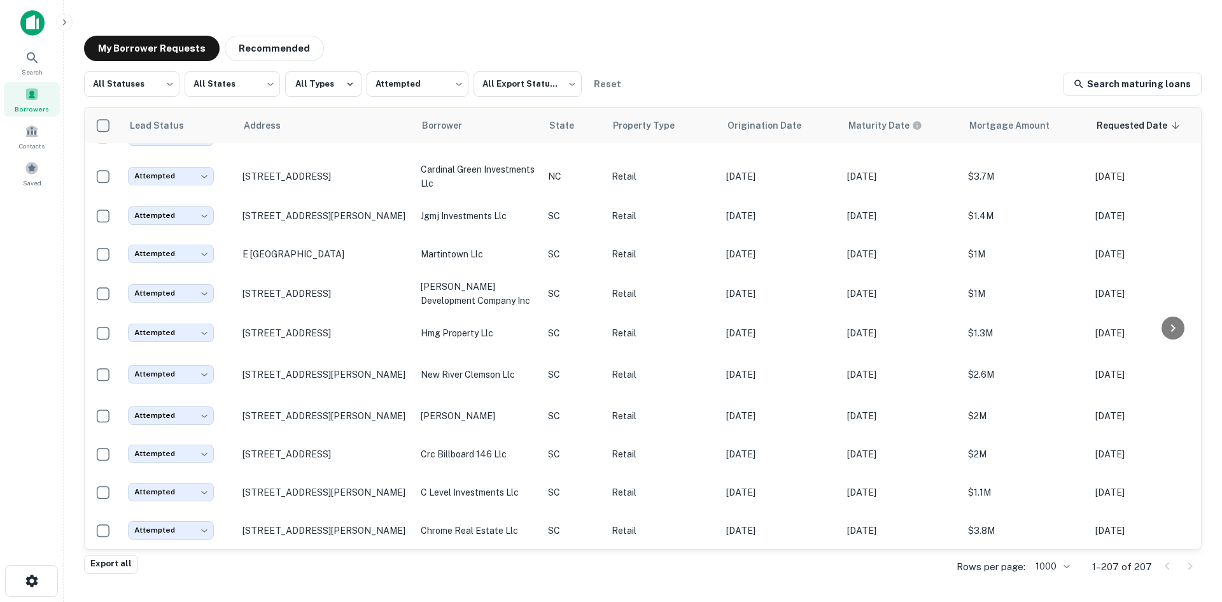
scroll to position [4761, 0]
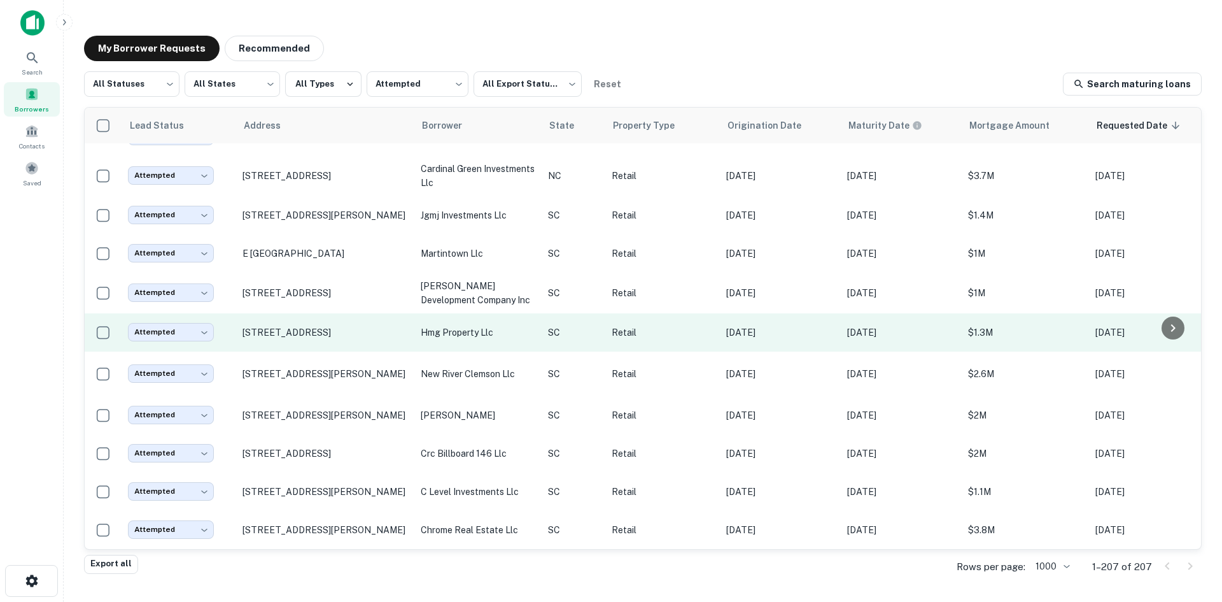
click at [353, 351] on td "[STREET_ADDRESS]" at bounding box center [325, 332] width 178 height 38
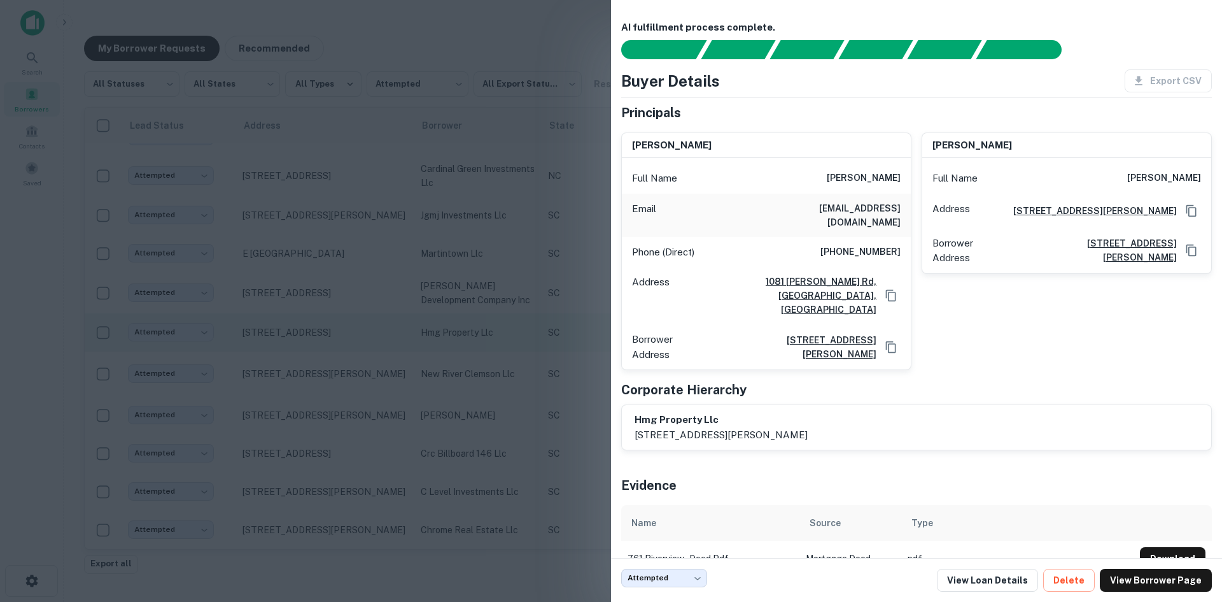
click at [353, 364] on div at bounding box center [611, 301] width 1222 height 602
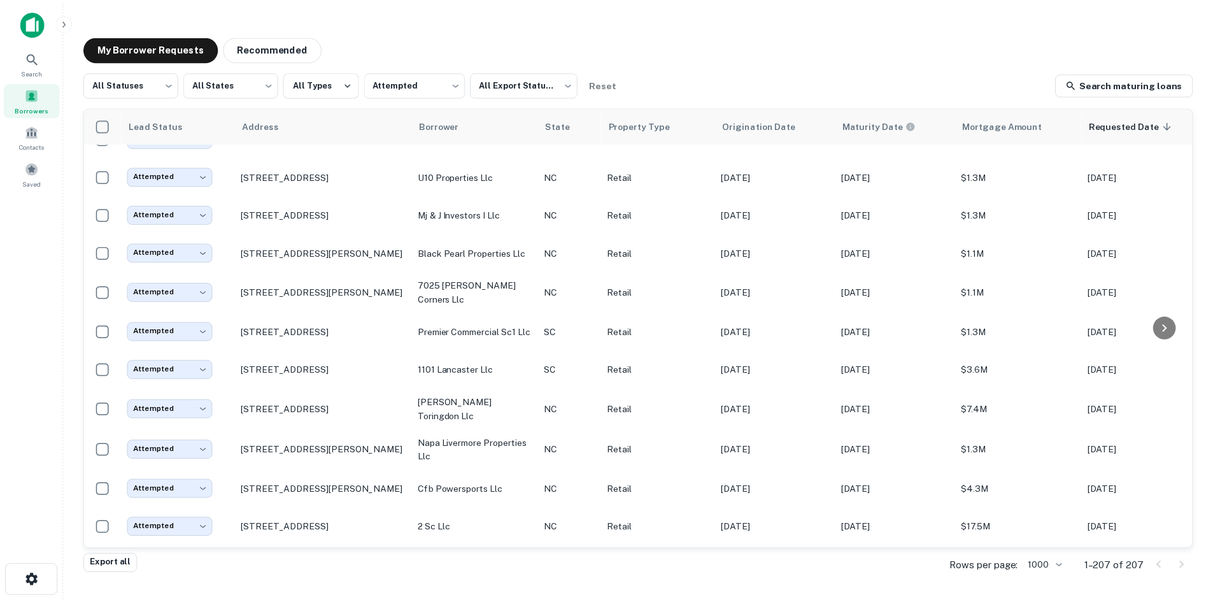
scroll to position [7625, 0]
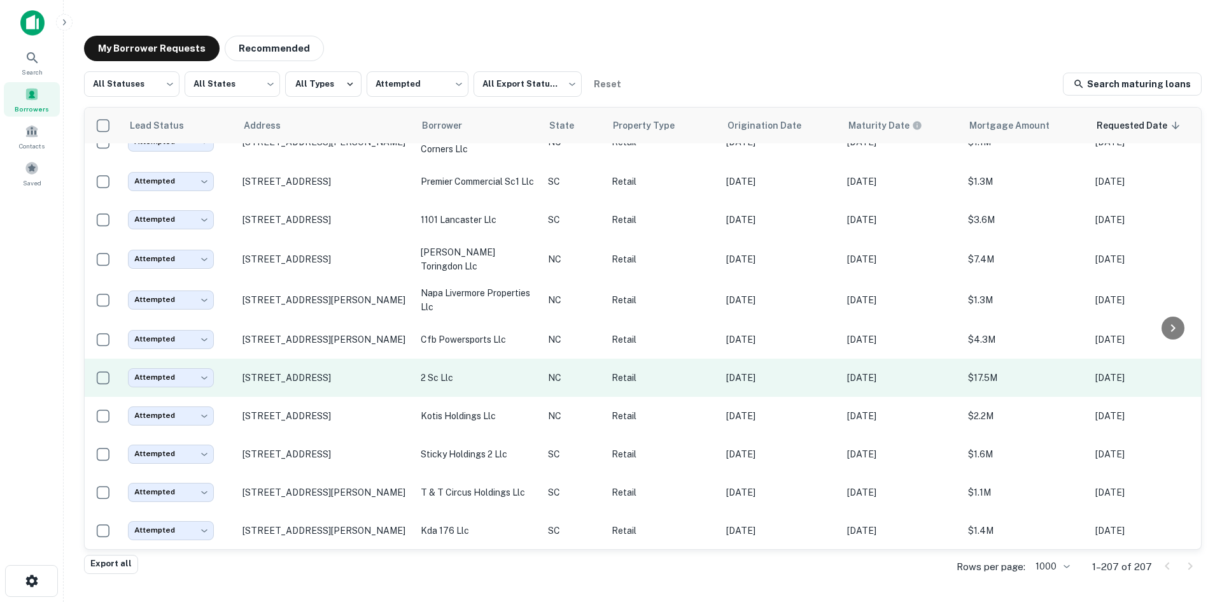
click at [345, 397] on td "[STREET_ADDRESS]" at bounding box center [325, 377] width 178 height 38
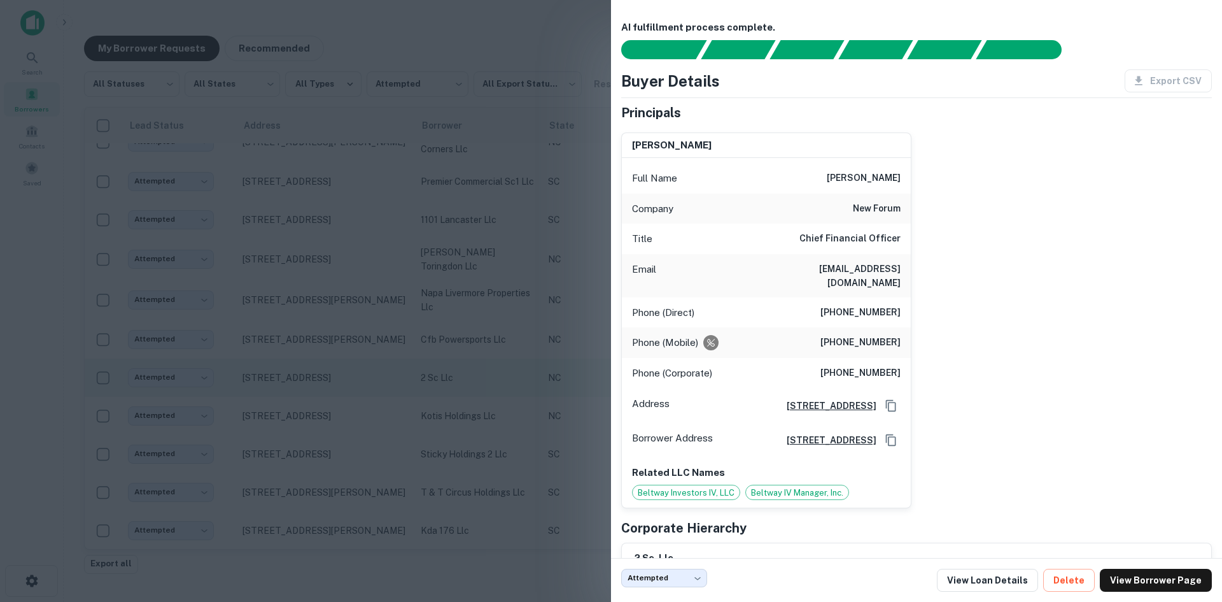
click at [345, 399] on div at bounding box center [611, 301] width 1222 height 602
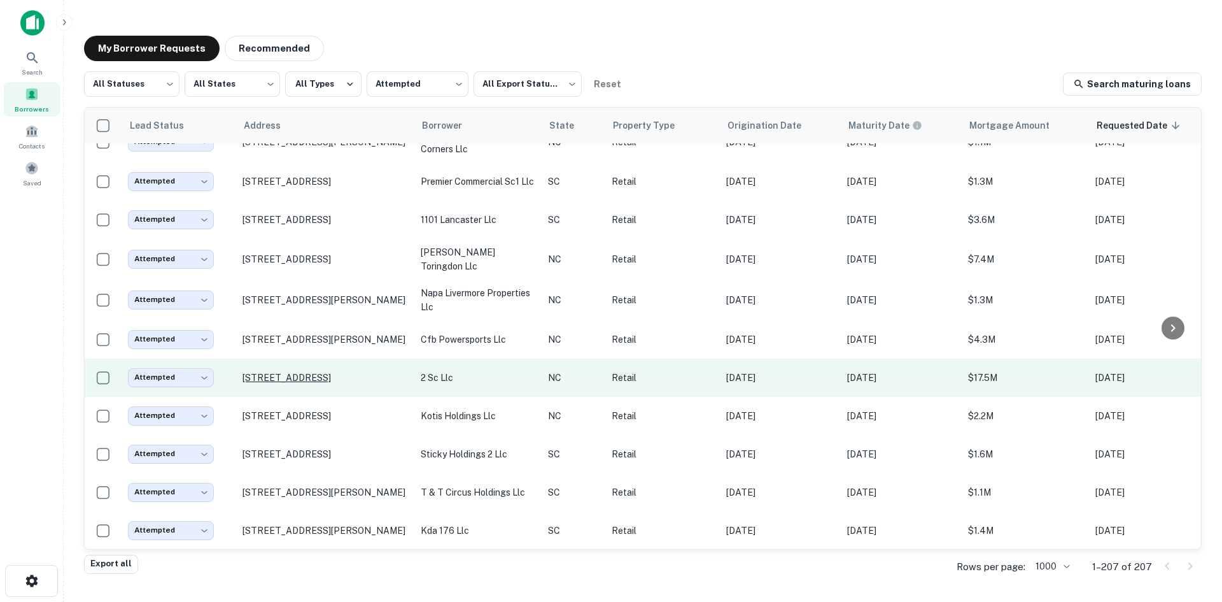
click at [337, 383] on p "[STREET_ADDRESS]" at bounding box center [326, 377] width 166 height 11
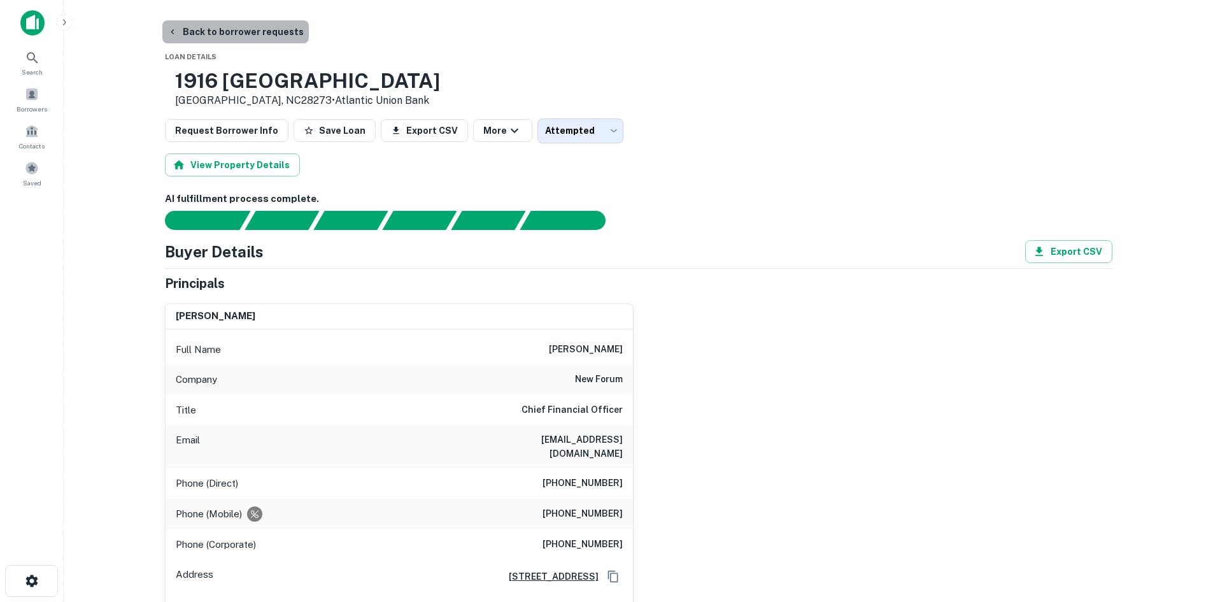
click at [248, 41] on button "Back to borrower requests" at bounding box center [235, 31] width 146 height 23
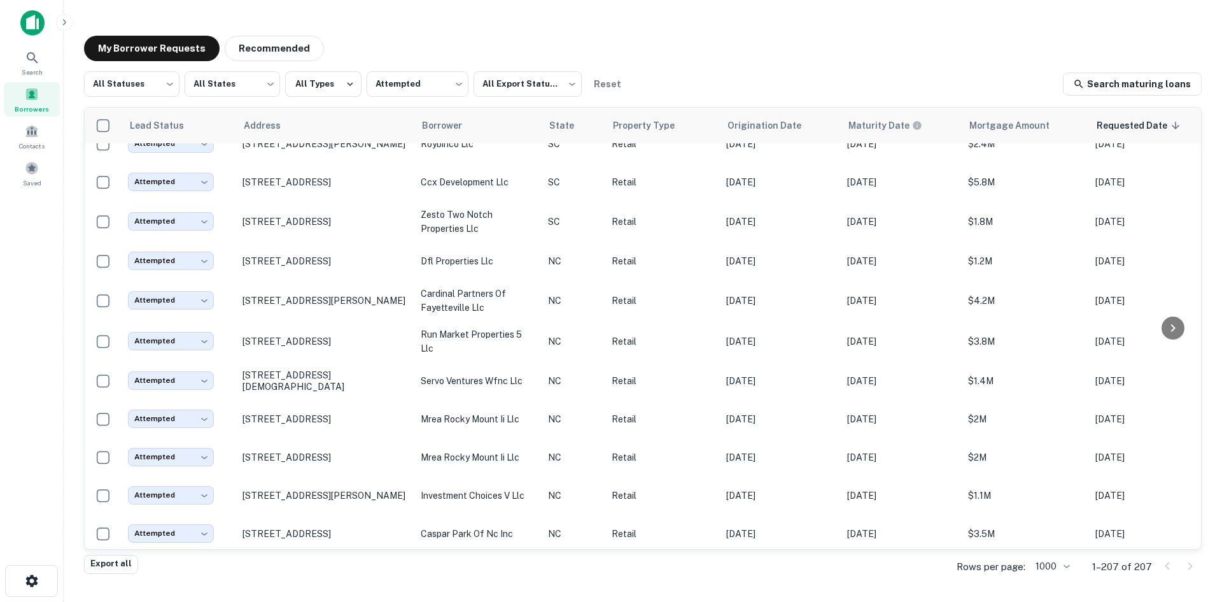
scroll to position [5652, 0]
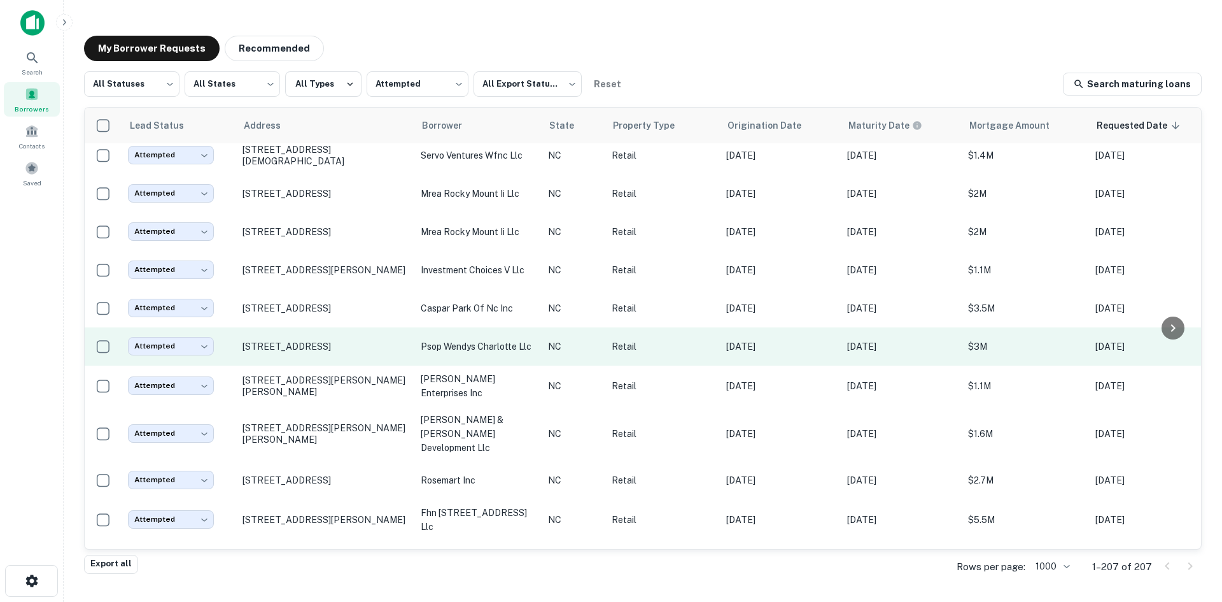
click at [363, 365] on td "[STREET_ADDRESS]" at bounding box center [325, 346] width 178 height 38
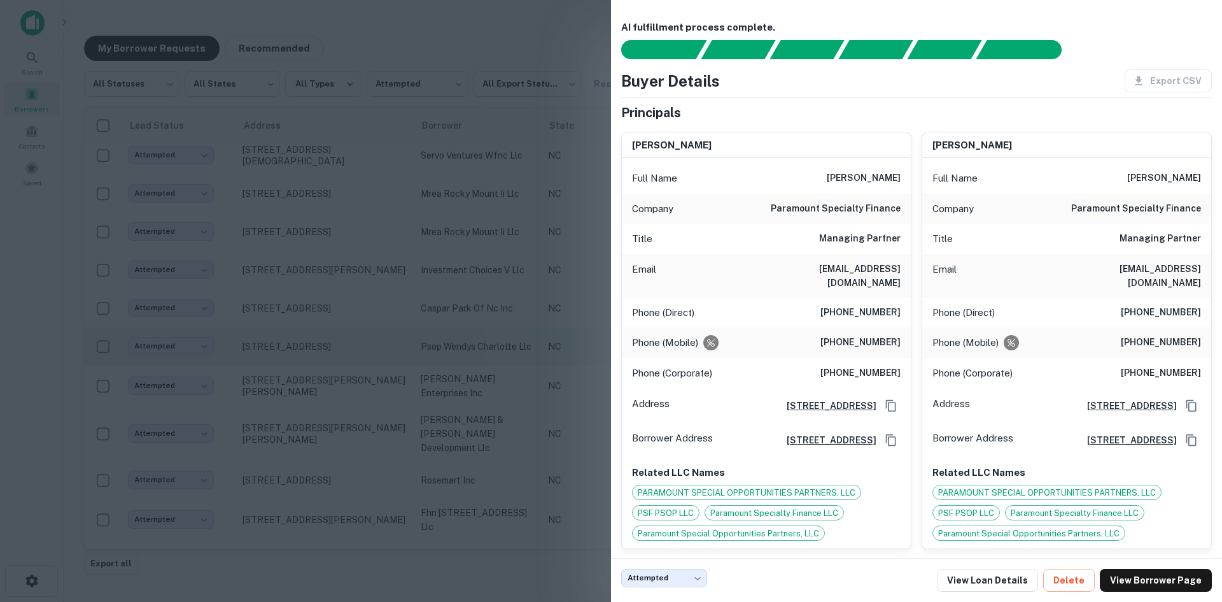
drag, startPoint x: 358, startPoint y: 369, endPoint x: 346, endPoint y: 384, distance: 19.9
click at [357, 369] on div at bounding box center [611, 301] width 1222 height 602
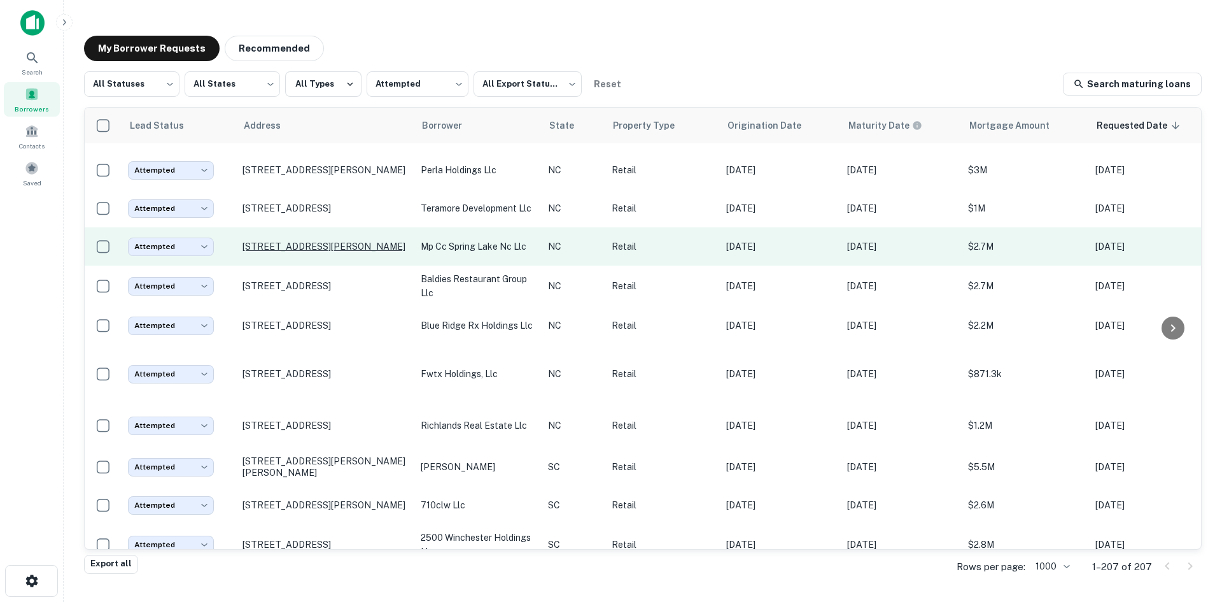
scroll to position [6416, 0]
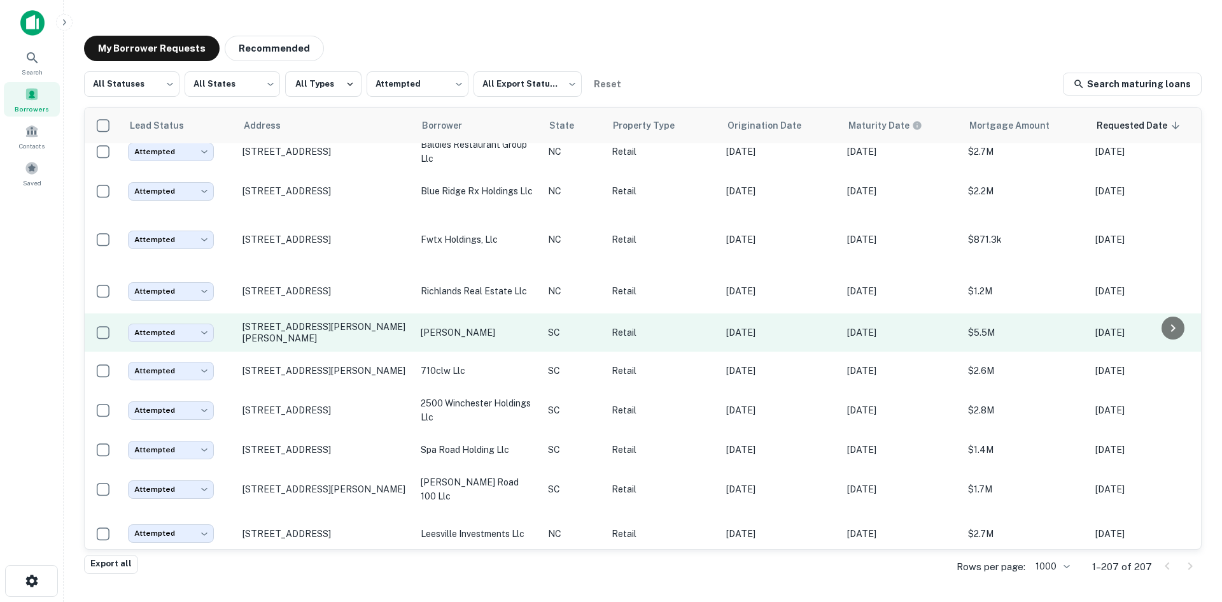
click at [340, 351] on td "[STREET_ADDRESS][PERSON_NAME][PERSON_NAME]" at bounding box center [325, 332] width 178 height 38
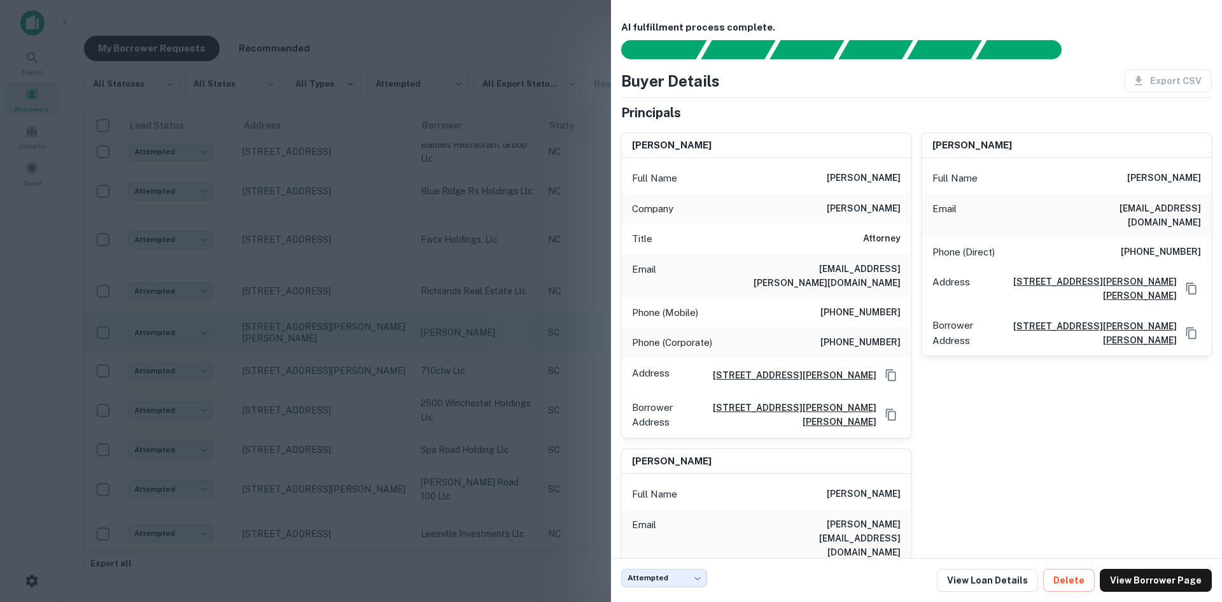
click at [340, 356] on div at bounding box center [611, 301] width 1222 height 602
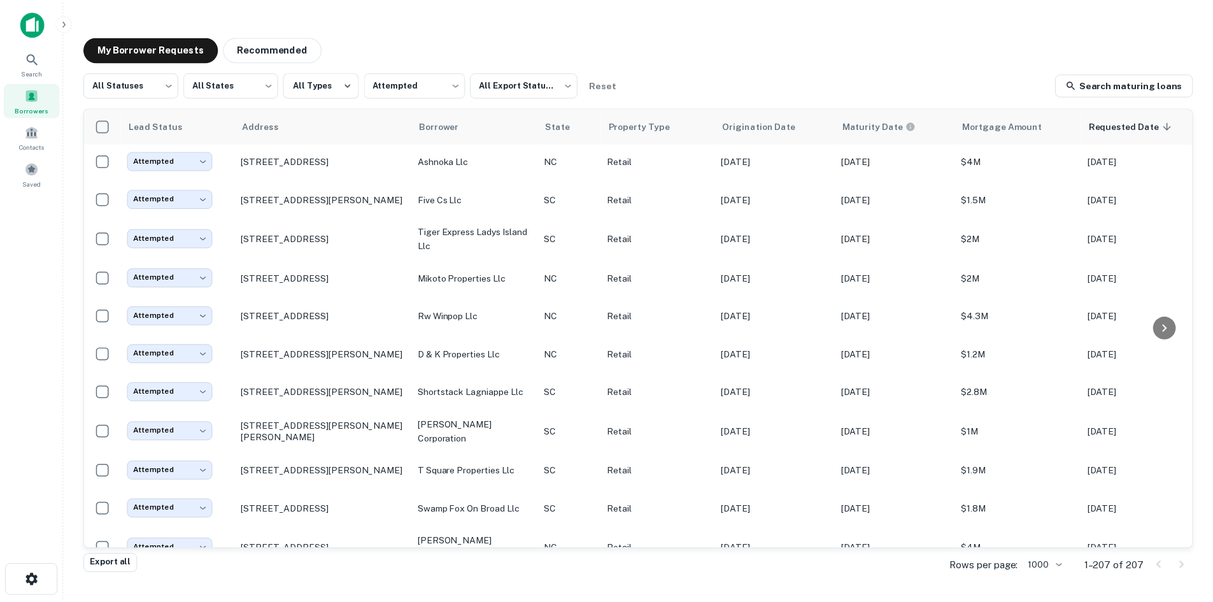
scroll to position [7243, 0]
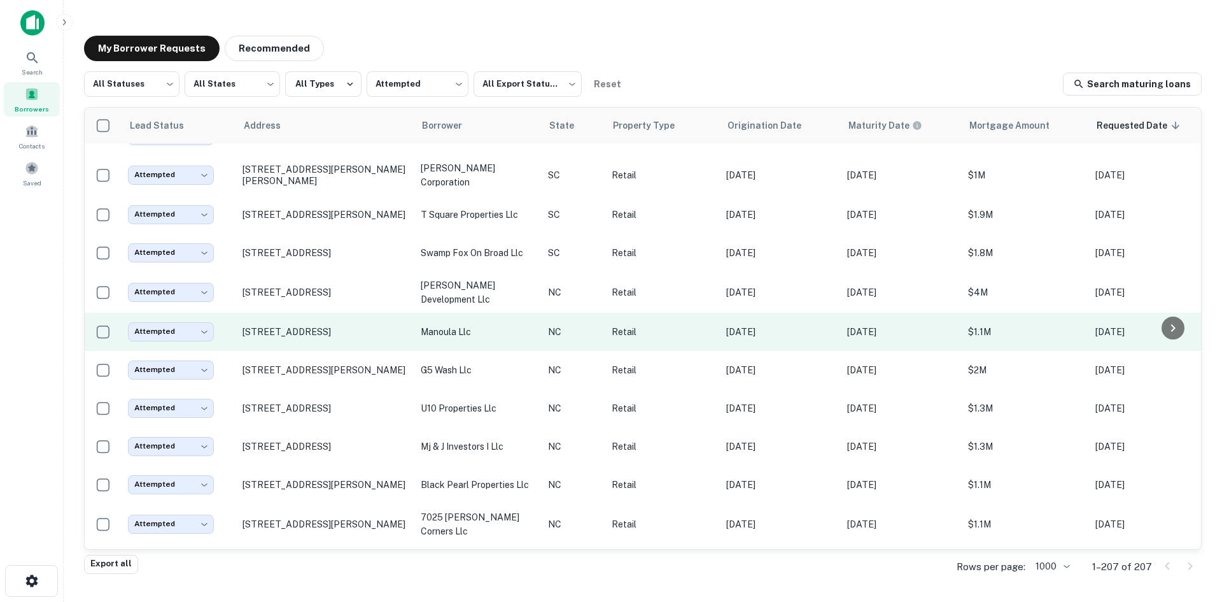
click at [340, 351] on td "[STREET_ADDRESS]" at bounding box center [325, 332] width 178 height 38
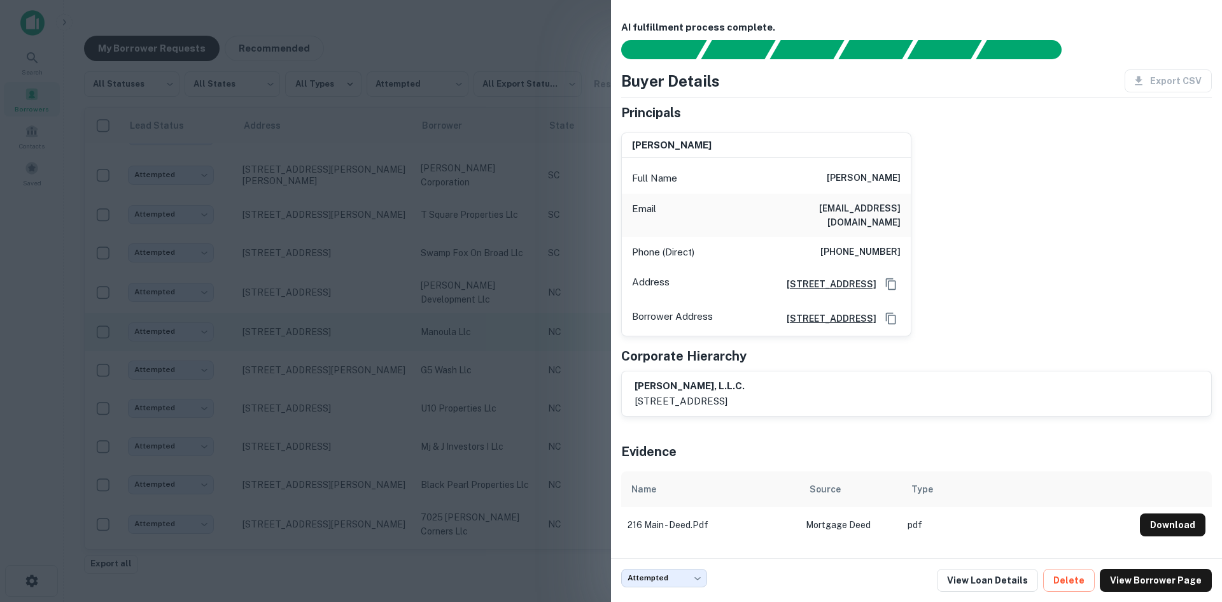
click at [340, 358] on div at bounding box center [611, 301] width 1222 height 602
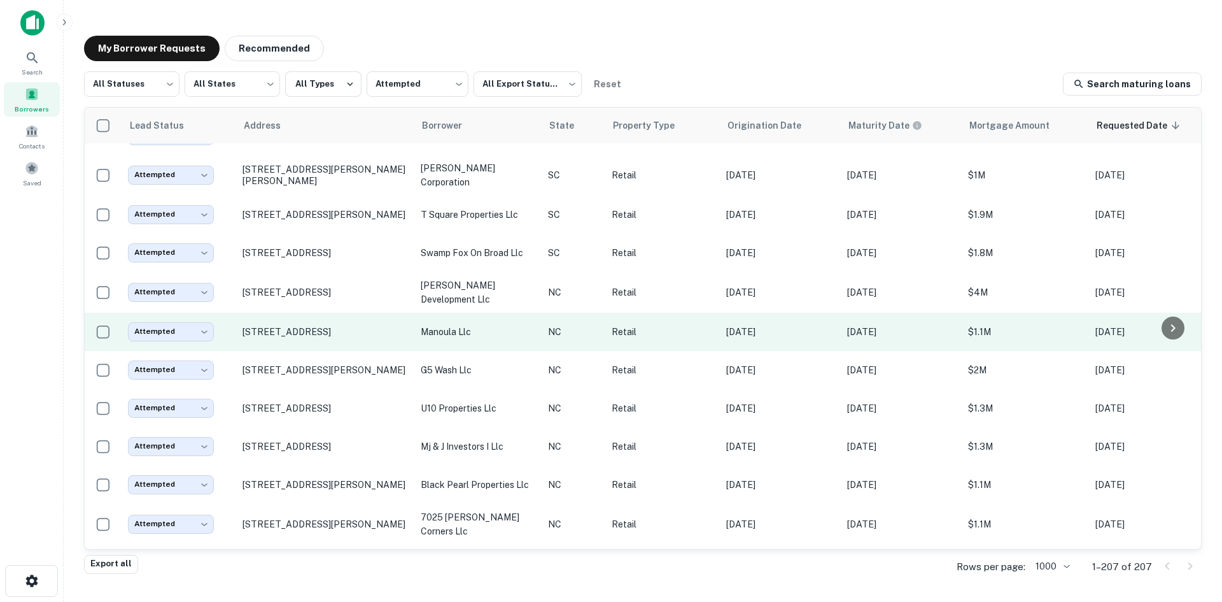
click at [337, 348] on td "[STREET_ADDRESS]" at bounding box center [325, 332] width 178 height 38
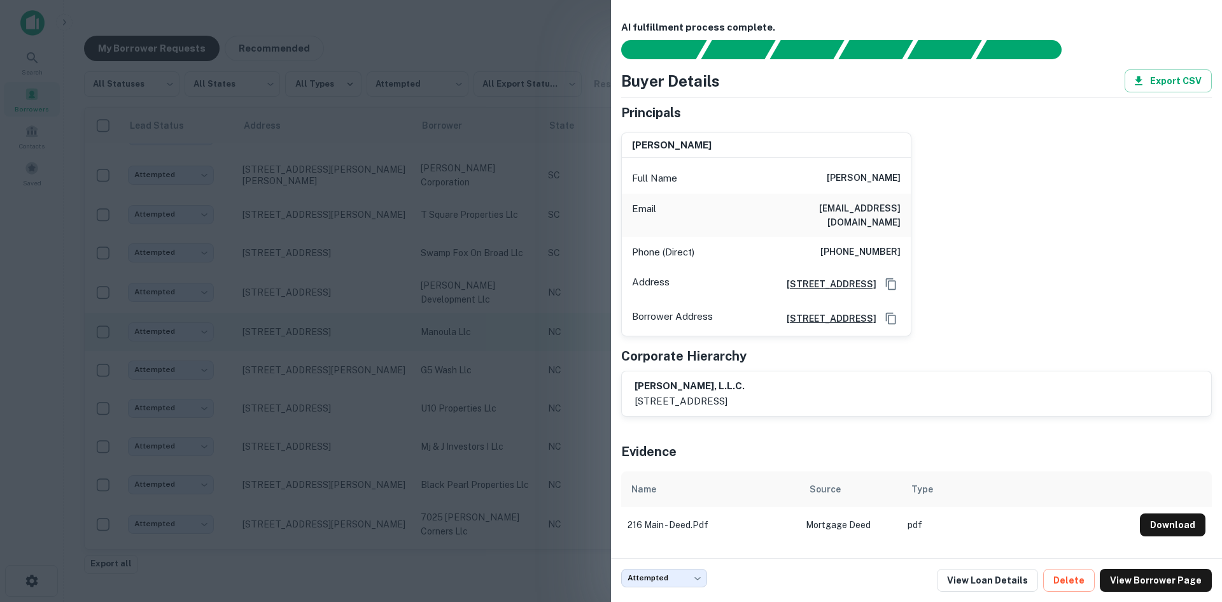
click at [337, 348] on div at bounding box center [611, 301] width 1222 height 602
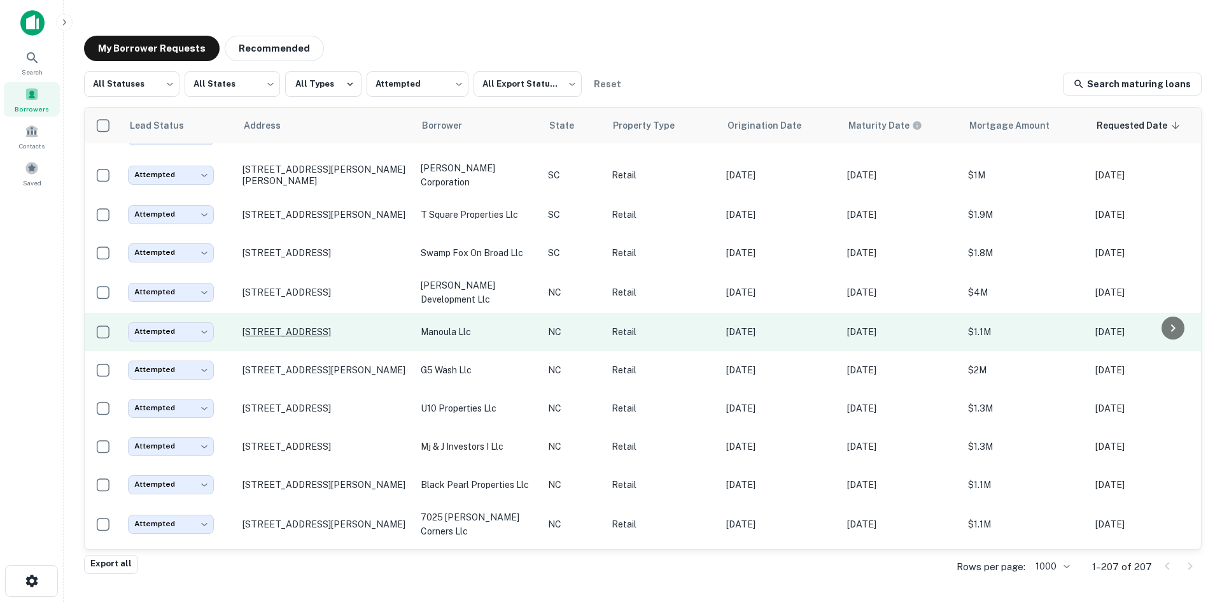
click at [337, 337] on p "[STREET_ADDRESS]" at bounding box center [326, 331] width 166 height 11
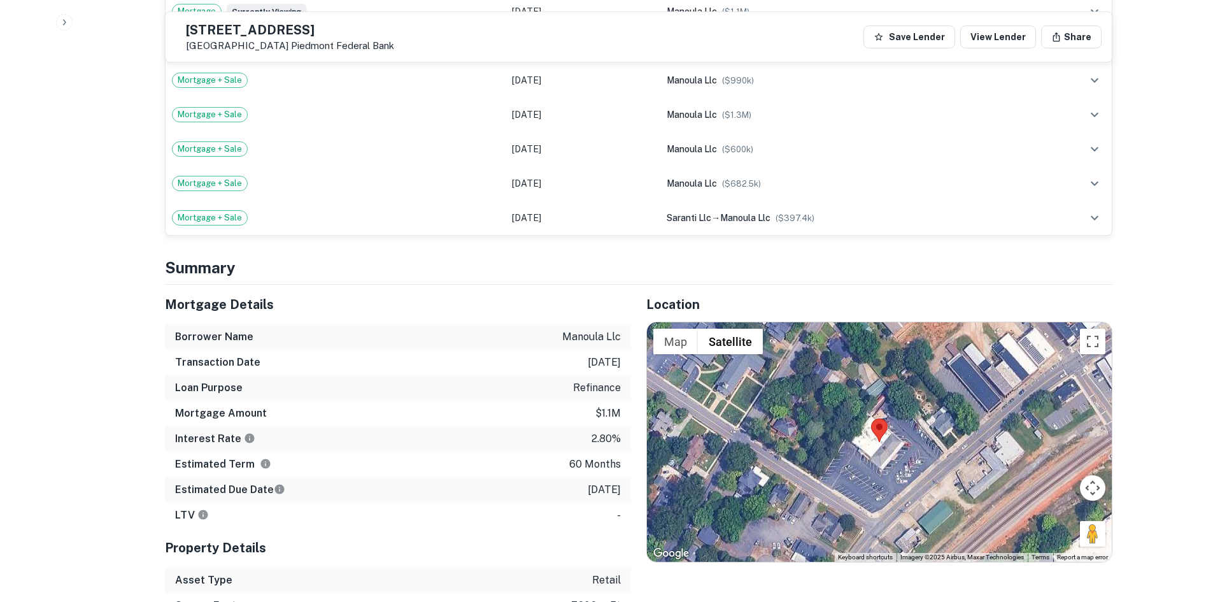
scroll to position [891, 0]
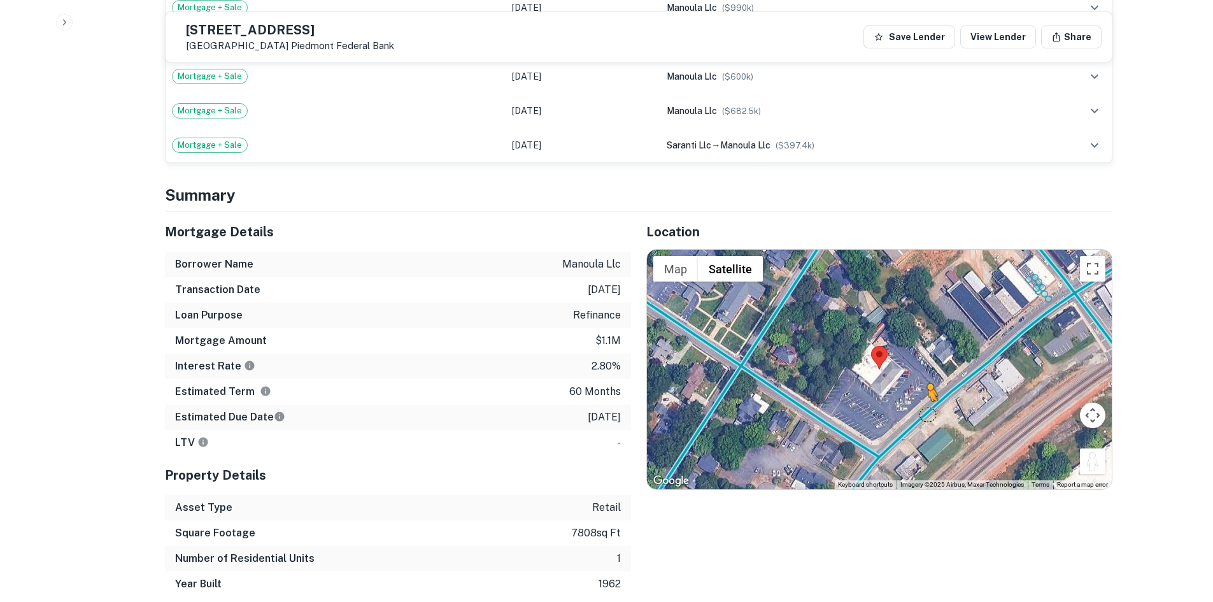
drag, startPoint x: 1084, startPoint y: 451, endPoint x: 923, endPoint y: 401, distance: 168.5
click at [923, 401] on div "To activate drag with keyboard, press Alt + Enter. Once in keyboard drag state,…" at bounding box center [879, 369] width 465 height 239
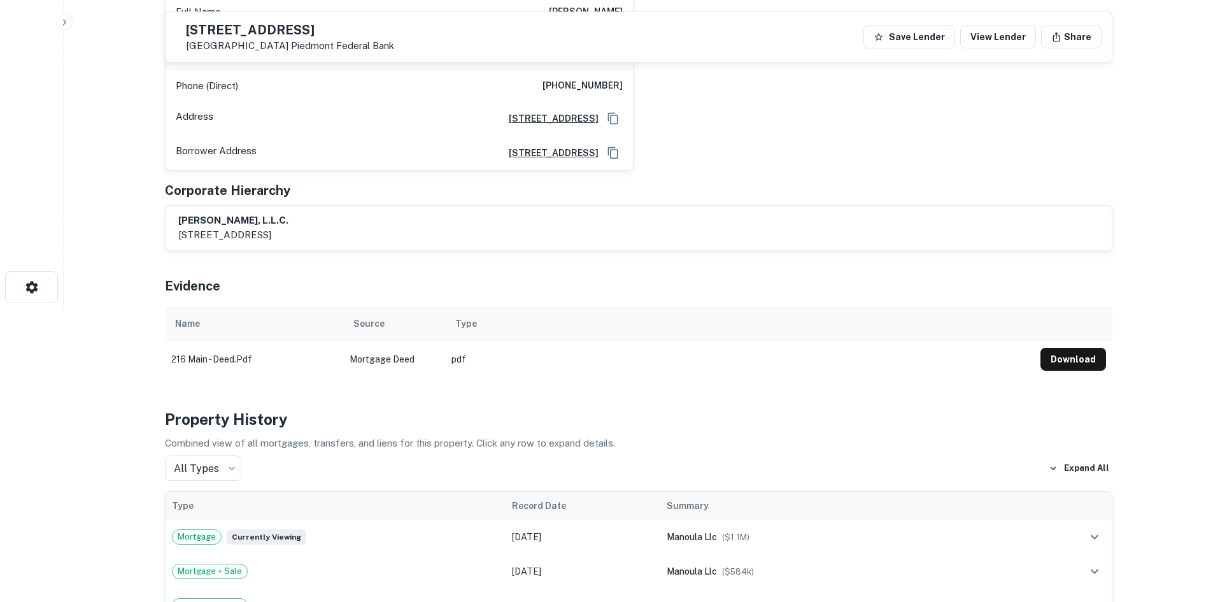
scroll to position [127, 0]
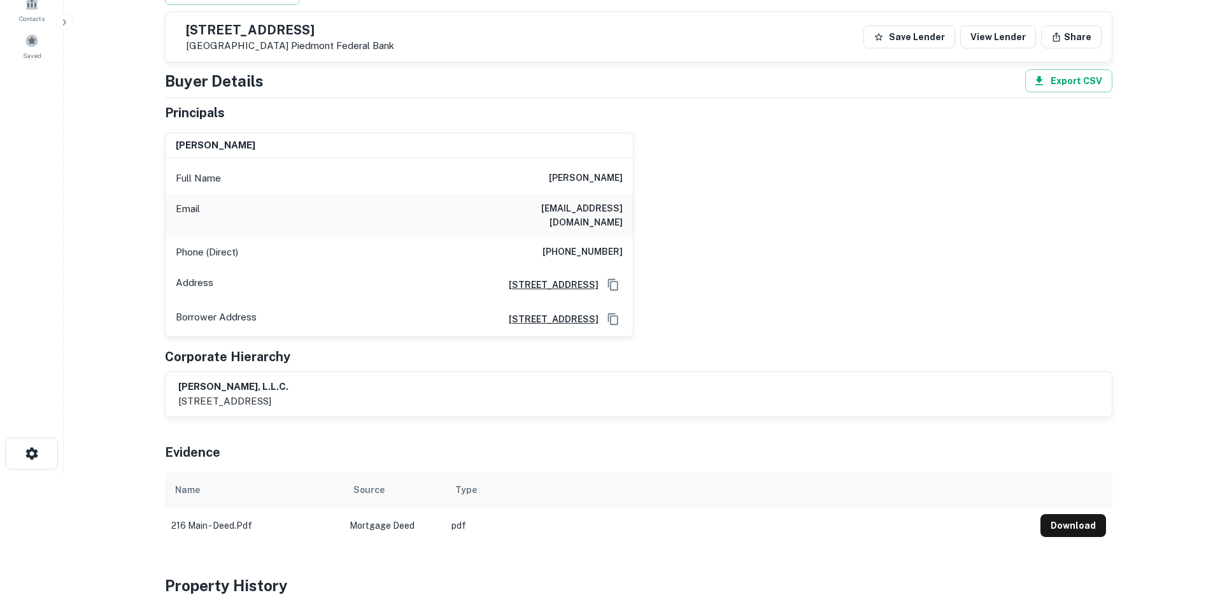
click at [575, 246] on h6 "[PHONE_NUMBER]" at bounding box center [582, 251] width 80 height 15
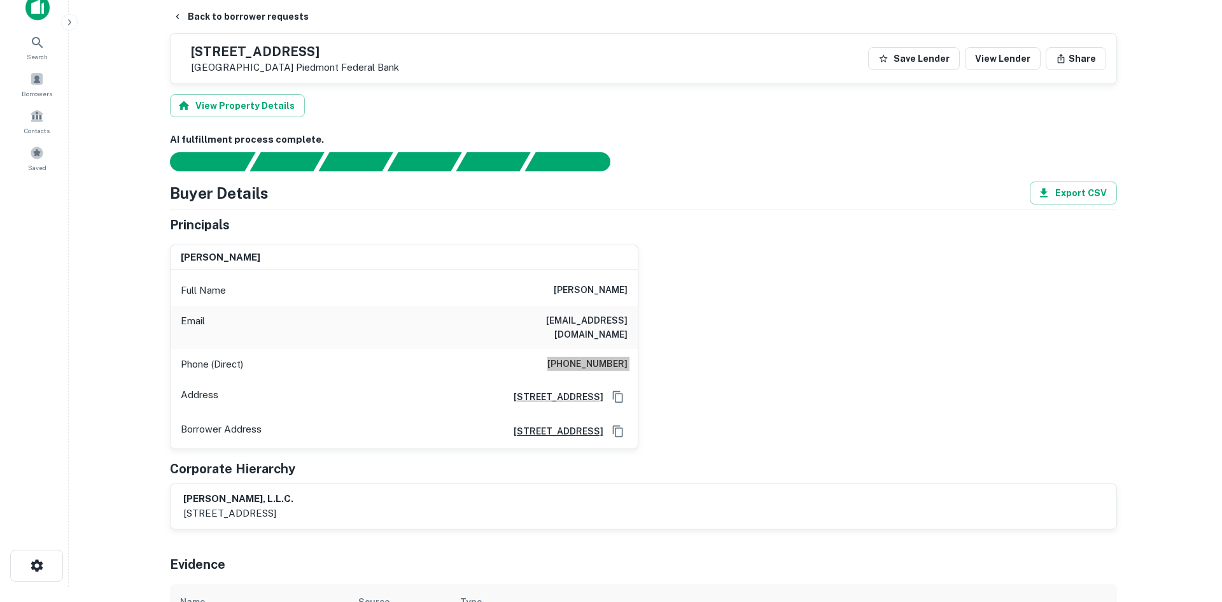
scroll to position [0, 0]
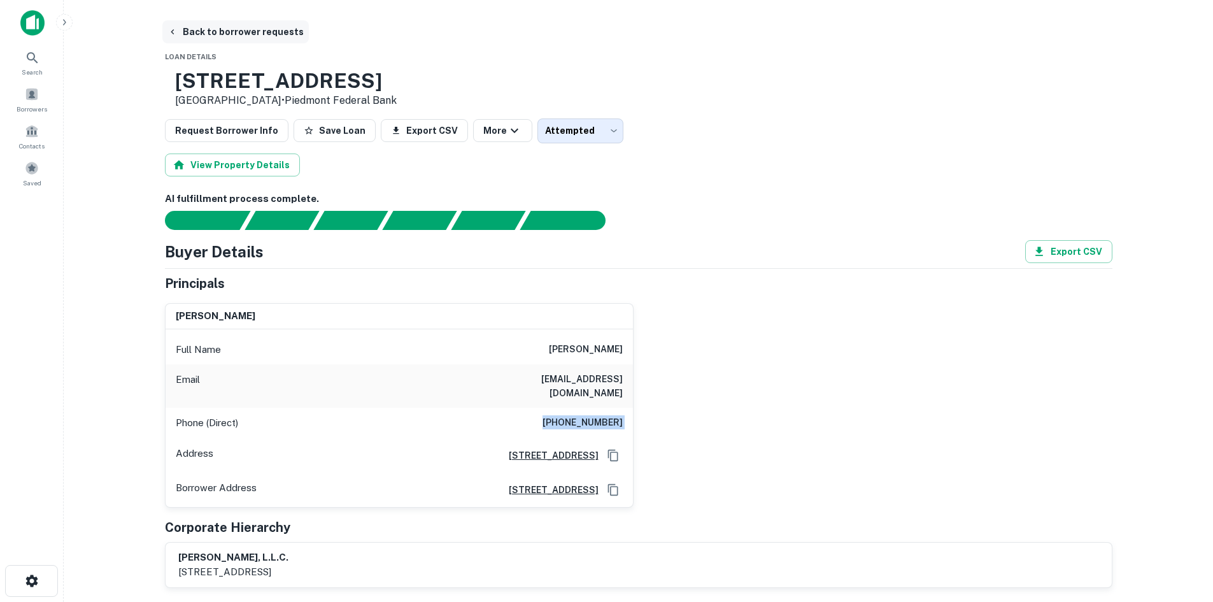
click at [245, 37] on button "Back to borrower requests" at bounding box center [235, 31] width 146 height 23
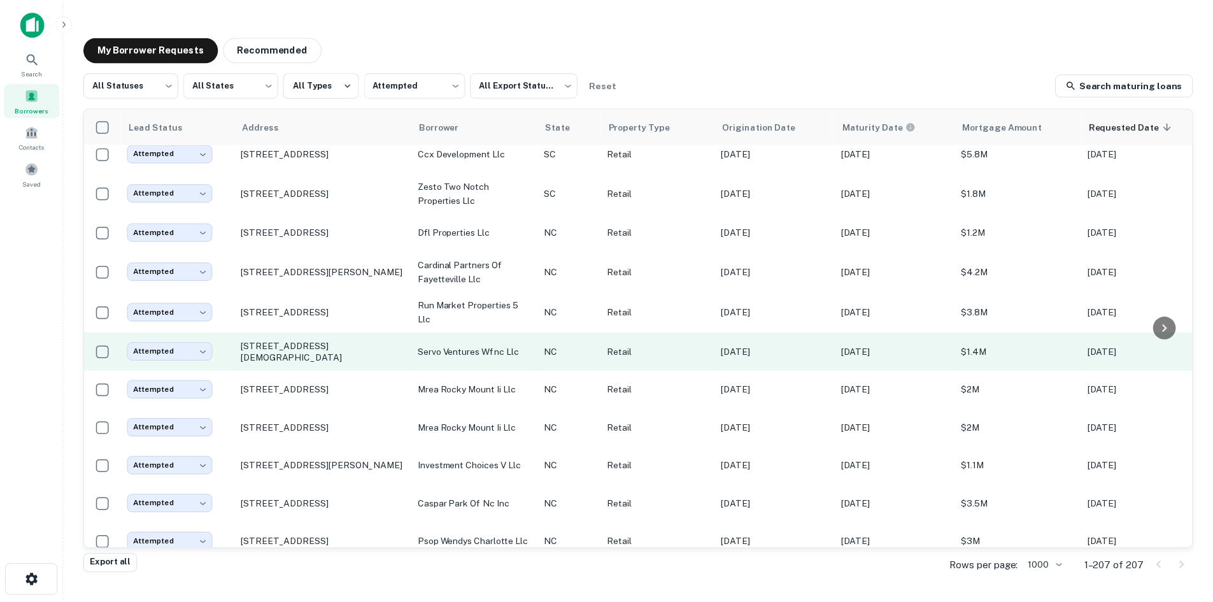
scroll to position [5461, 0]
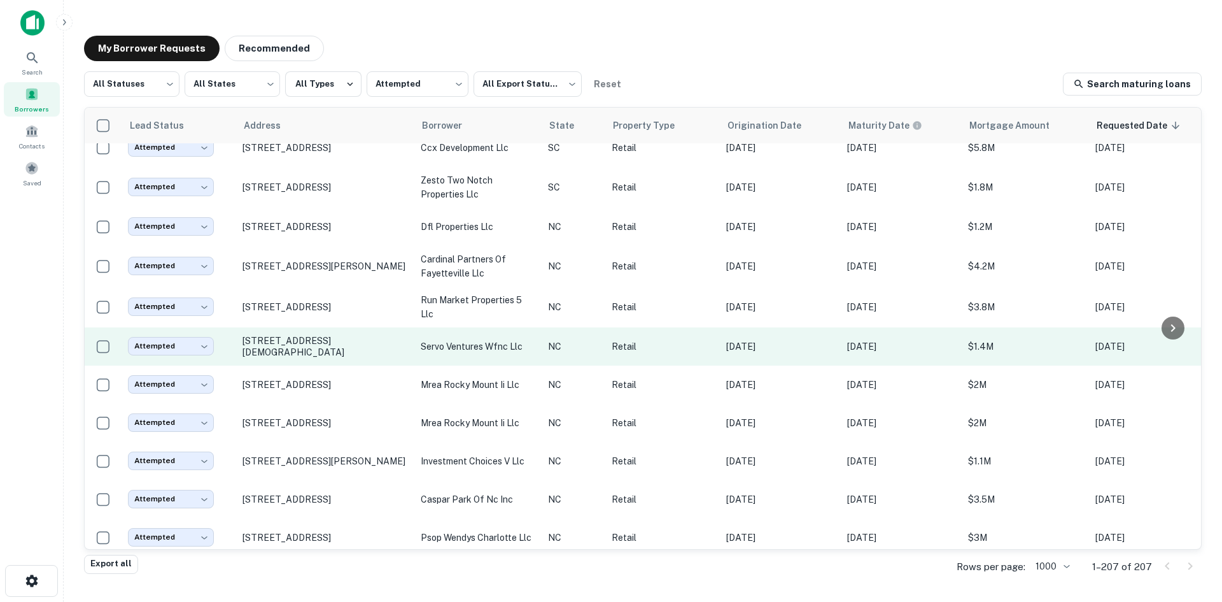
click at [337, 365] on td "[STREET_ADDRESS][DEMOGRAPHIC_DATA]" at bounding box center [325, 346] width 178 height 38
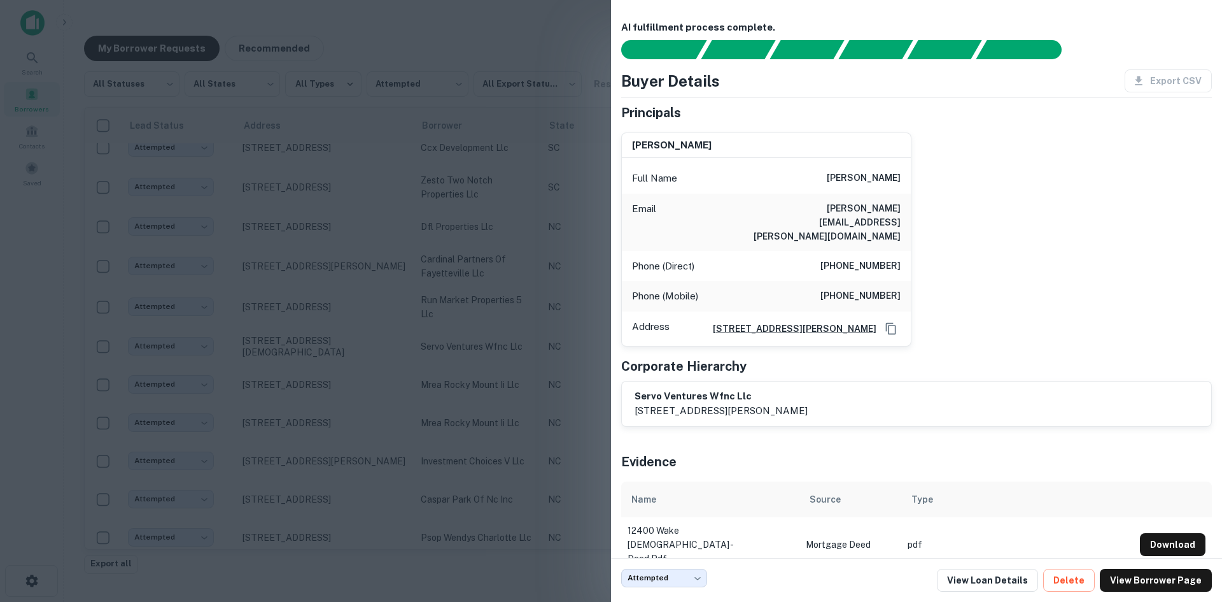
click at [337, 380] on div at bounding box center [611, 301] width 1222 height 602
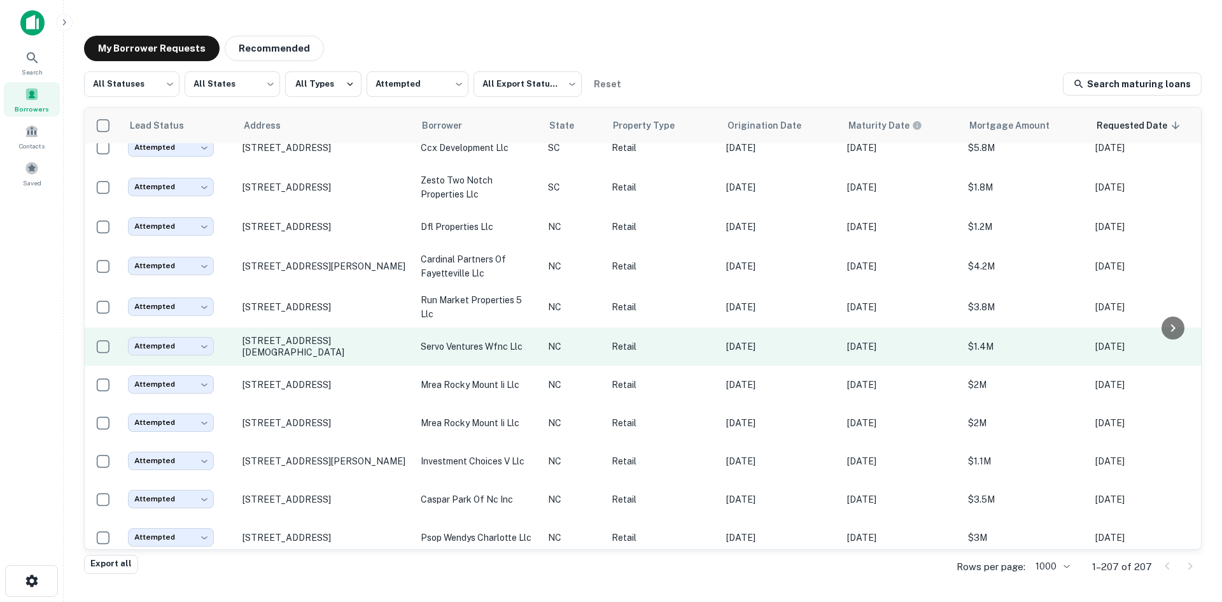
click at [355, 365] on td "[STREET_ADDRESS][DEMOGRAPHIC_DATA]" at bounding box center [325, 346] width 178 height 38
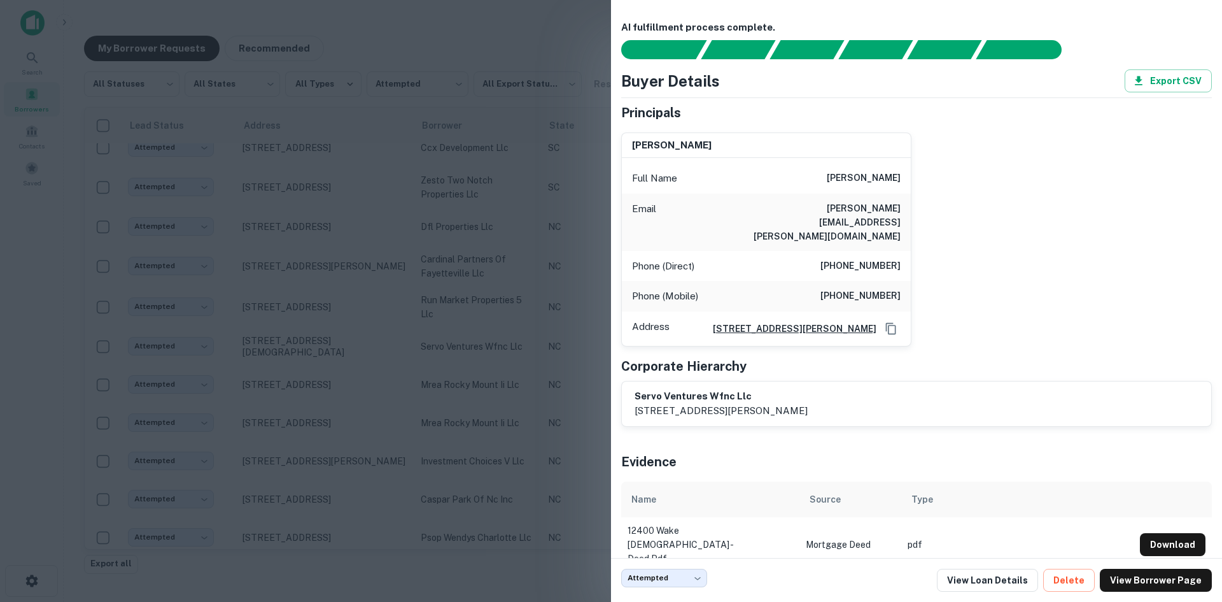
click at [350, 379] on div at bounding box center [611, 301] width 1222 height 602
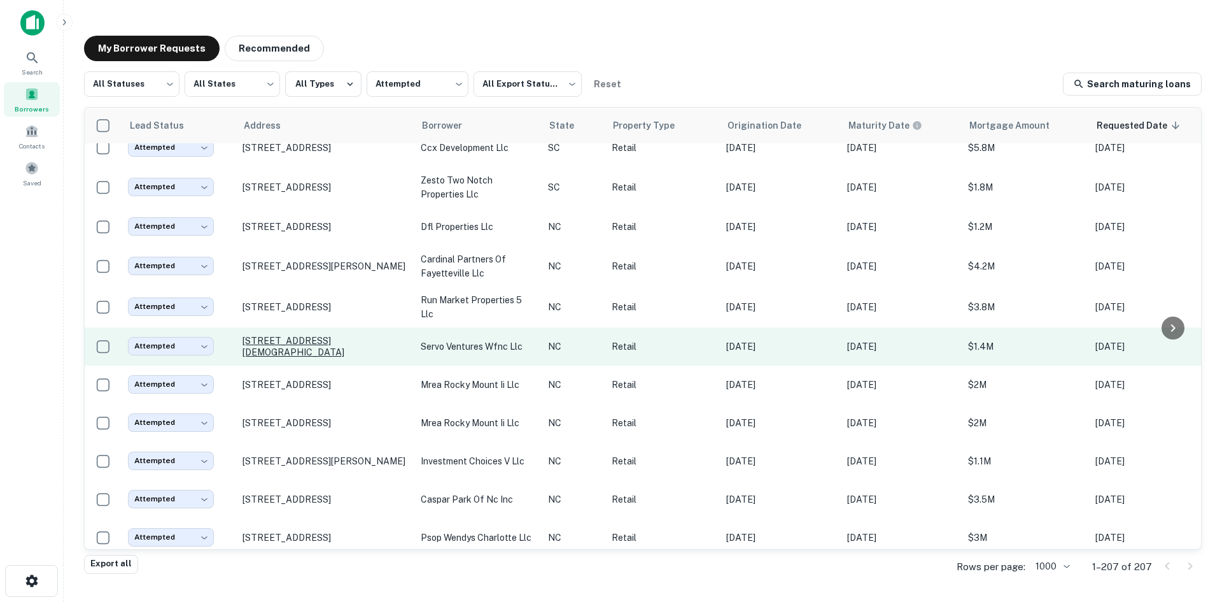
click at [313, 358] on p "[STREET_ADDRESS][DEMOGRAPHIC_DATA]" at bounding box center [326, 346] width 166 height 23
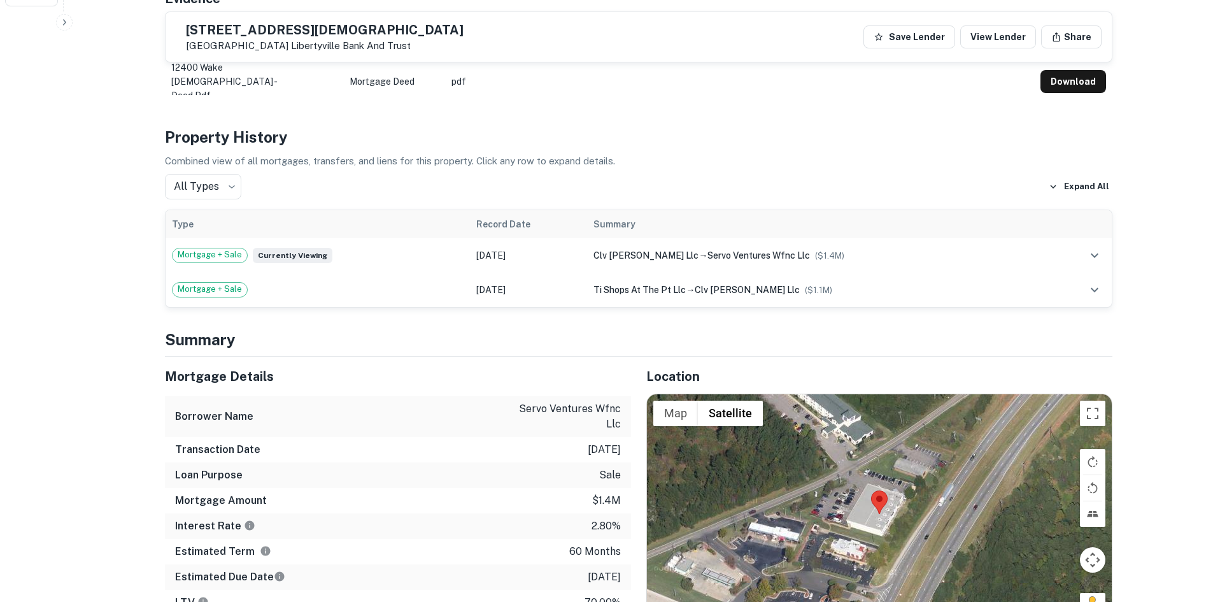
scroll to position [828, 0]
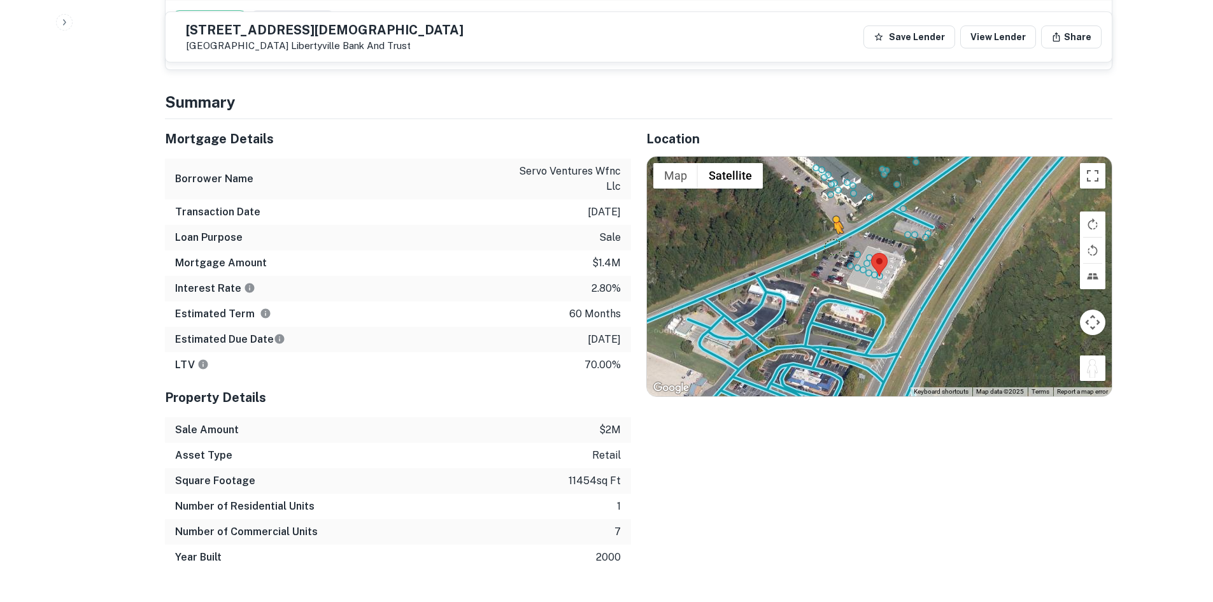
drag, startPoint x: 1104, startPoint y: 341, endPoint x: 826, endPoint y: 218, distance: 303.9
click at [826, 218] on div "To activate drag with keyboard, press Alt + Enter. Once in keyboard drag state,…" at bounding box center [879, 276] width 465 height 239
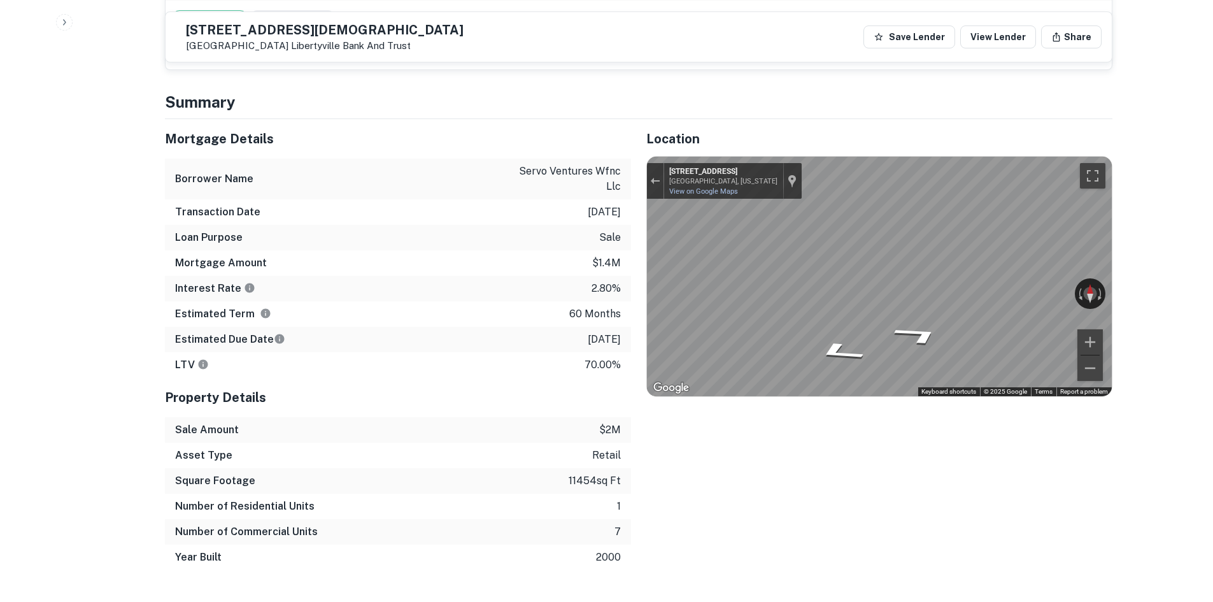
click at [644, 226] on div "Location ← Move left → Move right ↑ Move up ↓ Move down + Zoom in - Zoom out Ho…" at bounding box center [871, 344] width 481 height 451
click at [602, 238] on div "Mortgage Details Borrower Name servo ventures wfnc llc Transaction Date [DATE] …" at bounding box center [631, 344] width 963 height 451
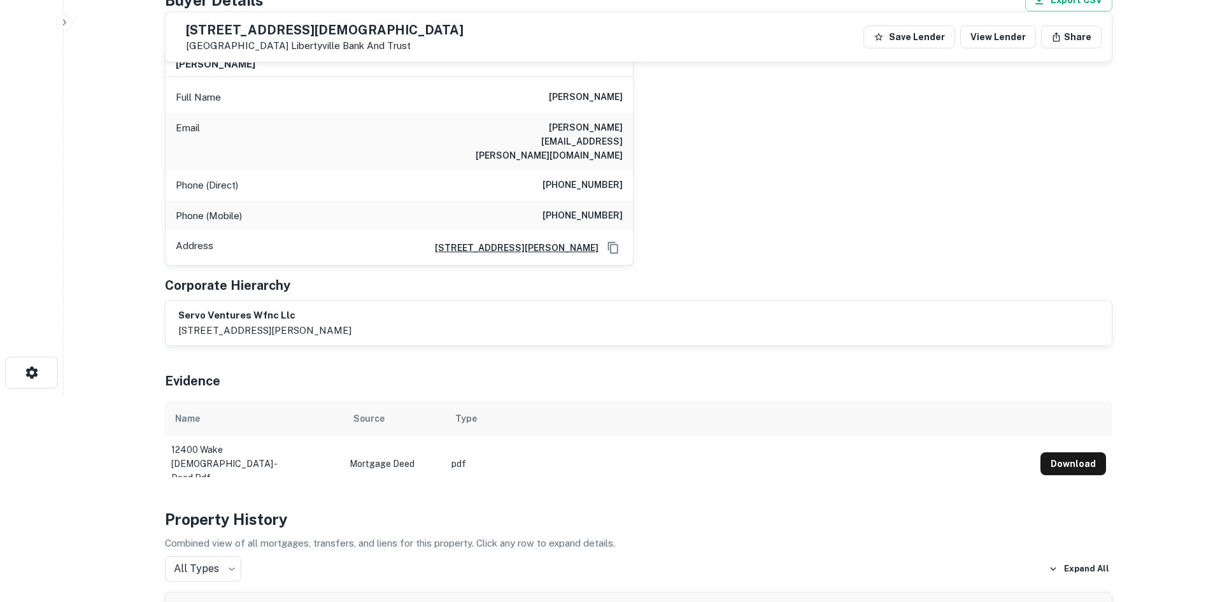
scroll to position [191, 0]
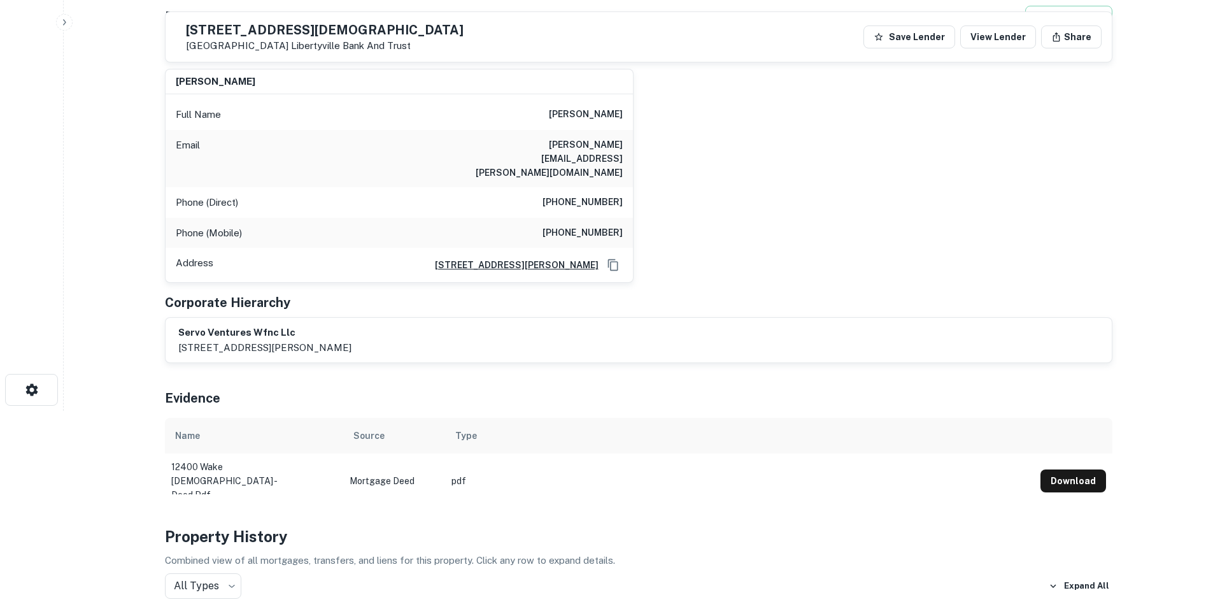
click at [595, 195] on h6 "[PHONE_NUMBER]" at bounding box center [582, 202] width 80 height 15
click at [593, 225] on h6 "[PHONE_NUMBER]" at bounding box center [582, 232] width 80 height 15
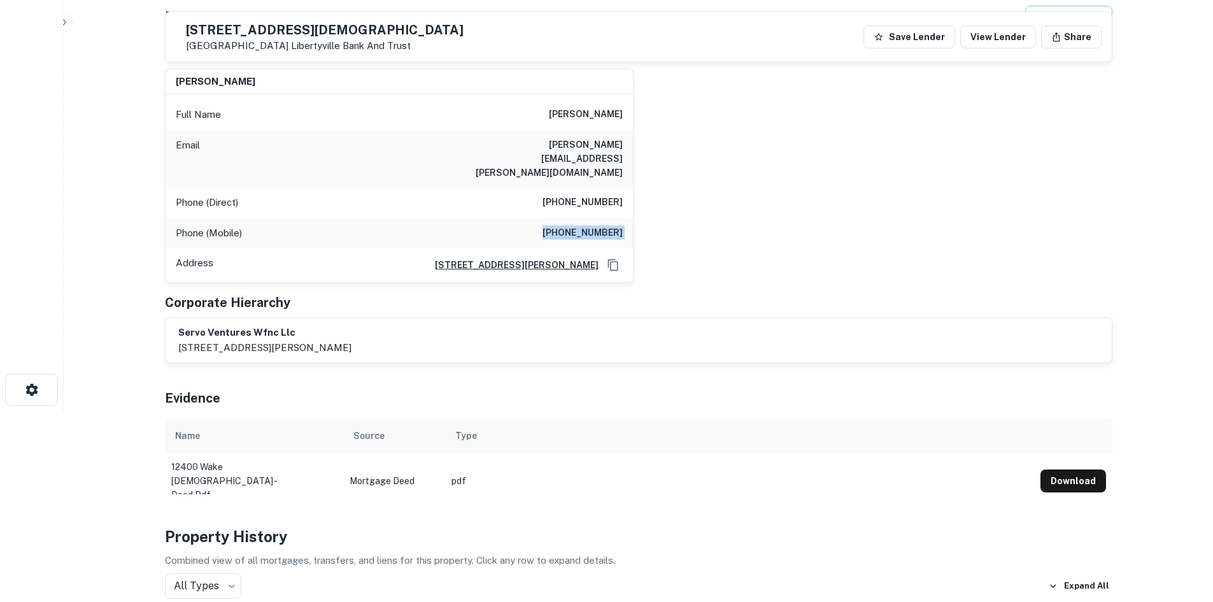
click at [593, 225] on h6 "[PHONE_NUMBER]" at bounding box center [582, 232] width 80 height 15
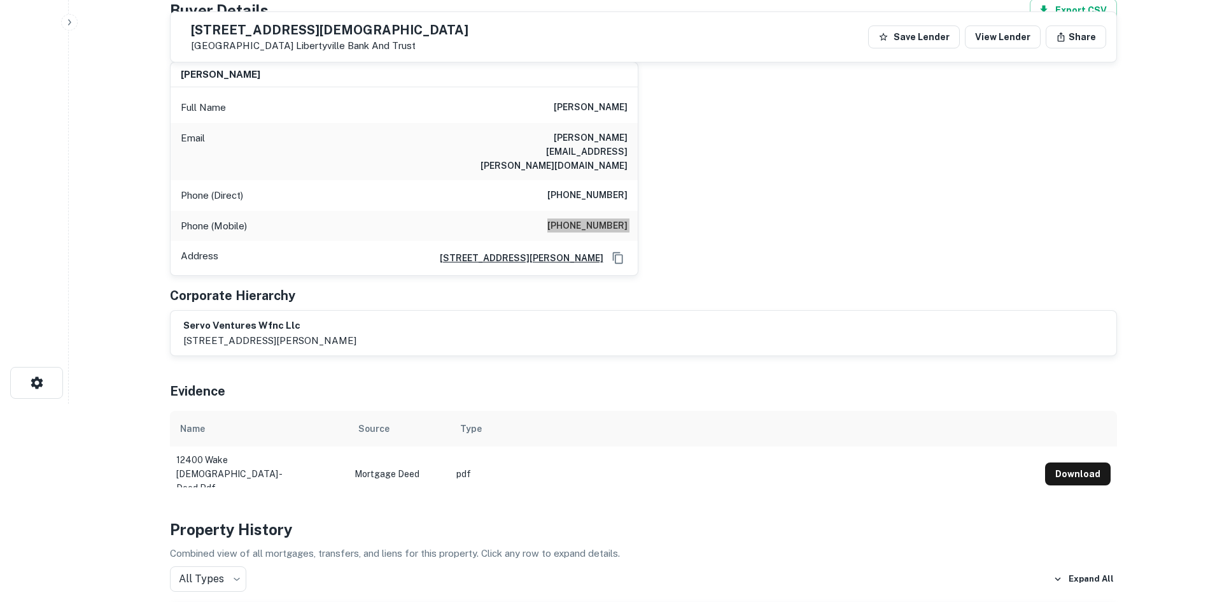
scroll to position [0, 0]
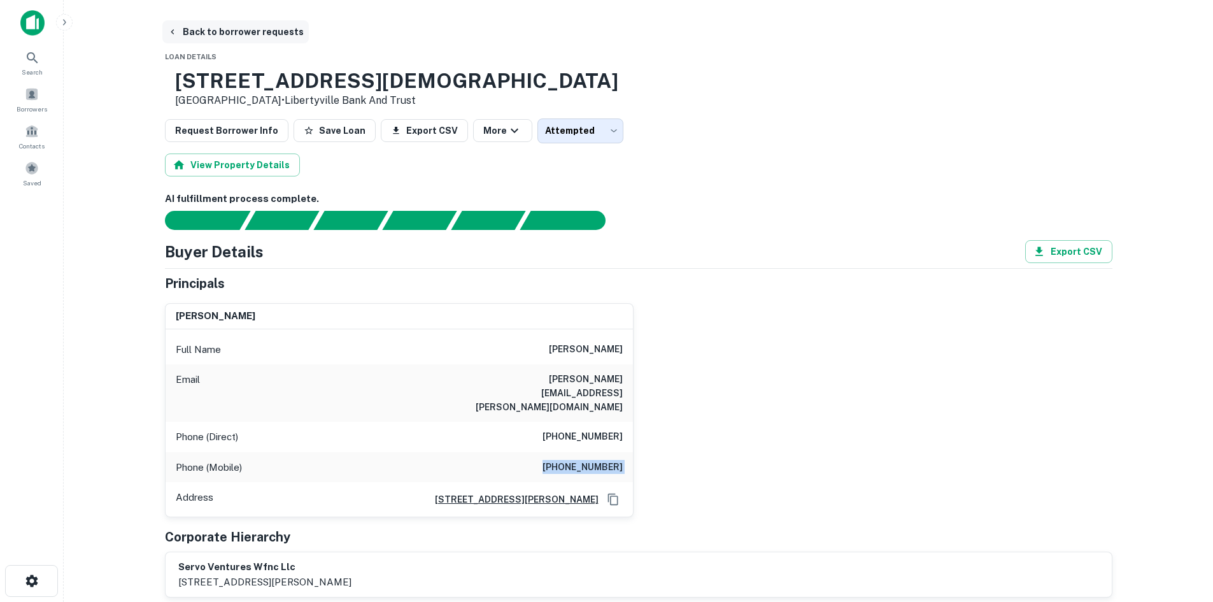
click at [253, 25] on button "Back to borrower requests" at bounding box center [235, 31] width 146 height 23
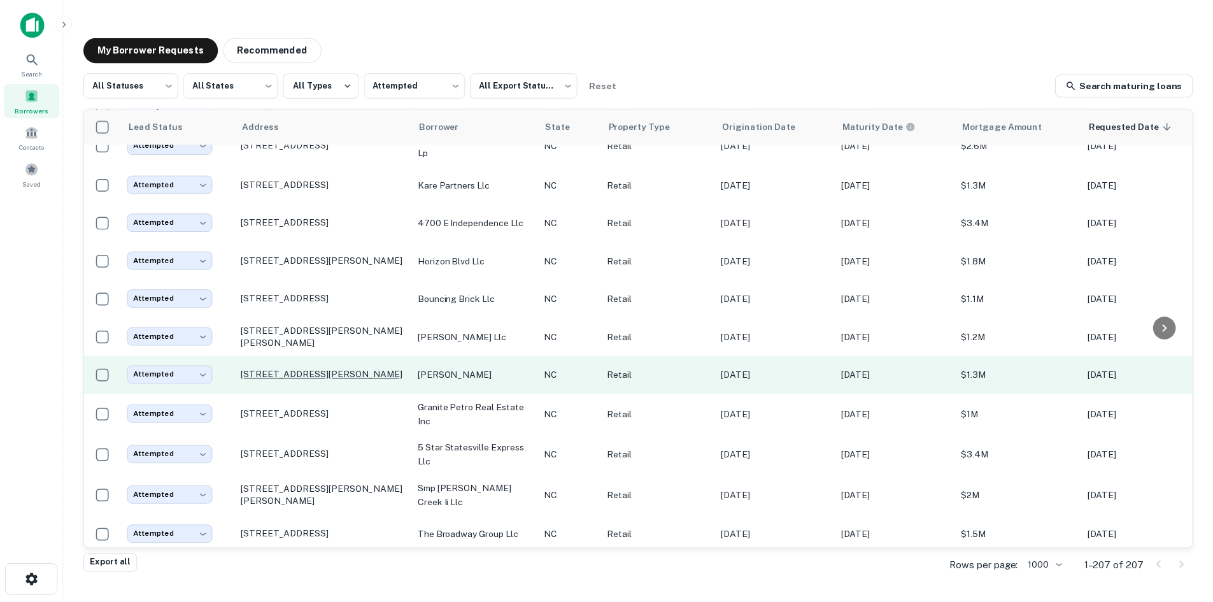
scroll to position [1005, 0]
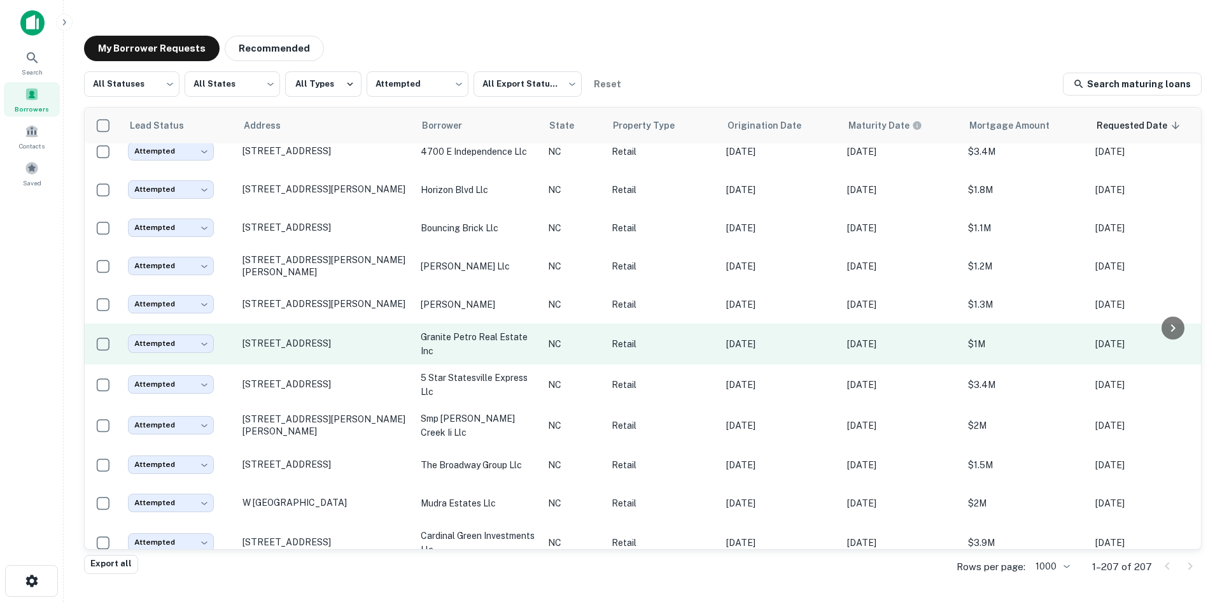
click at [358, 342] on td "[STREET_ADDRESS]" at bounding box center [325, 343] width 178 height 41
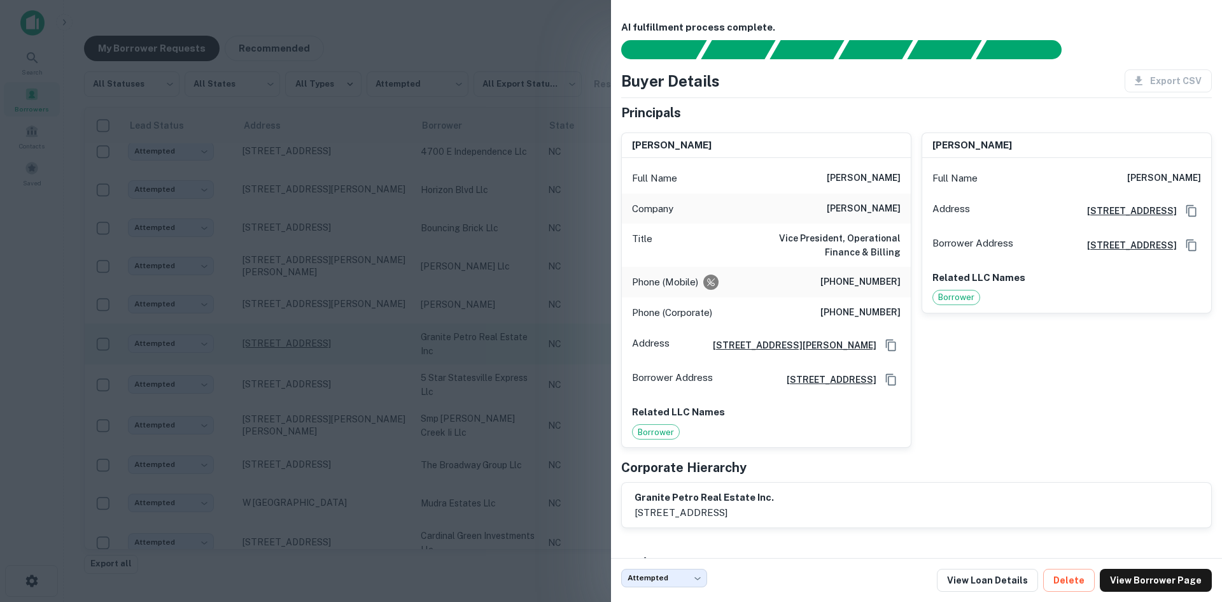
drag, startPoint x: 335, startPoint y: 344, endPoint x: 320, endPoint y: 327, distance: 23.5
click at [335, 344] on div at bounding box center [611, 301] width 1222 height 602
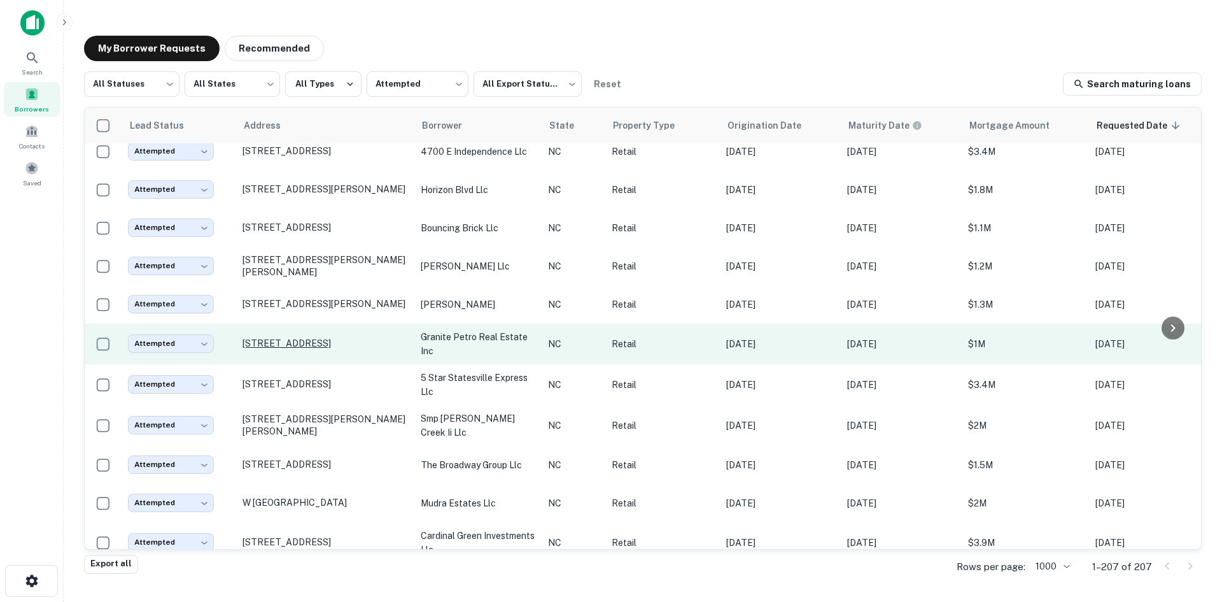
click at [320, 337] on p "[STREET_ADDRESS]" at bounding box center [326, 342] width 166 height 11
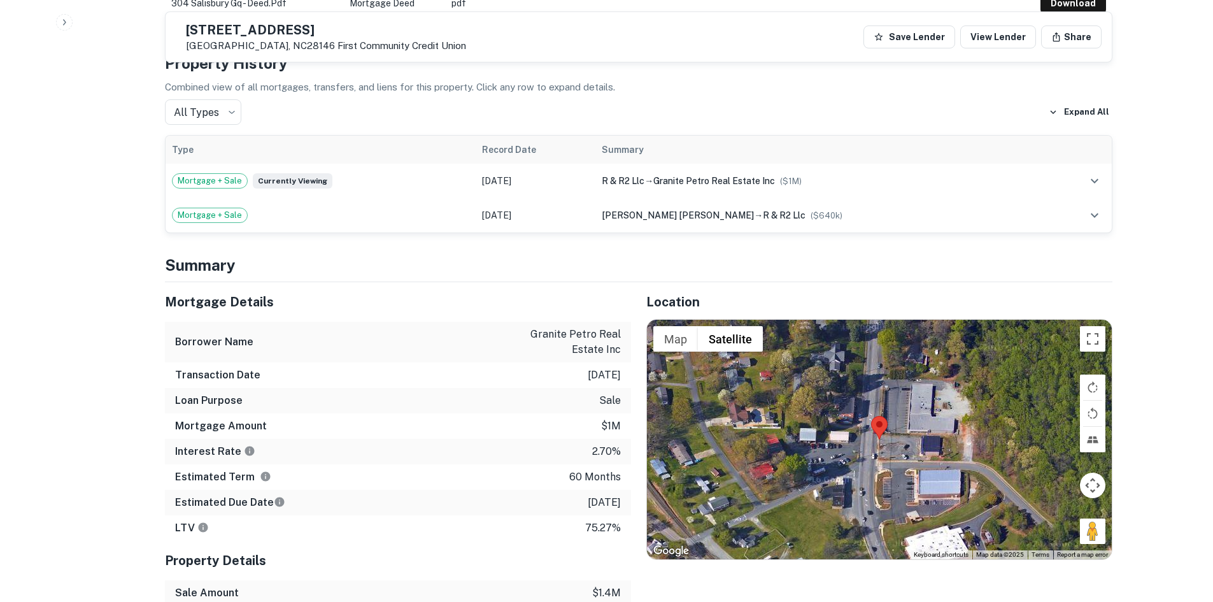
scroll to position [764, 0]
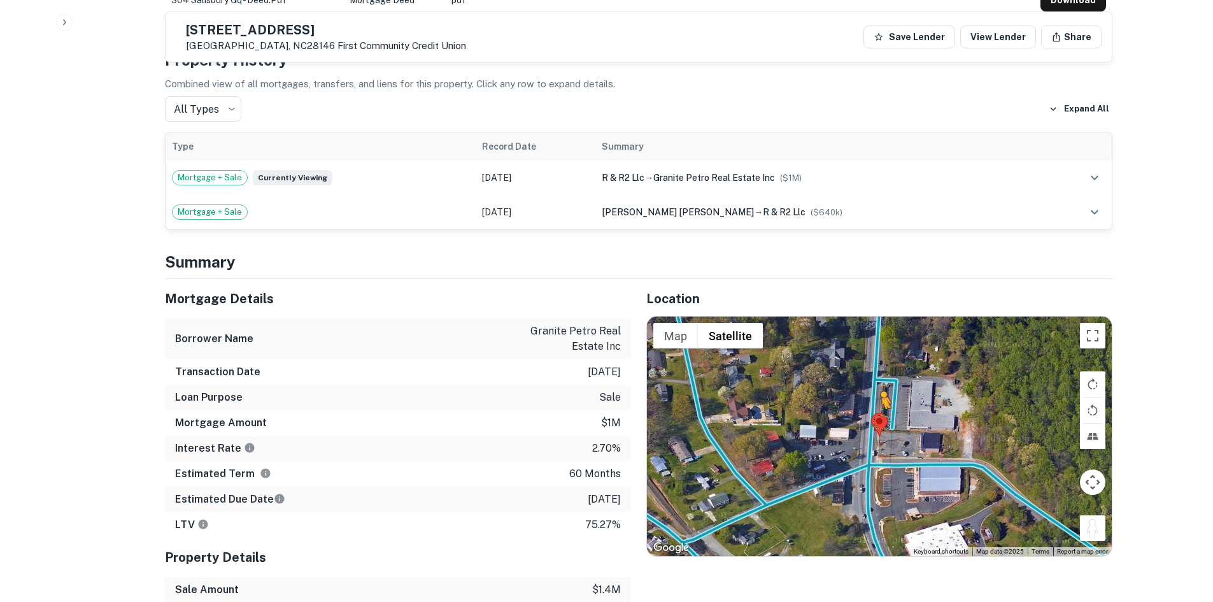
drag, startPoint x: 1097, startPoint y: 521, endPoint x: 874, endPoint y: 420, distance: 244.7
click at [874, 420] on div "To activate drag with keyboard, press Alt + Enter. Once in keyboard drag state,…" at bounding box center [879, 435] width 465 height 239
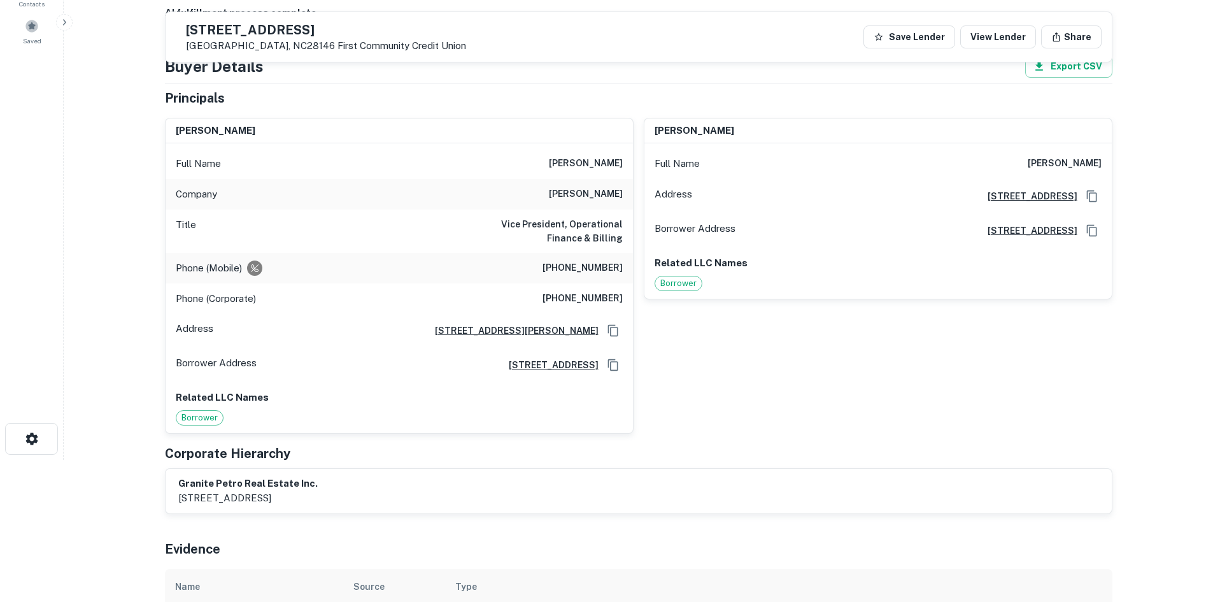
scroll to position [127, 0]
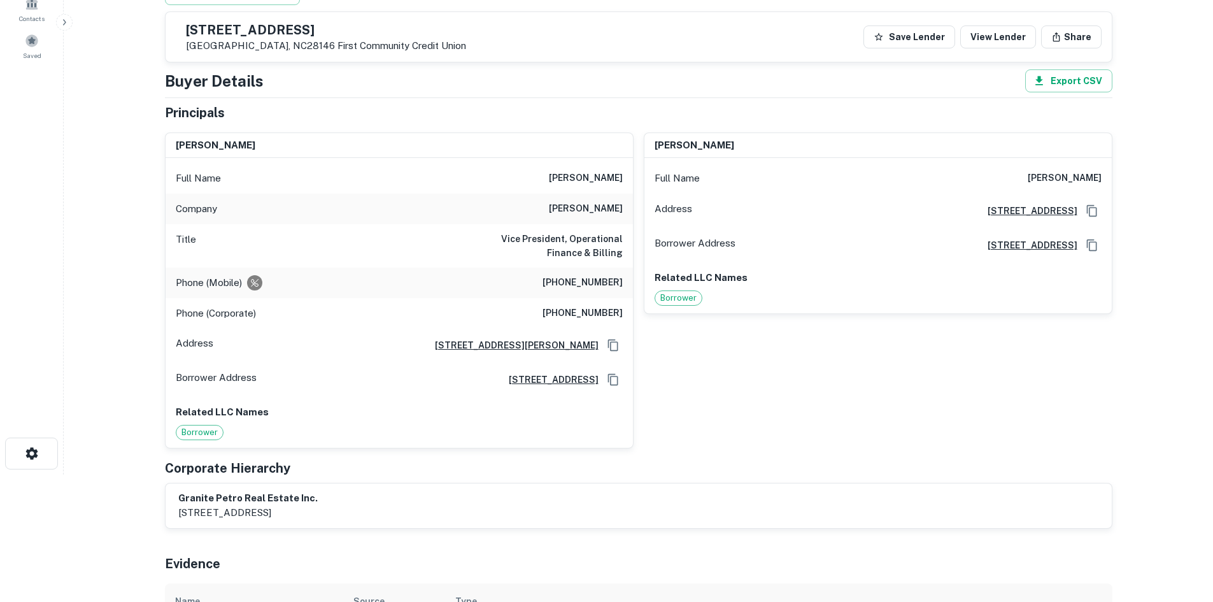
click at [586, 289] on h6 "[PHONE_NUMBER]" at bounding box center [582, 282] width 80 height 15
click at [590, 309] on h6 "[PHONE_NUMBER]" at bounding box center [582, 313] width 80 height 15
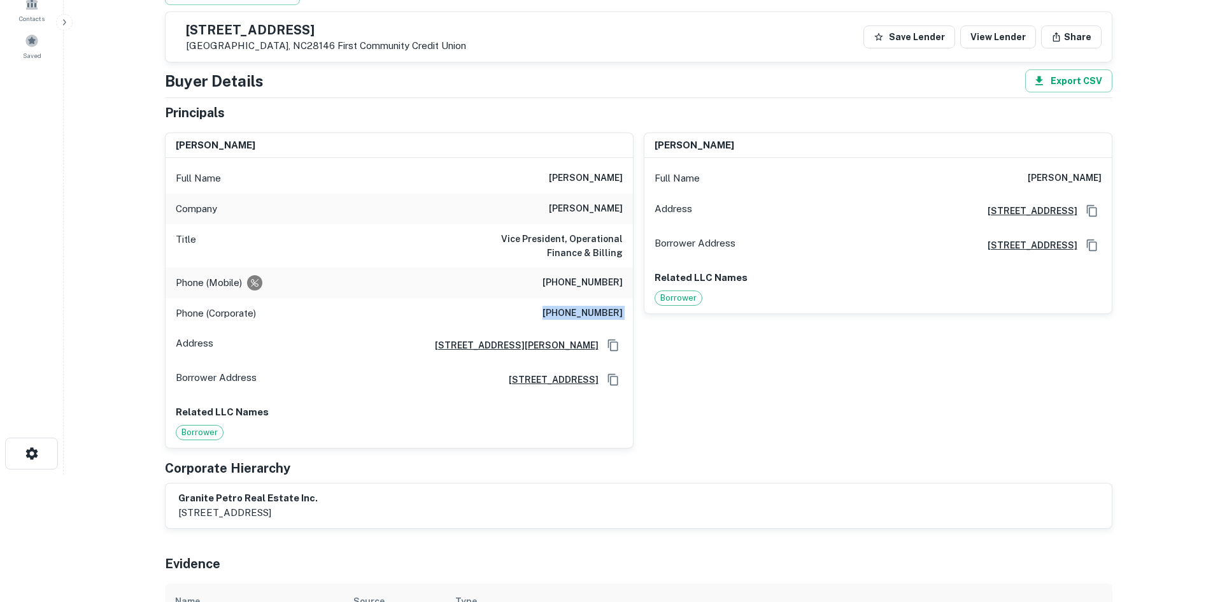
click at [590, 309] on h6 "[PHONE_NUMBER]" at bounding box center [582, 313] width 80 height 15
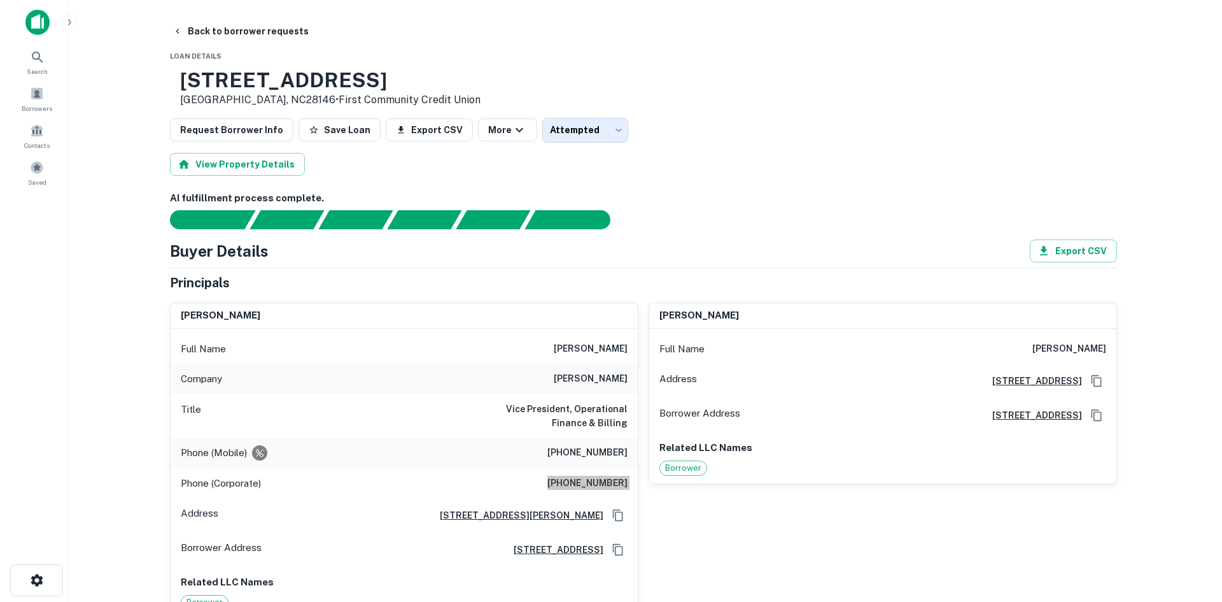
scroll to position [0, 0]
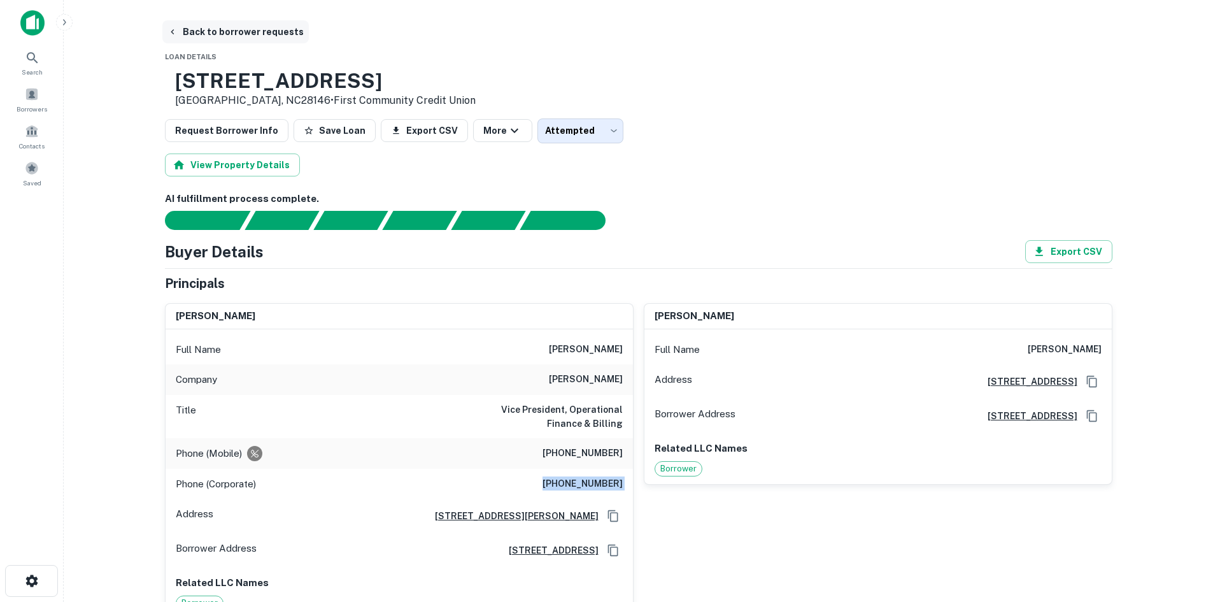
click at [229, 24] on button "Back to borrower requests" at bounding box center [235, 31] width 146 height 23
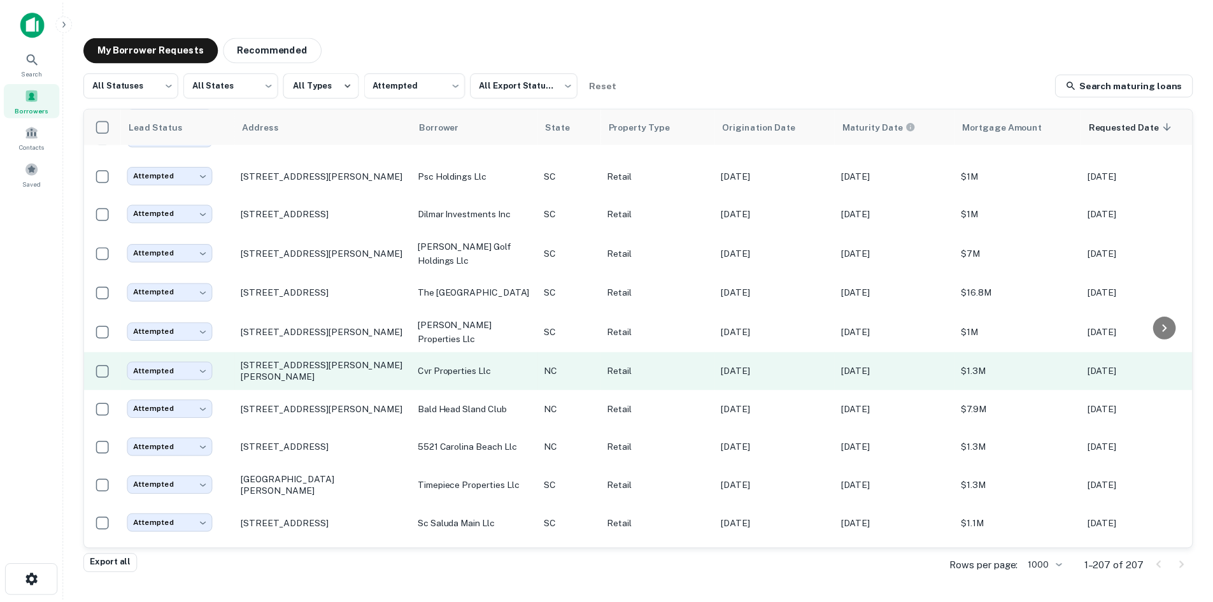
scroll to position [1959, 0]
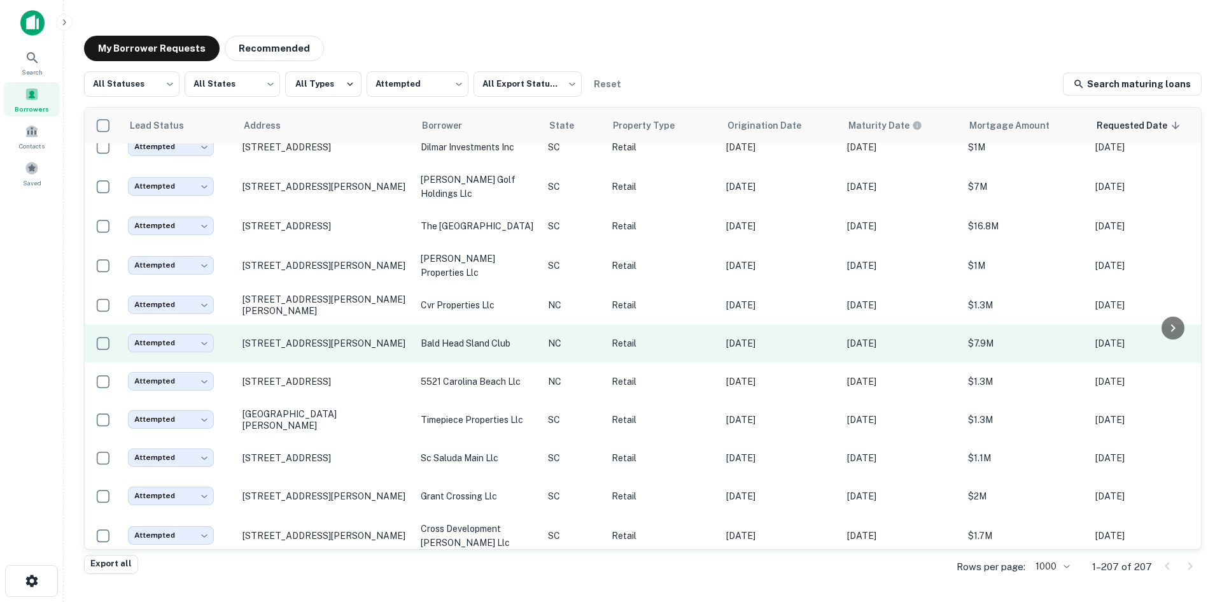
click at [327, 362] on td "[STREET_ADDRESS][PERSON_NAME]" at bounding box center [325, 343] width 178 height 38
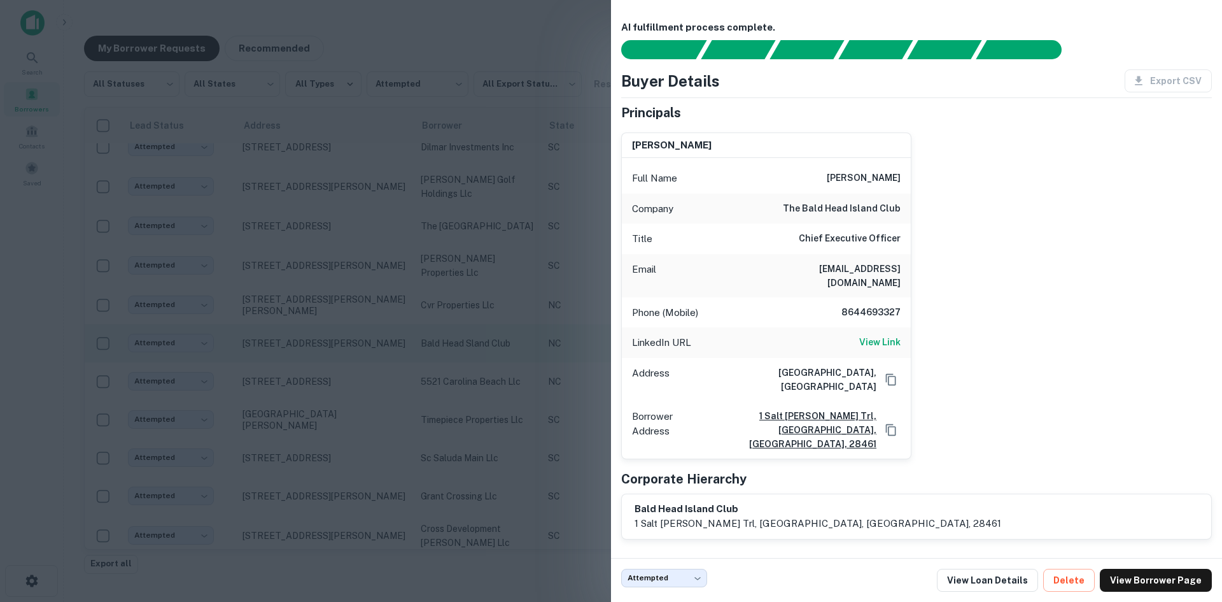
click at [327, 365] on div at bounding box center [611, 301] width 1222 height 602
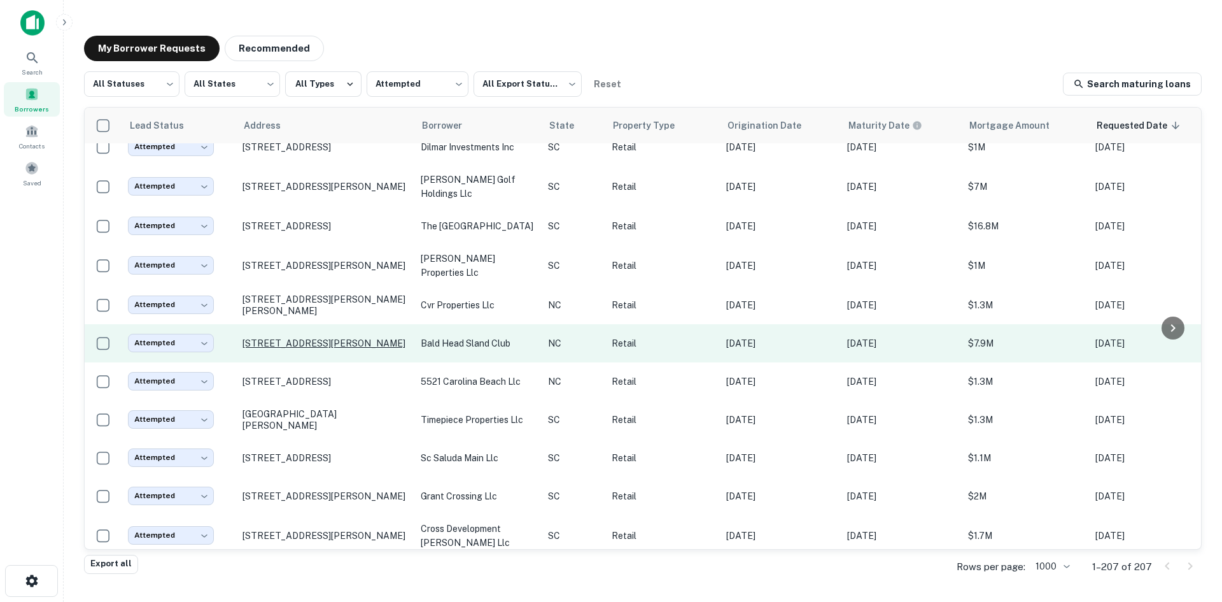
click at [305, 348] on p "[STREET_ADDRESS][PERSON_NAME]" at bounding box center [326, 342] width 166 height 11
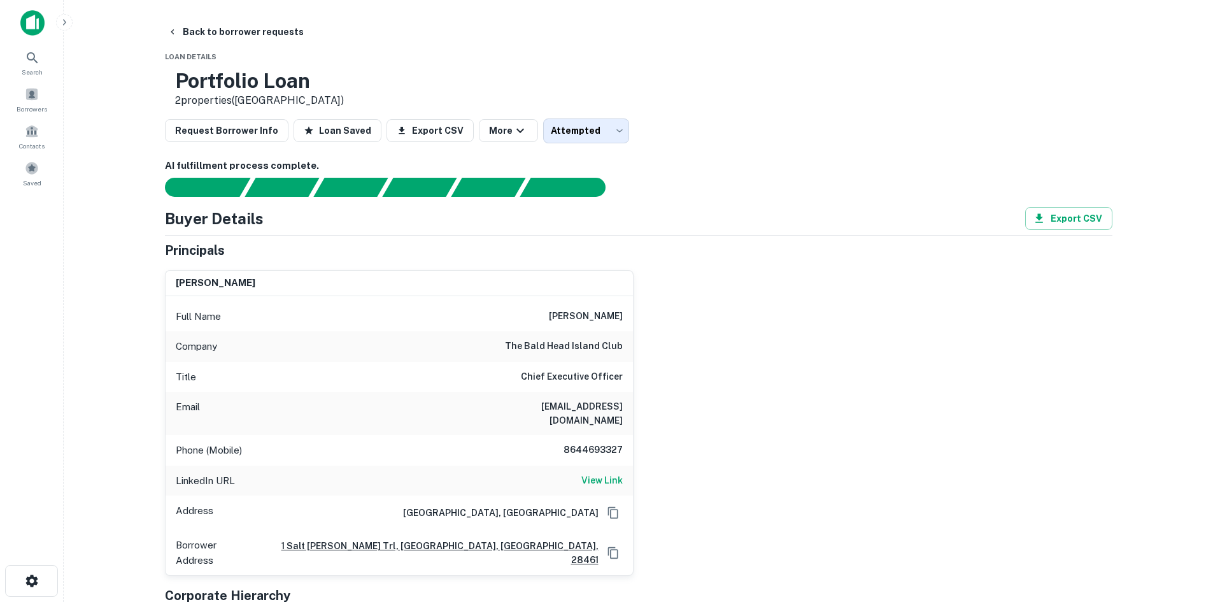
click at [588, 442] on h6 "8644693327" at bounding box center [584, 449] width 76 height 15
click at [234, 21] on button "Back to borrower requests" at bounding box center [235, 31] width 146 height 23
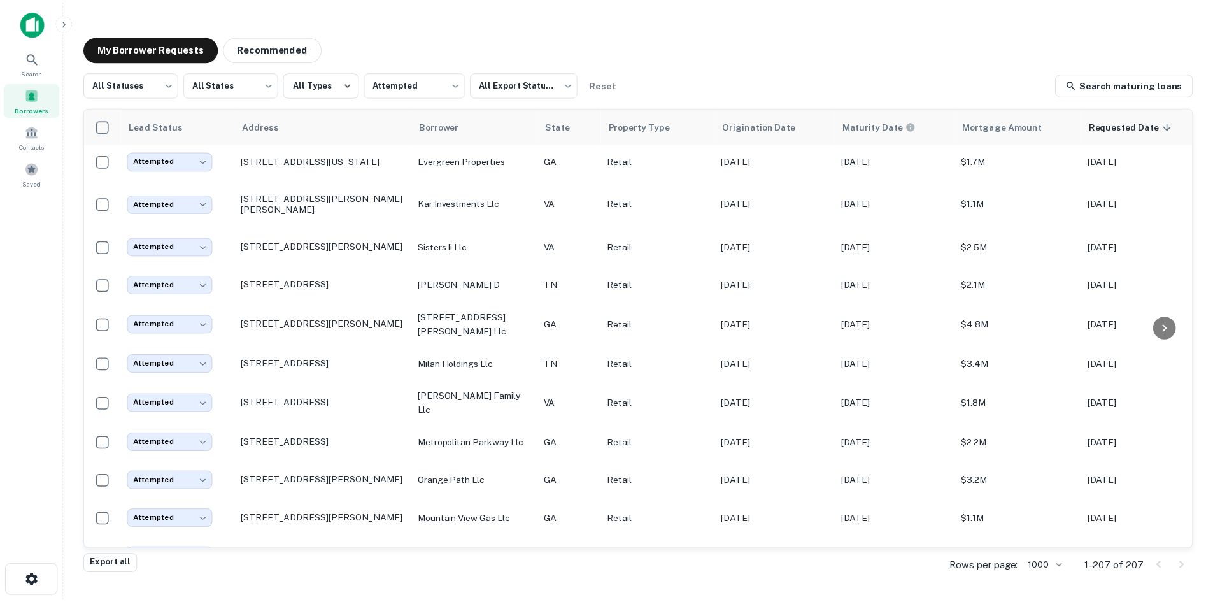
scroll to position [113, 0]
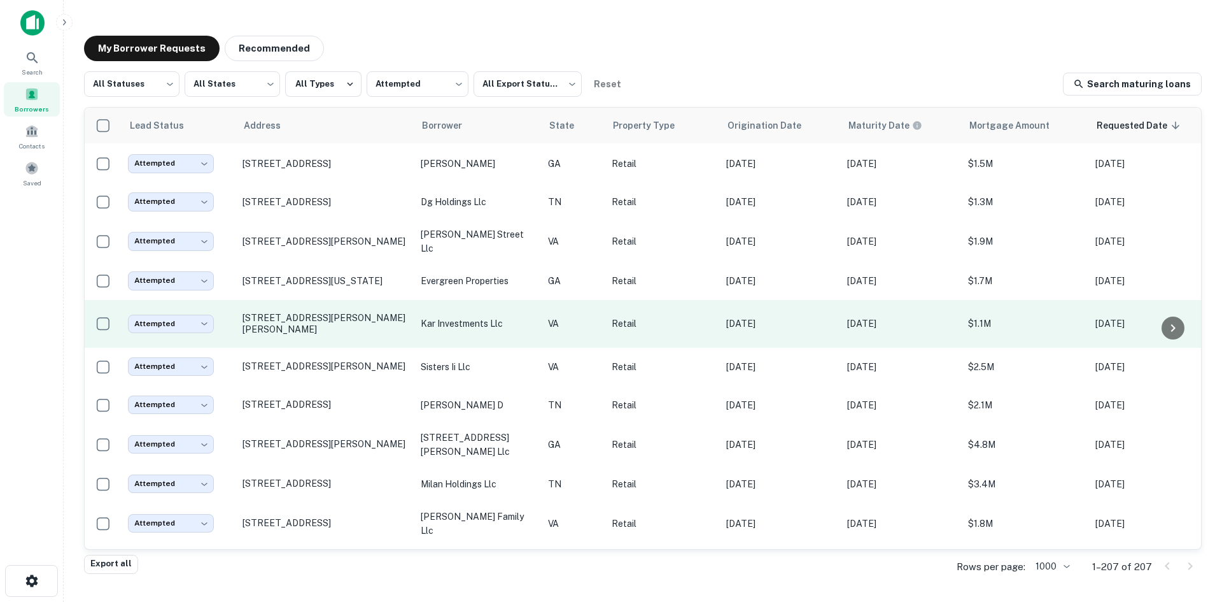
click at [326, 330] on td "[STREET_ADDRESS][PERSON_NAME][PERSON_NAME]" at bounding box center [325, 324] width 178 height 48
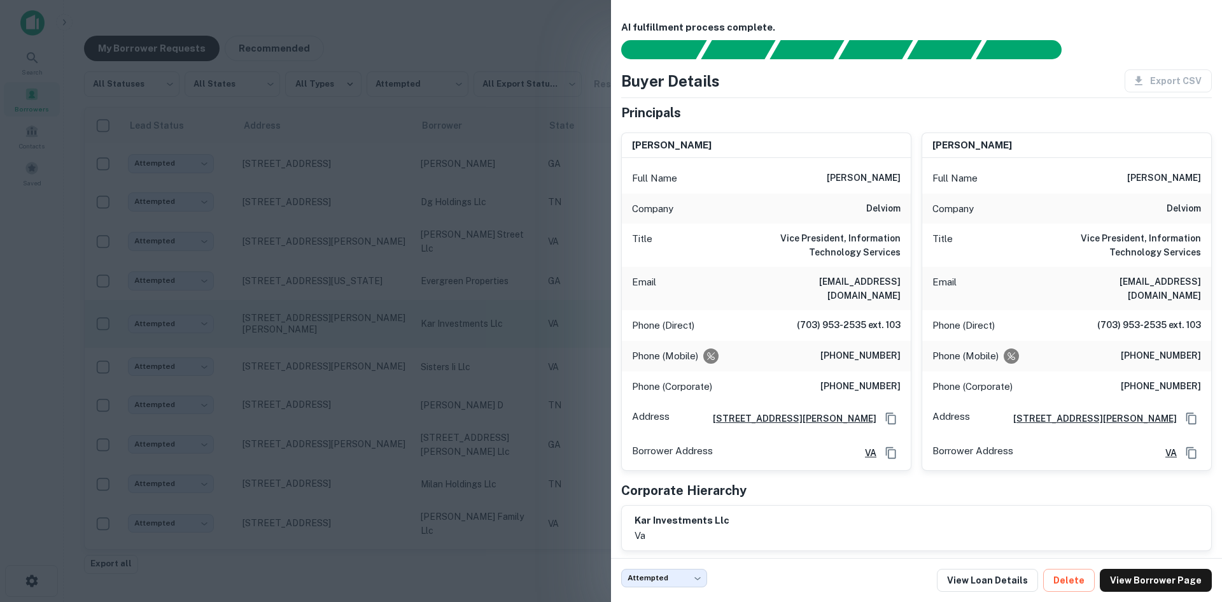
click at [326, 330] on div at bounding box center [611, 301] width 1222 height 602
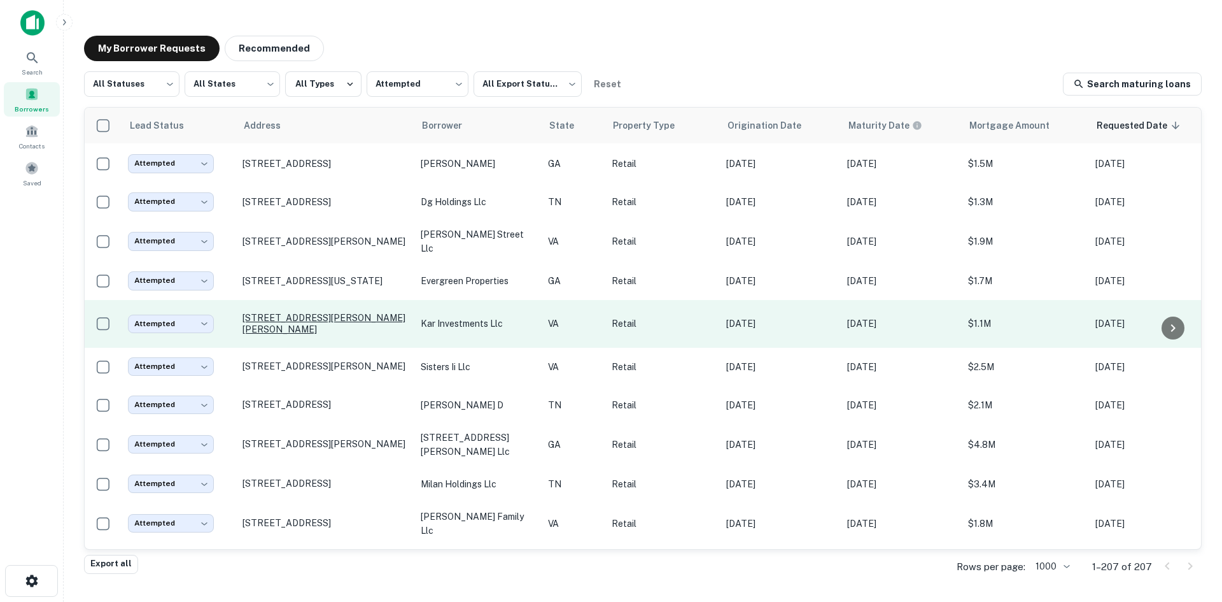
click at [306, 313] on p "[STREET_ADDRESS][PERSON_NAME][PERSON_NAME]" at bounding box center [326, 323] width 166 height 23
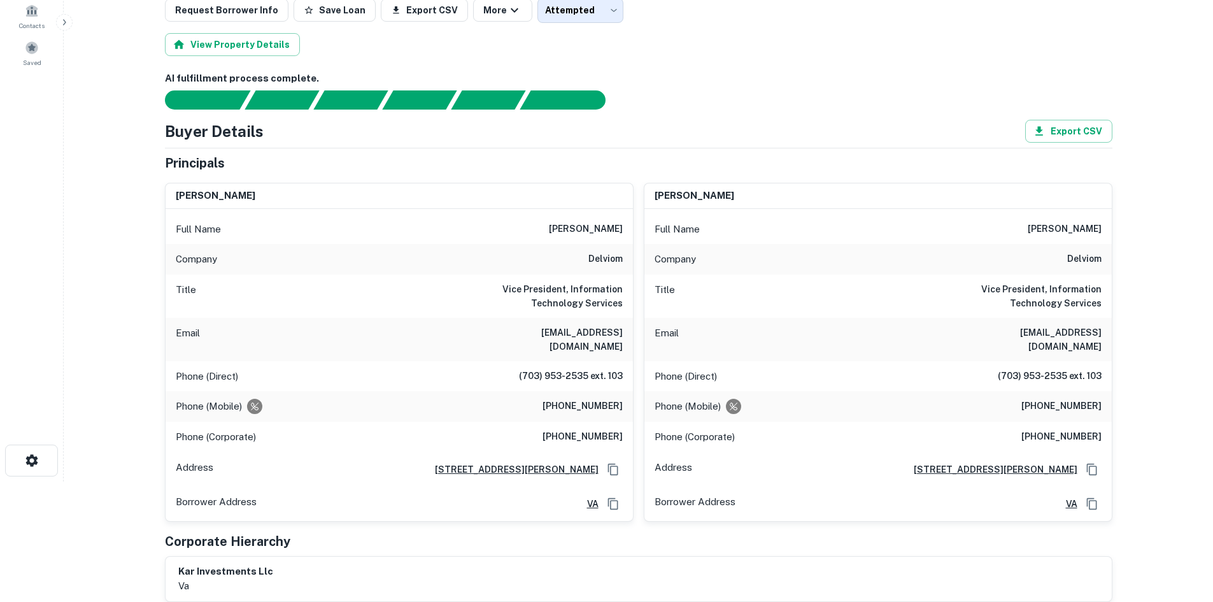
scroll to position [127, 0]
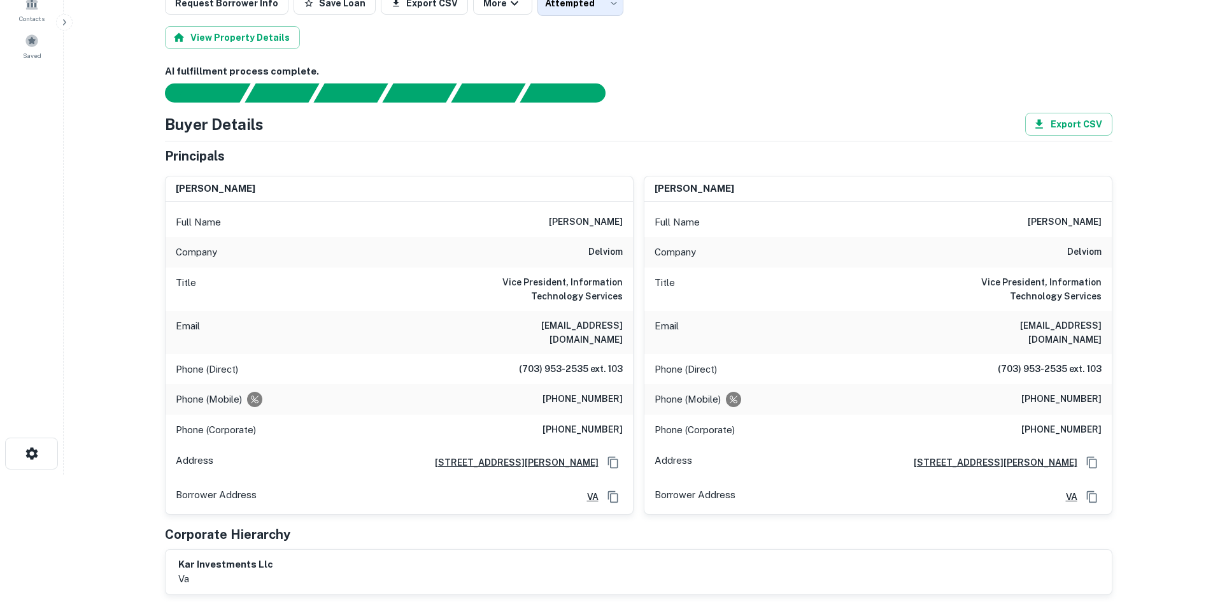
click at [580, 392] on h6 "[PHONE_NUMBER]" at bounding box center [582, 399] width 80 height 15
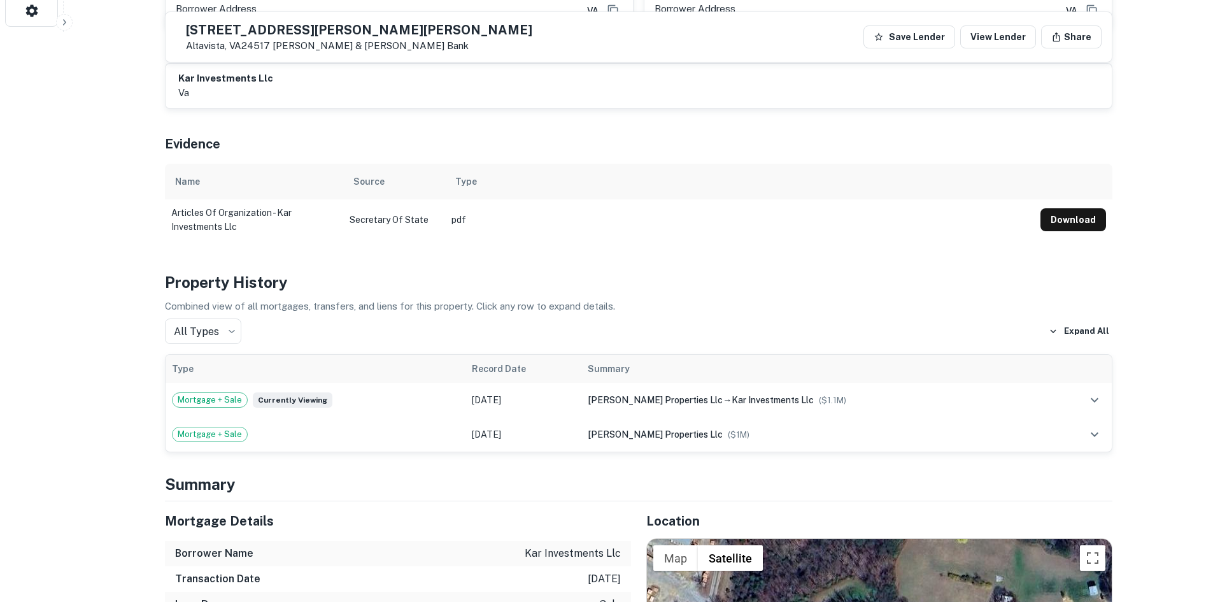
scroll to position [764, 0]
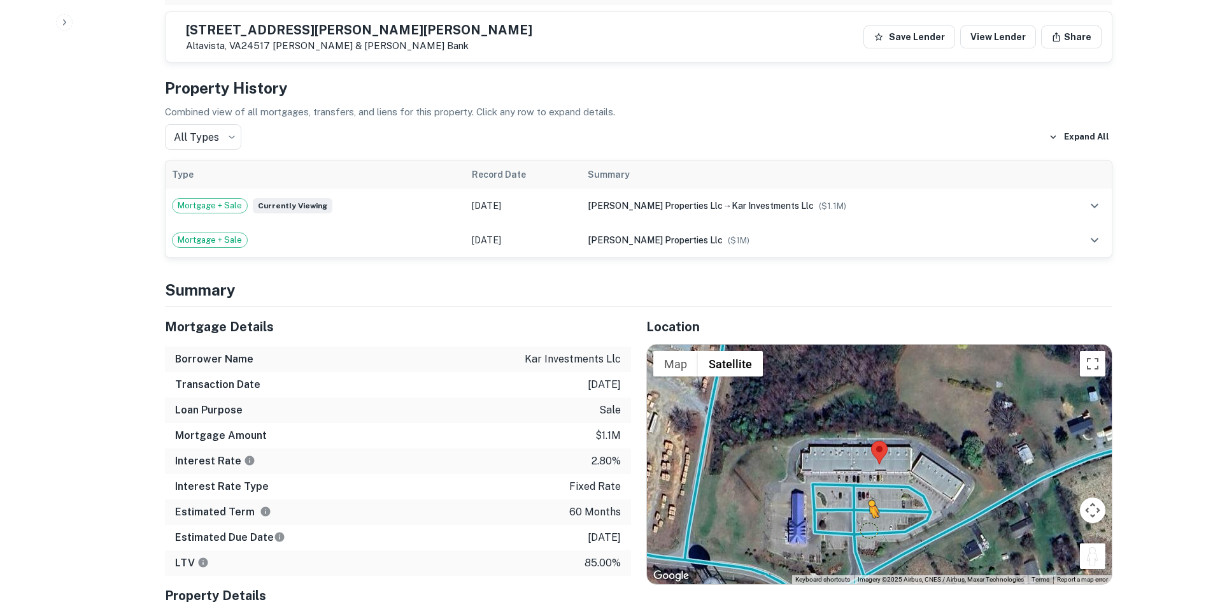
drag, startPoint x: 1088, startPoint y: 549, endPoint x: 858, endPoint y: 515, distance: 232.4
click at [858, 515] on div "To activate drag with keyboard, press Alt + Enter. Once in keyboard drag state,…" at bounding box center [879, 463] width 465 height 239
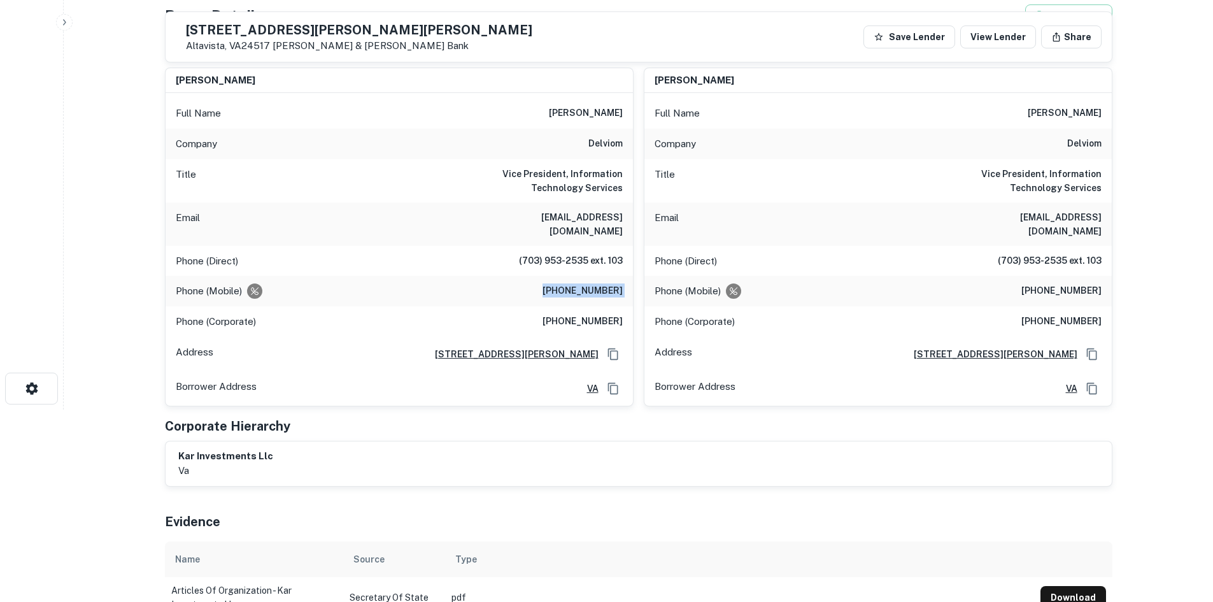
scroll to position [191, 0]
click at [597, 315] on h6 "(703) 596-1600" at bounding box center [582, 322] width 80 height 15
click at [598, 315] on h6 "(703) 596-1600" at bounding box center [582, 322] width 80 height 15
click at [550, 247] on div "Phone (Direct) (703) 953-2535 ext. 103" at bounding box center [399, 262] width 467 height 31
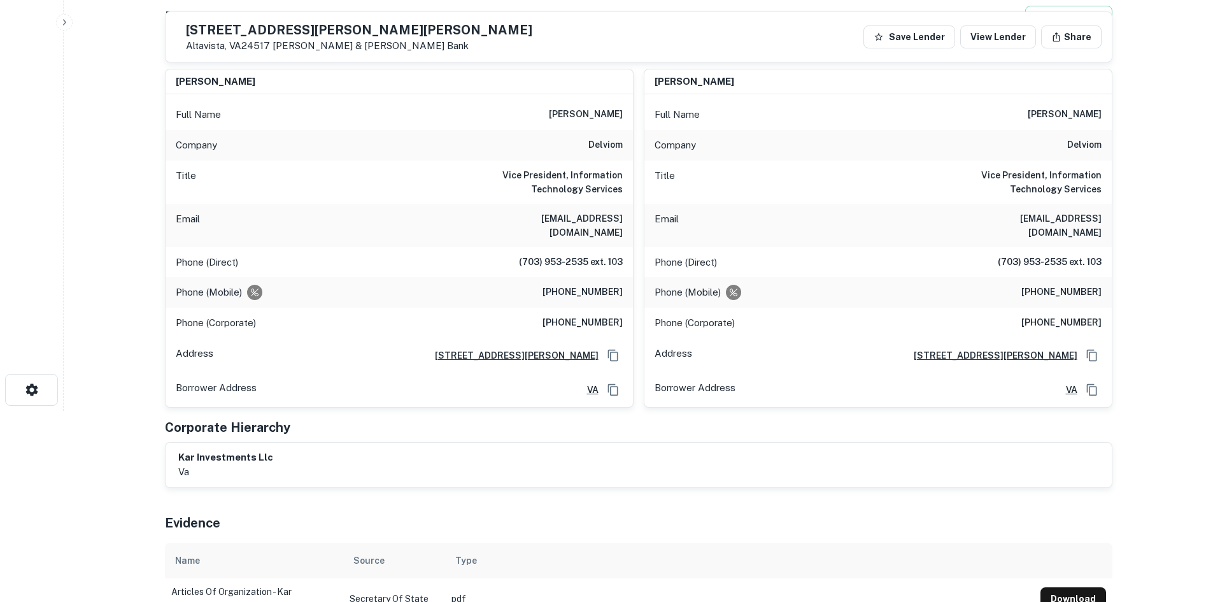
click at [548, 255] on h6 "(703) 953-2535 ext. 103" at bounding box center [571, 262] width 104 height 15
click at [535, 255] on h6 "(703) 953-2535 ext. 103" at bounding box center [571, 262] width 104 height 15
drag, startPoint x: 514, startPoint y: 246, endPoint x: 586, endPoint y: 258, distance: 72.9
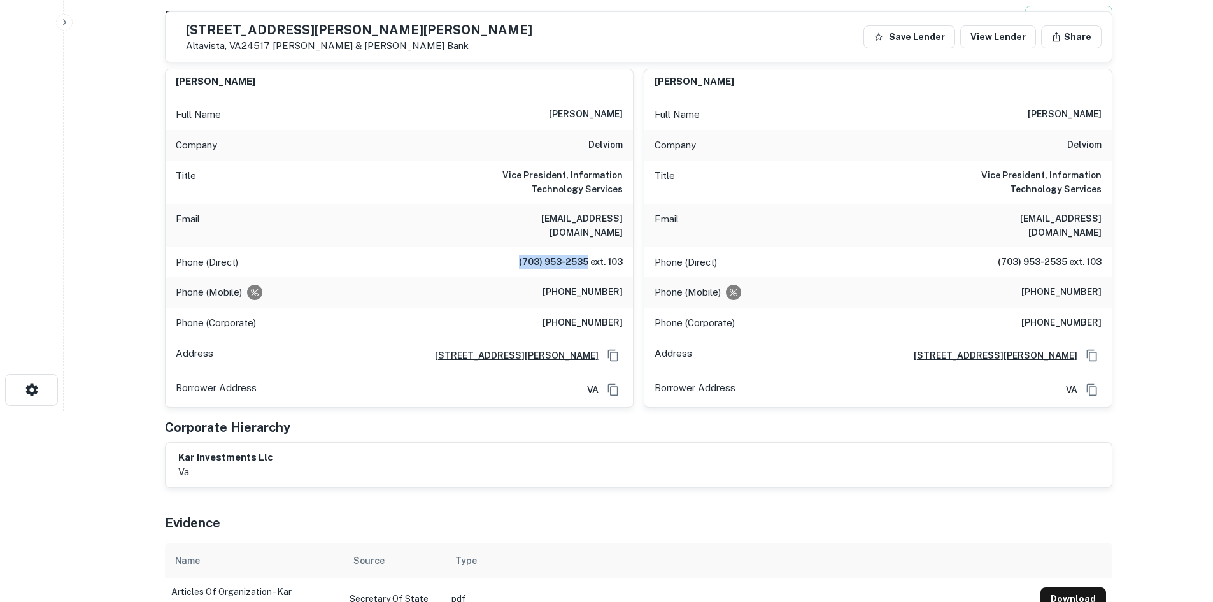
click at [586, 258] on div "Phone (Direct) (703) 953-2535 ext. 103" at bounding box center [399, 262] width 467 height 31
drag, startPoint x: 546, startPoint y: 275, endPoint x: 621, endPoint y: 280, distance: 75.9
click at [621, 285] on h6 "(703) 953-7067" at bounding box center [582, 292] width 80 height 15
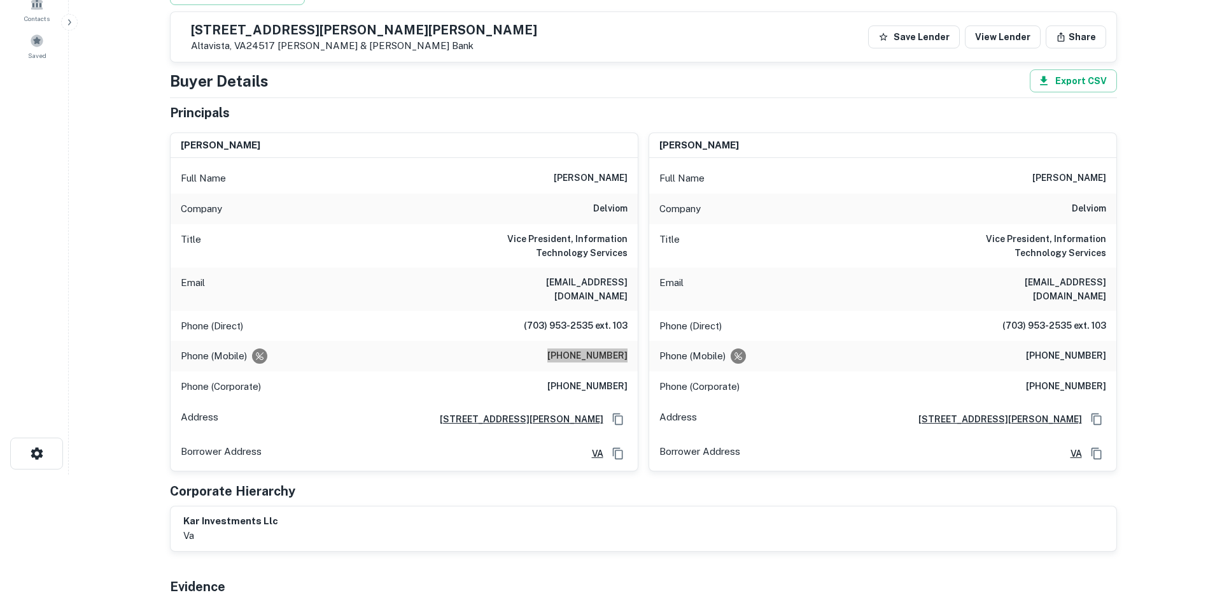
scroll to position [0, 0]
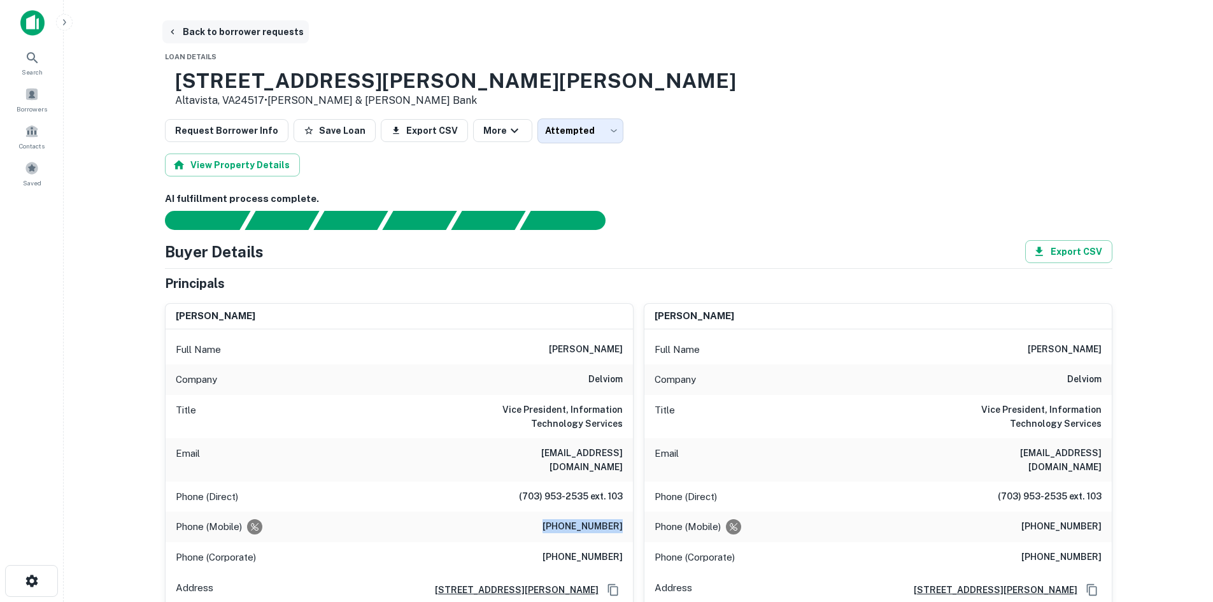
click at [259, 35] on button "Back to borrower requests" at bounding box center [235, 31] width 146 height 23
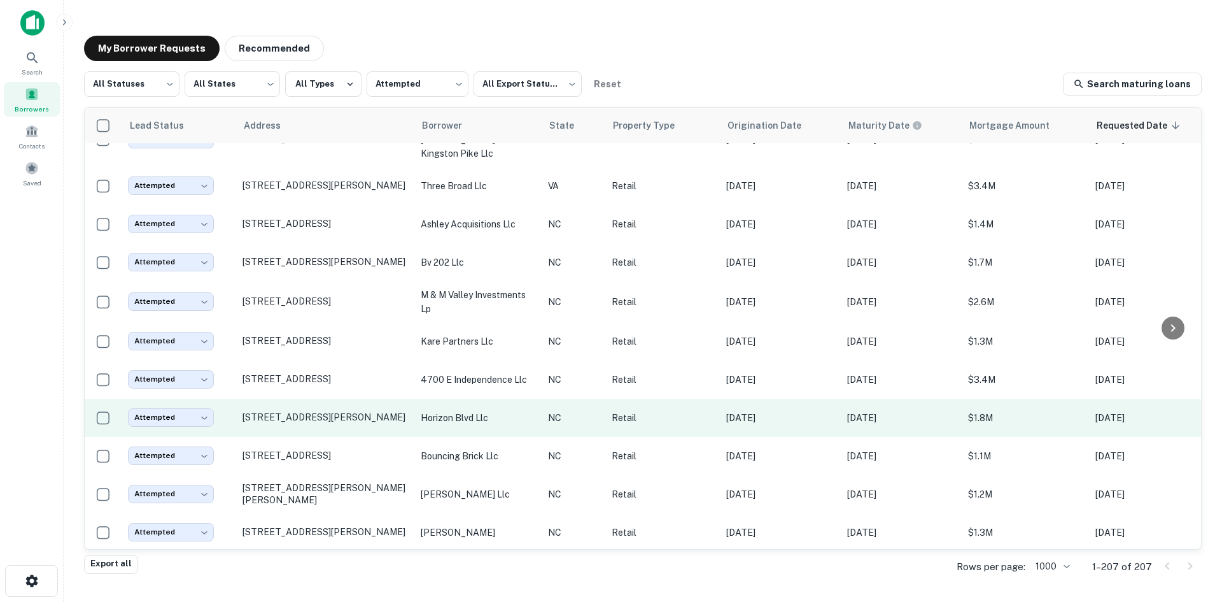
scroll to position [814, 0]
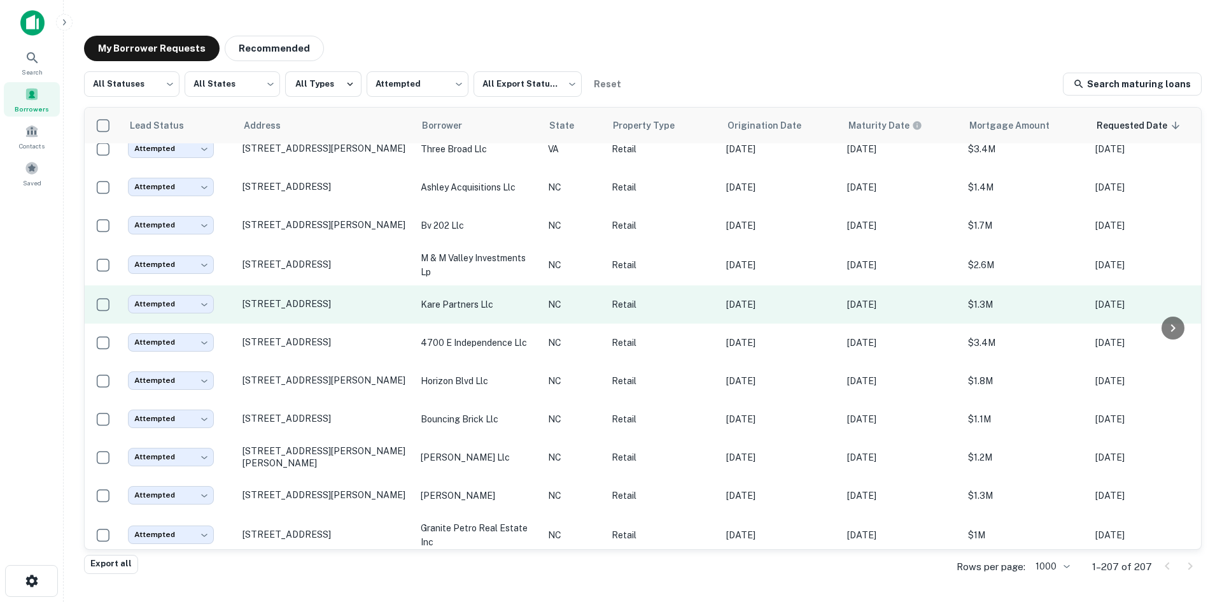
click at [299, 299] on td "[STREET_ADDRESS]" at bounding box center [325, 304] width 178 height 38
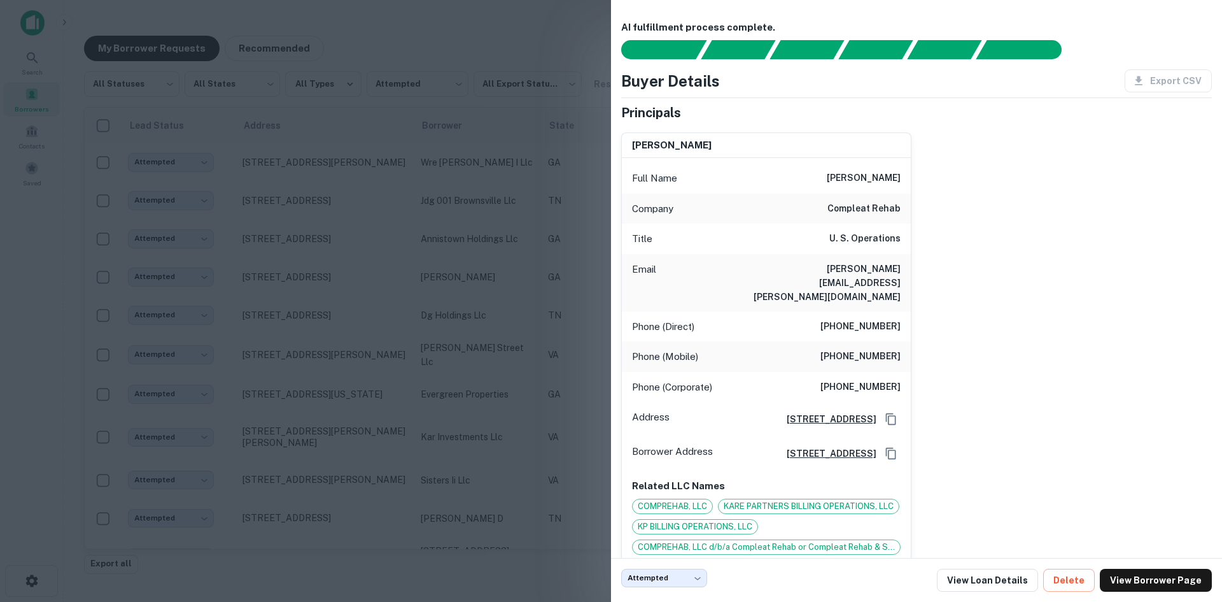
scroll to position [814, 0]
click at [292, 305] on div at bounding box center [611, 301] width 1222 height 602
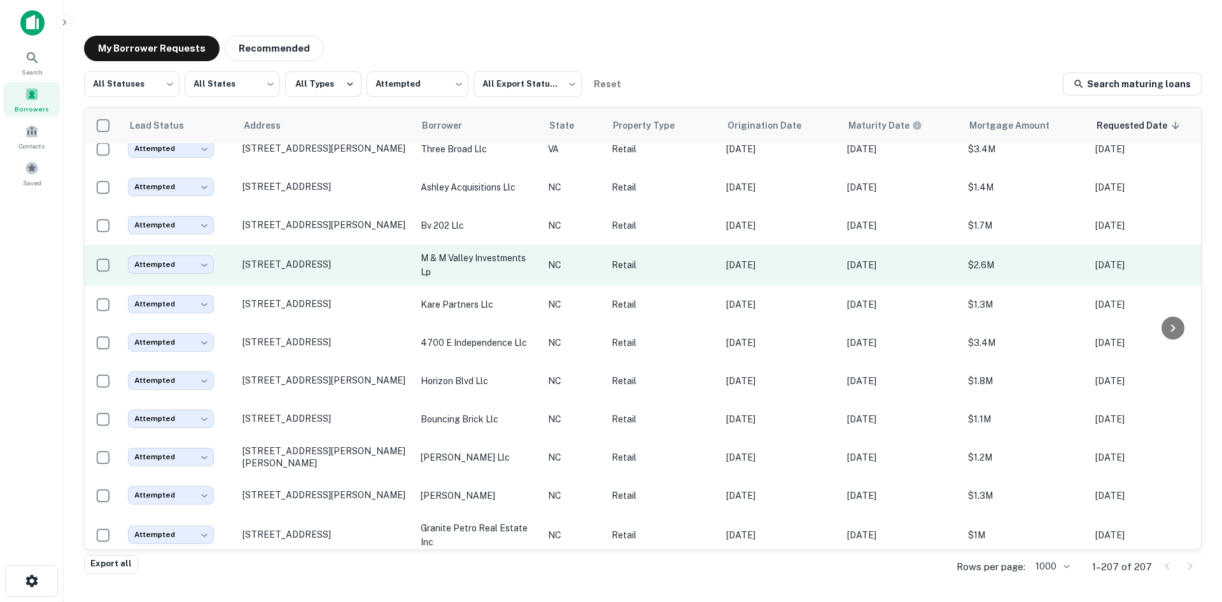
click at [295, 260] on td "[STREET_ADDRESS]" at bounding box center [325, 264] width 178 height 41
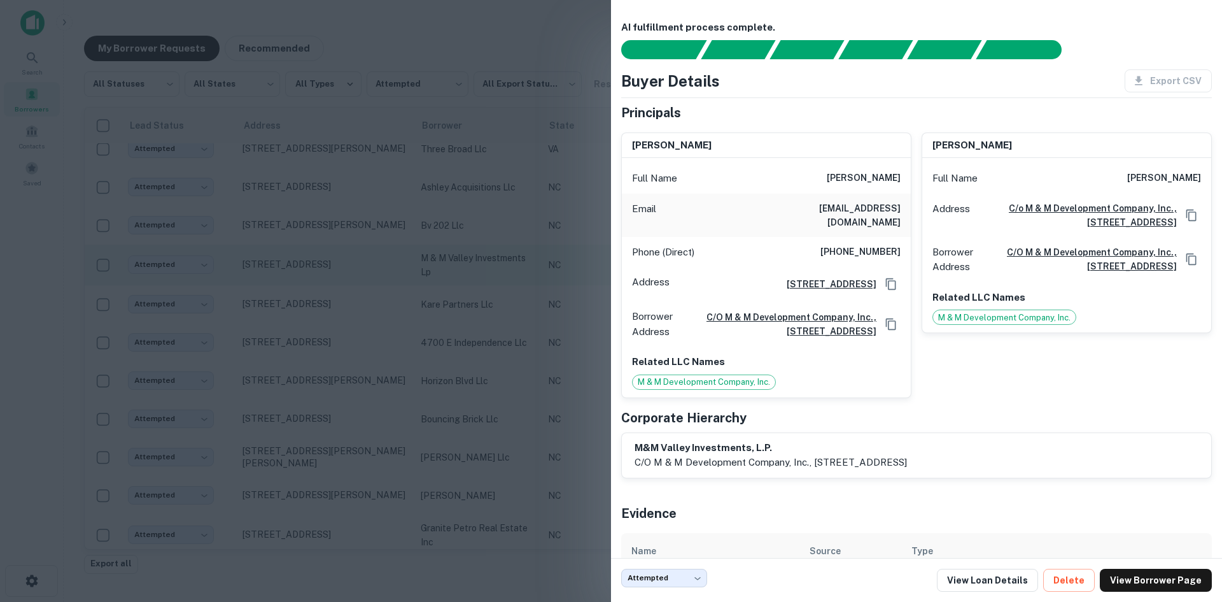
click at [295, 260] on div at bounding box center [611, 301] width 1222 height 602
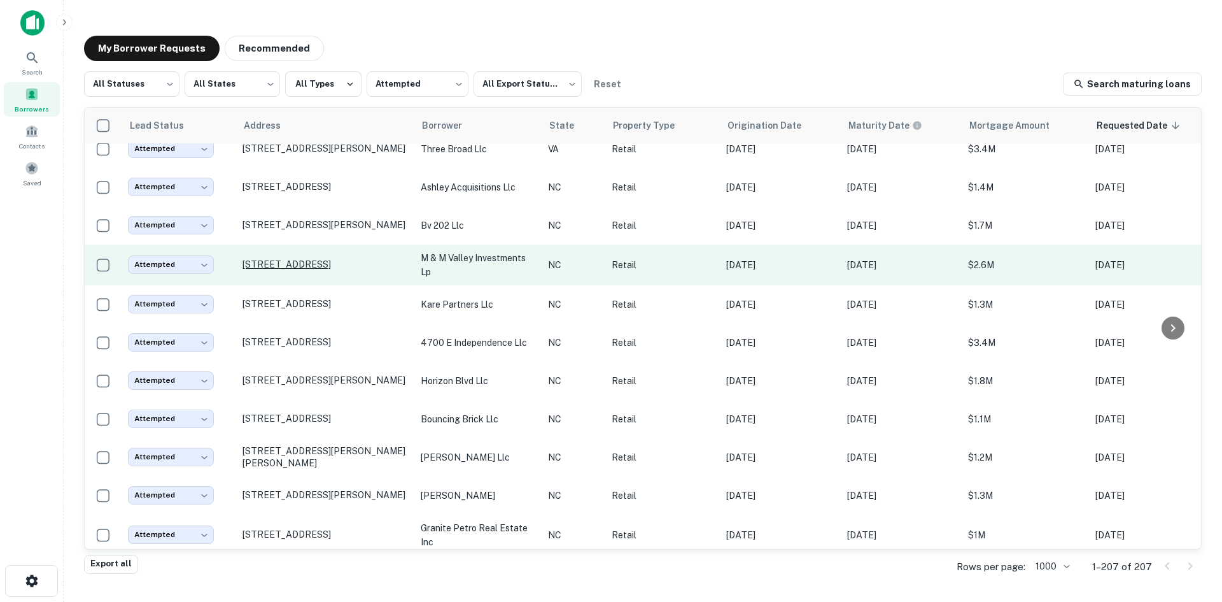
click at [298, 258] on p "[STREET_ADDRESS]" at bounding box center [326, 263] width 166 height 11
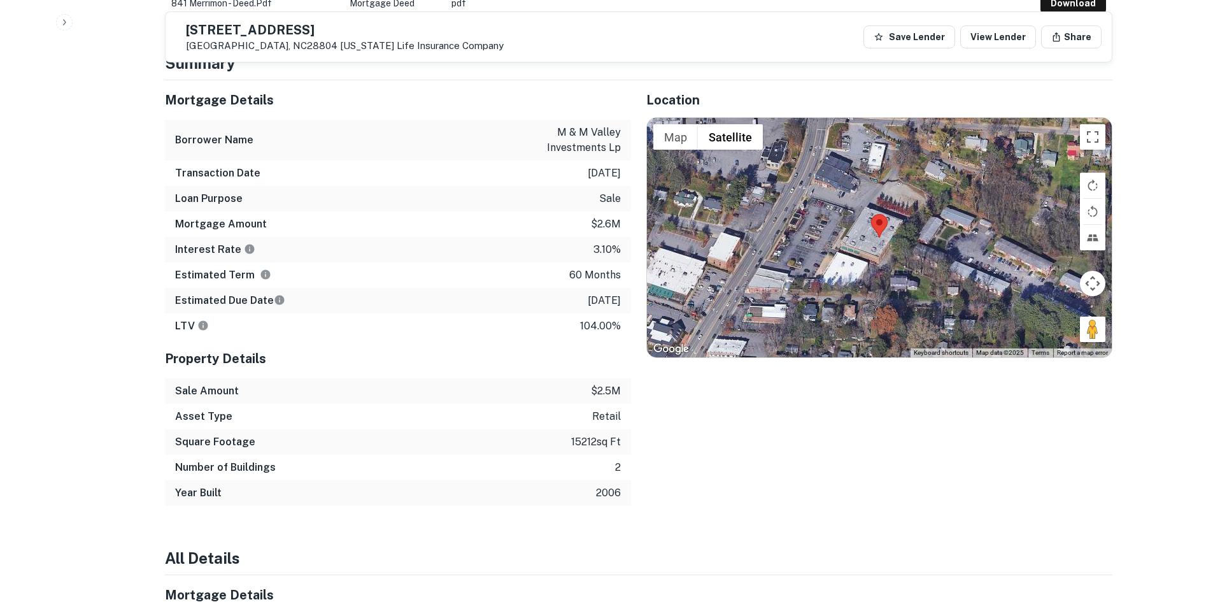
scroll to position [700, 0]
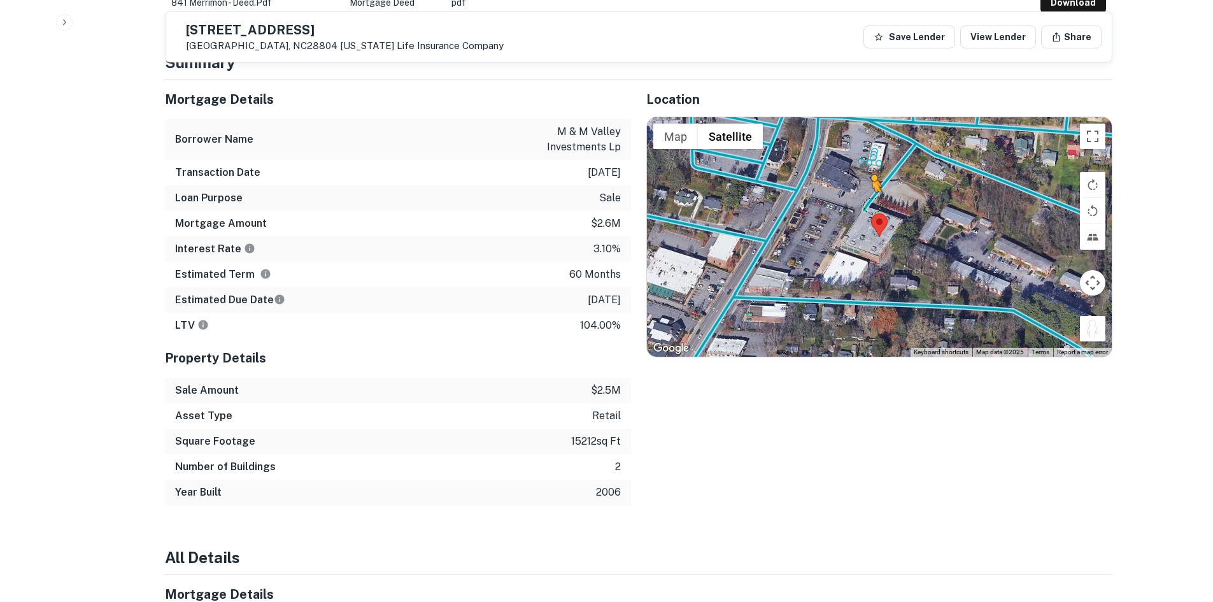
drag, startPoint x: 1102, startPoint y: 320, endPoint x: 860, endPoint y: 197, distance: 271.3
click at [860, 197] on div "To activate drag with keyboard, press Alt + Enter. Once in keyboard drag state,…" at bounding box center [879, 236] width 465 height 239
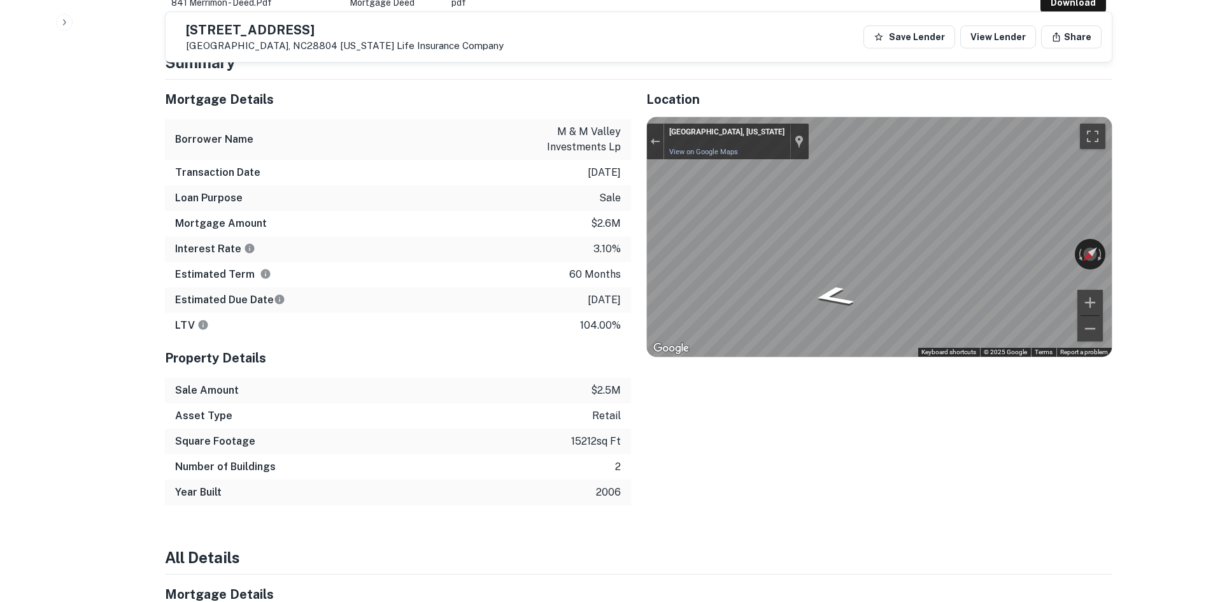
click at [488, 213] on div "Mortgage Details Borrower Name m & m valley investments lp Transaction Date [DA…" at bounding box center [631, 292] width 963 height 425
click at [504, 222] on div "Mortgage Details Borrower Name m & m valley investments lp Transaction Date [DA…" at bounding box center [631, 292] width 963 height 425
click at [560, 214] on div "Mortgage Details Borrower Name m & m valley investments lp Transaction Date [DA…" at bounding box center [631, 292] width 963 height 425
drag, startPoint x: 216, startPoint y: 27, endPoint x: 302, endPoint y: 50, distance: 89.1
click at [302, 50] on div "[STREET_ADDRESS] [US_STATE] Life Insurance Company" at bounding box center [345, 38] width 318 height 28
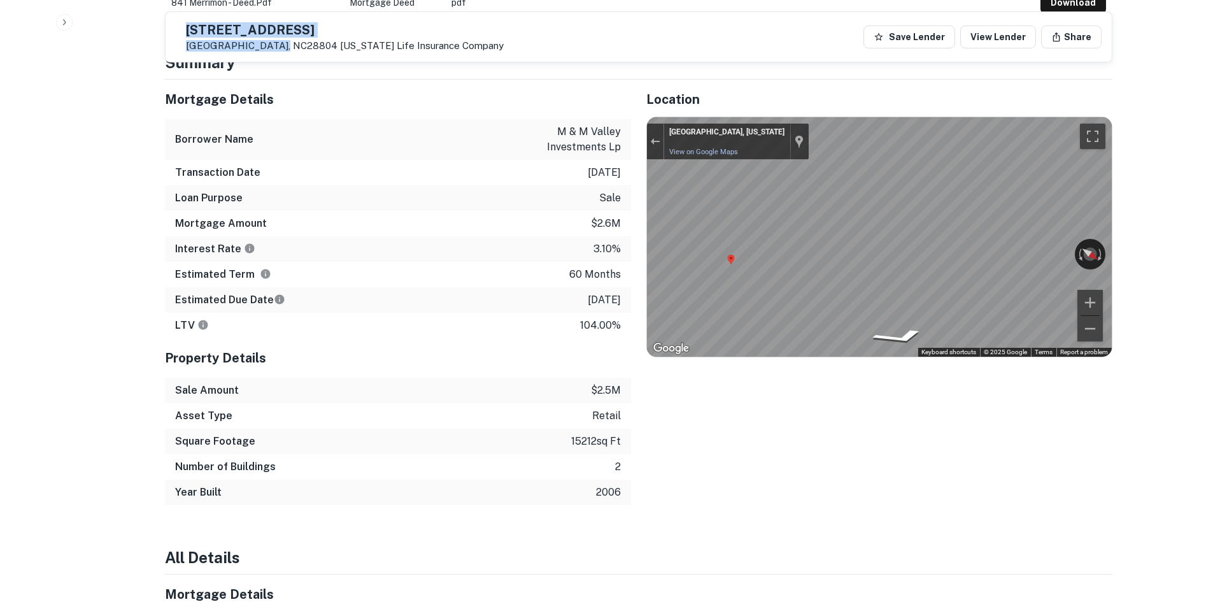
copy div "[STREET_ADDRESS]"
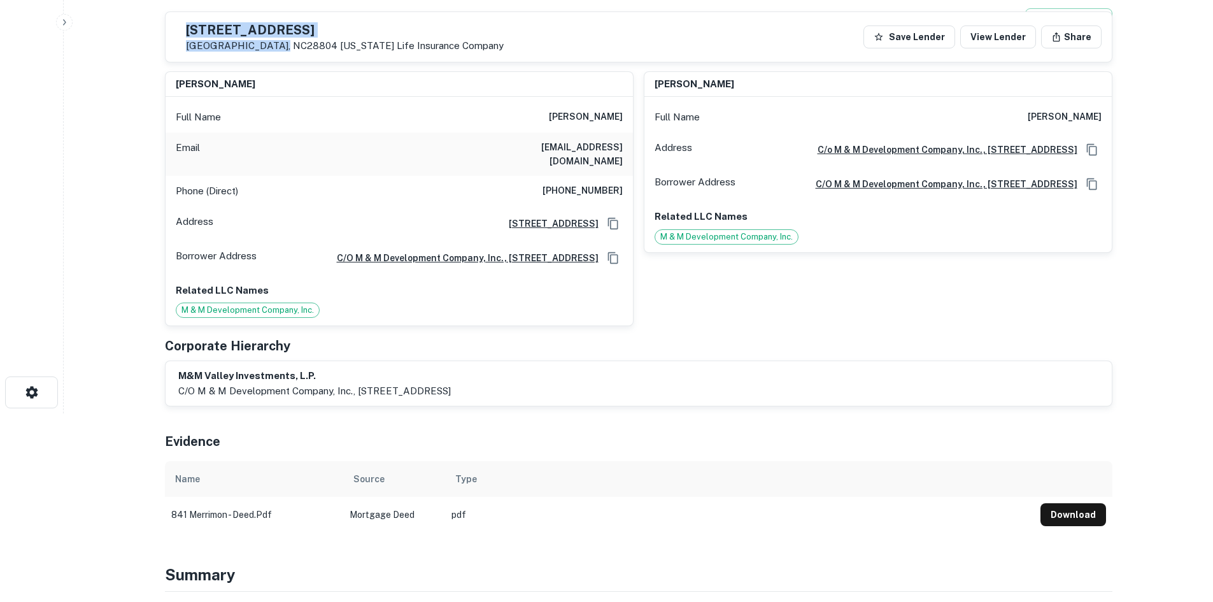
scroll to position [127, 0]
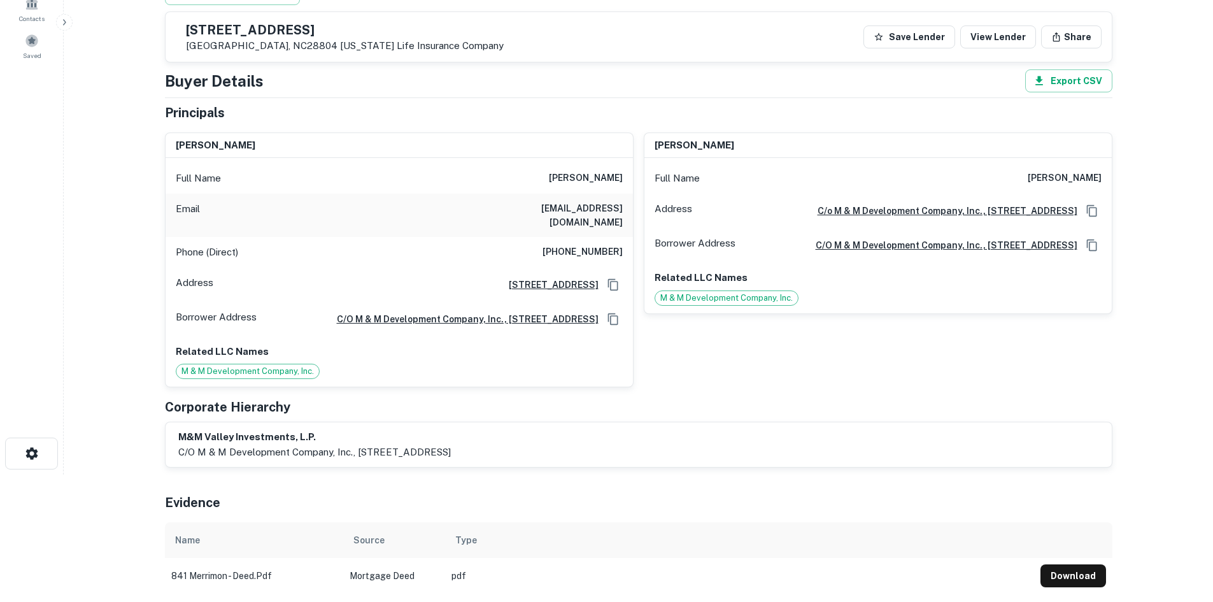
click at [584, 244] on h6 "[PHONE_NUMBER]" at bounding box center [582, 251] width 80 height 15
copy h6 "[PHONE_NUMBER]"
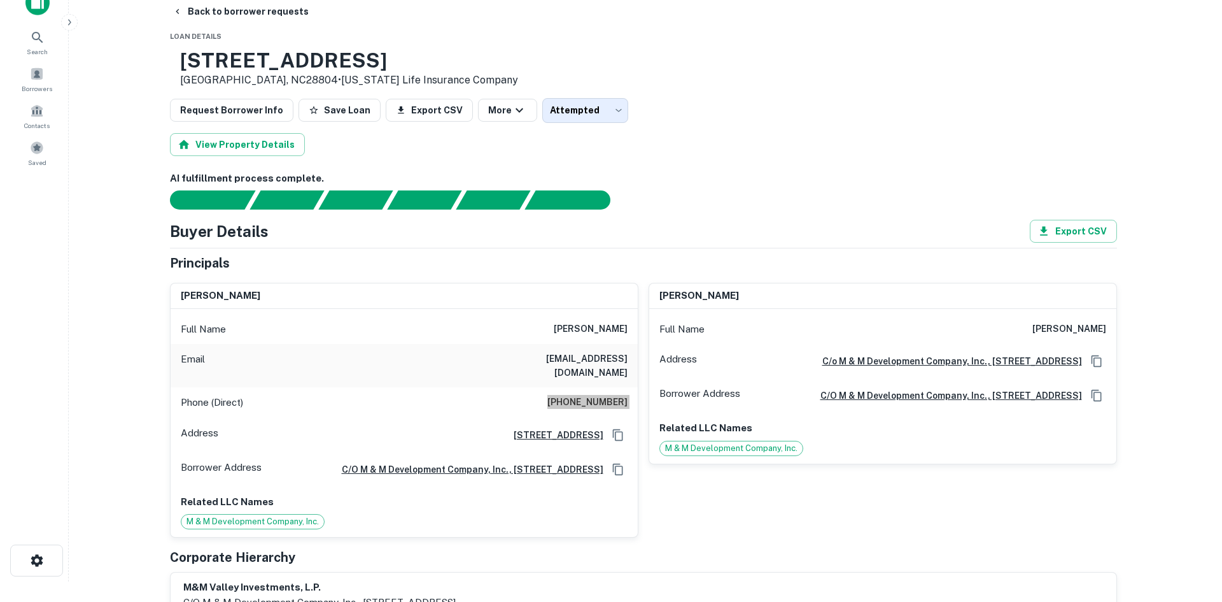
scroll to position [0, 0]
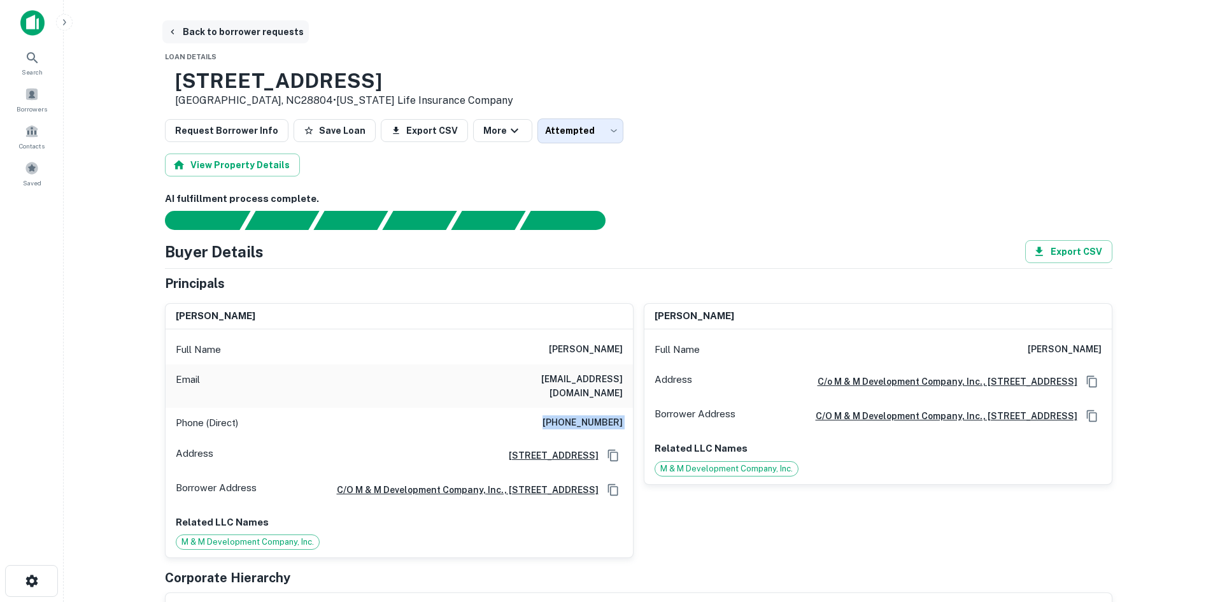
click at [205, 32] on button "Back to borrower requests" at bounding box center [235, 31] width 146 height 23
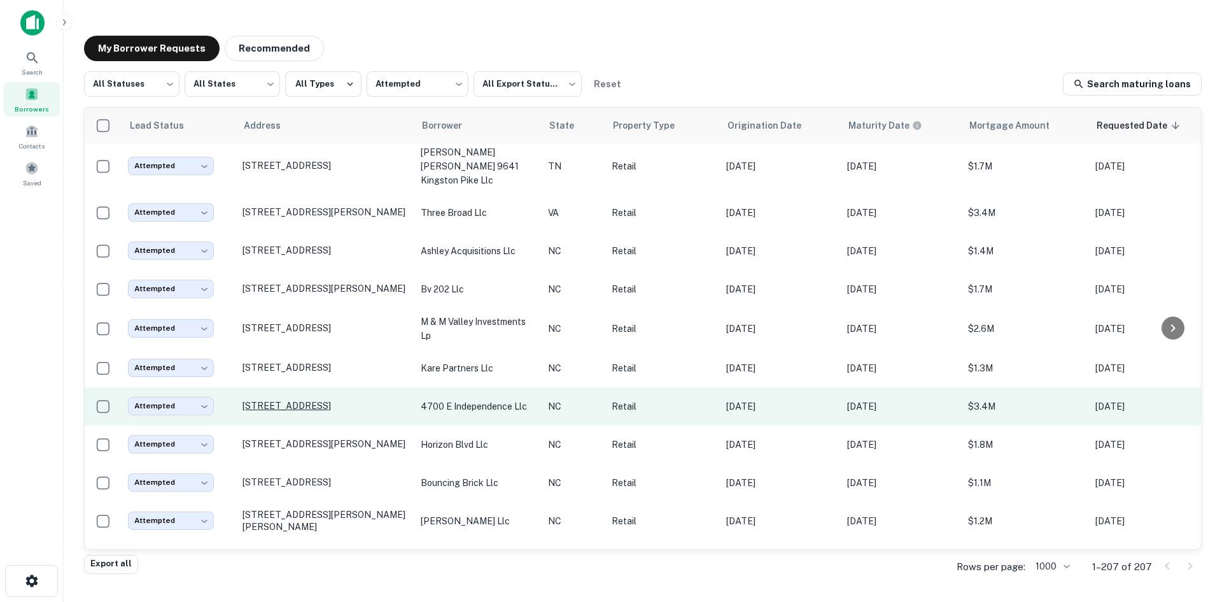
scroll to position [1005, 0]
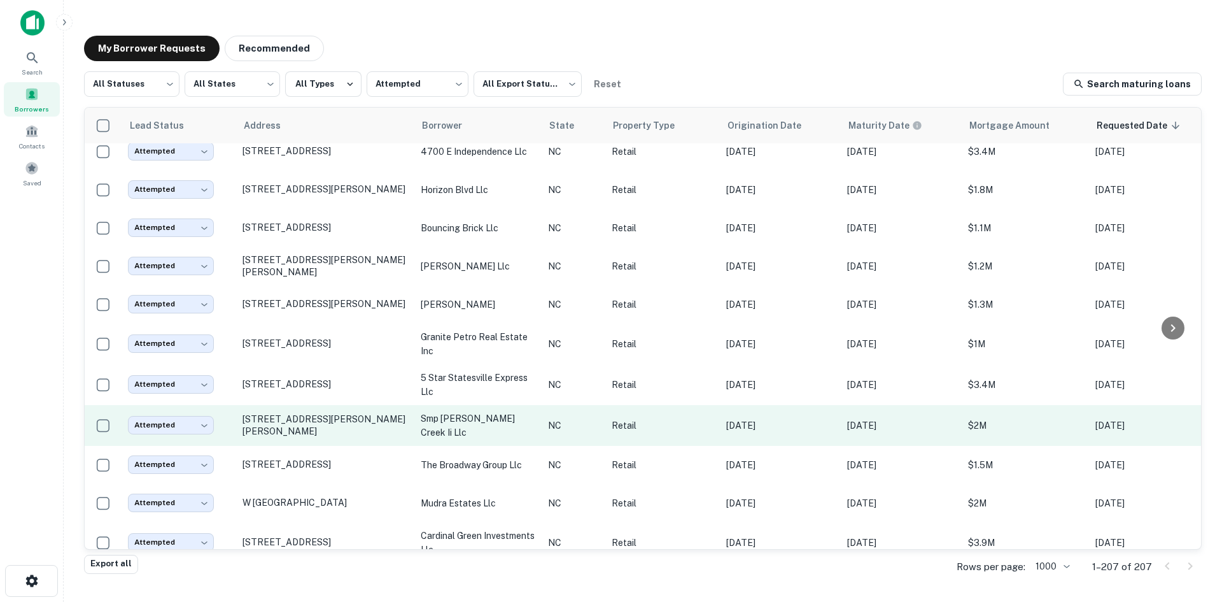
click at [349, 428] on td "[STREET_ADDRESS][PERSON_NAME][PERSON_NAME]" at bounding box center [325, 425] width 178 height 41
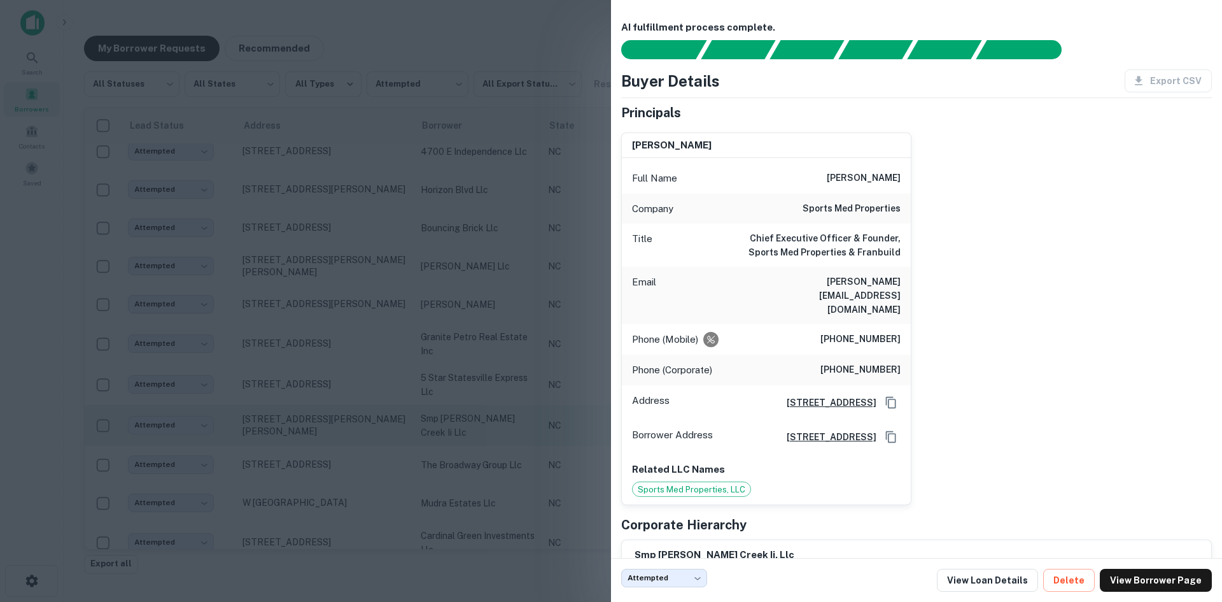
click at [349, 428] on div at bounding box center [611, 301] width 1222 height 602
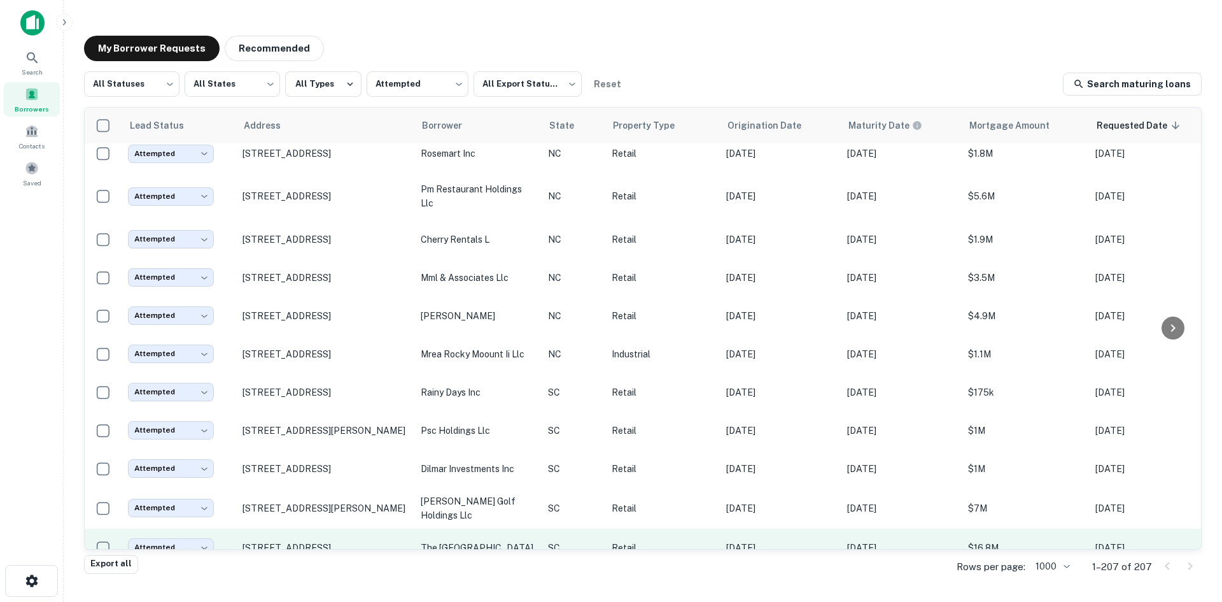
scroll to position [1769, 0]
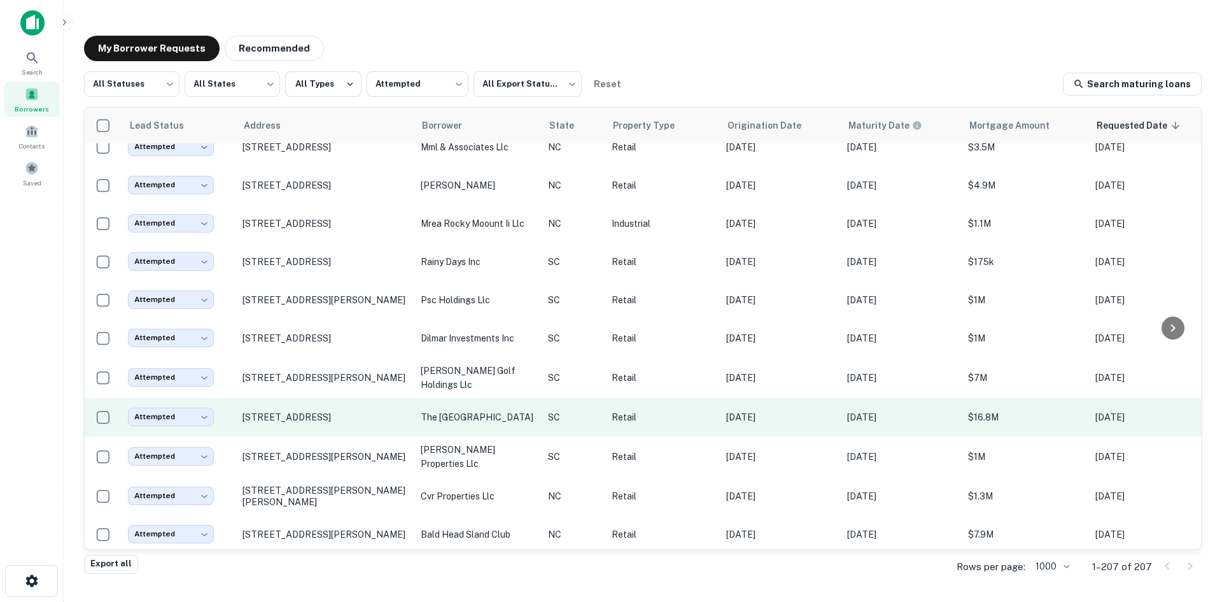
click at [344, 436] on td "[STREET_ADDRESS]" at bounding box center [325, 417] width 178 height 38
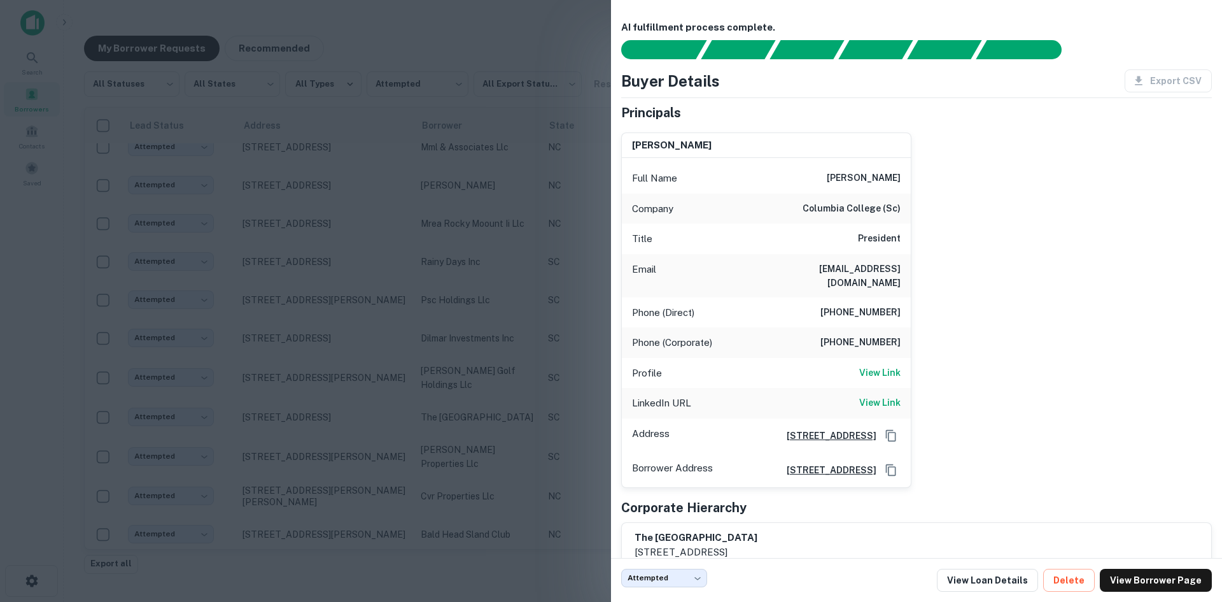
click at [334, 434] on div at bounding box center [611, 301] width 1222 height 602
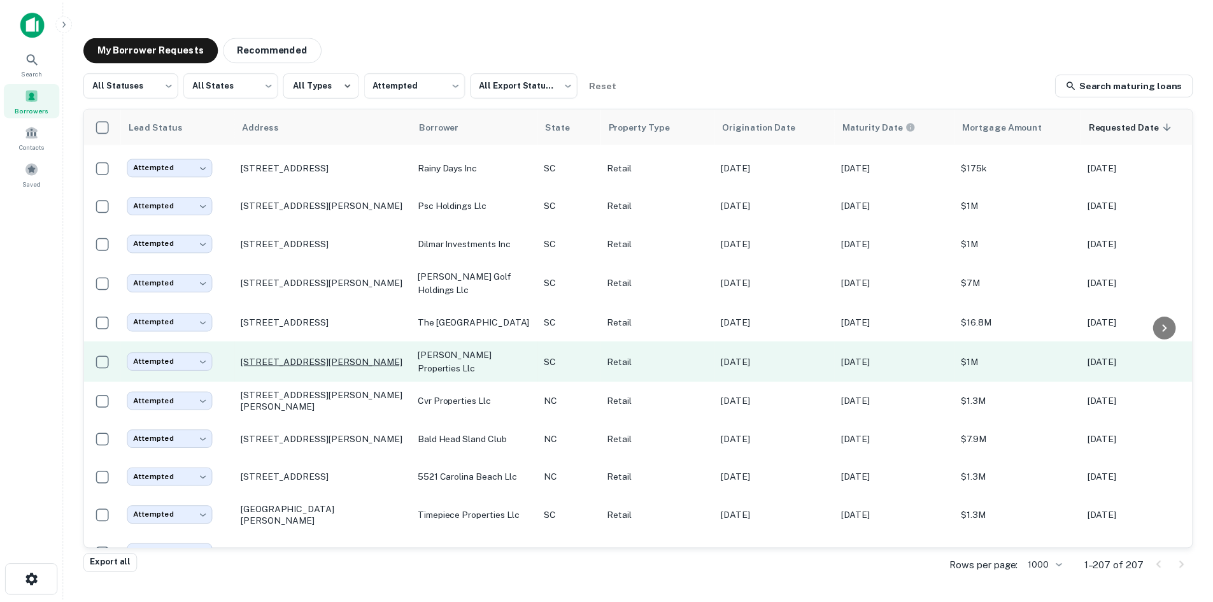
scroll to position [2087, 0]
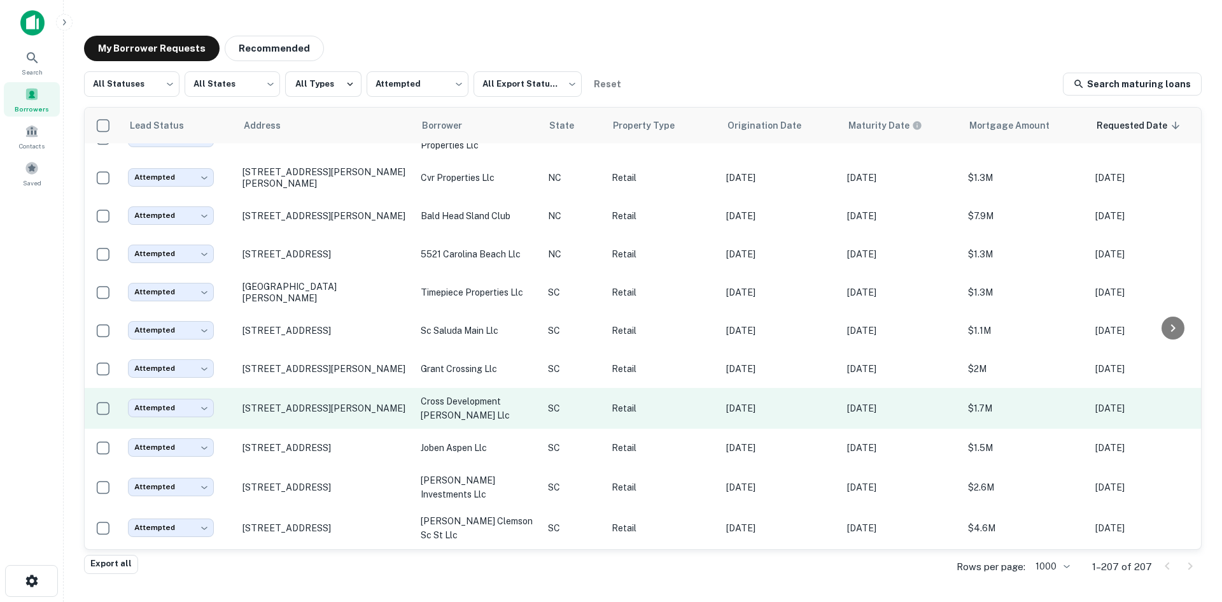
click at [325, 428] on td "[STREET_ADDRESS][PERSON_NAME]" at bounding box center [325, 408] width 178 height 41
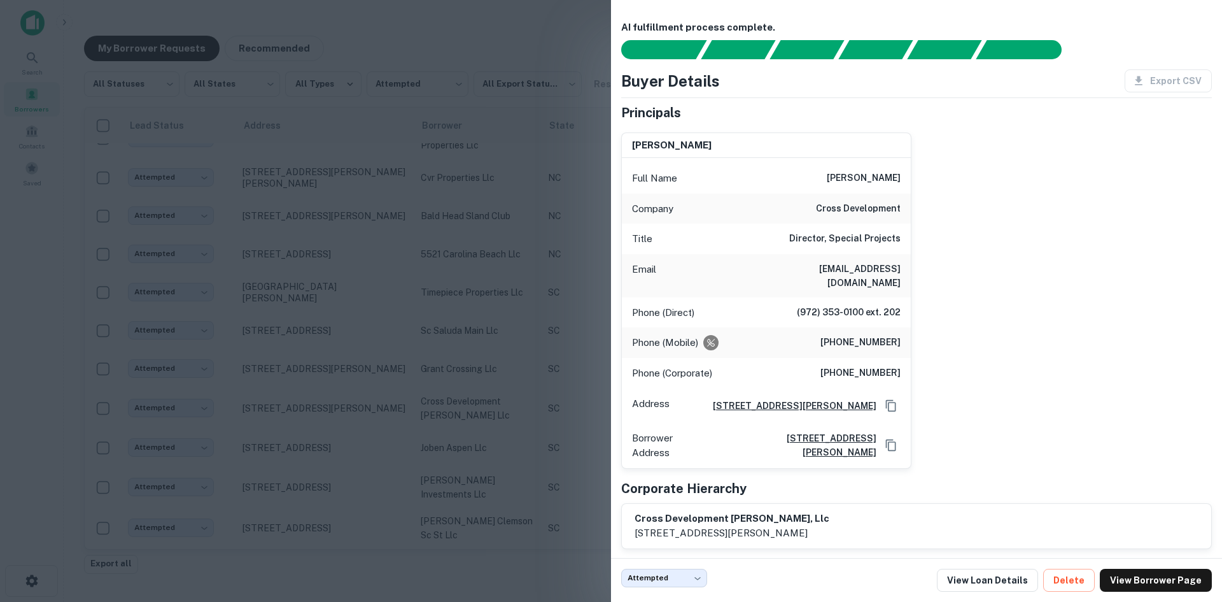
click at [323, 441] on div at bounding box center [611, 301] width 1222 height 602
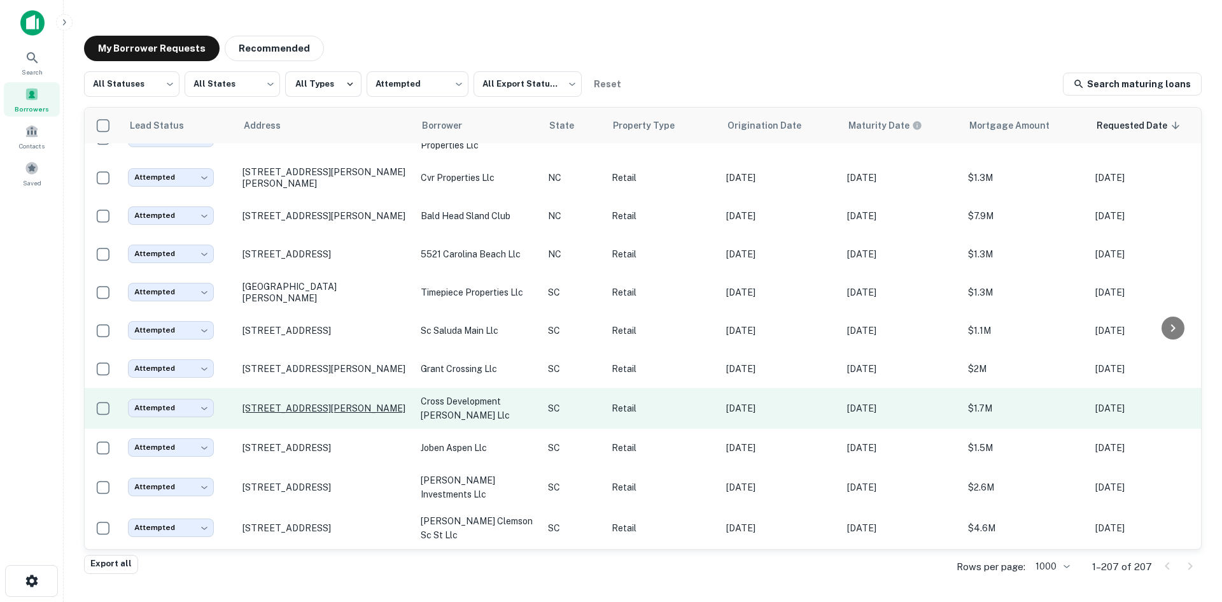
click at [335, 414] on p "[STREET_ADDRESS][PERSON_NAME]" at bounding box center [326, 407] width 166 height 11
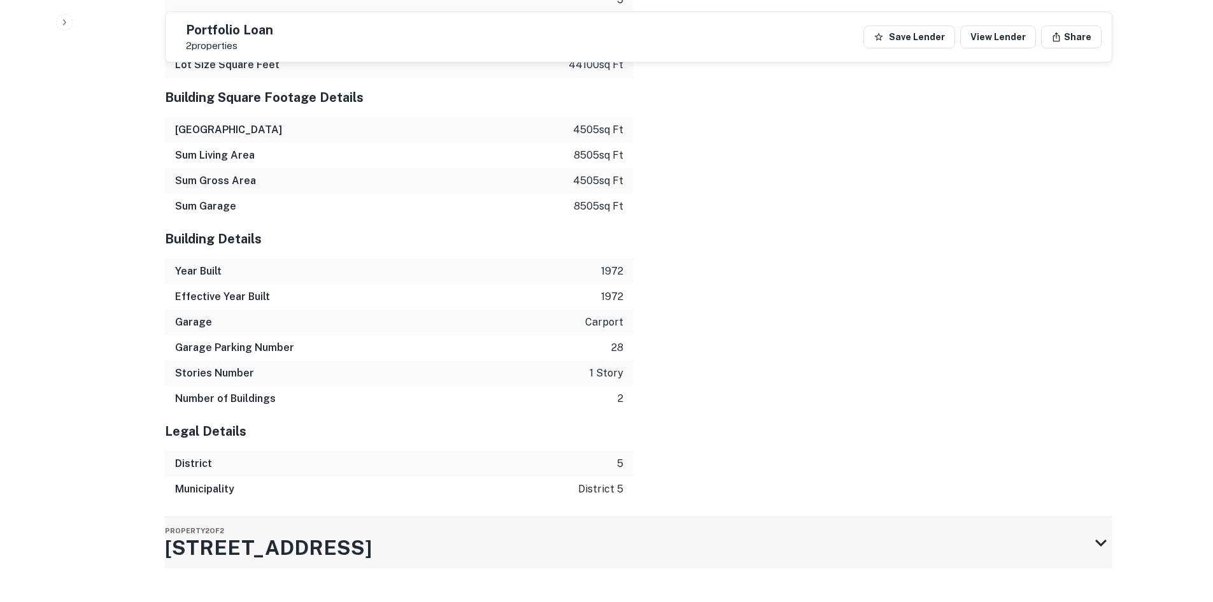
click at [521, 517] on div "Property 2 of 2 [STREET_ADDRESS]" at bounding box center [627, 542] width 924 height 51
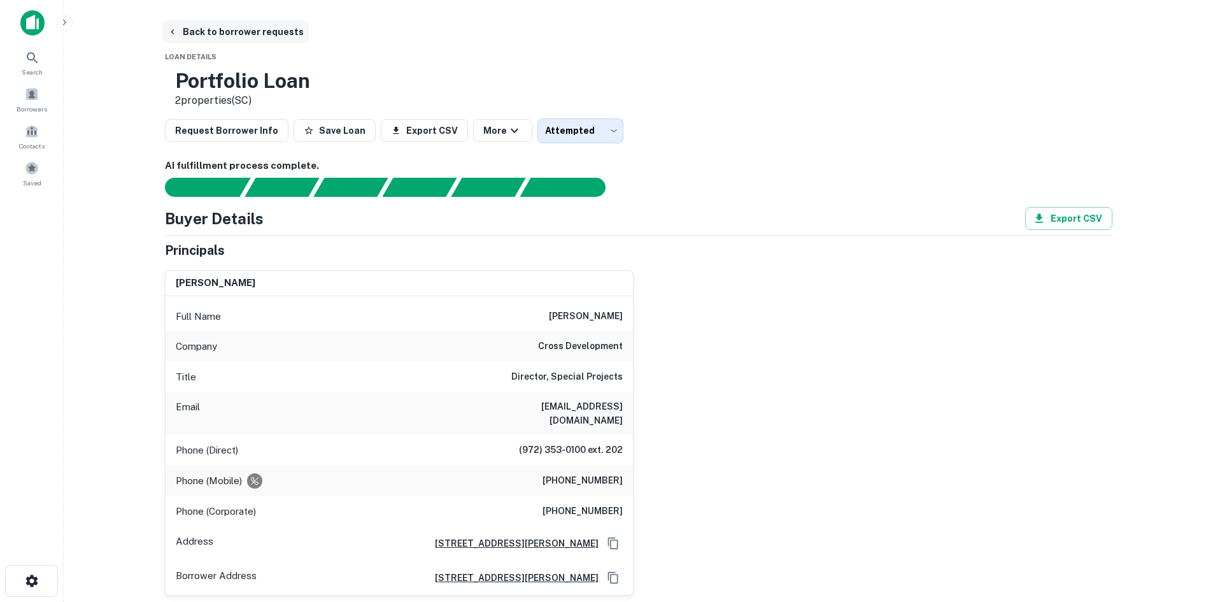
click at [251, 39] on button "Back to borrower requests" at bounding box center [235, 31] width 146 height 23
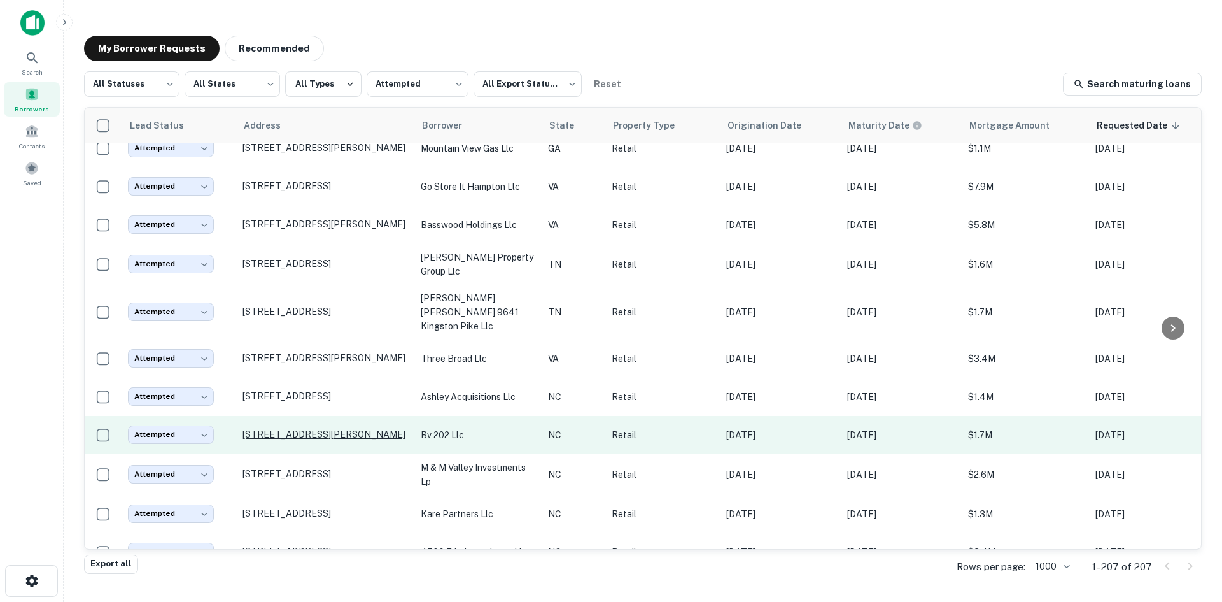
scroll to position [623, 0]
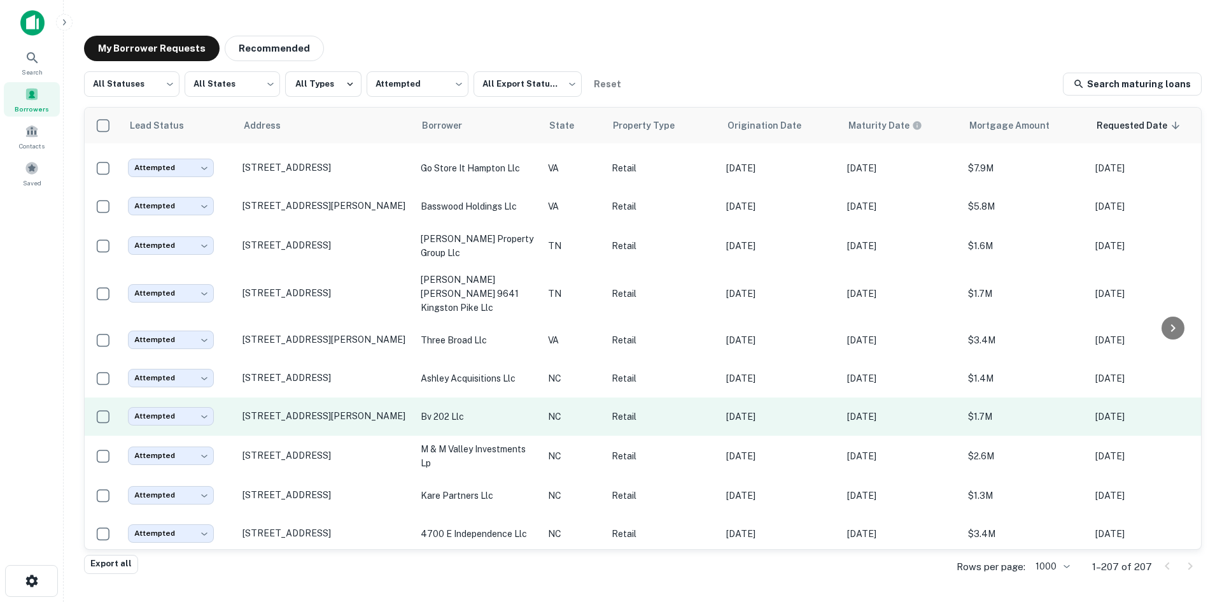
click at [339, 414] on td "[STREET_ADDRESS][PERSON_NAME]" at bounding box center [325, 416] width 178 height 38
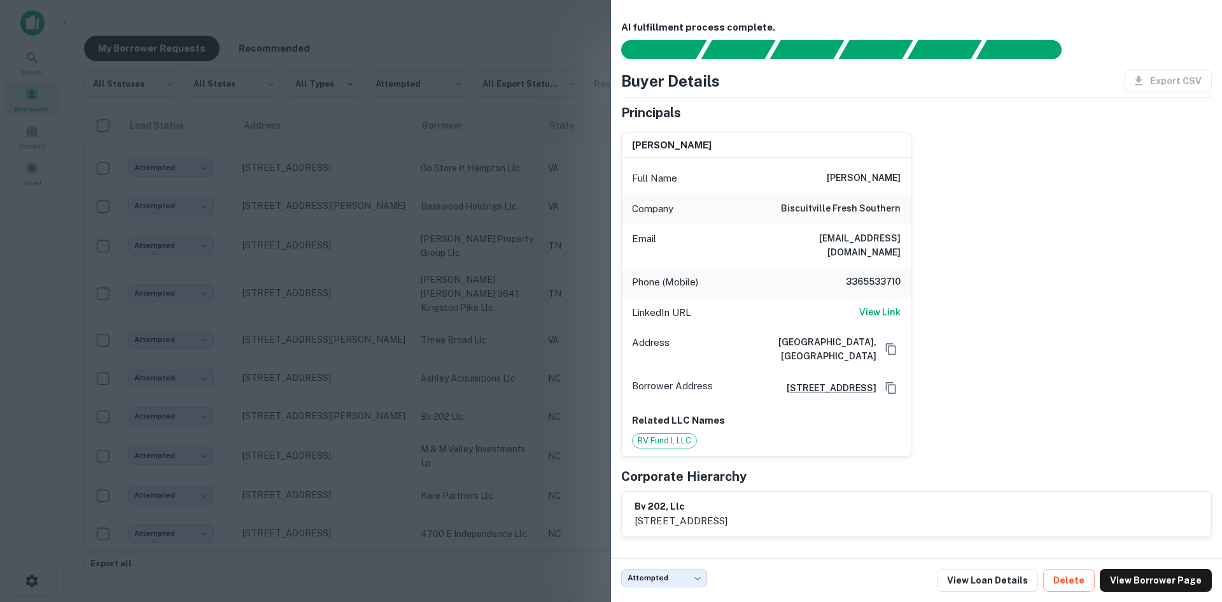
click at [339, 412] on div at bounding box center [611, 301] width 1222 height 602
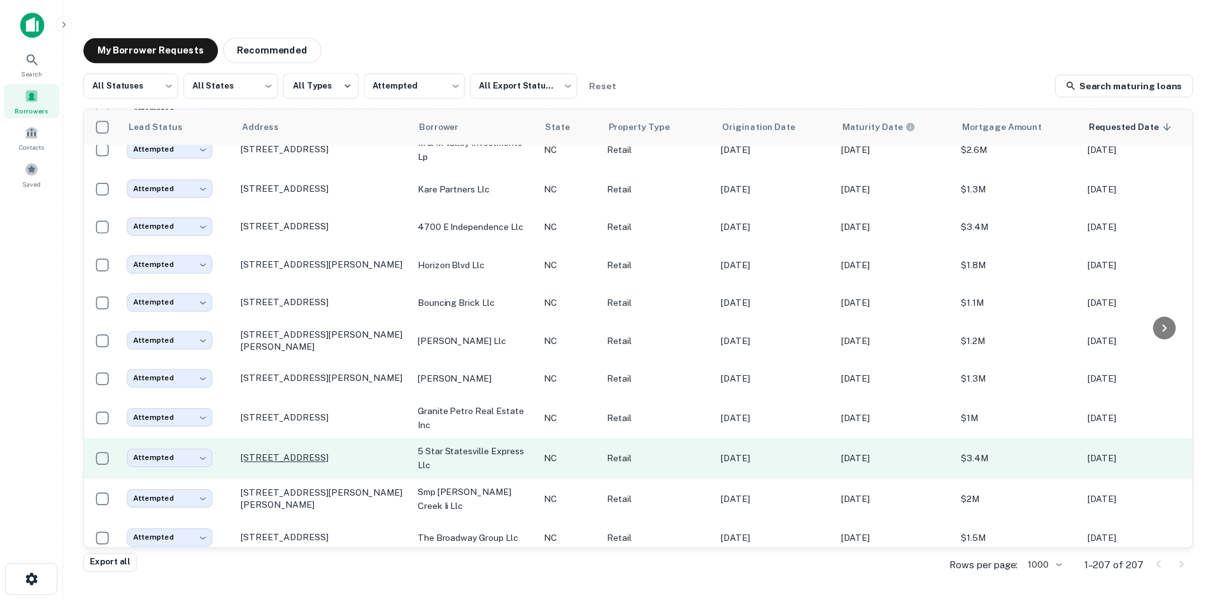
scroll to position [941, 0]
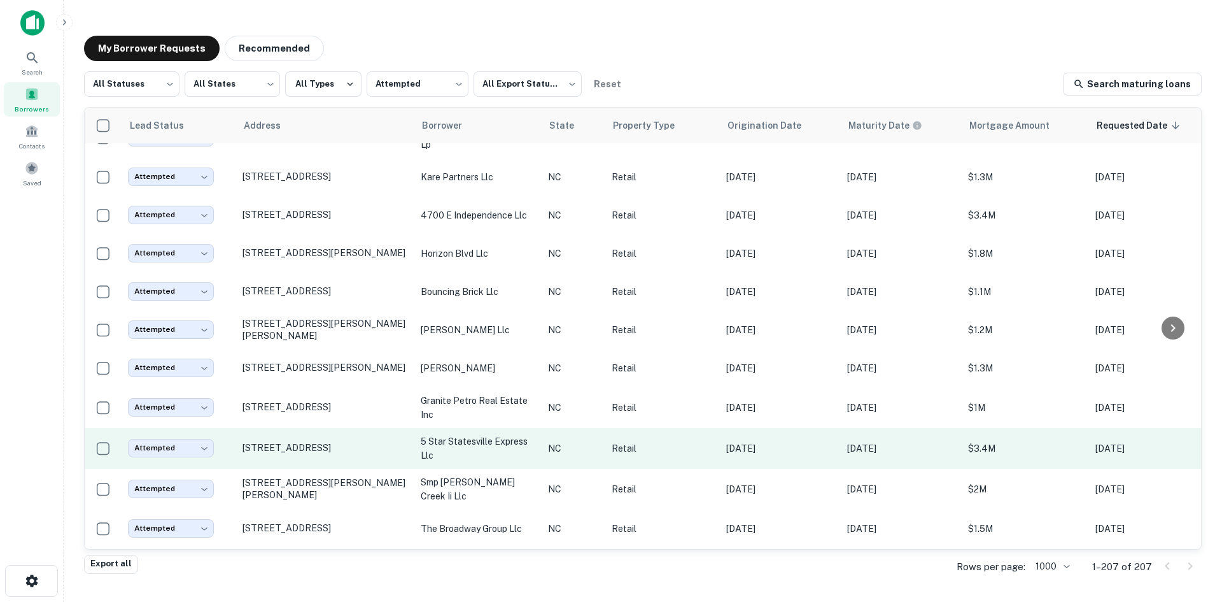
click at [328, 445] on td "[STREET_ADDRESS]" at bounding box center [325, 448] width 178 height 41
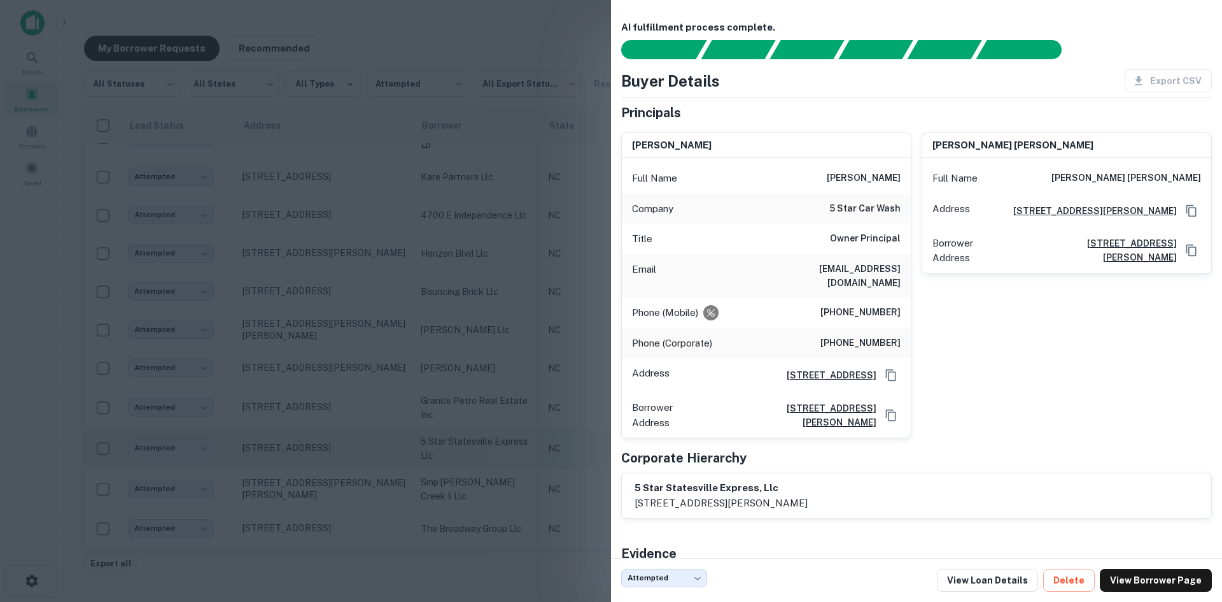
click at [327, 446] on div at bounding box center [611, 301] width 1222 height 602
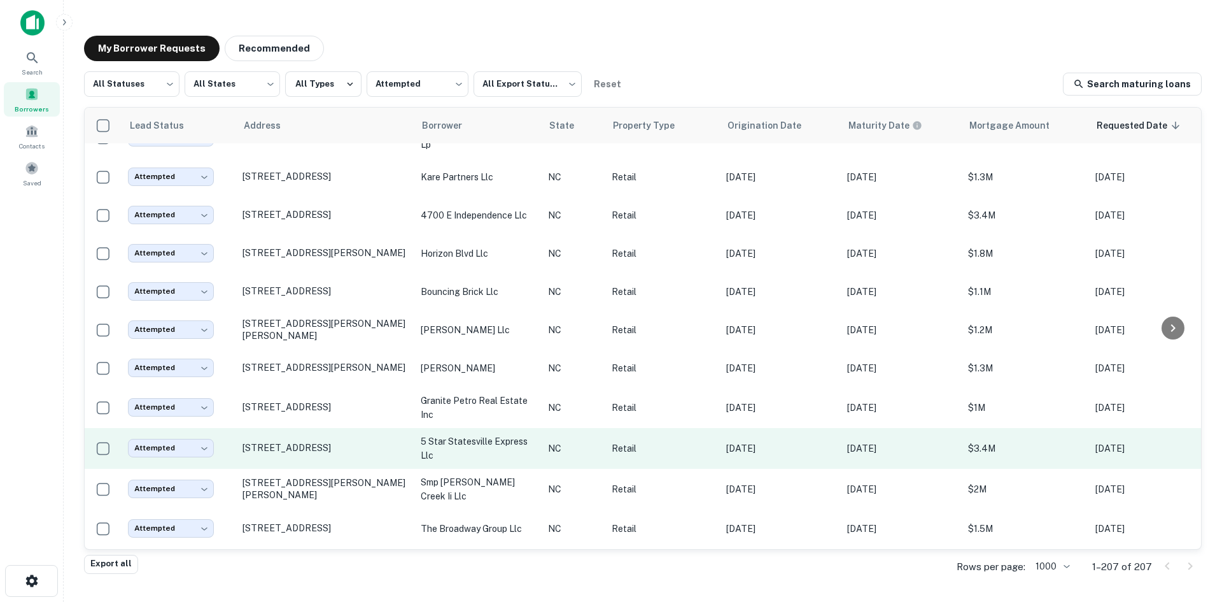
click at [327, 446] on td "[STREET_ADDRESS]" at bounding box center [325, 448] width 178 height 41
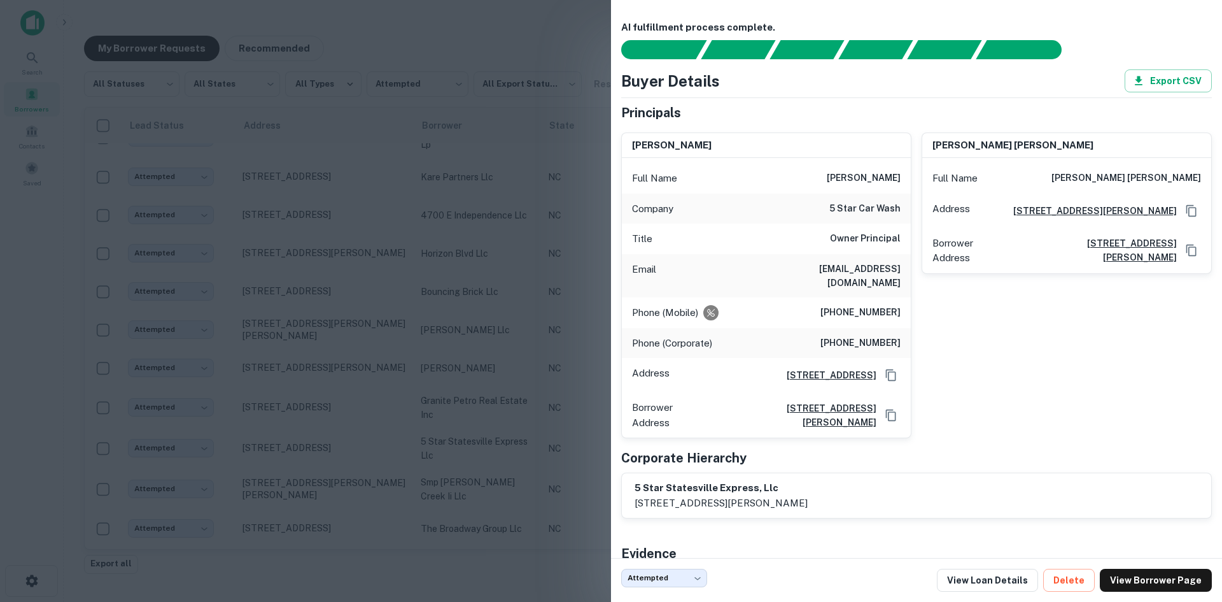
click at [329, 450] on div at bounding box center [611, 301] width 1222 height 602
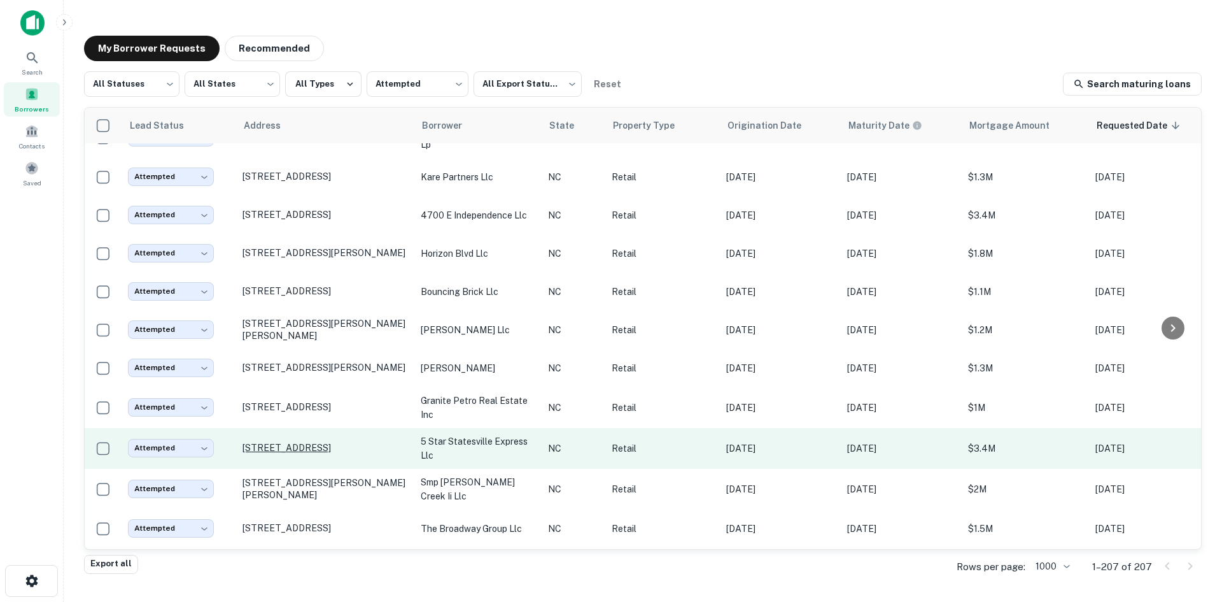
click at [324, 442] on p "[STREET_ADDRESS]" at bounding box center [326, 447] width 166 height 11
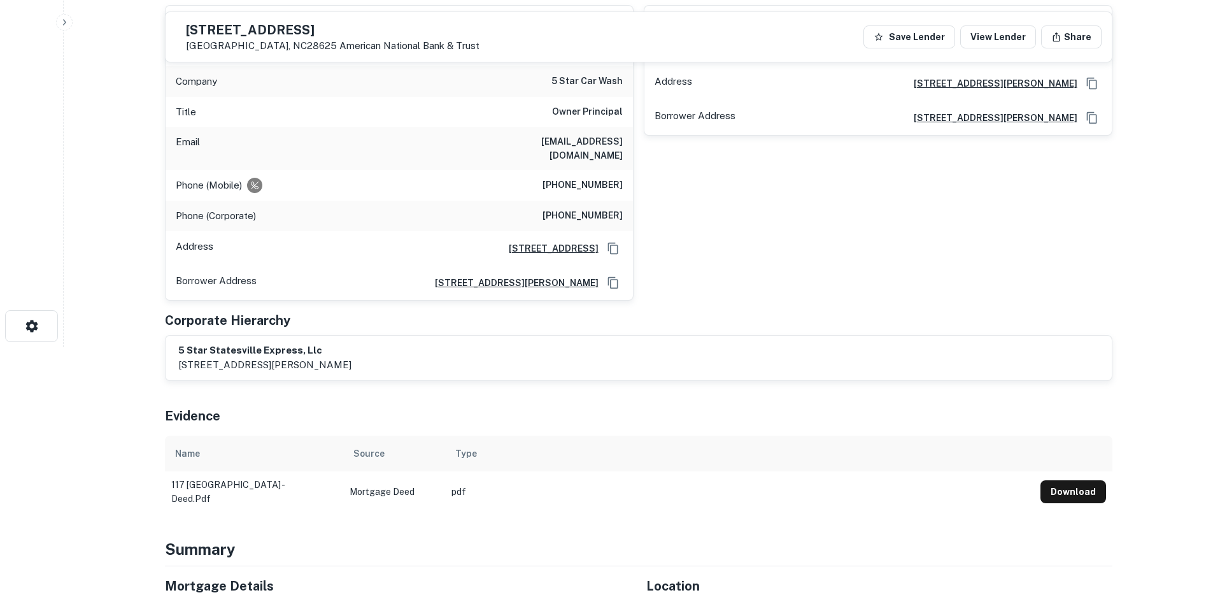
scroll to position [573, 0]
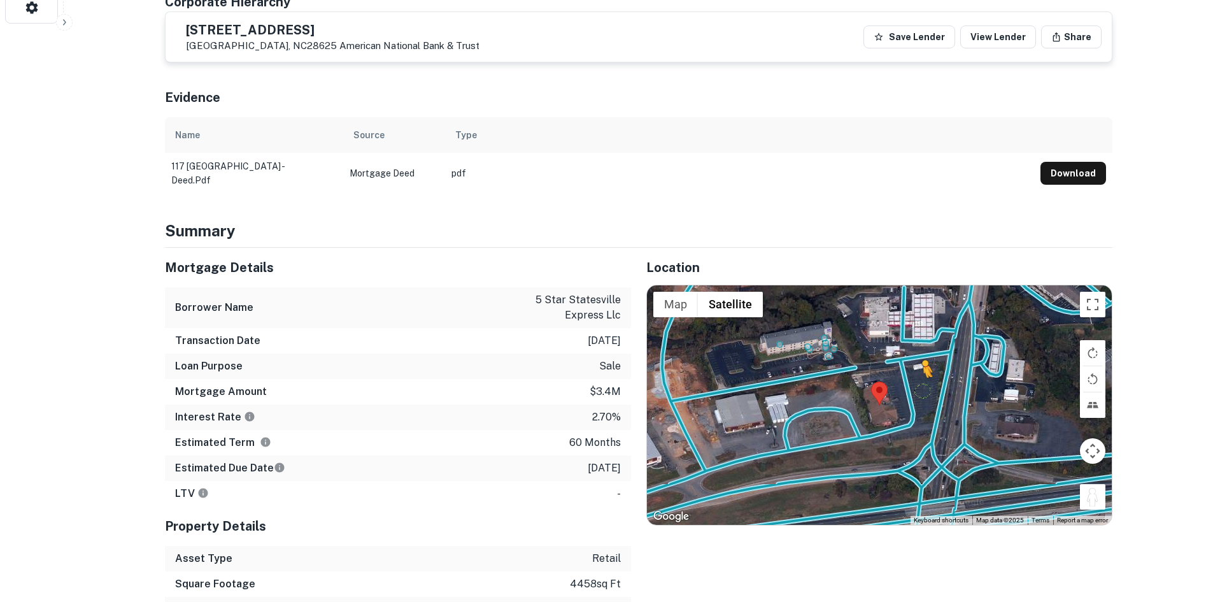
drag, startPoint x: 1091, startPoint y: 486, endPoint x: 918, endPoint y: 377, distance: 204.5
click at [918, 377] on div "To activate drag with keyboard, press Alt + Enter. Once in keyboard drag state,…" at bounding box center [879, 404] width 465 height 239
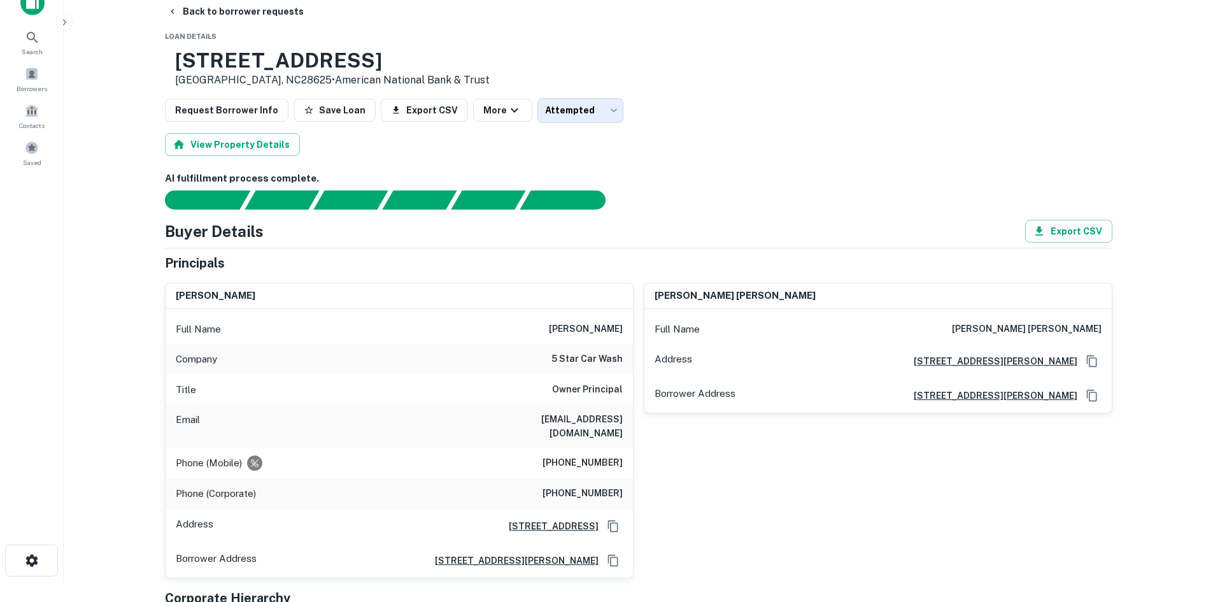
scroll to position [0, 0]
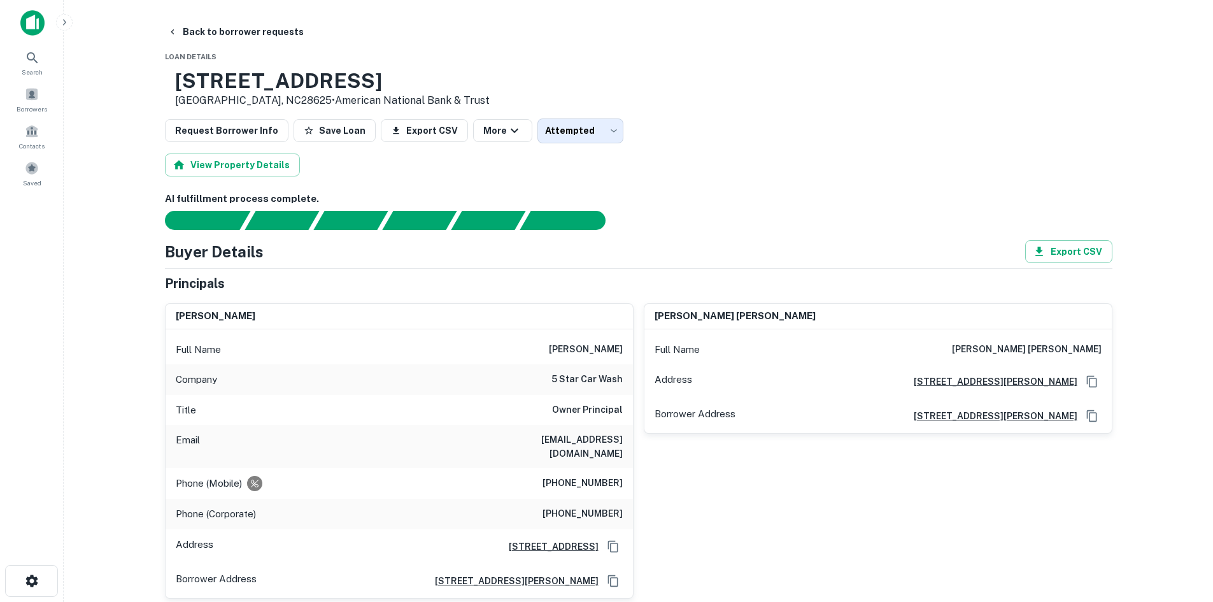
click at [579, 476] on h6 "[PHONE_NUMBER]" at bounding box center [582, 483] width 80 height 15
copy h6 "[PHONE_NUMBER]"
click at [206, 38] on button "Back to borrower requests" at bounding box center [235, 31] width 146 height 23
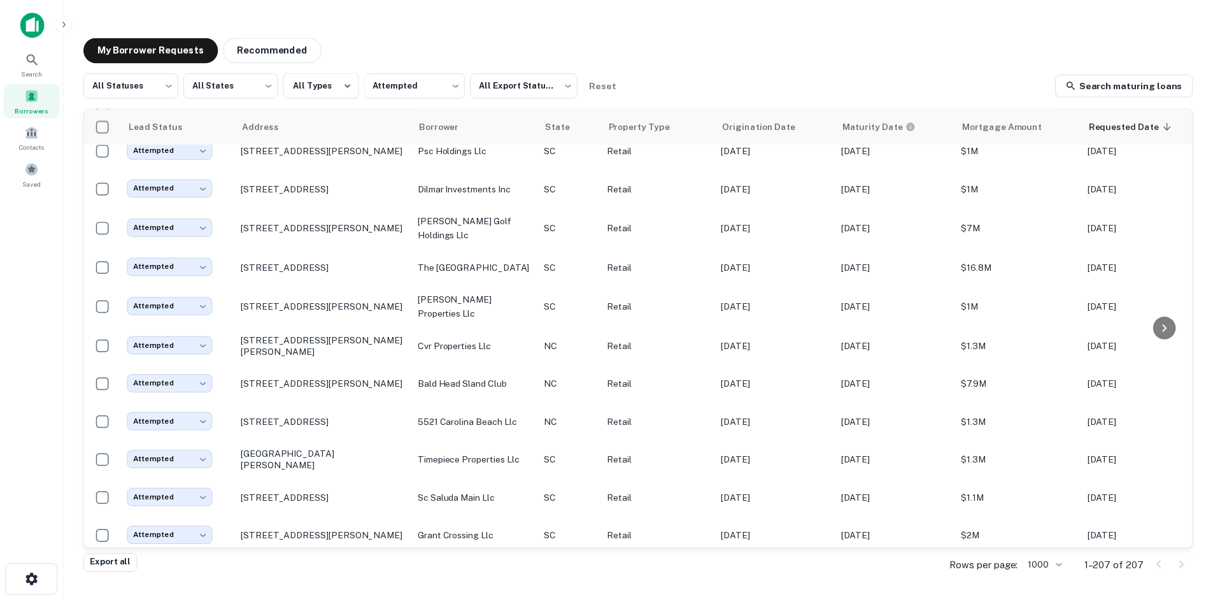
scroll to position [2214, 0]
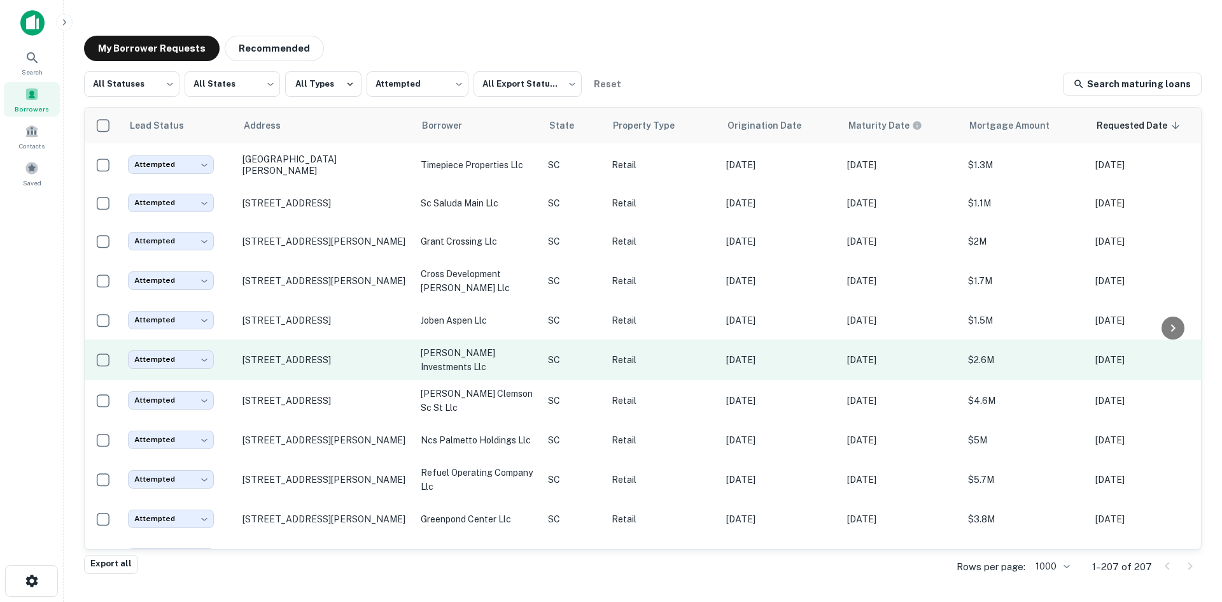
click at [283, 380] on td "[STREET_ADDRESS]" at bounding box center [325, 359] width 178 height 41
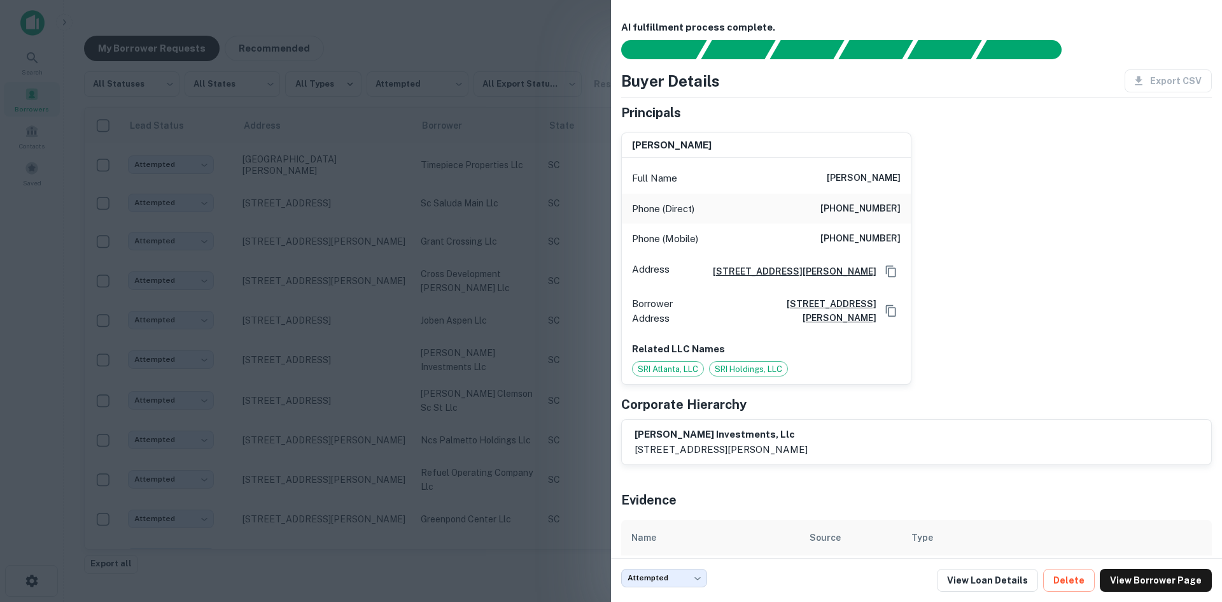
click at [283, 385] on div at bounding box center [611, 301] width 1222 height 602
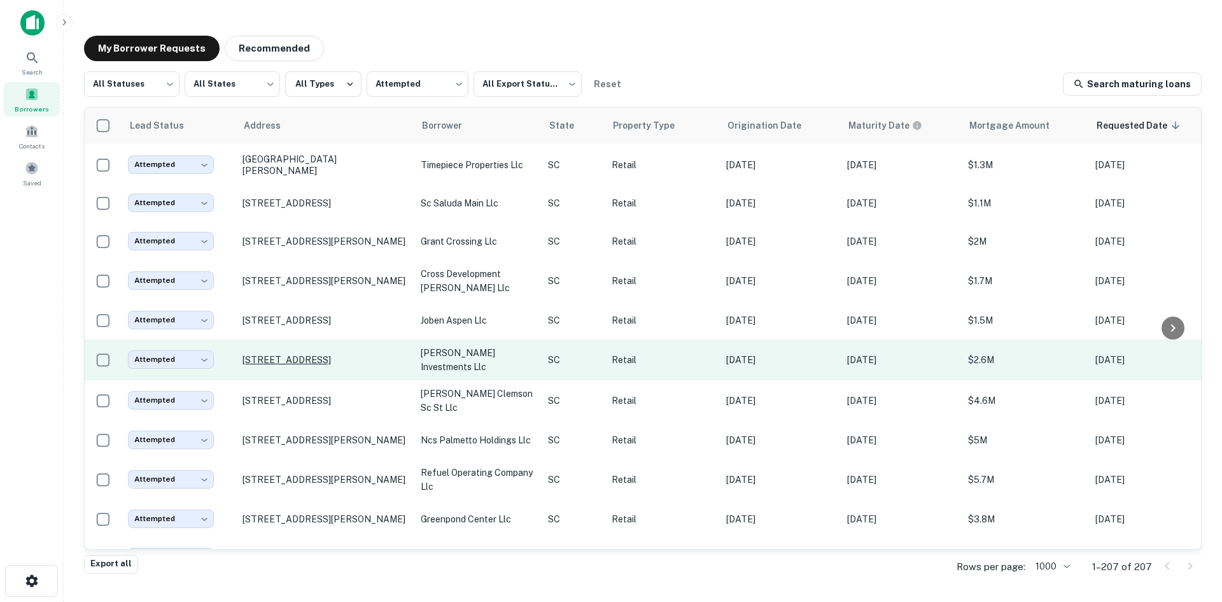
click at [293, 365] on p "[STREET_ADDRESS]" at bounding box center [326, 359] width 166 height 11
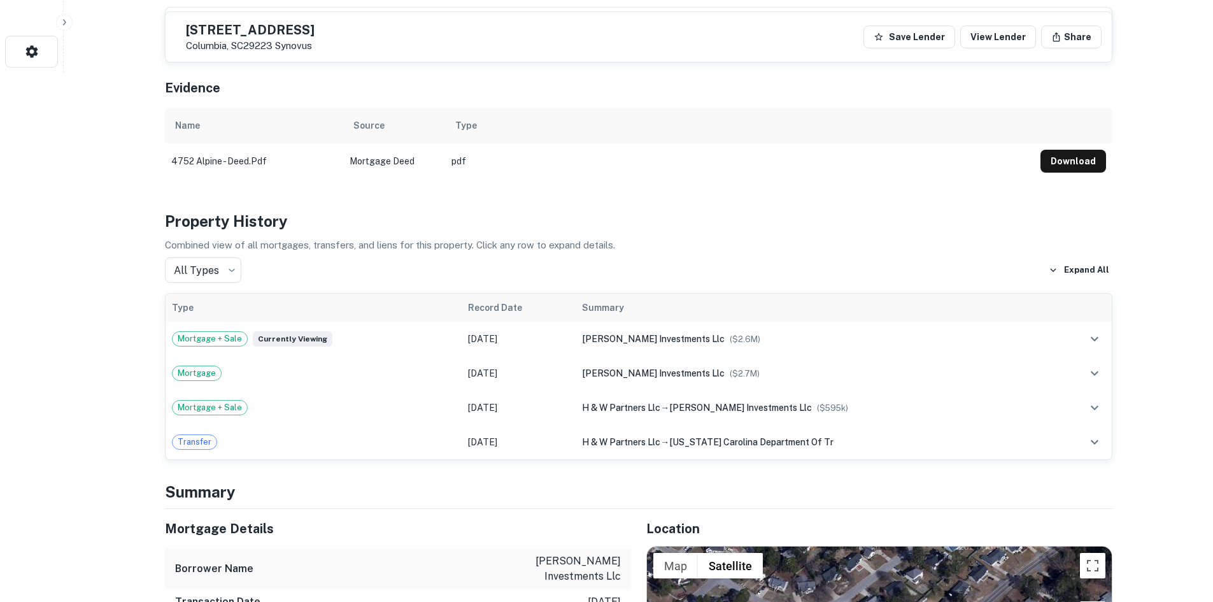
scroll to position [764, 0]
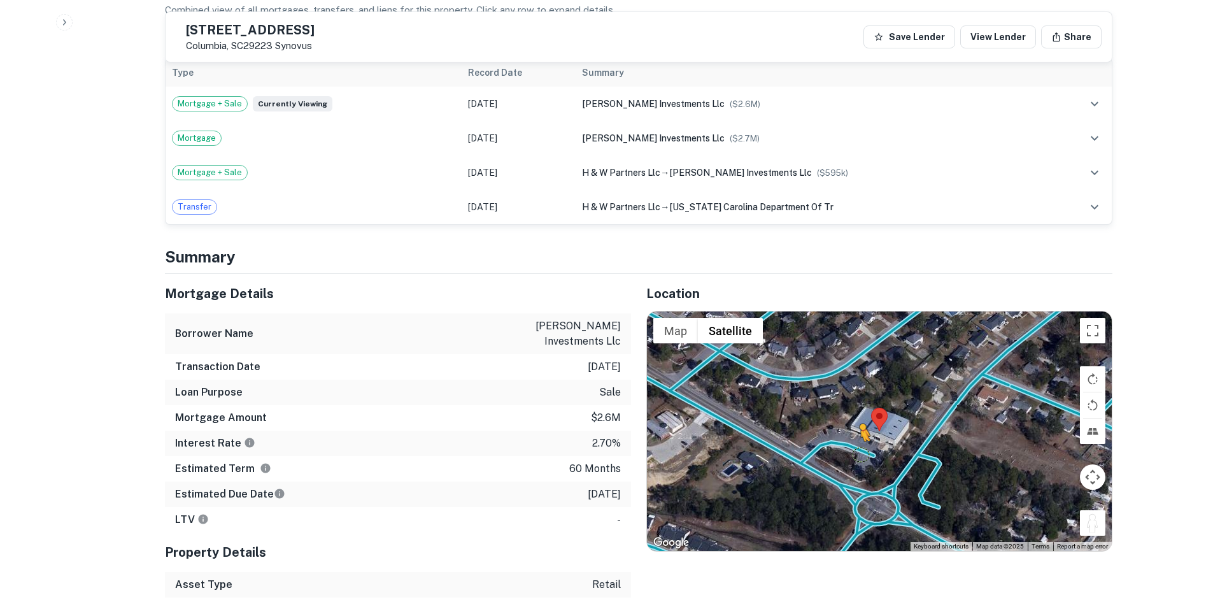
drag, startPoint x: 1095, startPoint y: 525, endPoint x: 854, endPoint y: 449, distance: 252.1
click at [854, 449] on div "To activate drag with keyboard, press Alt + Enter. Once in keyboard drag state,…" at bounding box center [879, 430] width 465 height 239
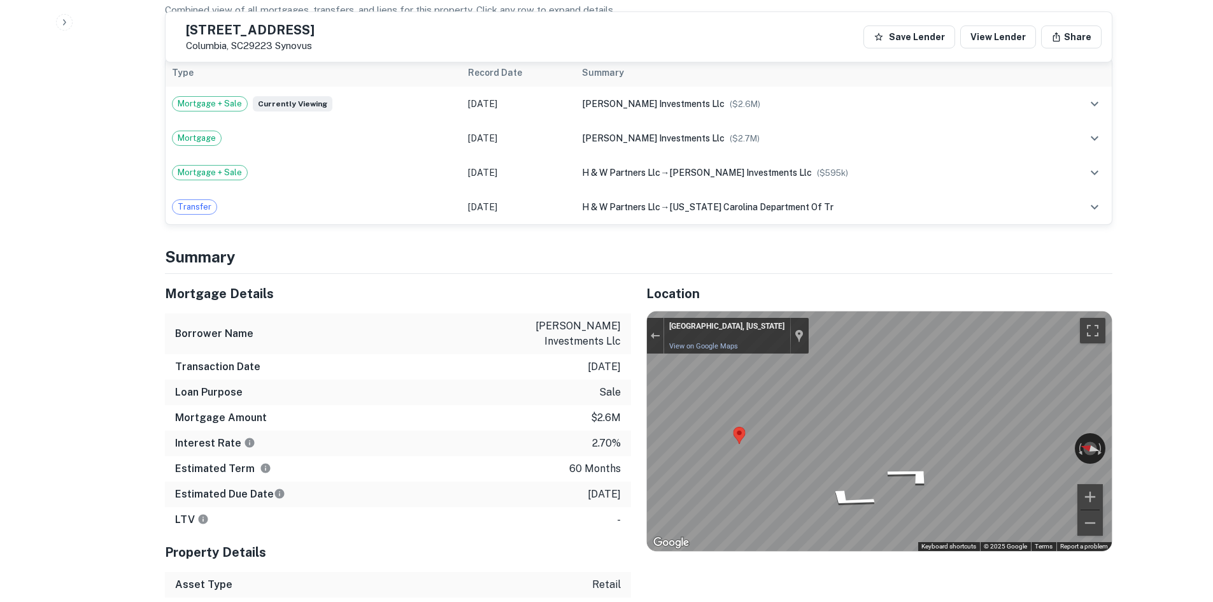
click at [743, 427] on div "Map" at bounding box center [879, 430] width 465 height 239
click at [1026, 453] on div "← Move left → Move right ↑ Move up ↓ Move down + Zoom in - Zoom out [GEOGRAPHIC…" at bounding box center [879, 430] width 465 height 239
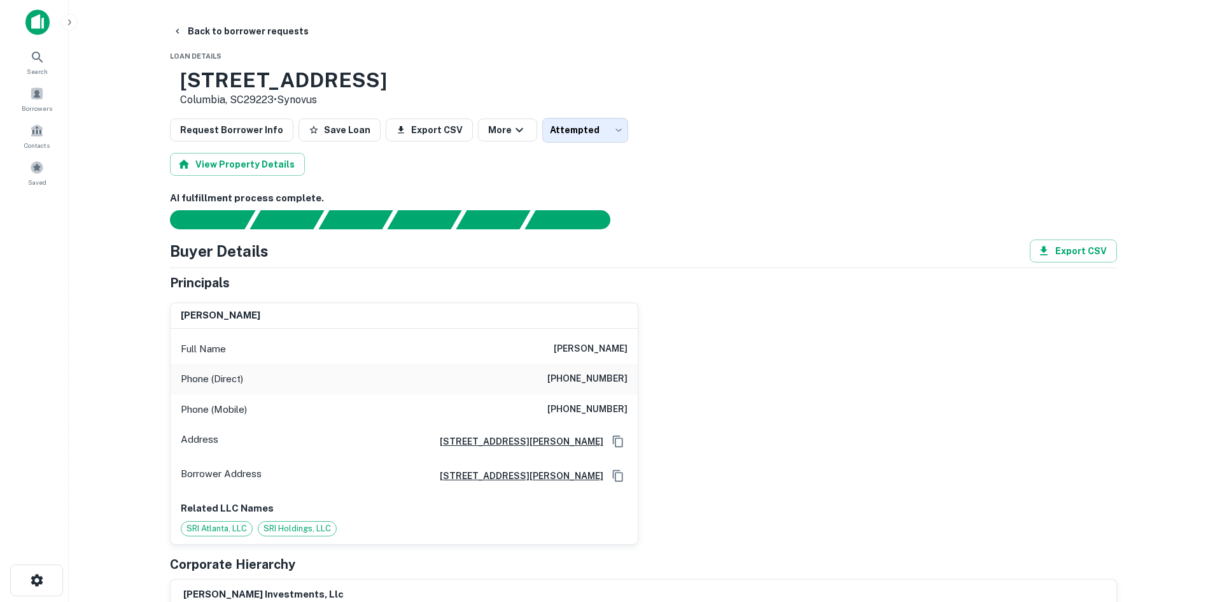
scroll to position [0, 0]
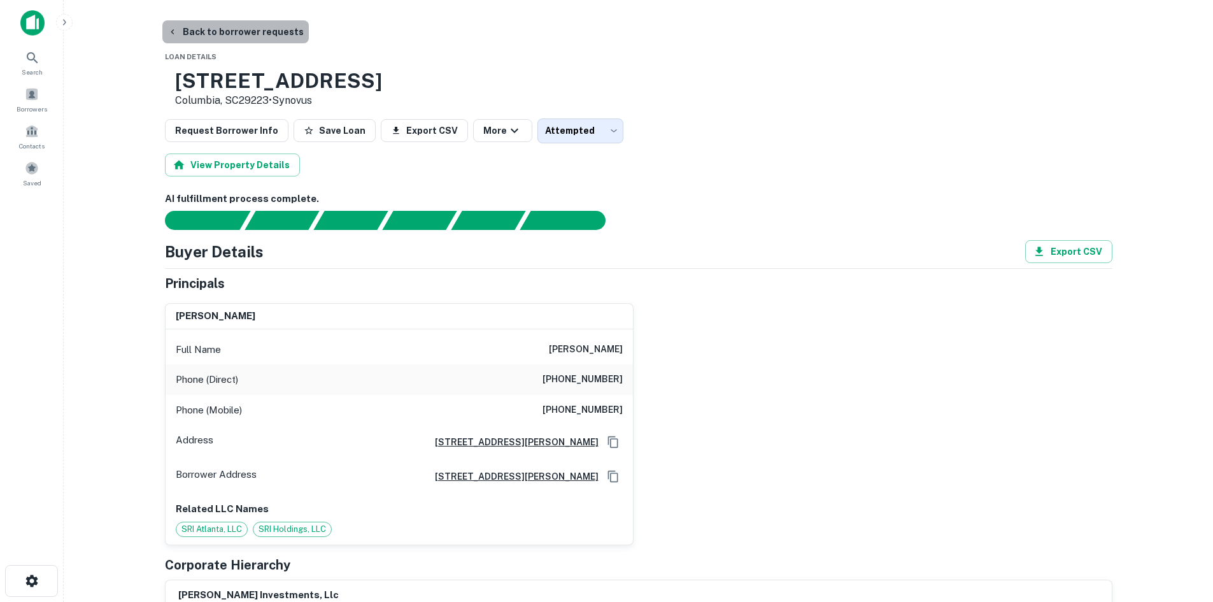
click at [259, 33] on button "Back to borrower requests" at bounding box center [235, 31] width 146 height 23
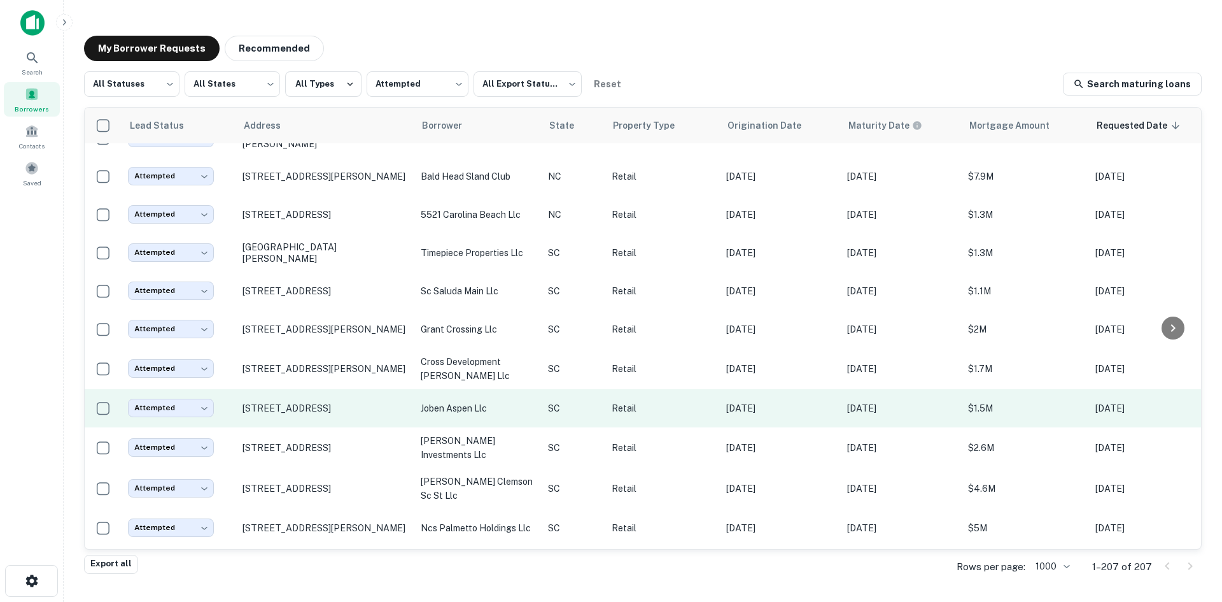
scroll to position [2214, 0]
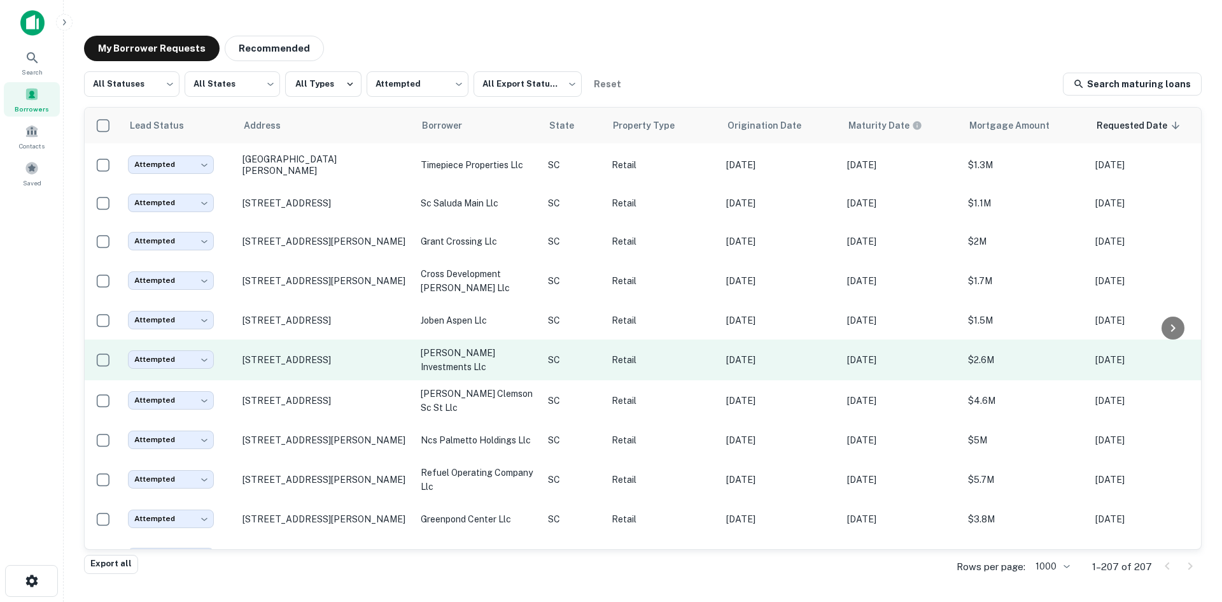
click at [321, 380] on td "[STREET_ADDRESS]" at bounding box center [325, 359] width 178 height 41
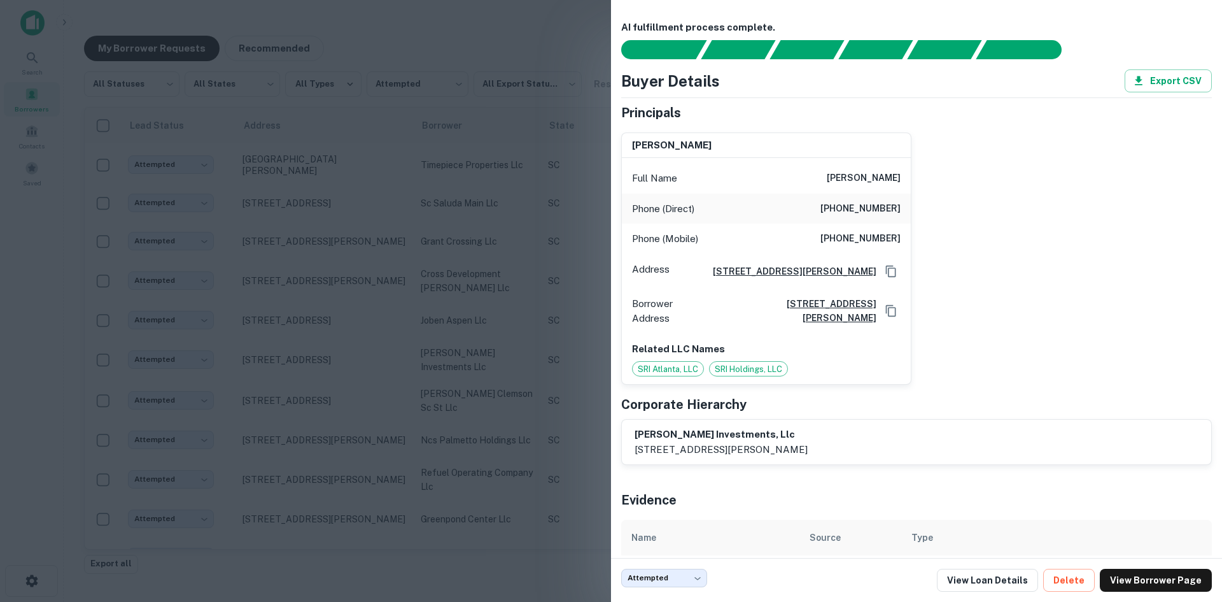
click at [321, 386] on div at bounding box center [611, 301] width 1222 height 602
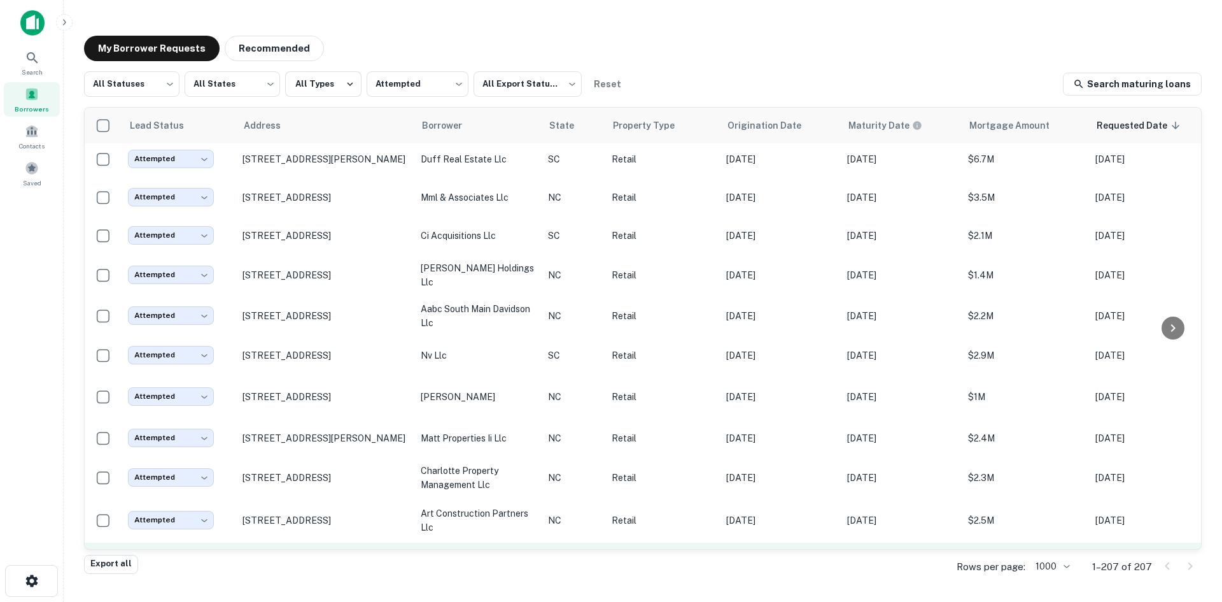
scroll to position [2851, 0]
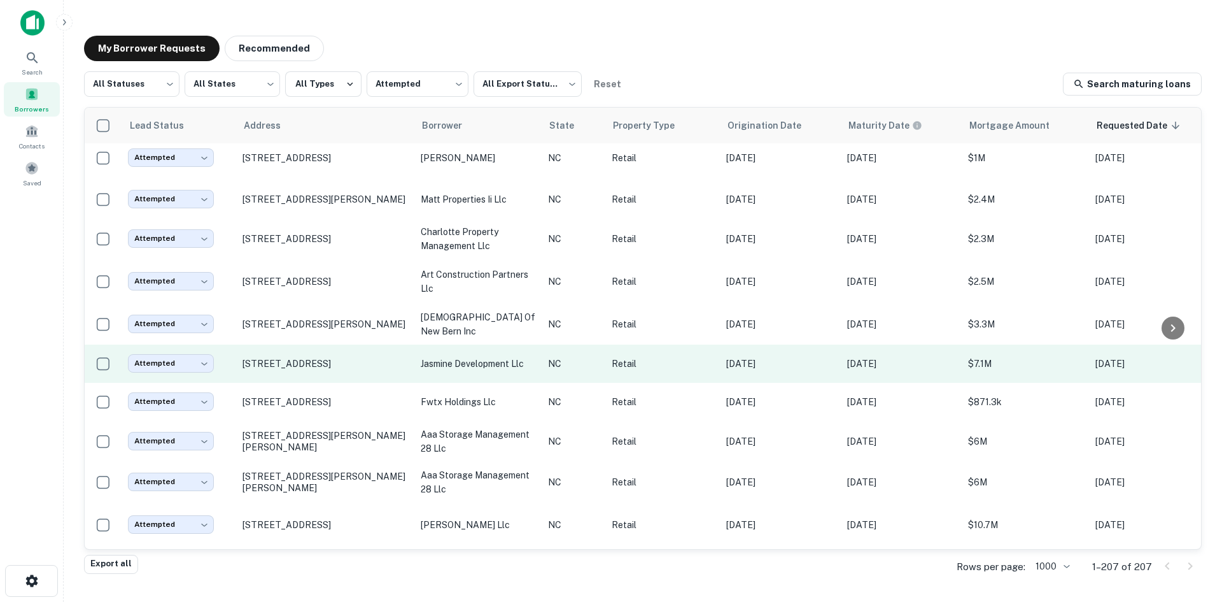
click at [316, 383] on td "[STREET_ADDRESS]" at bounding box center [325, 363] width 178 height 38
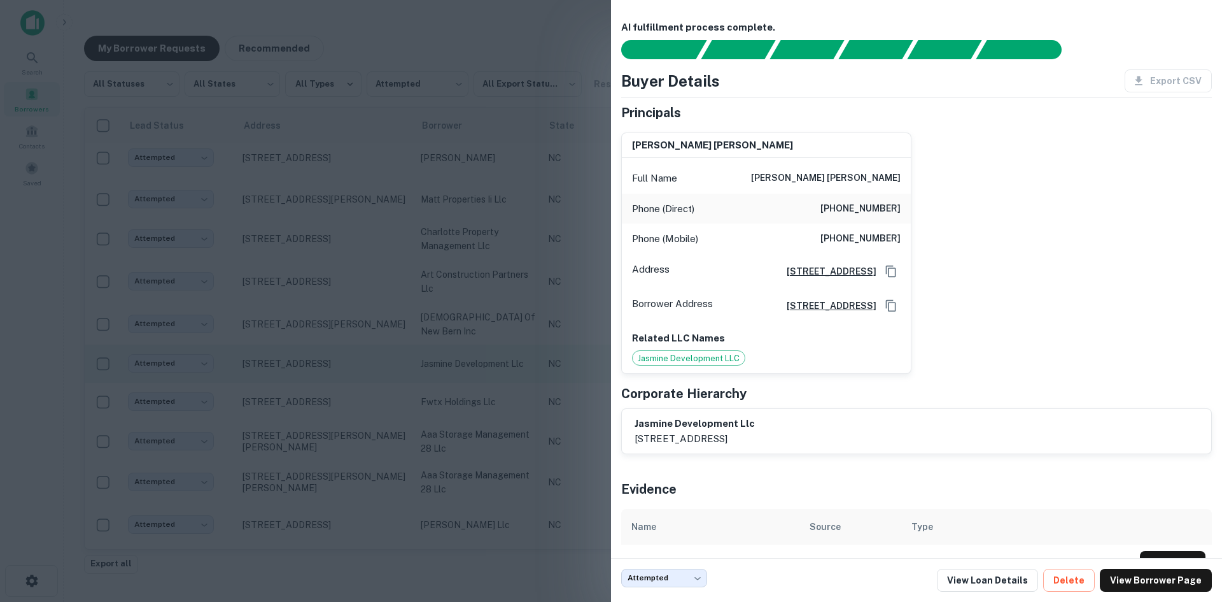
click at [316, 409] on div at bounding box center [611, 301] width 1222 height 602
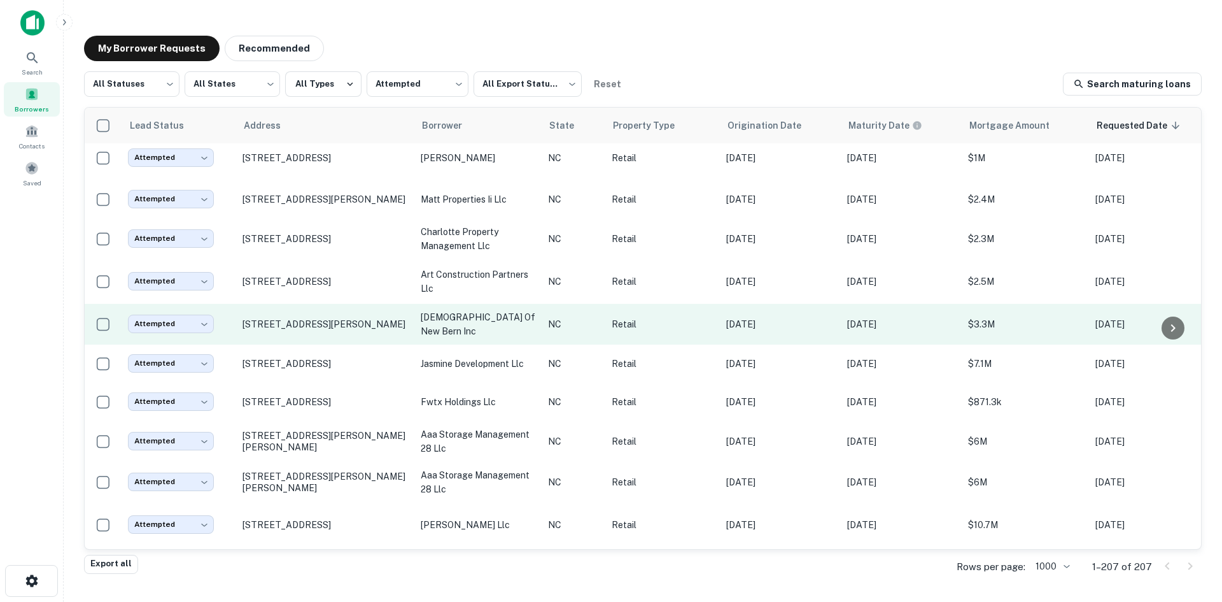
click at [315, 344] on td "[STREET_ADDRESS][PERSON_NAME]" at bounding box center [325, 324] width 178 height 41
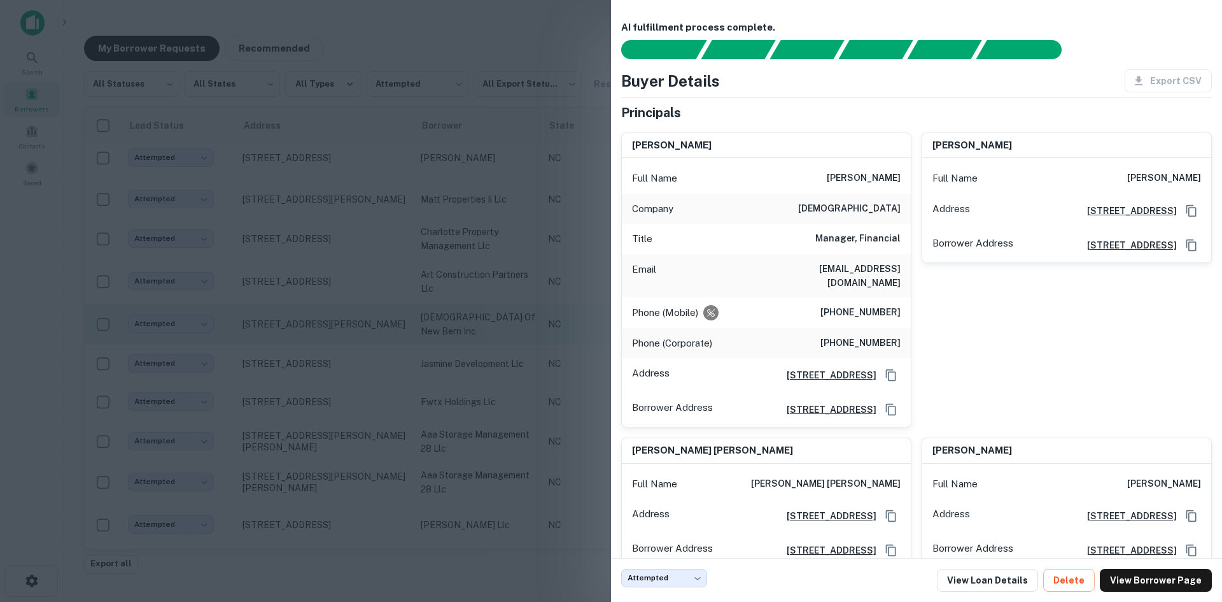
click at [315, 374] on div at bounding box center [611, 301] width 1222 height 602
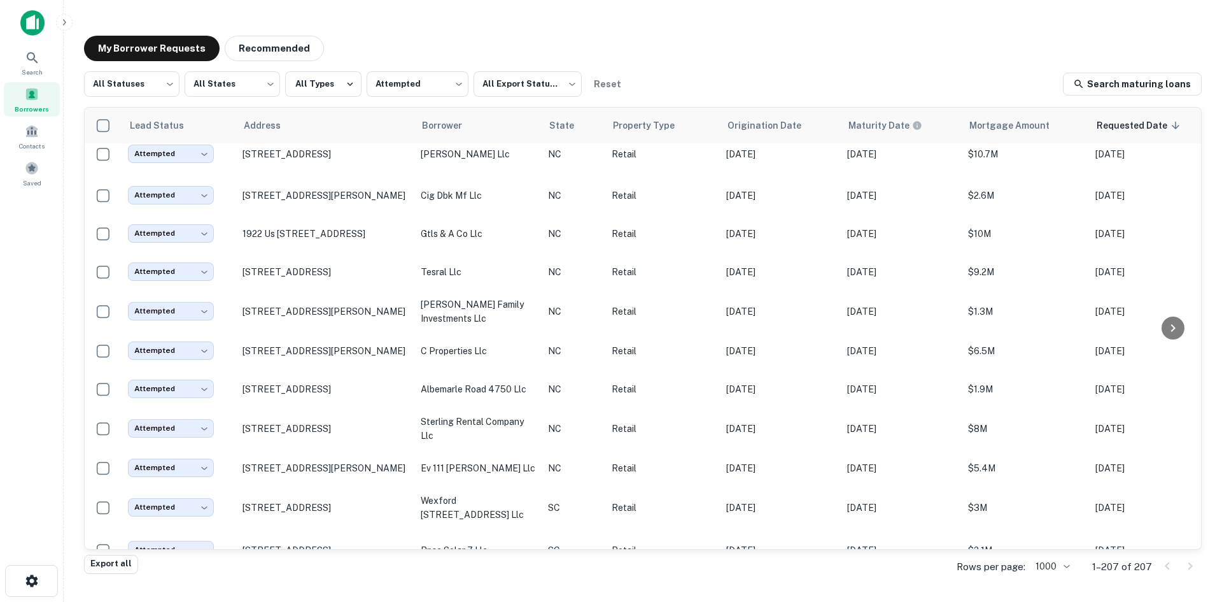
scroll to position [3233, 0]
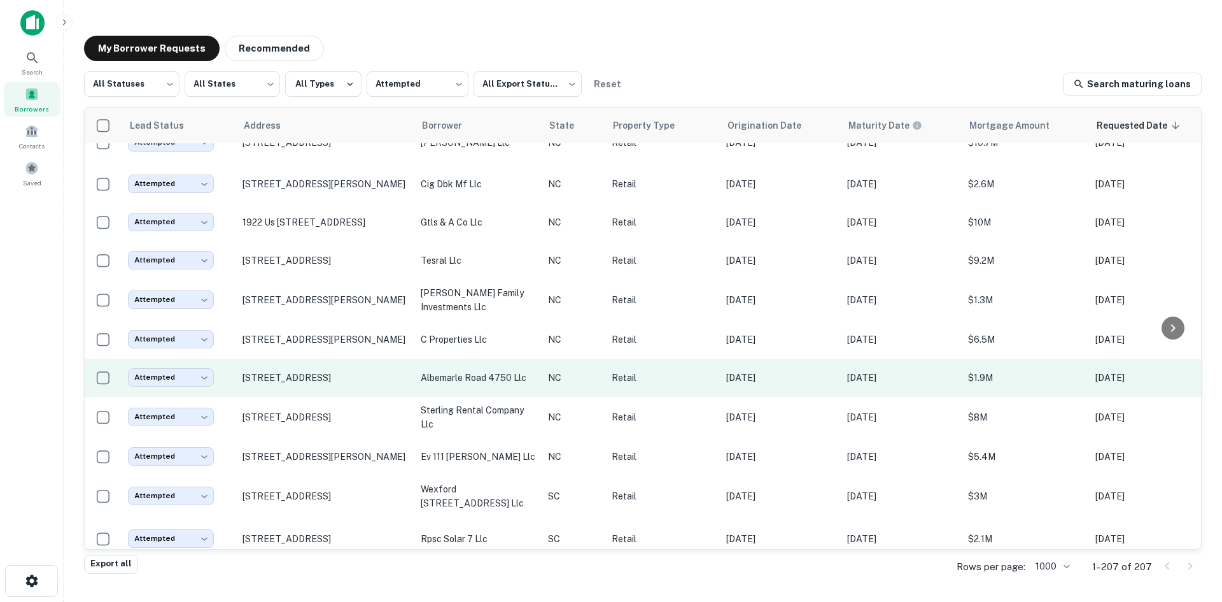
click at [320, 397] on td "[STREET_ADDRESS]" at bounding box center [325, 377] width 178 height 38
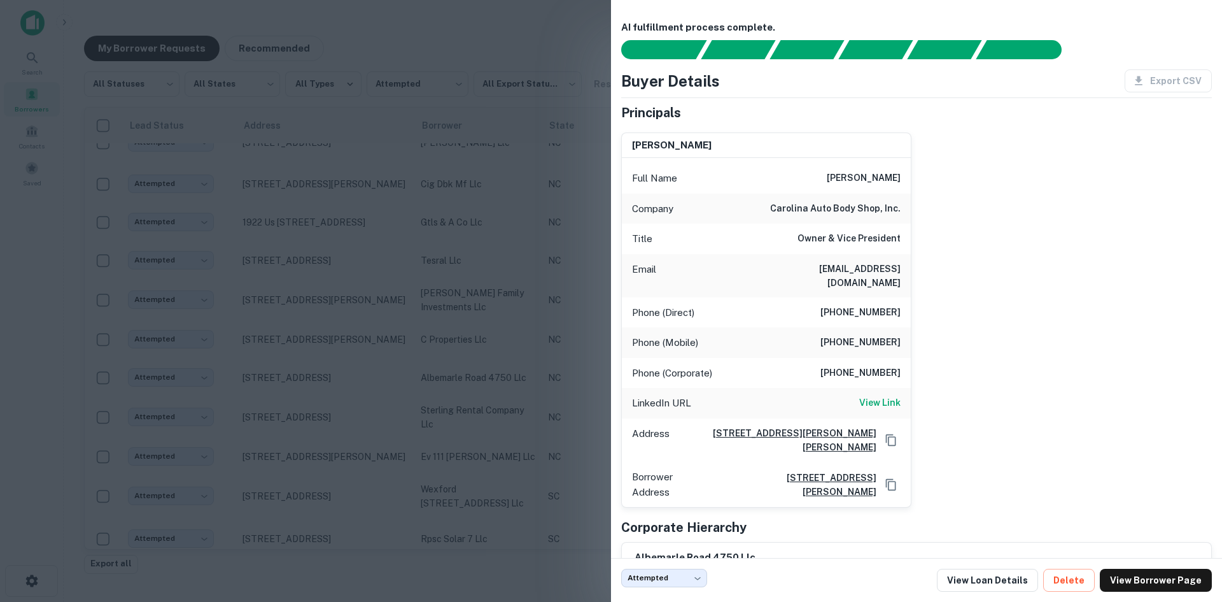
click at [319, 414] on div at bounding box center [611, 301] width 1222 height 602
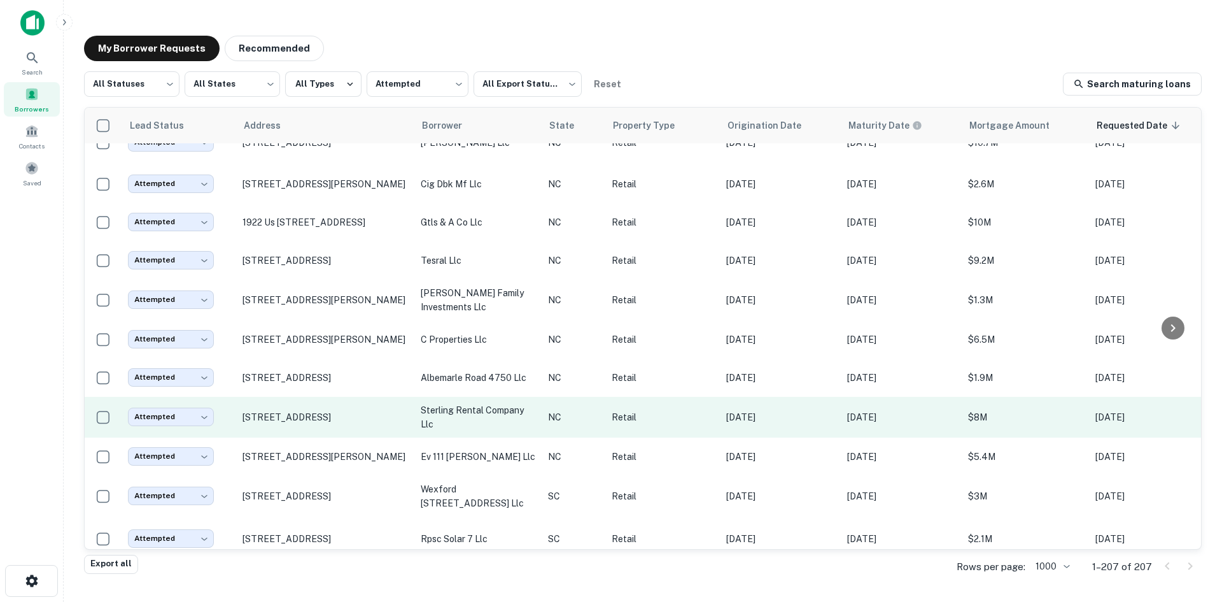
click at [315, 437] on td "[STREET_ADDRESS]" at bounding box center [325, 417] width 178 height 41
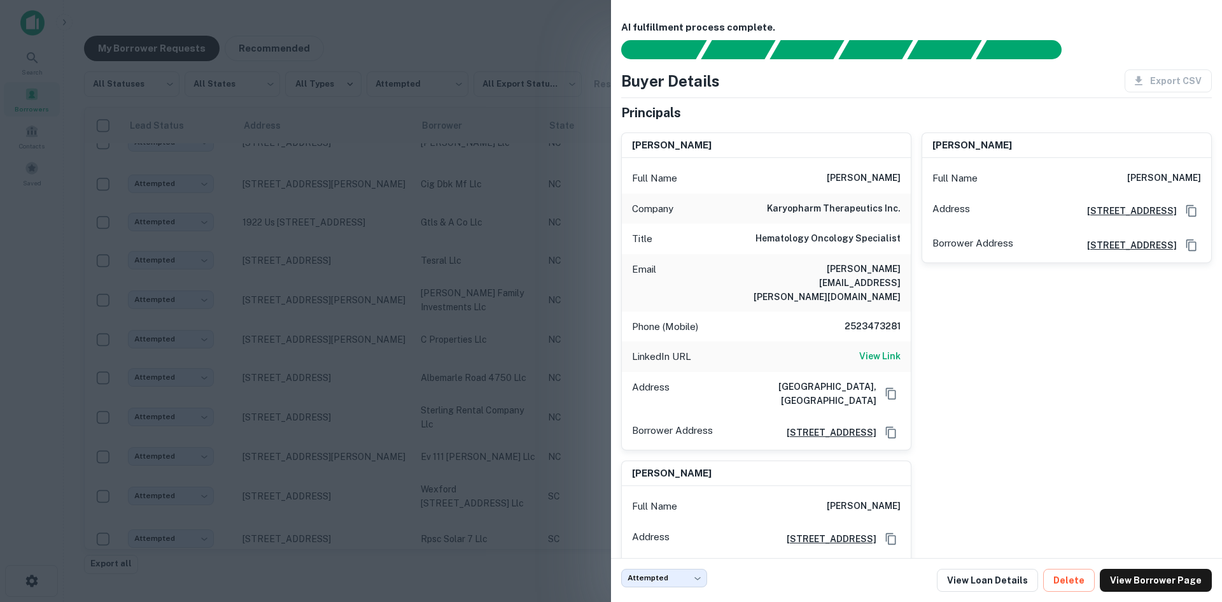
click at [315, 435] on div at bounding box center [611, 301] width 1222 height 602
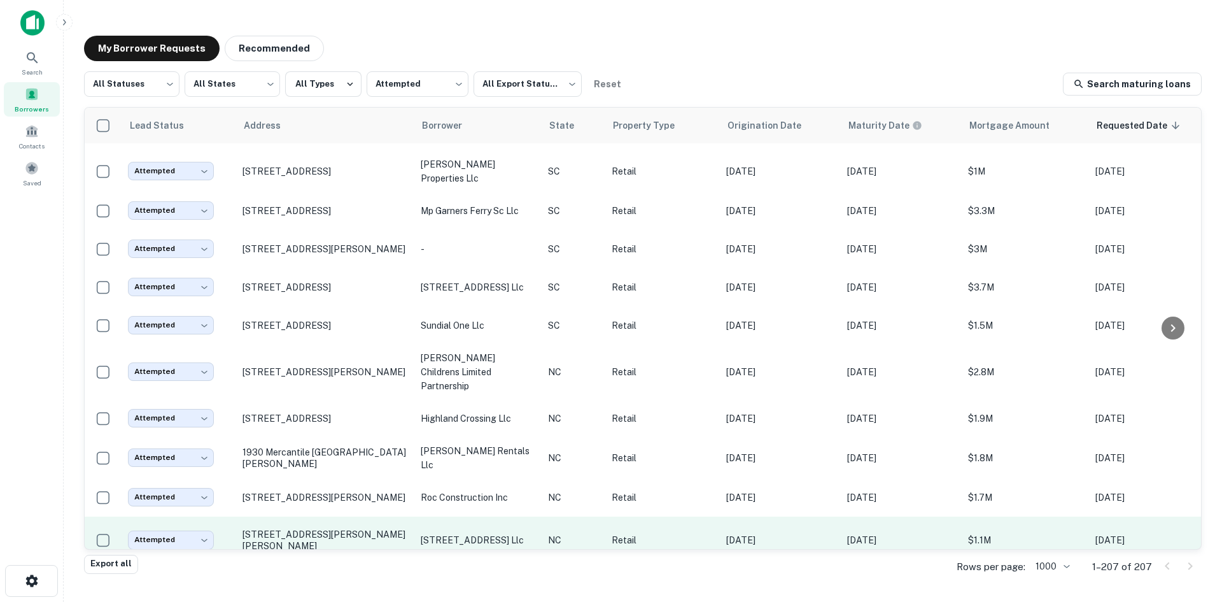
scroll to position [3869, 0]
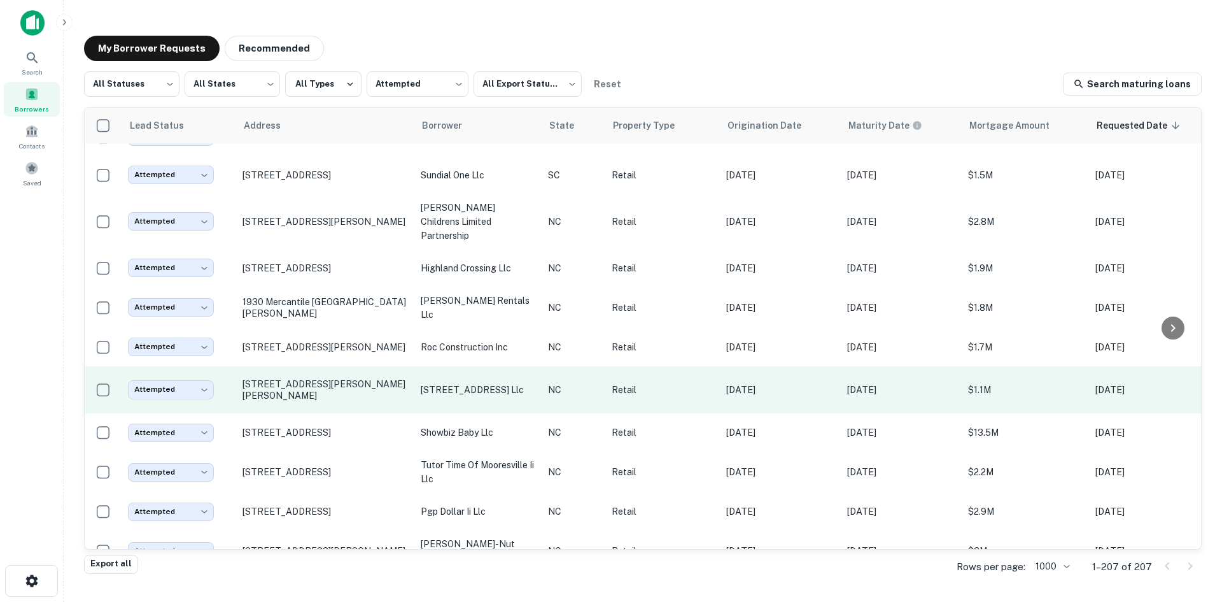
click at [339, 397] on td "[STREET_ADDRESS][PERSON_NAME][PERSON_NAME]" at bounding box center [325, 390] width 178 height 48
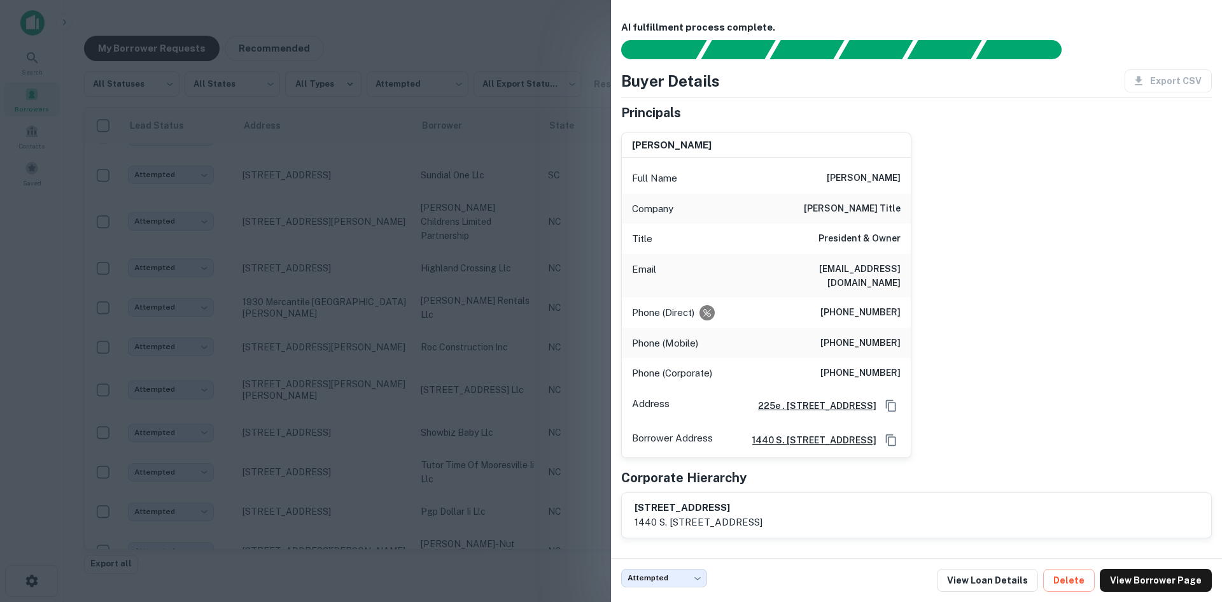
click at [339, 393] on div at bounding box center [611, 301] width 1222 height 602
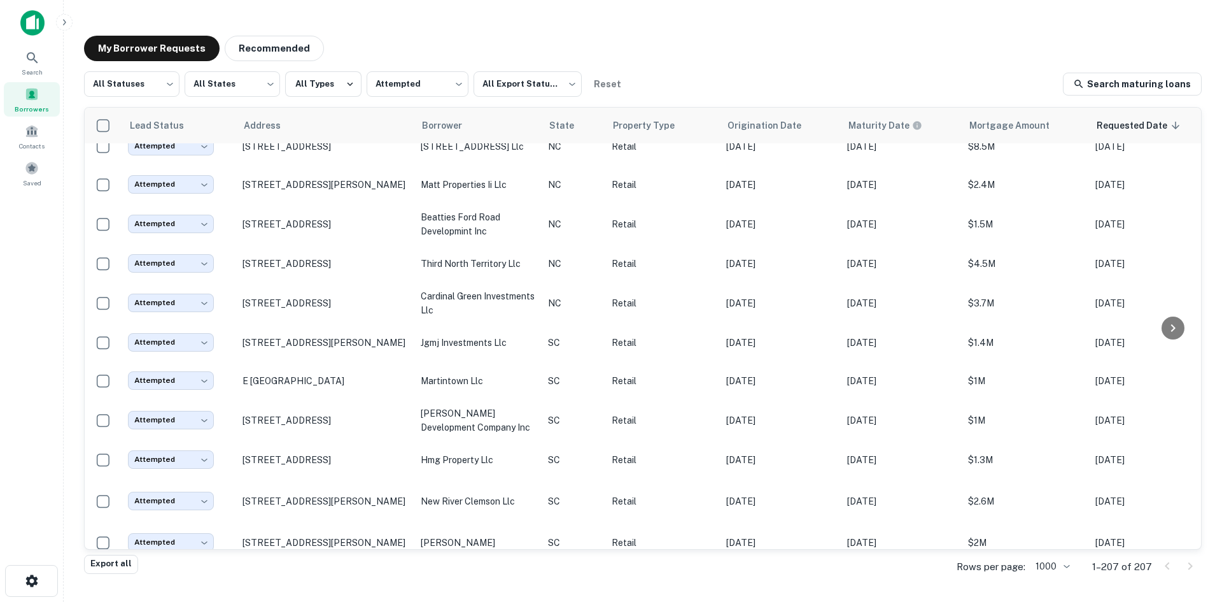
scroll to position [4952, 0]
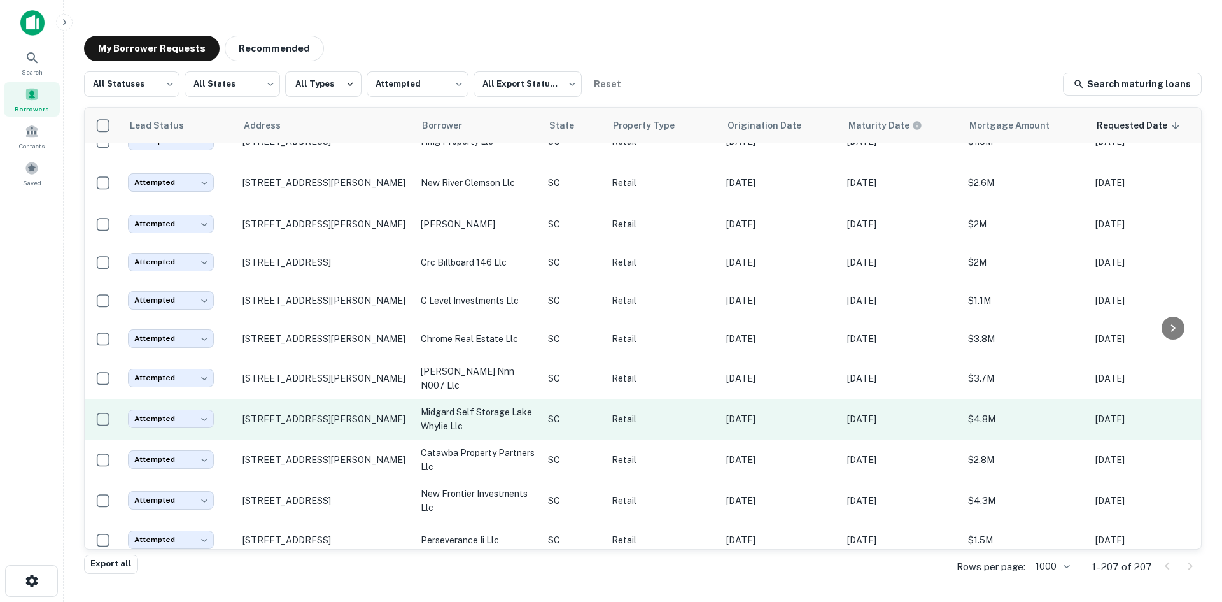
click at [319, 439] on td "[STREET_ADDRESS][PERSON_NAME]" at bounding box center [325, 419] width 178 height 41
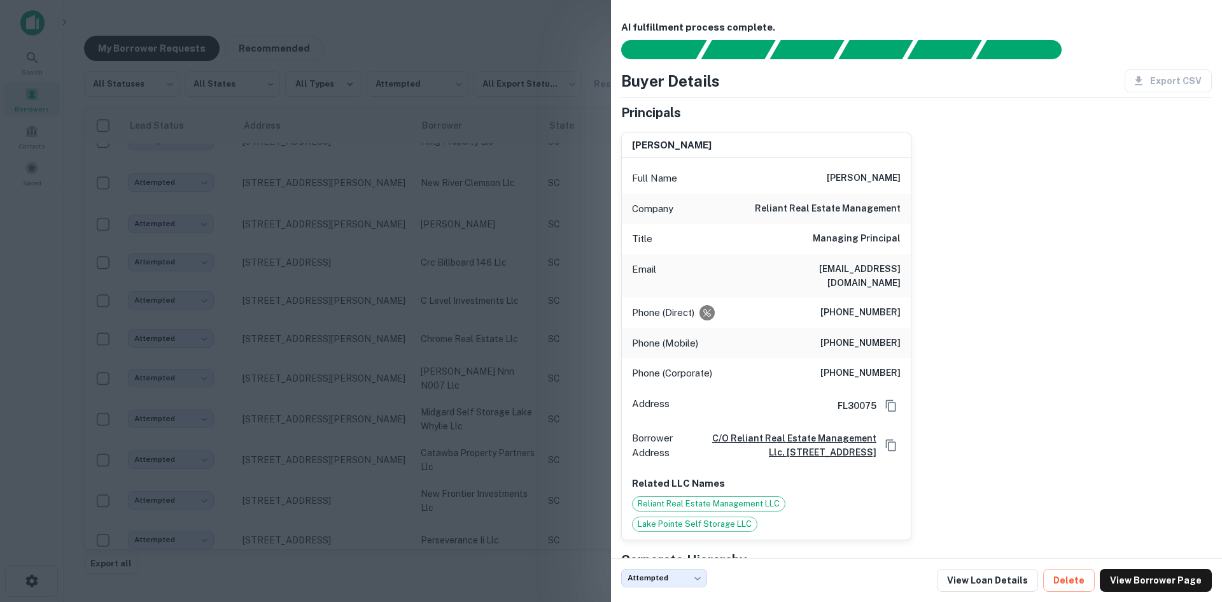
click at [313, 436] on div at bounding box center [611, 301] width 1222 height 602
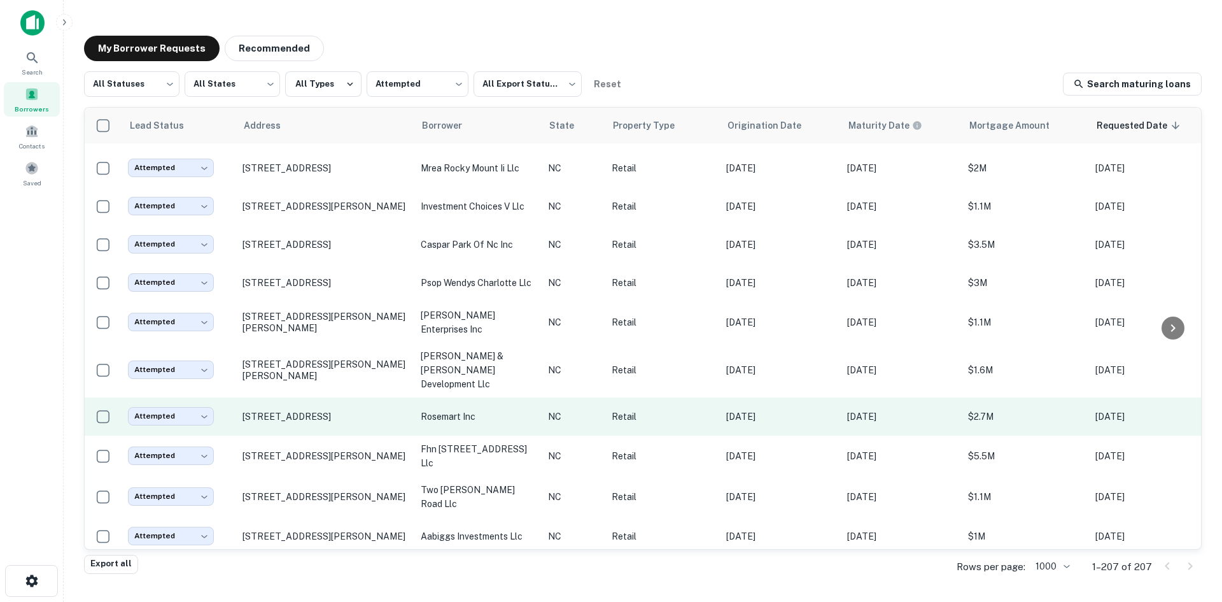
scroll to position [6097, 0]
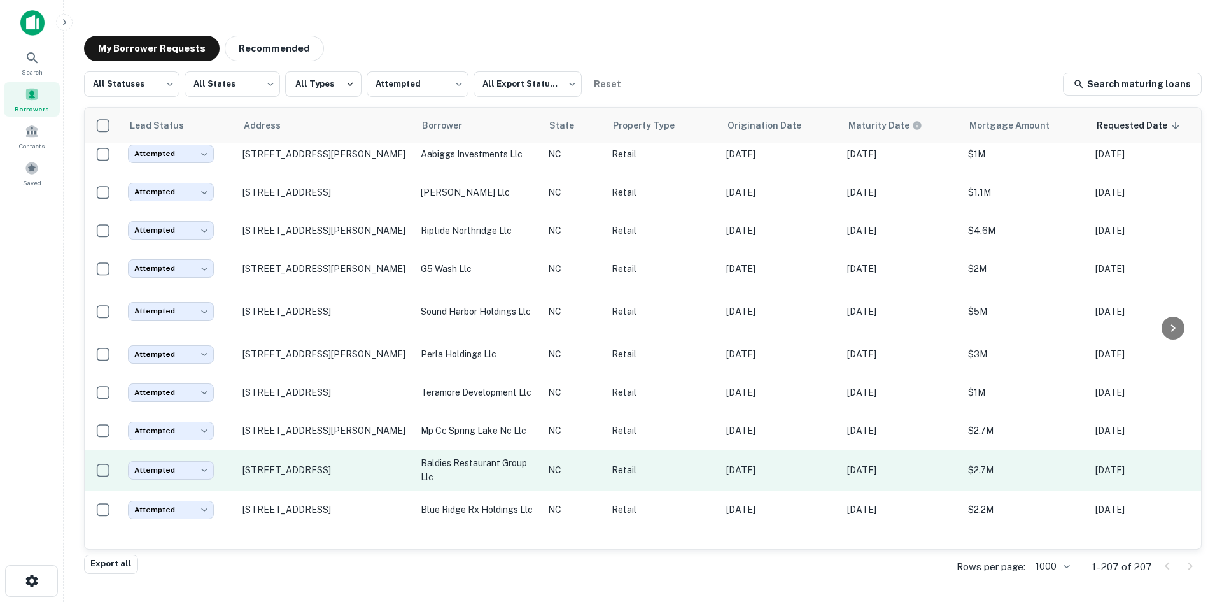
click at [306, 490] on td "[STREET_ADDRESS]" at bounding box center [325, 469] width 178 height 41
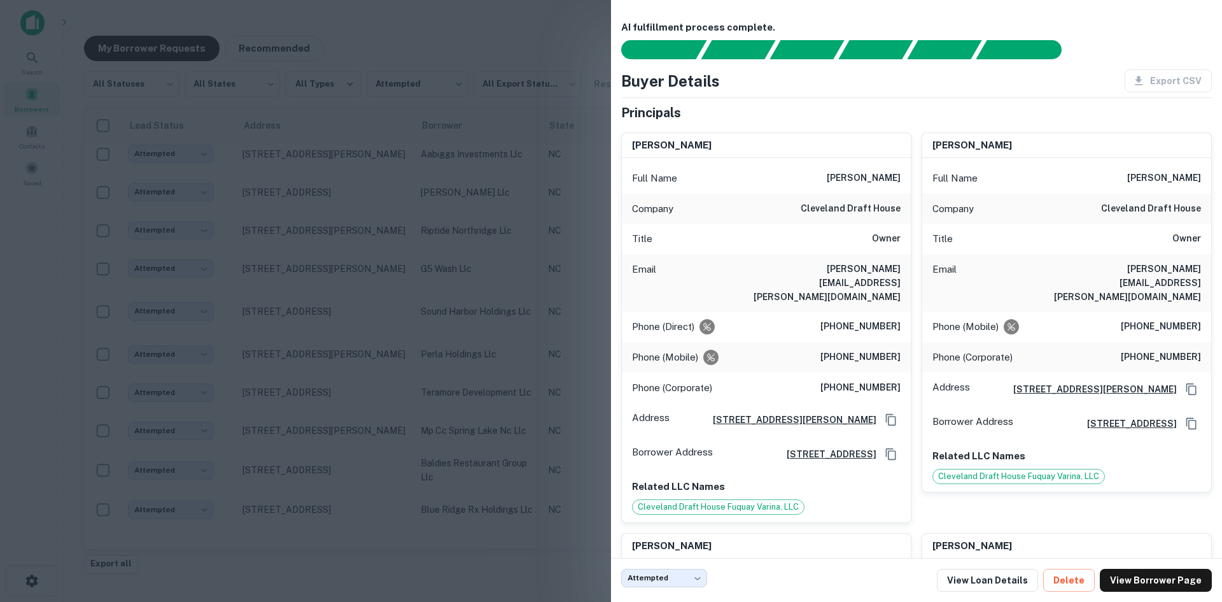
click at [306, 495] on div at bounding box center [611, 301] width 1222 height 602
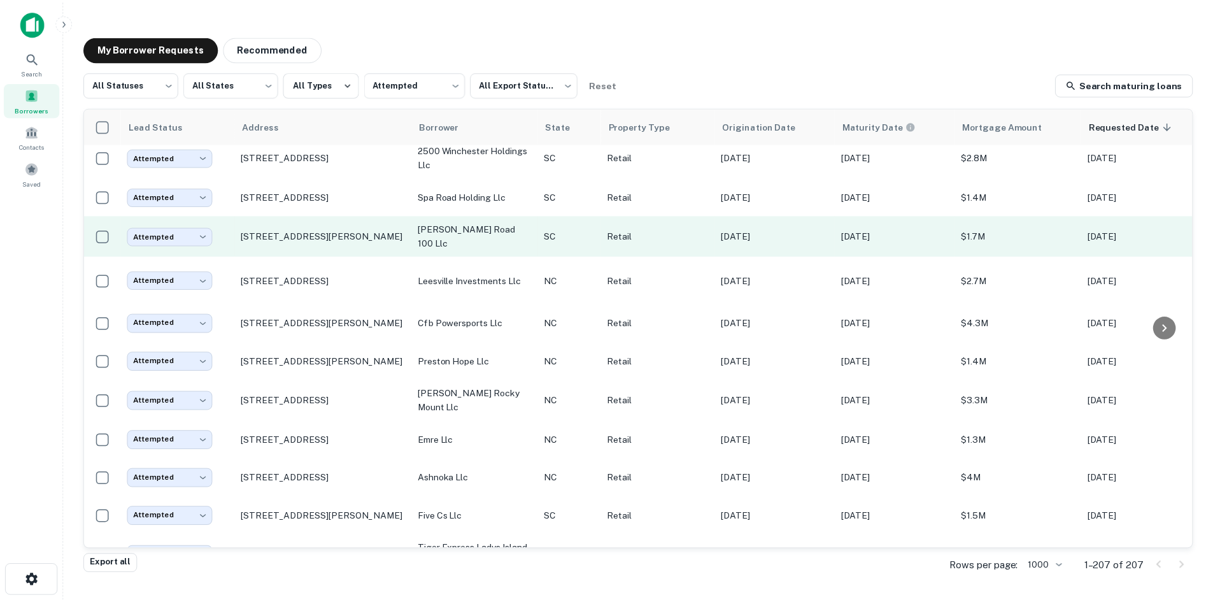
scroll to position [6670, 0]
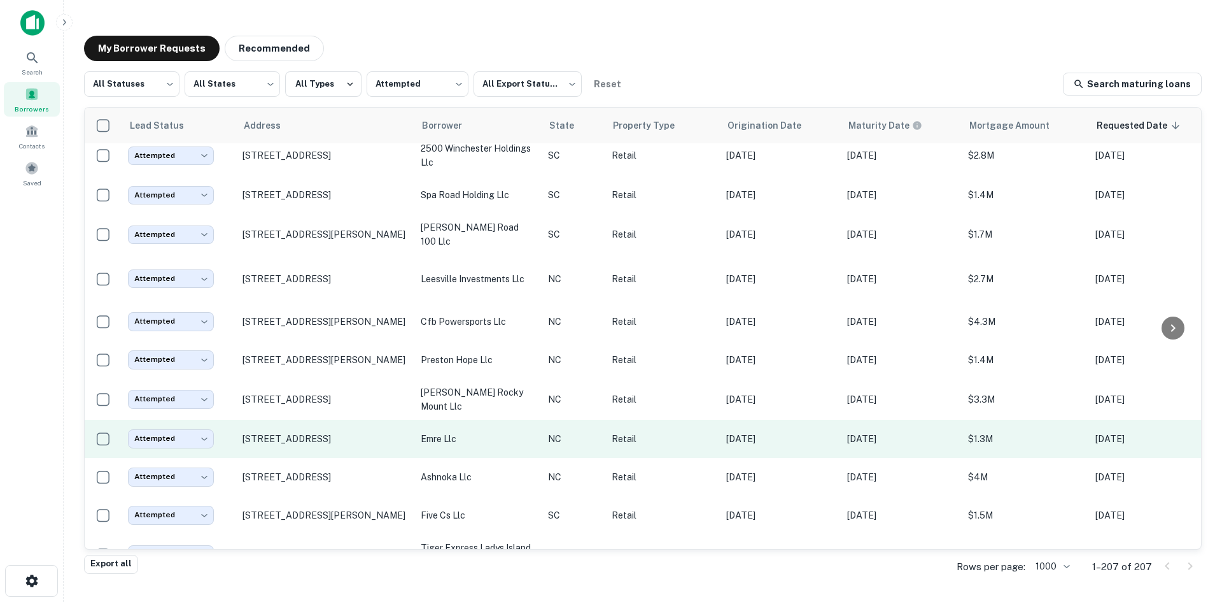
click at [328, 458] on td "[STREET_ADDRESS]" at bounding box center [325, 439] width 178 height 38
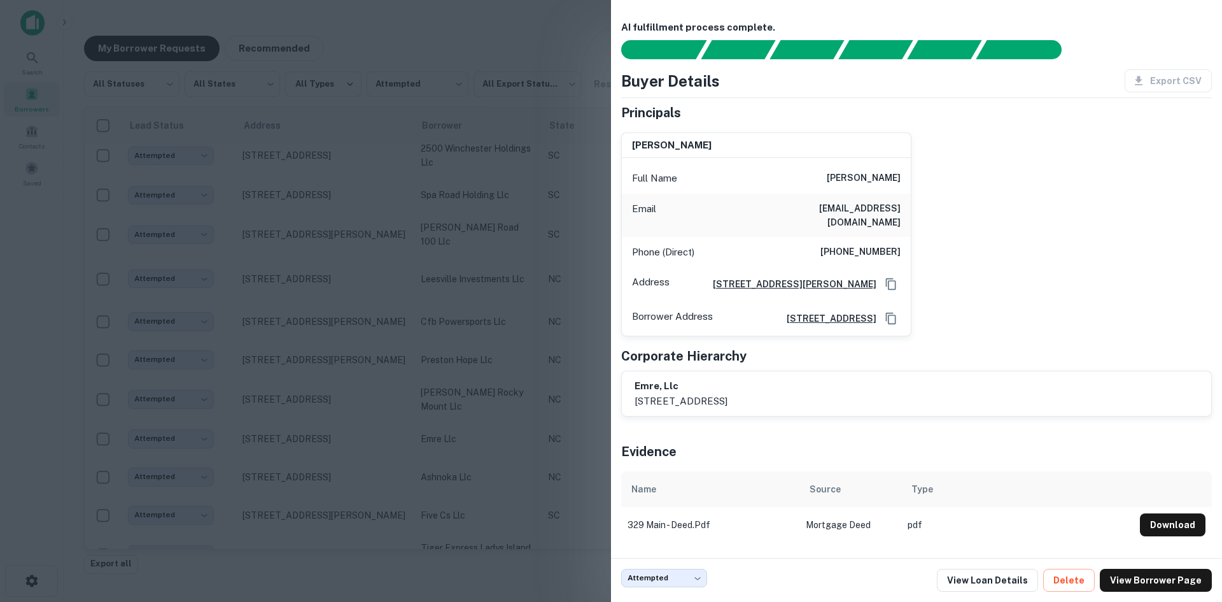
click at [327, 435] on div at bounding box center [611, 301] width 1222 height 602
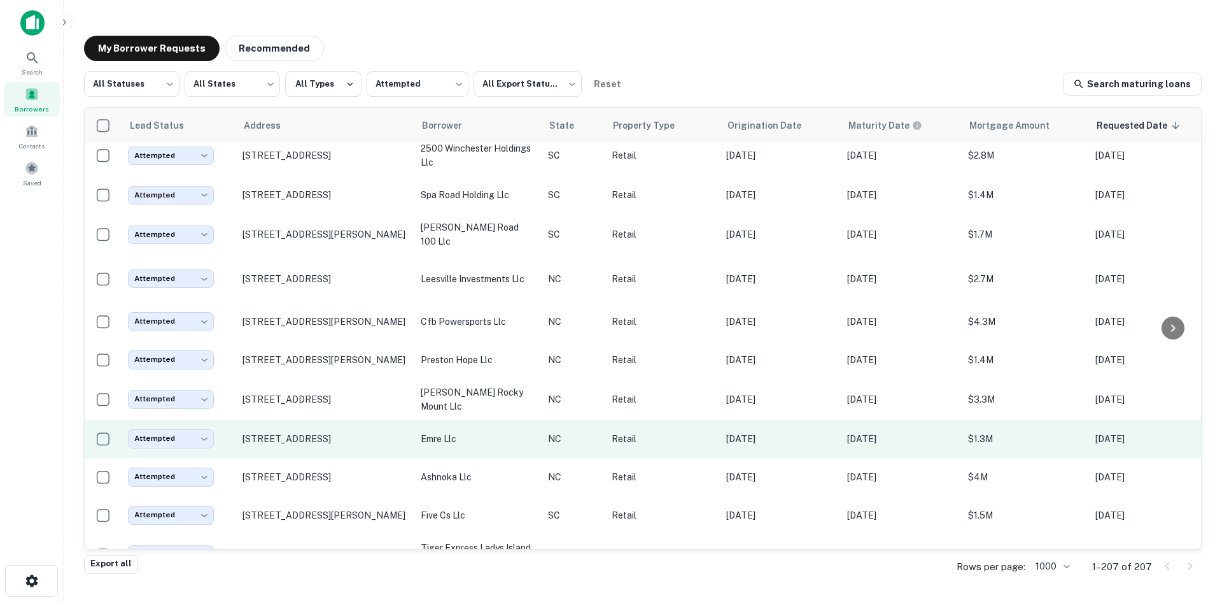
click at [321, 458] on td "[STREET_ADDRESS]" at bounding box center [325, 439] width 178 height 38
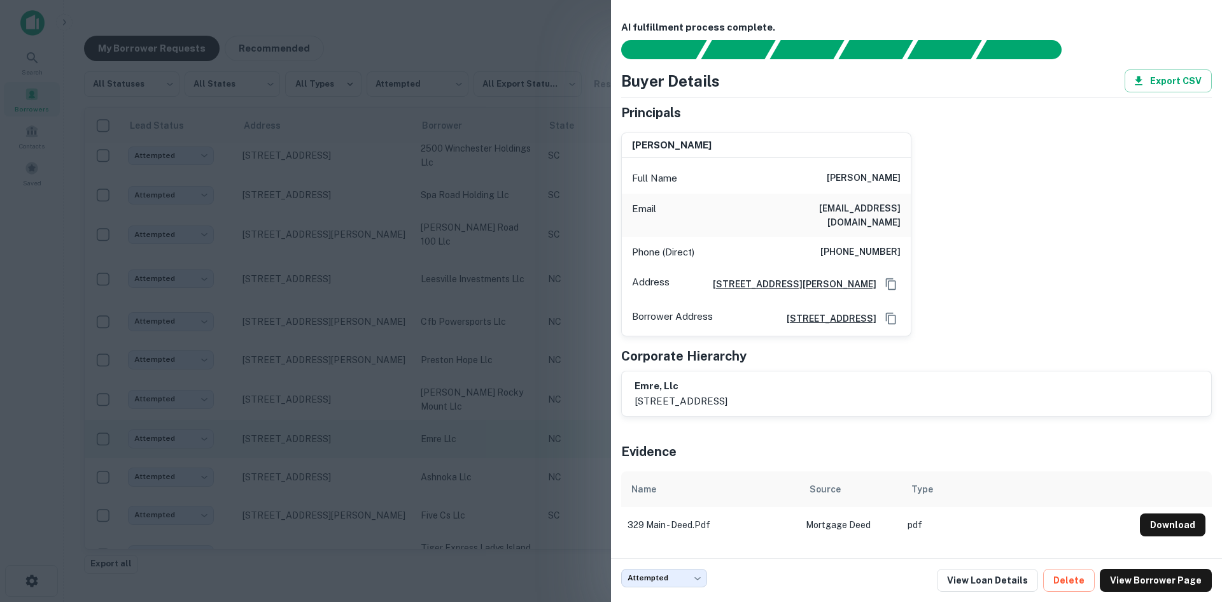
click at [321, 469] on div at bounding box center [611, 301] width 1222 height 602
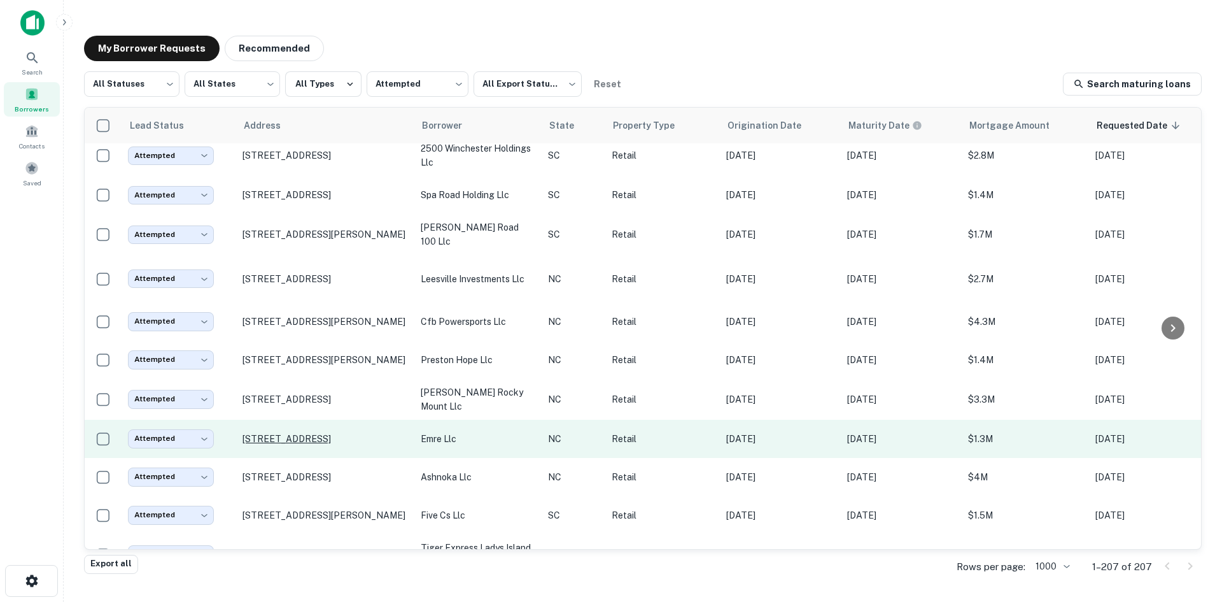
click at [318, 444] on p "[STREET_ADDRESS]" at bounding box center [326, 438] width 166 height 11
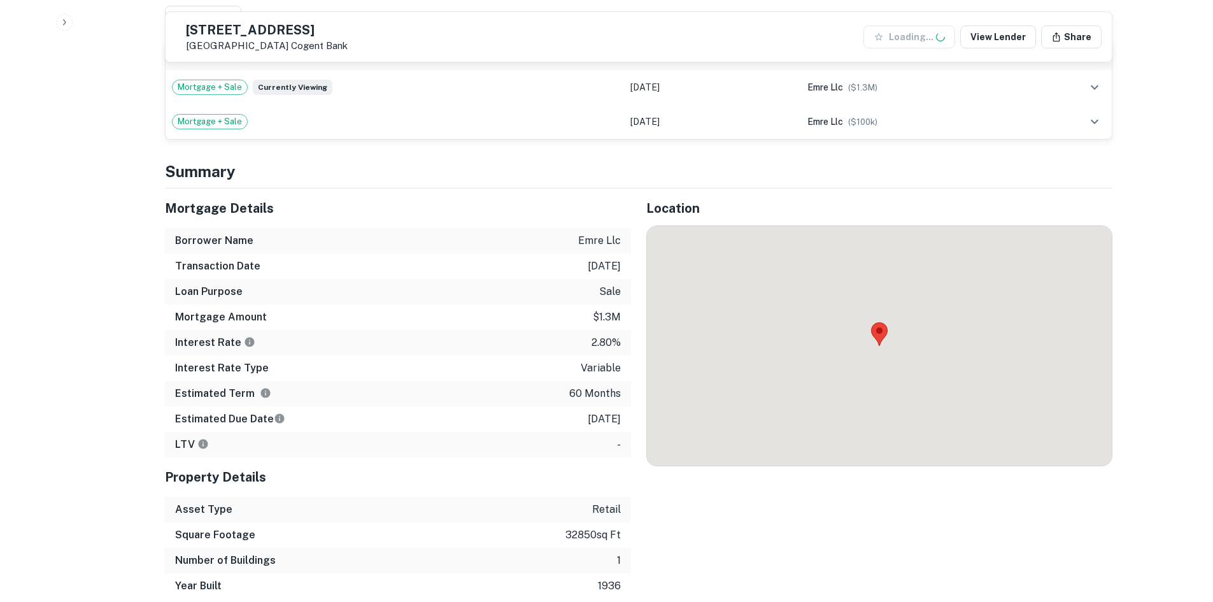
scroll to position [764, 0]
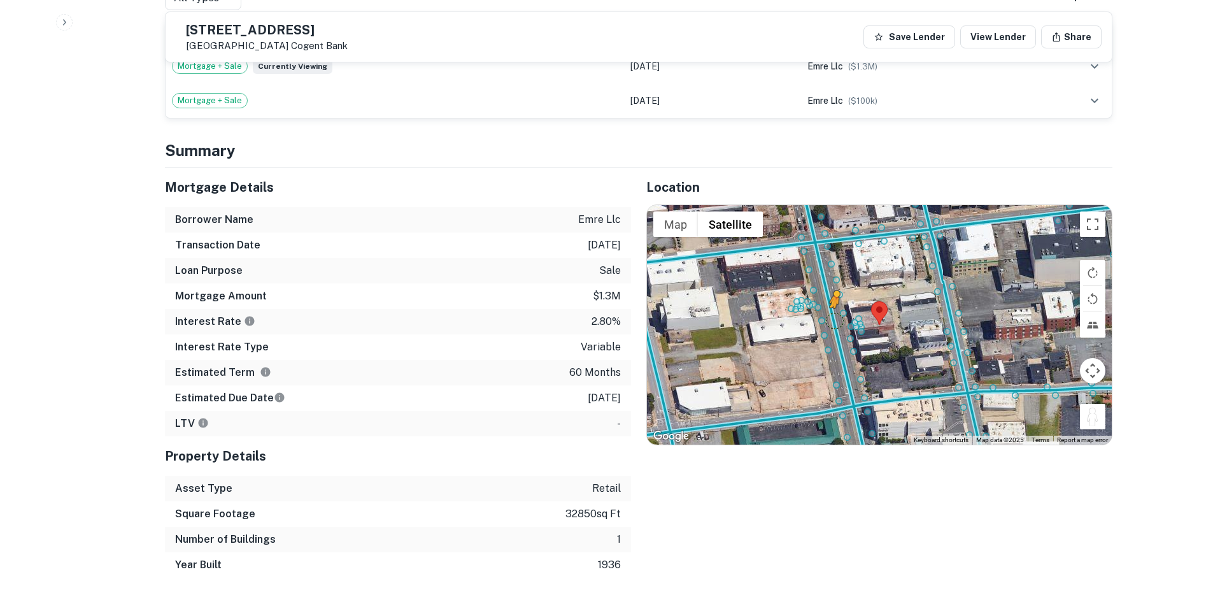
drag, startPoint x: 1098, startPoint y: 411, endPoint x: 829, endPoint y: 306, distance: 288.5
click at [829, 306] on div "To activate drag with keyboard, press Alt + Enter. Once in keyboard drag state,…" at bounding box center [879, 324] width 465 height 239
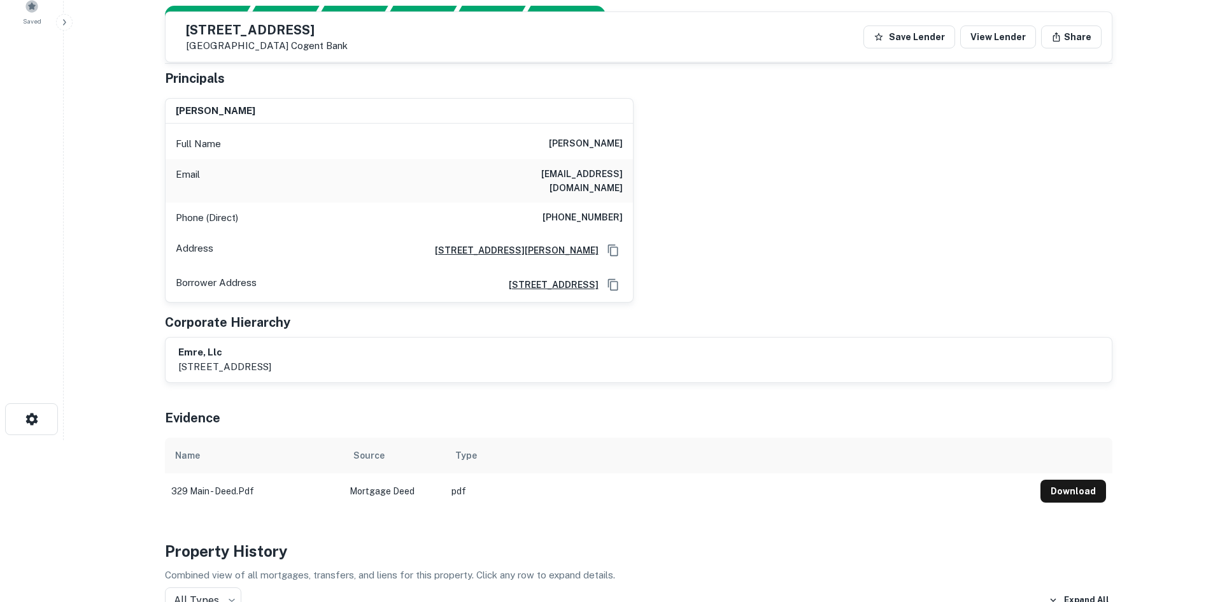
scroll to position [64, 0]
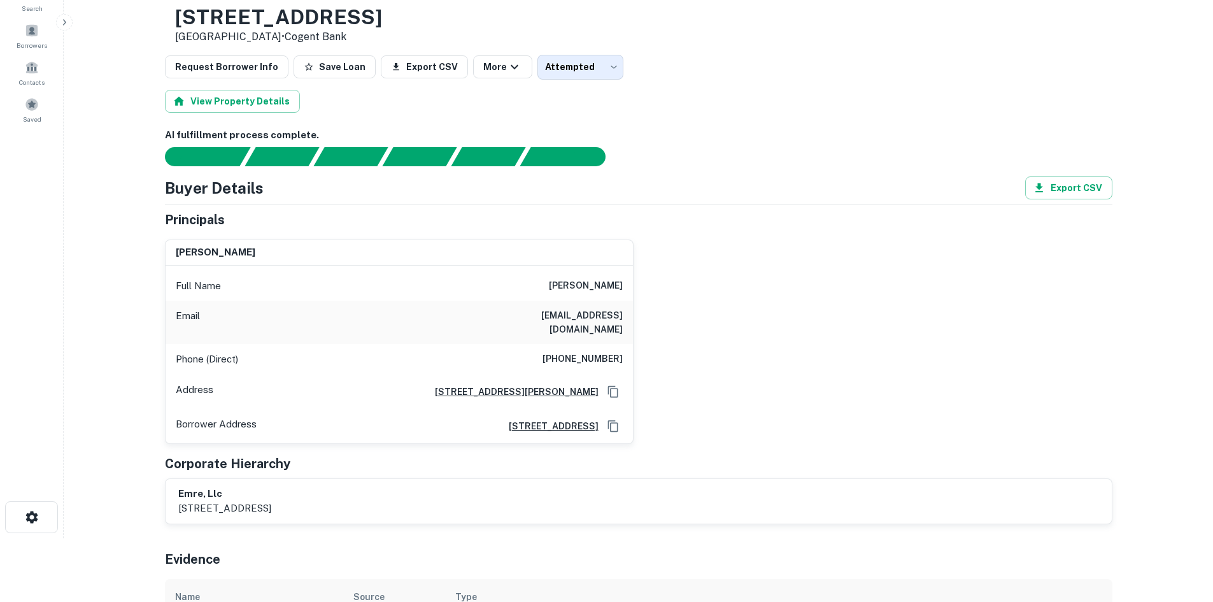
click at [570, 351] on h6 "[PHONE_NUMBER]" at bounding box center [582, 358] width 80 height 15
click at [571, 351] on h6 "[PHONE_NUMBER]" at bounding box center [582, 358] width 80 height 15
copy h6 "[PHONE_NUMBER]"
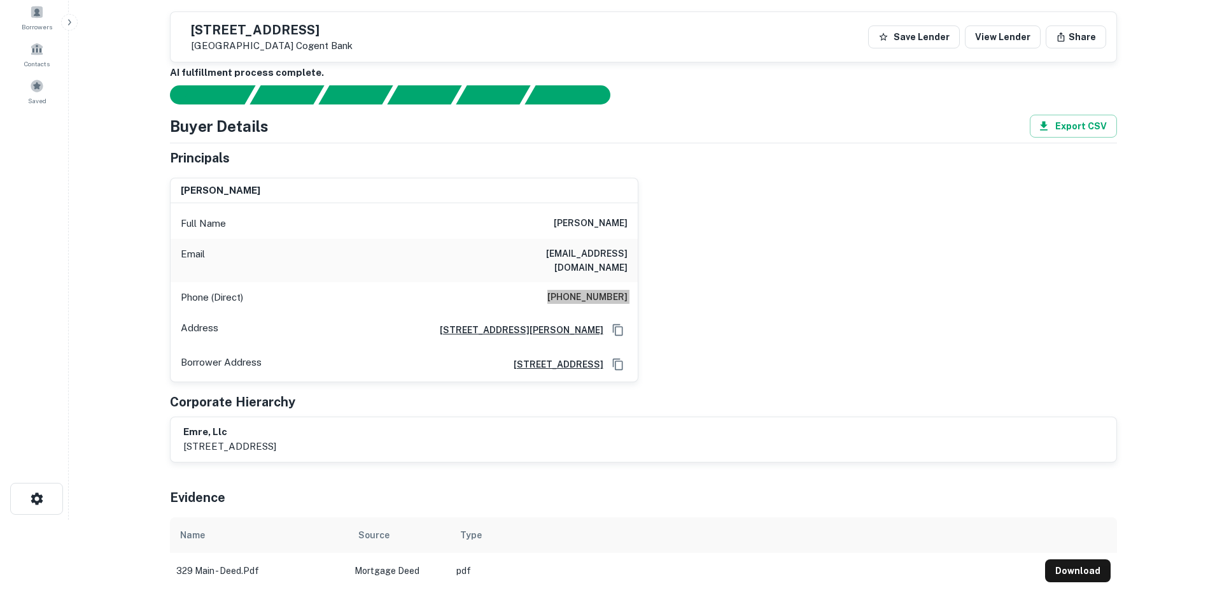
scroll to position [0, 0]
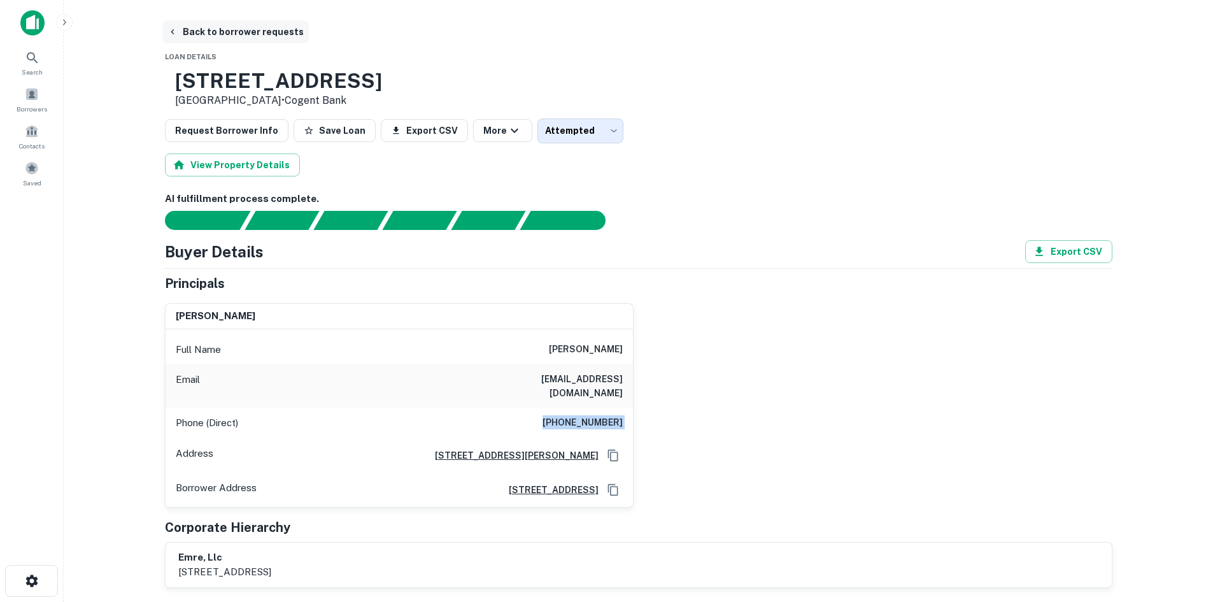
click at [222, 29] on button "Back to borrower requests" at bounding box center [235, 31] width 146 height 23
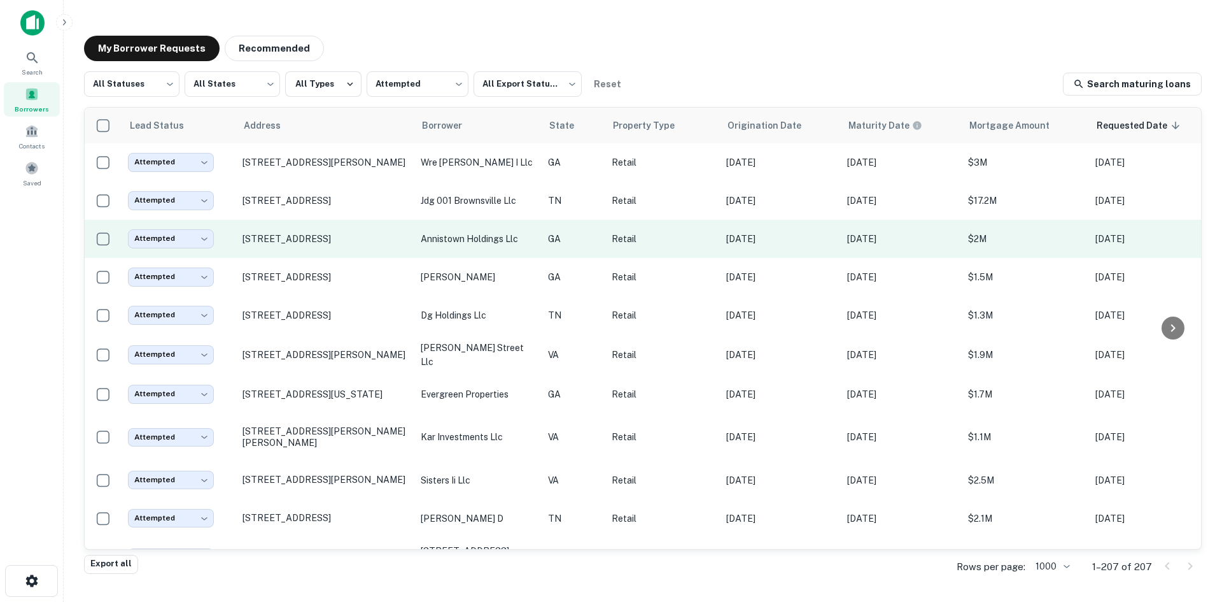
click at [327, 252] on td "[STREET_ADDRESS]" at bounding box center [325, 239] width 178 height 38
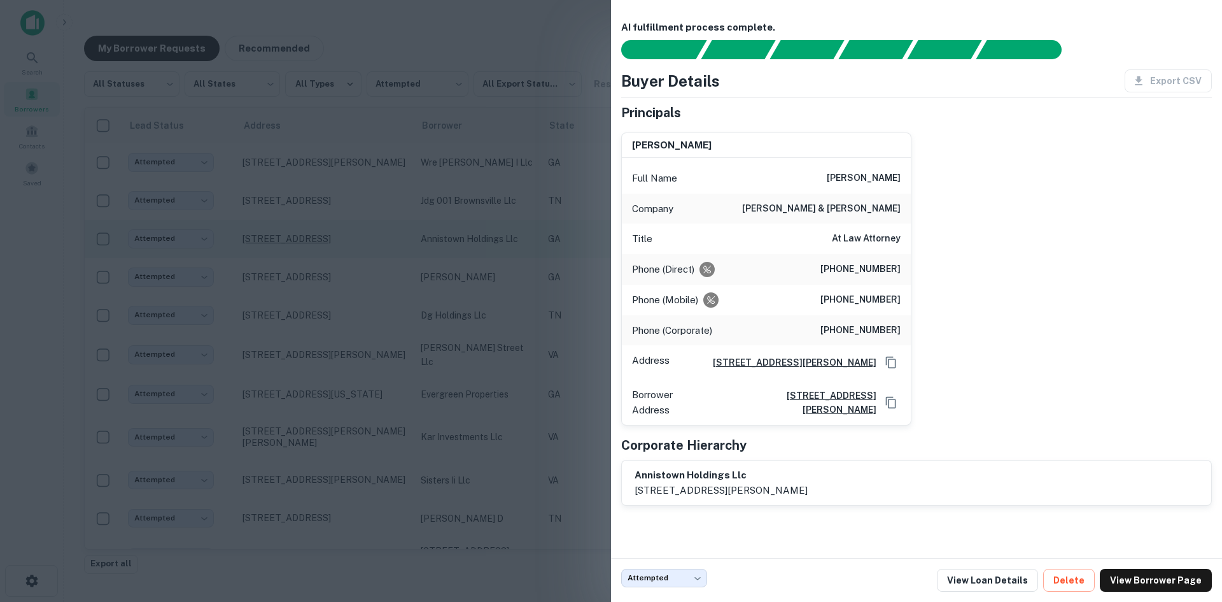
click at [312, 243] on div at bounding box center [611, 301] width 1222 height 602
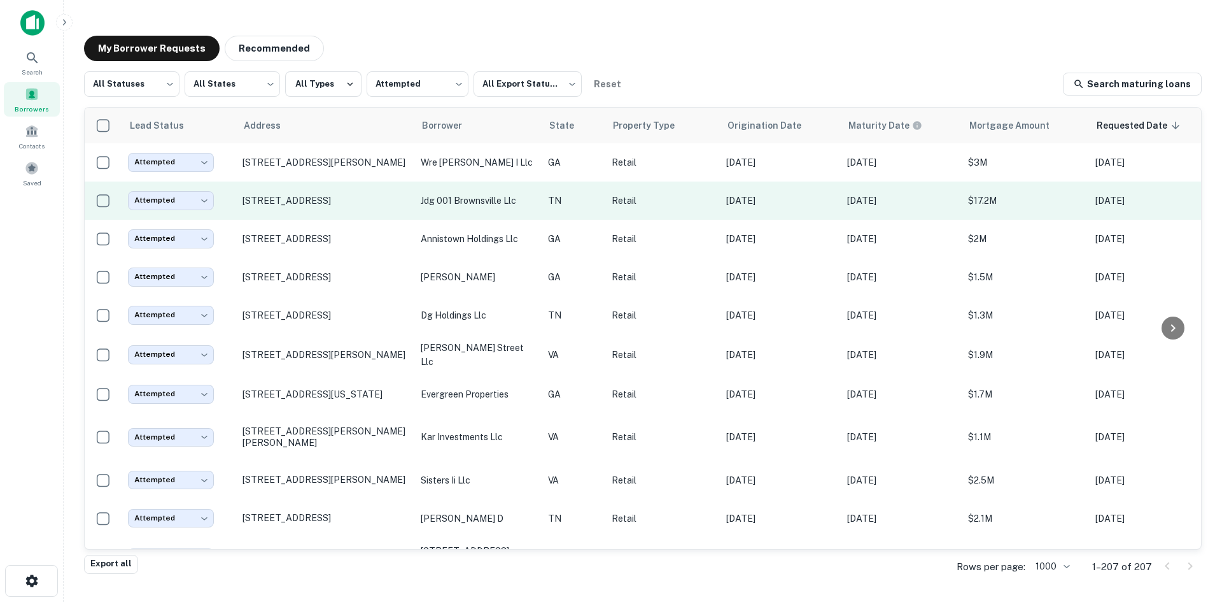
click at [319, 216] on td "[STREET_ADDRESS]" at bounding box center [325, 200] width 178 height 38
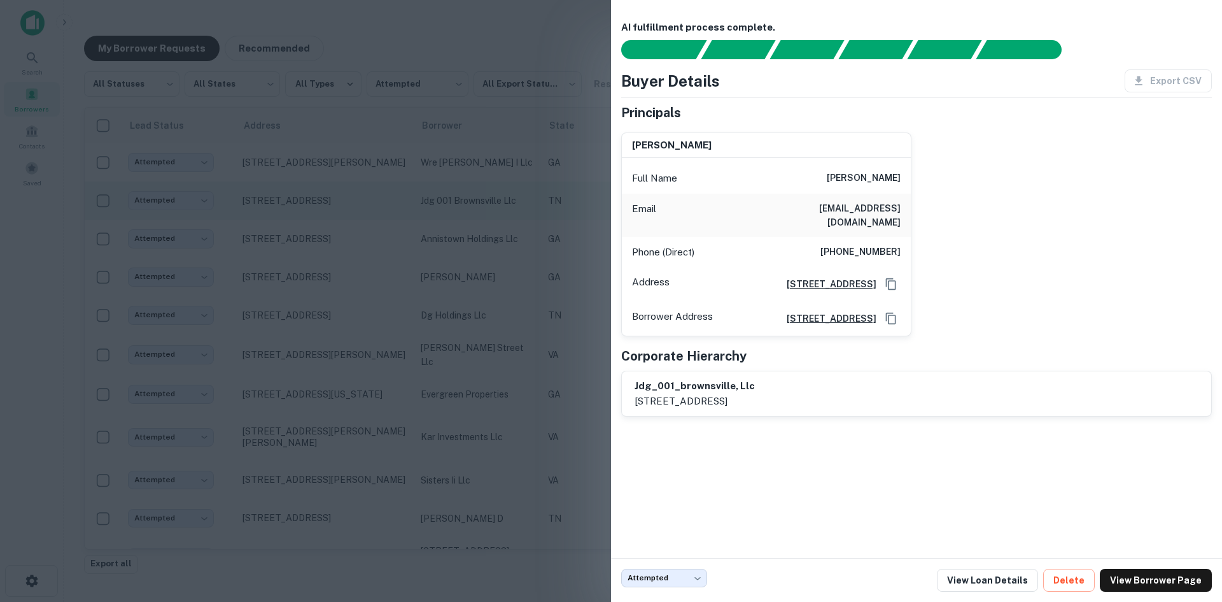
click at [319, 216] on div at bounding box center [611, 301] width 1222 height 602
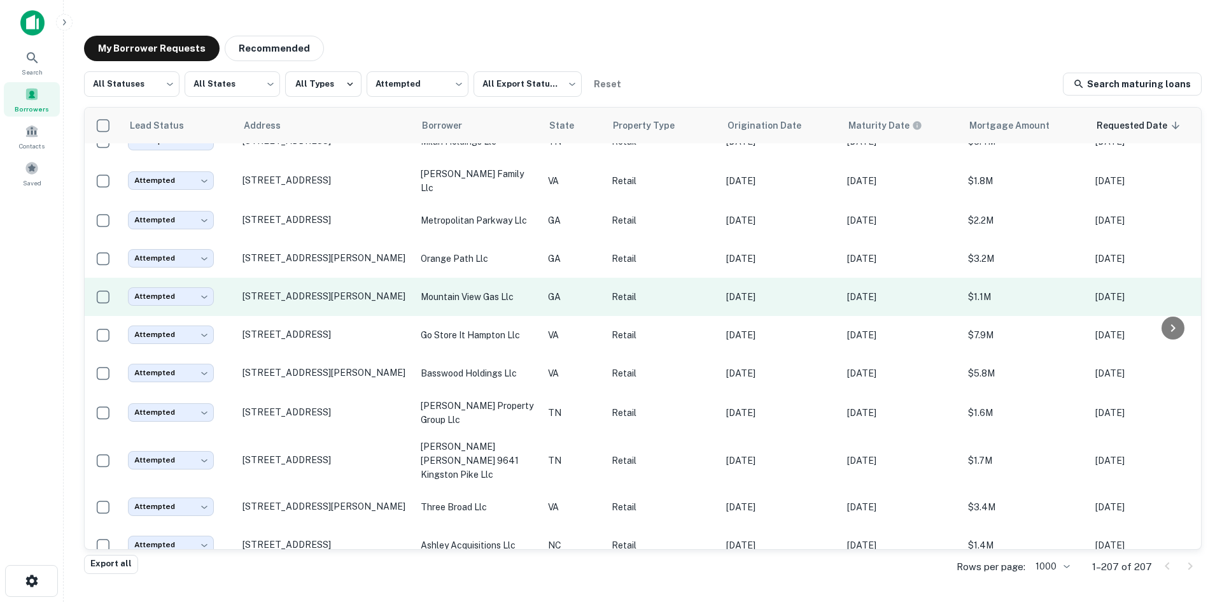
scroll to position [573, 0]
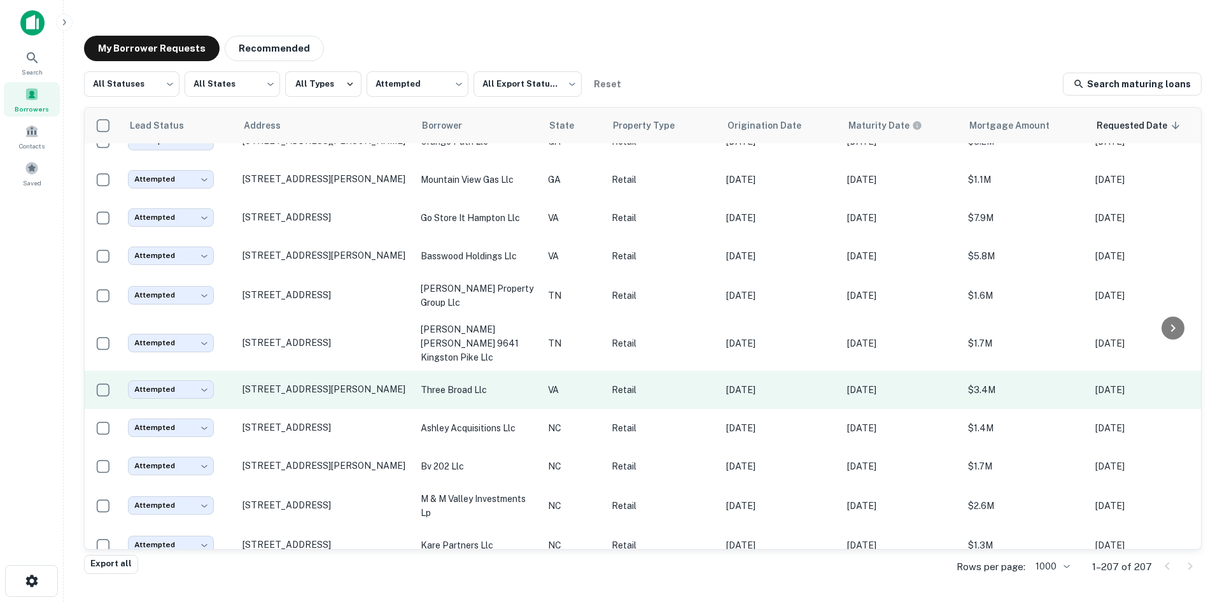
click at [295, 381] on td "[STREET_ADDRESS][PERSON_NAME]" at bounding box center [325, 390] width 178 height 38
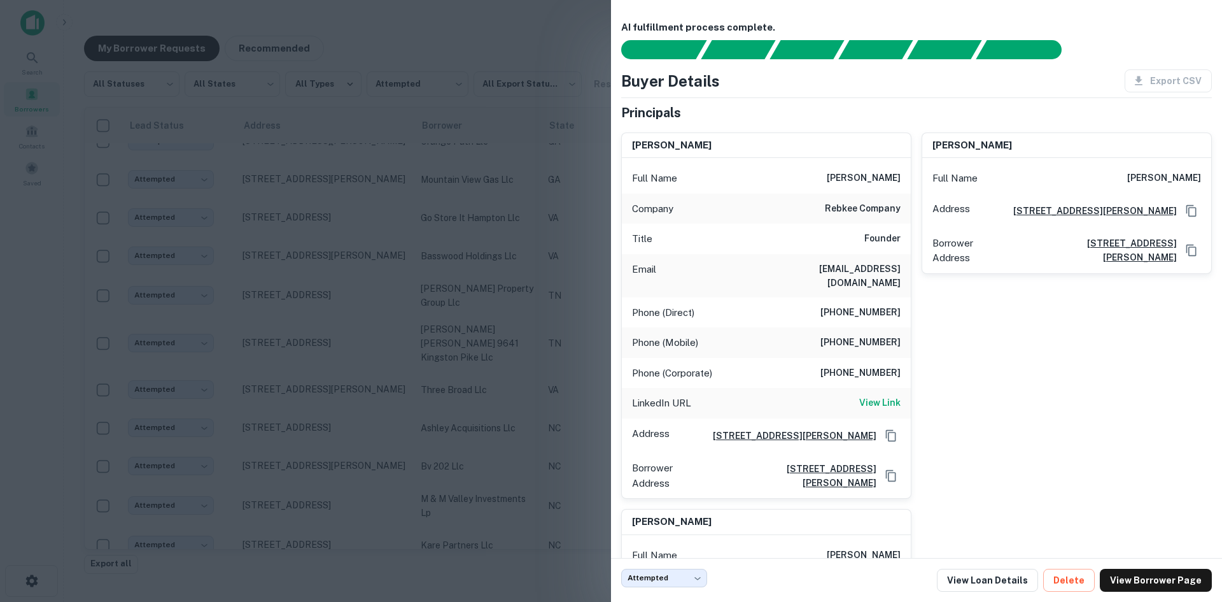
click at [328, 391] on div at bounding box center [611, 301] width 1222 height 602
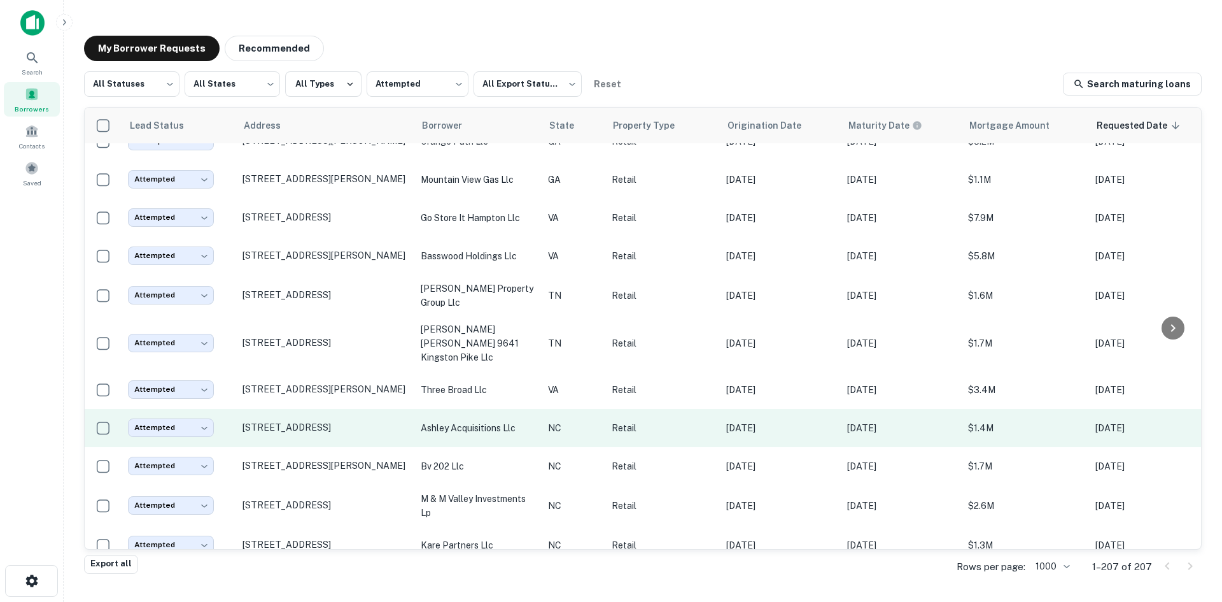
click at [327, 424] on td "[STREET_ADDRESS]" at bounding box center [325, 428] width 178 height 38
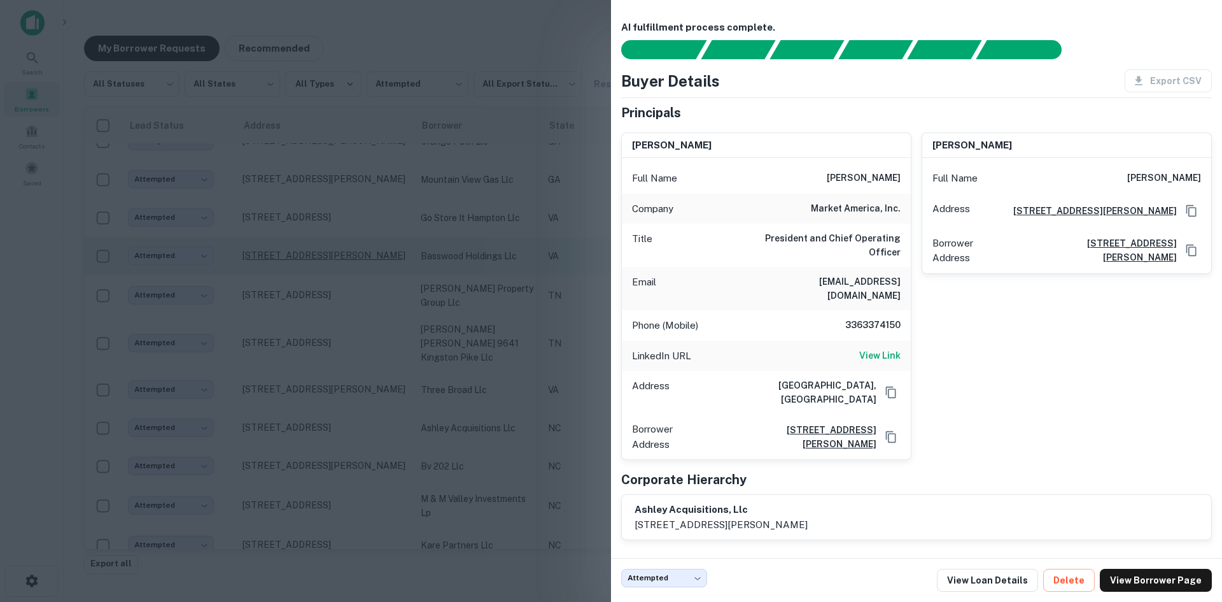
click at [210, 243] on div at bounding box center [611, 301] width 1222 height 602
click at [332, 253] on p "[STREET_ADDRESS][PERSON_NAME]" at bounding box center [326, 255] width 166 height 11
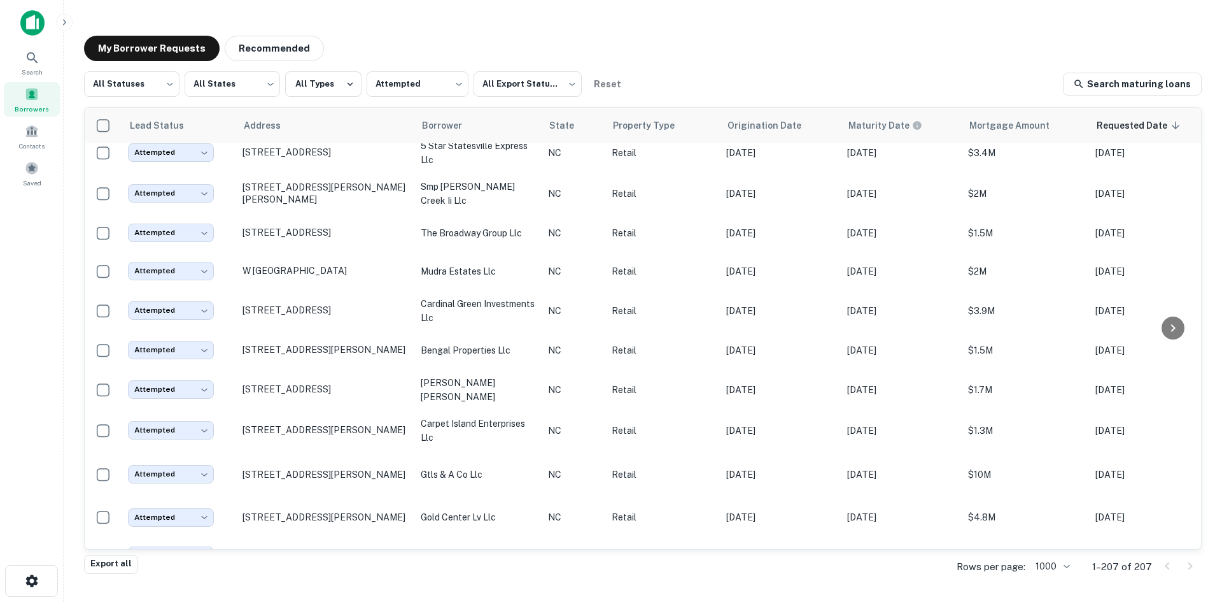
scroll to position [1273, 0]
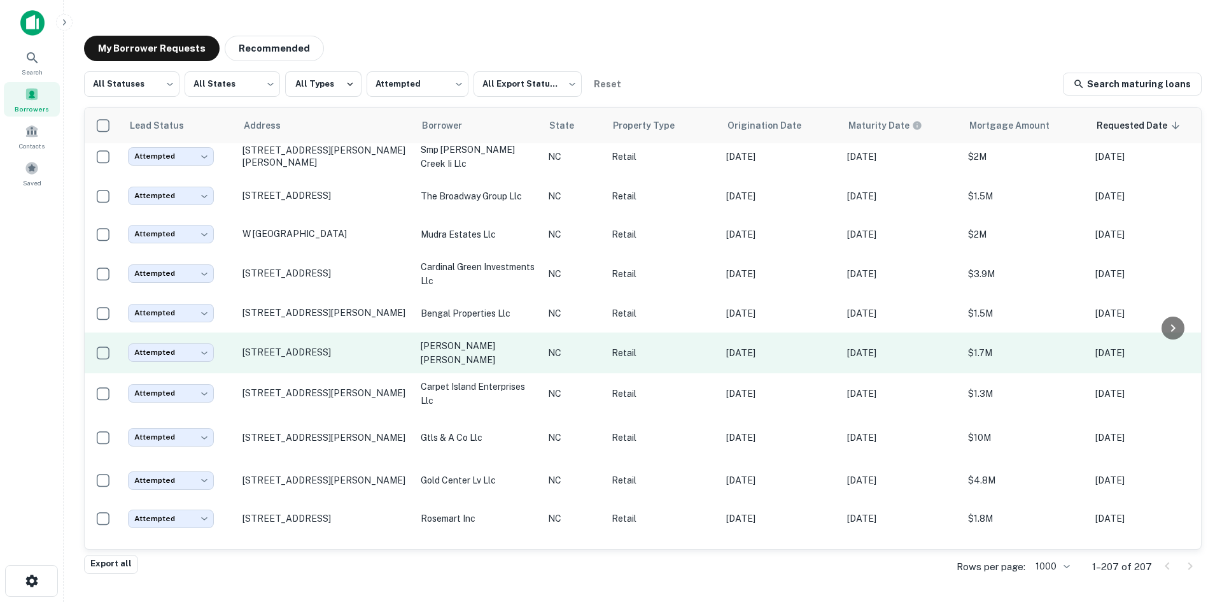
click at [309, 353] on td "[STREET_ADDRESS]" at bounding box center [325, 352] width 178 height 41
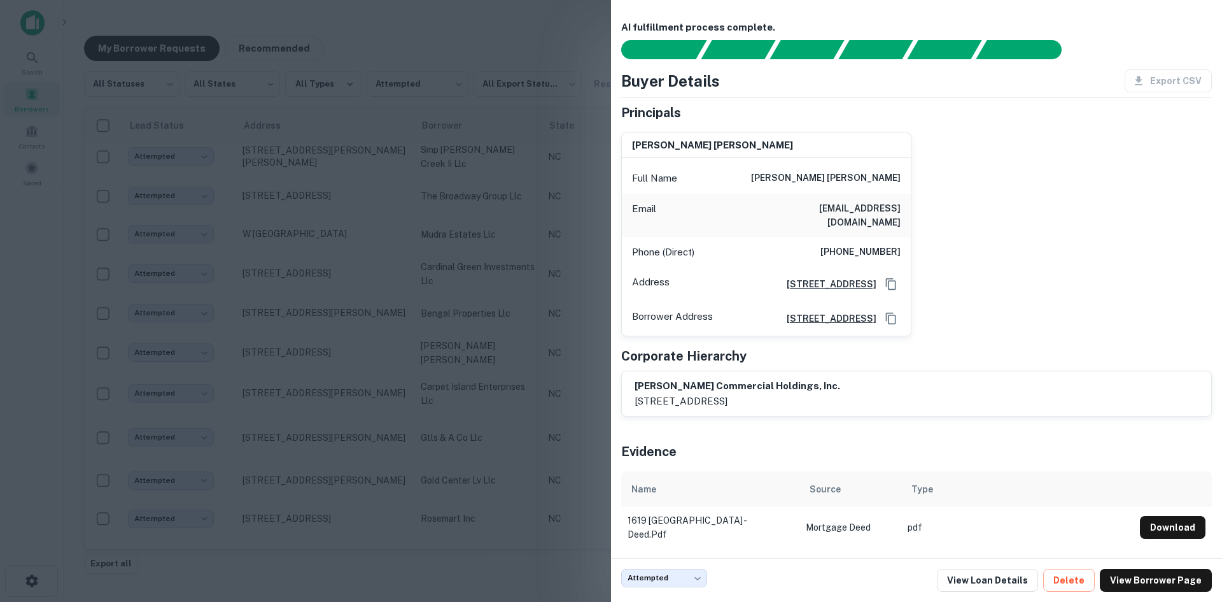
click at [362, 382] on div at bounding box center [611, 301] width 1222 height 602
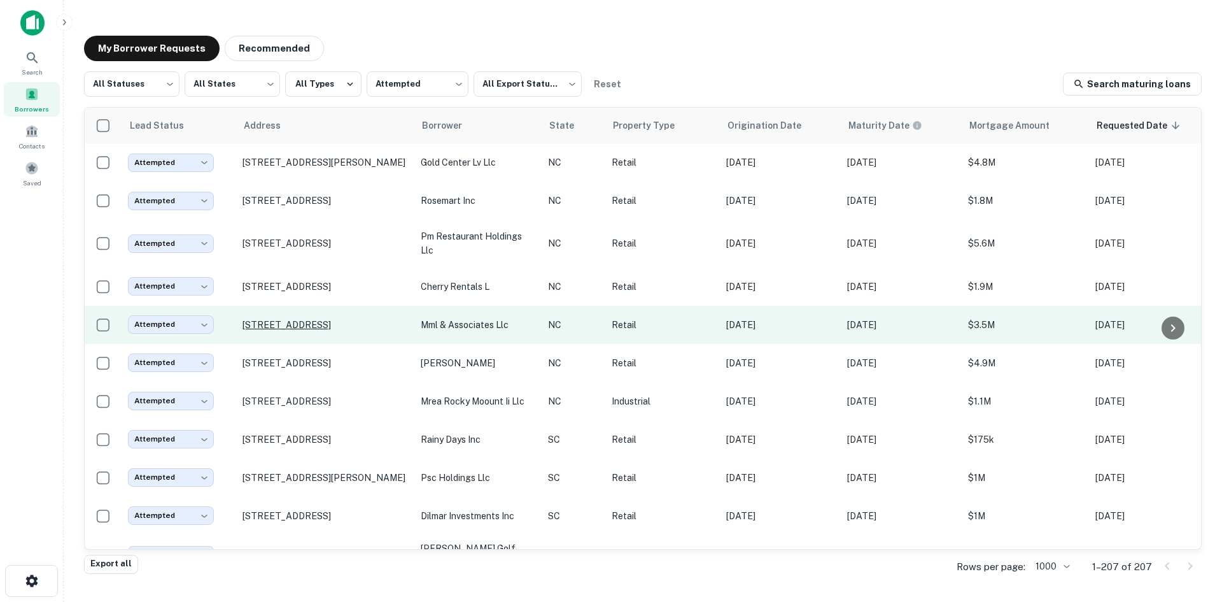
scroll to position [1592, 0]
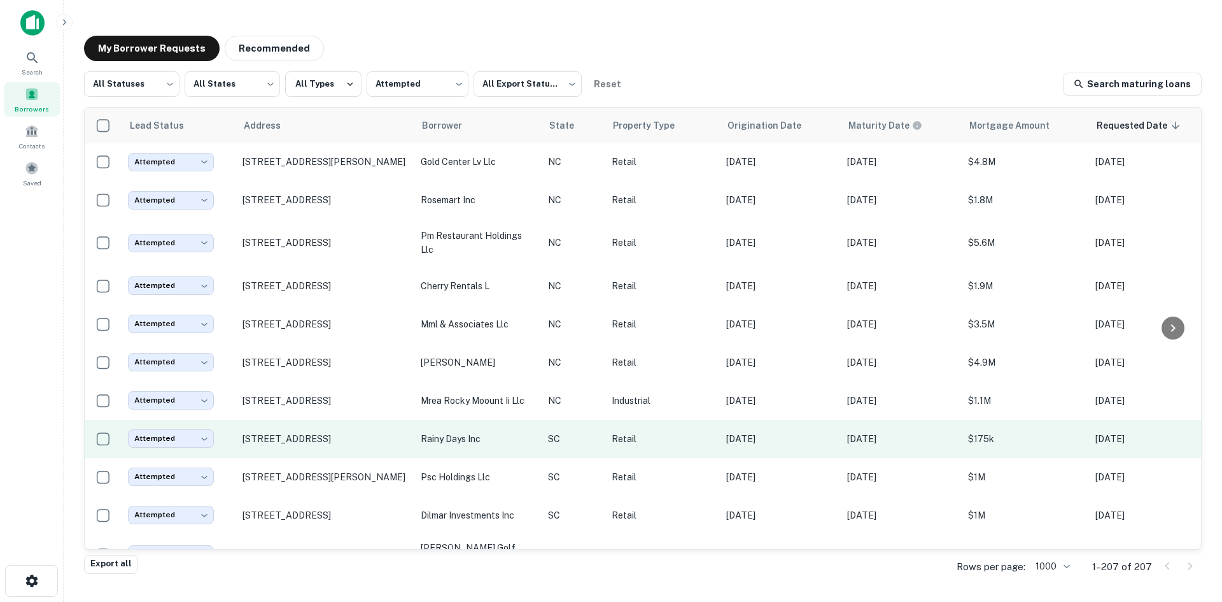
click at [286, 446] on td "[STREET_ADDRESS]" at bounding box center [325, 439] width 178 height 38
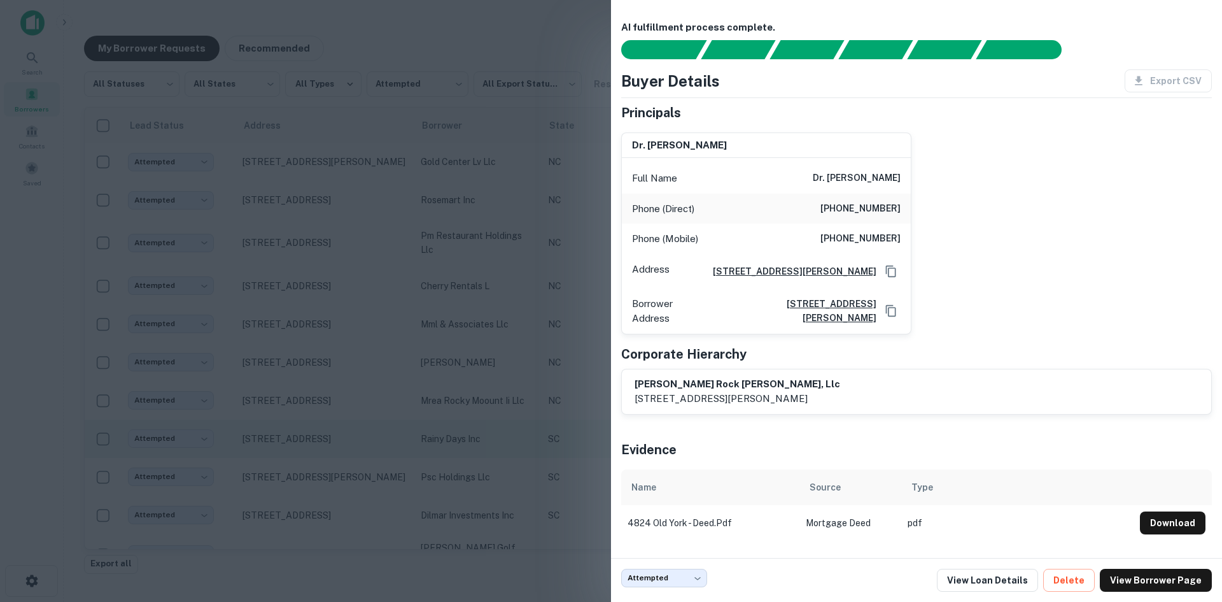
click at [286, 446] on div at bounding box center [611, 301] width 1222 height 602
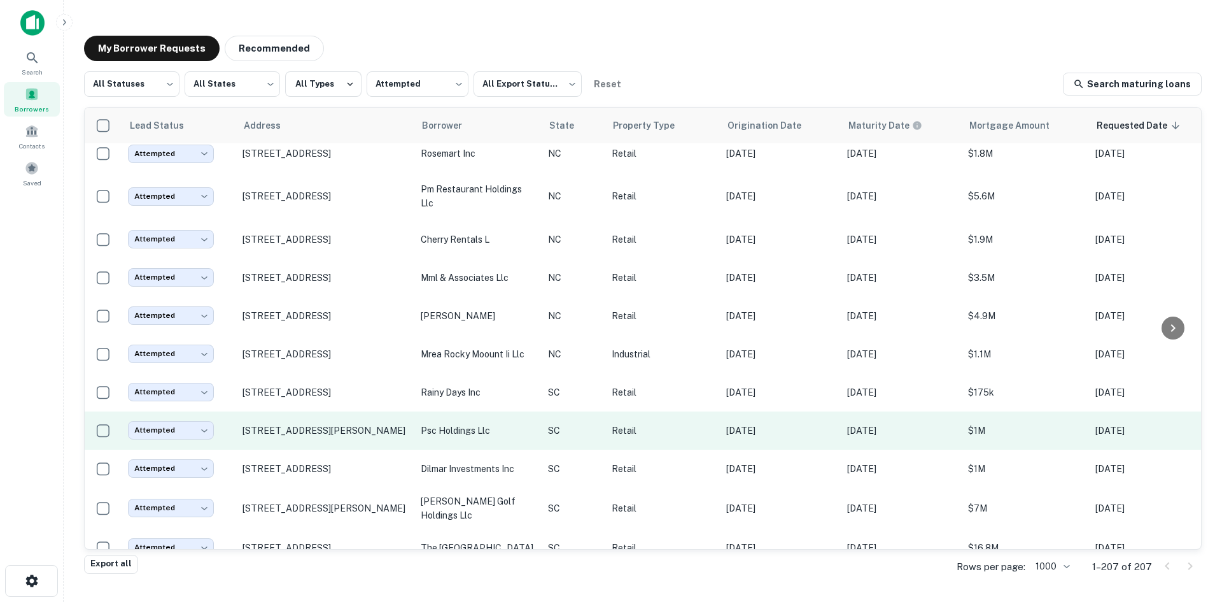
scroll to position [1846, 0]
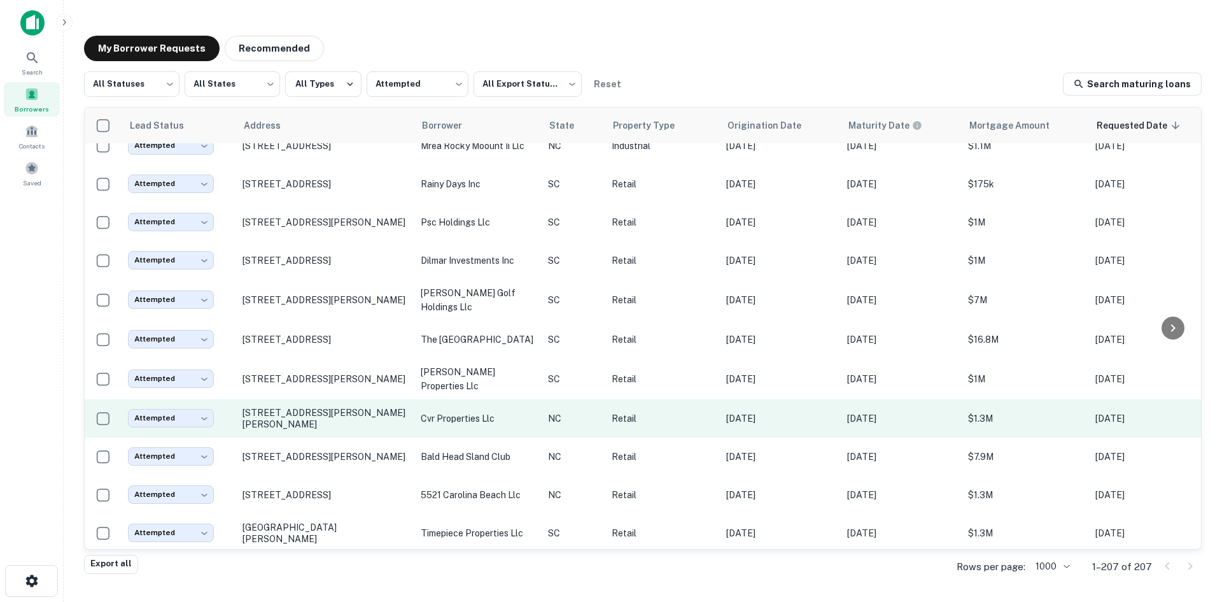
click at [292, 437] on td "[STREET_ADDRESS][PERSON_NAME][PERSON_NAME]" at bounding box center [325, 418] width 178 height 38
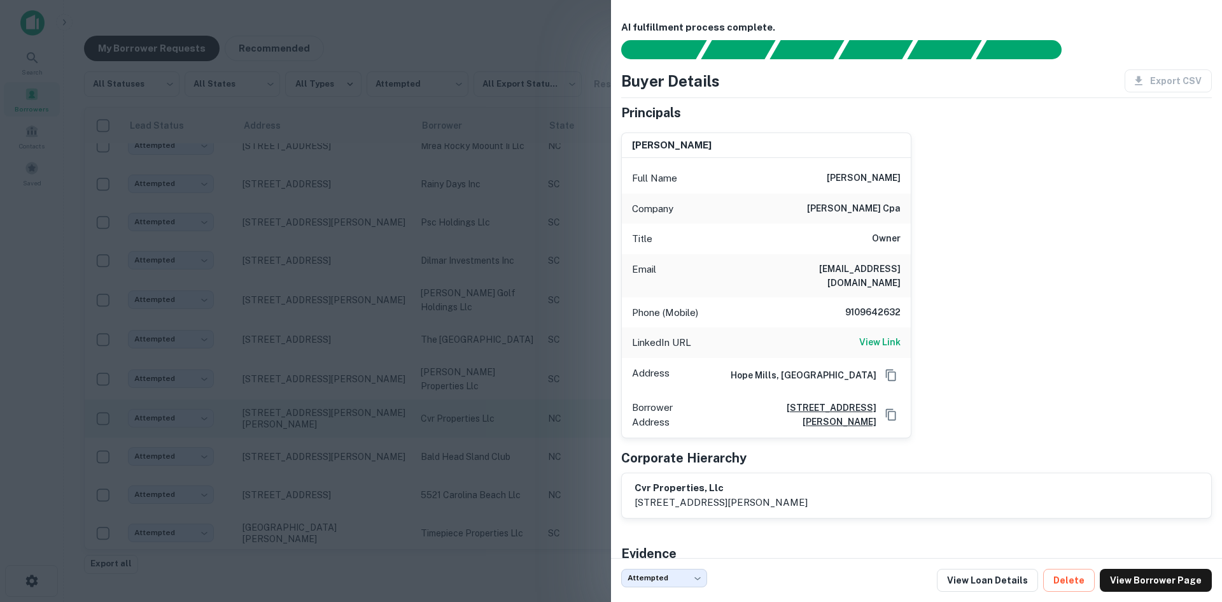
click at [292, 441] on div at bounding box center [611, 301] width 1222 height 602
